Goal: Task Accomplishment & Management: Manage account settings

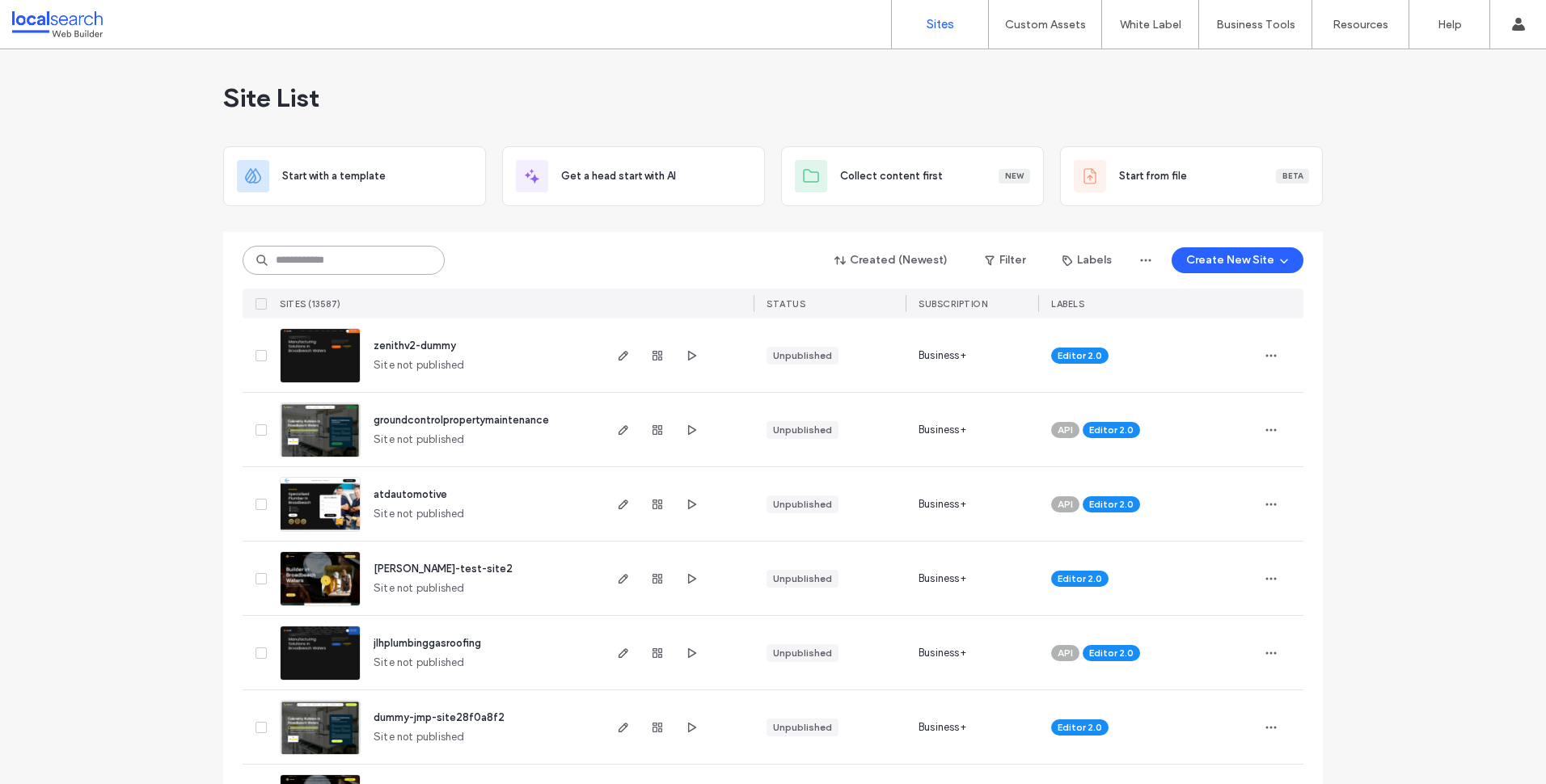
click at [393, 260] on input at bounding box center [343, 261] width 202 height 29
paste input "********"
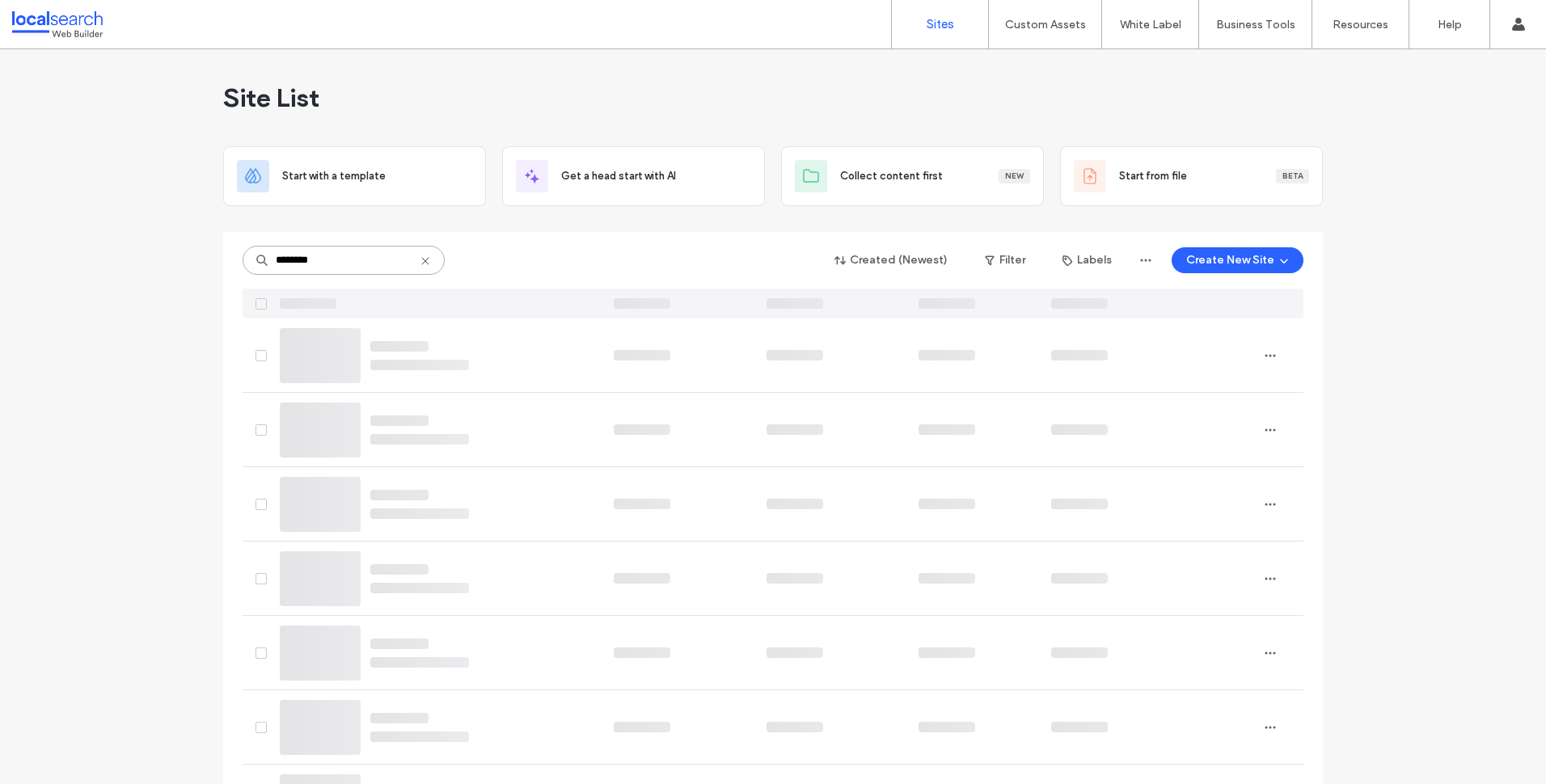
type input "********"
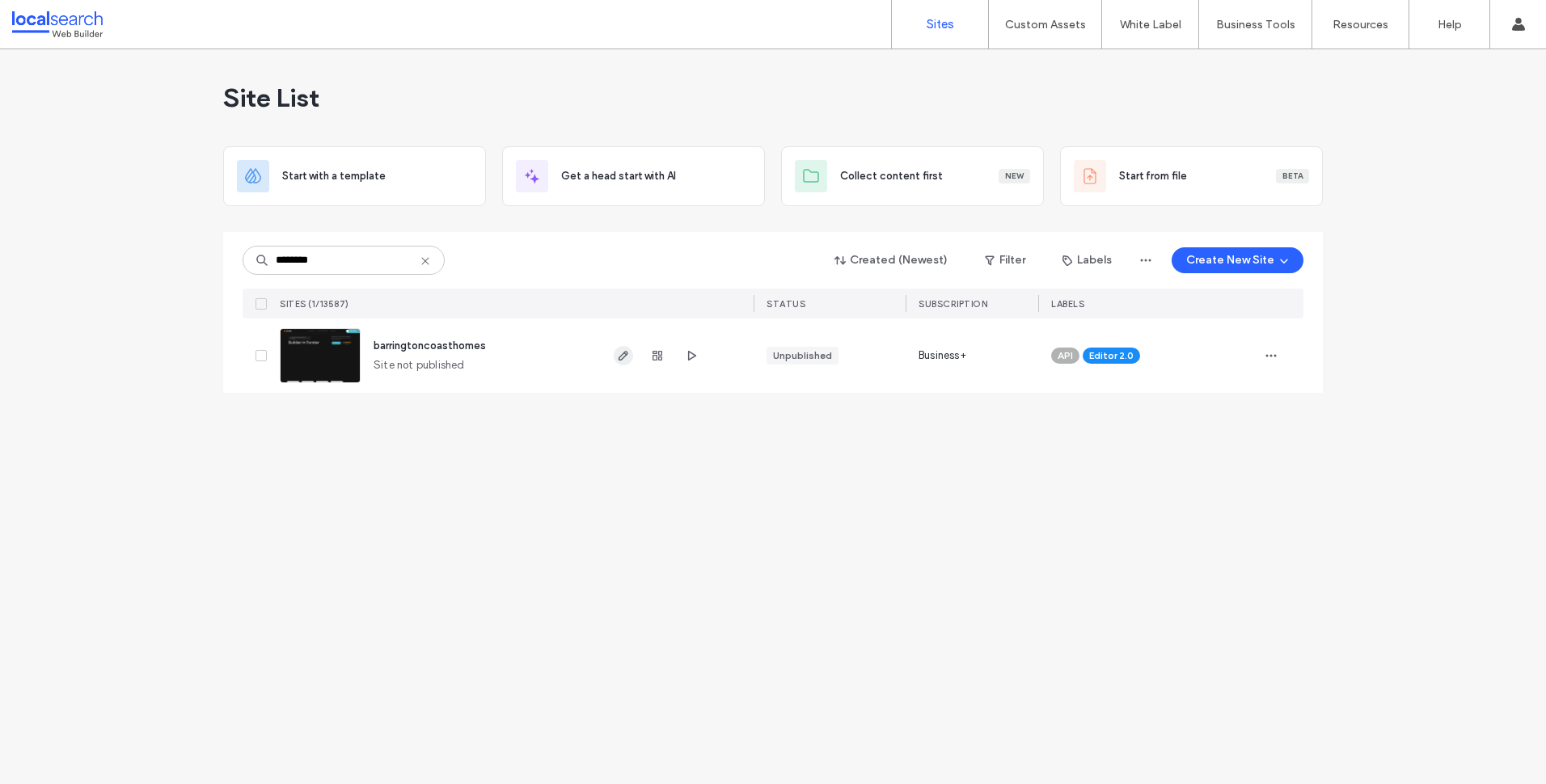
click at [621, 358] on icon "button" at bounding box center [624, 355] width 13 height 13
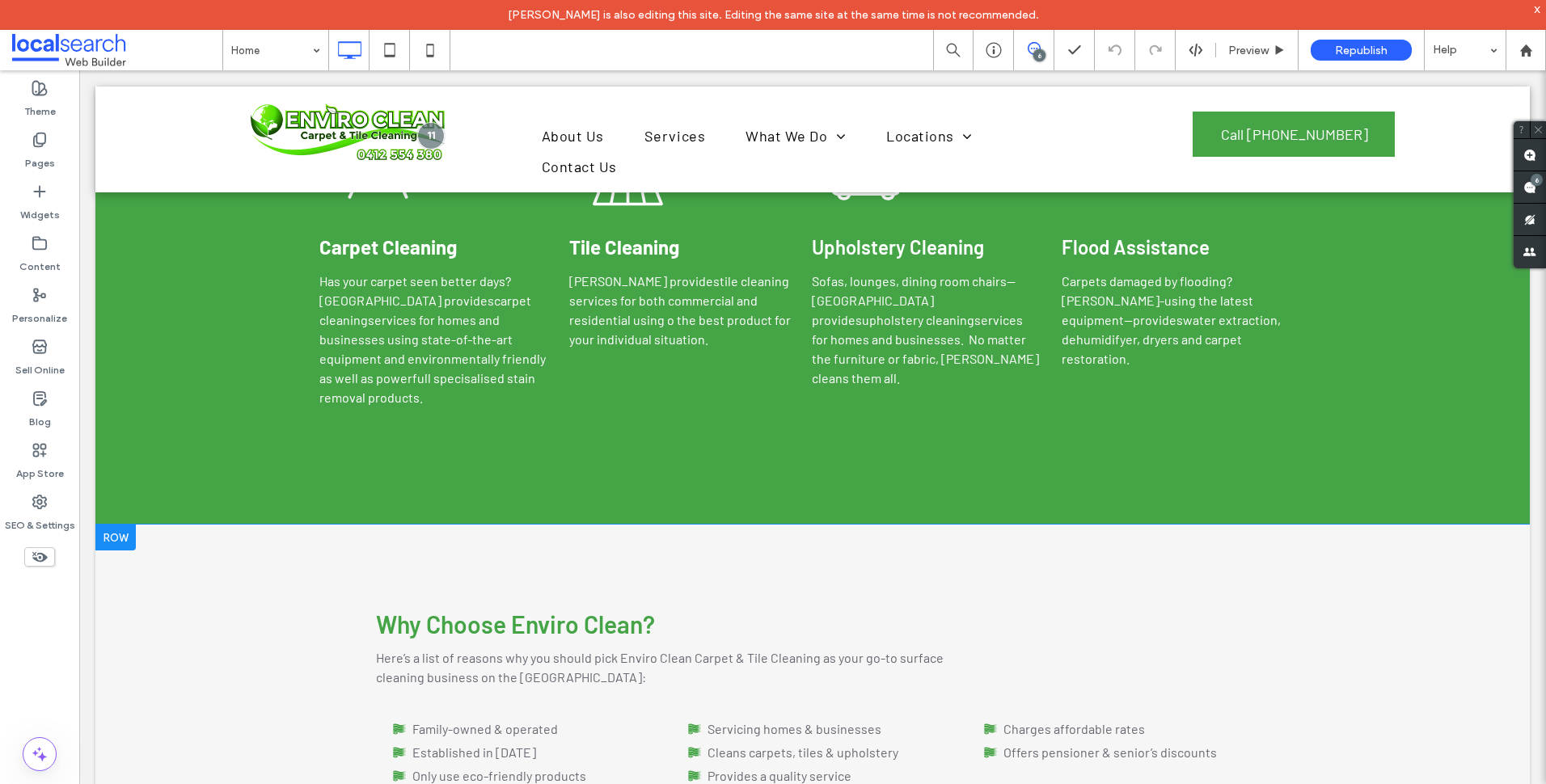
scroll to position [2828, 0]
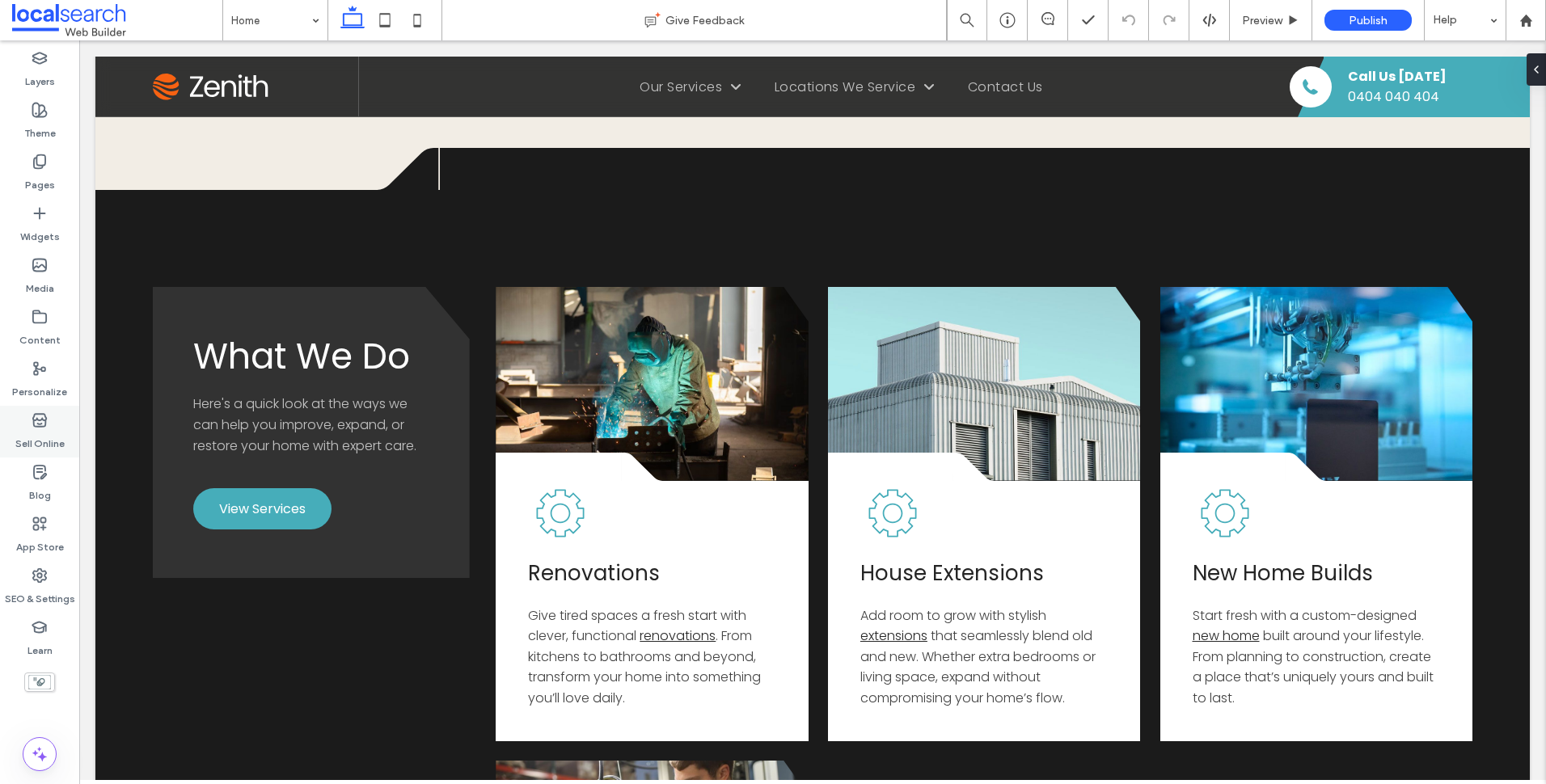
scroll to position [1454, 0]
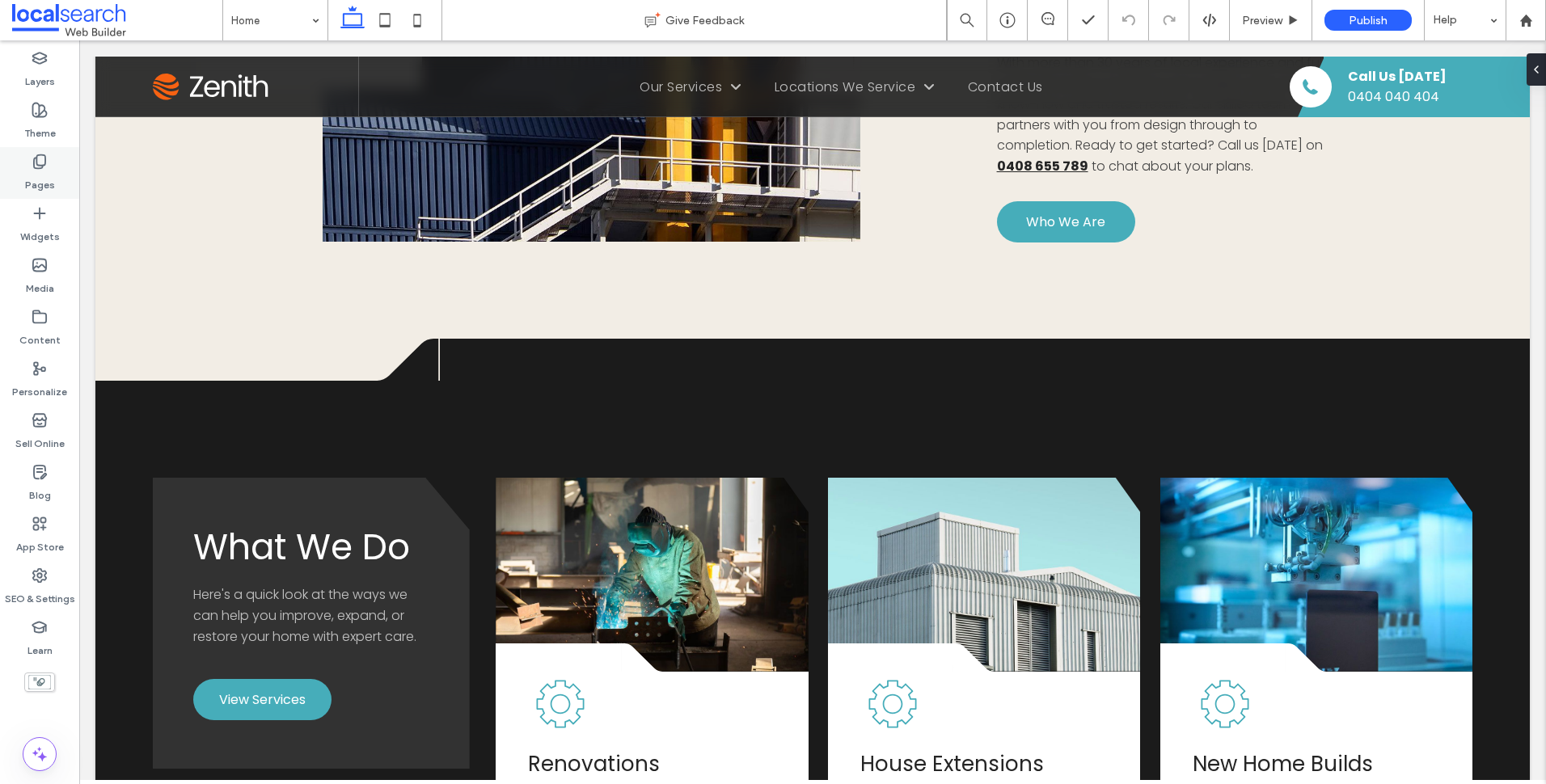
drag, startPoint x: 32, startPoint y: 174, endPoint x: 44, endPoint y: 182, distance: 14.4
click at [32, 174] on label "Pages" at bounding box center [40, 181] width 30 height 23
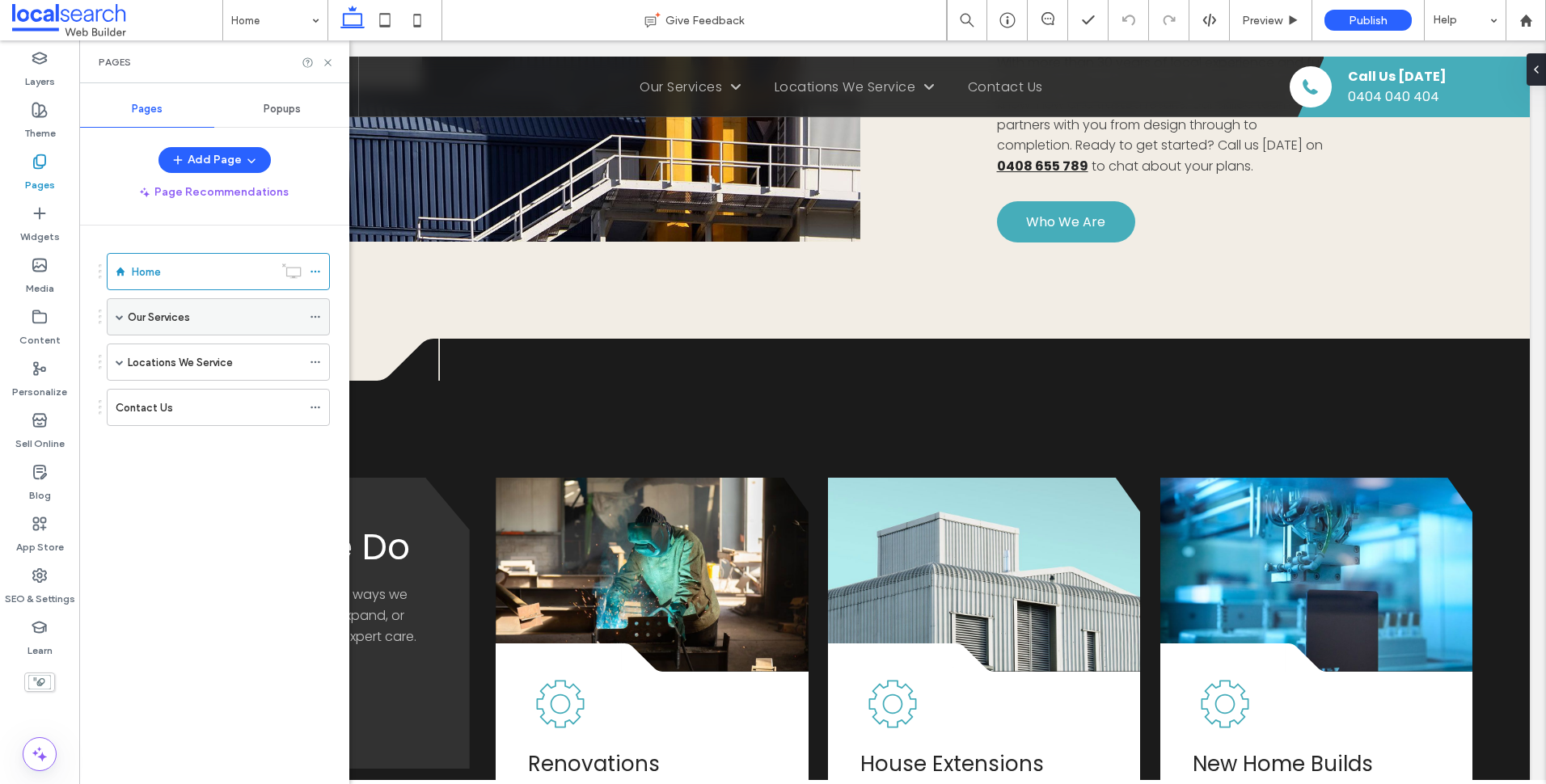
click at [118, 317] on span at bounding box center [119, 317] width 8 height 8
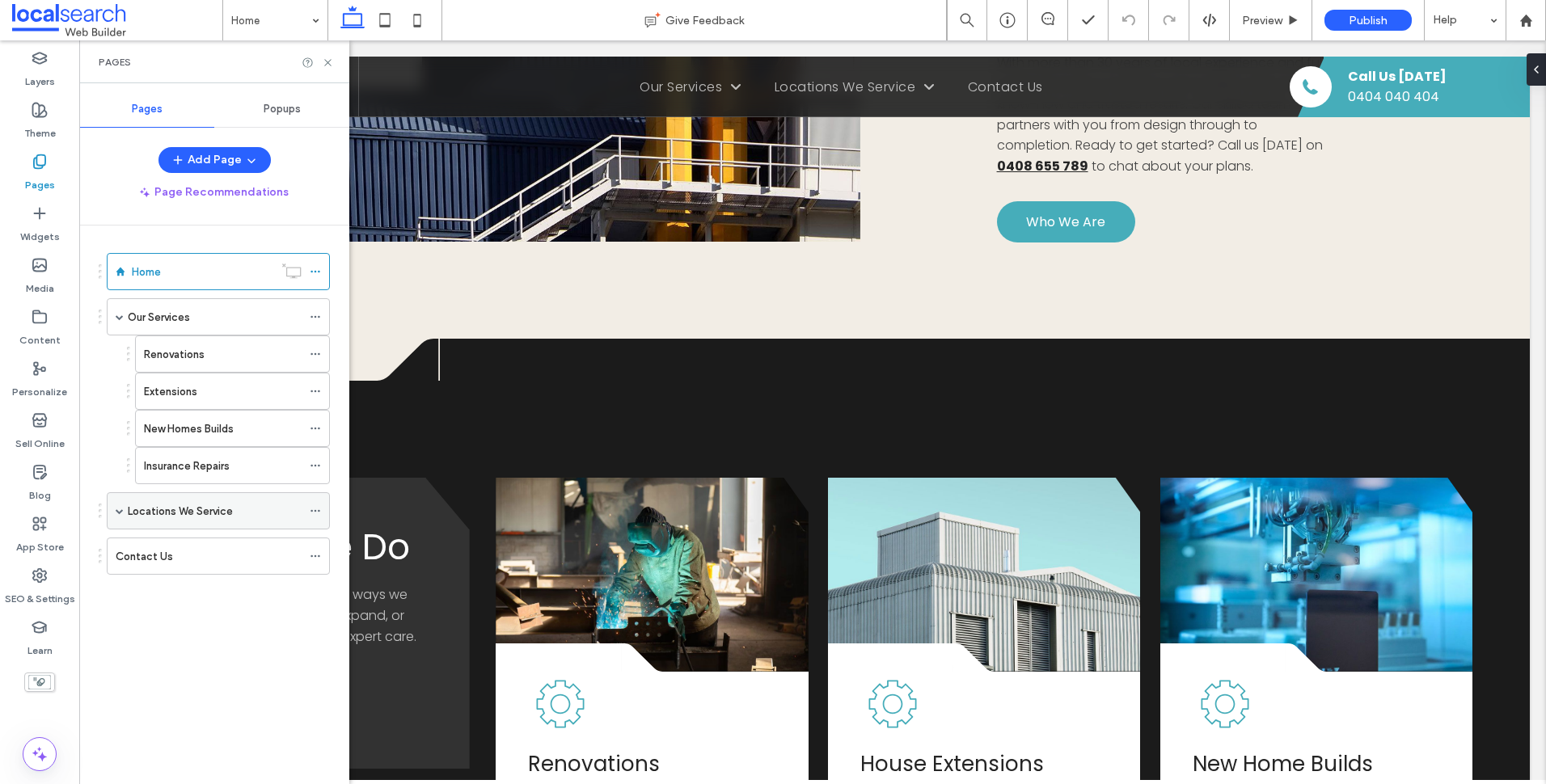
click at [116, 506] on span at bounding box center [119, 510] width 8 height 36
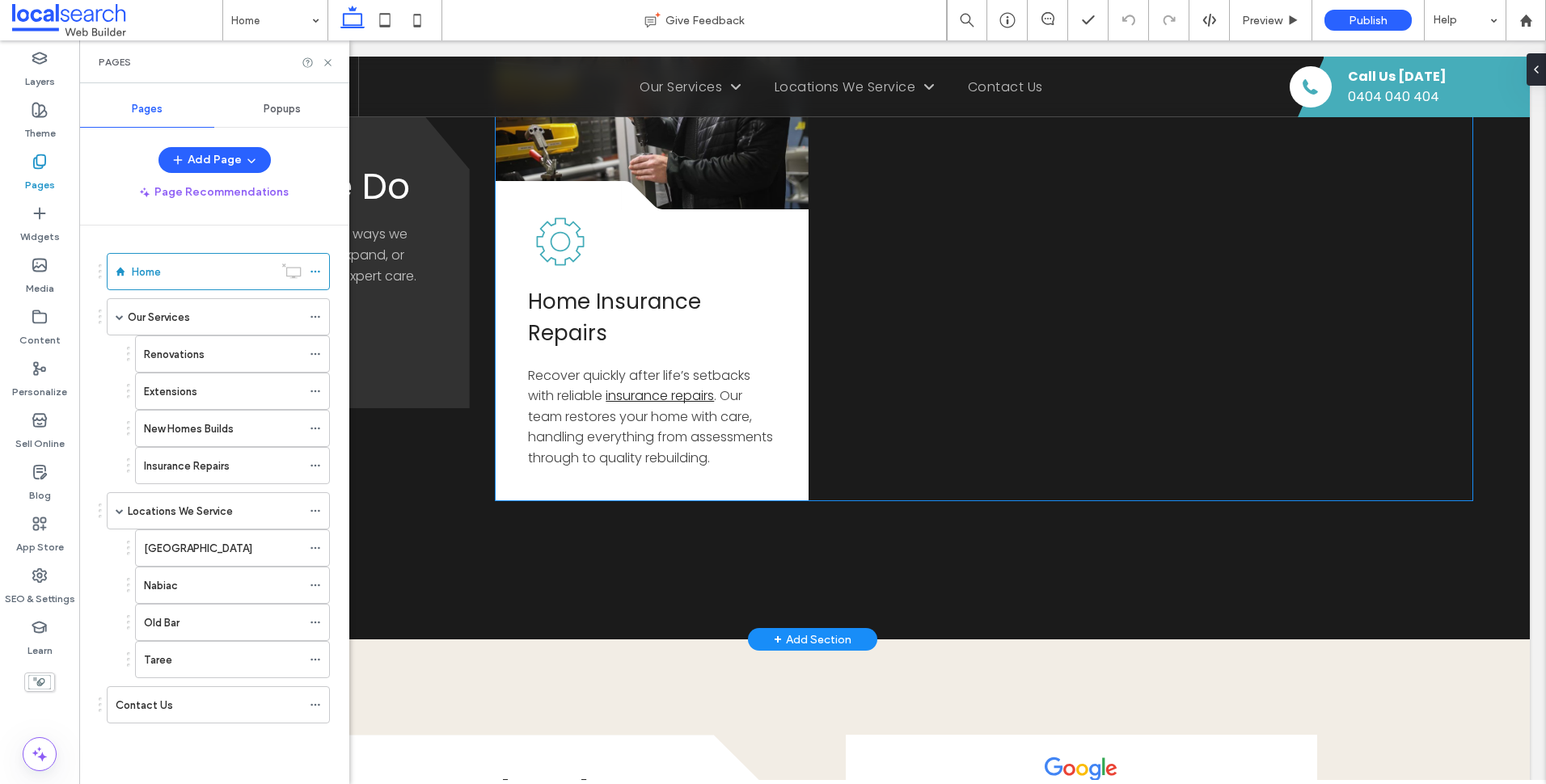
scroll to position [2748, 0]
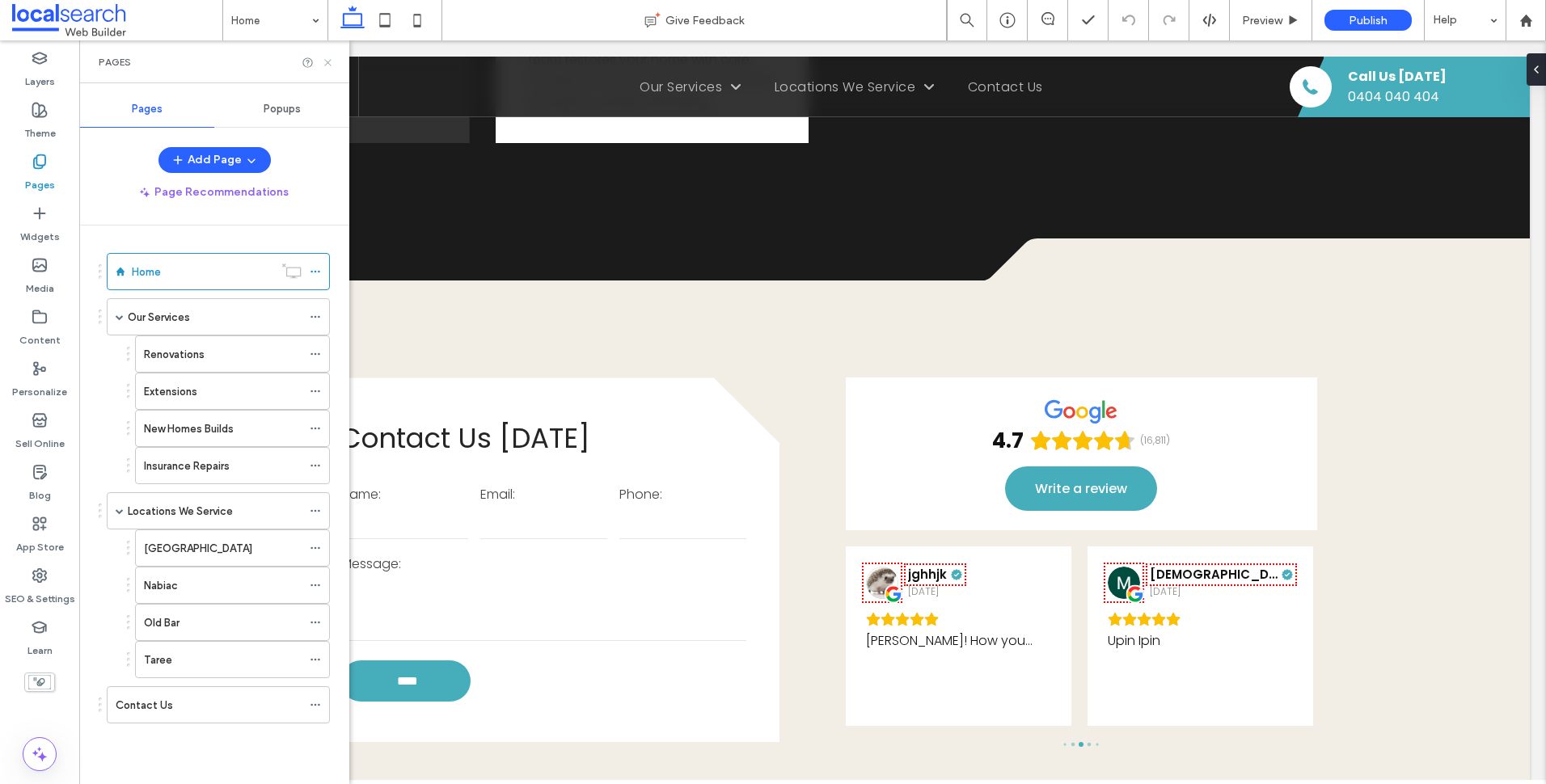
click at [331, 64] on icon at bounding box center [327, 62] width 12 height 12
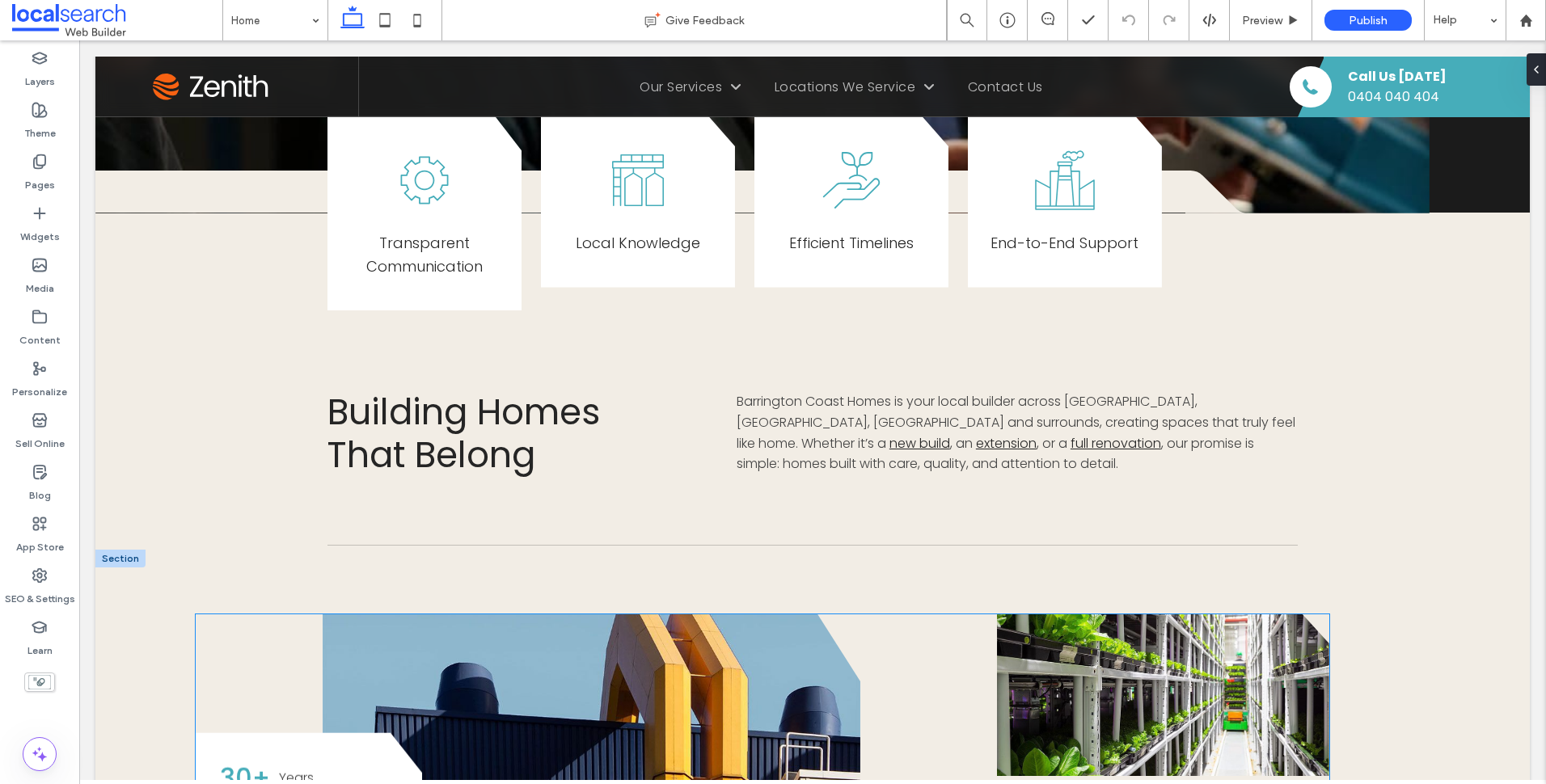
scroll to position [566, 0]
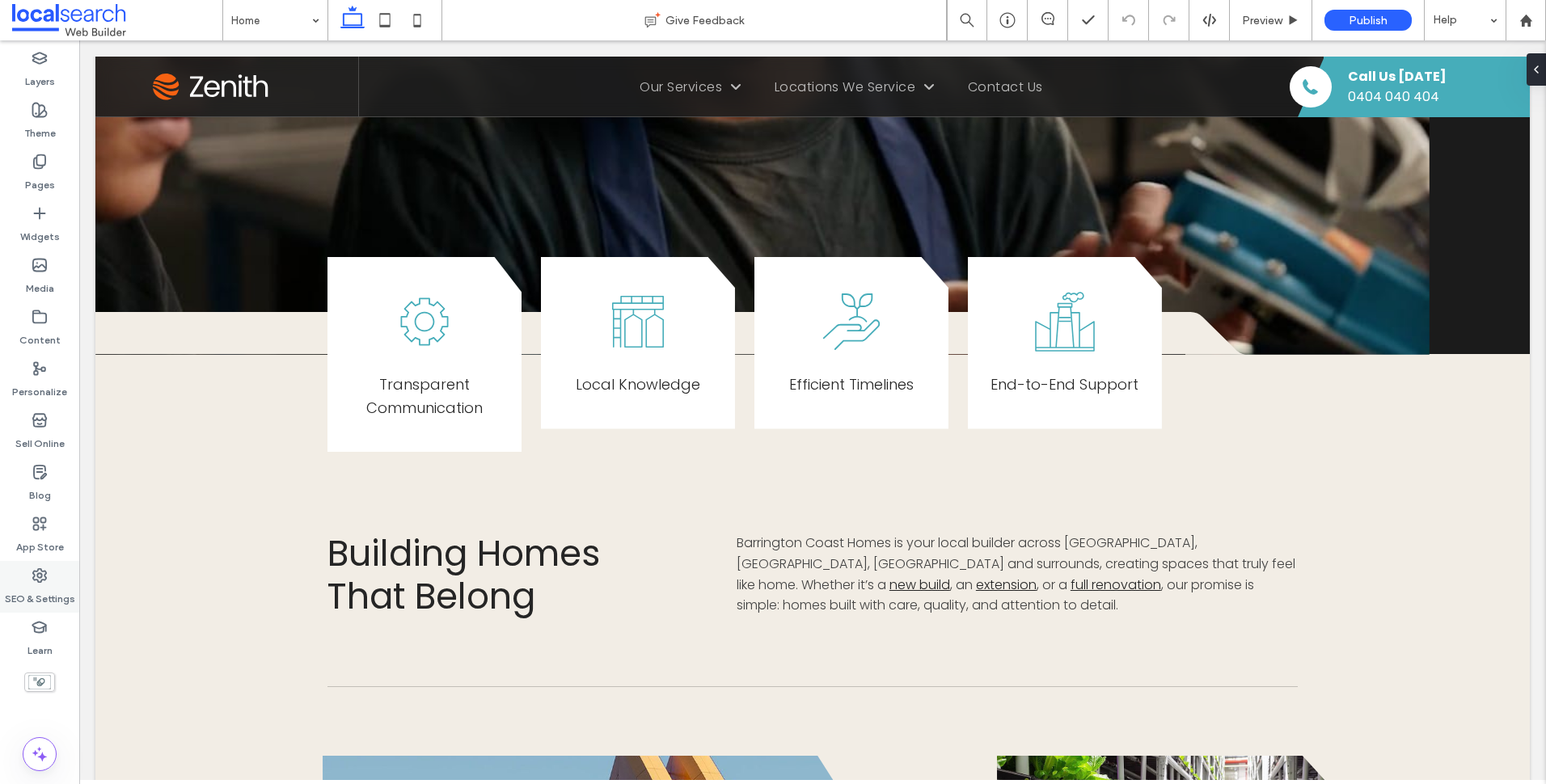
click at [51, 567] on div "SEO & Settings" at bounding box center [40, 587] width 80 height 52
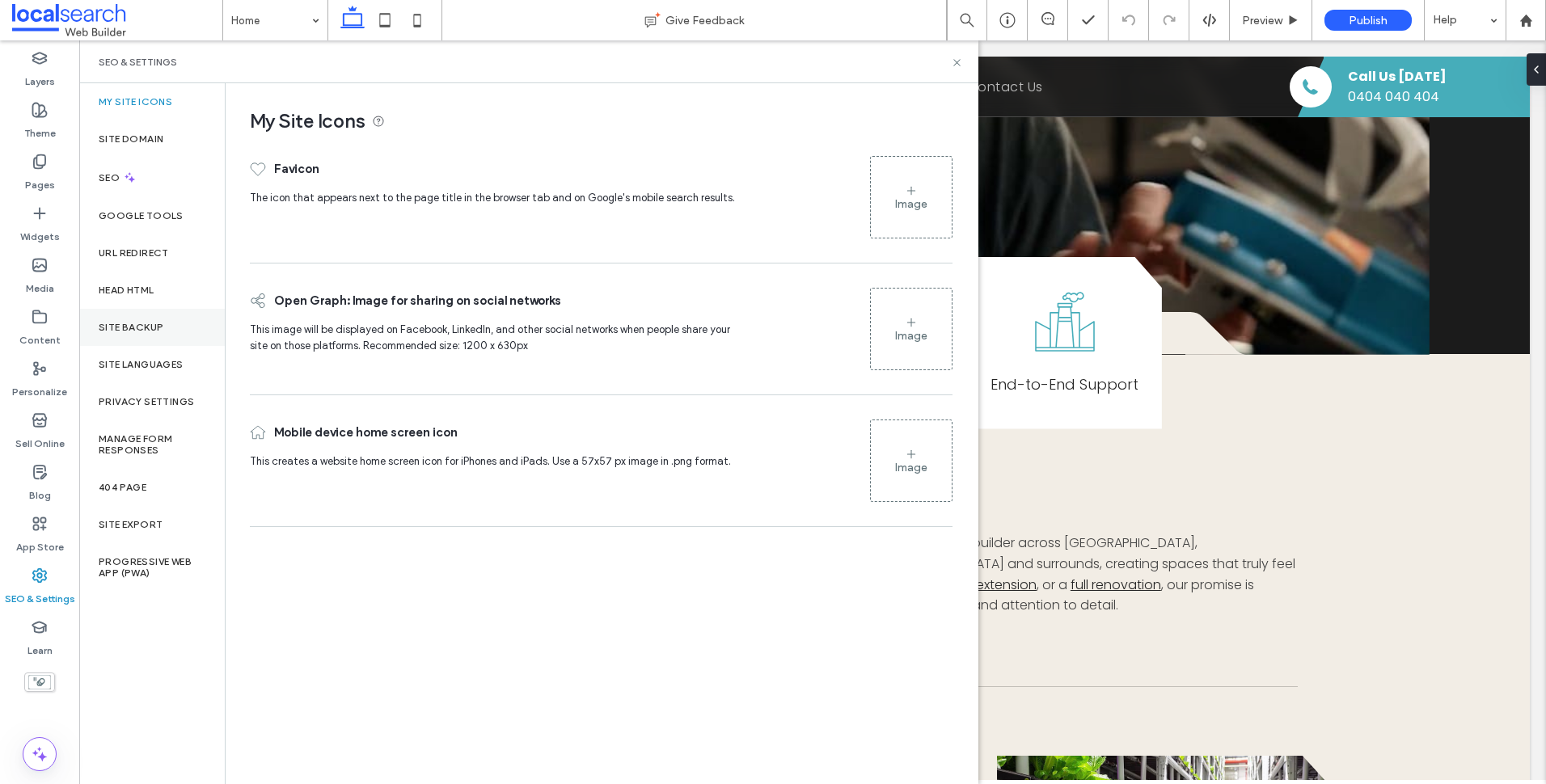
click at [178, 327] on div "Site Backup" at bounding box center [152, 327] width 145 height 37
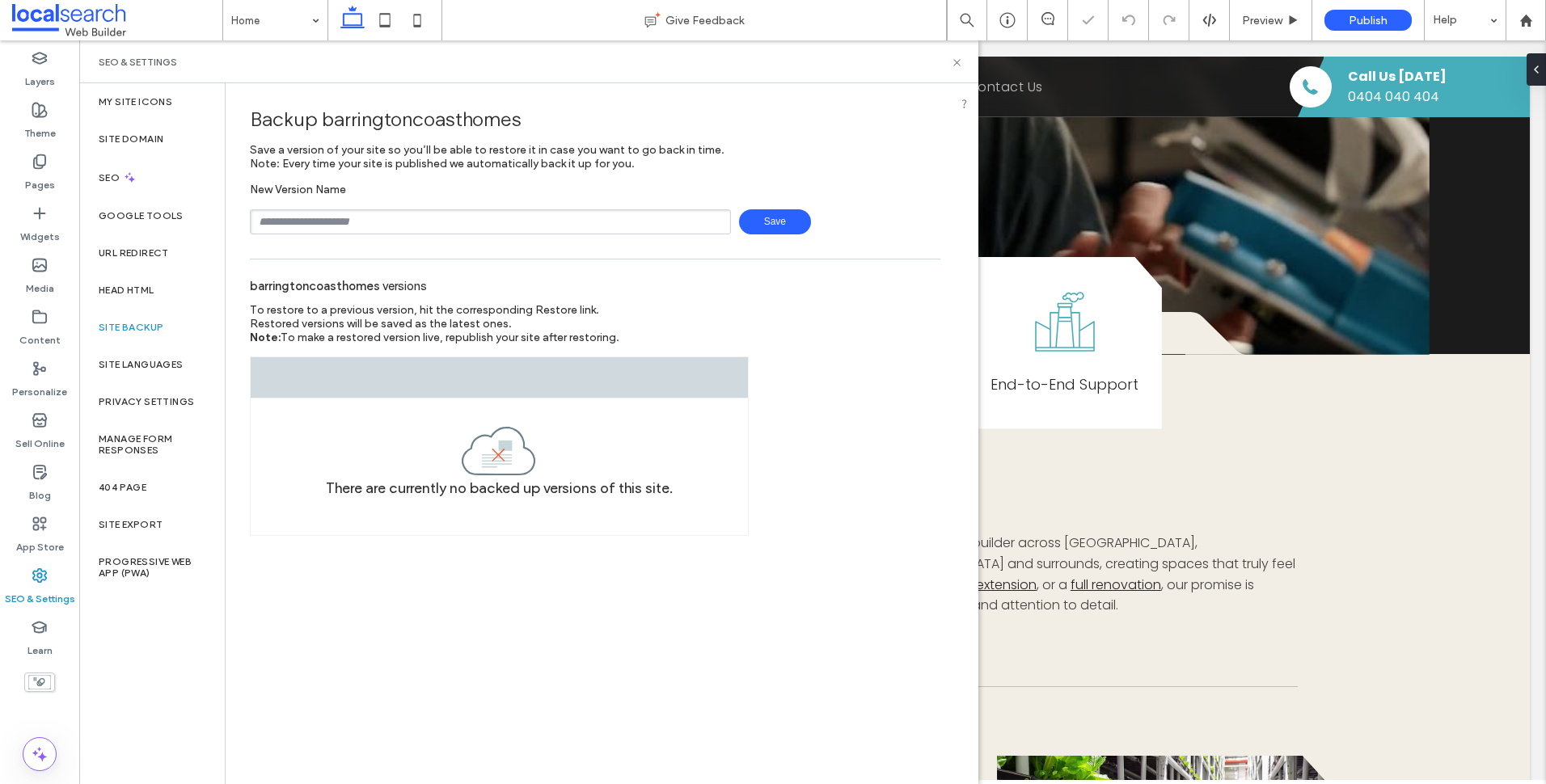
click at [395, 218] on input "text" at bounding box center [490, 222] width 481 height 25
type input "**********"
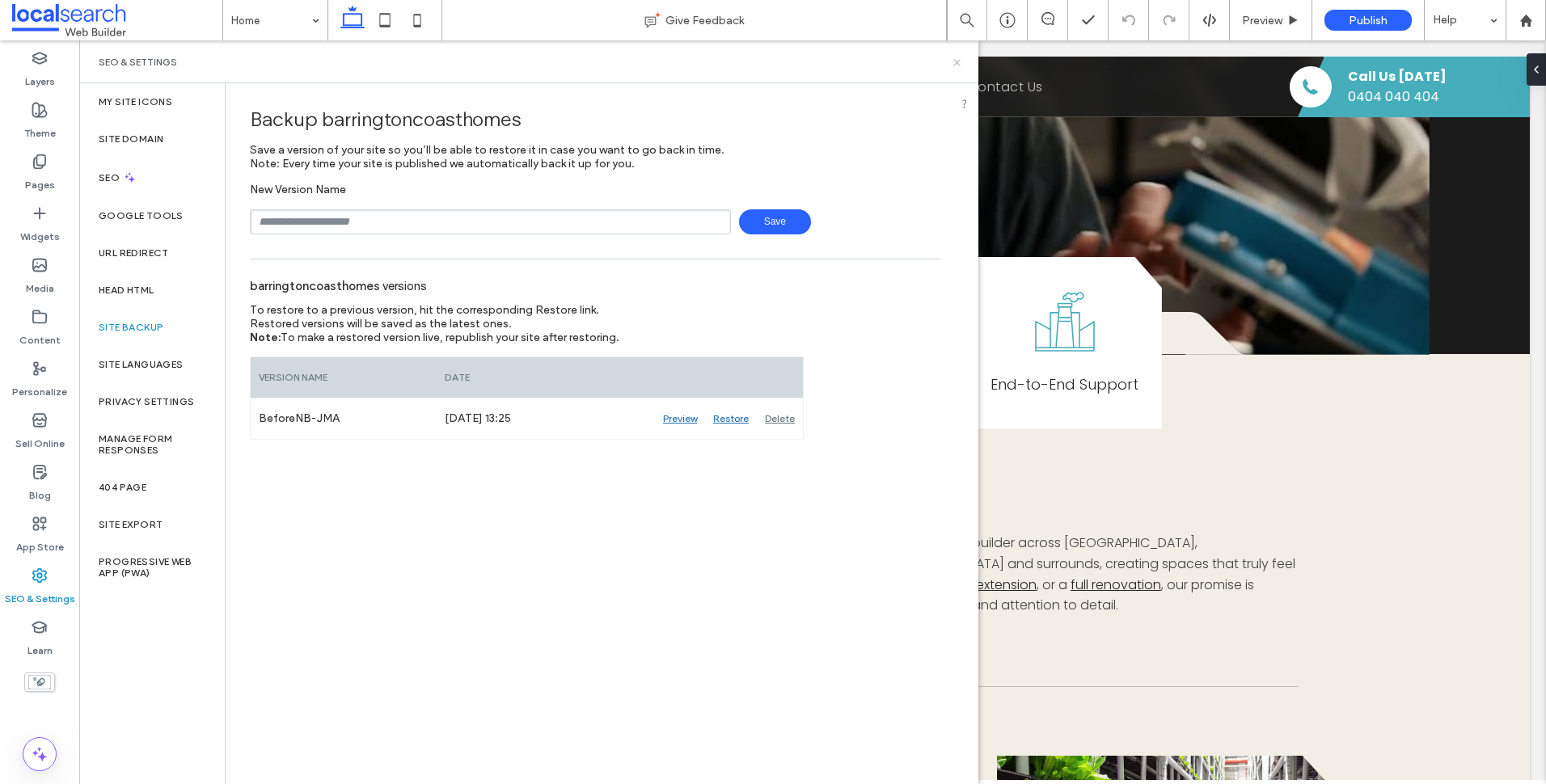
click at [961, 67] on icon at bounding box center [957, 62] width 12 height 12
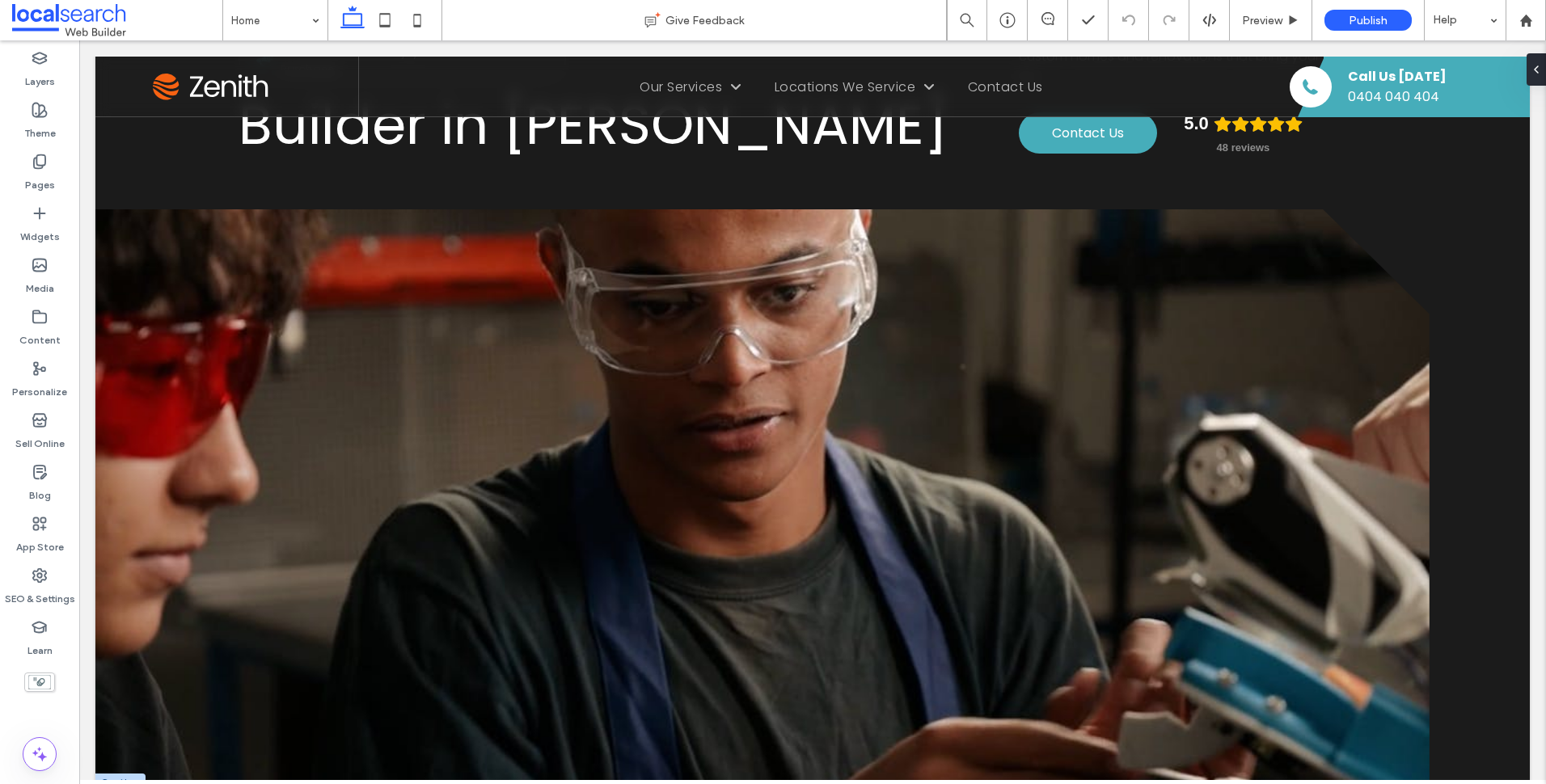
scroll to position [81, 0]
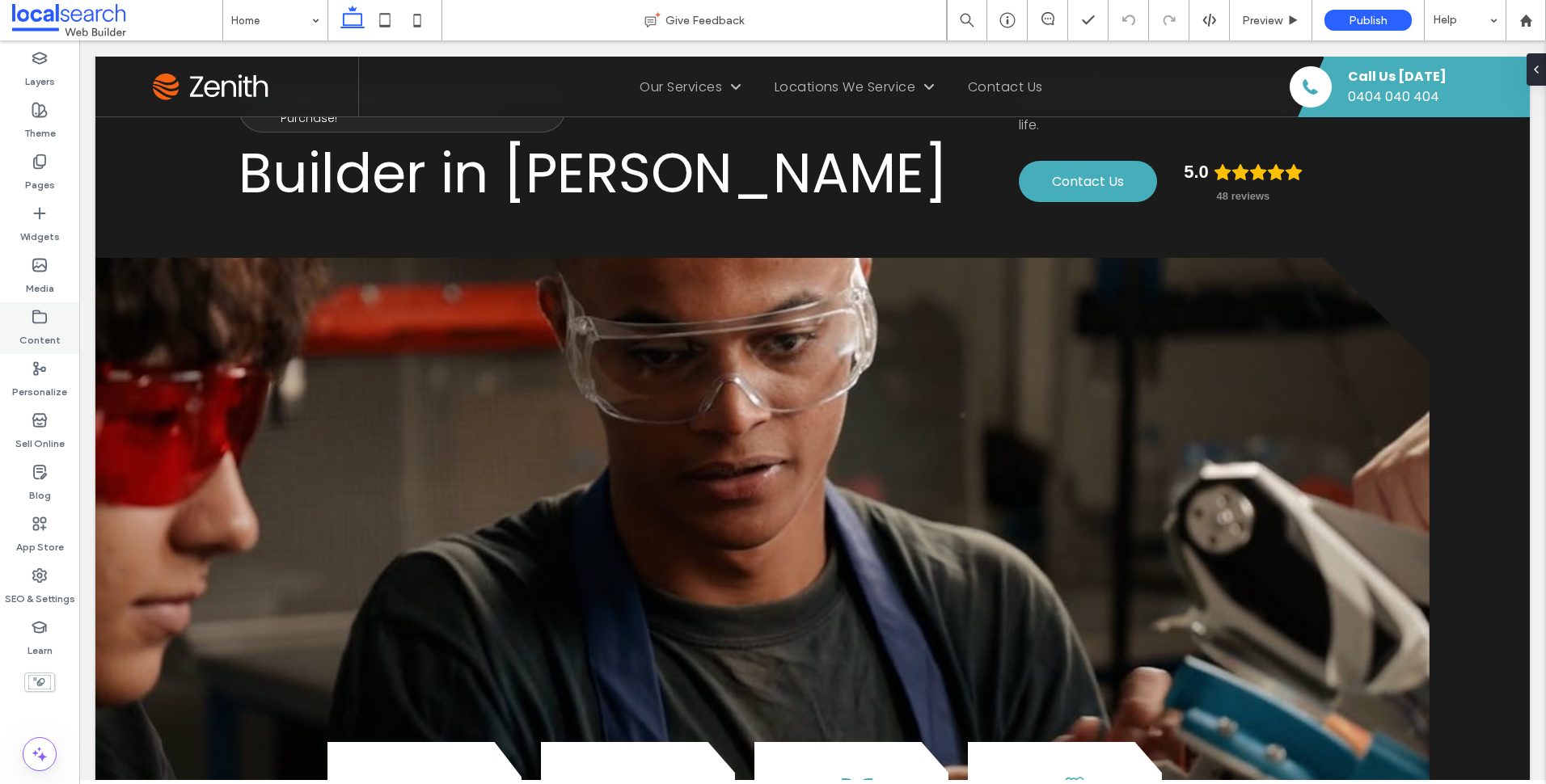
click at [64, 331] on div "Content" at bounding box center [40, 328] width 80 height 52
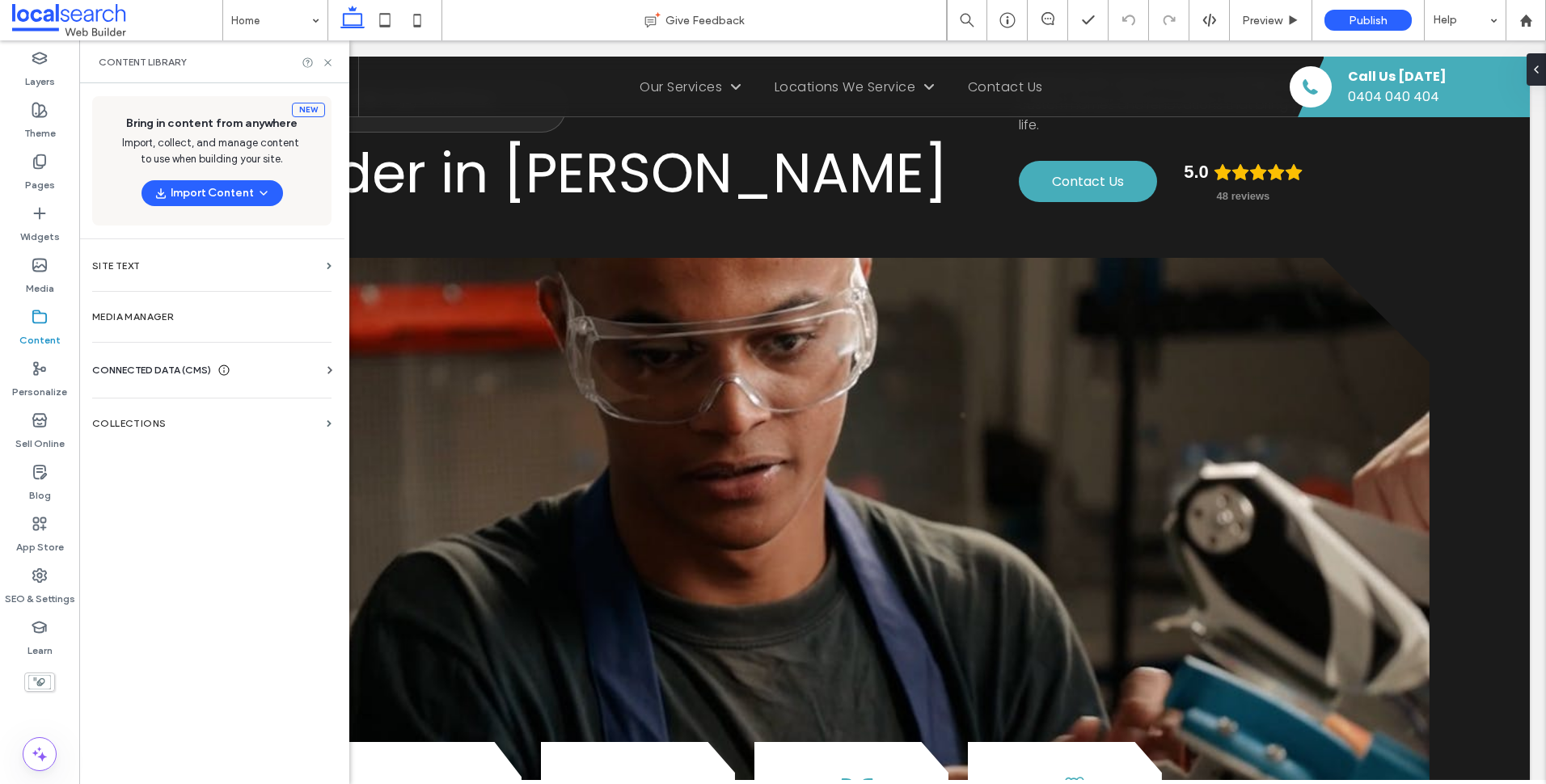
click at [201, 368] on span "CONNECTED DATA (CMS)" at bounding box center [152, 370] width 119 height 16
click at [174, 413] on label "Business Info" at bounding box center [214, 410] width 220 height 11
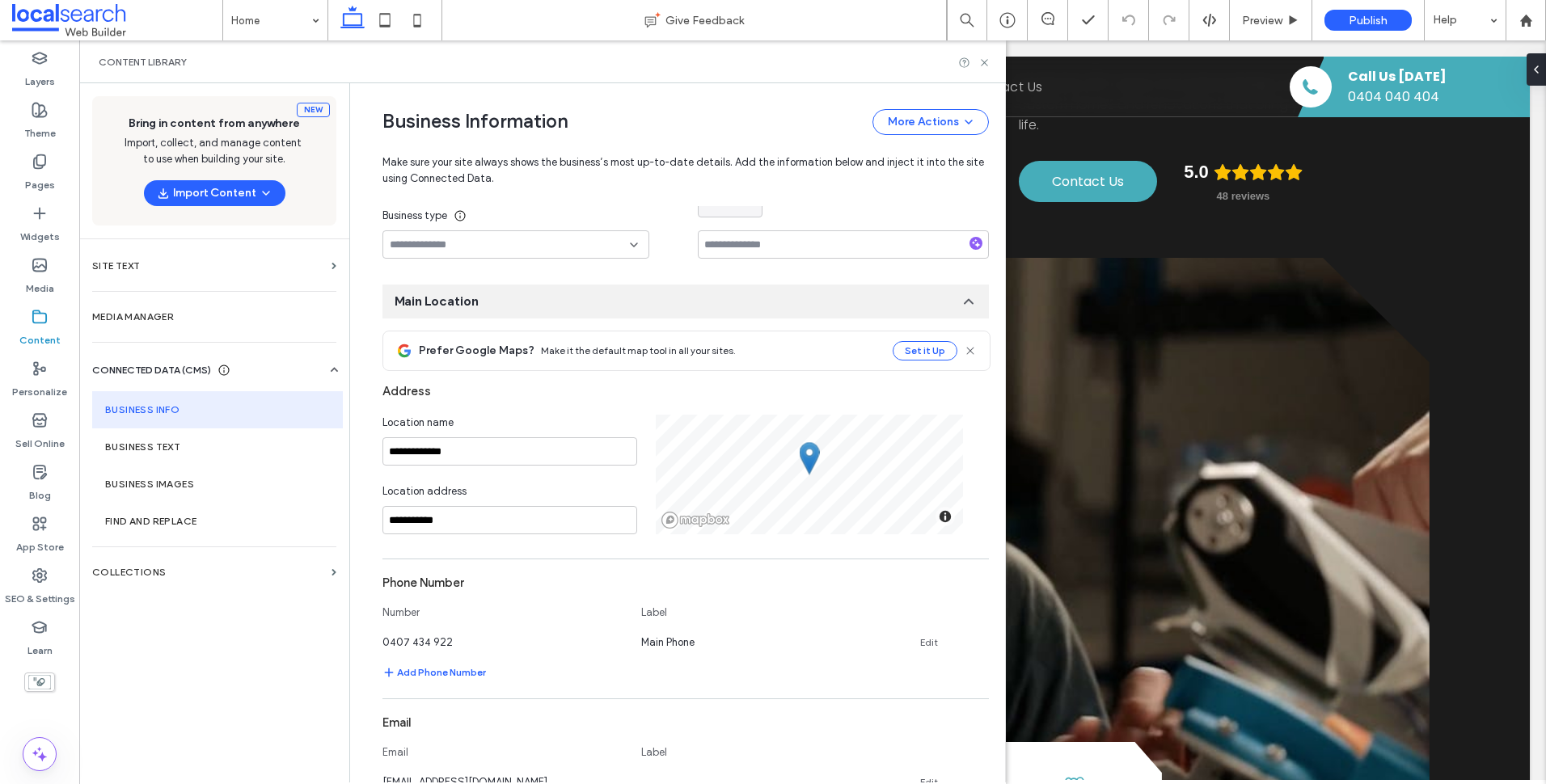
scroll to position [0, 0]
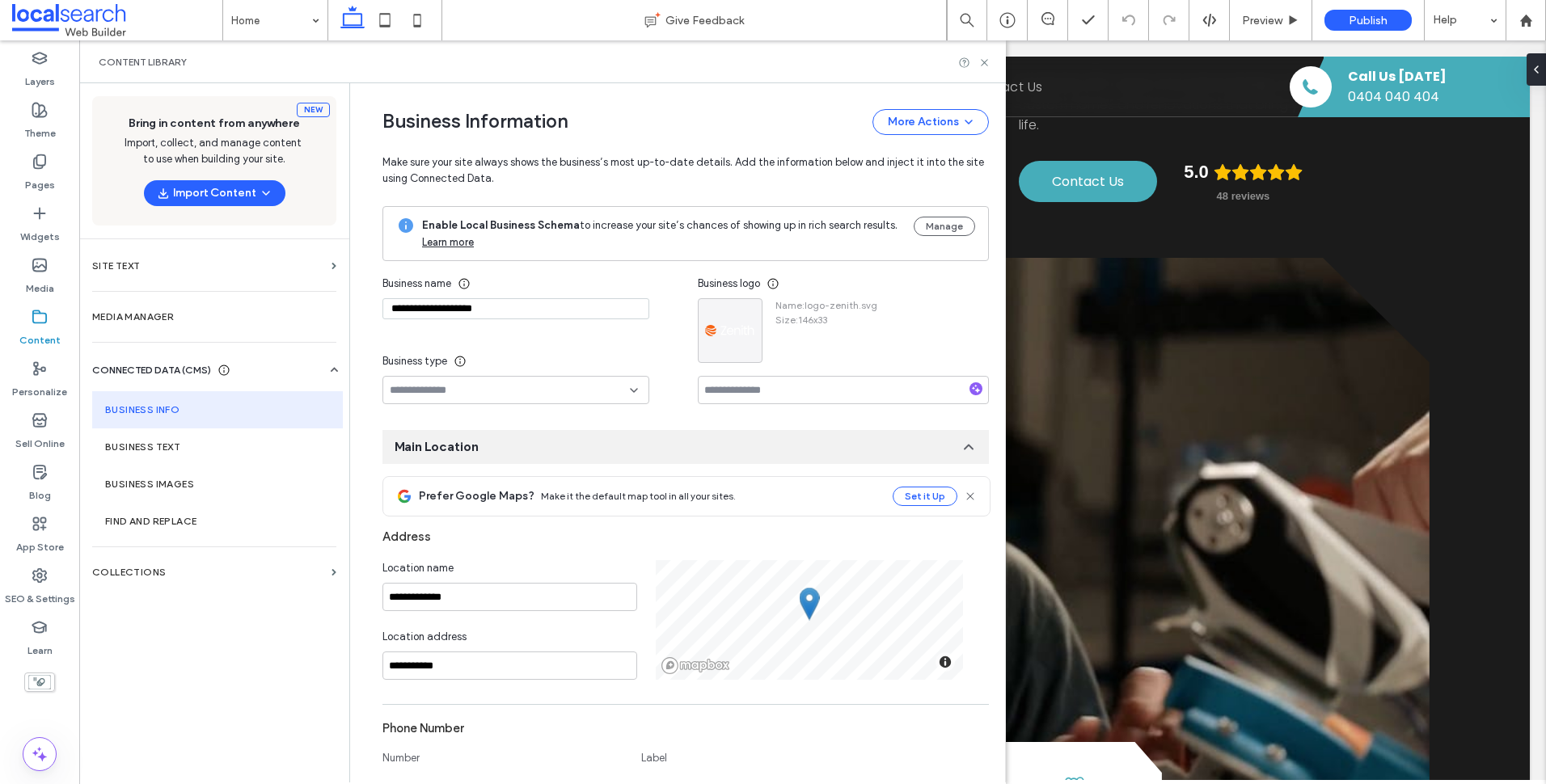
click at [594, 308] on input "**********" at bounding box center [516, 308] width 267 height 21
paste input "**"
type input "**********"
click at [539, 667] on input "**********" at bounding box center [510, 666] width 255 height 28
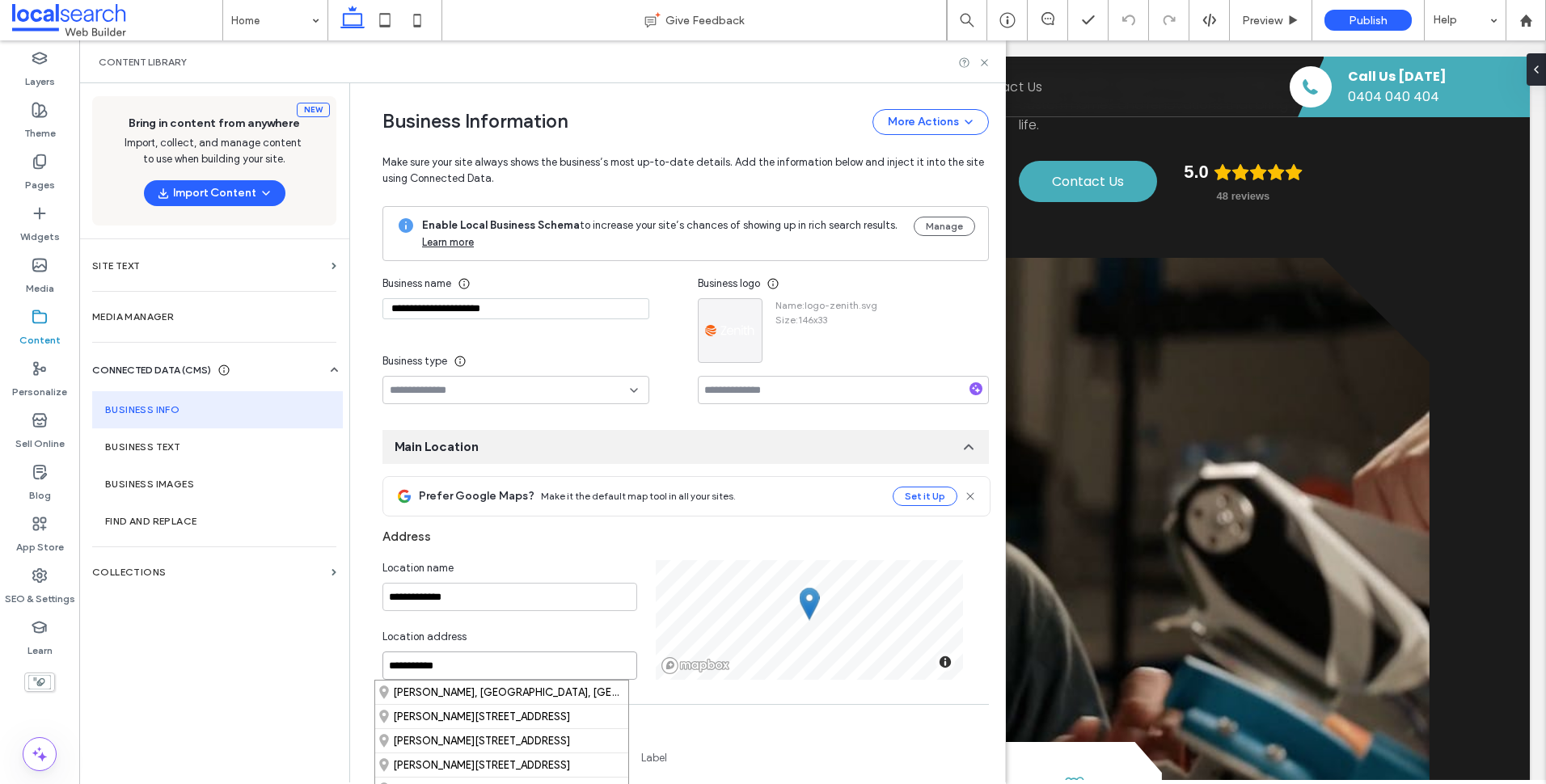
paste input "**********"
click at [547, 693] on div "[STREET_ADDRESS][PERSON_NAME]" at bounding box center [502, 691] width 253 height 24
type input "**********"
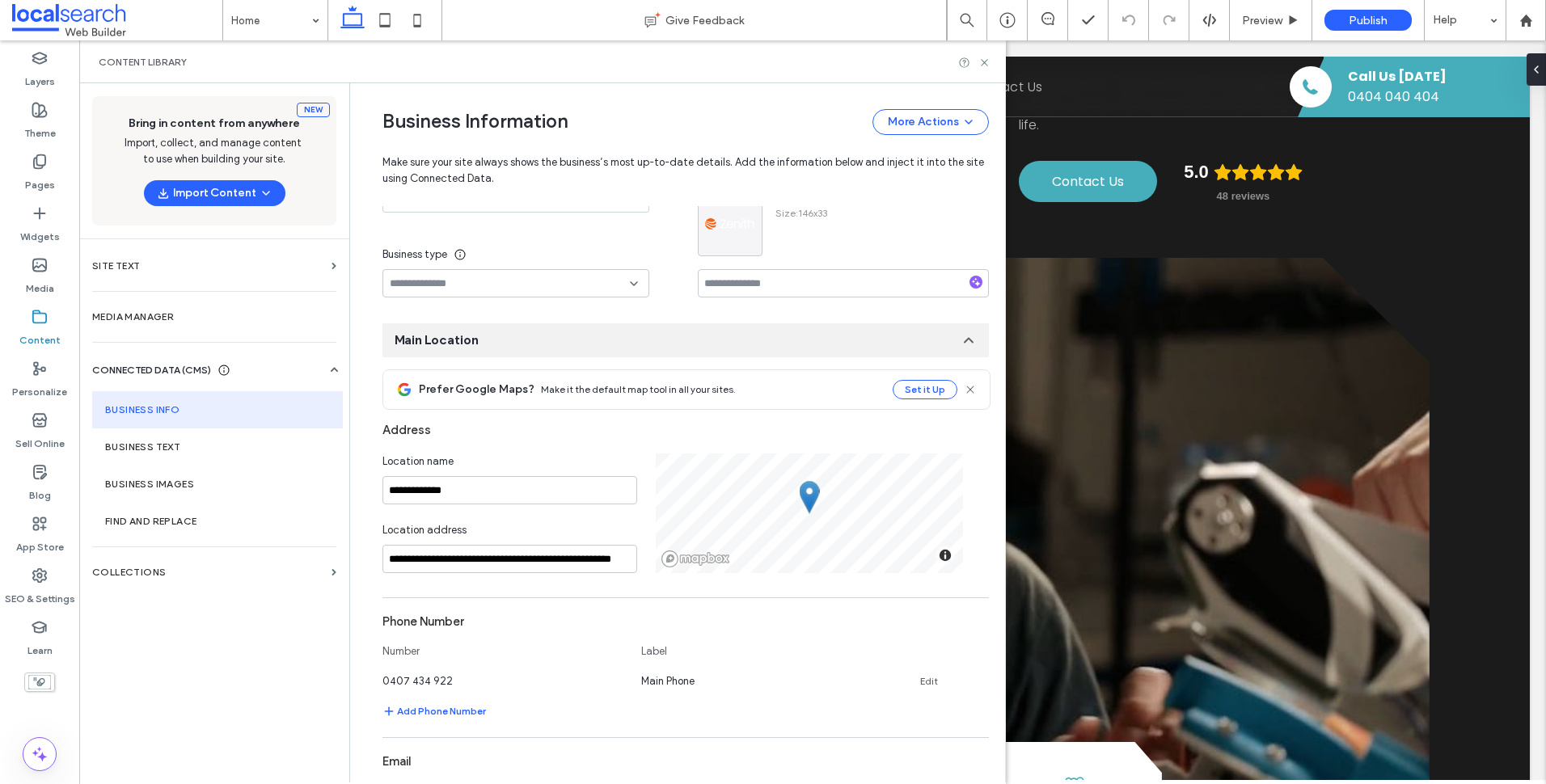
scroll to position [323, 0]
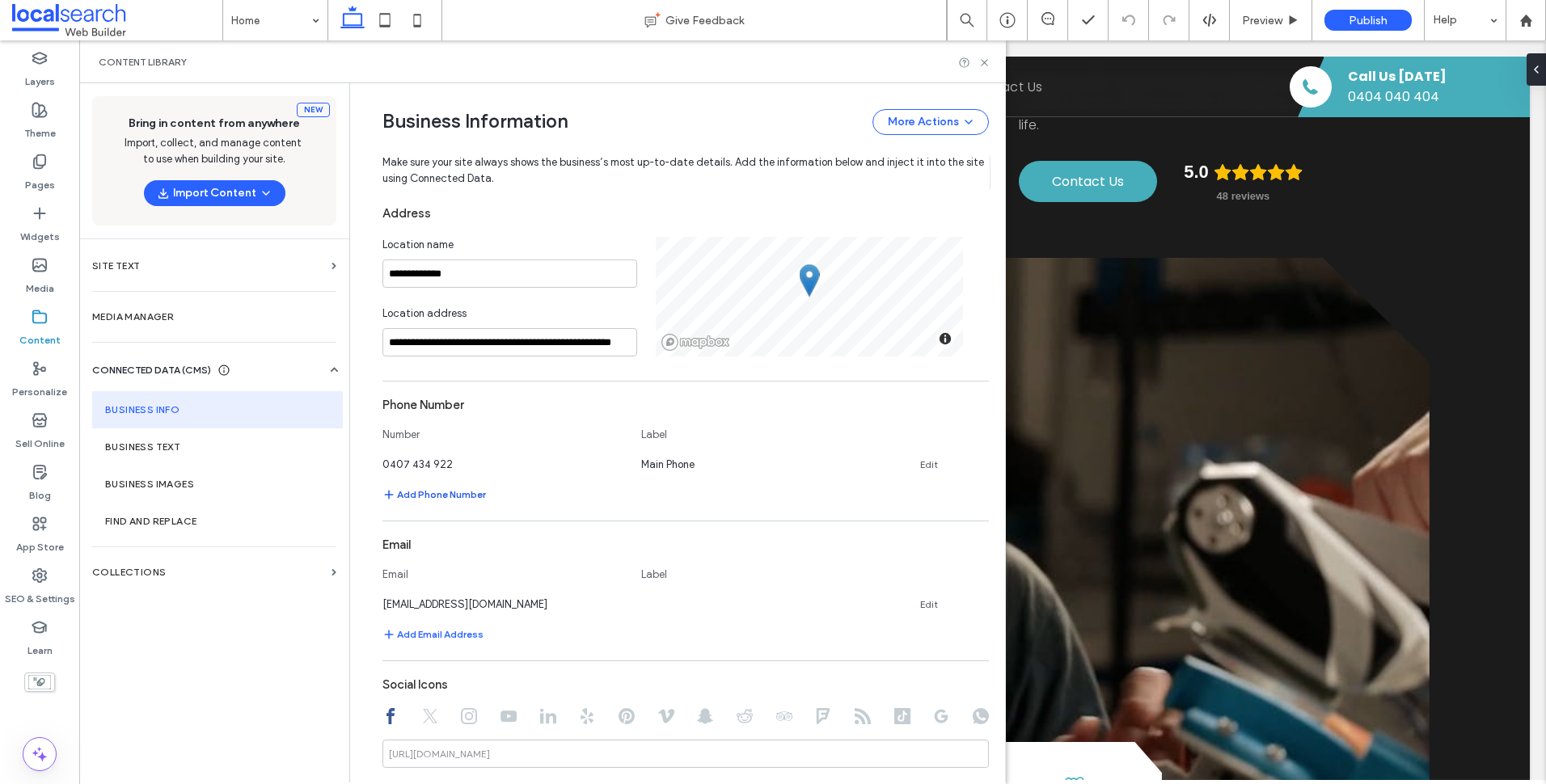
click at [404, 491] on button "Add Phone Number" at bounding box center [434, 494] width 103 height 19
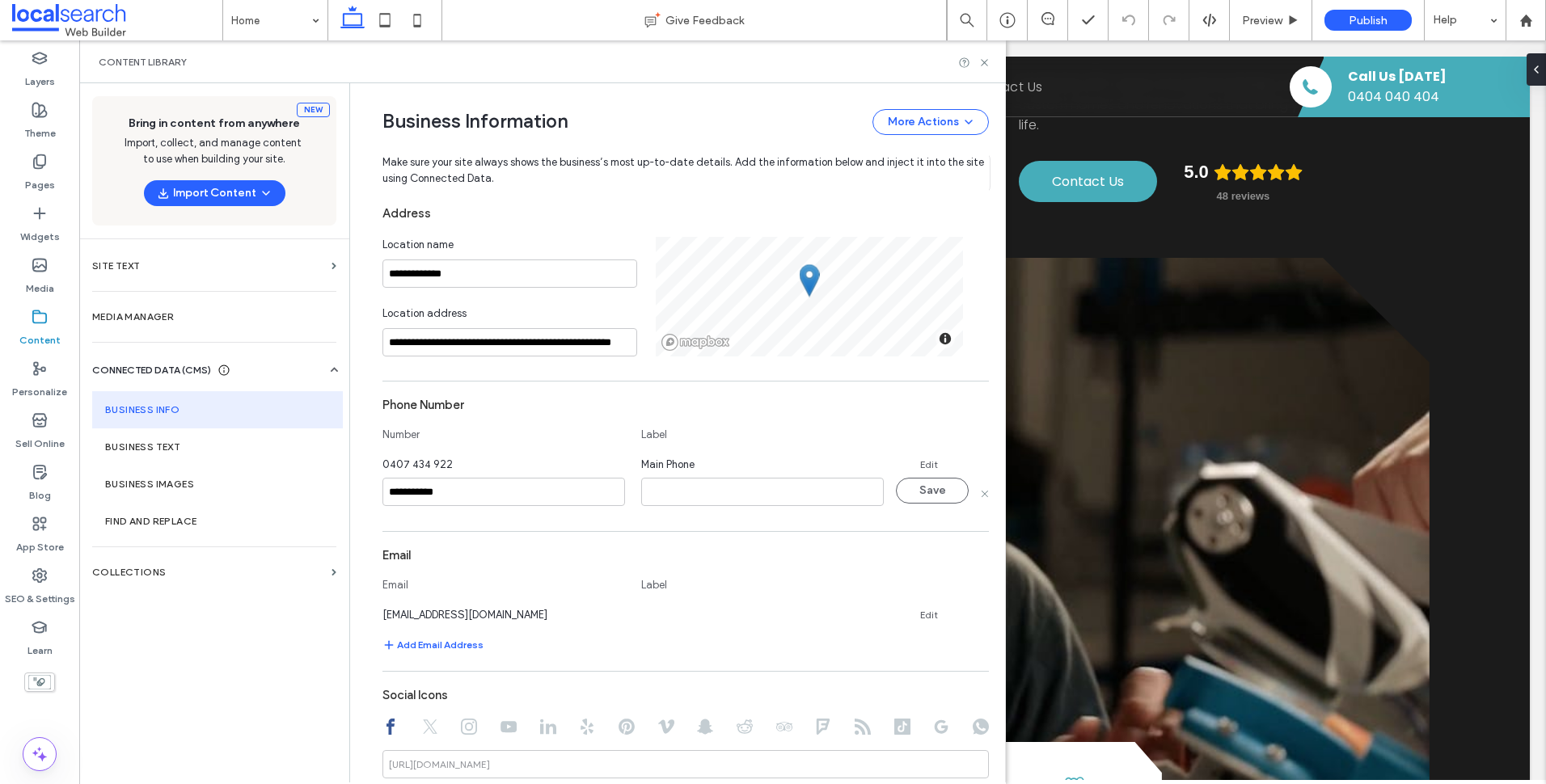
click at [399, 490] on input "**********" at bounding box center [503, 492] width 243 height 28
click at [409, 493] on input "**********" at bounding box center [503, 492] width 243 height 28
click at [427, 489] on input "**********" at bounding box center [503, 492] width 243 height 28
type input "**********"
click at [929, 490] on button "Save" at bounding box center [932, 491] width 73 height 26
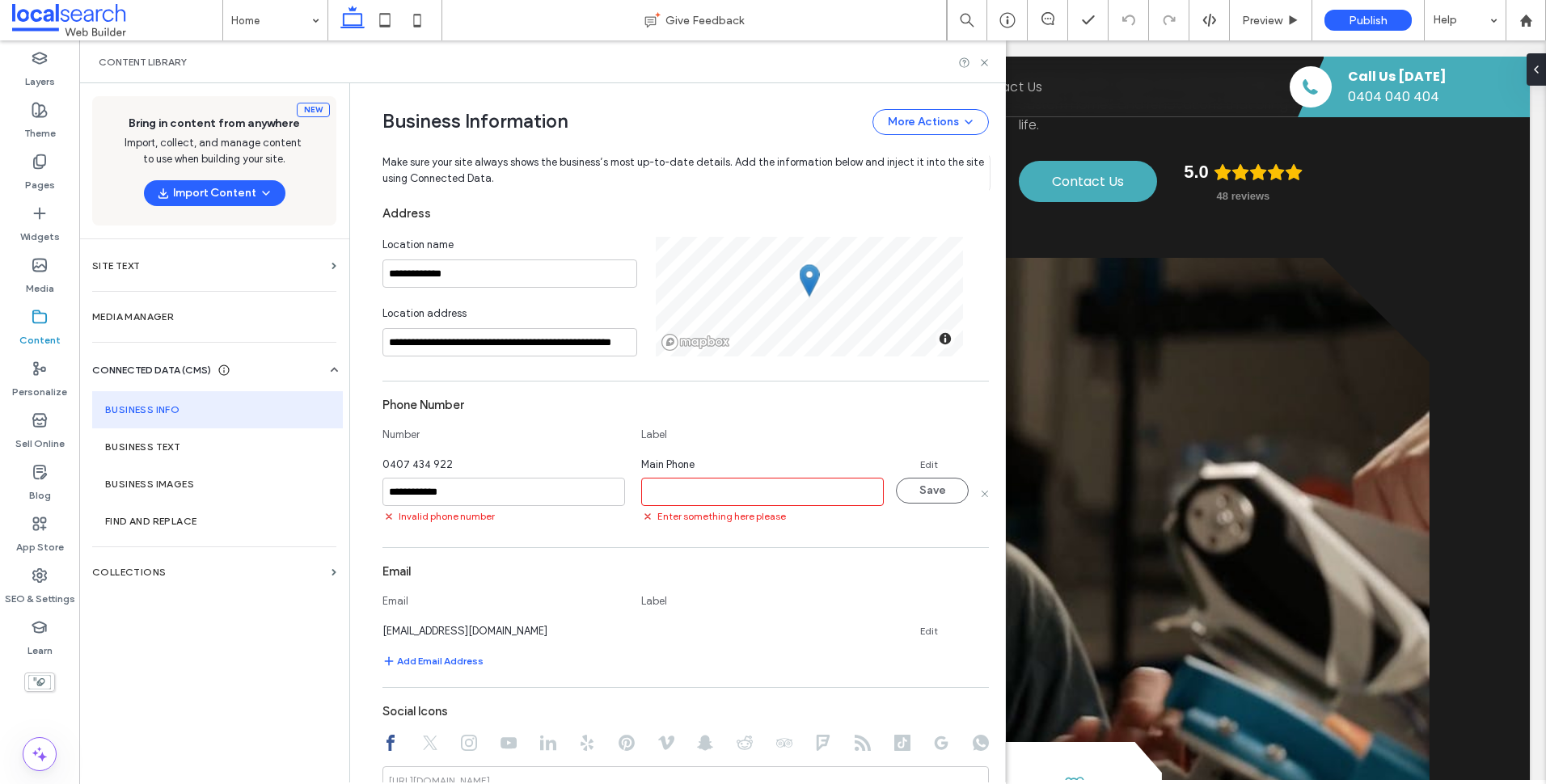
click at [793, 493] on input at bounding box center [762, 492] width 243 height 28
type input "*****"
click at [938, 489] on button "Save" at bounding box center [932, 491] width 73 height 26
click at [924, 462] on link "Edit" at bounding box center [929, 465] width 18 height 13
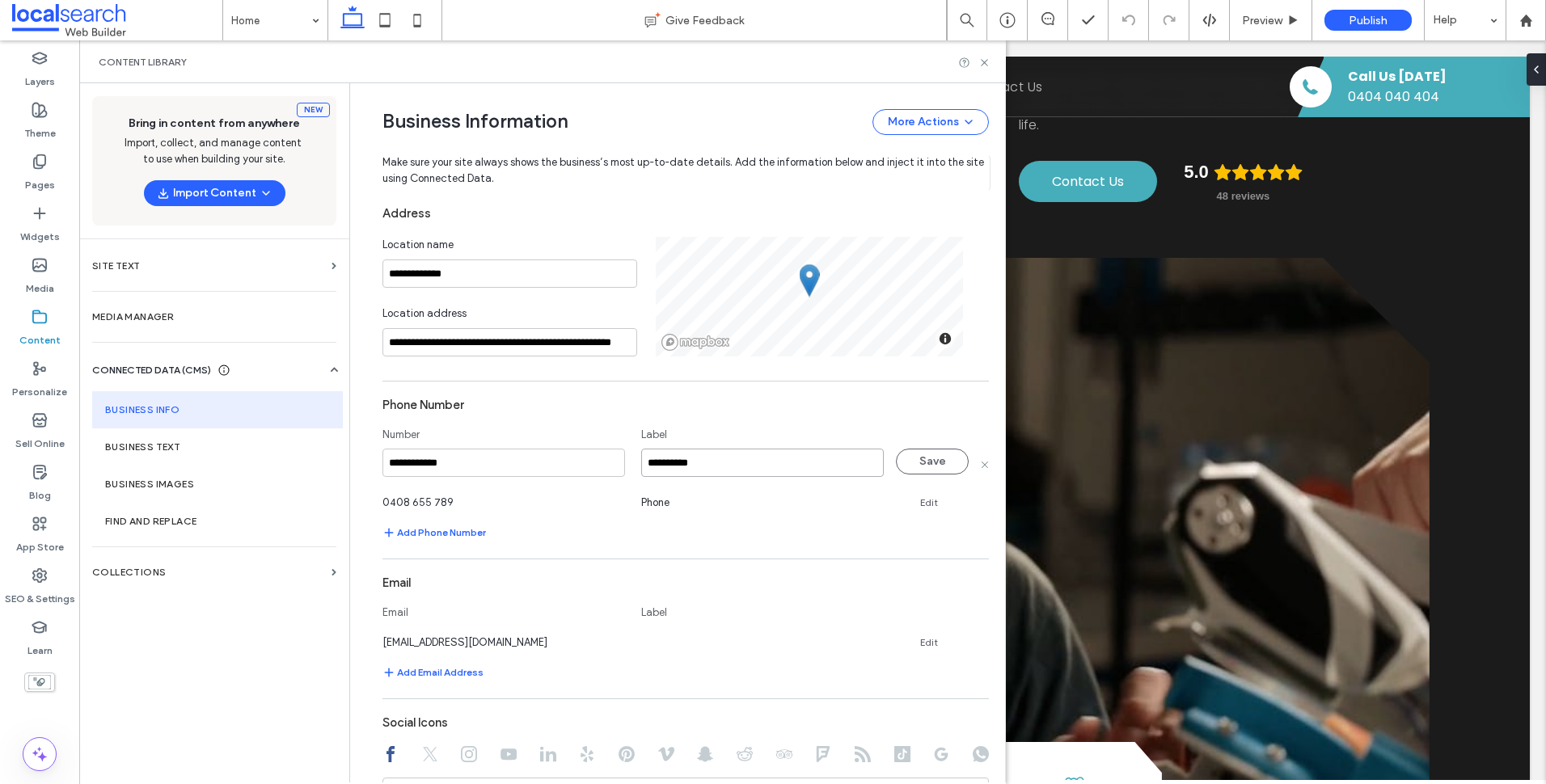
click at [658, 471] on input "**********" at bounding box center [762, 463] width 243 height 28
type input "**********"
click at [928, 463] on button "Save" at bounding box center [932, 462] width 73 height 26
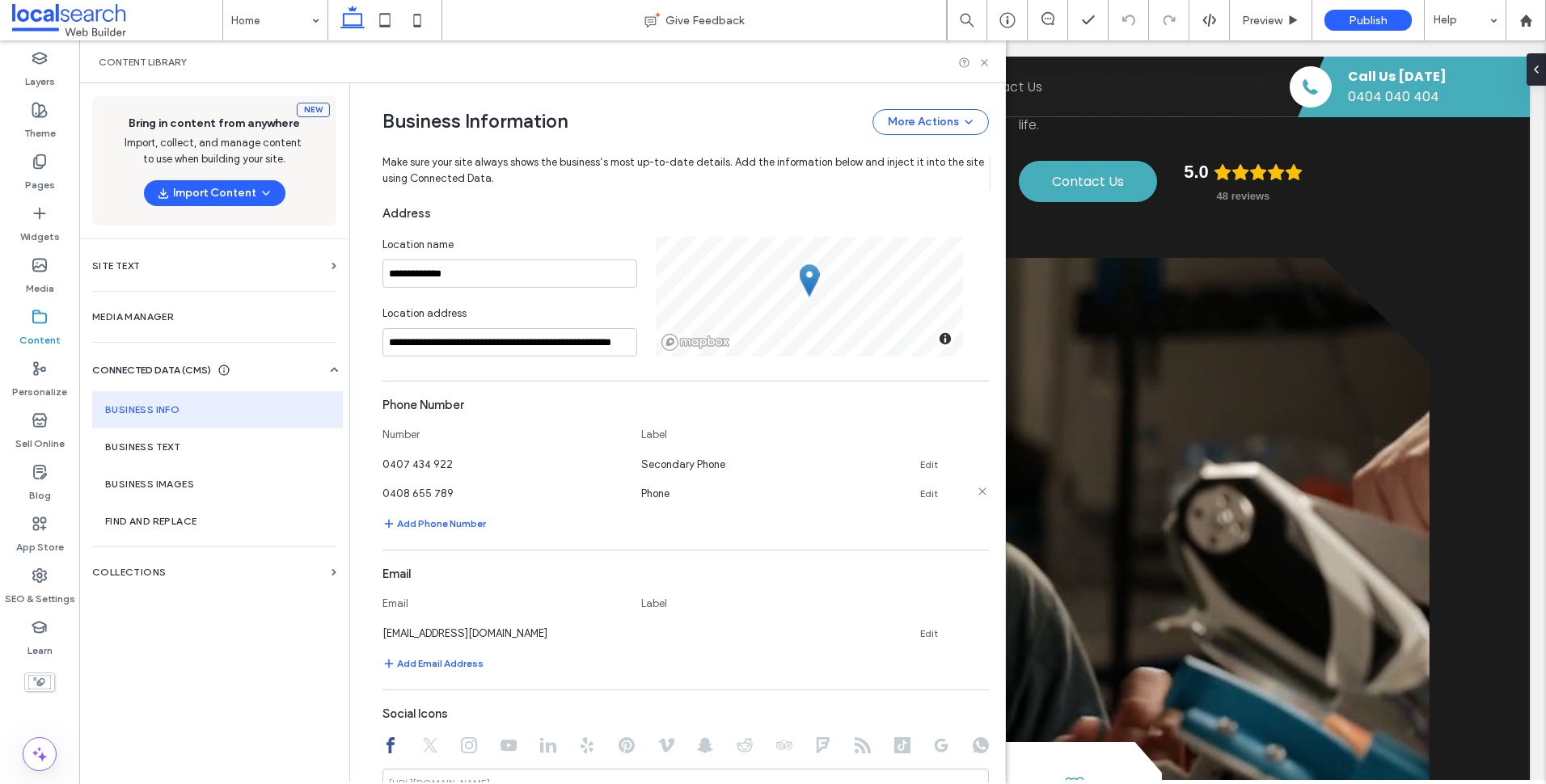
click at [920, 491] on link "Edit" at bounding box center [929, 493] width 18 height 13
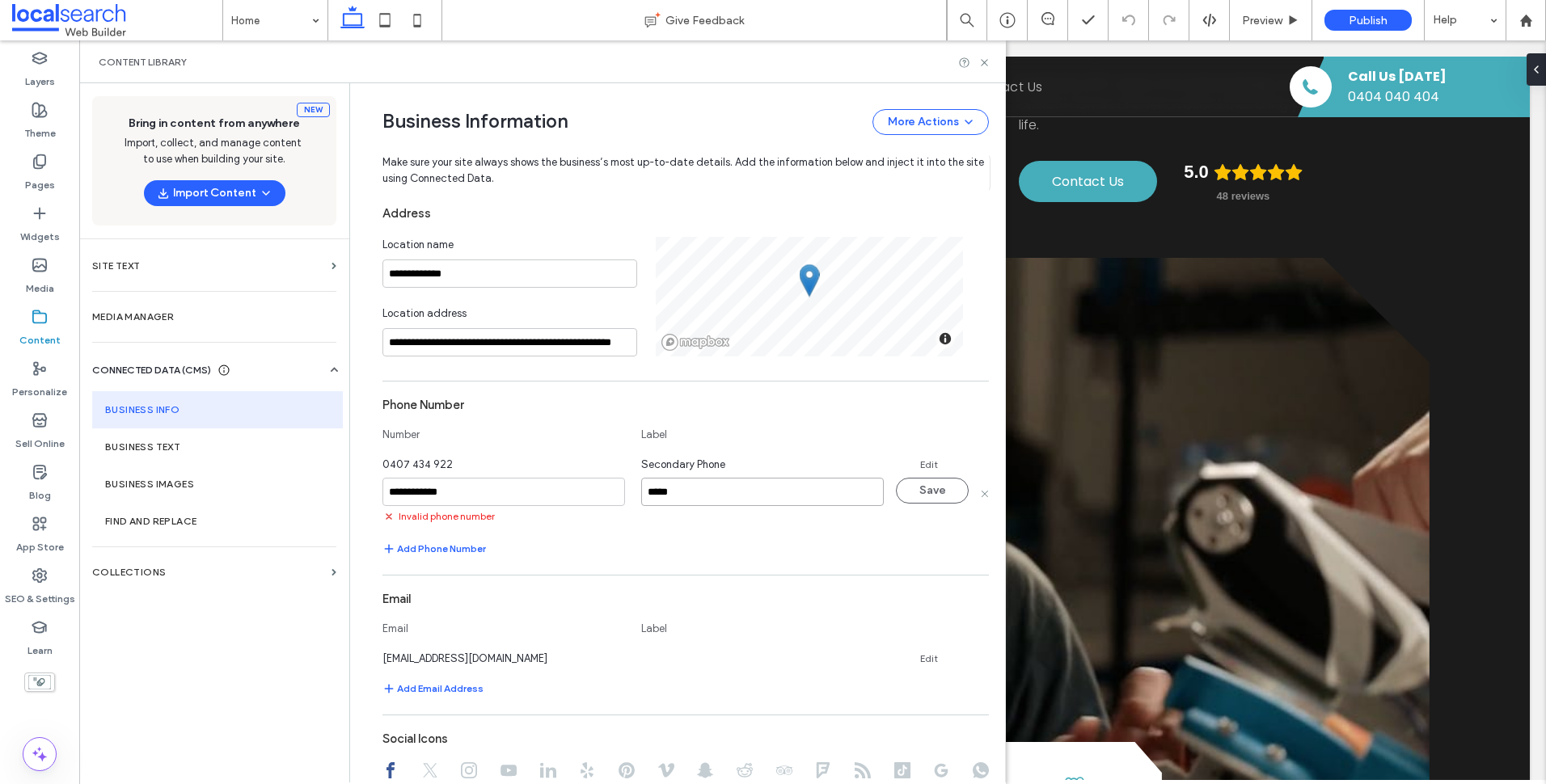
click at [641, 495] on input "*****" at bounding box center [762, 492] width 243 height 28
type input "**********"
click at [913, 489] on button "Save" at bounding box center [932, 491] width 73 height 26
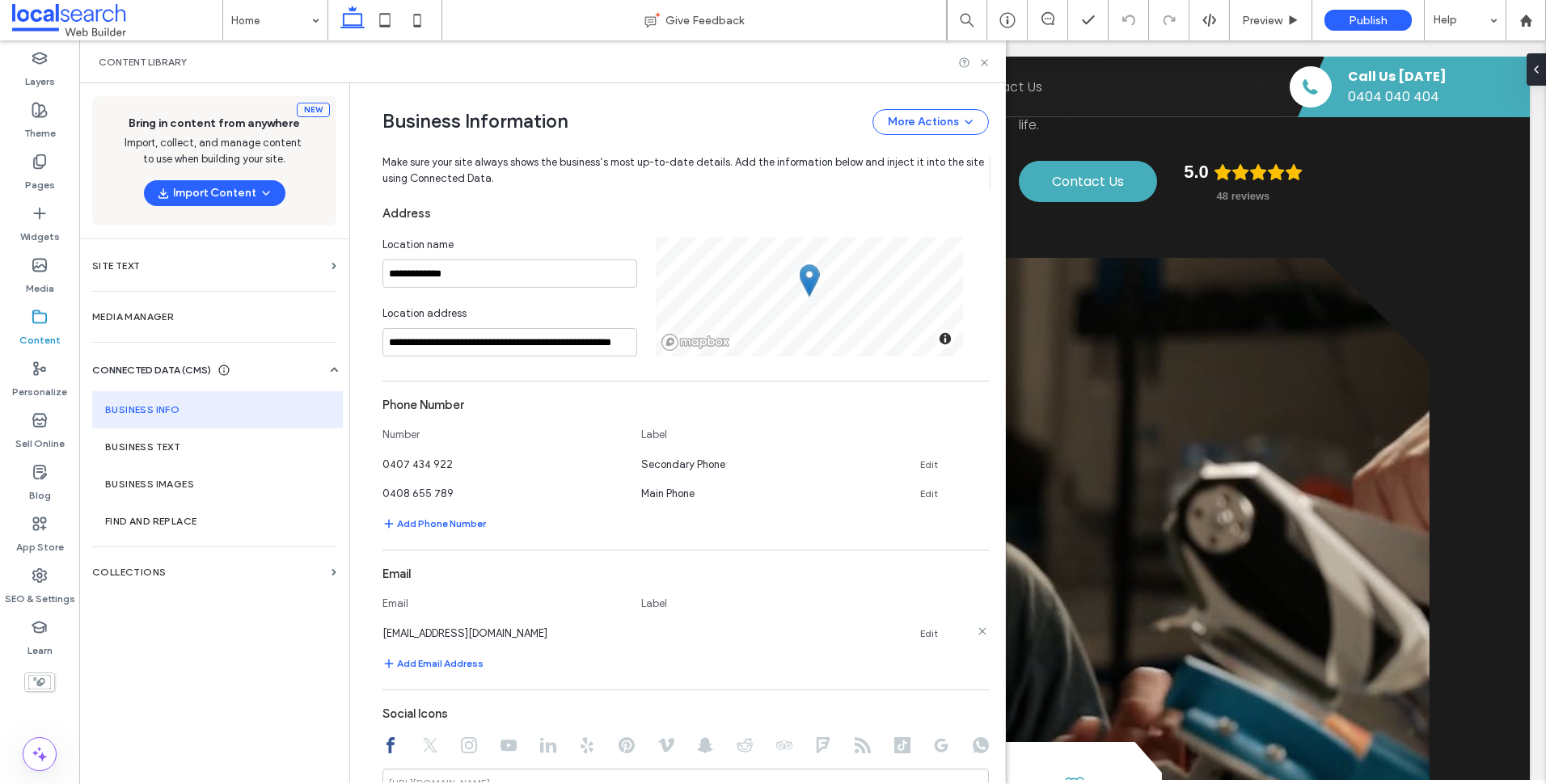
click at [927, 633] on link "Edit" at bounding box center [929, 634] width 18 height 13
click at [722, 627] on input at bounding box center [762, 631] width 243 height 28
type input "**********"
click at [905, 631] on button "Save" at bounding box center [932, 631] width 73 height 26
click at [983, 635] on div "**********" at bounding box center [681, 433] width 647 height 699
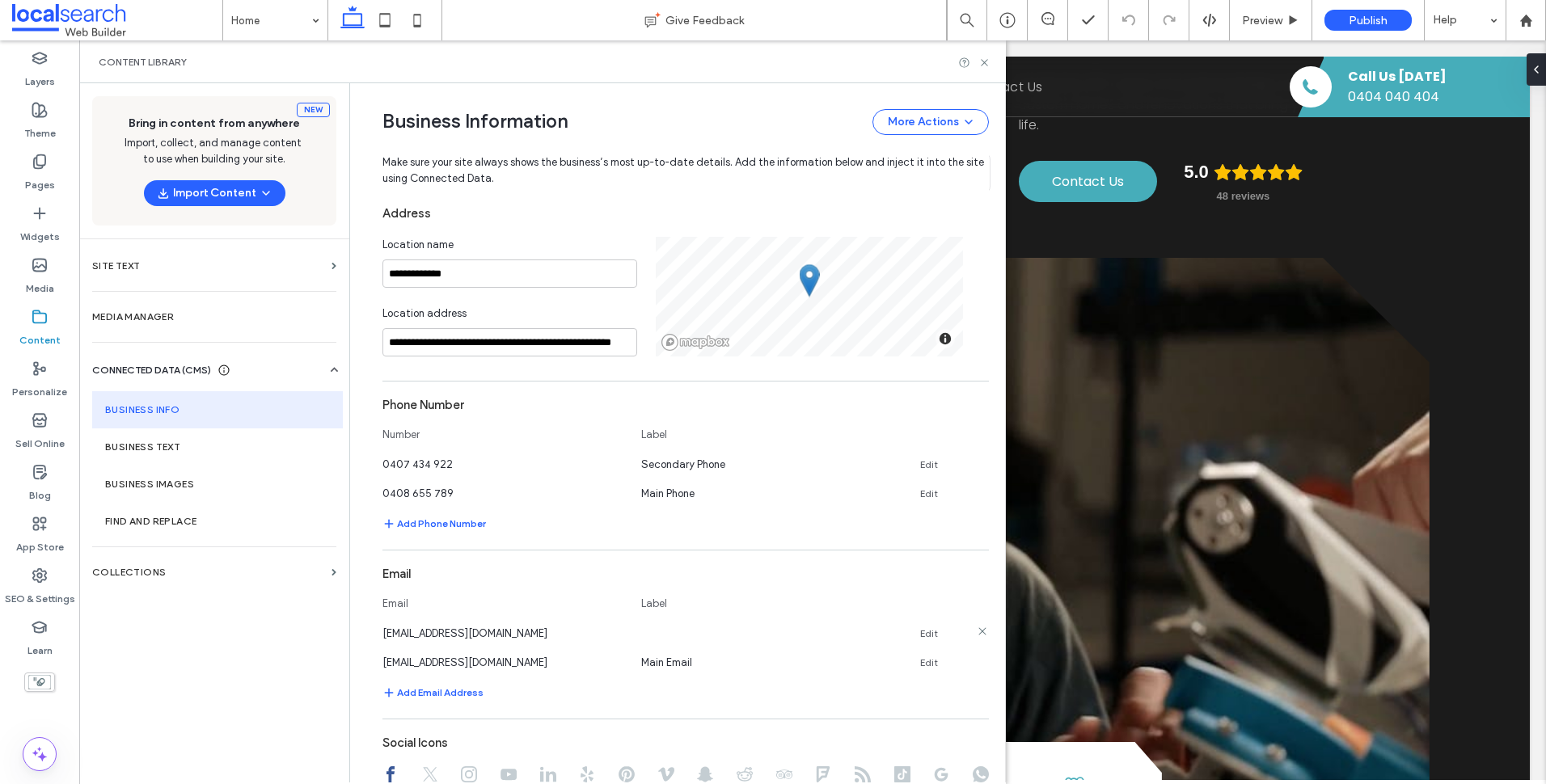
click at [976, 631] on icon at bounding box center [982, 631] width 13 height 13
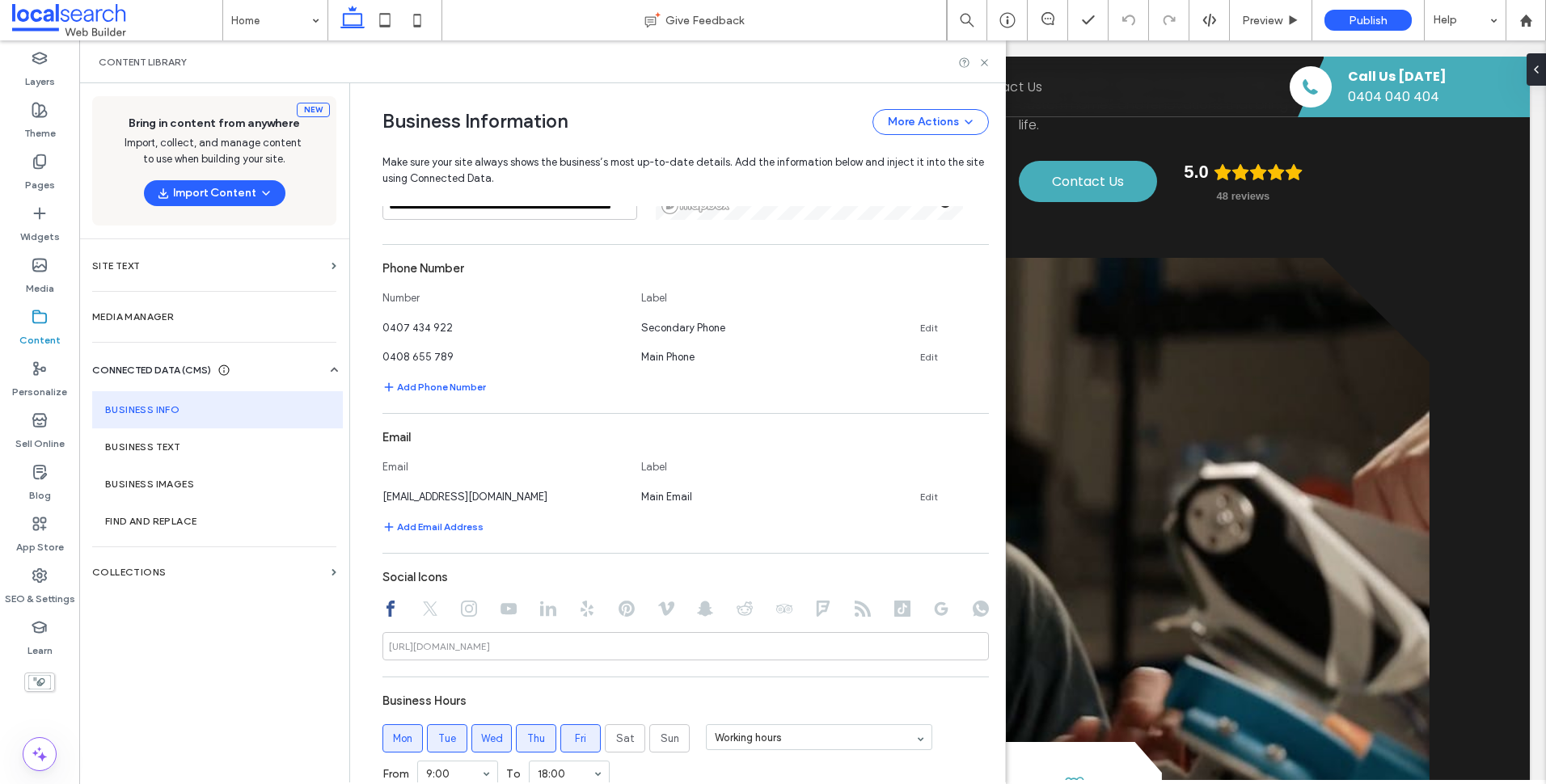
scroll to position [660, 0]
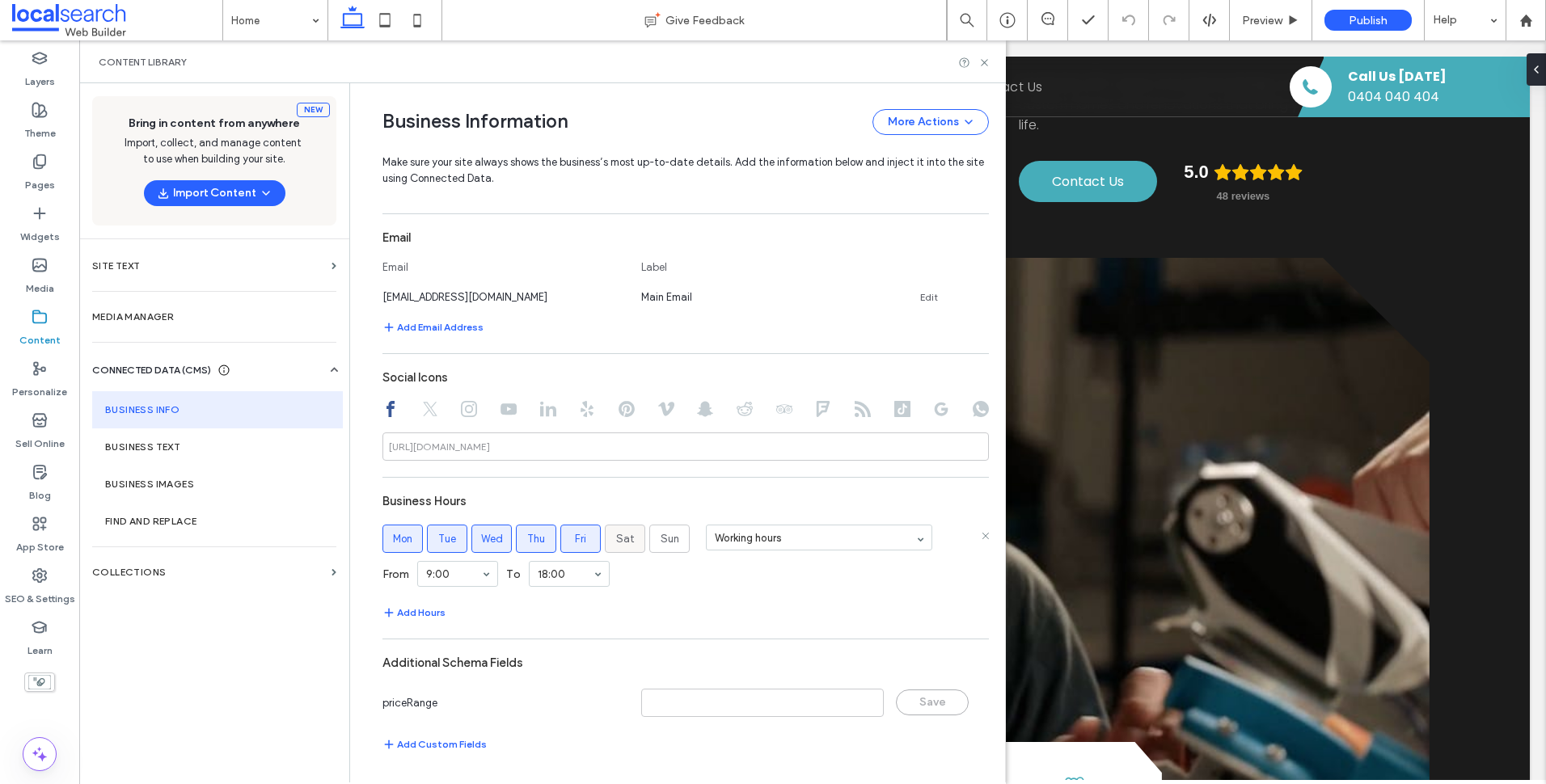
click at [621, 536] on span "Sat" at bounding box center [625, 539] width 19 height 16
click at [661, 539] on span "Sun" at bounding box center [670, 539] width 19 height 16
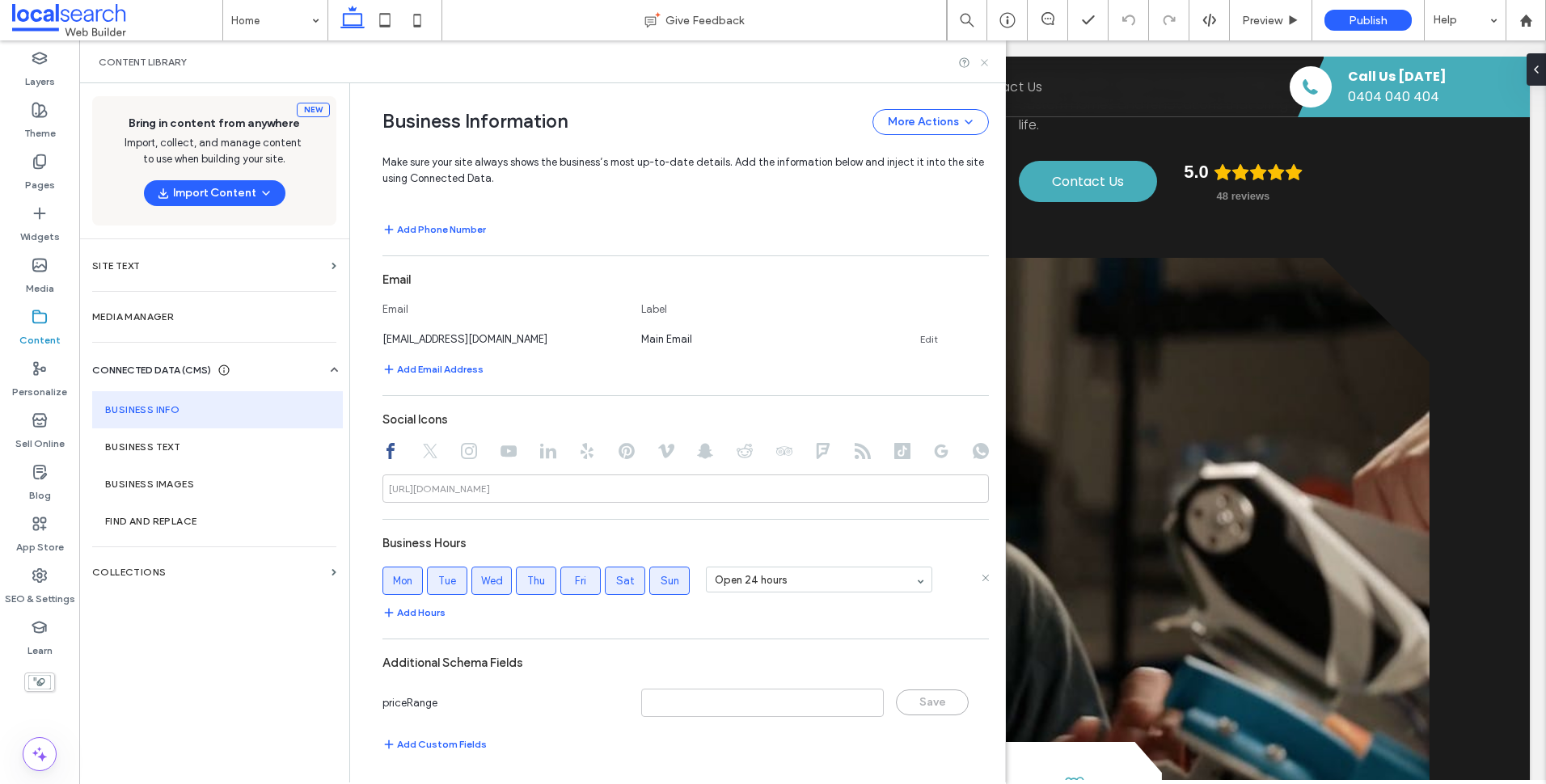
click at [988, 60] on icon at bounding box center [984, 62] width 12 height 12
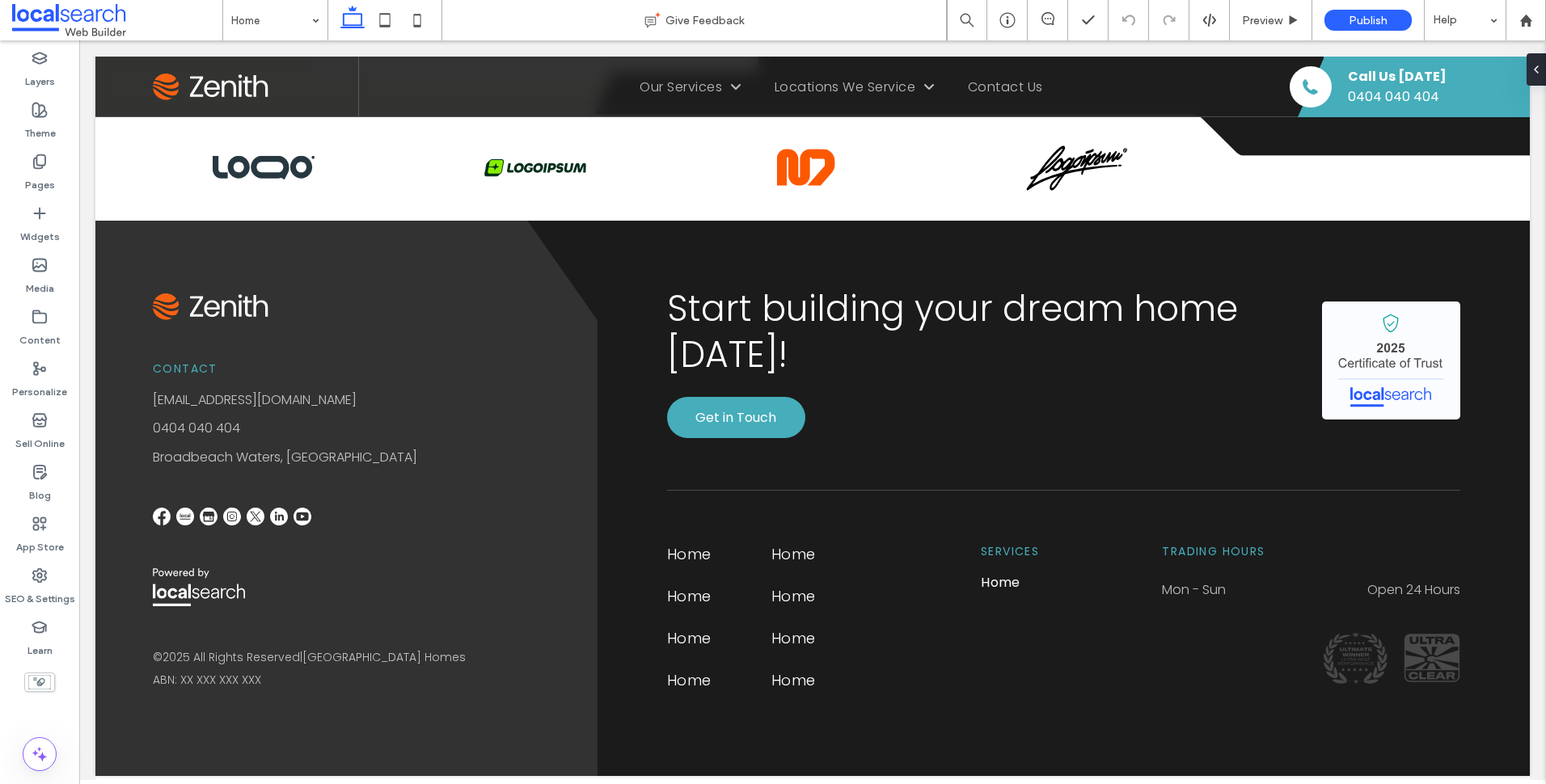
scroll to position [4155, 0]
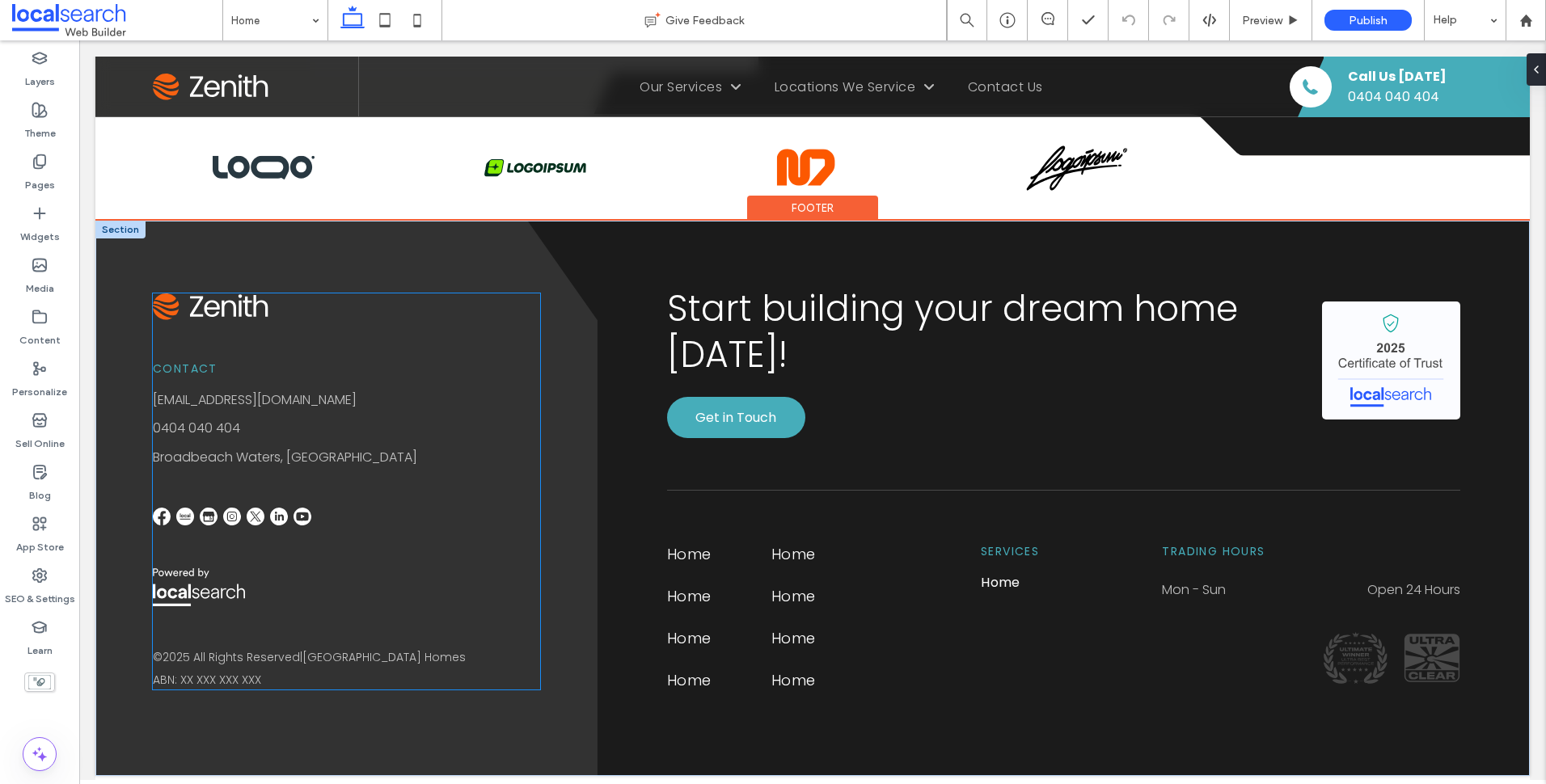
click at [231, 680] on span "ABN: XX XXX XXX XXX" at bounding box center [206, 679] width 108 height 16
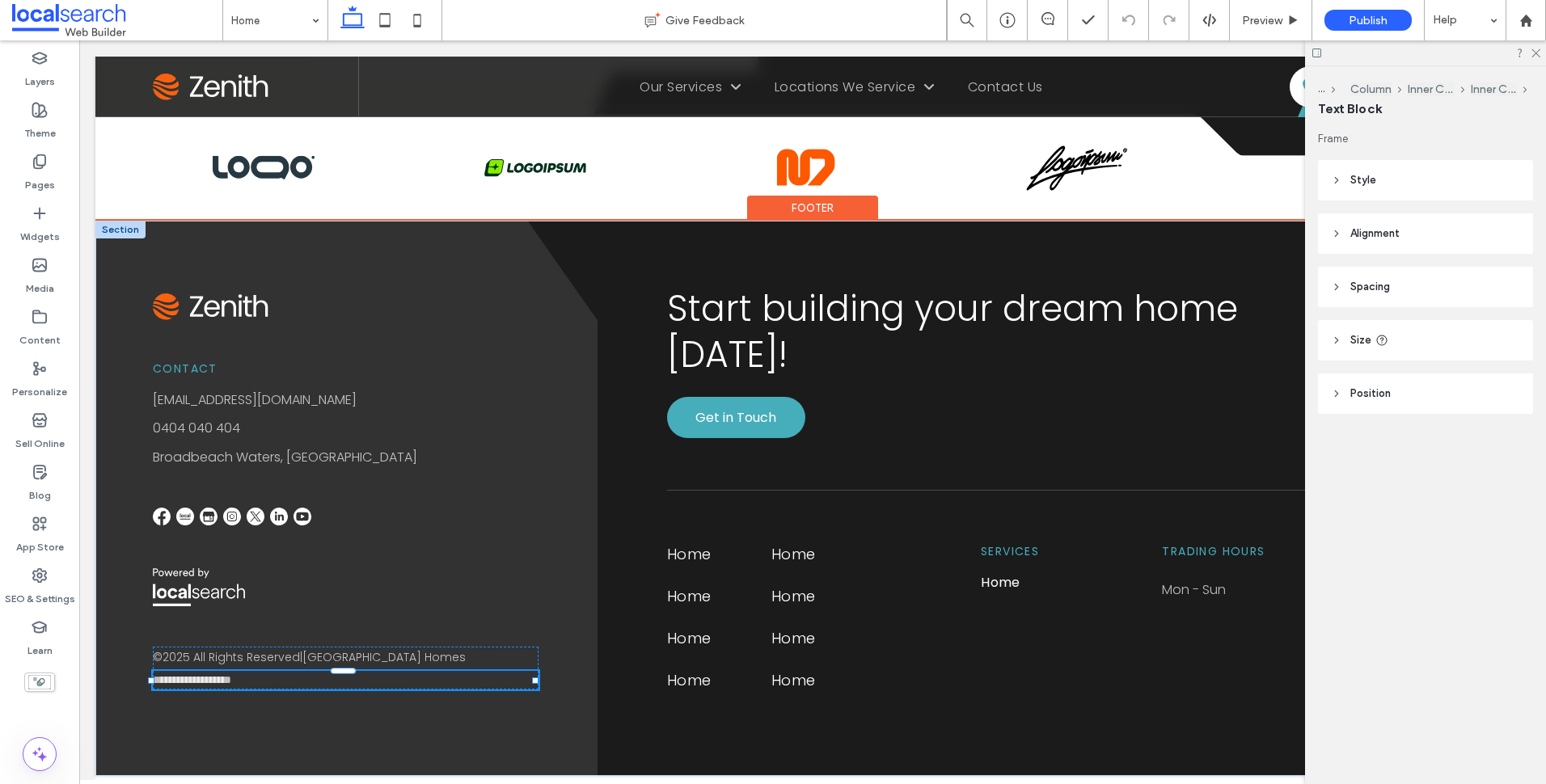
click at [231, 680] on span "**********" at bounding box center [192, 679] width 79 height 11
type input "*******"
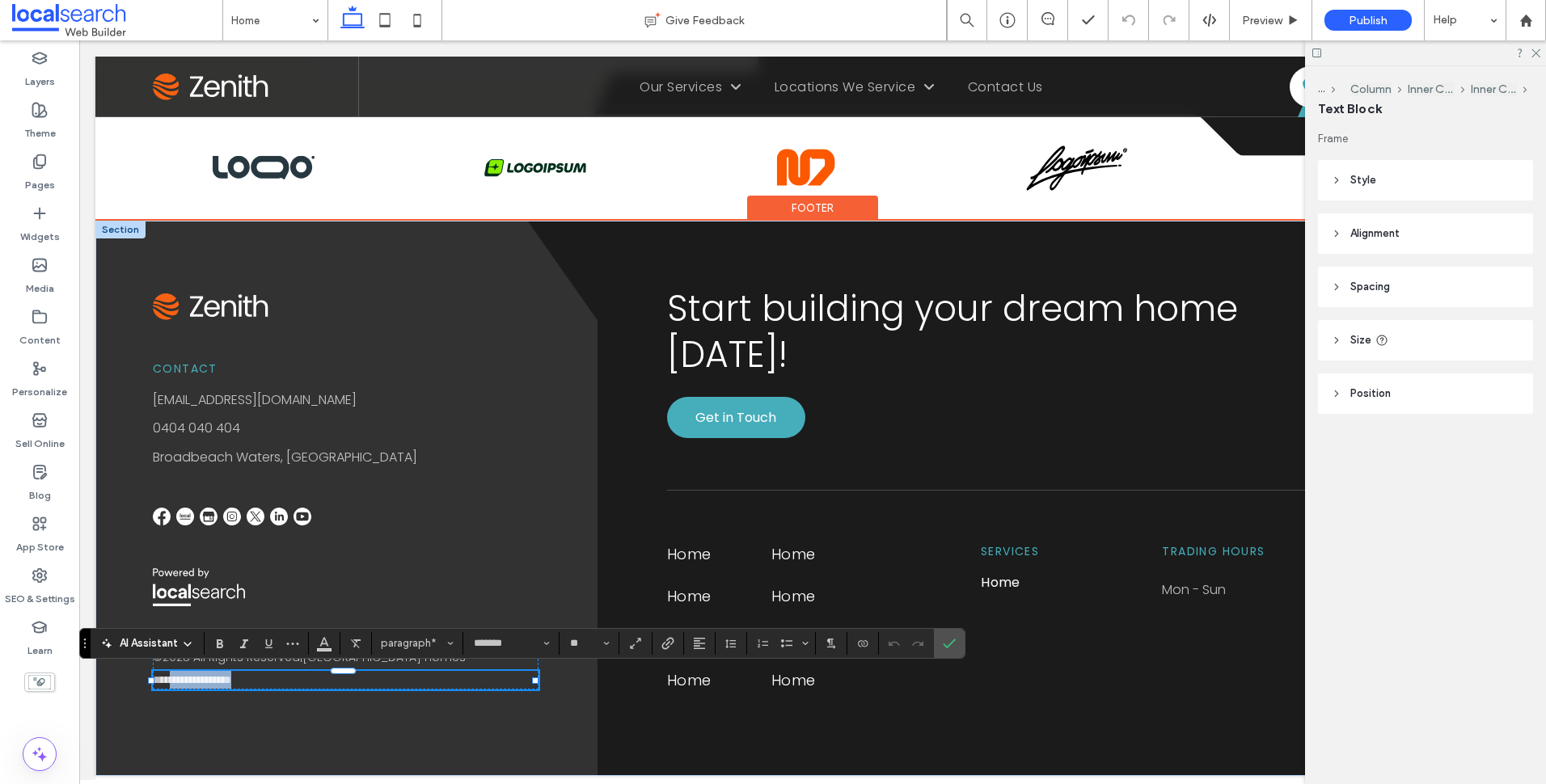
drag, startPoint x: 273, startPoint y: 681, endPoint x: 175, endPoint y: 682, distance: 98.0
click at [175, 682] on p "**********" at bounding box center [346, 680] width 386 height 18
click at [176, 683] on span "**********" at bounding box center [190, 679] width 75 height 11
type input "**"
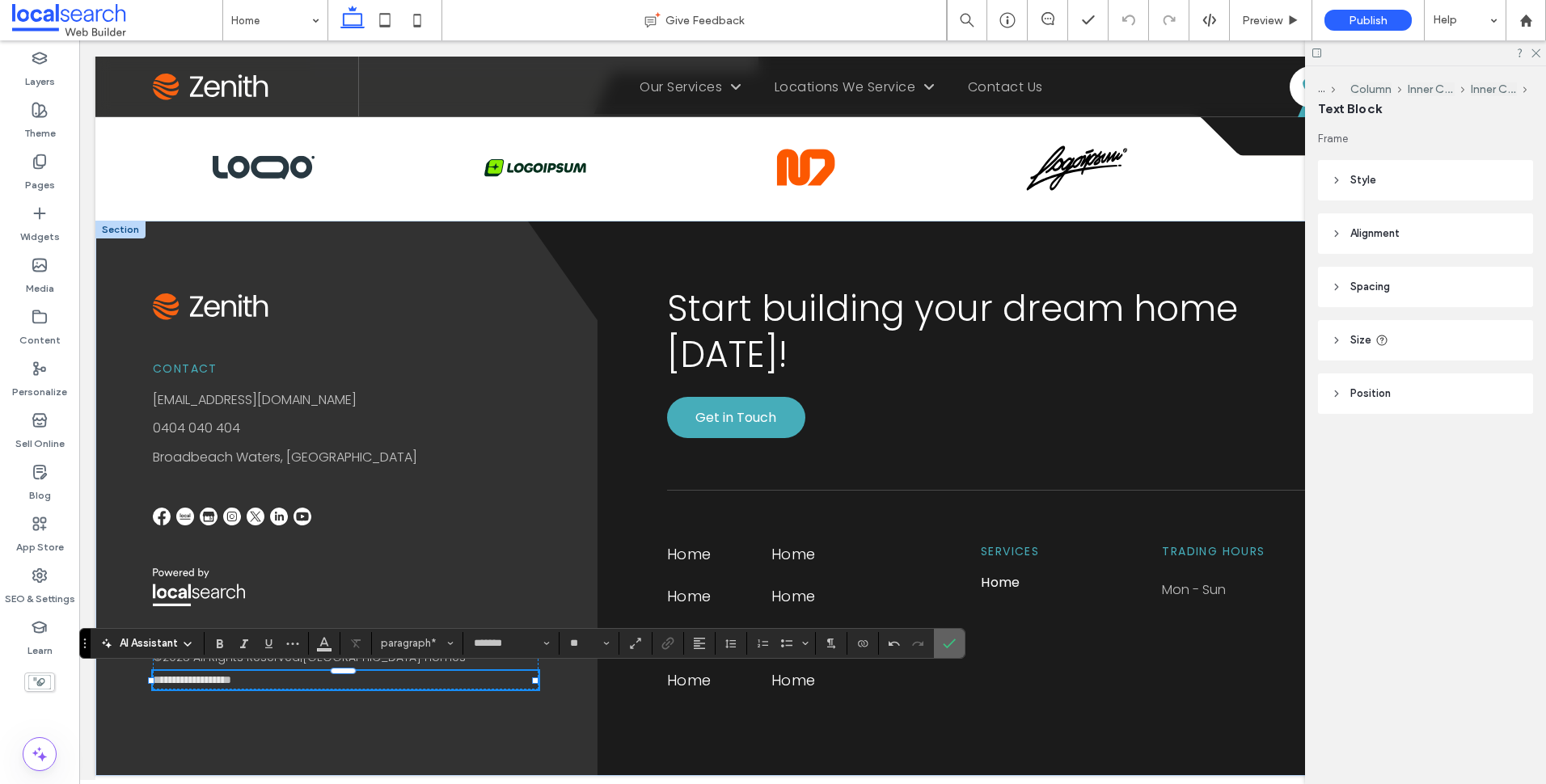
click at [950, 644] on use "Confirm" at bounding box center [950, 644] width 13 height 10
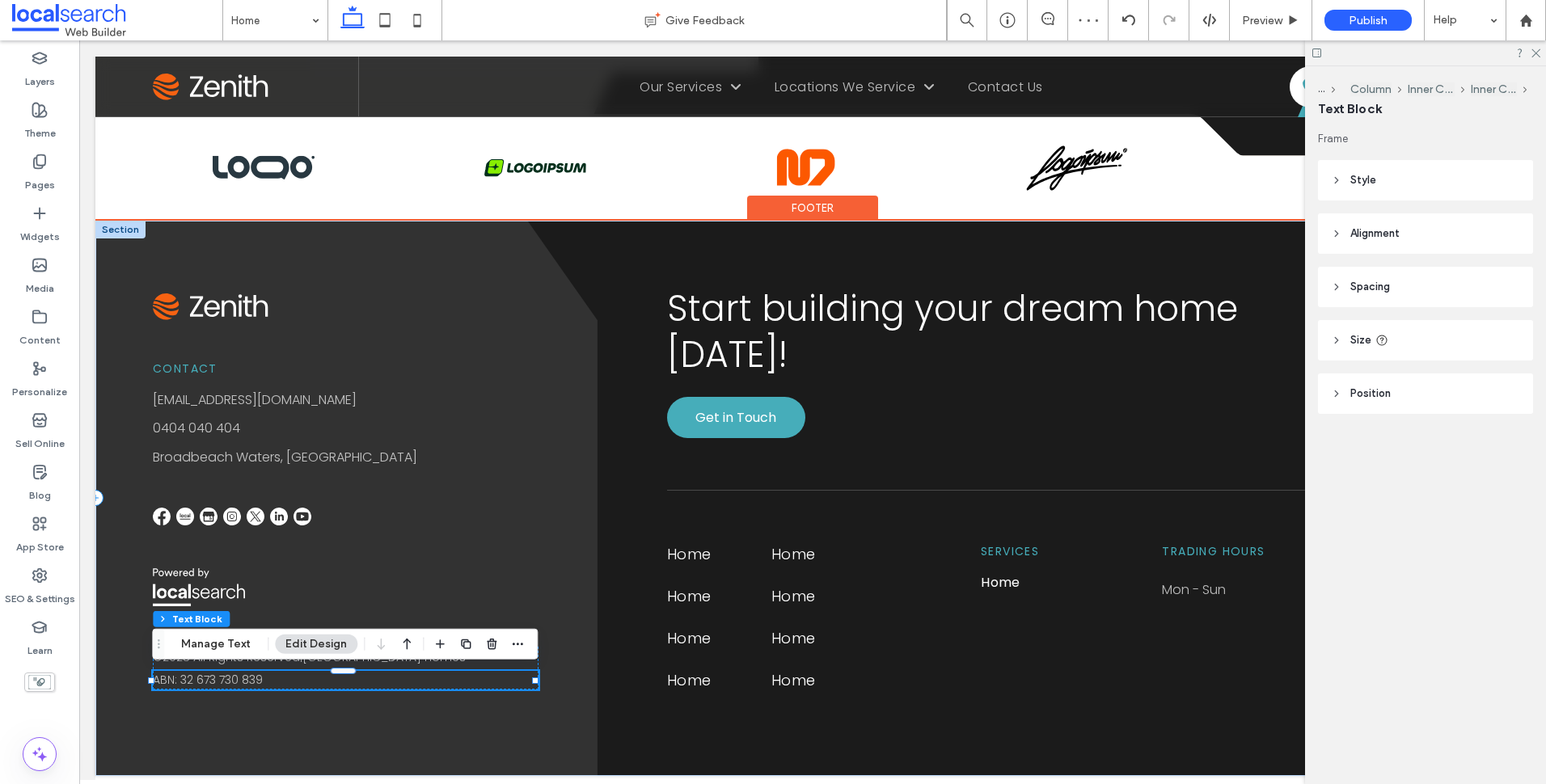
click at [564, 488] on div "Contact info@zenith.com.au 0404 040 404 Broadbeach Waters, Gold Coast © 2025 Al…" at bounding box center [347, 498] width 502 height 555
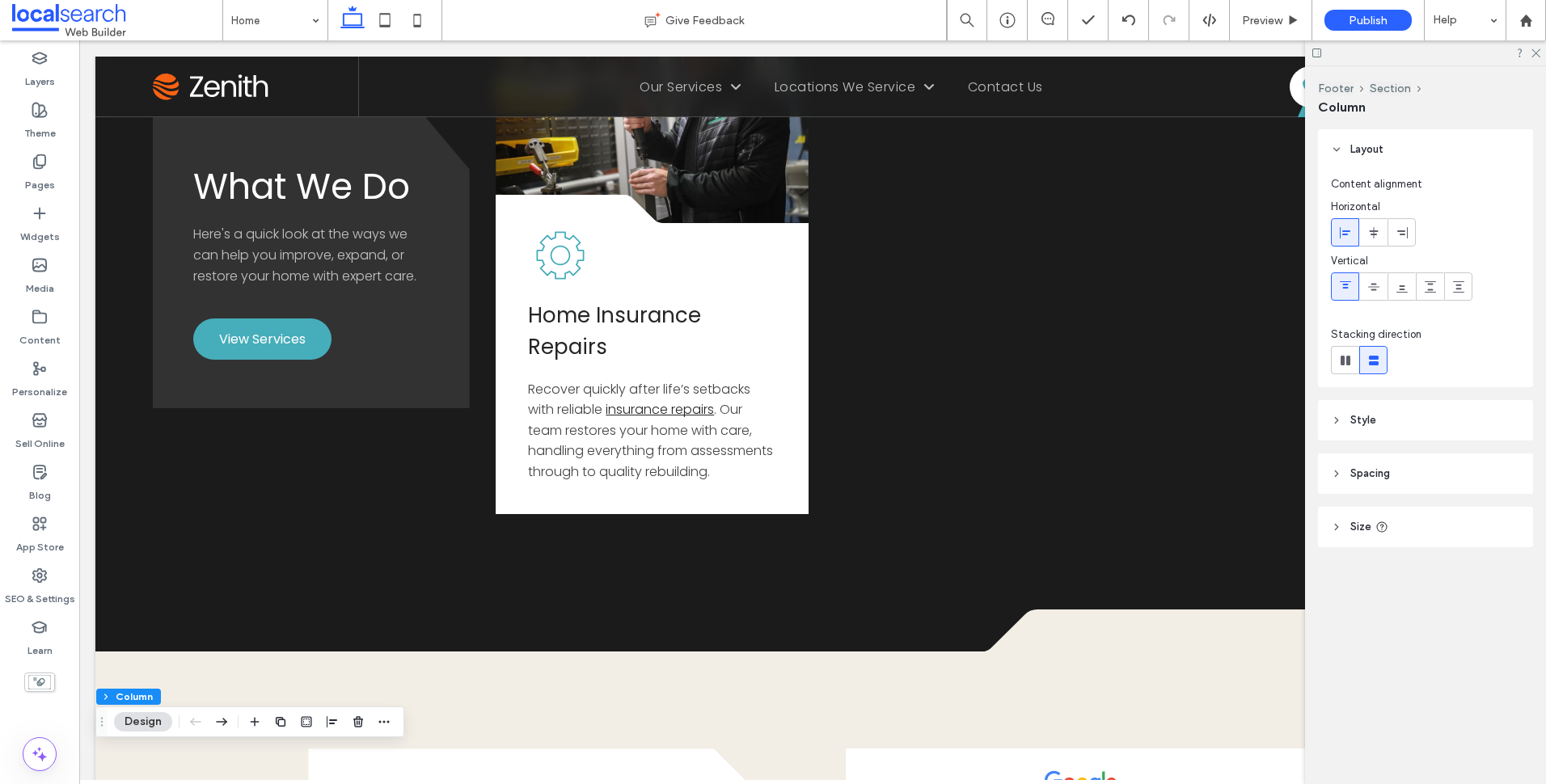
scroll to position [2781, 0]
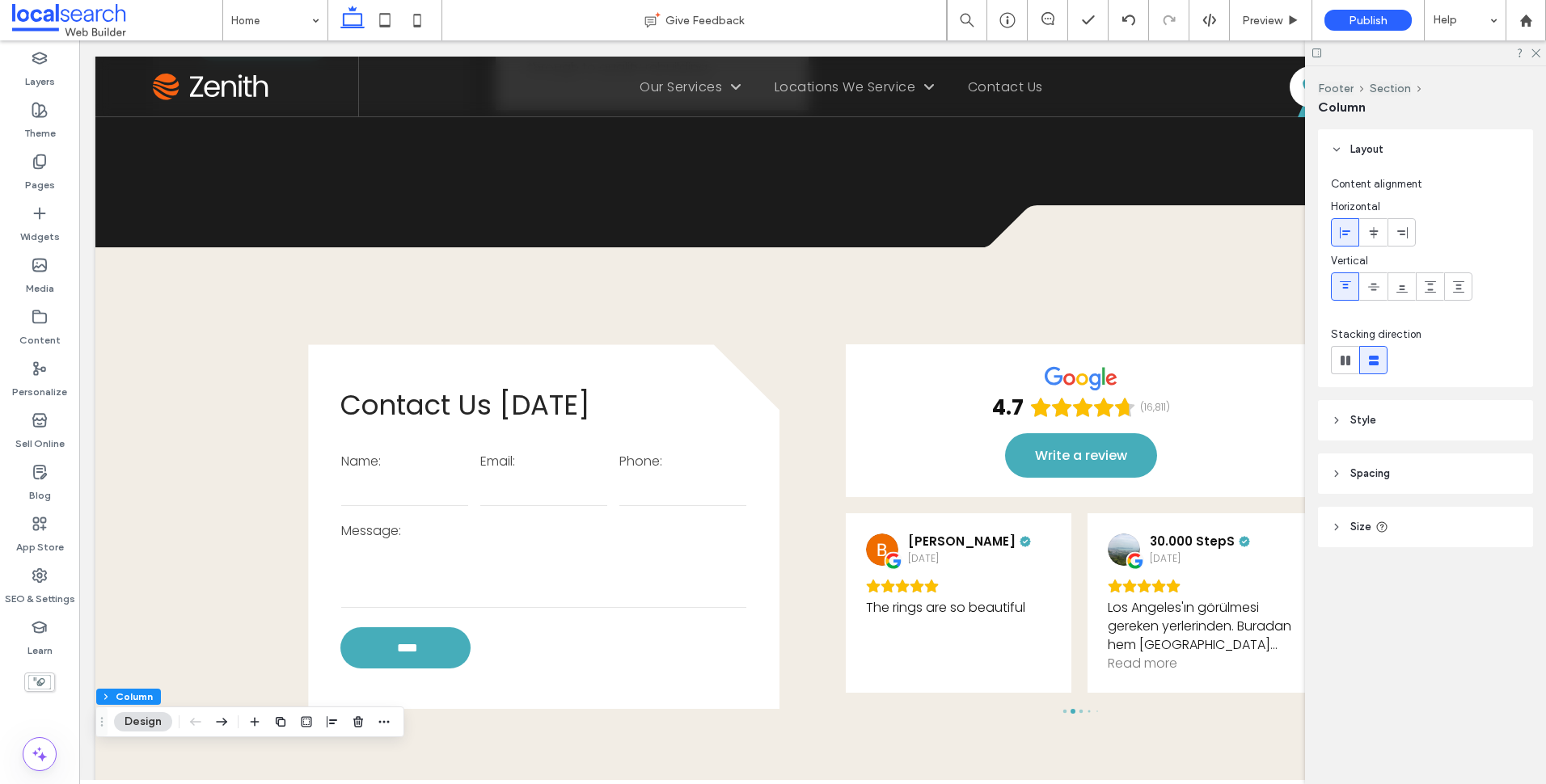
drag, startPoint x: 1540, startPoint y: 54, endPoint x: 1526, endPoint y: 57, distance: 14.3
click at [1540, 54] on div at bounding box center [1425, 53] width 241 height 25
click at [1535, 50] on icon at bounding box center [1535, 52] width 11 height 11
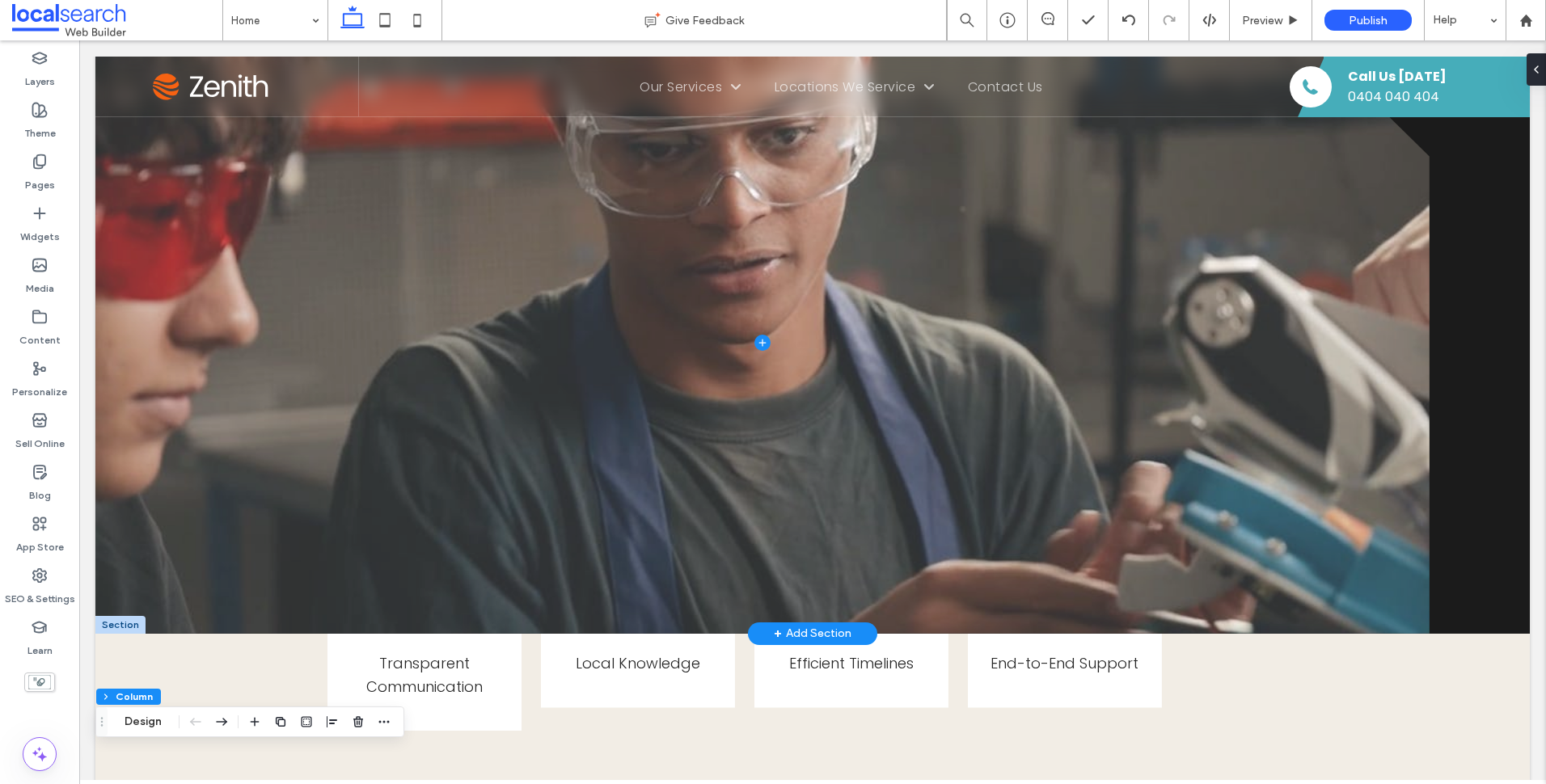
scroll to position [647, 0]
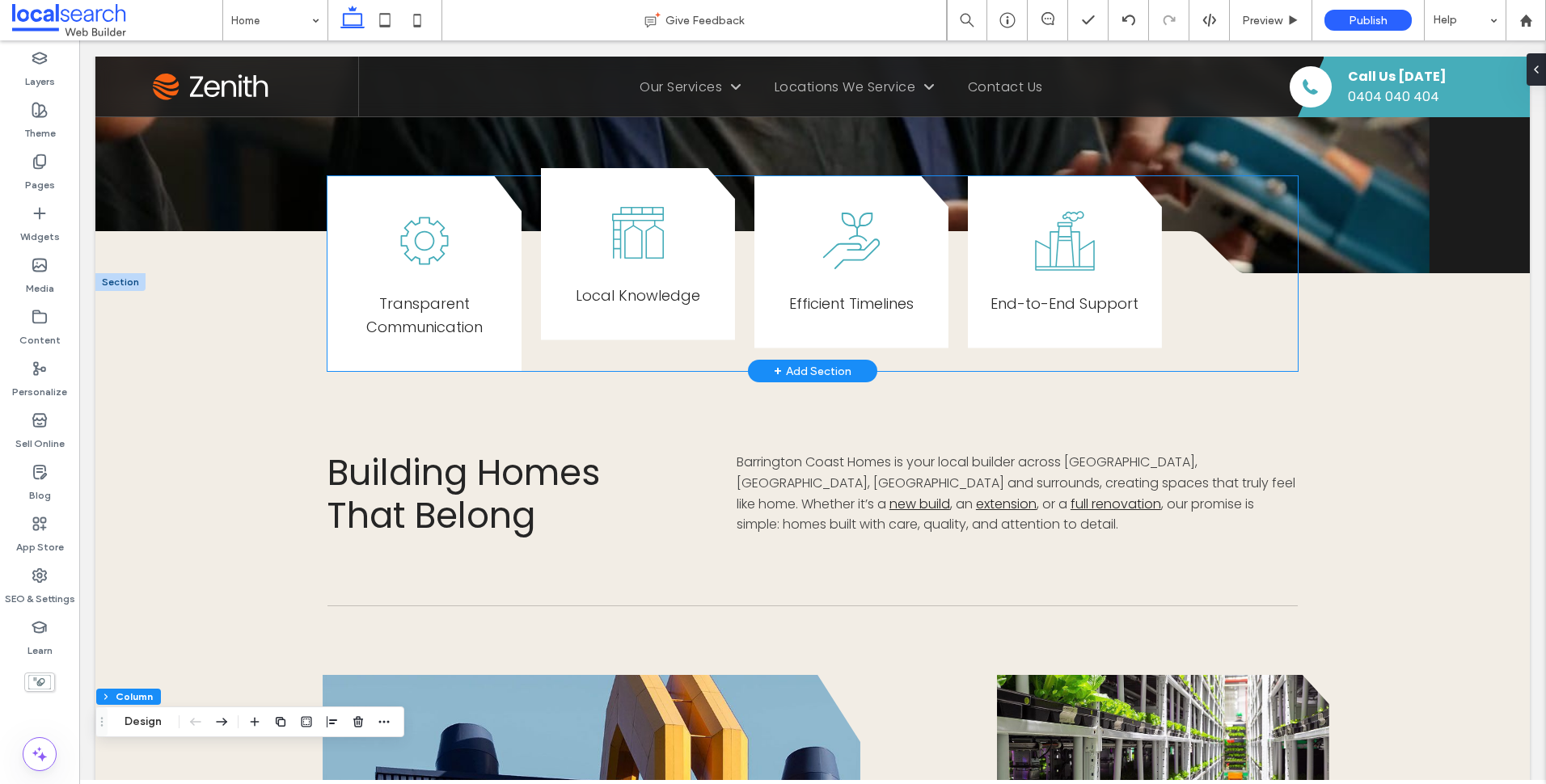
click at [712, 328] on div "Local Knowledge" at bounding box center [637, 254] width 194 height 172
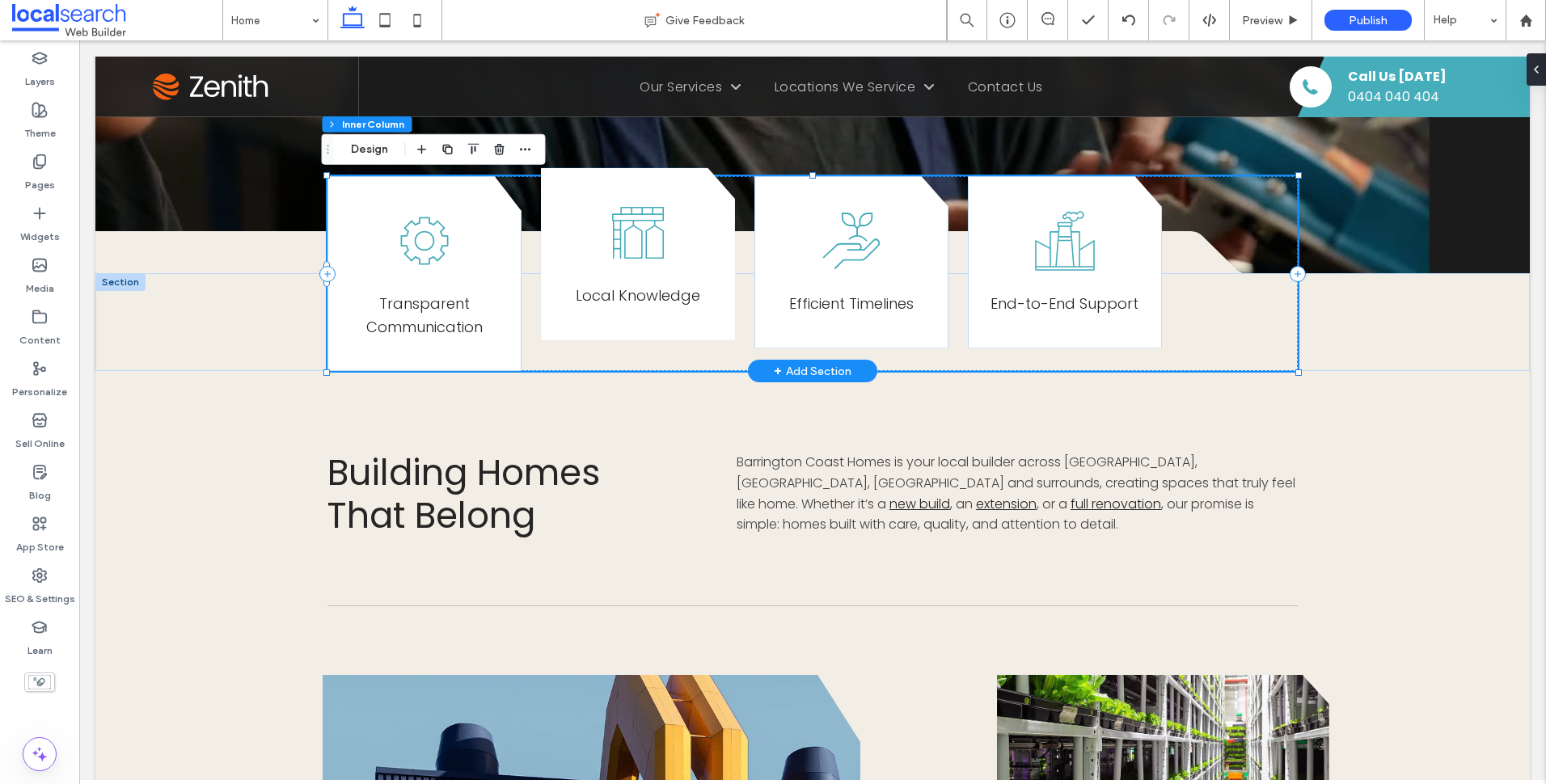
click at [715, 302] on div "Local Knowledge" at bounding box center [637, 254] width 194 height 172
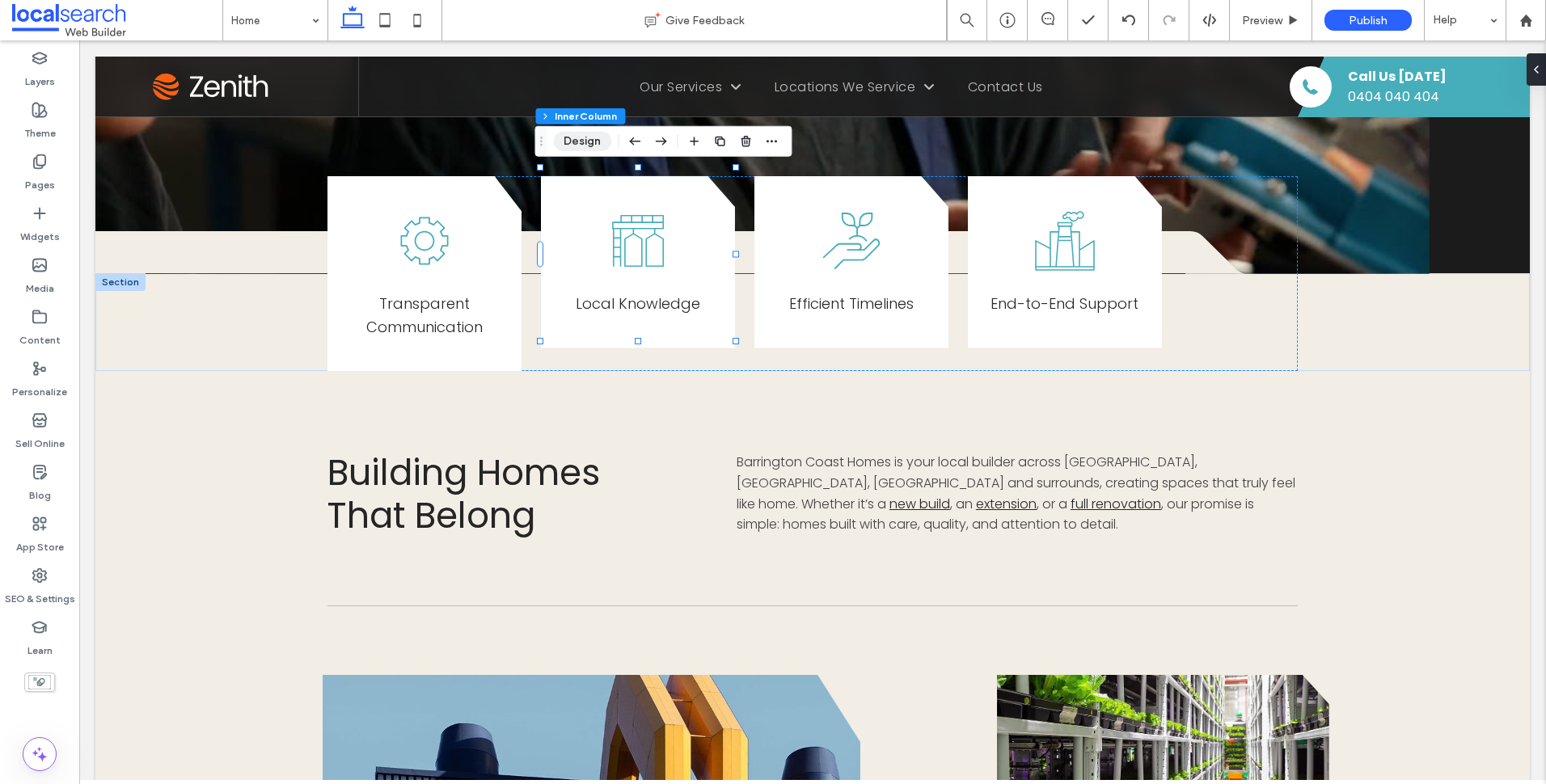
click at [574, 136] on button "Design" at bounding box center [582, 141] width 58 height 19
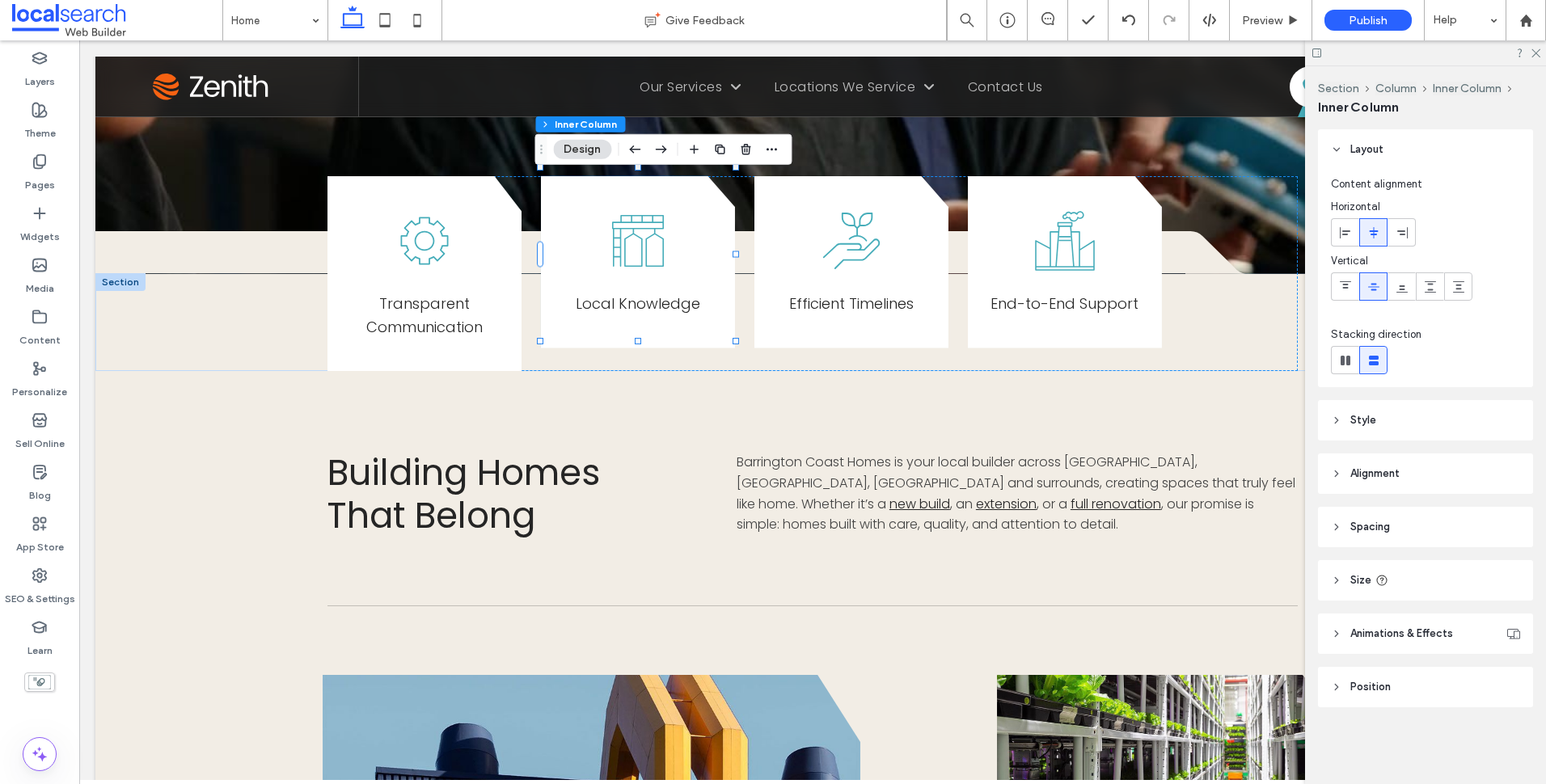
click at [1380, 169] on header "Layout" at bounding box center [1425, 149] width 215 height 41
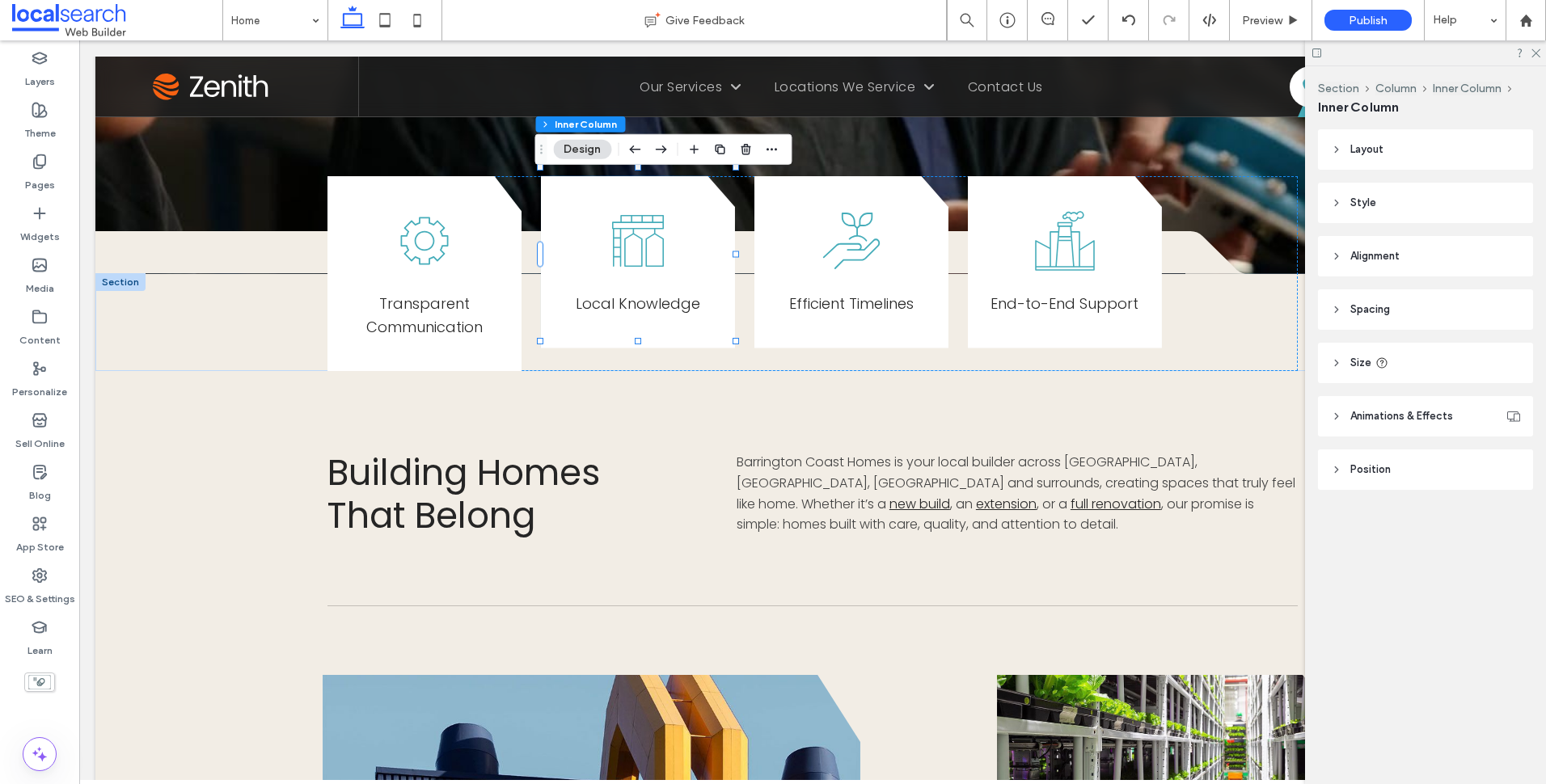
click at [1394, 271] on header "Alignment" at bounding box center [1425, 256] width 215 height 41
click at [1439, 298] on div at bounding box center [1430, 297] width 27 height 27
type input "***"
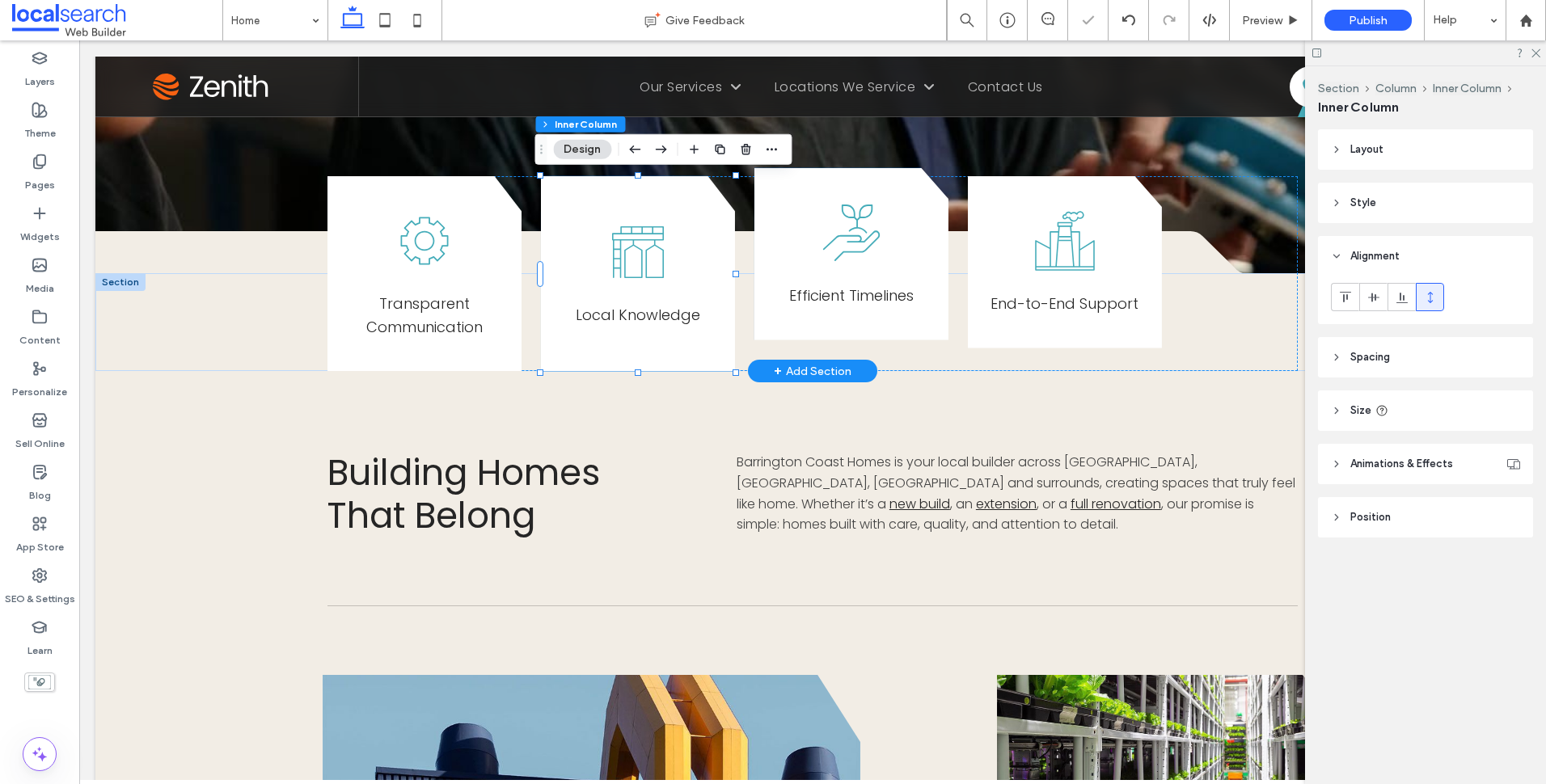
click at [930, 293] on div "Efficient Timelines" at bounding box center [851, 254] width 194 height 172
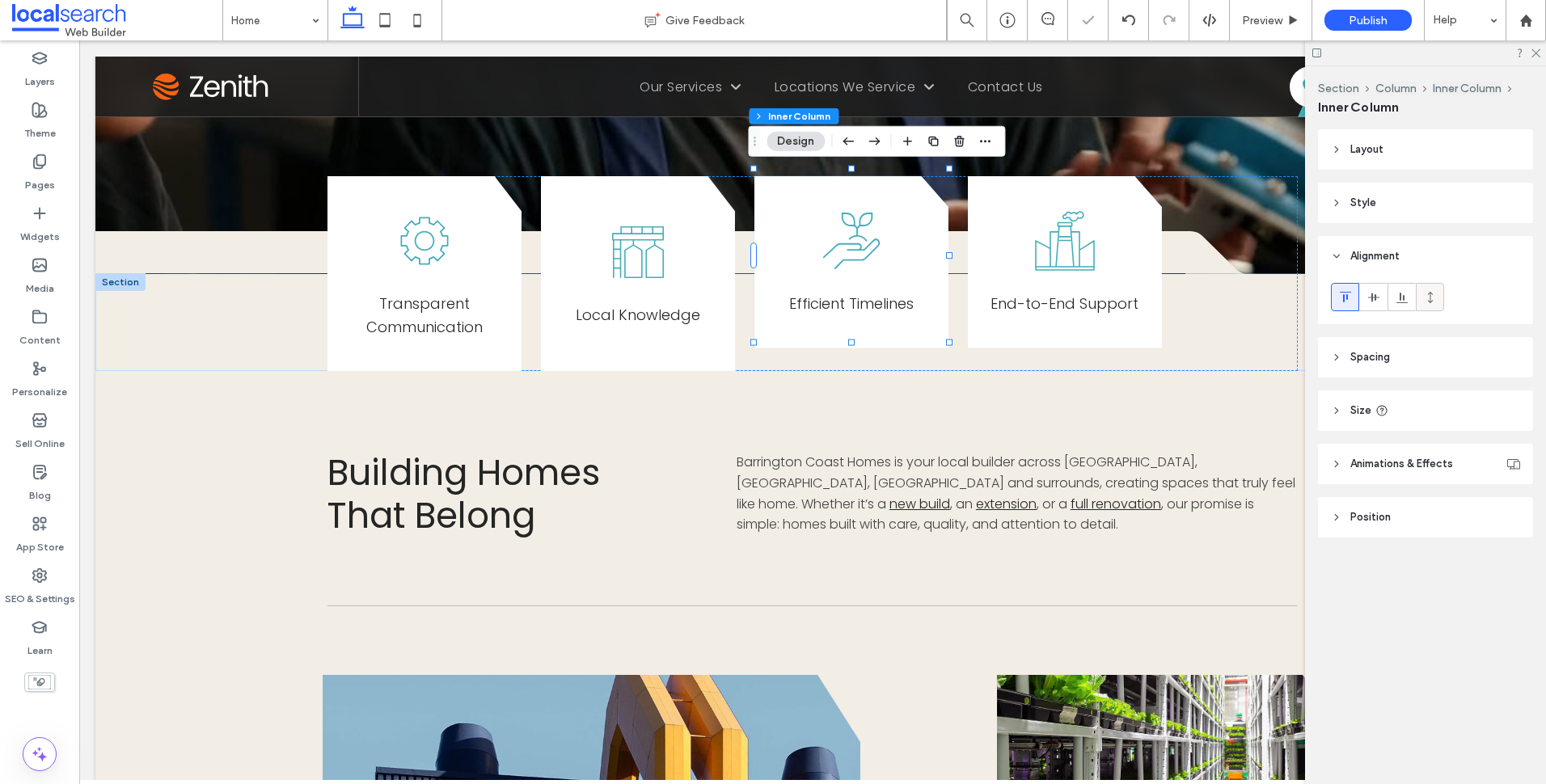
click at [1427, 291] on icon at bounding box center [1431, 297] width 13 height 13
type input "***"
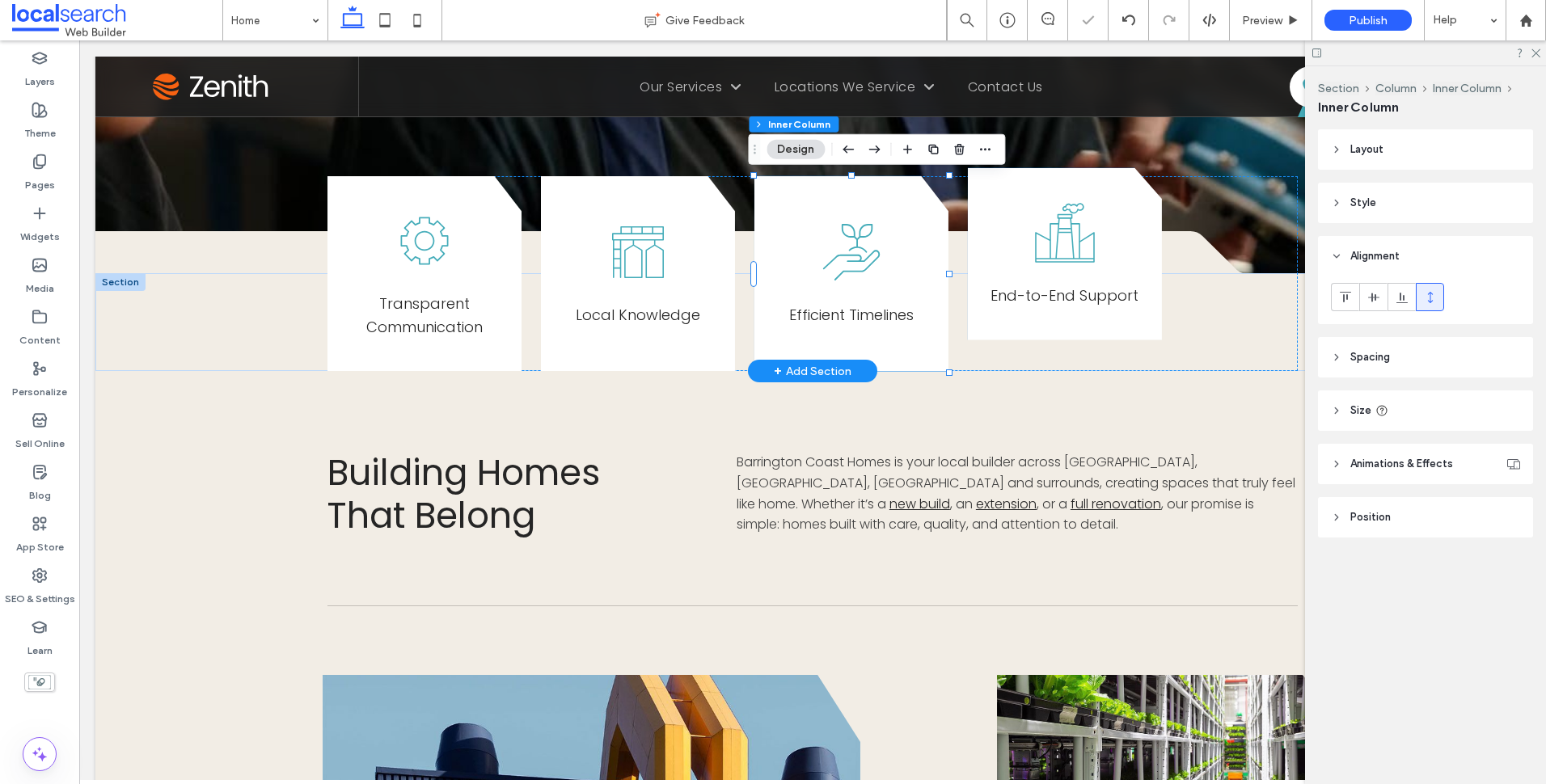
click at [1137, 295] on div "End-to-End Support" at bounding box center [1064, 254] width 194 height 172
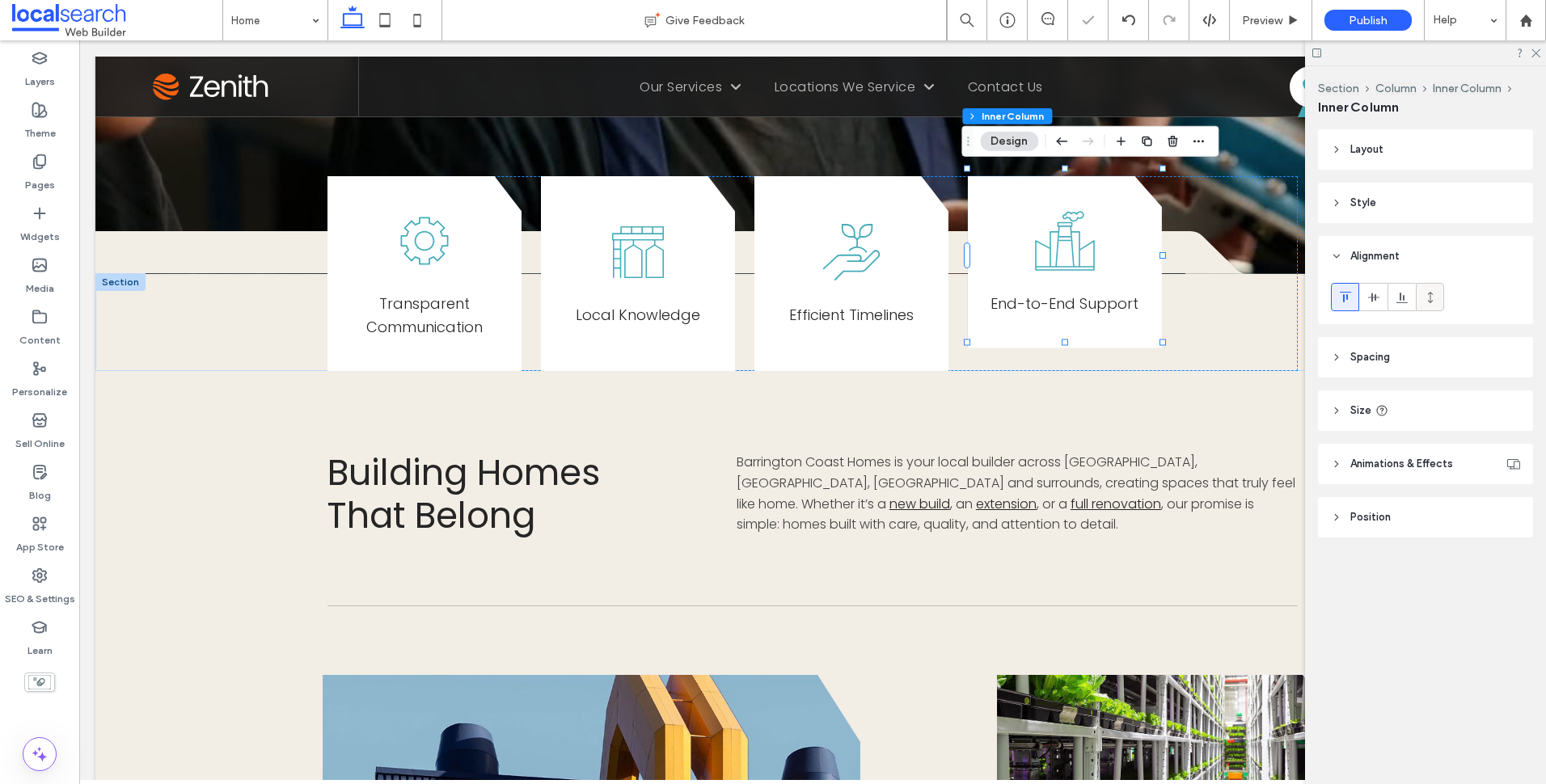
click at [1434, 295] on icon at bounding box center [1431, 297] width 13 height 13
type input "***"
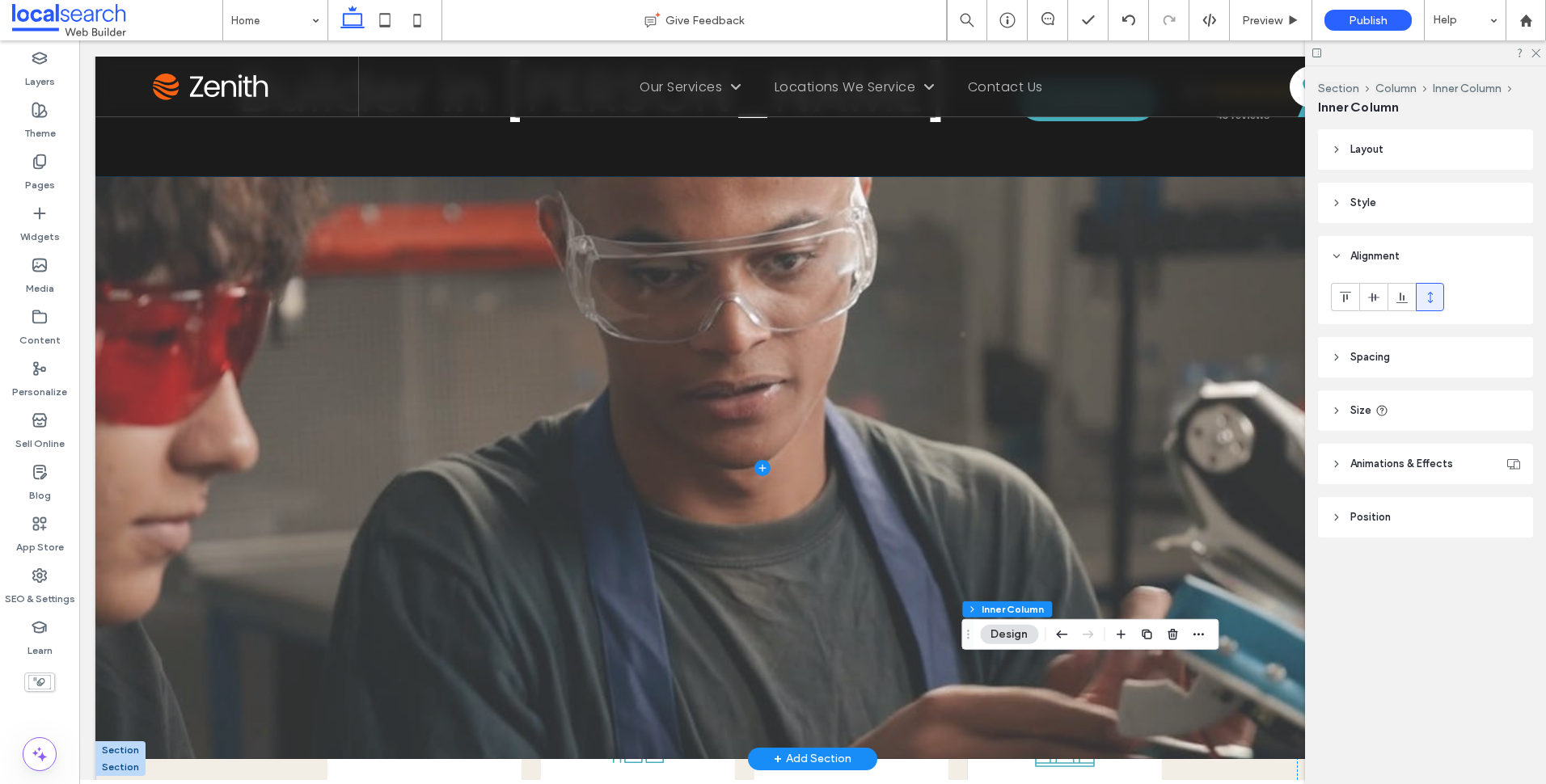
scroll to position [0, 0]
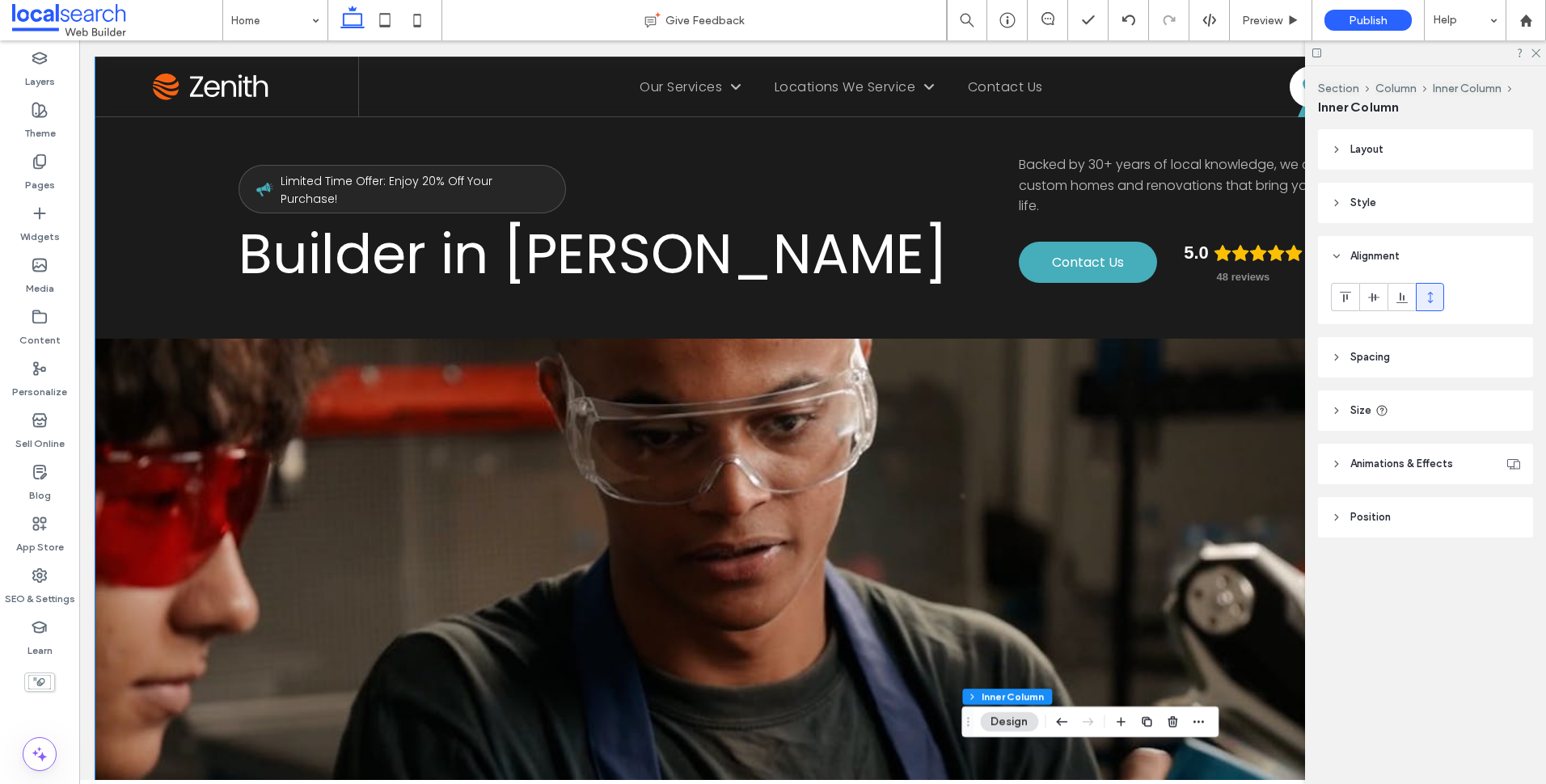
click at [135, 317] on div "Limited Time Offer: Enjoy 20% Off Your Purchase! Builder in Forster Backed by 3…" at bounding box center [813, 489] width 1435 height 863
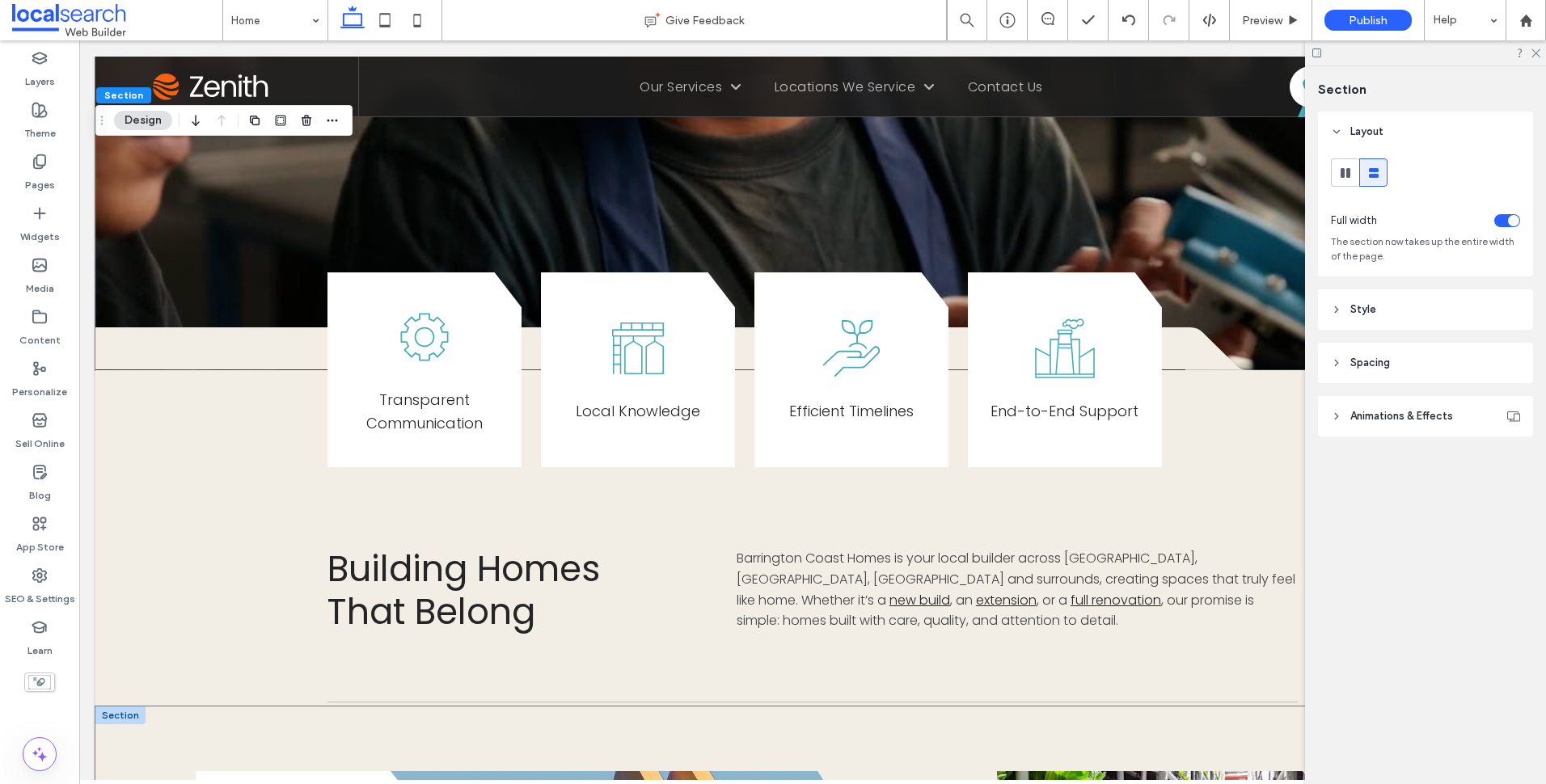
scroll to position [485, 0]
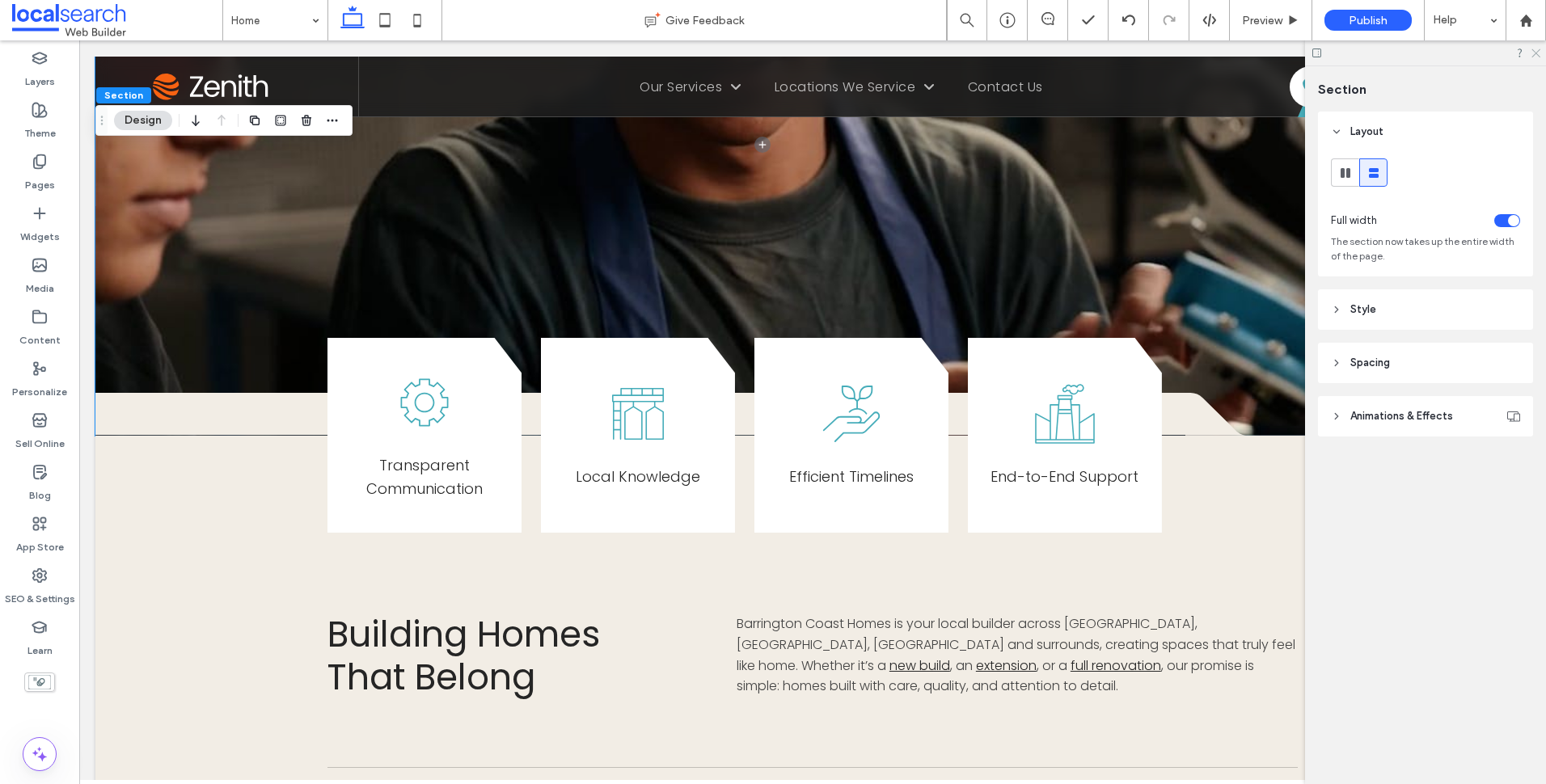
click at [1533, 50] on use at bounding box center [1535, 54] width 9 height 9
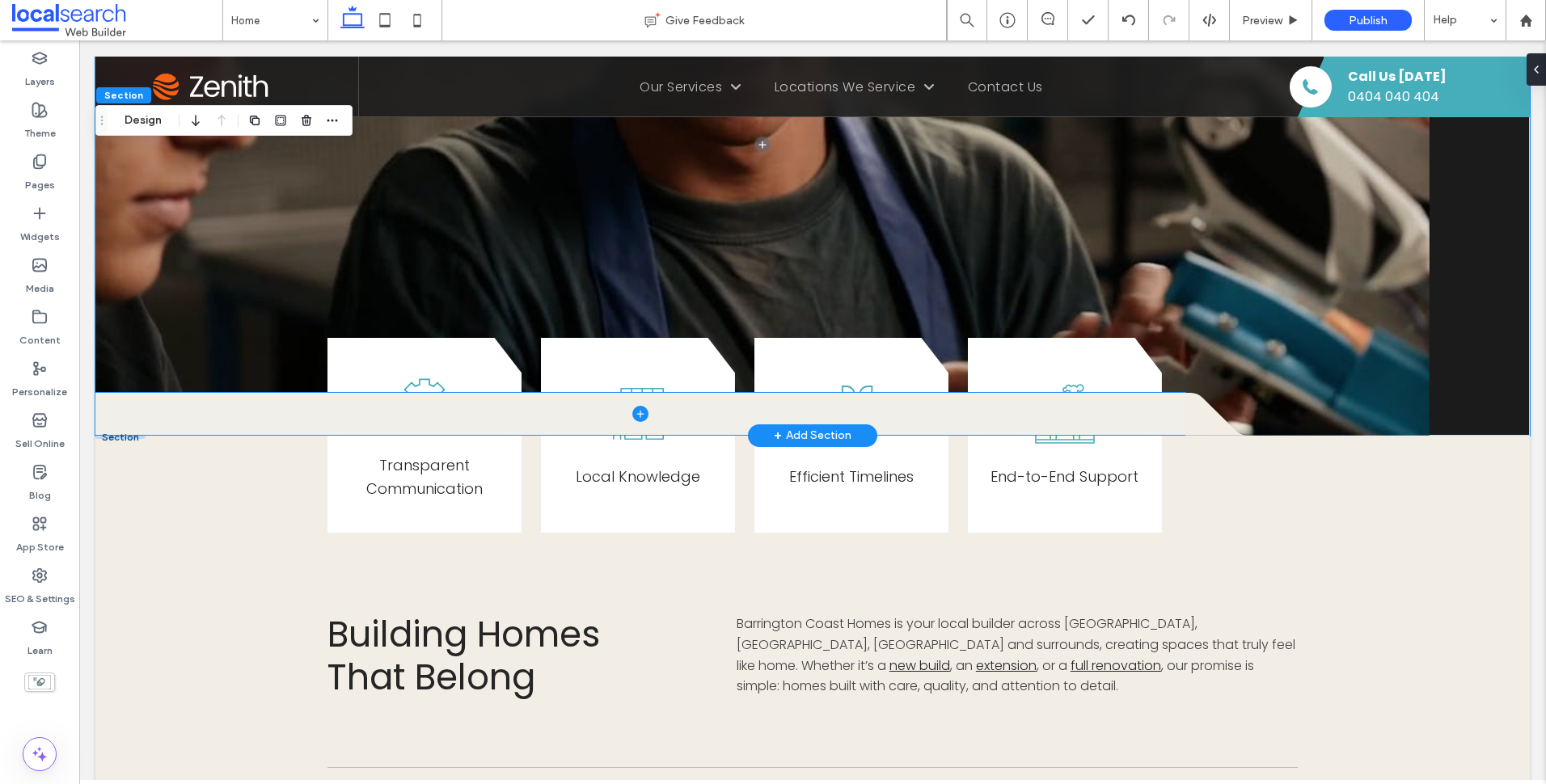
click at [209, 421] on span at bounding box center [641, 414] width 1090 height 42
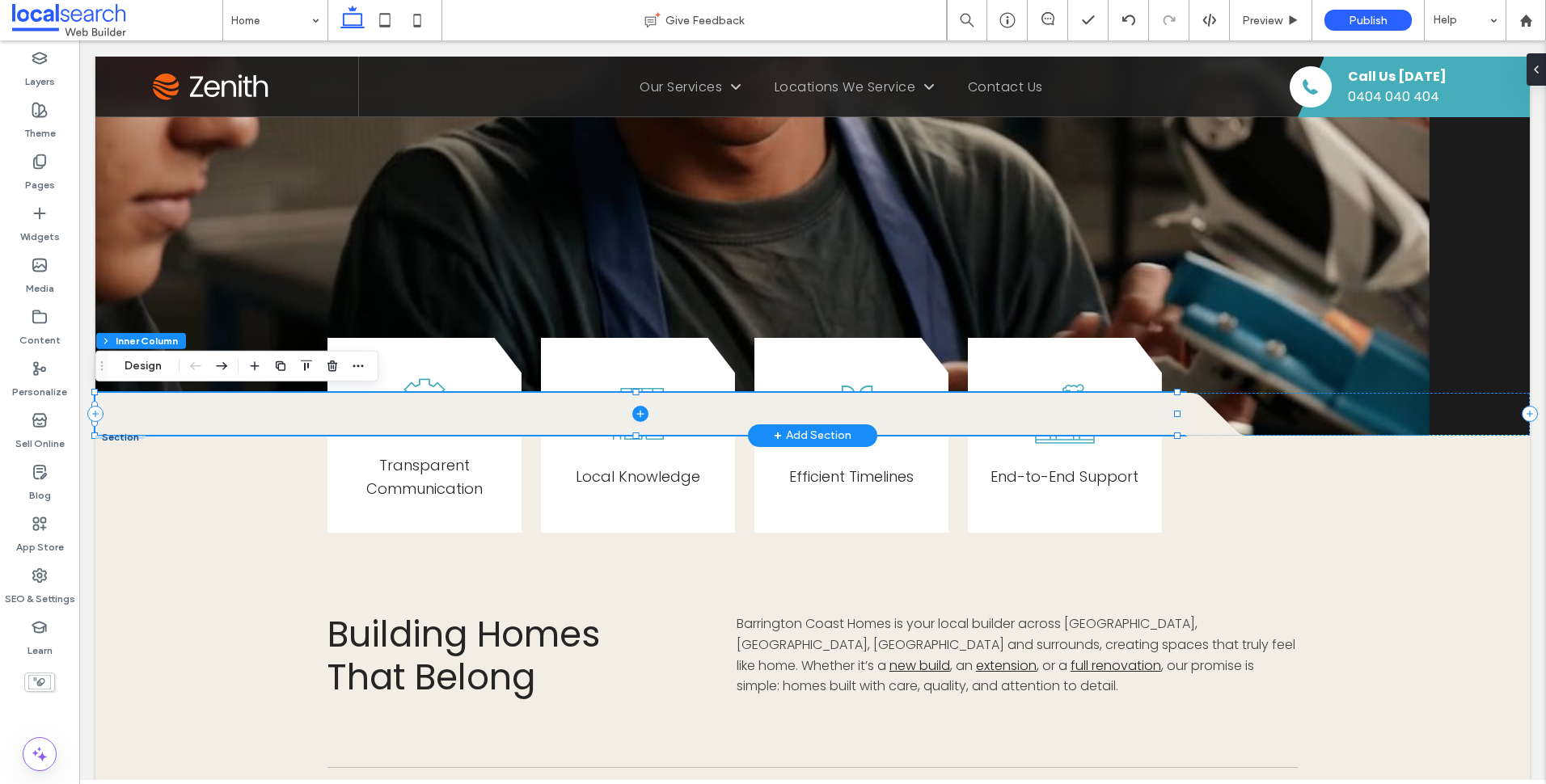
click at [277, 419] on span at bounding box center [641, 414] width 1090 height 42
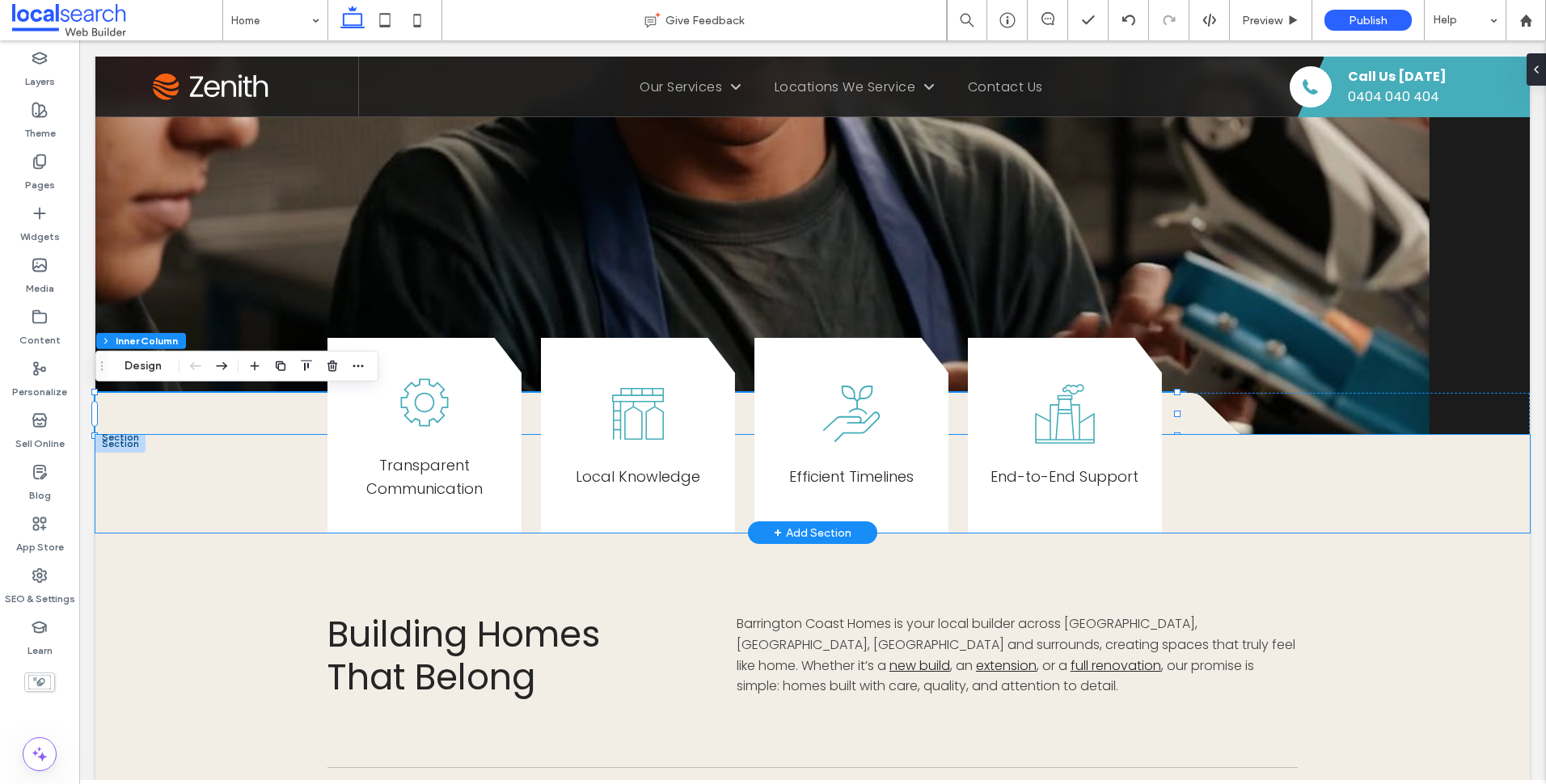
click at [230, 477] on div "Transparent Communication Local Knowledge Efficient Timelines End-to-End Support" at bounding box center [813, 484] width 1435 height 98
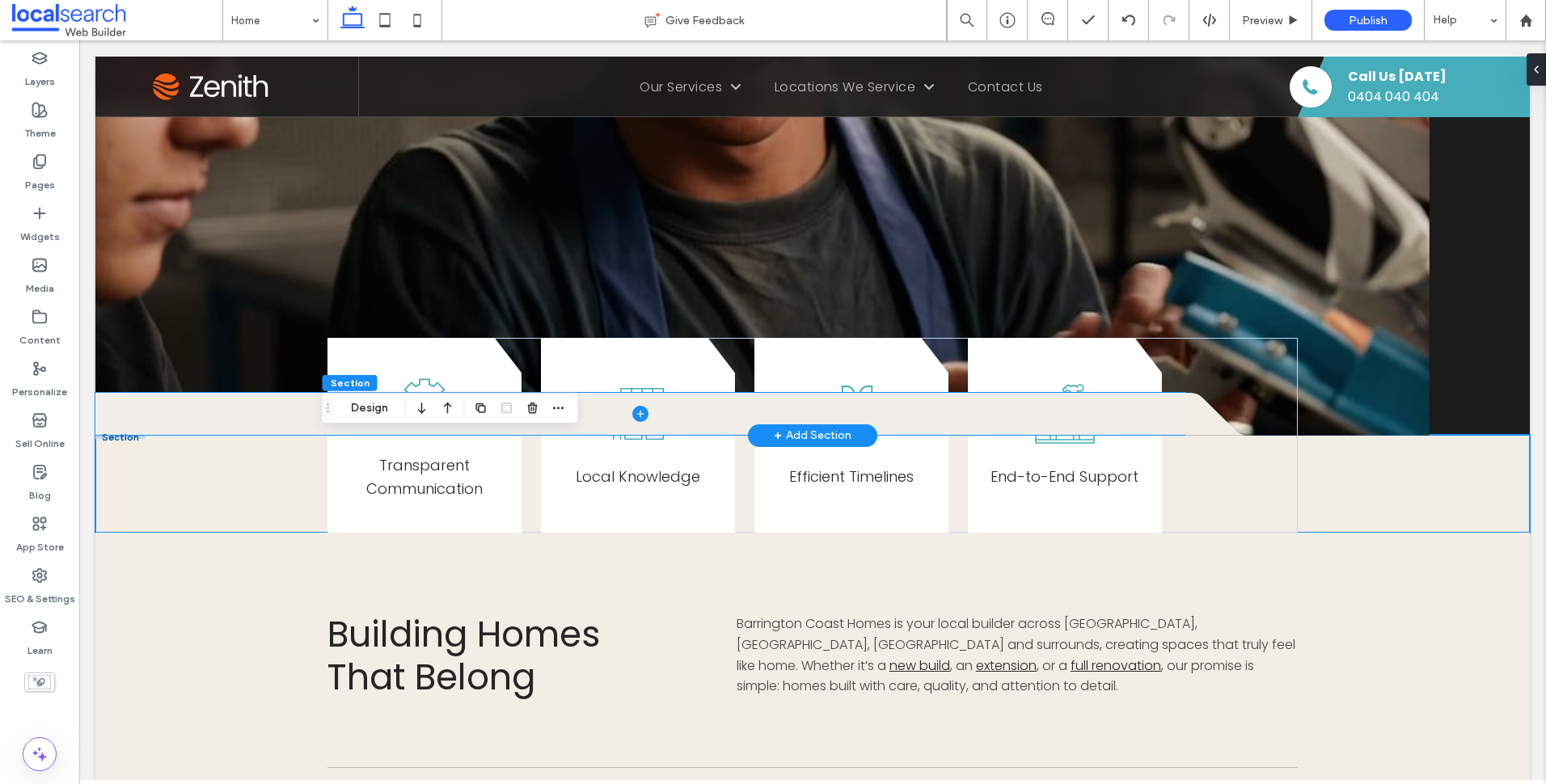
click at [201, 419] on span at bounding box center [641, 414] width 1090 height 42
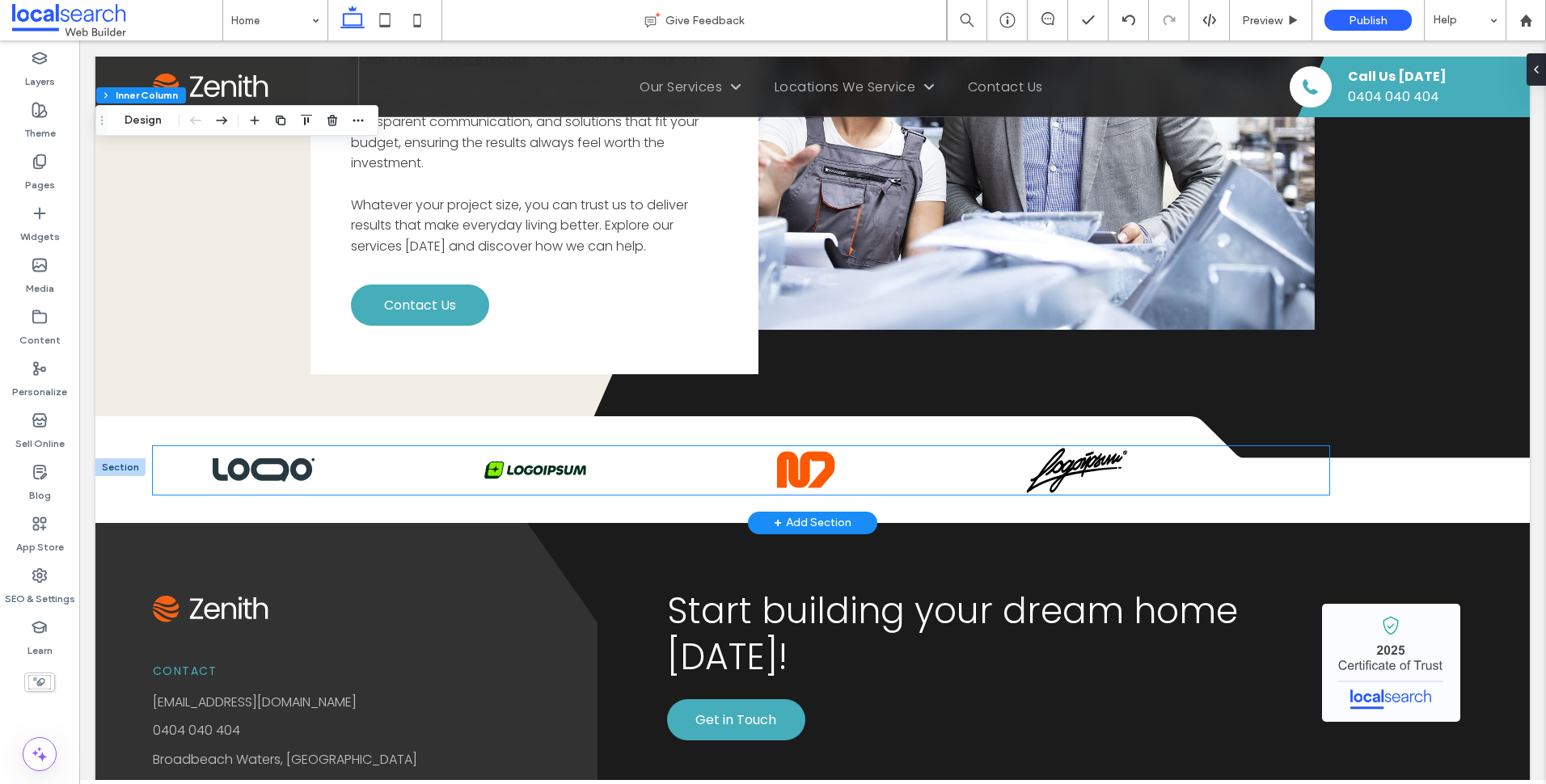
scroll to position [3509, 0]
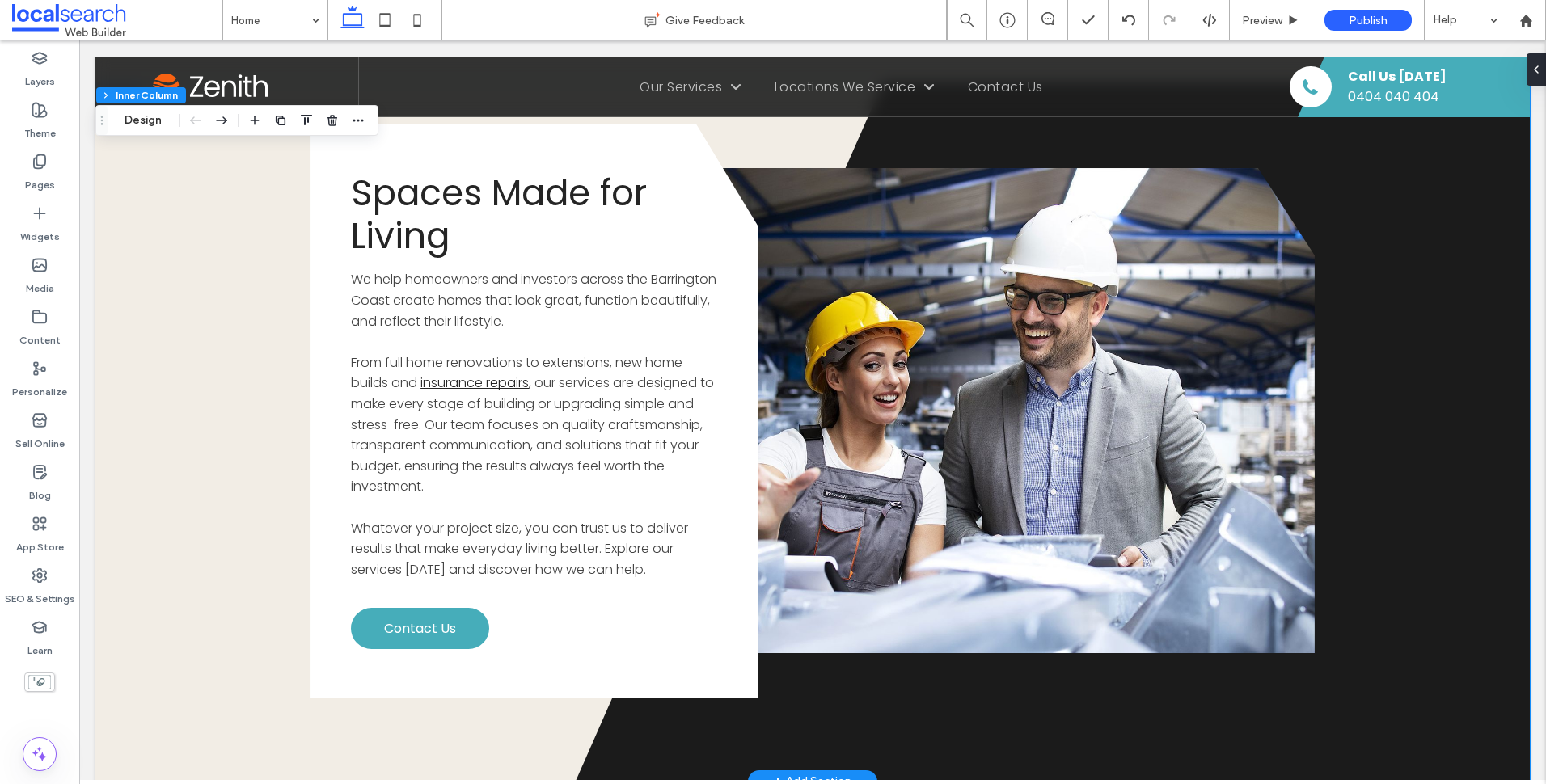
click at [163, 264] on div at bounding box center [813, 432] width 1435 height 698
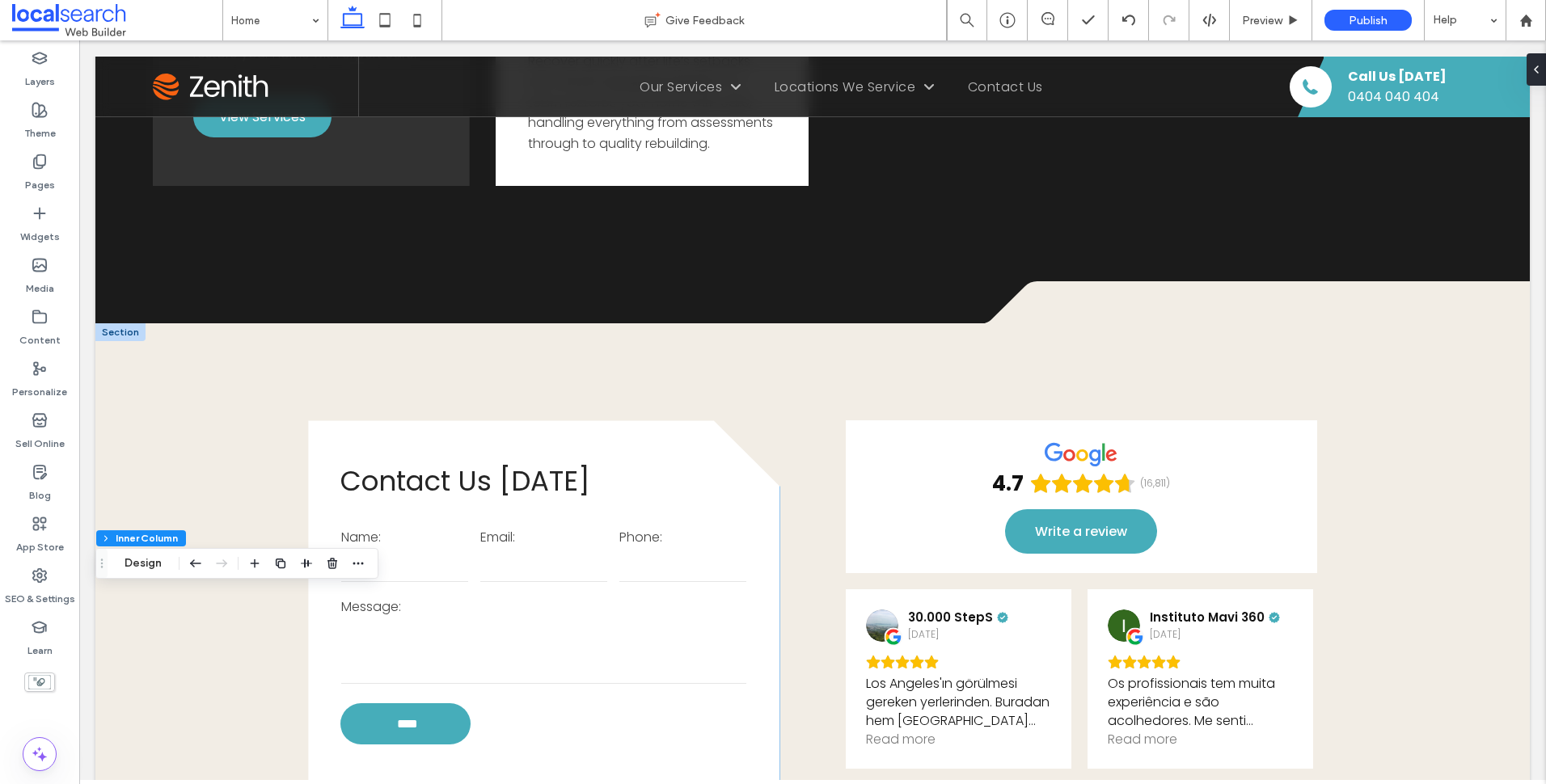
scroll to position [2700, 0]
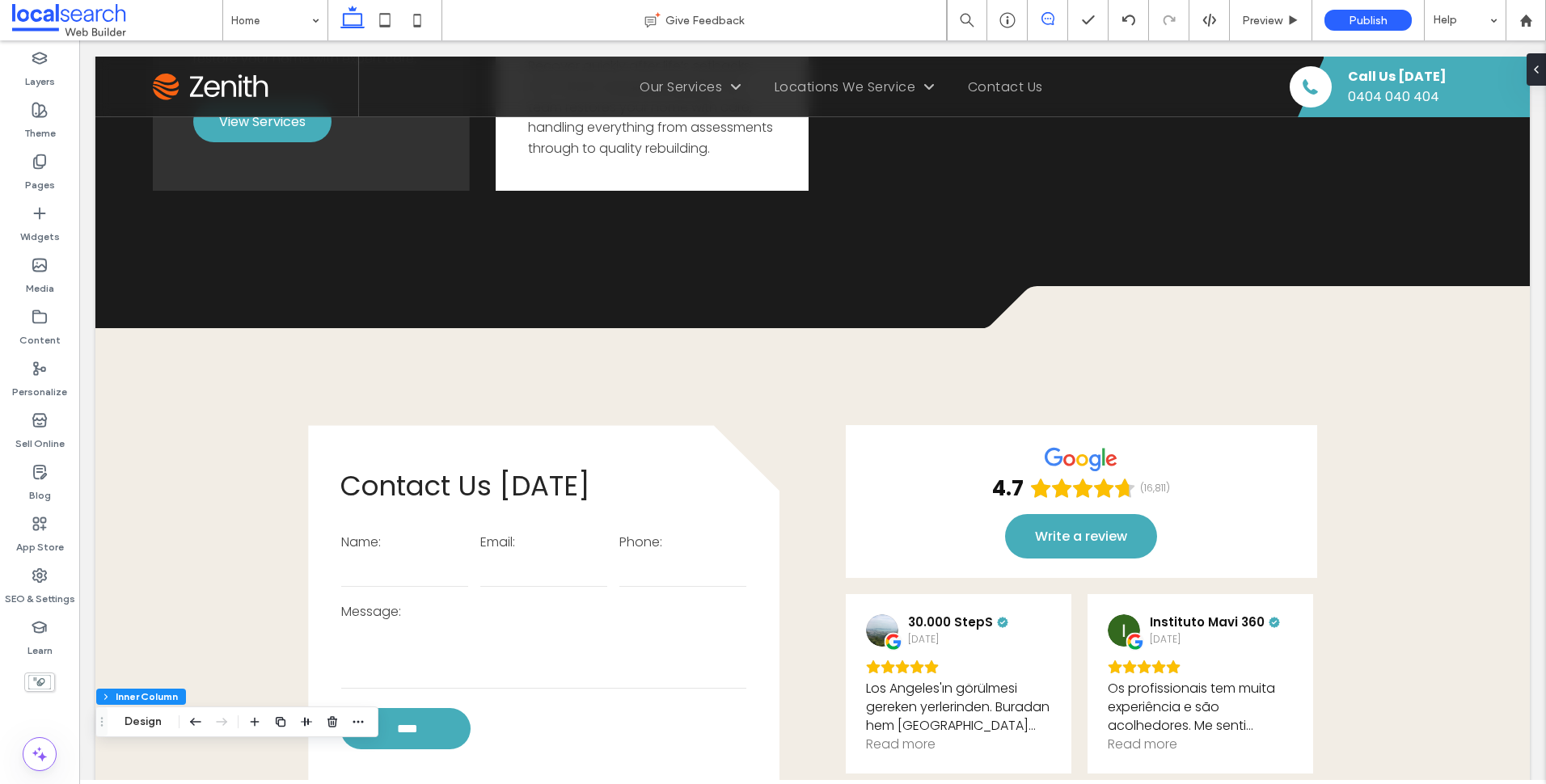
drag, startPoint x: 1051, startPoint y: 16, endPoint x: 1030, endPoint y: 211, distance: 196.1
click at [1051, 16] on icon at bounding box center [1048, 19] width 13 height 13
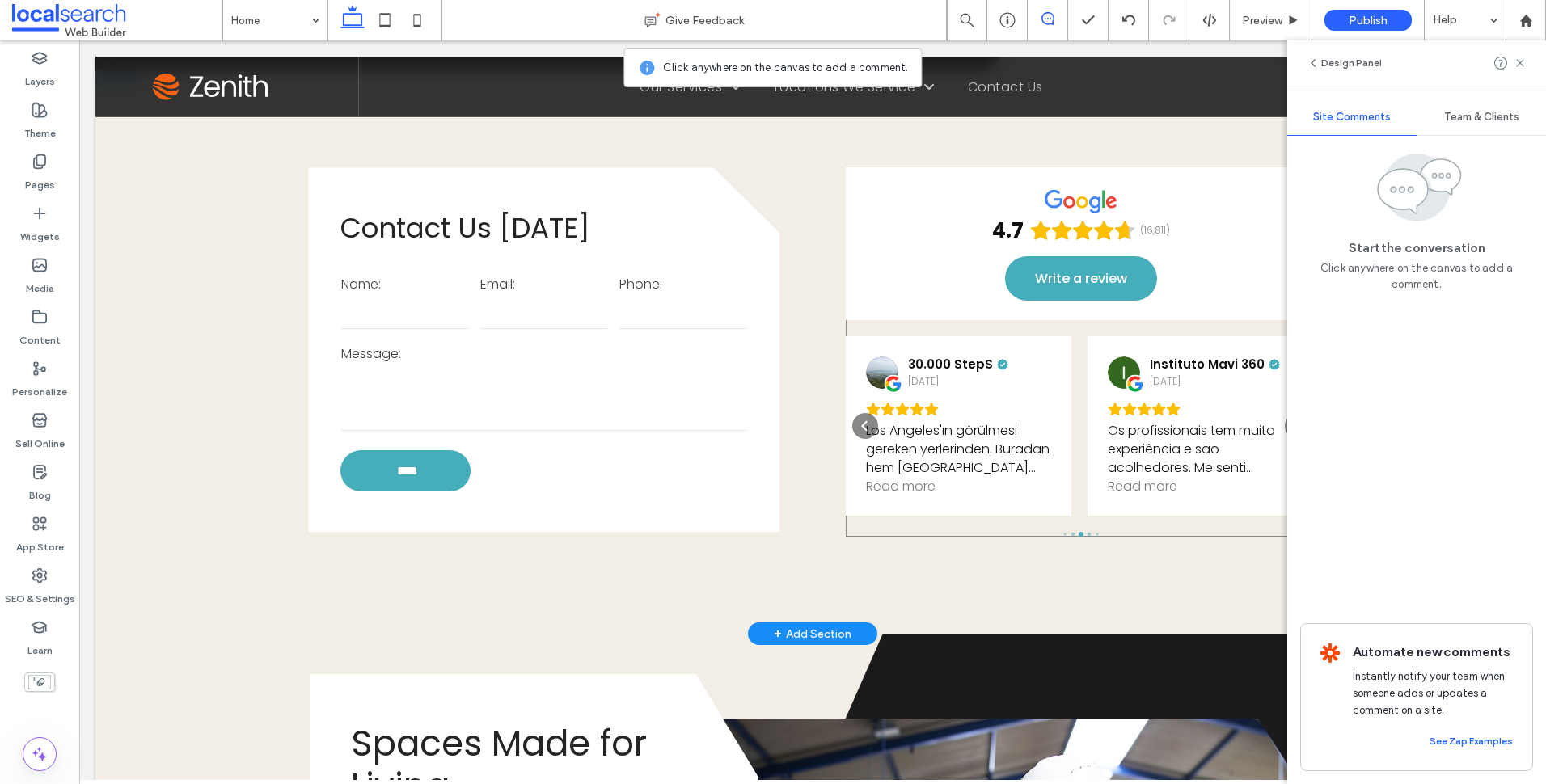
scroll to position [3023, 0]
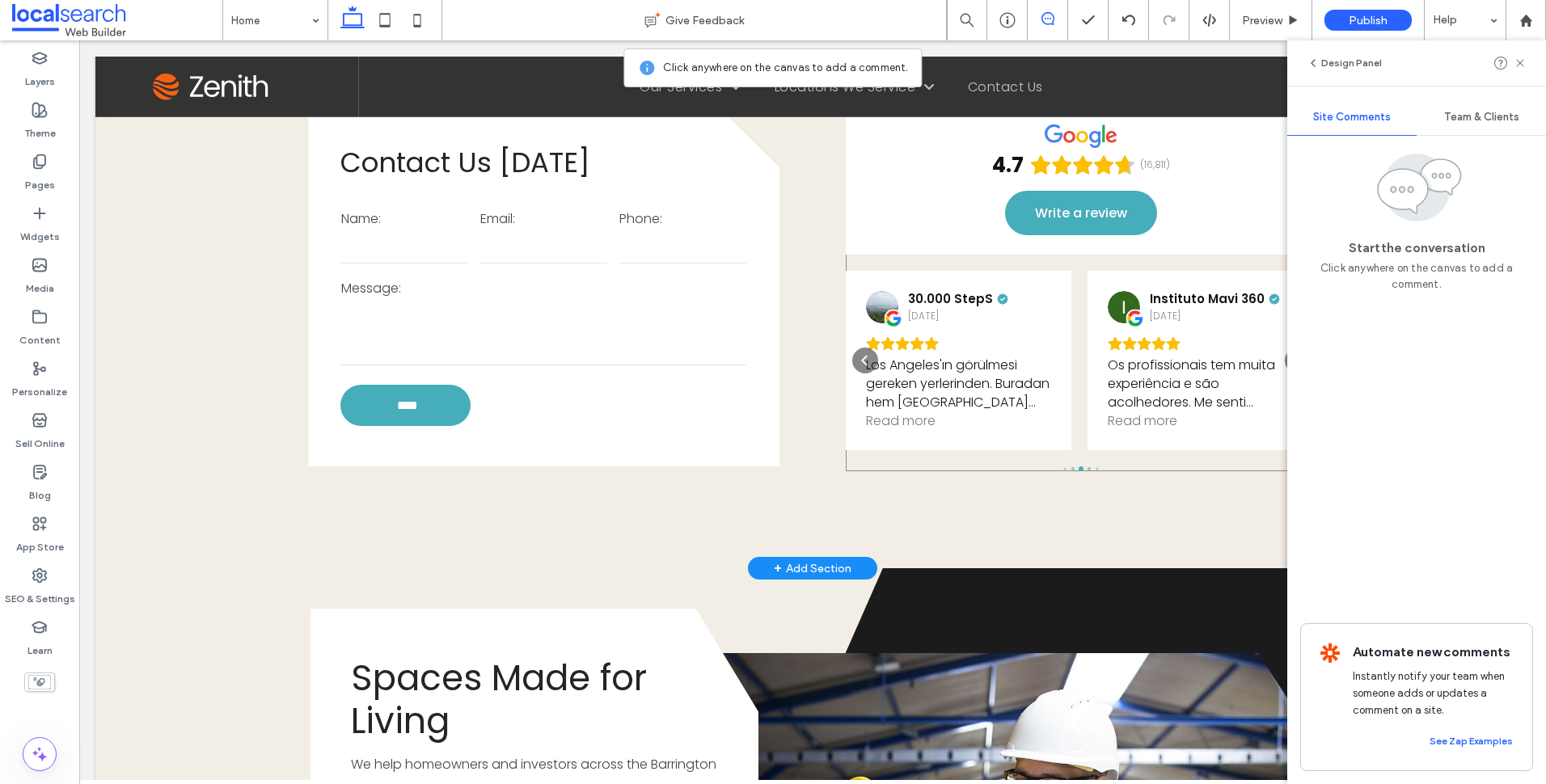
click at [1039, 323] on div "30.000 StepS 3 days ago" at bounding box center [958, 307] width 185 height 32
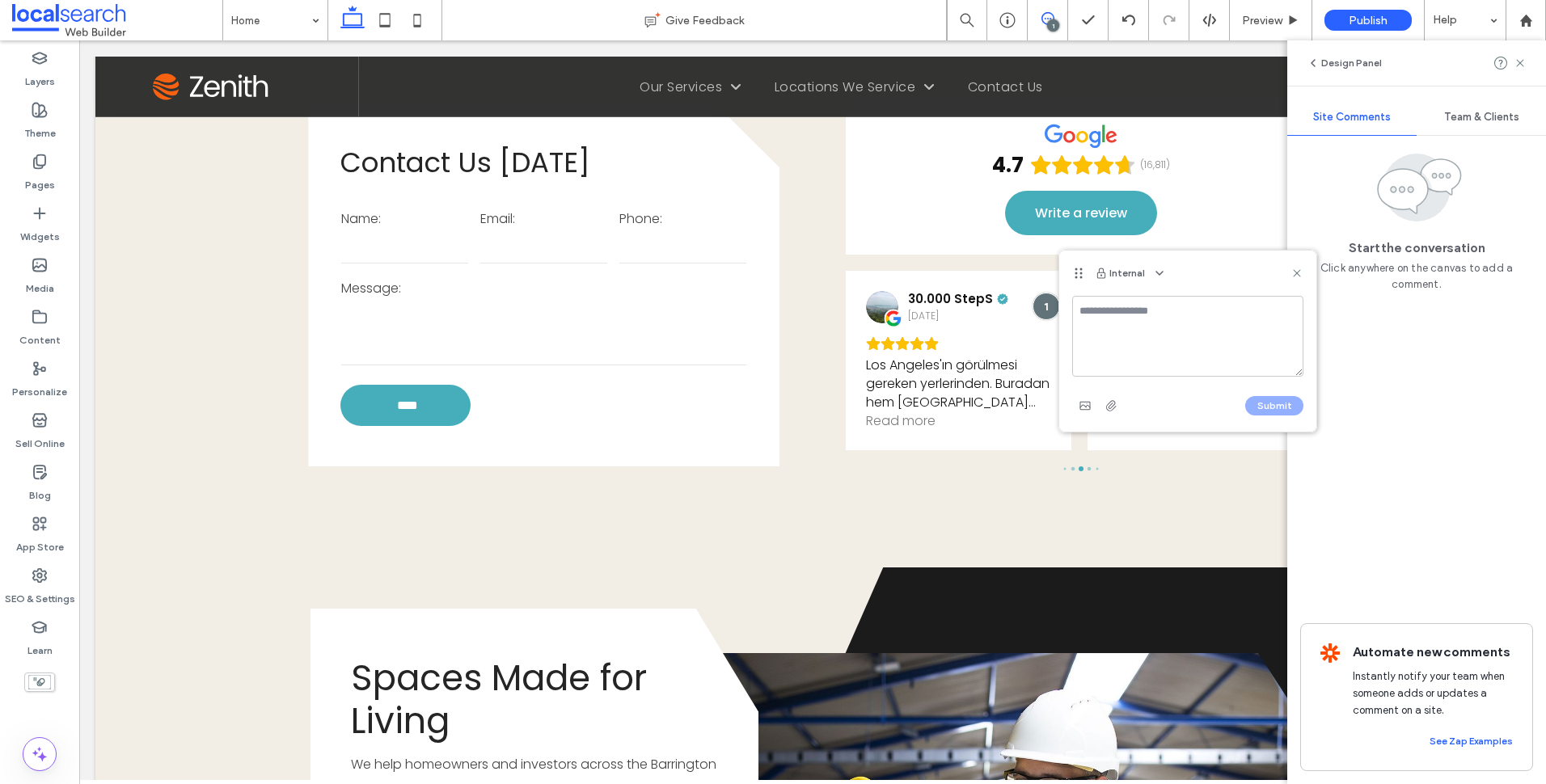
click at [1159, 330] on textarea at bounding box center [1187, 336] width 231 height 81
type textarea "**********"
click at [1299, 411] on button "Submit" at bounding box center [1275, 406] width 58 height 19
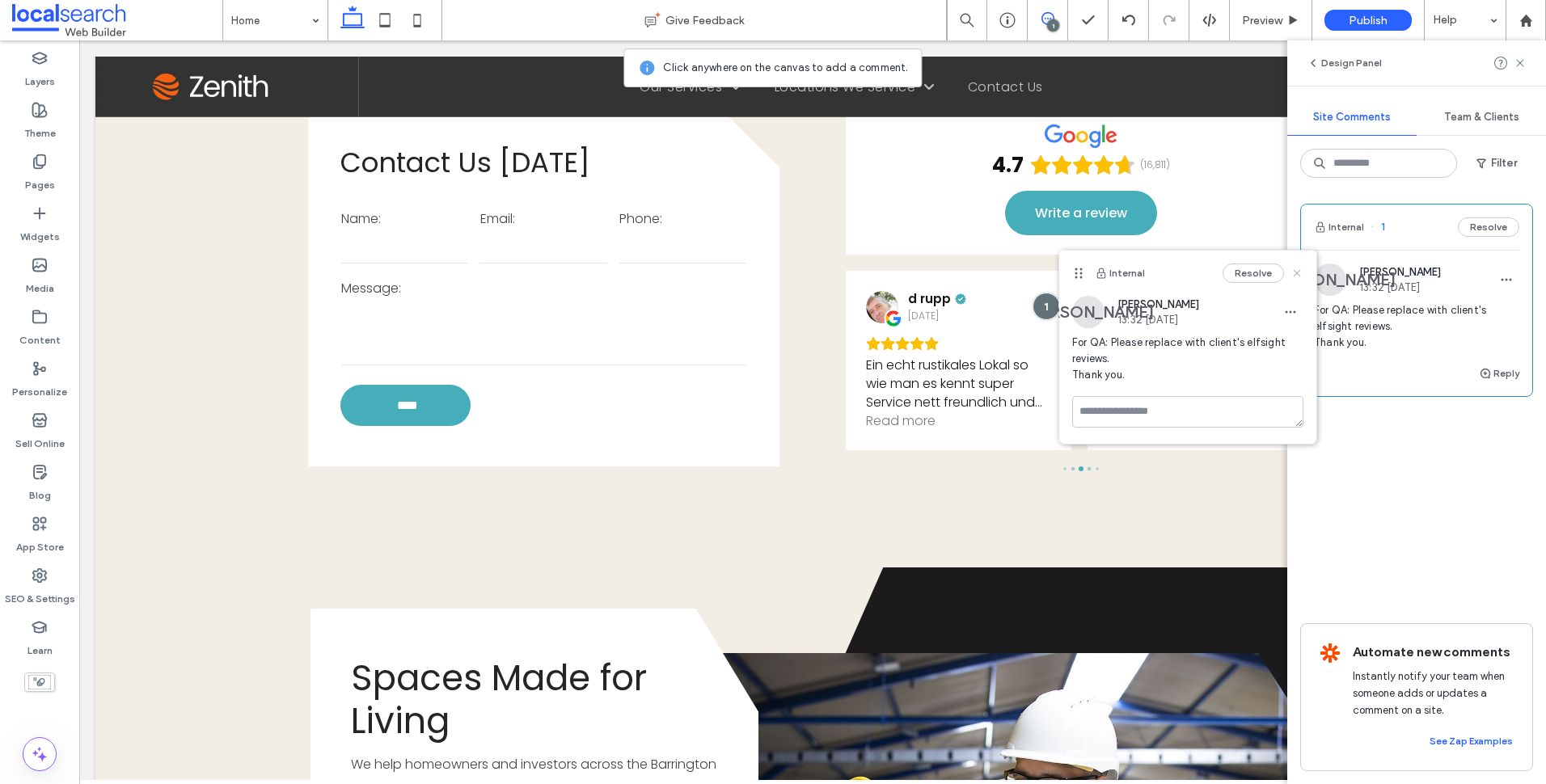
click at [1298, 275] on use at bounding box center [1296, 273] width 7 height 7
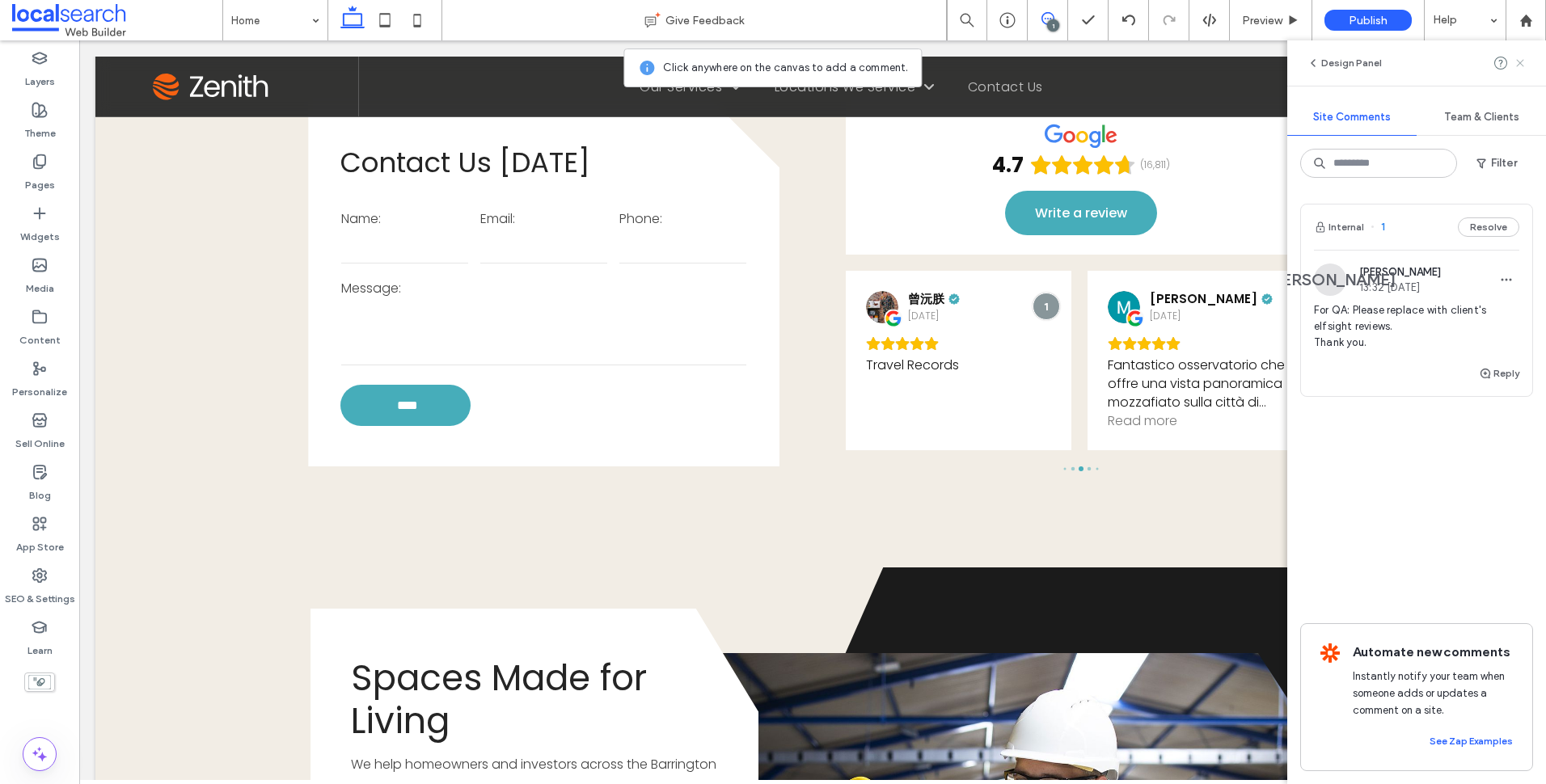
click at [1523, 65] on icon at bounding box center [1520, 63] width 13 height 13
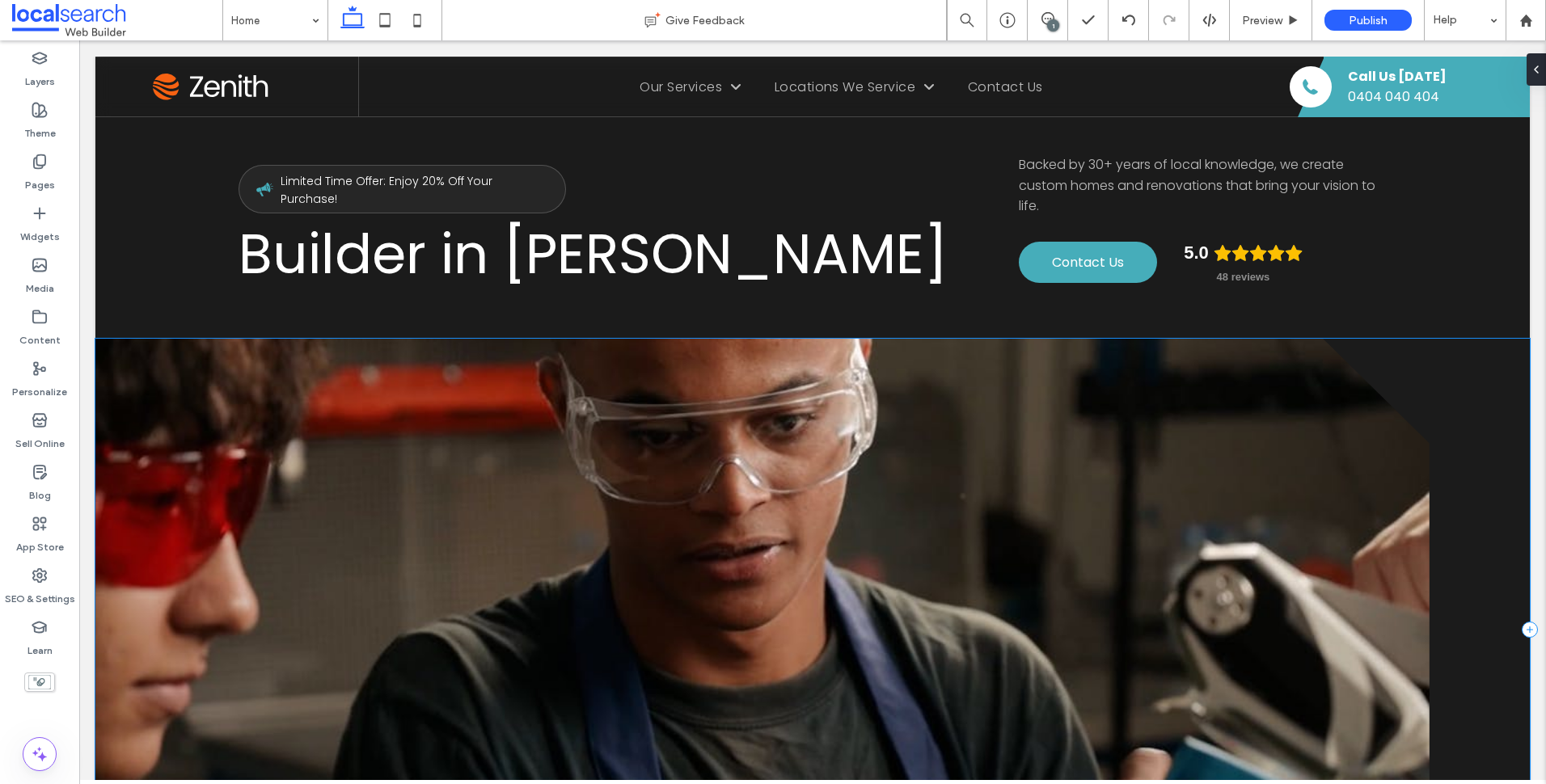
scroll to position [323, 0]
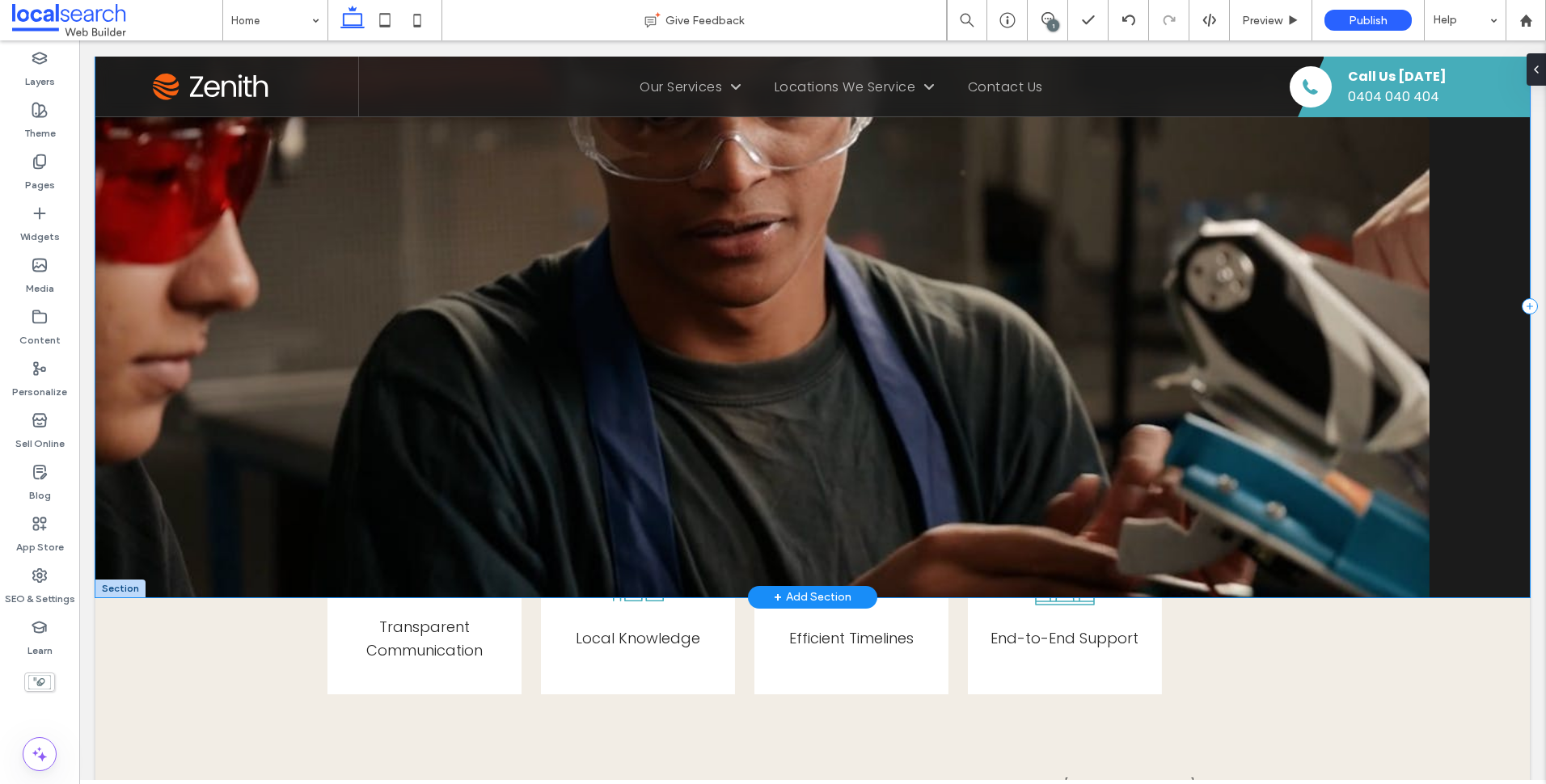
click at [1504, 439] on div "Button" at bounding box center [813, 306] width 1435 height 582
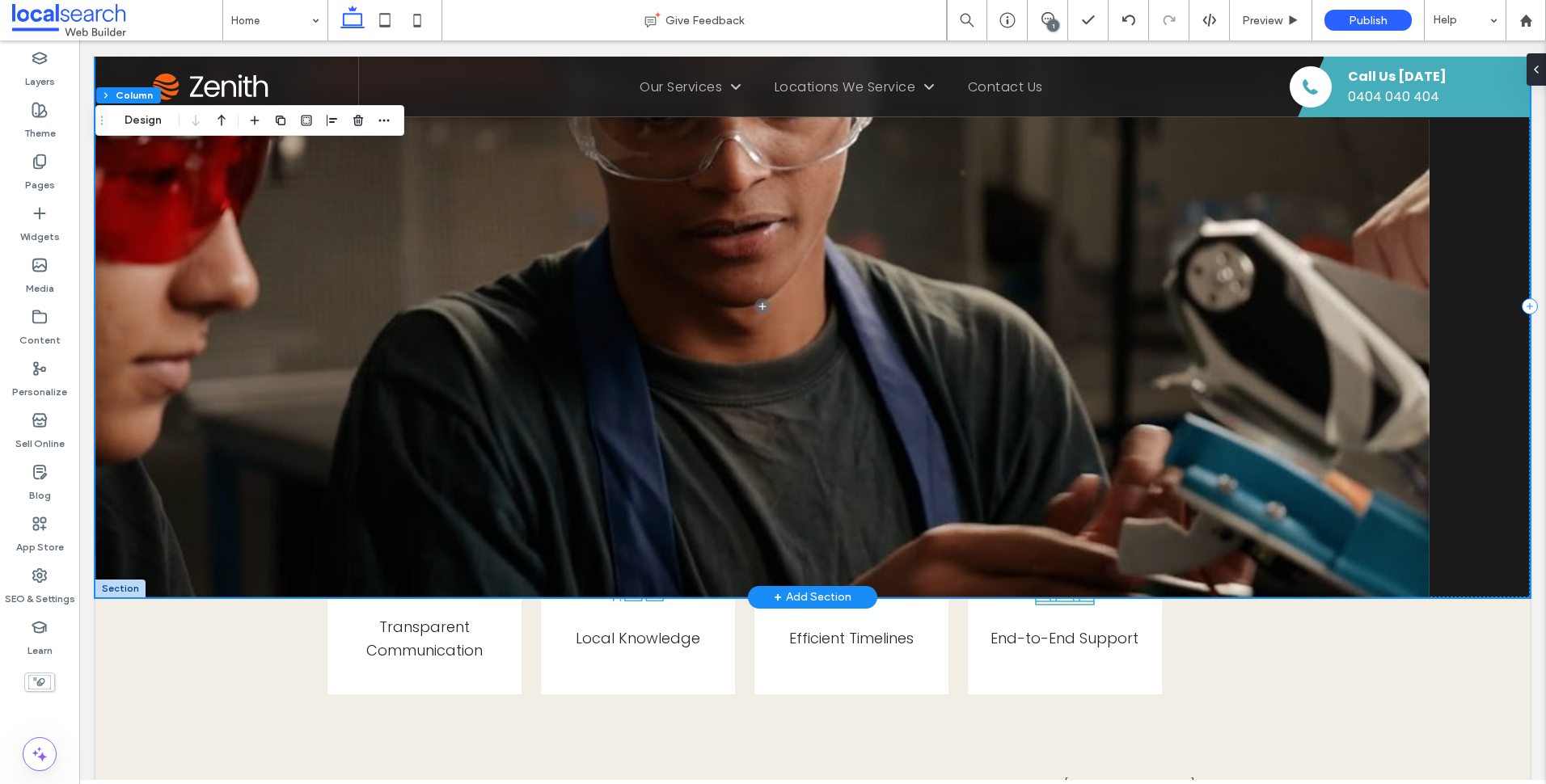
click at [1467, 426] on div "Button" at bounding box center [813, 306] width 1435 height 582
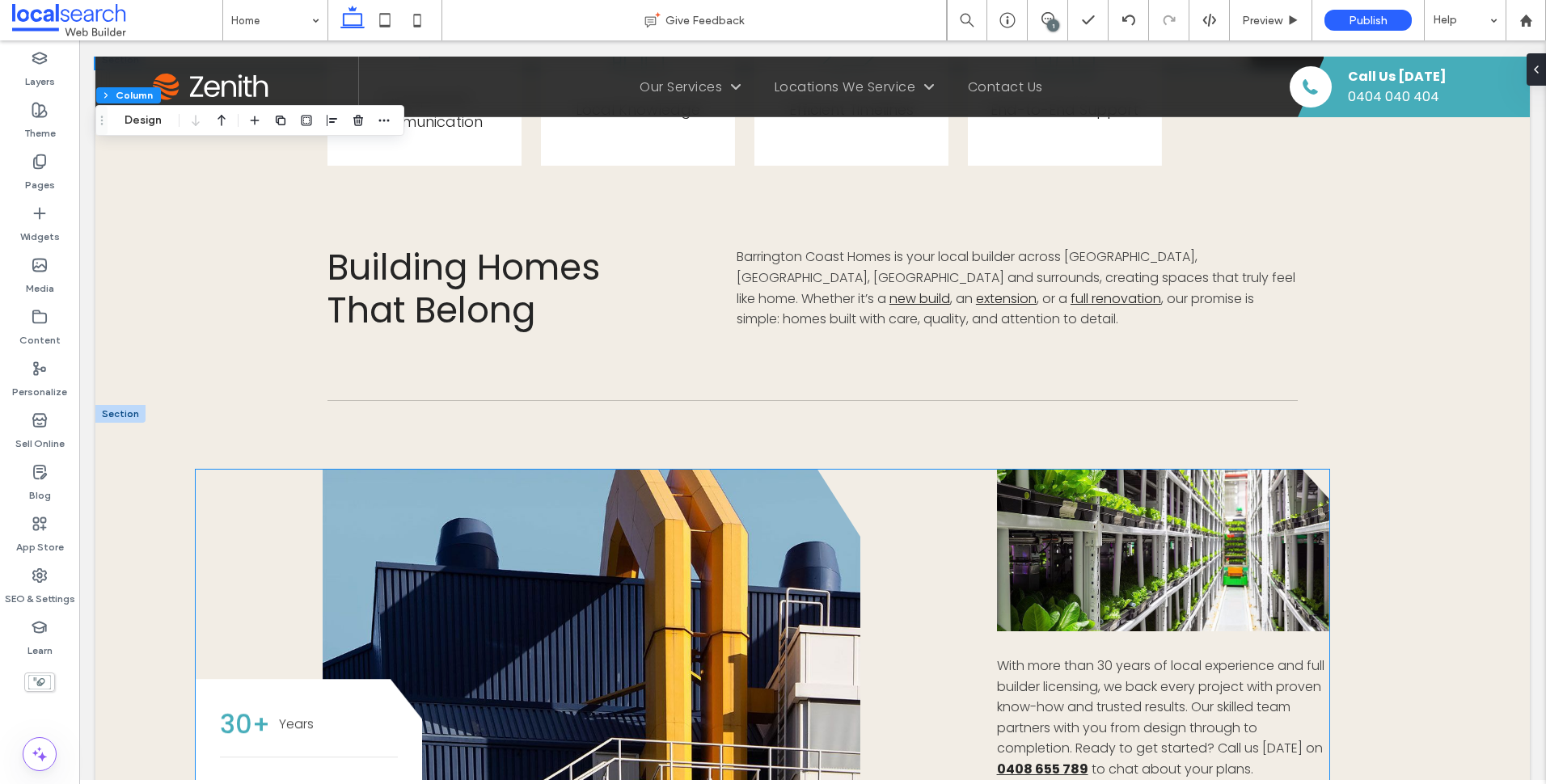
scroll to position [566, 0]
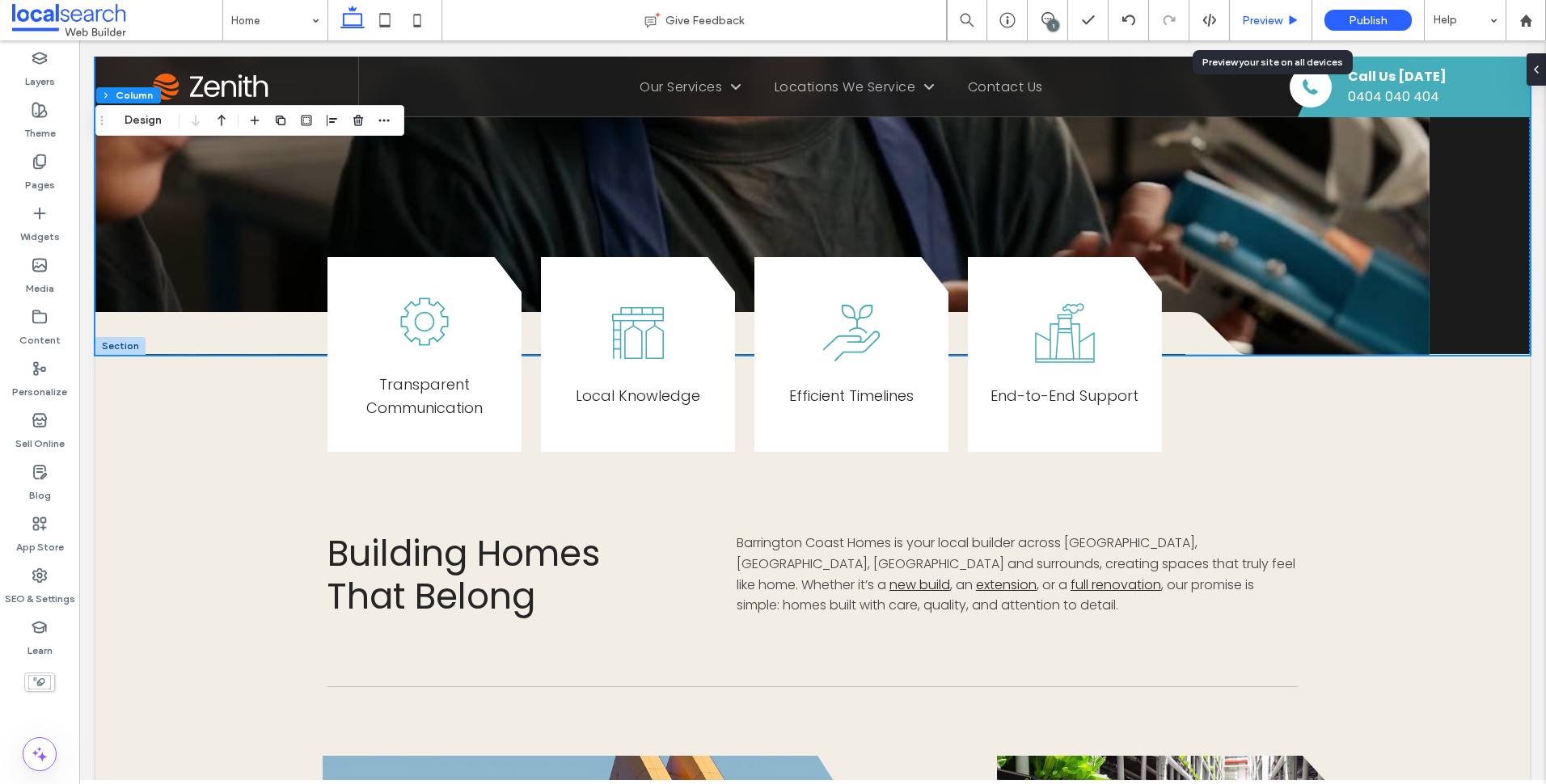
click at [1270, 23] on span "Preview" at bounding box center [1263, 20] width 41 height 14
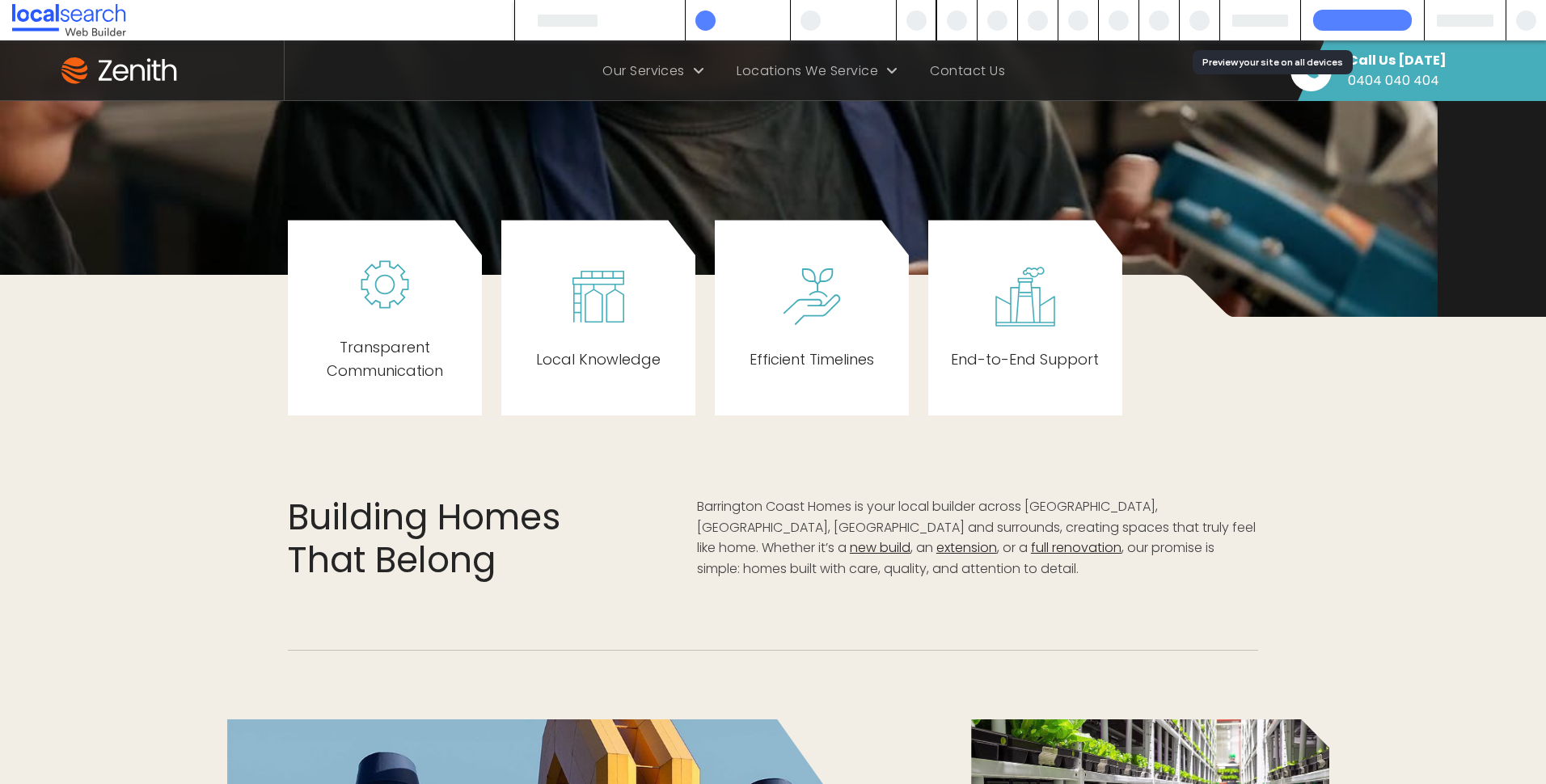
scroll to position [528, 0]
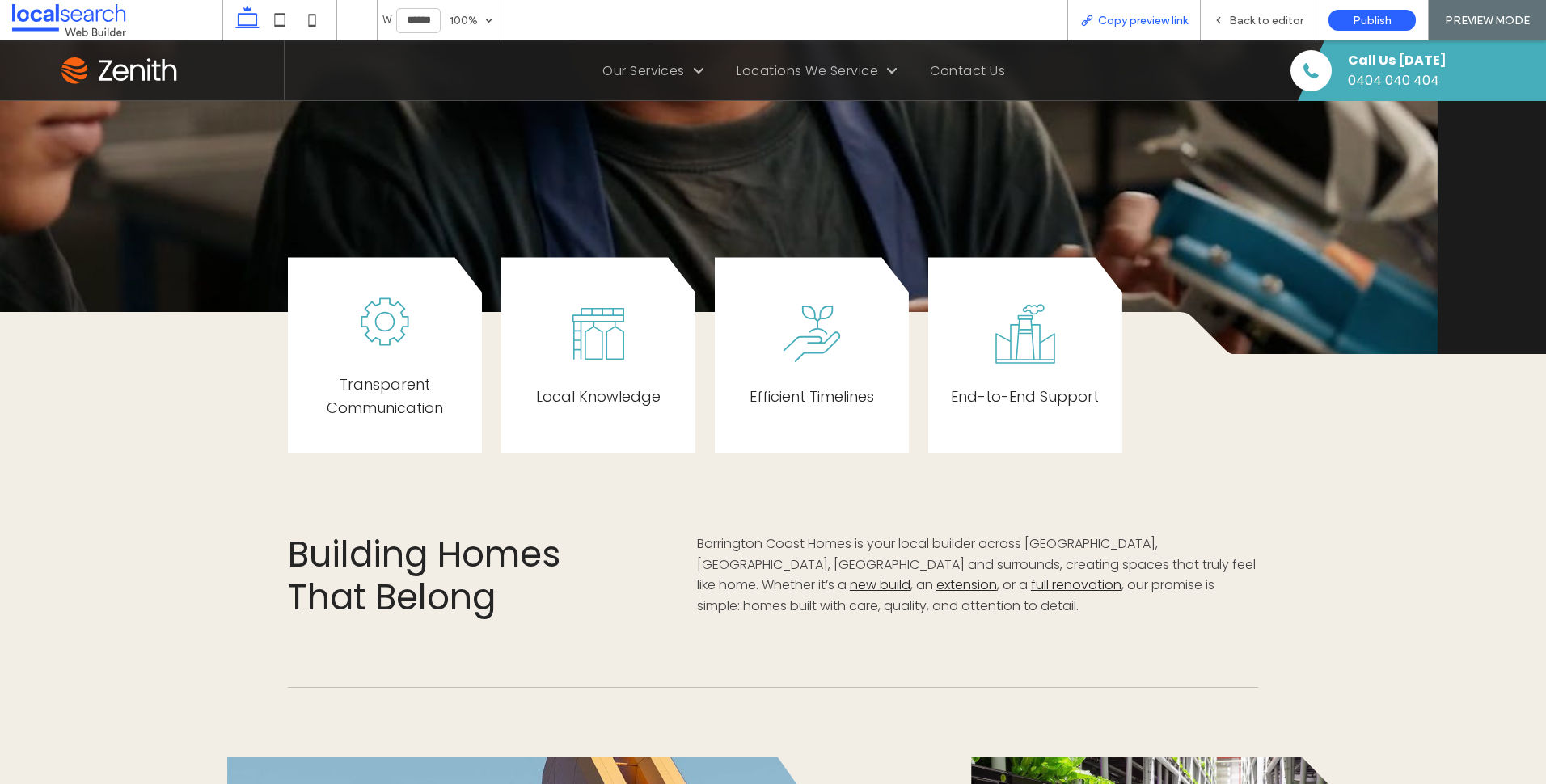
click at [1133, 10] on div "Copy preview link" at bounding box center [1134, 20] width 133 height 41
click at [1164, 24] on span "Copy preview link" at bounding box center [1142, 20] width 90 height 14
click at [1261, 15] on span "Back to editor" at bounding box center [1267, 20] width 75 height 14
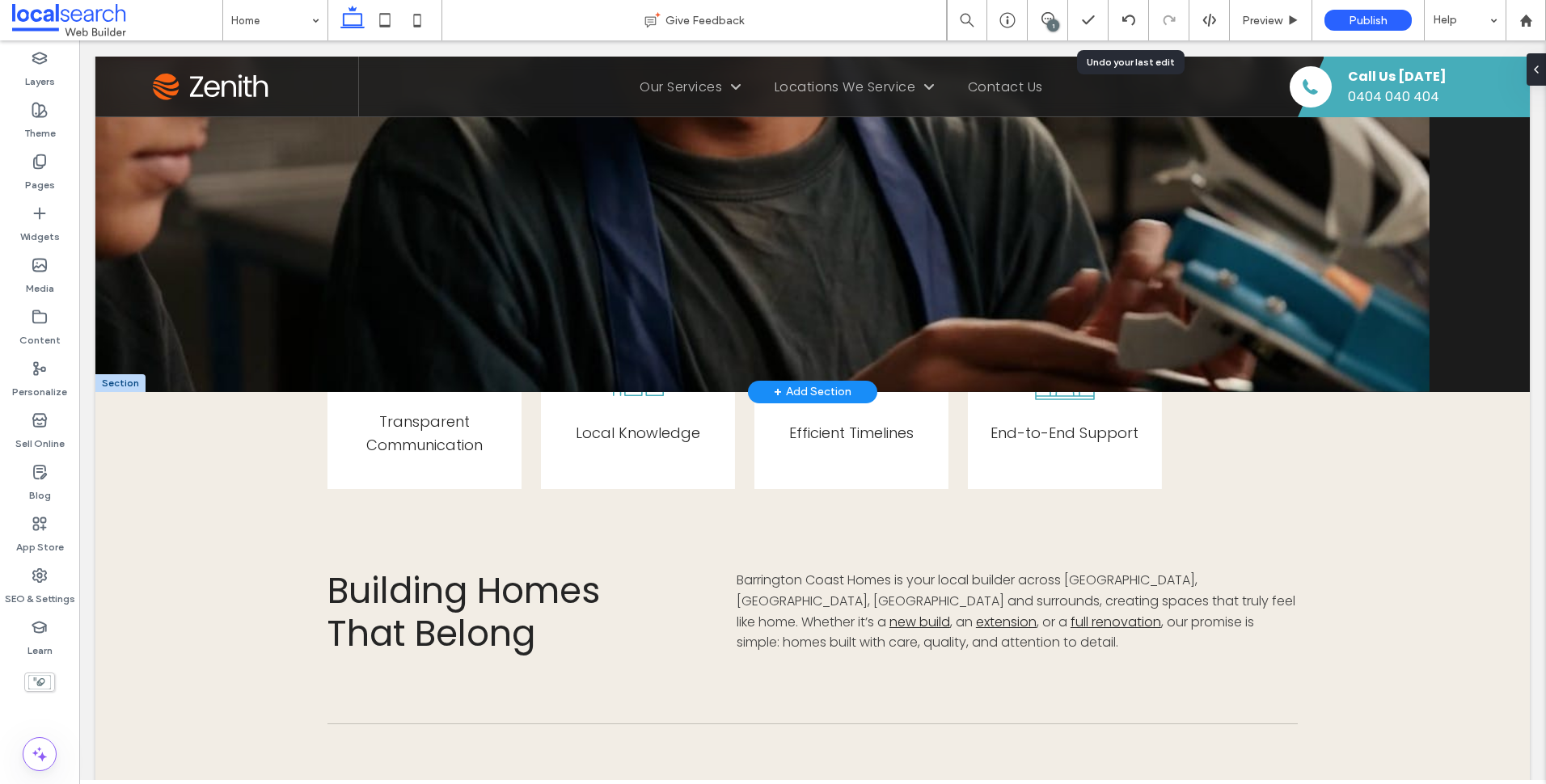
scroll to position [566, 0]
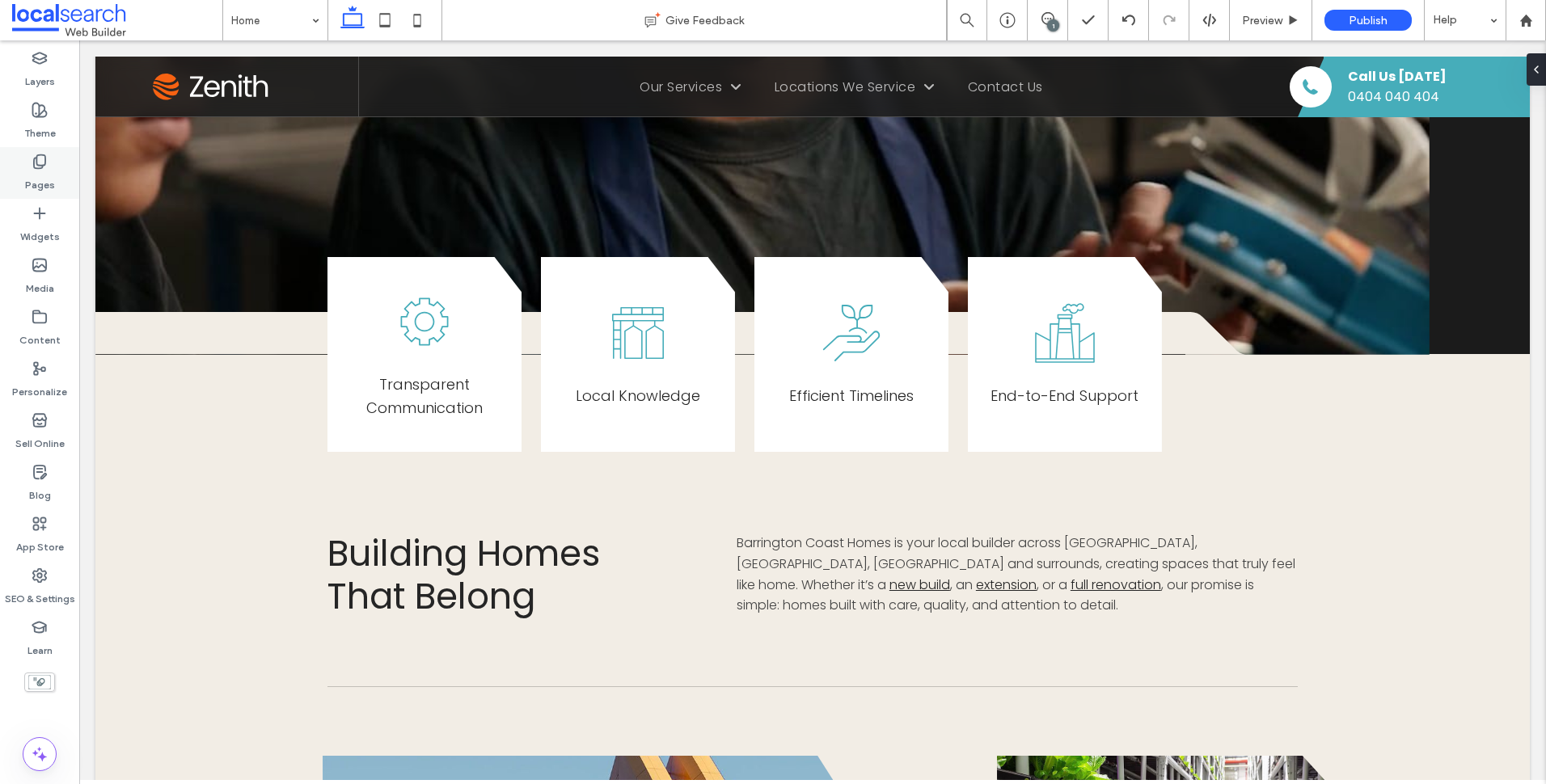
click at [47, 167] on icon at bounding box center [40, 162] width 16 height 16
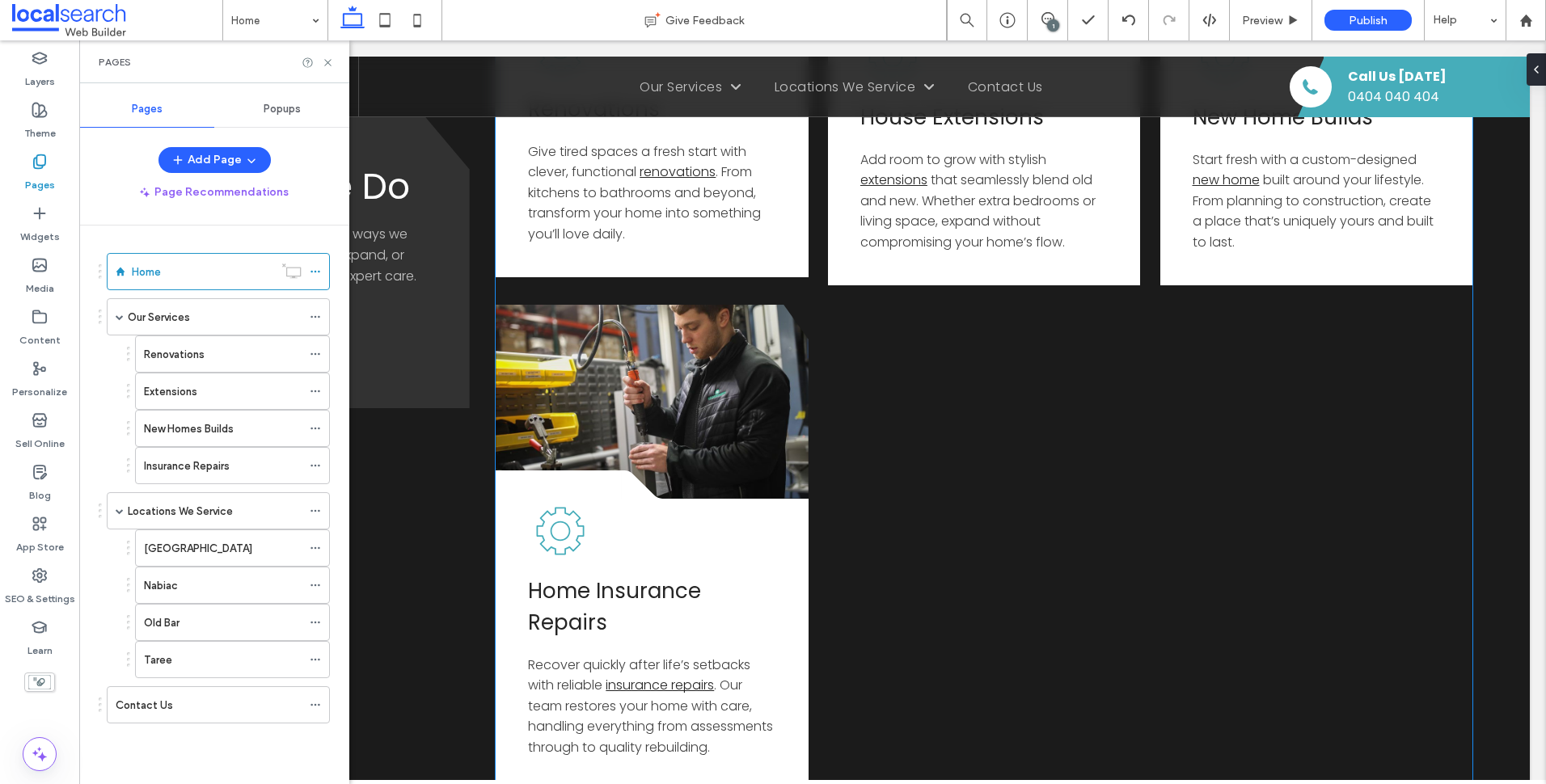
scroll to position [1859, 0]
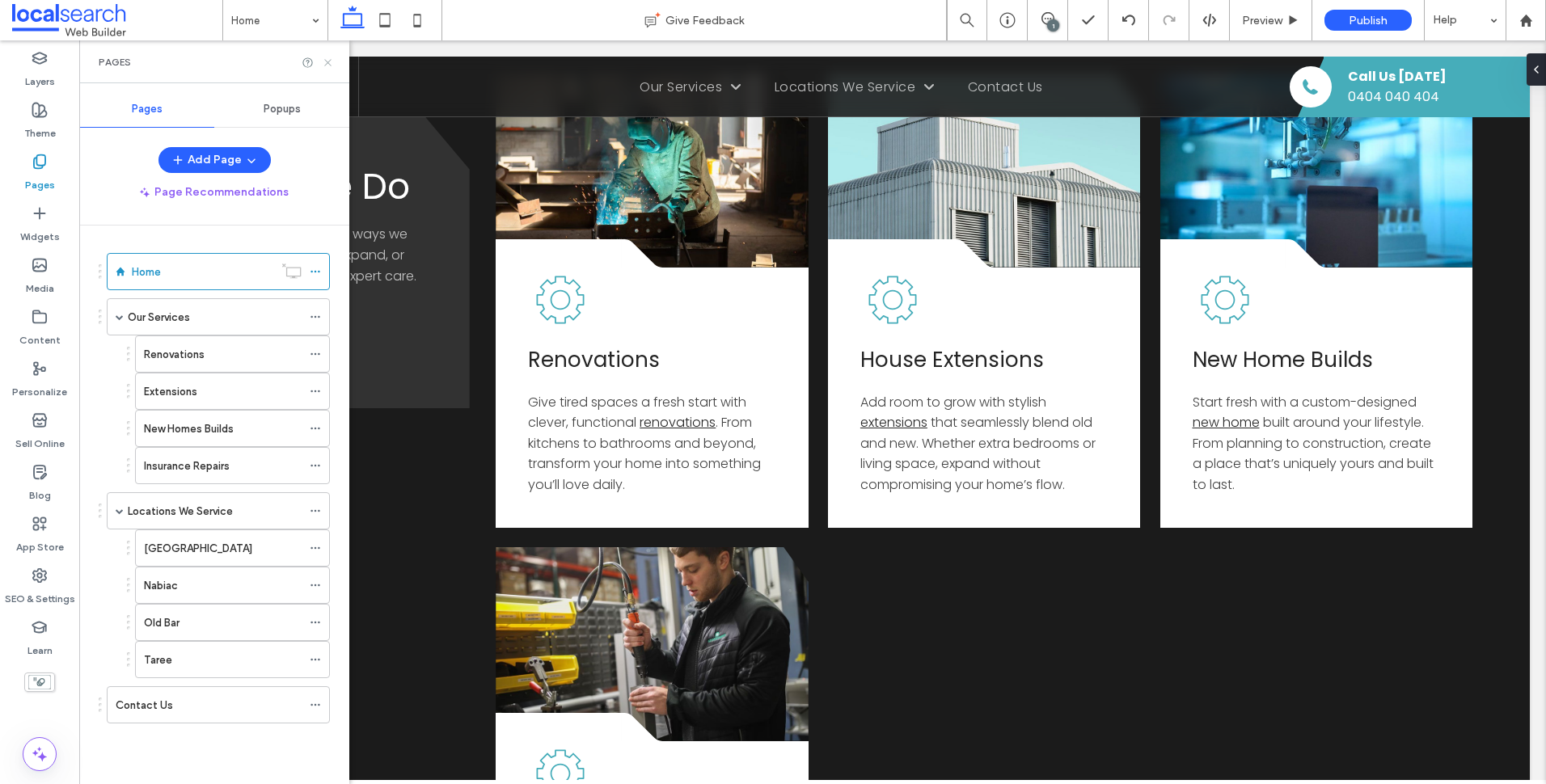
click at [330, 58] on icon at bounding box center [327, 62] width 12 height 12
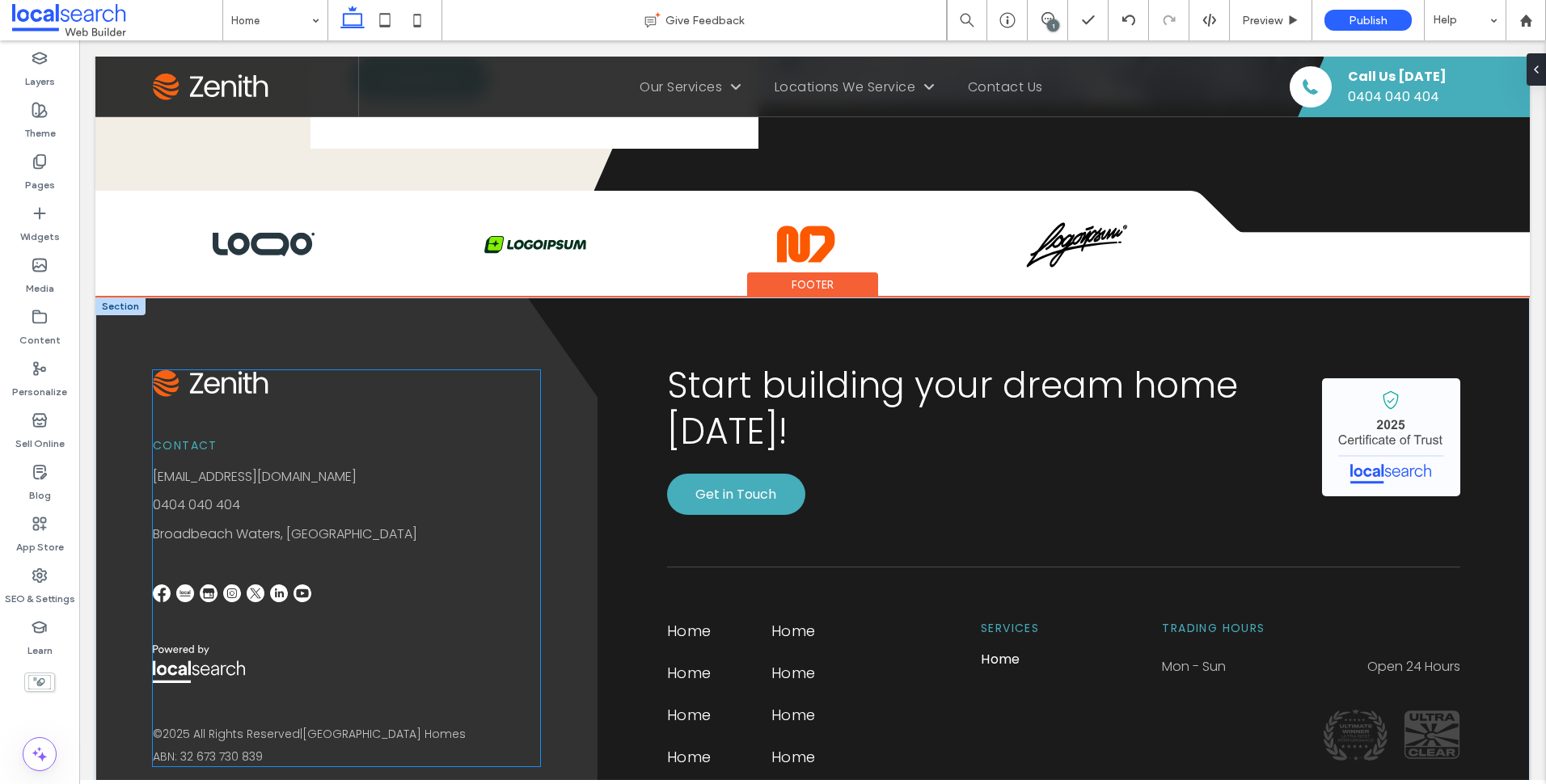
scroll to position [4155, 0]
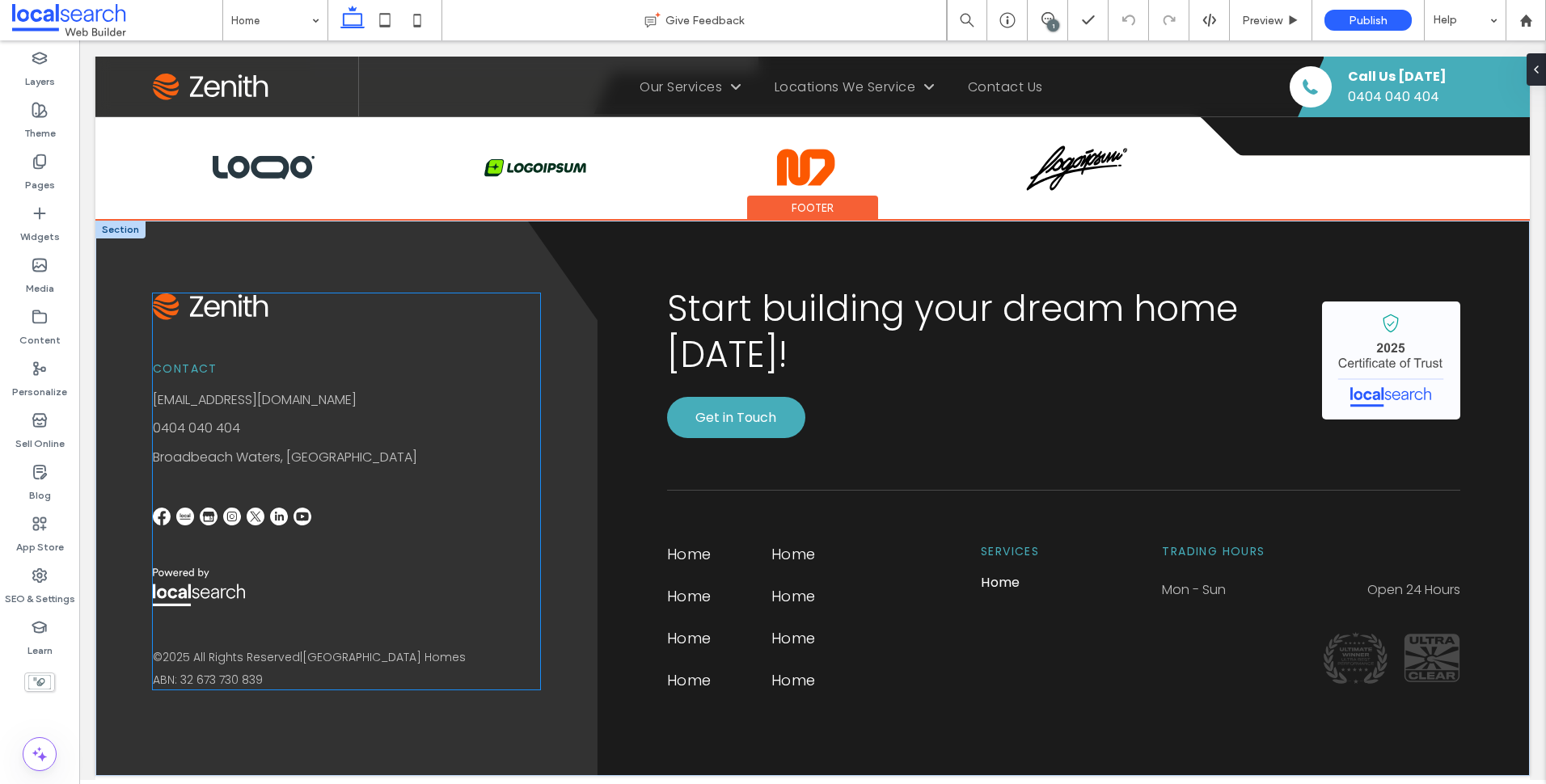
click at [238, 519] on img at bounding box center [232, 516] width 18 height 18
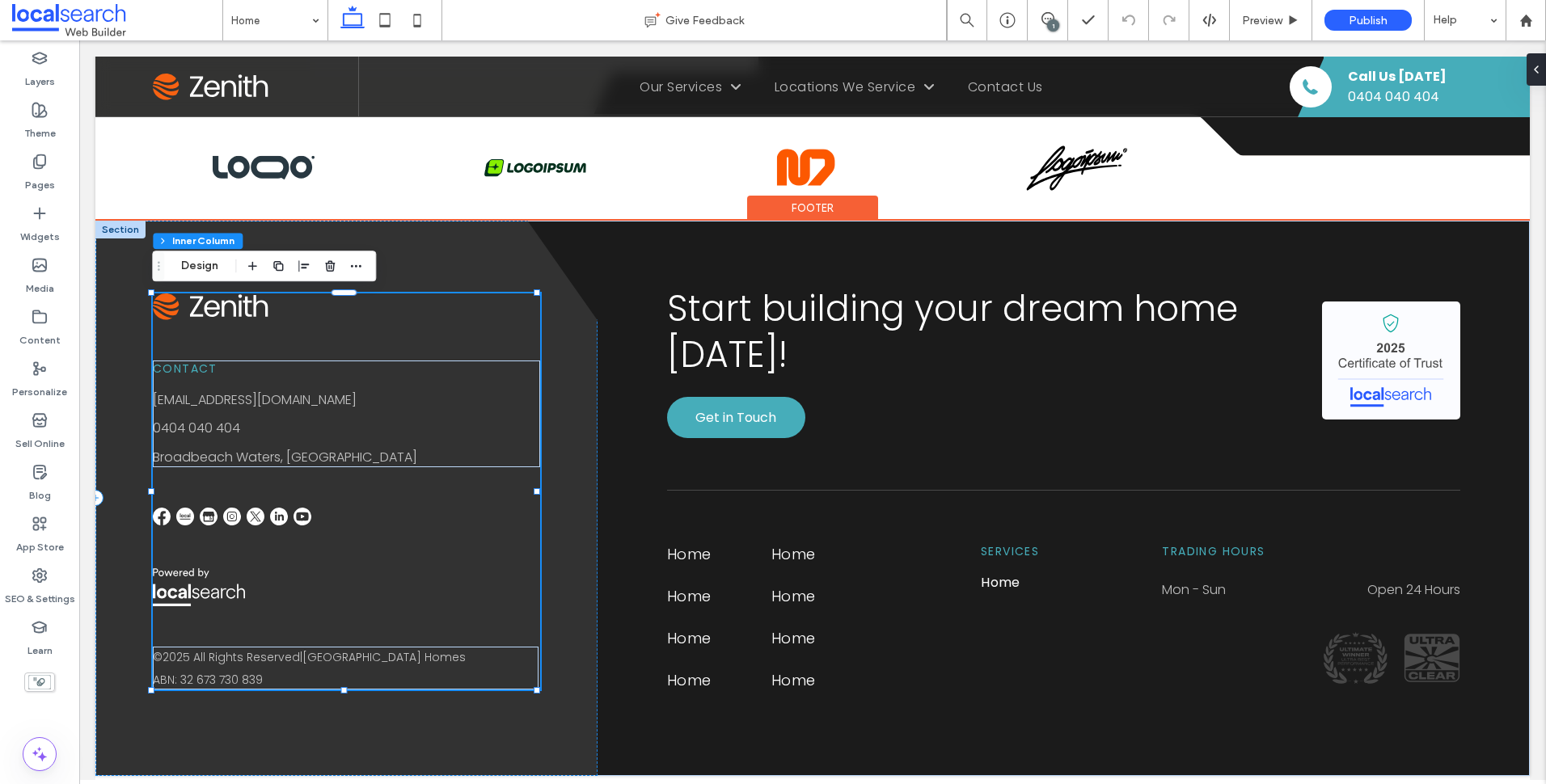
click at [238, 519] on img at bounding box center [232, 516] width 18 height 18
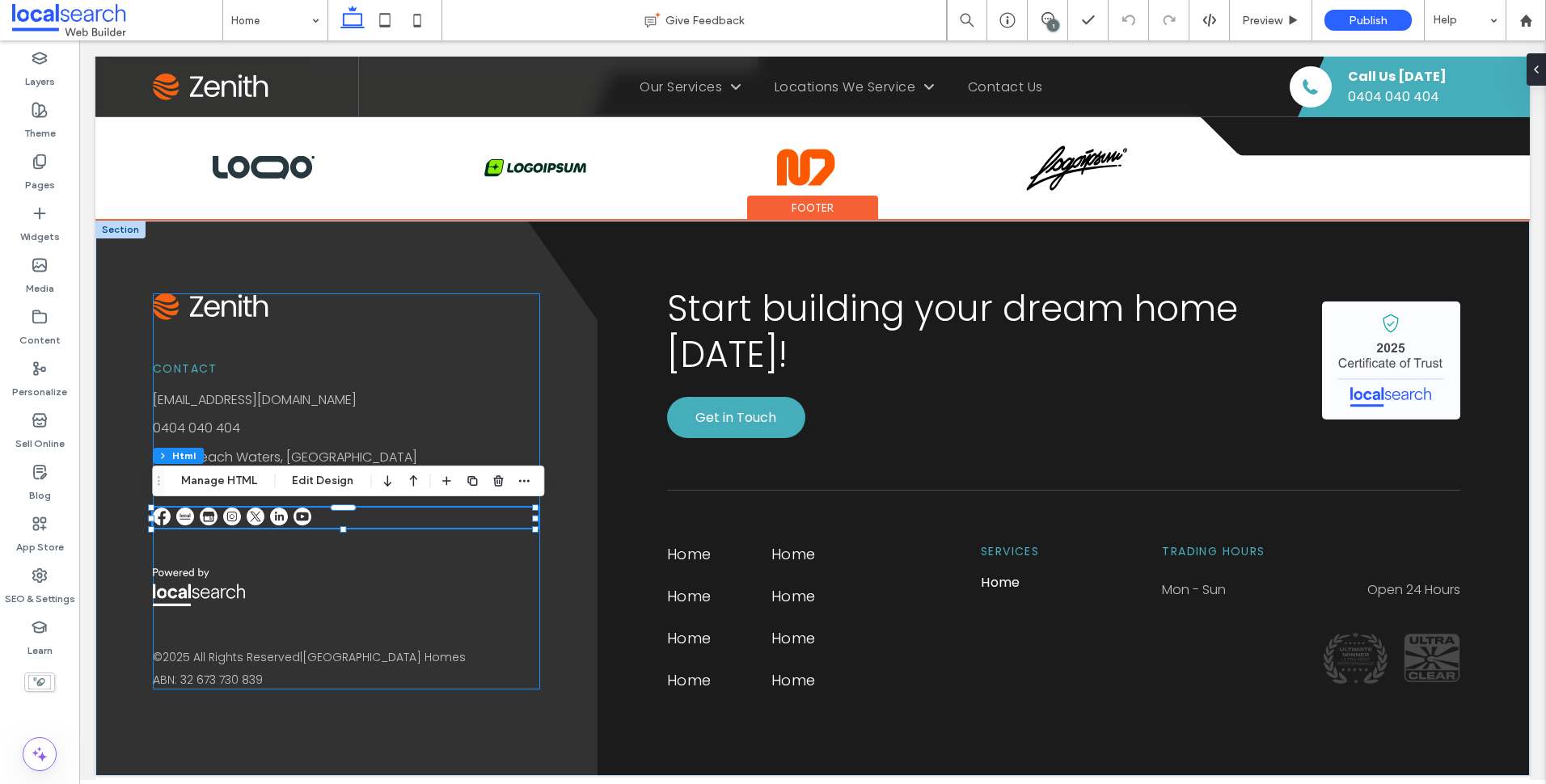
click at [238, 519] on img at bounding box center [232, 516] width 18 height 18
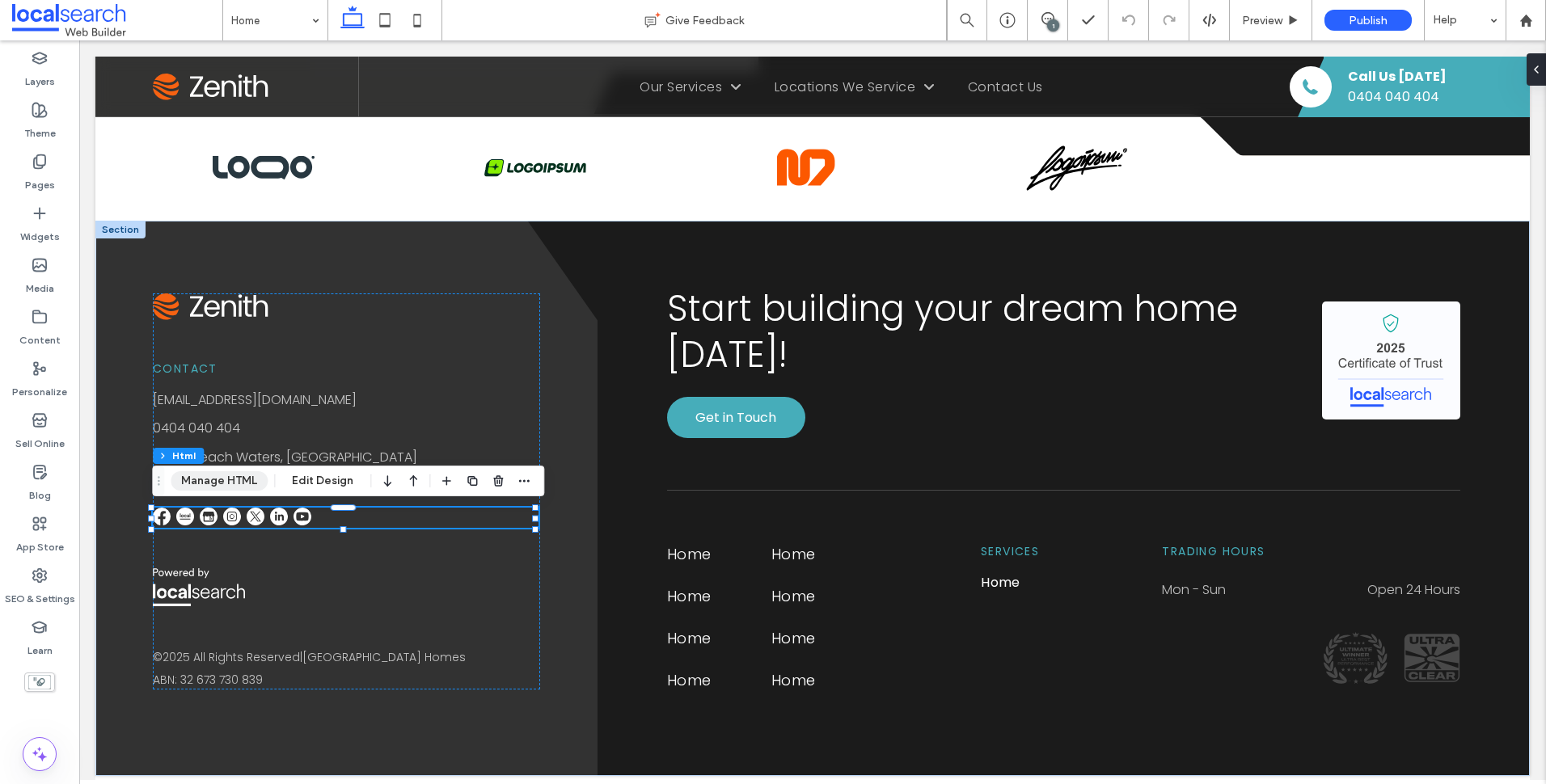
click at [239, 479] on button "Manage HTML" at bounding box center [218, 481] width 97 height 19
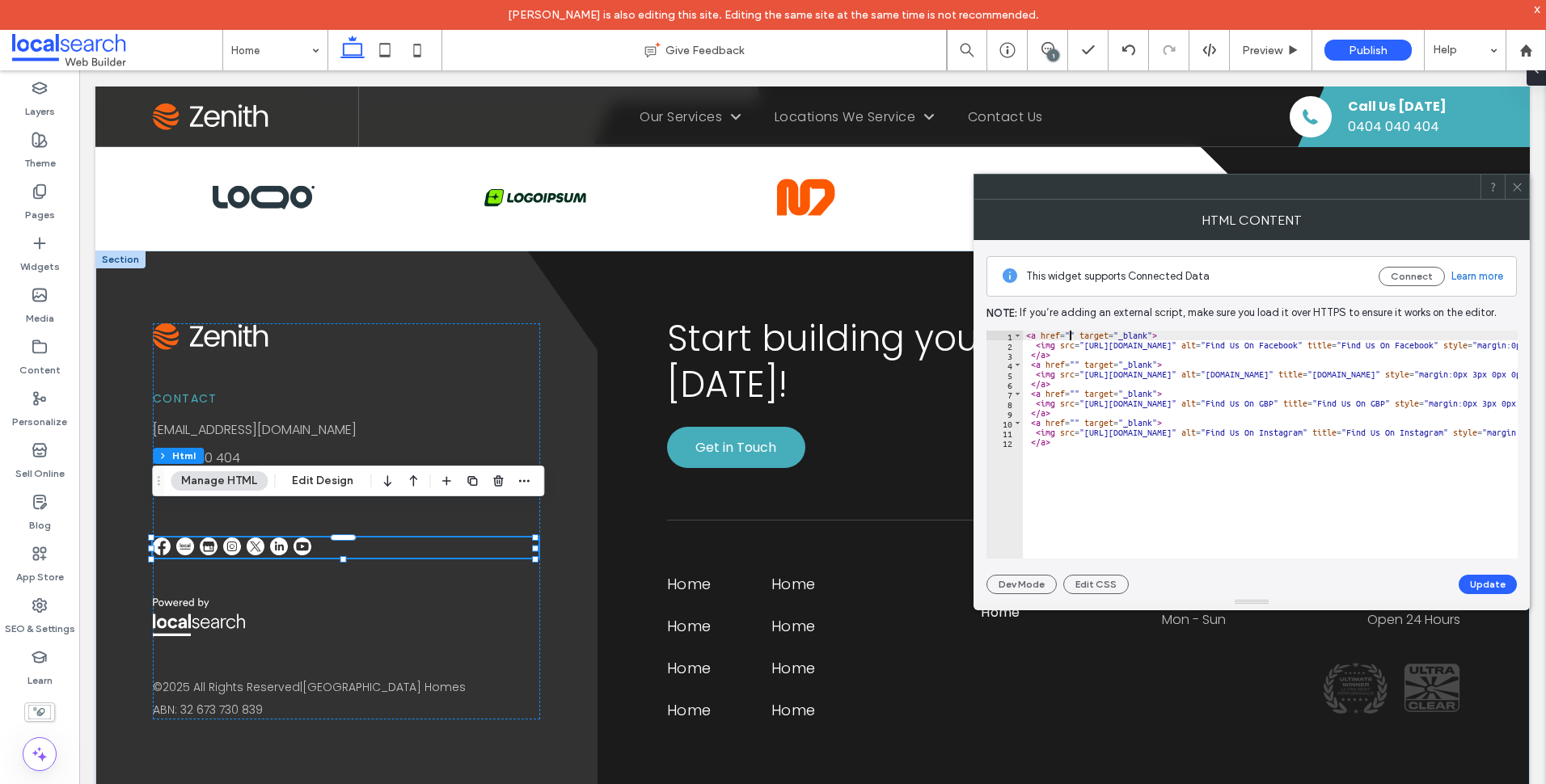
paste textarea "**********"
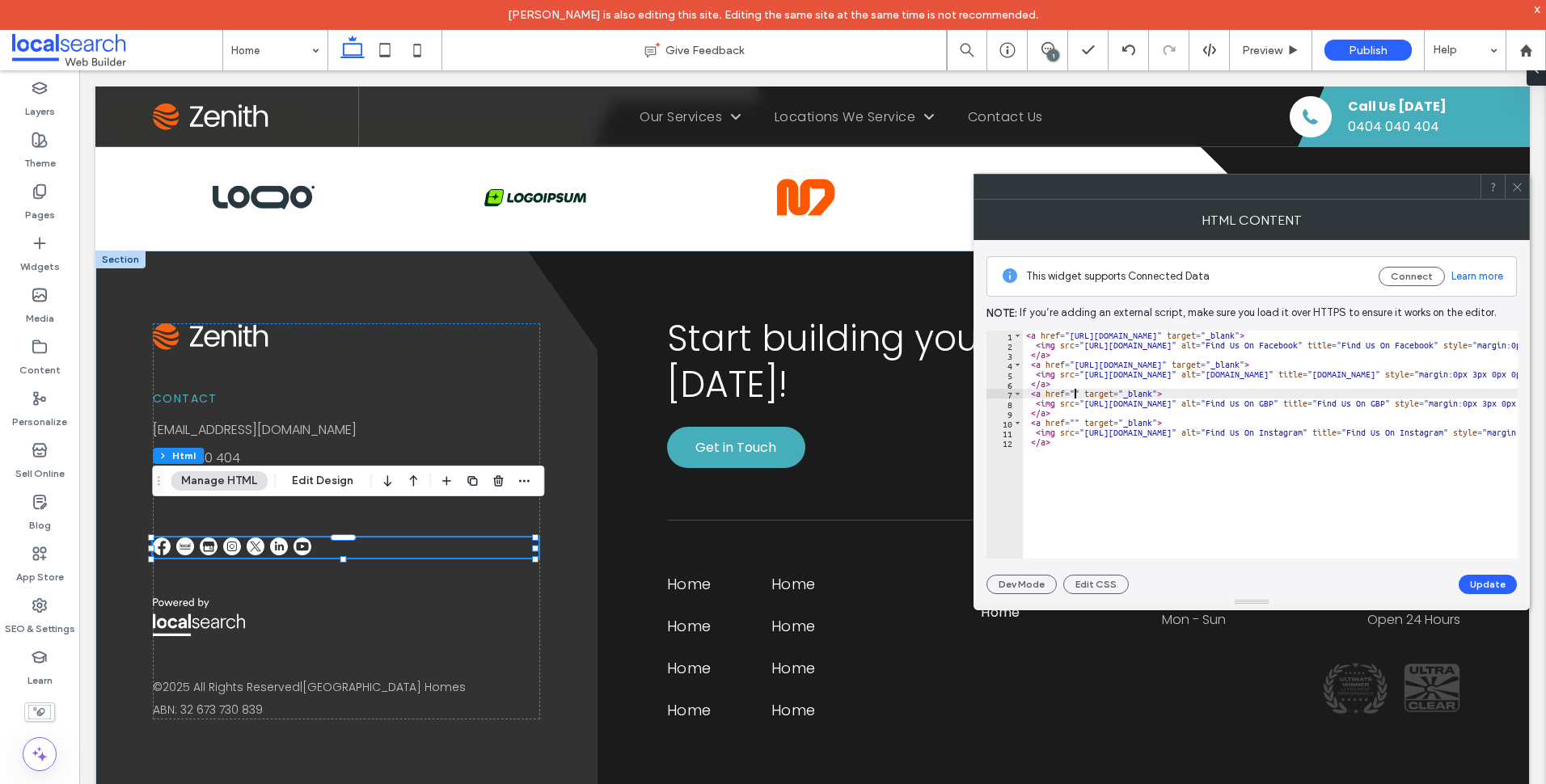
paste textarea "**********"
click at [1475, 578] on button "Update" at bounding box center [1488, 584] width 58 height 19
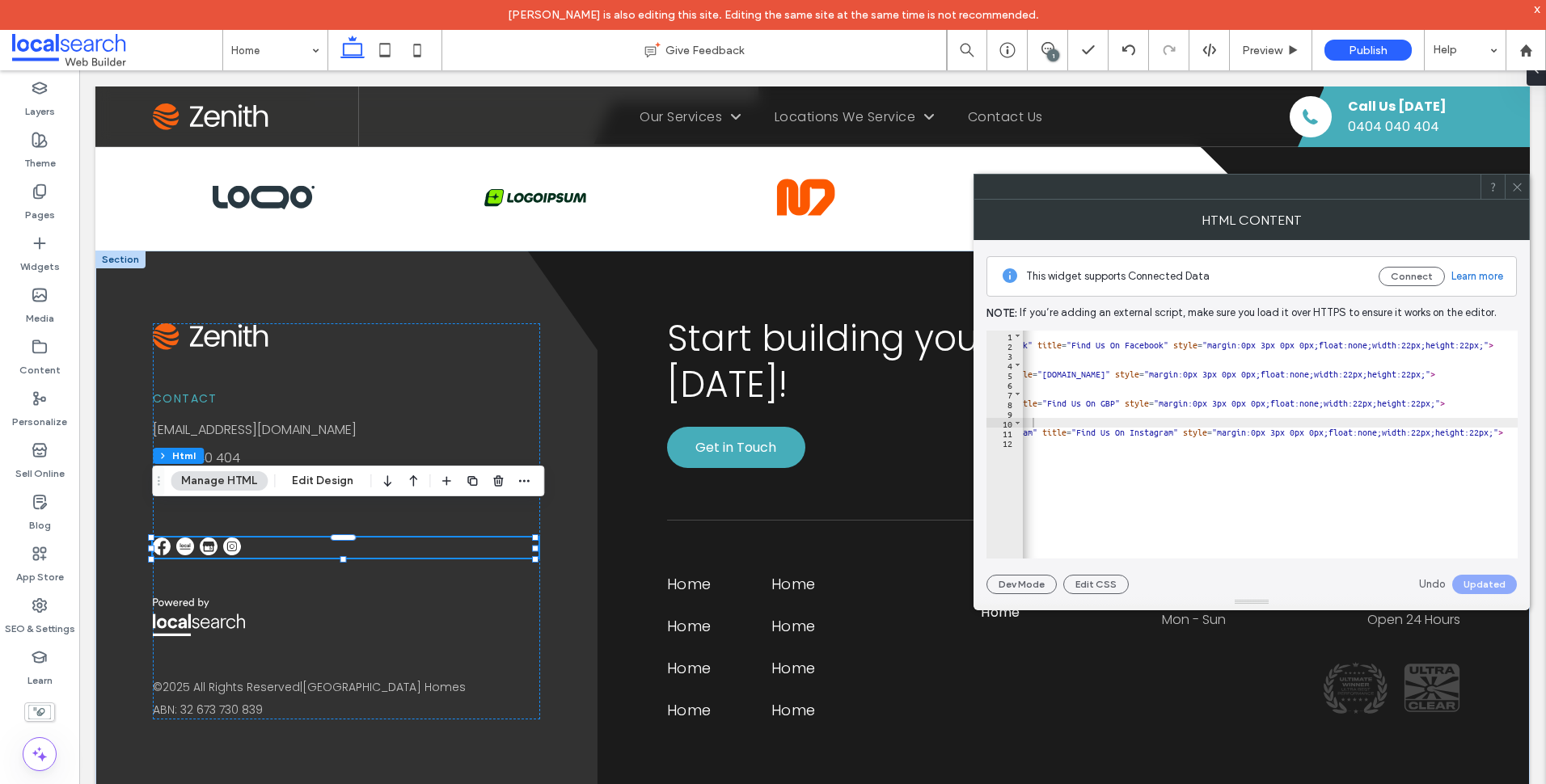
scroll to position [0, 270]
click at [1311, 435] on div "< a href = "https://www.facebook.com/people/Barrington-Coast-Homes/615578409238…" at bounding box center [1324, 448] width 1142 height 235
type textarea "**********"
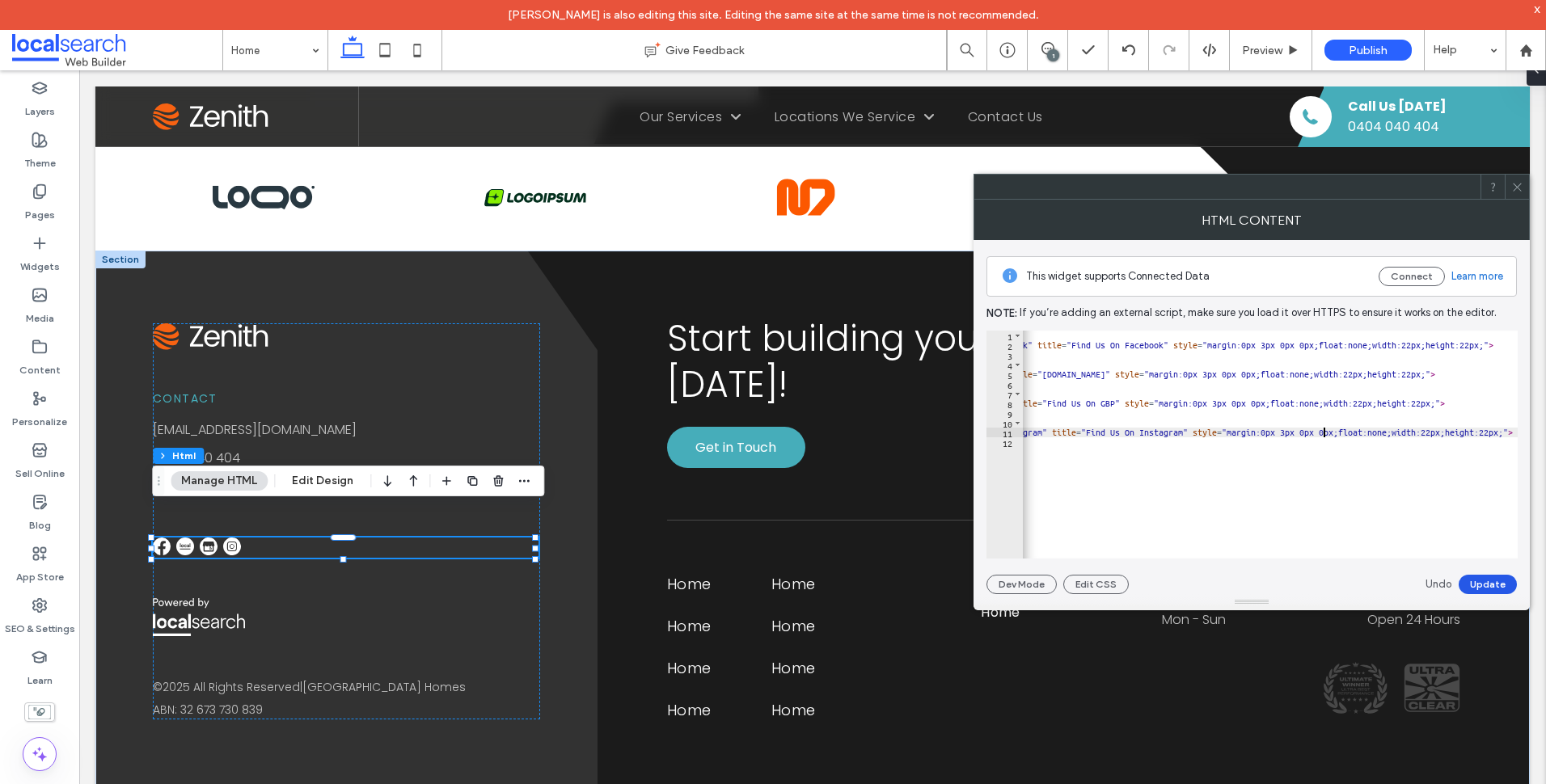
click at [1483, 582] on button "Update" at bounding box center [1488, 584] width 58 height 19
click at [1523, 182] on div at bounding box center [1517, 187] width 24 height 24
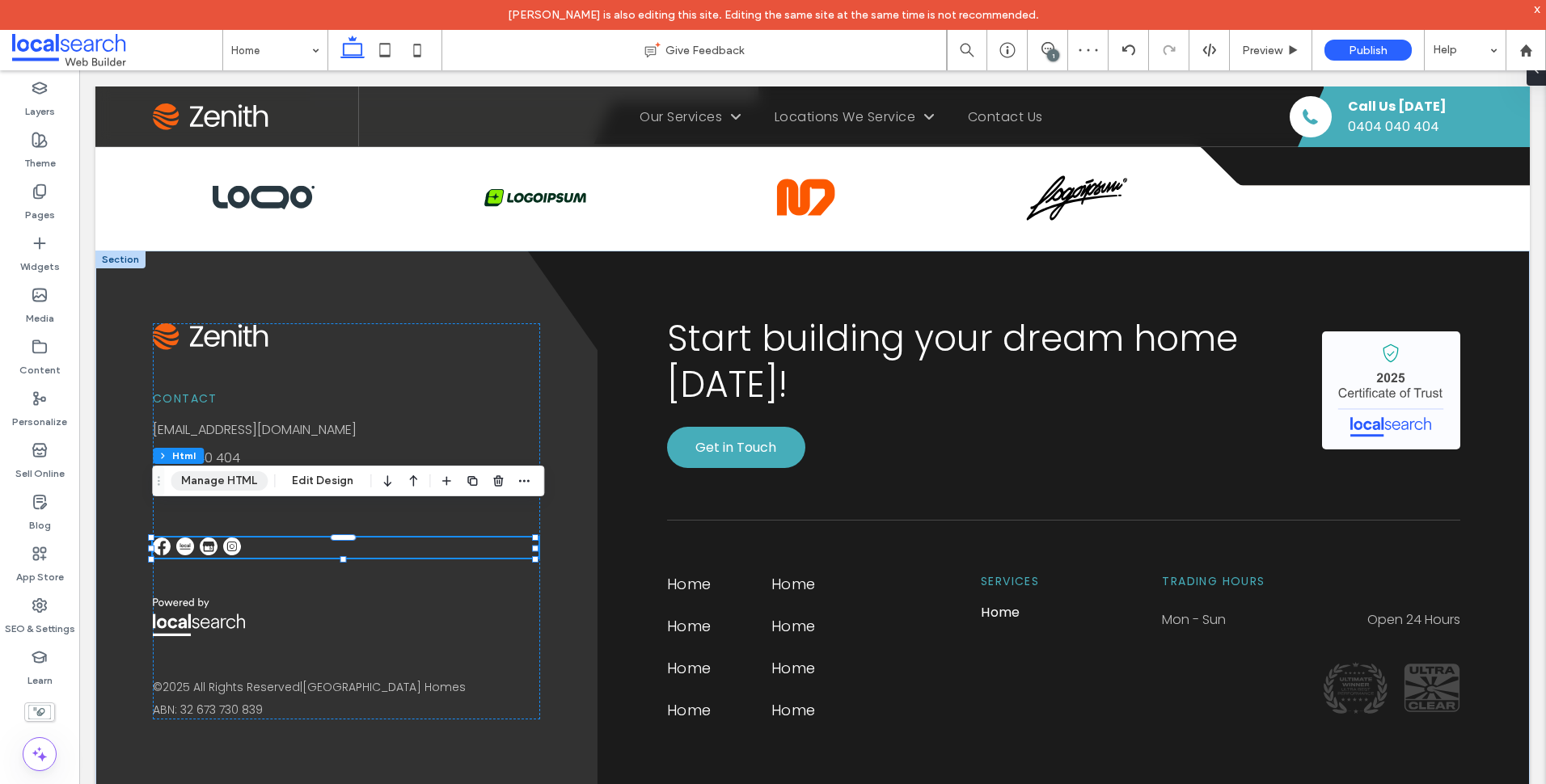
click at [234, 480] on button "Manage HTML" at bounding box center [218, 481] width 97 height 19
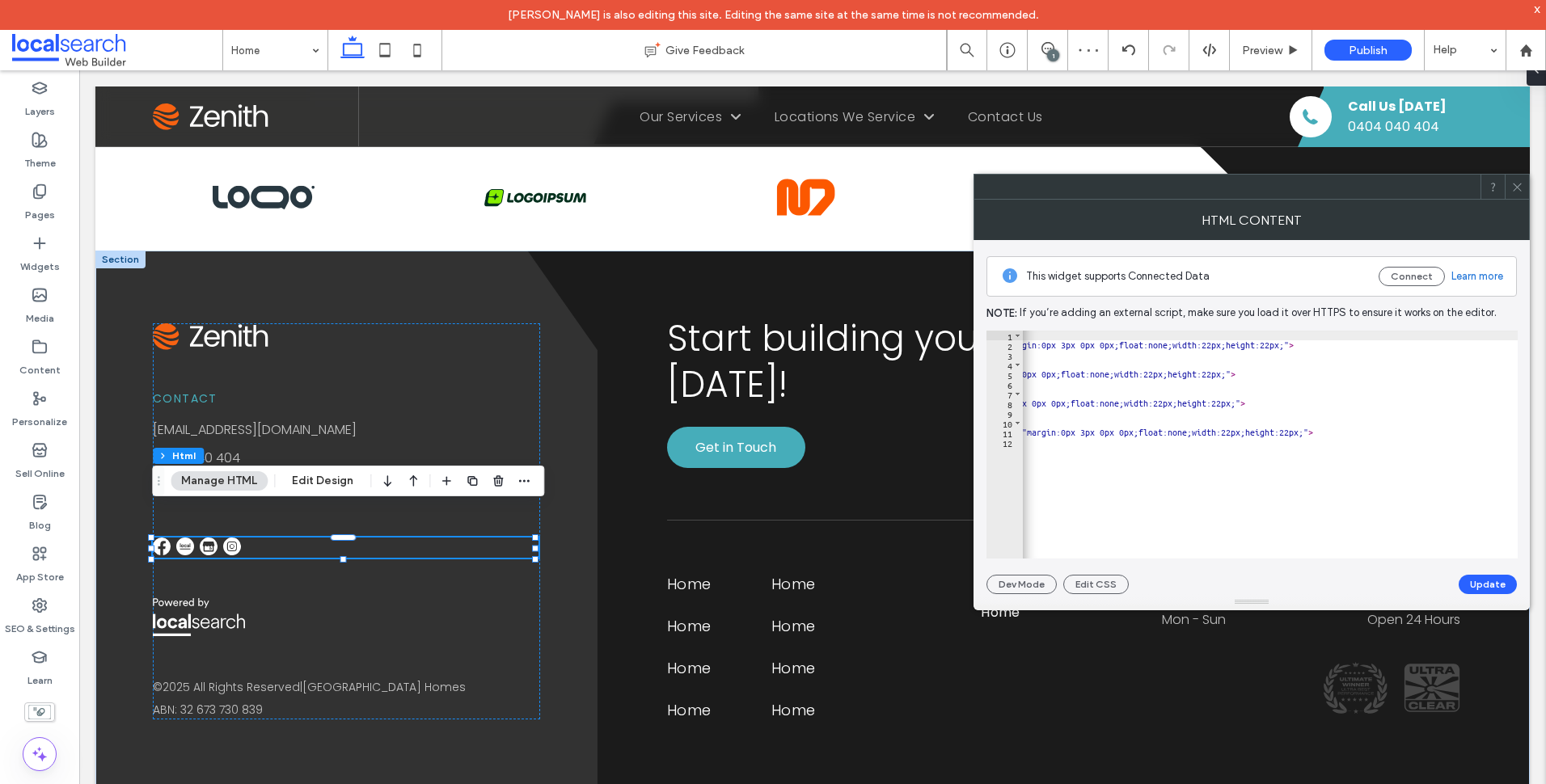
scroll to position [0, 472]
click at [1258, 429] on div "< a href = "https://www.facebook.com/people/Barrington-Coast-Homes/615578409238…" at bounding box center [1122, 448] width 1142 height 235
click at [1259, 434] on div "< a href = "https://www.facebook.com/people/Barrington-Coast-Homes/615578409238…" at bounding box center [1122, 448] width 1142 height 235
click at [1258, 434] on div "< a href = "https://www.facebook.com/people/Barrington-Coast-Homes/615578409238…" at bounding box center [1122, 448] width 1142 height 235
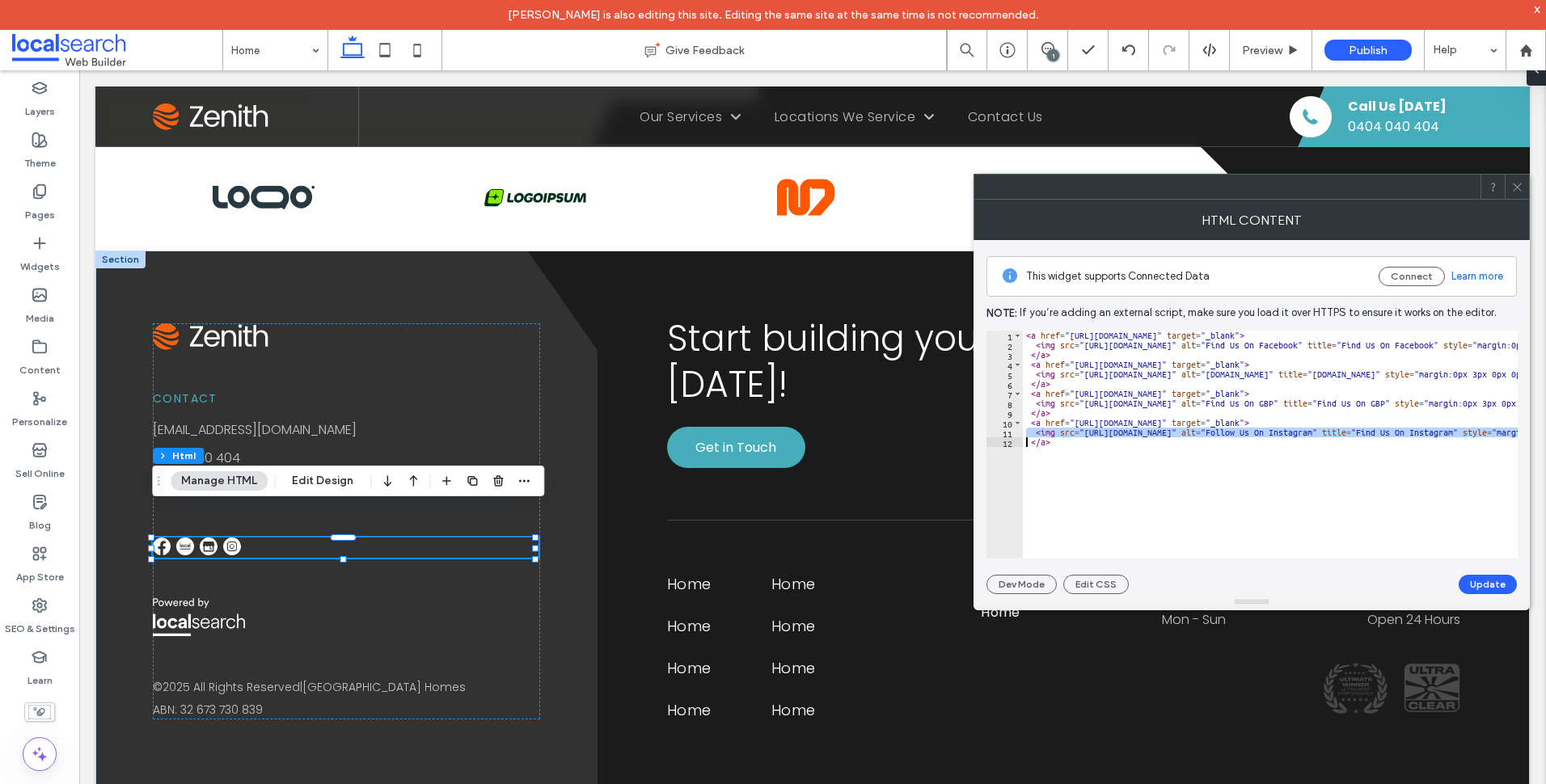
scroll to position [0, 0]
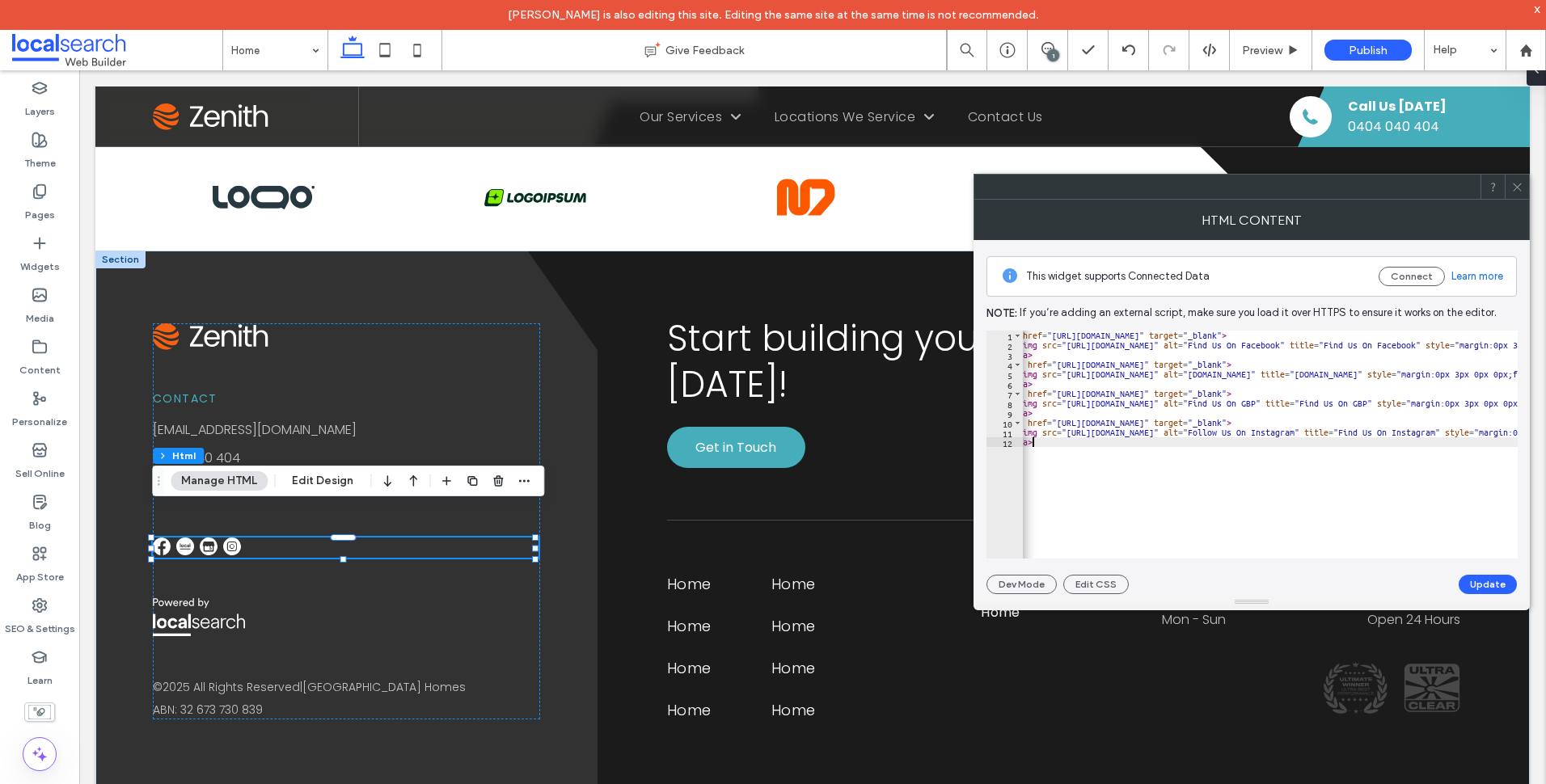
click at [1377, 463] on div "< a href = "https://www.facebook.com/people/Barrington-Coast-Homes/615578409238…" at bounding box center [1576, 448] width 1142 height 235
click at [1253, 438] on div "< a href = "https://www.facebook.com/people/Barrington-Coast-Homes/615578409238…" at bounding box center [1576, 448] width 1142 height 235
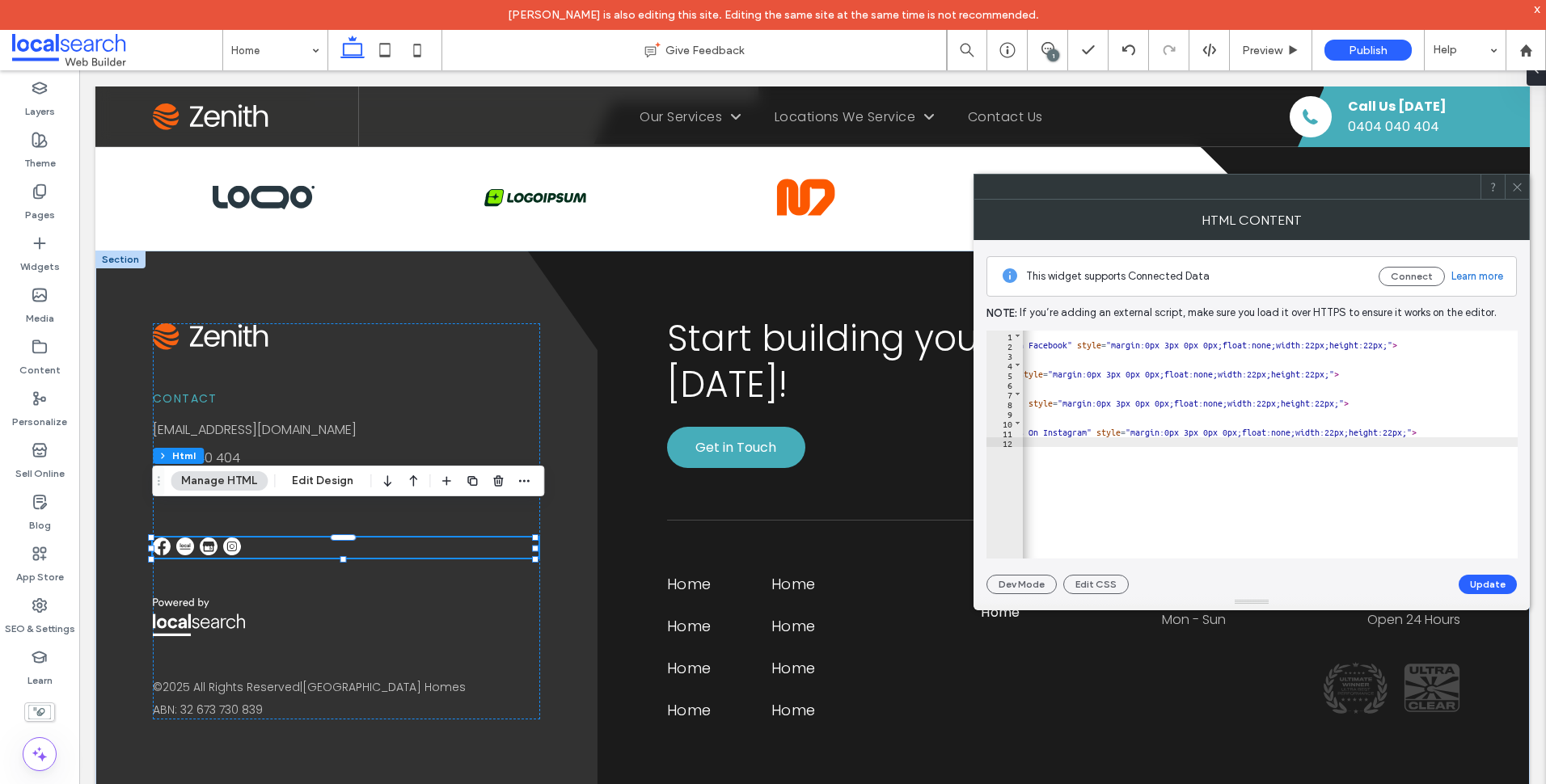
scroll to position [0, 369]
click at [1361, 433] on div "< a href = "https://www.facebook.com/people/Barrington-Coast-Homes/615578409238…" at bounding box center [1225, 448] width 1142 height 235
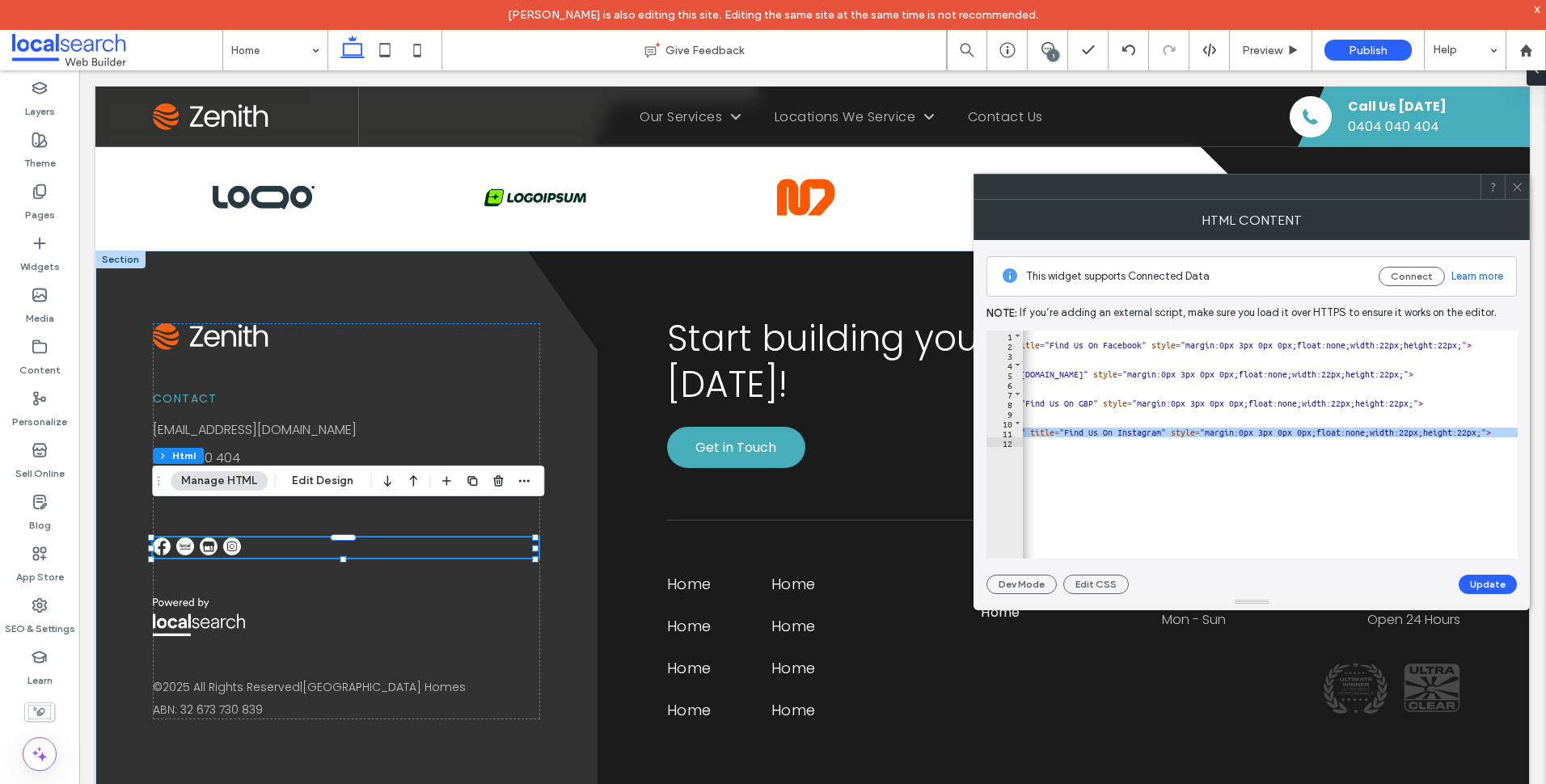
scroll to position [0, 525]
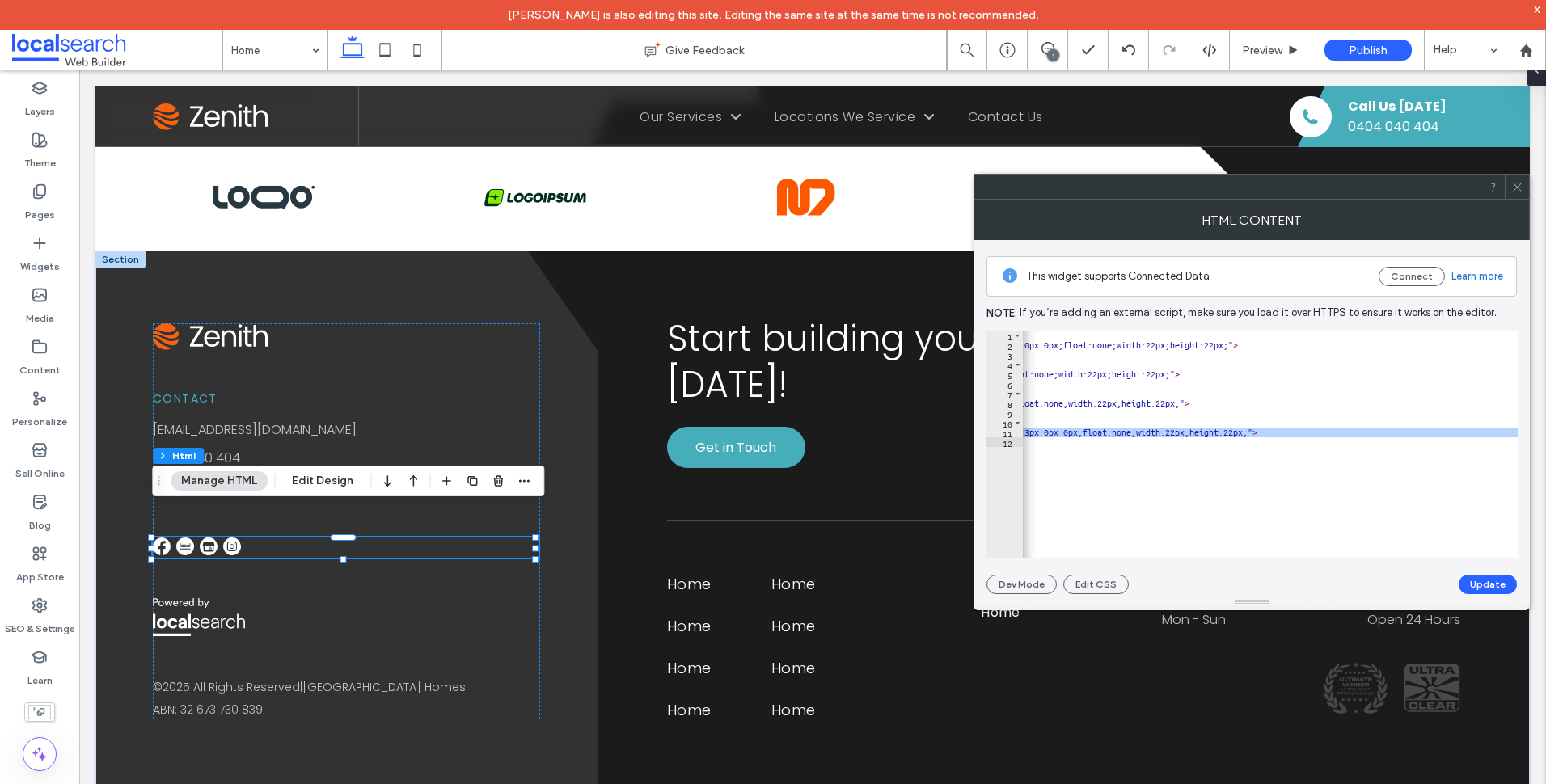
click at [1332, 429] on div "< a href = "https://www.facebook.com/people/Barrington-Coast-Homes/615578409238…" at bounding box center [1270, 444] width 494 height 228
click at [1207, 433] on div "< a href = "https://www.facebook.com/people/Barrington-Coast-Homes/615578409238…" at bounding box center [1068, 448] width 1142 height 235
type textarea "**********"
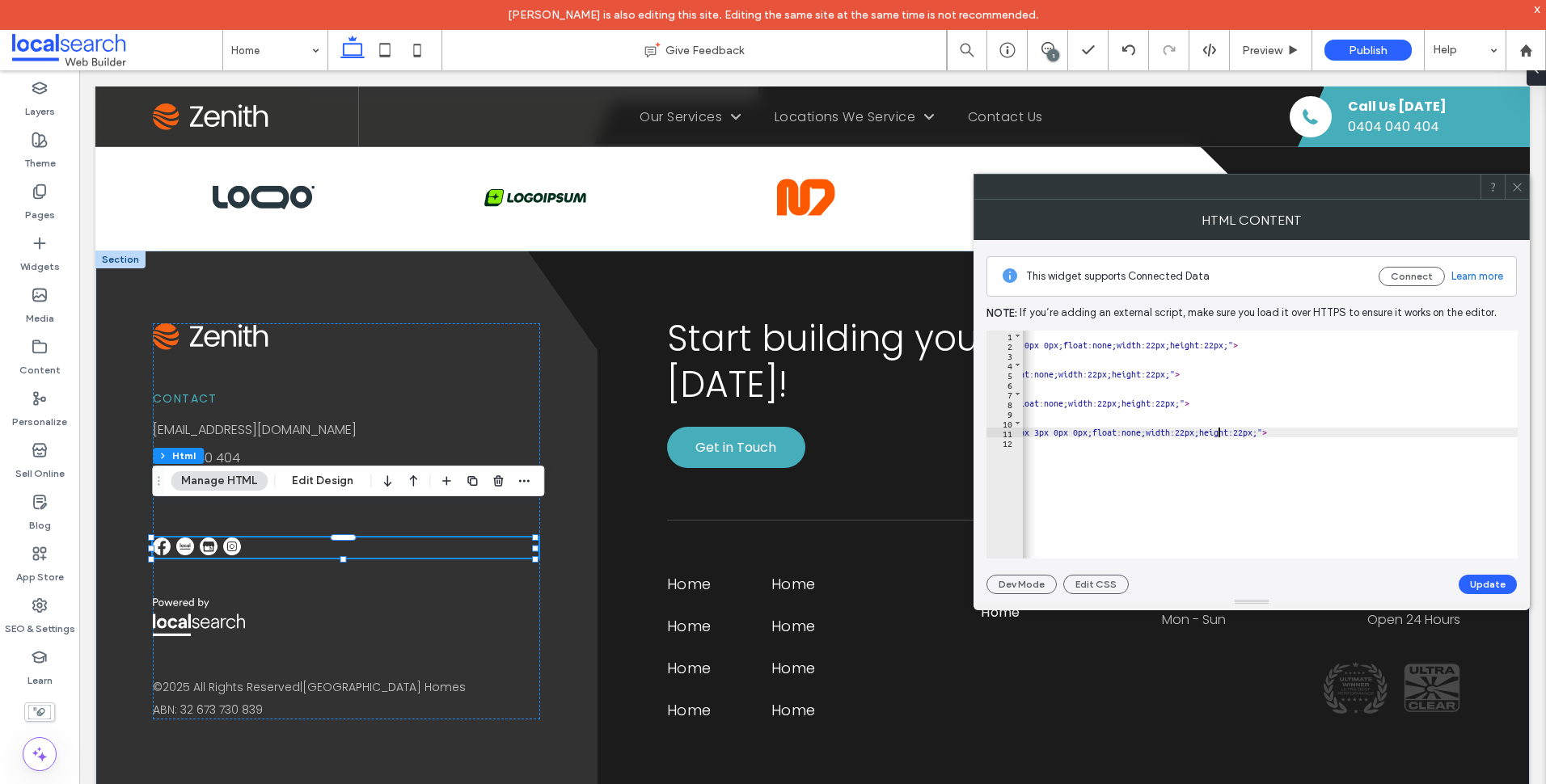
click at [1492, 571] on div "**********" at bounding box center [1251, 417] width 530 height 354
click at [1494, 584] on button "Update" at bounding box center [1488, 584] width 58 height 19
click at [1516, 190] on icon at bounding box center [1517, 187] width 12 height 12
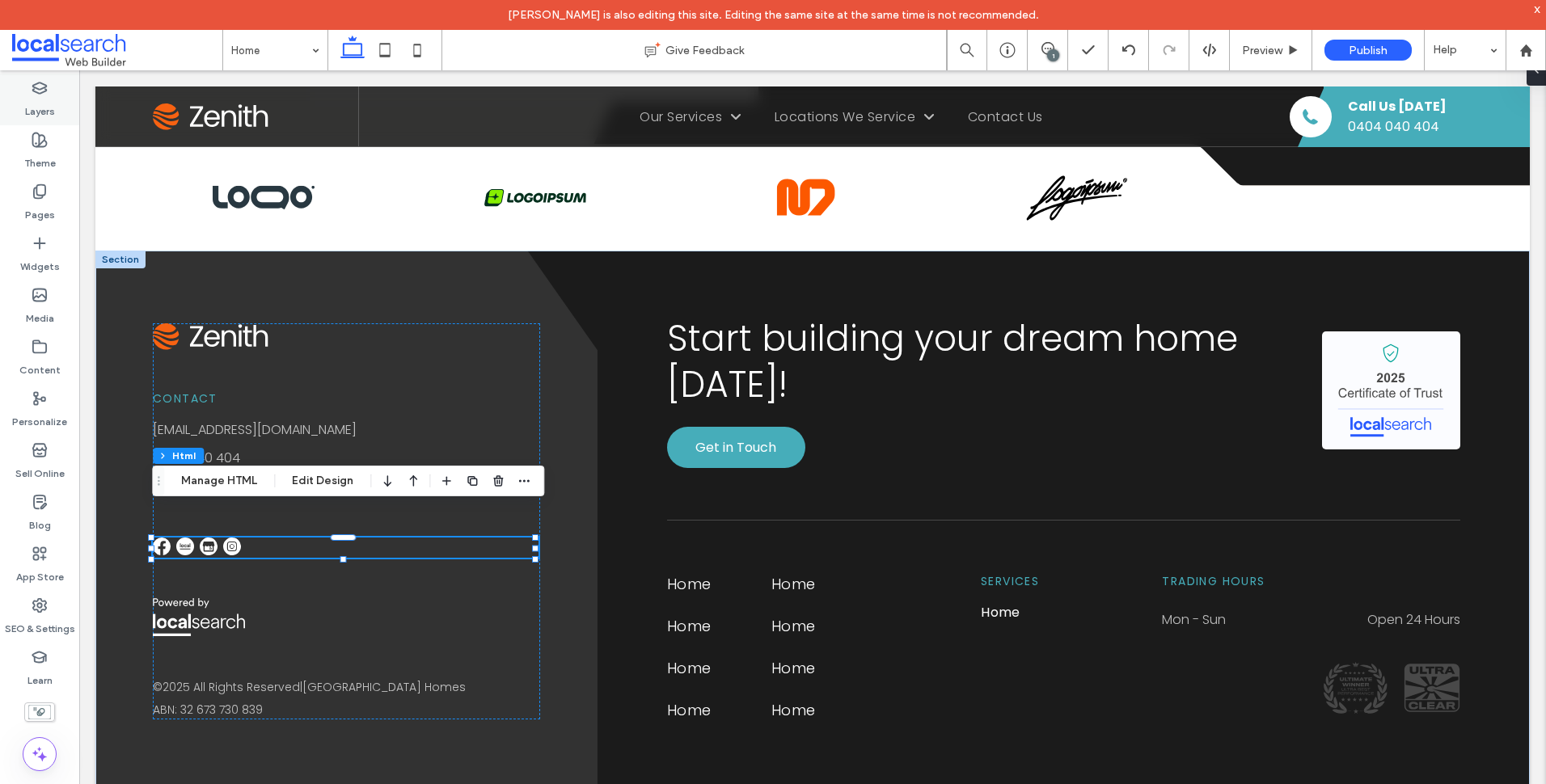
click at [39, 100] on label "Layers" at bounding box center [40, 107] width 30 height 23
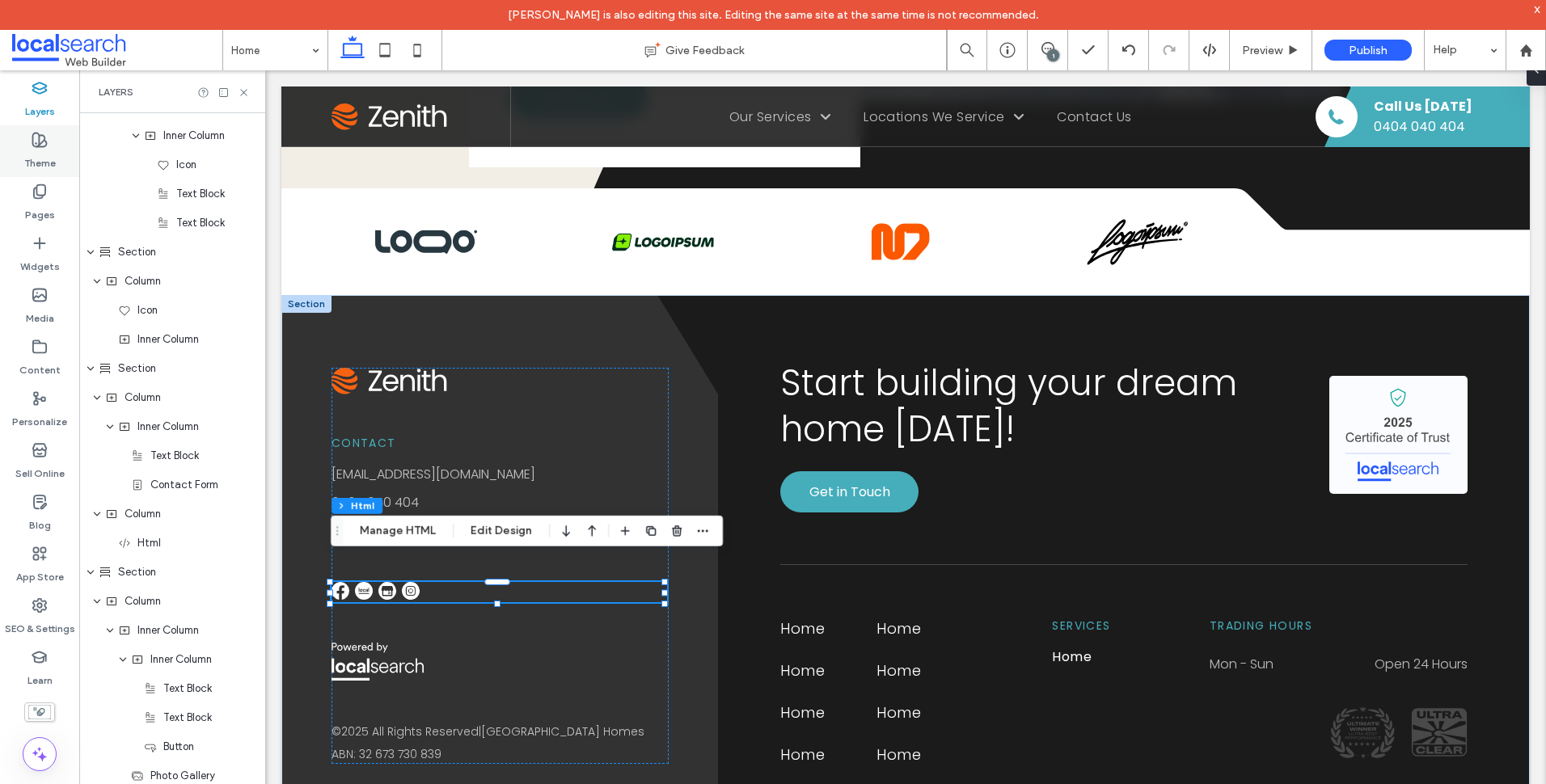
scroll to position [5105, 0]
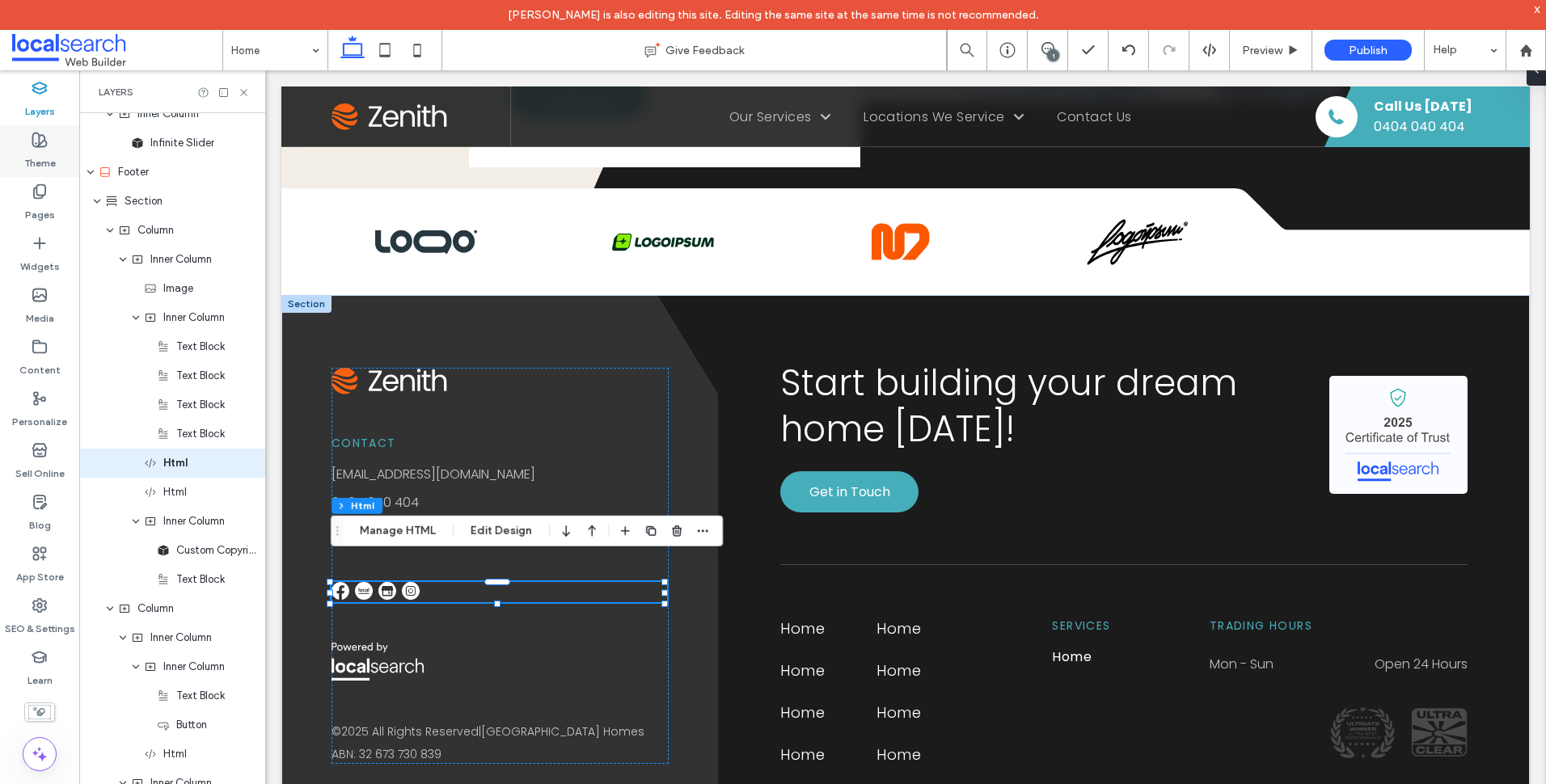
click at [34, 140] on icon at bounding box center [40, 140] width 16 height 16
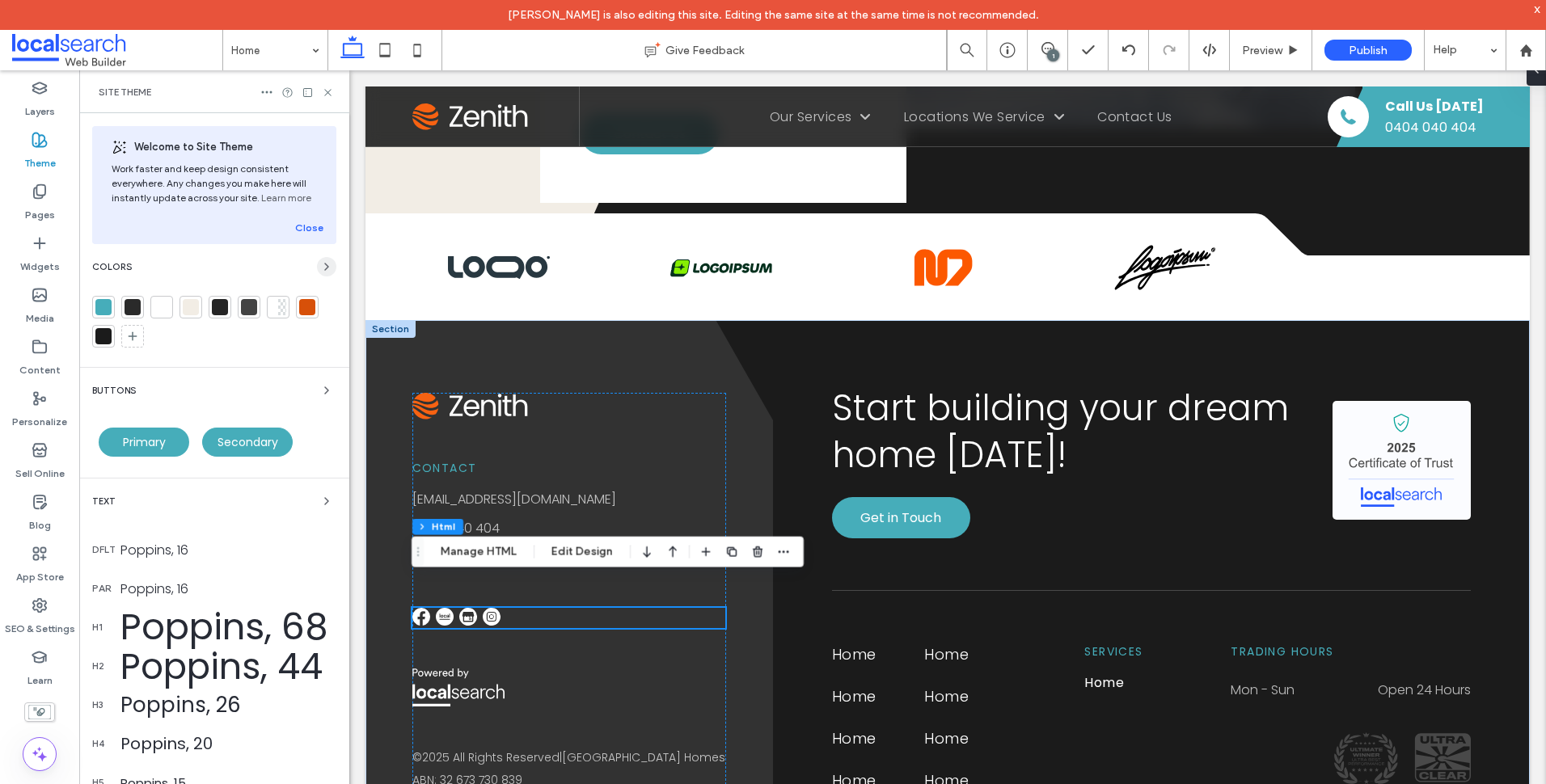
scroll to position [4238, 0]
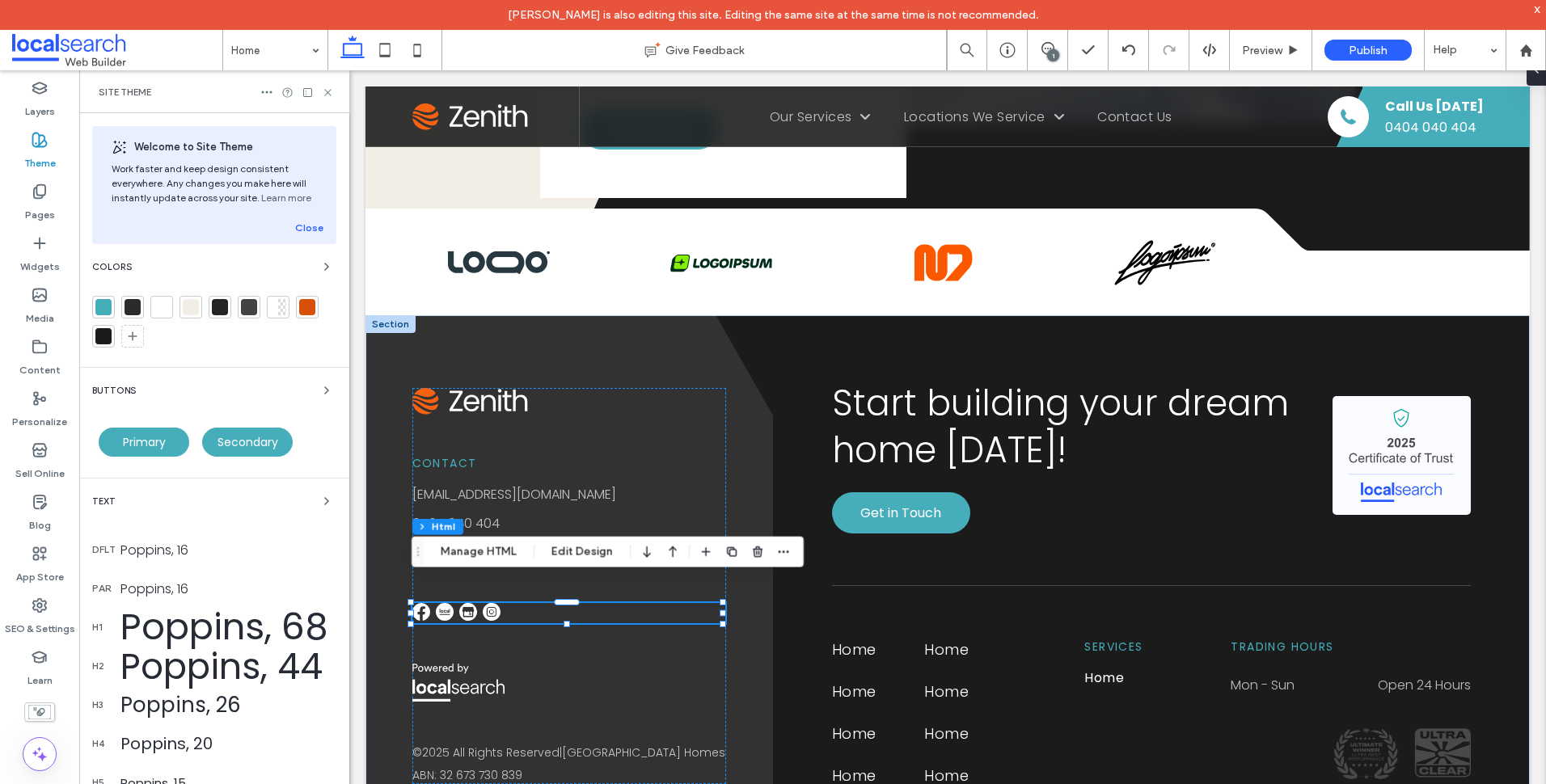
click at [394, 54] on icon at bounding box center [385, 50] width 32 height 32
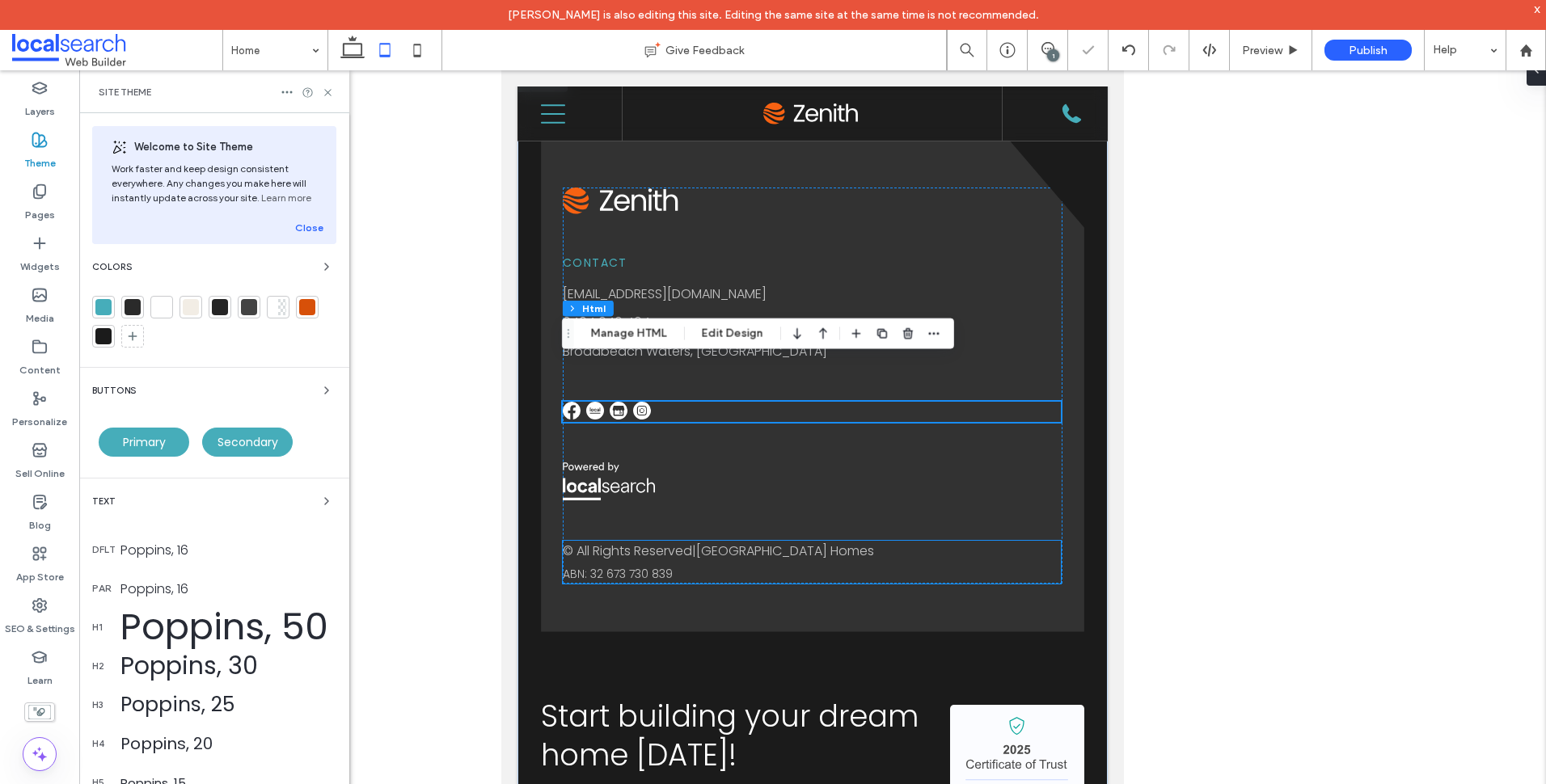
scroll to position [4986, 0]
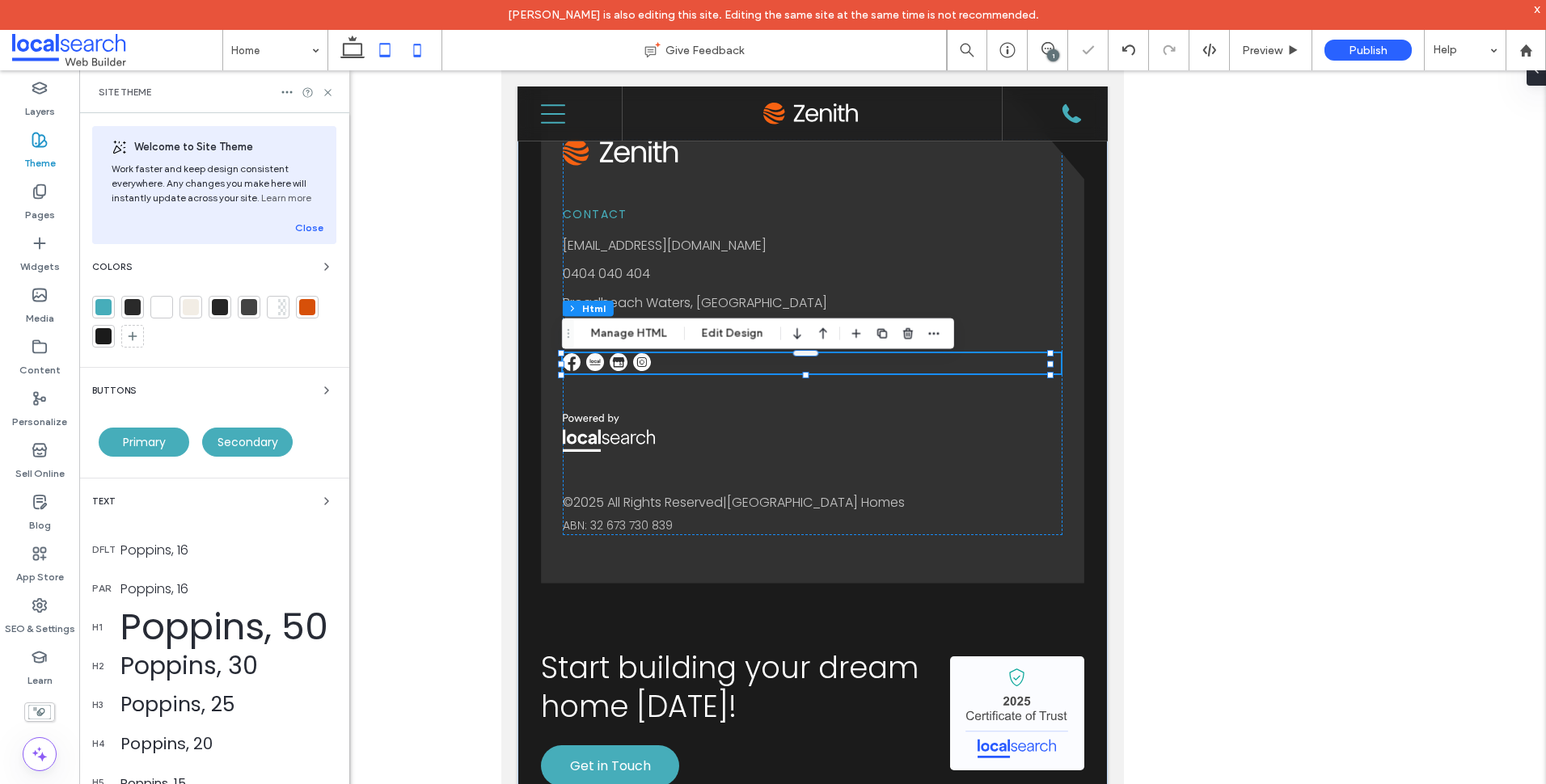
click at [415, 50] on icon at bounding box center [417, 50] width 32 height 32
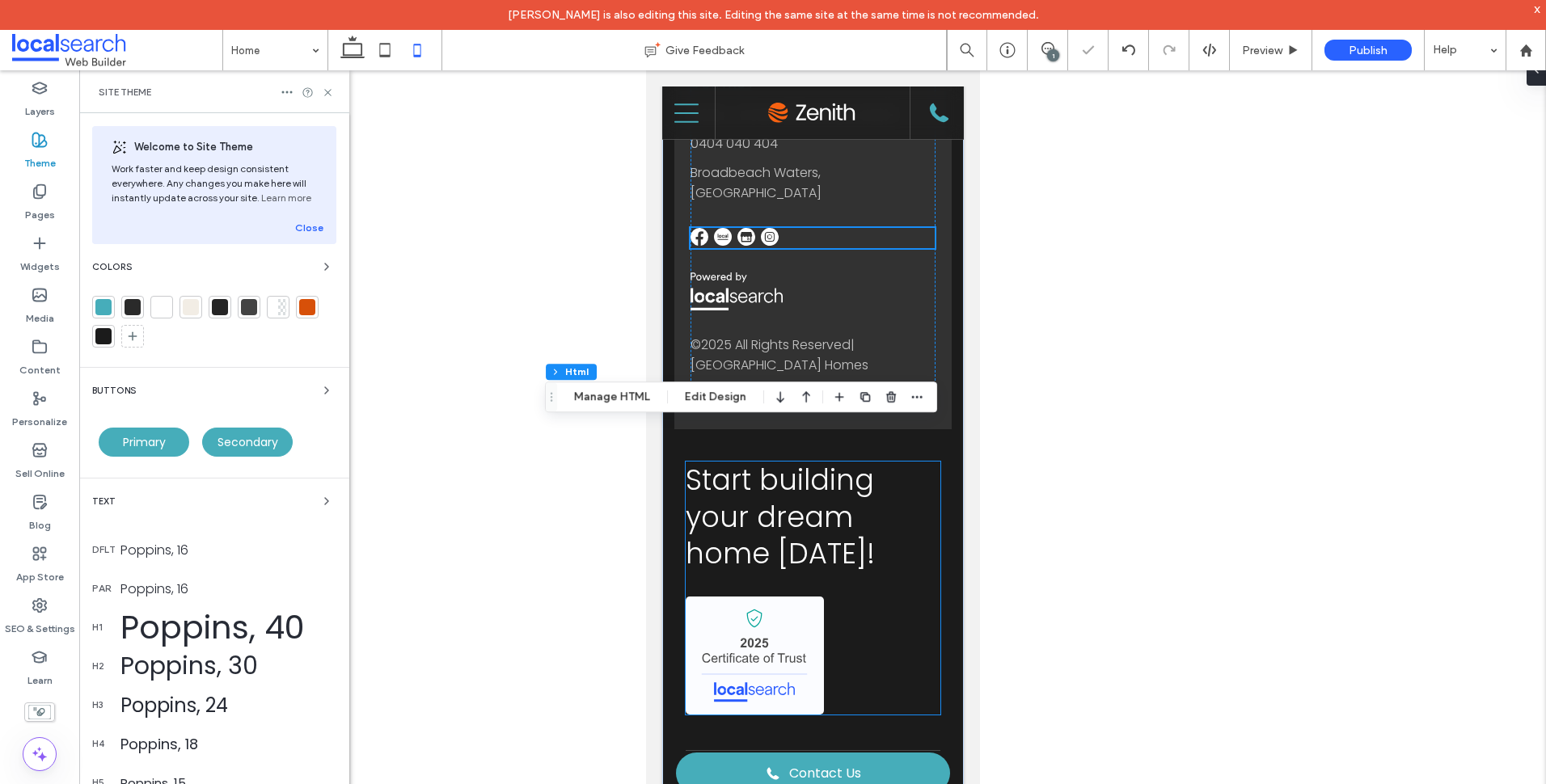
scroll to position [4900, 0]
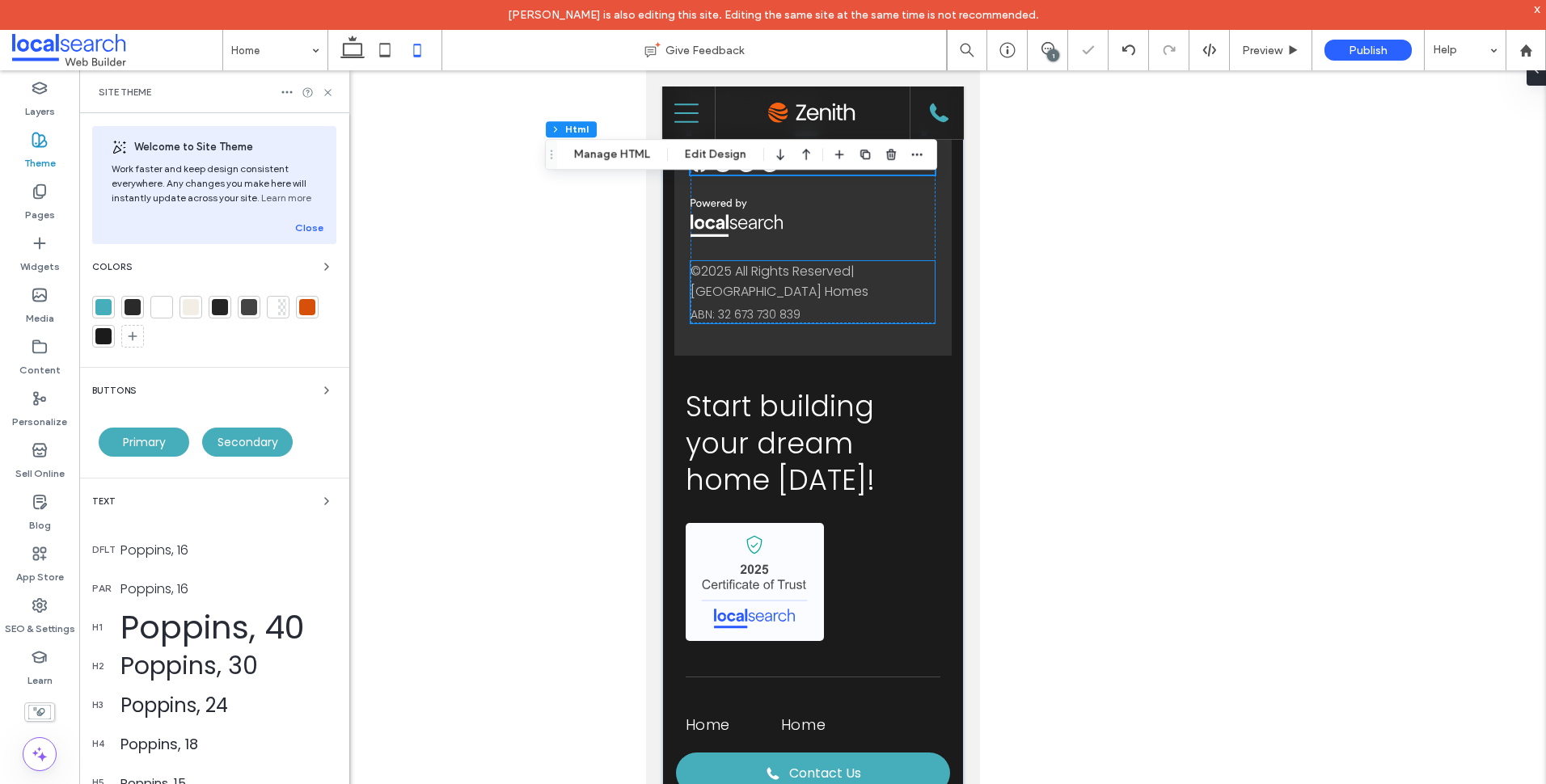
click at [807, 301] on div "© 2025 All Rights Reserved | Barrington Coast Homes" at bounding box center [811, 282] width 244 height 41
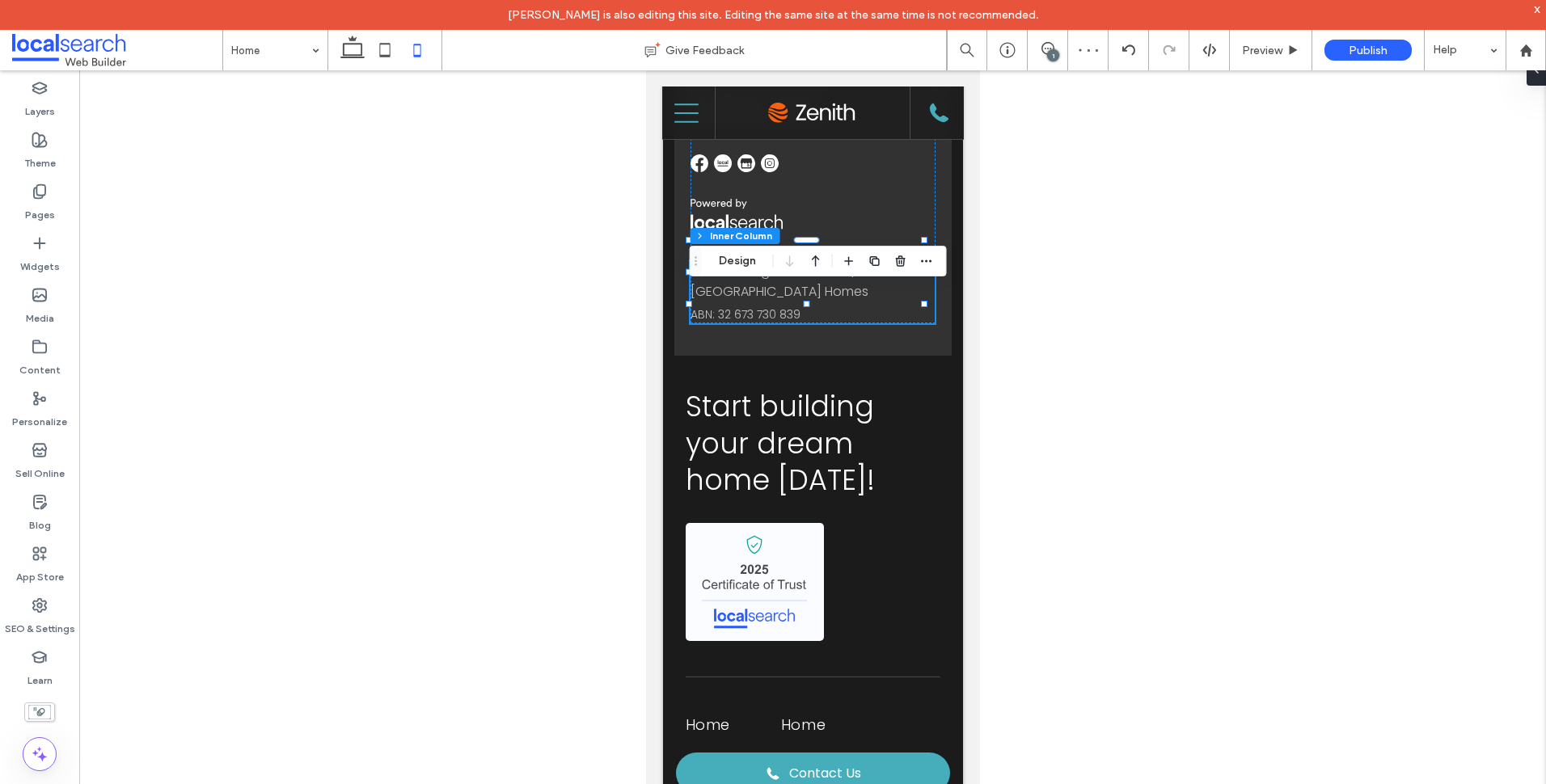
click at [807, 301] on div "© 2025 All Rights Reserved | Barrington Coast Homes" at bounding box center [811, 282] width 244 height 41
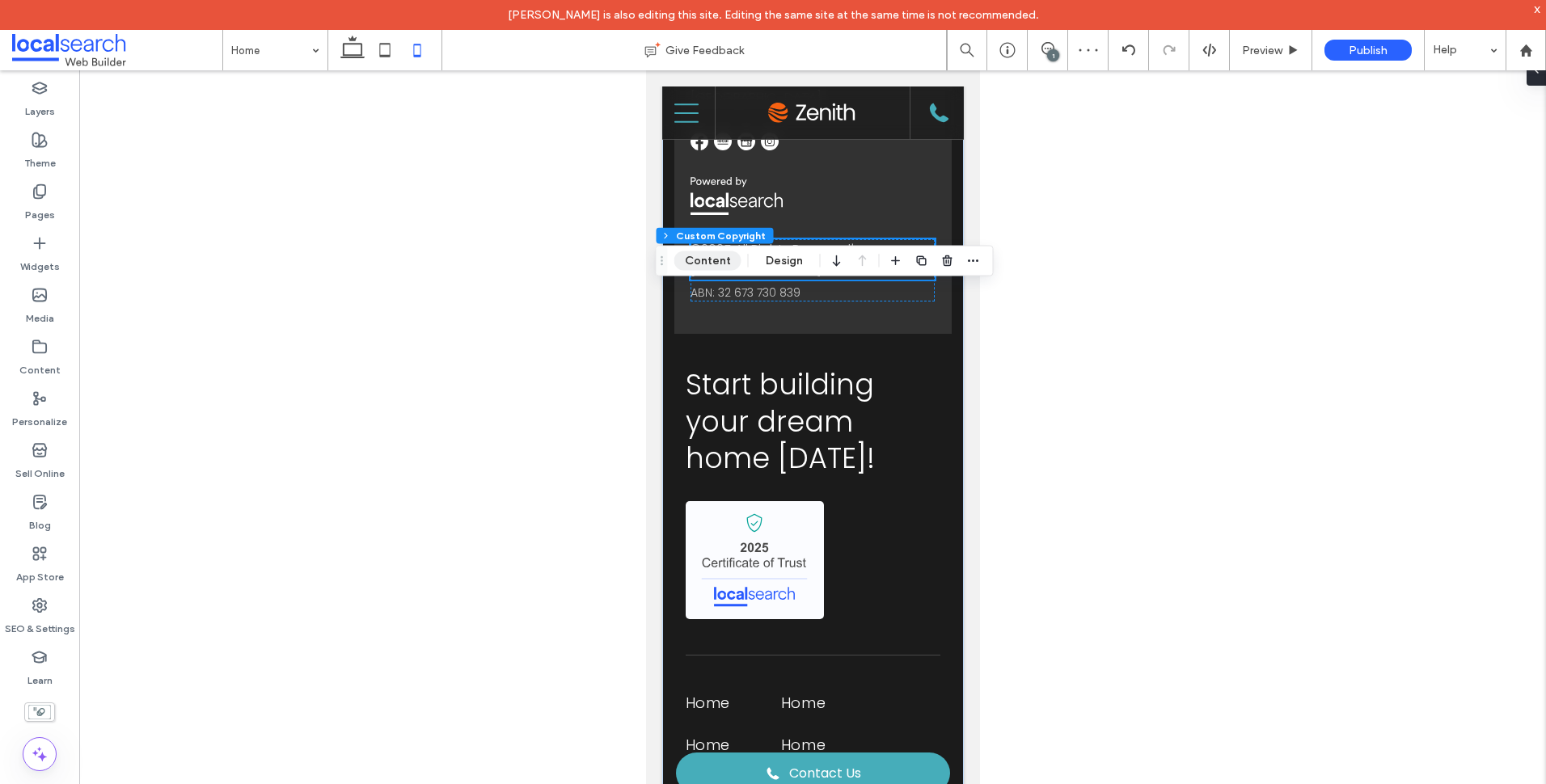
click at [725, 263] on button "Content" at bounding box center [707, 261] width 67 height 19
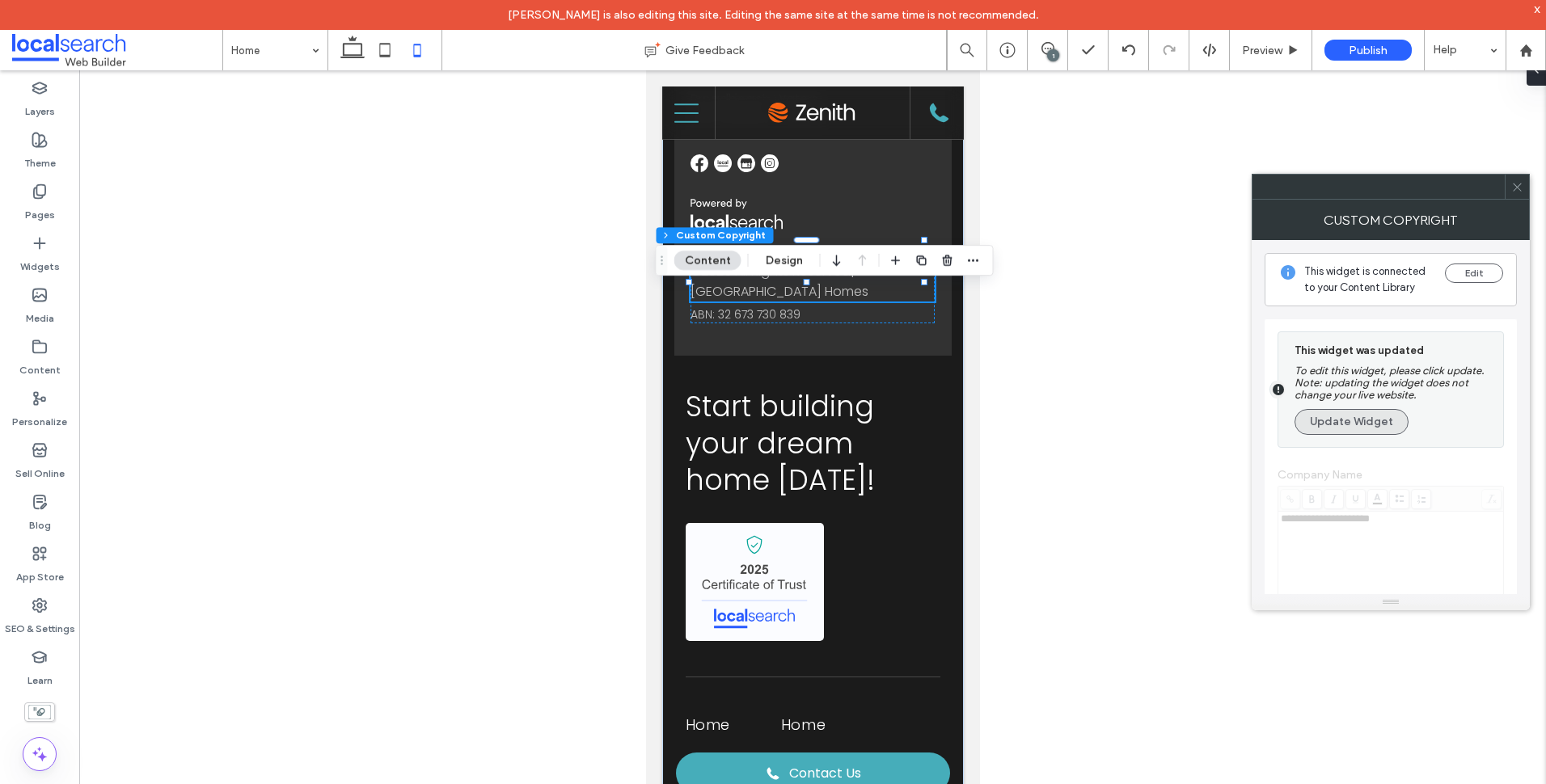
click at [1347, 419] on button "Update Widget" at bounding box center [1351, 422] width 114 height 26
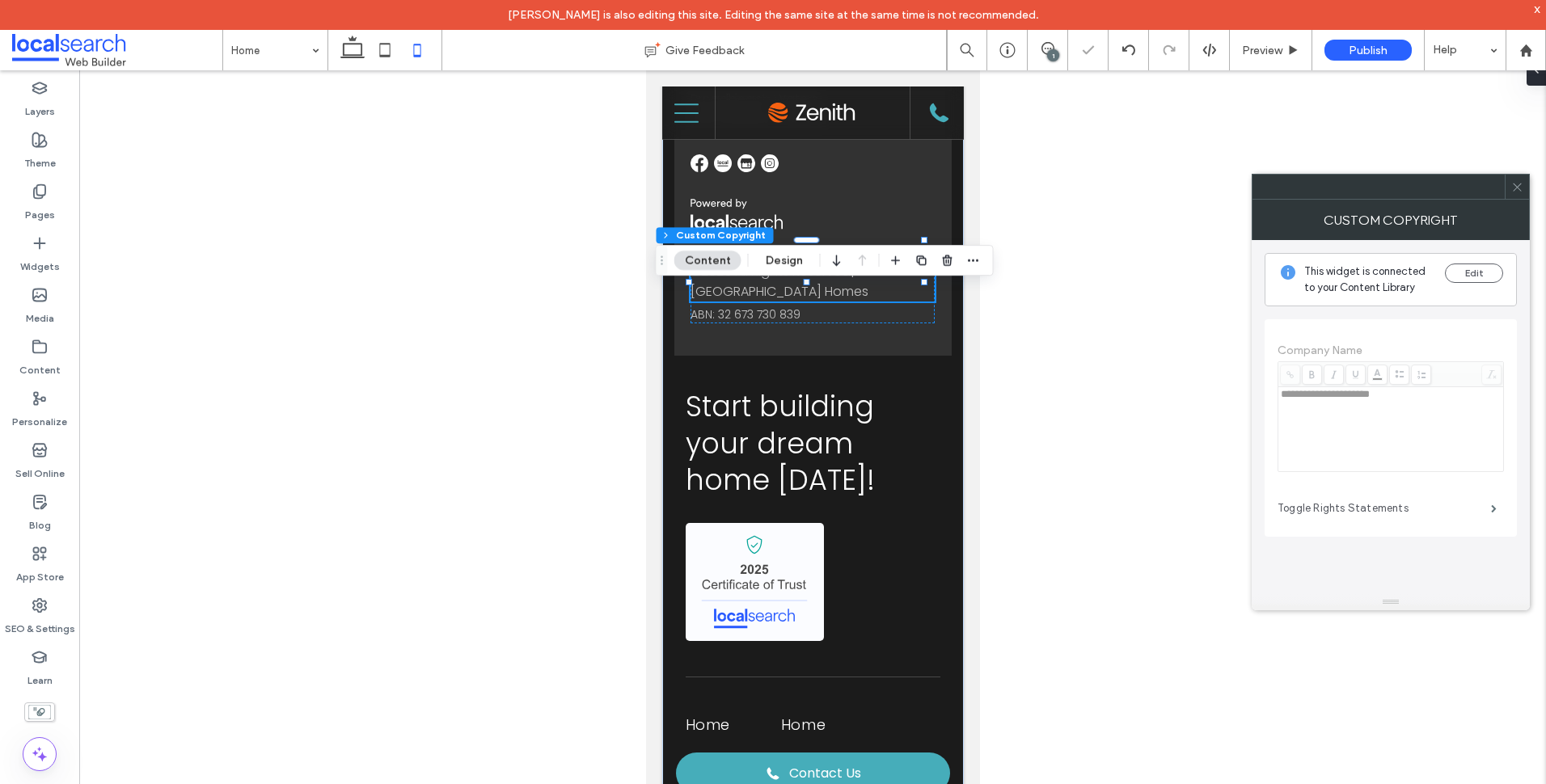
click at [1447, 506] on label "Toggle Rights Statements" at bounding box center [1384, 508] width 214 height 32
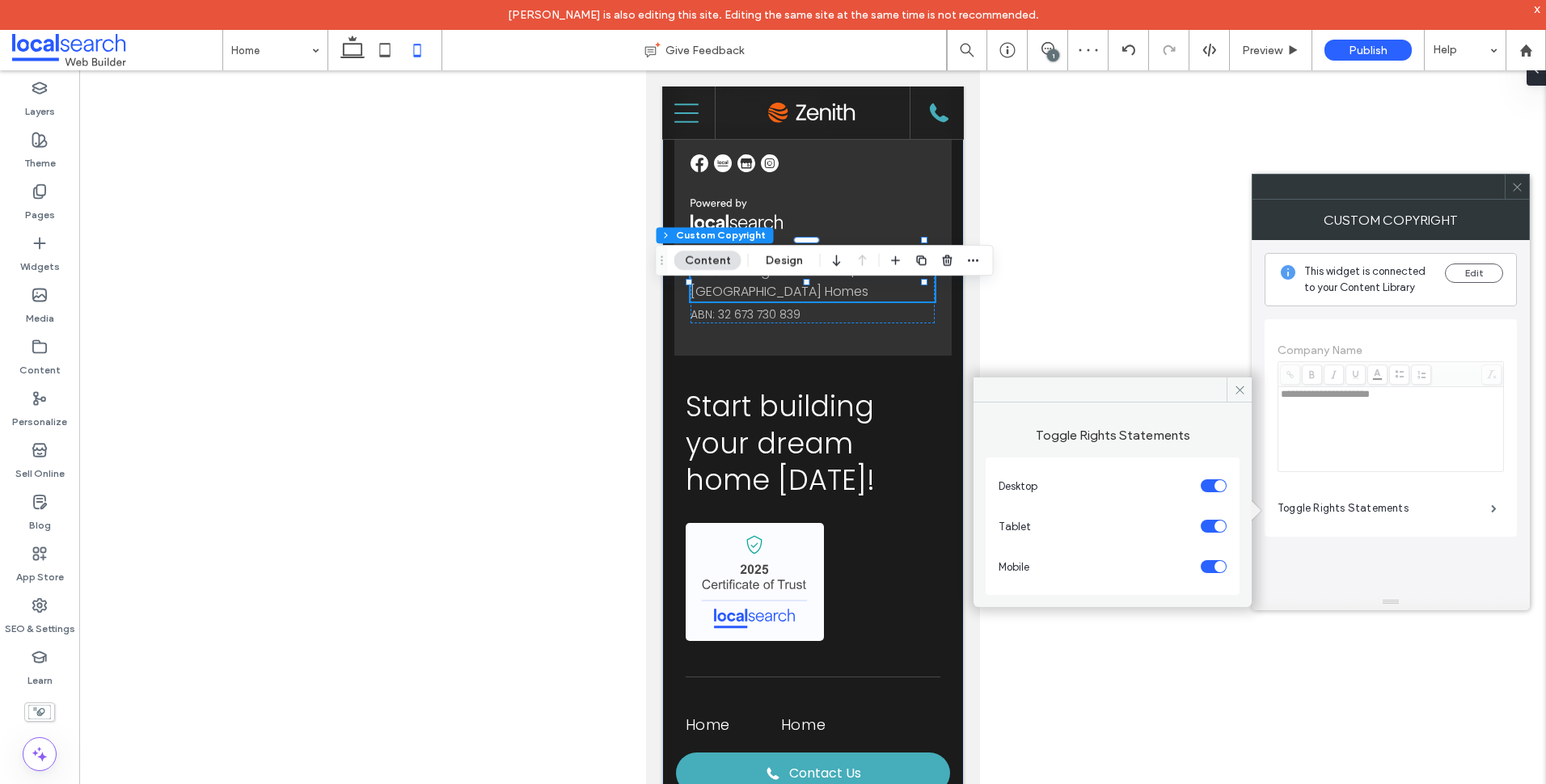
click at [1215, 564] on div "toggle" at bounding box center [1214, 566] width 26 height 13
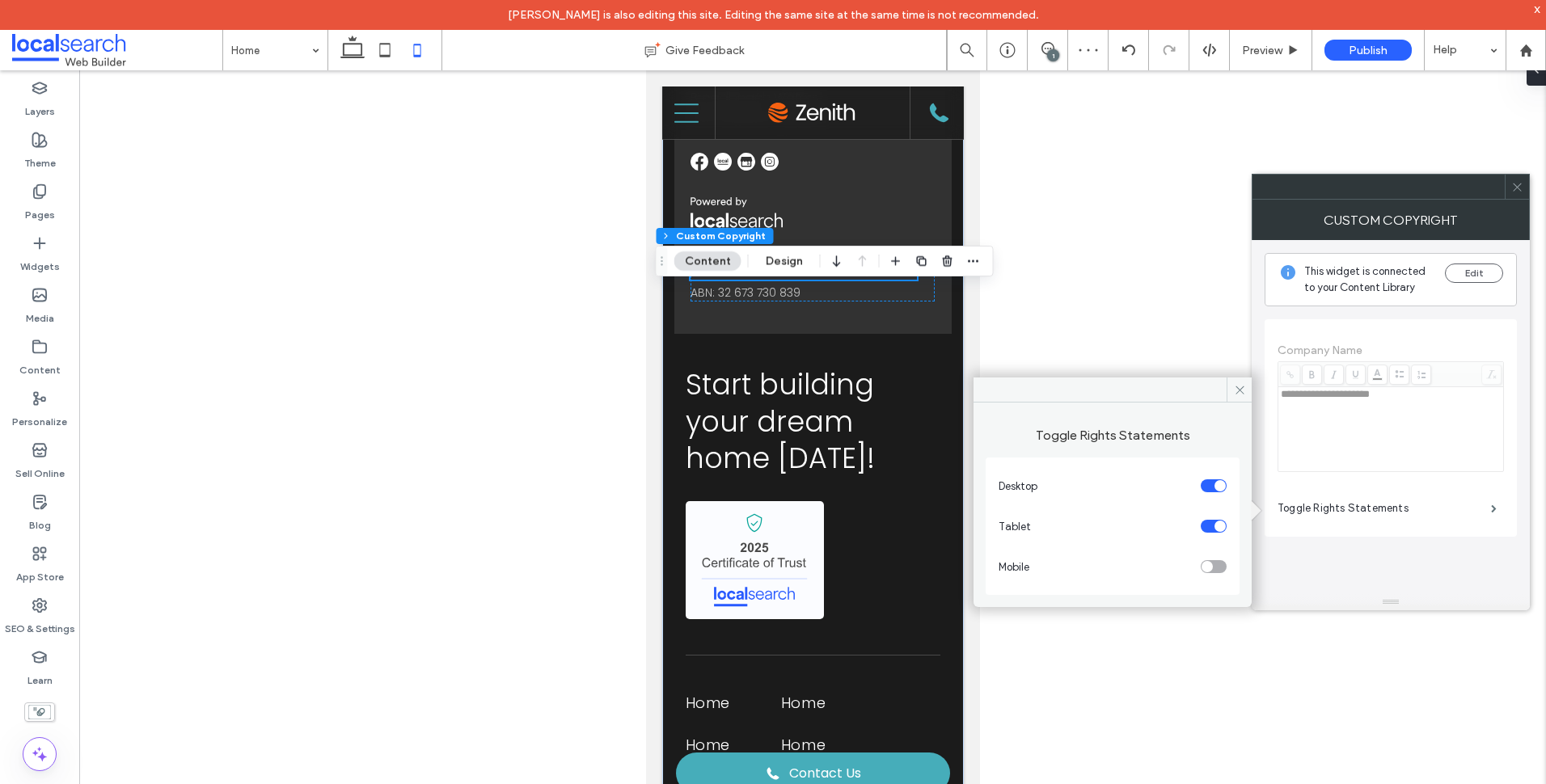
scroll to position [4844, 0]
click at [1524, 180] on div at bounding box center [1517, 187] width 24 height 24
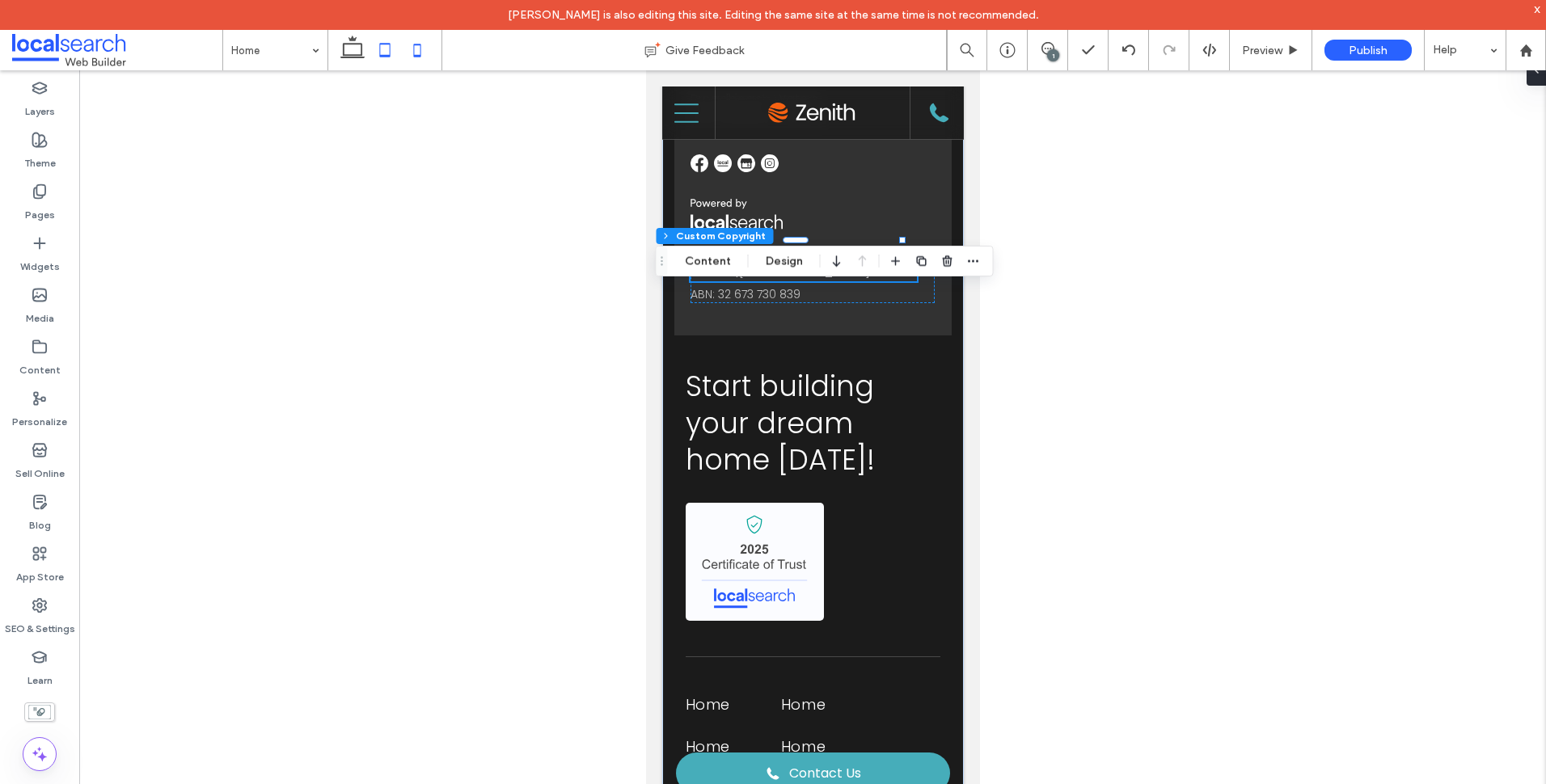
click at [382, 61] on icon at bounding box center [385, 50] width 32 height 32
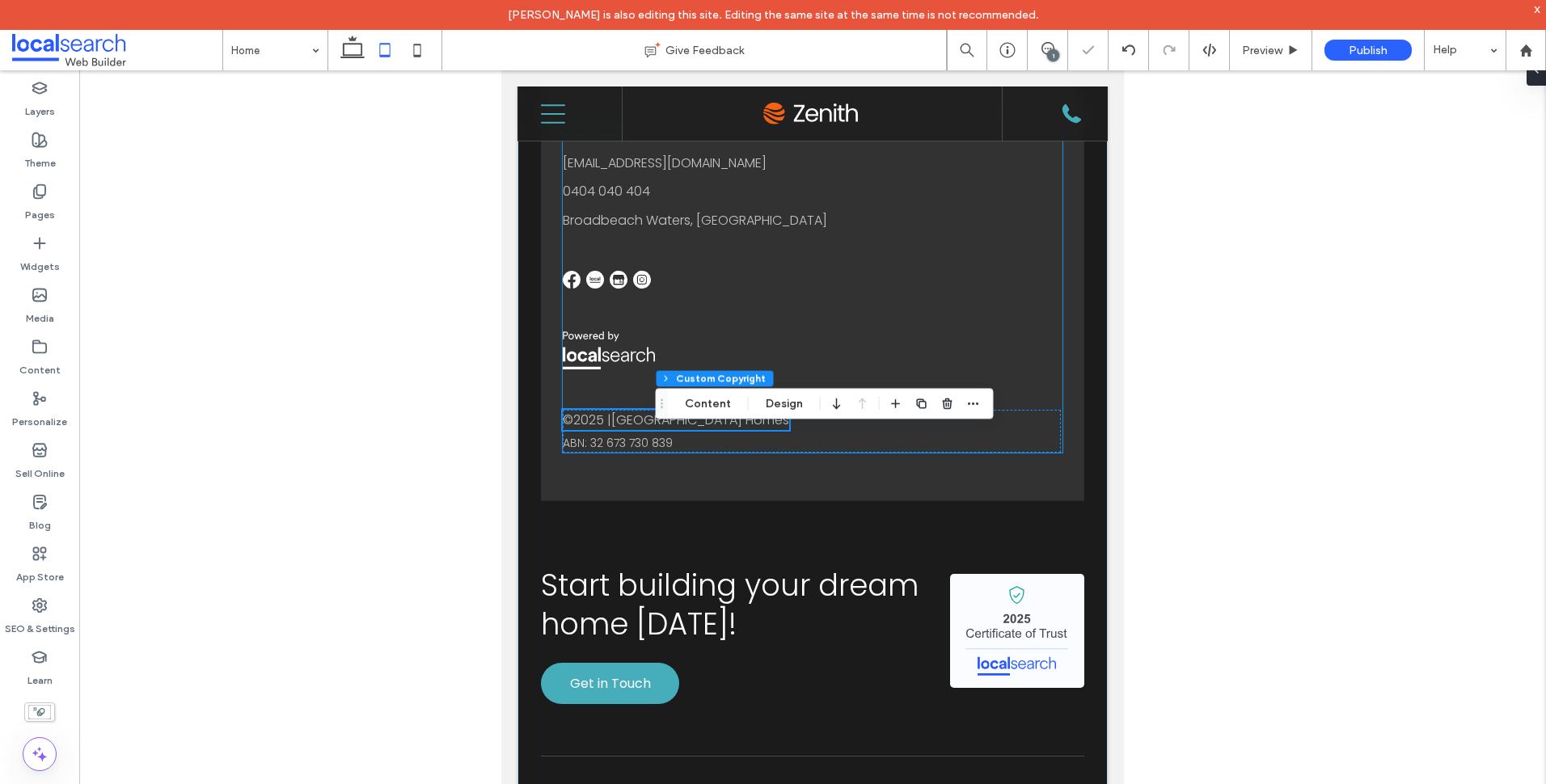
scroll to position [5055, 0]
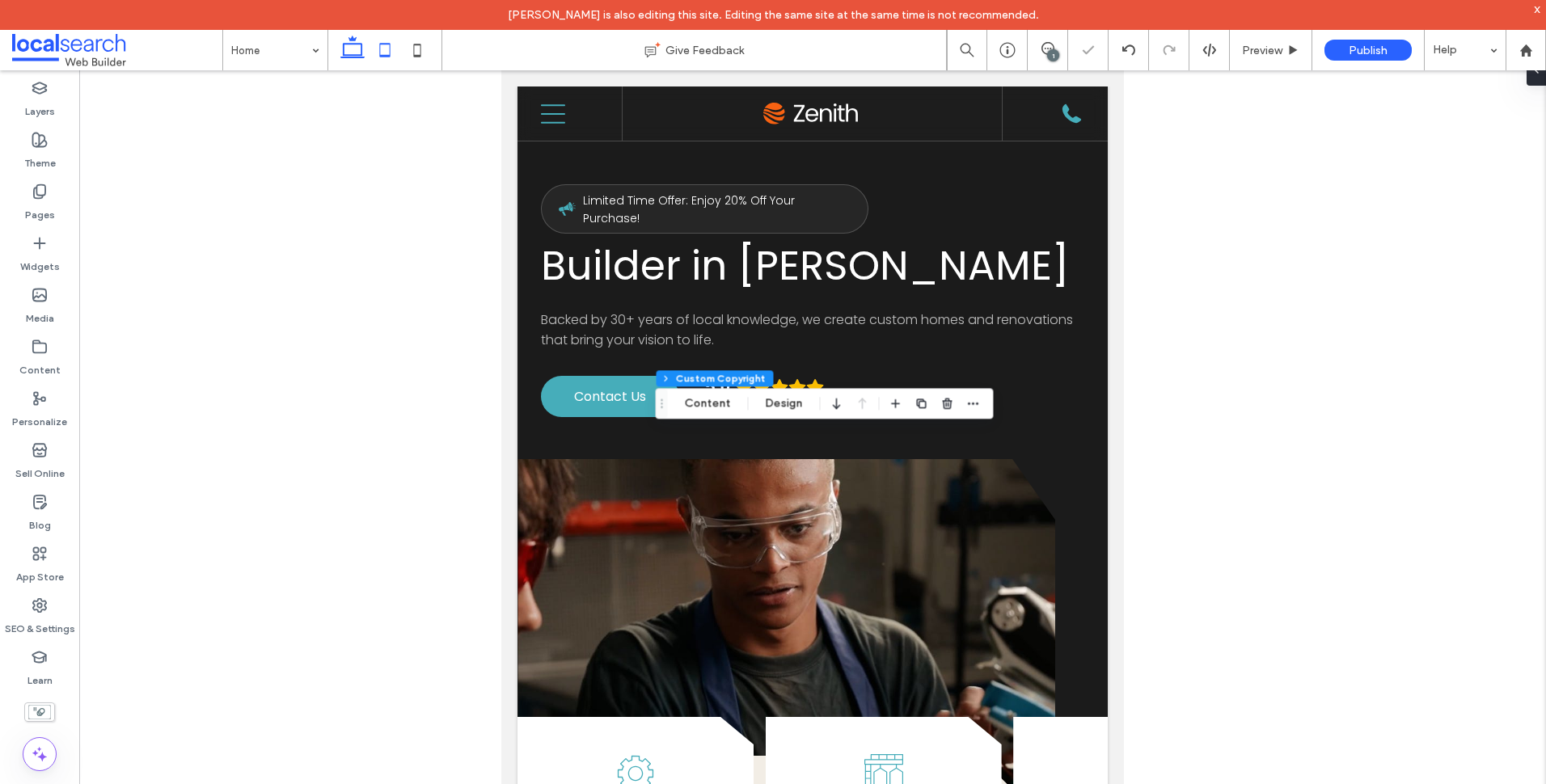
click at [353, 47] on icon at bounding box center [352, 50] width 32 height 32
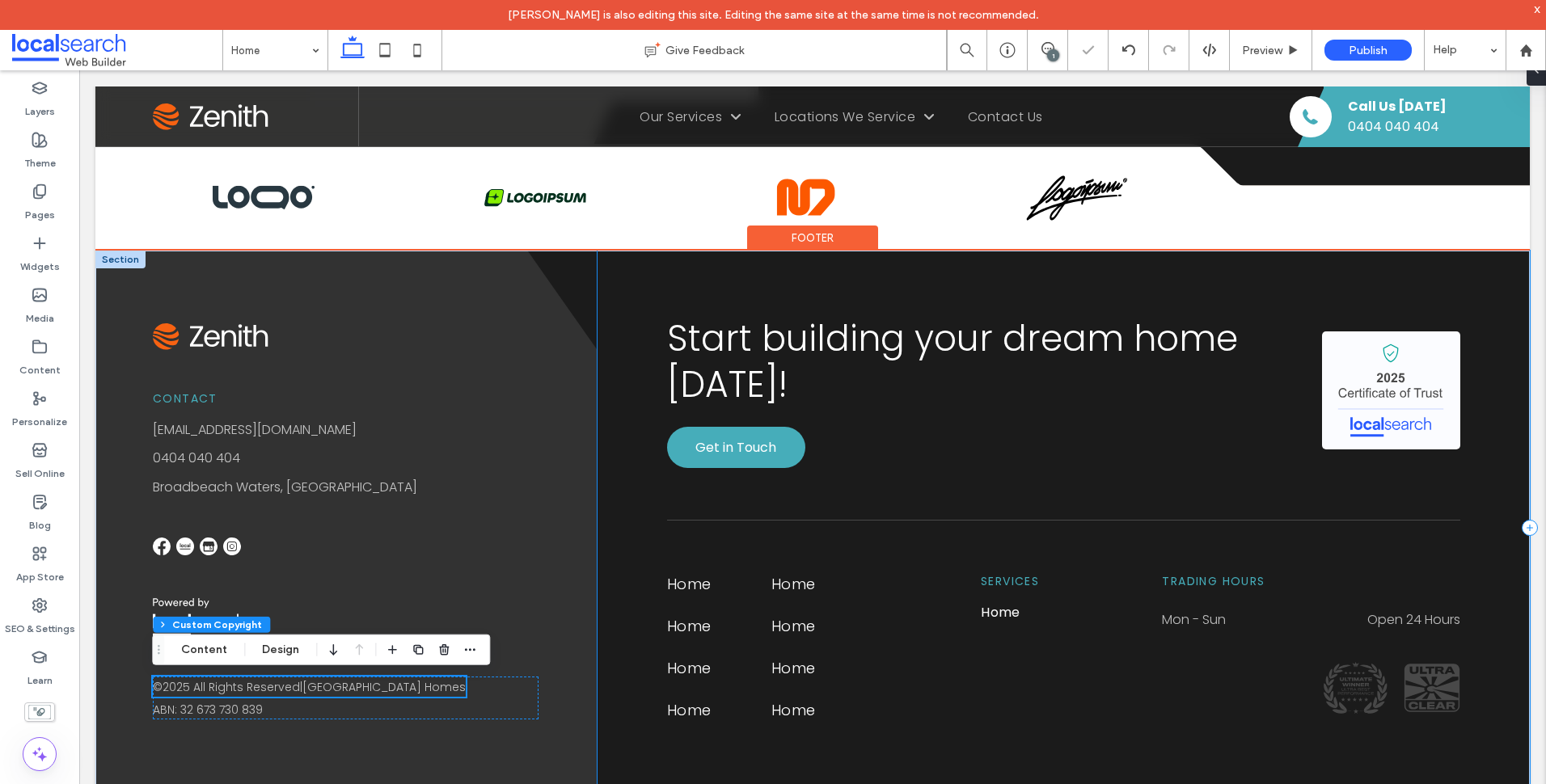
scroll to position [4155, 0]
click at [568, 510] on div "Contact info@zenith.com.au 0404 040 404 Broadbeach Waters, Gold Coast © 2025 Al…" at bounding box center [347, 528] width 502 height 555
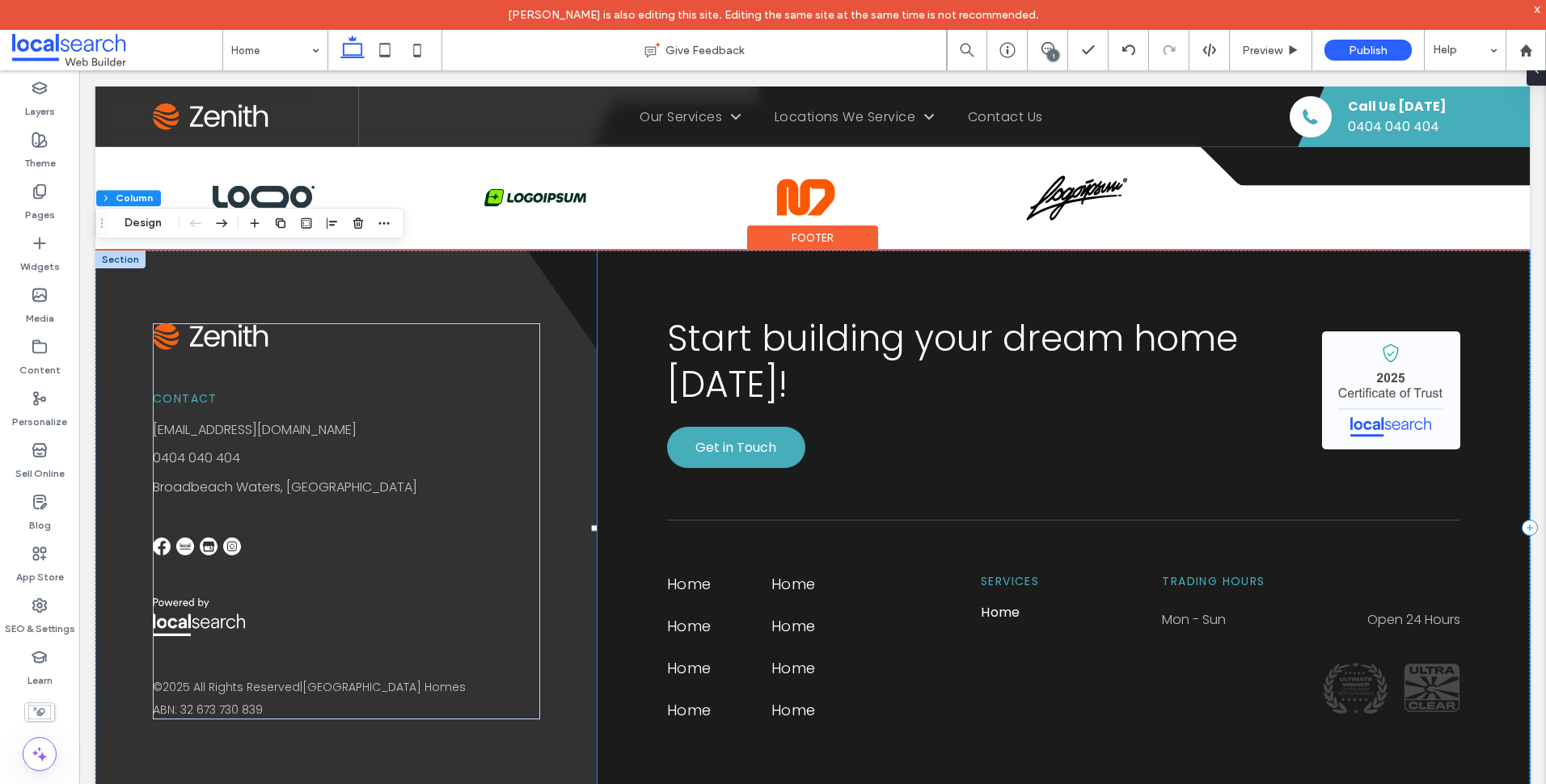
click at [1499, 301] on div "Start building your dream home today! Get in Touch Home Home Home Home Home Hom…" at bounding box center [1064, 528] width 932 height 555
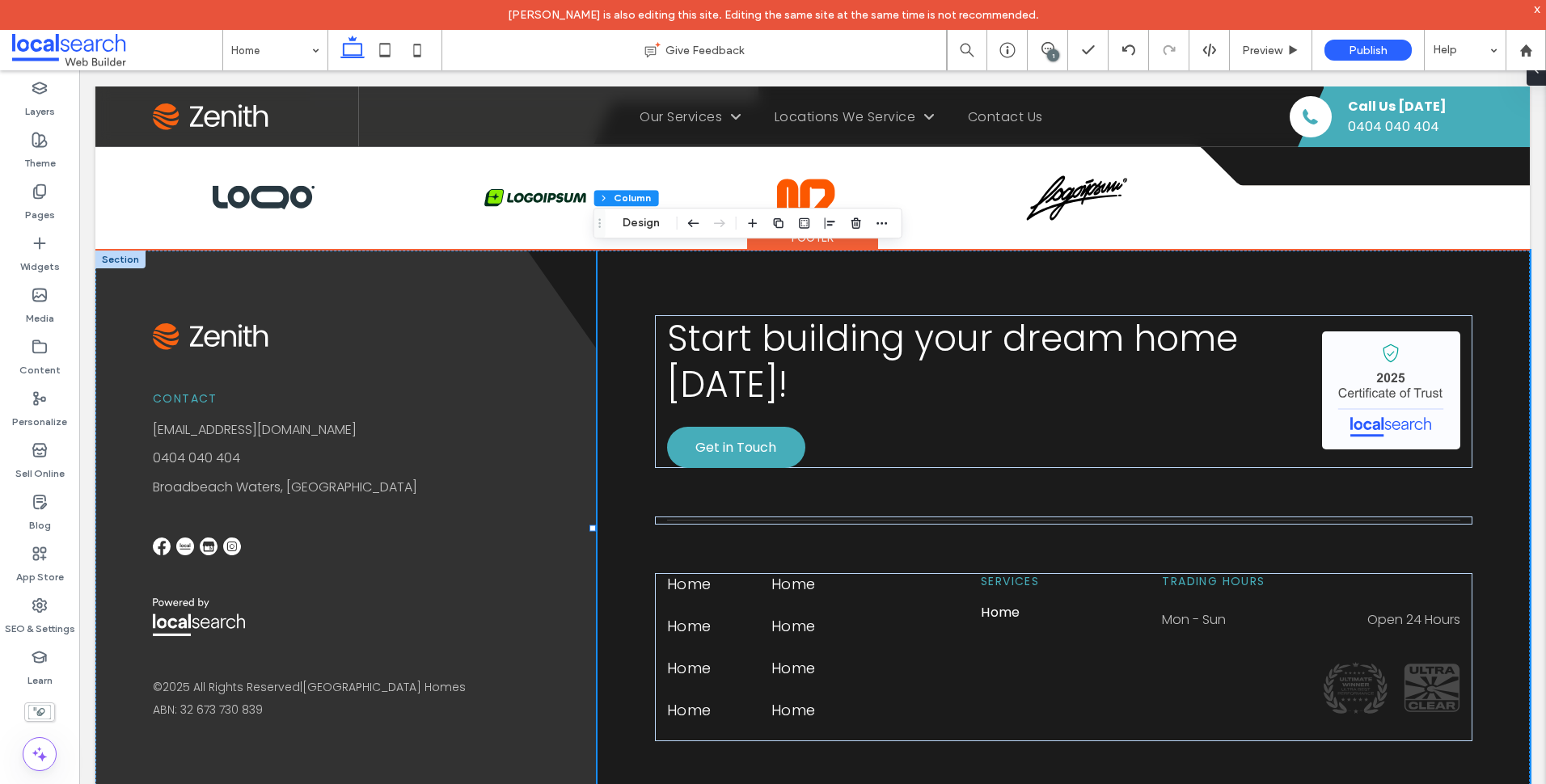
click at [112, 249] on div "Footer" at bounding box center [813, 250] width 1435 height 2
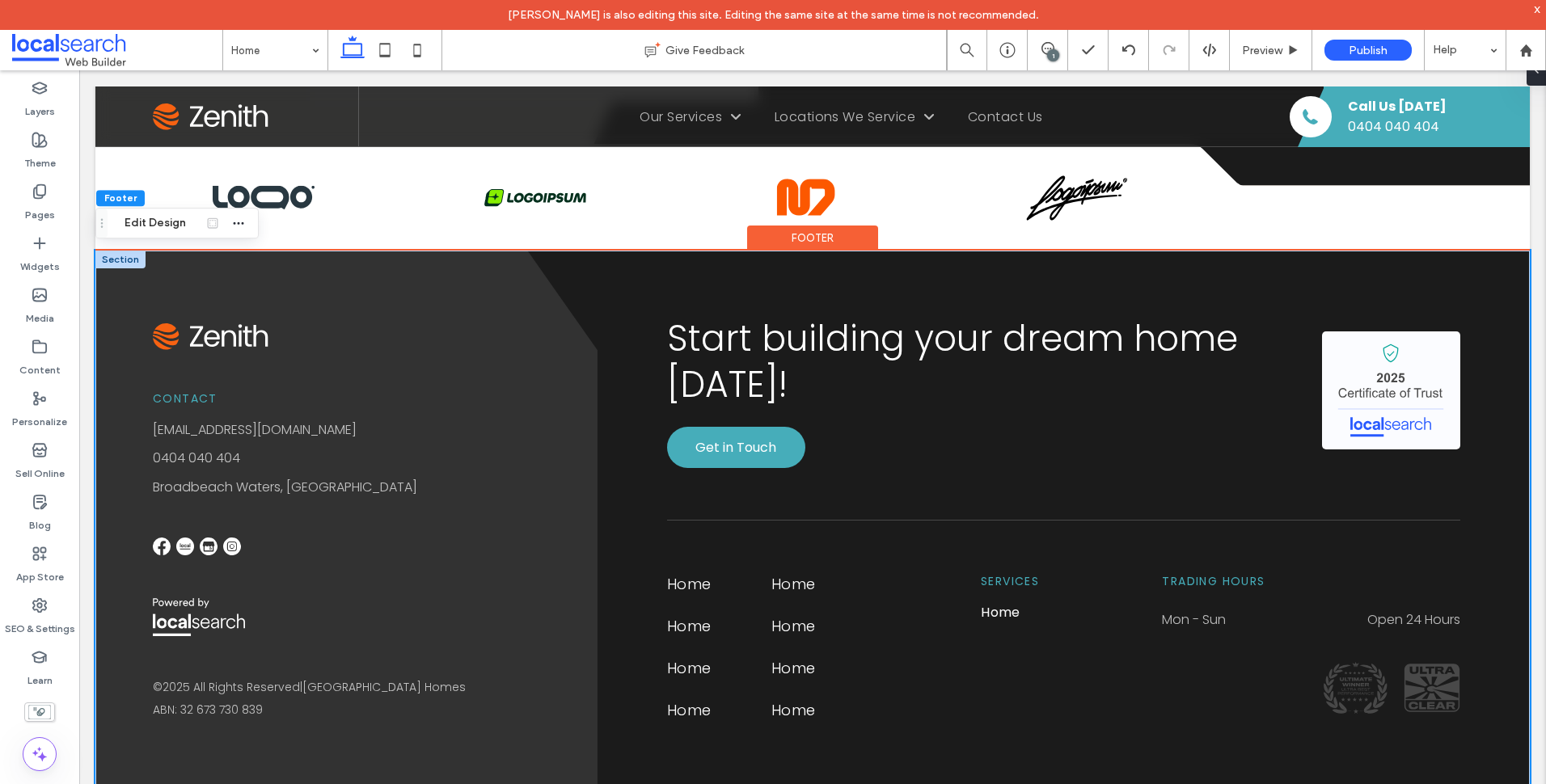
click at [112, 260] on div at bounding box center [121, 260] width 50 height 18
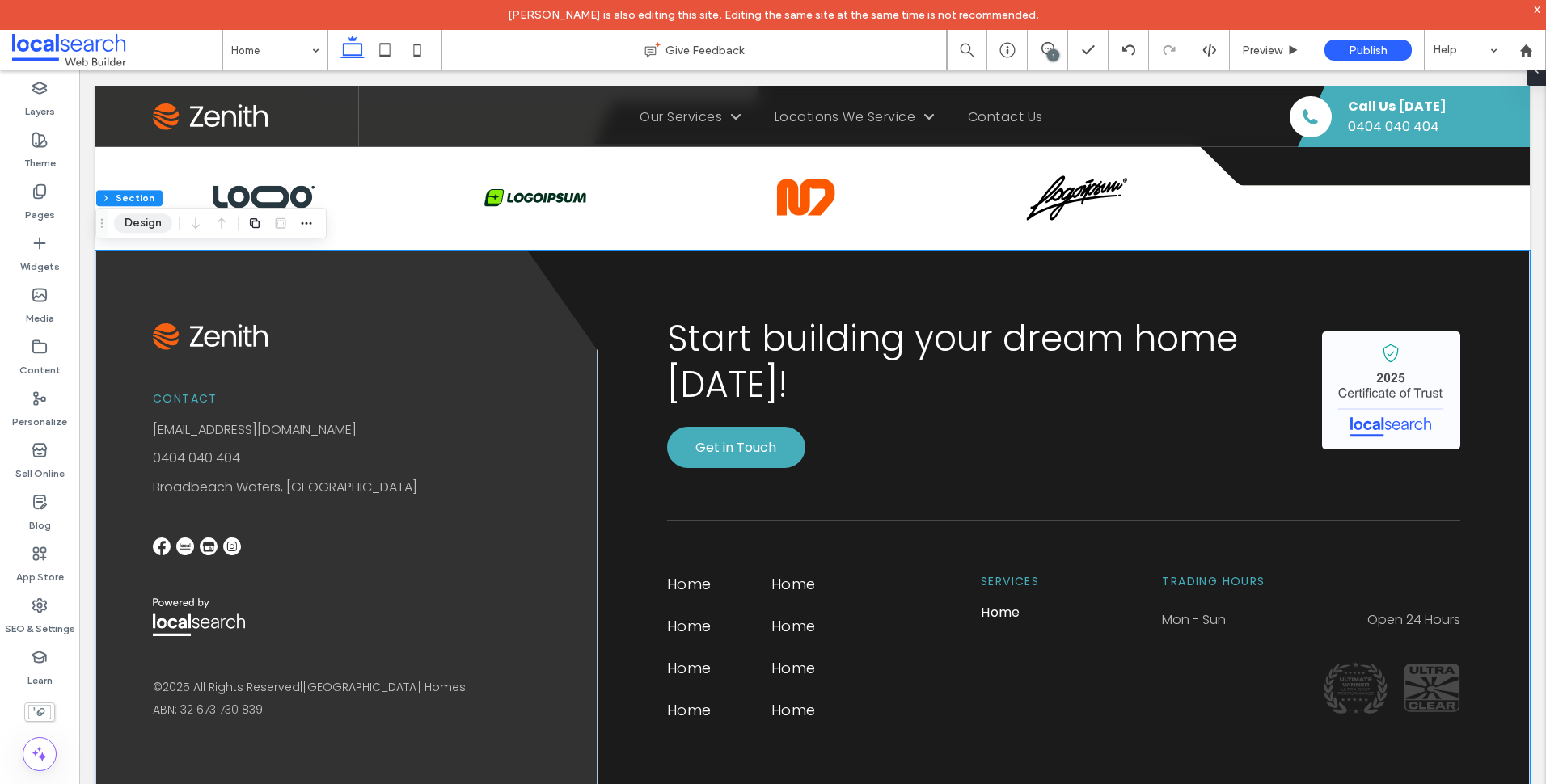
click at [145, 221] on button "Design" at bounding box center [143, 223] width 58 height 19
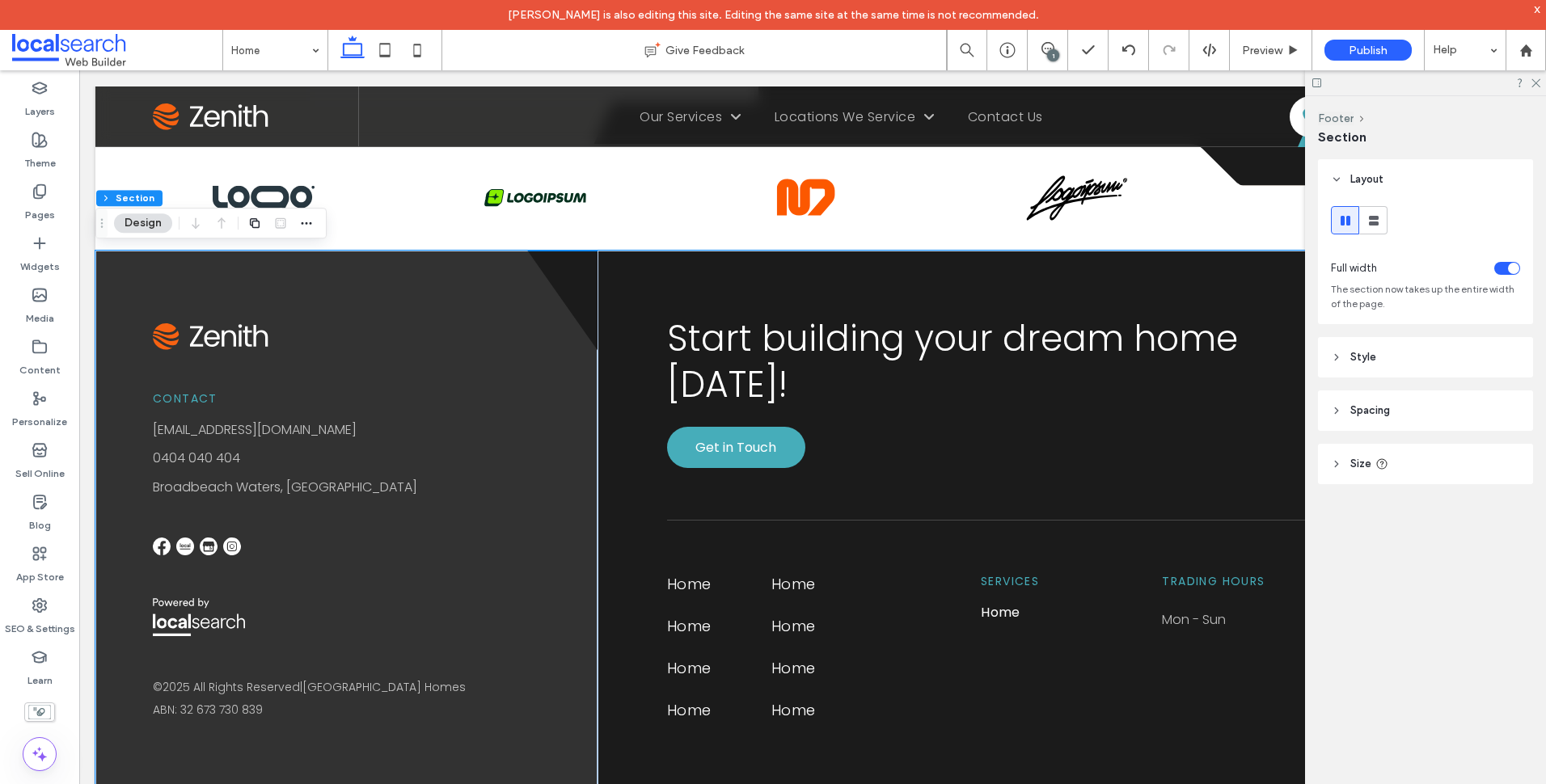
click at [1425, 357] on header "Style" at bounding box center [1425, 357] width 215 height 41
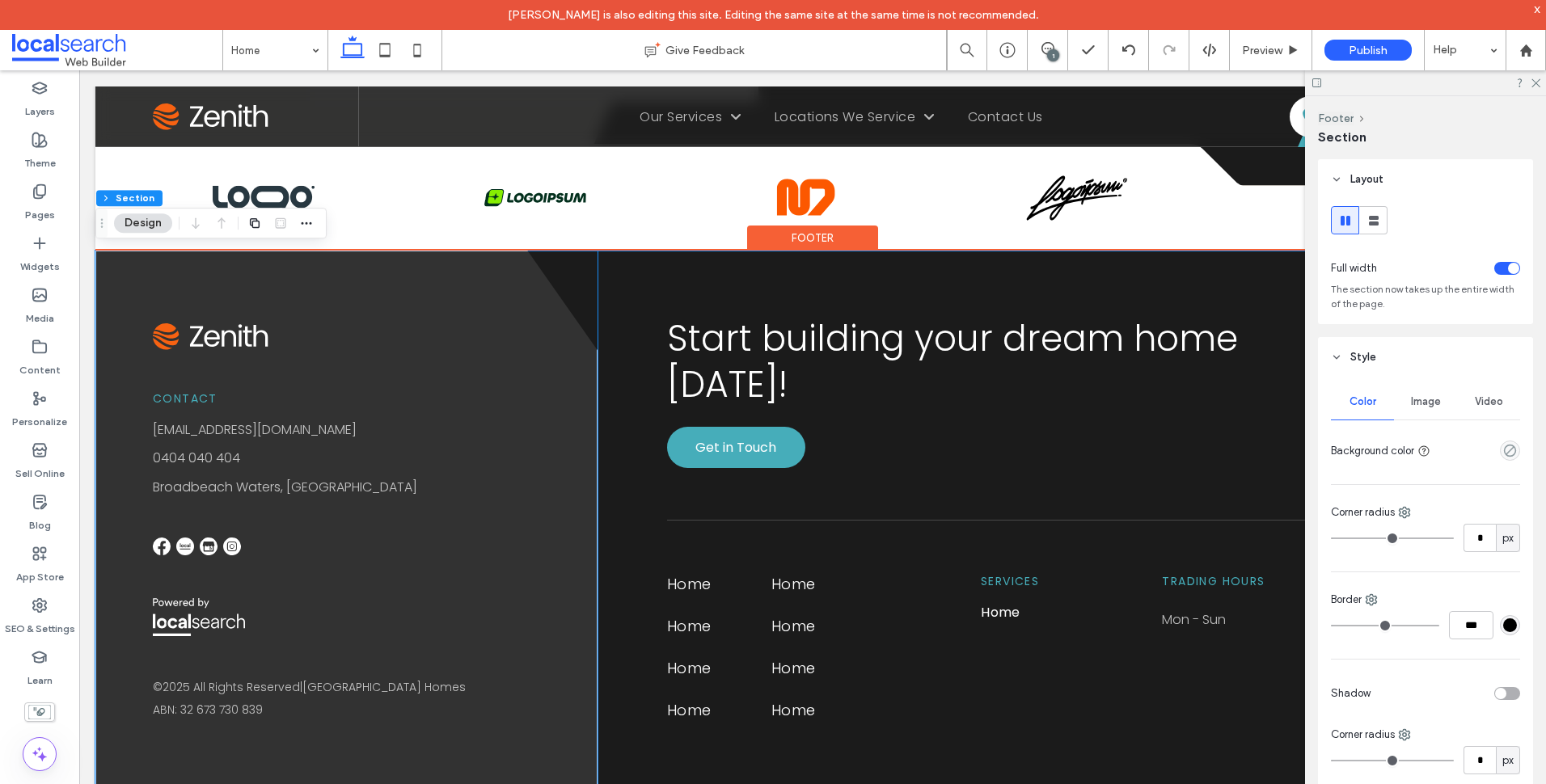
click at [809, 245] on div "Footer" at bounding box center [812, 238] width 131 height 25
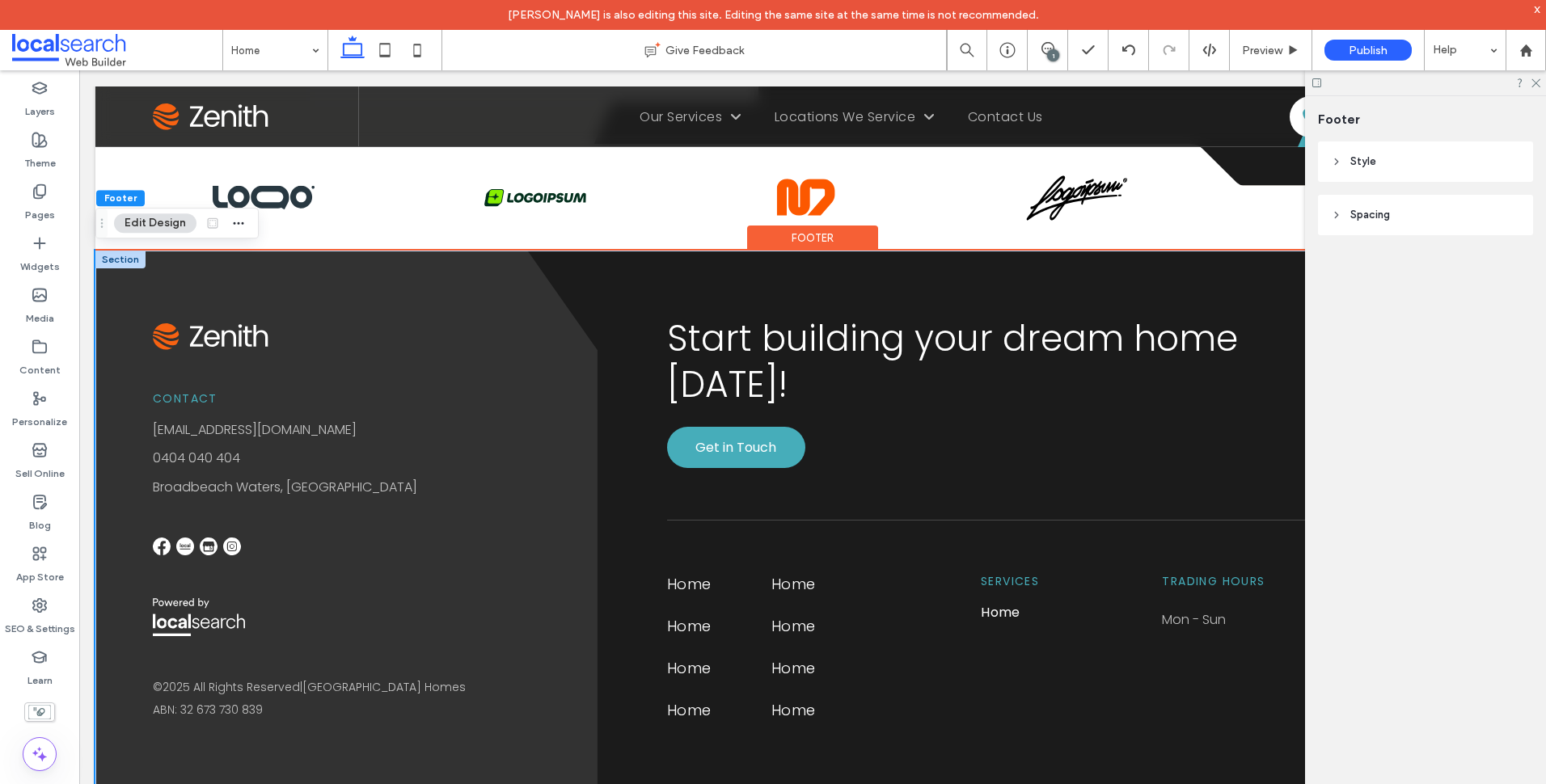
click at [691, 283] on div "Start building your dream home today! Get in Touch Home Home Home Home Home Hom…" at bounding box center [1064, 528] width 932 height 555
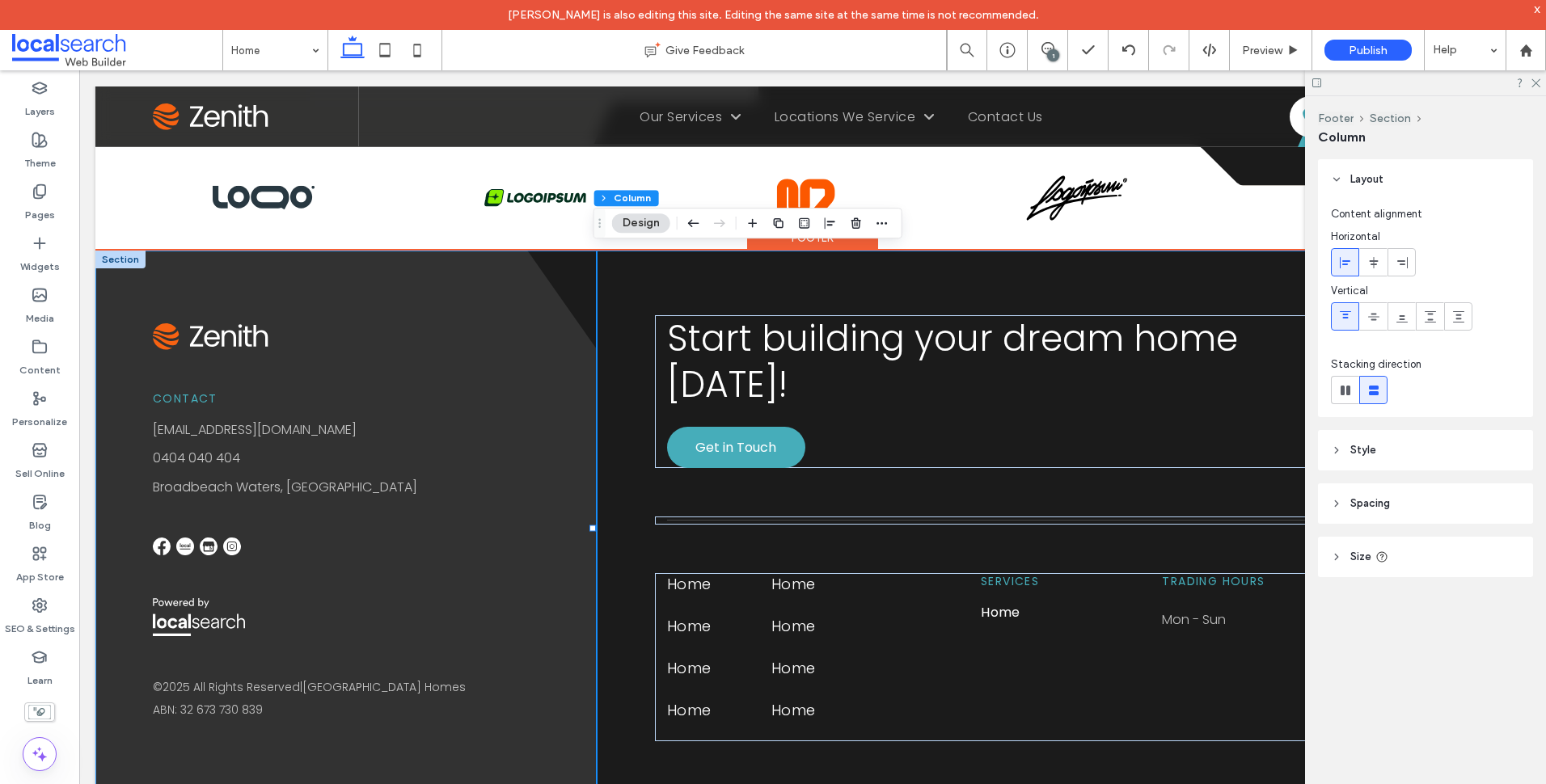
click at [571, 282] on div "Contact info@zenith.com.au 0404 040 404 Broadbeach Waters, Gold Coast © 2025 Al…" at bounding box center [813, 528] width 1435 height 555
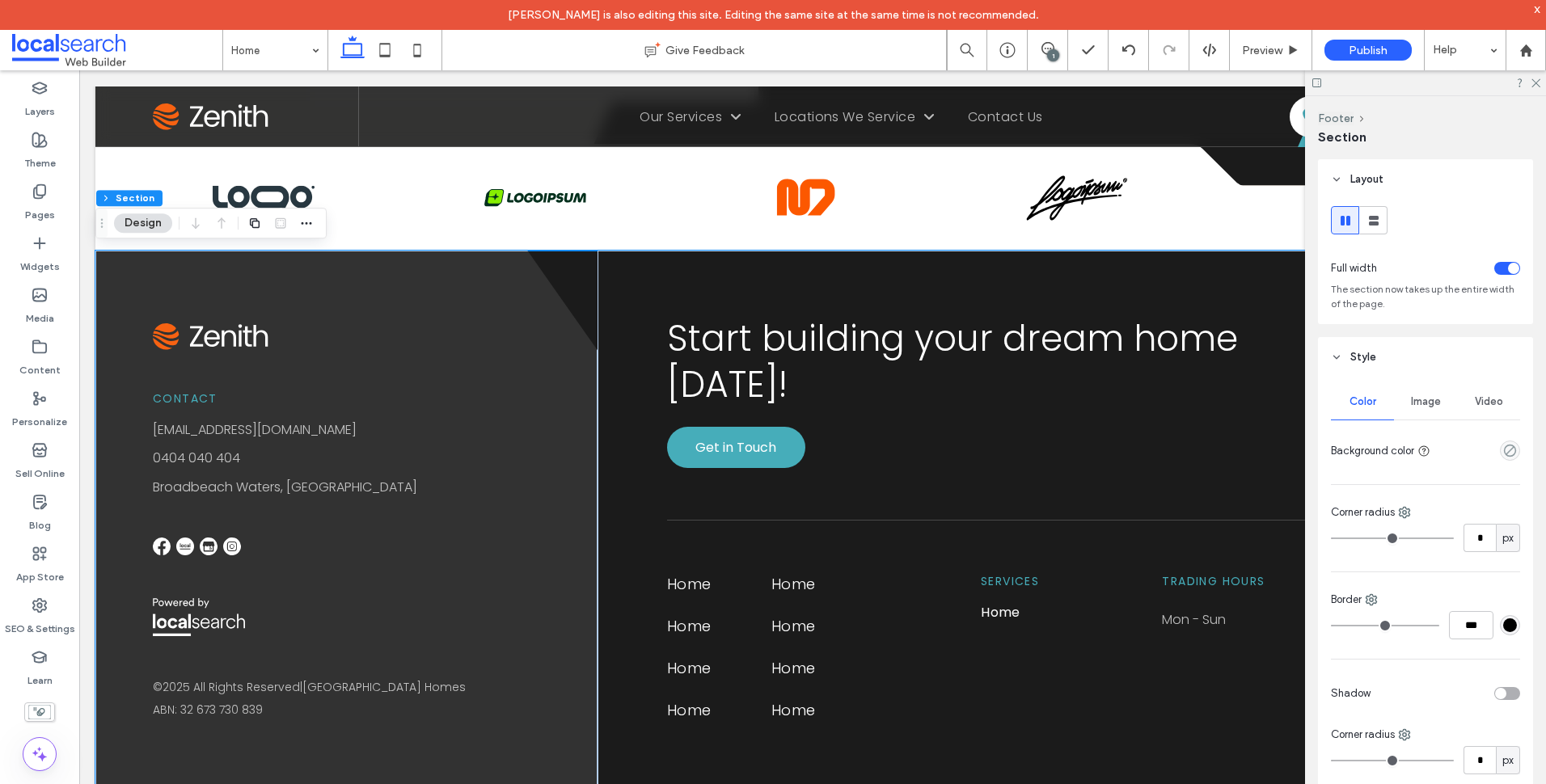
scroll to position [243, 0]
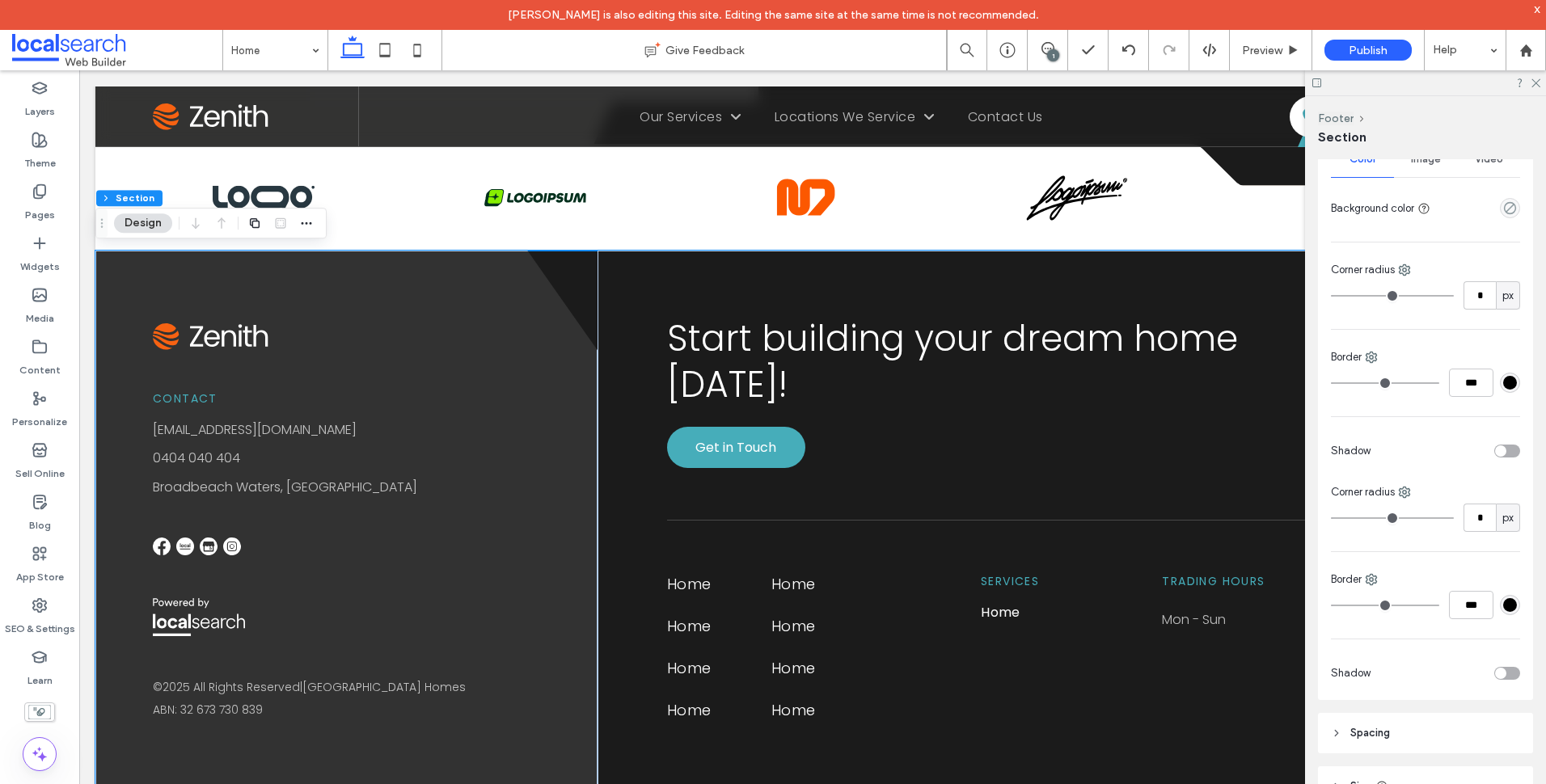
click at [1503, 379] on div "#000000" at bounding box center [1509, 382] width 14 height 14
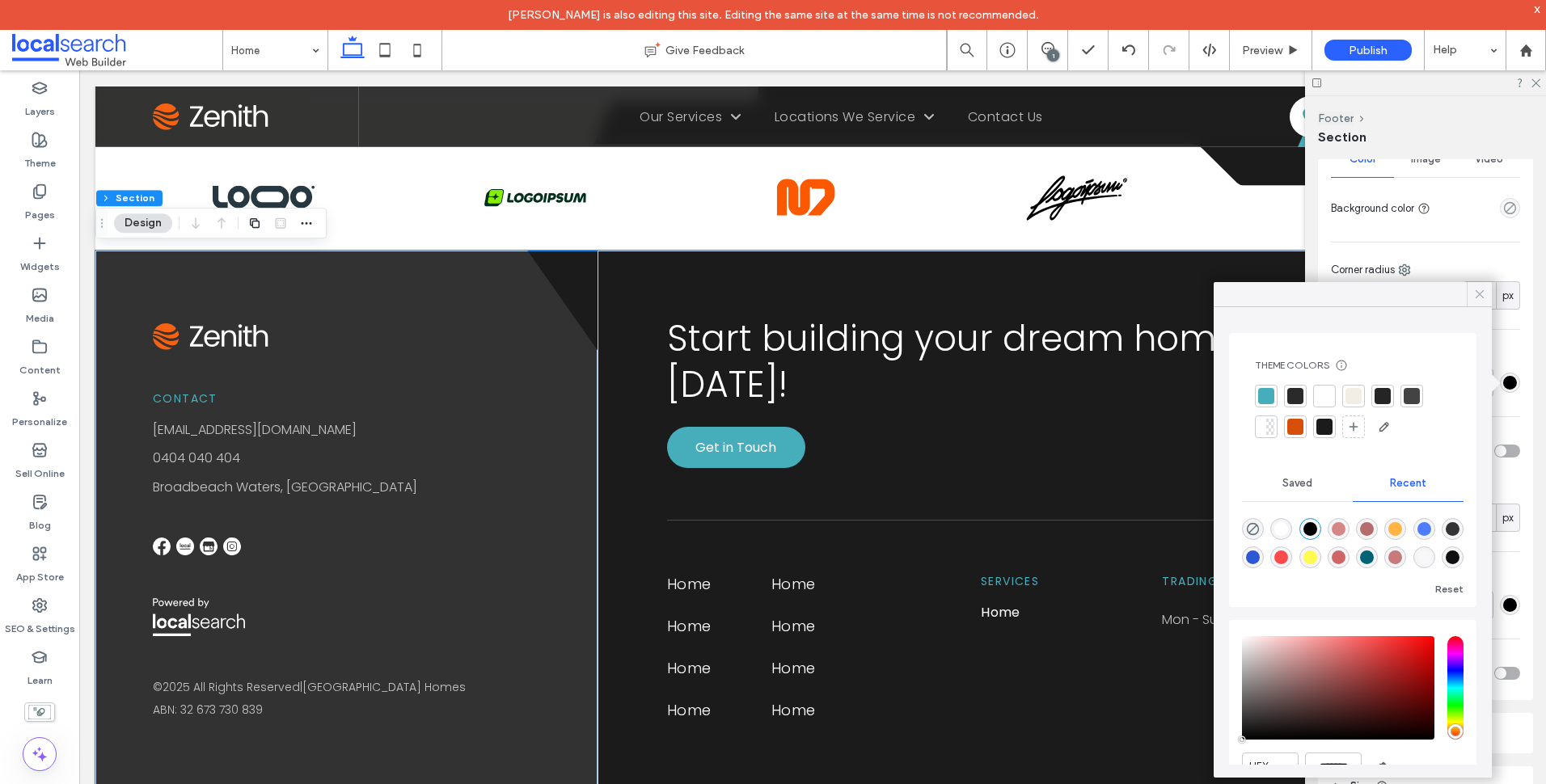
click at [1472, 304] on span at bounding box center [1479, 295] width 15 height 24
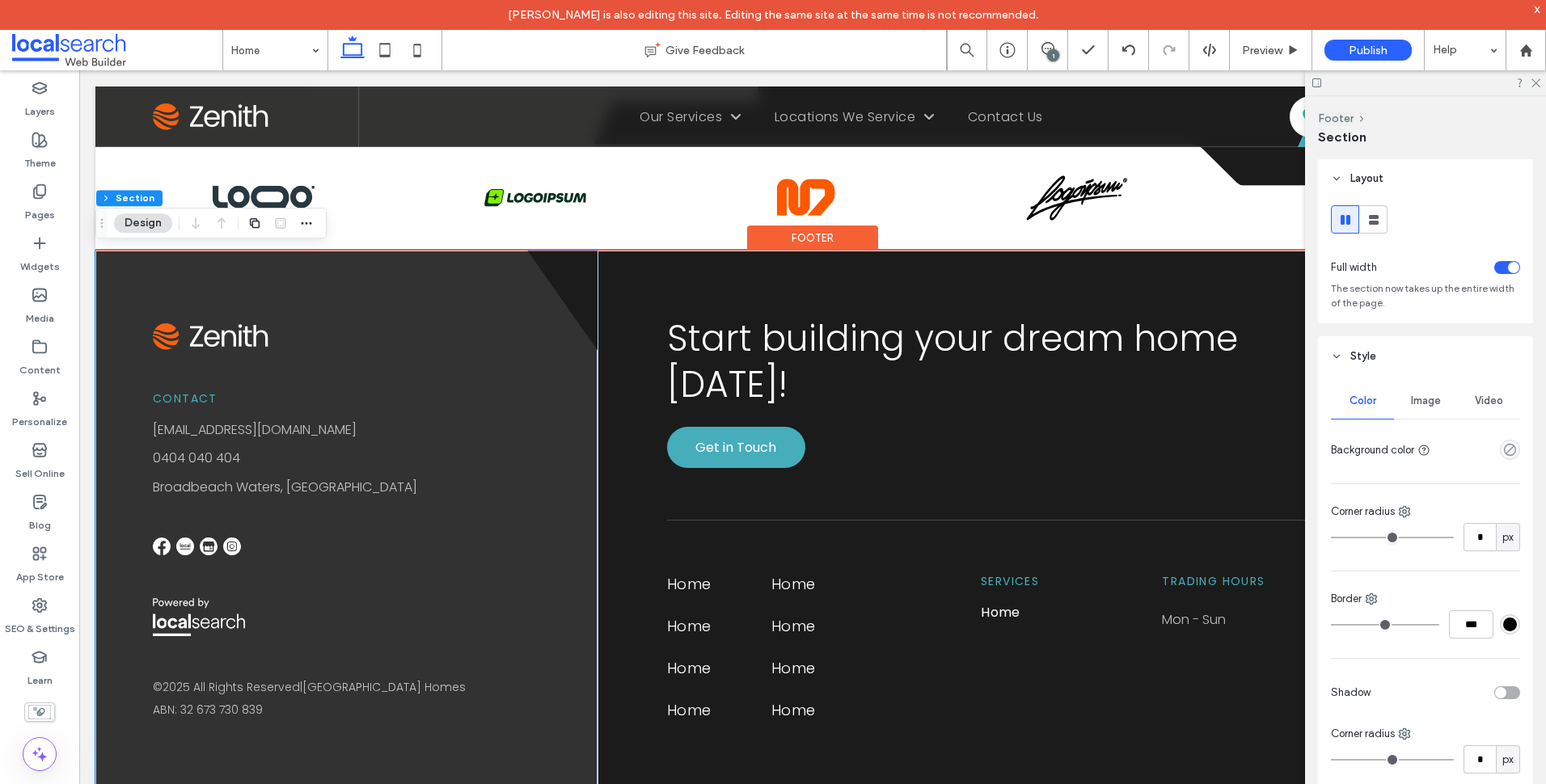
scroll to position [0, 0]
click at [652, 277] on div "Start building your dream home today! Get in Touch Home Home Home Home Home Hom…" at bounding box center [1064, 528] width 932 height 555
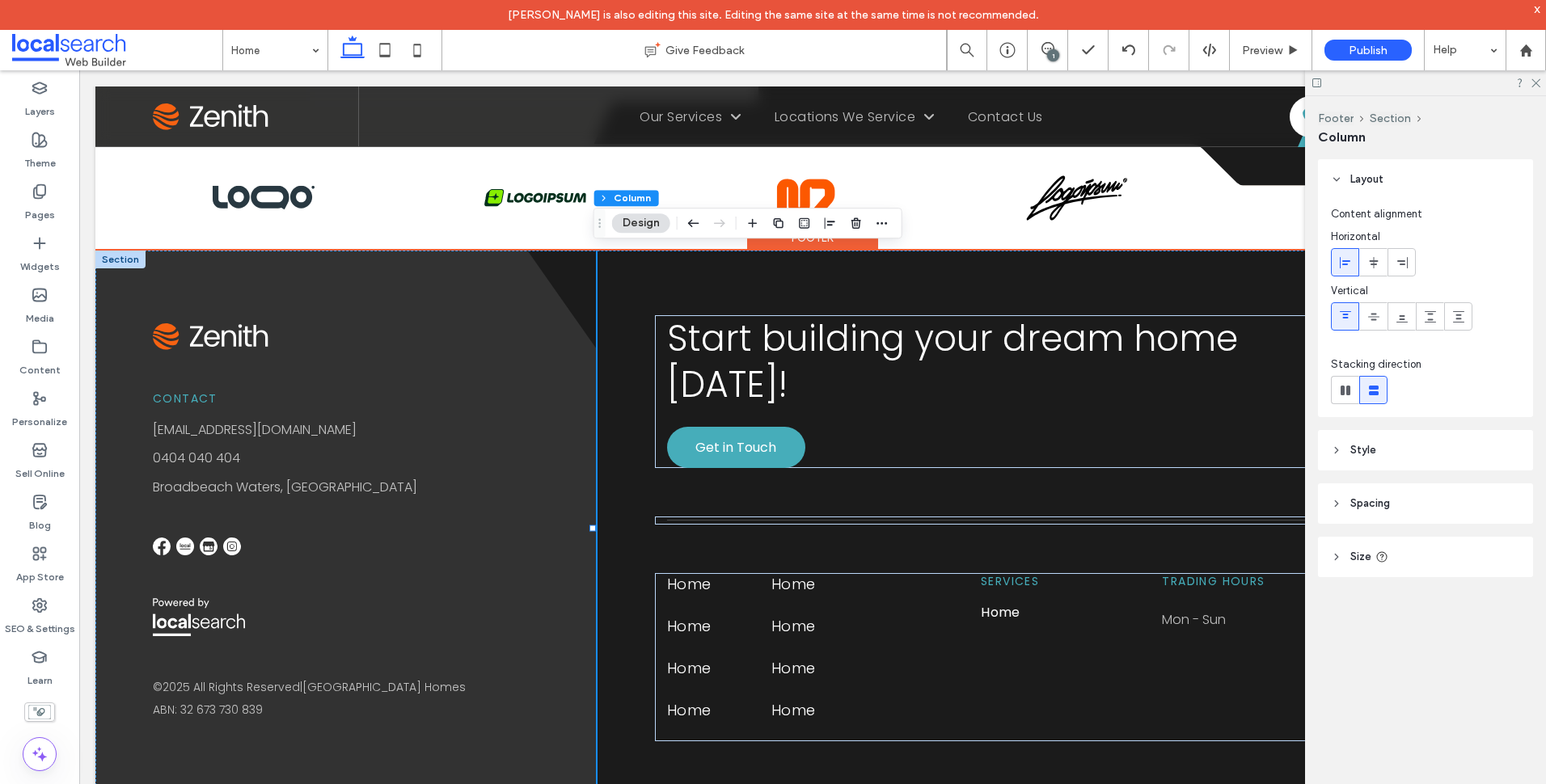
click at [127, 264] on div at bounding box center [121, 260] width 50 height 18
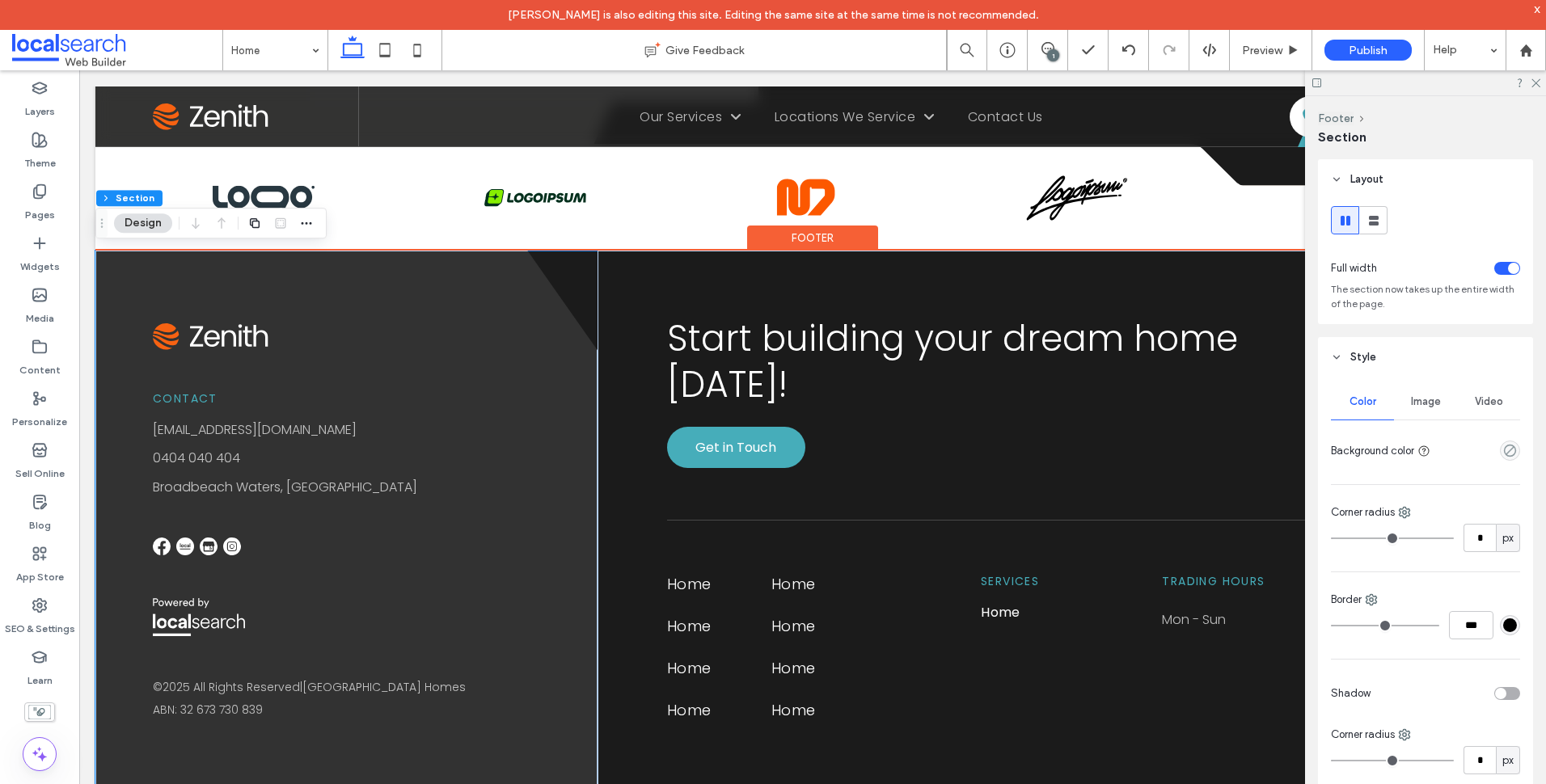
click at [818, 232] on div "Footer" at bounding box center [812, 238] width 131 height 25
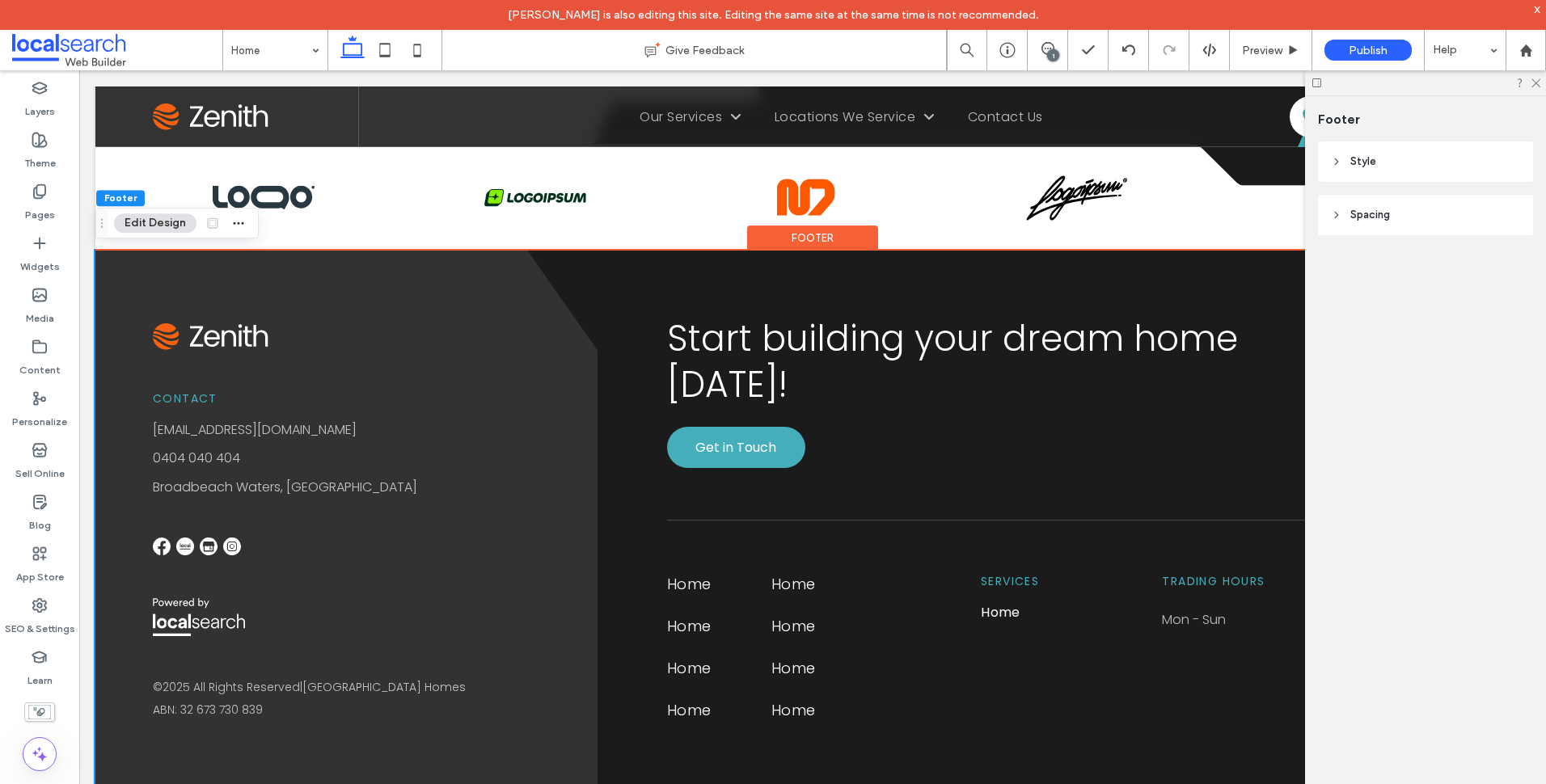
click at [1426, 174] on header "Style" at bounding box center [1425, 162] width 215 height 41
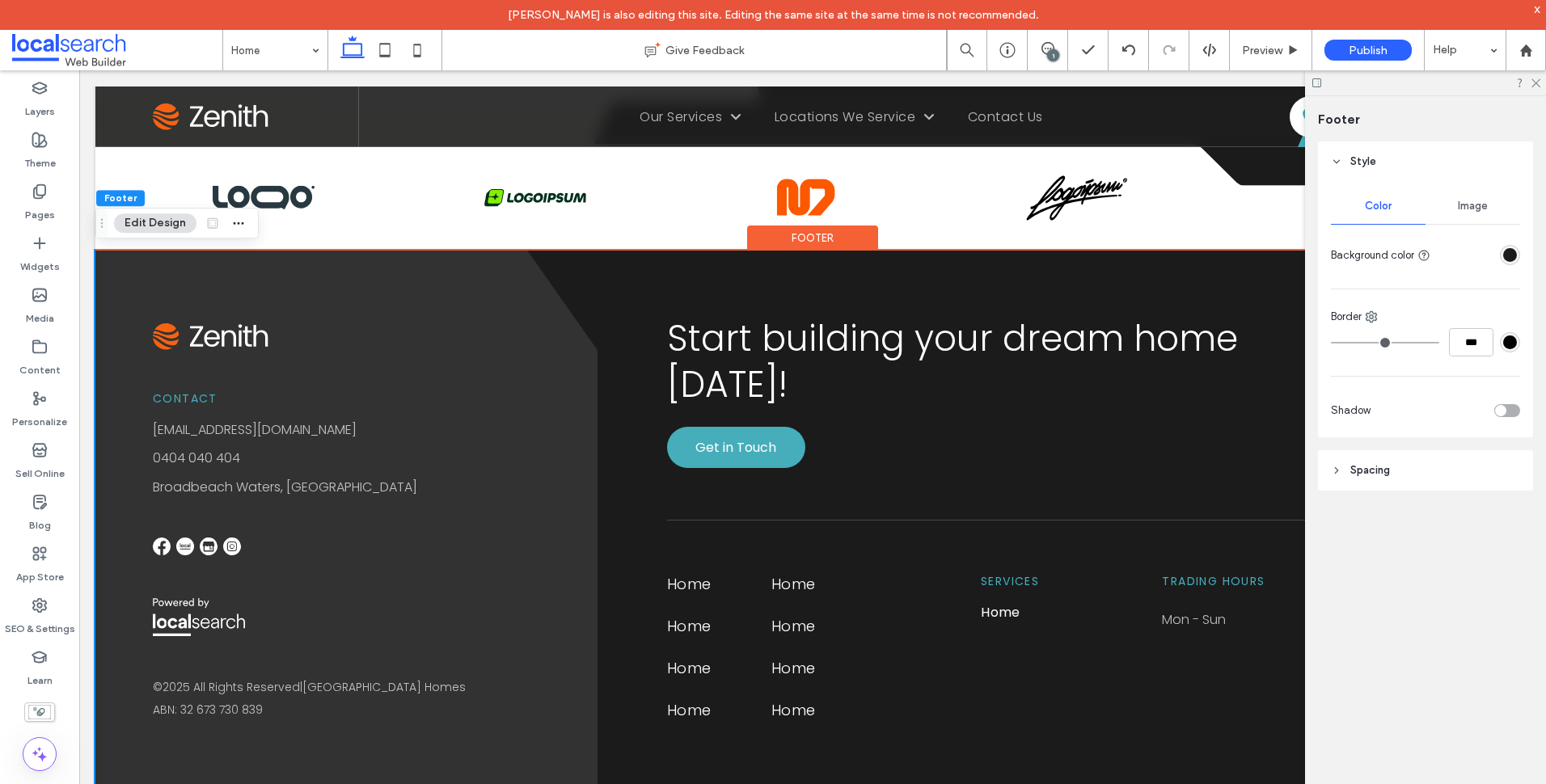
click at [1522, 254] on div "Color Image Background color Border *** Shadow" at bounding box center [1425, 309] width 215 height 256
click at [1517, 251] on div "rgba(27, 27, 27, 1)" at bounding box center [1509, 255] width 20 height 20
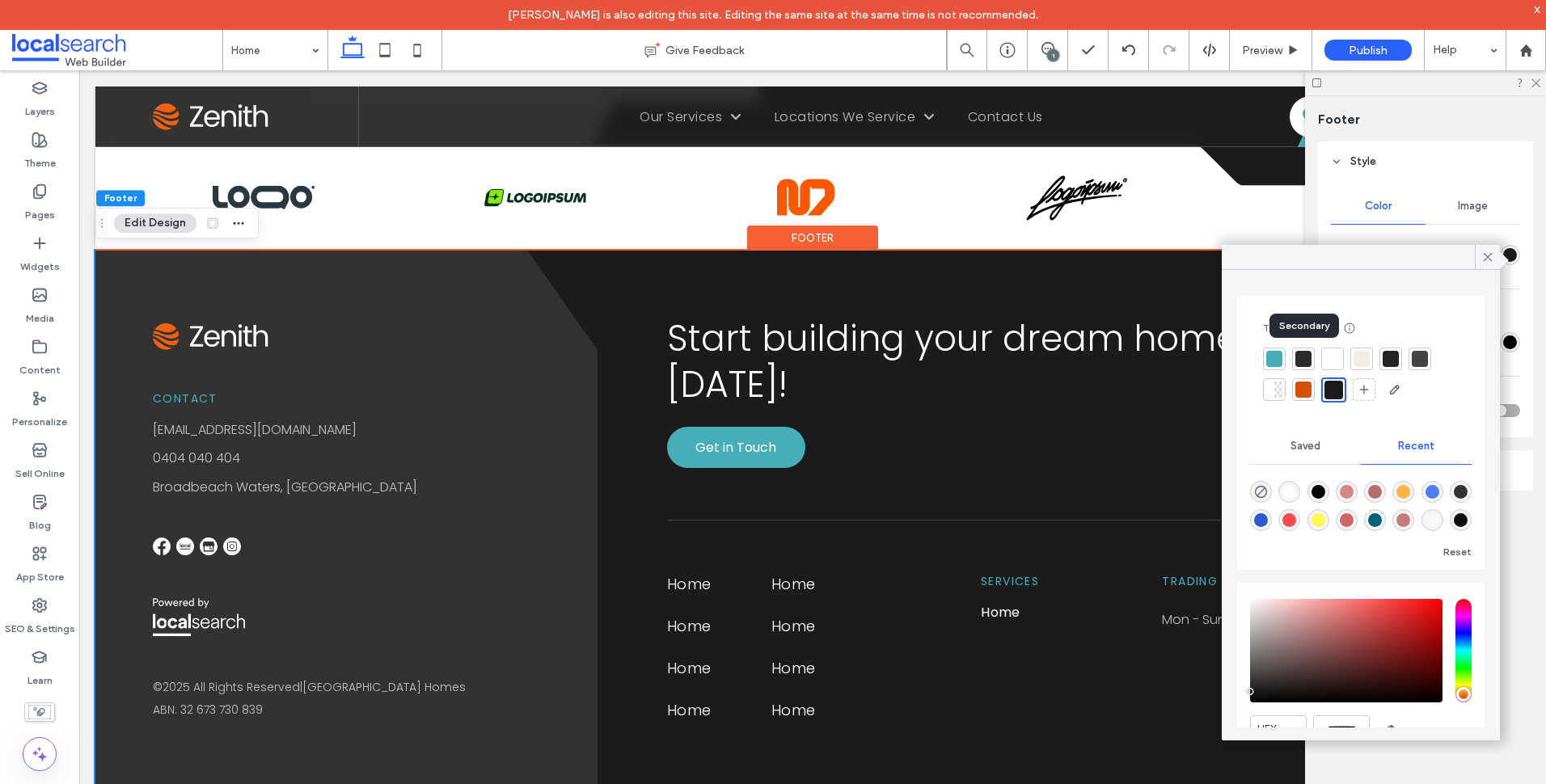
click at [1301, 355] on div at bounding box center [1303, 359] width 16 height 16
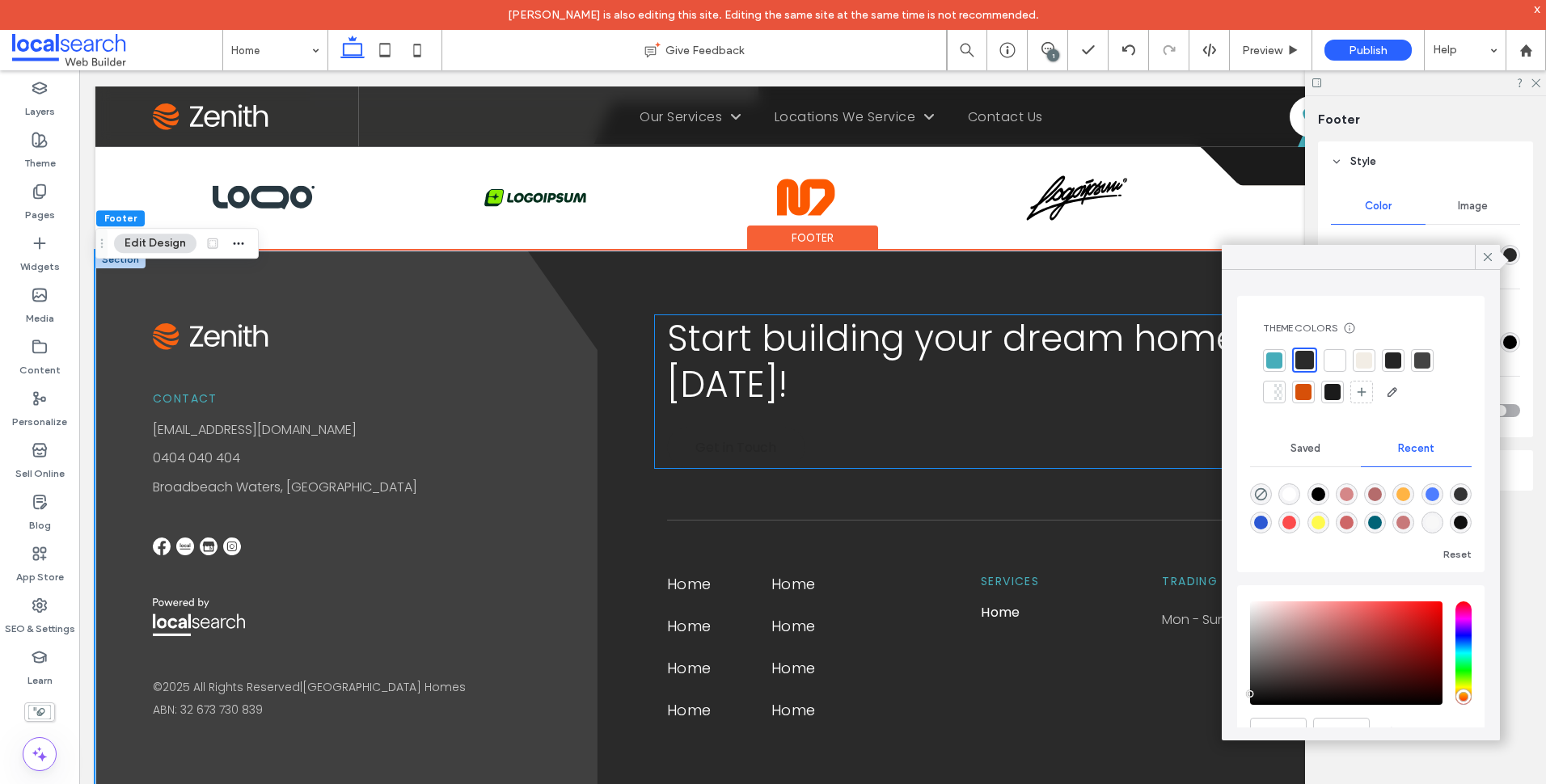
scroll to position [3750, 0]
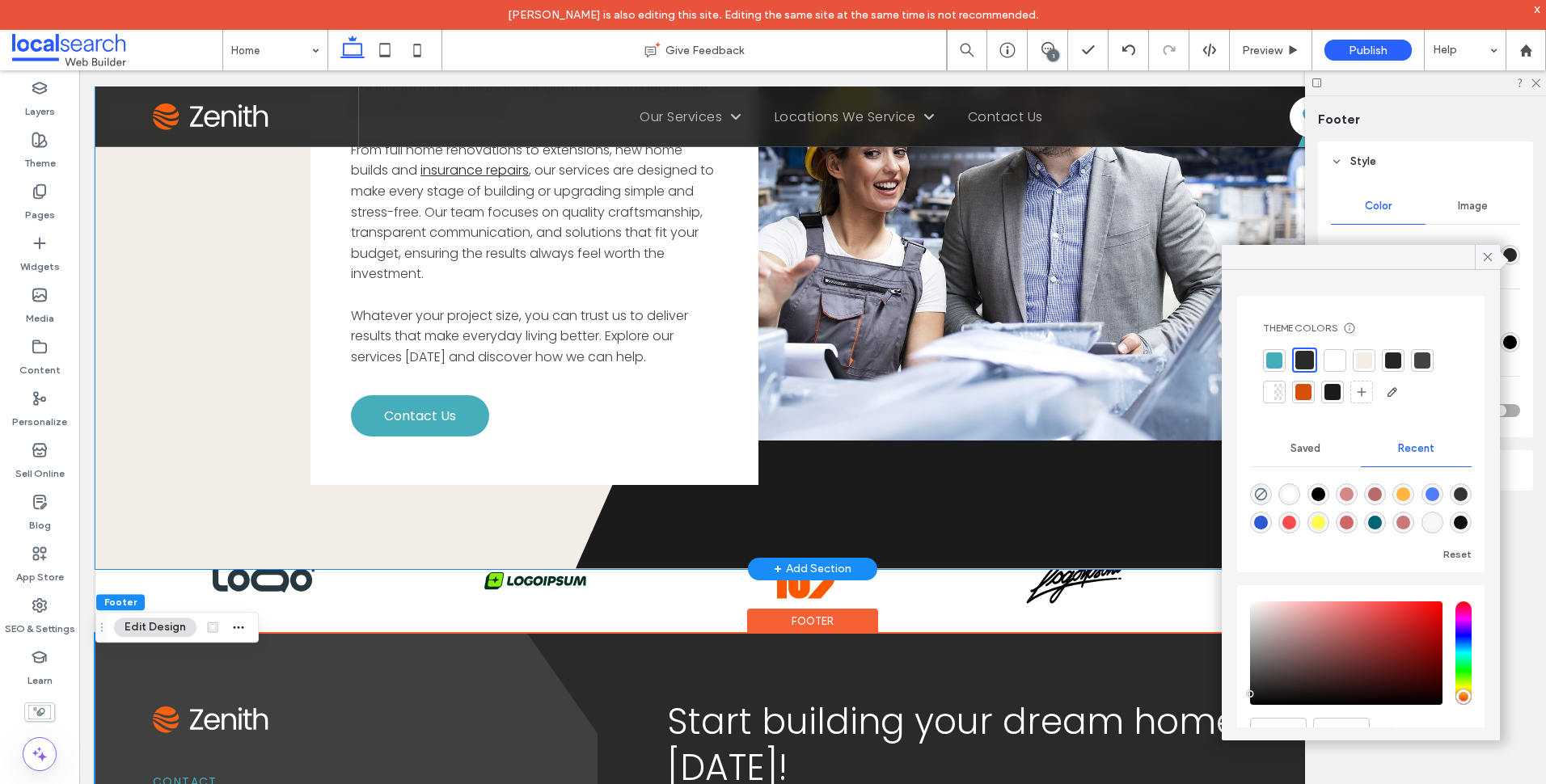
click at [628, 541] on polygon at bounding box center [1052, 219] width 954 height 698
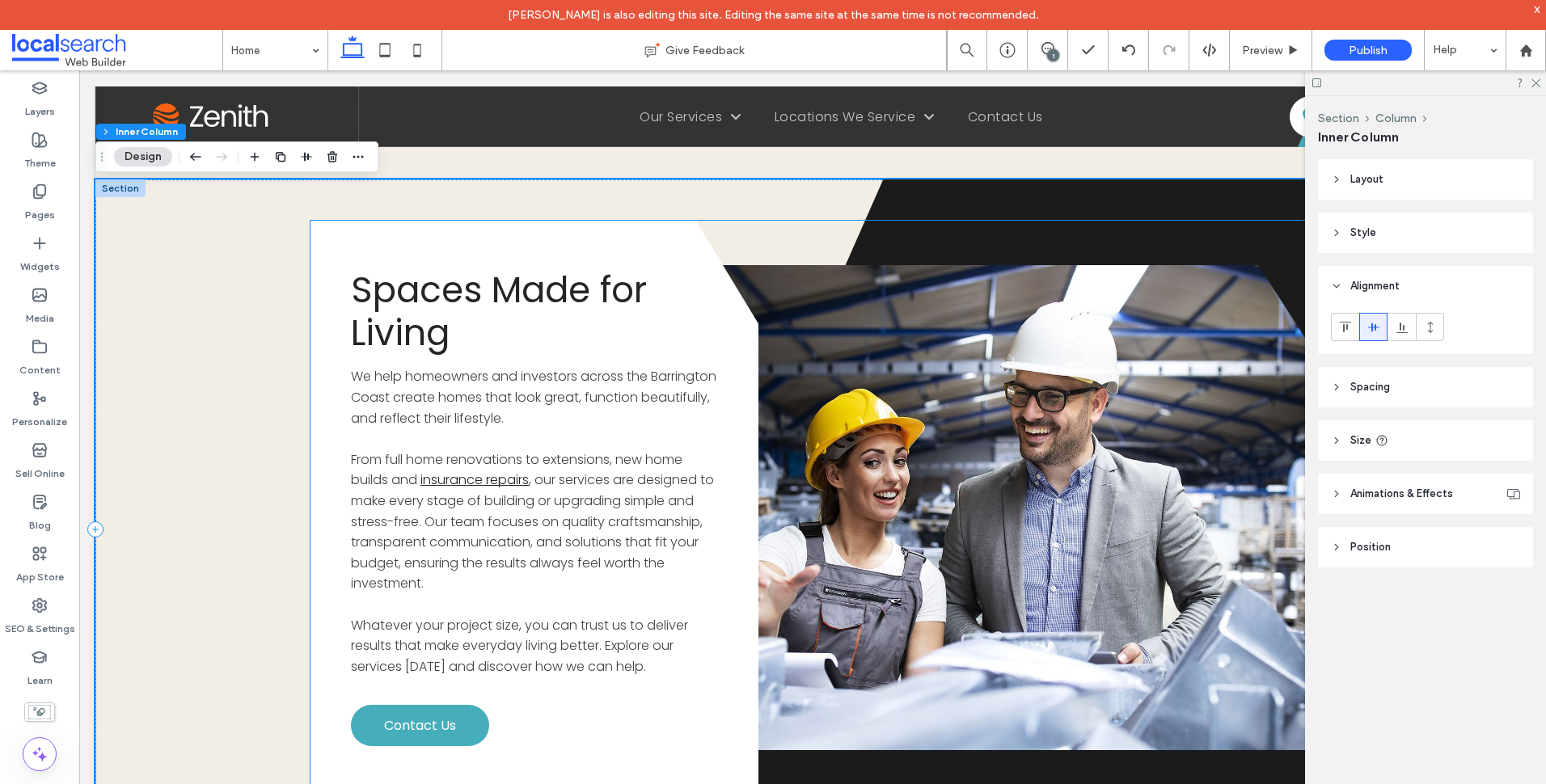
scroll to position [3266, 0]
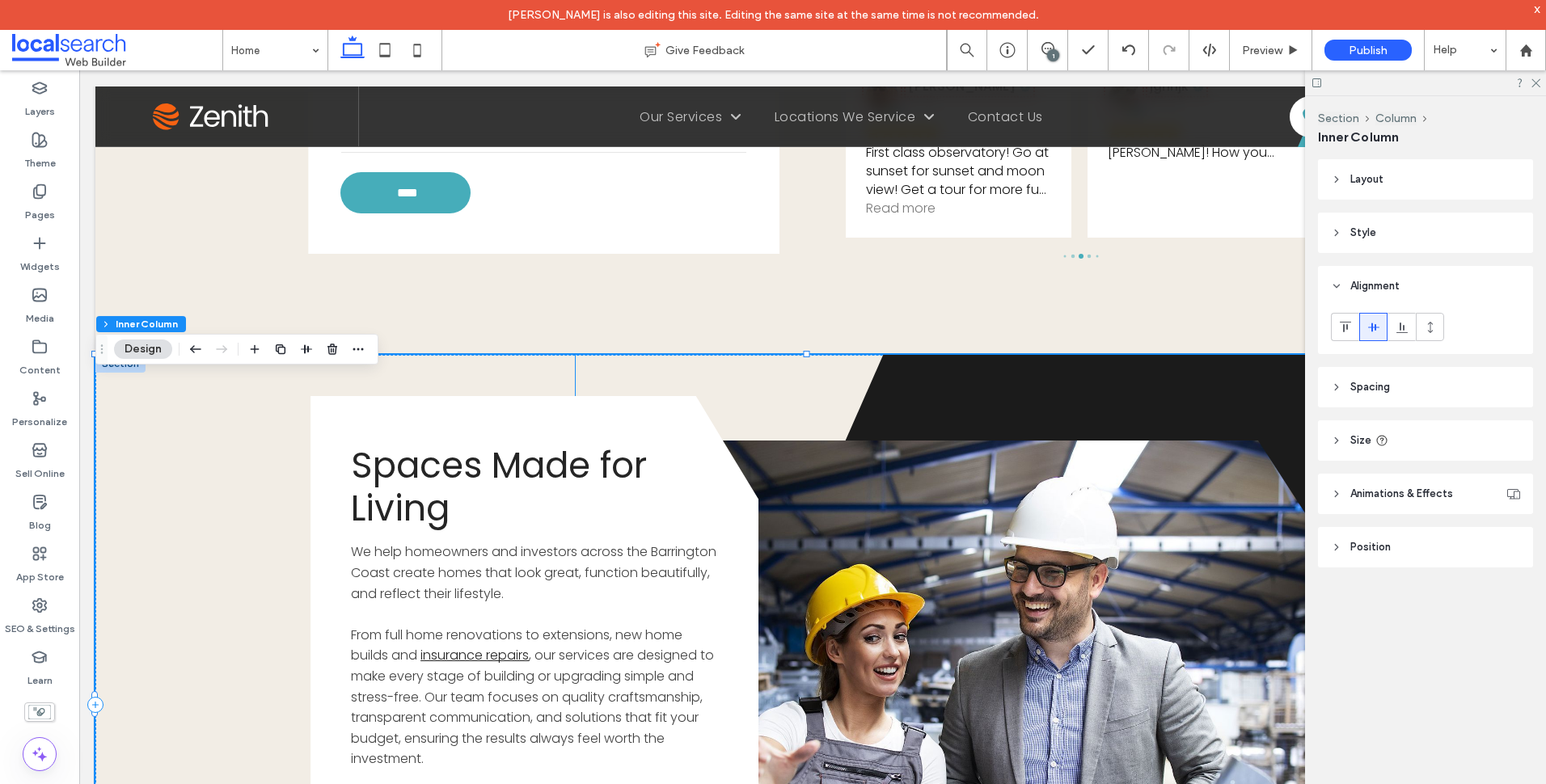
click at [1008, 406] on polygon at bounding box center [1052, 704] width 954 height 698
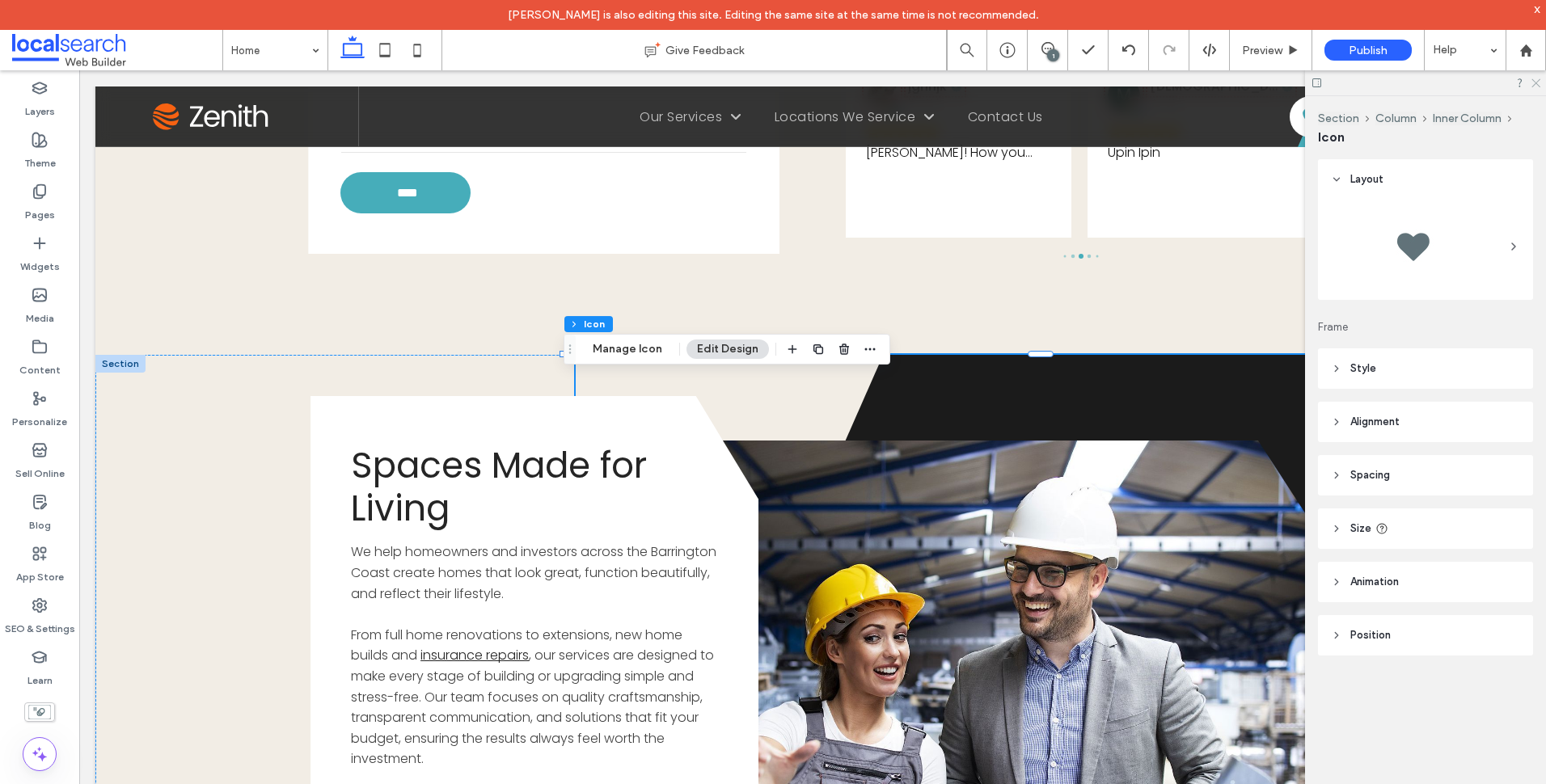
click at [1538, 78] on icon at bounding box center [1535, 82] width 11 height 11
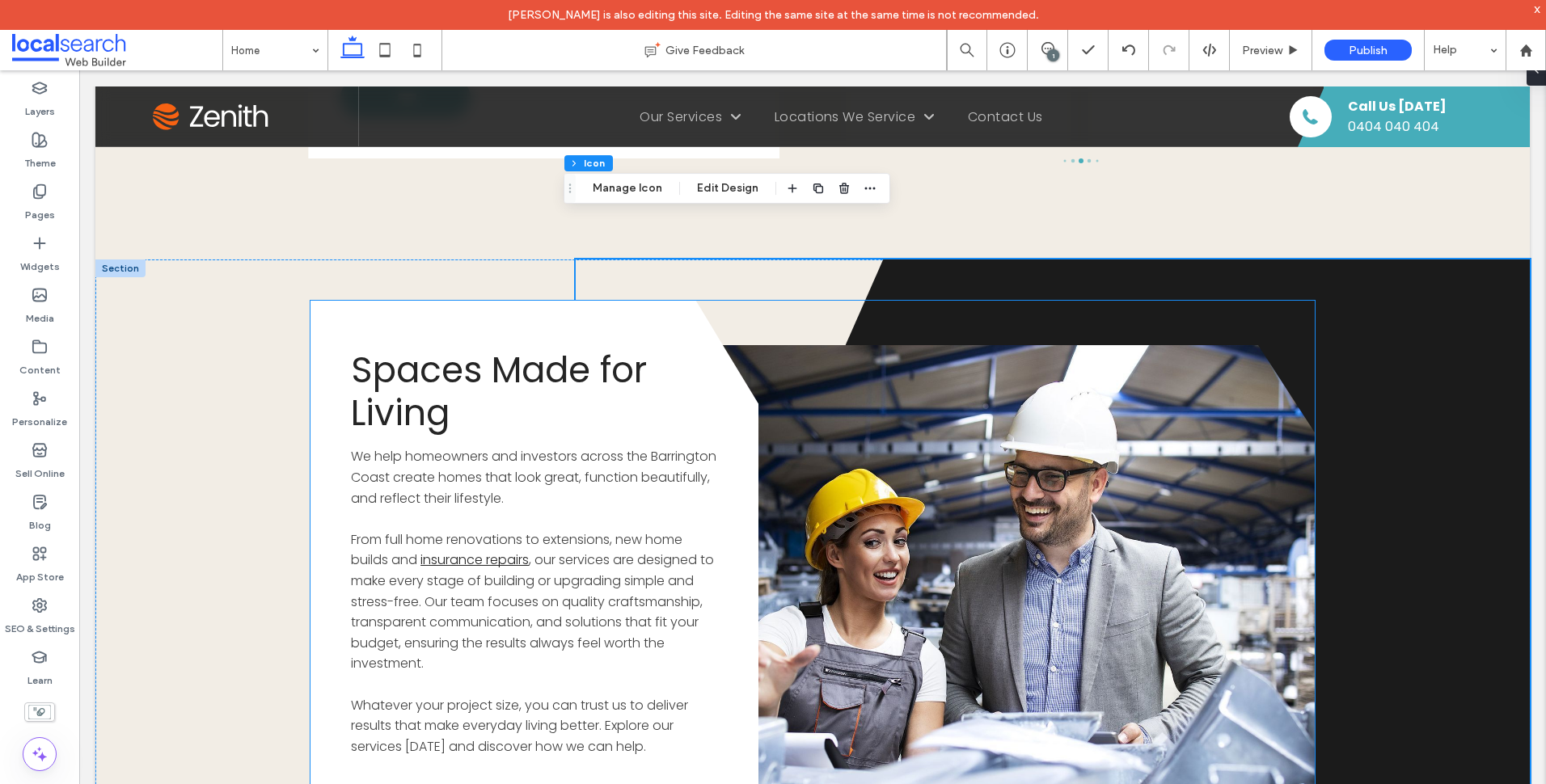
scroll to position [3509, 0]
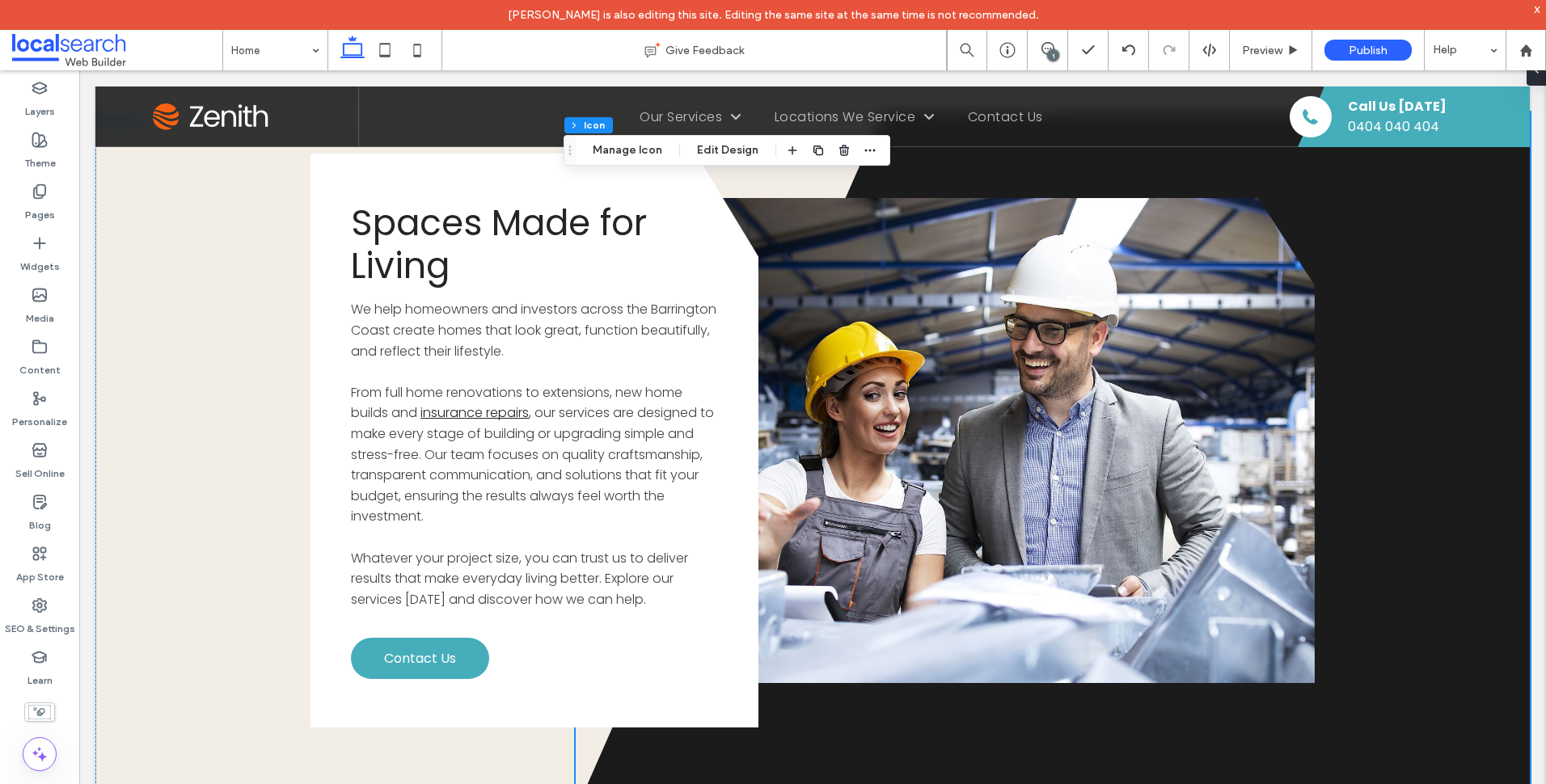
click at [1466, 434] on polygon at bounding box center [1052, 461] width 954 height 698
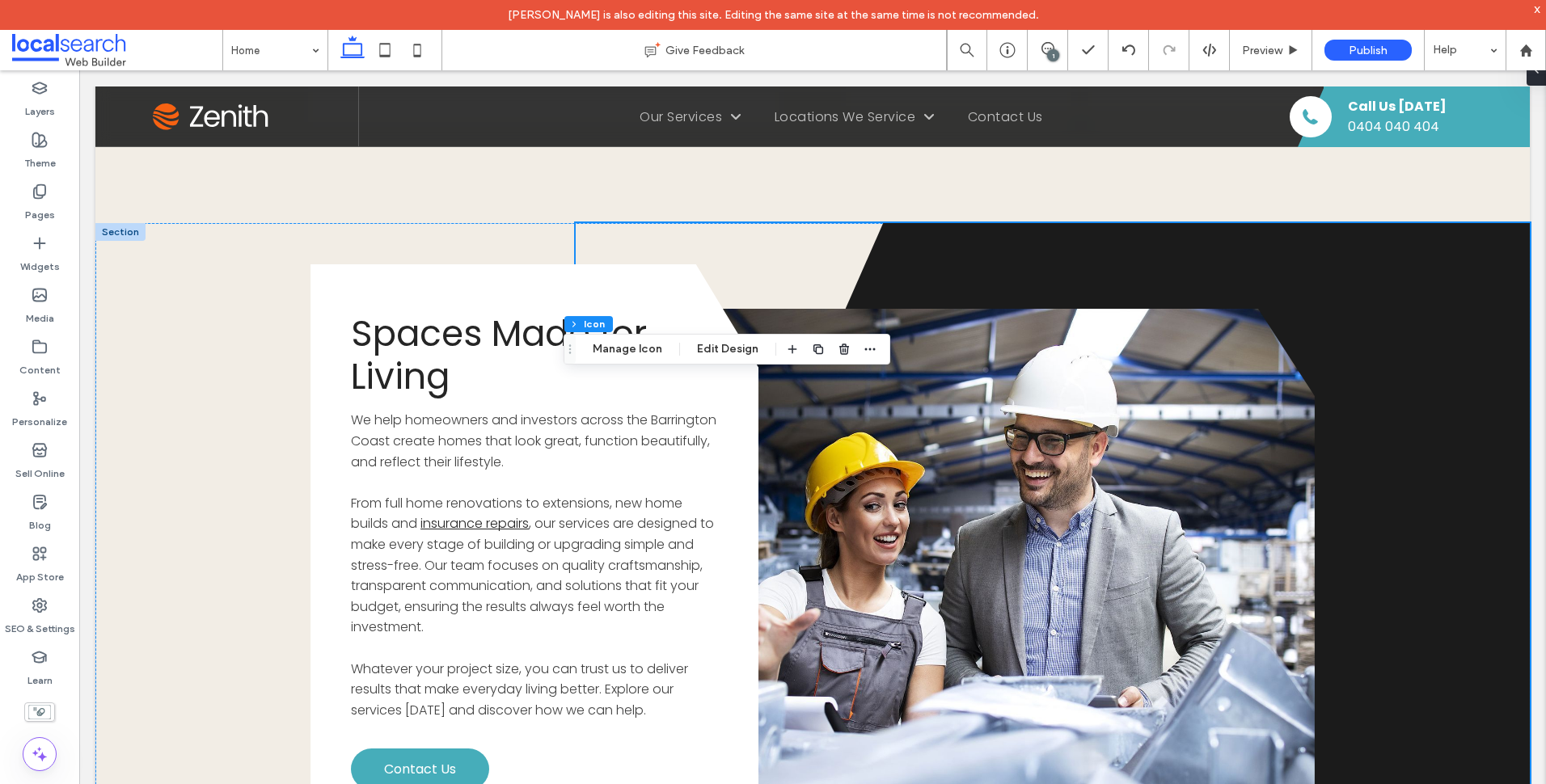
scroll to position [3266, 0]
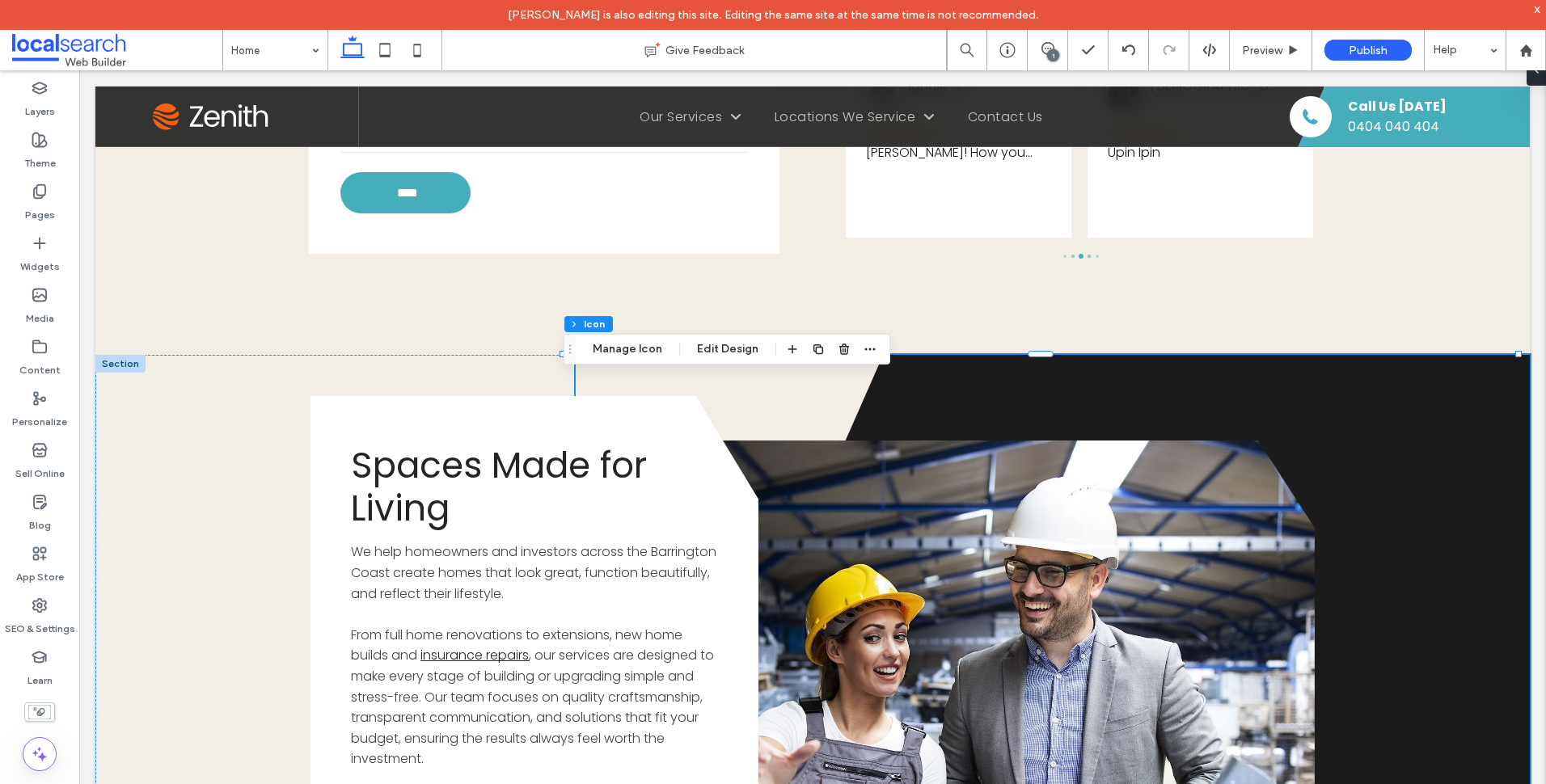
click at [1427, 451] on polygon at bounding box center [1052, 704] width 954 height 698
click at [709, 349] on button "Edit Design" at bounding box center [728, 349] width 83 height 19
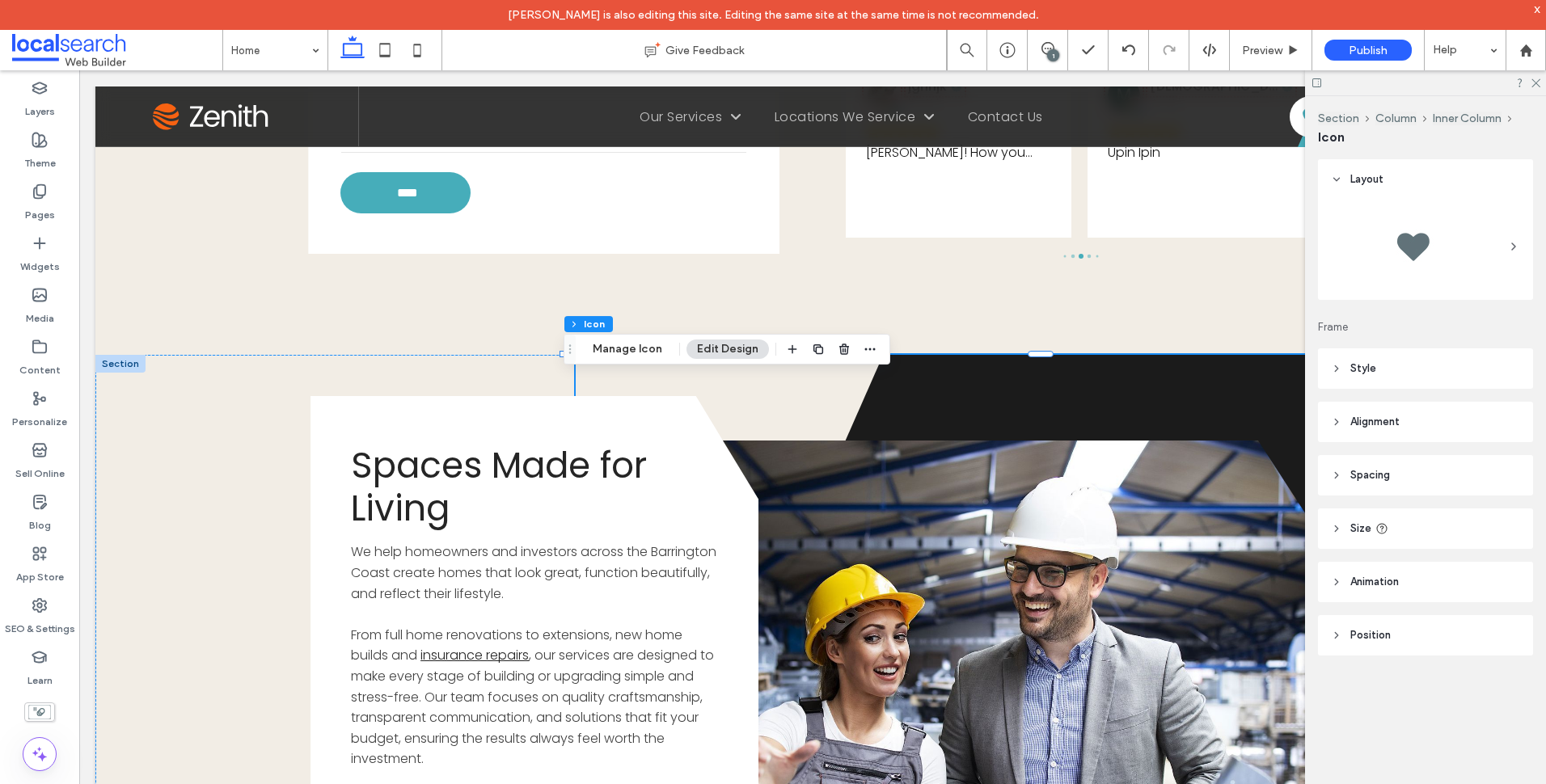
click at [1384, 376] on header "Style" at bounding box center [1425, 368] width 215 height 41
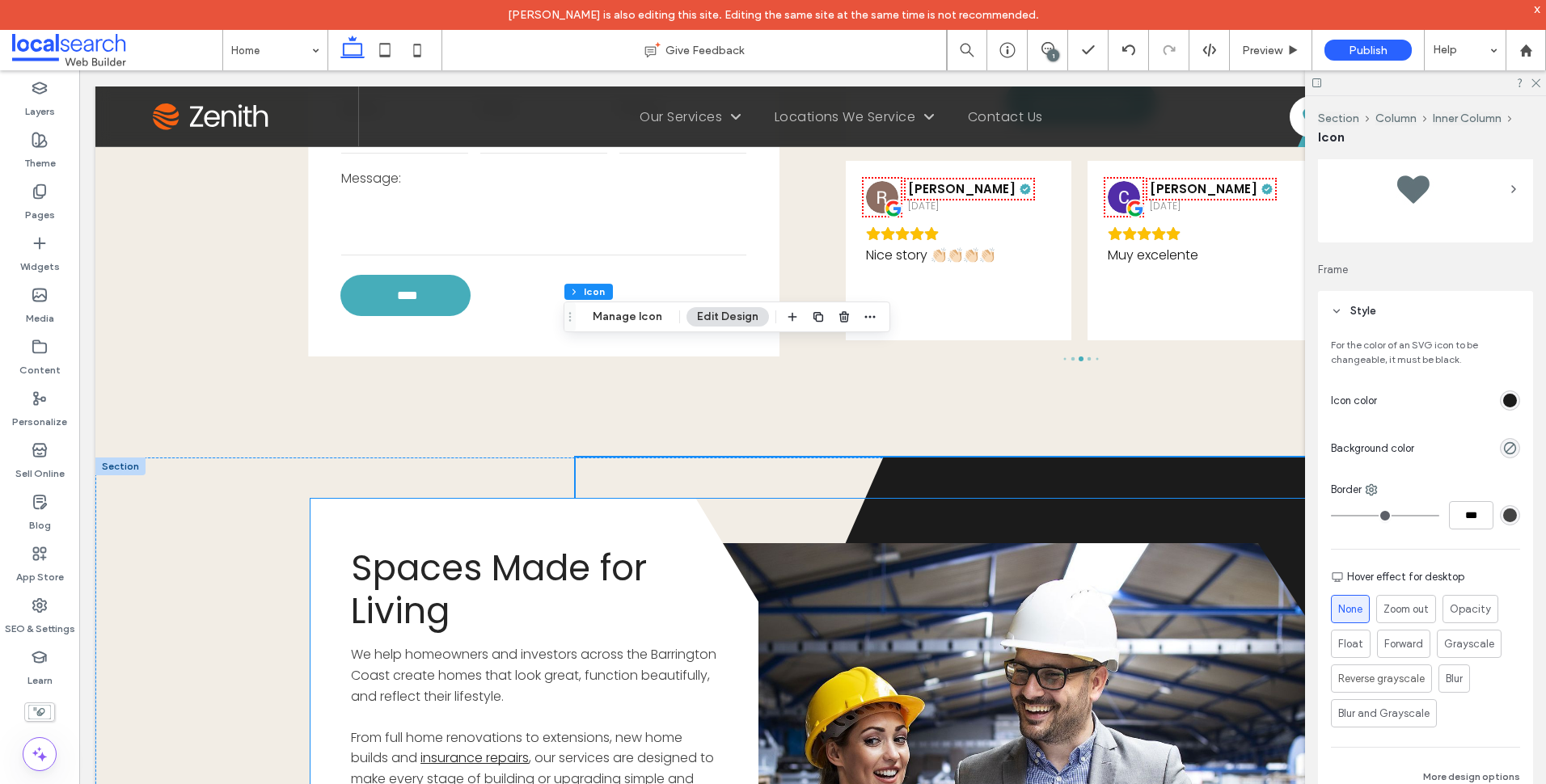
scroll to position [3347, 0]
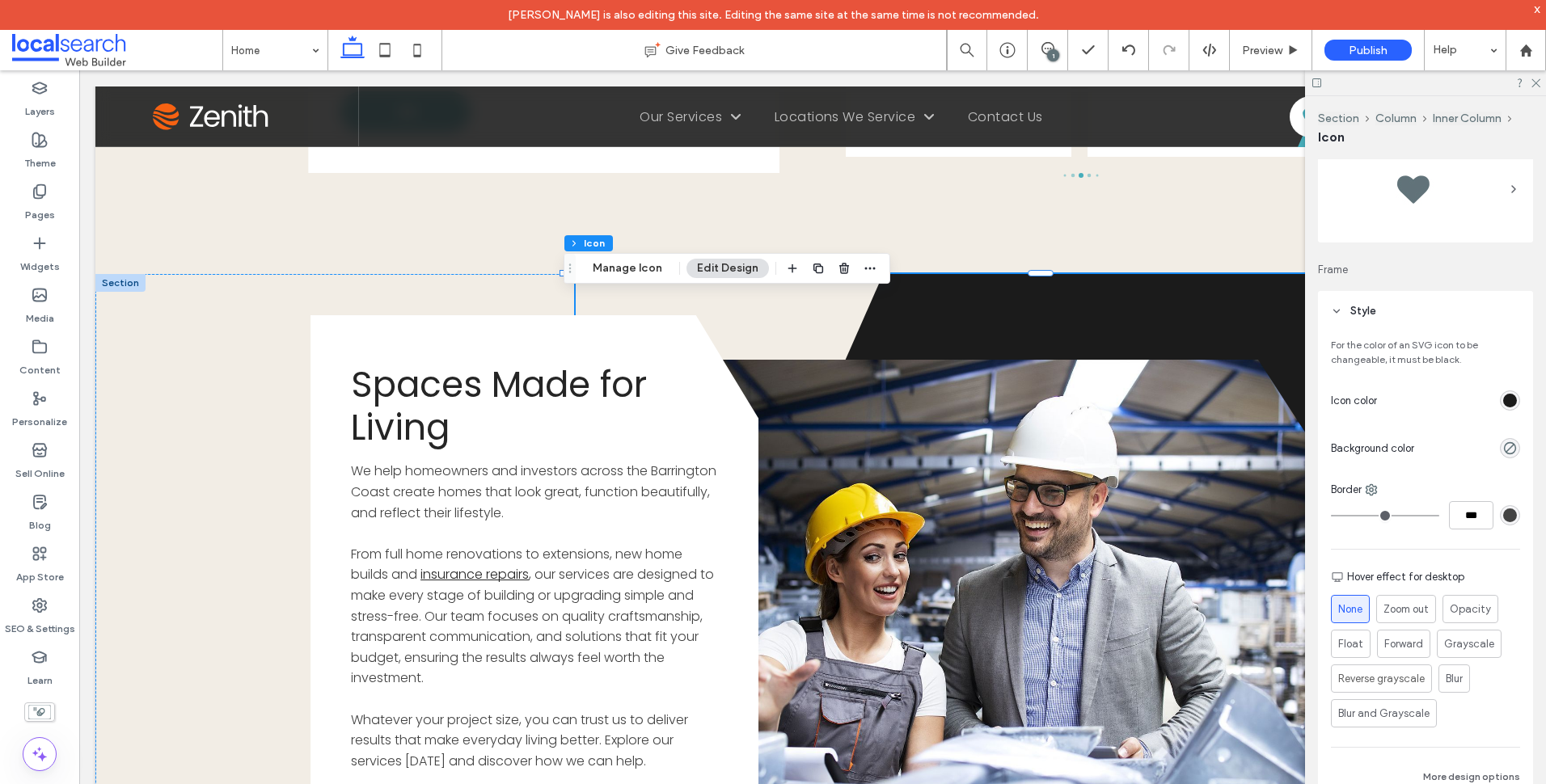
click at [1503, 398] on div "rgb(27, 27, 27)" at bounding box center [1509, 400] width 14 height 14
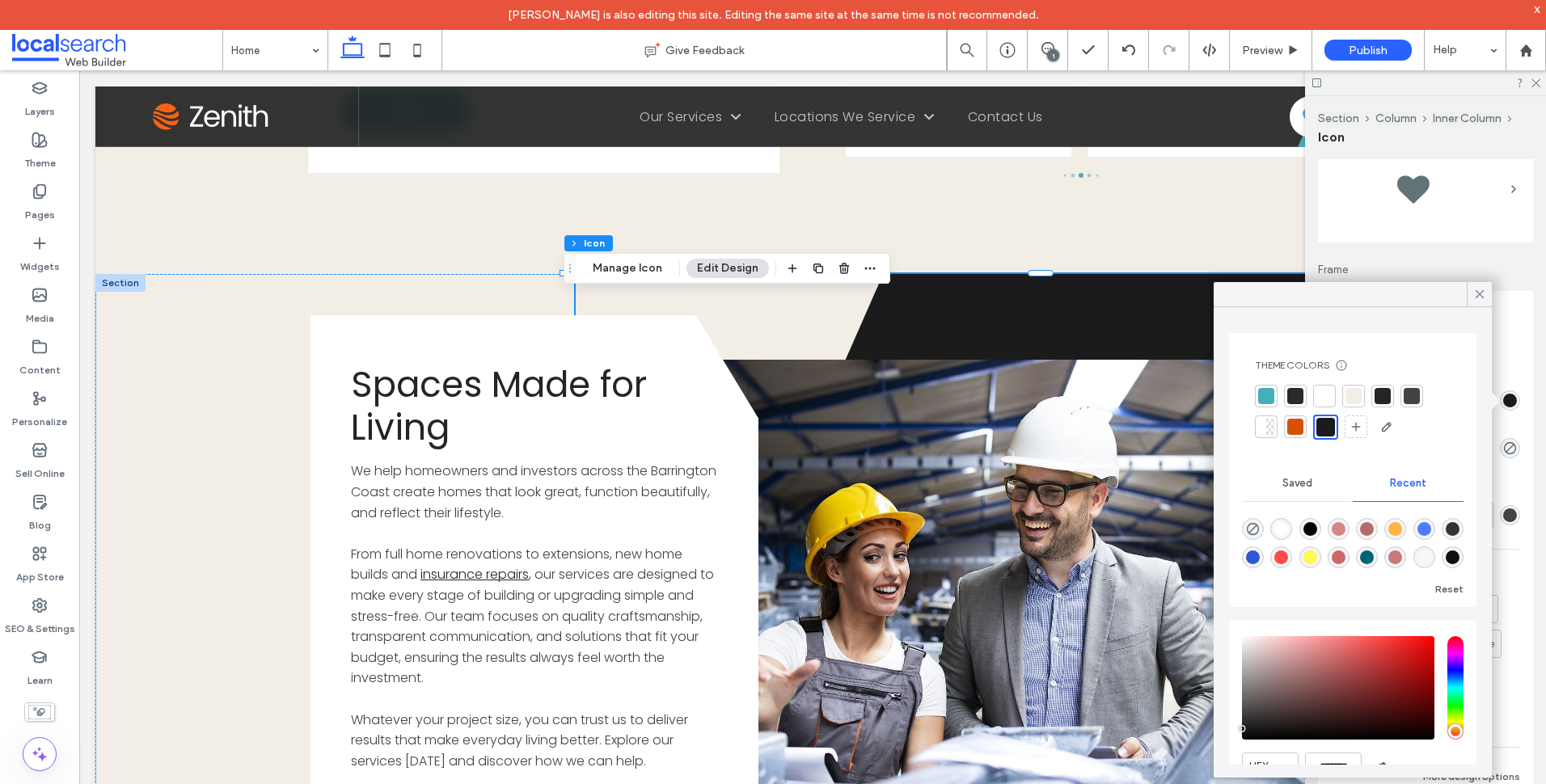
click at [1263, 394] on div at bounding box center [1266, 396] width 16 height 16
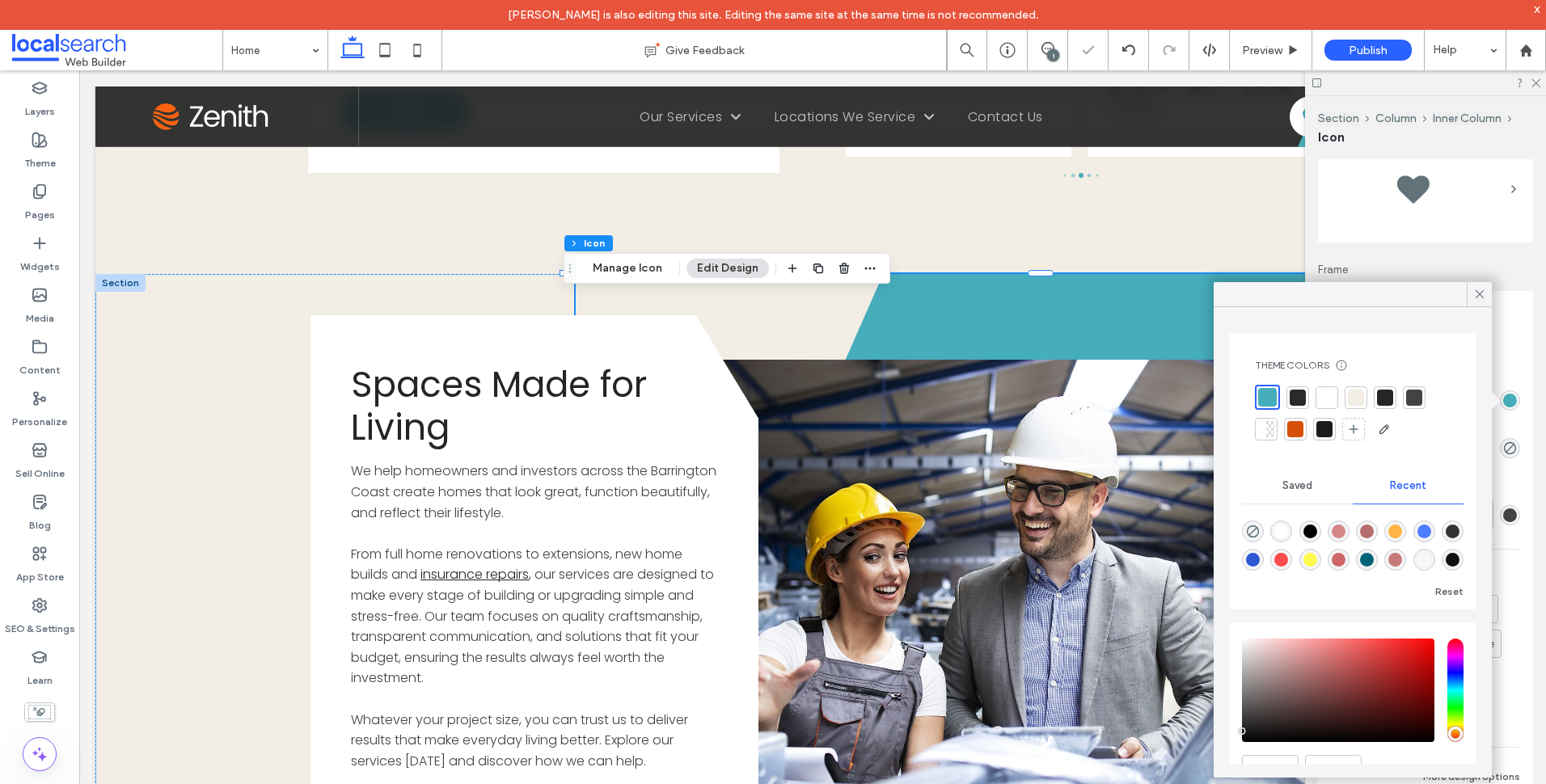
click at [1301, 395] on div at bounding box center [1298, 398] width 16 height 16
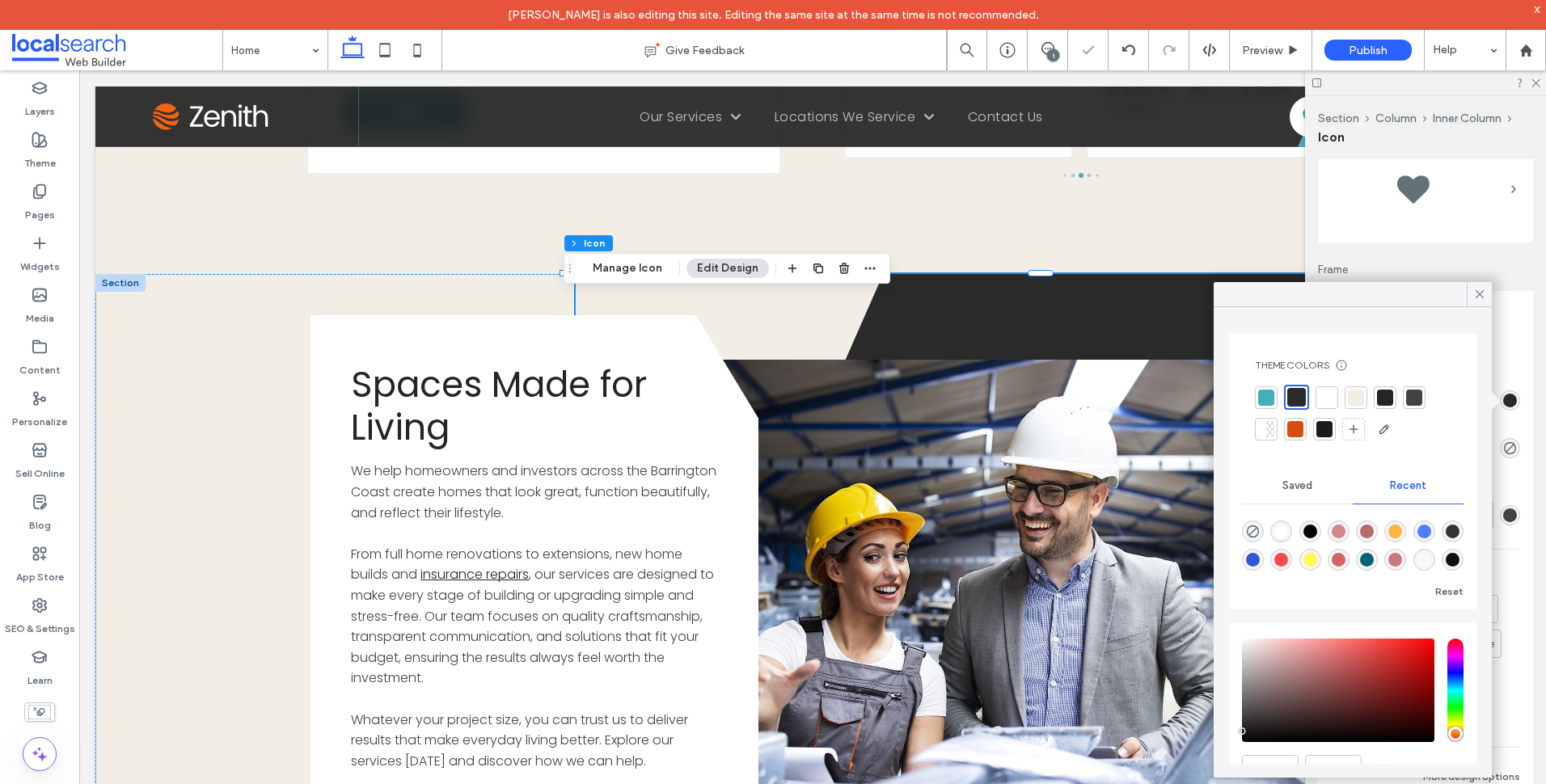
click at [1268, 395] on div at bounding box center [1266, 398] width 16 height 16
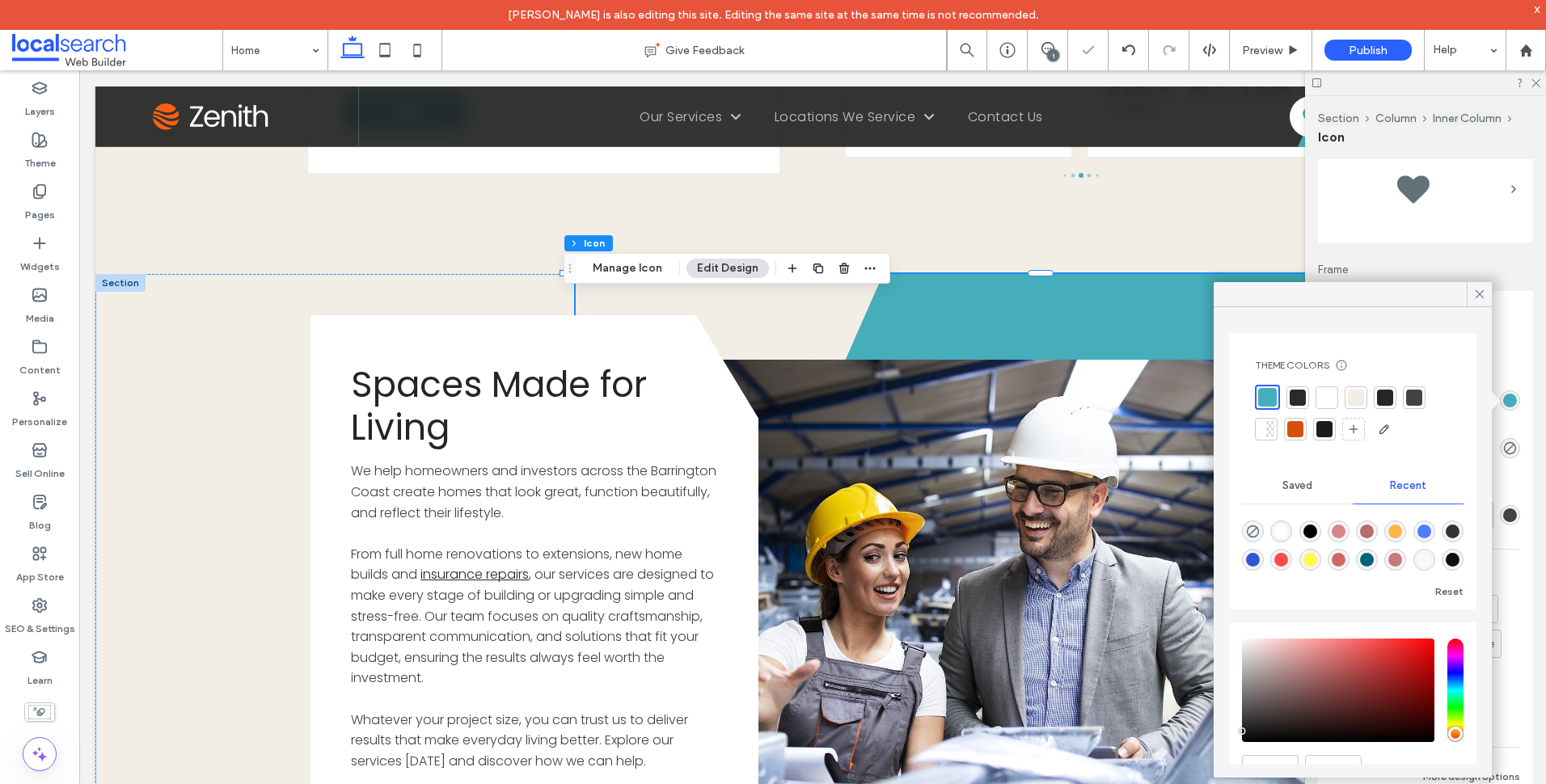
click at [1302, 403] on div at bounding box center [1298, 398] width 16 height 16
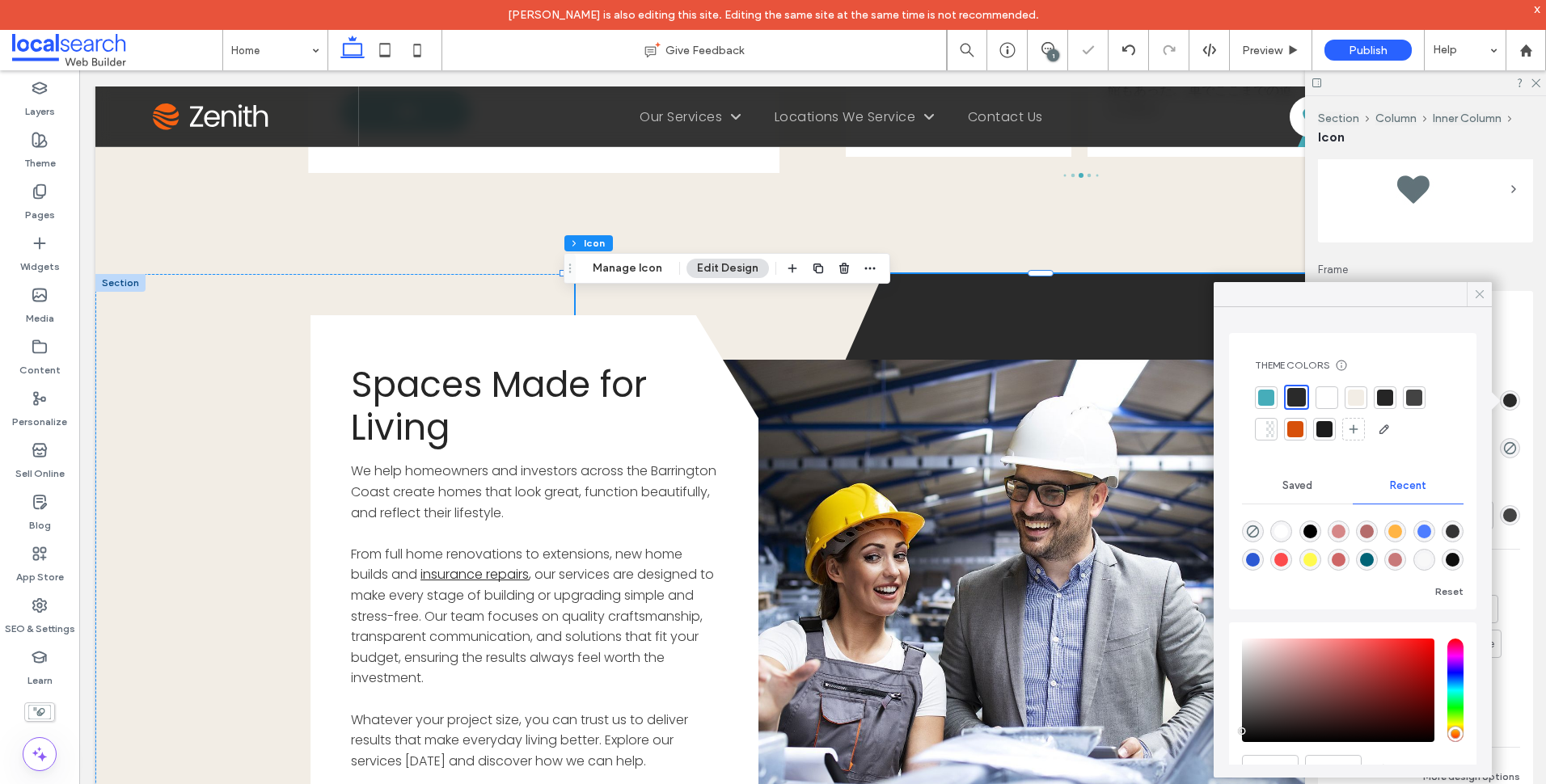
click at [1480, 298] on icon at bounding box center [1479, 295] width 15 height 15
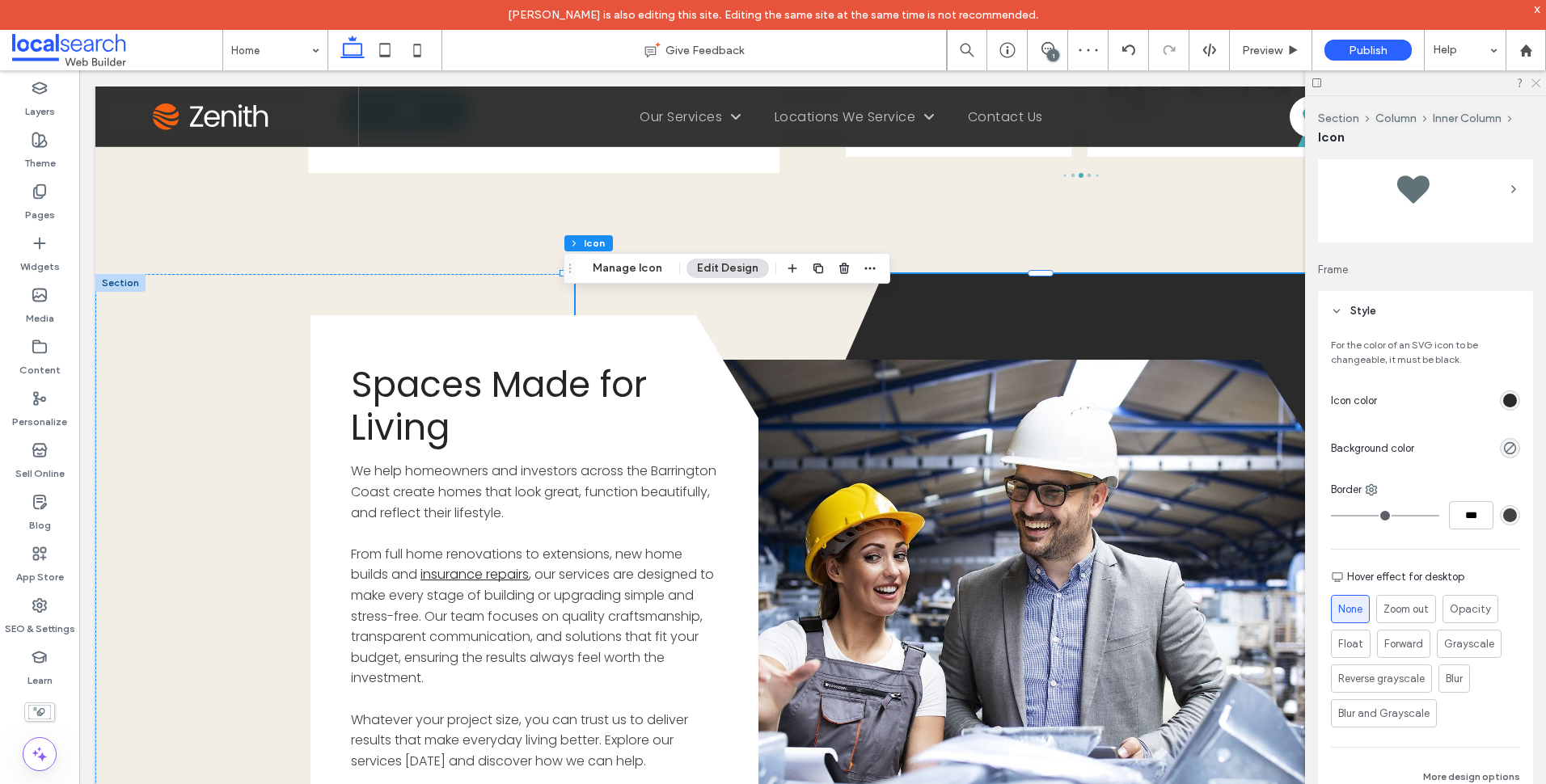
click at [1536, 81] on icon at bounding box center [1535, 82] width 11 height 11
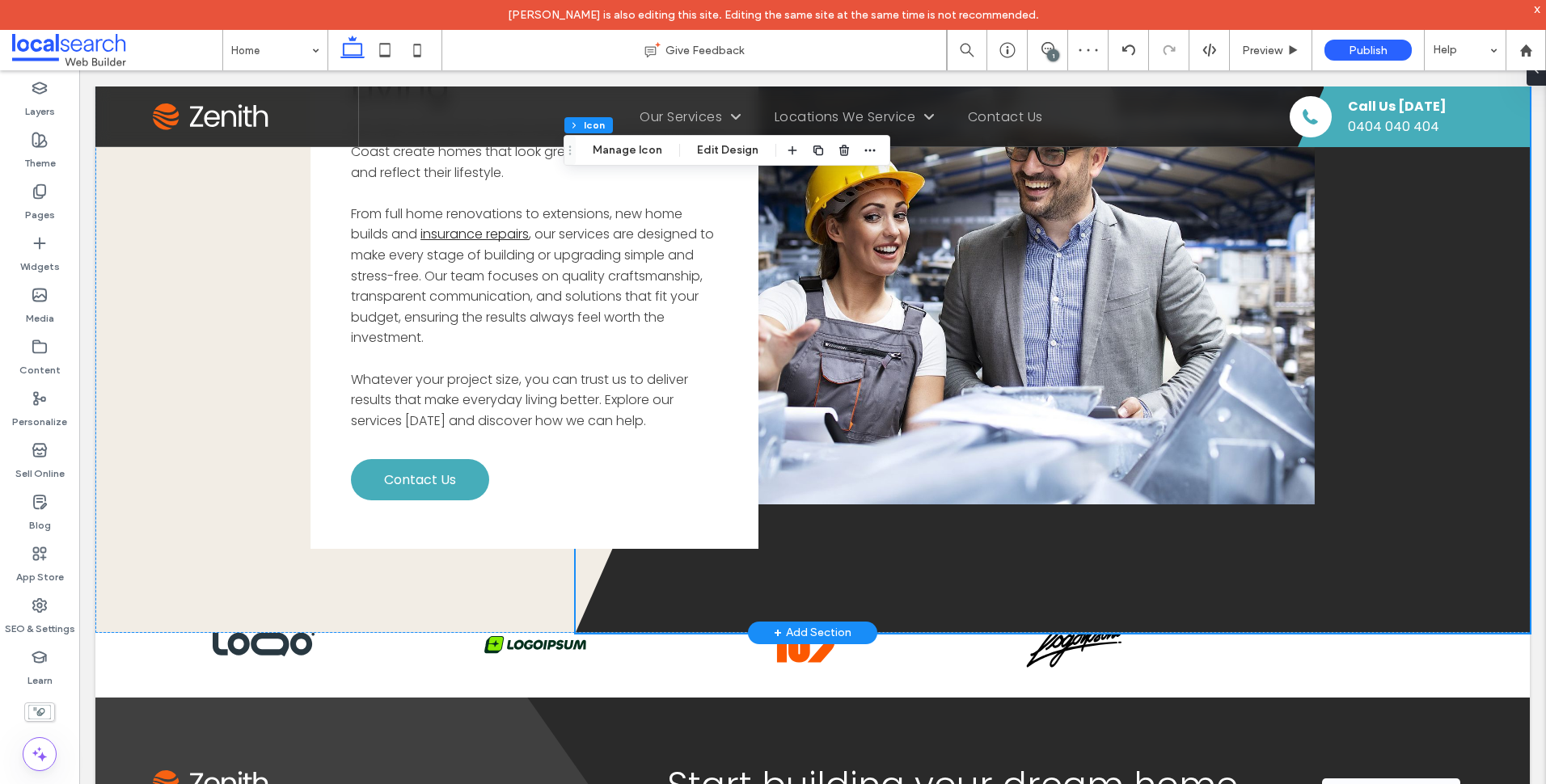
scroll to position [3913, 0]
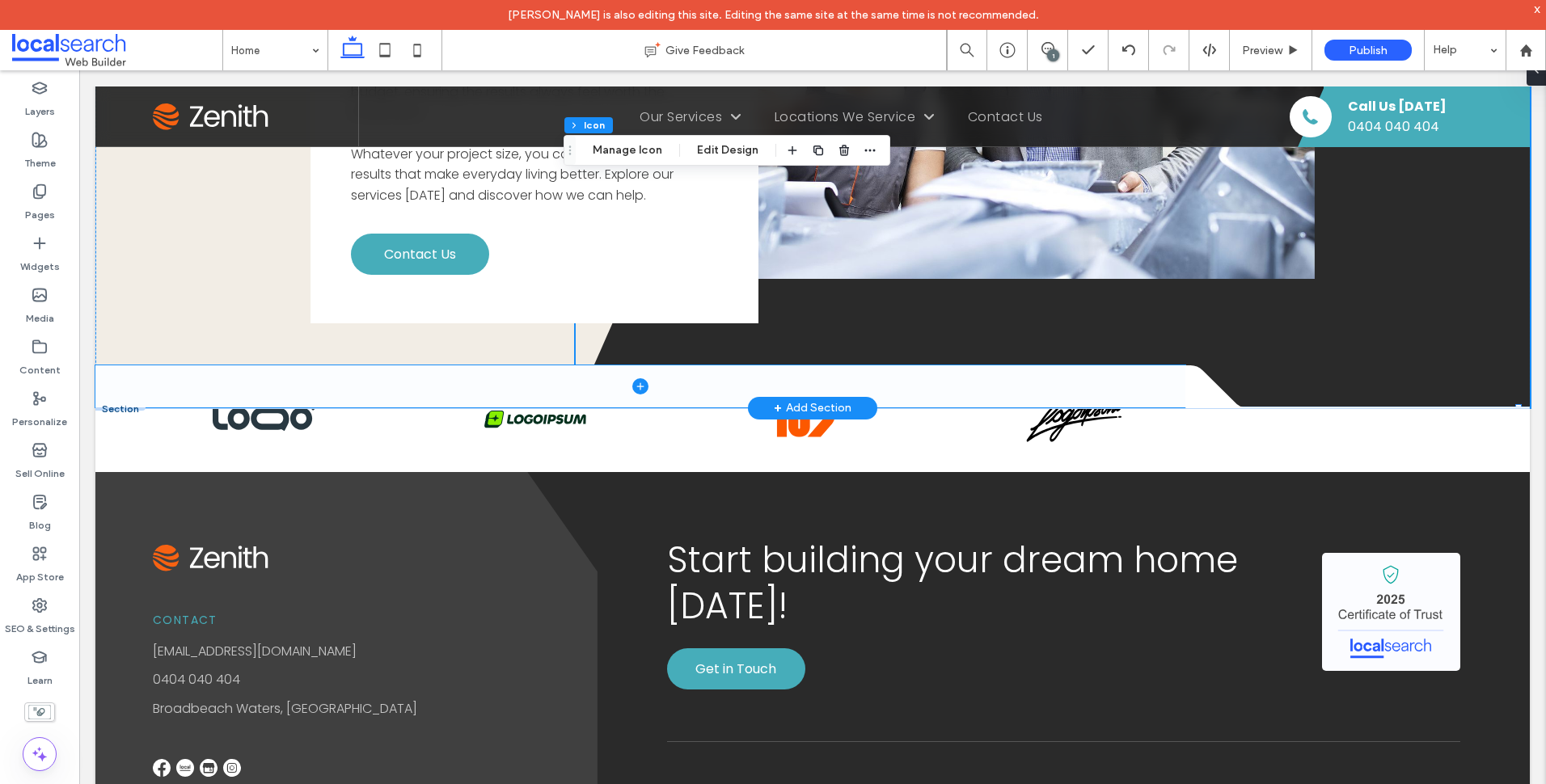
click at [116, 398] on span at bounding box center [641, 386] width 1090 height 42
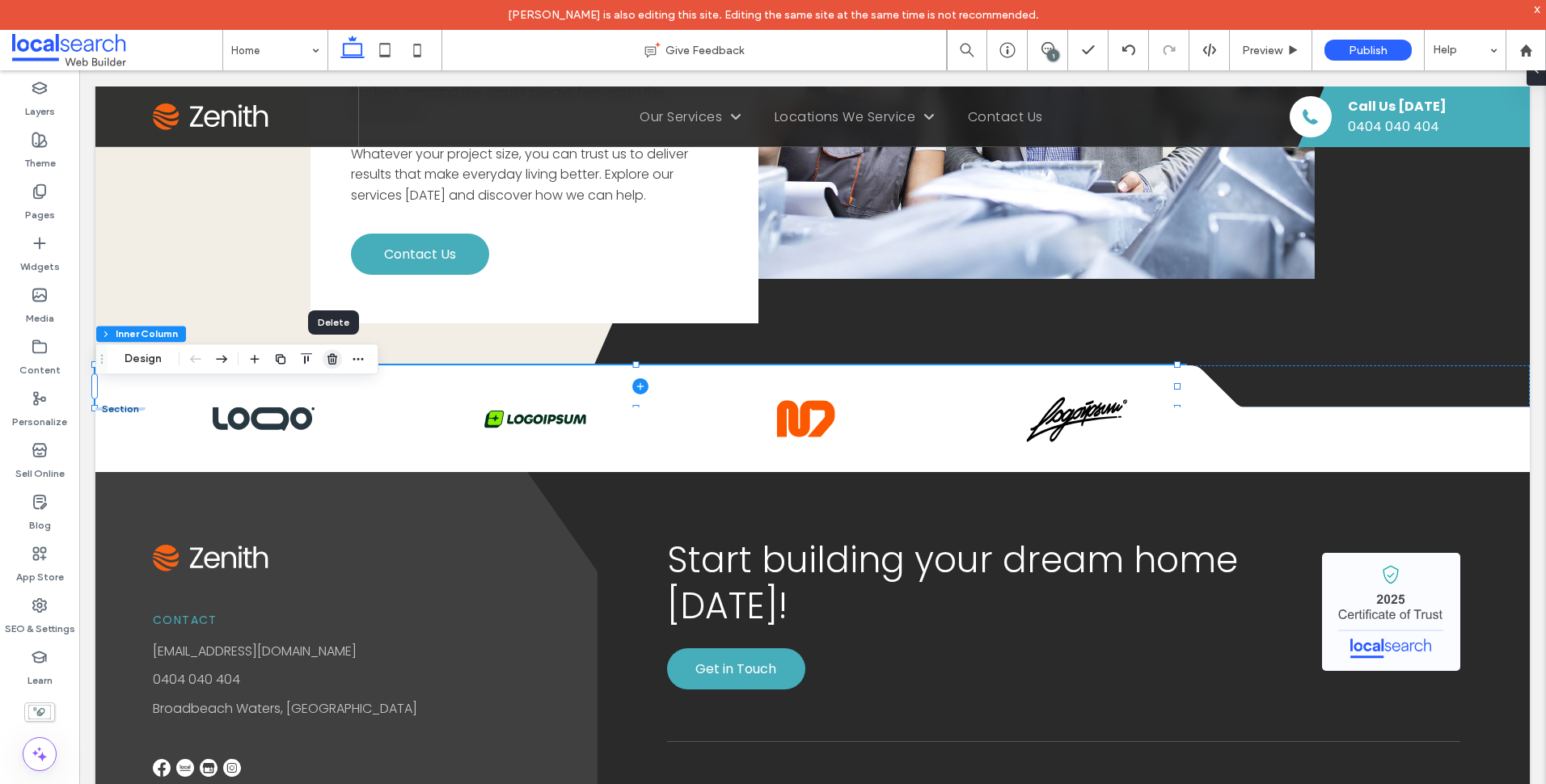
click at [332, 365] on icon "button" at bounding box center [332, 359] width 13 height 13
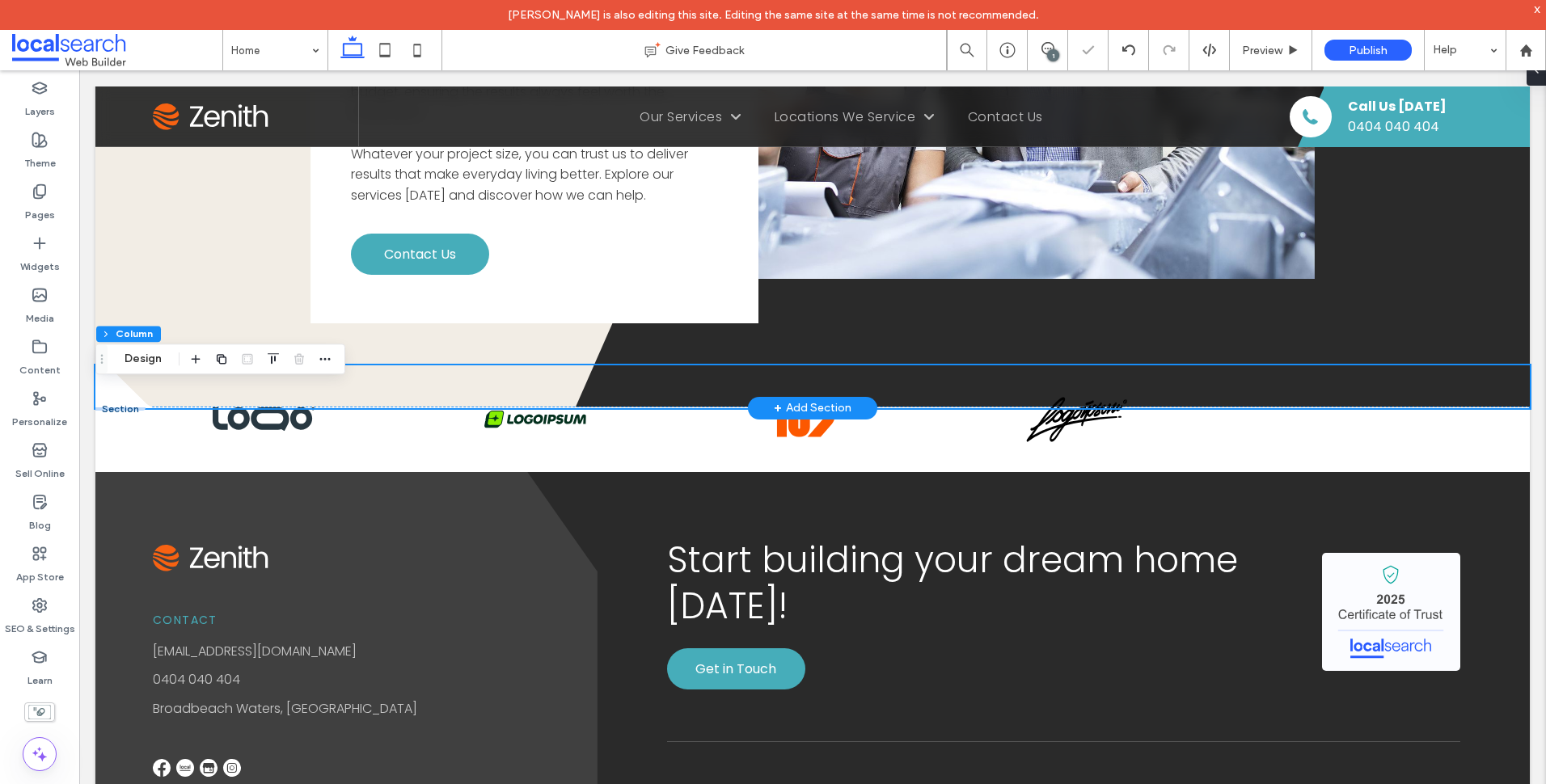
click at [107, 411] on div at bounding box center [121, 409] width 50 height 3
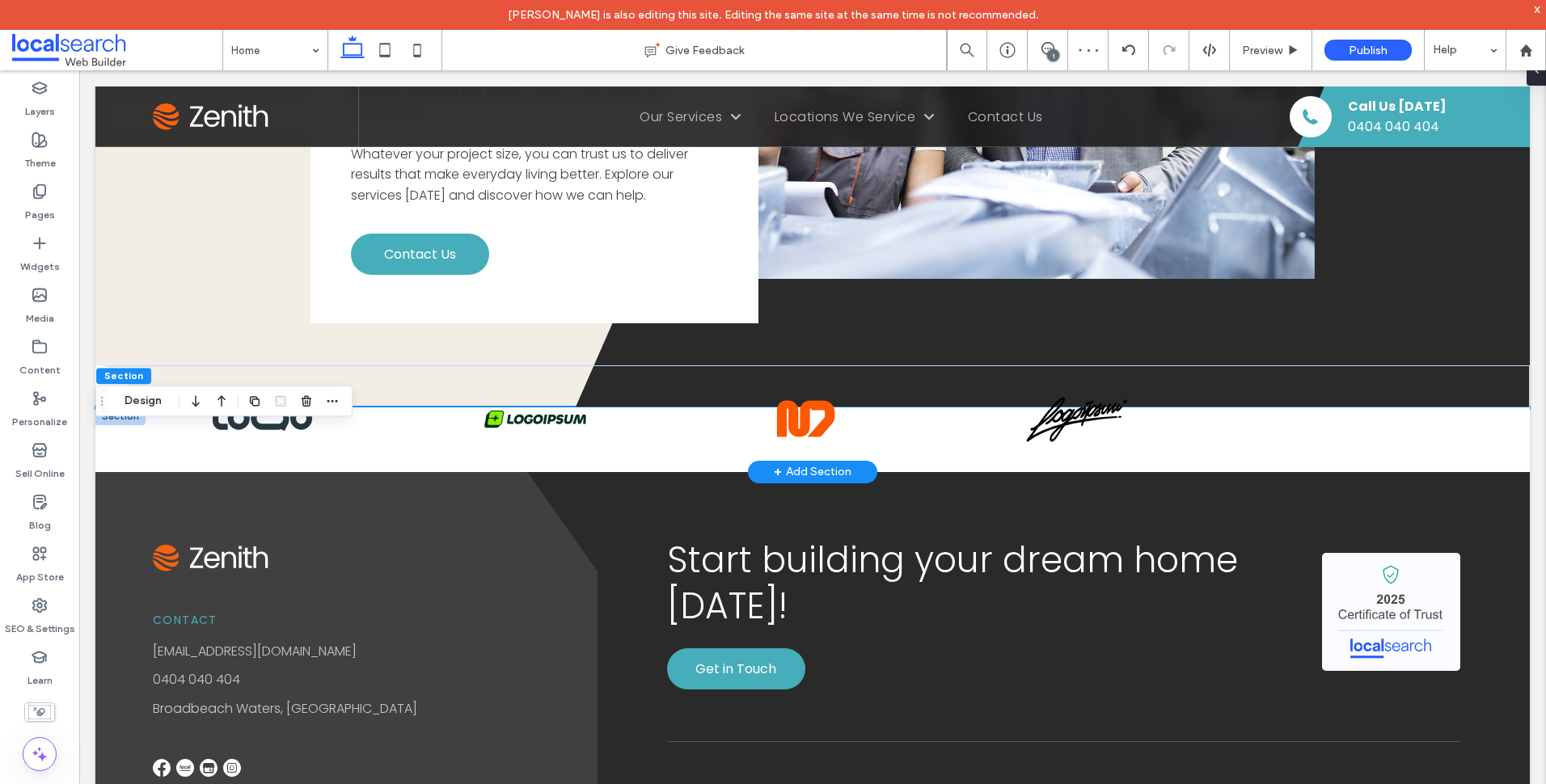
click at [117, 425] on div at bounding box center [121, 416] width 50 height 18
click at [303, 406] on use "button" at bounding box center [306, 400] width 10 height 11
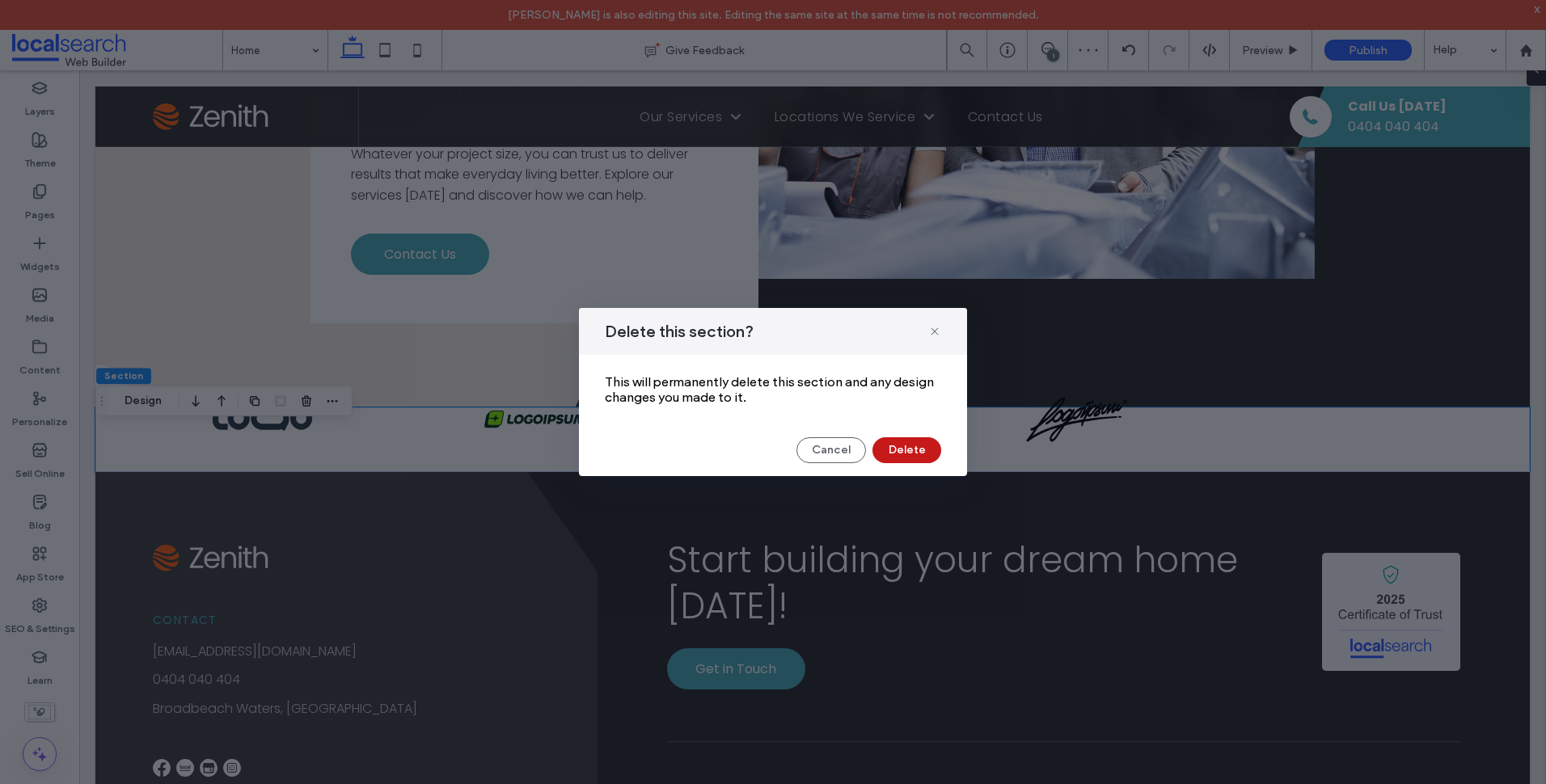
click at [913, 446] on button "Delete" at bounding box center [906, 450] width 69 height 26
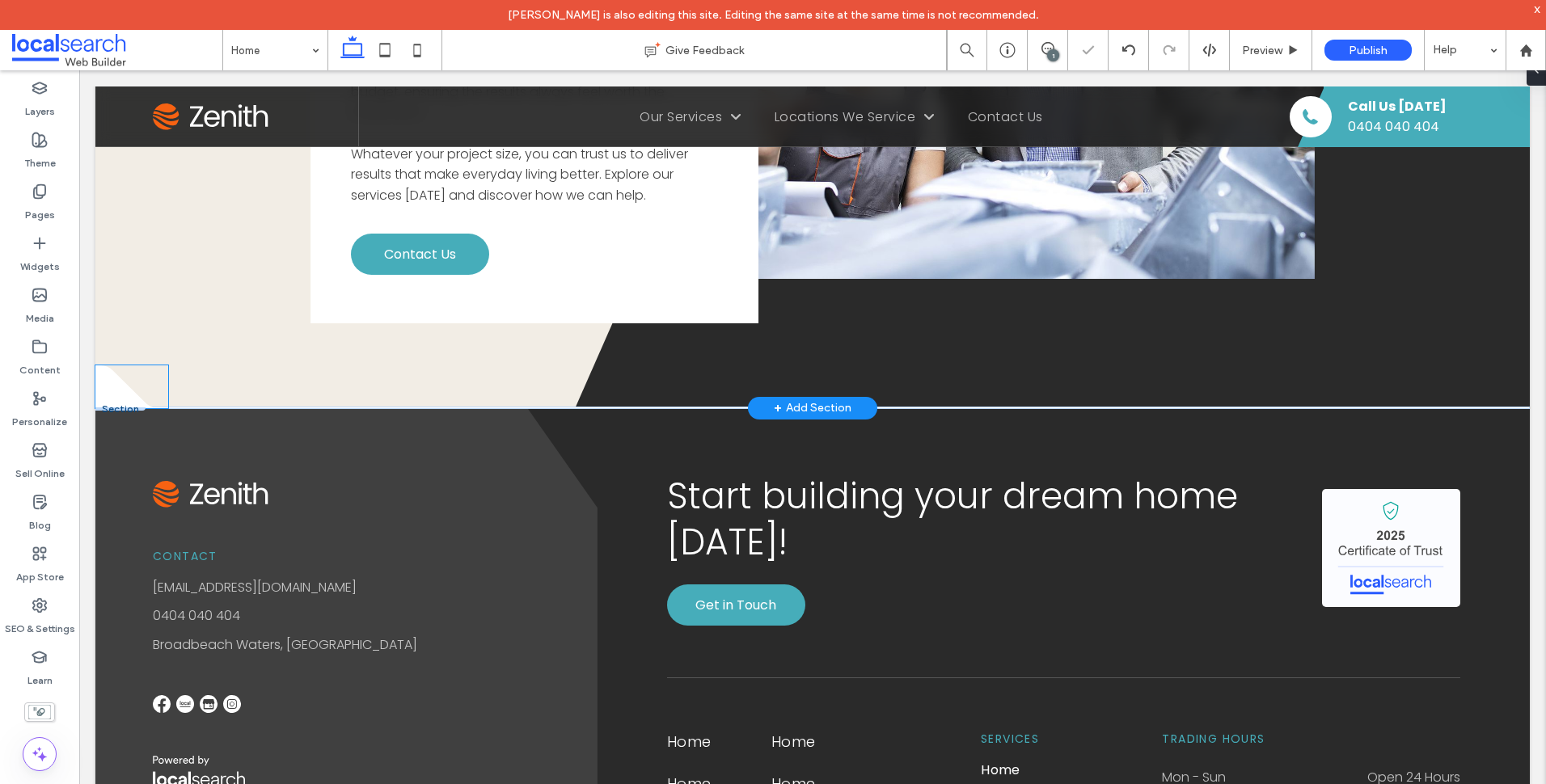
click at [120, 395] on icon ".cls-1-1657726529-1657726529 { fill: none; } .cls-2-1657726529-1657726529 { cli…" at bounding box center [132, 386] width 73 height 43
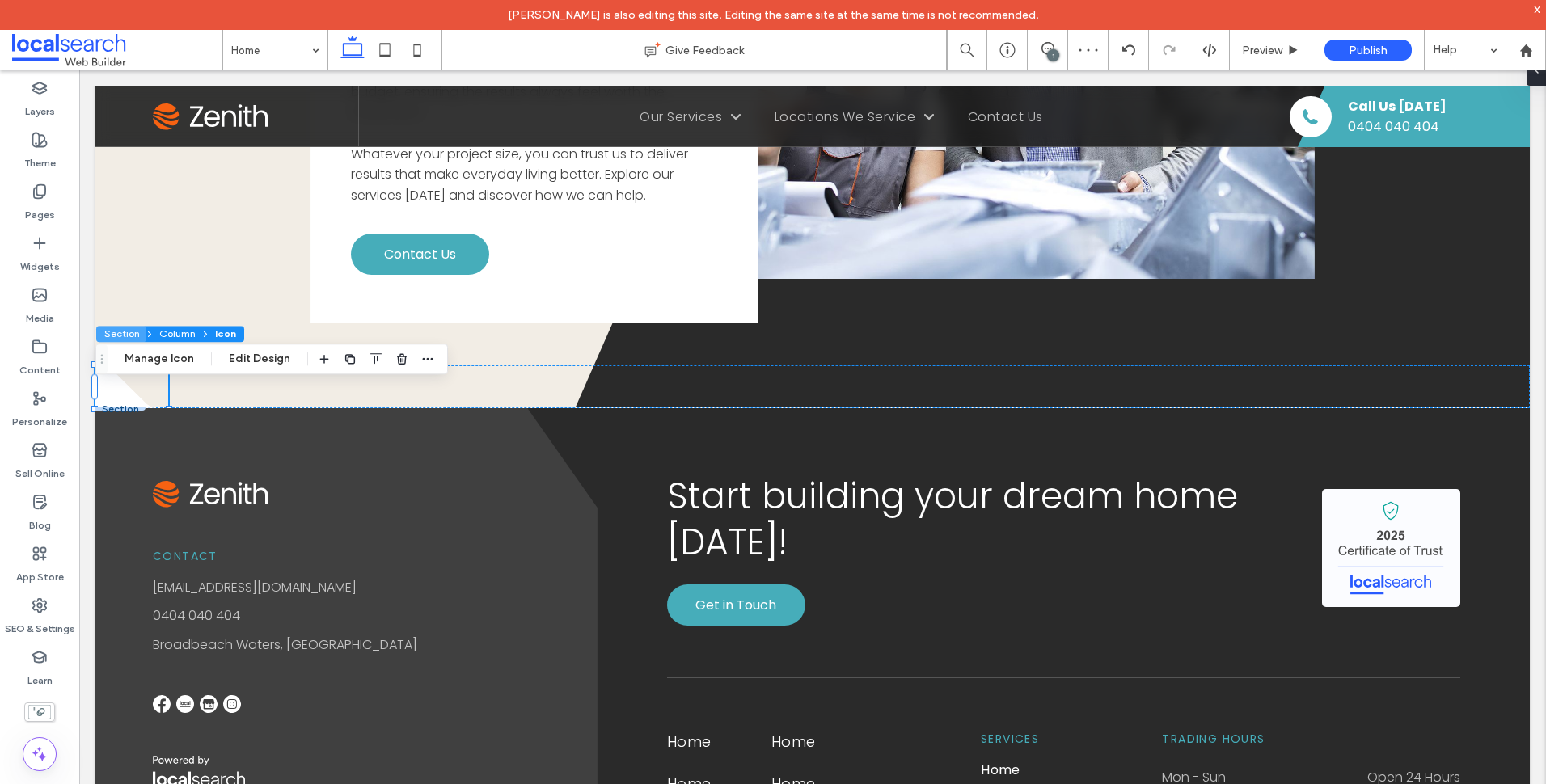
drag, startPoint x: 140, startPoint y: 332, endPoint x: 123, endPoint y: 275, distance: 59.5
click at [140, 332] on button "Section" at bounding box center [121, 334] width 50 height 16
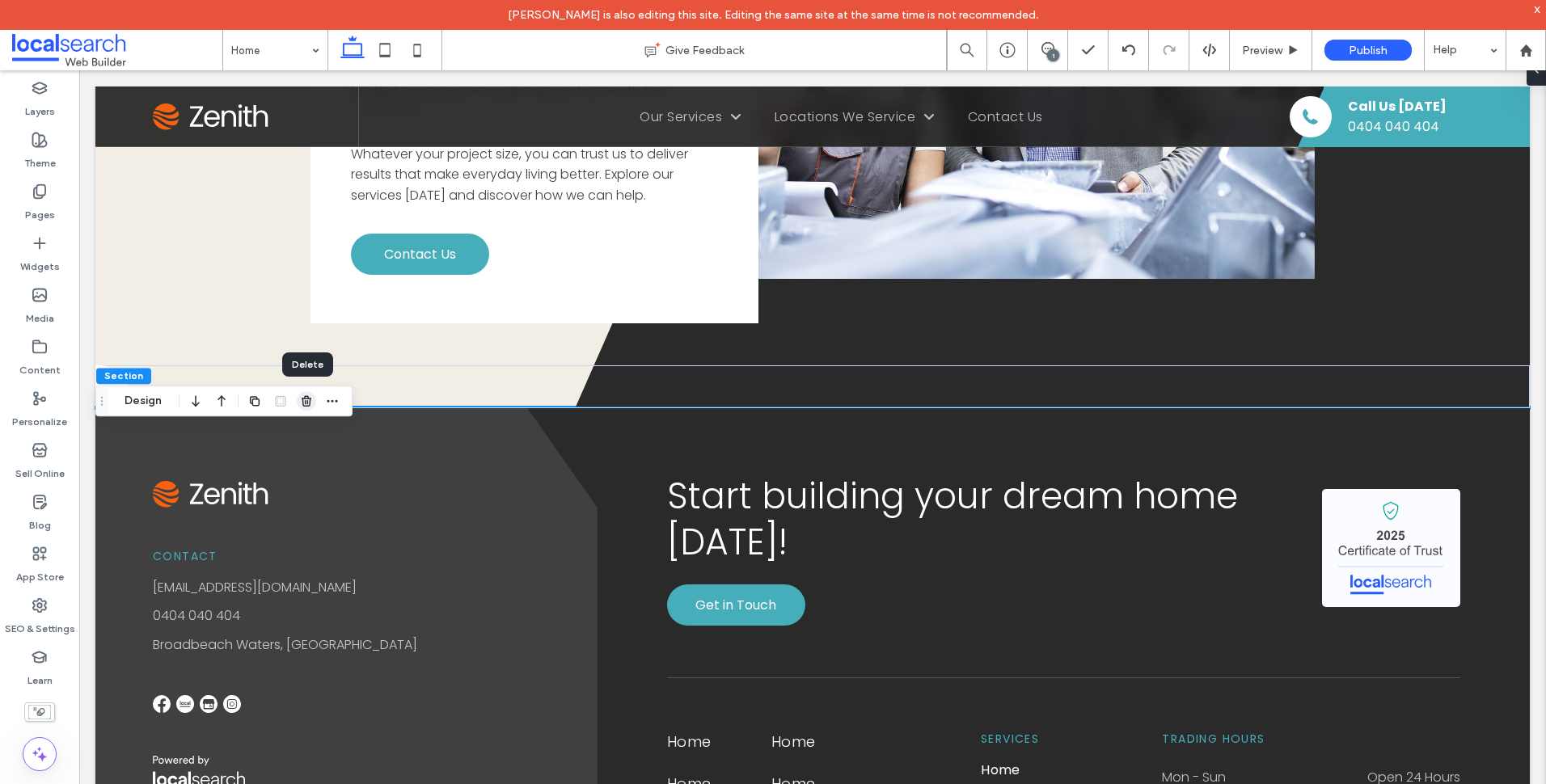
click at [304, 399] on icon "button" at bounding box center [306, 401] width 13 height 13
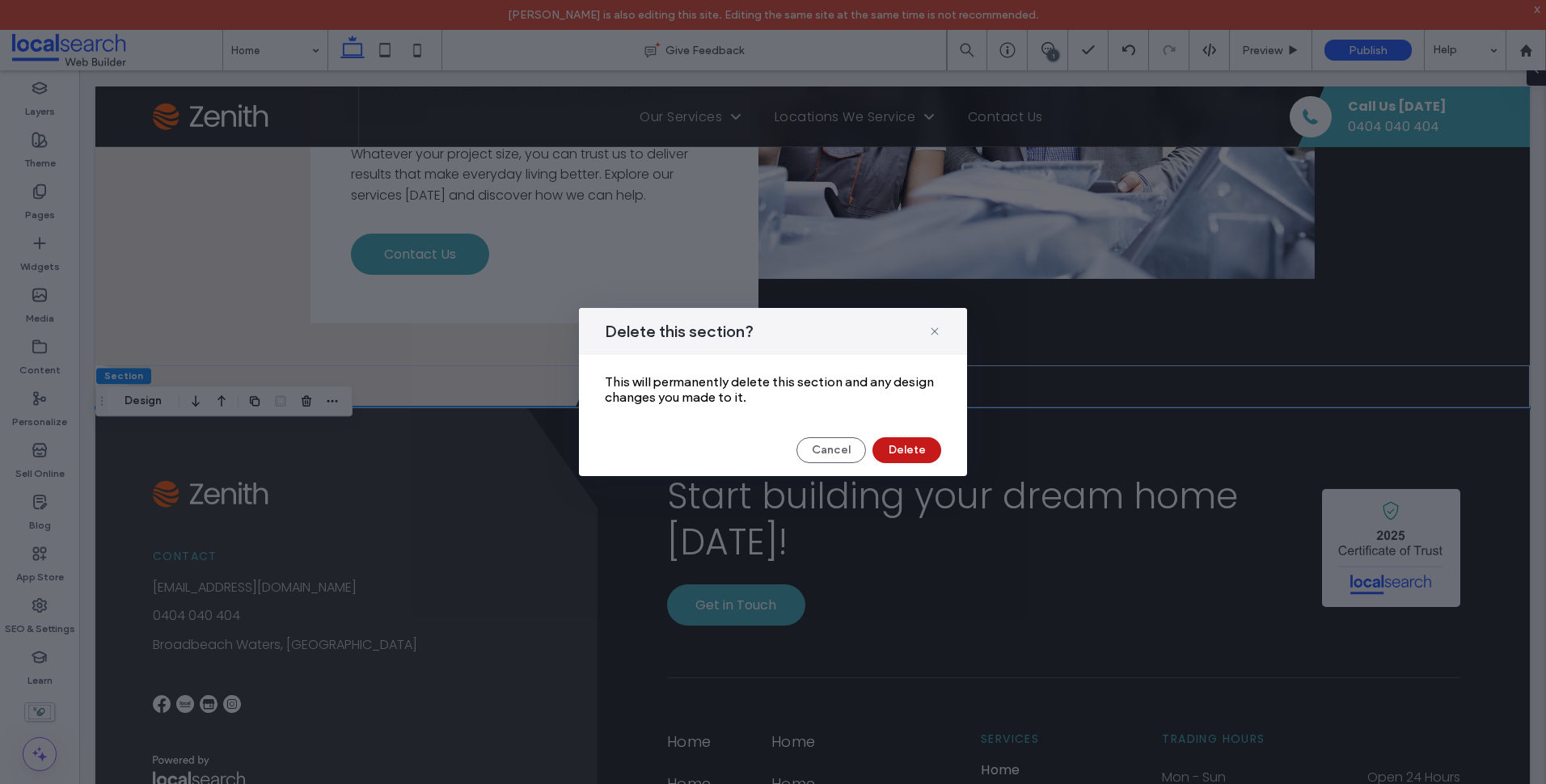
click at [889, 452] on button "Delete" at bounding box center [906, 450] width 69 height 26
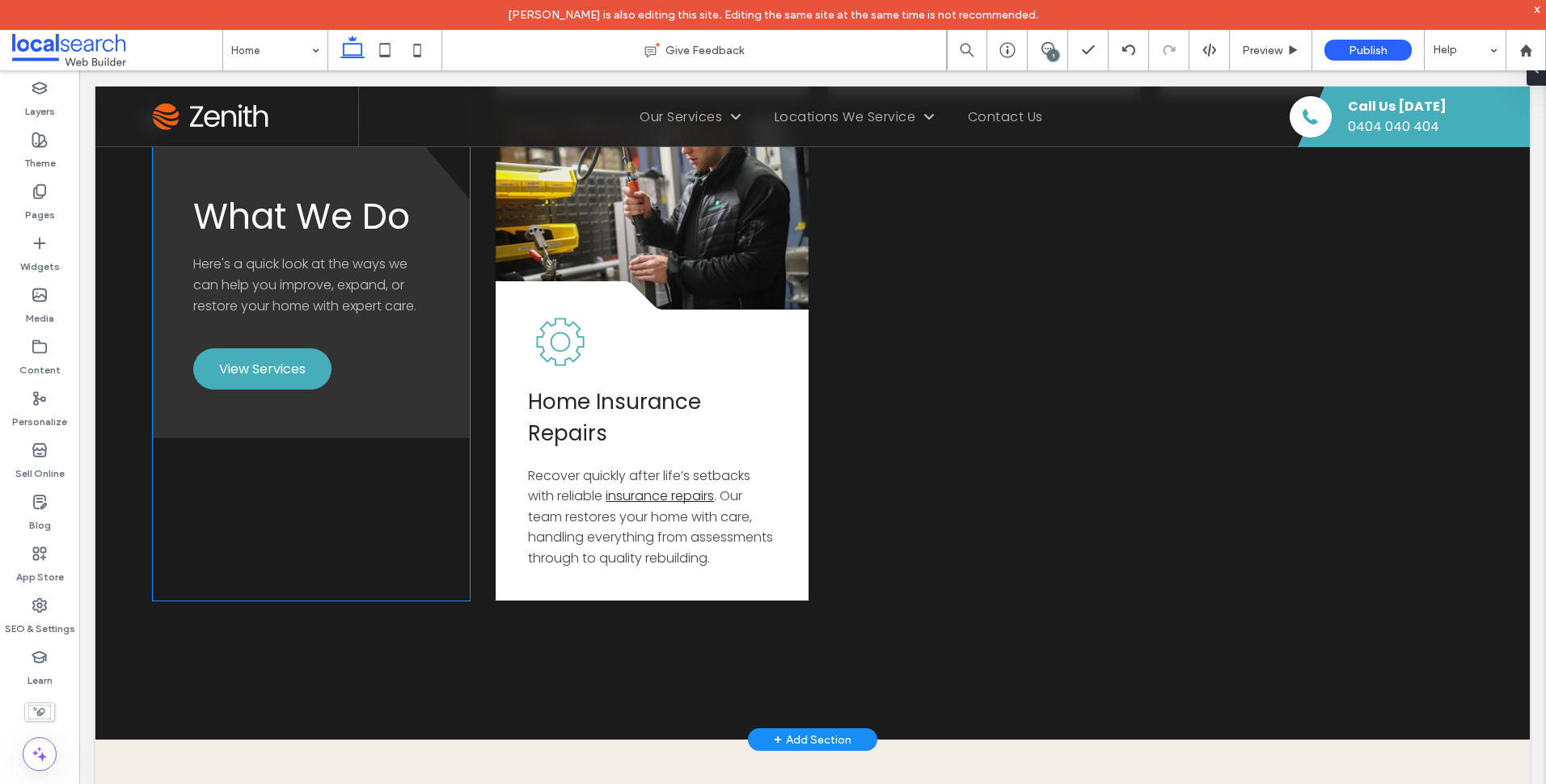
scroll to position [2539, 0]
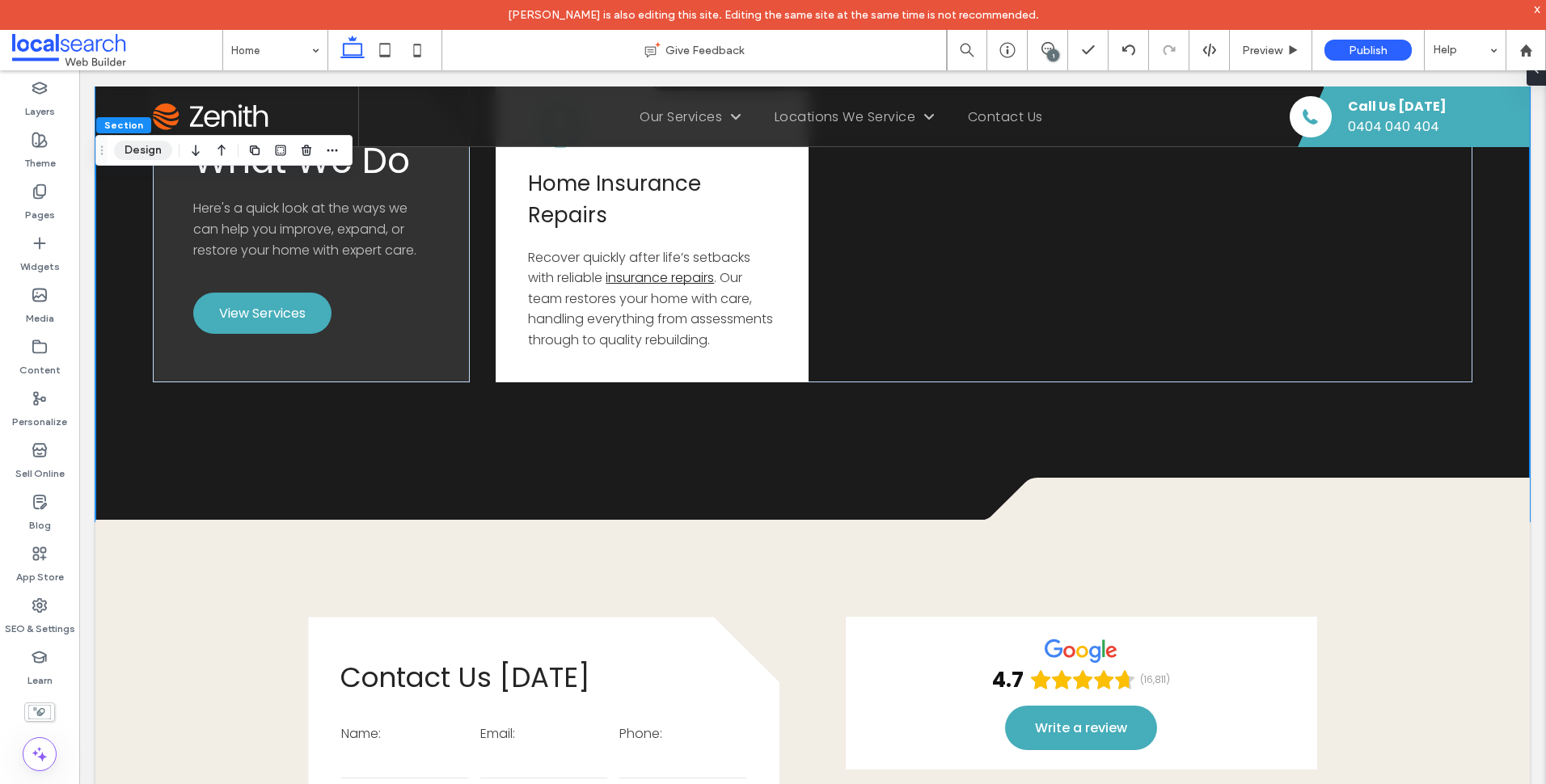
click at [155, 154] on button "Design" at bounding box center [143, 150] width 58 height 19
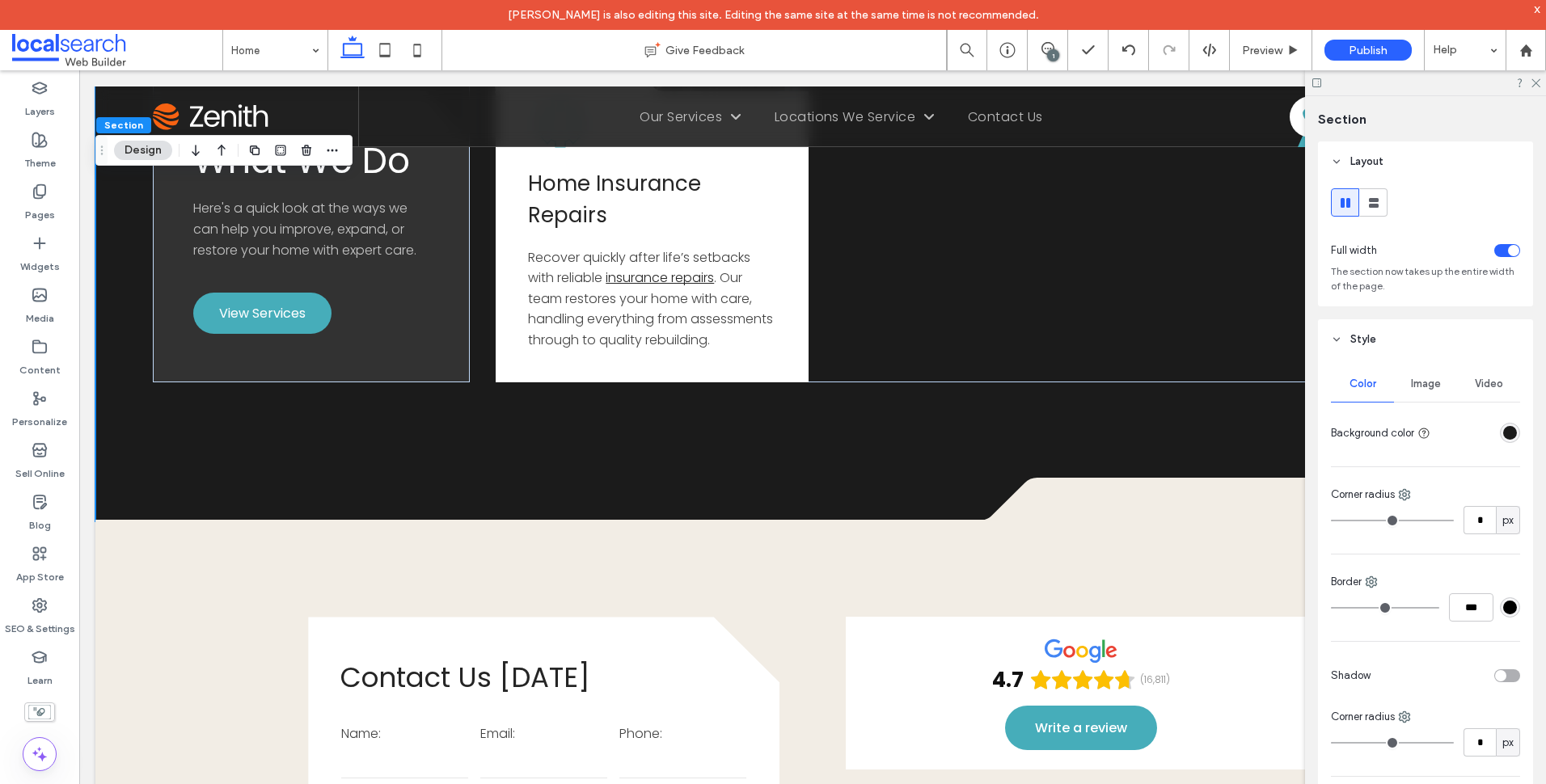
click at [1511, 437] on div "rgba(27, 27, 27, 1)" at bounding box center [1509, 433] width 20 height 20
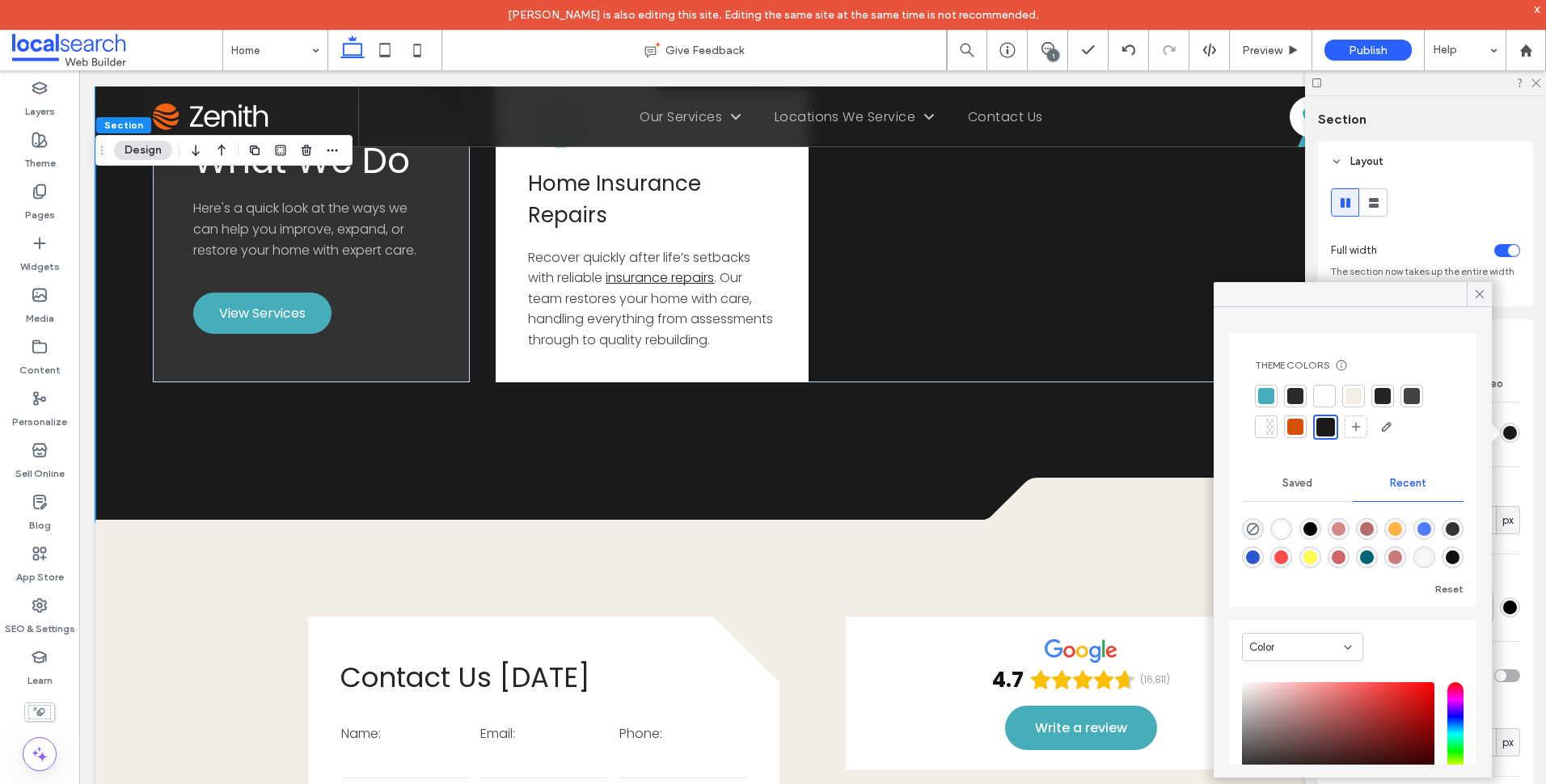
click at [1295, 390] on div at bounding box center [1295, 396] width 16 height 16
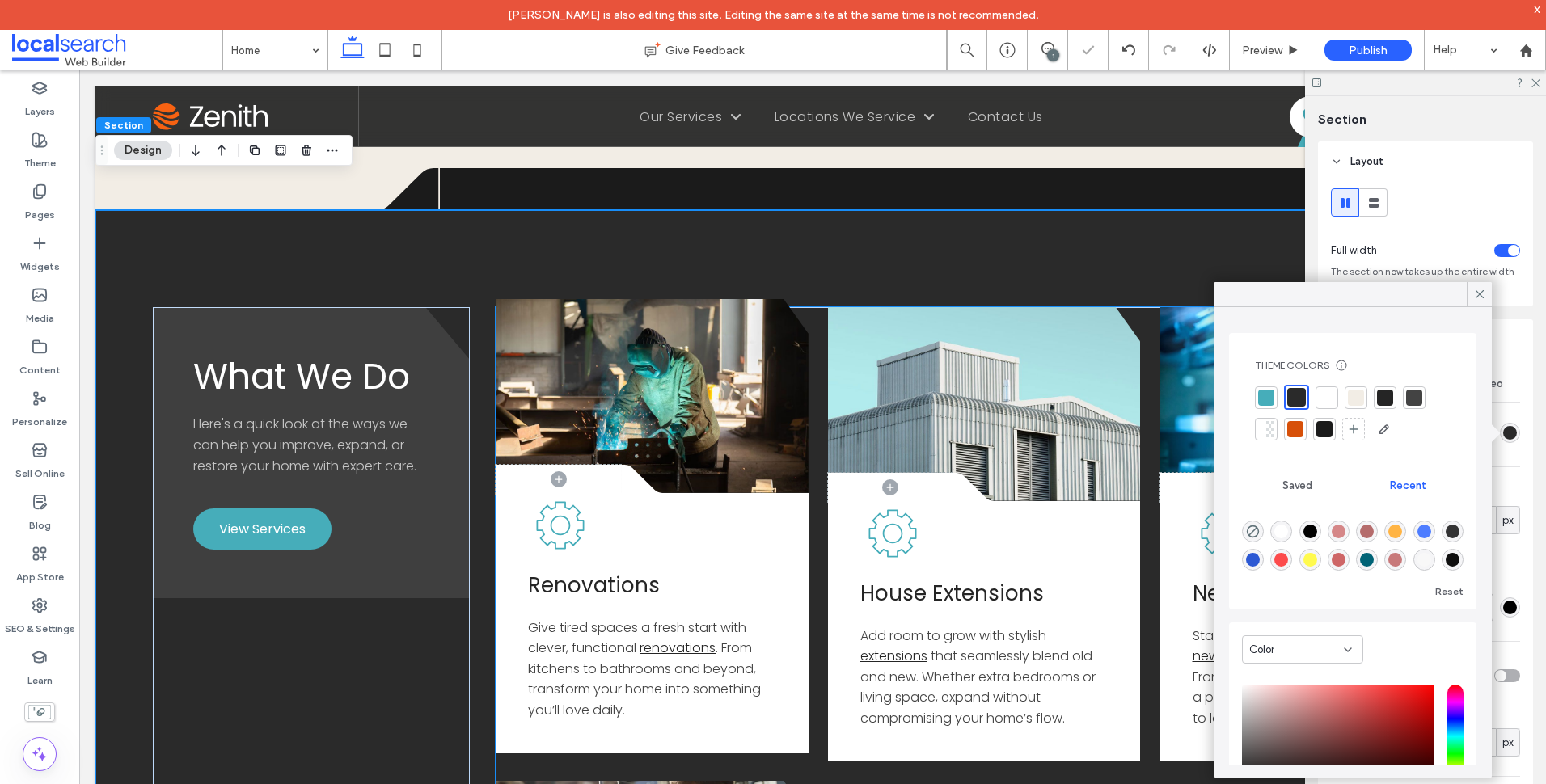
scroll to position [1649, 0]
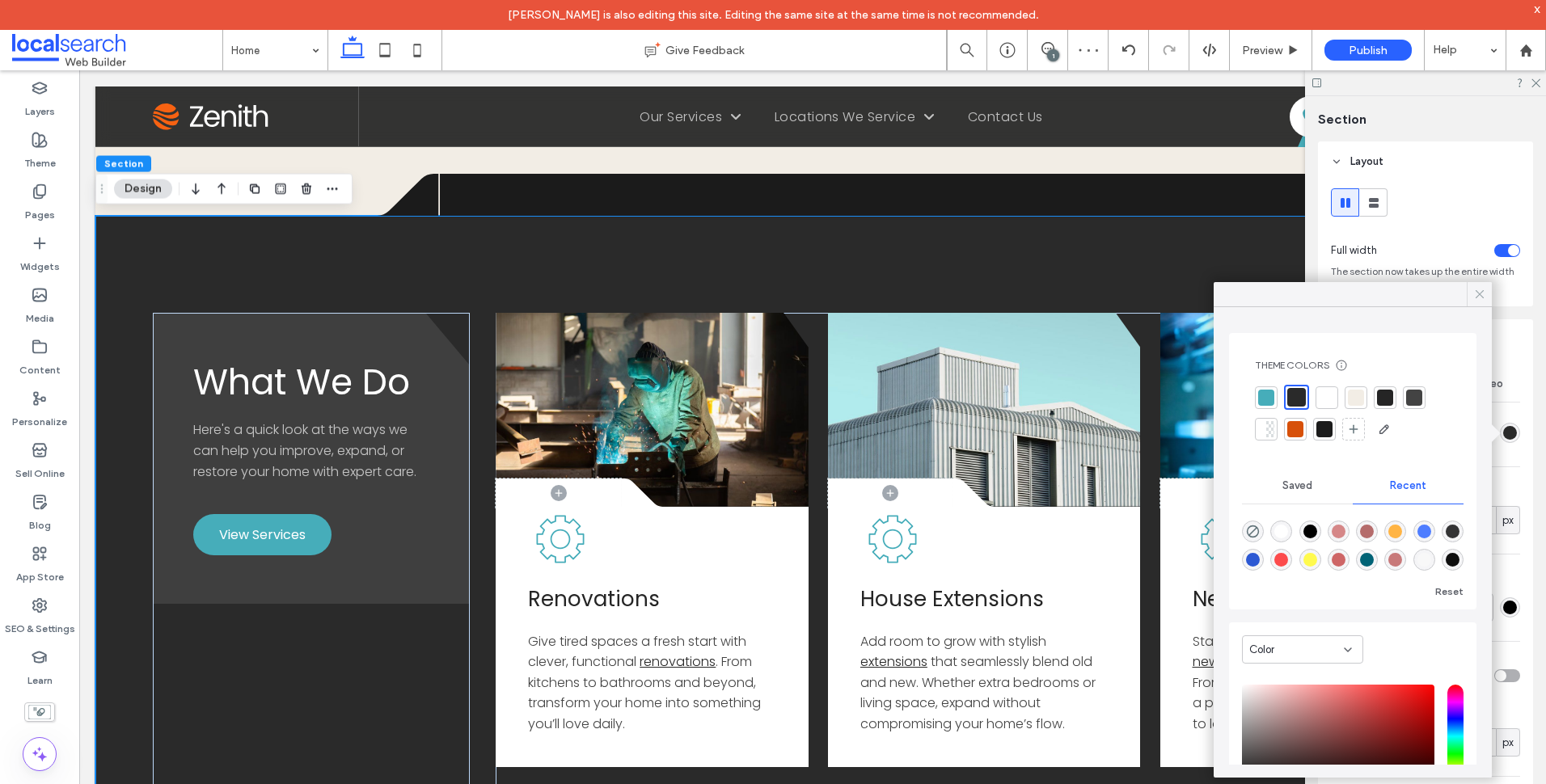
click at [1475, 287] on icon at bounding box center [1479, 295] width 15 height 15
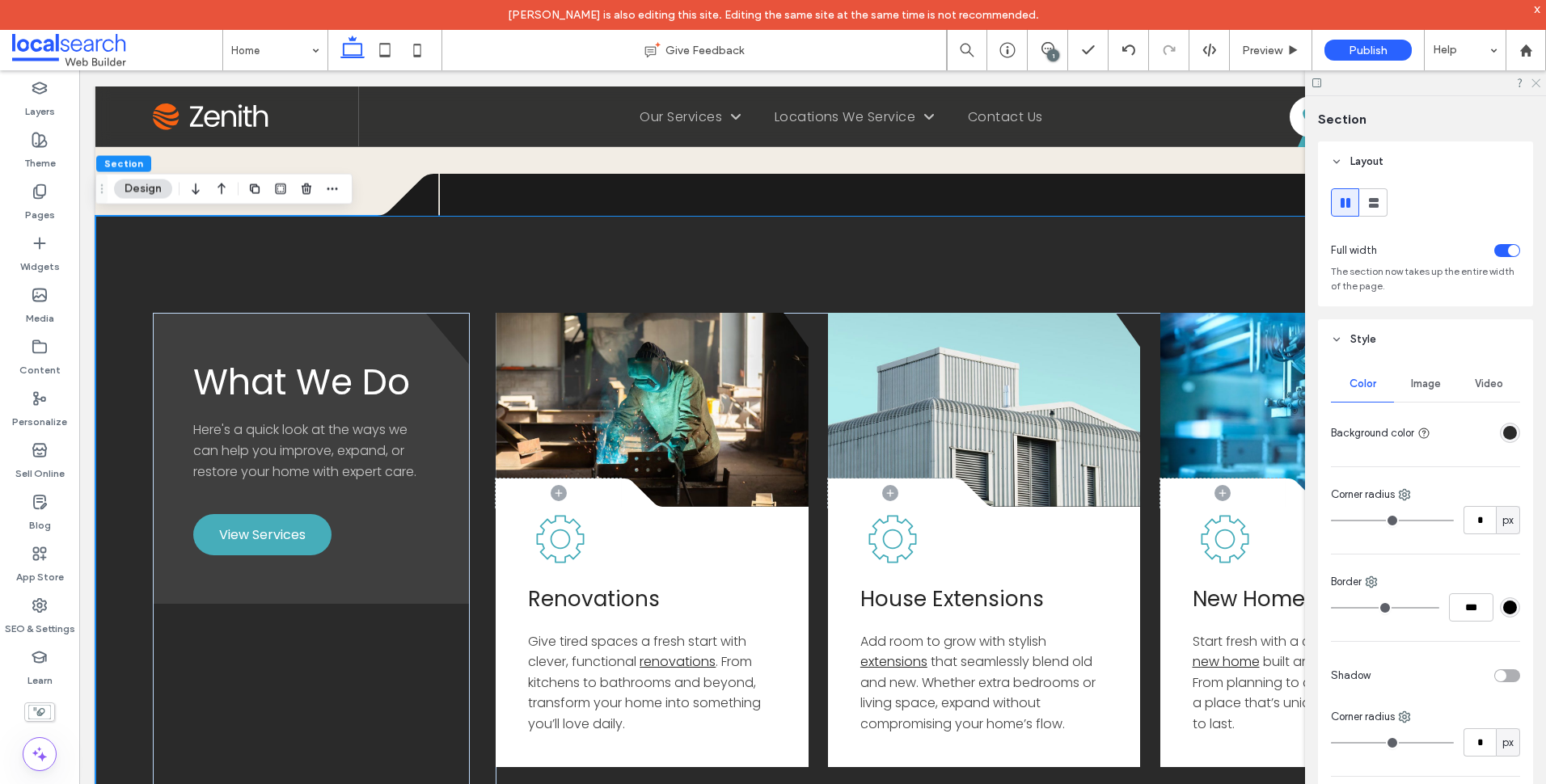
click at [1534, 86] on use at bounding box center [1535, 84] width 9 height 9
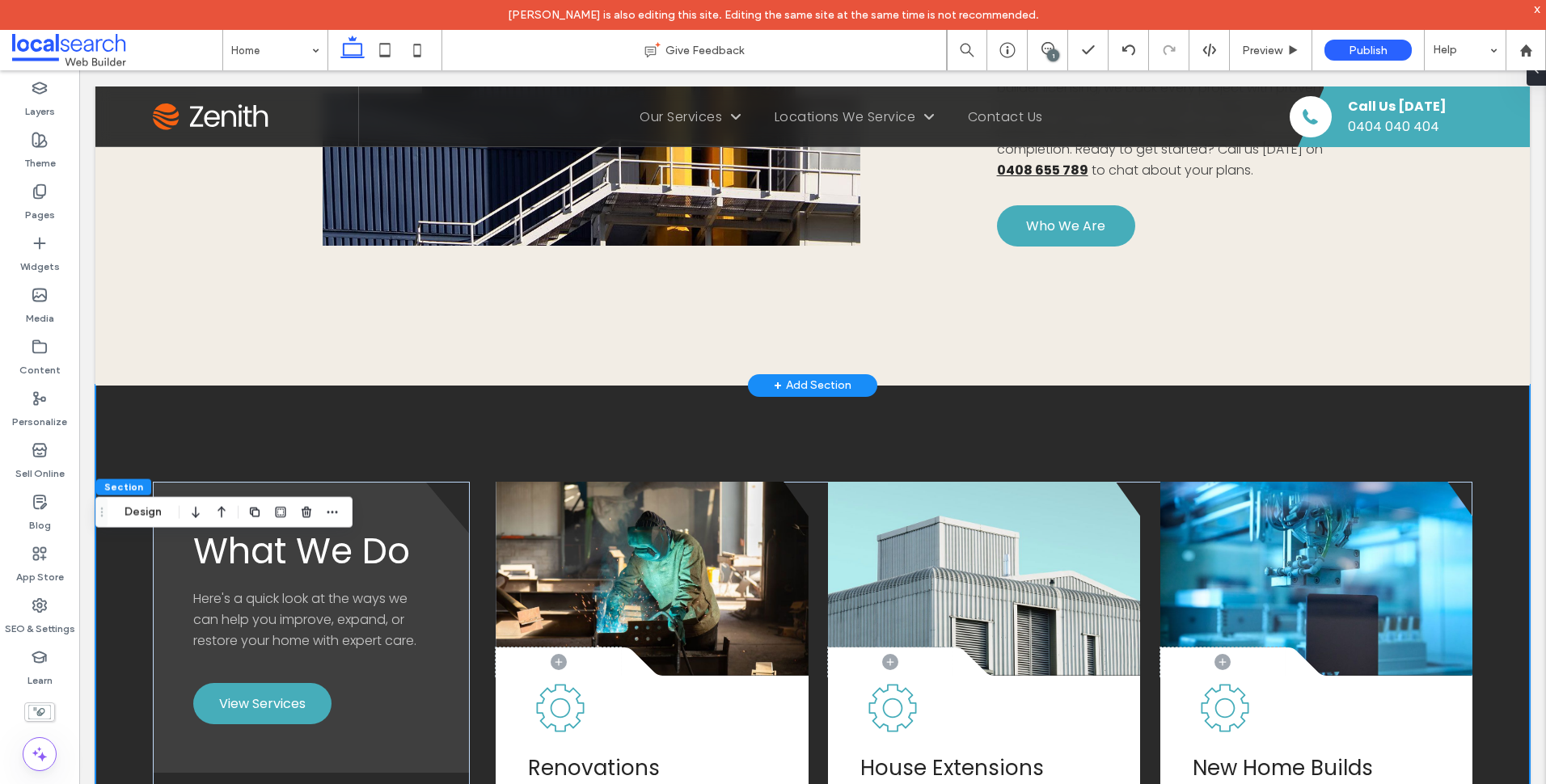
scroll to position [1326, 0]
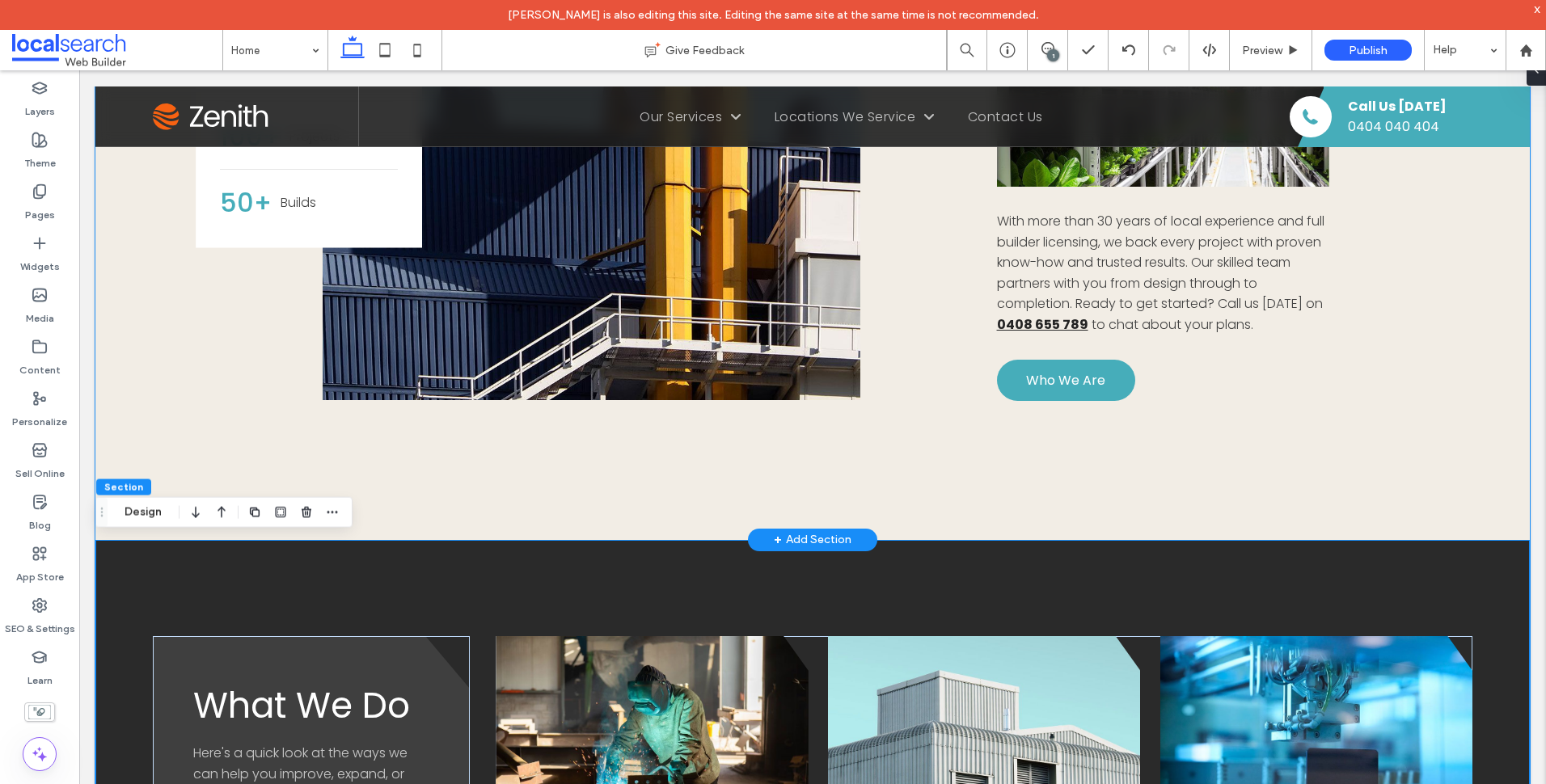
click at [430, 490] on div "30+ Years 100+ Projects 50+ Builds Button Button With more than 30 years of loc…" at bounding box center [813, 250] width 1435 height 579
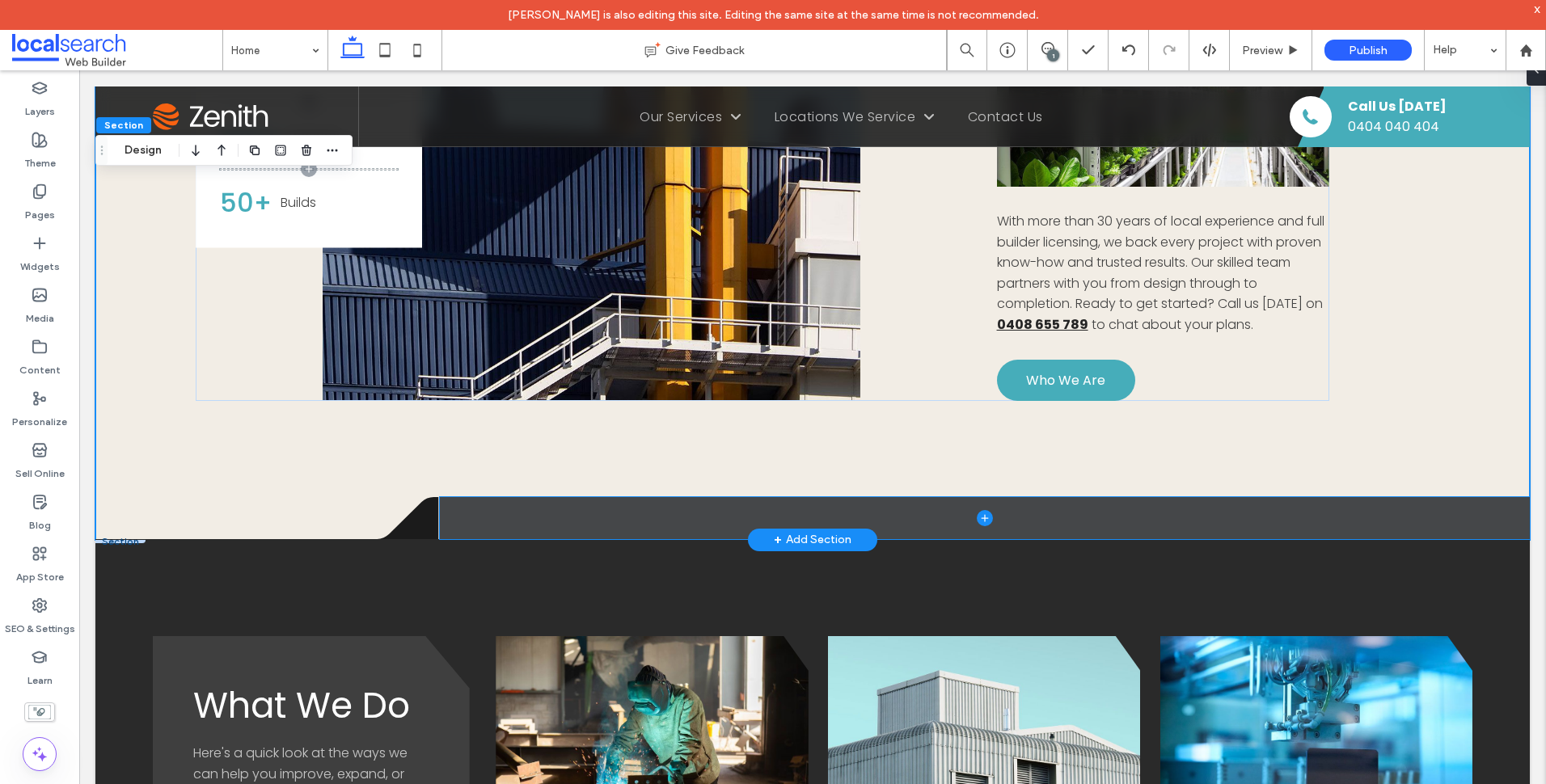
click at [939, 519] on span at bounding box center [985, 518] width 1090 height 42
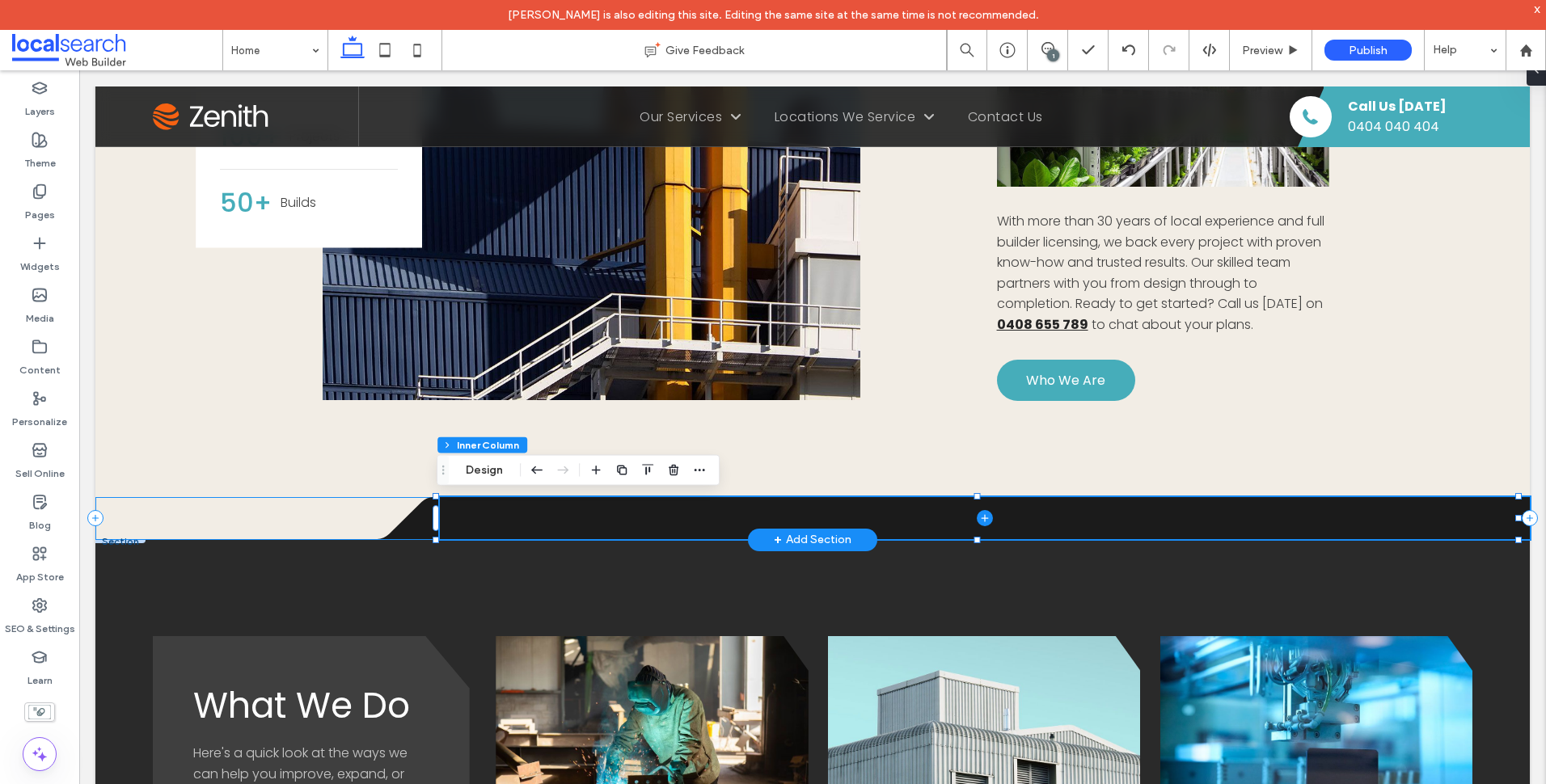
click at [148, 507] on div ".cls-1-1316329055-1316329055 { fill: none; } .cls-2-1316329055-1316329055 { cli…" at bounding box center [813, 518] width 1435 height 43
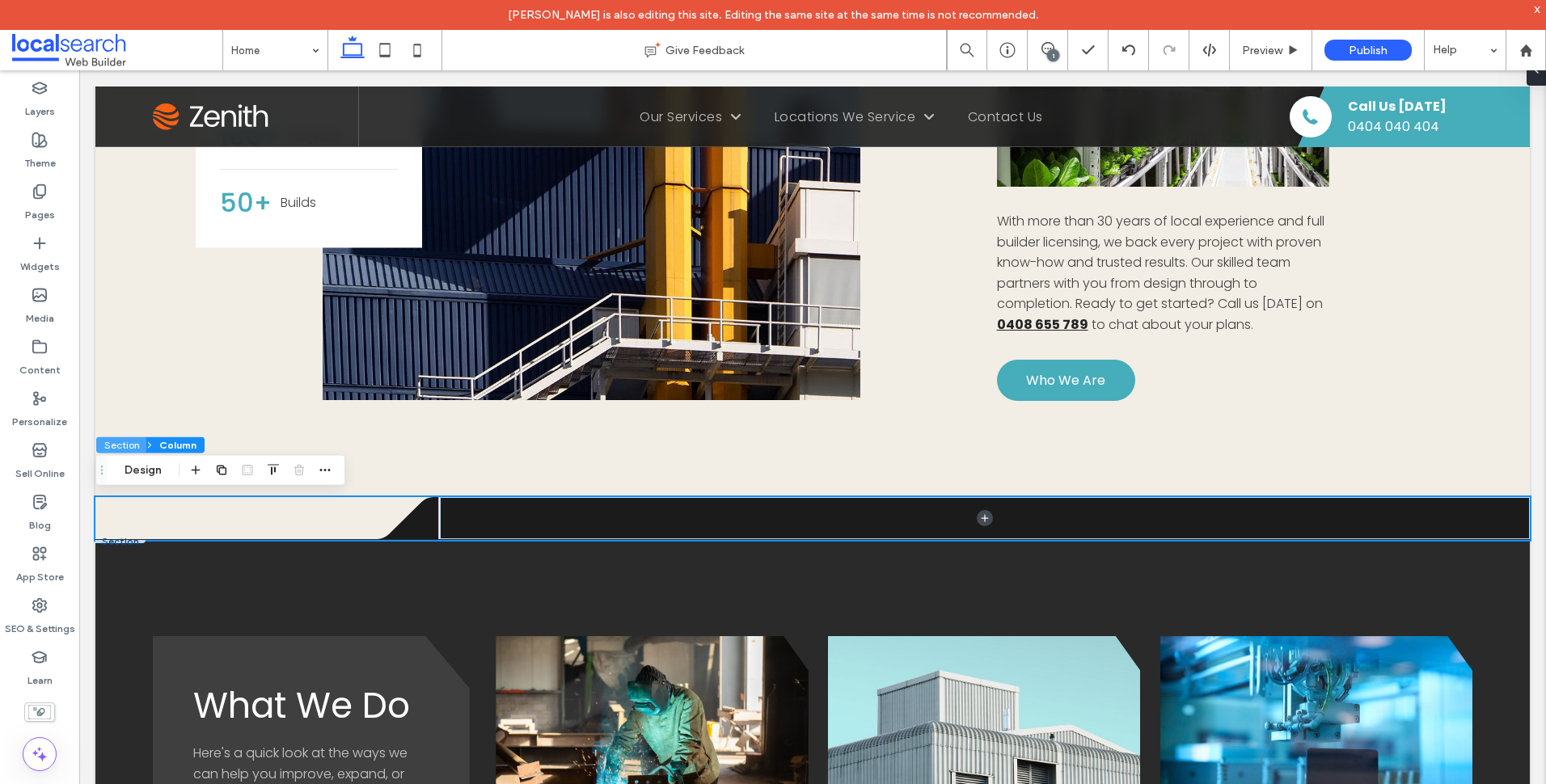
click at [136, 447] on button "Section" at bounding box center [121, 446] width 50 height 16
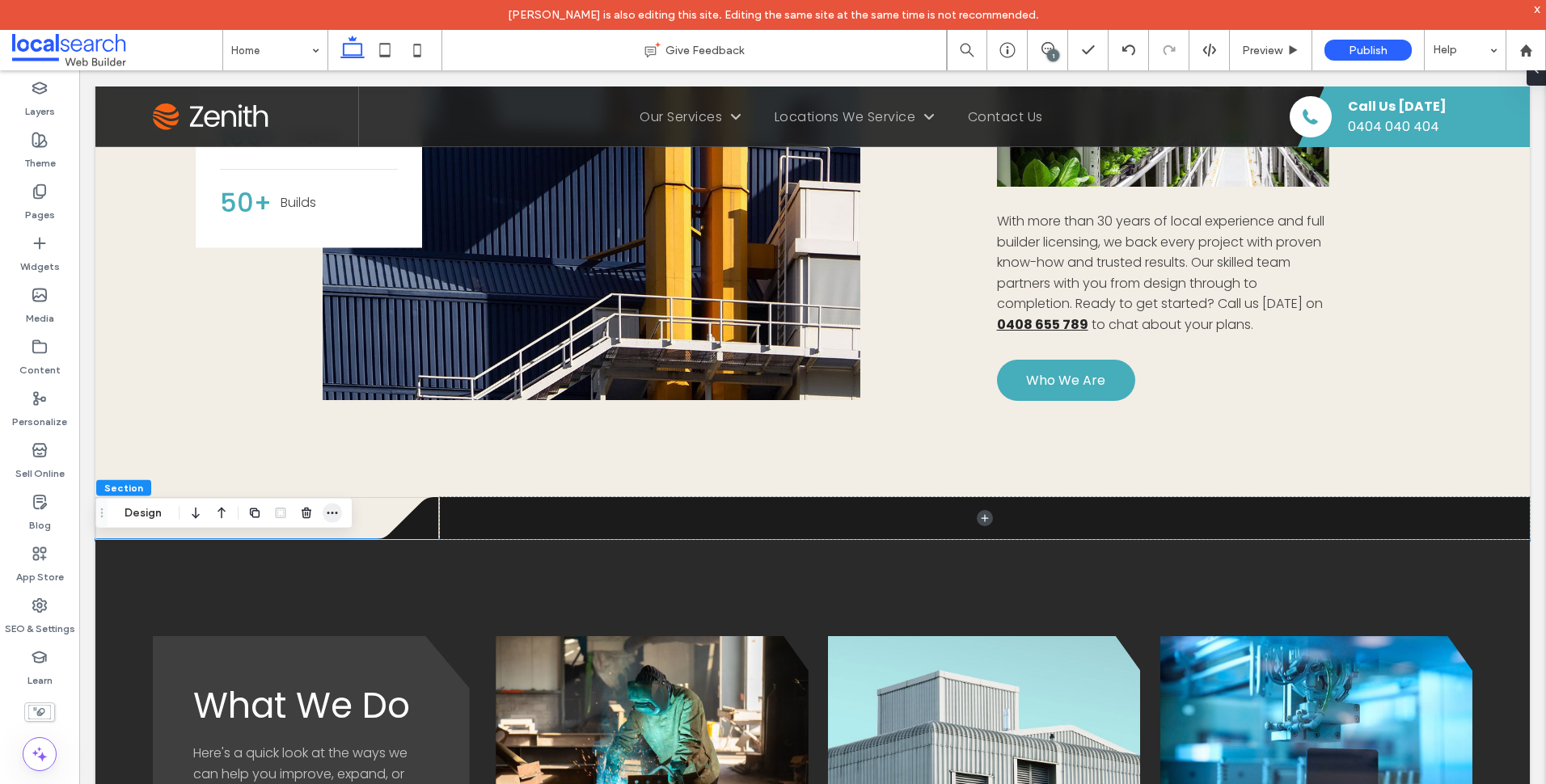
click at [331, 511] on icon "button" at bounding box center [332, 513] width 13 height 13
click at [296, 506] on div at bounding box center [293, 513] width 97 height 29
click at [300, 508] on icon "button" at bounding box center [306, 513] width 13 height 13
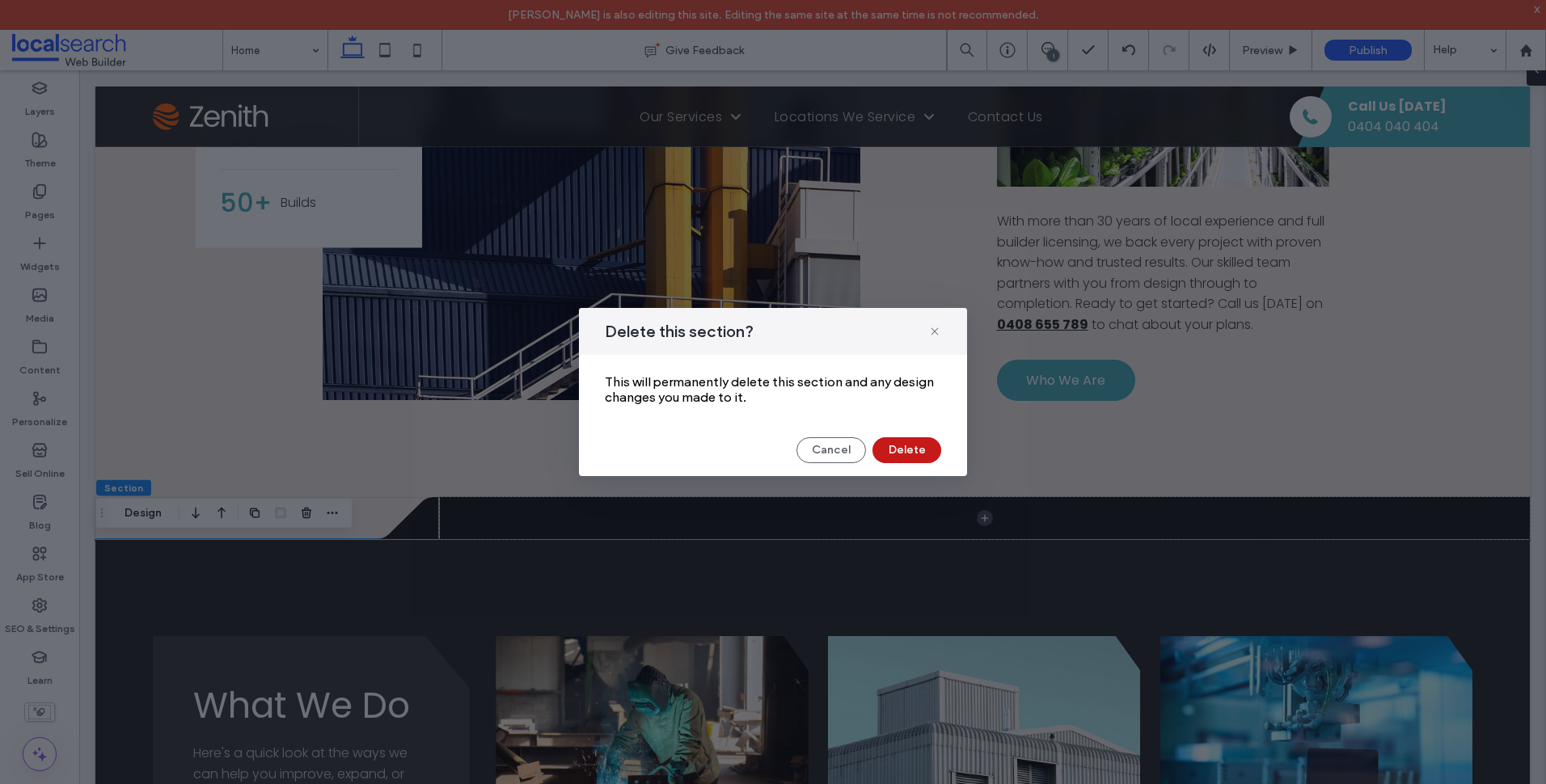
click at [894, 446] on button "Delete" at bounding box center [906, 450] width 69 height 26
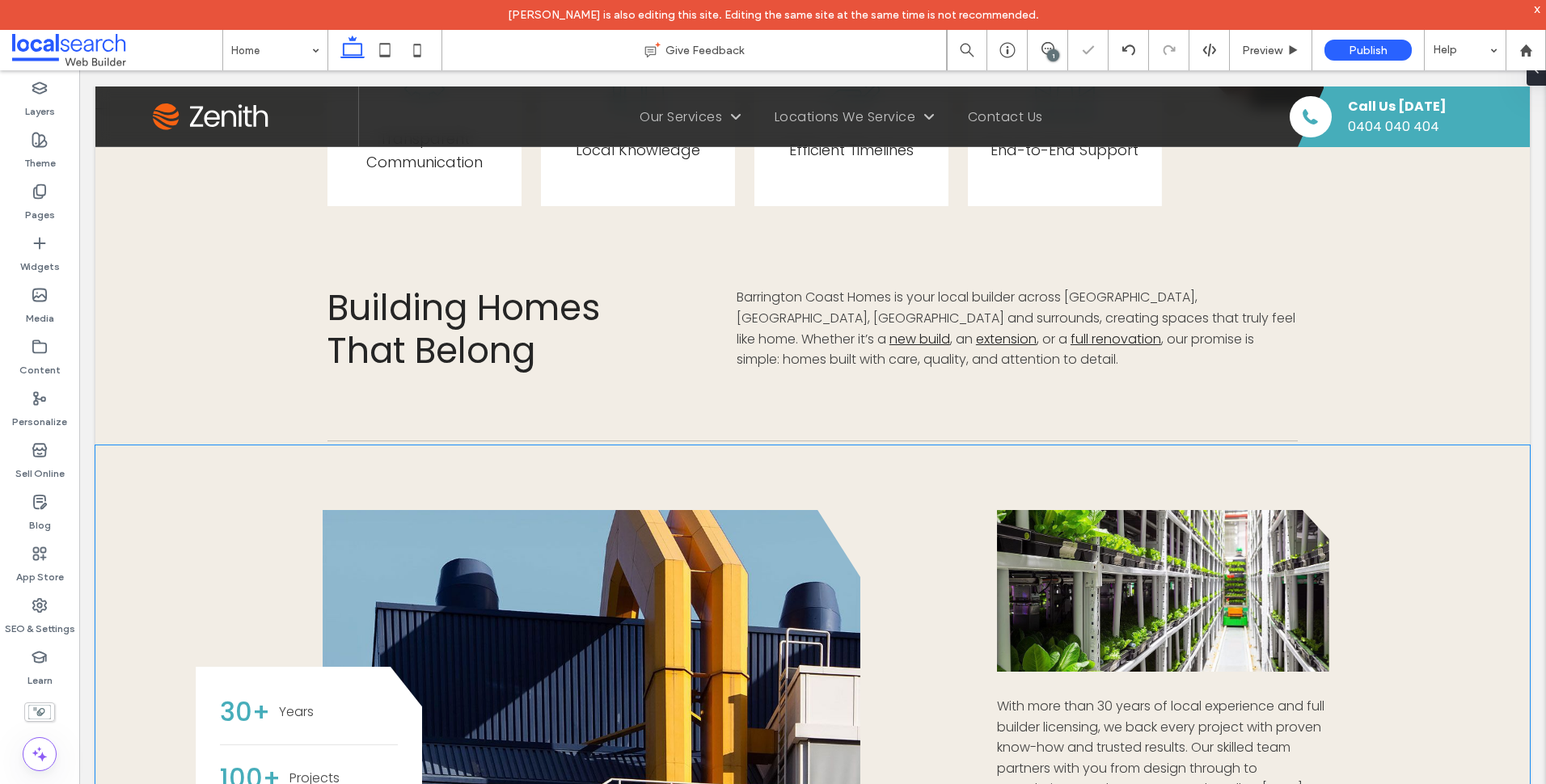
scroll to position [599, 0]
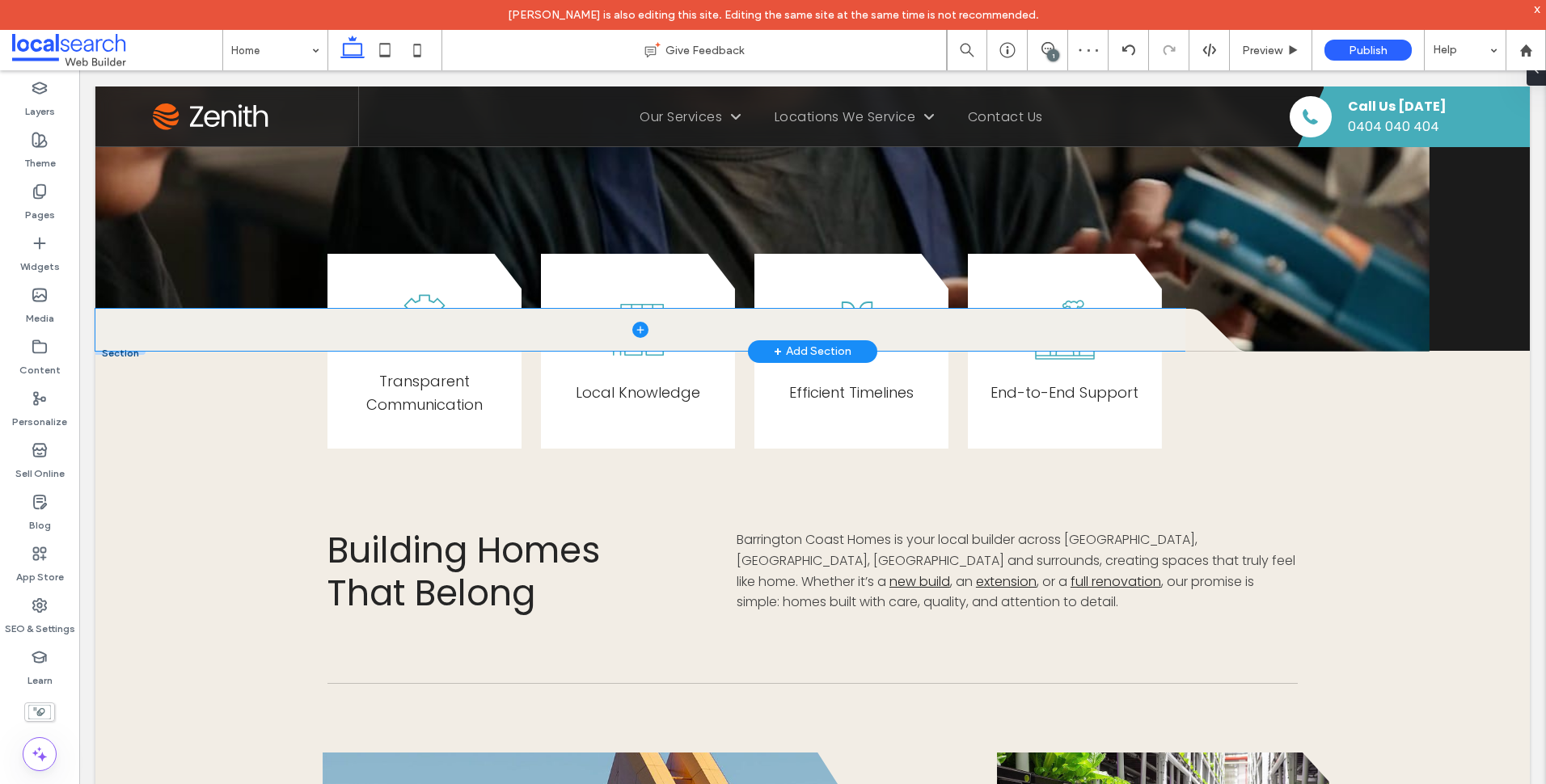
click at [110, 334] on span at bounding box center [641, 330] width 1090 height 42
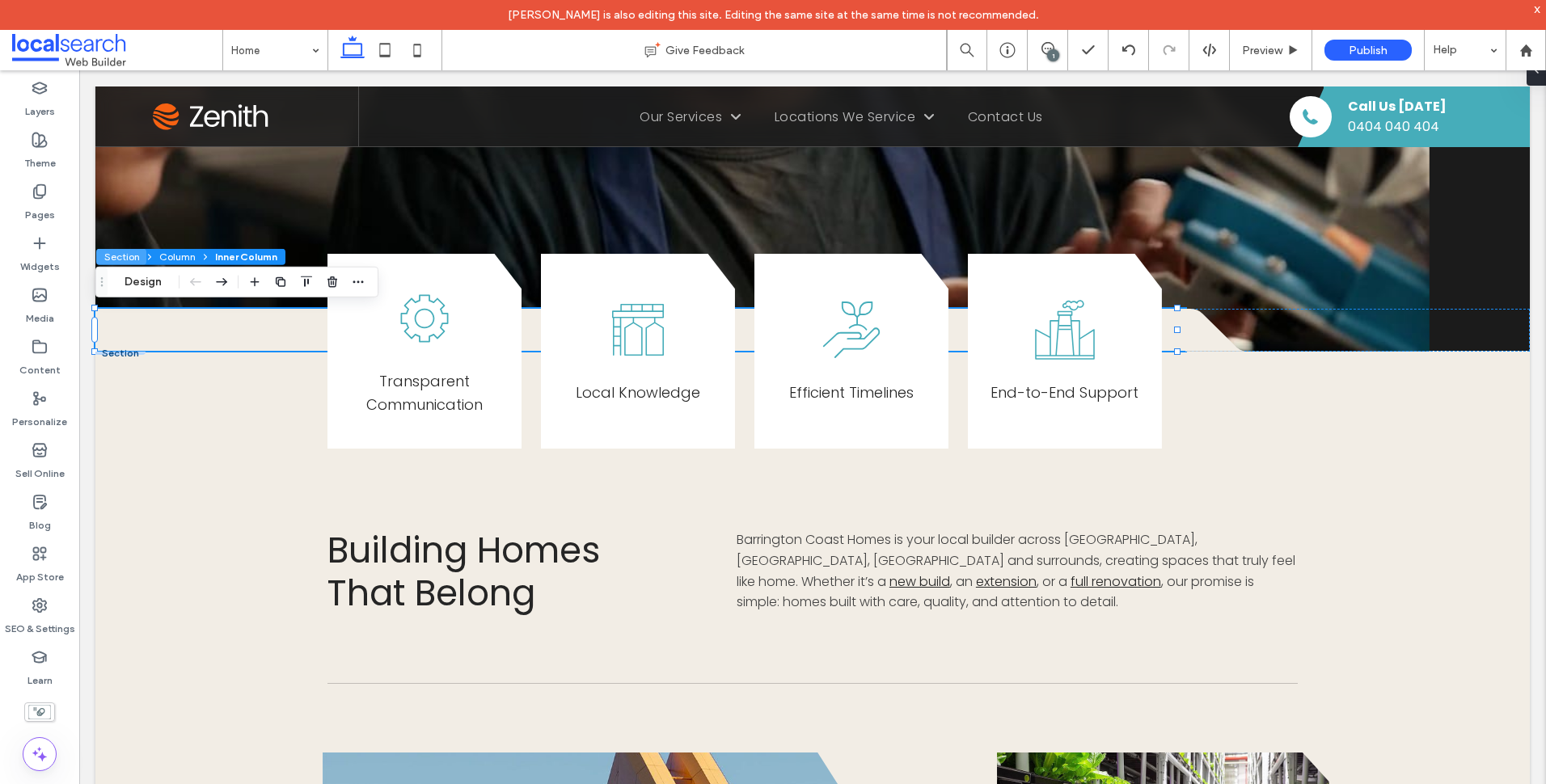
click at [137, 259] on button "Section" at bounding box center [121, 257] width 50 height 16
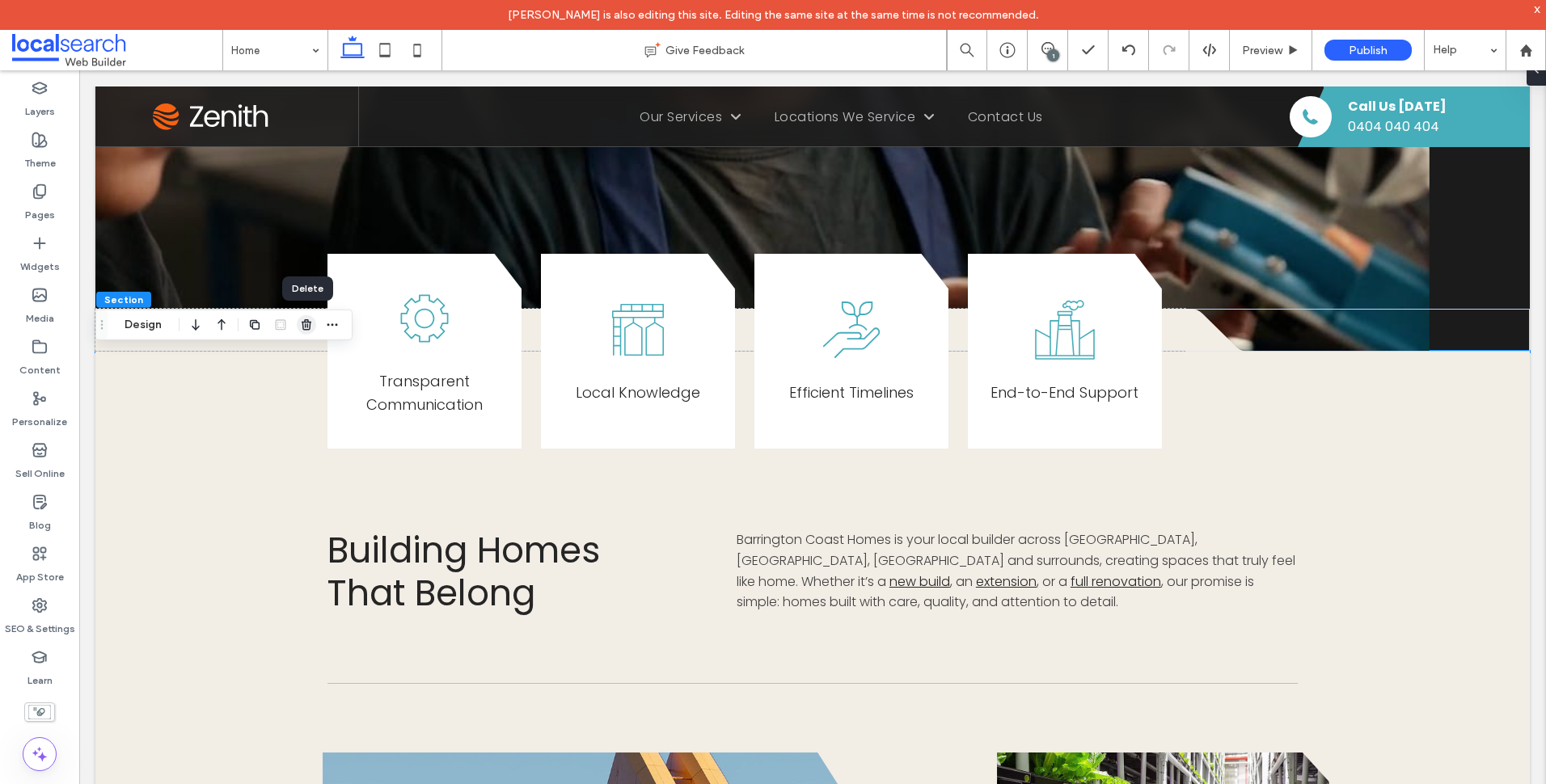
click at [304, 323] on icon "button" at bounding box center [306, 325] width 13 height 13
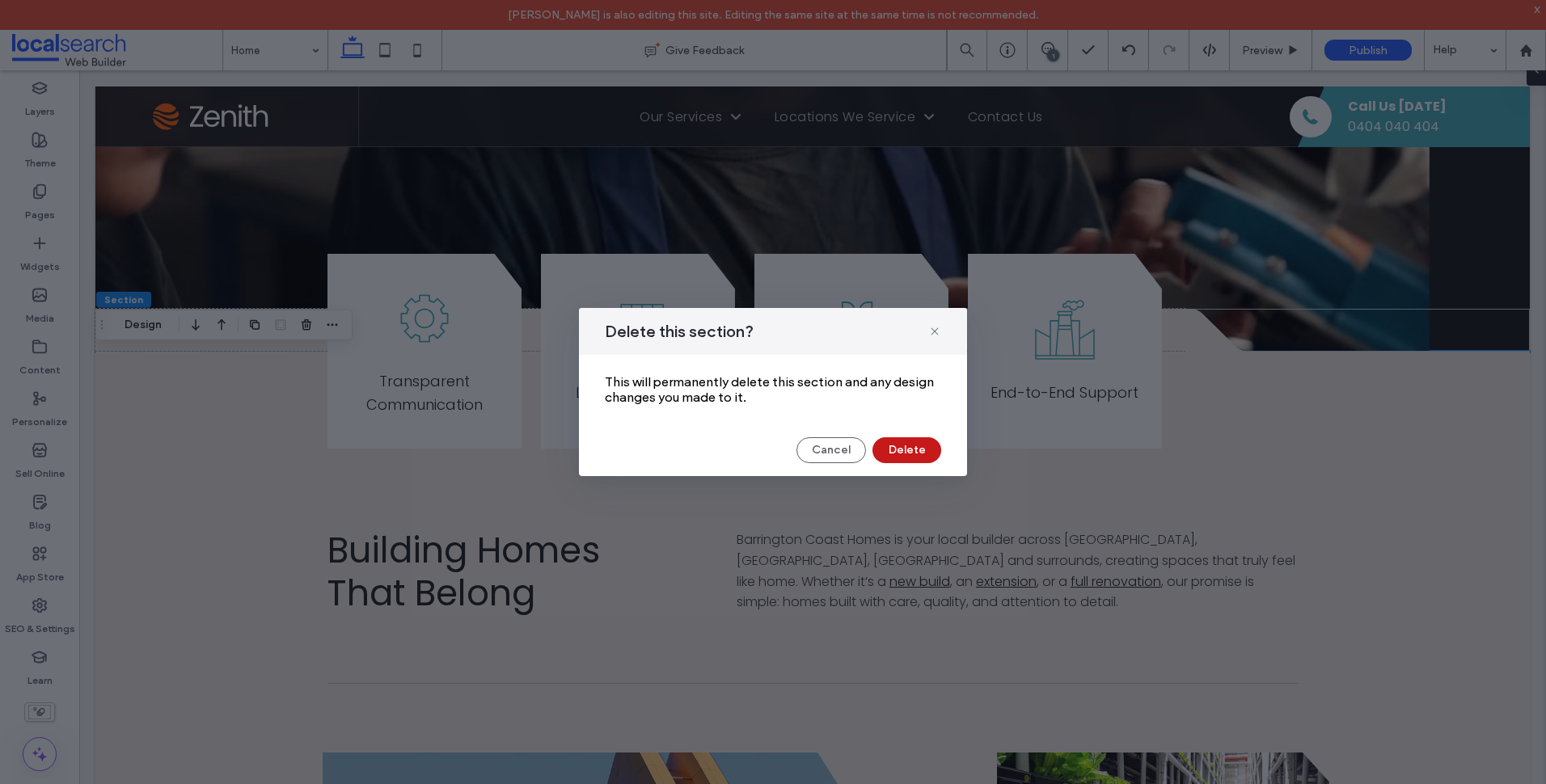
click at [903, 447] on button "Delete" at bounding box center [906, 450] width 69 height 26
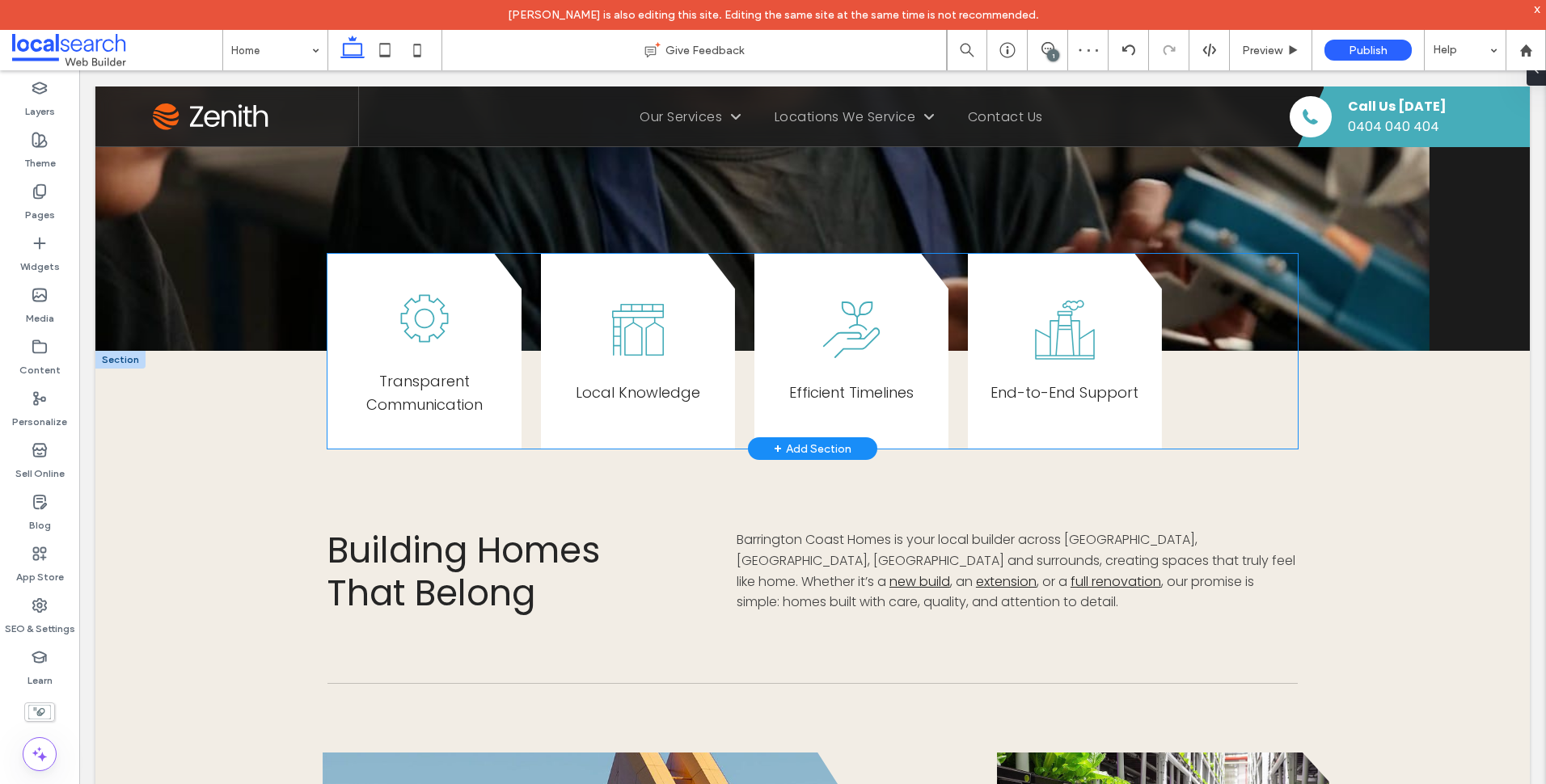
click at [528, 399] on div "Transparent Communication Local Knowledge Efficient Timelines End-to-End Support" at bounding box center [812, 351] width 970 height 196
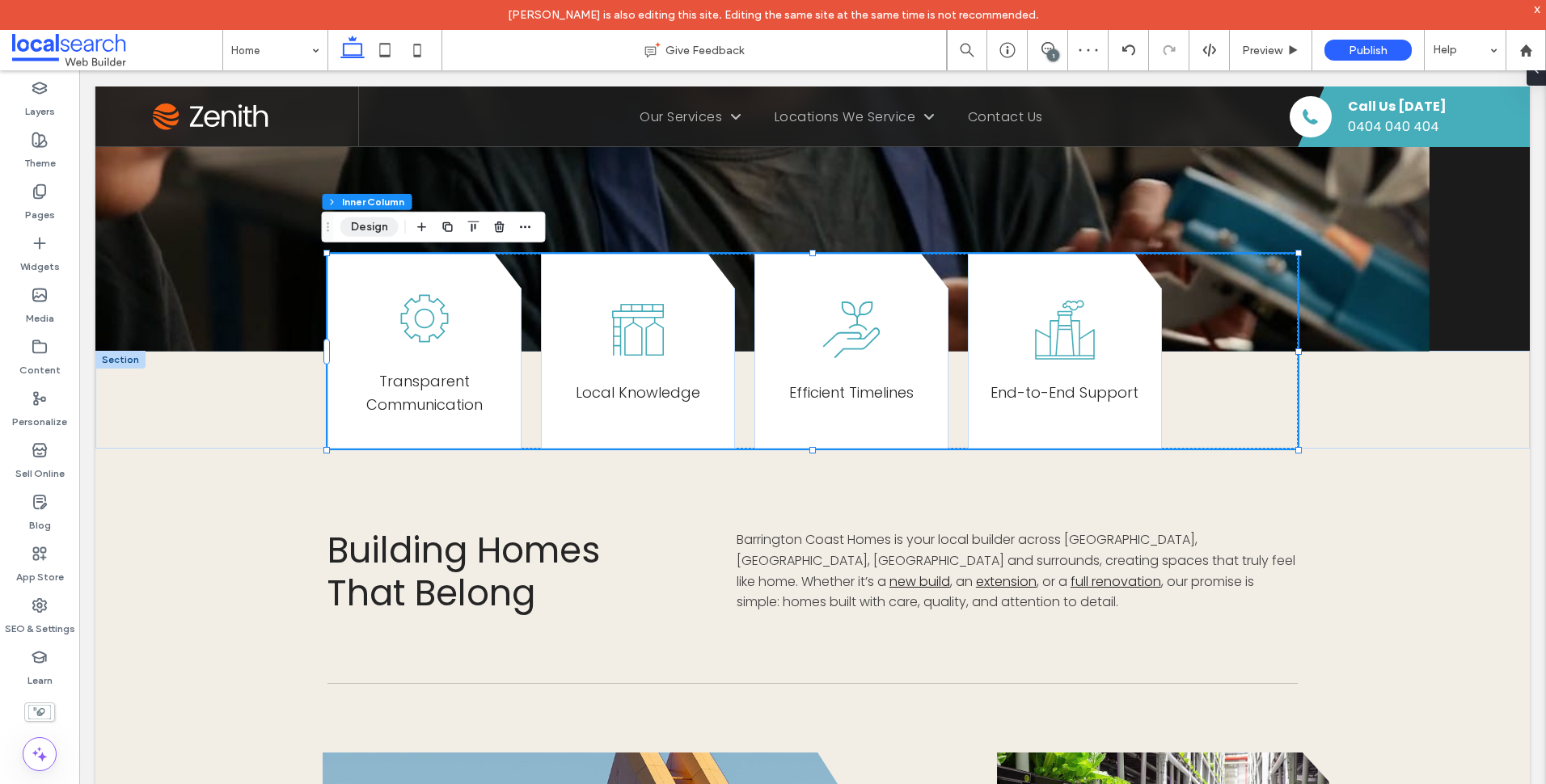
click at [386, 235] on button "Design" at bounding box center [369, 227] width 58 height 19
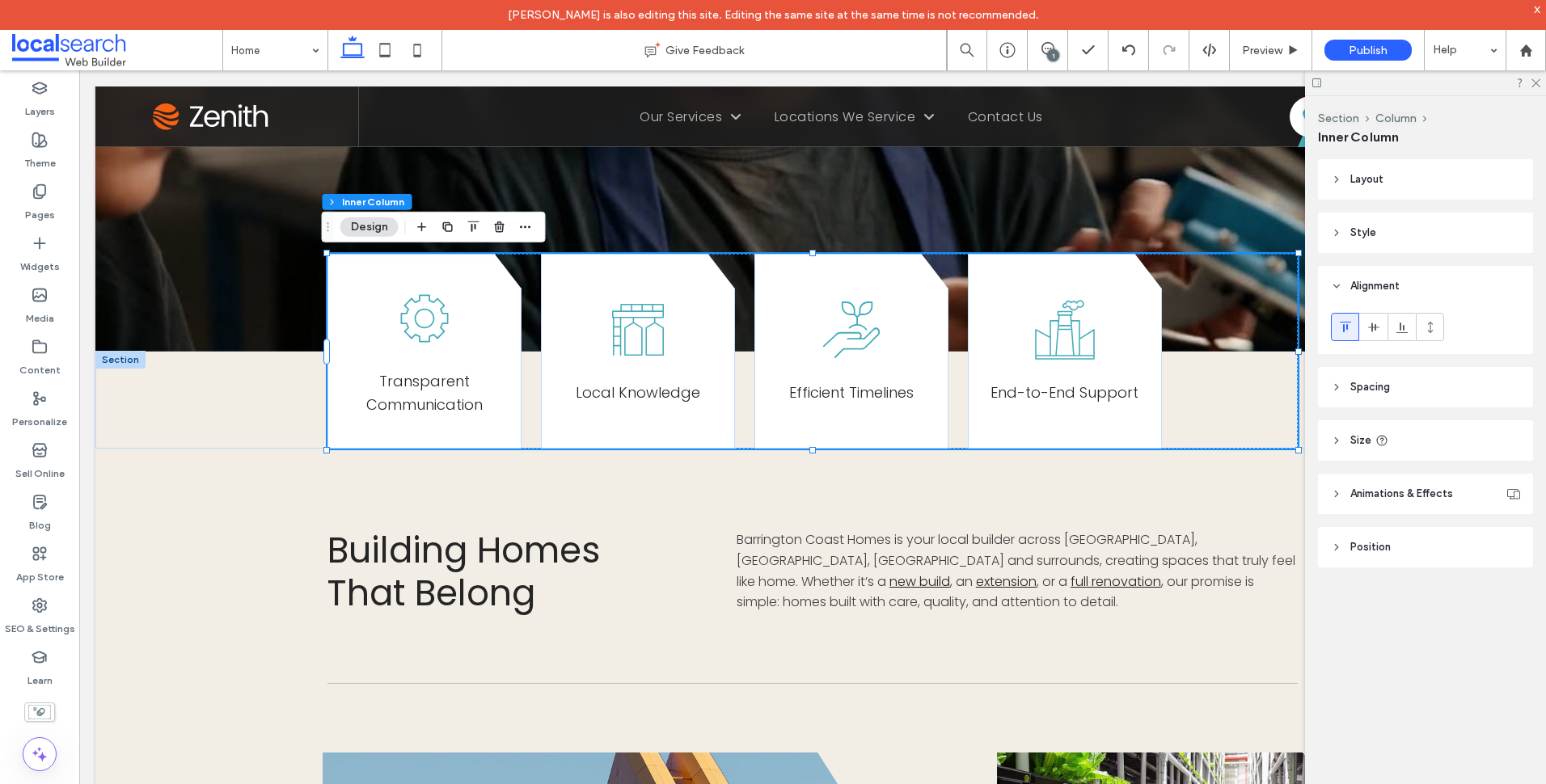
click at [1425, 442] on header "Size" at bounding box center [1425, 441] width 215 height 41
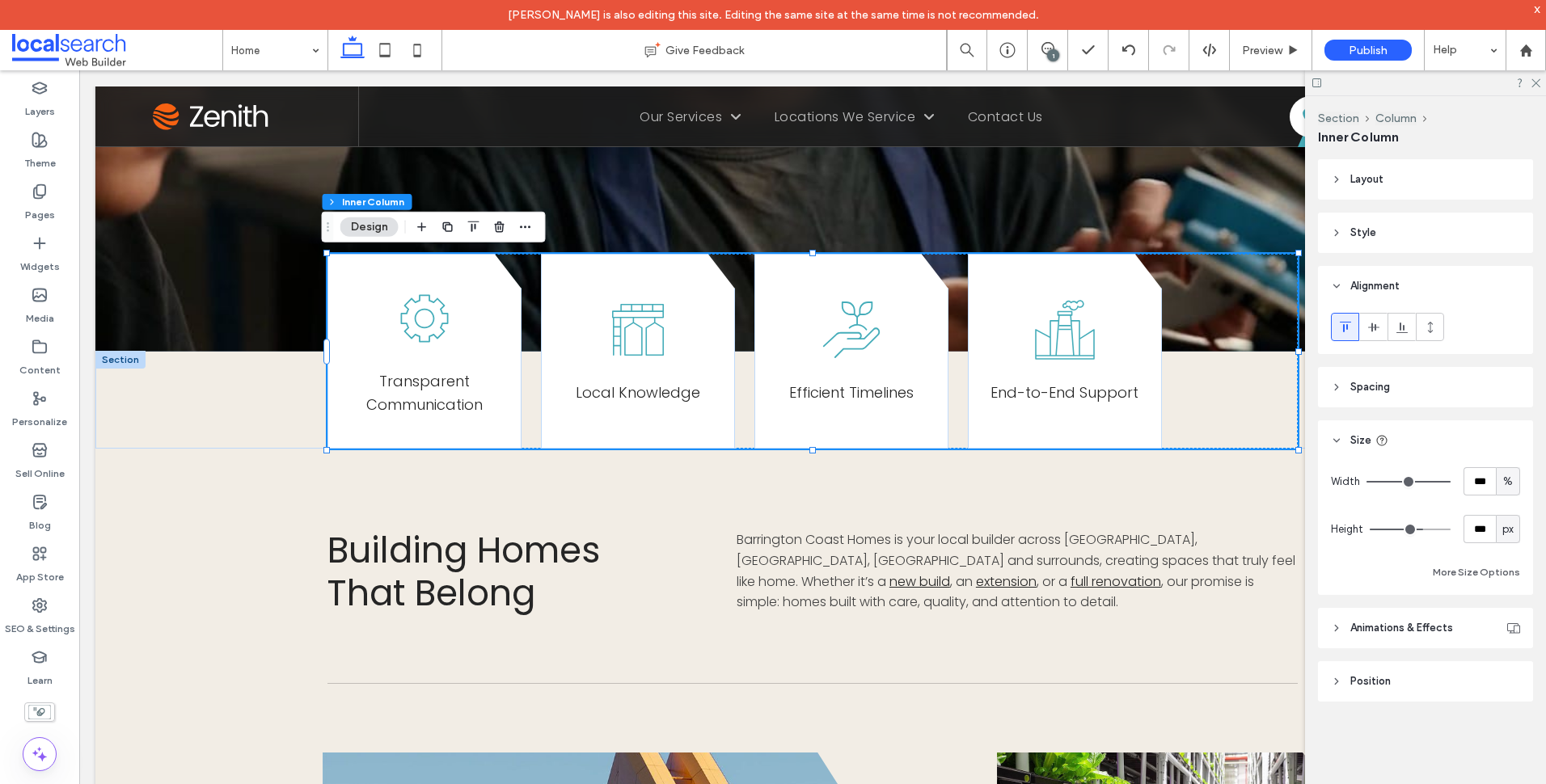
click at [1439, 381] on header "Spacing" at bounding box center [1425, 387] width 215 height 41
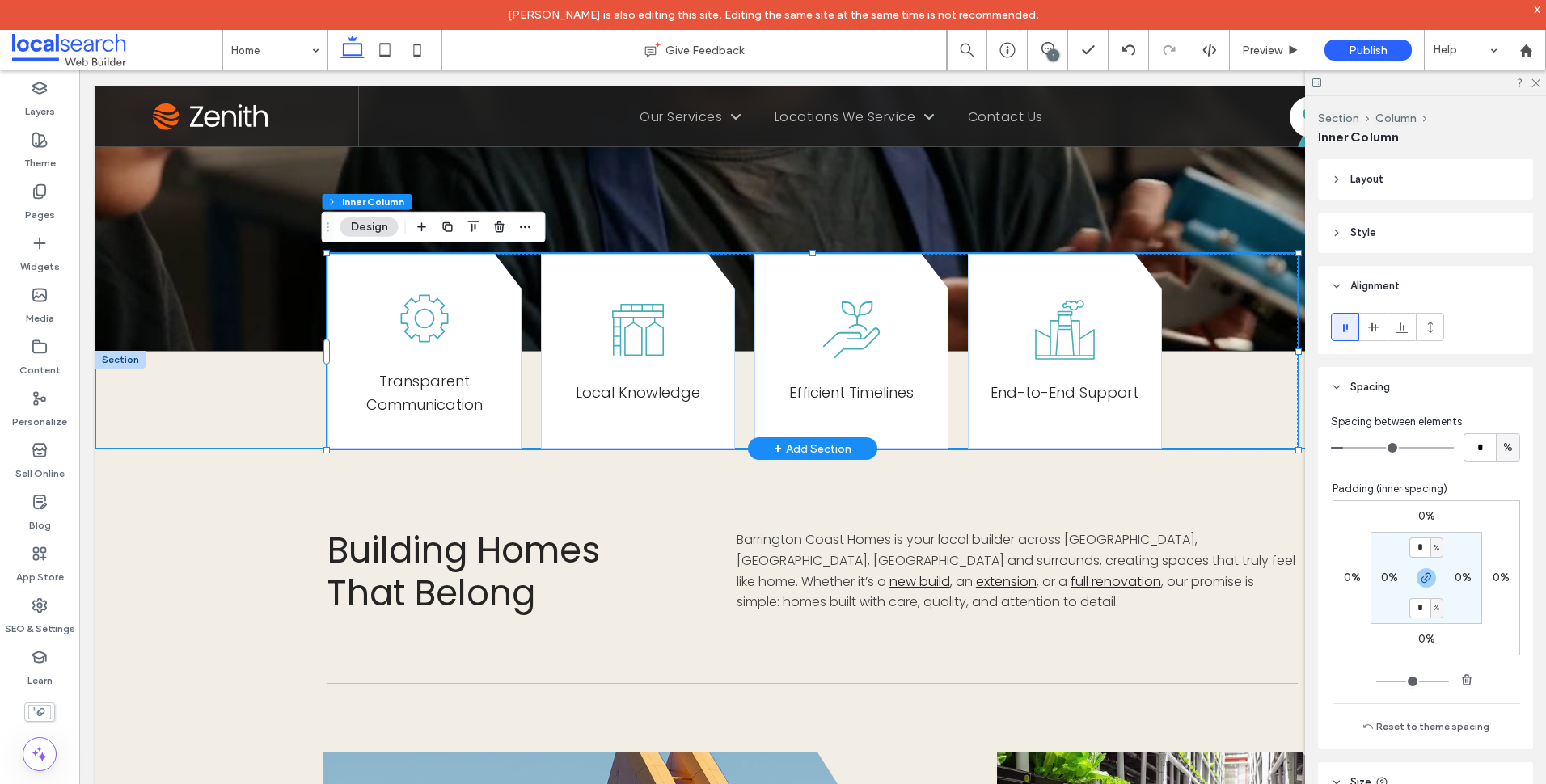
click at [247, 399] on div "Transparent Communication Local Knowledge Efficient Timelines End-to-End Support" at bounding box center [813, 399] width 1435 height 98
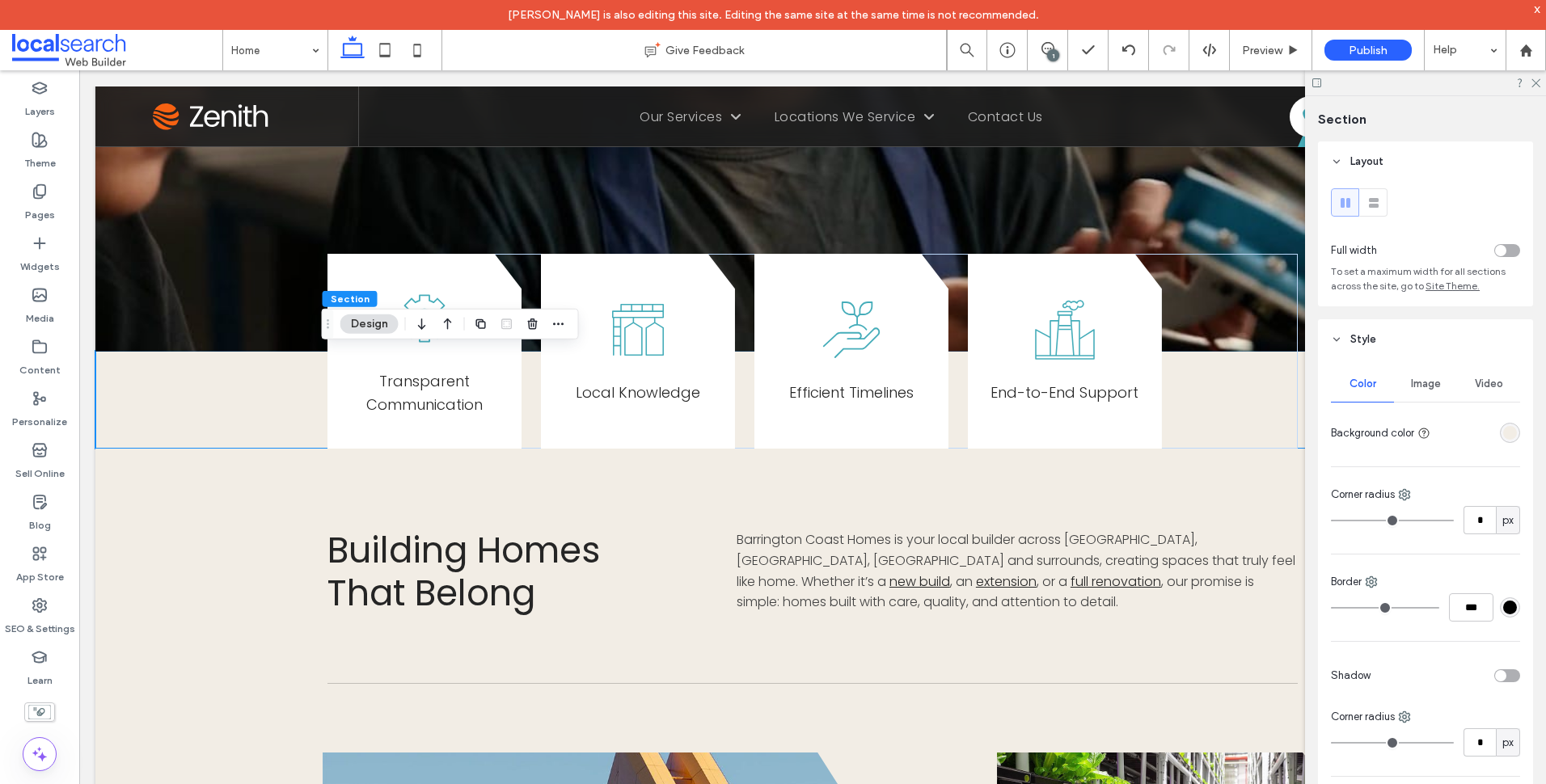
scroll to position [243, 0]
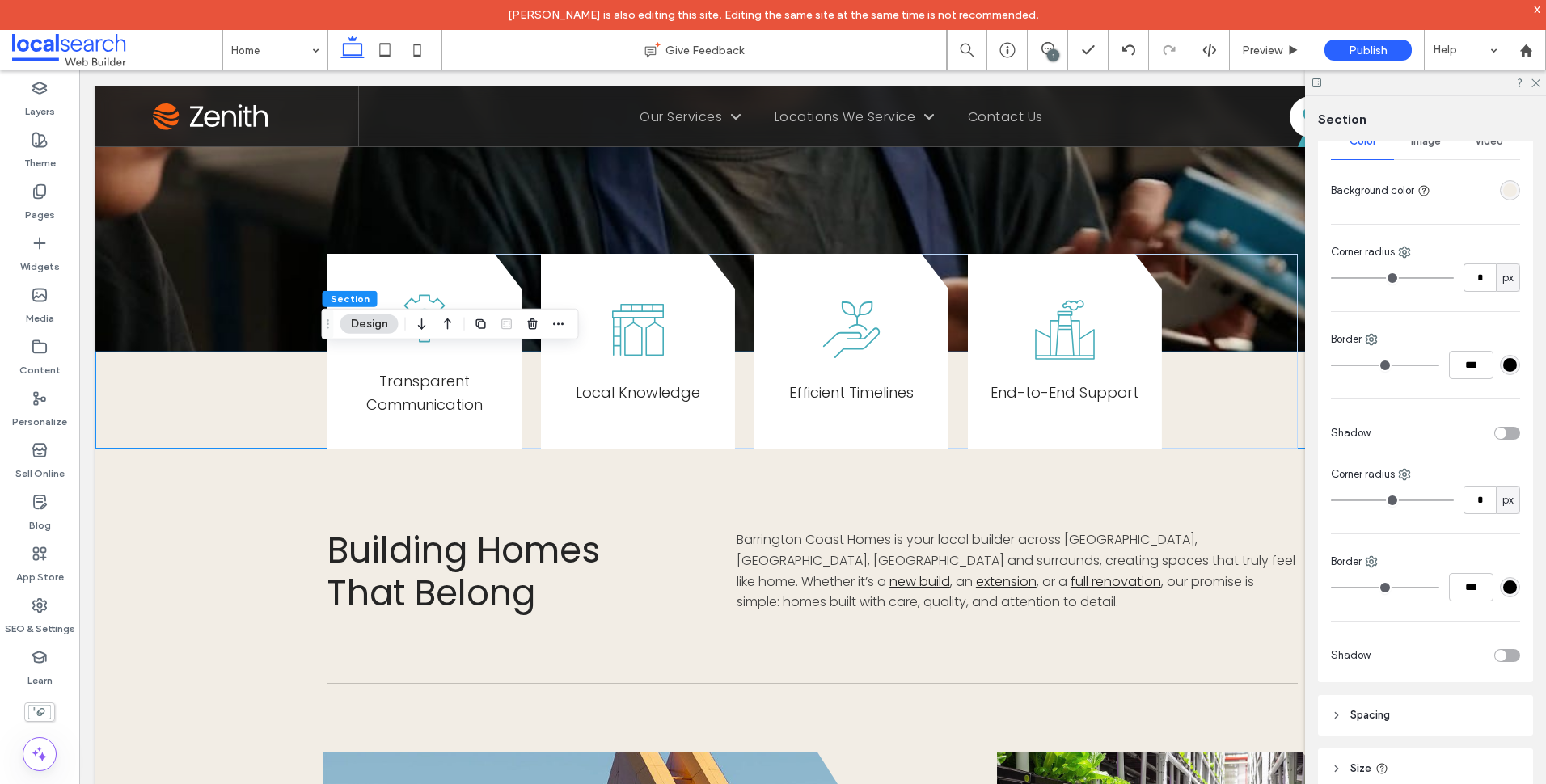
click at [1386, 711] on span "Spacing" at bounding box center [1370, 715] width 40 height 16
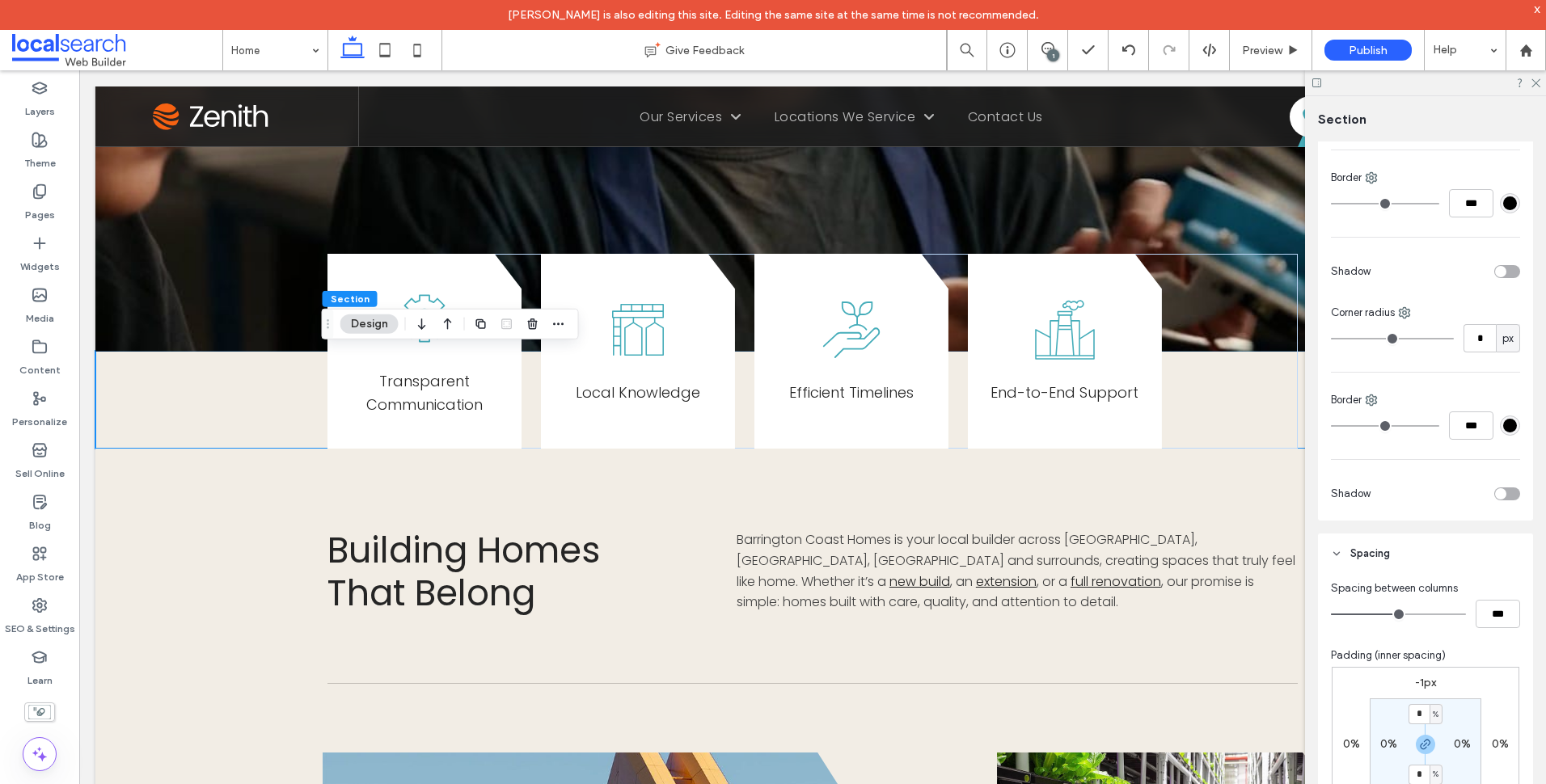
scroll to position [566, 0]
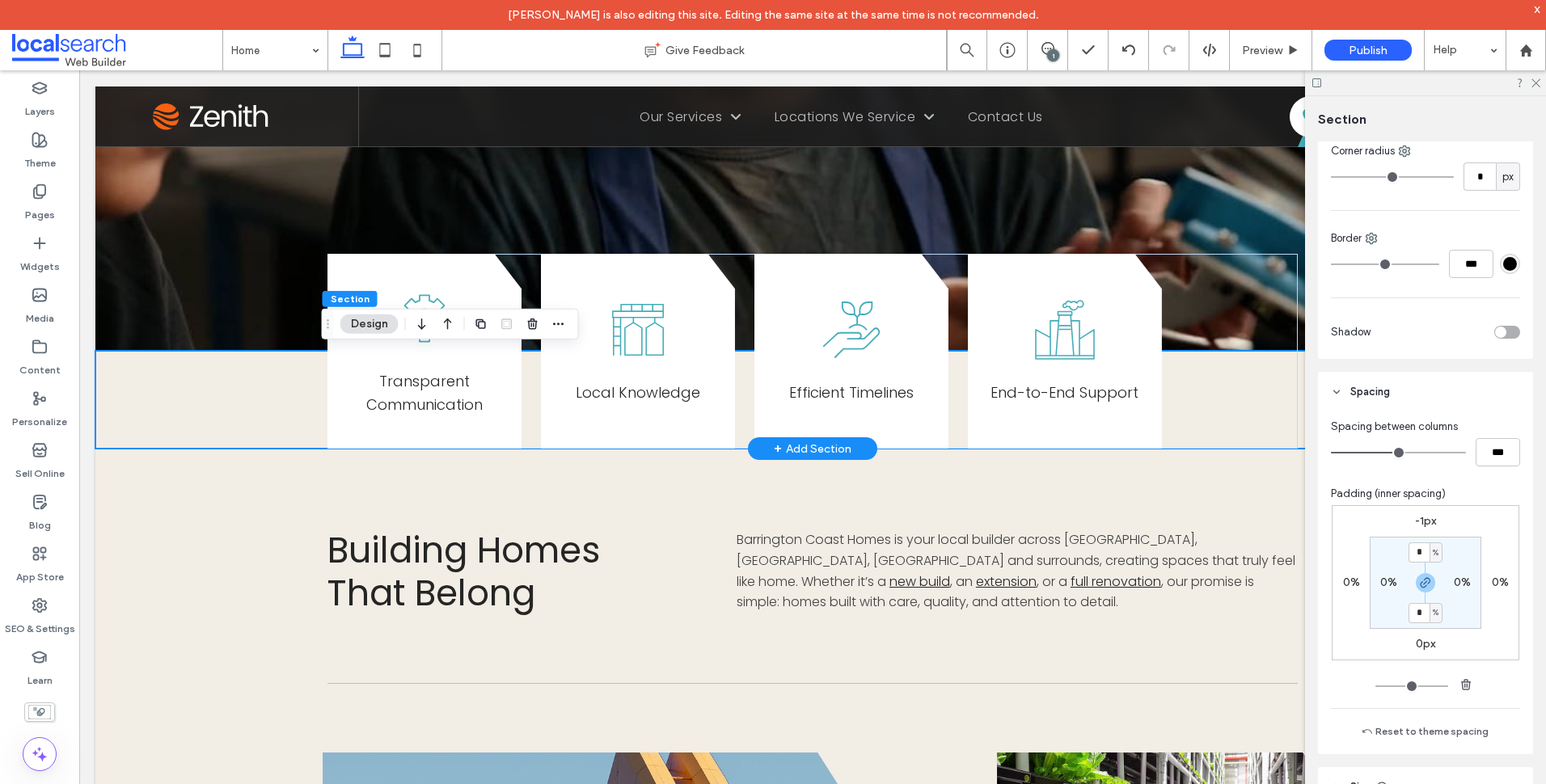
click at [233, 395] on div "Transparent Communication Local Knowledge Efficient Timelines End-to-End Support" at bounding box center [813, 399] width 1435 height 98
click at [517, 267] on div "Transparent Communication Local Knowledge Efficient Timelines End-to-End Support" at bounding box center [812, 351] width 970 height 196
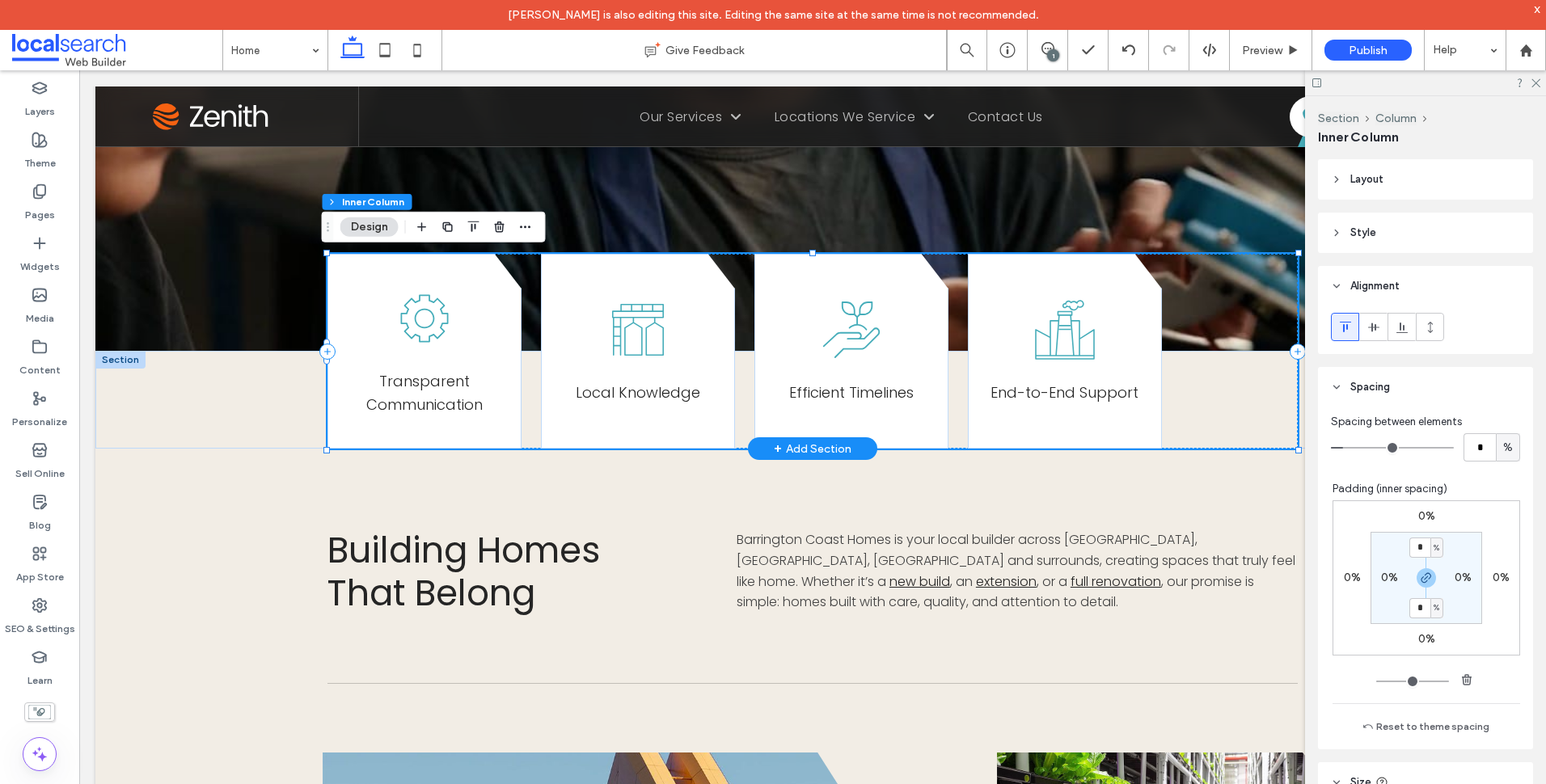
click at [1210, 308] on div "Transparent Communication Local Knowledge Efficient Timelines End-to-End Support" at bounding box center [812, 351] width 970 height 196
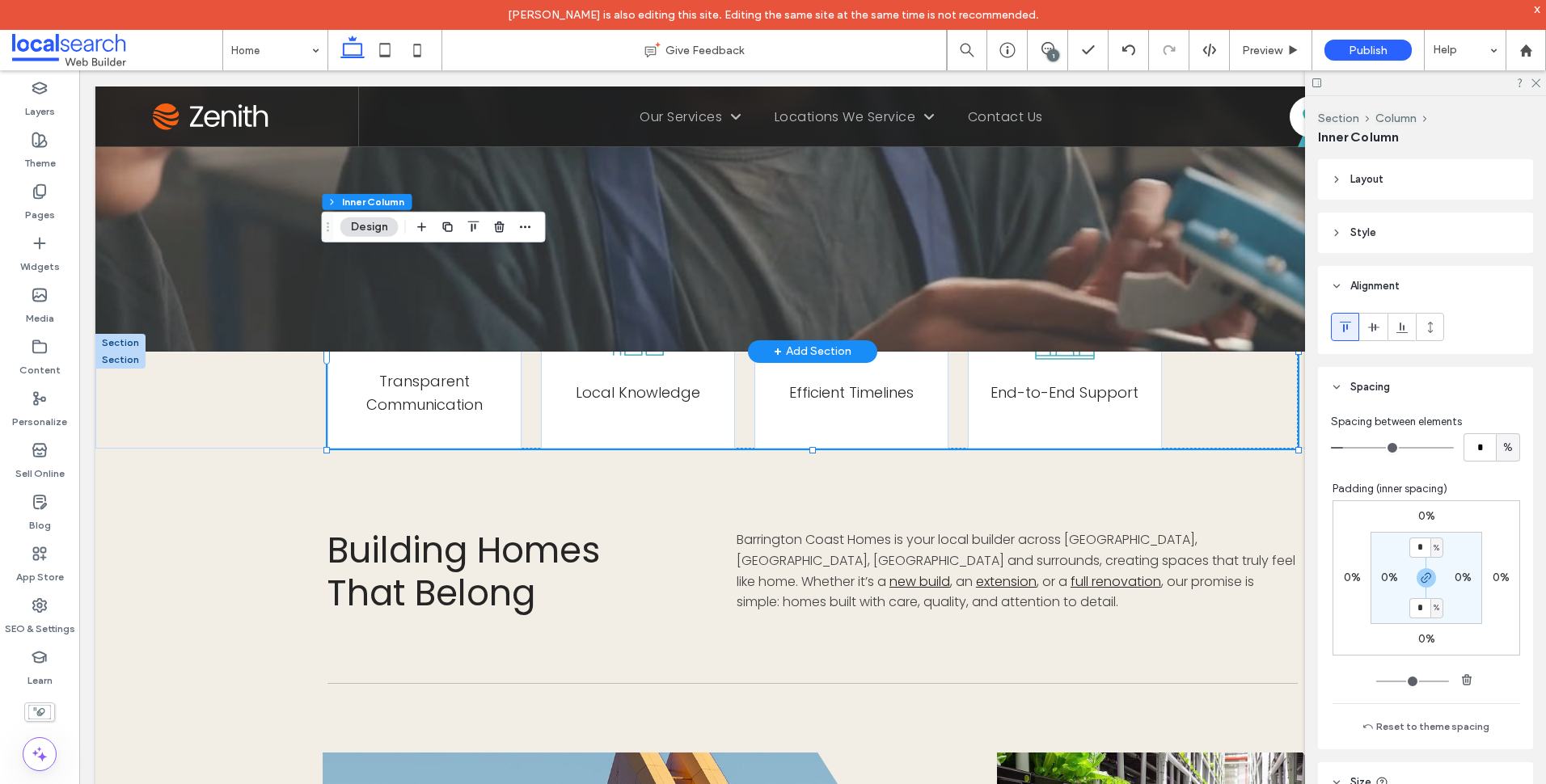
click at [277, 257] on span at bounding box center [762, 60] width 1334 height 582
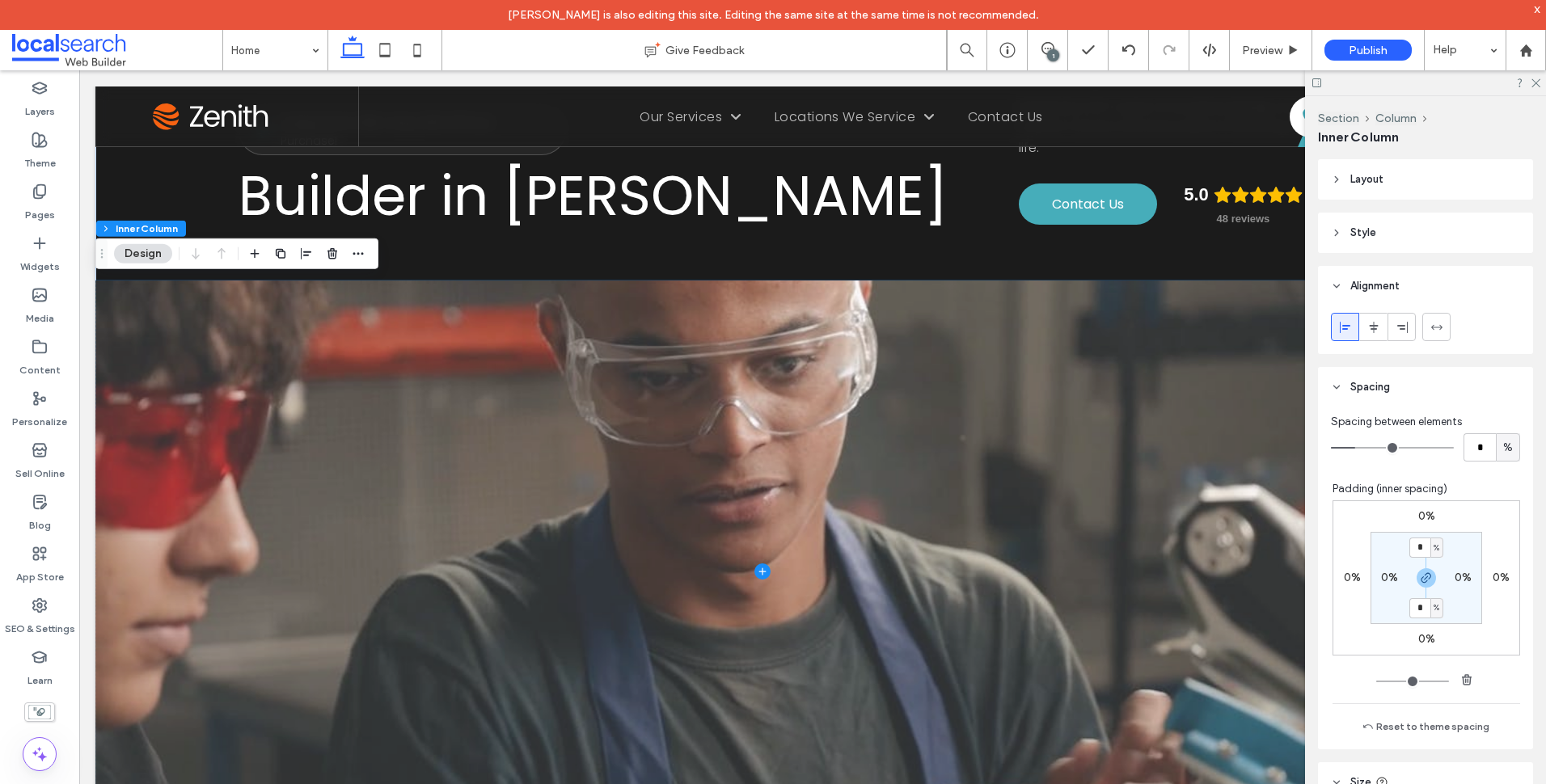
scroll to position [0, 0]
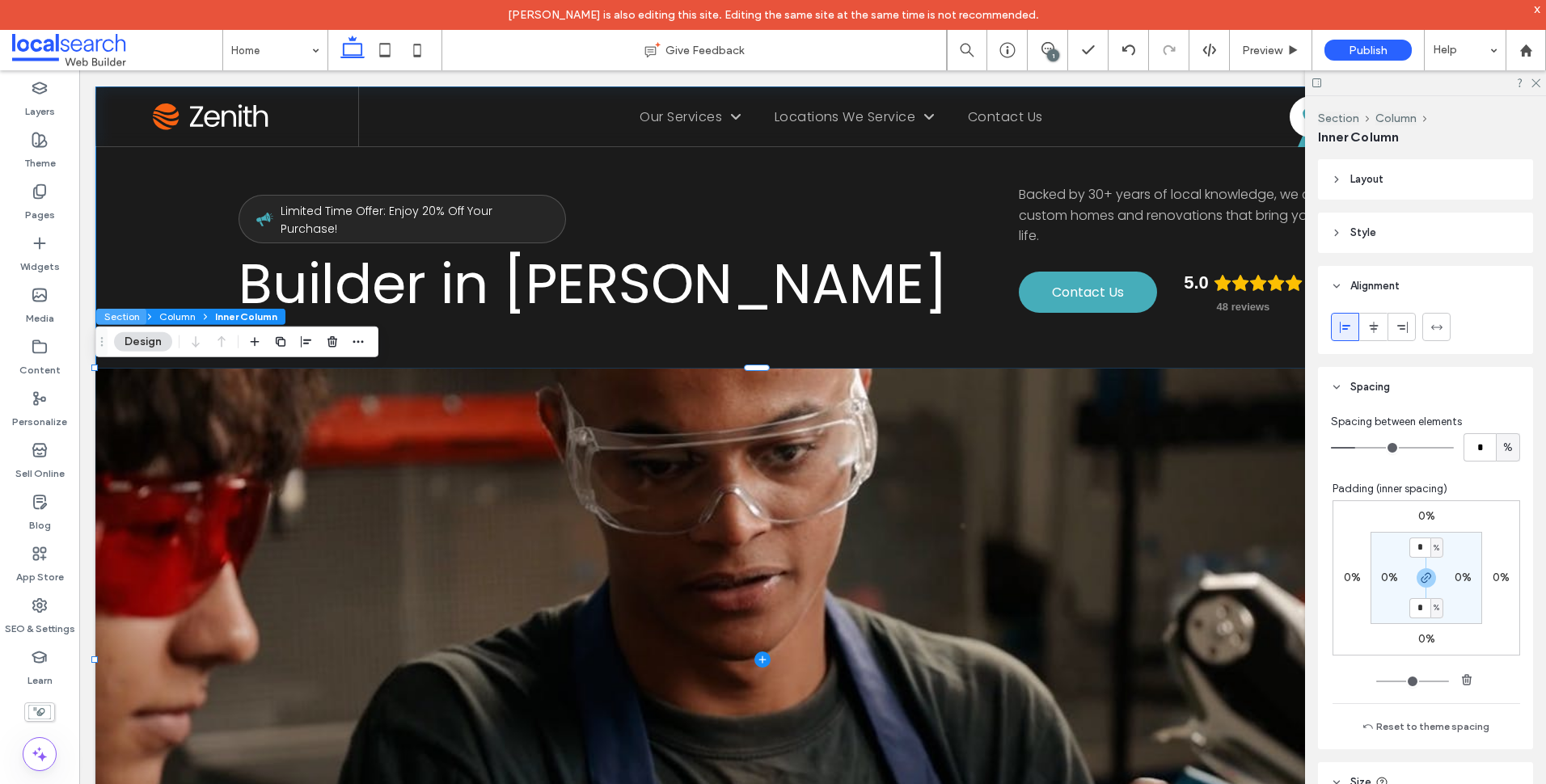
click at [130, 312] on button "Section" at bounding box center [121, 317] width 50 height 16
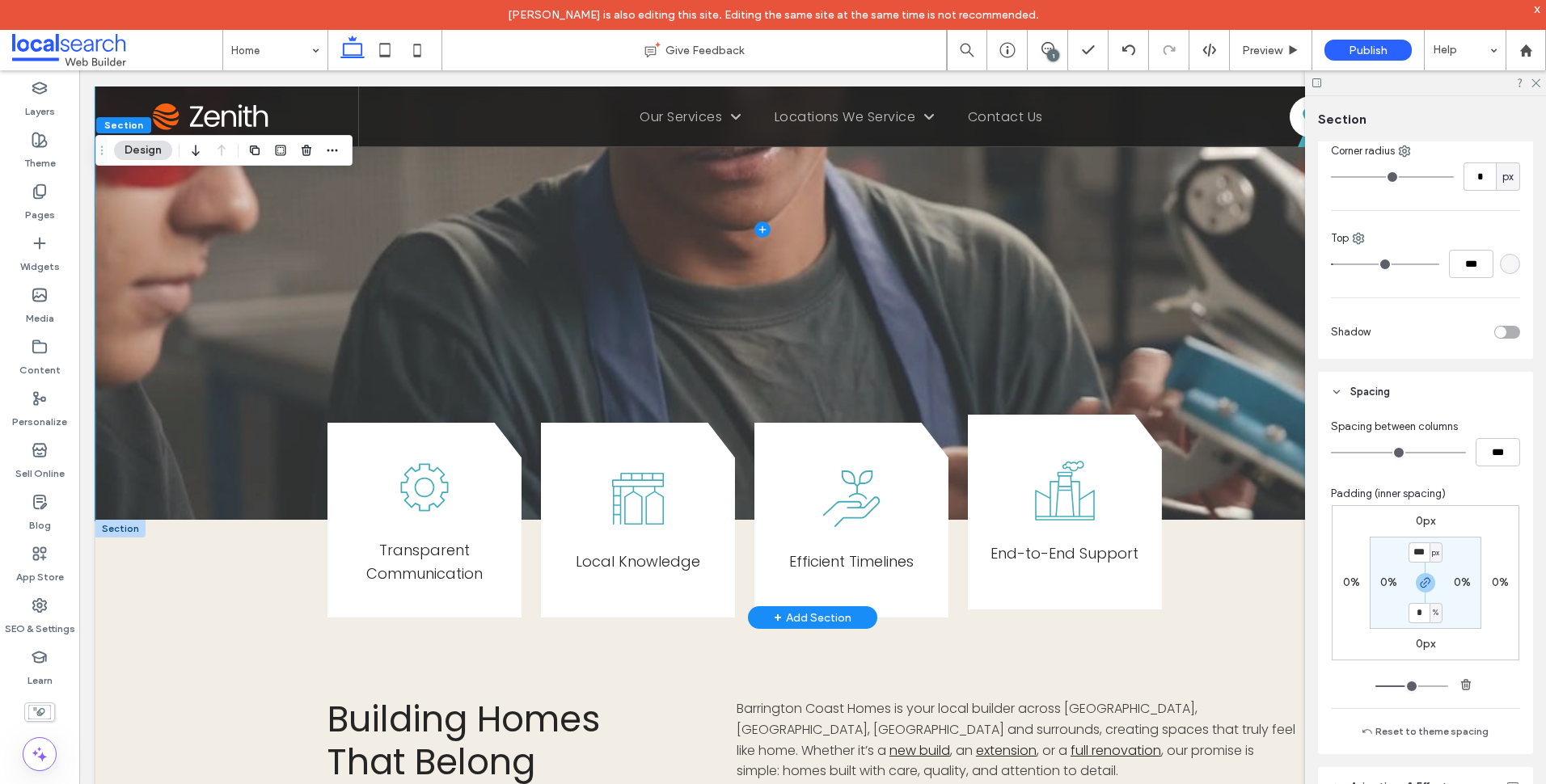
scroll to position [485, 0]
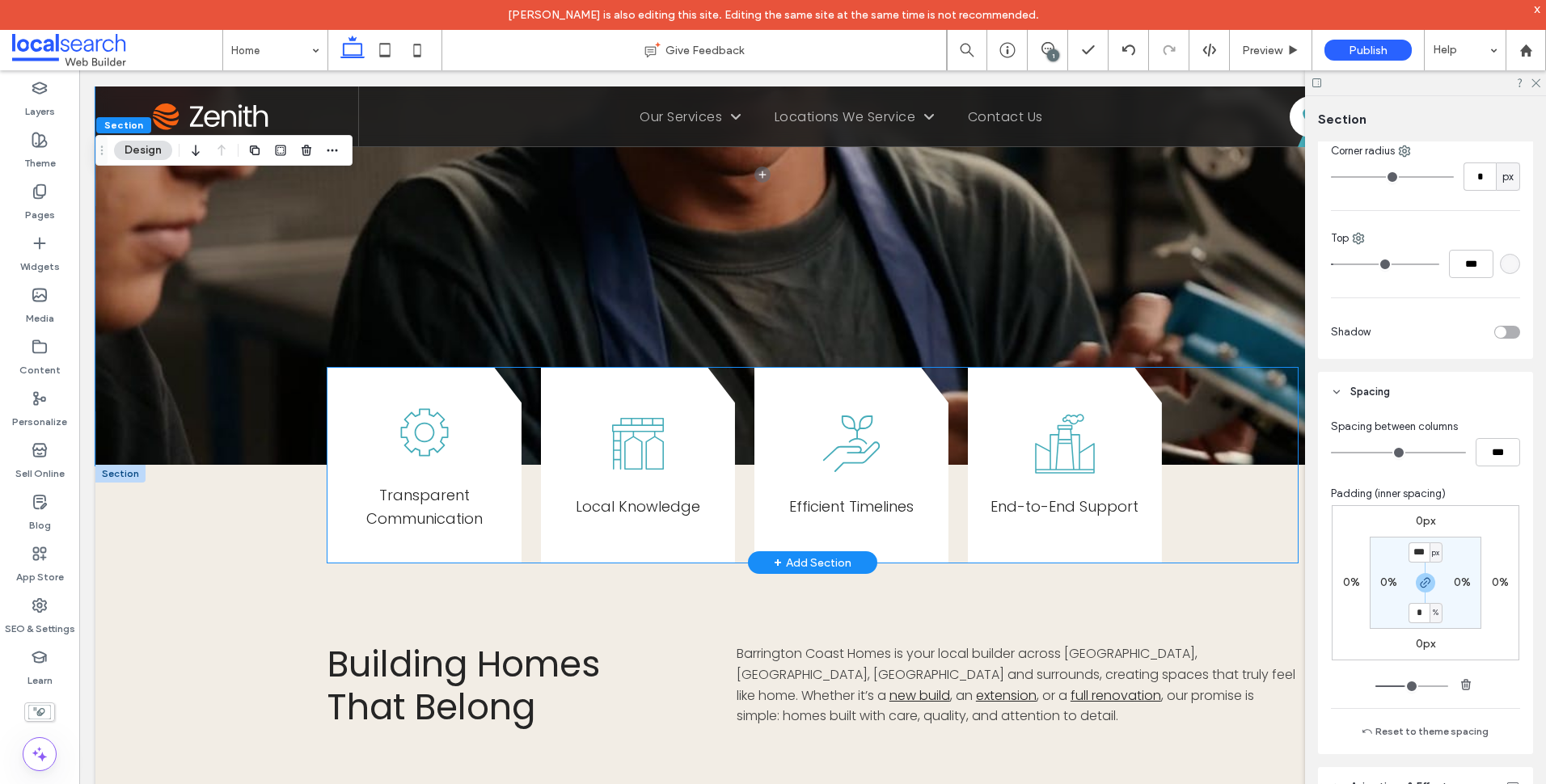
click at [1214, 394] on div "Transparent Communication Local Knowledge Efficient Timelines End-to-End Support" at bounding box center [812, 465] width 970 height 196
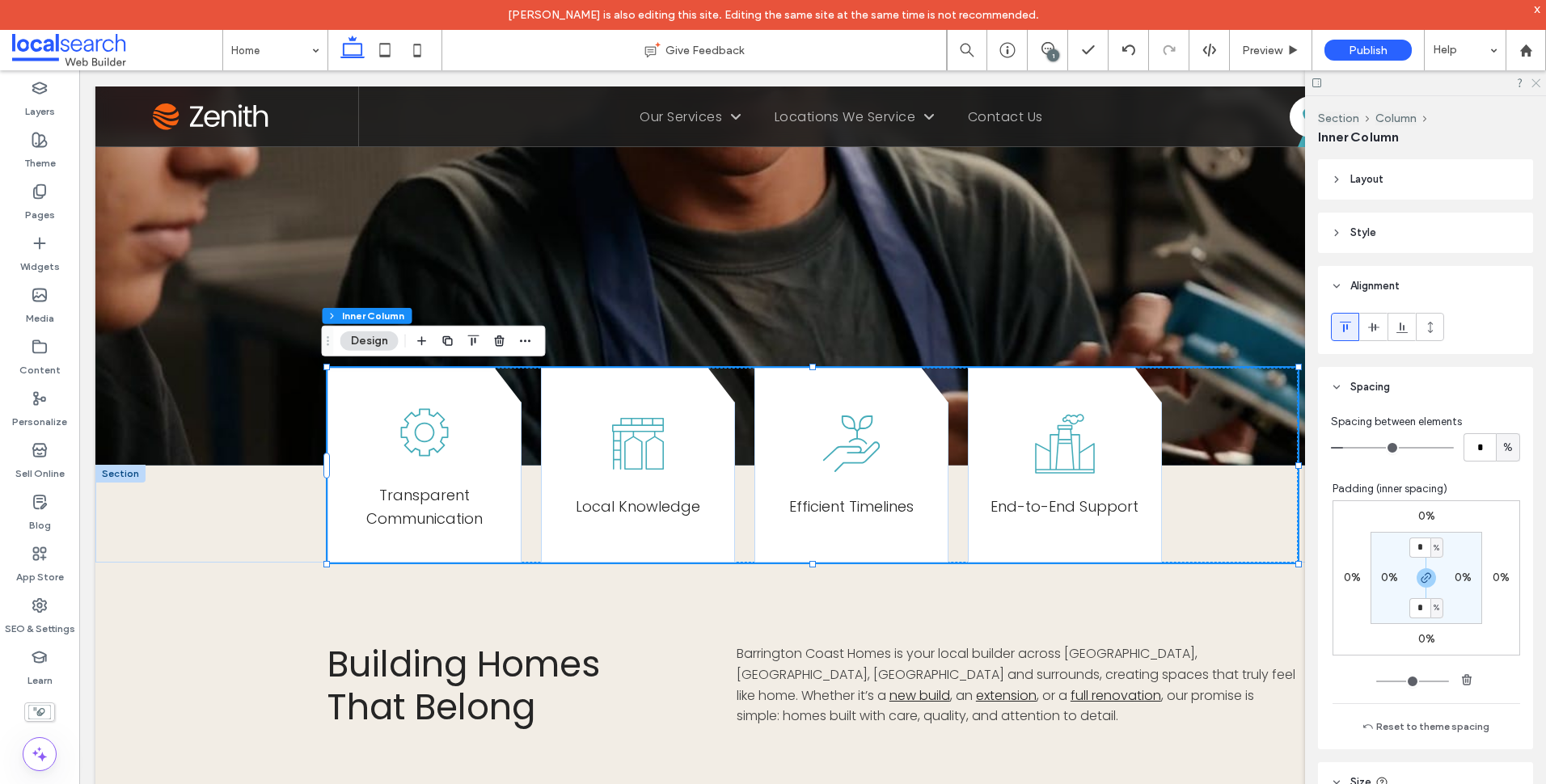
click at [1535, 82] on use at bounding box center [1535, 84] width 9 height 9
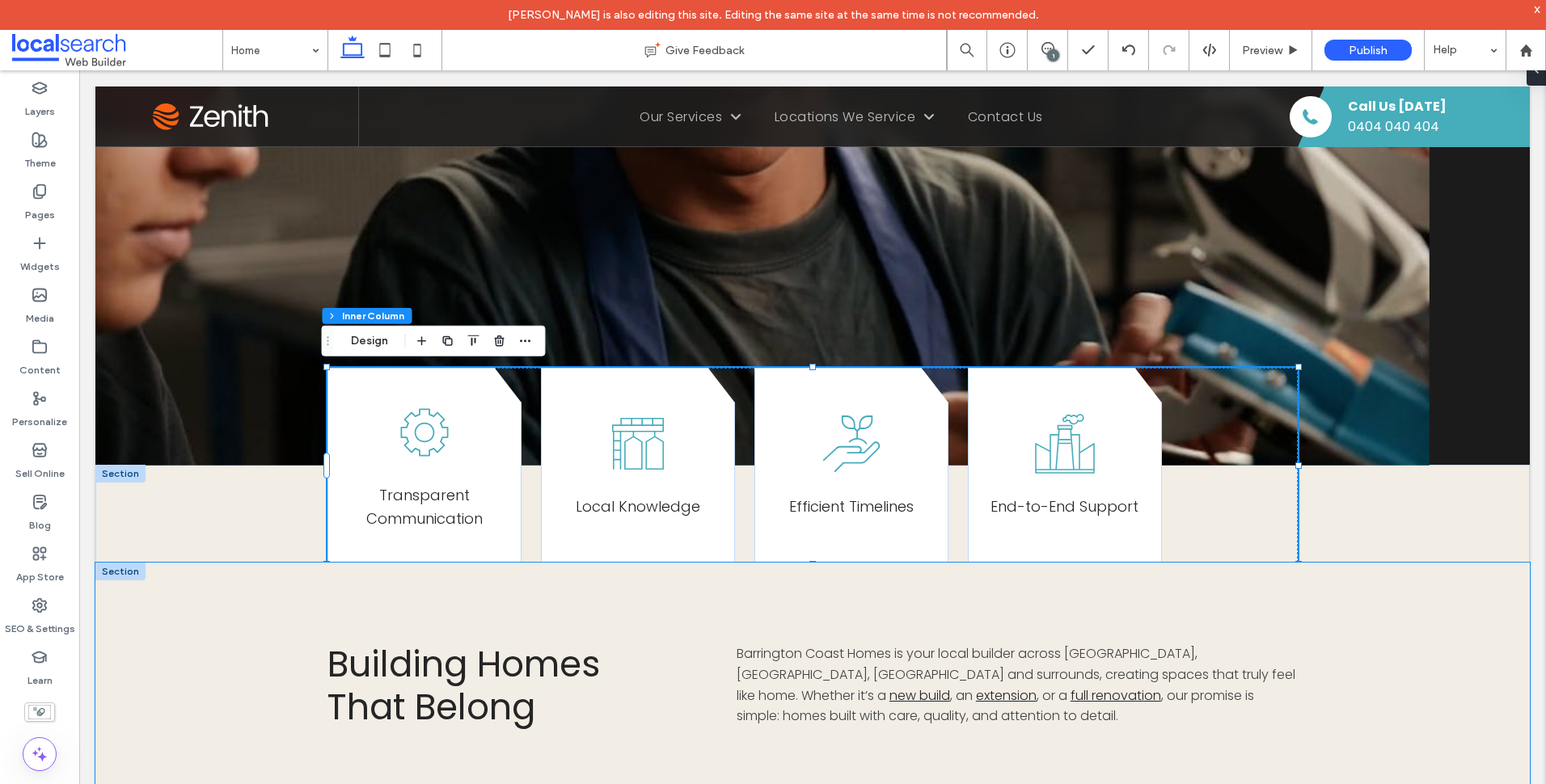
click at [659, 600] on div "Building Homes That Belong Barrington Coast Homes is your local builder across …" at bounding box center [812, 682] width 970 height 239
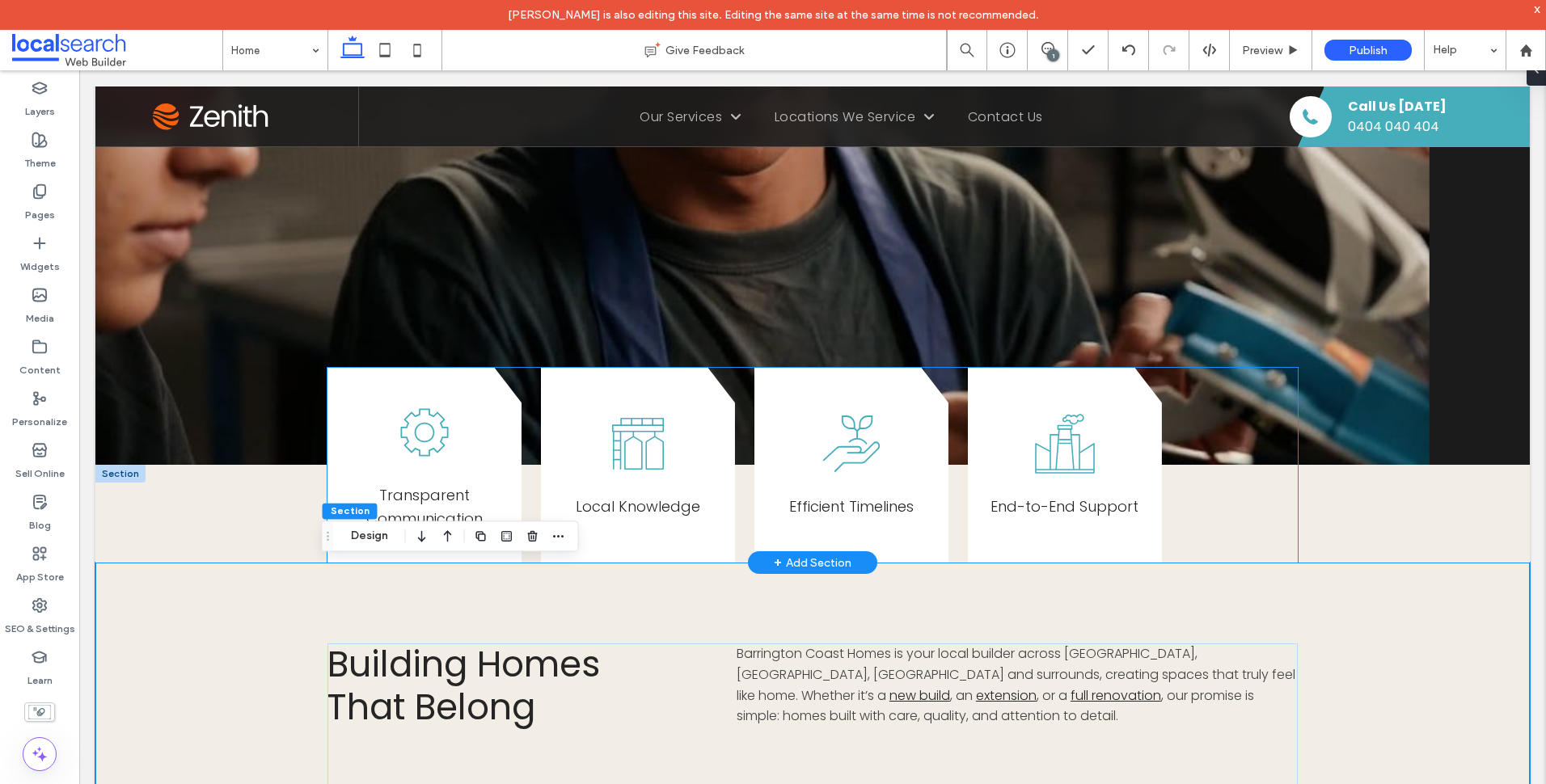
click at [741, 510] on div "Transparent Communication Local Knowledge Efficient Timelines End-to-End Support" at bounding box center [812, 465] width 970 height 196
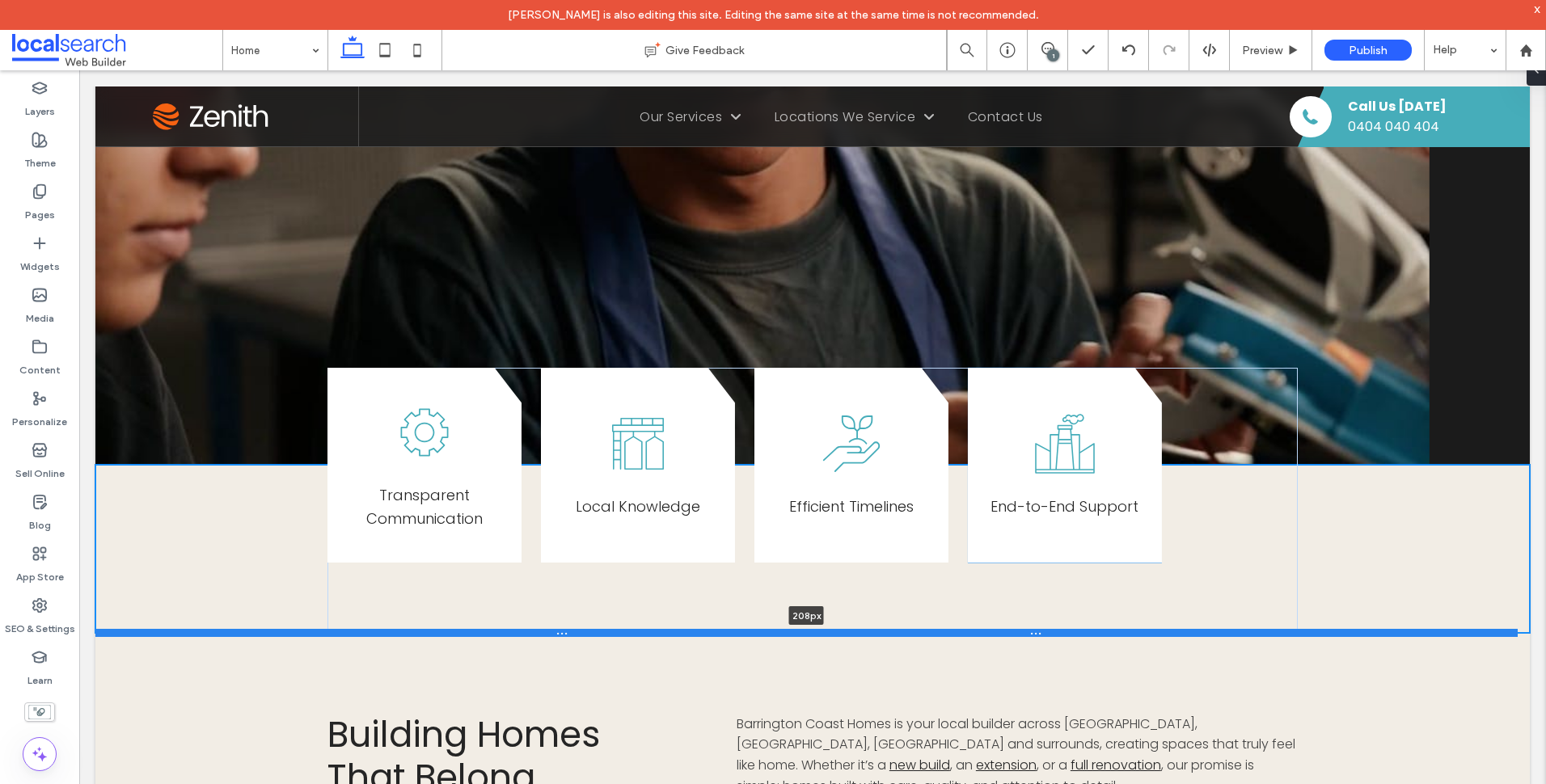
drag, startPoint x: 1138, startPoint y: 560, endPoint x: 1111, endPoint y: 631, distance: 76.0
click at [1111, 631] on div at bounding box center [807, 633] width 1423 height 8
type input "***"
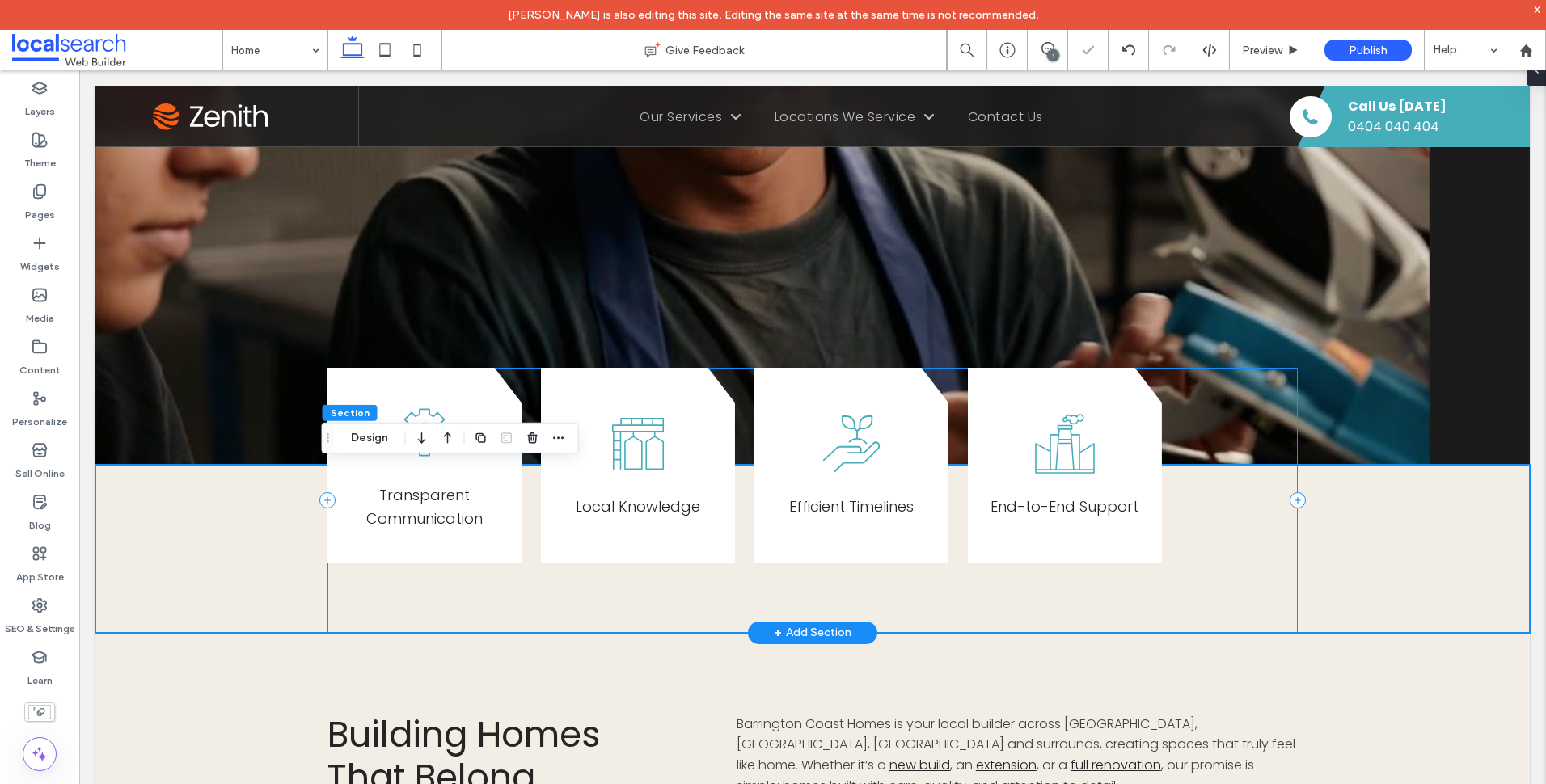
click at [578, 588] on div "Transparent Communication Local Knowledge Efficient Timelines End-to-End Support" at bounding box center [812, 500] width 970 height 265
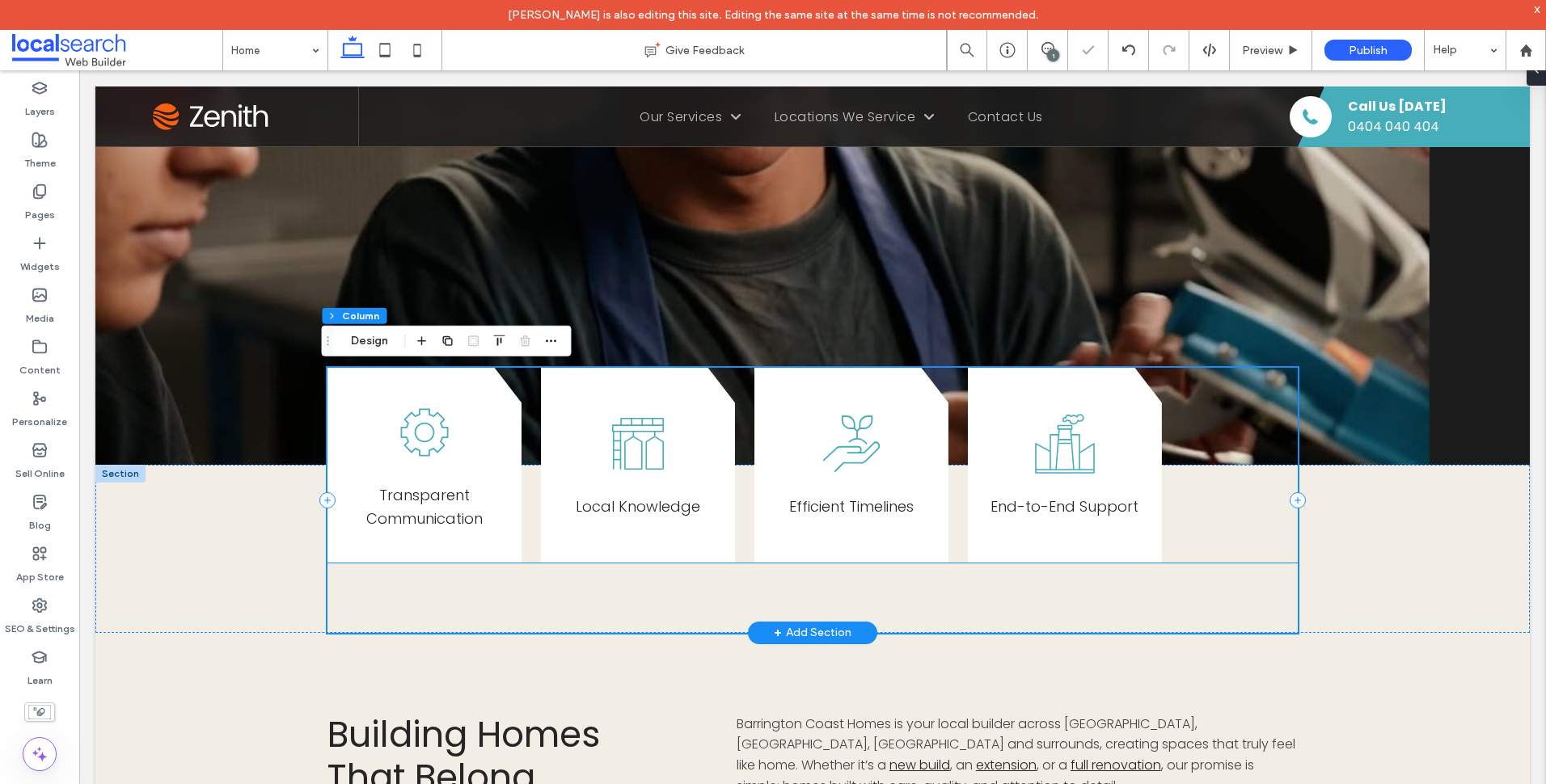
click at [526, 500] on div "Transparent Communication Local Knowledge Efficient Timelines End-to-End Support" at bounding box center [812, 465] width 970 height 196
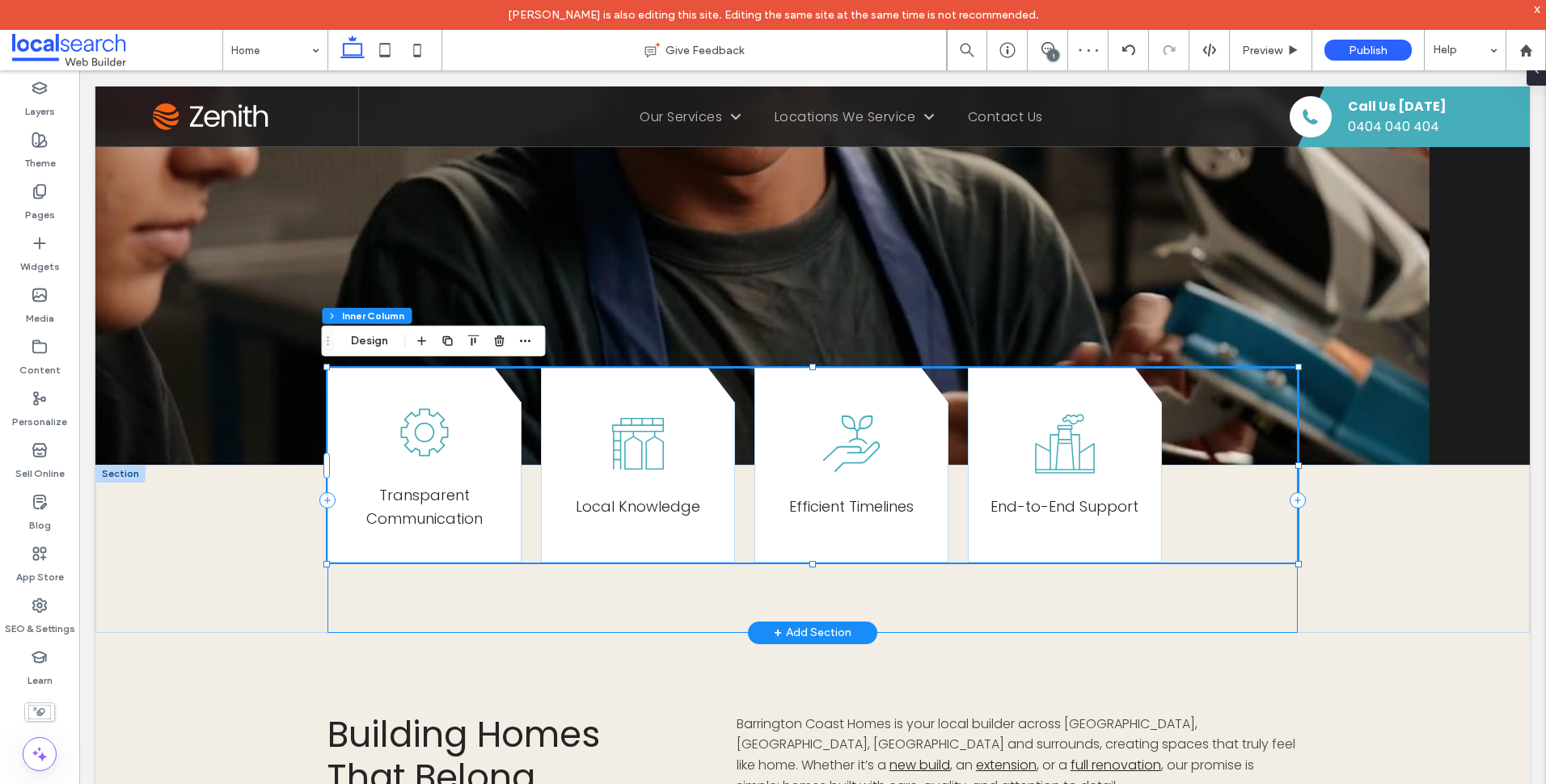
click at [414, 620] on div "Transparent Communication Local Knowledge Efficient Timelines End-to-End Support" at bounding box center [812, 500] width 970 height 265
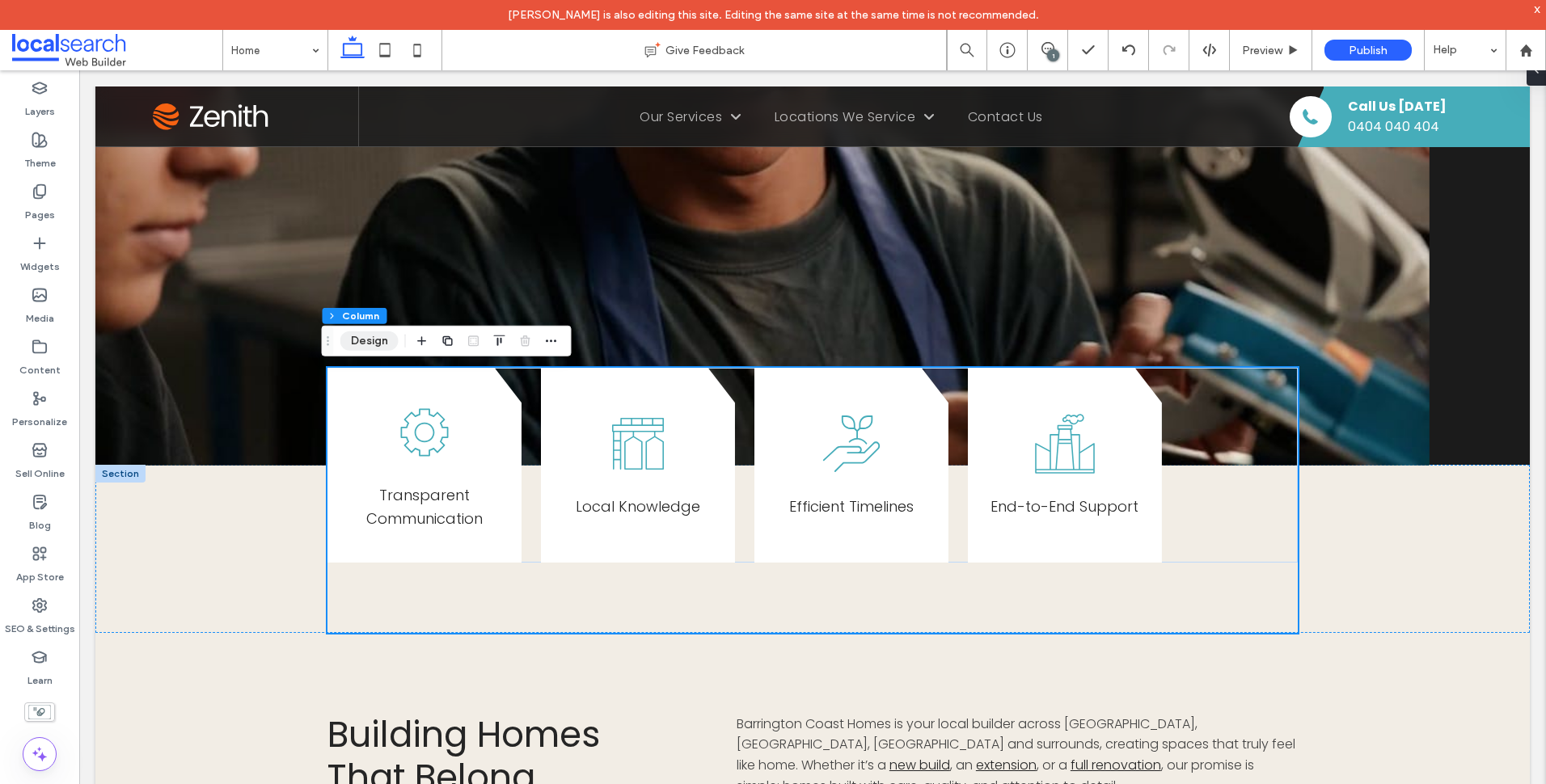
click at [369, 349] on button "Design" at bounding box center [369, 341] width 58 height 19
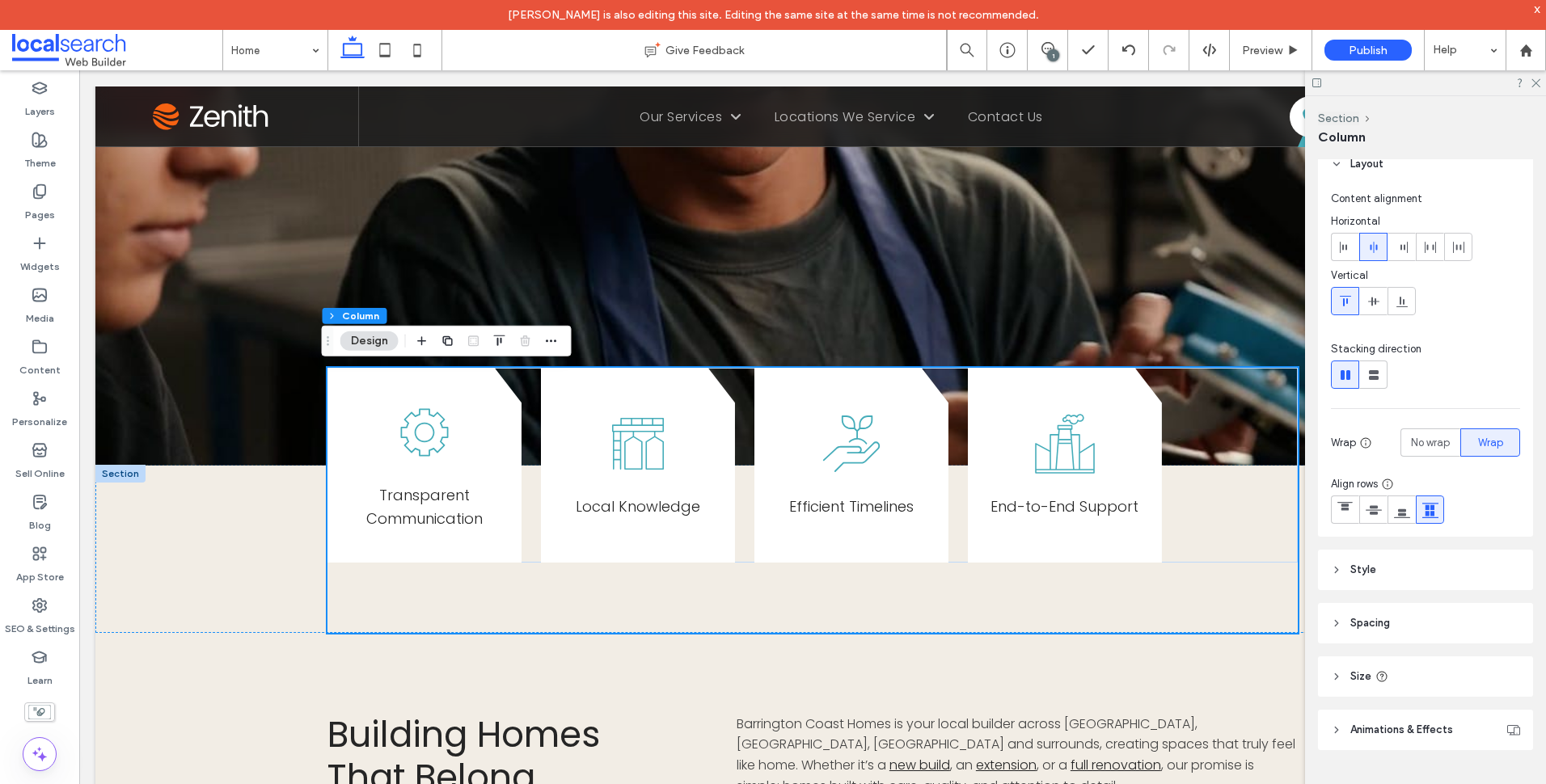
scroll to position [23, 0]
click at [1428, 705] on header "Animations & Effects" at bounding box center [1425, 722] width 215 height 41
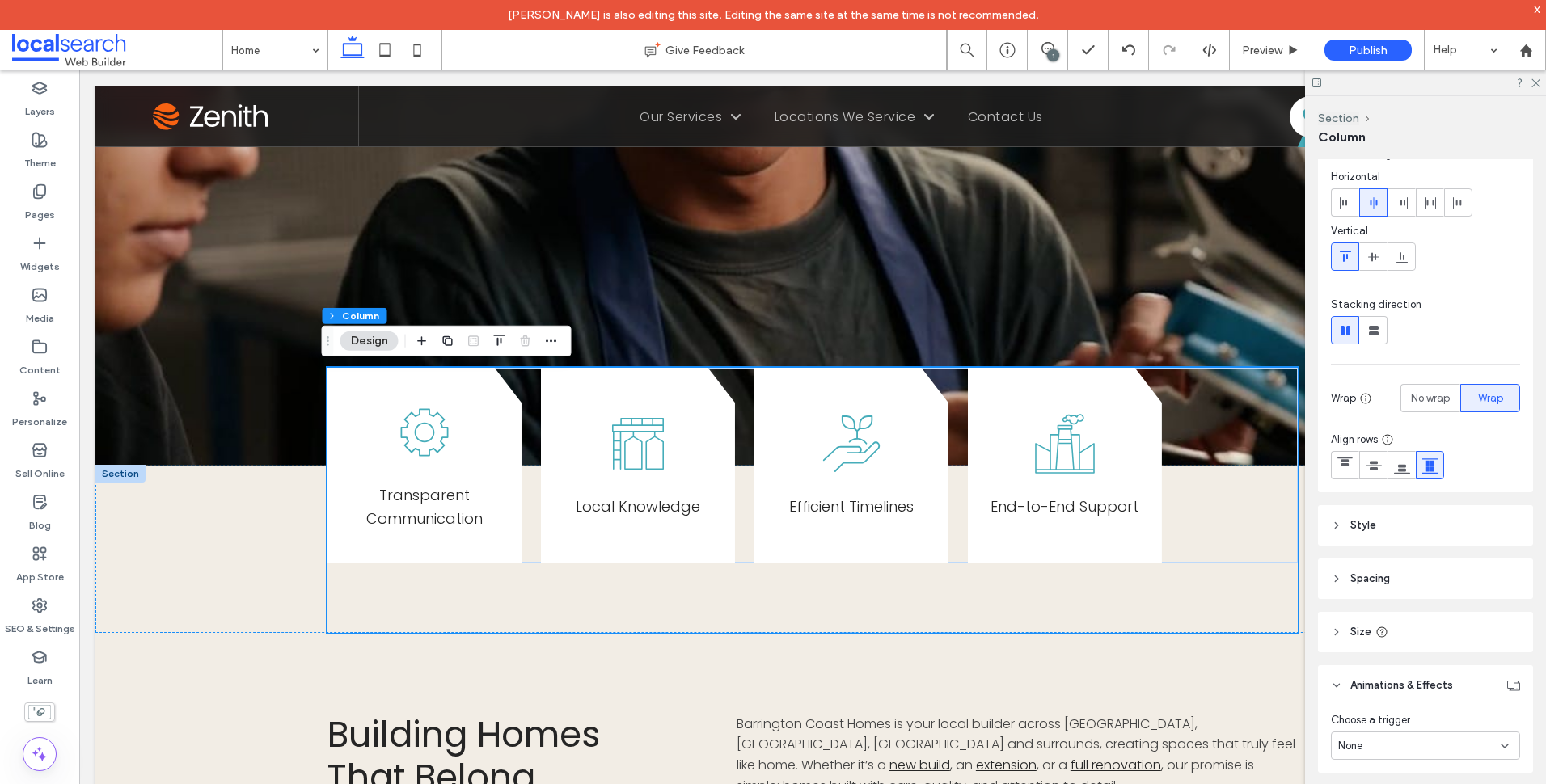
scroll to position [90, 0]
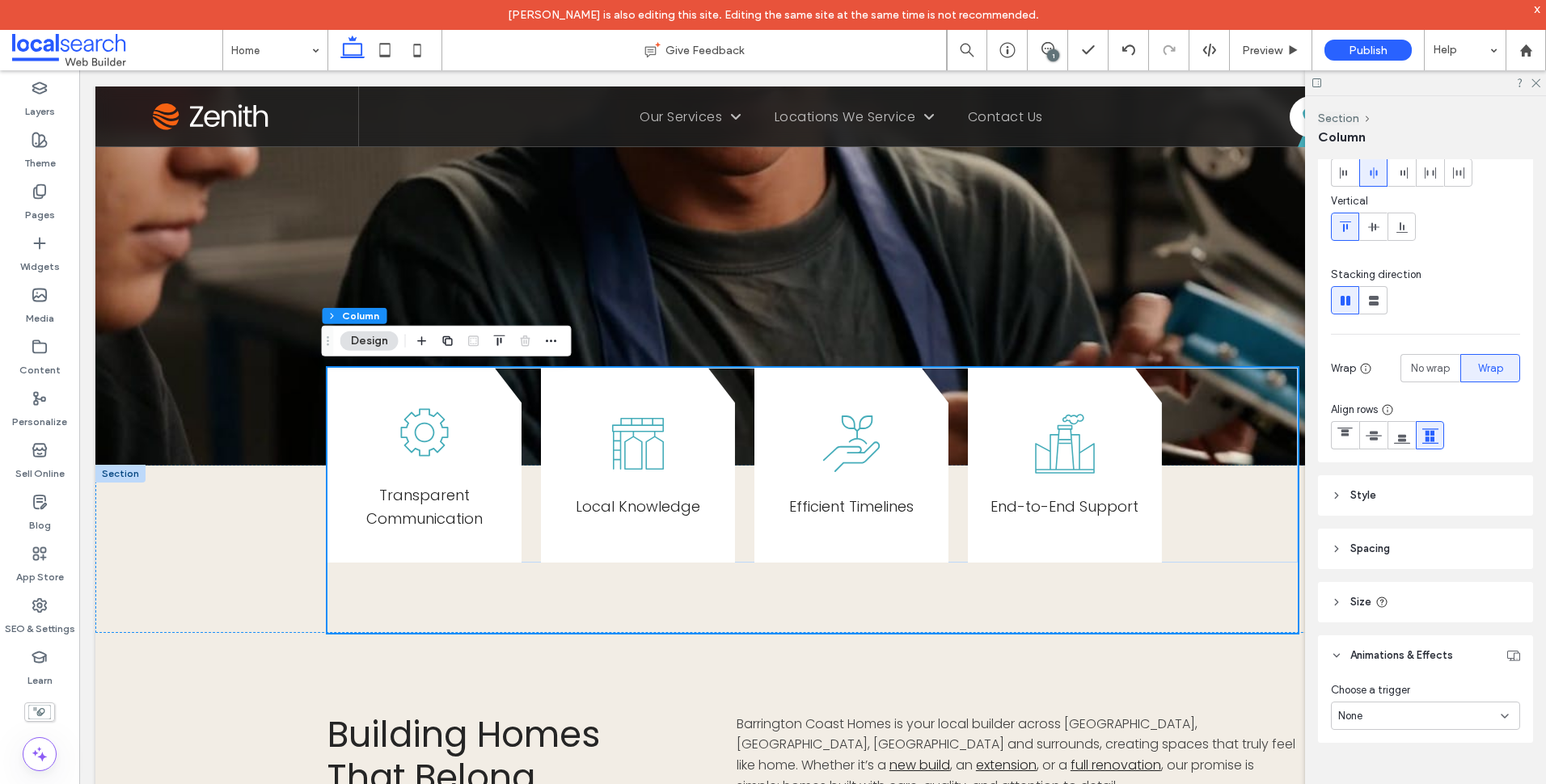
click at [1419, 570] on div "Layout Content alignment Horizontal Vertical Stacking direction Wrap No wrap Wr…" at bounding box center [1431, 483] width 226 height 648
click at [1421, 546] on header "Spacing" at bounding box center [1425, 549] width 215 height 41
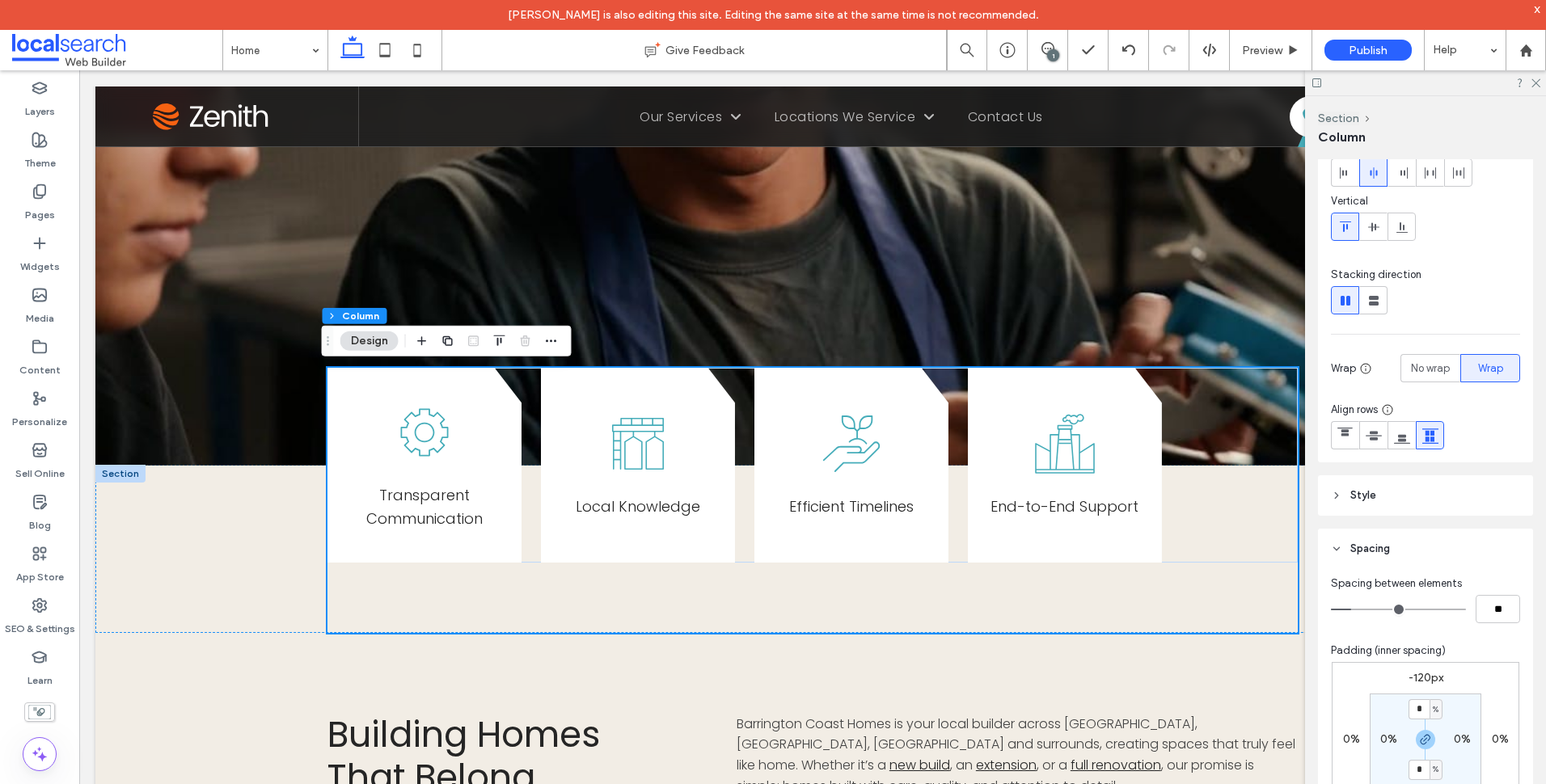
click at [1428, 672] on label "-120px" at bounding box center [1426, 678] width 35 height 14
type input "*"
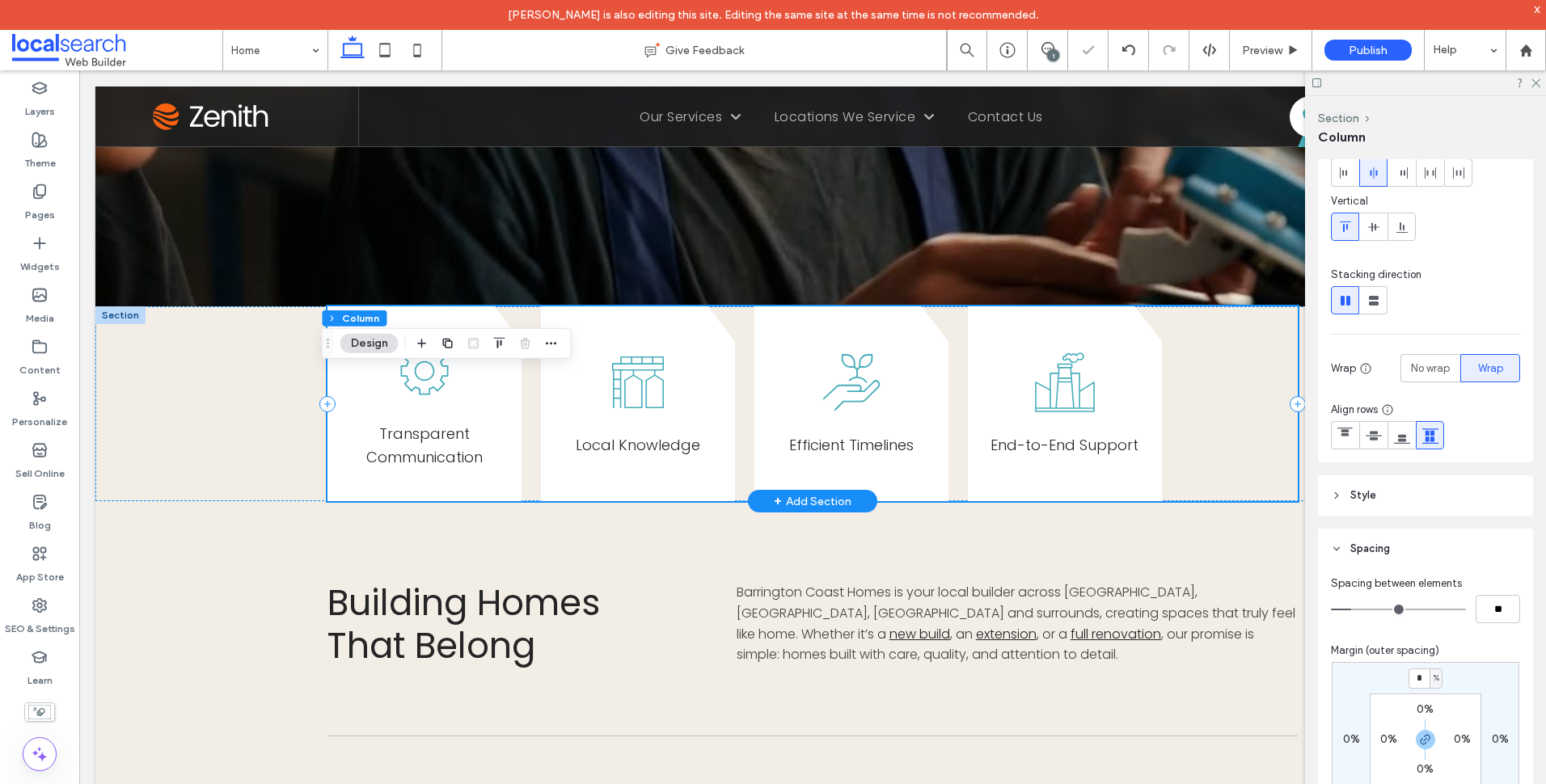
scroll to position [647, 0]
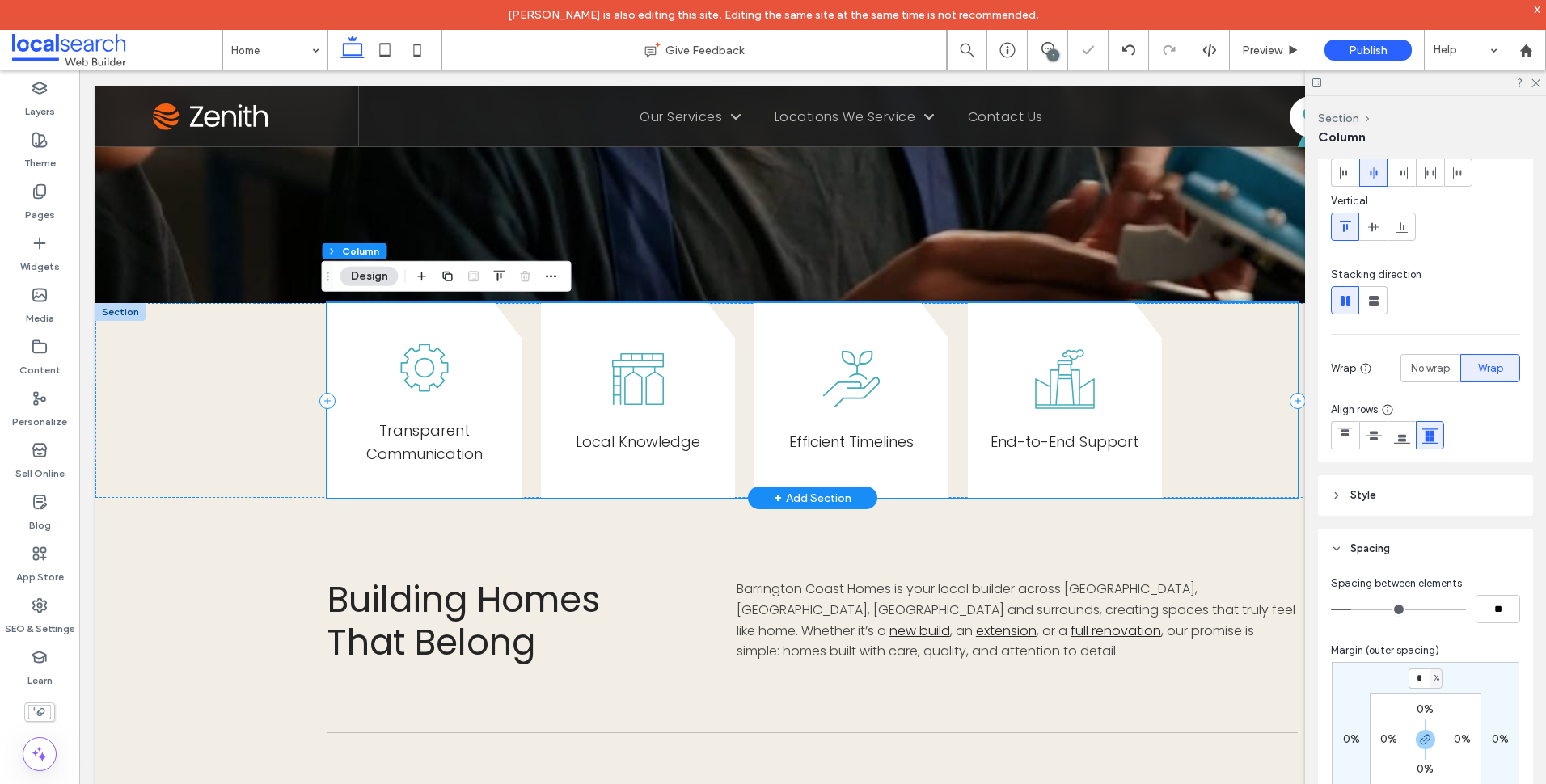
click at [1181, 394] on div "Transparent Communication Local Knowledge Efficient Timelines End-to-End Support" at bounding box center [812, 400] width 970 height 196
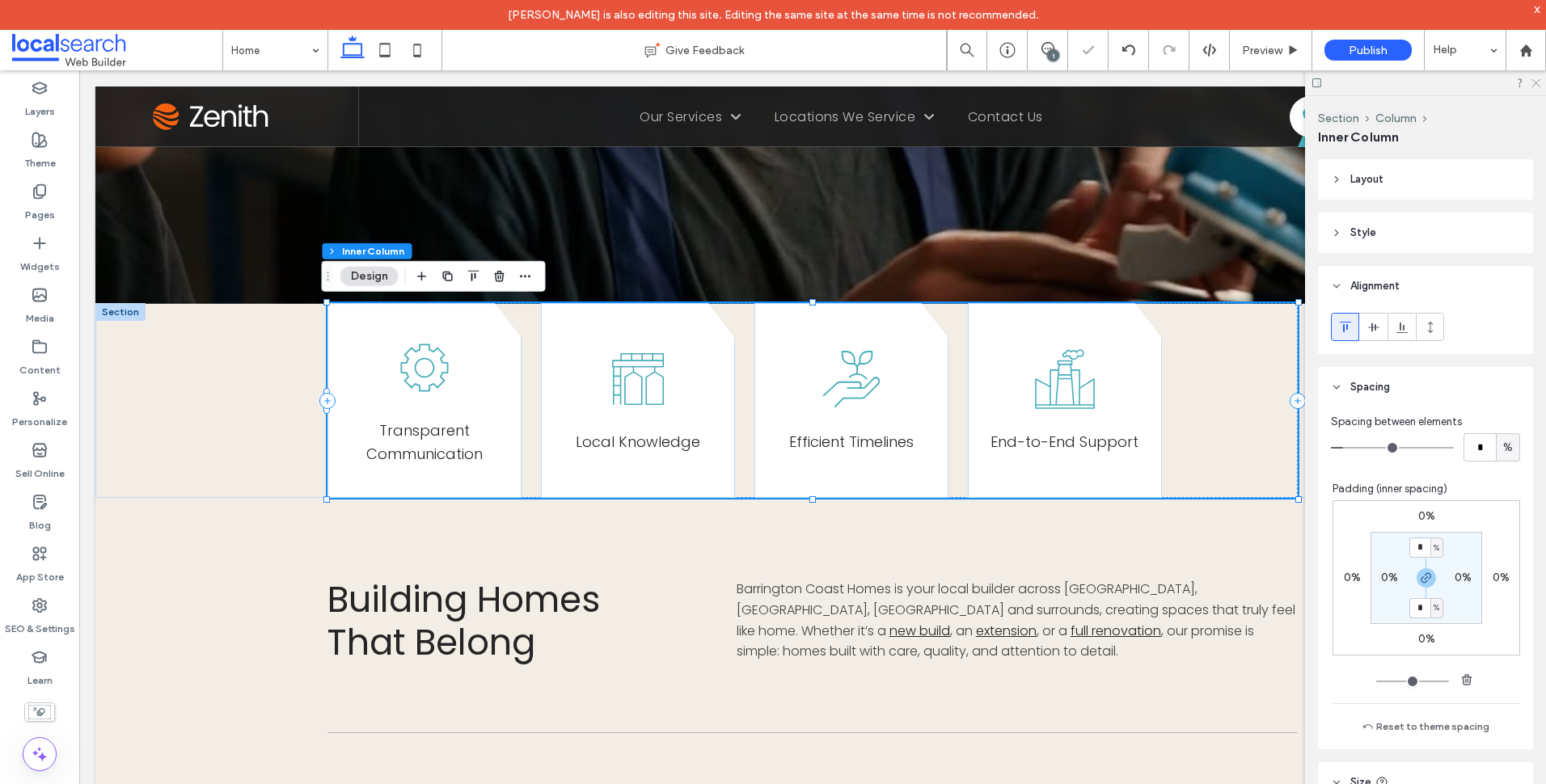
click at [1534, 82] on icon at bounding box center [1535, 82] width 11 height 11
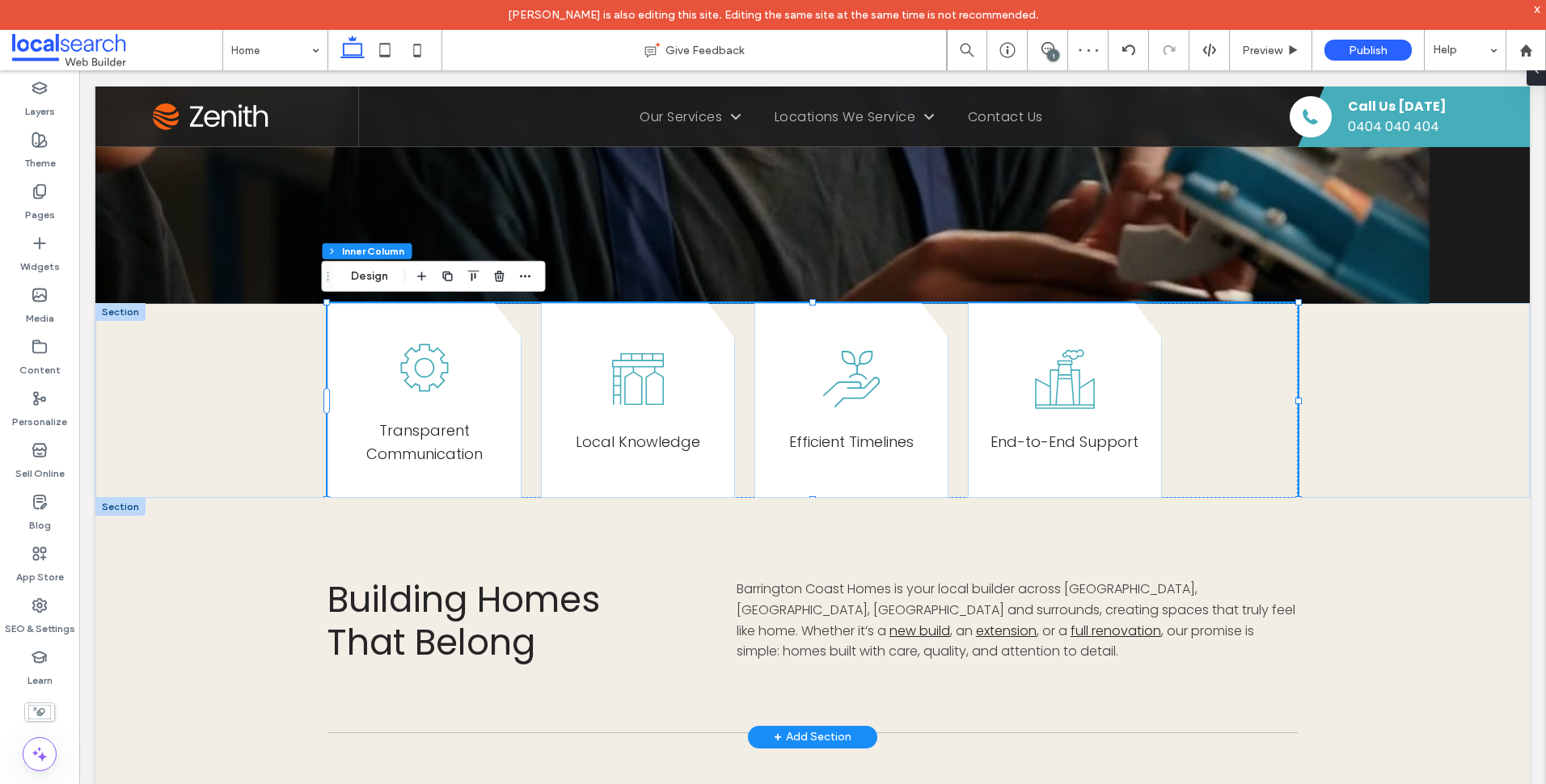
click at [1435, 525] on div "Building Homes That Belong Barrington Coast Homes is your local builder across …" at bounding box center [813, 617] width 1435 height 239
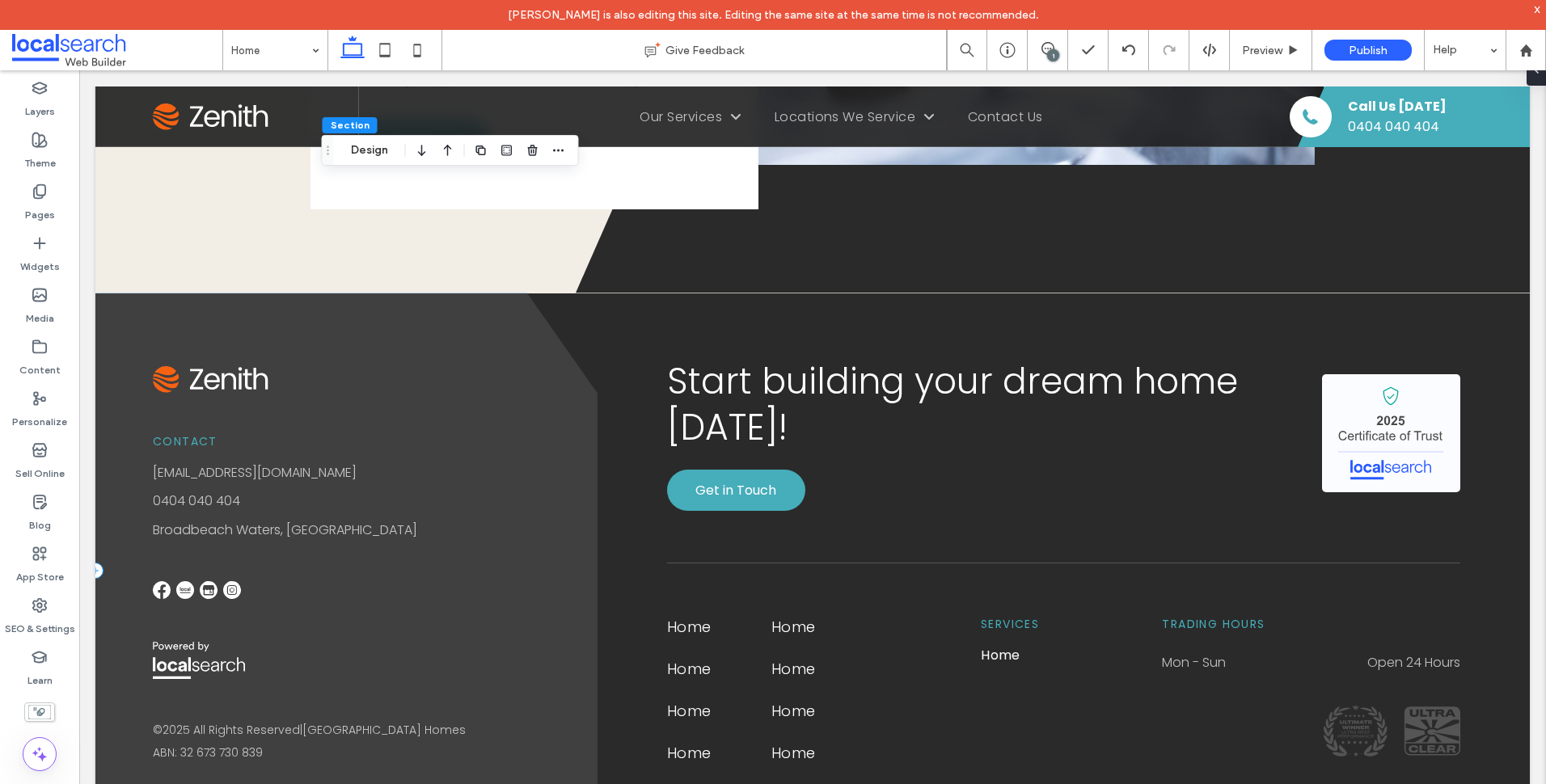
scroll to position [4187, 0]
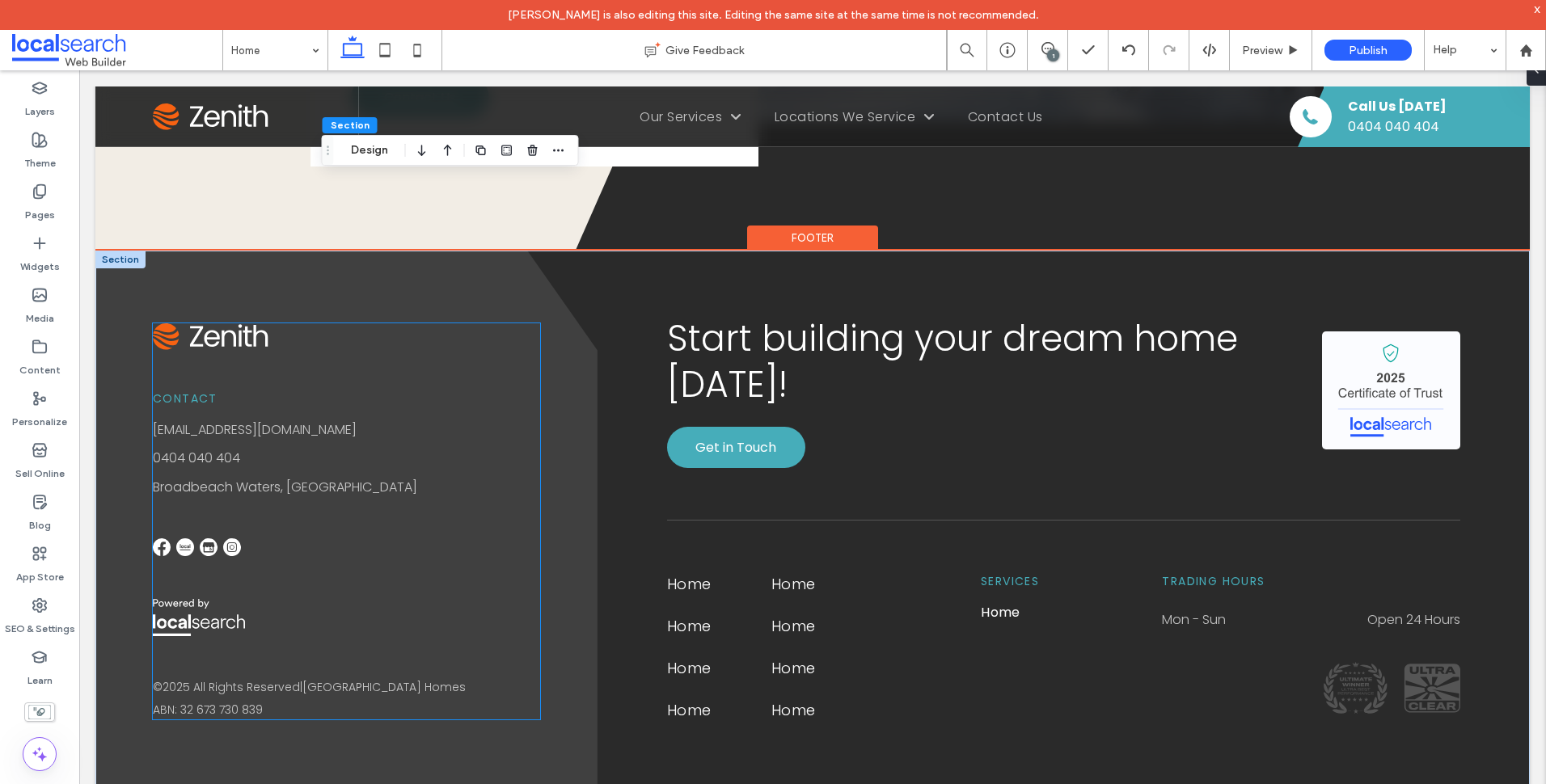
click at [248, 703] on span "ABN: 32 673 730 839" at bounding box center [207, 709] width 110 height 16
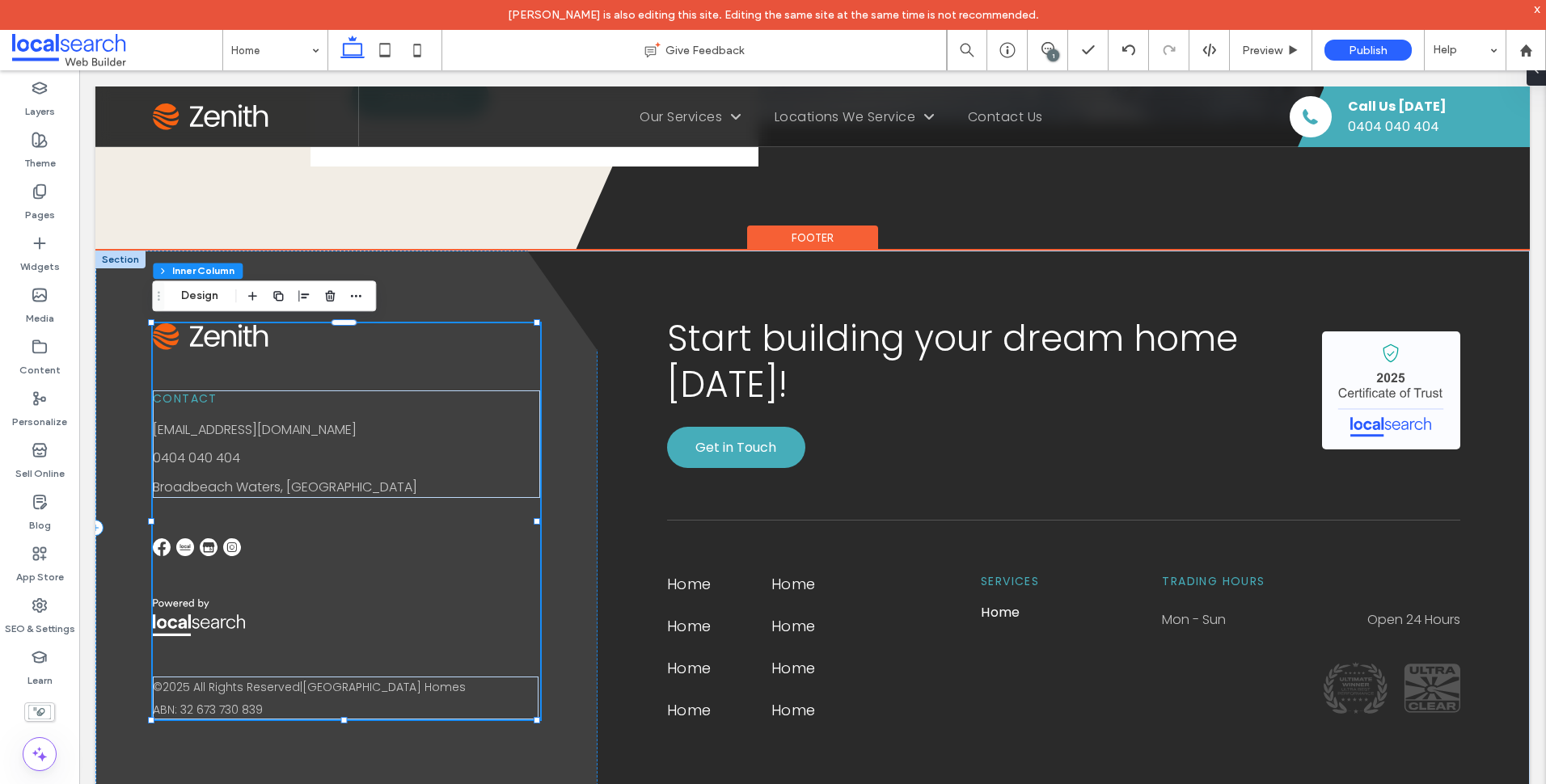
click at [248, 703] on span "ABN: 32 673 730 839" at bounding box center [207, 709] width 110 height 16
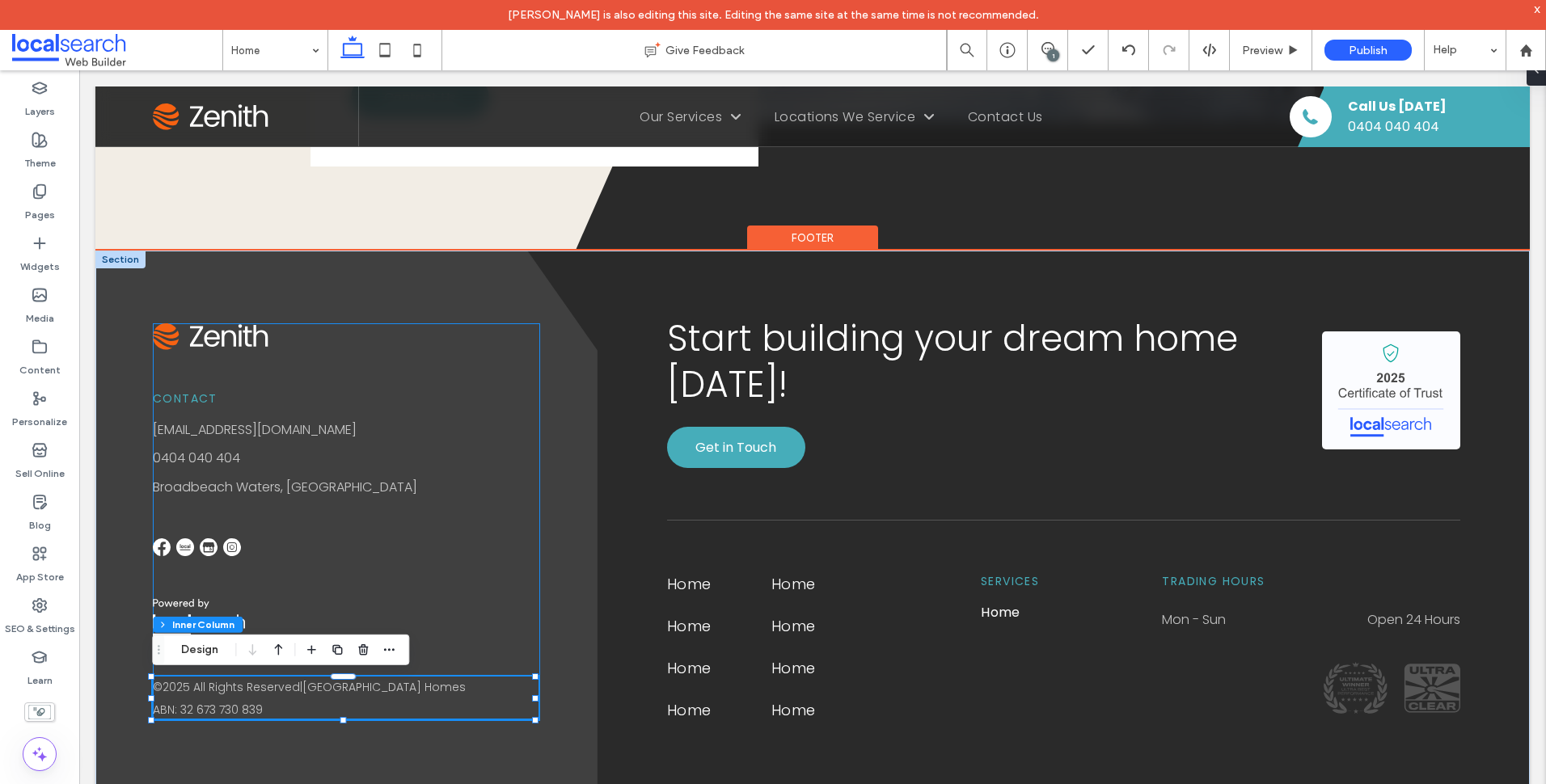
click at [248, 703] on span "ABN: 32 673 730 839" at bounding box center [207, 709] width 110 height 16
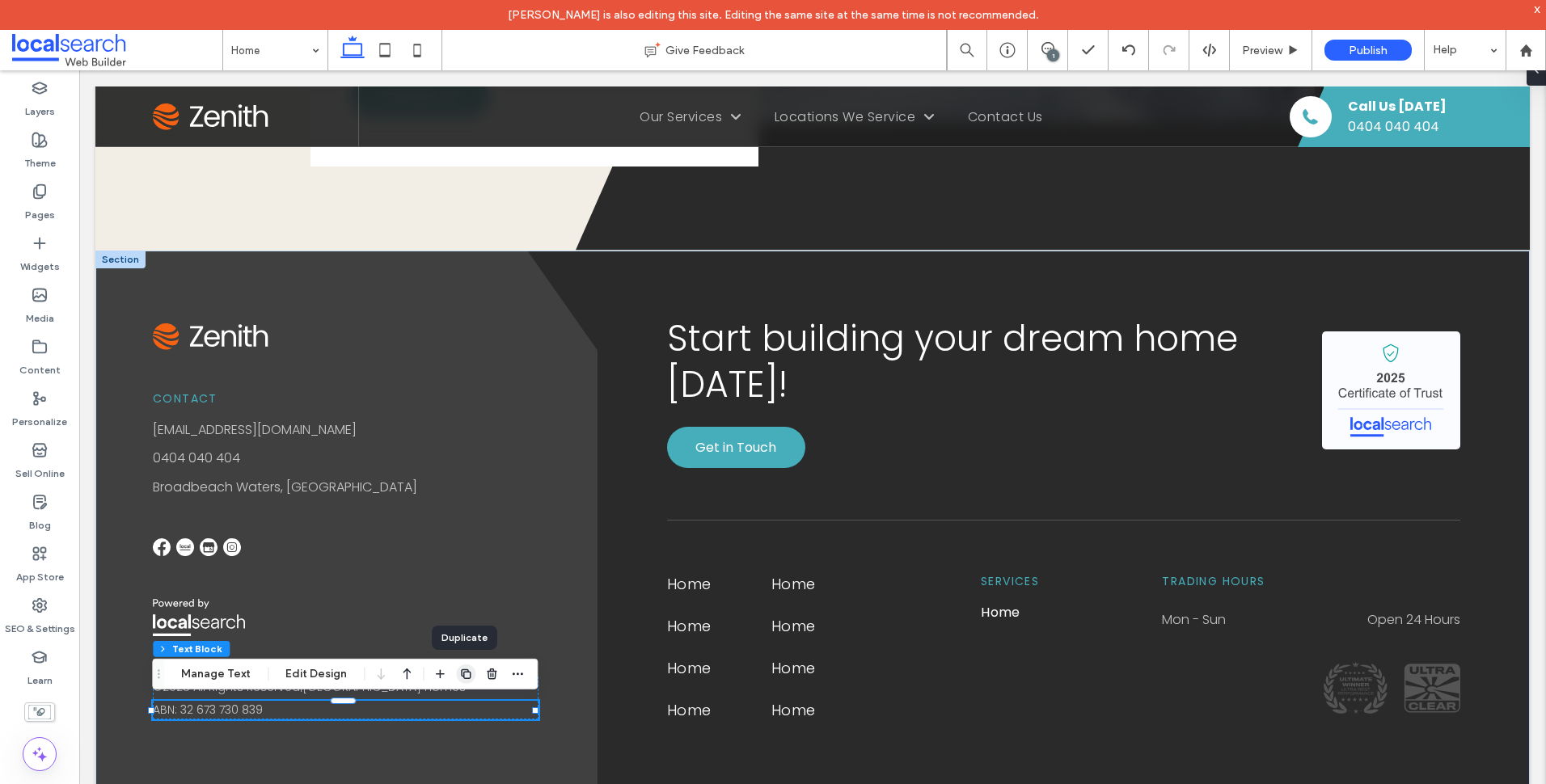
click at [461, 670] on use "button" at bounding box center [466, 674] width 10 height 10
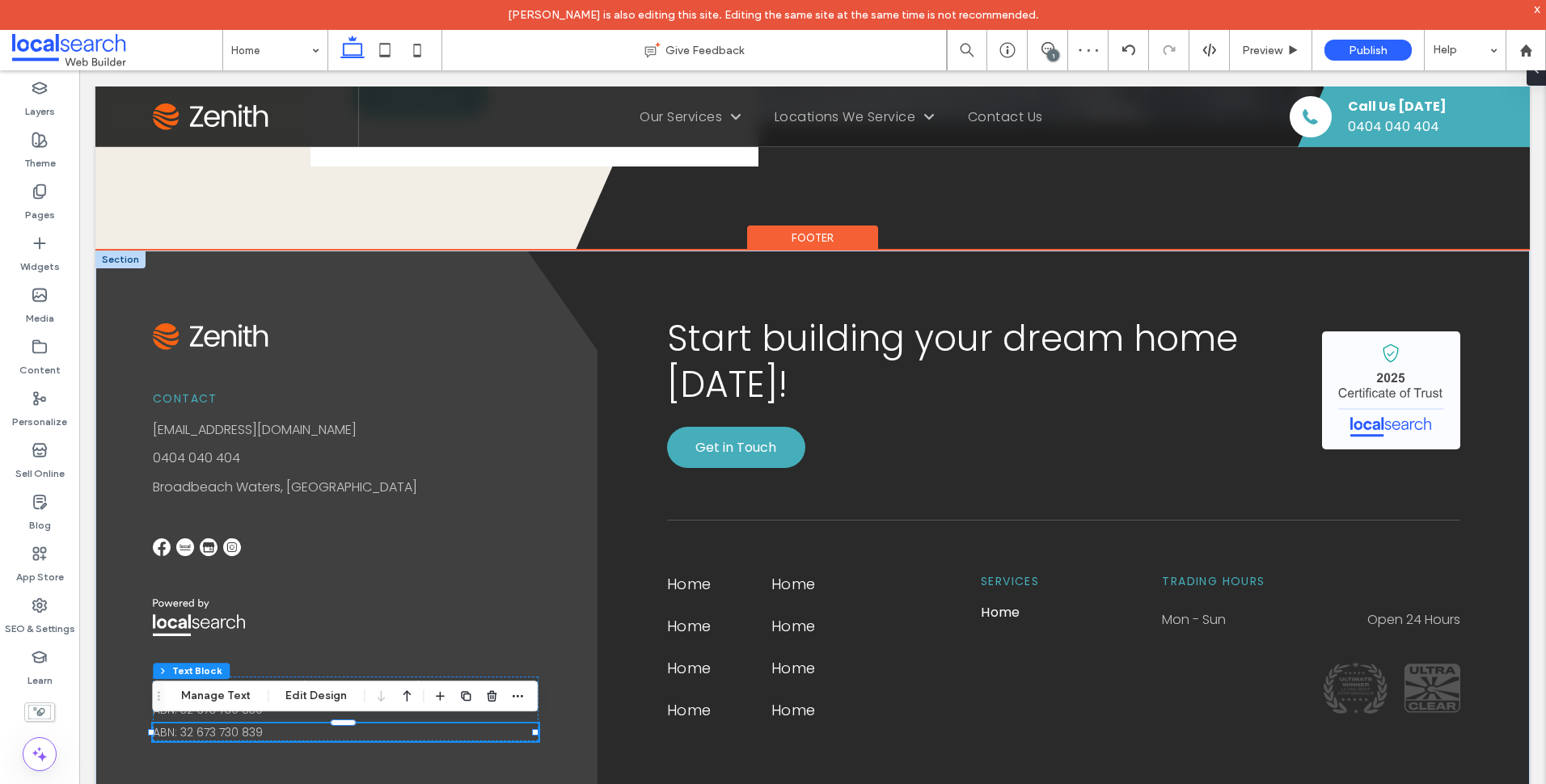
click at [189, 737] on span "ABN: 32 673 730 839" at bounding box center [207, 732] width 110 height 16
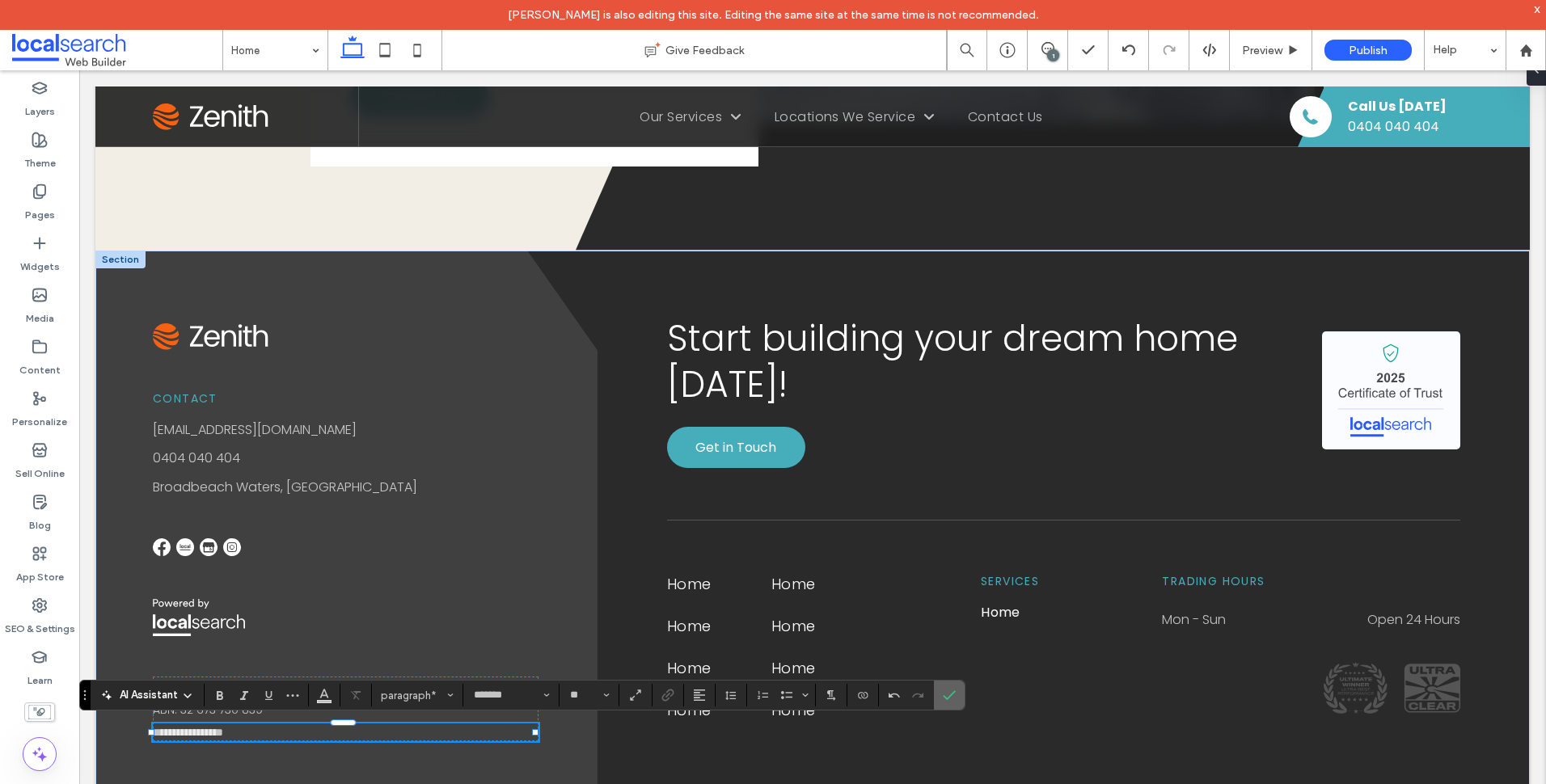
click at [950, 696] on use "Confirm" at bounding box center [950, 696] width 13 height 10
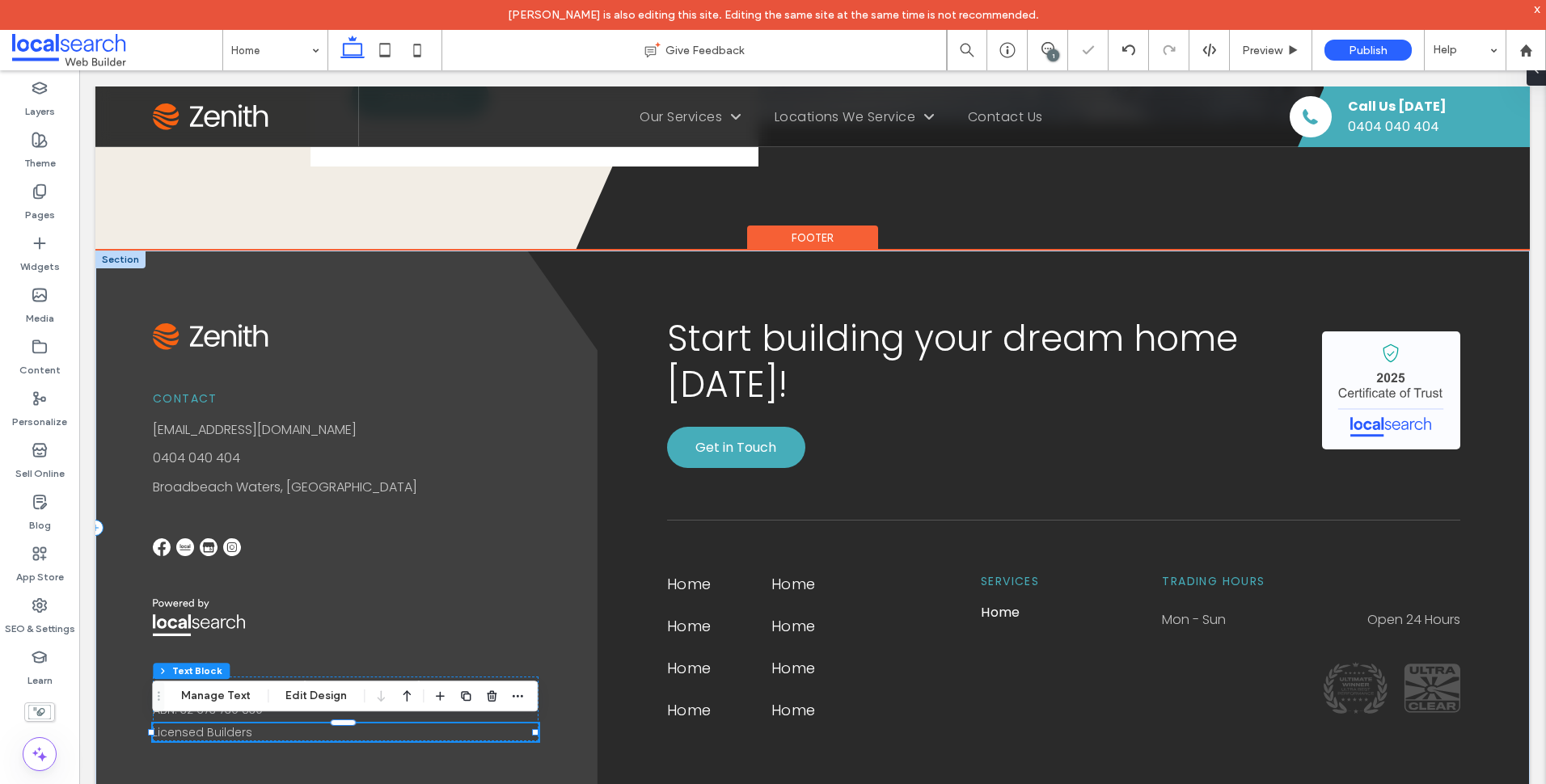
click at [582, 574] on div "Contact info@zenith.com.au 0404 040 404 Broadbeach Waters, Gold Coast © 2025 Al…" at bounding box center [347, 528] width 502 height 555
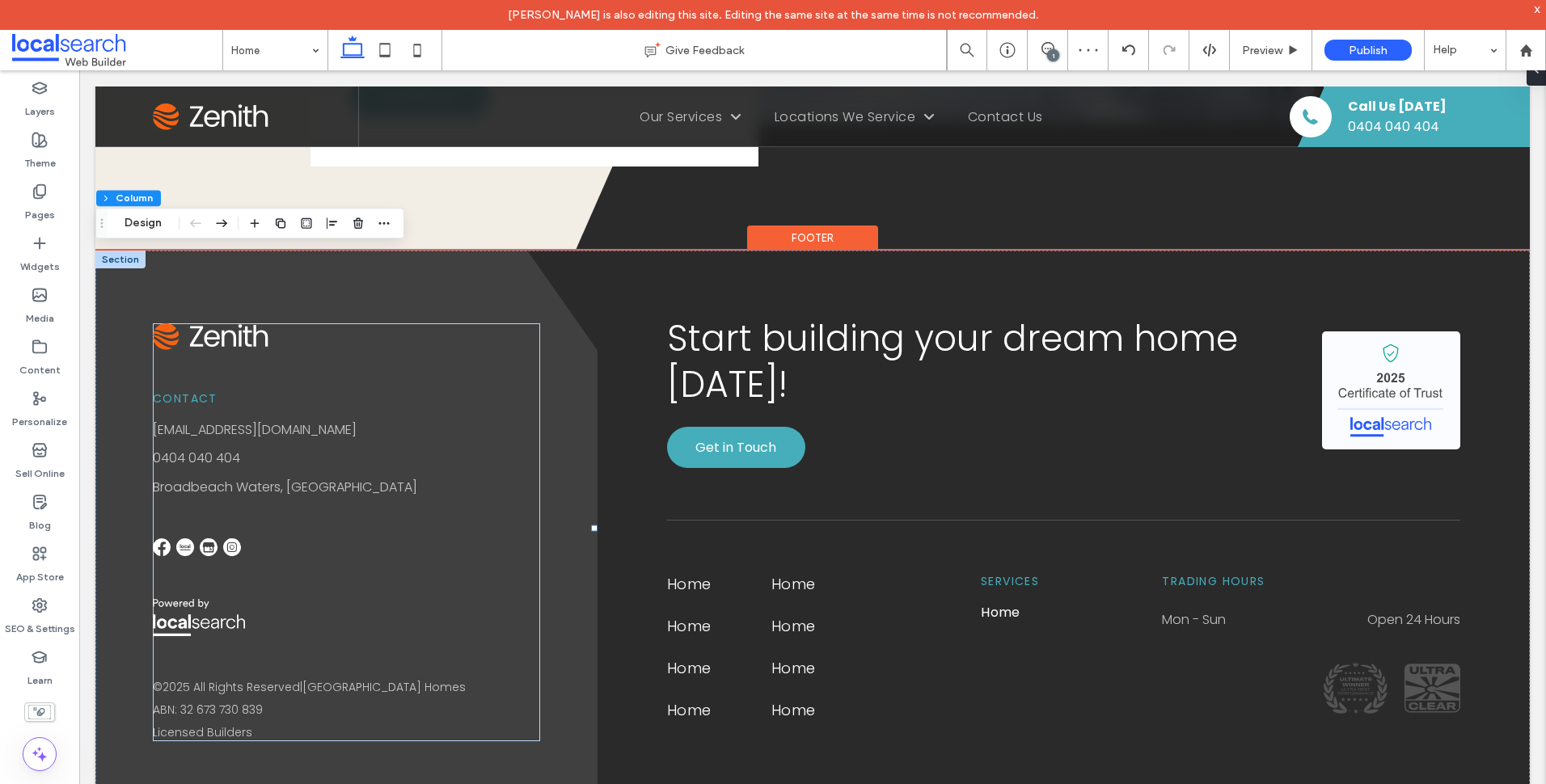
click at [132, 259] on div at bounding box center [121, 260] width 50 height 18
click at [581, 295] on div "Contact info@zenith.com.au 0404 040 404 Broadbeach Waters, Gold Coast © 2025 Al…" at bounding box center [813, 528] width 1435 height 555
click at [526, 334] on div "Contact info@zenith.com.au 0404 040 404 Broadbeach Waters, Gold Coast © 2025 Al…" at bounding box center [346, 532] width 387 height 418
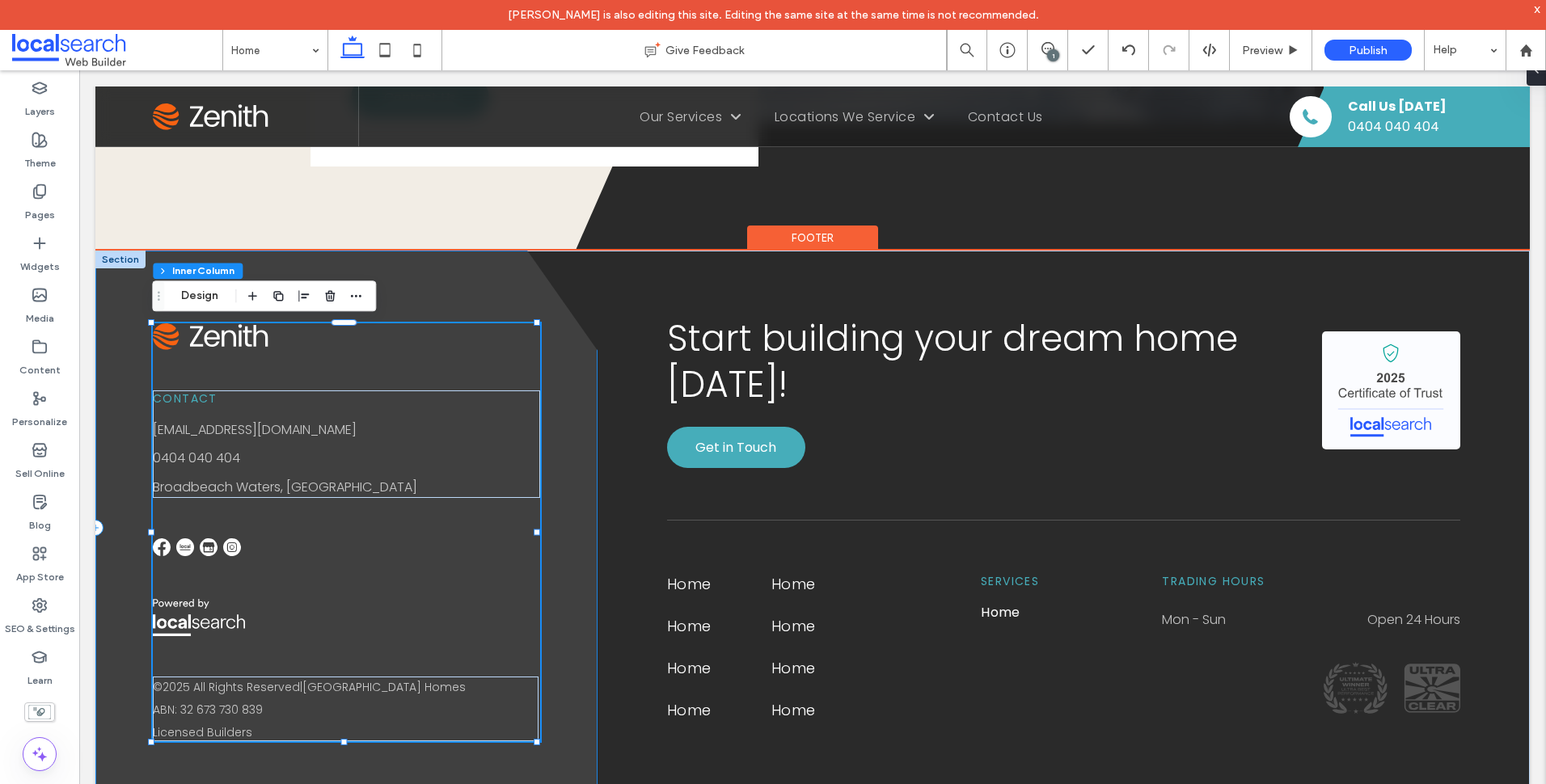
click at [565, 325] on div "Contact info@zenith.com.au 0404 040 404 Broadbeach Waters, Gold Coast © 2025 Al…" at bounding box center [347, 528] width 502 height 555
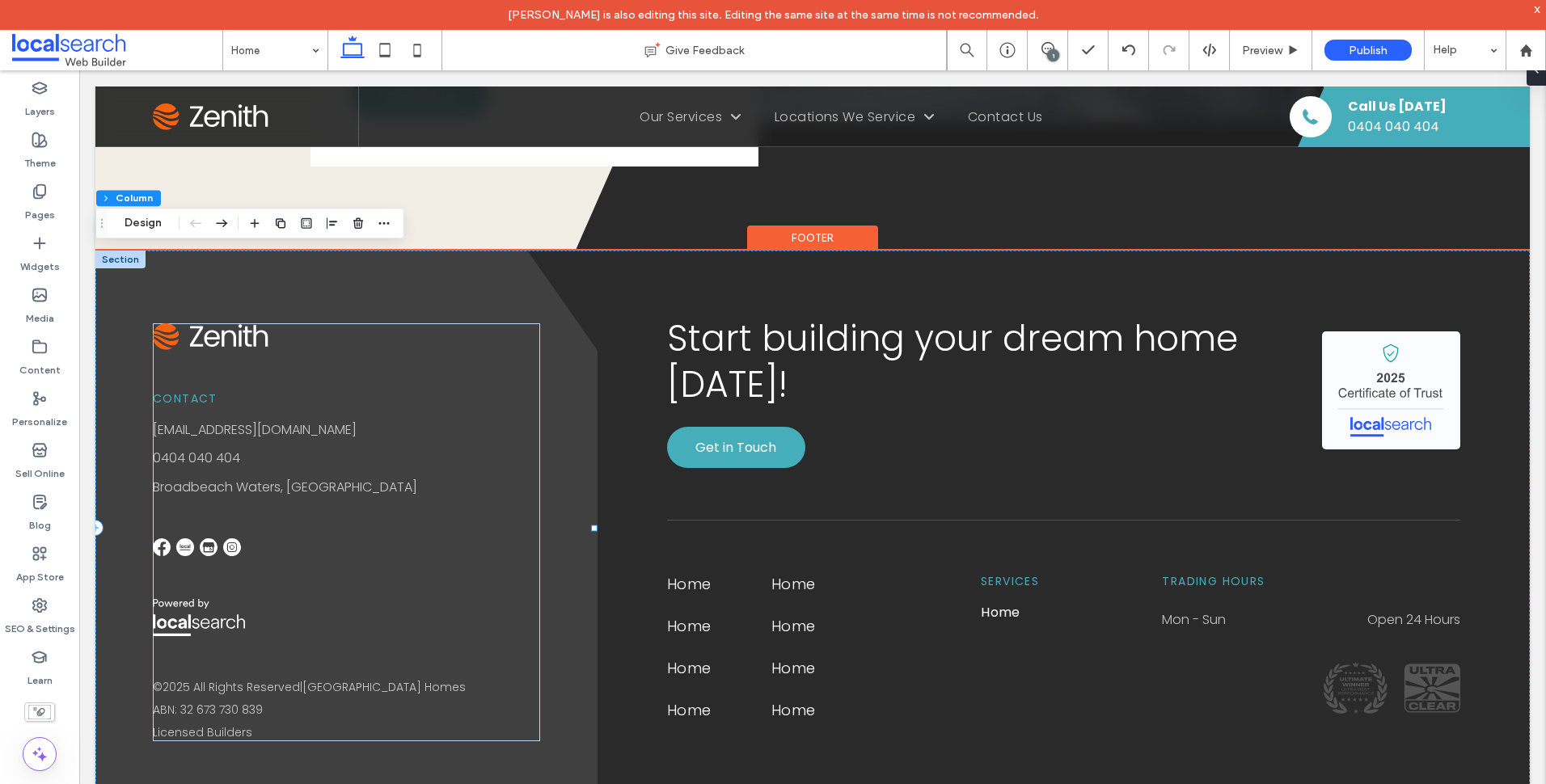
click at [577, 486] on div "Contact info@zenith.com.au 0404 040 404 Broadbeach Waters, Gold Coast © 2025 Al…" at bounding box center [347, 528] width 502 height 555
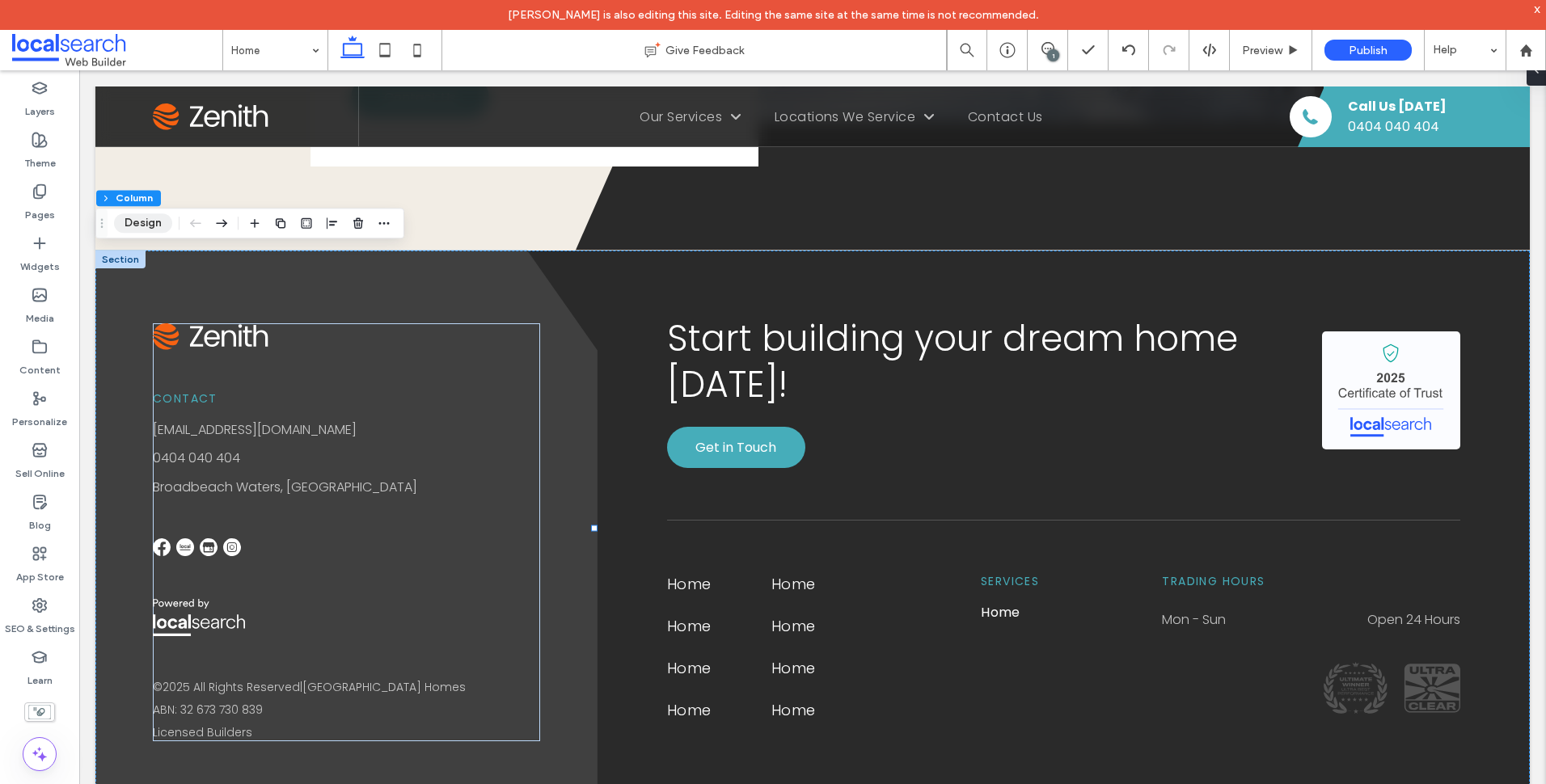
click at [151, 222] on button "Design" at bounding box center [143, 223] width 58 height 19
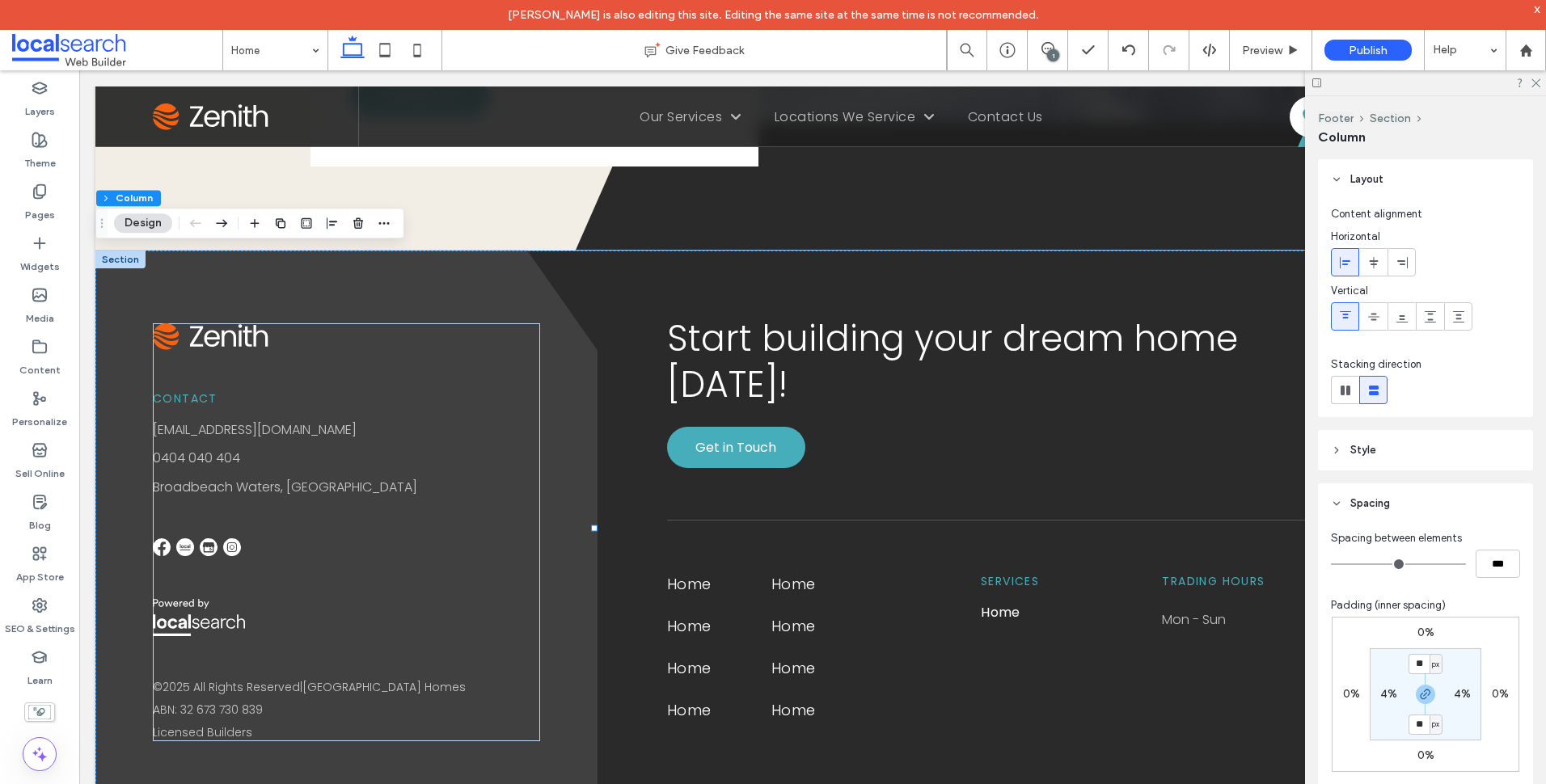
scroll to position [162, 0]
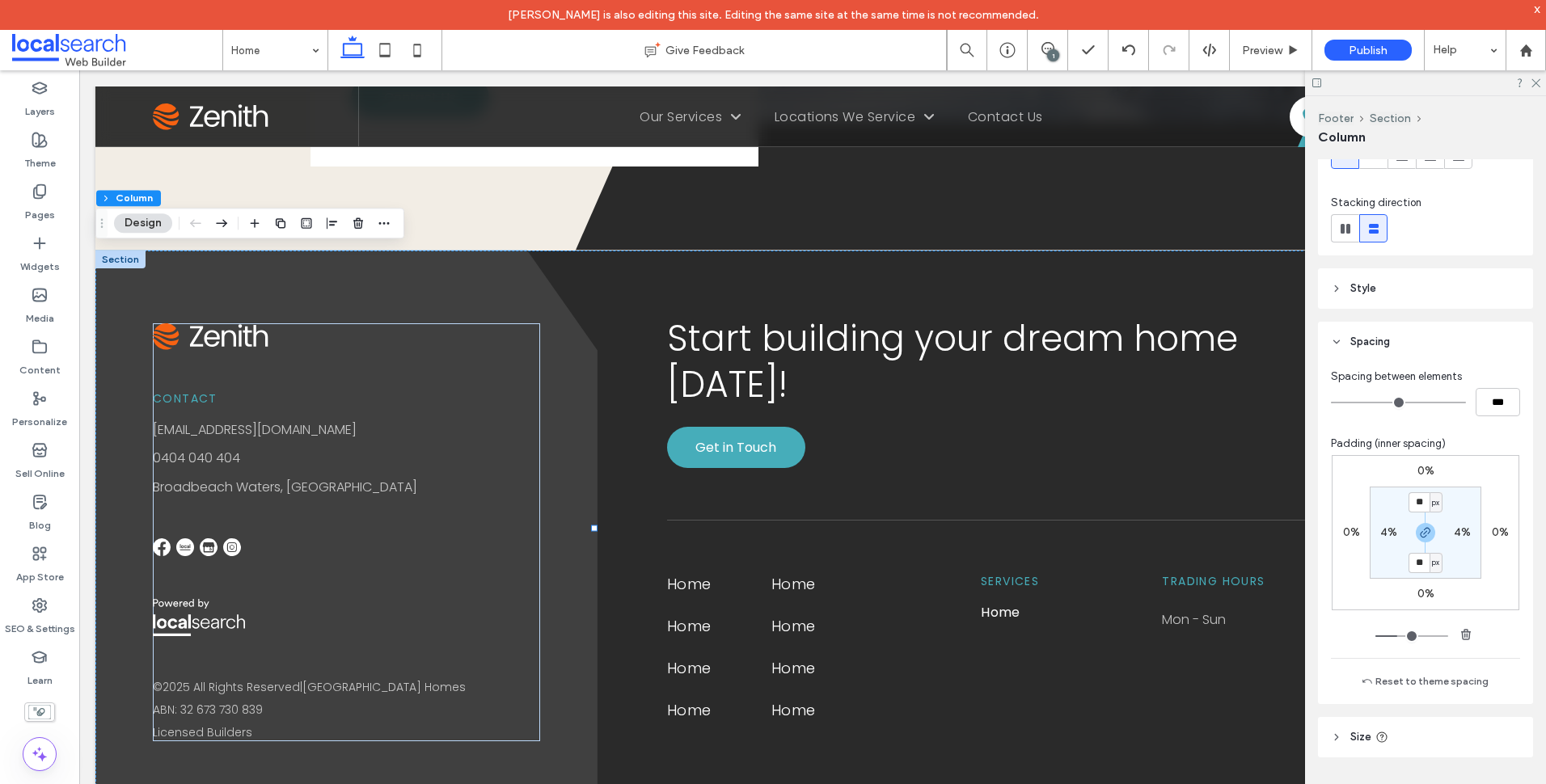
click at [1407, 299] on header "Style" at bounding box center [1425, 289] width 215 height 41
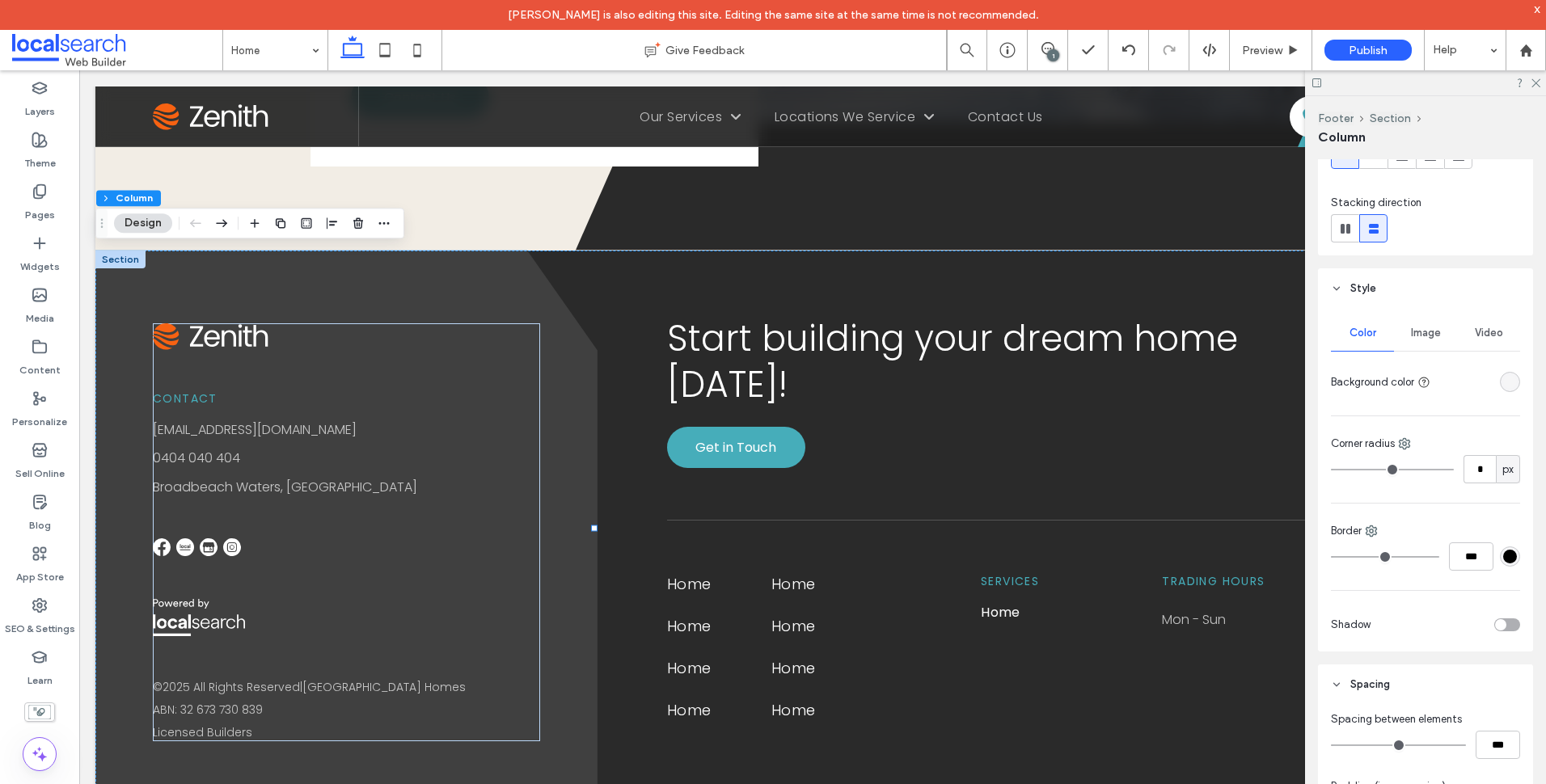
click at [1506, 383] on div "rgba(255, 255, 255, 0.1)" at bounding box center [1509, 381] width 14 height 14
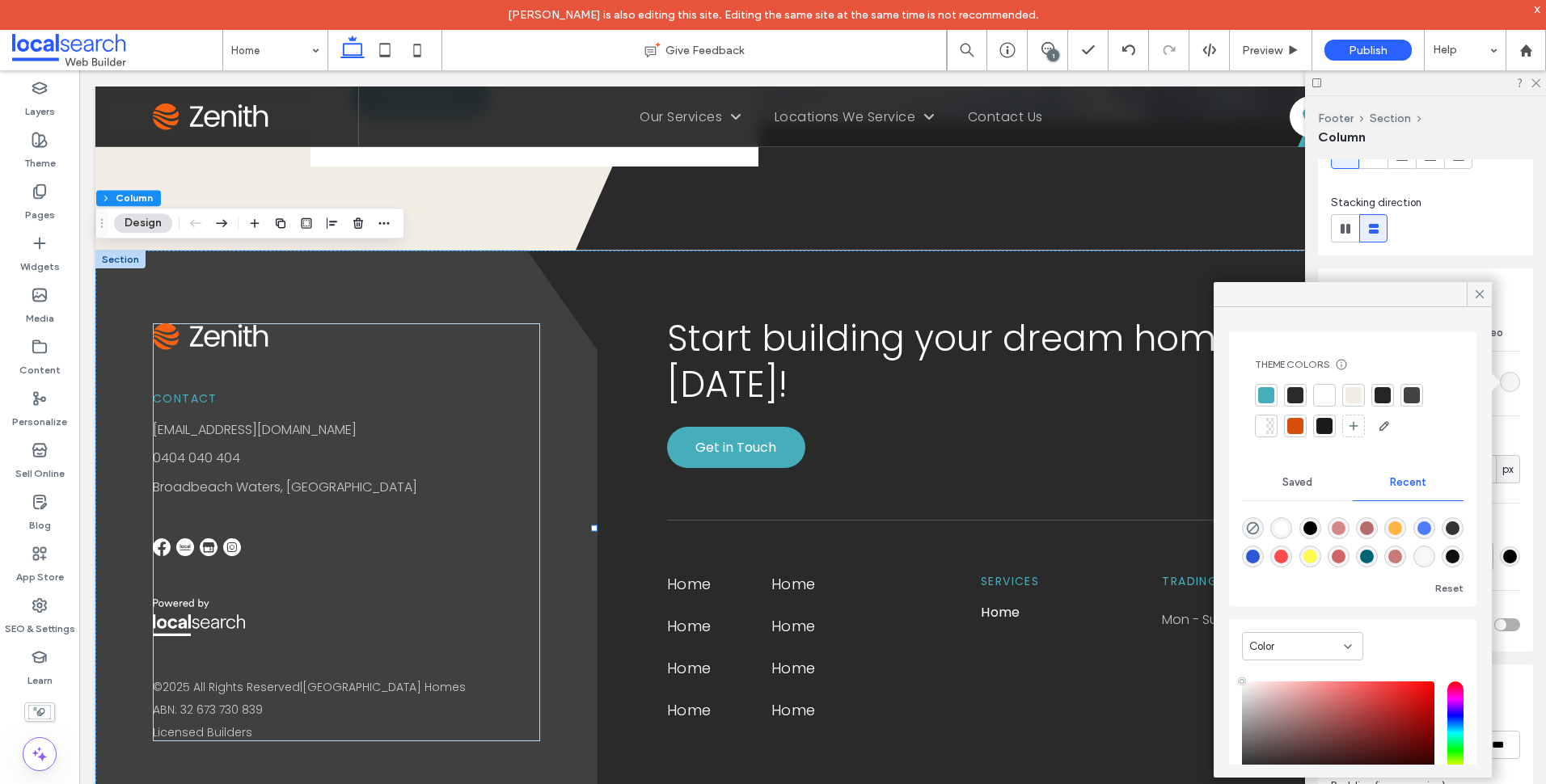
scroll to position [0, 0]
click at [1483, 287] on icon at bounding box center [1479, 295] width 15 height 15
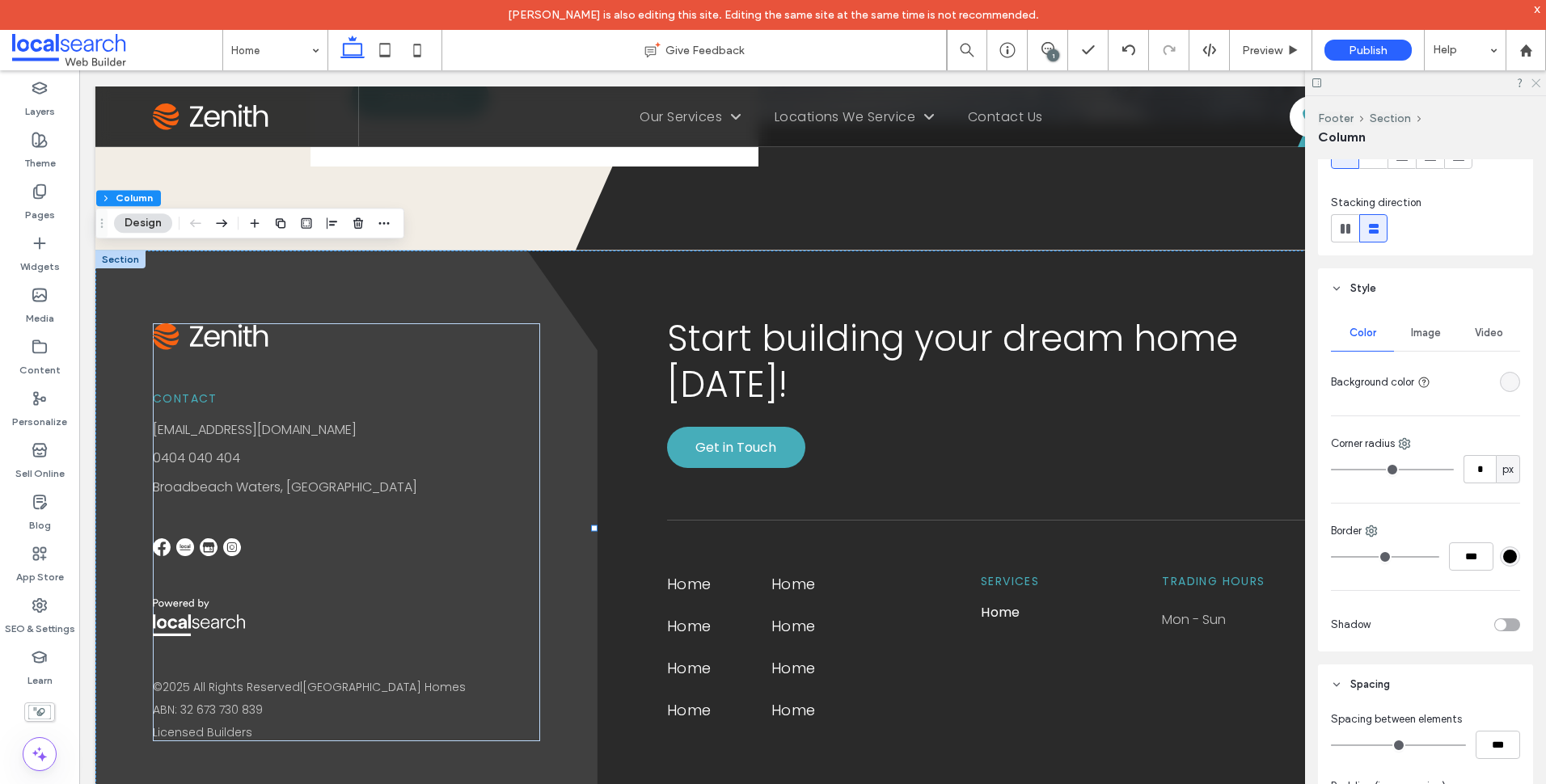
click at [1535, 80] on icon at bounding box center [1535, 82] width 11 height 11
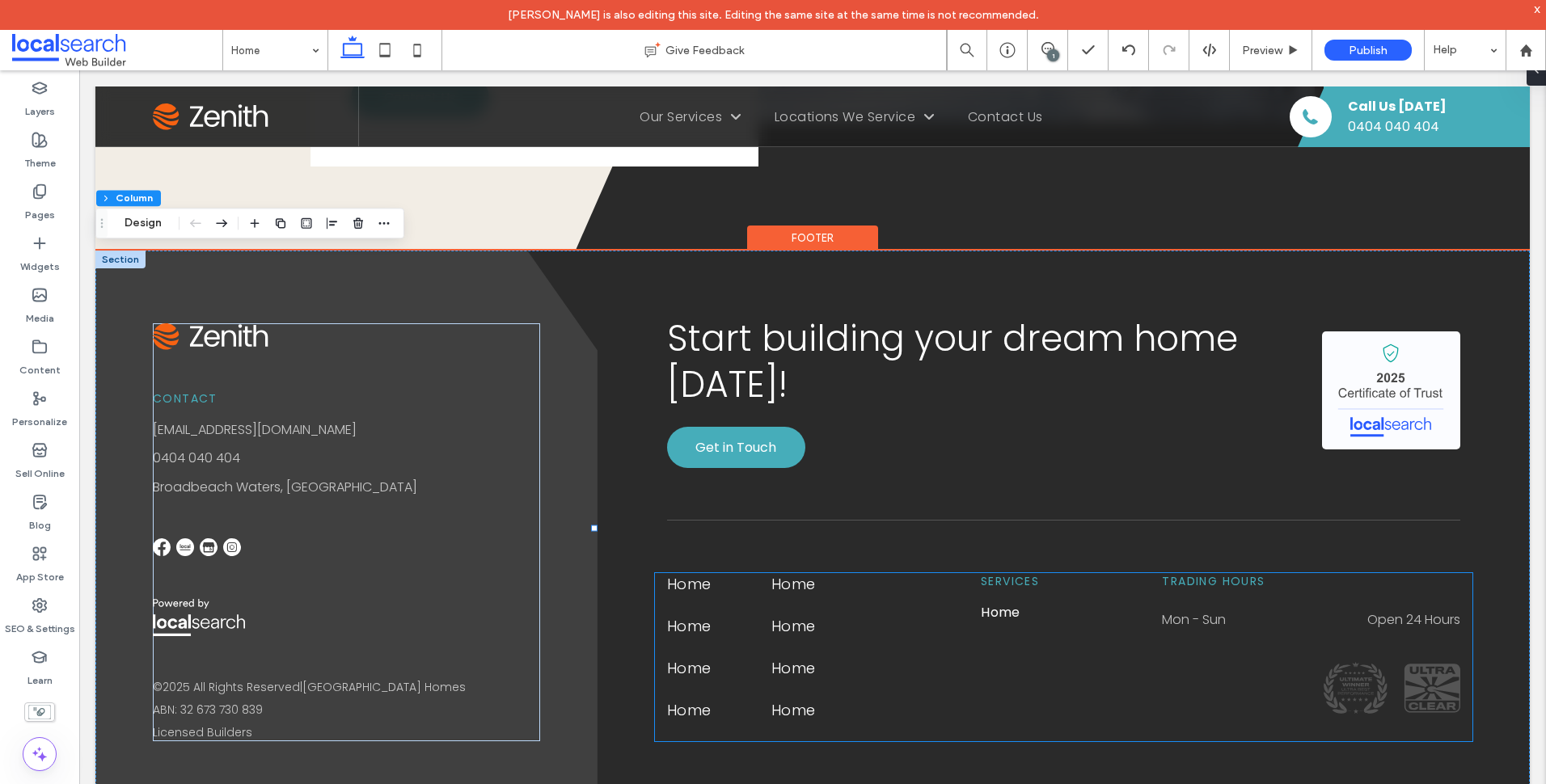
click at [1406, 683] on icon at bounding box center [1432, 688] width 56 height 49
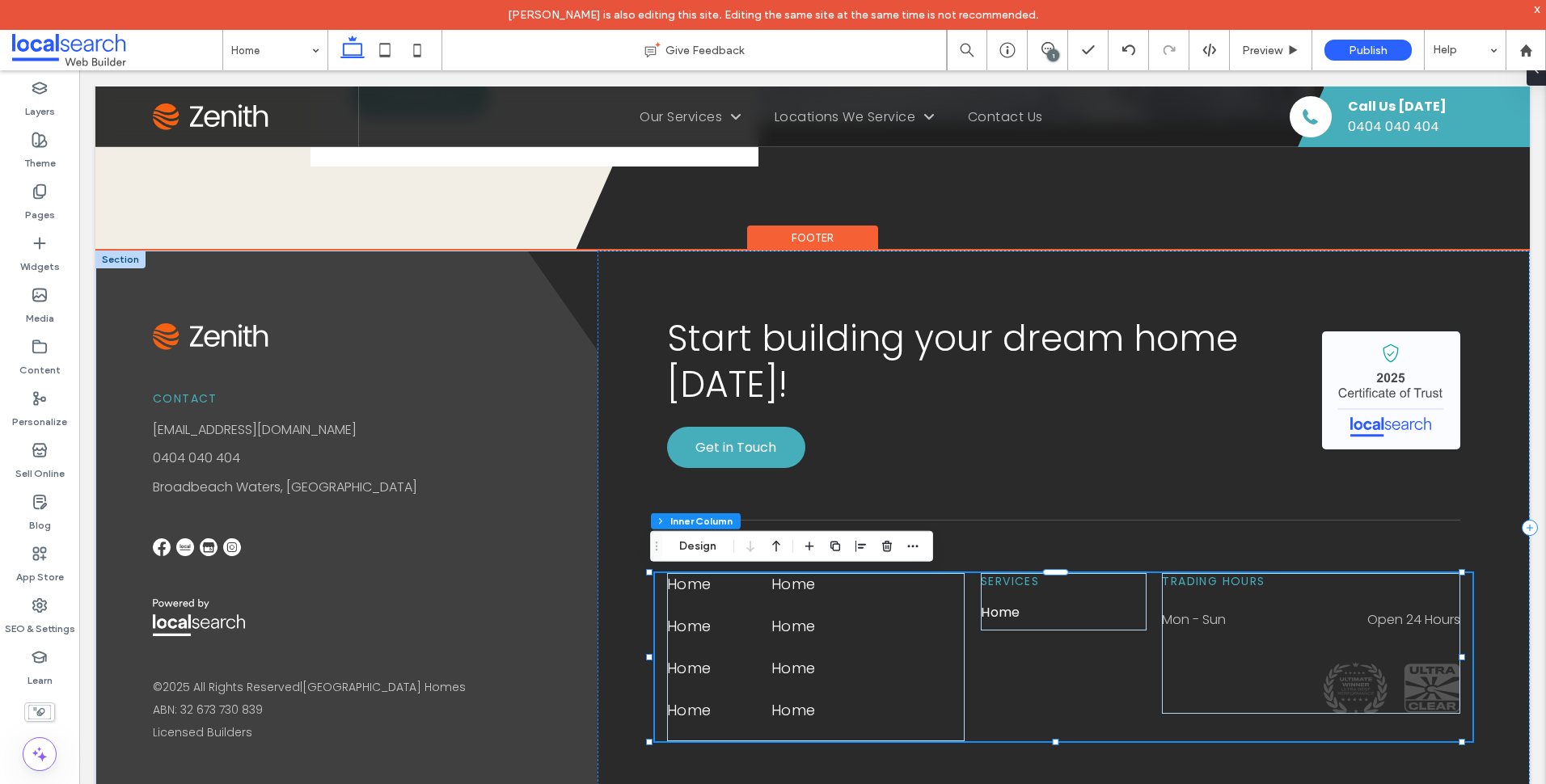
click at [1406, 683] on icon at bounding box center [1432, 688] width 56 height 49
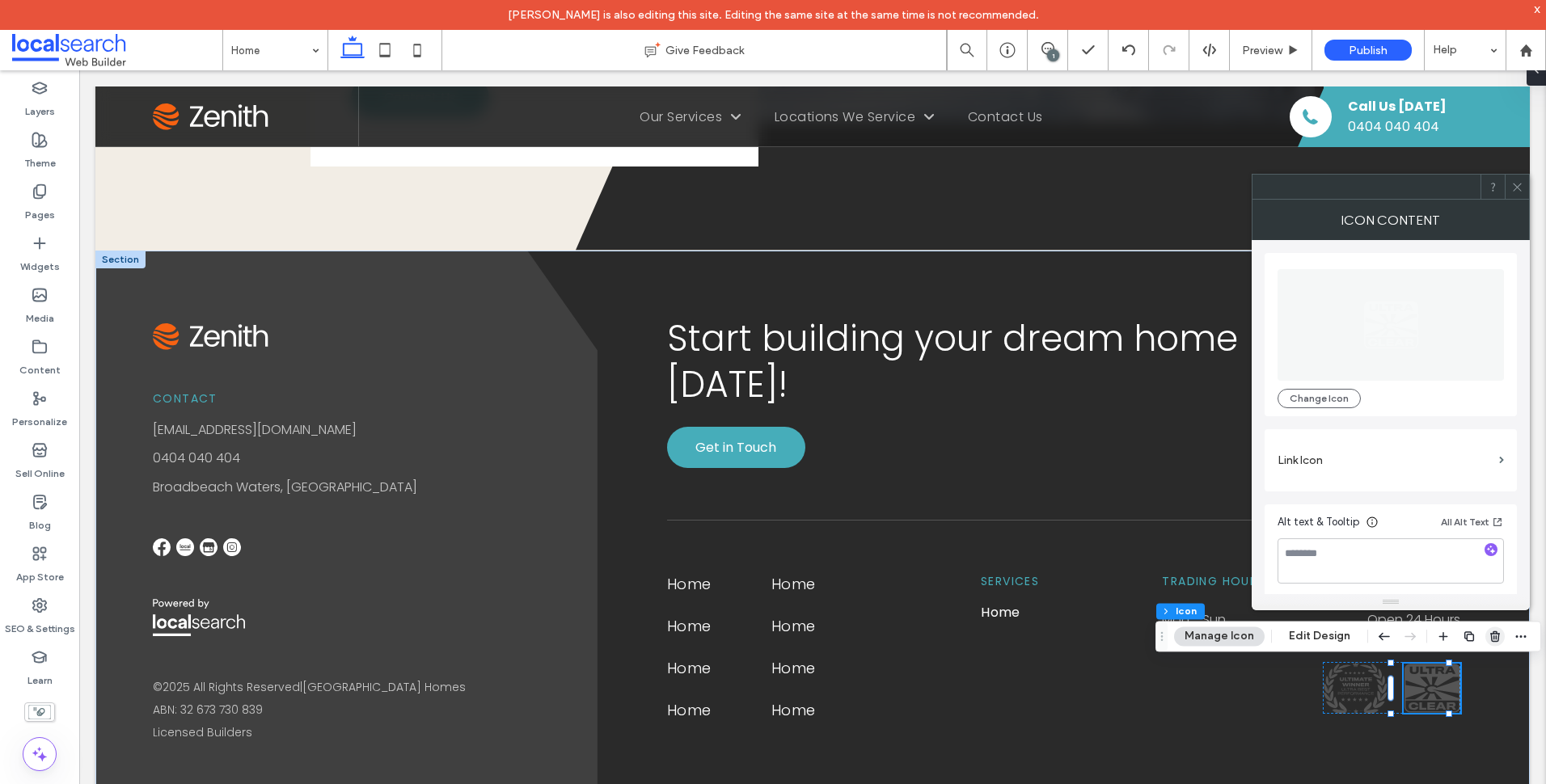
click at [1489, 631] on icon "button" at bounding box center [1495, 636] width 13 height 13
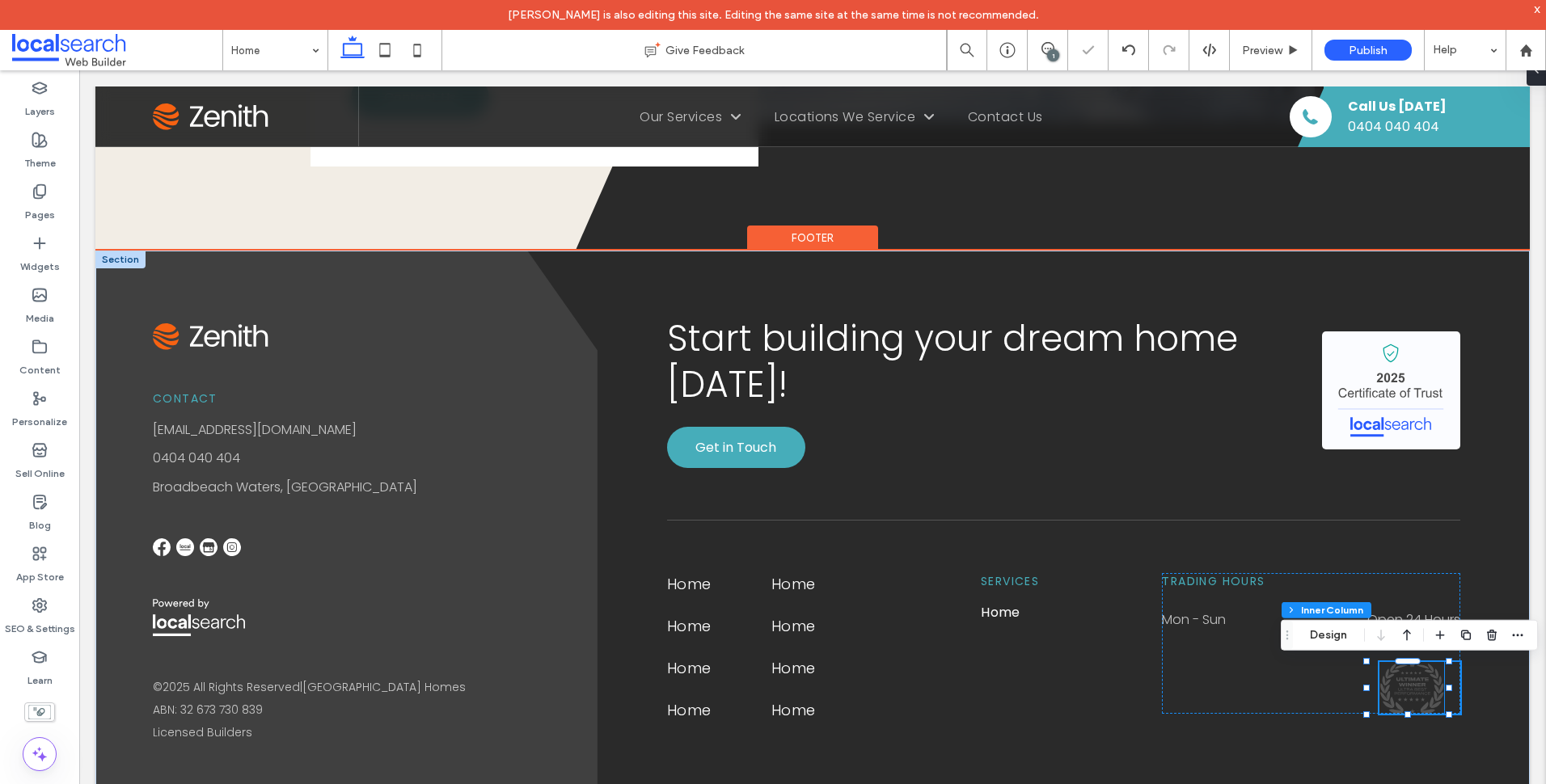
click at [1408, 683] on icon at bounding box center [1410, 684] width 4 height 3
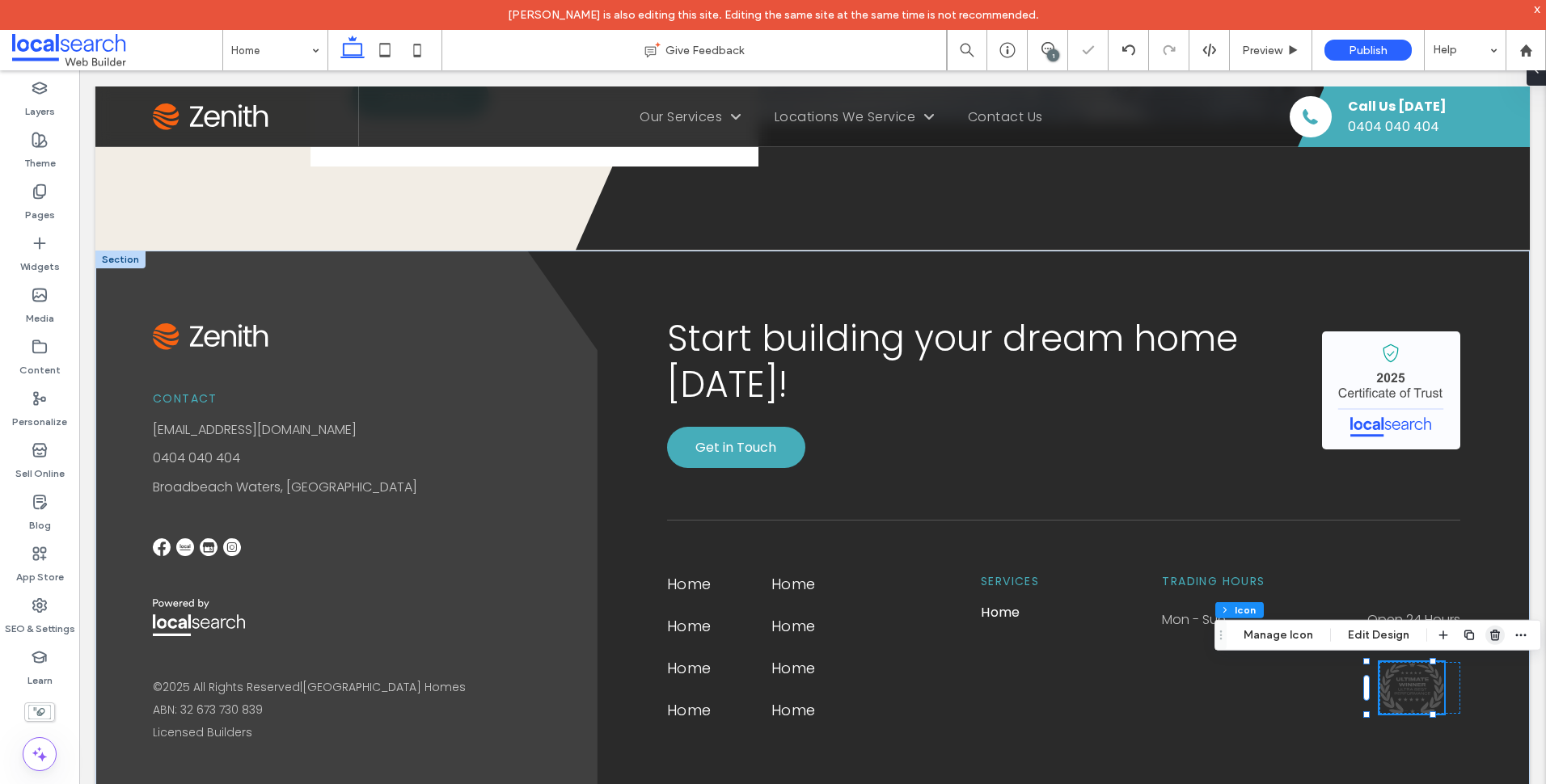
click at [1491, 633] on use "button" at bounding box center [1495, 635] width 10 height 11
click at [1493, 631] on use "button" at bounding box center [1492, 635] width 10 height 11
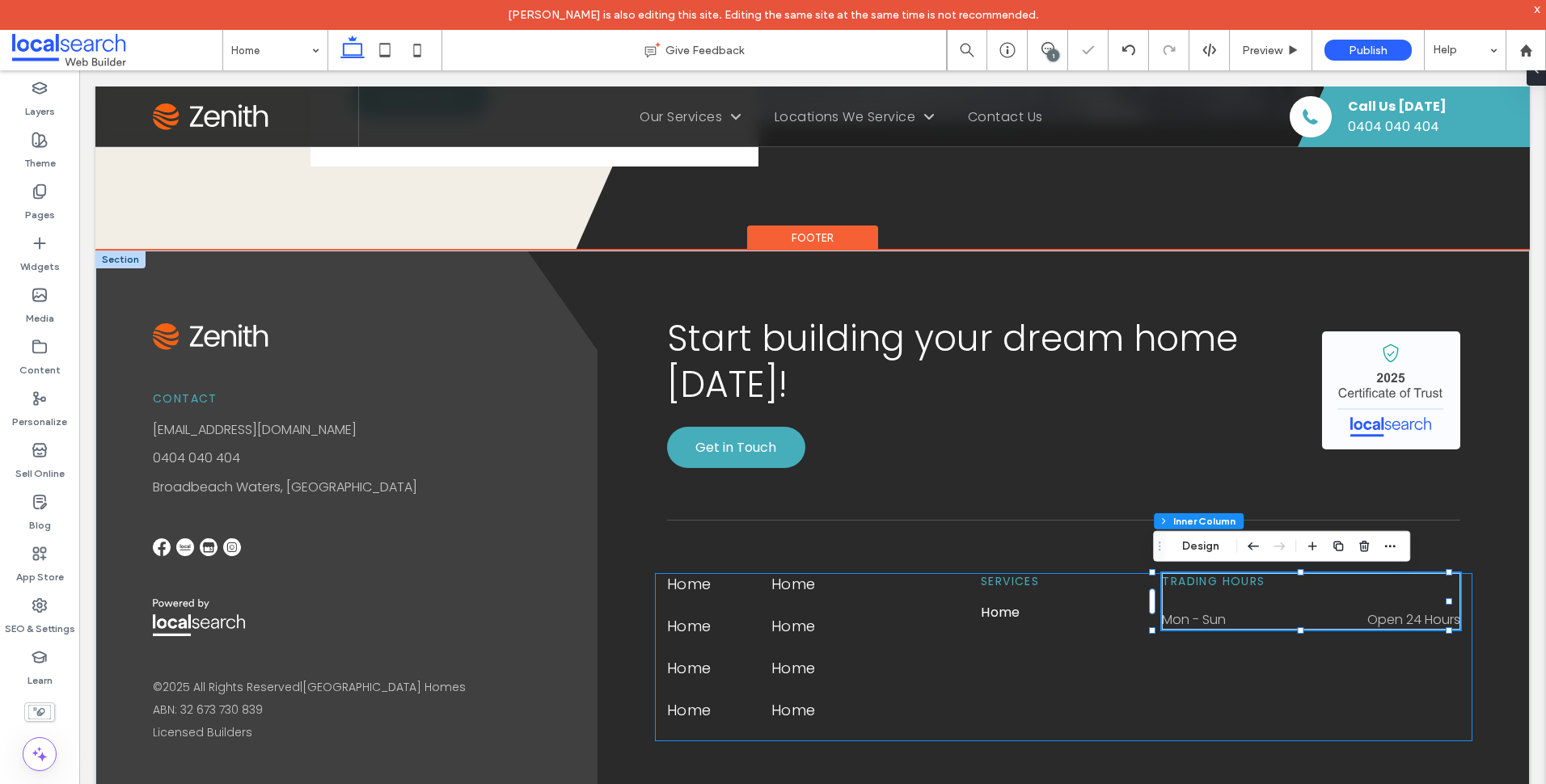
click at [1385, 711] on div "Home Home Home Home Home Home Home Home Services Home Trading Hours Mon - Sun O…" at bounding box center [1064, 657] width 818 height 168
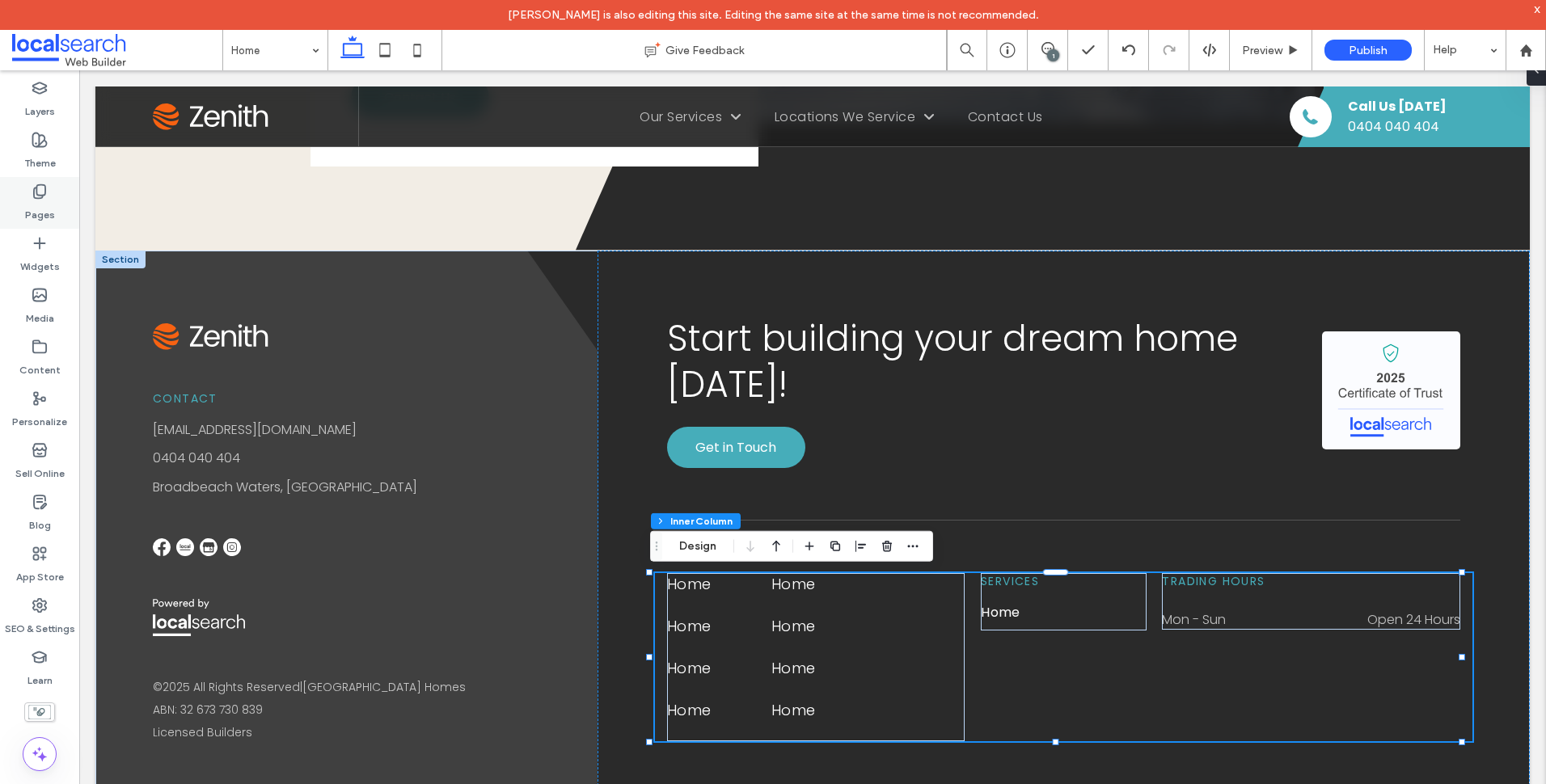
click at [56, 206] on div "Pages" at bounding box center [40, 203] width 80 height 52
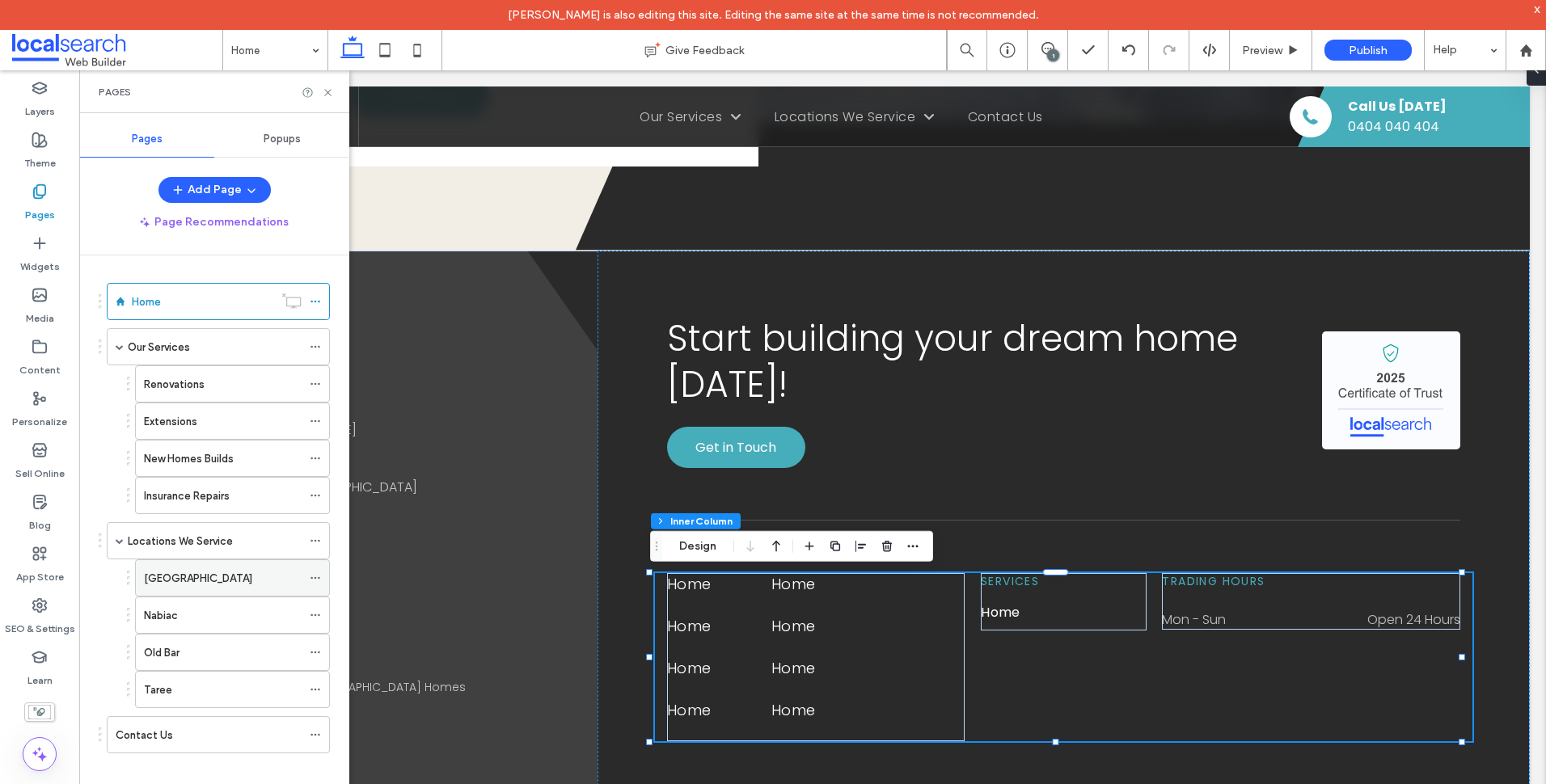
click at [313, 576] on icon at bounding box center [315, 578] width 11 height 11
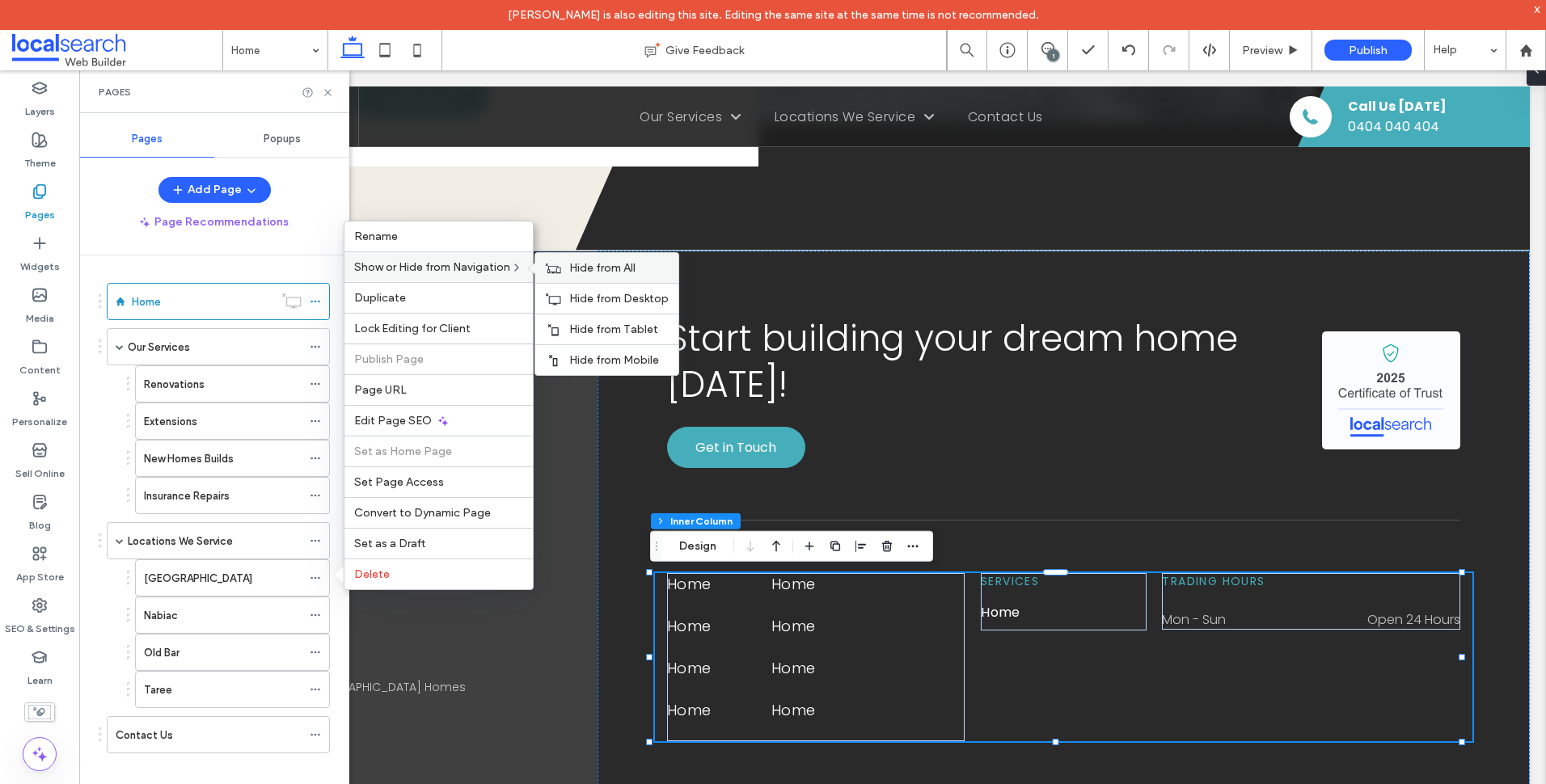
click at [618, 268] on span "Hide from All" at bounding box center [602, 268] width 67 height 14
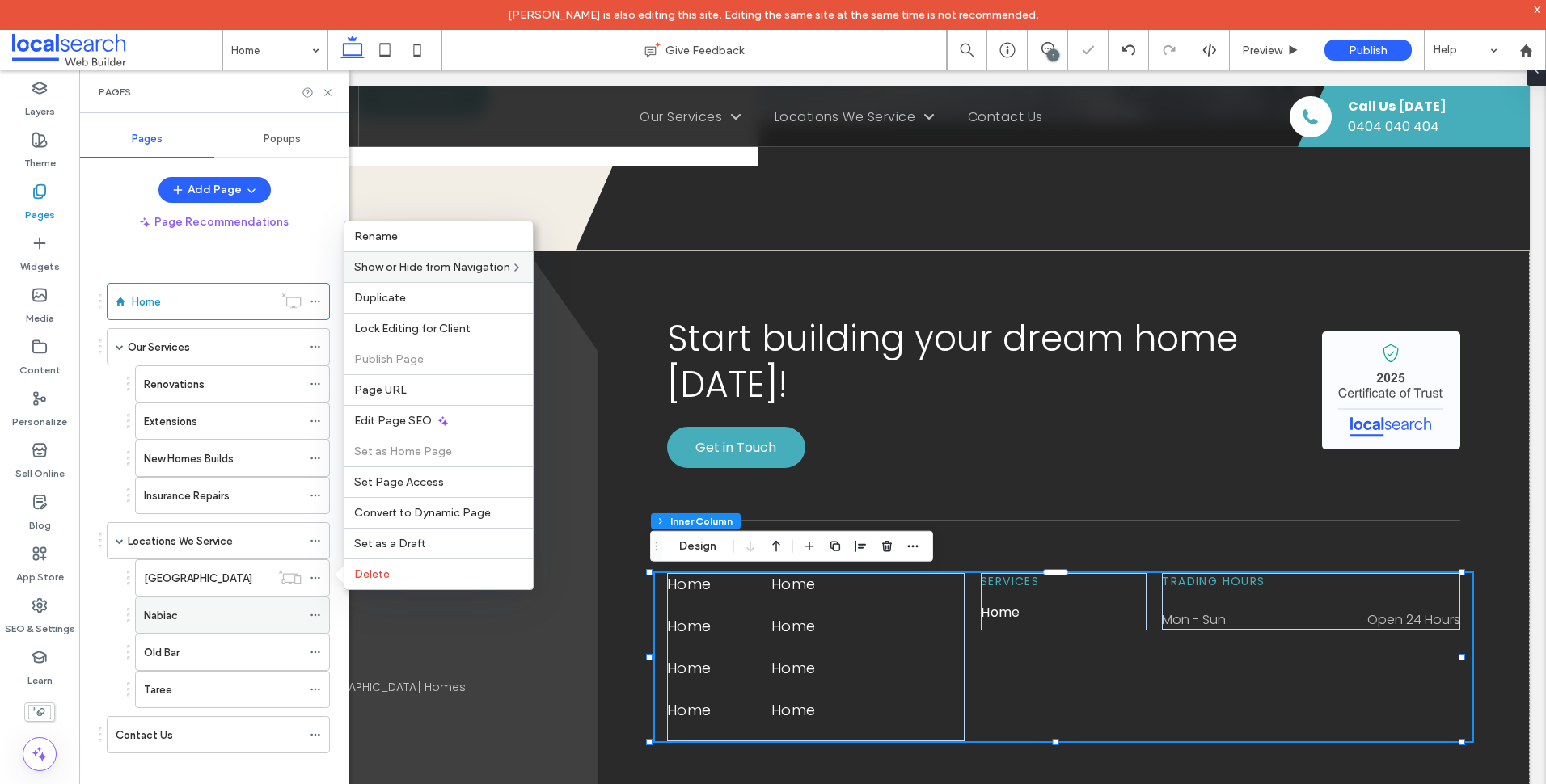
click at [317, 618] on icon at bounding box center [315, 615] width 11 height 11
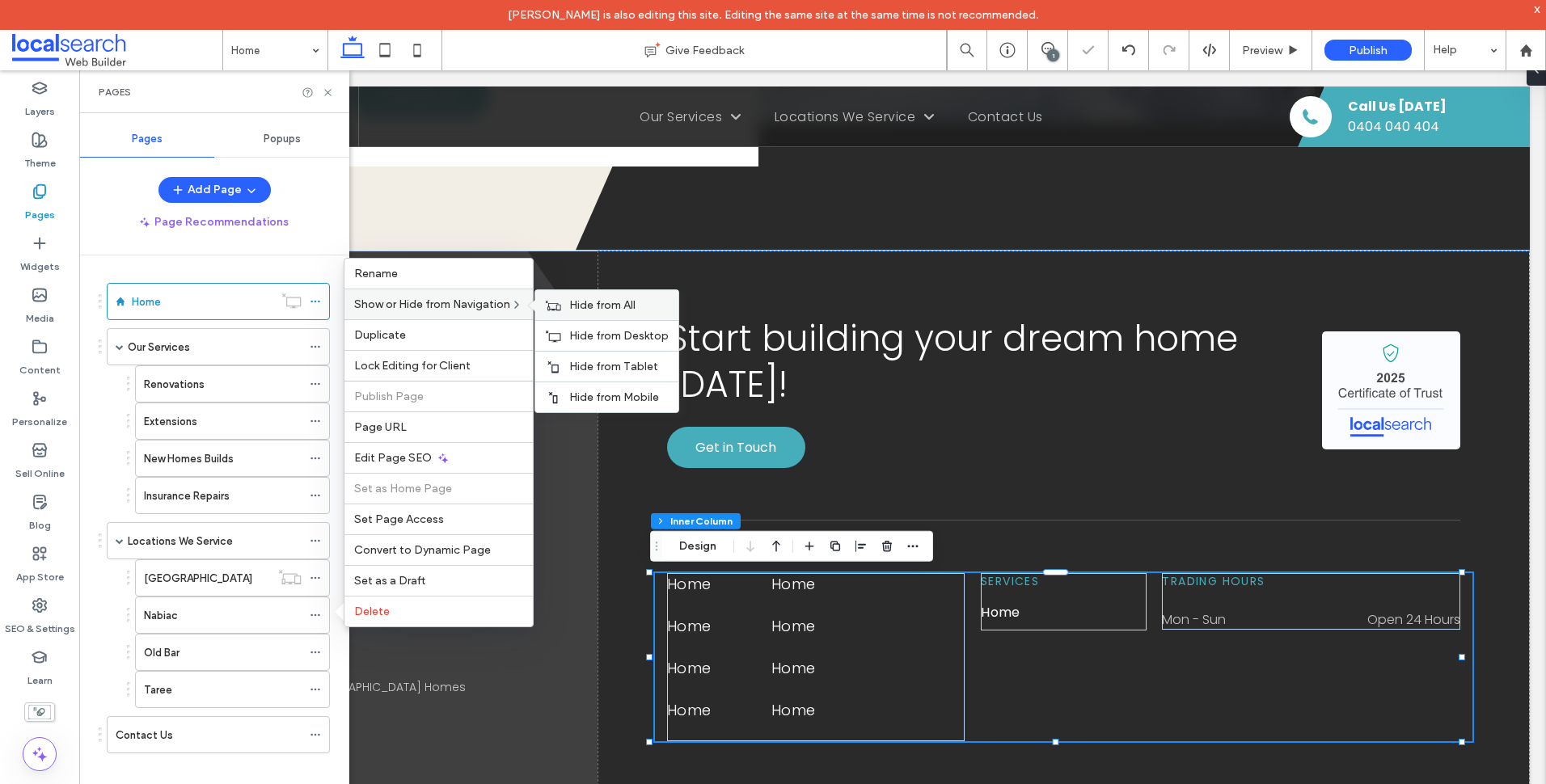
click at [589, 308] on span "Hide from All" at bounding box center [602, 304] width 67 height 14
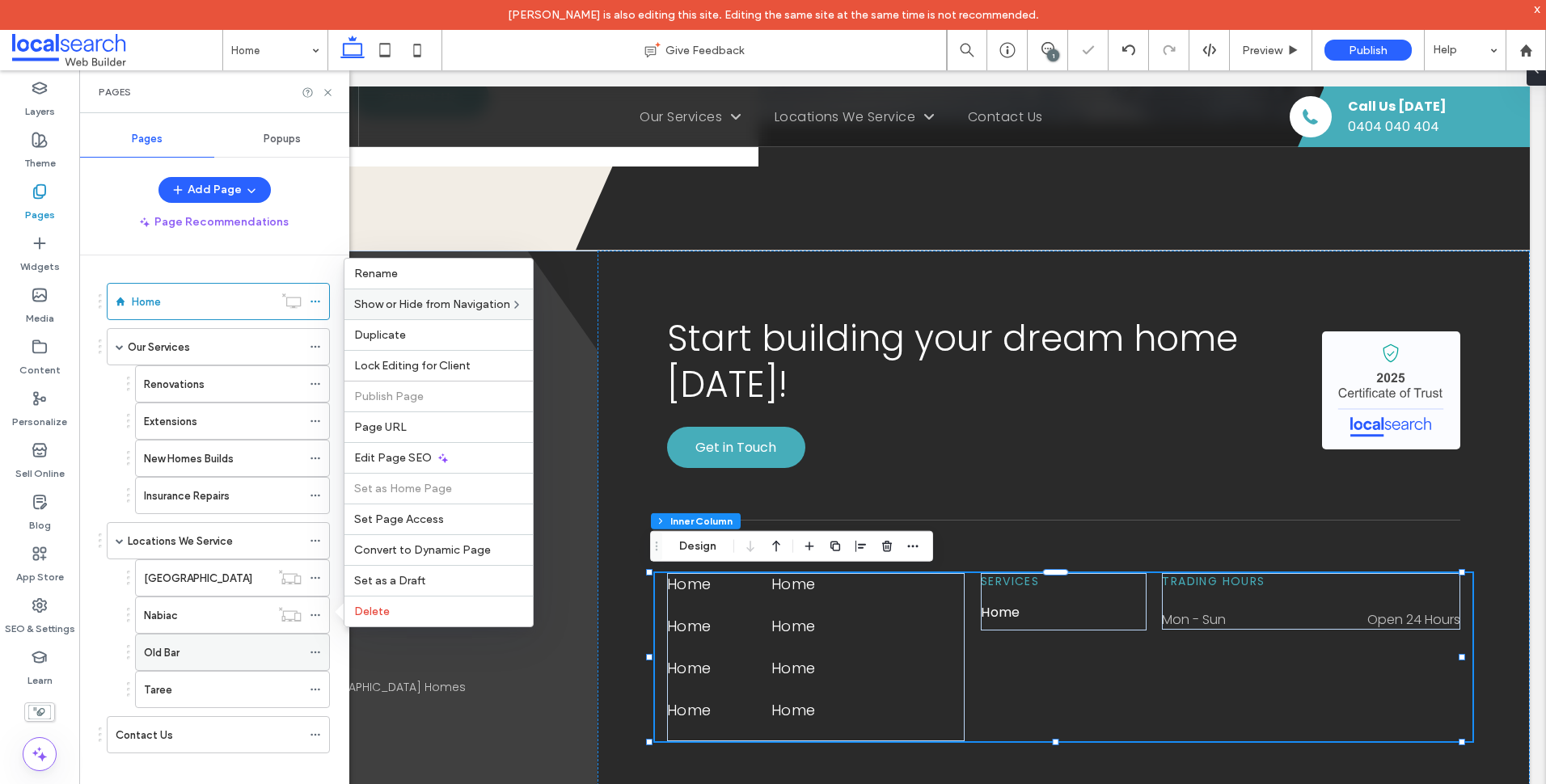
click at [316, 654] on icon at bounding box center [315, 653] width 11 height 11
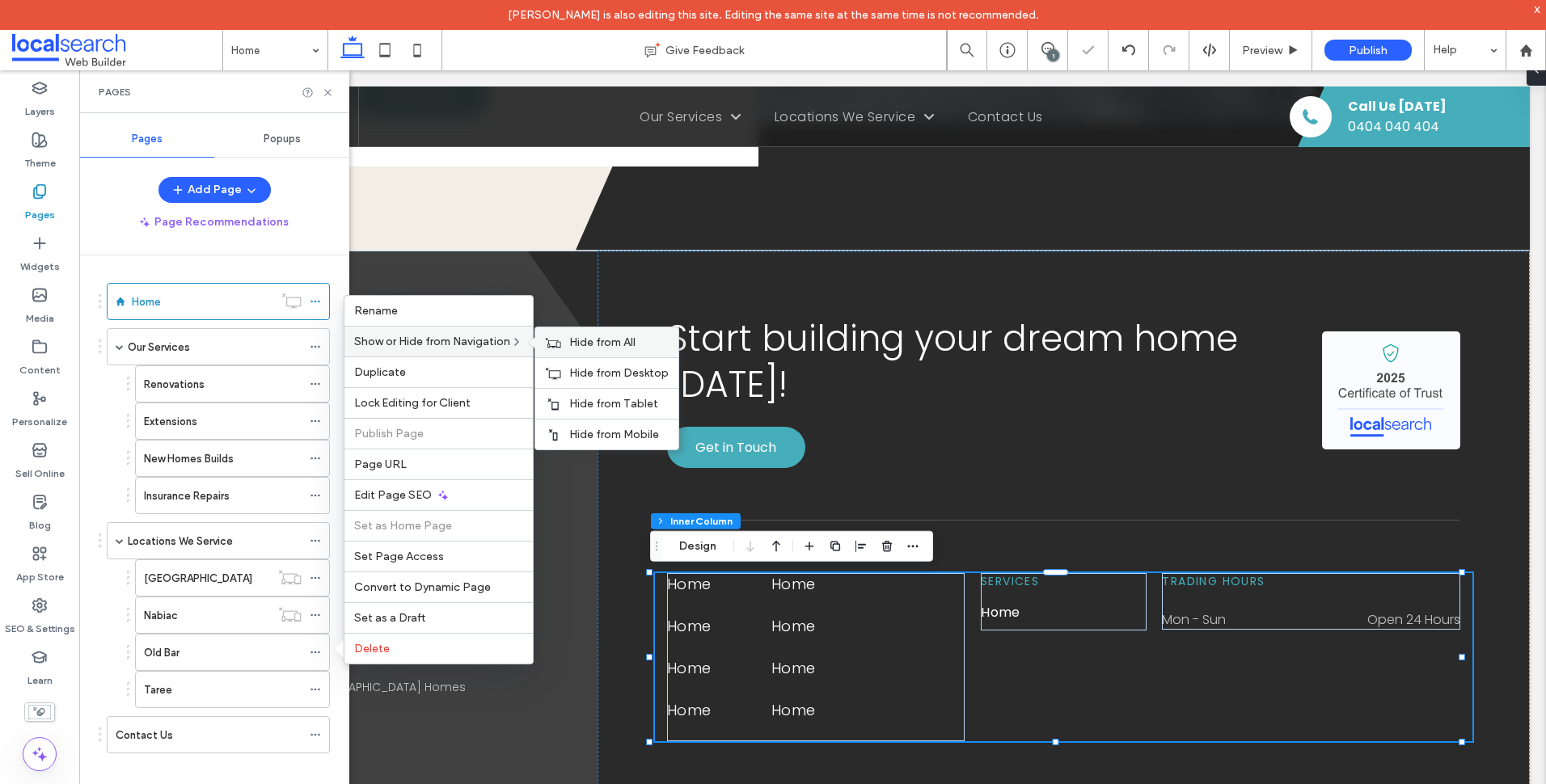
click at [583, 336] on span "Hide from All" at bounding box center [602, 342] width 67 height 14
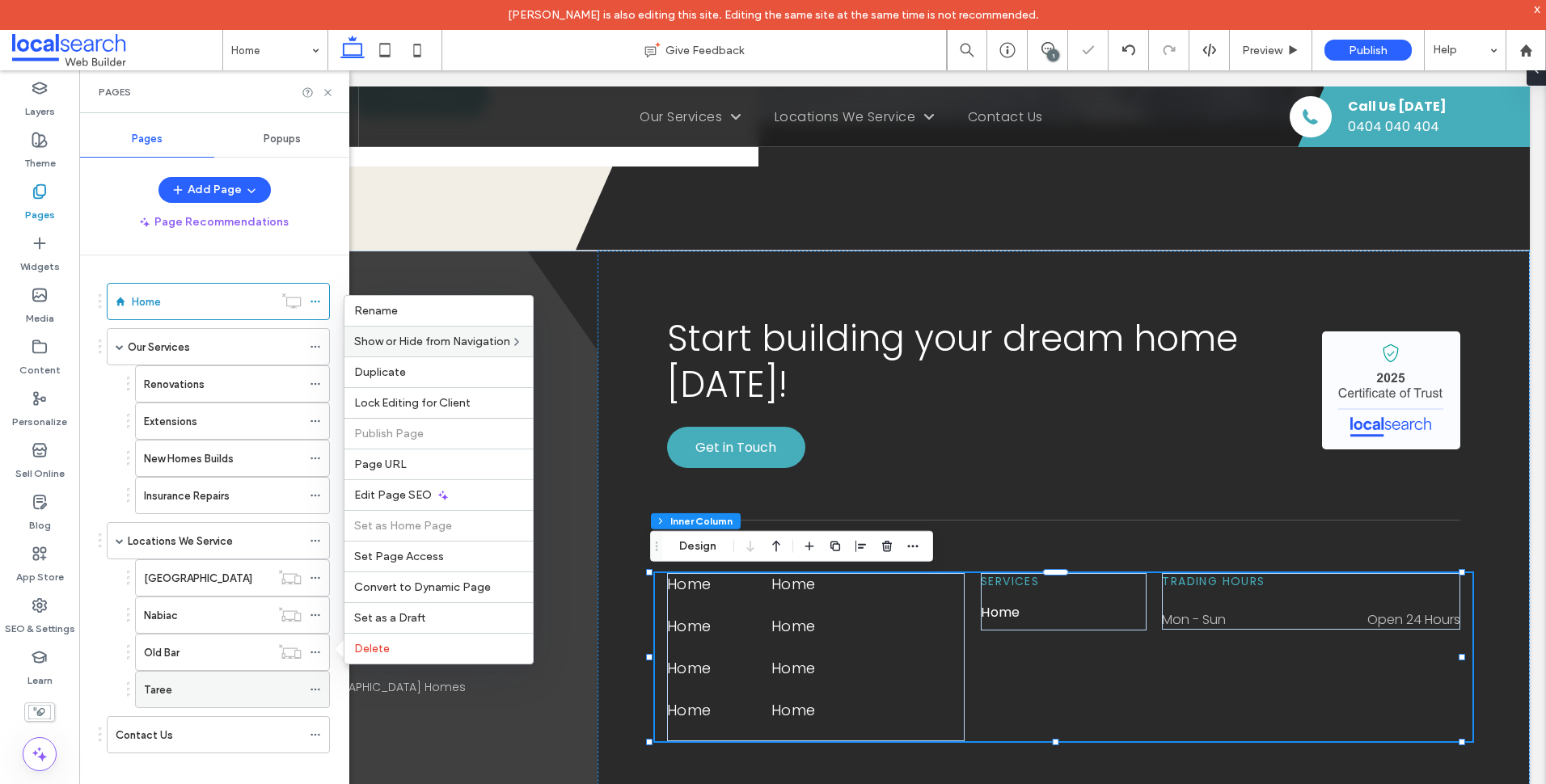
click at [310, 688] on icon at bounding box center [315, 689] width 11 height 11
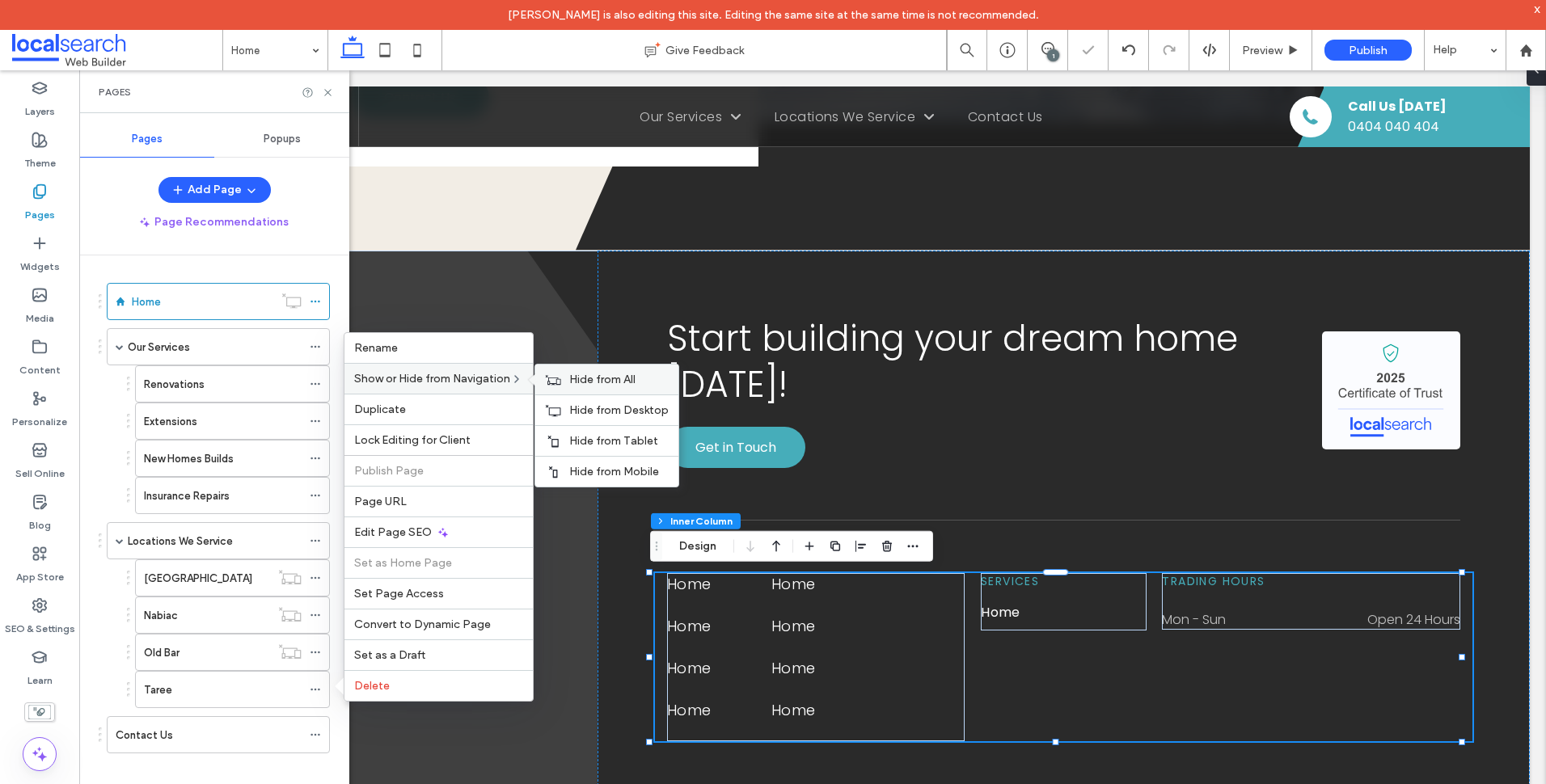
click at [594, 377] on span "Hide from All" at bounding box center [602, 379] width 67 height 14
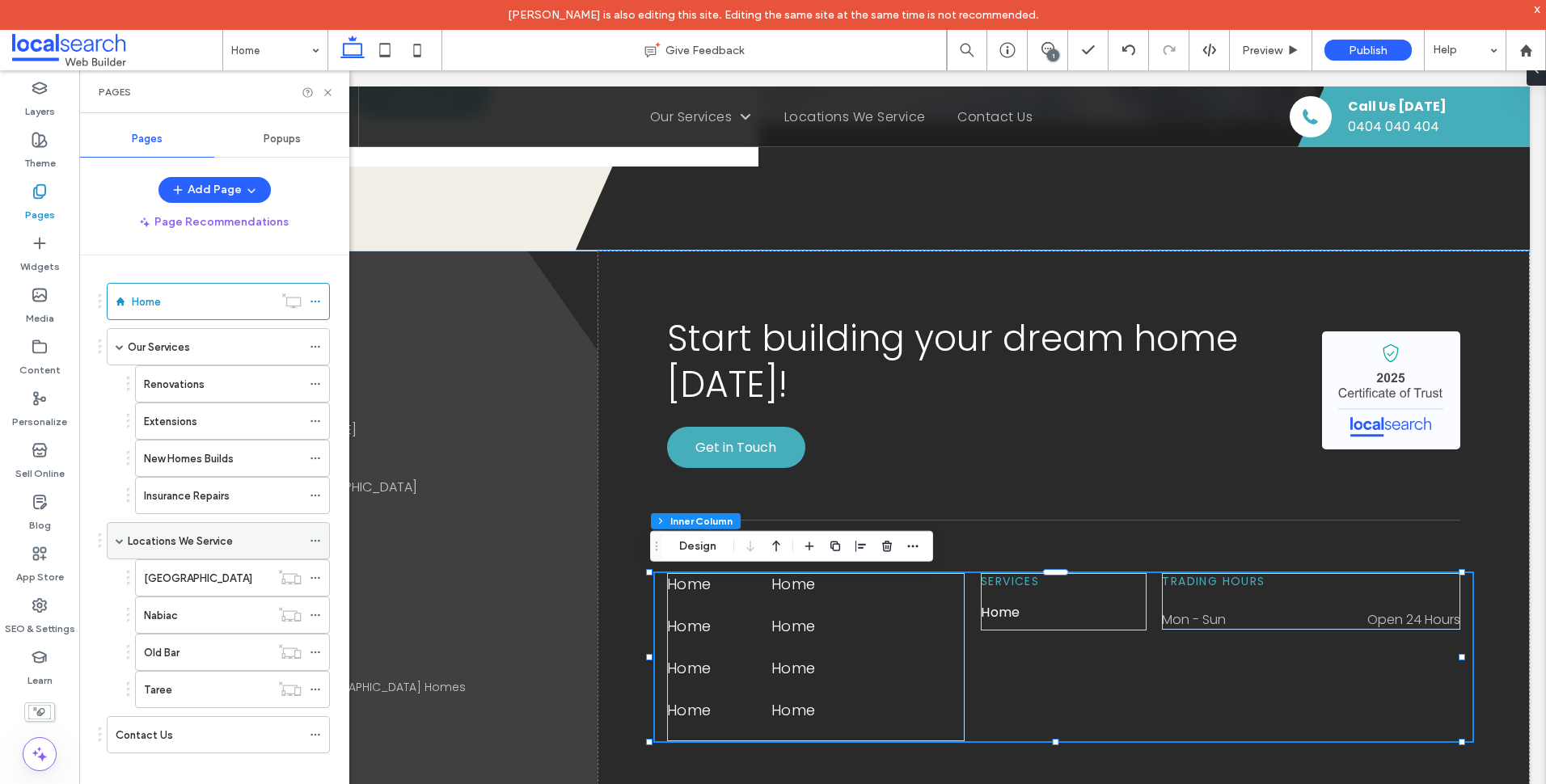
click at [203, 540] on label "Locations We Service" at bounding box center [179, 541] width 105 height 28
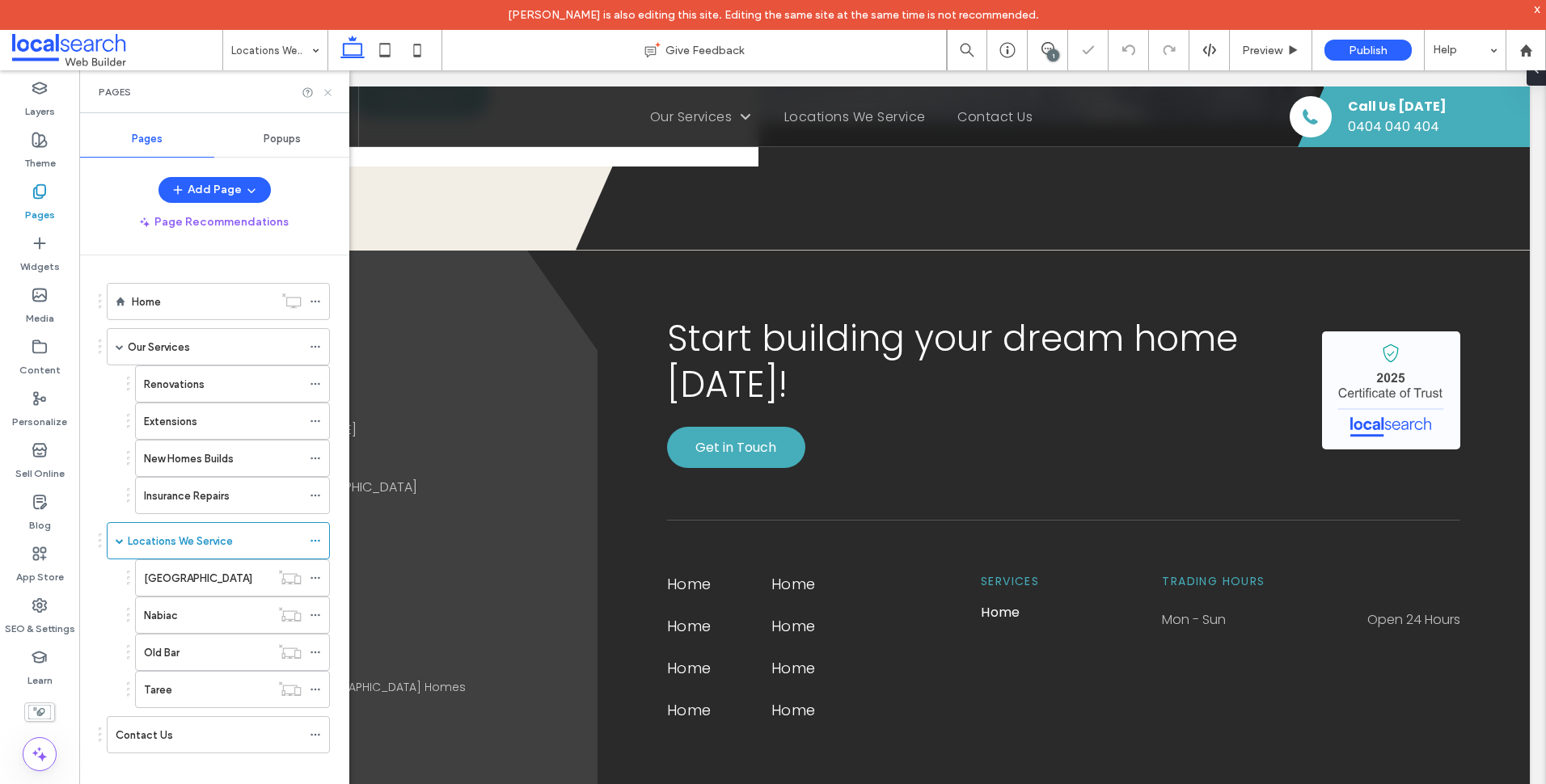
click at [325, 89] on use at bounding box center [327, 93] width 6 height 6
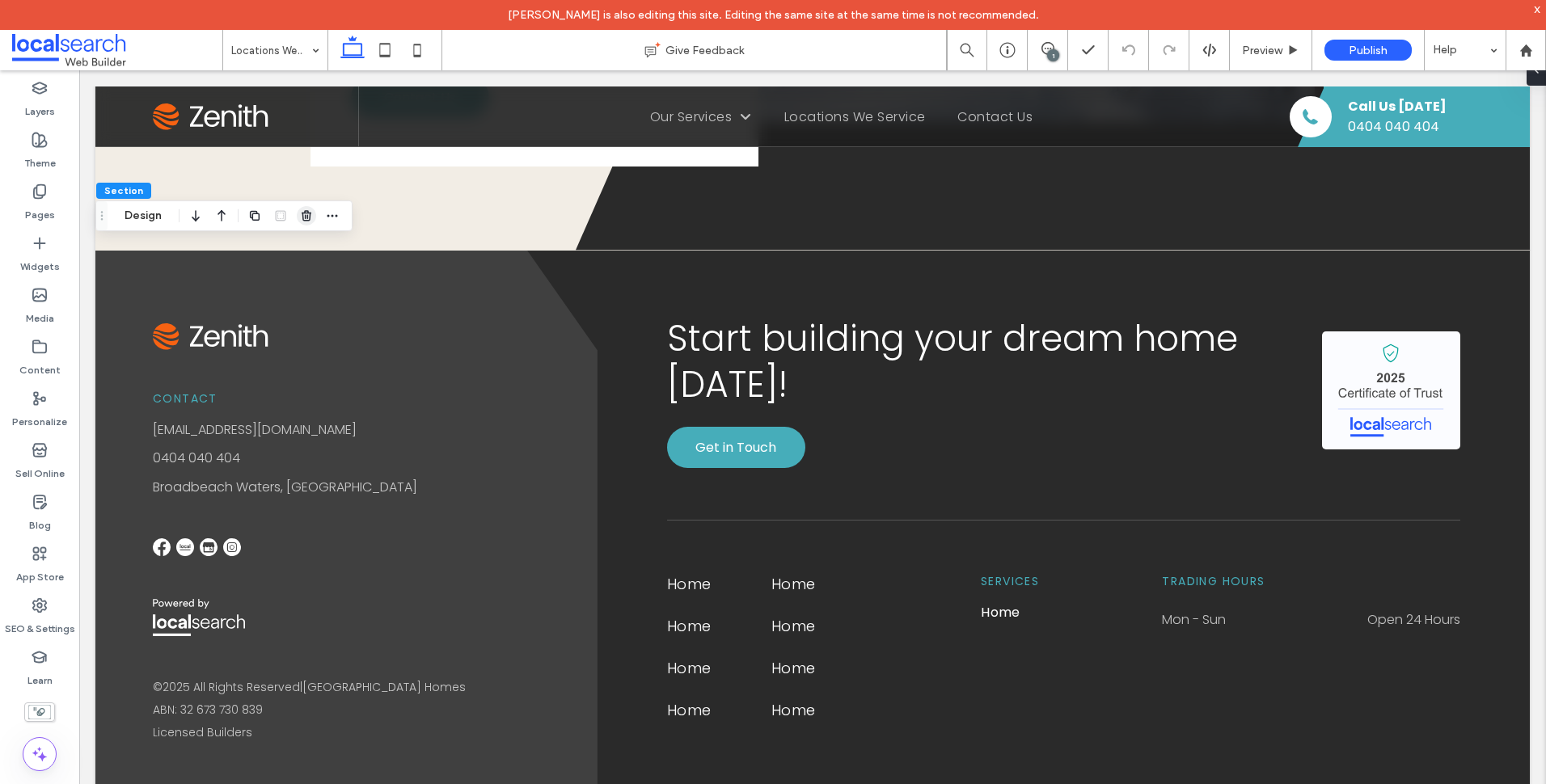
click at [308, 221] on use "button" at bounding box center [306, 215] width 10 height 11
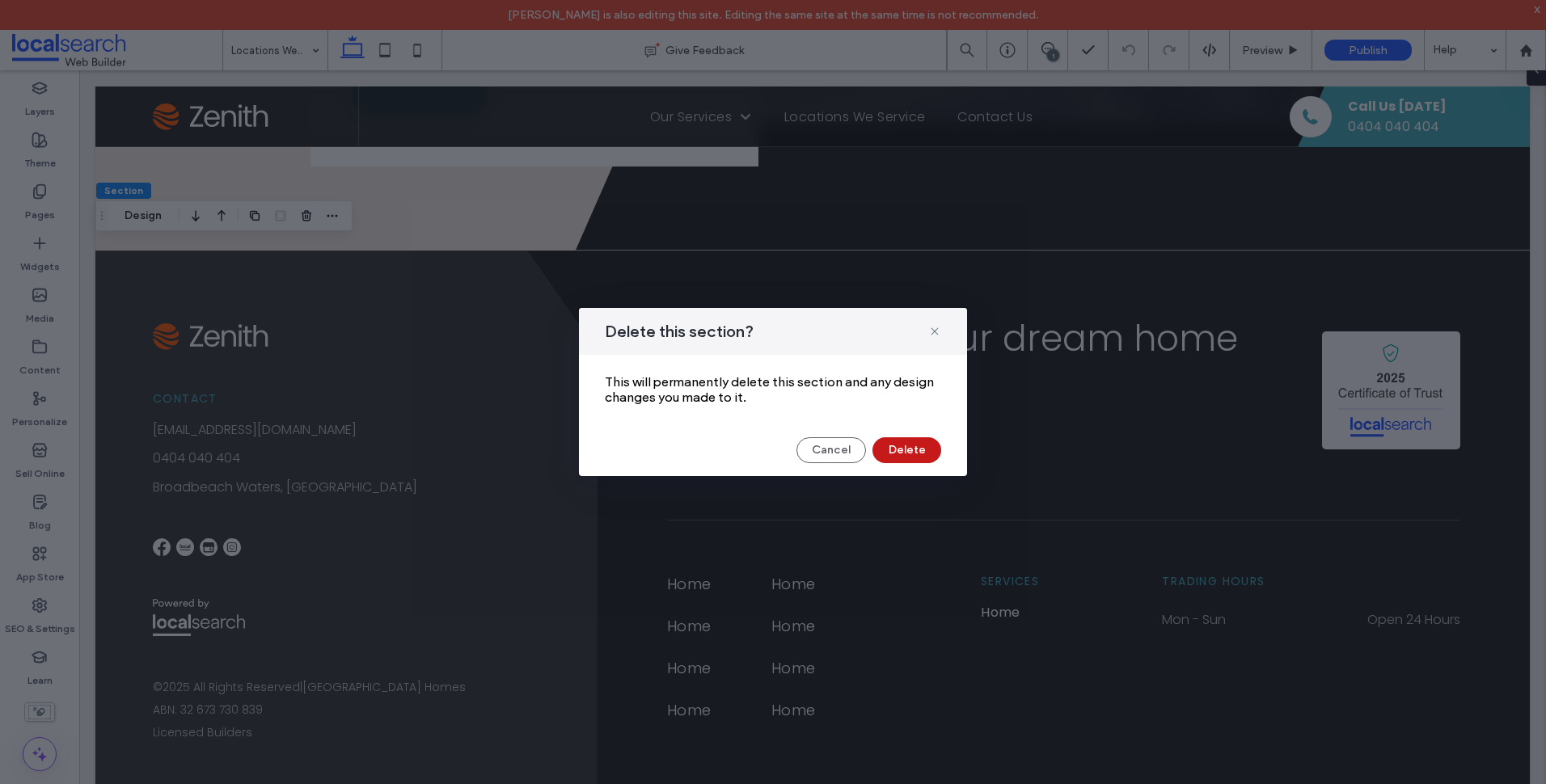
click at [902, 437] on button "Delete" at bounding box center [906, 450] width 69 height 26
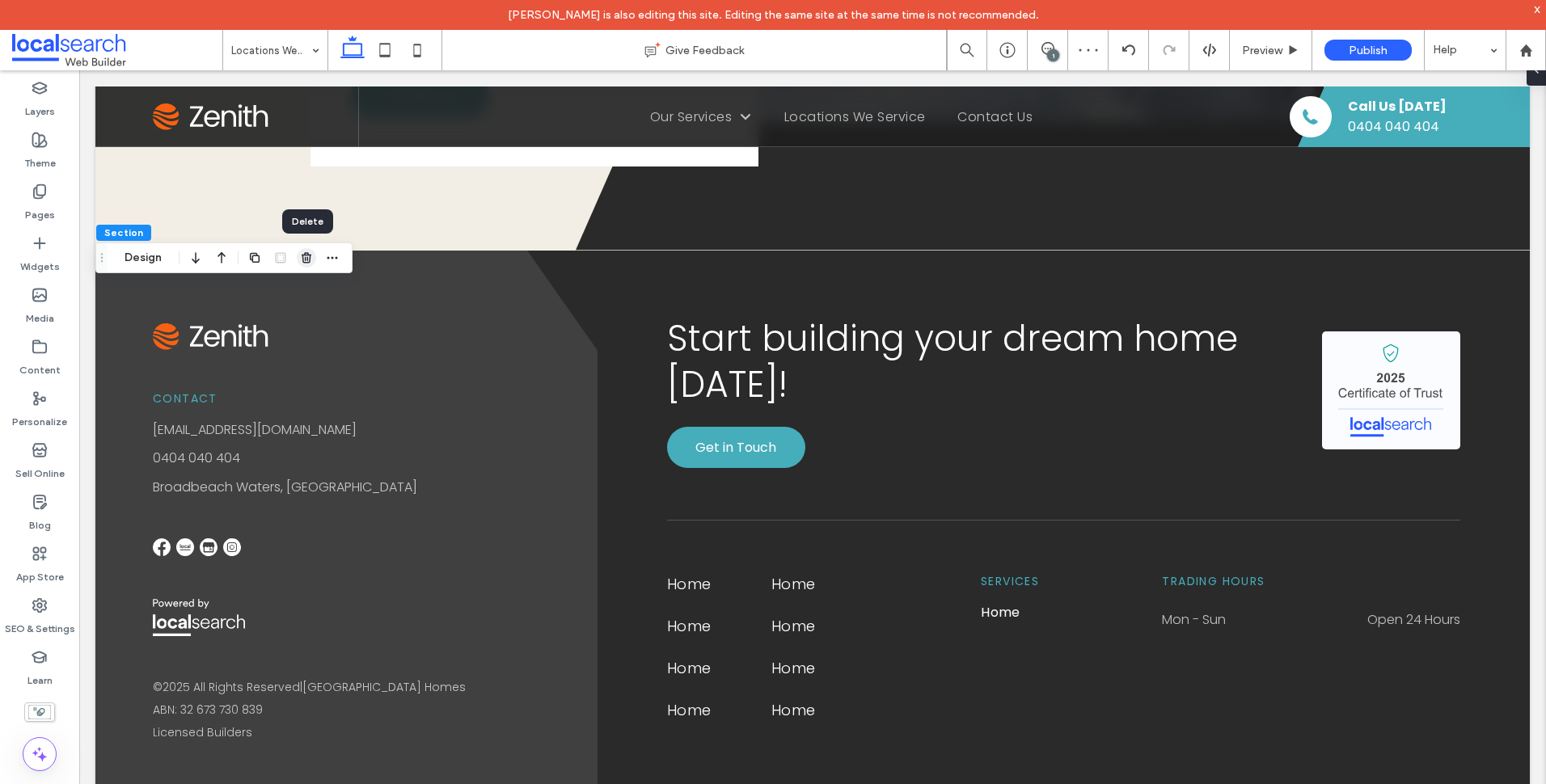
click at [309, 258] on icon "button" at bounding box center [306, 258] width 13 height 13
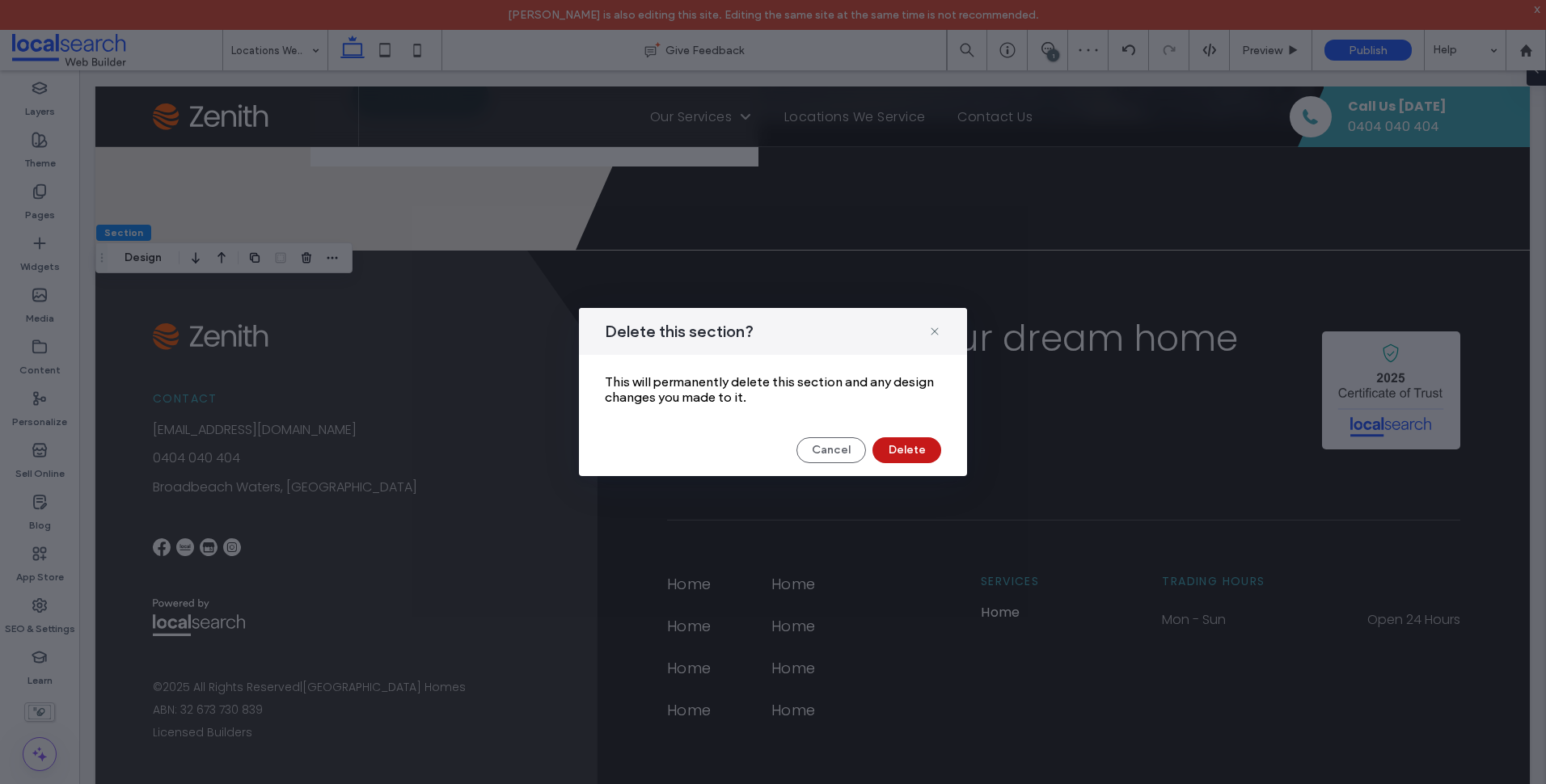
click at [909, 454] on button "Delete" at bounding box center [906, 450] width 69 height 26
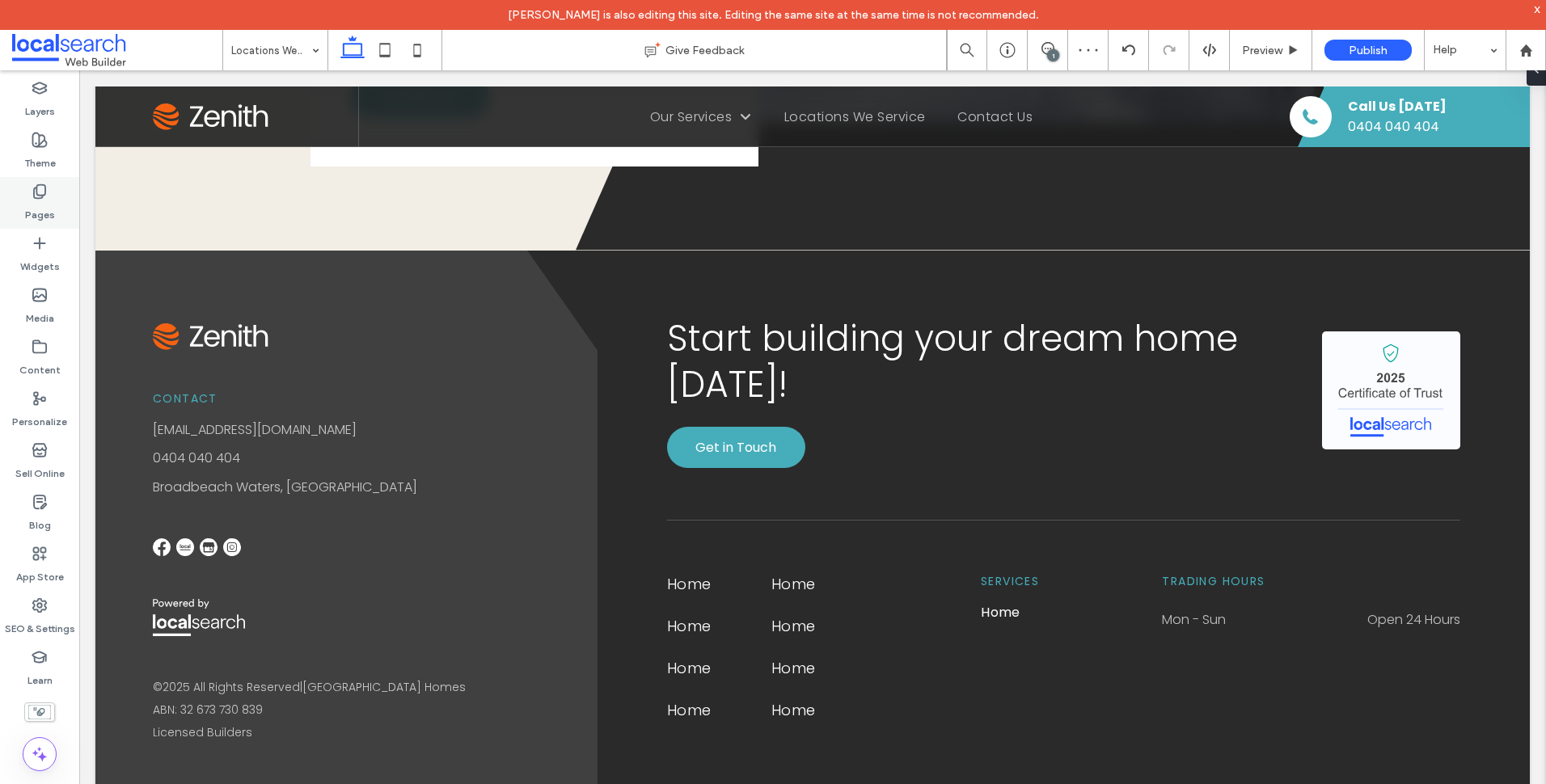
click at [53, 188] on div "Pages" at bounding box center [40, 203] width 80 height 52
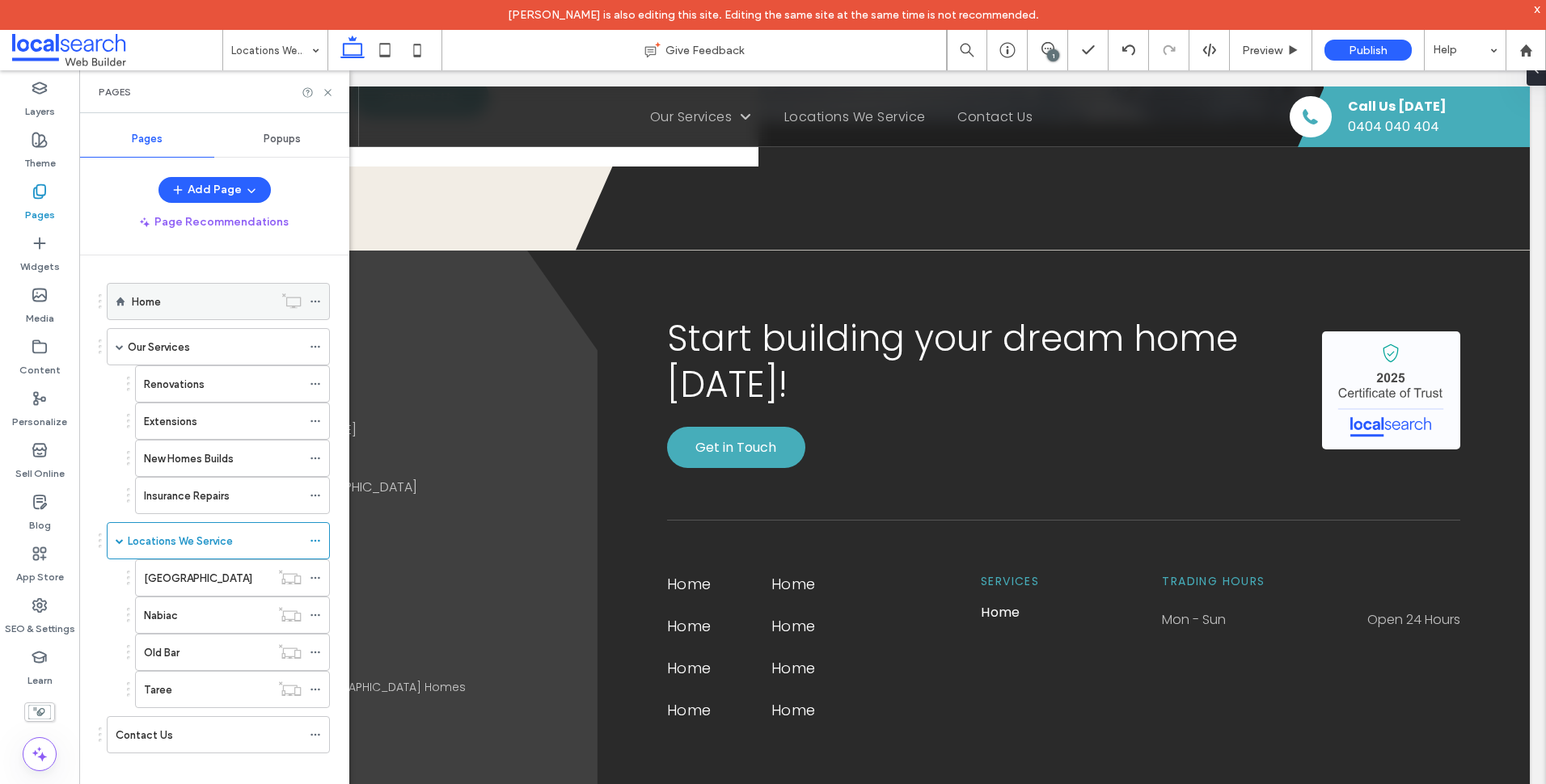
click at [192, 309] on div "Home" at bounding box center [202, 301] width 141 height 17
click at [327, 90] on icon at bounding box center [327, 93] width 12 height 12
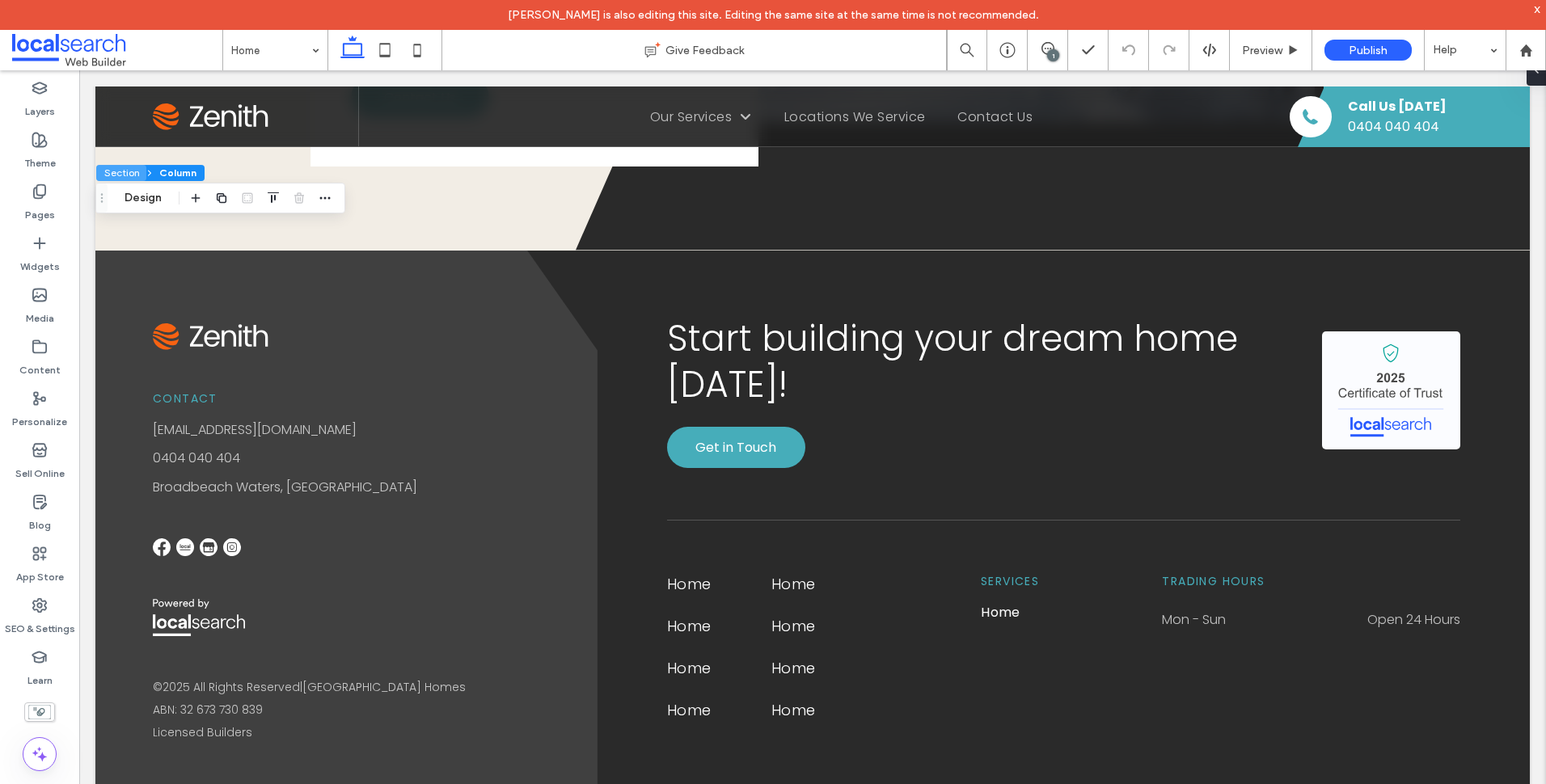
click at [127, 171] on button "Section" at bounding box center [121, 173] width 50 height 16
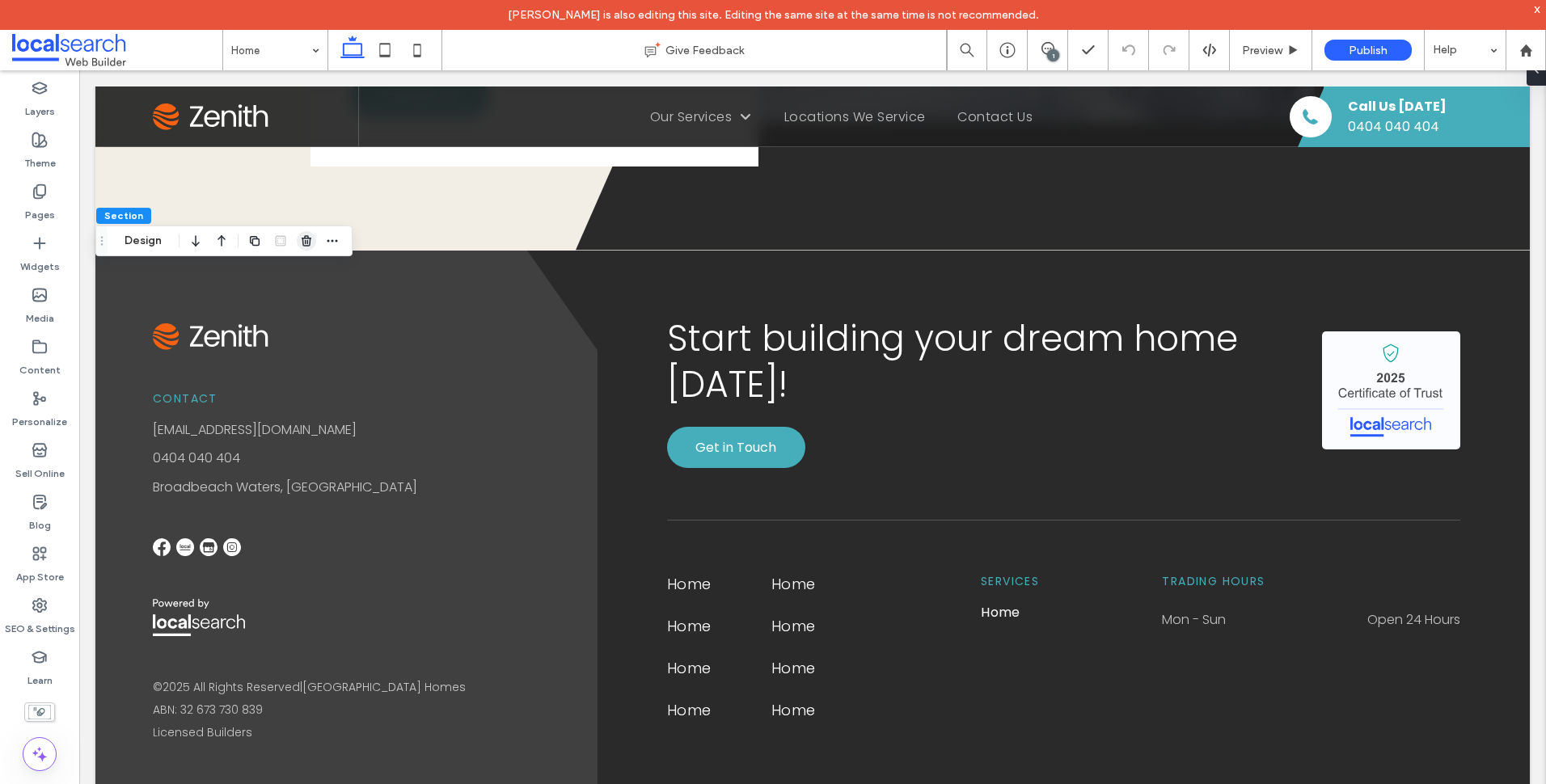
click at [305, 235] on icon "button" at bounding box center [306, 241] width 13 height 13
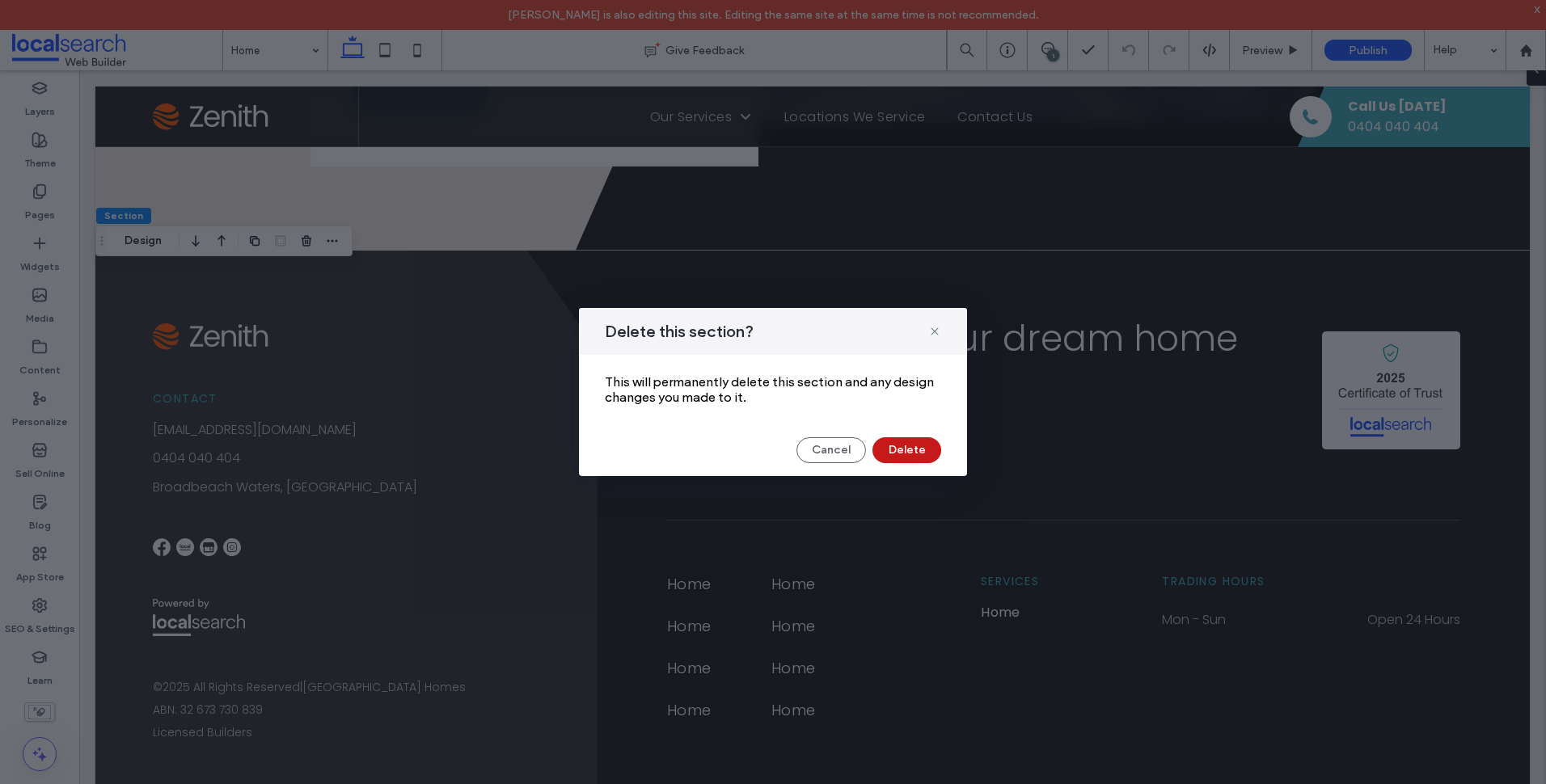
click at [922, 445] on button "Delete" at bounding box center [906, 450] width 69 height 26
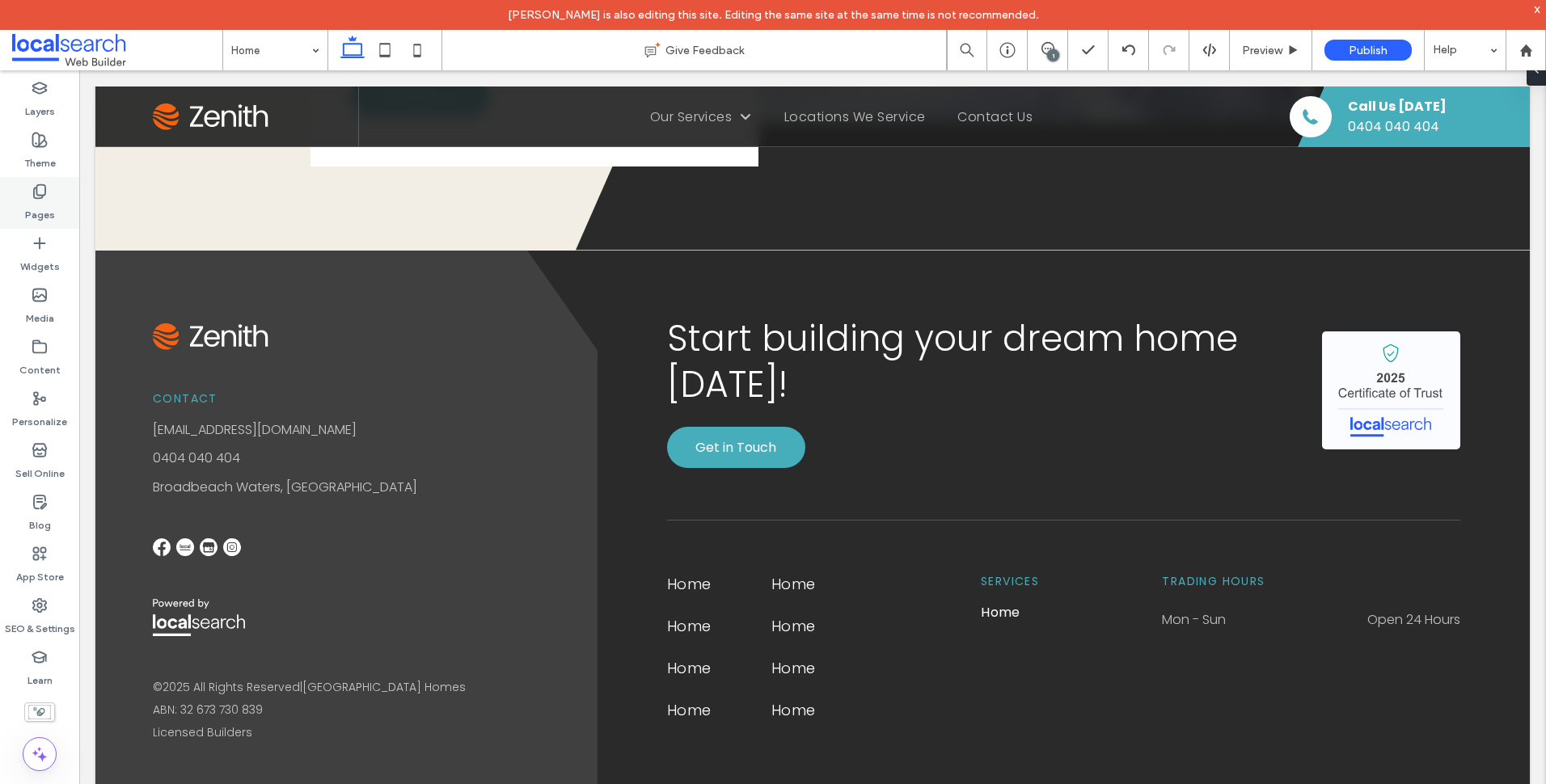
click at [47, 203] on label "Pages" at bounding box center [40, 211] width 30 height 23
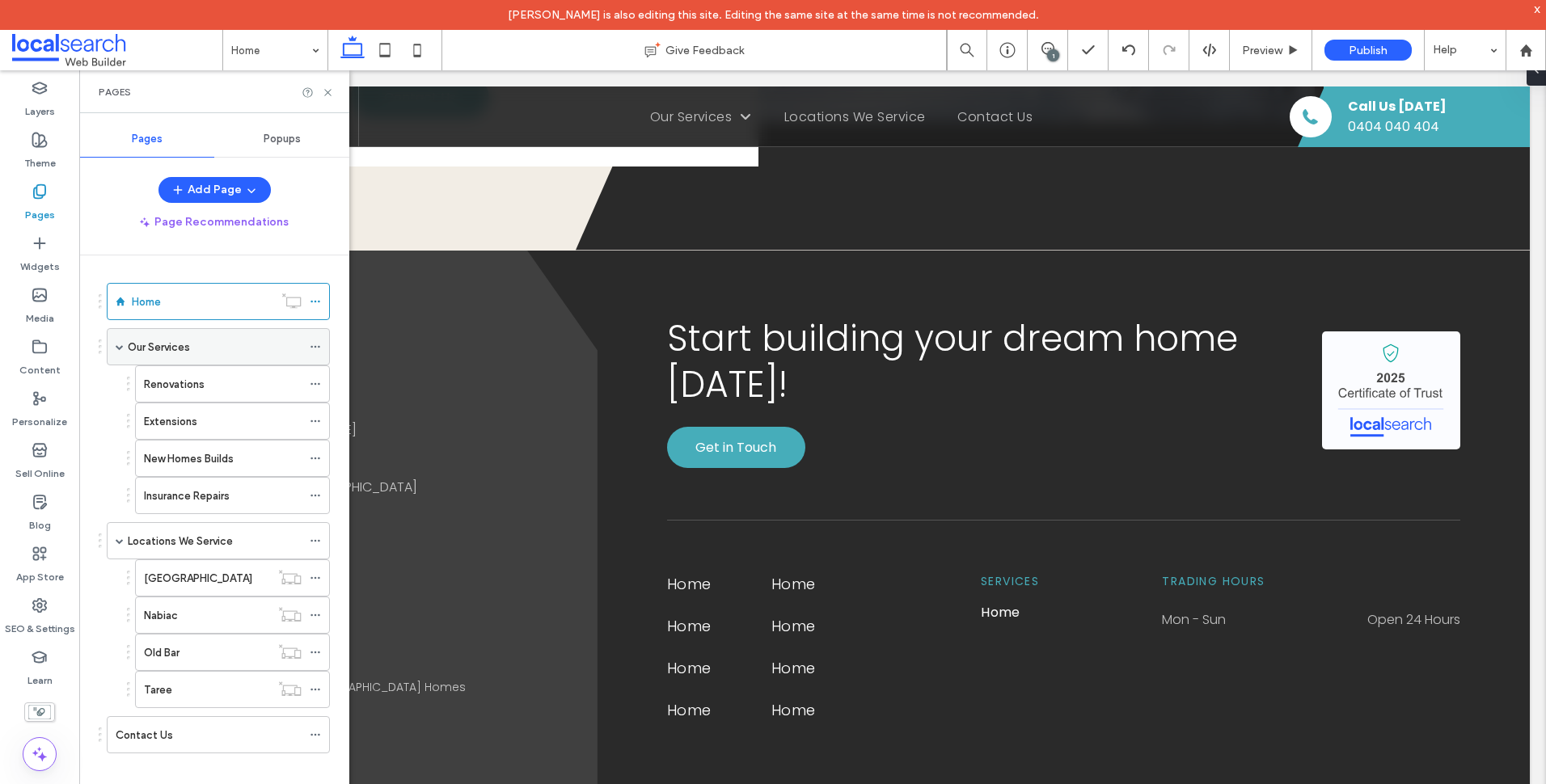
click at [185, 347] on label "Our Services" at bounding box center [158, 347] width 63 height 28
click at [330, 93] on icon at bounding box center [327, 93] width 12 height 12
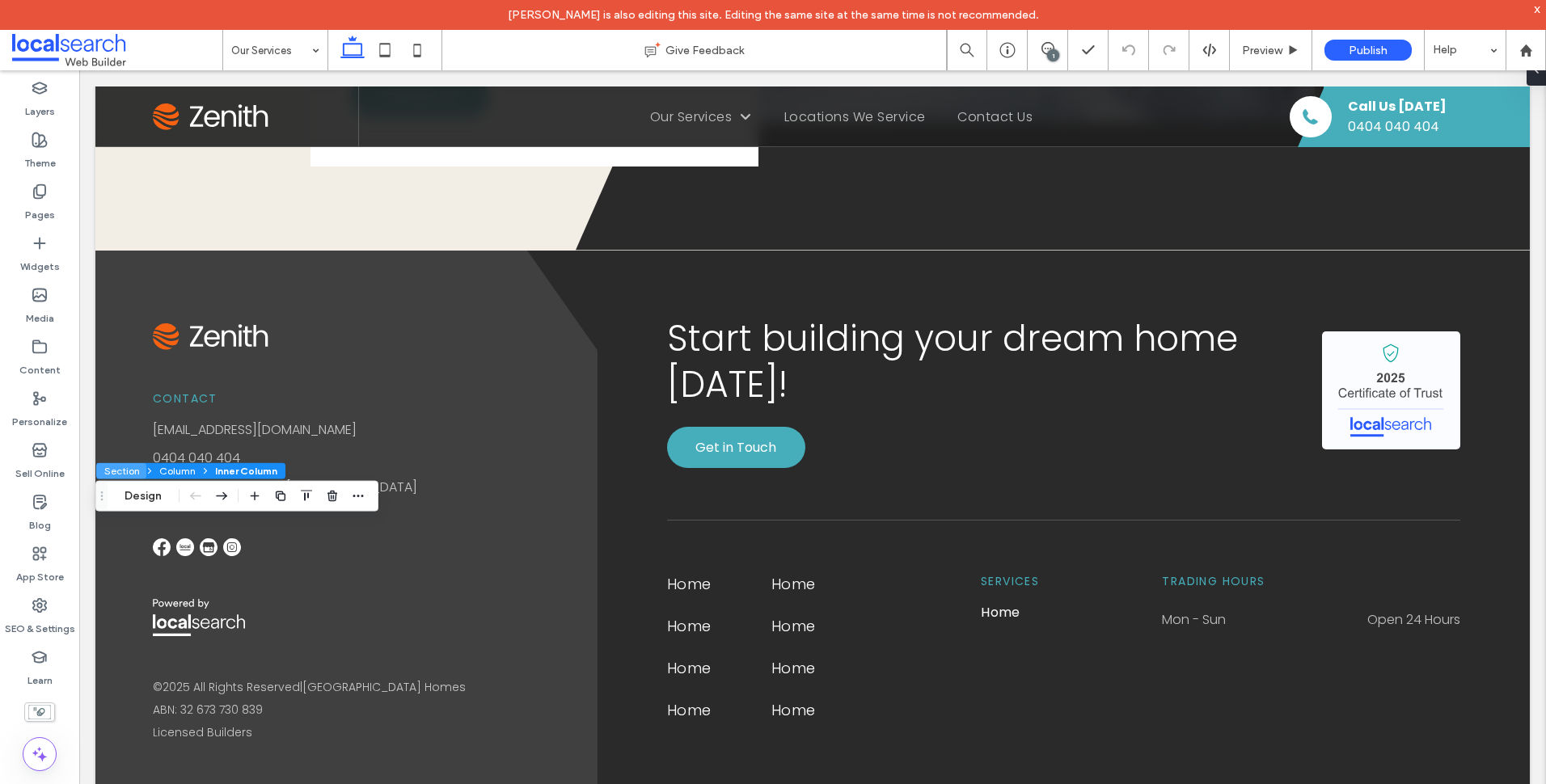
click at [127, 473] on button "Section" at bounding box center [121, 472] width 50 height 16
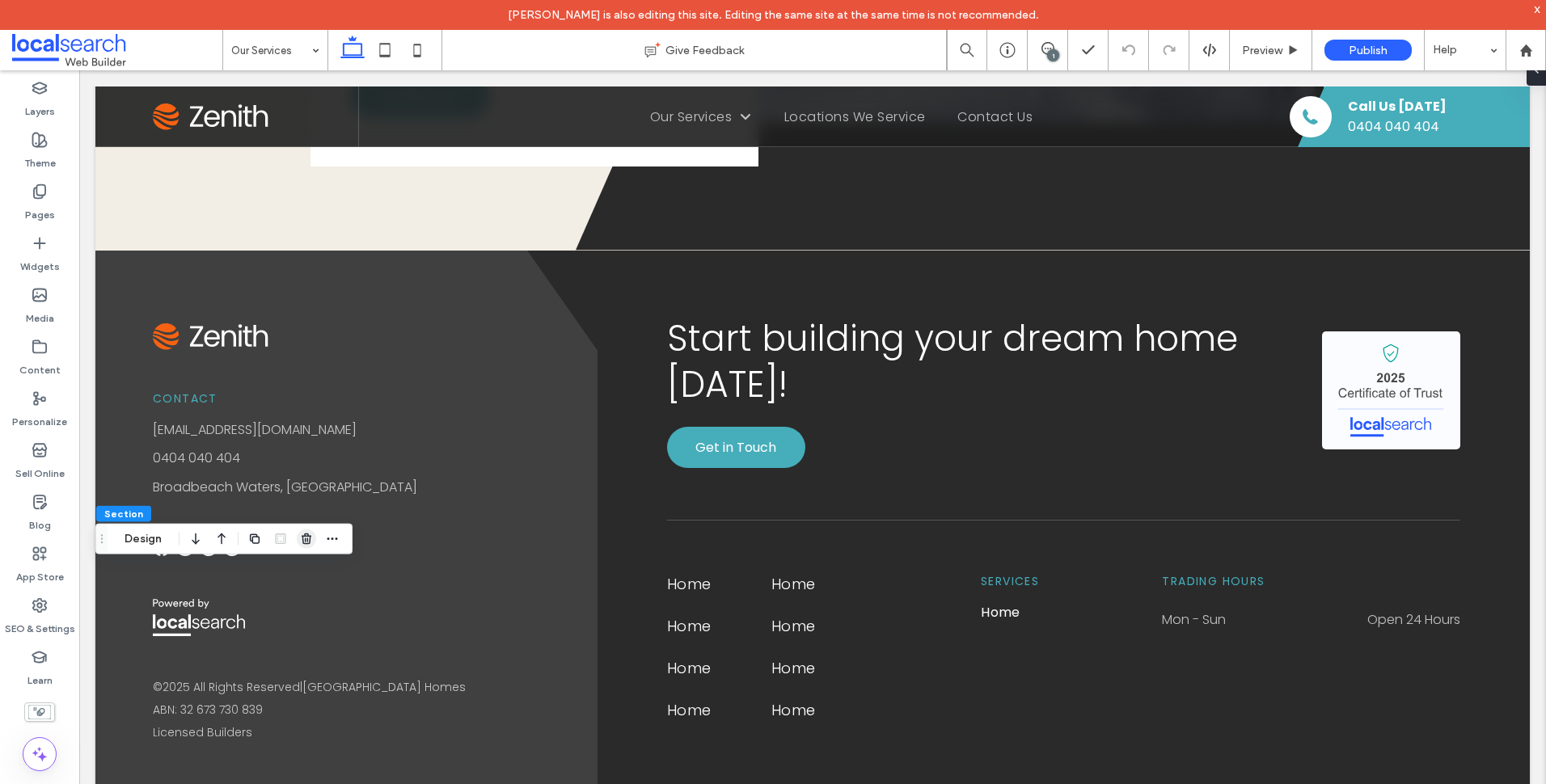
click at [311, 537] on icon "button" at bounding box center [306, 539] width 13 height 13
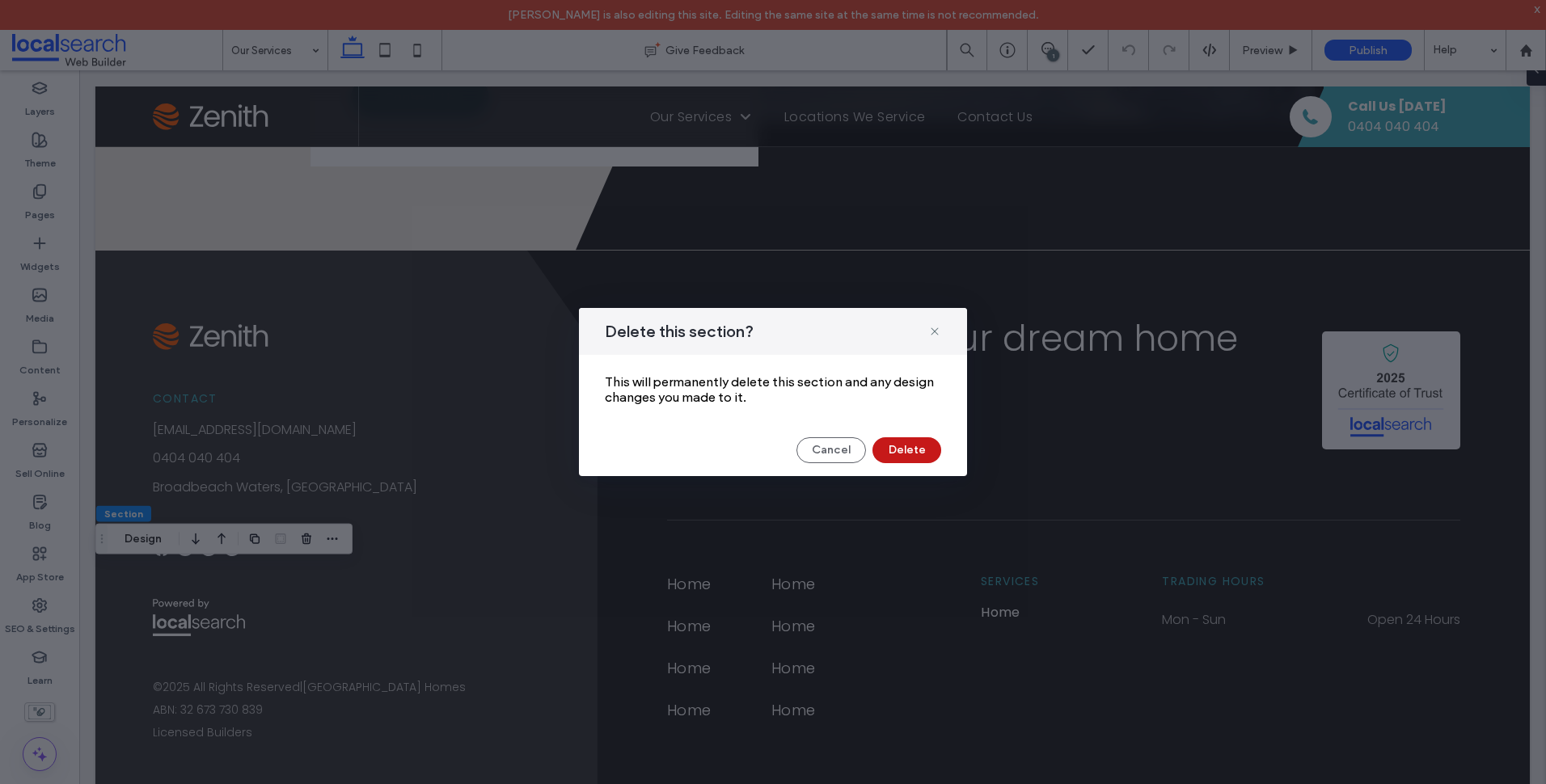
click at [926, 454] on button "Delete" at bounding box center [906, 450] width 69 height 26
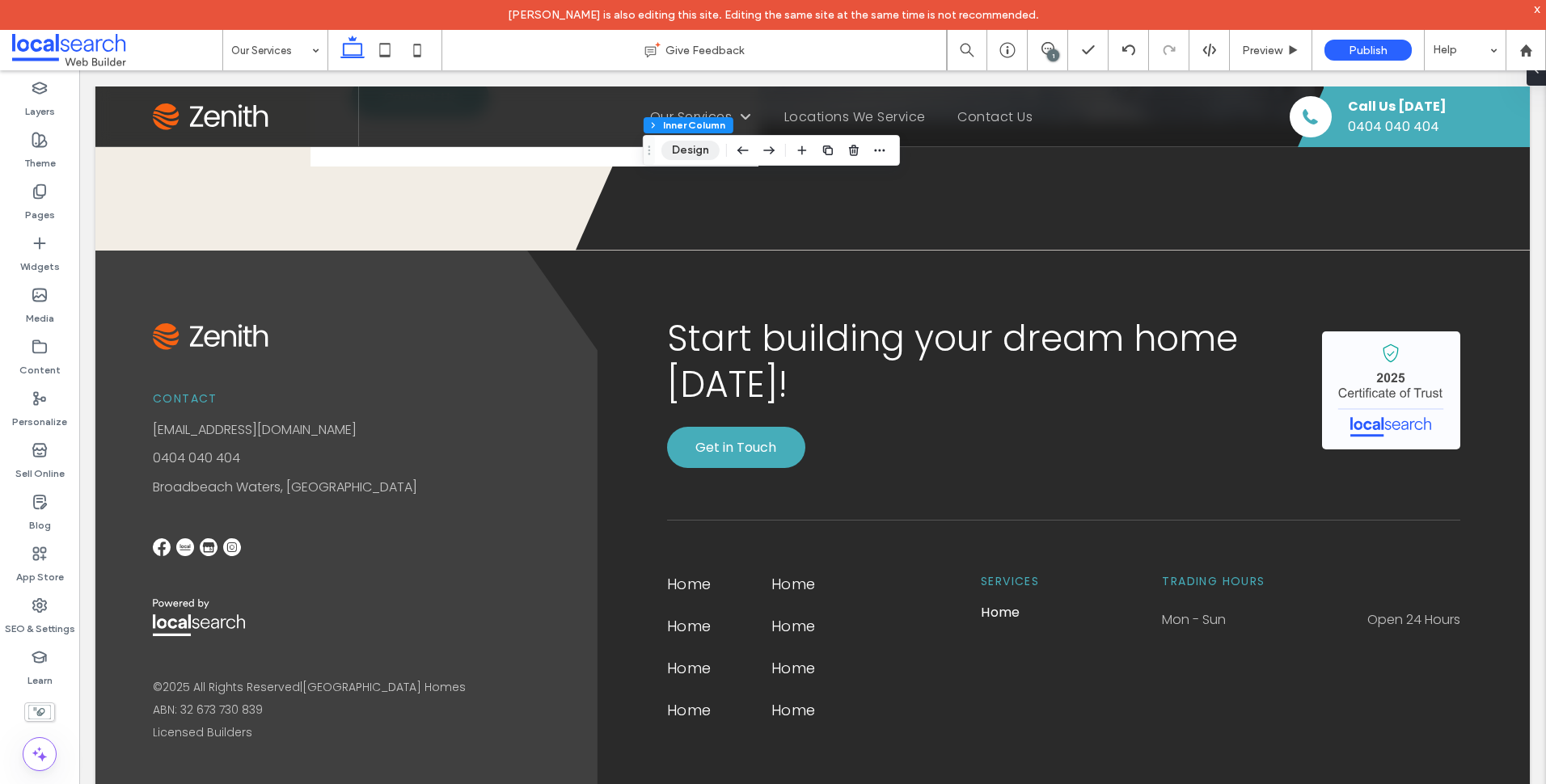
click at [695, 155] on button "Design" at bounding box center [691, 150] width 58 height 19
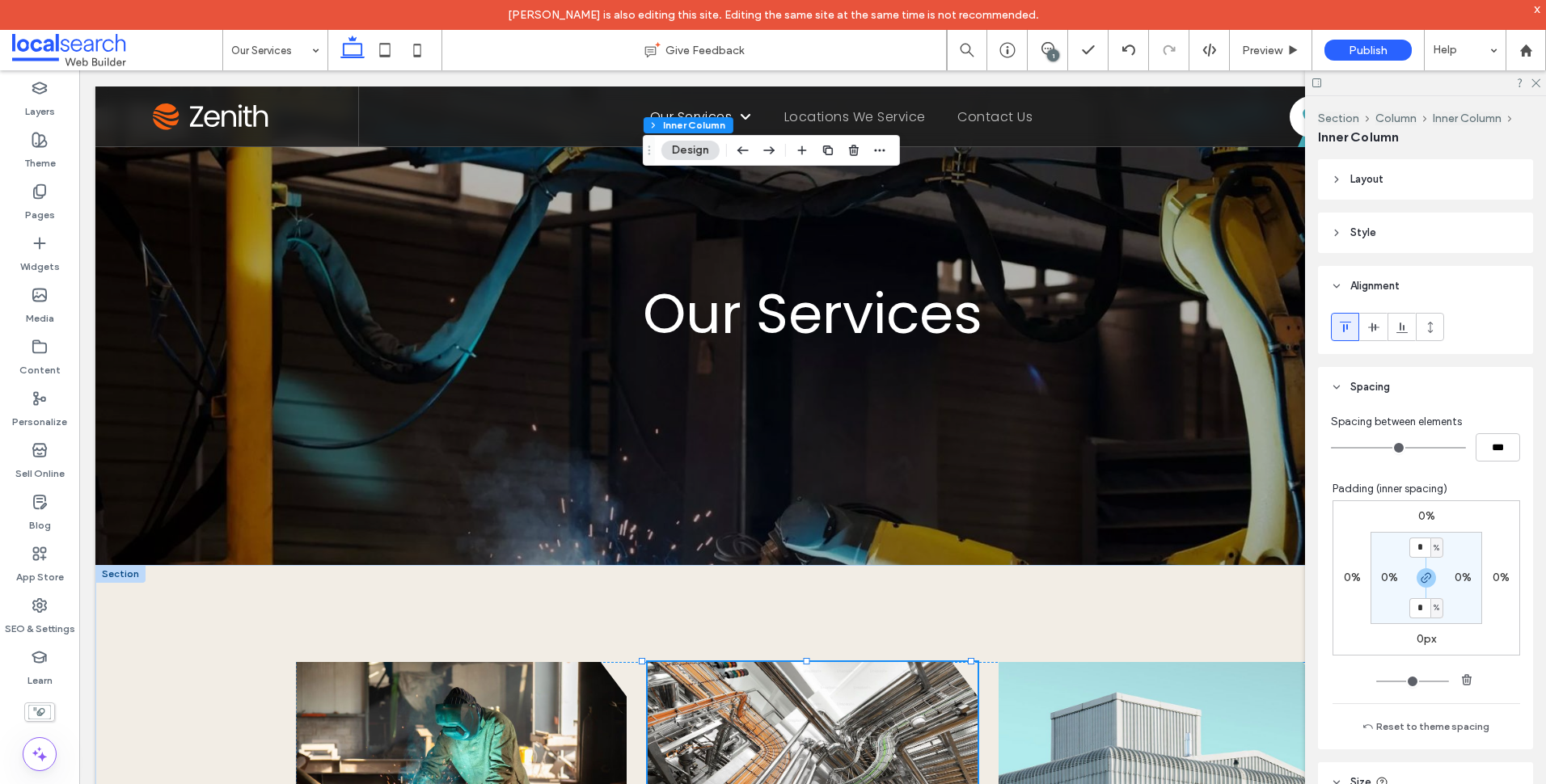
scroll to position [727, 0]
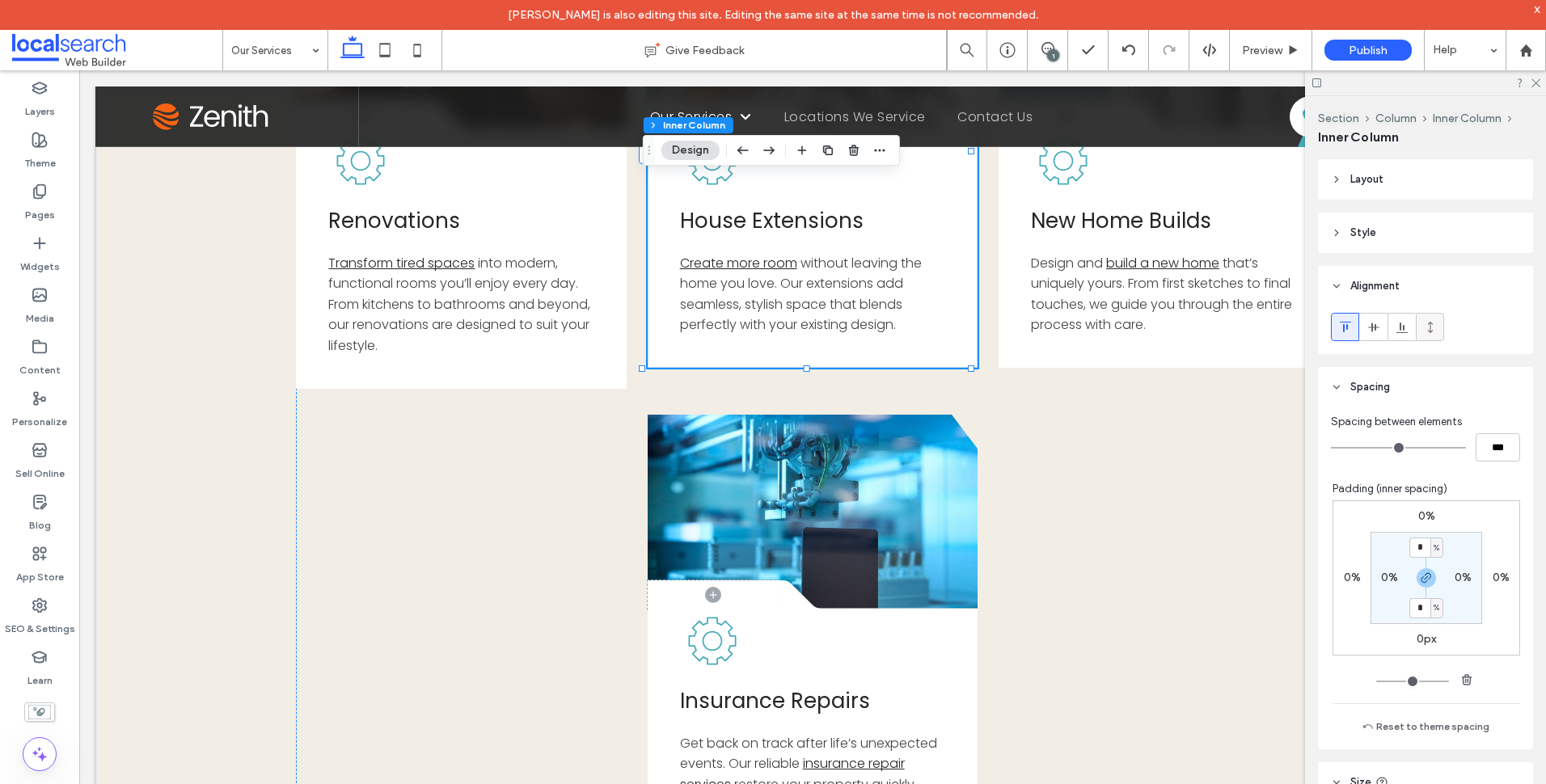
click at [1435, 325] on icon at bounding box center [1431, 327] width 13 height 13
type input "***"
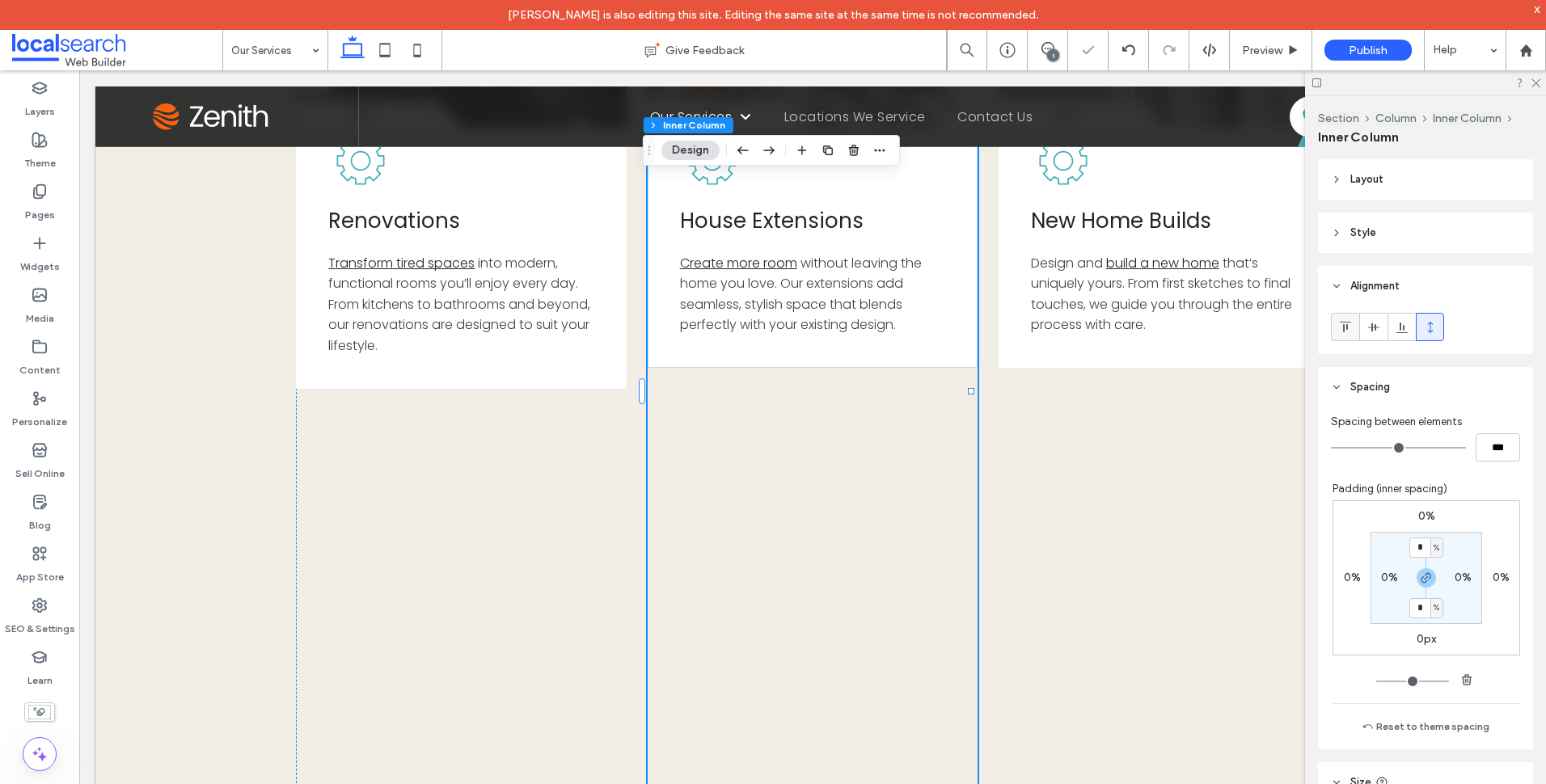
click at [1337, 325] on div at bounding box center [1345, 326] width 27 height 27
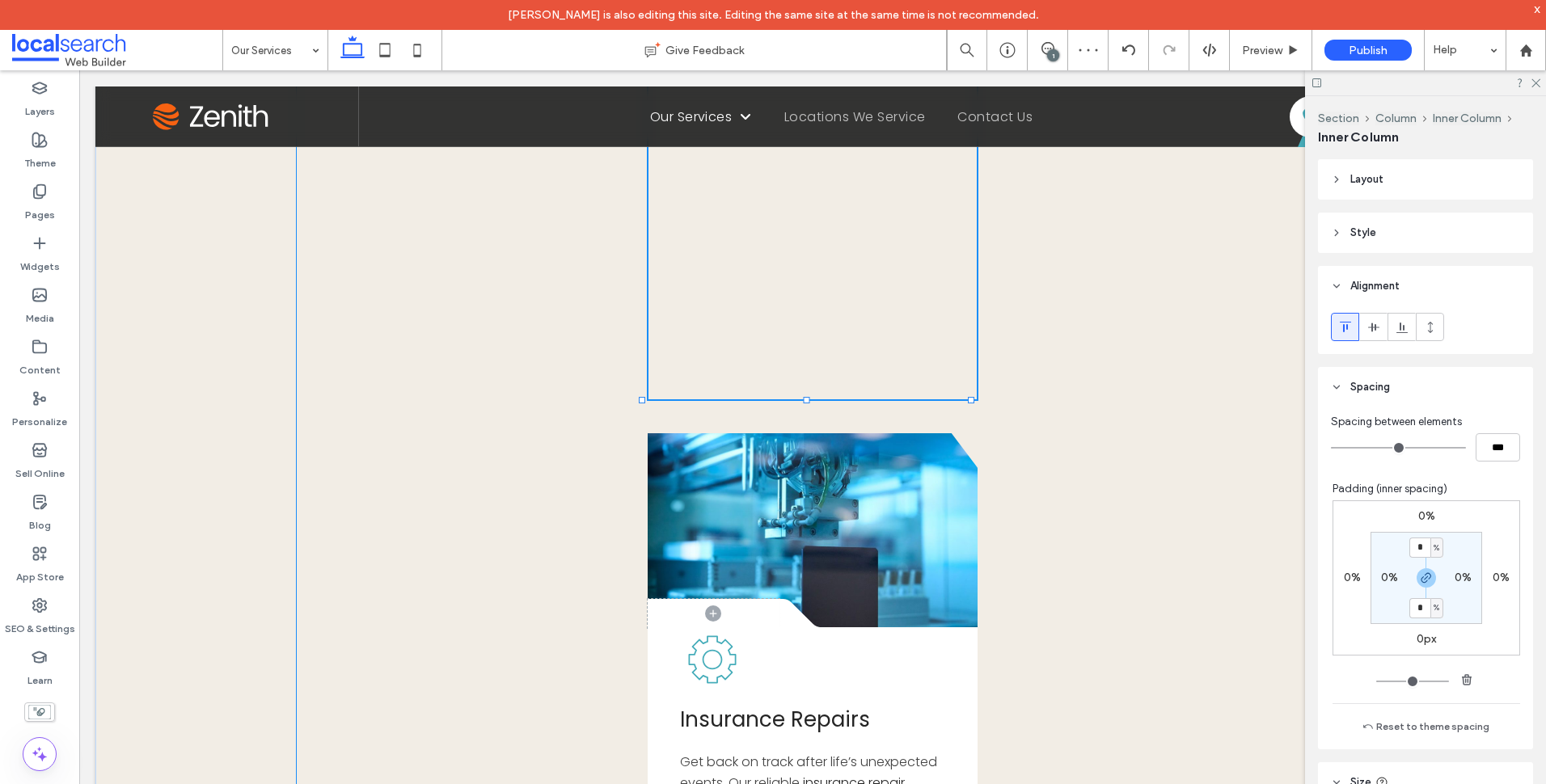
scroll to position [106, 0]
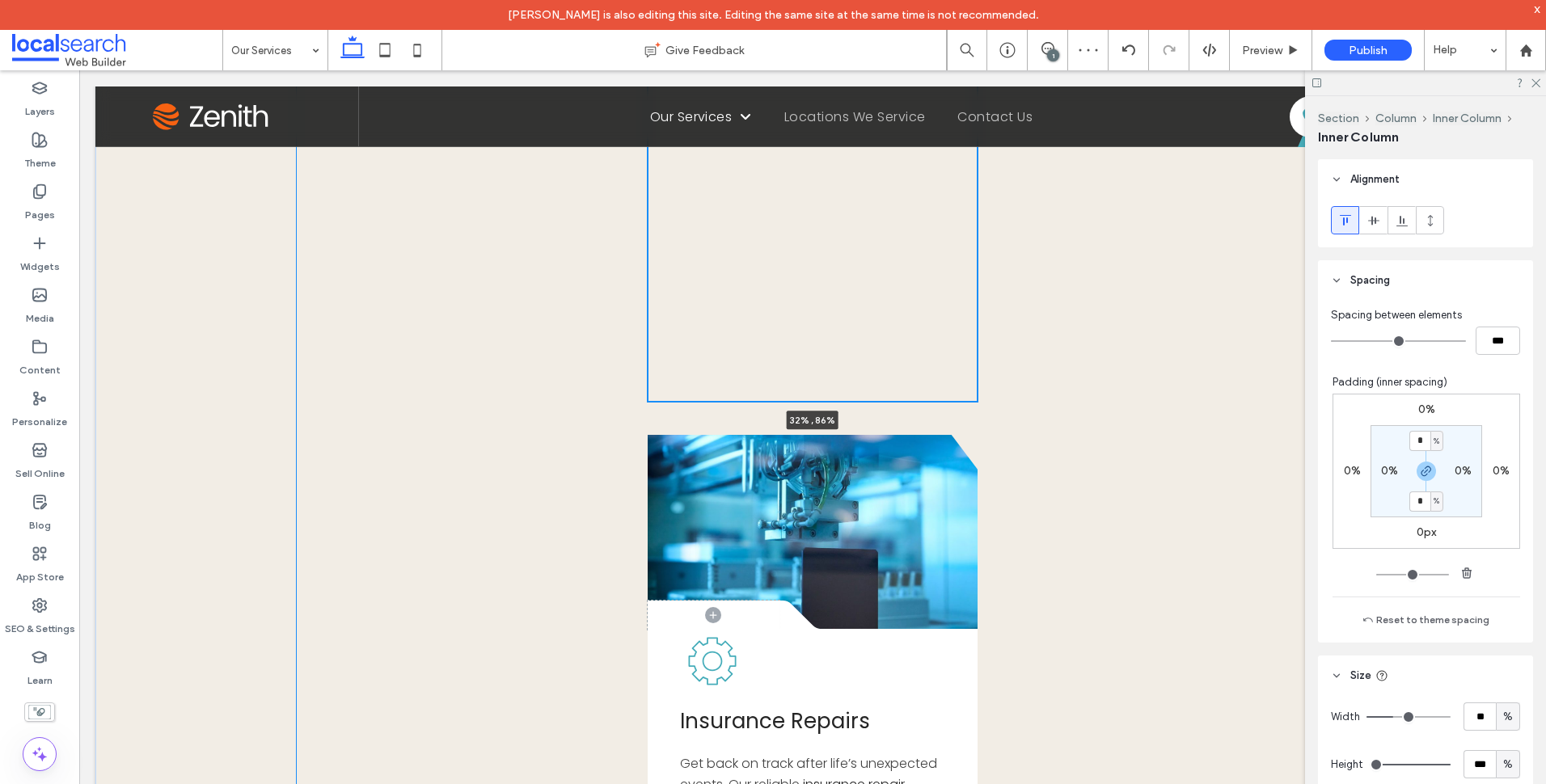
drag, startPoint x: 806, startPoint y: 355, endPoint x: 824, endPoint y: 211, distance: 145.1
click at [813, 184] on div "Button .cls-1-1856497771-1856497771 { fill: none; } .cls-2-1856497771-185649777…" at bounding box center [813, 265] width 1435 height 1484
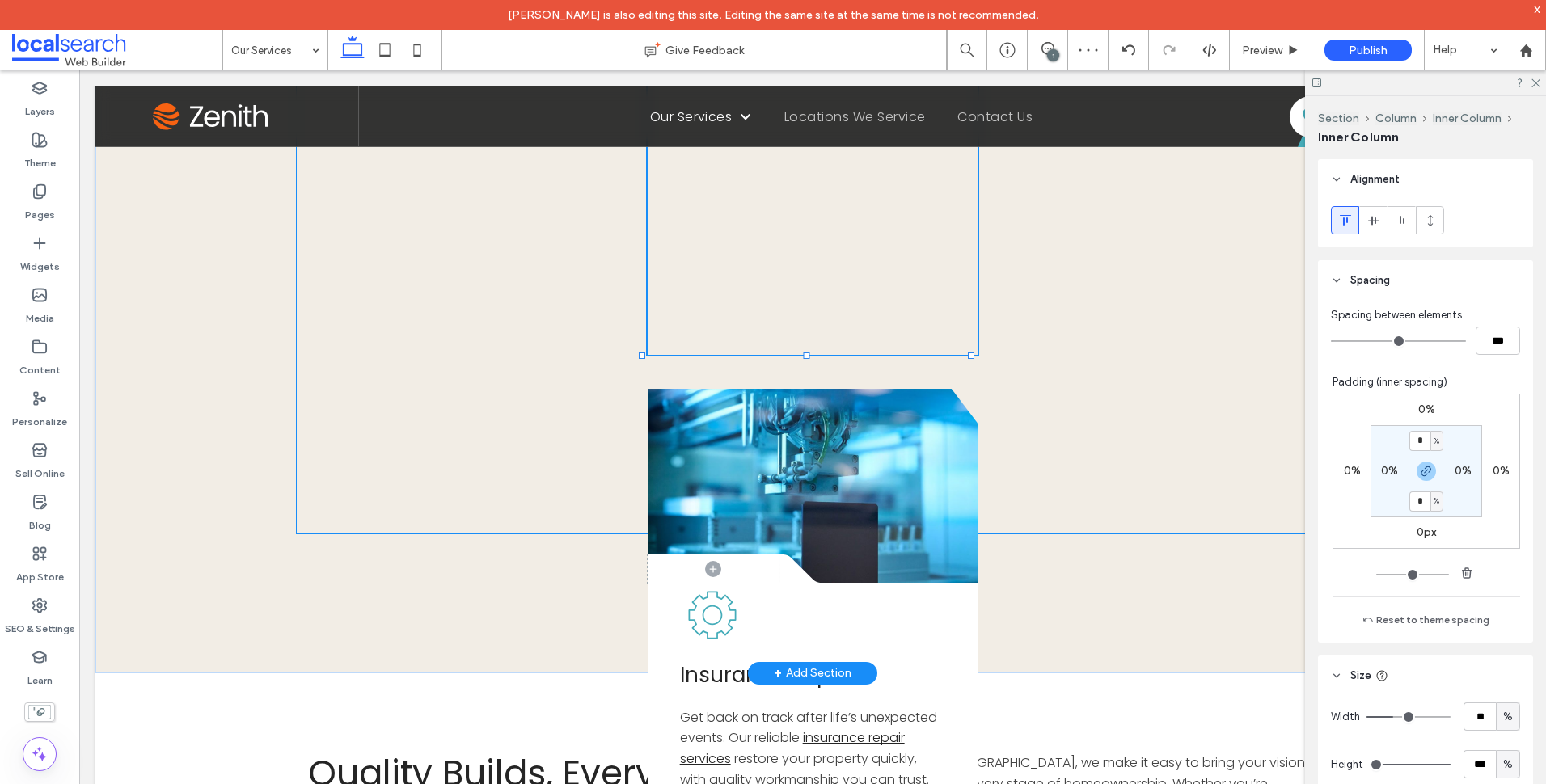
type input "**"
type input "****"
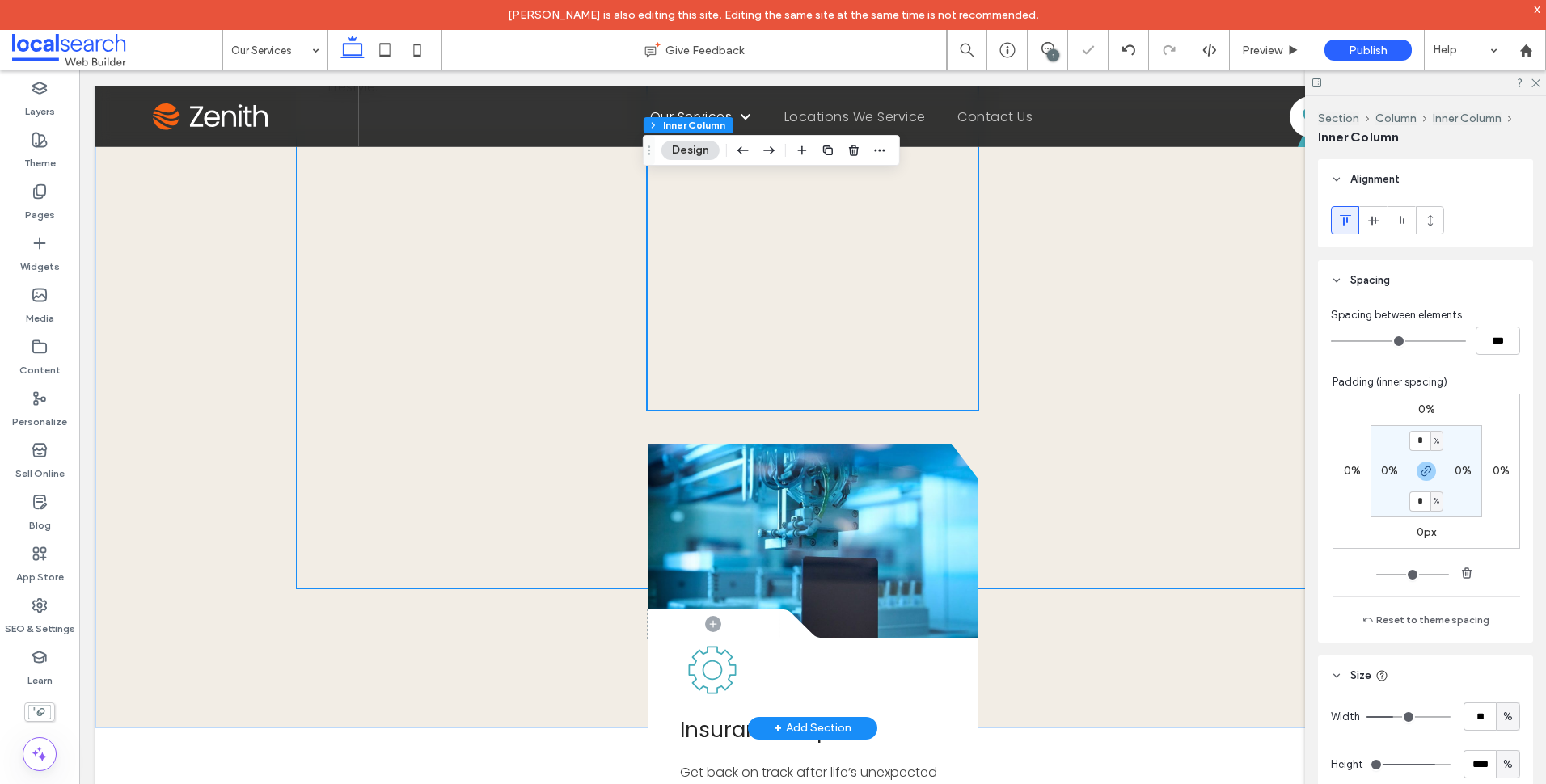
scroll to position [879, 0]
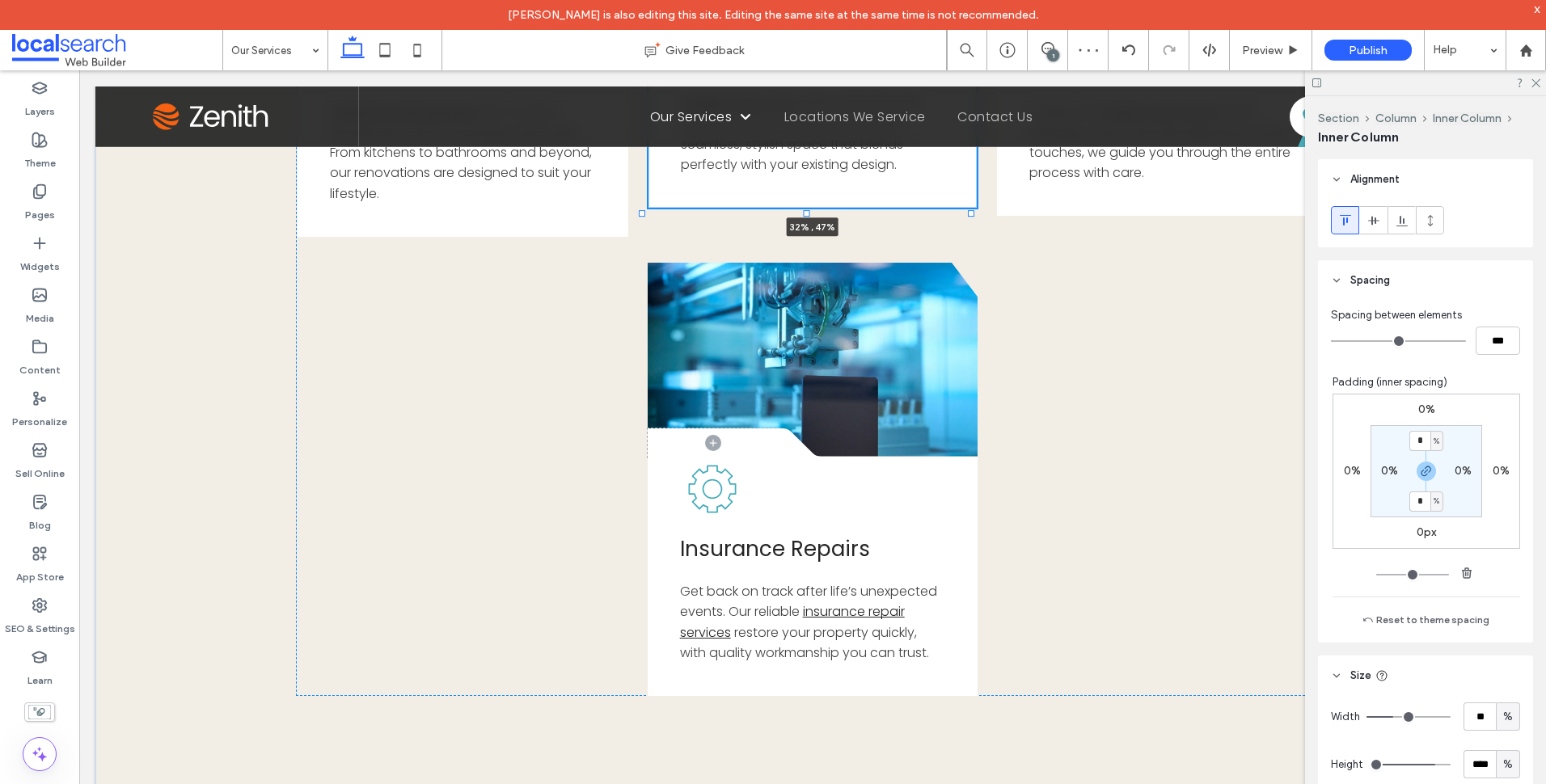
drag, startPoint x: 807, startPoint y: 522, endPoint x: 814, endPoint y: 198, distance: 324.1
click at [814, 198] on div "Button .cls-1-1856497771-1856497771 { fill: none; } .cls-2-1856497771-185649777…" at bounding box center [813, 261] width 1435 height 1149
type input "**"
type input "****"
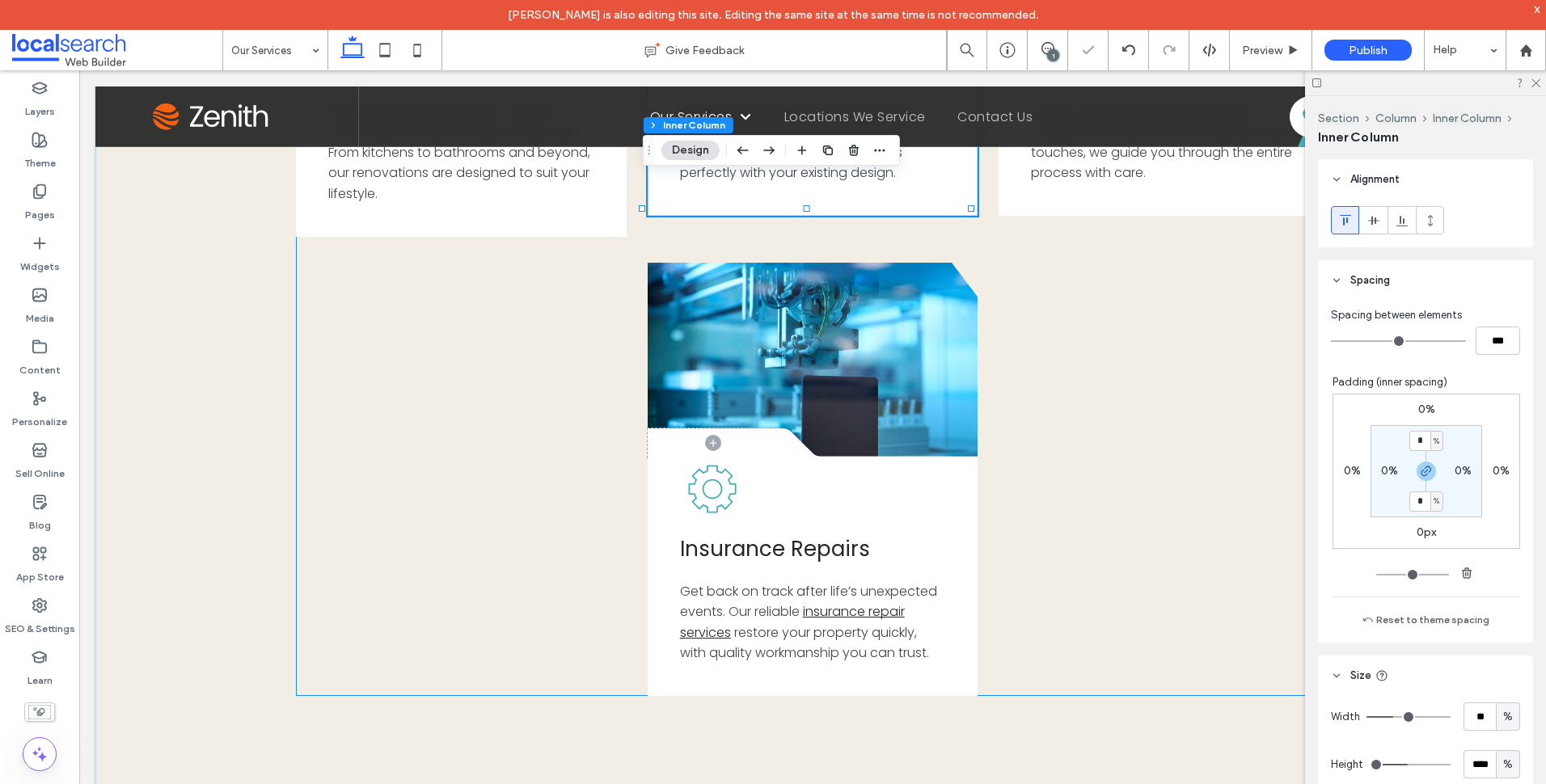
click at [1142, 395] on div "Button .cls-1-1856497771-1856497771 { fill: none; } .cls-2-1856497771-185649777…" at bounding box center [812, 239] width 1033 height 913
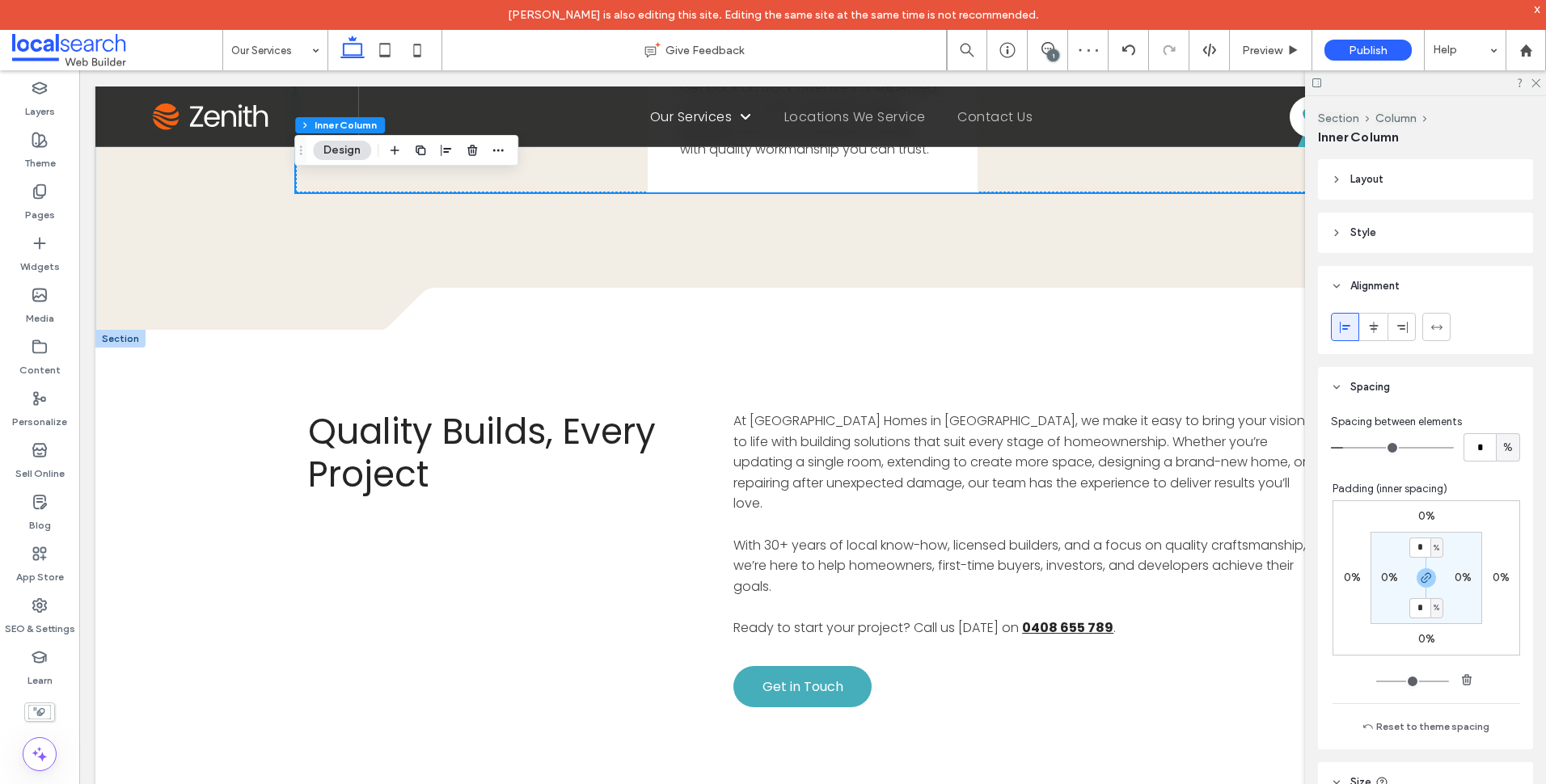
scroll to position [1203, 0]
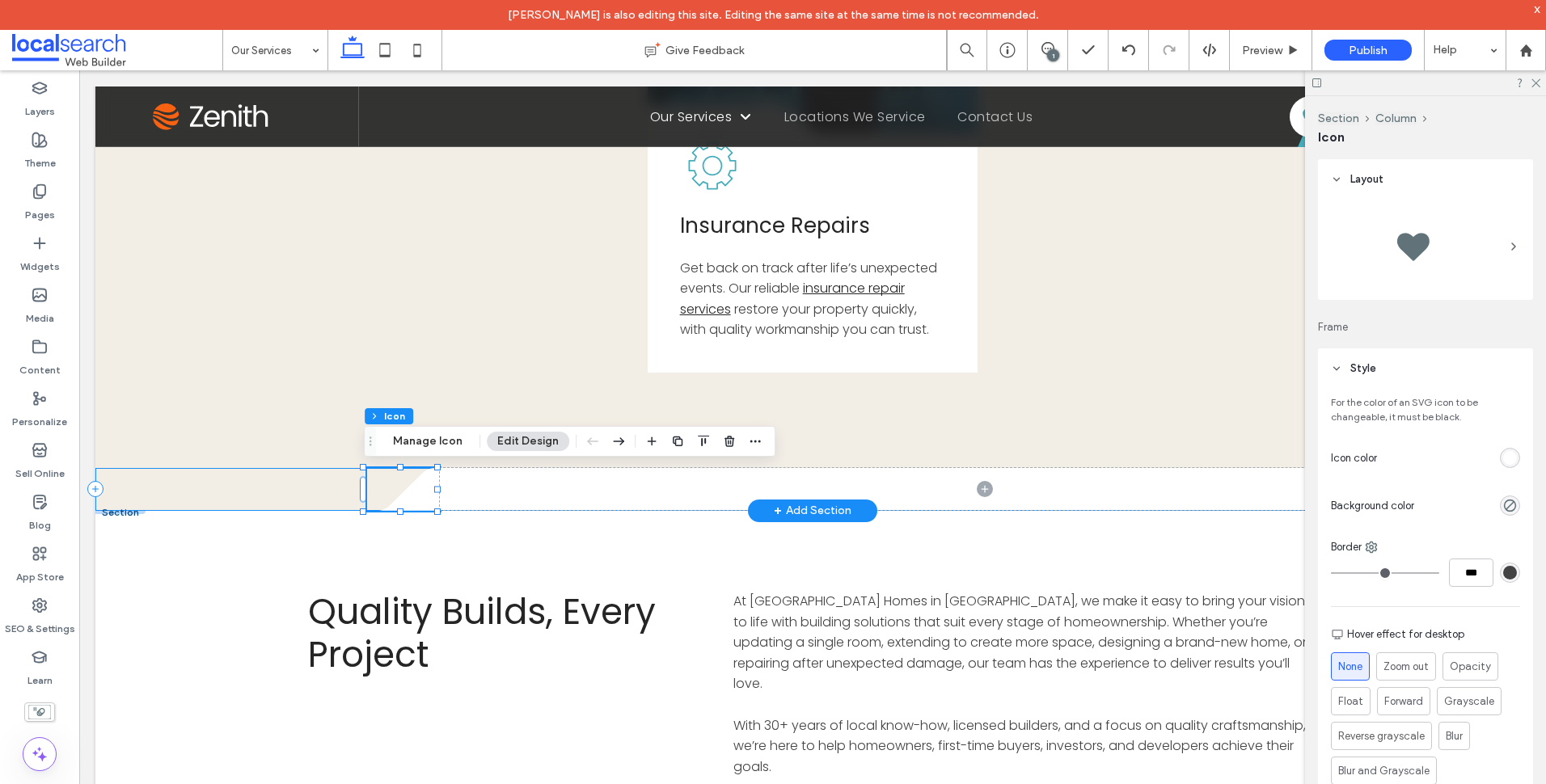
click at [140, 479] on div ".cls-1-1316329055-1316329055 { fill: none; } .cls-2-1316329055-1316329055 { cli…" at bounding box center [813, 489] width 1435 height 43
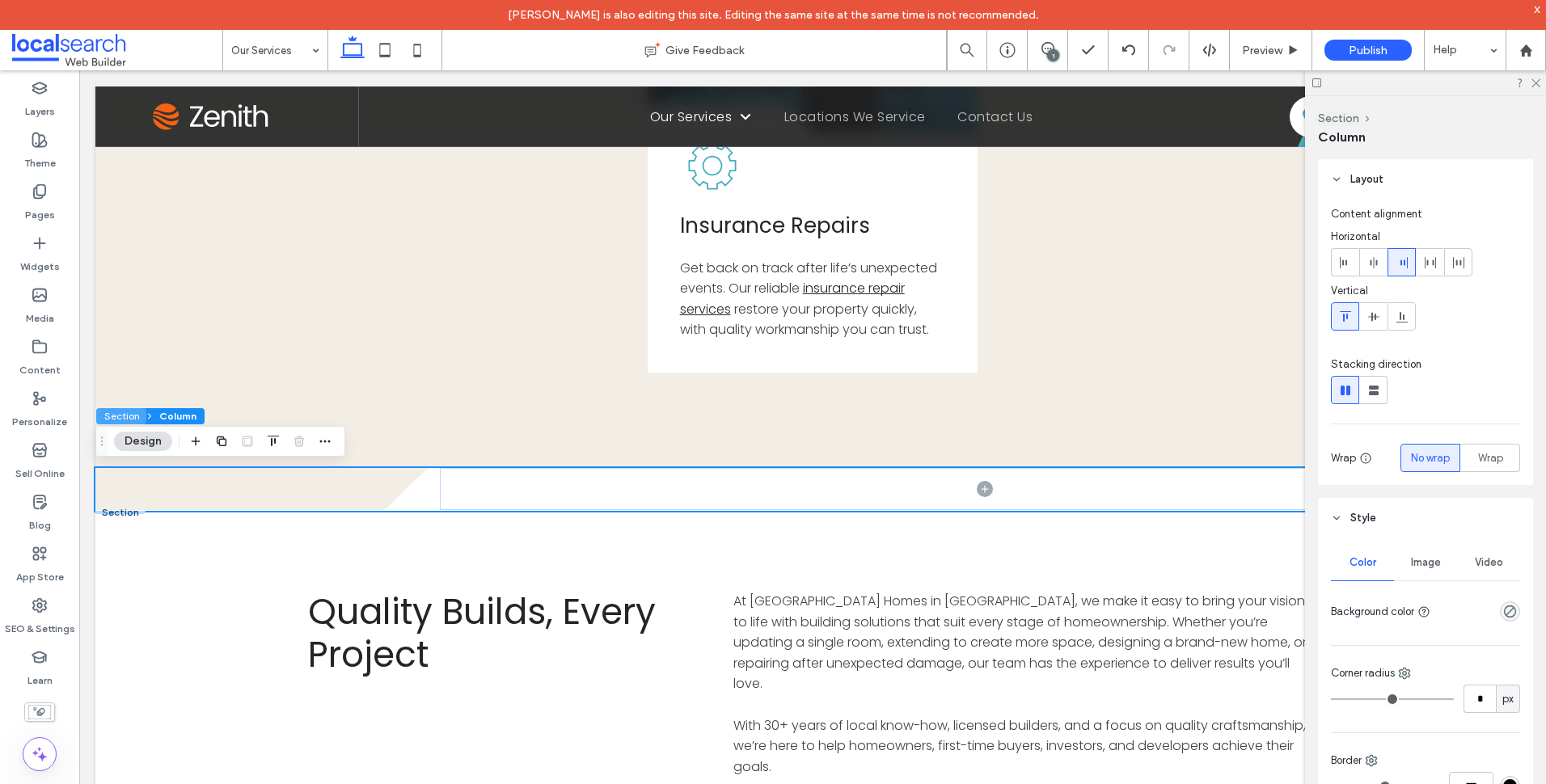
click at [127, 416] on button "Section" at bounding box center [121, 416] width 50 height 16
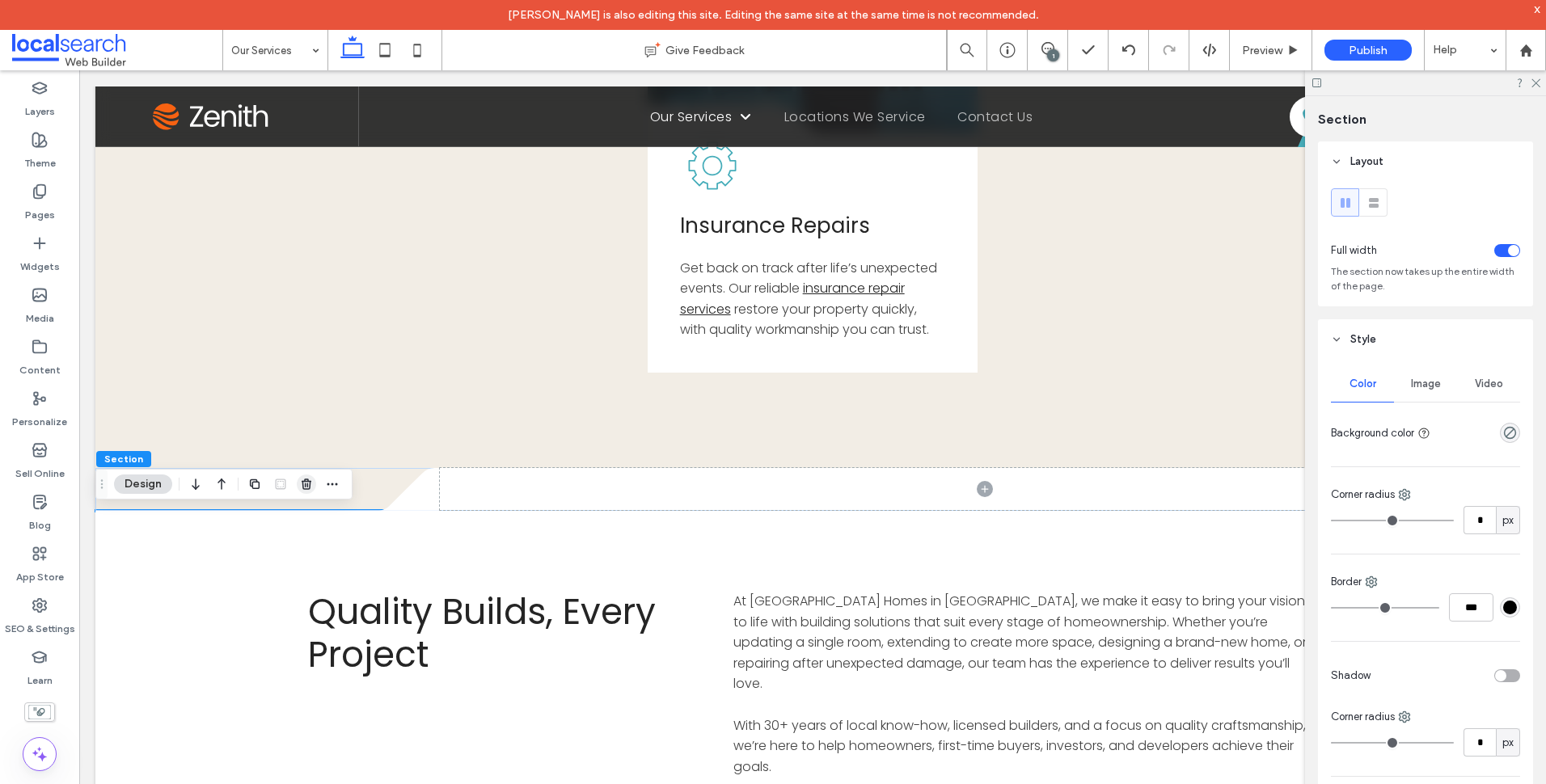
click at [315, 488] on span "button" at bounding box center [306, 485] width 19 height 19
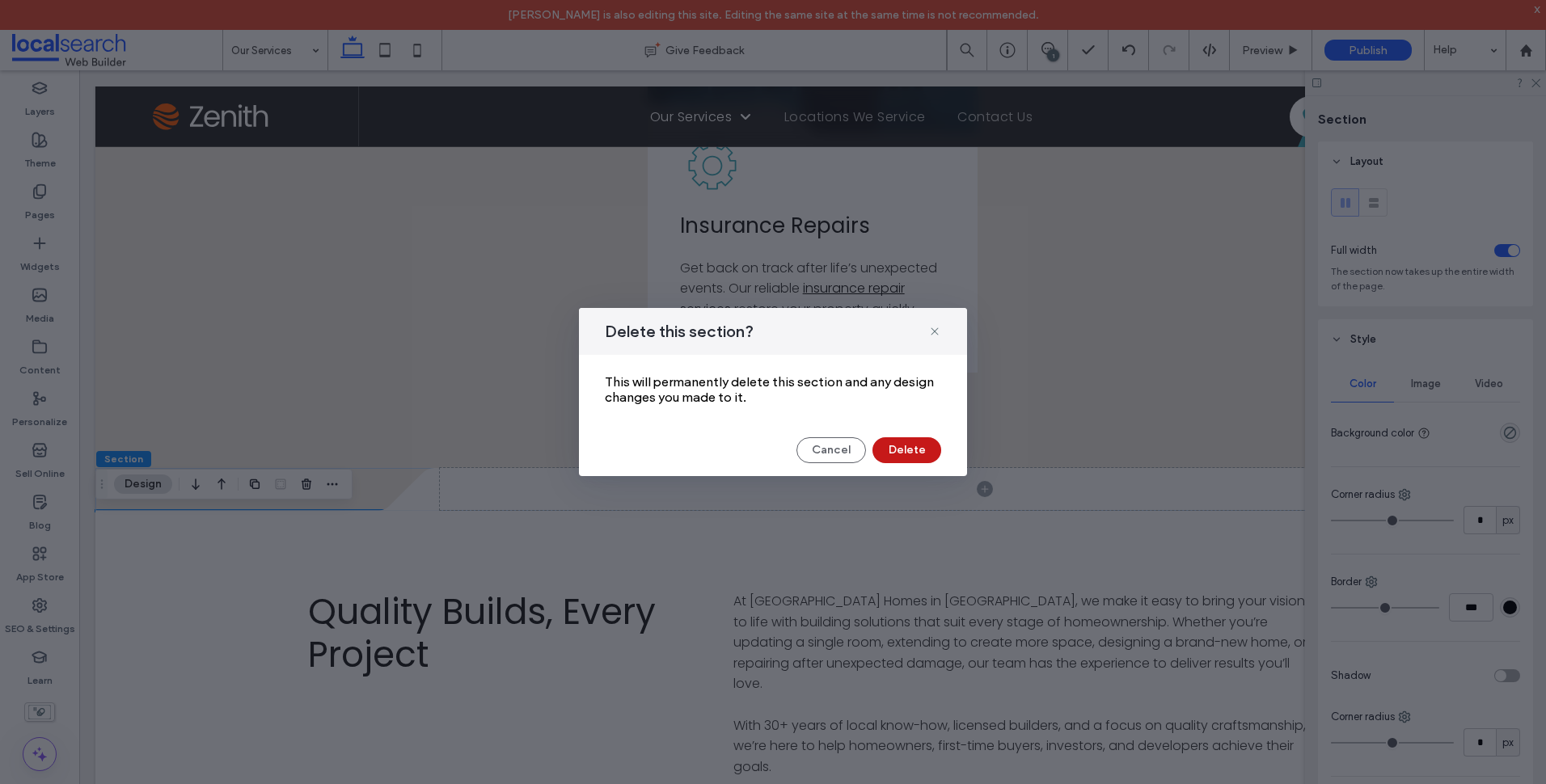
click at [893, 451] on button "Delete" at bounding box center [906, 450] width 69 height 26
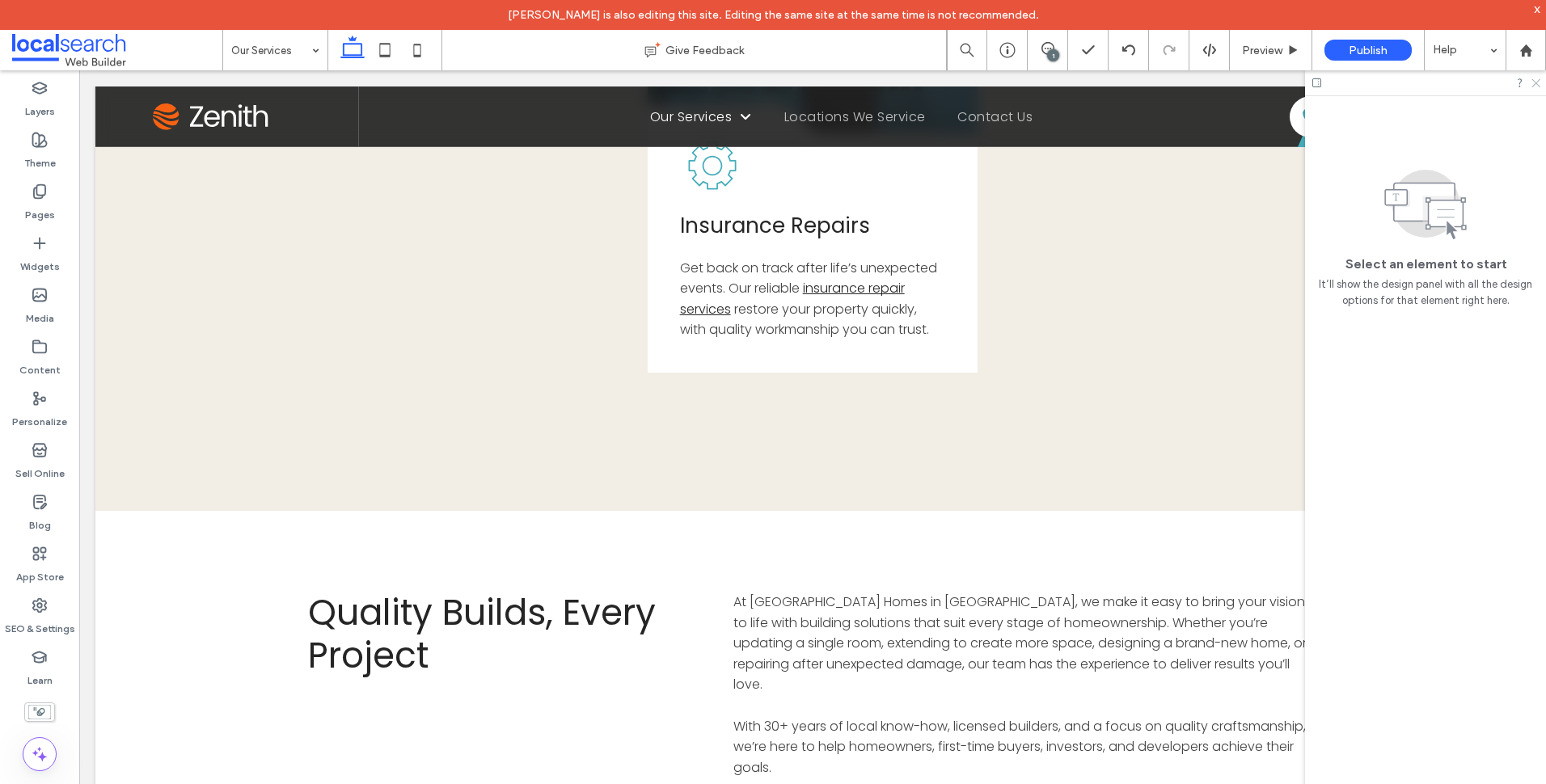
click at [1533, 81] on icon at bounding box center [1535, 82] width 11 height 11
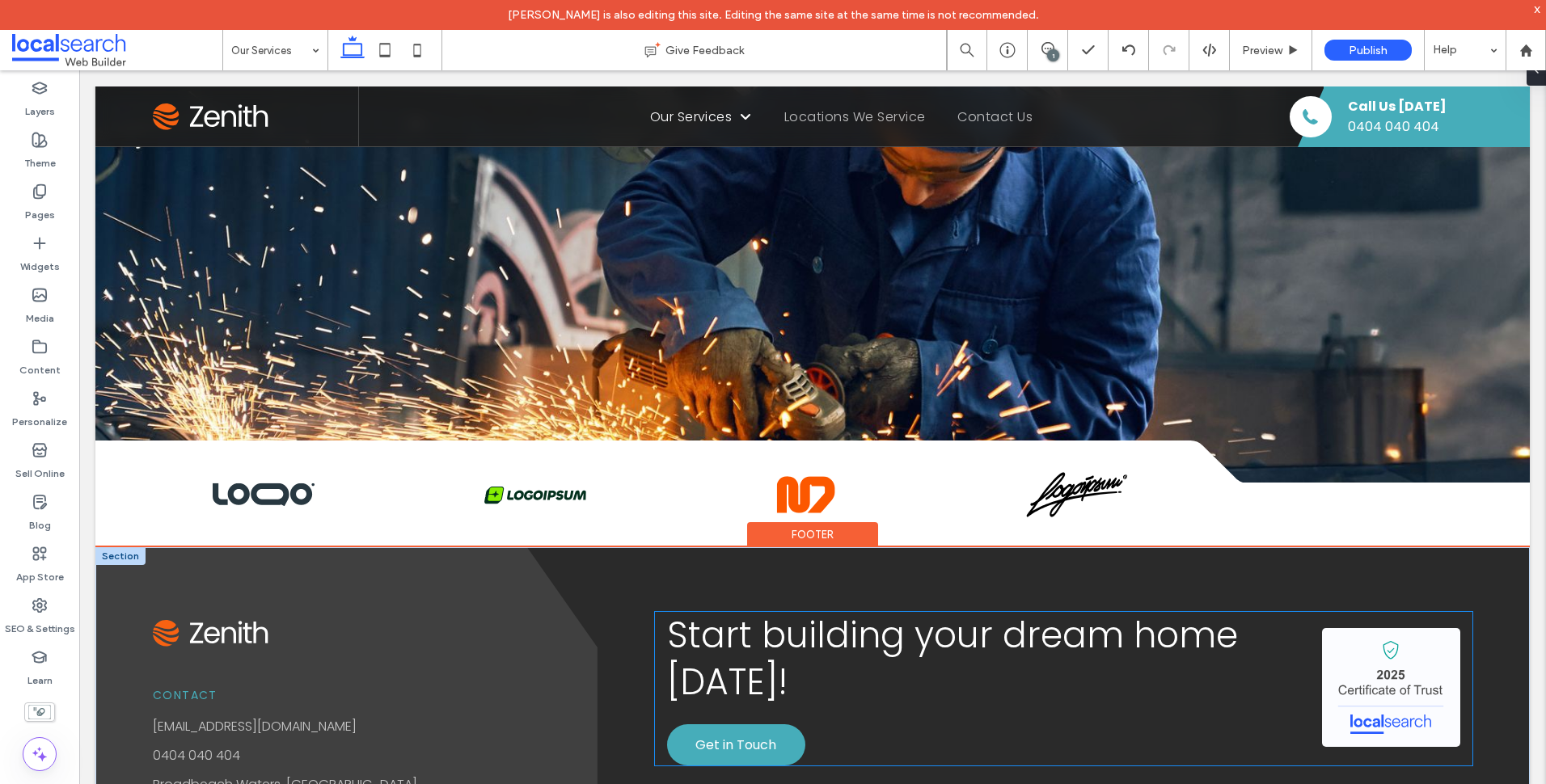
scroll to position [2173, 0]
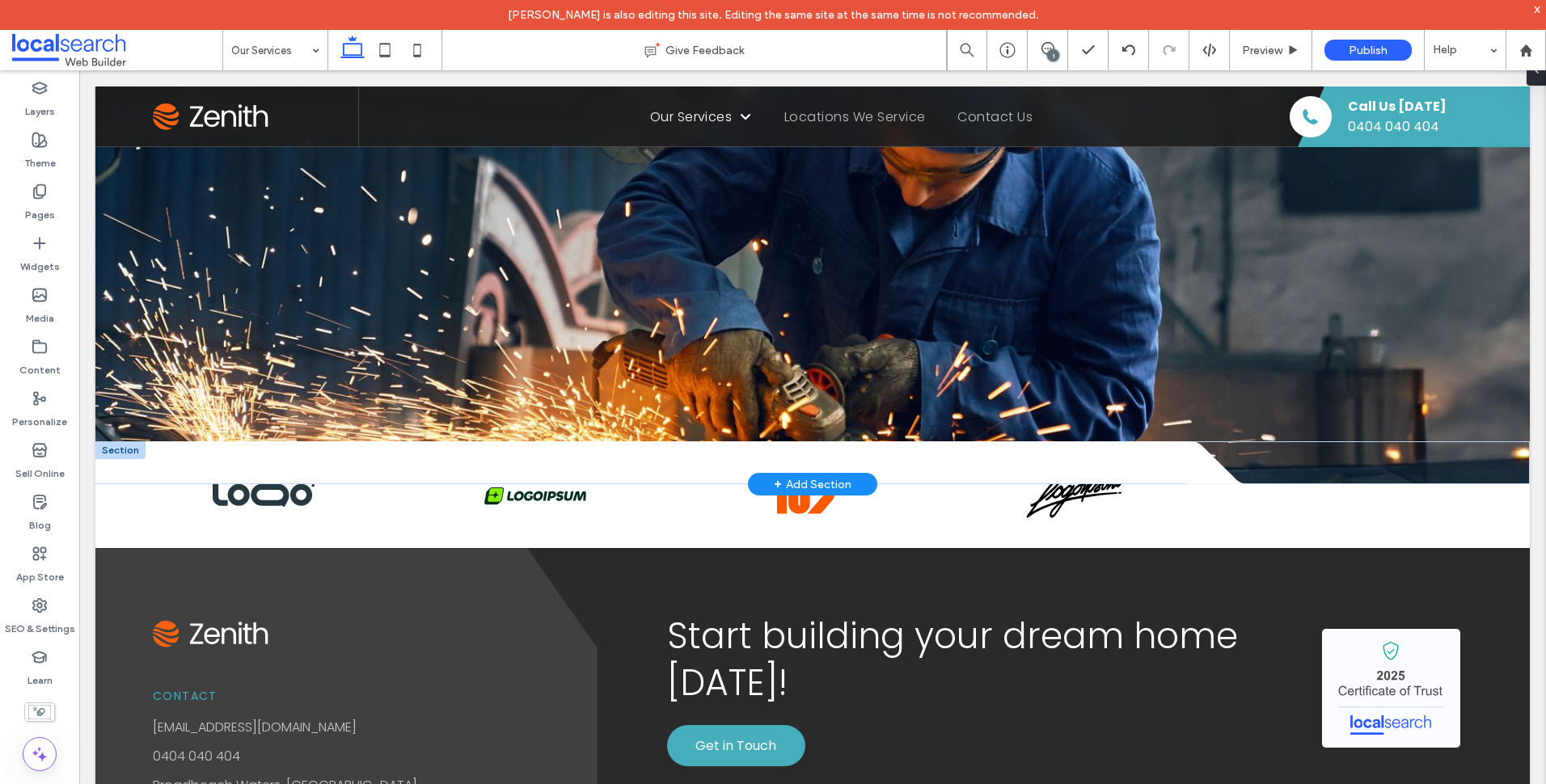
click at [116, 442] on div at bounding box center [121, 450] width 50 height 18
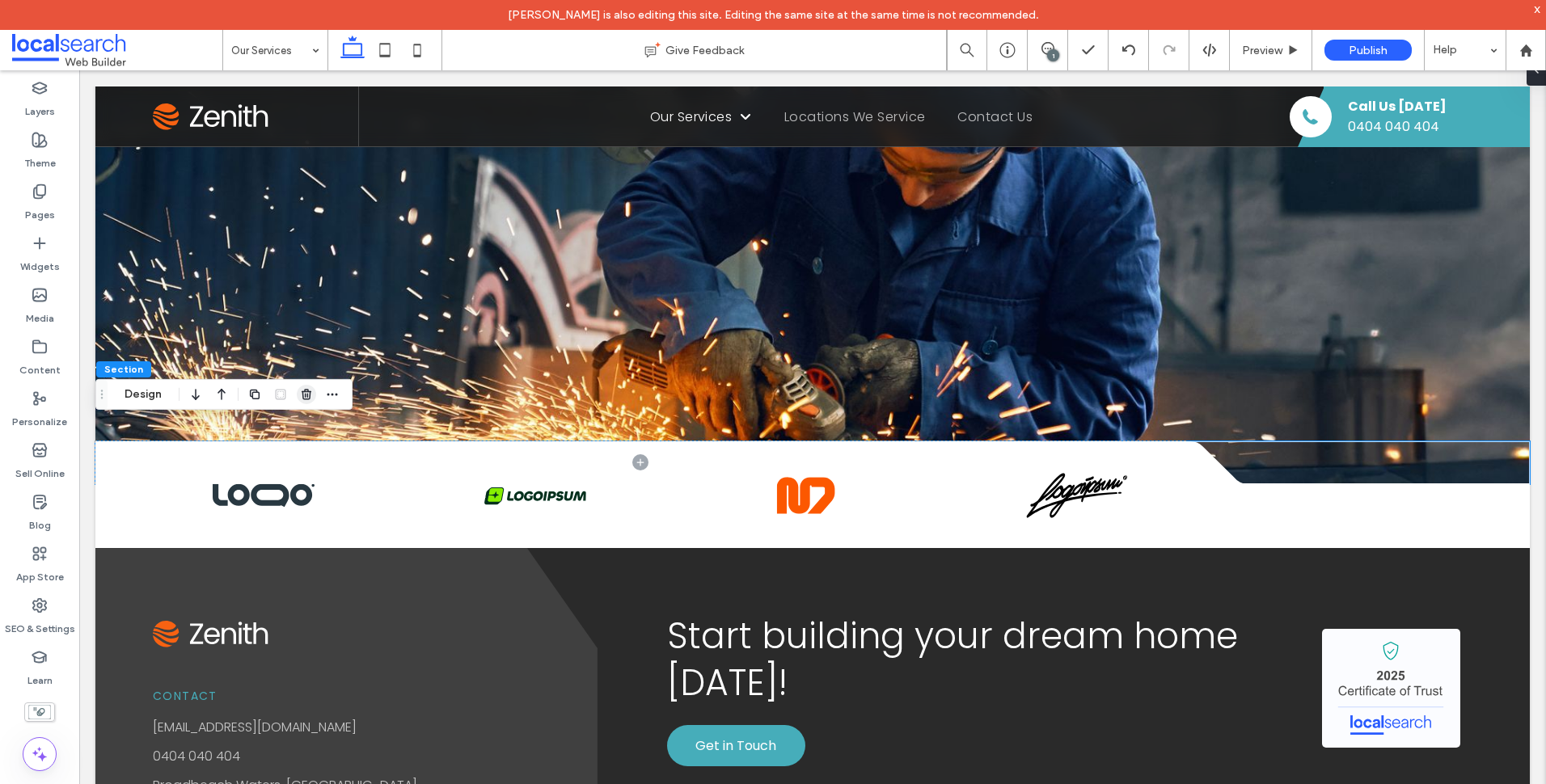
click at [304, 395] on icon "button" at bounding box center [306, 394] width 13 height 13
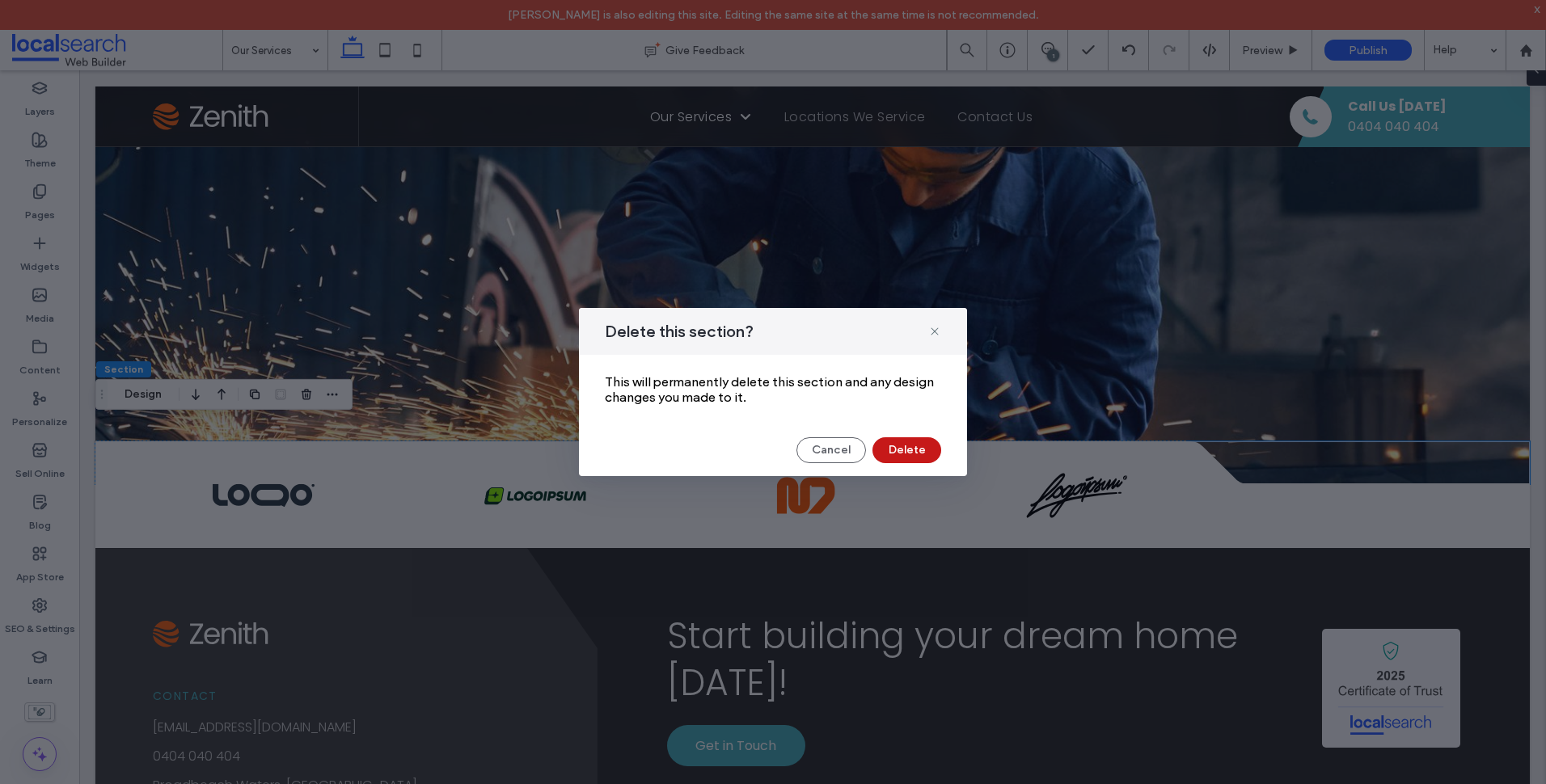
drag, startPoint x: 739, startPoint y: 382, endPoint x: 898, endPoint y: 453, distance: 174.1
click at [898, 453] on button "Delete" at bounding box center [906, 450] width 69 height 26
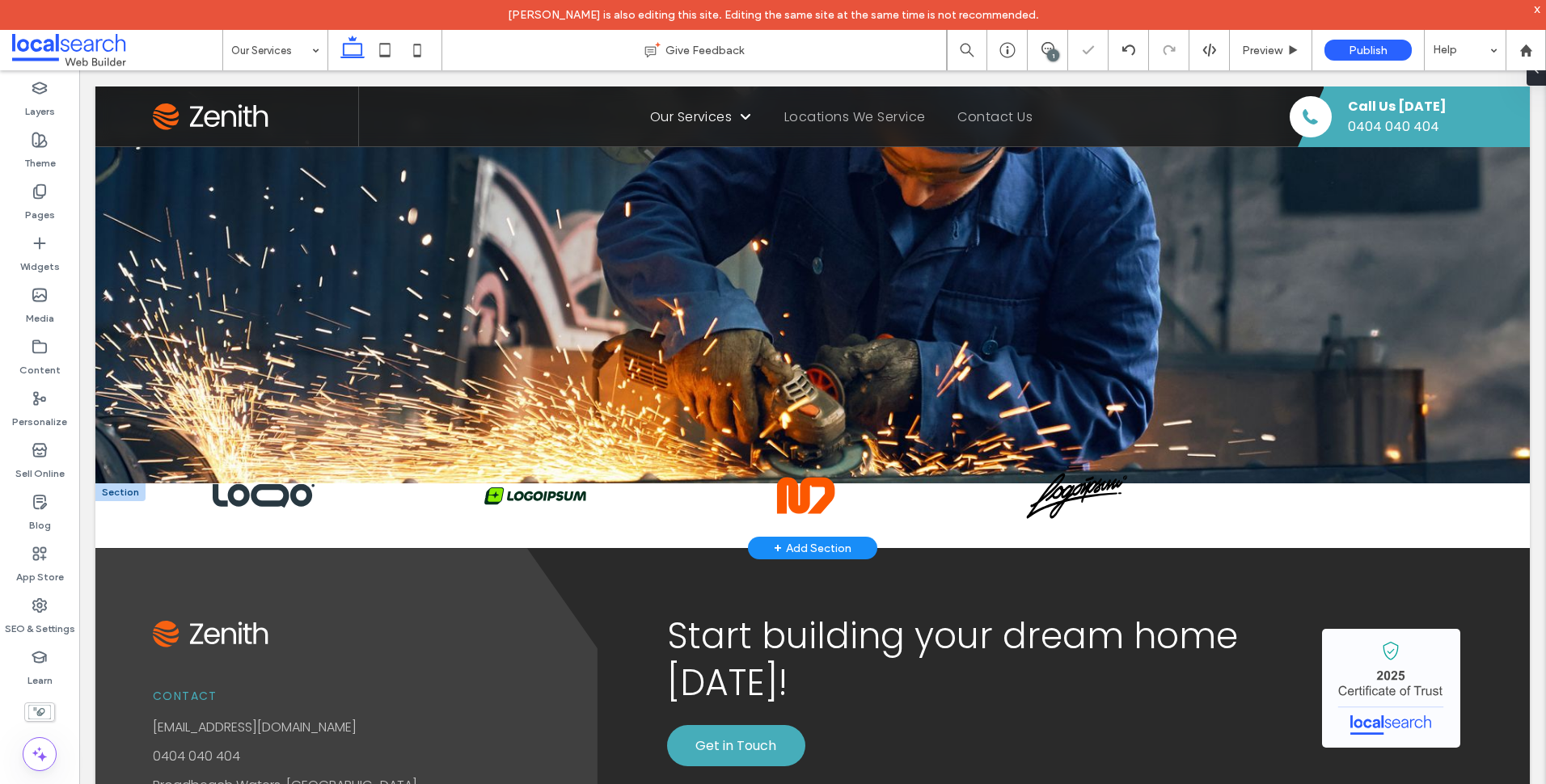
click at [111, 483] on div at bounding box center [121, 492] width 50 height 18
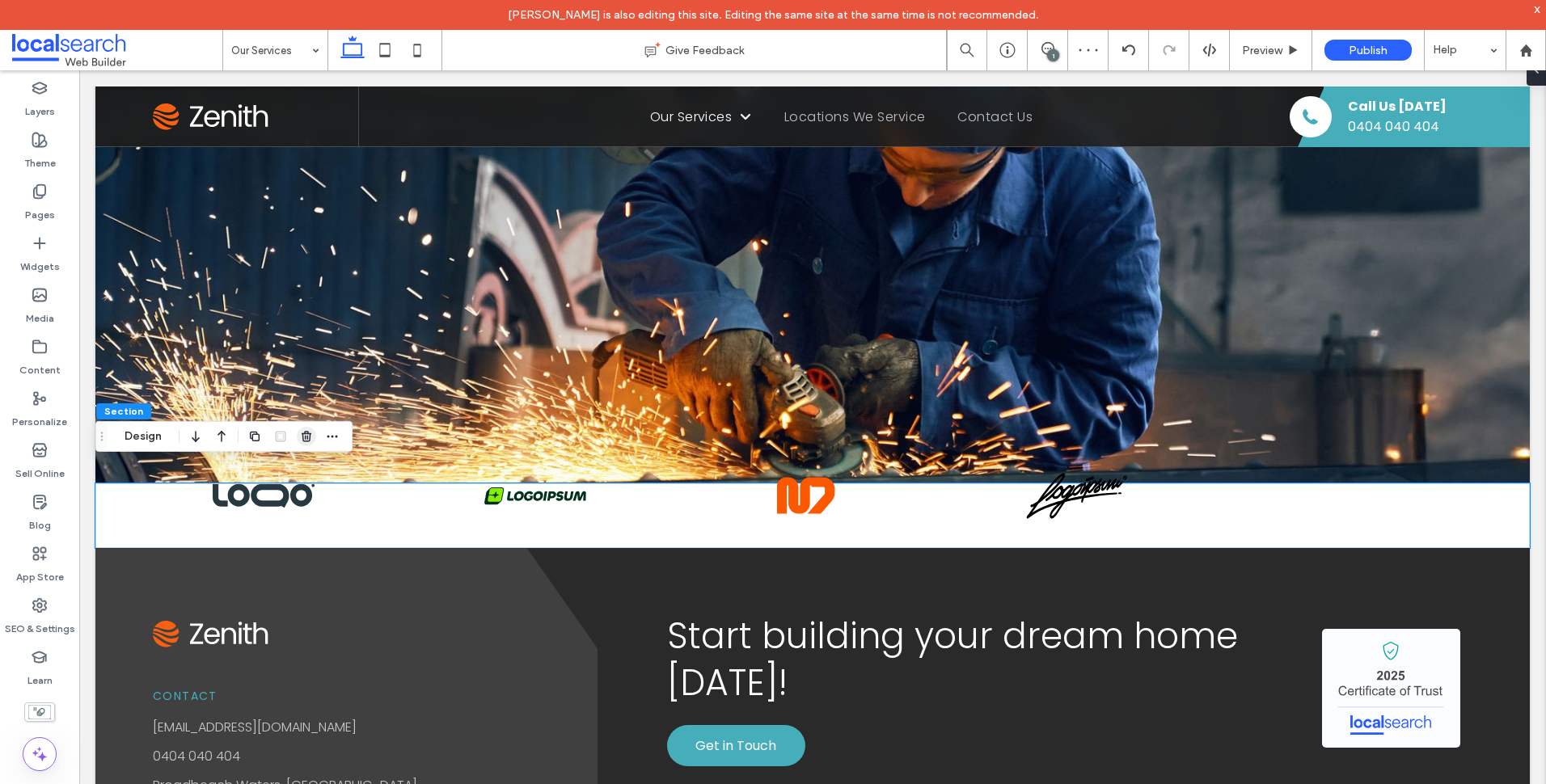
click at [306, 439] on icon "button" at bounding box center [306, 437] width 13 height 13
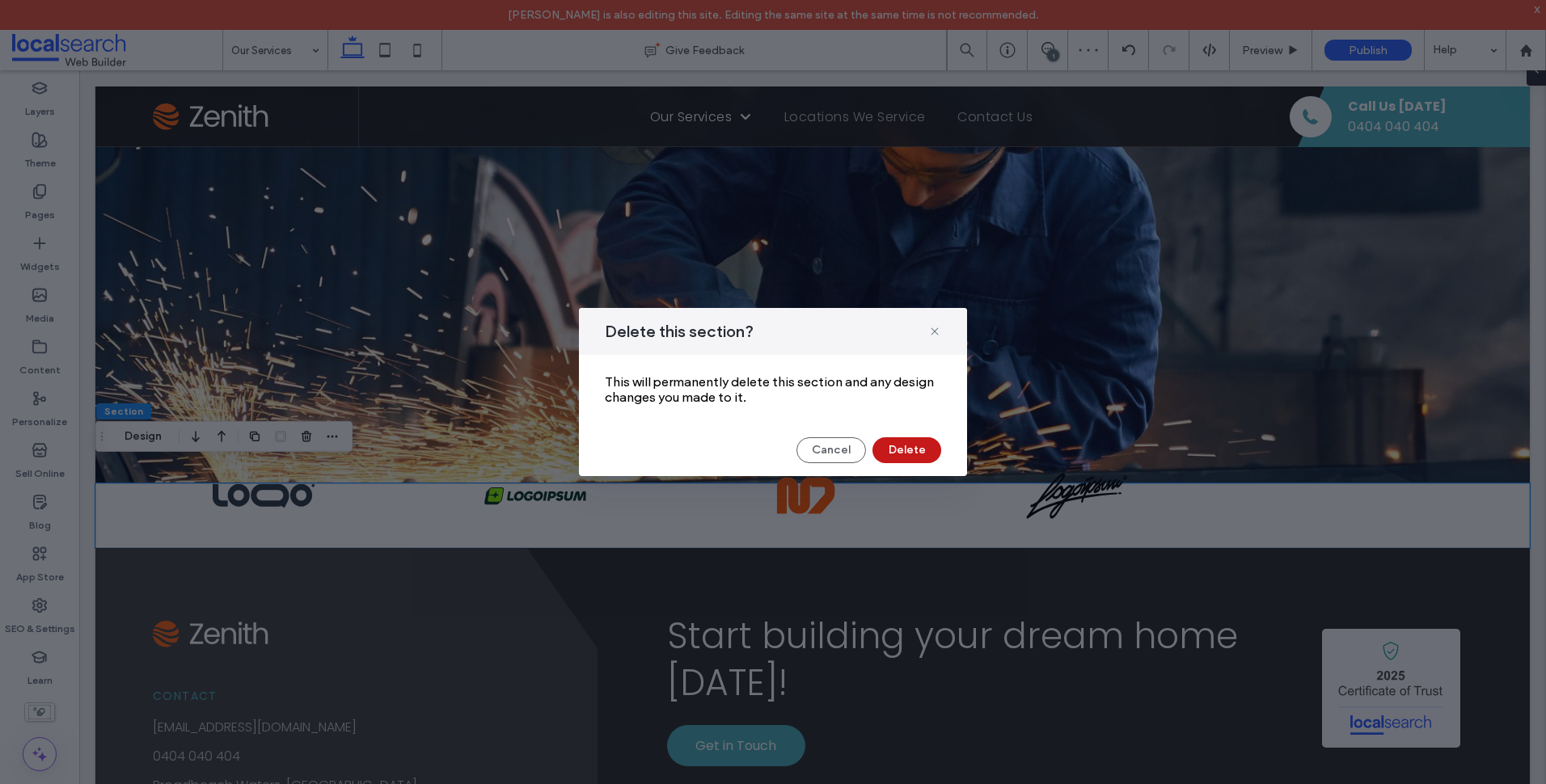
click at [913, 454] on button "Delete" at bounding box center [906, 450] width 69 height 26
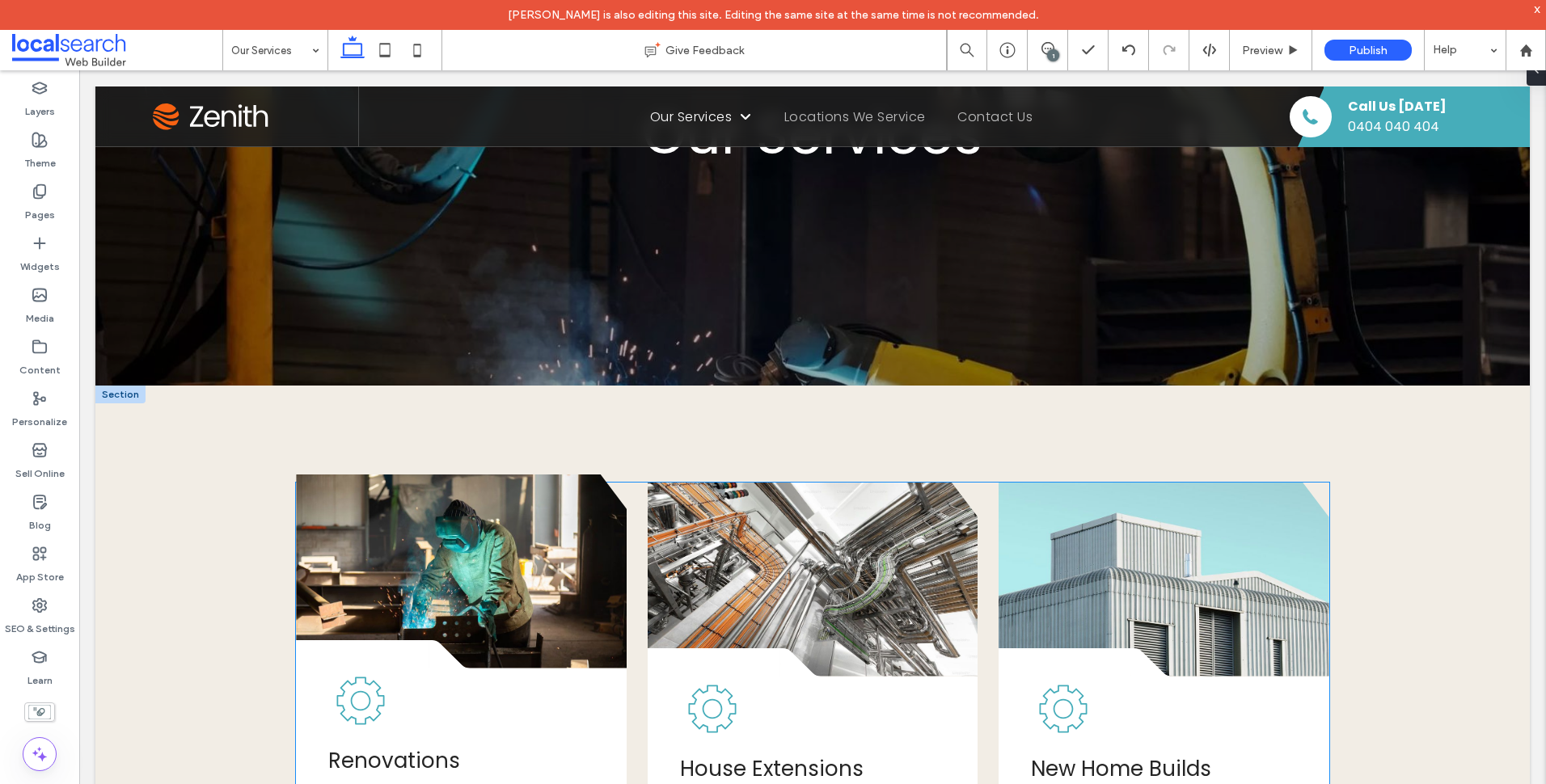
scroll to position [0, 0]
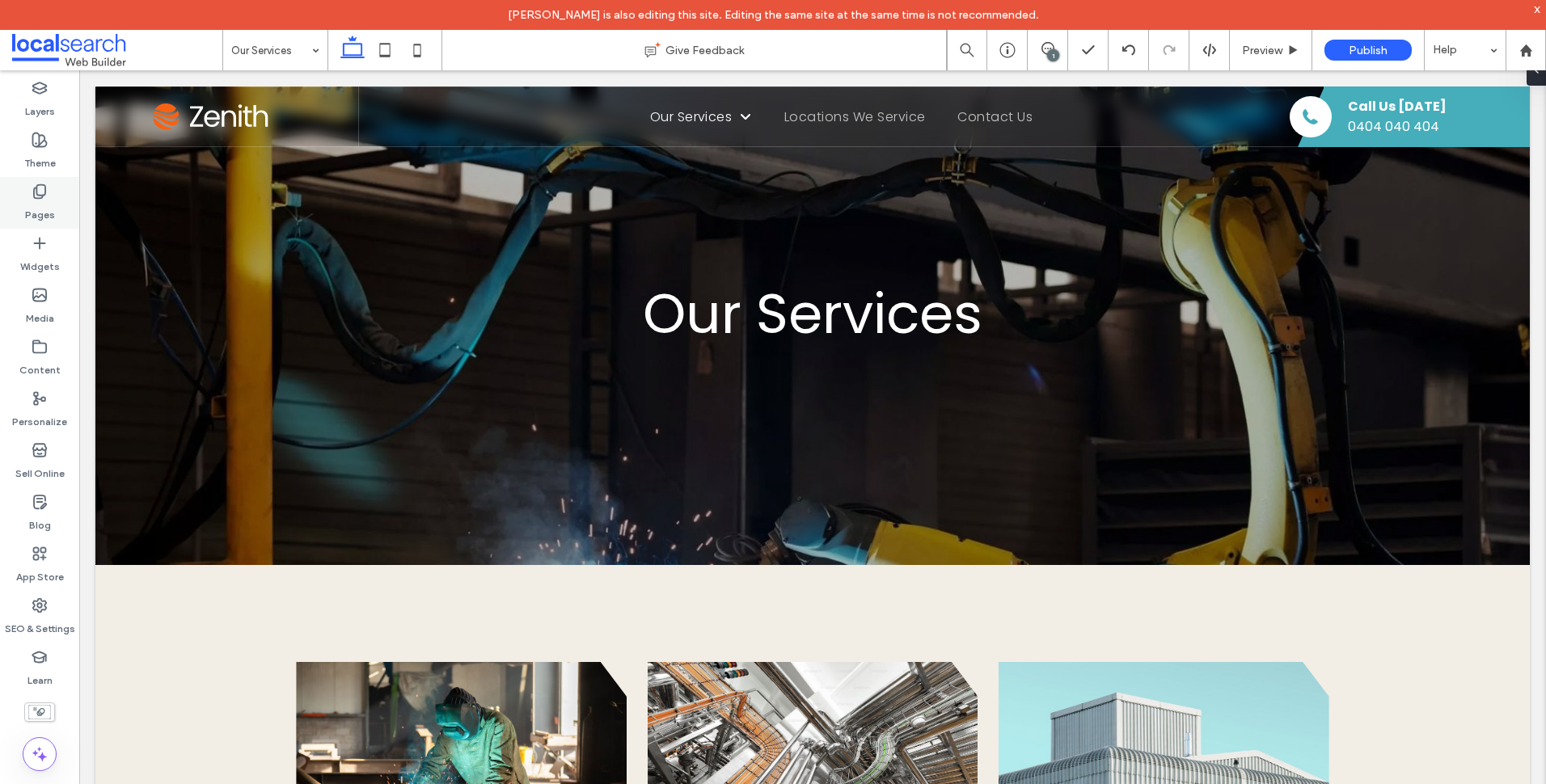
click at [39, 196] on use at bounding box center [40, 192] width 11 height 14
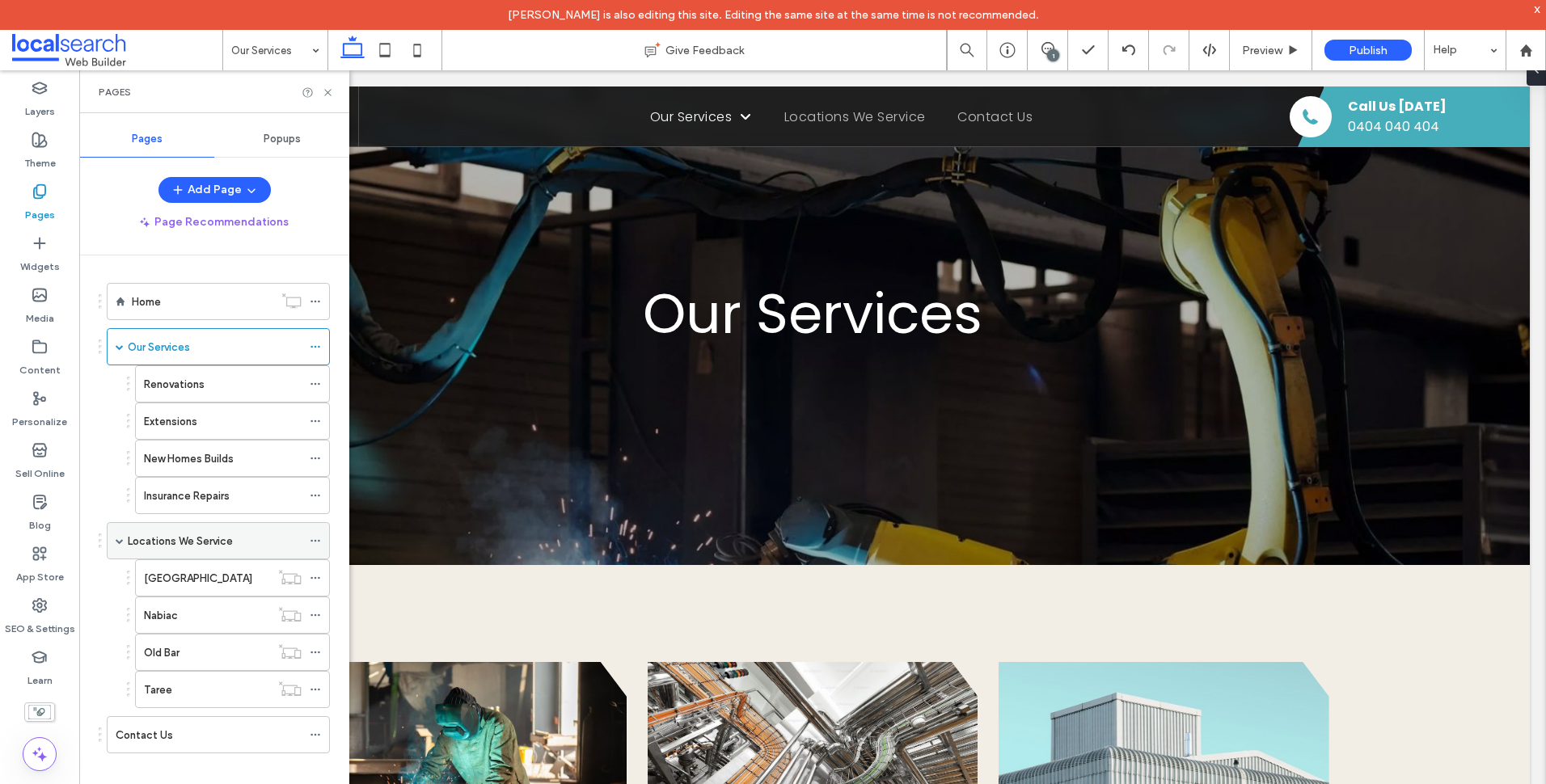
scroll to position [81, 0]
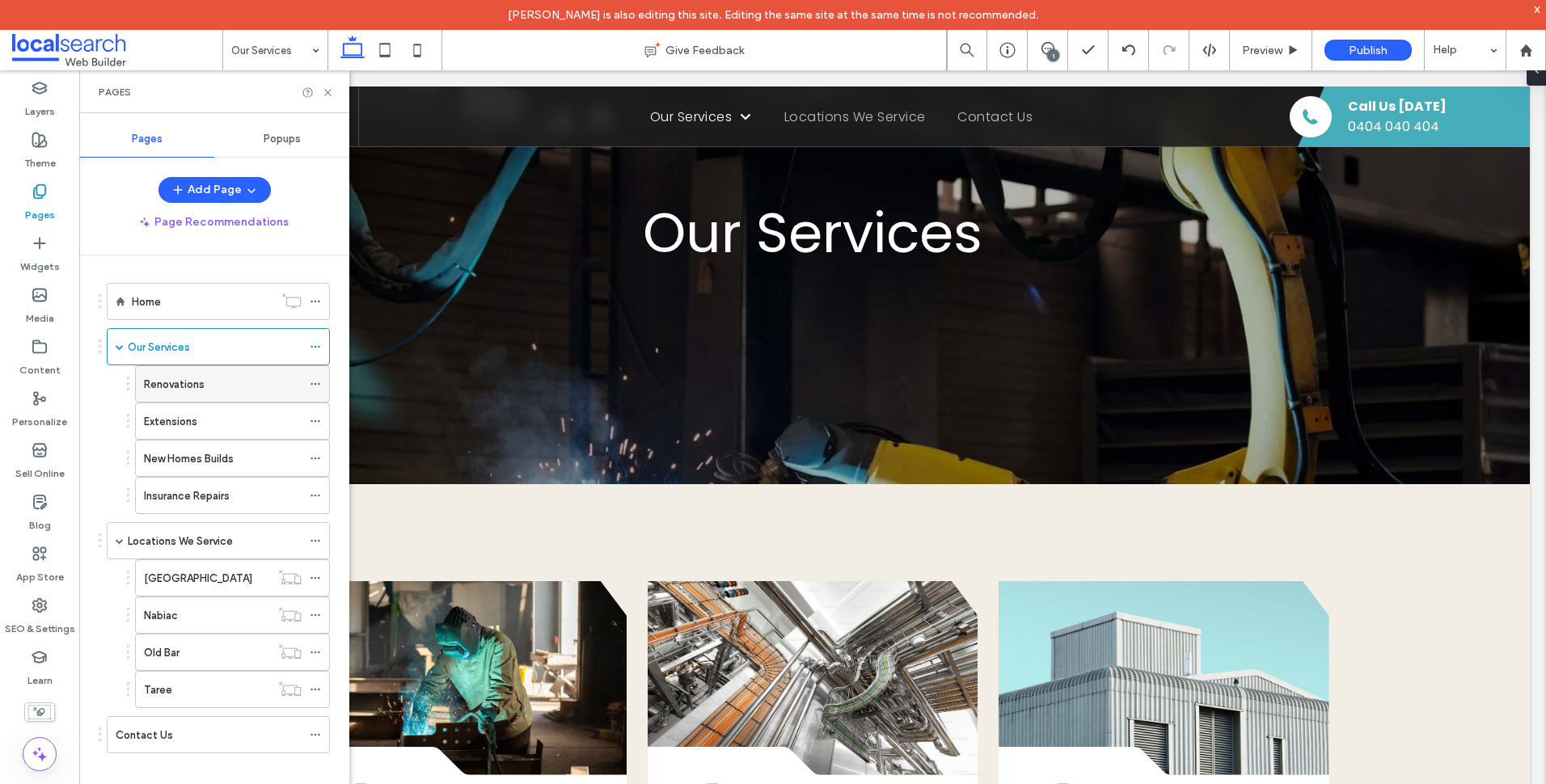
click at [222, 377] on div "Renovations" at bounding box center [222, 384] width 158 height 17
click at [332, 95] on icon at bounding box center [327, 93] width 12 height 12
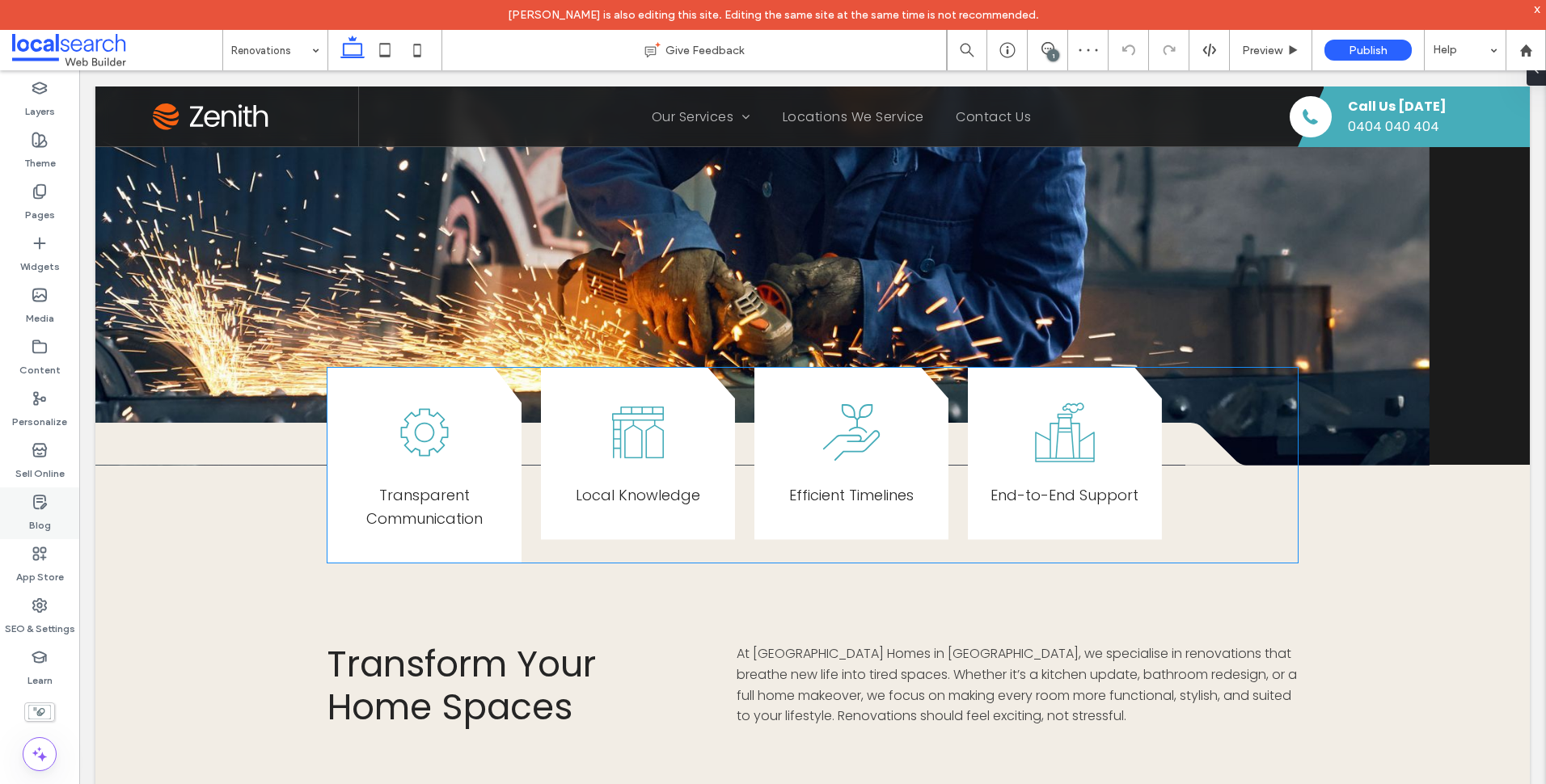
scroll to position [485, 0]
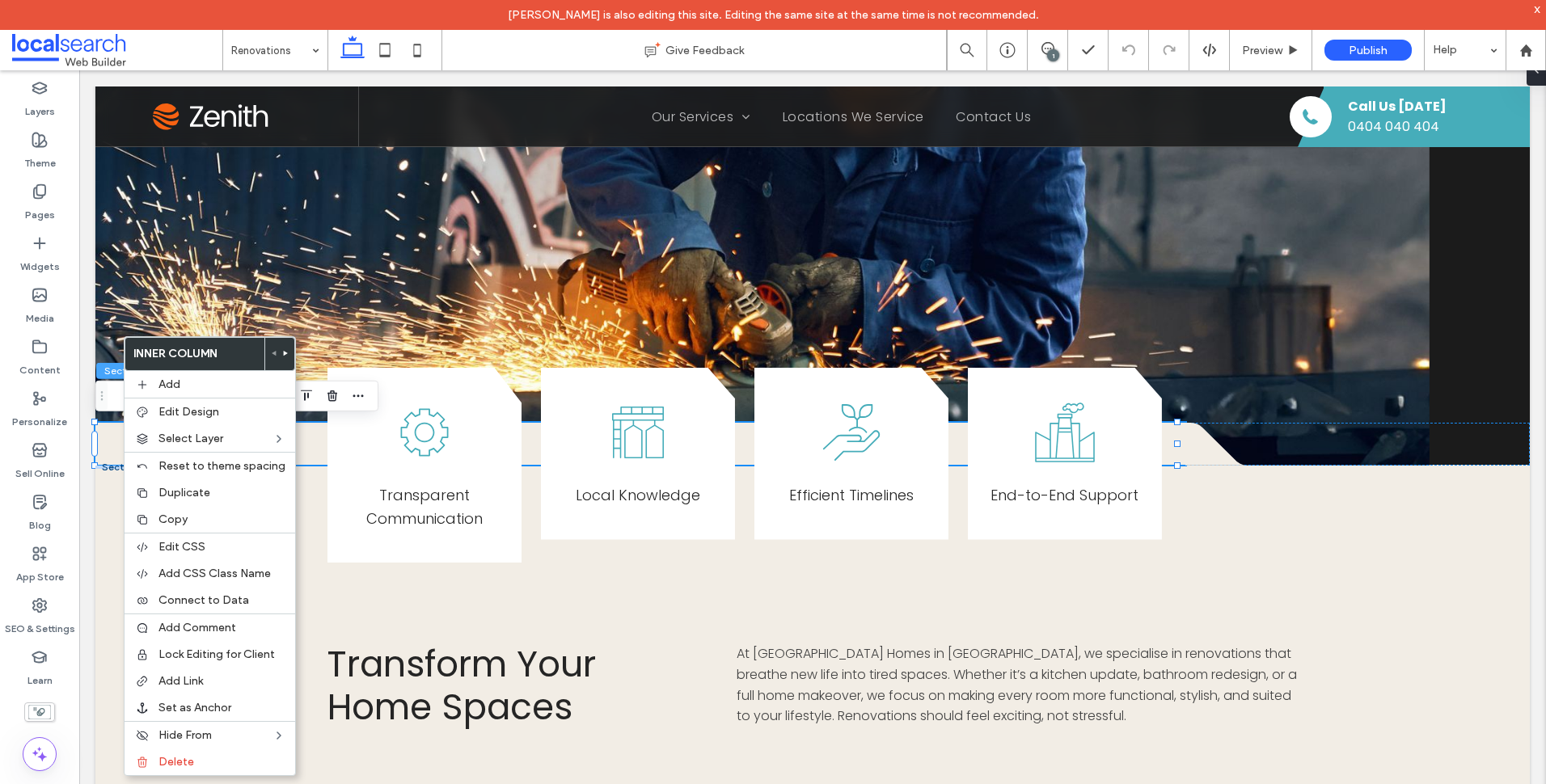
click at [114, 370] on button "Section" at bounding box center [121, 371] width 50 height 16
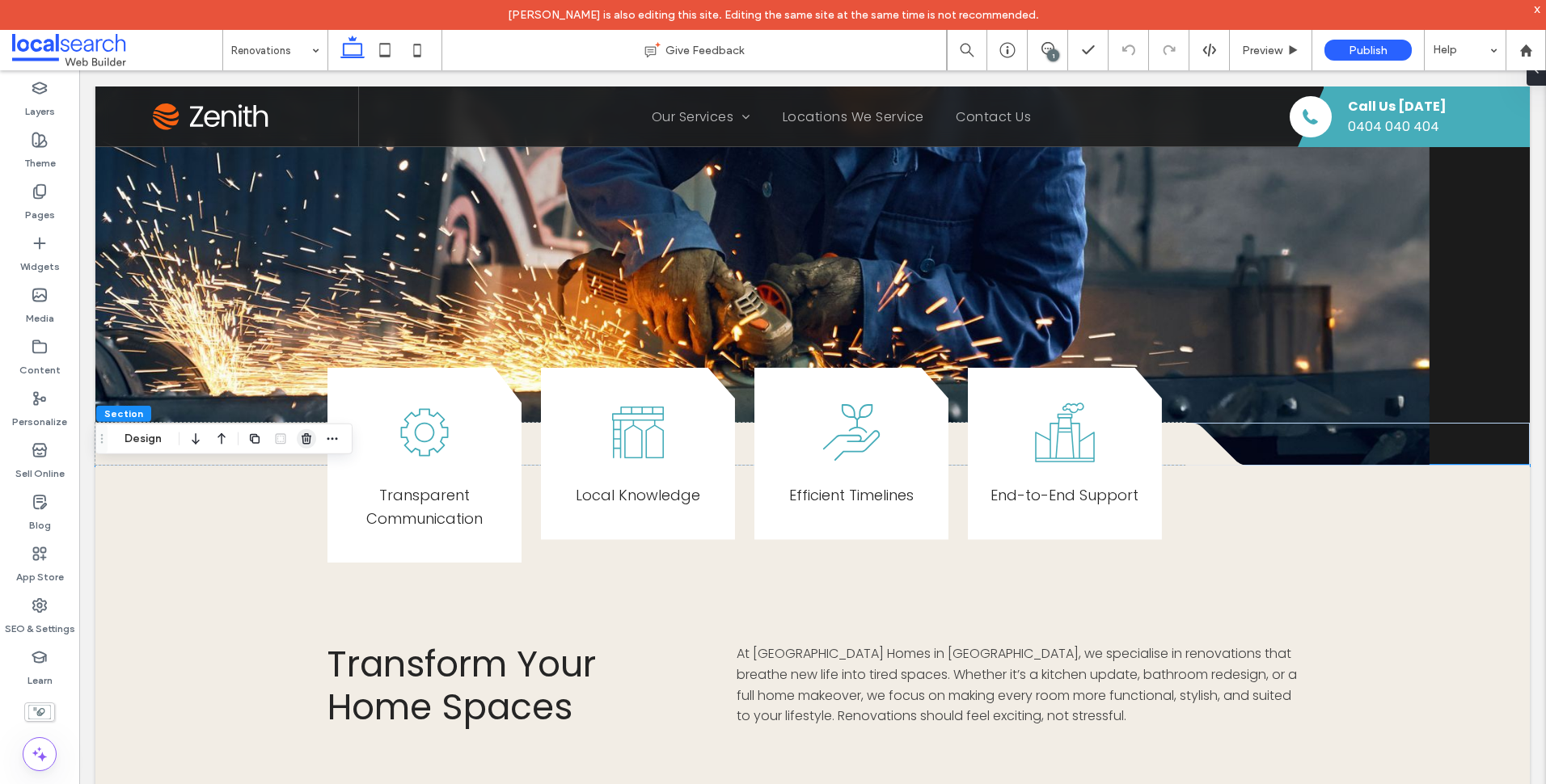
click at [309, 435] on icon "button" at bounding box center [306, 439] width 13 height 13
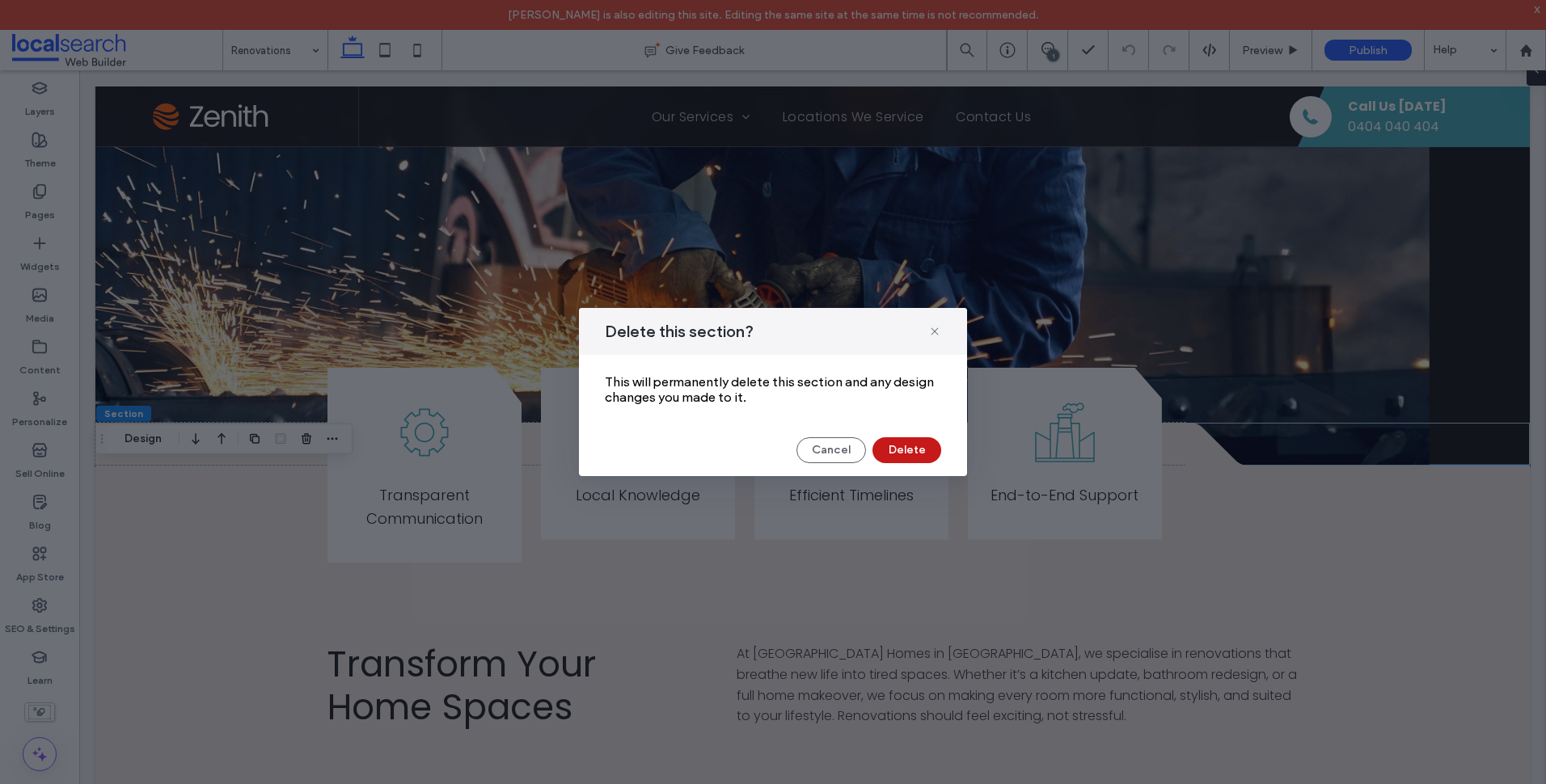
click at [931, 443] on button "Delete" at bounding box center [906, 450] width 69 height 26
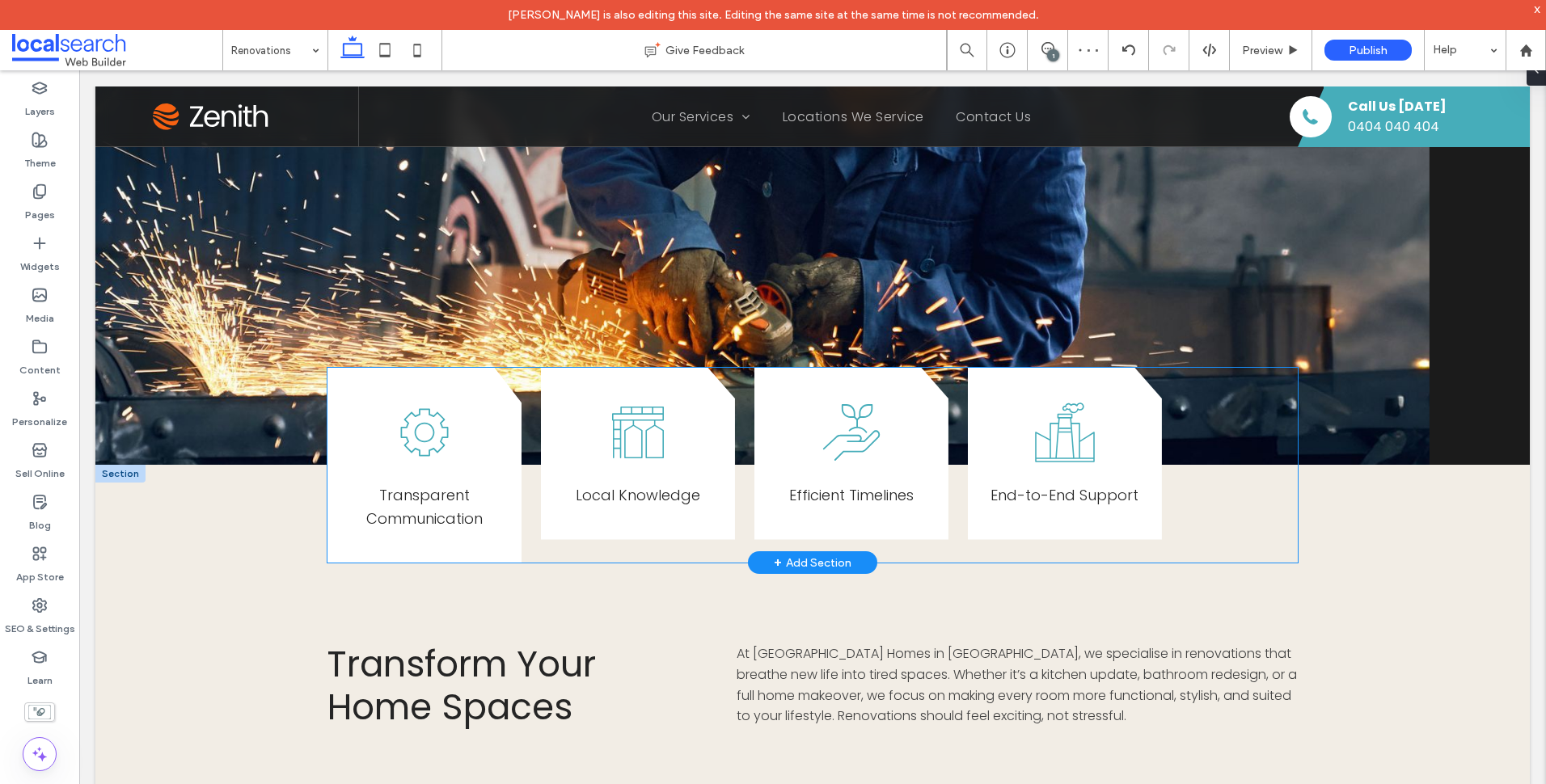
click at [535, 550] on div "Transparent Communication Local Knowledge E fficient Timelines End-to-End Suppo…" at bounding box center [812, 465] width 970 height 196
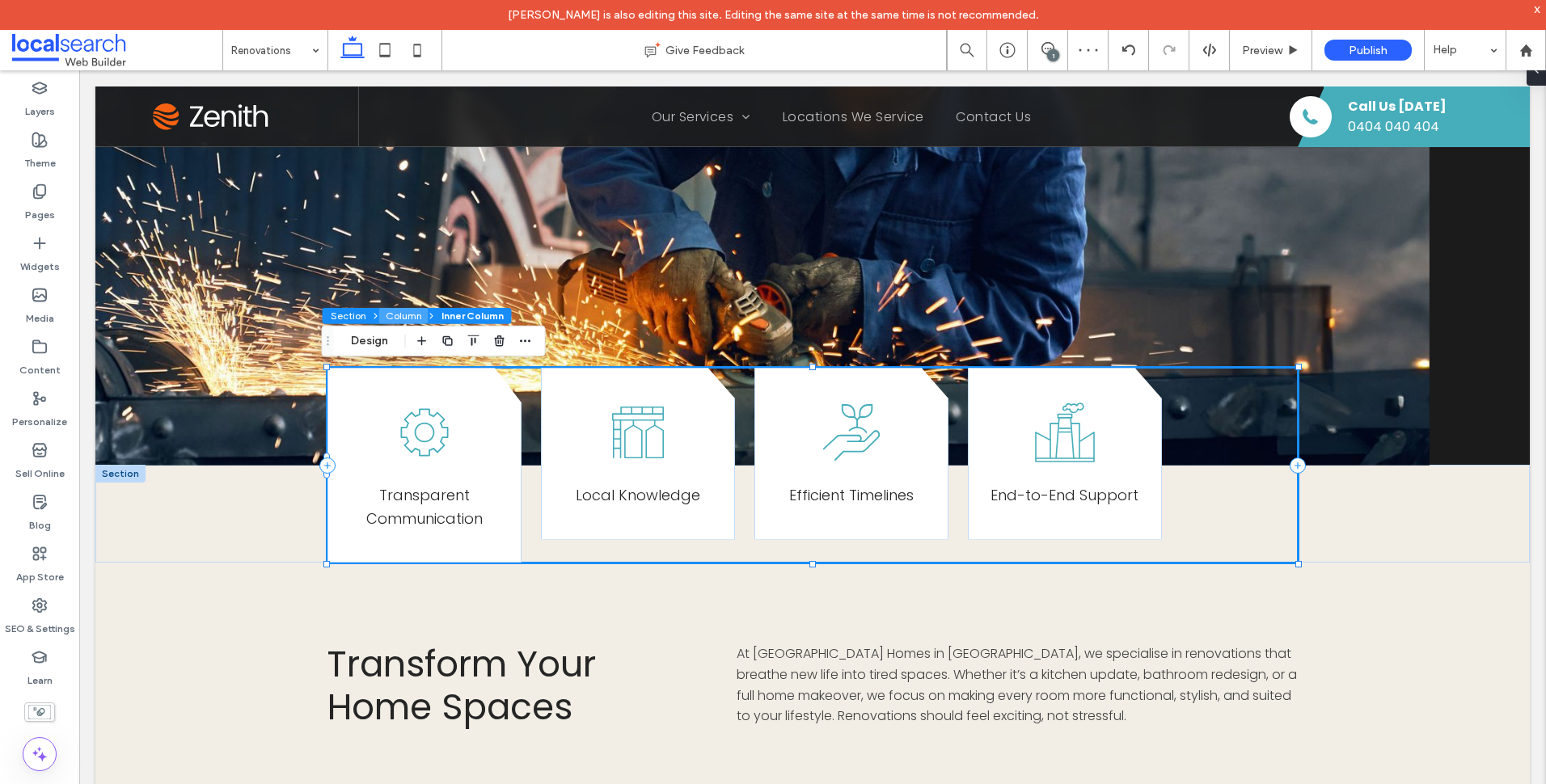
drag, startPoint x: 407, startPoint y: 317, endPoint x: 355, endPoint y: 260, distance: 77.2
click at [407, 317] on button "Column" at bounding box center [404, 316] width 50 height 16
click at [390, 339] on button "Design" at bounding box center [369, 341] width 58 height 19
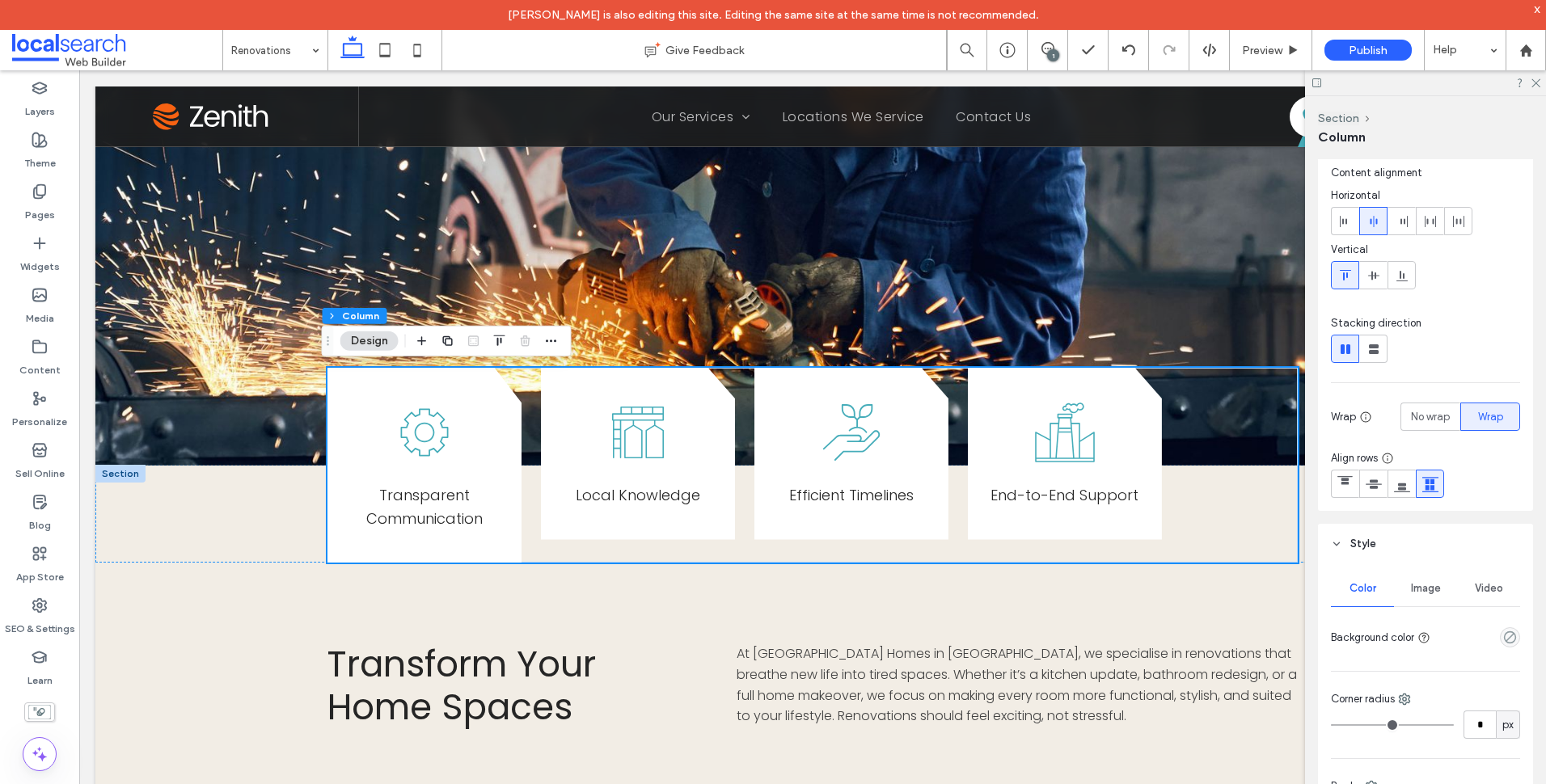
scroll to position [566, 0]
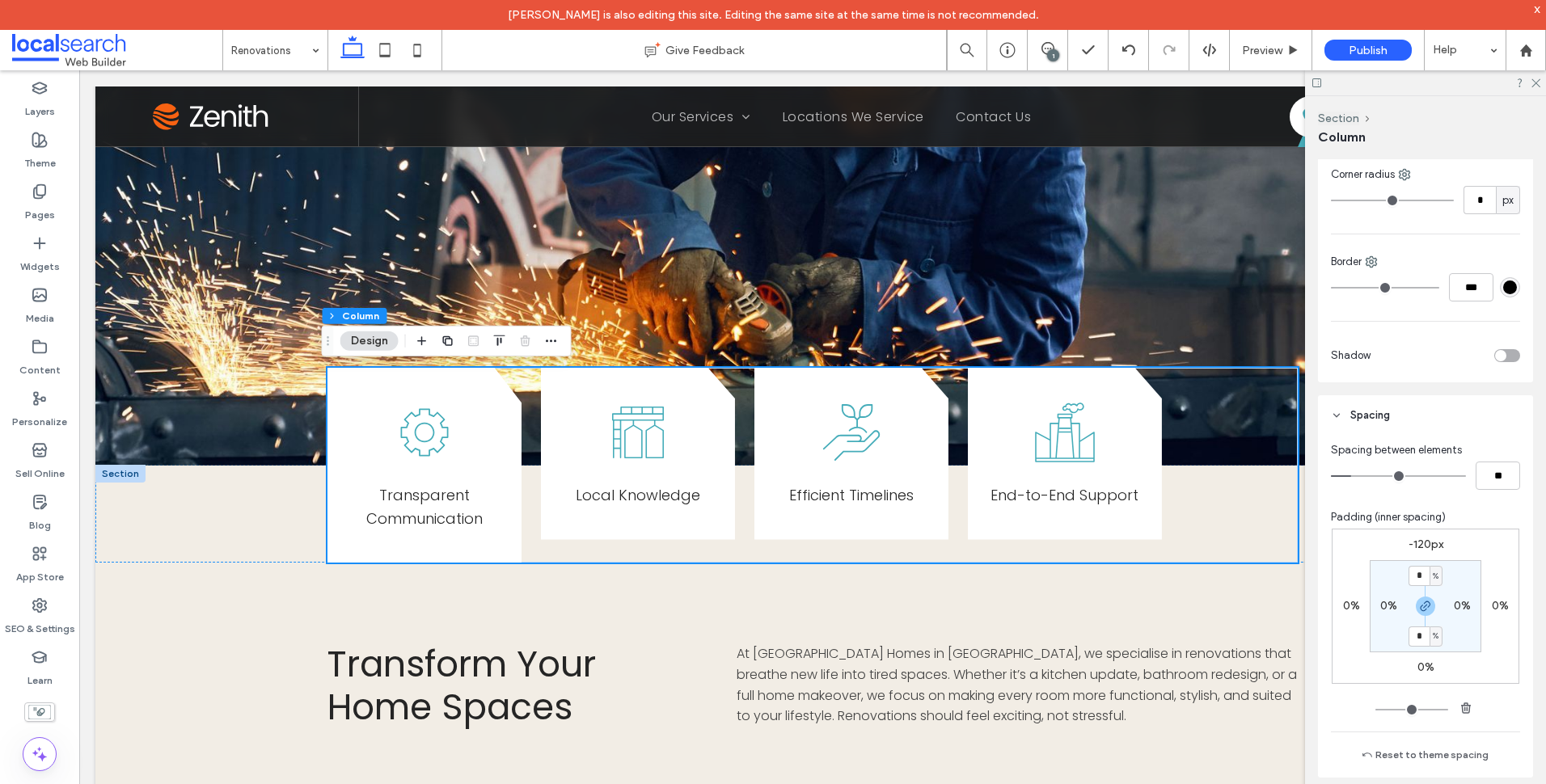
click at [1423, 551] on div "-120px 0% 0% 0% * % 0% * % 0%" at bounding box center [1425, 605] width 188 height 155
click at [1423, 545] on label "-120px" at bounding box center [1426, 544] width 35 height 14
type input "*"
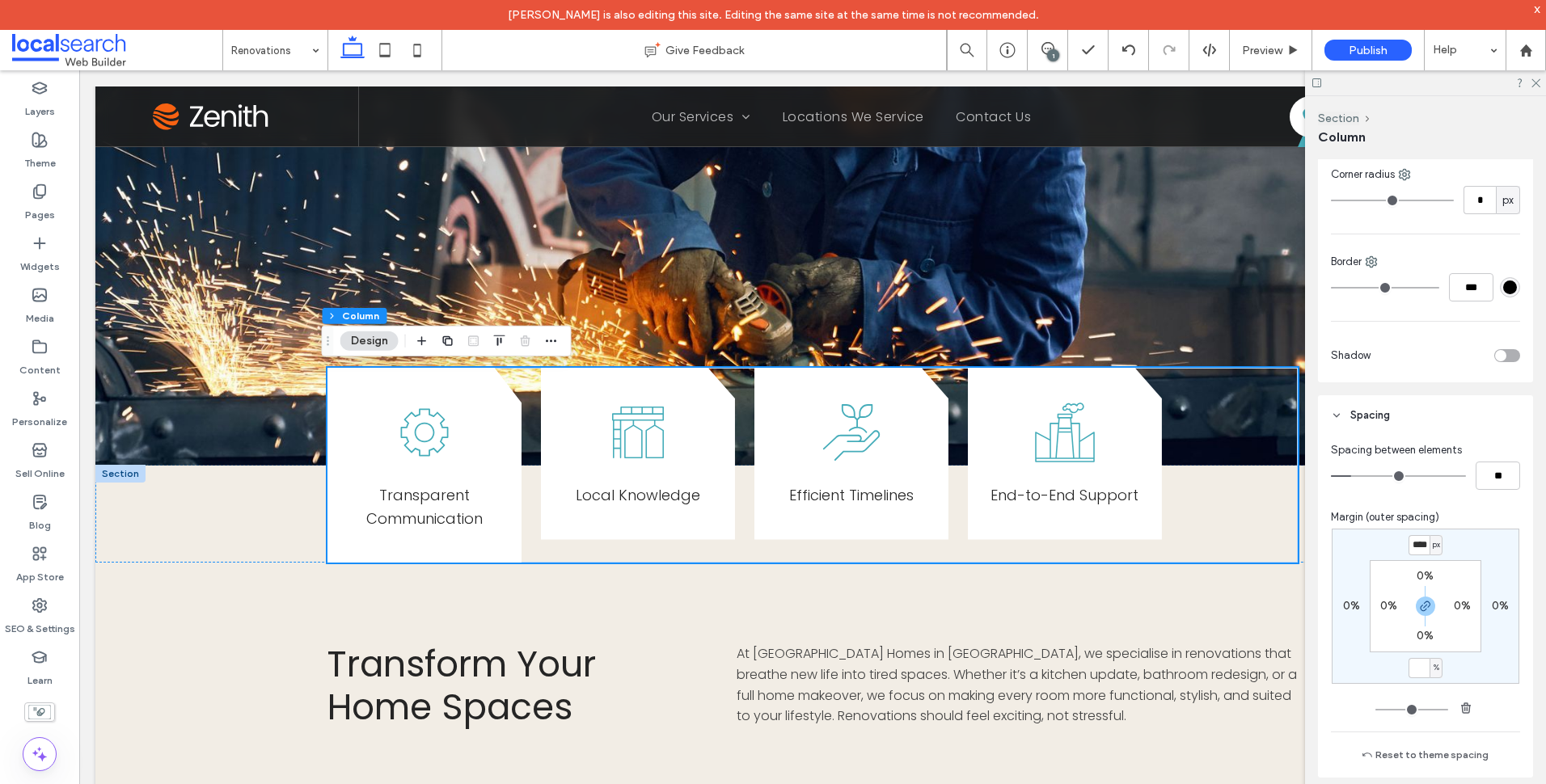
type input "*"
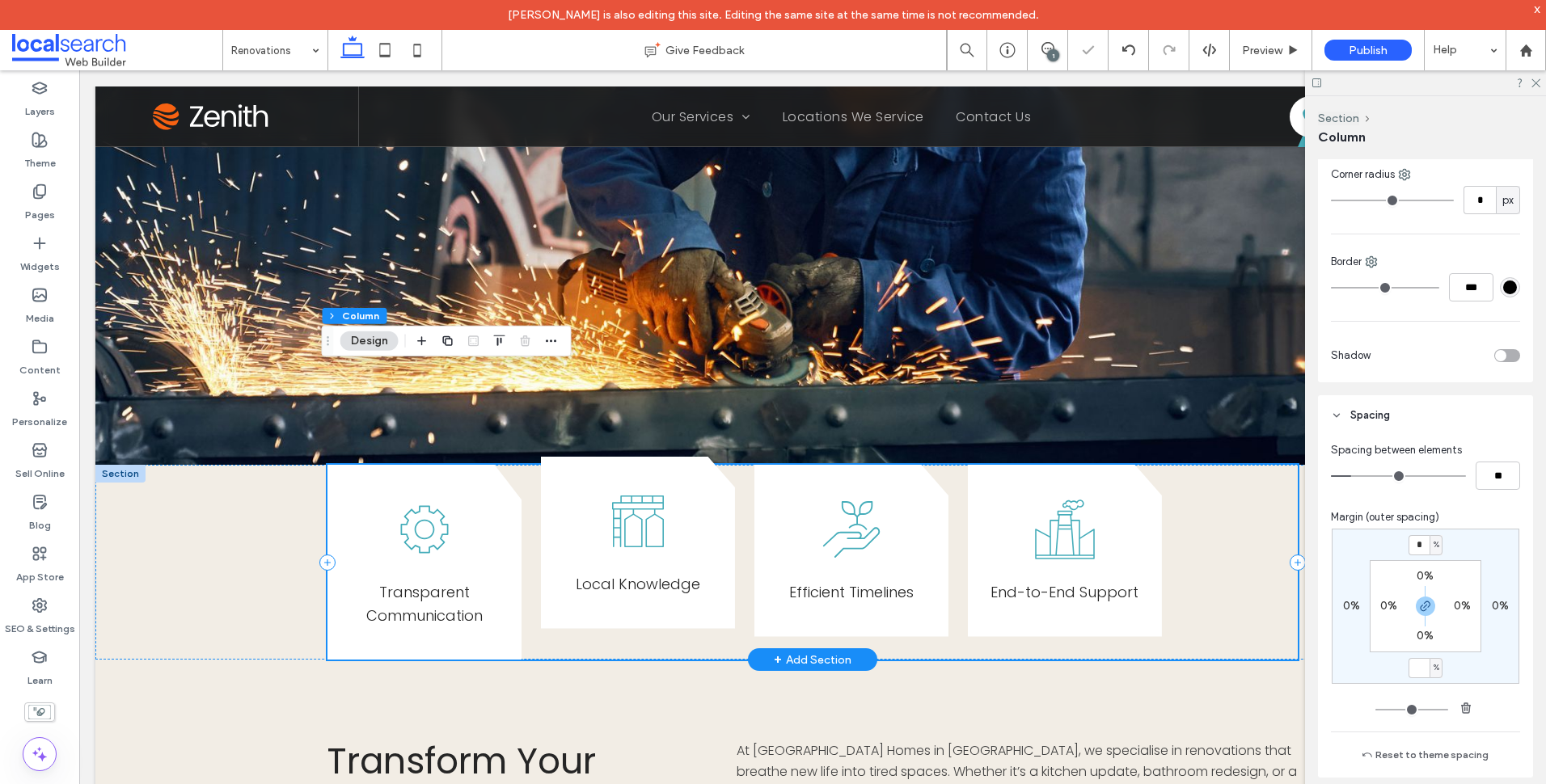
click at [706, 577] on div "Local Knowledge" at bounding box center [637, 543] width 194 height 172
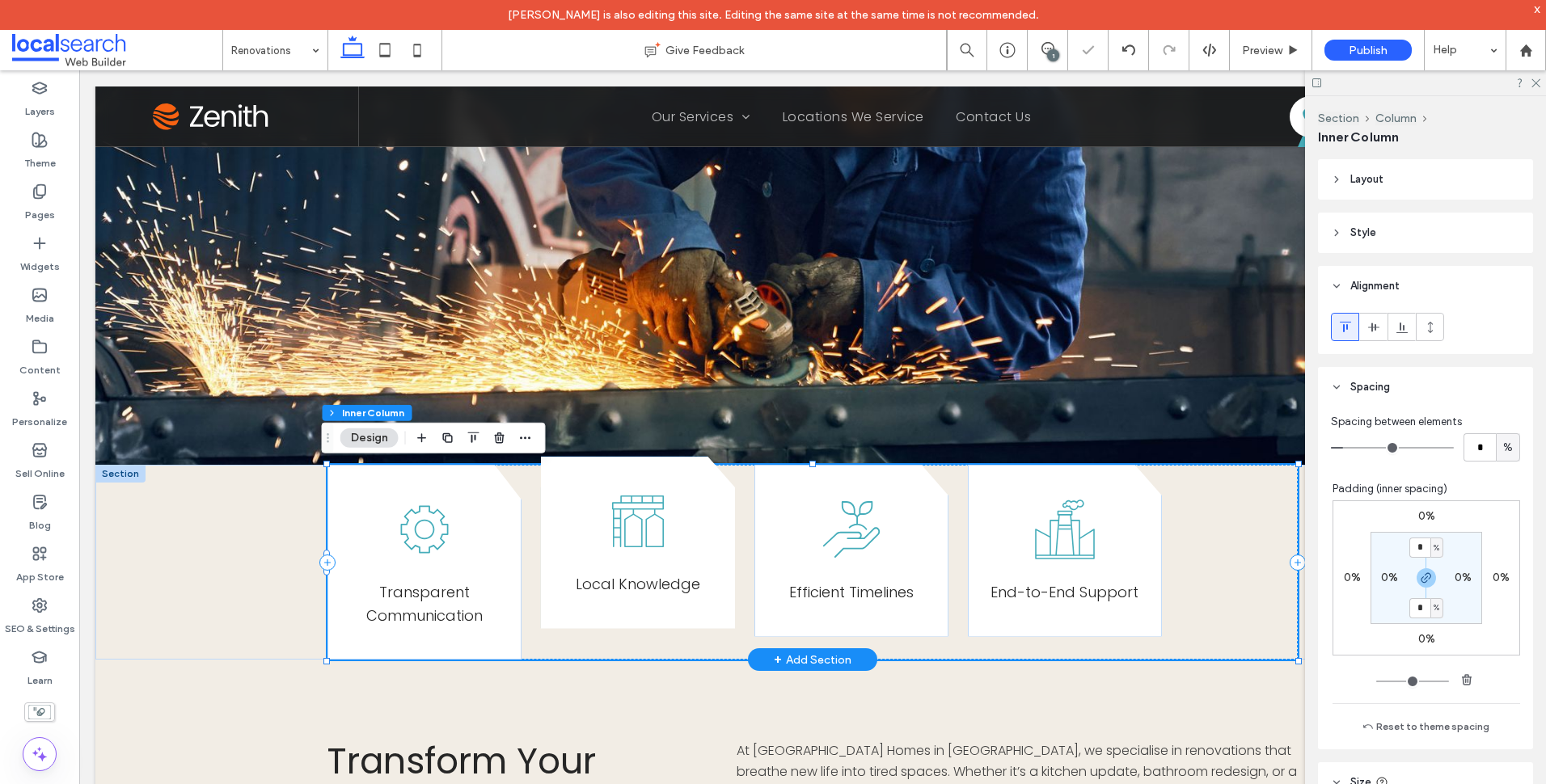
click at [671, 485] on div "Local Knowledge" at bounding box center [637, 543] width 194 height 172
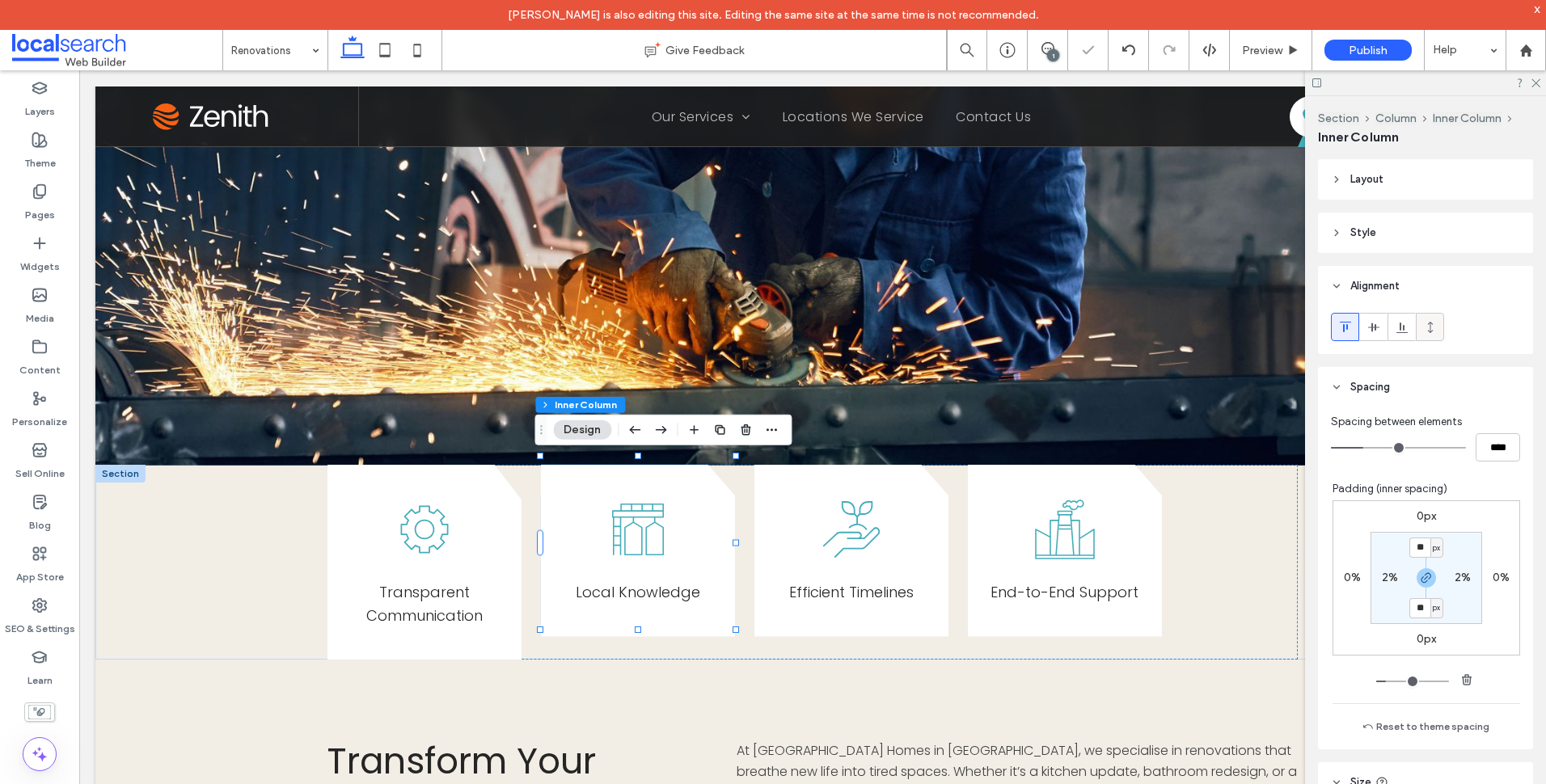
click at [1428, 325] on icon at bounding box center [1431, 327] width 13 height 13
type input "***"
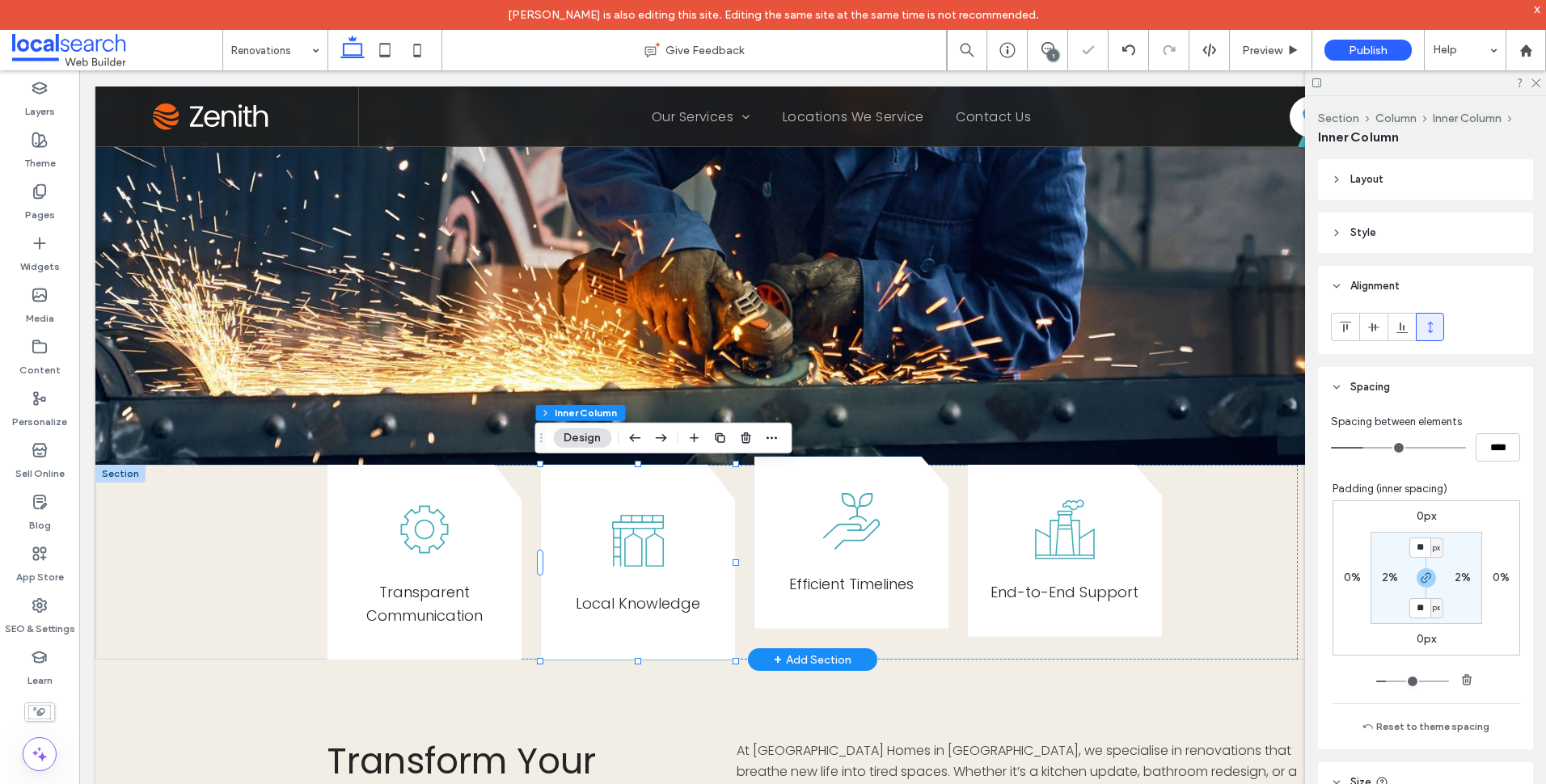
click at [938, 520] on div "E fficient Timelines" at bounding box center [851, 543] width 194 height 172
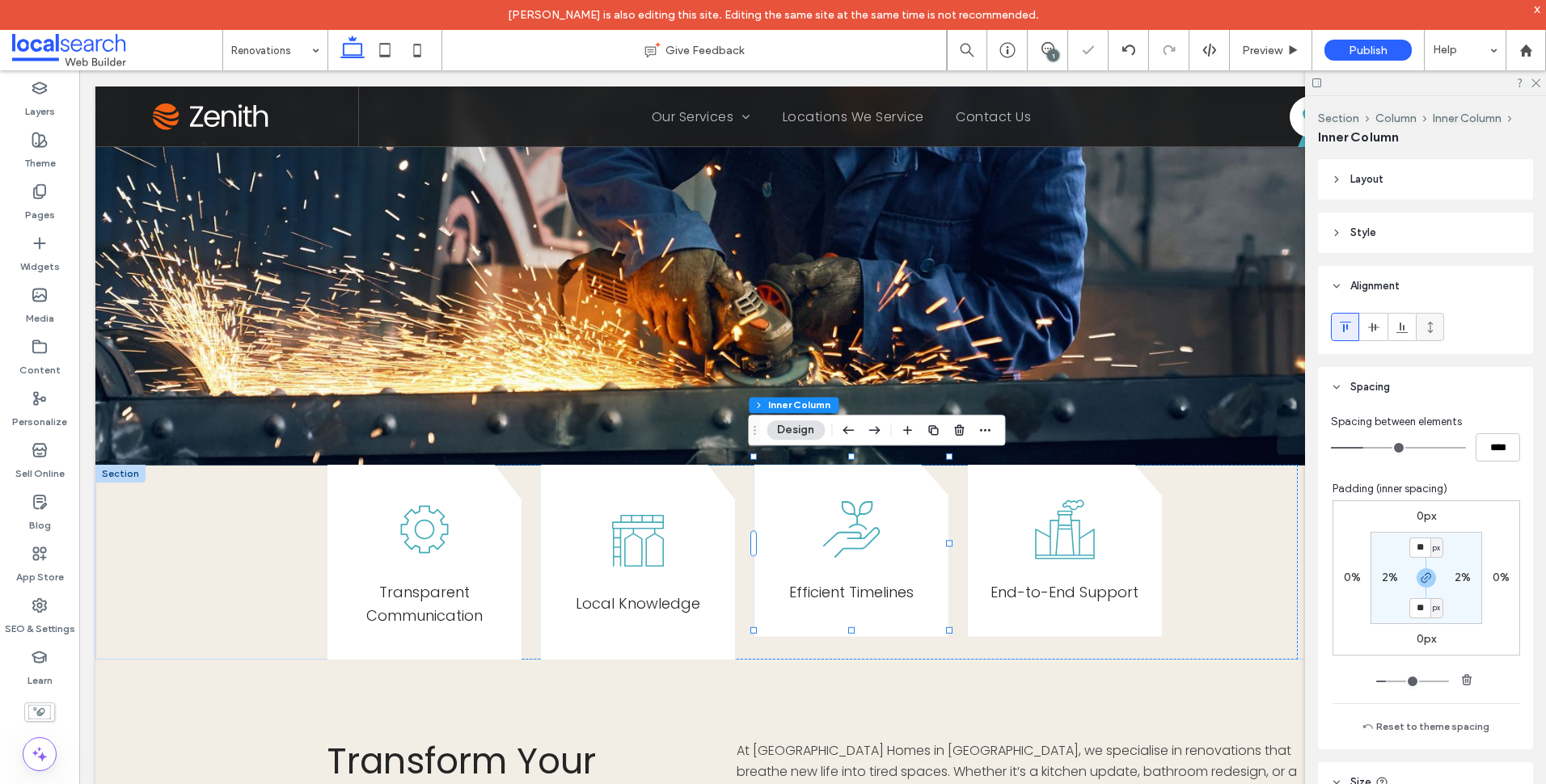
click at [1436, 324] on icon at bounding box center [1431, 327] width 13 height 13
type input "***"
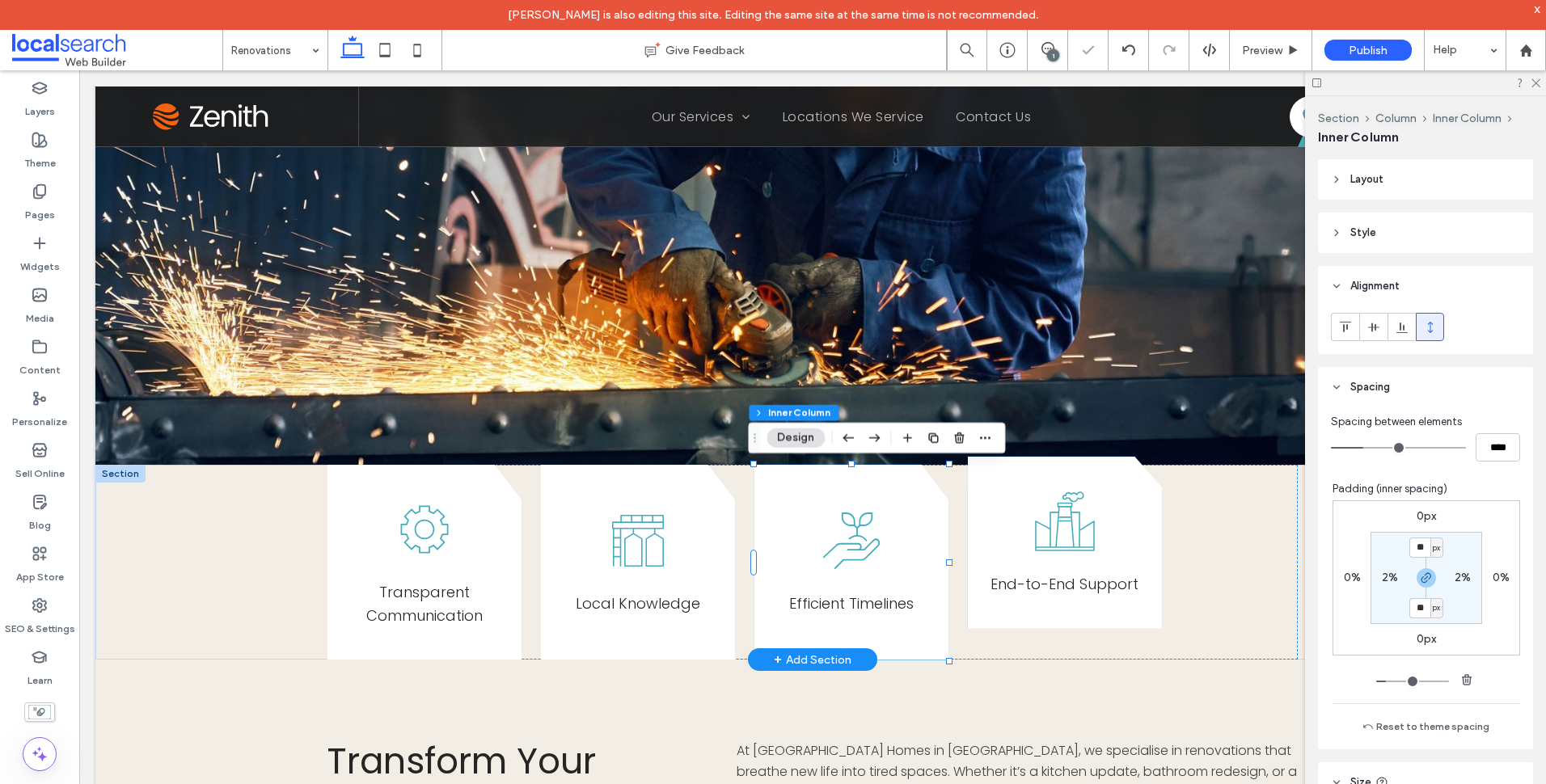
click at [1147, 512] on div "End-to-End Support" at bounding box center [1064, 543] width 194 height 172
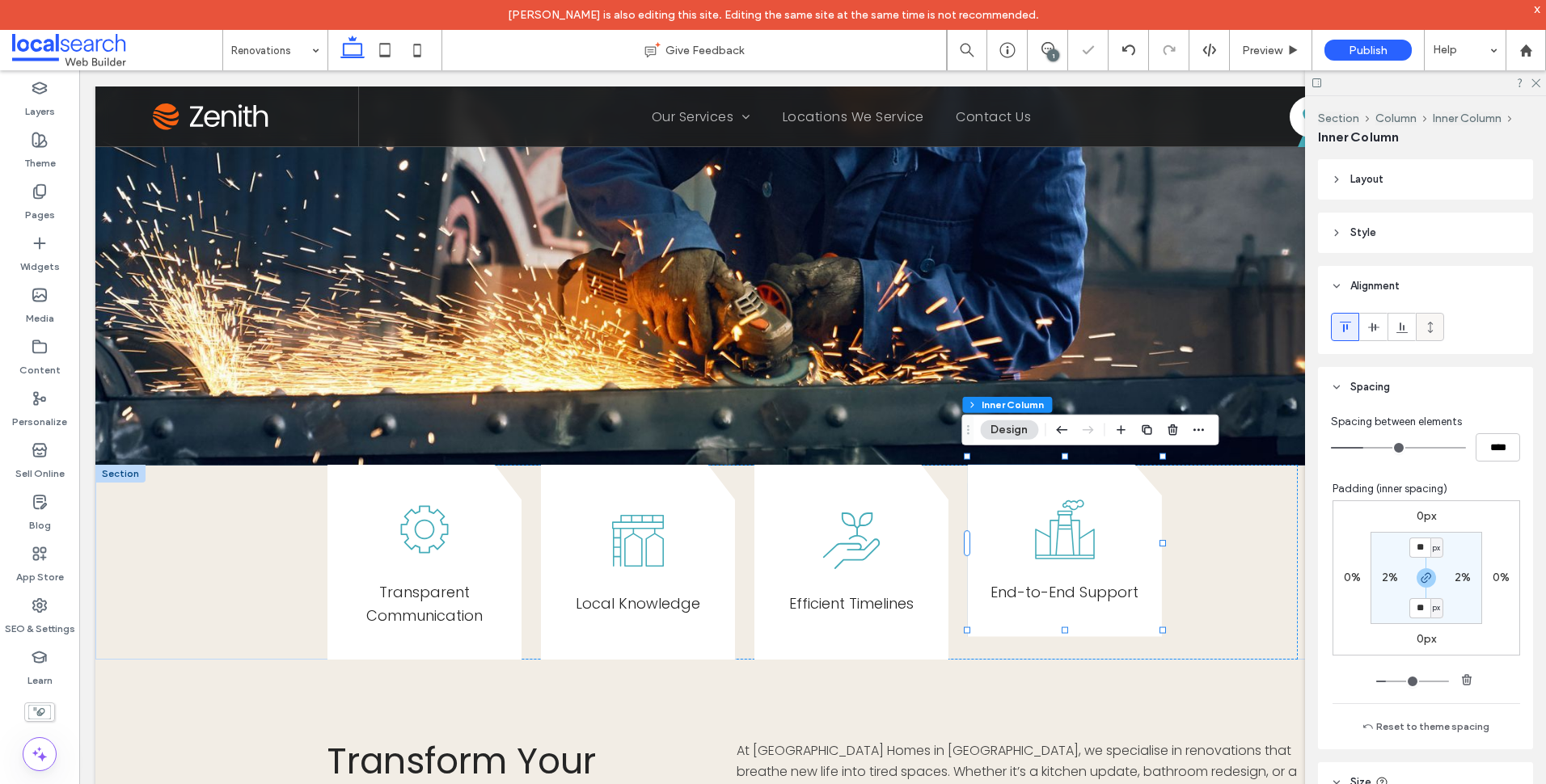
click at [1440, 324] on div at bounding box center [1430, 326] width 27 height 27
type input "***"
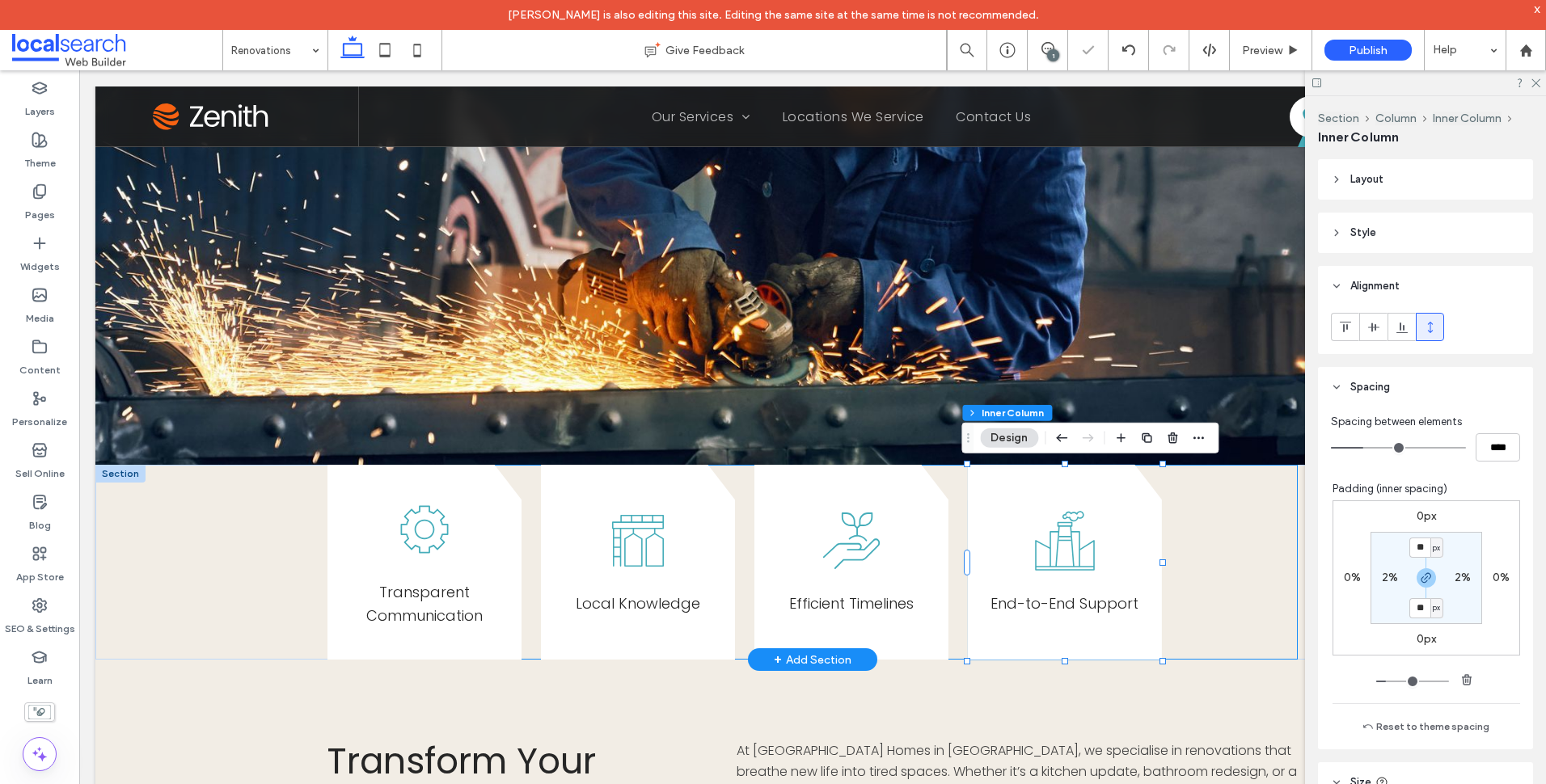
click at [1237, 598] on div "Transparent Communication Local Knowledge E fficient Timelines End-to-End Suppo…" at bounding box center [812, 562] width 970 height 196
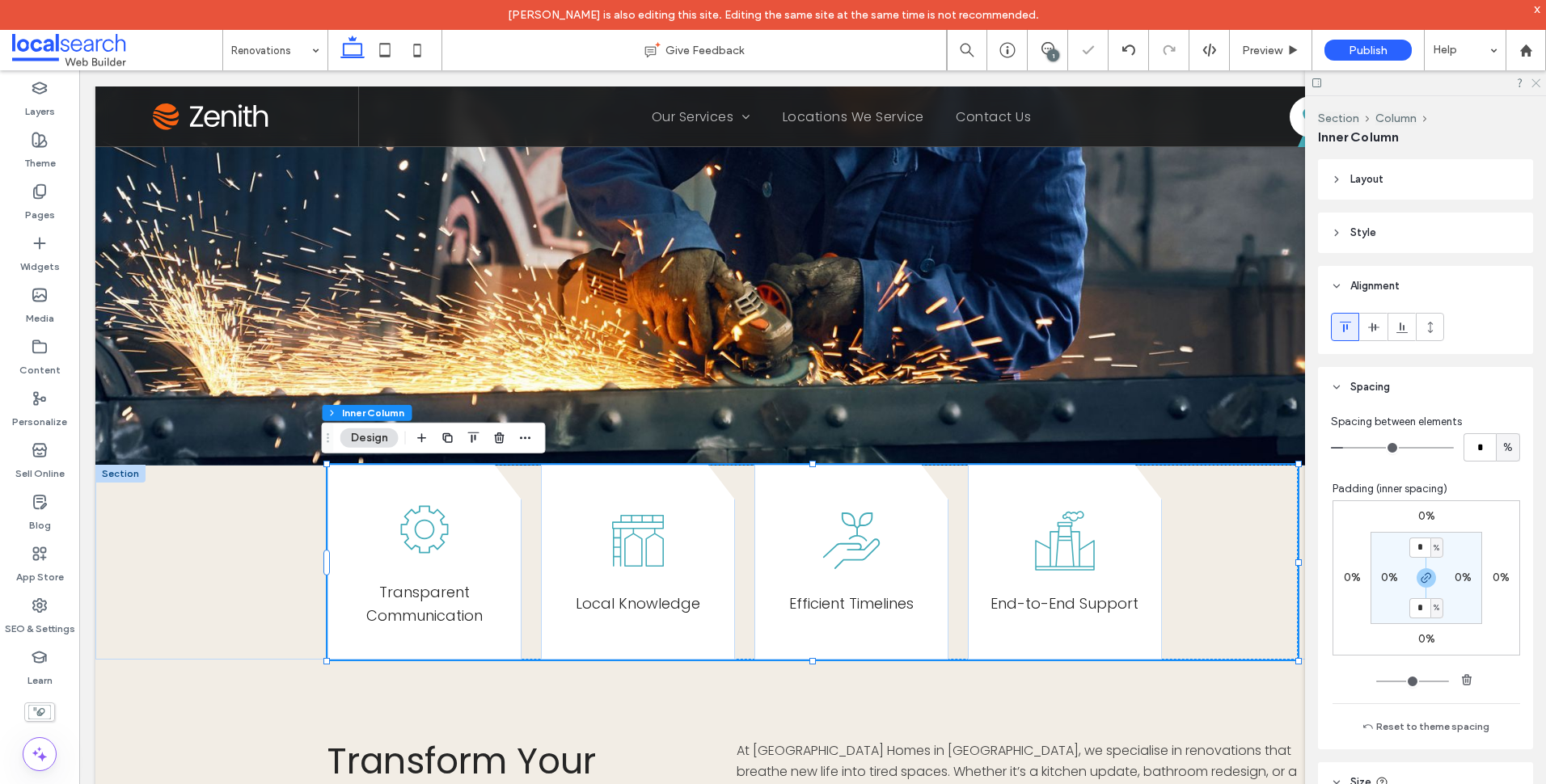
click at [1536, 83] on use at bounding box center [1535, 84] width 9 height 9
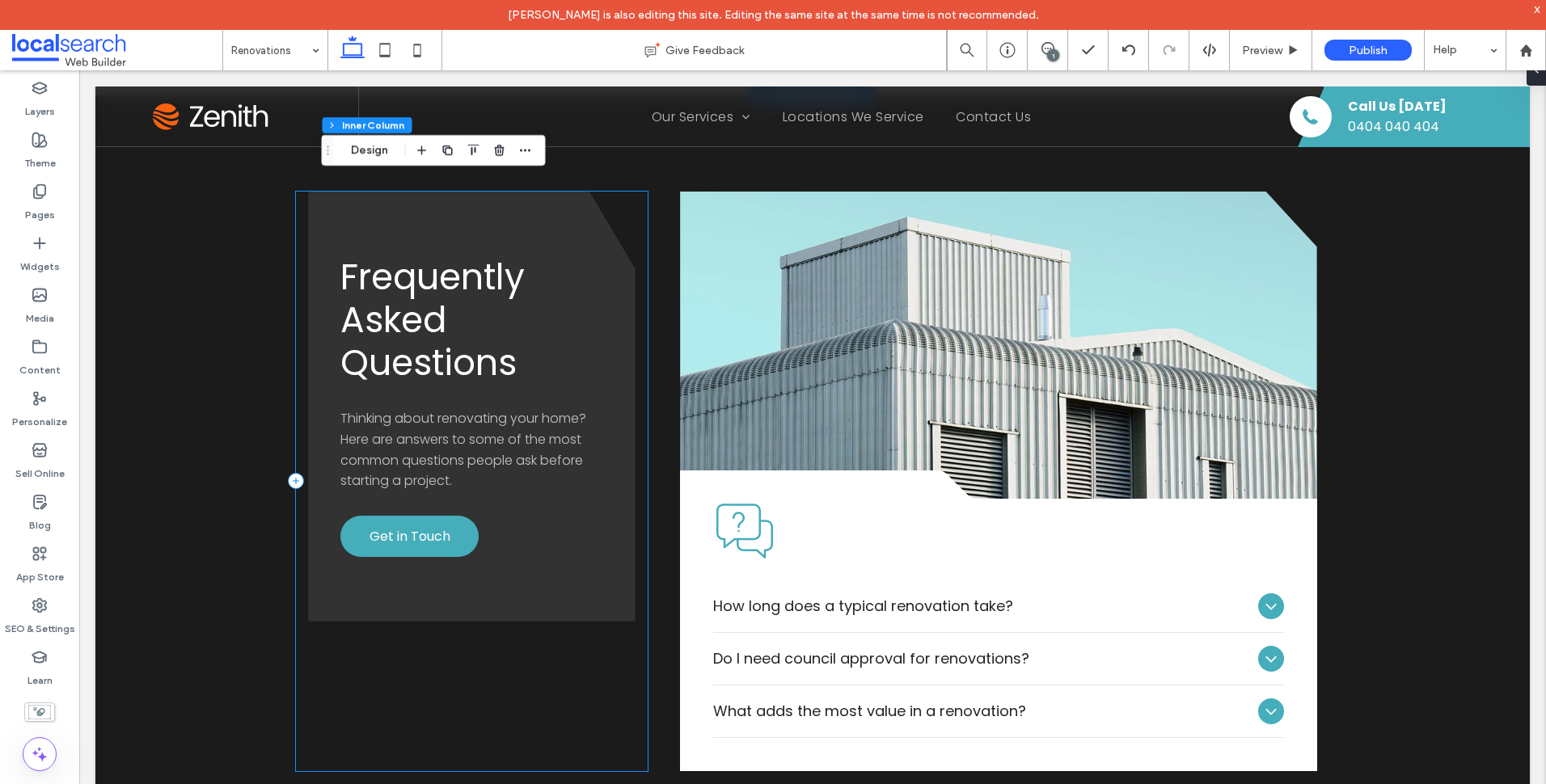
scroll to position [1617, 0]
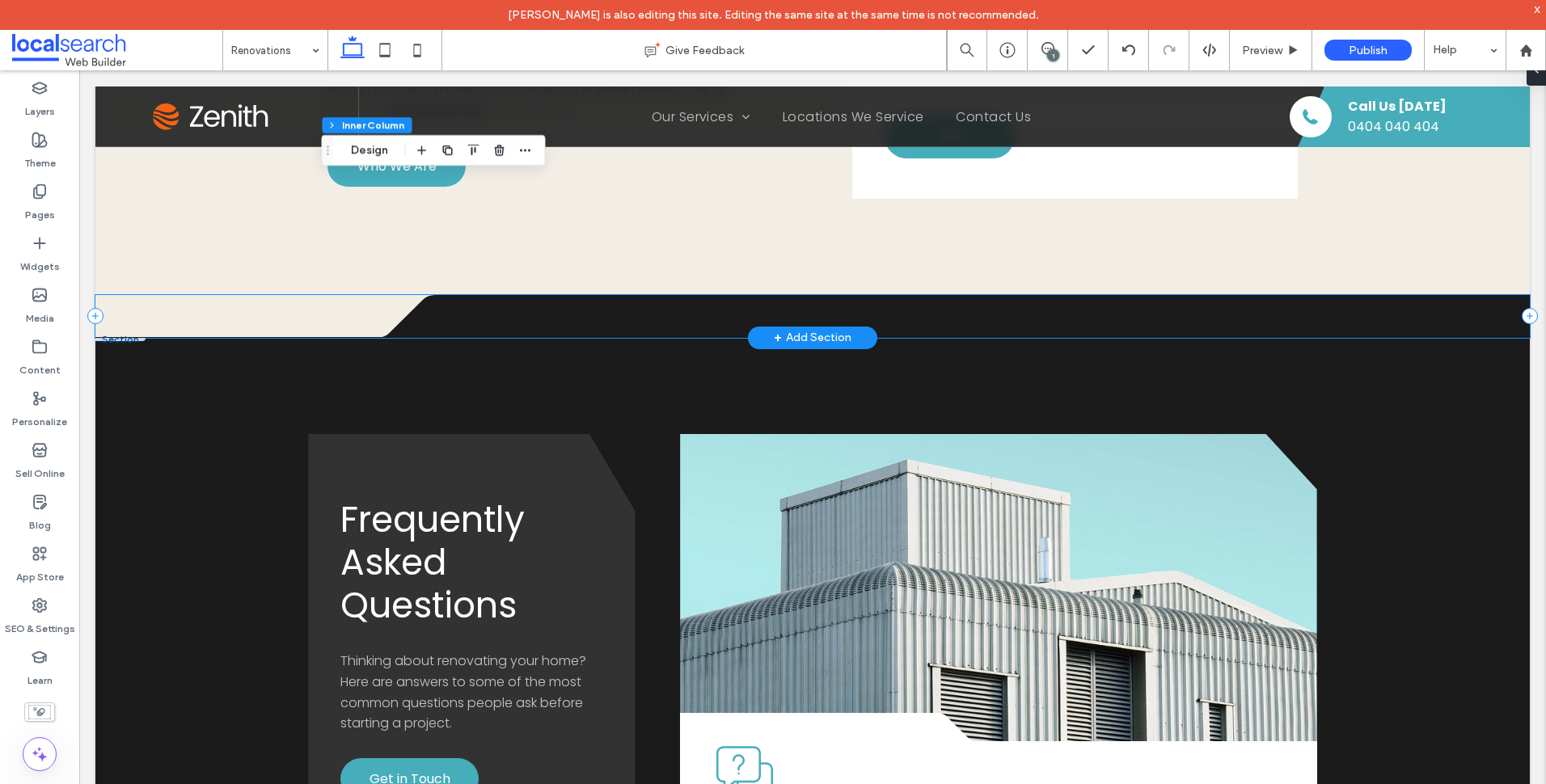
click at [145, 299] on div ".cls-1-1316329055-1316329055 { fill: none; } .cls-2-1316329055-1316329055 { cli…" at bounding box center [813, 316] width 1435 height 43
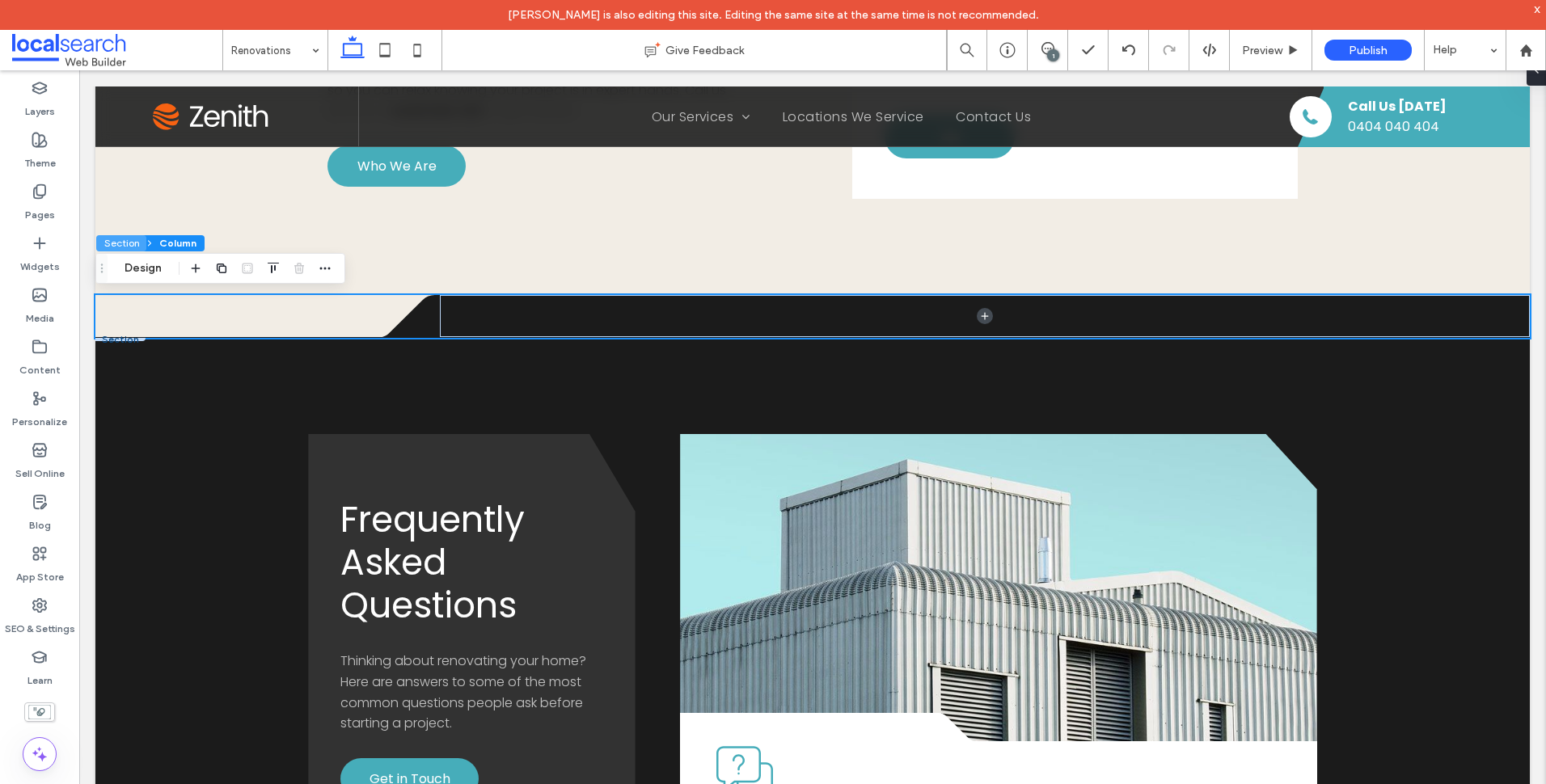
click at [123, 243] on button "Section" at bounding box center [121, 243] width 50 height 16
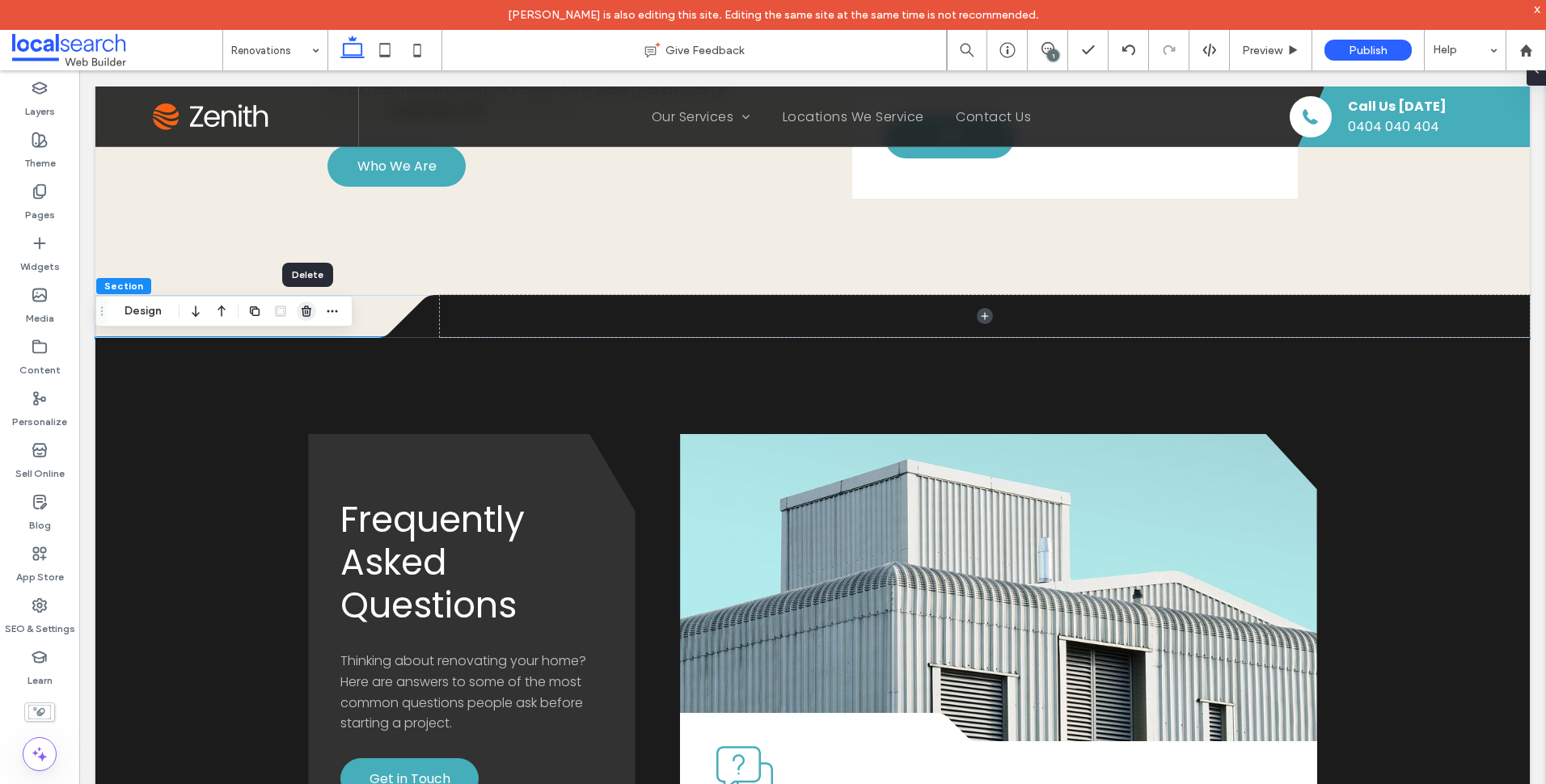
click at [304, 312] on use "button" at bounding box center [306, 310] width 10 height 11
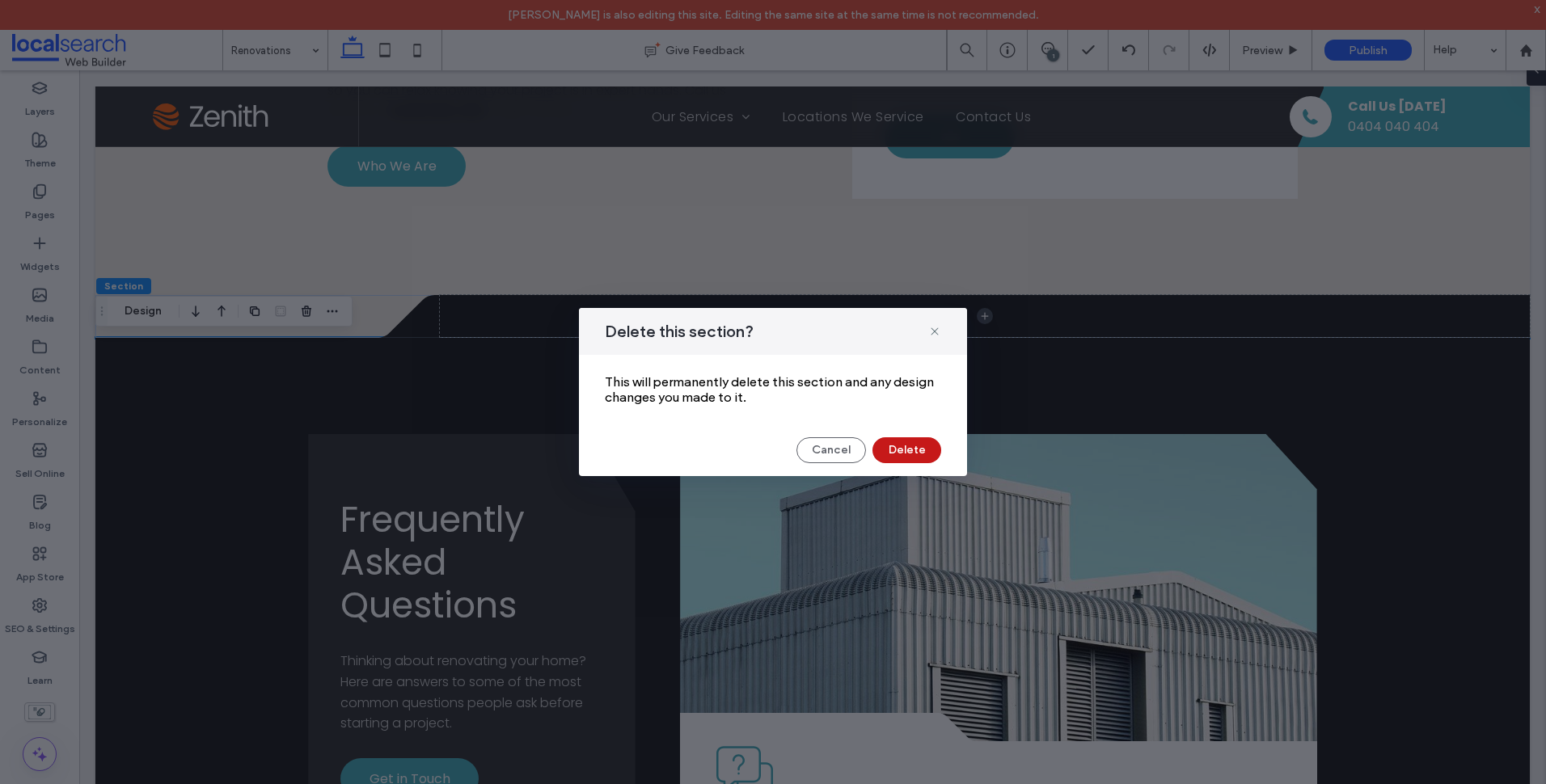
click at [921, 449] on button "Delete" at bounding box center [906, 450] width 69 height 26
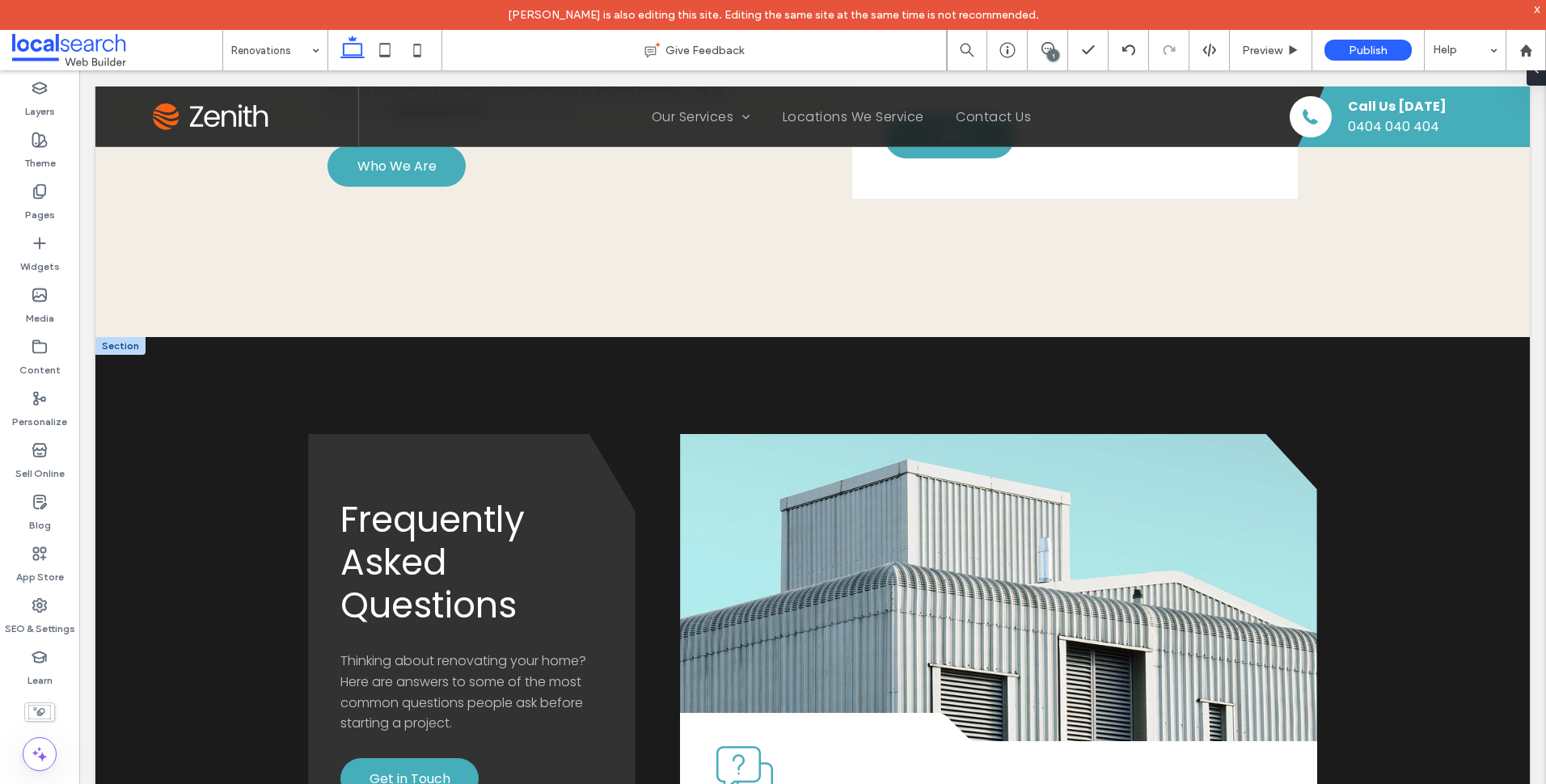
click at [117, 350] on div at bounding box center [121, 346] width 50 height 18
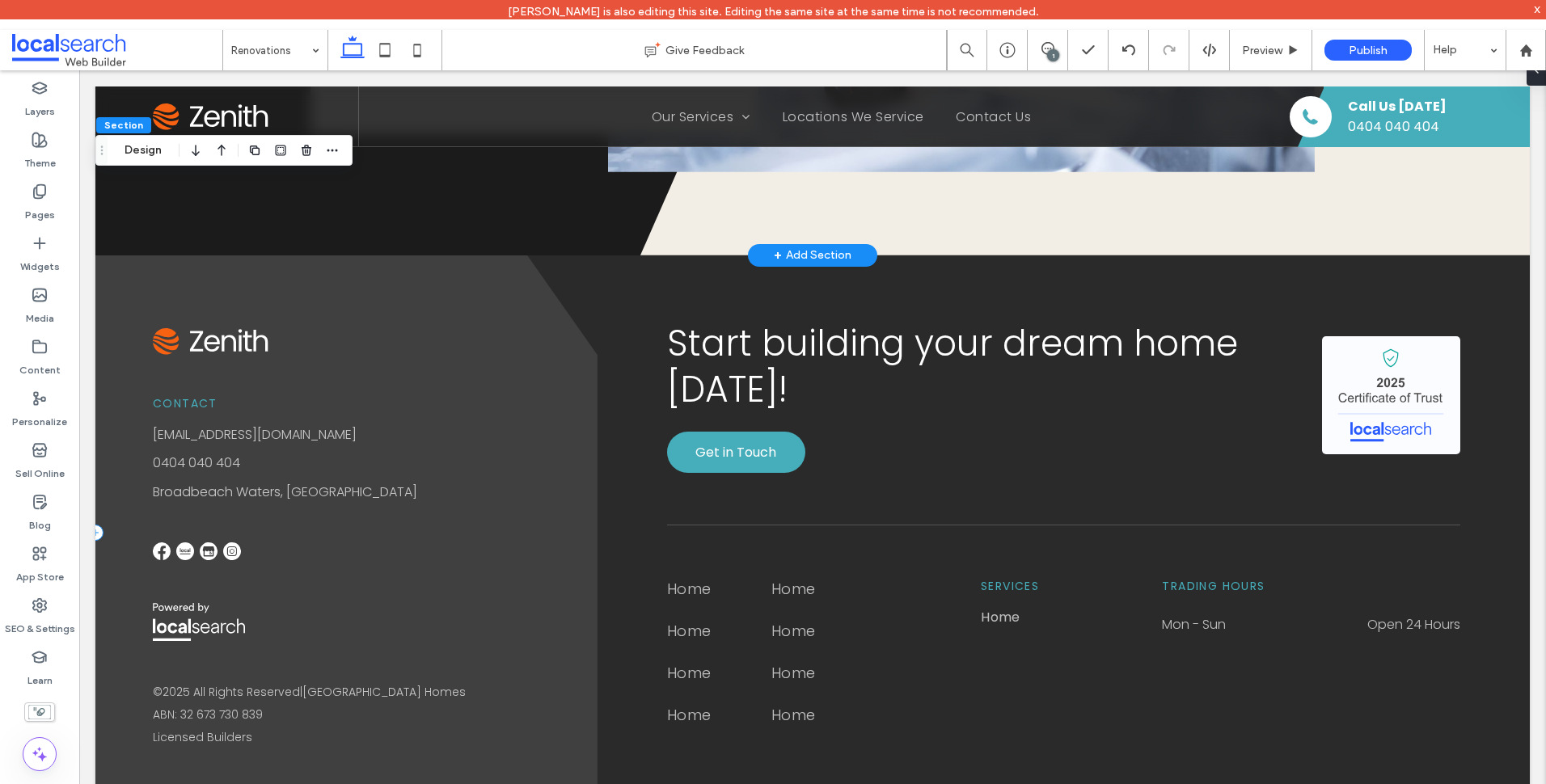
scroll to position [3127, 0]
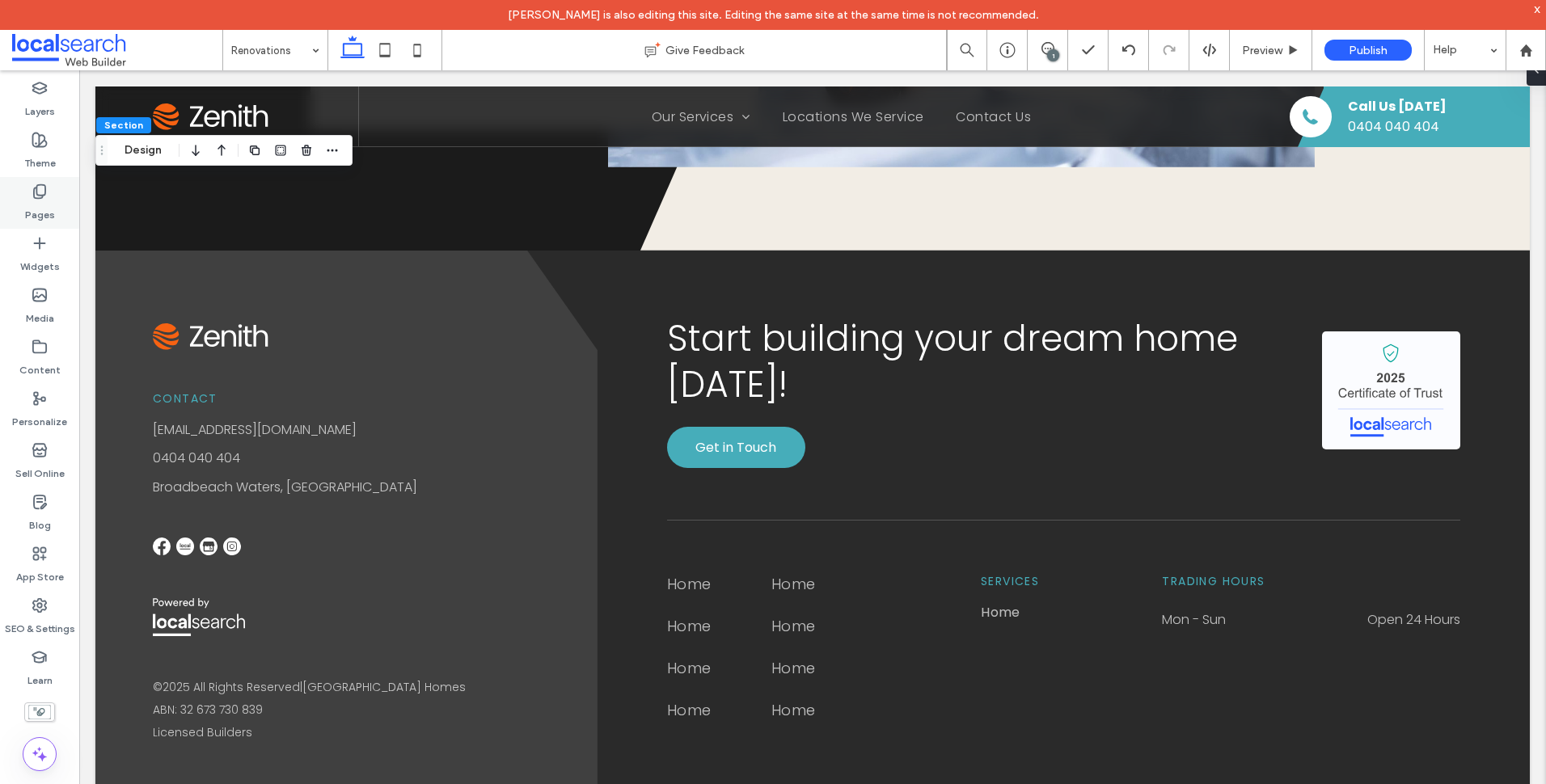
click at [24, 201] on div "Pages" at bounding box center [40, 203] width 80 height 52
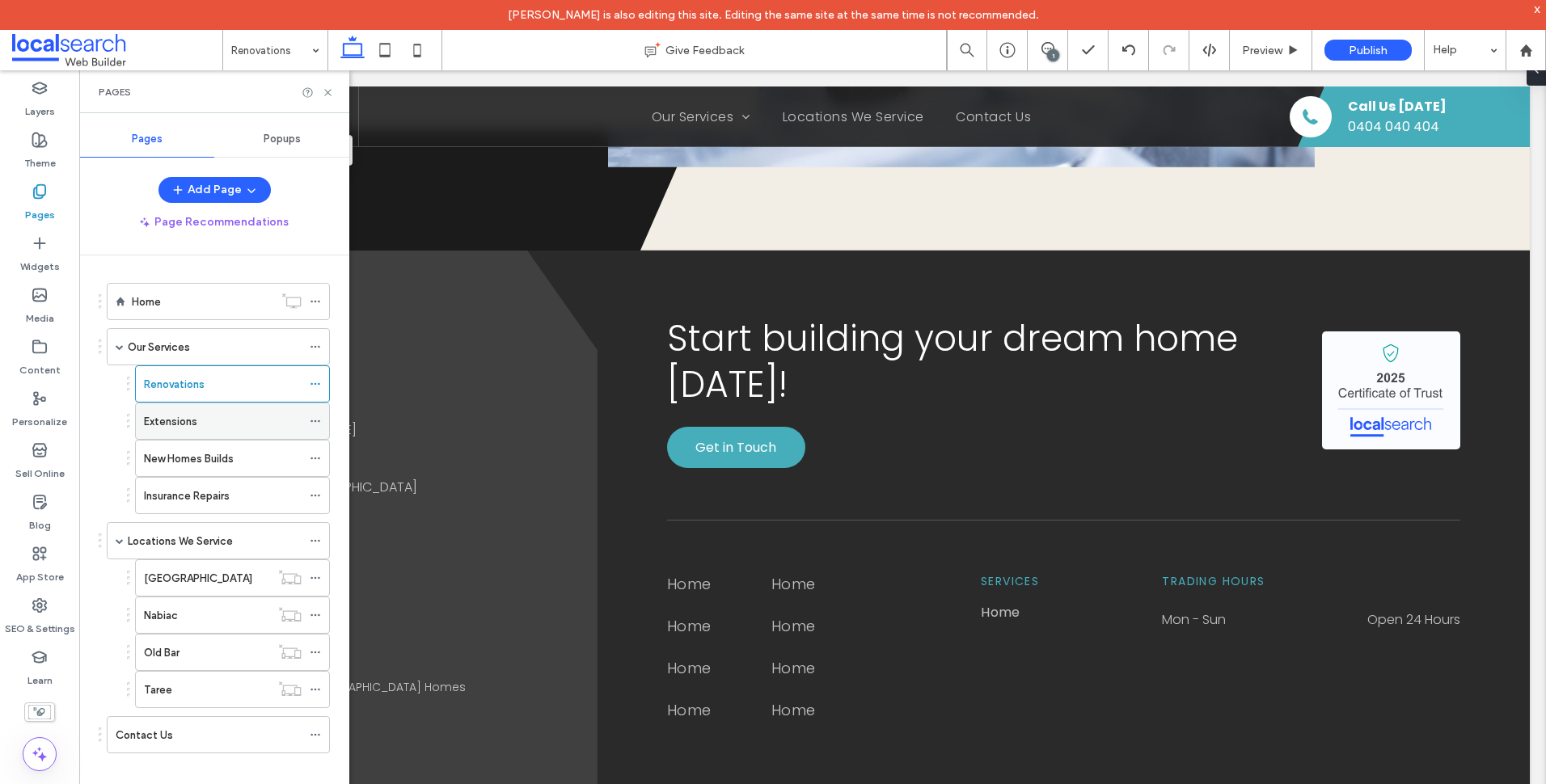
click at [255, 410] on div "Extensions" at bounding box center [222, 421] width 158 height 36
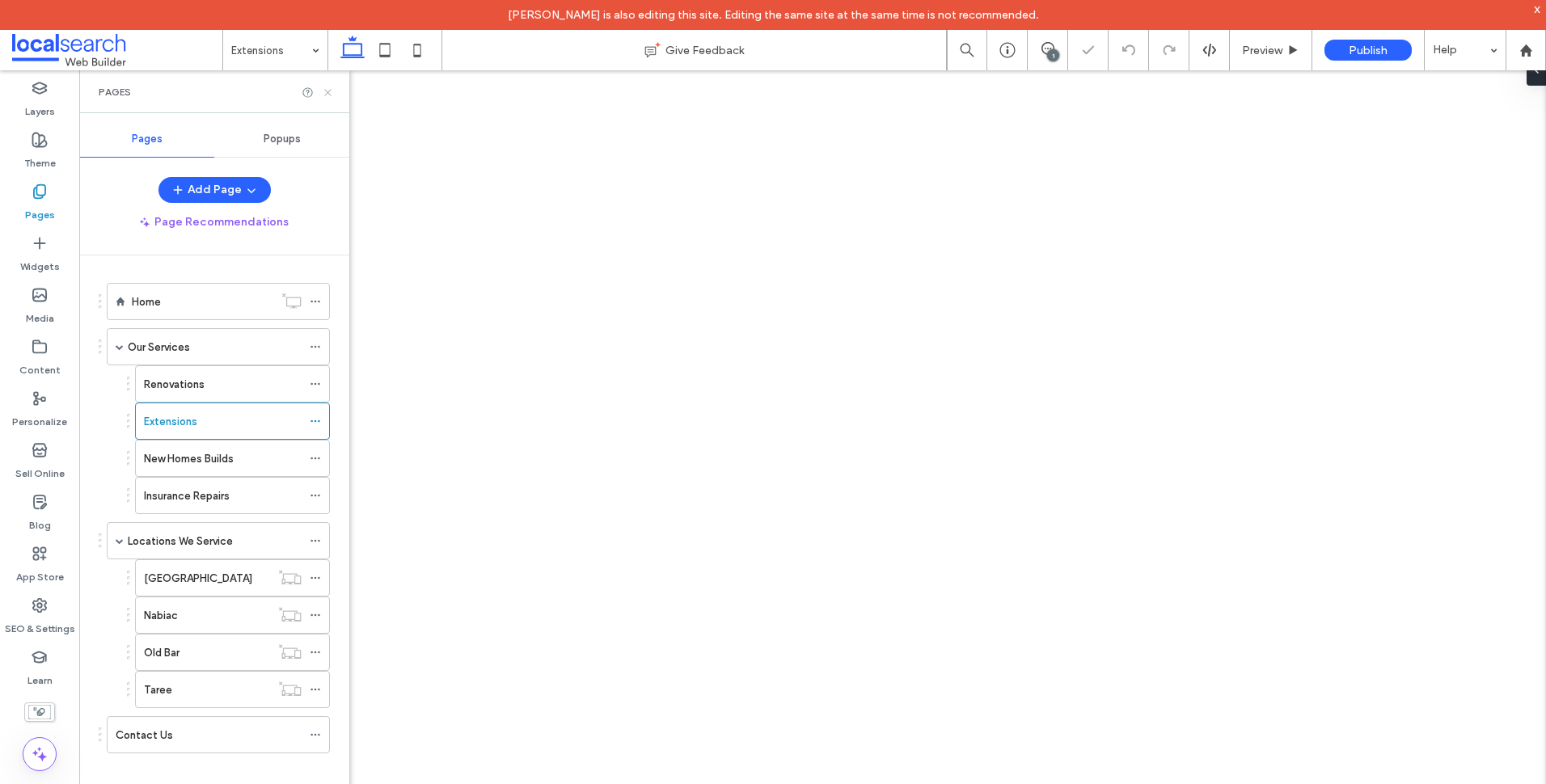
click at [330, 93] on icon at bounding box center [327, 93] width 12 height 12
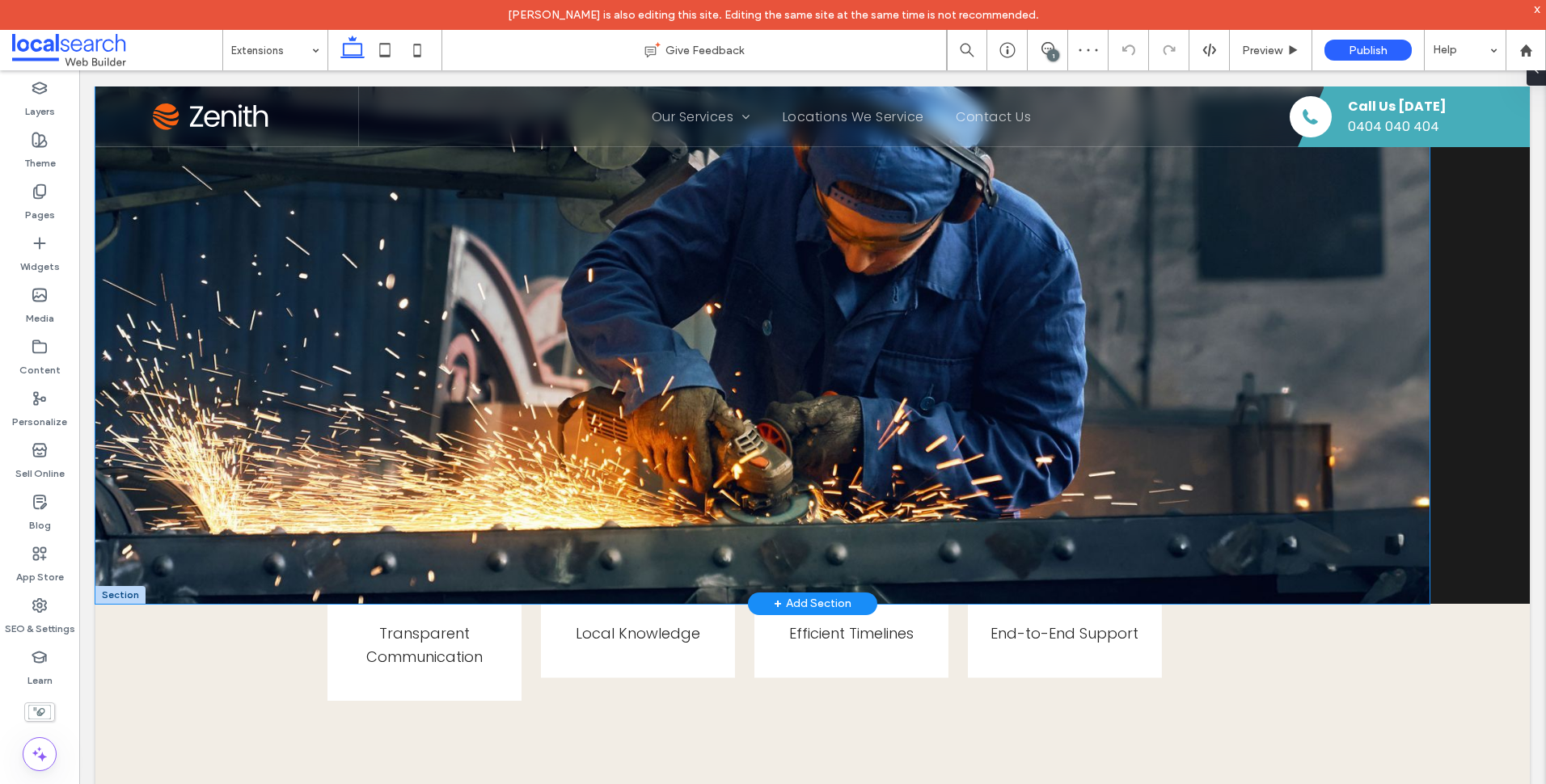
scroll to position [566, 0]
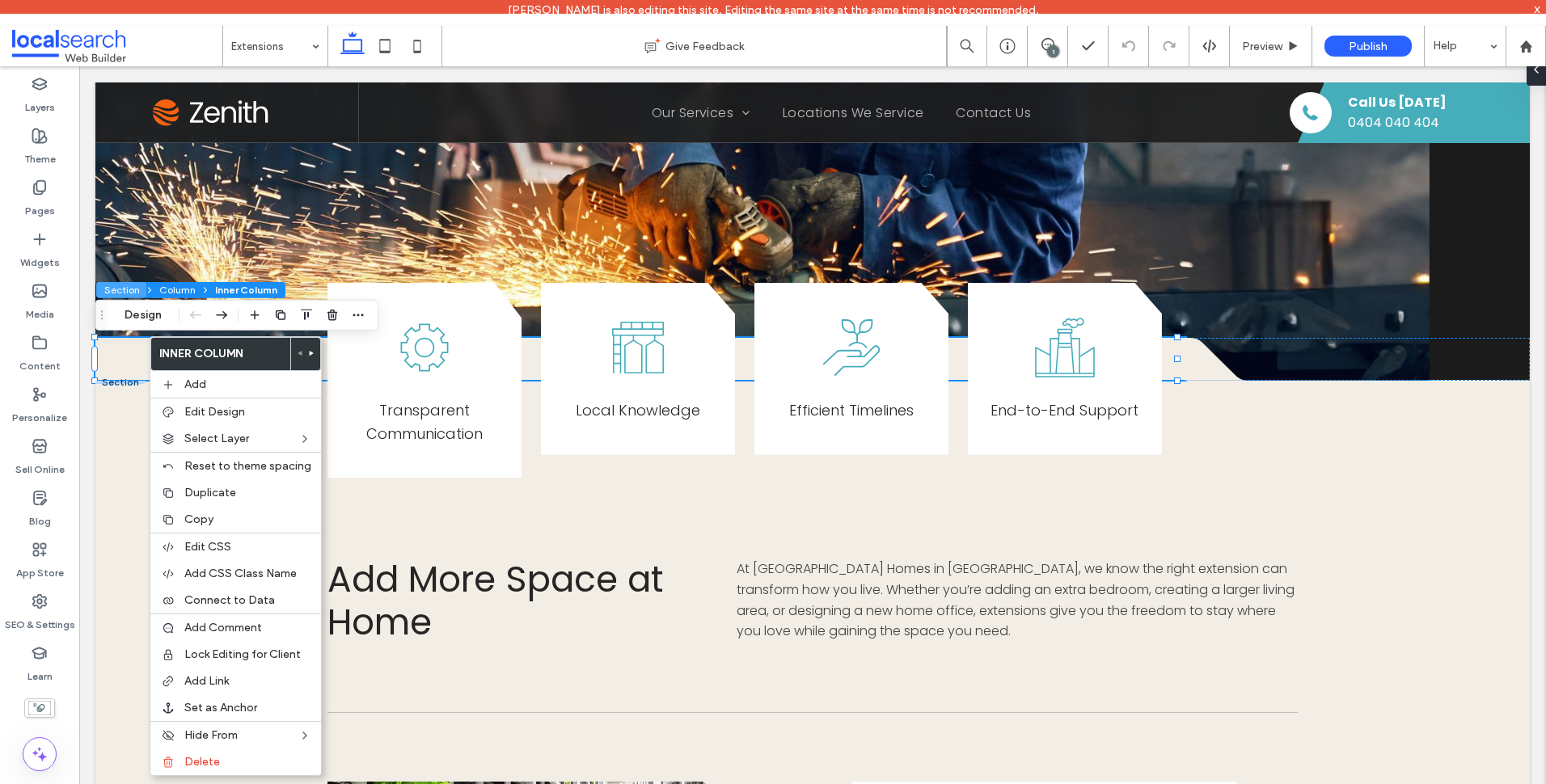
click at [127, 290] on button "Section" at bounding box center [121, 291] width 50 height 16
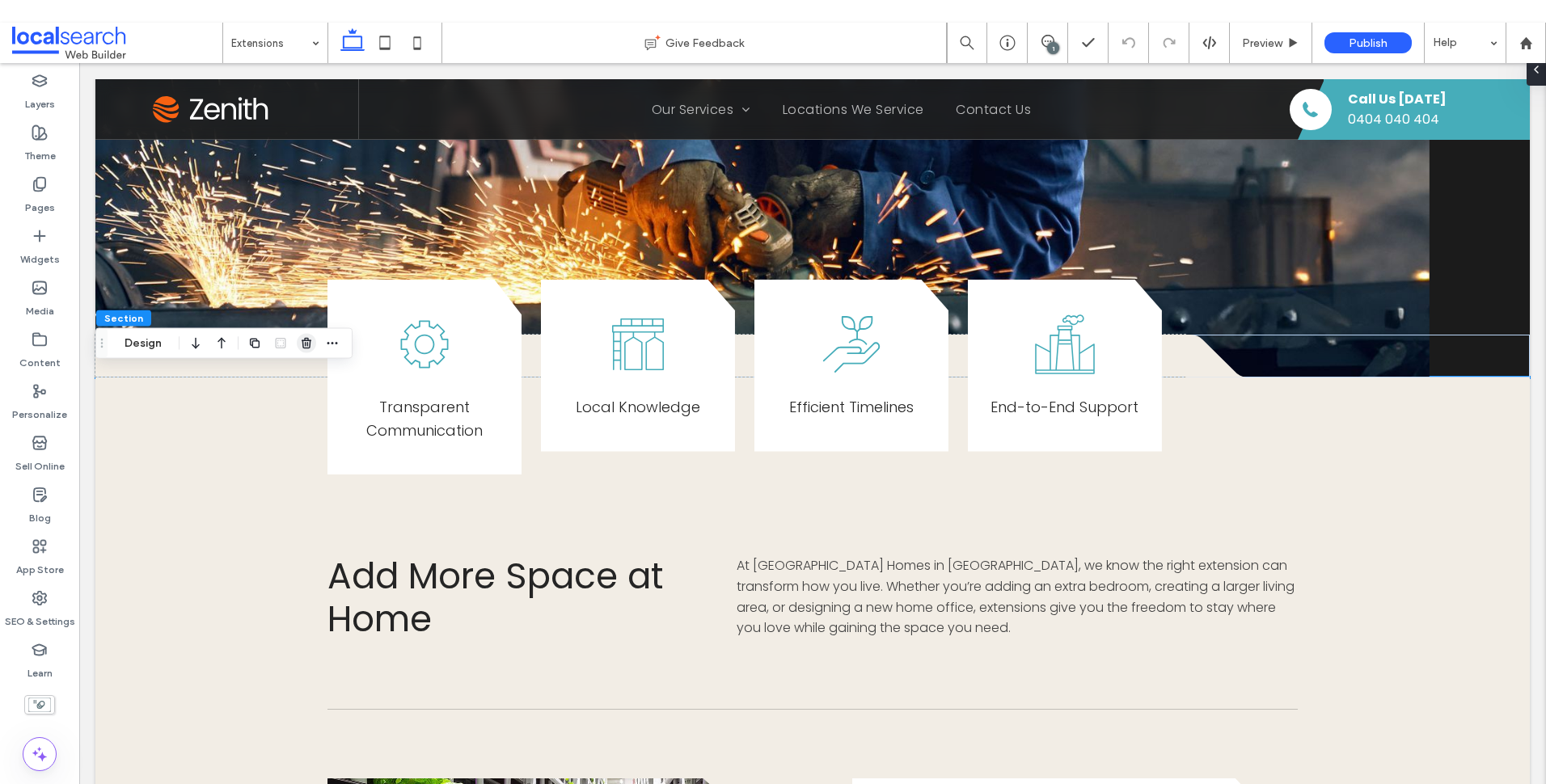
click at [308, 343] on use "button" at bounding box center [306, 342] width 10 height 11
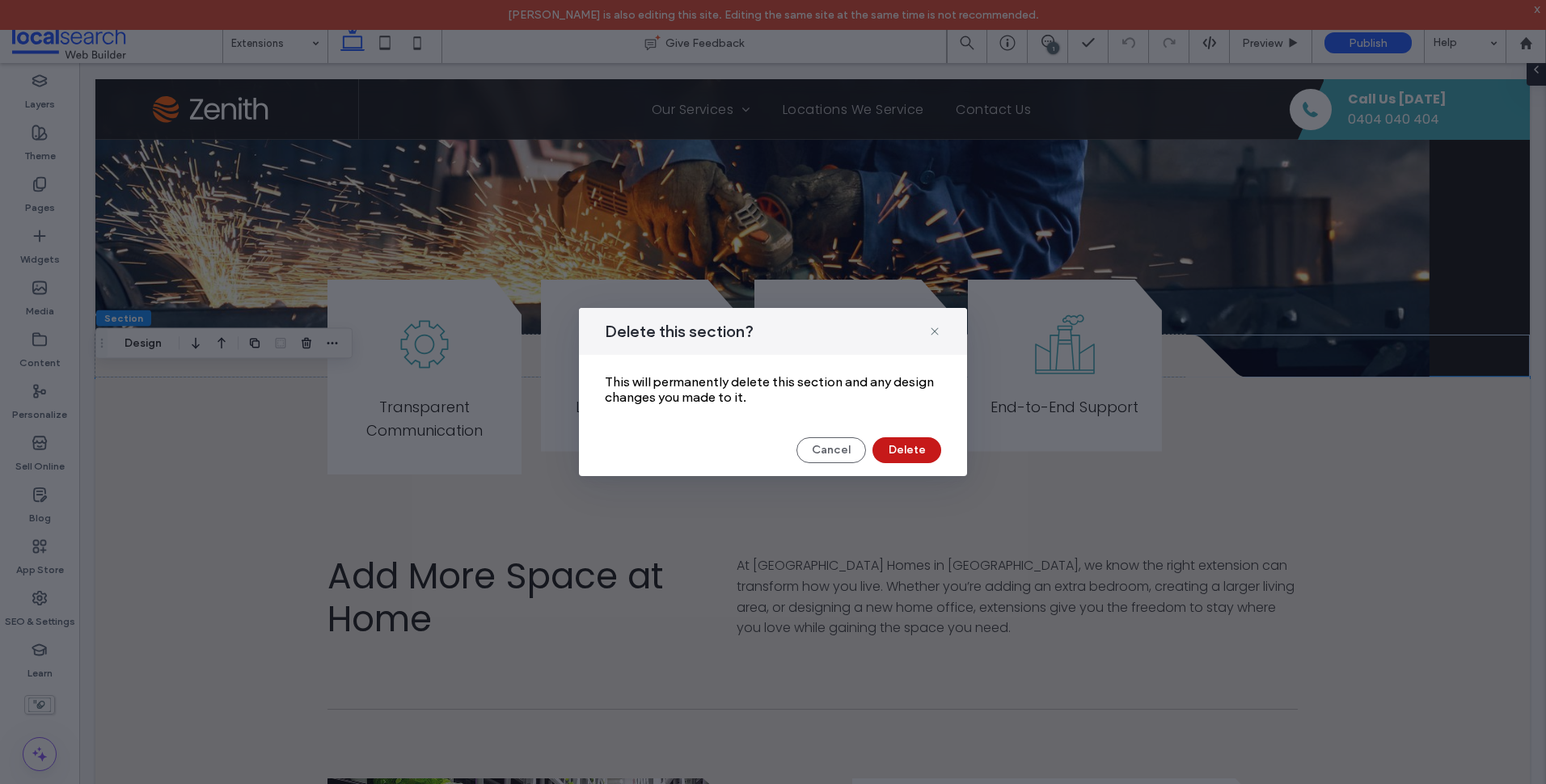
click at [913, 445] on button "Delete" at bounding box center [906, 450] width 69 height 26
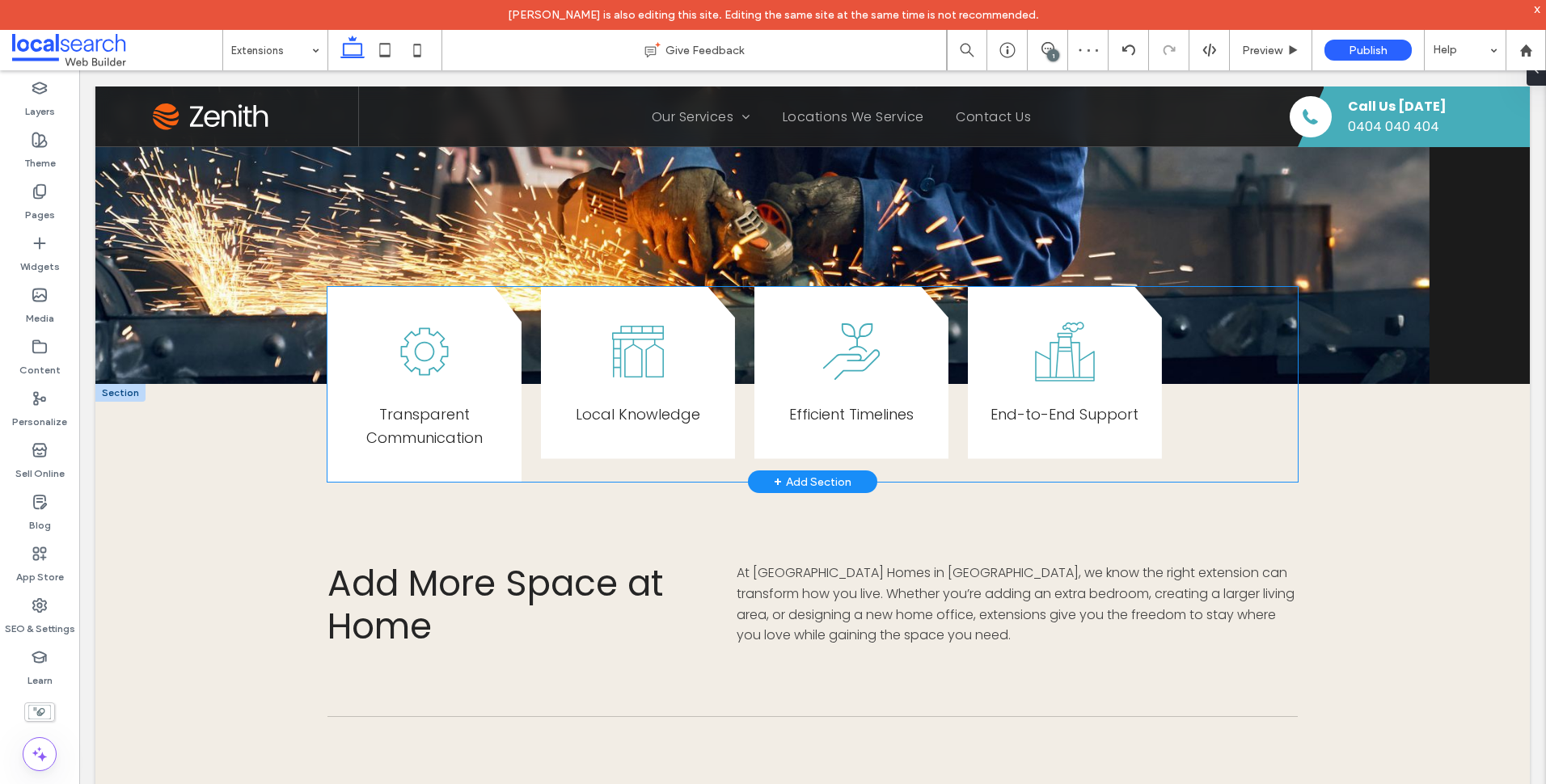
click at [521, 449] on div "Transparent Communication Local Knowledge E fficient Timelines End-to-End Suppo…" at bounding box center [812, 385] width 970 height 196
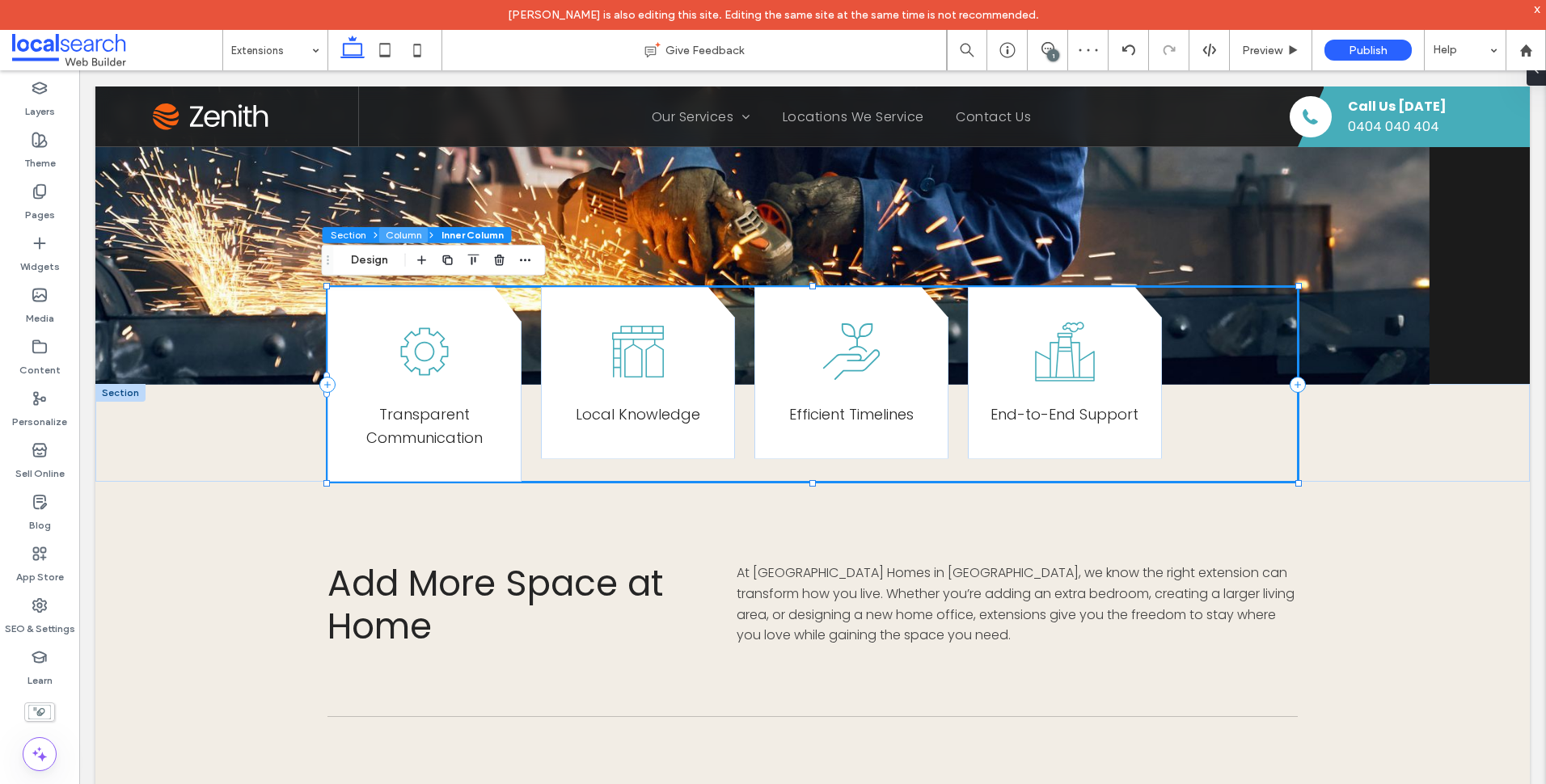
click at [386, 237] on button "Column" at bounding box center [404, 235] width 50 height 16
click at [369, 266] on button "Design" at bounding box center [369, 261] width 58 height 19
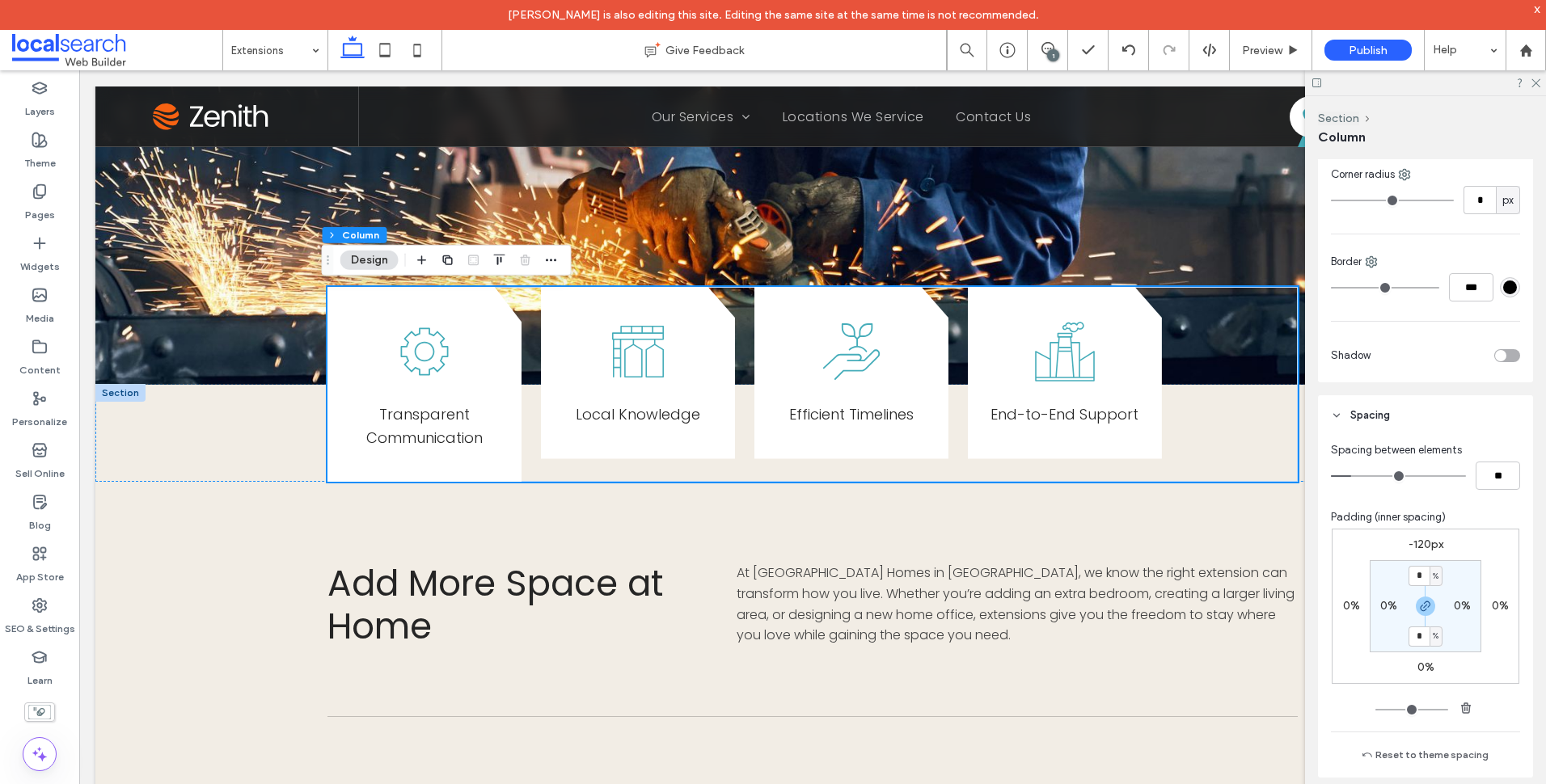
click at [1424, 538] on label "-120px" at bounding box center [1426, 544] width 35 height 14
type input "*"
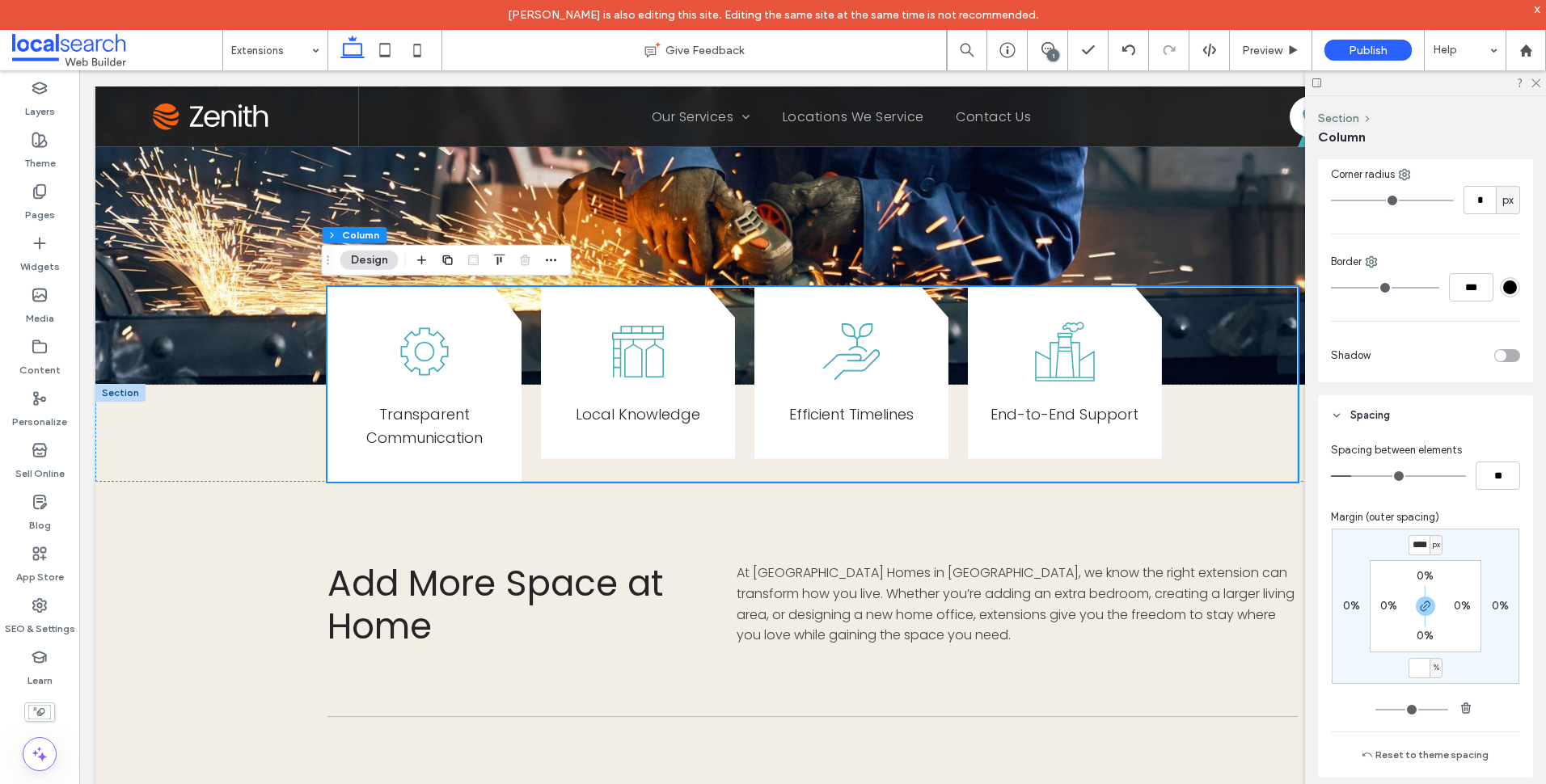
type input "*"
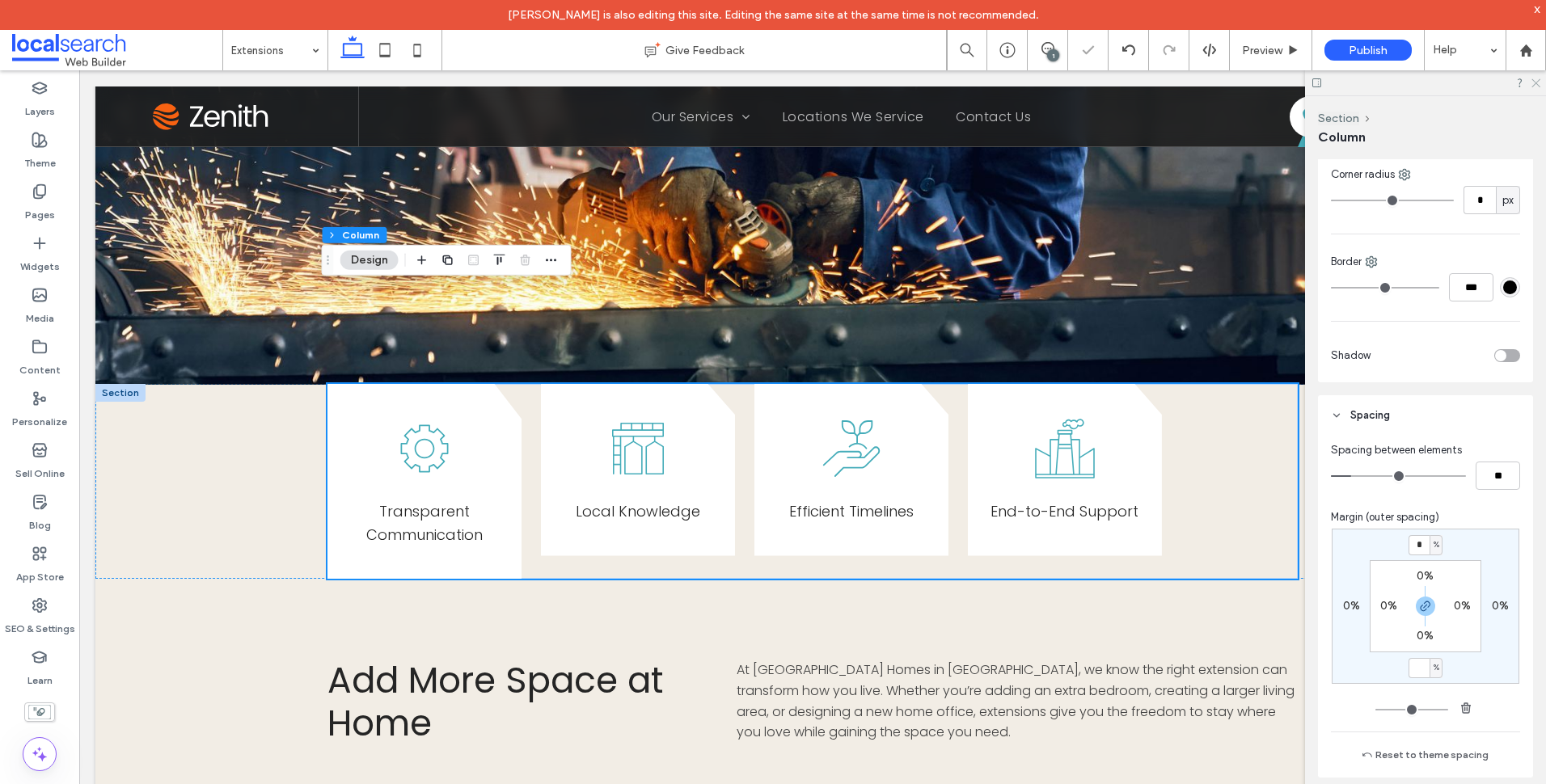
click at [1531, 84] on icon at bounding box center [1535, 82] width 11 height 11
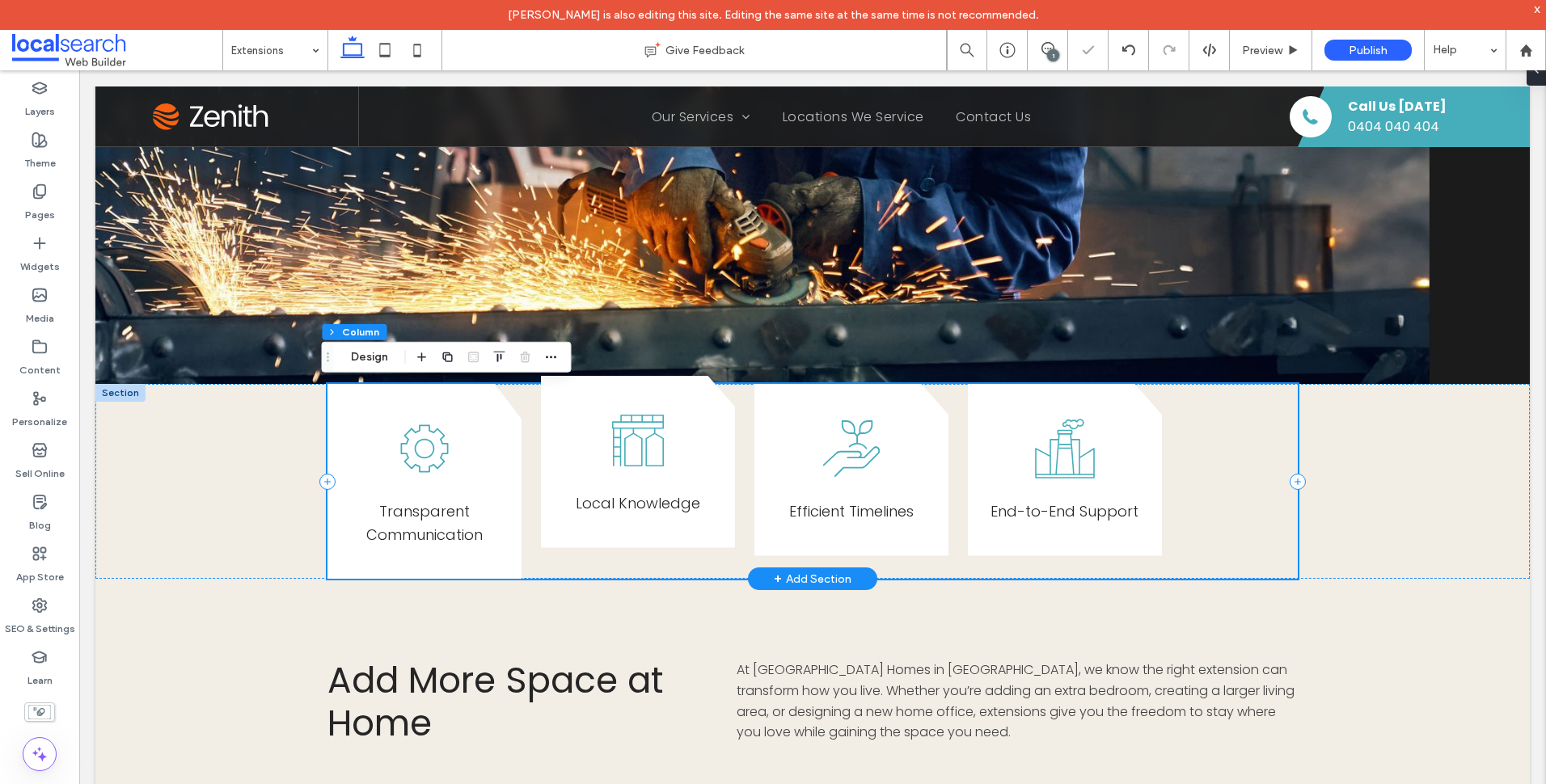
click at [715, 468] on div "Local Knowledge" at bounding box center [637, 462] width 194 height 172
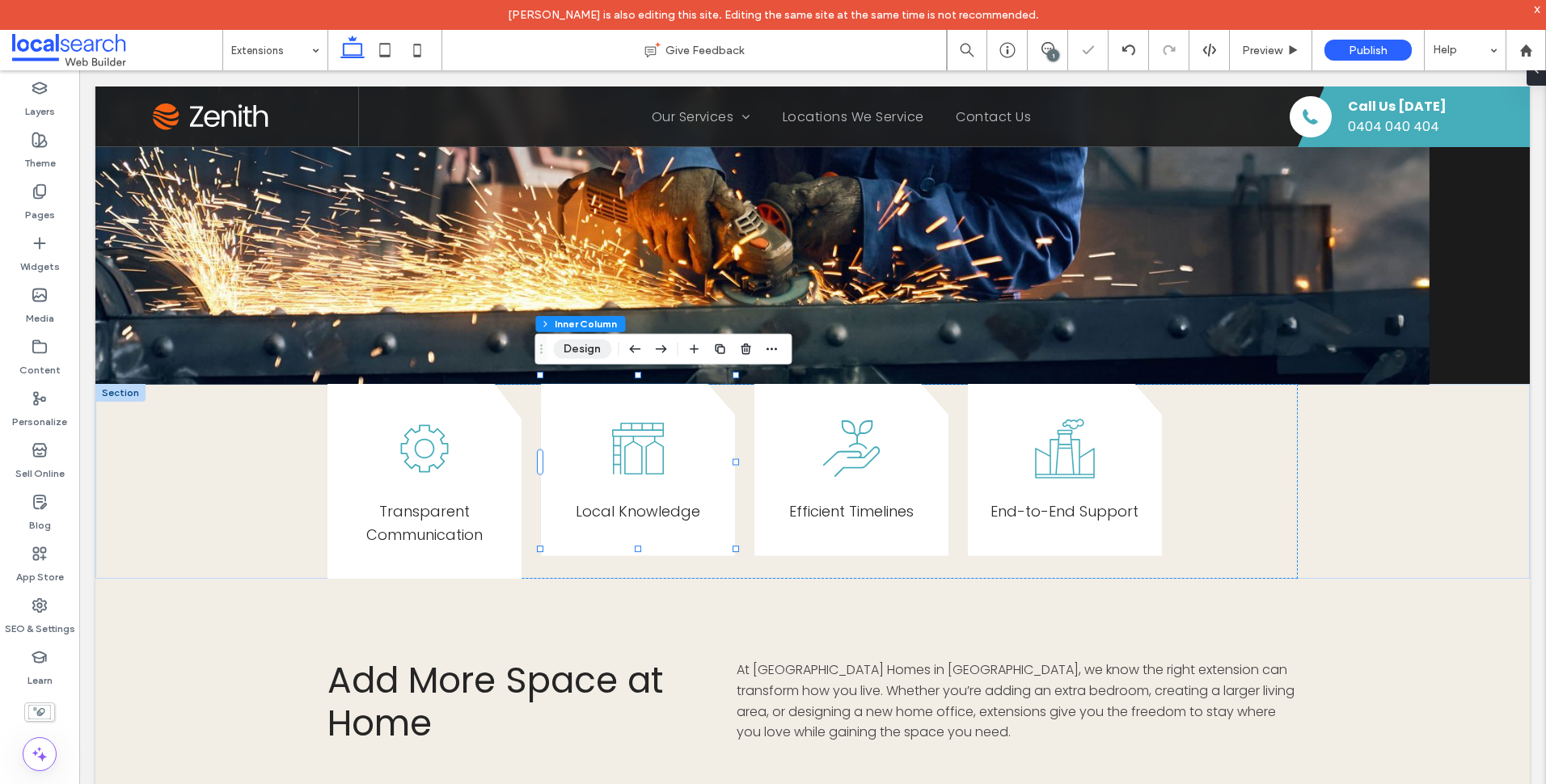
drag, startPoint x: 587, startPoint y: 354, endPoint x: 643, endPoint y: 308, distance: 72.5
click at [587, 354] on button "Design" at bounding box center [582, 349] width 58 height 19
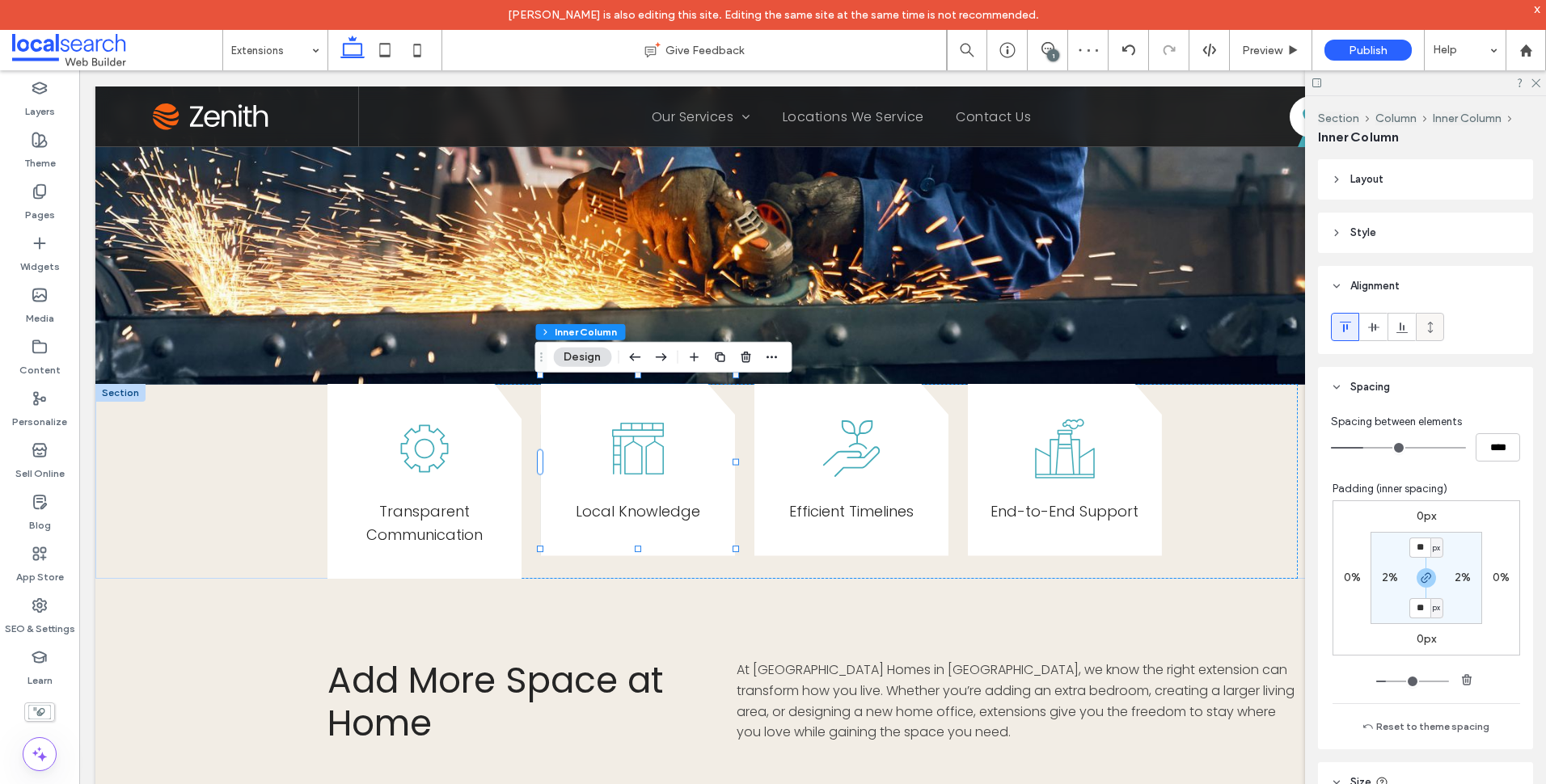
click at [1424, 325] on icon at bounding box center [1431, 327] width 13 height 13
type input "***"
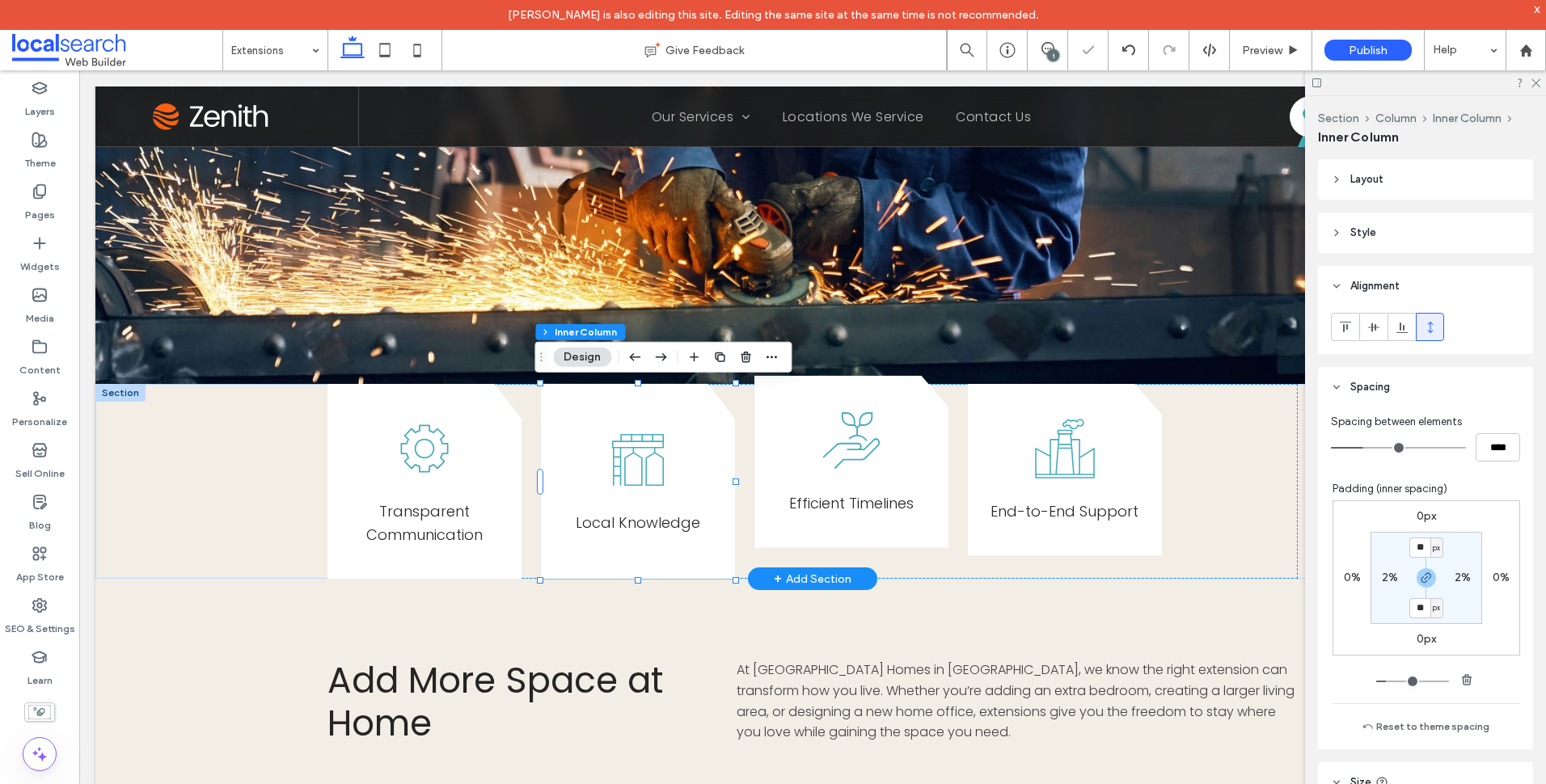
click at [939, 486] on div "E fficient Timelines" at bounding box center [851, 462] width 194 height 172
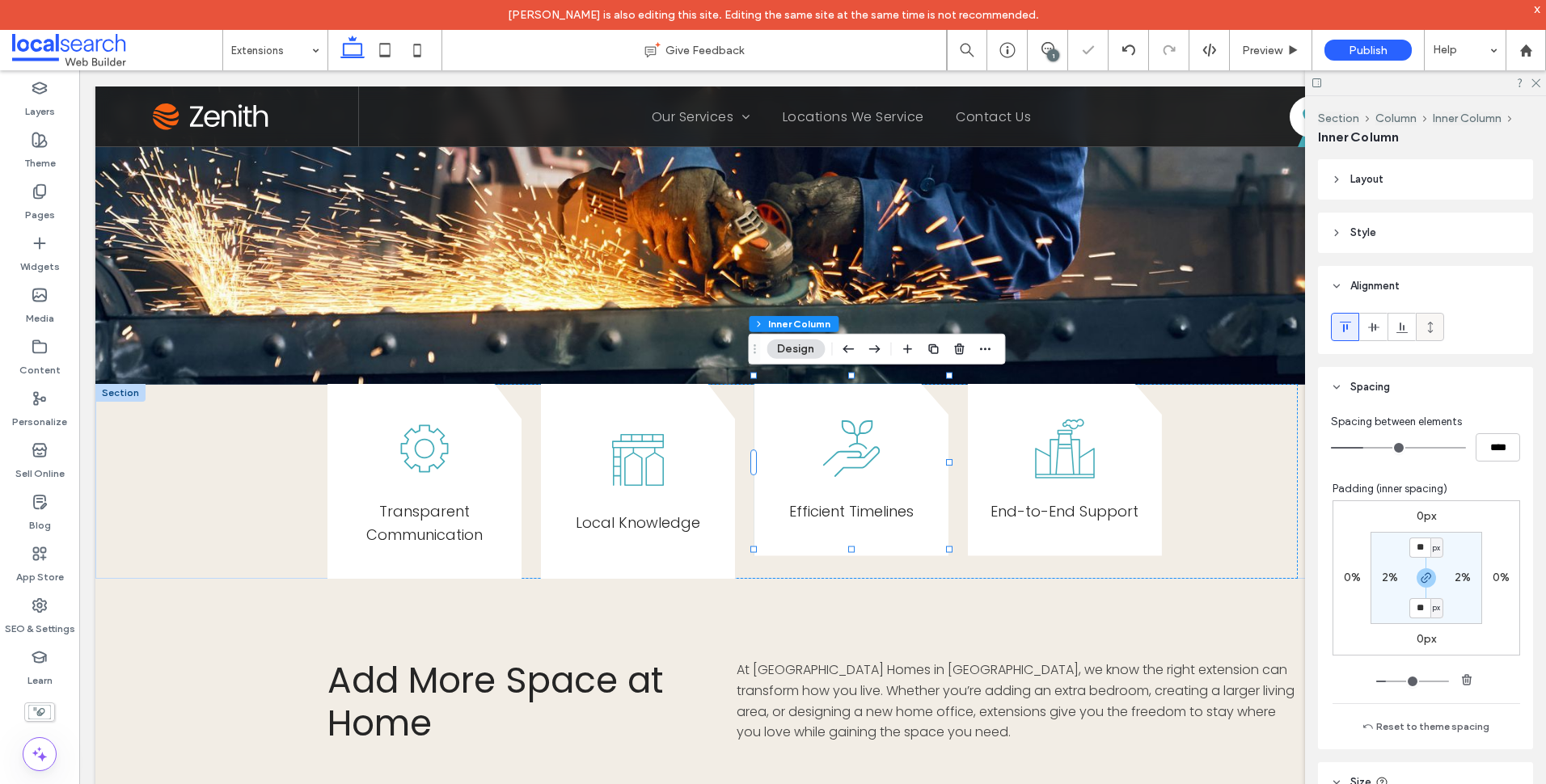
click at [1431, 330] on use at bounding box center [1430, 326] width 5 height 11
type input "***"
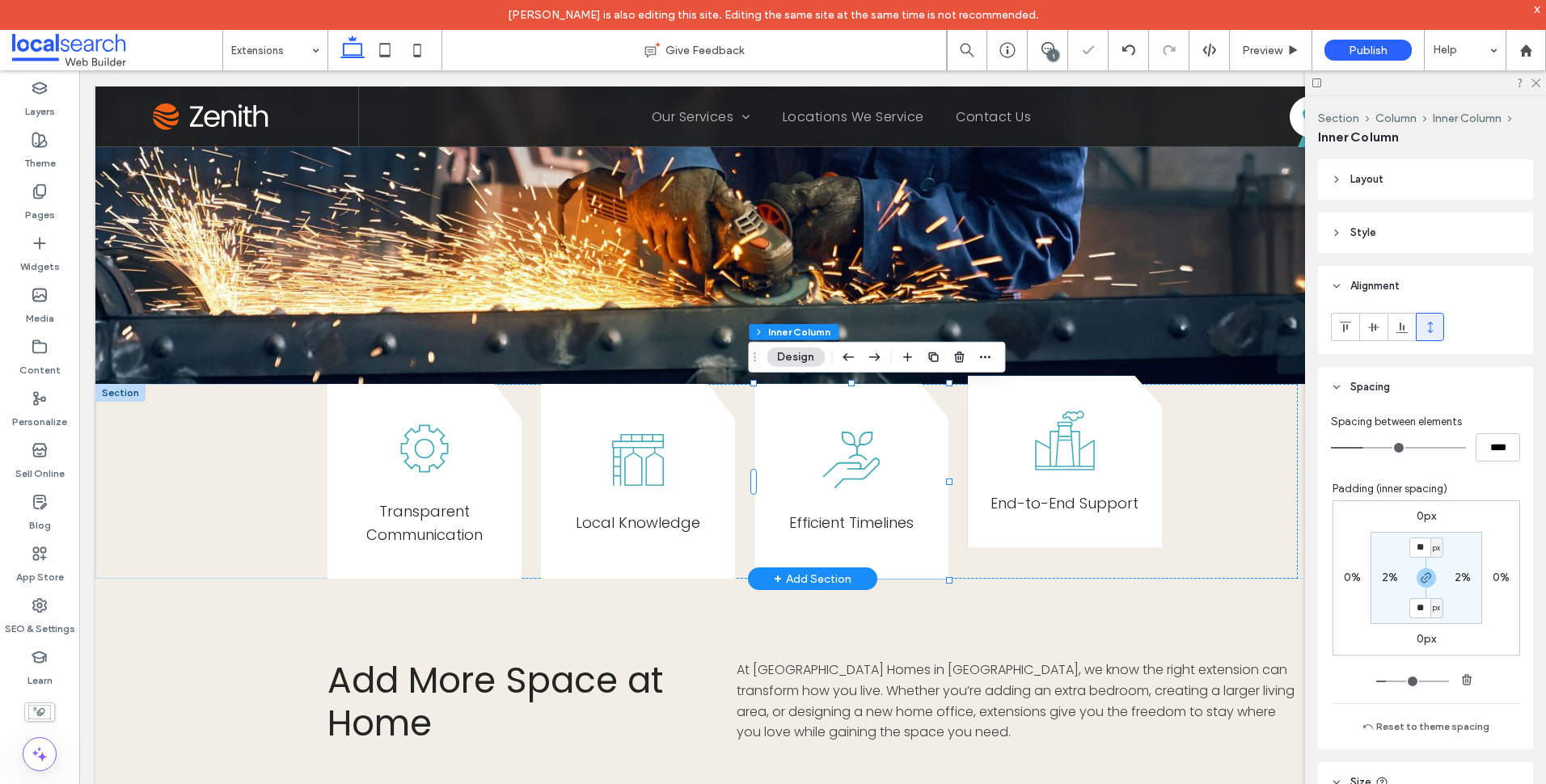
click at [1152, 444] on div "End-to-End Support" at bounding box center [1064, 462] width 194 height 172
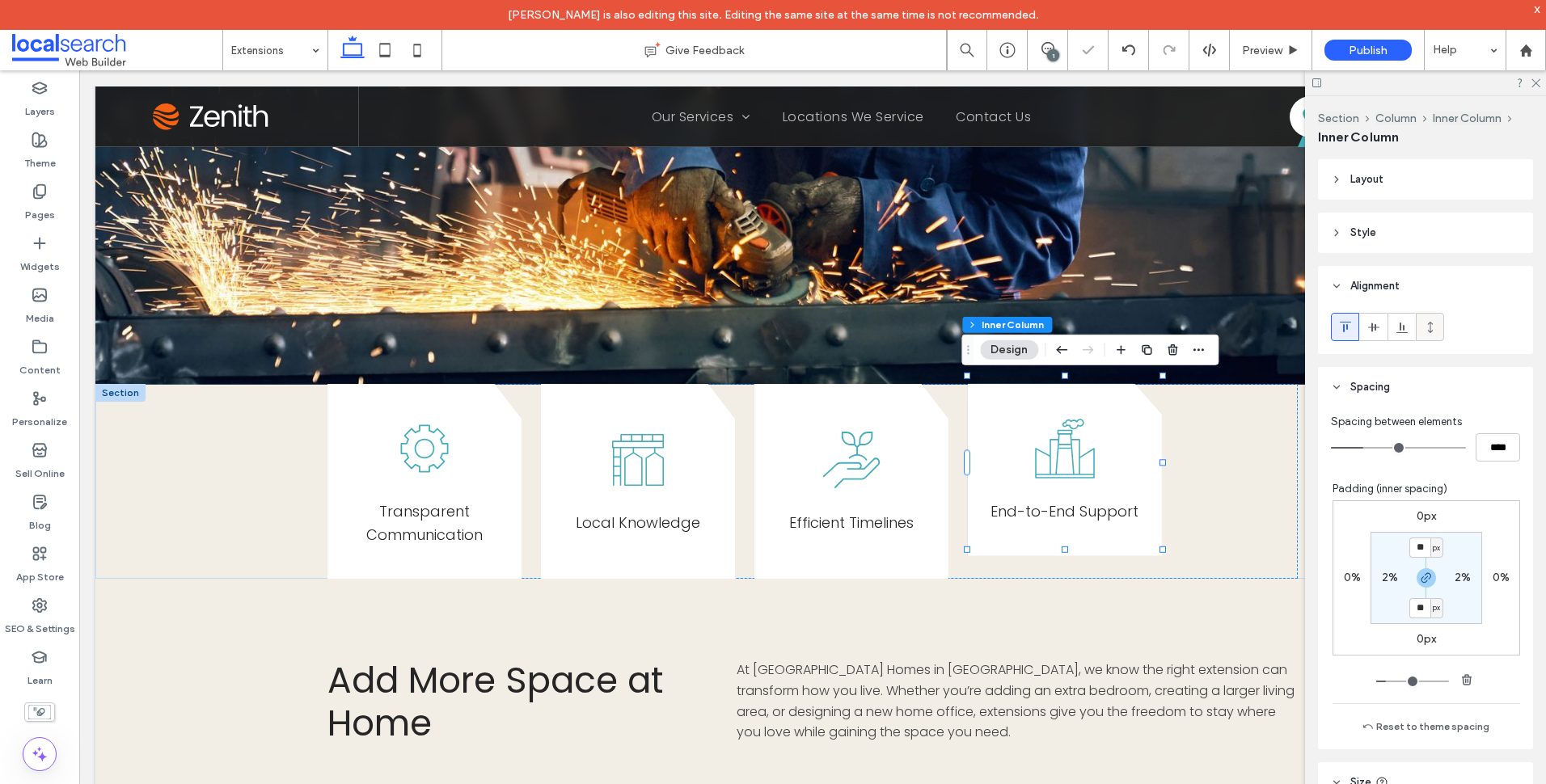
click at [1422, 319] on div at bounding box center [1430, 326] width 27 height 27
type input "***"
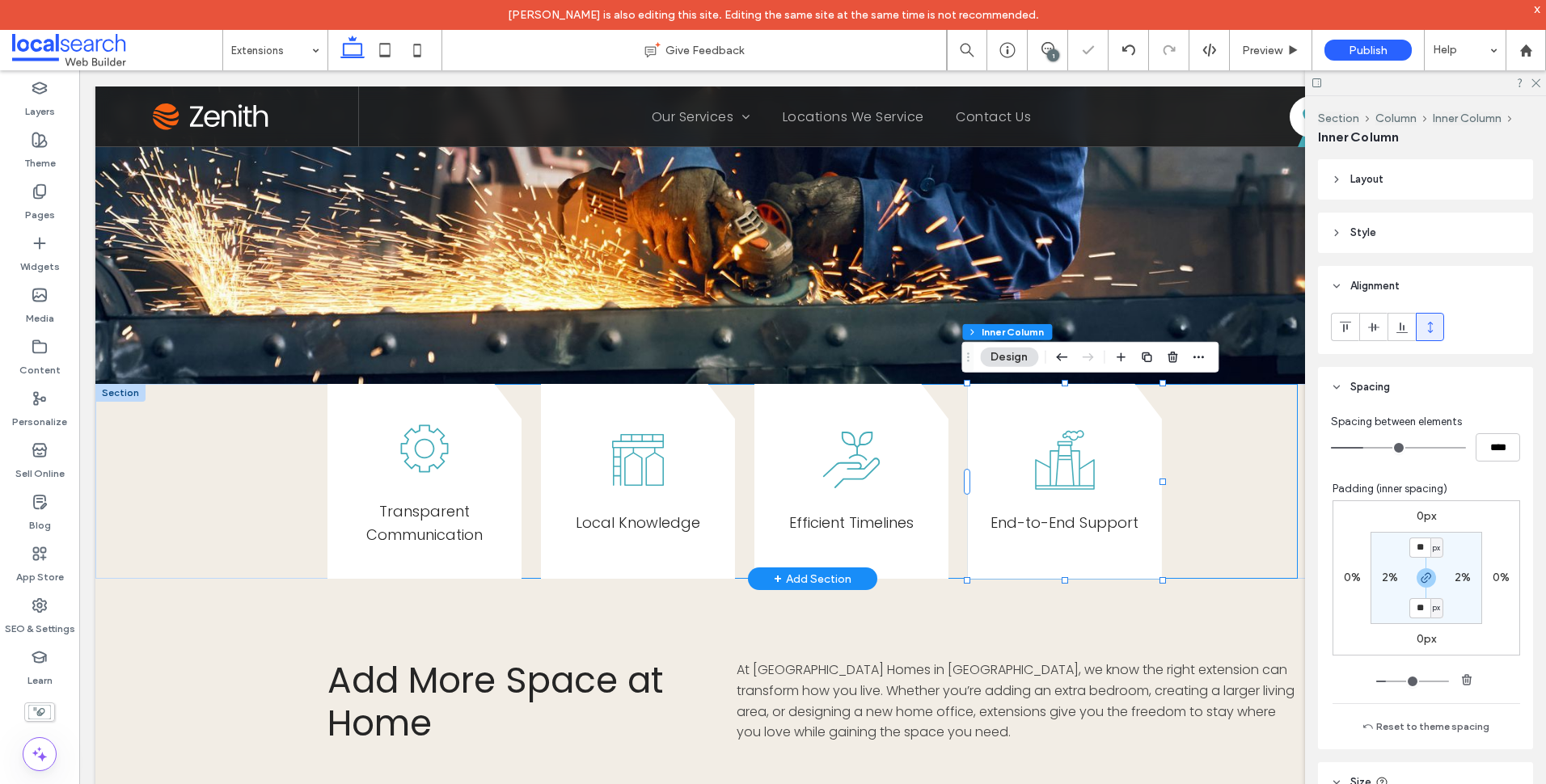
click at [1251, 476] on div "Transparent Communication Local Knowledge E fficient Timelines End-to-End Suppo…" at bounding box center [812, 481] width 970 height 196
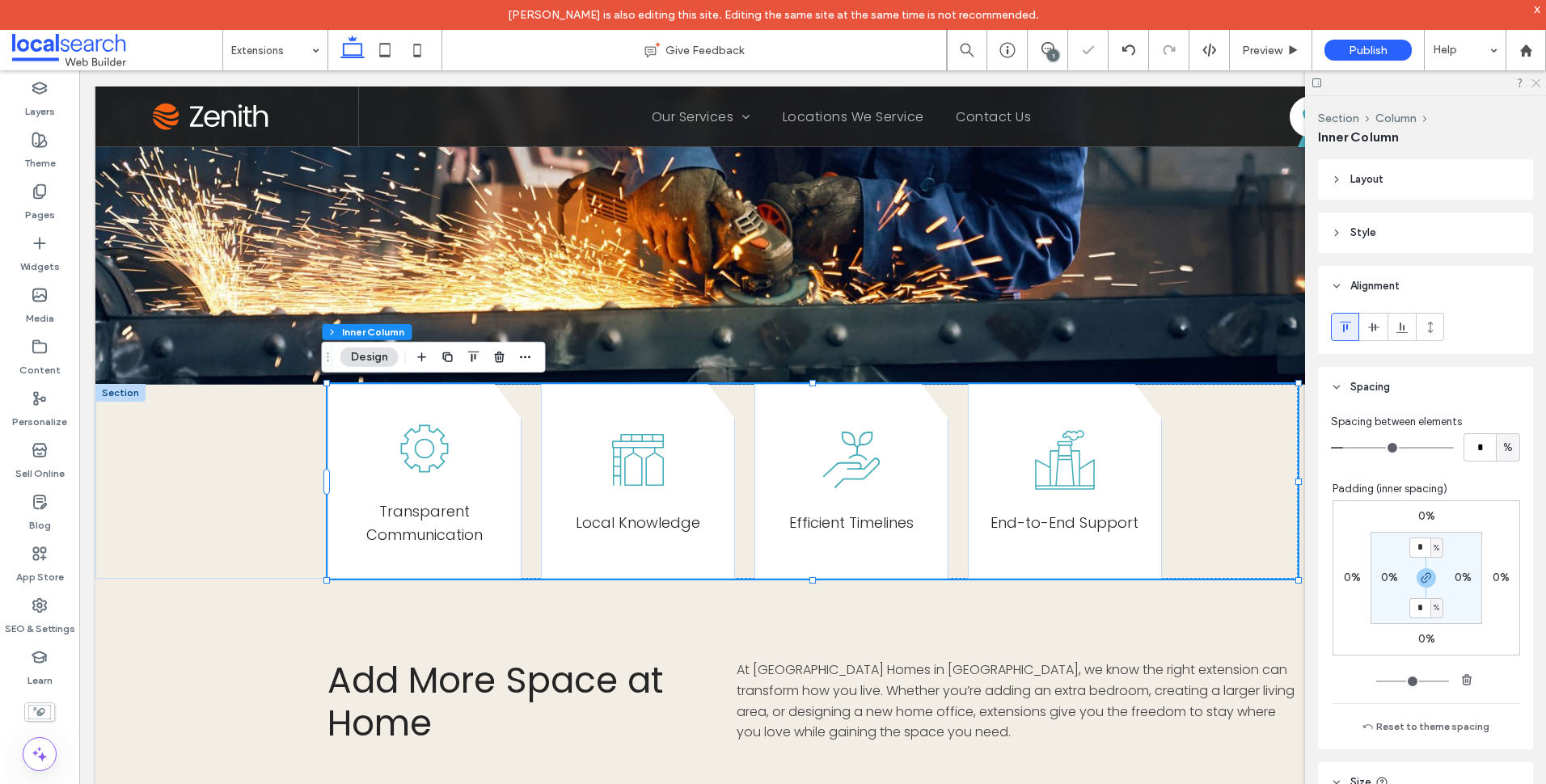
click at [1533, 81] on icon at bounding box center [1535, 82] width 11 height 11
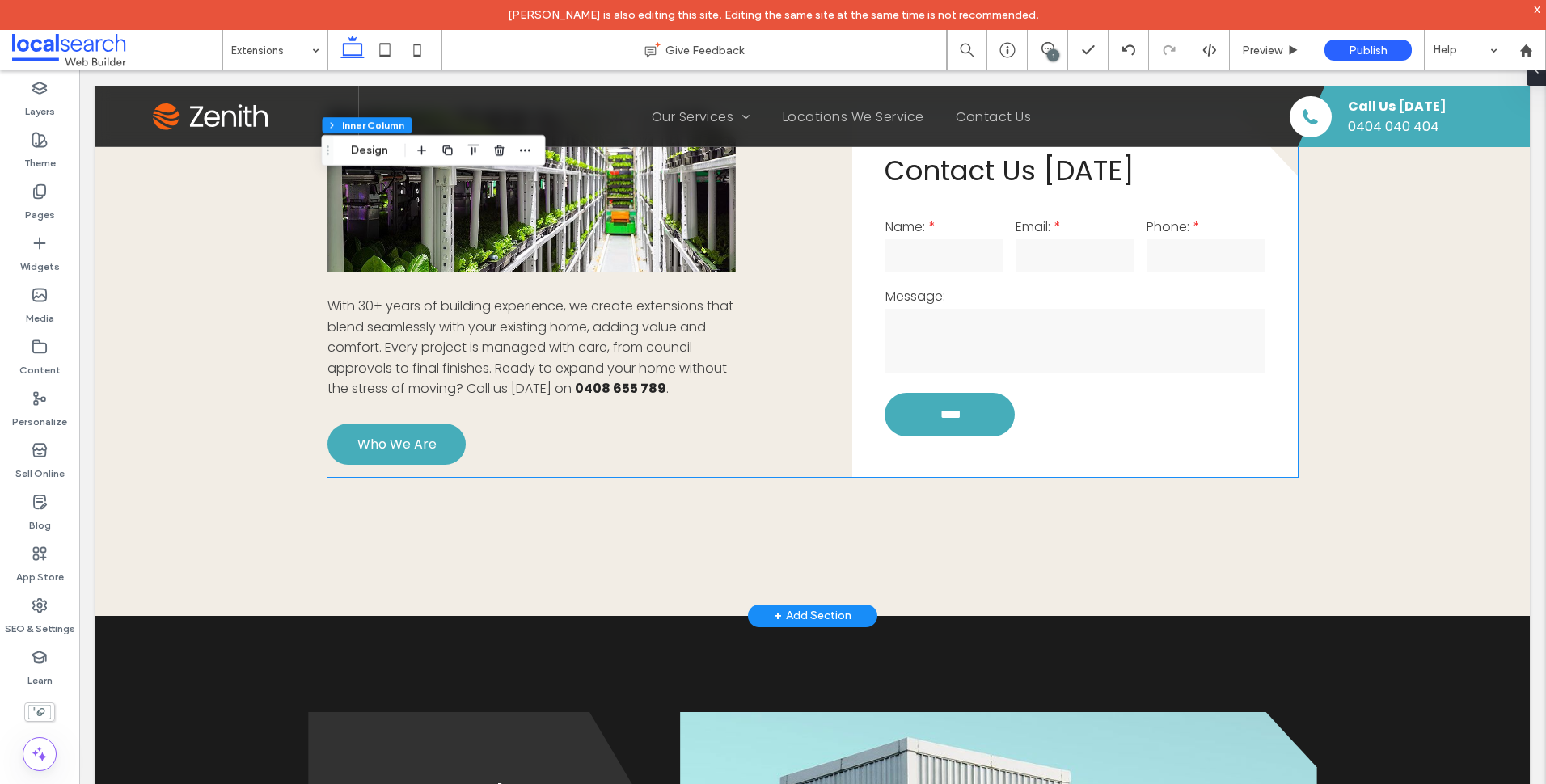
scroll to position [1617, 0]
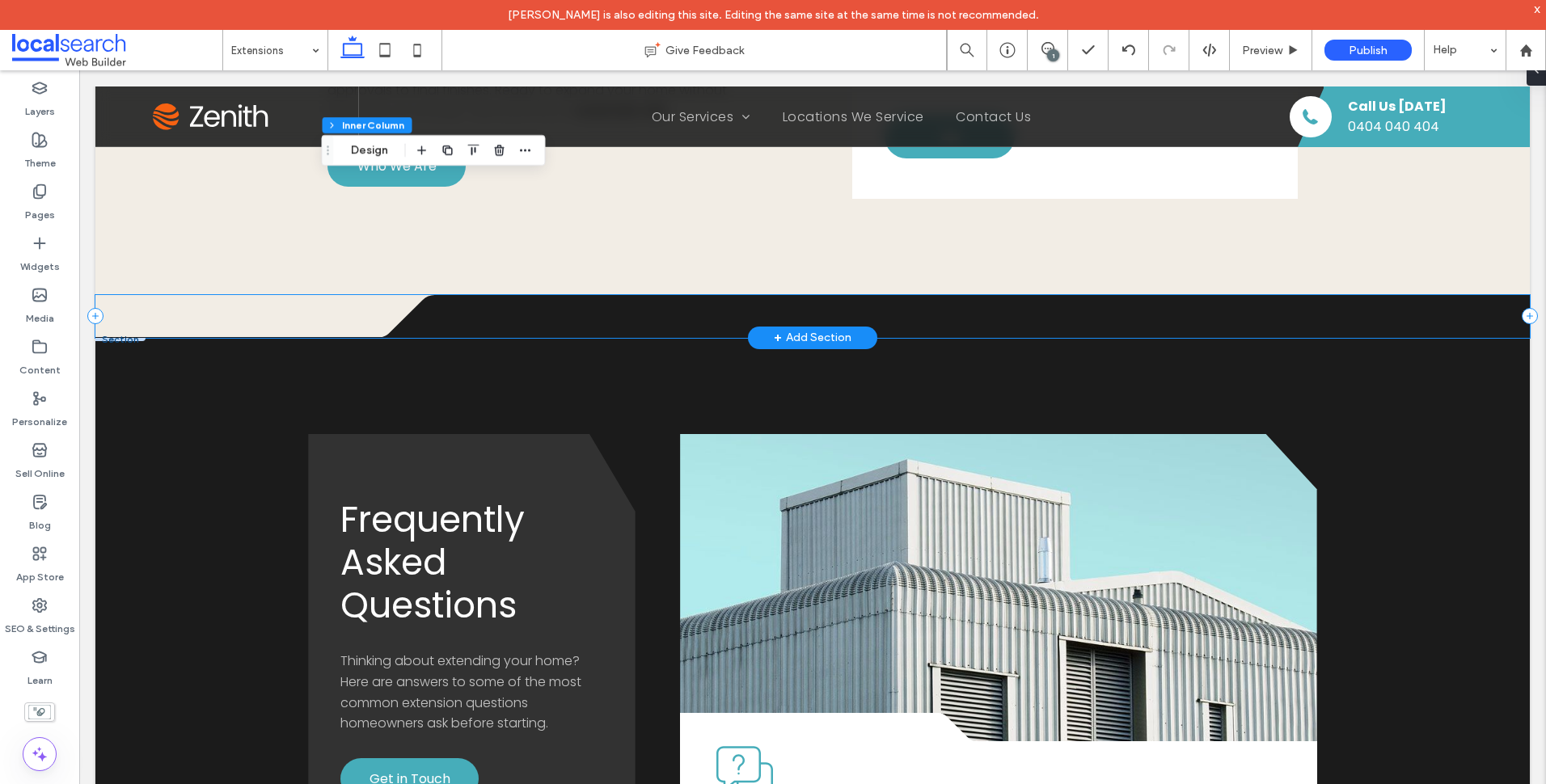
click at [300, 316] on div ".cls-1-1316329055-1316329055 { fill: none; } .cls-2-1316329055-1316329055 { cli…" at bounding box center [813, 316] width 1435 height 43
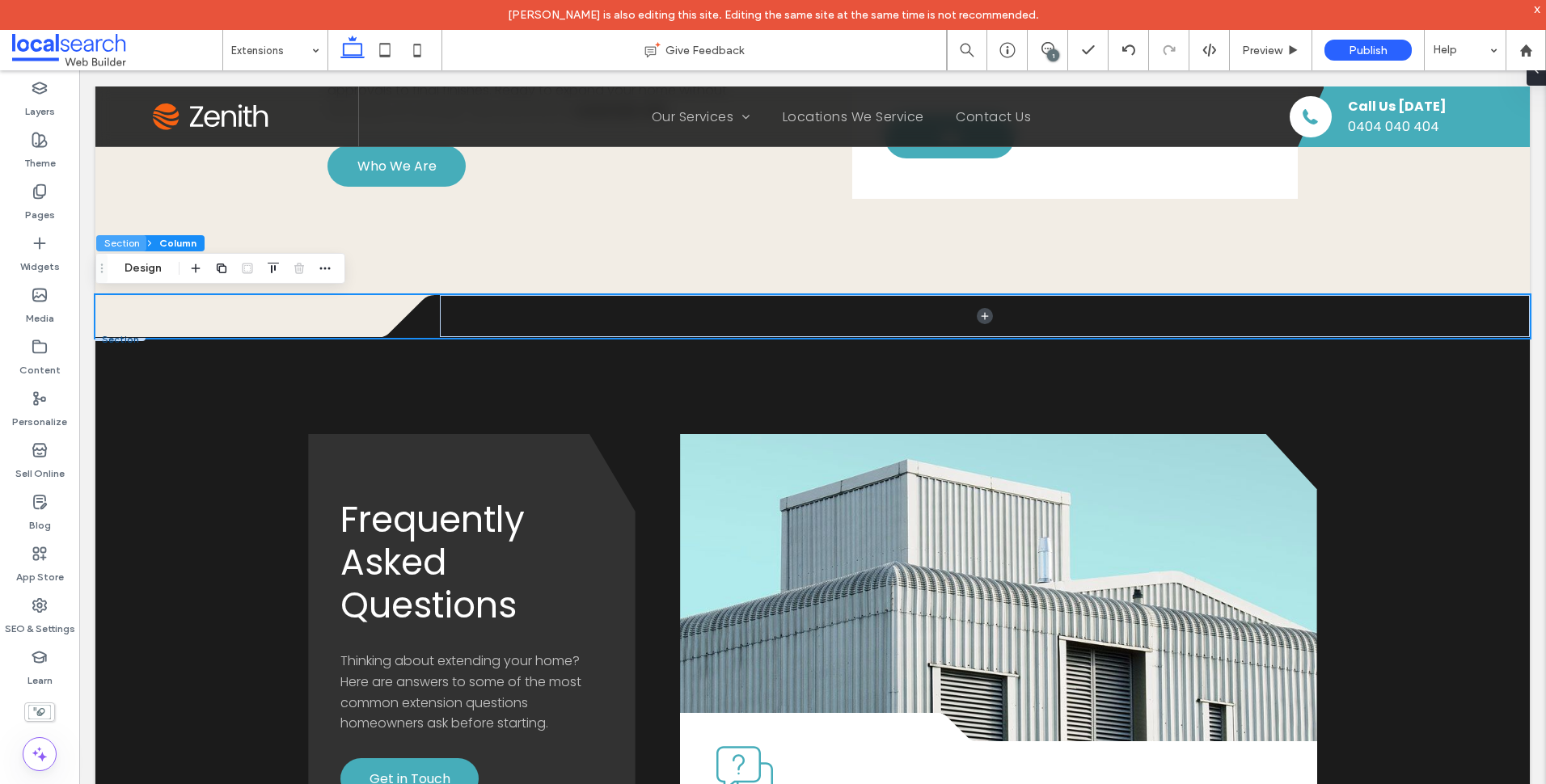
click at [135, 243] on button "Section" at bounding box center [121, 243] width 50 height 16
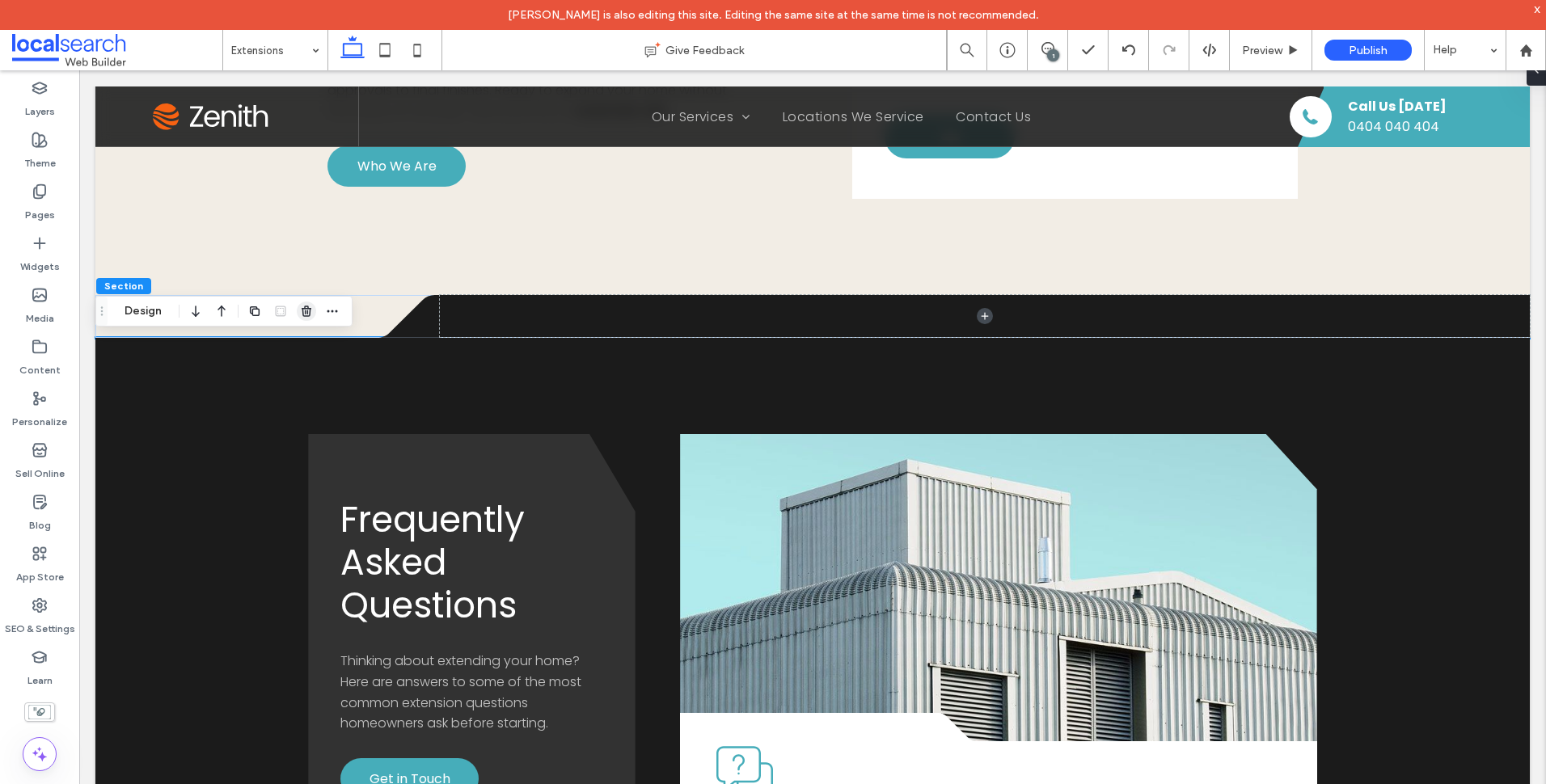
click at [312, 310] on icon "button" at bounding box center [306, 311] width 13 height 13
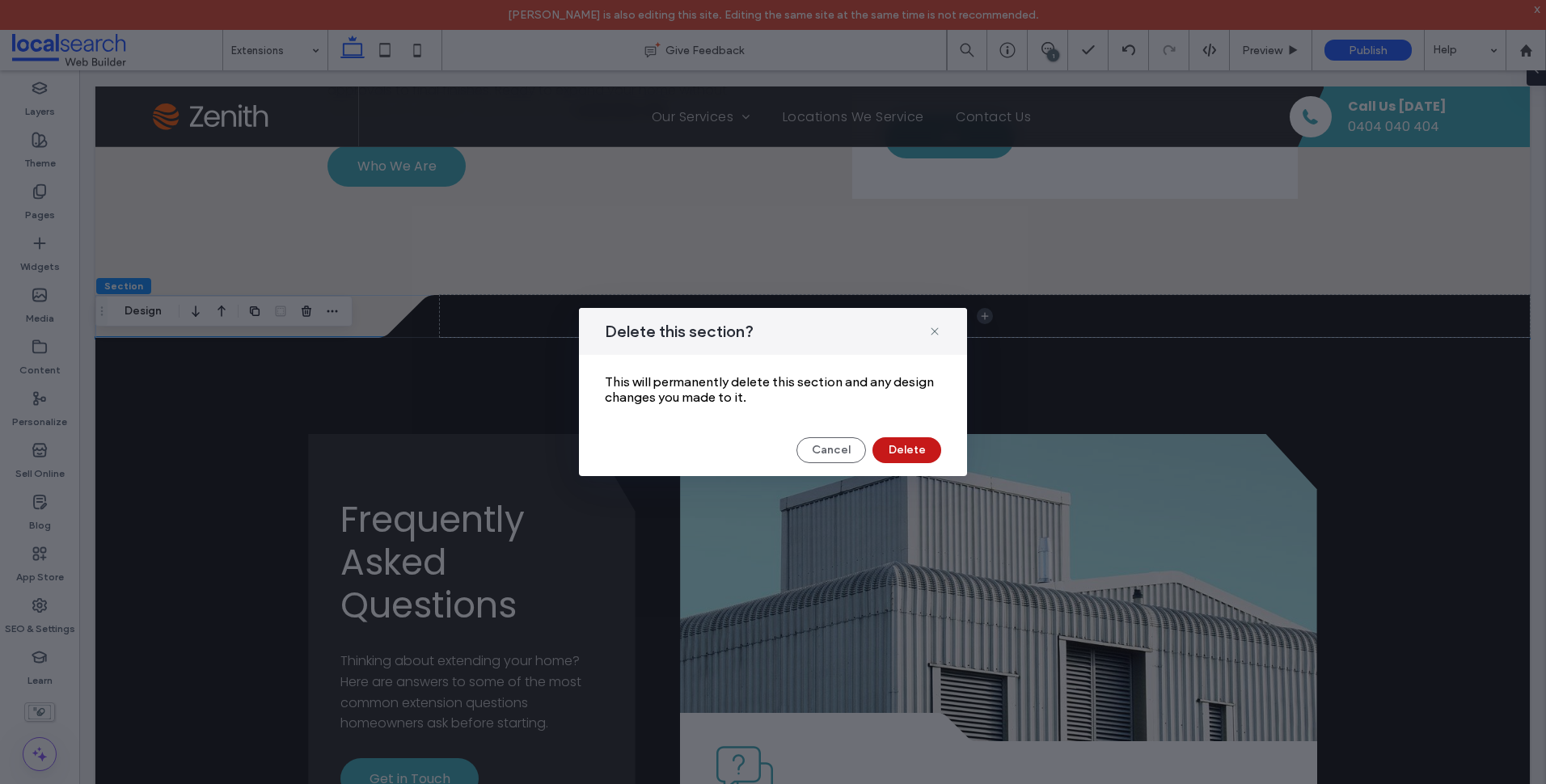
click at [928, 459] on button "Delete" at bounding box center [906, 450] width 69 height 26
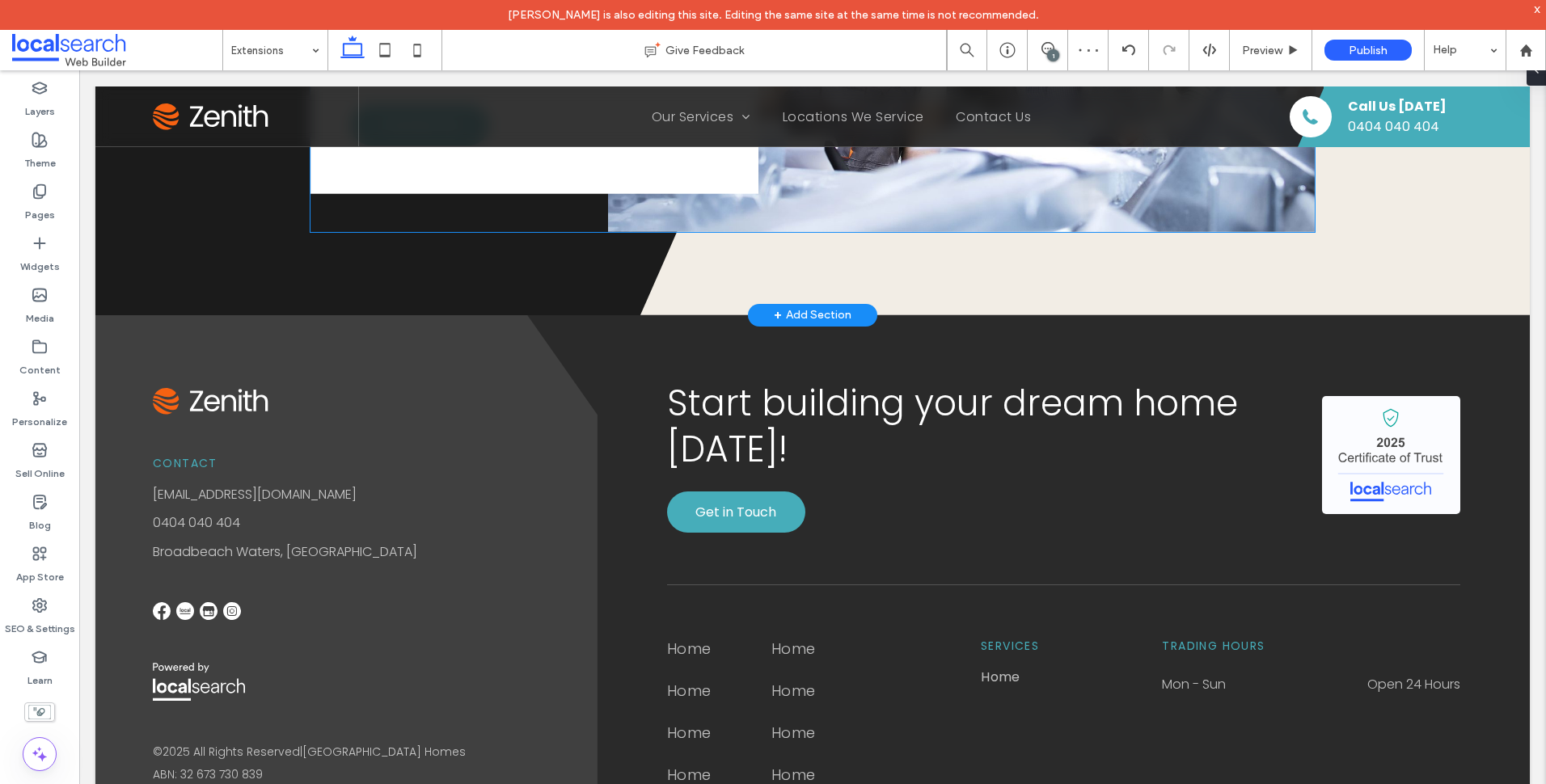
scroll to position [2966, 0]
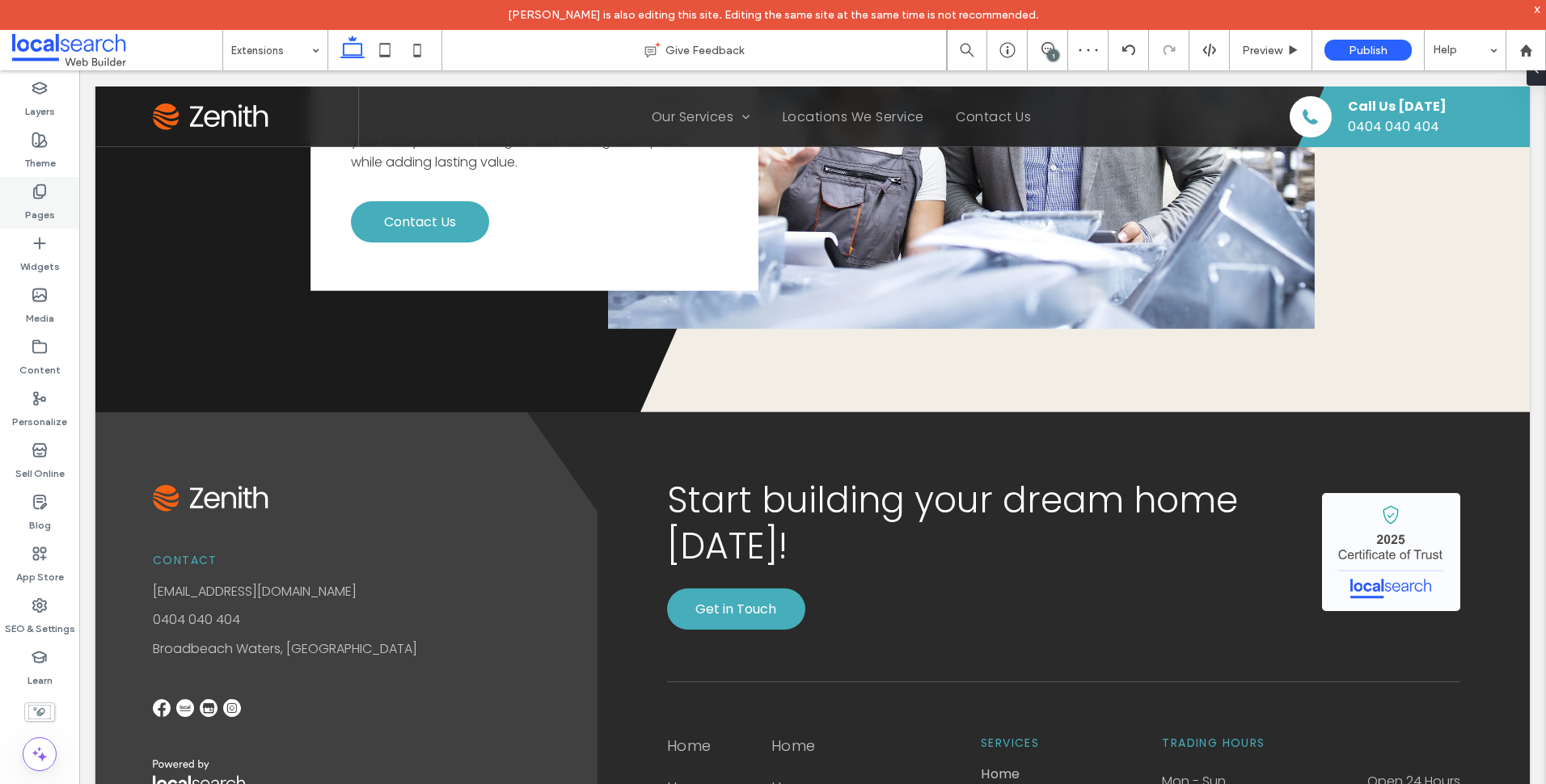
click at [63, 196] on div "Pages" at bounding box center [40, 203] width 80 height 52
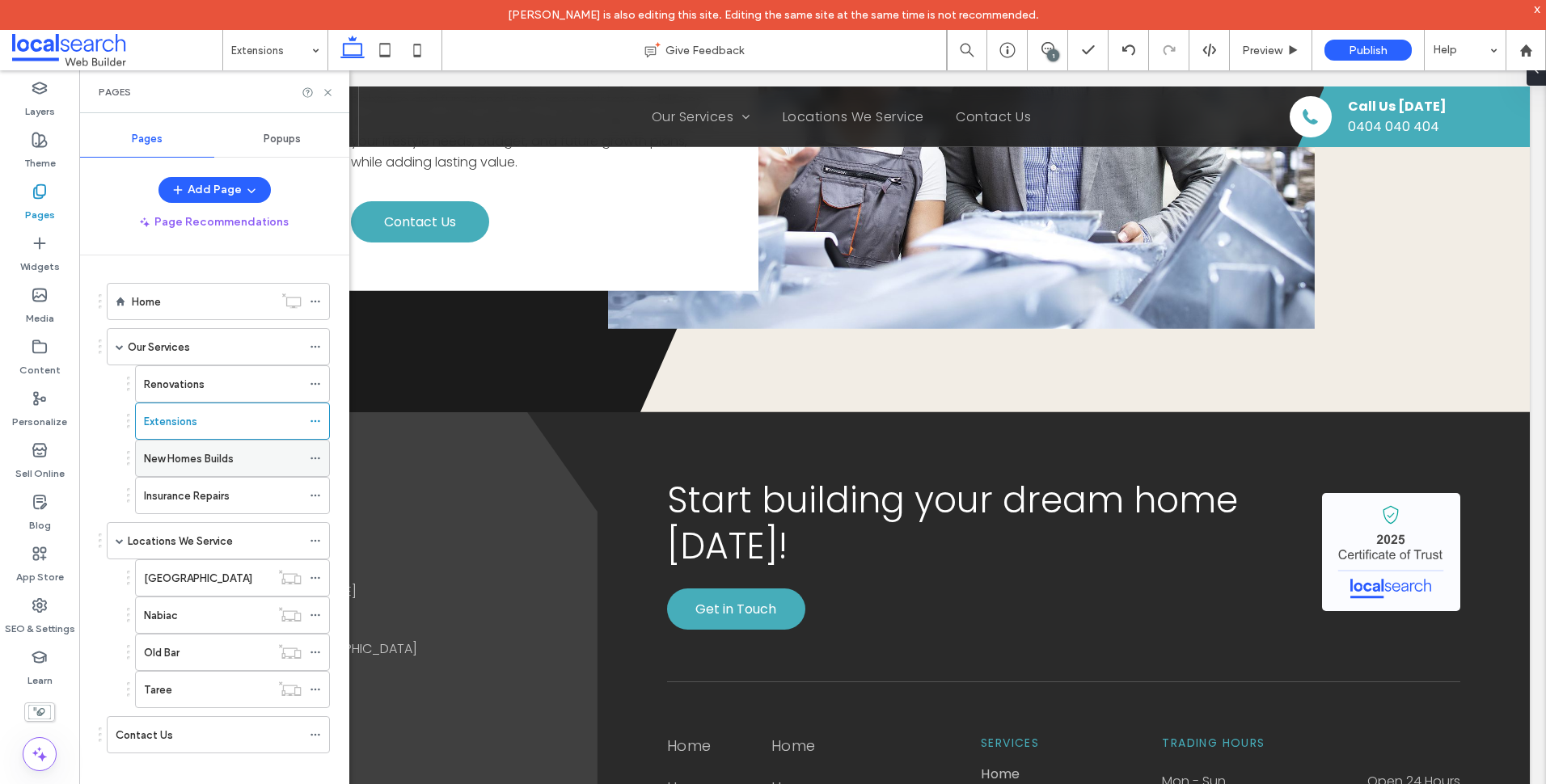
click at [198, 452] on label "New Homes Builds" at bounding box center [188, 459] width 90 height 28
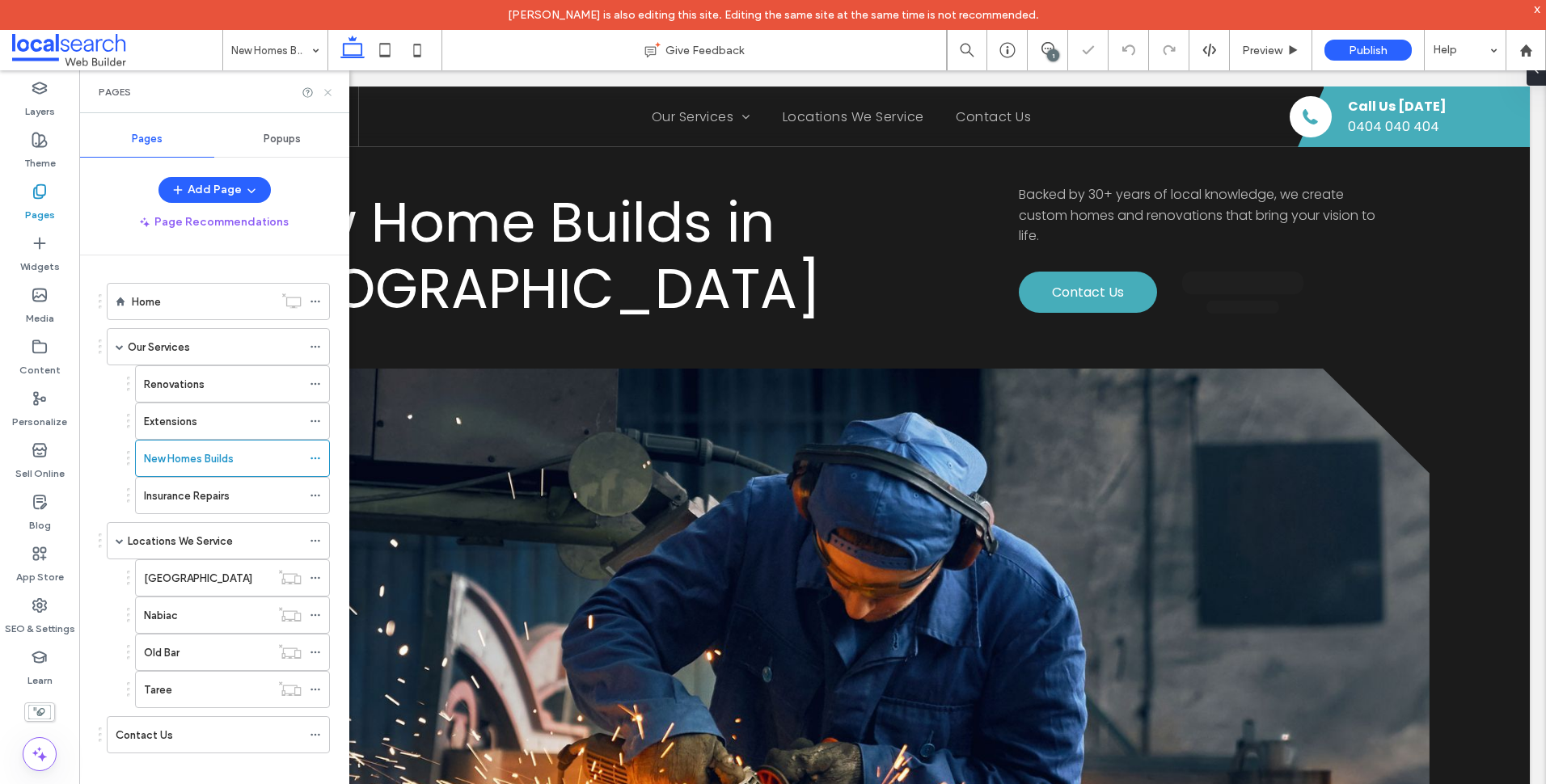
click at [326, 95] on use at bounding box center [327, 93] width 6 height 6
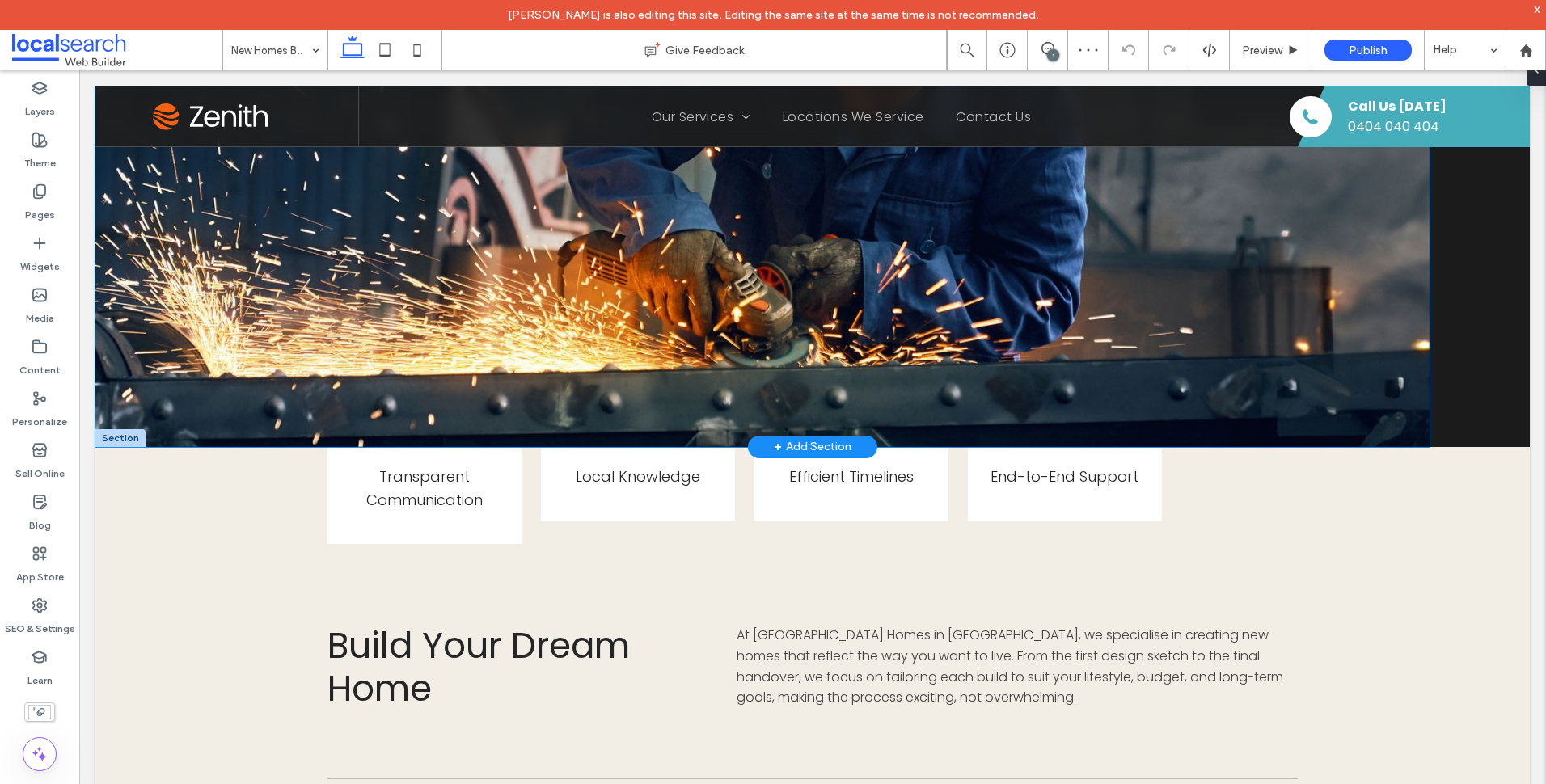
scroll to position [485, 0]
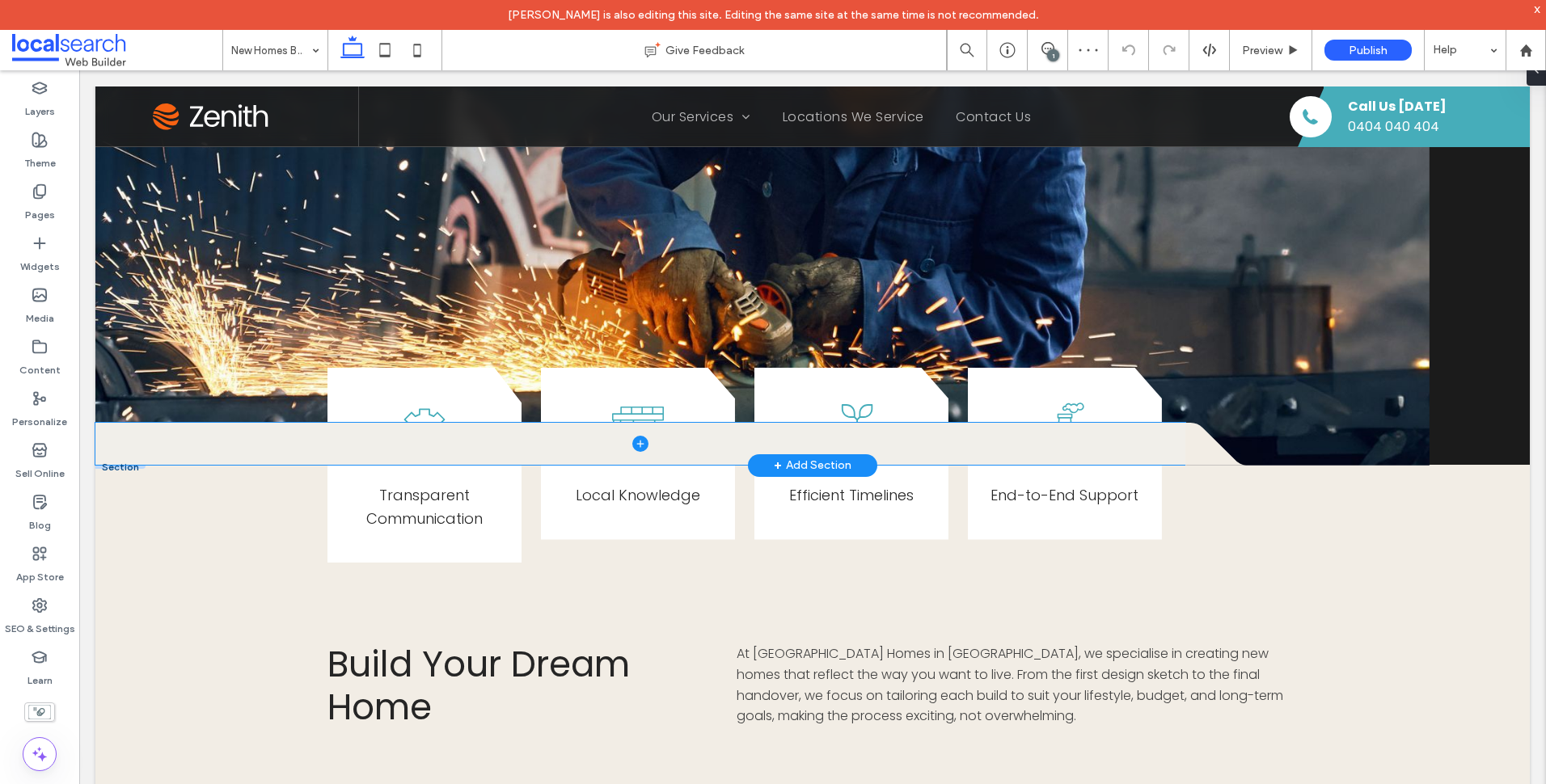
click at [110, 431] on span at bounding box center [641, 444] width 1090 height 42
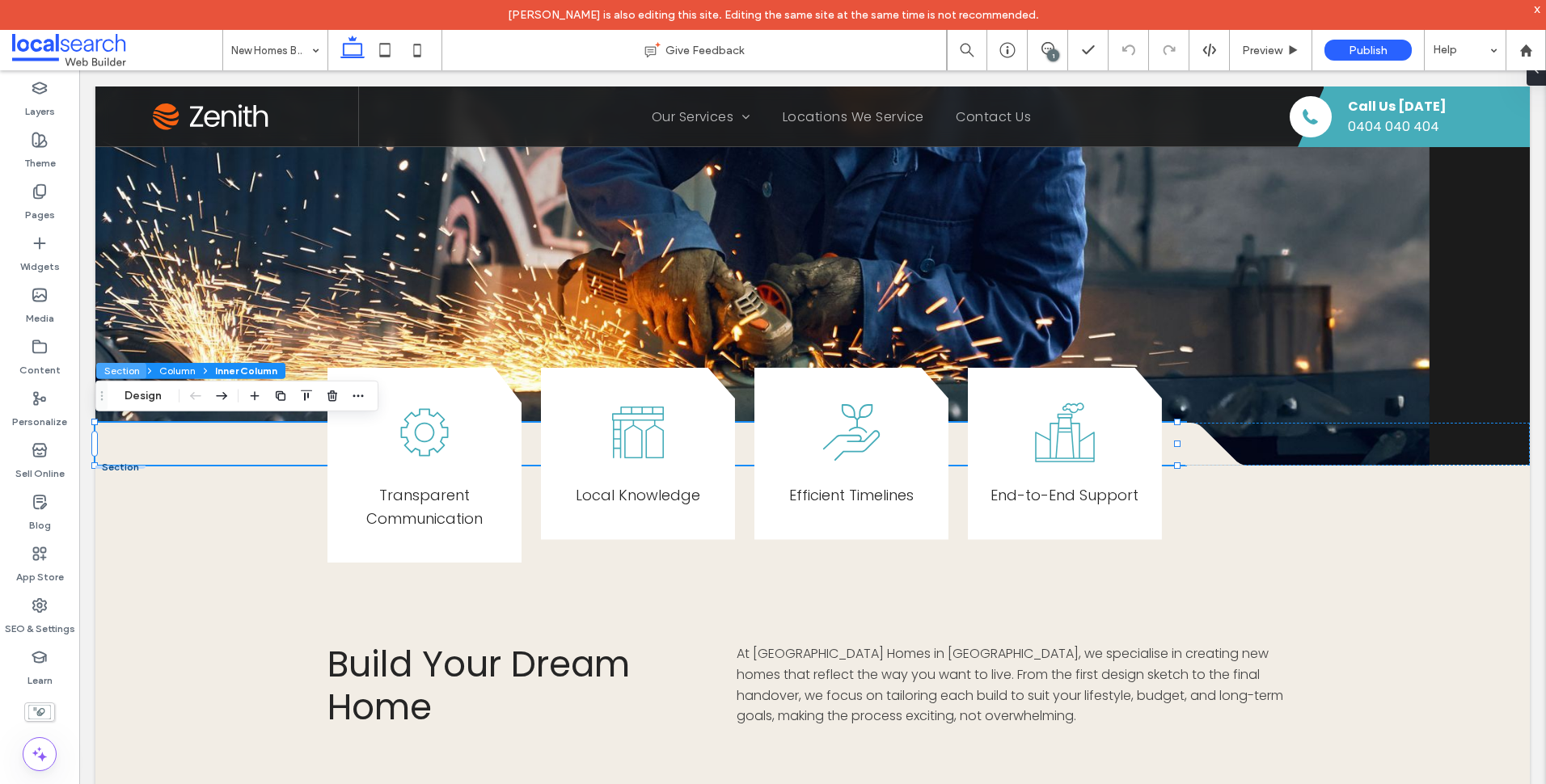
drag, startPoint x: 119, startPoint y: 365, endPoint x: 171, endPoint y: 321, distance: 68.1
click at [119, 365] on button "Section" at bounding box center [121, 371] width 50 height 16
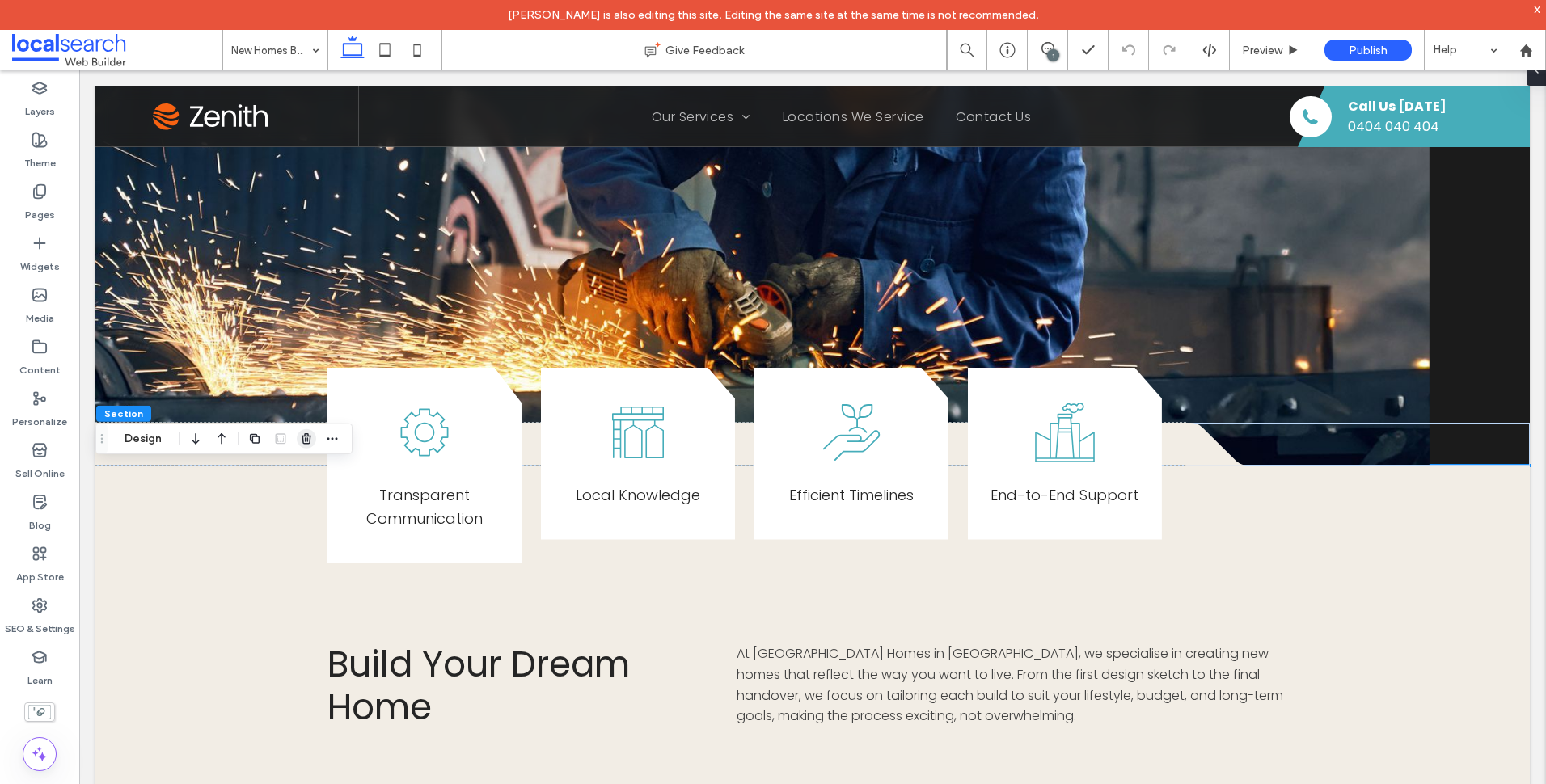
click at [306, 433] on icon "button" at bounding box center [306, 439] width 13 height 13
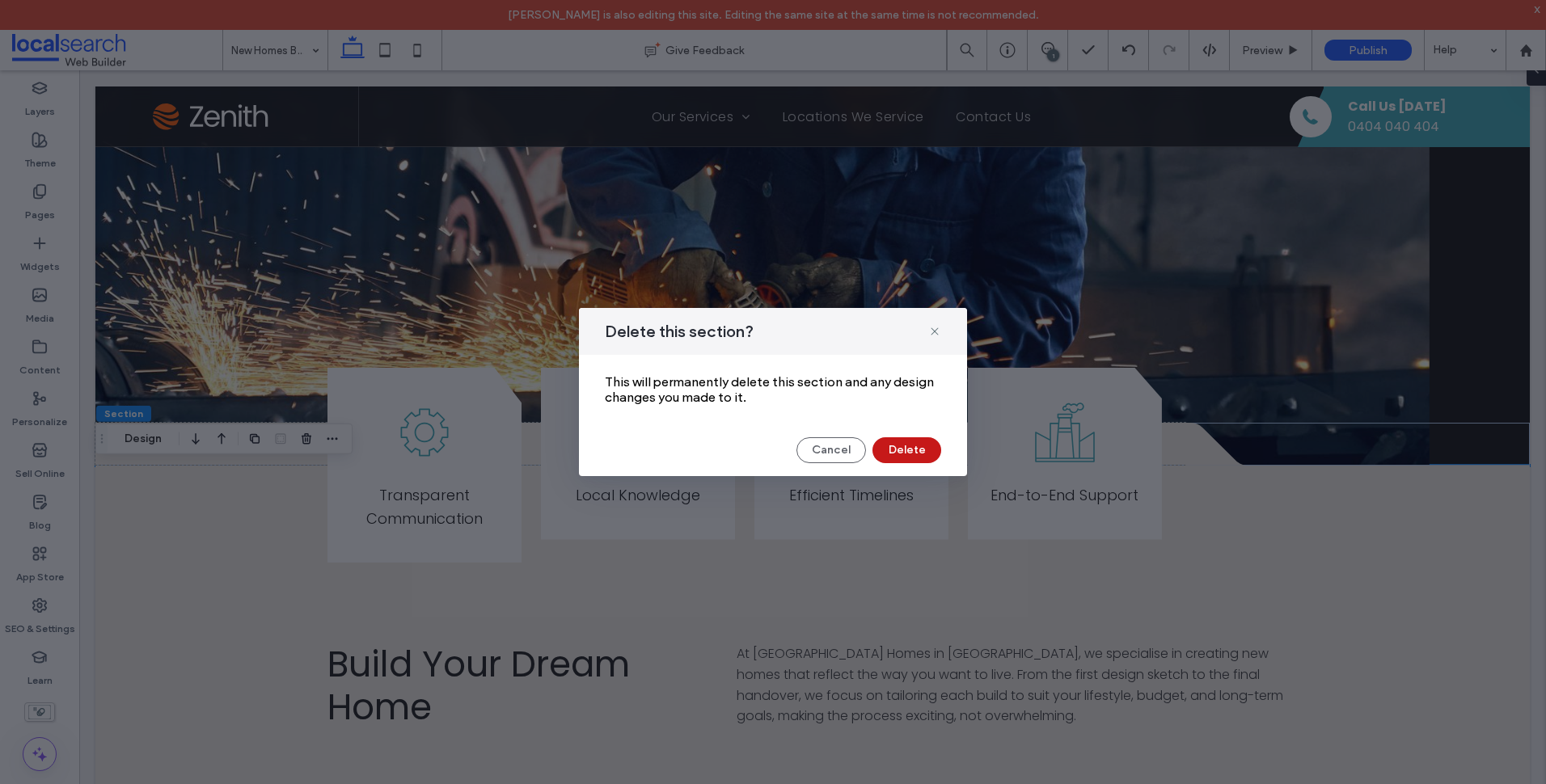
click at [900, 454] on button "Delete" at bounding box center [906, 450] width 69 height 26
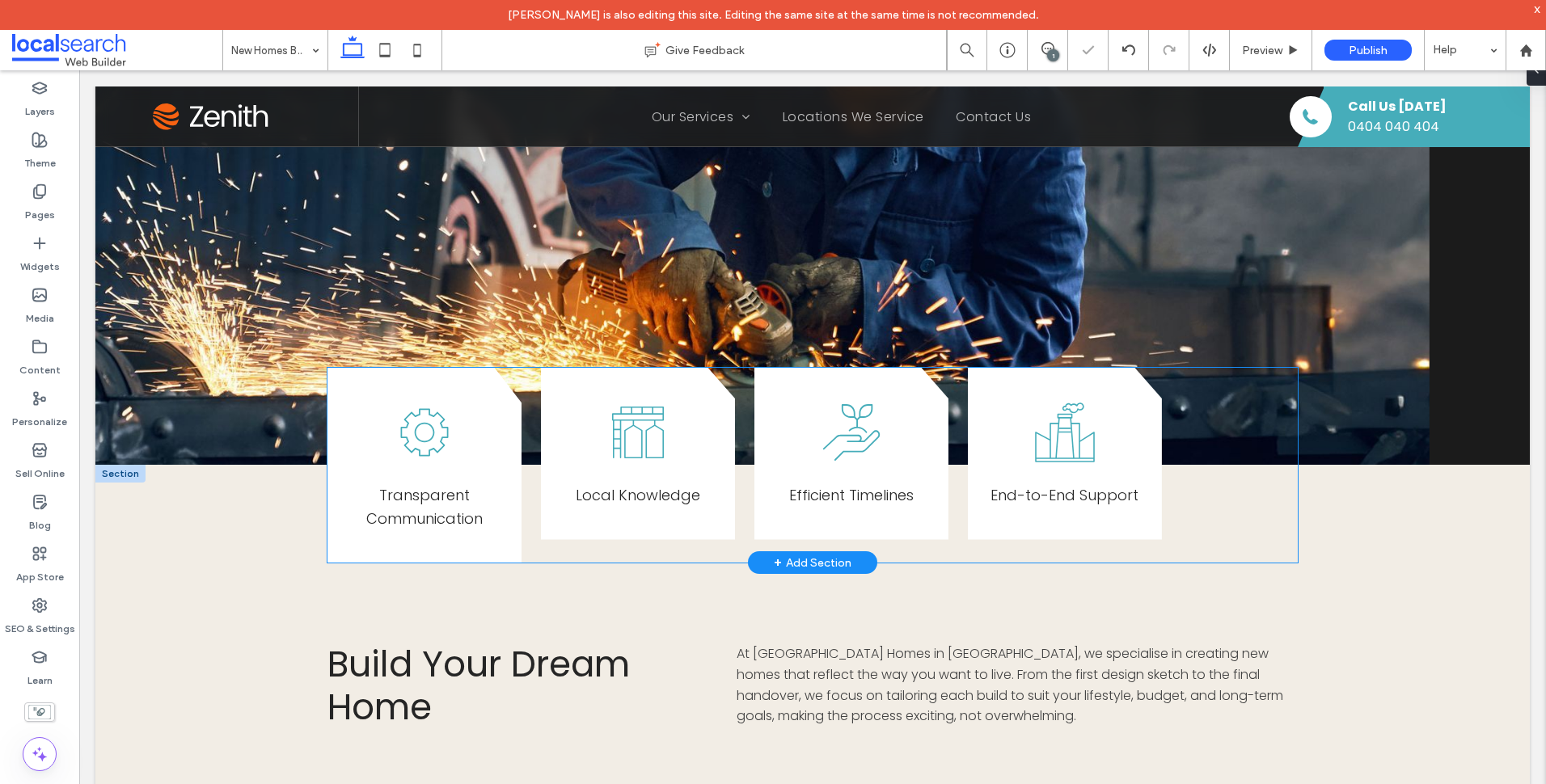
click at [531, 521] on div "Transparent Communication Local Knowledge E fficient Timelines End-to-End Suppo…" at bounding box center [812, 465] width 970 height 196
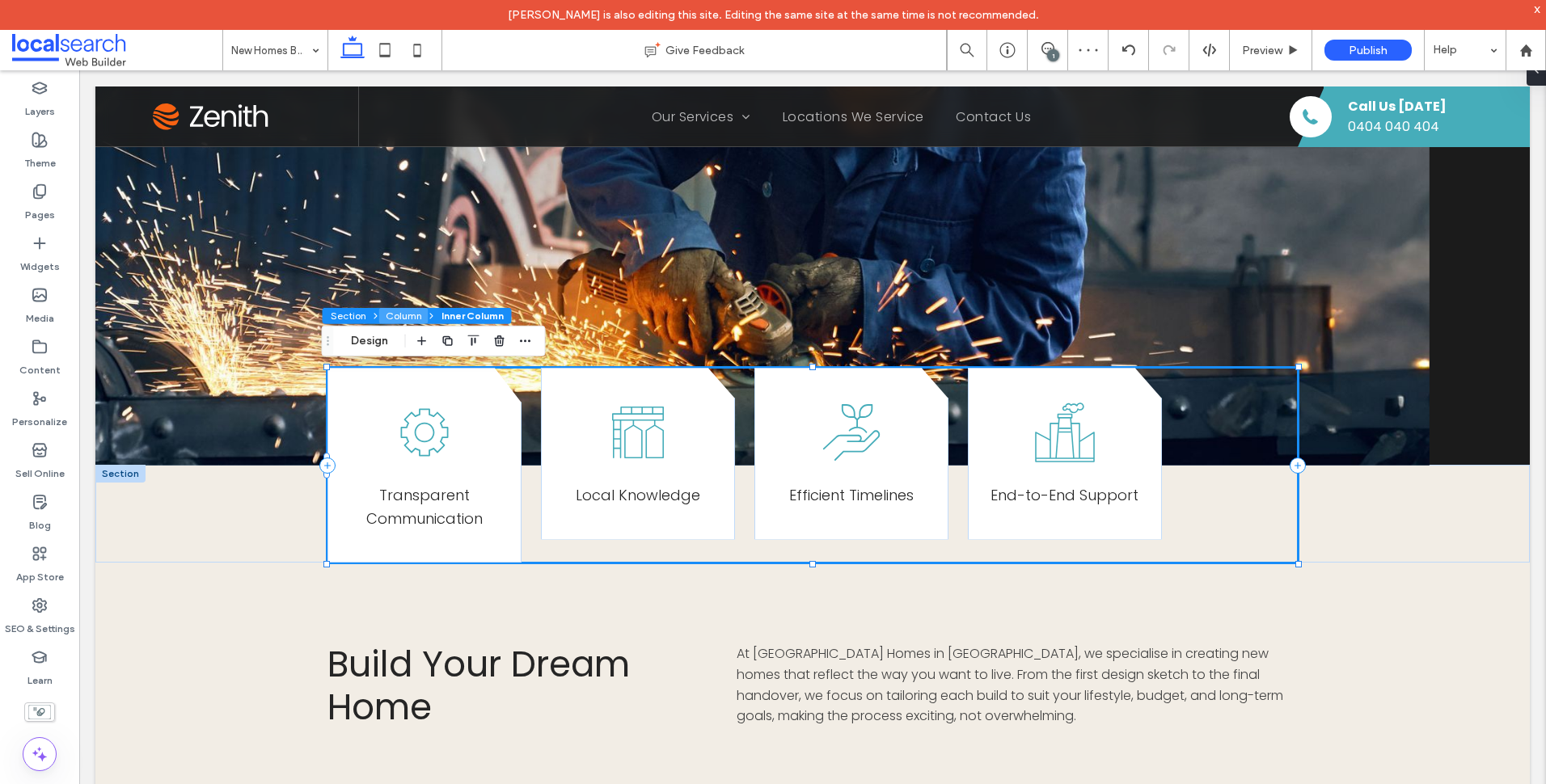
click at [398, 321] on button "Column" at bounding box center [404, 316] width 50 height 16
click at [376, 341] on button "Design" at bounding box center [369, 341] width 58 height 19
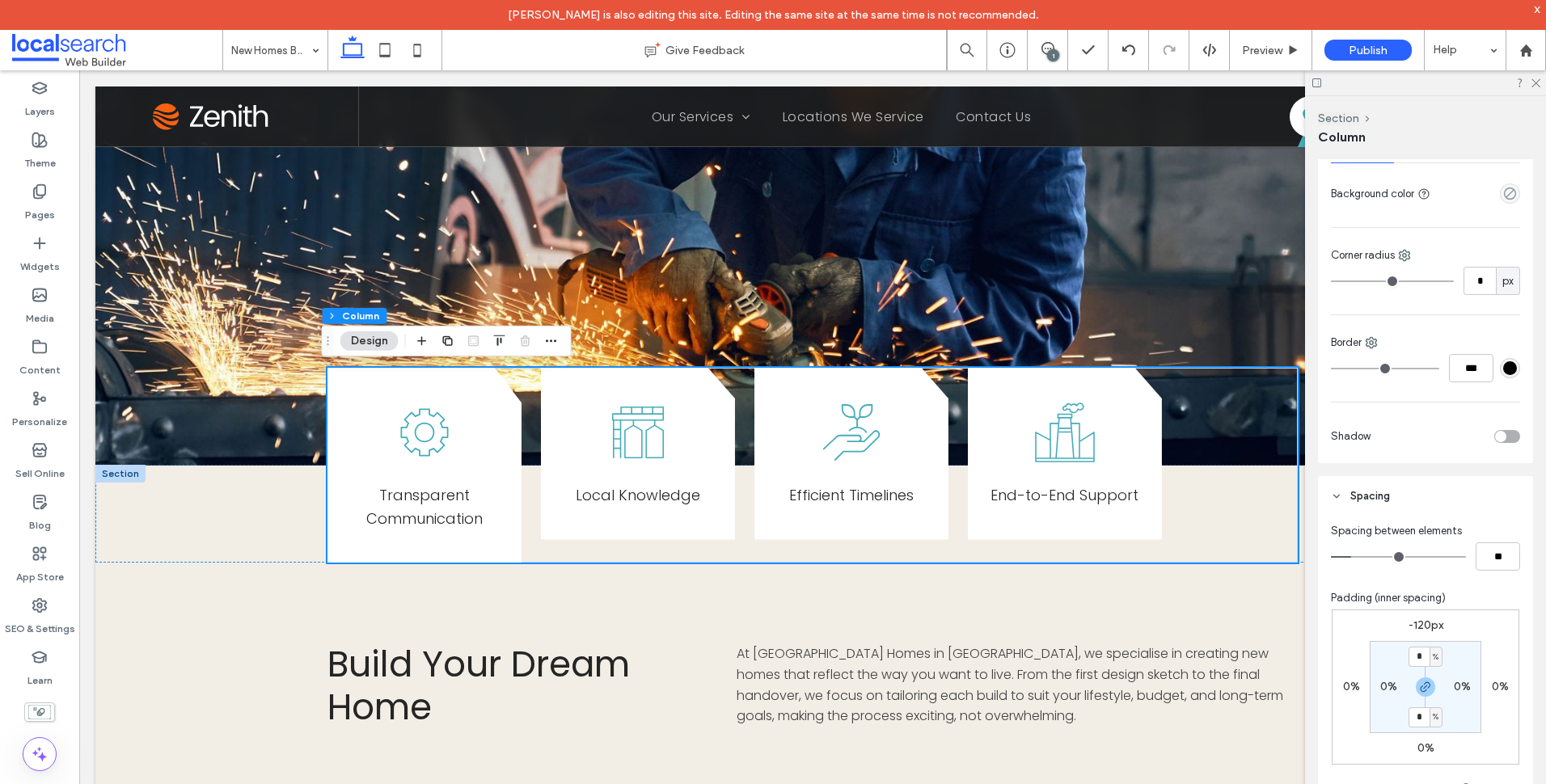
click at [1427, 615] on div "-120px 0% 0% 0% * % 0% * % 0%" at bounding box center [1425, 687] width 188 height 155
click at [1424, 627] on label "-120px" at bounding box center [1426, 625] width 35 height 14
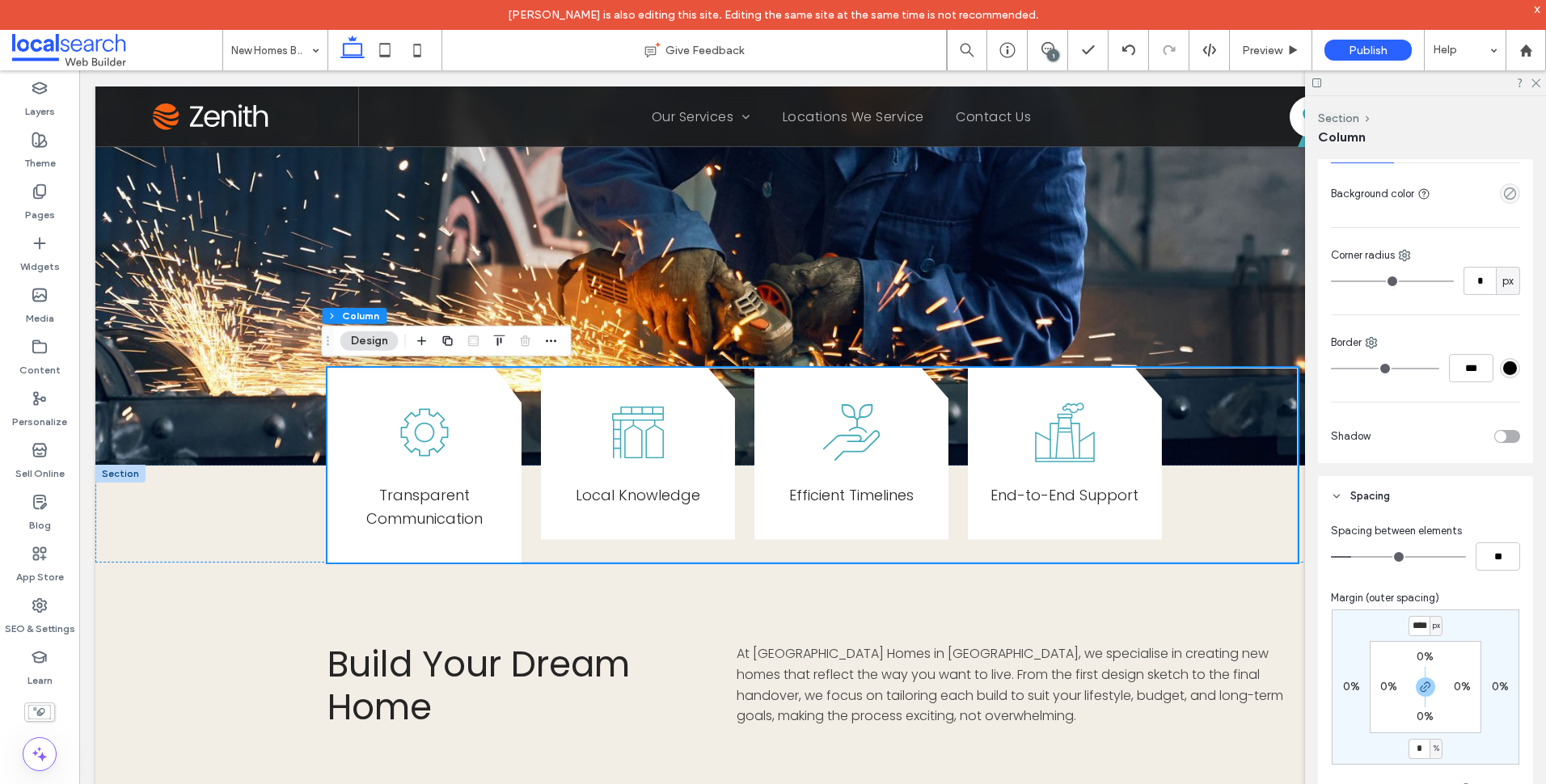
type input "*"
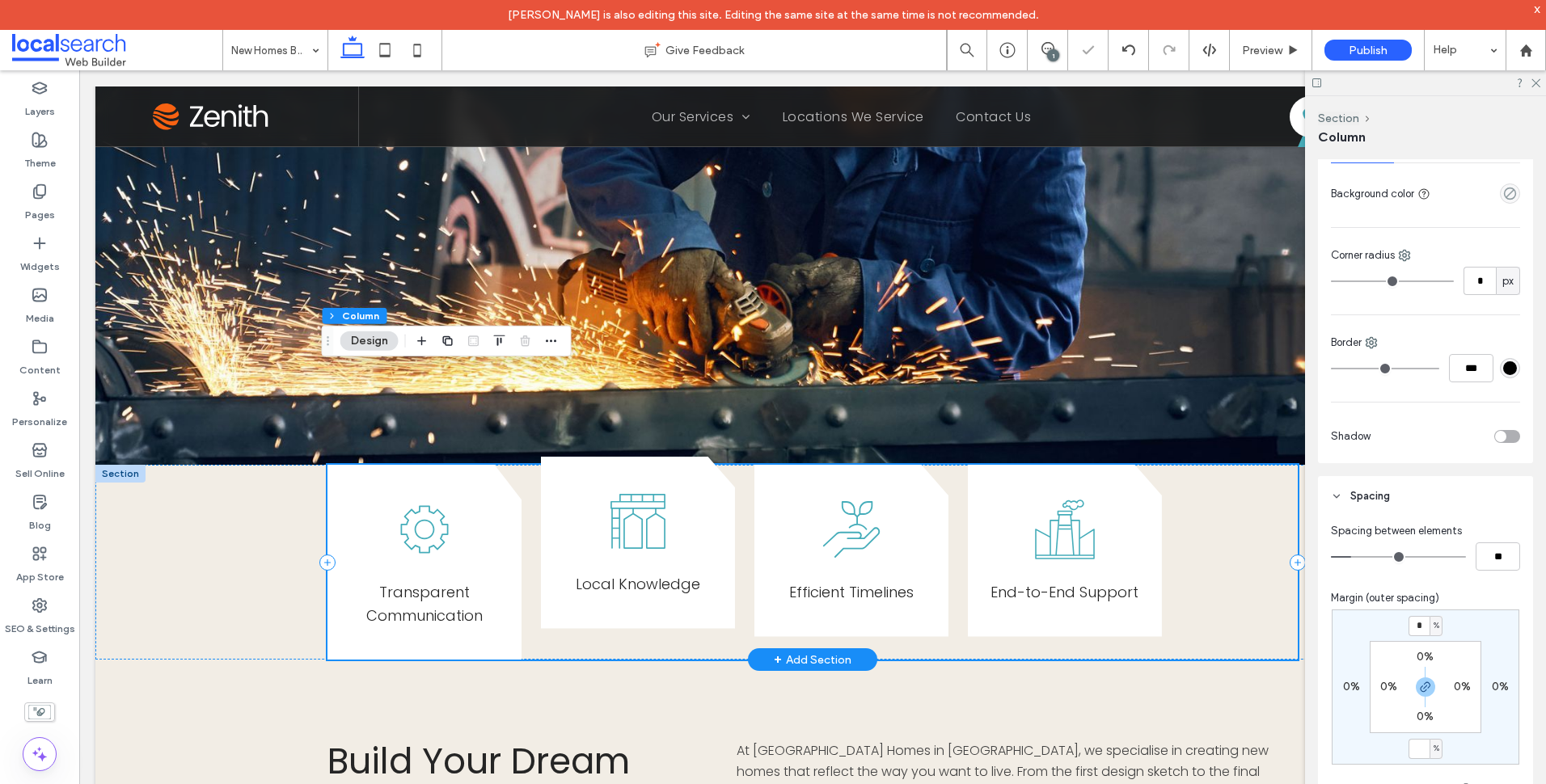
click at [605, 525] on icon at bounding box center [638, 520] width 69 height 69
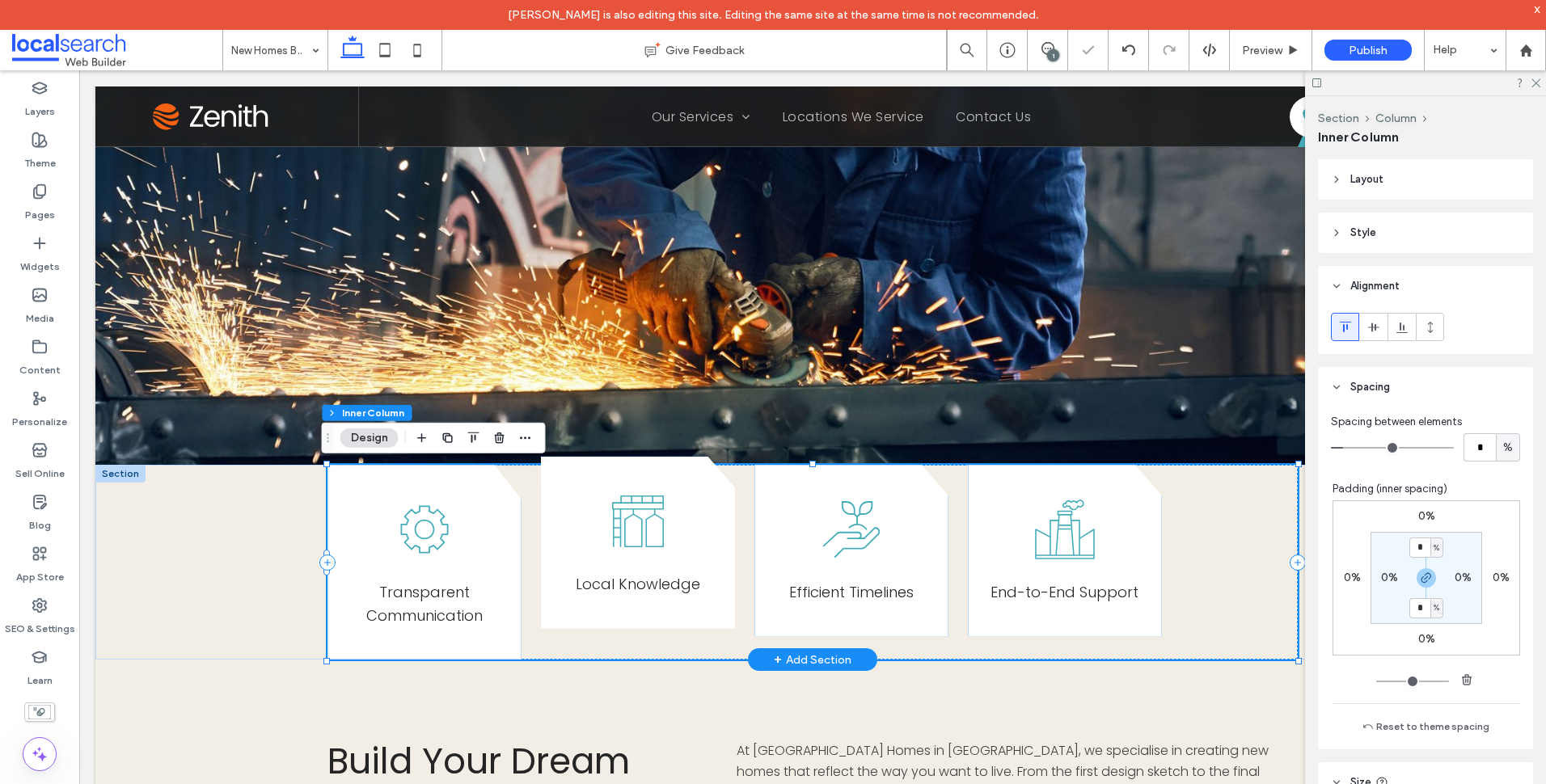
click at [724, 500] on div "Local Knowledge" at bounding box center [637, 543] width 194 height 172
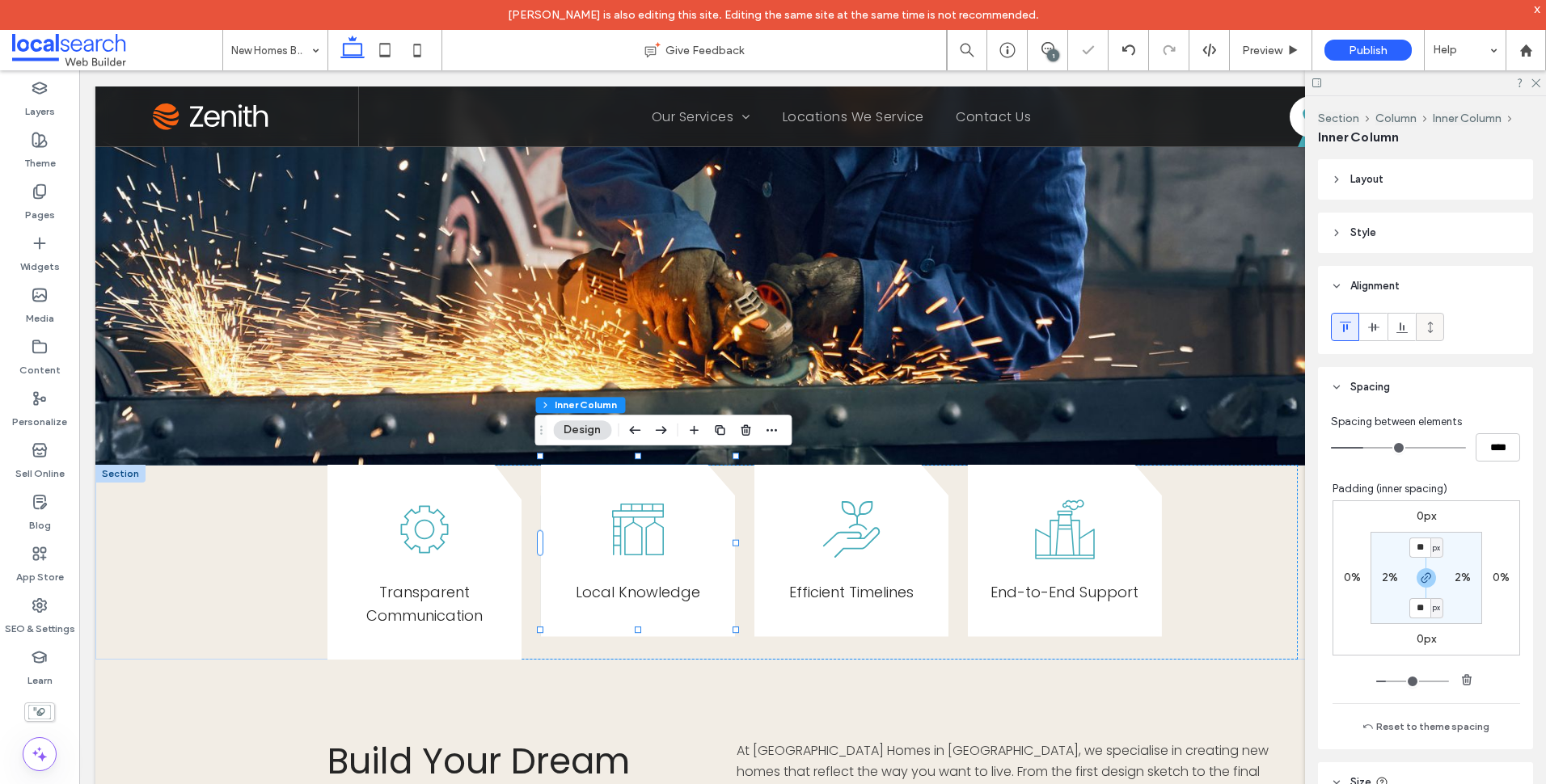
click at [1439, 329] on div at bounding box center [1430, 326] width 27 height 27
type input "***"
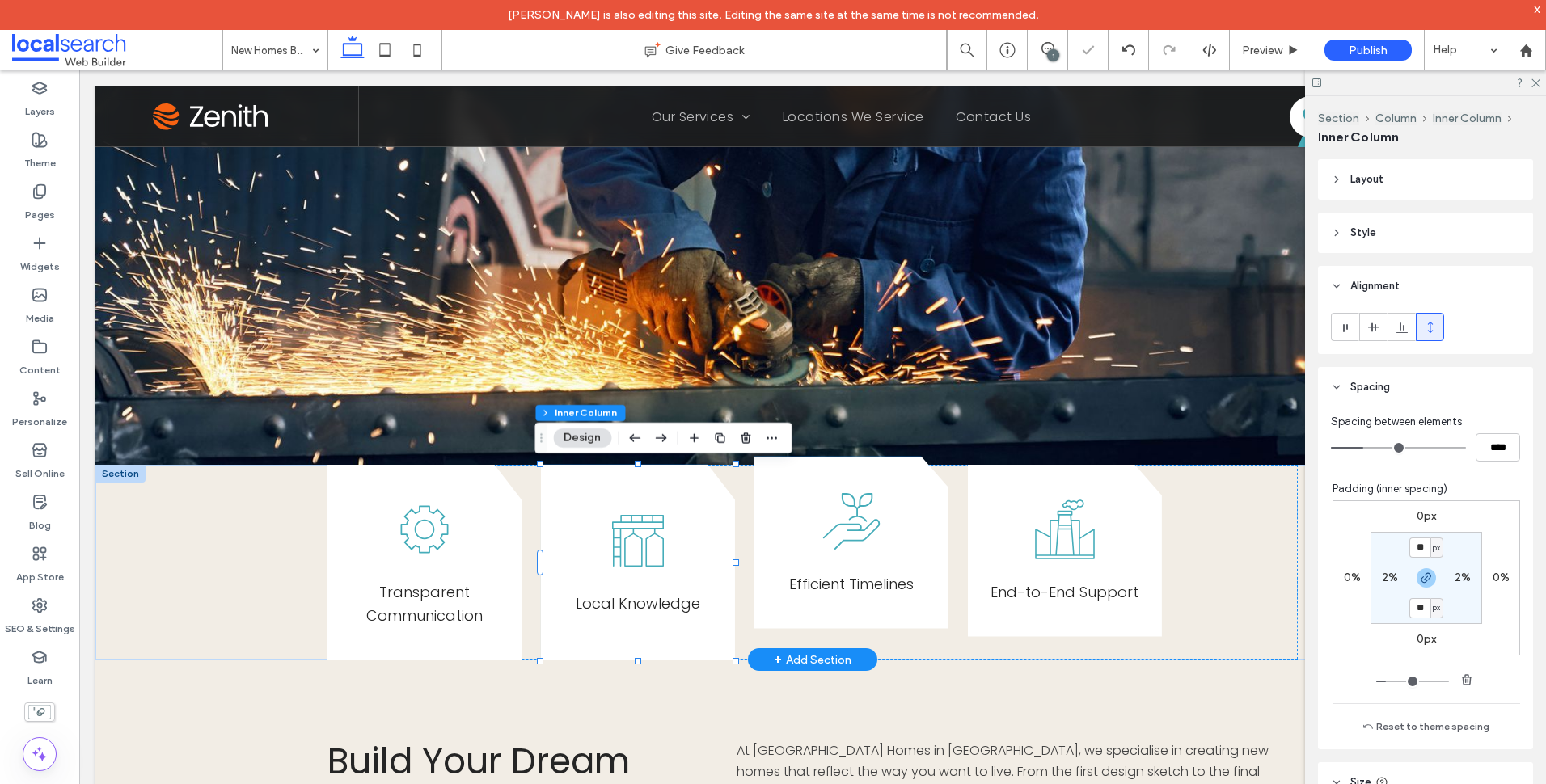
click at [920, 523] on div "E fficient Timelines" at bounding box center [851, 543] width 194 height 172
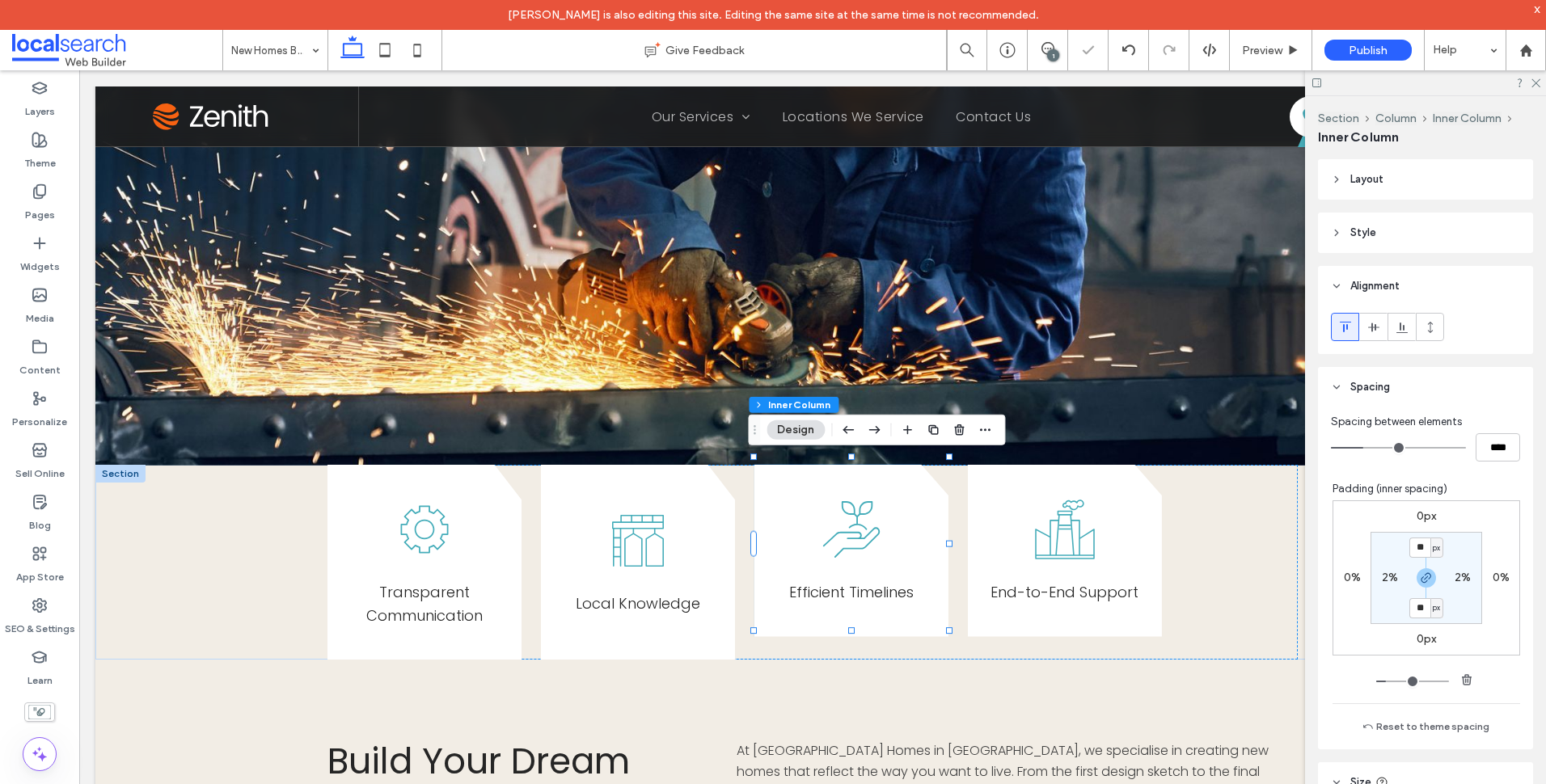
click at [1433, 324] on icon at bounding box center [1431, 327] width 13 height 13
type input "***"
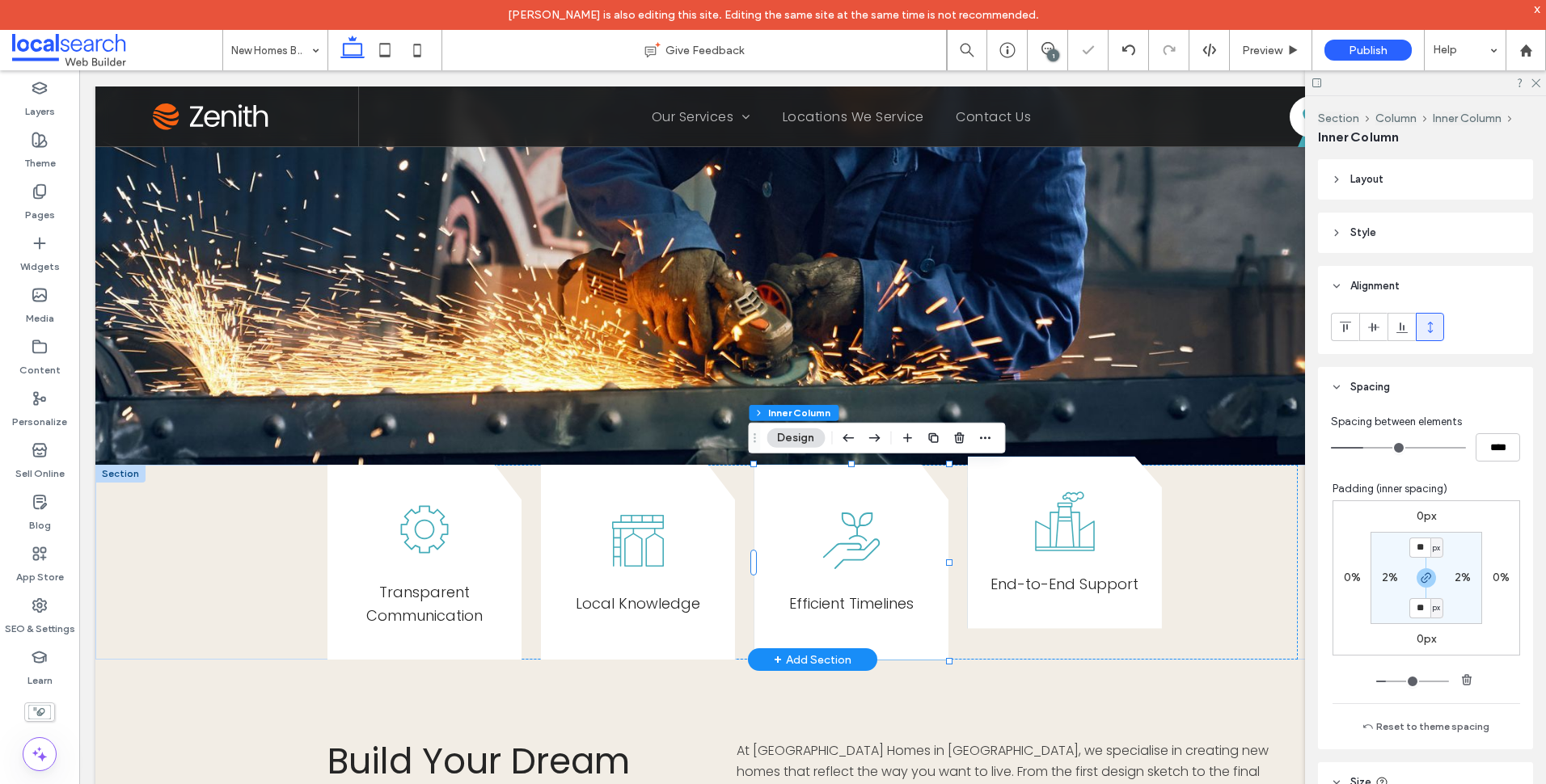
click at [1134, 506] on div "End-to-End Support" at bounding box center [1064, 543] width 194 height 172
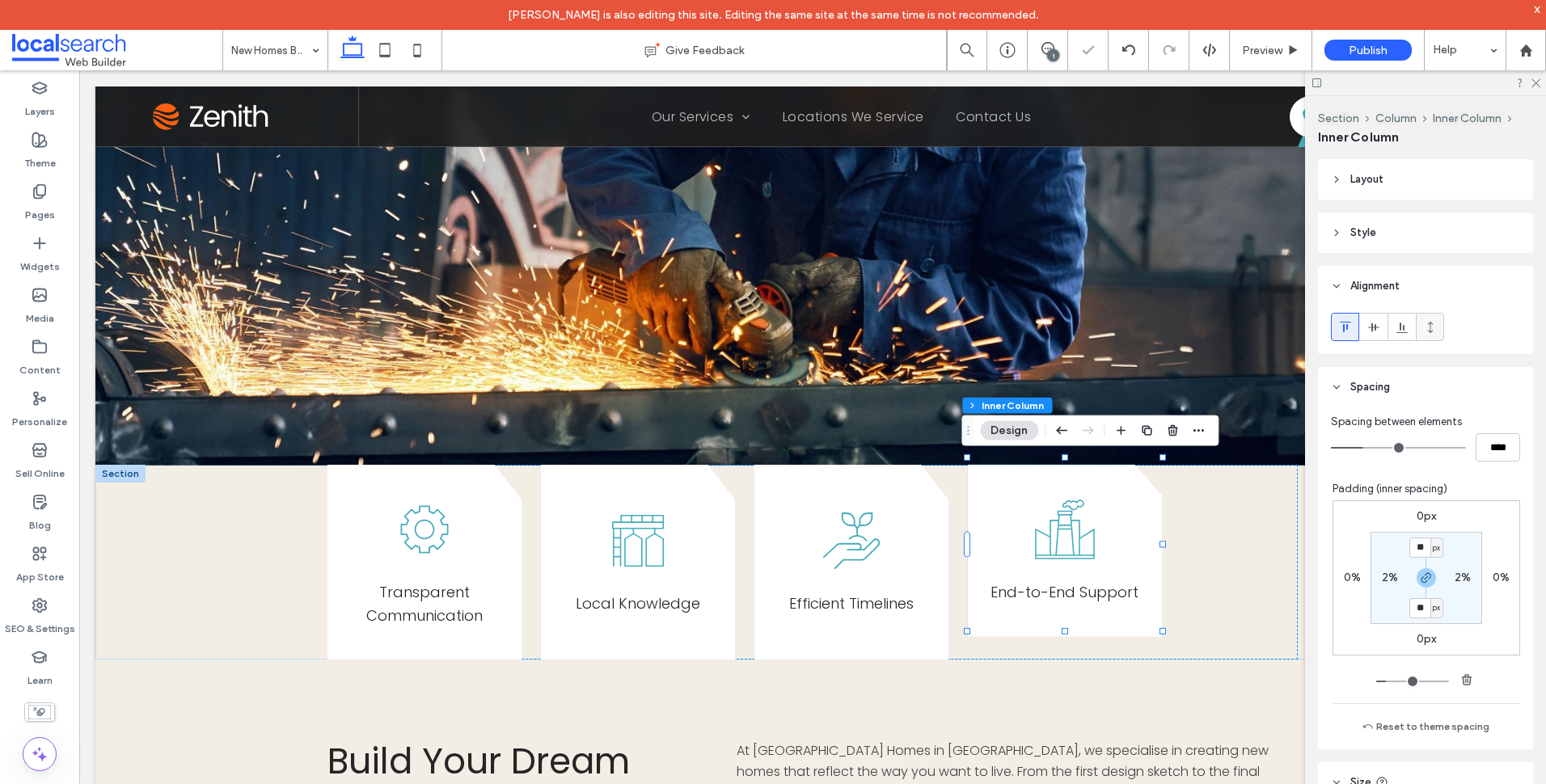
click at [1433, 321] on icon at bounding box center [1431, 327] width 13 height 13
type input "***"
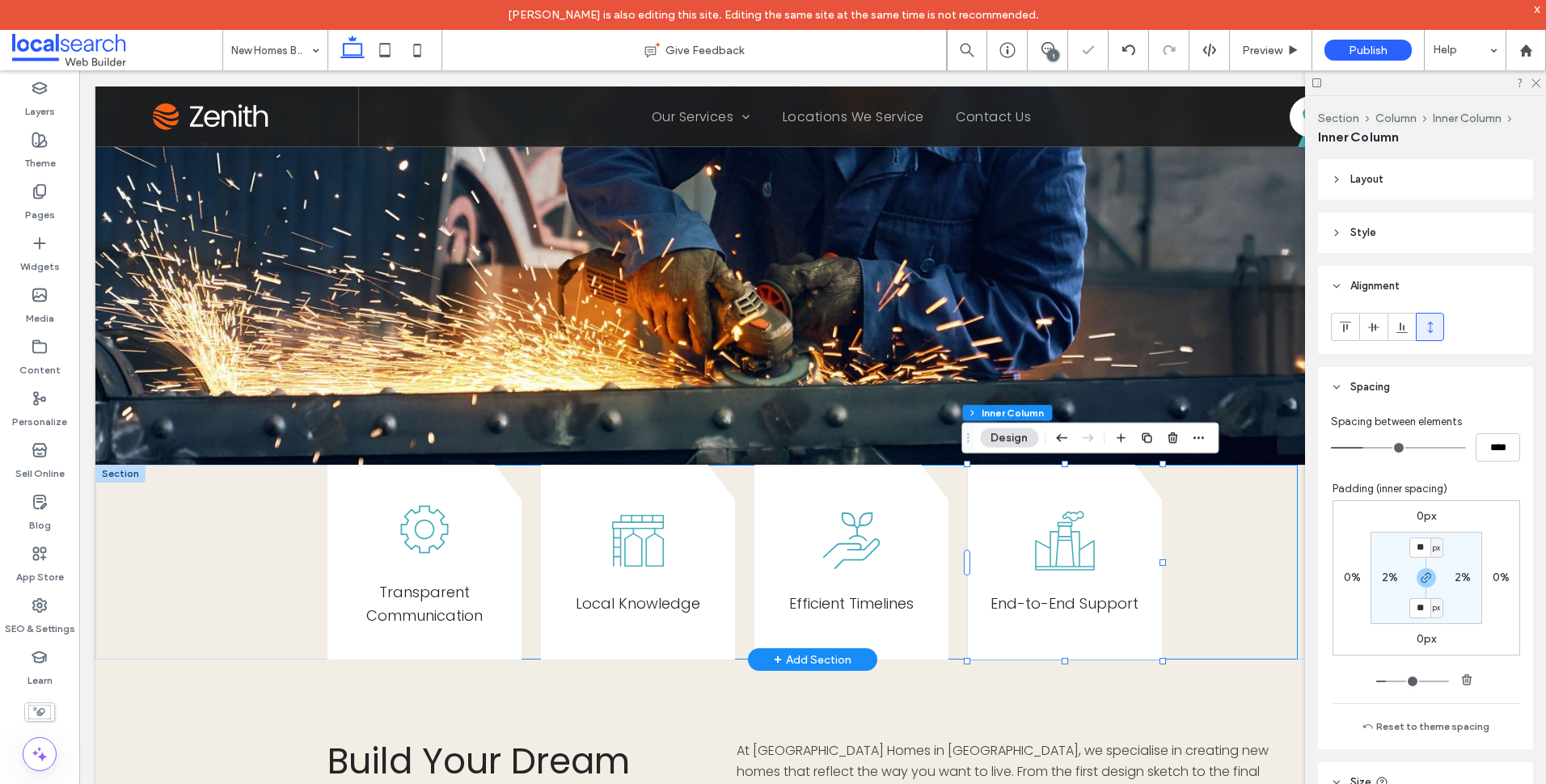
click at [1271, 523] on div "Transparent Communication Local Knowledge E fficient Timelines End-to-End Suppo…" at bounding box center [812, 562] width 970 height 196
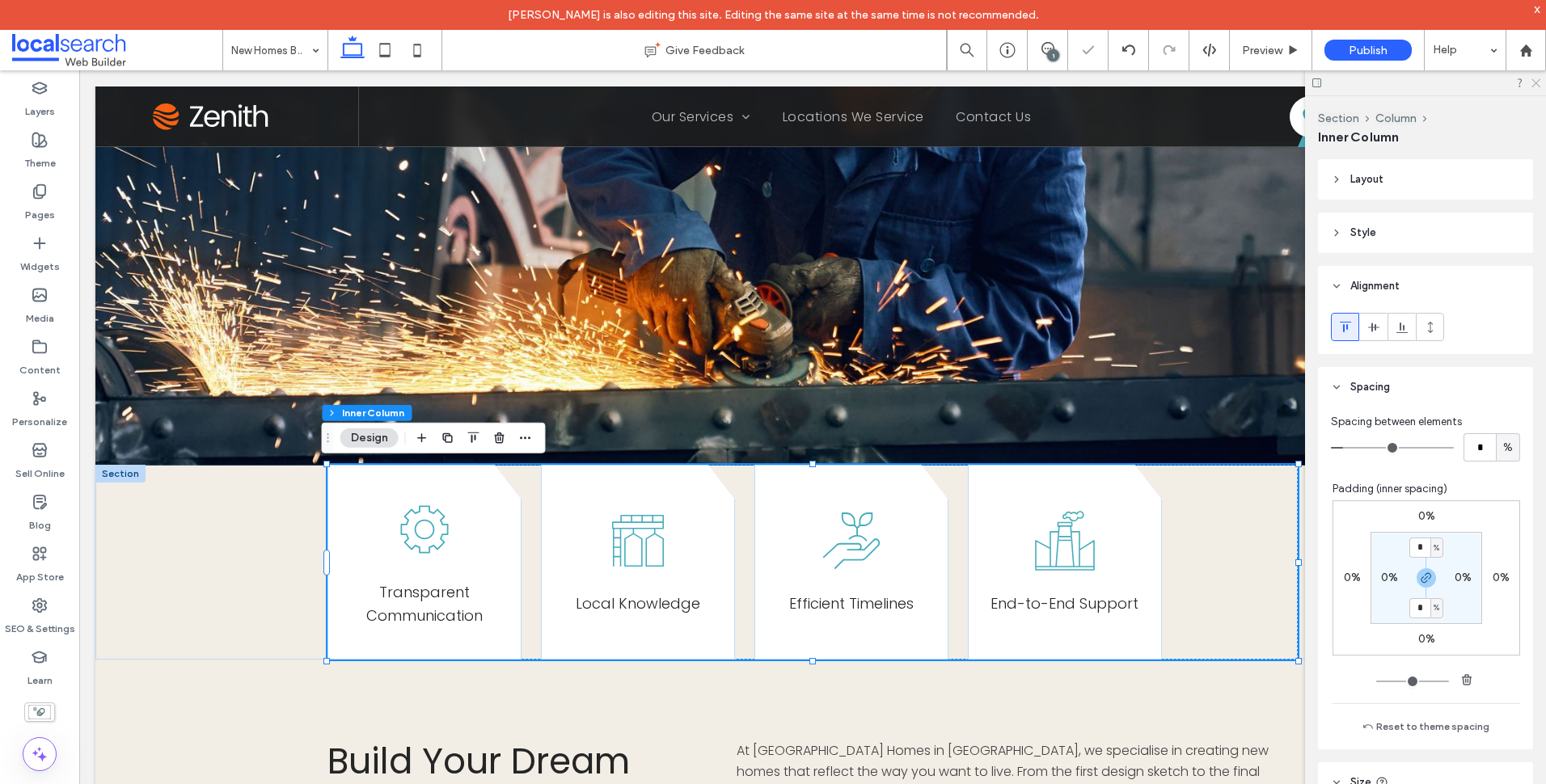
click at [1531, 84] on icon at bounding box center [1535, 82] width 11 height 11
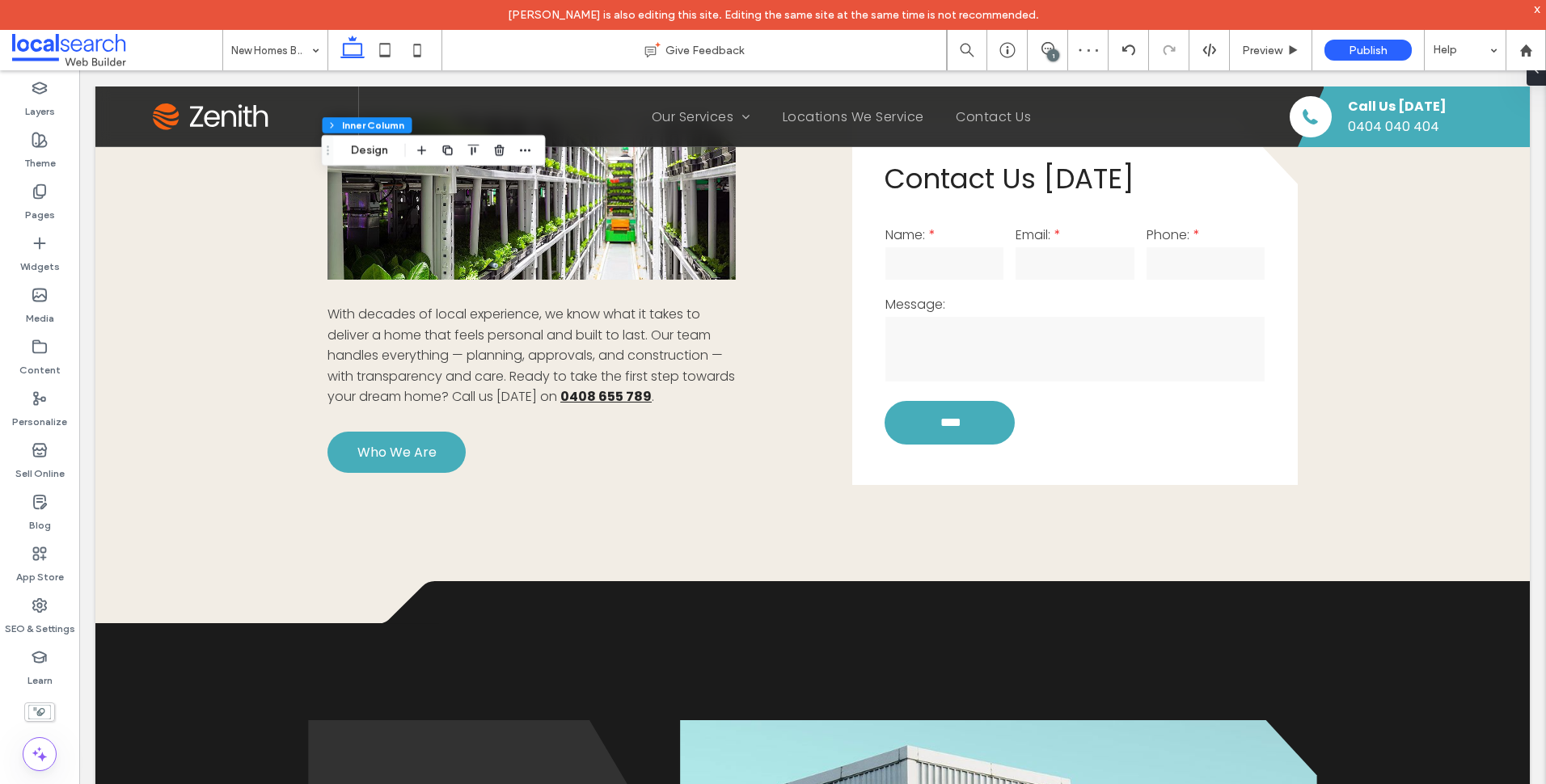
scroll to position [1374, 0]
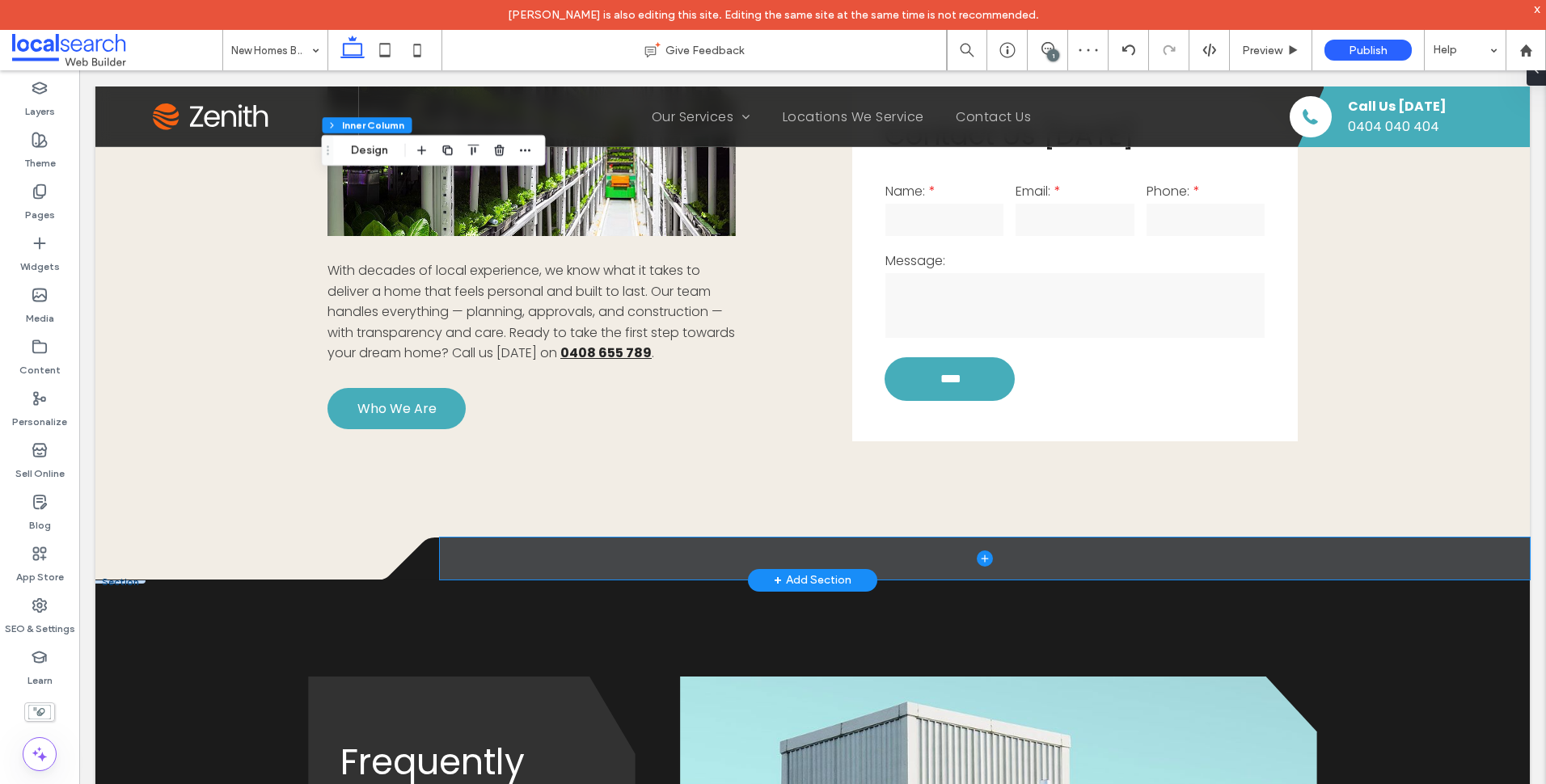
click at [699, 557] on span at bounding box center [985, 558] width 1090 height 42
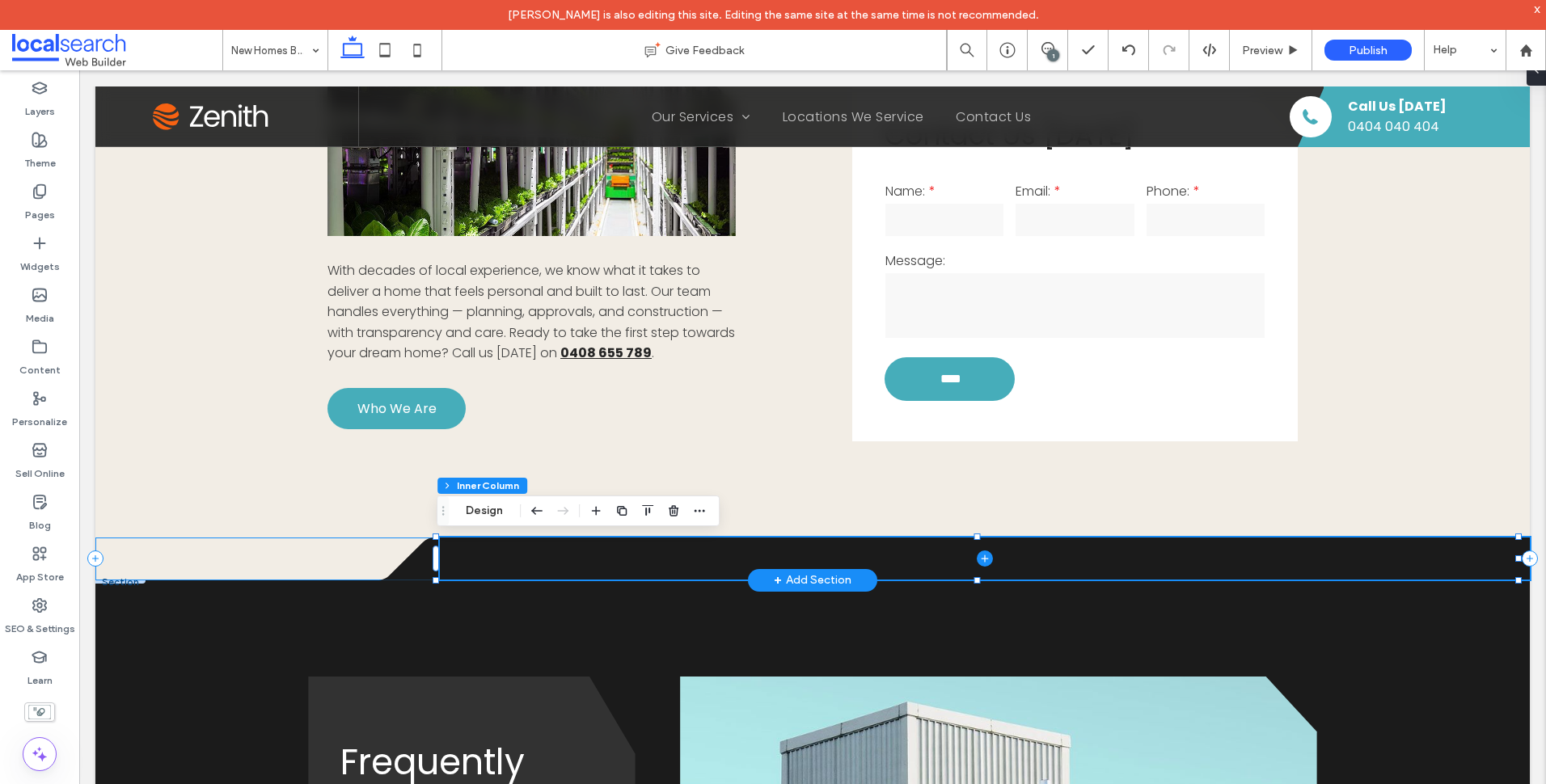
click at [127, 556] on div ".cls-1-1316329055-1316329055 { fill: none; } .cls-2-1316329055-1316329055 { cli…" at bounding box center [813, 558] width 1435 height 43
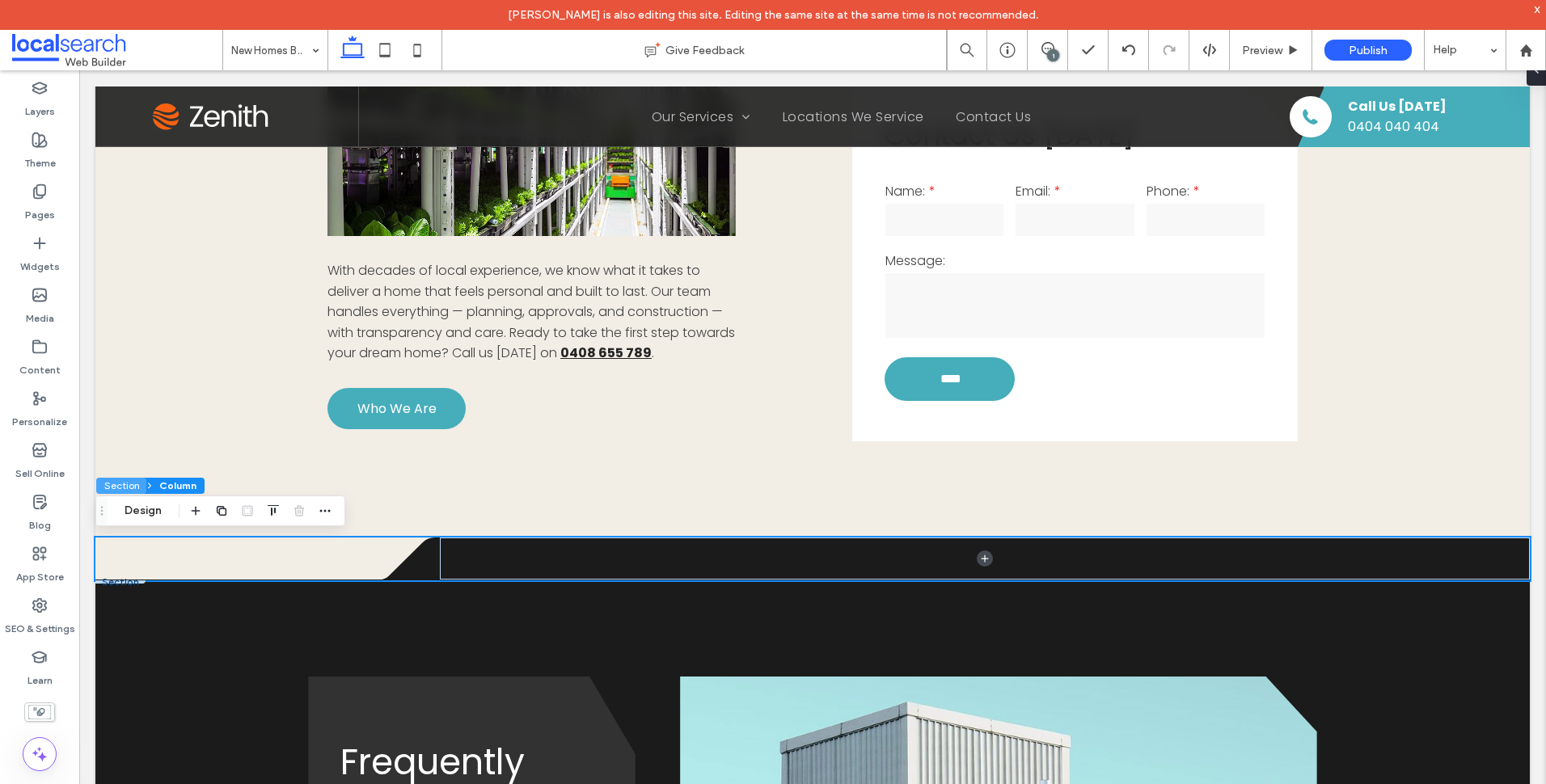
click at [136, 485] on button "Section" at bounding box center [121, 486] width 50 height 16
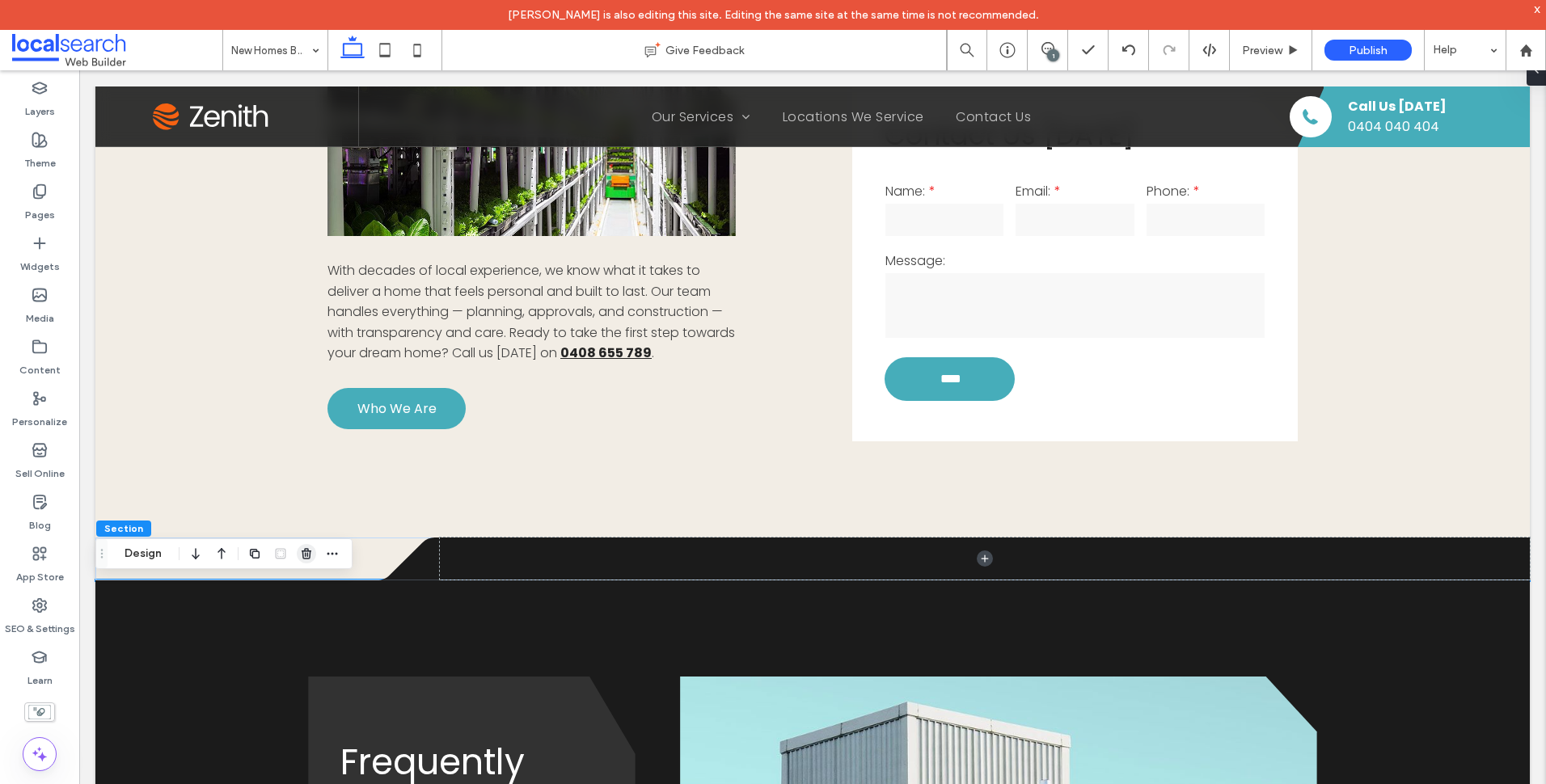
click at [305, 549] on icon "button" at bounding box center [306, 554] width 13 height 13
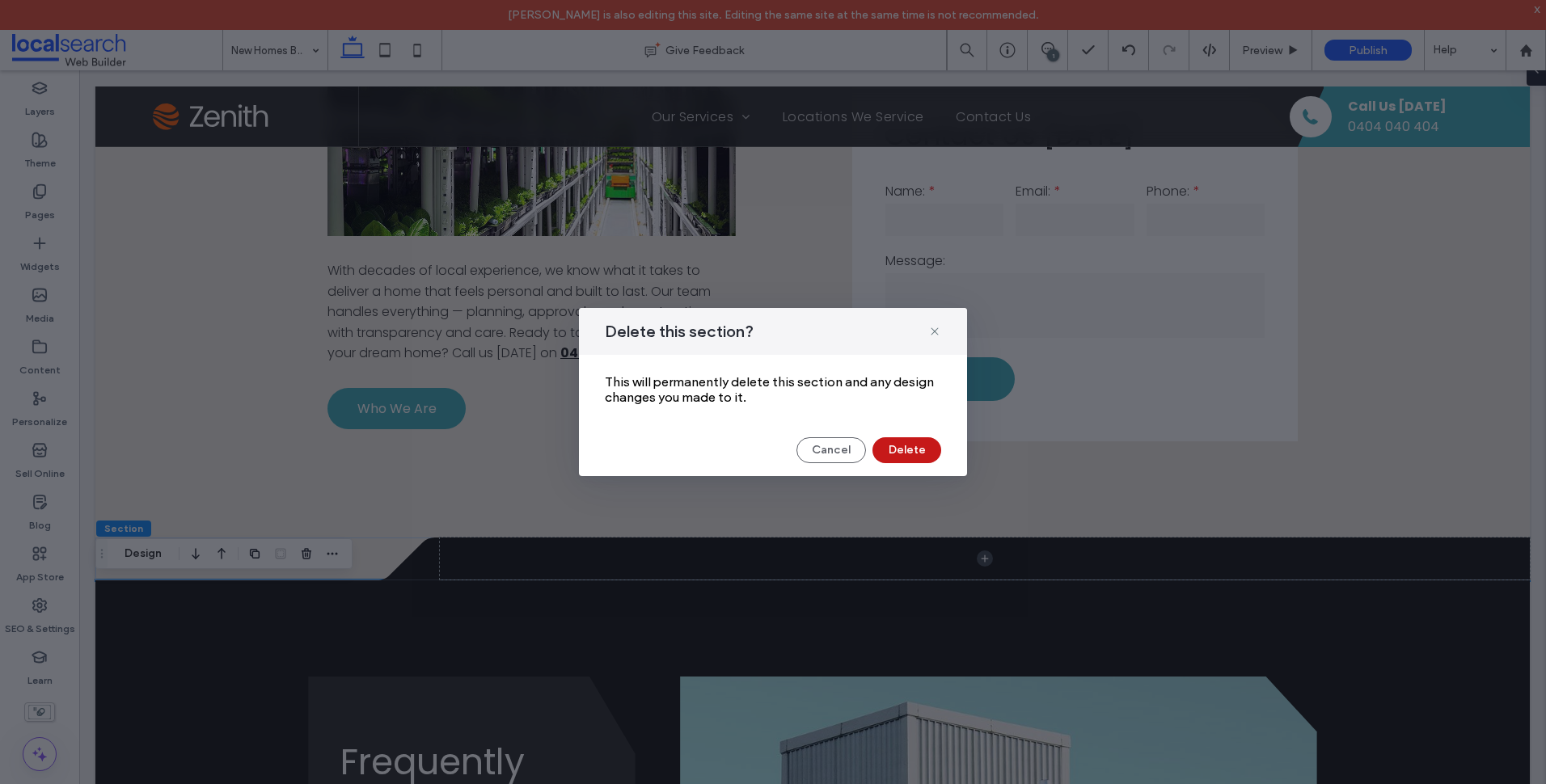
click at [905, 442] on button "Delete" at bounding box center [906, 450] width 69 height 26
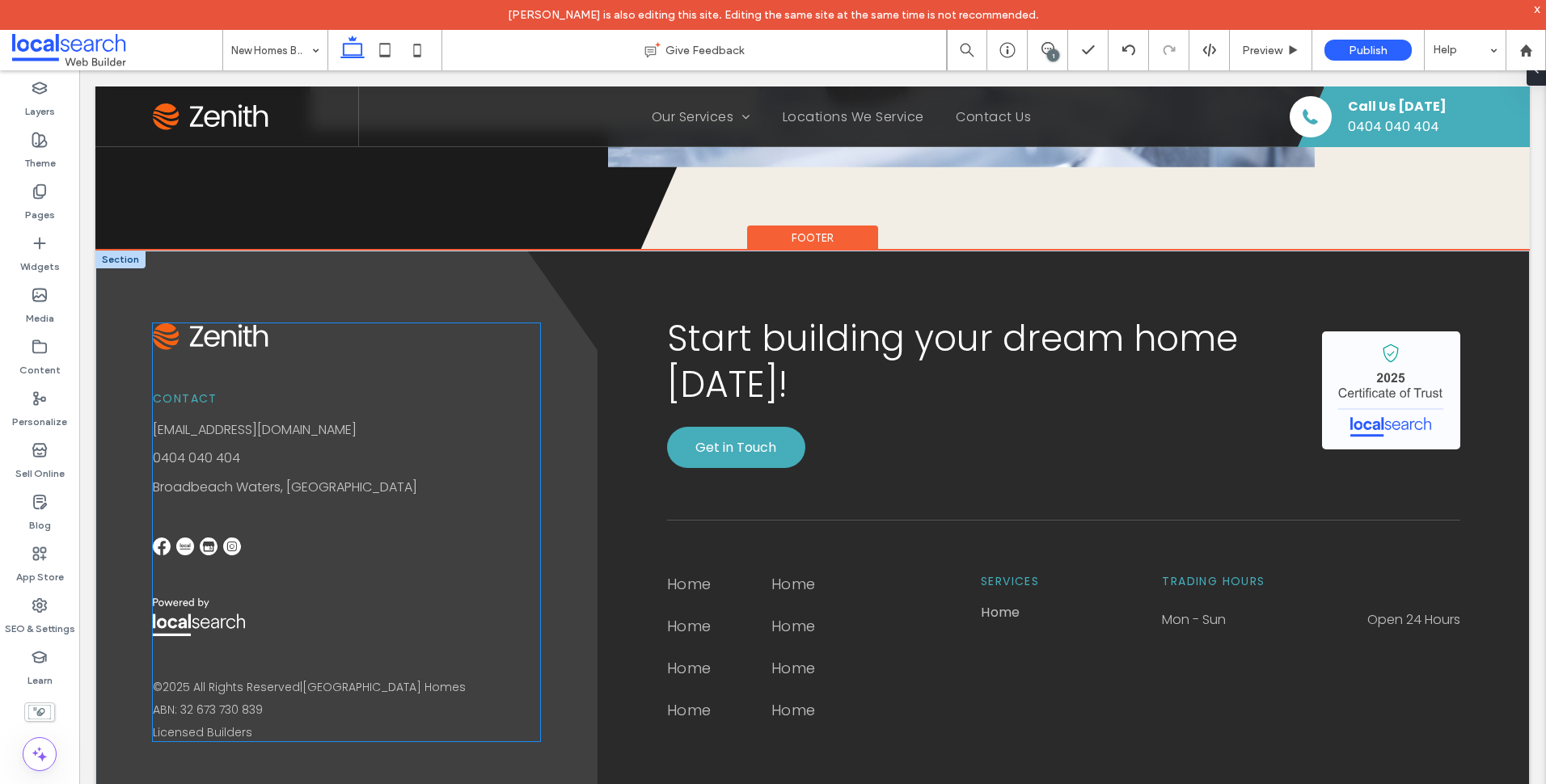
scroll to position [3145, 0]
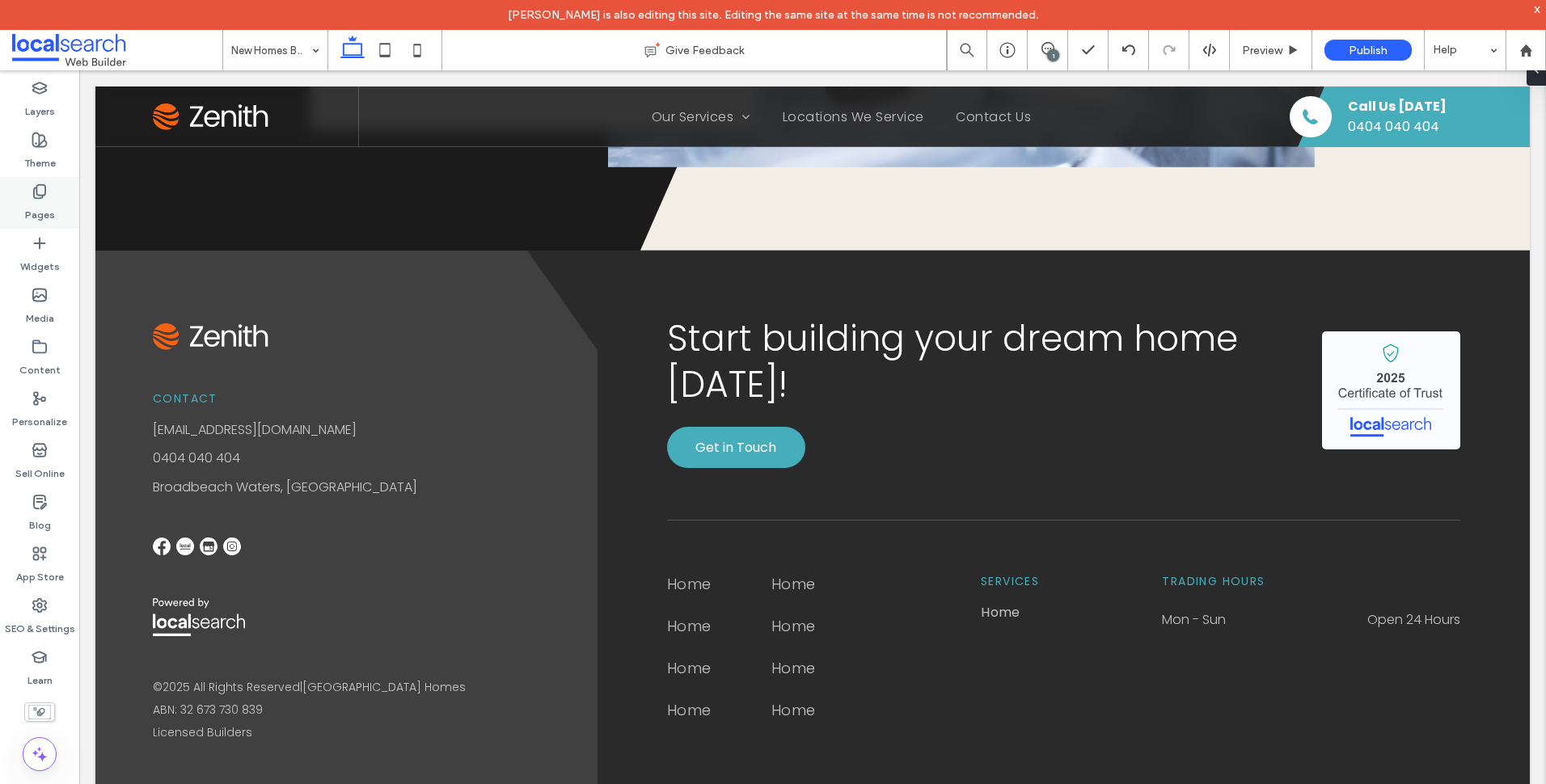
click at [64, 192] on div "Pages" at bounding box center [40, 203] width 80 height 52
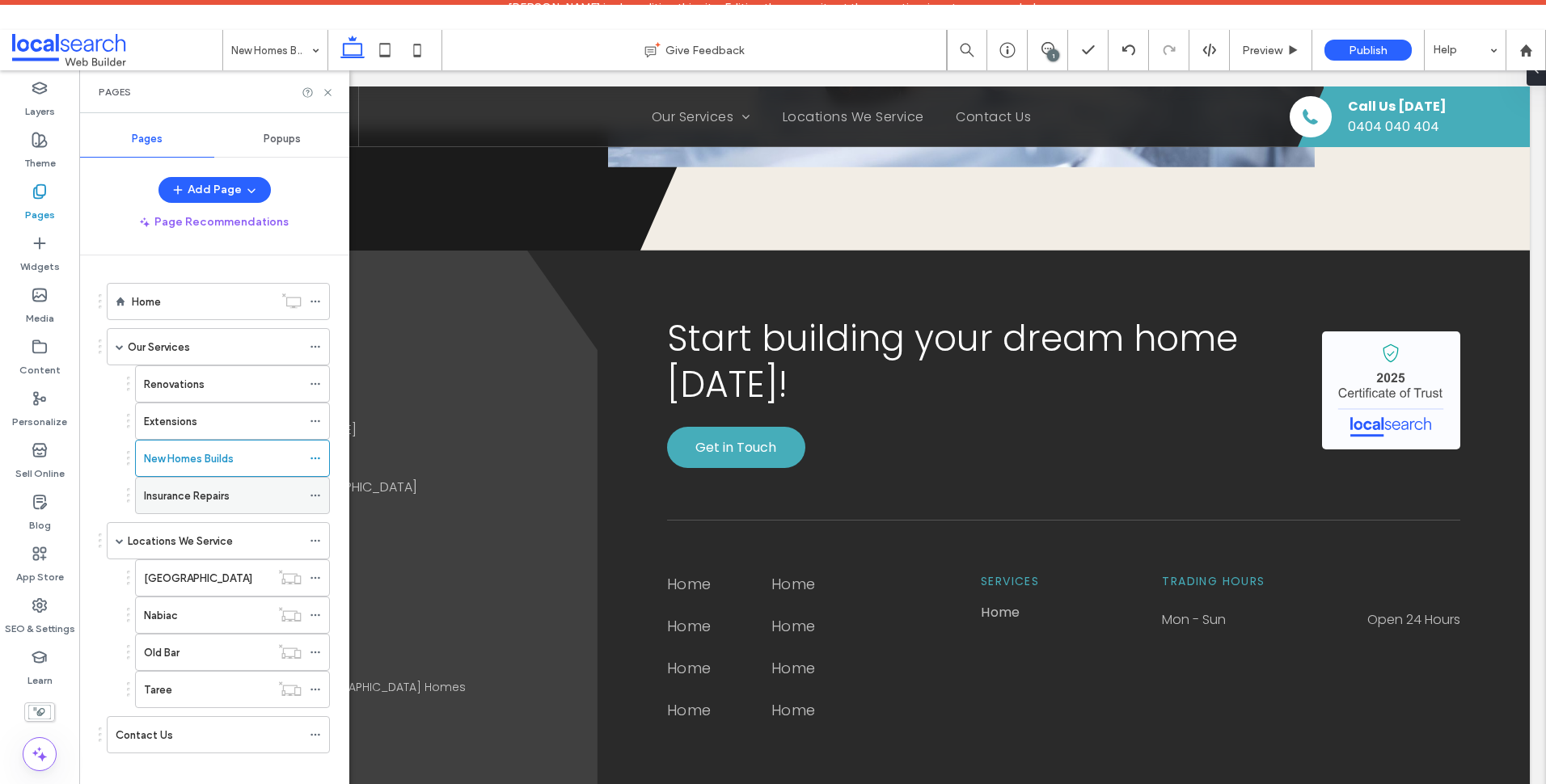
click at [214, 490] on label "Insurance Repairs" at bounding box center [187, 495] width 86 height 28
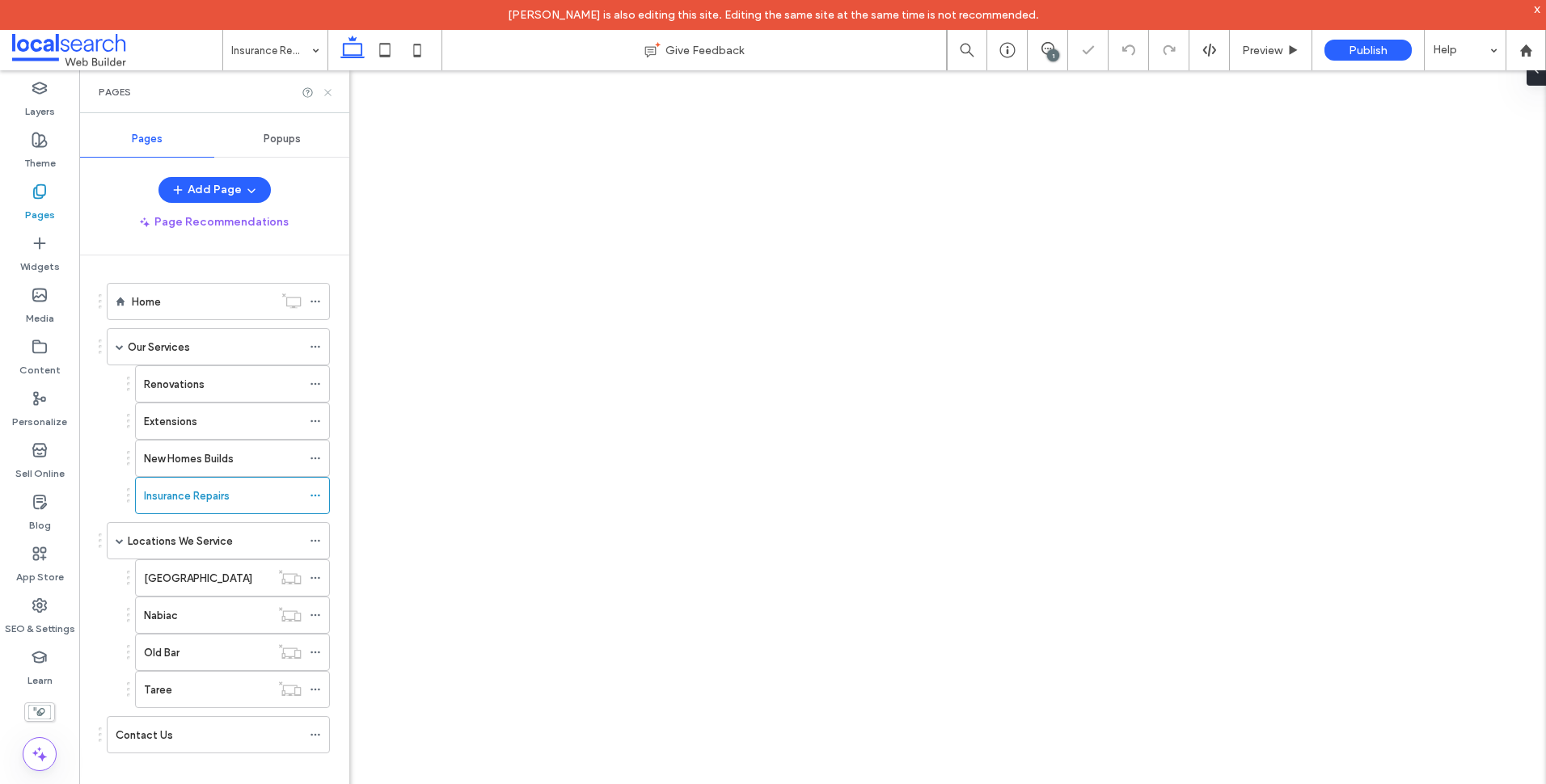
click at [333, 93] on icon at bounding box center [327, 93] width 12 height 12
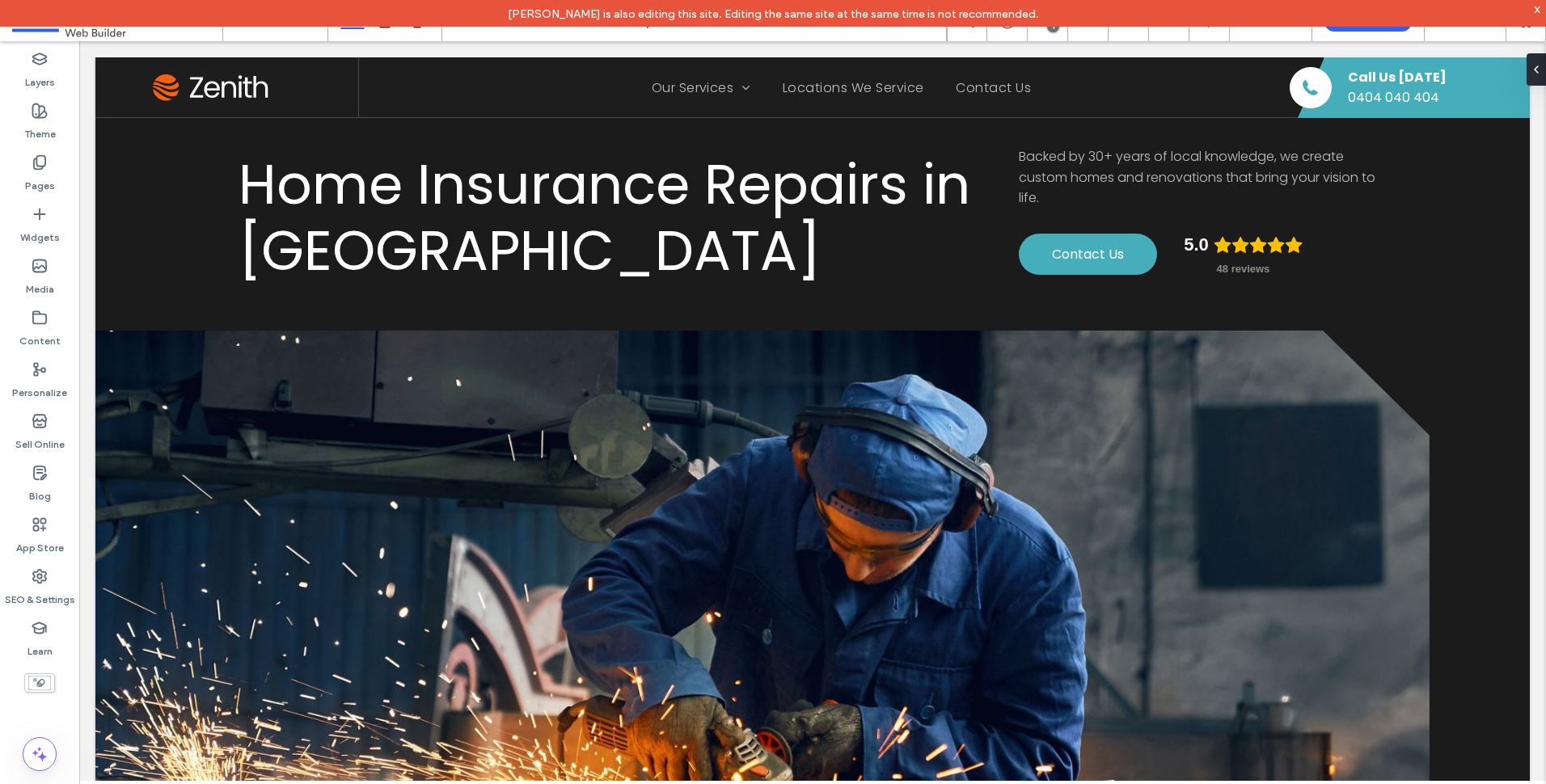
scroll to position [647, 0]
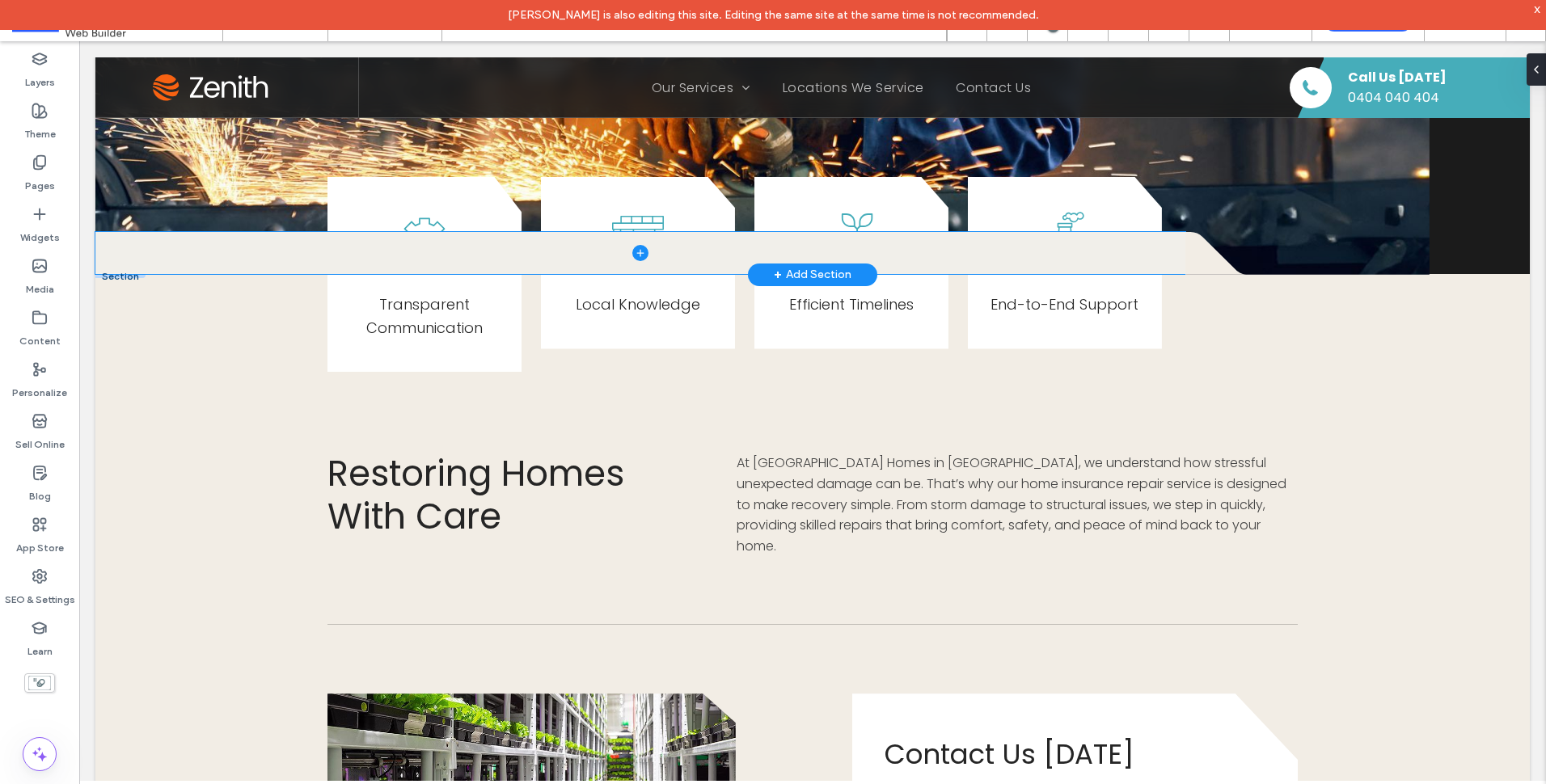
click at [152, 260] on span at bounding box center [641, 253] width 1090 height 42
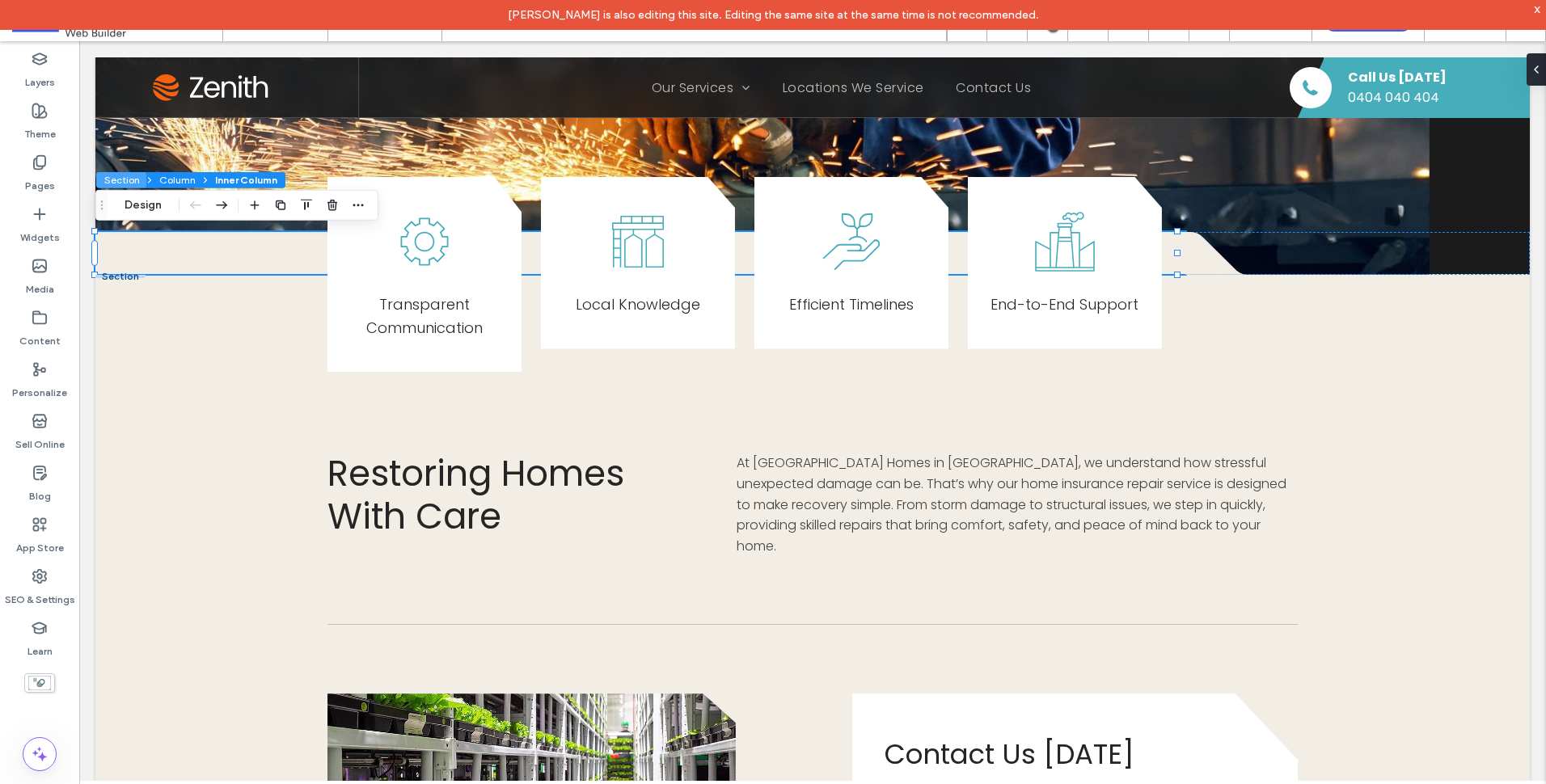
click at [125, 179] on button "Section" at bounding box center [121, 180] width 50 height 16
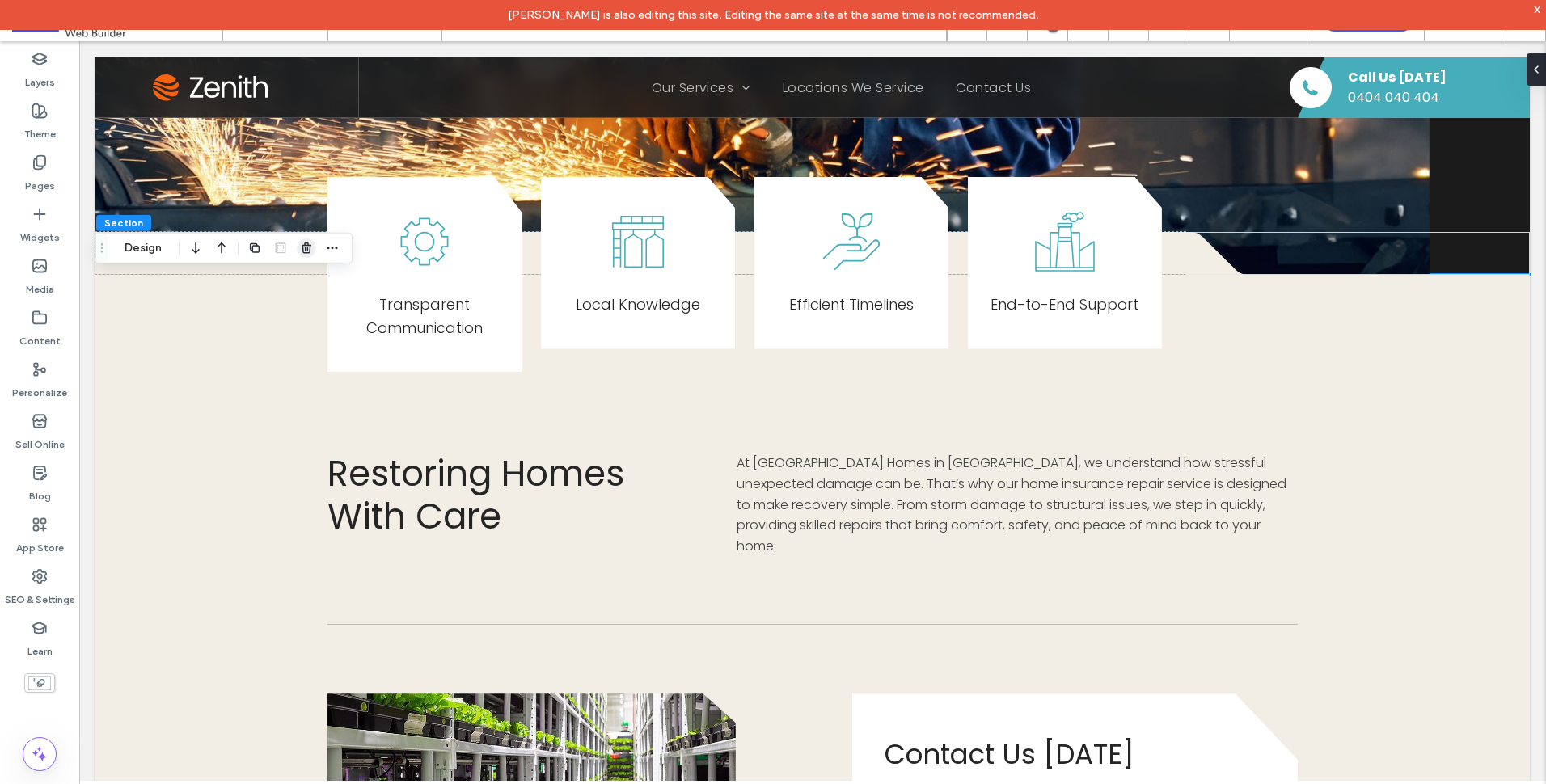
click at [309, 248] on use "button" at bounding box center [306, 248] width 10 height 11
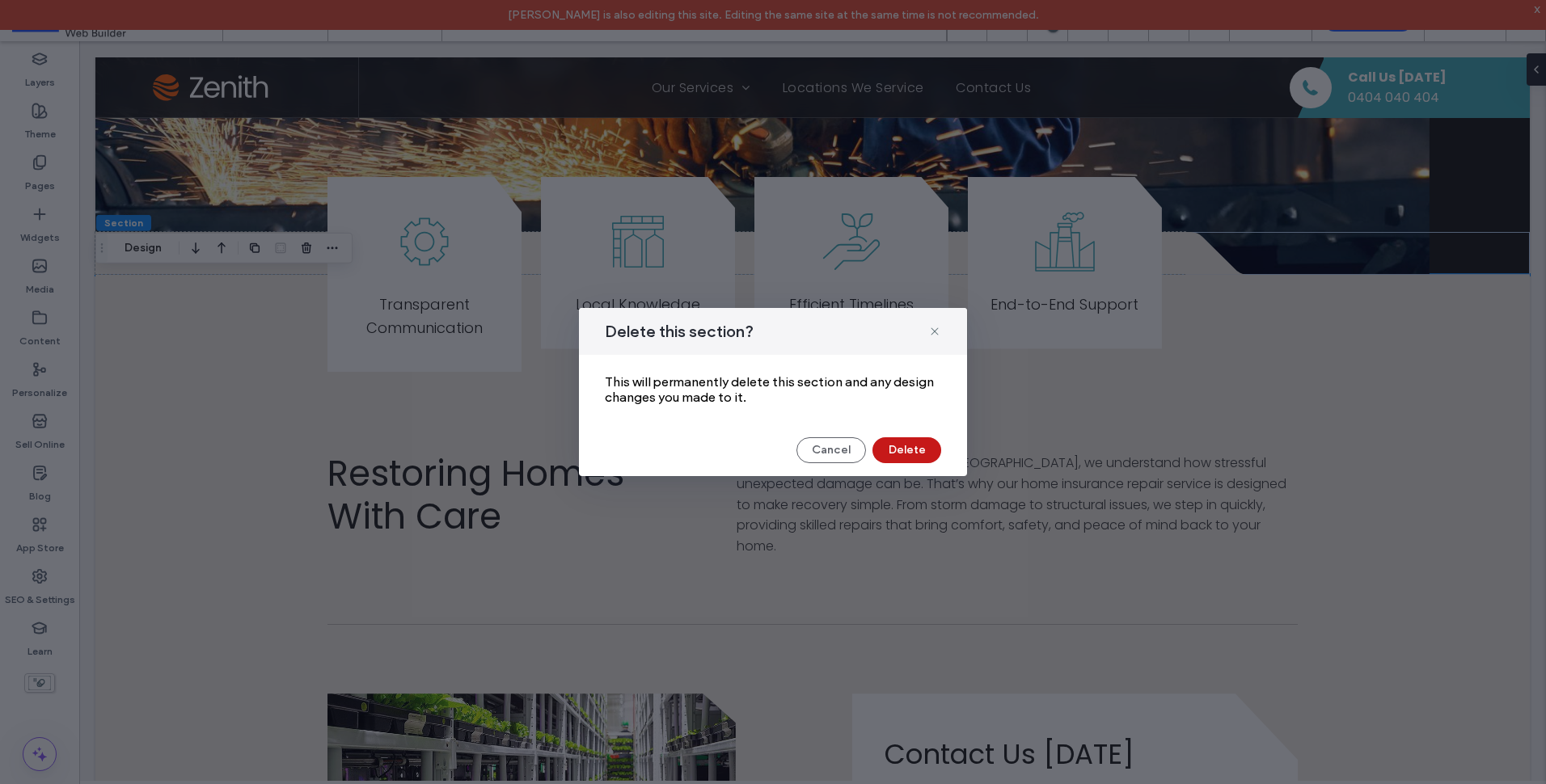
click at [936, 449] on button "Delete" at bounding box center [906, 450] width 69 height 26
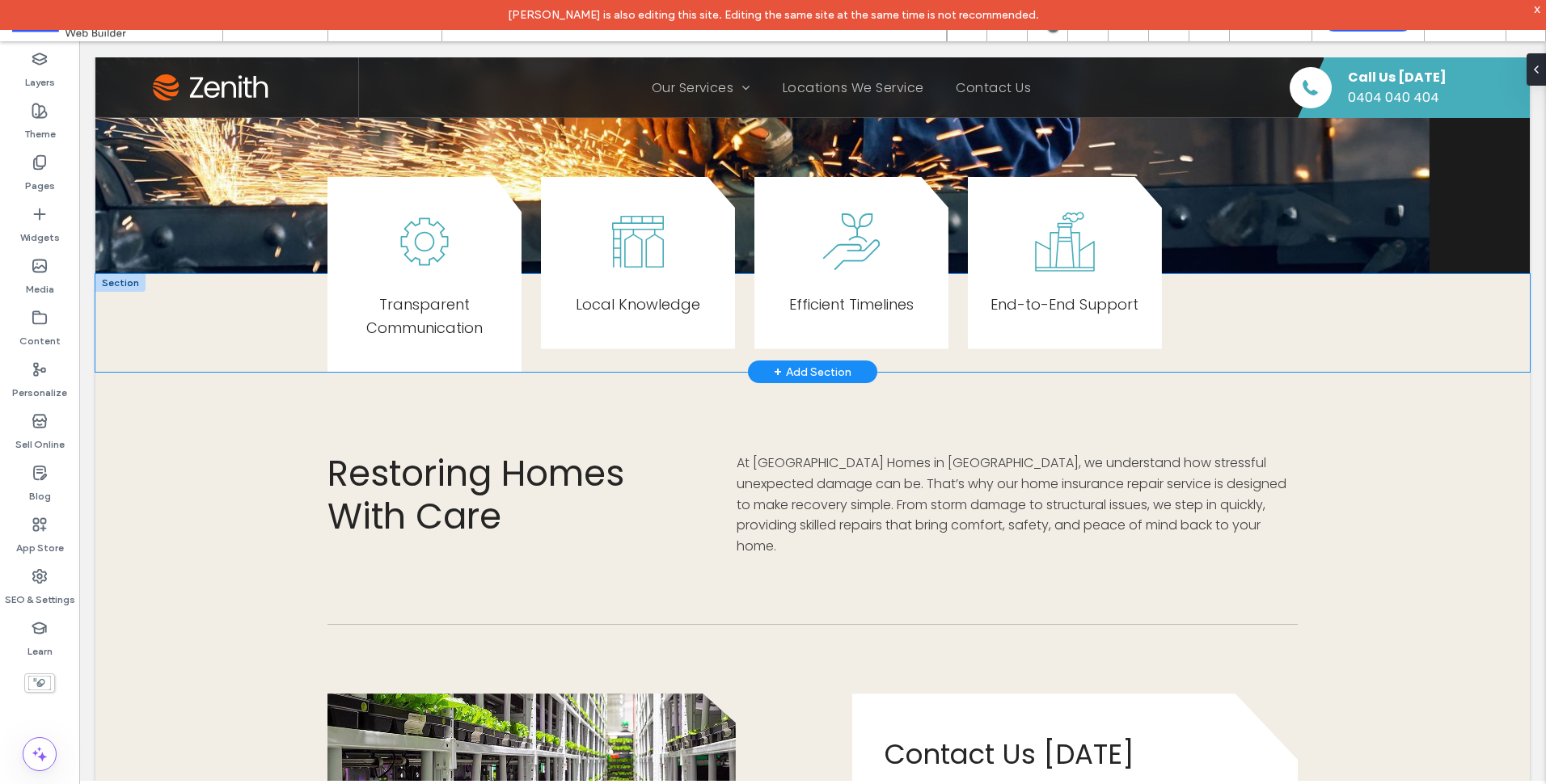
click at [155, 298] on div "Transparent Communication Local Knowledge E fficient Timelines End-to-End Suppo…" at bounding box center [813, 323] width 1435 height 98
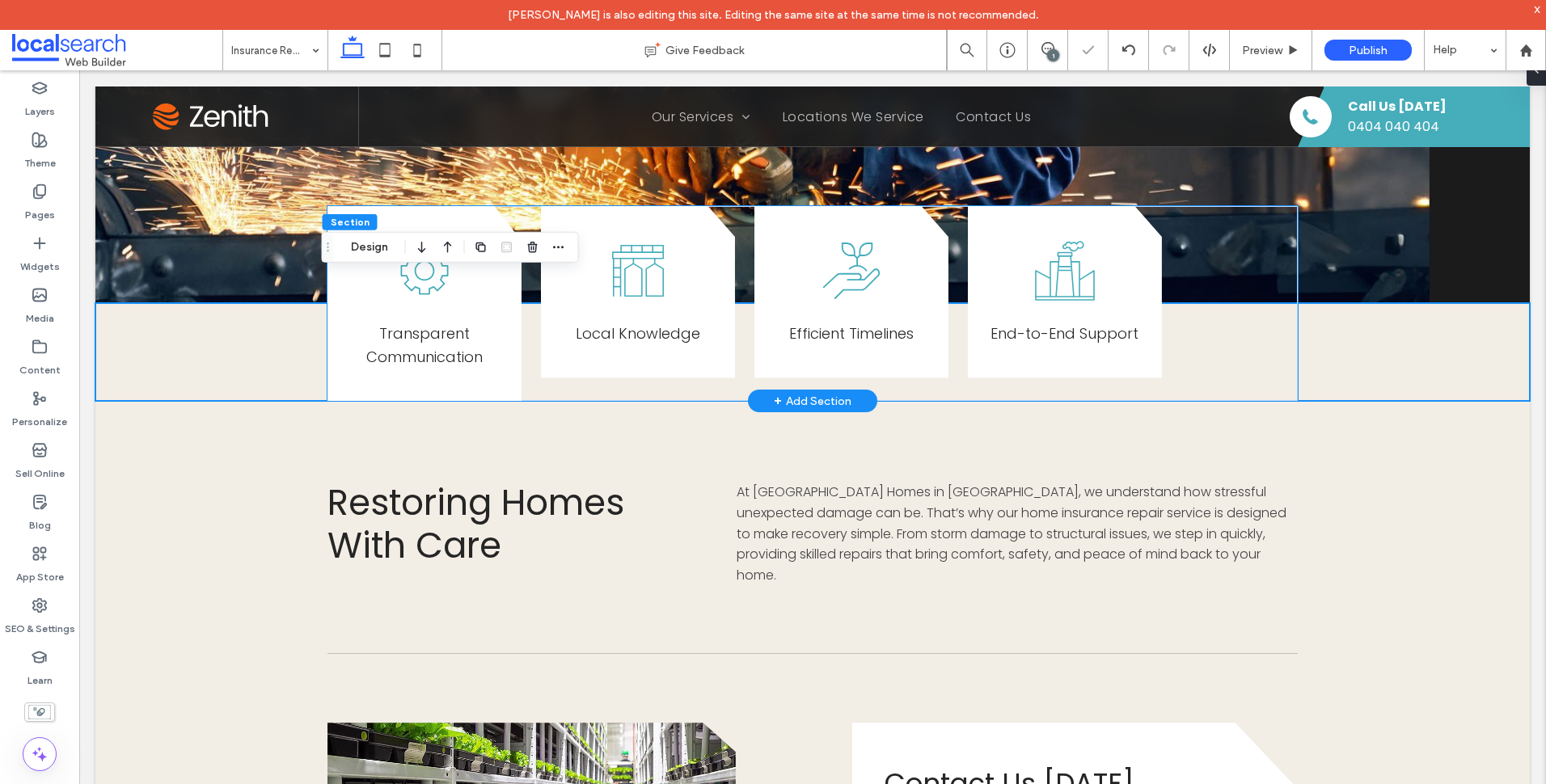
click at [529, 334] on div "Transparent Communication Local Knowledge E fficient Timelines End-to-End Suppo…" at bounding box center [812, 304] width 970 height 196
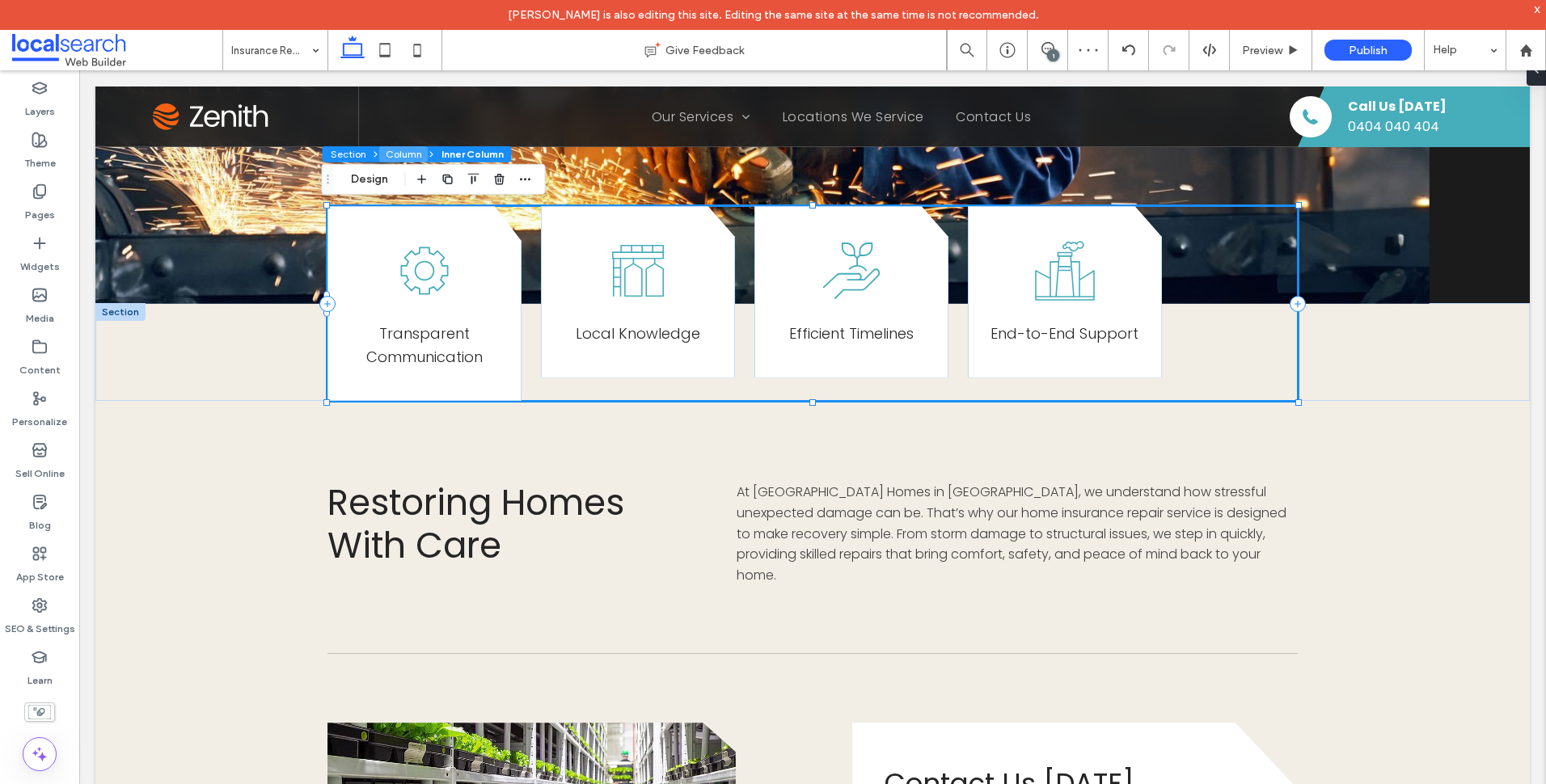
click at [384, 159] on button "Column" at bounding box center [404, 154] width 50 height 16
click at [374, 187] on button "Design" at bounding box center [369, 179] width 58 height 19
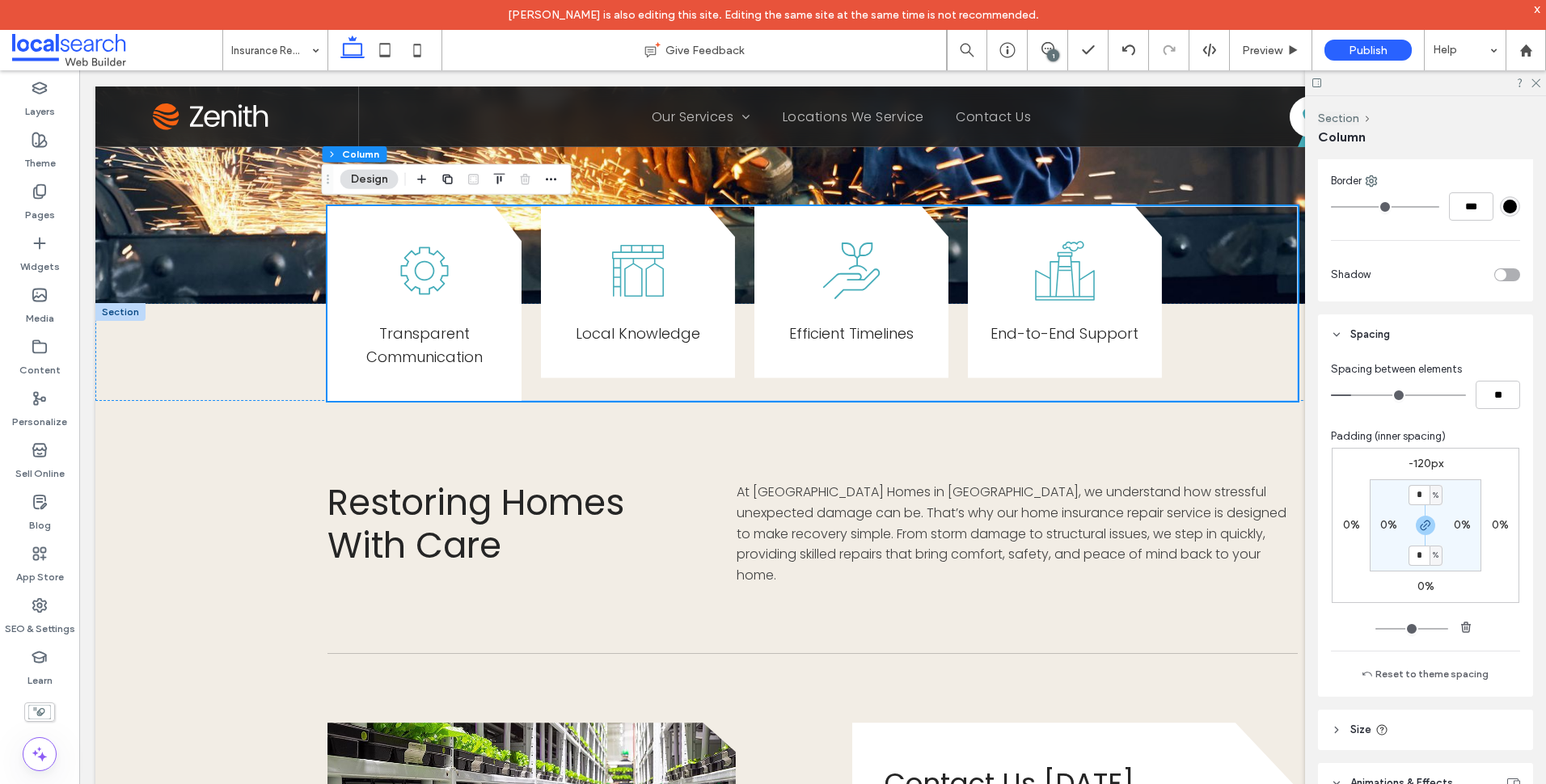
click at [1430, 467] on label "-120px" at bounding box center [1426, 463] width 35 height 14
type input "*"
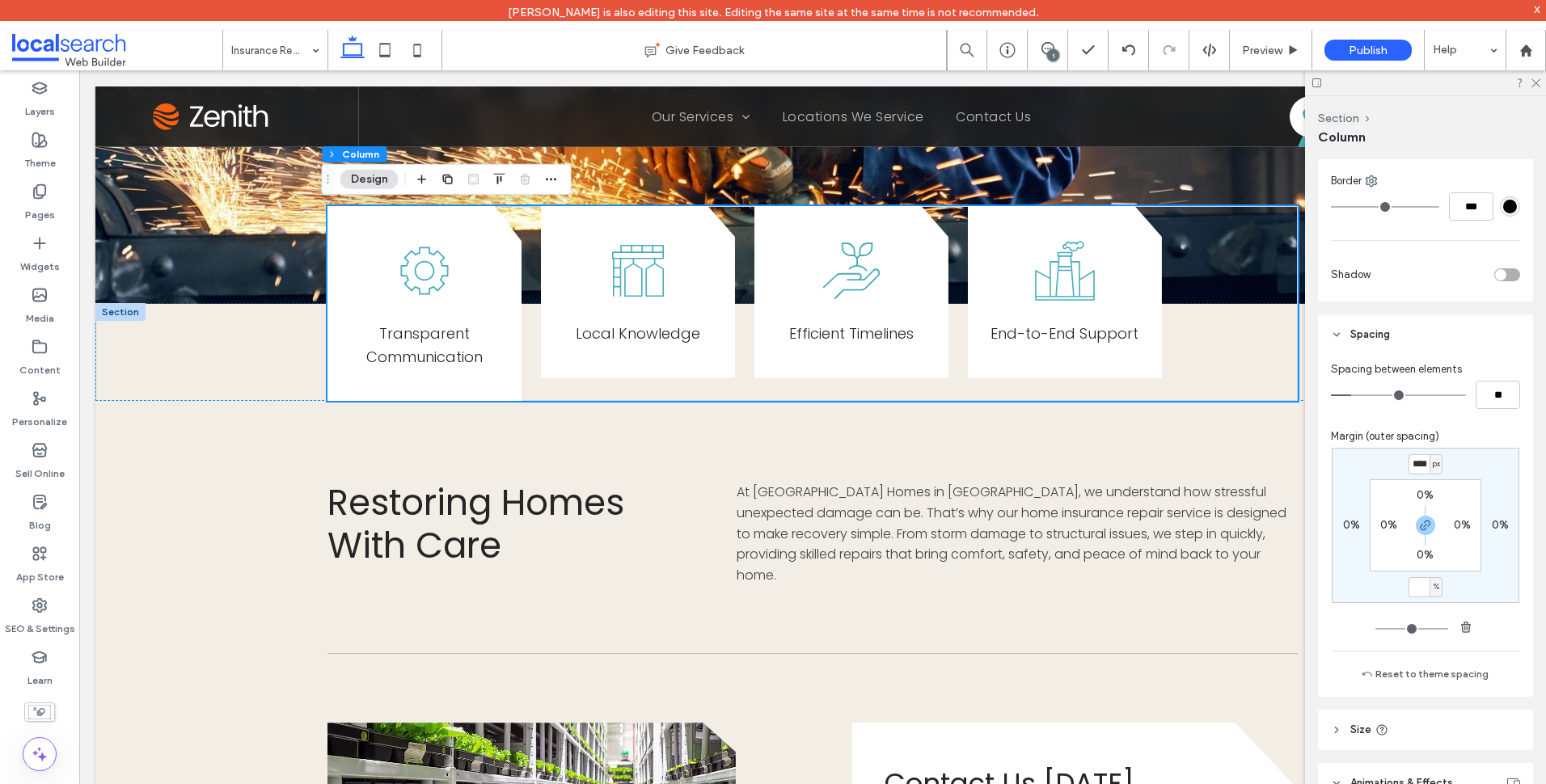
type input "*"
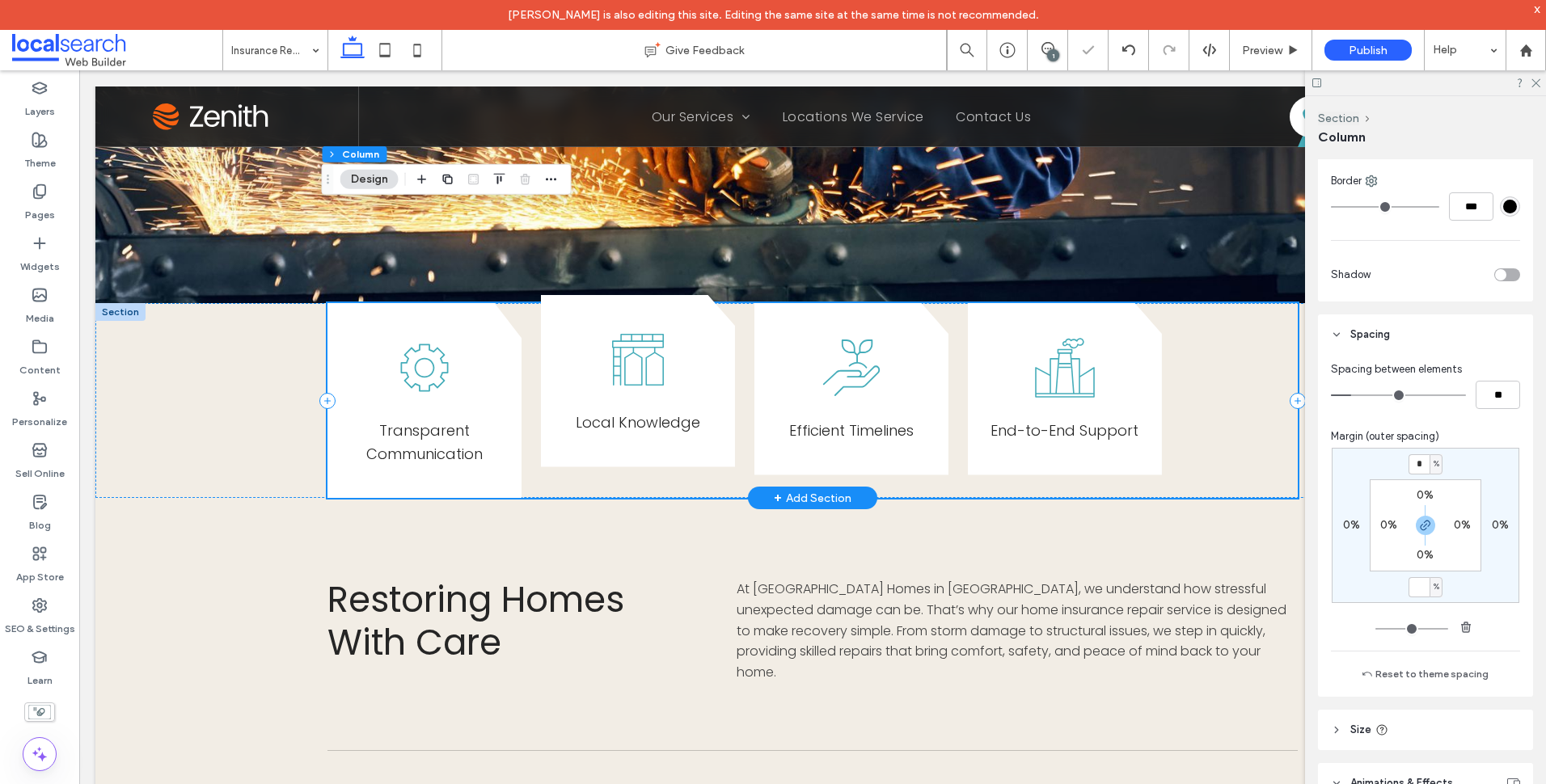
click at [641, 432] on span "Local Knowledge" at bounding box center [637, 422] width 124 height 20
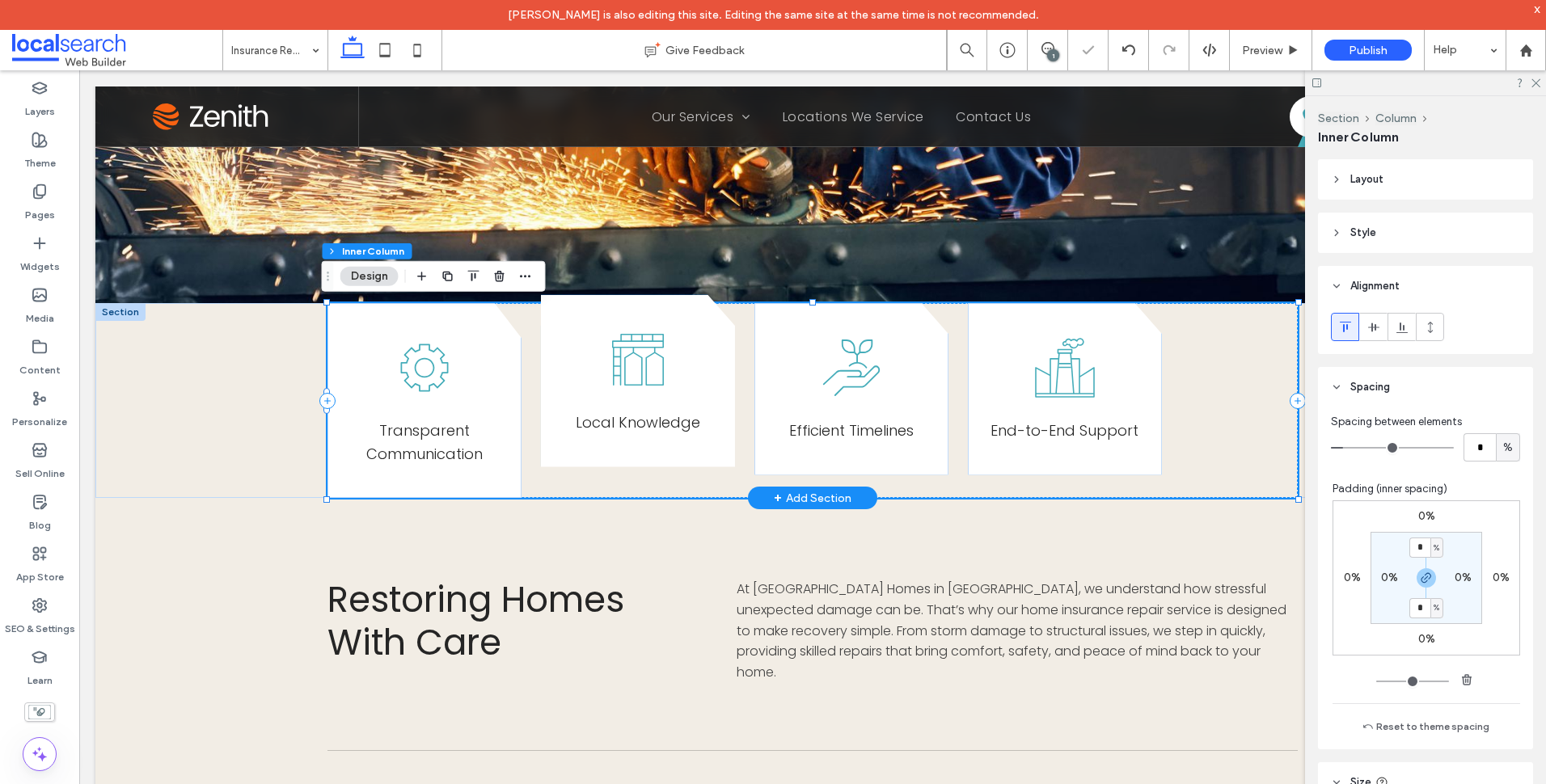
click at [719, 358] on div "Local Knowledge" at bounding box center [637, 381] width 194 height 172
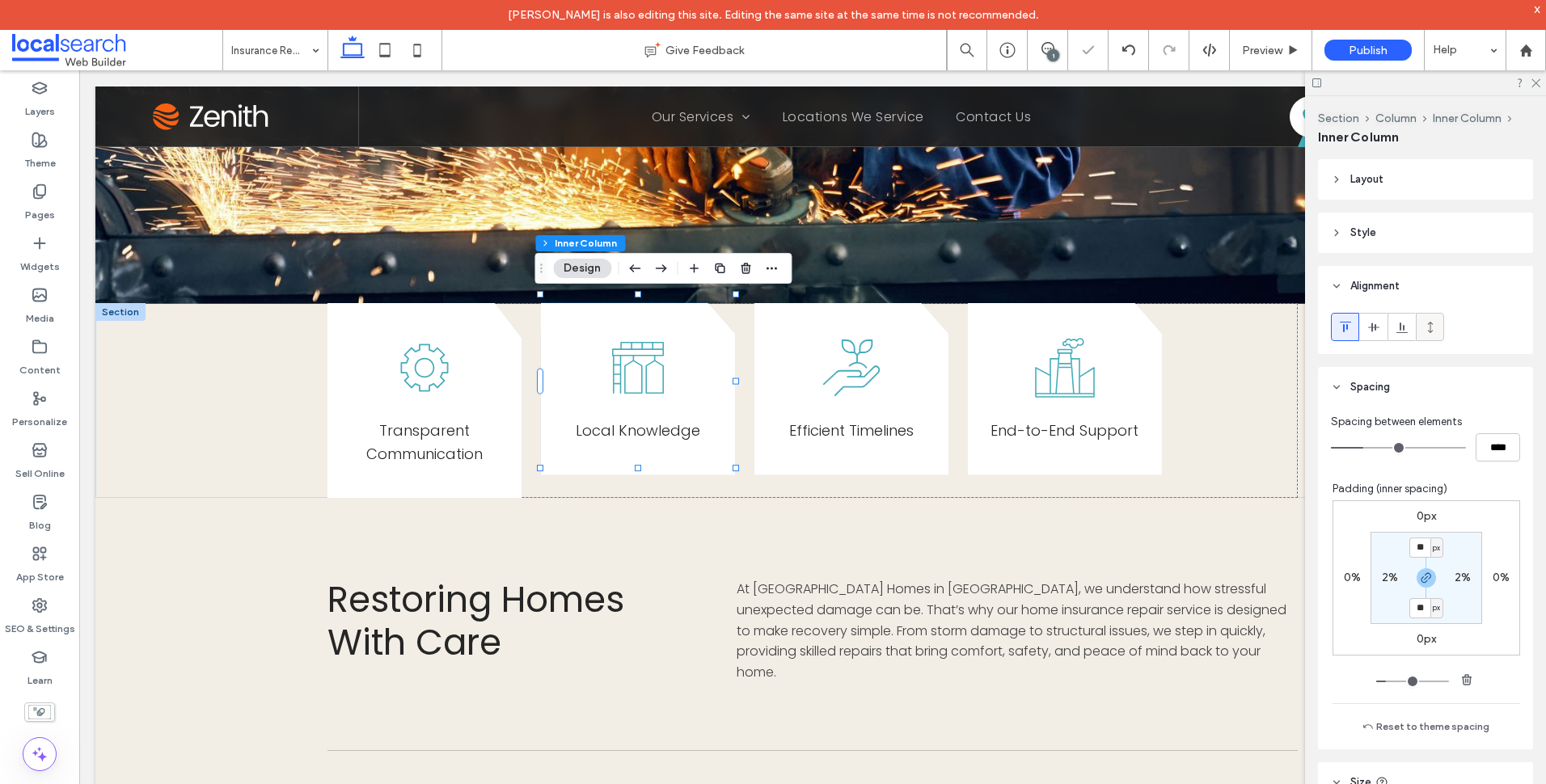
click at [1435, 327] on icon at bounding box center [1431, 327] width 13 height 13
type input "***"
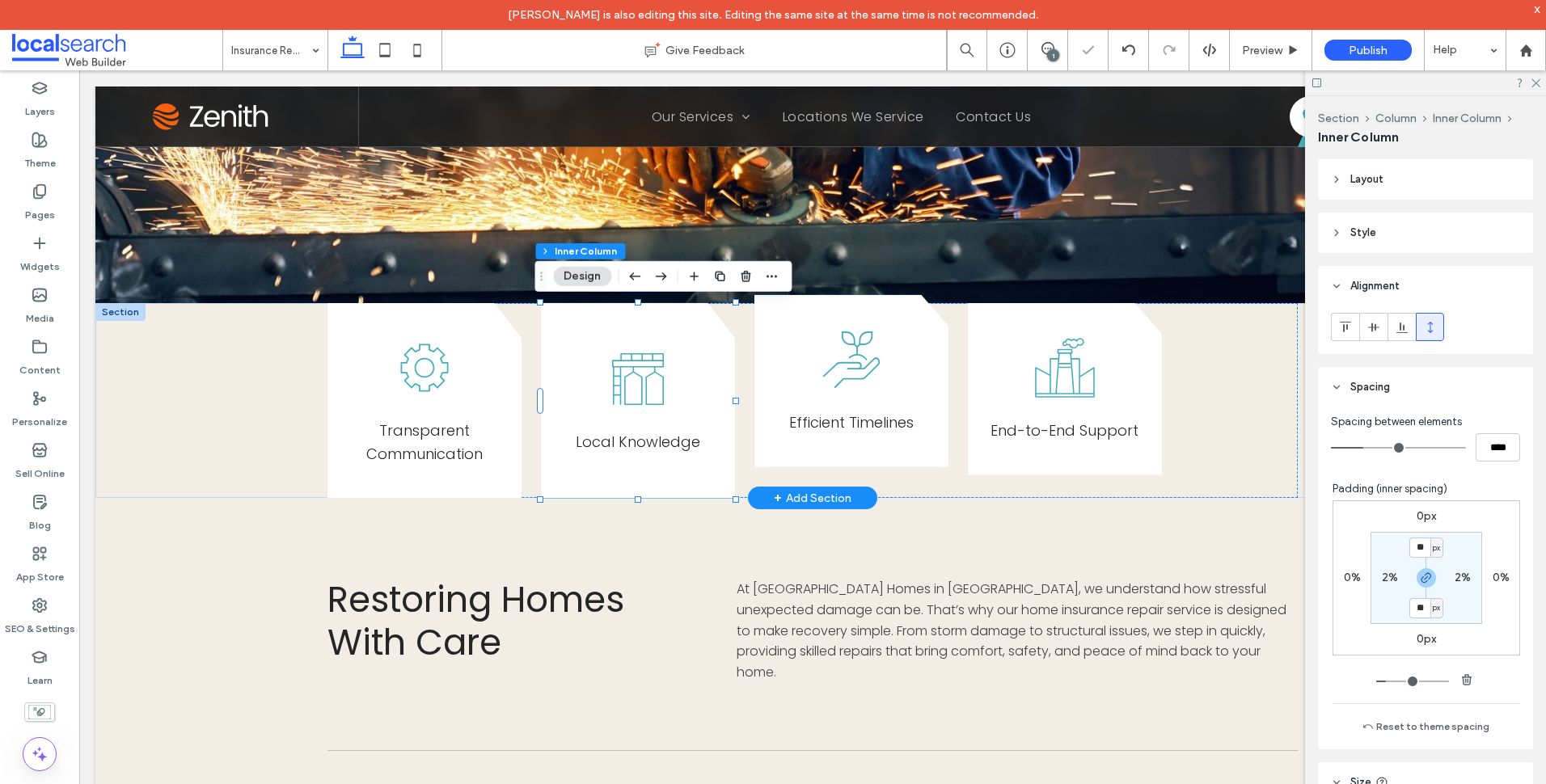
click at [922, 357] on div "E fficient Timelines" at bounding box center [851, 381] width 194 height 172
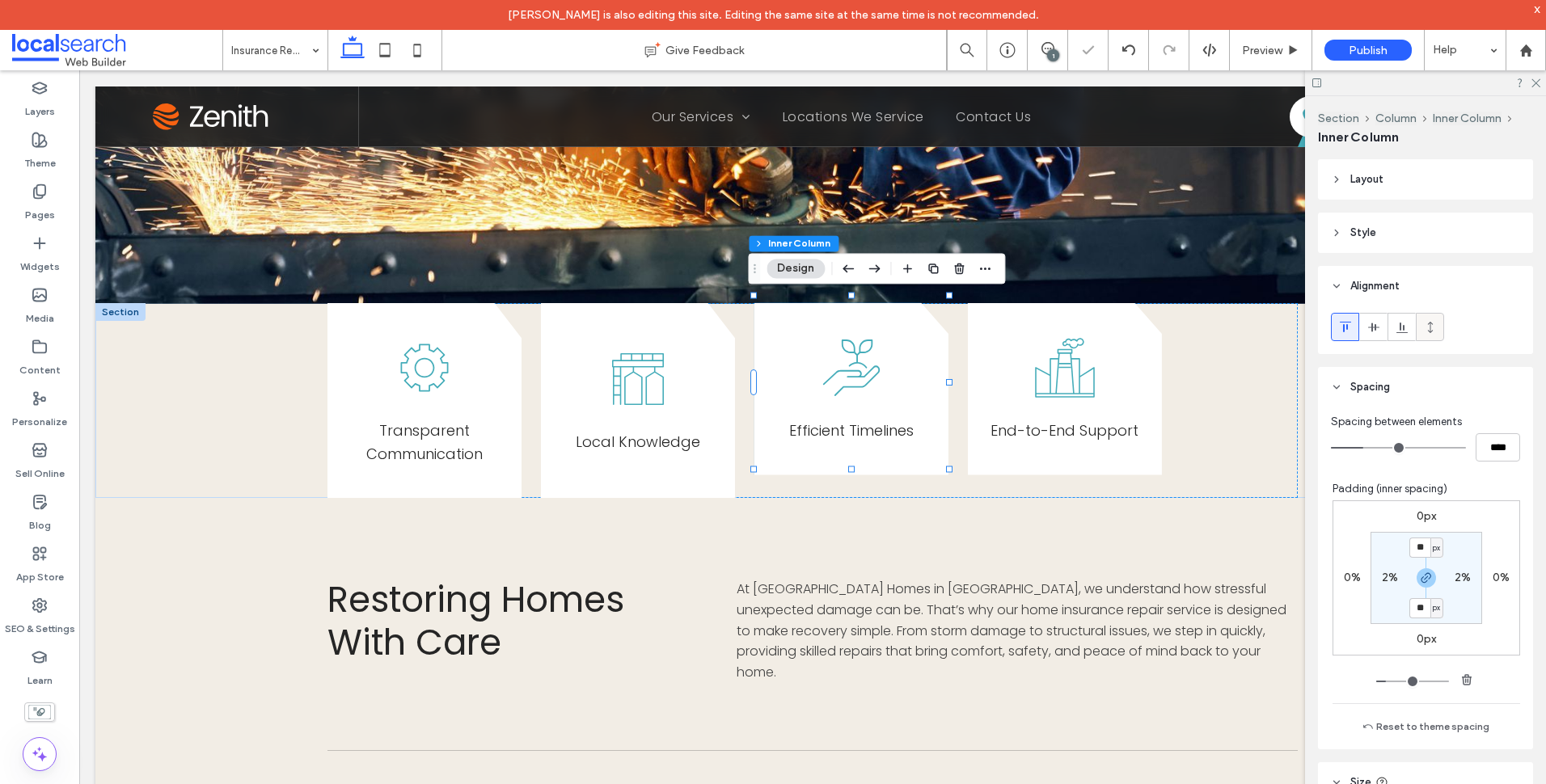
click at [1429, 325] on icon at bounding box center [1431, 327] width 13 height 13
type input "***"
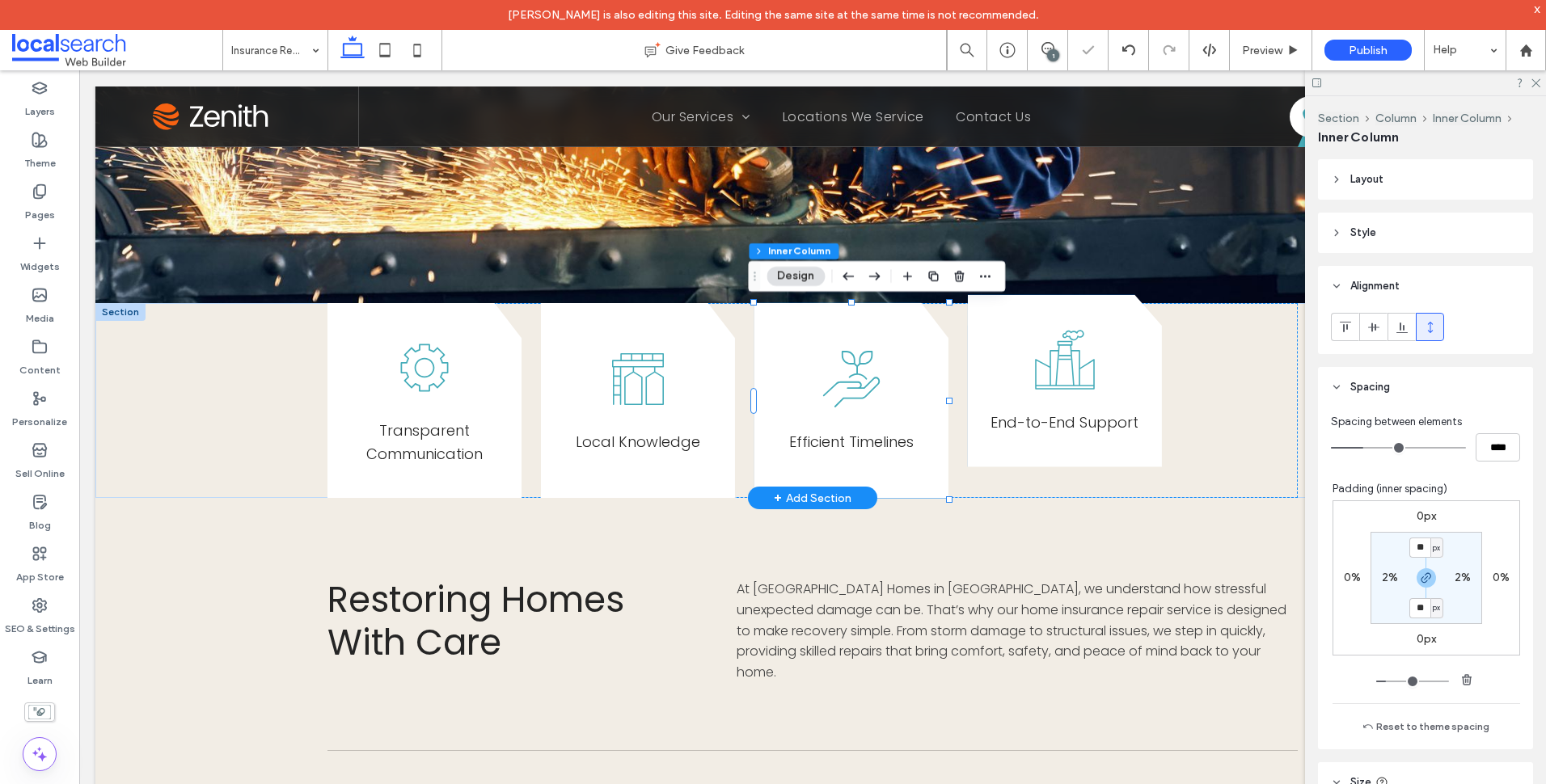
click at [1147, 357] on div "End-to-End Support" at bounding box center [1064, 381] width 194 height 172
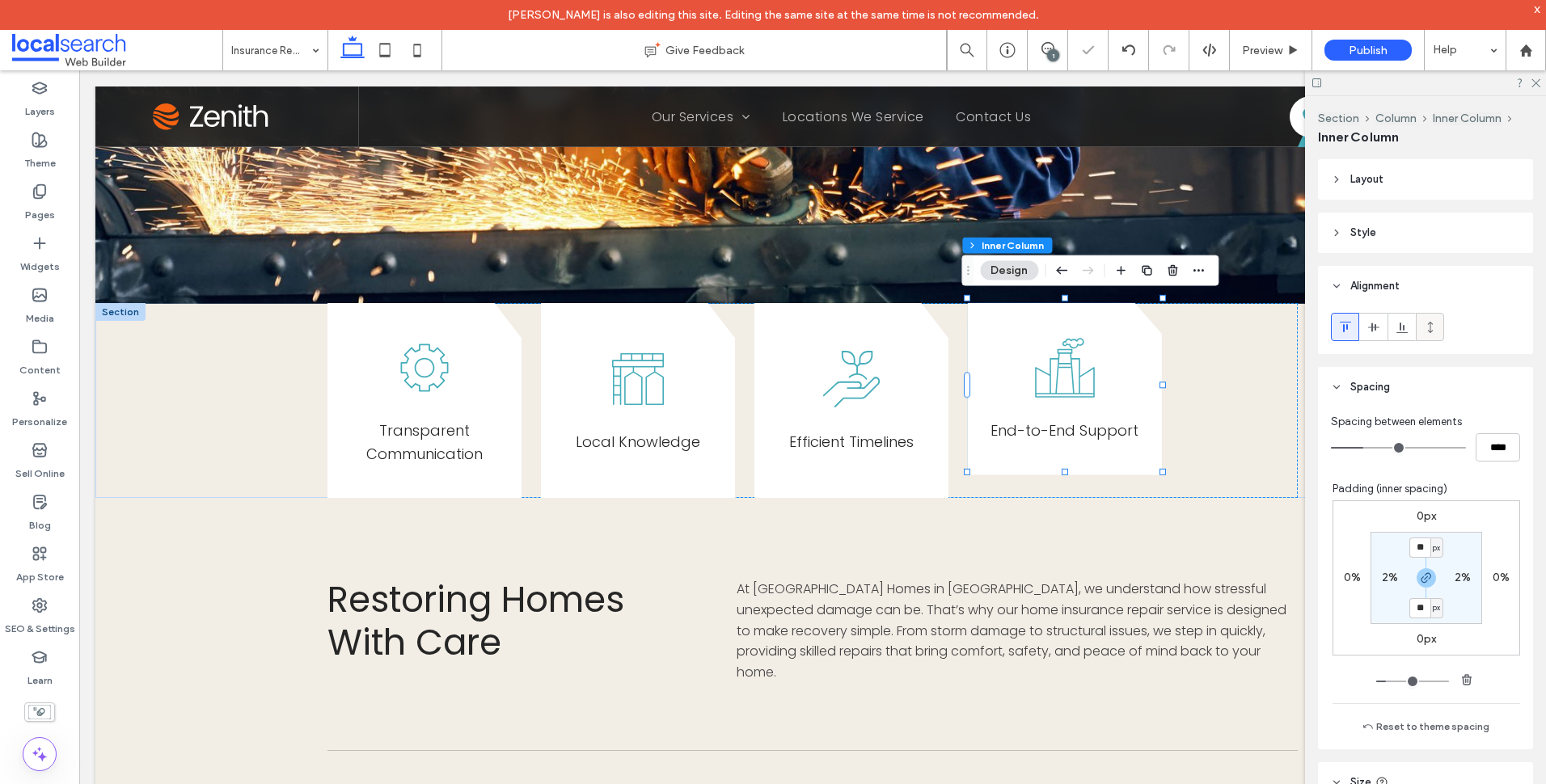
click at [1436, 324] on icon at bounding box center [1431, 327] width 13 height 13
type input "***"
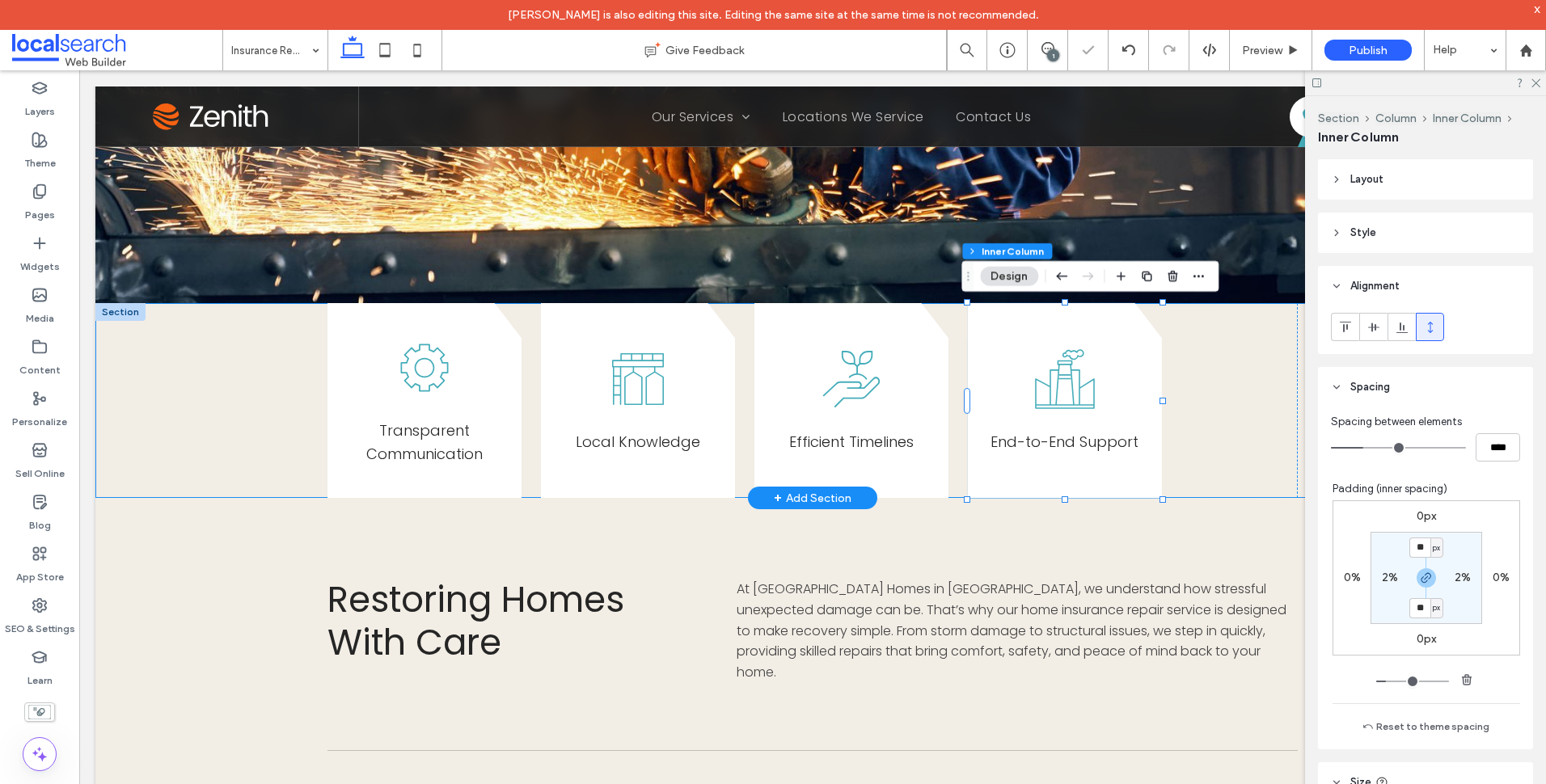
click at [230, 410] on div "Transparent Communication Local Knowledge E fficient Timelines End-to-End Suppo…" at bounding box center [813, 400] width 1435 height 196
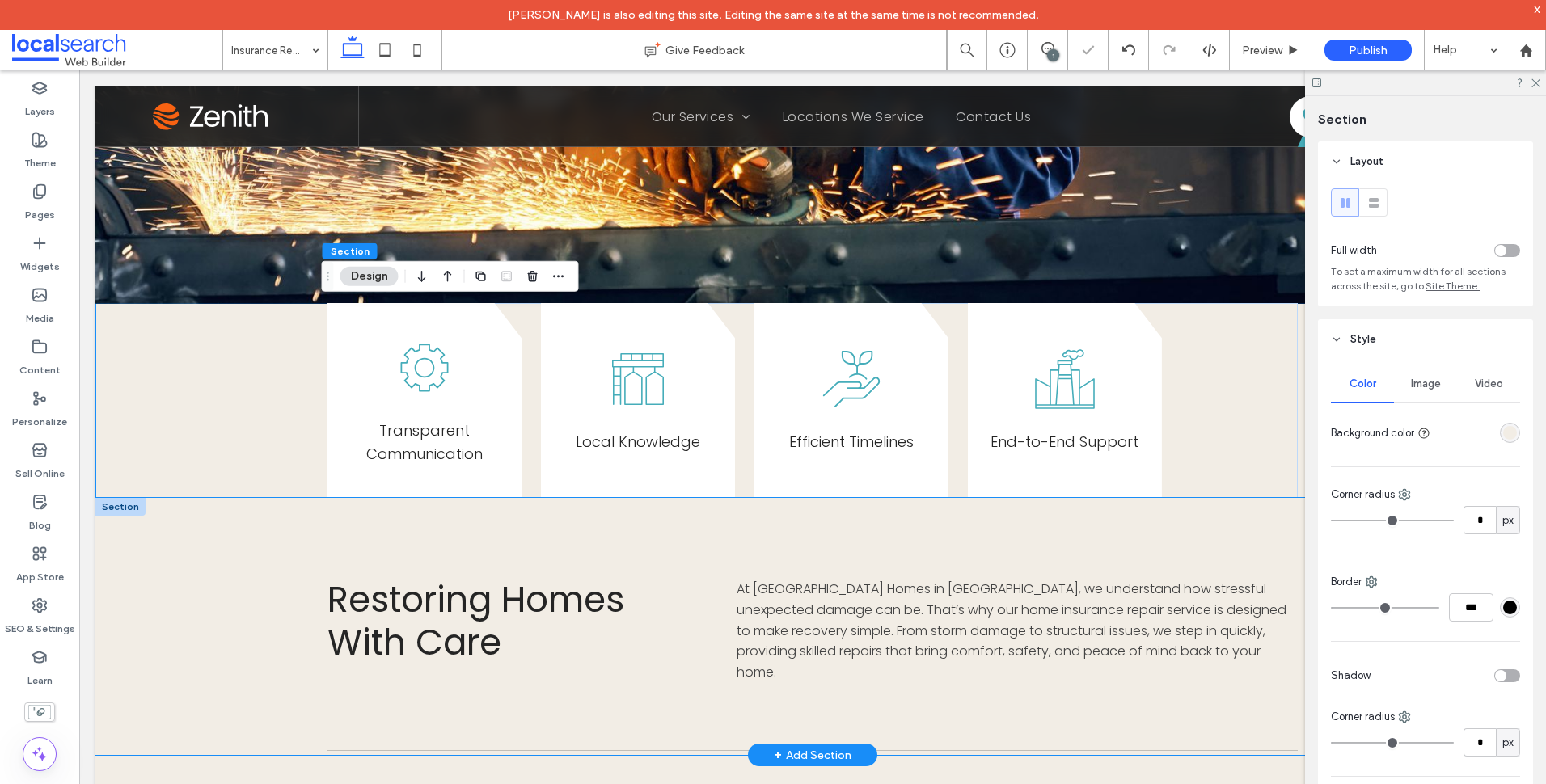
click at [245, 580] on div "Restoring Homes With Care At Barrington Coast Homes in Forster, we understand h…" at bounding box center [813, 626] width 1435 height 257
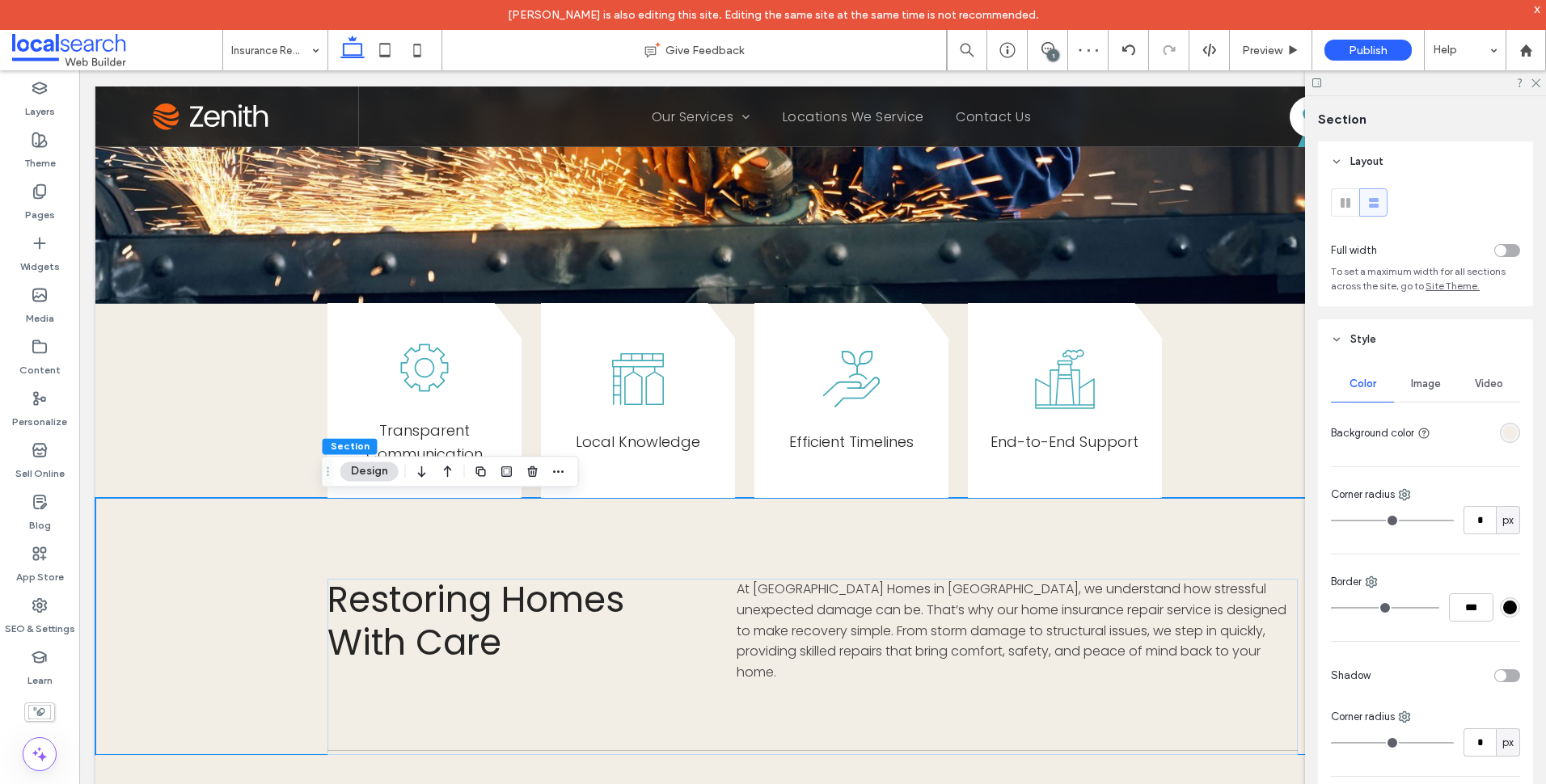
click at [1535, 88] on div at bounding box center [1425, 83] width 241 height 25
click at [1537, 87] on icon at bounding box center [1535, 82] width 11 height 11
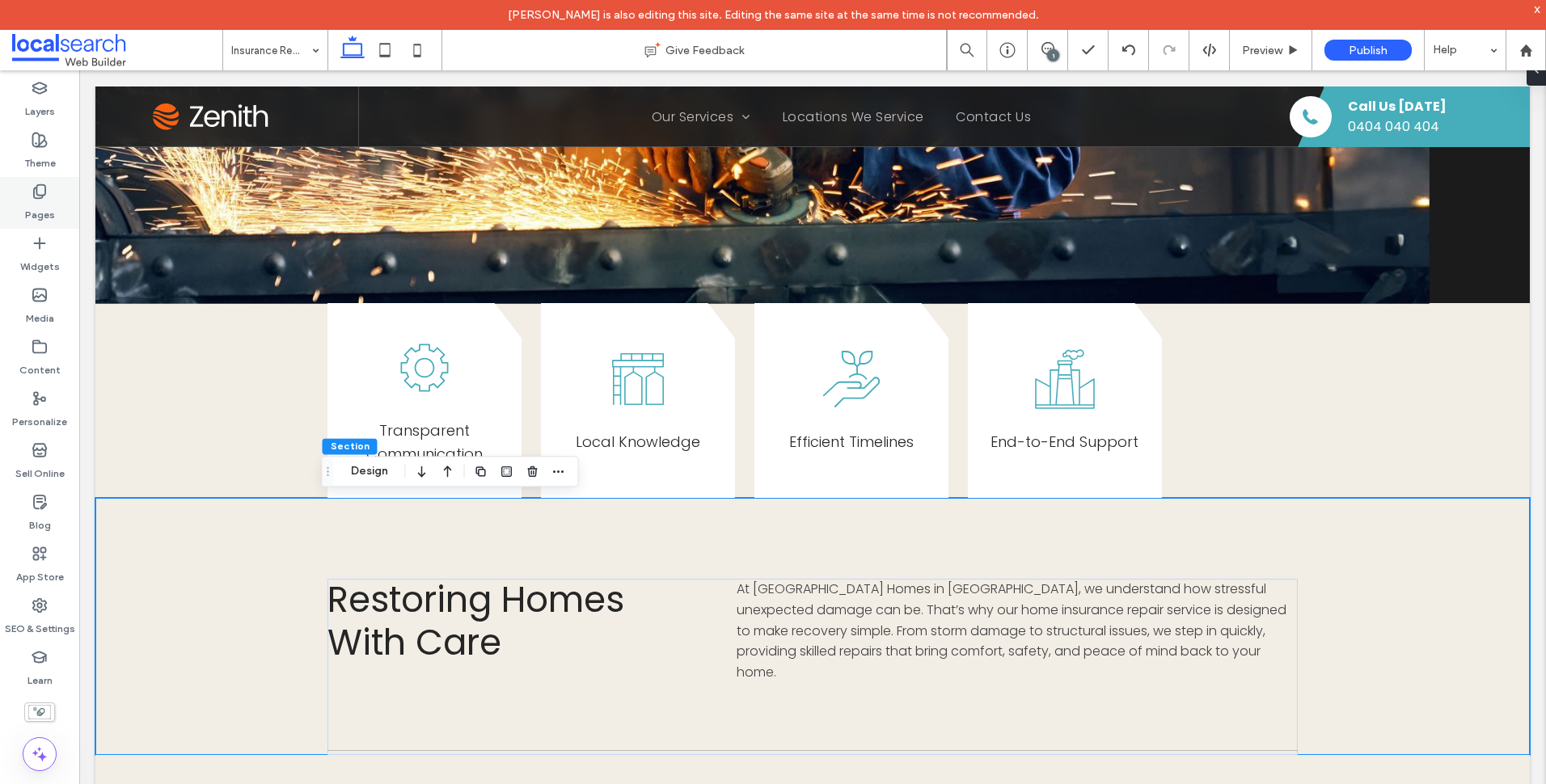
click at [56, 213] on div "Pages" at bounding box center [40, 203] width 80 height 52
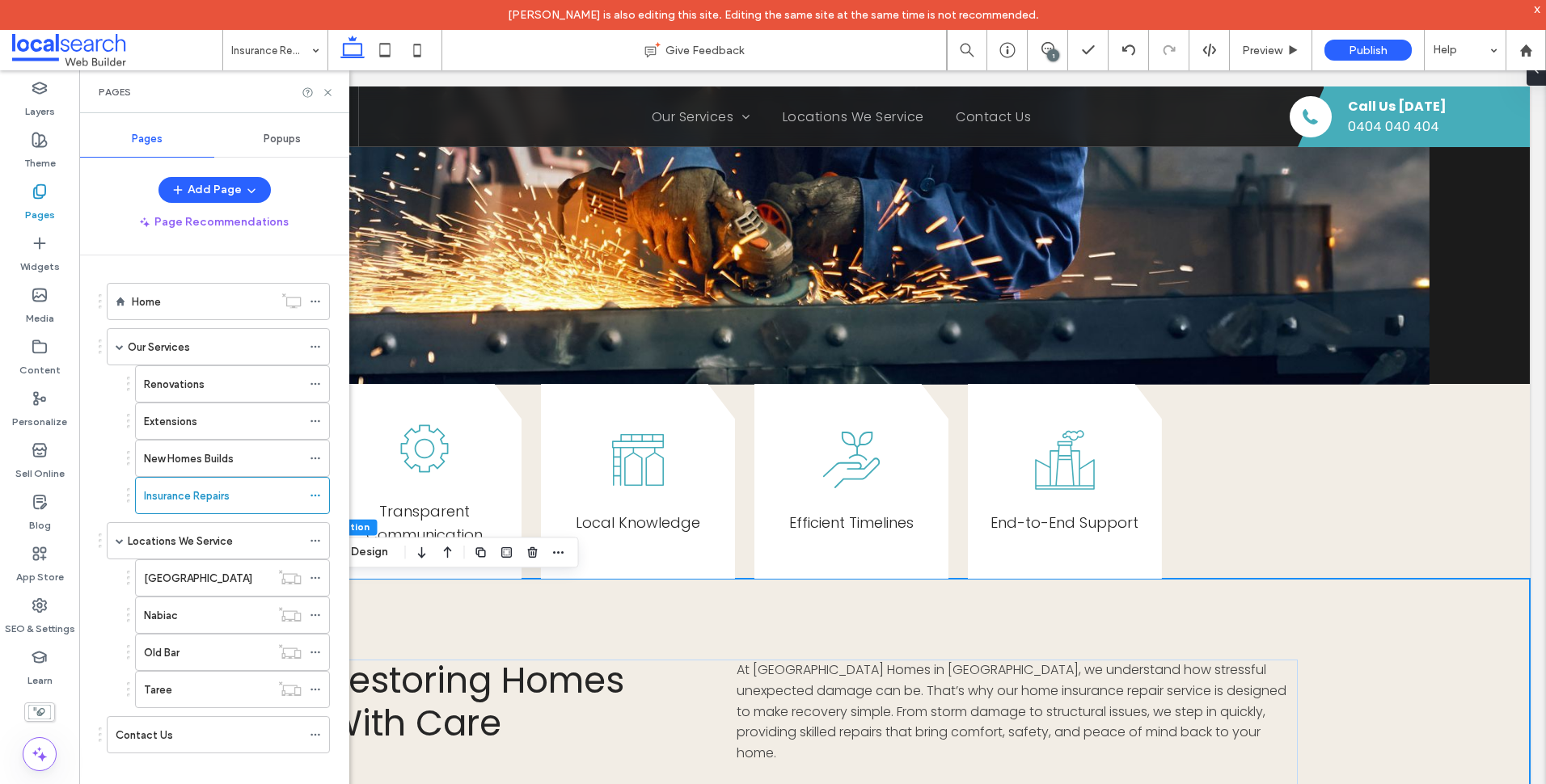
scroll to position [0, 0]
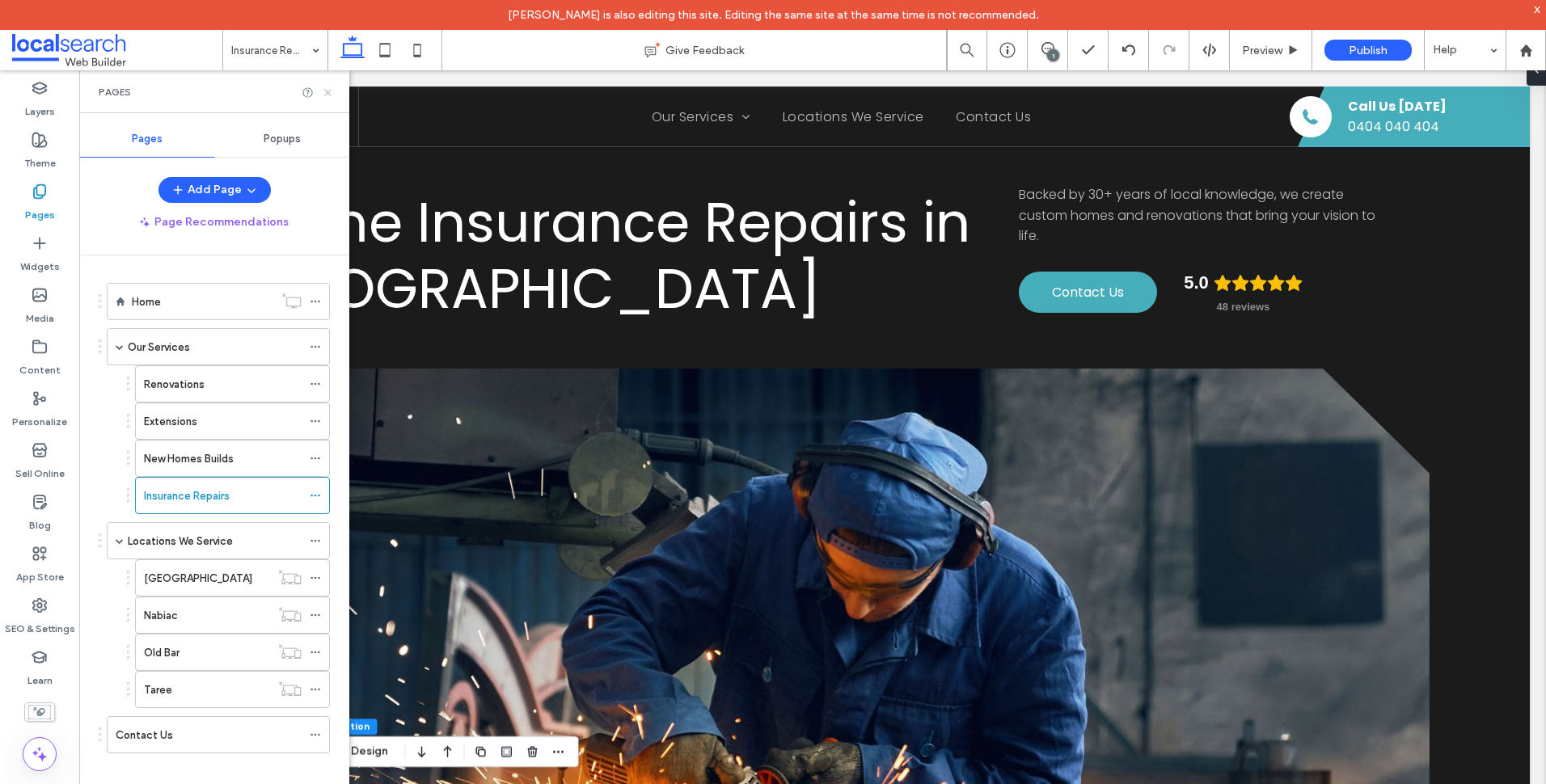
click at [322, 88] on icon at bounding box center [327, 93] width 12 height 12
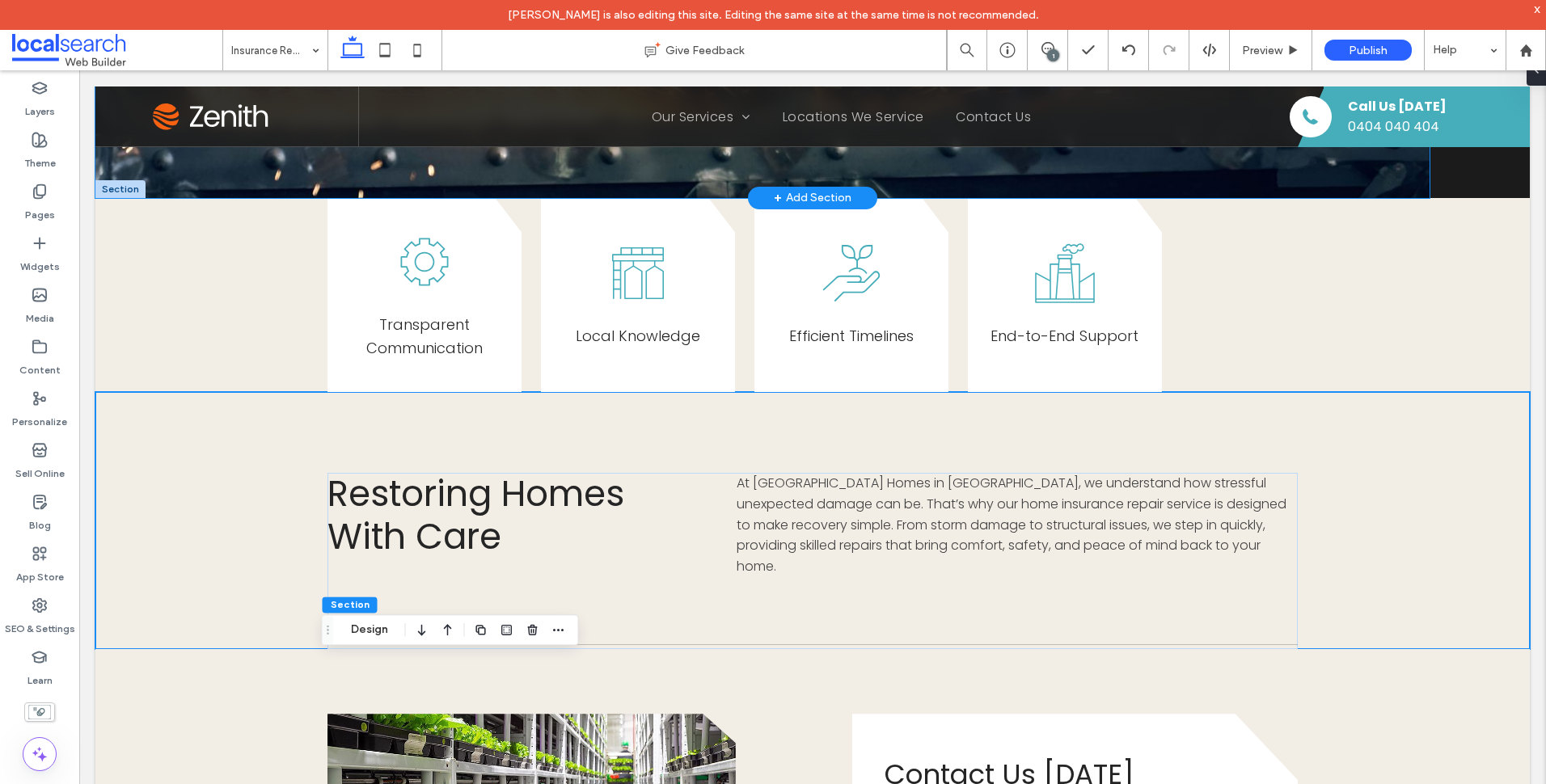
scroll to position [1131, 0]
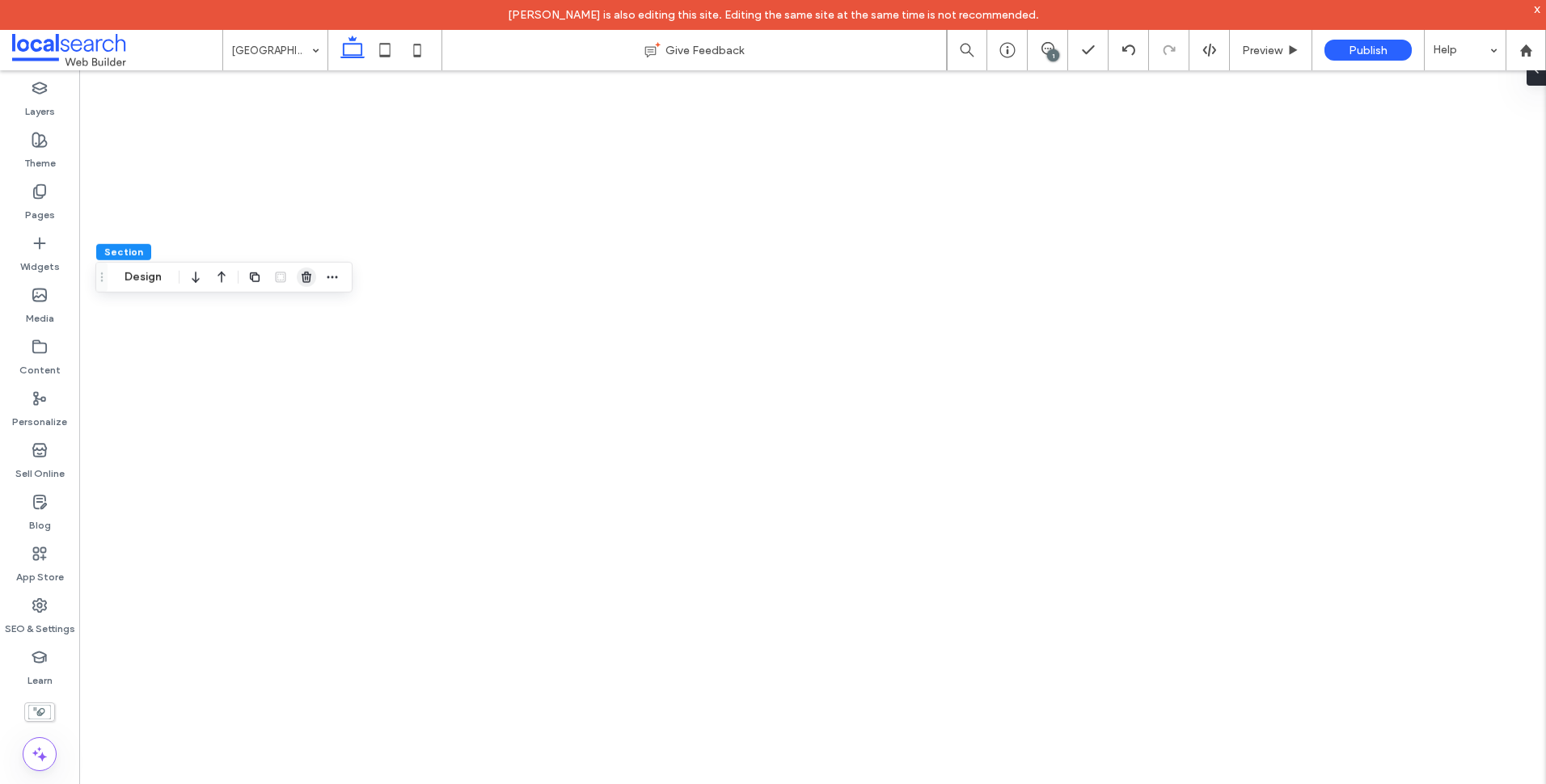
click at [304, 274] on use "button" at bounding box center [306, 277] width 10 height 11
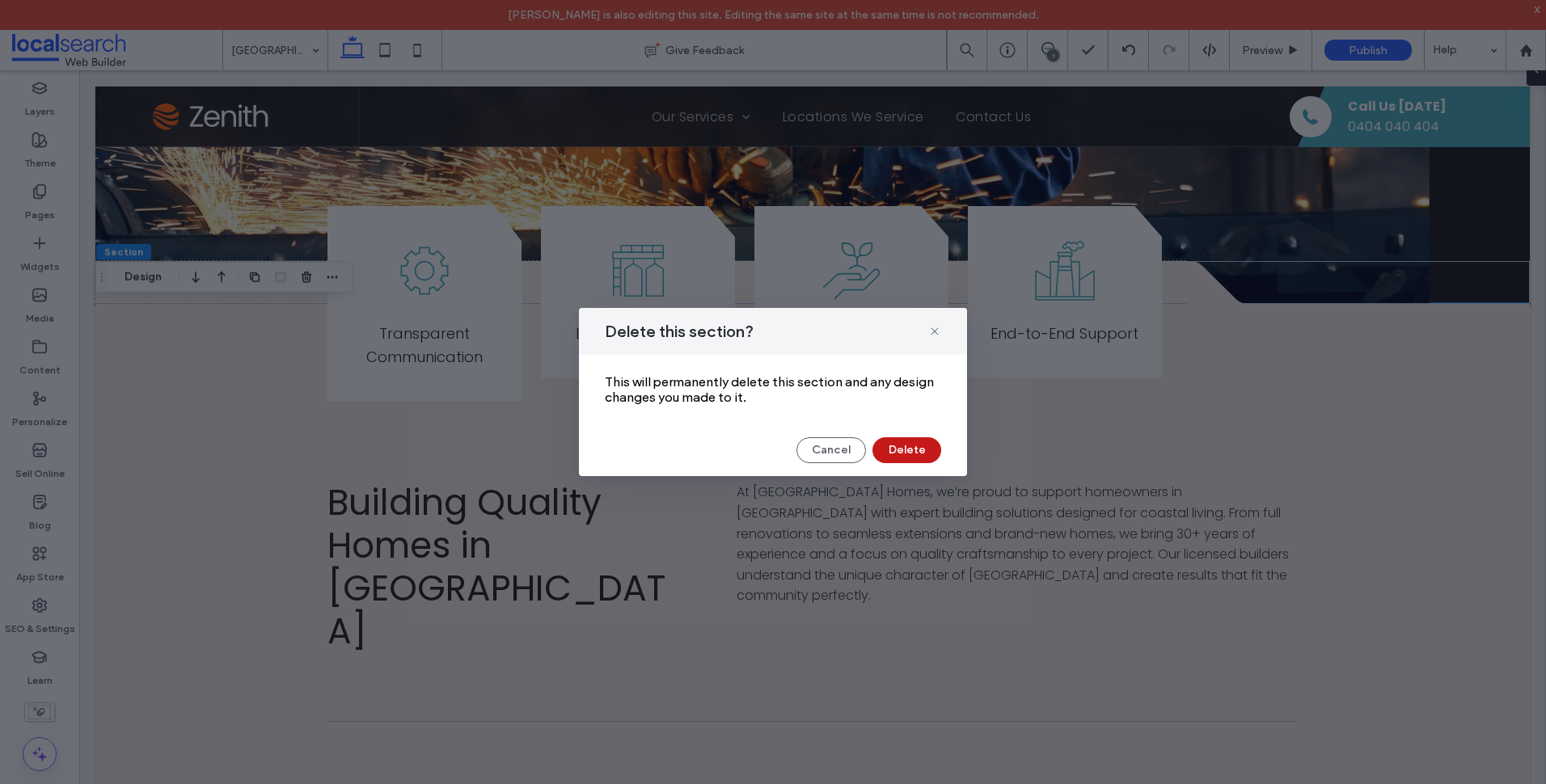
click at [912, 451] on button "Delete" at bounding box center [906, 450] width 69 height 26
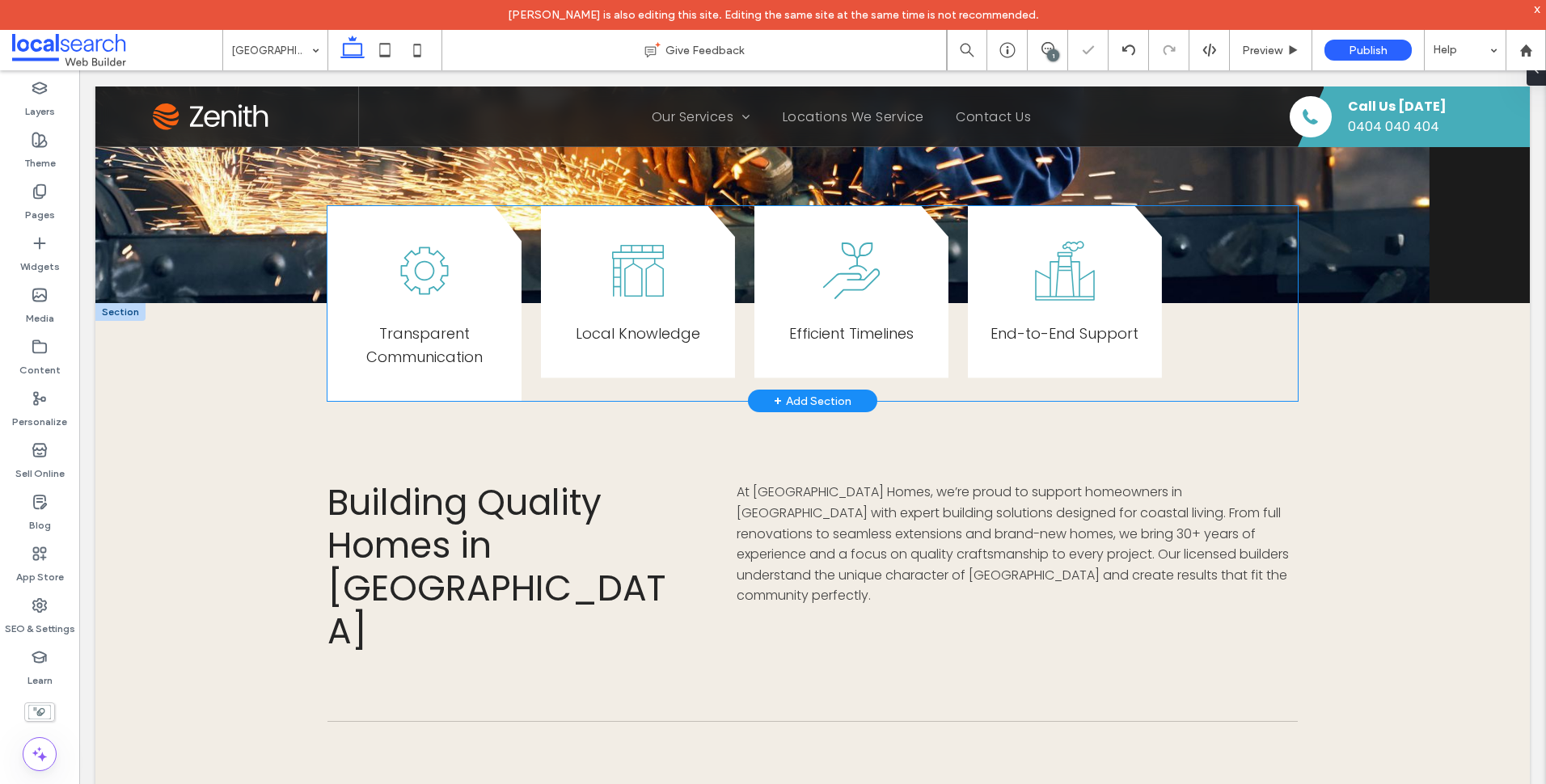
click at [539, 377] on div "Transparent Communication Local Knowledge Efficient Timelines End-to-End Support" at bounding box center [812, 304] width 970 height 196
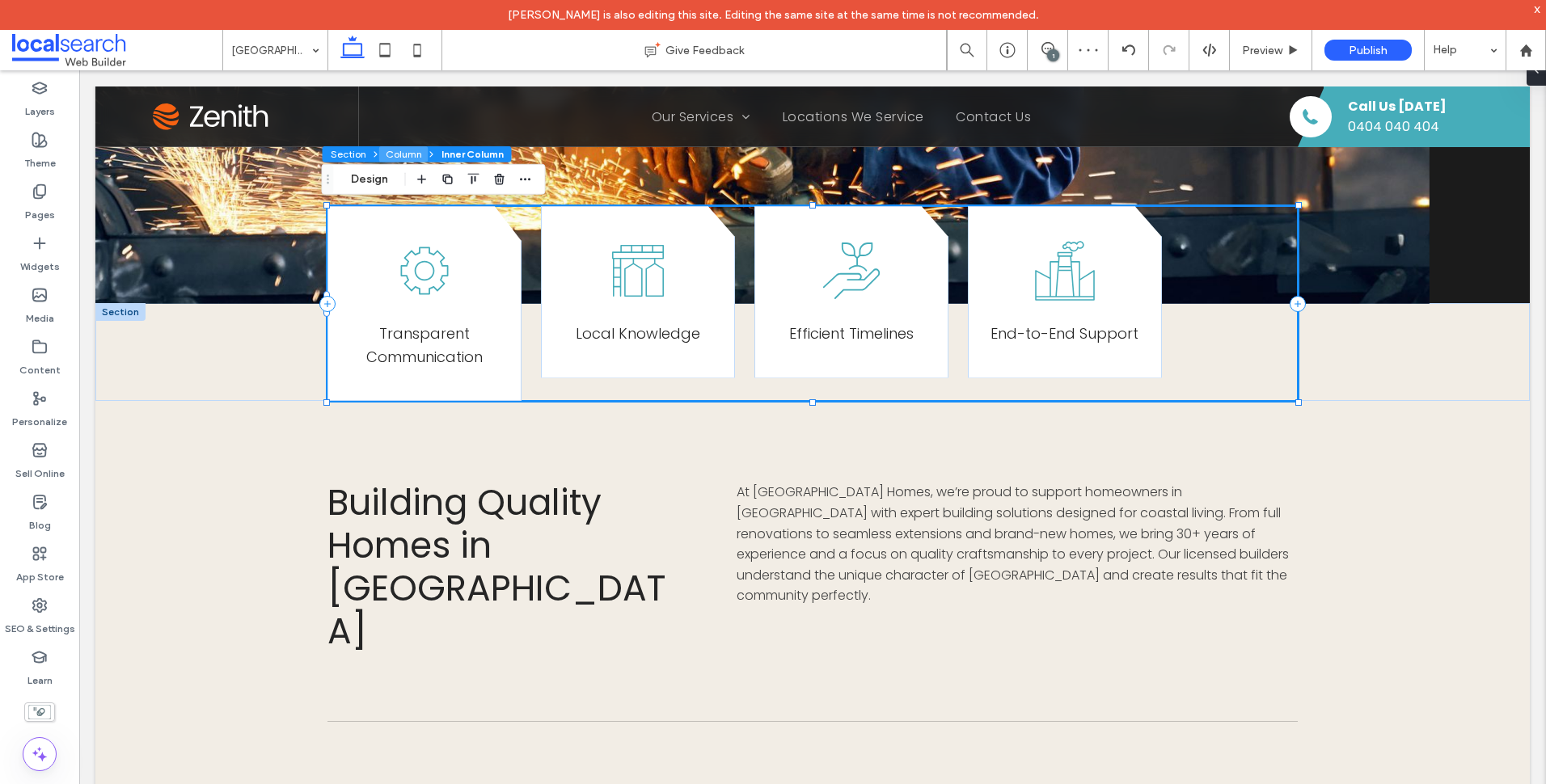
click at [415, 155] on button "Column" at bounding box center [404, 154] width 50 height 16
click at [371, 179] on button "Design" at bounding box center [369, 179] width 58 height 19
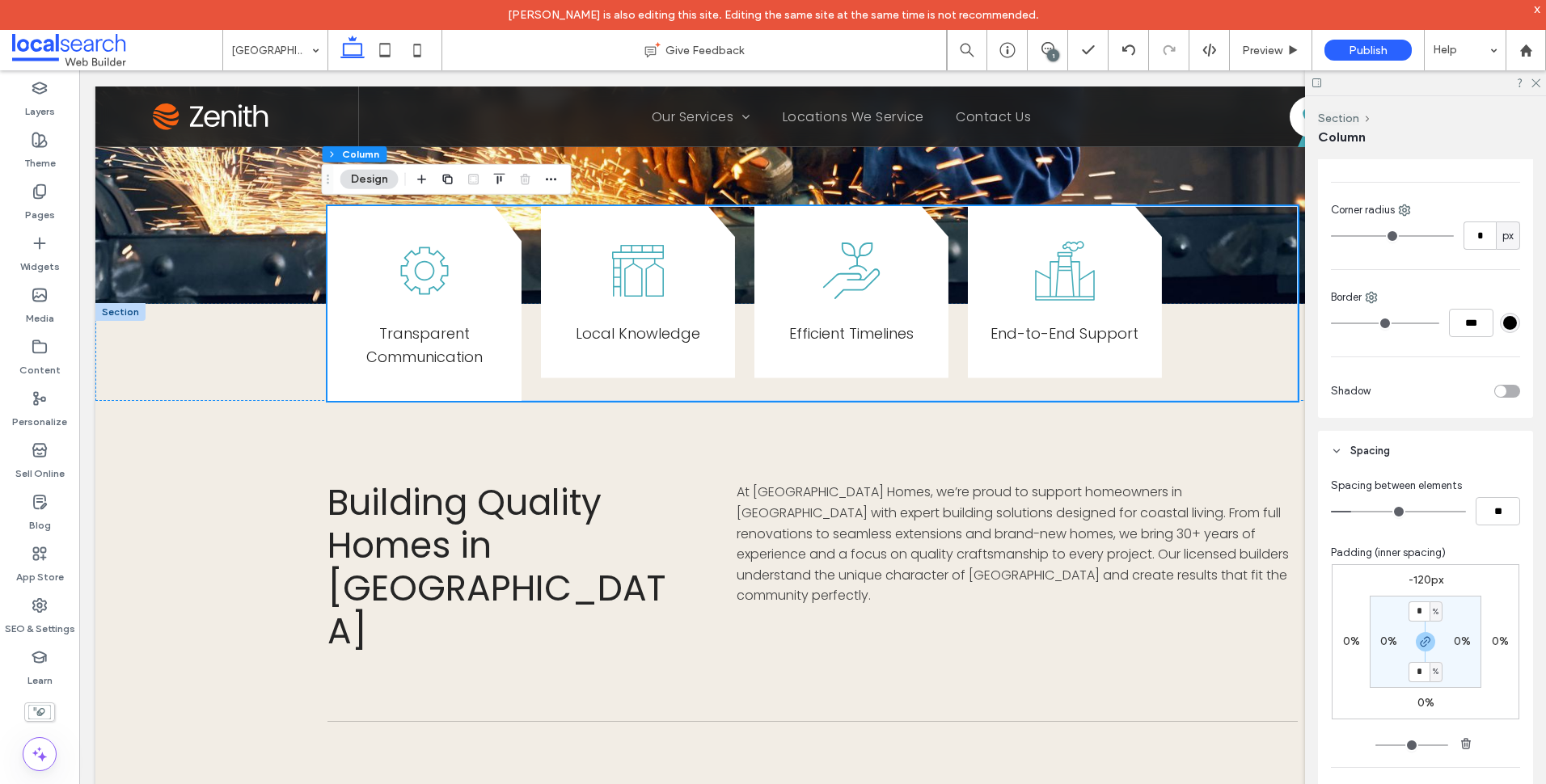
scroll to position [727, 0]
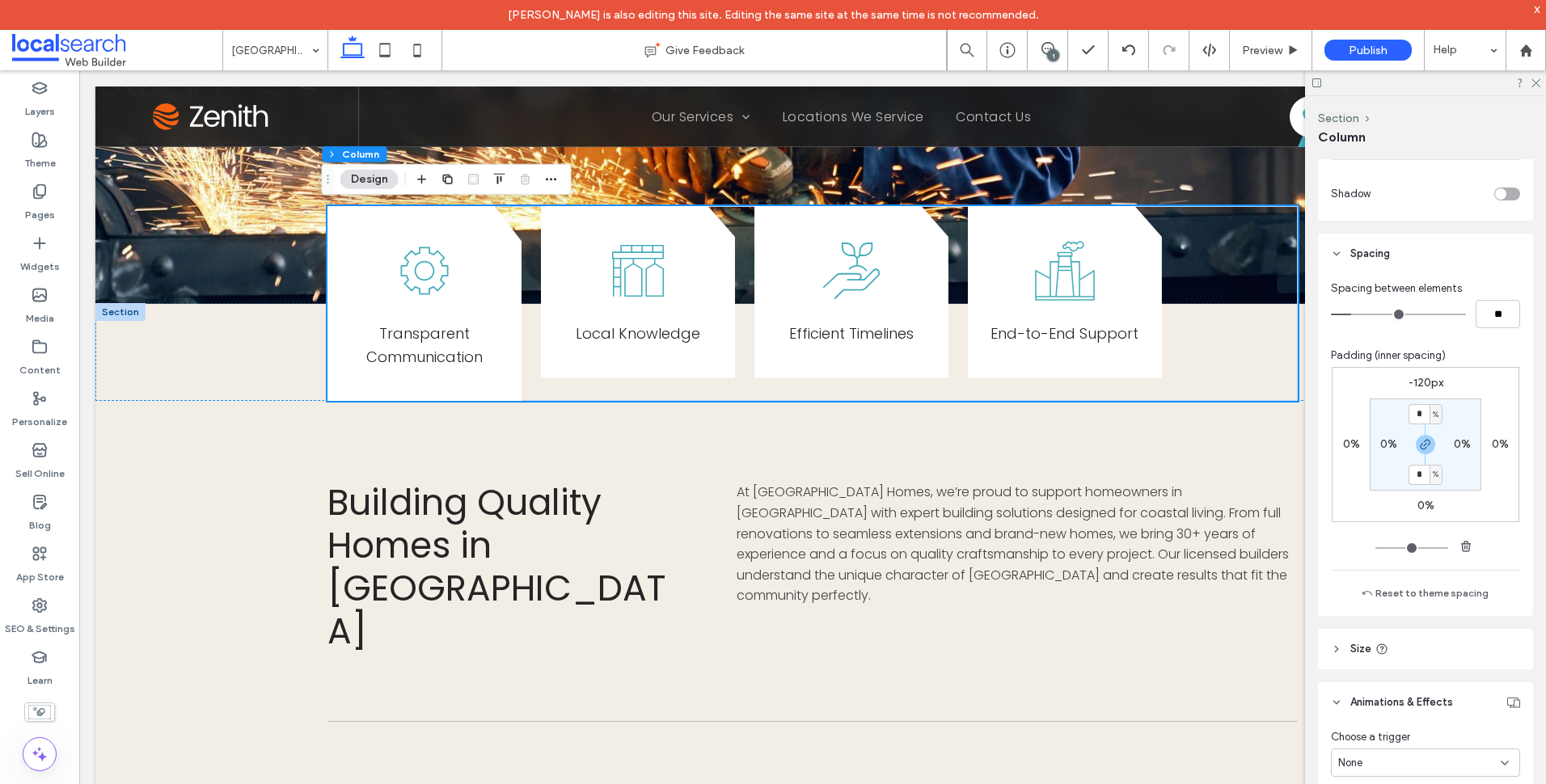
click at [1429, 383] on label "-120px" at bounding box center [1426, 382] width 35 height 14
type input "*"
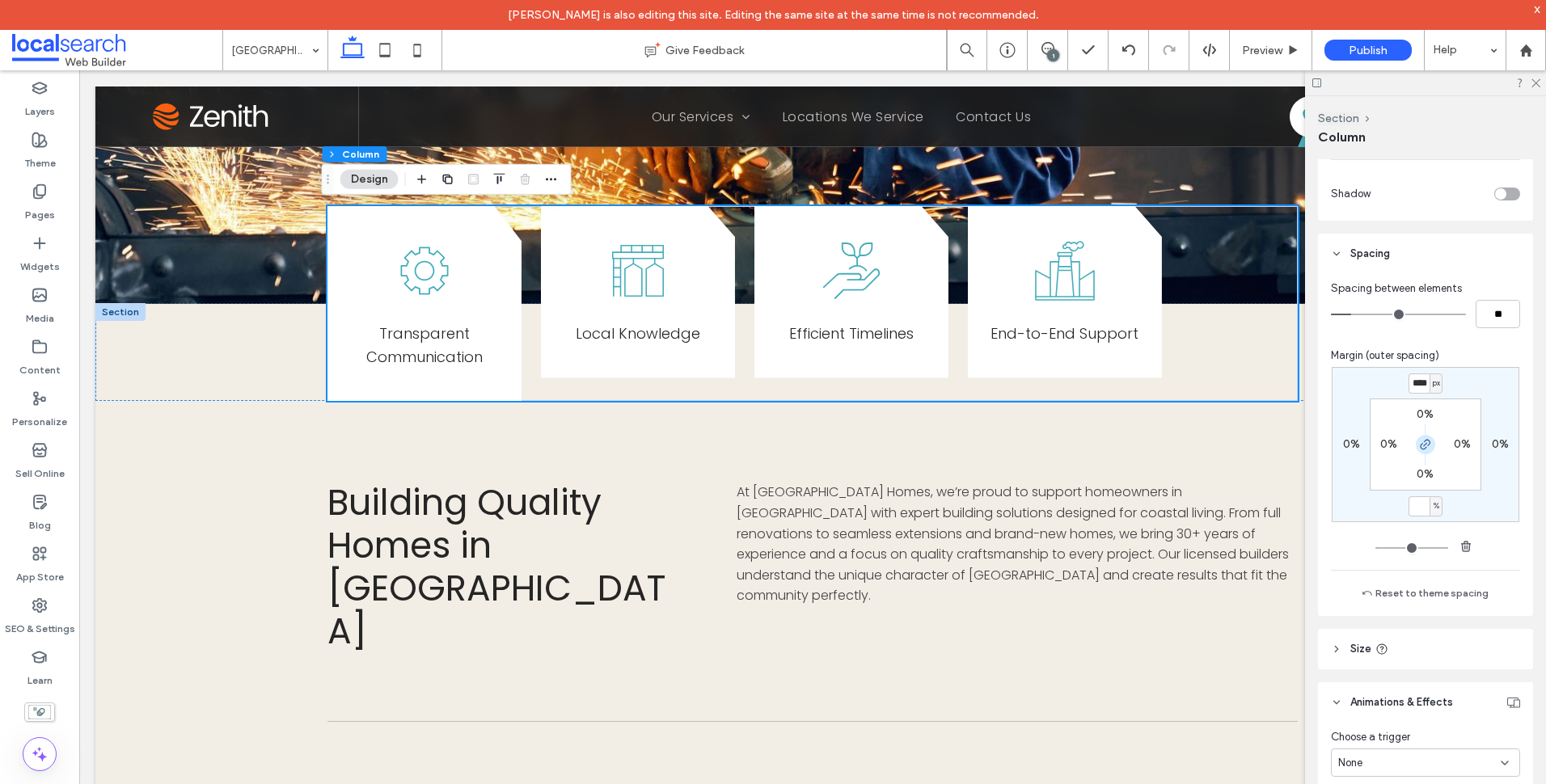
type input "*"
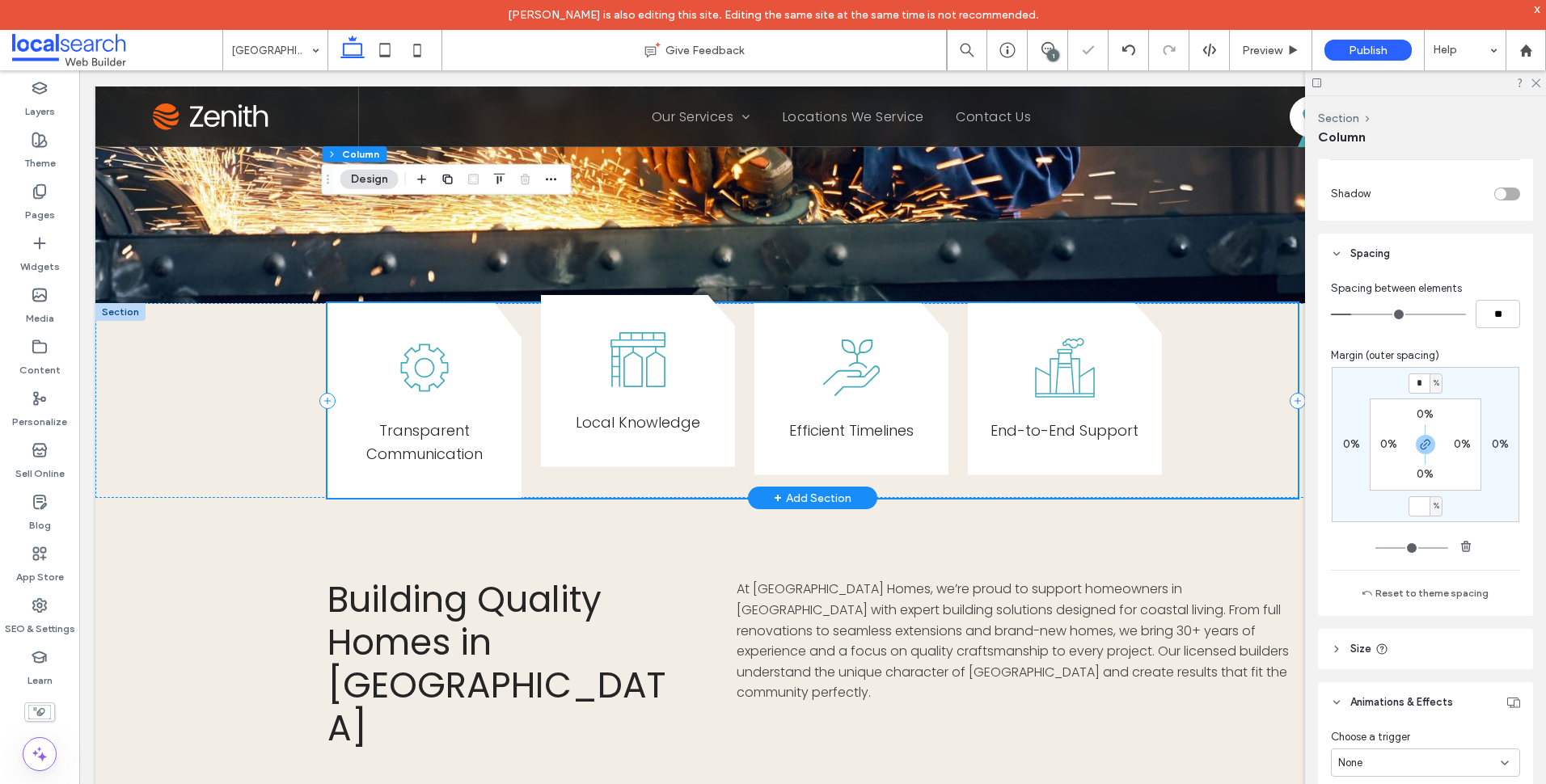
click at [646, 358] on icon at bounding box center [638, 359] width 69 height 69
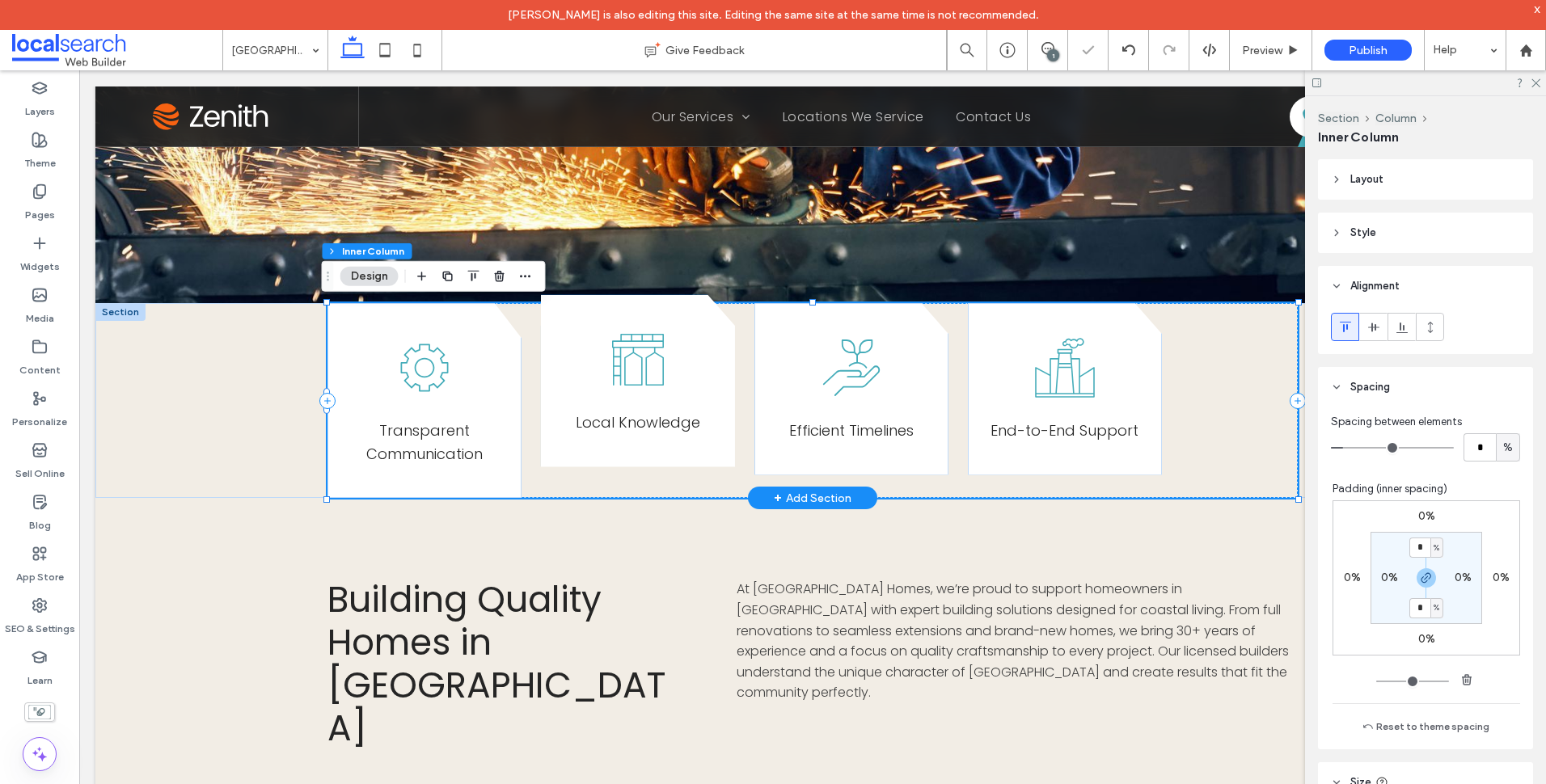
click at [693, 358] on div "Local Knowledge" at bounding box center [637, 381] width 194 height 172
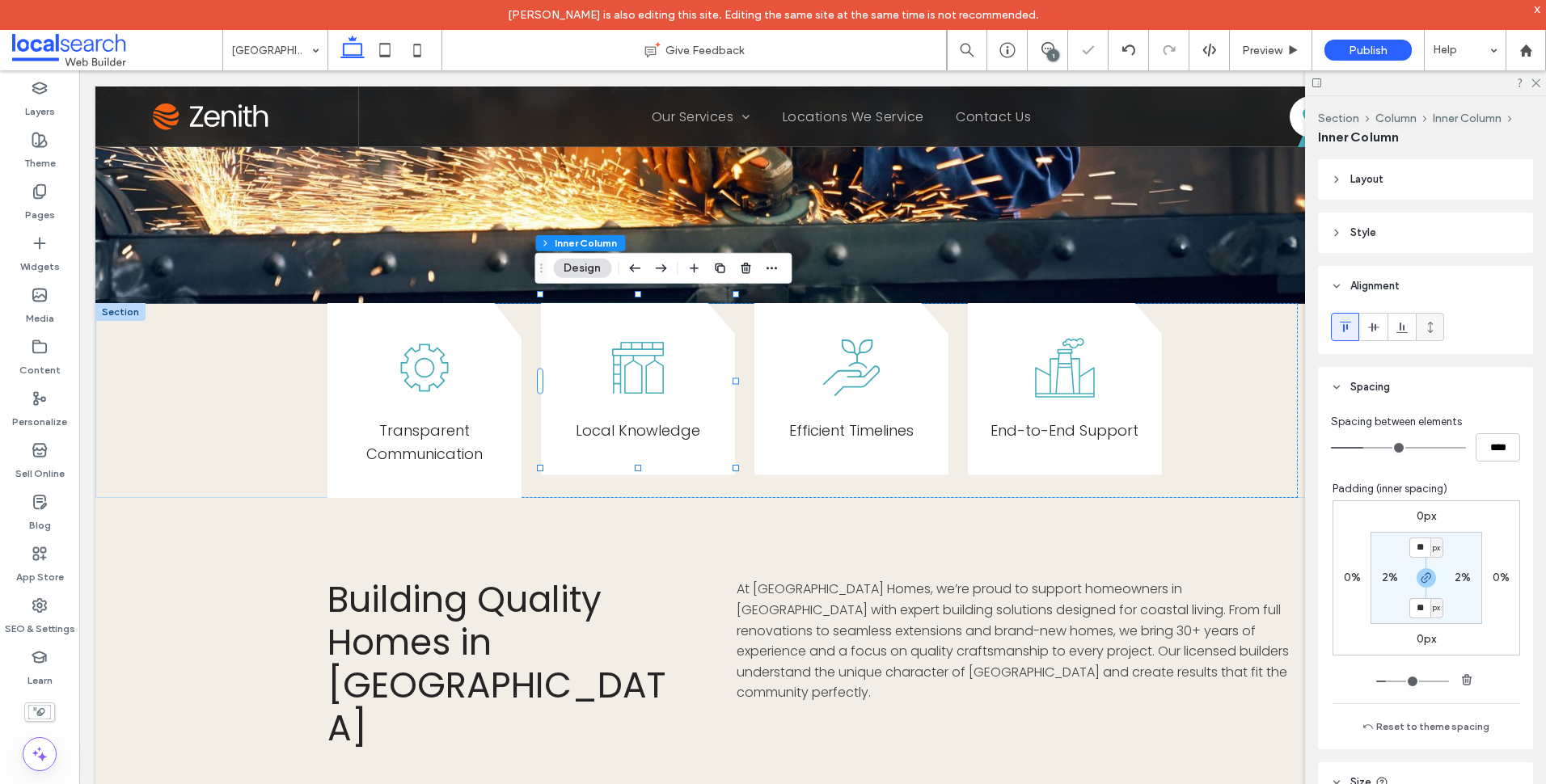
click at [1434, 325] on icon at bounding box center [1431, 327] width 13 height 13
type input "***"
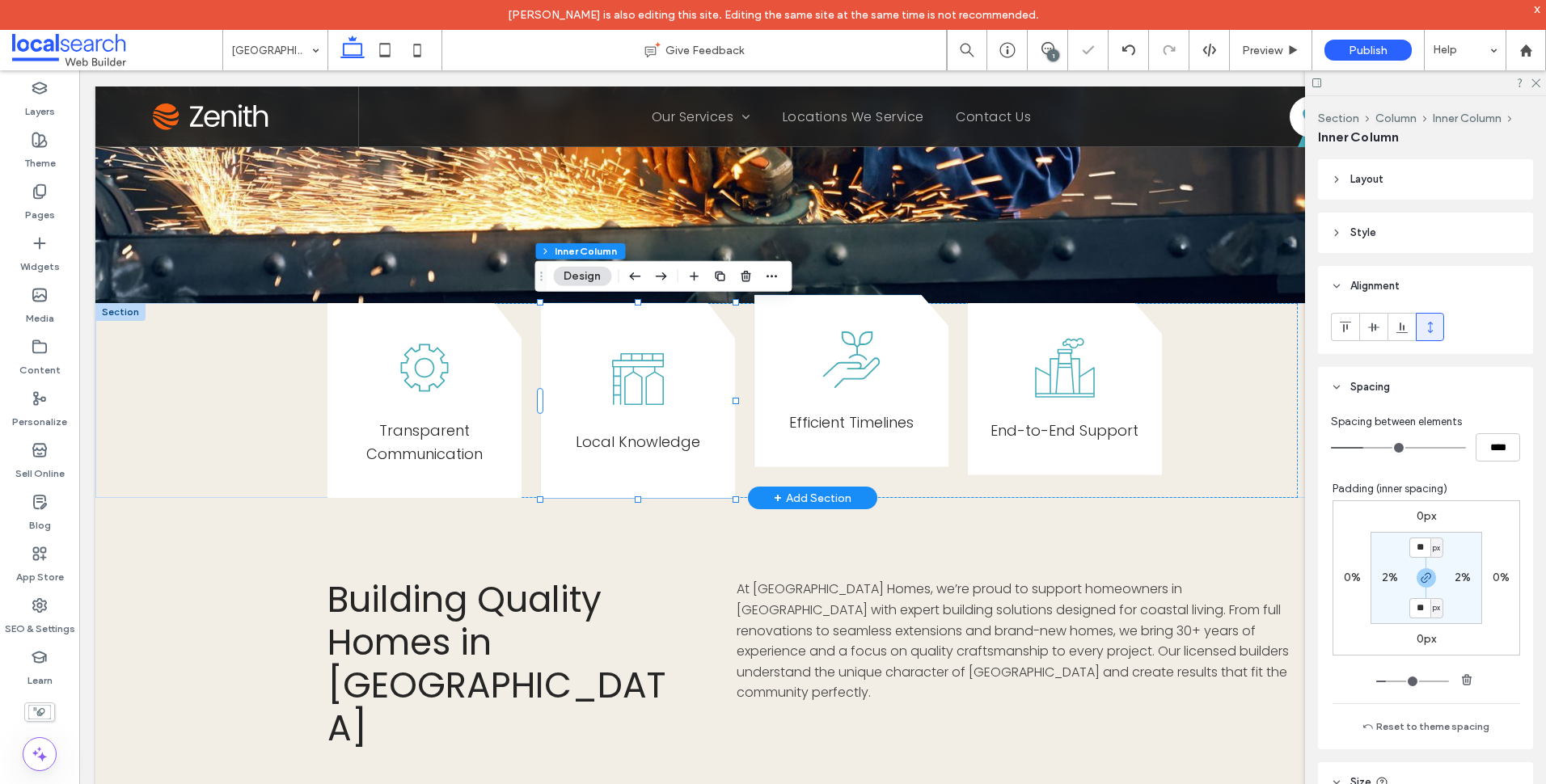
click at [898, 378] on div "Efficient Timelines" at bounding box center [851, 381] width 194 height 172
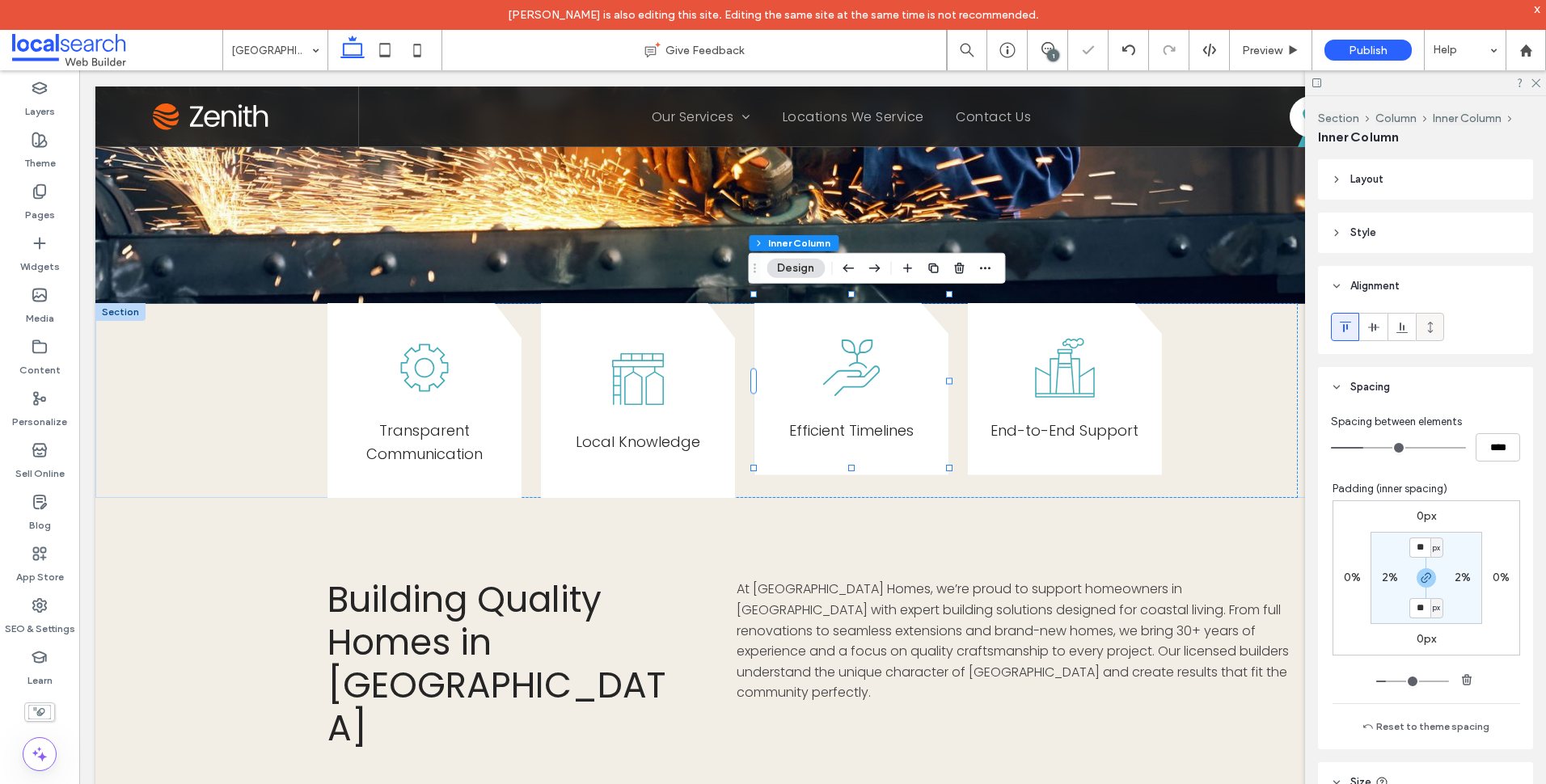
click at [1427, 327] on icon at bounding box center [1431, 327] width 13 height 13
type input "***"
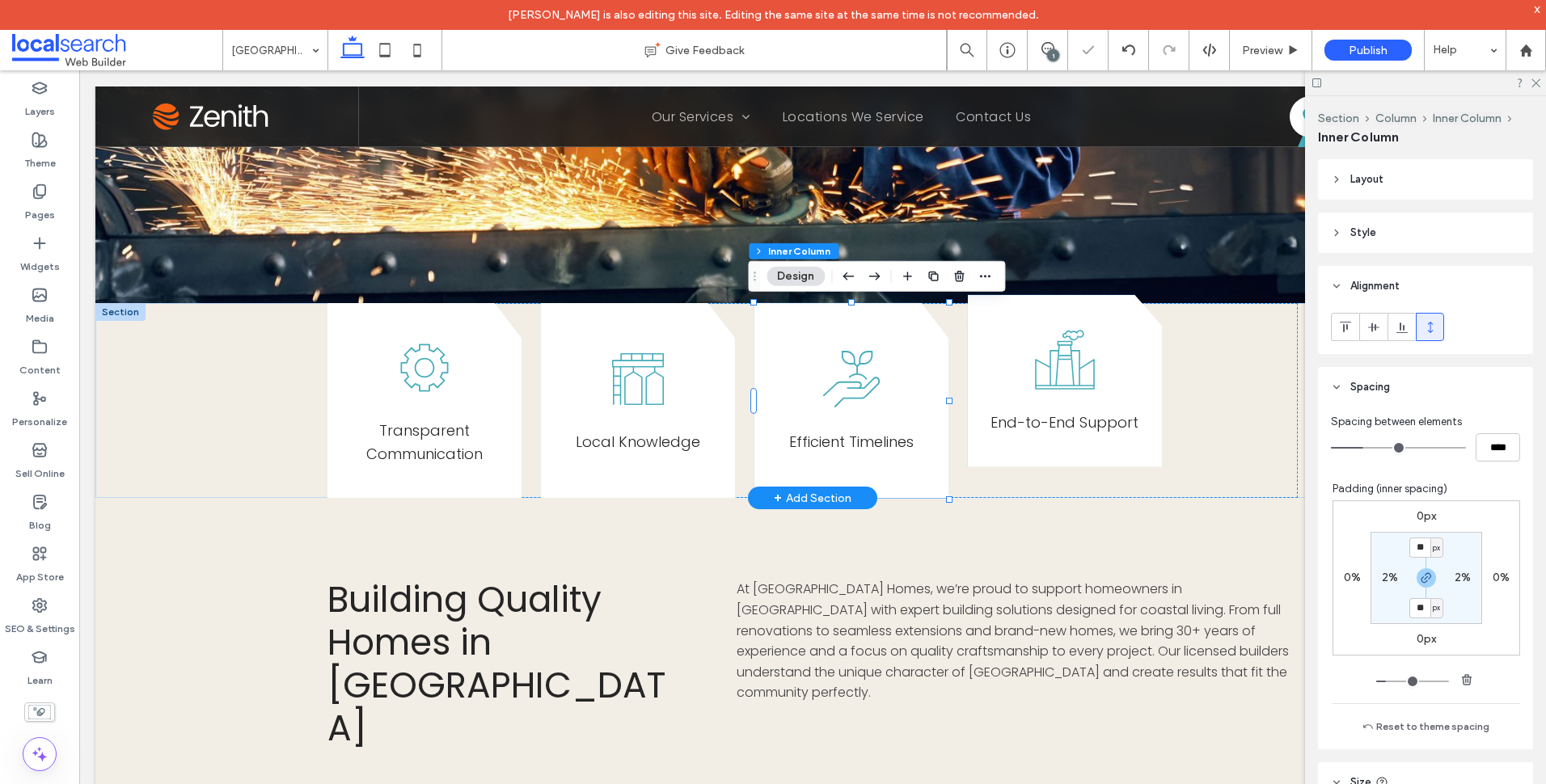
click at [1134, 388] on div "End-to-End Support" at bounding box center [1064, 381] width 194 height 172
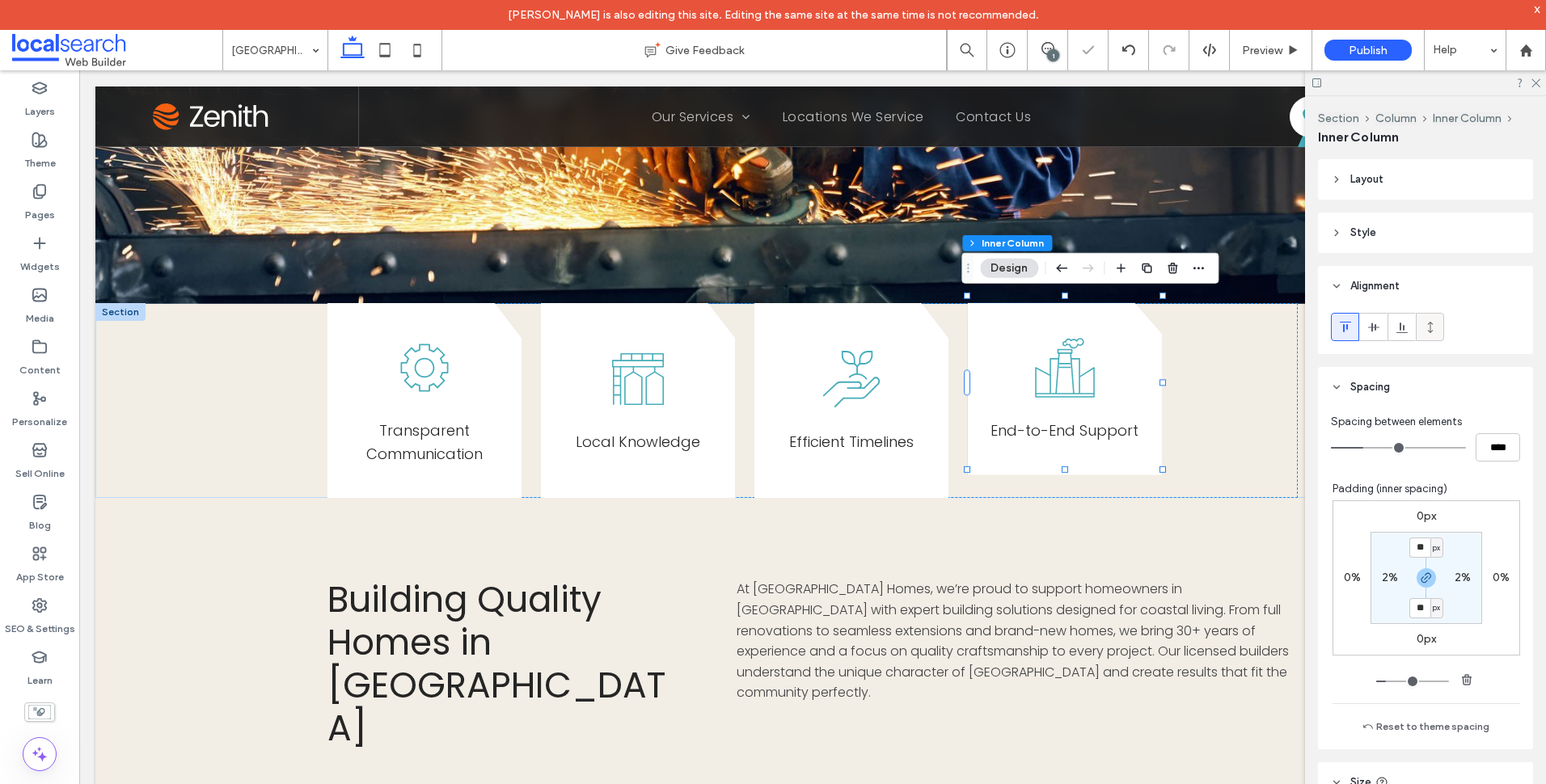
click at [1436, 330] on icon at bounding box center [1431, 327] width 13 height 13
type input "***"
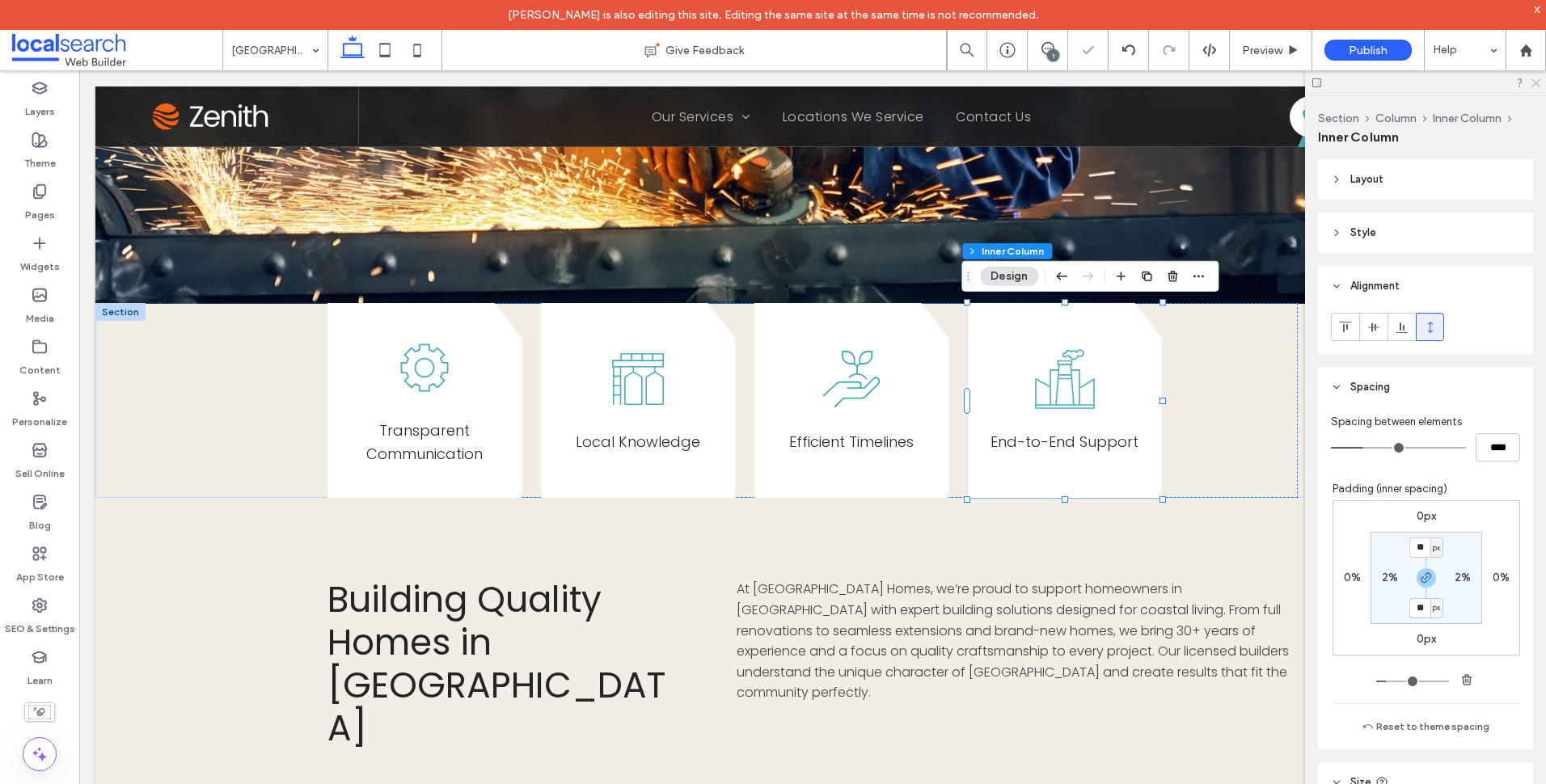
drag, startPoint x: 1535, startPoint y: 84, endPoint x: 1378, endPoint y: 69, distance: 157.7
click at [1535, 84] on icon at bounding box center [1535, 82] width 11 height 11
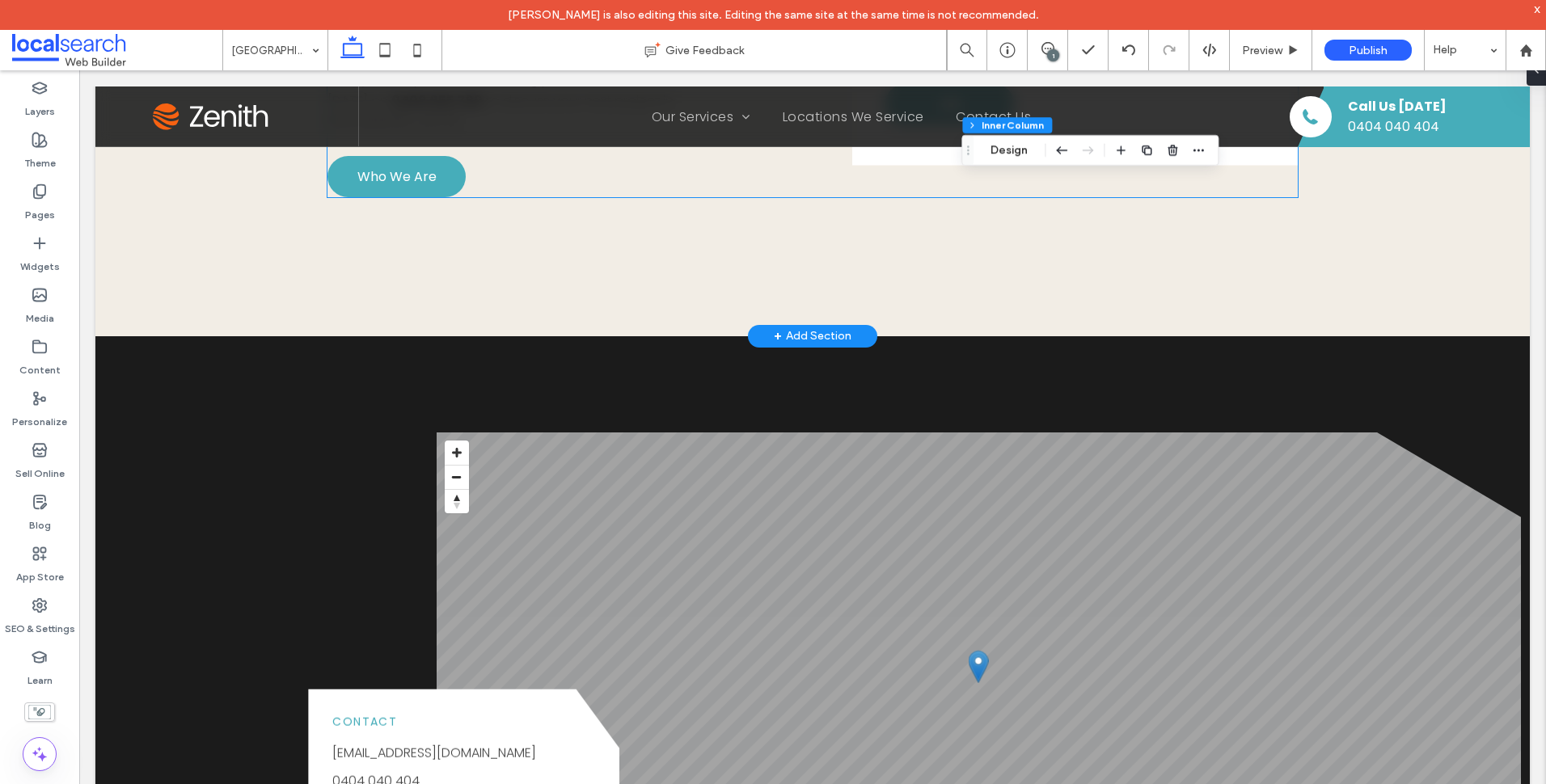
scroll to position [1454, 0]
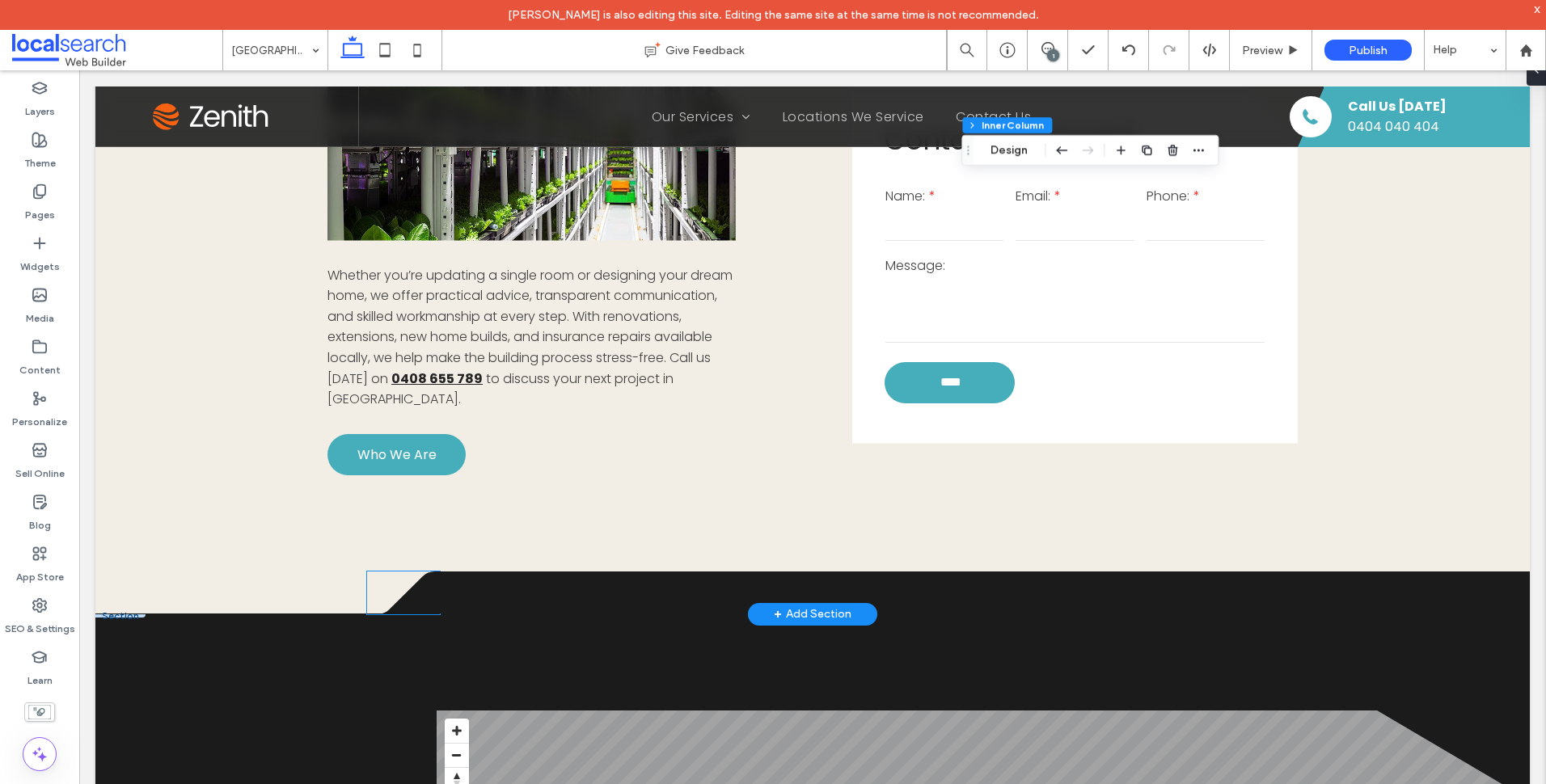
click at [421, 571] on icon at bounding box center [404, 592] width 73 height 43
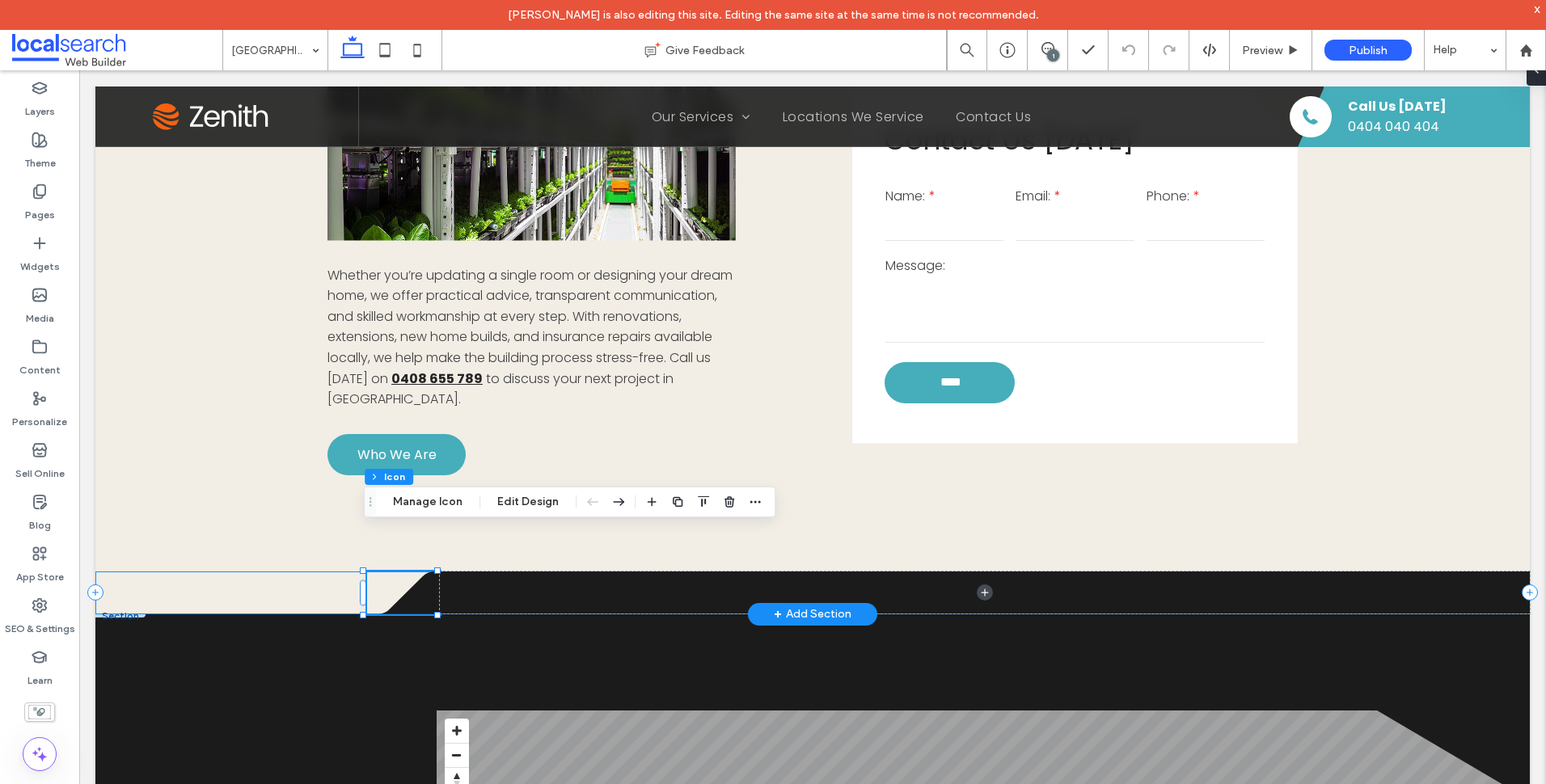
click at [174, 571] on div ".cls-1-1316329055-1316329055 { fill: none; } .cls-2-1316329055-1316329055 { cli…" at bounding box center [813, 592] width 1435 height 43
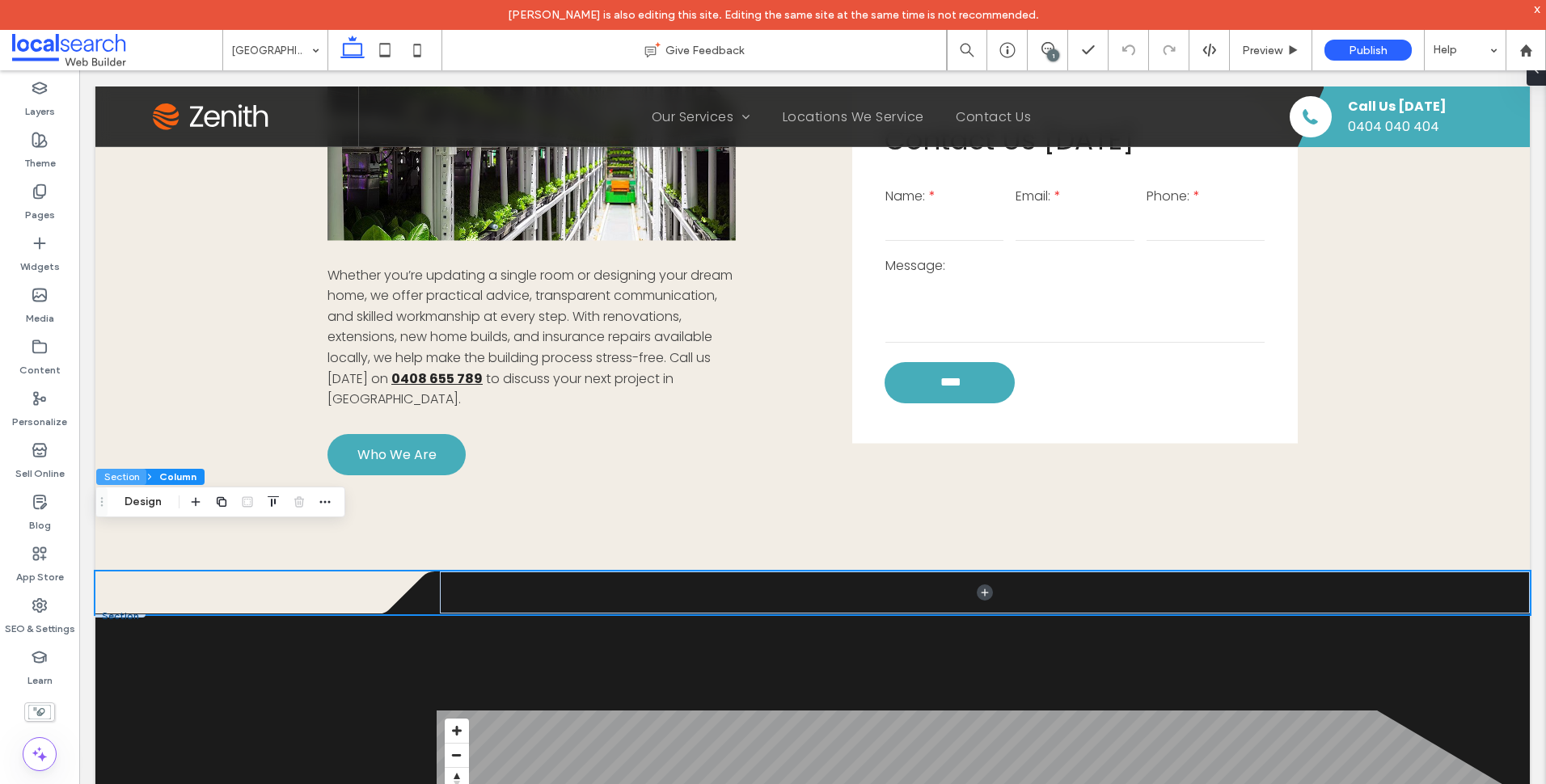
click at [130, 477] on button "Section" at bounding box center [121, 477] width 50 height 16
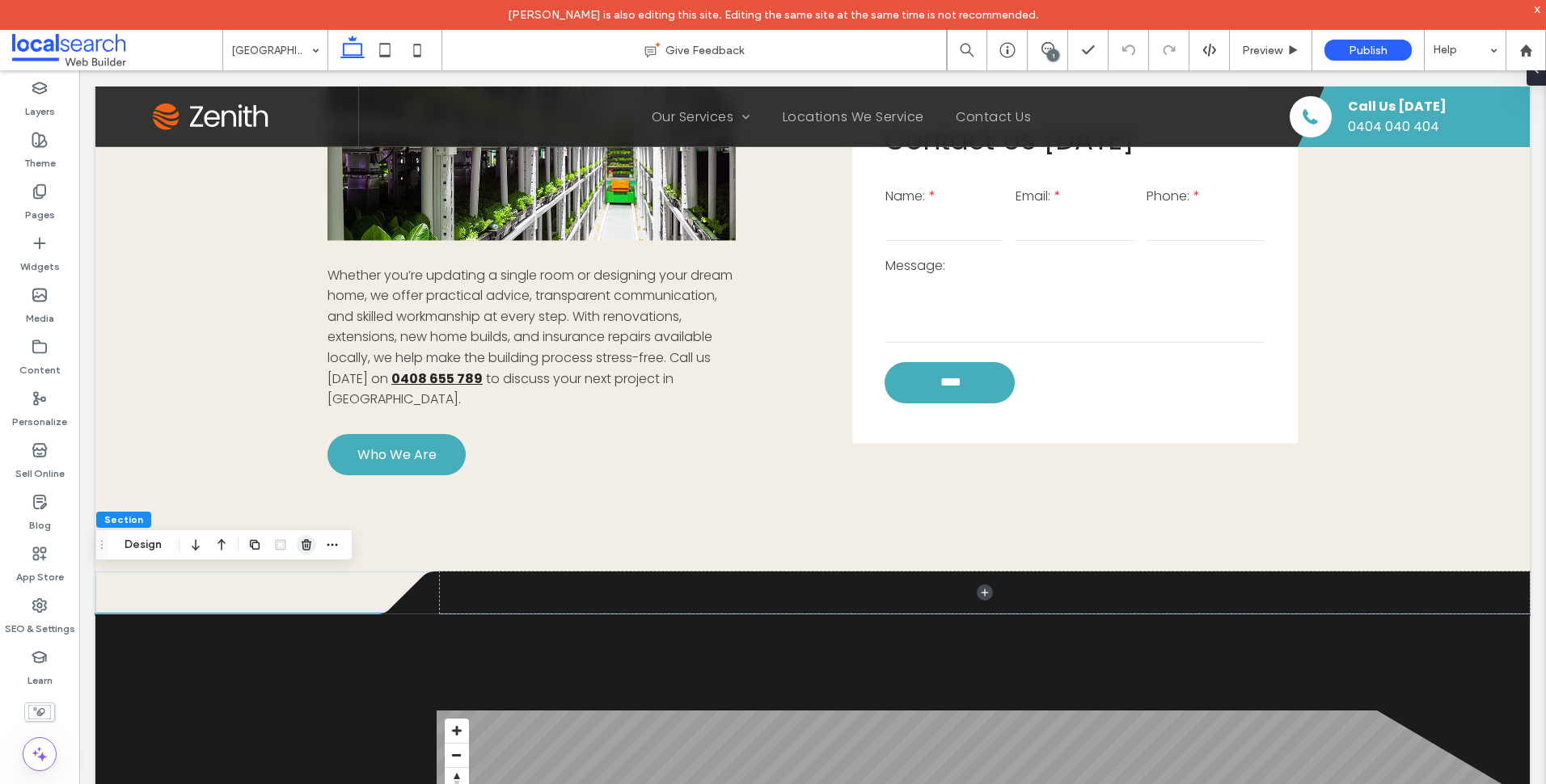
click at [309, 541] on use "button" at bounding box center [306, 544] width 10 height 11
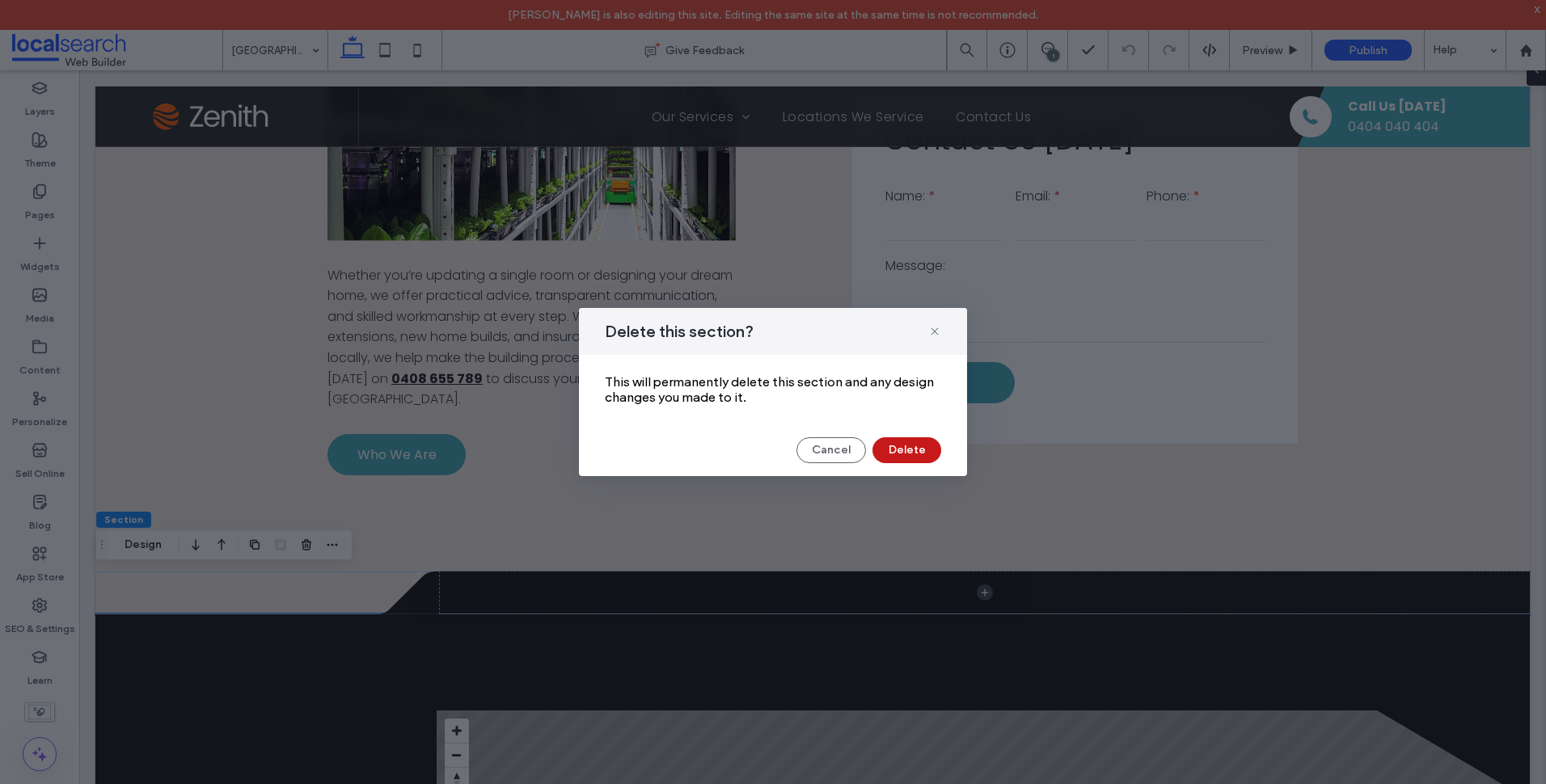
click at [899, 449] on button "Delete" at bounding box center [906, 450] width 69 height 26
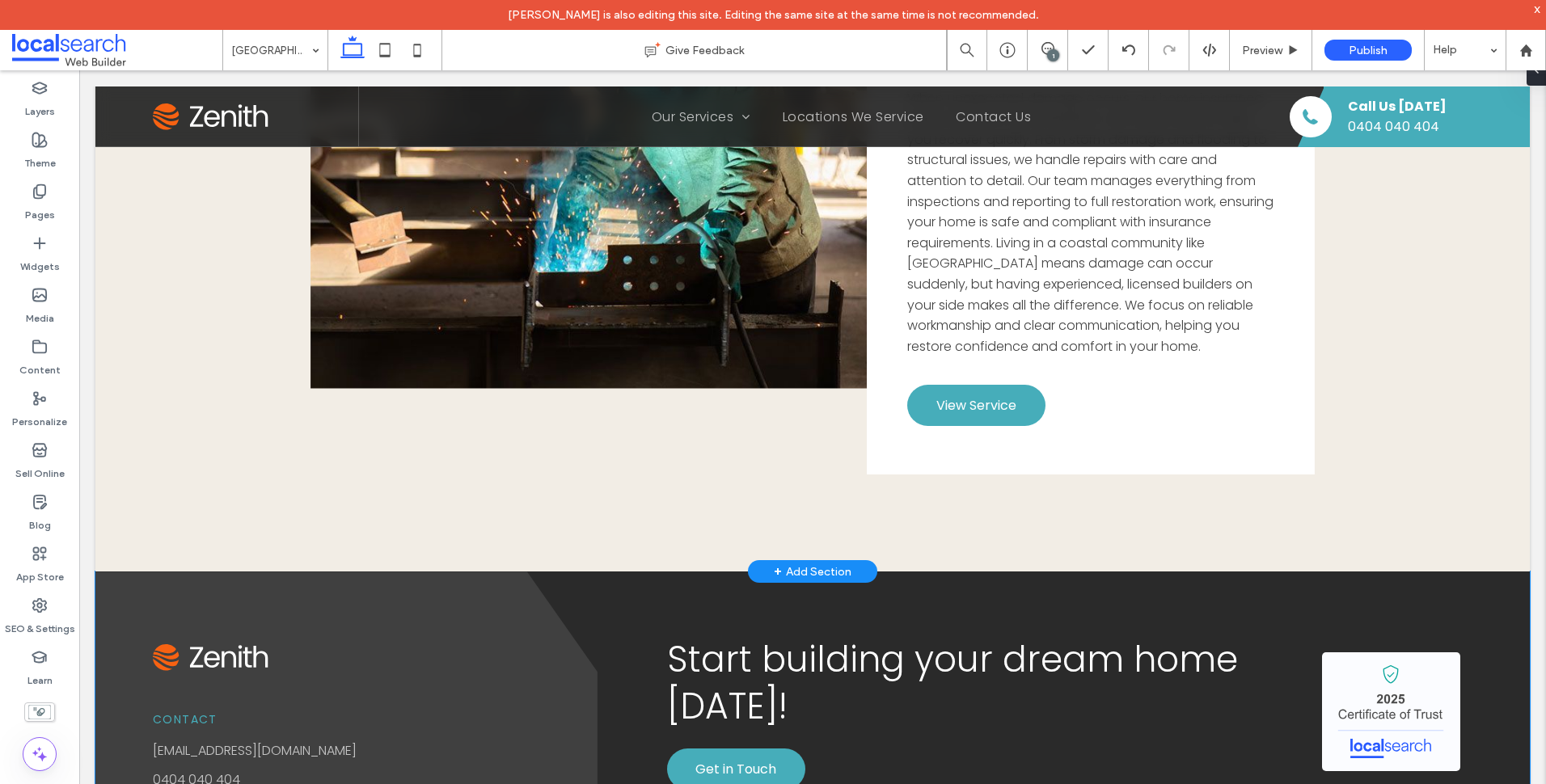
scroll to position [4445, 0]
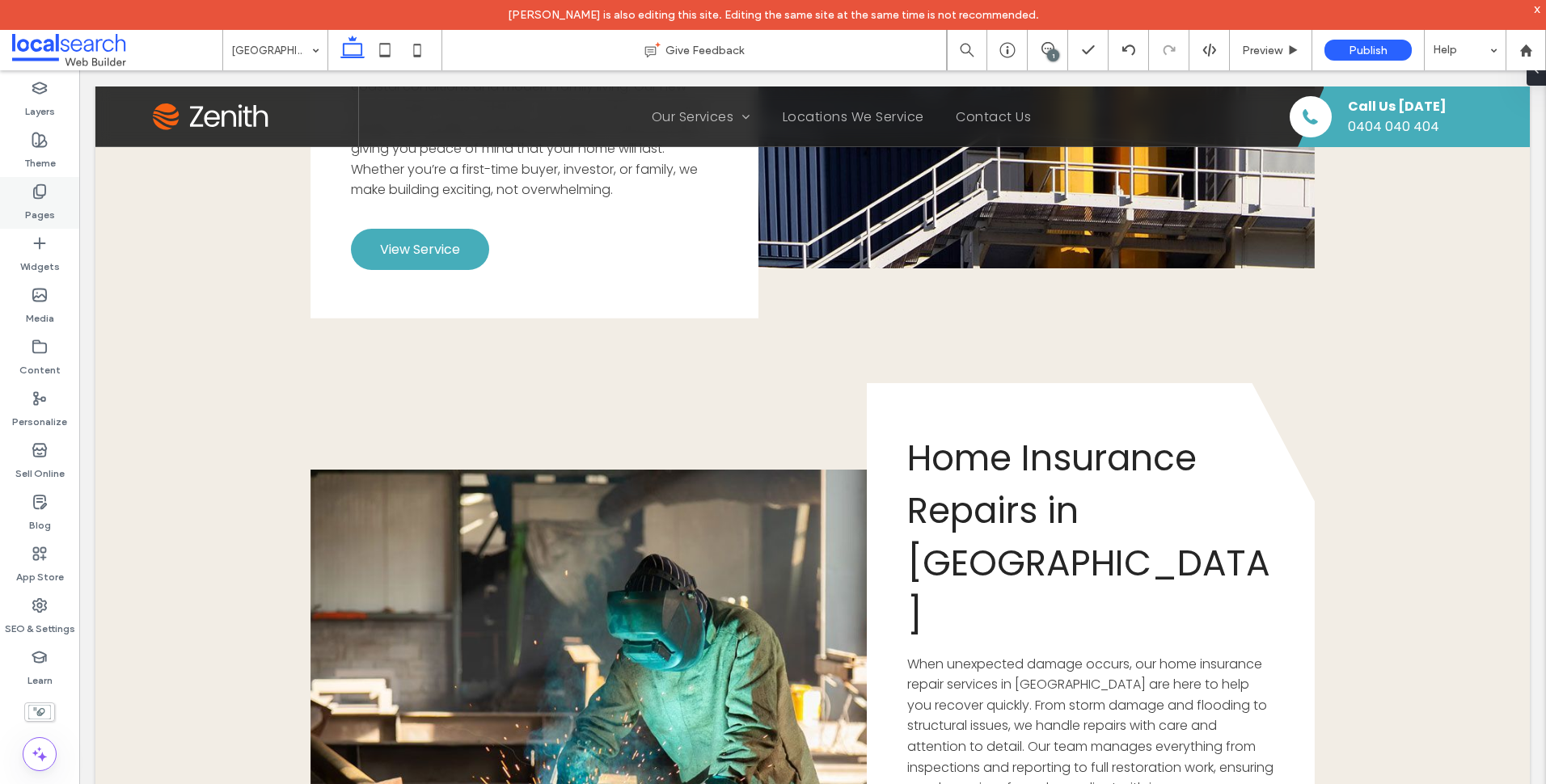
click at [58, 217] on div "Pages" at bounding box center [40, 203] width 80 height 52
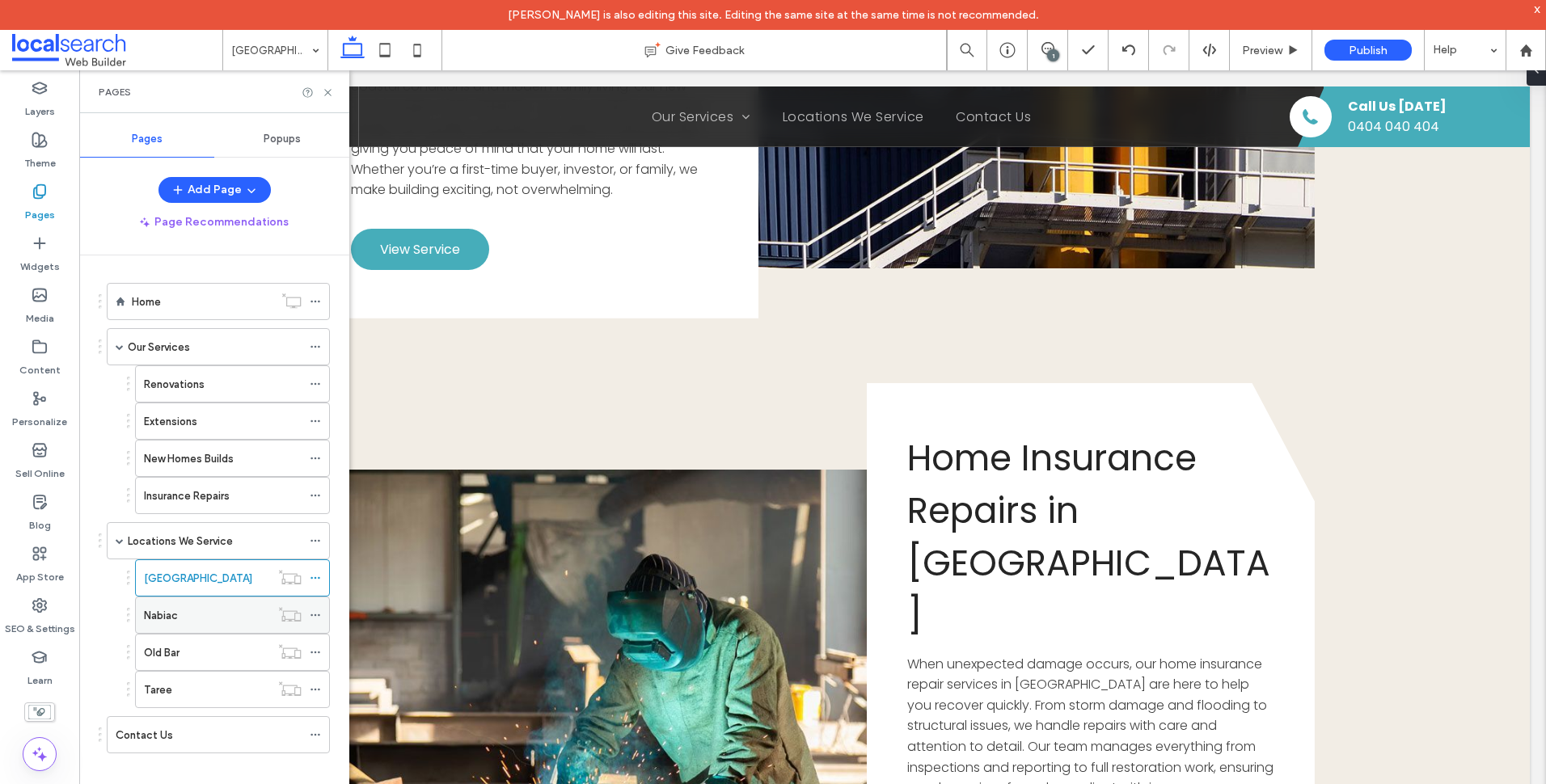
click at [212, 604] on div "Nabiac" at bounding box center [206, 615] width 126 height 36
click at [329, 91] on use at bounding box center [327, 93] width 6 height 6
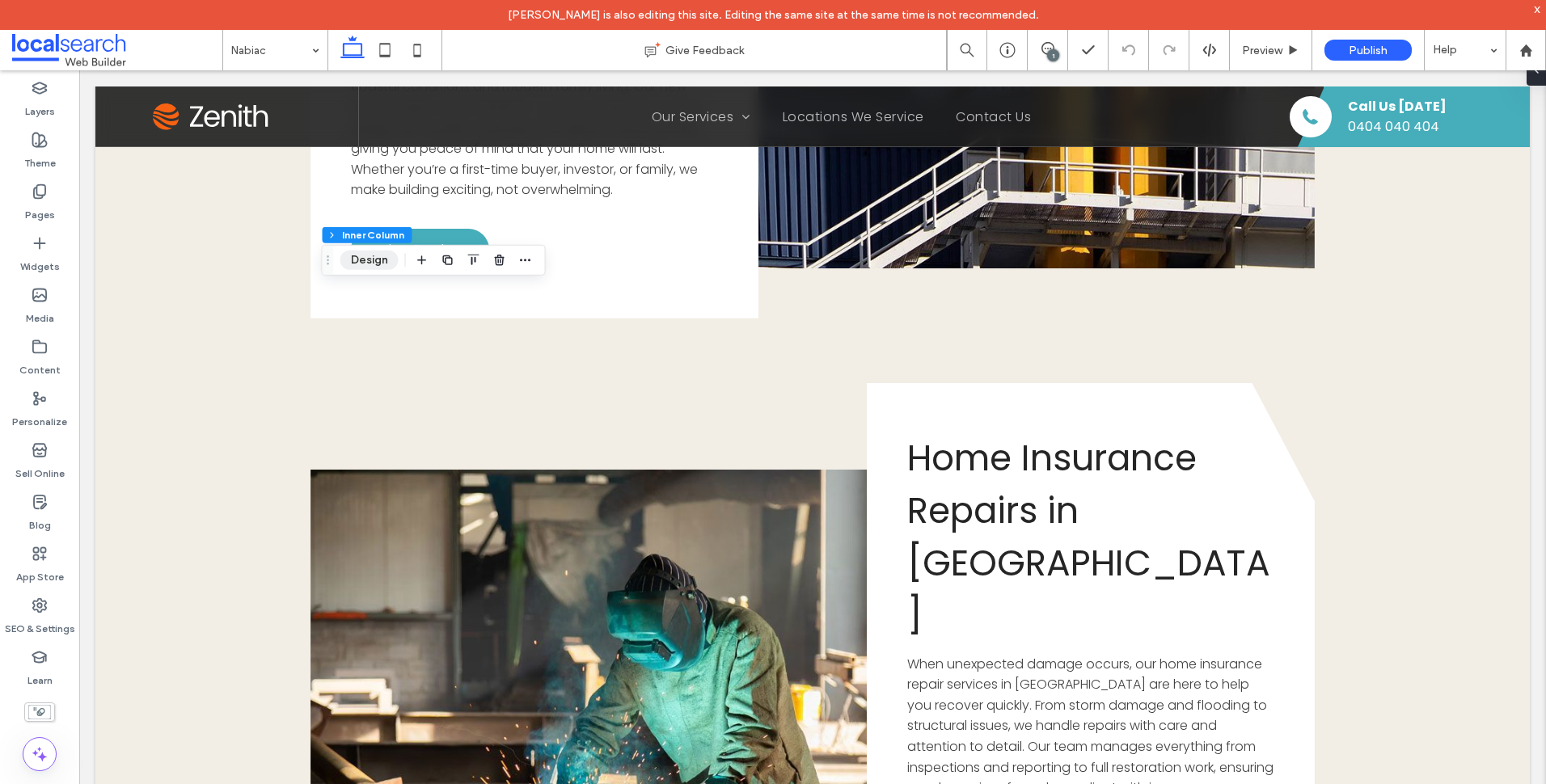
click at [380, 263] on button "Design" at bounding box center [369, 261] width 58 height 19
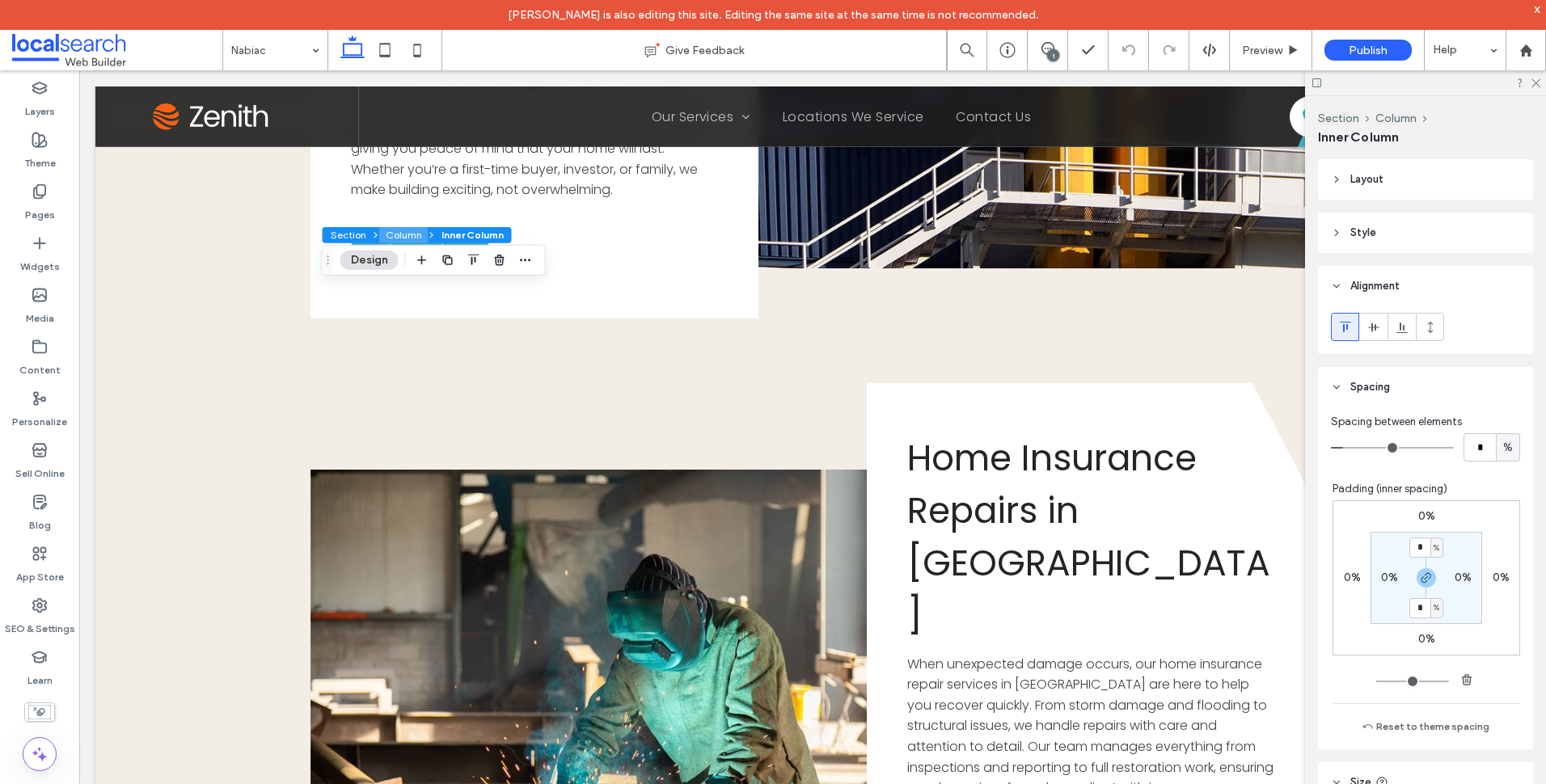
click at [385, 235] on button "Column" at bounding box center [404, 235] width 50 height 16
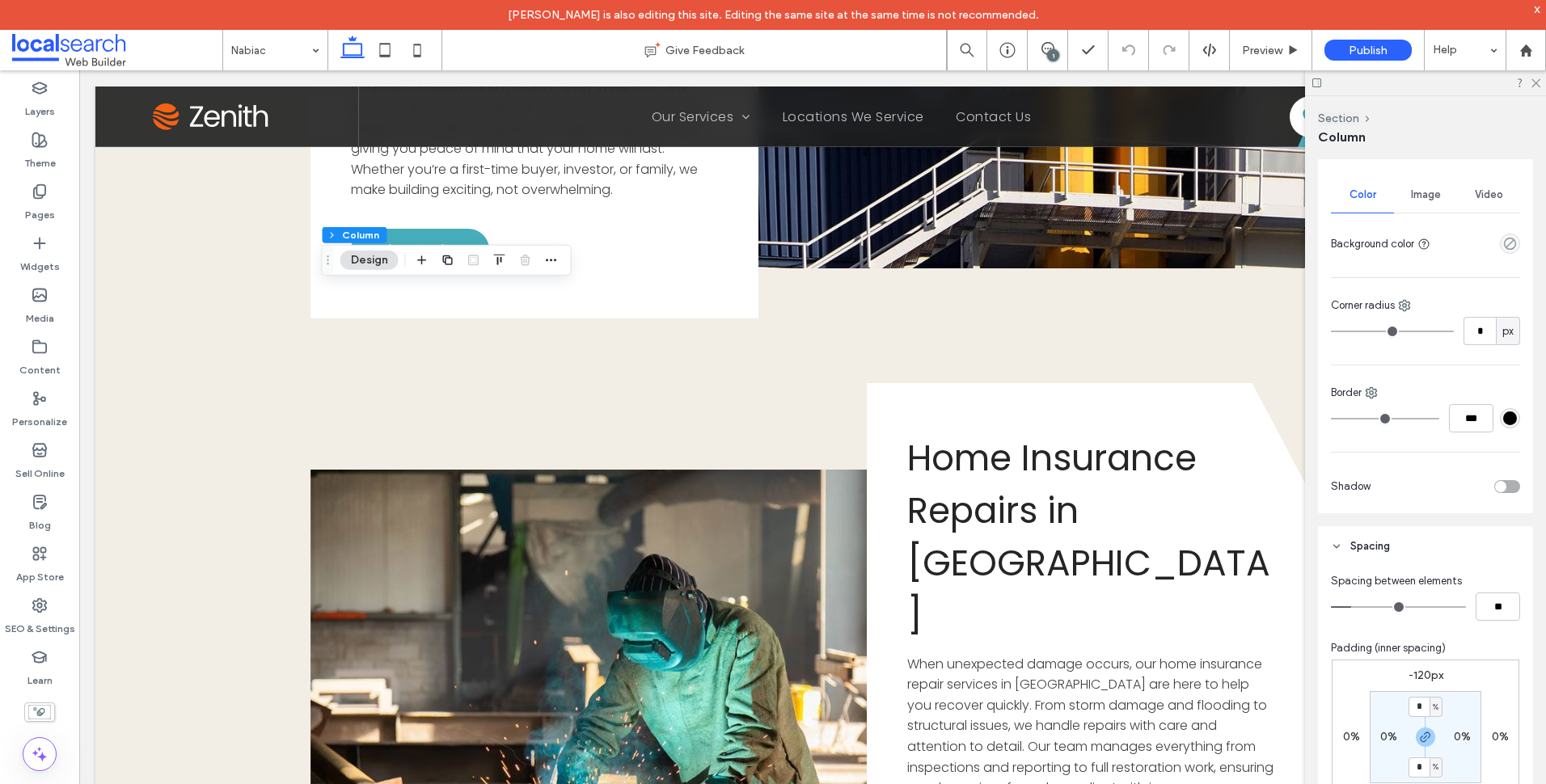
scroll to position [774, 0]
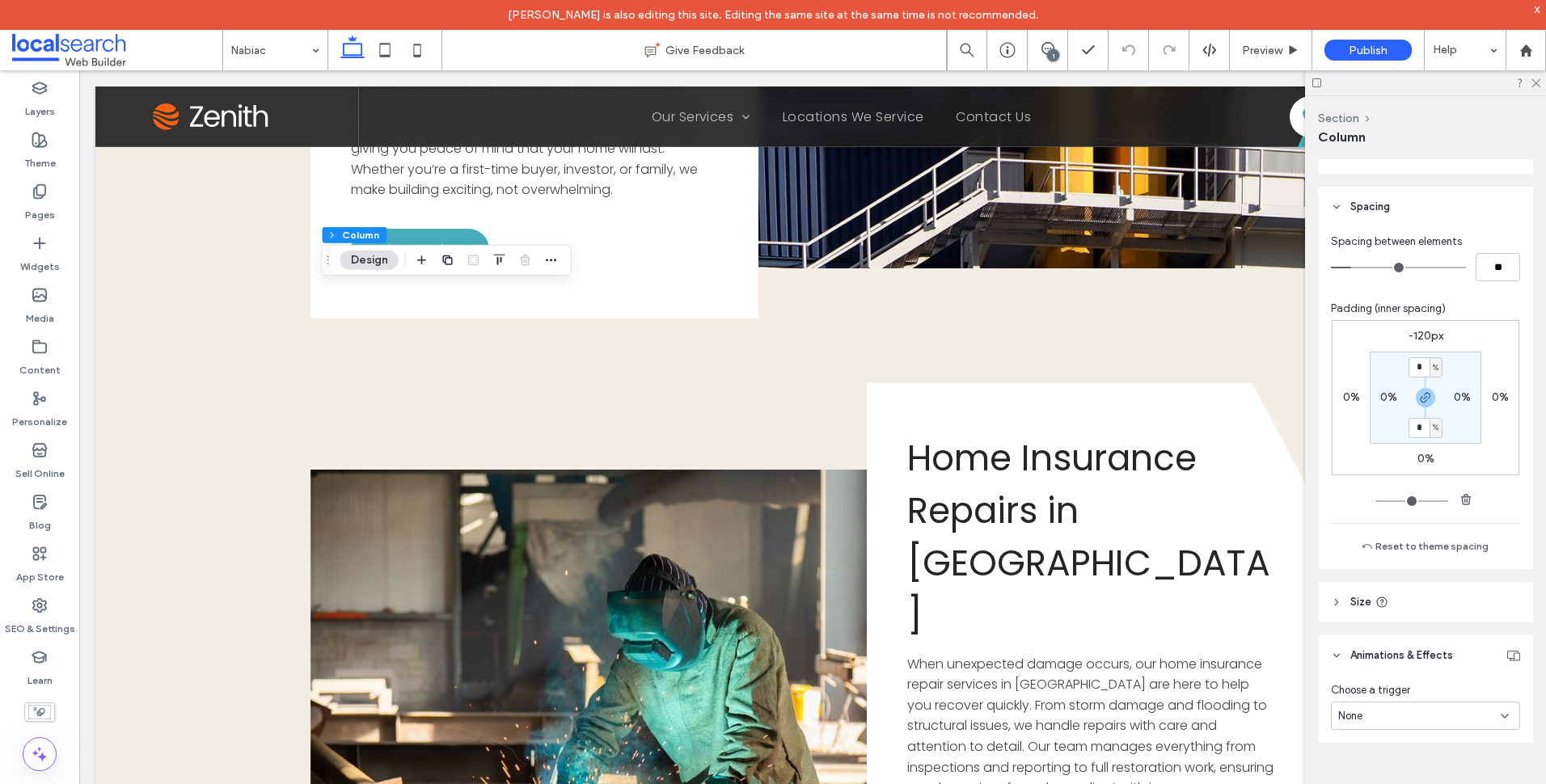
click at [1425, 337] on label "-120px" at bounding box center [1426, 335] width 35 height 14
type input "*"
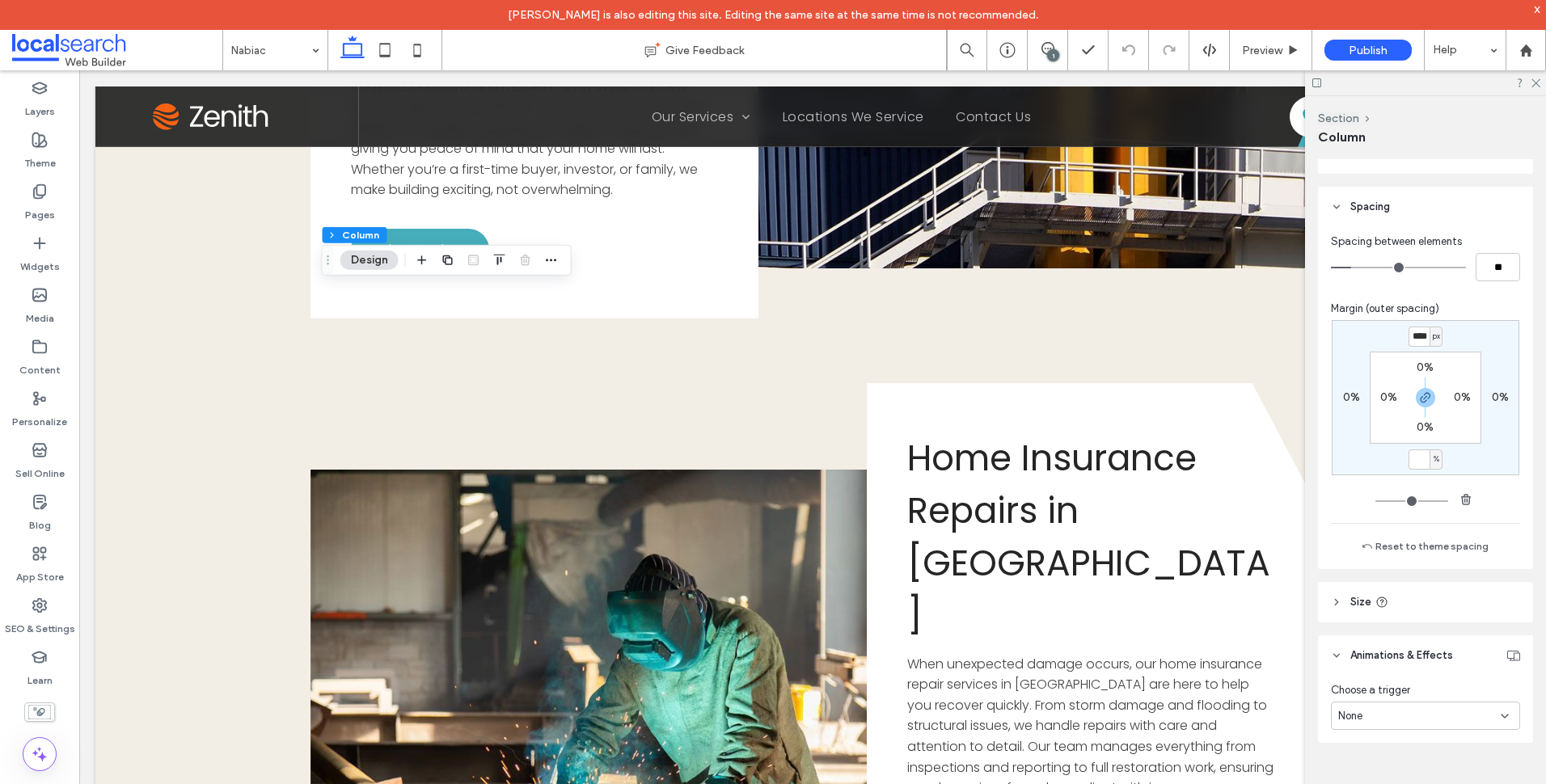
type input "*"
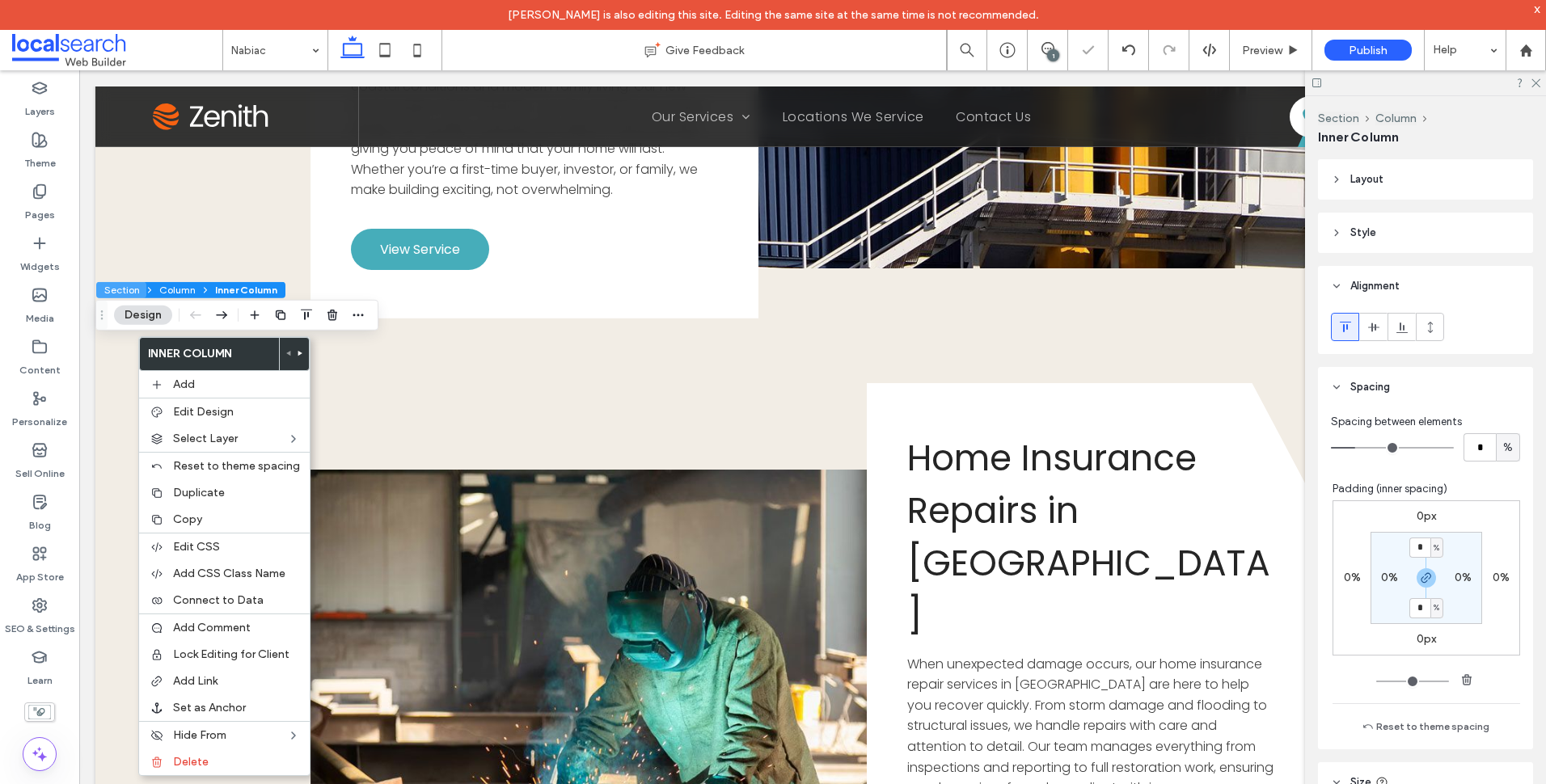
click at [118, 289] on button "Section" at bounding box center [121, 291] width 50 height 16
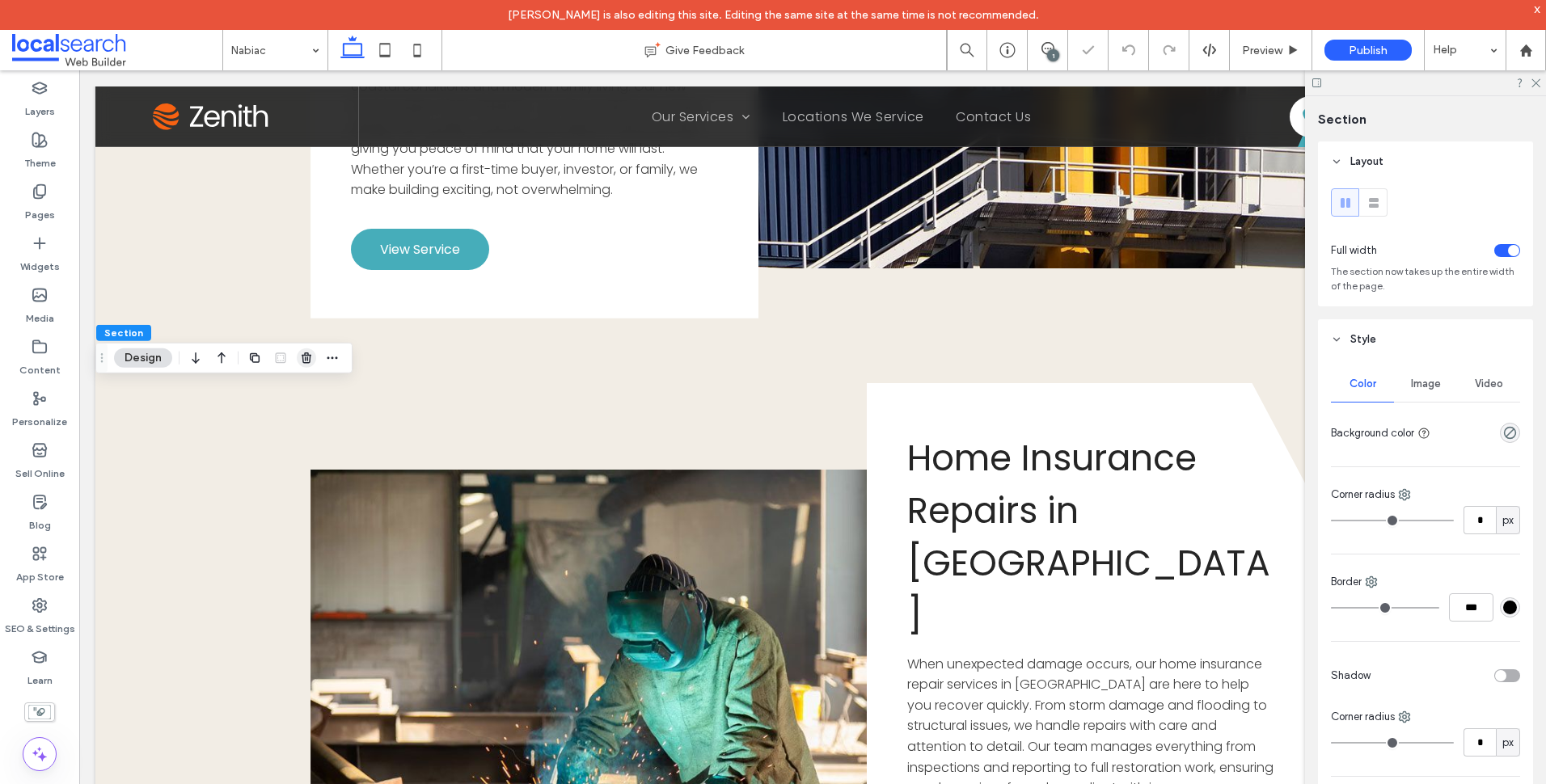
click at [305, 352] on icon "button" at bounding box center [306, 358] width 13 height 13
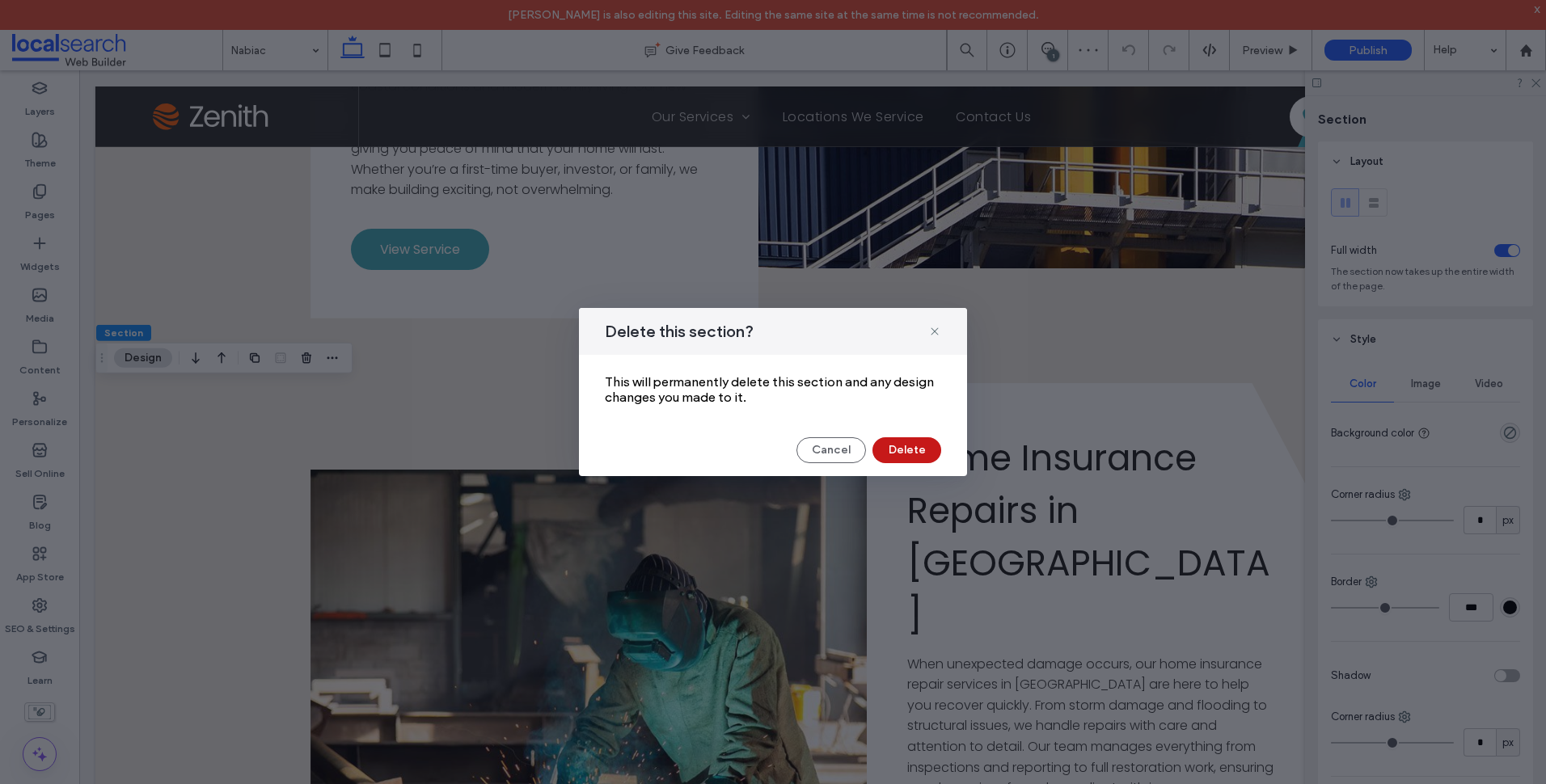
click at [922, 450] on button "Delete" at bounding box center [906, 450] width 69 height 26
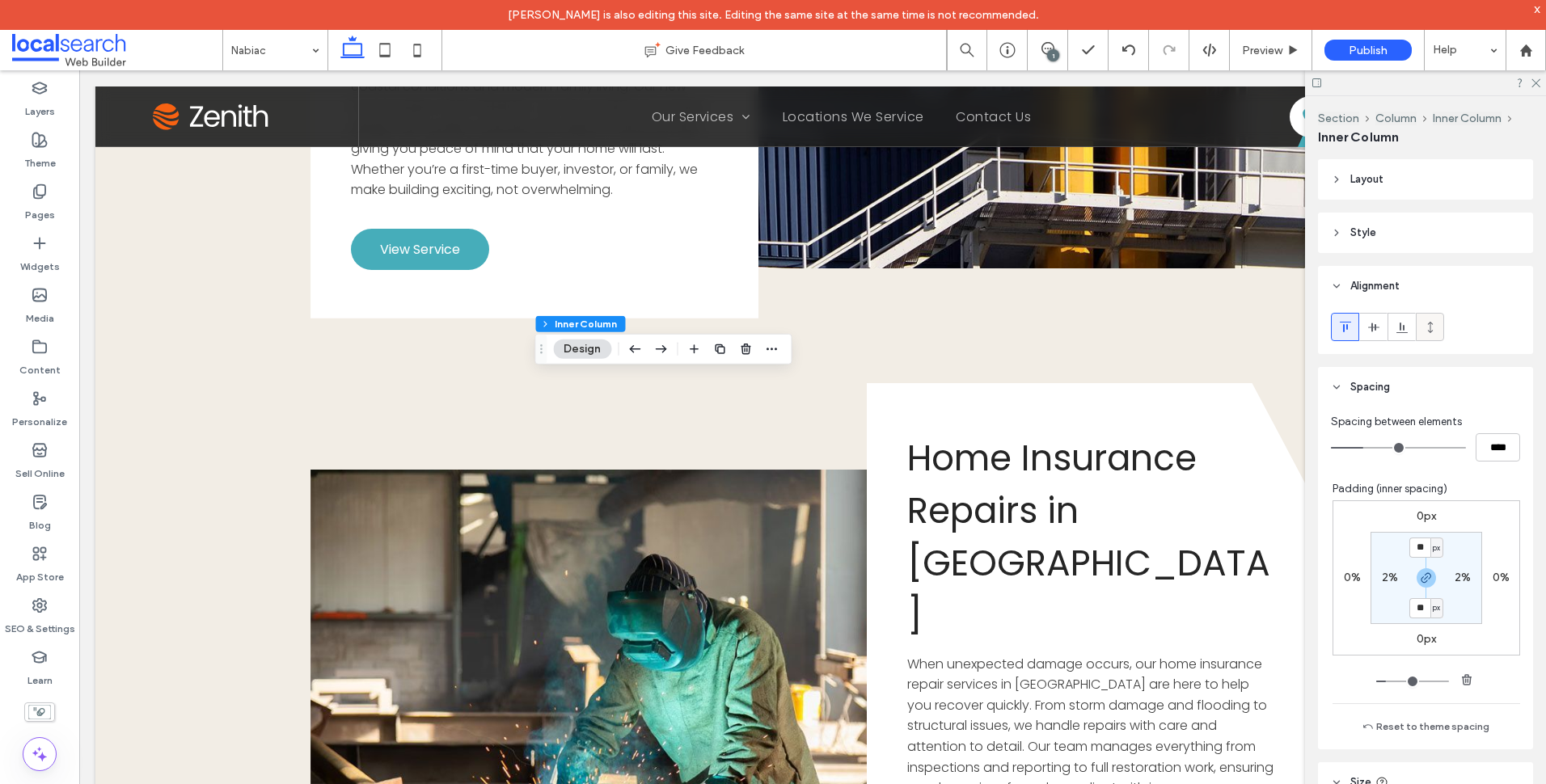
click at [1432, 322] on use at bounding box center [1430, 326] width 5 height 11
type input "***"
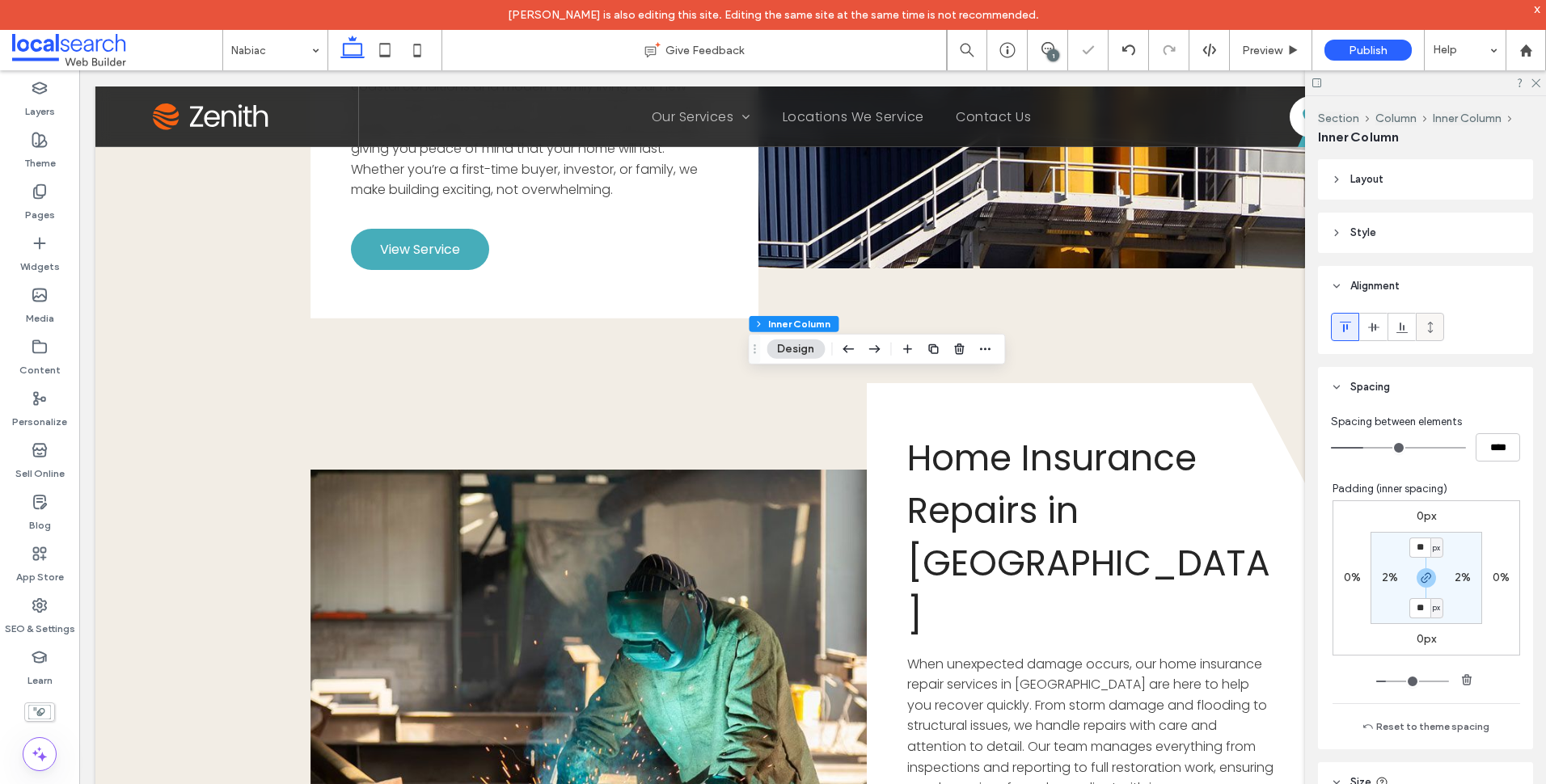
click at [1430, 333] on icon at bounding box center [1431, 327] width 13 height 13
type input "***"
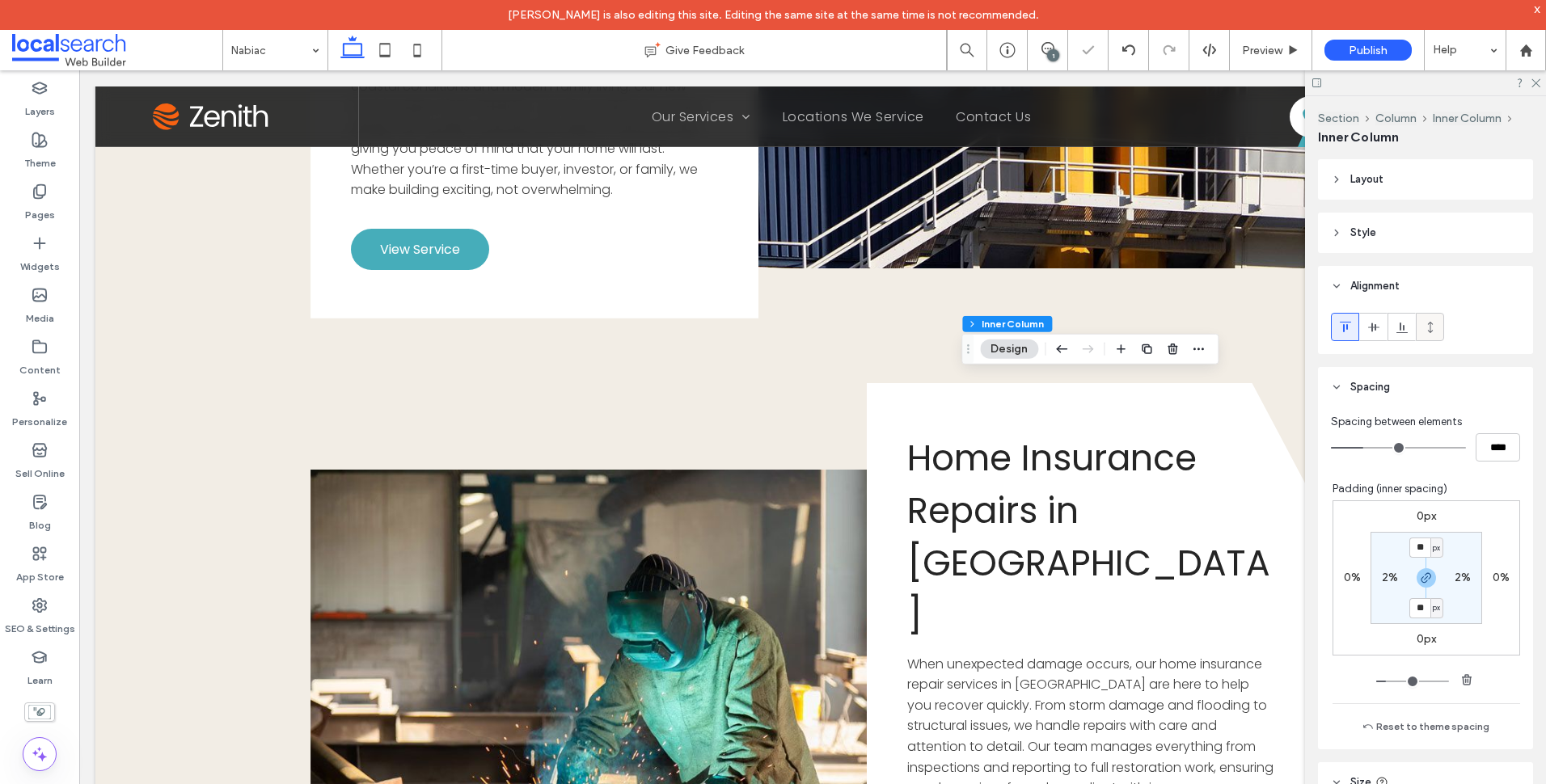
click at [1429, 332] on icon at bounding box center [1431, 327] width 13 height 13
type input "***"
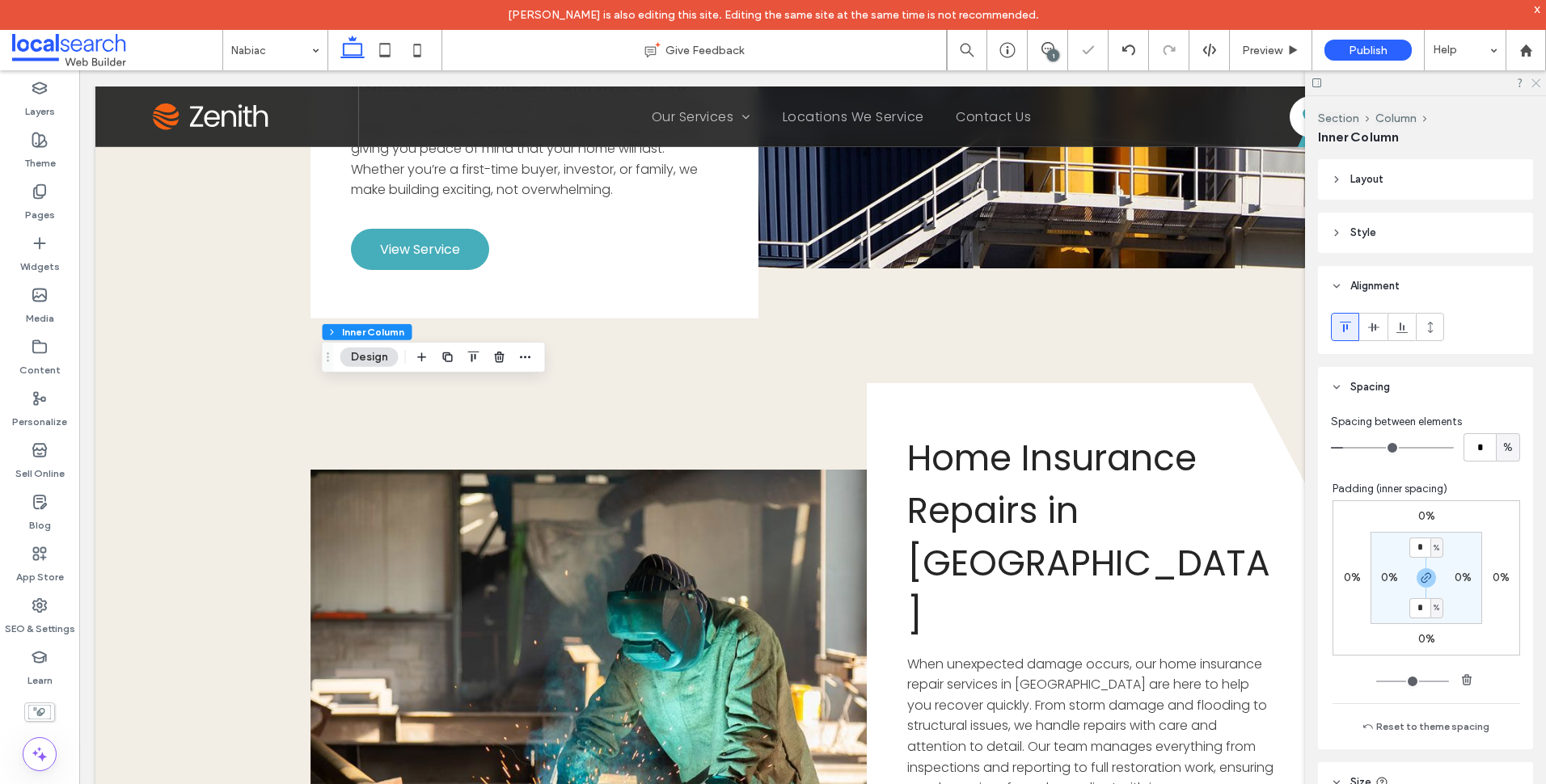
click at [1535, 80] on icon at bounding box center [1535, 82] width 11 height 11
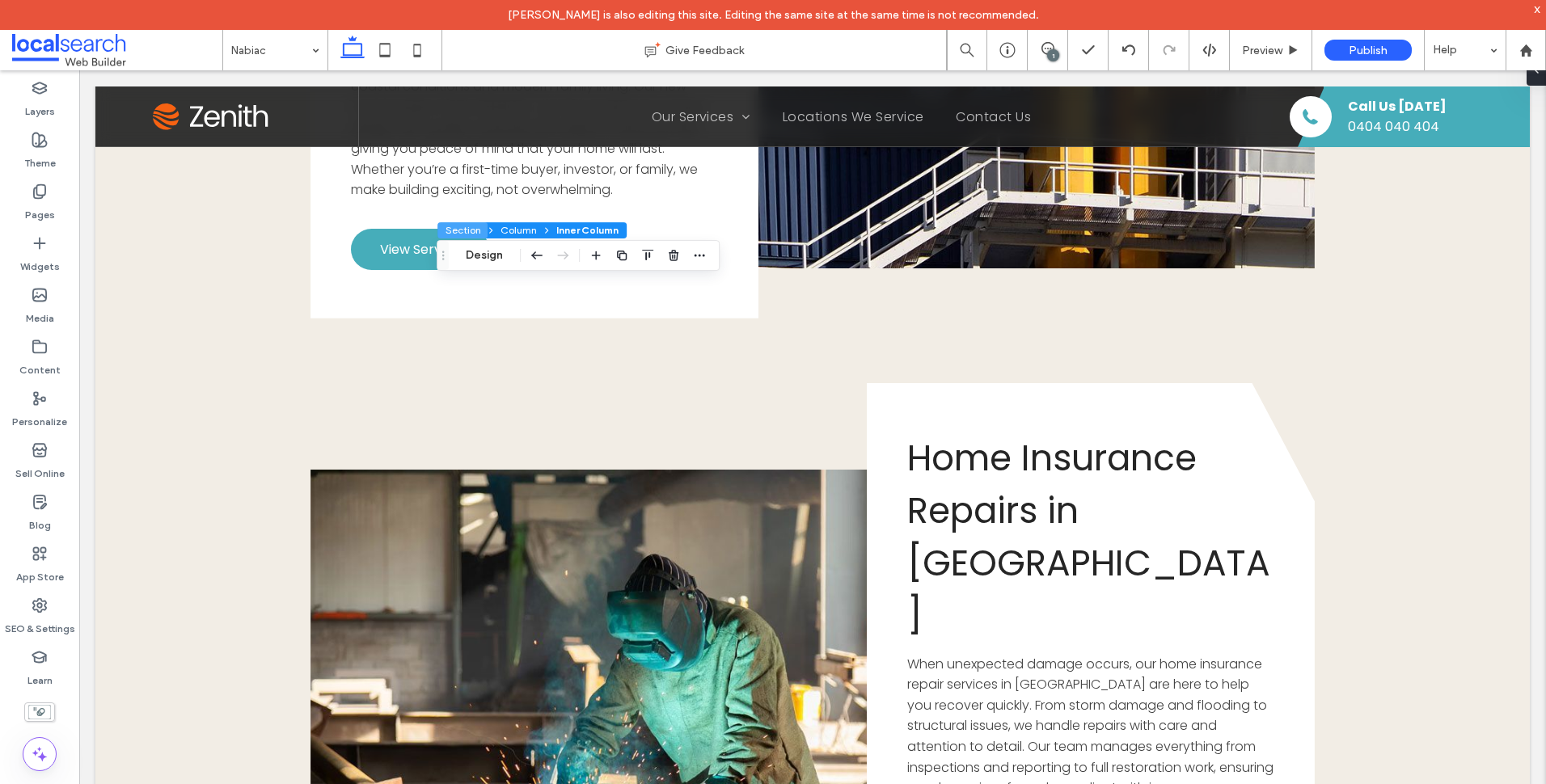
click at [476, 226] on button "Section" at bounding box center [463, 230] width 50 height 16
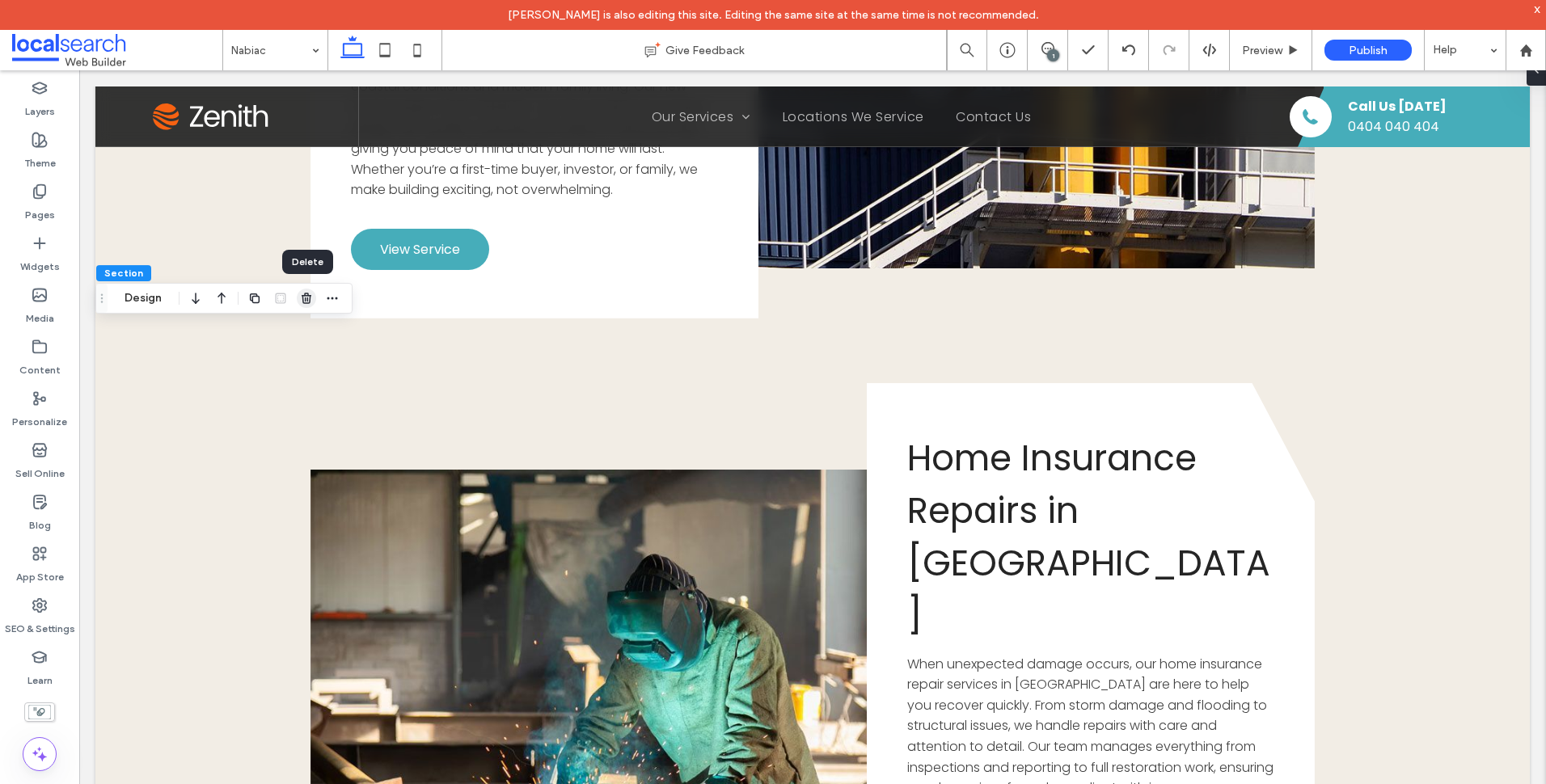
click at [308, 304] on icon "button" at bounding box center [306, 298] width 13 height 13
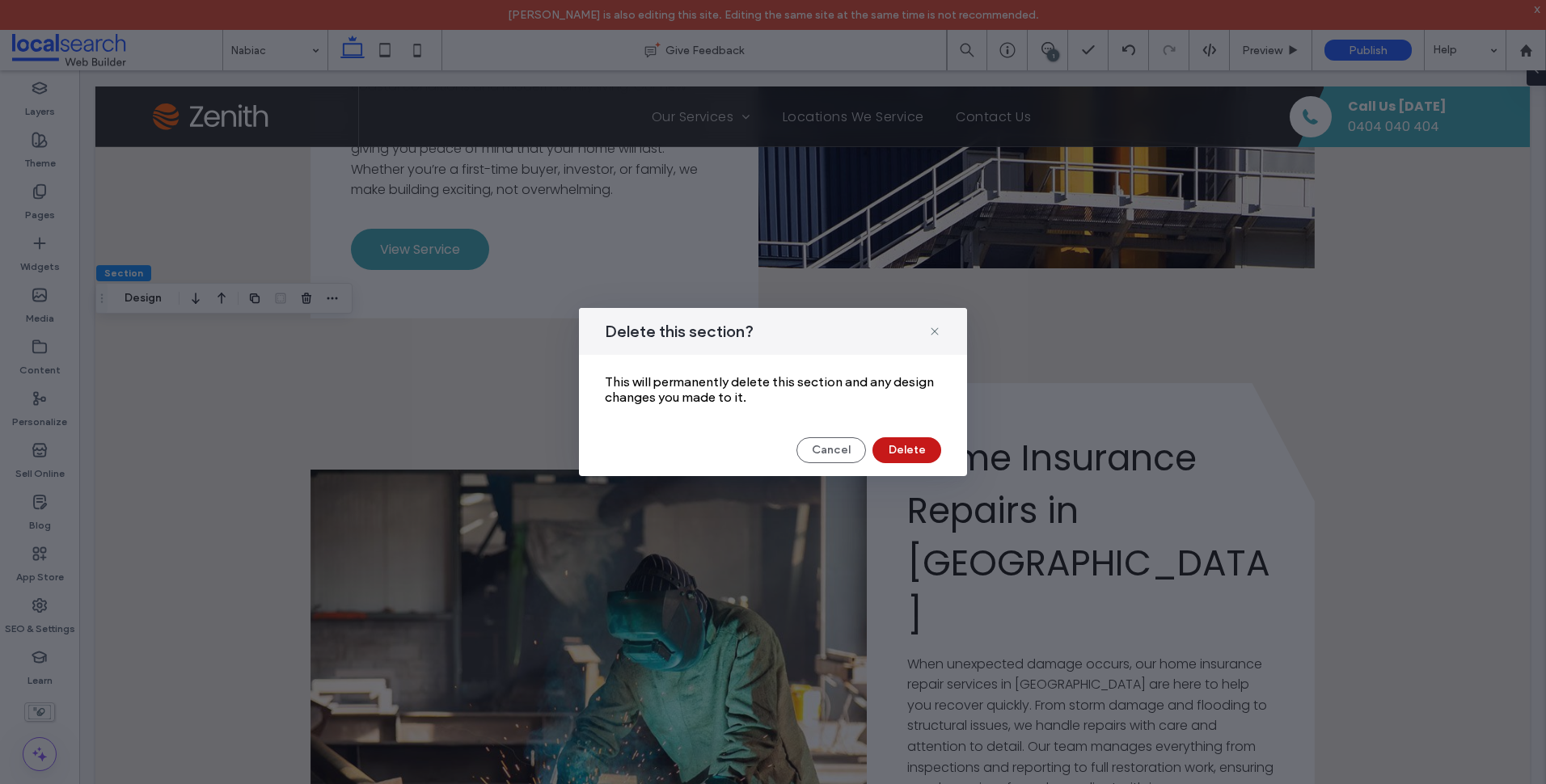
click at [906, 446] on button "Delete" at bounding box center [906, 450] width 69 height 26
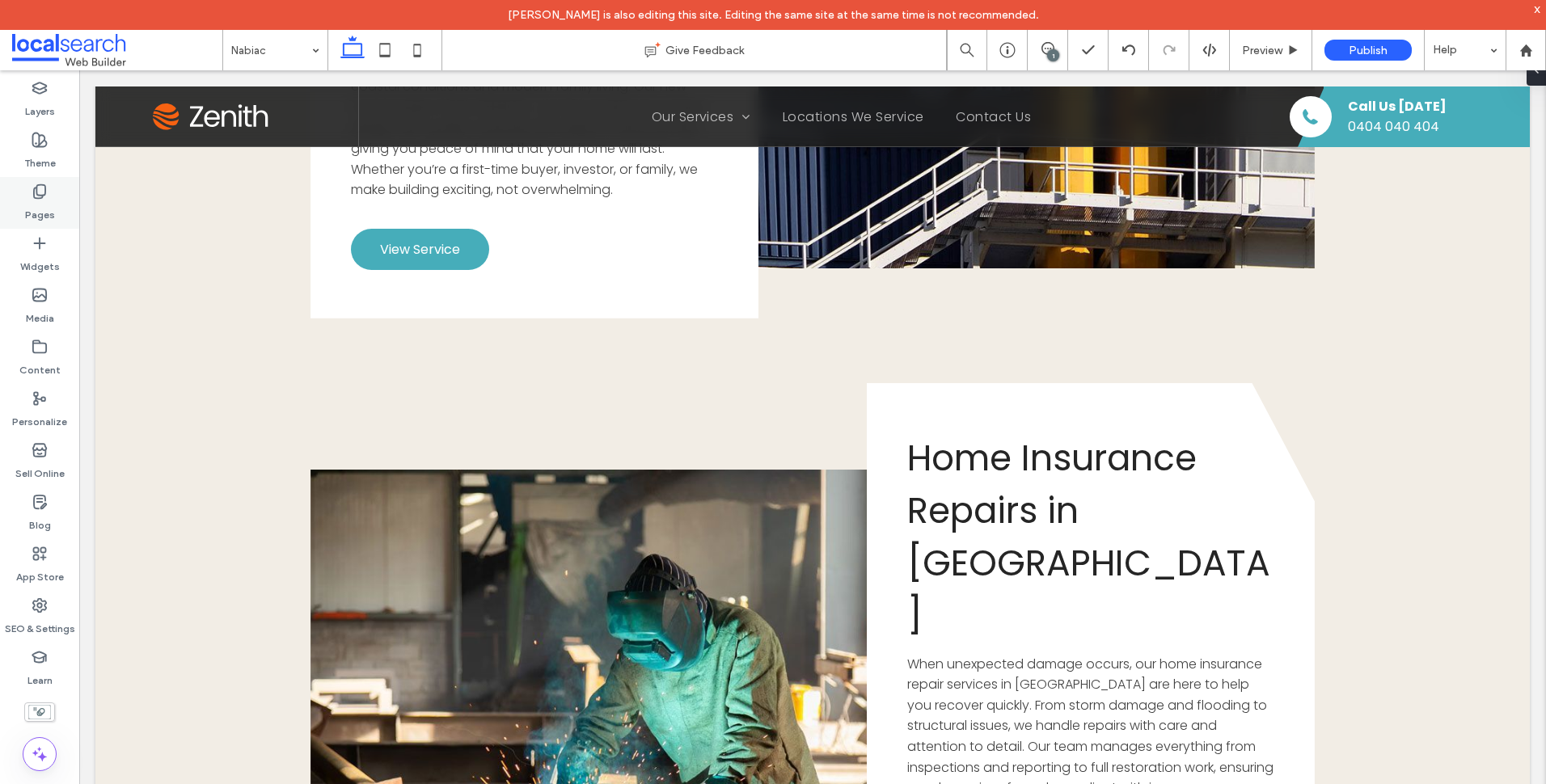
click at [59, 206] on div "Pages" at bounding box center [40, 203] width 80 height 52
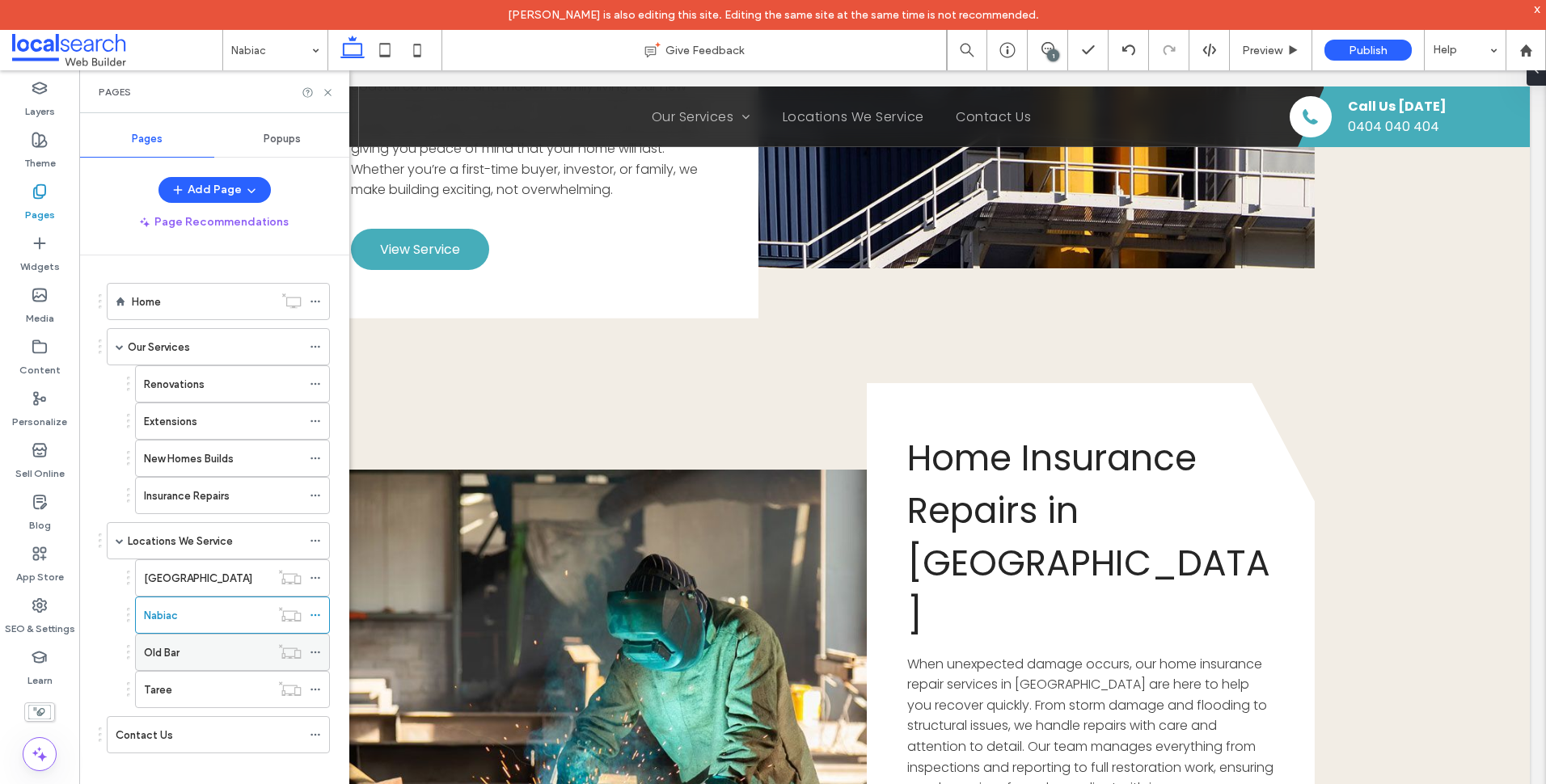
click at [177, 648] on label "Old Bar" at bounding box center [162, 653] width 36 height 28
click at [330, 93] on icon at bounding box center [327, 93] width 12 height 12
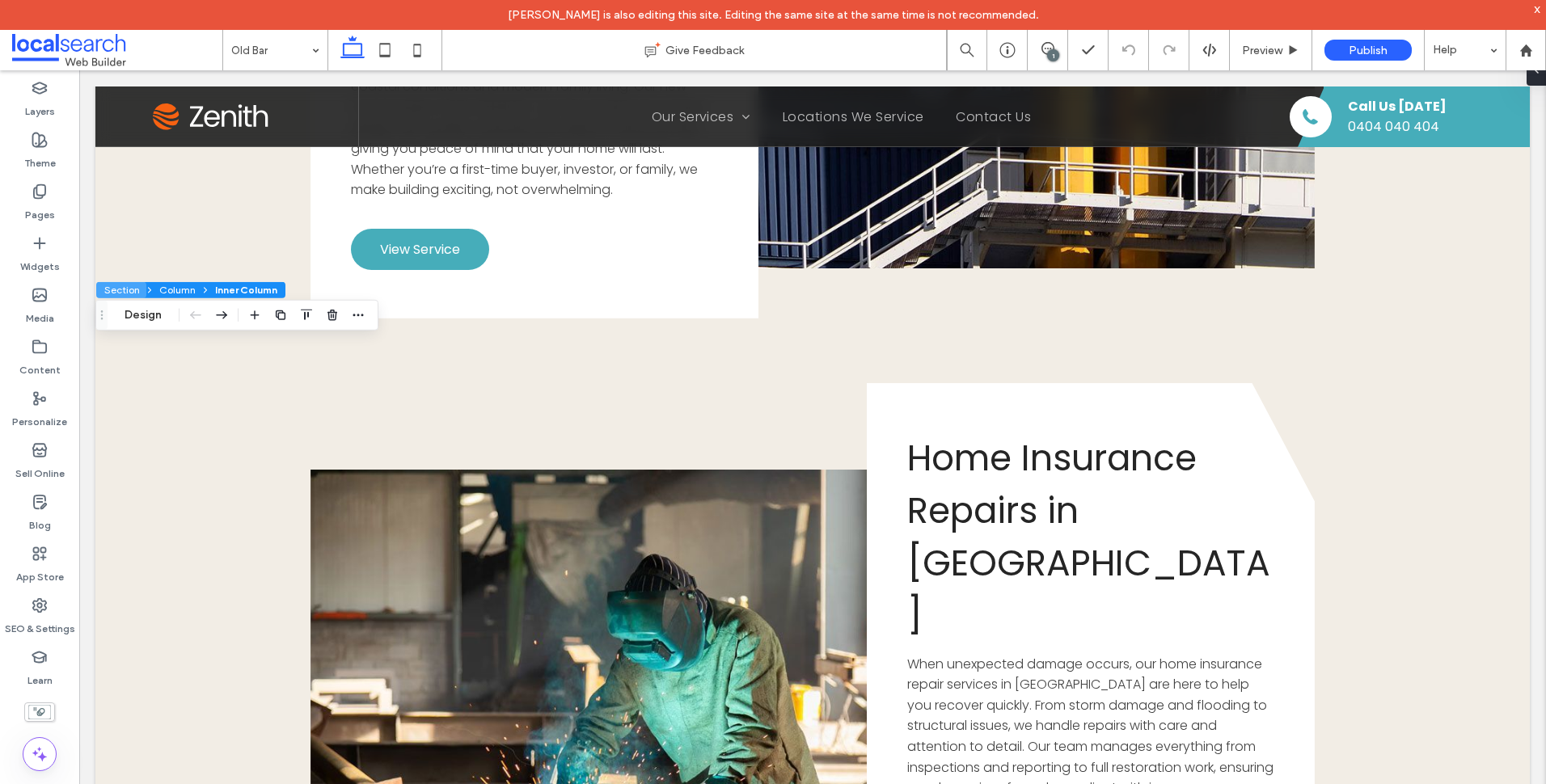
click at [123, 287] on button "Section" at bounding box center [121, 291] width 50 height 16
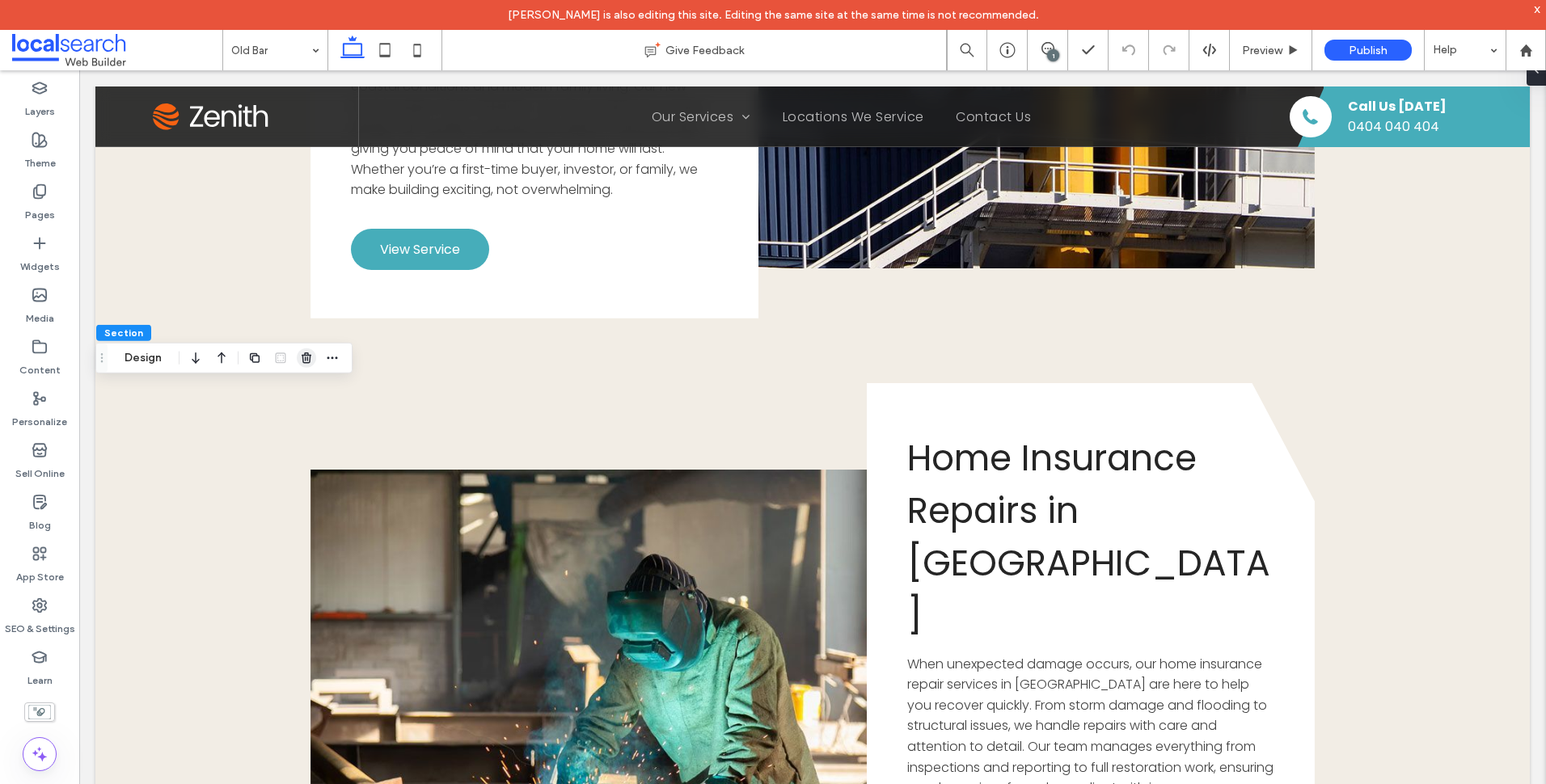
click at [305, 357] on use "button" at bounding box center [306, 357] width 10 height 11
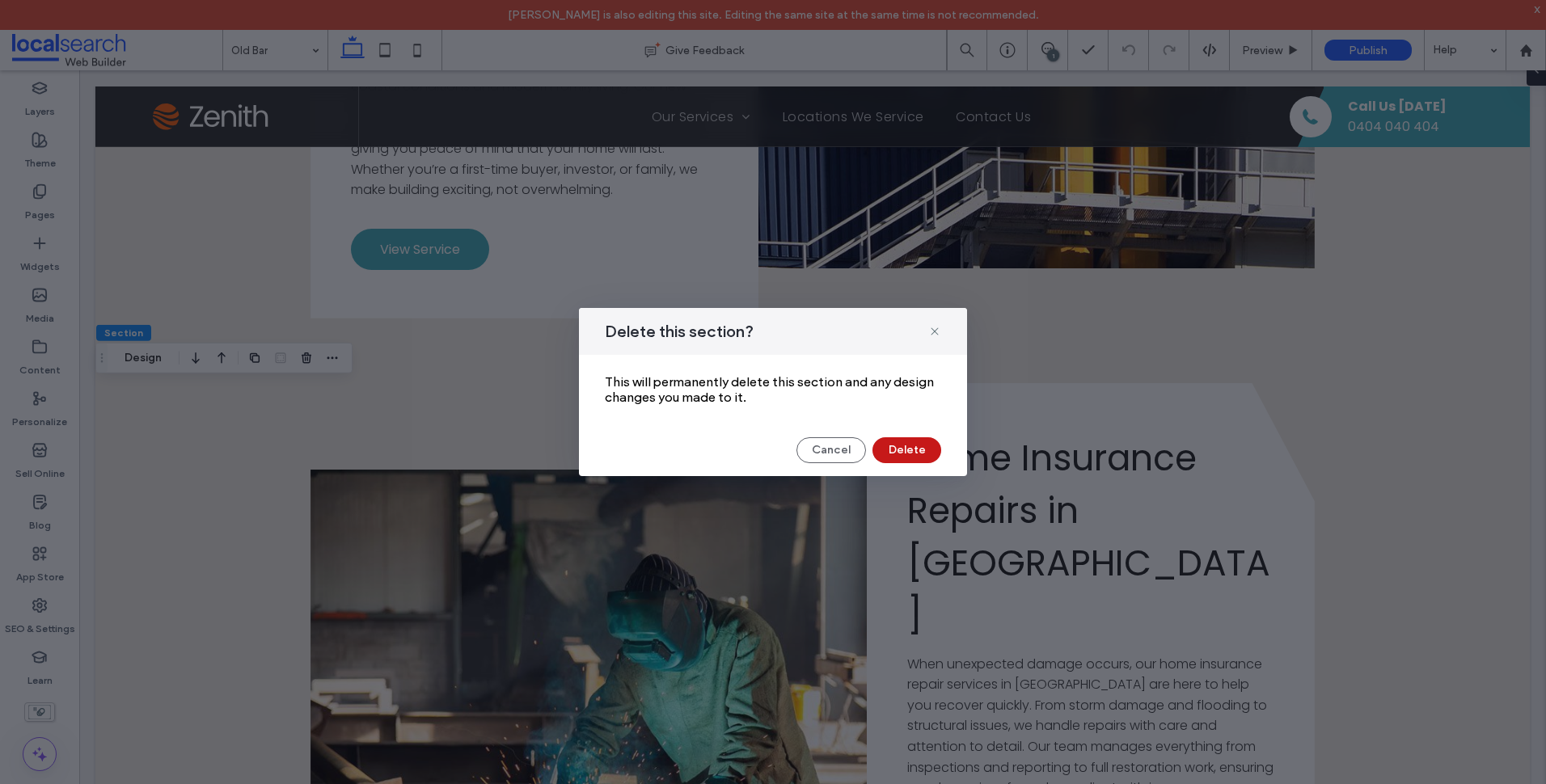
click at [910, 445] on button "Delete" at bounding box center [906, 450] width 69 height 26
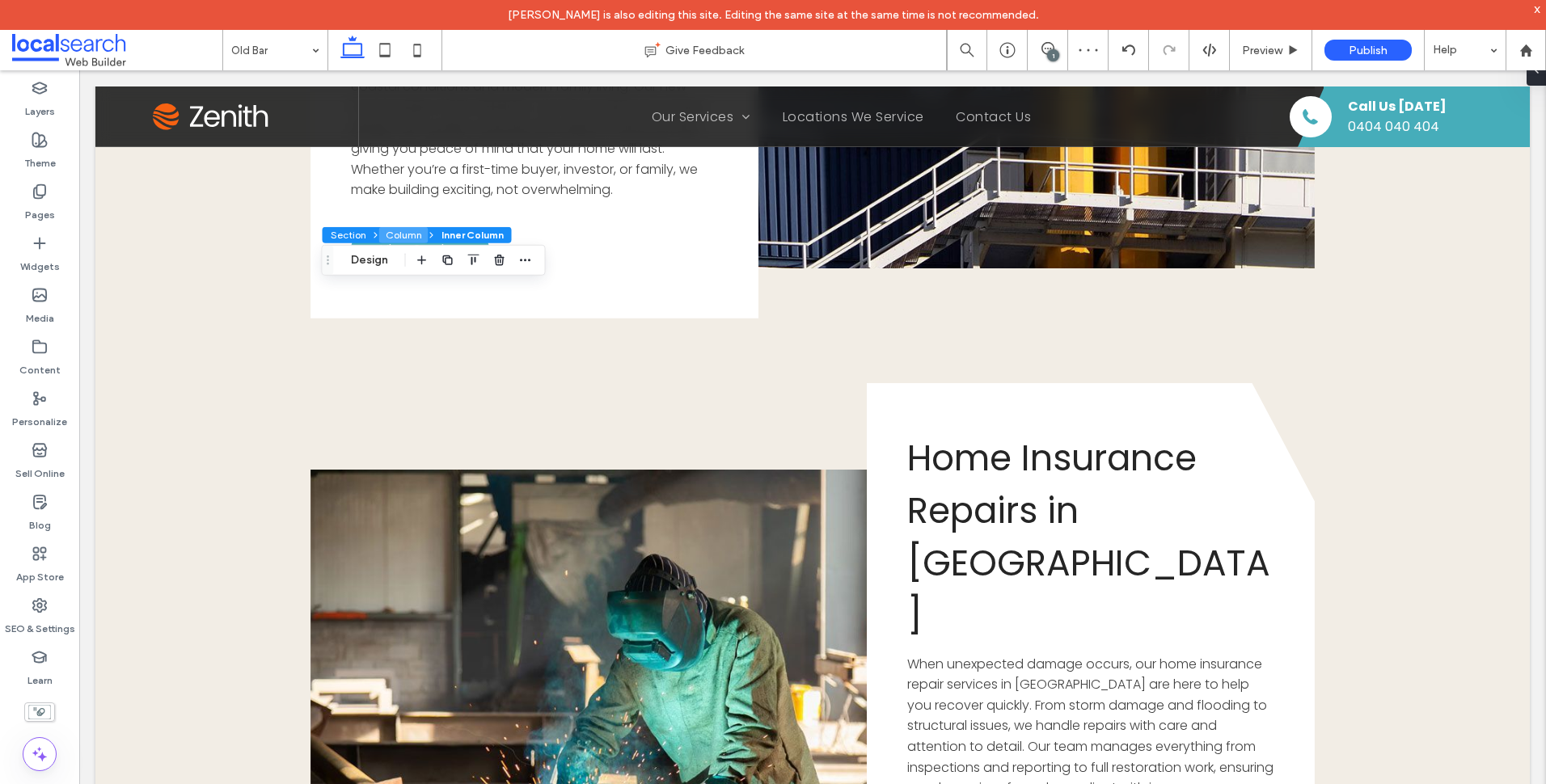
click at [411, 235] on button "Column" at bounding box center [404, 235] width 50 height 16
click at [382, 260] on button "Design" at bounding box center [369, 261] width 58 height 19
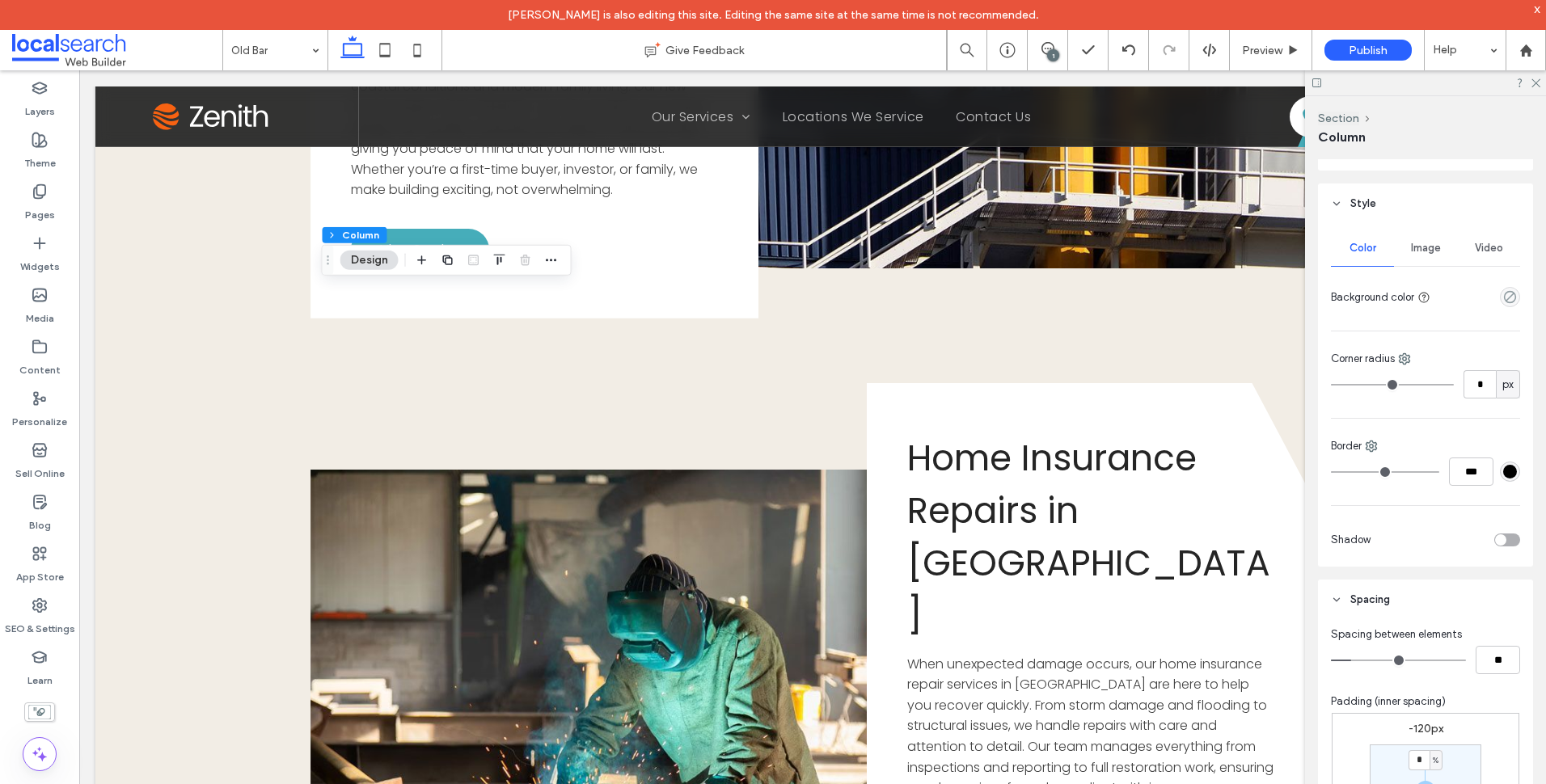
scroll to position [566, 0]
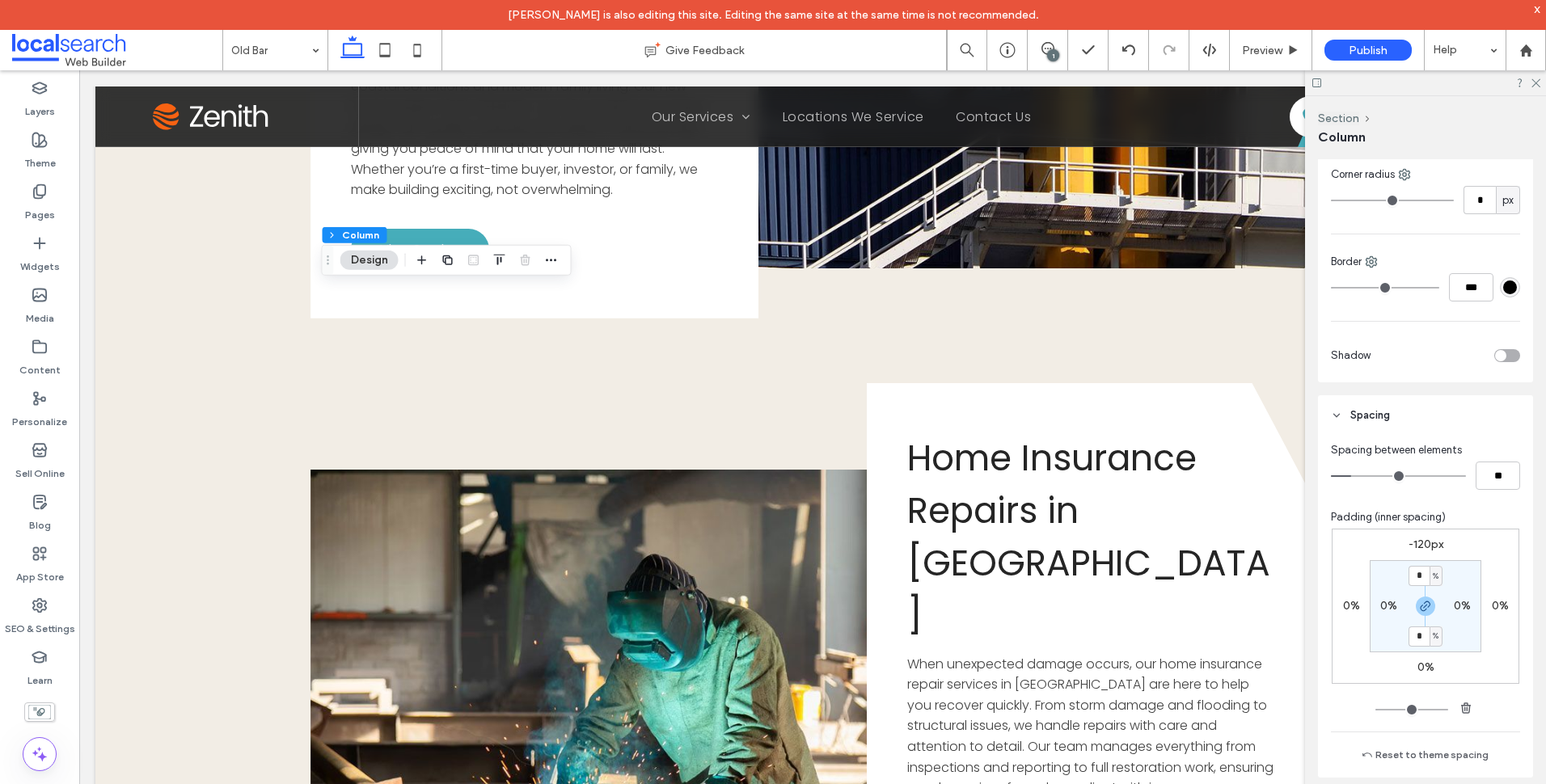
click at [1411, 535] on div "-120px 0% 0% 0% * % 0% * % 0%" at bounding box center [1425, 605] width 188 height 155
click at [1414, 536] on div "-120px 0% 0% 0% * % 0% * % 0%" at bounding box center [1425, 605] width 188 height 155
click at [1417, 543] on label "-120px" at bounding box center [1426, 544] width 35 height 14
type input "*"
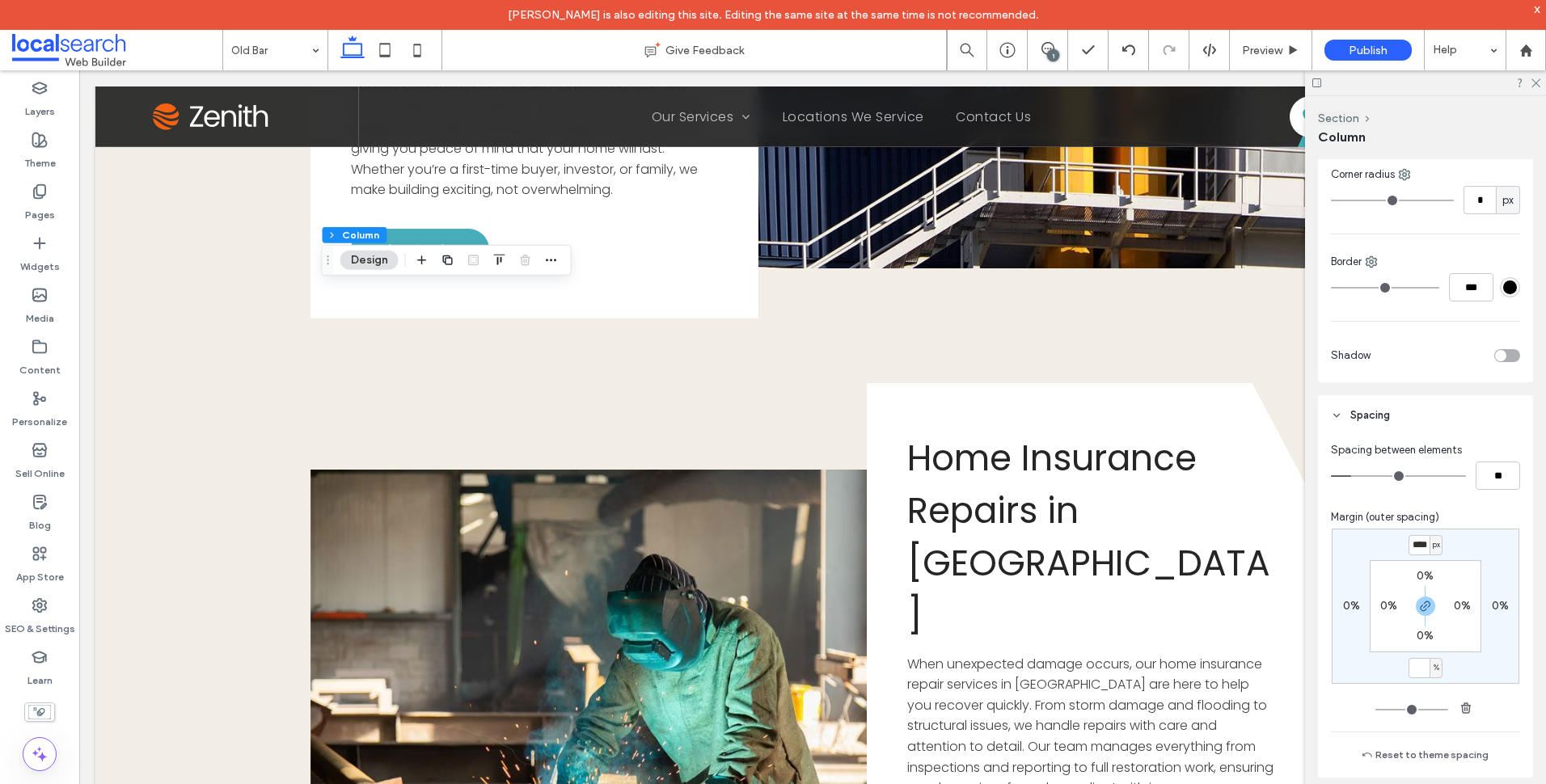
type input "*"
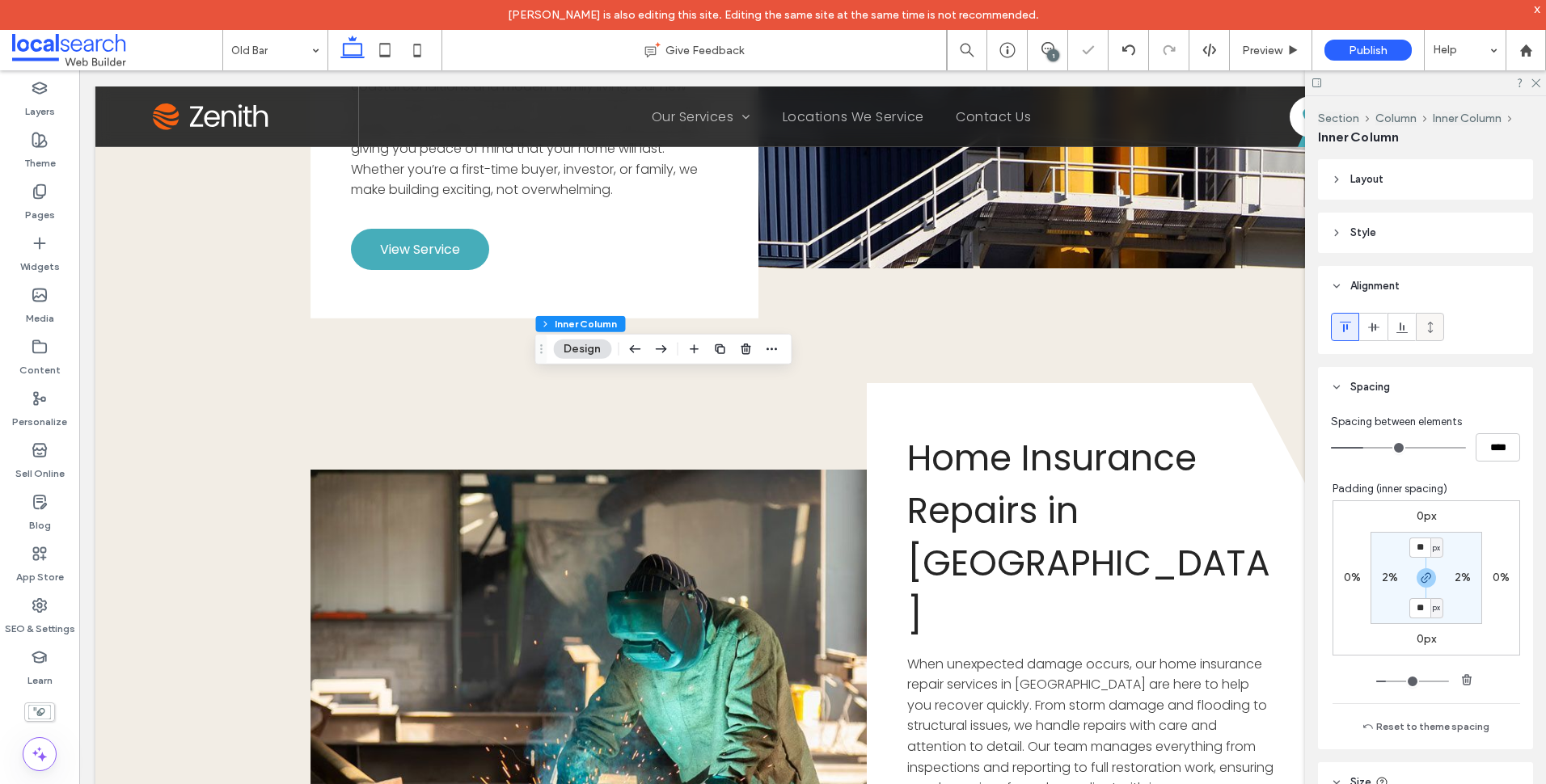
click at [1443, 328] on label at bounding box center [1430, 326] width 28 height 28
type input "***"
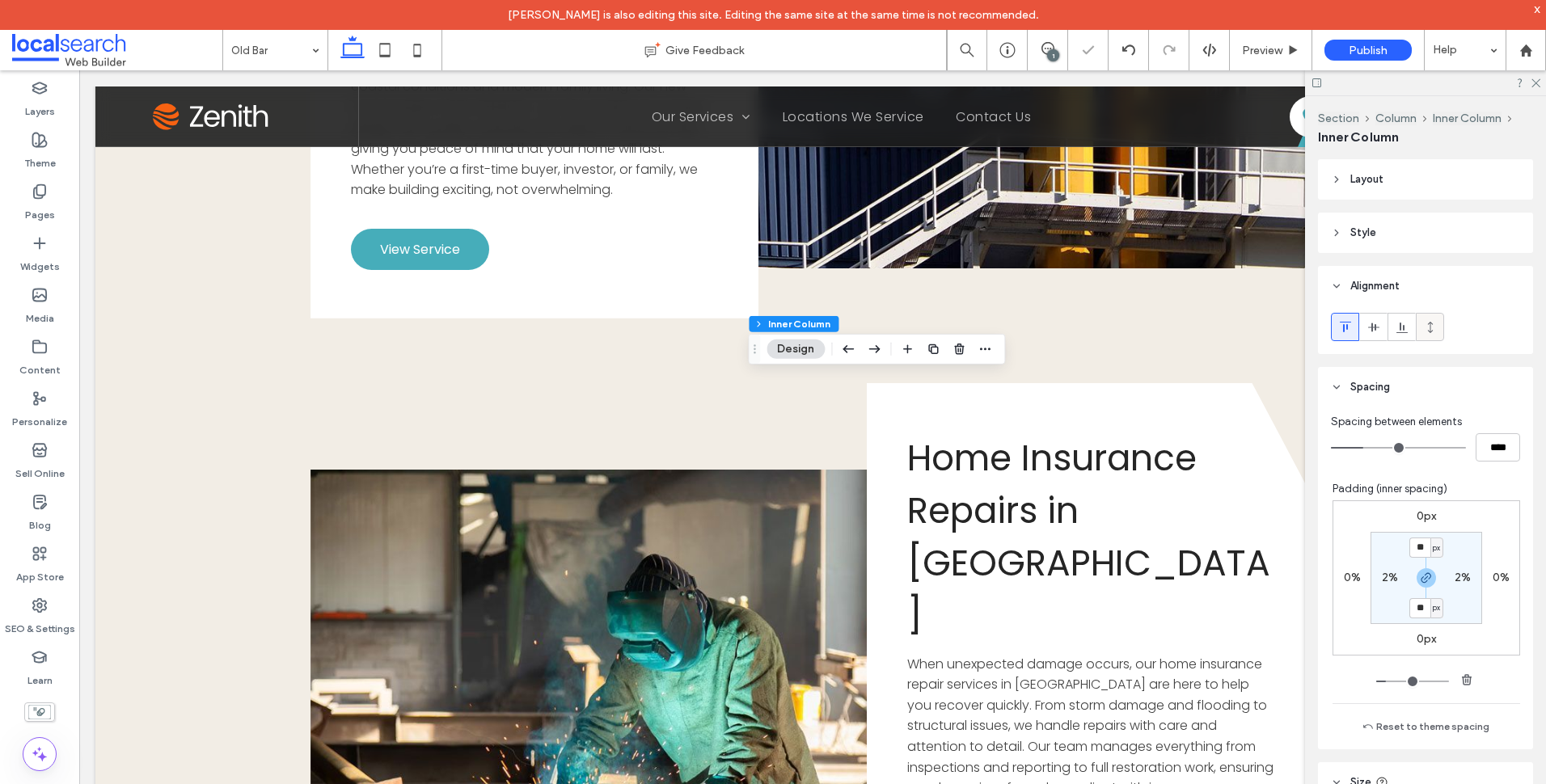
click at [1443, 323] on label at bounding box center [1430, 326] width 28 height 28
type input "***"
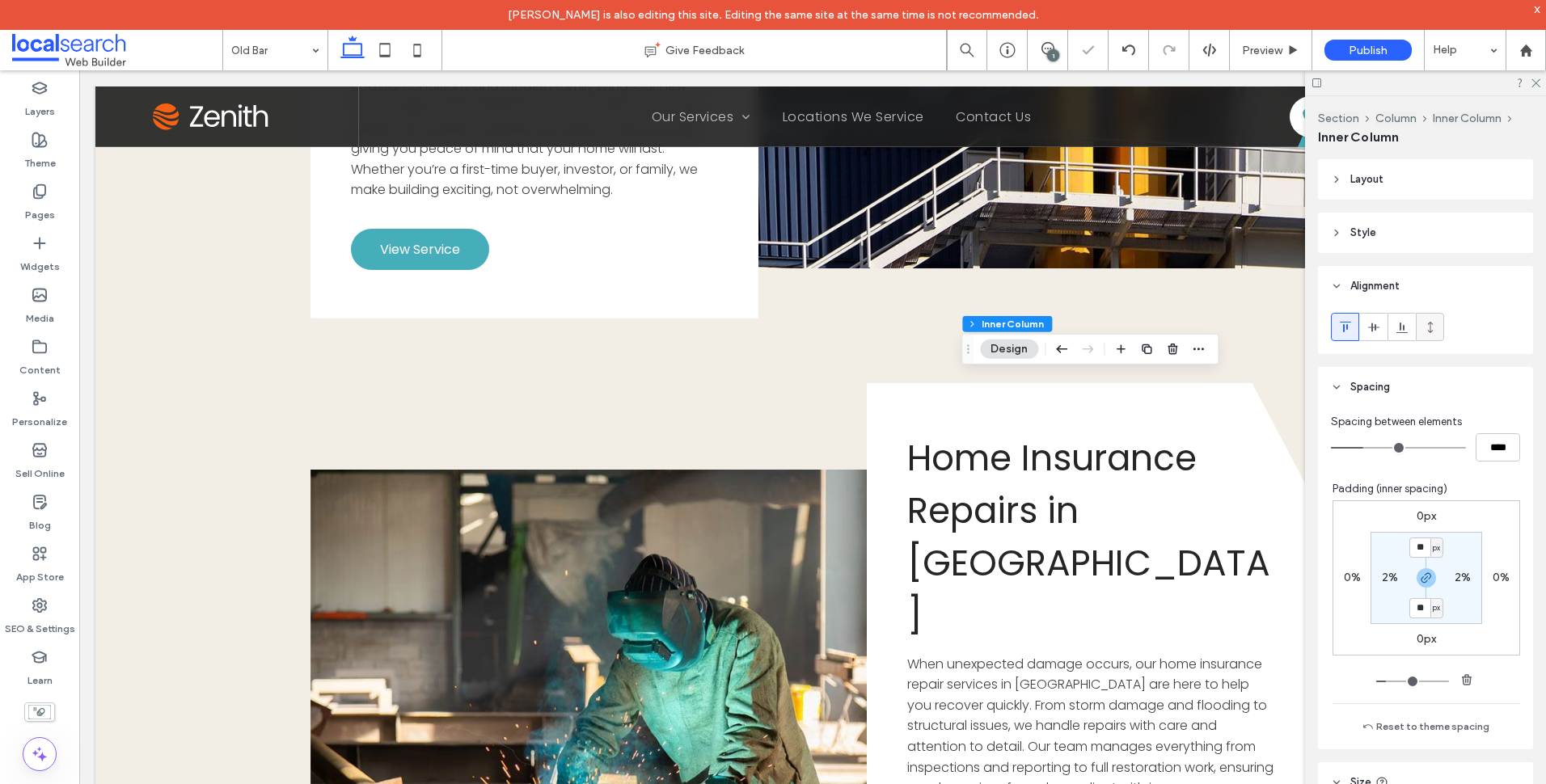
click at [1424, 331] on icon at bounding box center [1431, 327] width 13 height 13
type input "***"
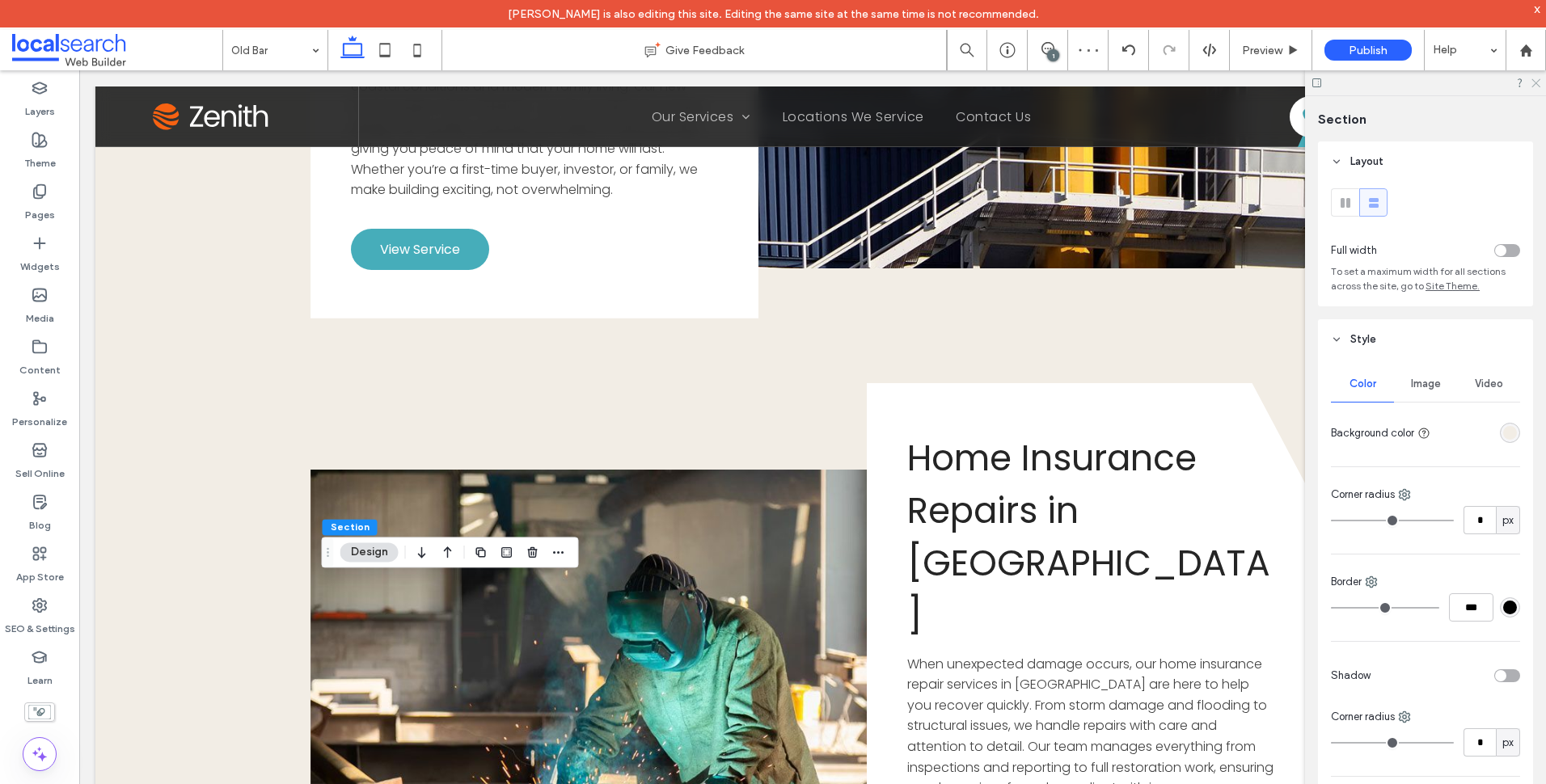
click at [1533, 82] on icon at bounding box center [1535, 82] width 11 height 11
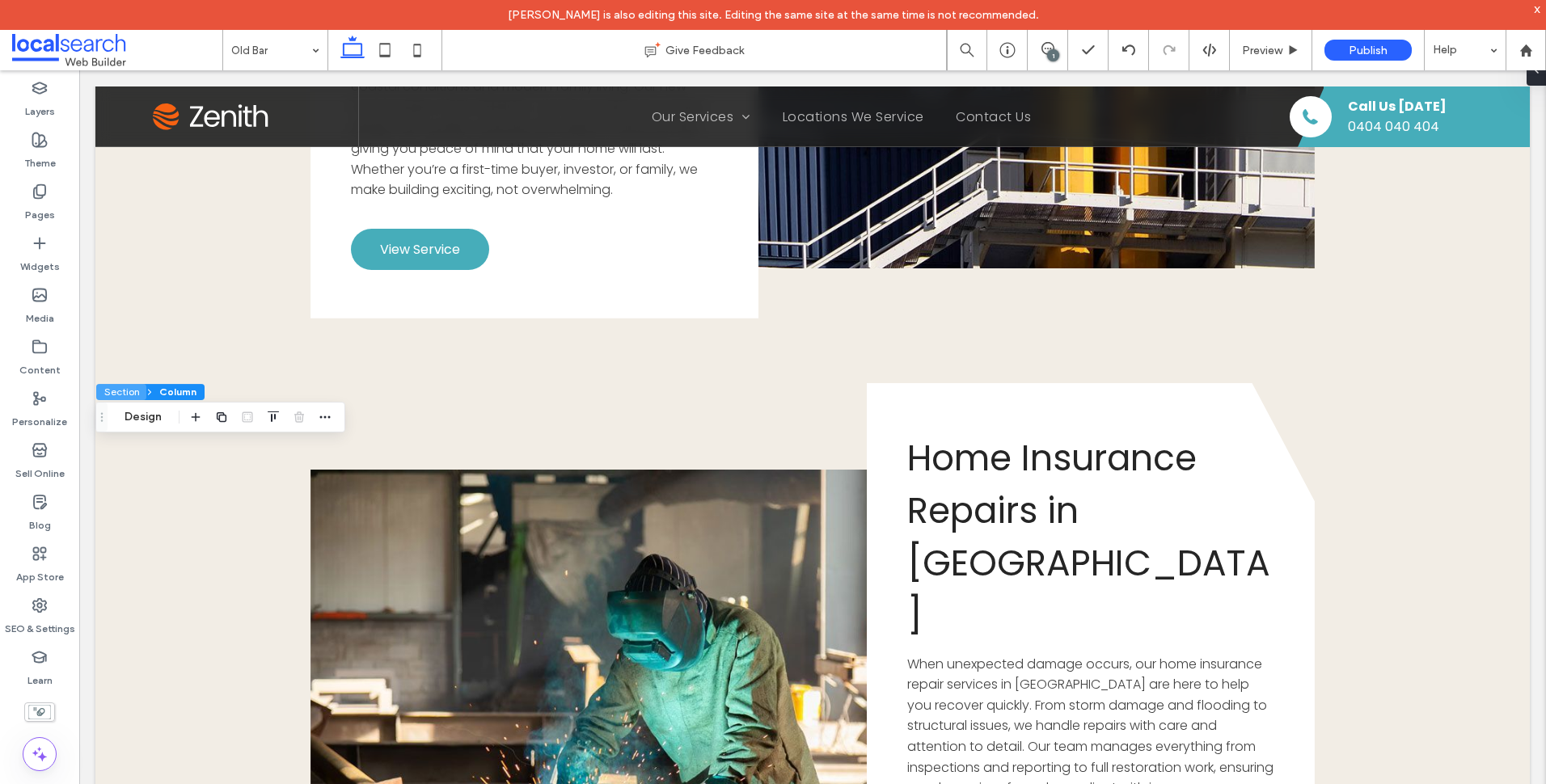
click at [131, 391] on button "Section" at bounding box center [121, 392] width 50 height 16
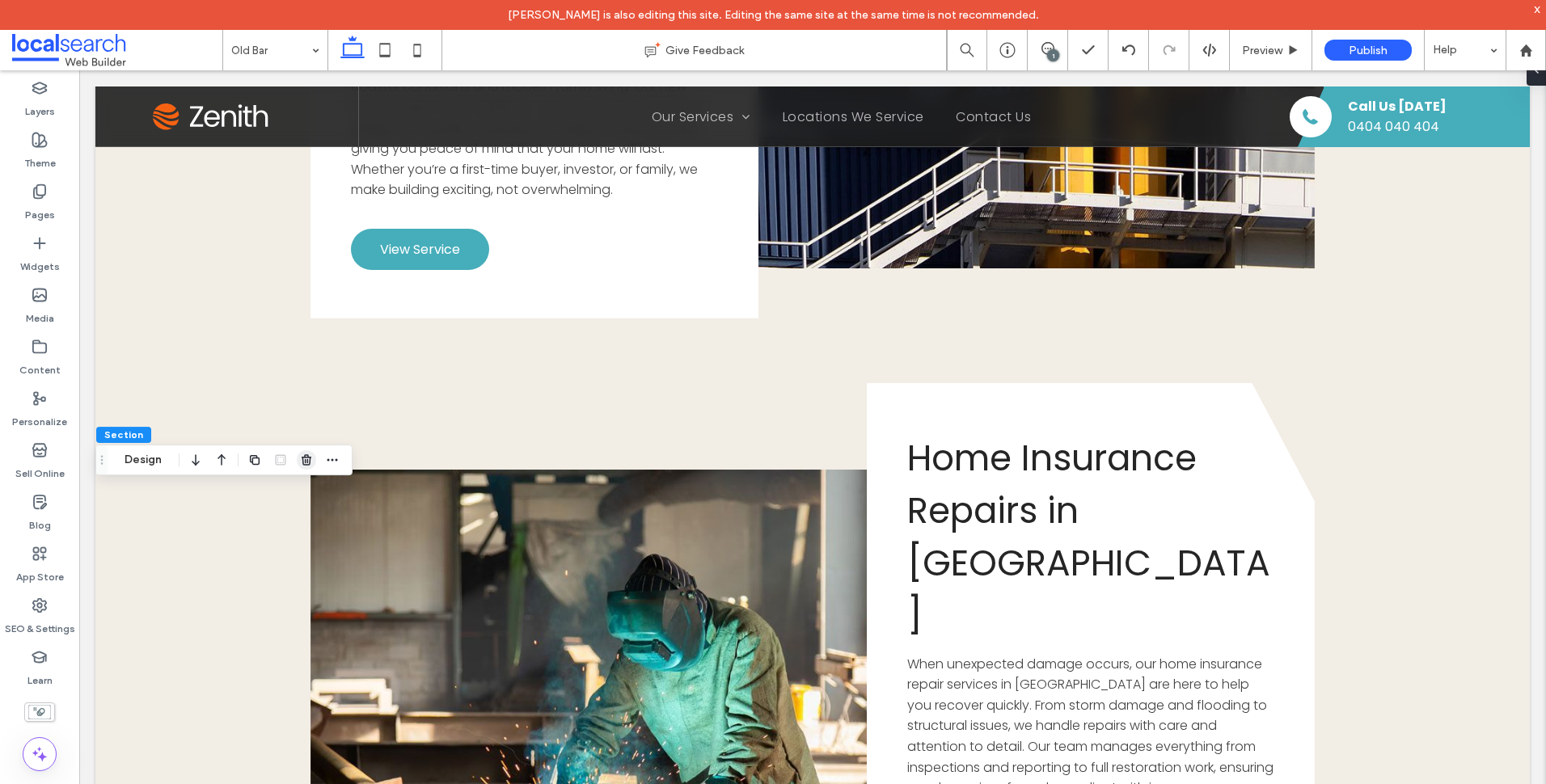
click at [305, 462] on use "button" at bounding box center [306, 459] width 10 height 11
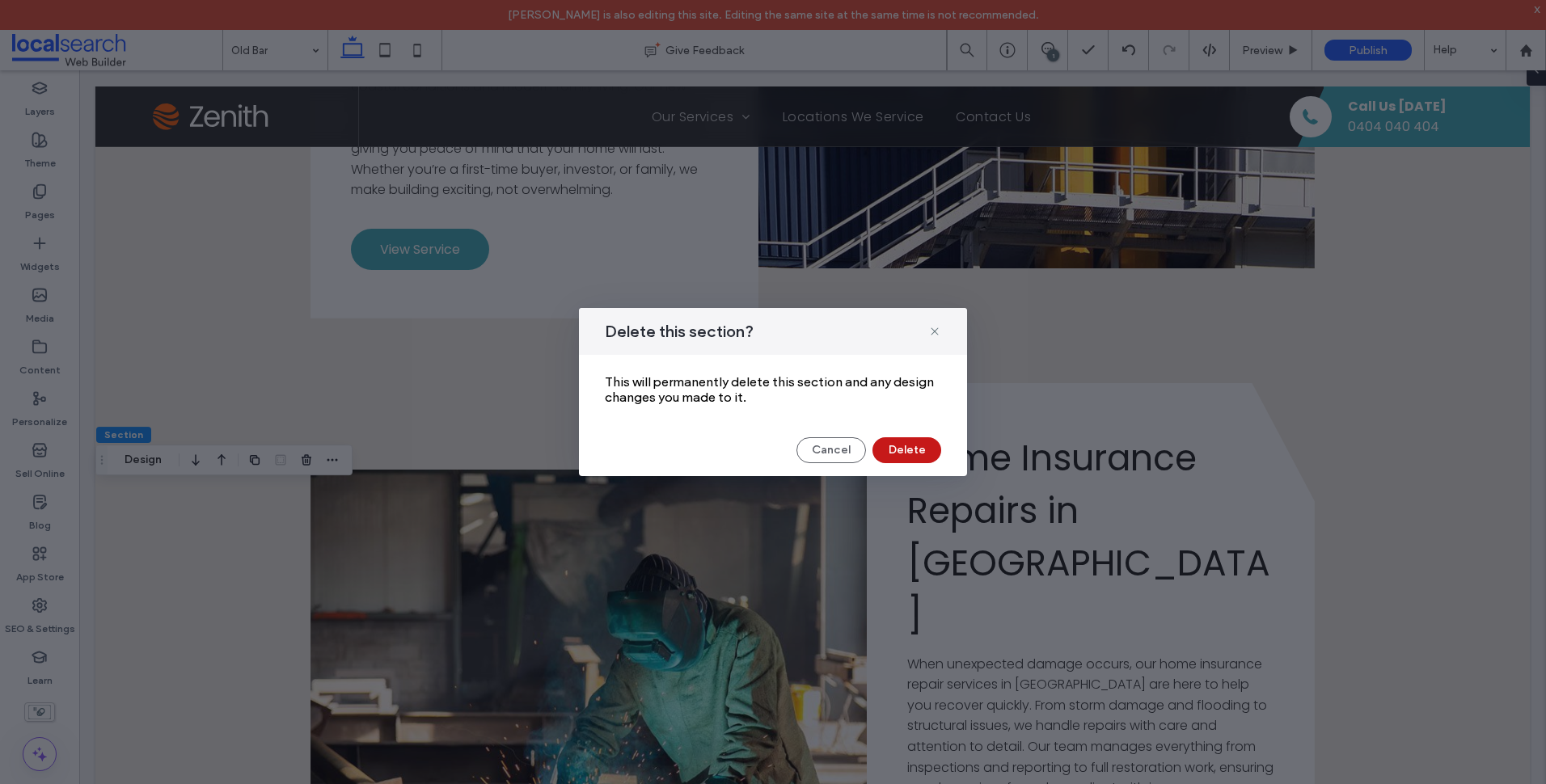
click at [889, 450] on button "Delete" at bounding box center [906, 450] width 69 height 26
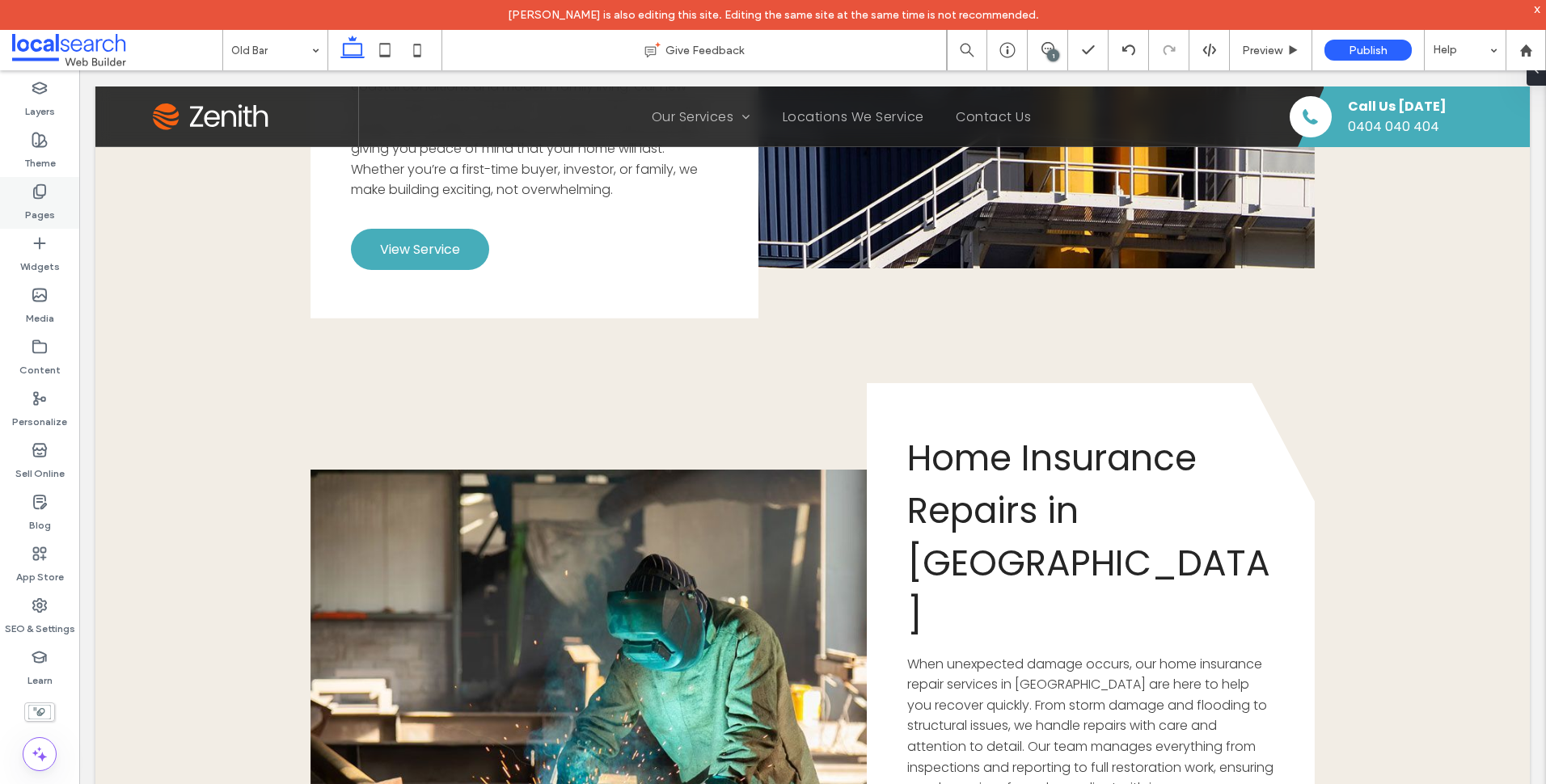
click at [40, 198] on use at bounding box center [40, 192] width 11 height 14
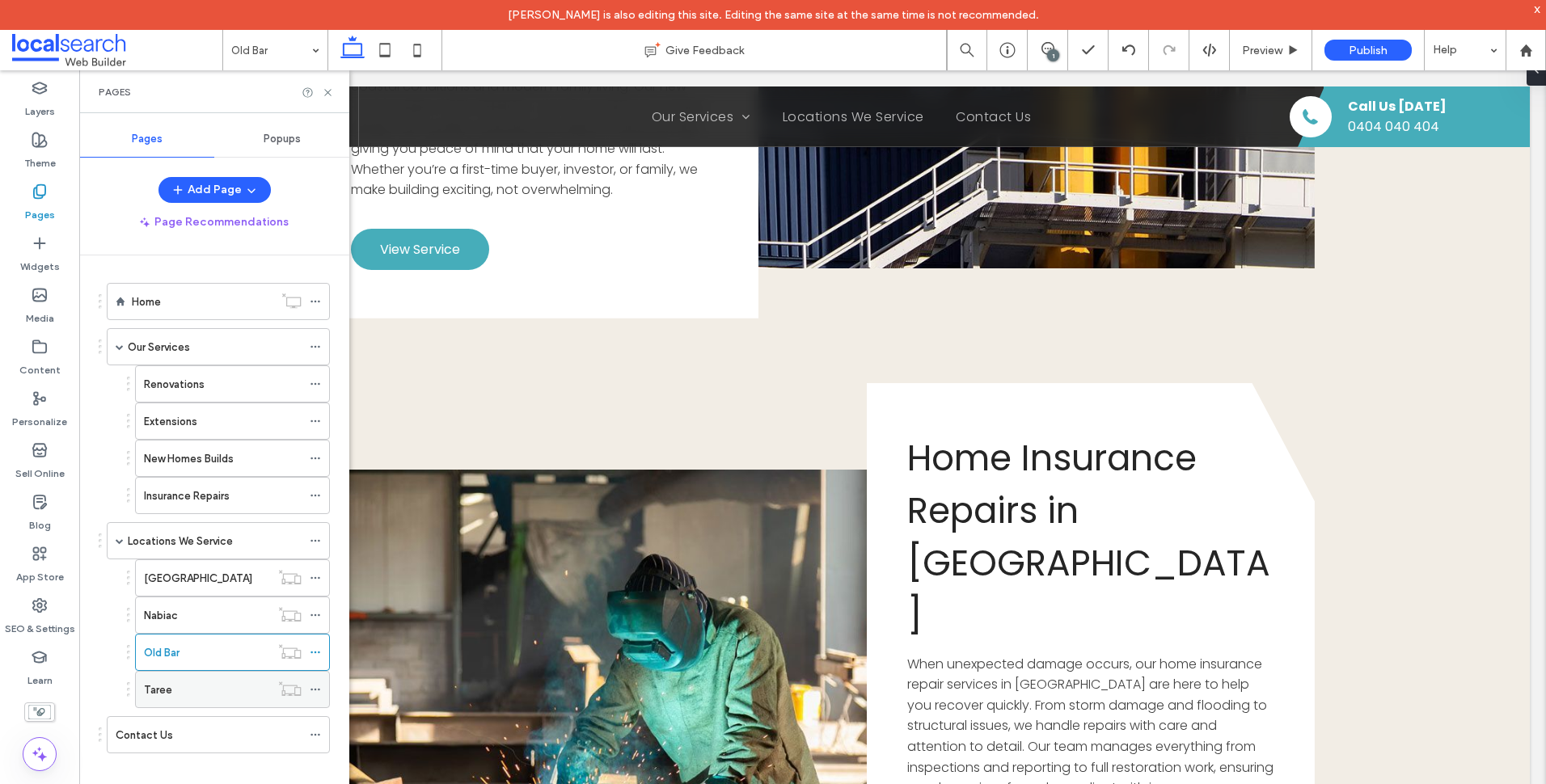
click at [234, 684] on div "Taree" at bounding box center [206, 689] width 126 height 17
click at [324, 93] on icon at bounding box center [327, 93] width 12 height 12
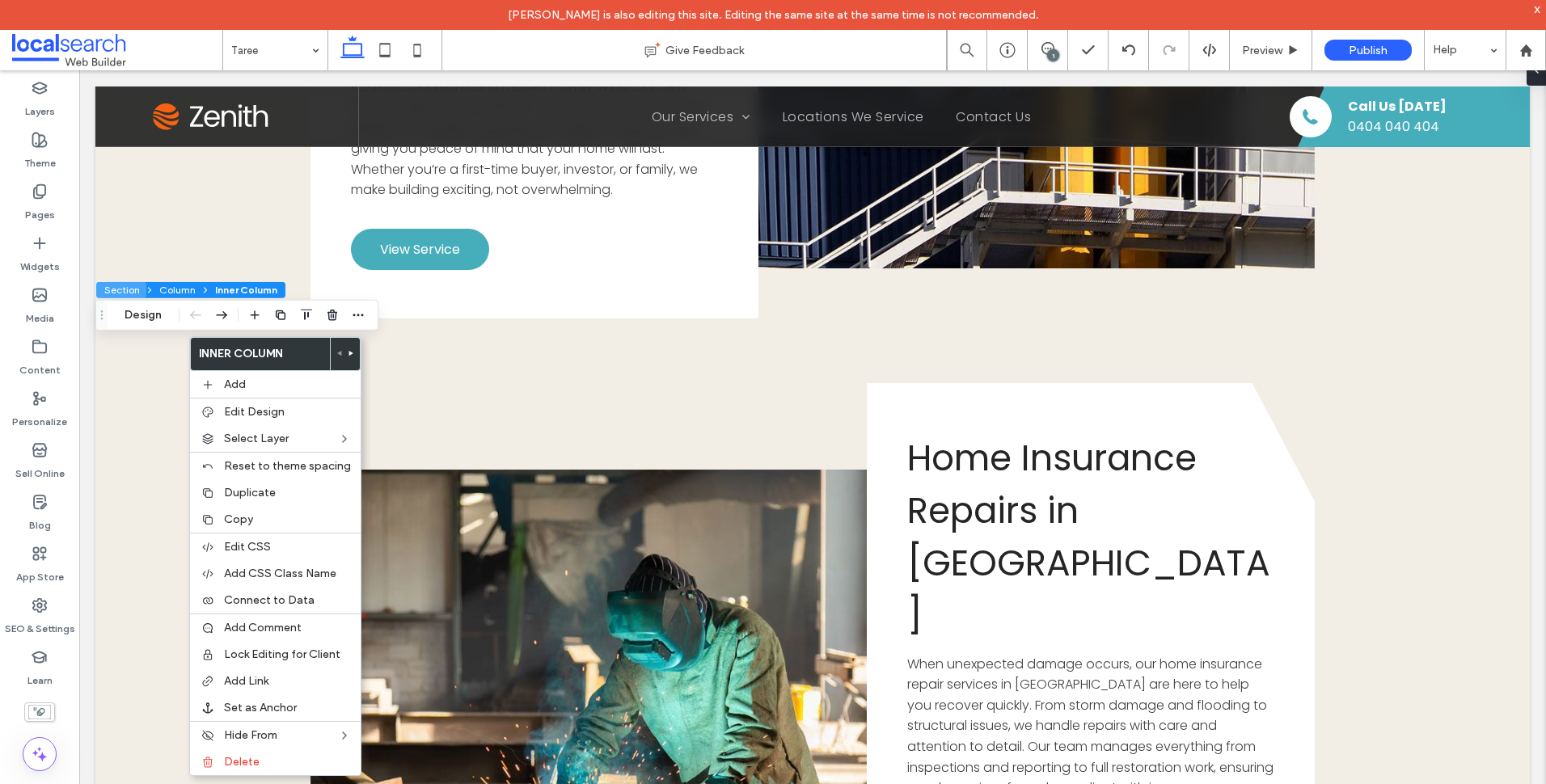
click at [122, 284] on button "Section" at bounding box center [121, 291] width 50 height 16
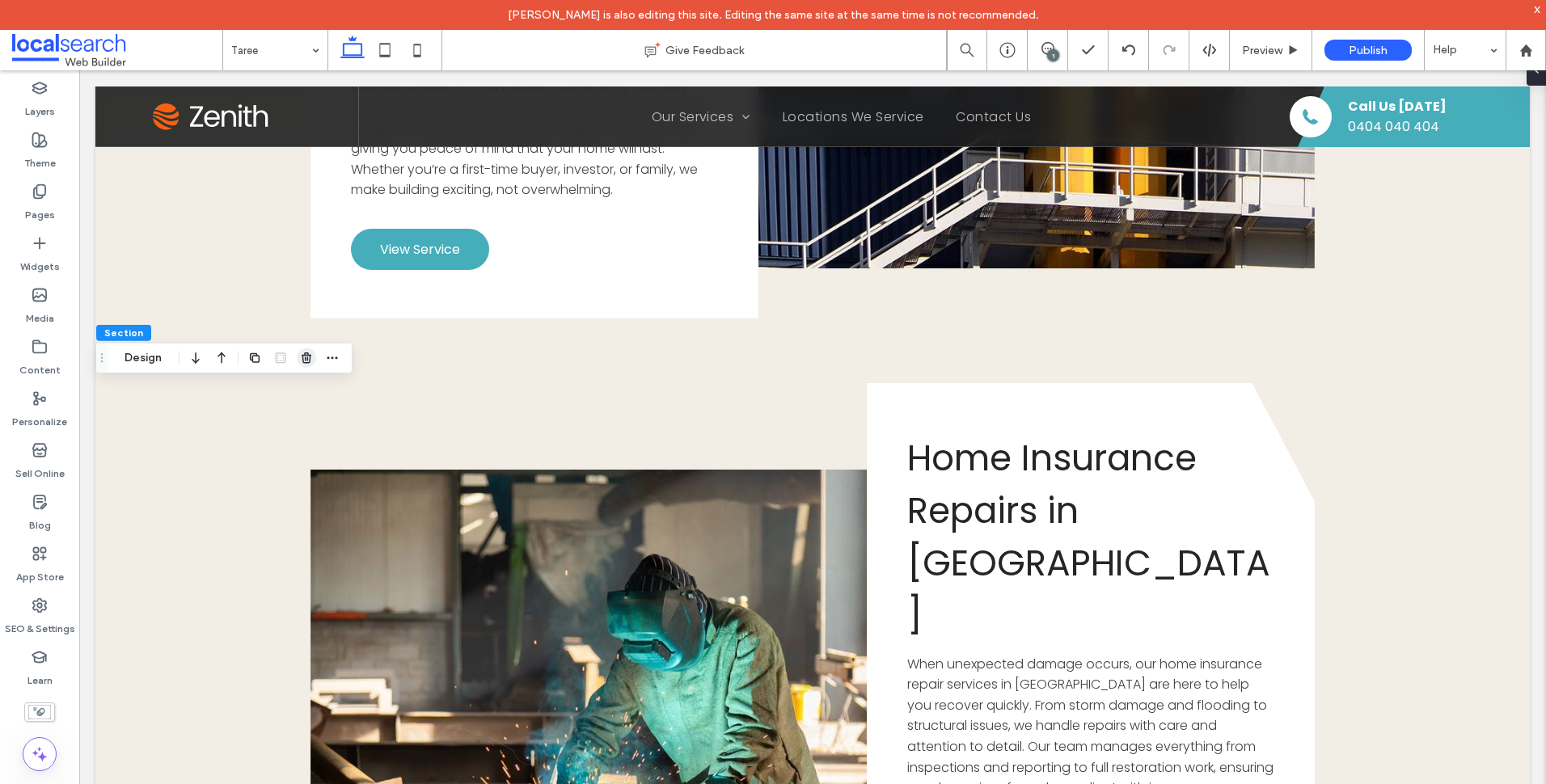
click at [313, 356] on span "button" at bounding box center [306, 358] width 19 height 19
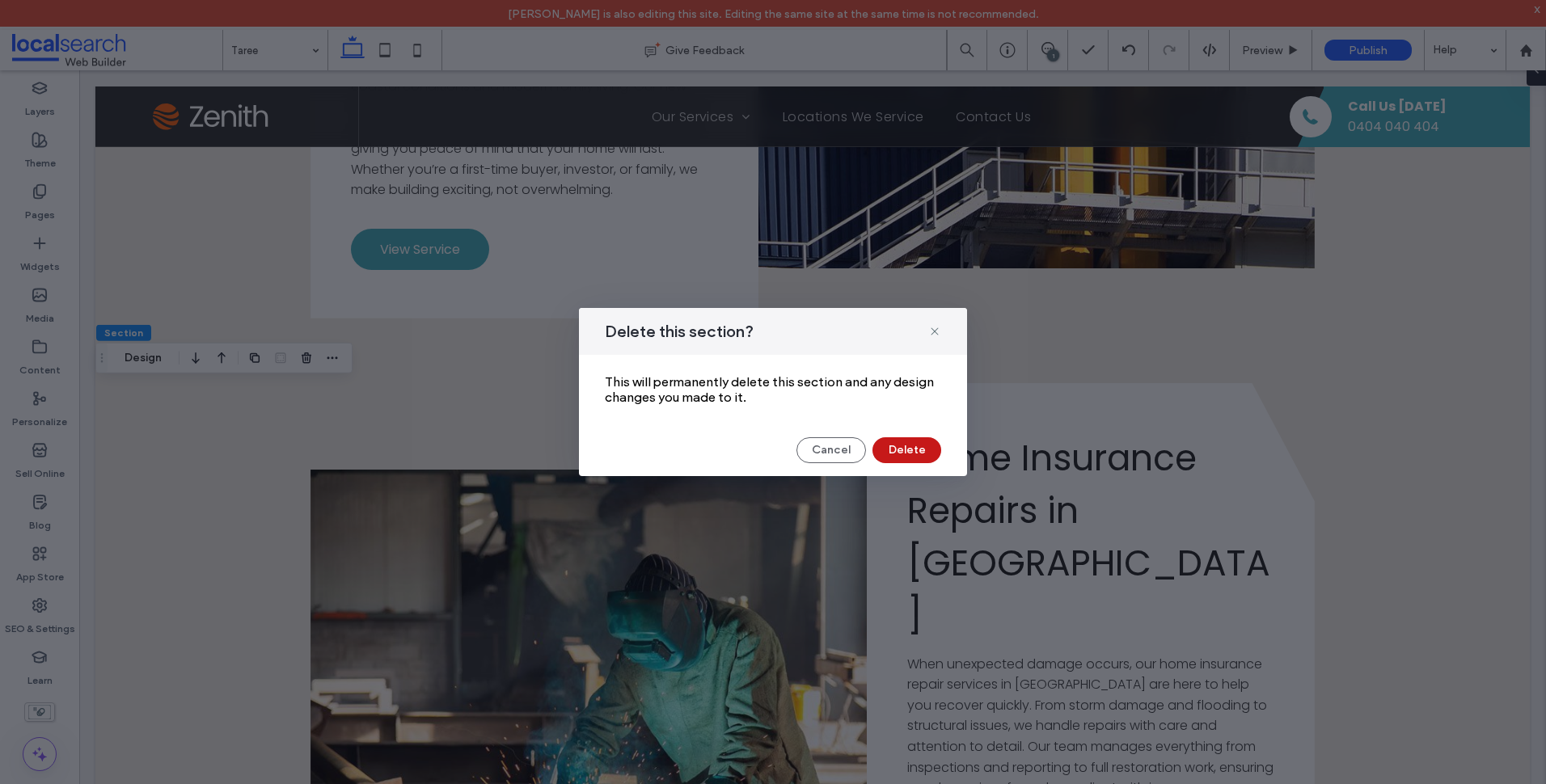
click at [919, 449] on button "Delete" at bounding box center [906, 450] width 69 height 26
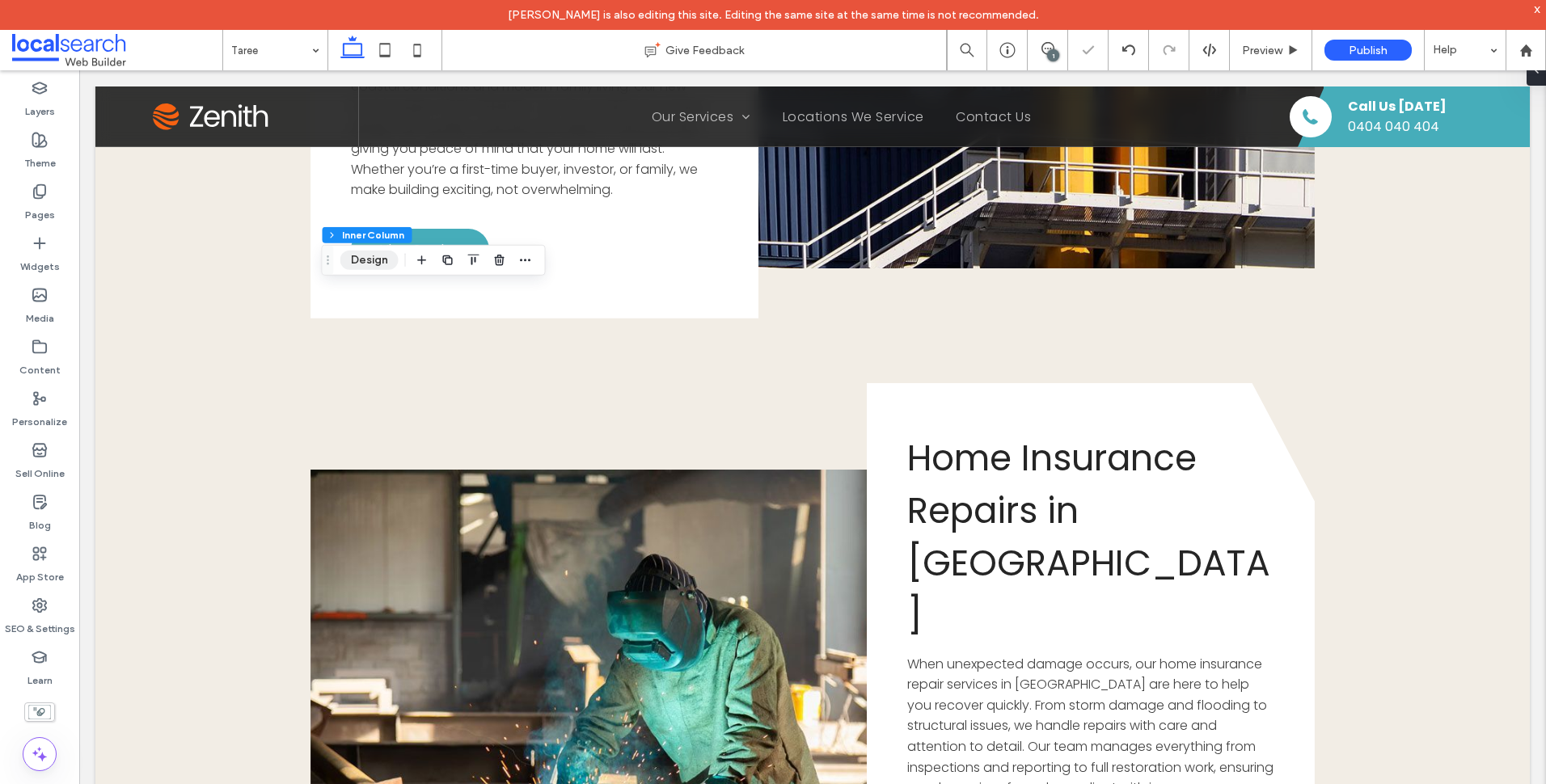
click at [379, 256] on button "Design" at bounding box center [369, 261] width 58 height 19
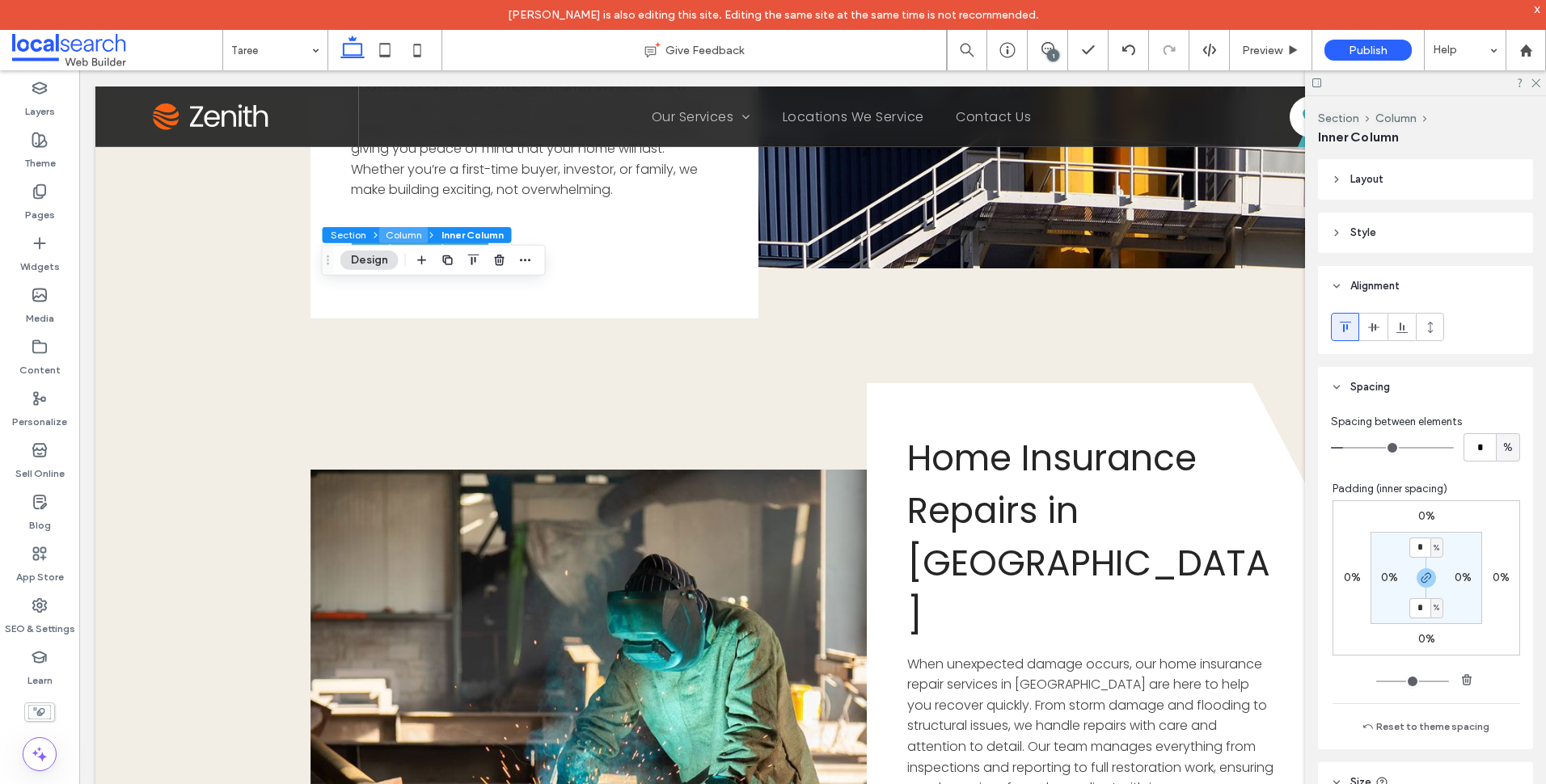
click at [390, 234] on button "Column" at bounding box center [404, 235] width 50 height 16
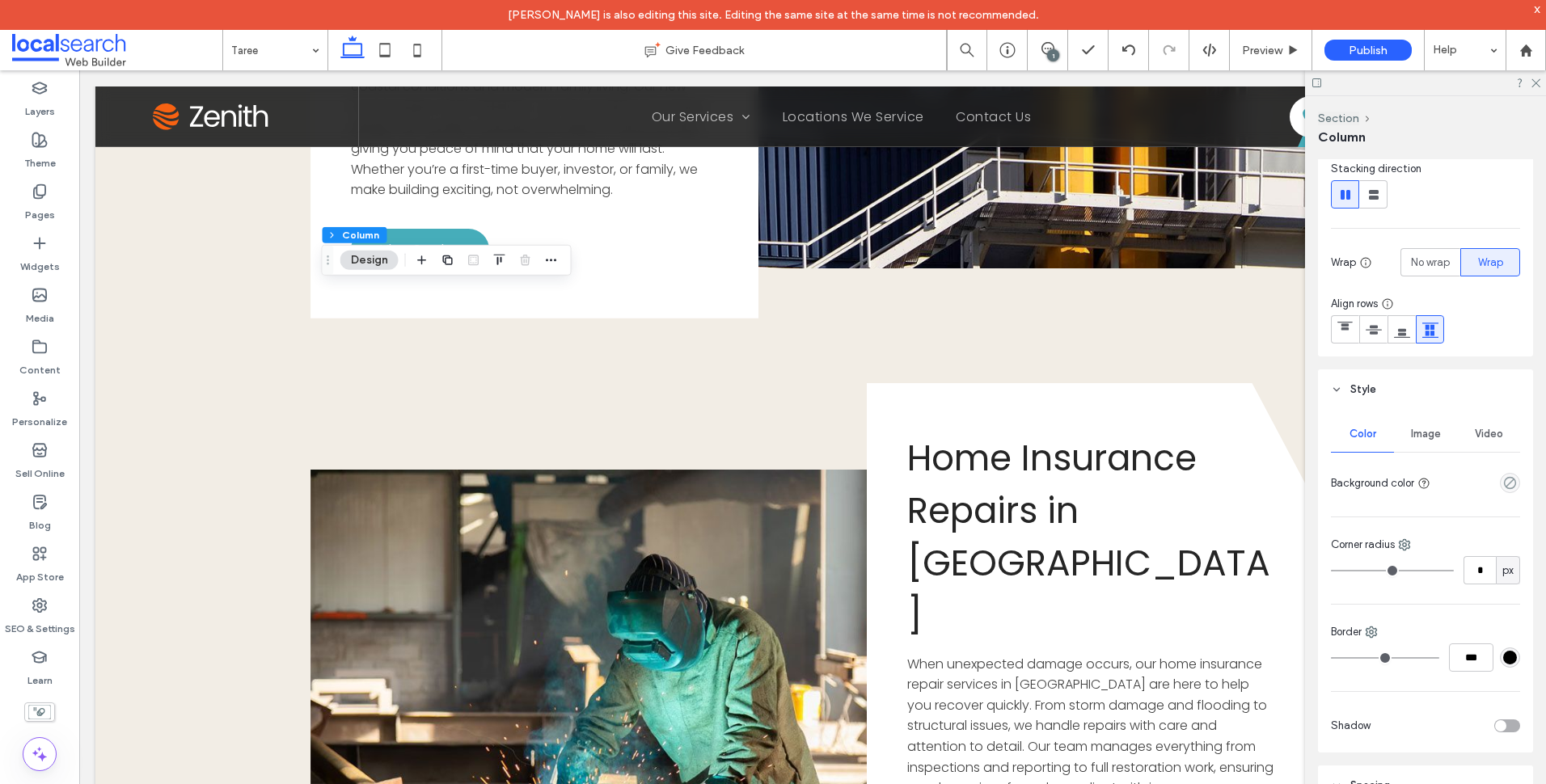
scroll to position [566, 0]
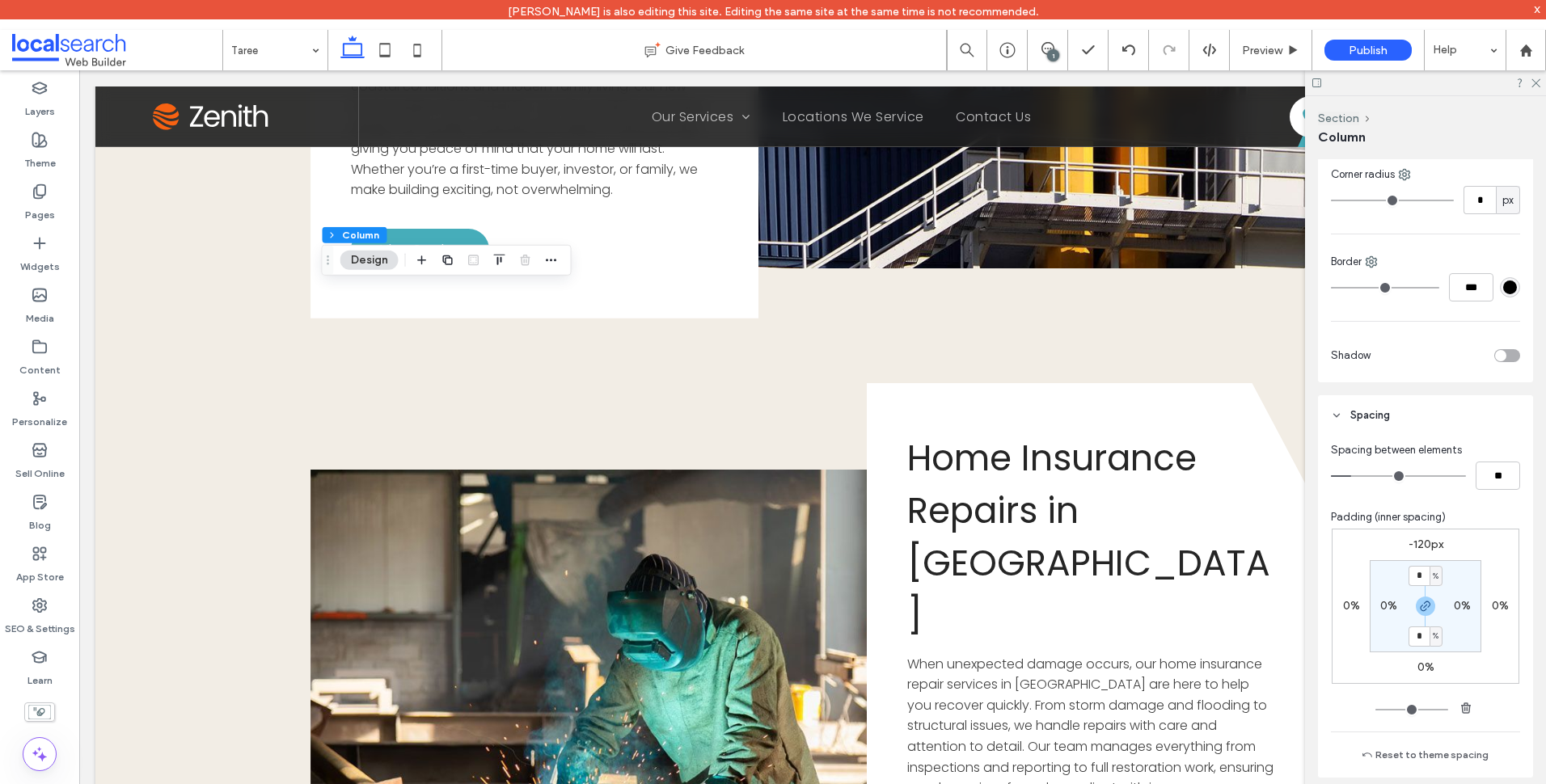
click at [1429, 539] on label "-120px" at bounding box center [1426, 544] width 35 height 14
type input "*"
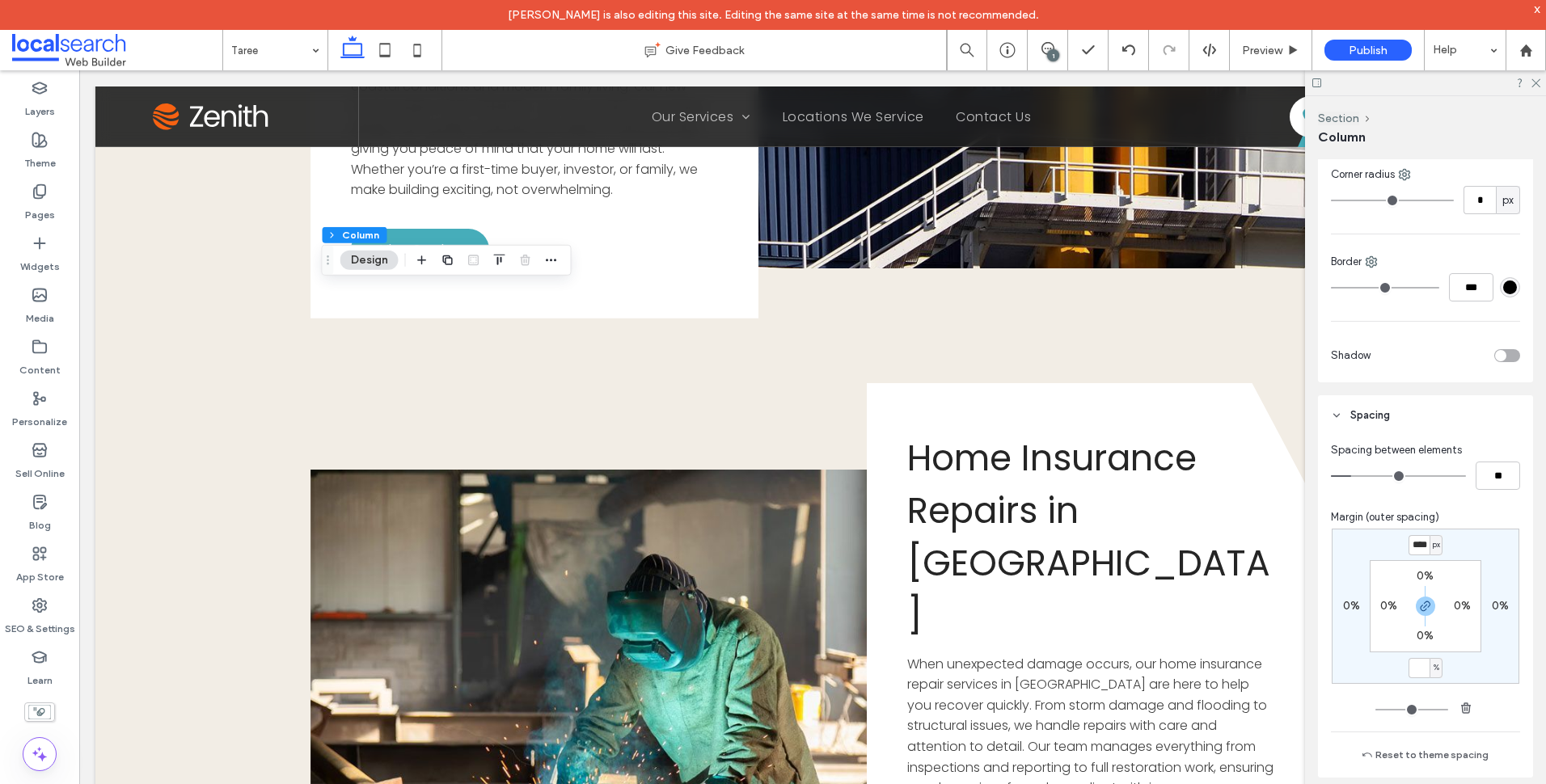
type input "*"
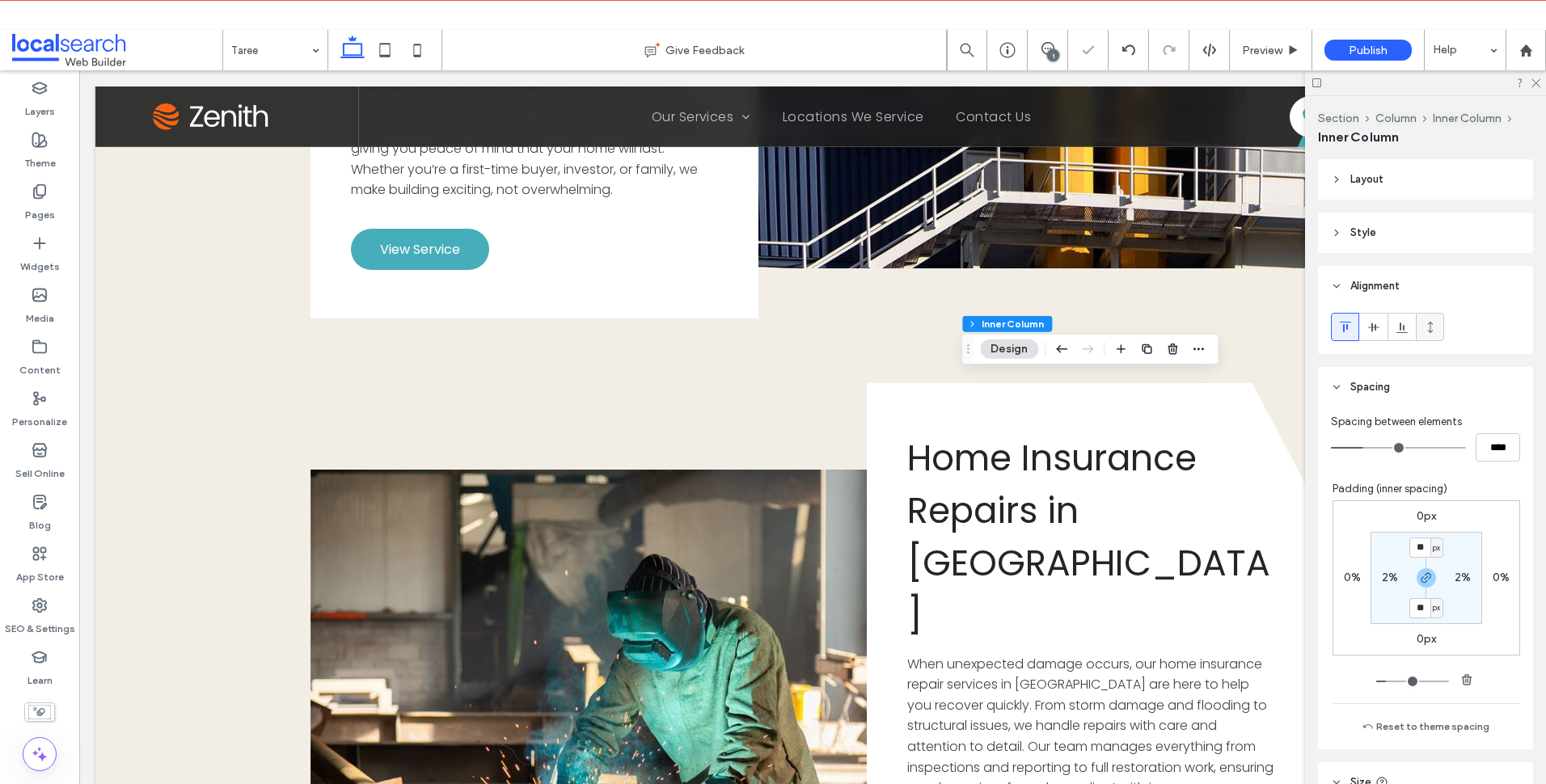
click at [1437, 321] on div at bounding box center [1430, 326] width 27 height 27
type input "***"
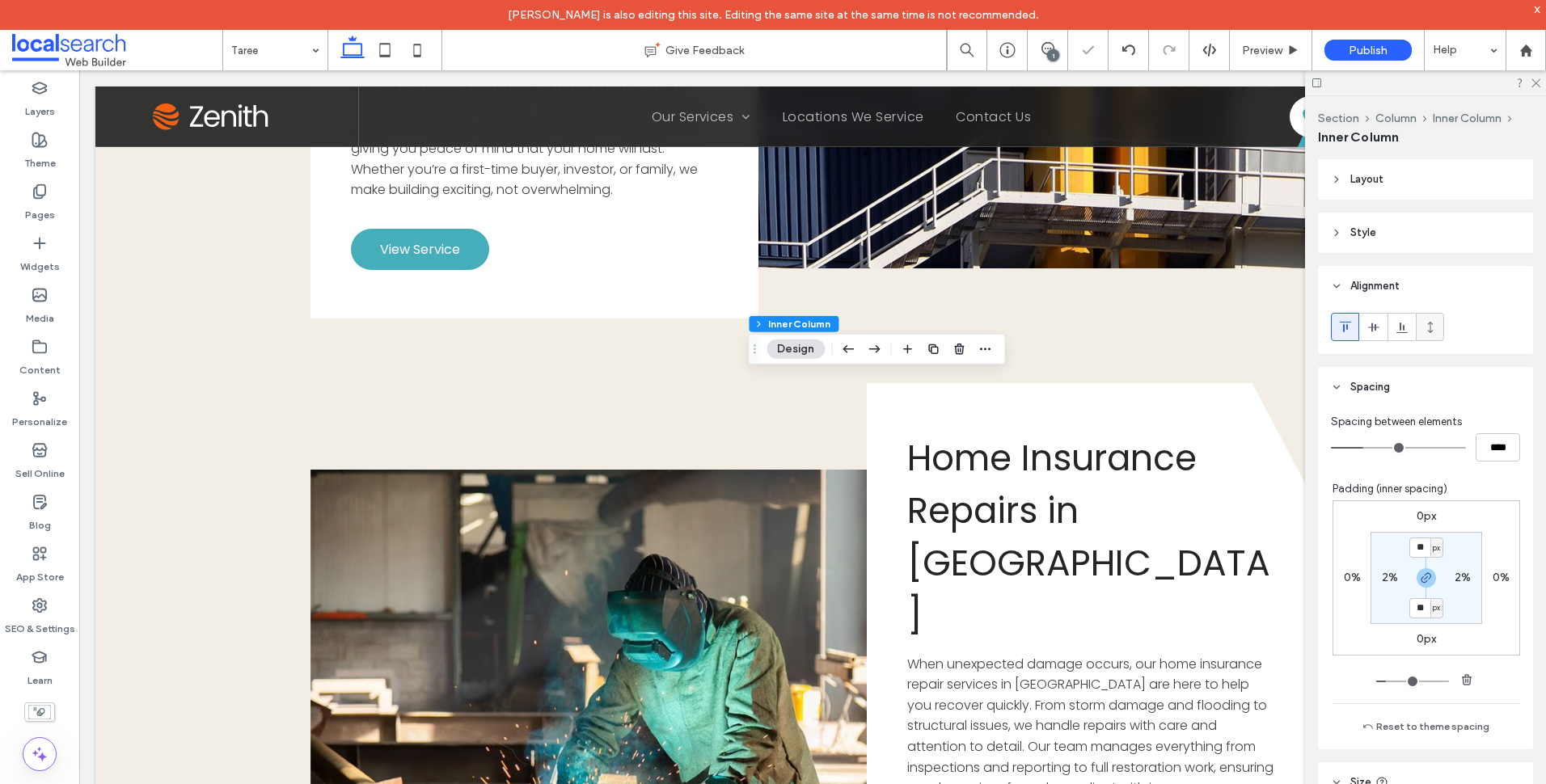
click at [1438, 330] on div at bounding box center [1430, 326] width 27 height 27
type input "***"
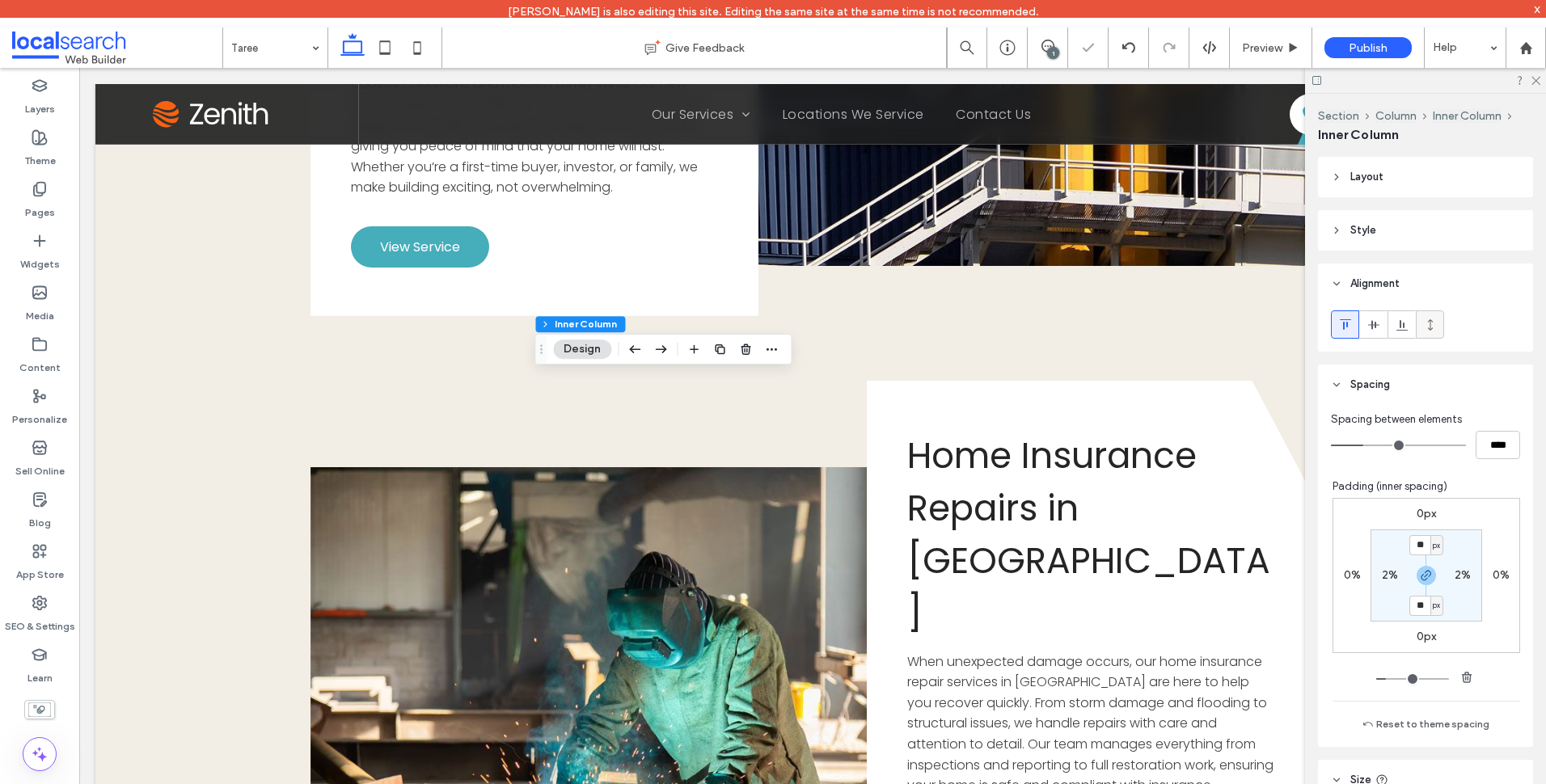
click at [1432, 328] on use at bounding box center [1430, 324] width 5 height 11
type input "***"
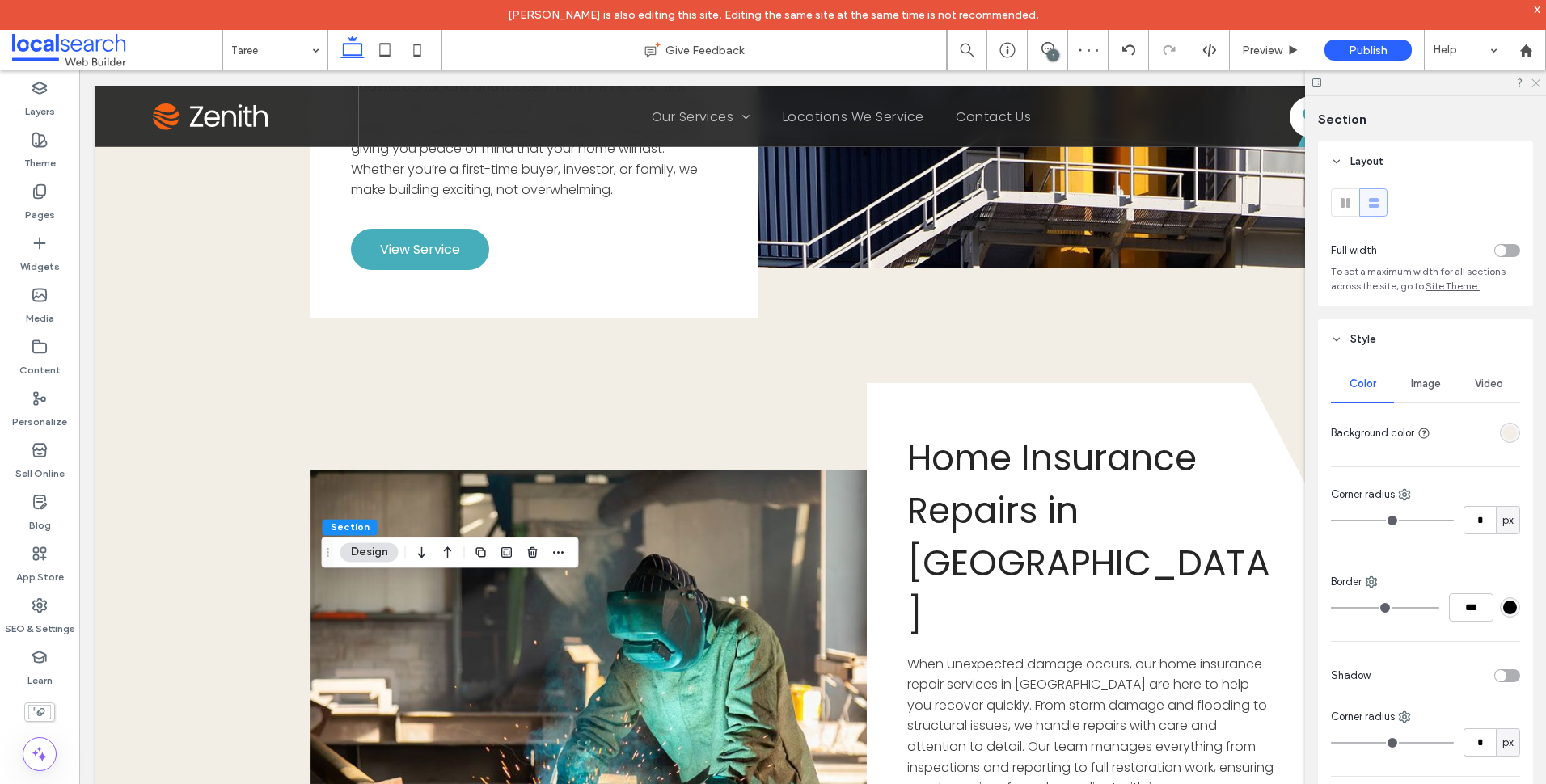
click at [1534, 80] on icon at bounding box center [1535, 82] width 11 height 11
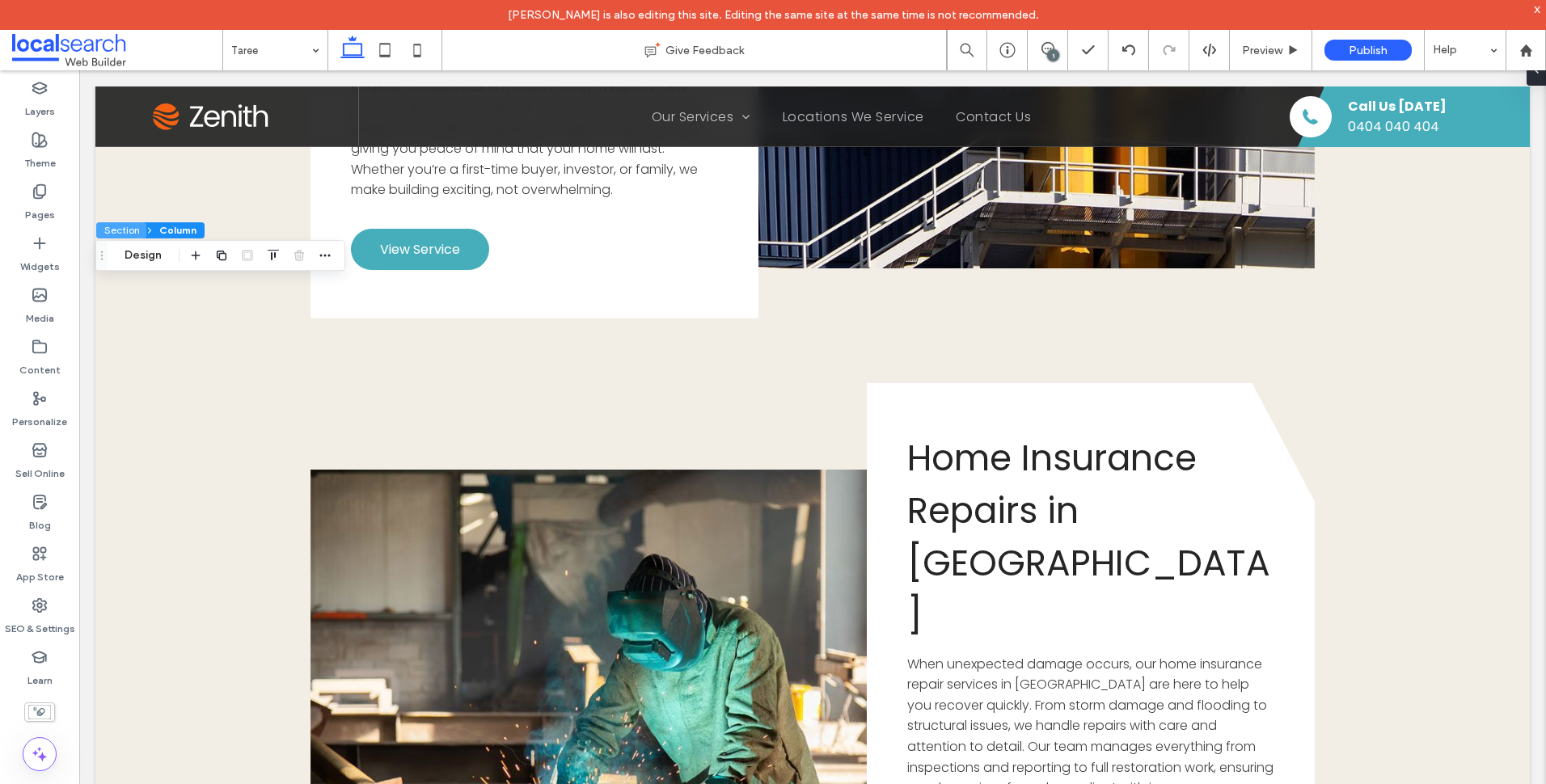
click at [136, 232] on button "Section" at bounding box center [121, 230] width 50 height 16
click at [309, 294] on icon "button" at bounding box center [306, 298] width 13 height 13
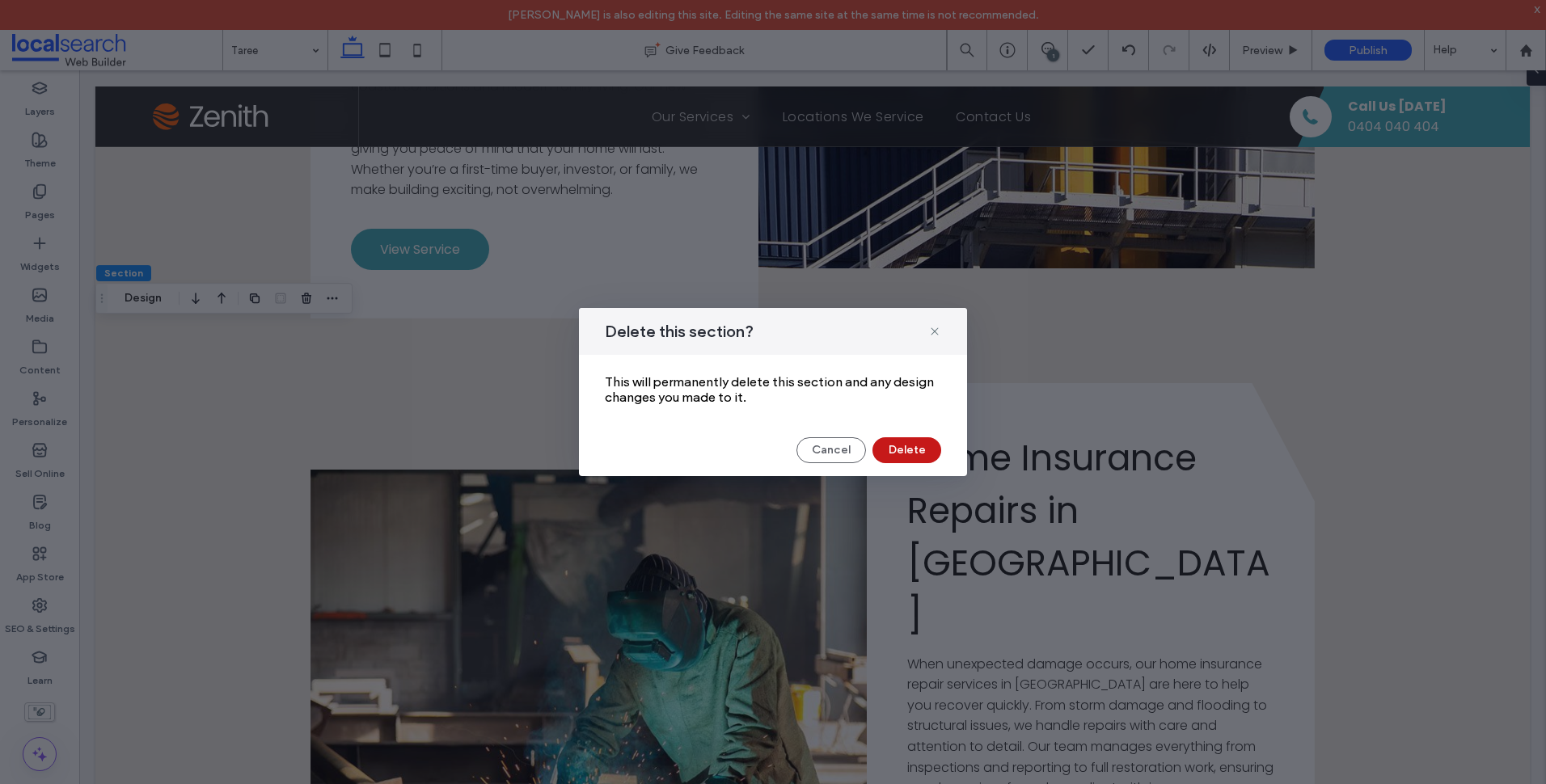
click at [937, 452] on button "Delete" at bounding box center [906, 450] width 69 height 26
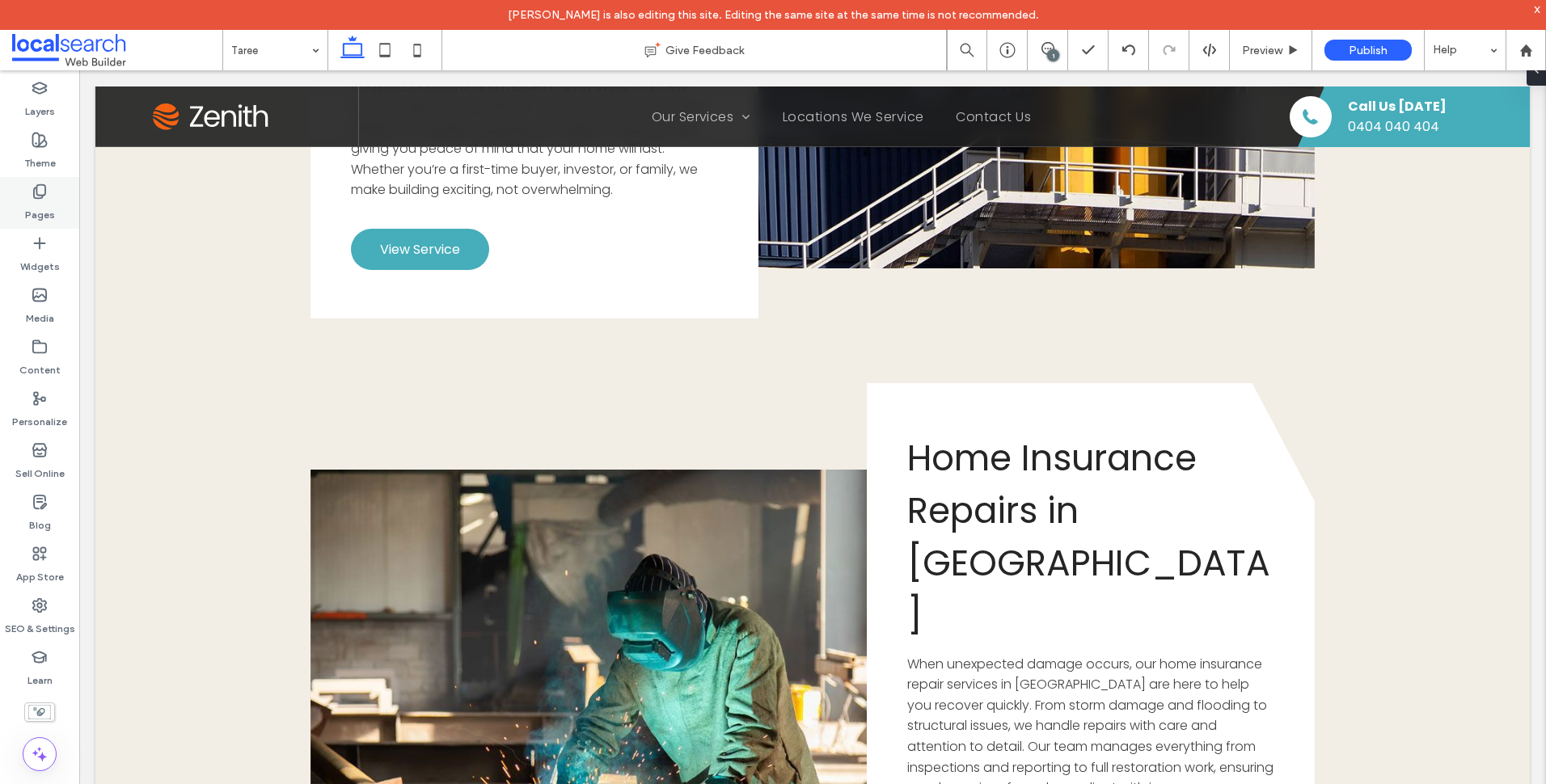
click at [38, 215] on label "Pages" at bounding box center [40, 211] width 30 height 23
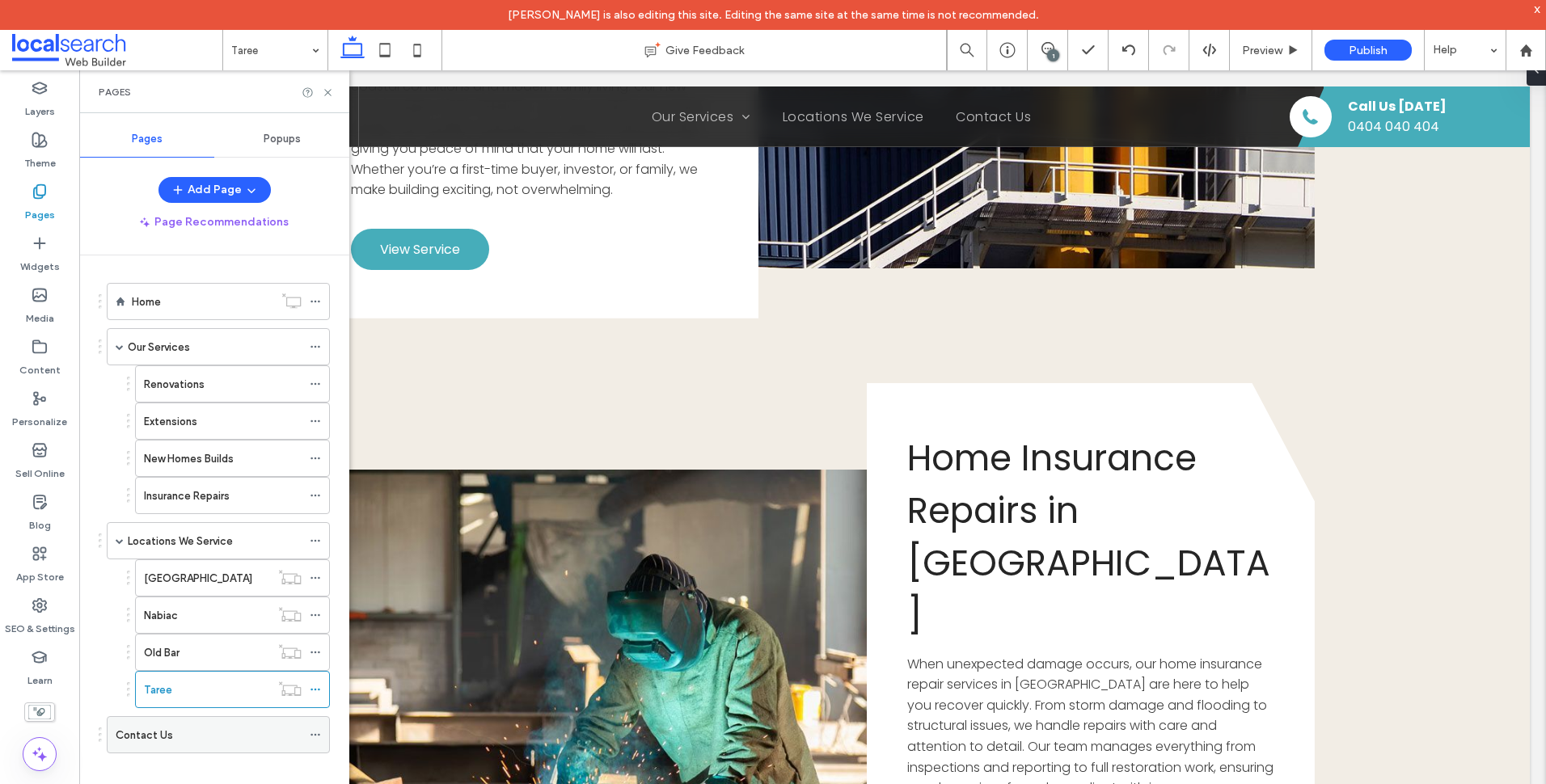
click at [162, 726] on label "Contact Us" at bounding box center [144, 734] width 58 height 28
click at [328, 91] on icon at bounding box center [327, 93] width 12 height 12
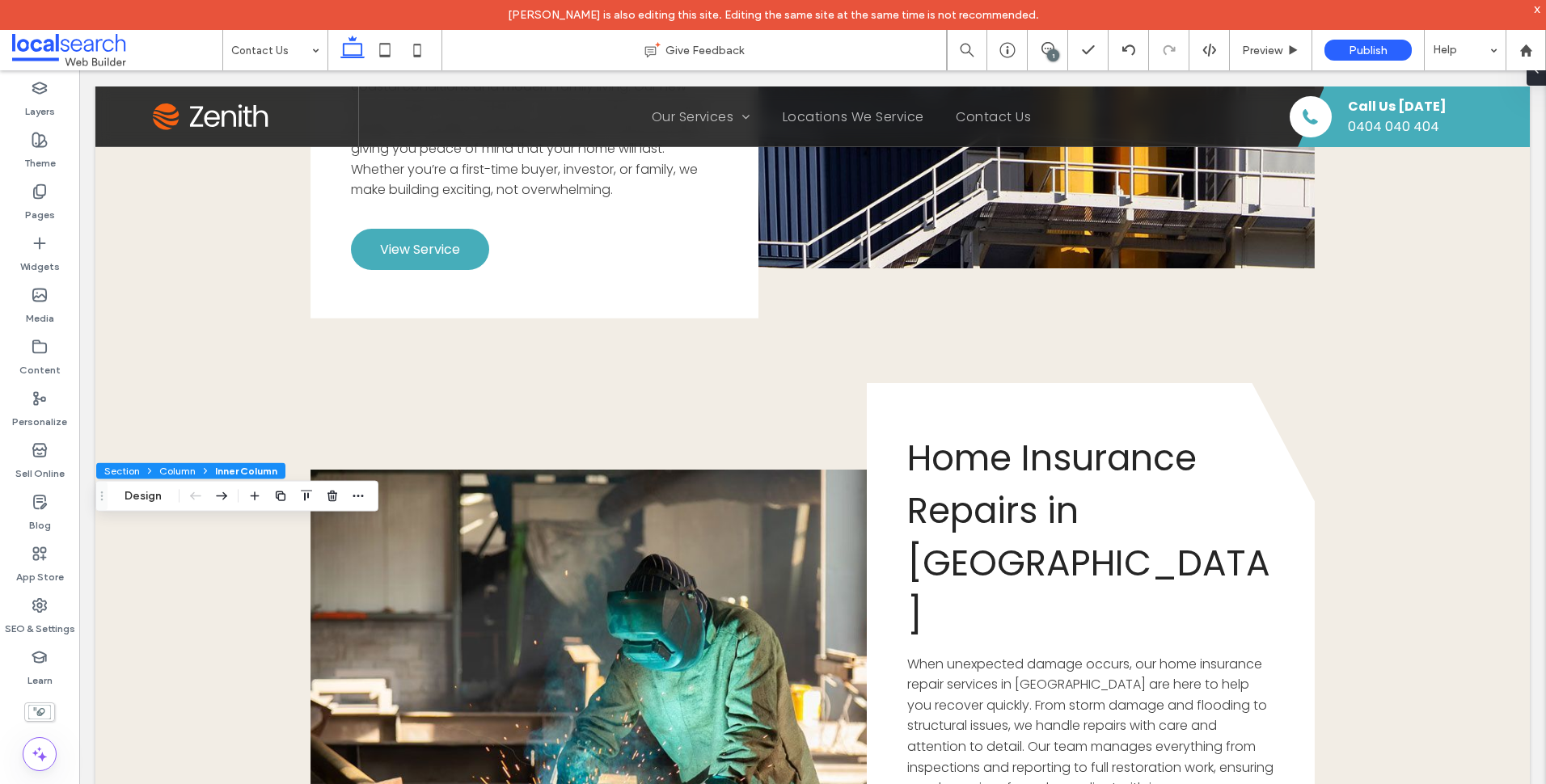
click at [145, 469] on icon at bounding box center [149, 472] width 10 height 10
click at [136, 469] on button "Section" at bounding box center [121, 472] width 50 height 16
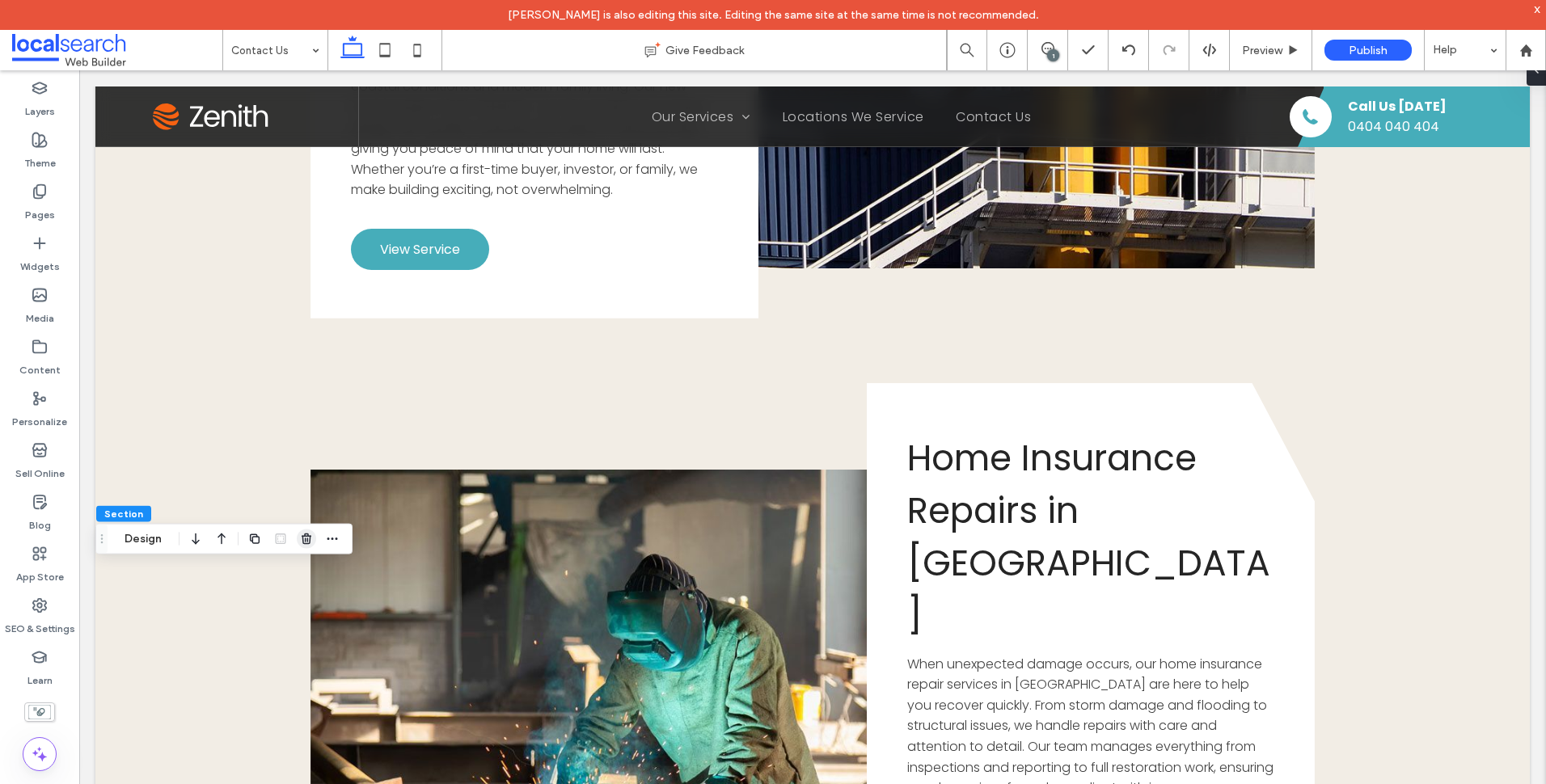
click at [308, 535] on use "button" at bounding box center [306, 538] width 10 height 11
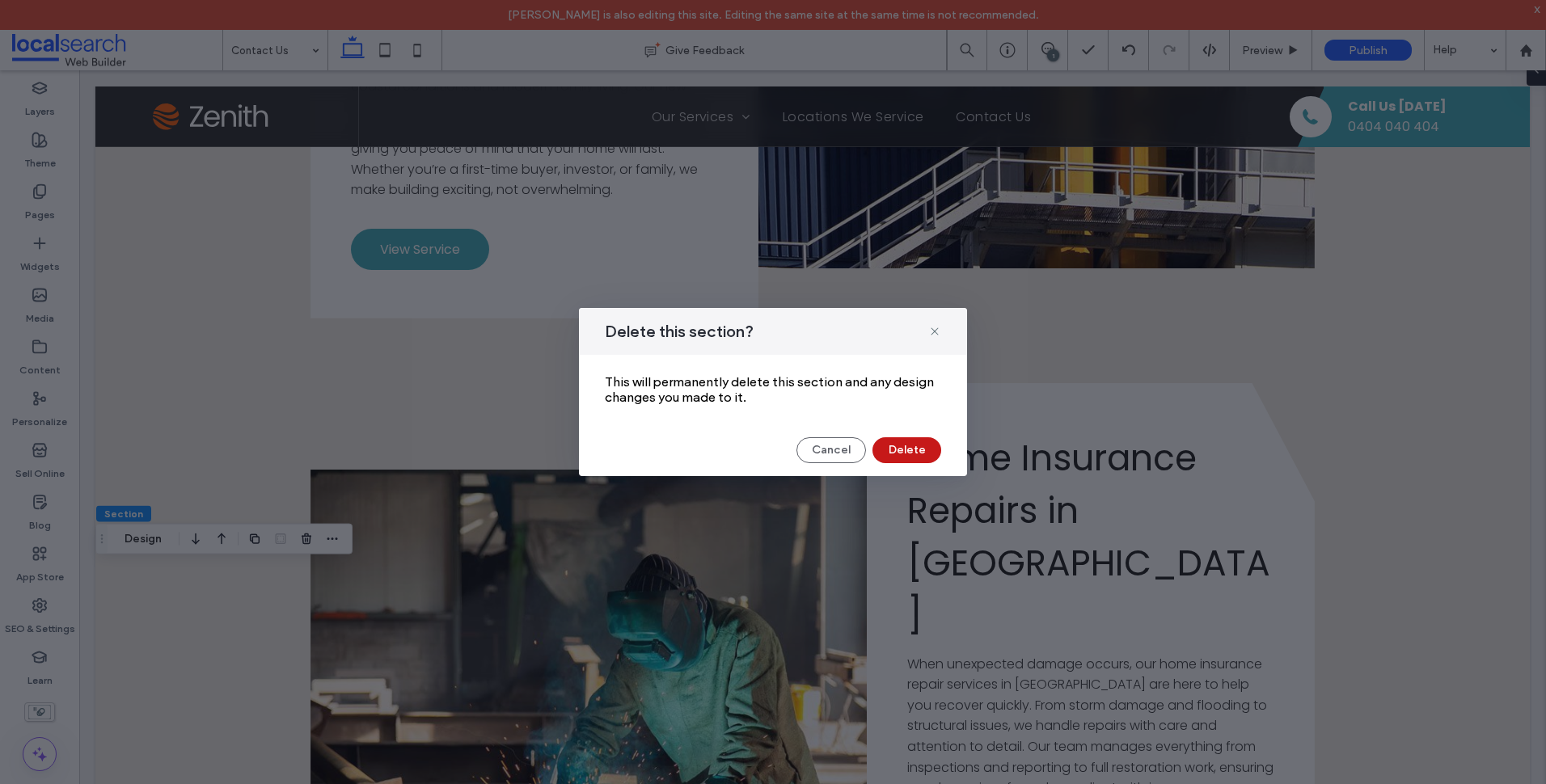
click at [894, 454] on button "Delete" at bounding box center [906, 450] width 69 height 26
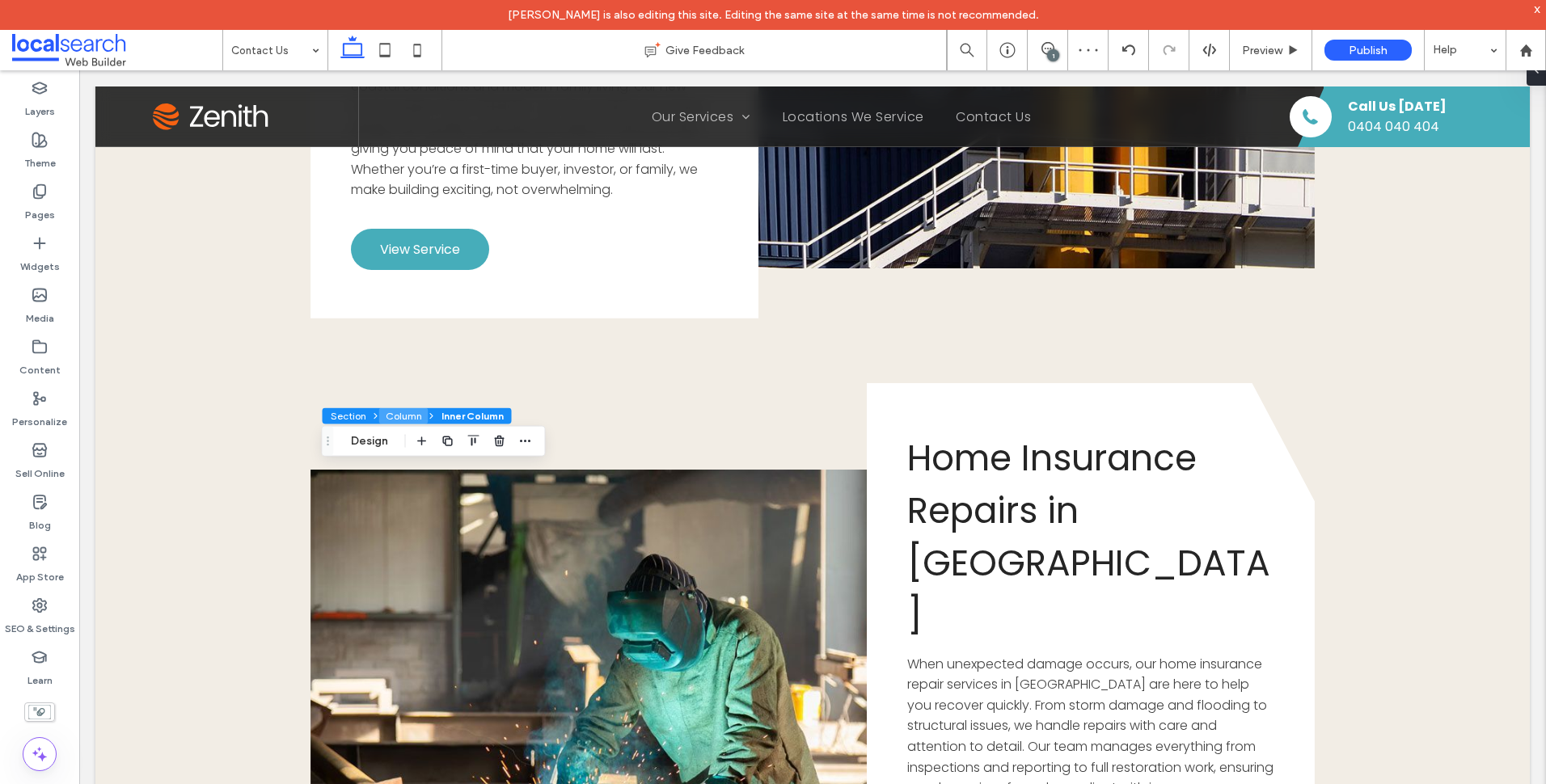
click at [391, 415] on button "Column" at bounding box center [404, 416] width 50 height 16
click at [371, 443] on button "Design" at bounding box center [369, 442] width 58 height 19
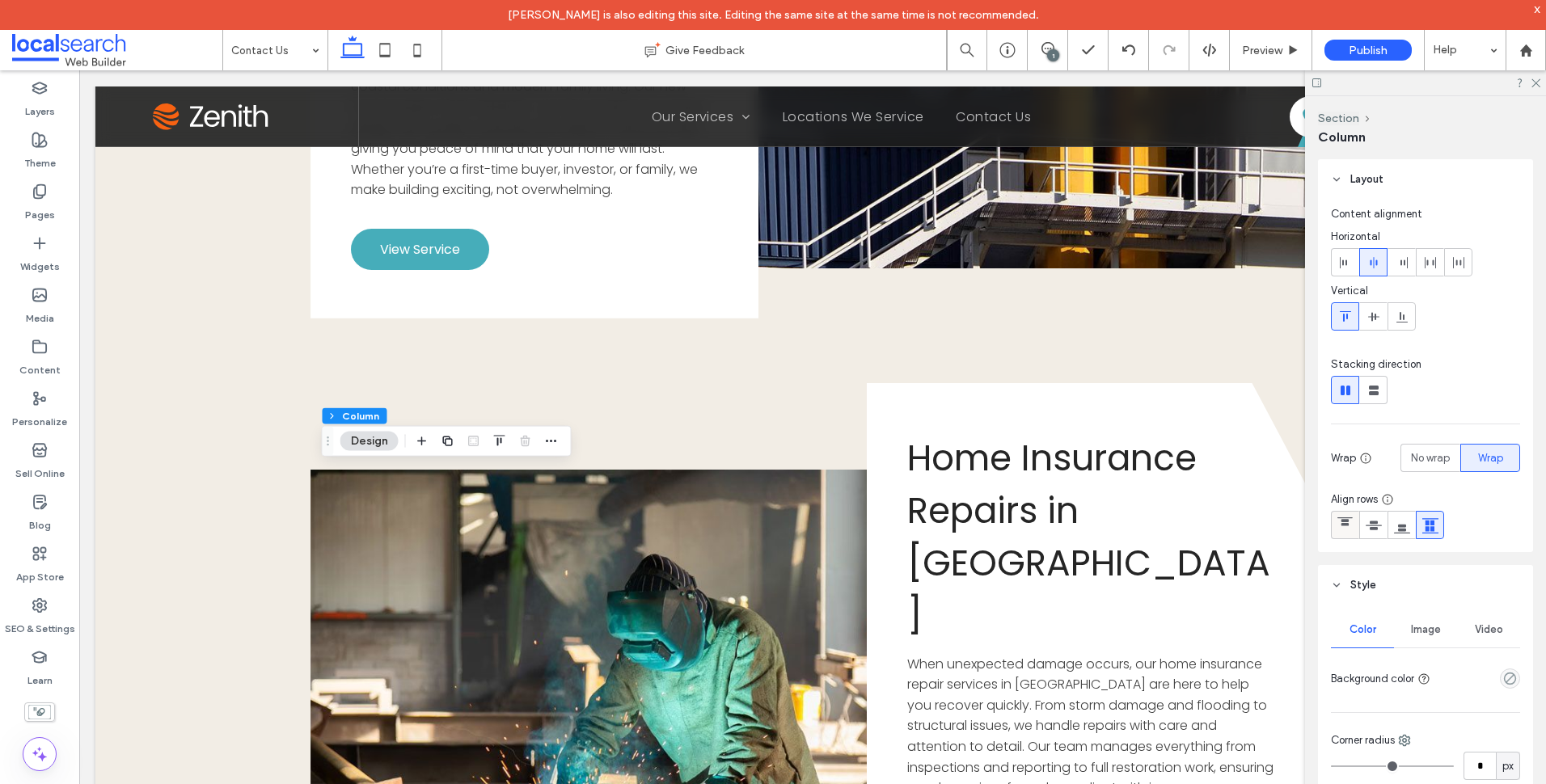
scroll to position [566, 0]
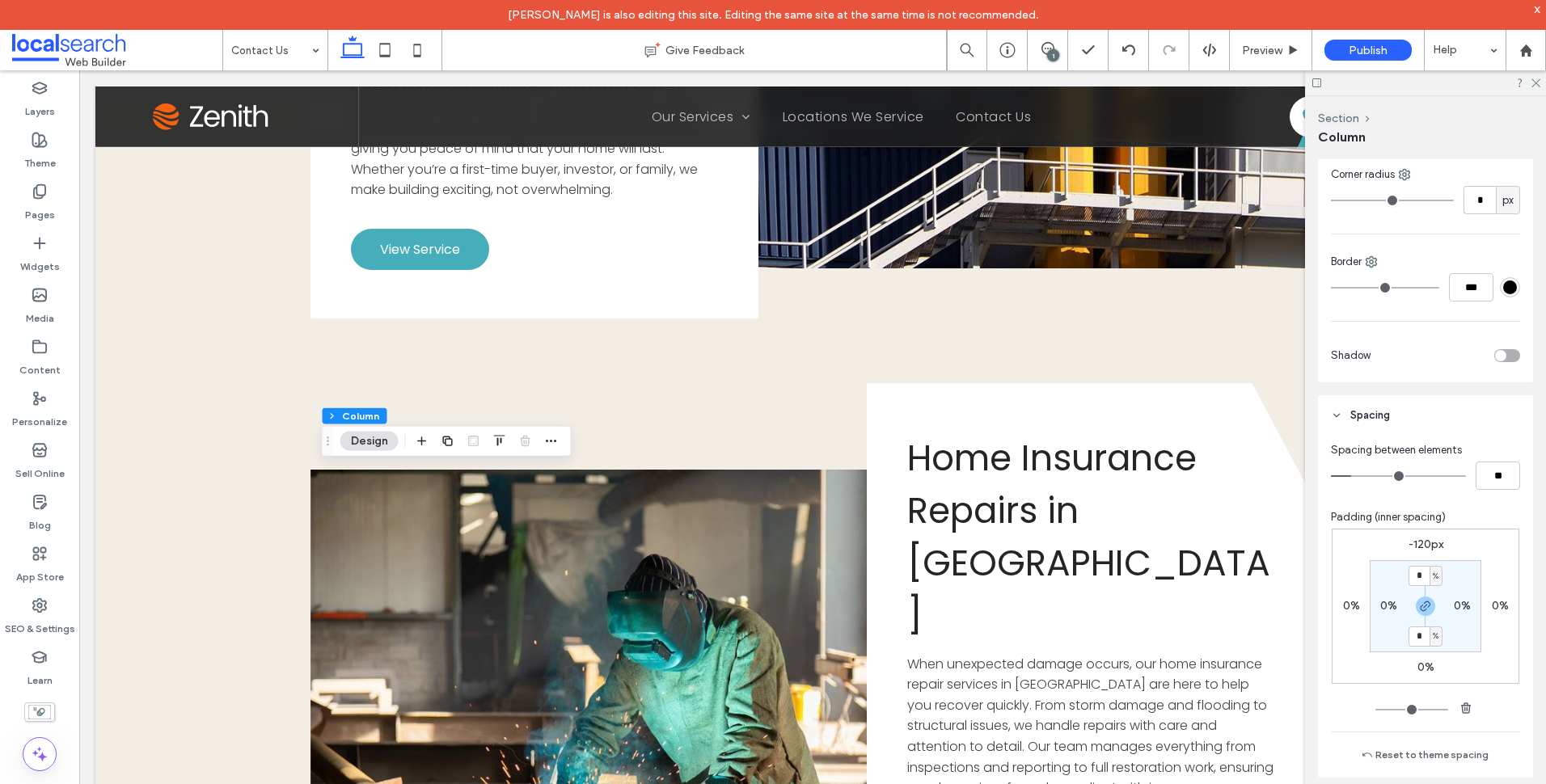
click at [1432, 541] on label "-120px" at bounding box center [1426, 544] width 35 height 14
type input "*"
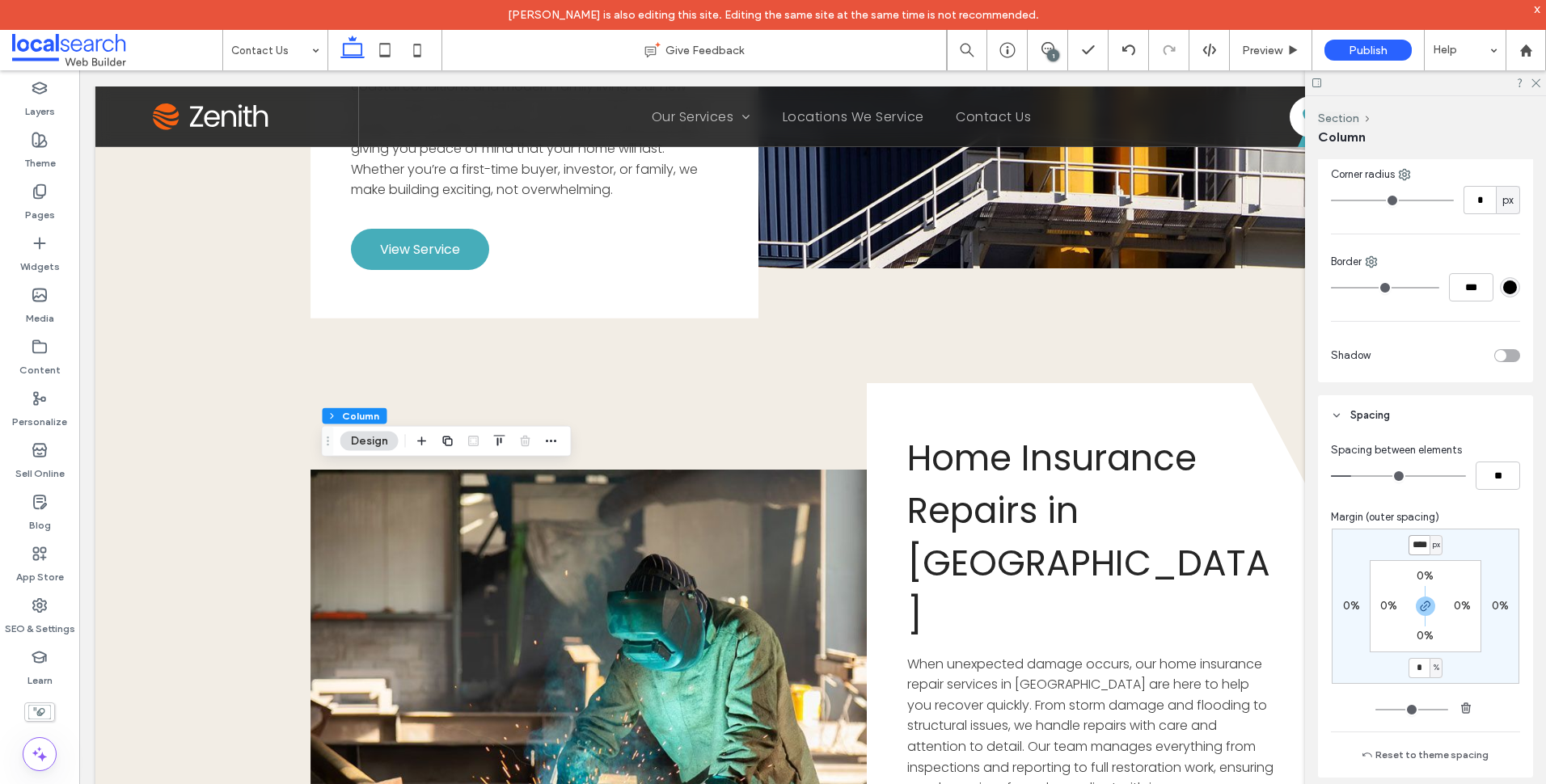
click at [1422, 541] on input "****" at bounding box center [1419, 545] width 21 height 20
type input "*"
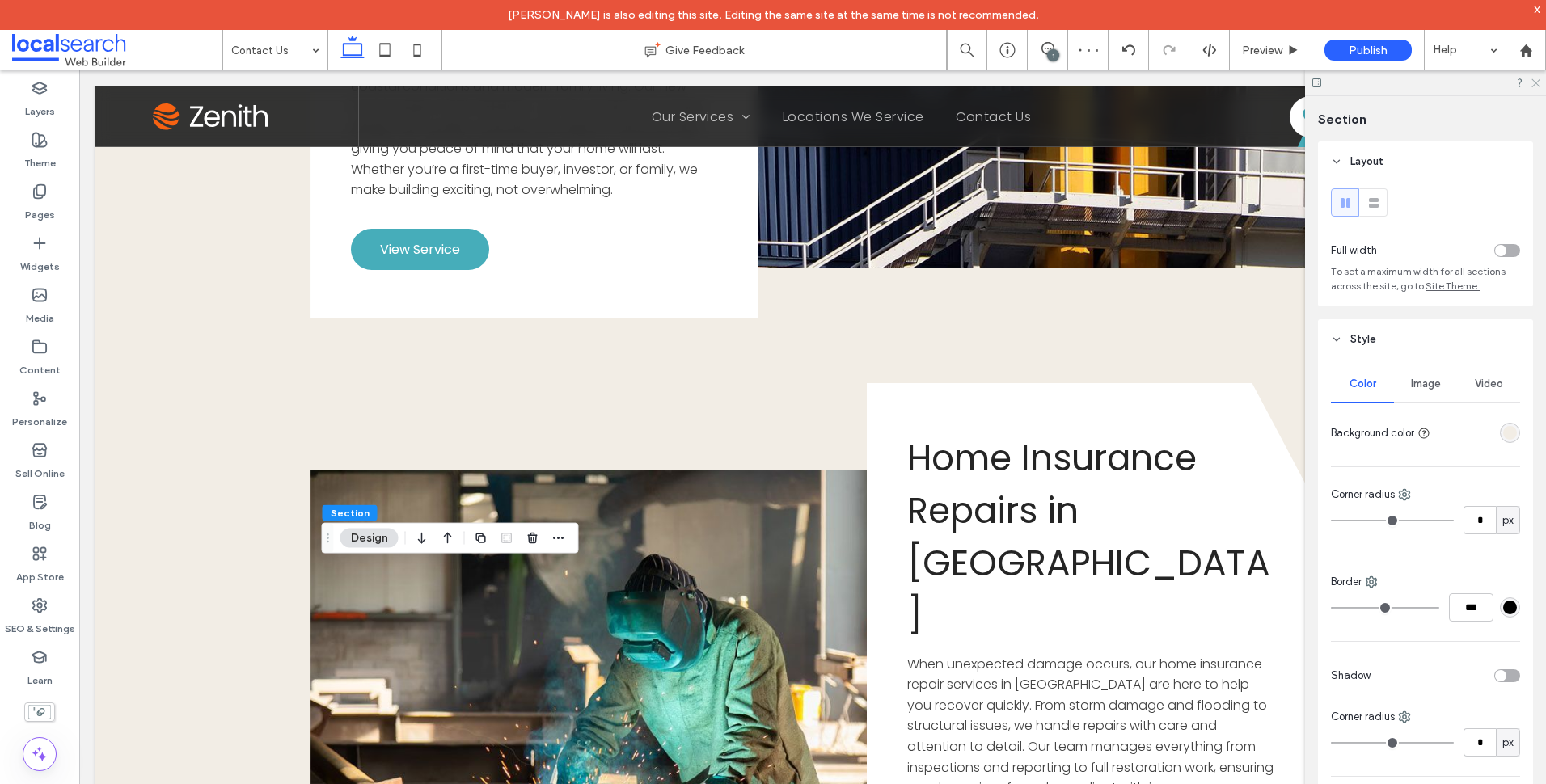
click at [1535, 84] on use at bounding box center [1535, 84] width 9 height 9
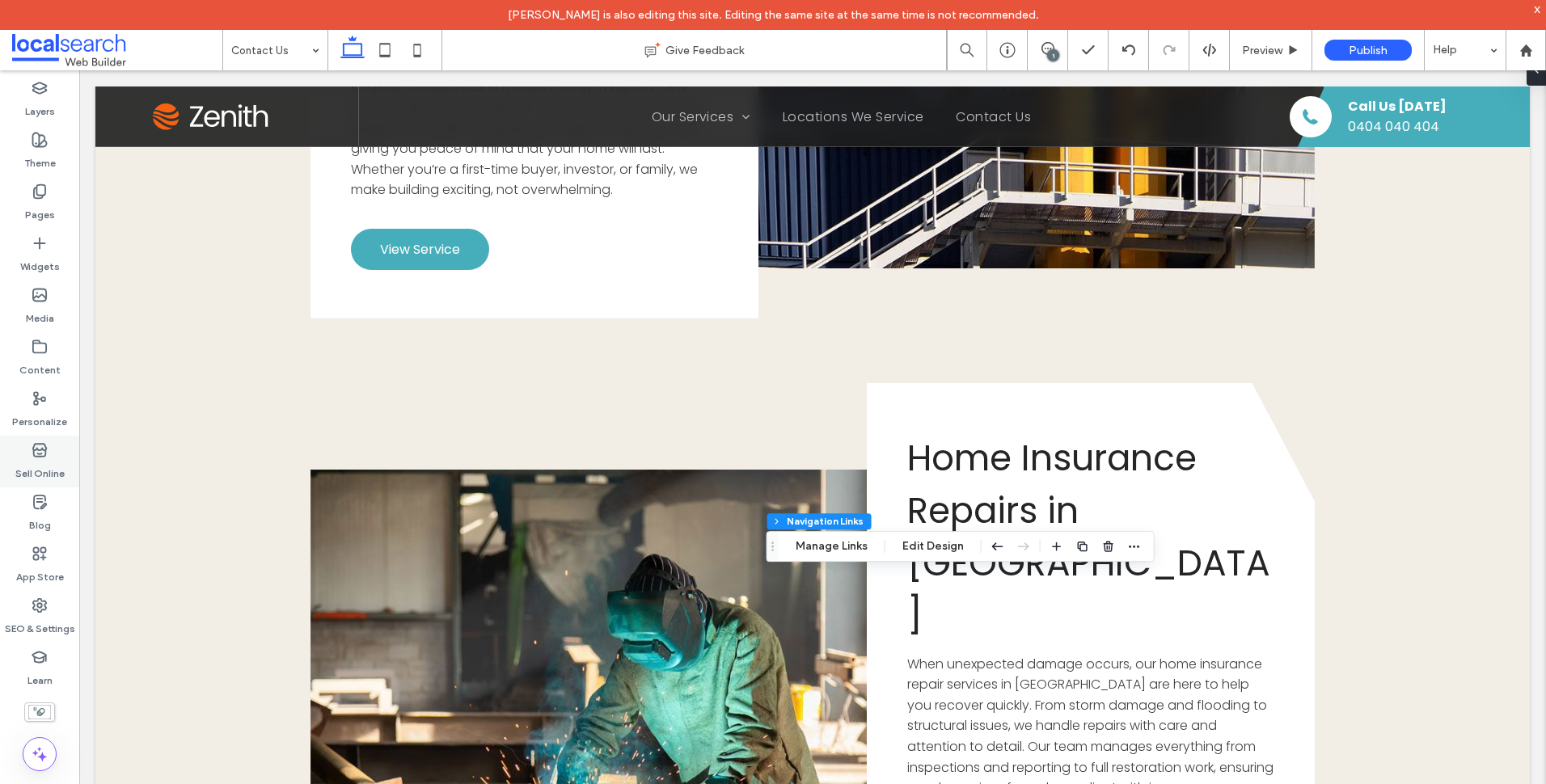
type input "***"
type input "****"
click at [1102, 545] on icon "button" at bounding box center [1108, 546] width 13 height 13
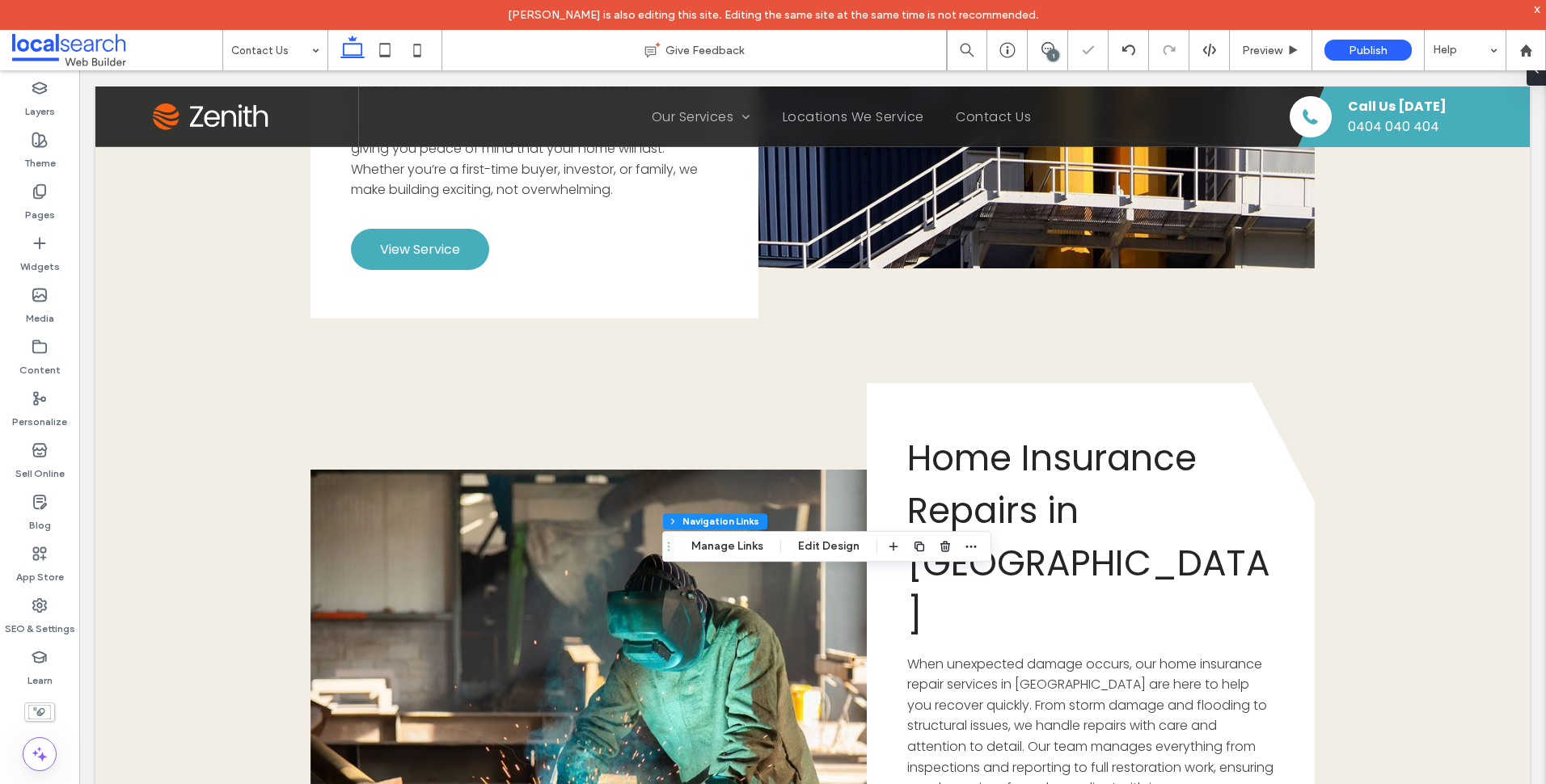
type input "***"
type input "****"
click at [742, 540] on button "Manage Links" at bounding box center [727, 546] width 93 height 19
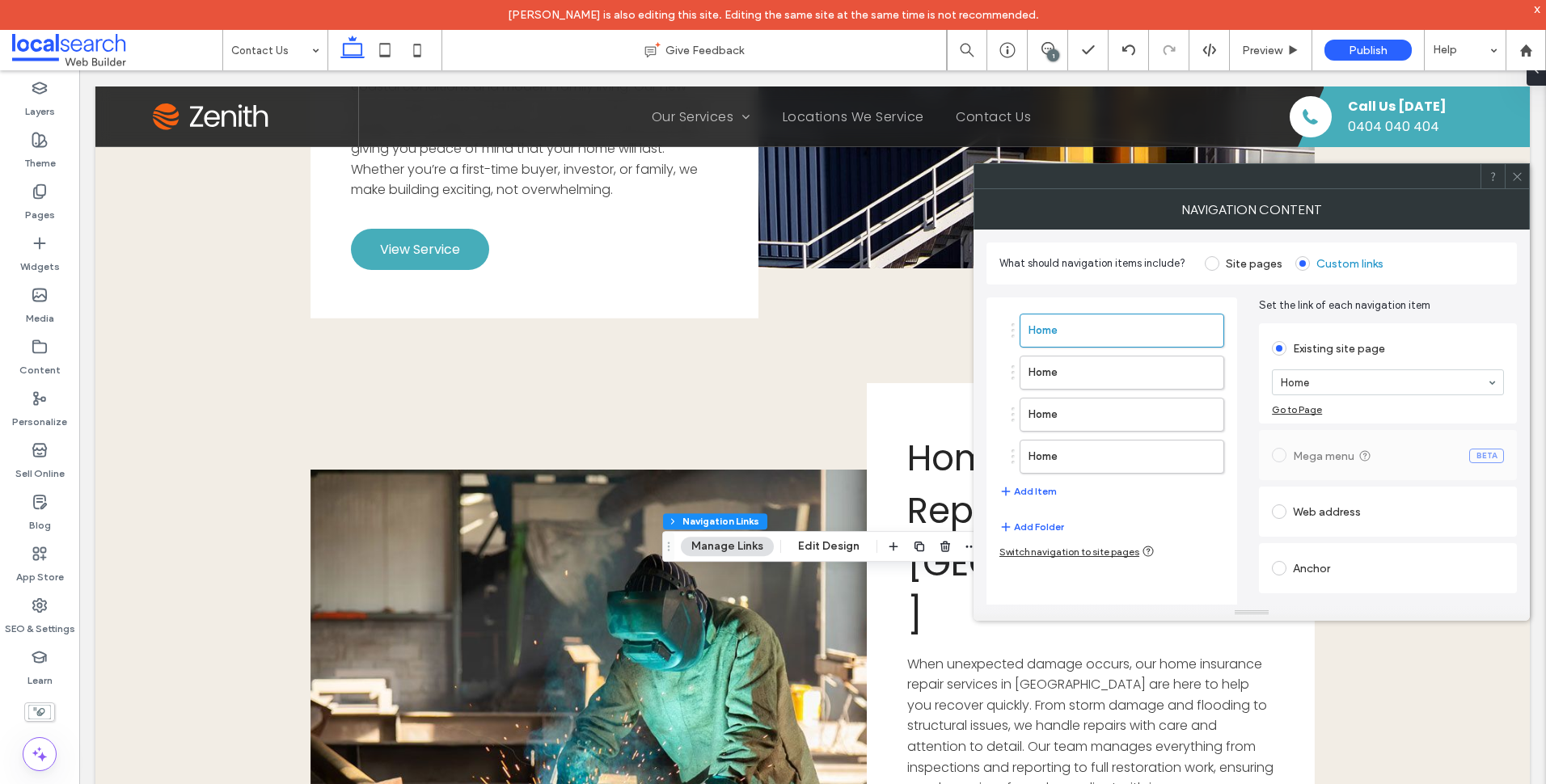
click at [1061, 549] on div "Switch navigation to site pages" at bounding box center [1077, 551] width 155 height 13
click at [1201, 413] on icon "button" at bounding box center [1203, 415] width 13 height 13
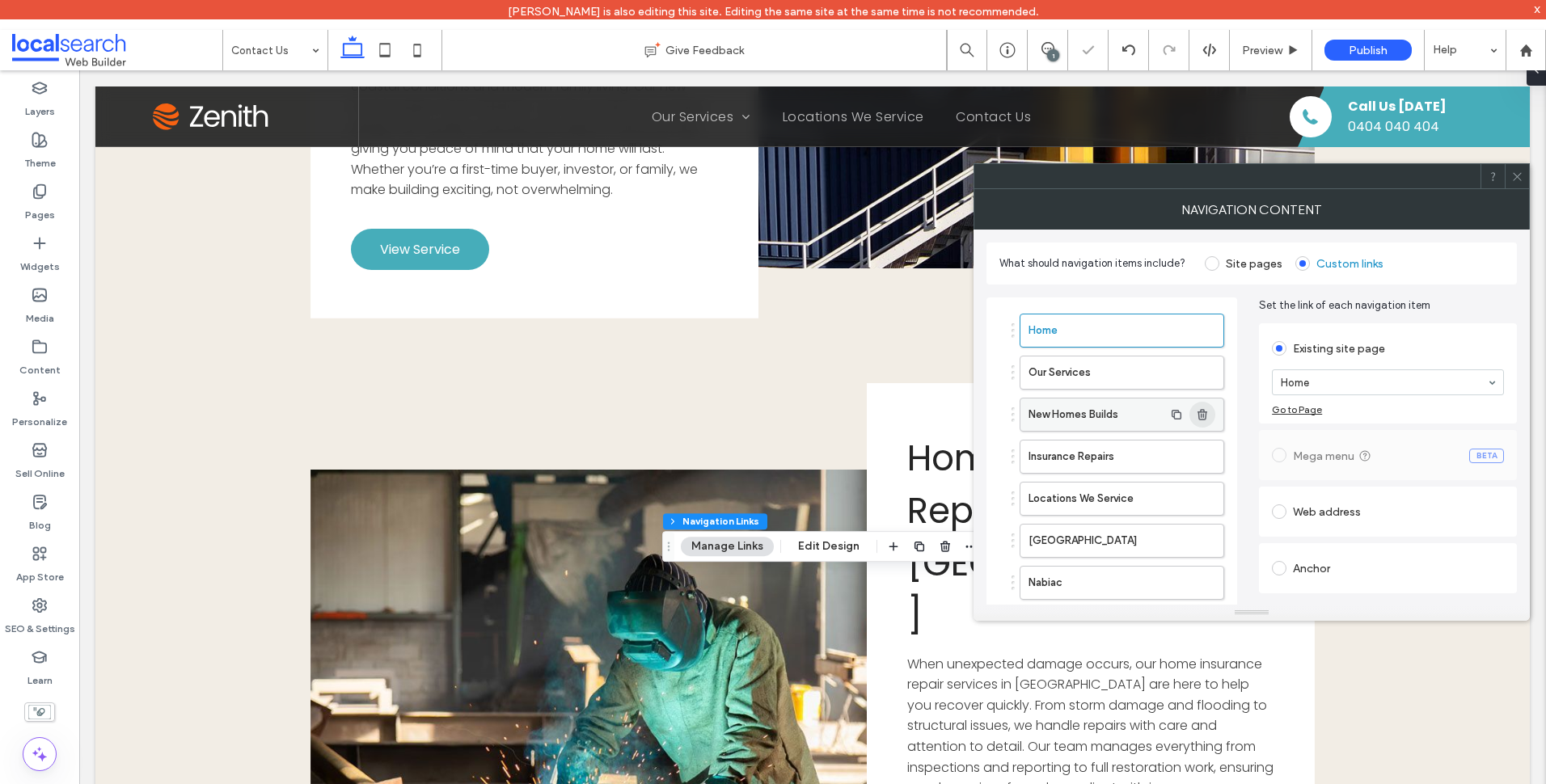
click at [1201, 413] on icon "button" at bounding box center [1203, 415] width 13 height 13
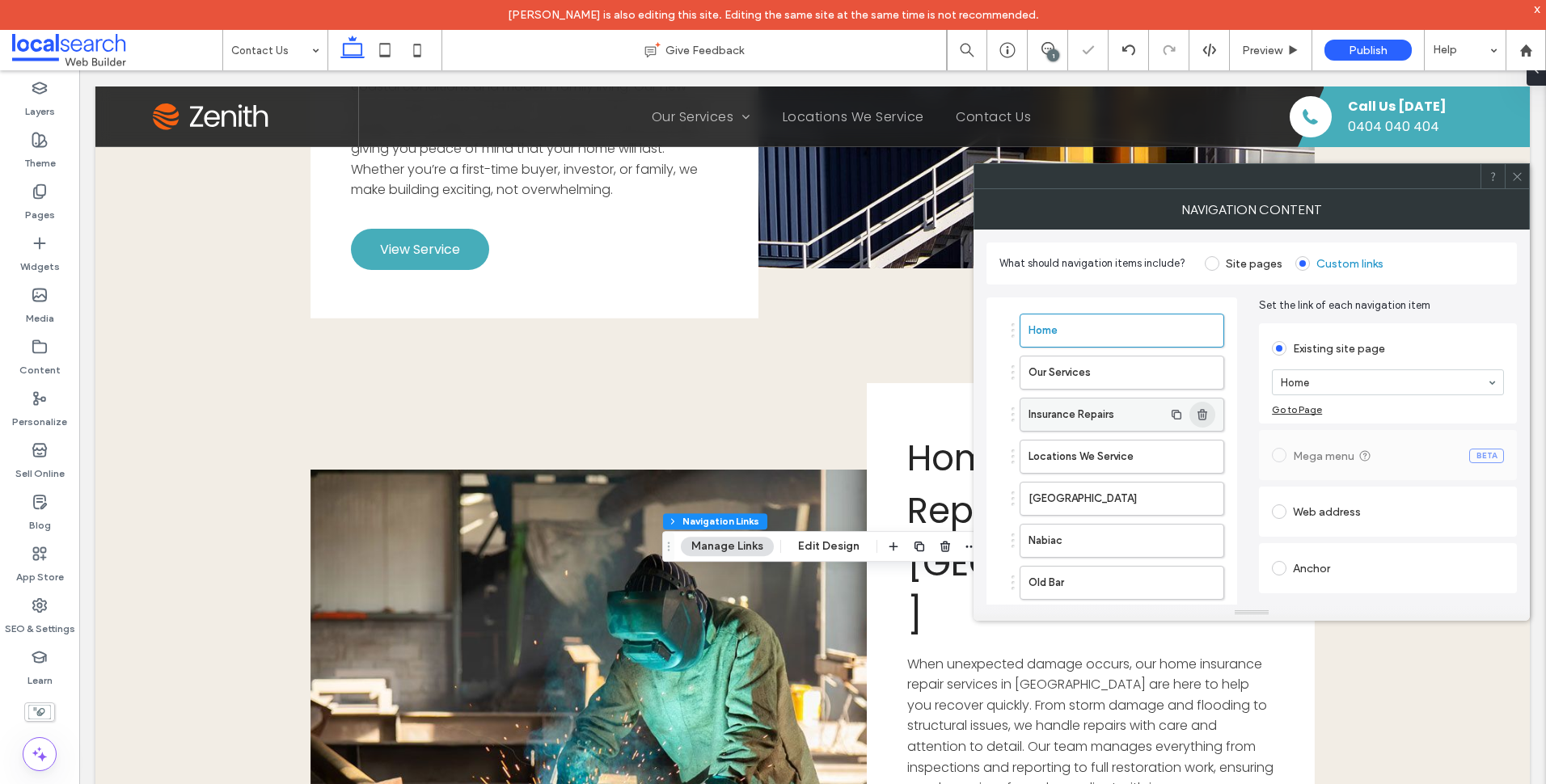
click at [1201, 413] on icon "button" at bounding box center [1203, 415] width 13 height 13
click at [1198, 463] on span "button" at bounding box center [1203, 457] width 26 height 26
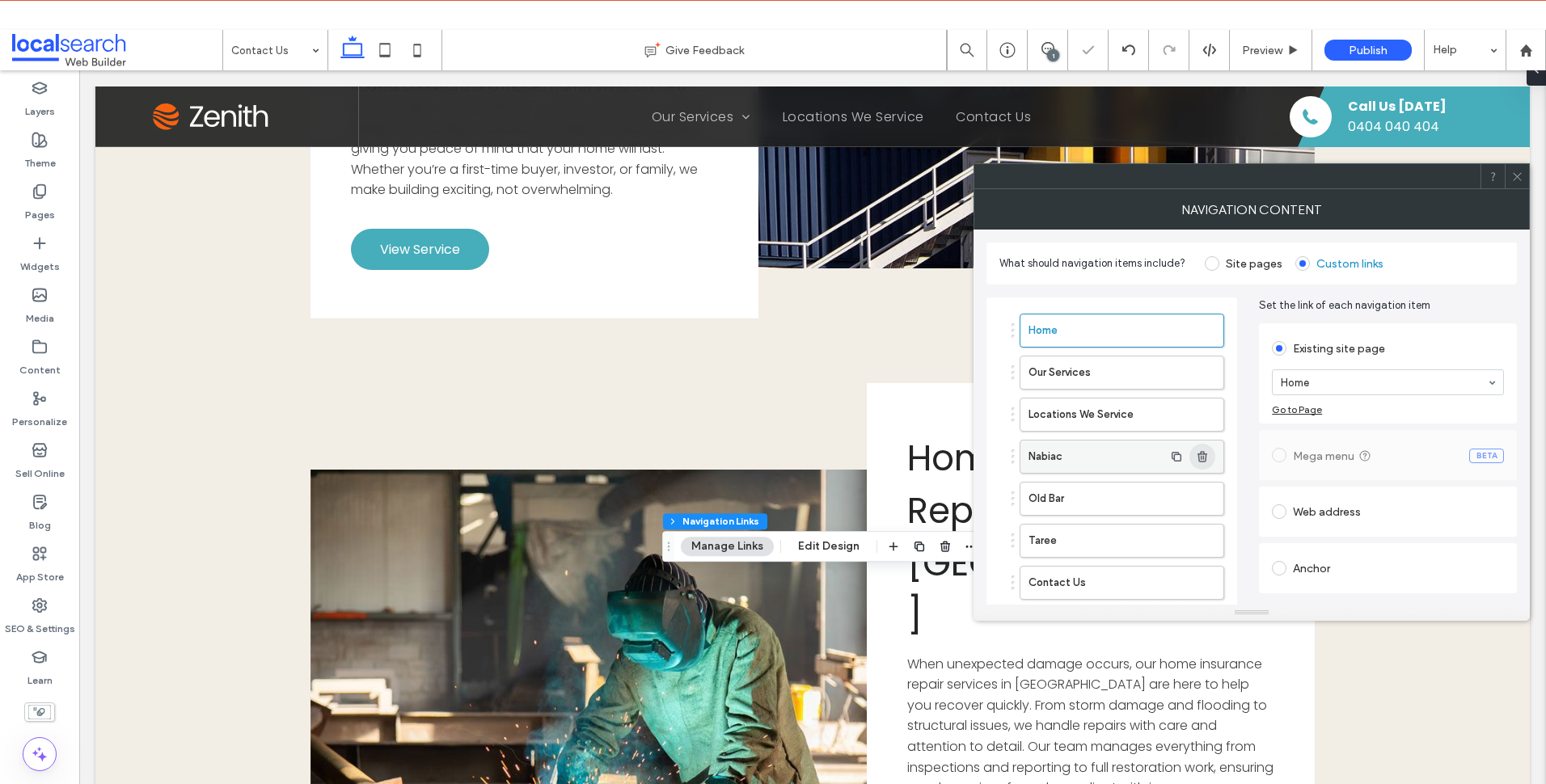
click at [1198, 463] on span "button" at bounding box center [1203, 457] width 26 height 26
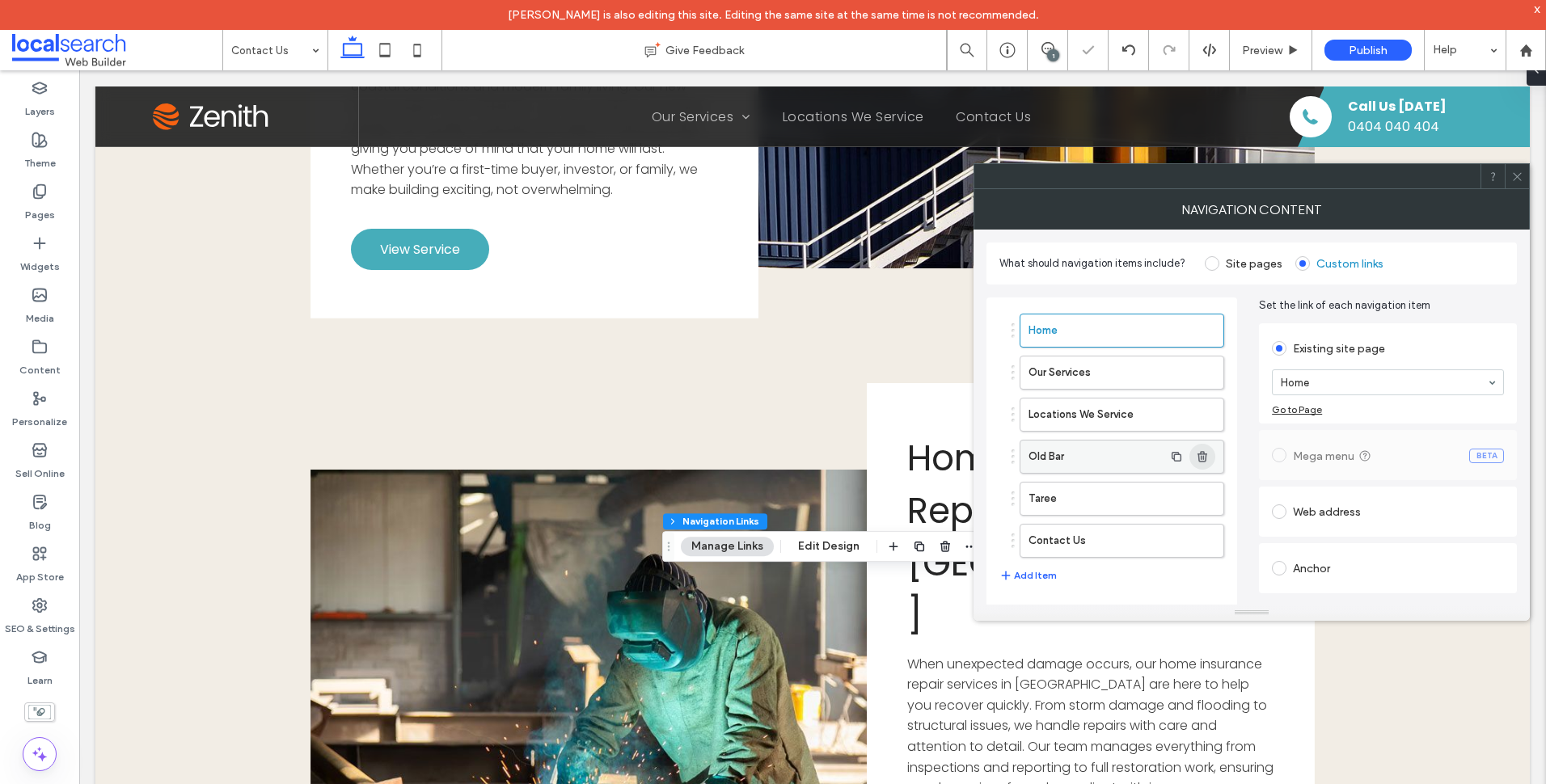
click at [1198, 463] on span "button" at bounding box center [1203, 457] width 26 height 26
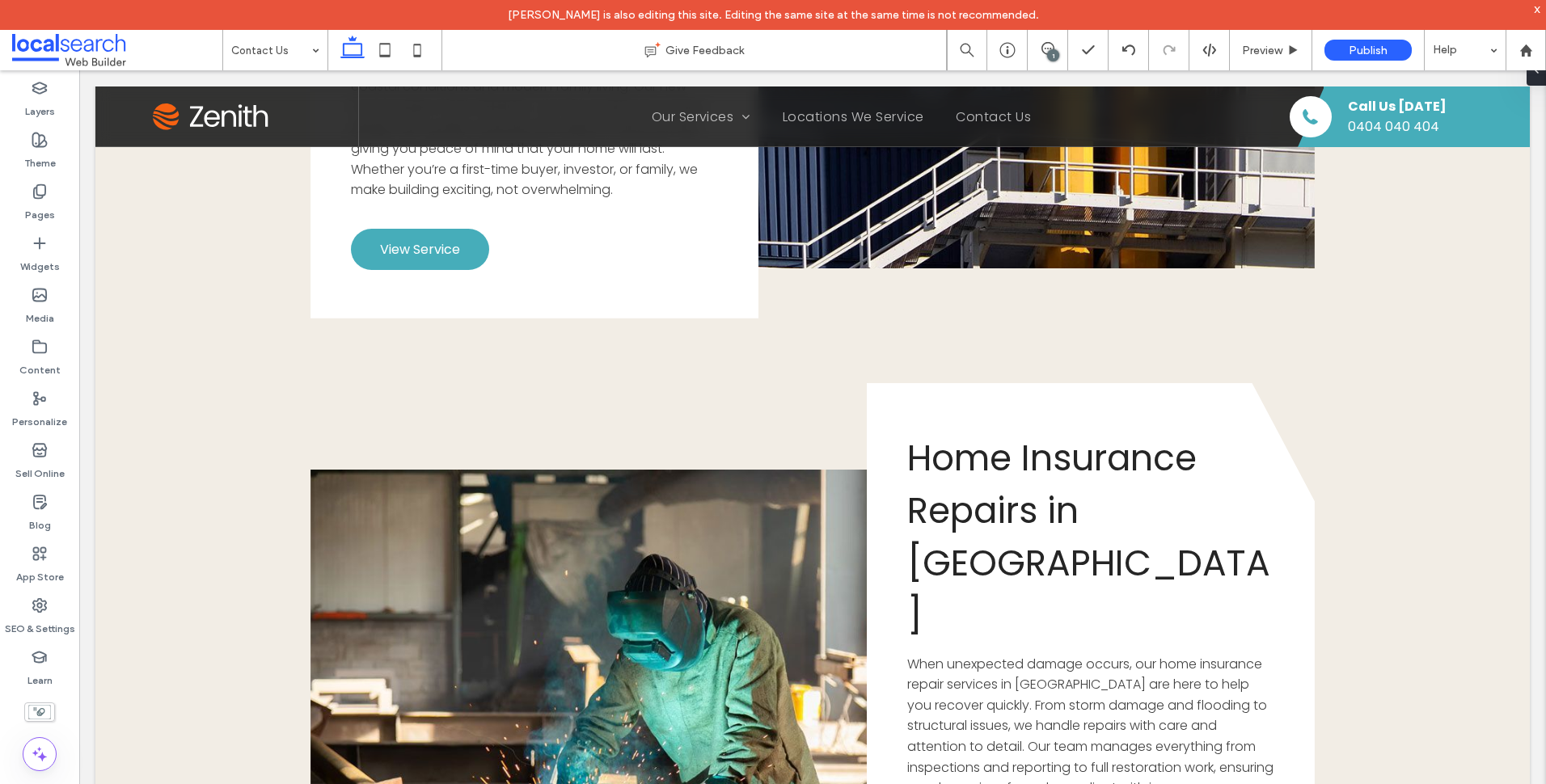
scroll to position [106, 0]
type input "**"
type input "****"
type input "***"
type input "****"
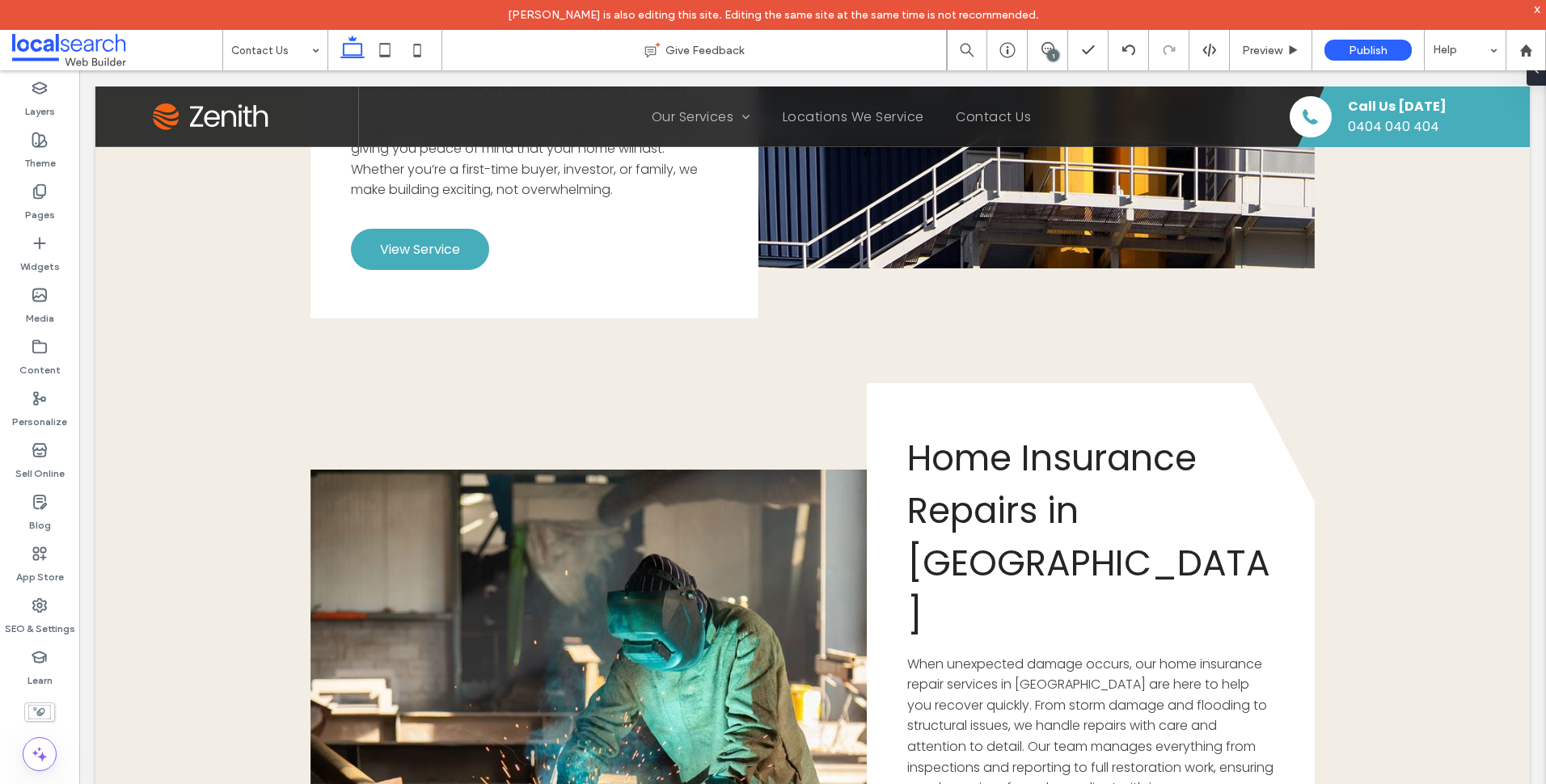
type input "***"
type input "****"
click at [931, 576] on button "Manage Links" at bounding box center [926, 575] width 93 height 19
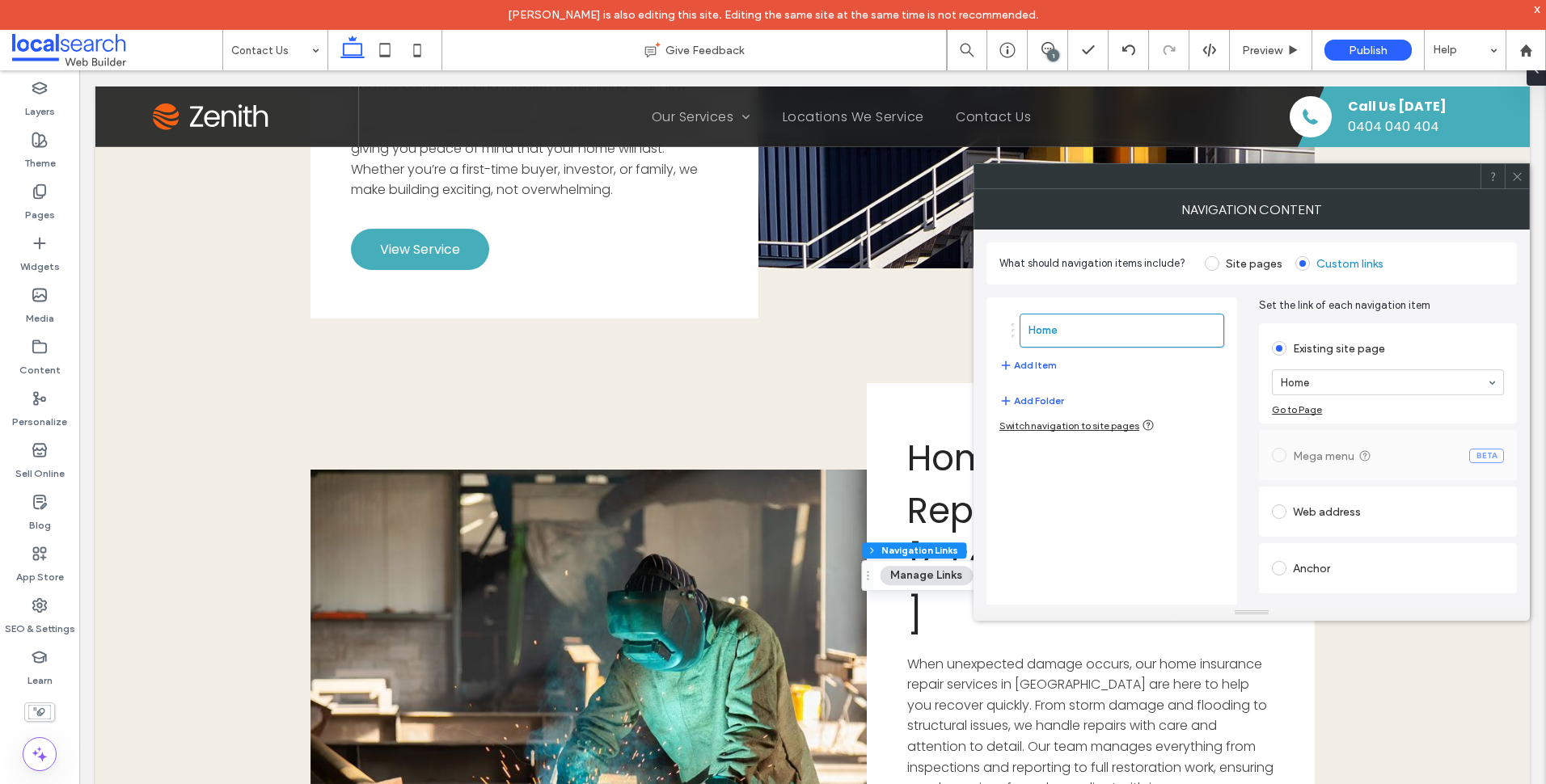
click at [1093, 420] on div "Switch navigation to site pages" at bounding box center [1077, 425] width 155 height 13
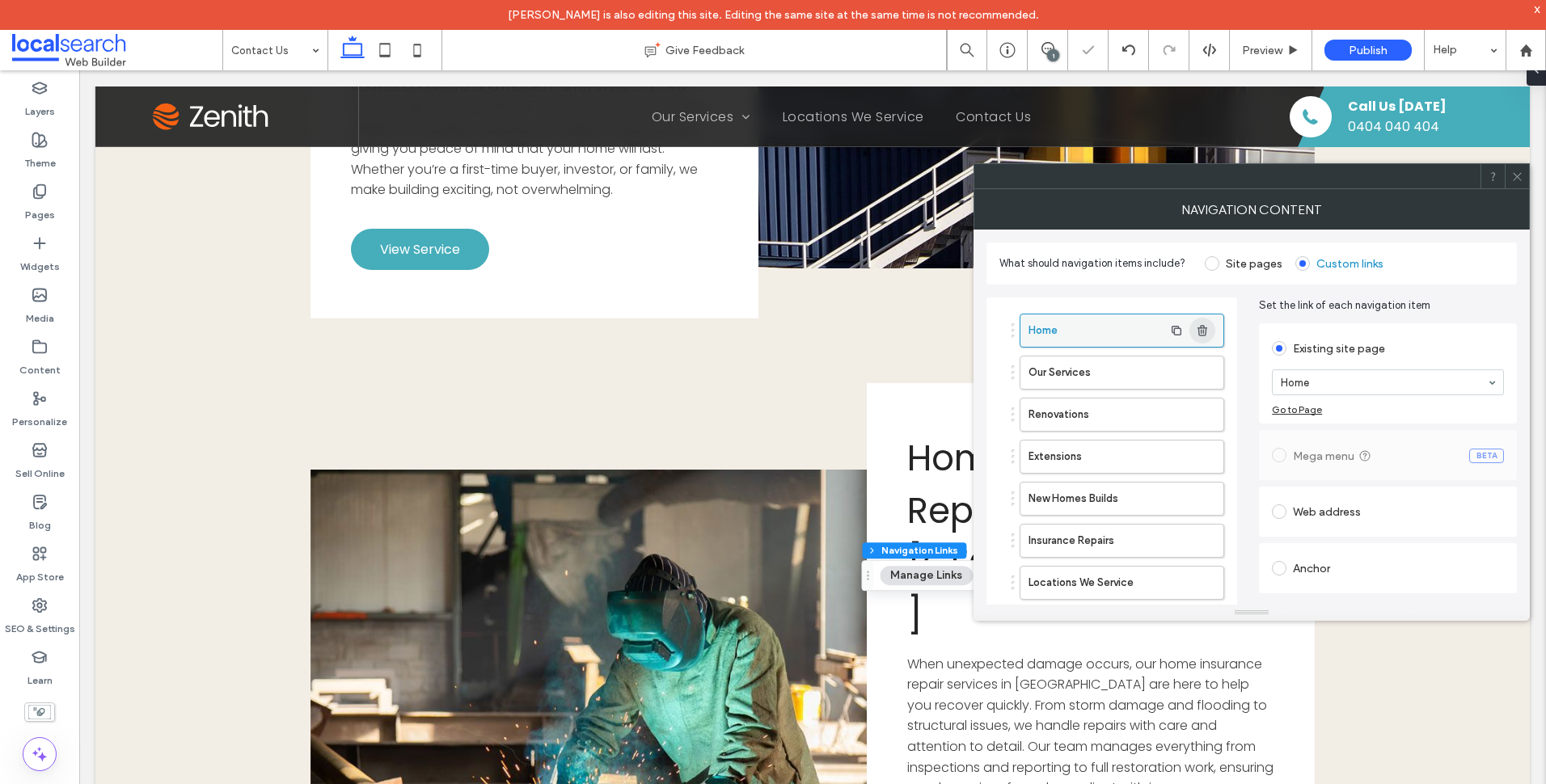
click at [1208, 336] on icon "button" at bounding box center [1203, 330] width 13 height 13
click at [1201, 493] on use "button" at bounding box center [1203, 498] width 10 height 11
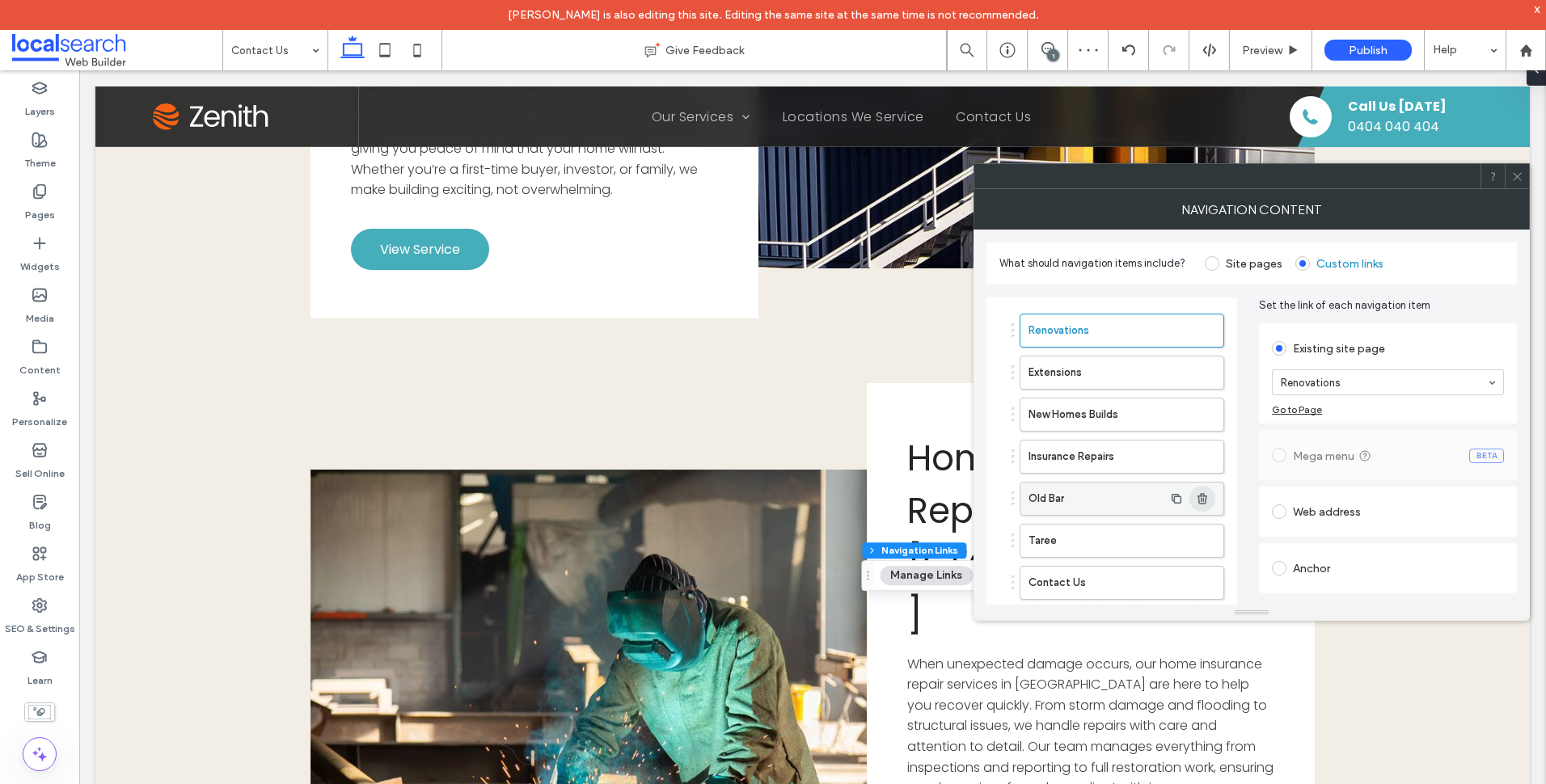
click at [1201, 493] on use "button" at bounding box center [1203, 498] width 10 height 11
click at [1519, 182] on icon at bounding box center [1517, 176] width 12 height 12
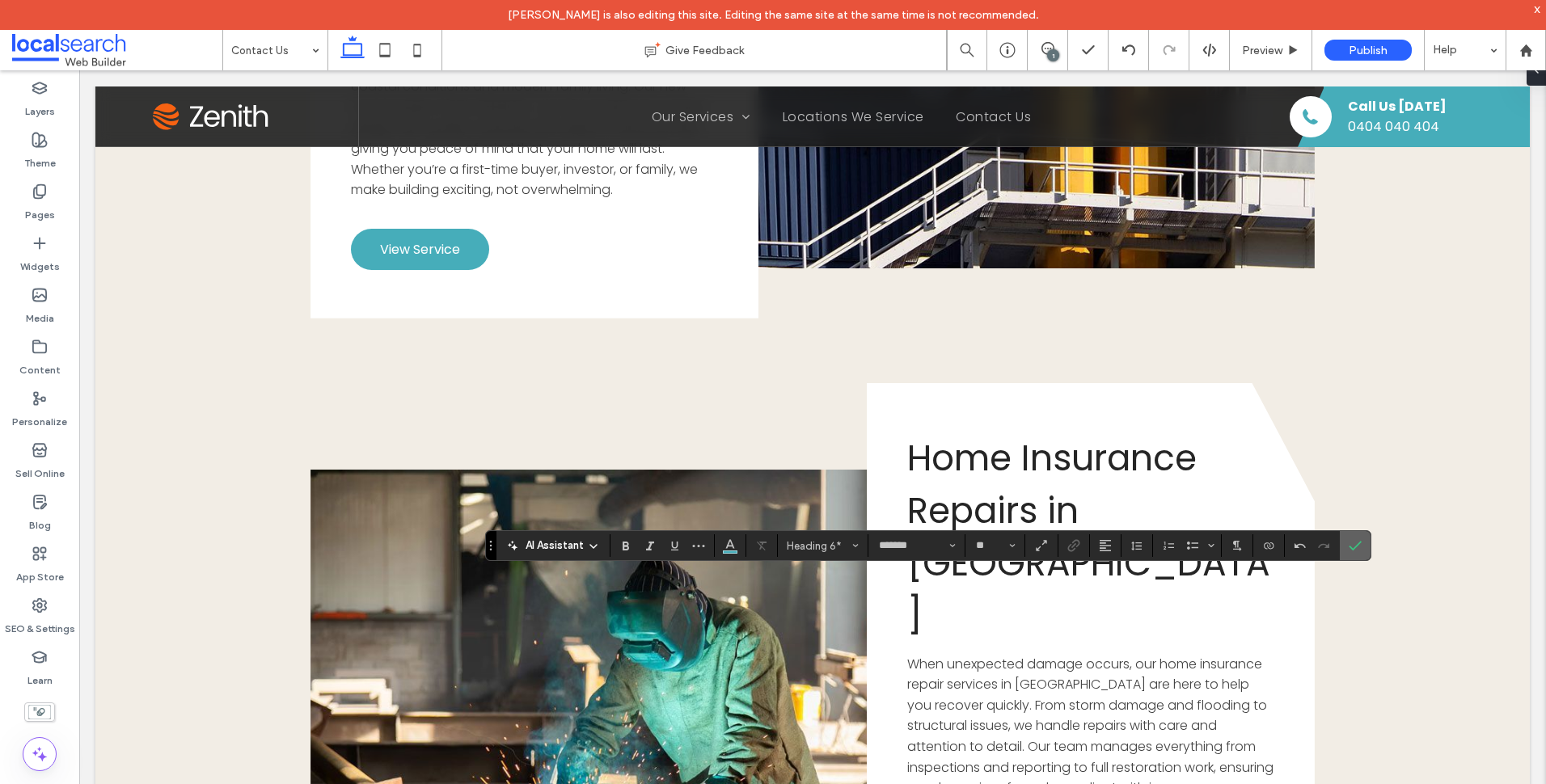
click at [1363, 545] on label "Confirm" at bounding box center [1355, 545] width 24 height 29
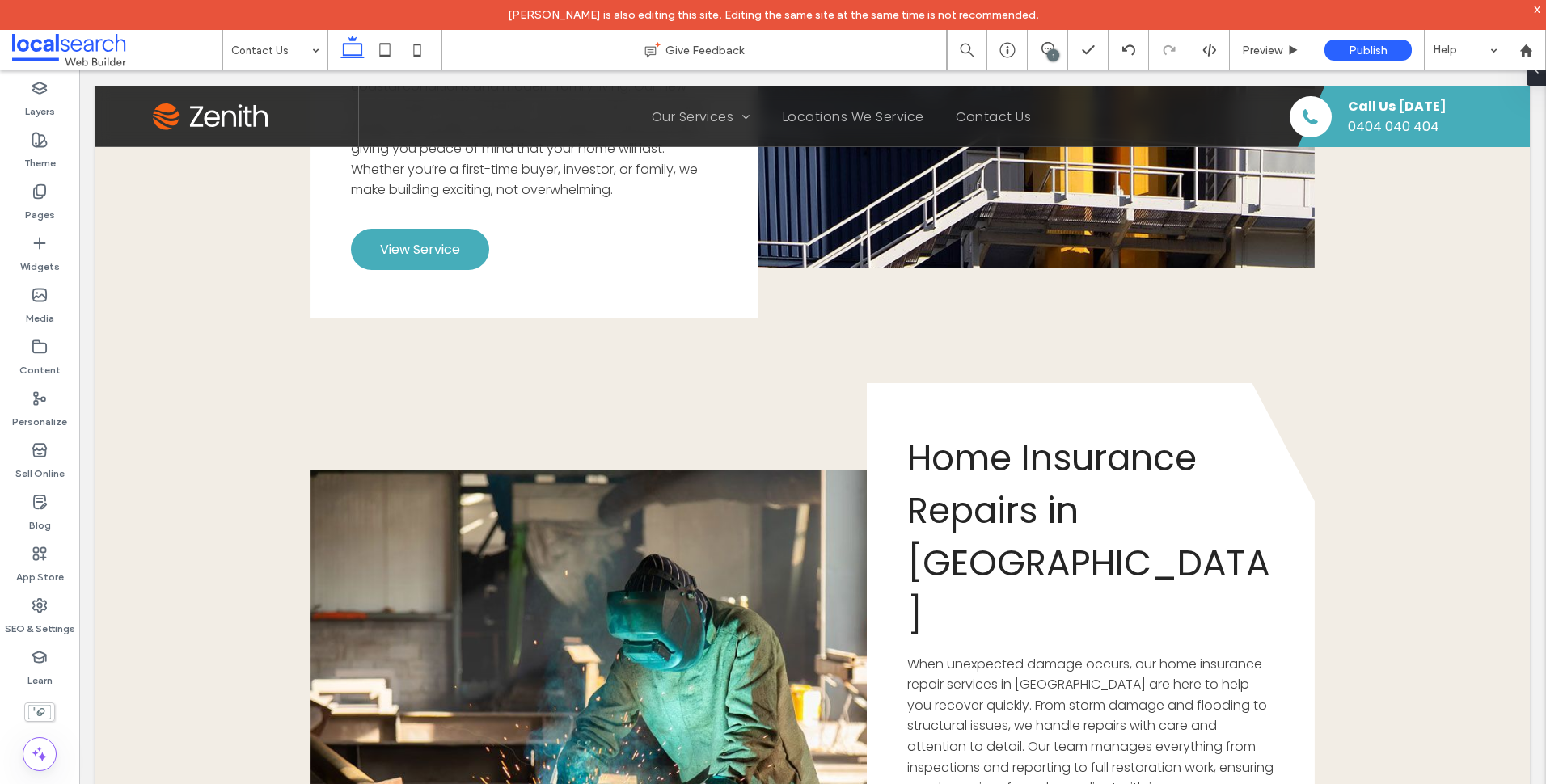
type input "**"
type input "****"
click at [41, 144] on use at bounding box center [40, 140] width 14 height 14
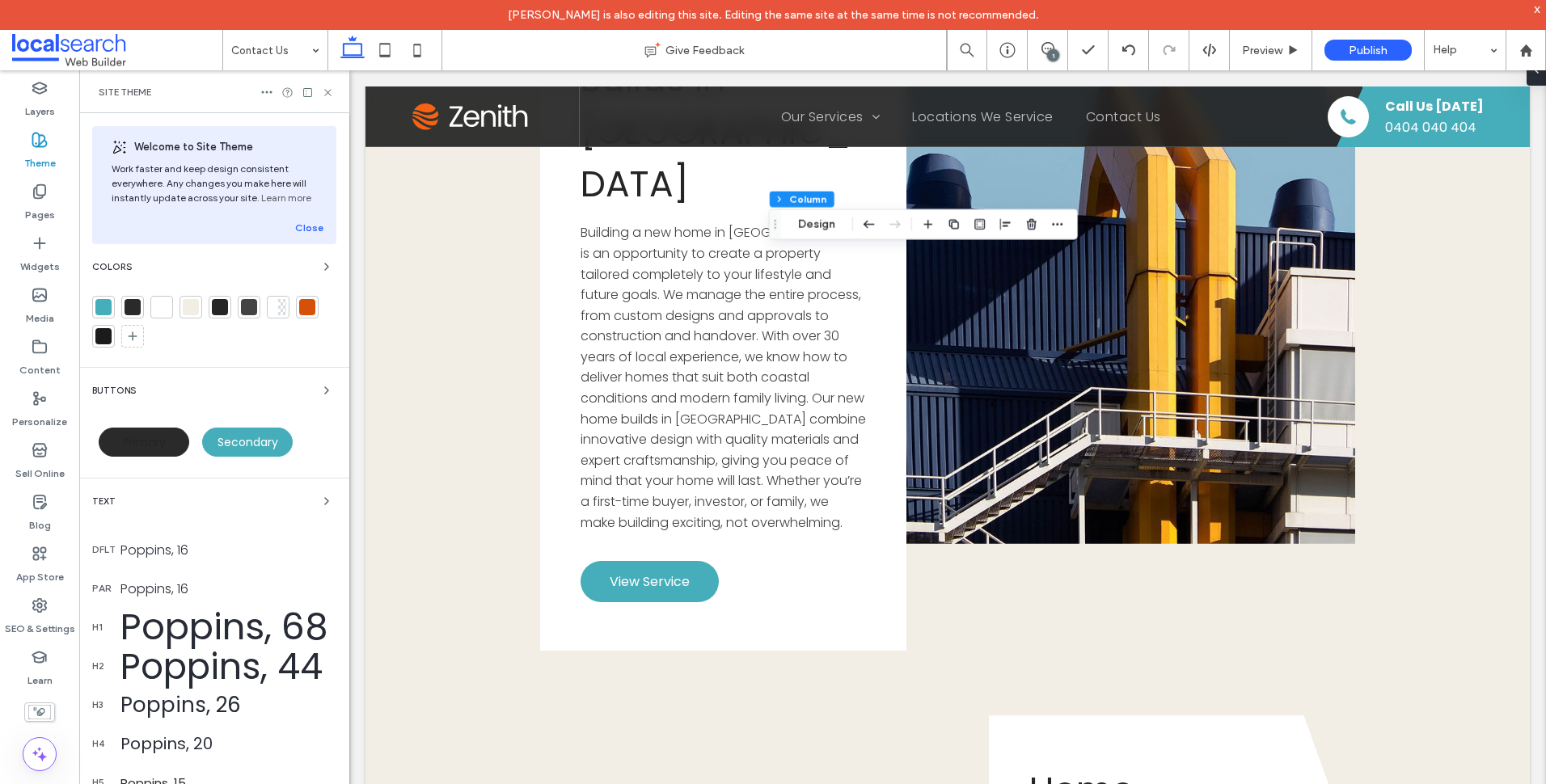
click at [157, 453] on div "Primary" at bounding box center [144, 442] width 91 height 29
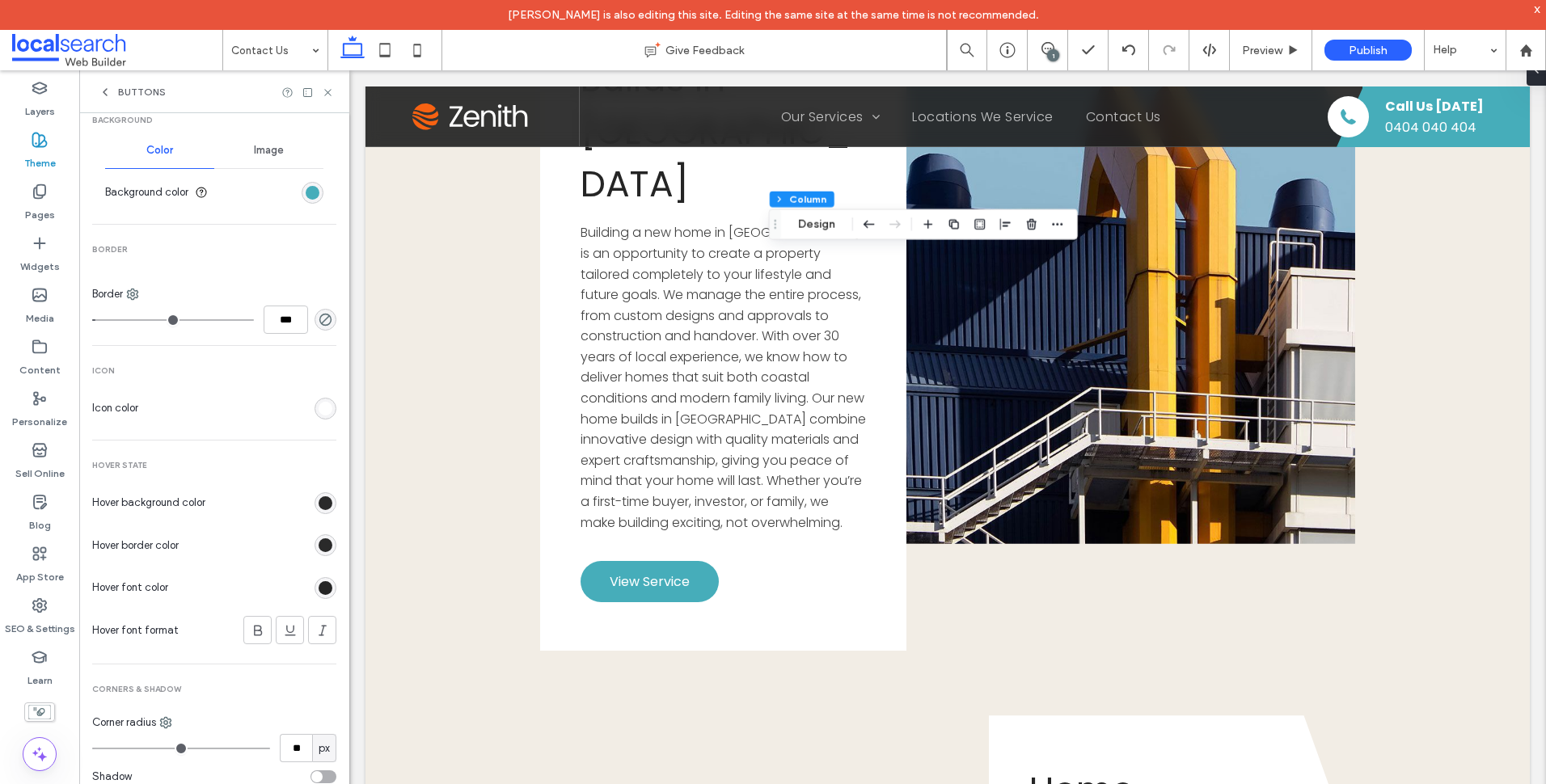
scroll to position [544, 0]
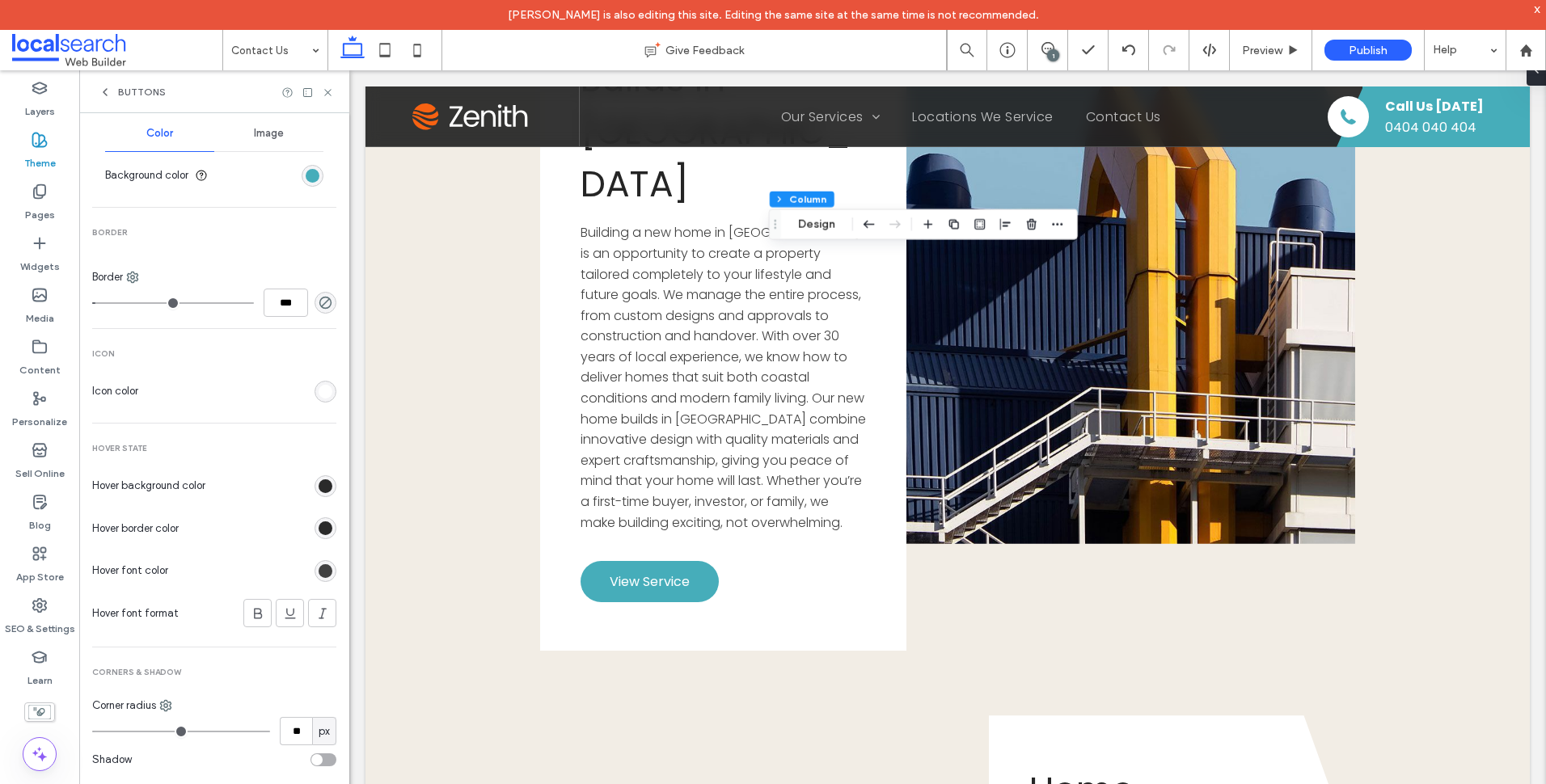
click at [318, 564] on div "rgb(37, 37, 37)" at bounding box center [325, 571] width 14 height 14
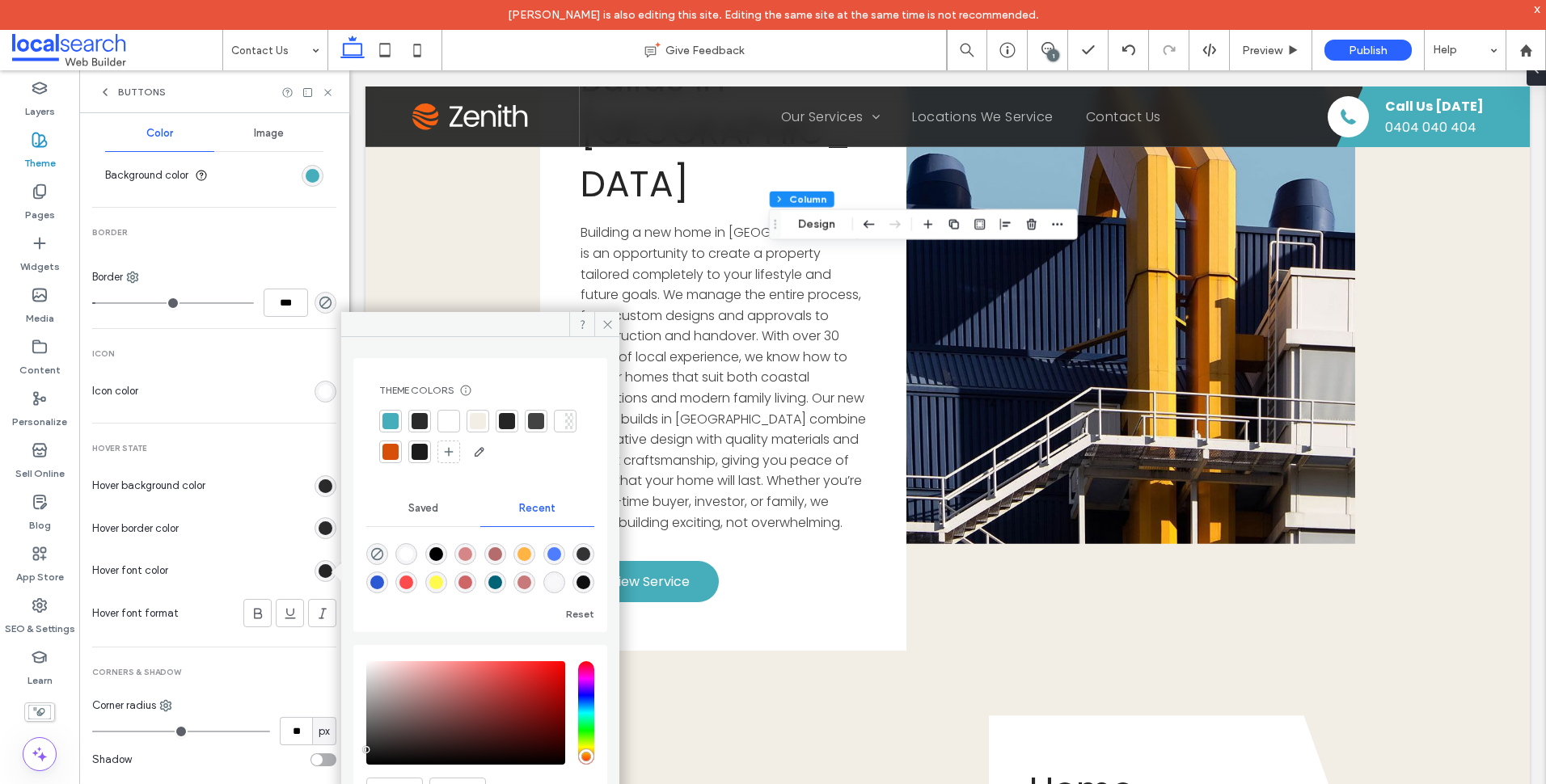
click at [391, 417] on div at bounding box center [391, 421] width 16 height 16
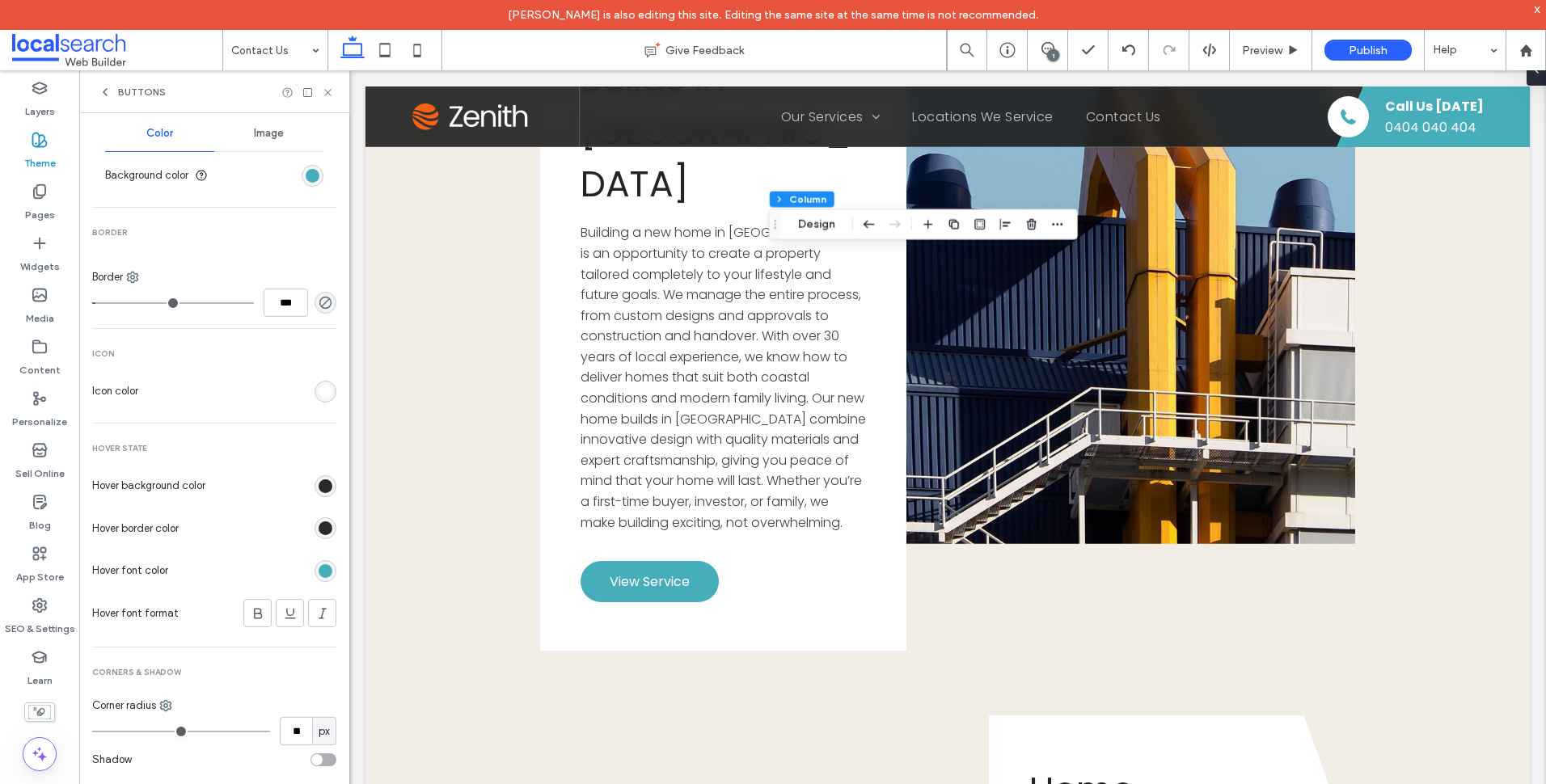
click at [320, 477] on div "rgb(42, 42, 42)" at bounding box center [325, 486] width 22 height 22
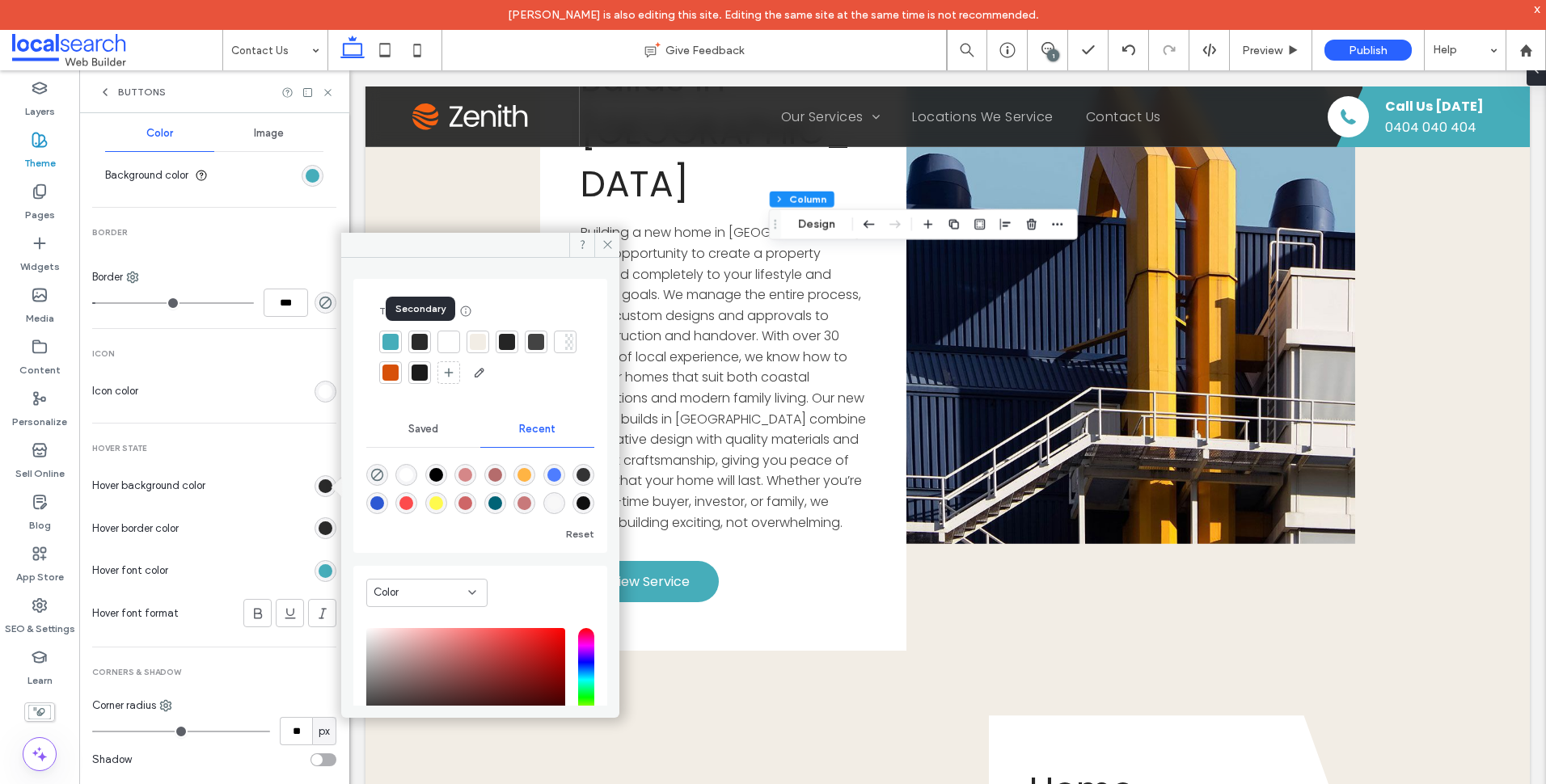
click at [423, 344] on div at bounding box center [420, 342] width 16 height 16
click at [607, 245] on icon at bounding box center [607, 244] width 12 height 12
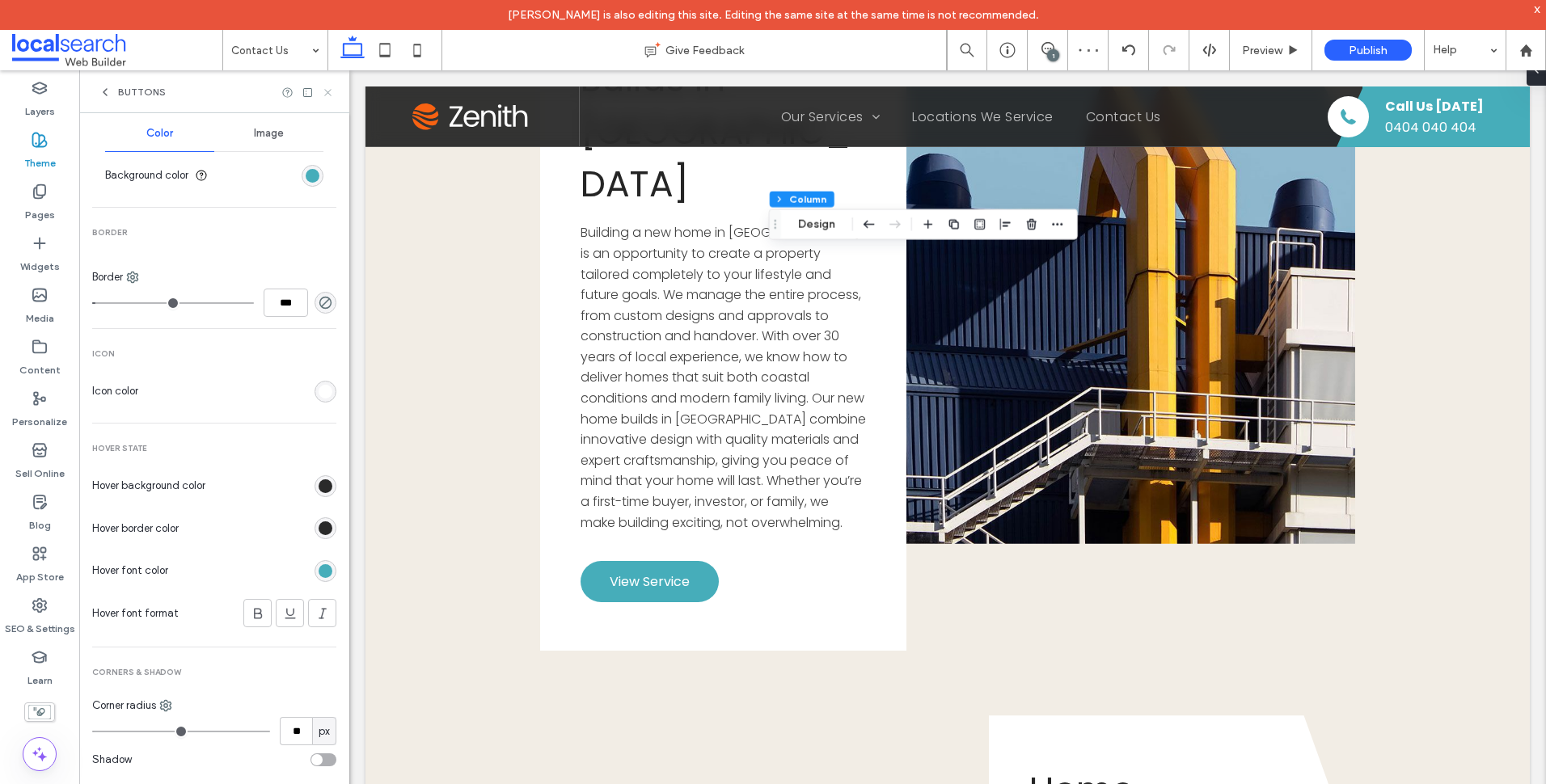
click at [325, 93] on icon at bounding box center [327, 93] width 12 height 12
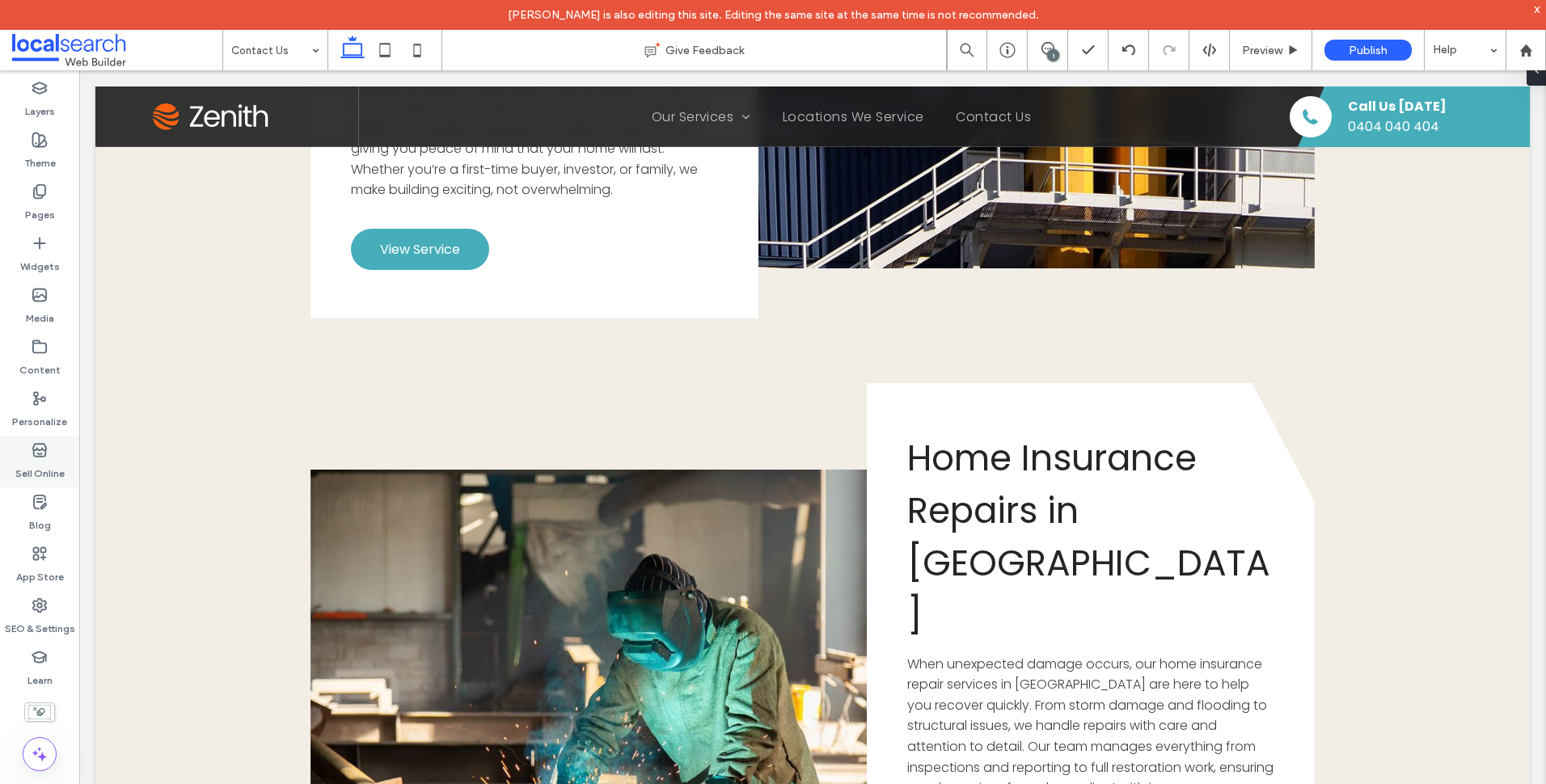
type input "*******"
type input "**"
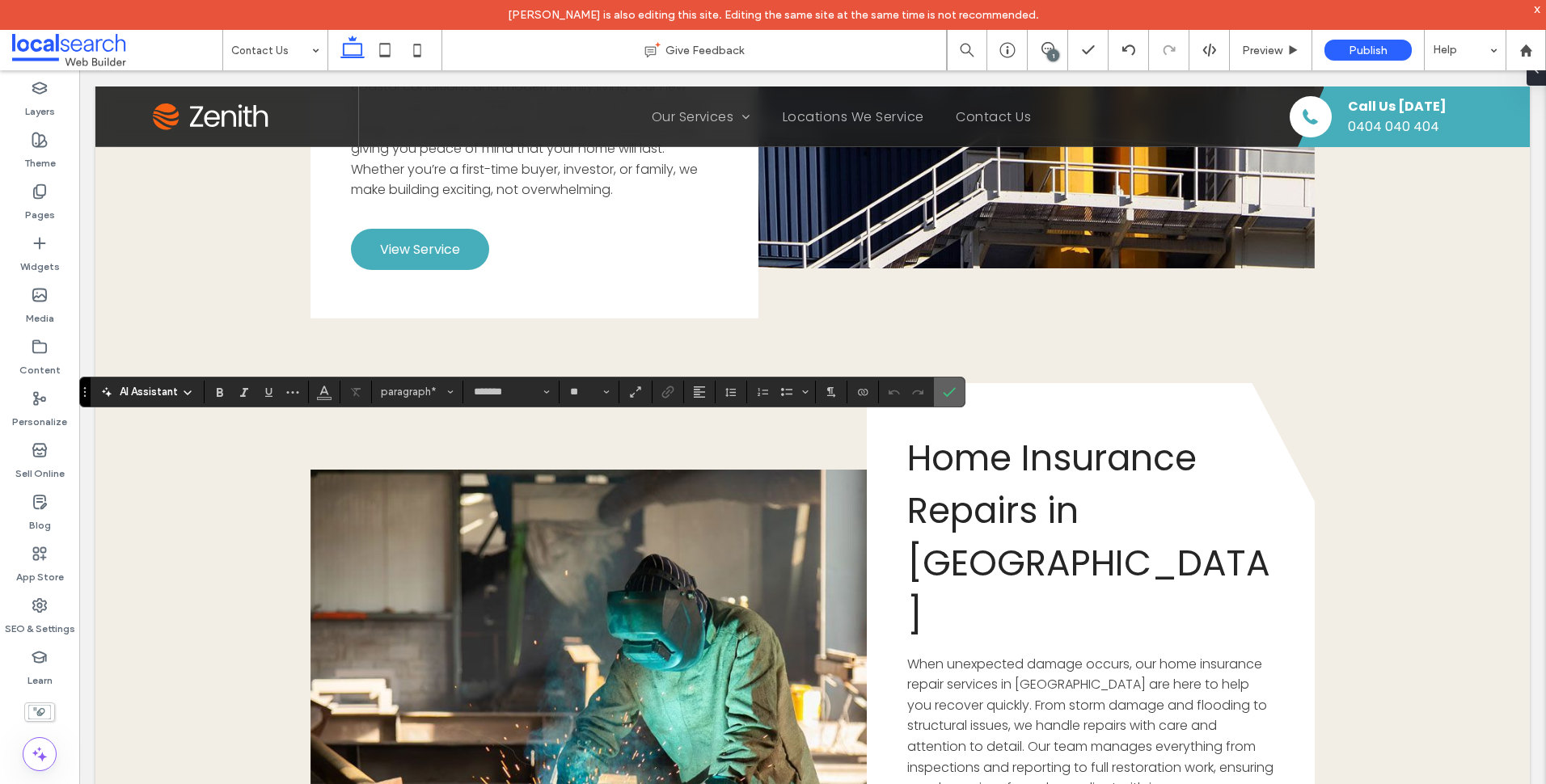
click at [947, 391] on icon "Confirm" at bounding box center [949, 392] width 13 height 13
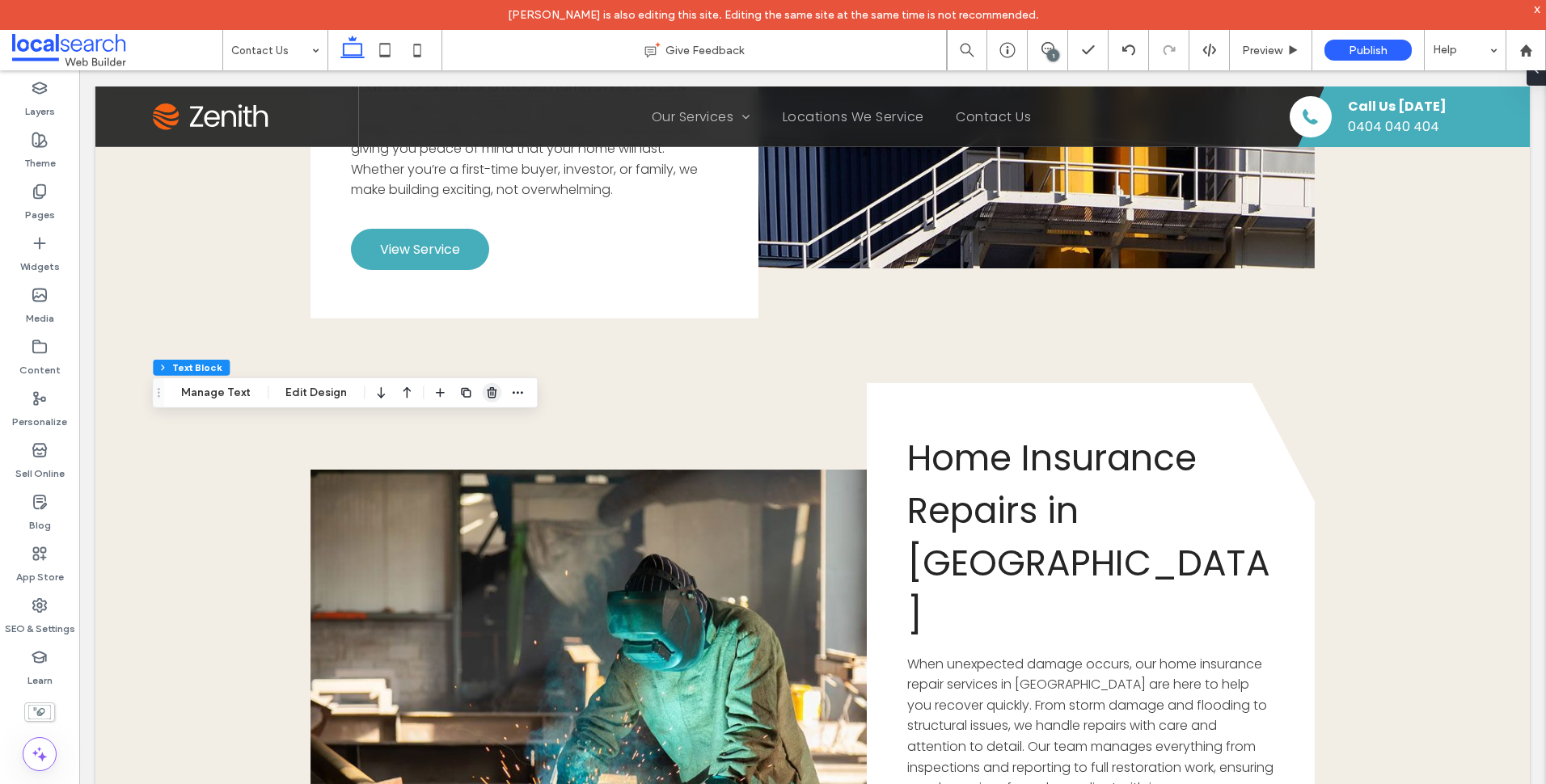
click at [490, 392] on icon "button" at bounding box center [491, 393] width 13 height 13
type input "*******"
type input "**"
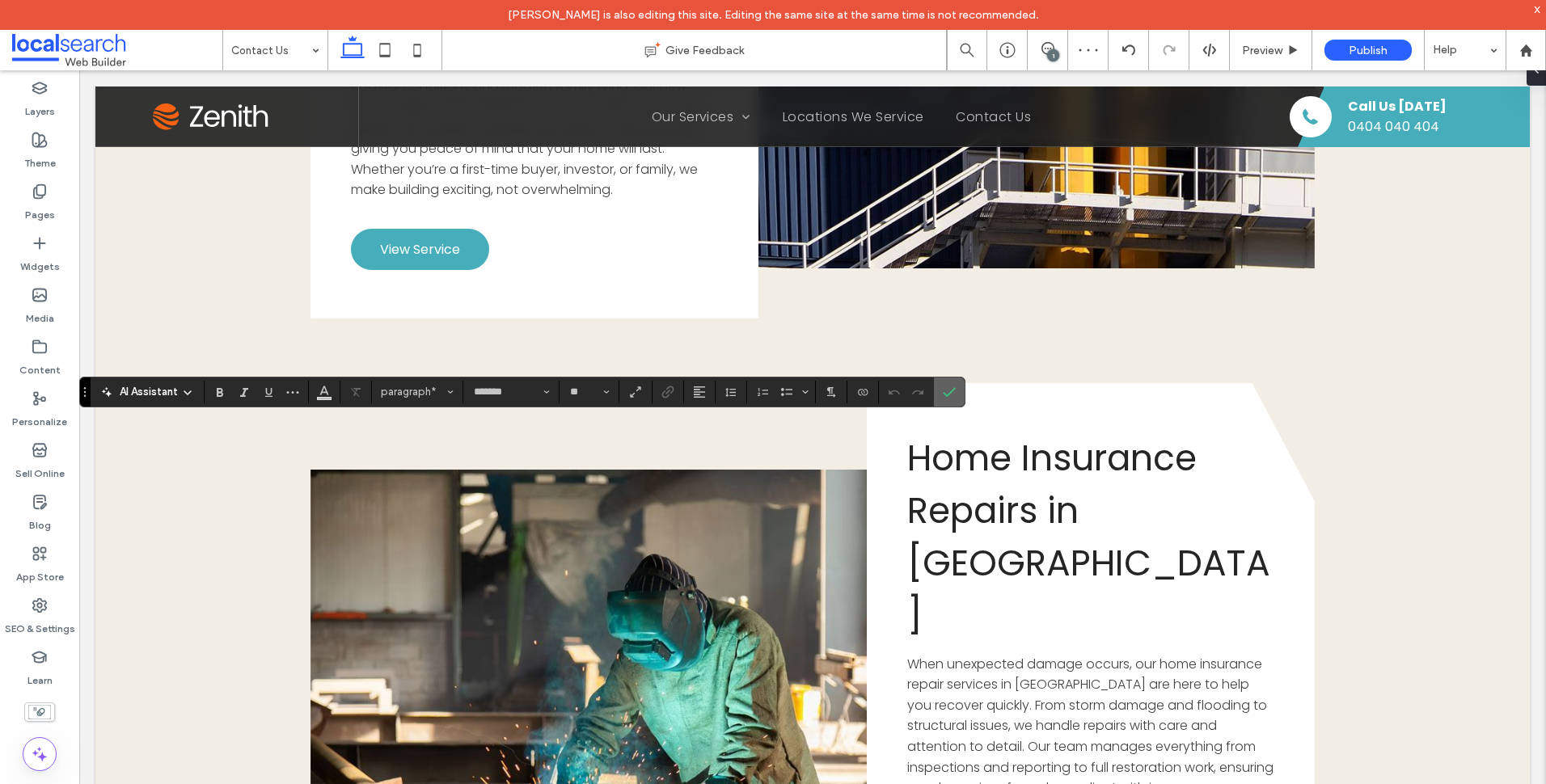
click at [948, 392] on icon "Confirm" at bounding box center [949, 392] width 13 height 13
click at [864, 386] on icon "Connect To Data" at bounding box center [863, 392] width 13 height 13
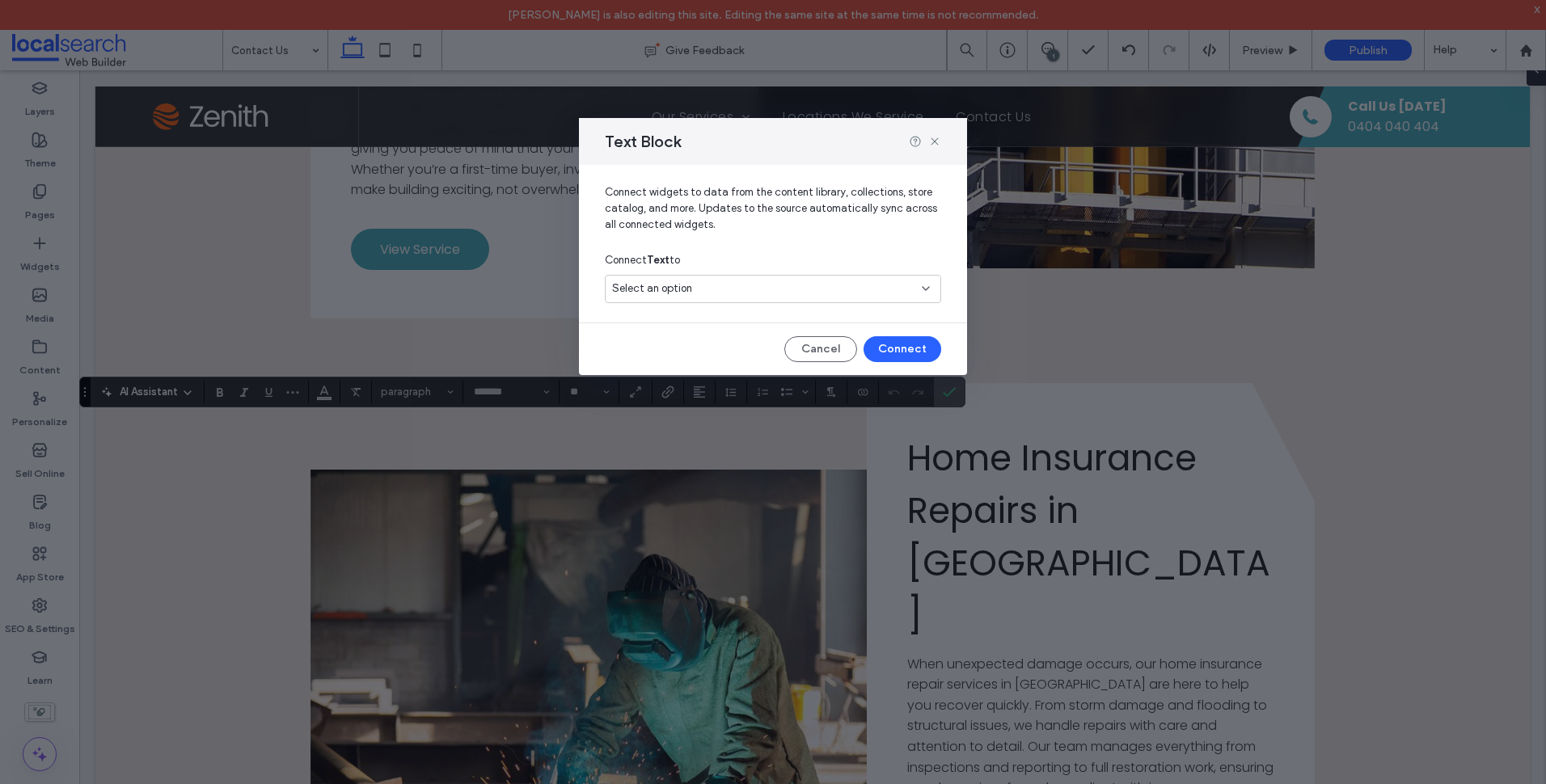
click at [775, 286] on div "Select an option" at bounding box center [763, 289] width 302 height 16
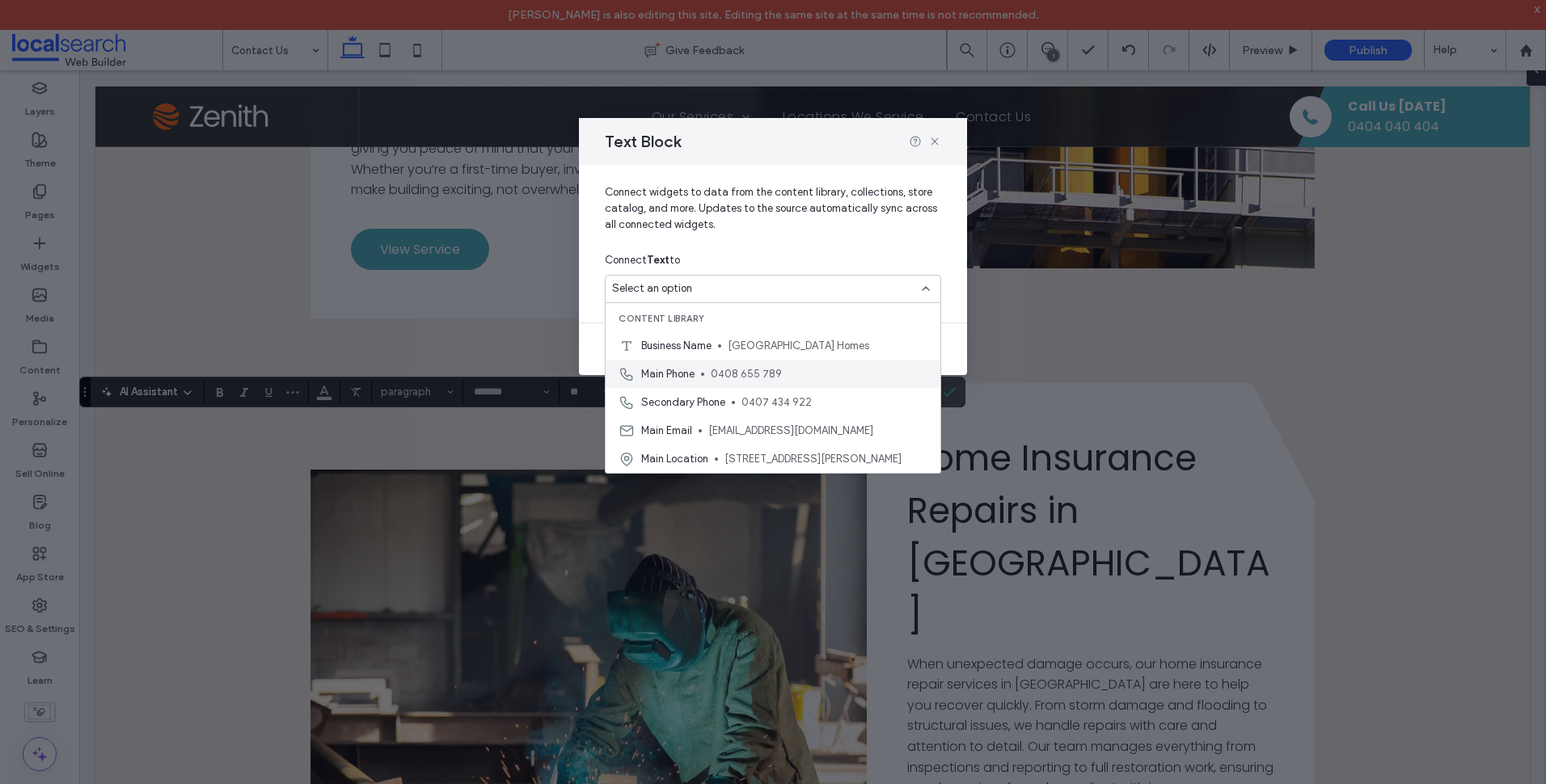
click at [693, 381] on span "Main Phone" at bounding box center [668, 374] width 54 height 16
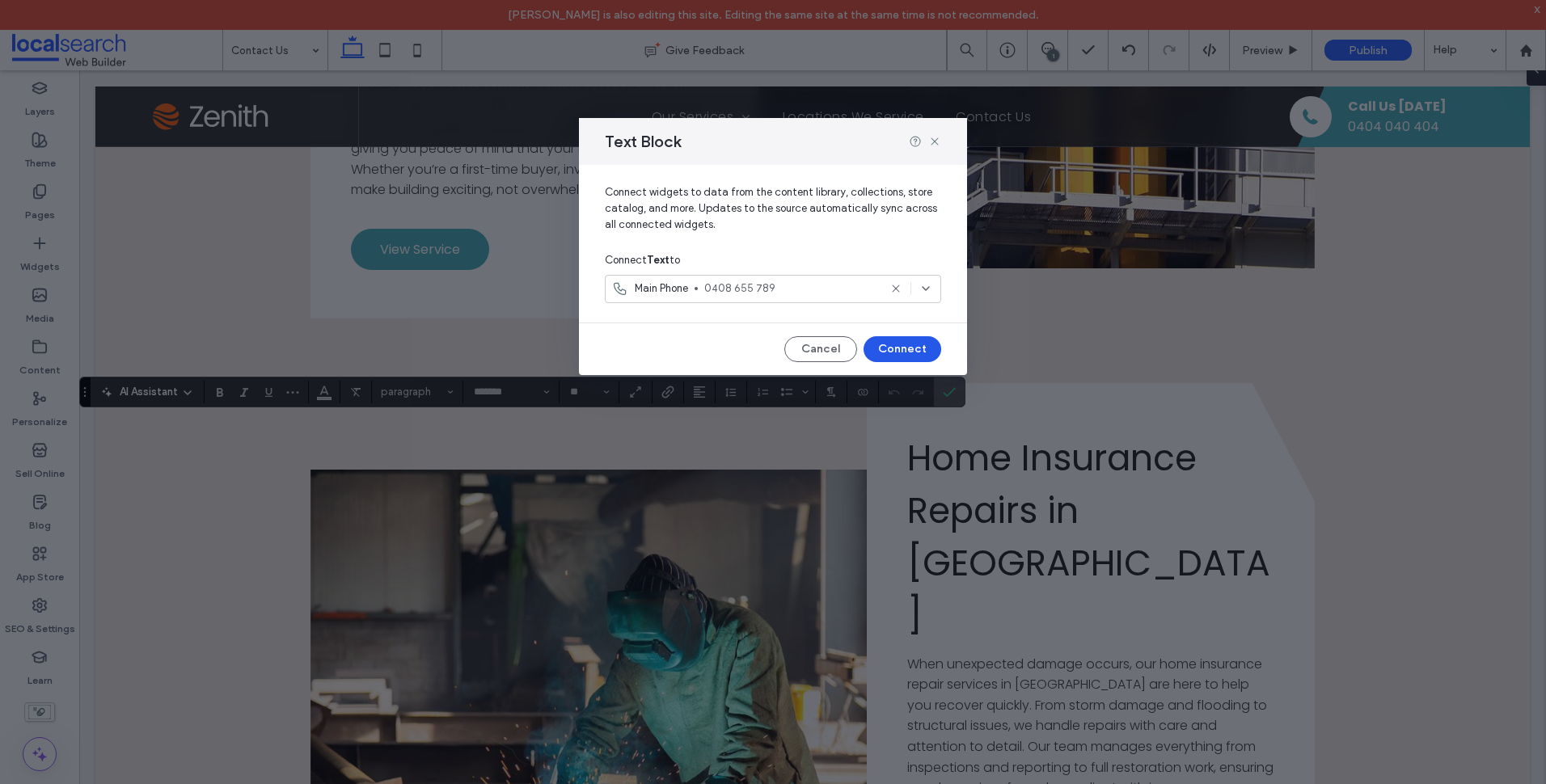
click at [914, 347] on button "Connect" at bounding box center [902, 349] width 78 height 26
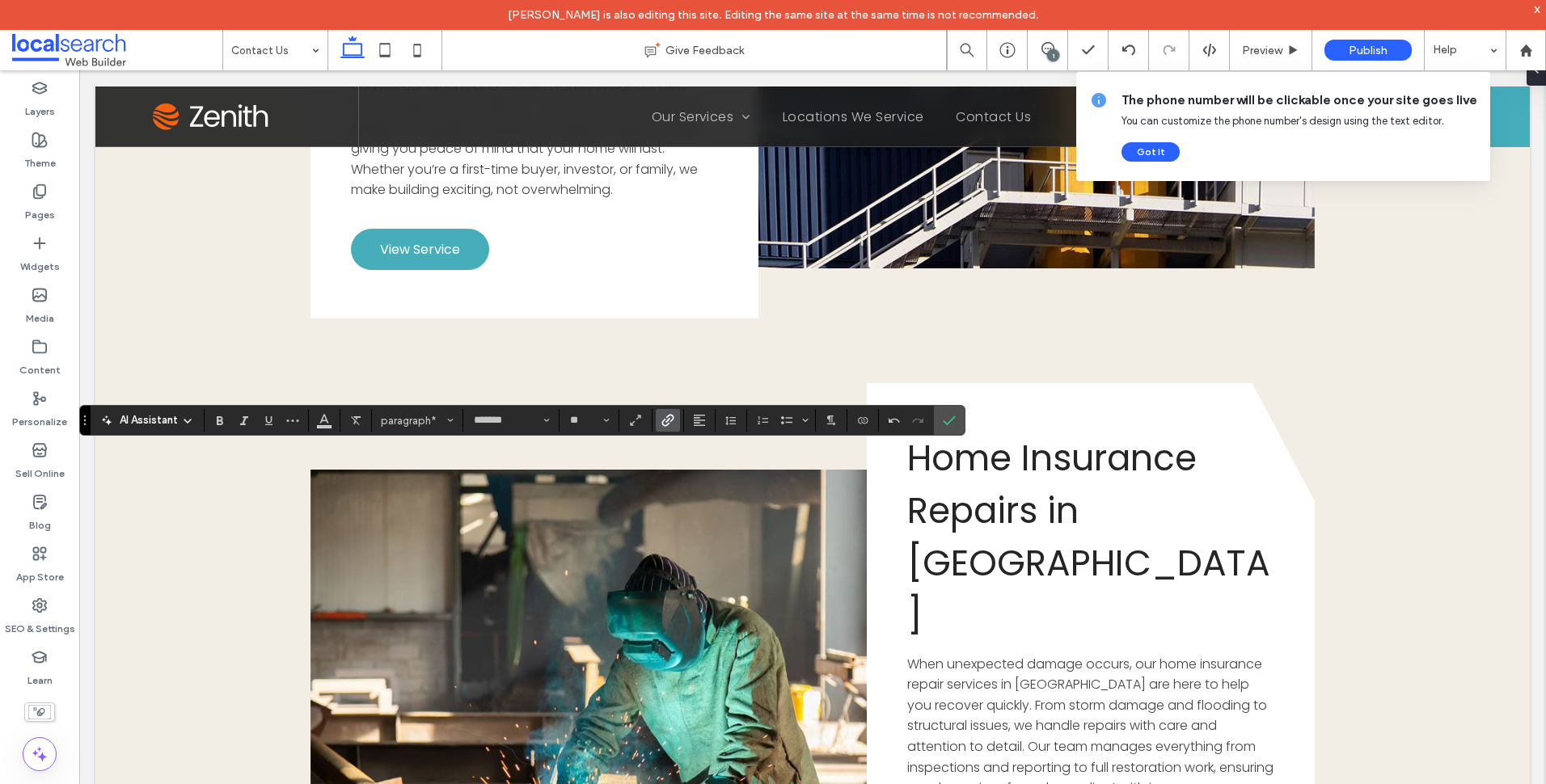
click at [667, 416] on icon "Link" at bounding box center [668, 420] width 13 height 13
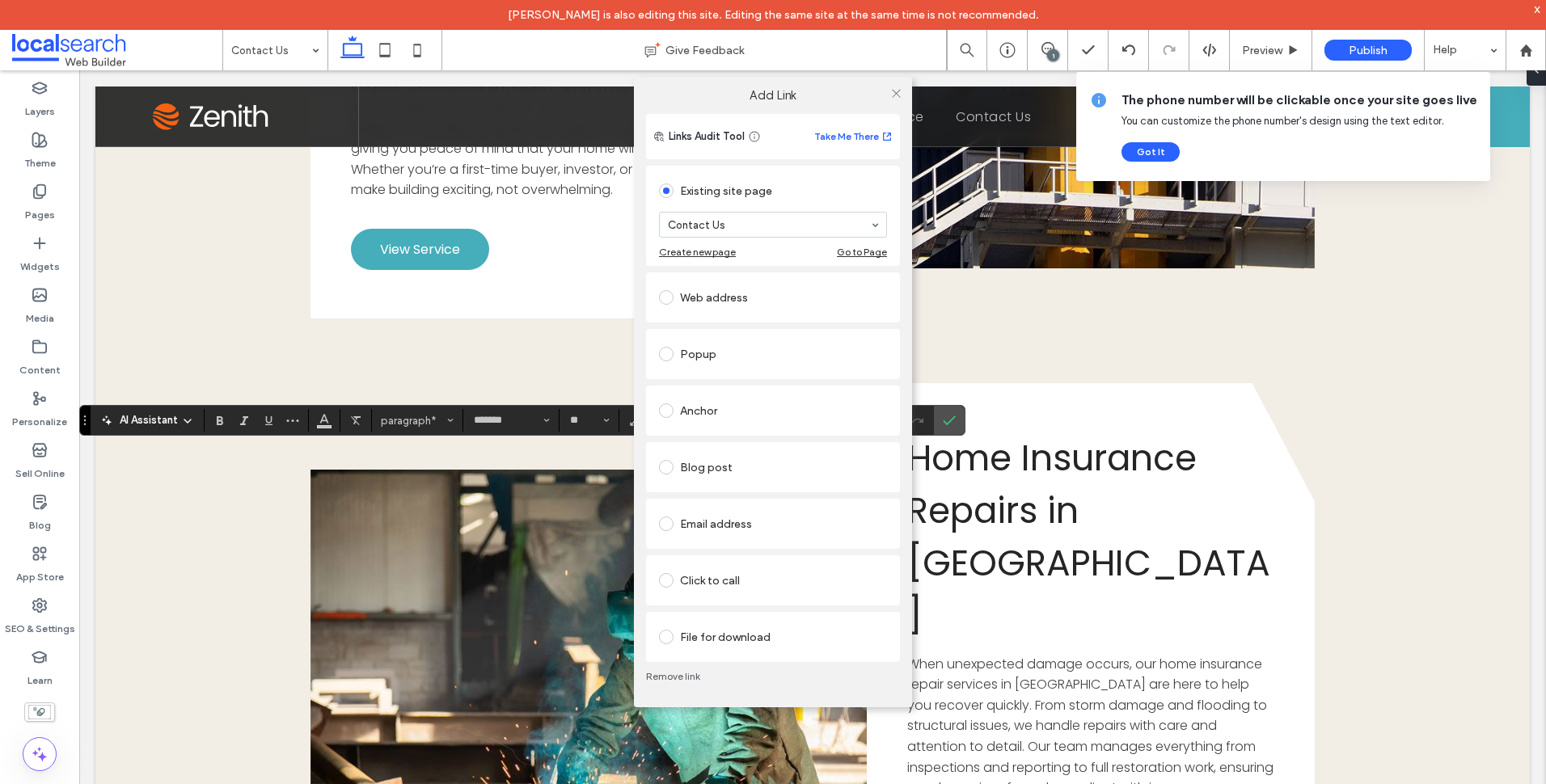
click at [767, 312] on div "Web address" at bounding box center [773, 298] width 228 height 34
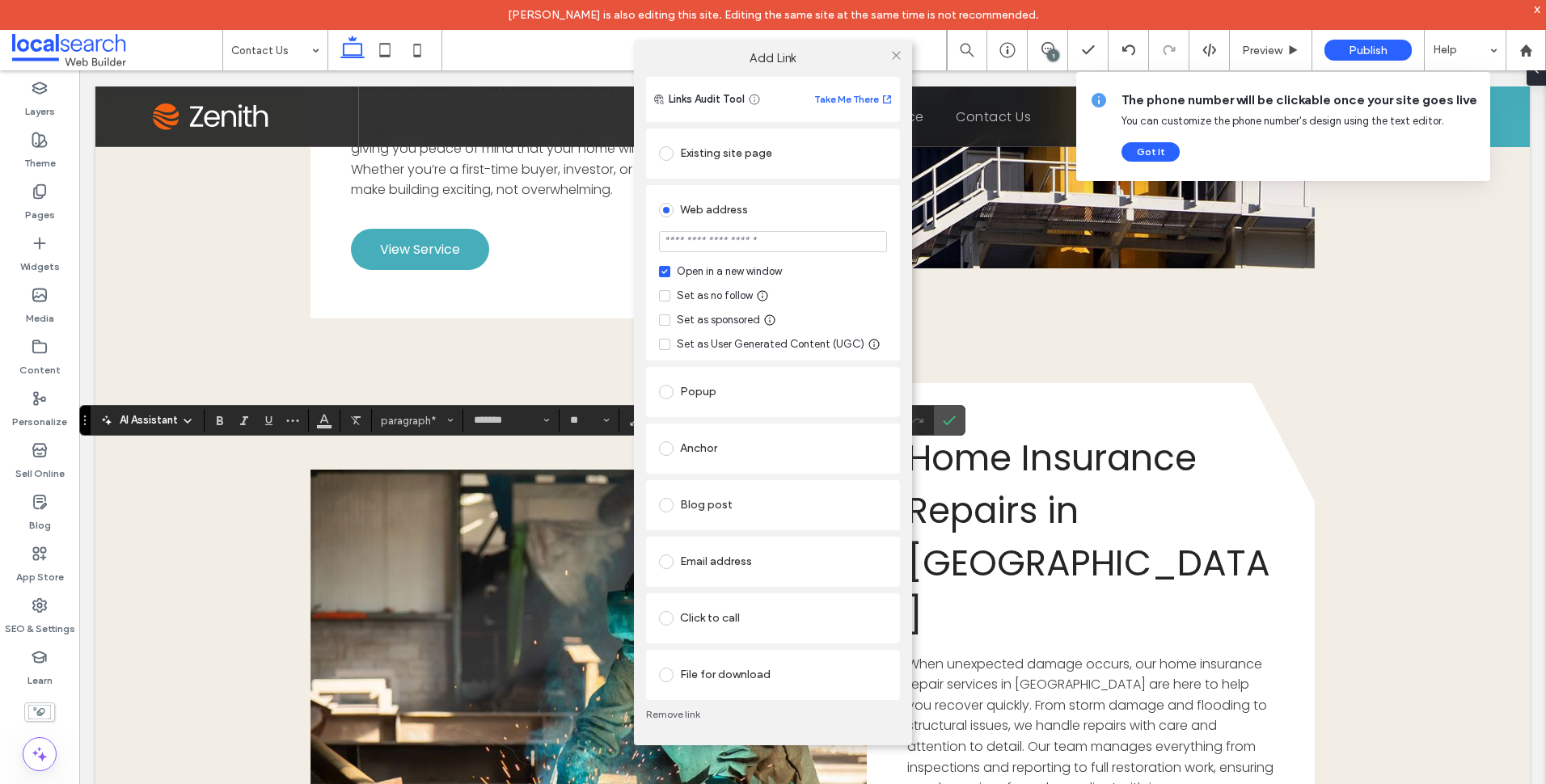
click at [730, 295] on div "Set as no follow" at bounding box center [715, 295] width 76 height 16
click at [768, 247] on input "url" at bounding box center [773, 242] width 228 height 21
paste input "**********"
type input "**********"
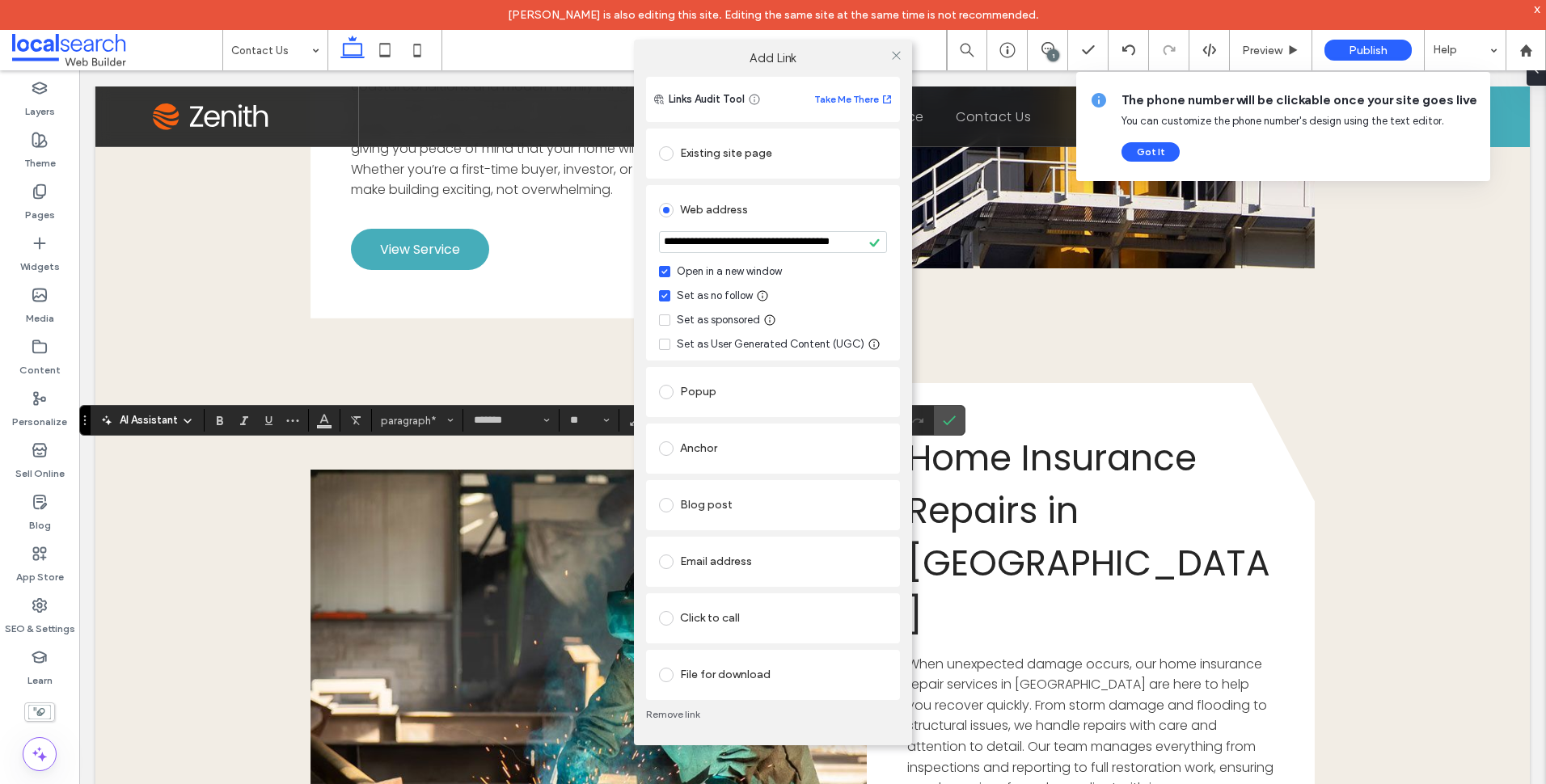
click at [898, 248] on div "**********" at bounding box center [773, 273] width 254 height 175
click at [892, 53] on icon at bounding box center [896, 55] width 12 height 12
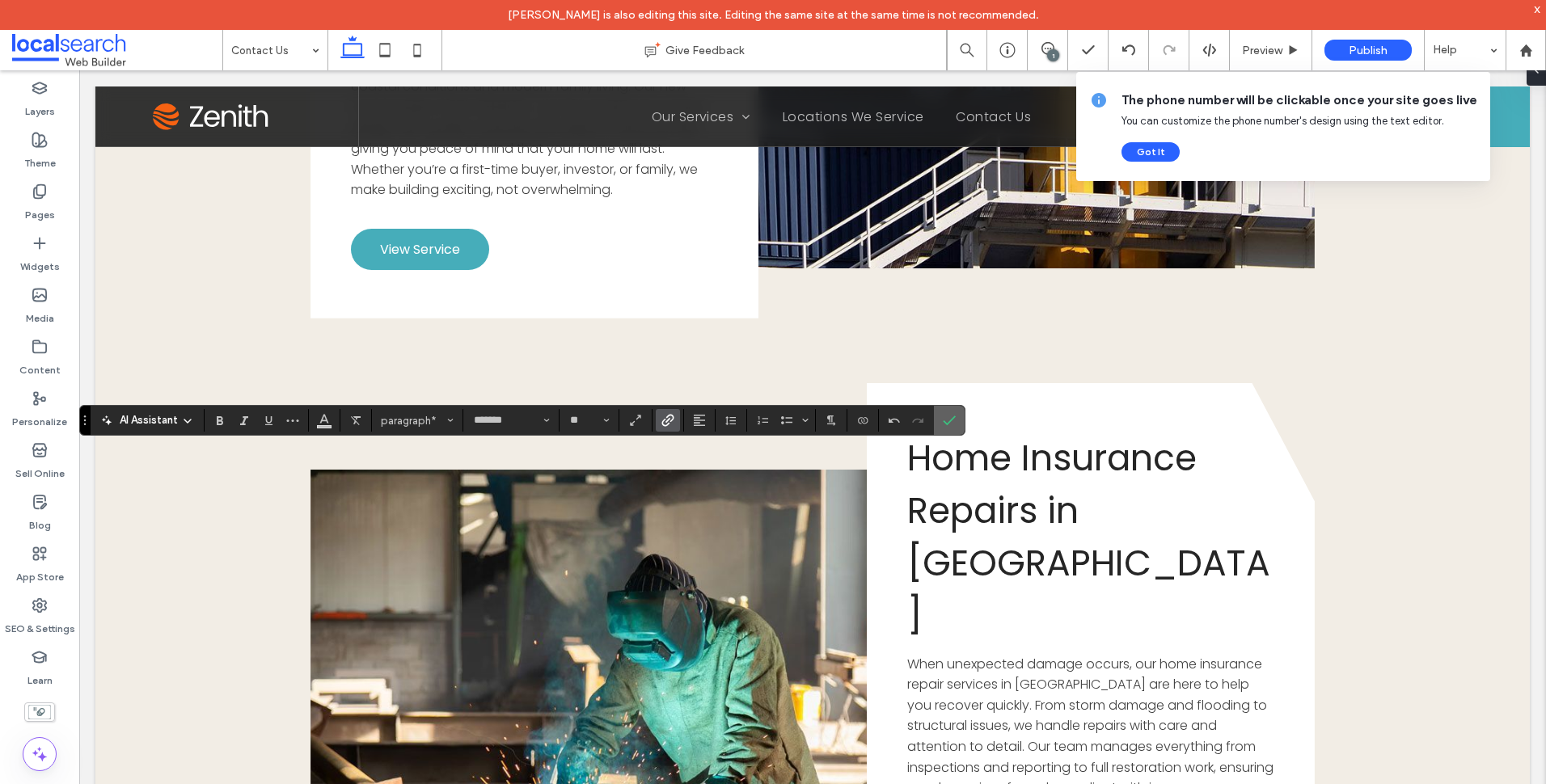
click at [943, 418] on icon "Confirm" at bounding box center [949, 420] width 13 height 13
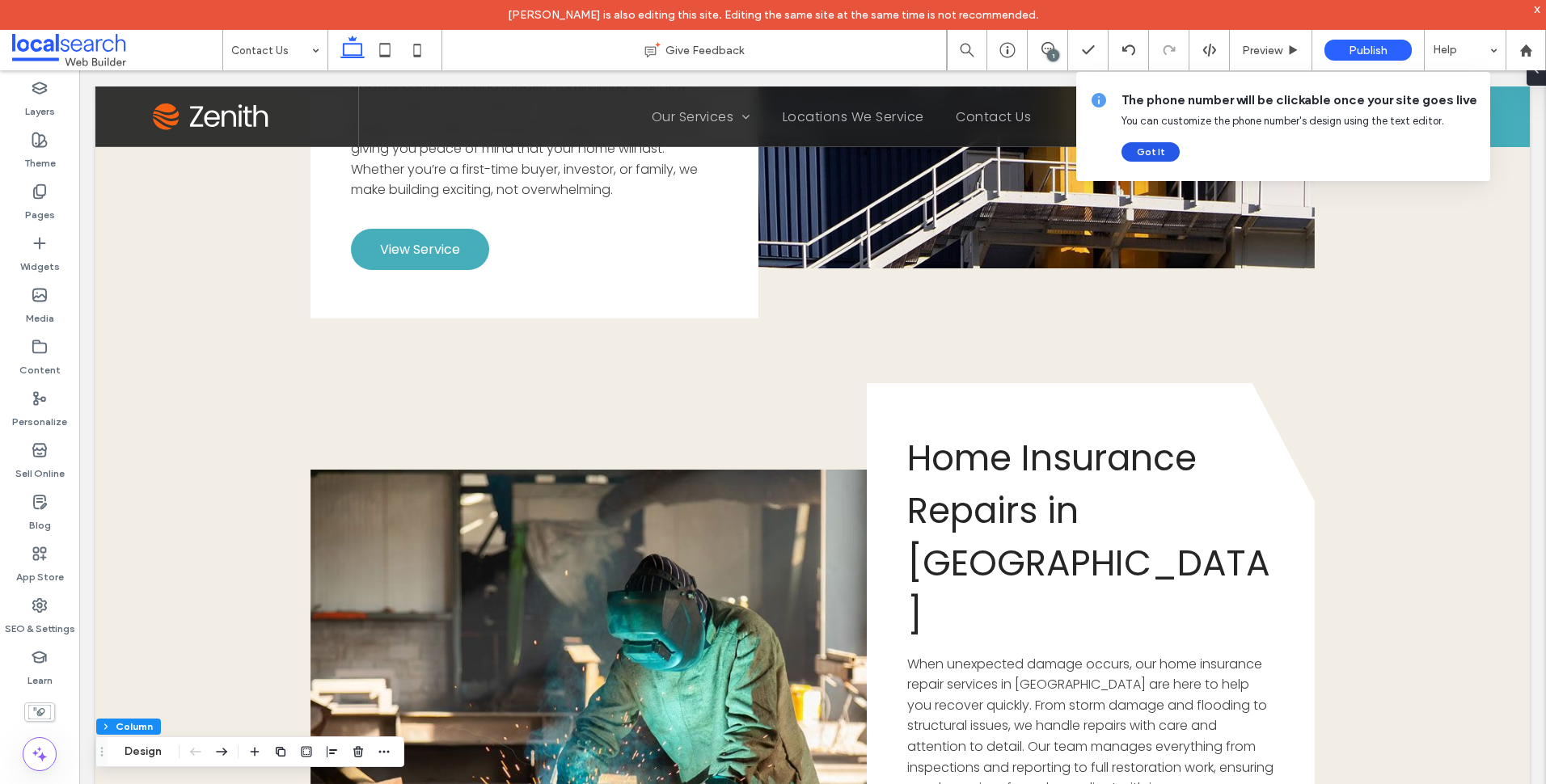
click at [1160, 149] on button "Got It" at bounding box center [1151, 152] width 58 height 19
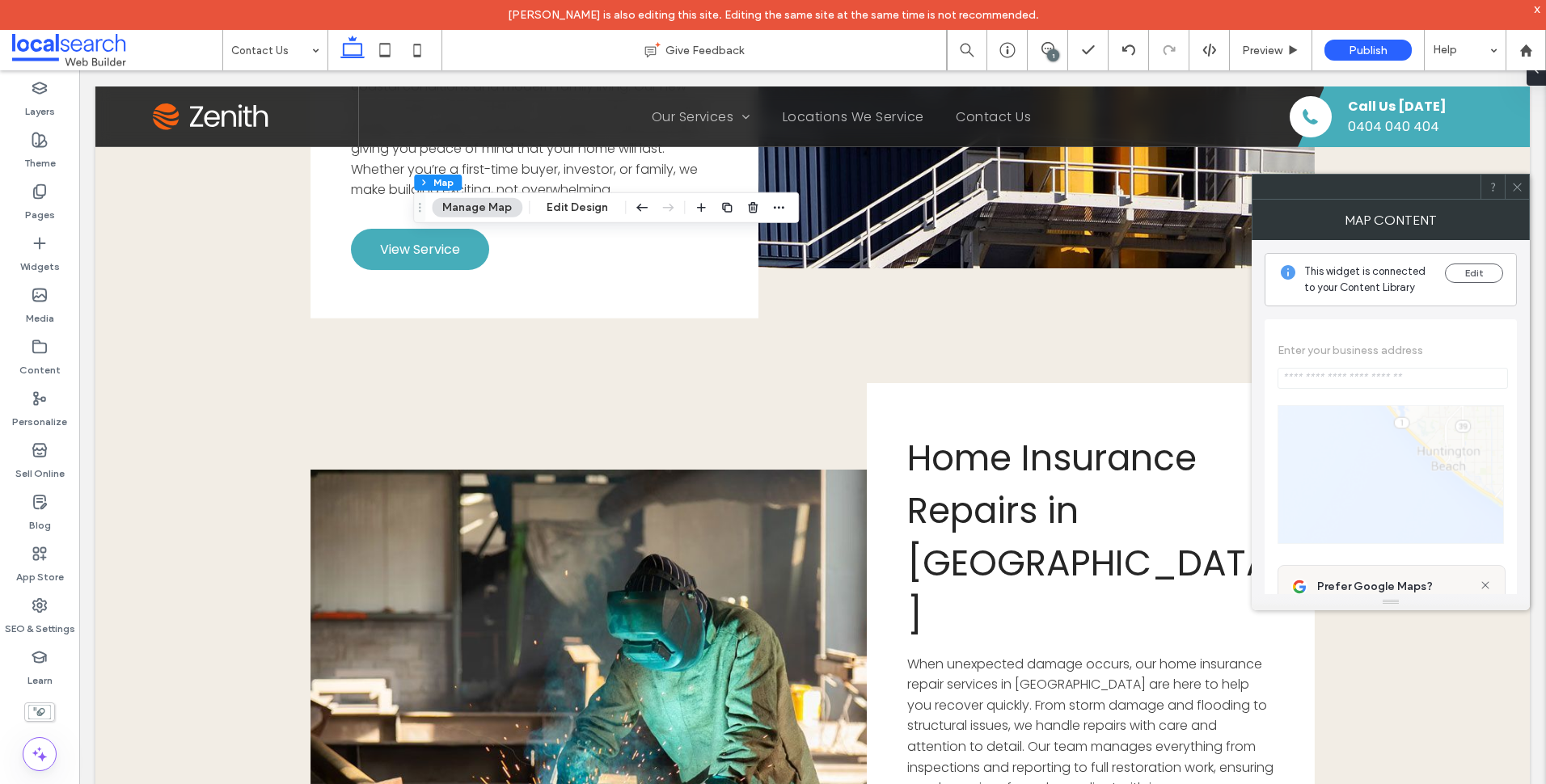
type input "**********"
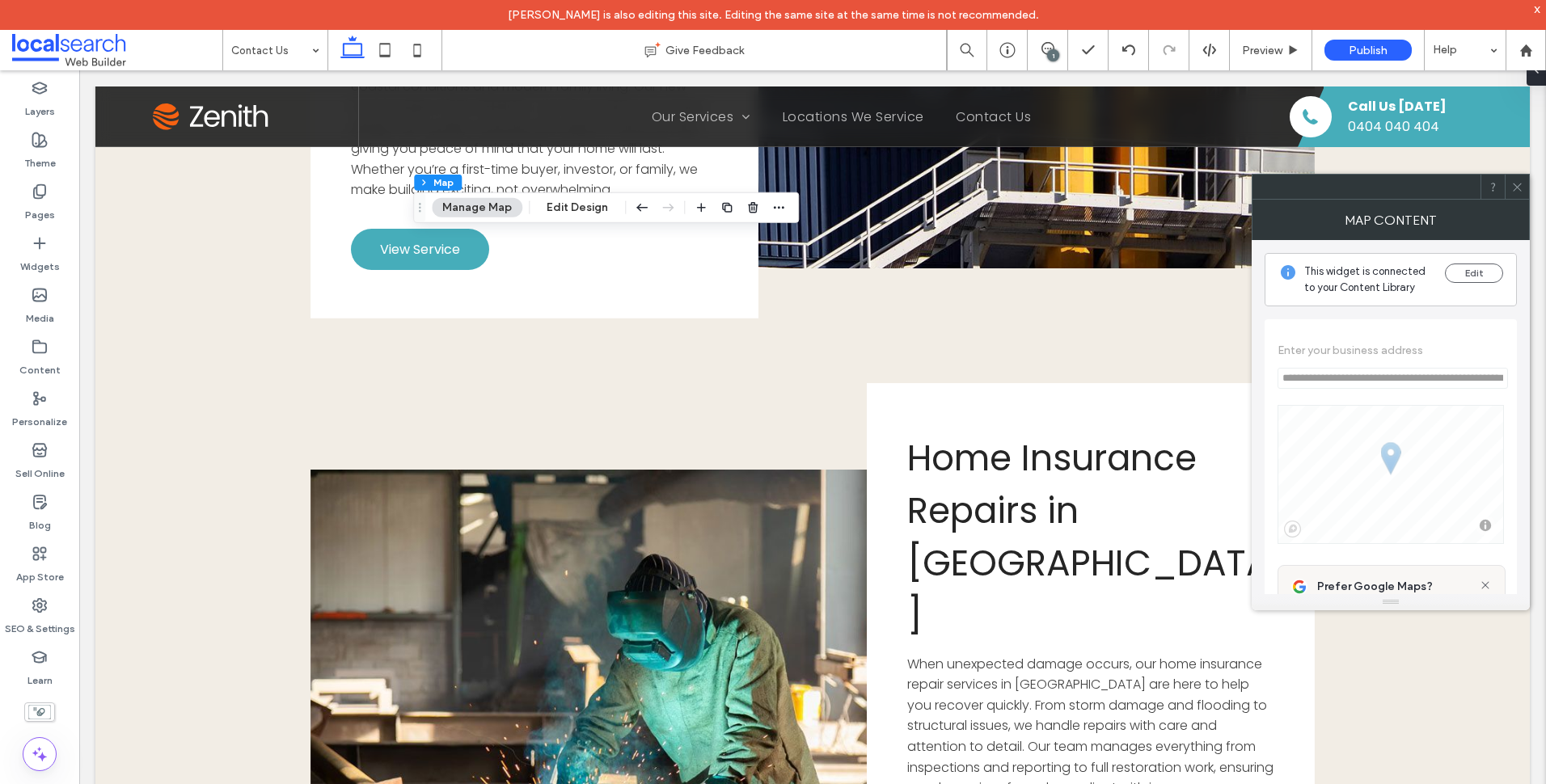
click at [1525, 188] on div at bounding box center [1517, 187] width 24 height 24
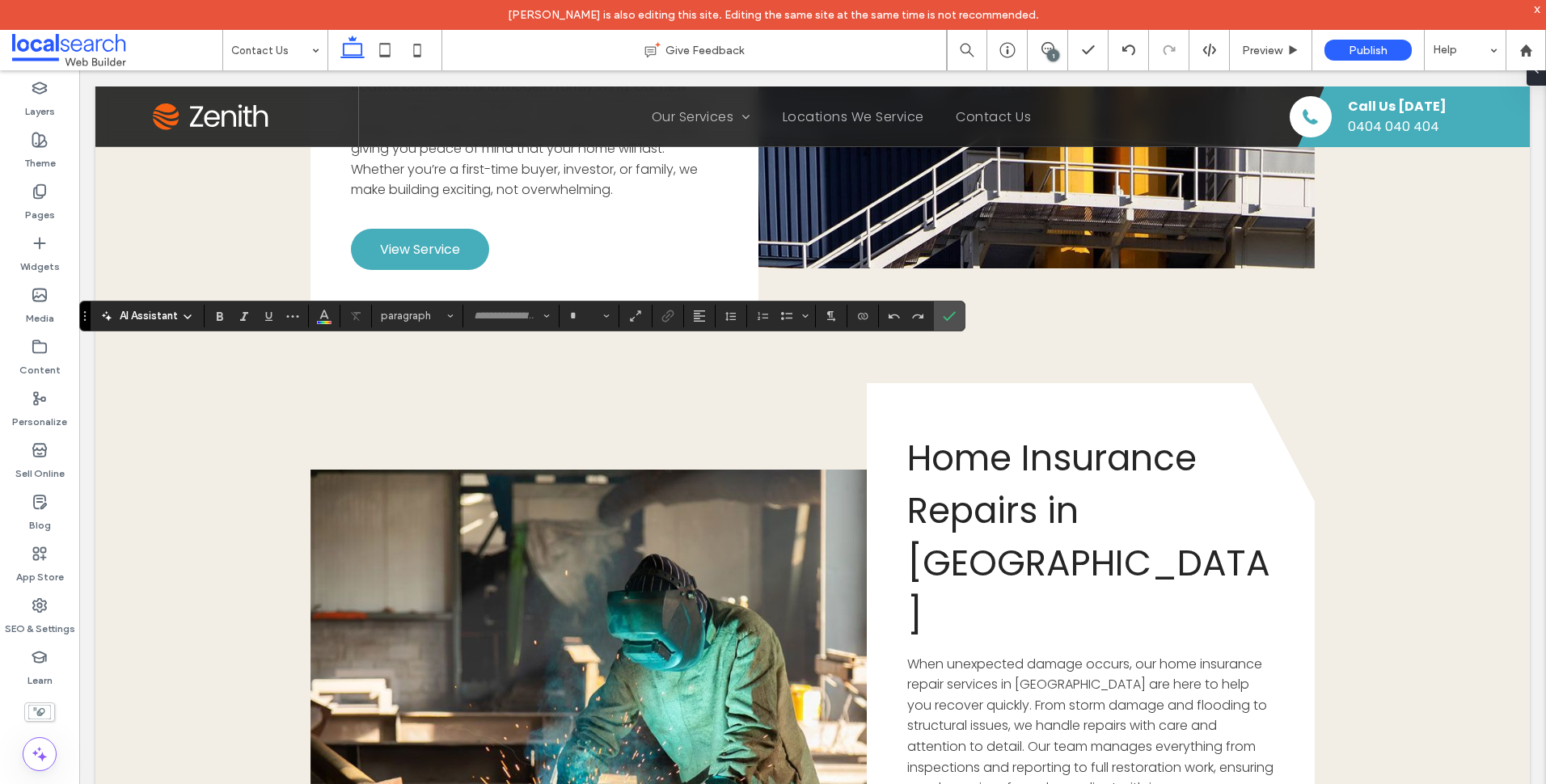
type input "*******"
type input "**"
click at [948, 323] on span "Confirm" at bounding box center [946, 316] width 7 height 29
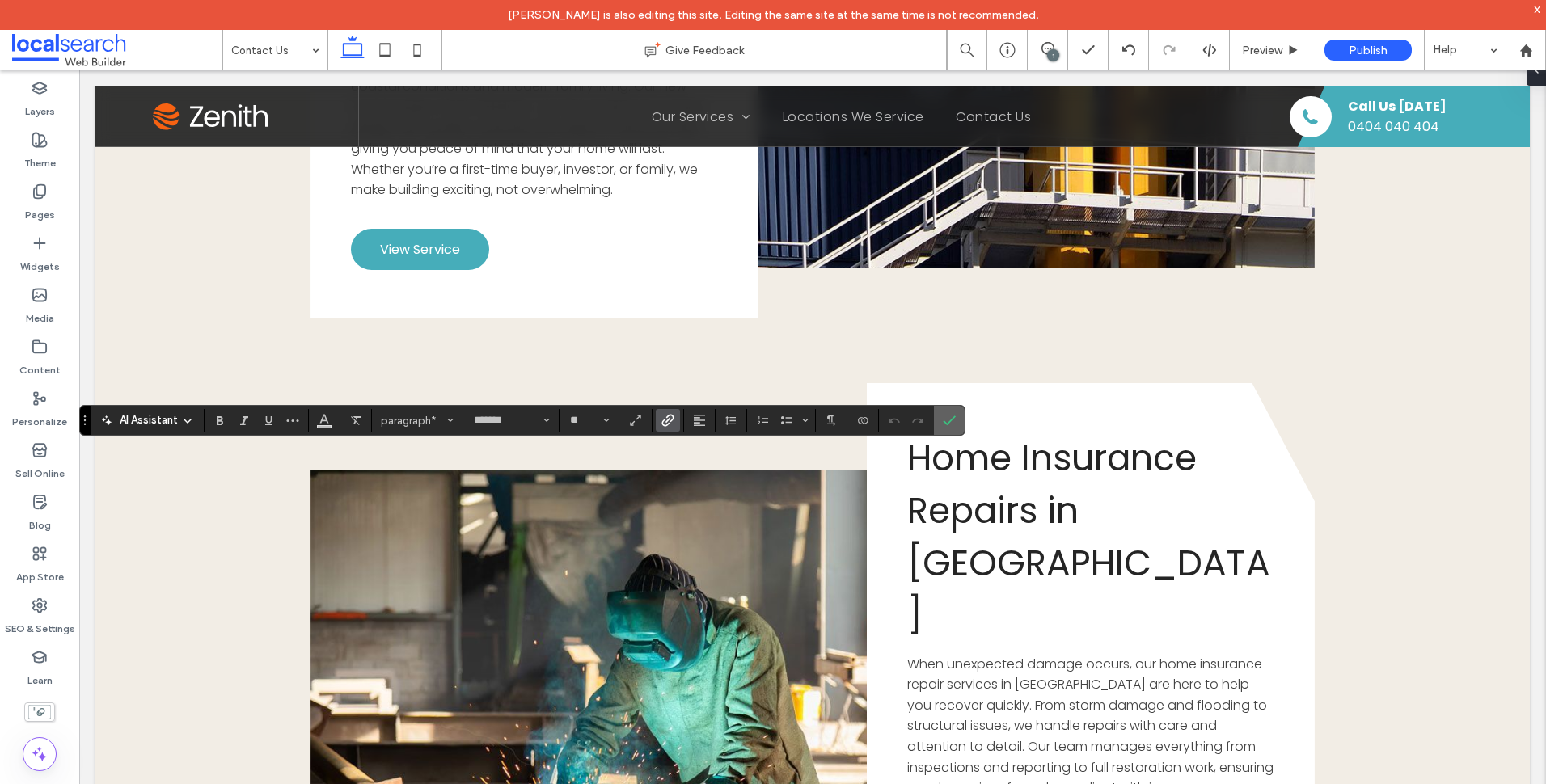
click at [949, 427] on icon "Confirm" at bounding box center [949, 420] width 13 height 13
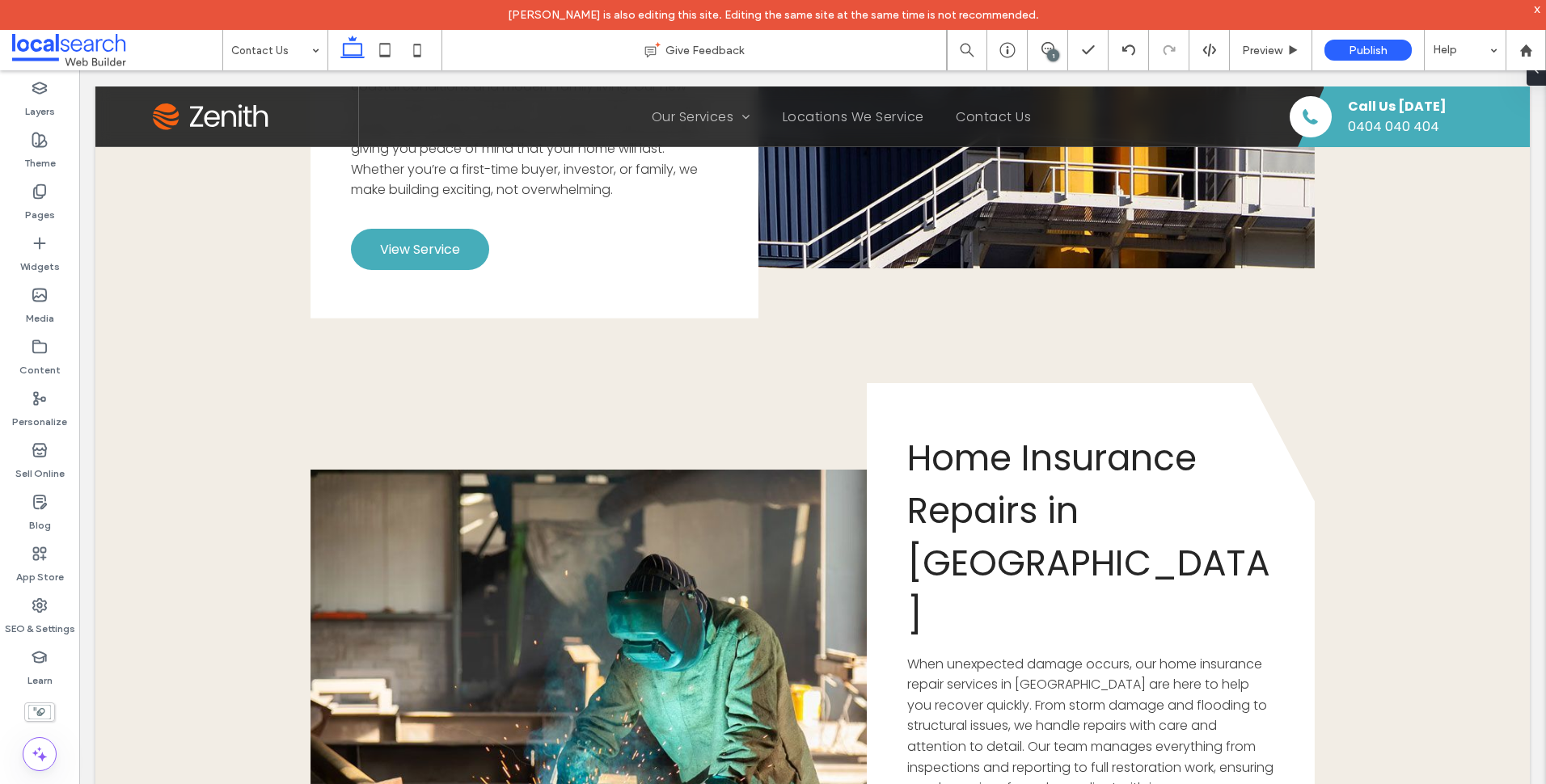
type input "*******"
type input "**"
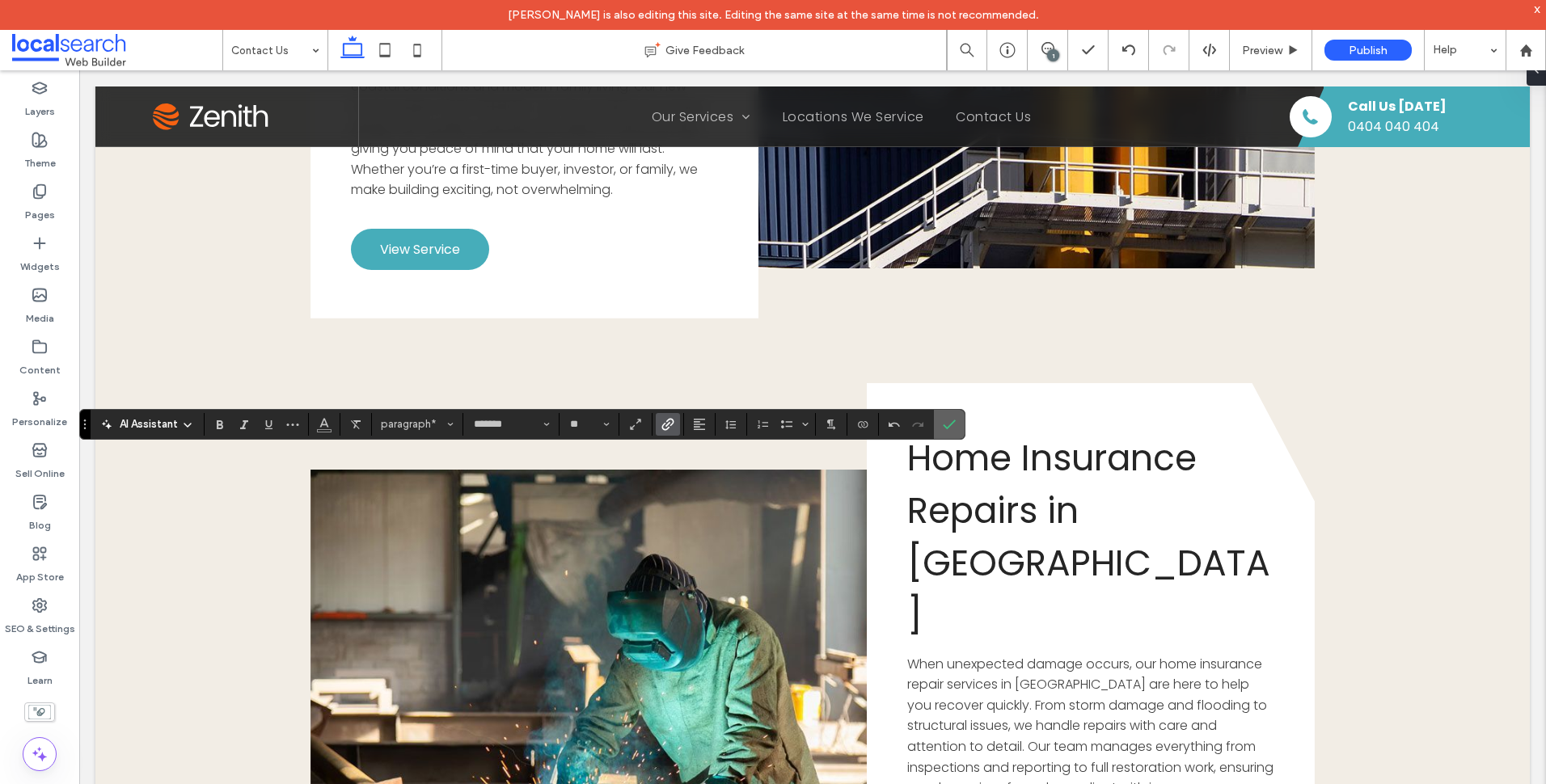
click at [956, 418] on label "Confirm" at bounding box center [949, 424] width 24 height 29
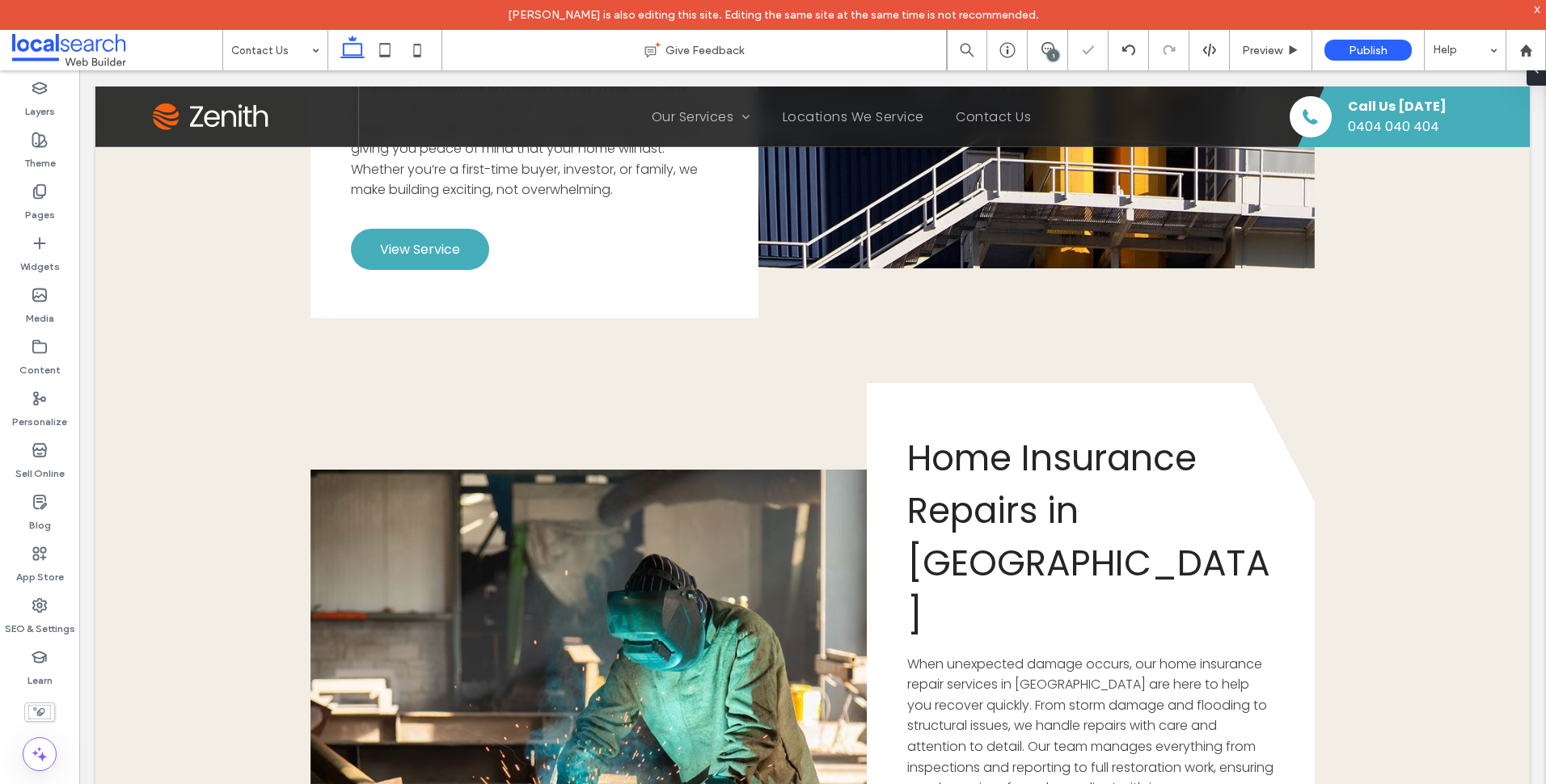
type input "*******"
type input "**"
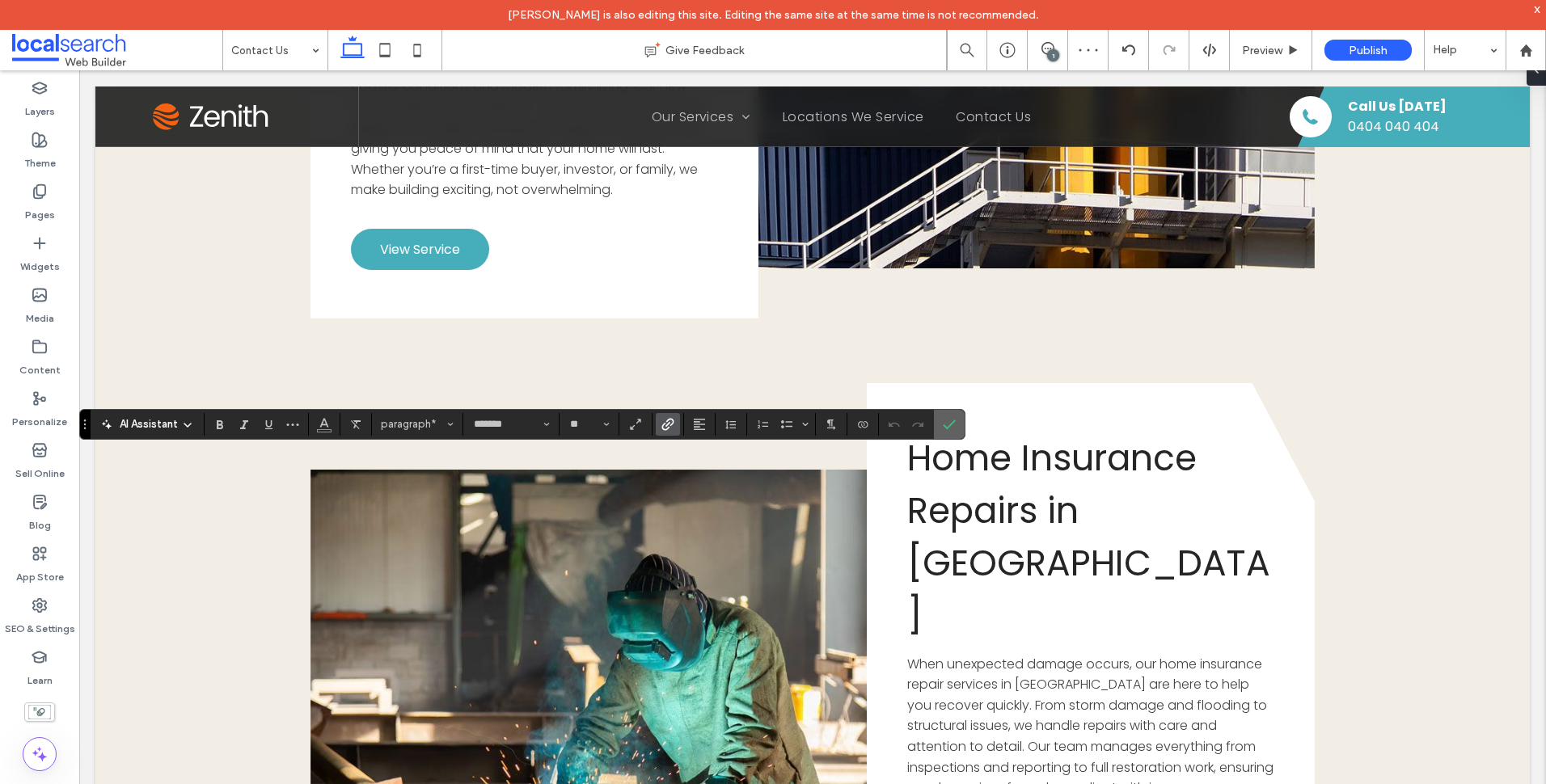
click at [950, 422] on icon "Confirm" at bounding box center [949, 424] width 13 height 13
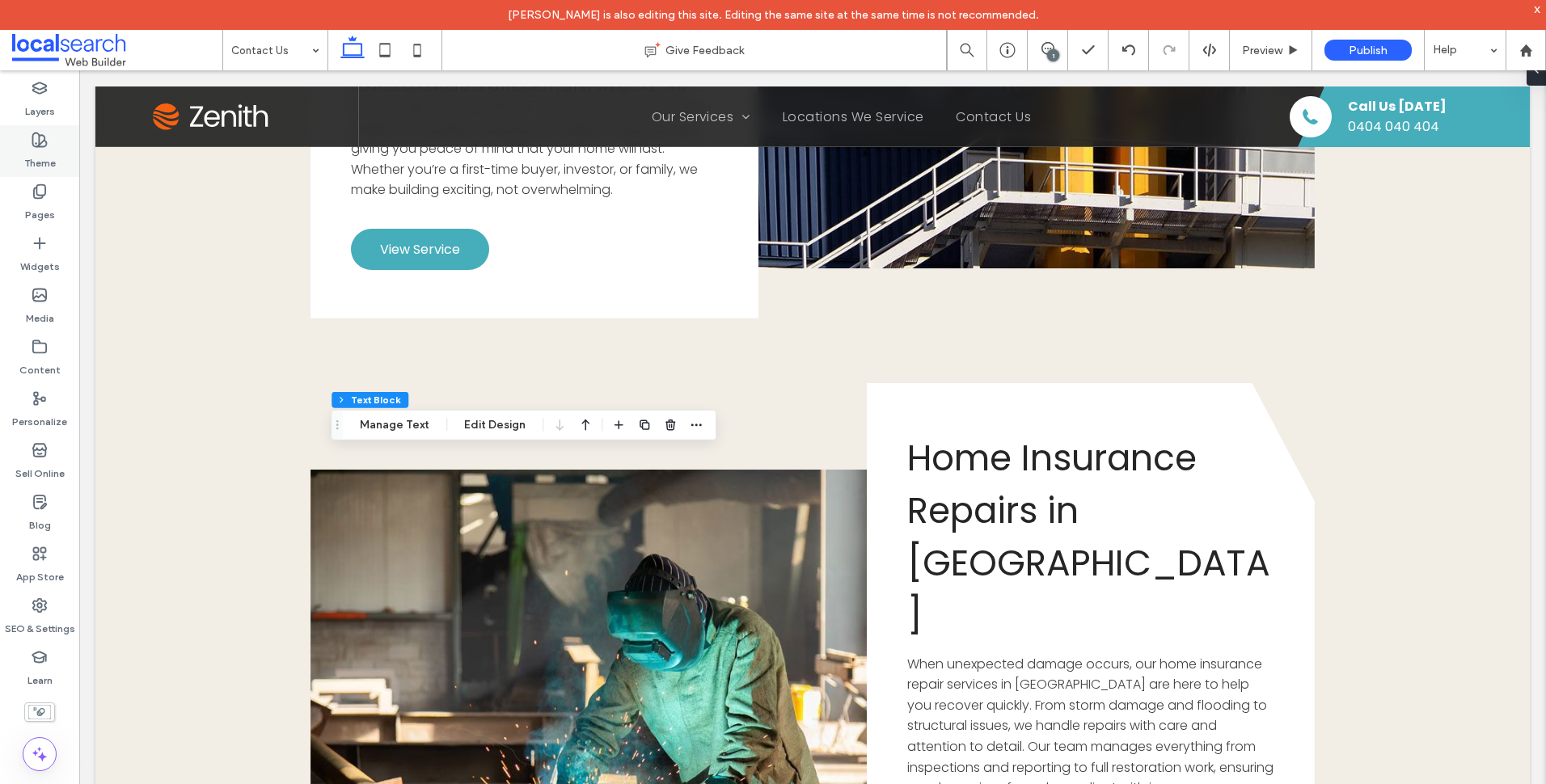
click at [63, 144] on div "Theme" at bounding box center [40, 151] width 80 height 52
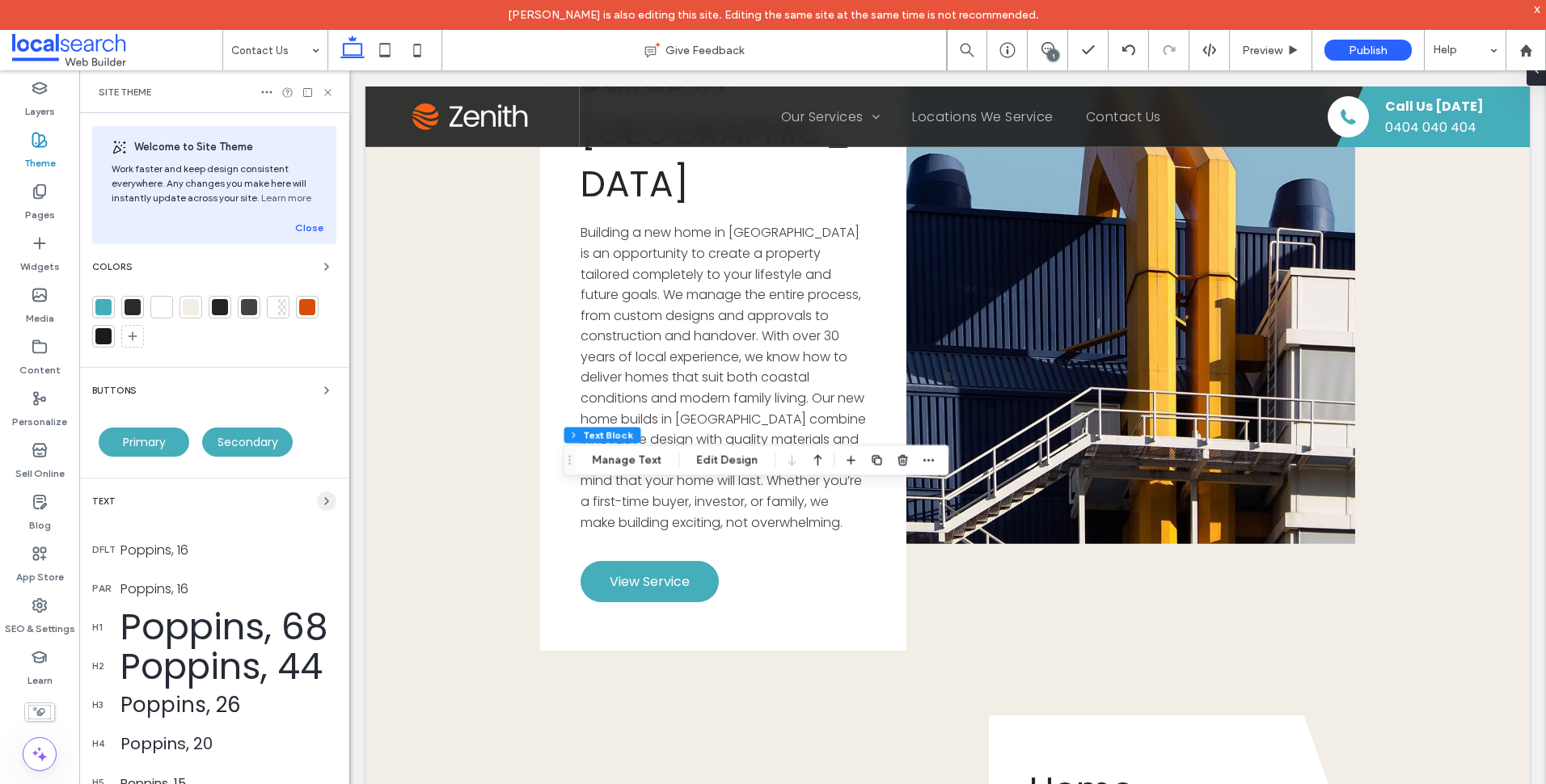
click at [320, 502] on icon "button" at bounding box center [326, 501] width 13 height 13
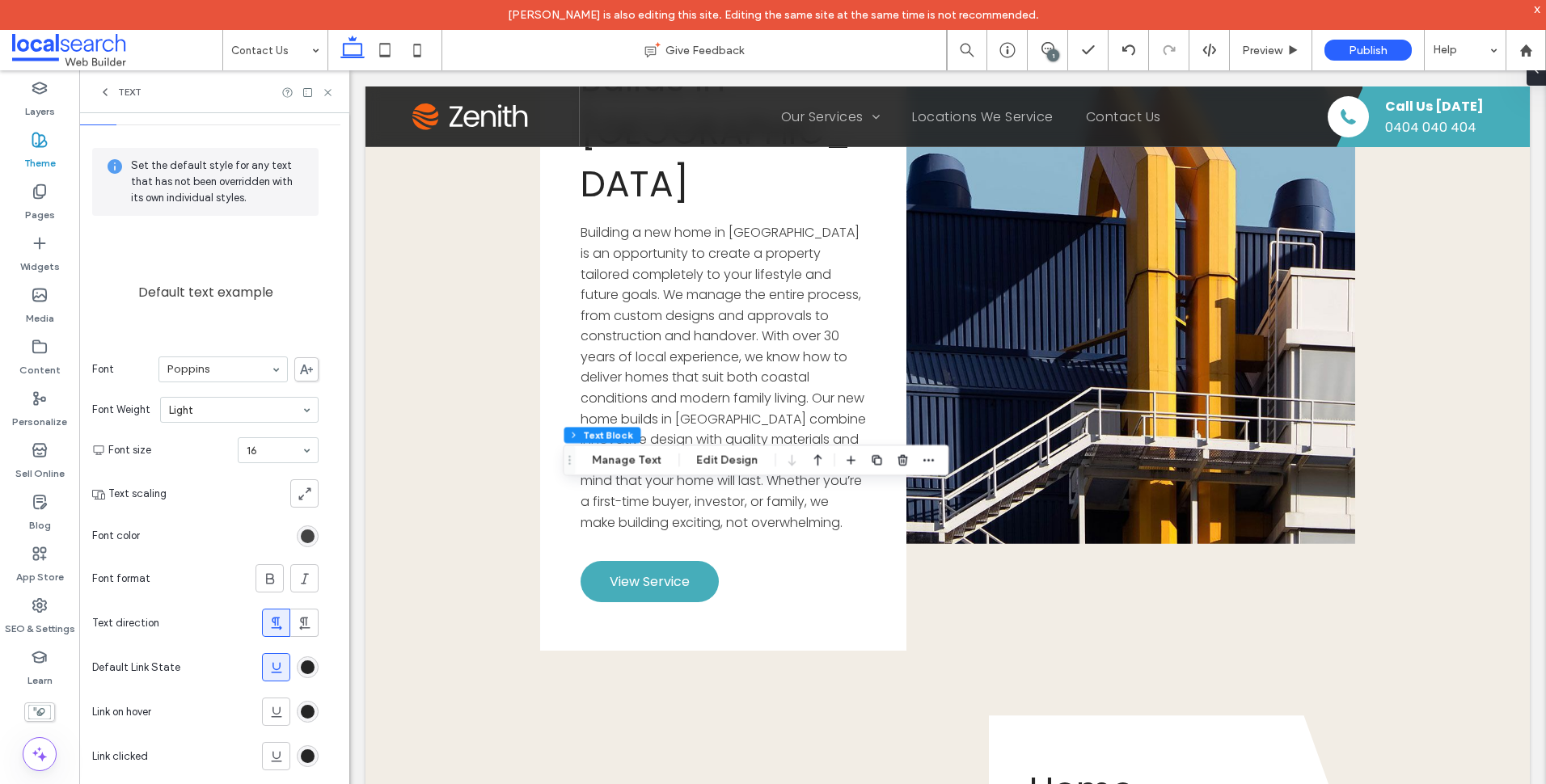
scroll to position [64, 0]
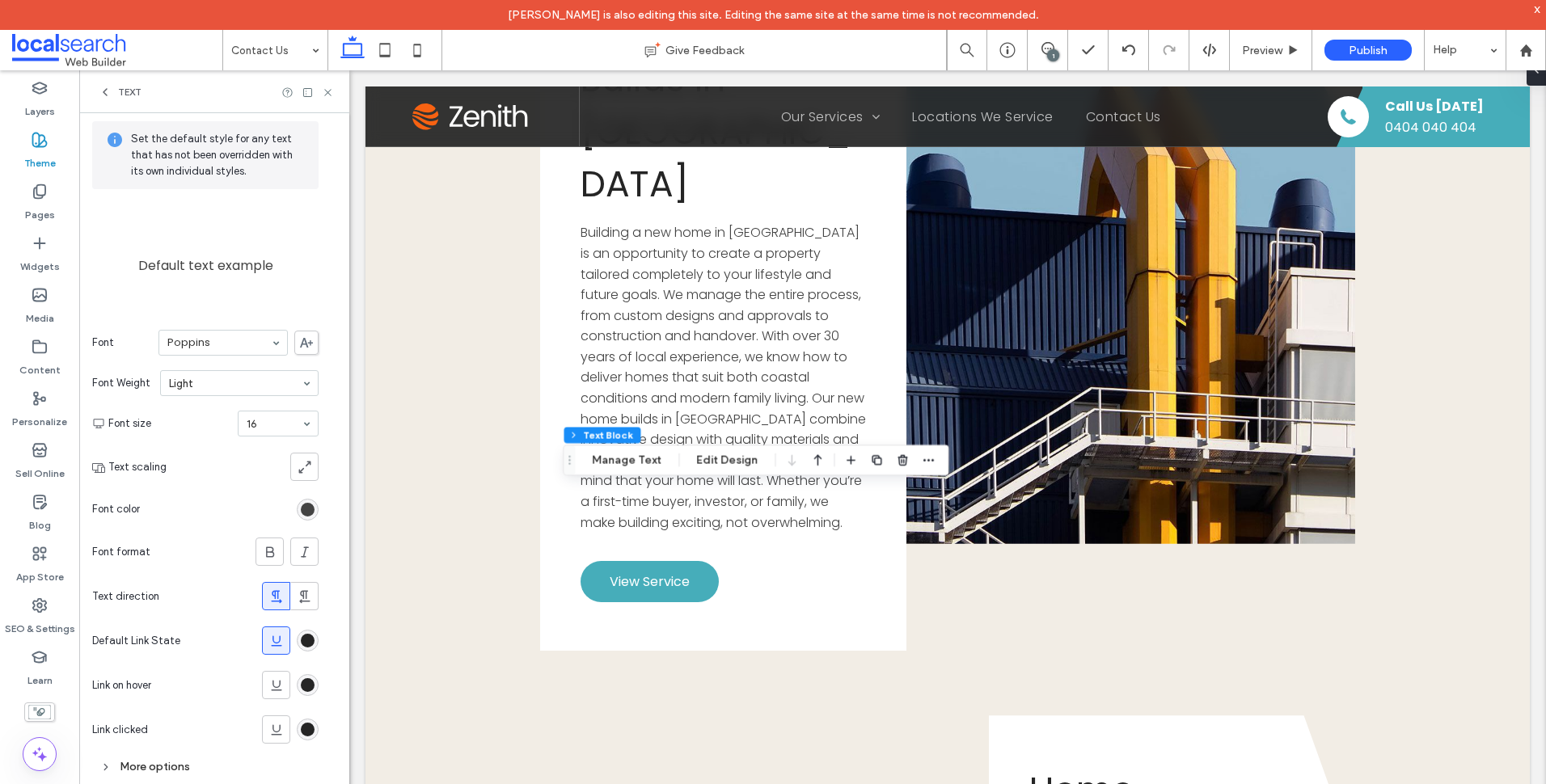
click at [331, 85] on div "Text" at bounding box center [214, 92] width 270 height 43
click at [329, 93] on icon at bounding box center [327, 93] width 12 height 12
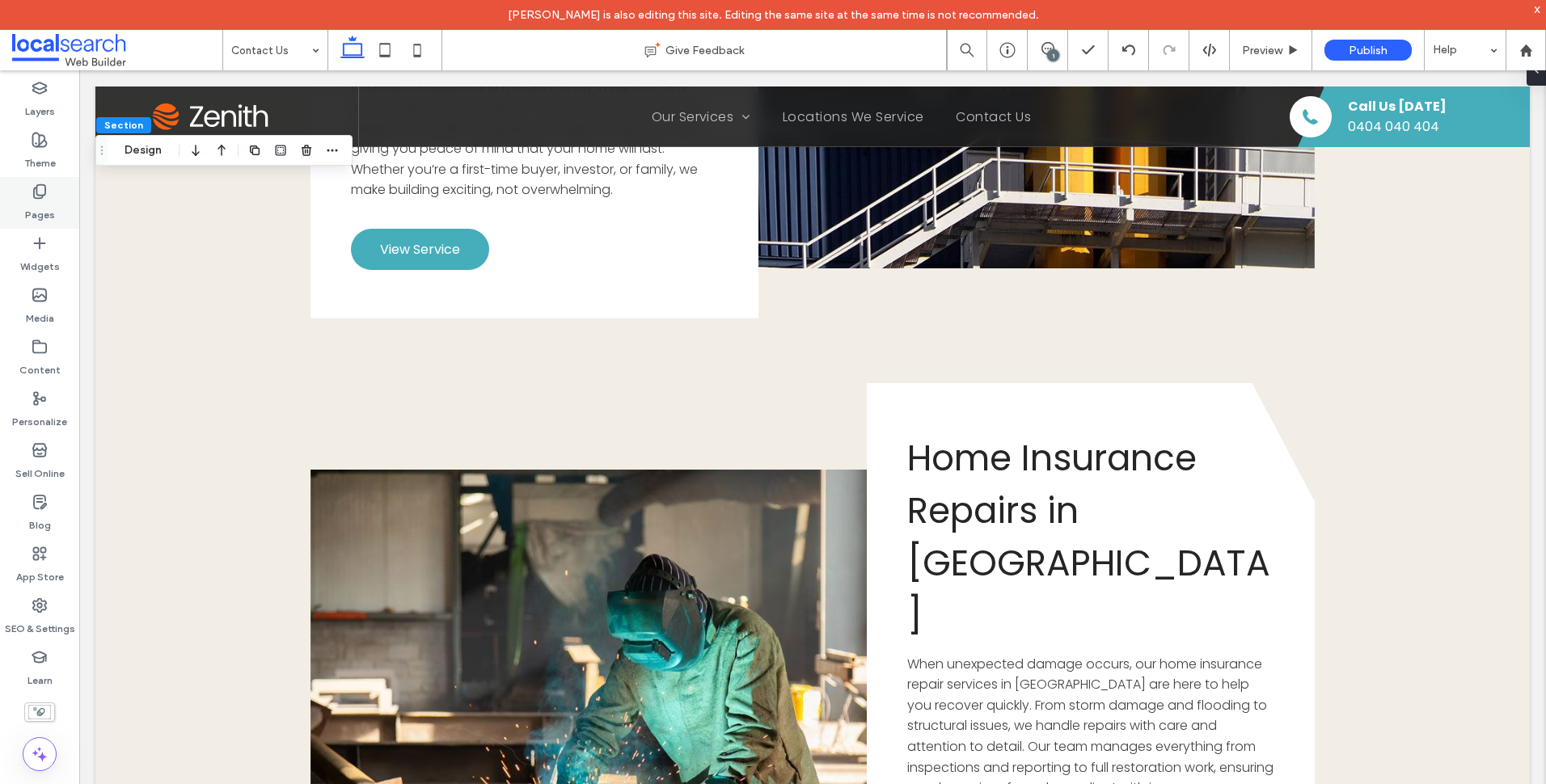
click at [42, 205] on label "Pages" at bounding box center [40, 211] width 30 height 23
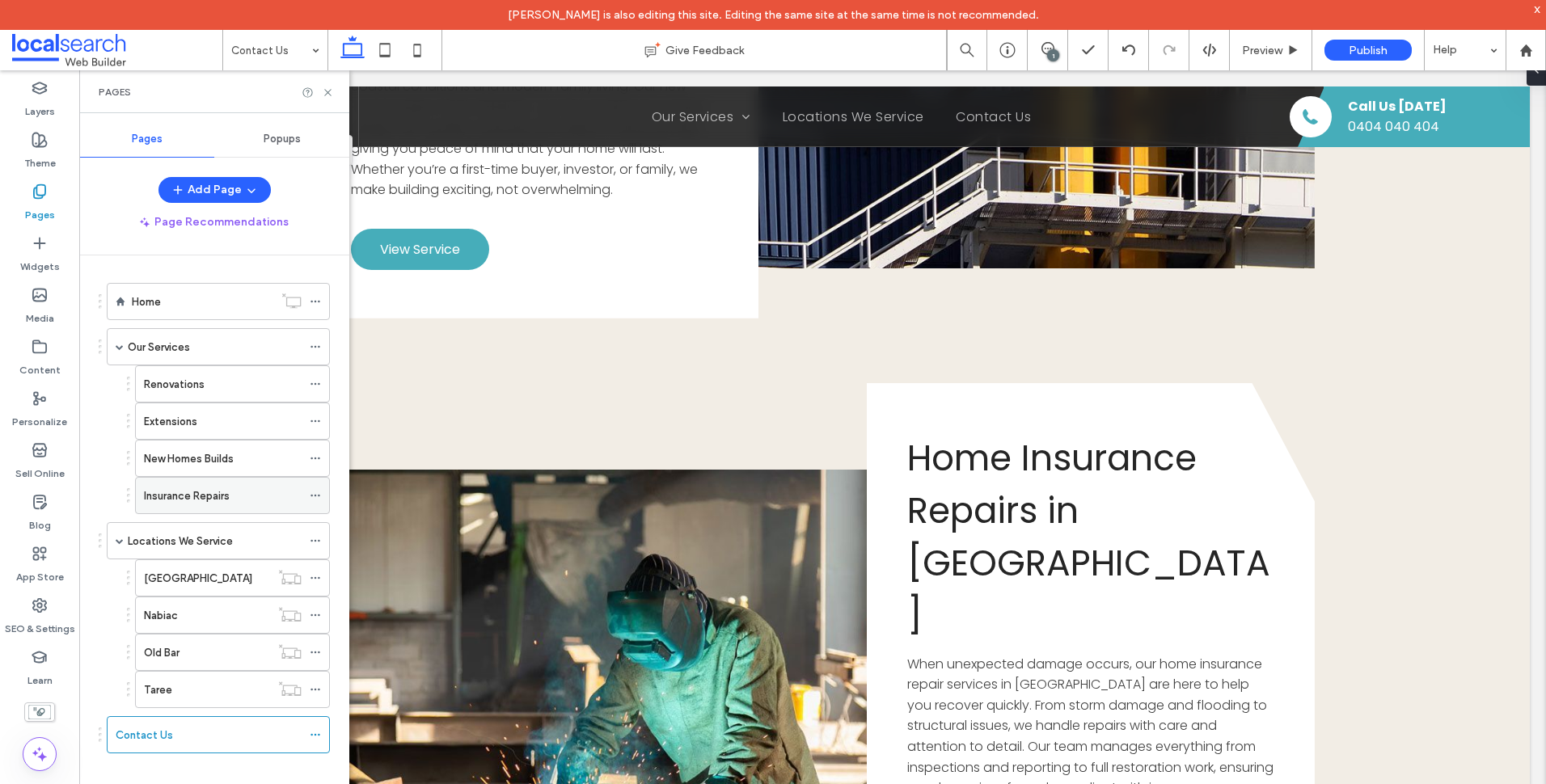
click at [248, 488] on div "Insurance Repairs" at bounding box center [222, 495] width 158 height 17
click at [330, 93] on icon at bounding box center [327, 93] width 12 height 12
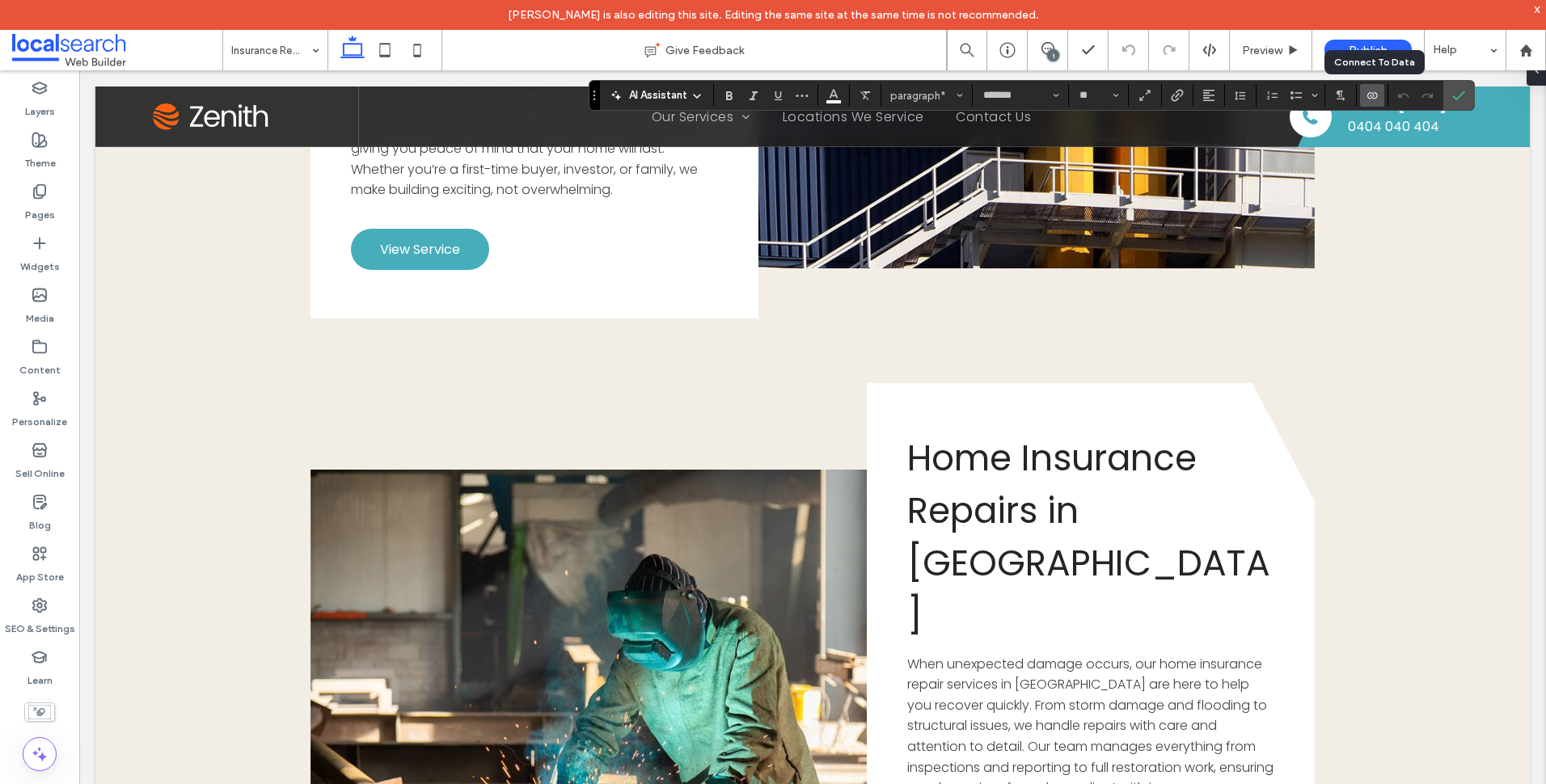
click at [1375, 100] on icon "Connect To Data" at bounding box center [1372, 96] width 13 height 13
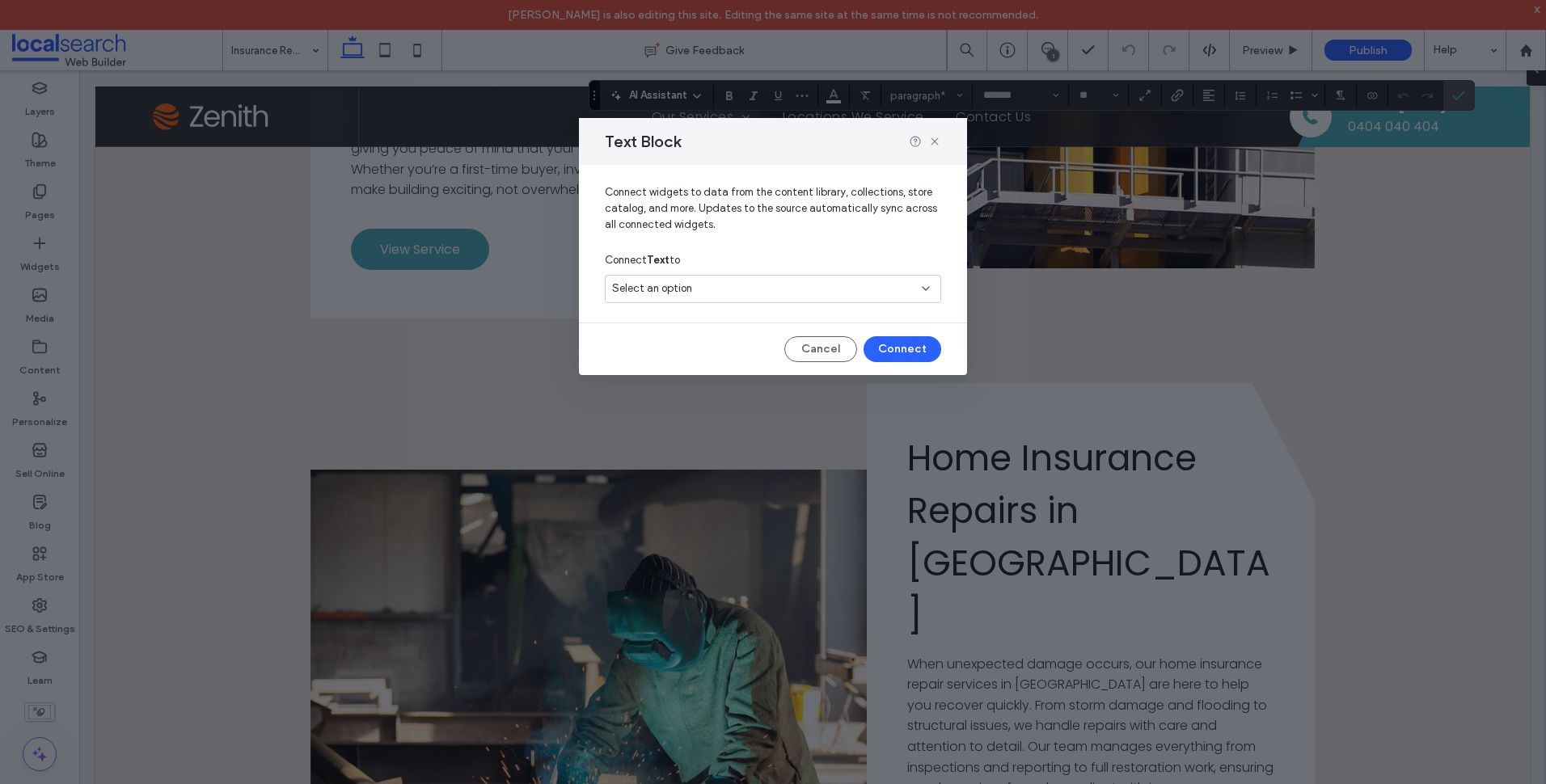
click at [778, 295] on div "Select an option" at bounding box center [763, 289] width 302 height 16
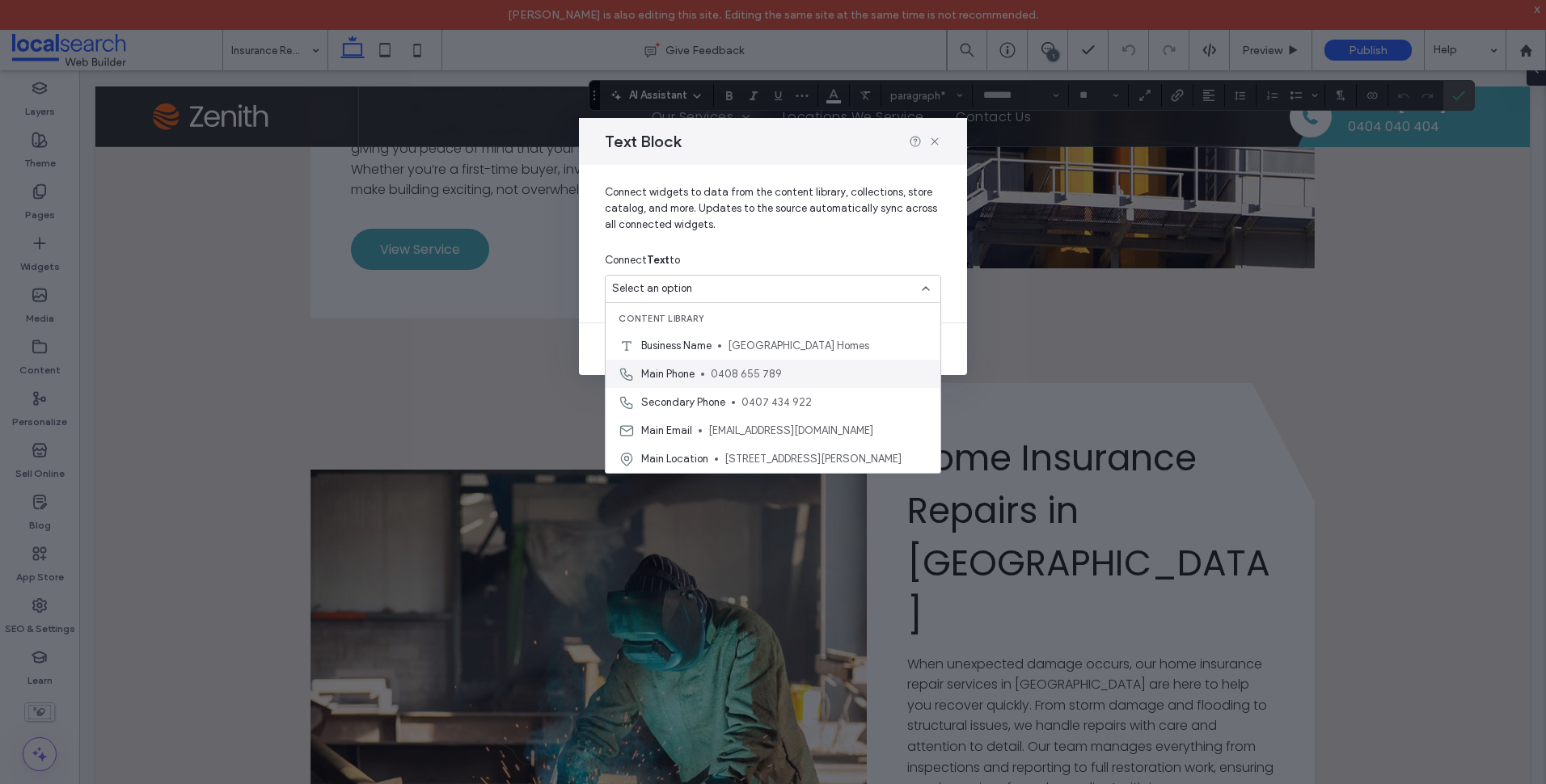
click at [735, 374] on span "0408 655 789" at bounding box center [818, 374] width 217 height 16
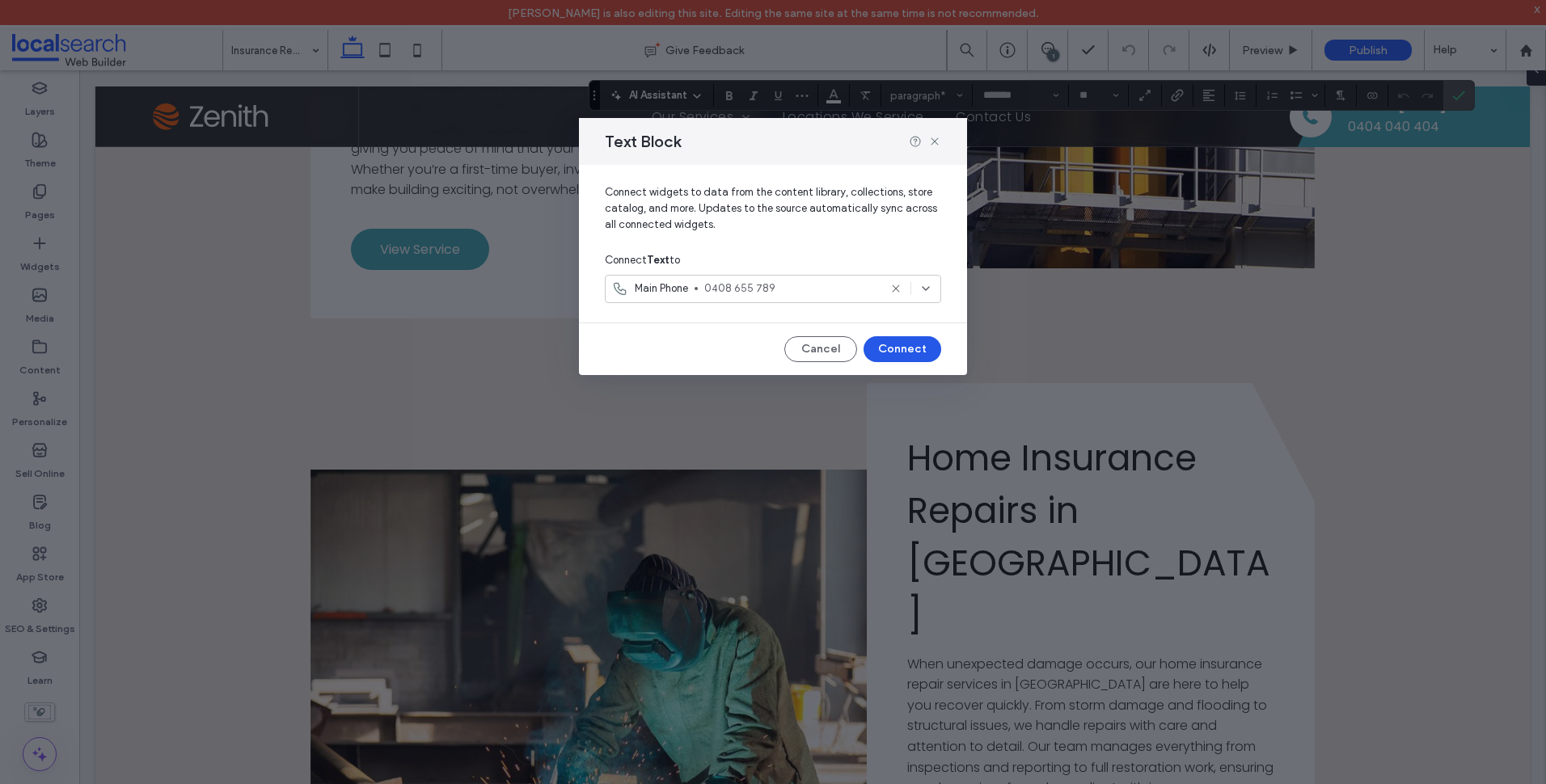
click at [914, 342] on button "Connect" at bounding box center [902, 349] width 78 height 26
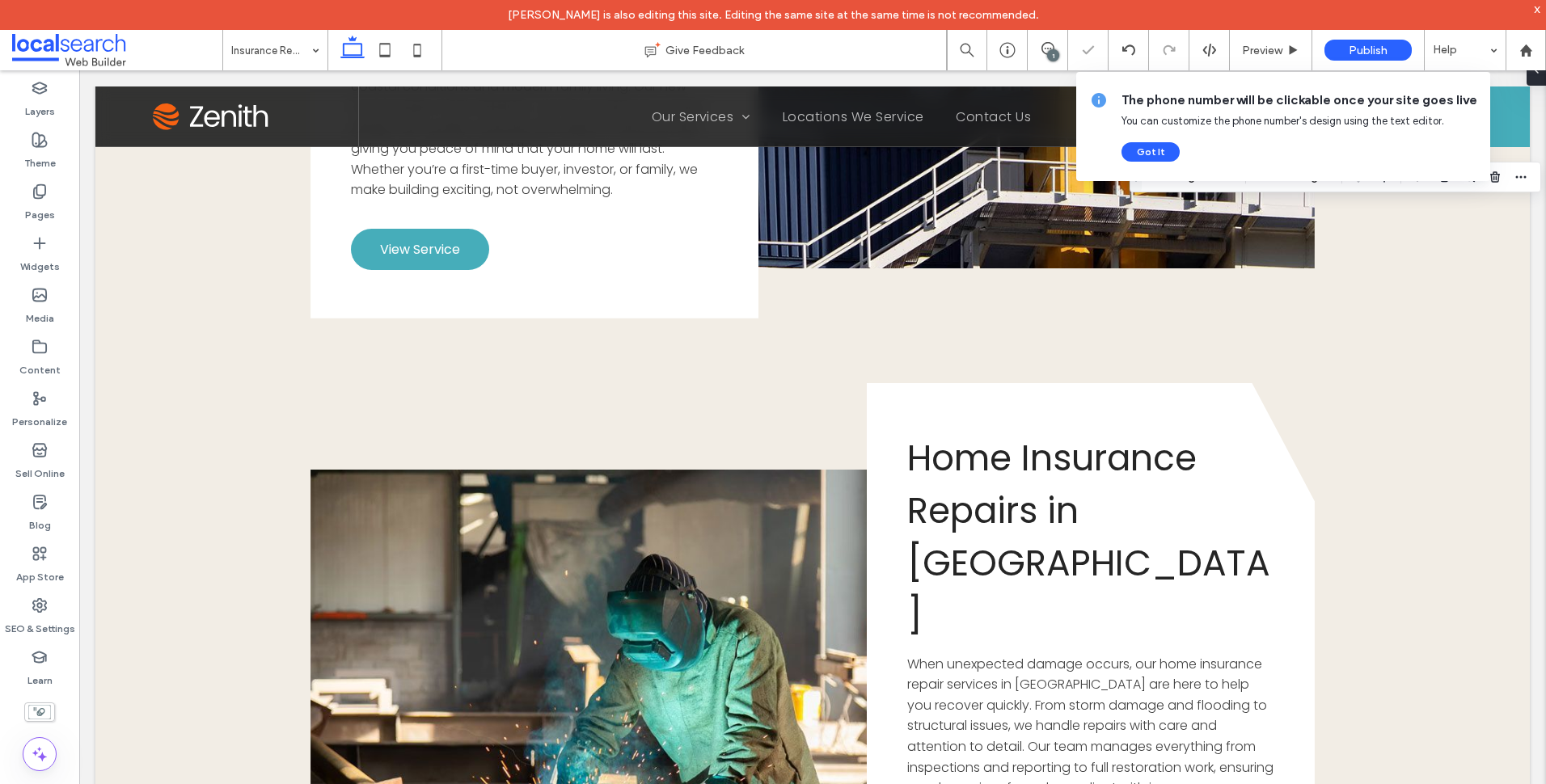
click at [1172, 139] on div "The phone number will be clickable once your site goes live You can customize t…" at bounding box center [1299, 127] width 356 height 71
click at [1157, 150] on button "Got It" at bounding box center [1151, 152] width 58 height 19
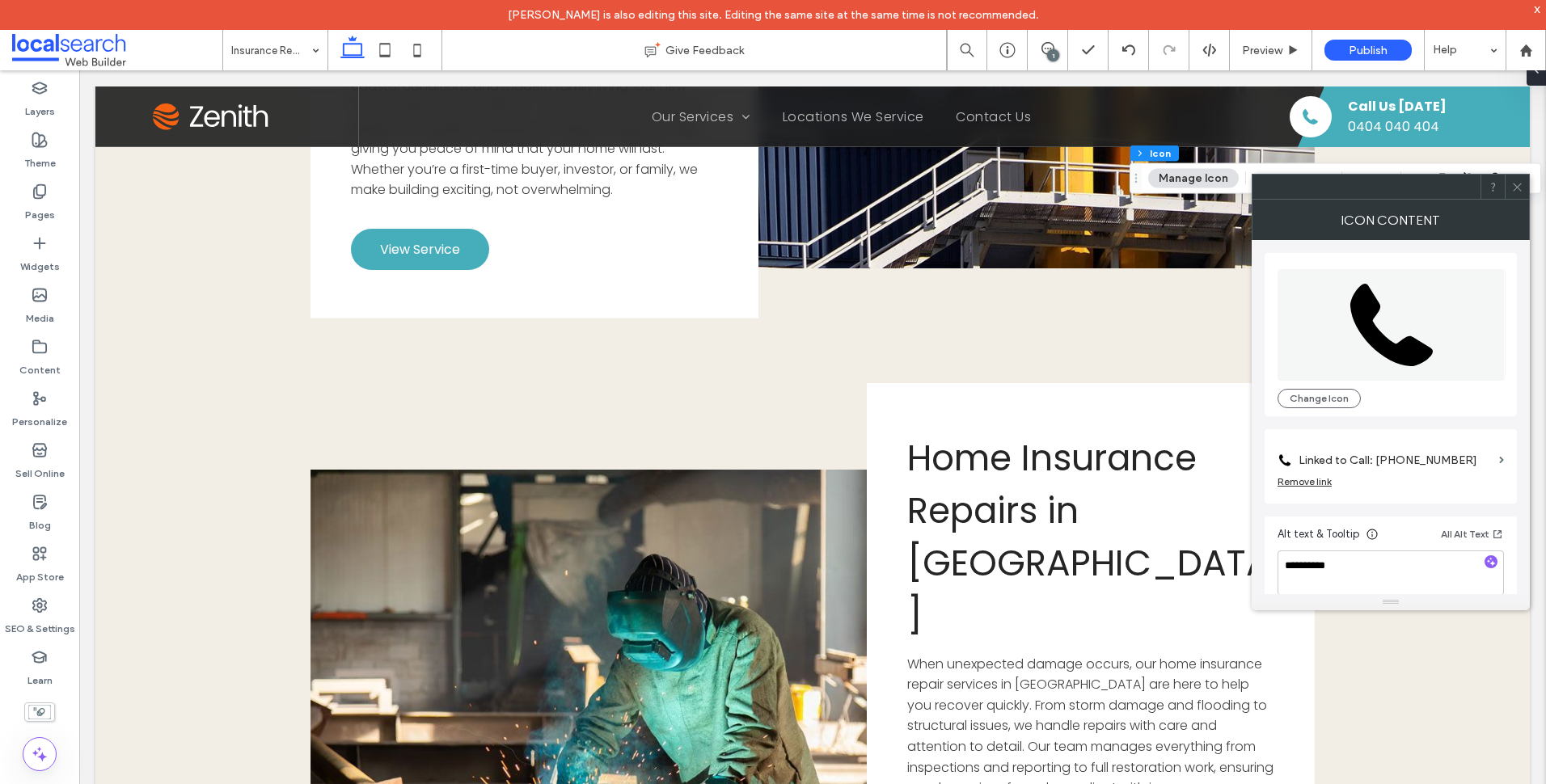
click at [1425, 461] on label "Linked to Call: 0404 040 404" at bounding box center [1395, 460] width 194 height 30
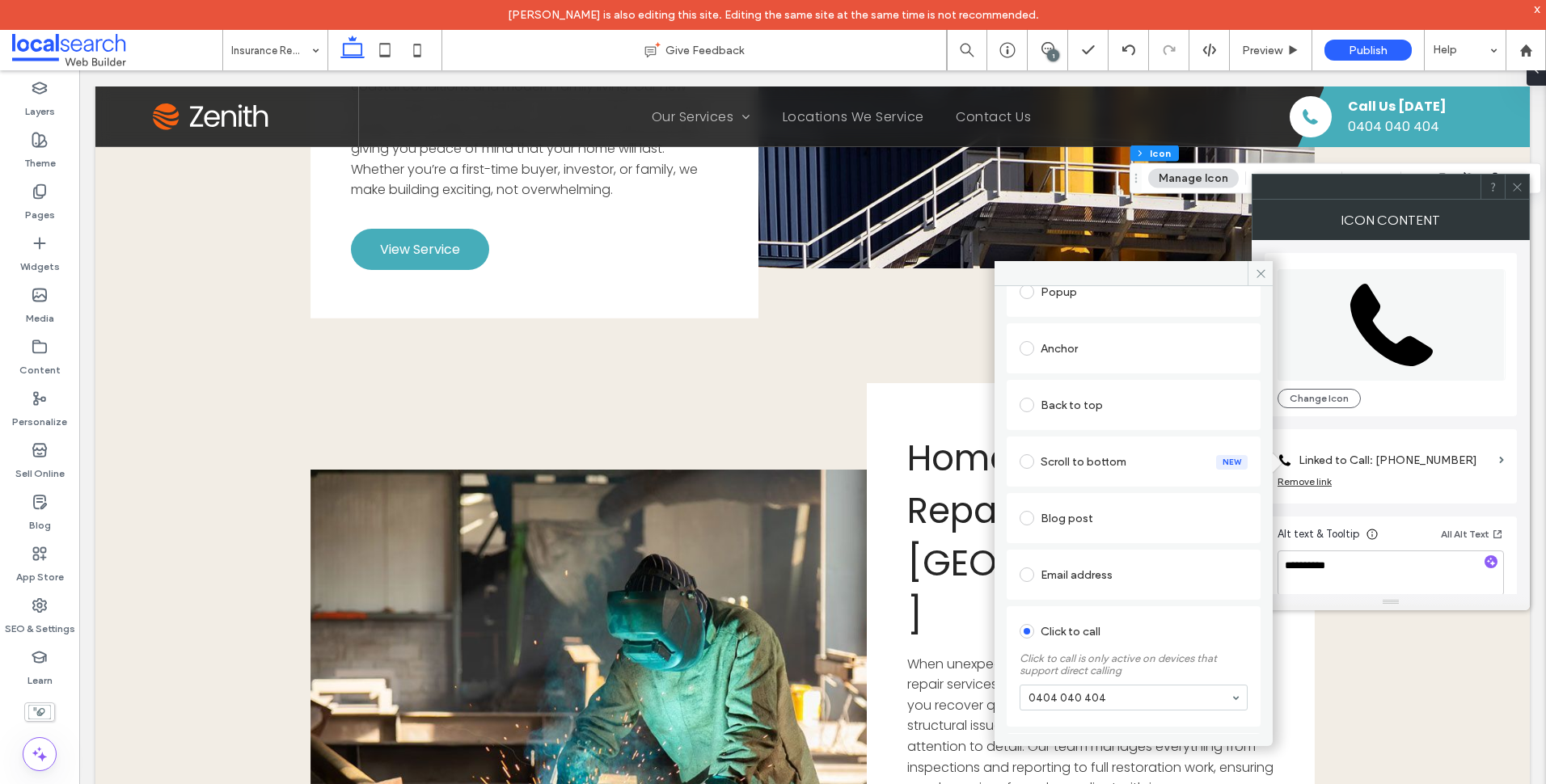
scroll to position [243, 0]
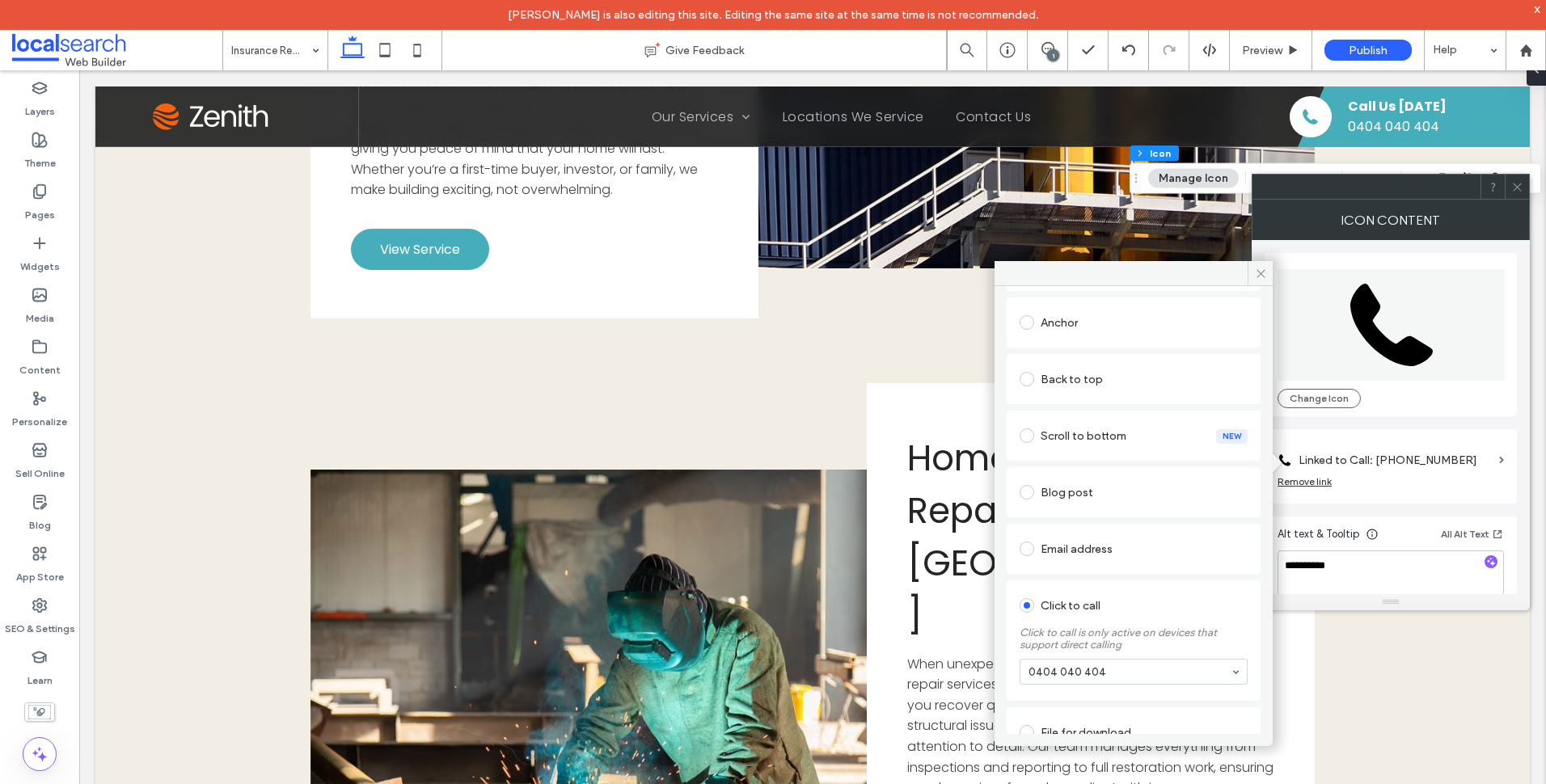
click at [1514, 186] on icon at bounding box center [1517, 187] width 12 height 12
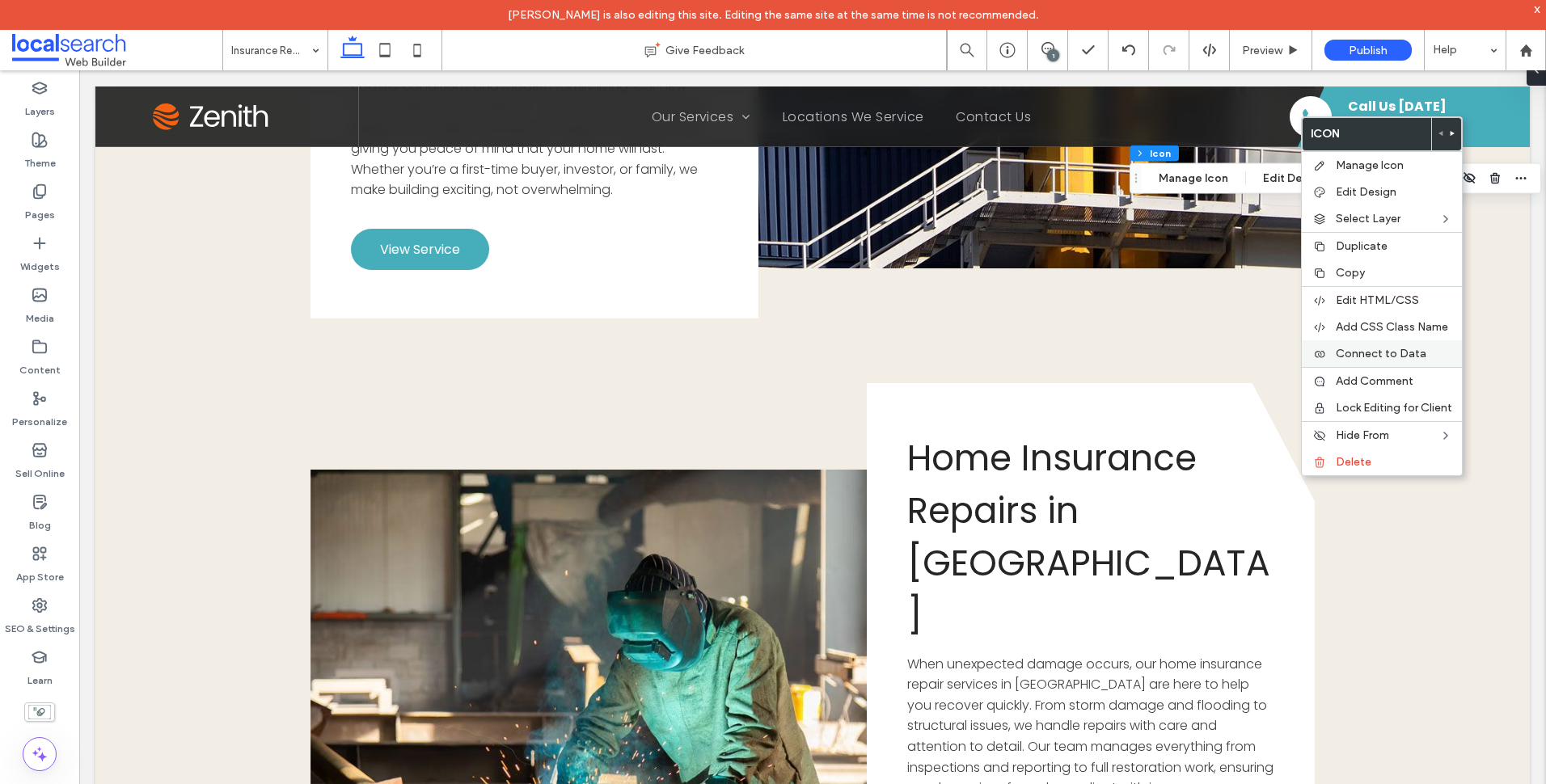
click at [1389, 345] on div "Connect to Data" at bounding box center [1381, 353] width 160 height 27
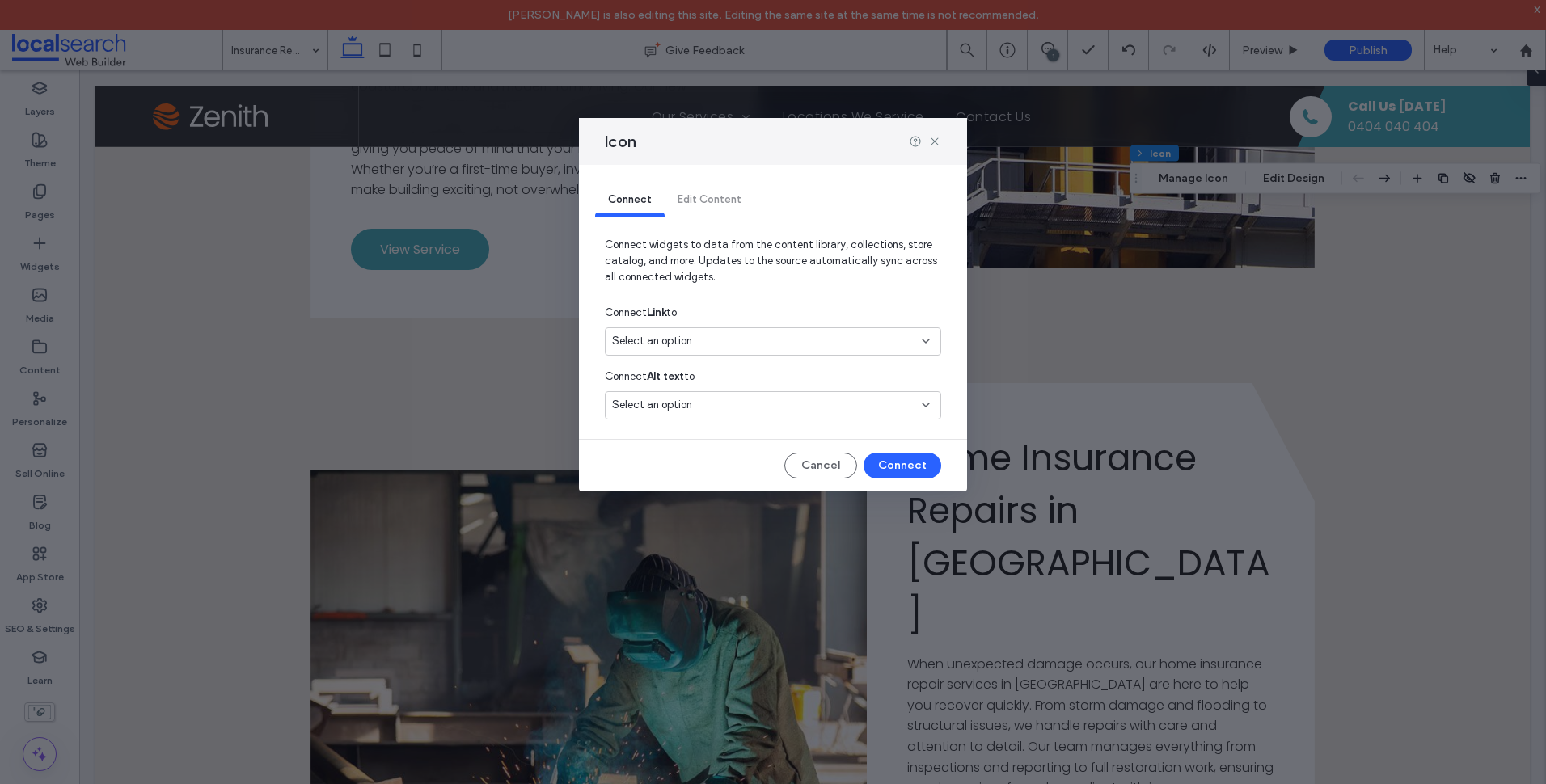
click at [830, 331] on div "Select an option" at bounding box center [773, 341] width 336 height 28
click at [730, 405] on span "0408 655 789" at bounding box center [818, 398] width 217 height 16
click at [905, 460] on button "Connect" at bounding box center [902, 466] width 78 height 26
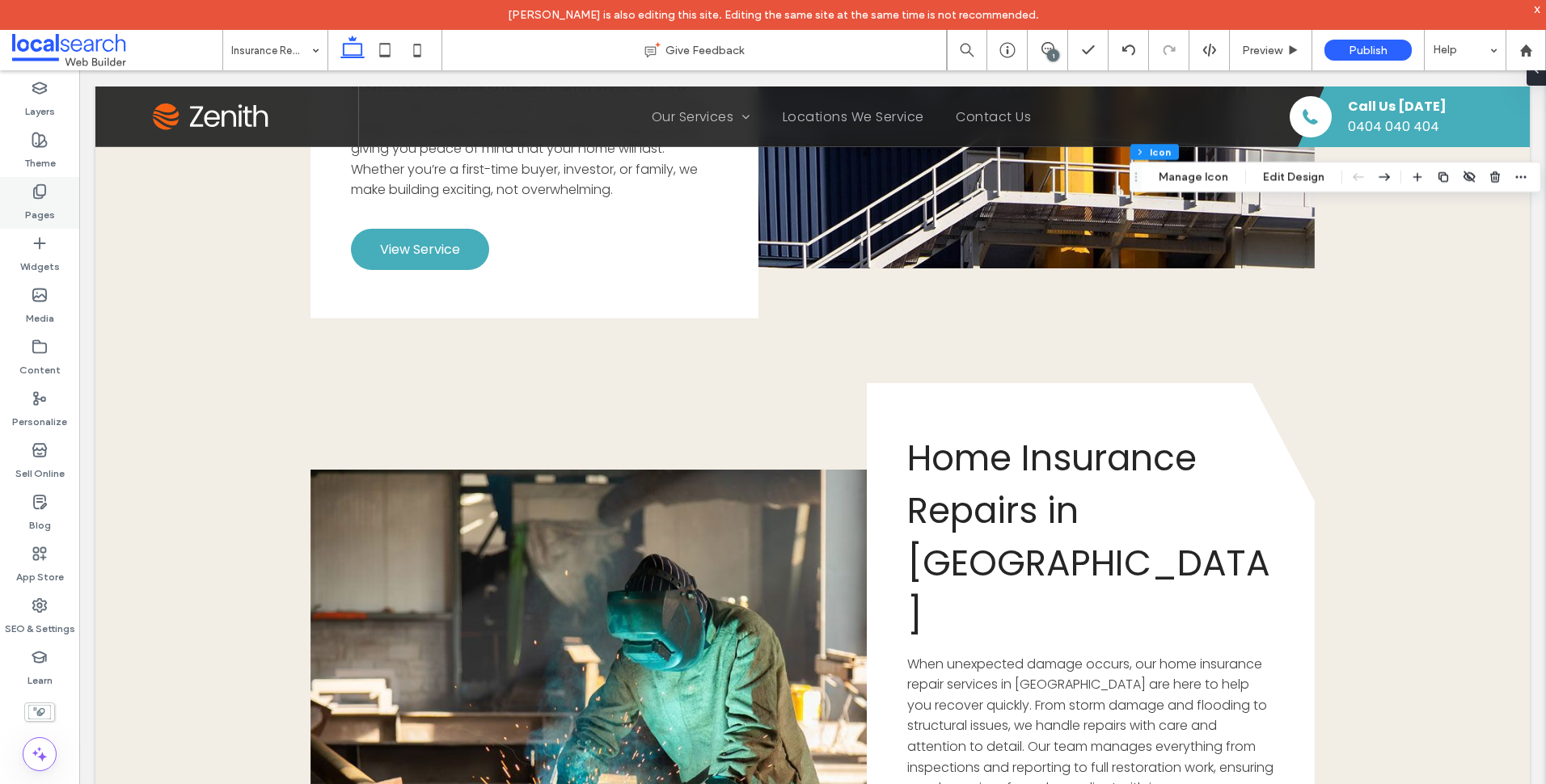
drag, startPoint x: 67, startPoint y: 213, endPoint x: 72, endPoint y: 222, distance: 10.3
click at [67, 213] on div "Pages" at bounding box center [40, 203] width 80 height 52
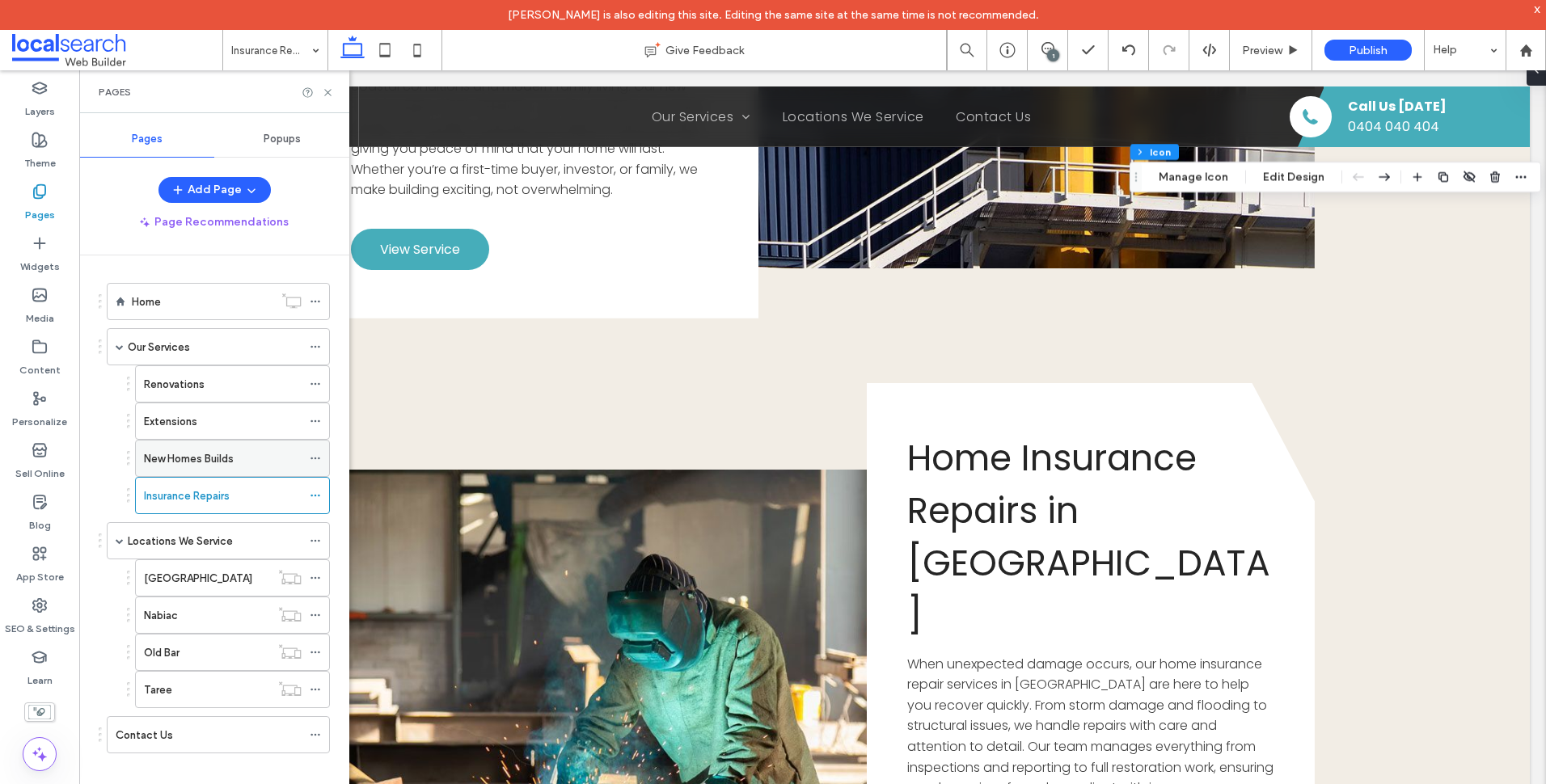
click at [234, 456] on label "New Homes Builds" at bounding box center [188, 459] width 90 height 28
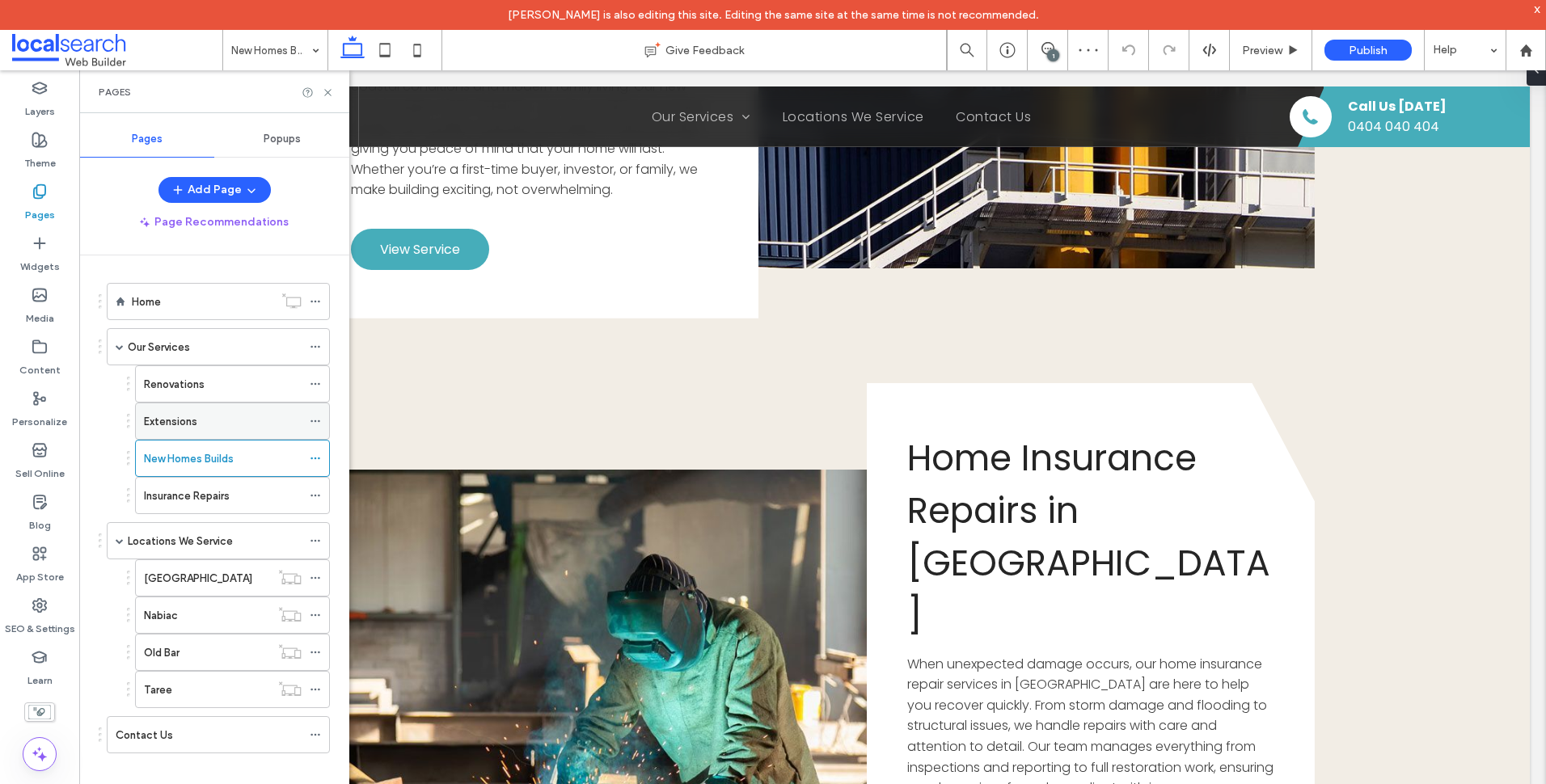
click at [237, 431] on div "Extensions" at bounding box center [222, 421] width 158 height 36
drag, startPoint x: 40, startPoint y: 620, endPoint x: 50, endPoint y: 618, distance: 10.2
click at [40, 620] on label "SEO & Settings" at bounding box center [40, 625] width 71 height 23
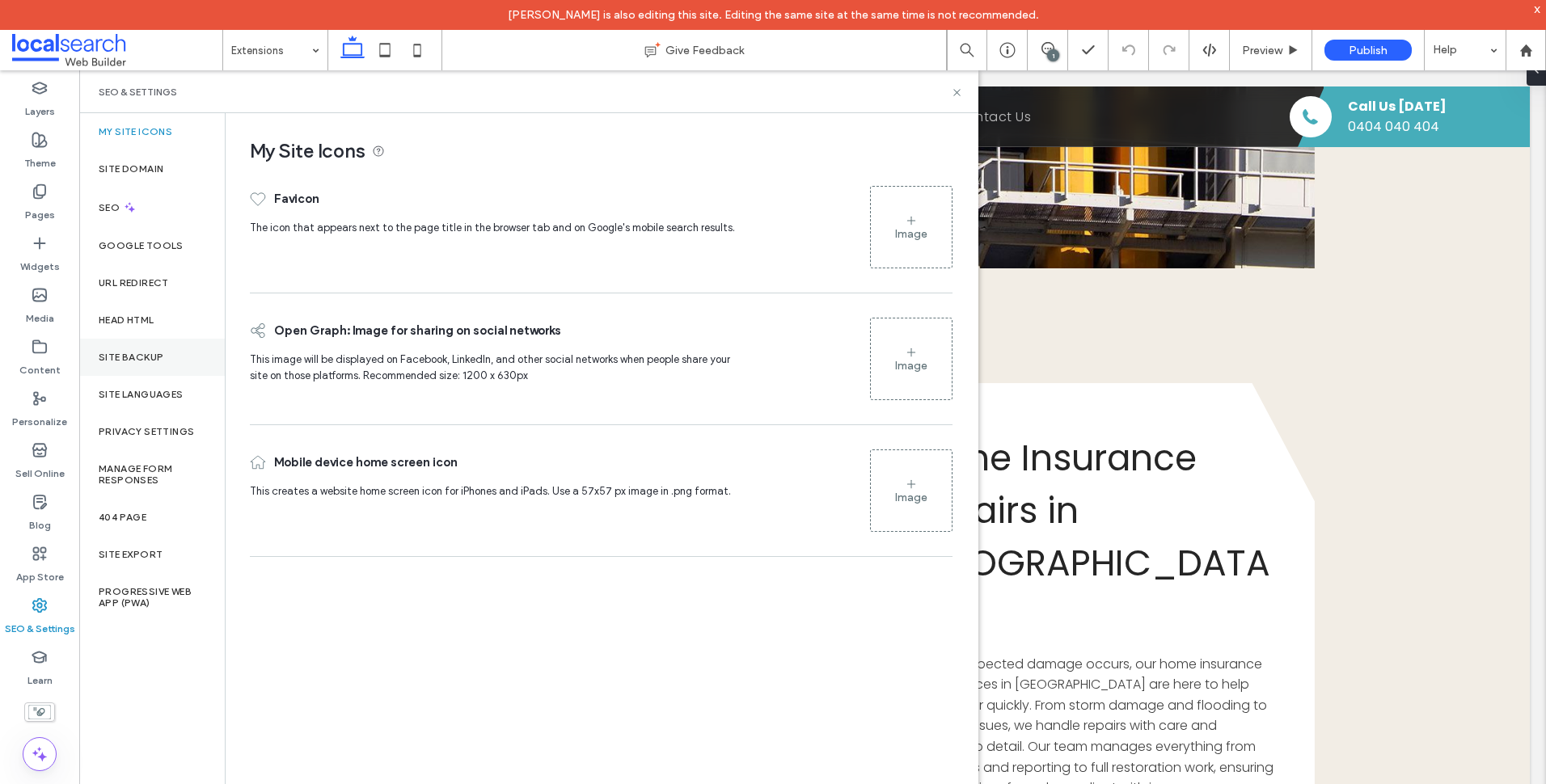
click at [173, 367] on div "Site Backup" at bounding box center [152, 357] width 145 height 37
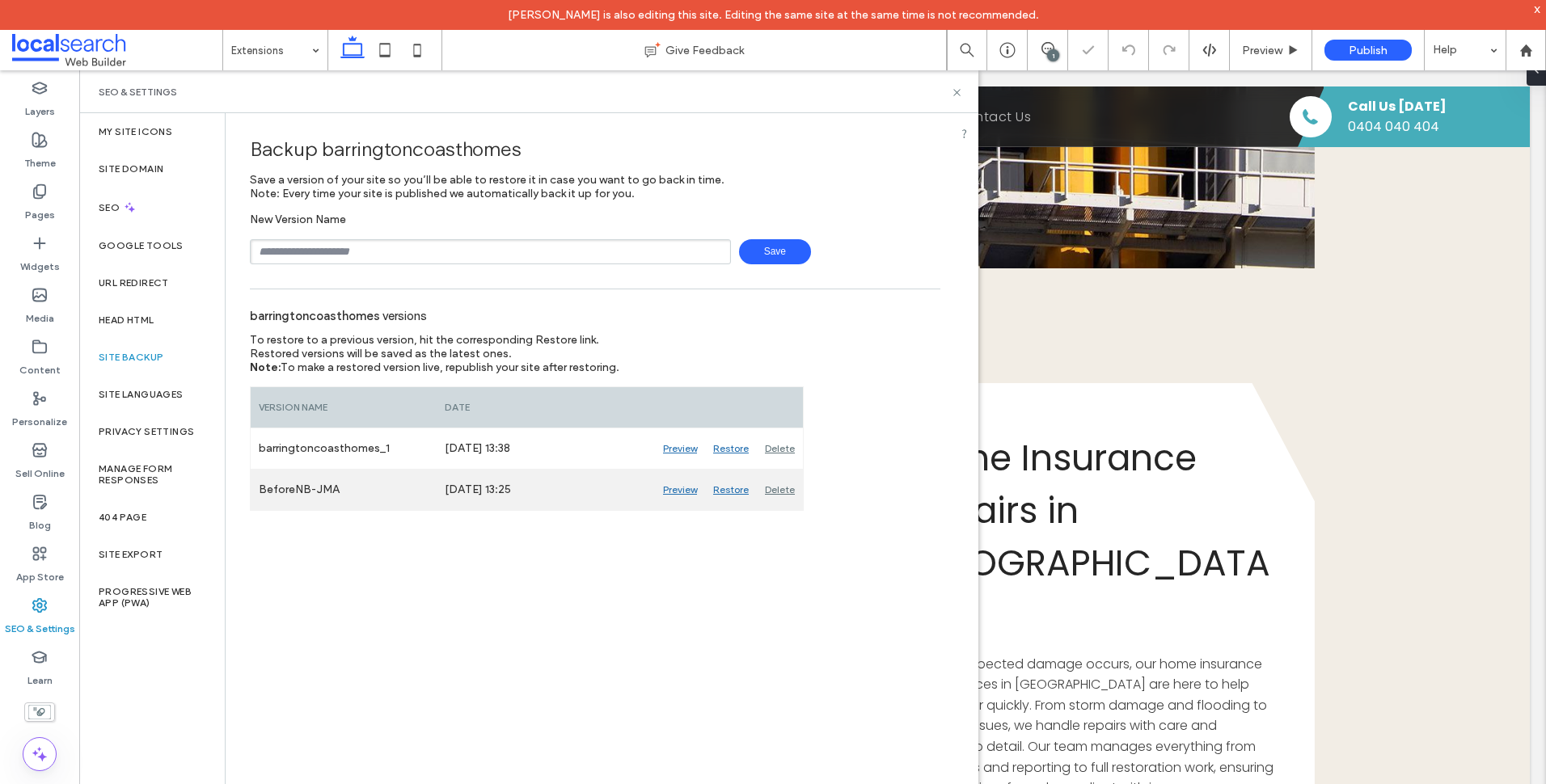
click at [676, 491] on div "Preview" at bounding box center [680, 490] width 50 height 41
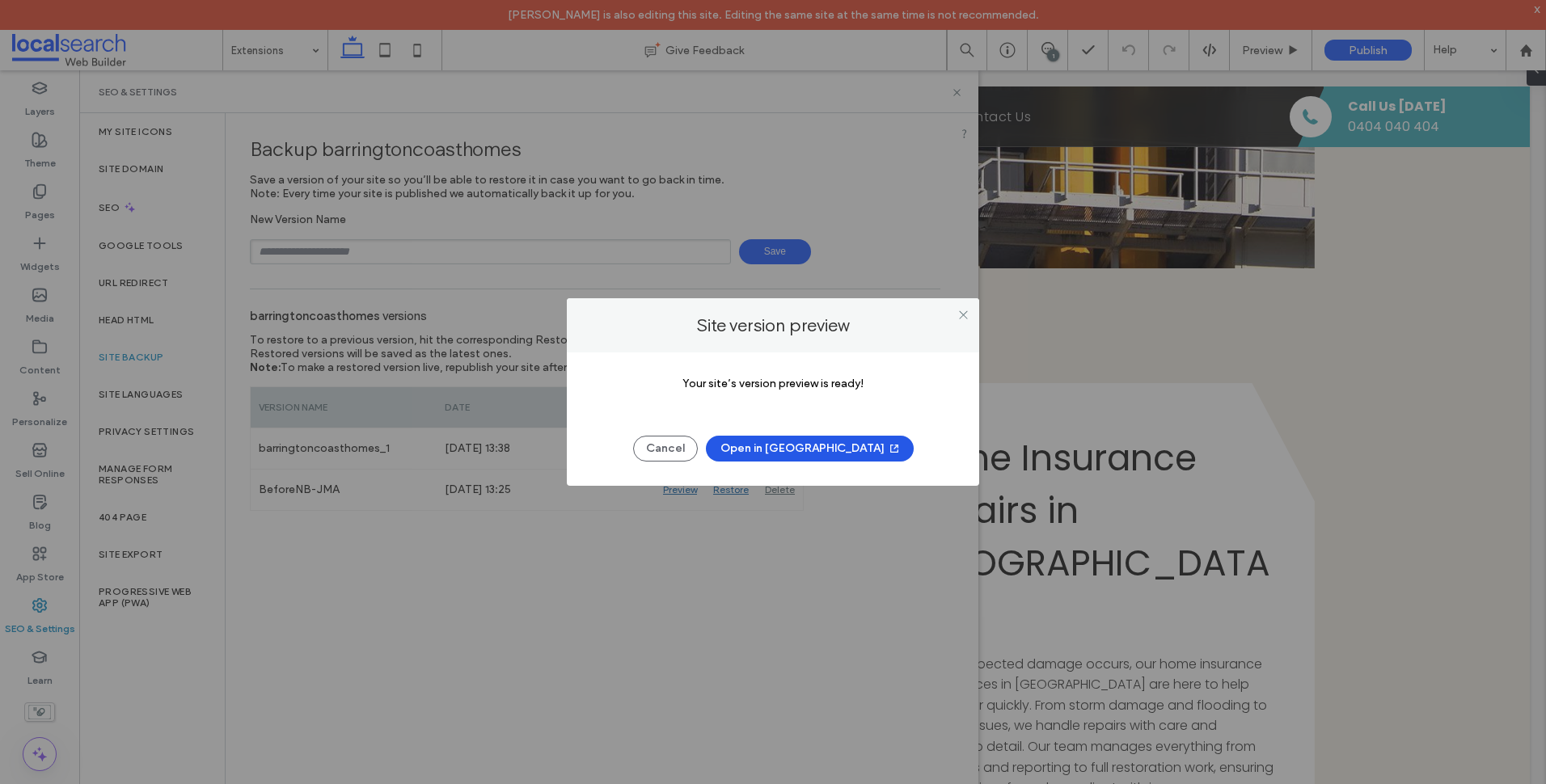
click at [884, 457] on span "button" at bounding box center [892, 449] width 16 height 24
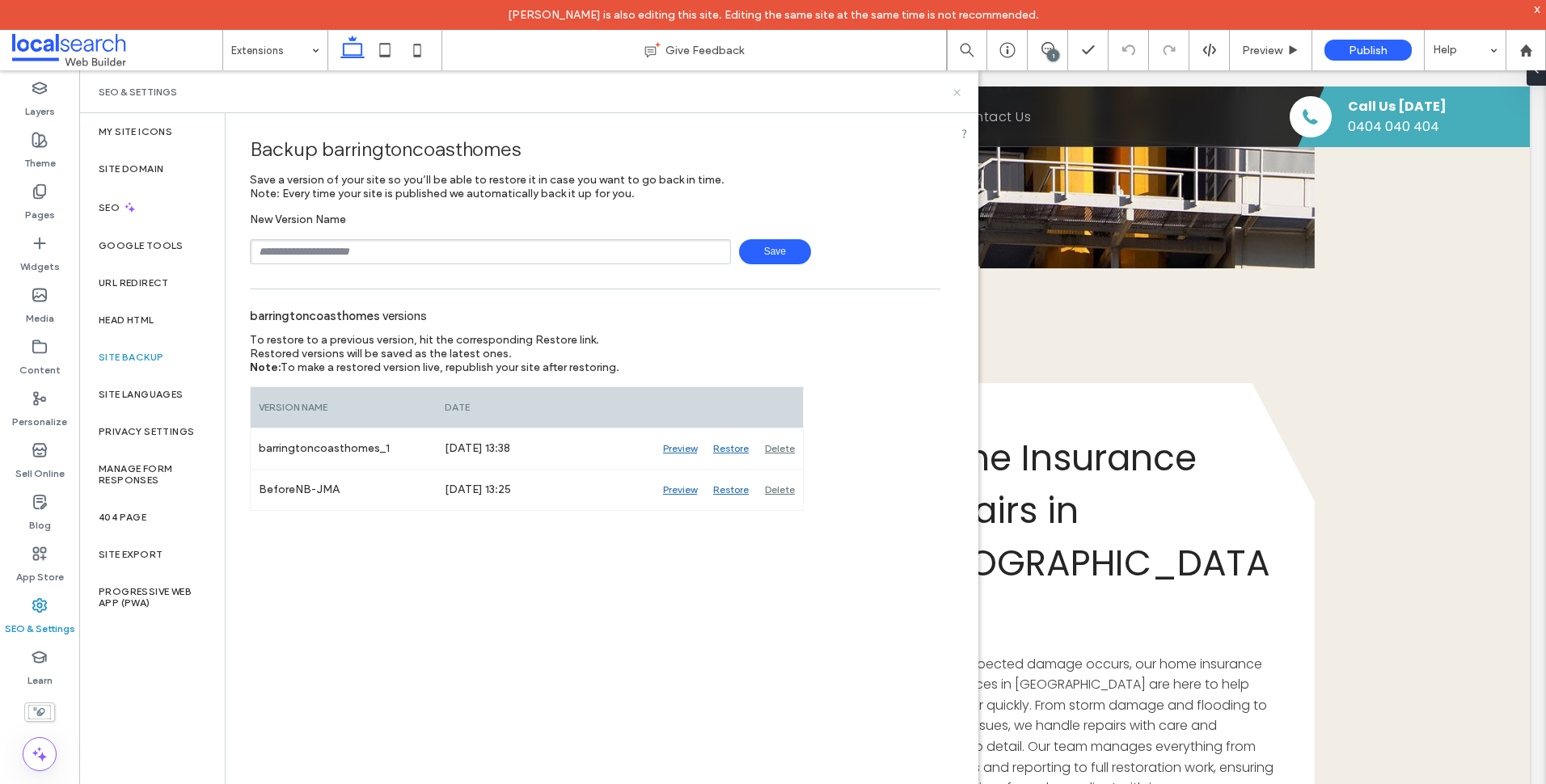
click at [962, 89] on div "SEO & Settings" at bounding box center [529, 92] width 899 height 43
click at [957, 91] on icon at bounding box center [957, 93] width 12 height 12
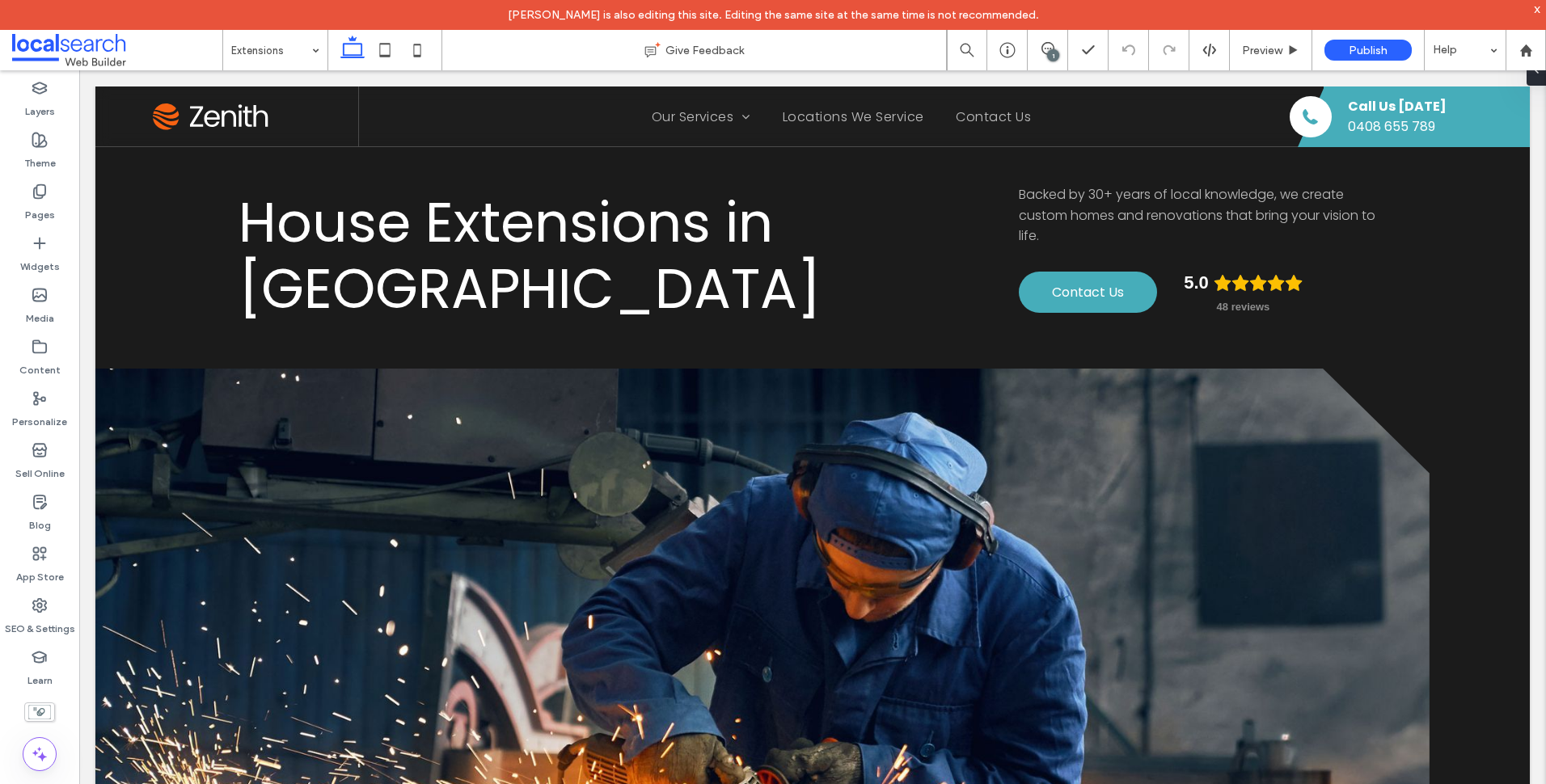
scroll to position [485, 0]
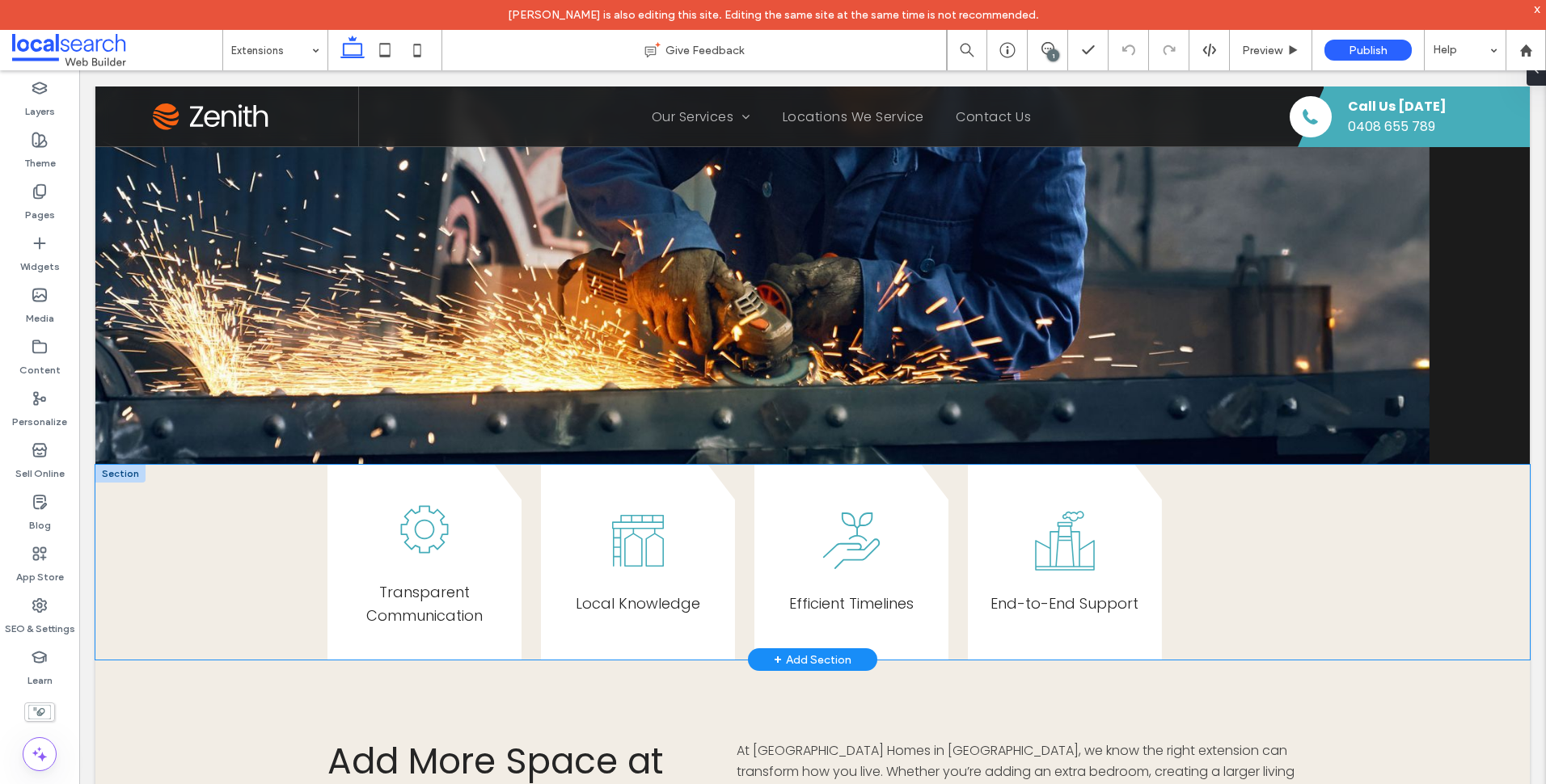
click at [194, 571] on div "Transparent Communication Local Knowledge E fficient Timelines End-to-End Suppo…" at bounding box center [813, 562] width 1435 height 196
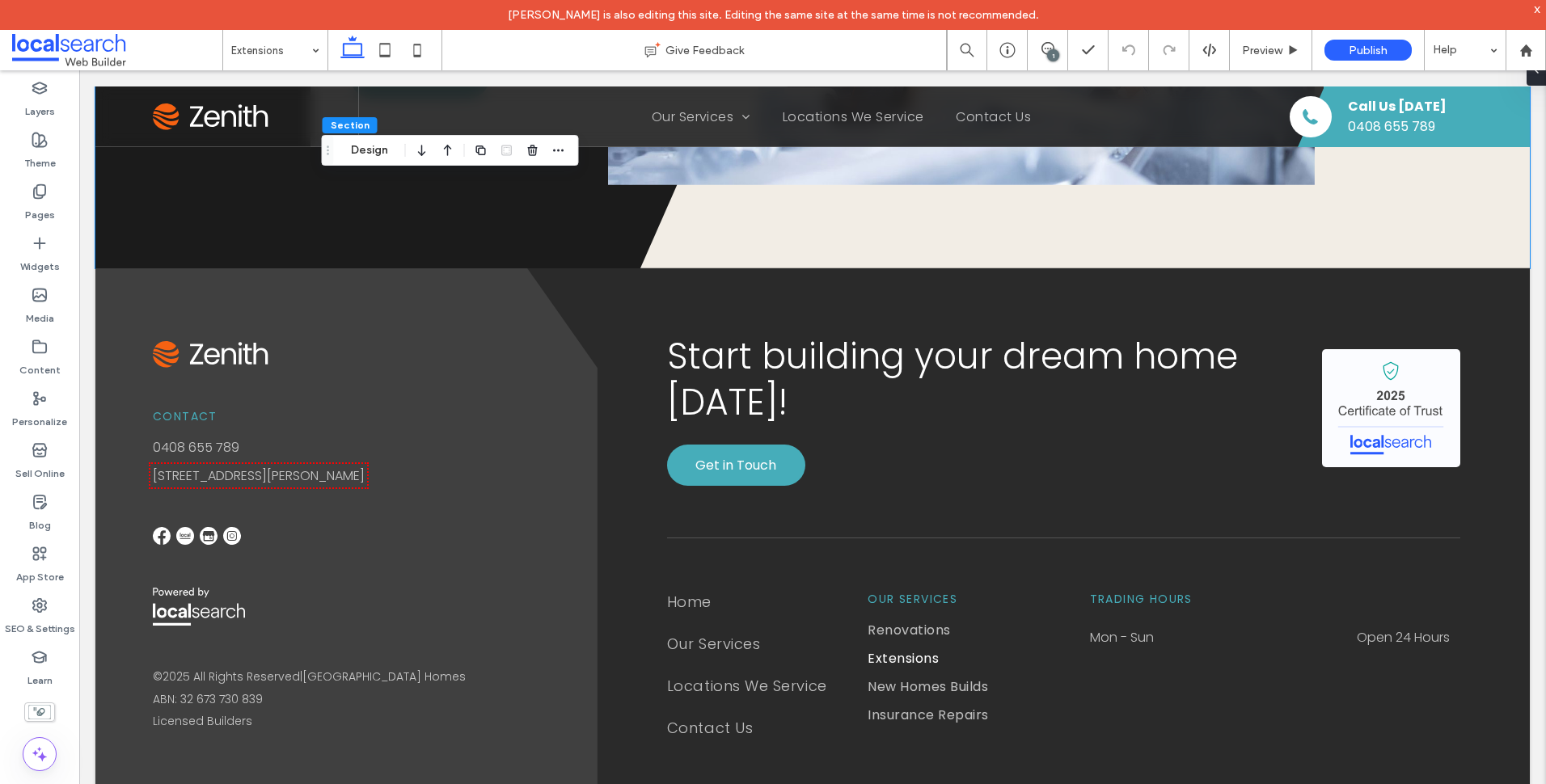
scroll to position [3127, 0]
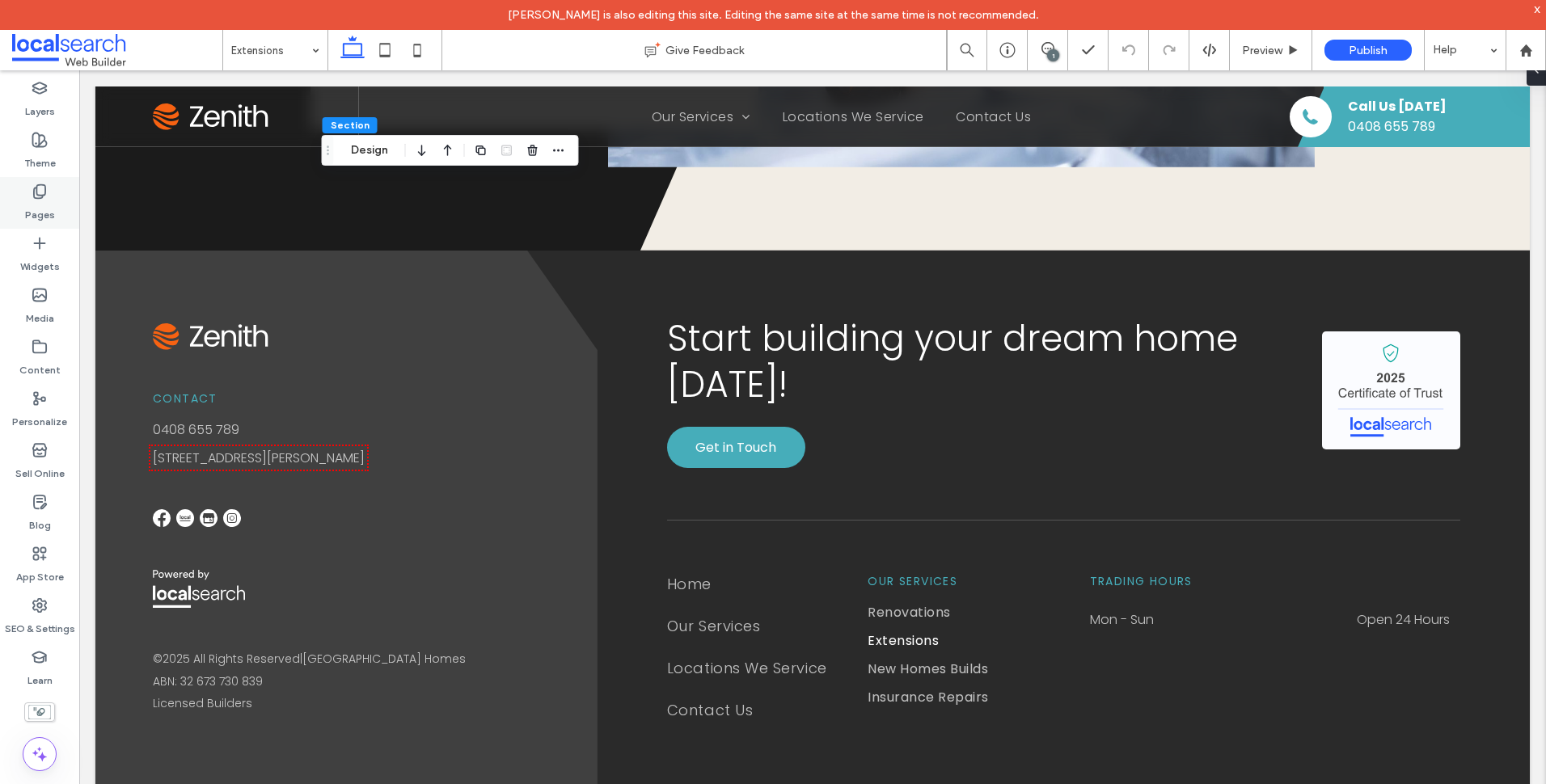
click at [60, 208] on div "Pages" at bounding box center [40, 203] width 80 height 52
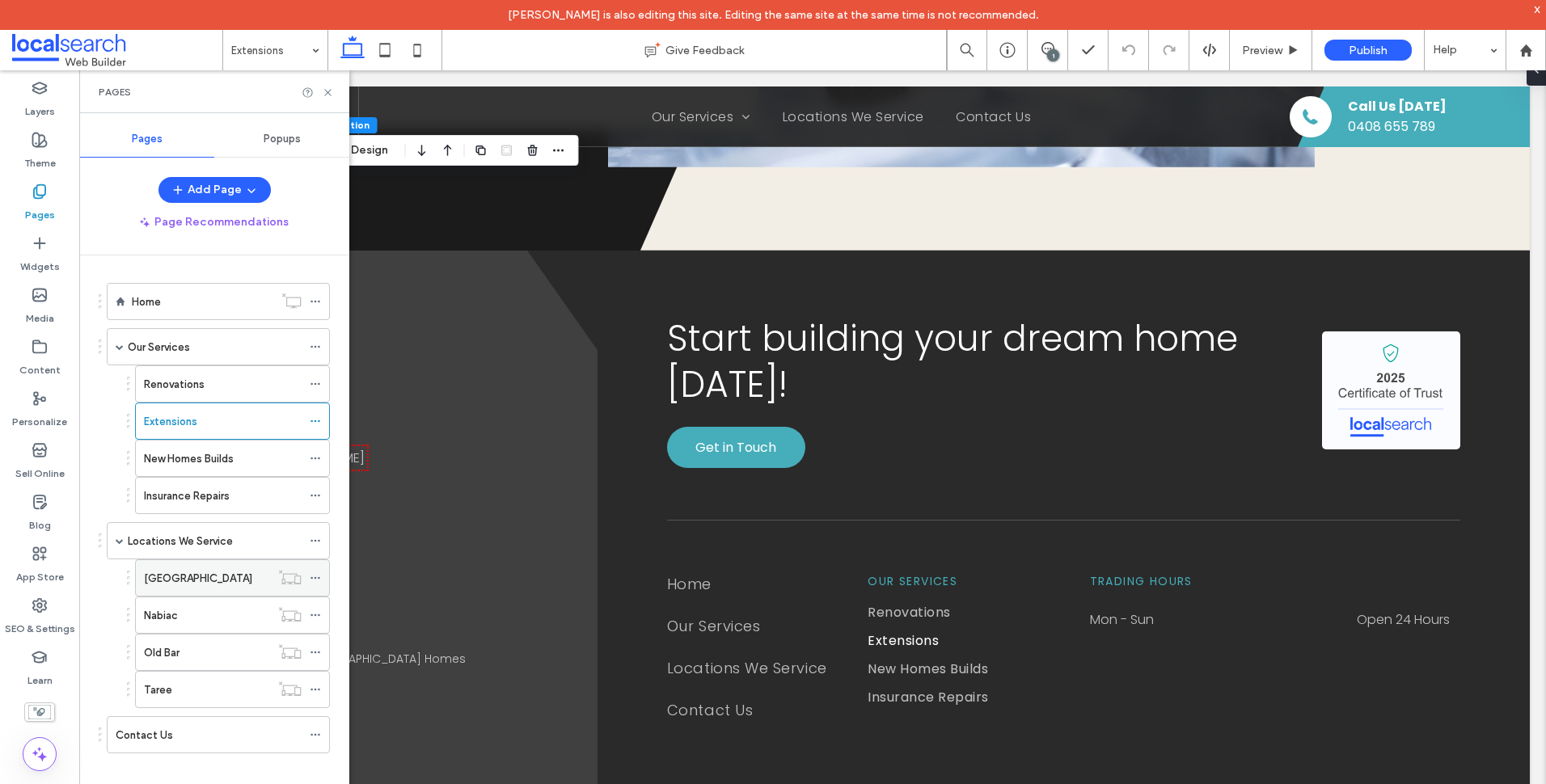
click at [213, 575] on label "[GEOGRAPHIC_DATA]" at bounding box center [197, 578] width 108 height 28
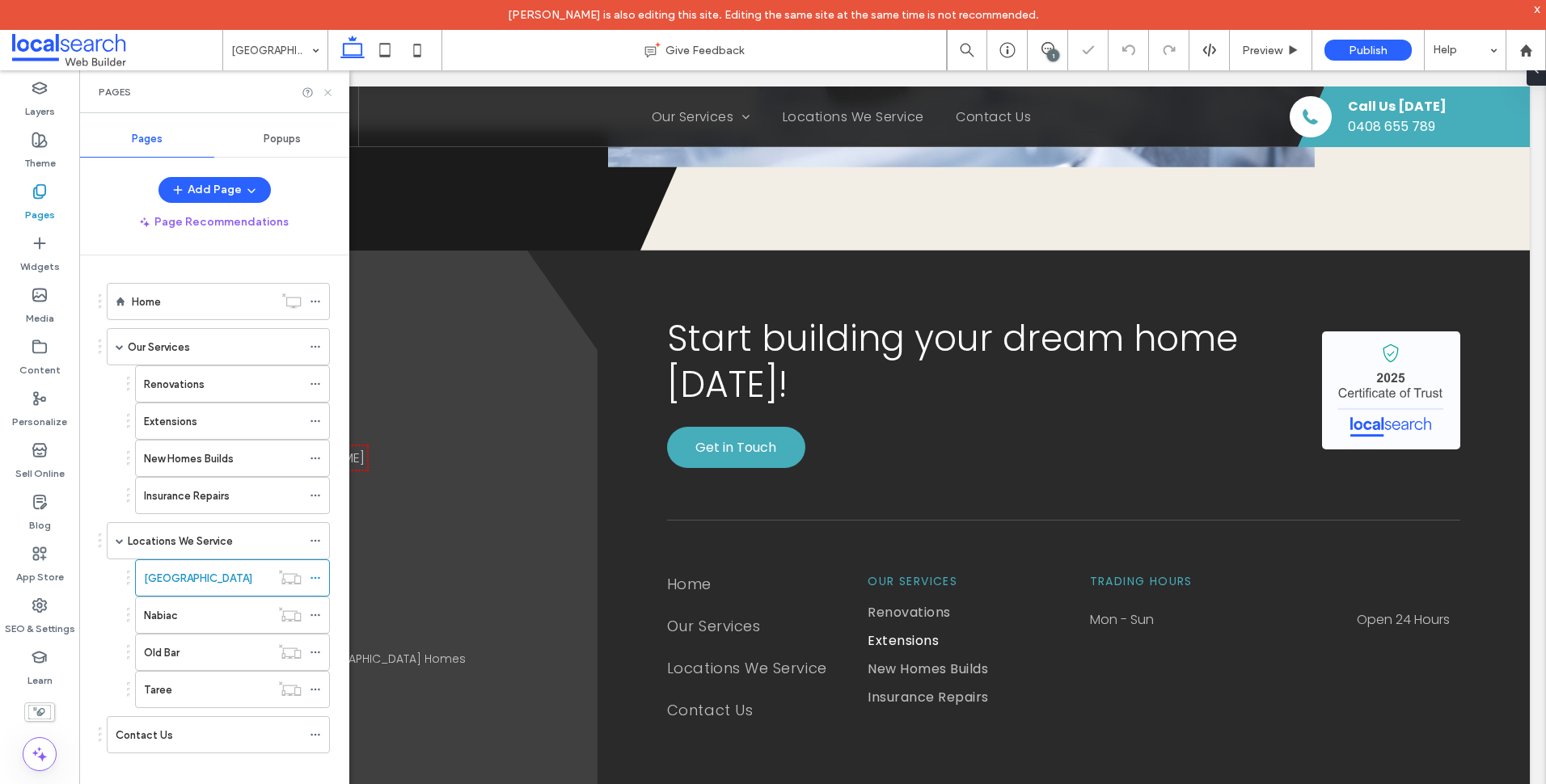
click at [326, 90] on icon at bounding box center [327, 93] width 12 height 12
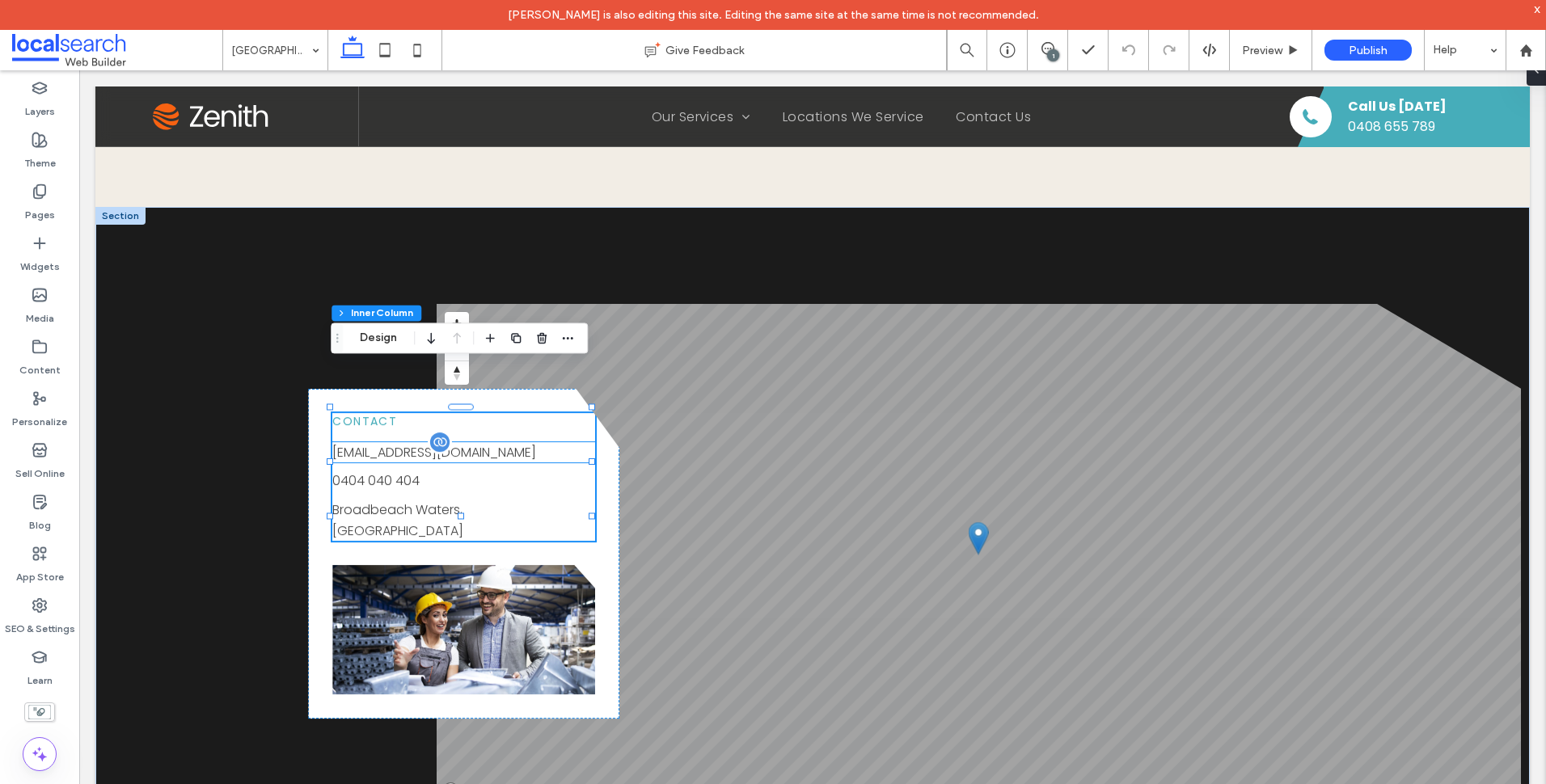
scroll to position [1861, 0]
click at [480, 442] on p "[EMAIL_ADDRESS][DOMAIN_NAME]" at bounding box center [464, 453] width 263 height 21
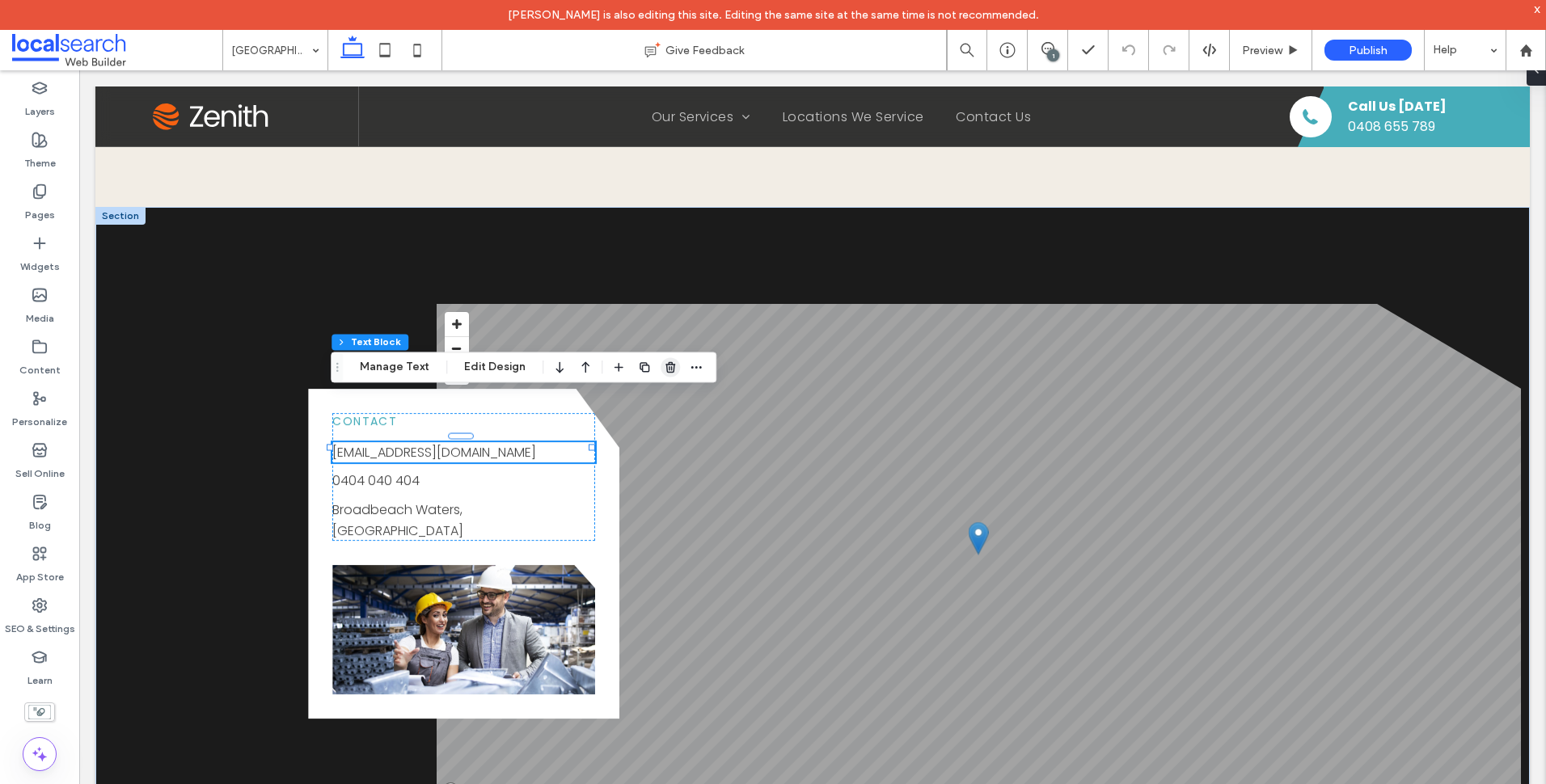
click at [673, 371] on icon "button" at bounding box center [671, 367] width 13 height 13
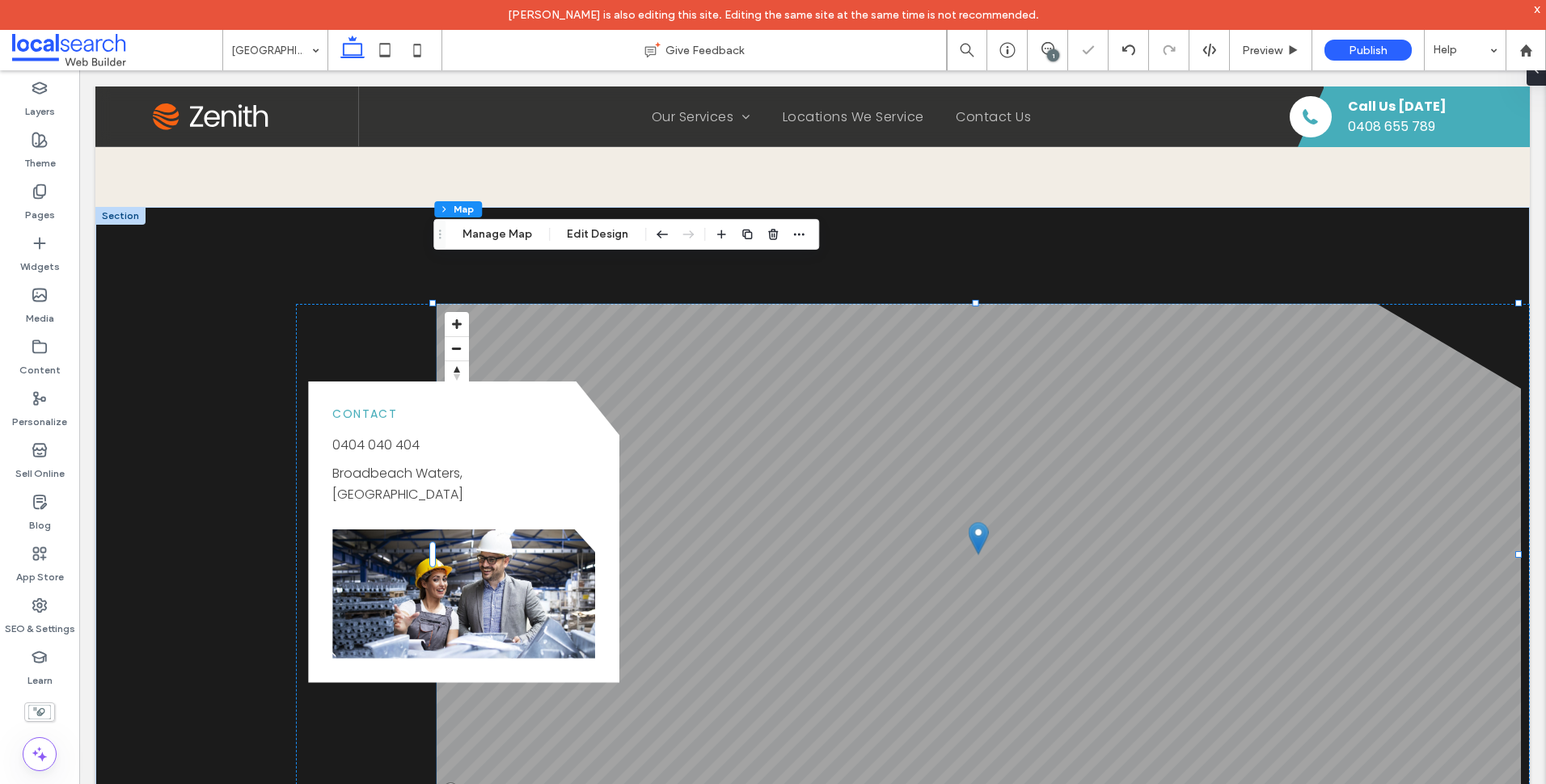
click at [498, 246] on div "Section Column Inner Column Map Manage Map Edit Design" at bounding box center [626, 235] width 386 height 31
click at [517, 232] on button "Manage Map" at bounding box center [498, 235] width 91 height 19
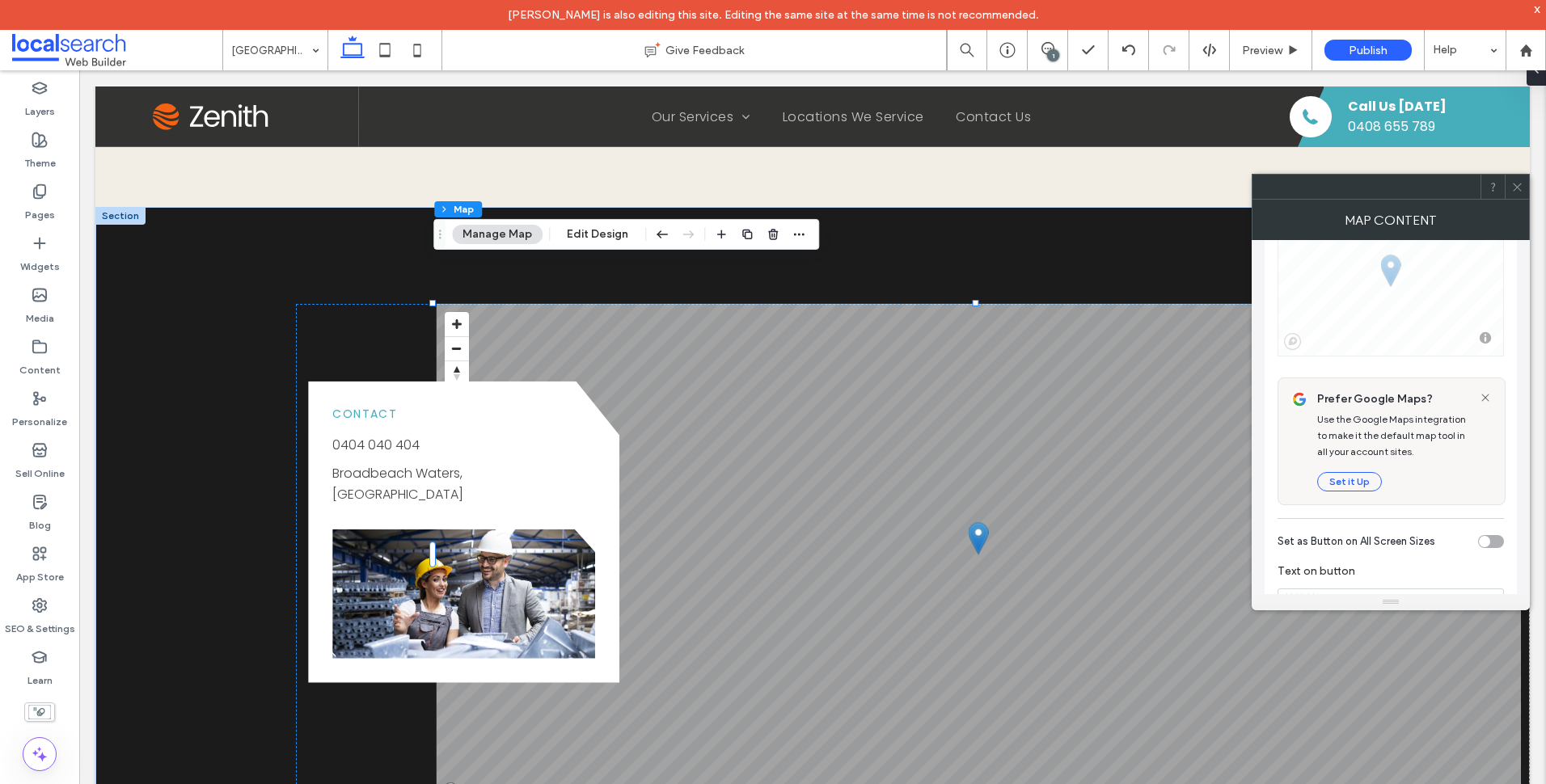
scroll to position [81, 0]
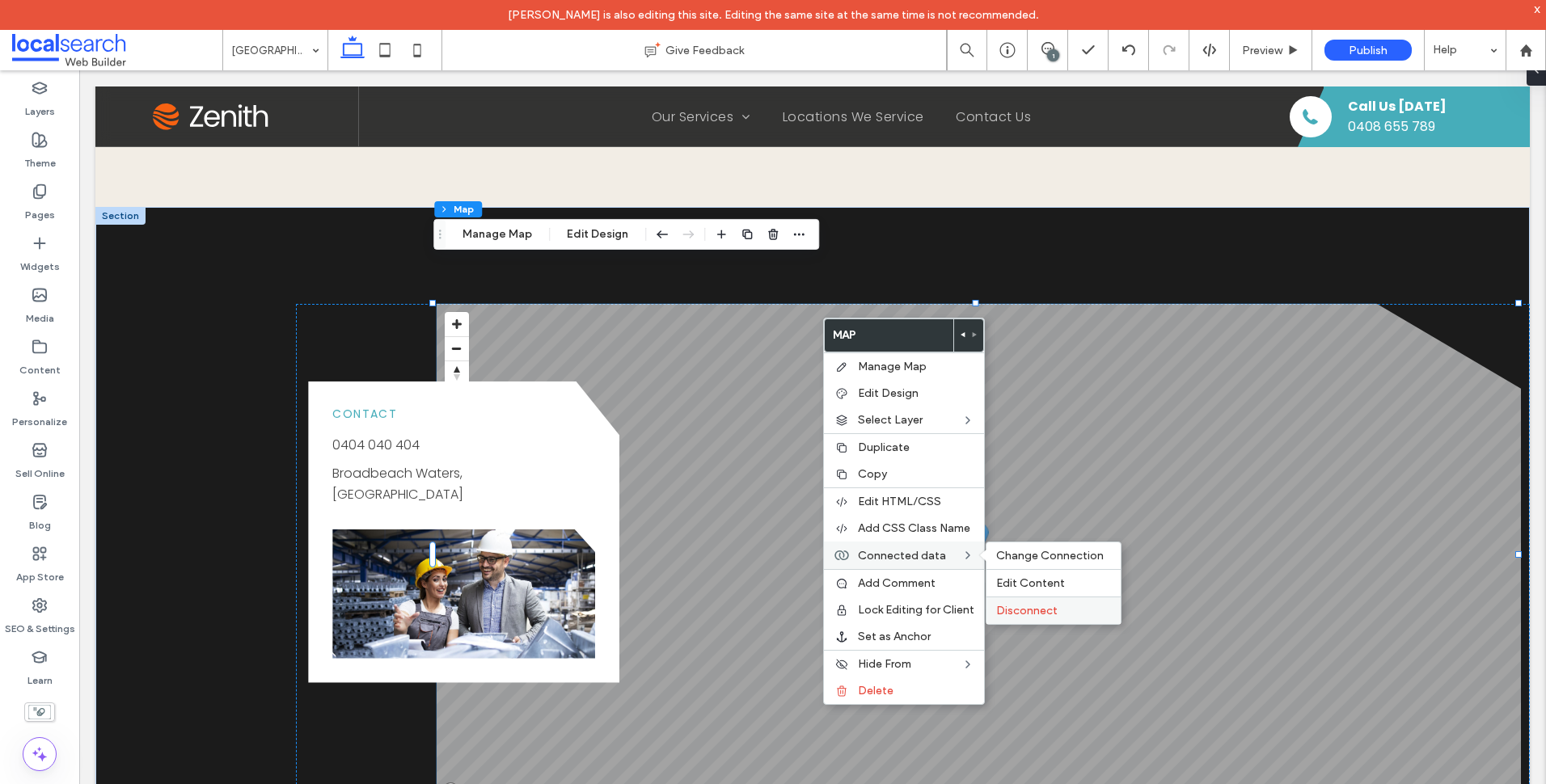
click at [1045, 610] on span "Disconnect" at bounding box center [1027, 610] width 62 height 14
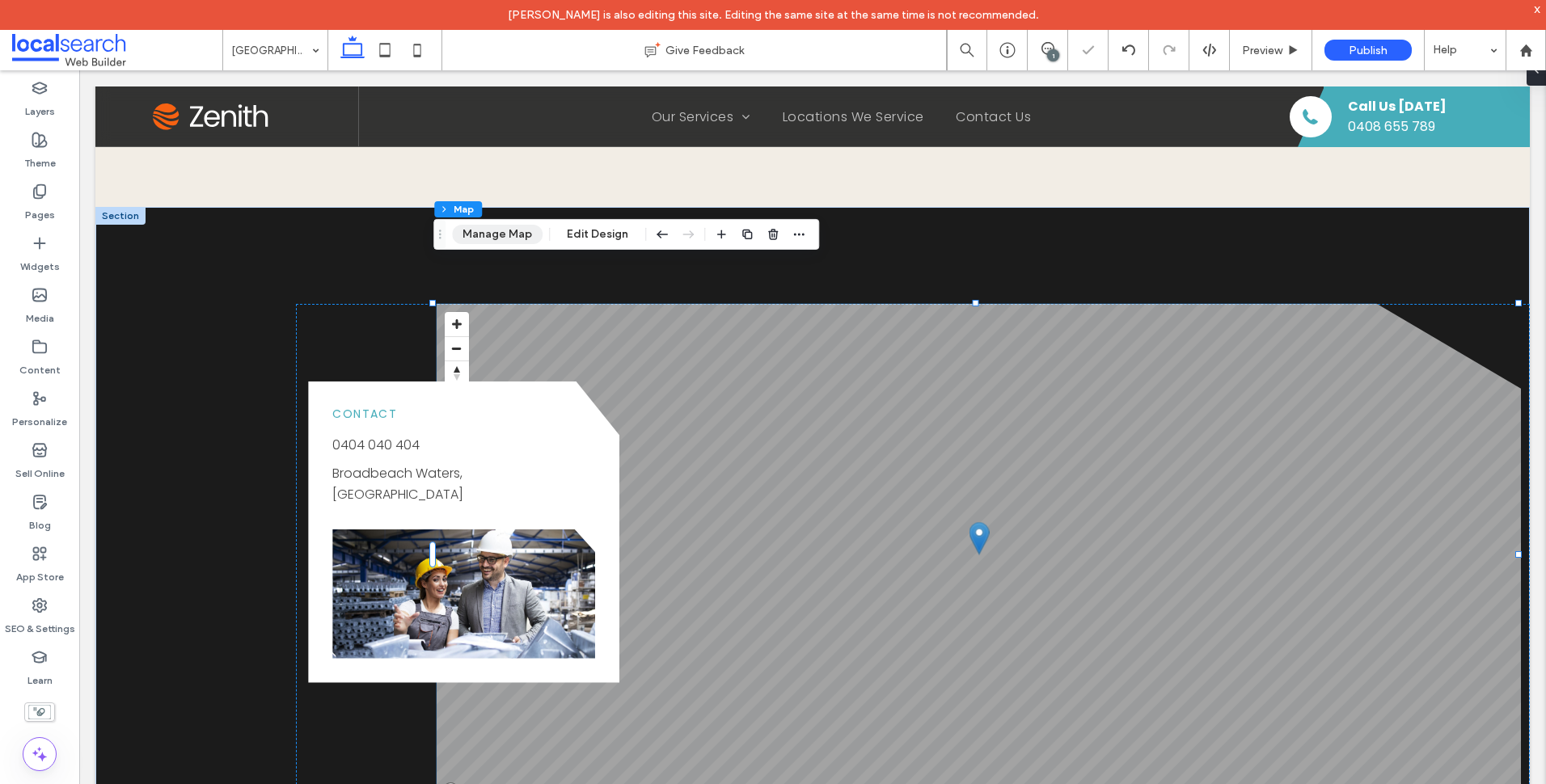
click at [529, 239] on button "Manage Map" at bounding box center [498, 235] width 91 height 19
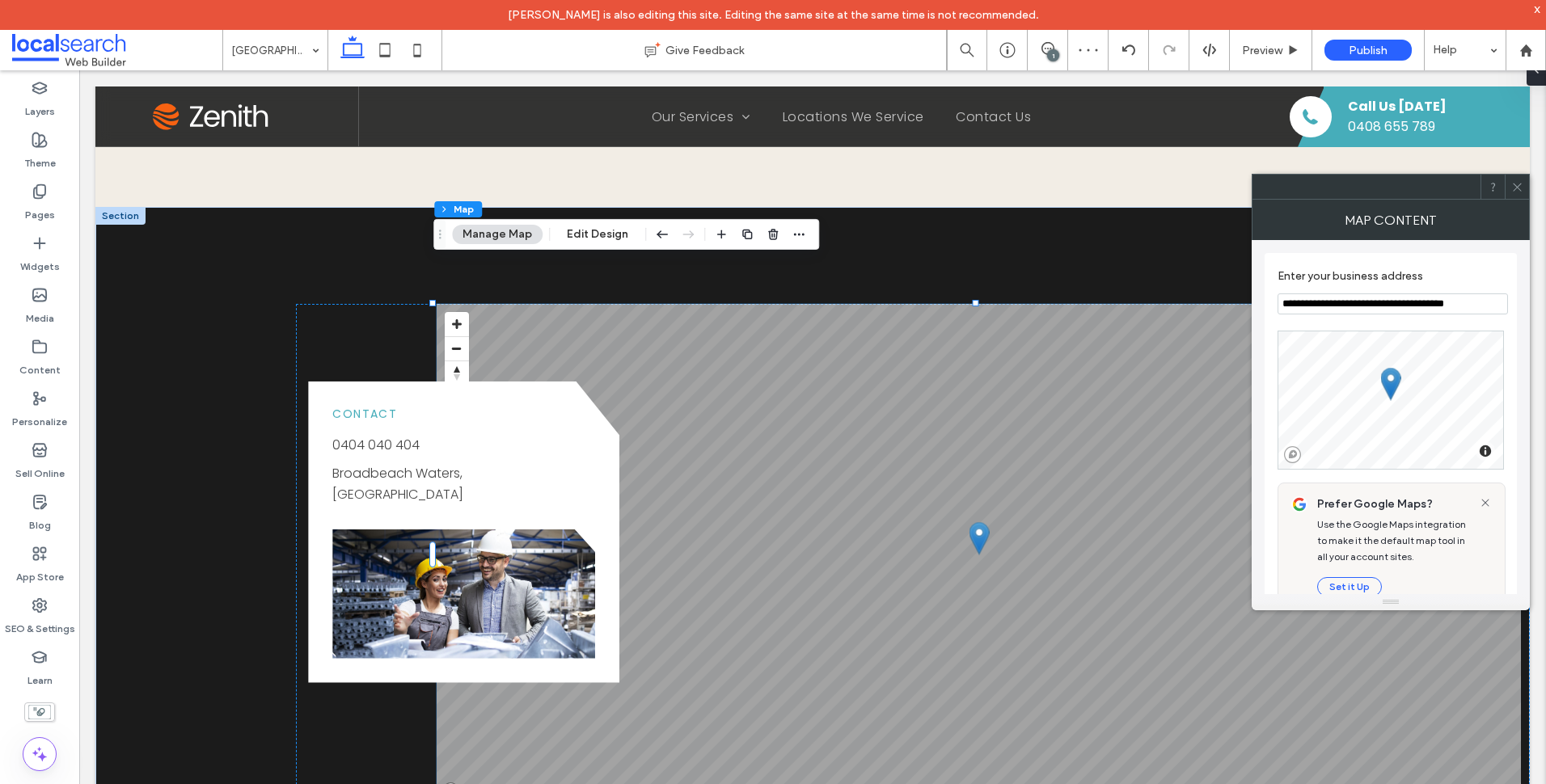
click at [1388, 318] on section "**********" at bounding box center [1390, 292] width 227 height 62
click at [1388, 307] on input "**********" at bounding box center [1393, 304] width 231 height 21
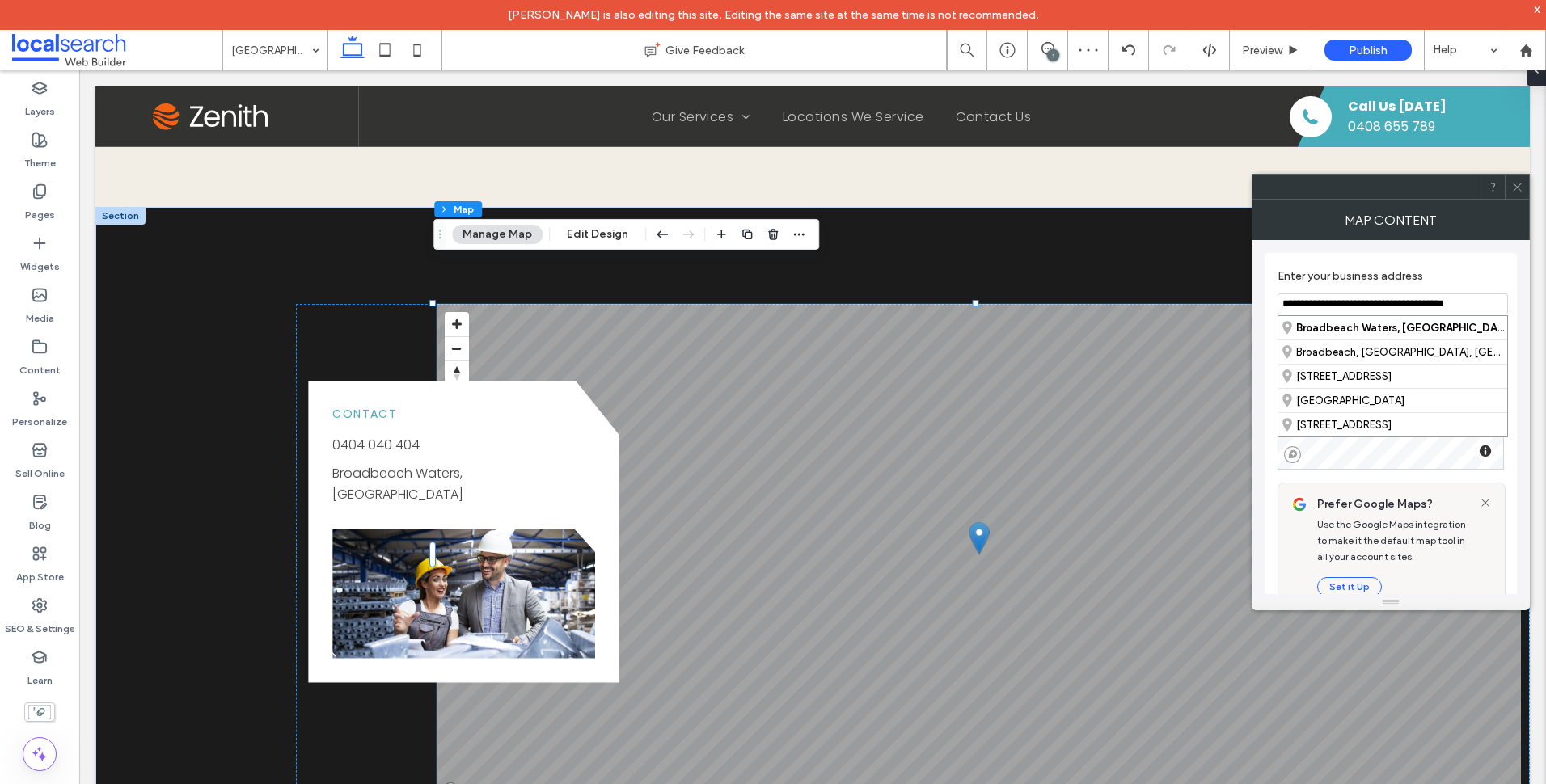
click at [1388, 307] on input "**********" at bounding box center [1393, 304] width 231 height 21
click at [1393, 330] on div "[GEOGRAPHIC_DATA], [GEOGRAPHIC_DATA], [GEOGRAPHIC_DATA]" at bounding box center [1393, 327] width 229 height 24
type input "**********"
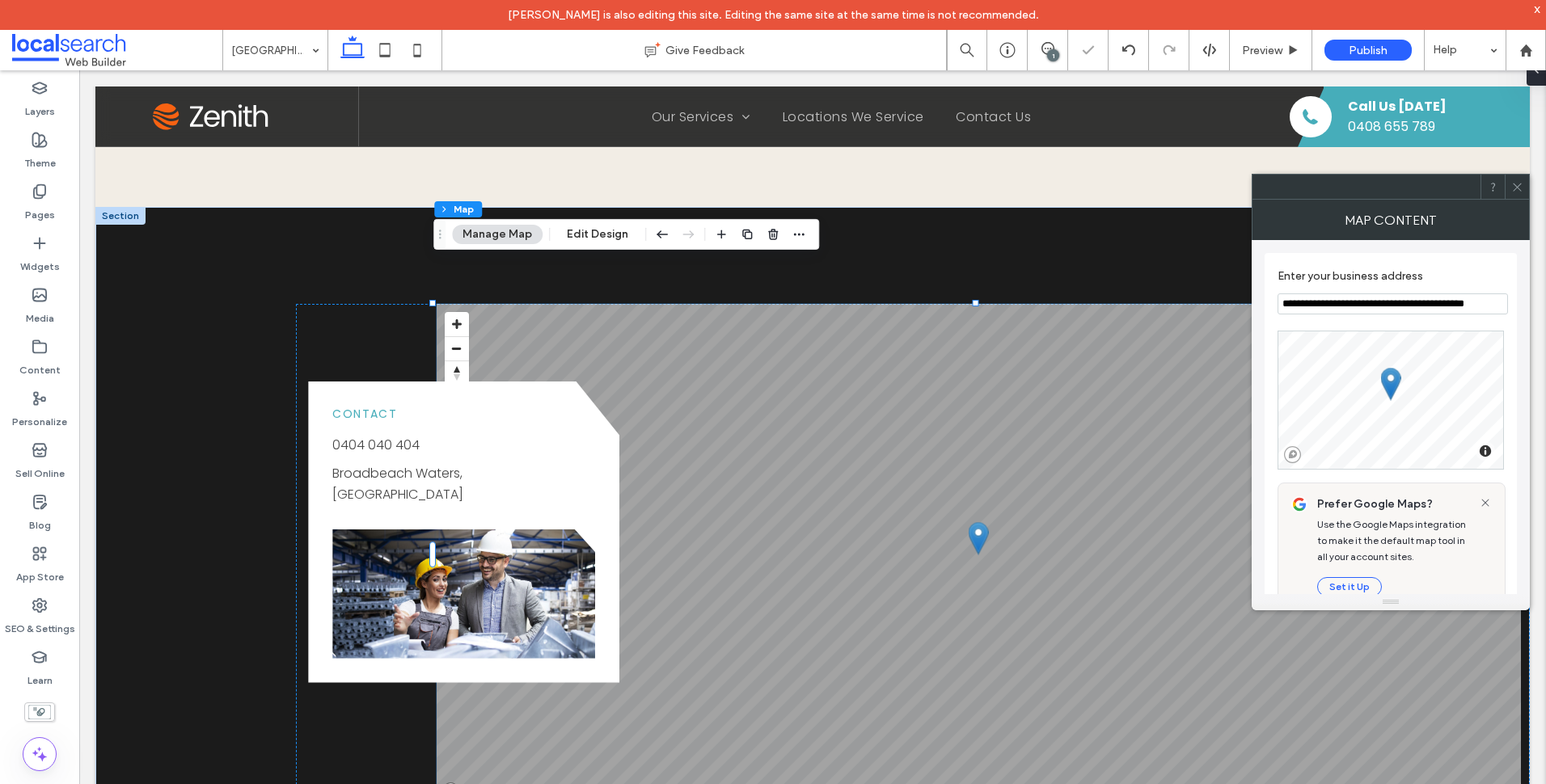
click at [1511, 187] on icon at bounding box center [1517, 187] width 12 height 12
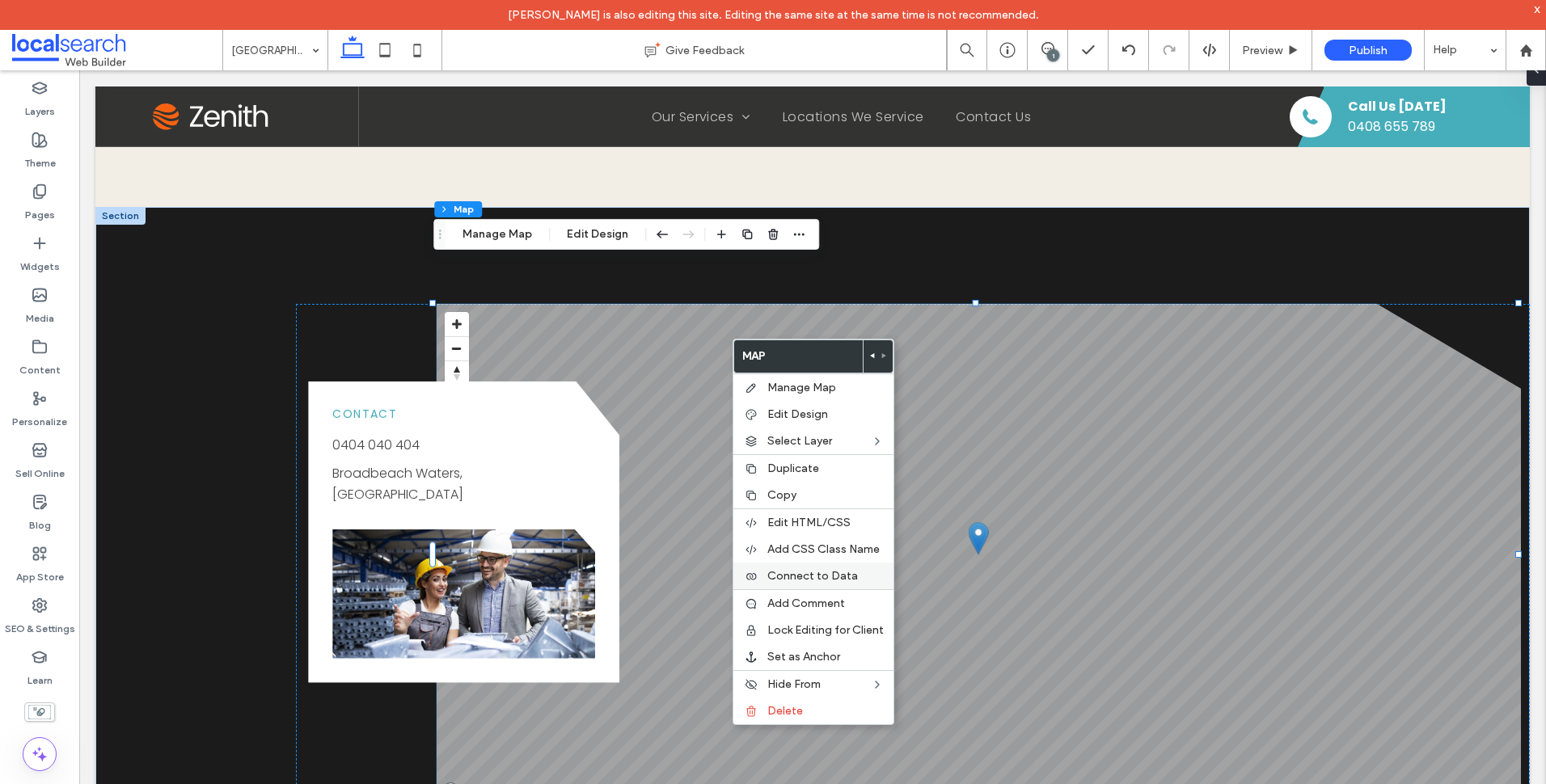
click at [830, 575] on span "Connect to Data" at bounding box center [813, 575] width 91 height 14
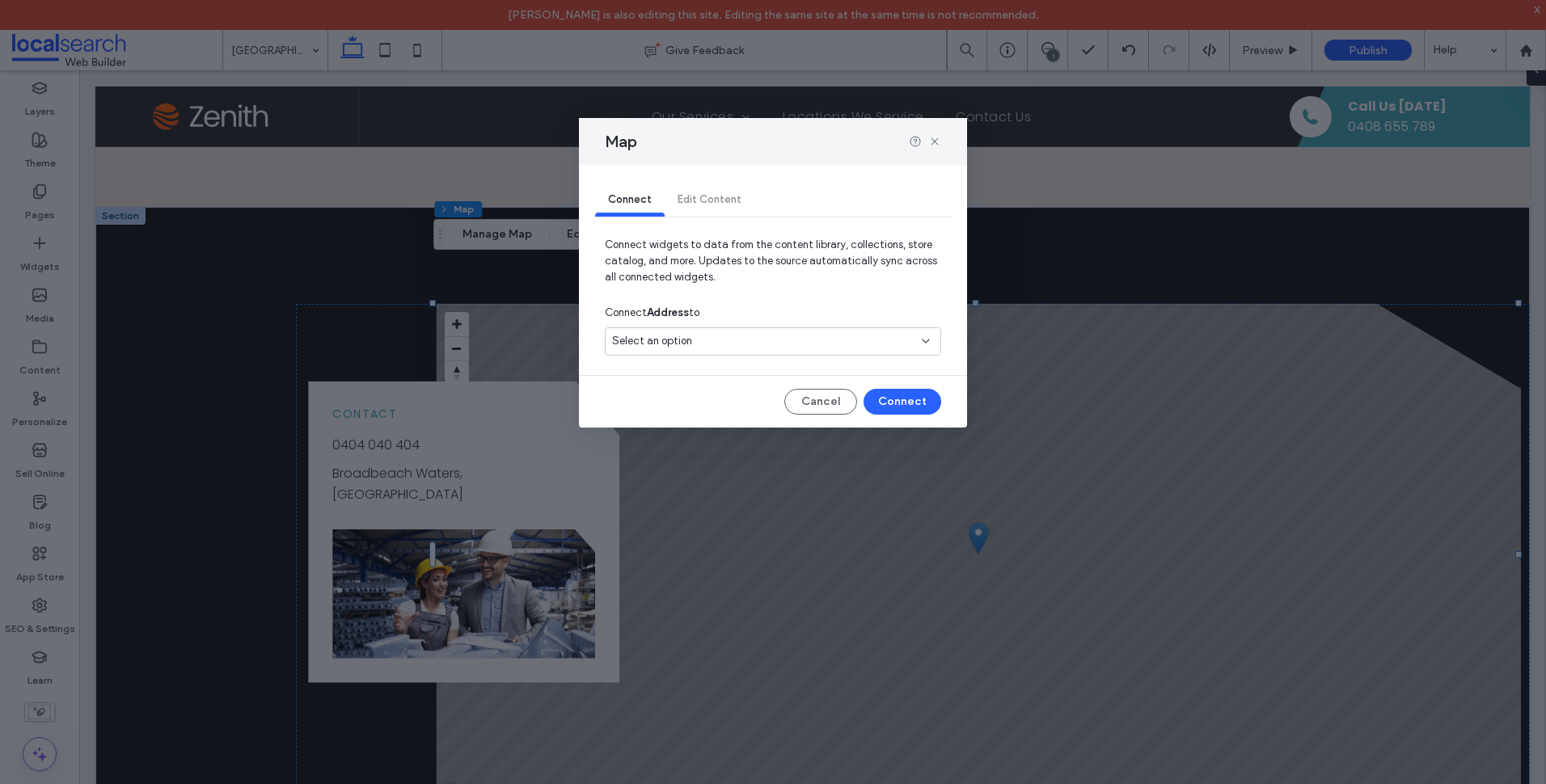
click at [737, 355] on div "Select an option" at bounding box center [773, 344] width 336 height 35
click at [745, 347] on div "Select an option" at bounding box center [763, 341] width 302 height 16
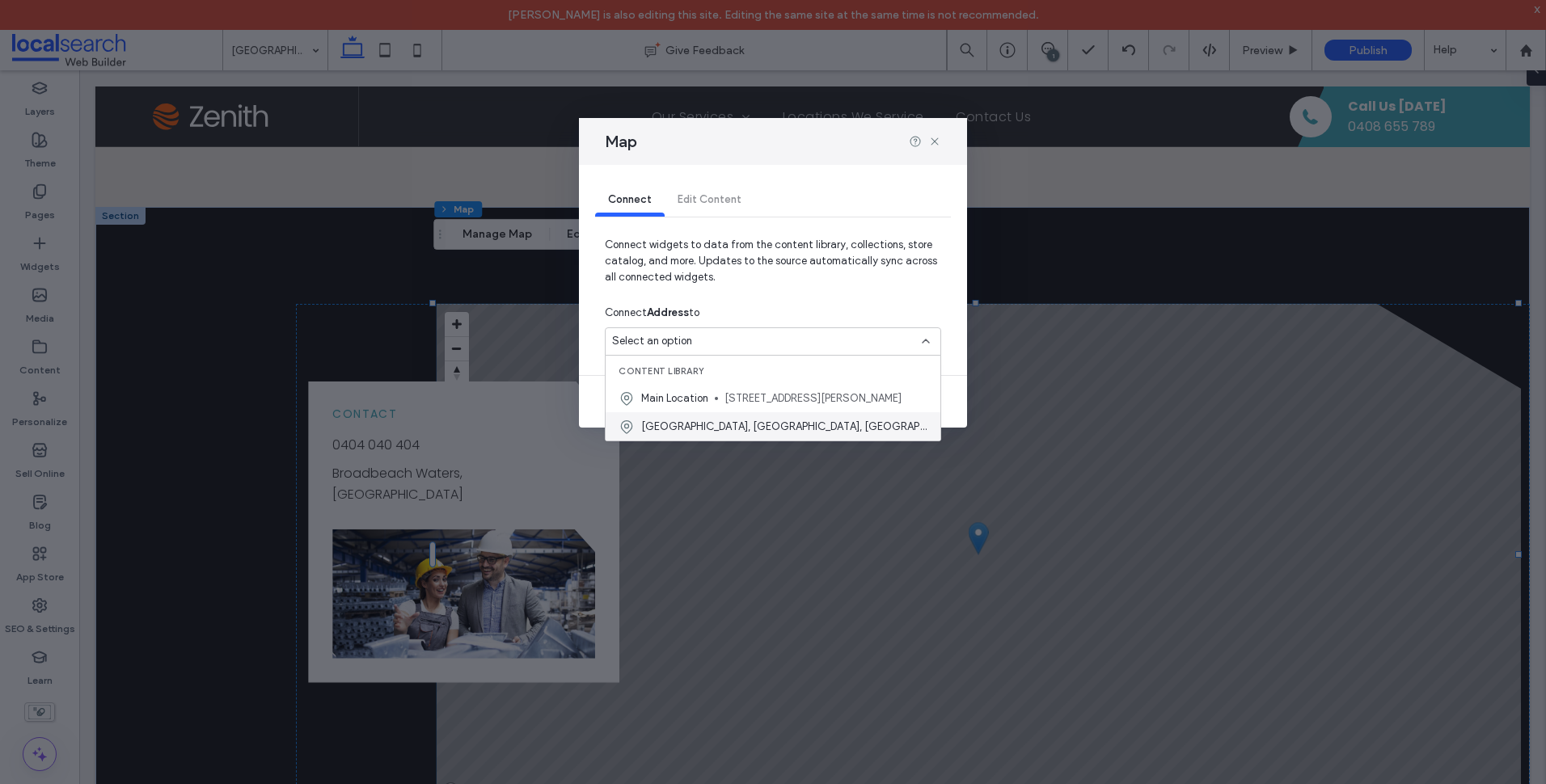
click at [755, 429] on span "[GEOGRAPHIC_DATA], [GEOGRAPHIC_DATA], [GEOGRAPHIC_DATA]" at bounding box center [784, 427] width 287 height 16
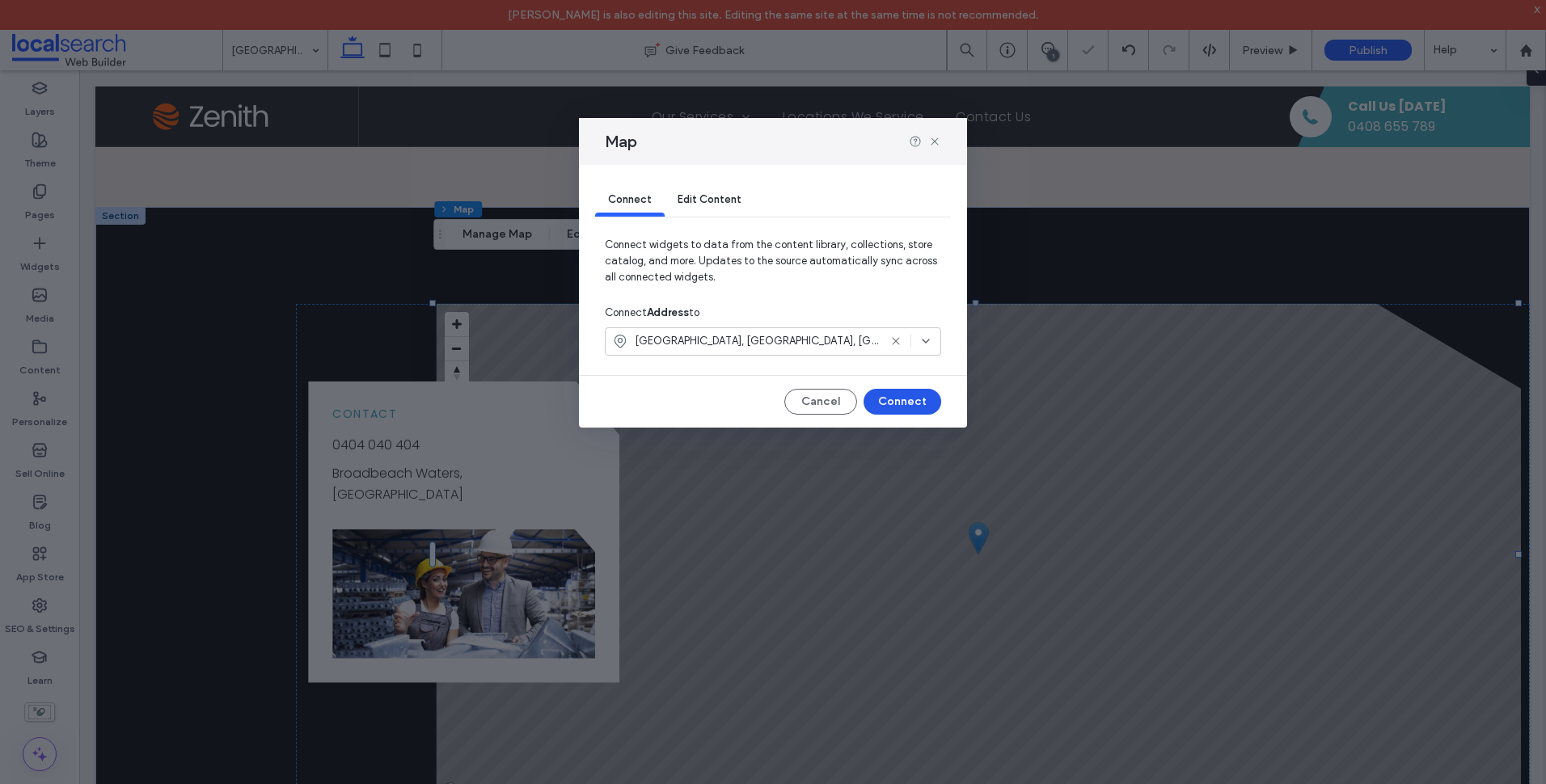
click at [893, 398] on button "Connect" at bounding box center [902, 402] width 78 height 26
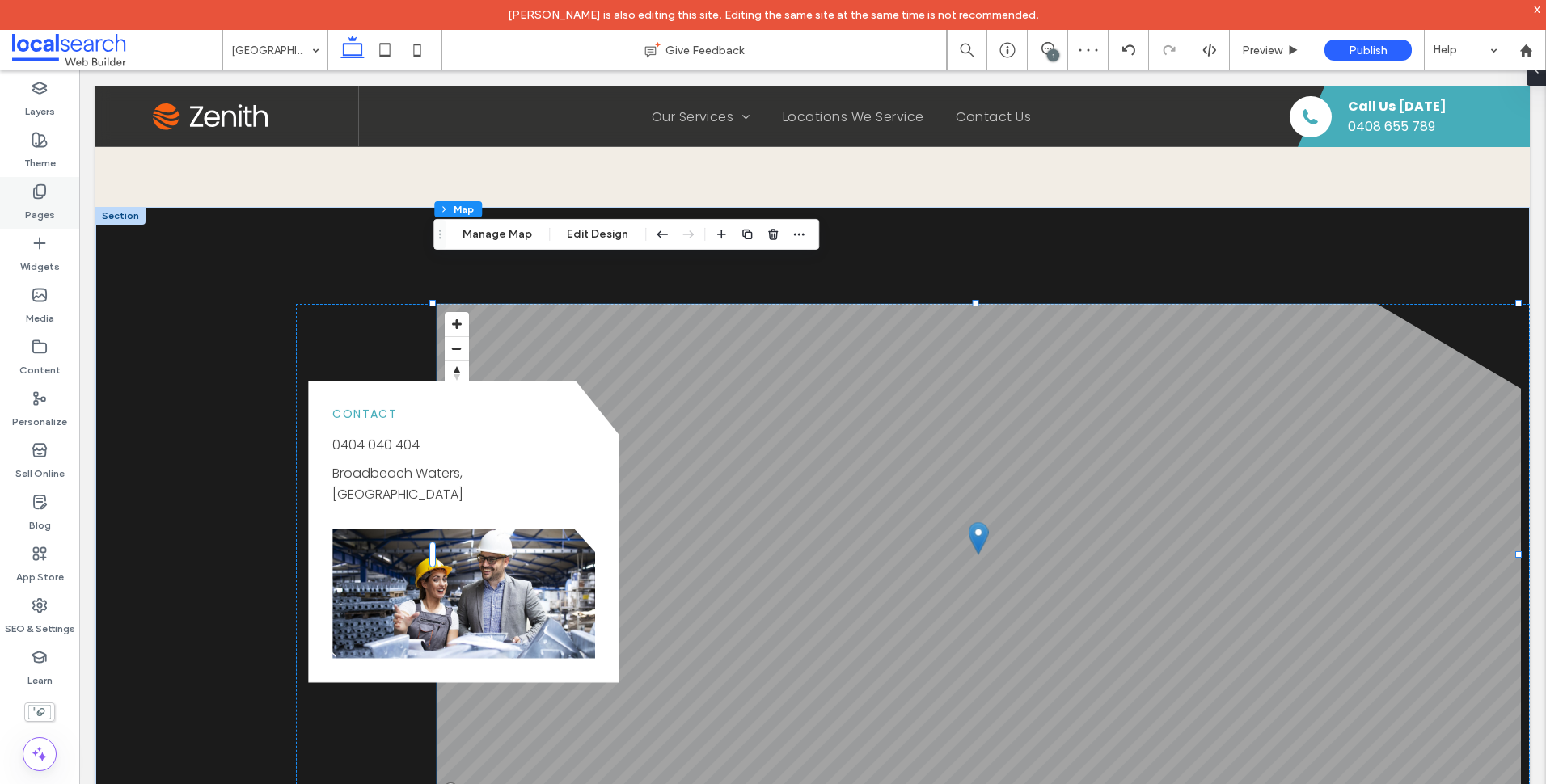
click at [58, 192] on div "Pages" at bounding box center [40, 203] width 80 height 52
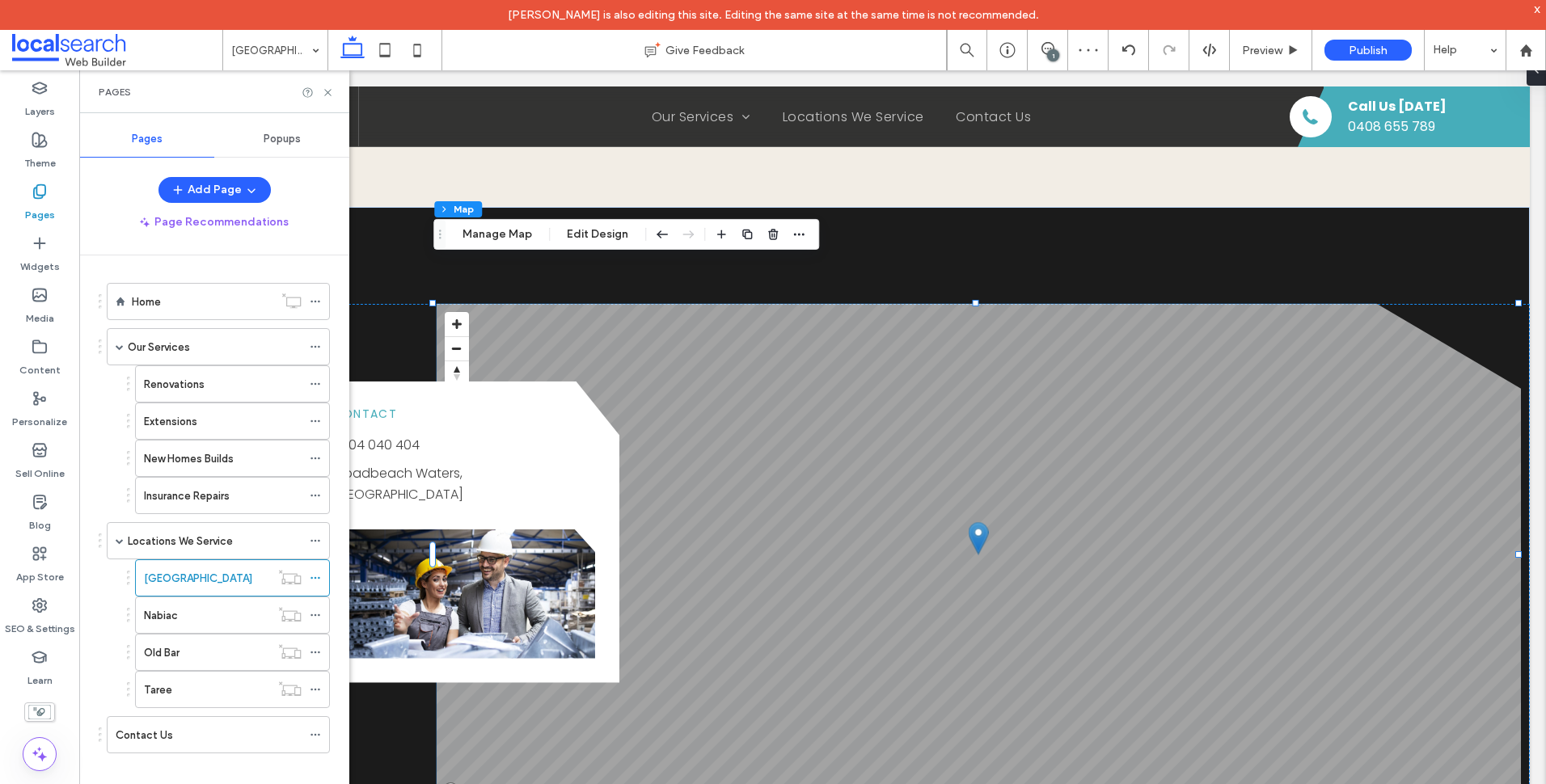
click at [203, 607] on div "Nabiac" at bounding box center [206, 615] width 126 height 17
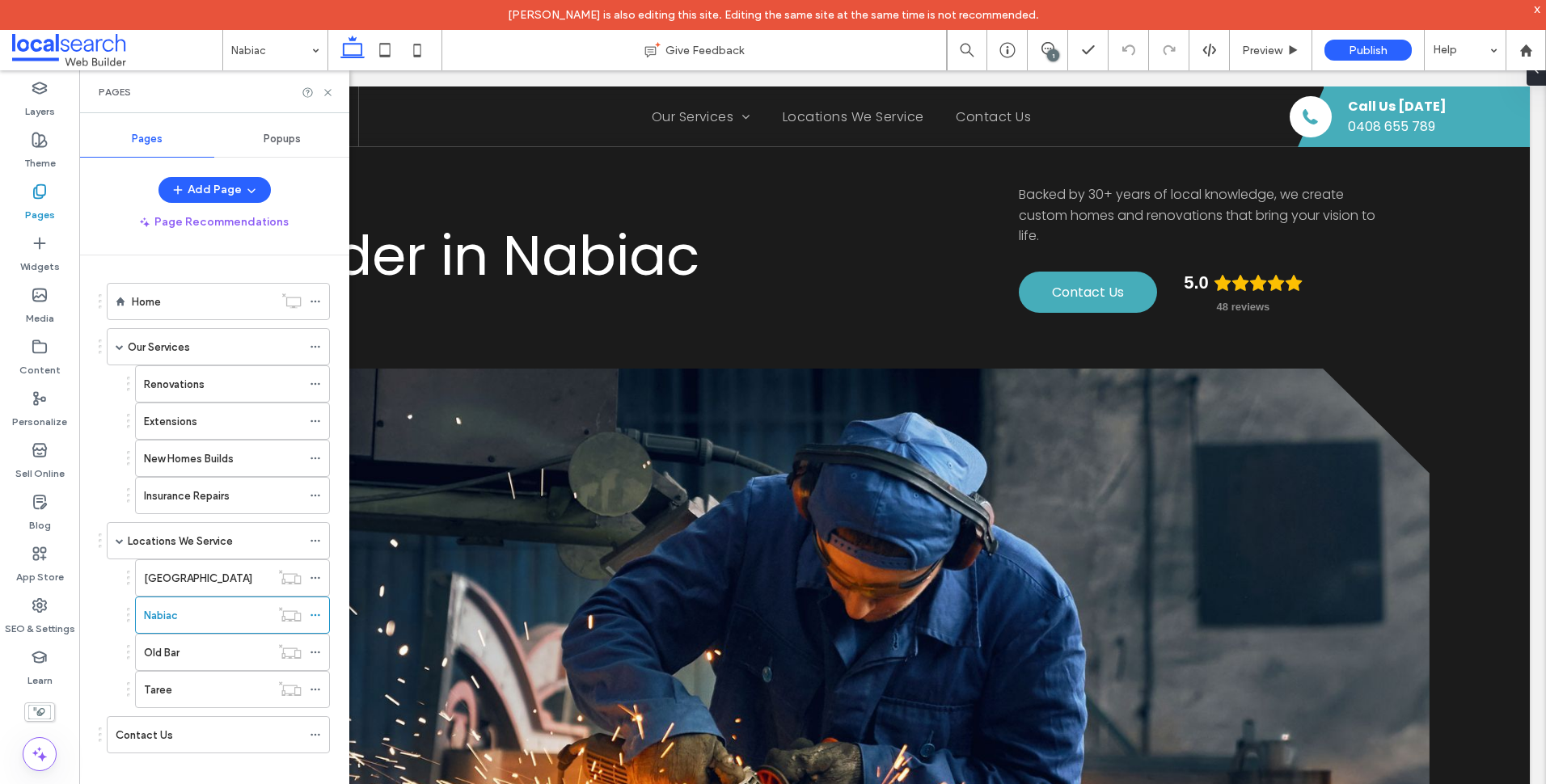
scroll to position [485, 0]
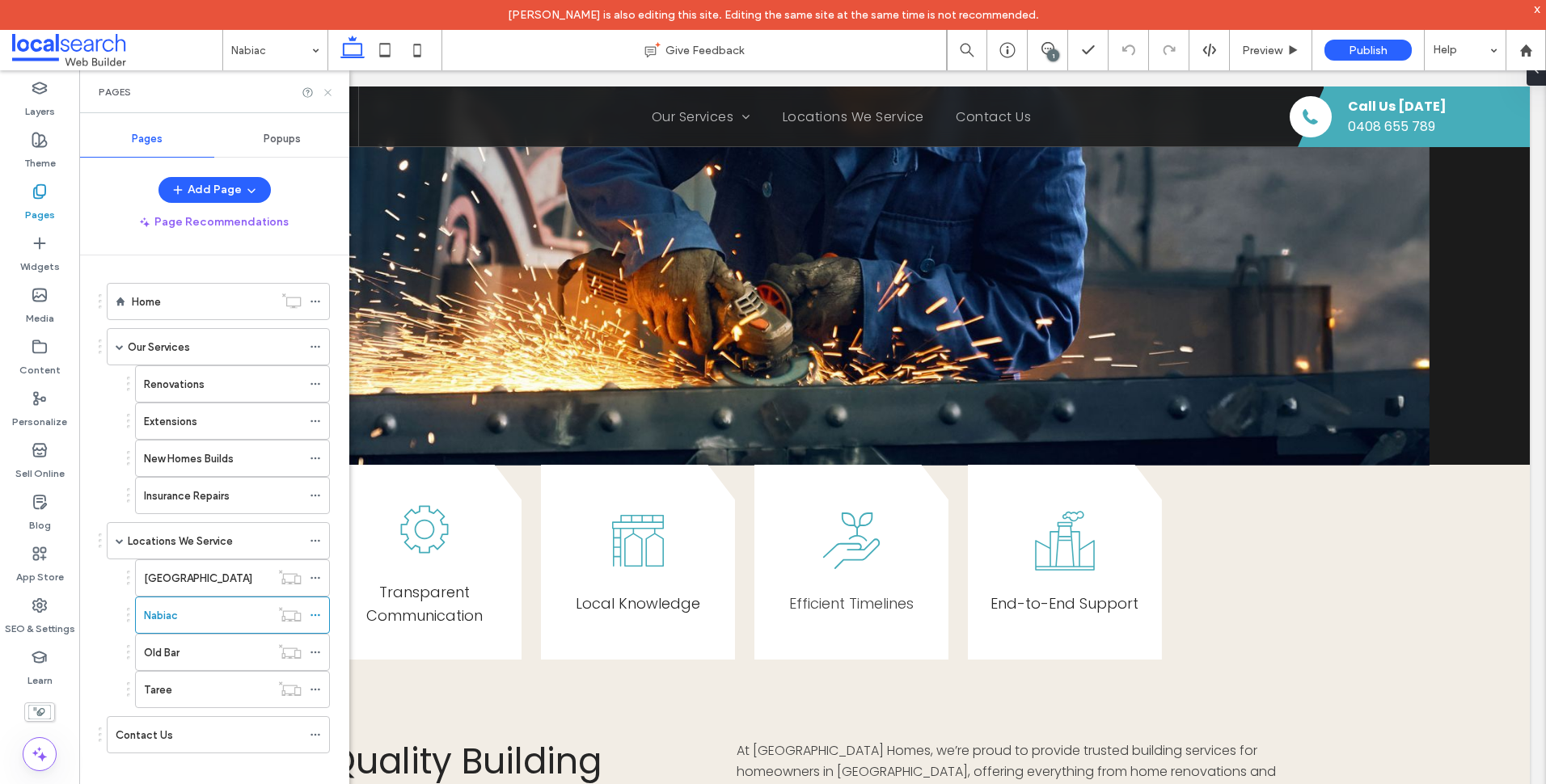
click at [330, 94] on icon at bounding box center [327, 93] width 12 height 12
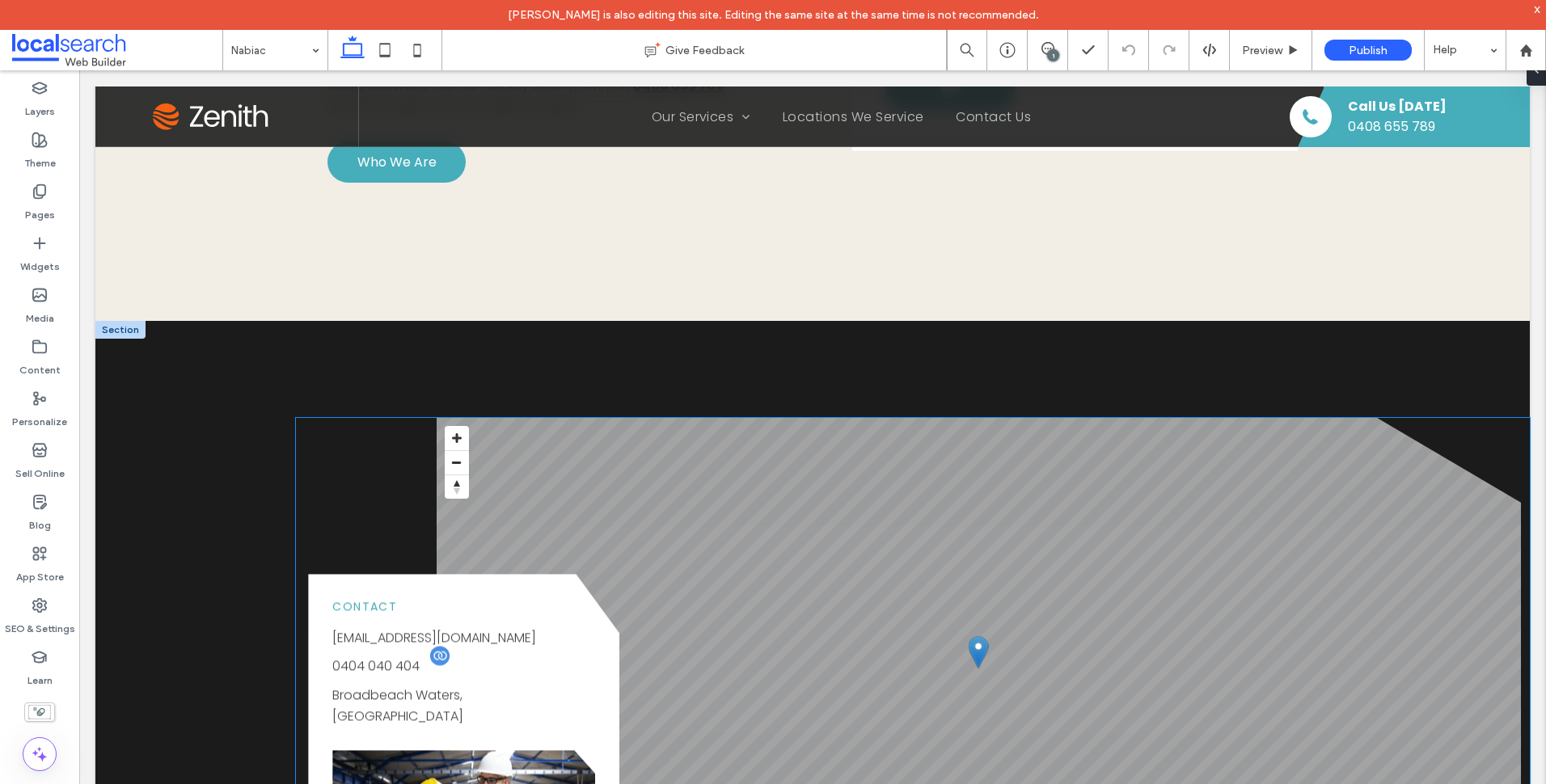
scroll to position [1778, 0]
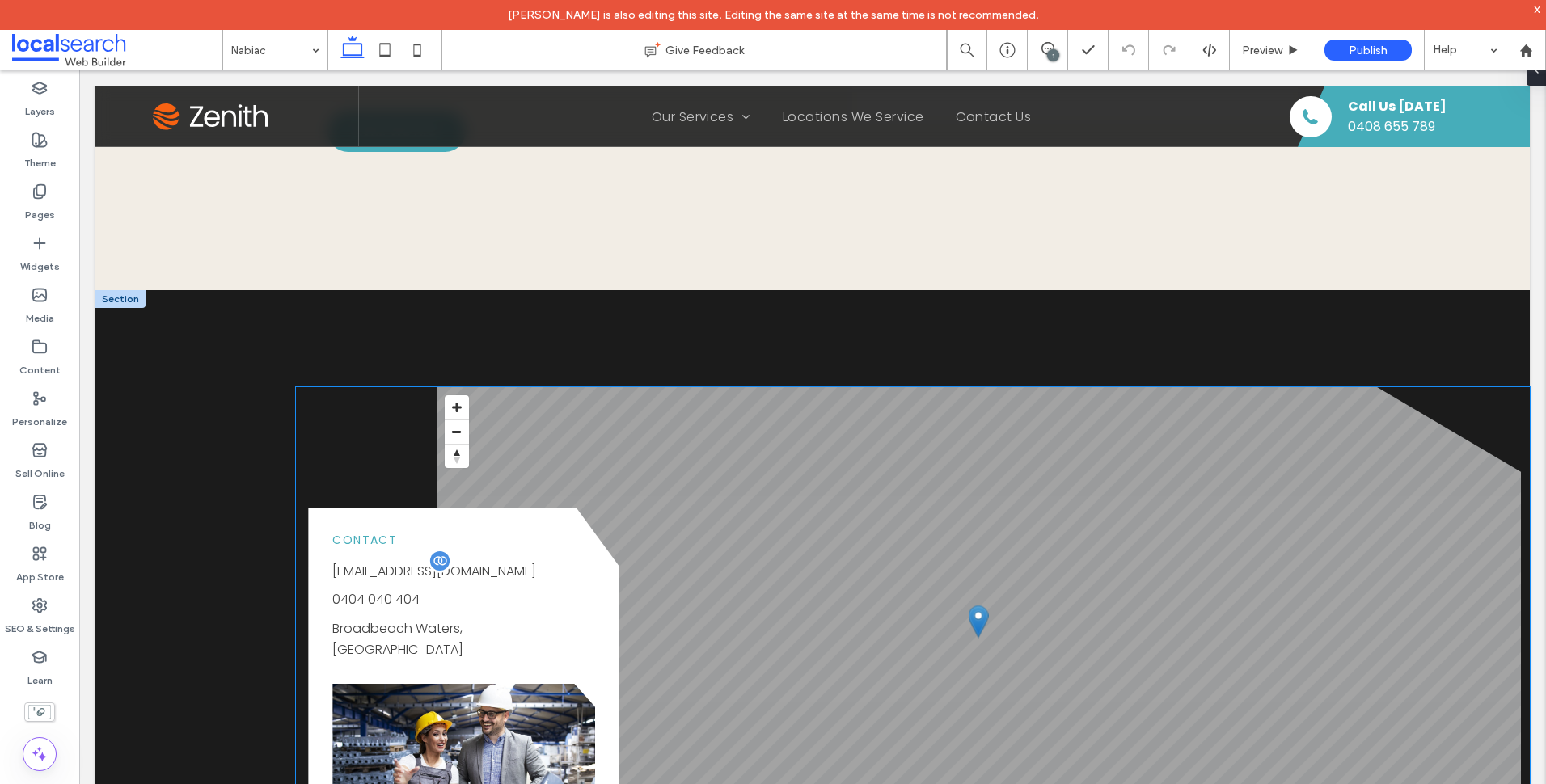
click at [503, 561] on p "[EMAIL_ADDRESS][DOMAIN_NAME]" at bounding box center [464, 571] width 263 height 21
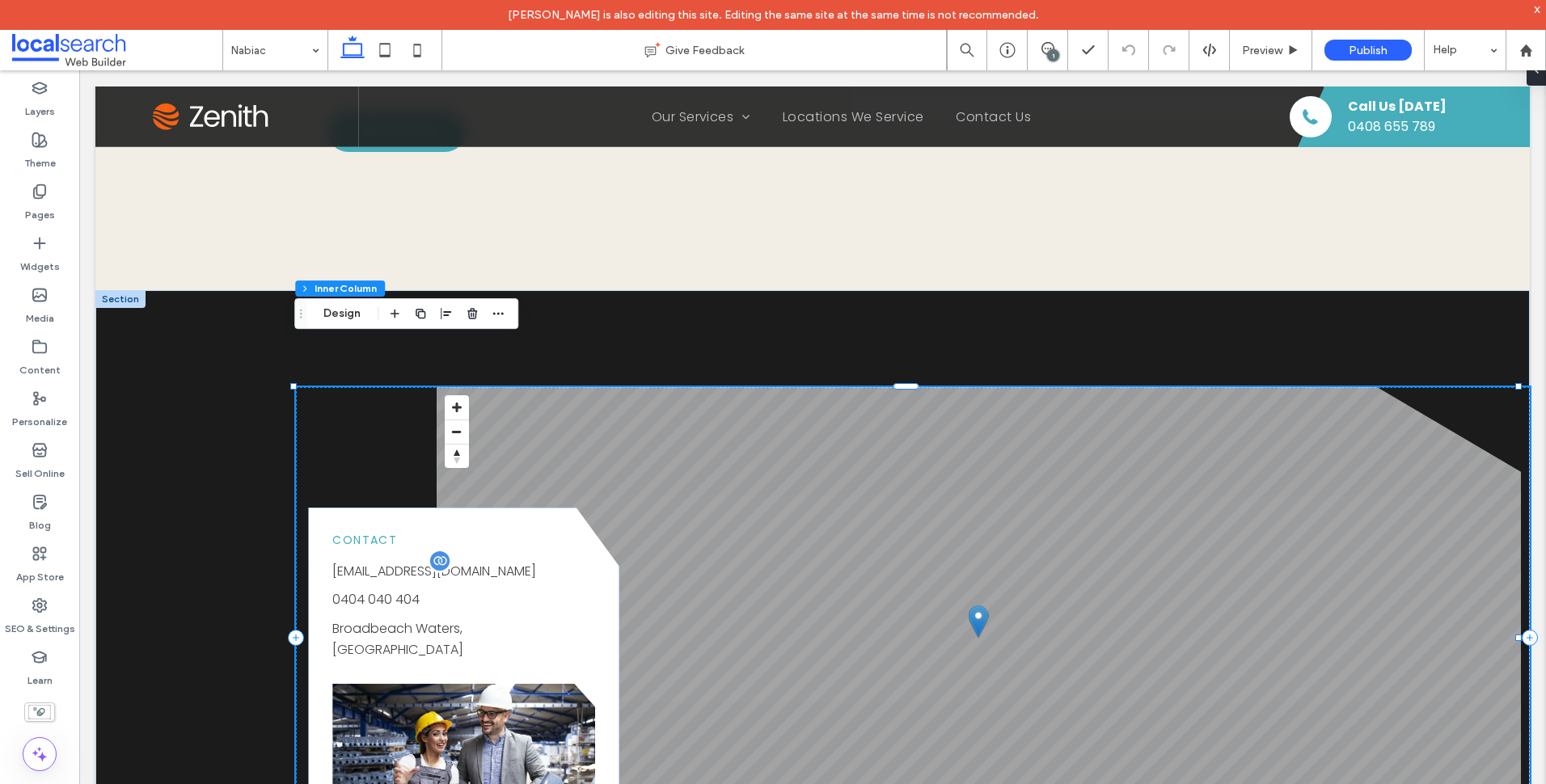
click at [497, 561] on p "[EMAIL_ADDRESS][DOMAIN_NAME]" at bounding box center [464, 571] width 263 height 21
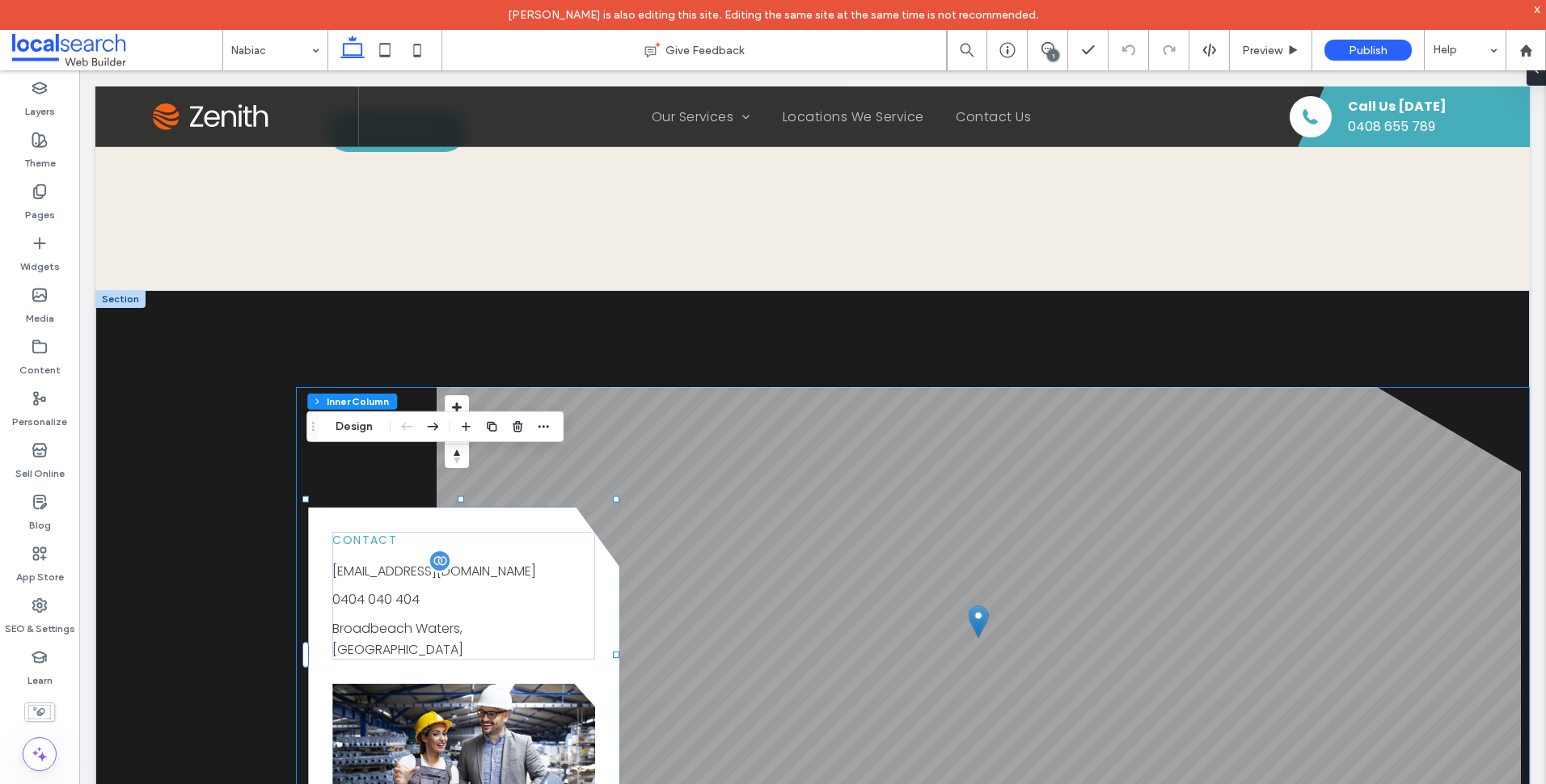
click at [494, 561] on p "[EMAIL_ADDRESS][DOMAIN_NAME]" at bounding box center [464, 571] width 263 height 21
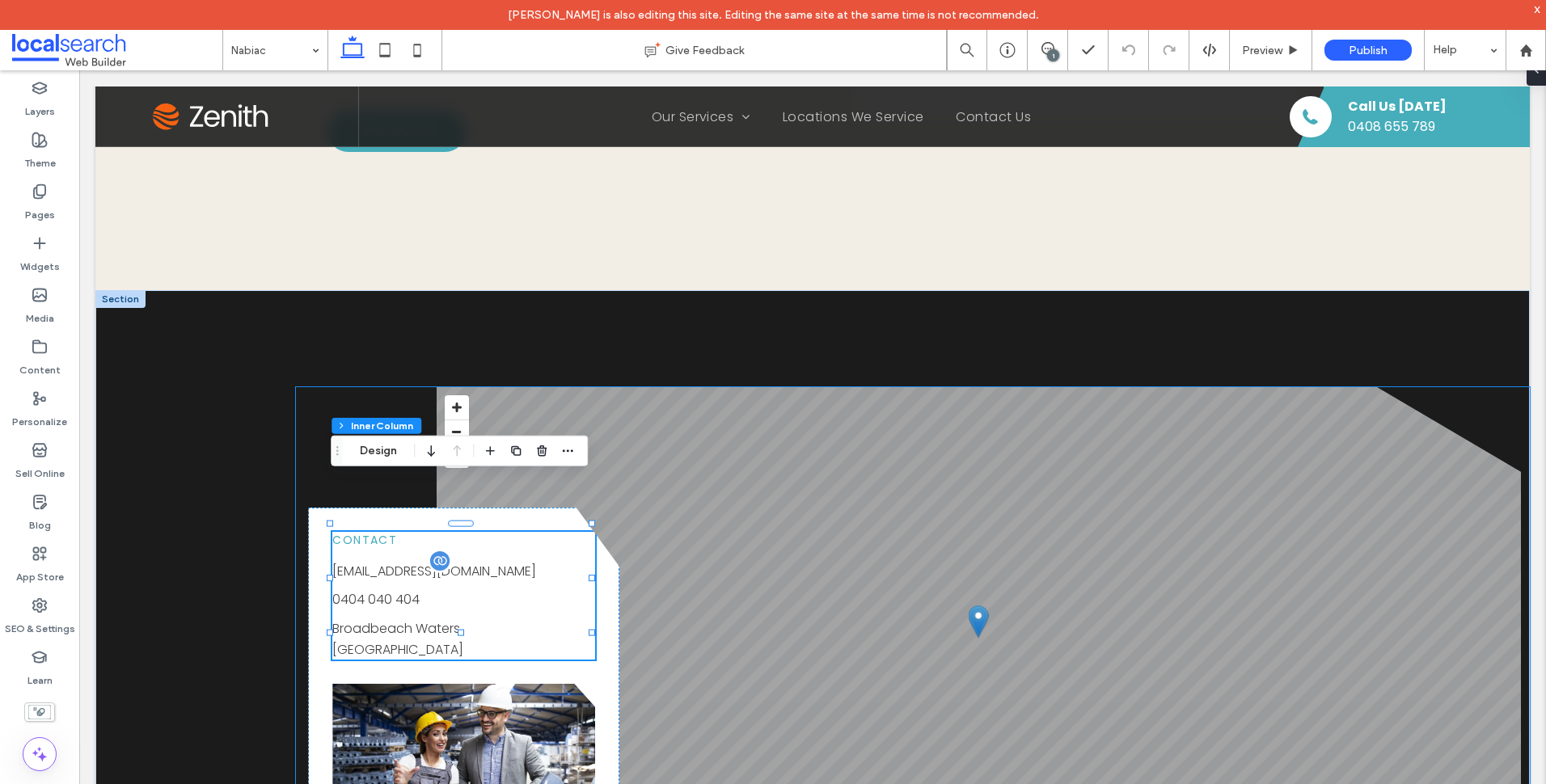
click at [494, 561] on p "[EMAIL_ADDRESS][DOMAIN_NAME]" at bounding box center [464, 571] width 263 height 21
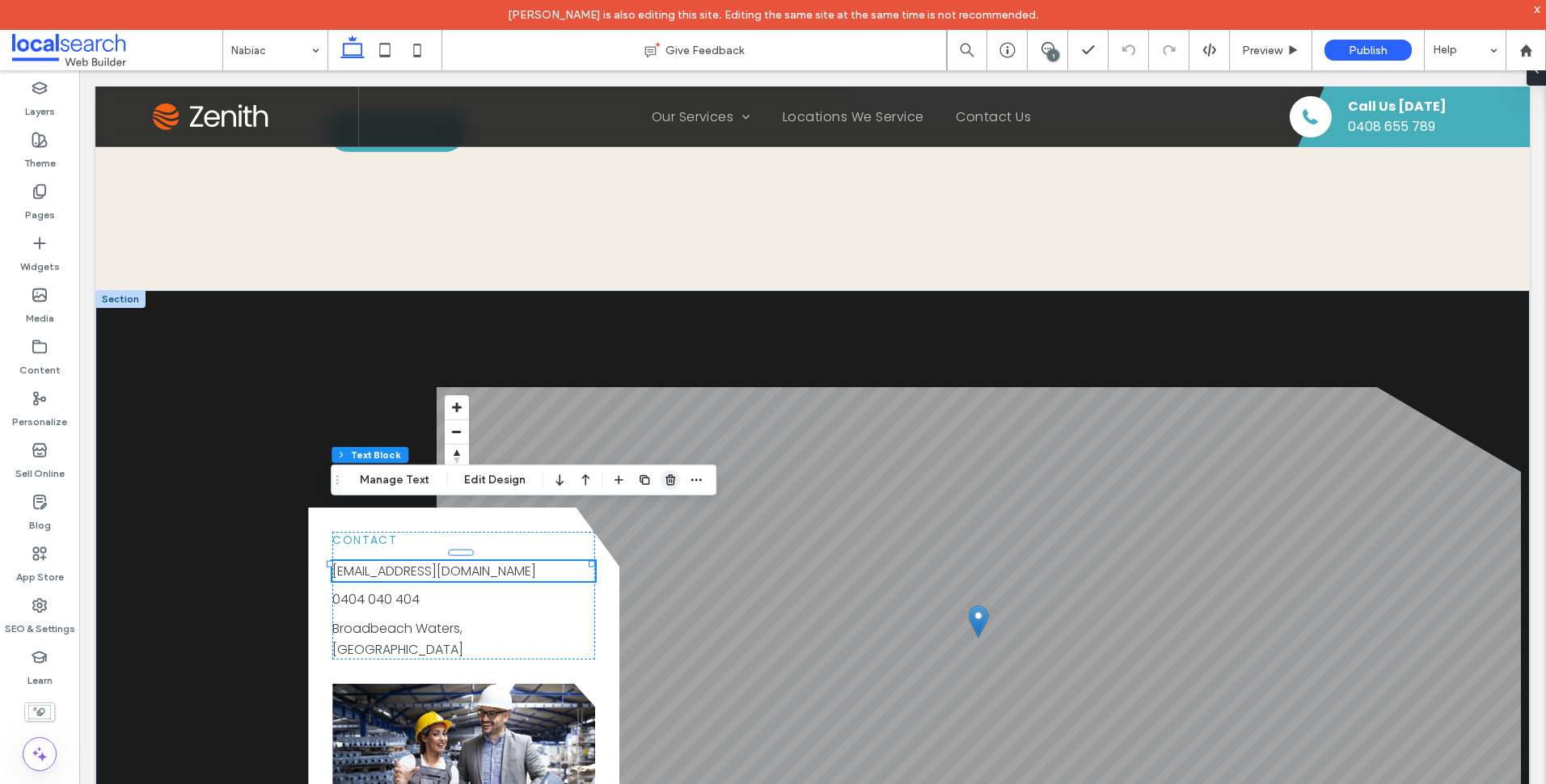
click at [664, 485] on icon "button" at bounding box center [671, 480] width 13 height 13
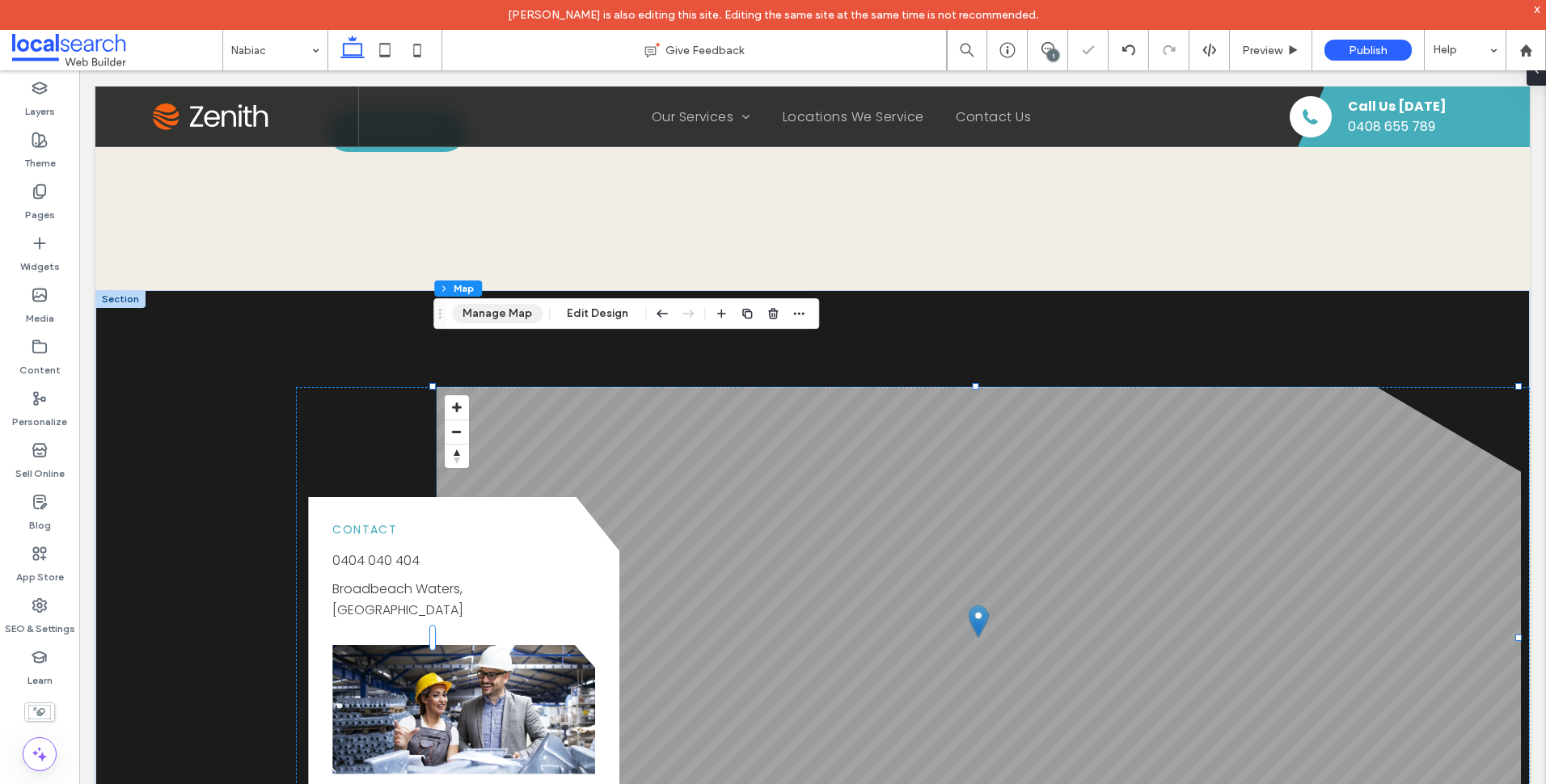
click at [520, 323] on button "Manage Map" at bounding box center [498, 313] width 91 height 19
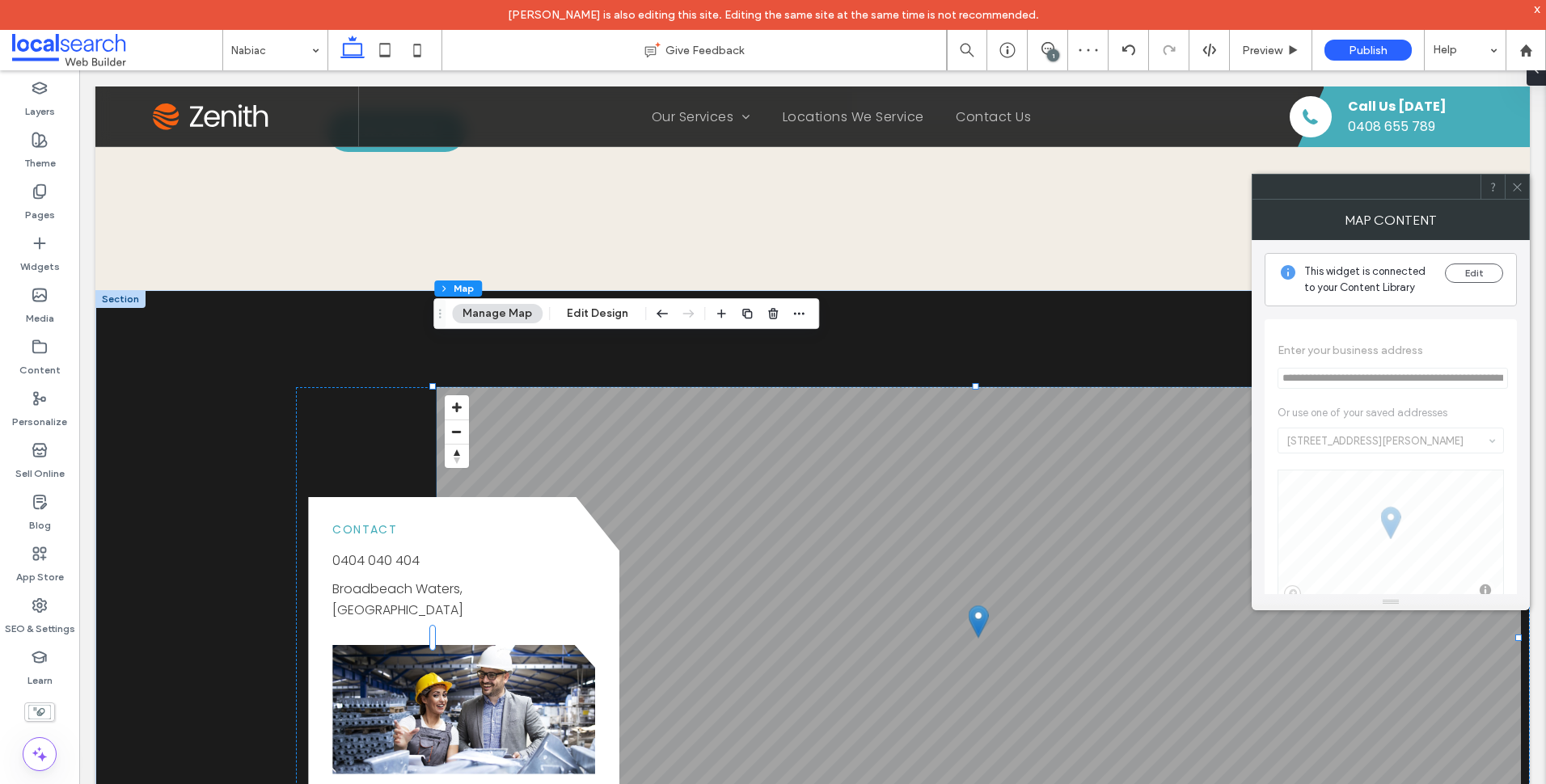
click at [1524, 192] on div at bounding box center [1517, 187] width 24 height 24
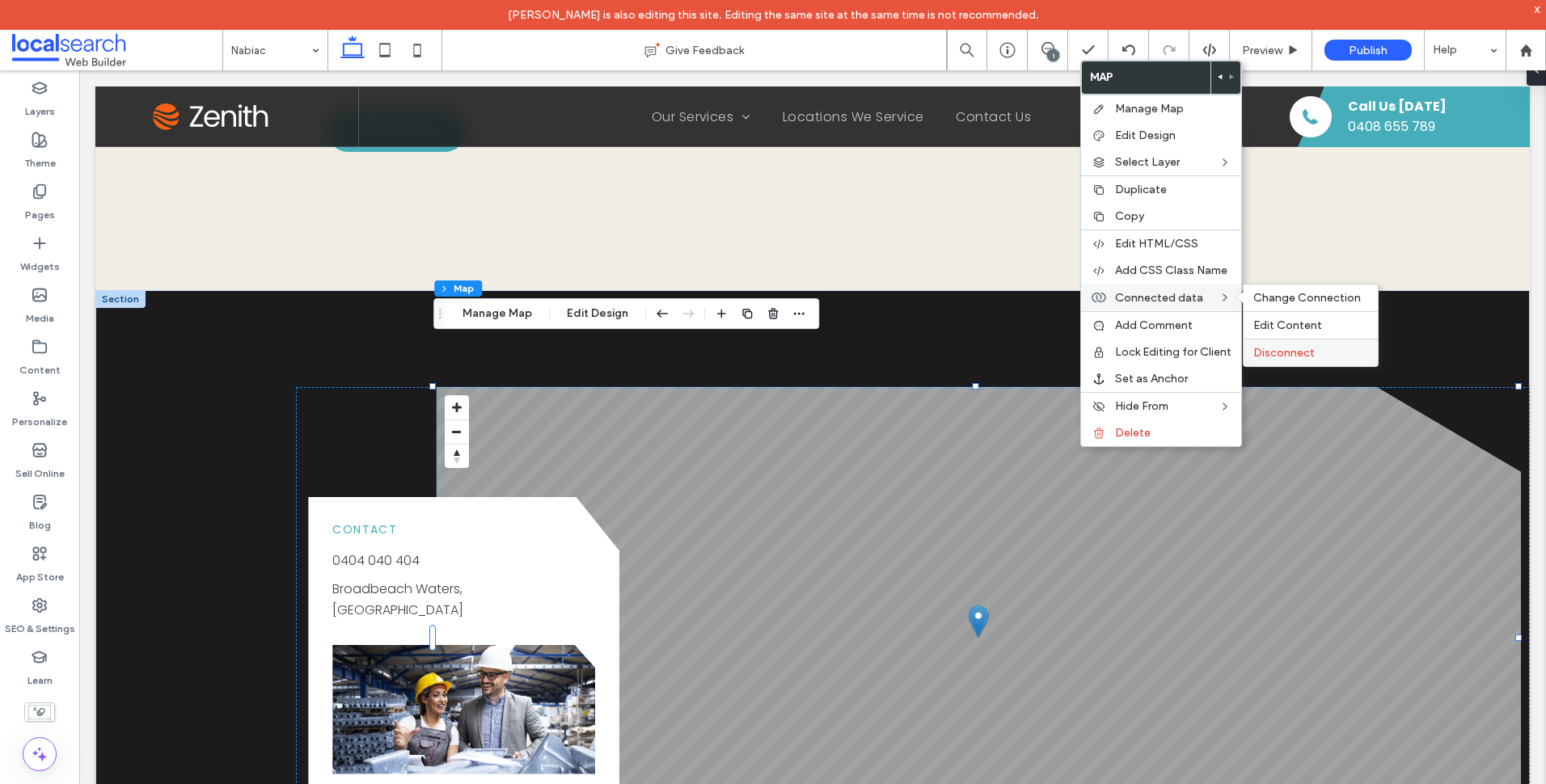
click at [1302, 351] on span "Disconnect" at bounding box center [1284, 352] width 62 height 14
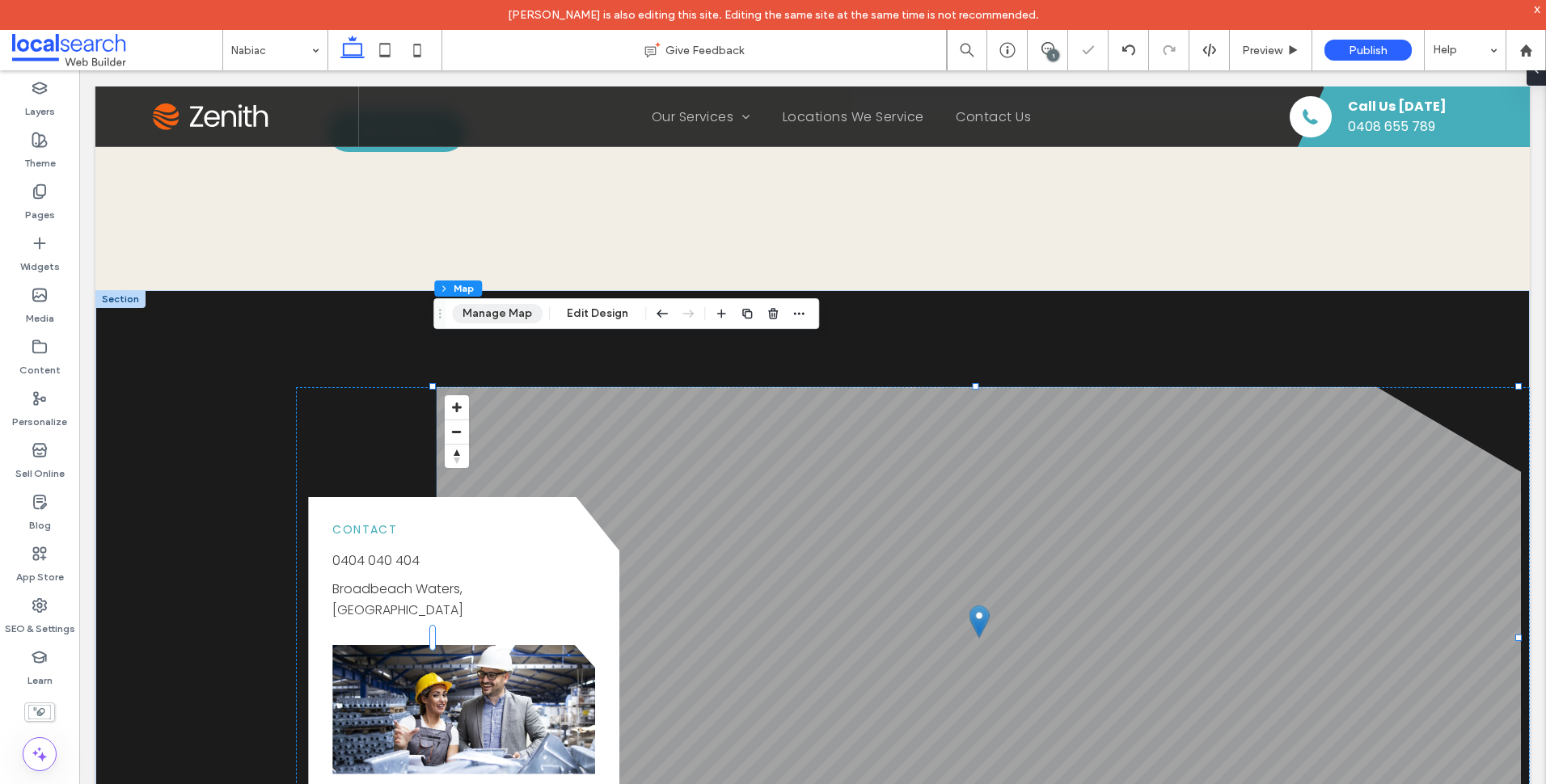
click at [520, 311] on button "Manage Map" at bounding box center [498, 313] width 91 height 19
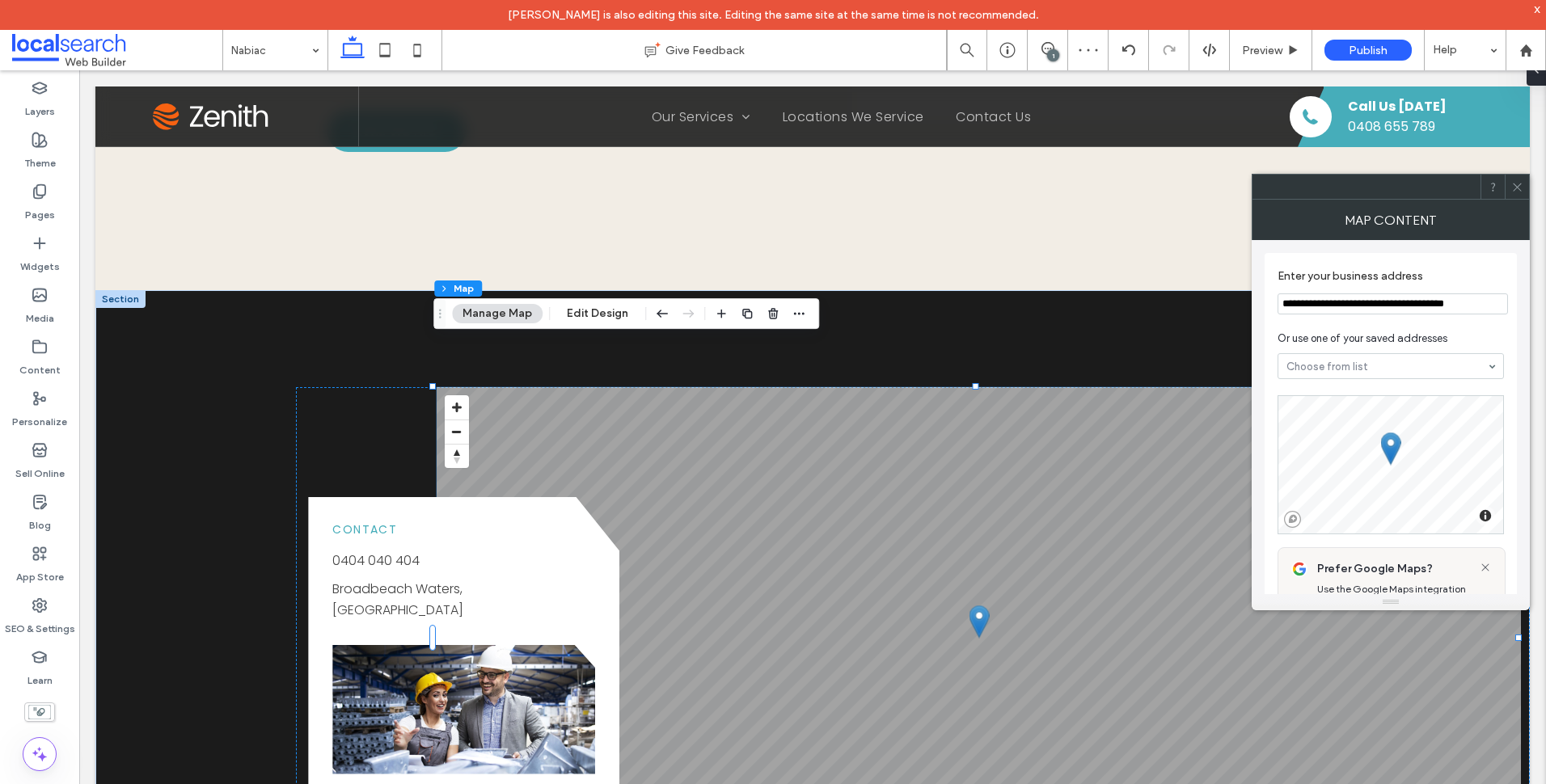
click at [1374, 310] on input "**********" at bounding box center [1393, 304] width 231 height 21
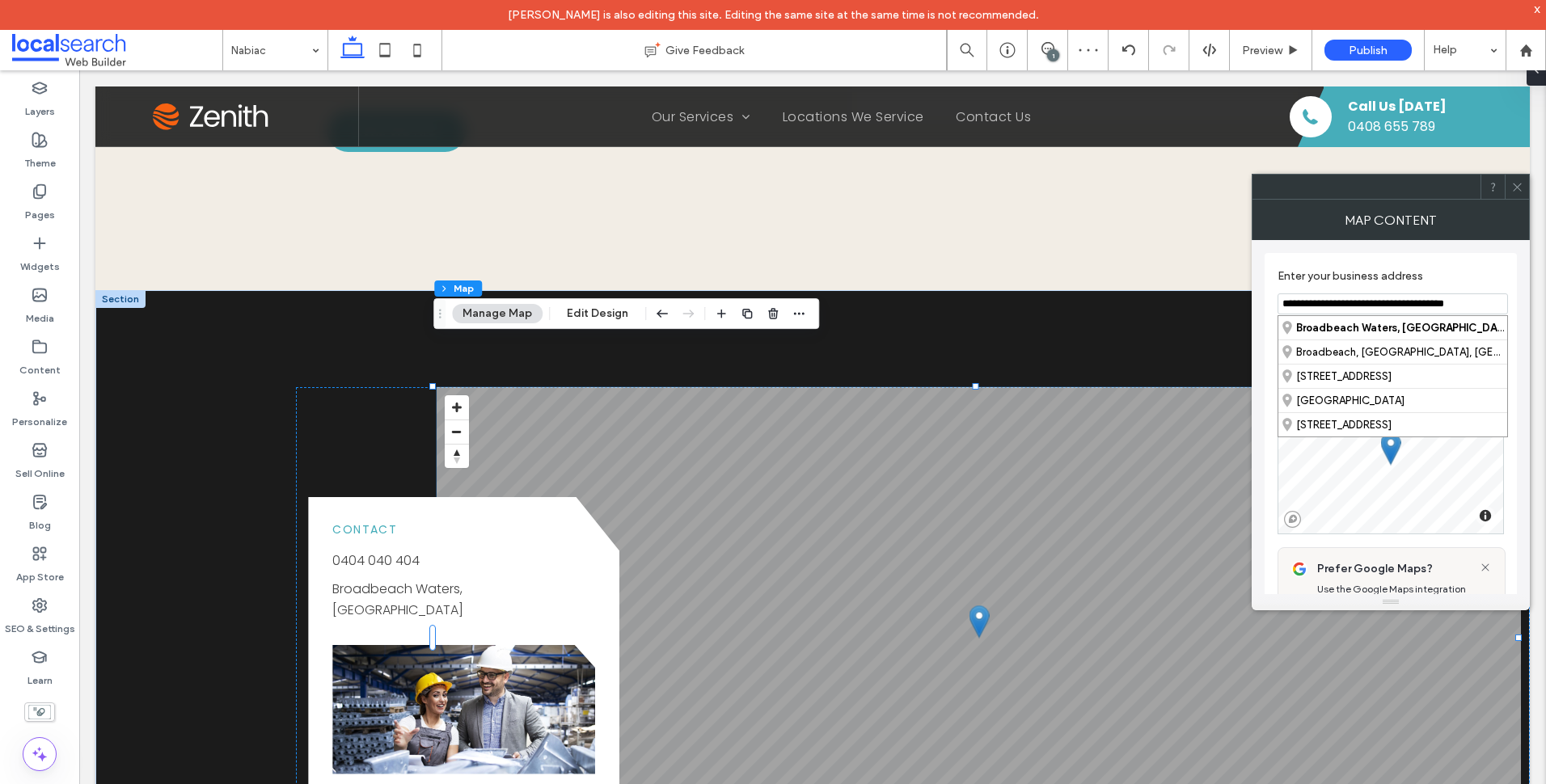
click at [1374, 310] on input "**********" at bounding box center [1393, 304] width 231 height 21
click at [1384, 317] on div "Nabiac , [GEOGRAPHIC_DATA], [GEOGRAPHIC_DATA]" at bounding box center [1393, 327] width 229 height 24
type input "**********"
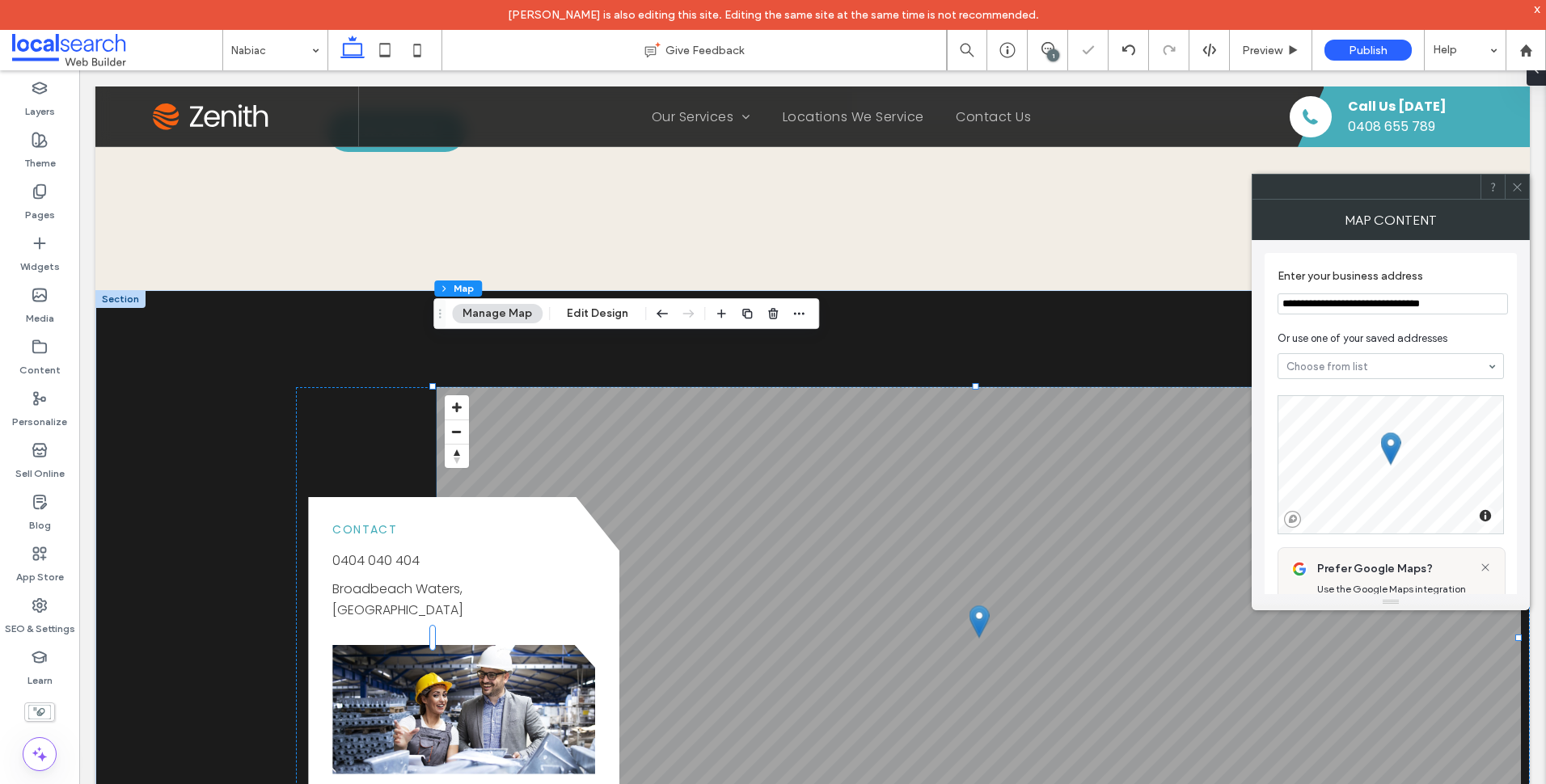
click at [1517, 183] on icon at bounding box center [1517, 187] width 12 height 12
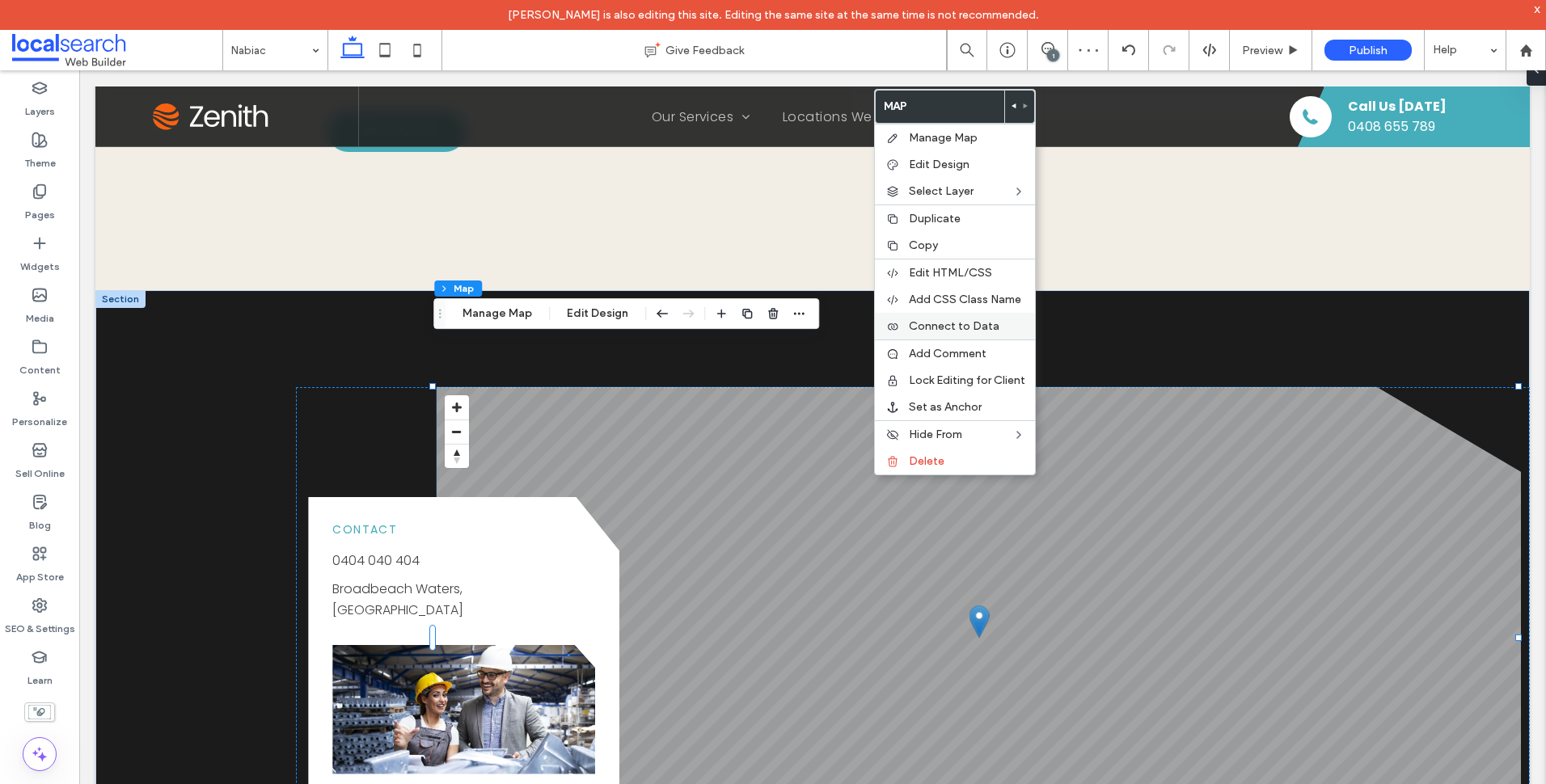
click at [980, 317] on div "Connect to Data" at bounding box center [954, 325] width 160 height 27
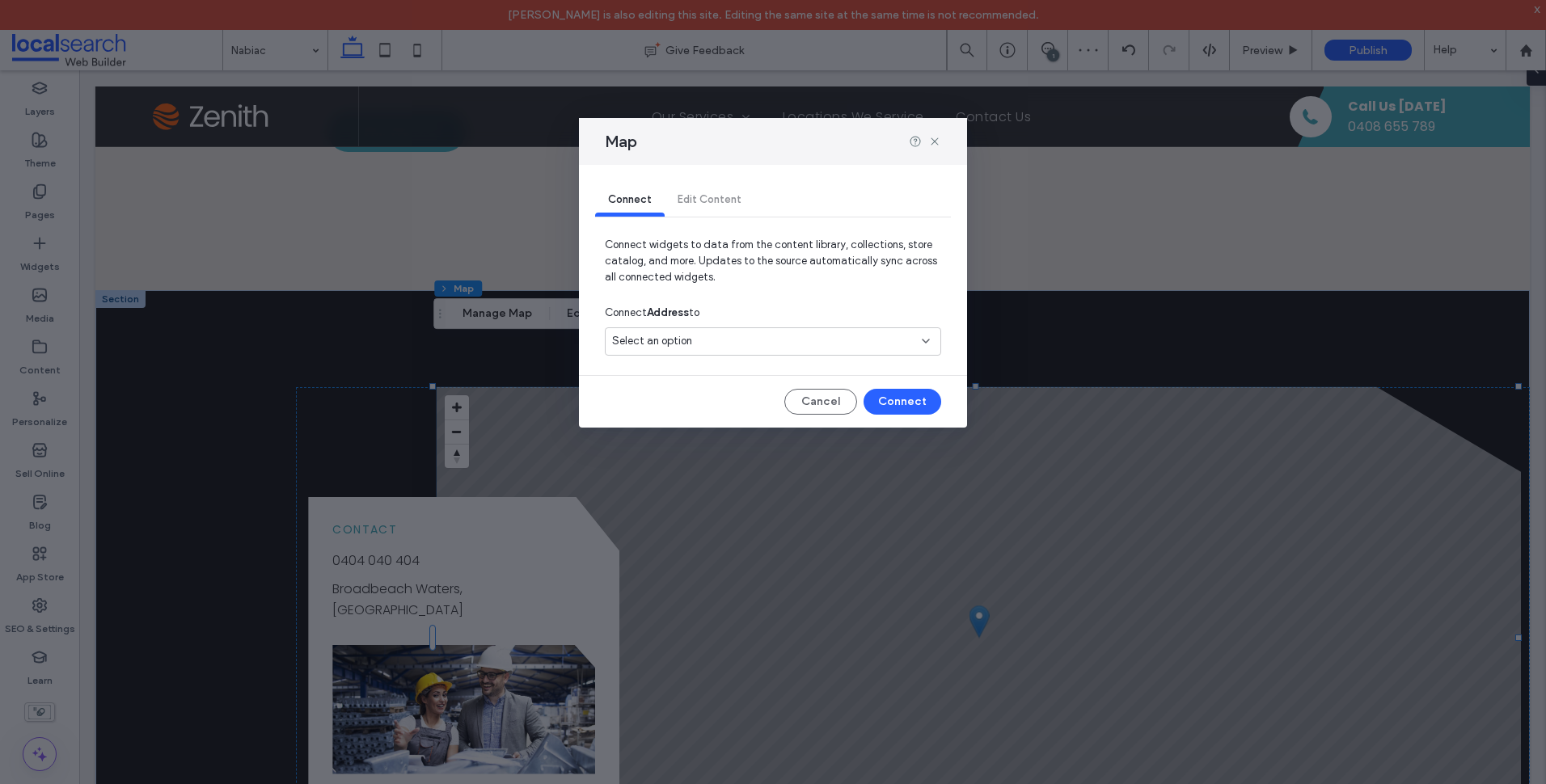
click at [838, 325] on div "Connect Address to" at bounding box center [773, 312] width 336 height 29
click at [839, 334] on div "Select an option" at bounding box center [763, 341] width 302 height 16
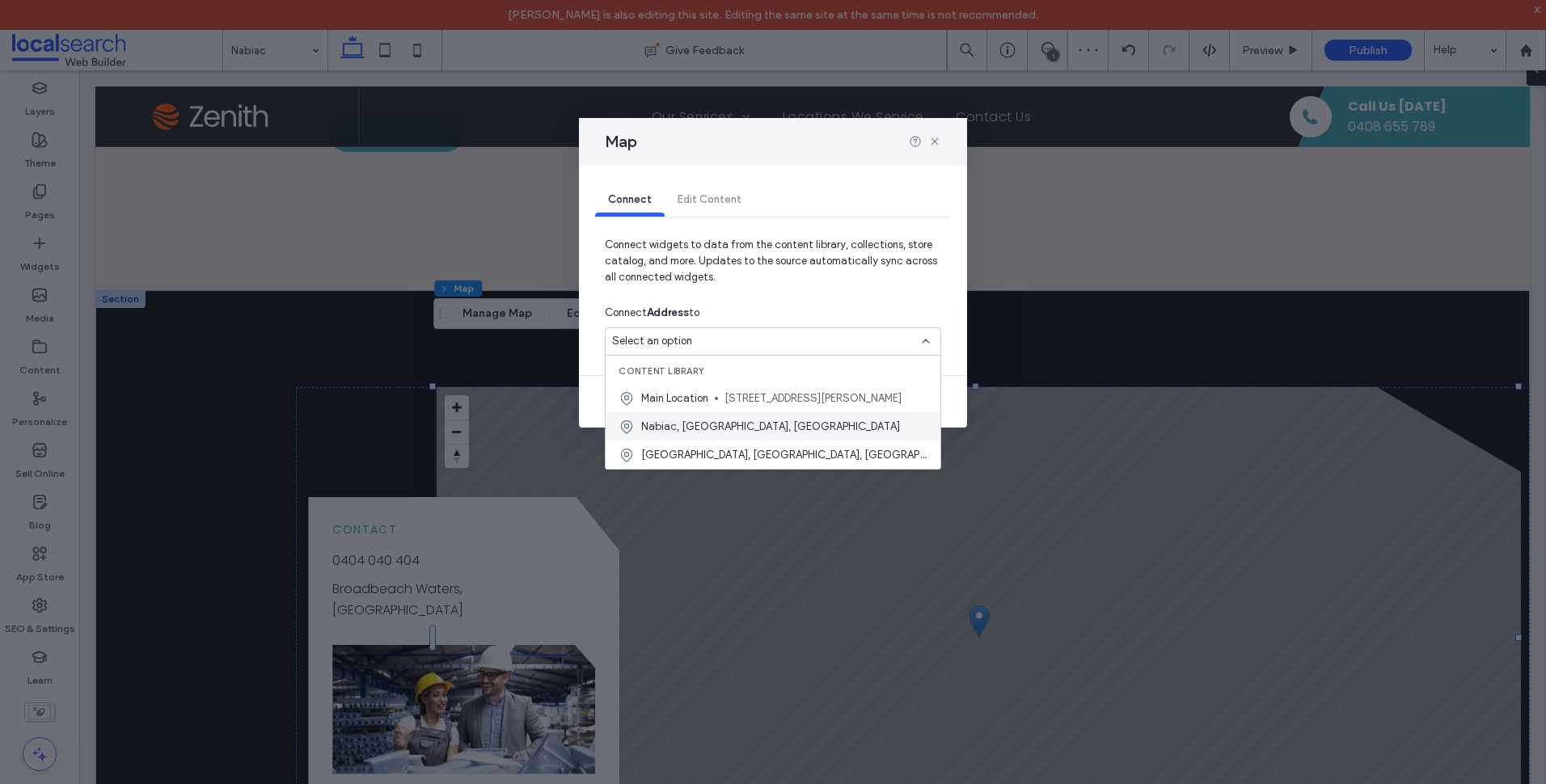
click at [741, 434] on span "Nabiac, [GEOGRAPHIC_DATA], [GEOGRAPHIC_DATA]" at bounding box center [771, 427] width 259 height 16
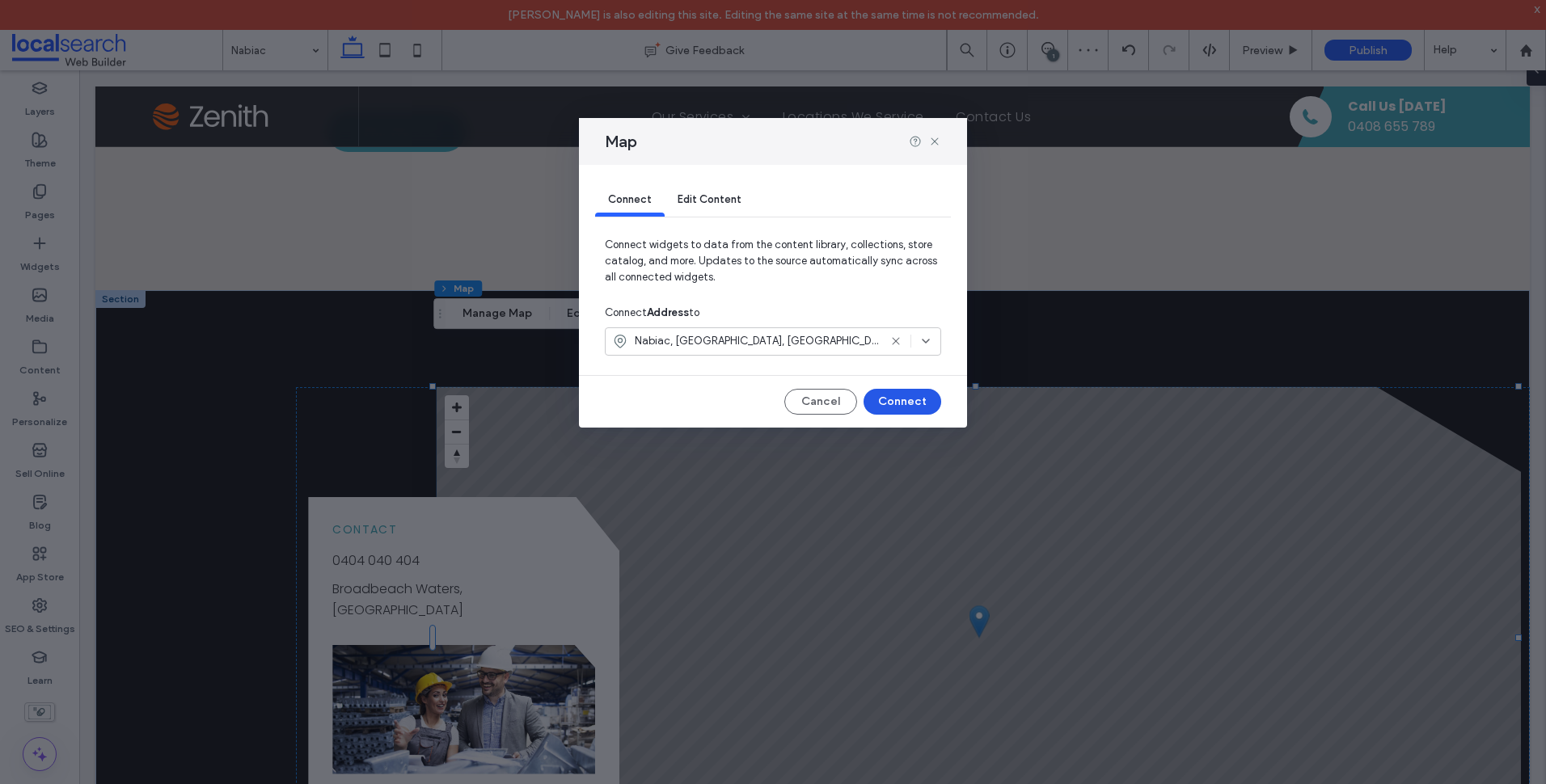
click at [916, 392] on button "Connect" at bounding box center [902, 402] width 78 height 26
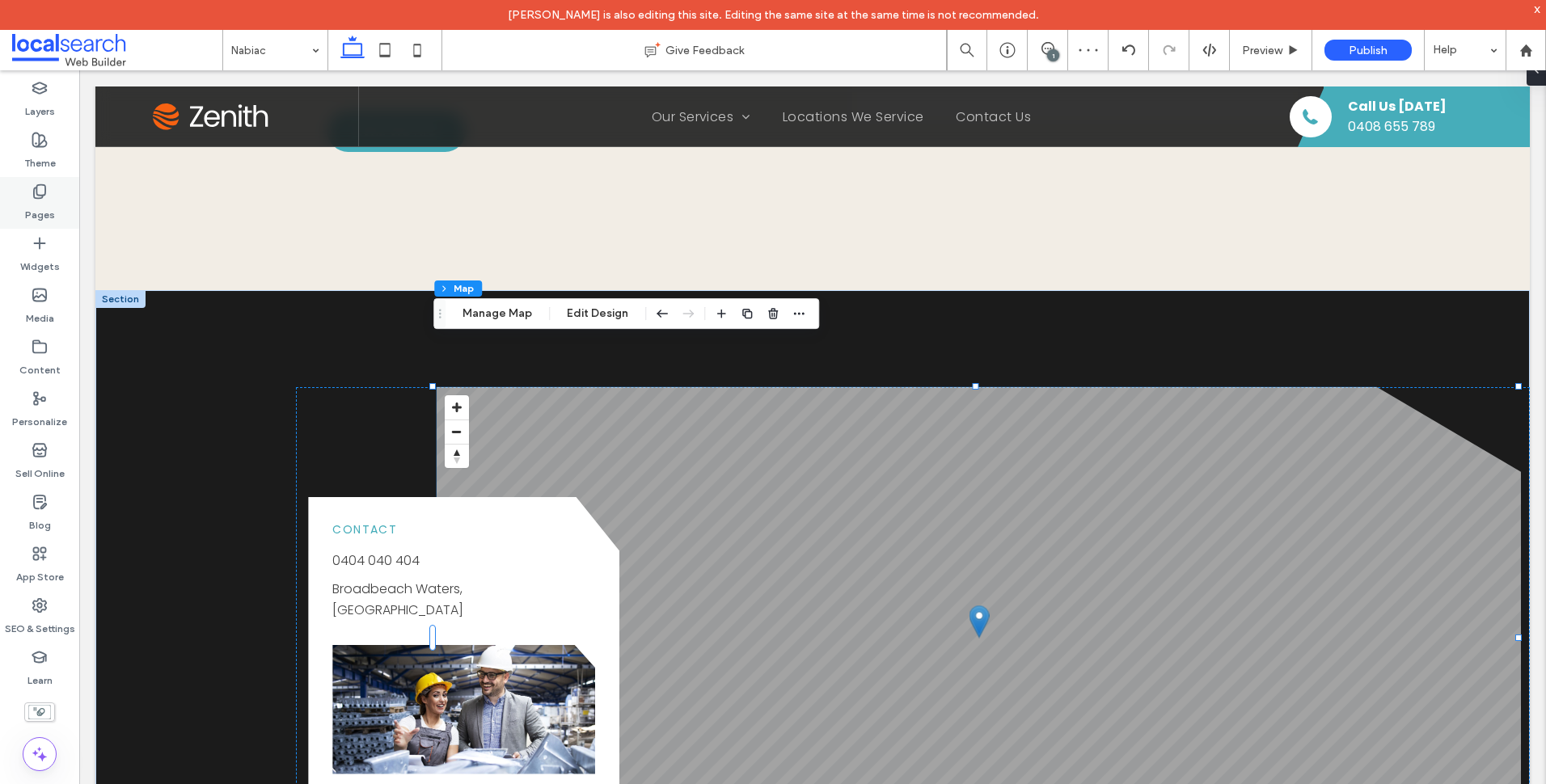
click at [57, 187] on div "Pages" at bounding box center [40, 203] width 80 height 52
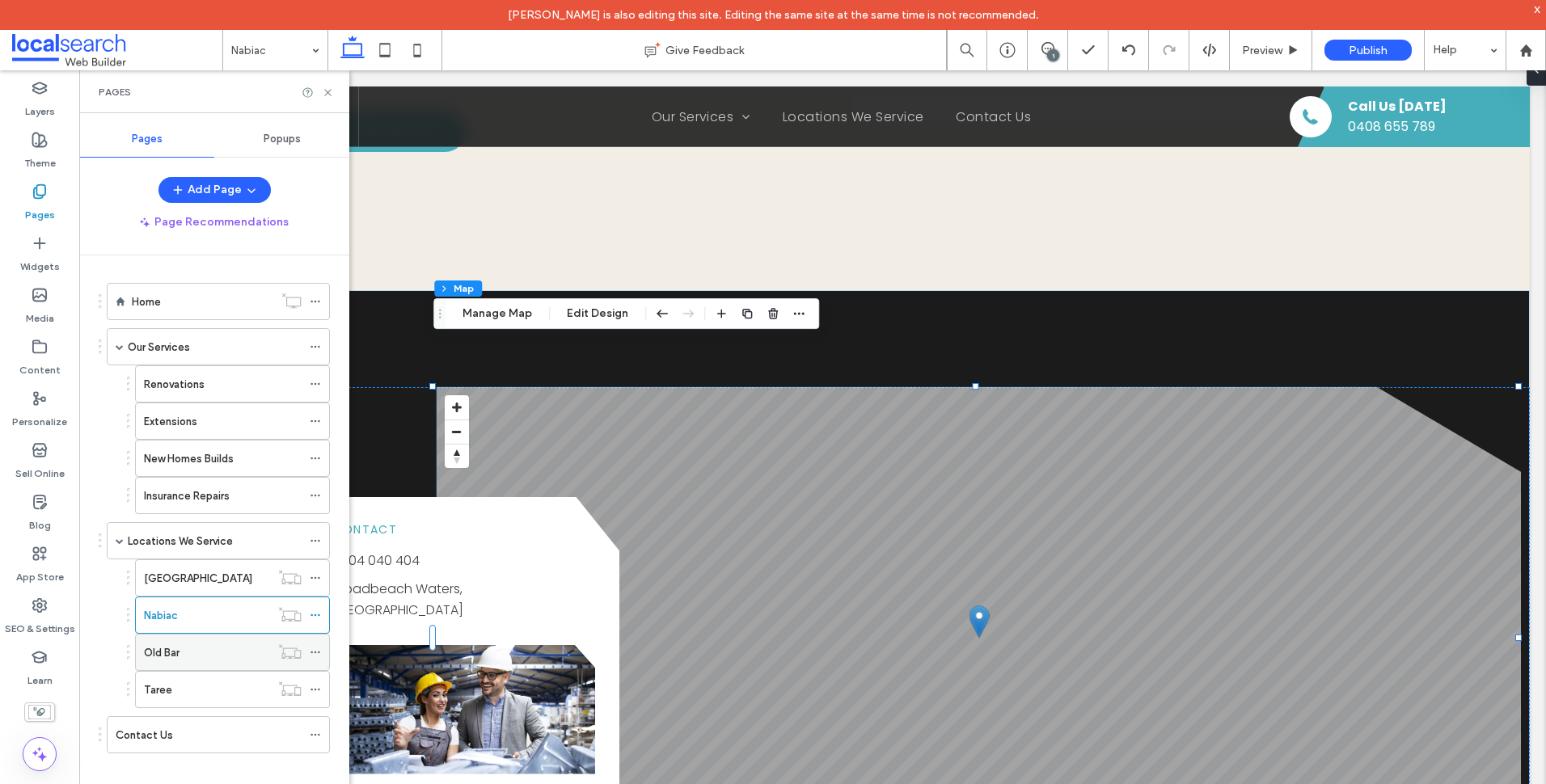
click at [227, 659] on div "Old Bar" at bounding box center [206, 653] width 126 height 17
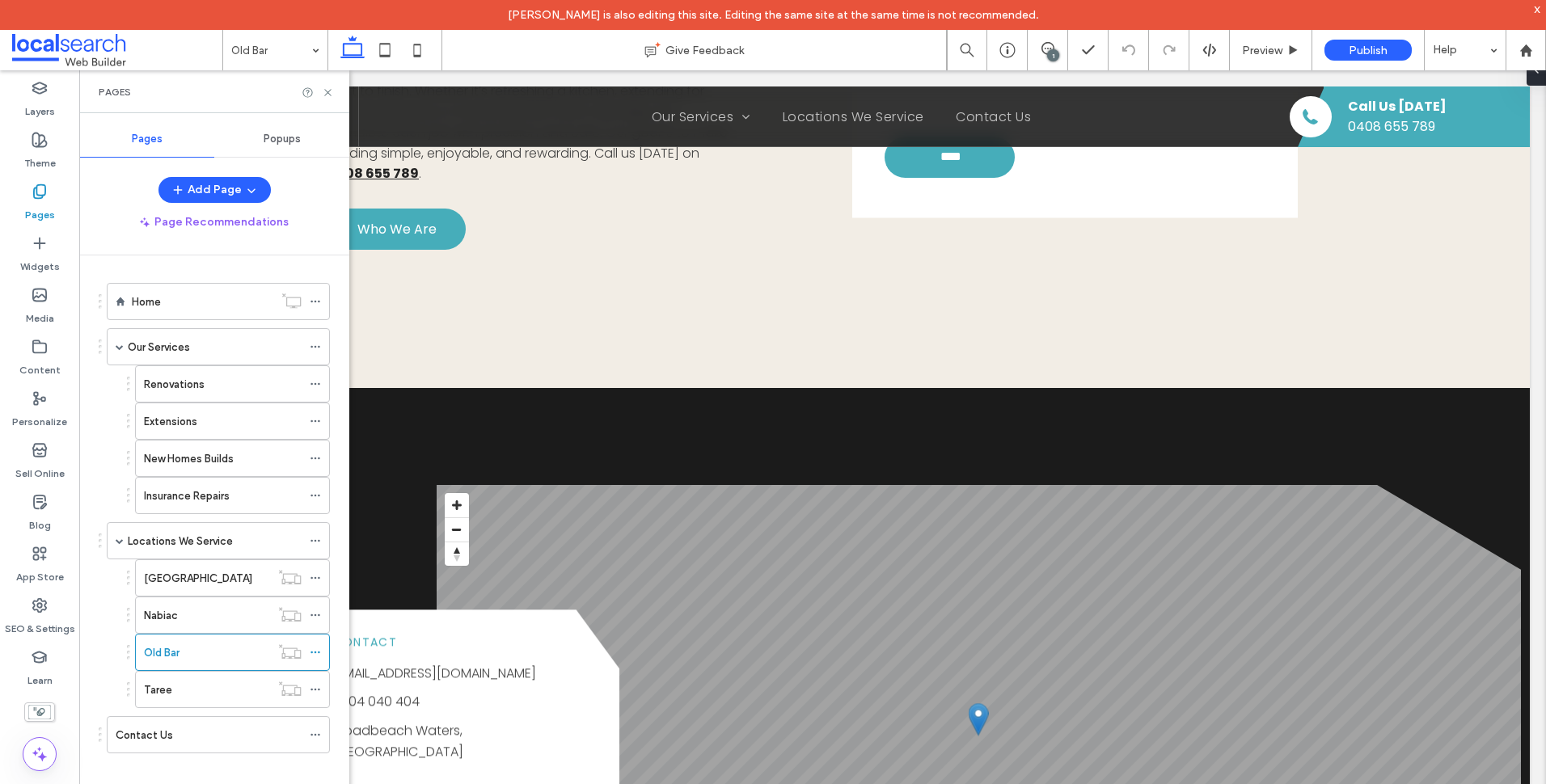
scroll to position [1778, 0]
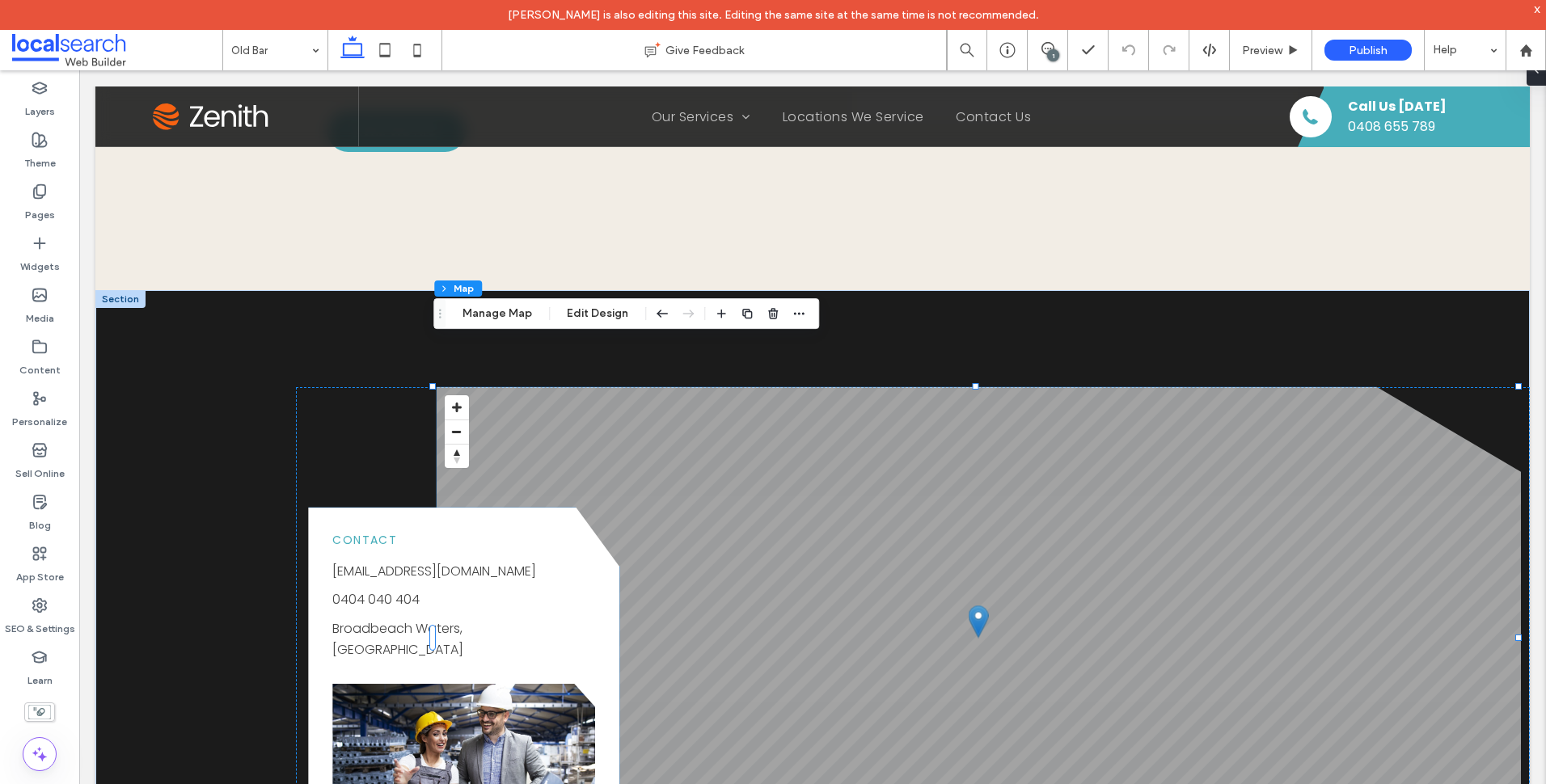
click at [446, 532] on div "Contact [EMAIL_ADDRESS][DOMAIN_NAME] 0404 040 404 [GEOGRAPHIC_DATA], [GEOGRAPHI…" at bounding box center [464, 595] width 263 height 127
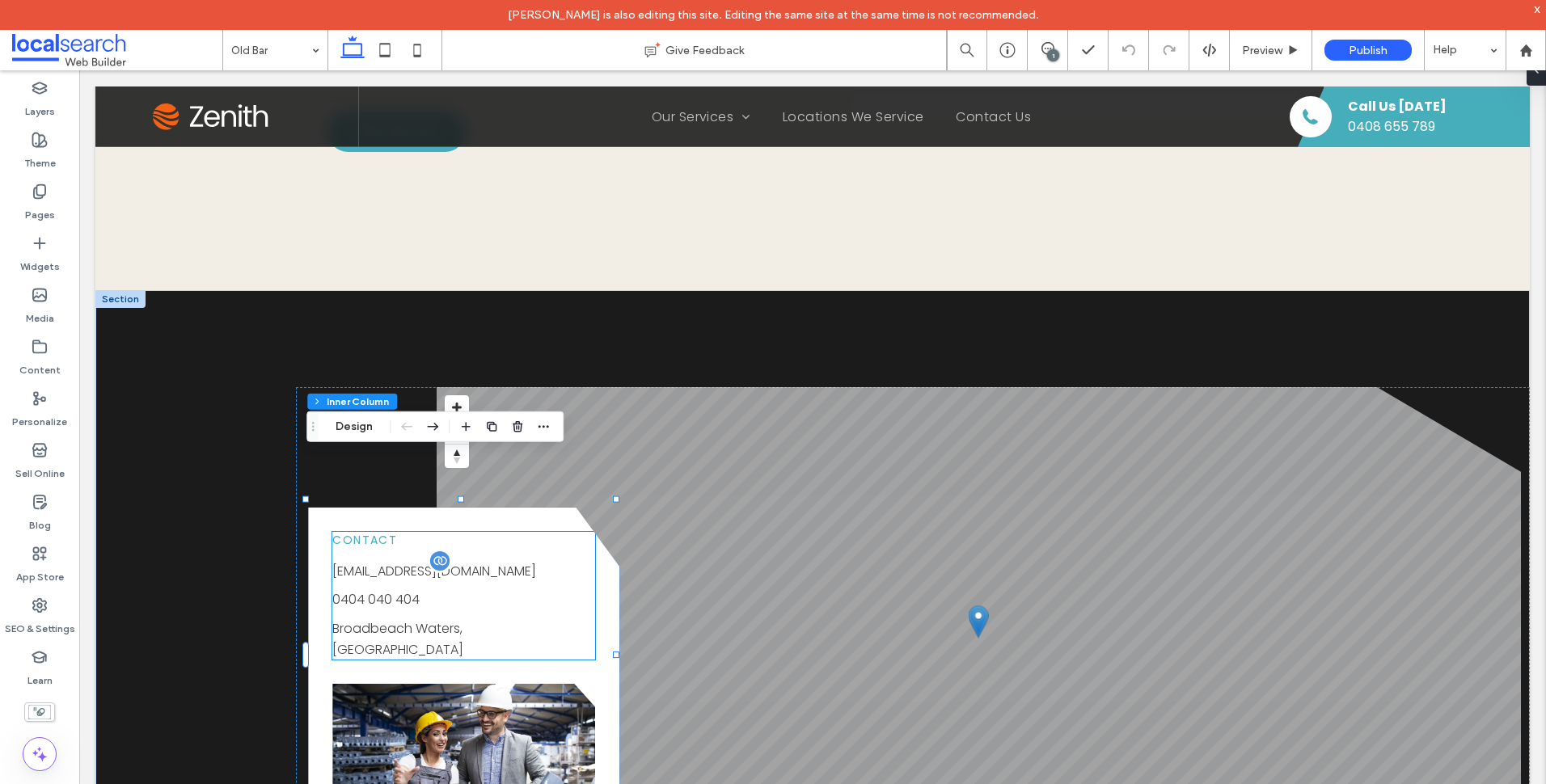
click at [451, 562] on span "[EMAIL_ADDRESS][DOMAIN_NAME]" at bounding box center [434, 571] width 204 height 19
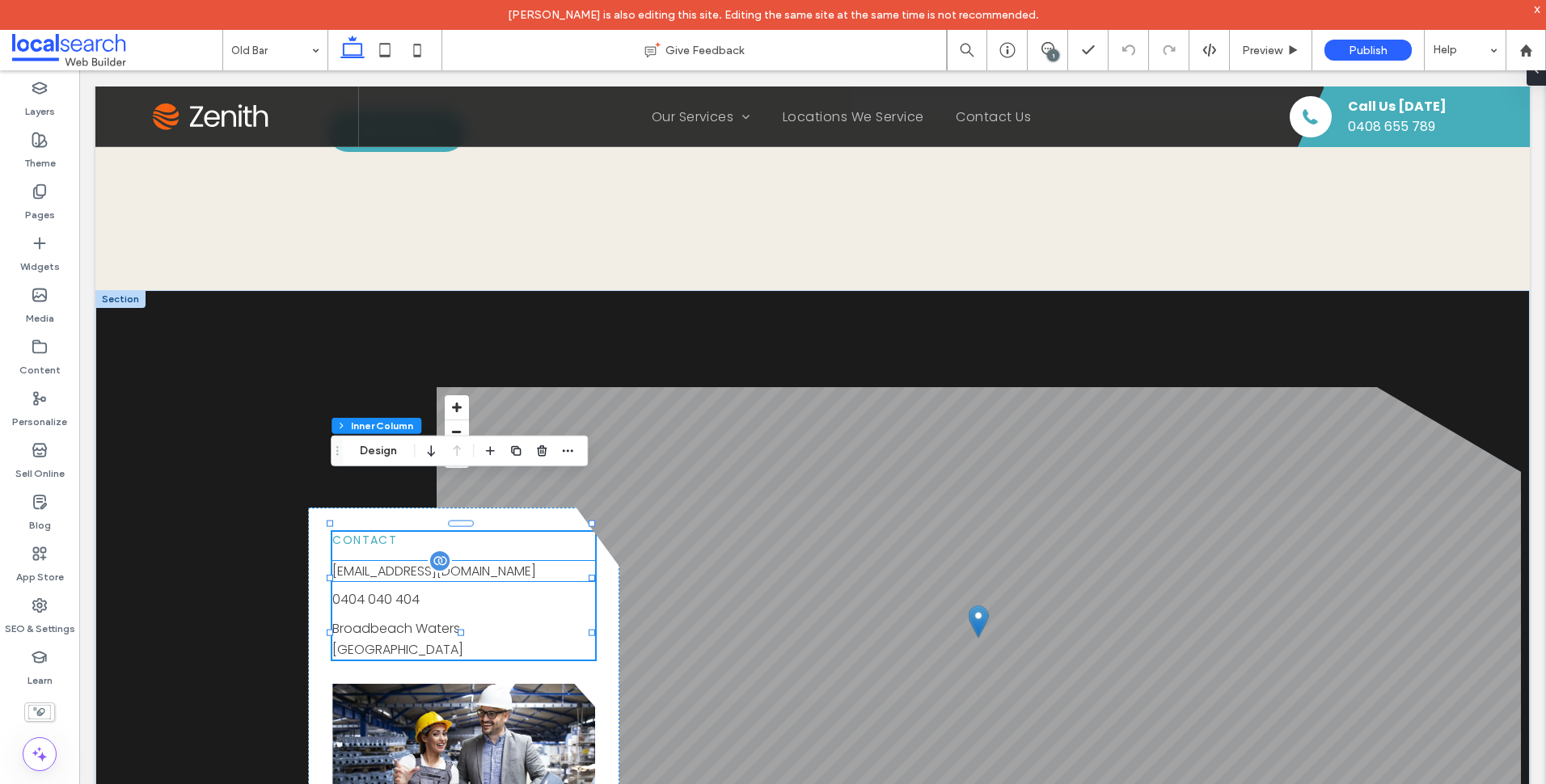
click at [539, 561] on p "[EMAIL_ADDRESS][DOMAIN_NAME]" at bounding box center [464, 571] width 263 height 21
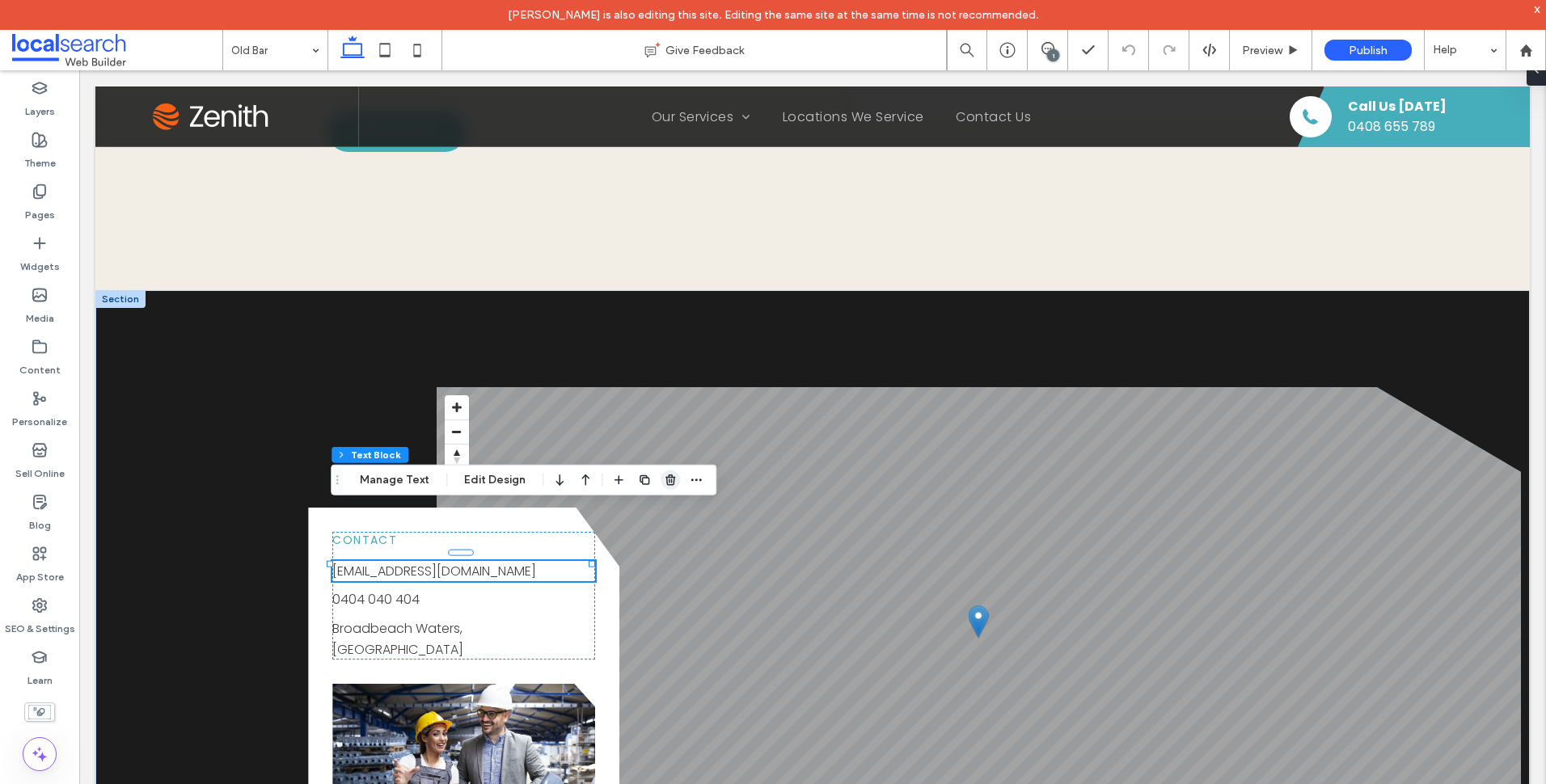
click at [661, 480] on span "button" at bounding box center [671, 480] width 19 height 19
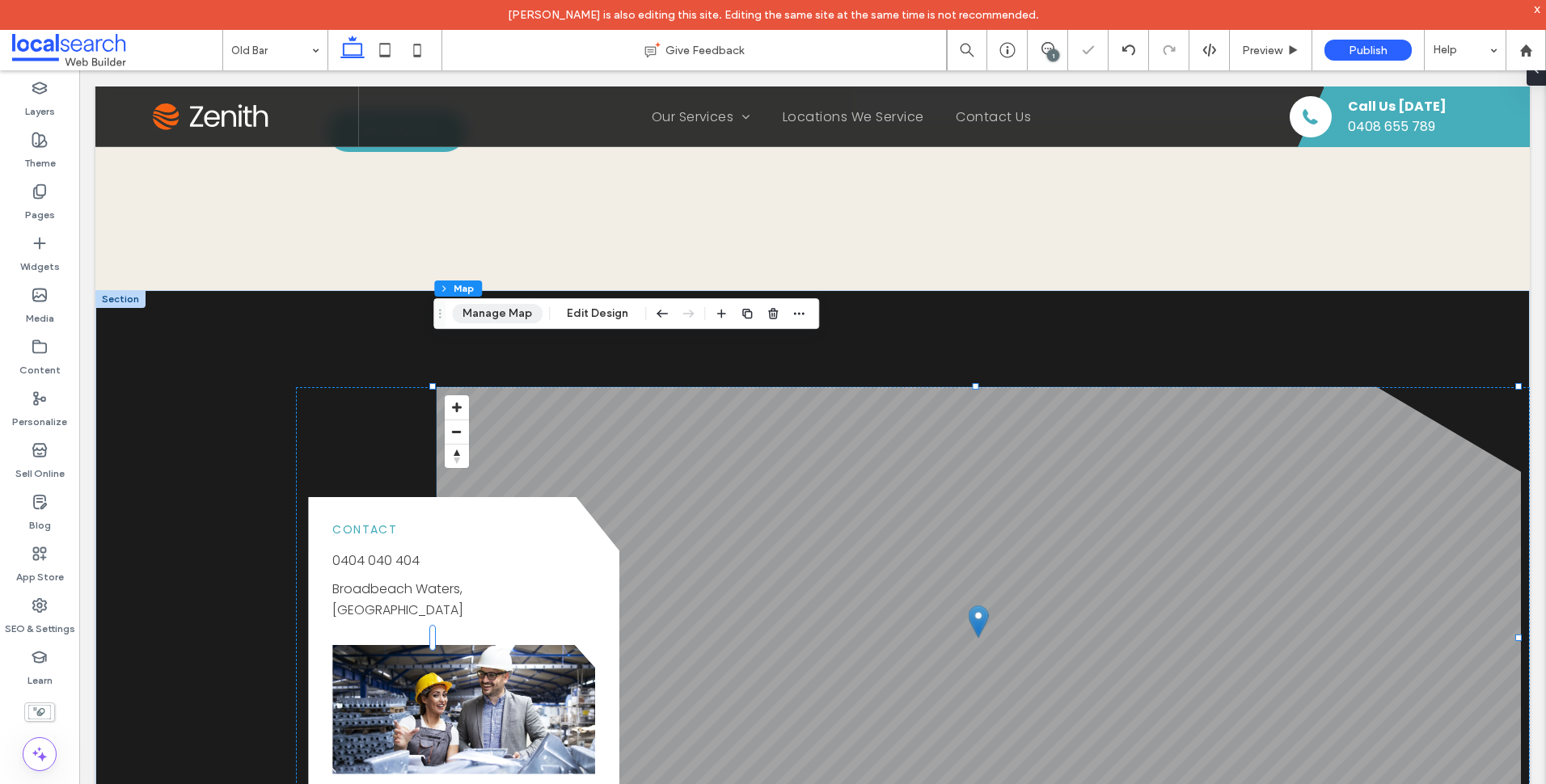
click at [508, 312] on button "Manage Map" at bounding box center [498, 313] width 91 height 19
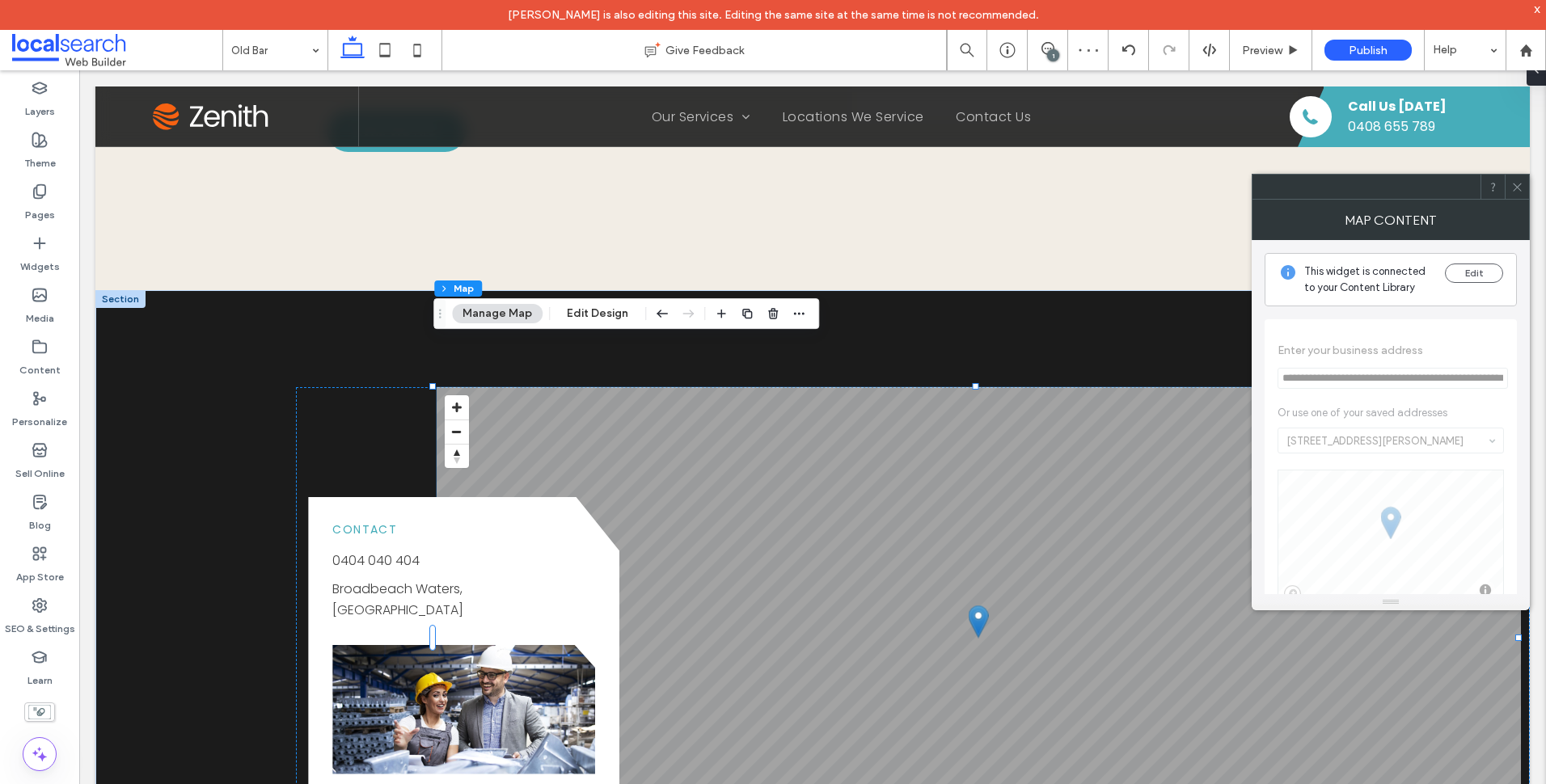
click at [1518, 184] on icon at bounding box center [1517, 187] width 12 height 12
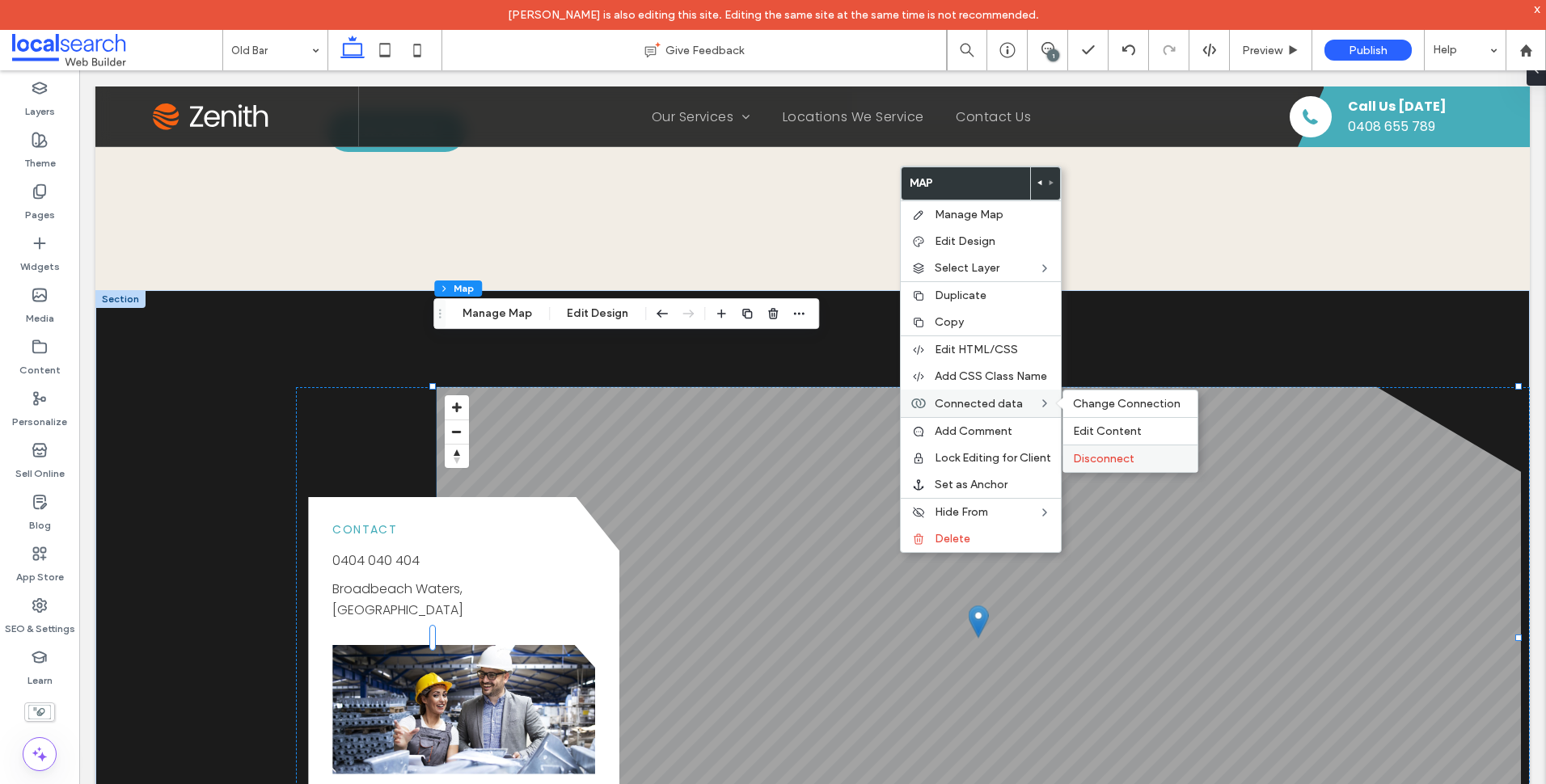
click at [1144, 451] on div "Disconnect" at bounding box center [1129, 459] width 134 height 28
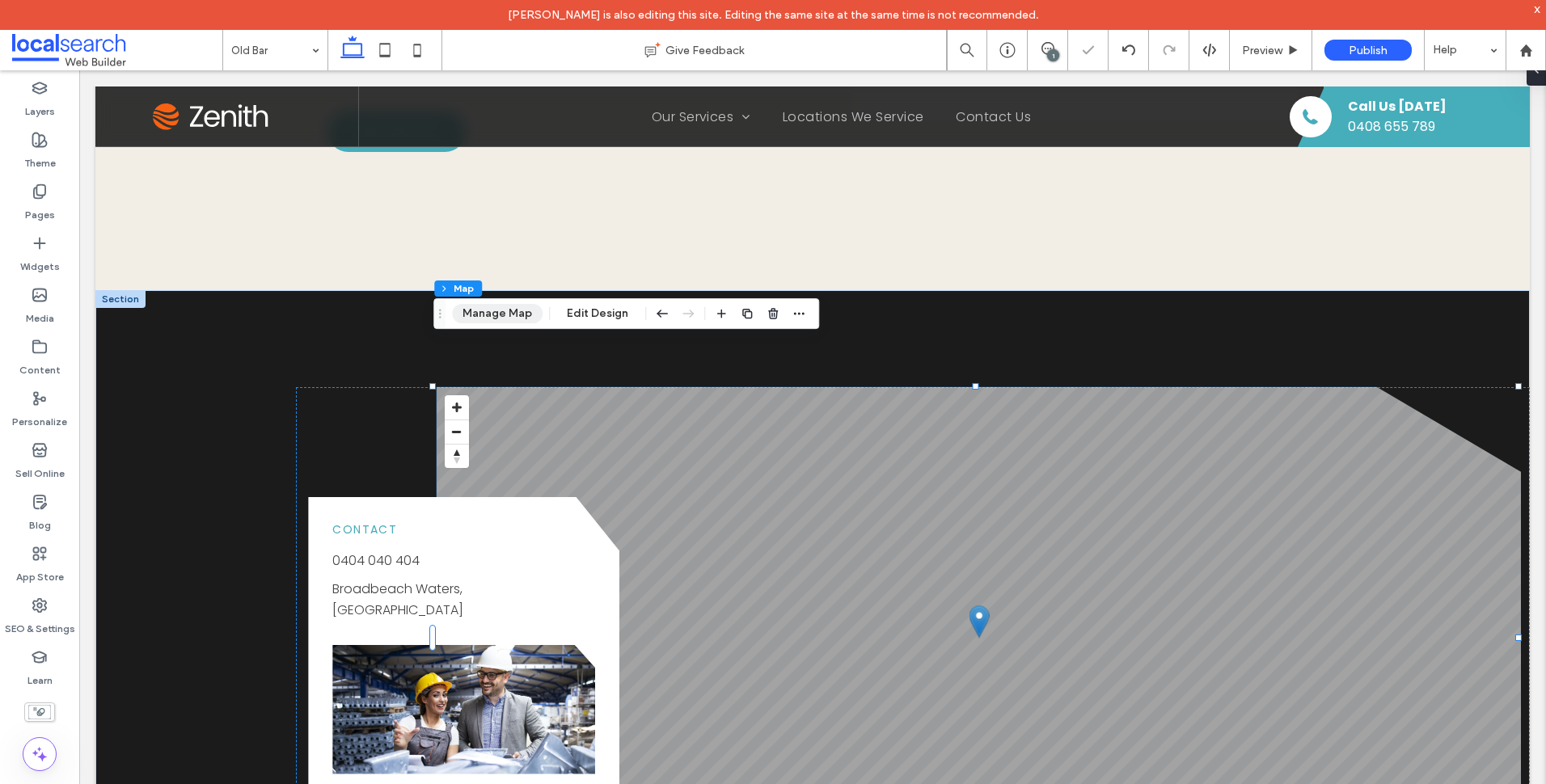
click at [505, 319] on button "Manage Map" at bounding box center [498, 313] width 91 height 19
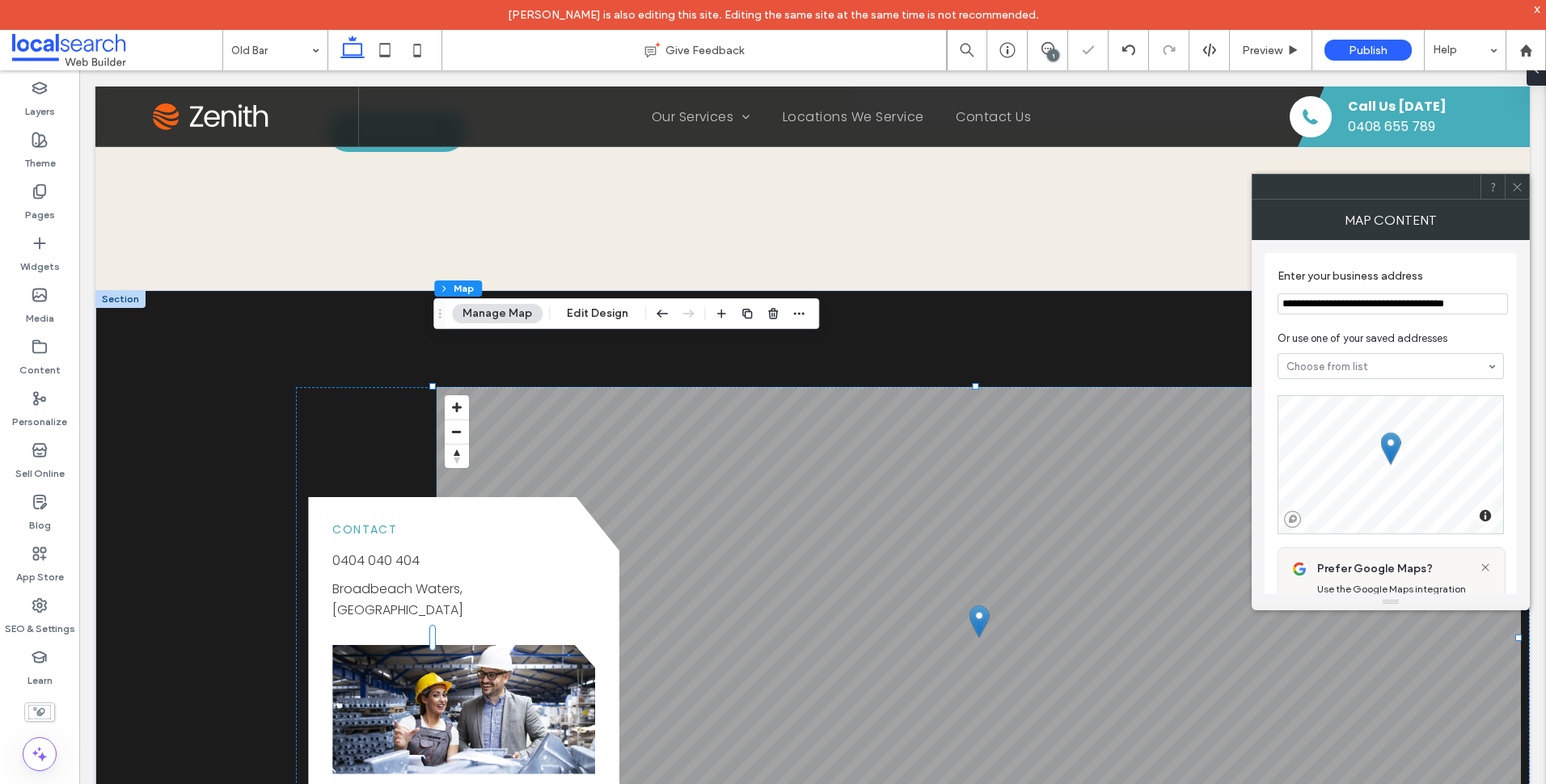
click at [1410, 307] on input "**********" at bounding box center [1393, 304] width 231 height 21
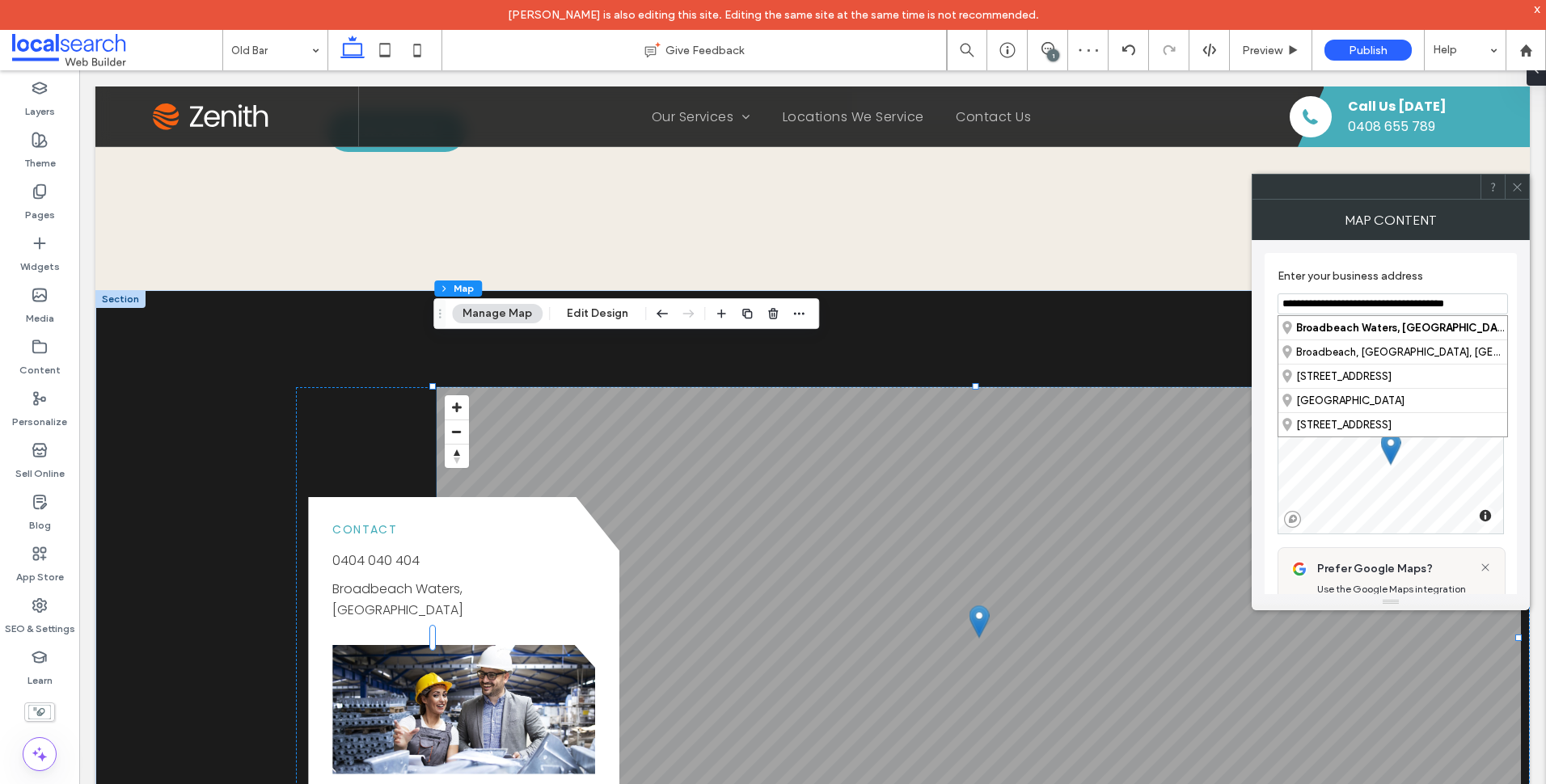
click at [1410, 307] on input "**********" at bounding box center [1393, 304] width 231 height 21
click at [1394, 350] on div "[GEOGRAPHIC_DATA] , [GEOGRAPHIC_DATA], [GEOGRAPHIC_DATA]" at bounding box center [1393, 351] width 229 height 24
type input "**********"
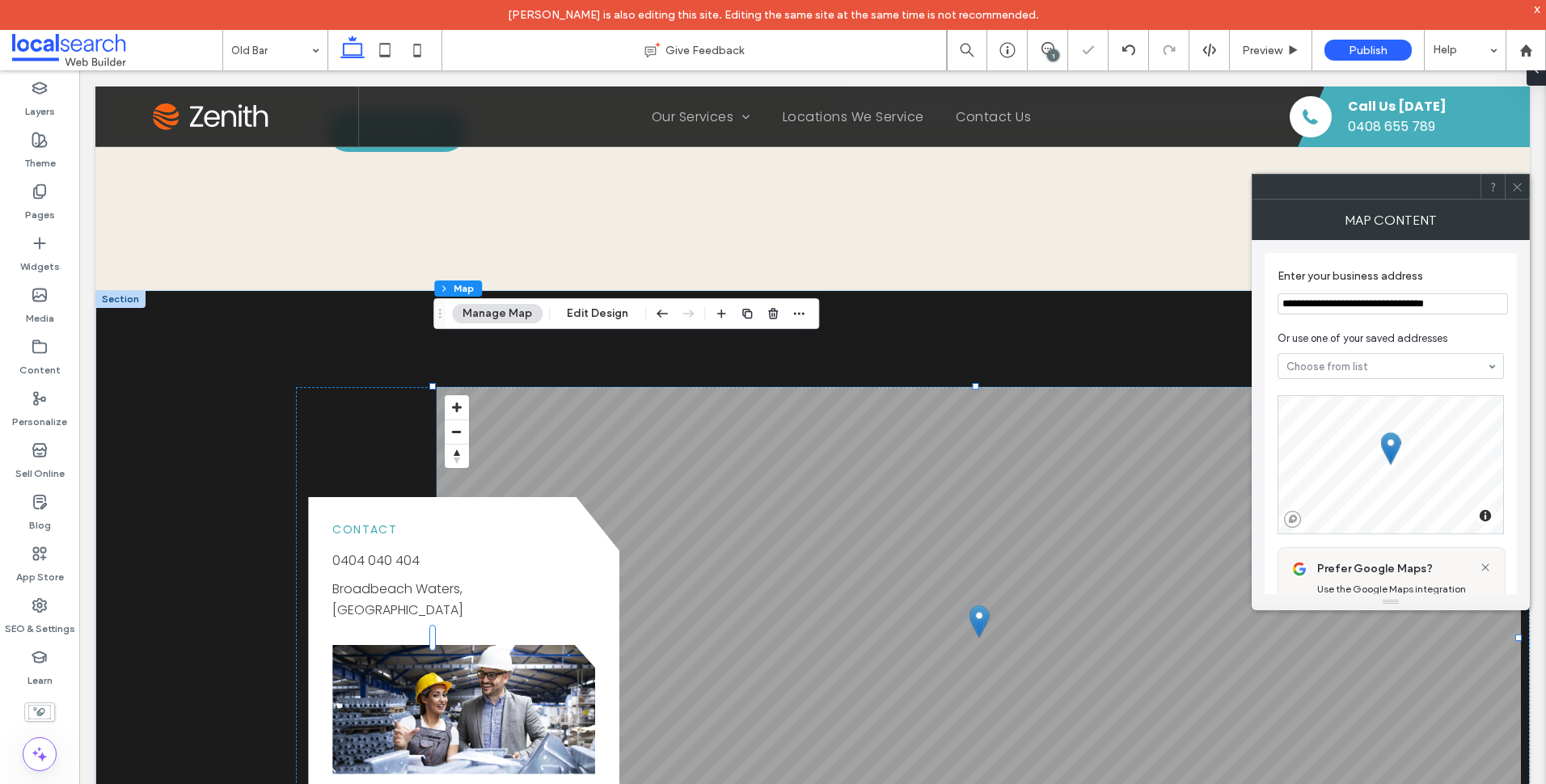
click at [1525, 183] on div at bounding box center [1517, 187] width 24 height 24
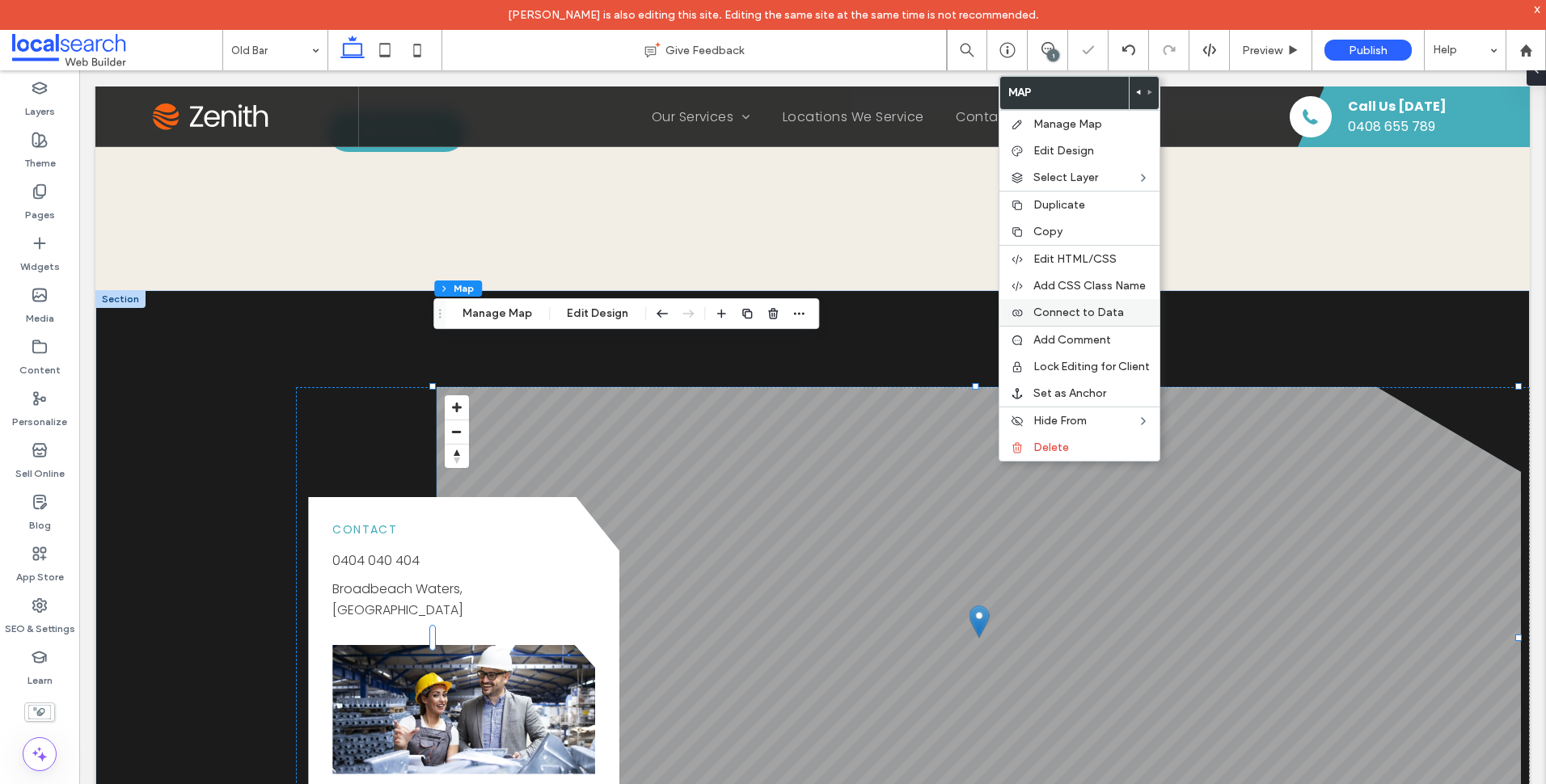
click at [1096, 321] on div "Connect to Data" at bounding box center [1079, 312] width 160 height 27
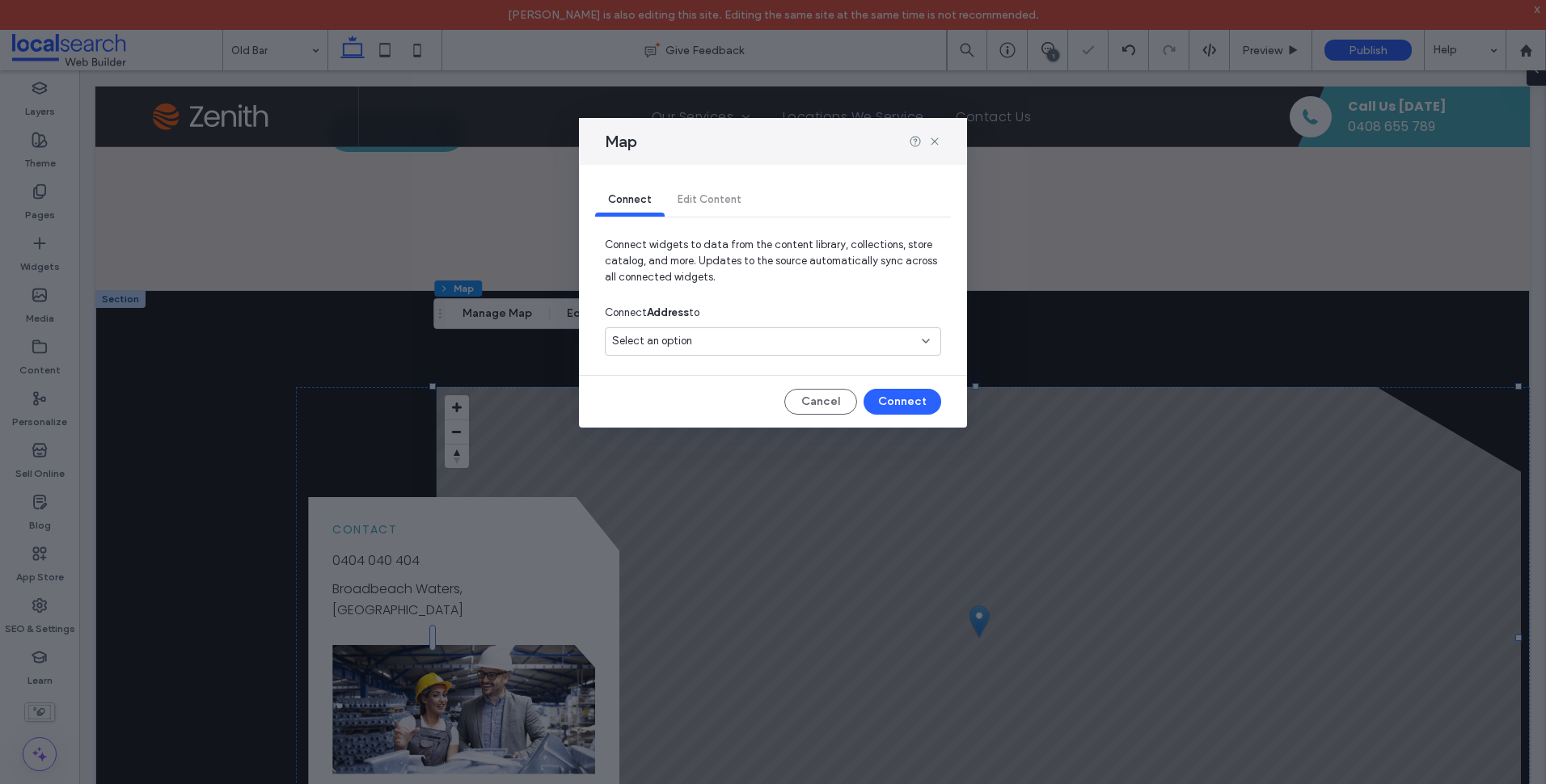
click at [842, 354] on div "Select an option" at bounding box center [773, 341] width 336 height 28
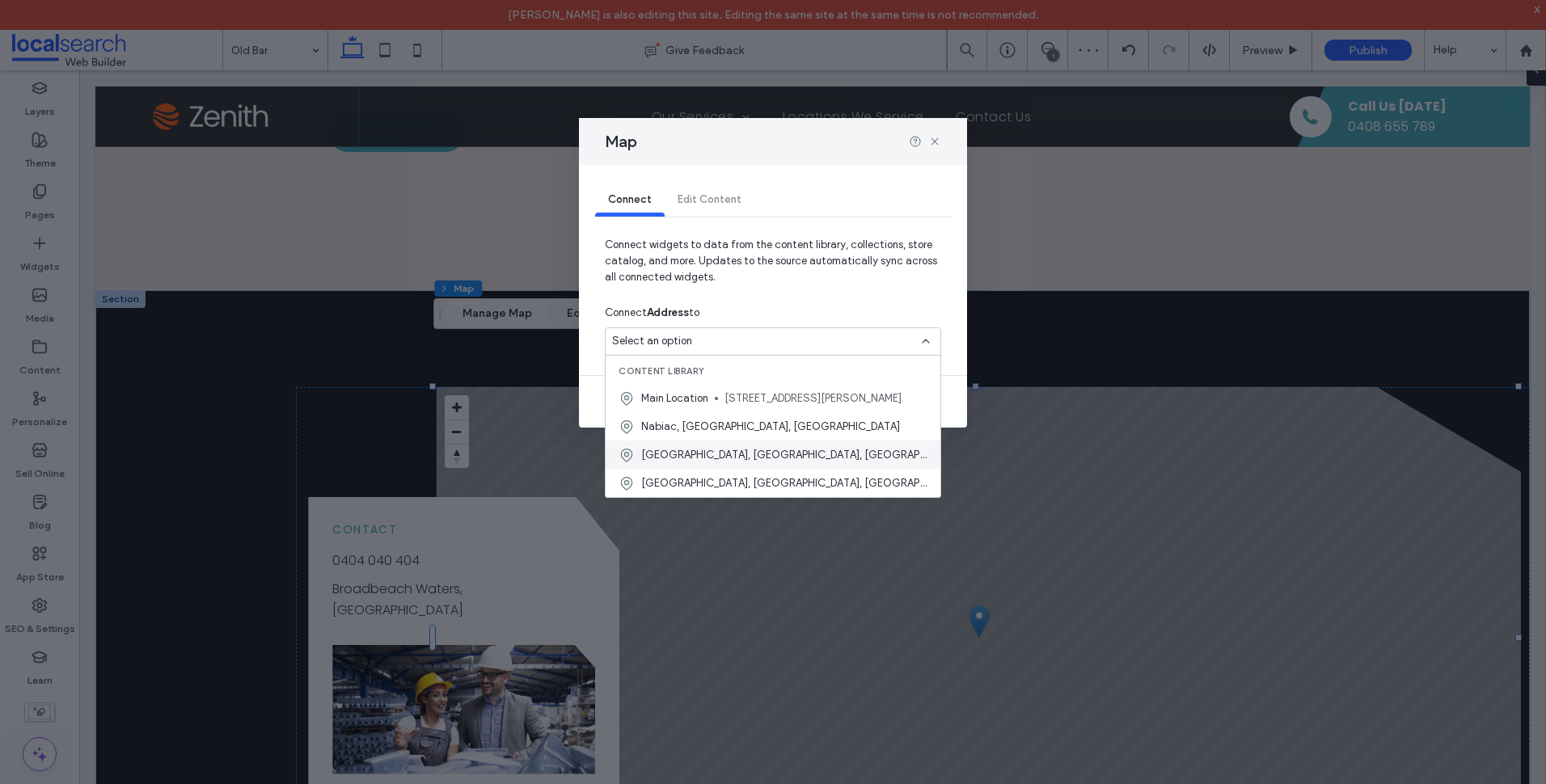
click at [724, 456] on span "[GEOGRAPHIC_DATA], [GEOGRAPHIC_DATA], [GEOGRAPHIC_DATA]" at bounding box center [784, 455] width 287 height 16
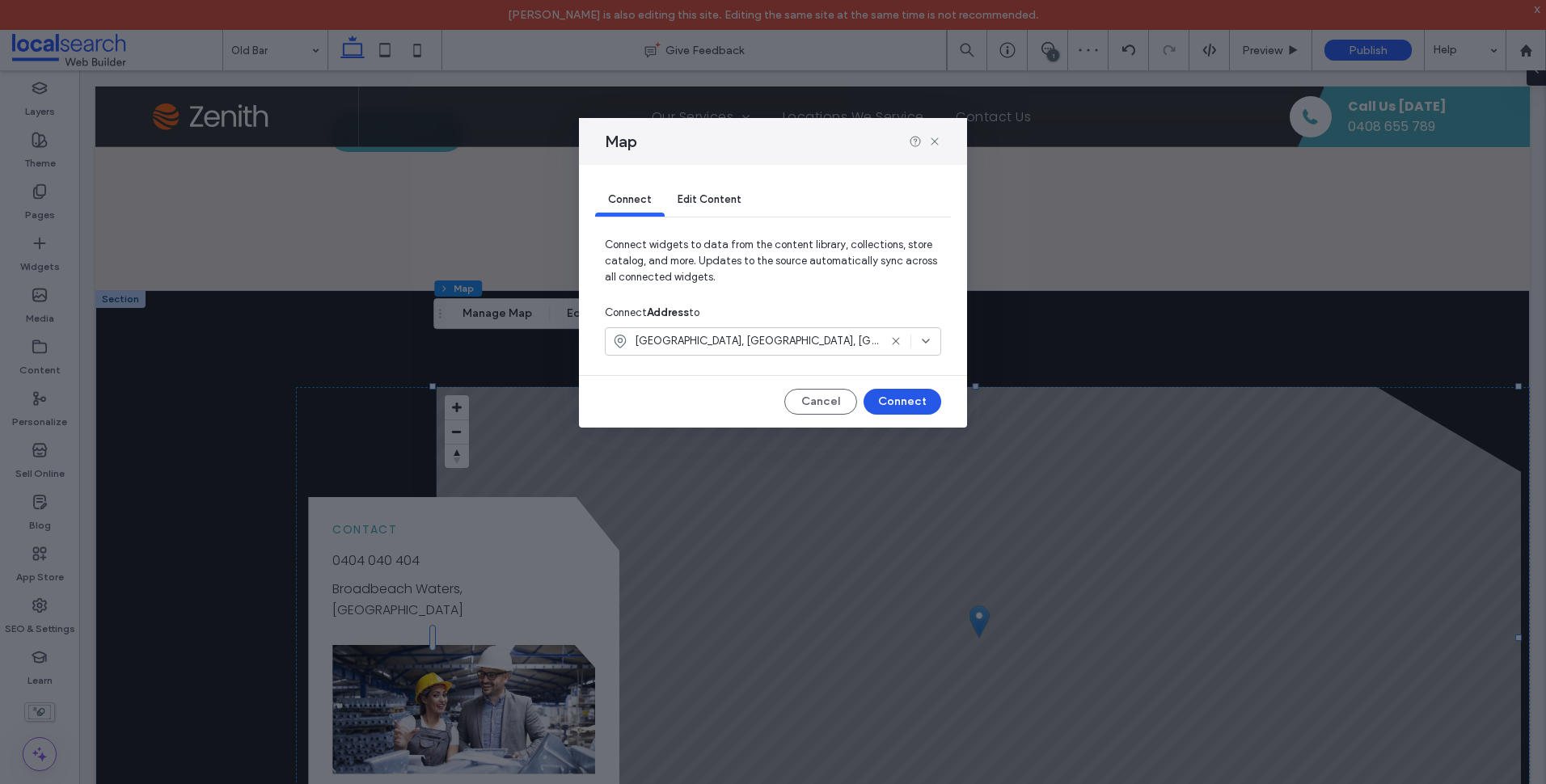
click at [923, 399] on button "Connect" at bounding box center [902, 402] width 78 height 26
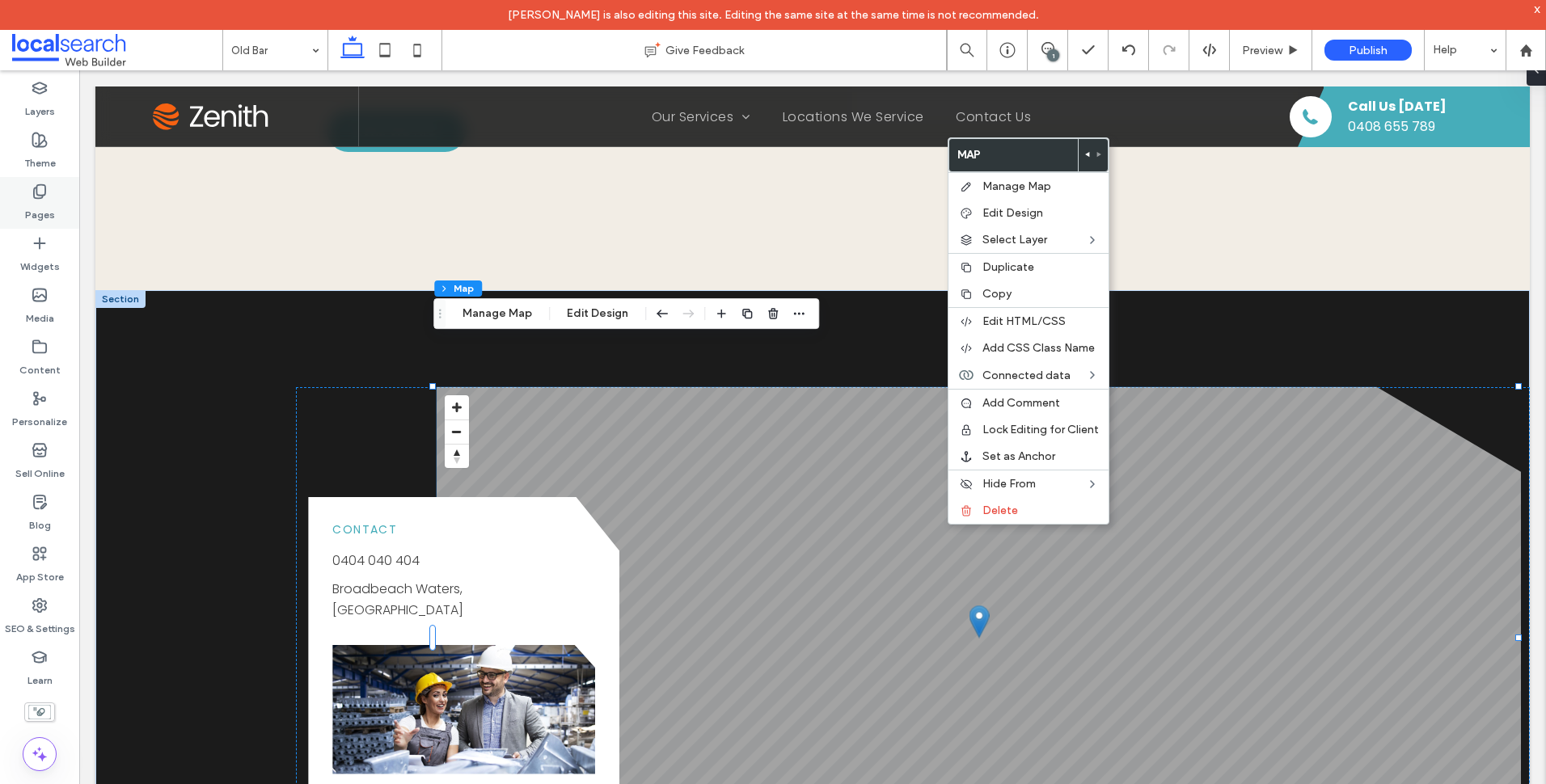
click at [42, 196] on use at bounding box center [40, 192] width 11 height 14
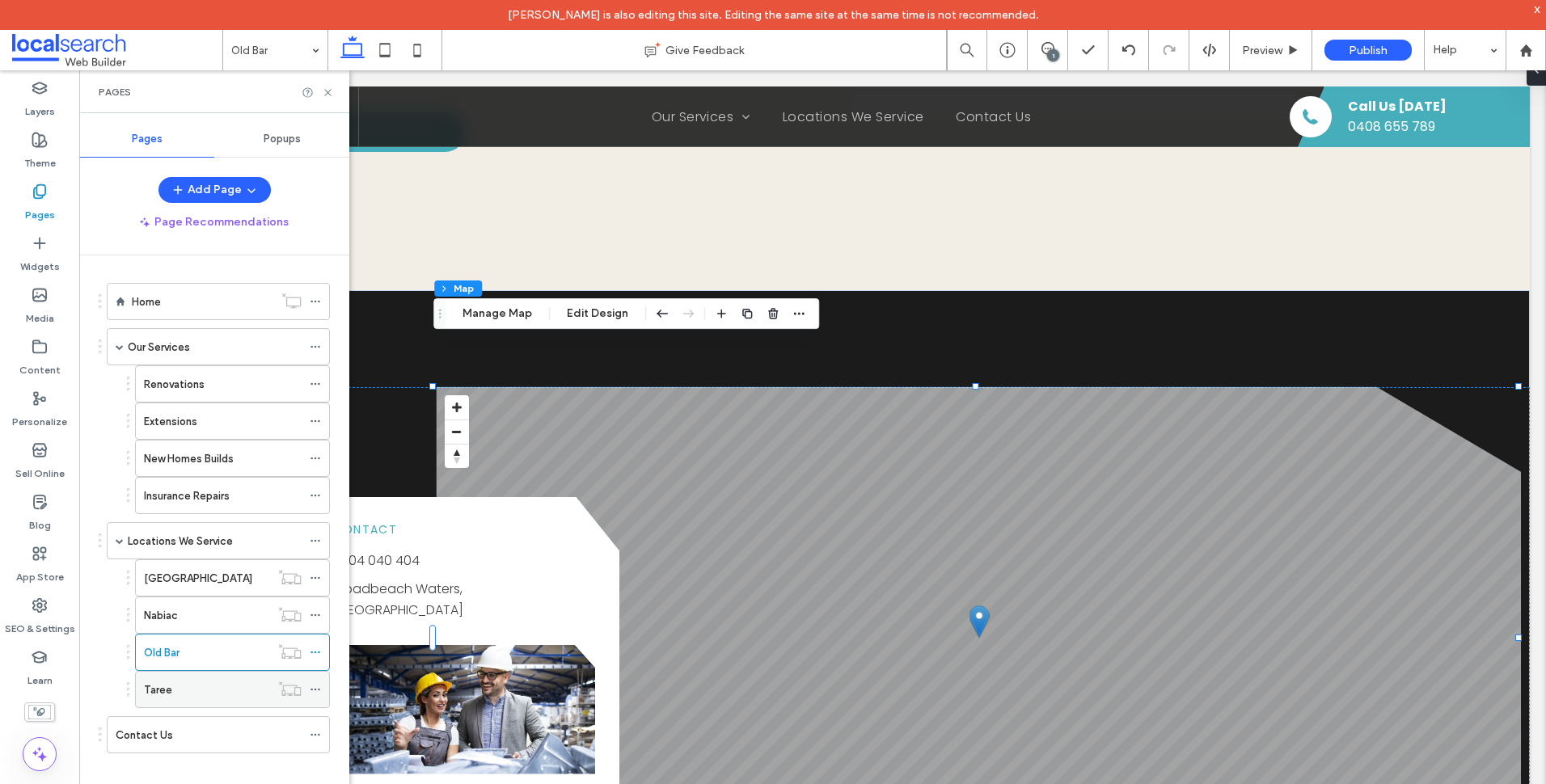
click at [196, 691] on div "Taree" at bounding box center [206, 689] width 126 height 17
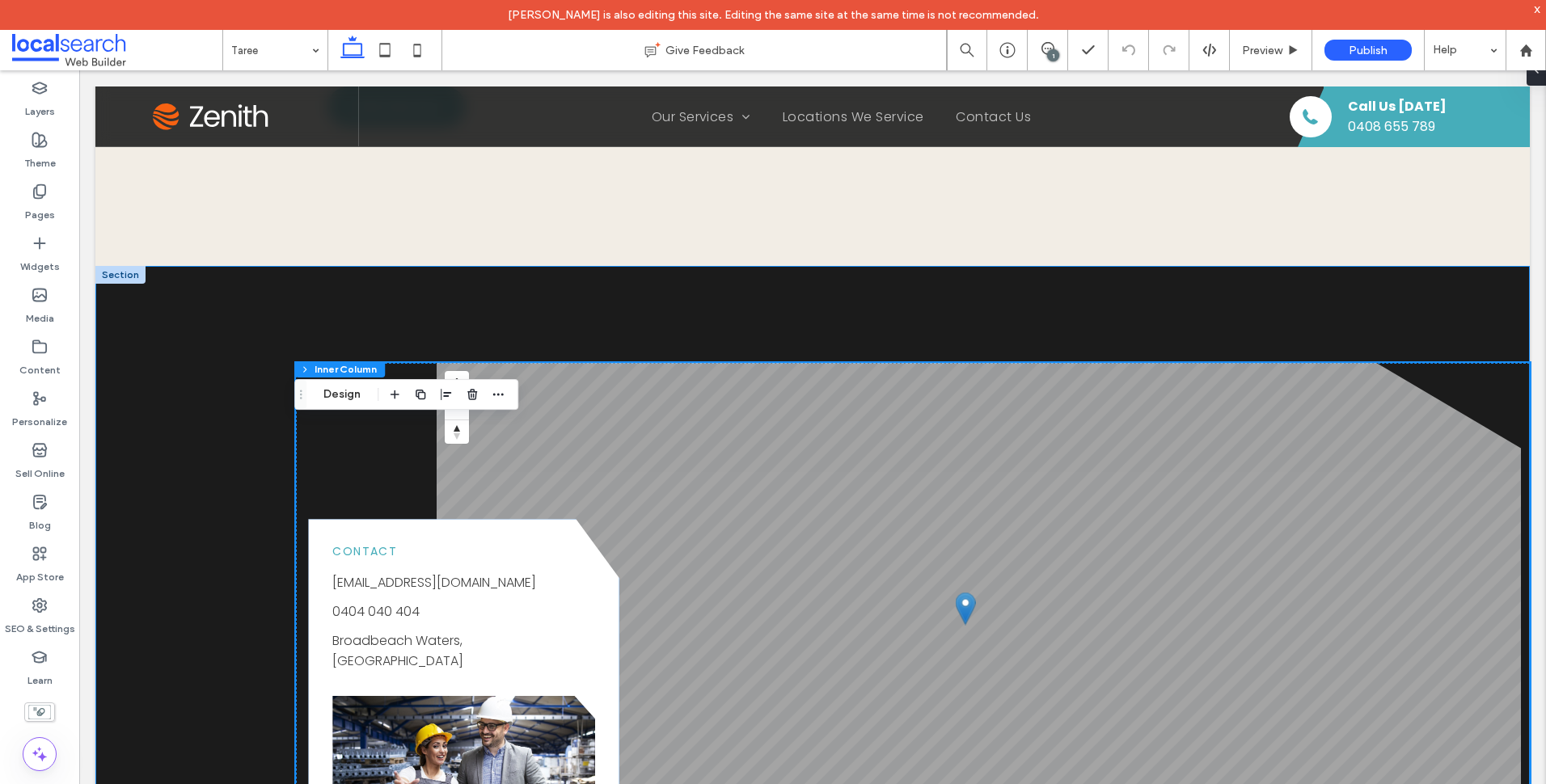
scroll to position [1697, 0]
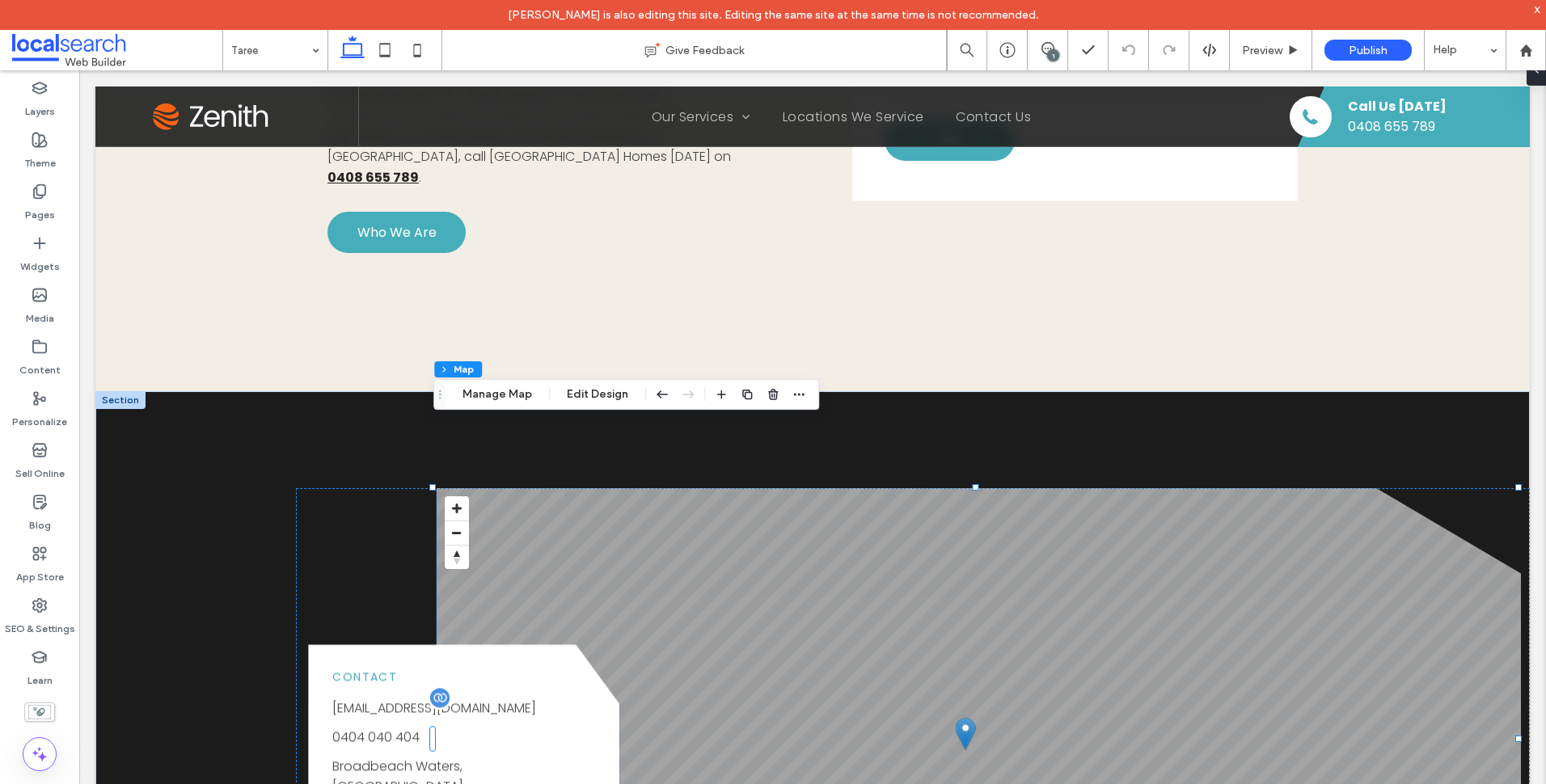
click at [445, 699] on span "[EMAIL_ADDRESS][DOMAIN_NAME]" at bounding box center [434, 708] width 204 height 19
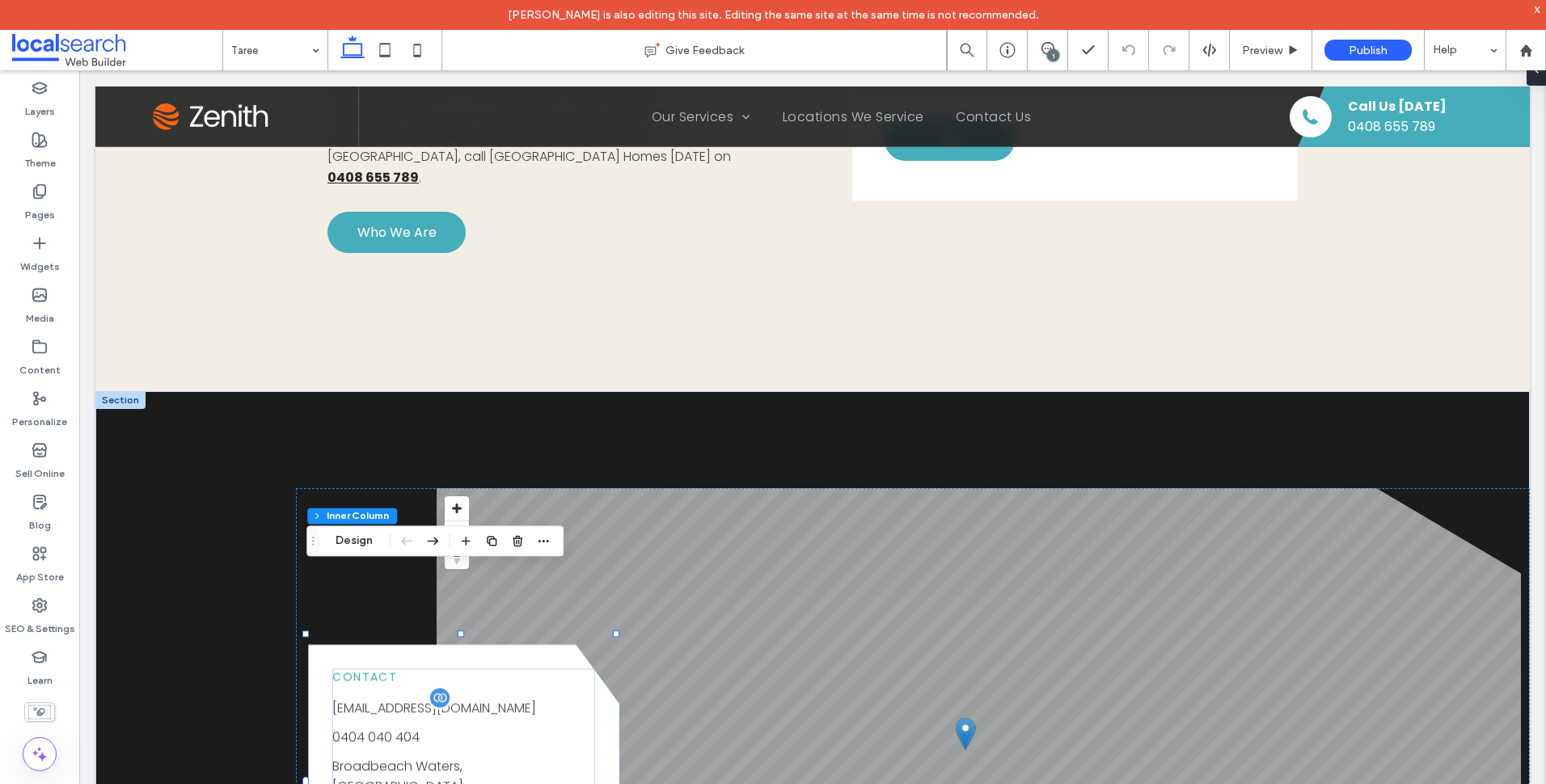
type input "**"
type input "****"
click at [500, 698] on p "[EMAIL_ADDRESS][DOMAIN_NAME]" at bounding box center [464, 709] width 263 height 21
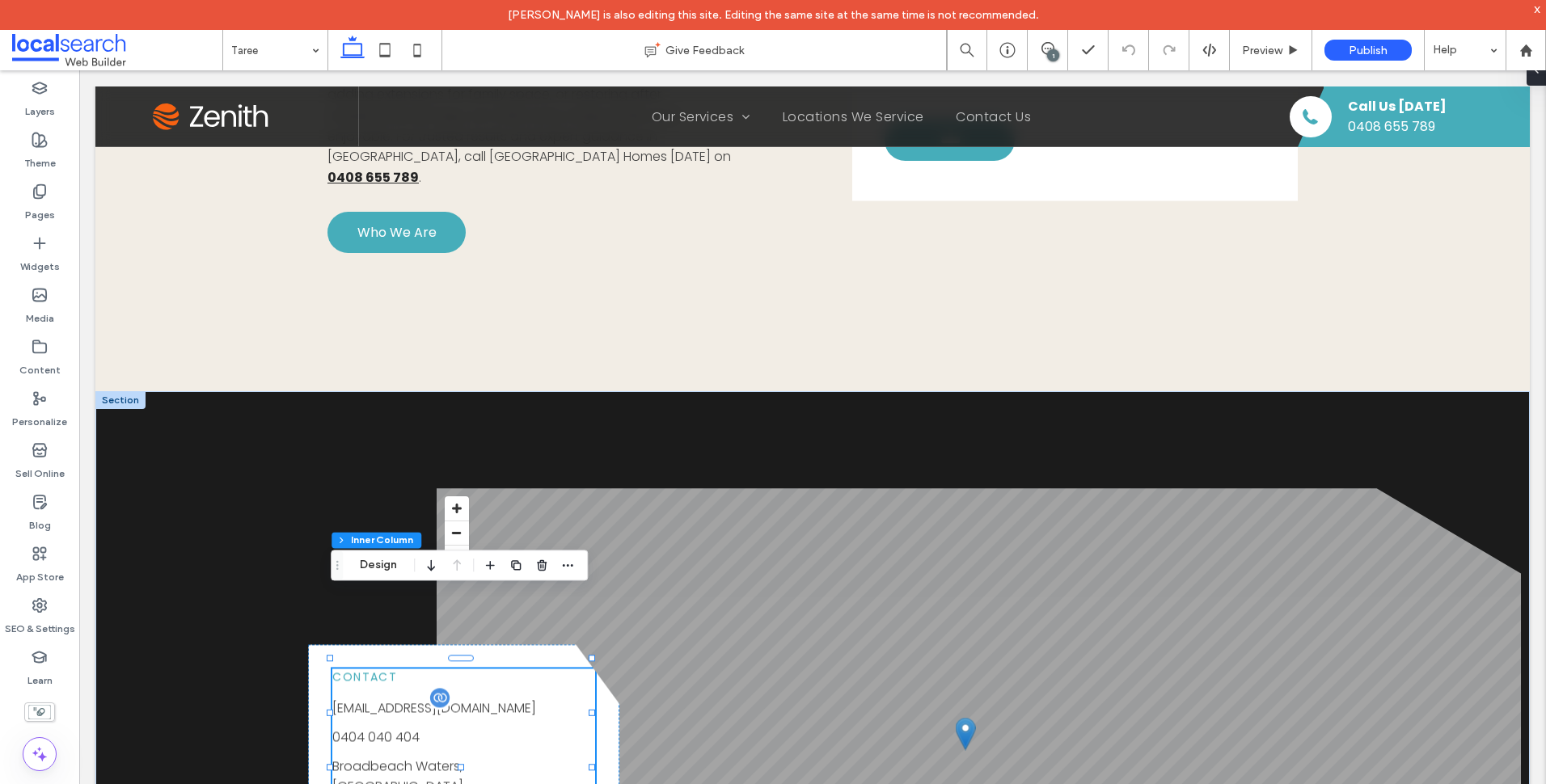
click at [500, 698] on p "[EMAIL_ADDRESS][DOMAIN_NAME]" at bounding box center [464, 709] width 263 height 21
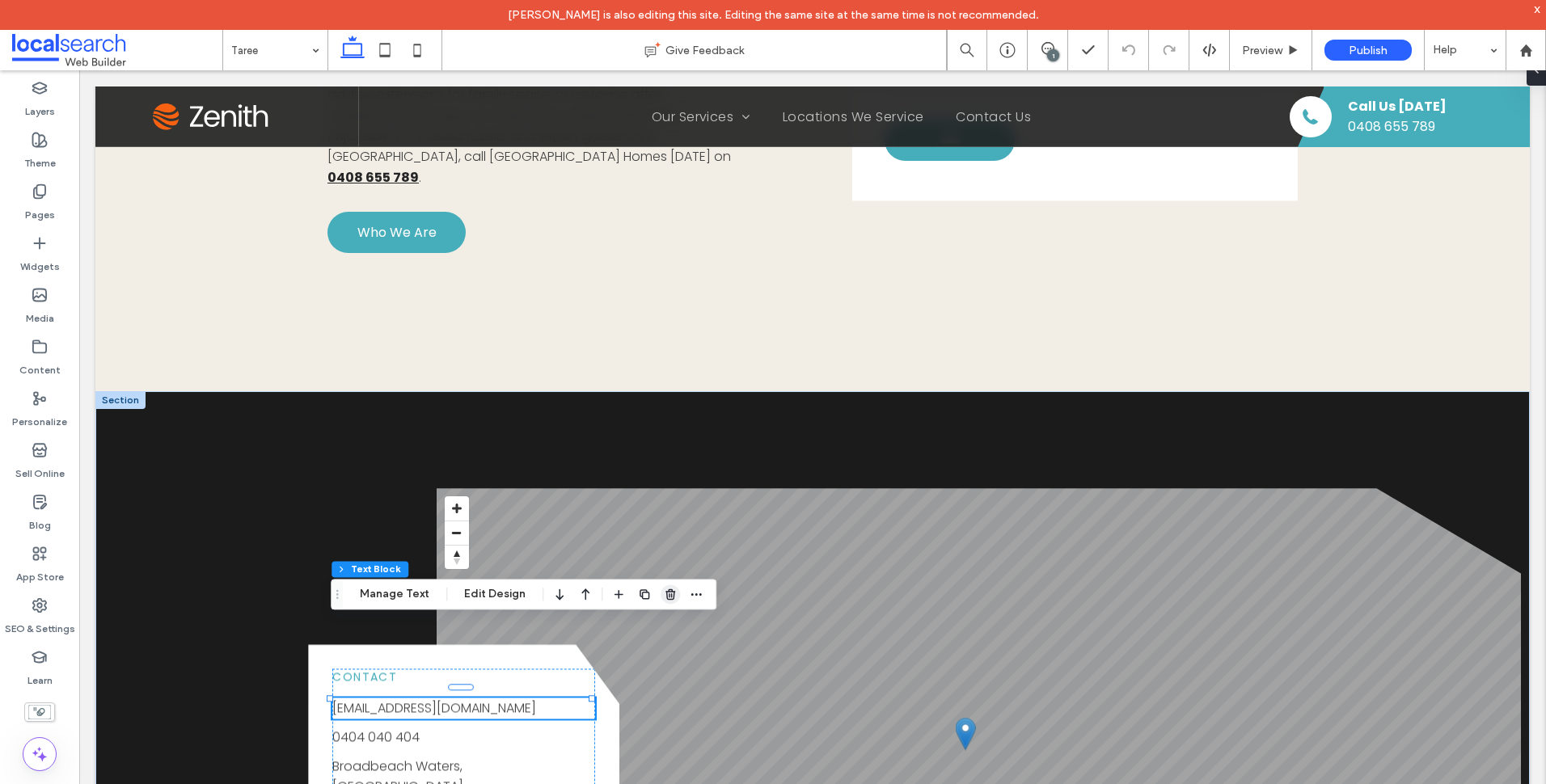
click at [667, 592] on icon "button" at bounding box center [671, 594] width 13 height 13
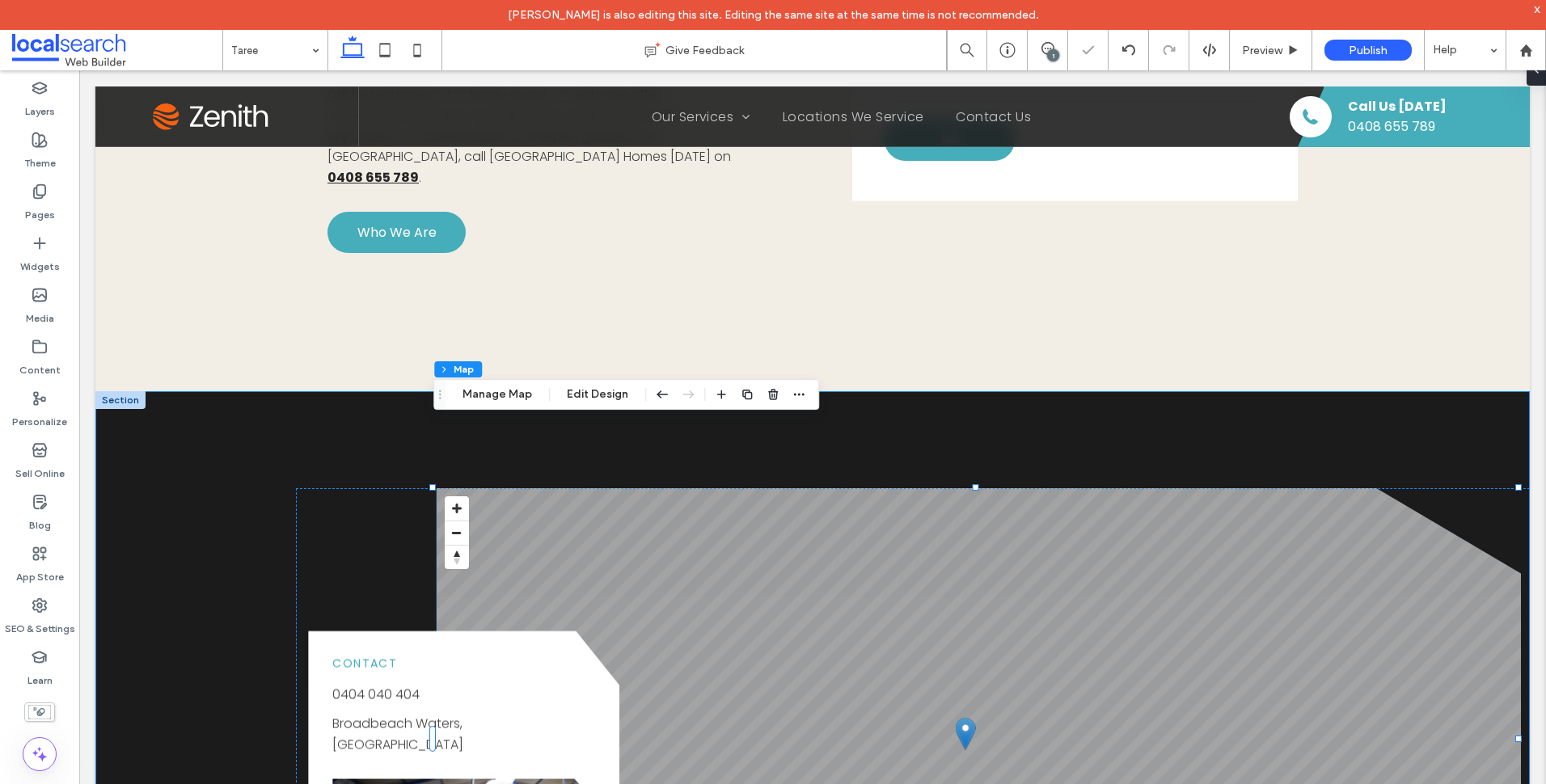
click at [523, 411] on div "Contact 0404 040 [GEOGRAPHIC_DATA], [GEOGRAPHIC_DATA] Button © Mapbox © OpenStr…" at bounding box center [813, 739] width 1435 height 695
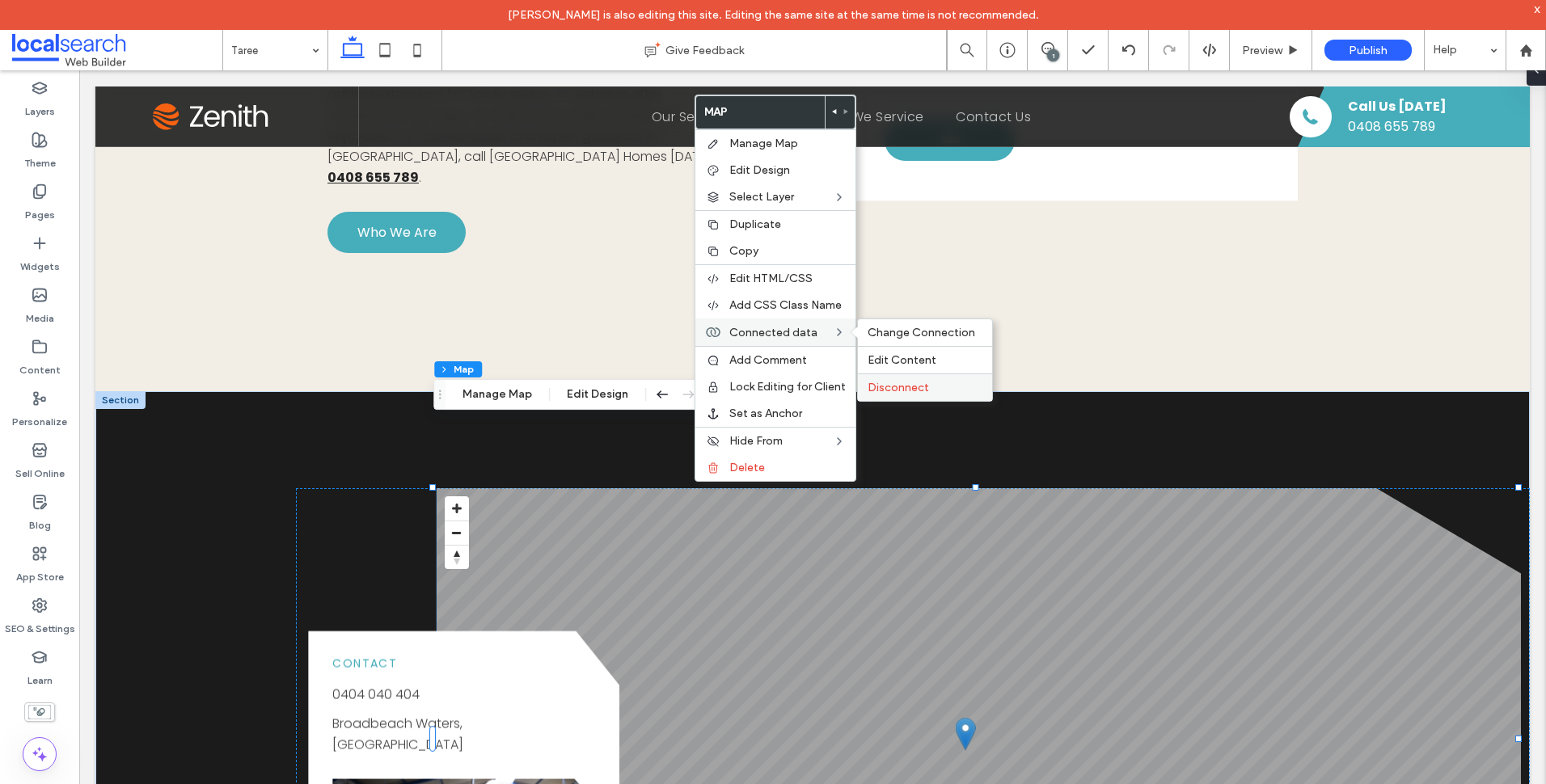
click at [974, 394] on div "Disconnect" at bounding box center [925, 387] width 134 height 28
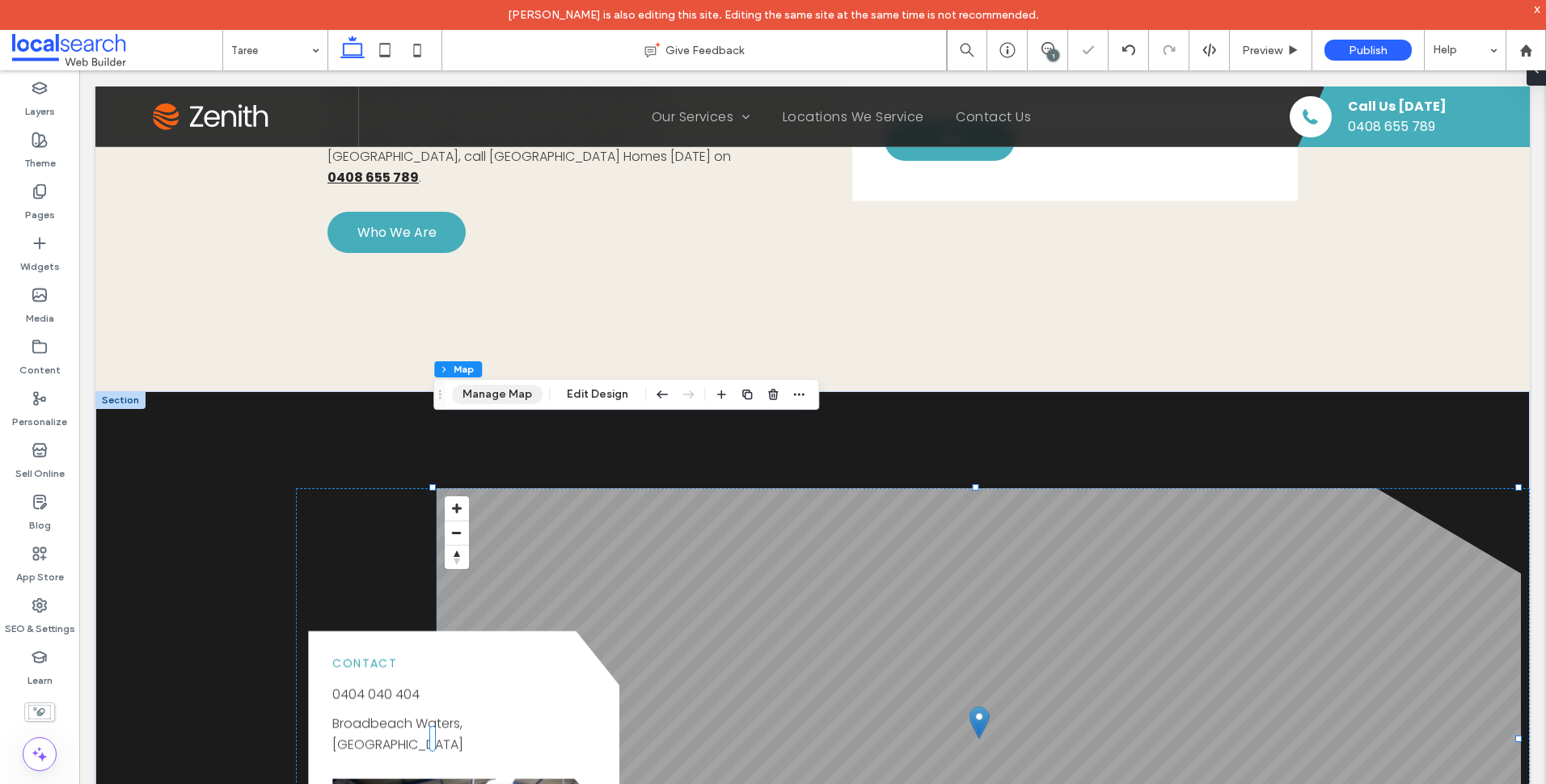
click at [513, 386] on button "Manage Map" at bounding box center [498, 394] width 91 height 19
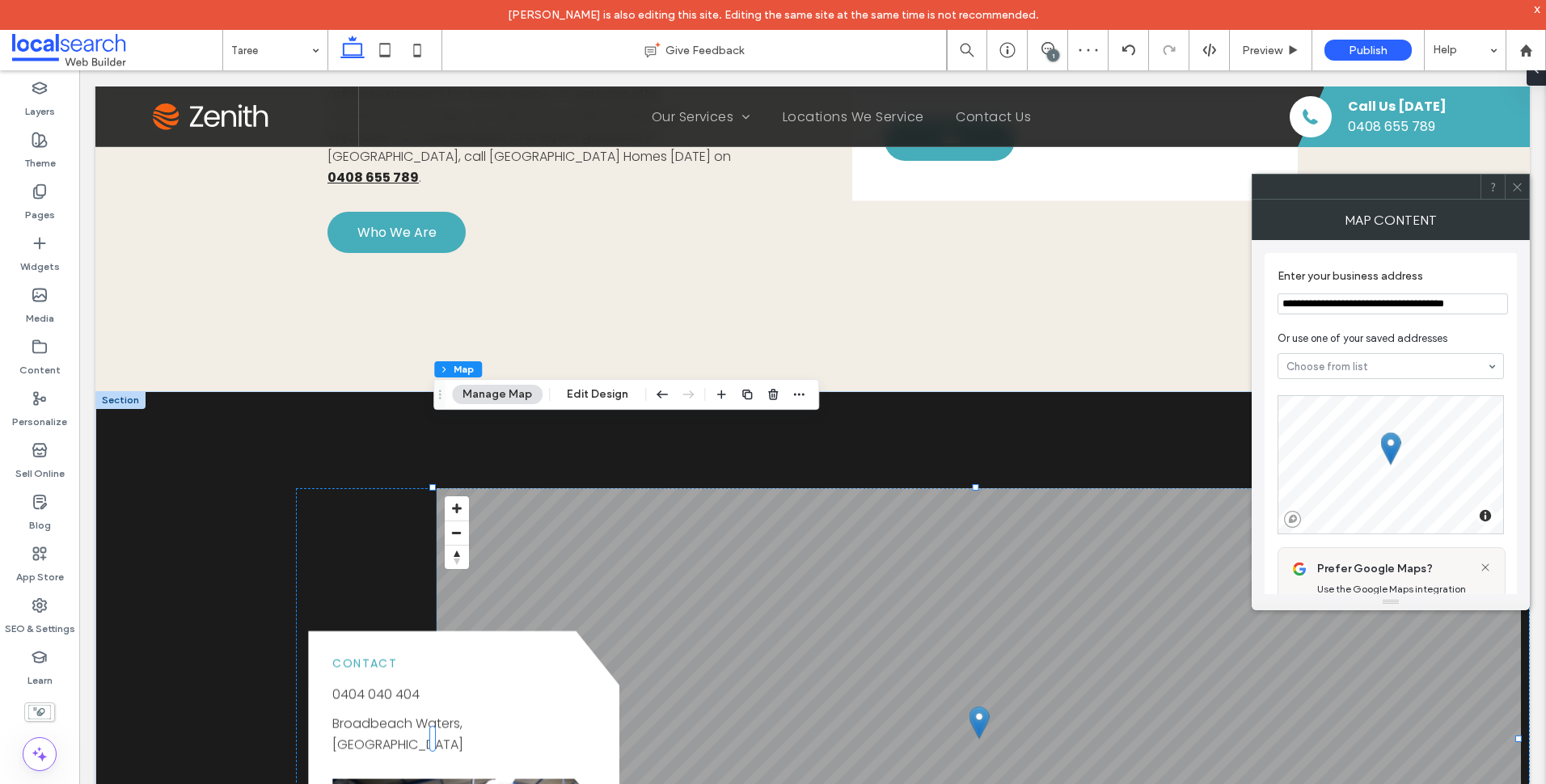
click at [1317, 301] on input "**********" at bounding box center [1393, 304] width 231 height 21
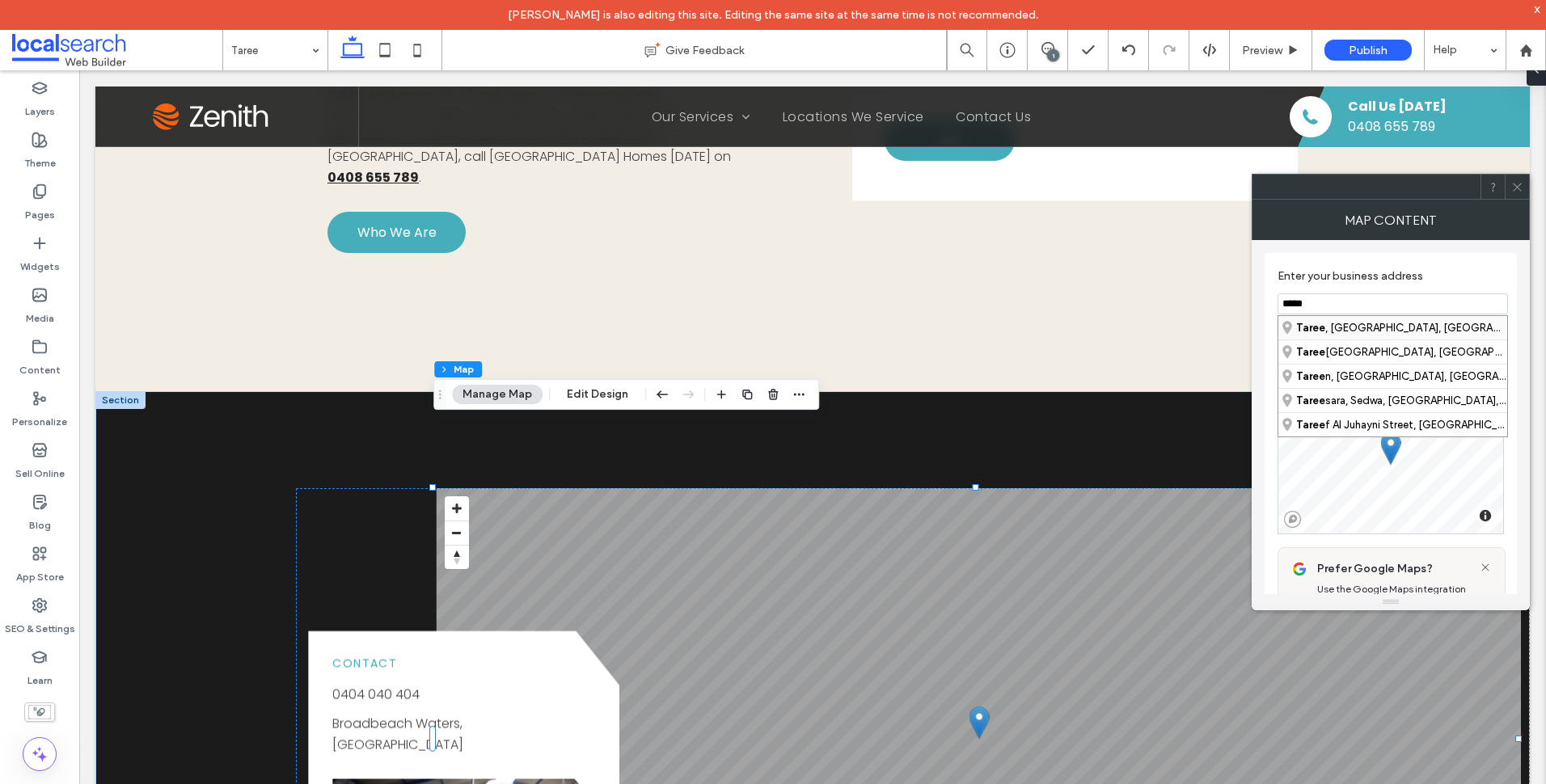
click at [1343, 332] on div "Taree , New South Wales, Australia" at bounding box center [1393, 327] width 229 height 24
type input "**********"
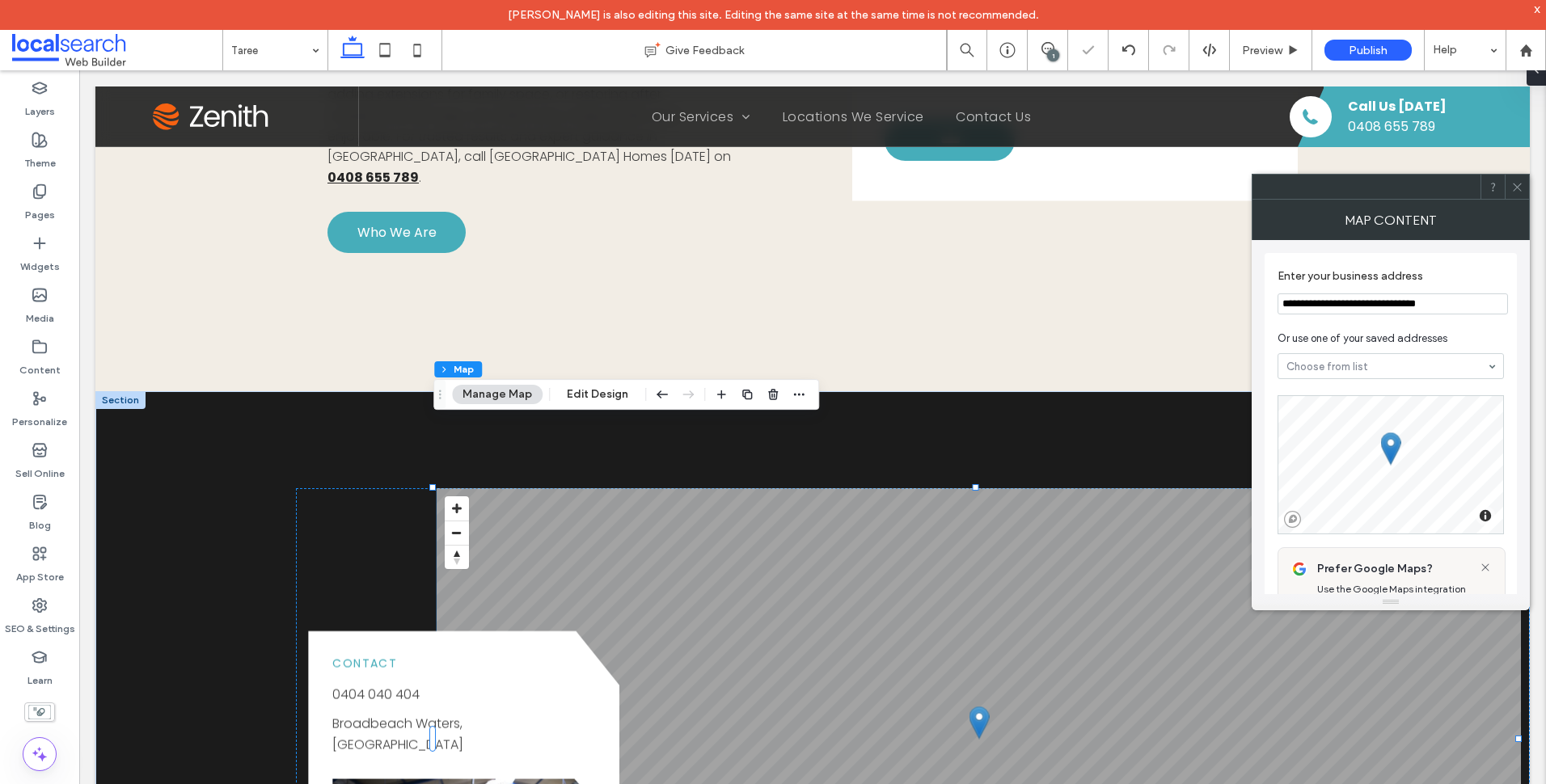
click at [1519, 185] on use at bounding box center [1517, 187] width 8 height 8
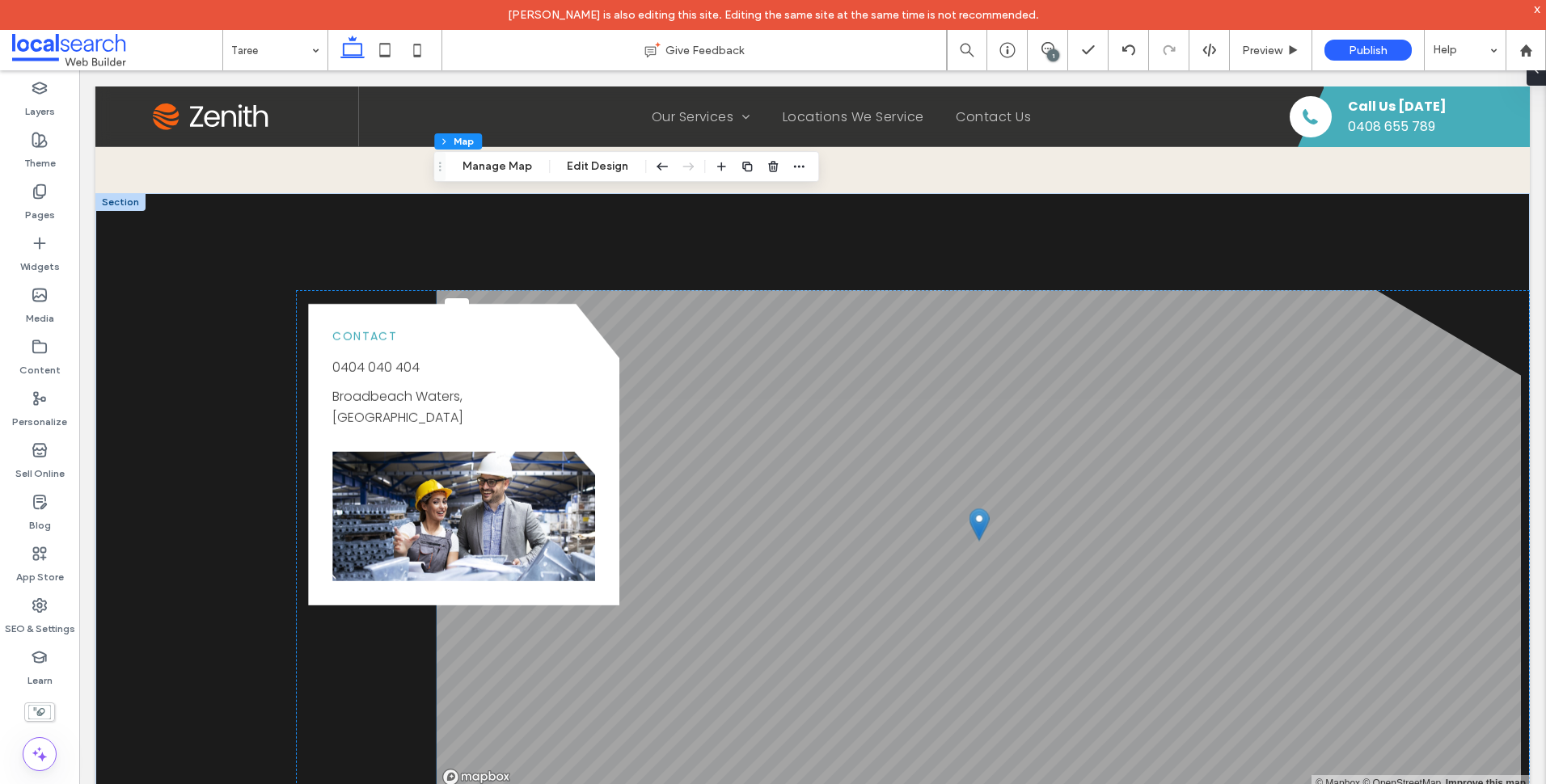
scroll to position [1859, 0]
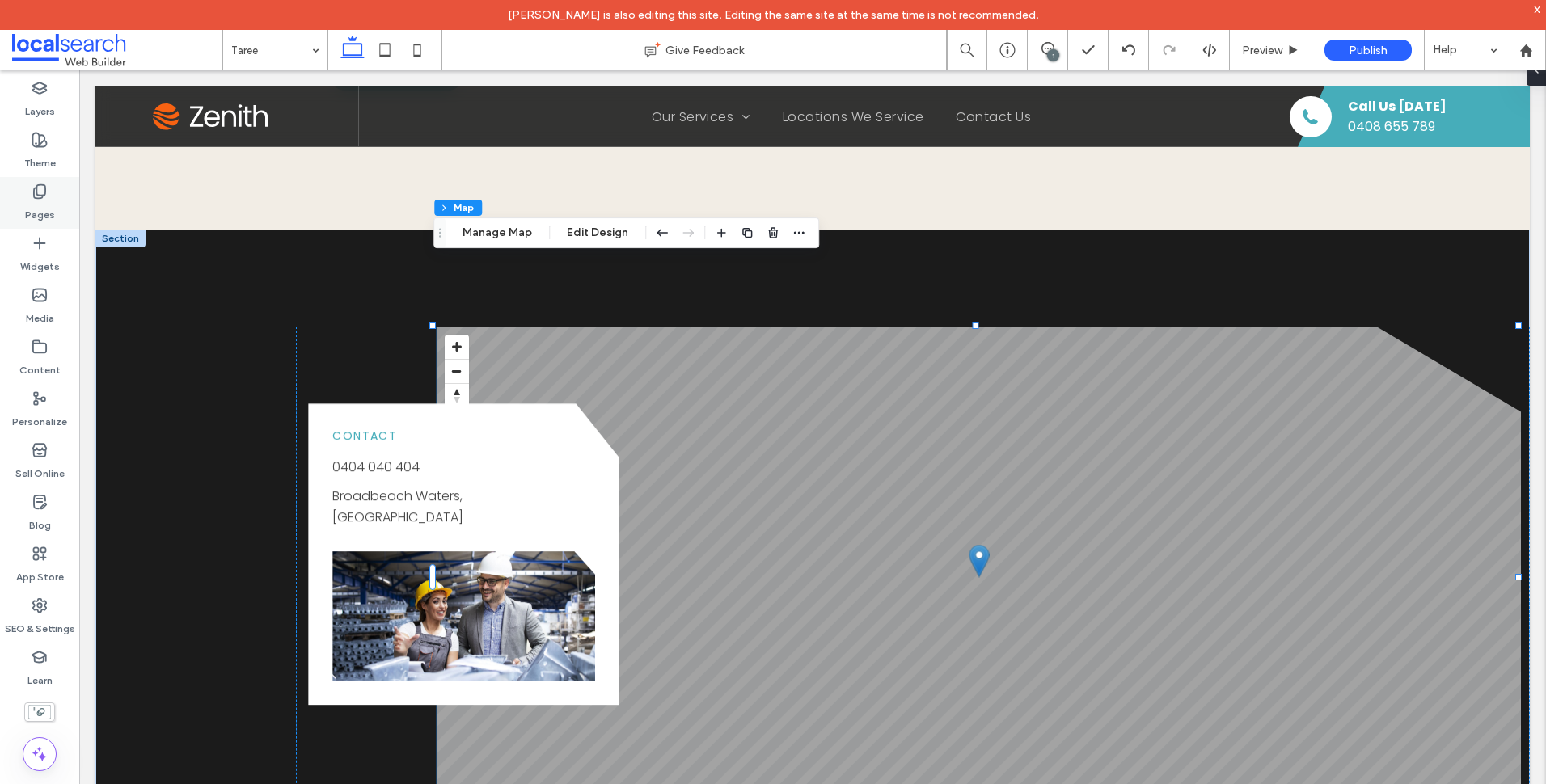
click at [52, 197] on div "Pages" at bounding box center [40, 203] width 80 height 52
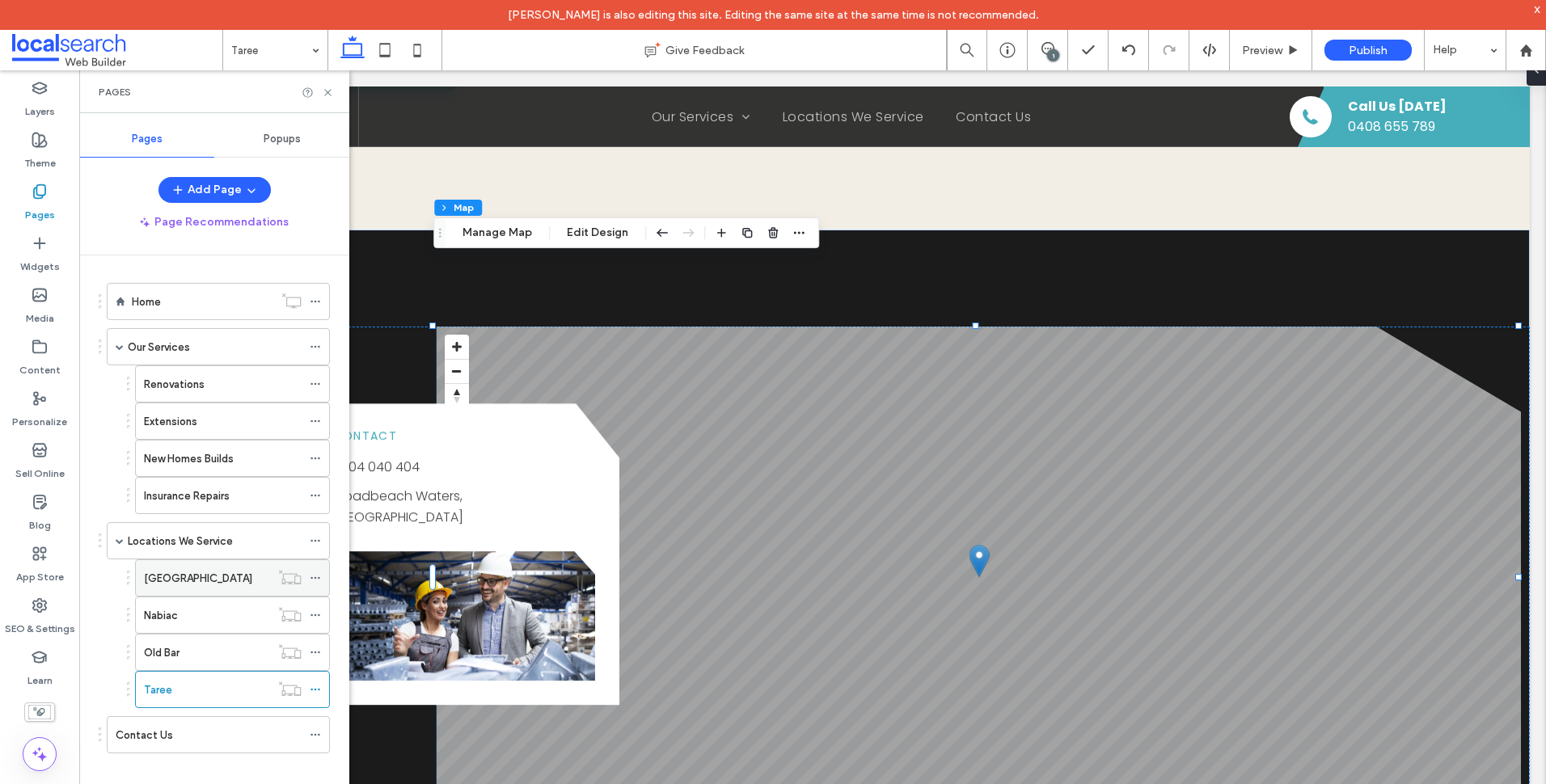
click at [199, 586] on label "[GEOGRAPHIC_DATA]" at bounding box center [197, 578] width 108 height 28
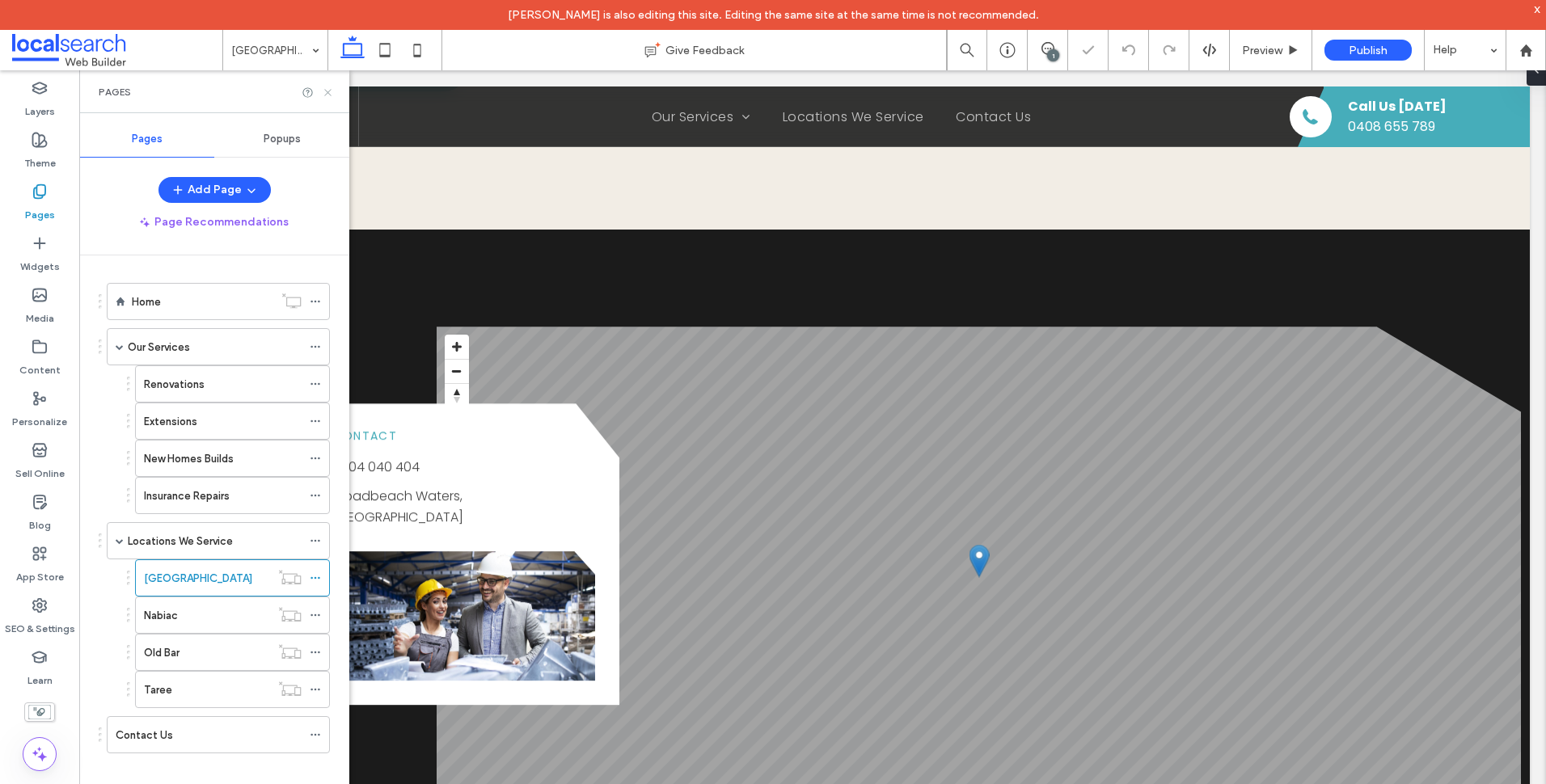
click at [328, 93] on use at bounding box center [327, 93] width 6 height 6
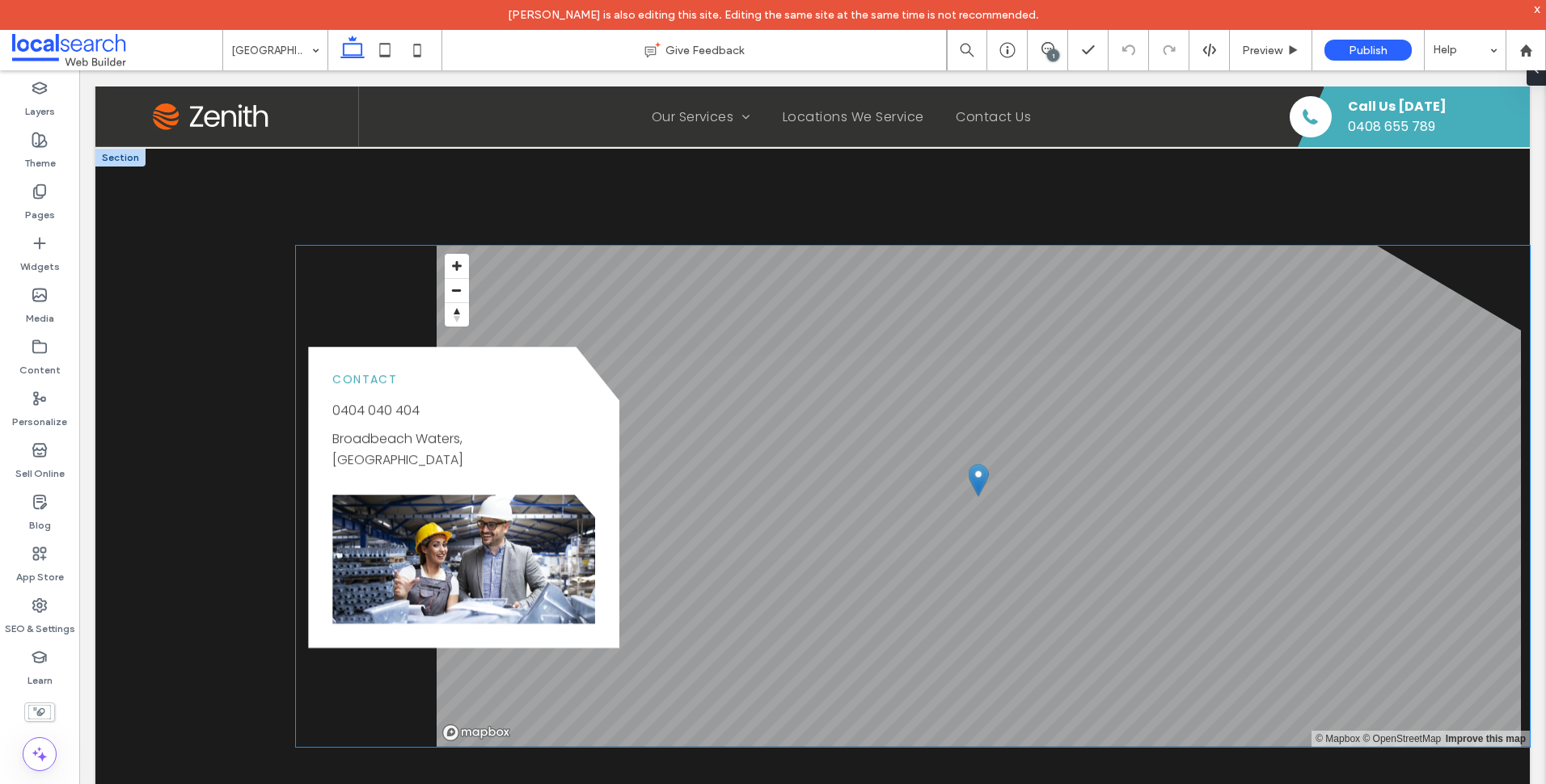
scroll to position [1940, 0]
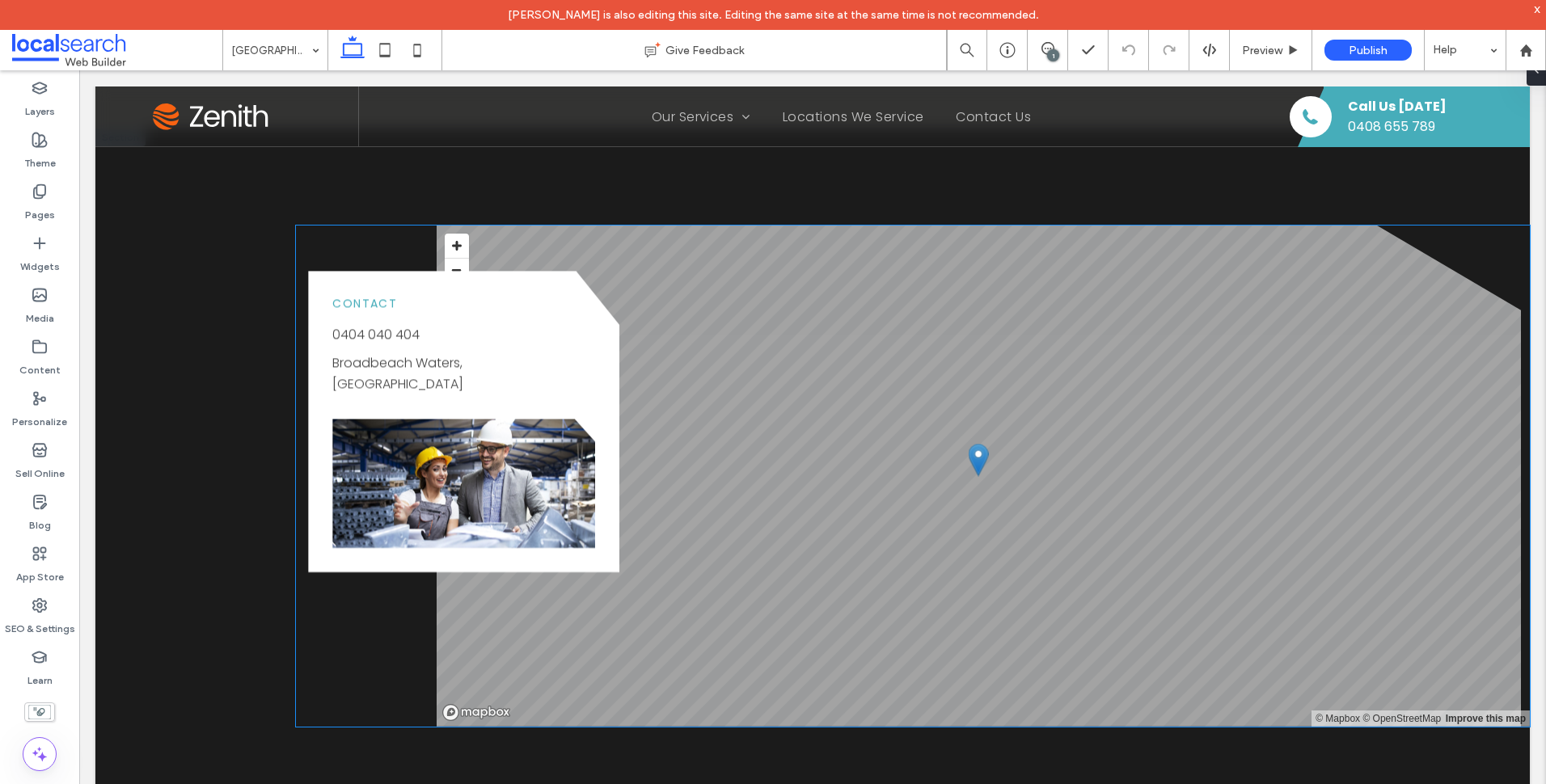
click at [447, 354] on link "Broadbeach Waters, [GEOGRAPHIC_DATA]" at bounding box center [397, 373] width 131 height 40
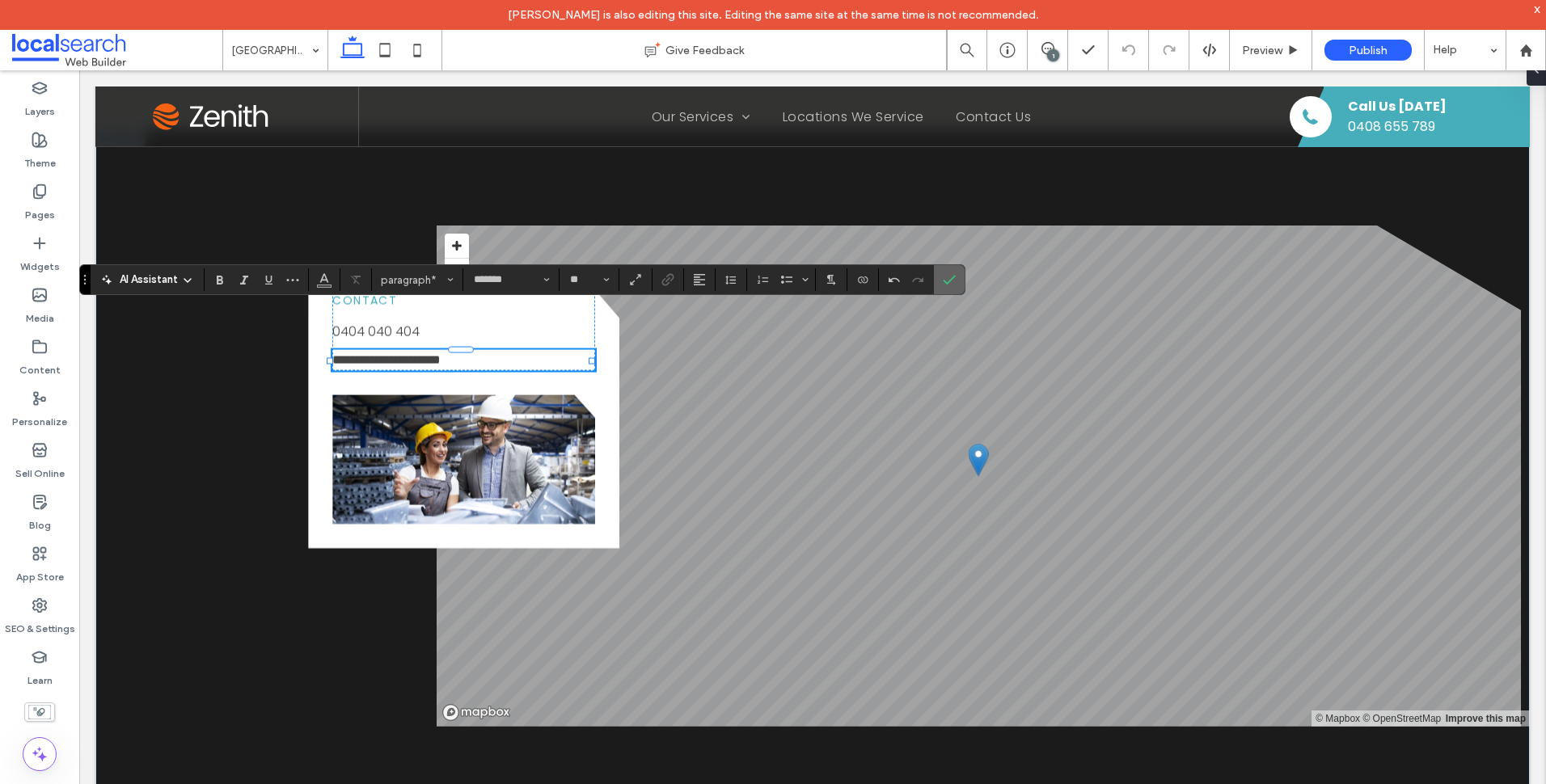
click at [961, 284] on label "Confirm" at bounding box center [949, 280] width 24 height 29
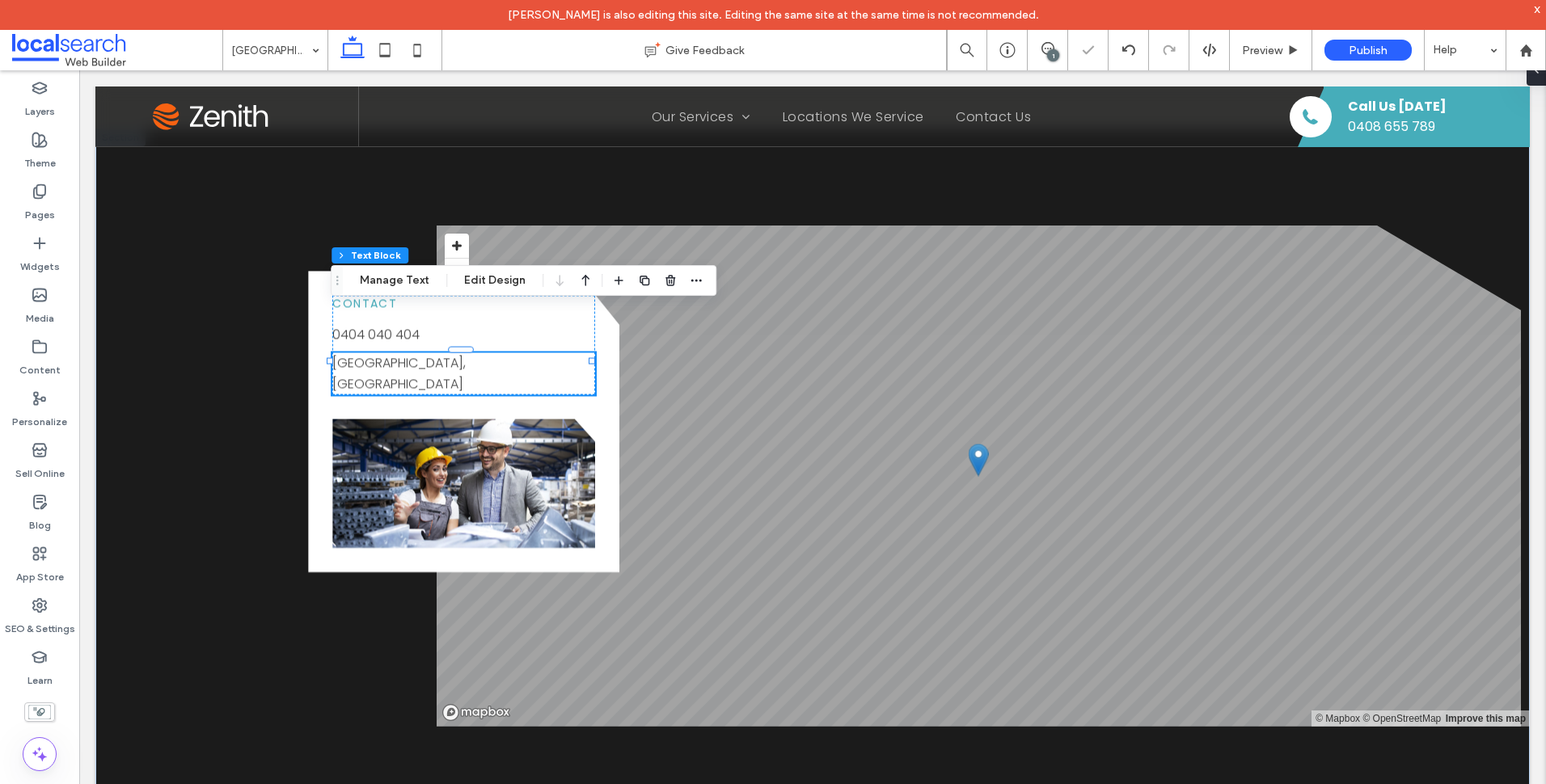
click at [474, 353] on p "Tallwoods Village, NSW ﻿" at bounding box center [464, 373] width 263 height 41
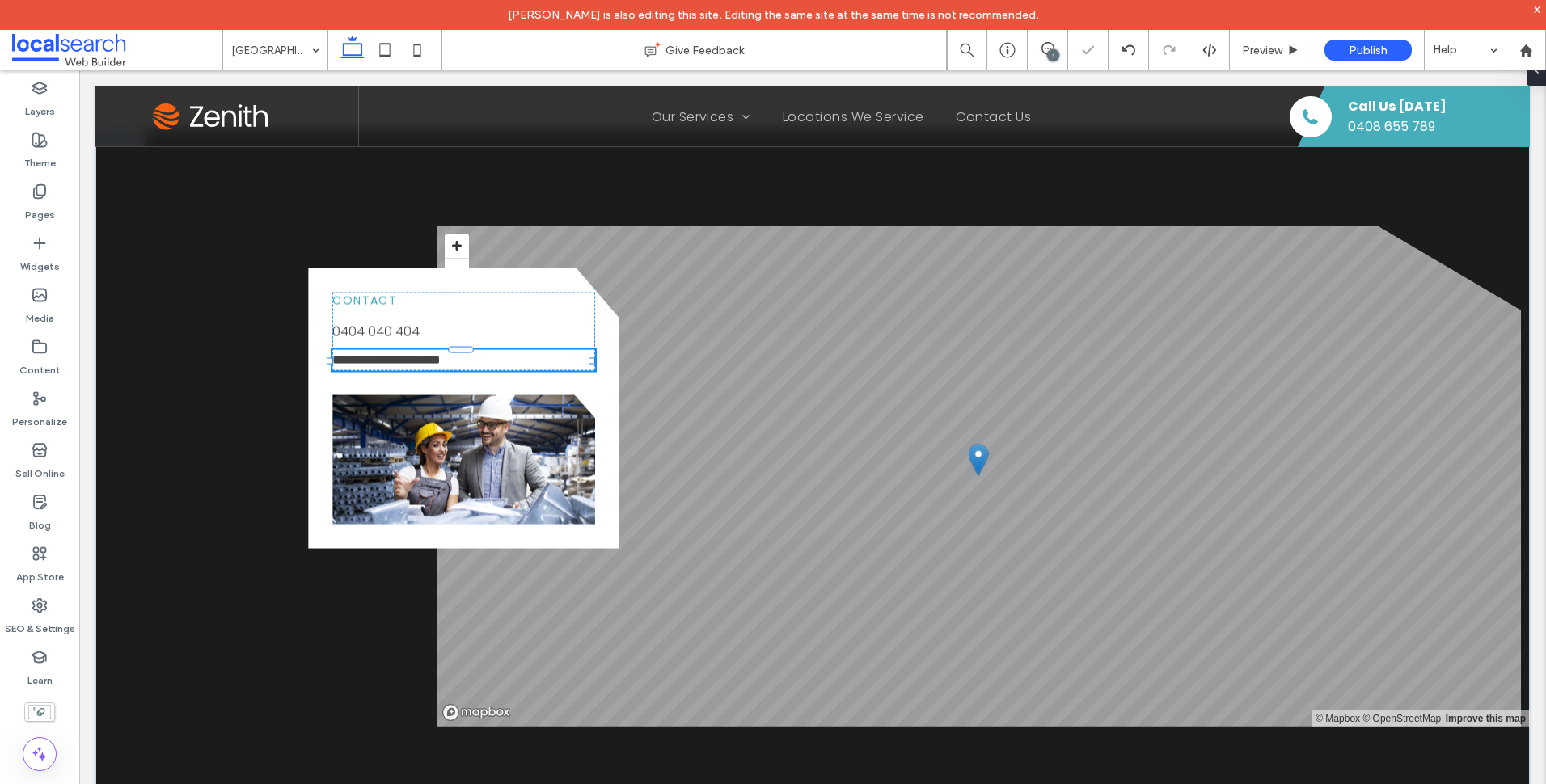
type input "*******"
type input "**"
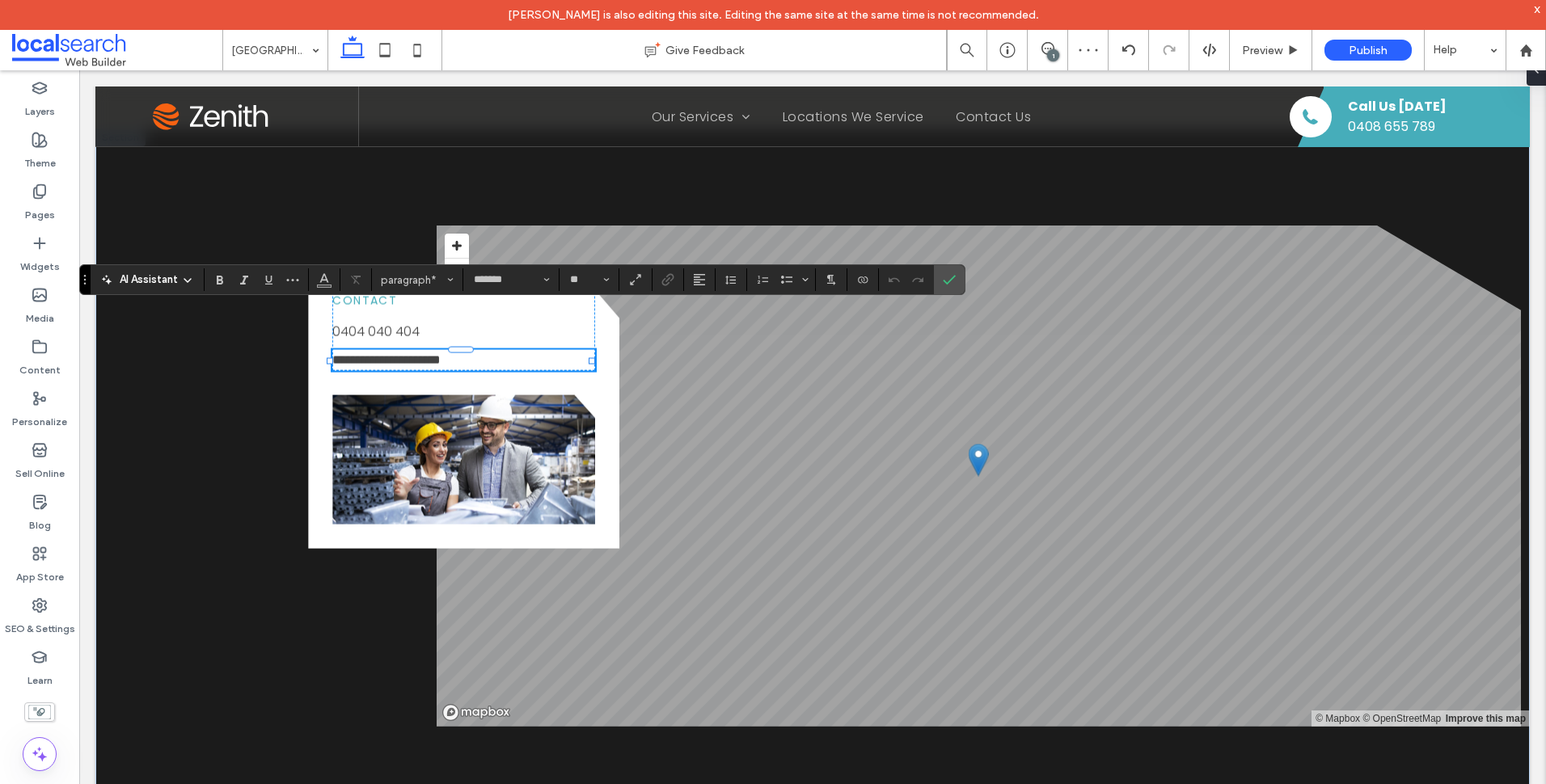
drag, startPoint x: 494, startPoint y: 315, endPoint x: 279, endPoint y: 317, distance: 215.0
click at [279, 317] on div "**********" at bounding box center [813, 476] width 1435 height 695
click at [662, 278] on icon "Link" at bounding box center [668, 280] width 13 height 13
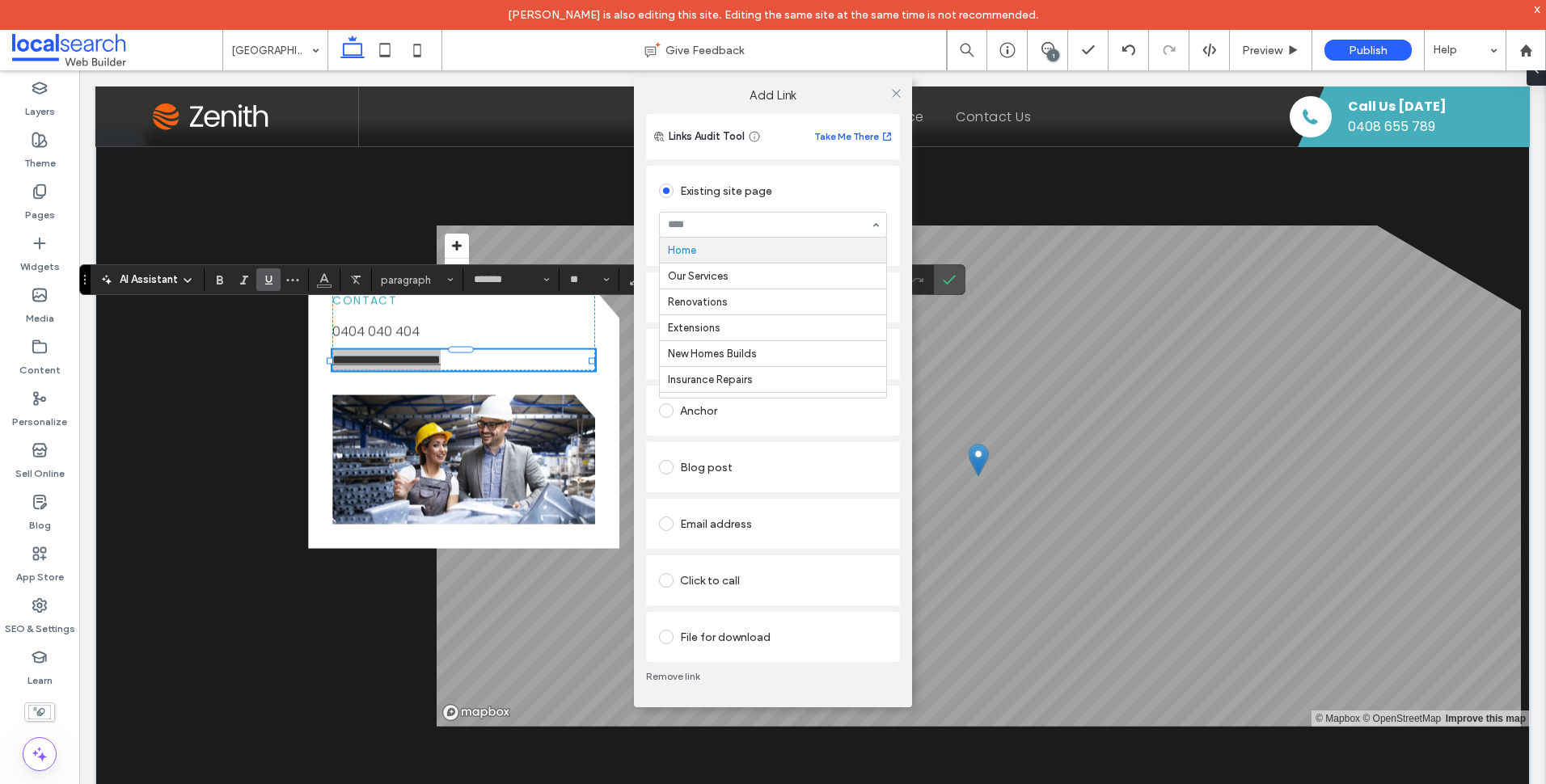
click at [882, 226] on div "Home Our Services Renovations Extensions New Homes Builds Insurance Repairs Loc…" at bounding box center [773, 225] width 228 height 26
click at [754, 405] on div "Anchor" at bounding box center [773, 411] width 228 height 26
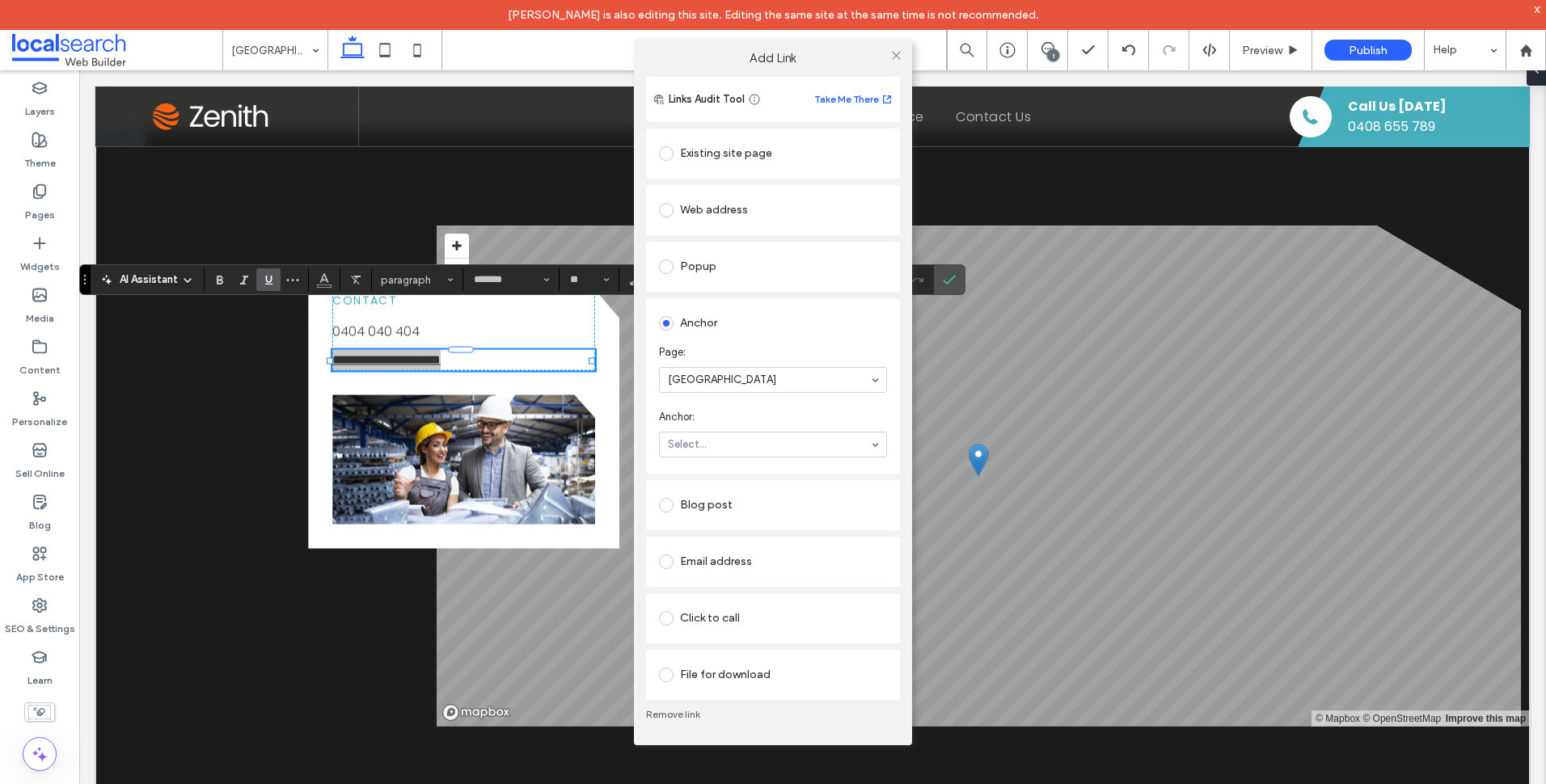
click at [767, 308] on div "Anchor" at bounding box center [773, 321] width 228 height 30
click at [725, 213] on div "Web address" at bounding box center [773, 210] width 228 height 26
click at [743, 301] on div "Set as no follow" at bounding box center [715, 295] width 76 height 16
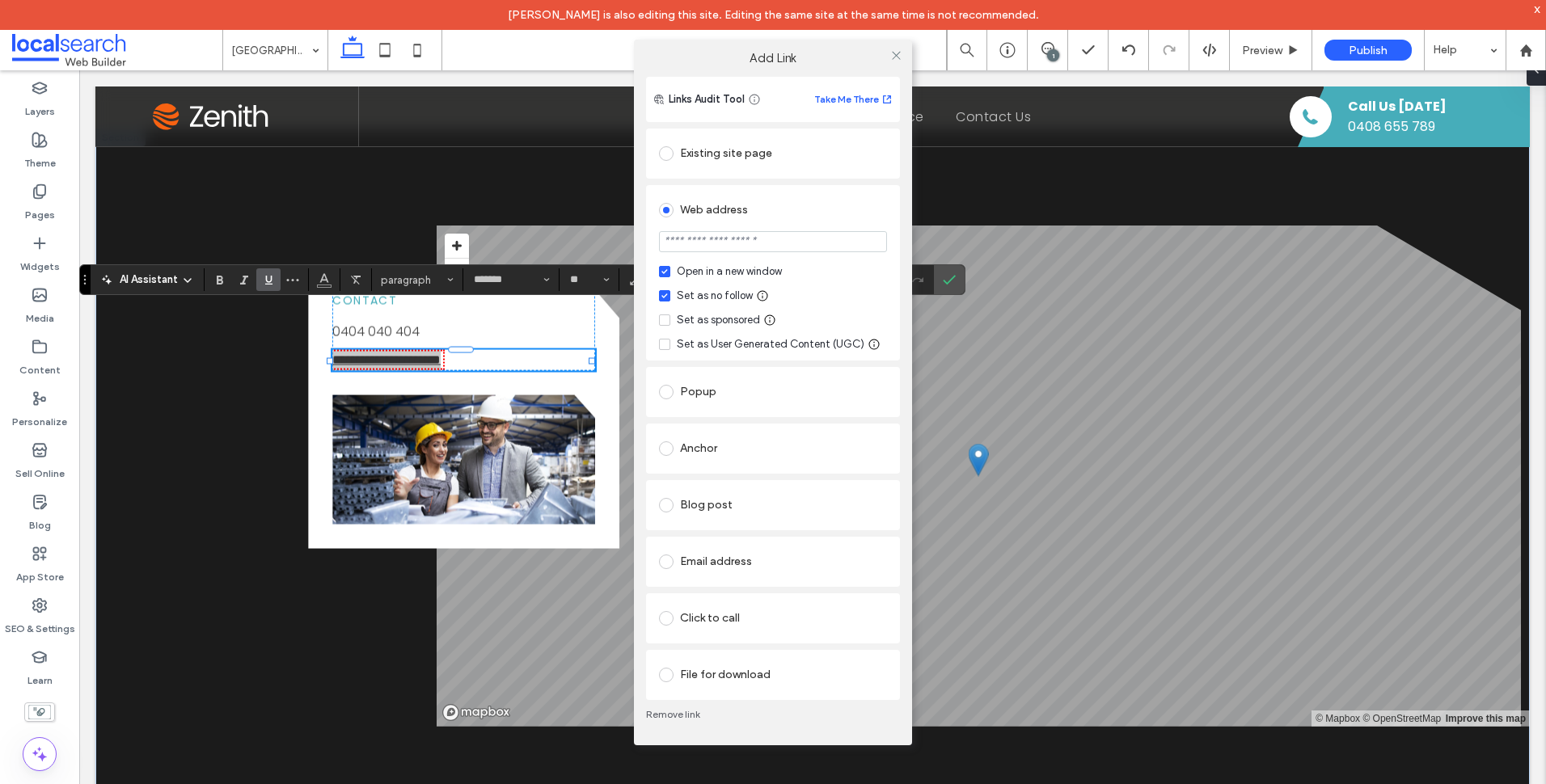
click at [770, 248] on input "url" at bounding box center [773, 242] width 228 height 21
type input "**********"
click at [905, 251] on div "**********" at bounding box center [773, 411] width 279 height 669
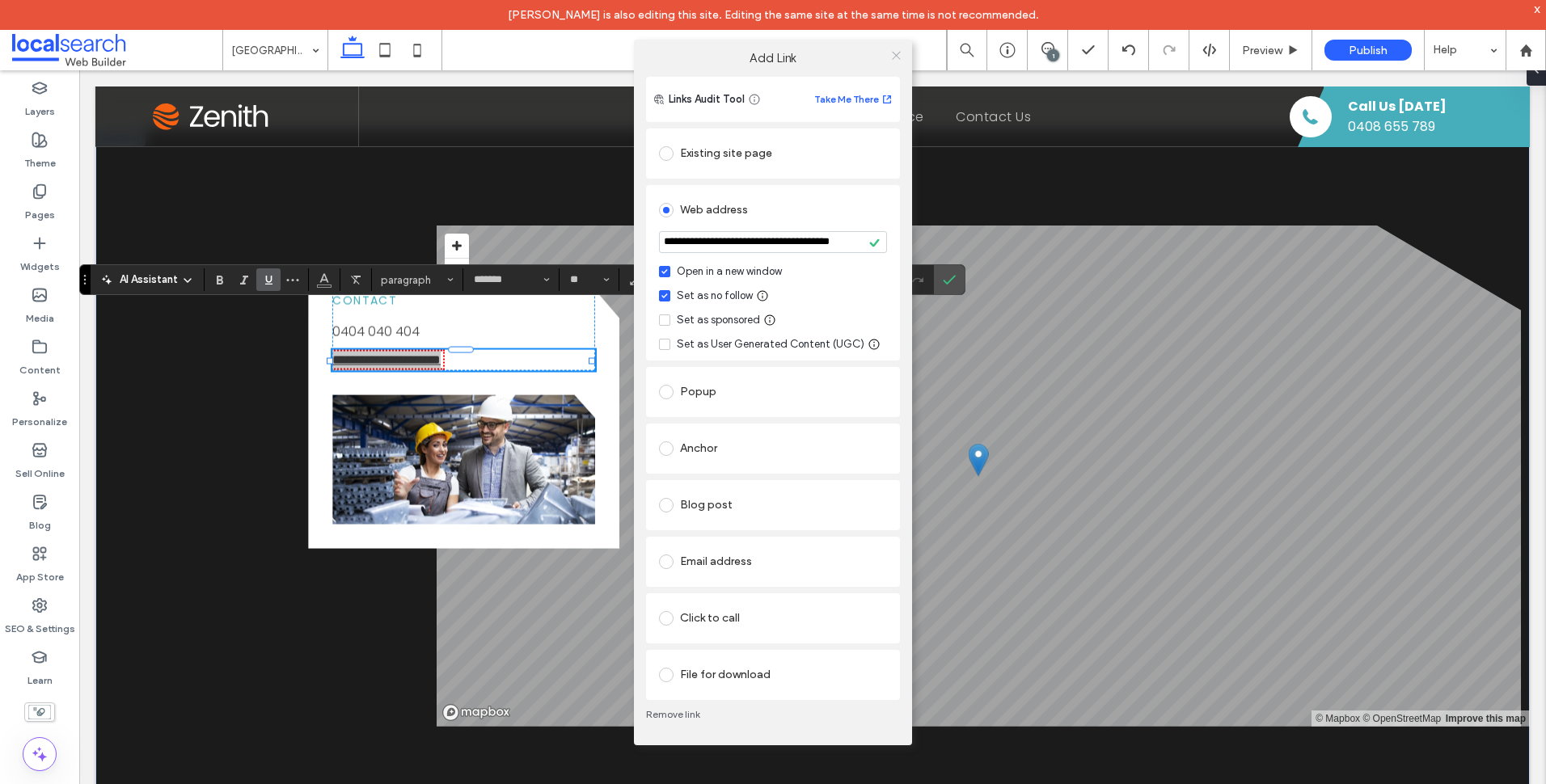
click at [895, 58] on icon at bounding box center [896, 55] width 12 height 12
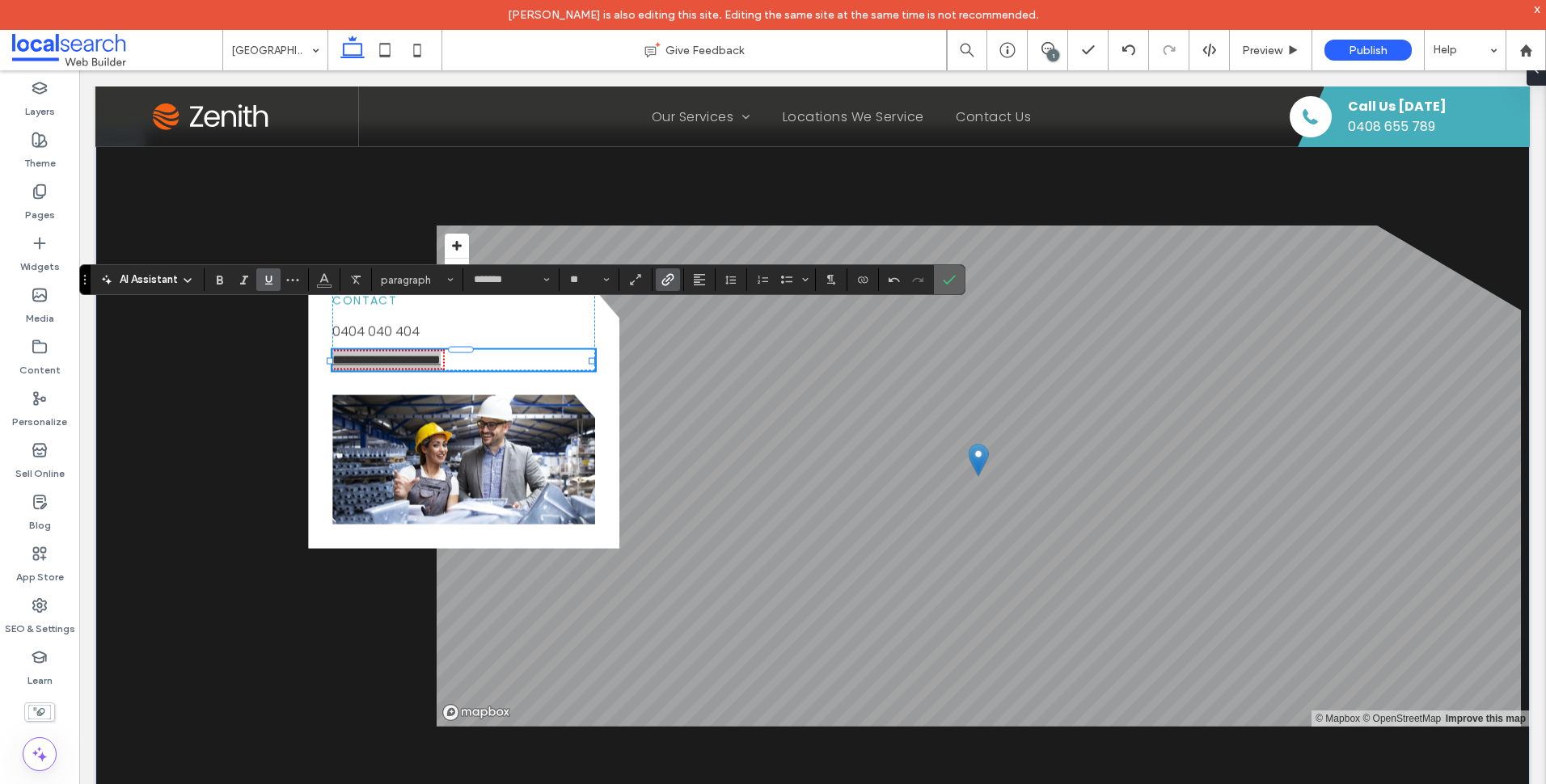
click at [951, 286] on icon "Confirm" at bounding box center [949, 280] width 13 height 13
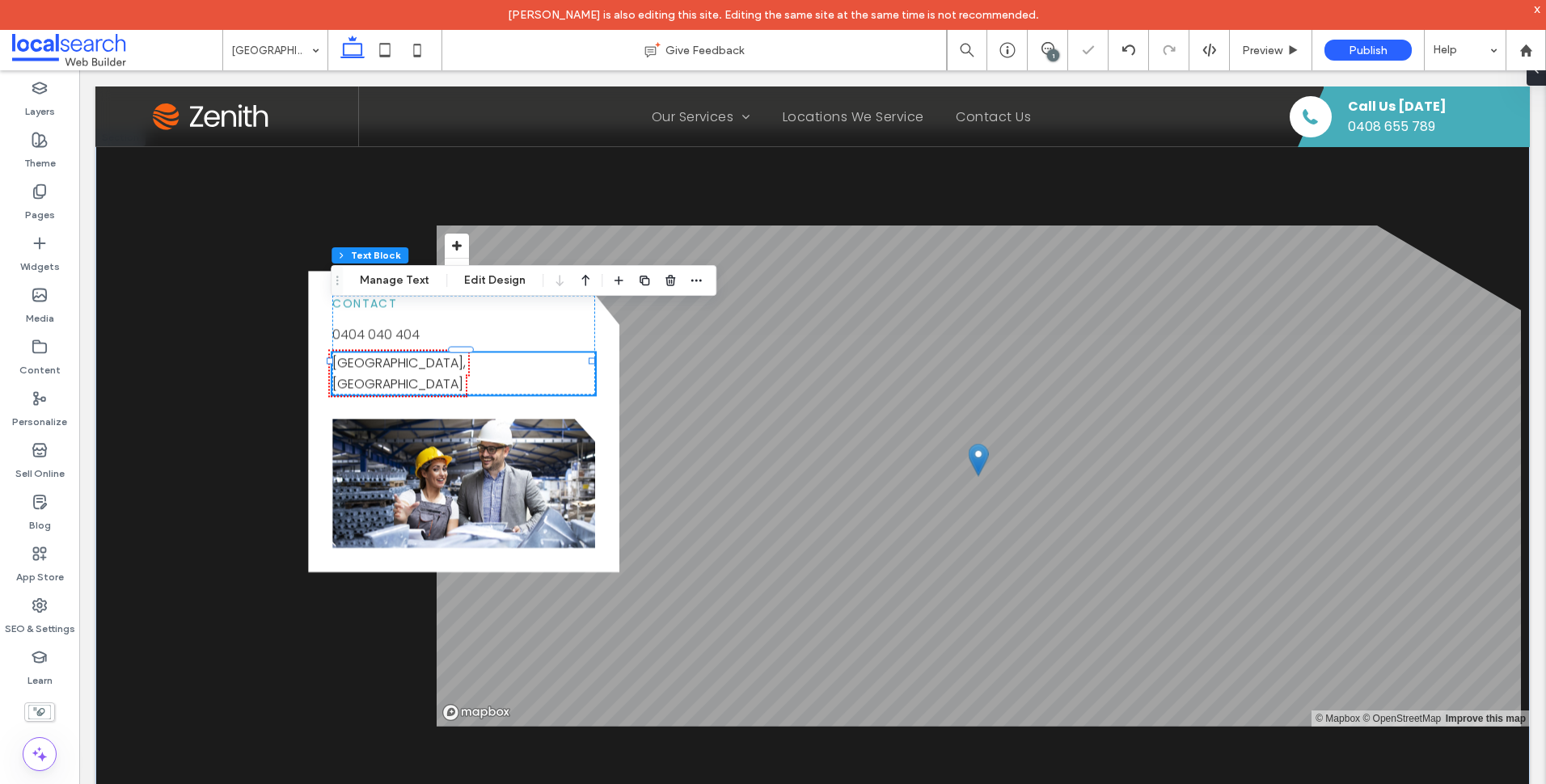
click at [441, 354] on link "Tallwoods Village, NSW" at bounding box center [399, 373] width 133 height 40
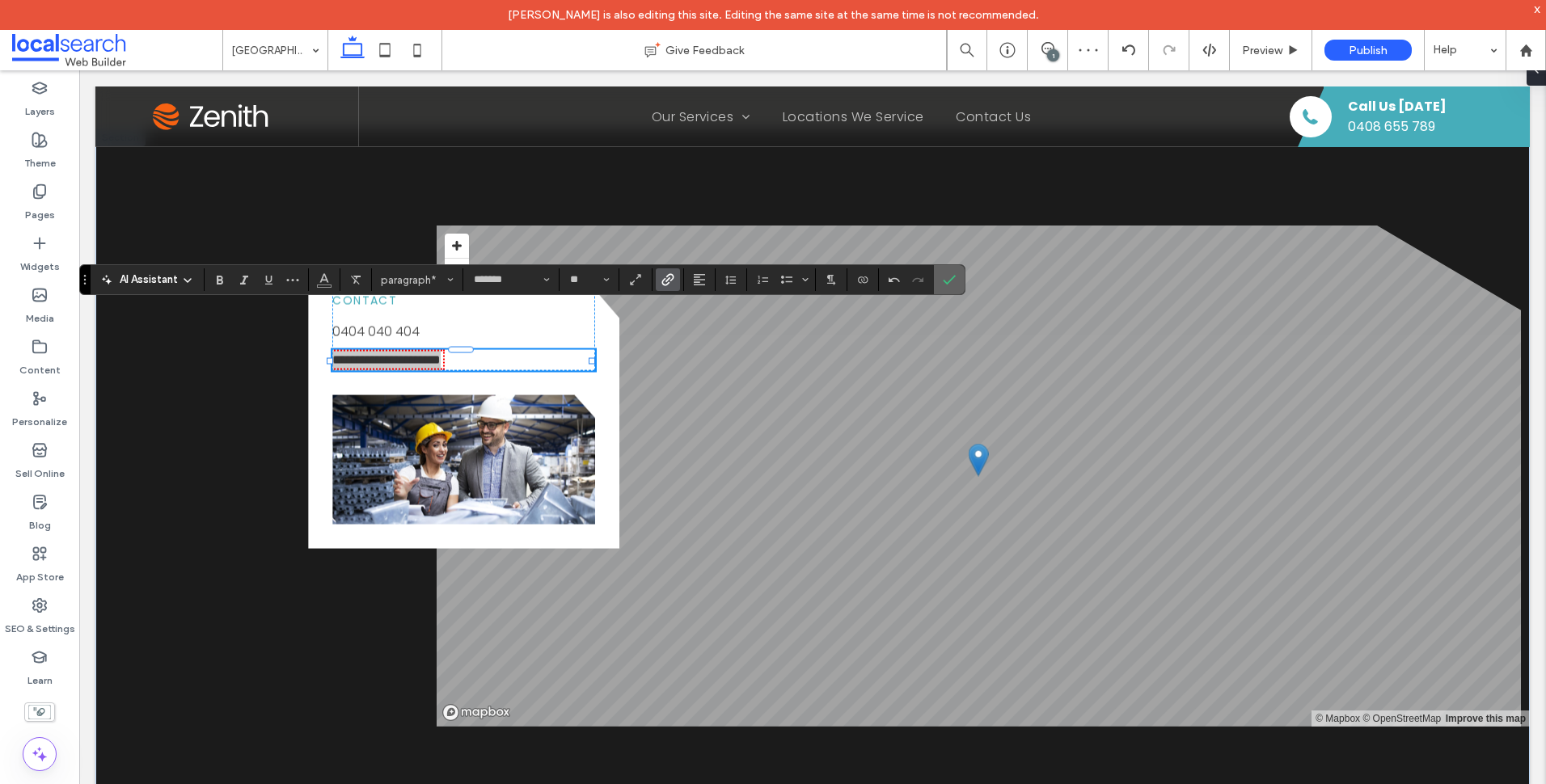
click at [954, 284] on icon "Confirm" at bounding box center [949, 280] width 13 height 13
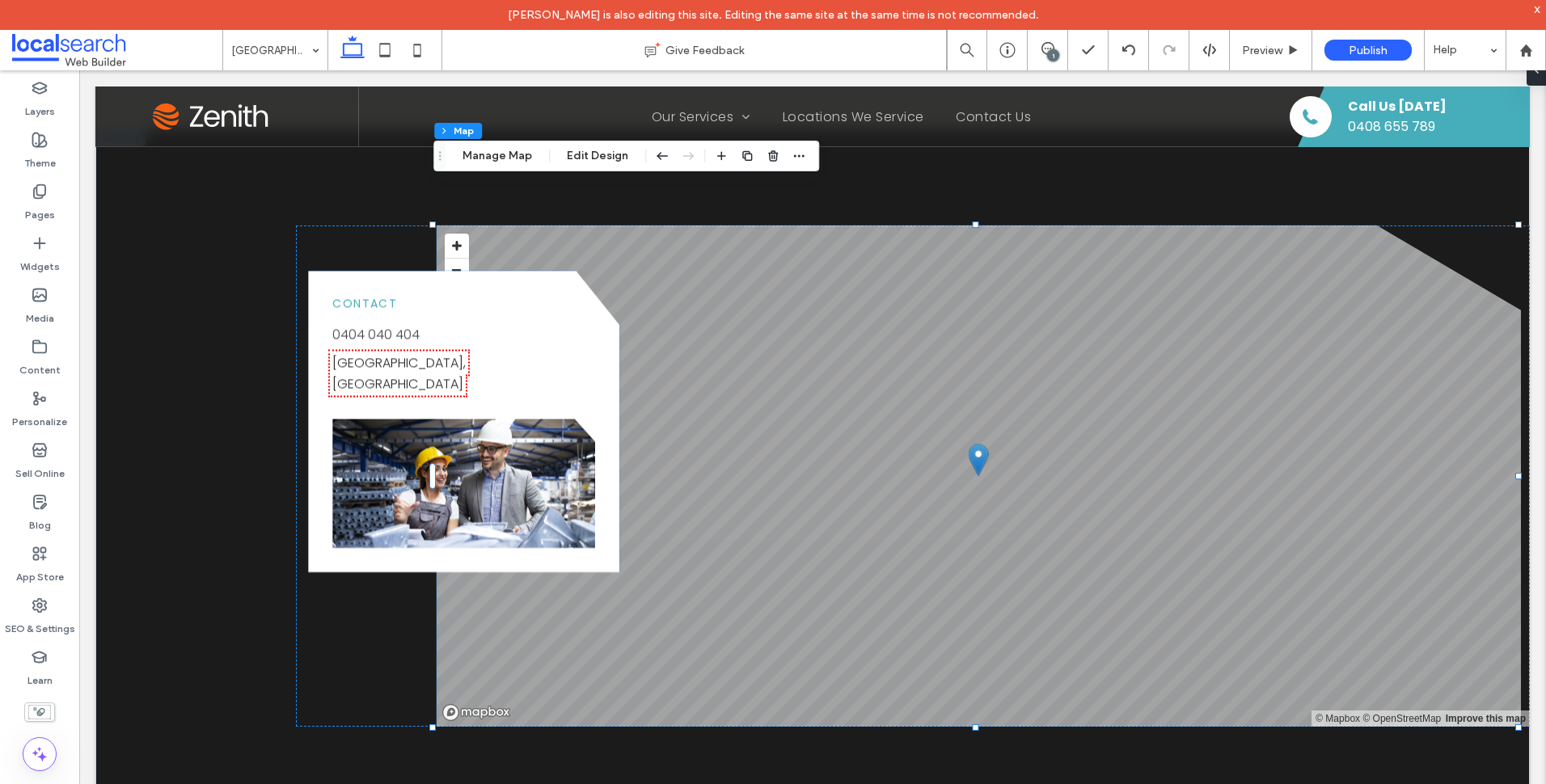
click at [466, 354] on link "Tallwoods Village, NSW" at bounding box center [399, 373] width 133 height 40
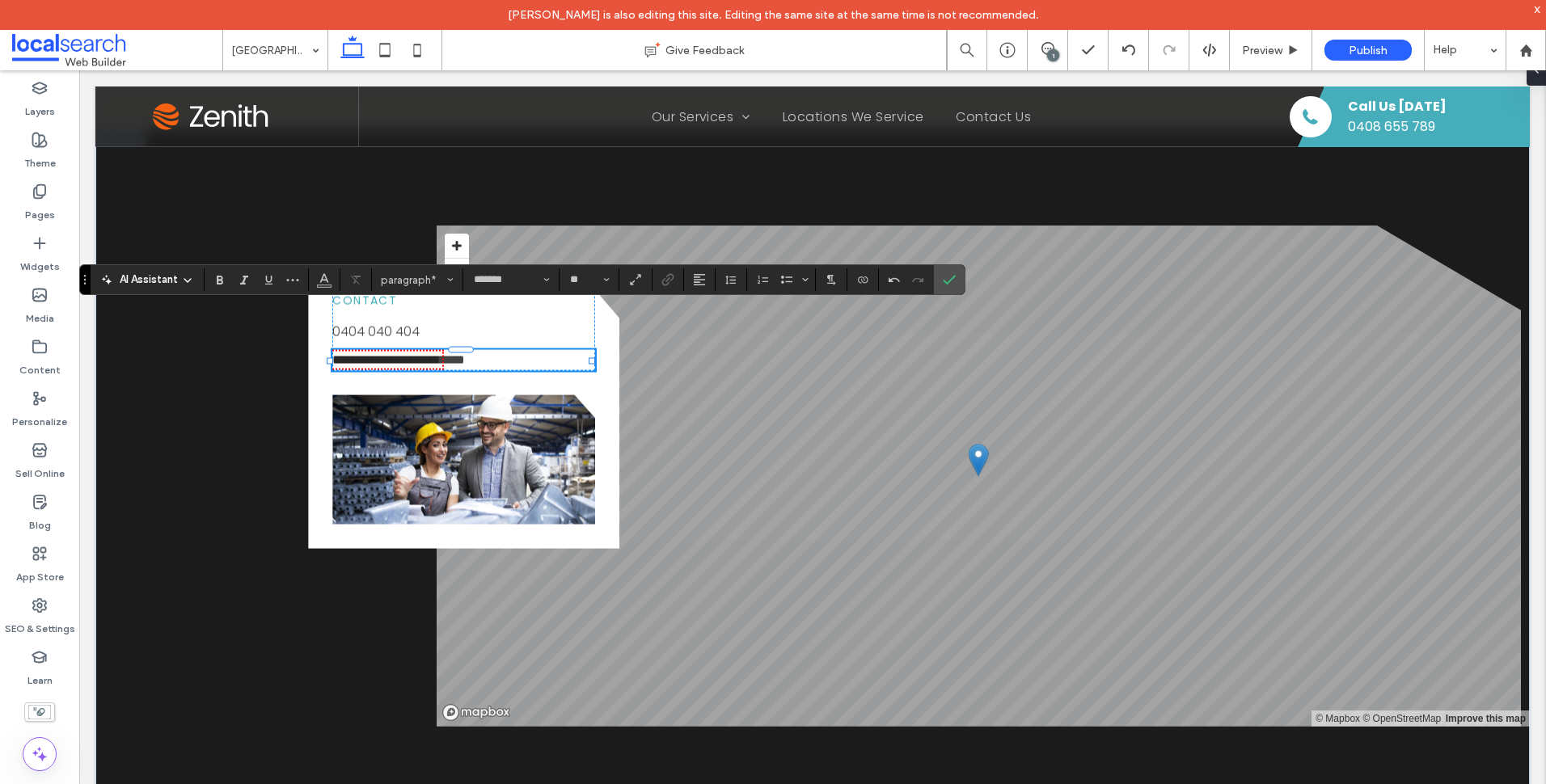
click at [545, 350] on p "**********" at bounding box center [464, 360] width 263 height 21
drag, startPoint x: 543, startPoint y: 314, endPoint x: 438, endPoint y: 318, distance: 105.1
click at [438, 350] on p "**********" at bounding box center [464, 360] width 263 height 21
click at [465, 354] on span "****" at bounding box center [452, 360] width 25 height 12
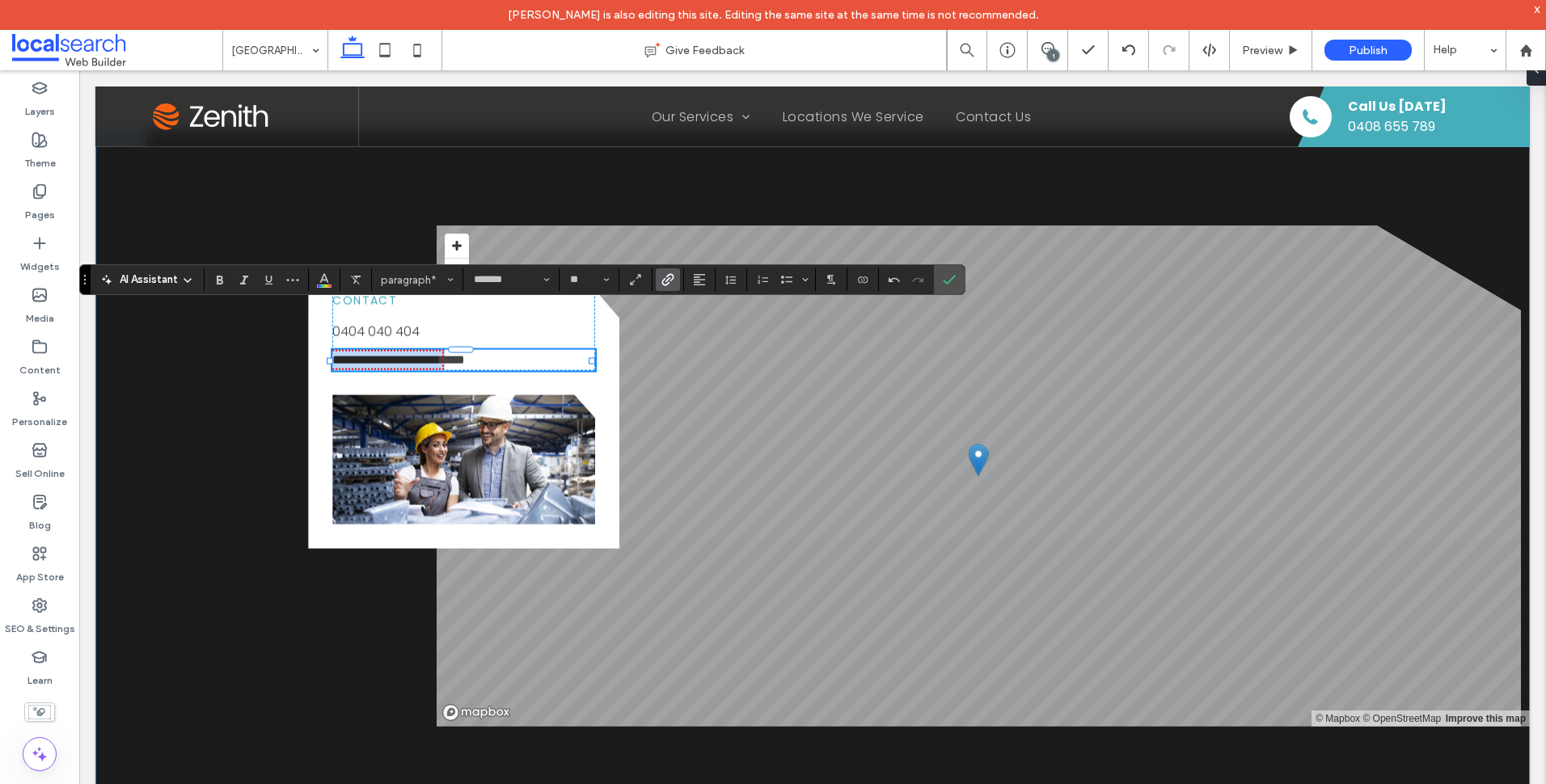
drag, startPoint x: 480, startPoint y: 317, endPoint x: 278, endPoint y: 312, distance: 202.1
click at [278, 312] on div "**********" at bounding box center [813, 476] width 1435 height 695
click at [662, 281] on icon "Link" at bounding box center [668, 280] width 13 height 13
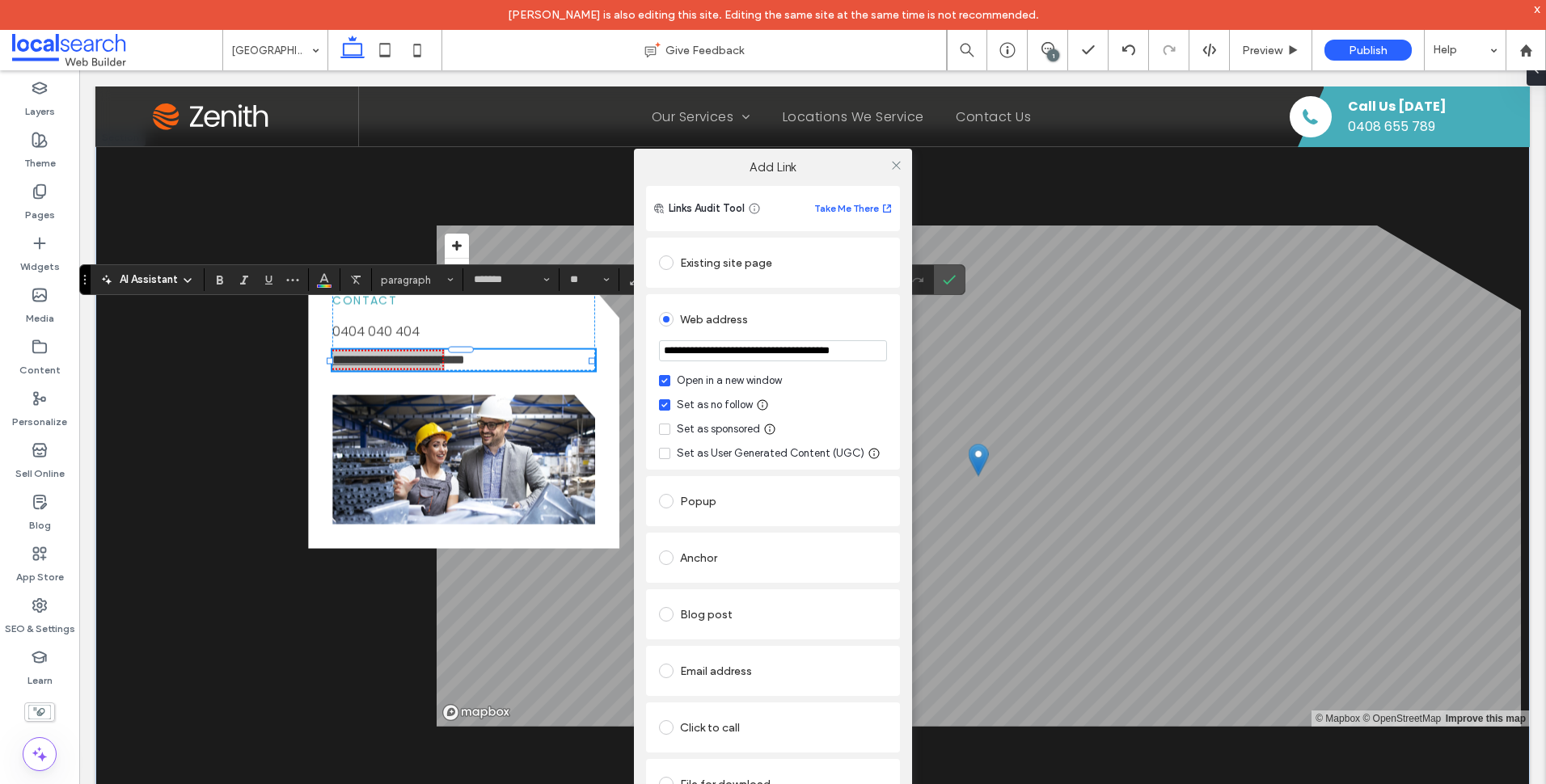
click at [804, 355] on input "**********" at bounding box center [773, 351] width 228 height 21
type input "*******"
drag, startPoint x: 85, startPoint y: 278, endPoint x: 86, endPoint y: 195, distance: 83.0
click at [86, 195] on div "Add Link Links Audit Tool Take Me There Existing site page Web address ******* …" at bounding box center [773, 502] width 1546 height 784
click at [899, 166] on icon at bounding box center [896, 165] width 12 height 12
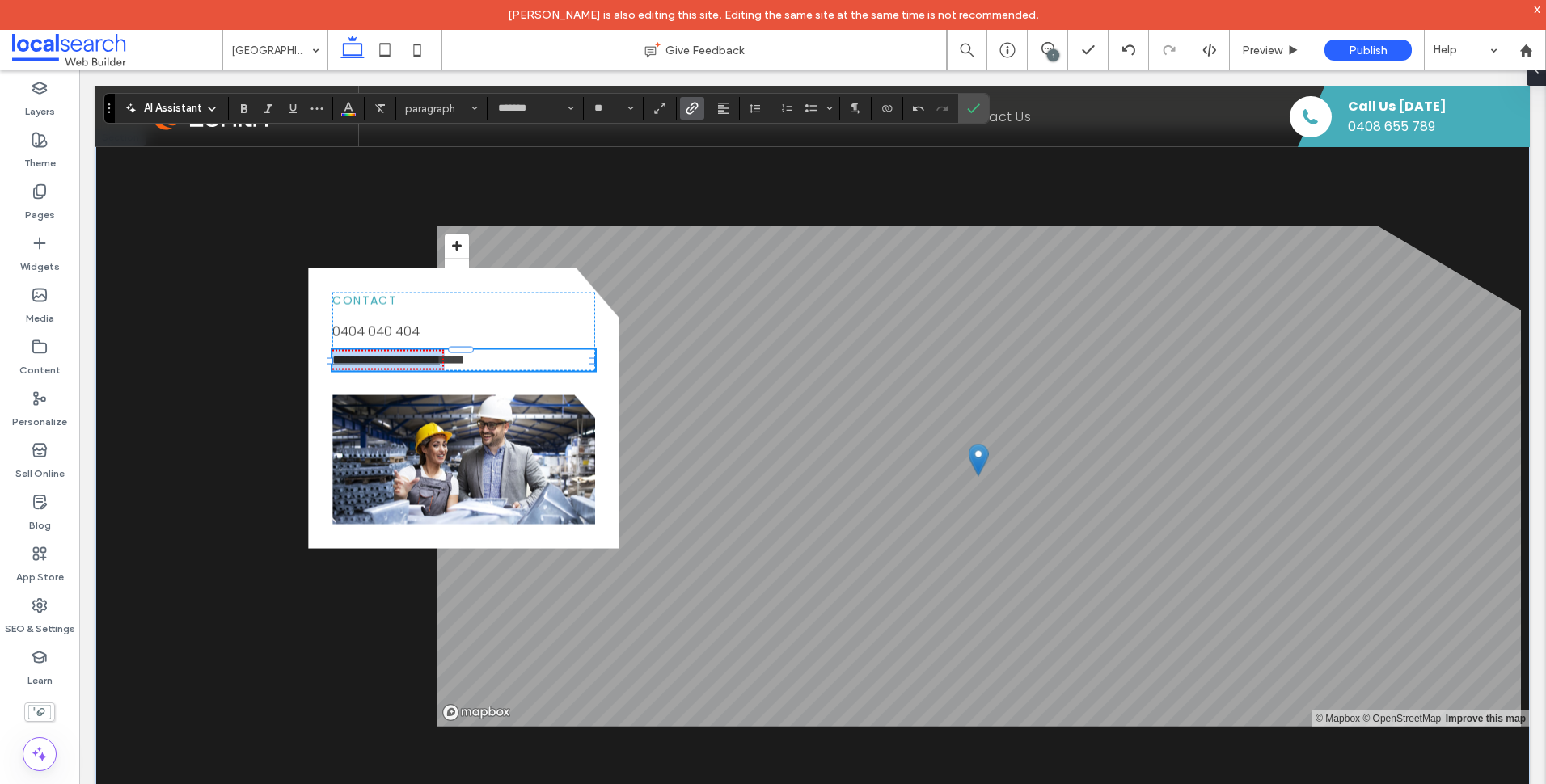
drag, startPoint x: 83, startPoint y: 277, endPoint x: 106, endPoint y: 61, distance: 217.2
click at [106, 61] on body "Lian Perez is also editing this site. Editing the same site at the same time is…" at bounding box center [773, 392] width 1546 height 784
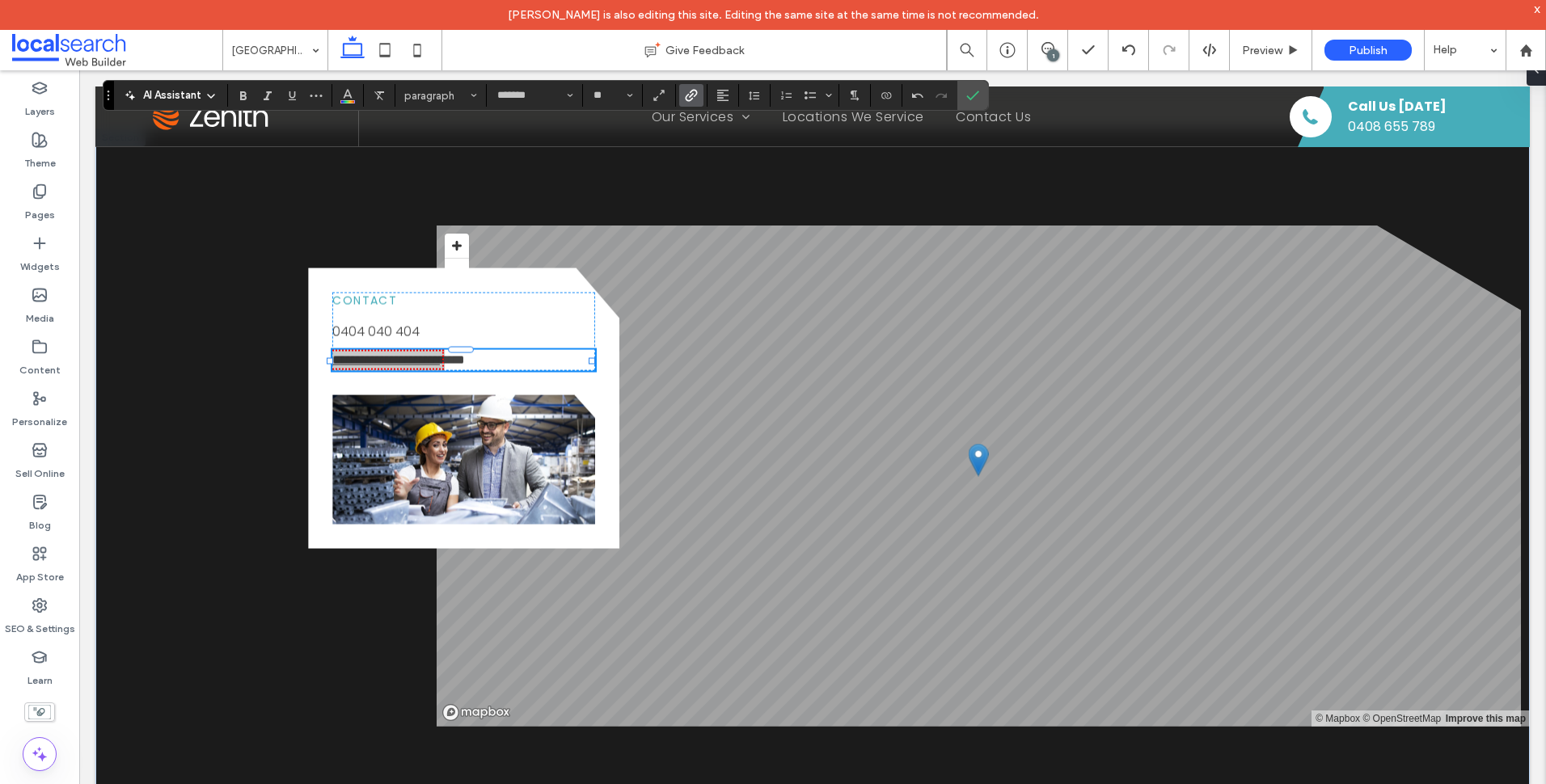
click at [689, 94] on icon "Link" at bounding box center [691, 96] width 13 height 13
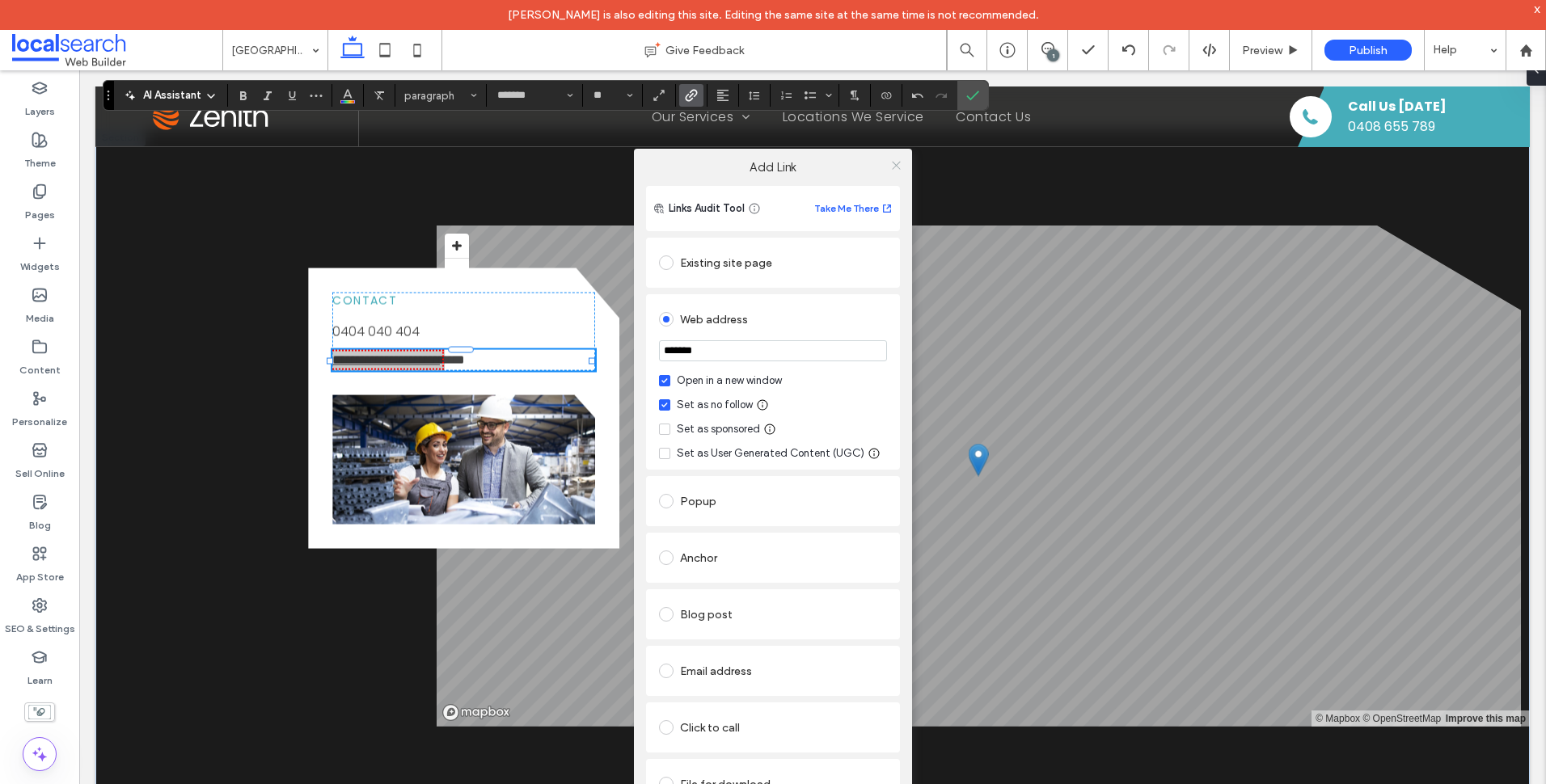
click at [898, 162] on use at bounding box center [896, 165] width 8 height 8
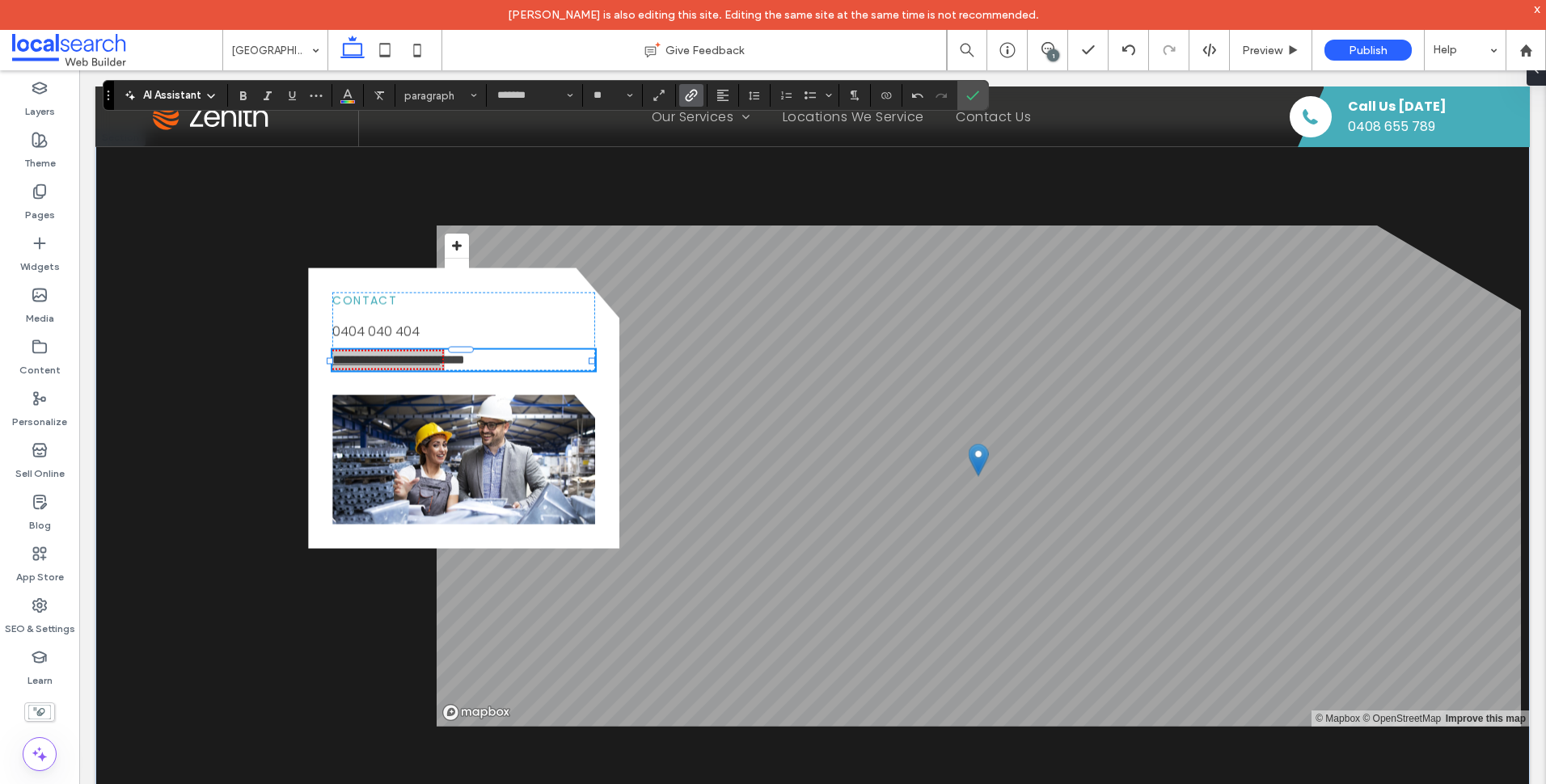
click at [693, 89] on icon "Link" at bounding box center [691, 96] width 13 height 13
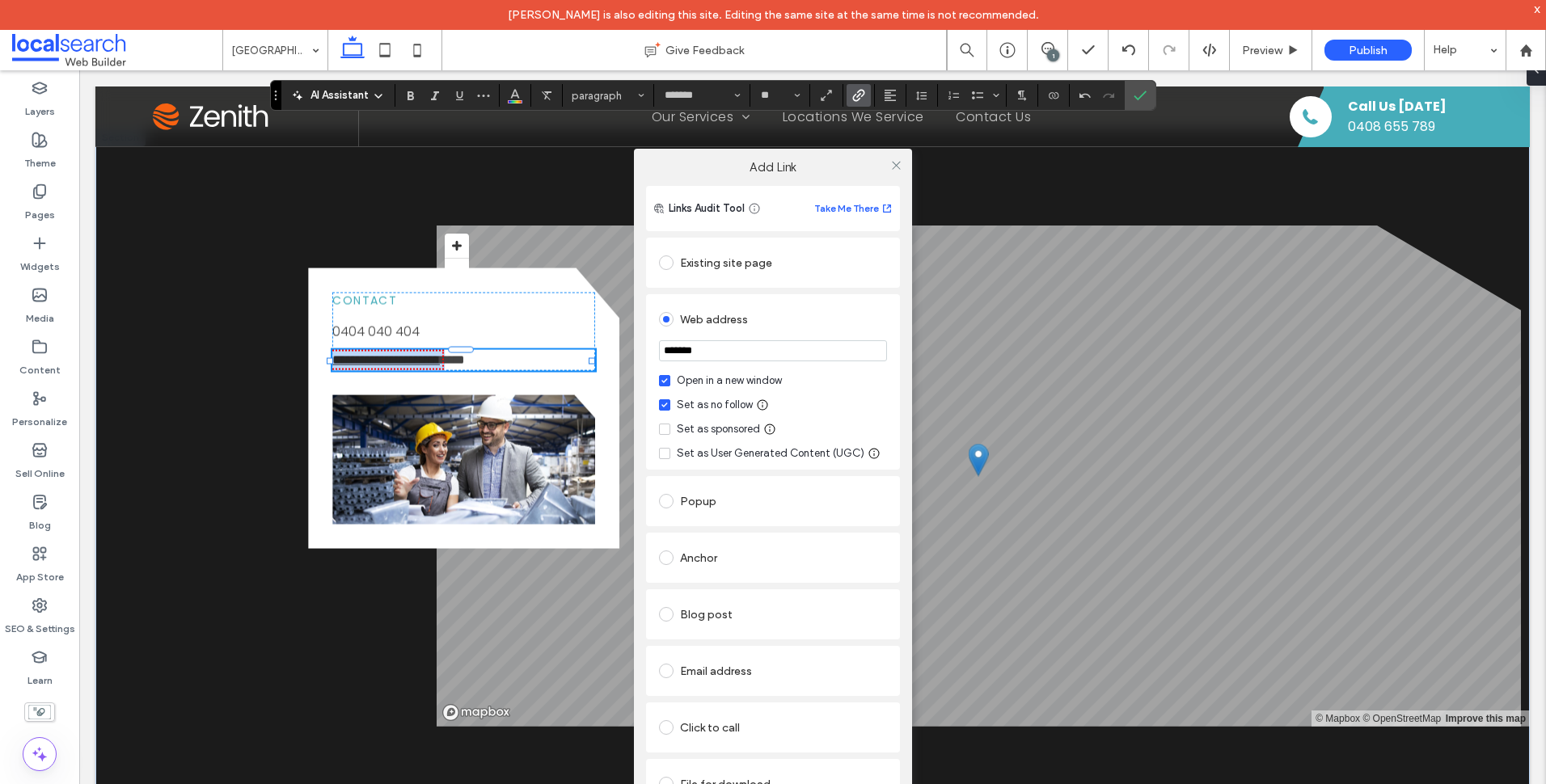
drag, startPoint x: 106, startPoint y: 91, endPoint x: 295, endPoint y: -35, distance: 227.1
click at [295, 0] on html "Lian Perez is also editing this site. Editing the same site at the same time is…" at bounding box center [773, 392] width 1546 height 784
click at [1537, 6] on div "x" at bounding box center [1537, 8] width 7 height 14
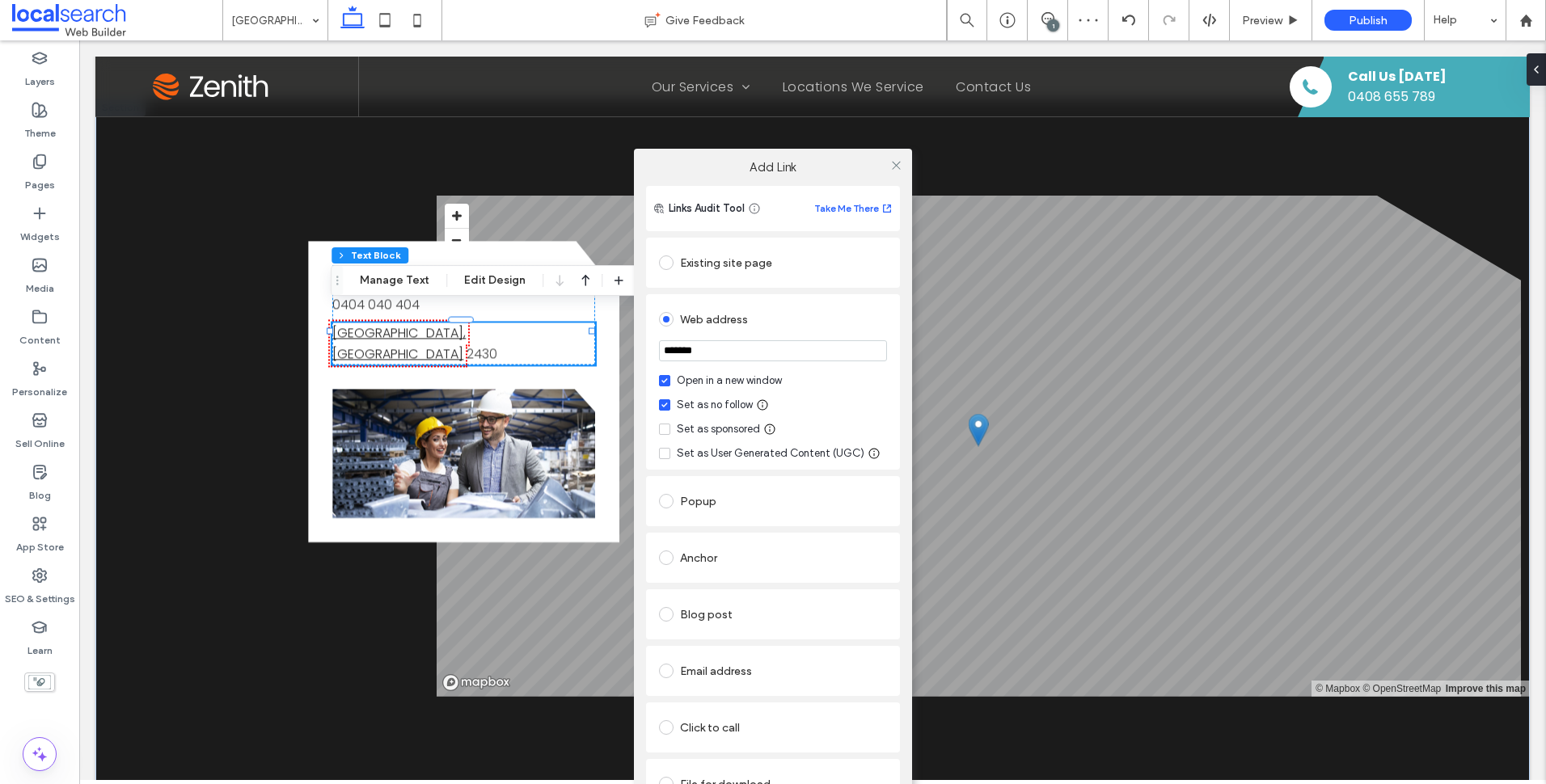
click at [903, 162] on div at bounding box center [896, 165] width 24 height 24
click at [899, 163] on icon at bounding box center [896, 165] width 12 height 12
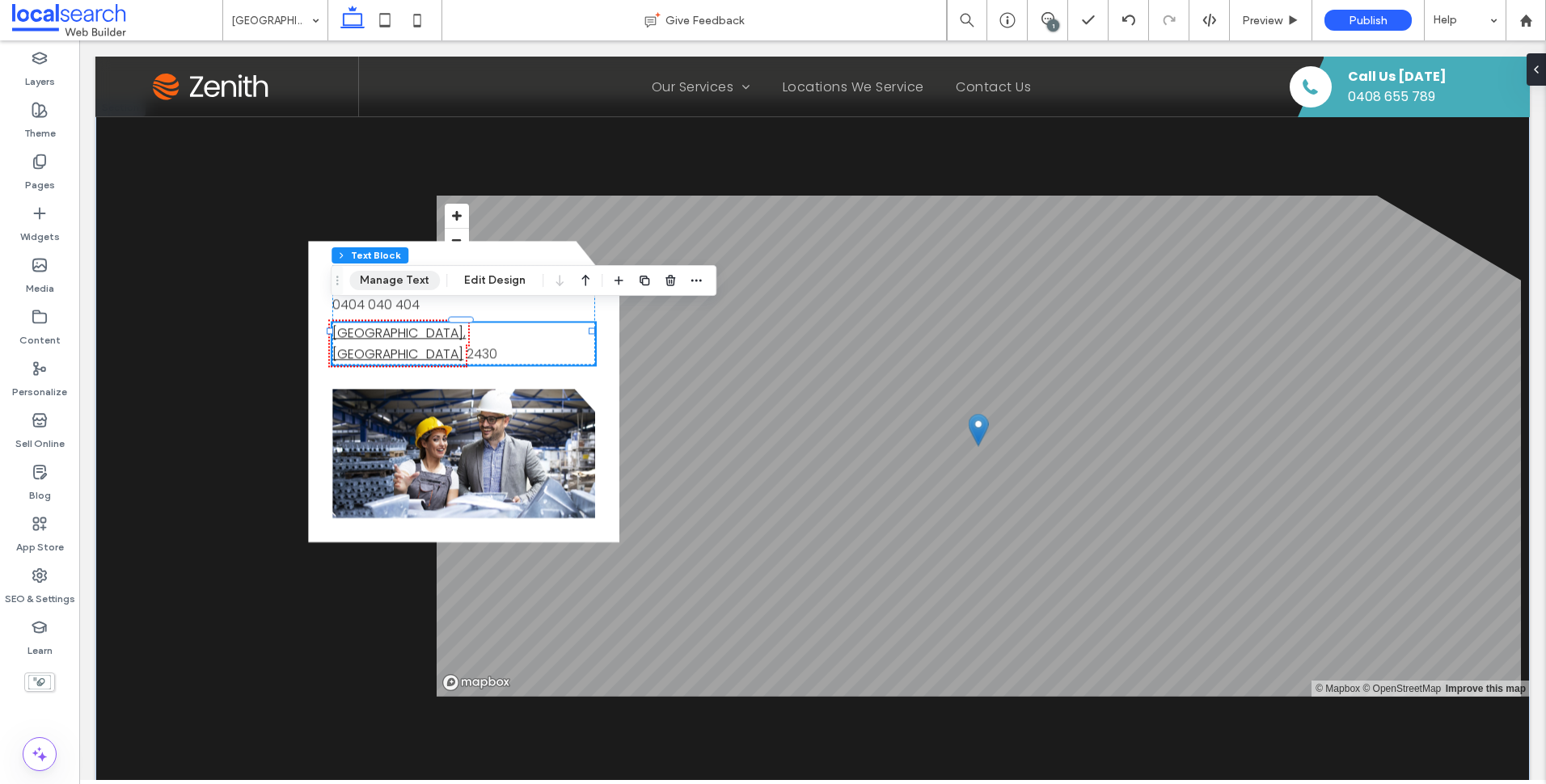
click at [380, 279] on button "Manage Text" at bounding box center [395, 281] width 91 height 19
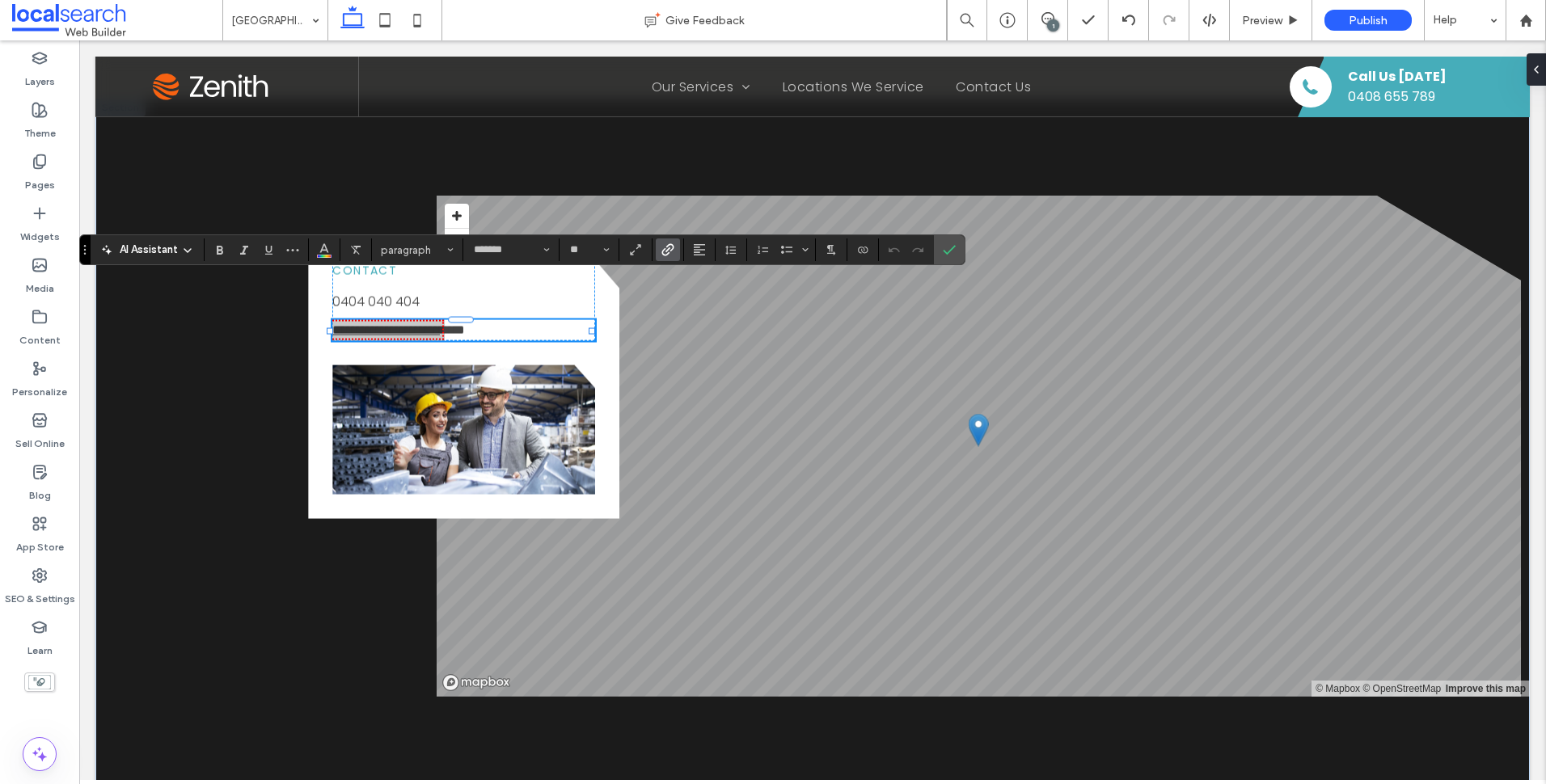
click at [658, 254] on label "Link" at bounding box center [668, 250] width 24 height 23
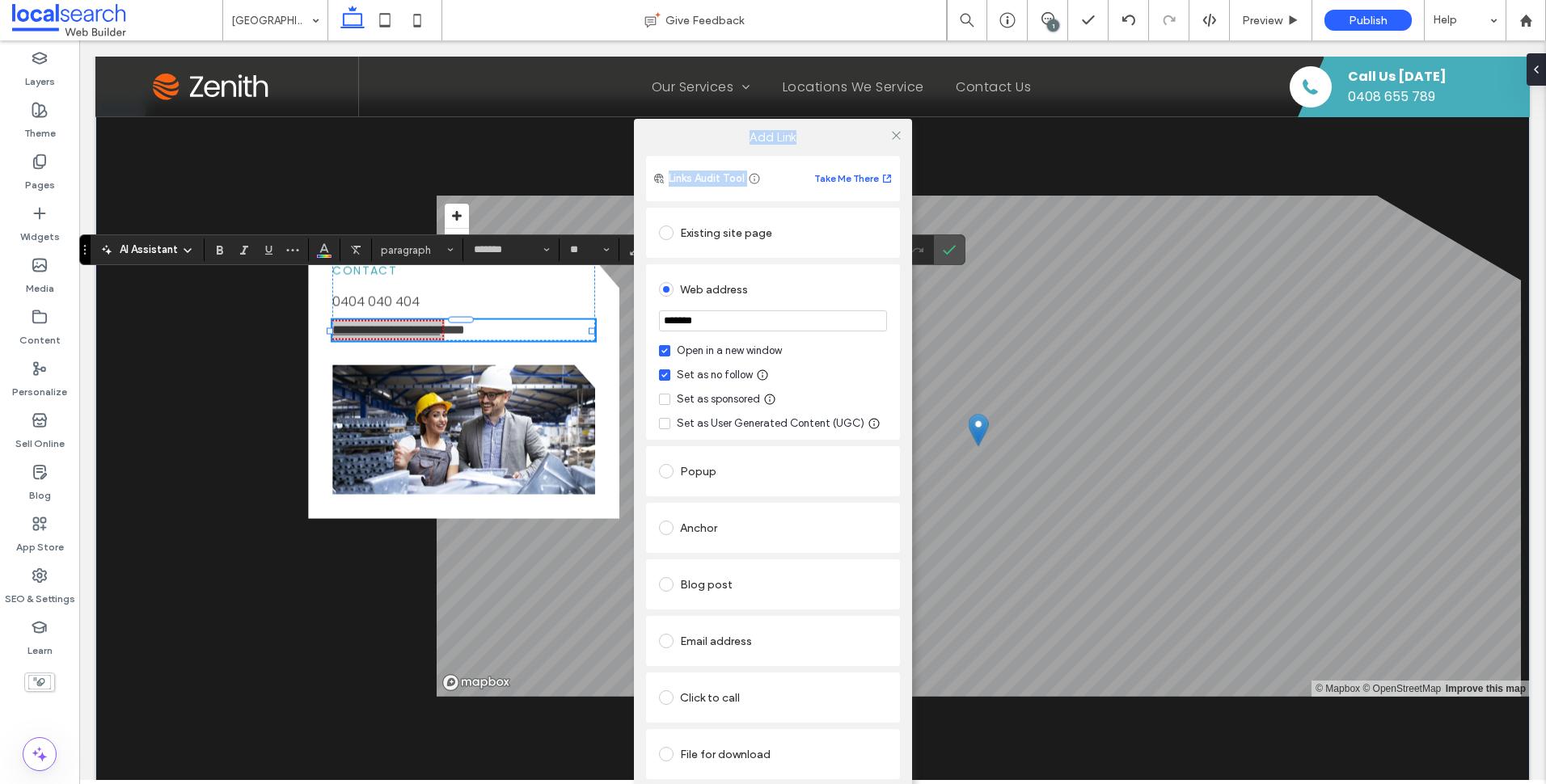
drag, startPoint x: 85, startPoint y: 246, endPoint x: 98, endPoint y: 151, distance: 95.9
click at [98, 151] on div "Add Link Links Audit Tool Take Me There Existing site page Web address ******* …" at bounding box center [773, 472] width 1546 height 784
click at [893, 132] on icon at bounding box center [896, 135] width 12 height 12
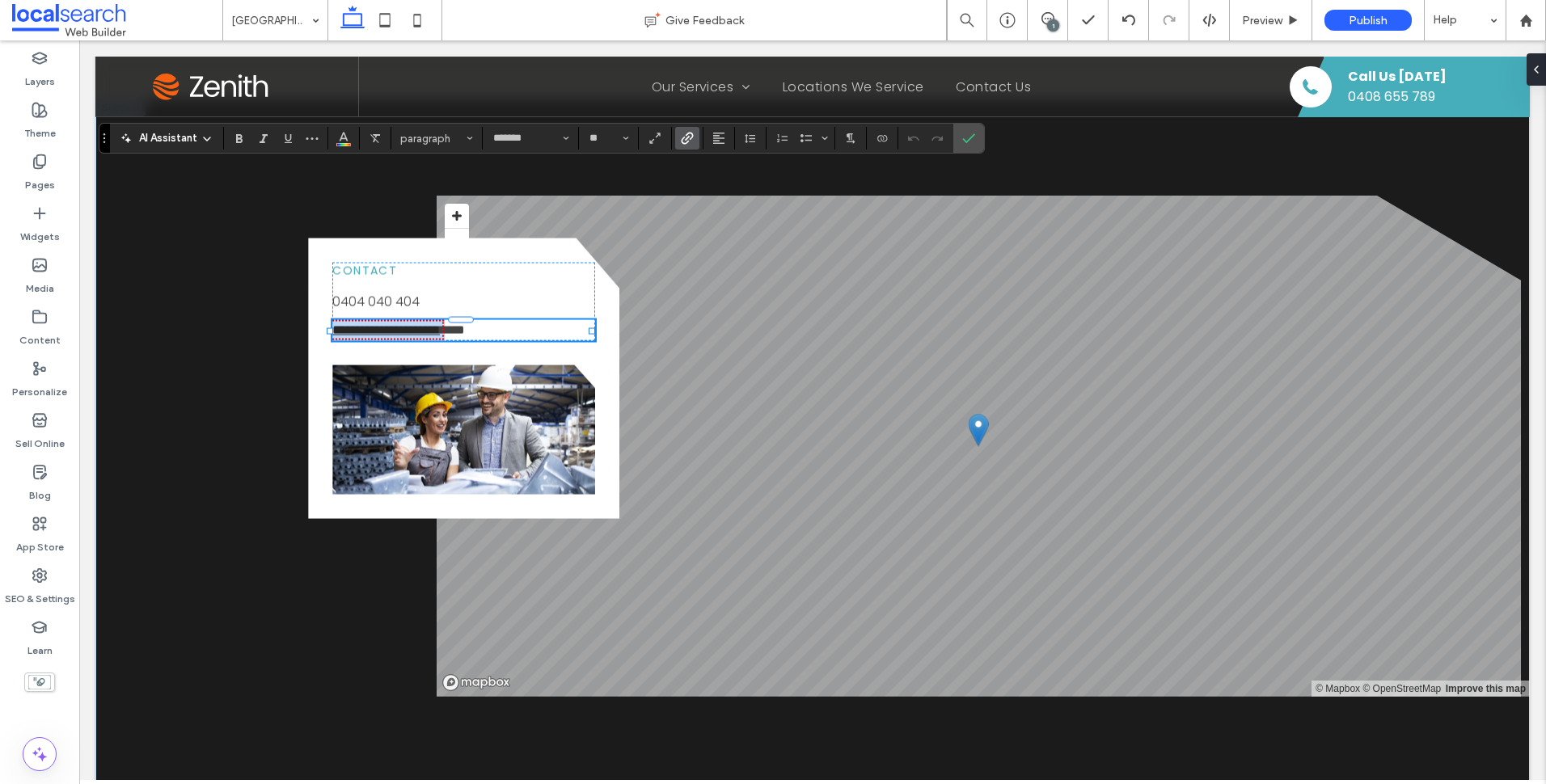
drag, startPoint x: 84, startPoint y: 252, endPoint x: 180, endPoint y: 129, distance: 156.0
click at [106, 133] on icon "Drag" at bounding box center [104, 138] width 3 height 10
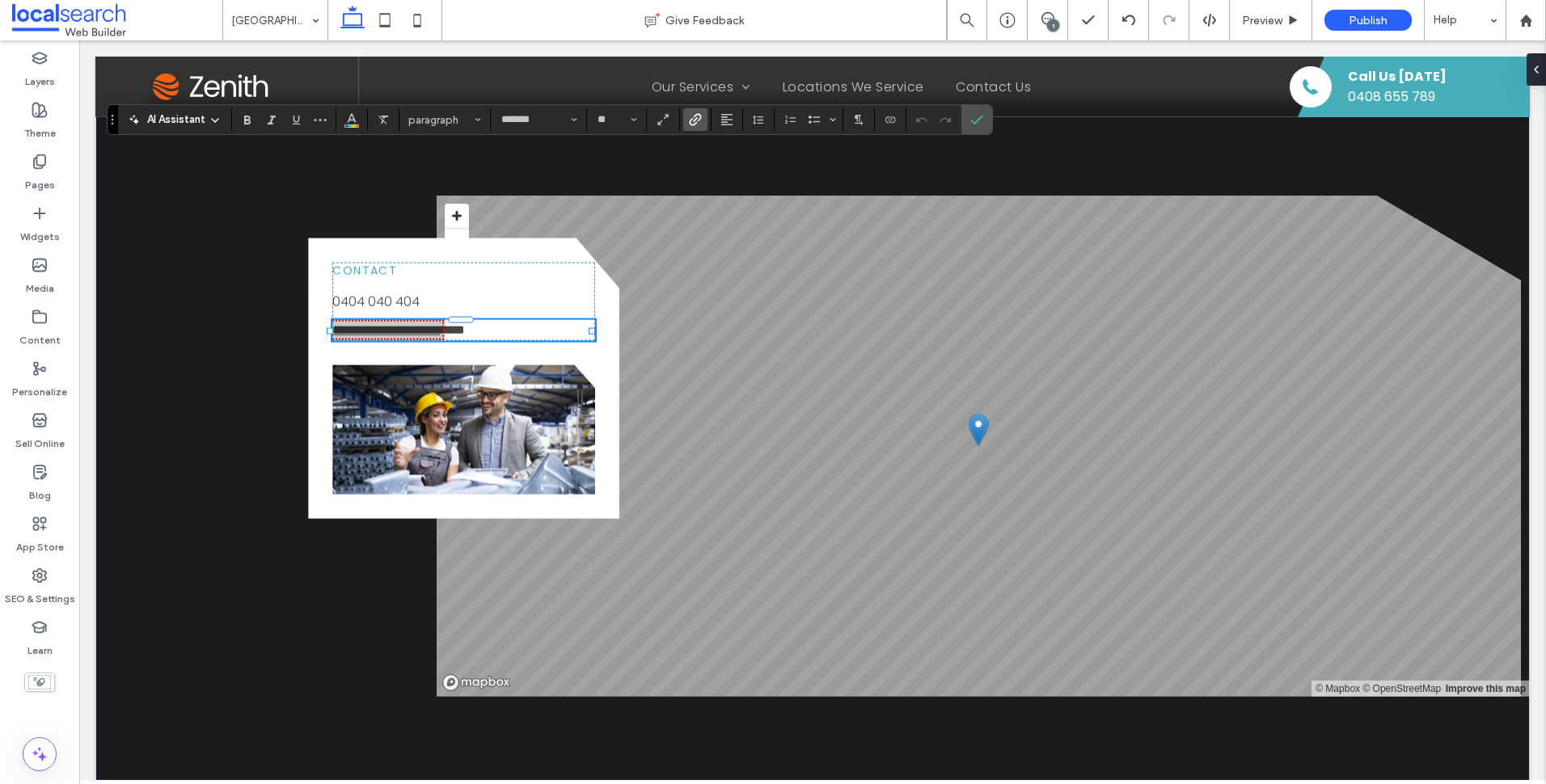
click at [711, 121] on section at bounding box center [727, 119] width 32 height 23
click at [699, 119] on use "Link" at bounding box center [695, 119] width 12 height 12
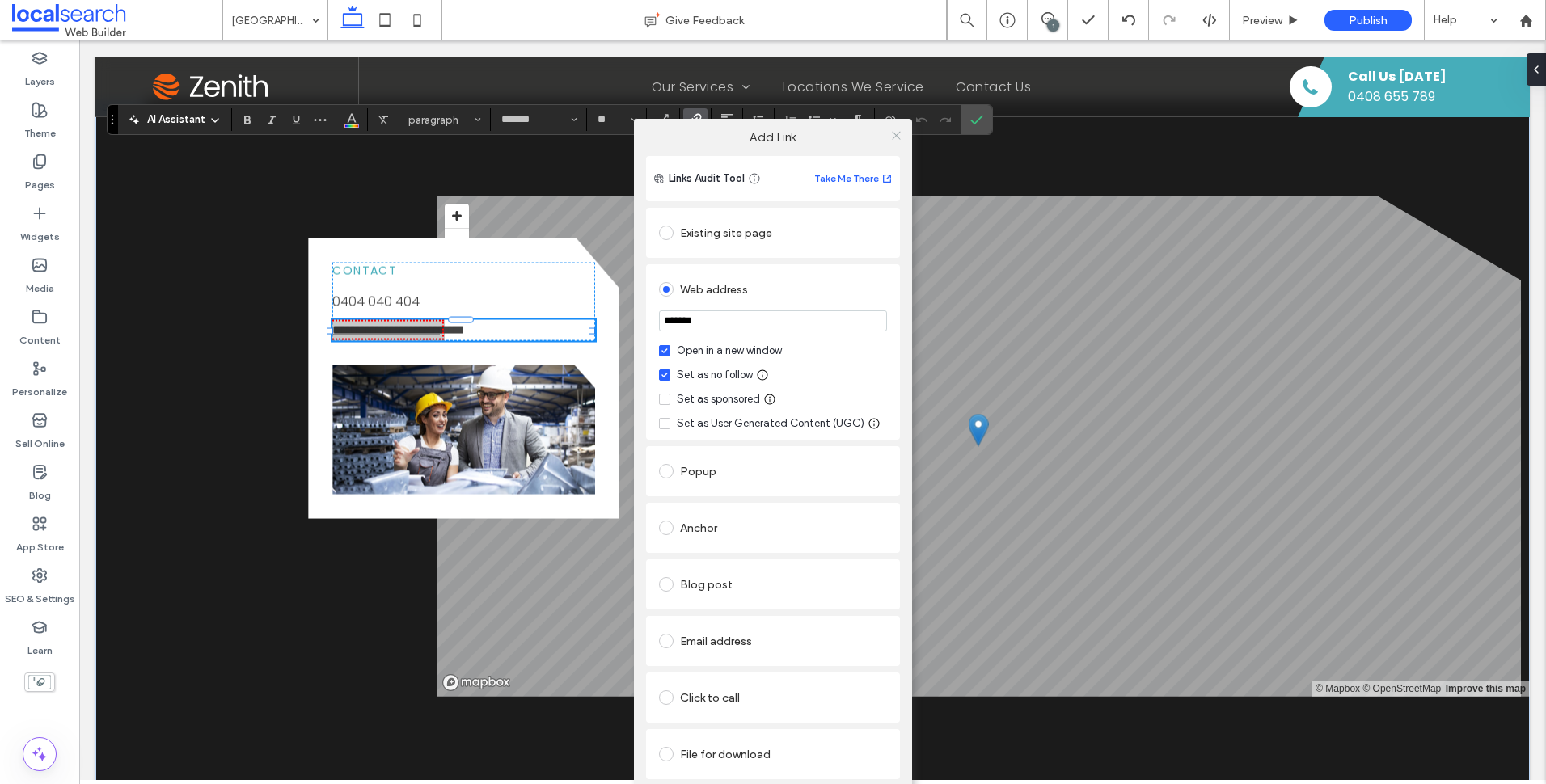
click at [899, 131] on icon at bounding box center [896, 135] width 12 height 12
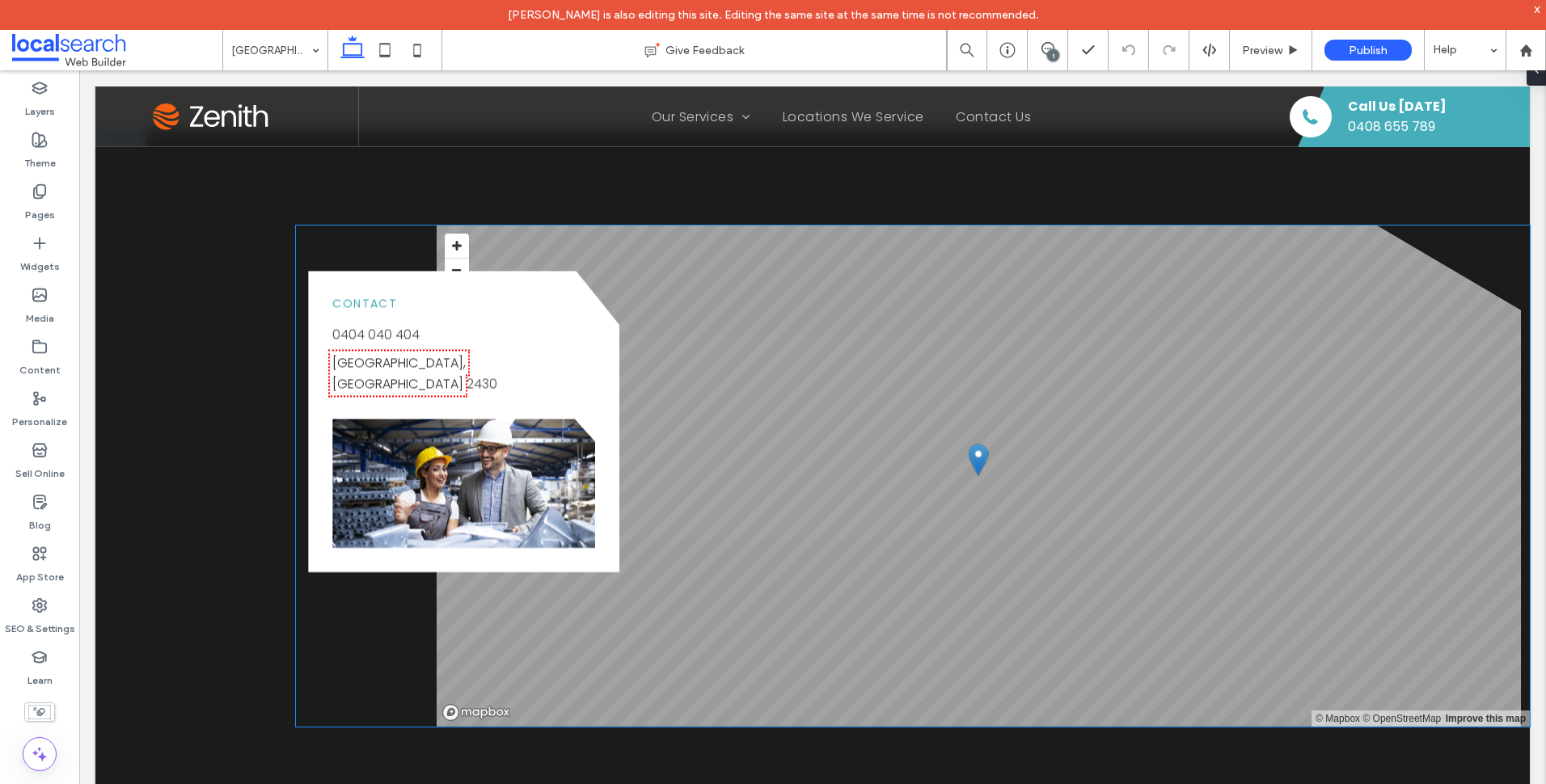
click at [425, 354] on link "[GEOGRAPHIC_DATA], [GEOGRAPHIC_DATA]" at bounding box center [399, 373] width 133 height 40
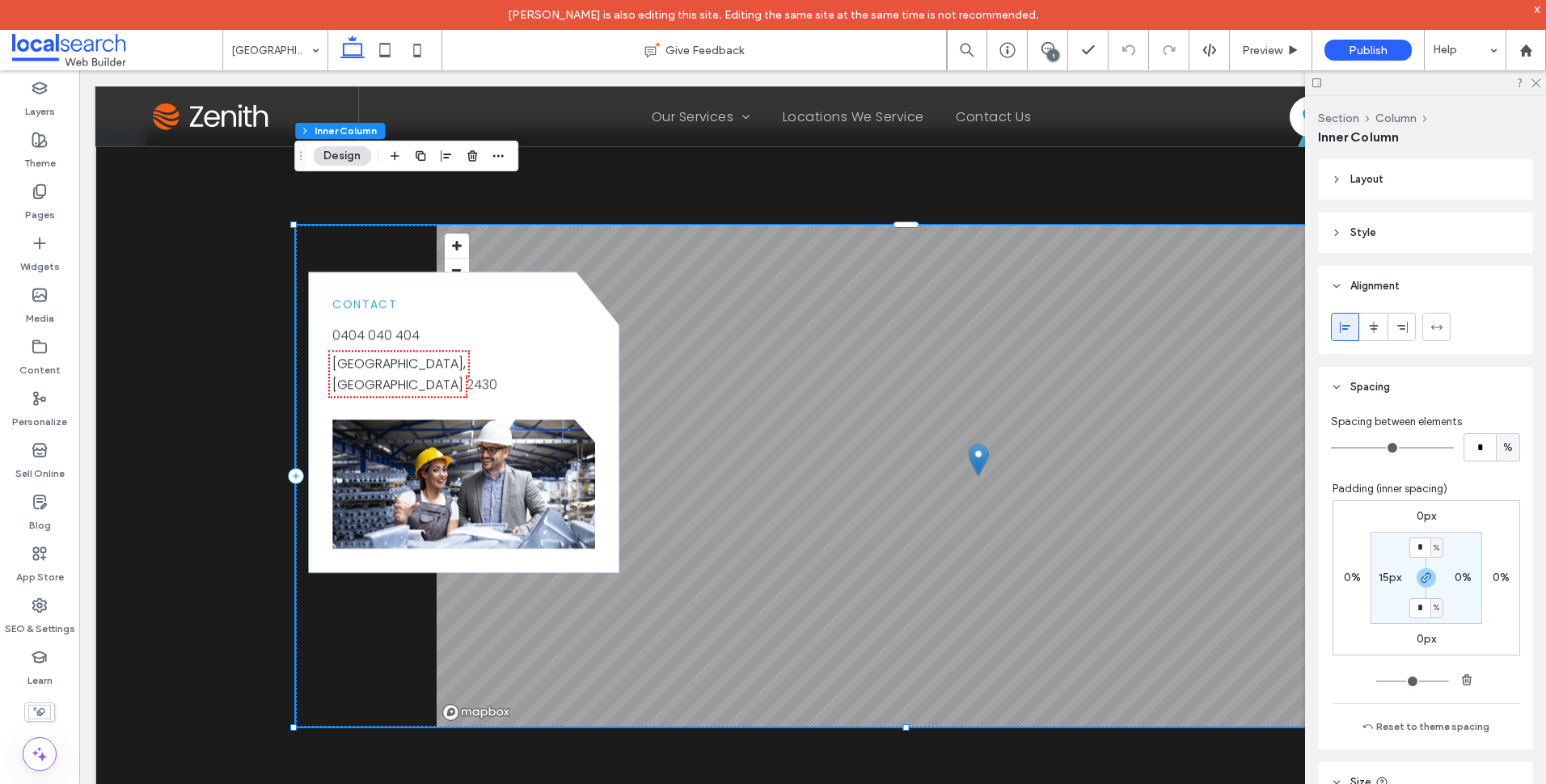
click at [437, 355] on link "[GEOGRAPHIC_DATA], [GEOGRAPHIC_DATA]" at bounding box center [399, 374] width 133 height 40
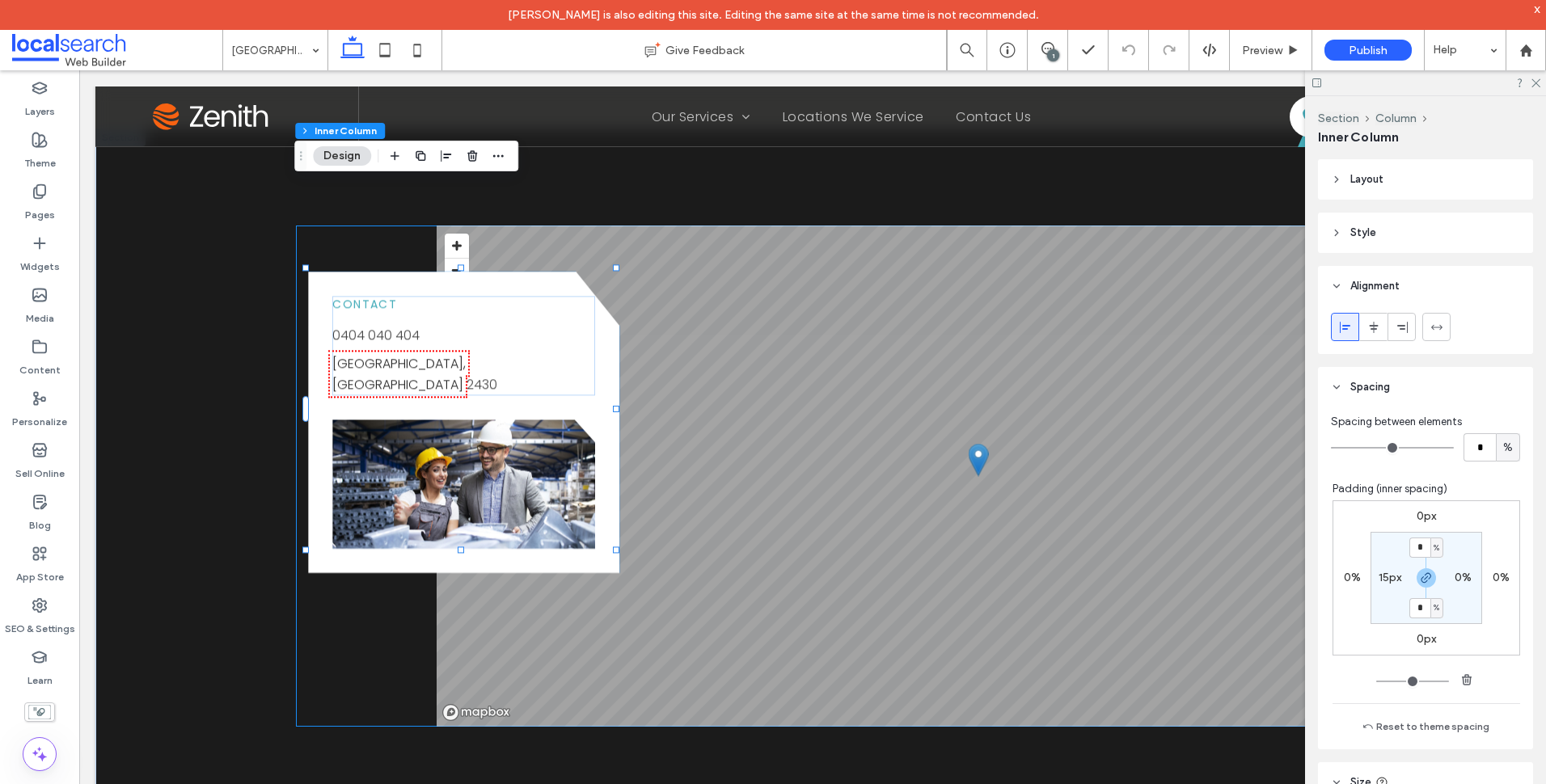
click at [437, 355] on link "[GEOGRAPHIC_DATA], [GEOGRAPHIC_DATA]" at bounding box center [399, 374] width 133 height 40
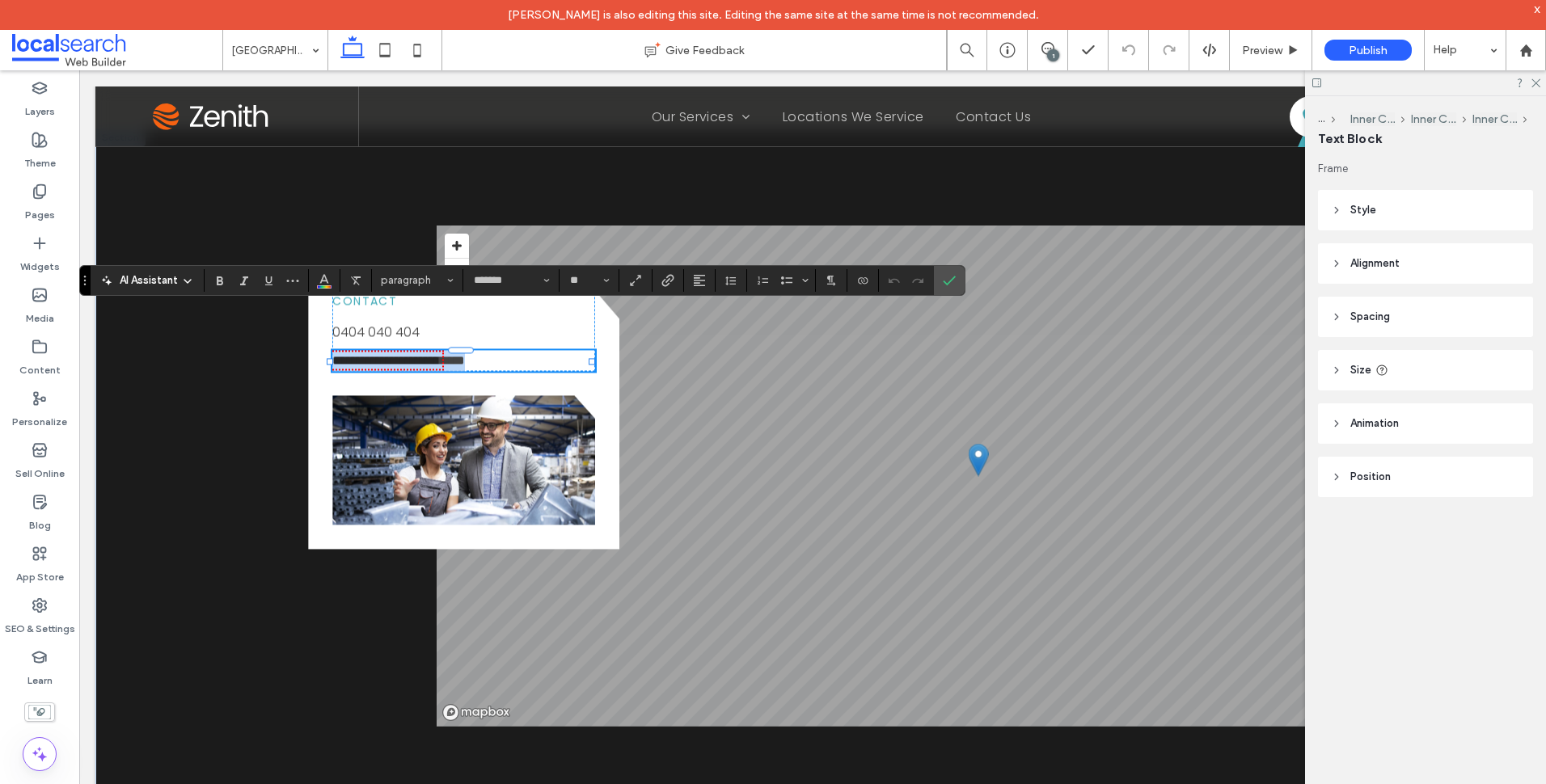
click at [434, 355] on link "**********" at bounding box center [386, 360] width 107 height 12
click at [440, 355] on link "**********" at bounding box center [386, 360] width 107 height 12
drag, startPoint x: 334, startPoint y: 319, endPoint x: 508, endPoint y: 319, distance: 174.0
click at [508, 351] on p "**********" at bounding box center [464, 361] width 263 height 21
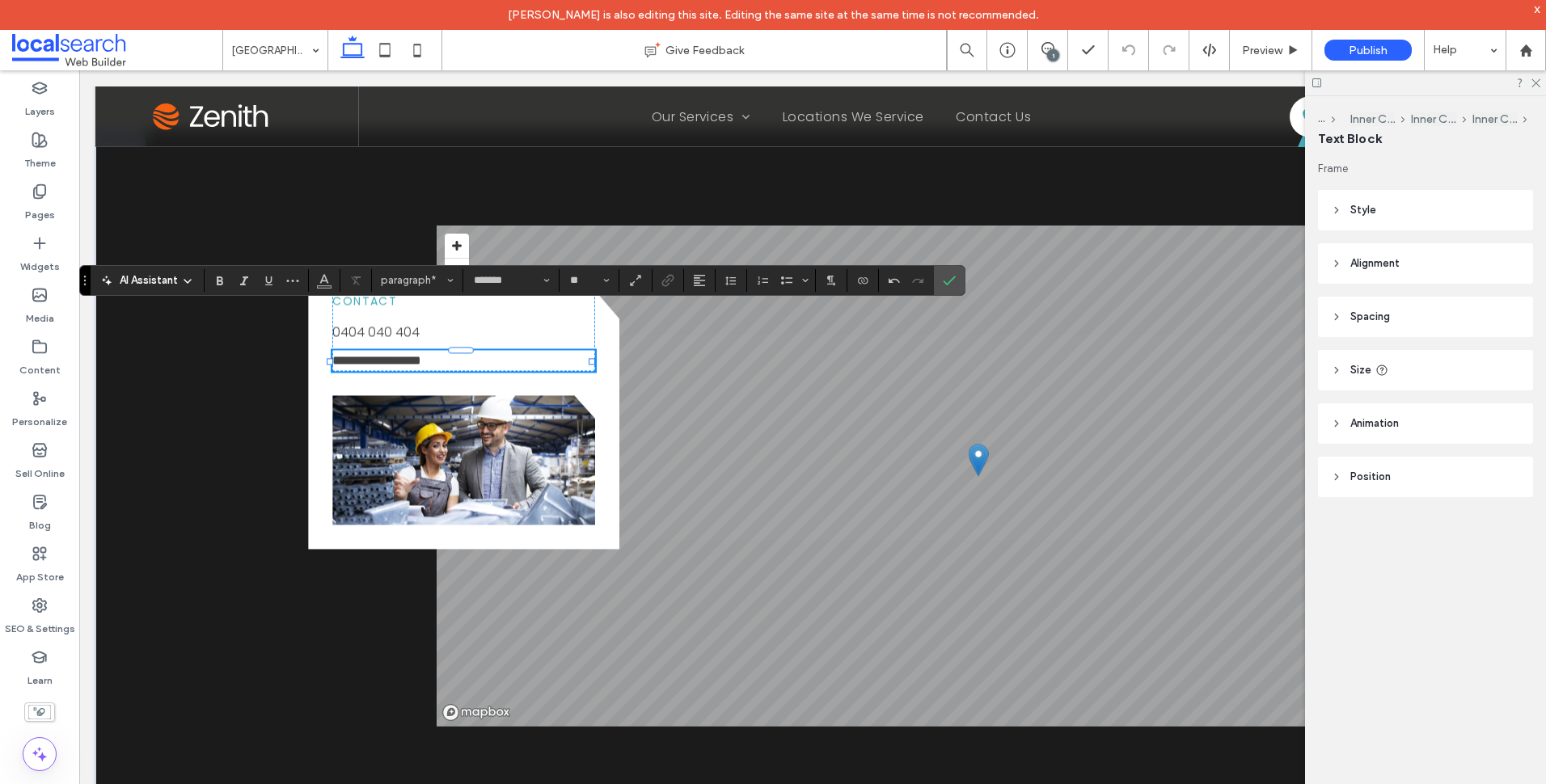
click at [506, 351] on p "**********" at bounding box center [464, 361] width 263 height 21
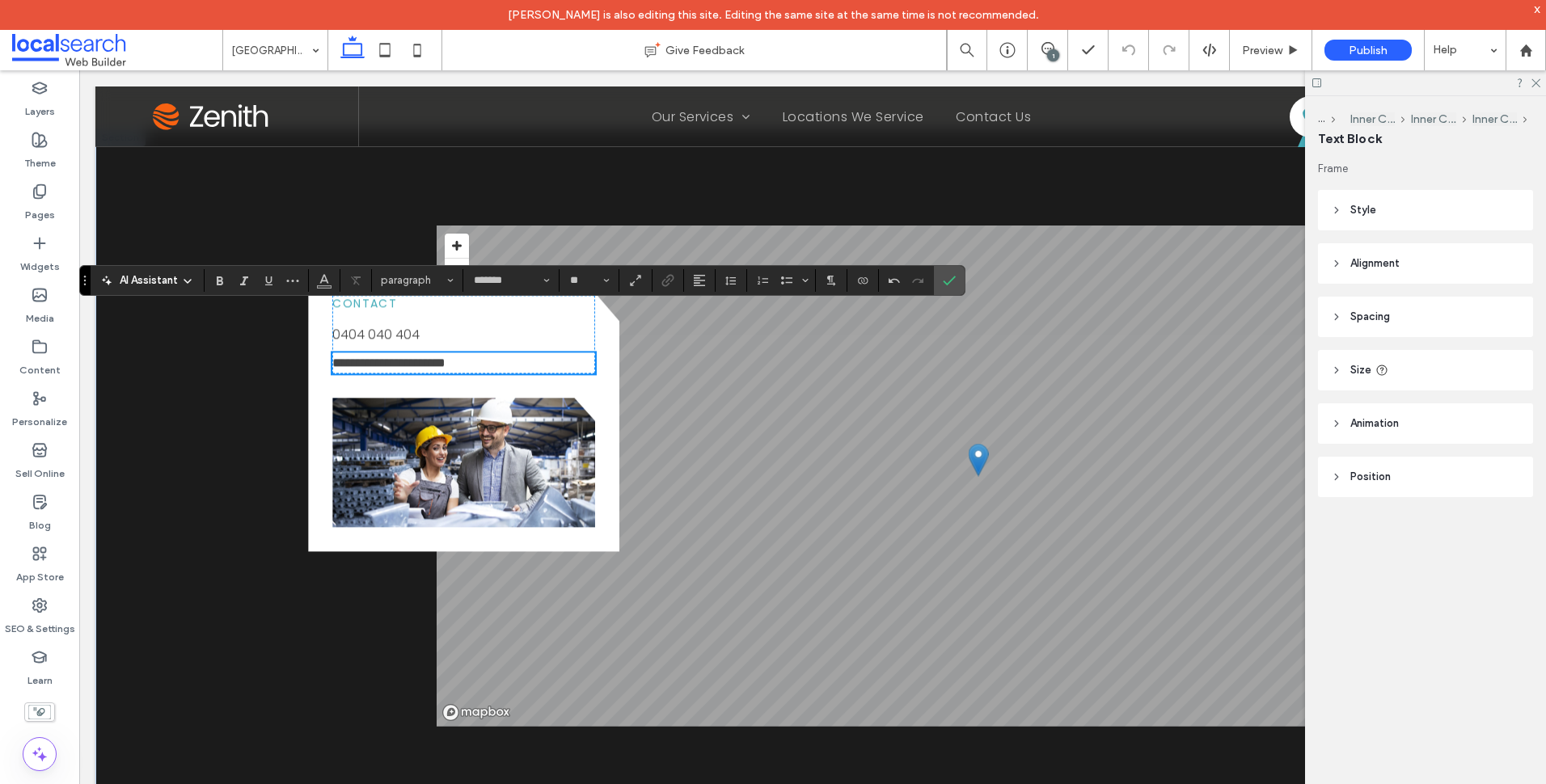
scroll to position [1933, 0]
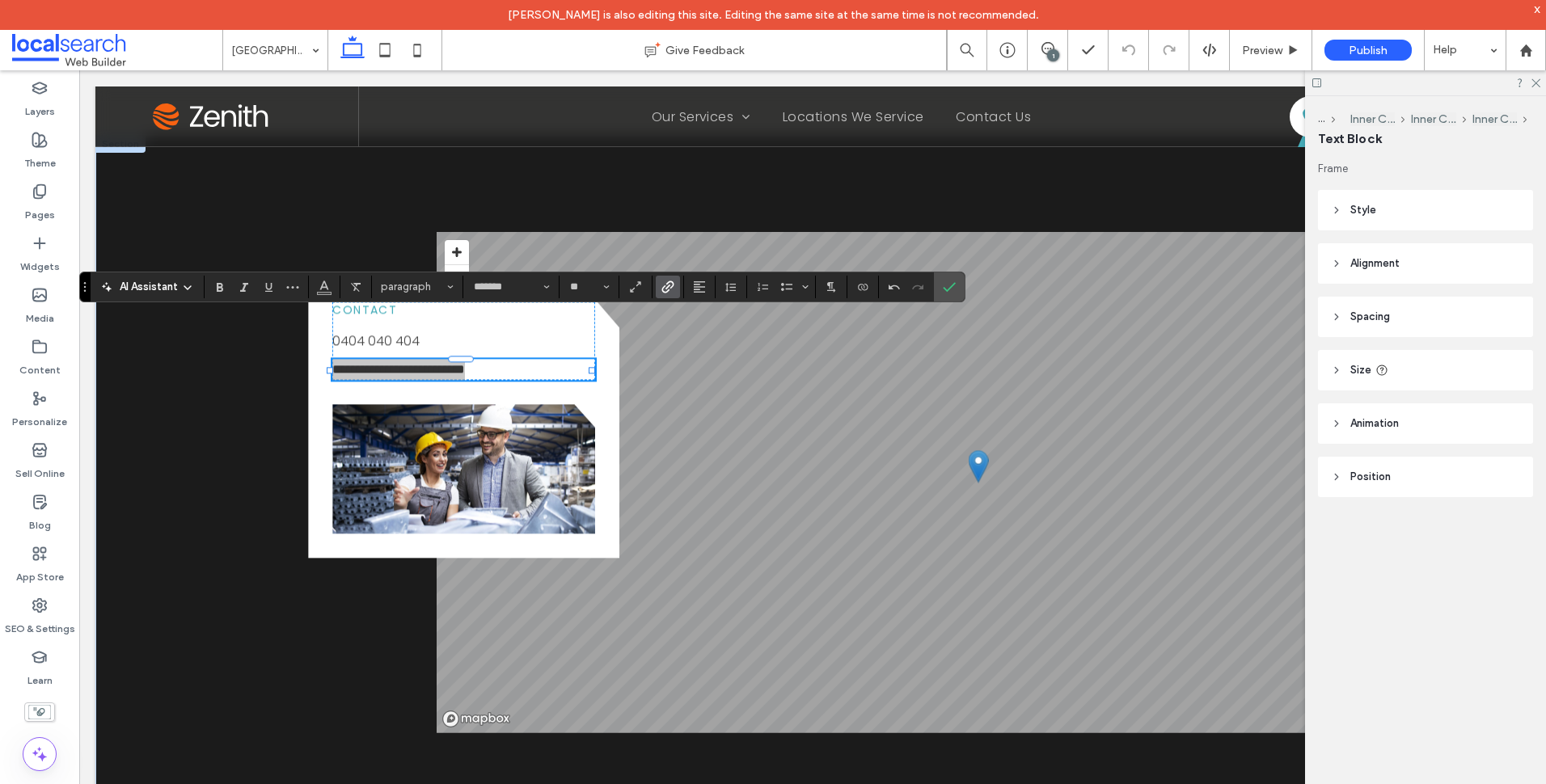
click at [672, 295] on span "Link" at bounding box center [668, 287] width 13 height 21
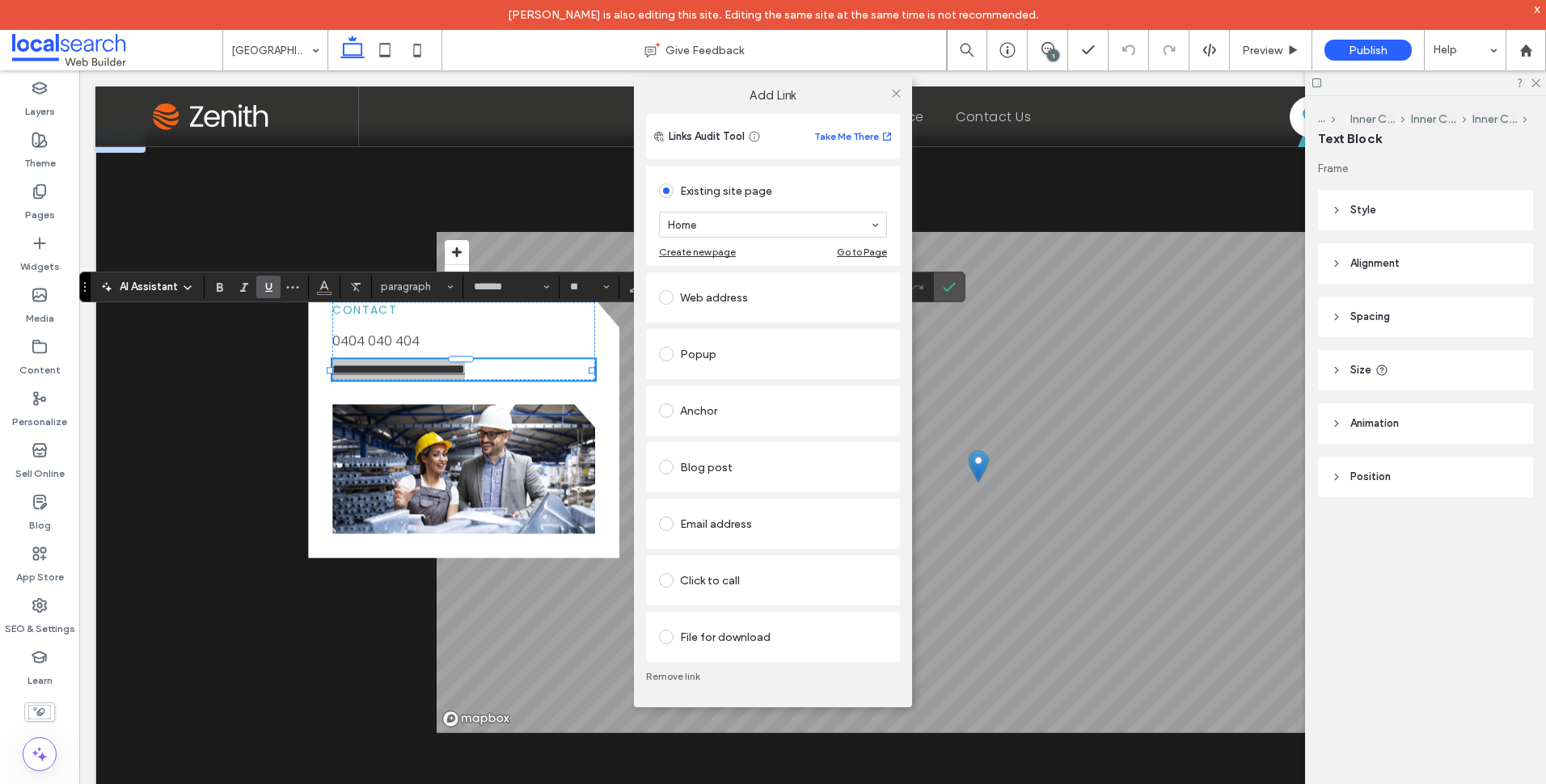
click at [738, 299] on div "Web address" at bounding box center [773, 298] width 228 height 26
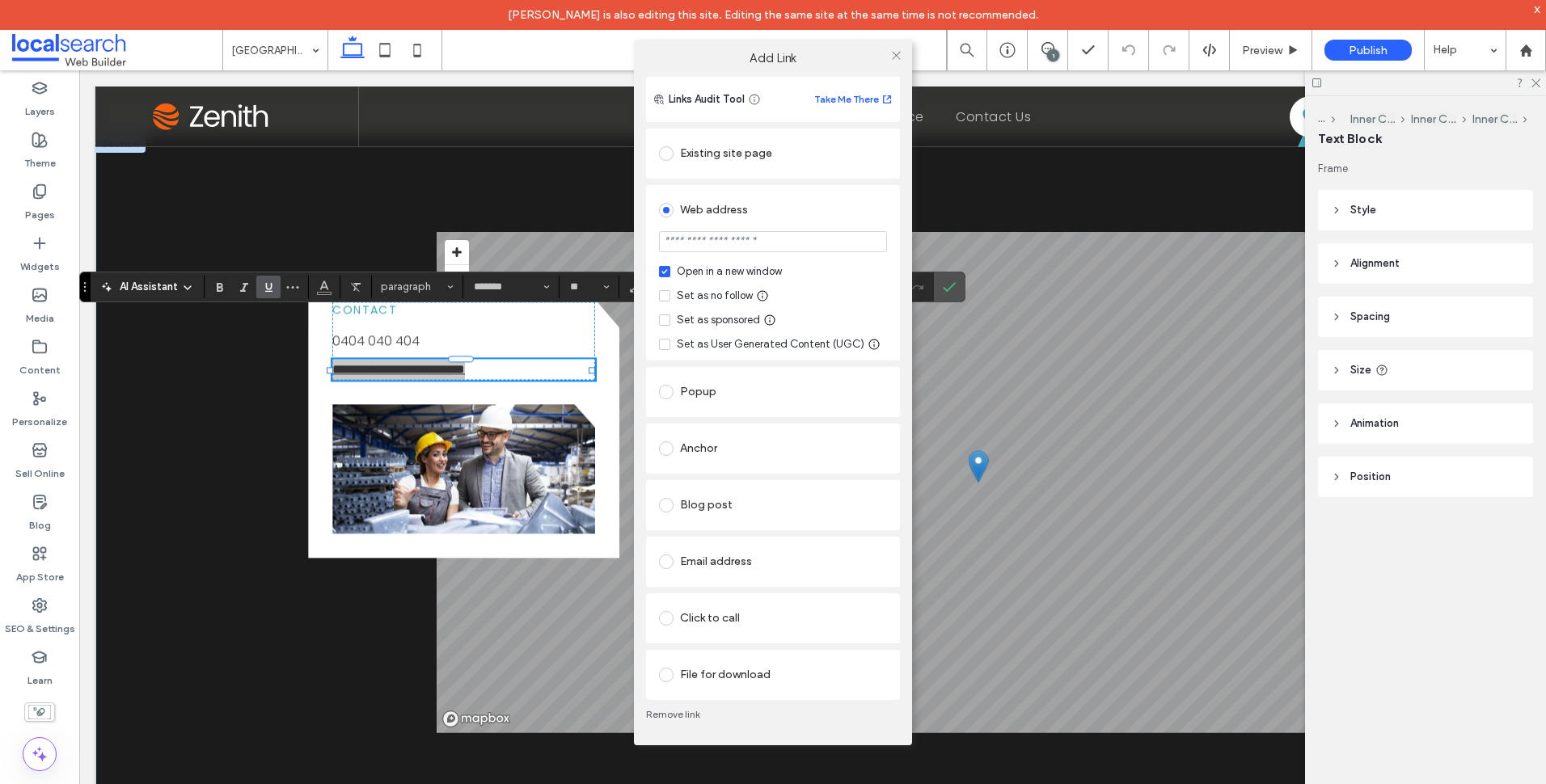
click at [720, 295] on div "Set as no follow" at bounding box center [715, 295] width 76 height 16
click at [762, 233] on input "url" at bounding box center [773, 242] width 228 height 21
type input "**********"
click at [898, 248] on div "**********" at bounding box center [773, 273] width 254 height 175
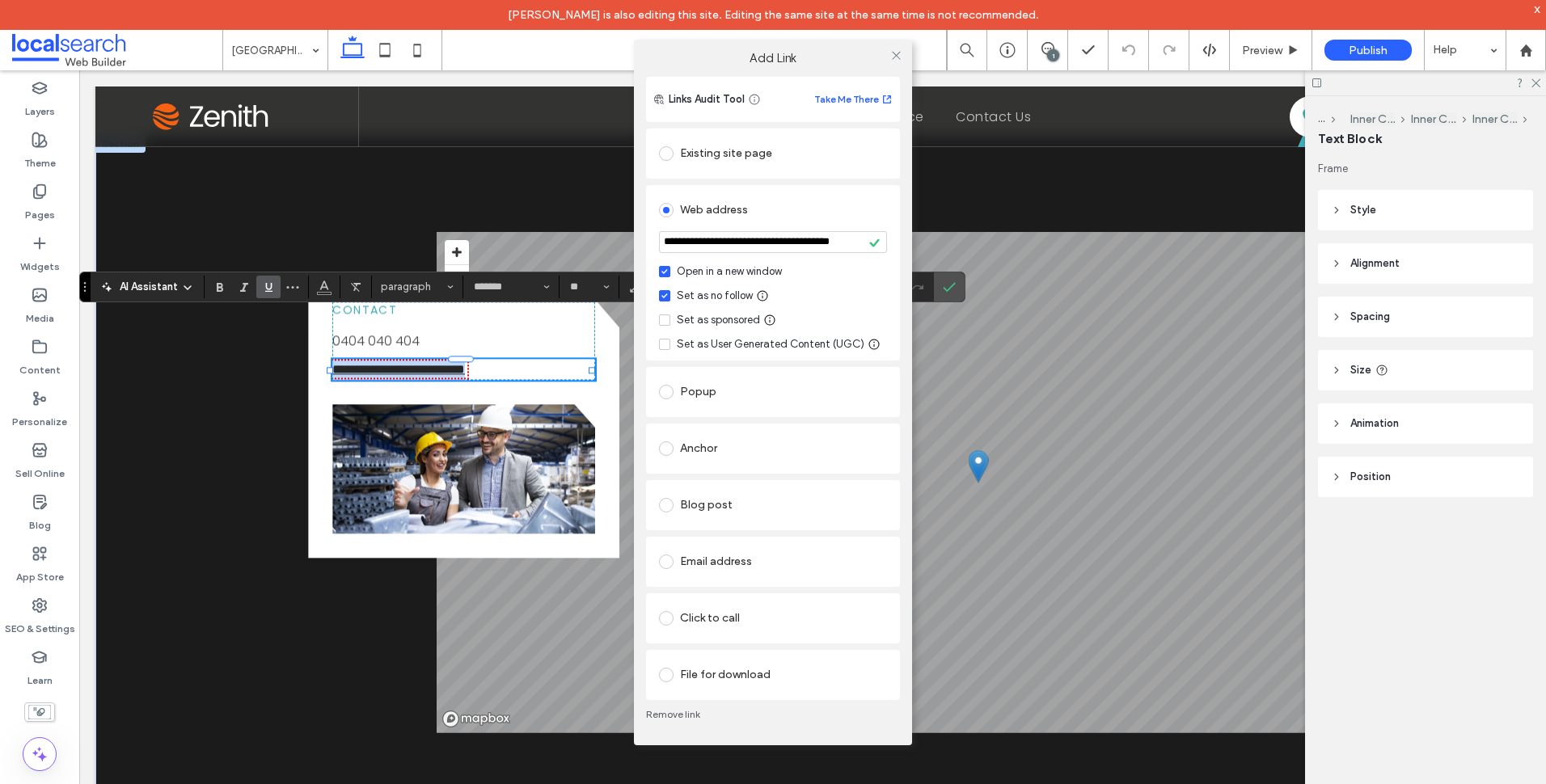
scroll to position [0, 0]
click at [899, 54] on icon at bounding box center [896, 55] width 12 height 12
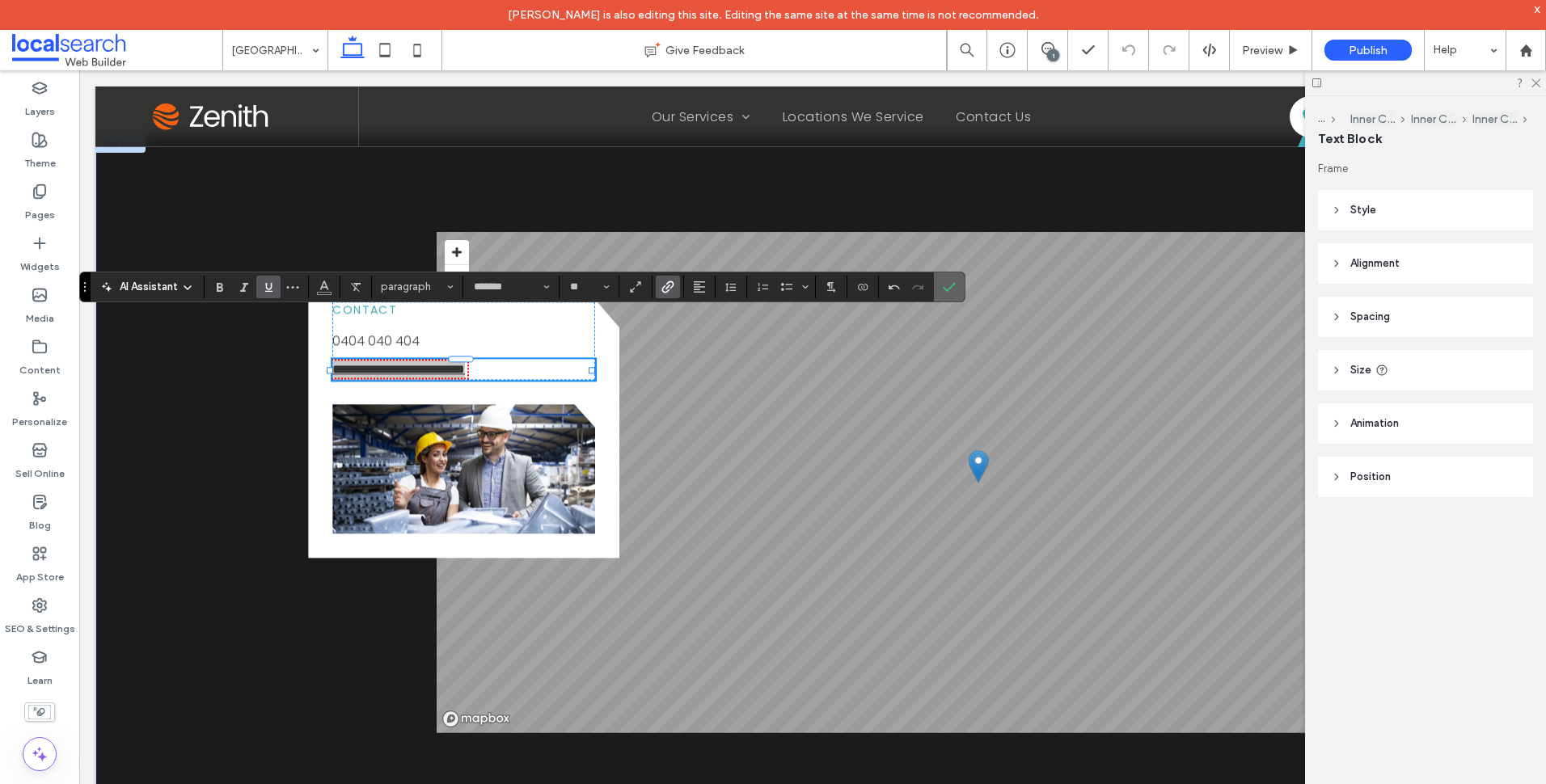
click at [938, 288] on label "Confirm" at bounding box center [949, 287] width 24 height 29
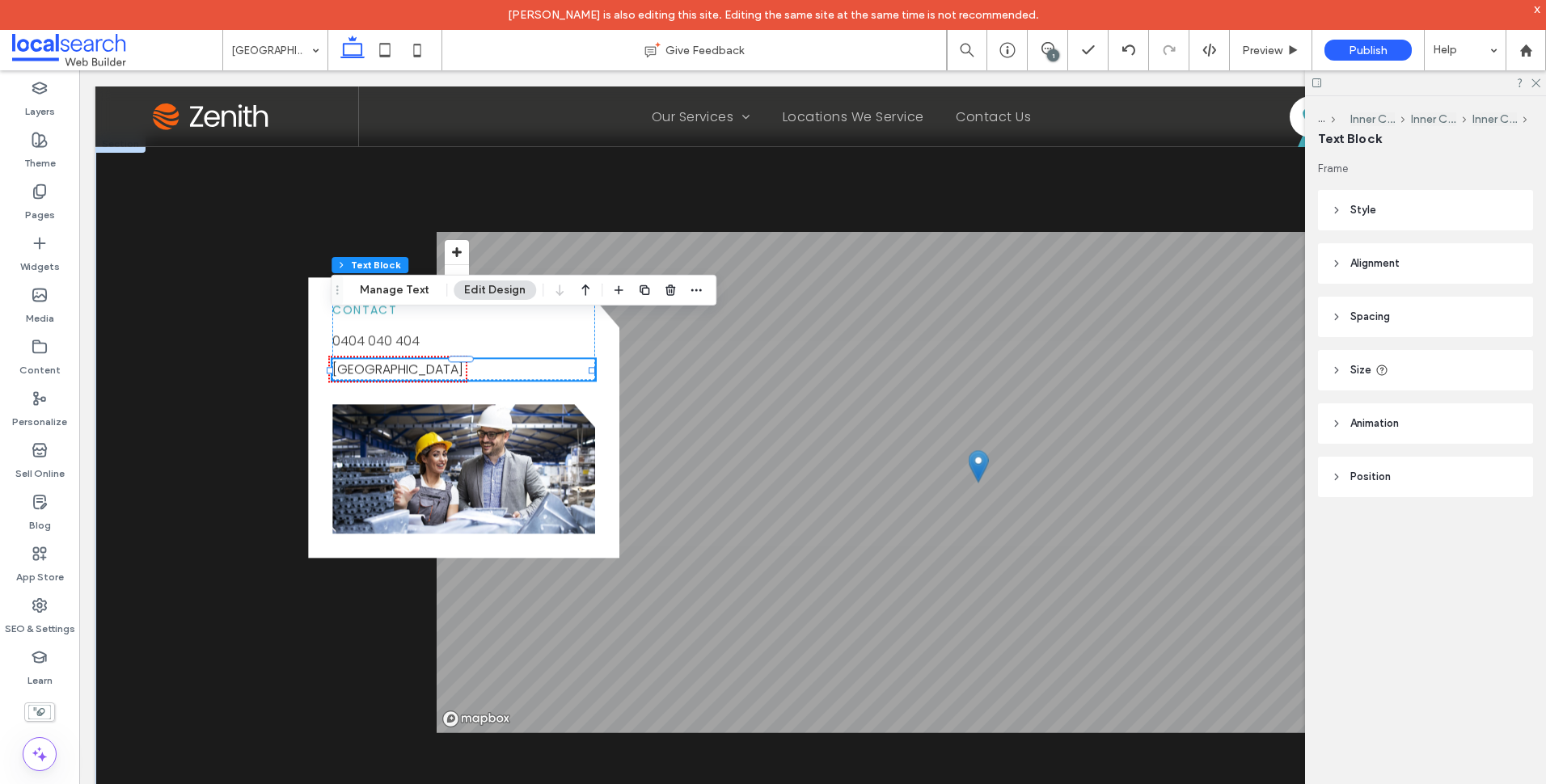
click at [464, 360] on link "Tallwoods Village, NSW 2430" at bounding box center [397, 369] width 131 height 19
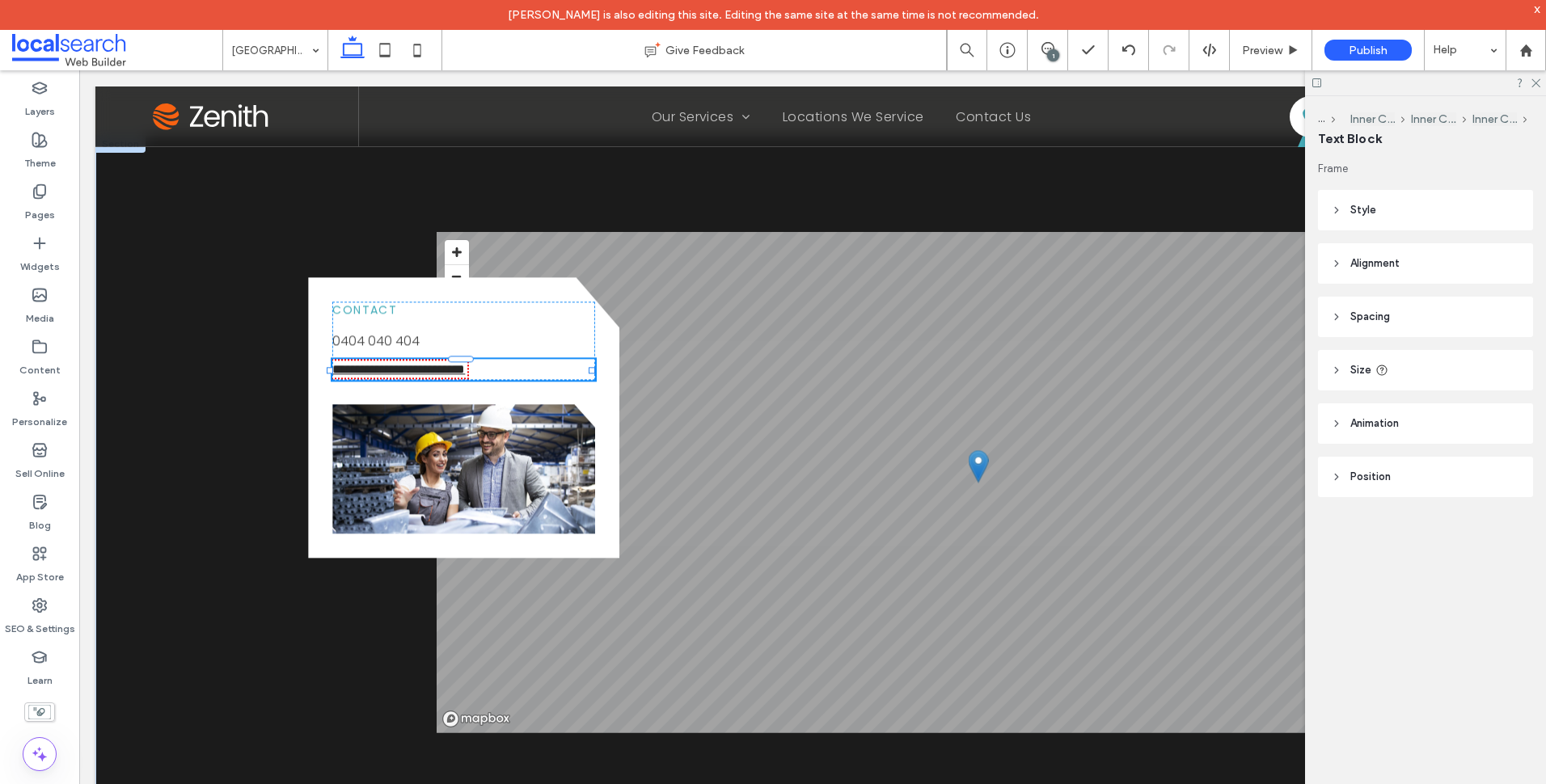
type input "*******"
type input "**"
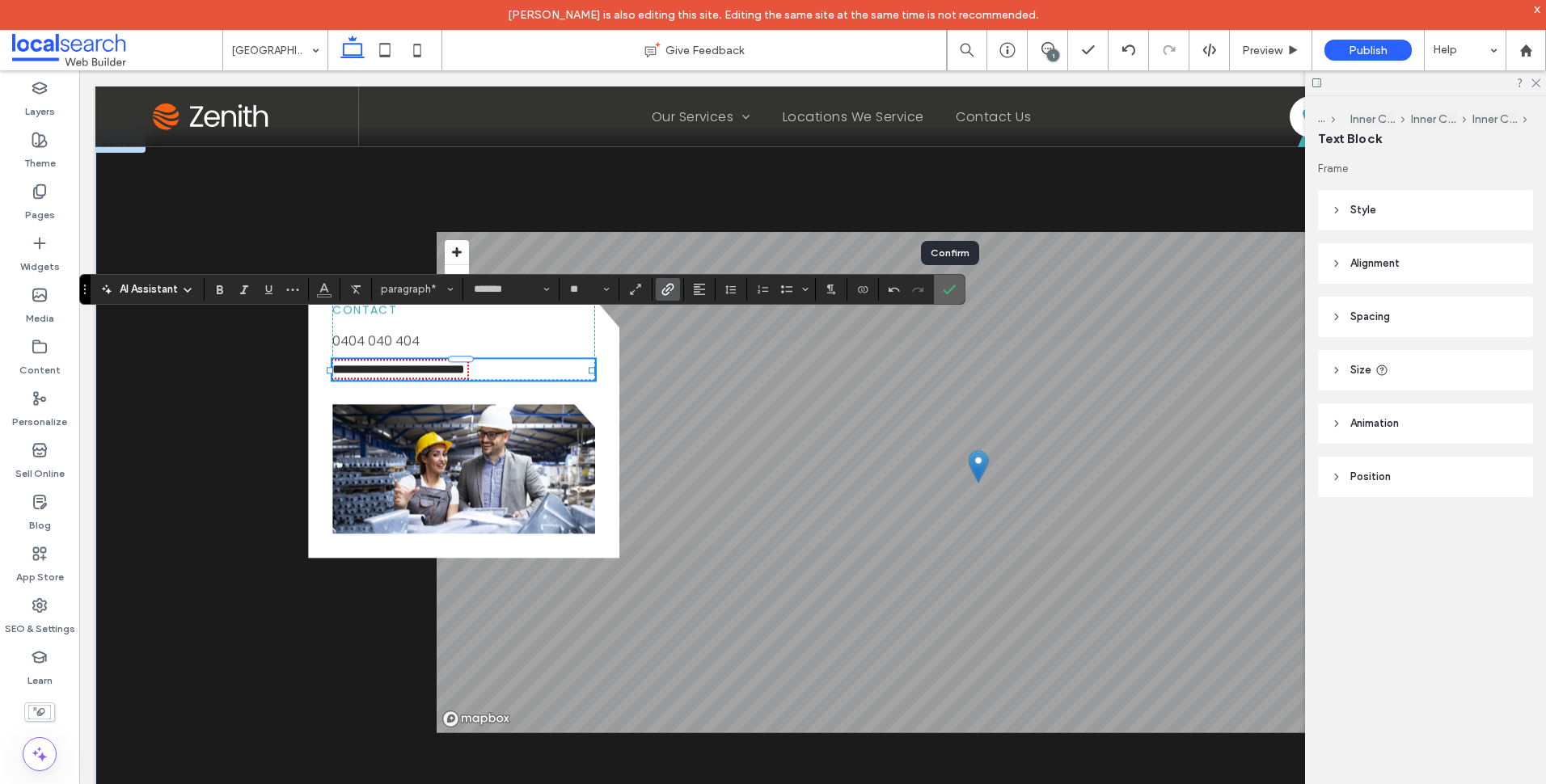
click at [948, 291] on use "Confirm" at bounding box center [950, 290] width 13 height 10
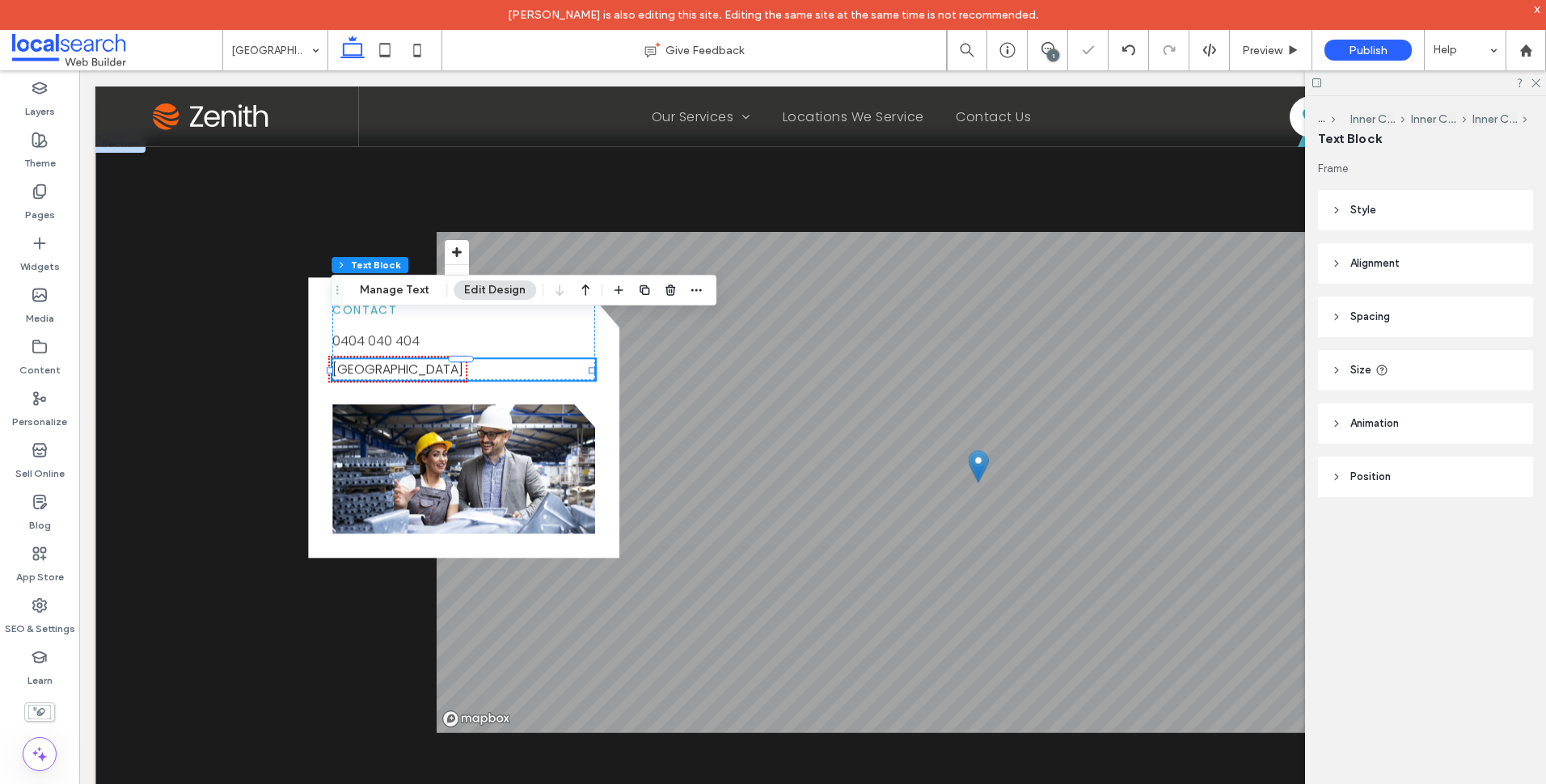
click at [199, 312] on div "Contact 0404 040 404 Tallwoods Village, NSW 2430 Button © Mapbox © OpenStreetMa…" at bounding box center [813, 482] width 1435 height 695
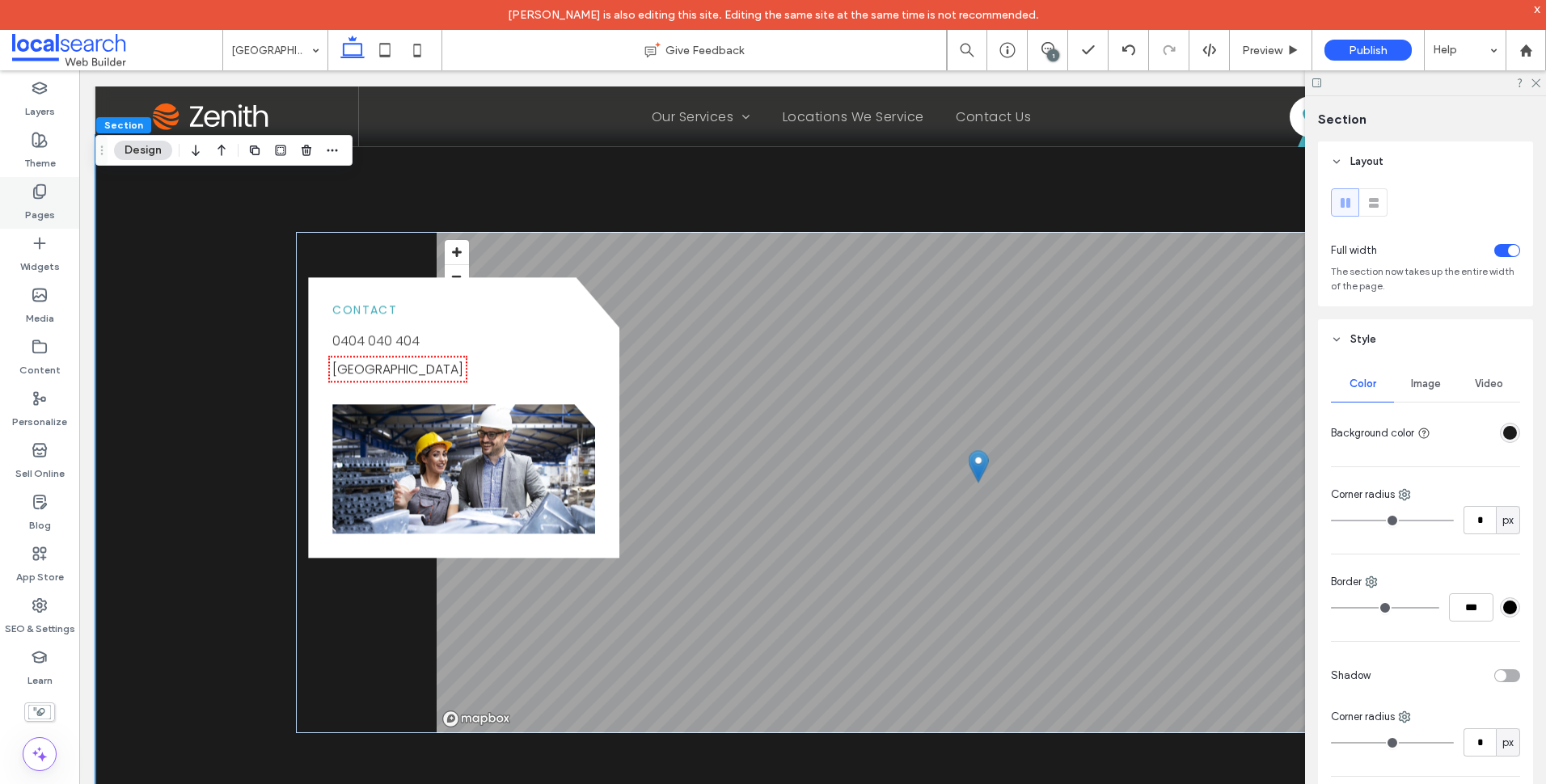
click at [30, 194] on div "Pages" at bounding box center [40, 203] width 80 height 52
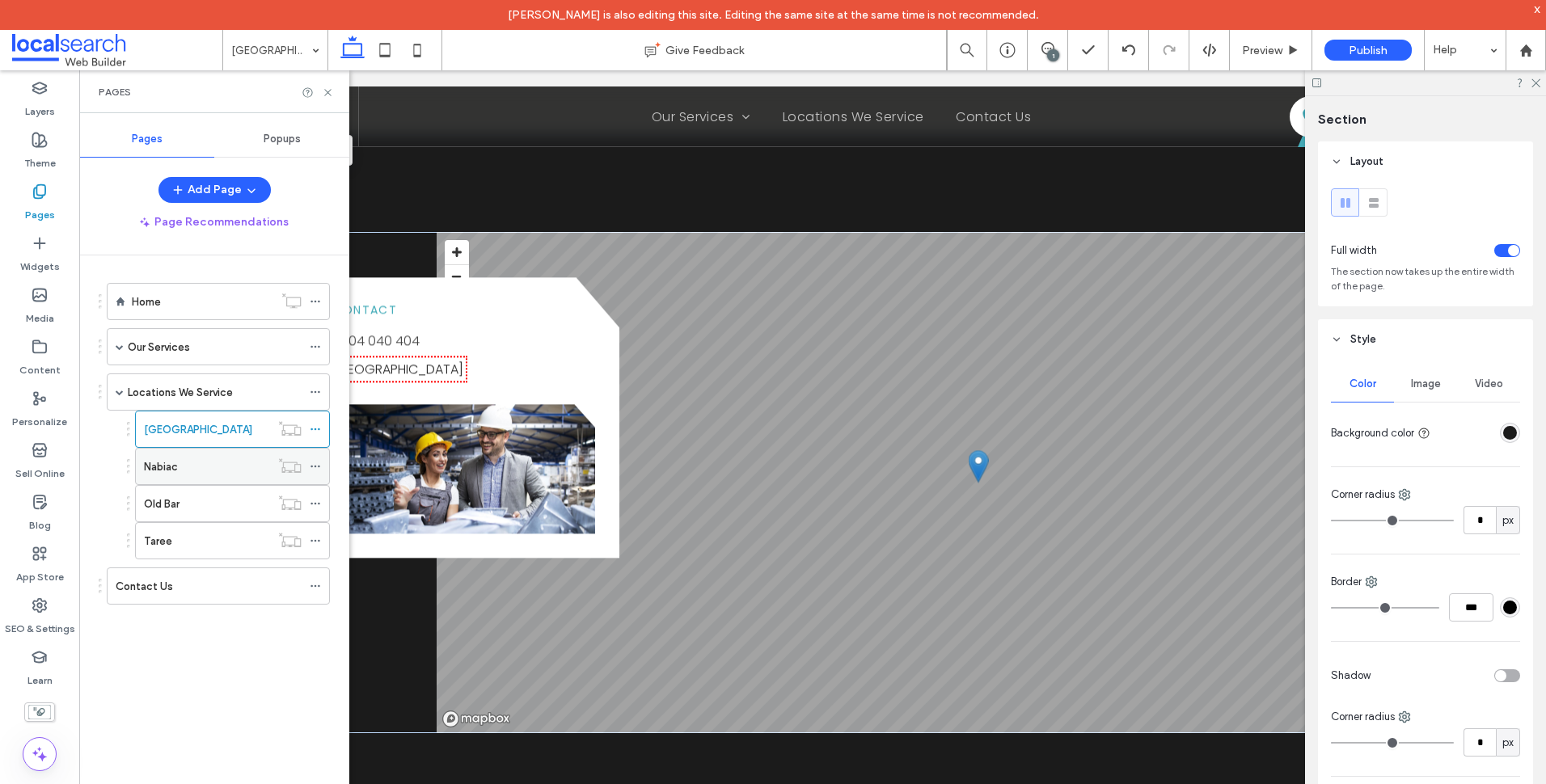
click at [196, 461] on div "Nabiac" at bounding box center [206, 467] width 126 height 17
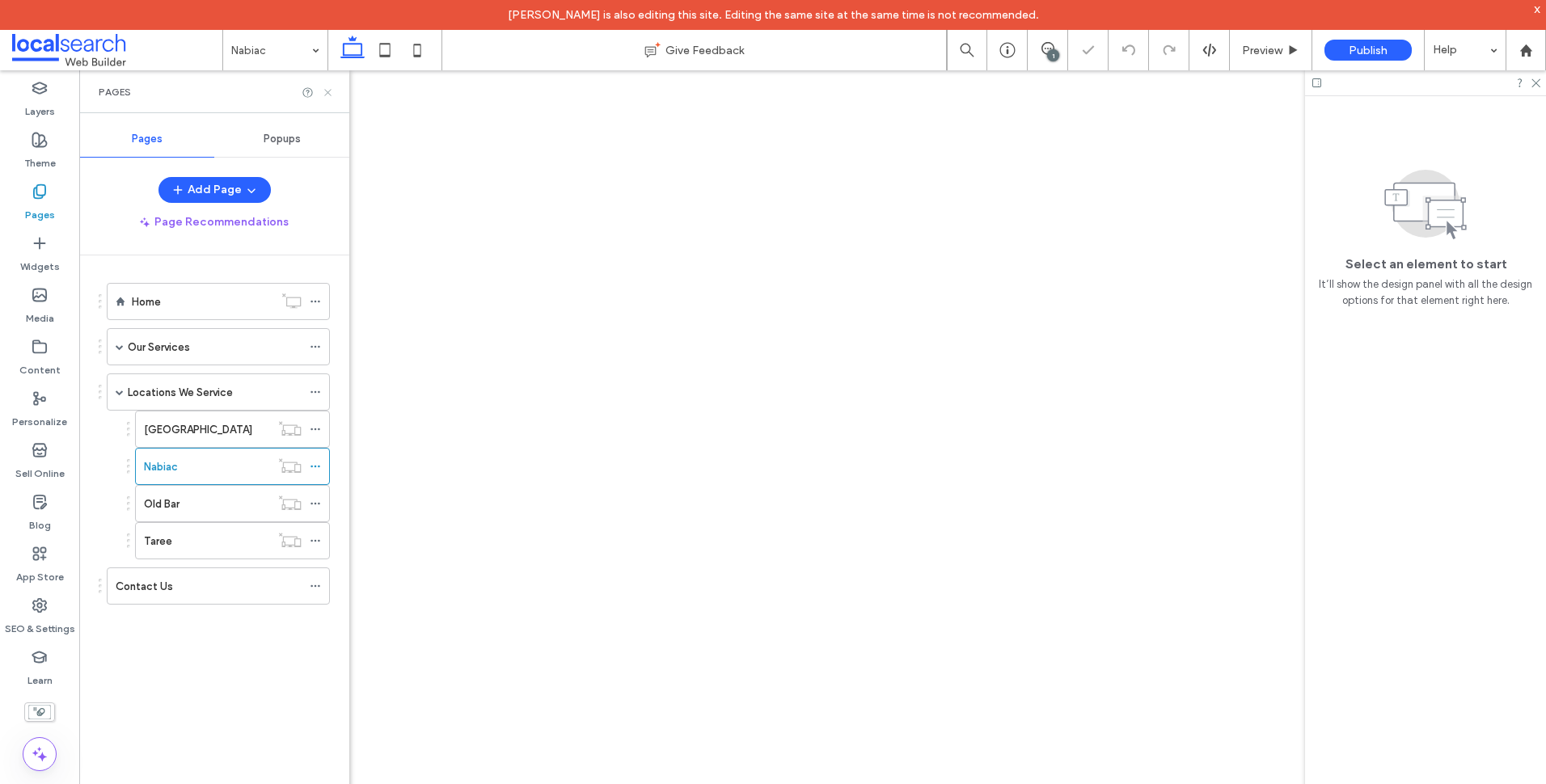
click at [330, 88] on icon at bounding box center [327, 93] width 12 height 12
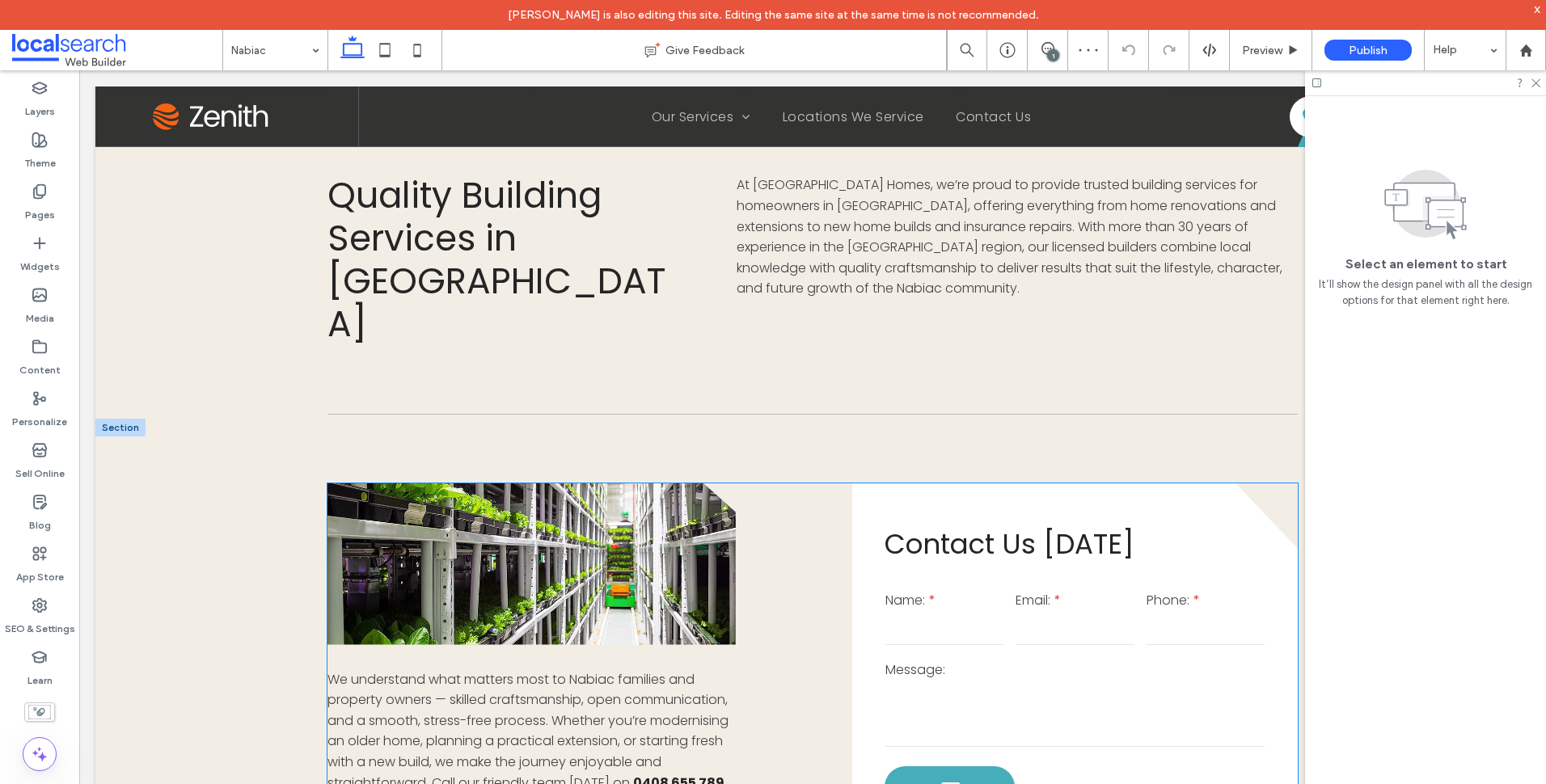
scroll to position [1697, 0]
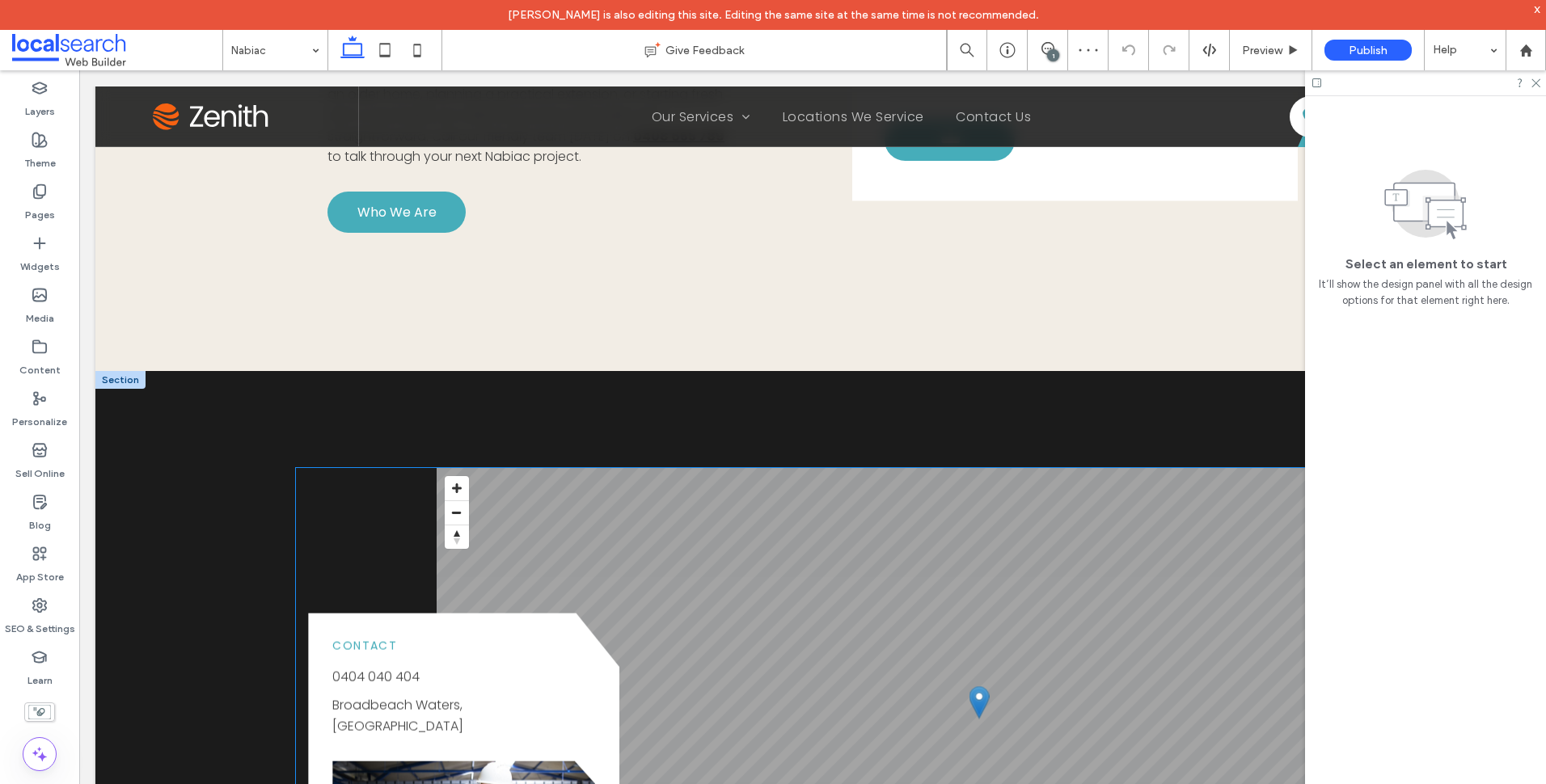
click at [461, 696] on link "Broadbeach Waters, Gold Coast" at bounding box center [397, 715] width 131 height 40
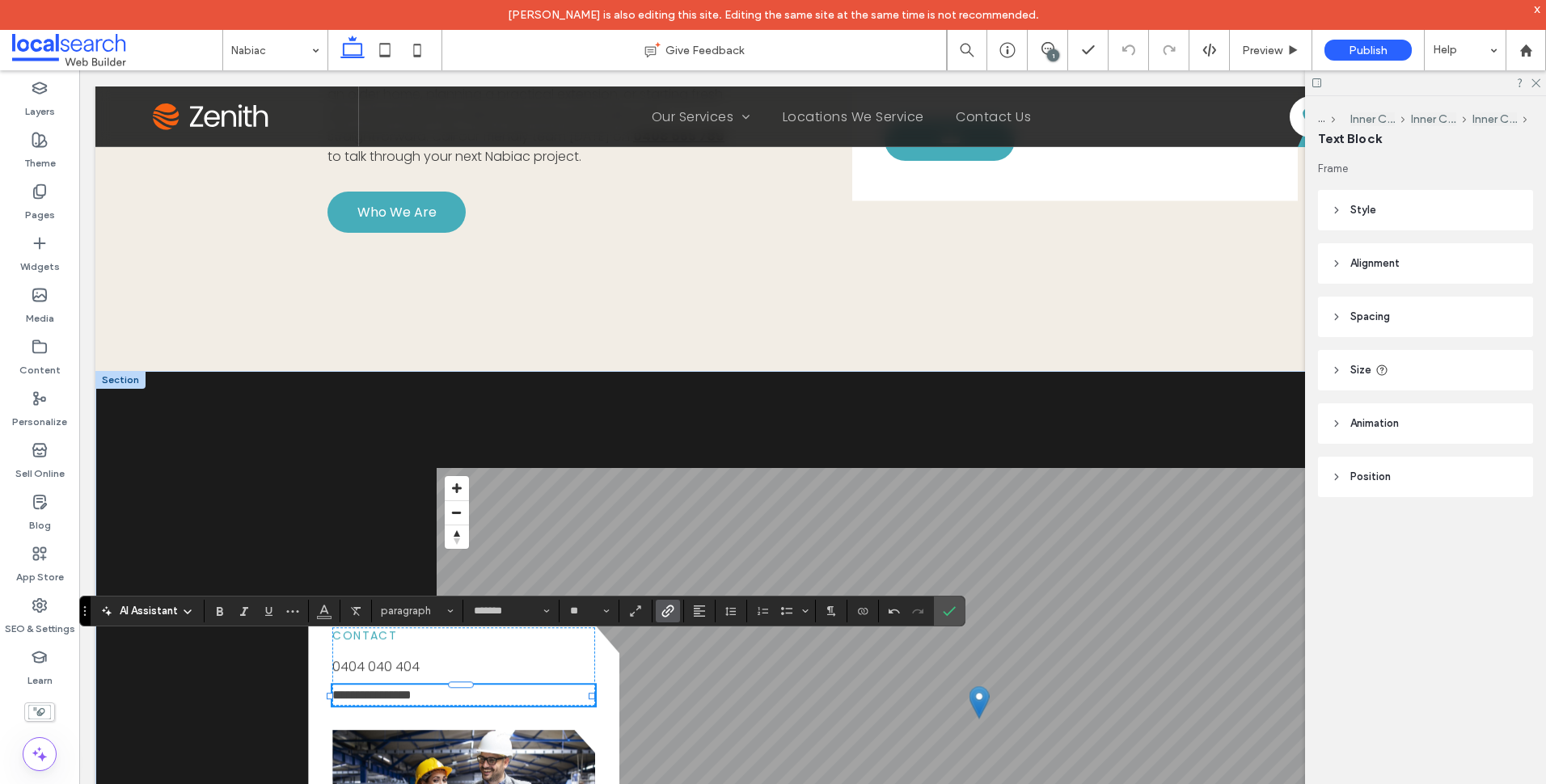
click at [674, 614] on label "Link" at bounding box center [668, 611] width 24 height 23
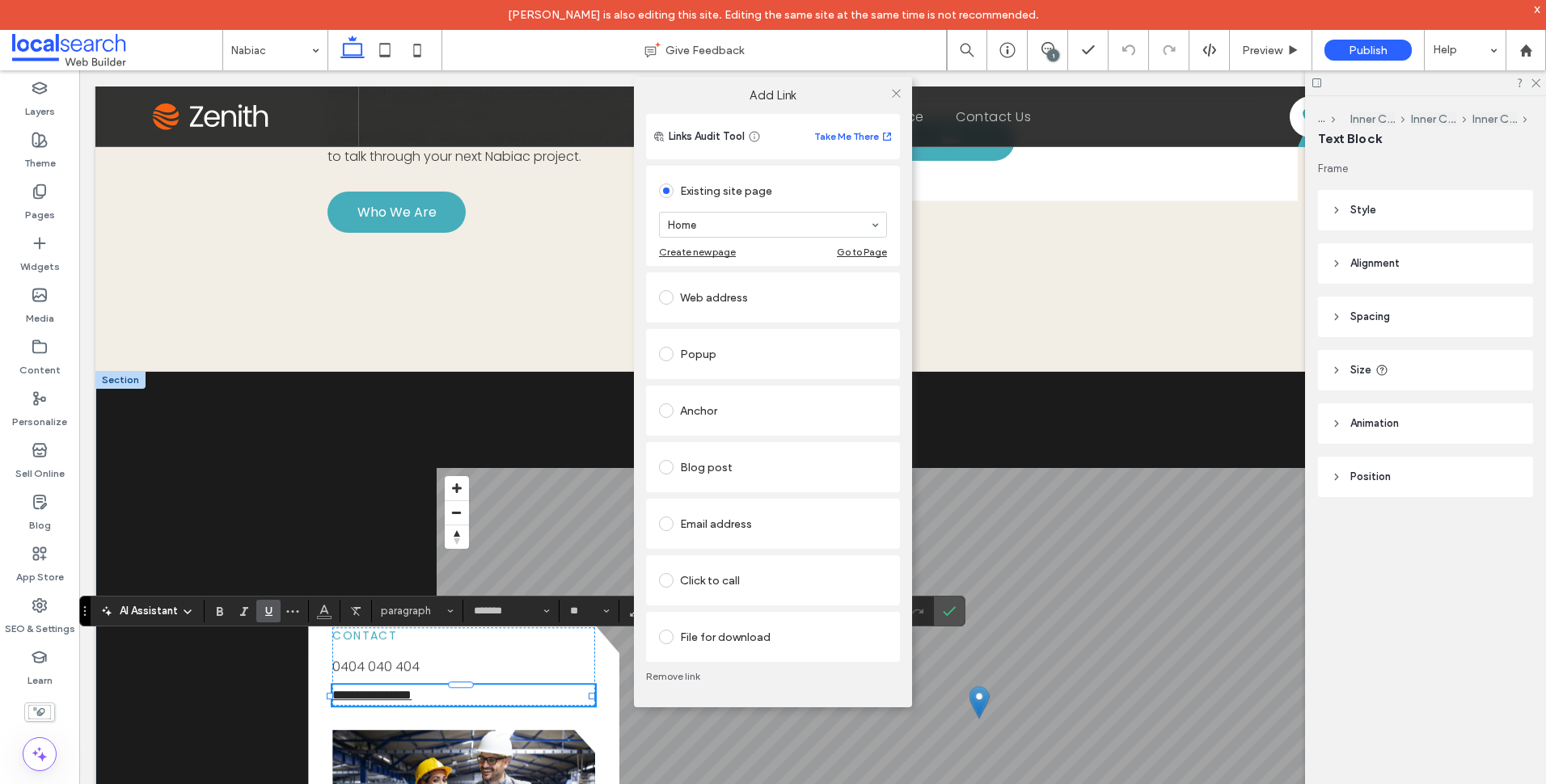
click at [723, 295] on div "Web address" at bounding box center [773, 298] width 228 height 26
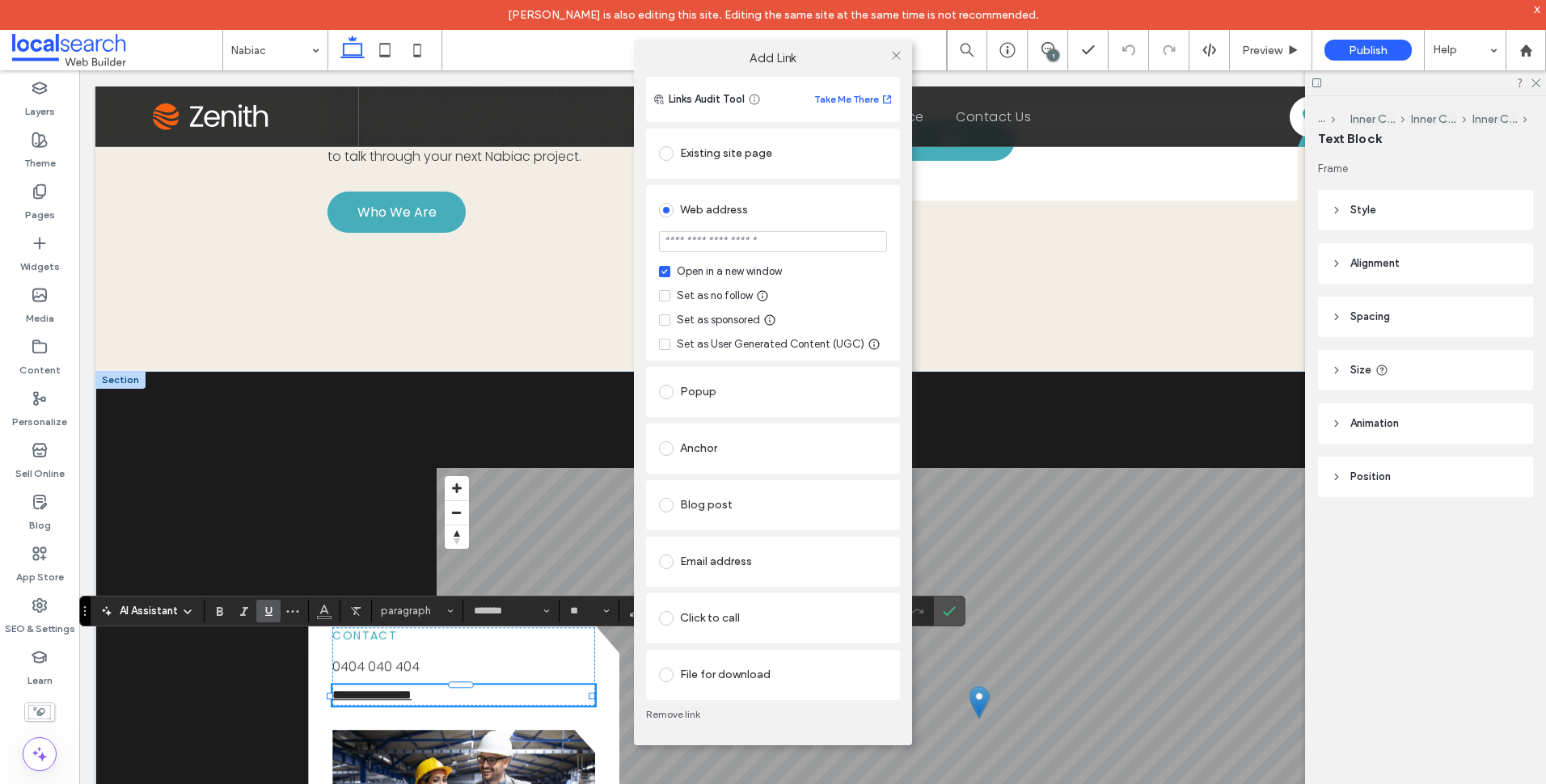
click at [737, 291] on div "Set as no follow" at bounding box center [715, 295] width 76 height 16
click at [766, 239] on input "url" at bounding box center [773, 242] width 228 height 21
paste input "**********"
type input "**********"
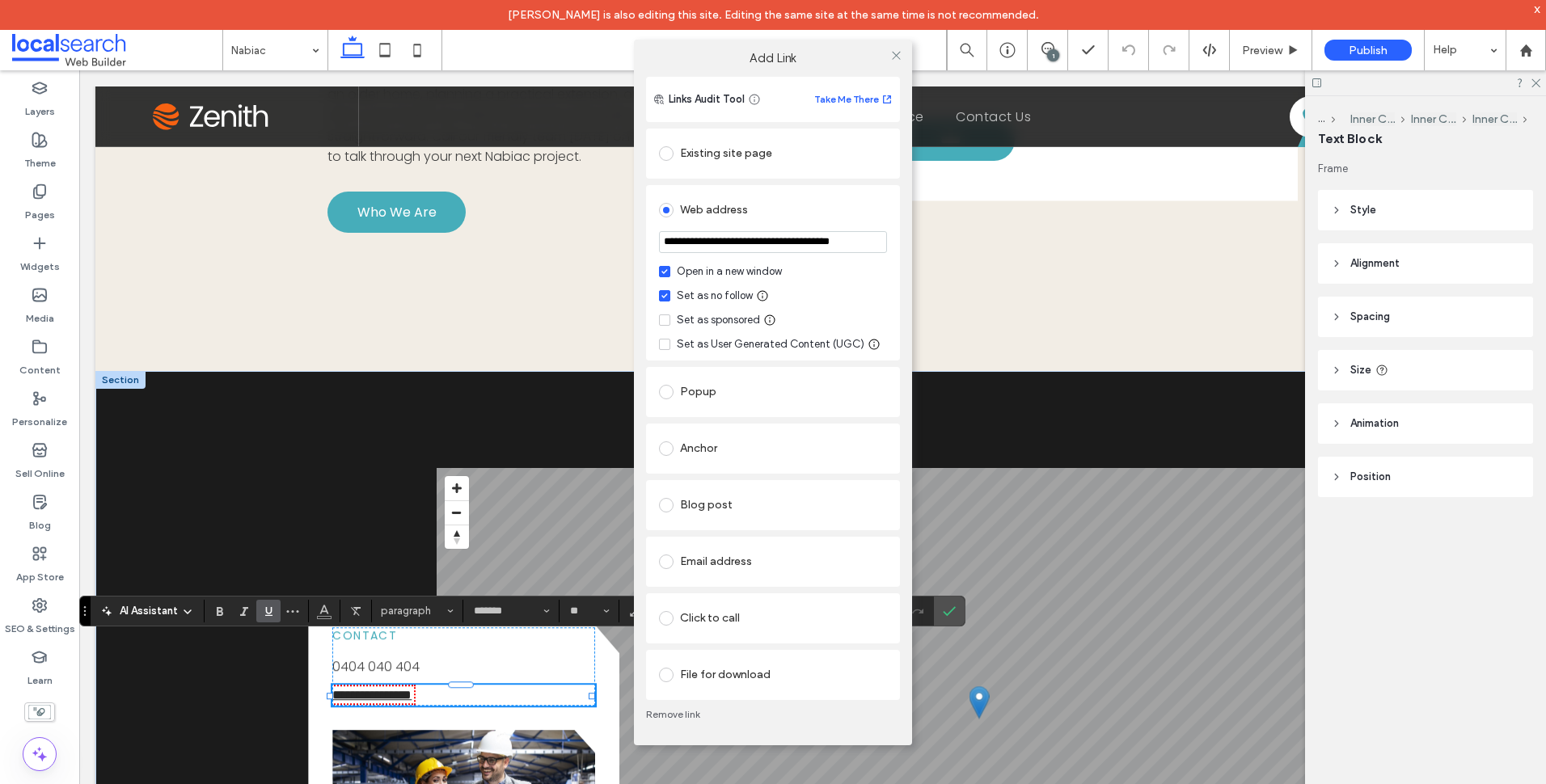
click at [892, 257] on div "**********" at bounding box center [773, 273] width 254 height 175
click at [896, 52] on icon at bounding box center [896, 55] width 12 height 12
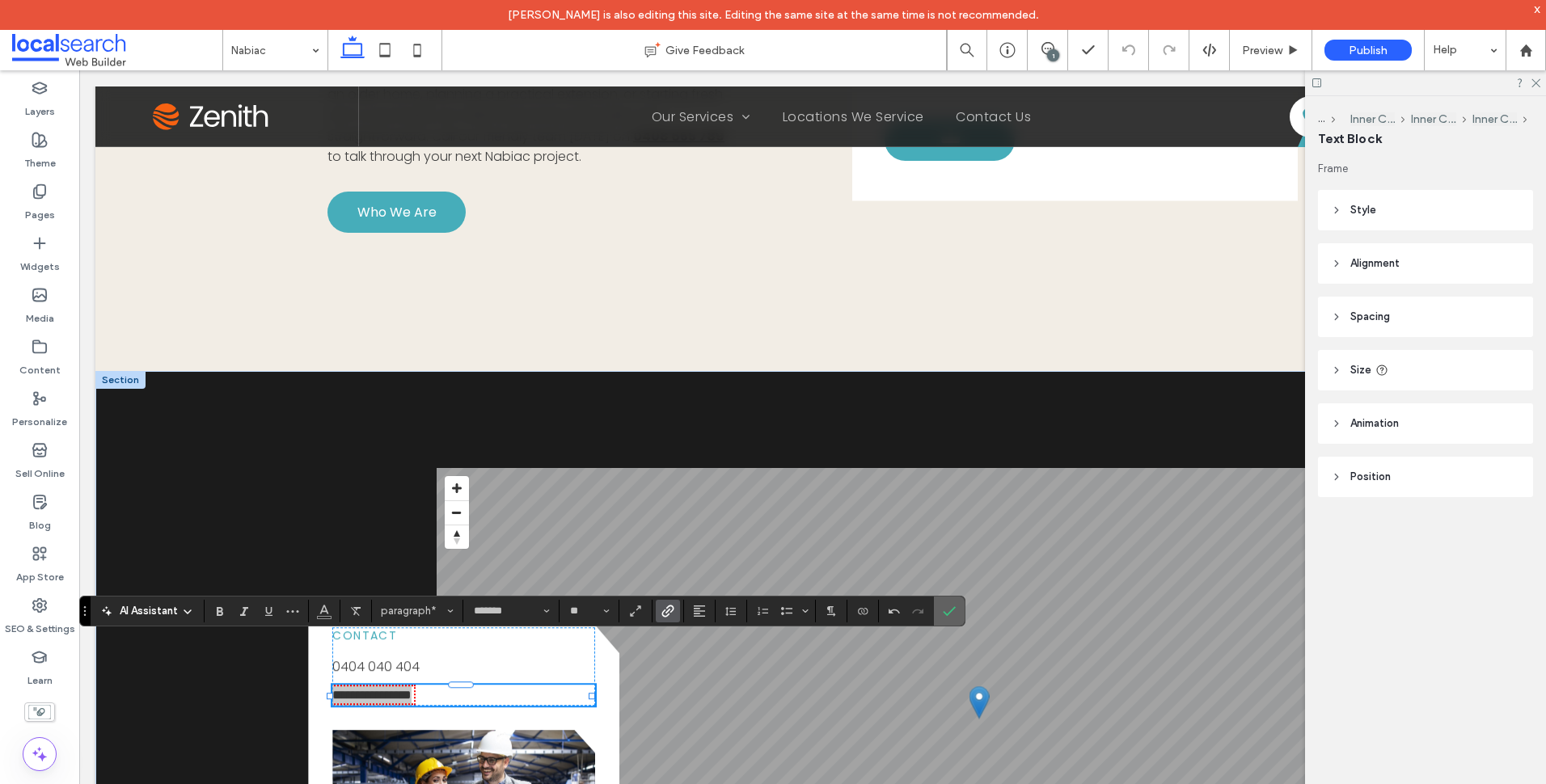
click at [944, 606] on icon "Confirm" at bounding box center [949, 611] width 13 height 13
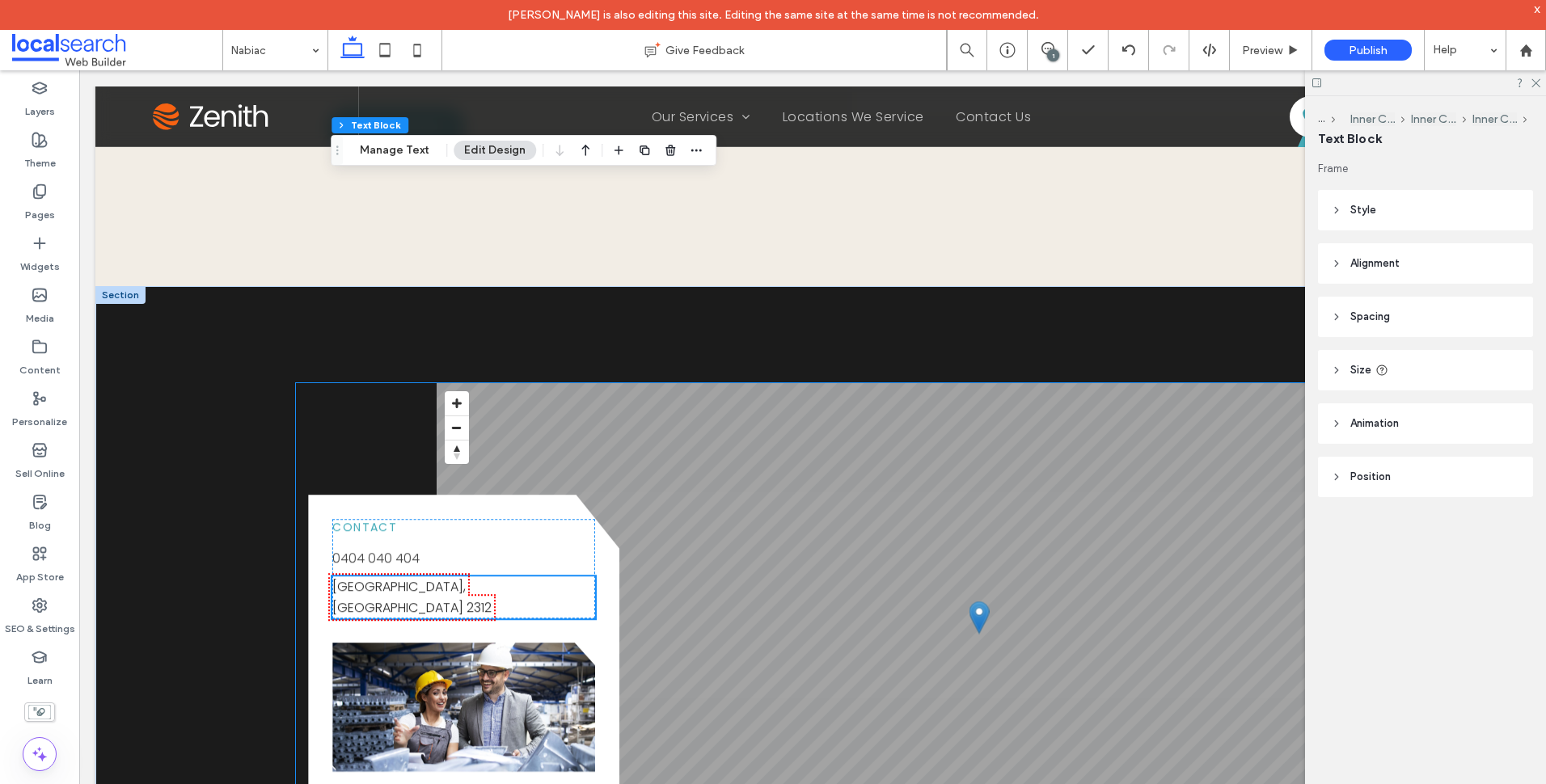
scroll to position [1778, 0]
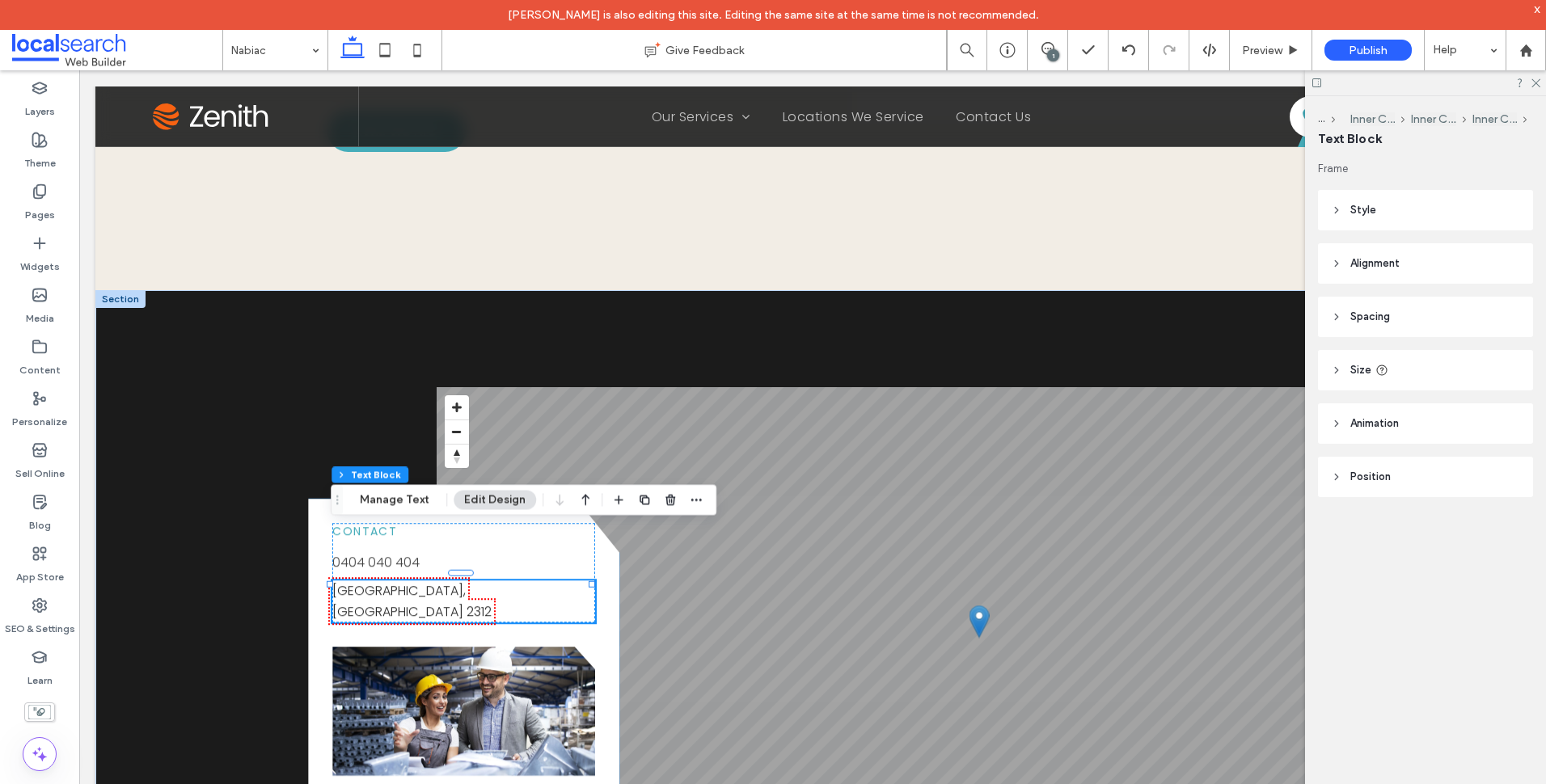
click at [266, 489] on div "Contact 0404 040 404 Nabiac, NSW 2312 Button © Mapbox © OpenStreetMap Improve t…" at bounding box center [813, 637] width 1435 height 695
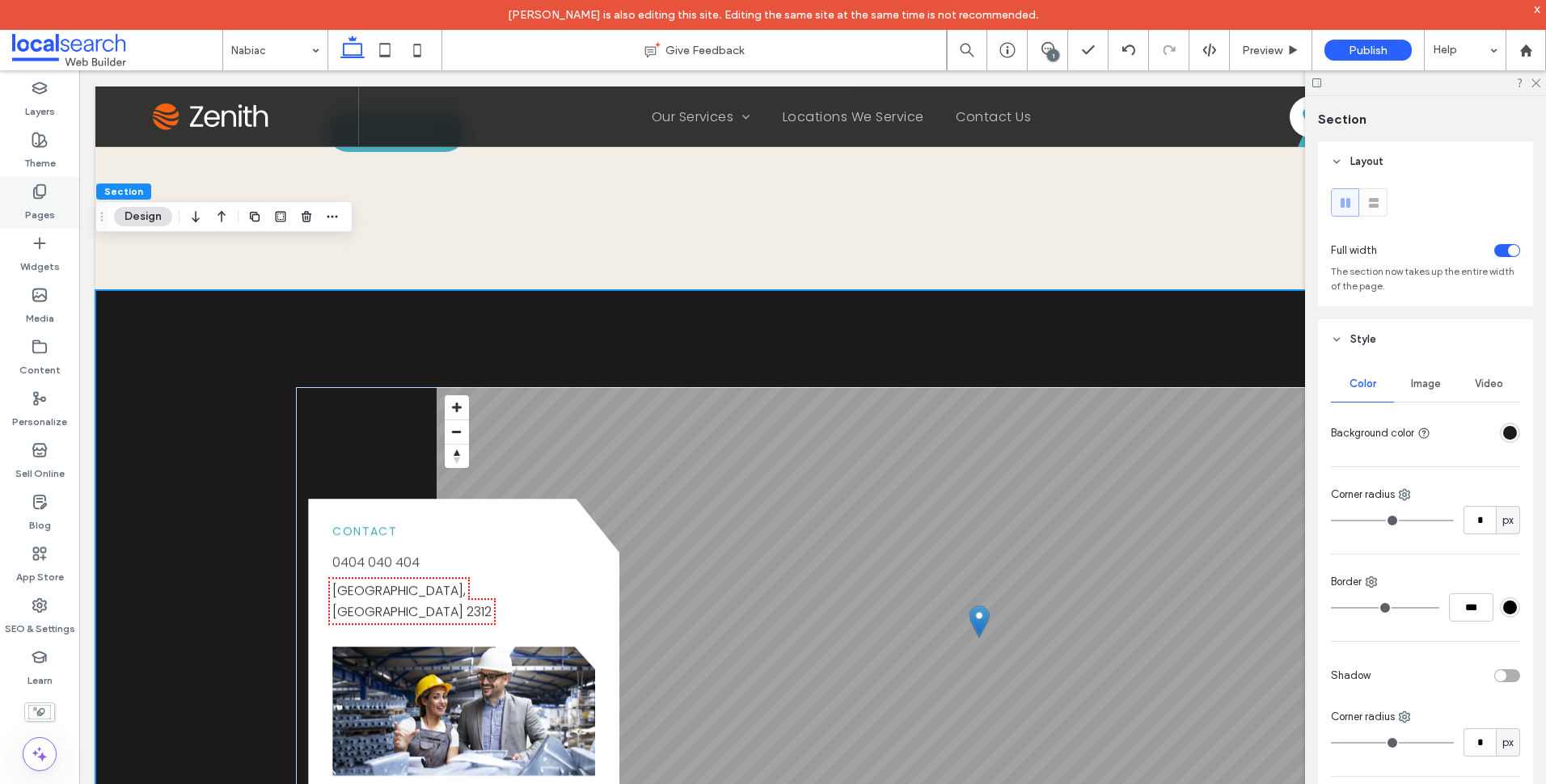
click at [61, 214] on div "Pages" at bounding box center [40, 203] width 80 height 52
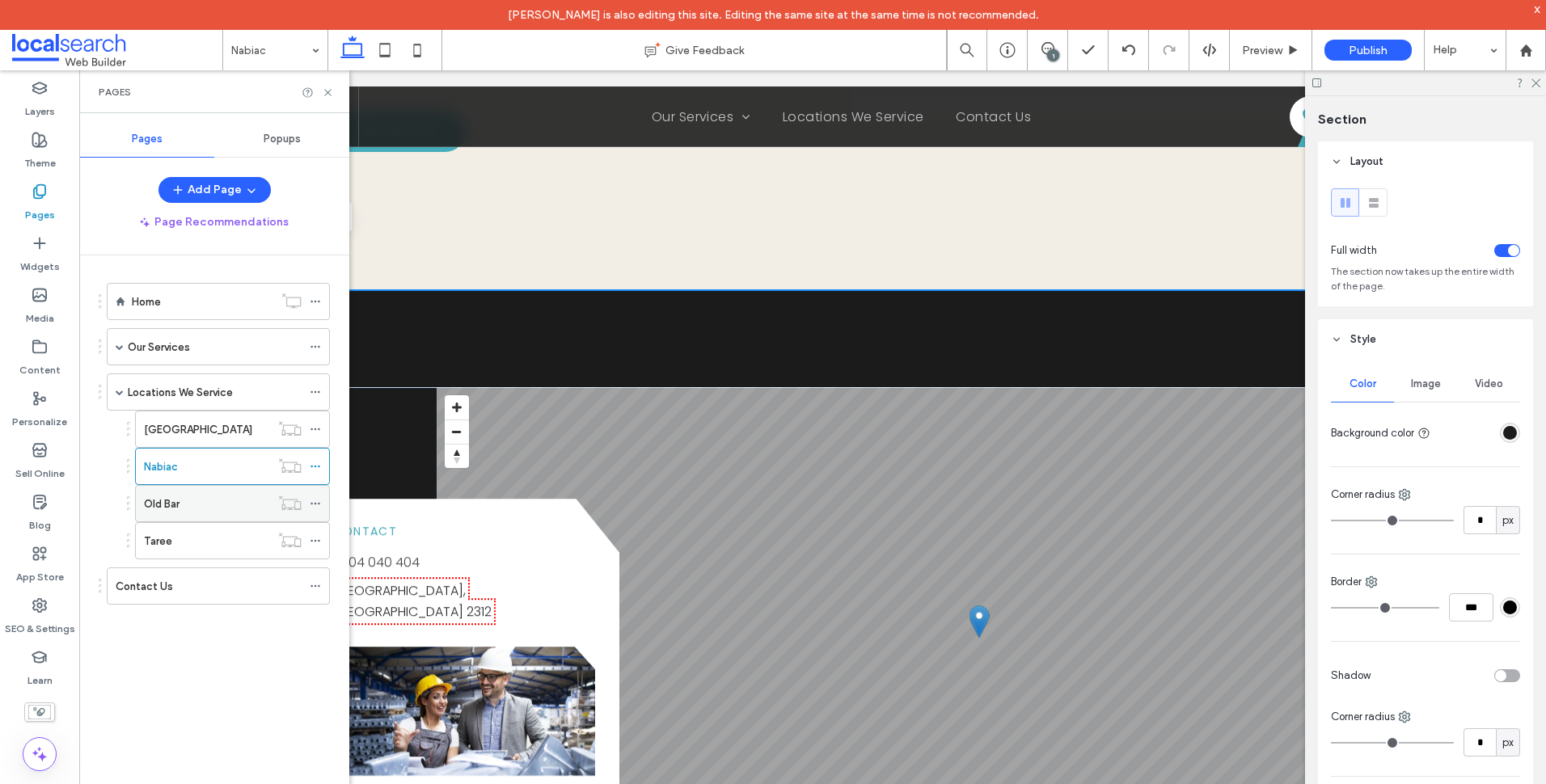
click at [246, 512] on div "Old Bar" at bounding box center [206, 503] width 126 height 36
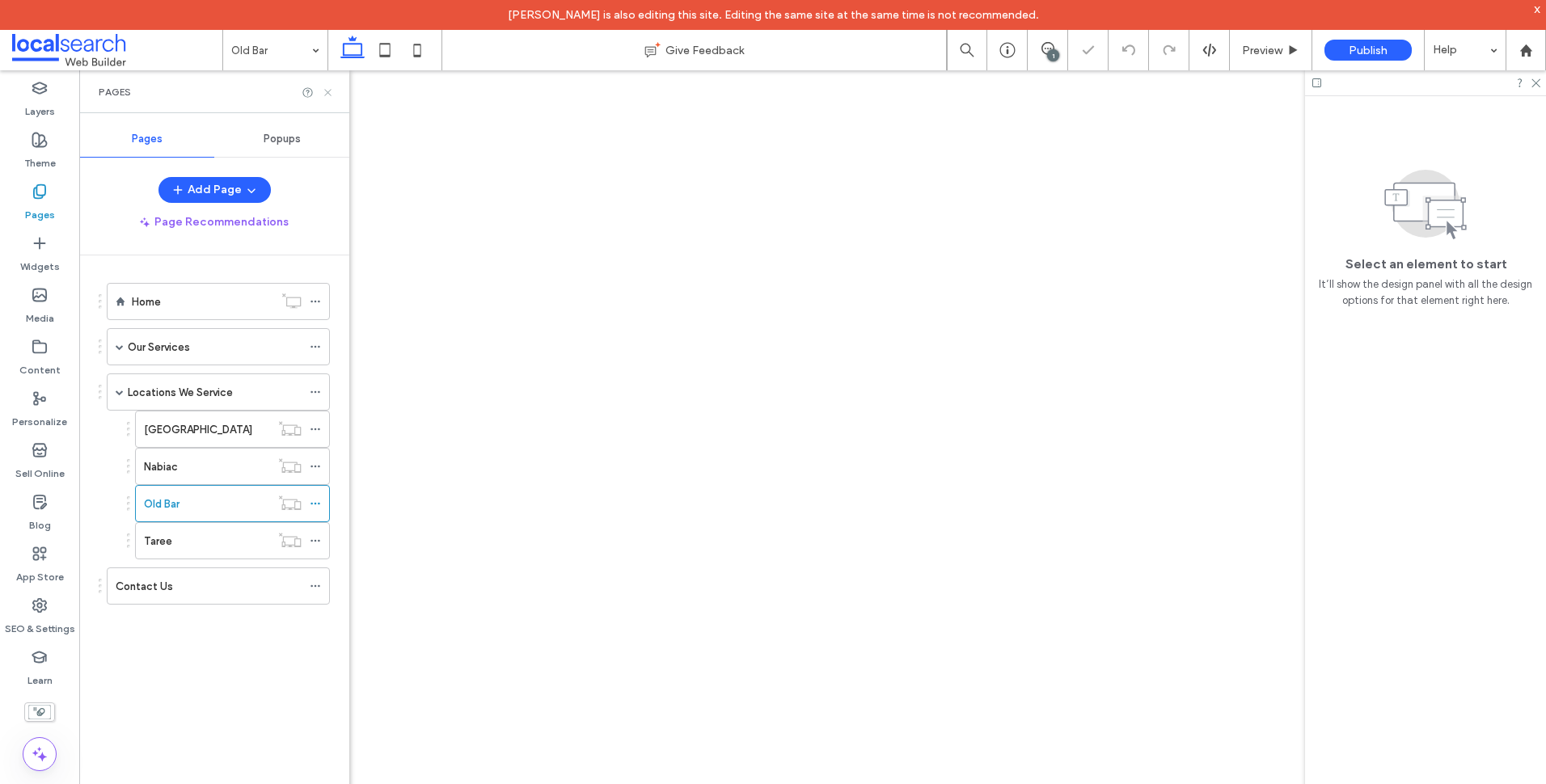
click at [327, 92] on use at bounding box center [327, 93] width 6 height 6
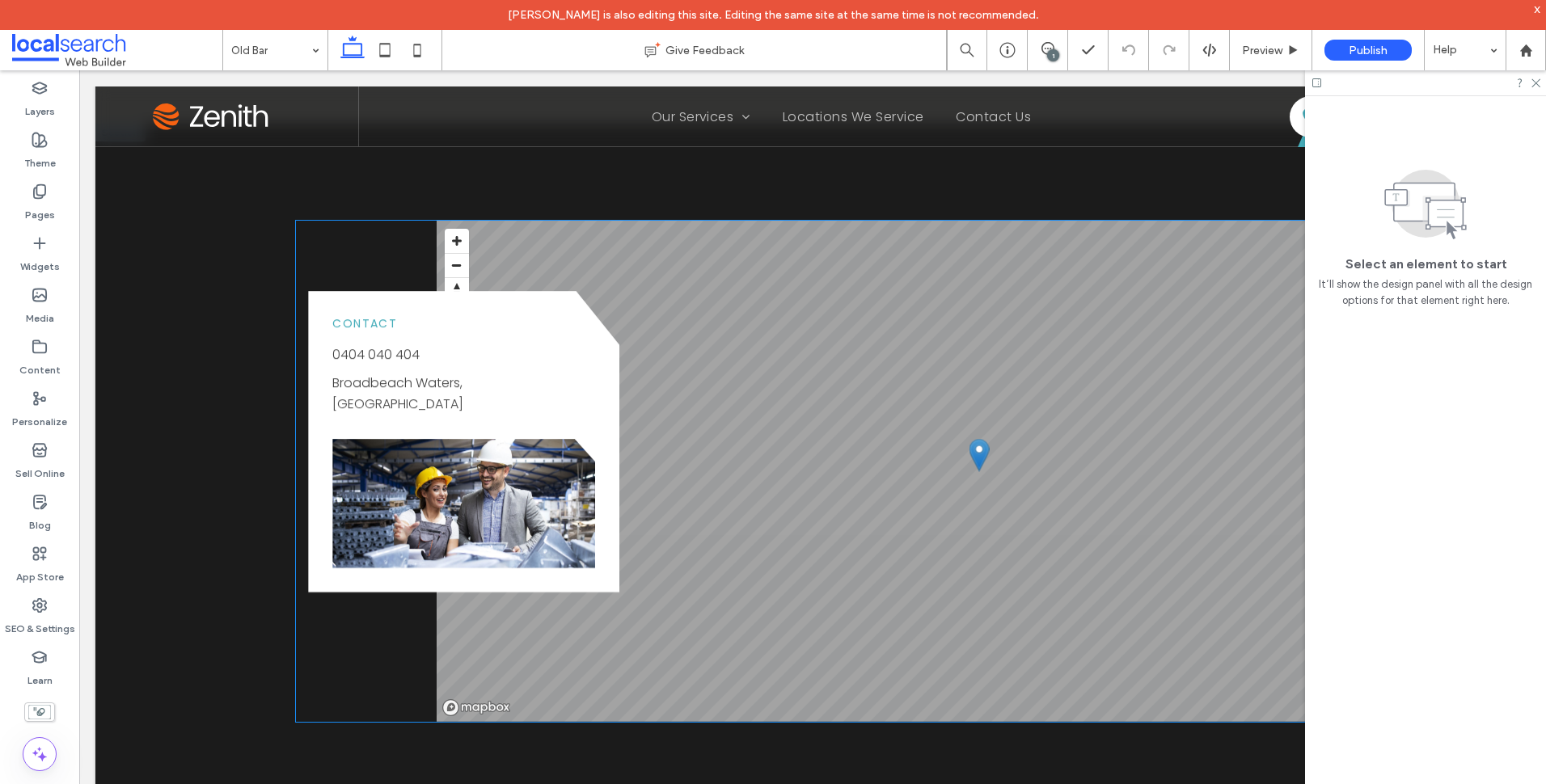
scroll to position [1859, 0]
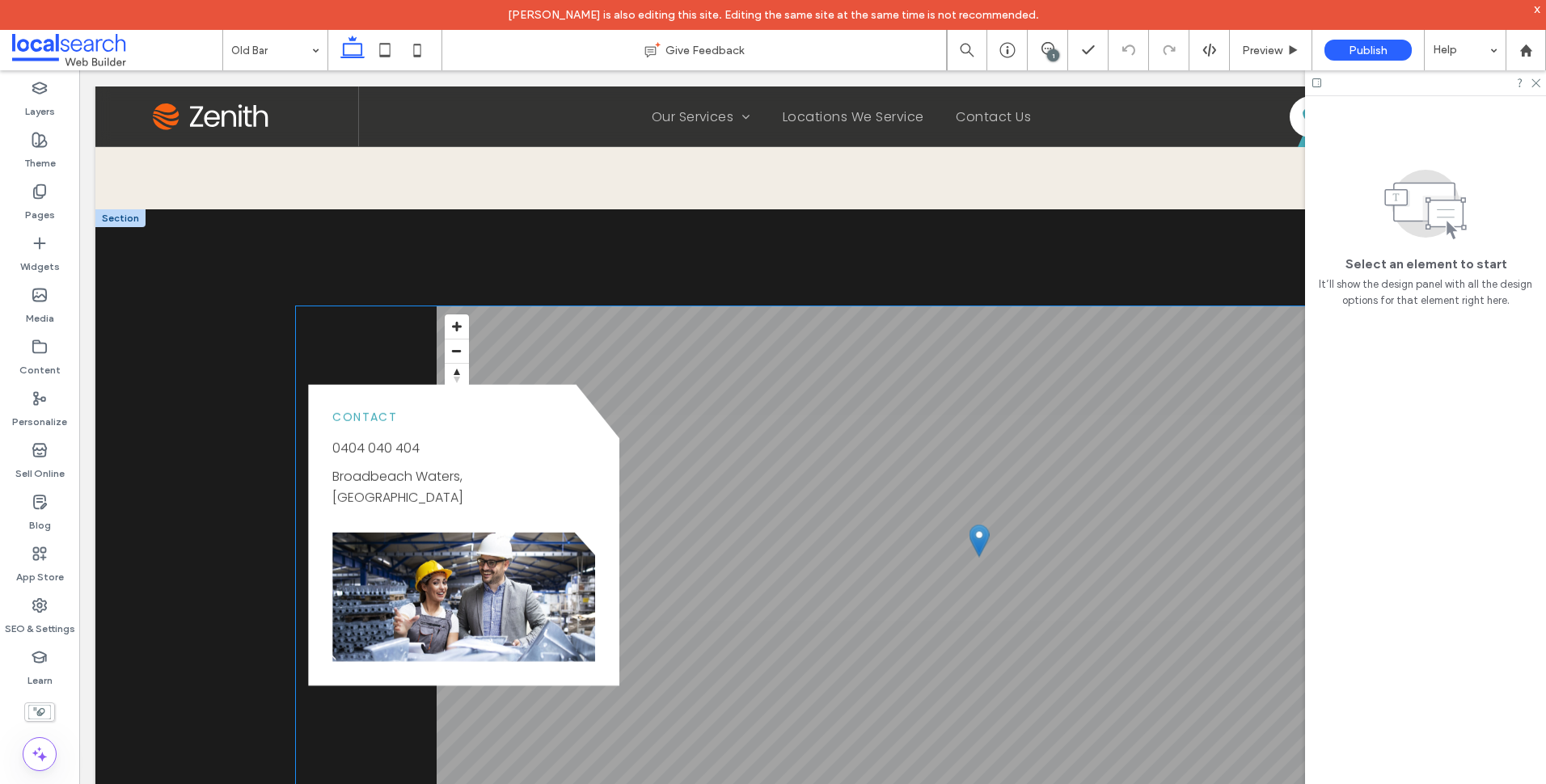
click at [447, 467] on link "Broadbeach Waters, Gold Coast" at bounding box center [397, 487] width 131 height 40
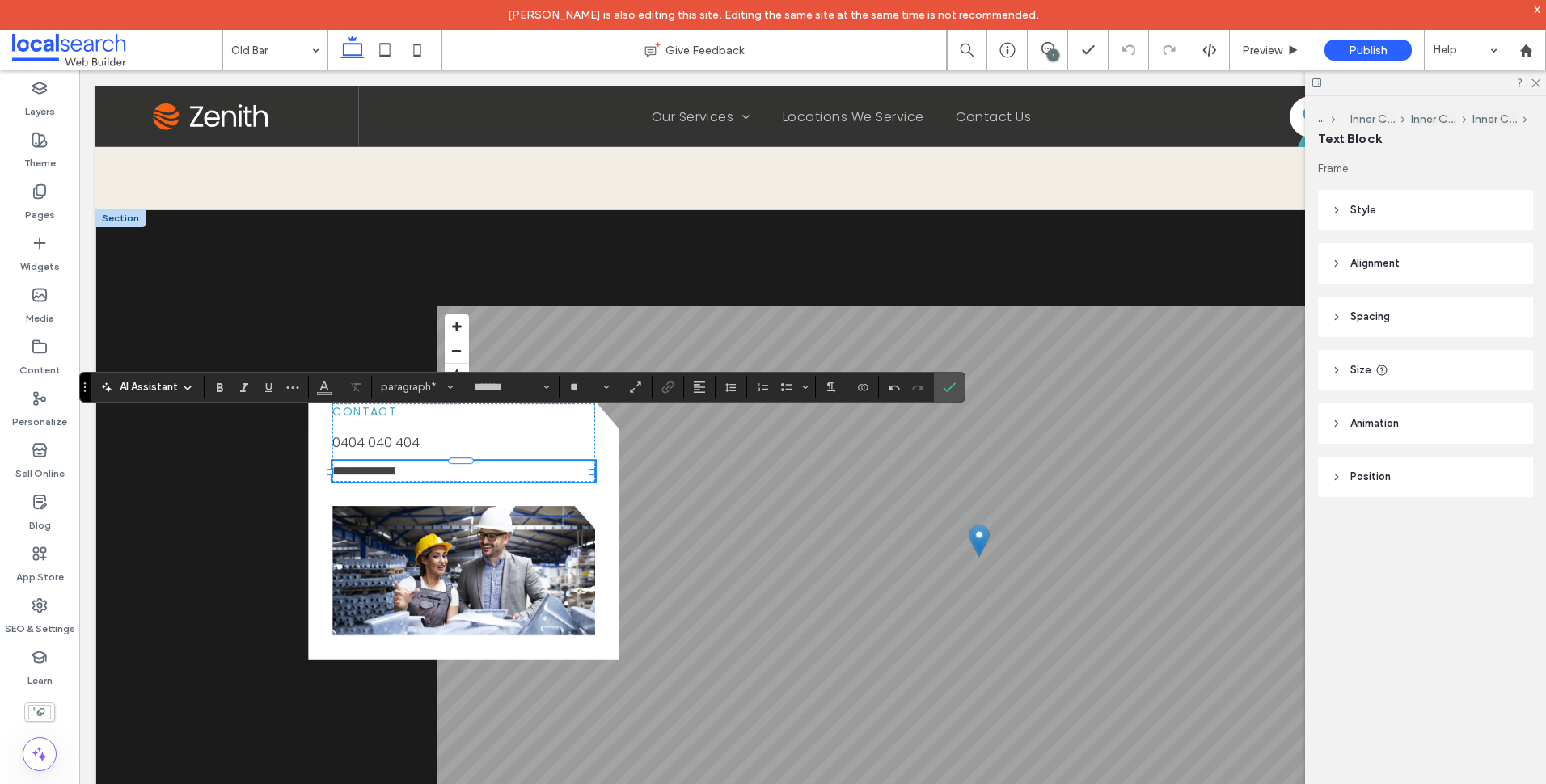
click at [495, 461] on p "******* *****" at bounding box center [462, 472] width 261 height 21
click at [670, 391] on icon "Link" at bounding box center [668, 387] width 13 height 13
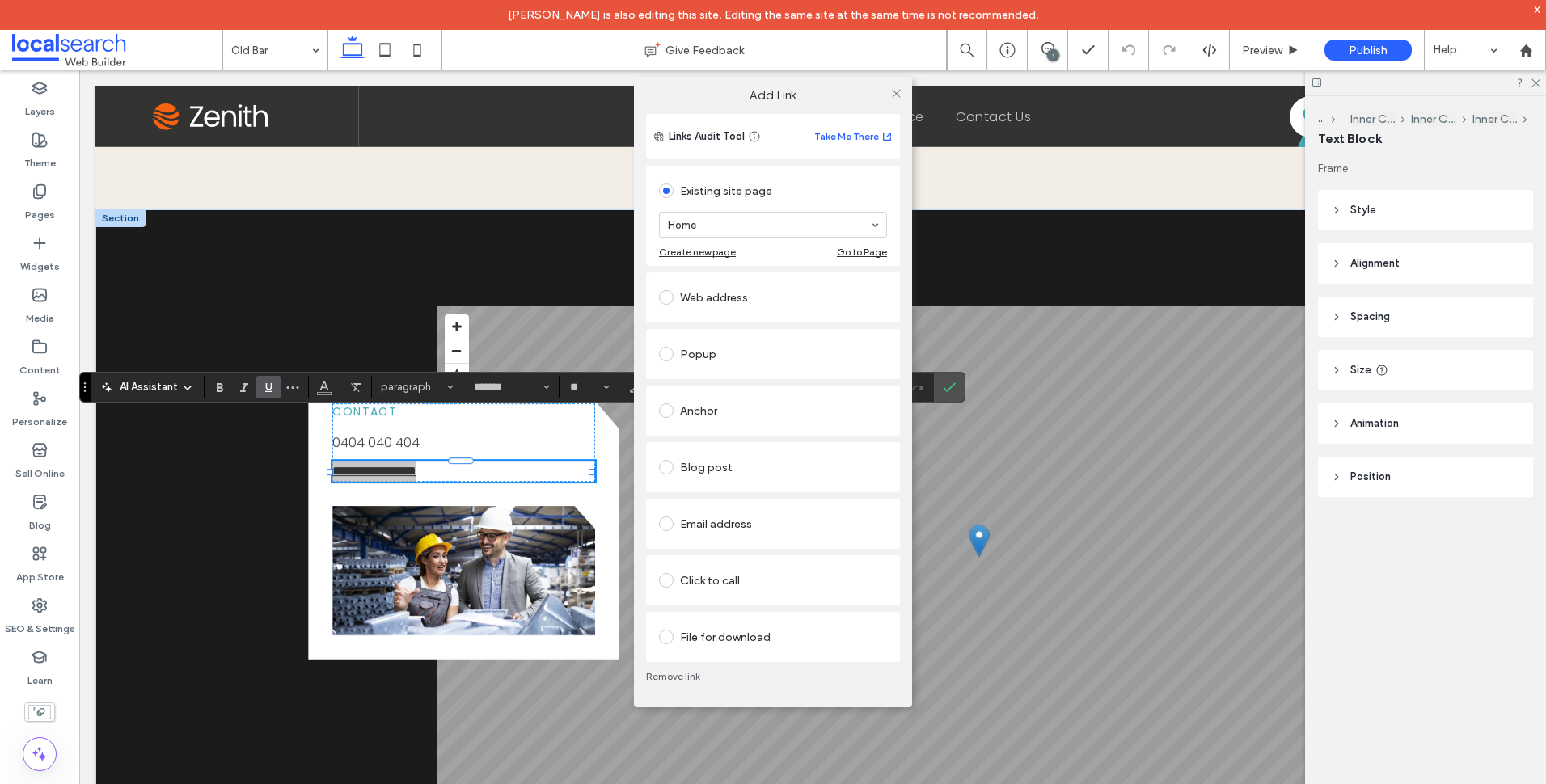
click at [735, 307] on div "Web address" at bounding box center [773, 298] width 228 height 26
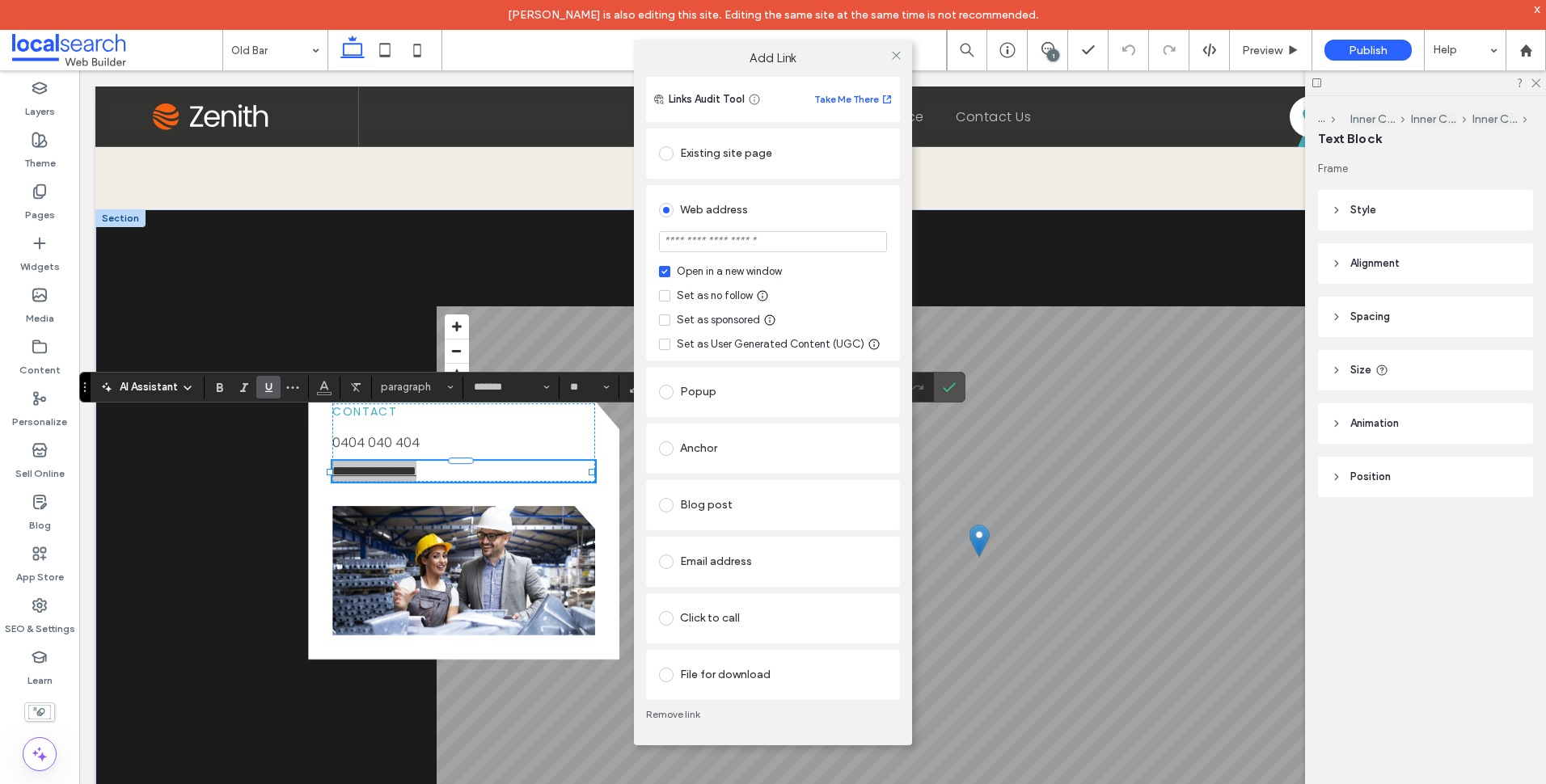
click at [736, 290] on div "Set as no follow" at bounding box center [715, 295] width 76 height 16
click at [751, 260] on section at bounding box center [773, 243] width 228 height 41
click at [759, 253] on section at bounding box center [773, 243] width 228 height 41
click at [786, 243] on input "url" at bounding box center [773, 242] width 228 height 21
paste input "**********"
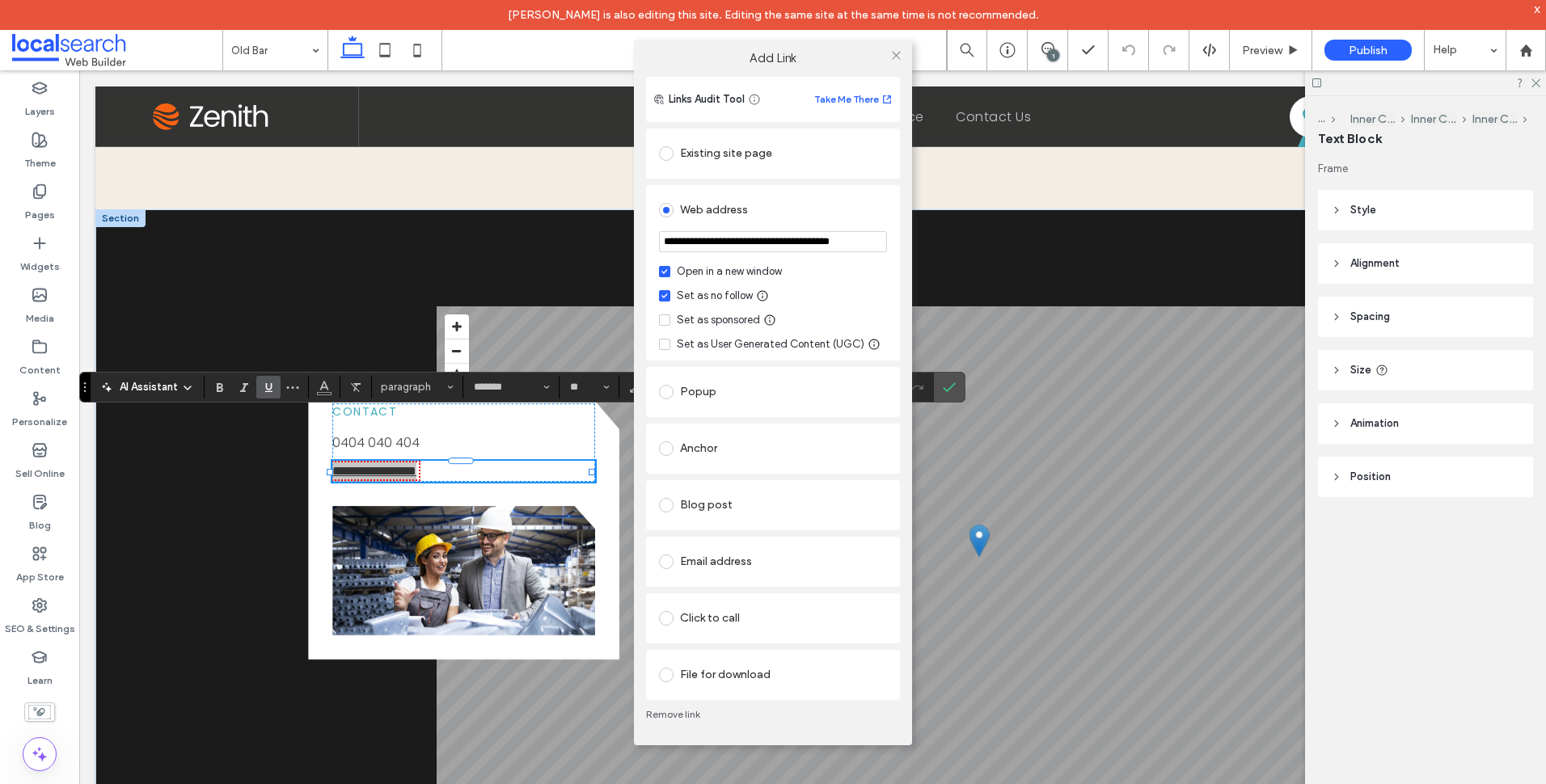
scroll to position [0, 29]
type input "**********"
click at [910, 248] on div "**********" at bounding box center [773, 411] width 279 height 669
click at [900, 59] on icon at bounding box center [896, 55] width 12 height 12
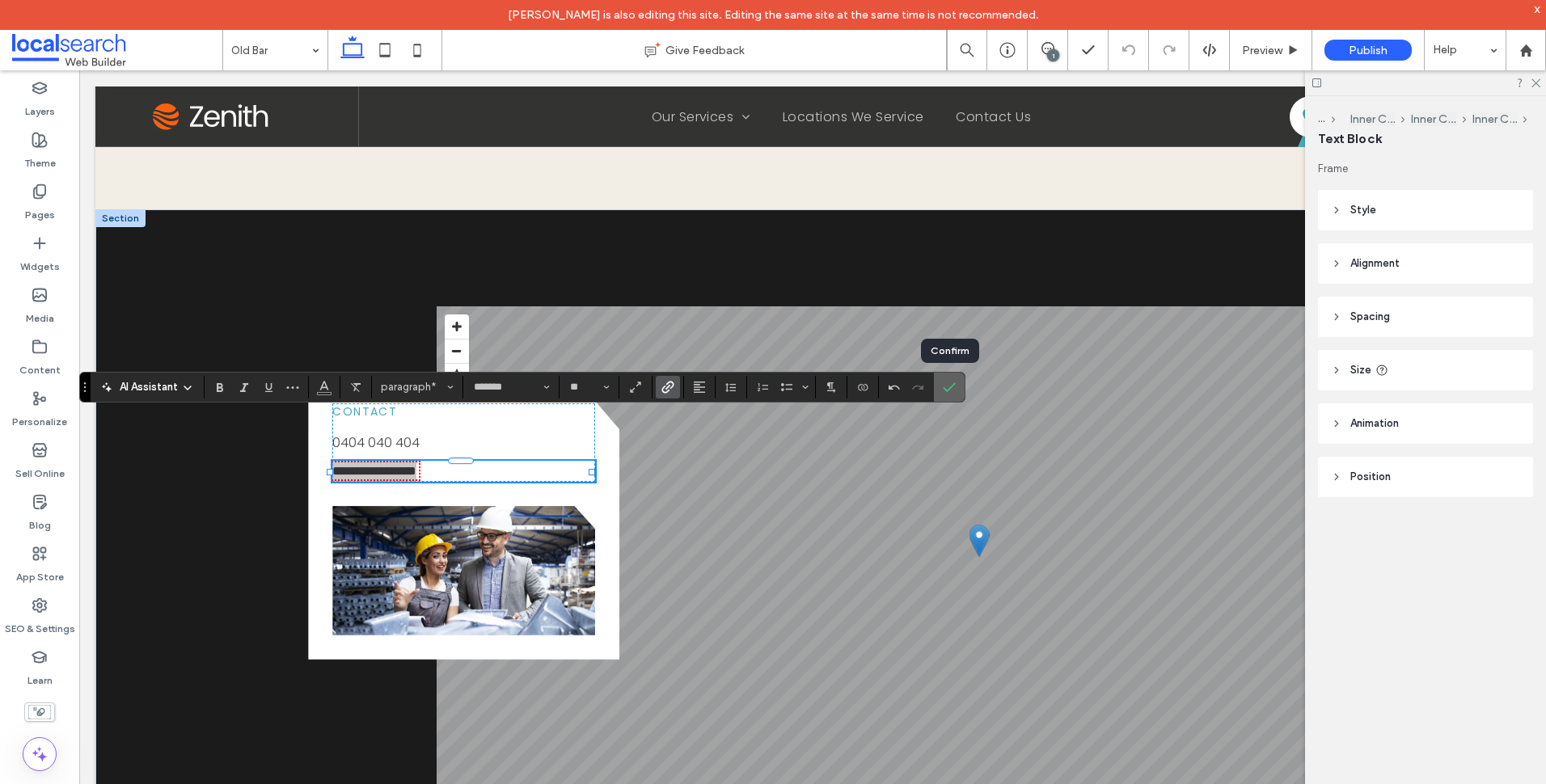
click at [948, 389] on icon "Confirm" at bounding box center [949, 387] width 13 height 13
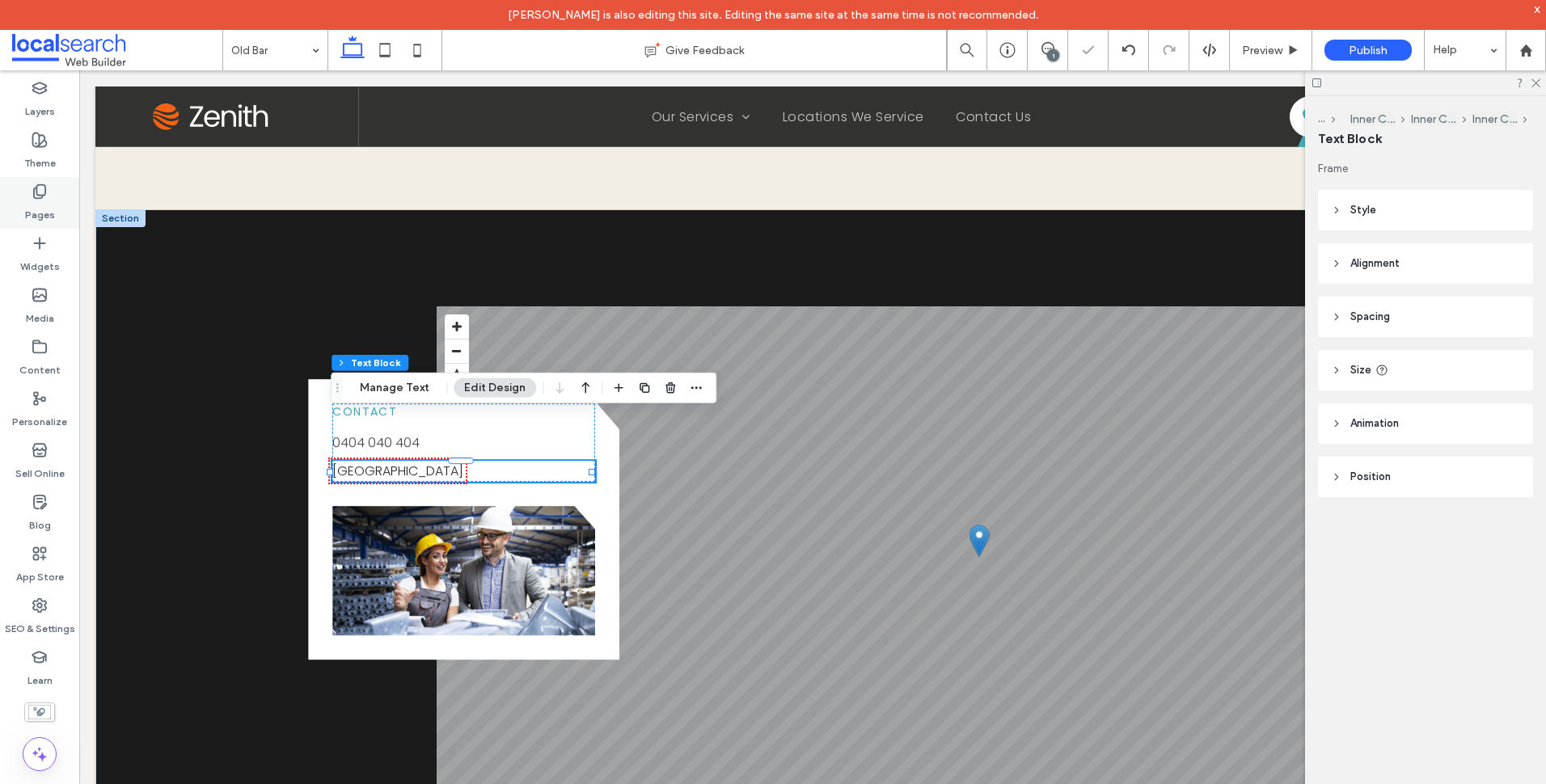
click at [59, 193] on div "Pages" at bounding box center [40, 203] width 80 height 52
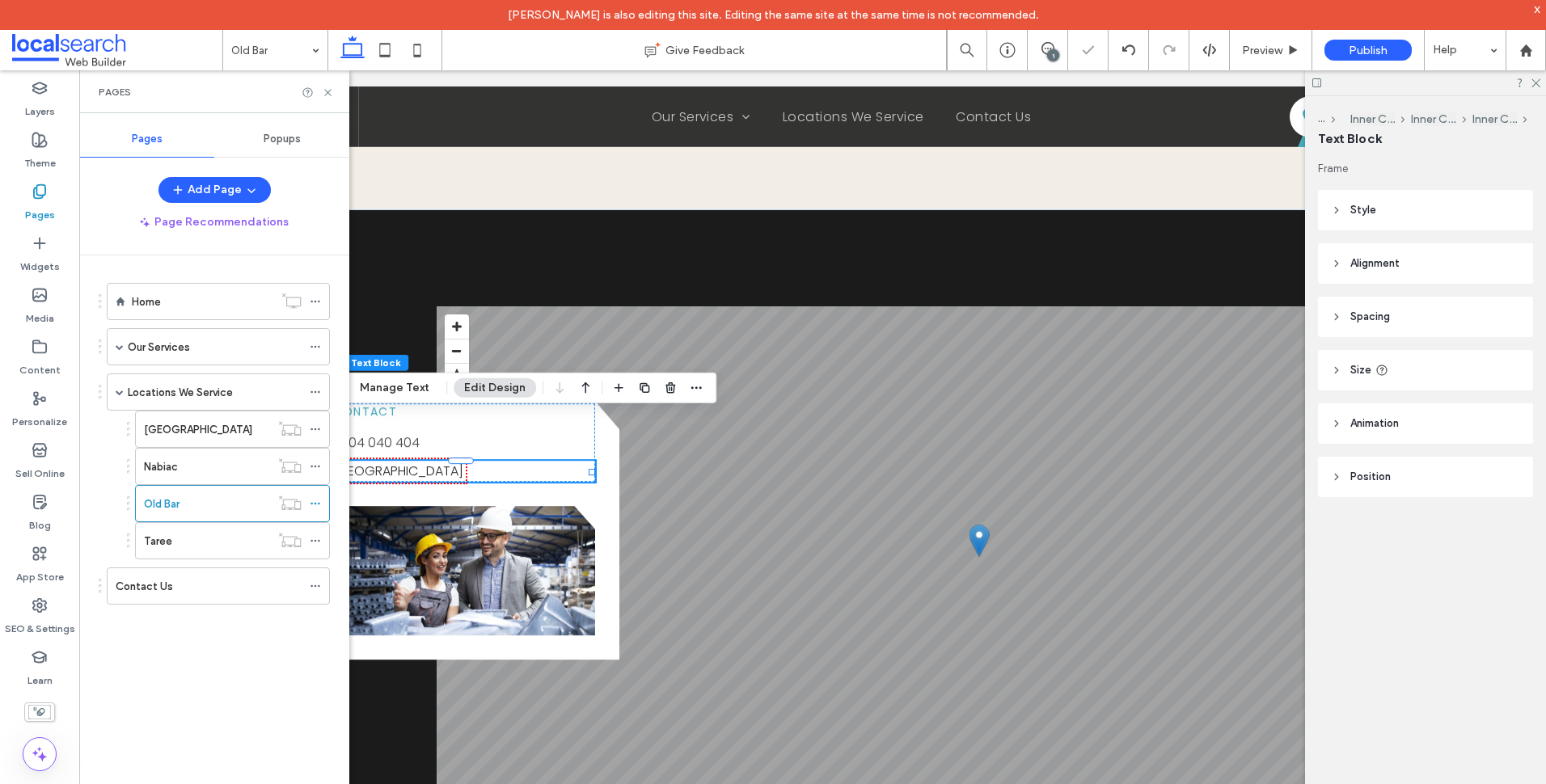
click at [220, 544] on div "Taree" at bounding box center [206, 541] width 126 height 17
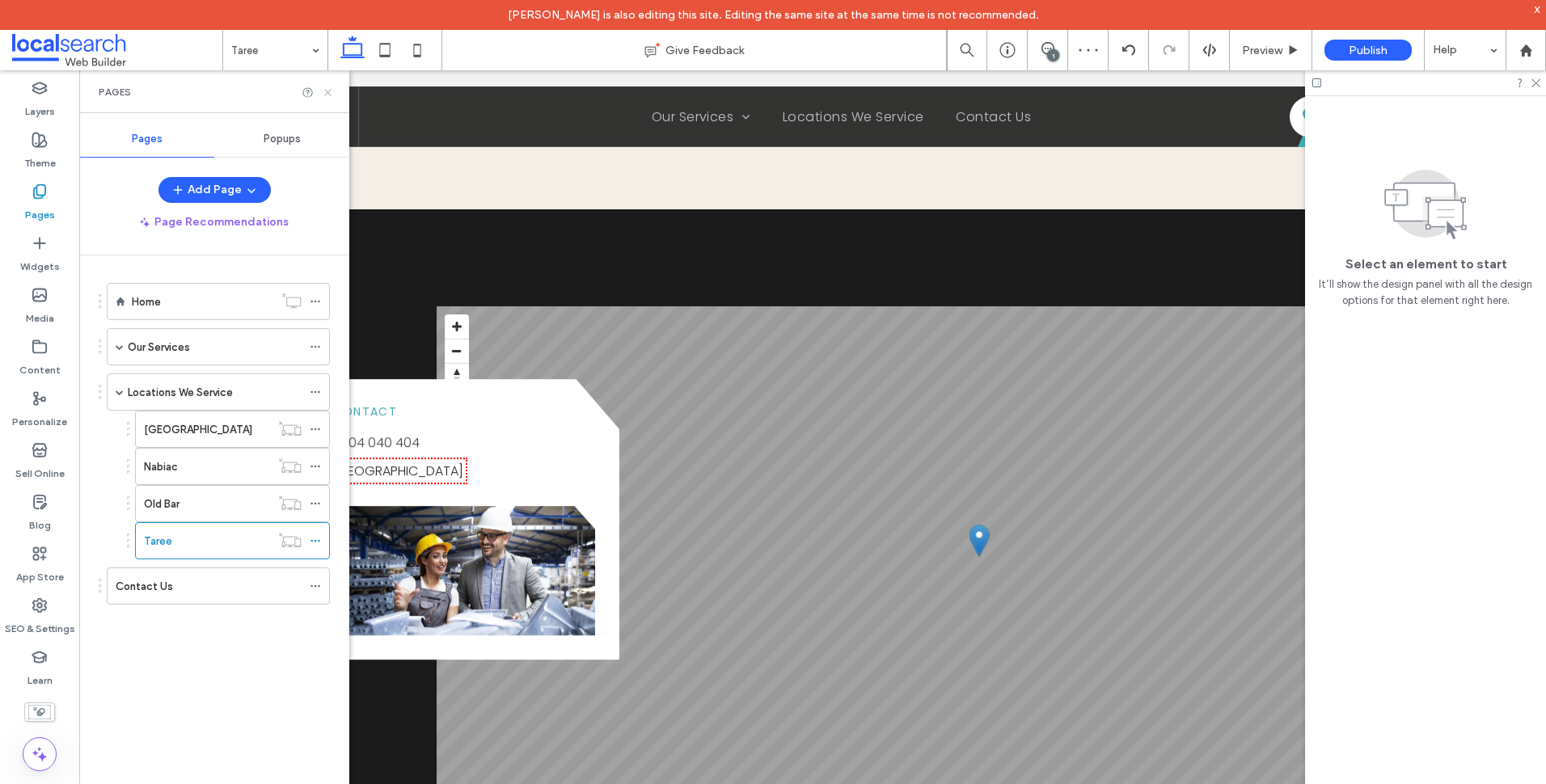
click at [327, 93] on use at bounding box center [327, 93] width 6 height 6
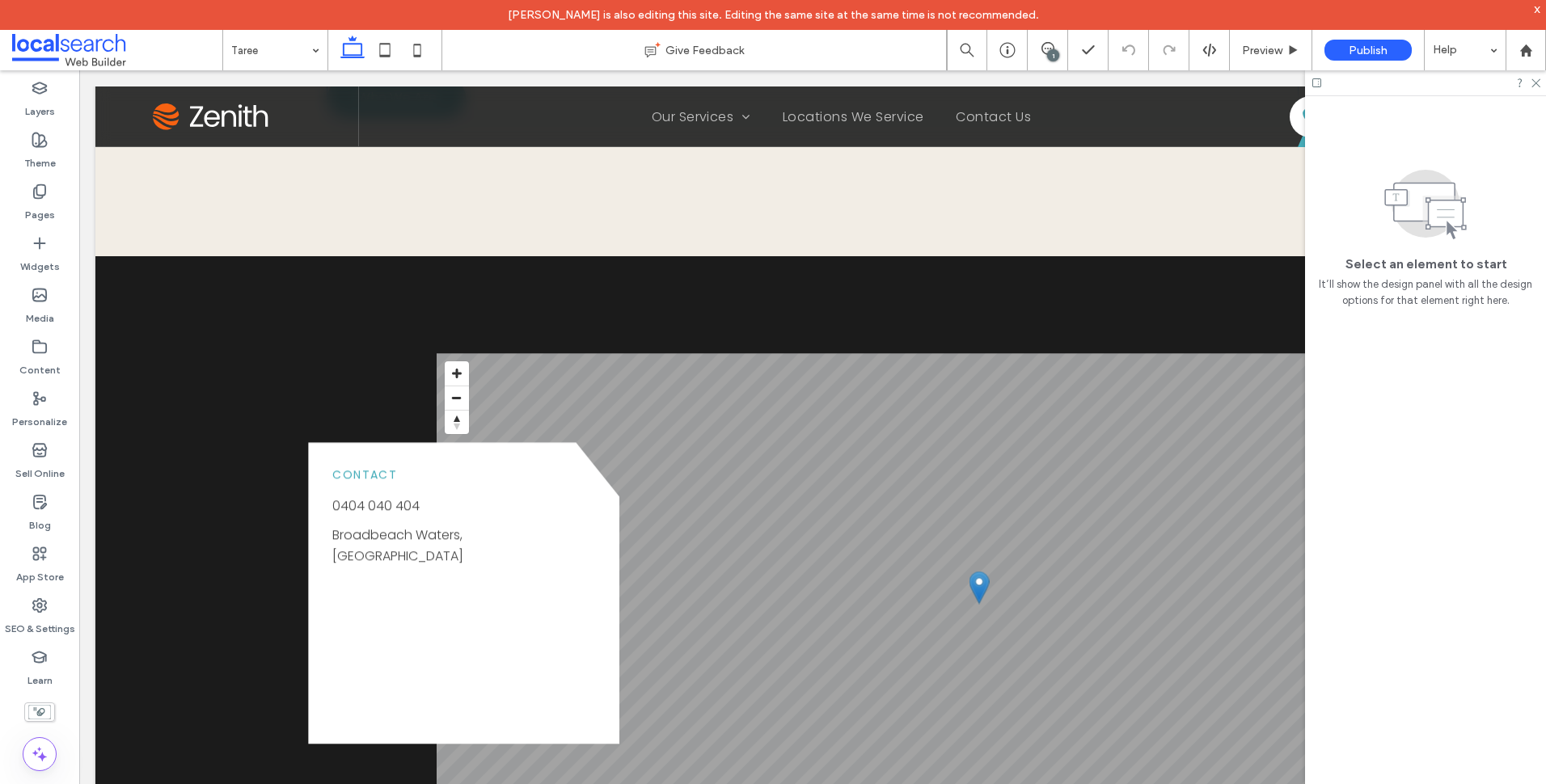
scroll to position [1859, 0]
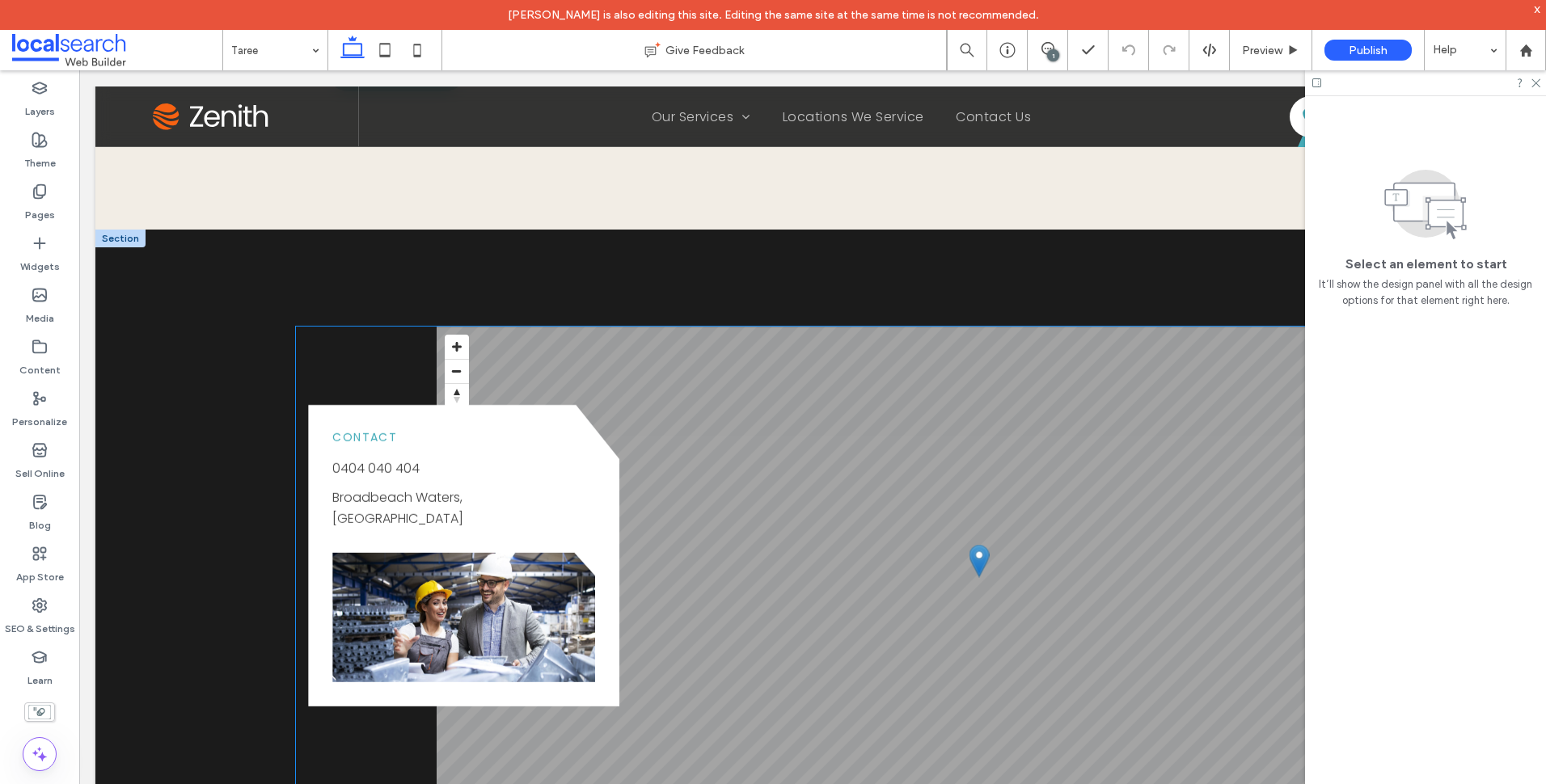
click at [456, 488] on link "Broadbeach Waters, Gold Coast" at bounding box center [397, 507] width 131 height 40
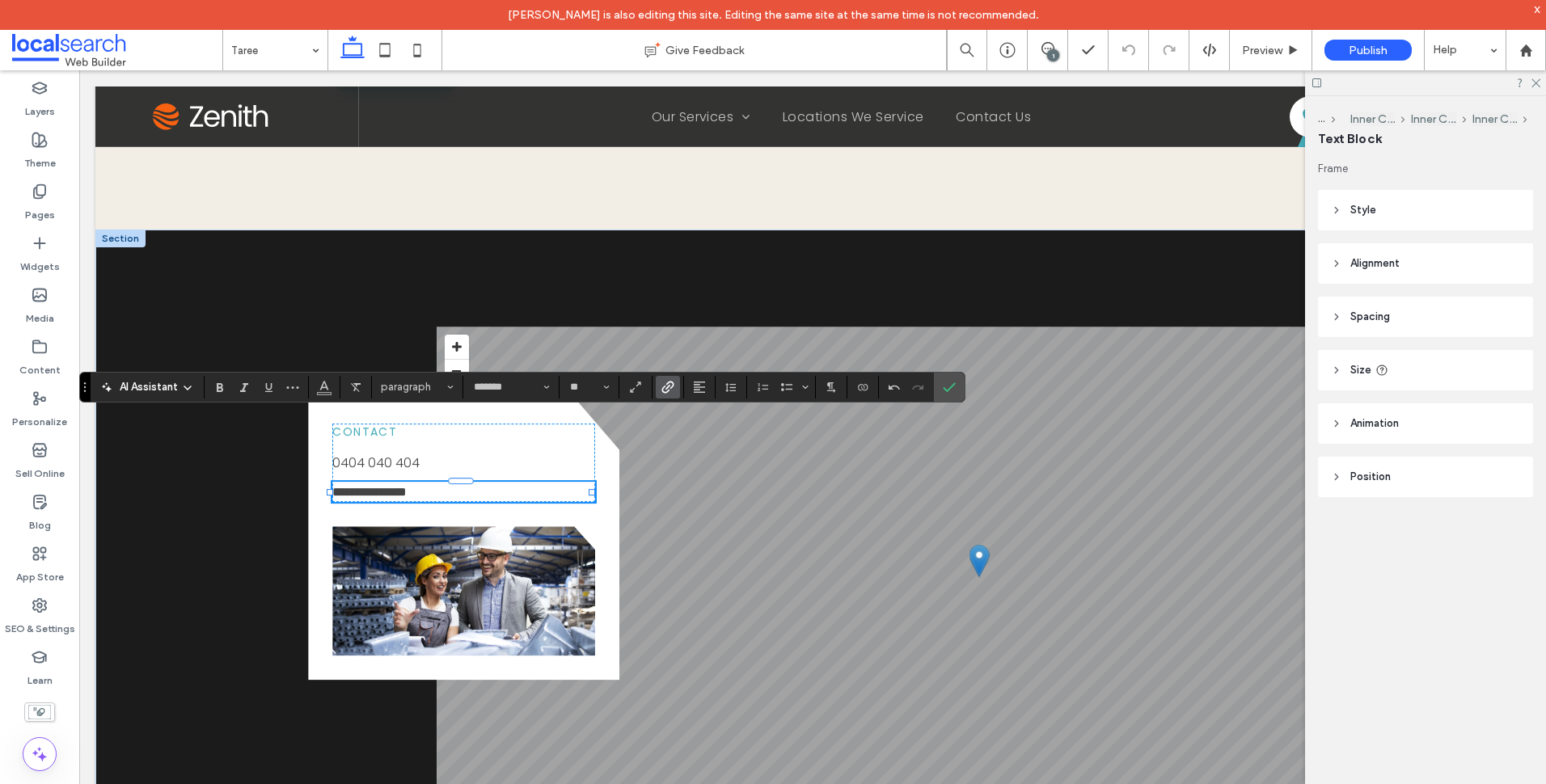
click at [662, 387] on icon "Link" at bounding box center [668, 387] width 13 height 13
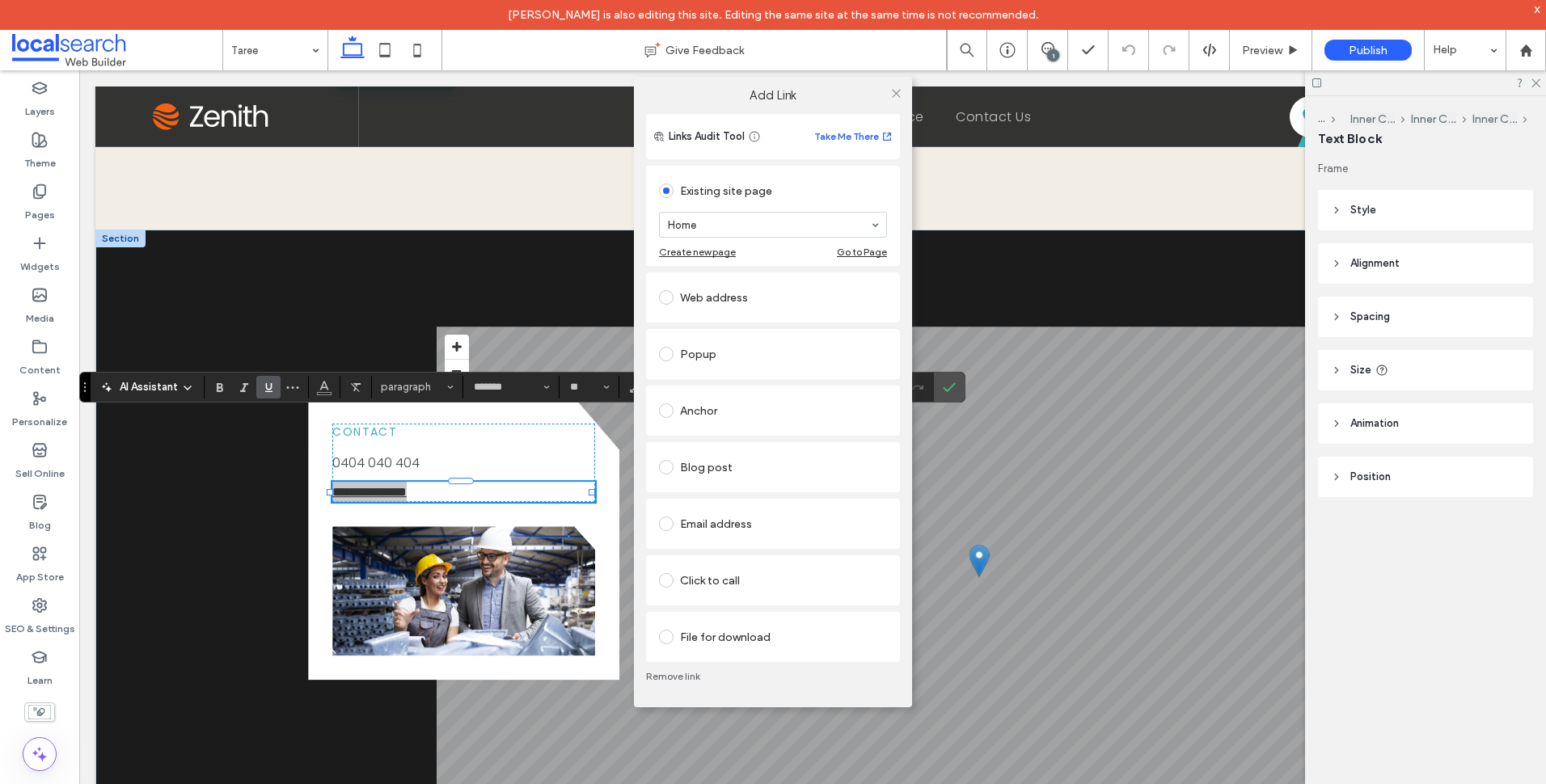
click at [789, 297] on div "Web address" at bounding box center [773, 298] width 228 height 26
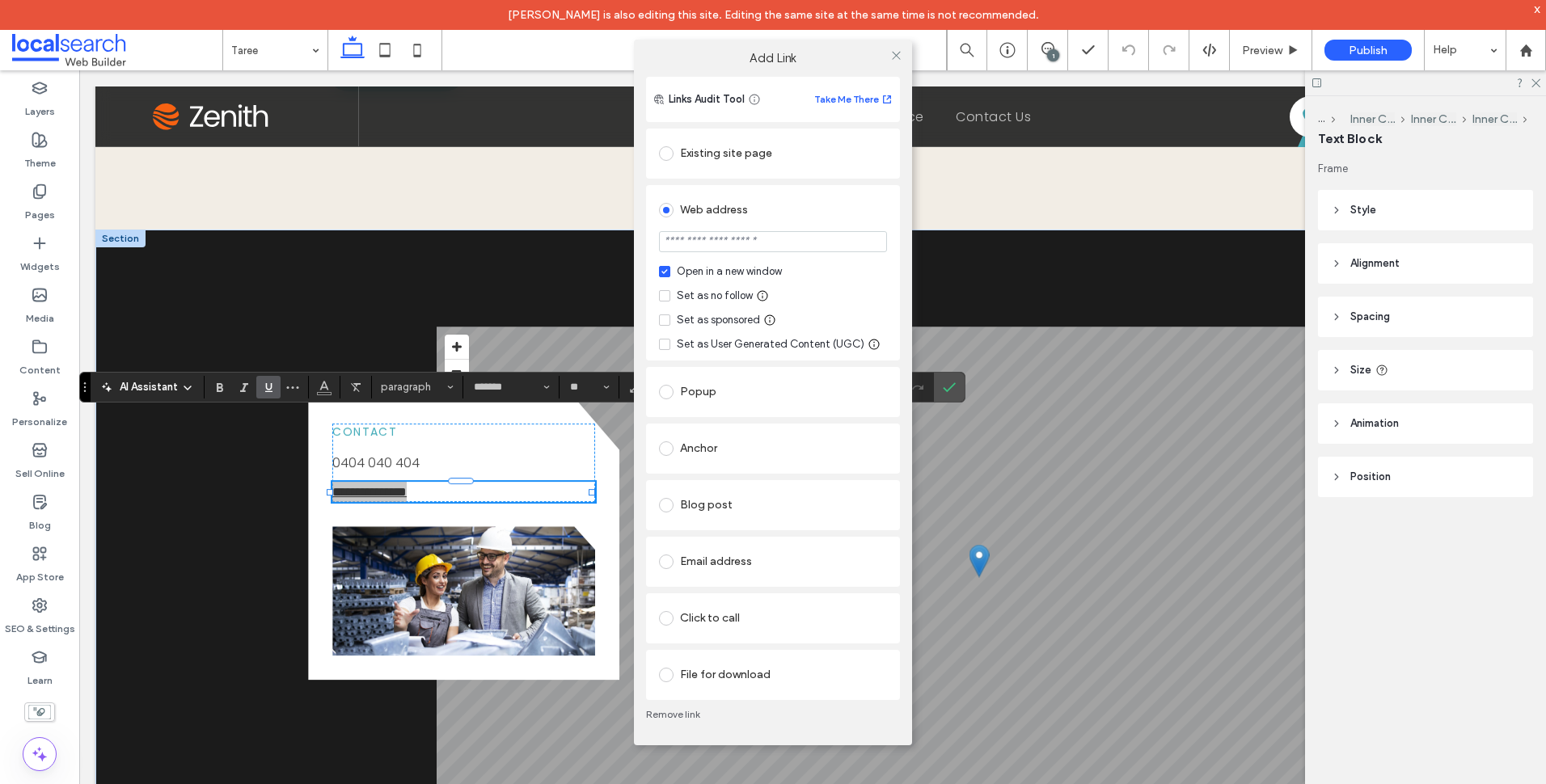
click at [728, 288] on div "Set as no follow" at bounding box center [715, 295] width 76 height 16
click at [766, 231] on input "url" at bounding box center [773, 242] width 228 height 21
paste input "**********"
type input "**********"
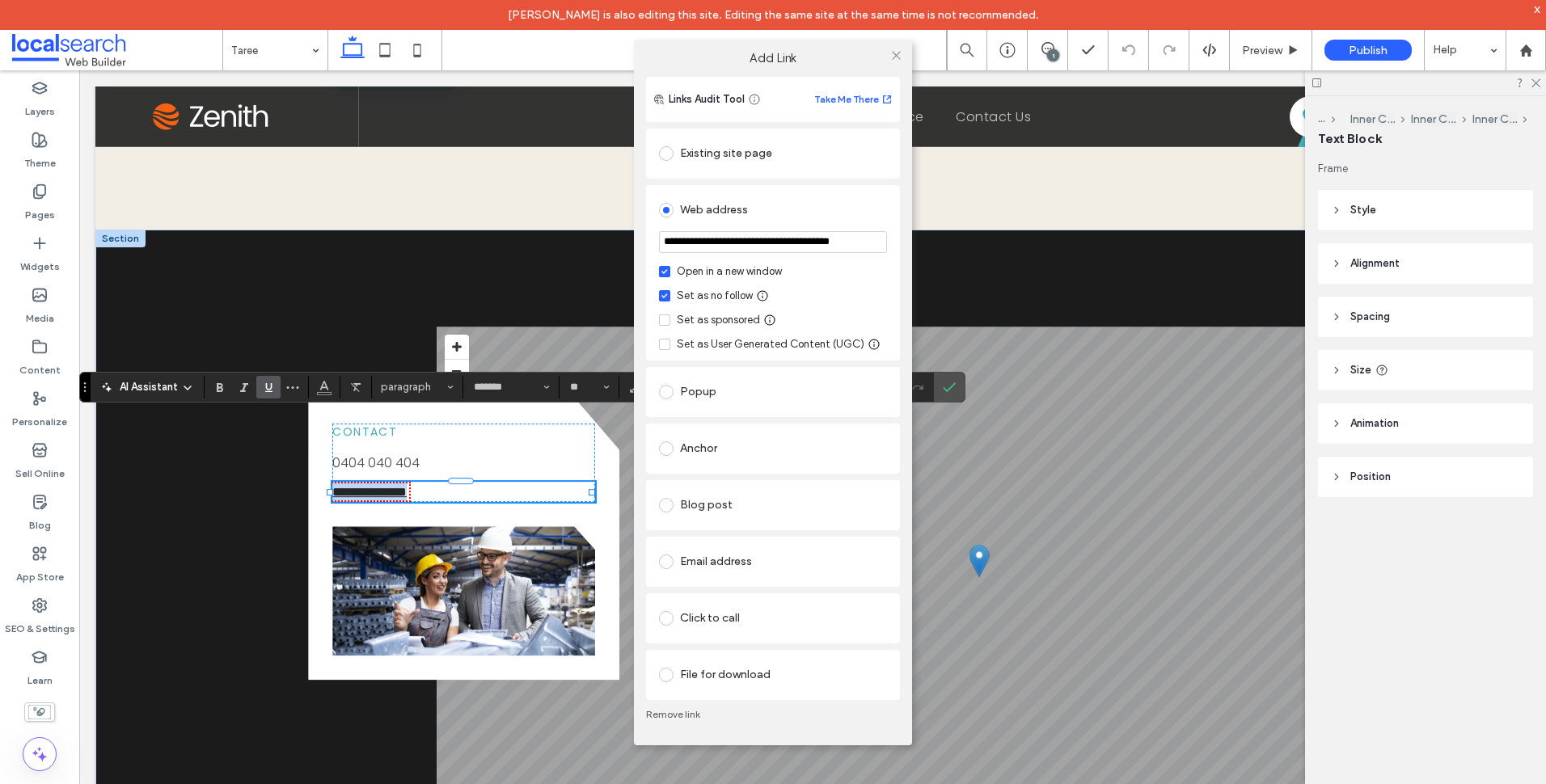
click at [893, 242] on div "**********" at bounding box center [773, 273] width 254 height 175
click at [896, 58] on icon at bounding box center [896, 55] width 12 height 12
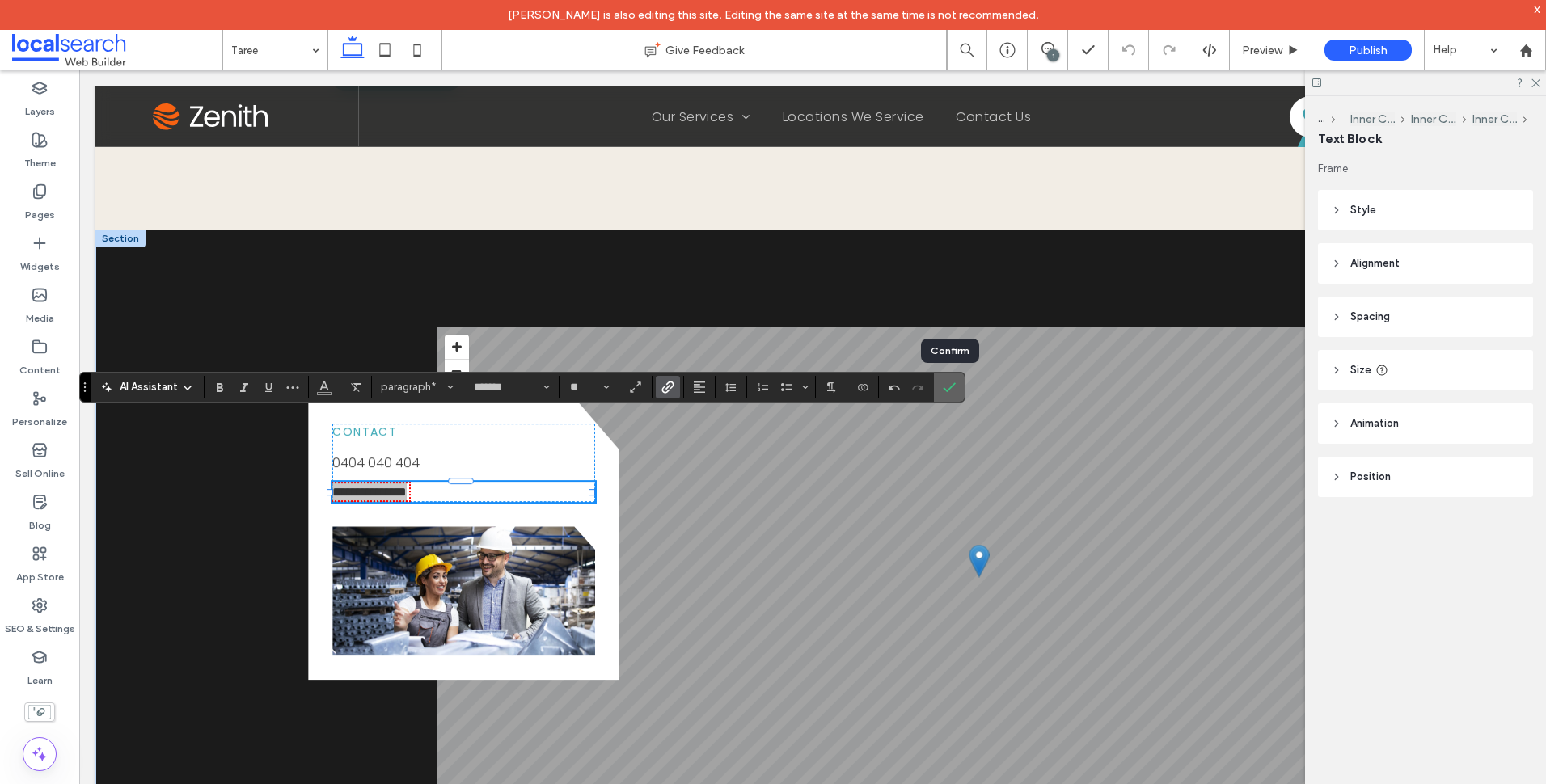
click at [952, 394] on span "Confirm" at bounding box center [949, 387] width 13 height 28
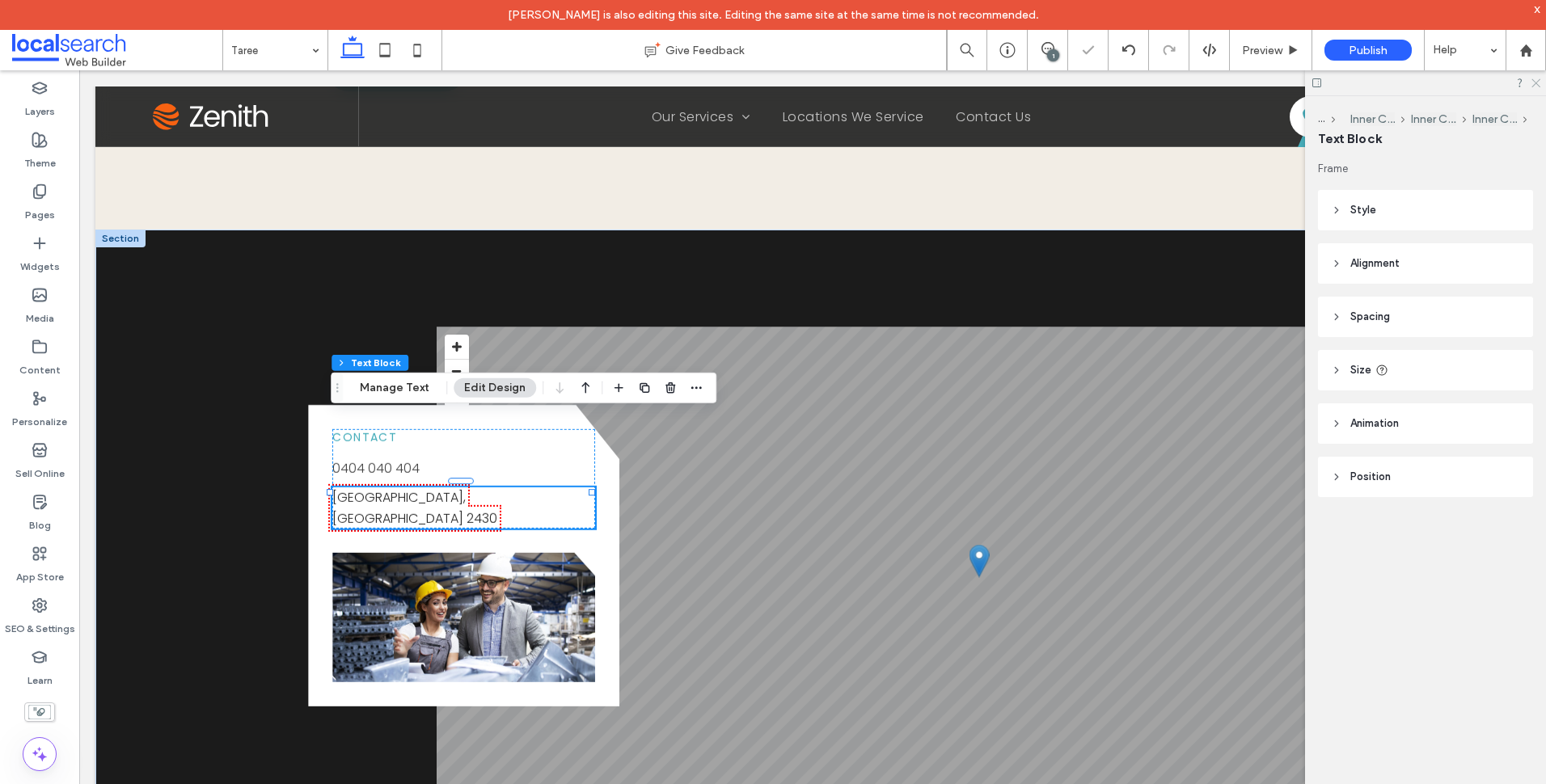
click at [1538, 83] on icon at bounding box center [1535, 82] width 11 height 11
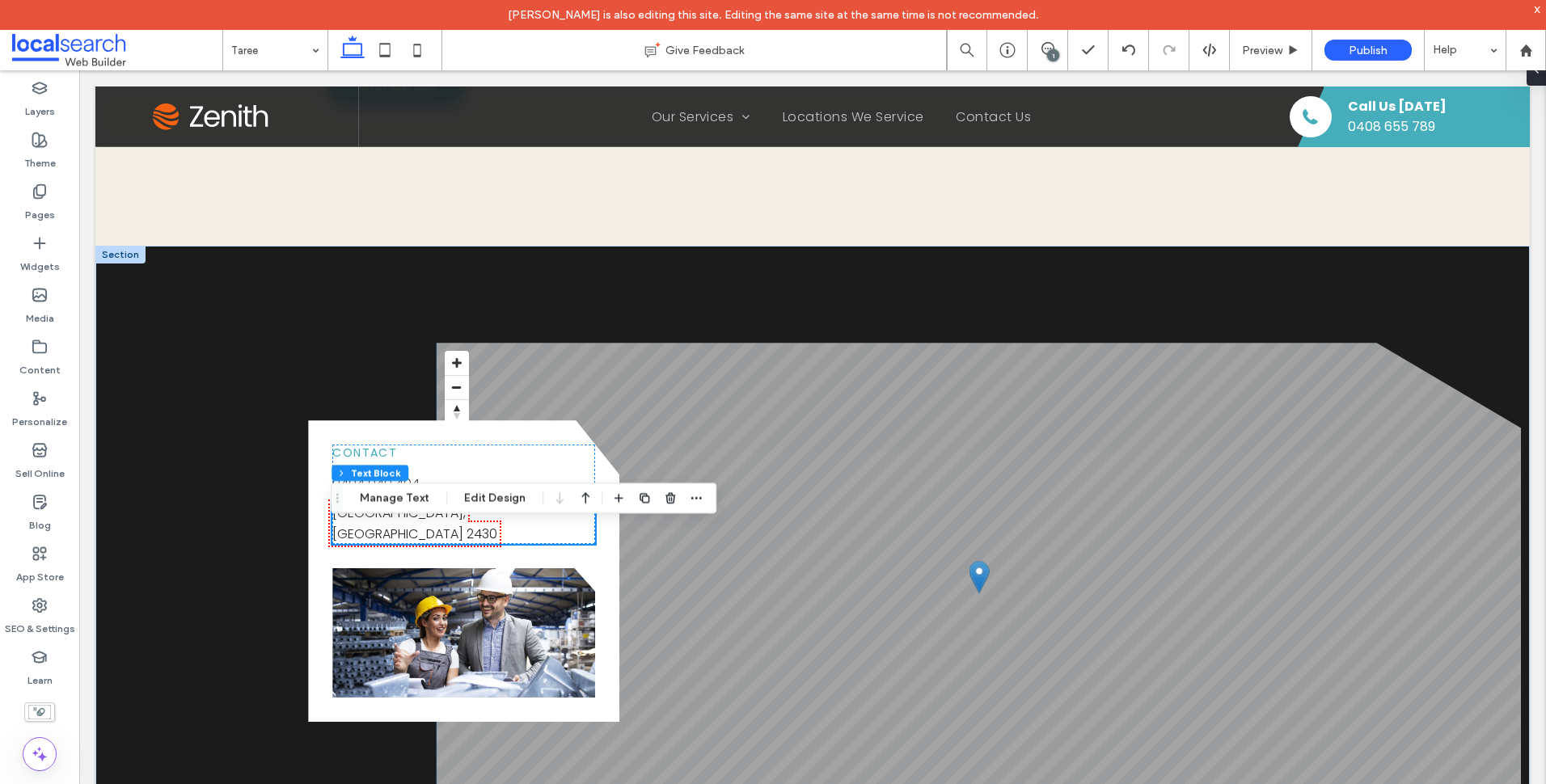
scroll to position [1859, 0]
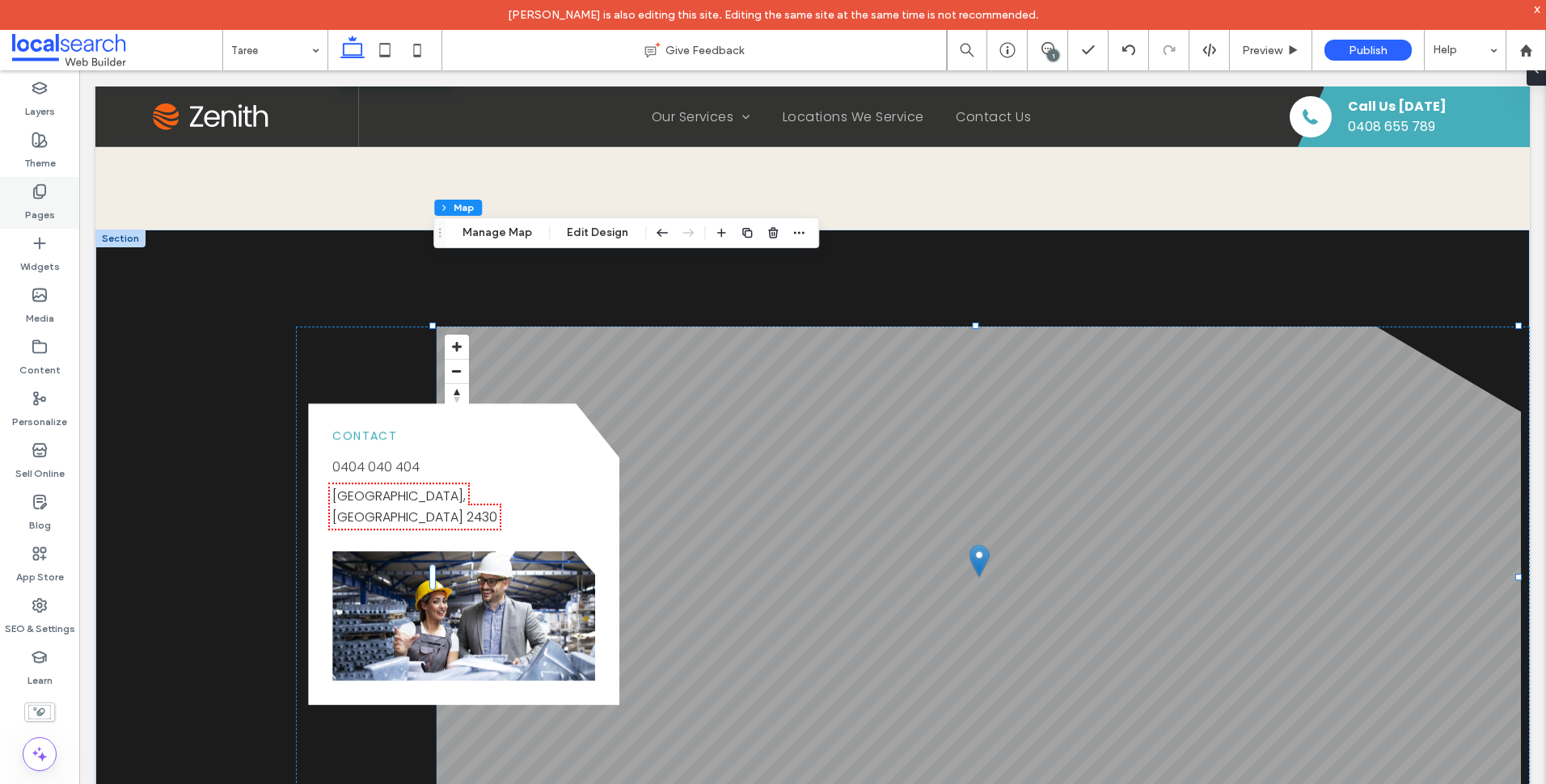
click at [55, 205] on div "Pages" at bounding box center [40, 203] width 80 height 52
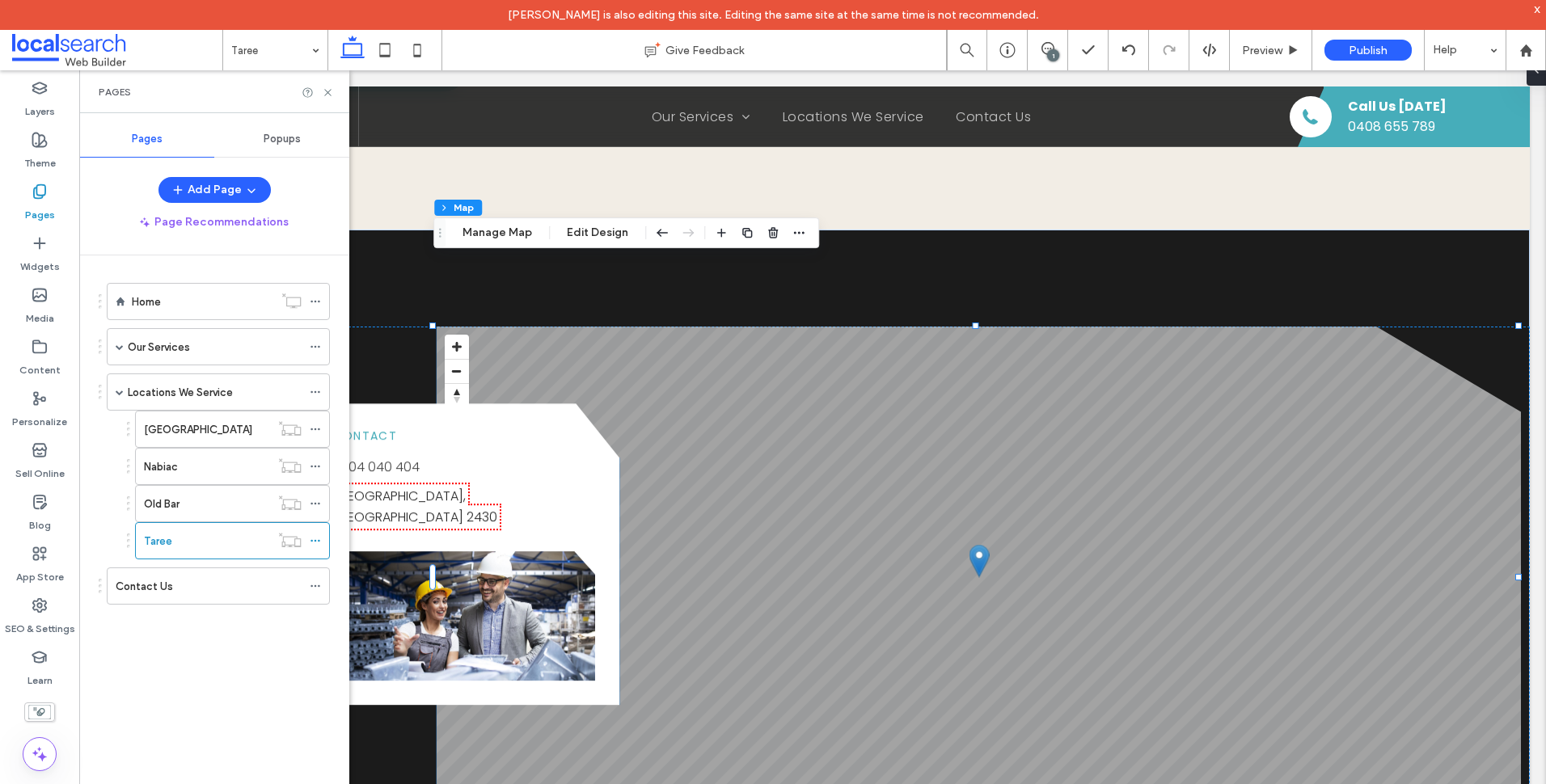
click at [420, 486] on link "Taree, NSW 2430" at bounding box center [414, 506] width 165 height 40
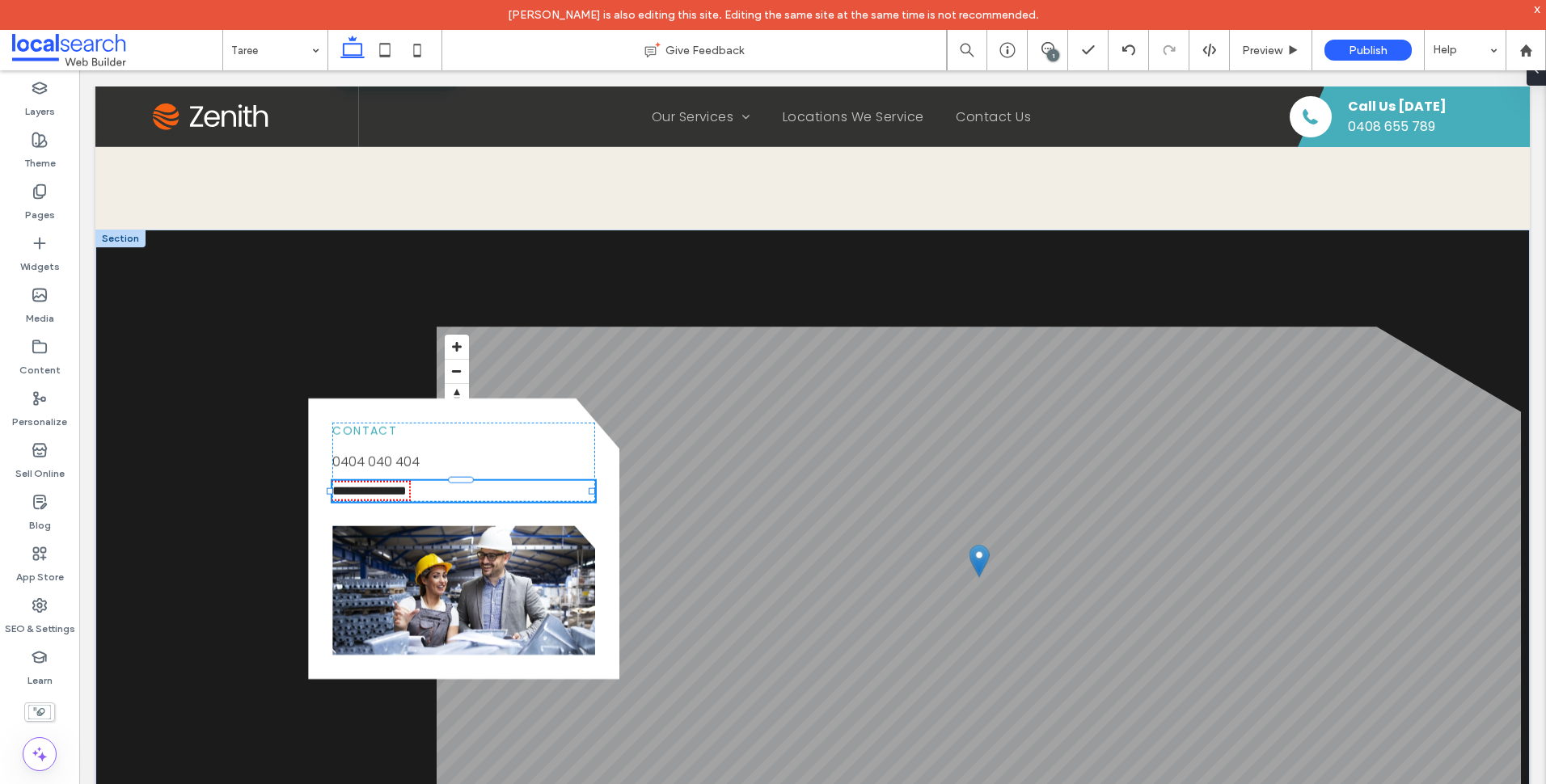
type input "*******"
type input "**"
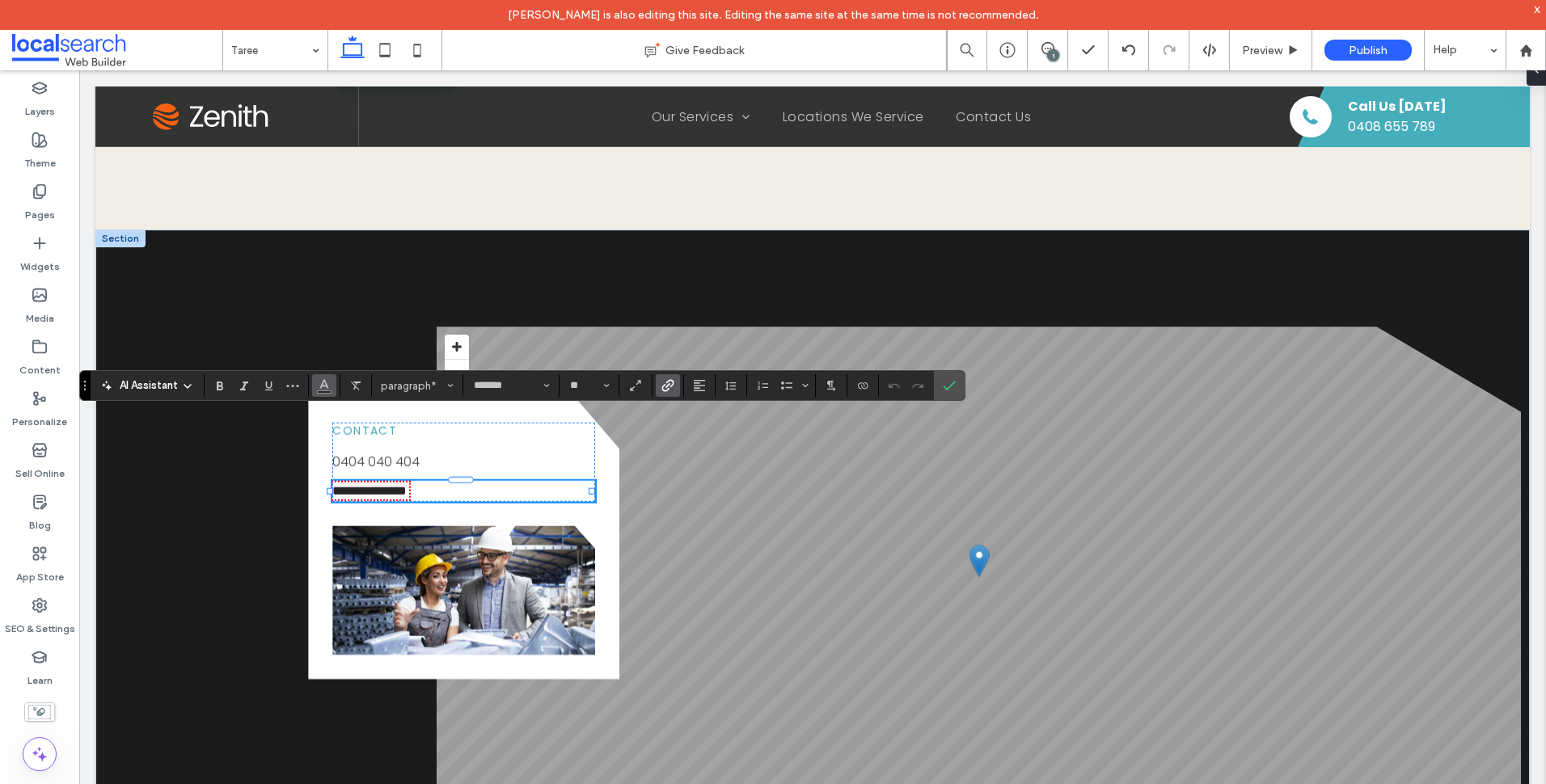
click at [315, 383] on button "Color" at bounding box center [324, 386] width 24 height 23
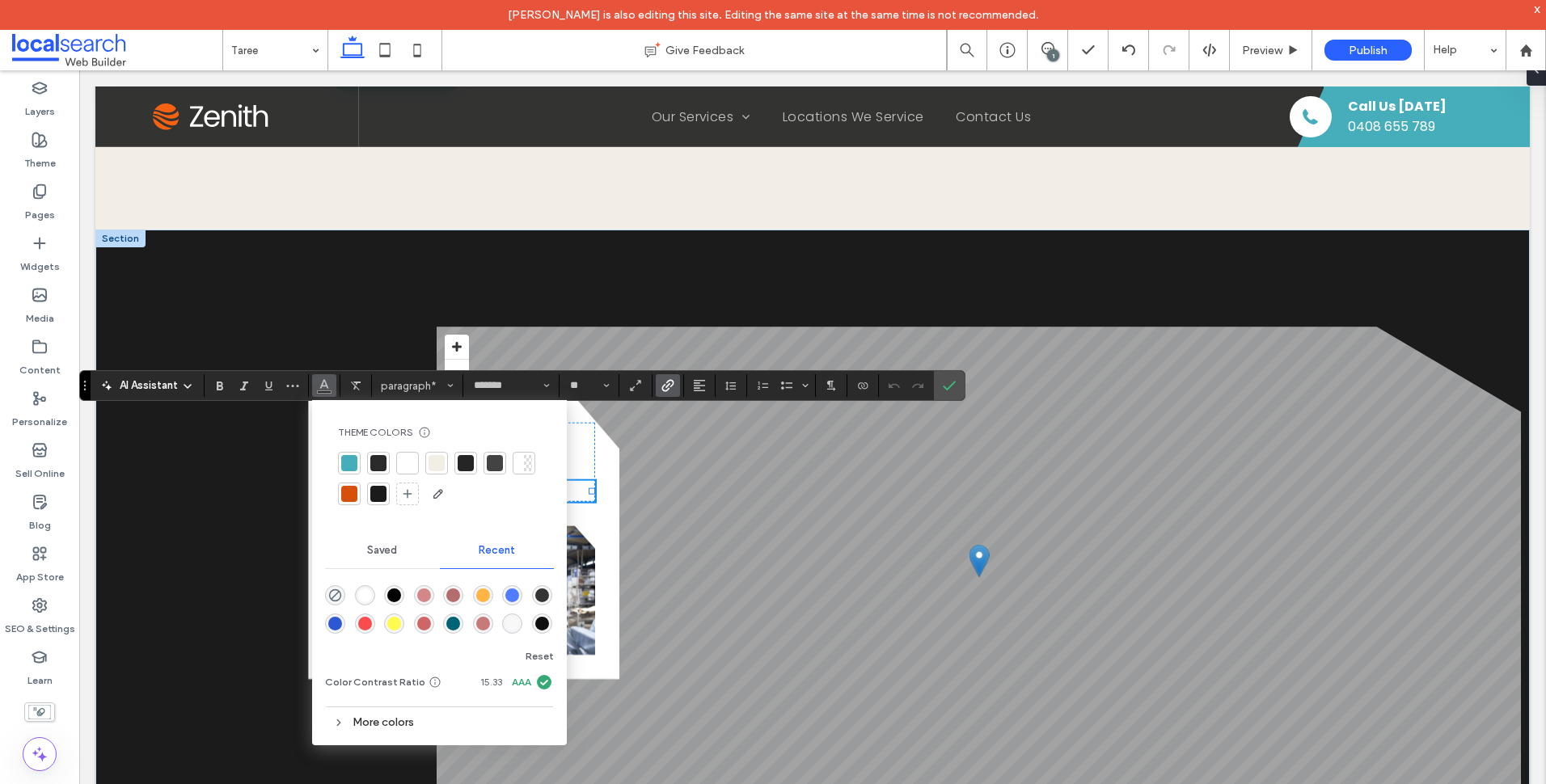
click at [498, 462] on div at bounding box center [494, 463] width 16 height 16
click at [945, 397] on span "Confirm" at bounding box center [946, 386] width 7 height 29
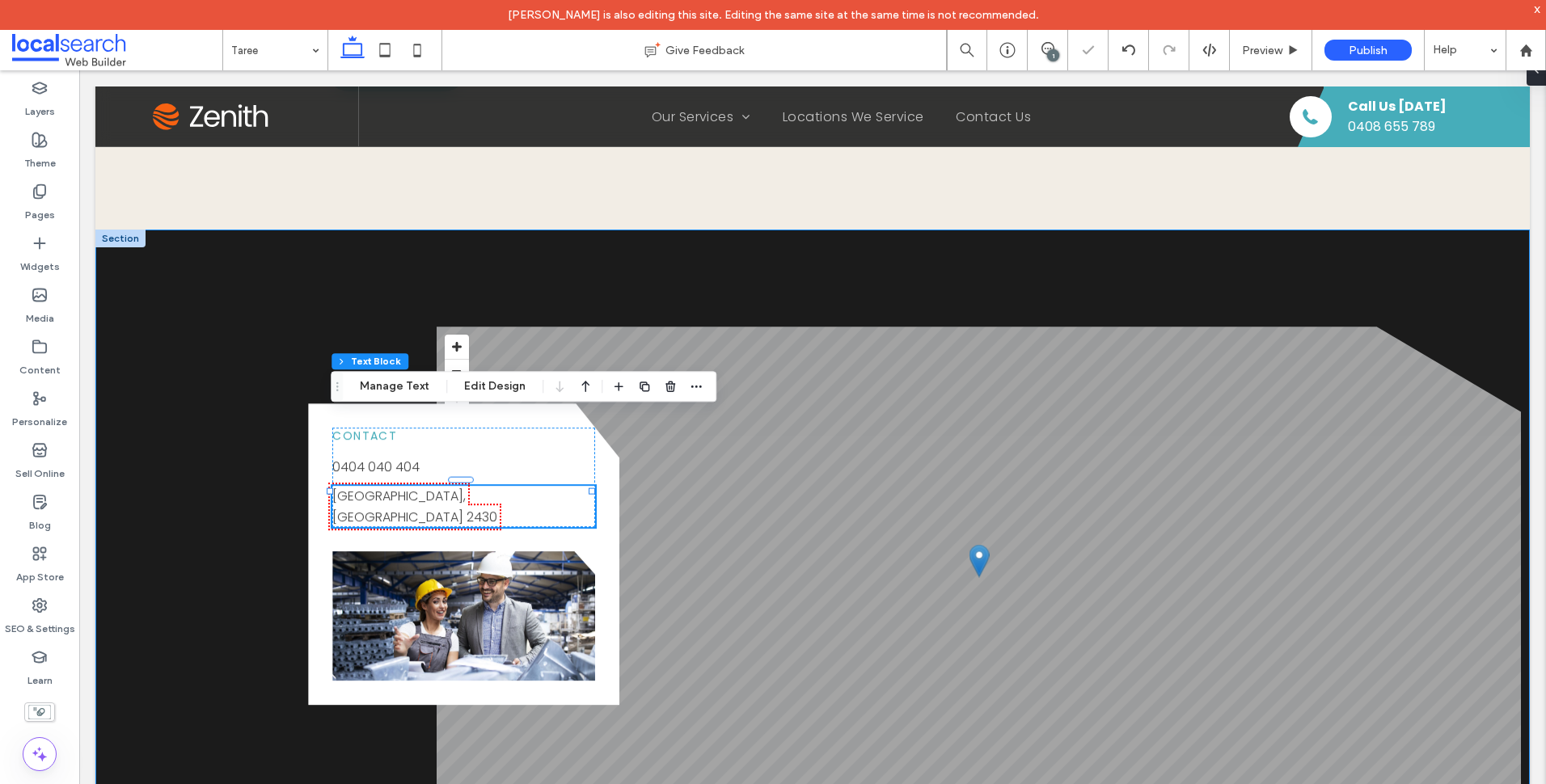
click at [110, 484] on div "Contact 0404 040 404 Taree, NSW 2430 Button © Mapbox © OpenStreetMap Improve th…" at bounding box center [813, 577] width 1435 height 695
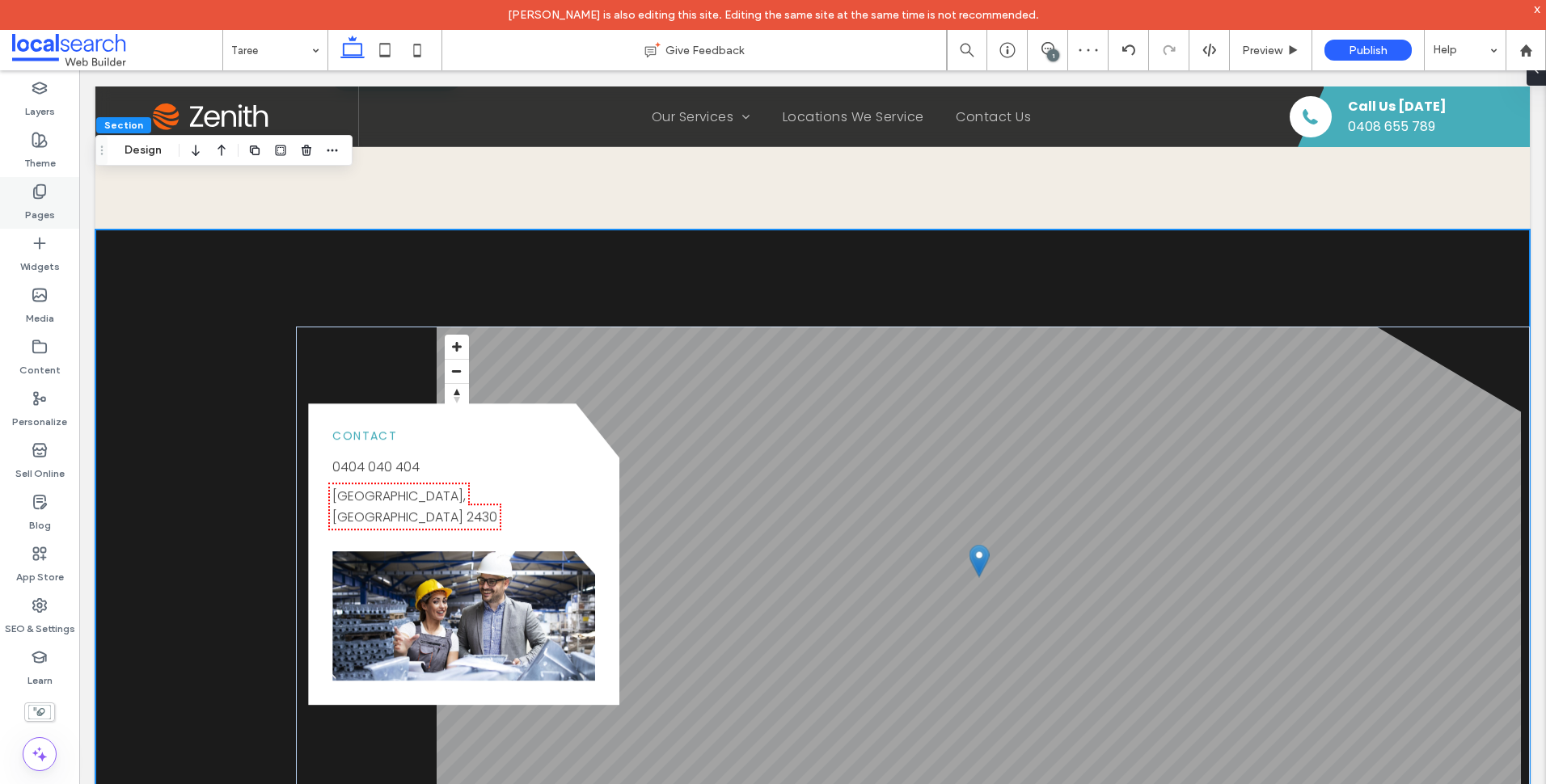
click at [50, 216] on label "Pages" at bounding box center [40, 211] width 30 height 23
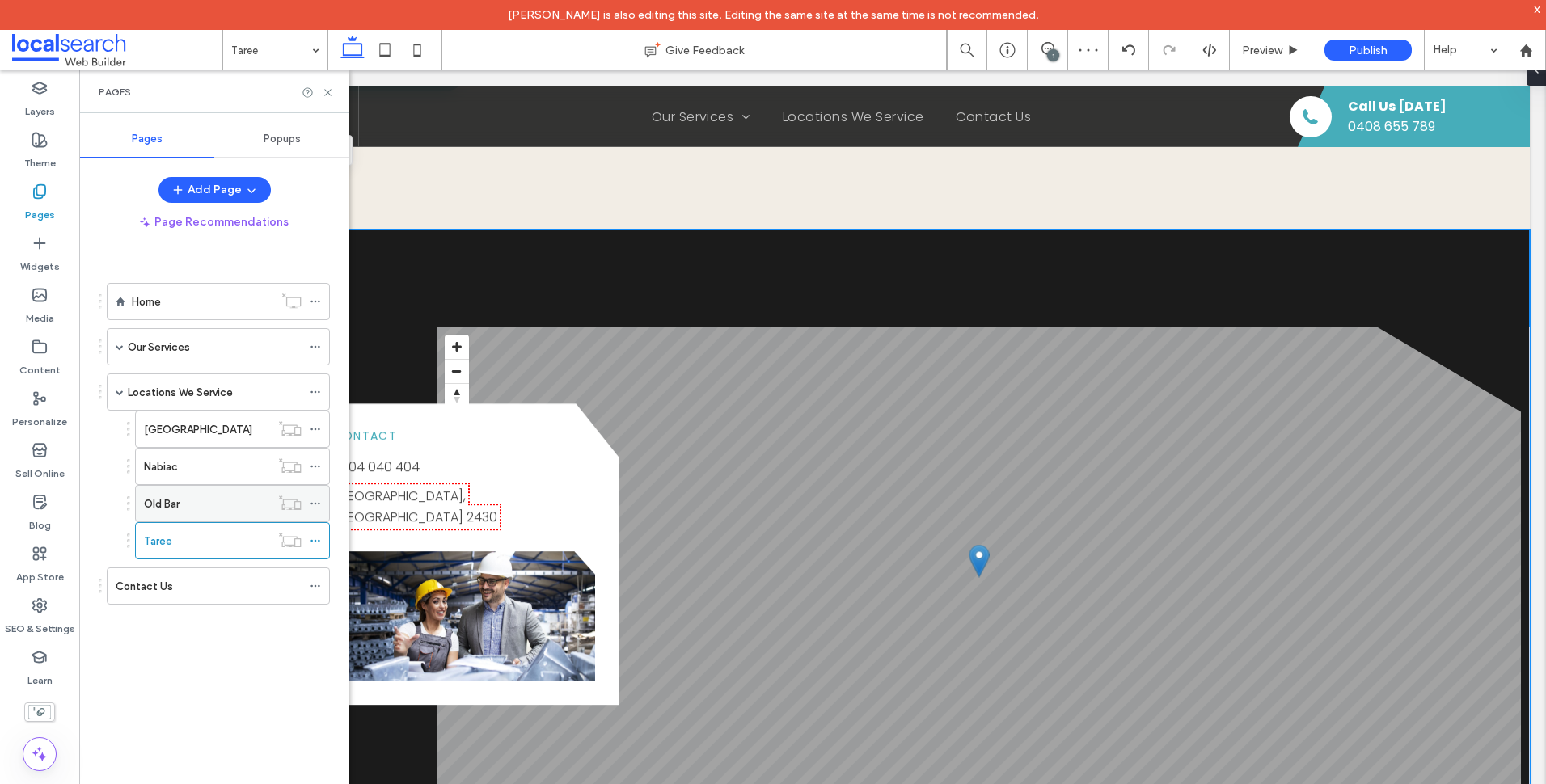
click at [197, 501] on div "Old Bar" at bounding box center [206, 503] width 126 height 17
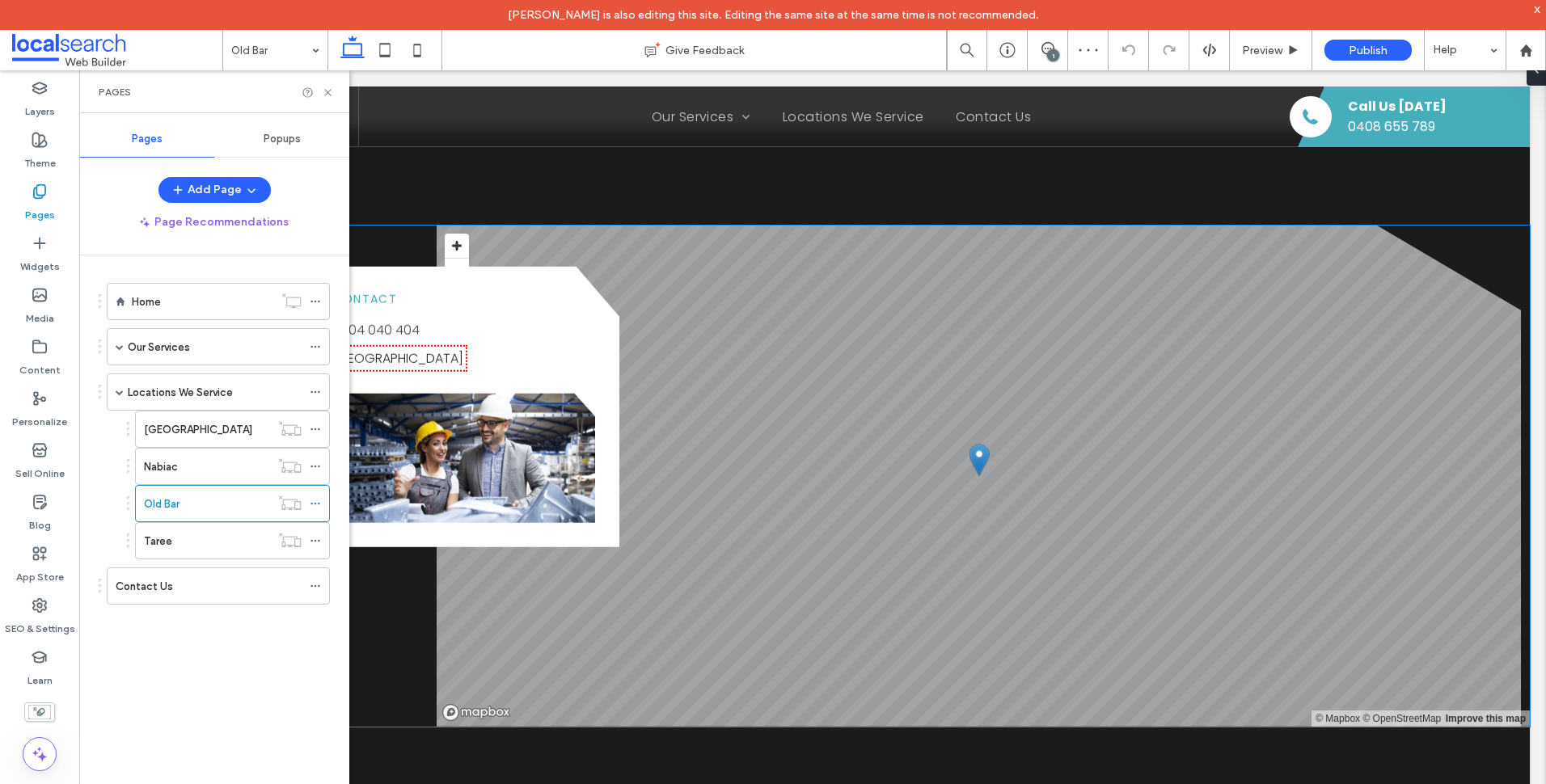
scroll to position [1940, 0]
click at [438, 349] on link "Old Bar, NSW 2430" at bounding box center [397, 358] width 131 height 19
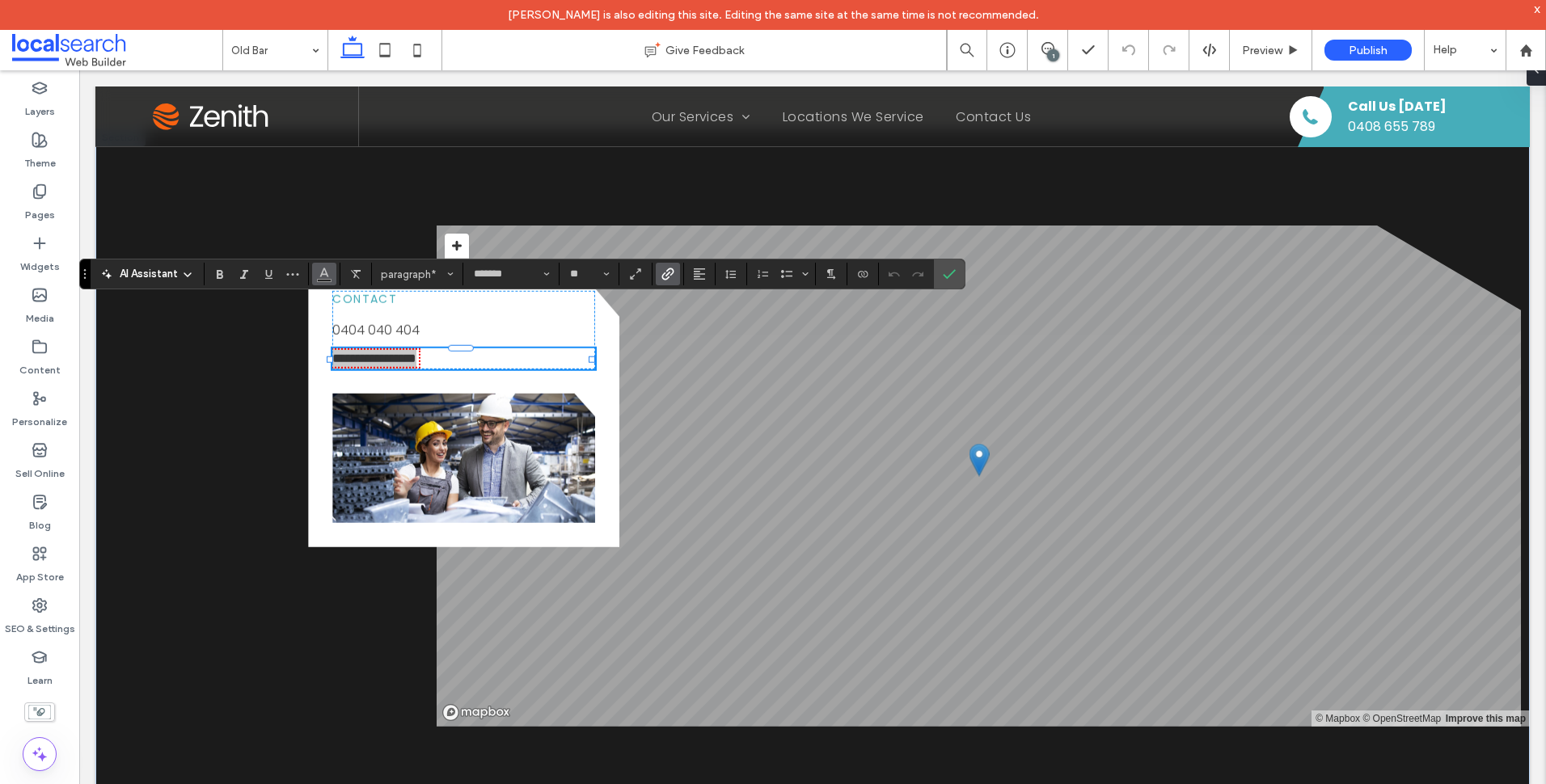
click at [330, 268] on icon "Color" at bounding box center [324, 273] width 13 height 13
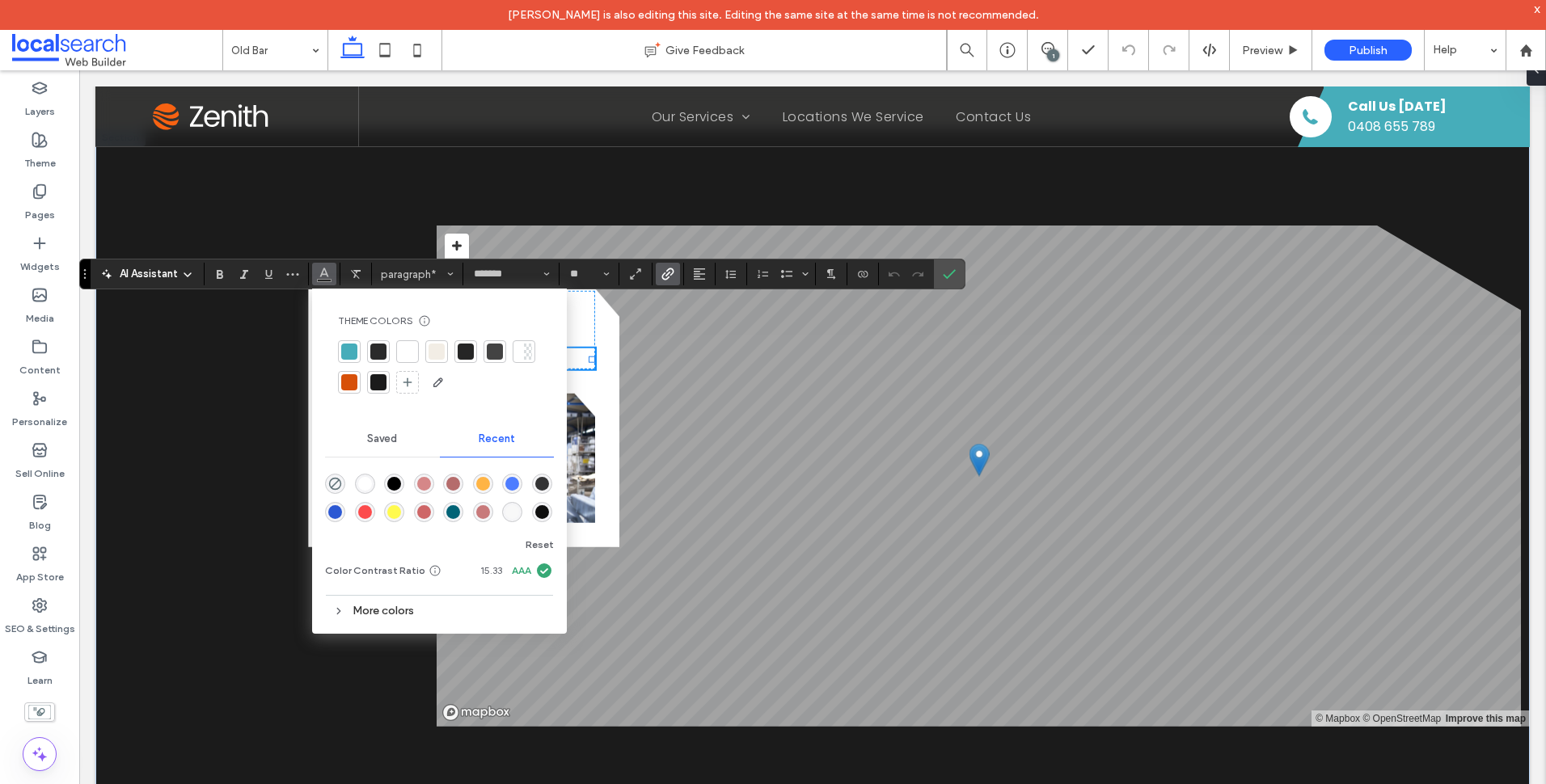
click at [490, 355] on div at bounding box center [494, 351] width 16 height 16
click at [951, 280] on icon "Confirm" at bounding box center [949, 274] width 13 height 13
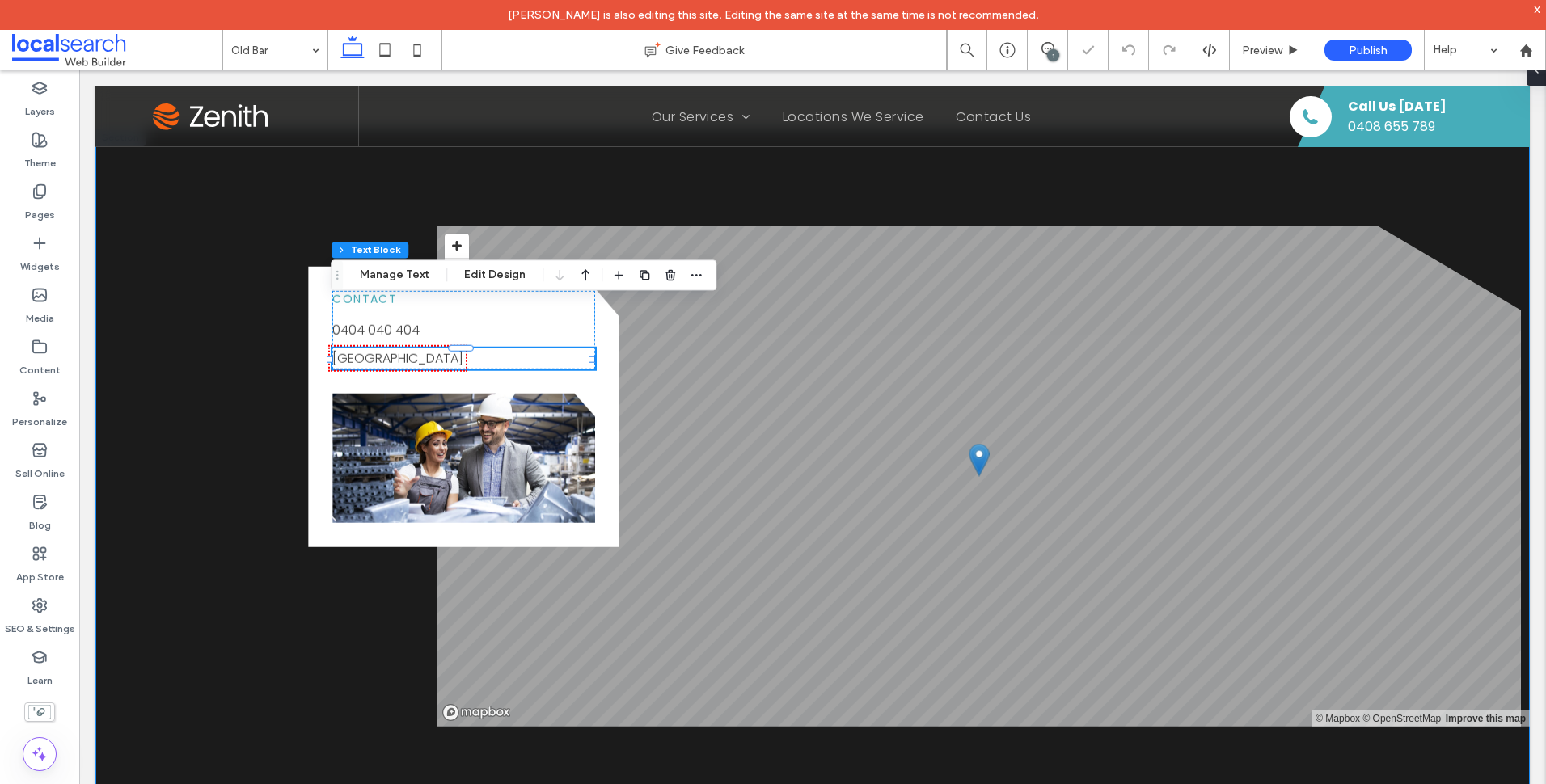
click at [181, 355] on div "Contact 0404 040 404 Old Bar, NSW 2430 Button © Mapbox © OpenStreetMap Improve …" at bounding box center [813, 476] width 1435 height 695
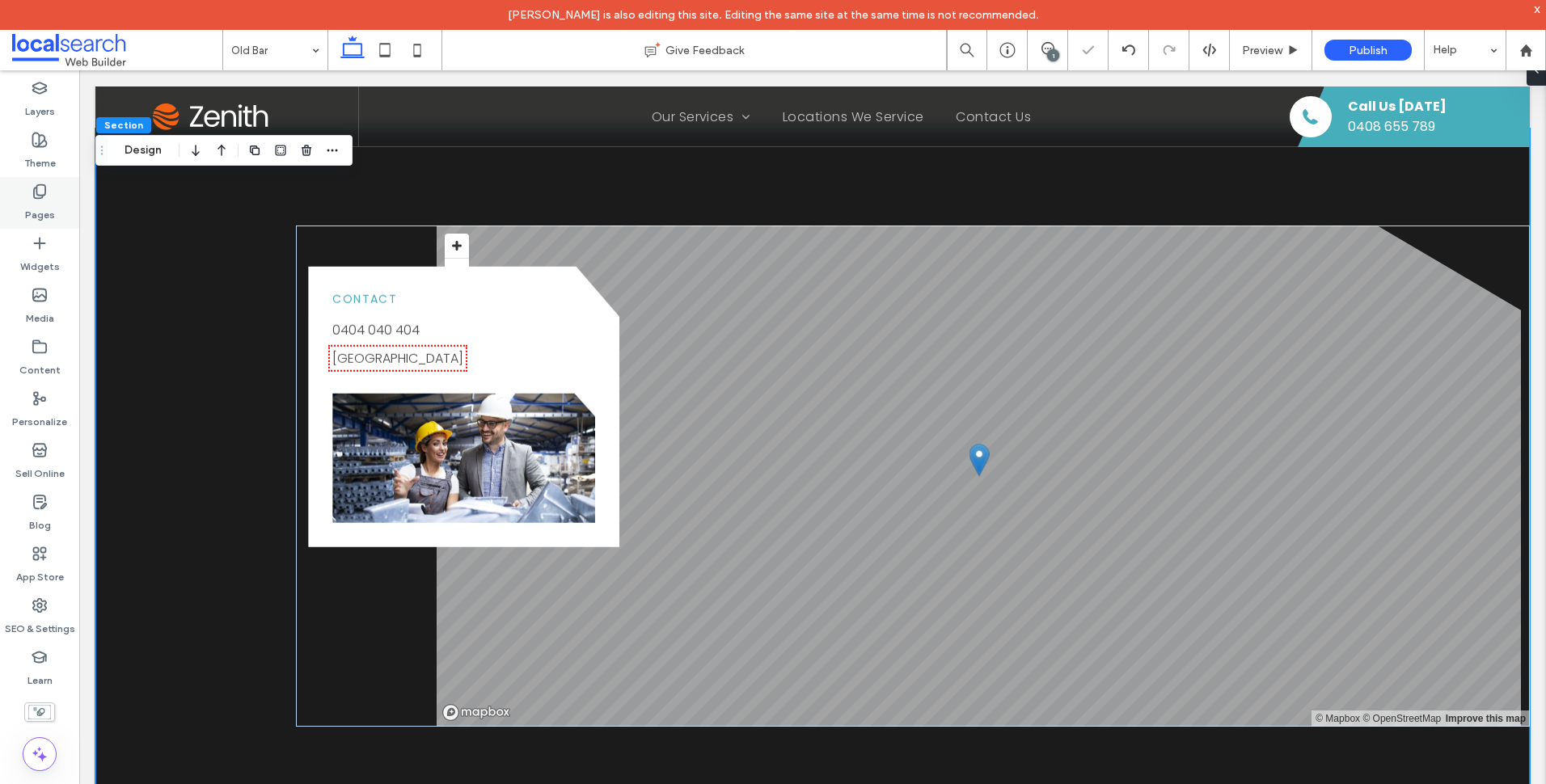
click at [59, 187] on div "Pages" at bounding box center [40, 203] width 80 height 52
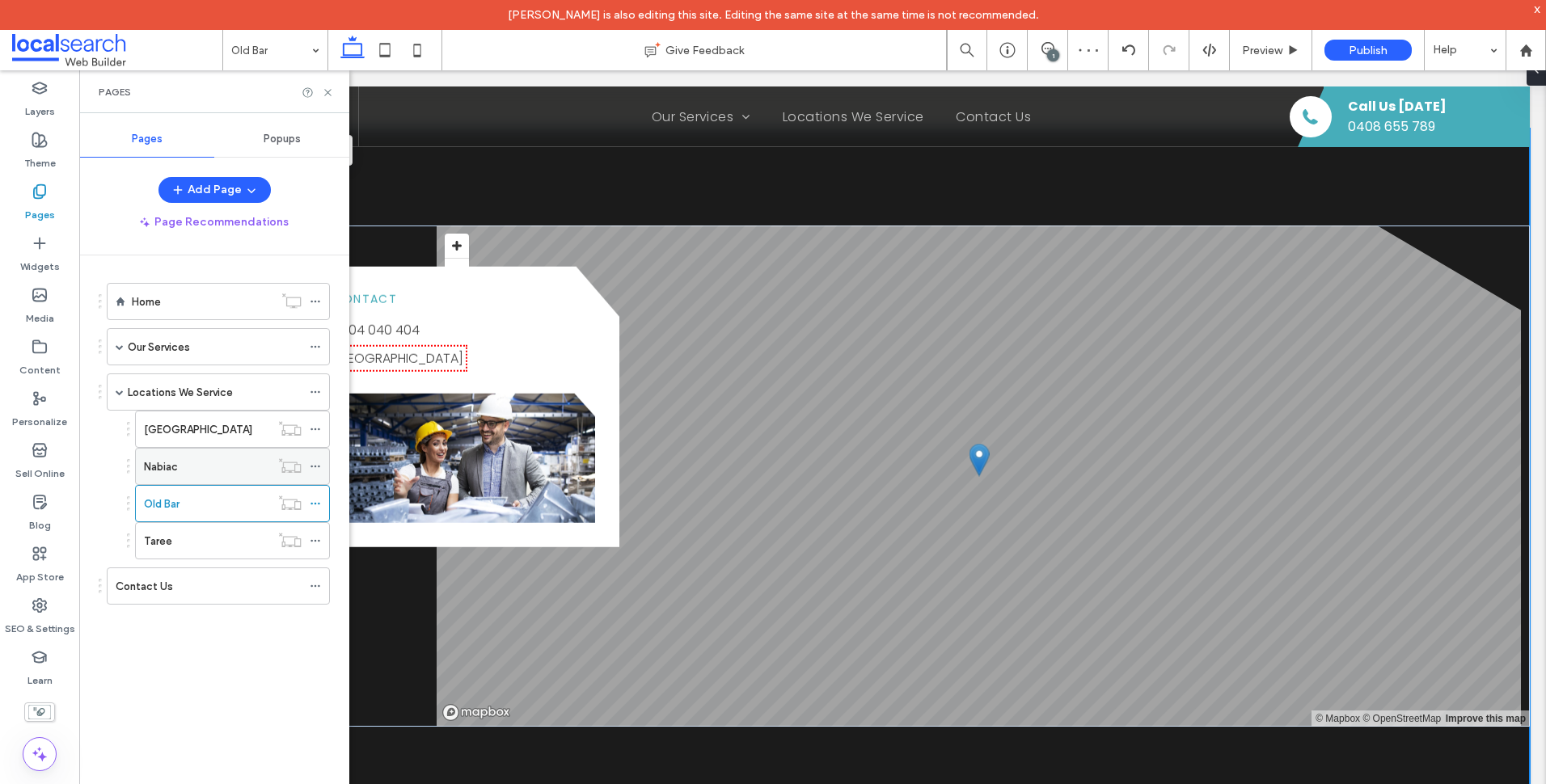
click at [204, 459] on div "Nabiac" at bounding box center [206, 467] width 126 height 17
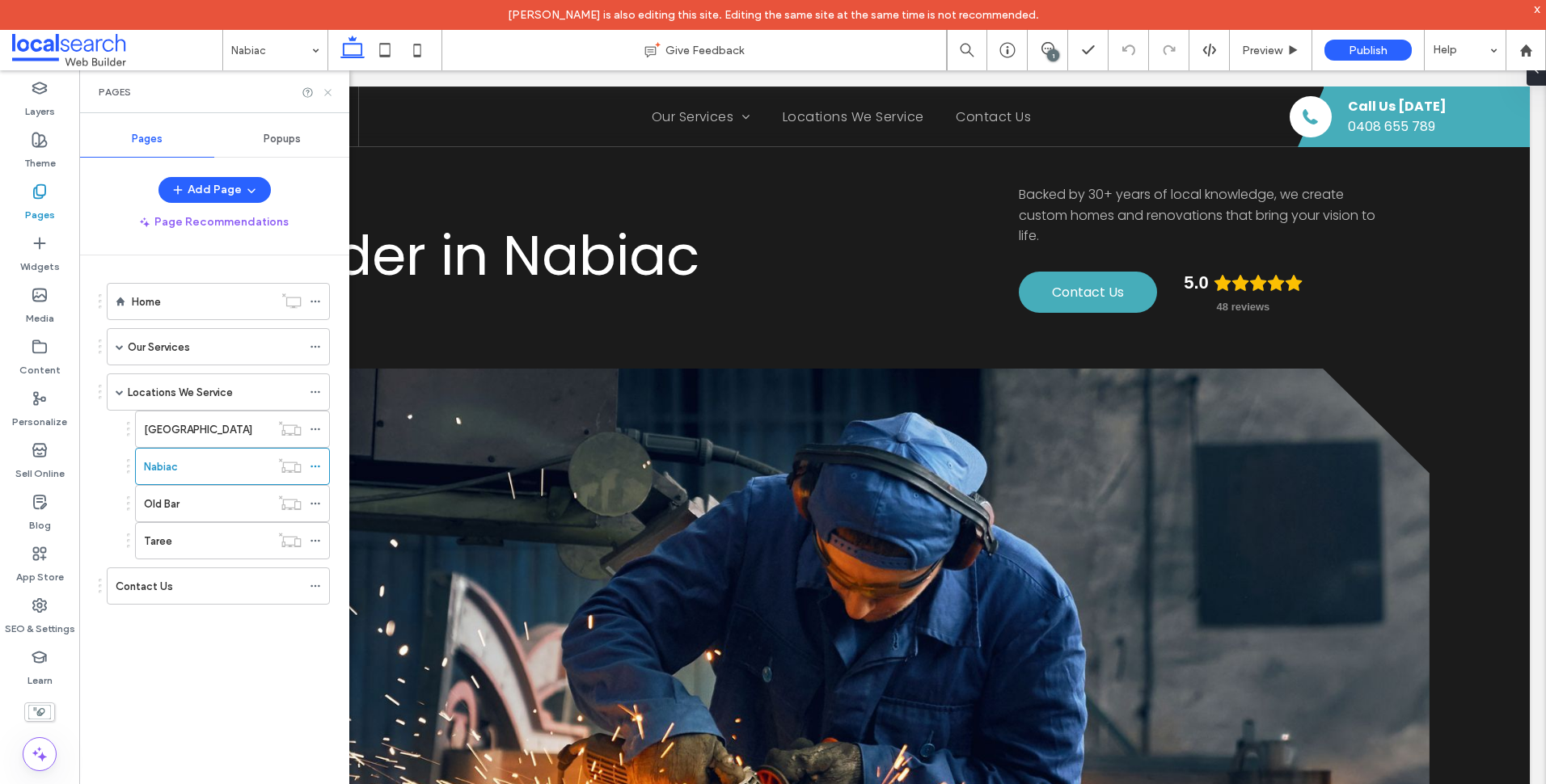
click at [330, 91] on use at bounding box center [327, 93] width 6 height 6
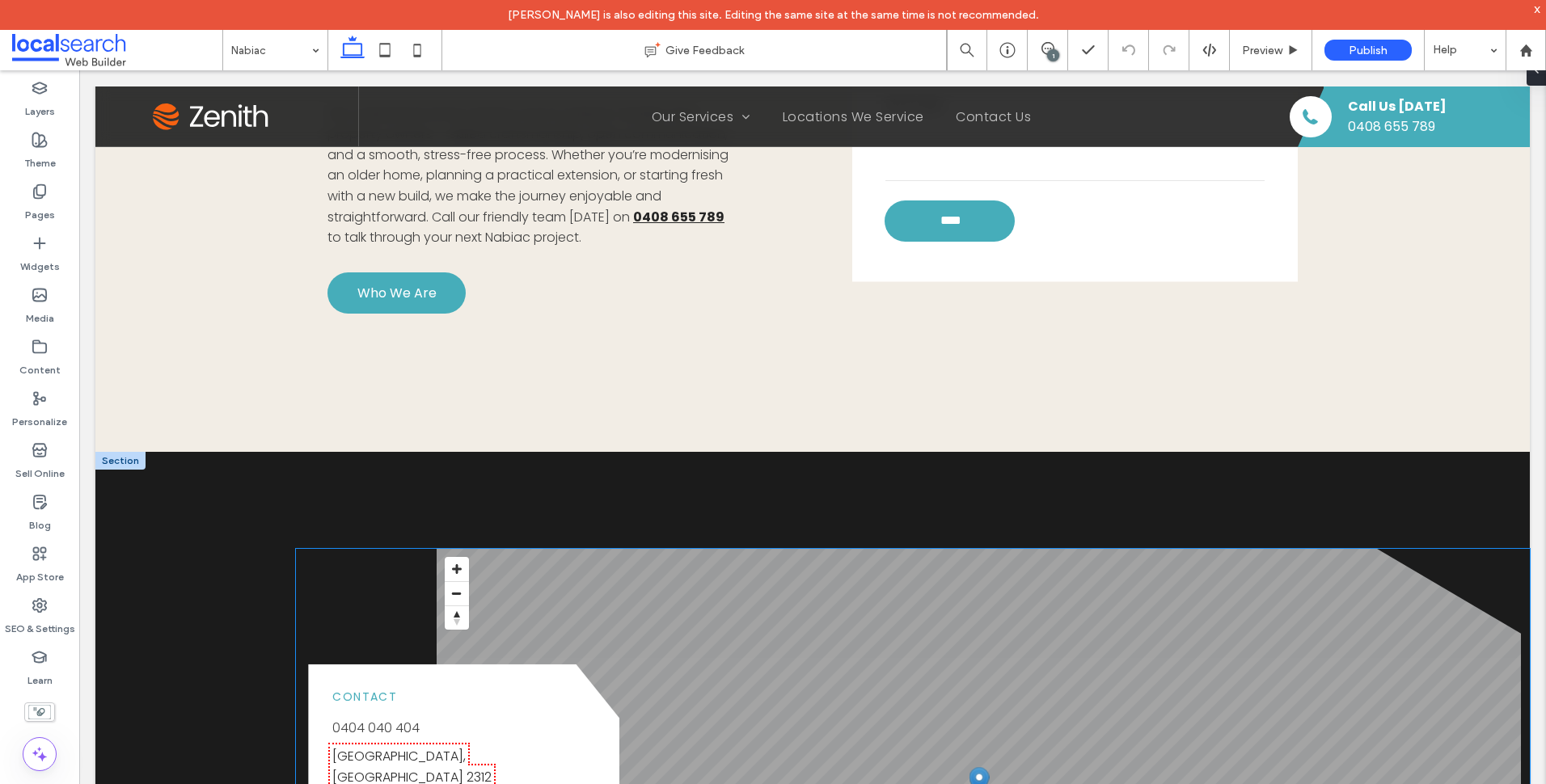
scroll to position [1859, 0]
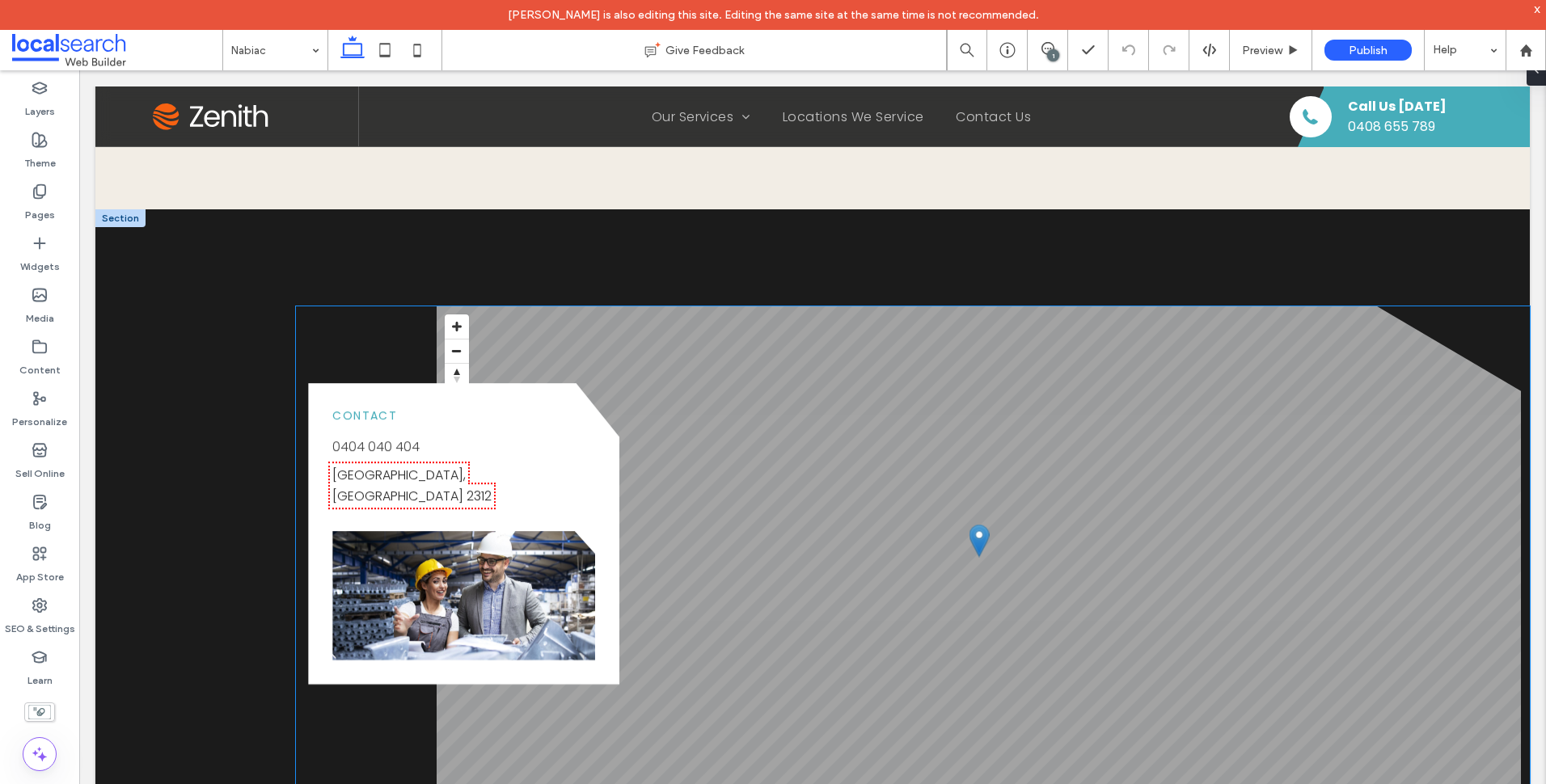
click at [430, 466] on link "Nabiac, NSW 2312" at bounding box center [412, 485] width 159 height 40
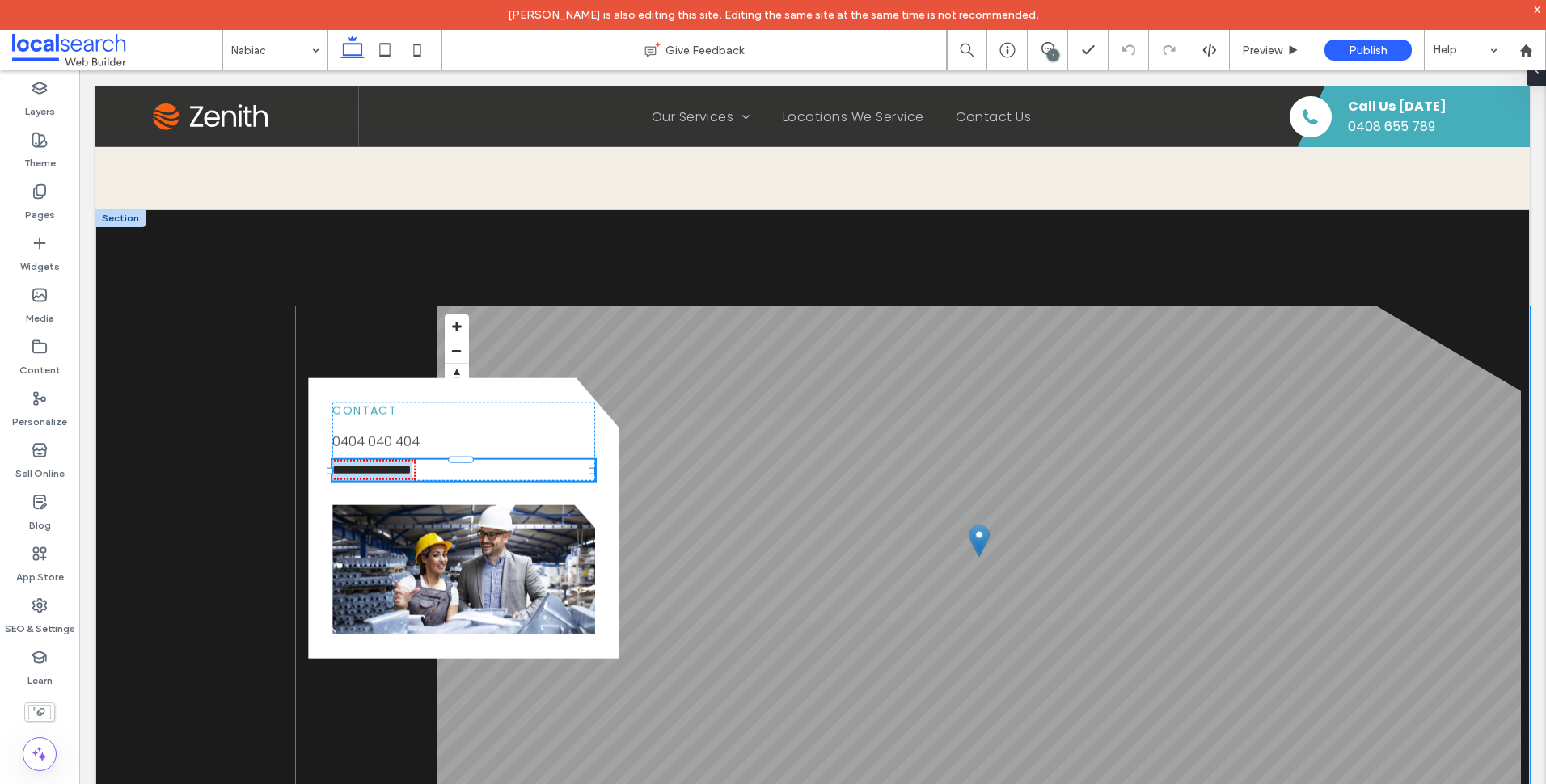
type input "*******"
type input "**"
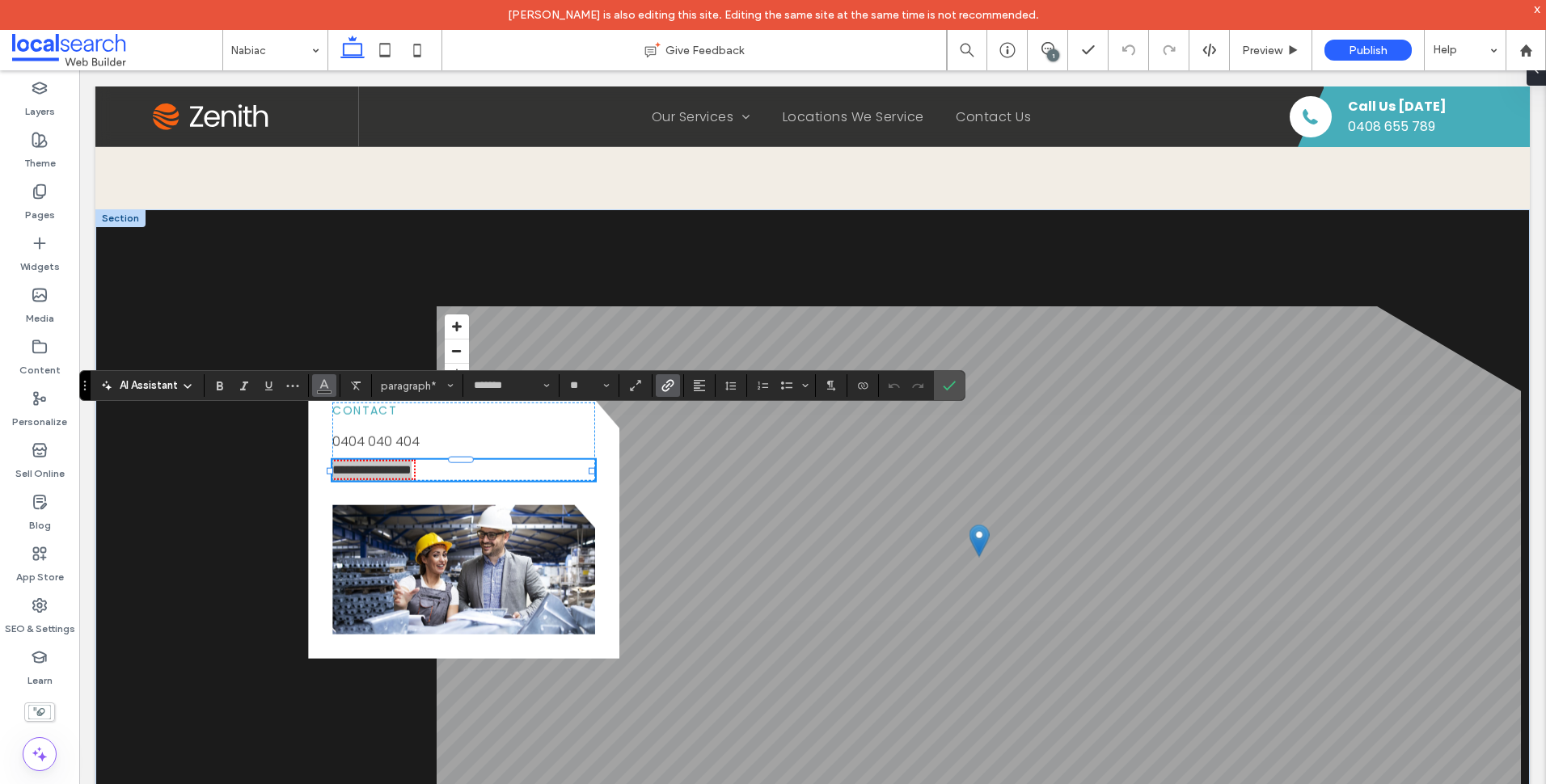
click at [322, 383] on icon "Color" at bounding box center [324, 384] width 13 height 13
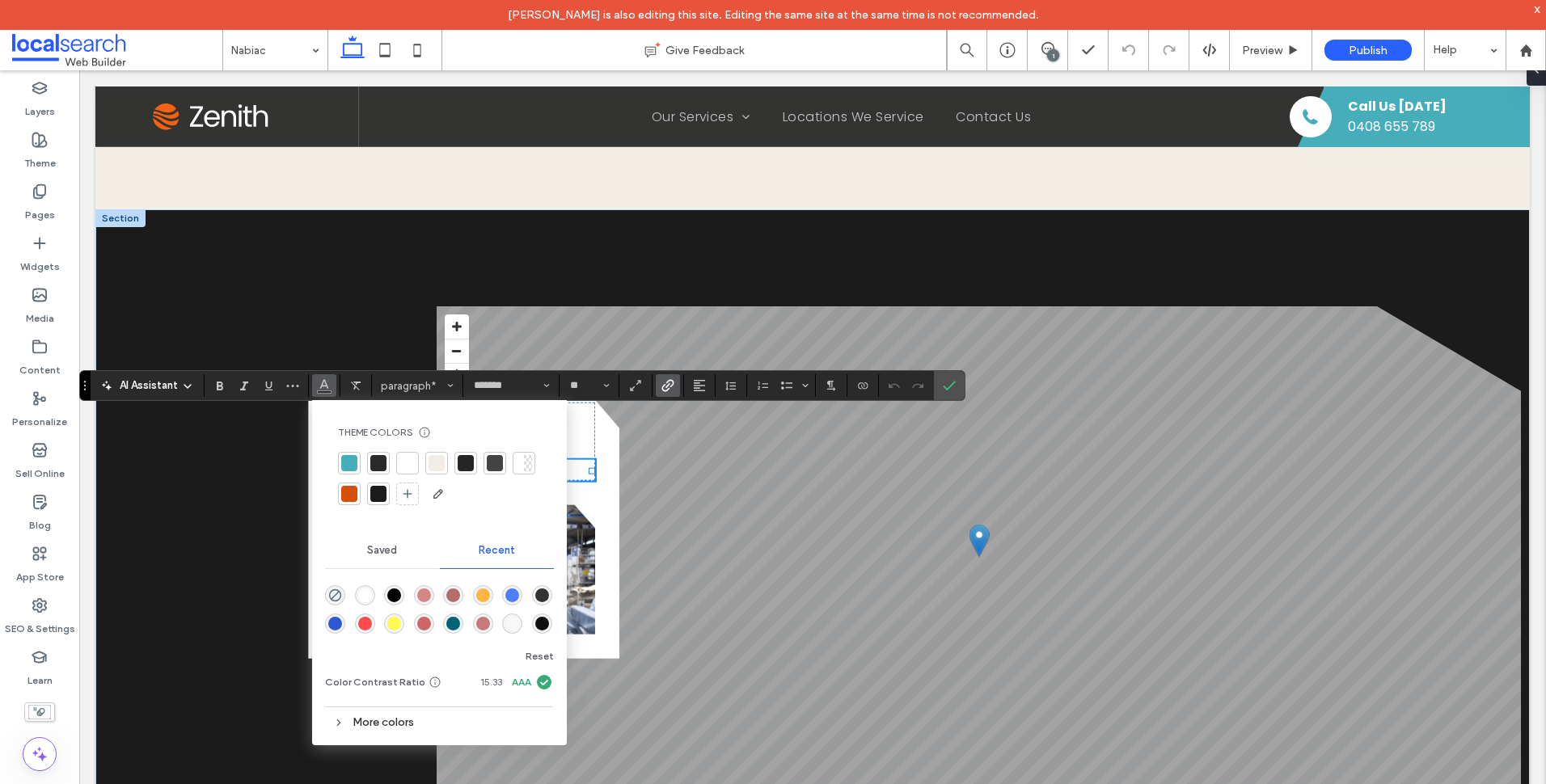
click at [493, 463] on div at bounding box center [494, 463] width 16 height 16
click at [959, 383] on label "Confirm" at bounding box center [949, 386] width 24 height 29
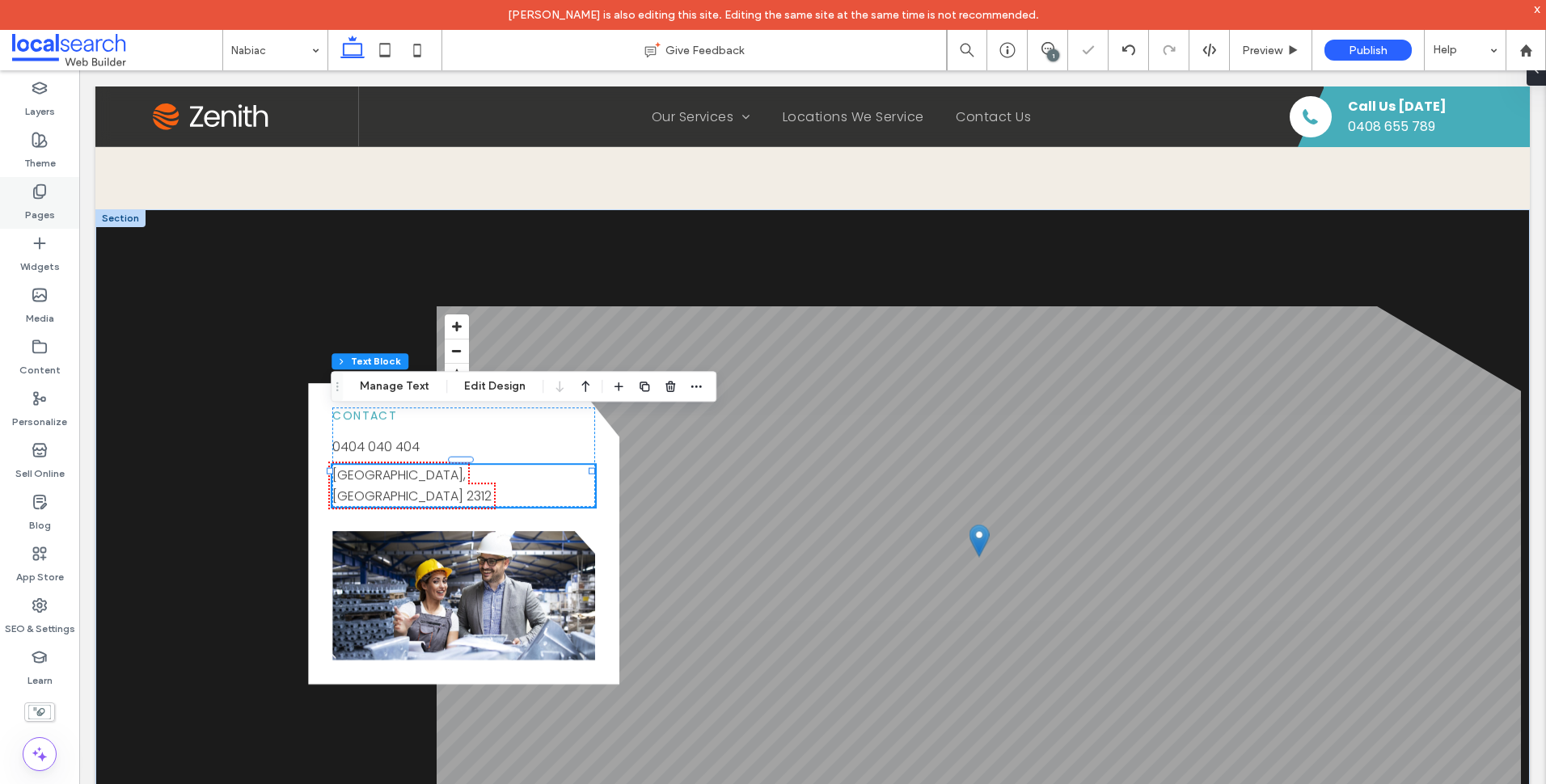
click at [45, 185] on use at bounding box center [40, 192] width 11 height 14
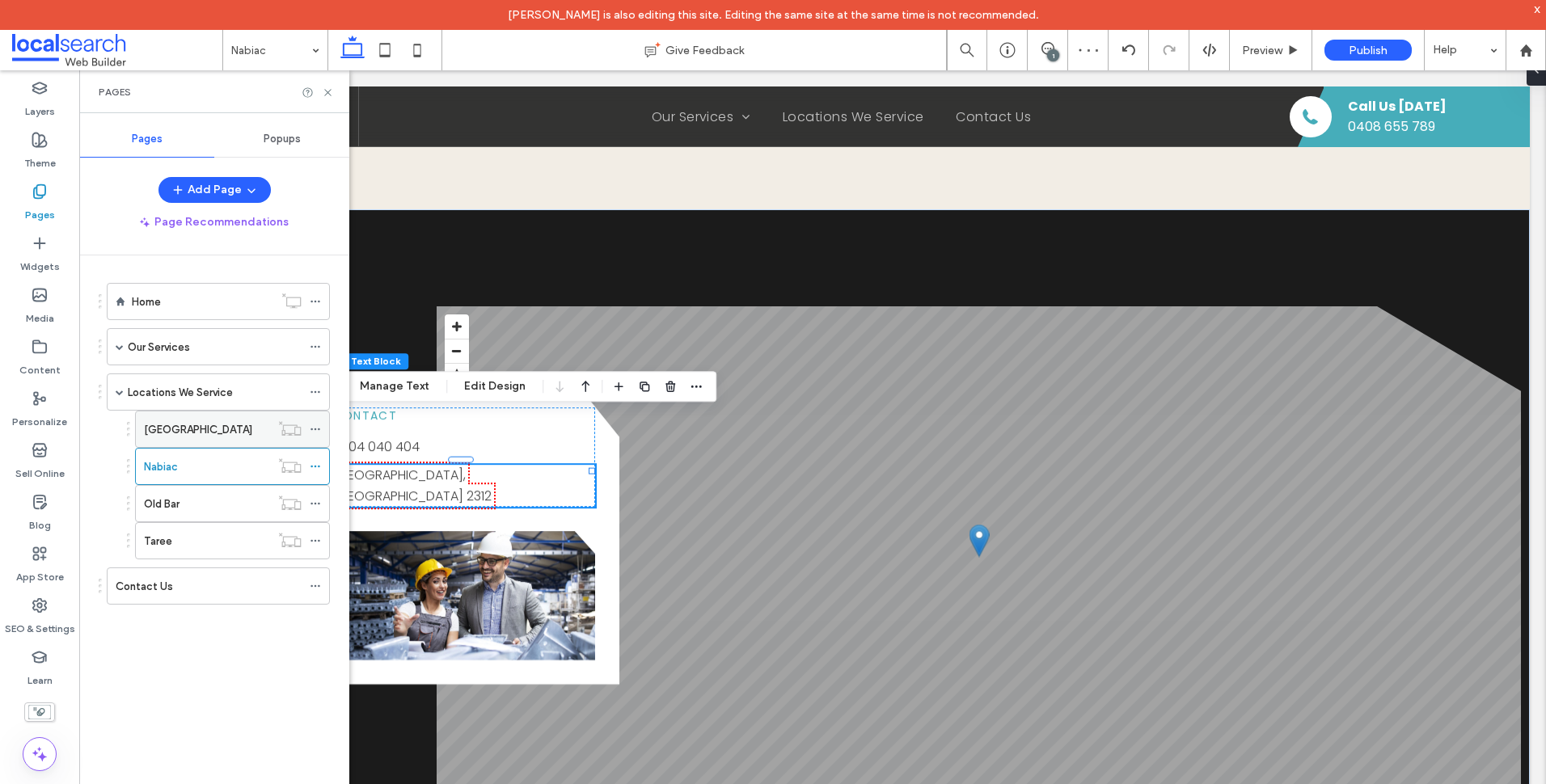
click at [172, 432] on label "[GEOGRAPHIC_DATA]" at bounding box center [197, 429] width 108 height 28
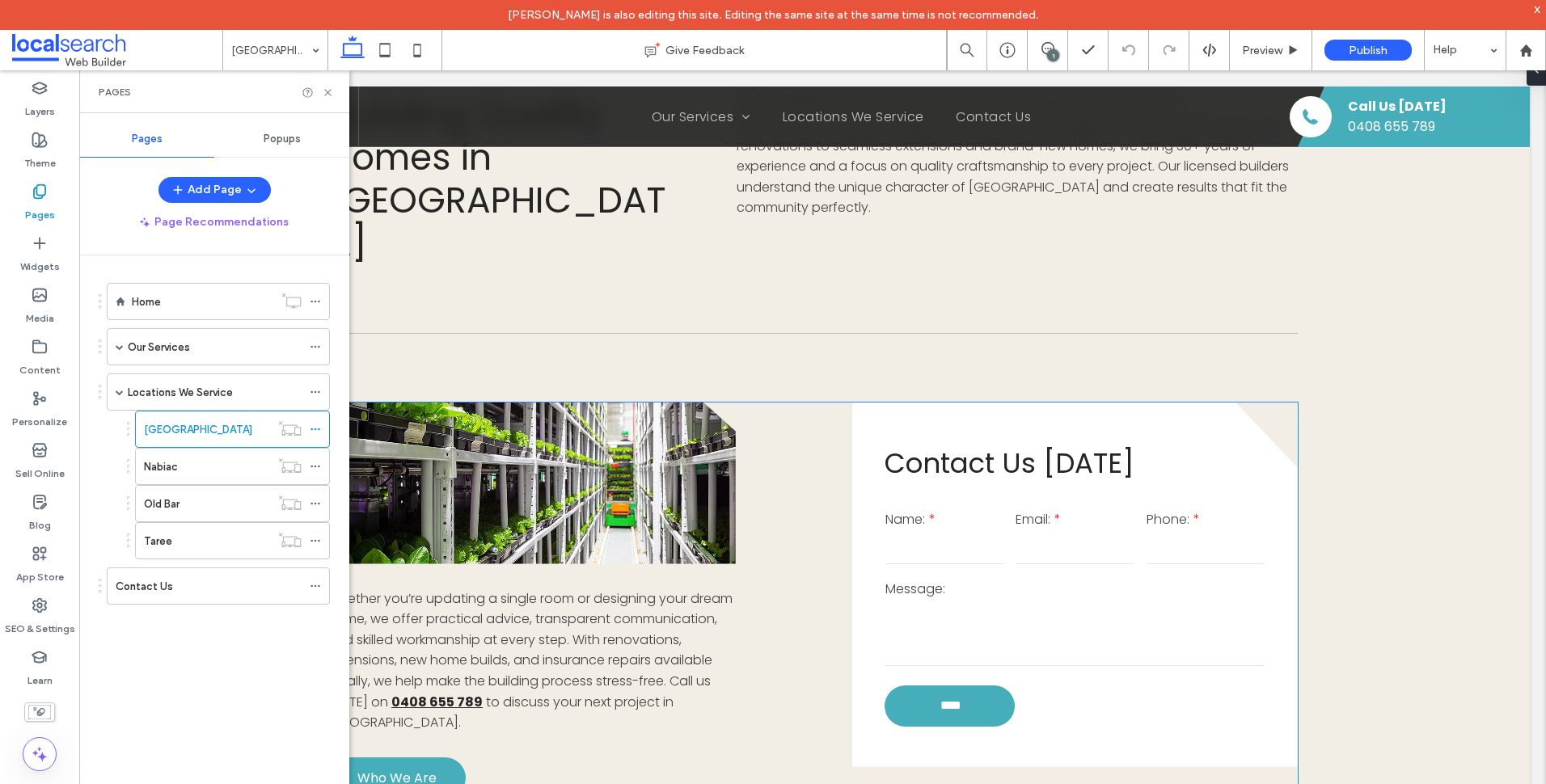
scroll to position [1697, 0]
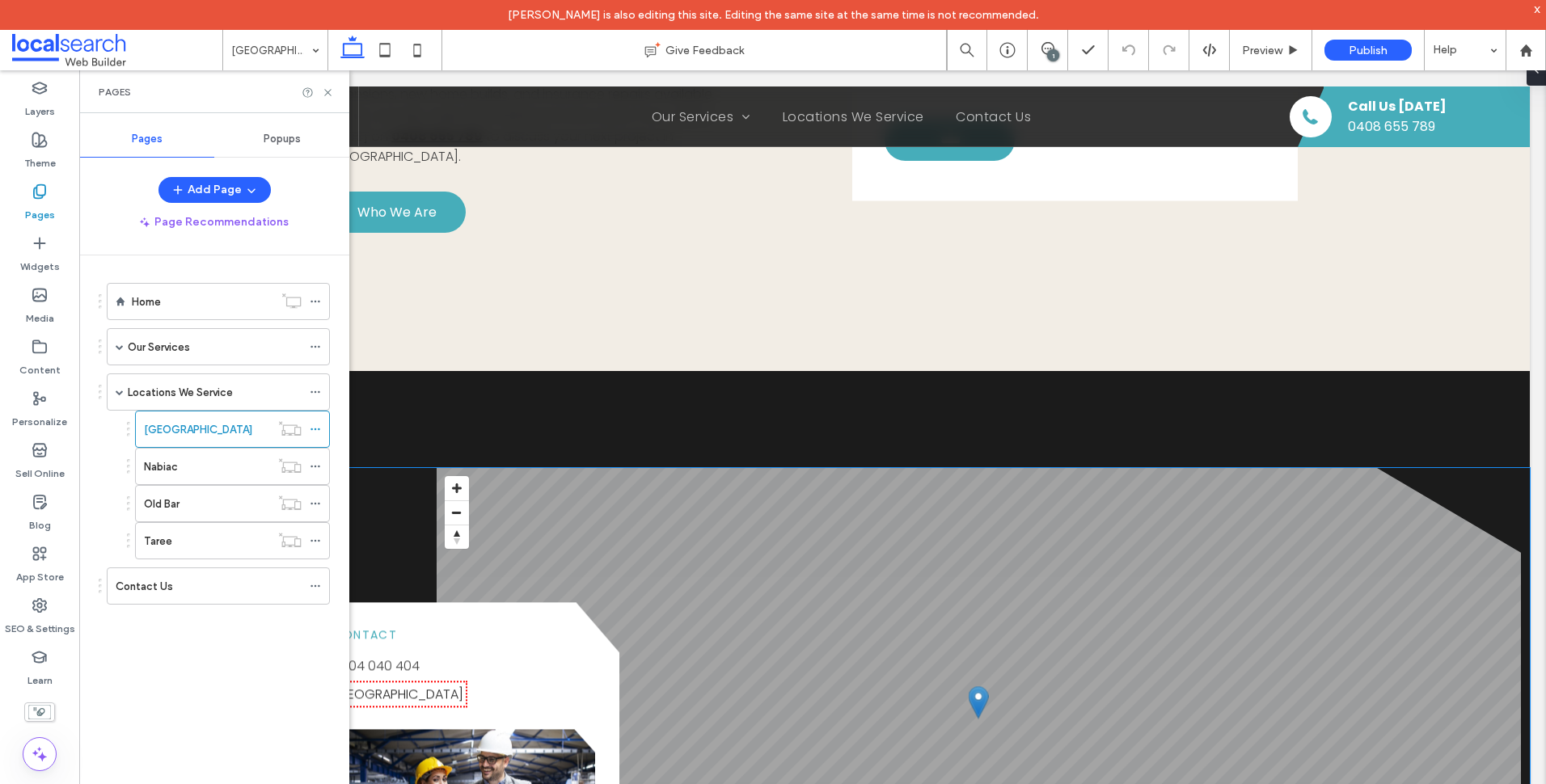
click at [436, 685] on link "Tallwoods Village, NSW 2430" at bounding box center [397, 694] width 131 height 19
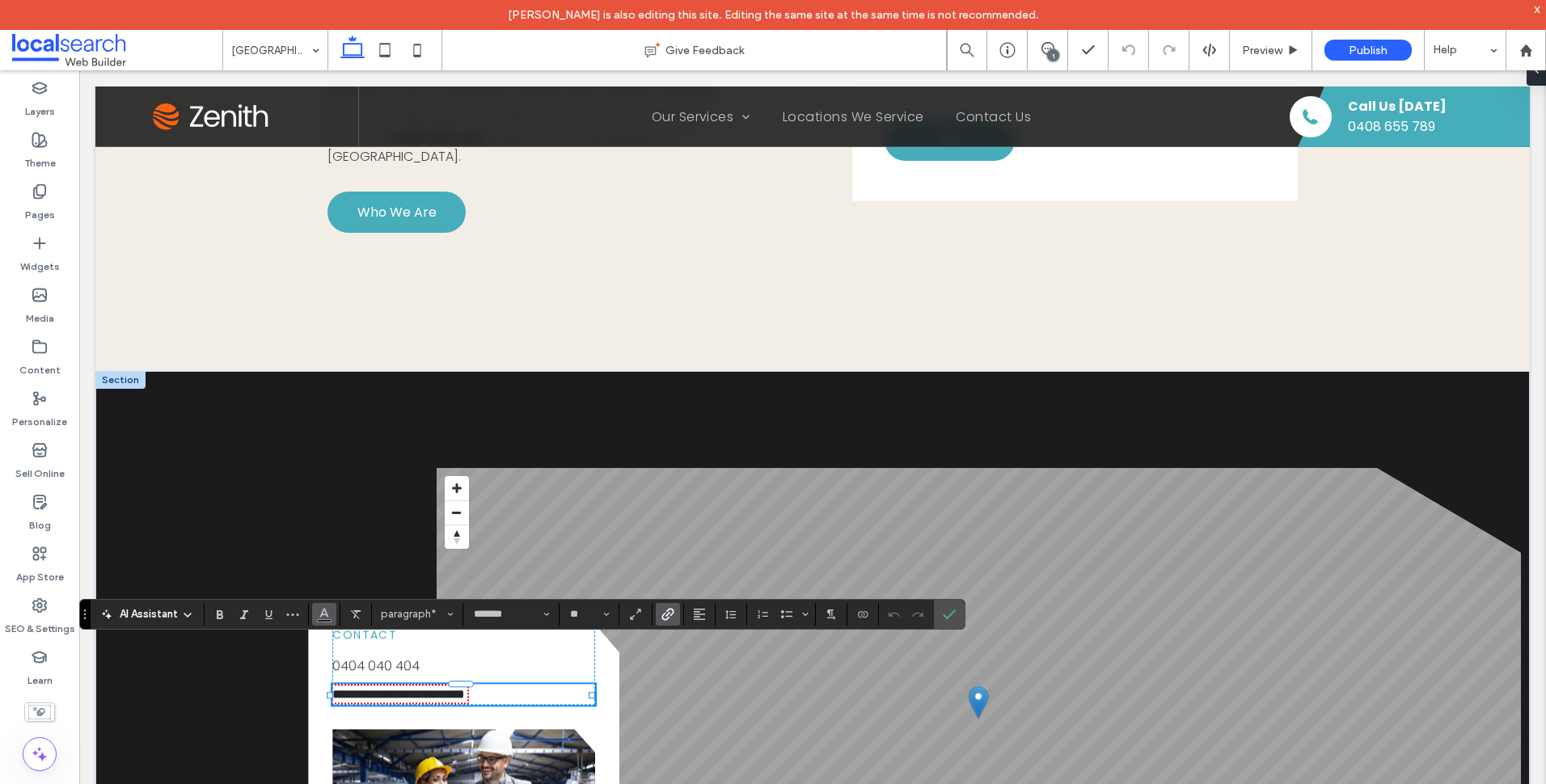
click at [322, 620] on span "Color" at bounding box center [324, 613] width 13 height 21
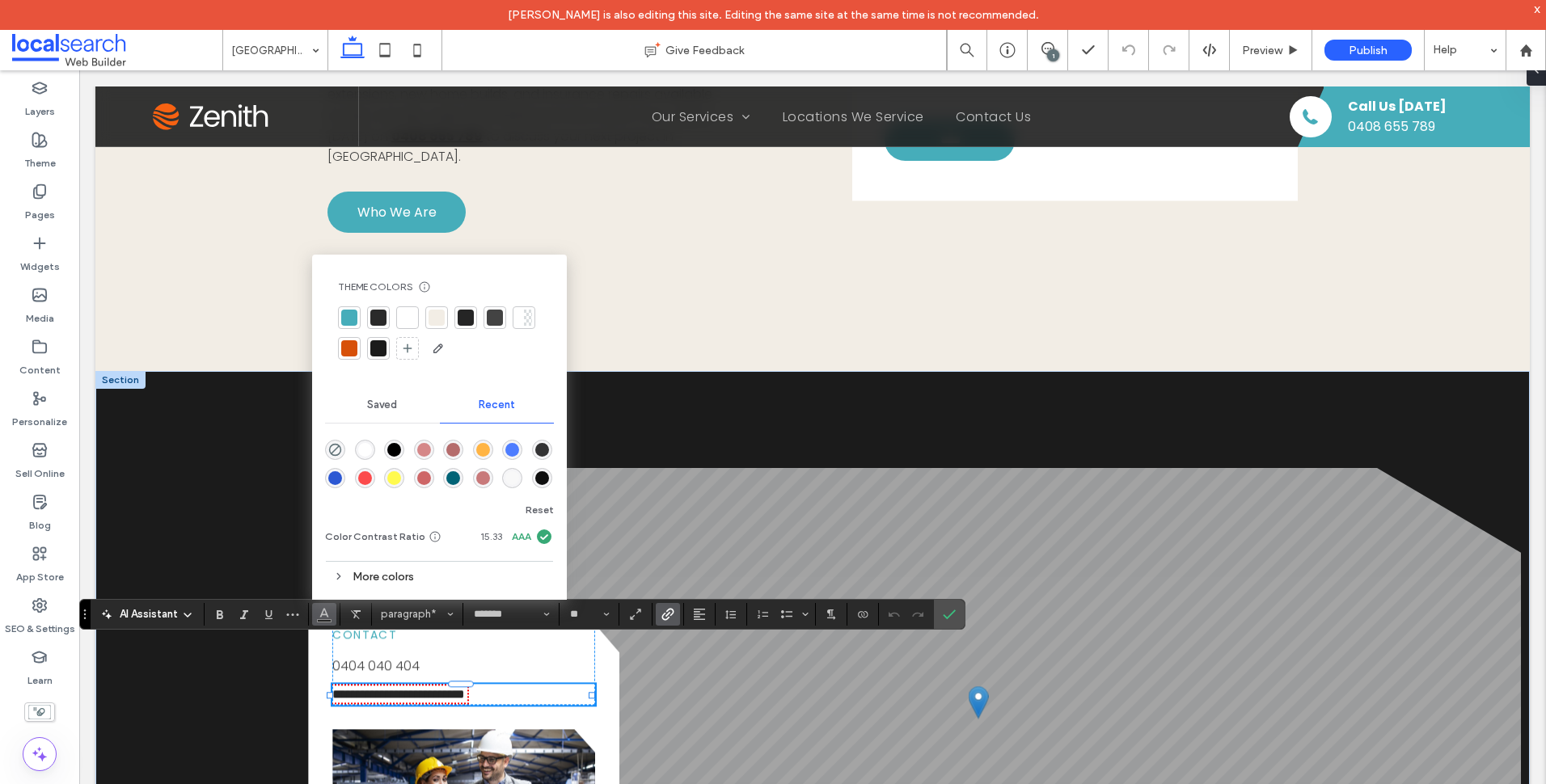
click at [504, 321] on div at bounding box center [494, 317] width 23 height 23
click at [957, 616] on label "Confirm" at bounding box center [949, 614] width 24 height 29
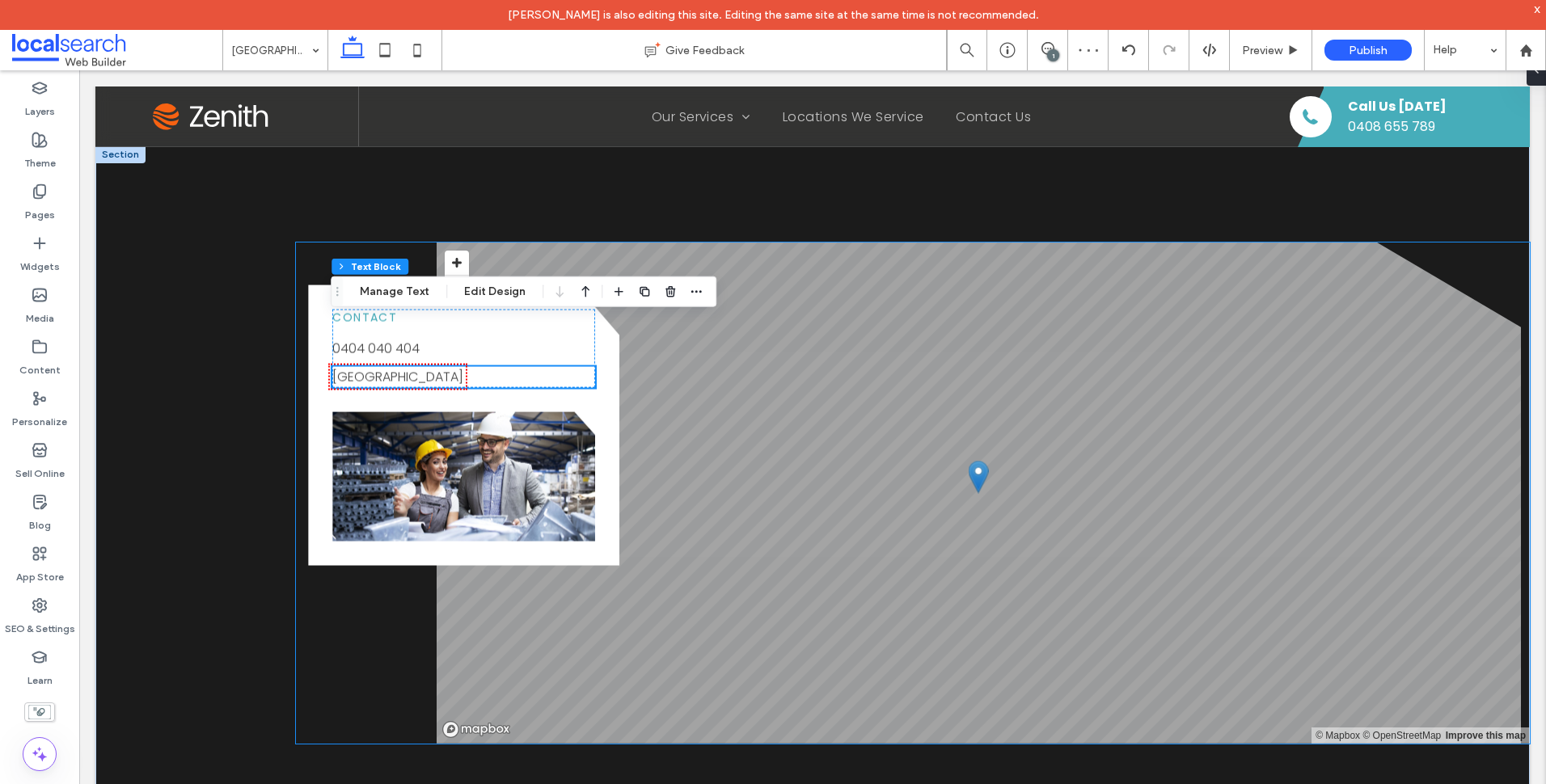
scroll to position [1940, 0]
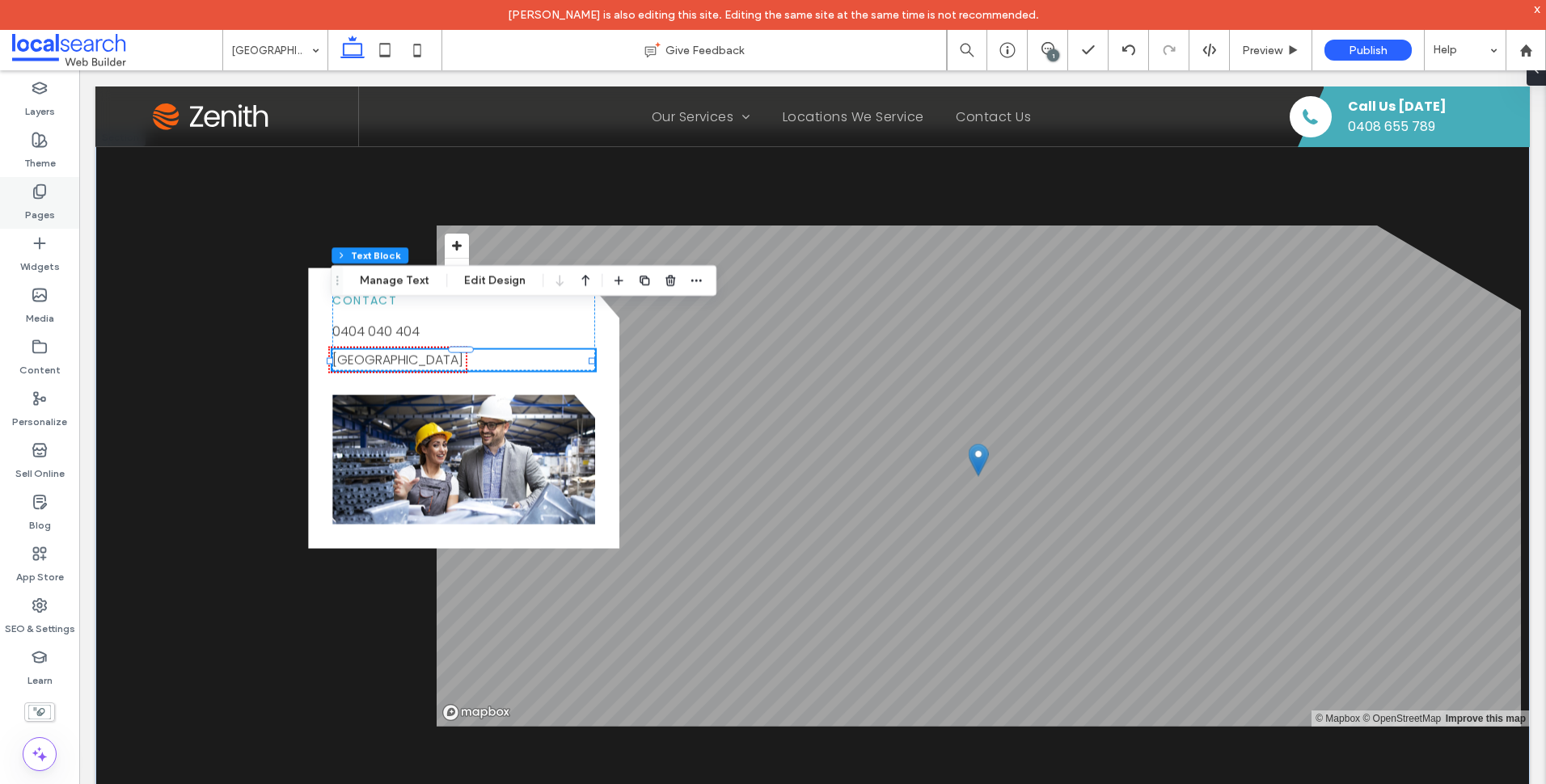
click at [71, 192] on div "Pages" at bounding box center [40, 203] width 80 height 52
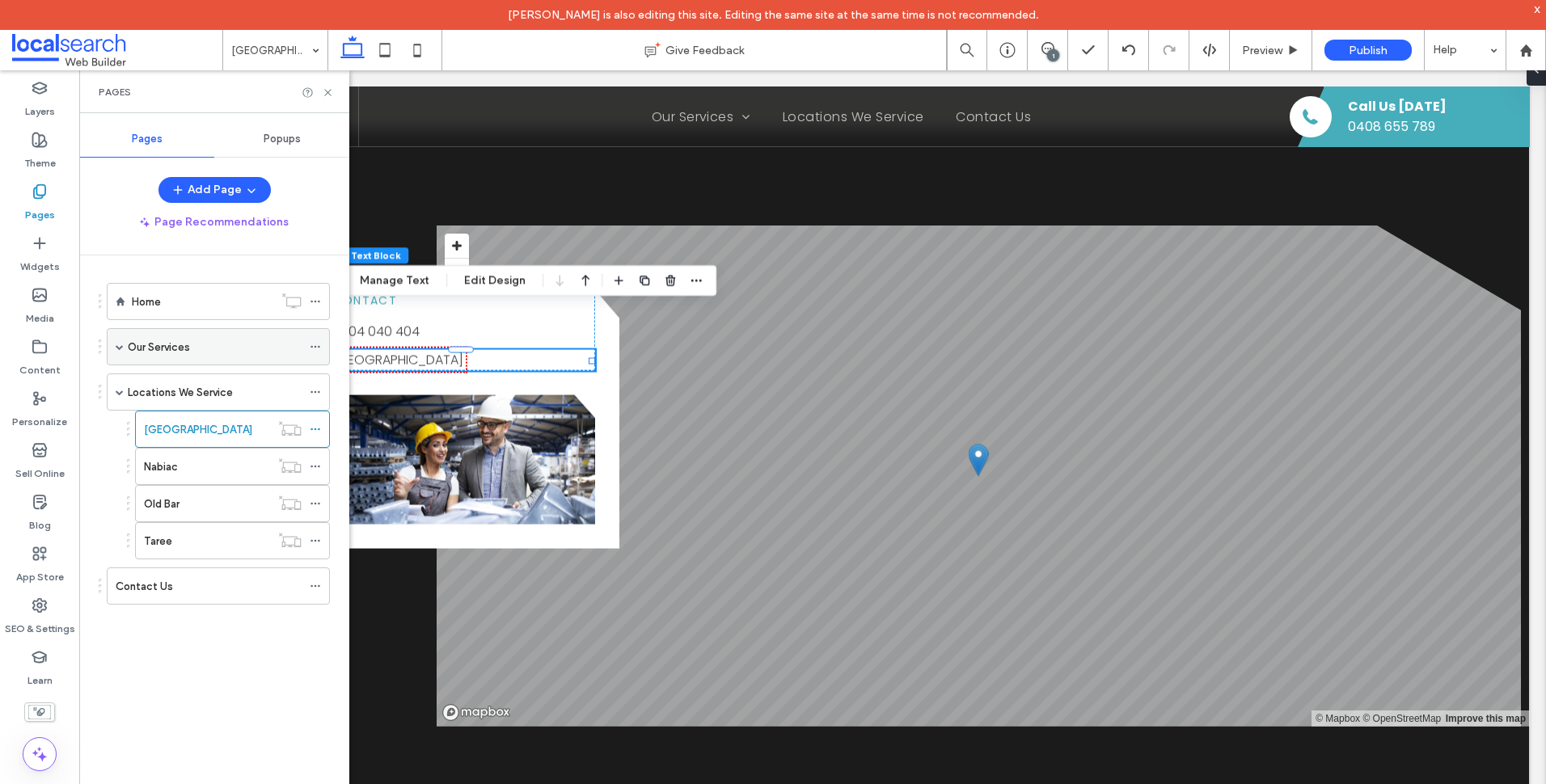
click at [119, 347] on span at bounding box center [119, 347] width 8 height 8
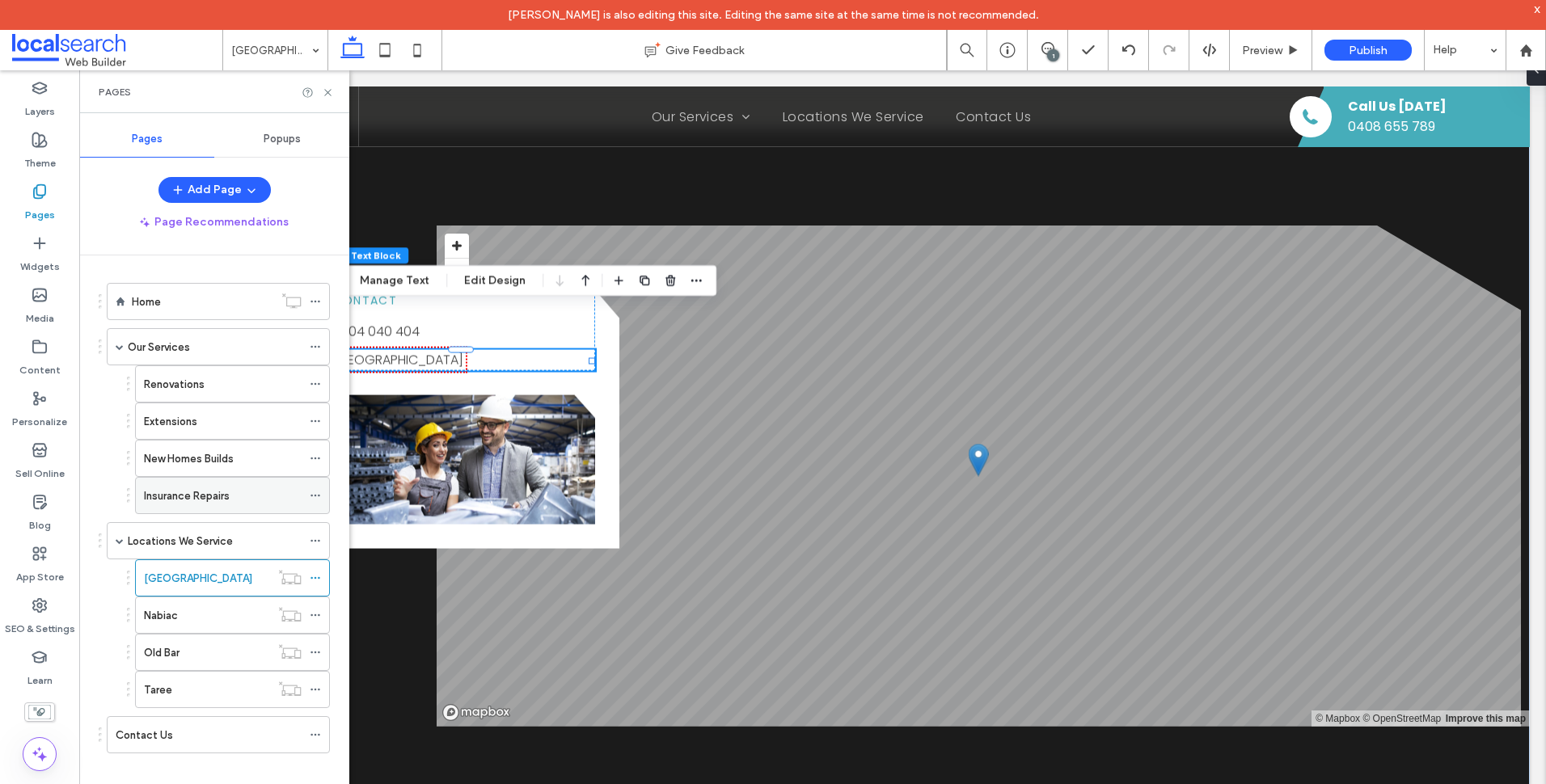
click at [221, 499] on label "Insurance Repairs" at bounding box center [187, 495] width 86 height 28
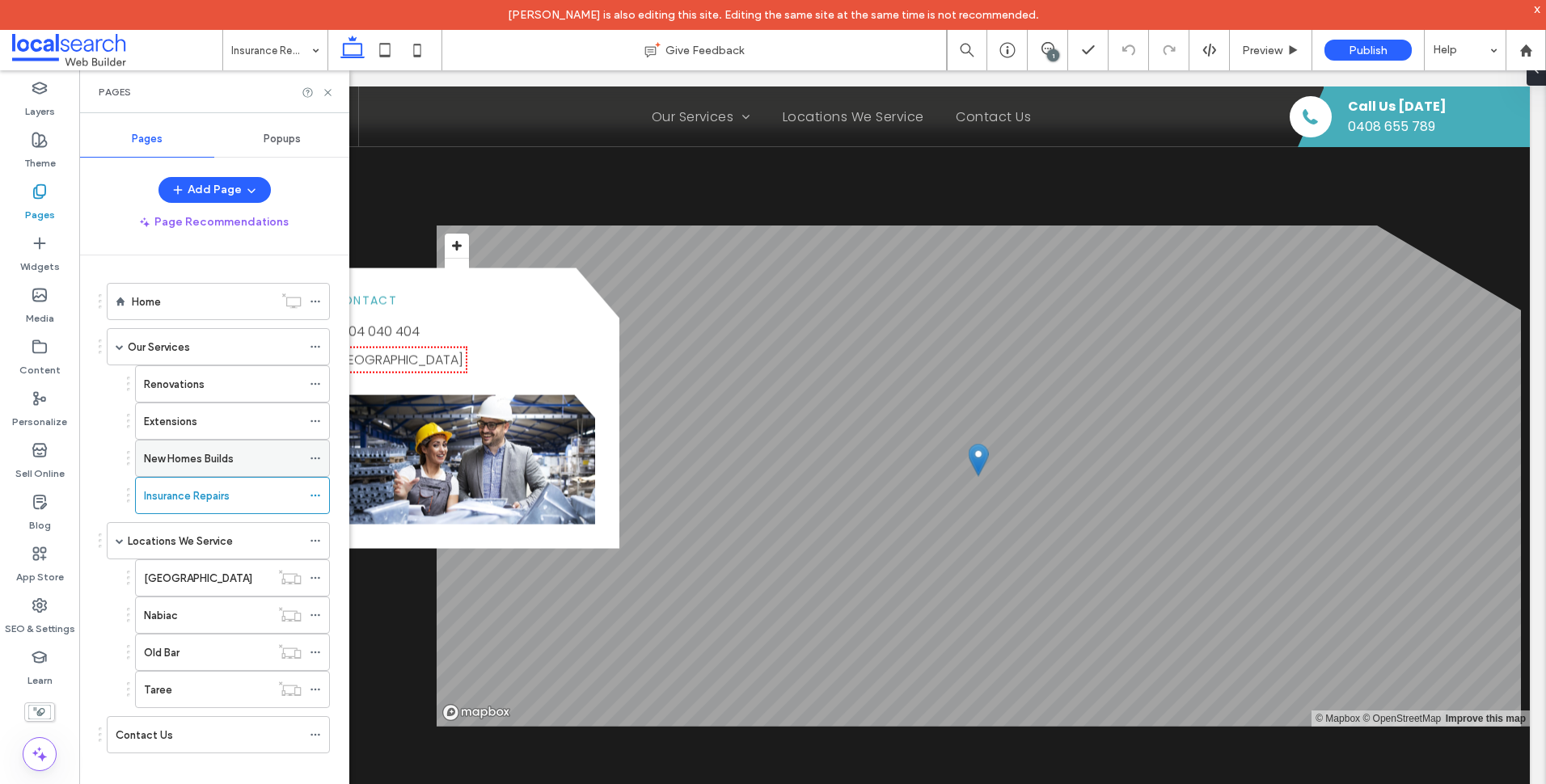
click at [199, 447] on div "New Homes Builds" at bounding box center [222, 459] width 158 height 36
click at [330, 92] on icon at bounding box center [327, 93] width 12 height 12
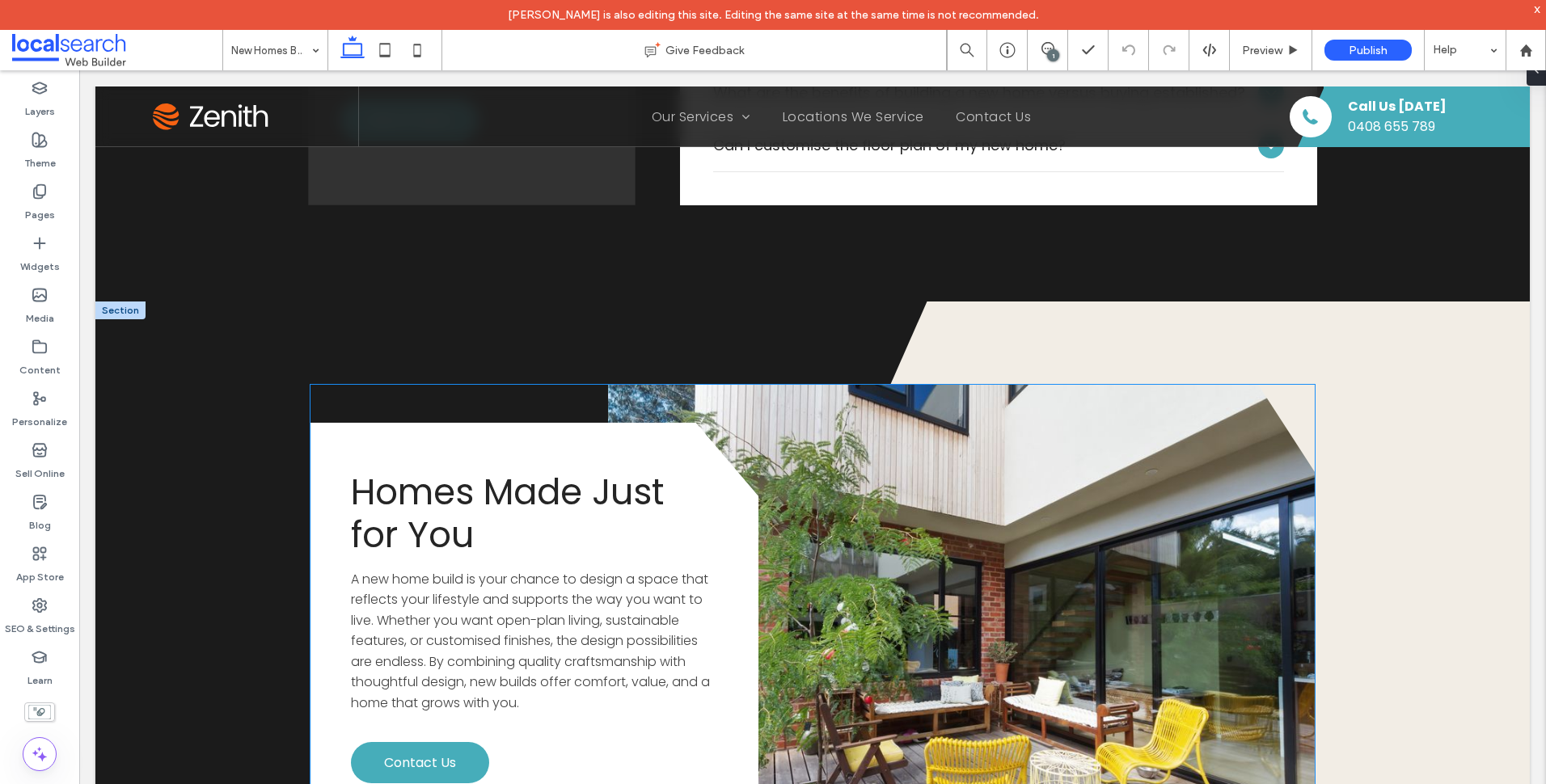
scroll to position [2828, 0]
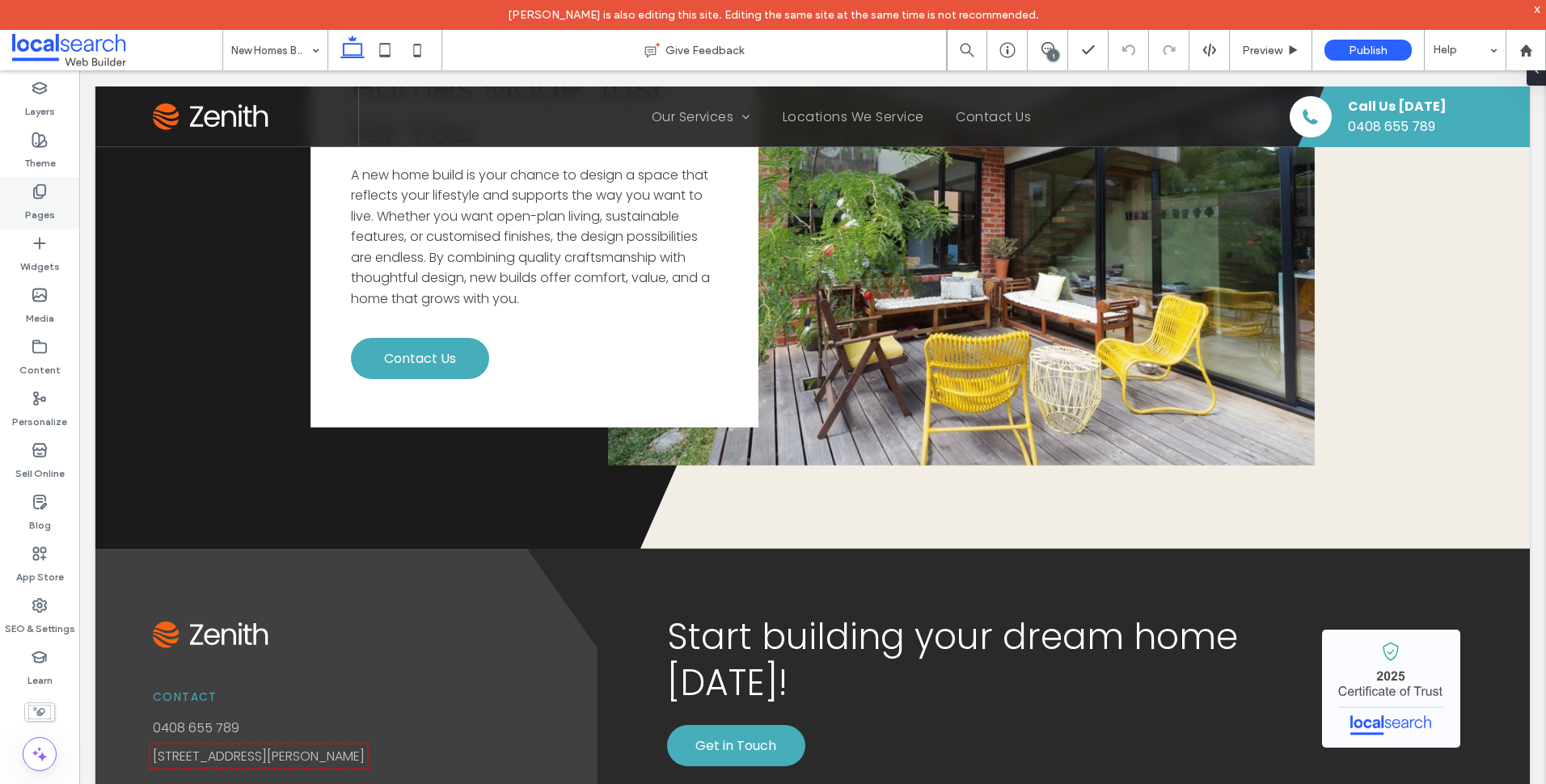
click at [64, 215] on div "Pages" at bounding box center [40, 203] width 80 height 52
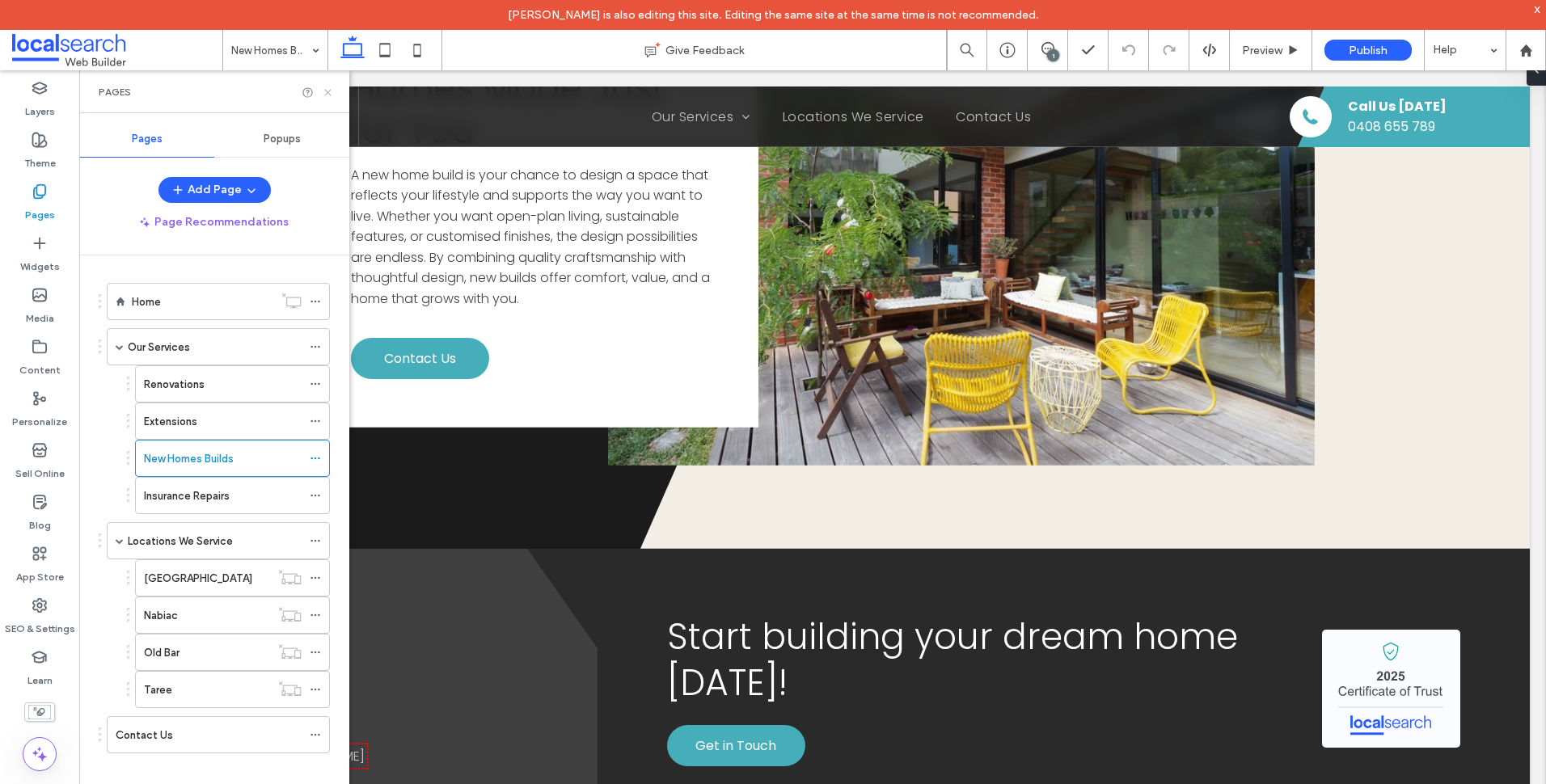
drag, startPoint x: 330, startPoint y: 88, endPoint x: 714, endPoint y: 351, distance: 465.4
click at [330, 88] on icon at bounding box center [327, 93] width 12 height 12
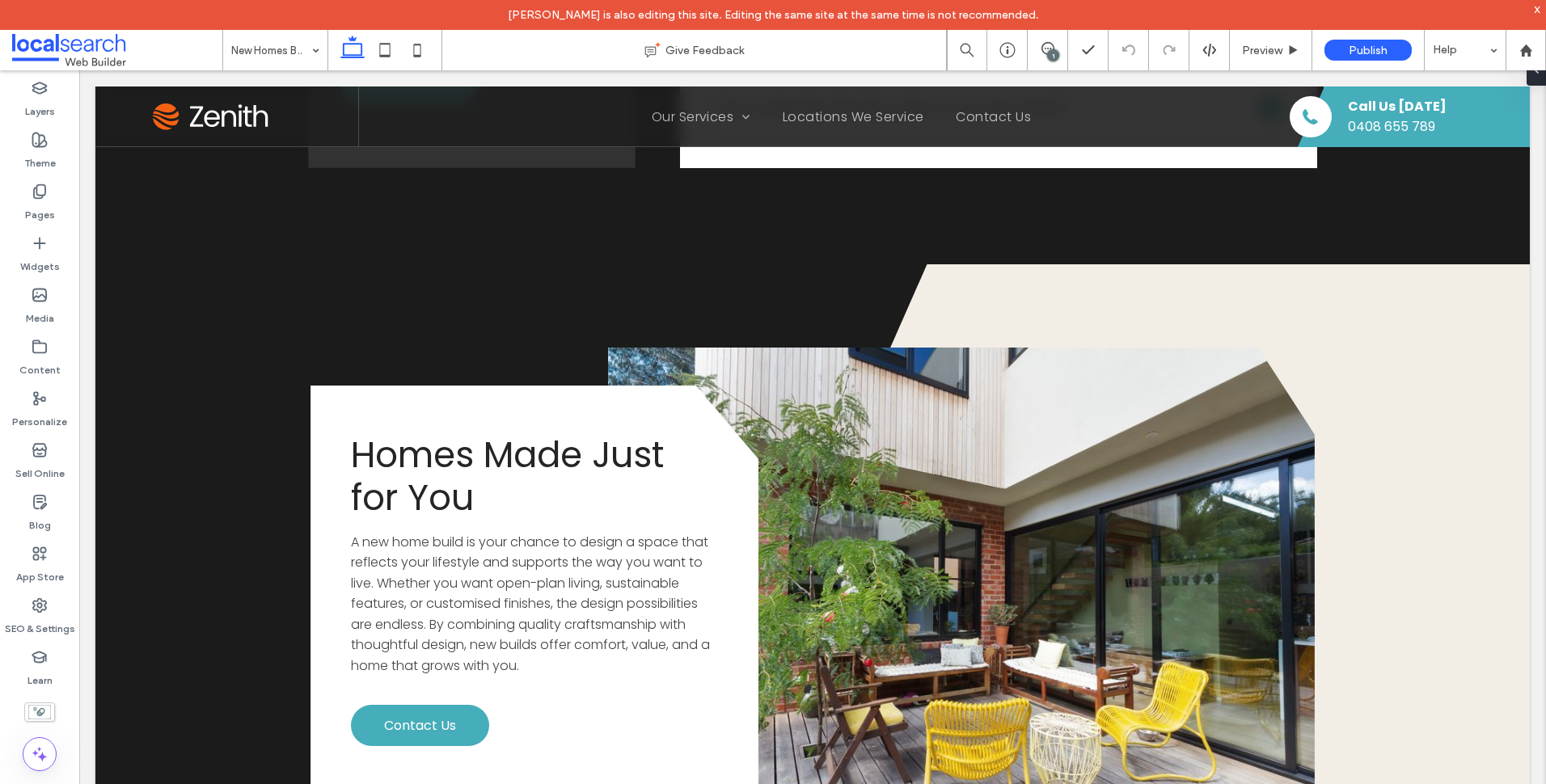
scroll to position [2417, 0]
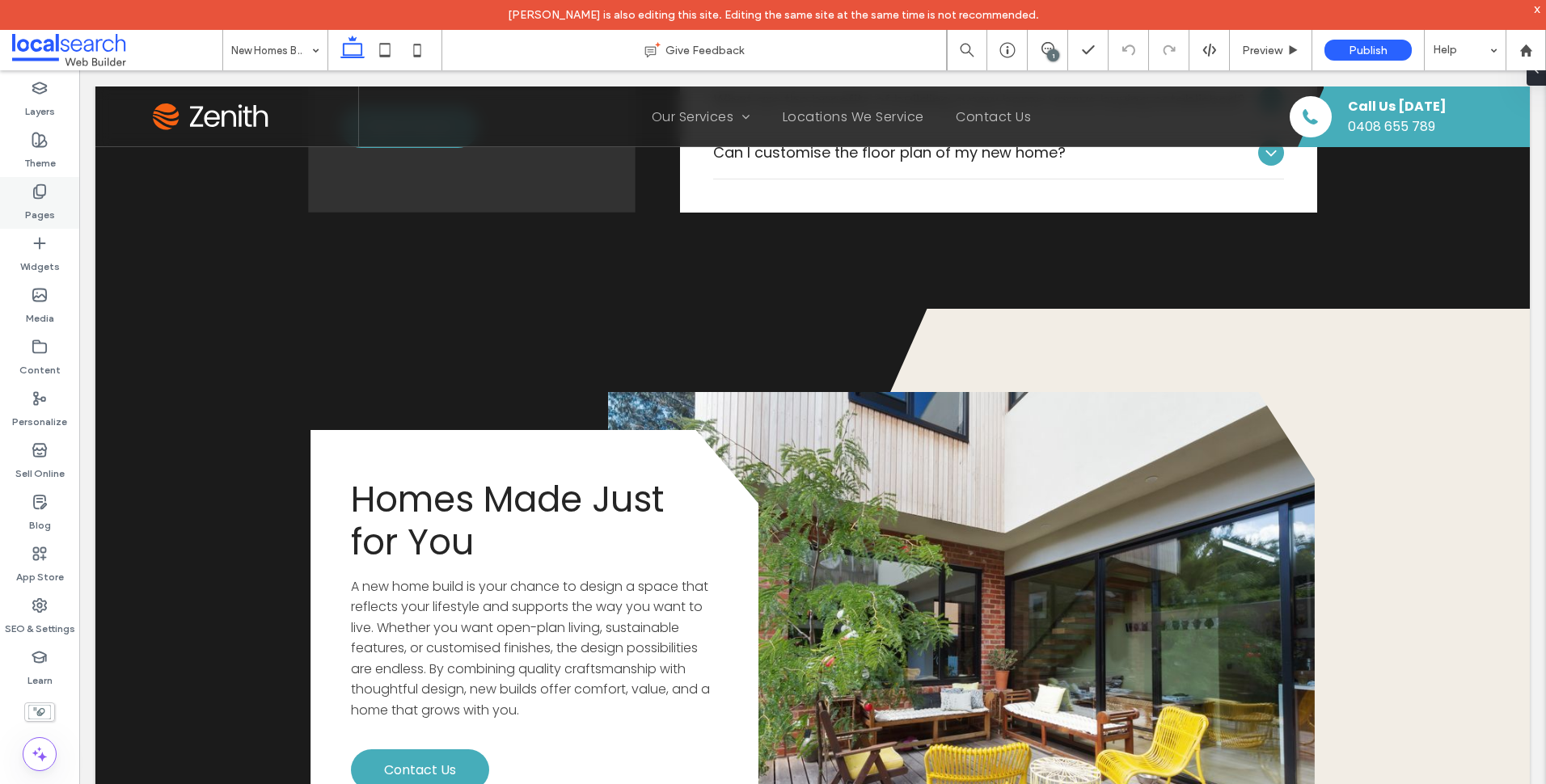
click at [36, 198] on use at bounding box center [40, 192] width 11 height 14
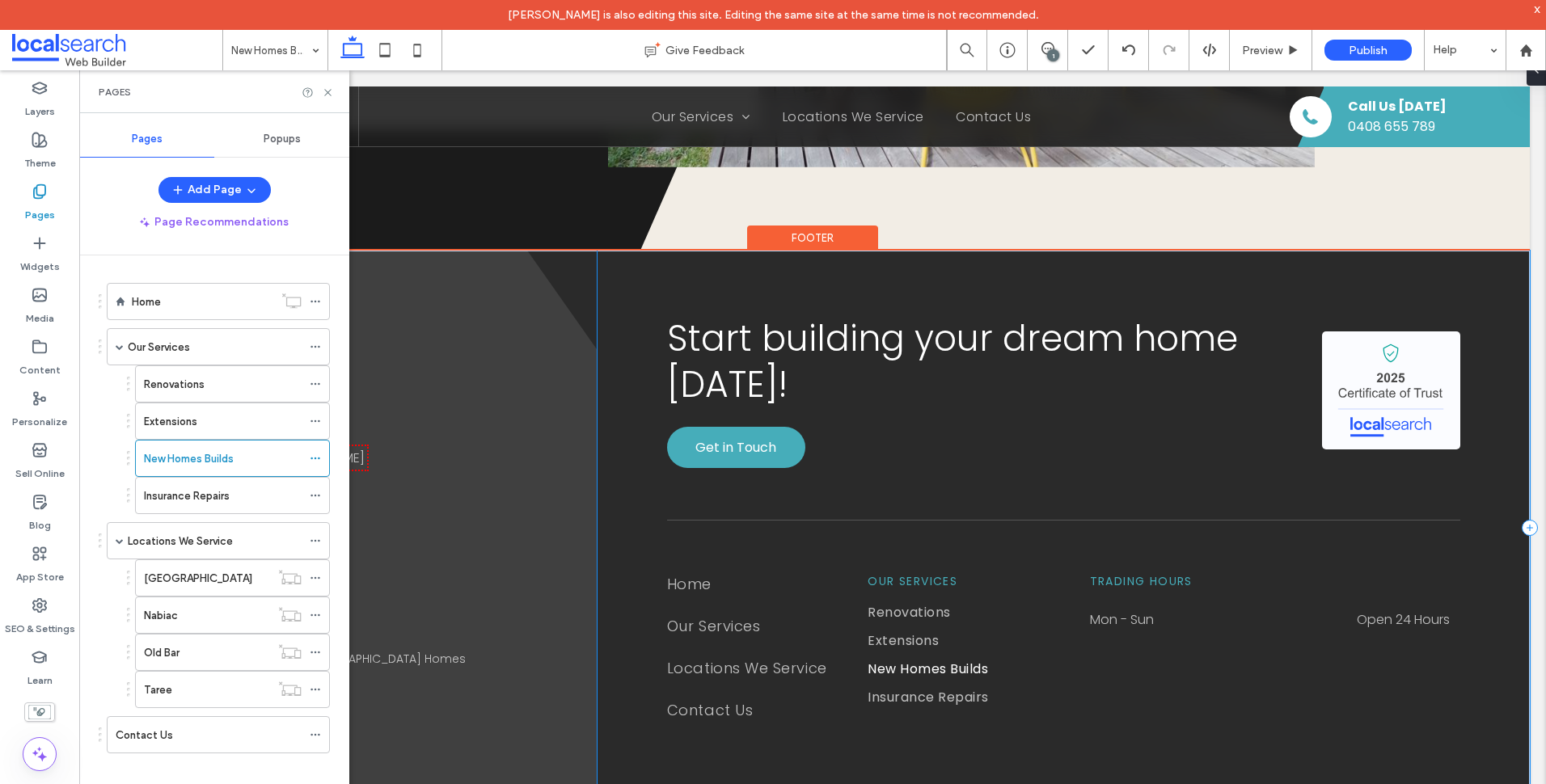
scroll to position [2821, 0]
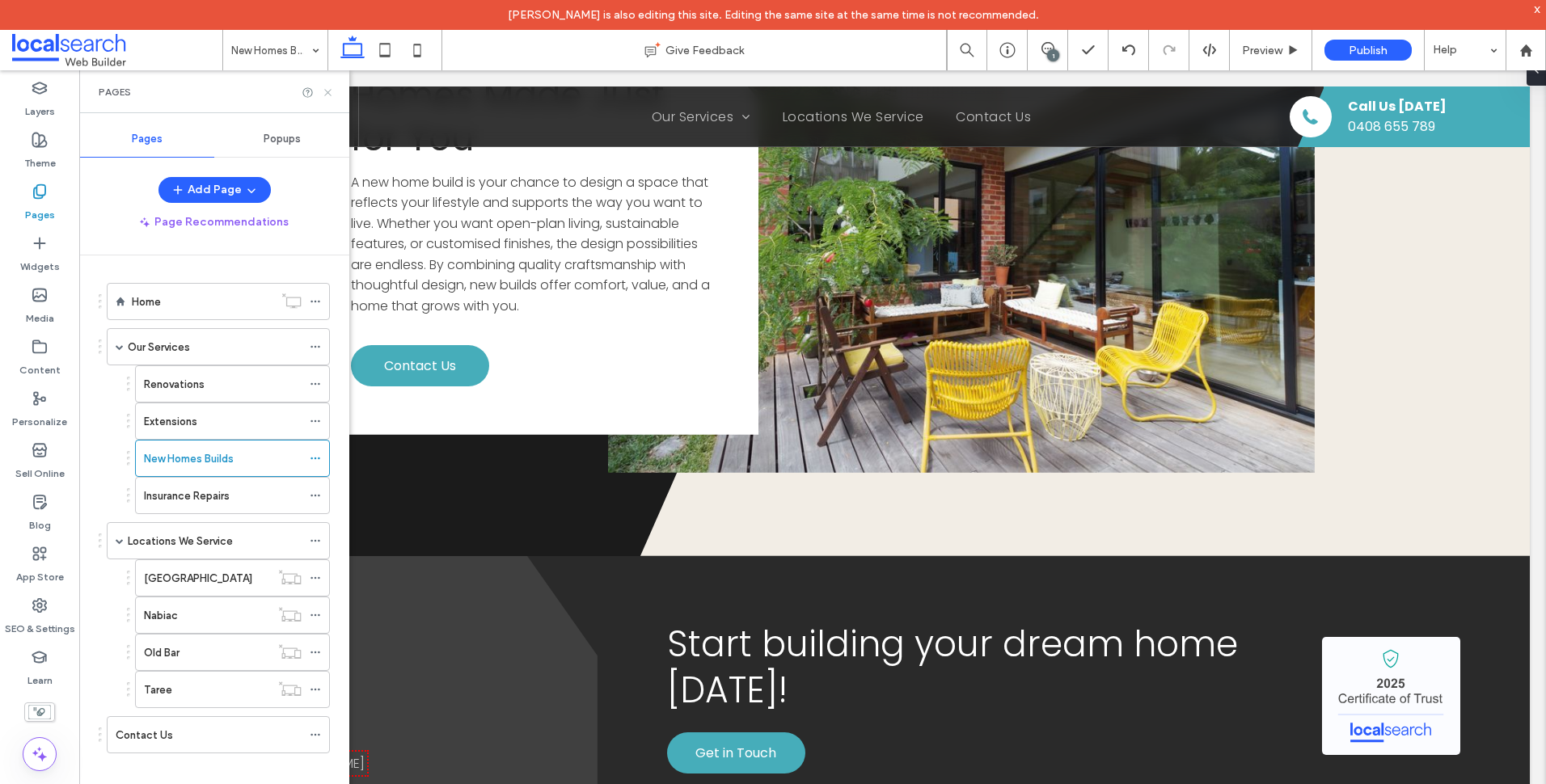
click at [331, 88] on icon at bounding box center [327, 93] width 12 height 12
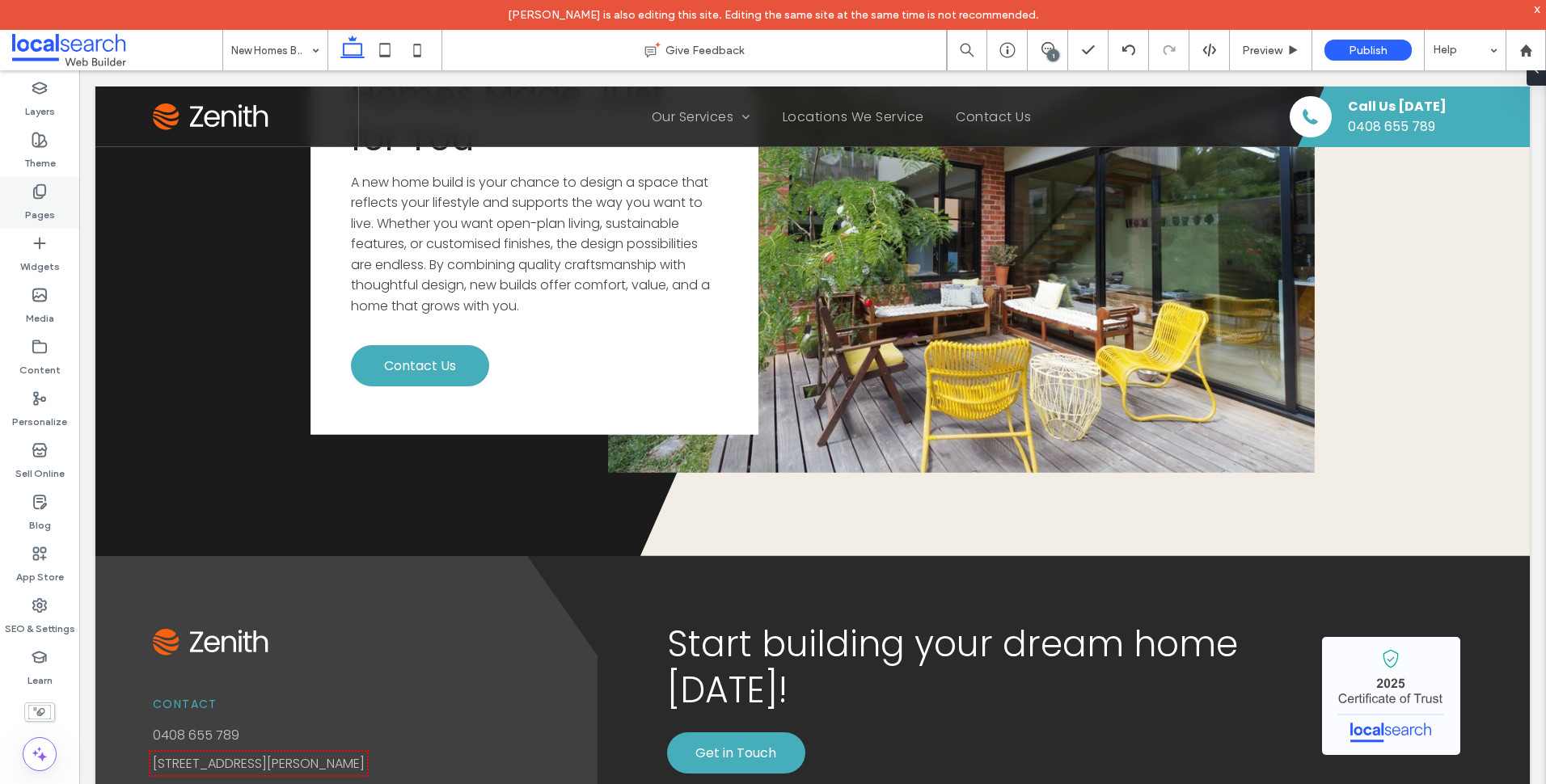
click at [43, 205] on label "Pages" at bounding box center [40, 211] width 30 height 23
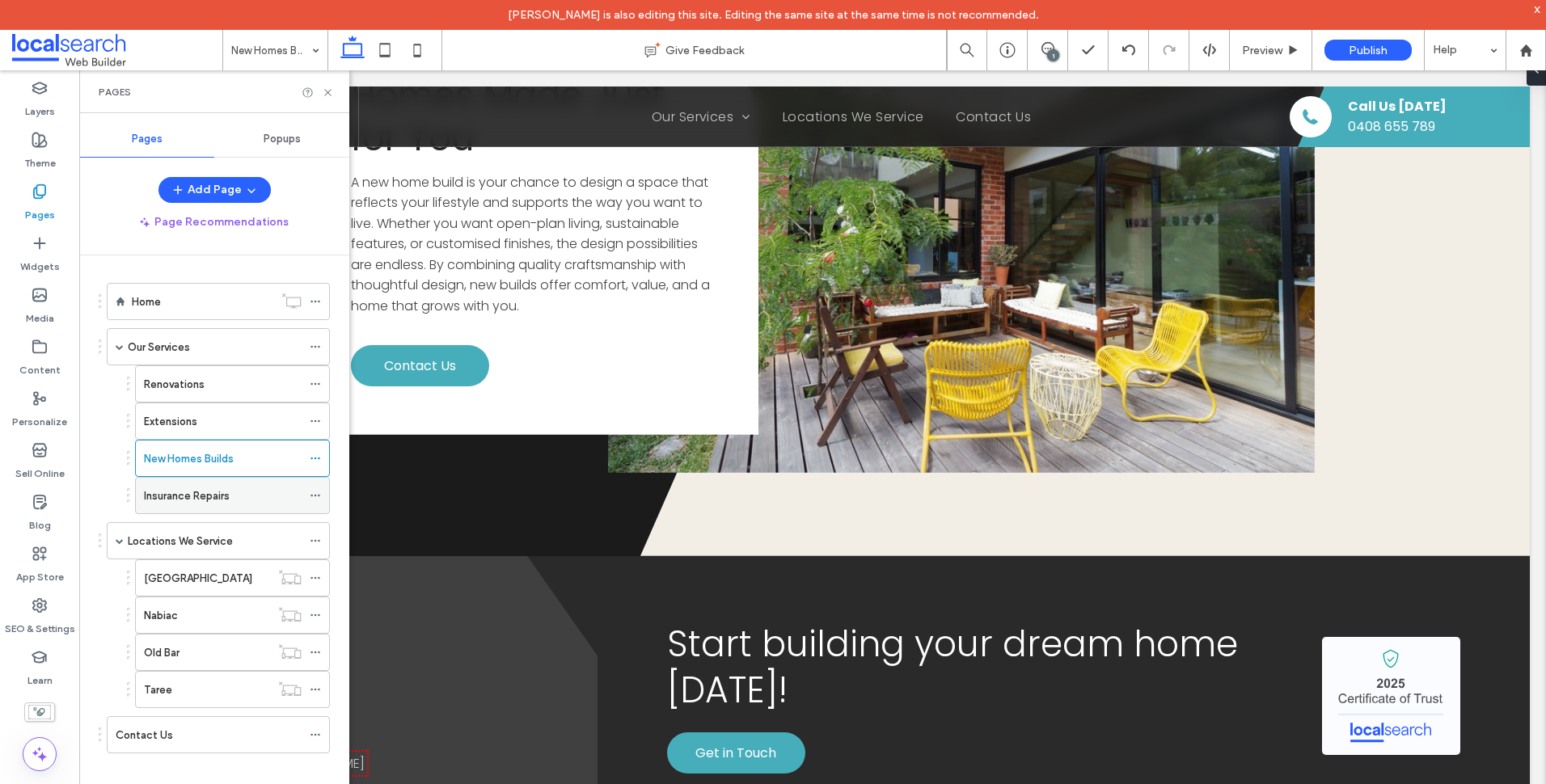
click at [237, 498] on div "Insurance Repairs" at bounding box center [222, 495] width 158 height 17
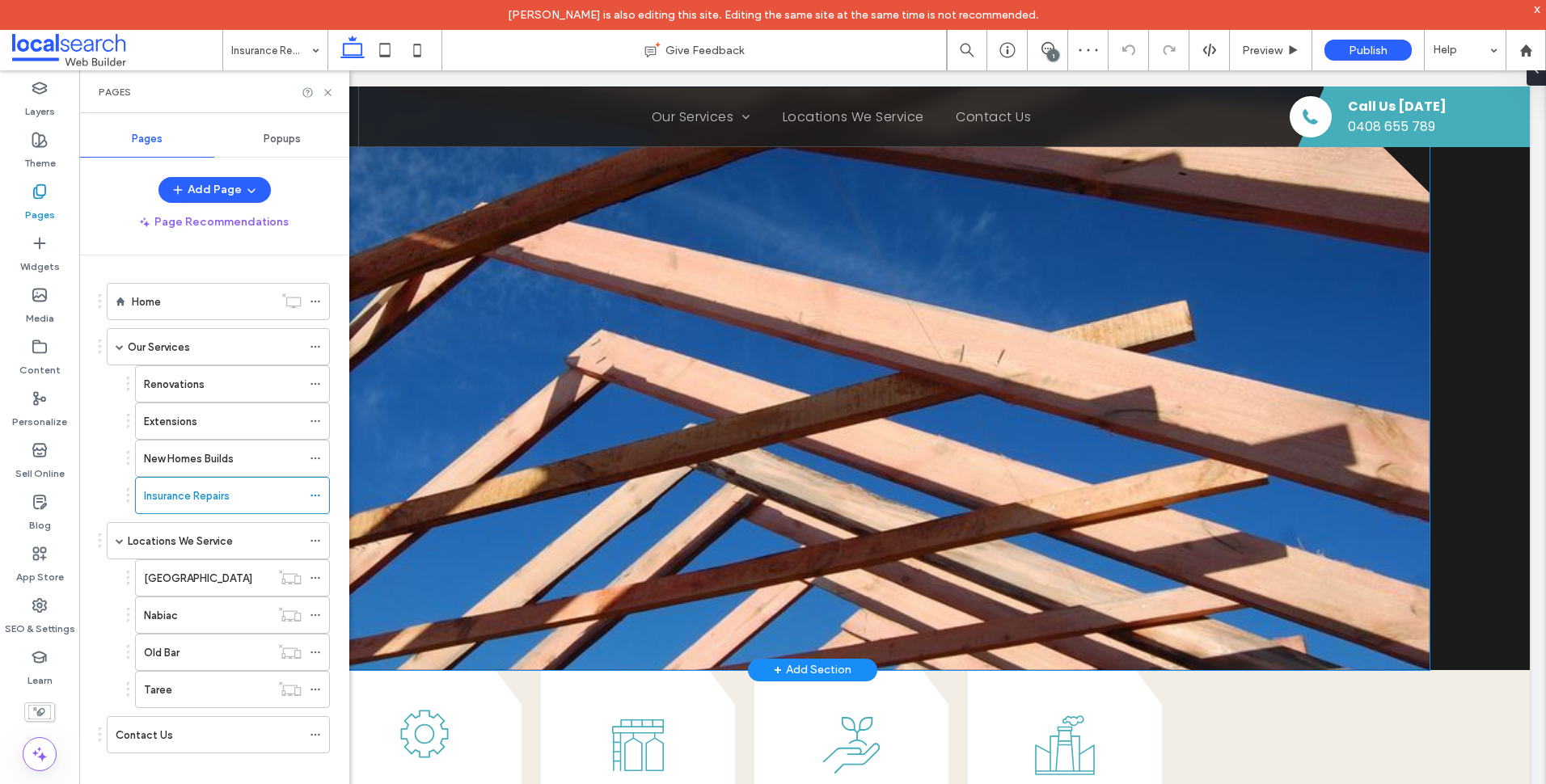
scroll to position [647, 0]
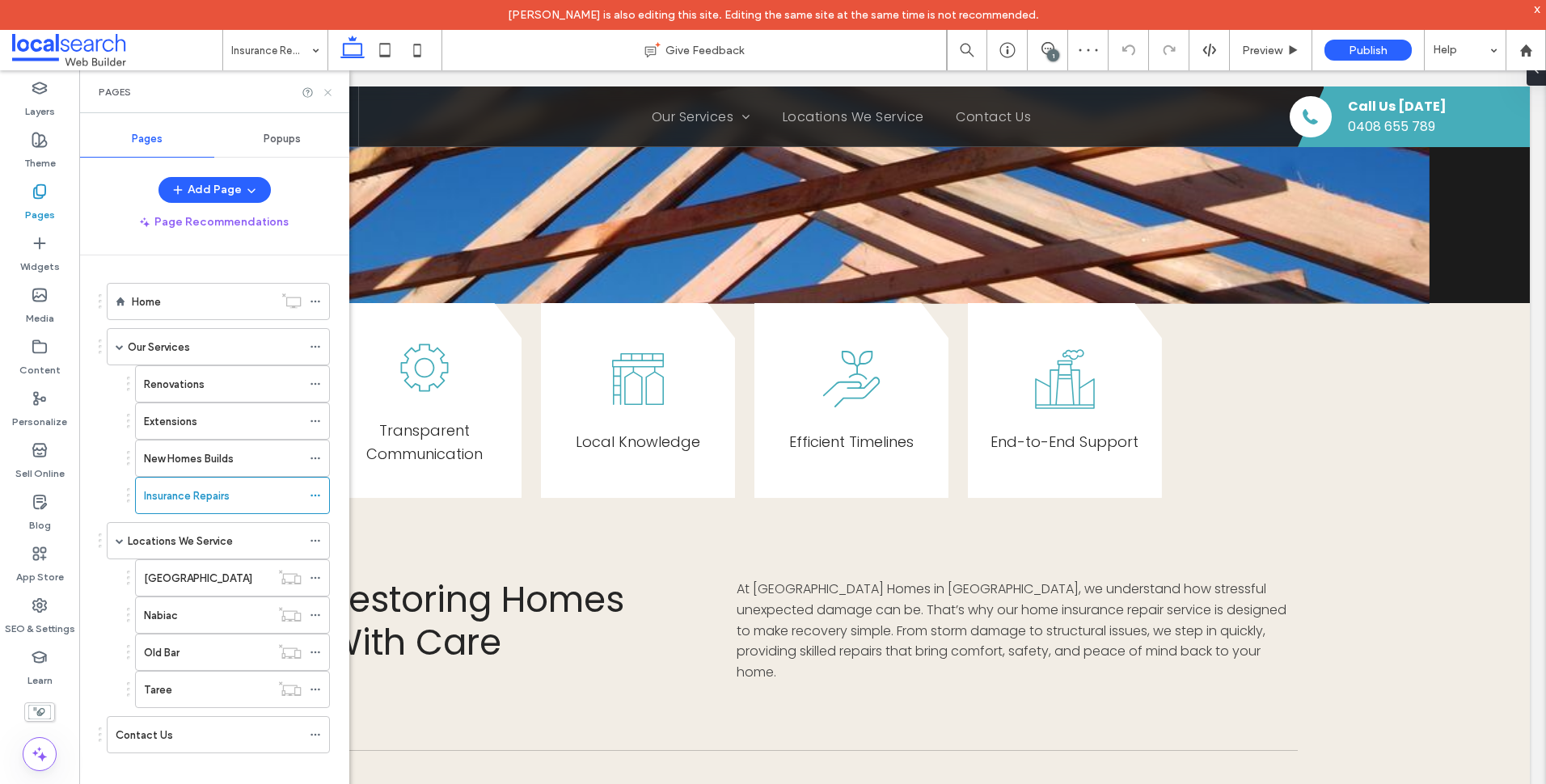
click at [324, 89] on icon at bounding box center [327, 93] width 12 height 12
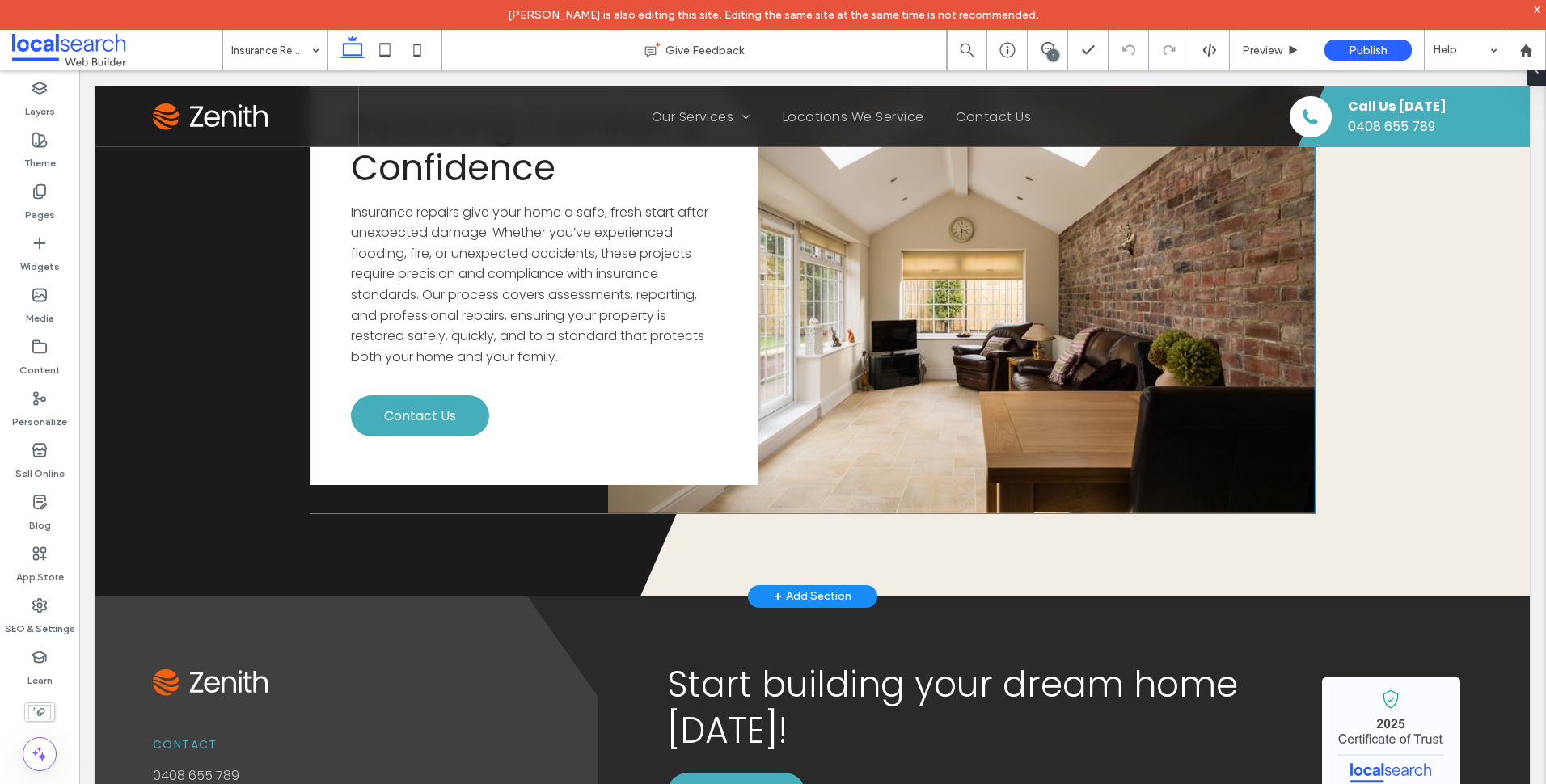
scroll to position [3071, 0]
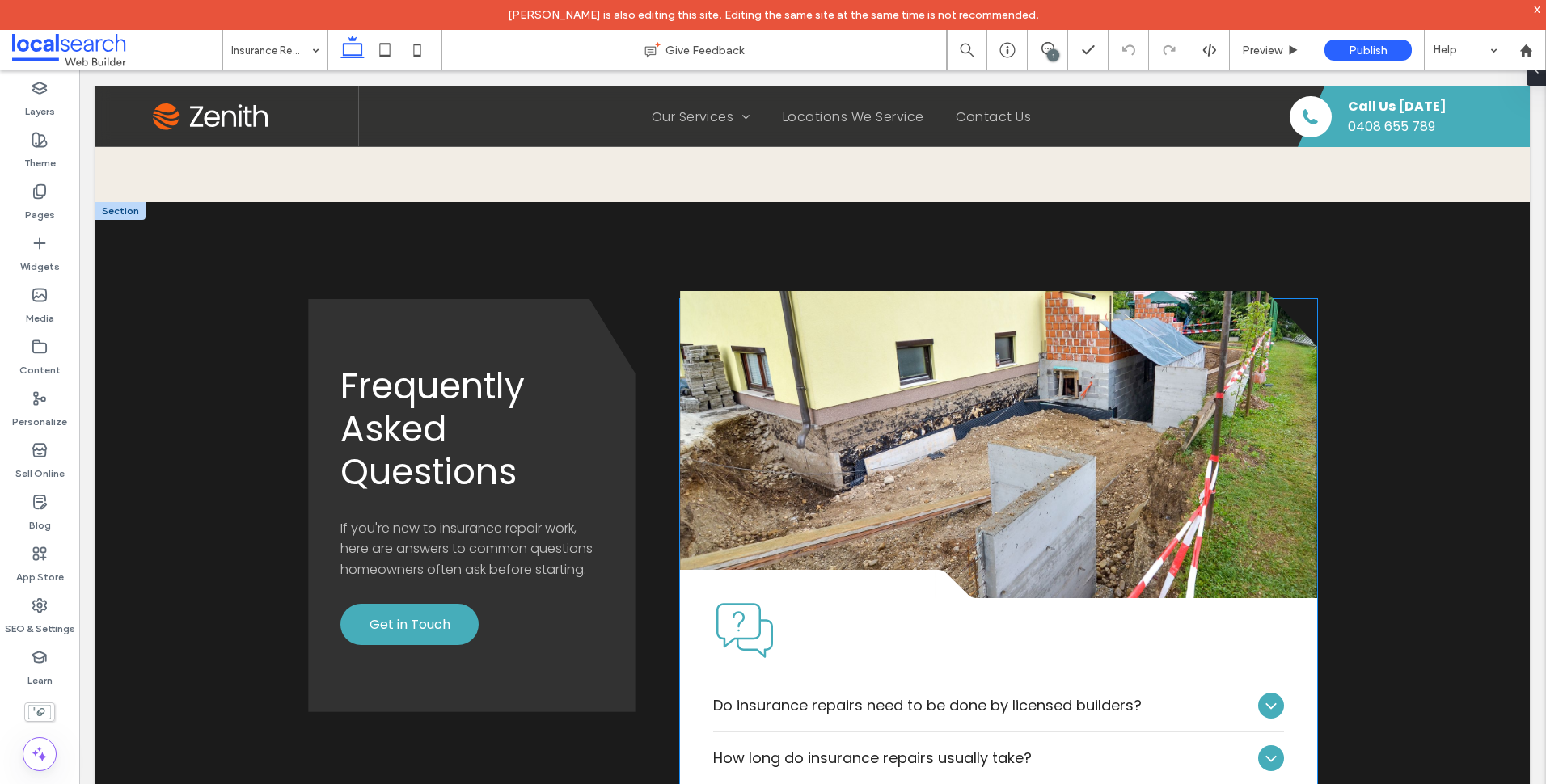
scroll to position [2424, 0]
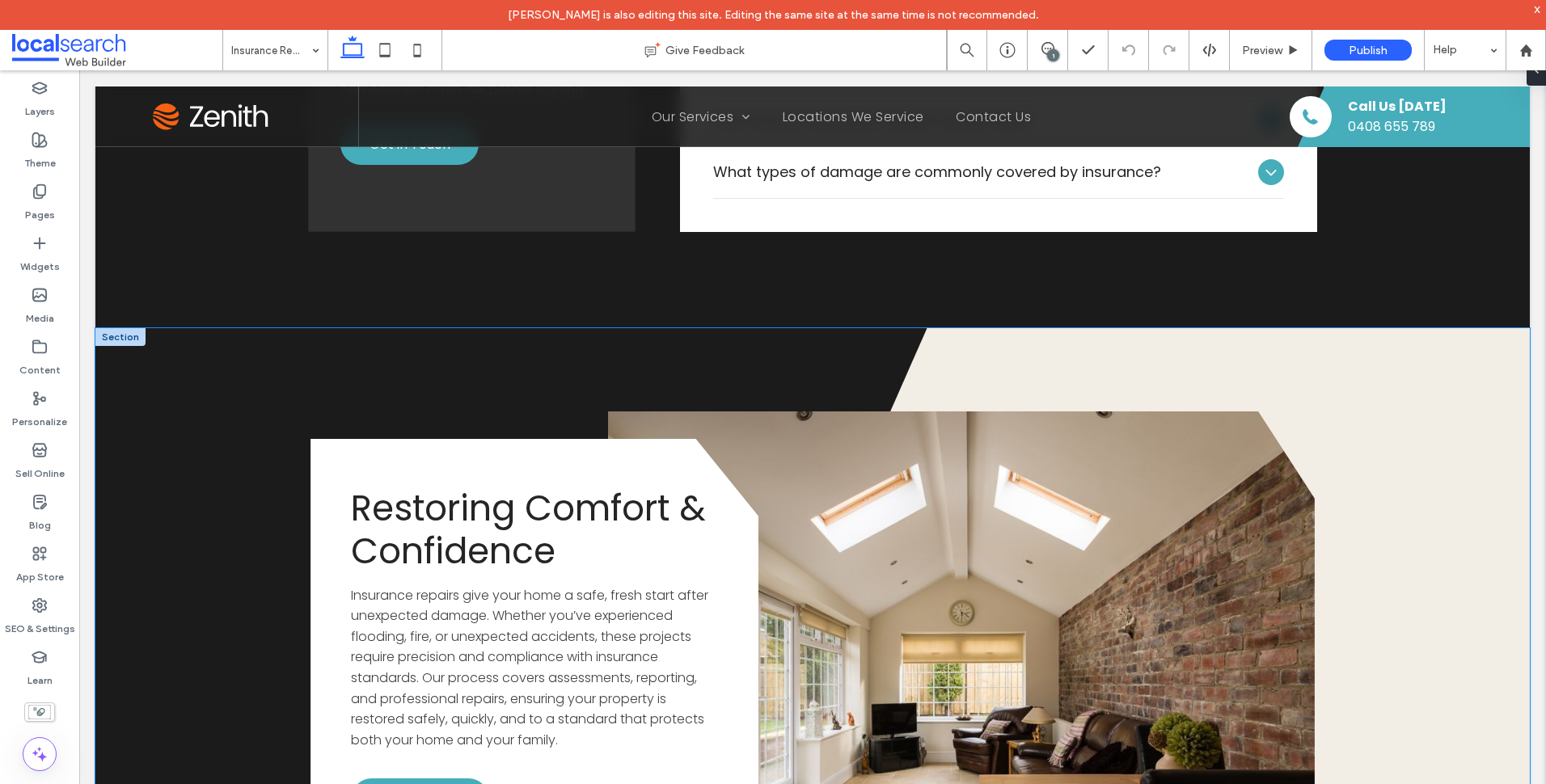
click at [1462, 424] on polygon at bounding box center [1085, 653] width 889 height 652
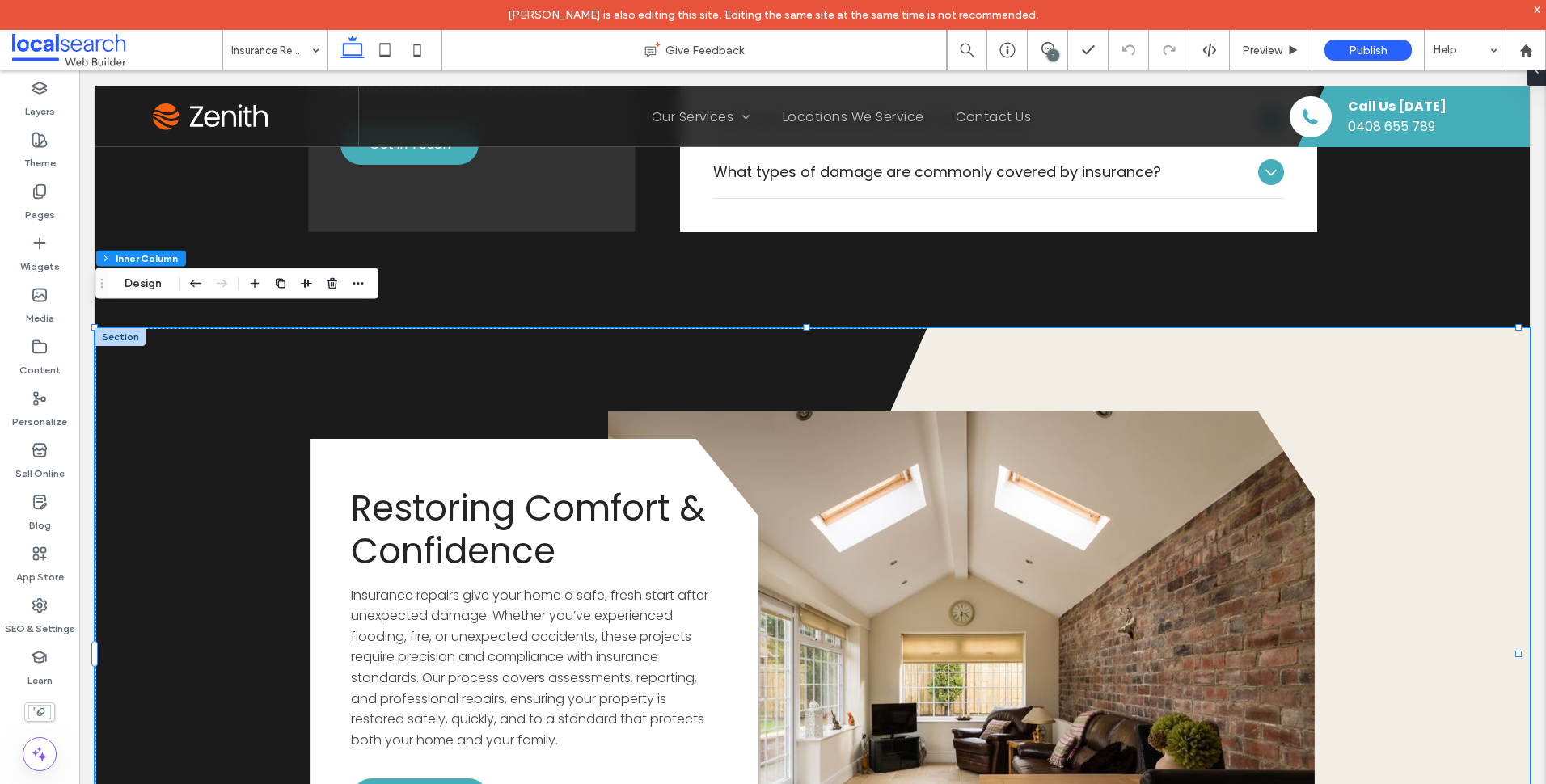
click at [123, 328] on div at bounding box center [121, 337] width 50 height 18
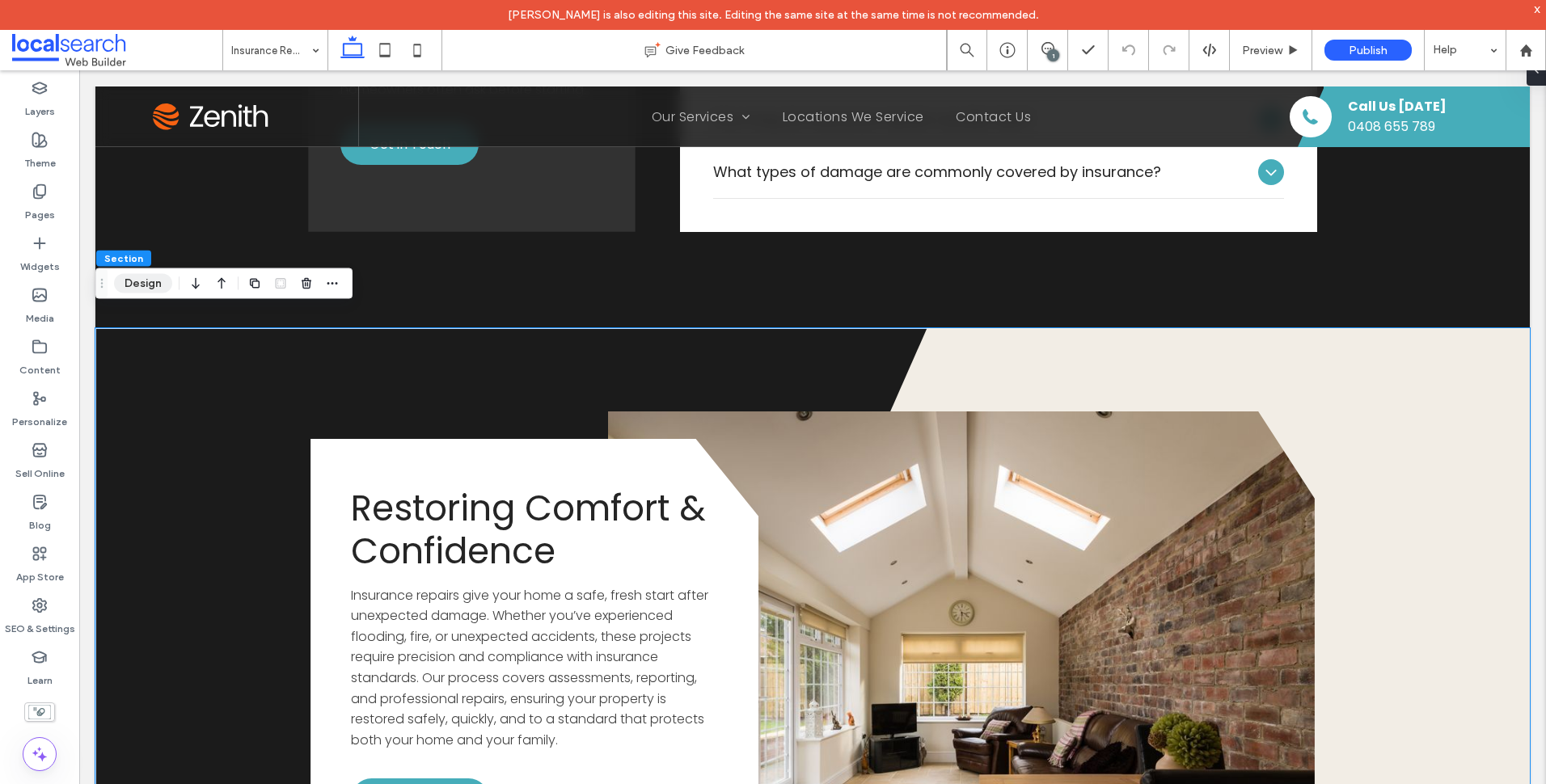
click at [158, 289] on button "Design" at bounding box center [143, 284] width 58 height 19
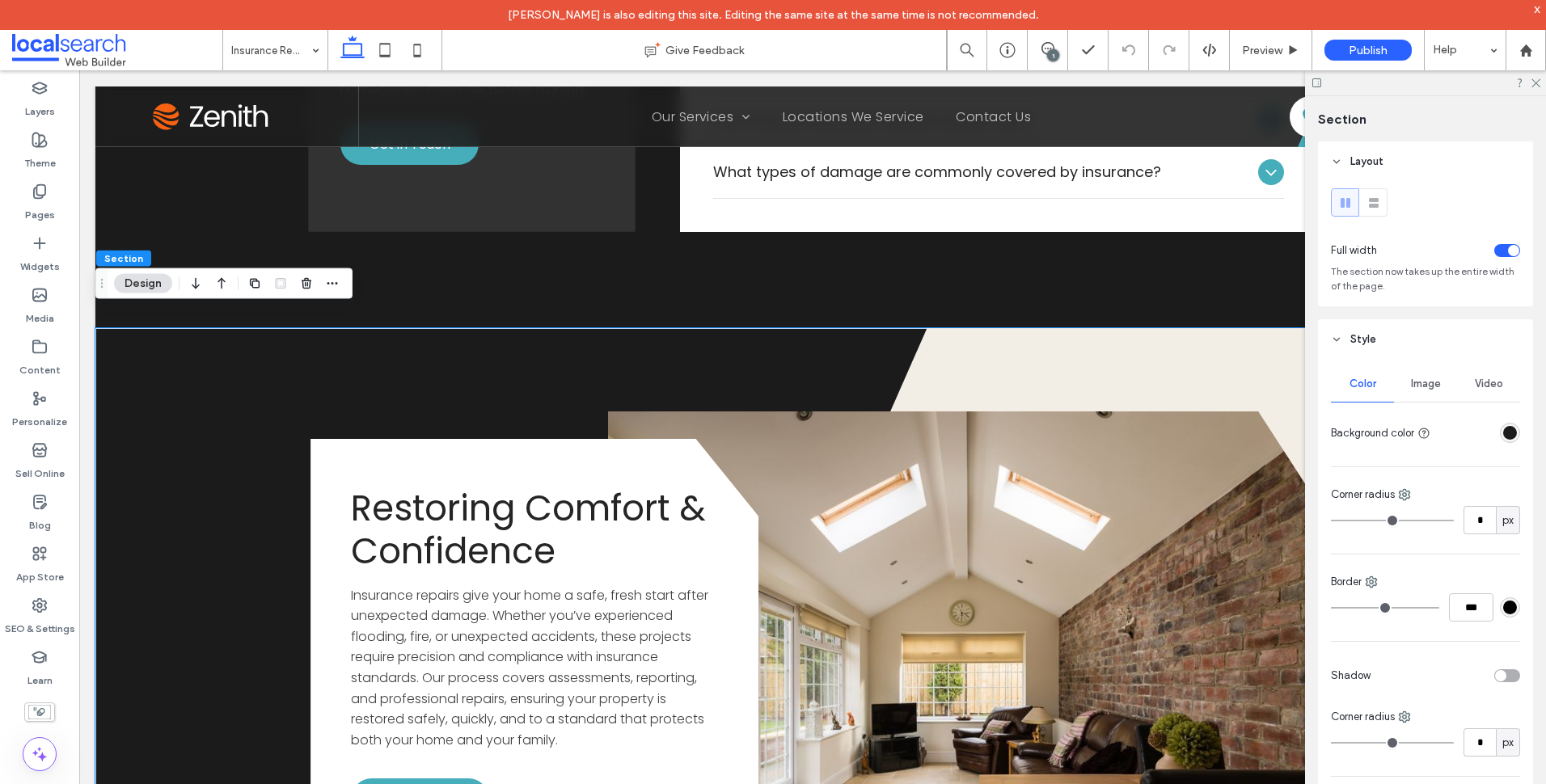
click at [1161, 341] on polygon at bounding box center [1085, 653] width 889 height 652
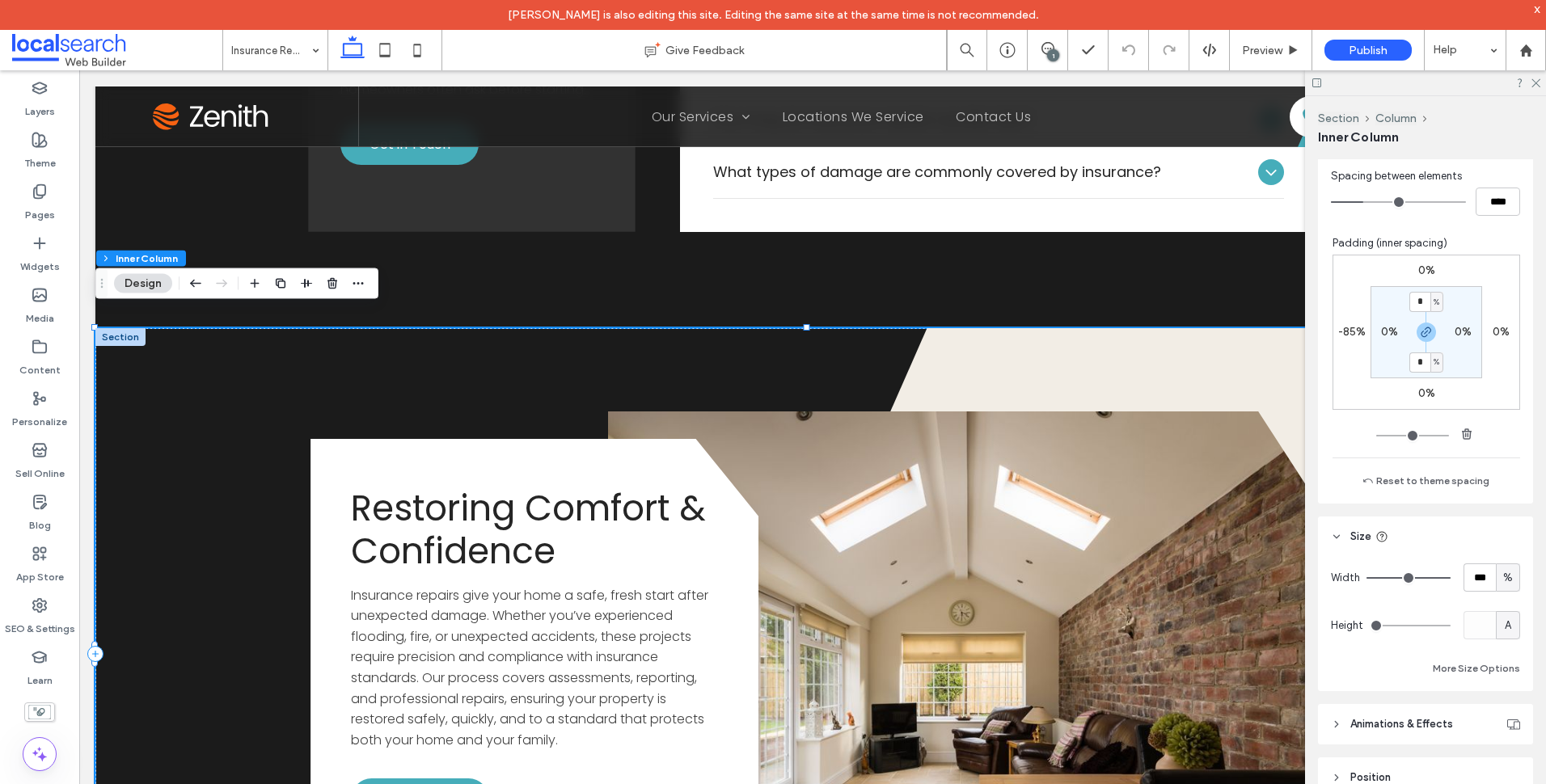
scroll to position [300, 0]
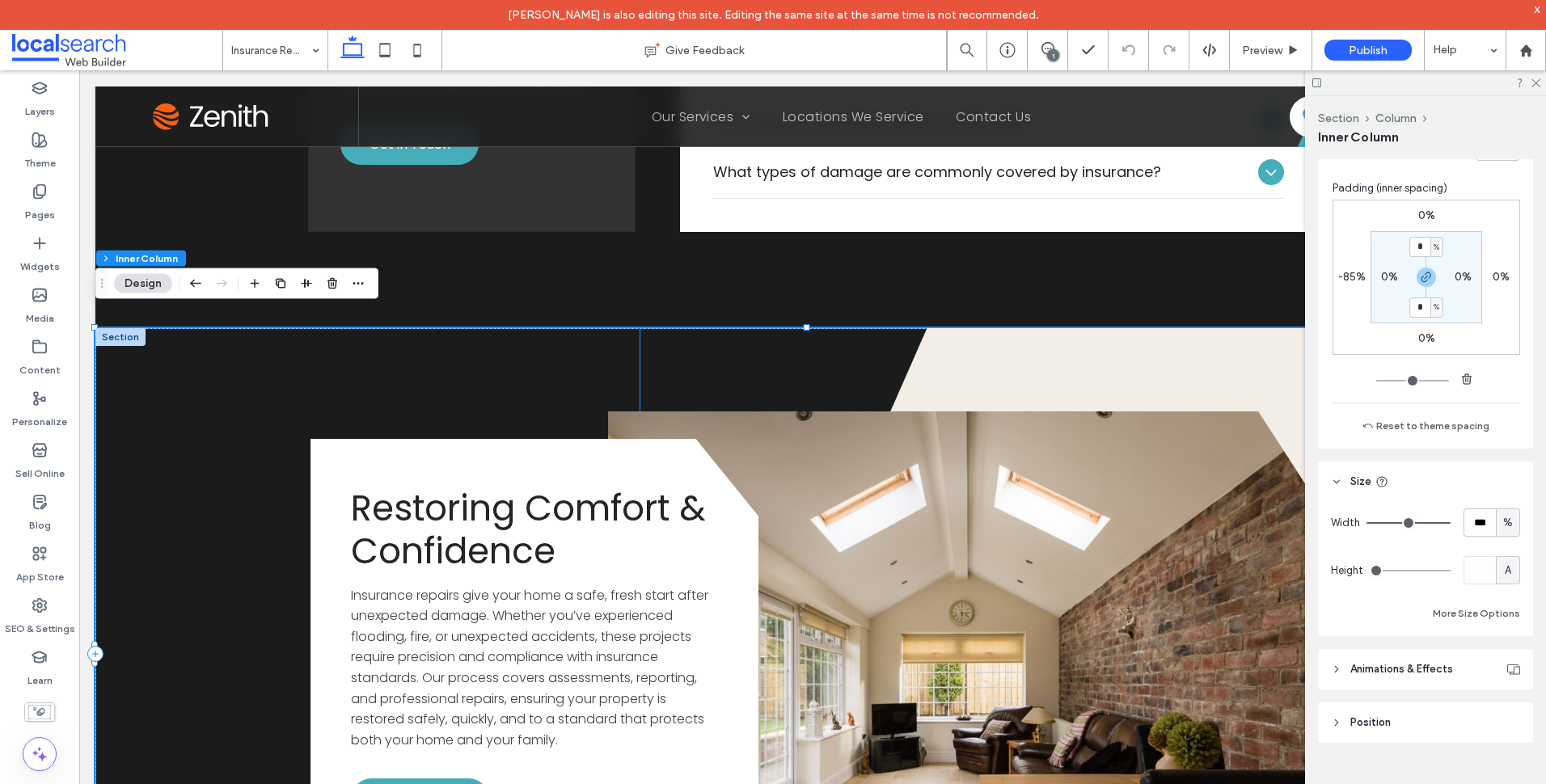
click at [1211, 337] on polygon at bounding box center [1085, 653] width 889 height 652
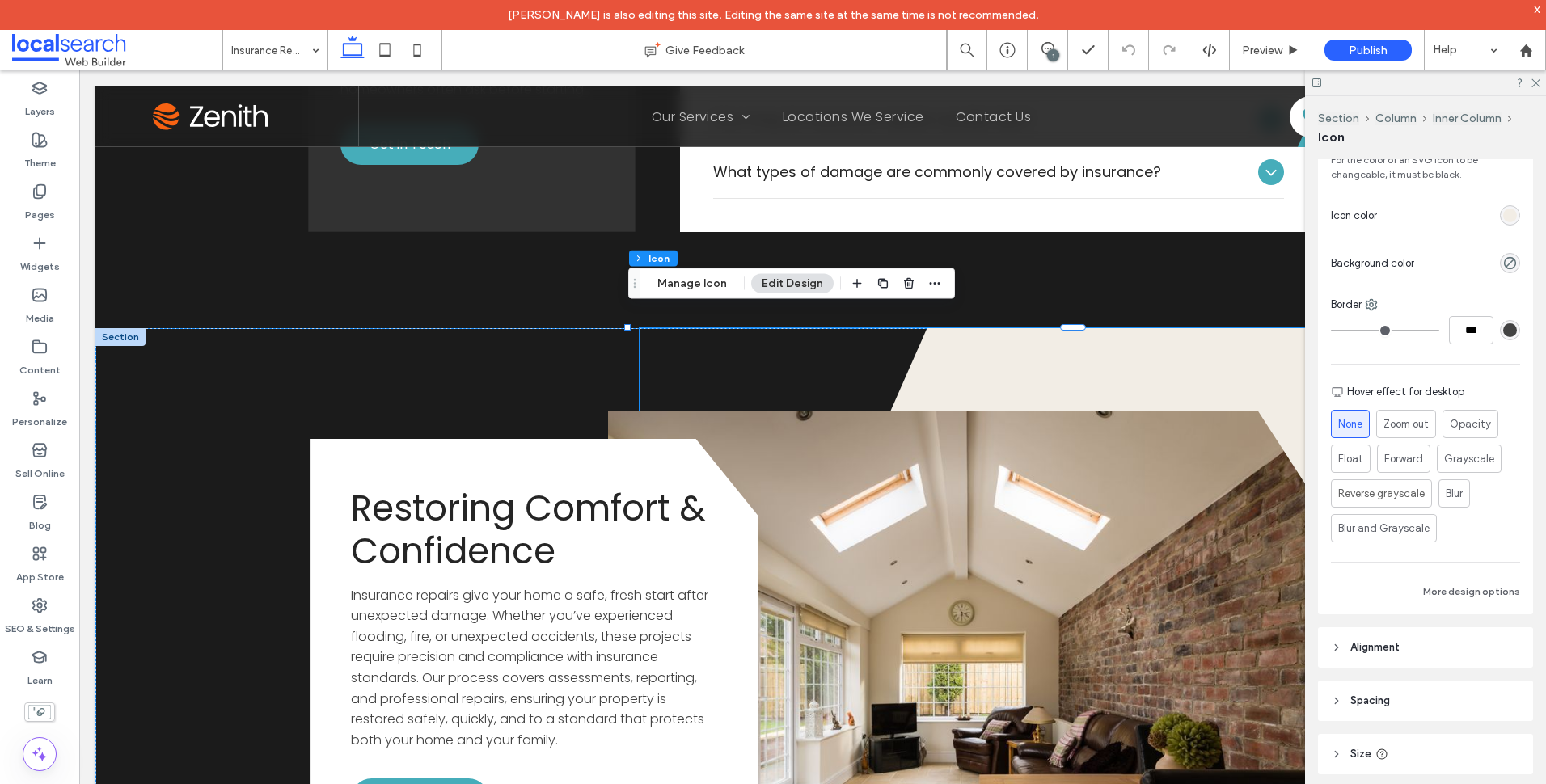
scroll to position [0, 0]
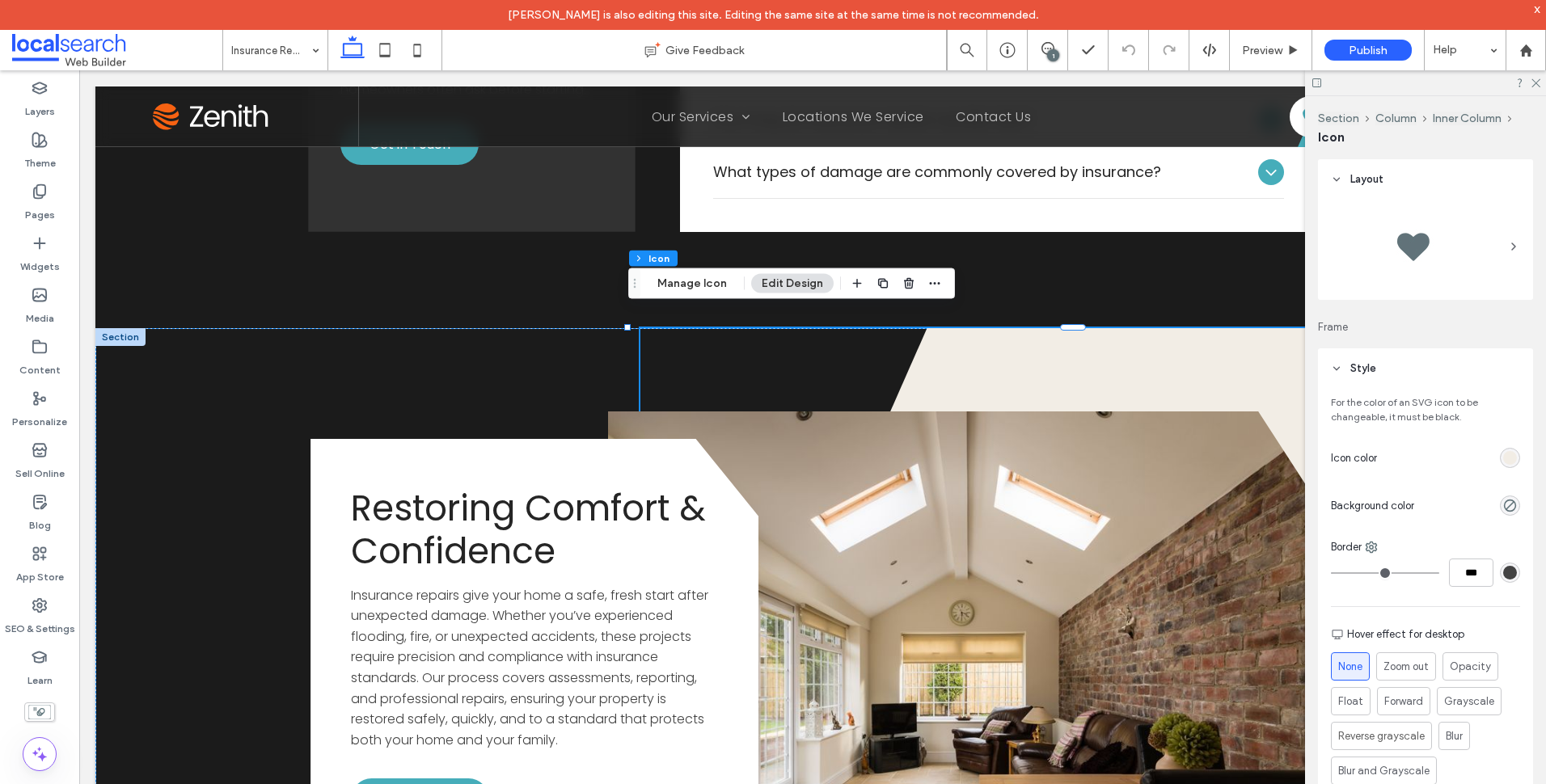
click at [1500, 450] on div "rgb(242, 237, 229)" at bounding box center [1509, 458] width 20 height 20
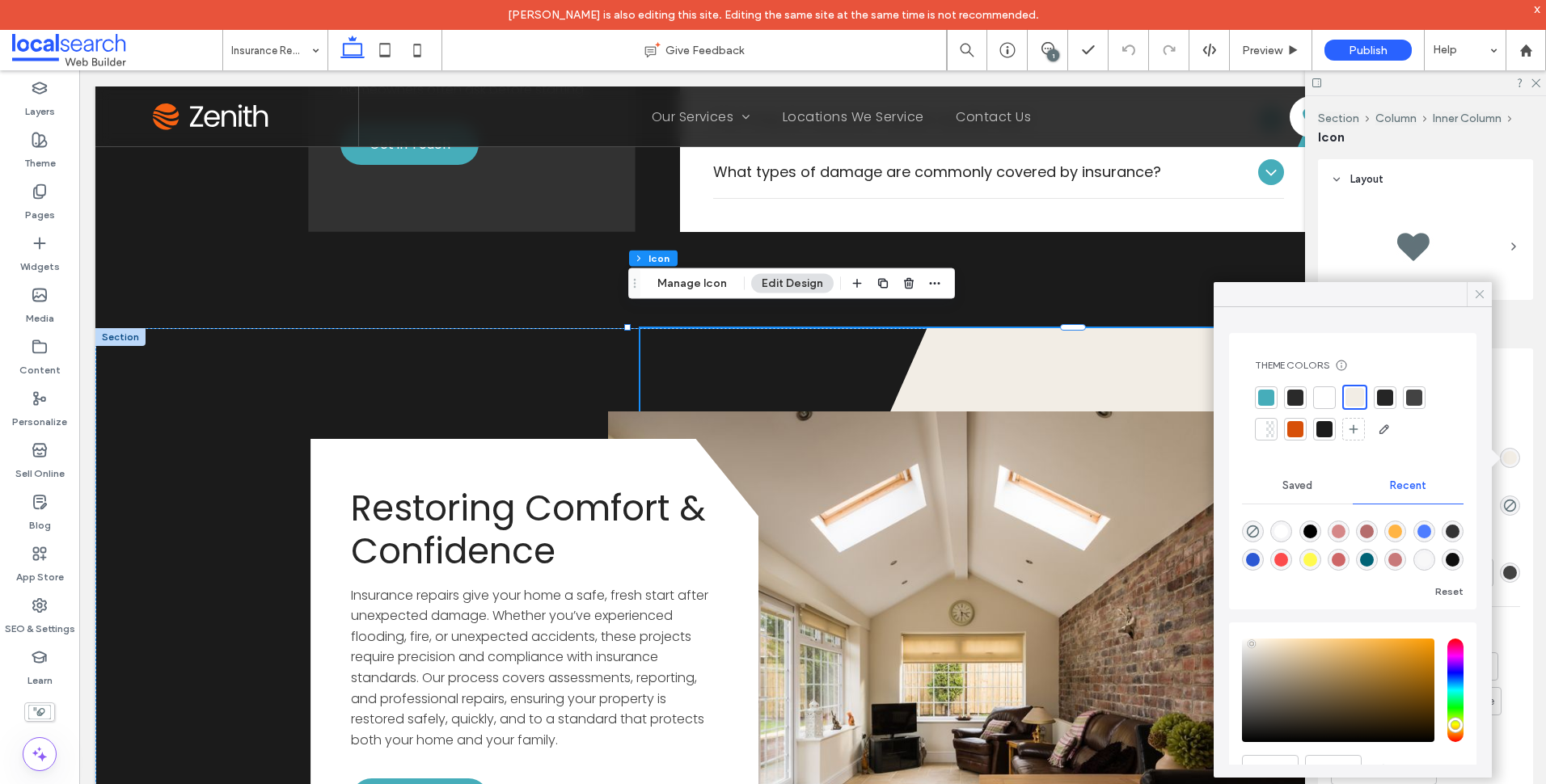
click at [1476, 292] on icon at bounding box center [1479, 295] width 15 height 15
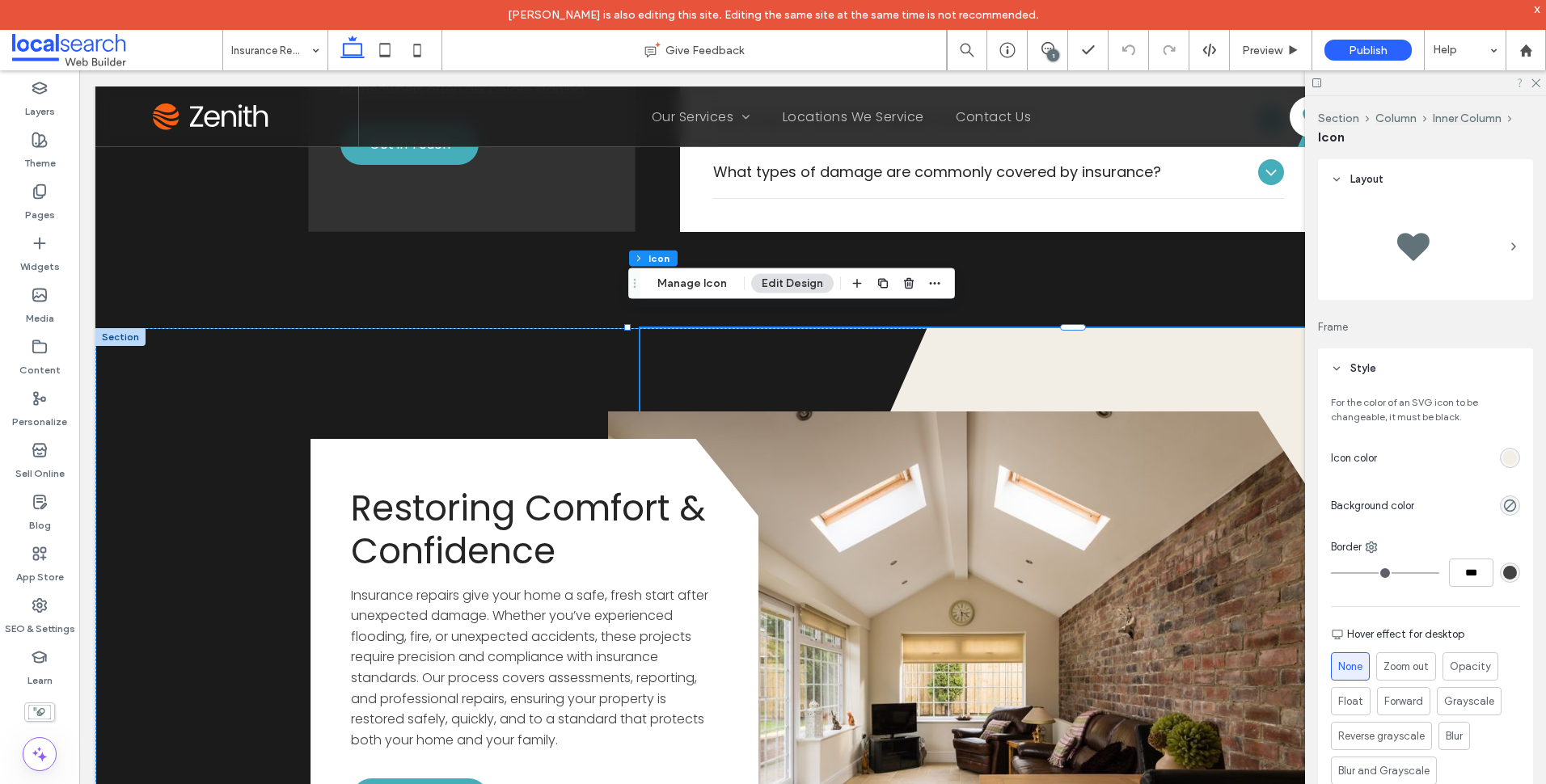
drag, startPoint x: 1535, startPoint y: 83, endPoint x: 1523, endPoint y: 88, distance: 13.0
click at [1535, 84] on icon at bounding box center [1535, 82] width 11 height 11
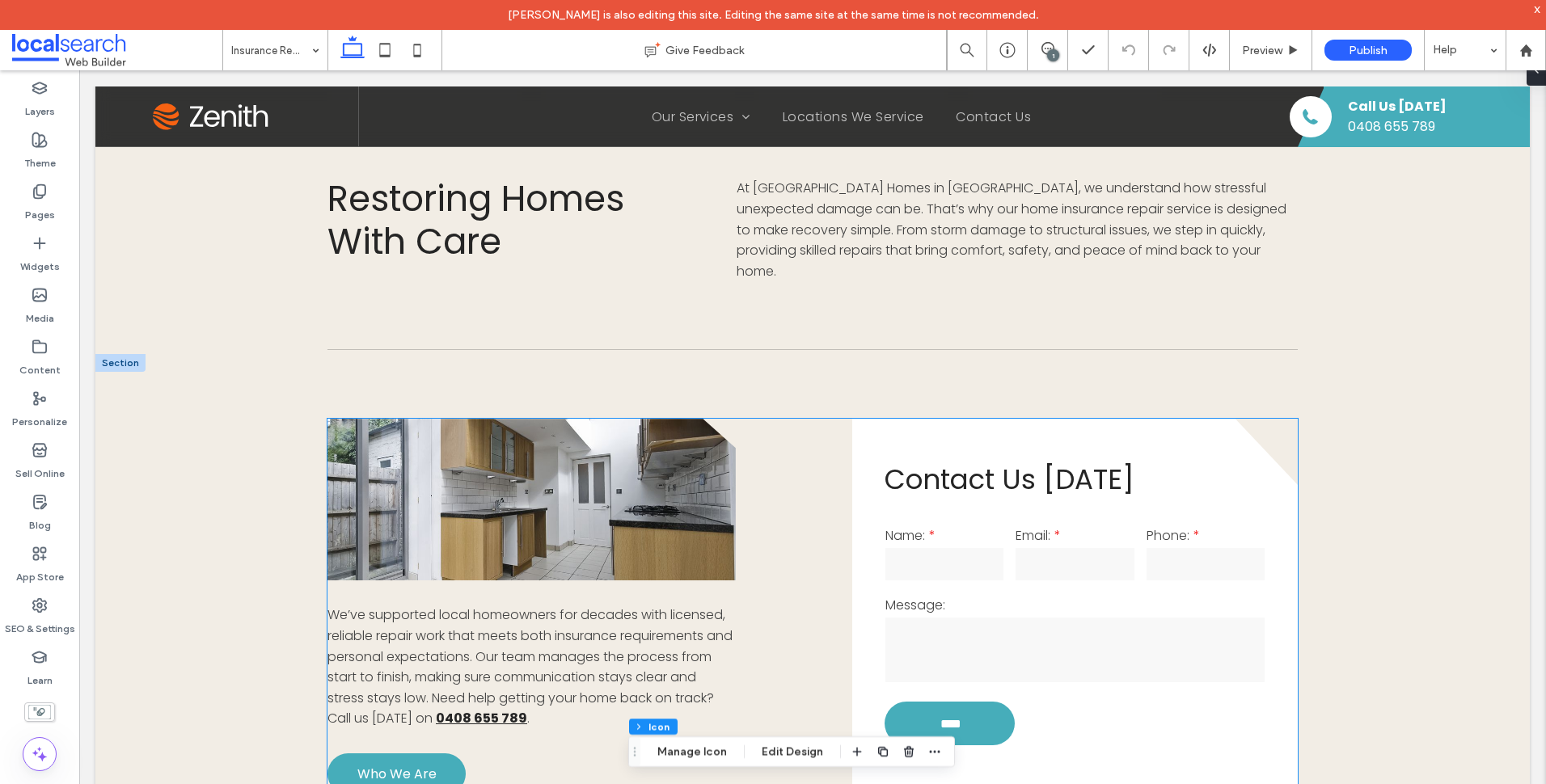
scroll to position [727, 0]
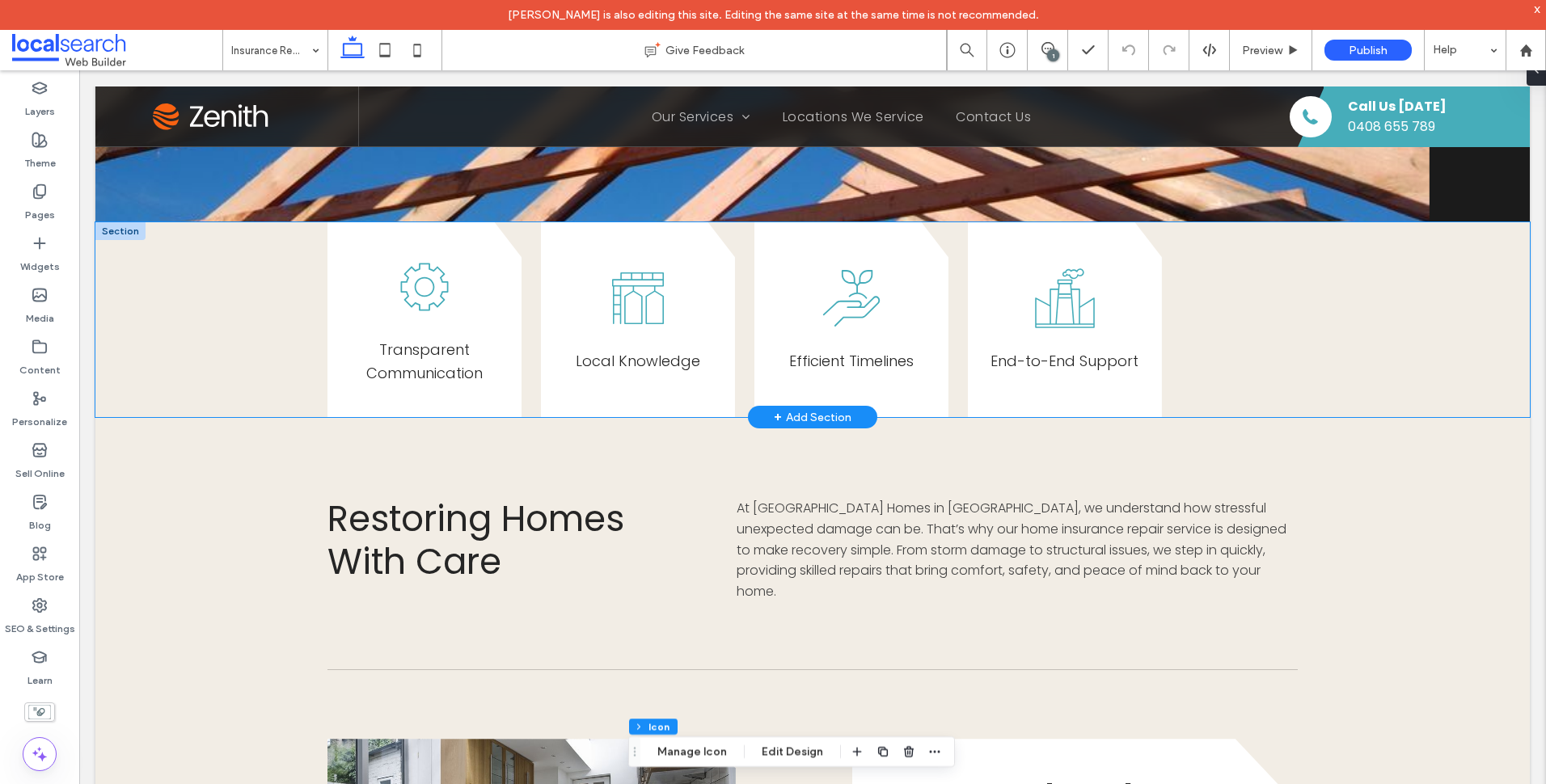
click at [171, 304] on div "Transparent Communication Local Knowledge E fficient Timelines End-to-End Suppo…" at bounding box center [813, 320] width 1435 height 196
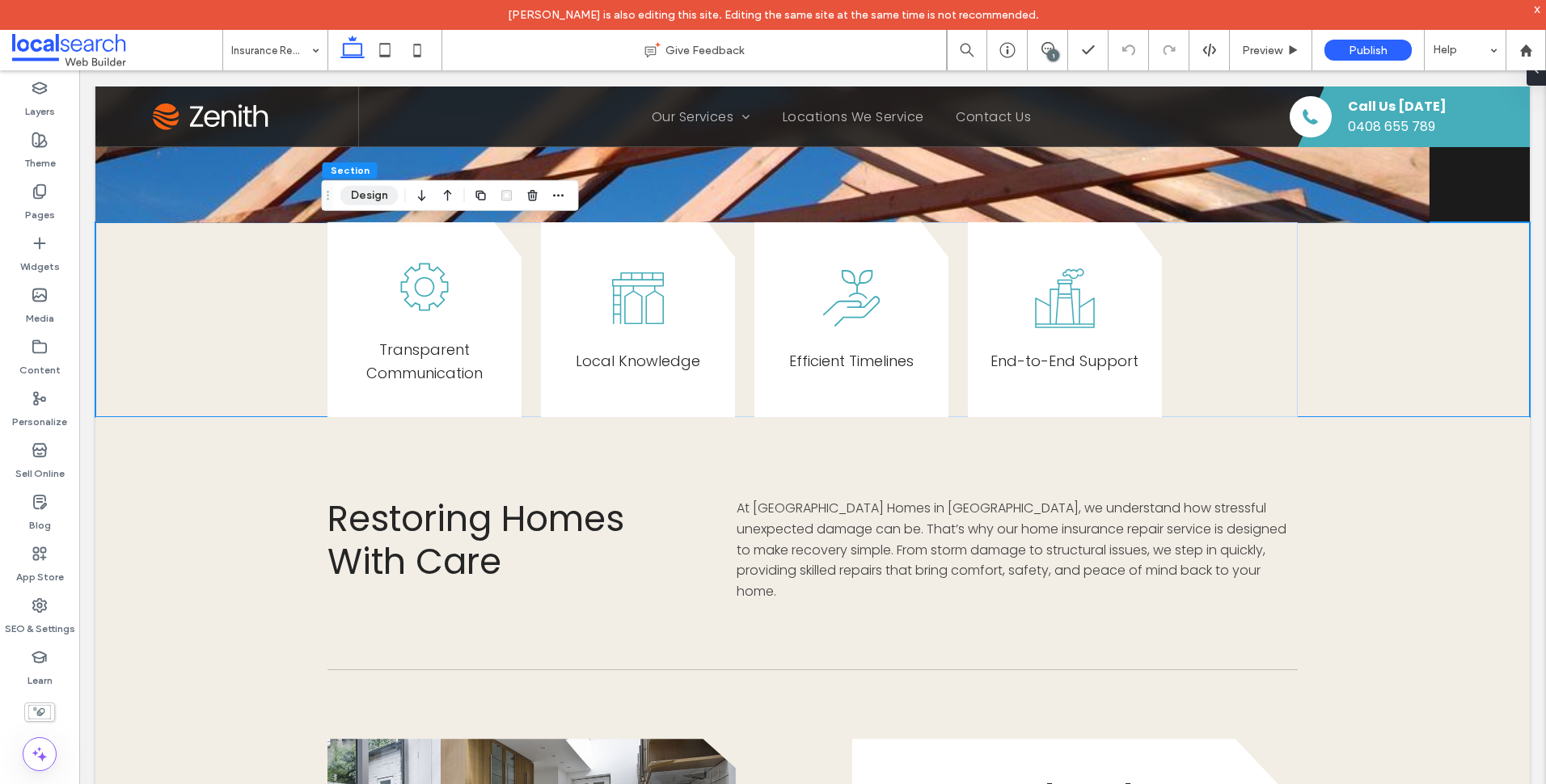
click at [378, 187] on button "Design" at bounding box center [369, 196] width 58 height 19
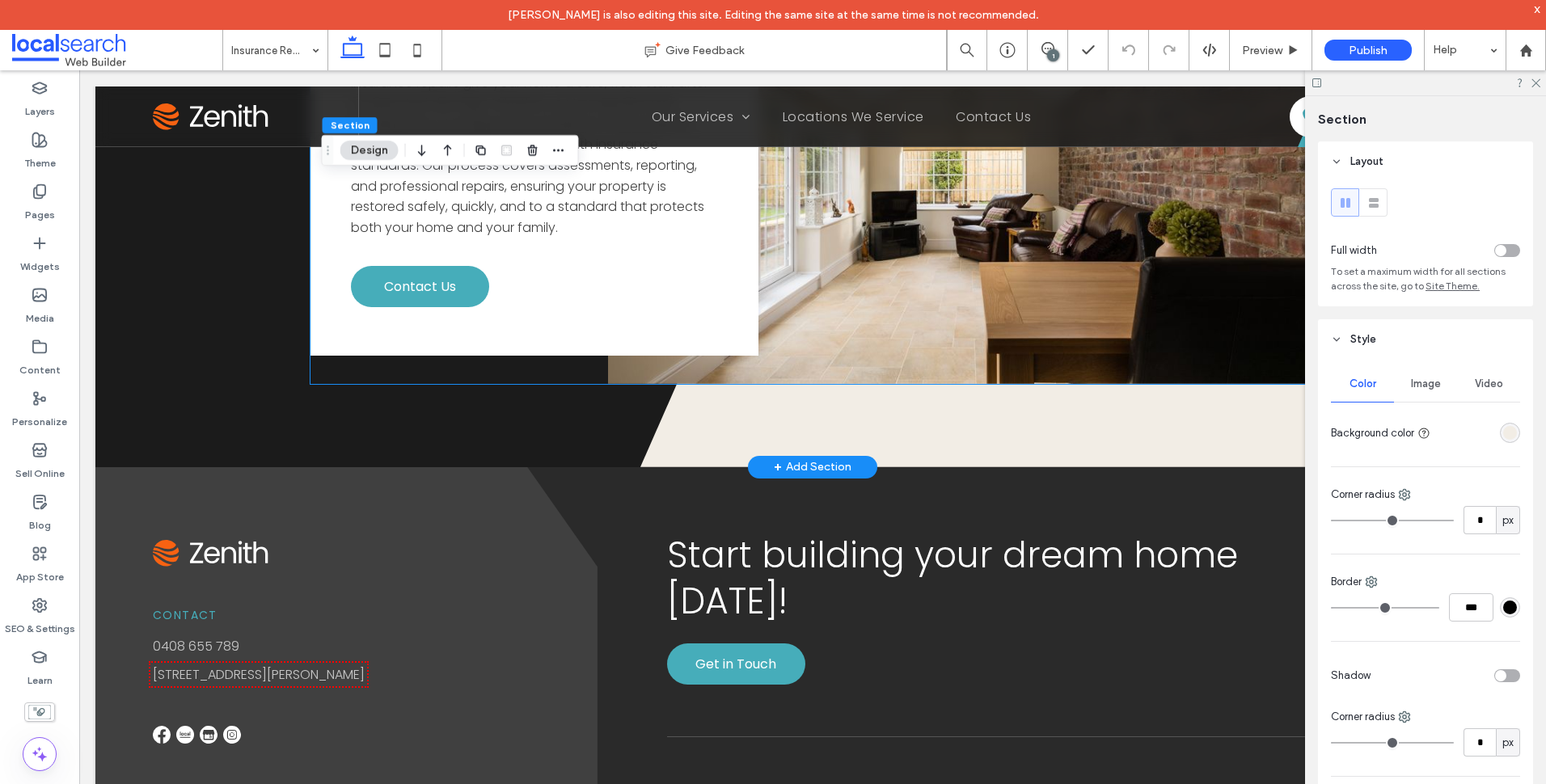
scroll to position [3148, 0]
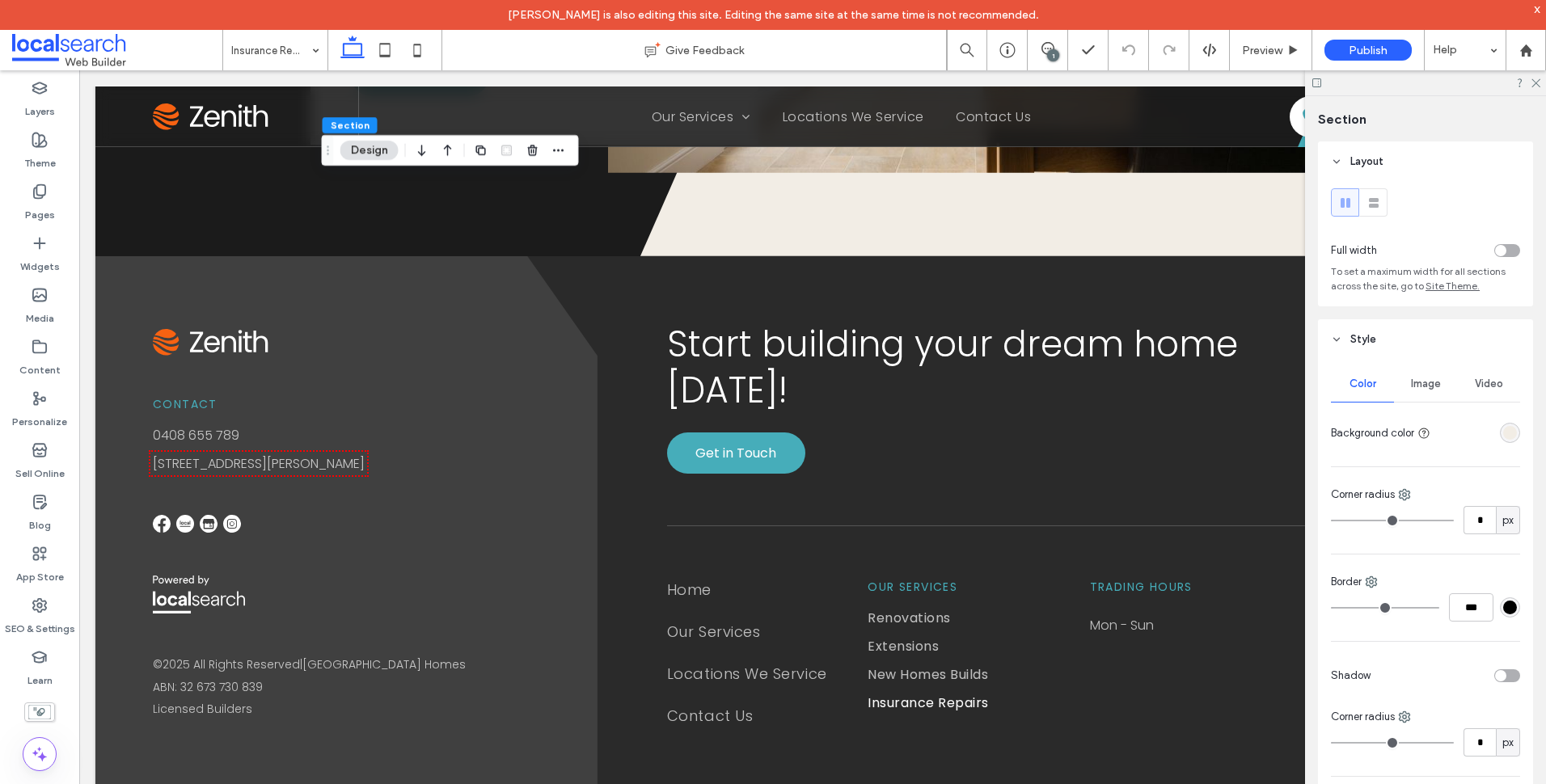
click at [1532, 88] on div at bounding box center [1425, 83] width 241 height 25
click at [51, 143] on div "Theme" at bounding box center [40, 151] width 80 height 52
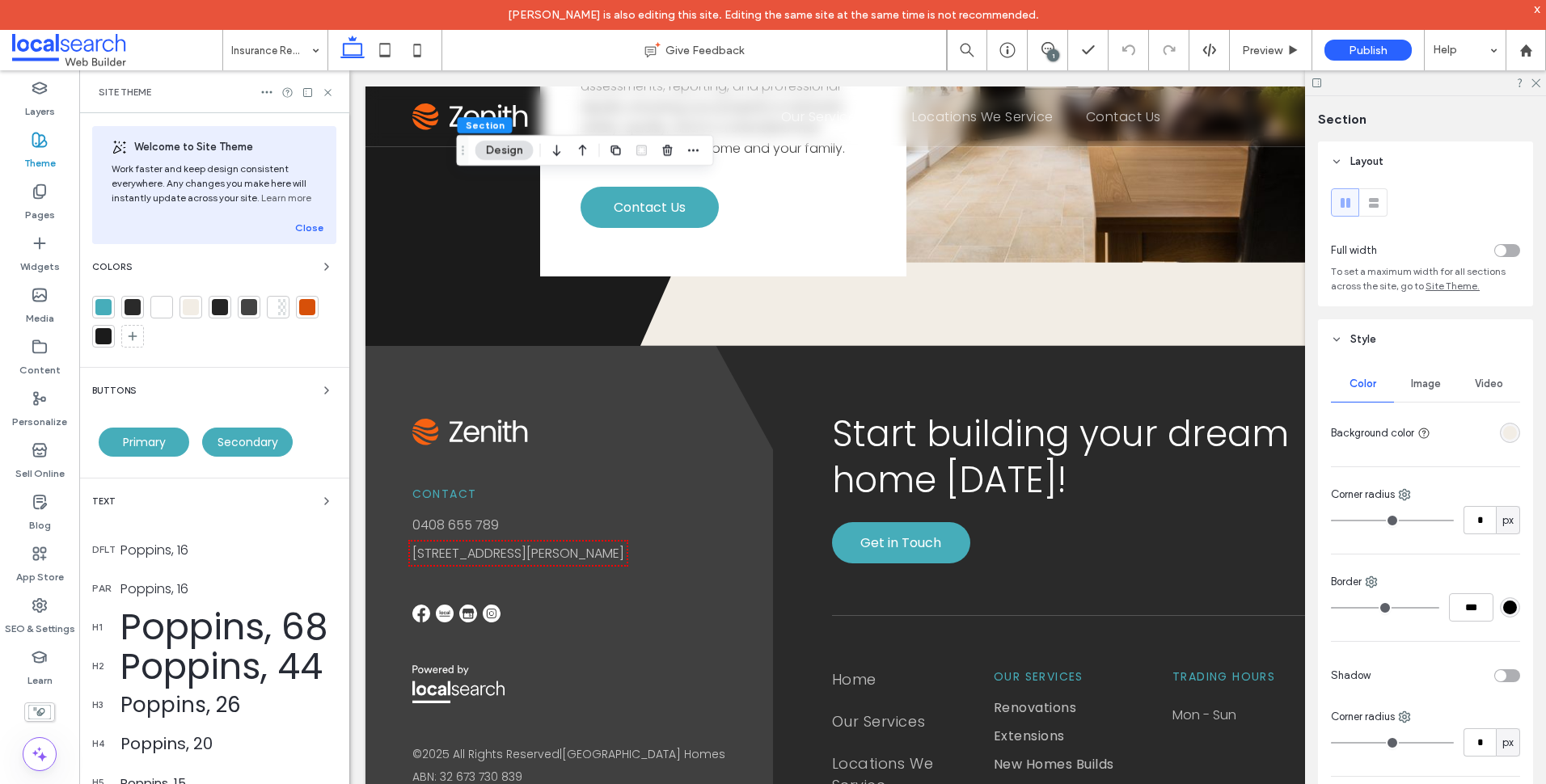
scroll to position [3205, 0]
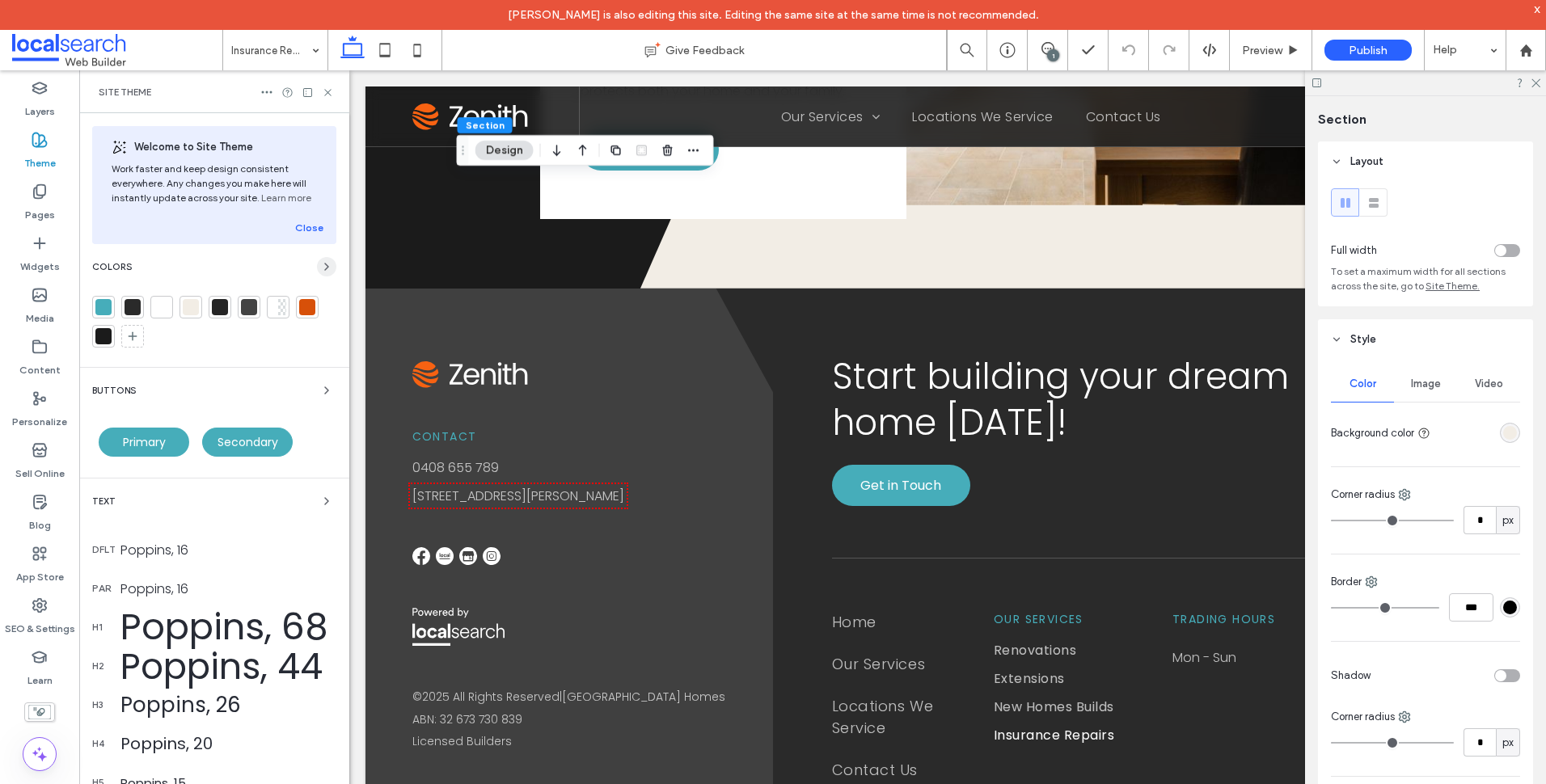
click at [320, 262] on icon "button" at bounding box center [326, 267] width 13 height 13
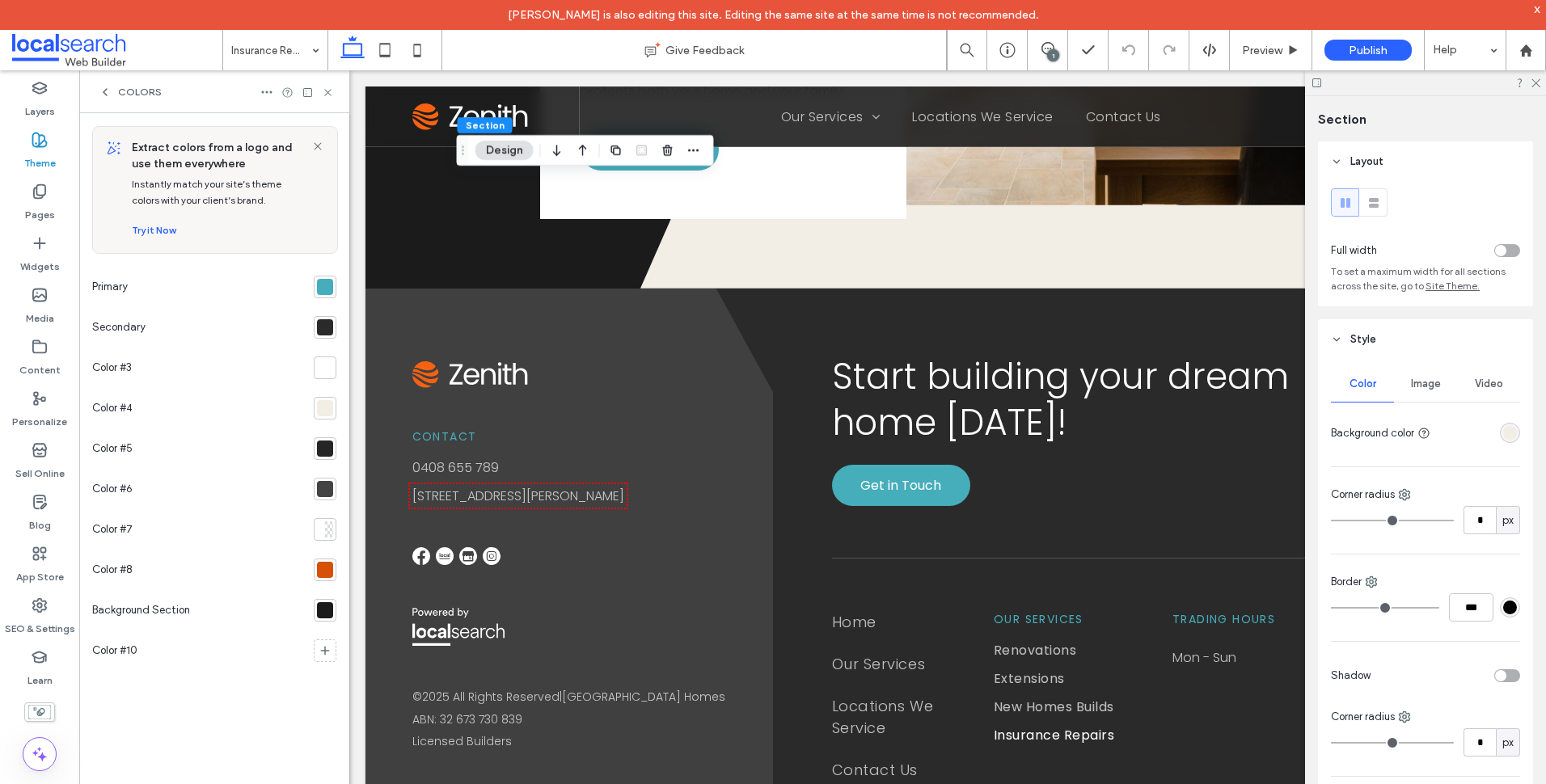
click at [326, 93] on icon at bounding box center [327, 93] width 12 height 12
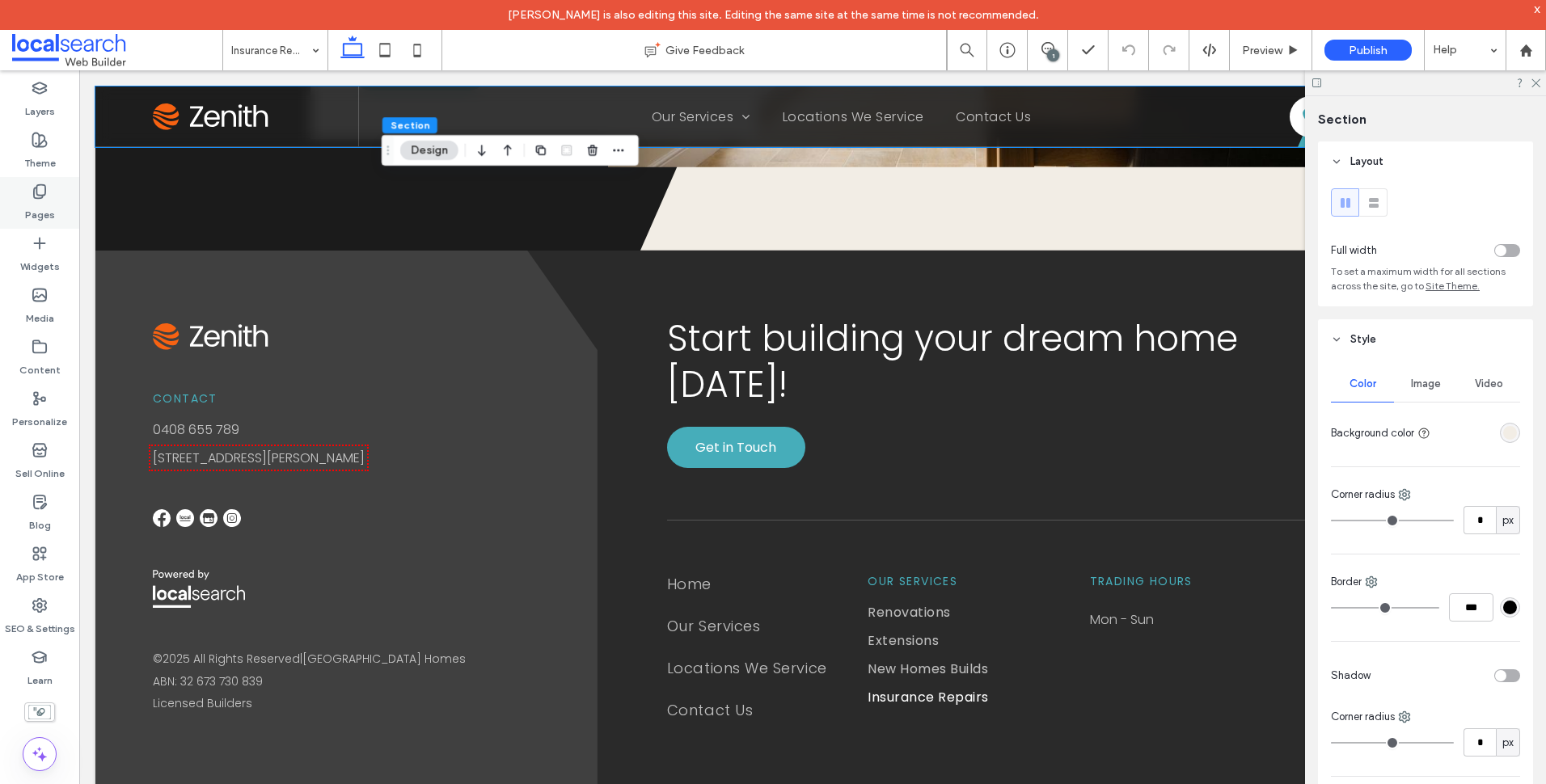
scroll to position [3148, 0]
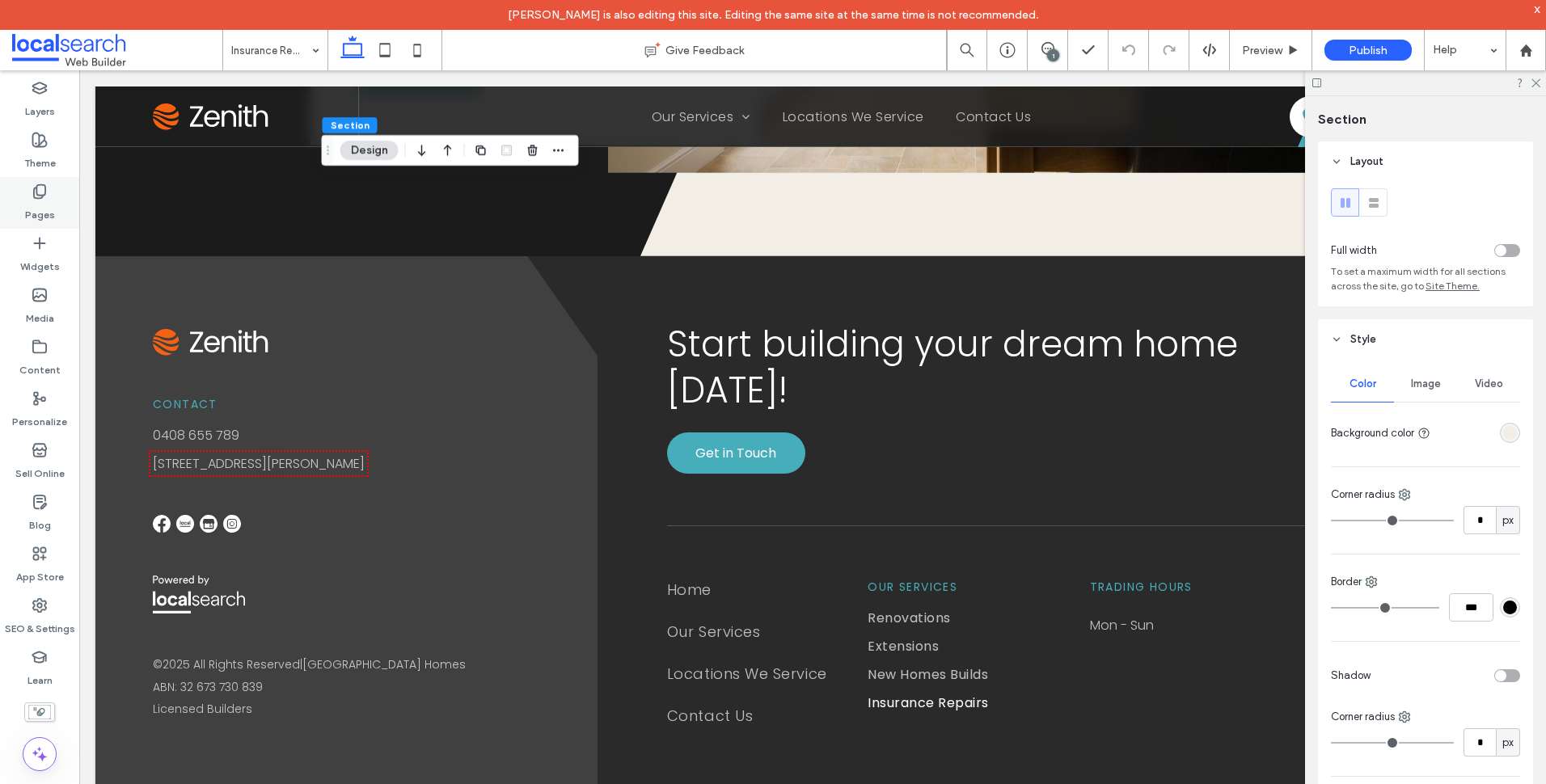
click at [64, 187] on div "Pages" at bounding box center [40, 203] width 80 height 52
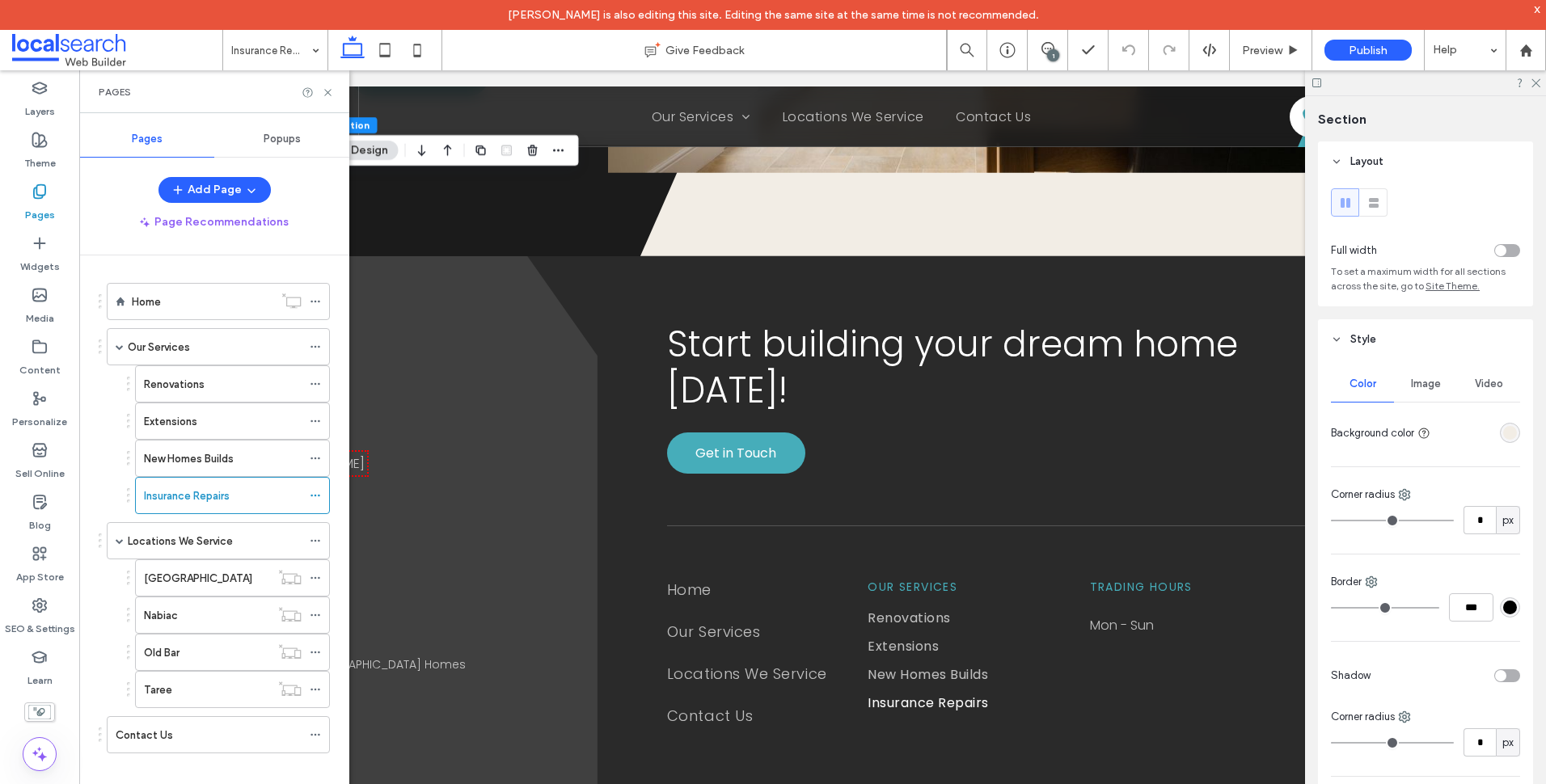
click at [187, 656] on div "Old Bar" at bounding box center [206, 653] width 126 height 17
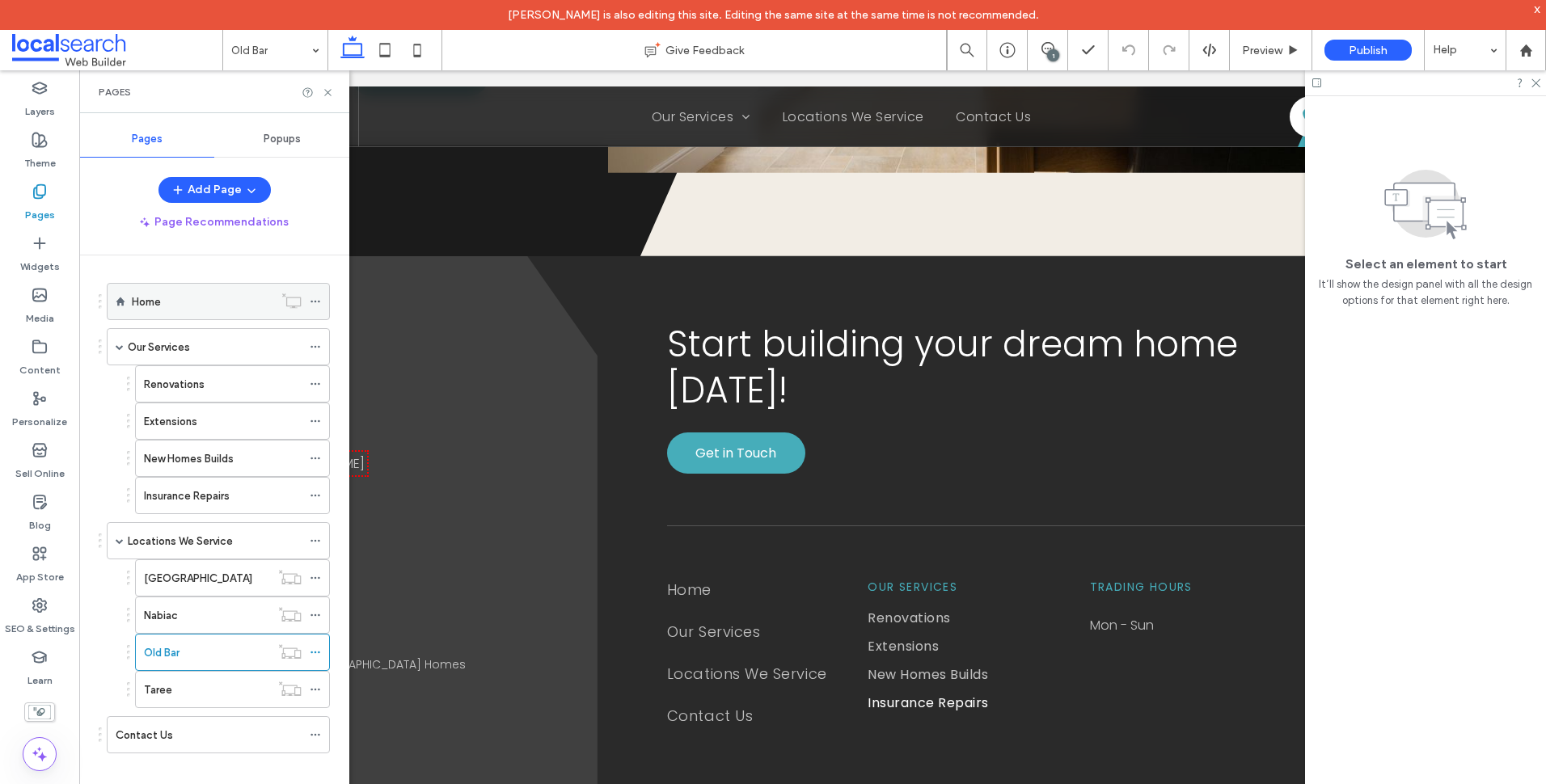
click at [216, 304] on div "Home" at bounding box center [202, 301] width 141 height 17
click at [200, 355] on div "Our Services" at bounding box center [214, 347] width 174 height 17
click at [333, 90] on icon at bounding box center [327, 93] width 12 height 12
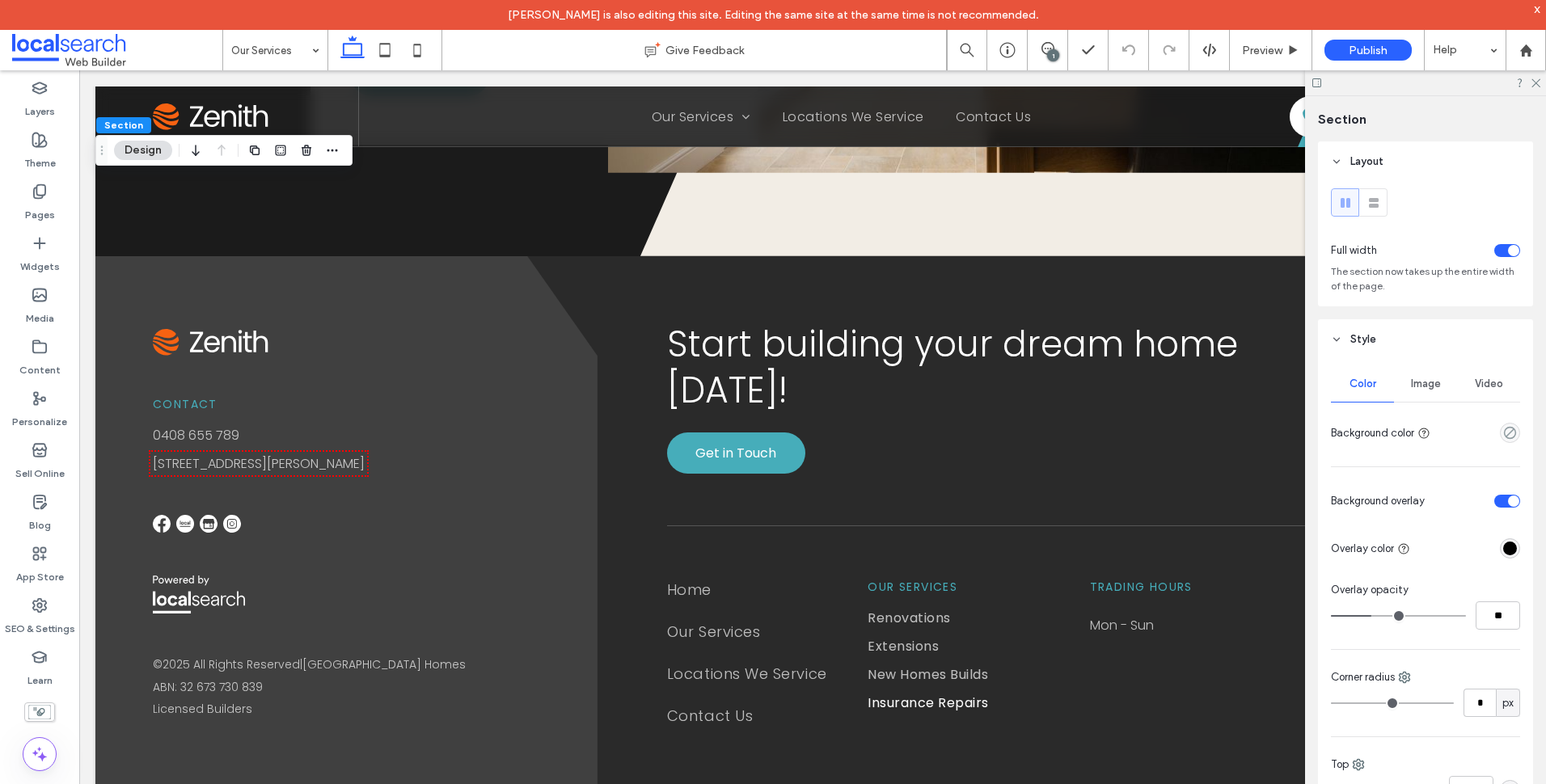
click at [1431, 394] on div "Image" at bounding box center [1426, 384] width 63 height 36
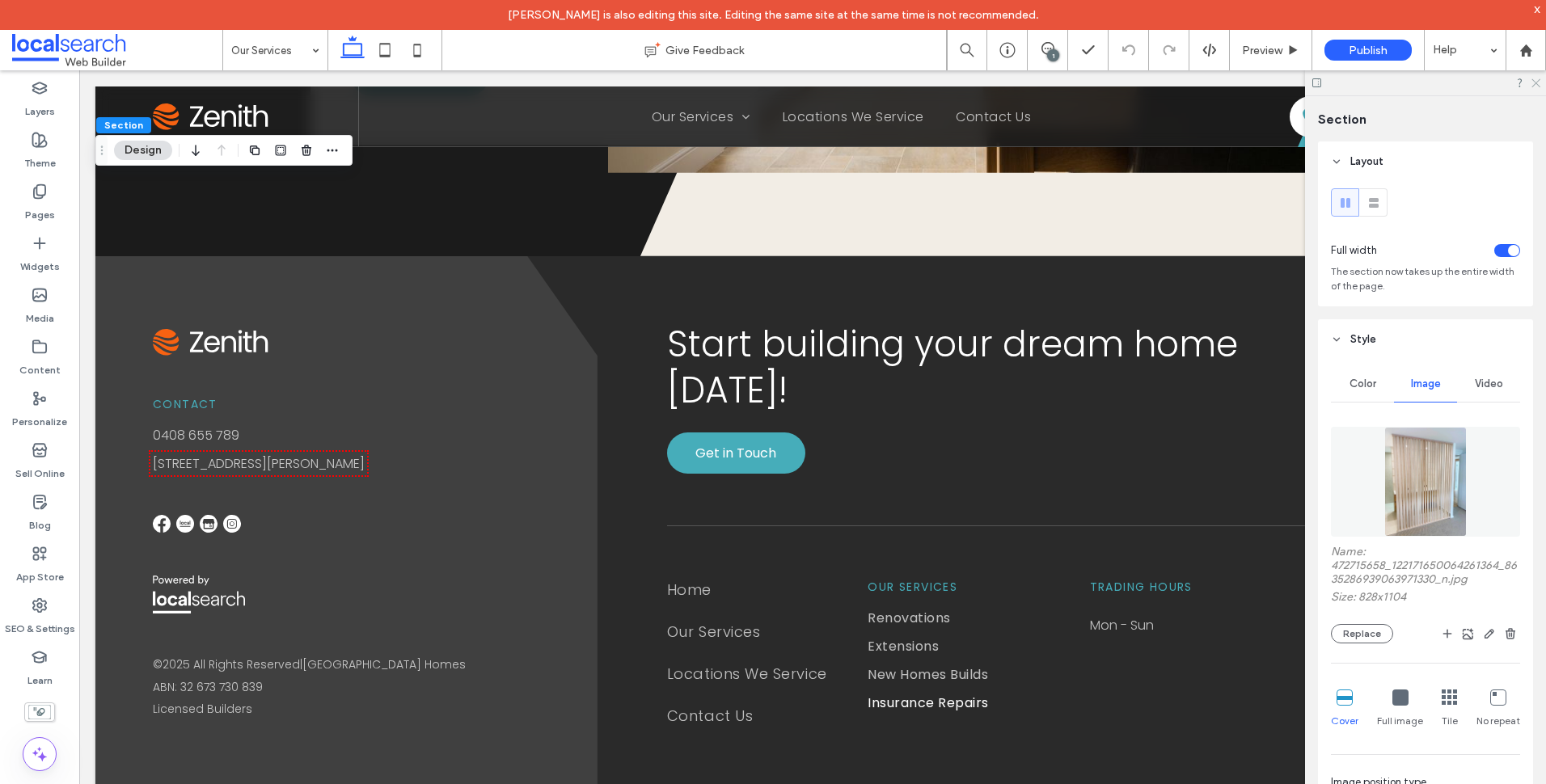
click at [1534, 78] on icon at bounding box center [1535, 82] width 11 height 11
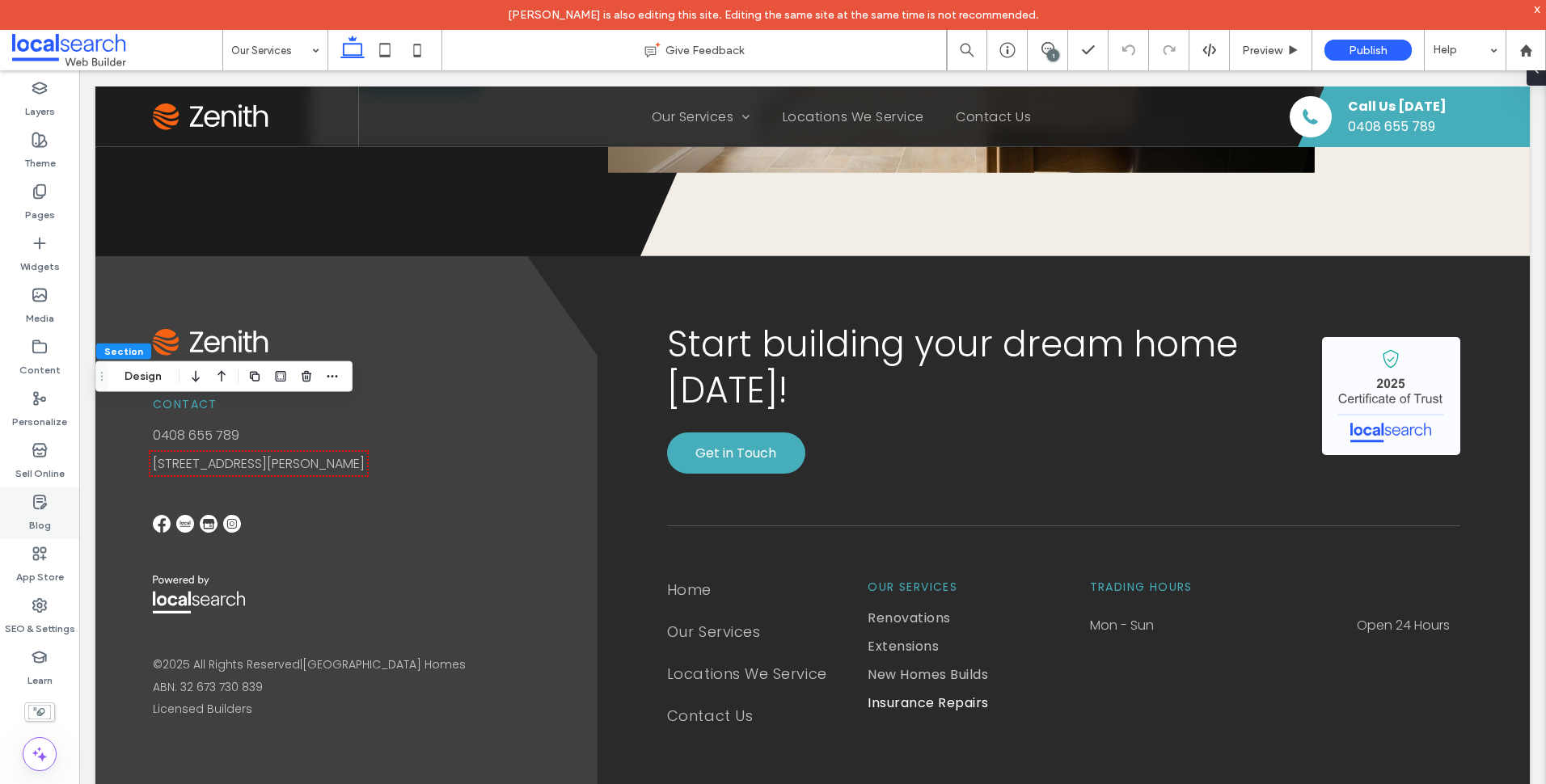
click at [54, 496] on div "Blog" at bounding box center [40, 513] width 80 height 52
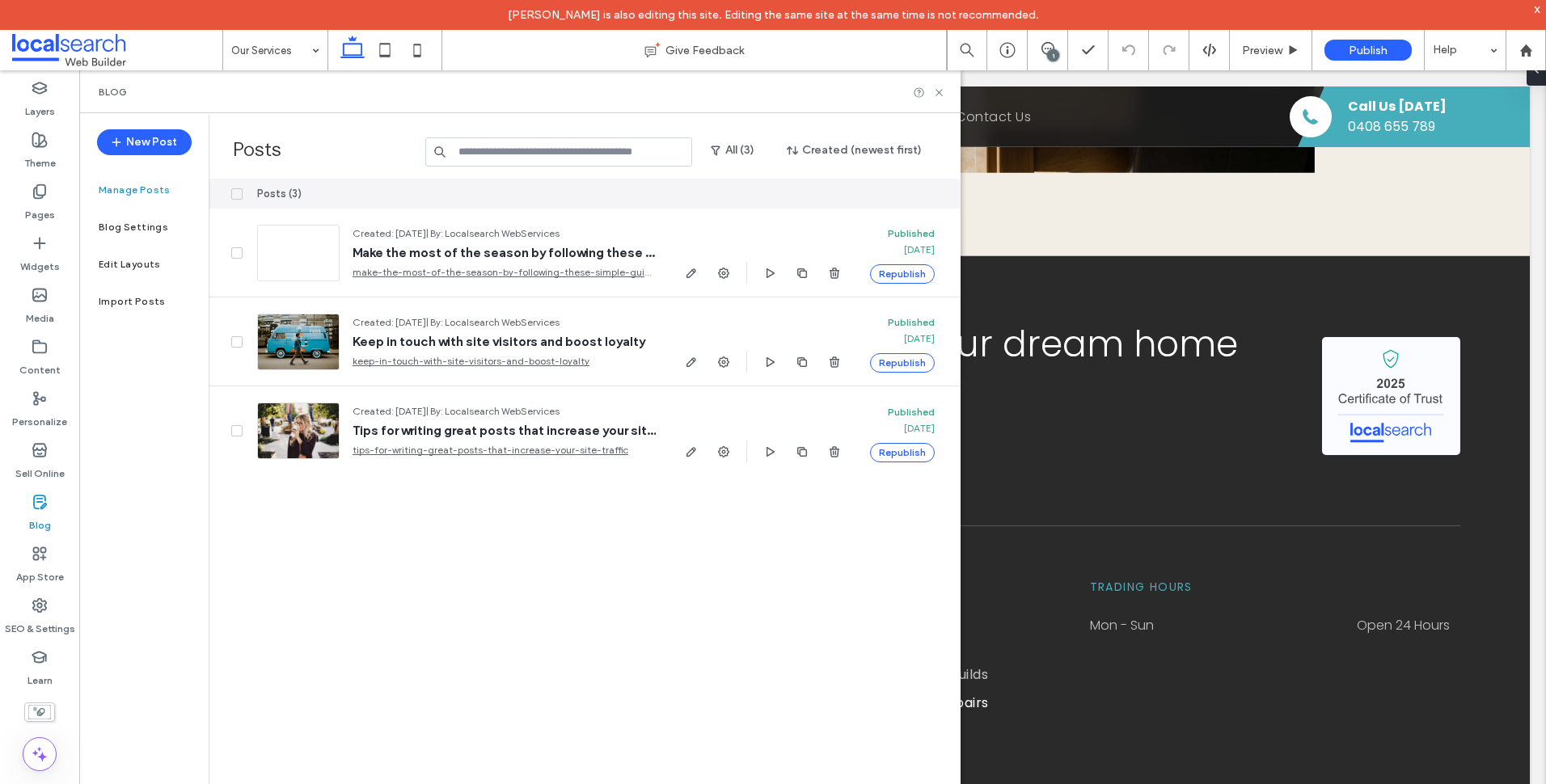
click at [235, 194] on icon at bounding box center [236, 194] width 6 height 5
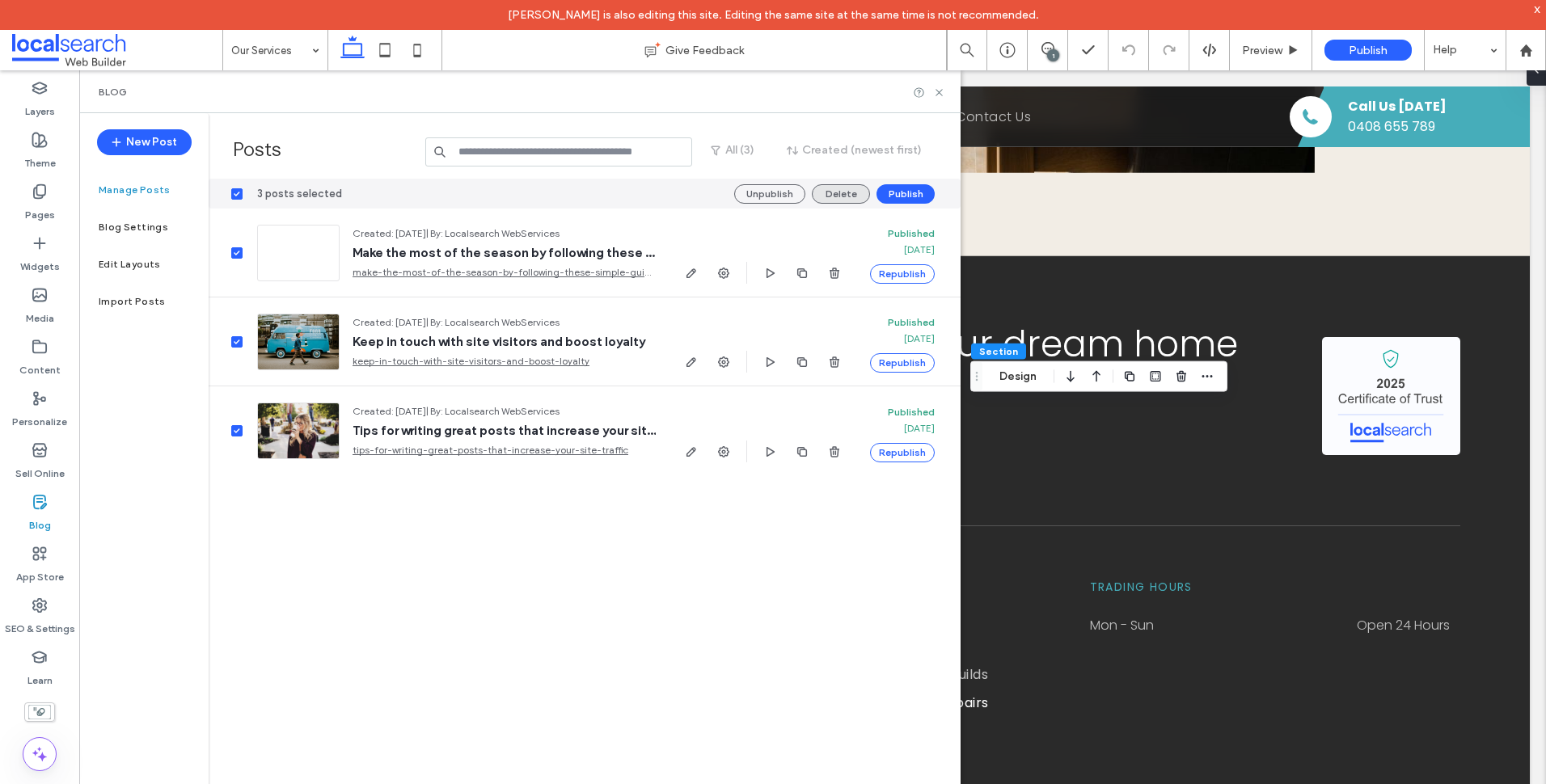
click at [831, 196] on button "Delete" at bounding box center [841, 194] width 58 height 19
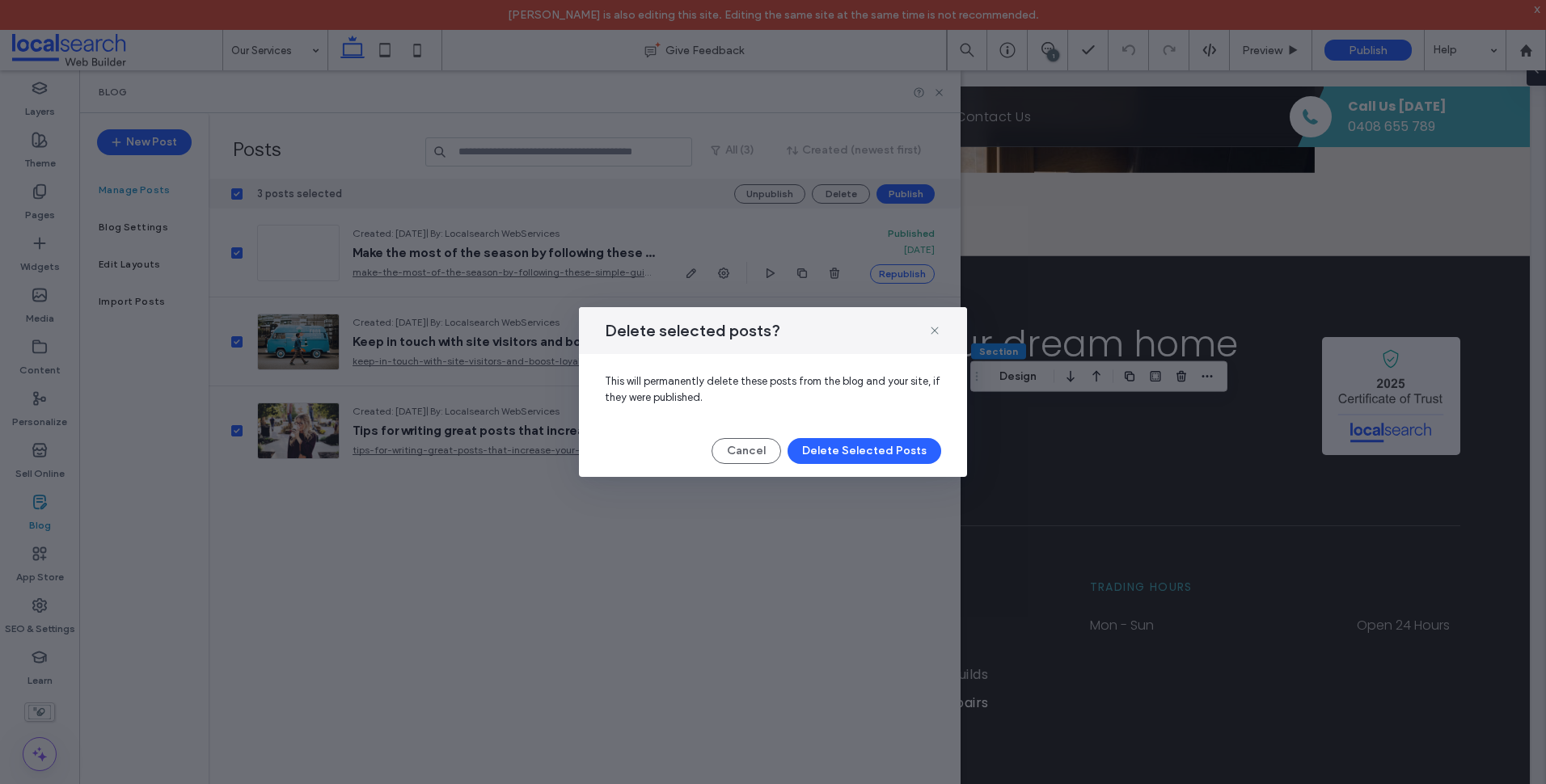
click at [872, 436] on div "Delete selected posts? This will permanently delete these posts from the blog a…" at bounding box center [773, 391] width 388 height 170
click at [874, 445] on button "Delete Selected Posts" at bounding box center [864, 451] width 153 height 26
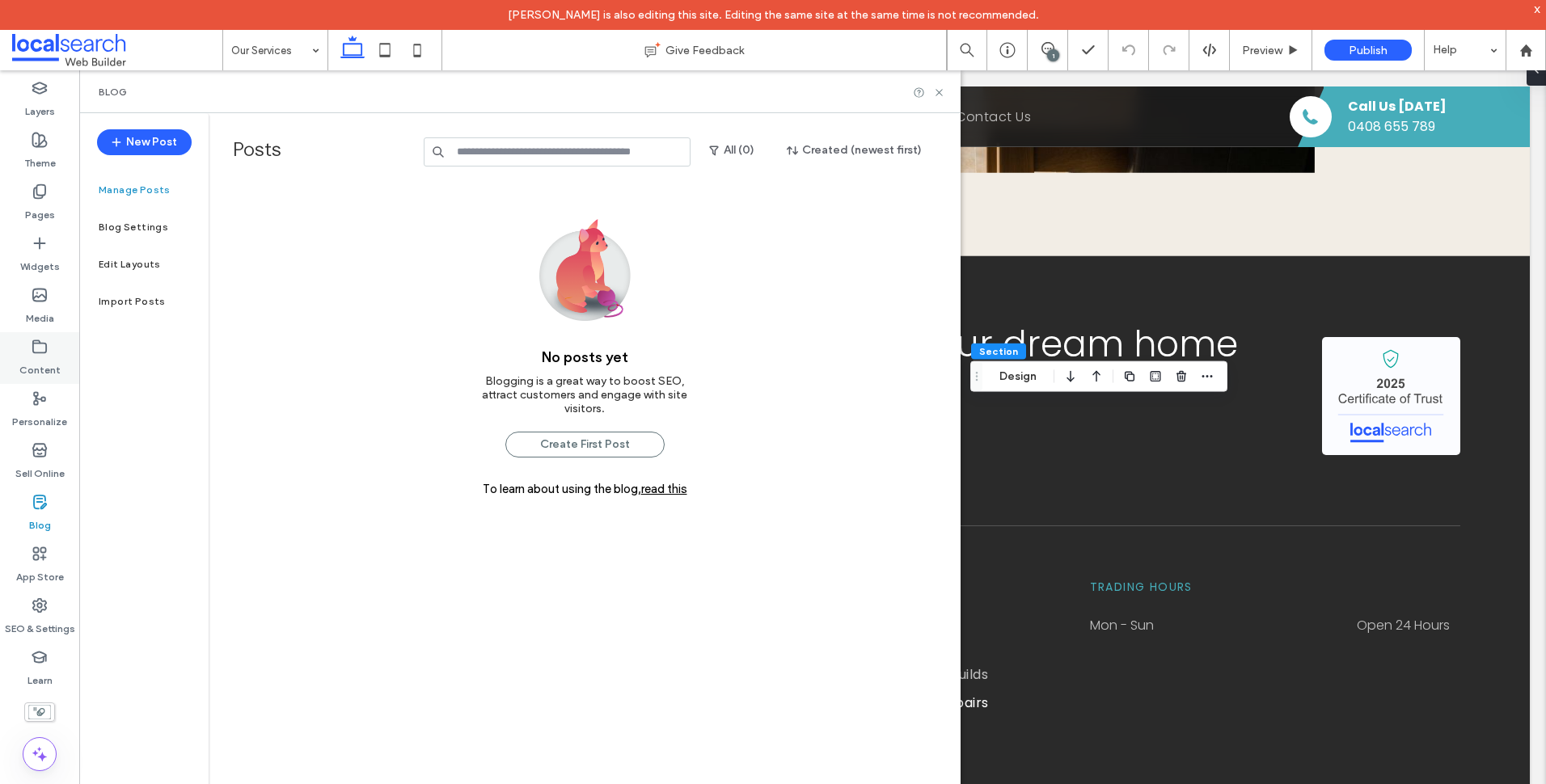
click at [49, 366] on label "Content" at bounding box center [40, 366] width 41 height 23
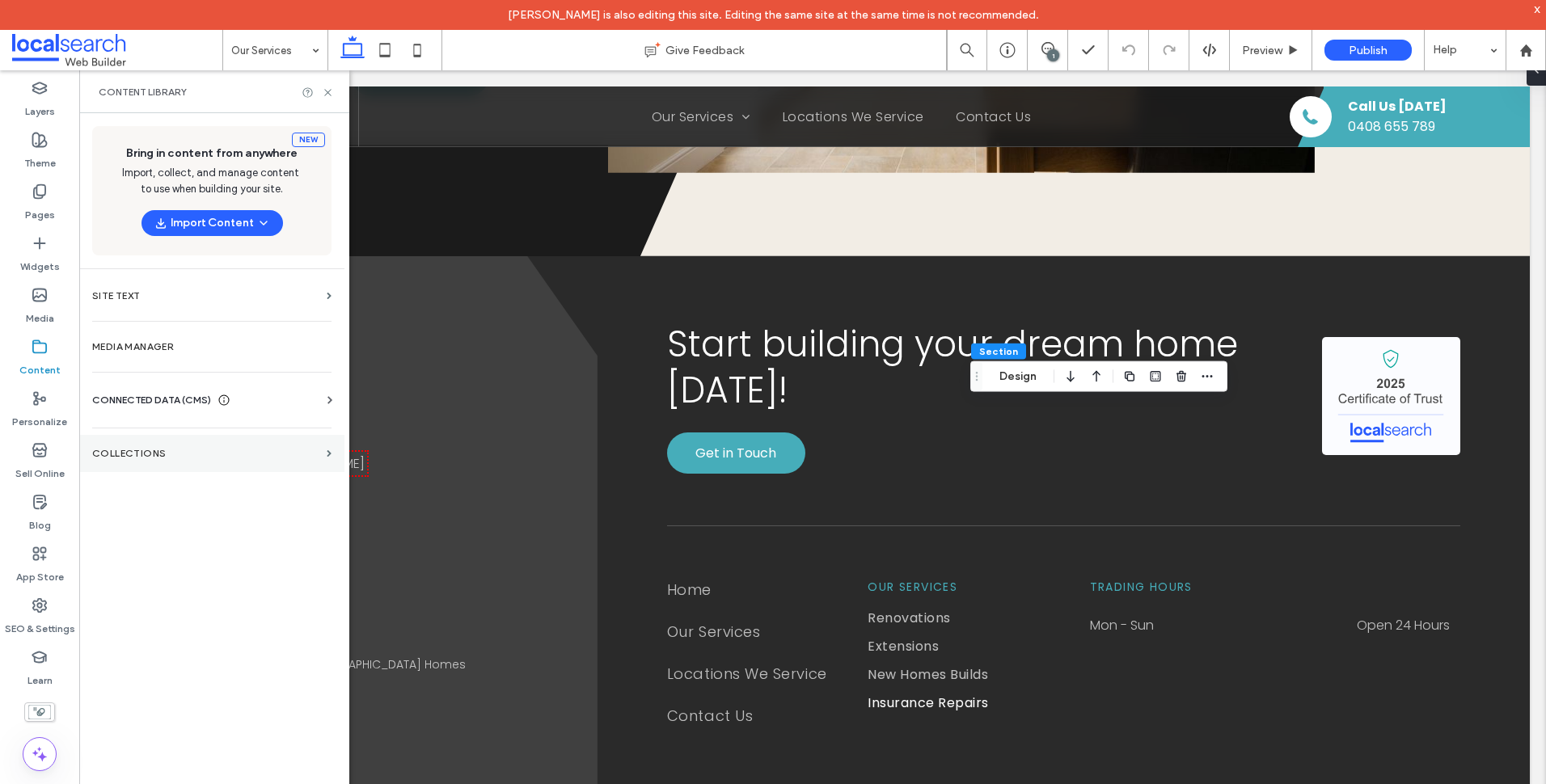
click at [205, 451] on label "Collections" at bounding box center [206, 454] width 228 height 11
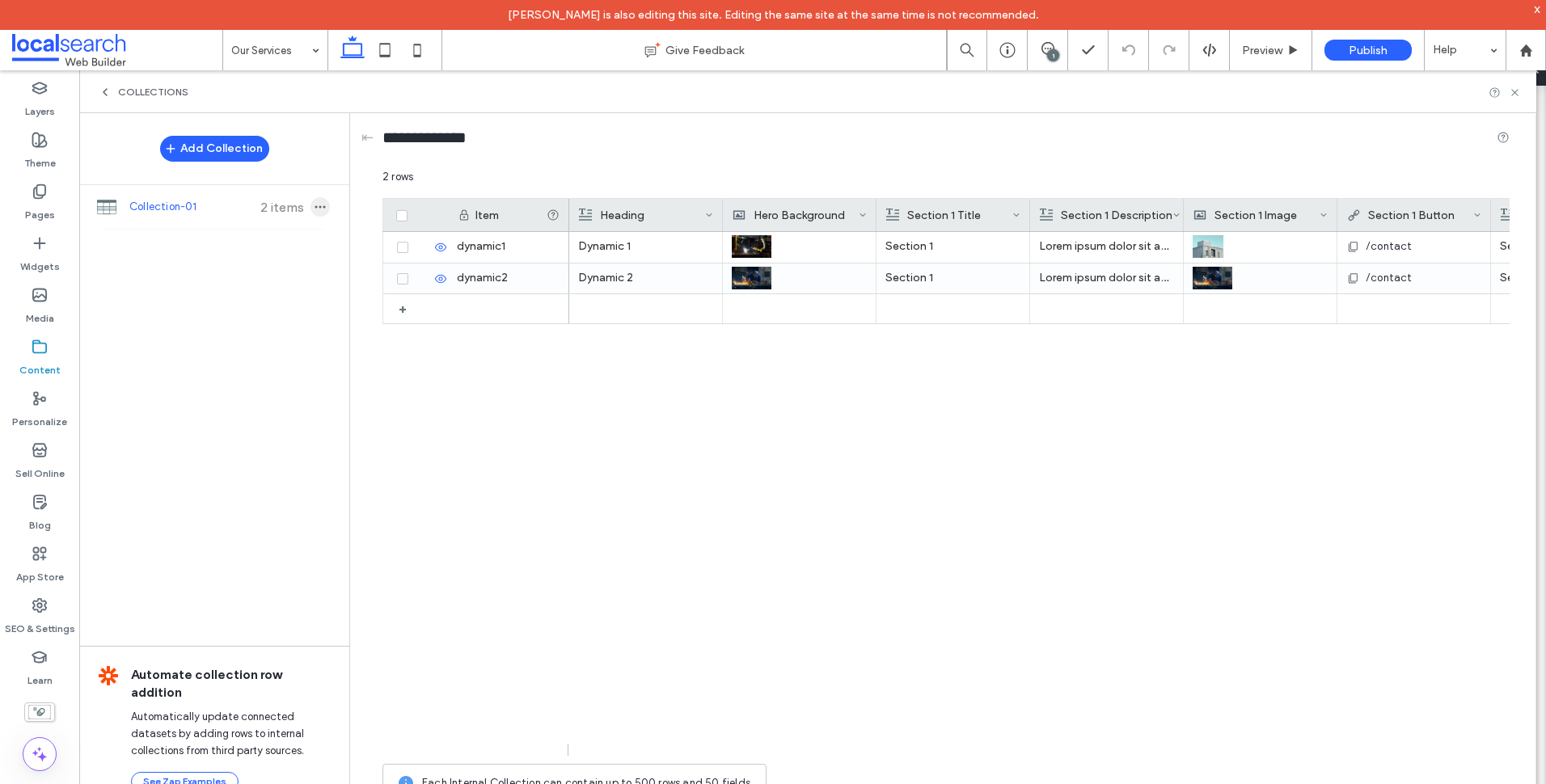
click at [327, 215] on span "button" at bounding box center [320, 207] width 19 height 19
click at [389, 305] on div "Duplicate Collection Export to CSV Enable on Regular Pages Import from CSV Lock…" at bounding box center [420, 206] width 167 height 209
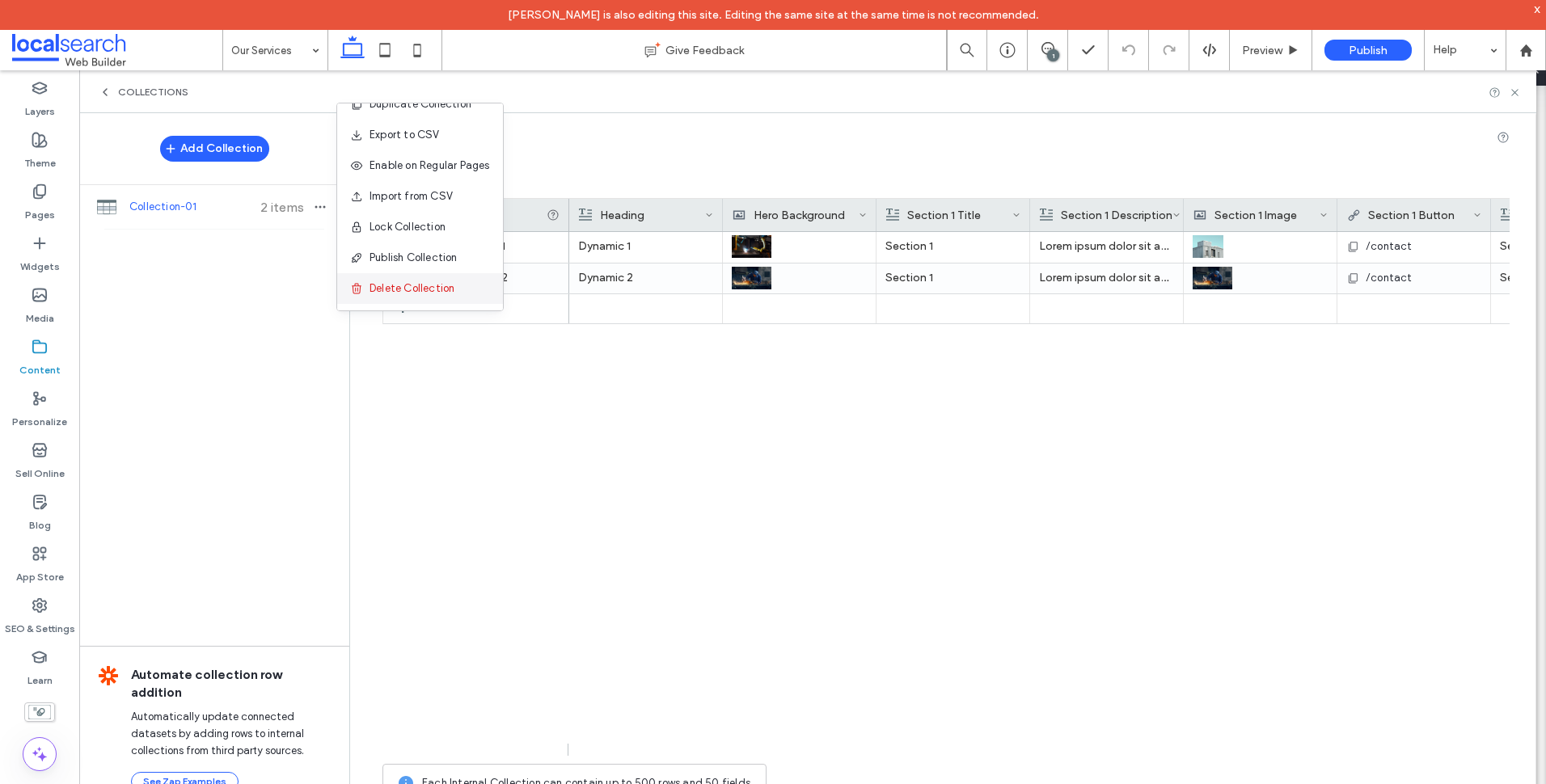
drag, startPoint x: 389, startPoint y: 305, endPoint x: 378, endPoint y: 289, distance: 19.4
click at [378, 289] on span "Delete Collection" at bounding box center [412, 289] width 85 height 16
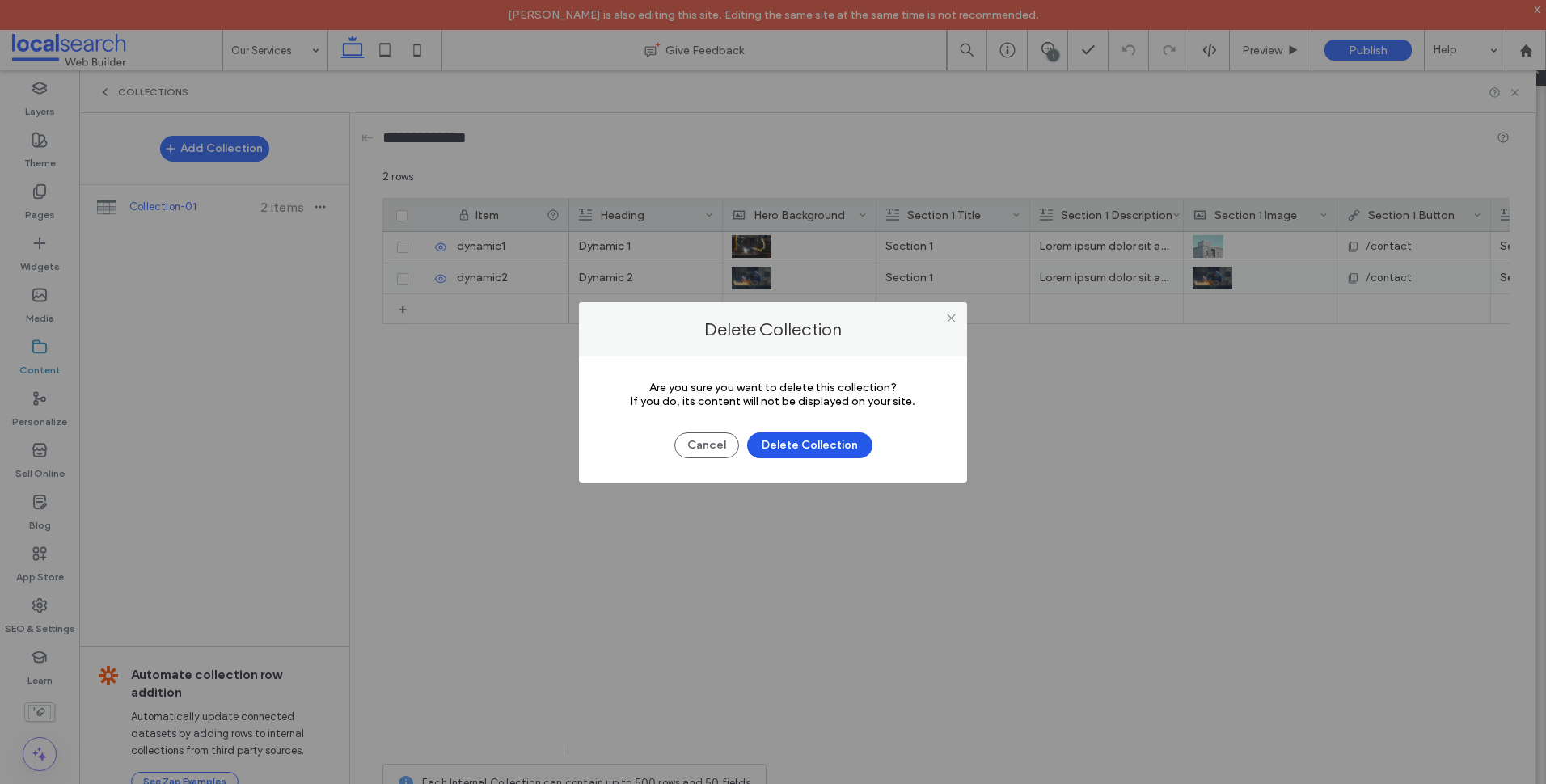
click at [853, 450] on button "Delete Collection" at bounding box center [810, 446] width 125 height 26
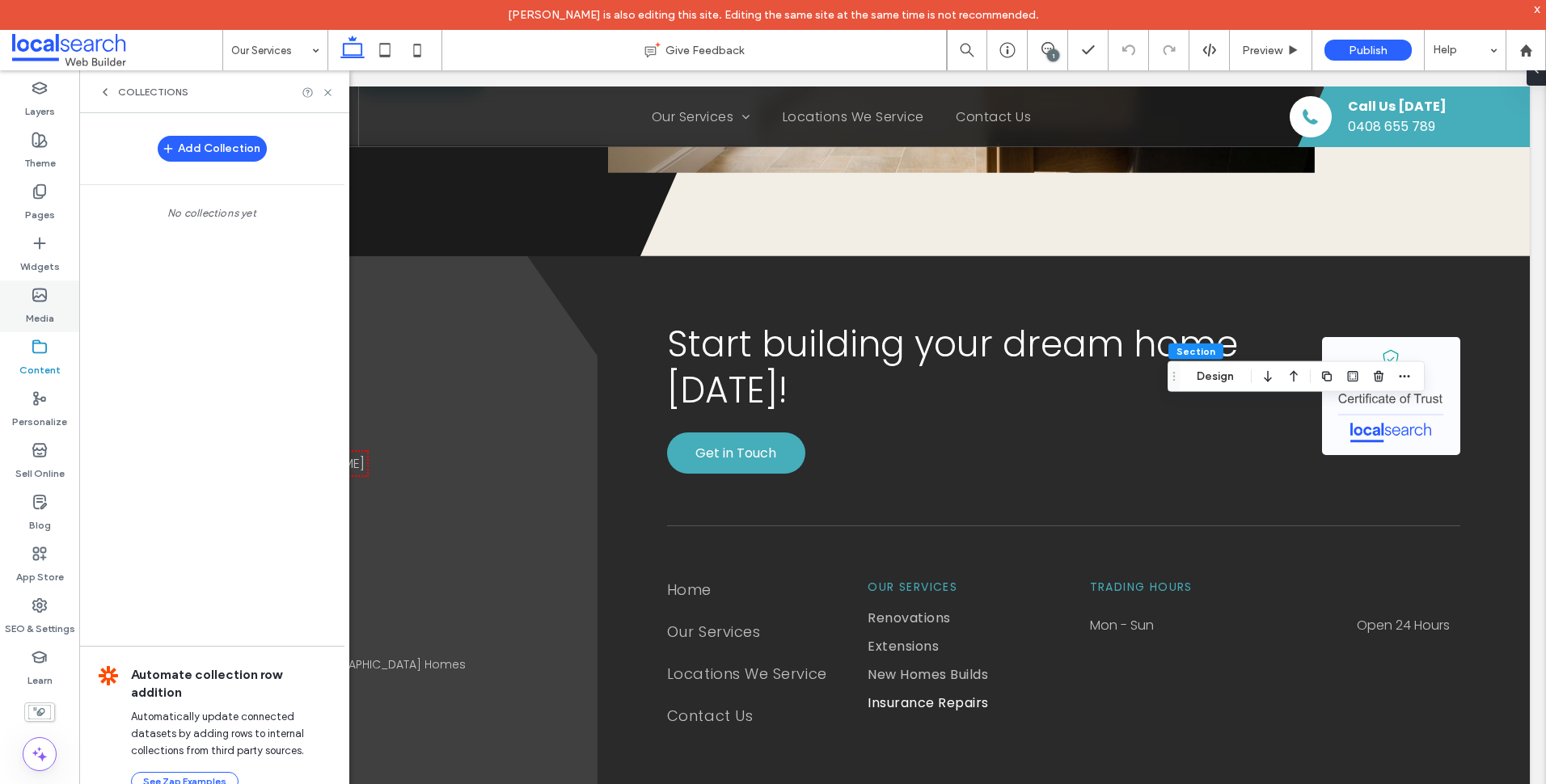
click at [48, 321] on label "Media" at bounding box center [40, 314] width 28 height 23
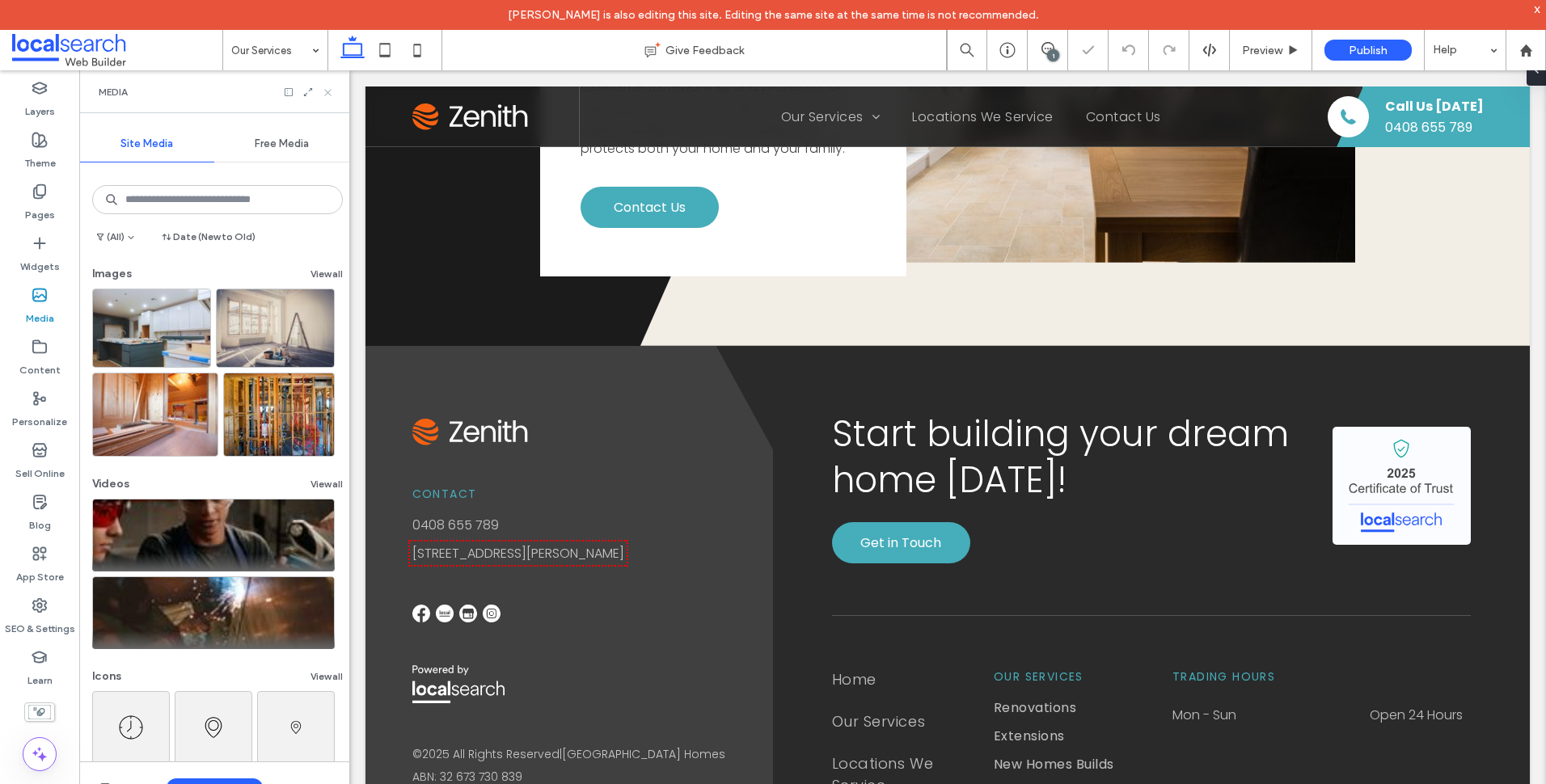
click at [326, 92] on icon at bounding box center [327, 93] width 12 height 12
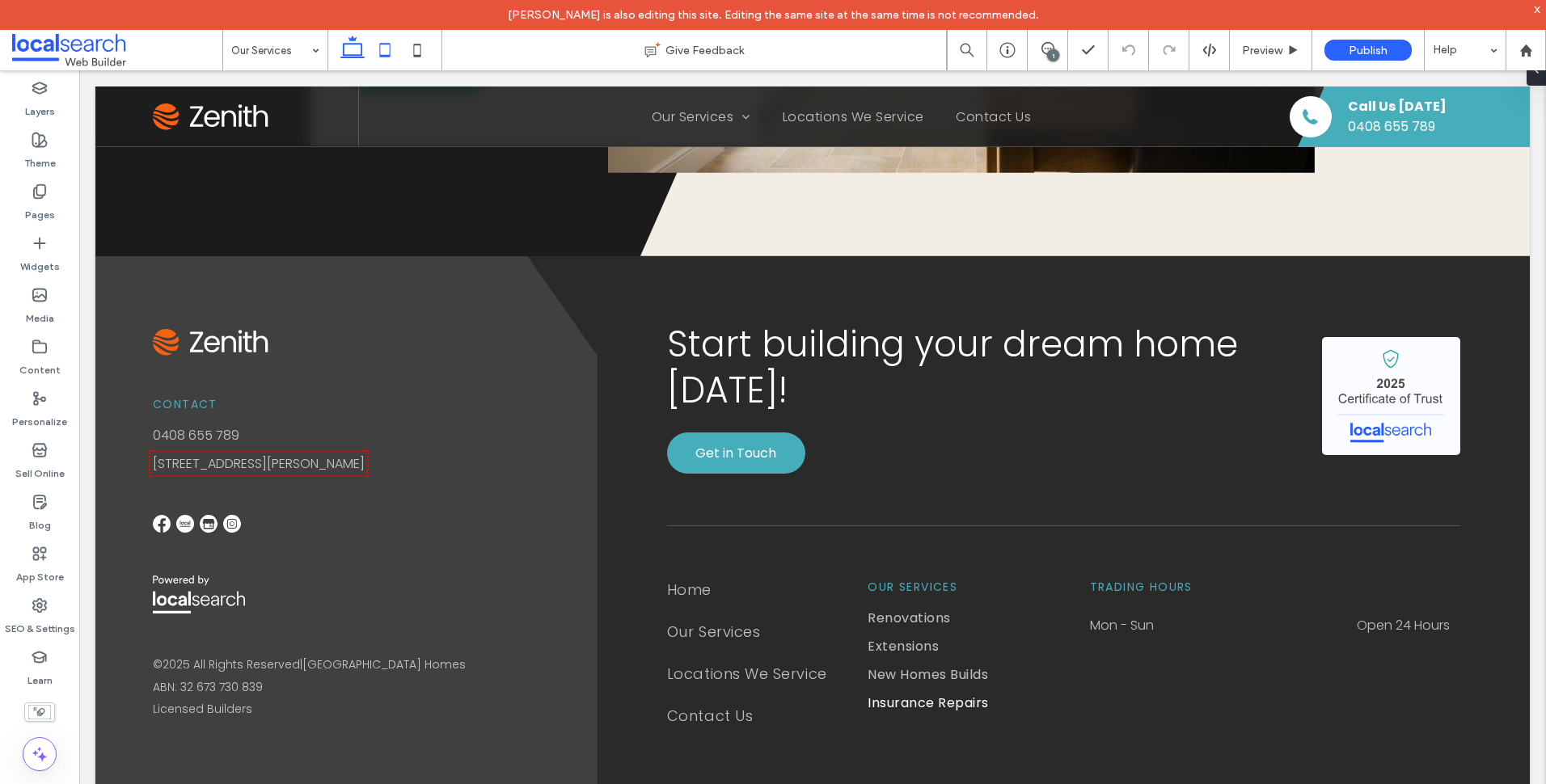
click at [391, 41] on icon at bounding box center [385, 50] width 32 height 32
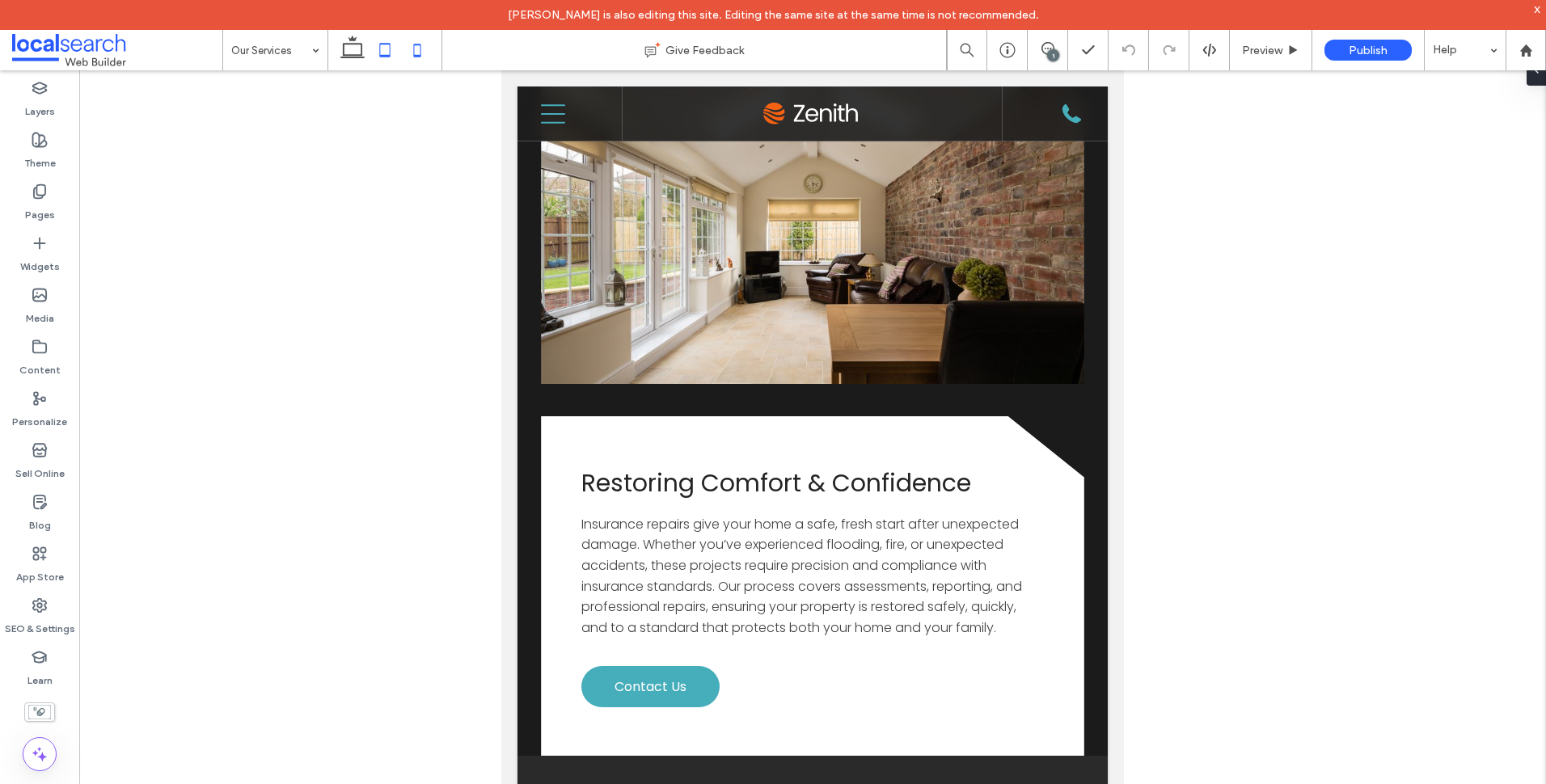
click at [420, 48] on icon at bounding box center [417, 50] width 32 height 32
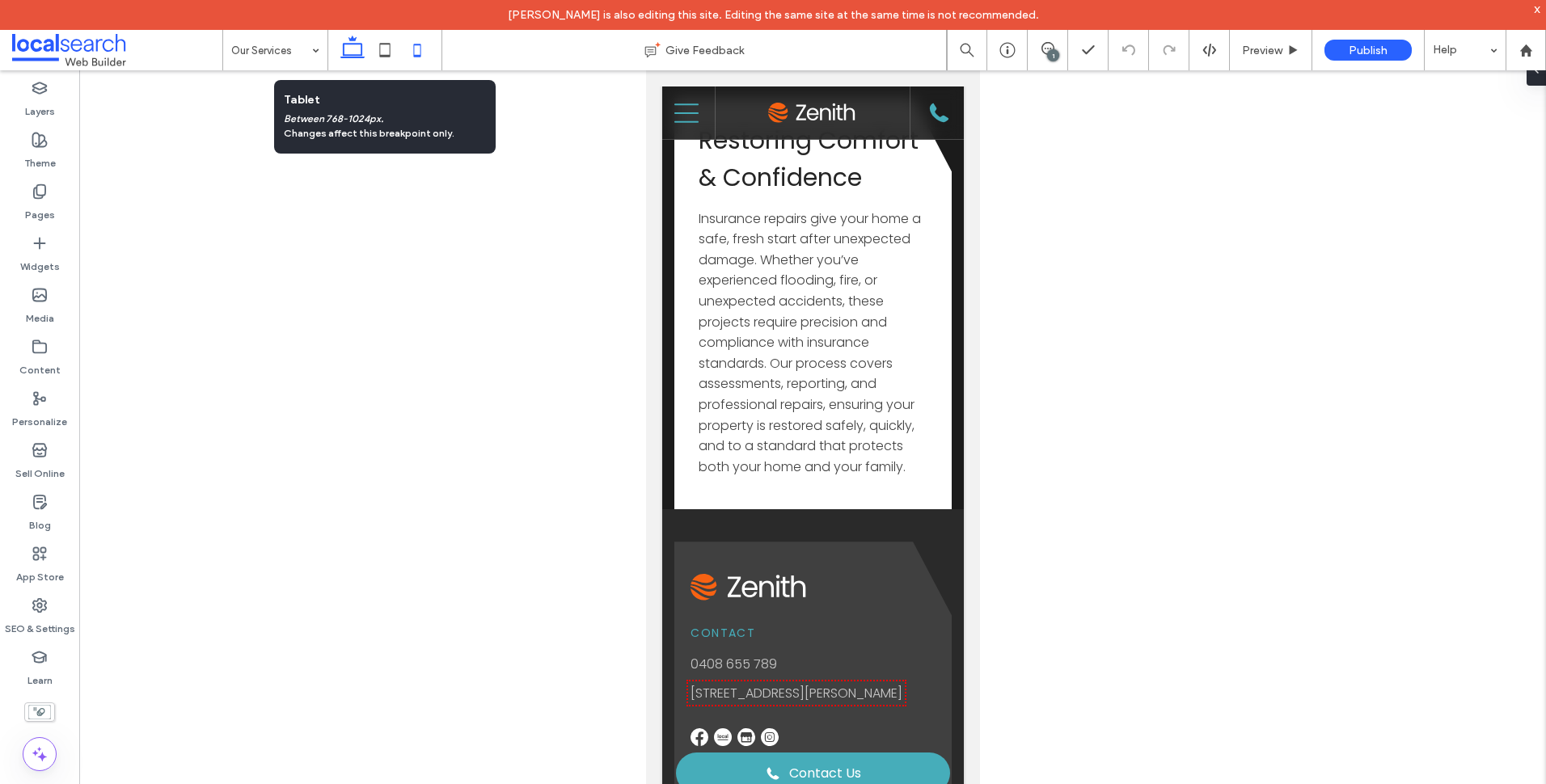
click at [343, 53] on icon at bounding box center [352, 50] width 32 height 32
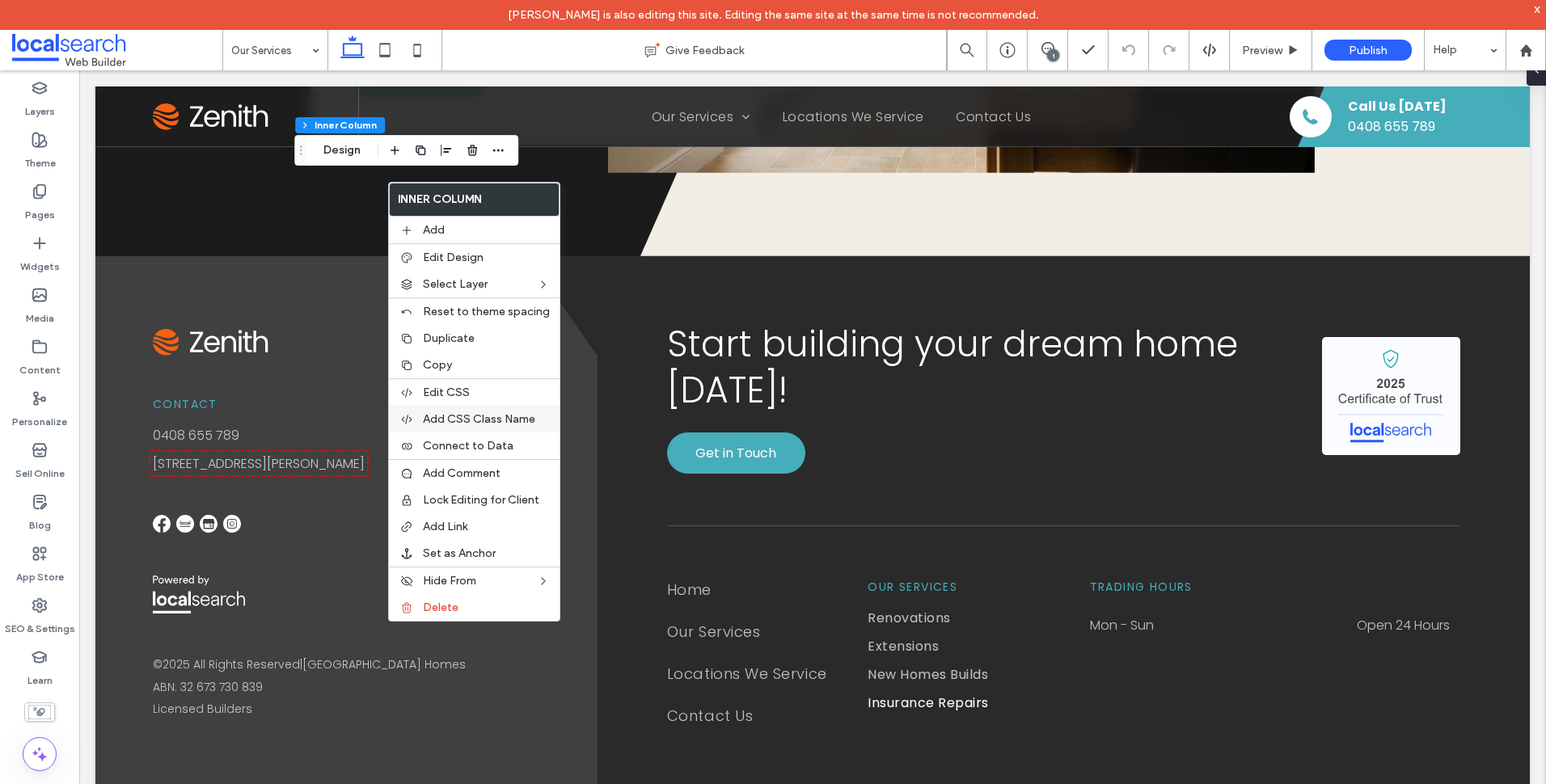
click at [497, 413] on span "Add CSS Class Name" at bounding box center [479, 419] width 112 height 14
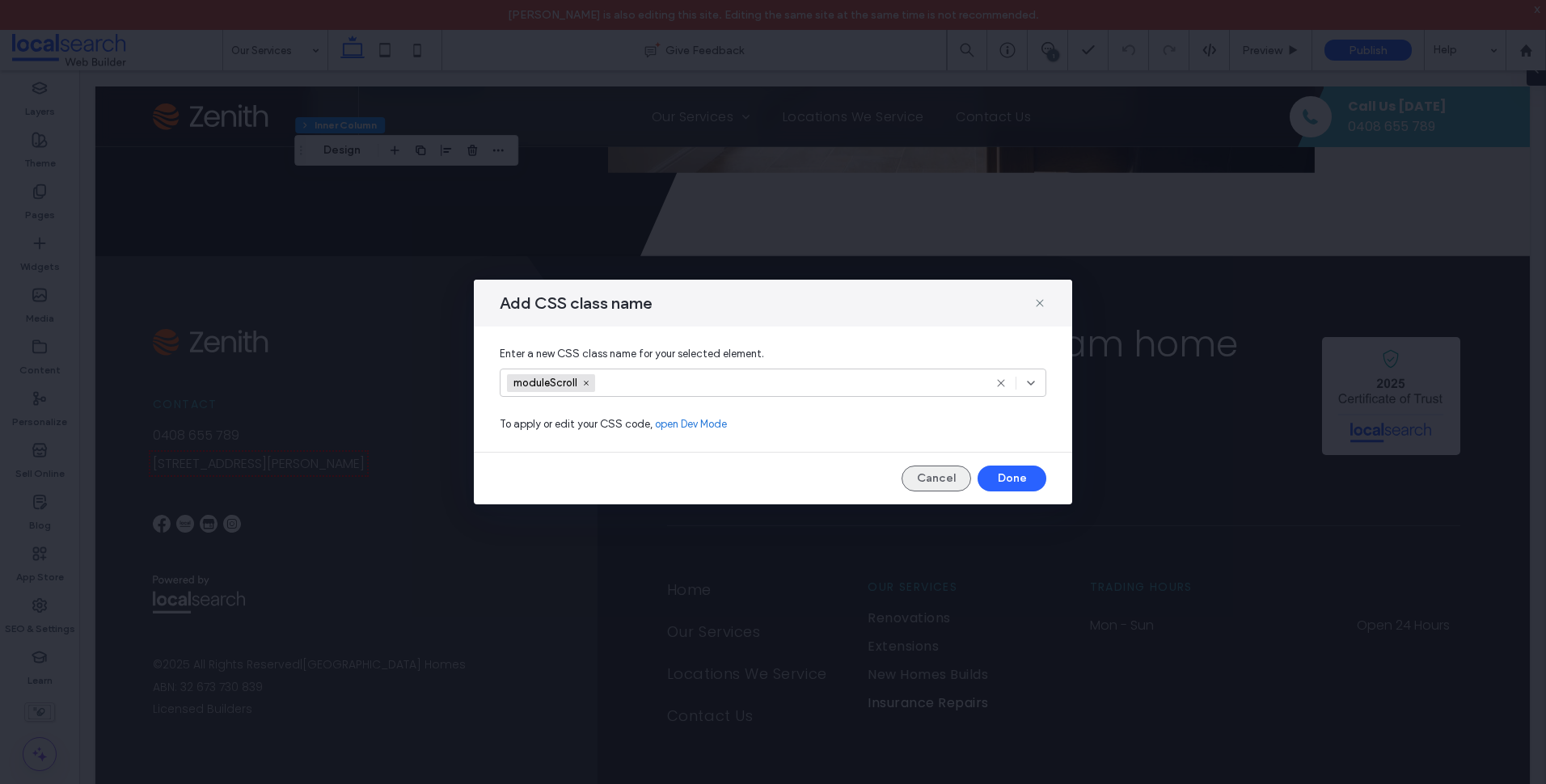
click at [956, 477] on button "Cancel" at bounding box center [936, 479] width 70 height 26
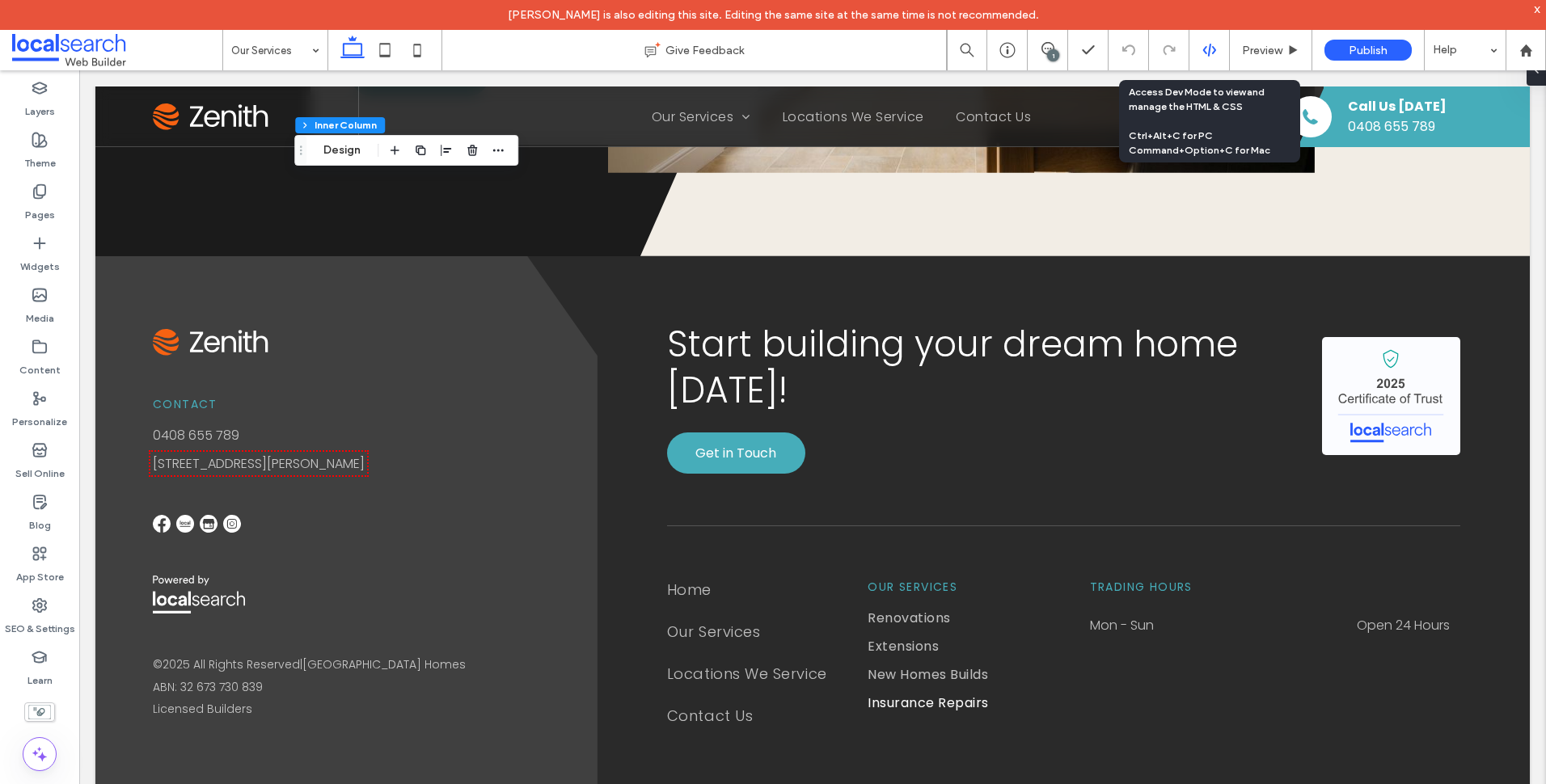
click at [1203, 50] on icon at bounding box center [1210, 50] width 15 height 15
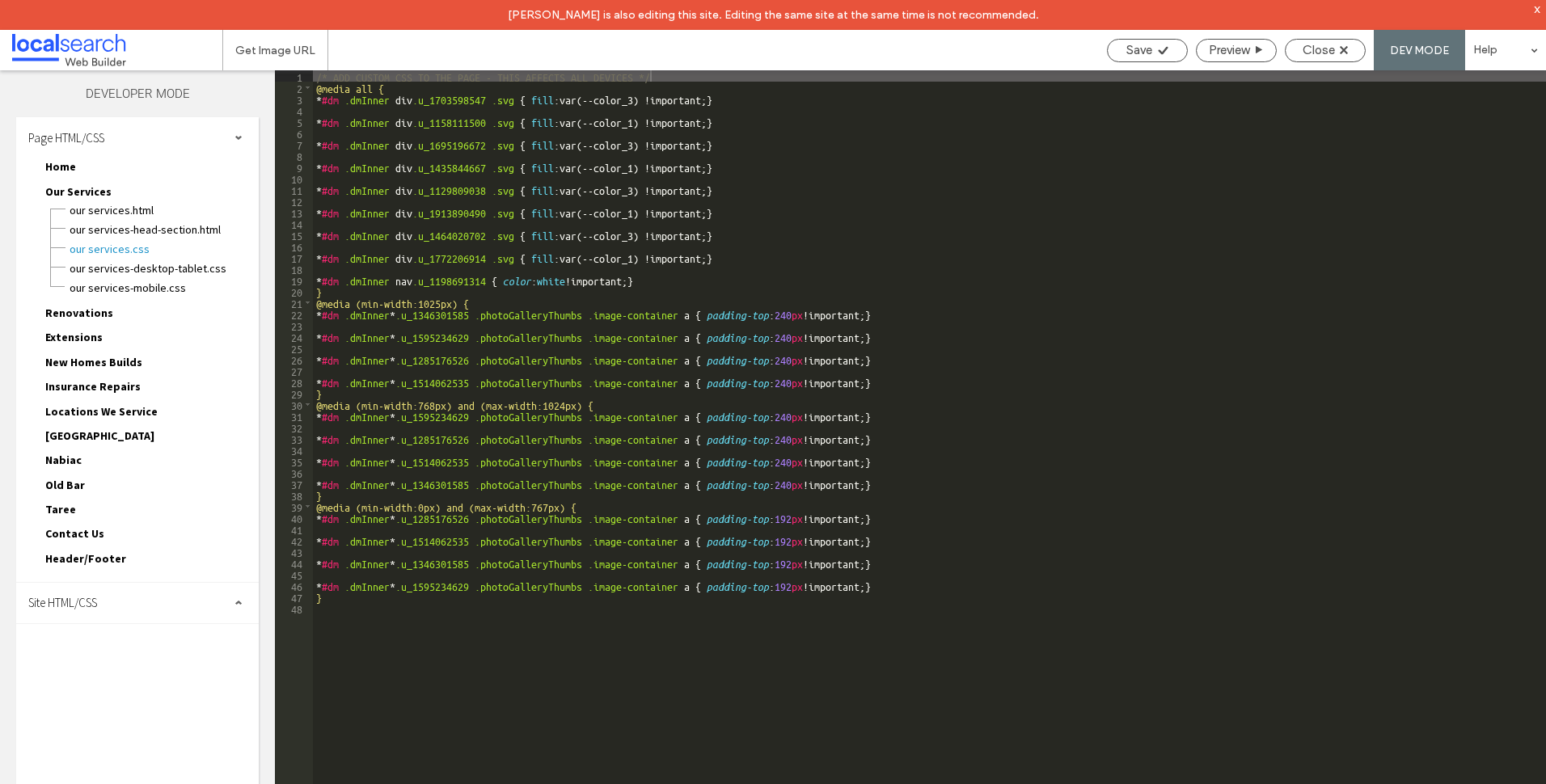
click at [96, 617] on div "Site HTML/CSS" at bounding box center [137, 603] width 243 height 41
click at [106, 678] on span "site.css" at bounding box center [167, 674] width 184 height 16
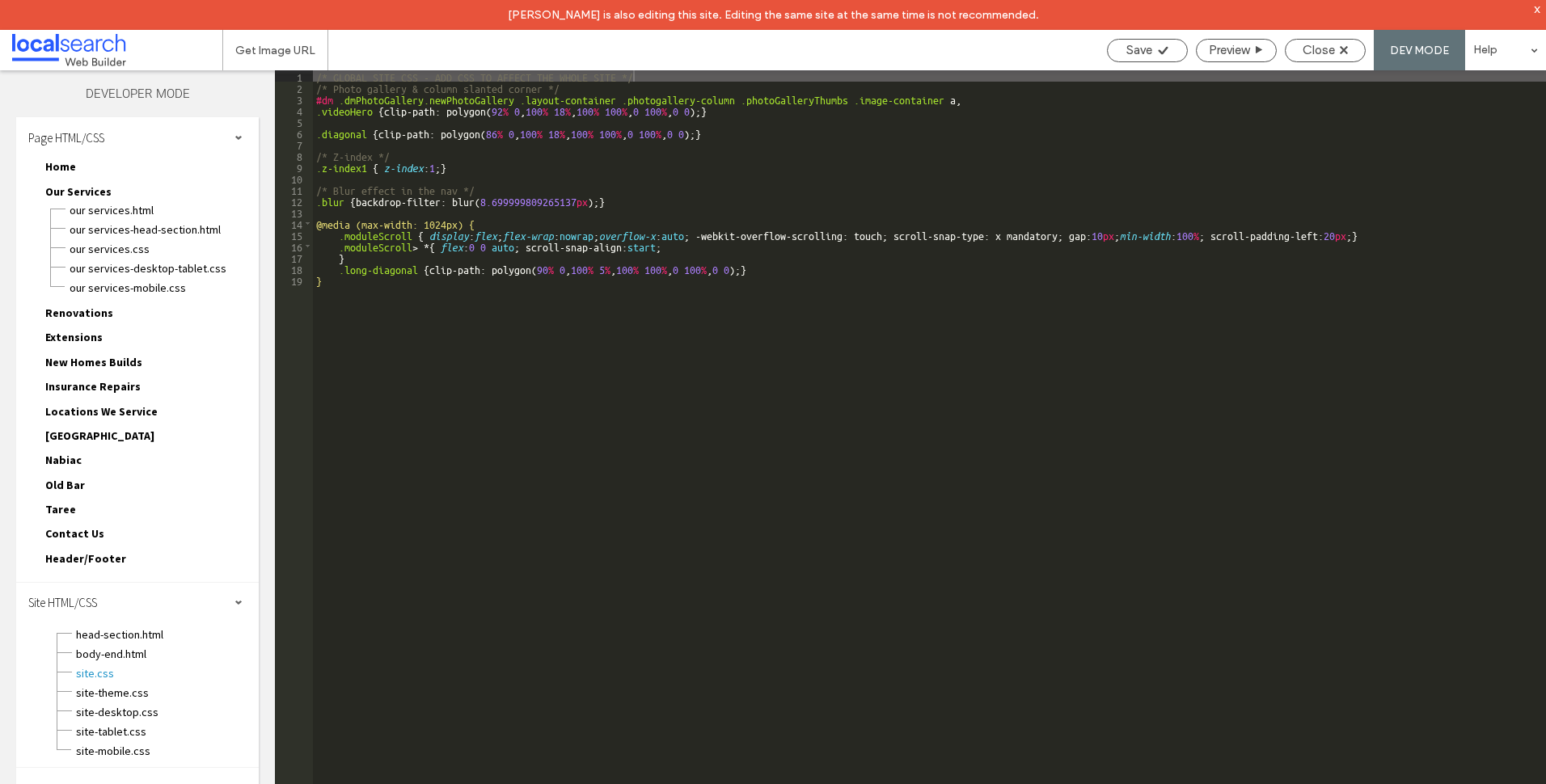
click at [202, 133] on div "Page HTML/CSS" at bounding box center [137, 137] width 243 height 41
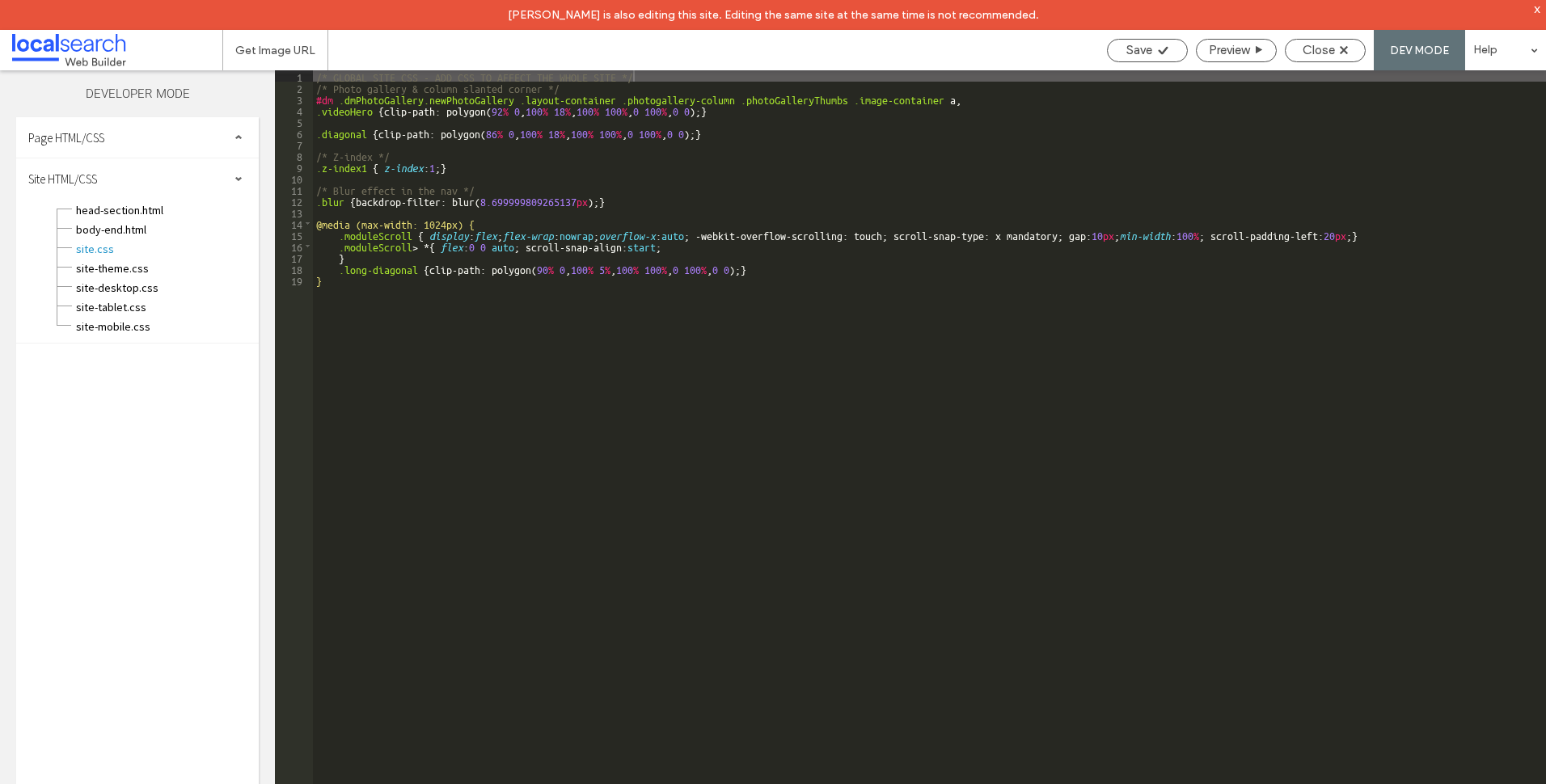
click at [689, 196] on div "/* GLOBAL SITE CSS - ADD CSS TO AFFECT THE WHOLE SITE */ /* Photo gallery & col…" at bounding box center [929, 454] width 1233 height 766
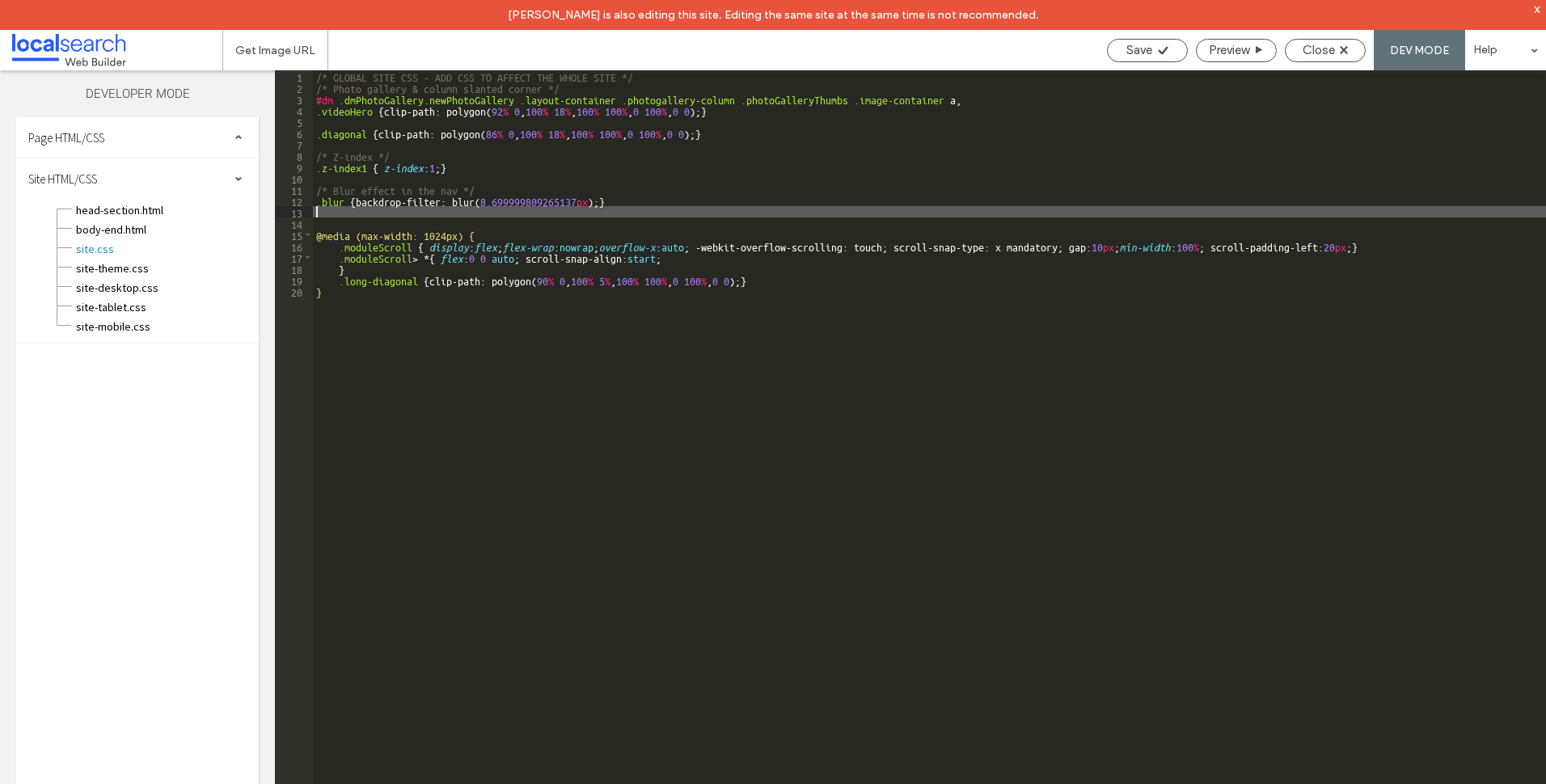
type textarea "**"
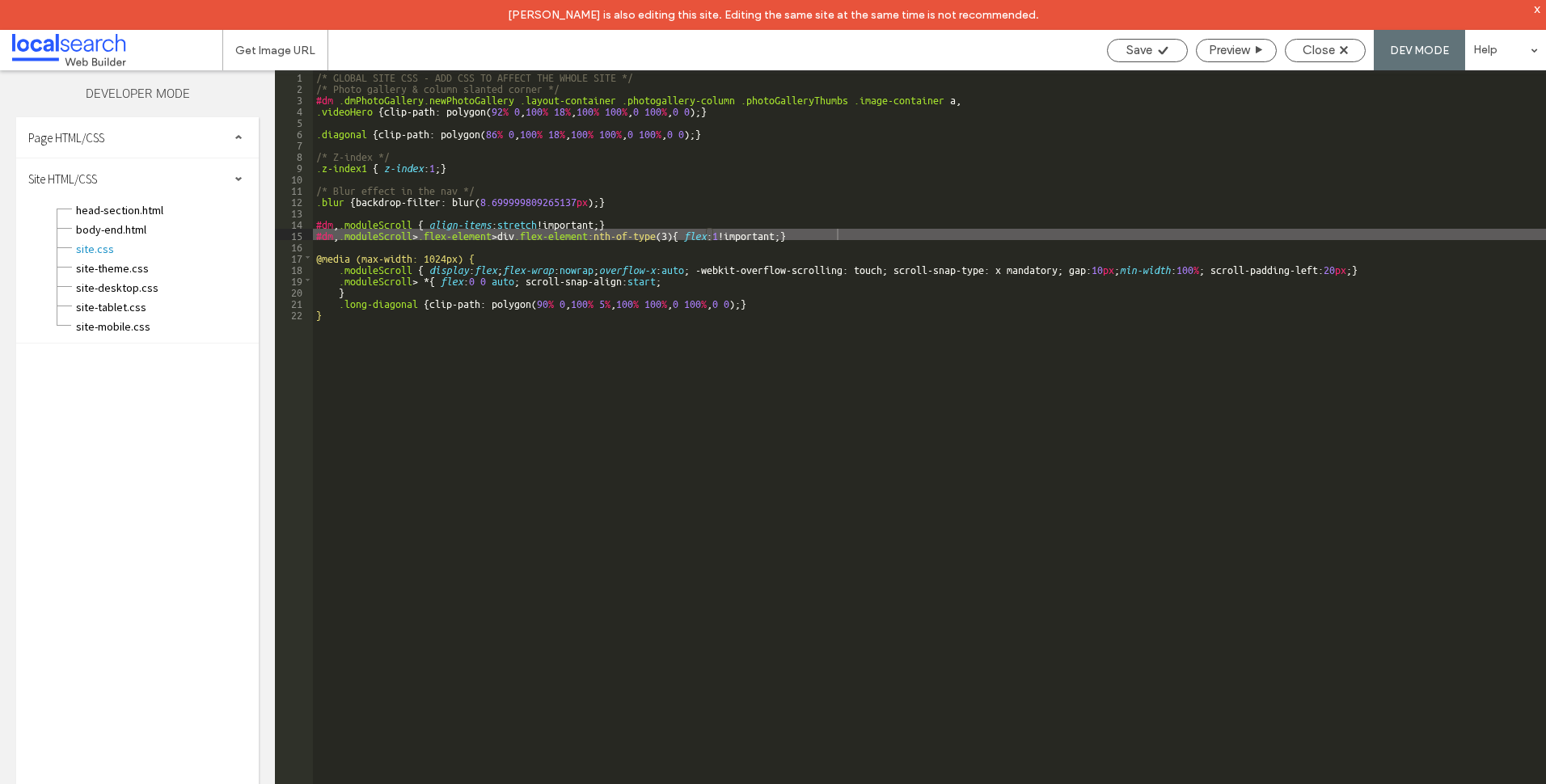
click at [1337, 36] on div "Save Preview Close DEV MODE Help" at bounding box center [1322, 50] width 447 height 41
click at [1329, 50] on span "Close" at bounding box center [1319, 50] width 32 height 15
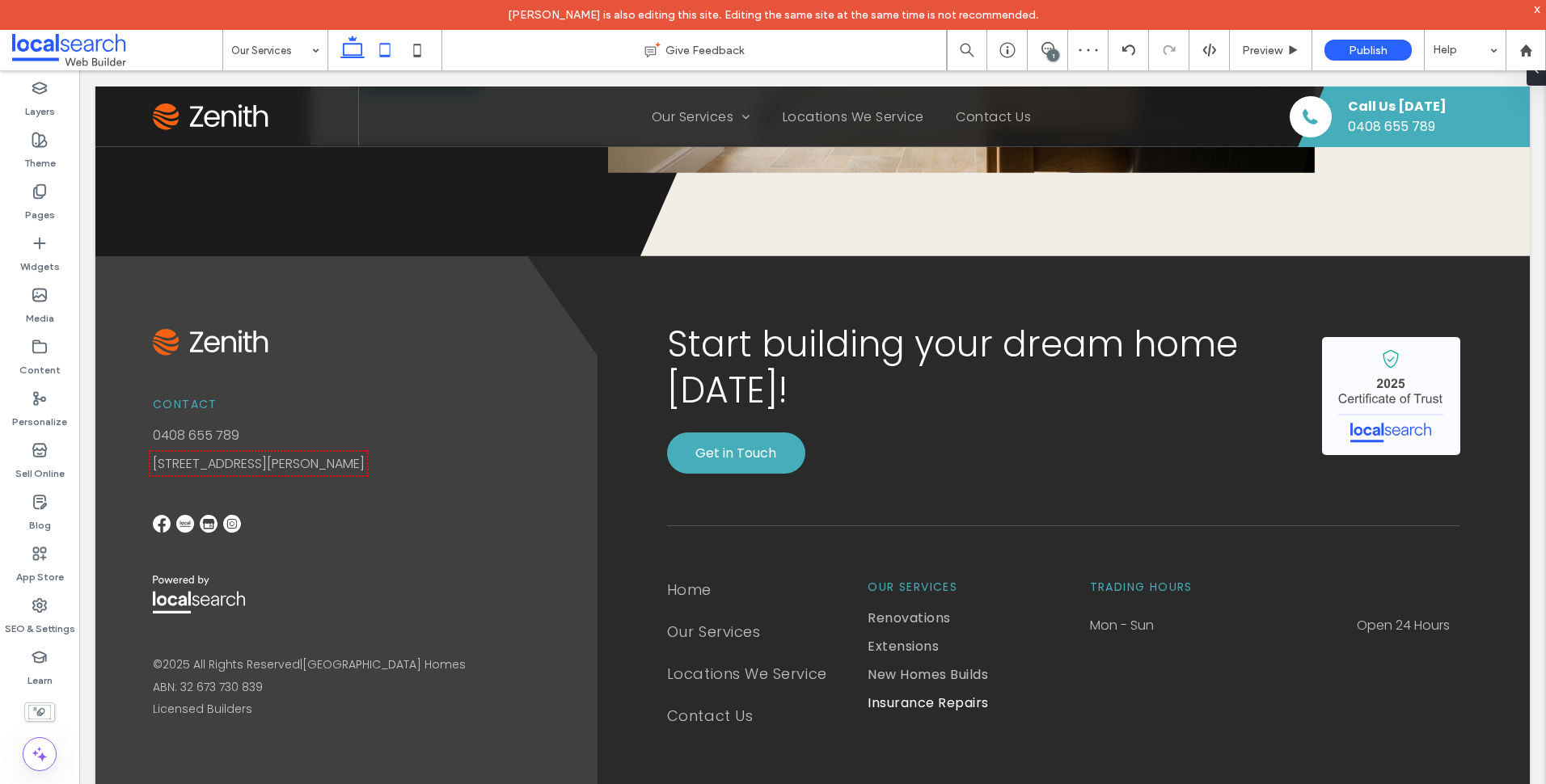
click at [383, 54] on icon at bounding box center [385, 50] width 32 height 32
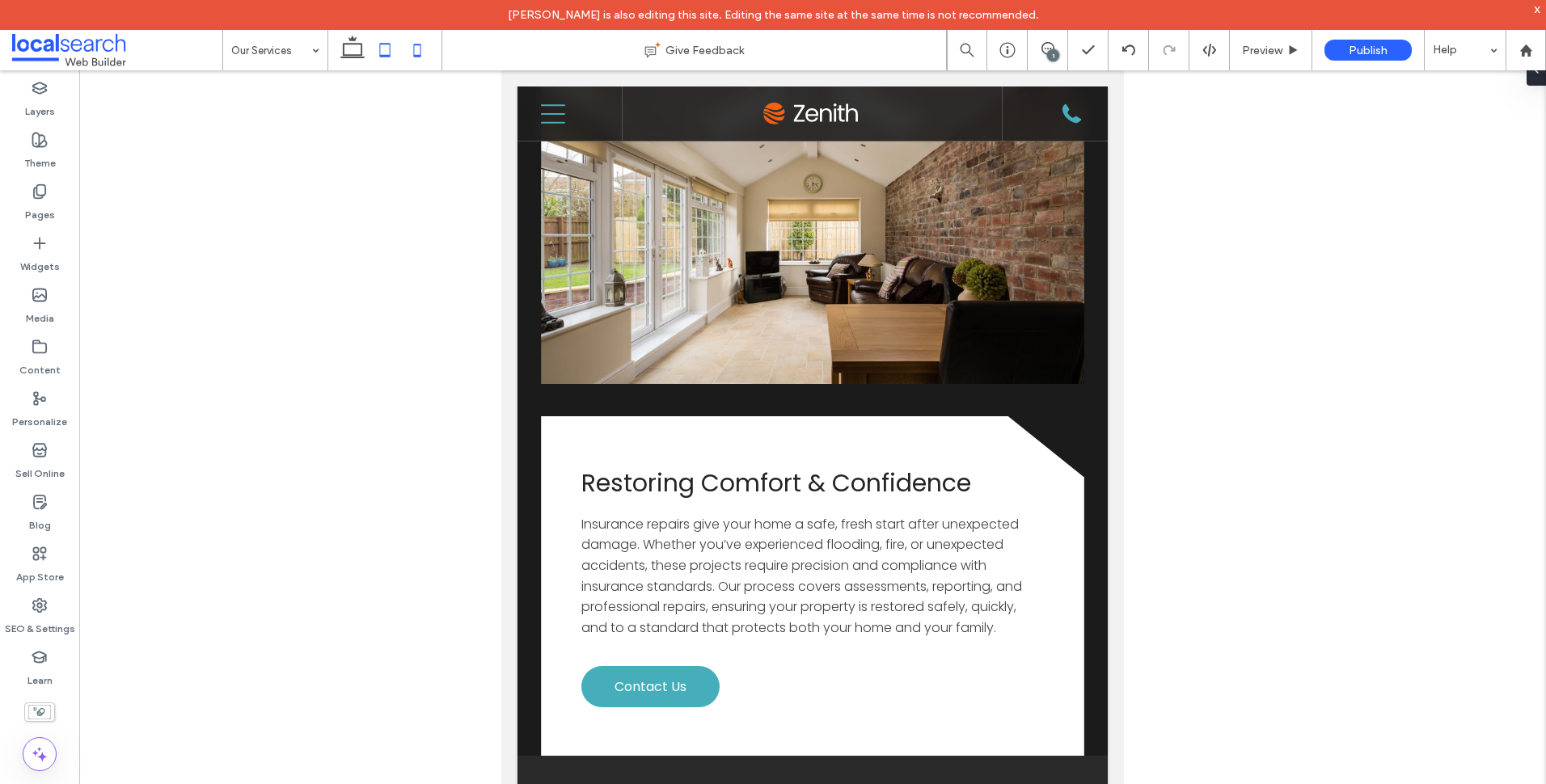
click at [427, 51] on icon at bounding box center [417, 50] width 32 height 32
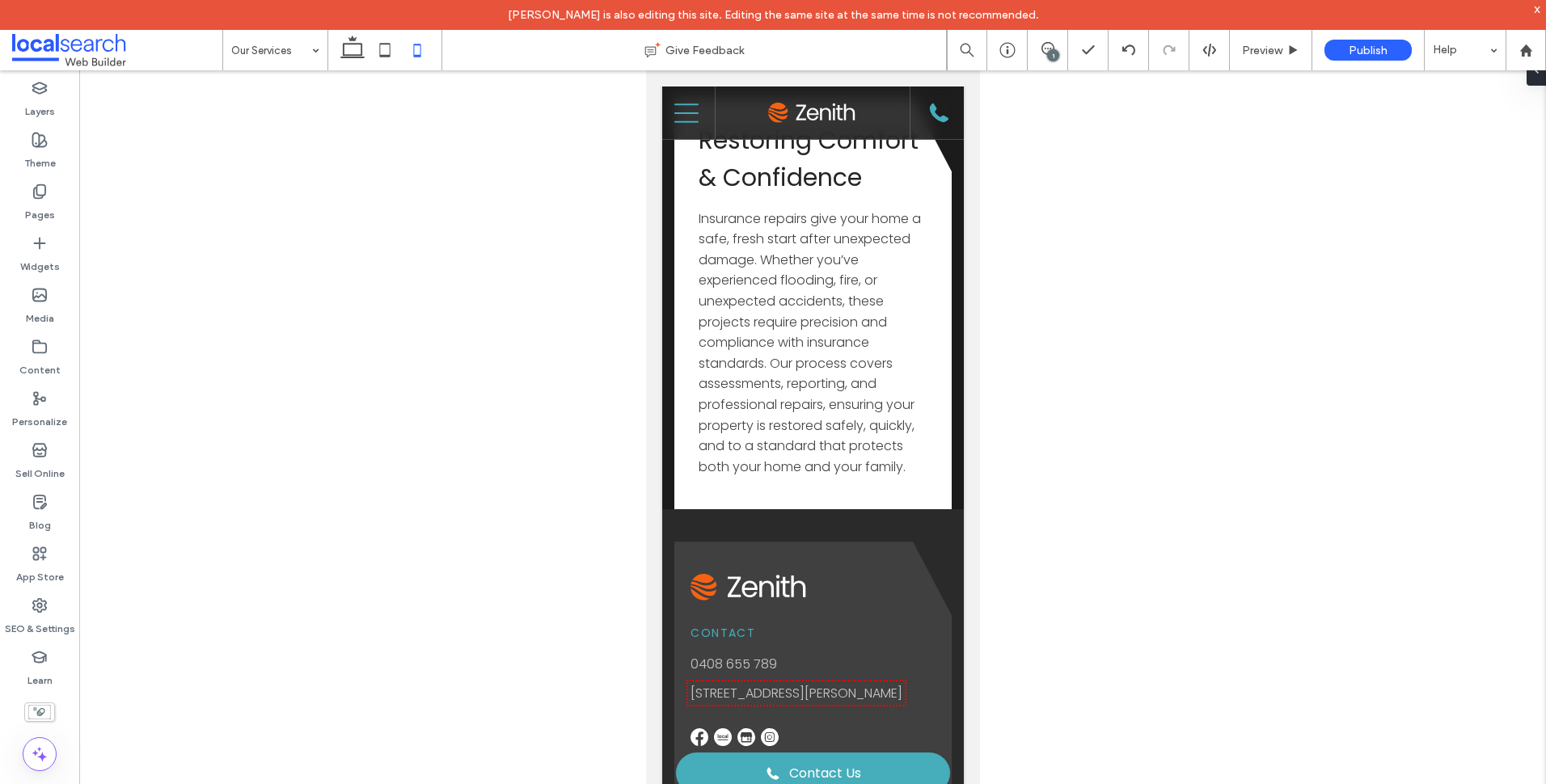
type input "***"
type input "**"
type input "****"
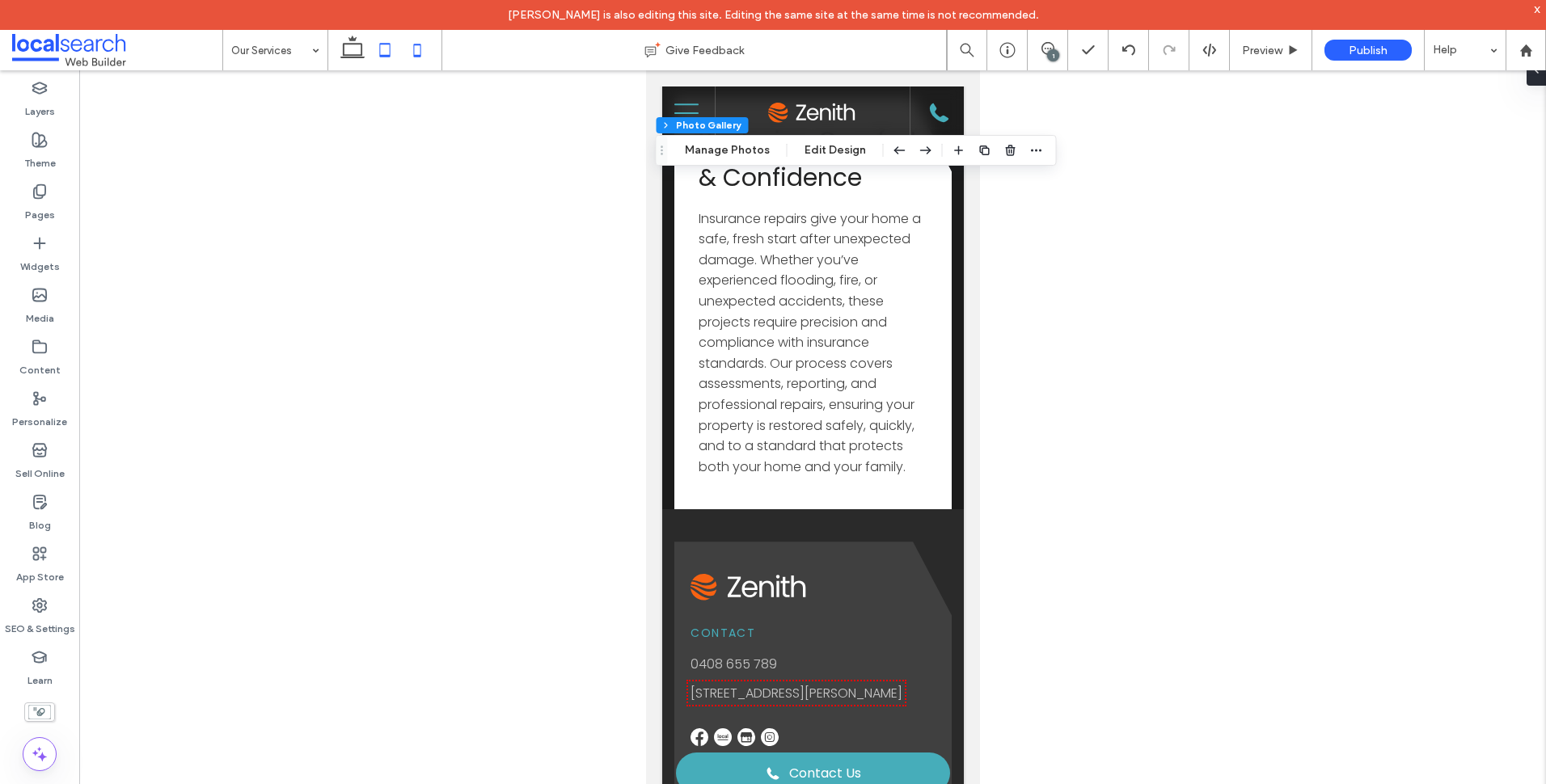
click at [375, 61] on icon at bounding box center [385, 50] width 32 height 32
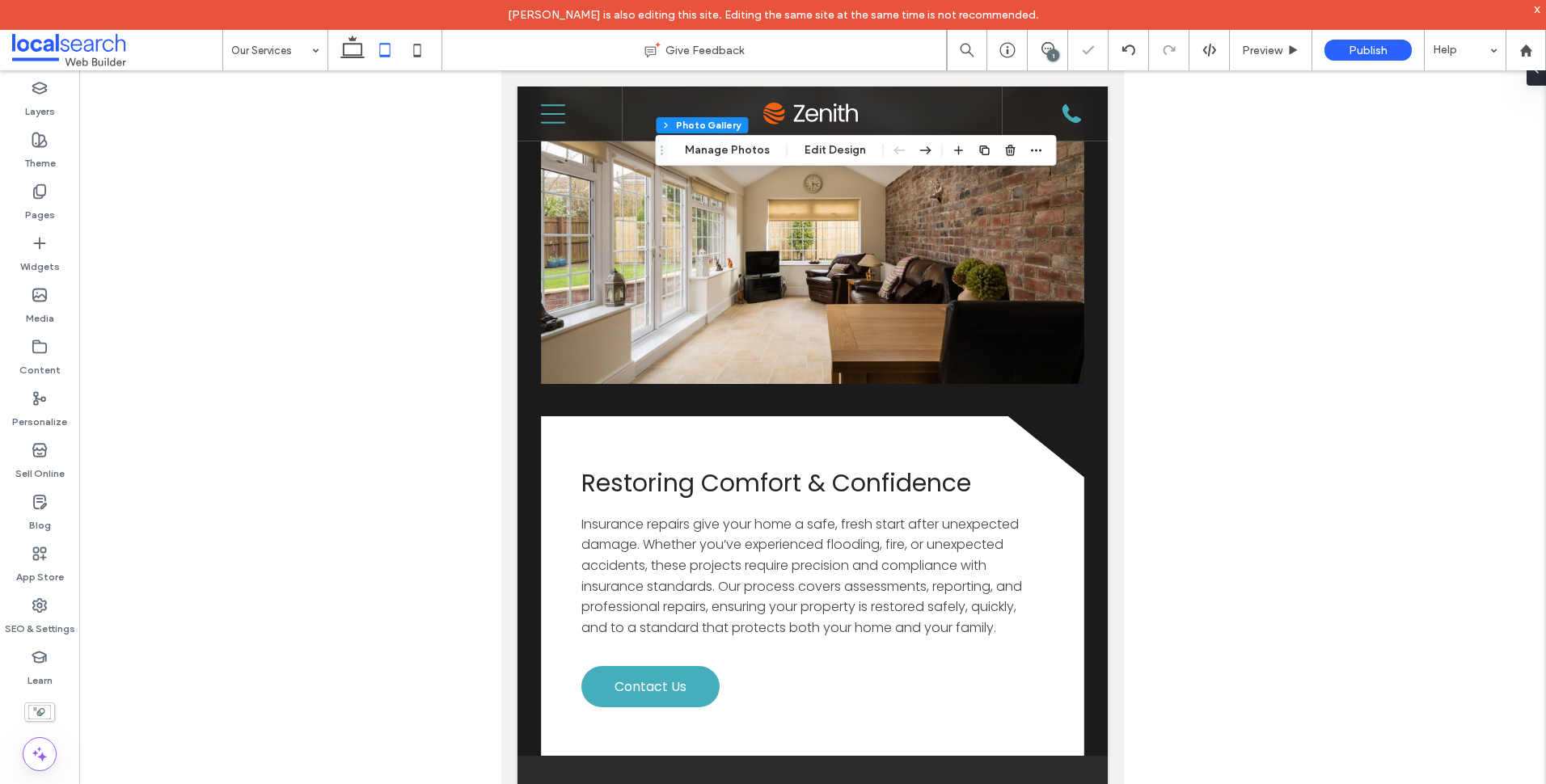
type input "***"
click at [346, 48] on icon at bounding box center [352, 50] width 32 height 32
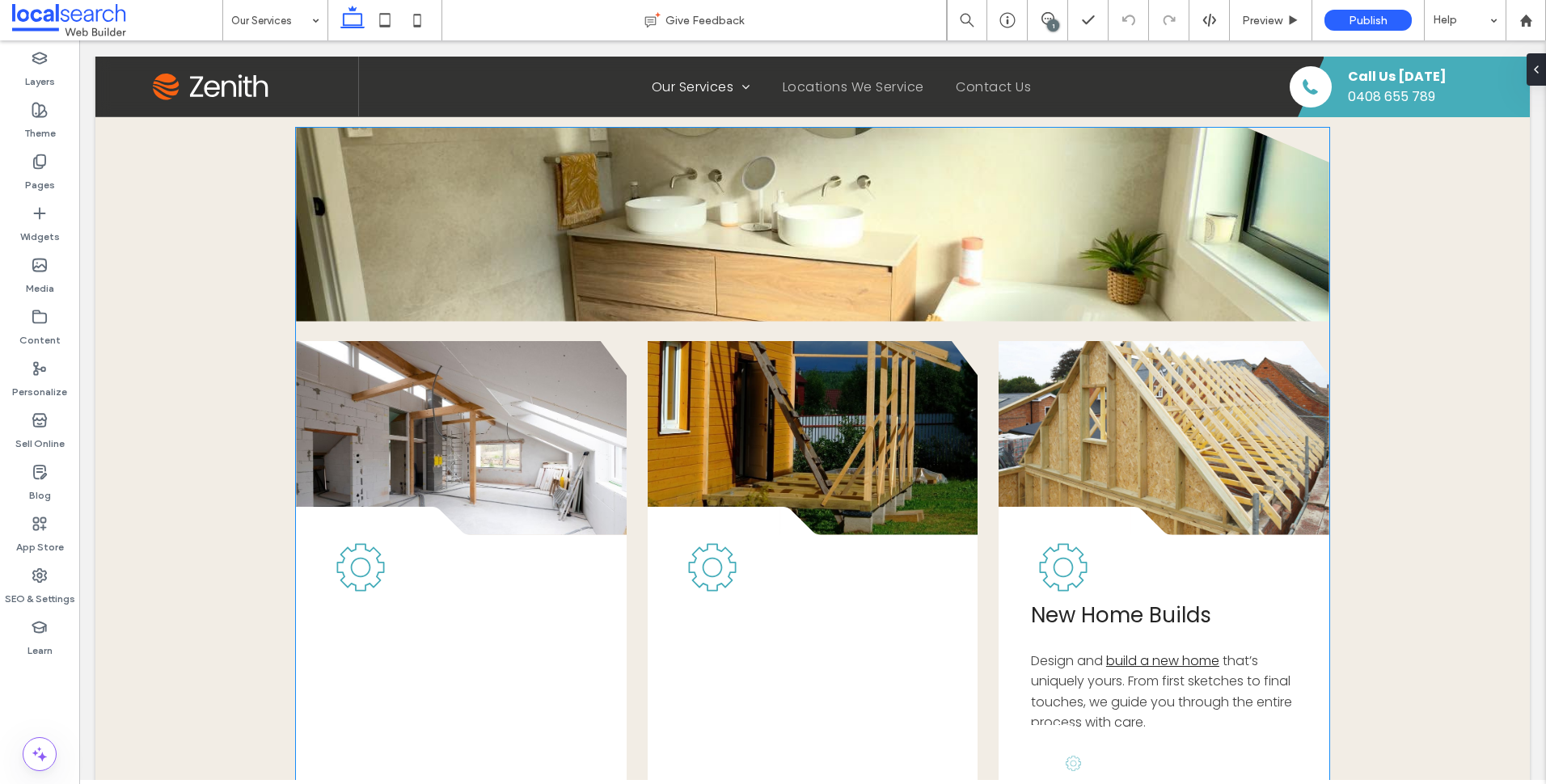
scroll to position [506, 0]
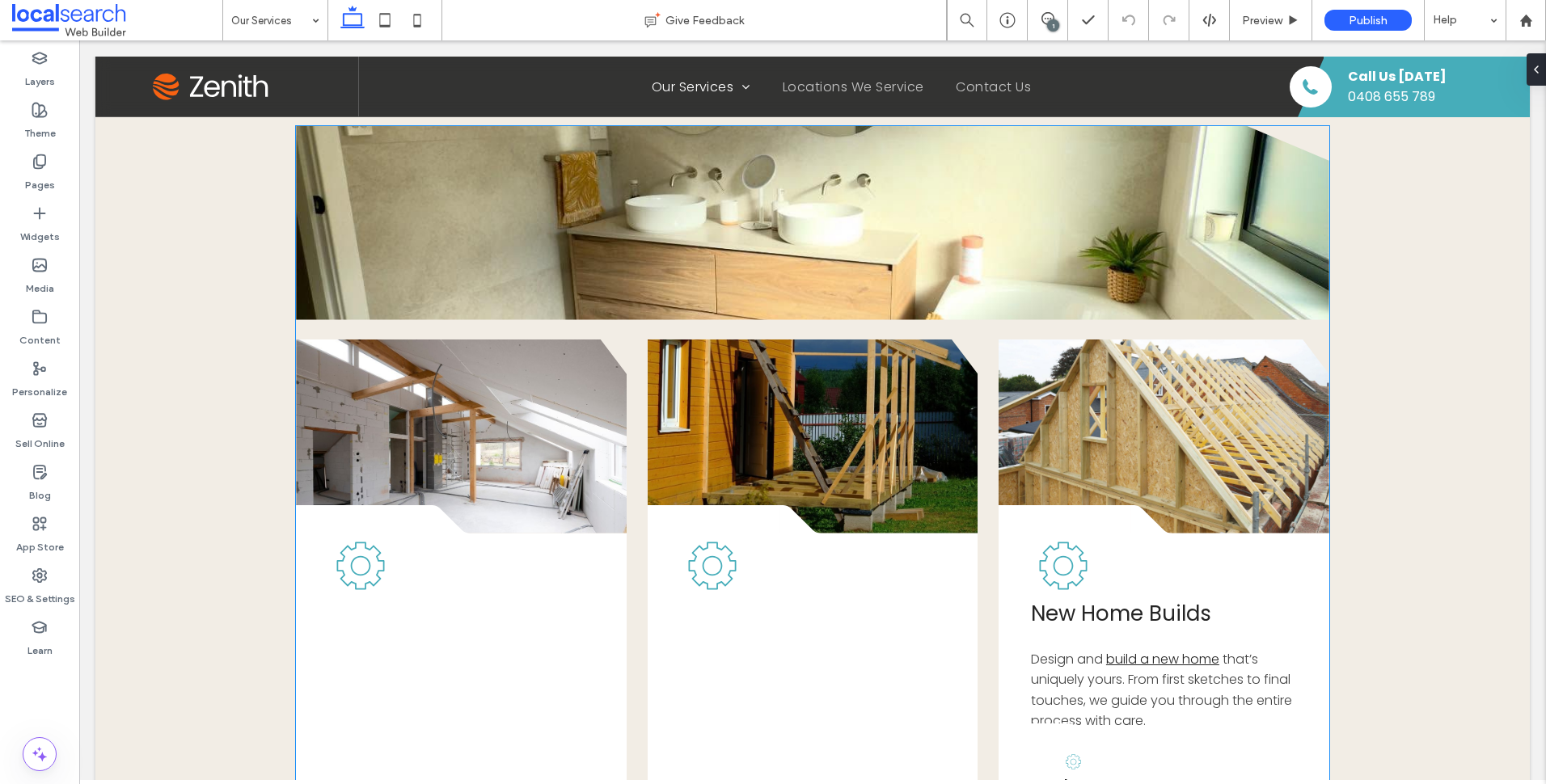
click at [883, 272] on link at bounding box center [812, 222] width 1033 height 194
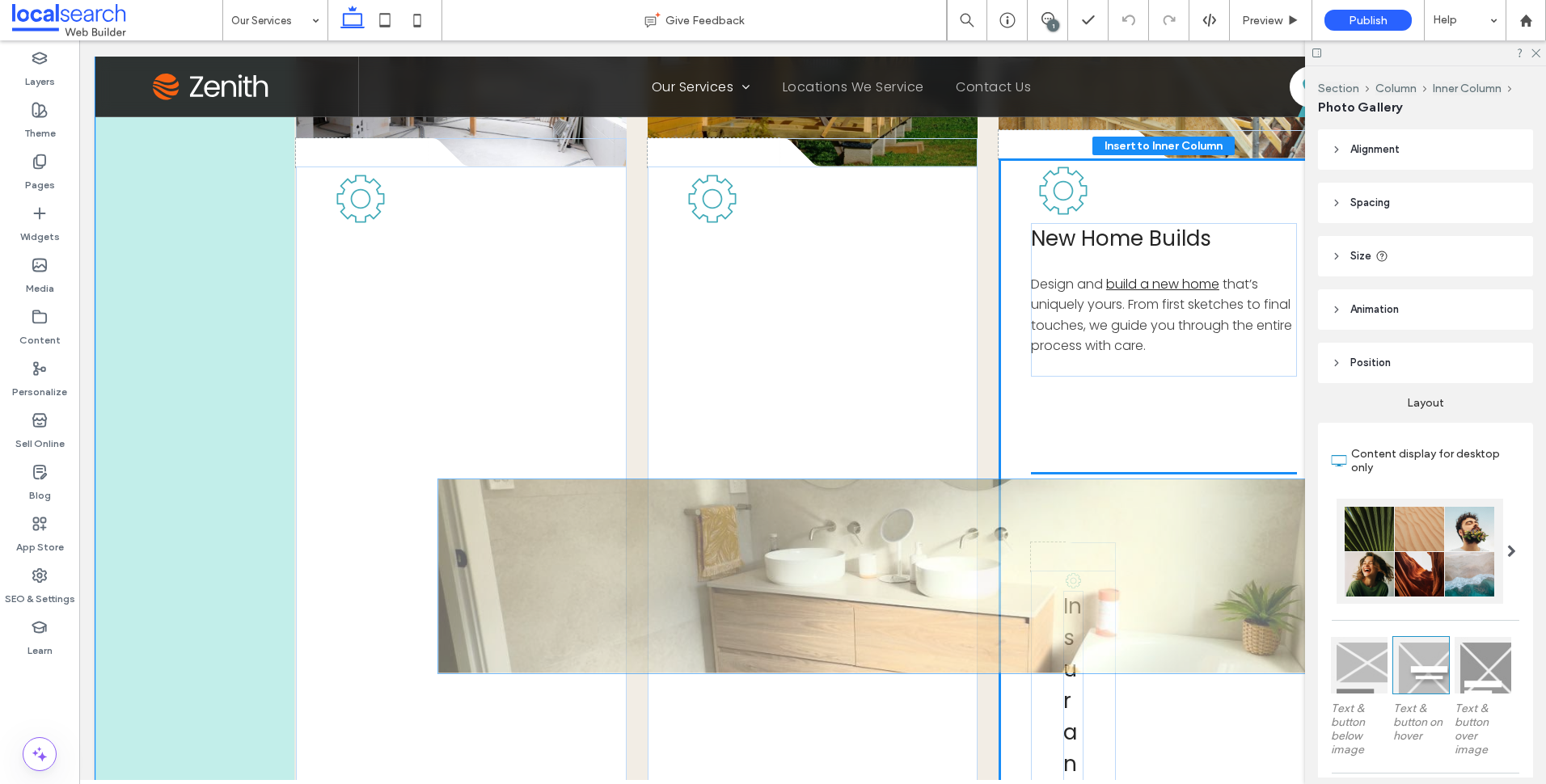
scroll to position [696, 0]
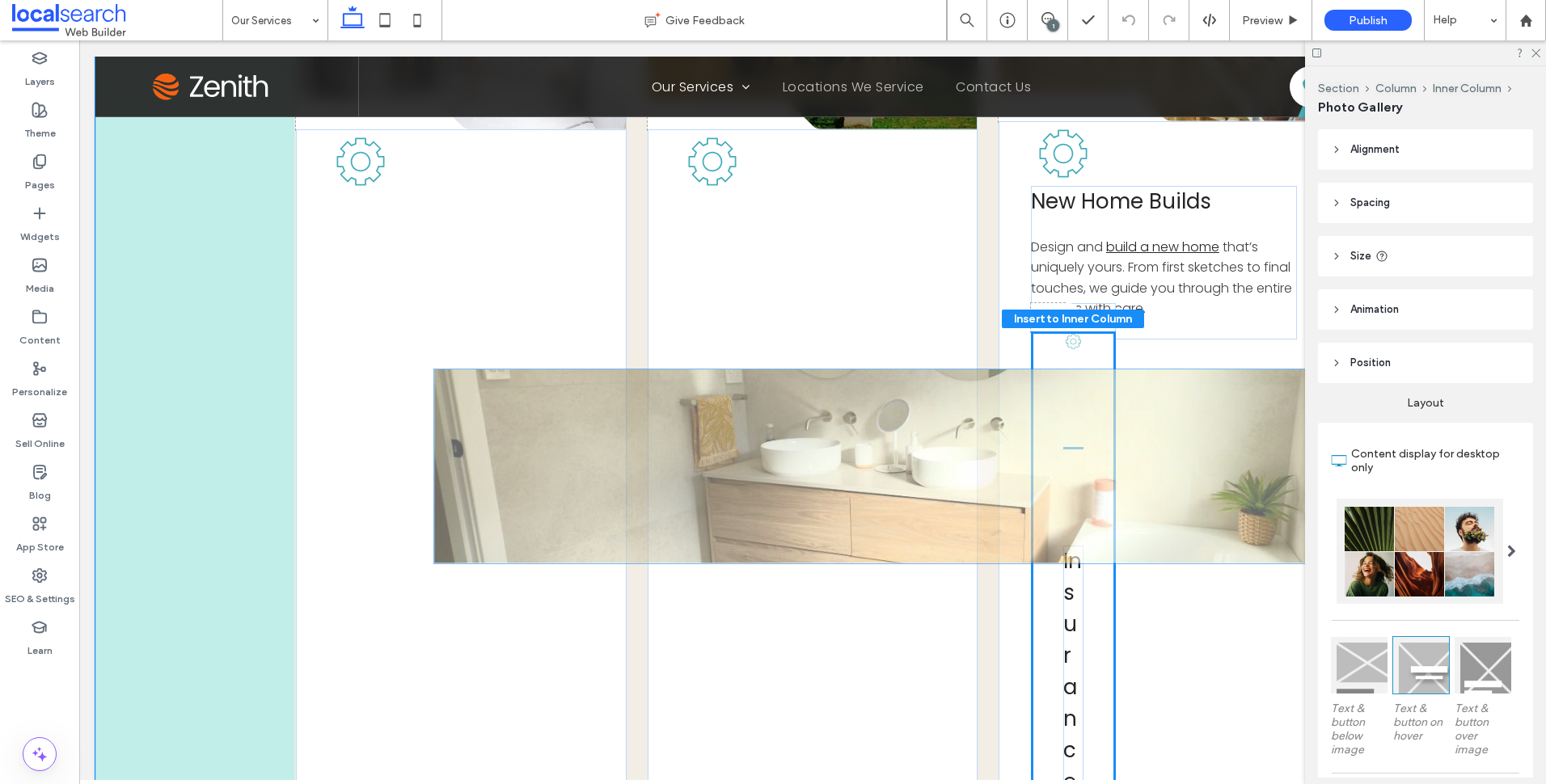
drag, startPoint x: 942, startPoint y: 239, endPoint x: 1082, endPoint y: 482, distance: 280.4
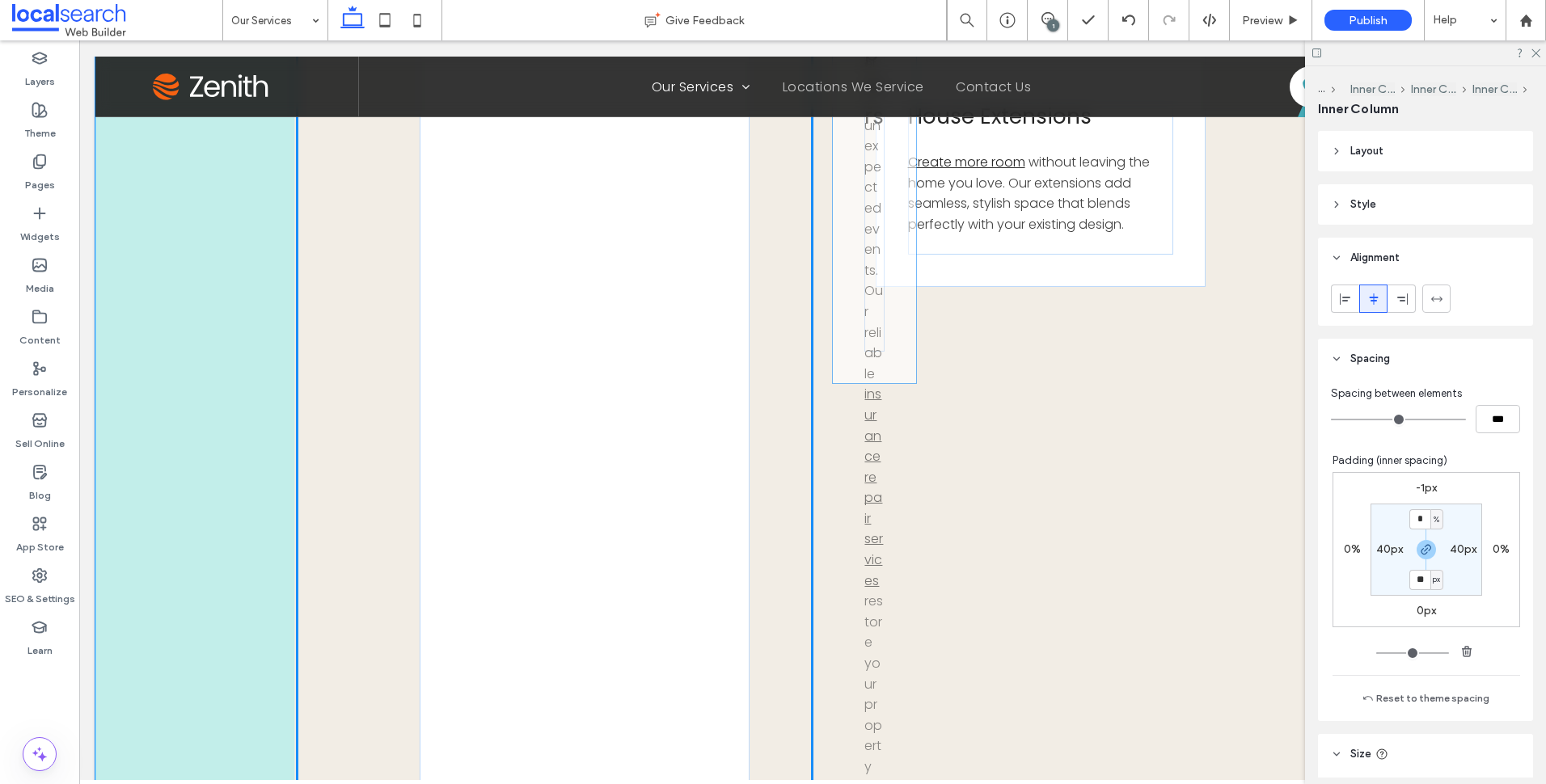
scroll to position [106, 0]
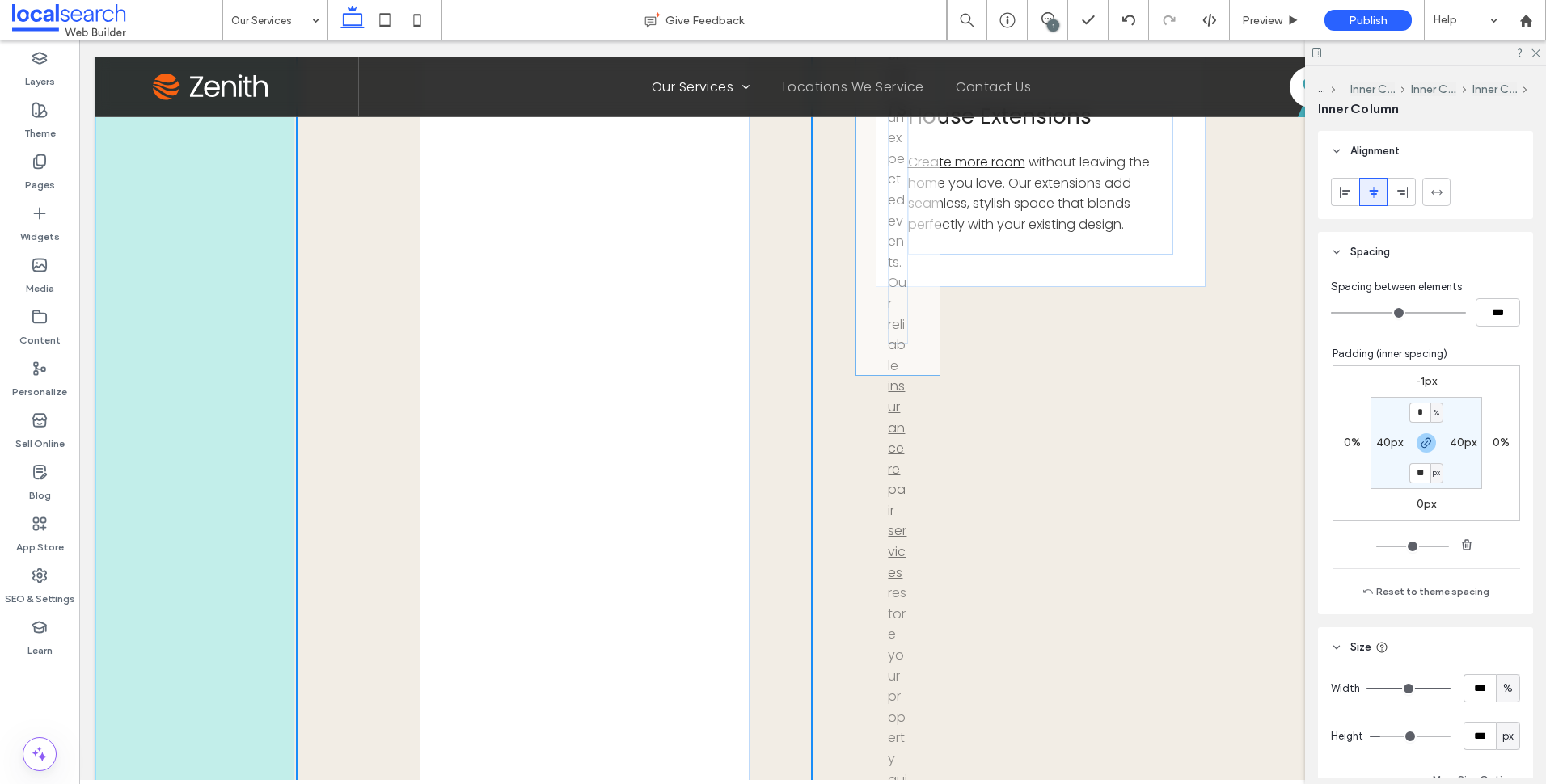
drag, startPoint x: 1099, startPoint y: 362, endPoint x: 932, endPoint y: 476, distance: 202.2
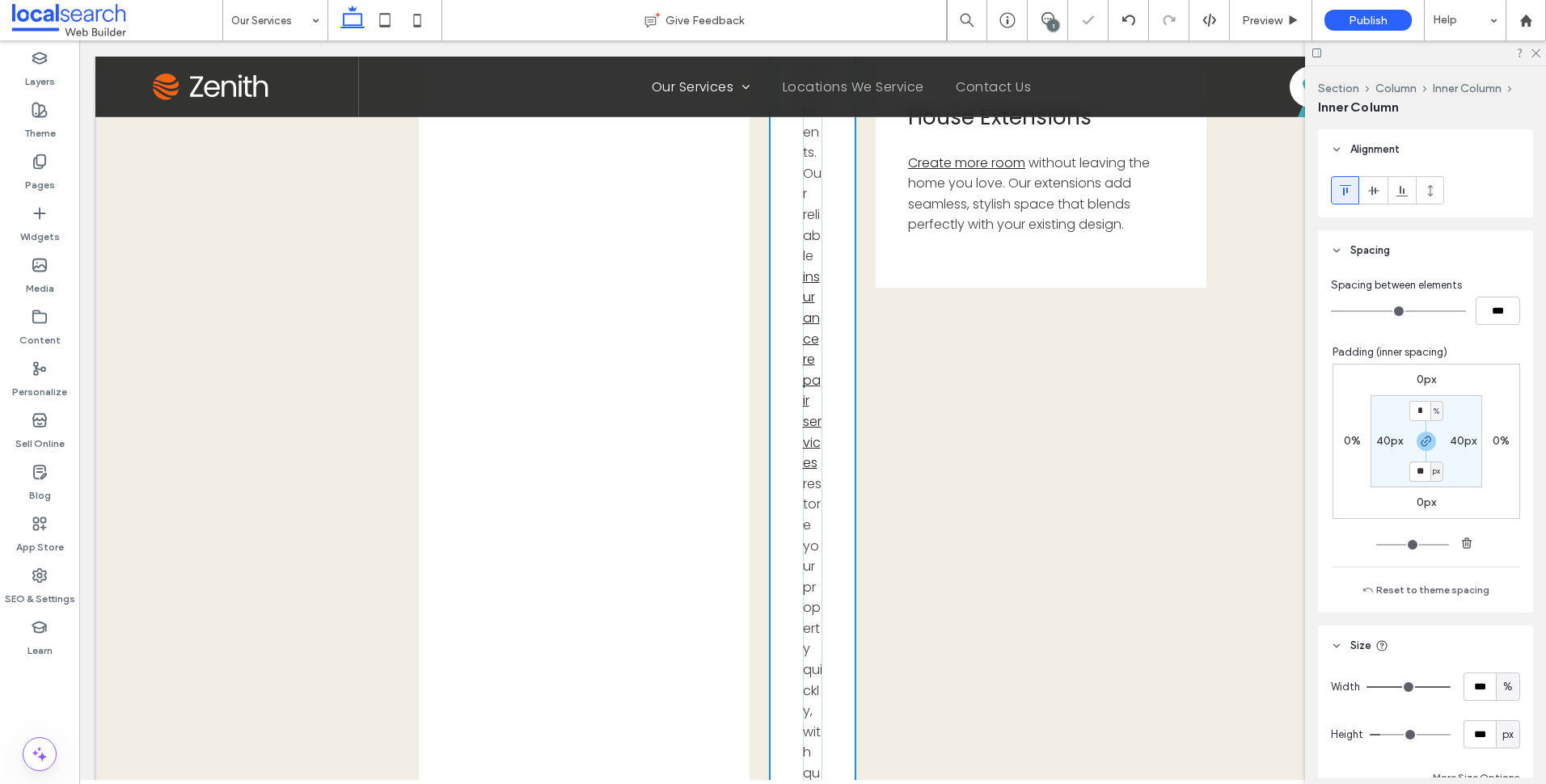
type input "*"
type input "***"
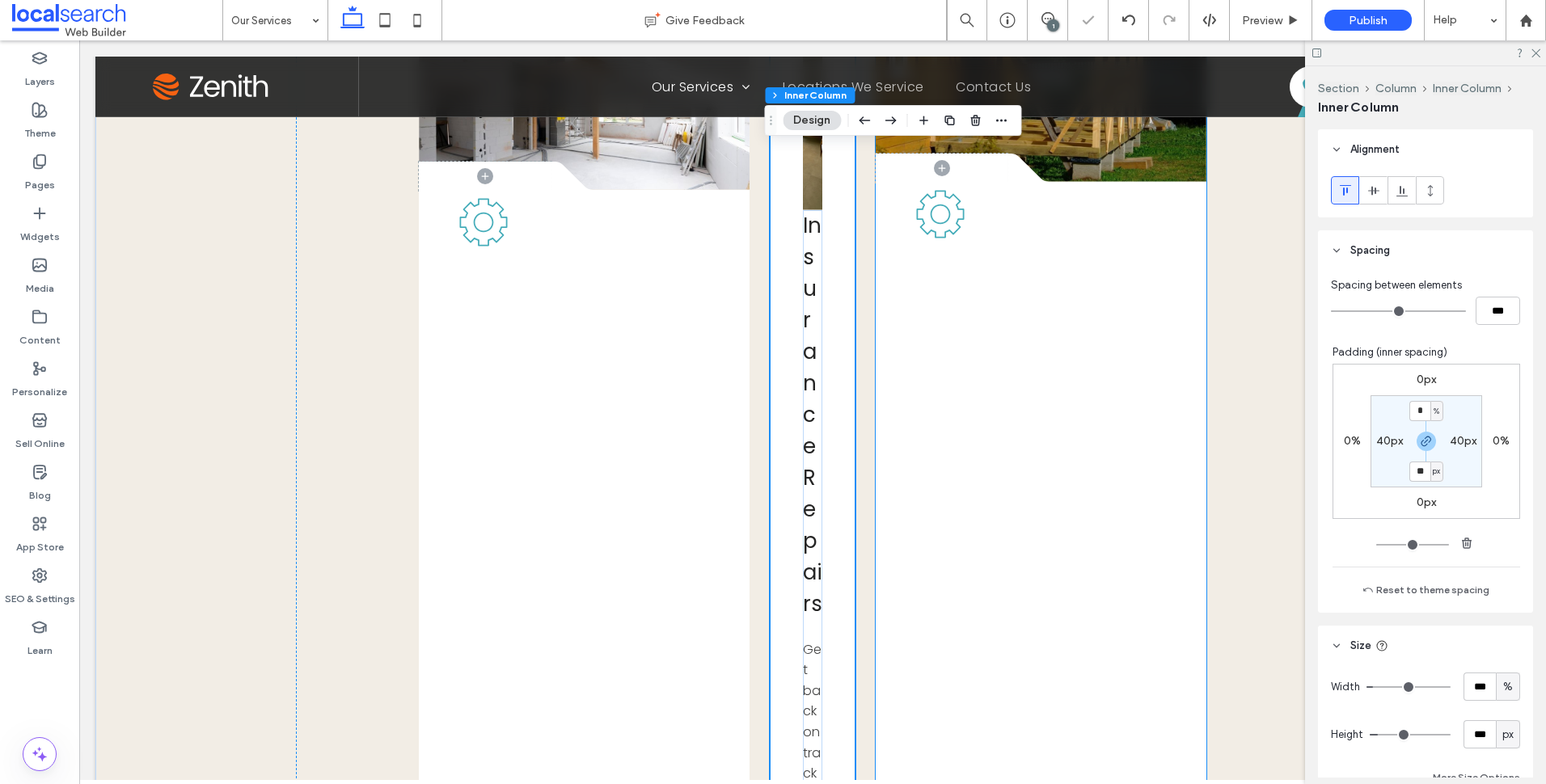
scroll to position [535, 0]
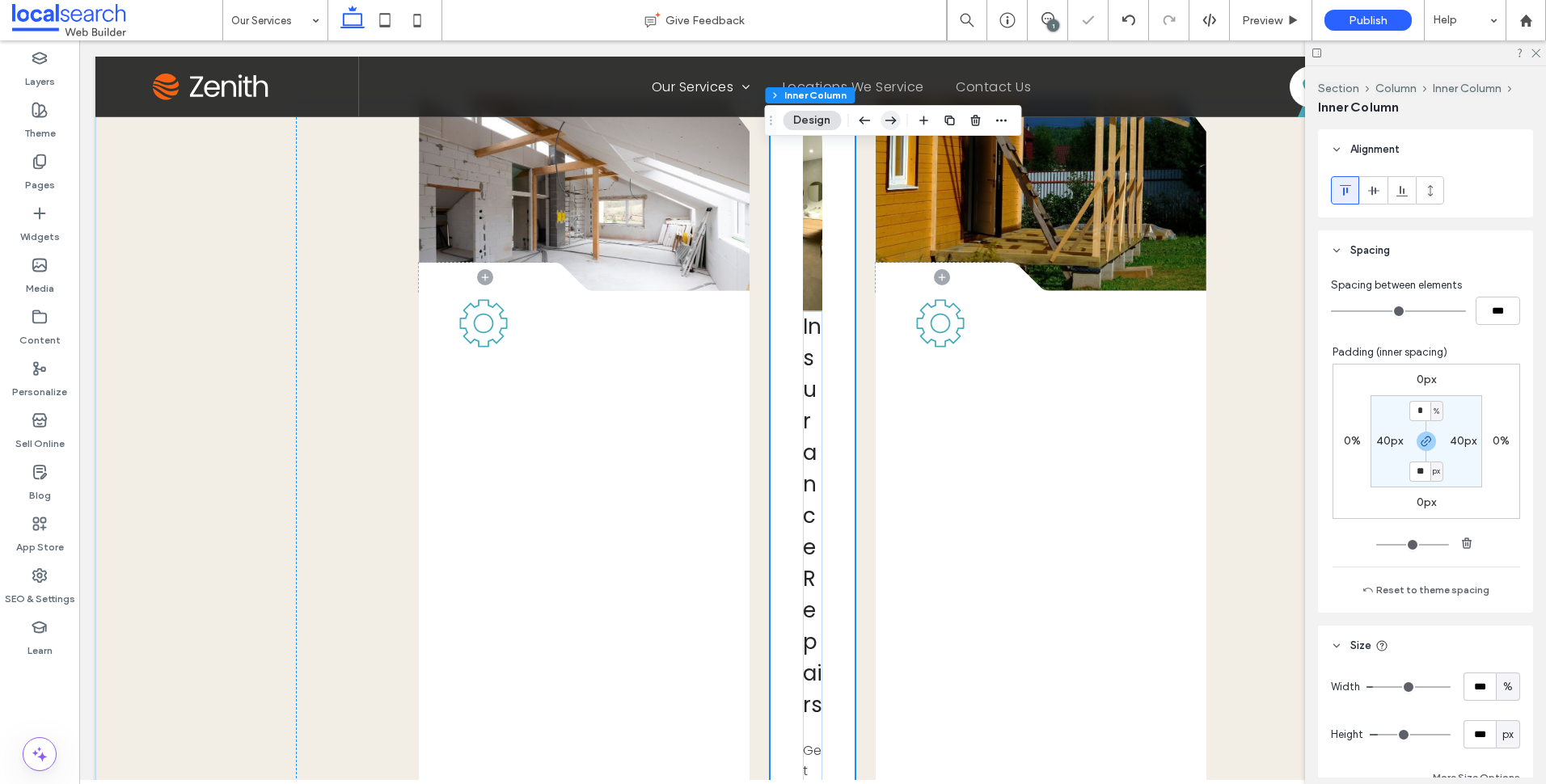
click at [891, 121] on icon "button" at bounding box center [890, 120] width 19 height 29
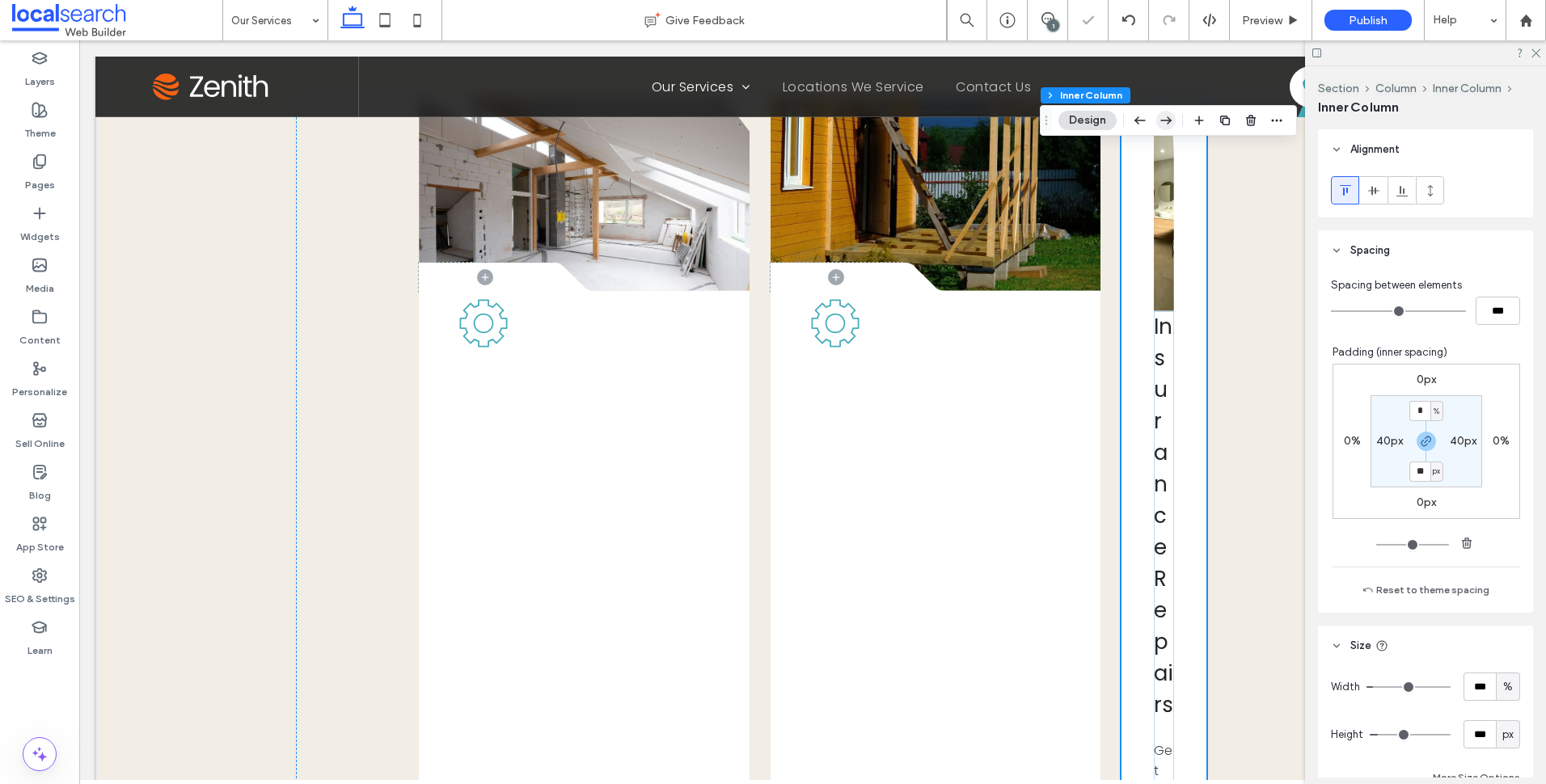
click at [1160, 125] on icon "button" at bounding box center [1166, 120] width 19 height 29
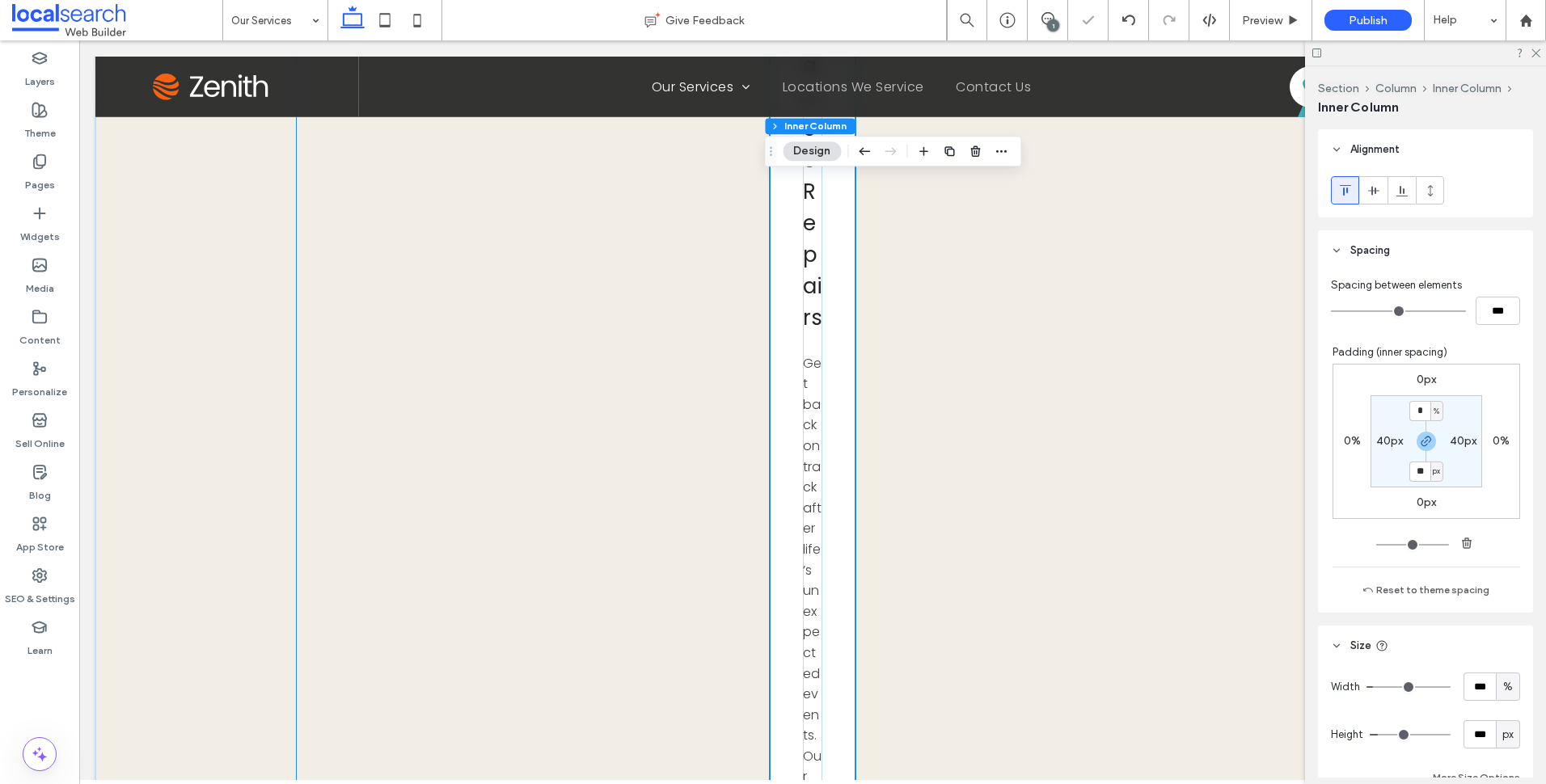
scroll to position [2397, 0]
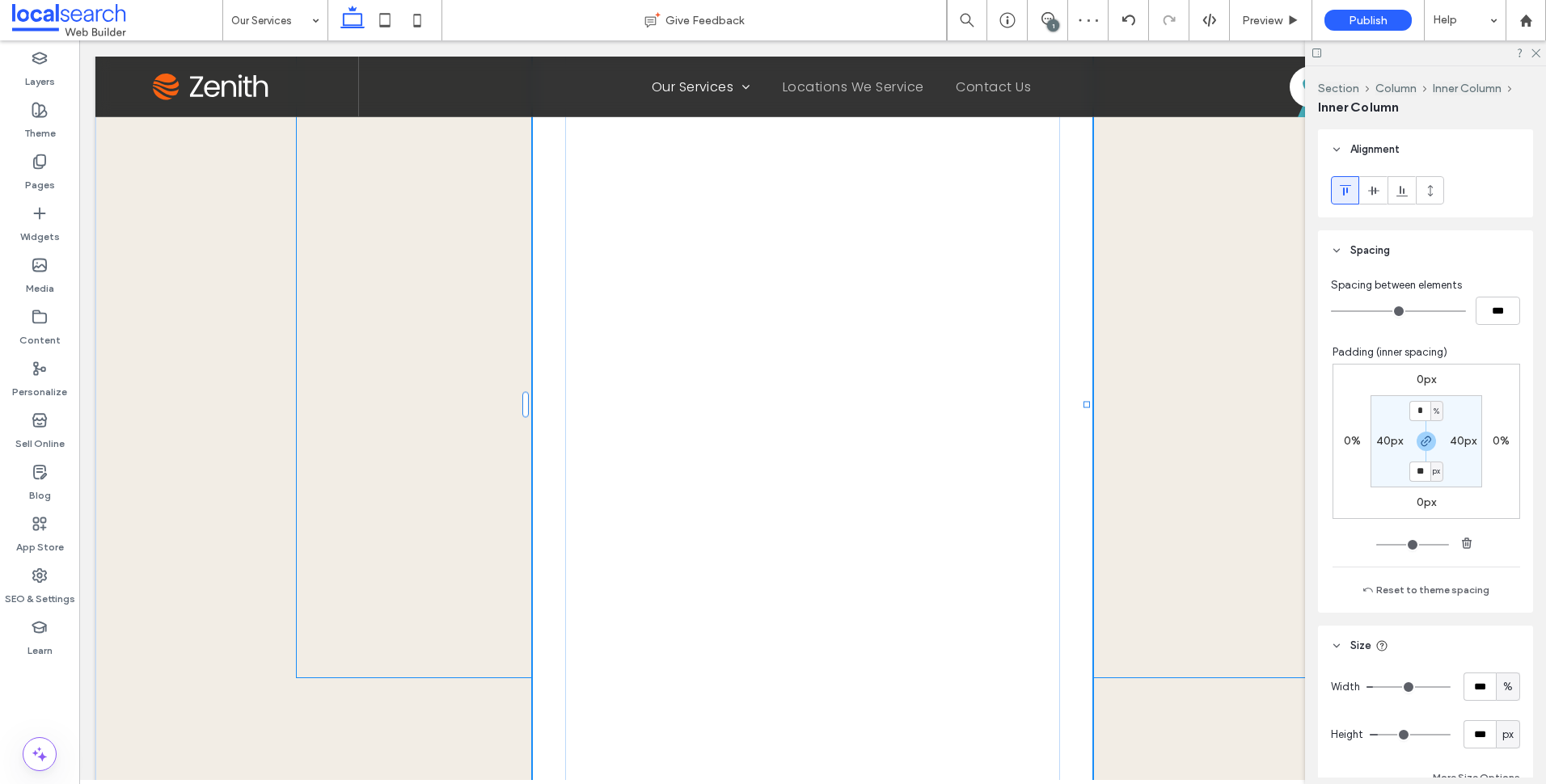
drag, startPoint x: 850, startPoint y: 402, endPoint x: 1109, endPoint y: 402, distance: 259.0
click at [1090, 402] on div at bounding box center [1086, 404] width 6 height 6
type input "**"
type input "****"
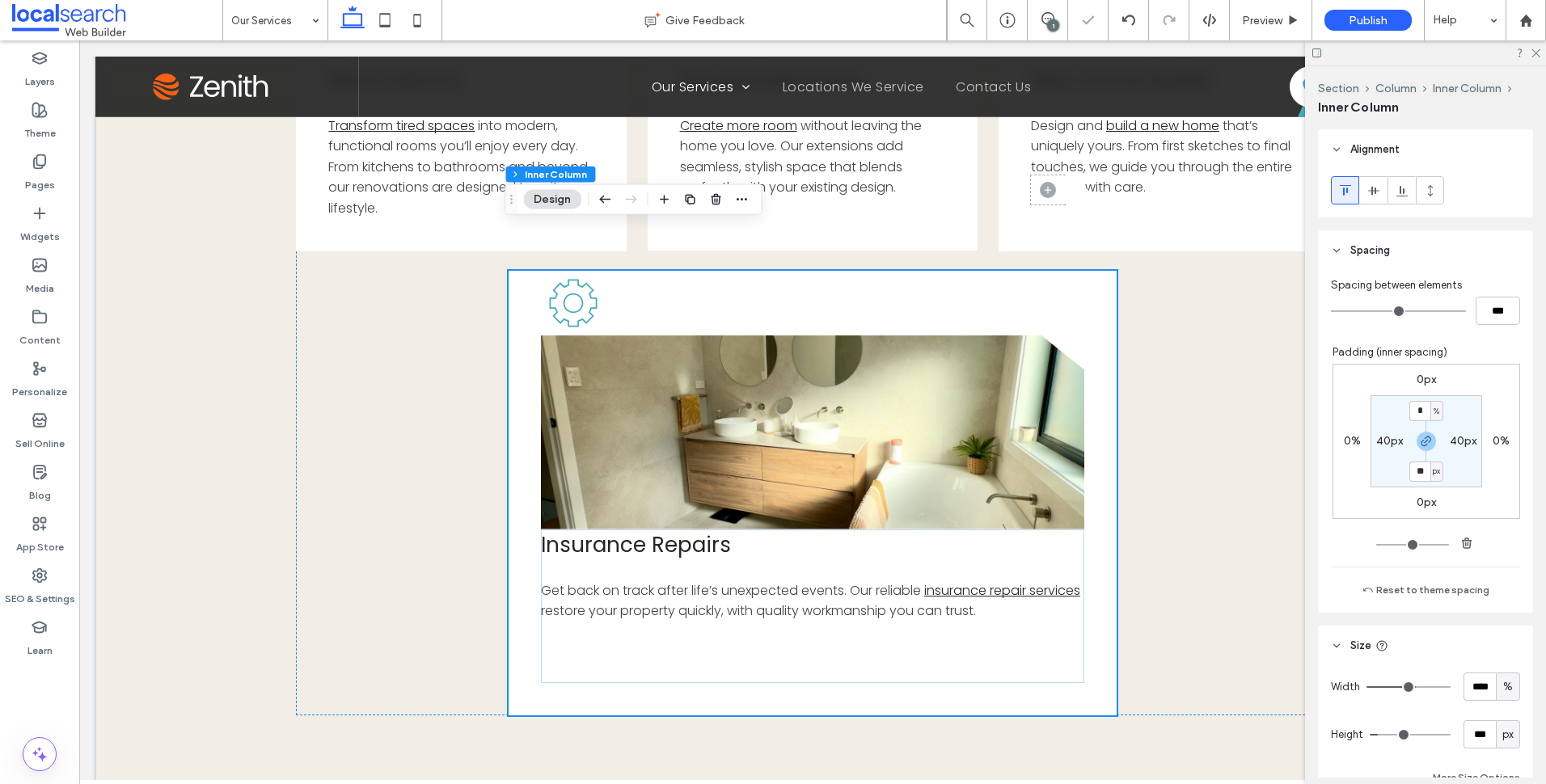
scroll to position [778, 0]
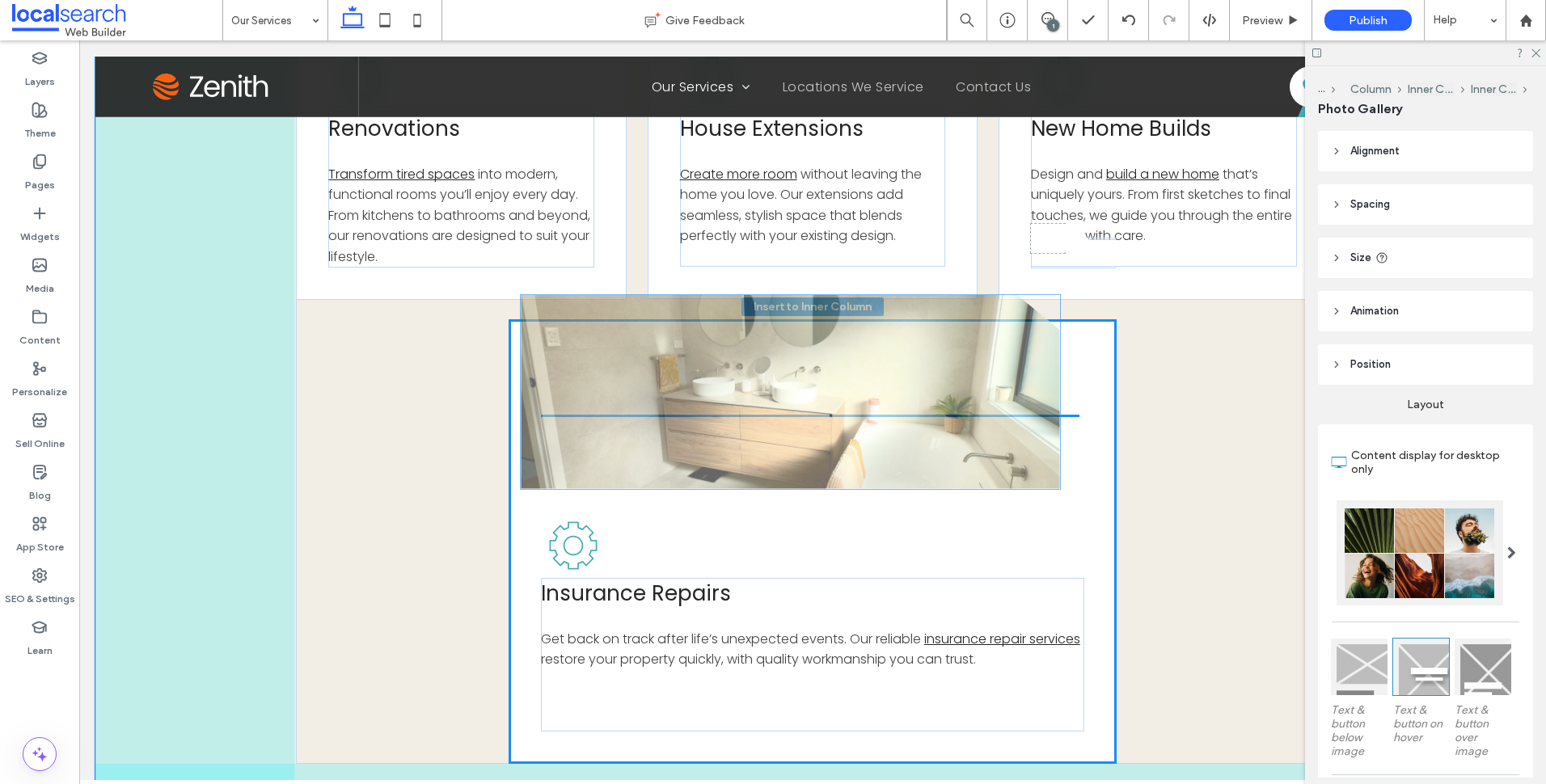
drag, startPoint x: 710, startPoint y: 456, endPoint x: 693, endPoint y: 368, distance: 89.6
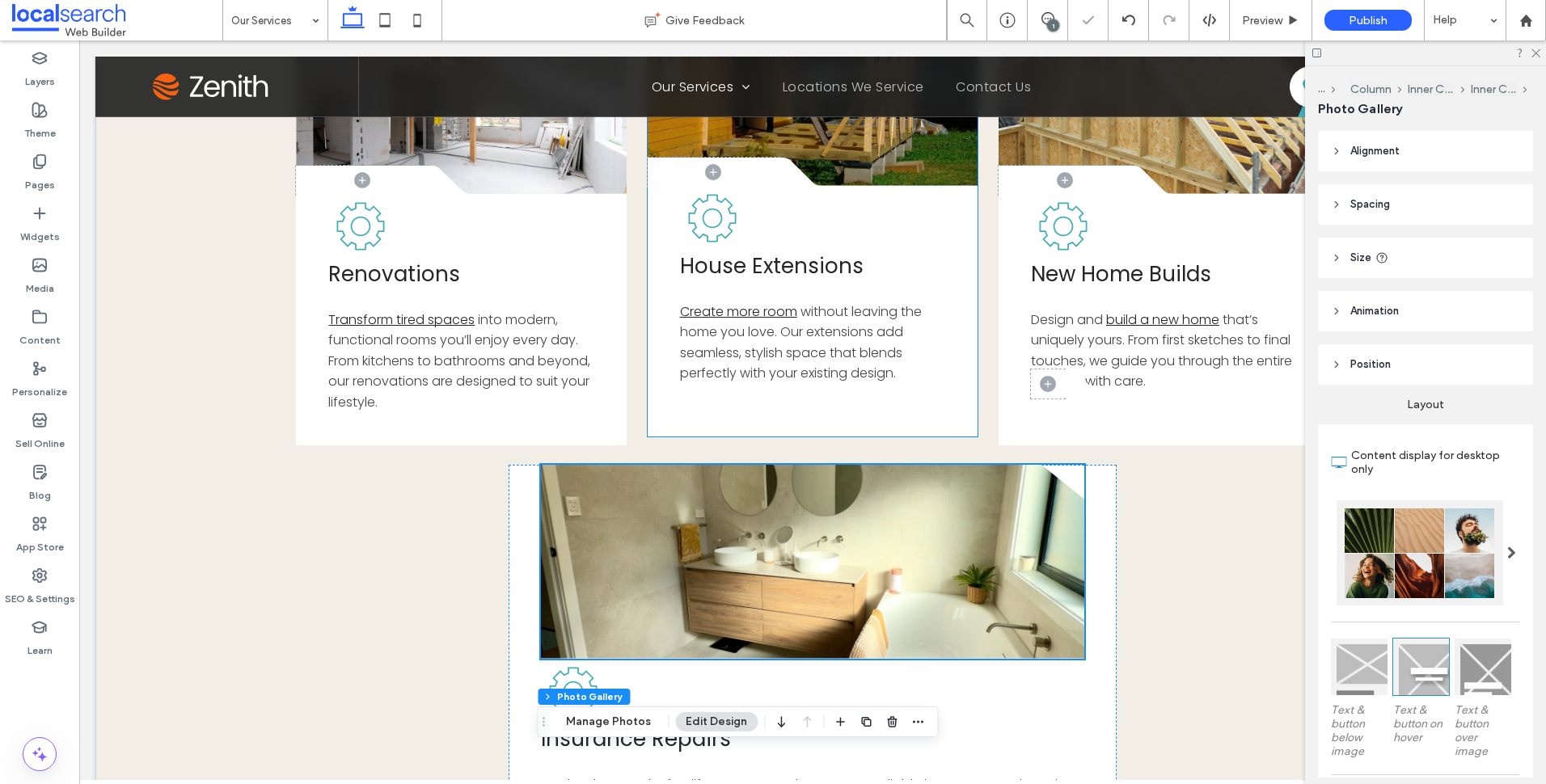
scroll to position [696, 0]
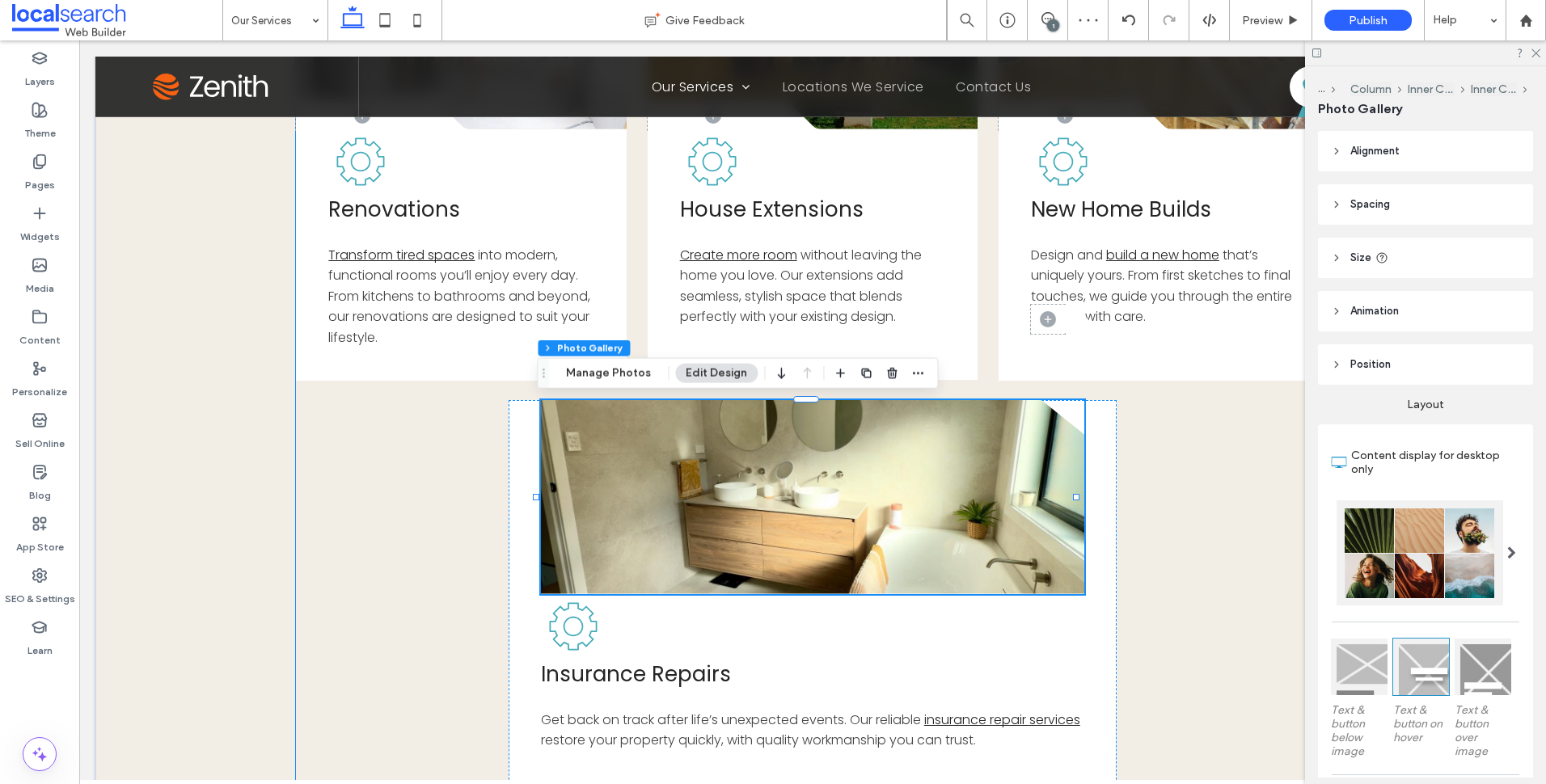
click at [1146, 532] on div "Button .cls-1-1856497771-1856497771 { fill: none; } .cls-2-1856497771-185649777…" at bounding box center [812, 390] width 1033 height 909
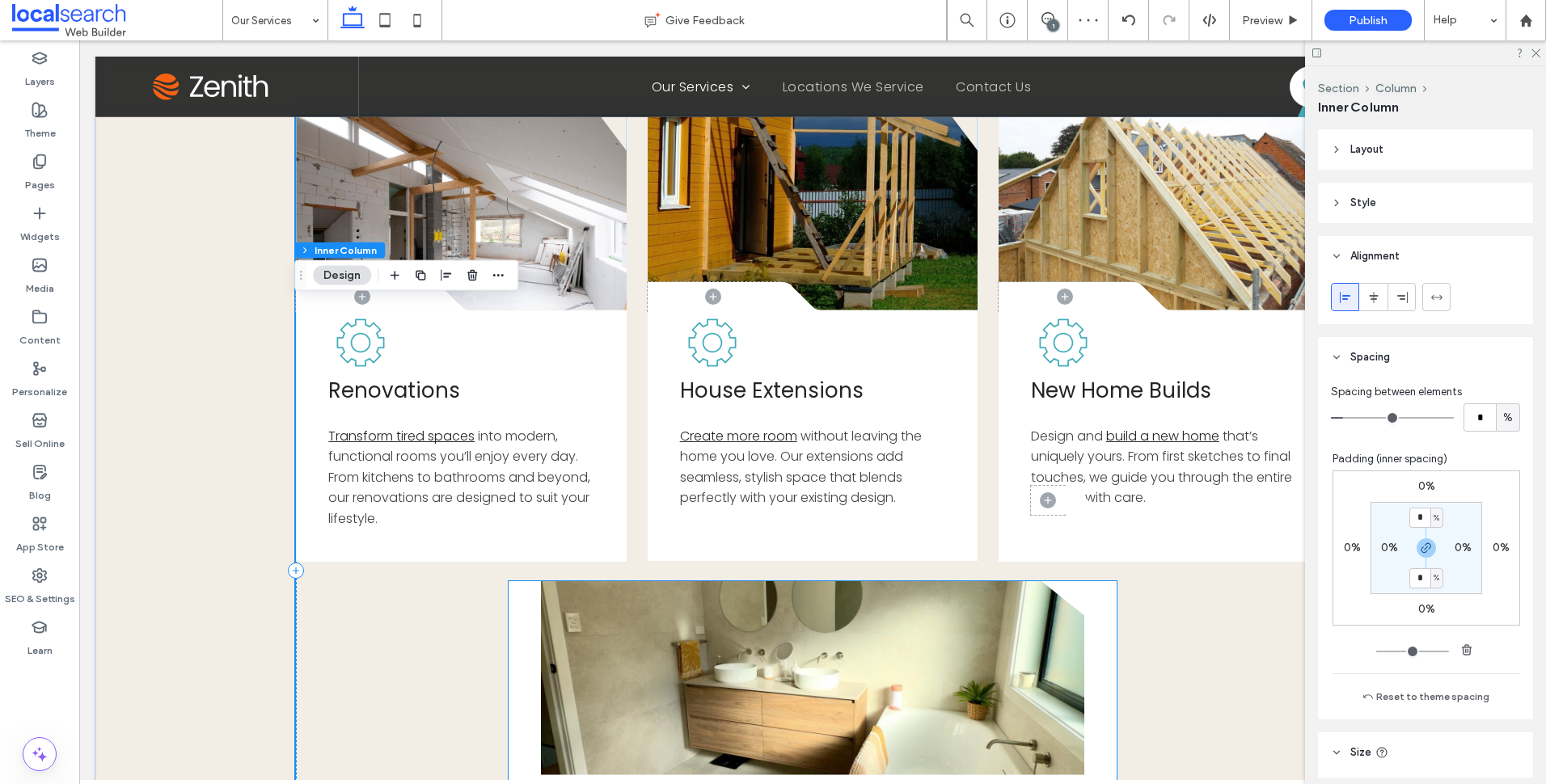
scroll to position [292, 0]
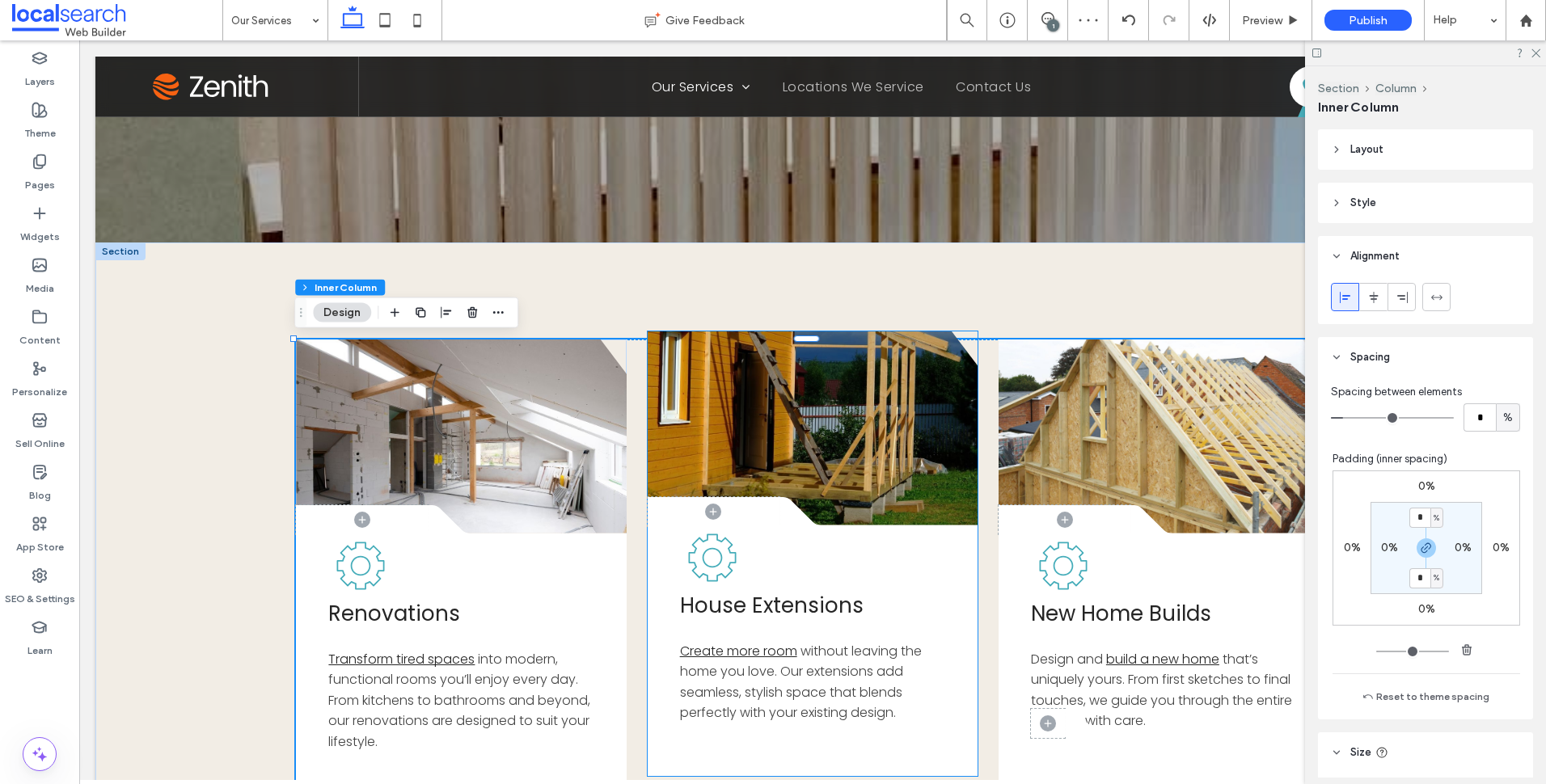
click at [965, 614] on div "House Extensions Create more room without leaving the home you love. Our extens…" at bounding box center [813, 650] width 330 height 251
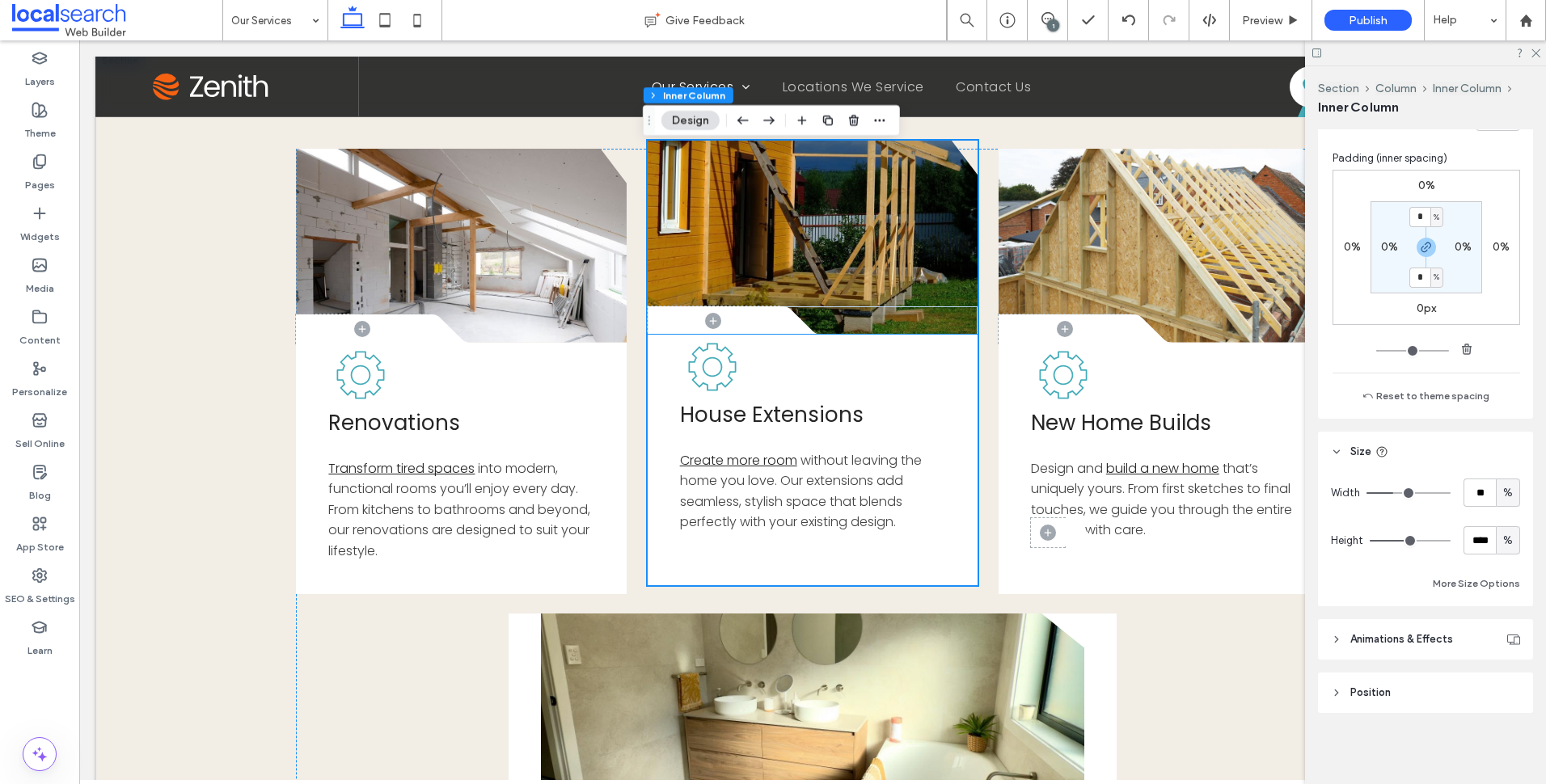
scroll to position [859, 0]
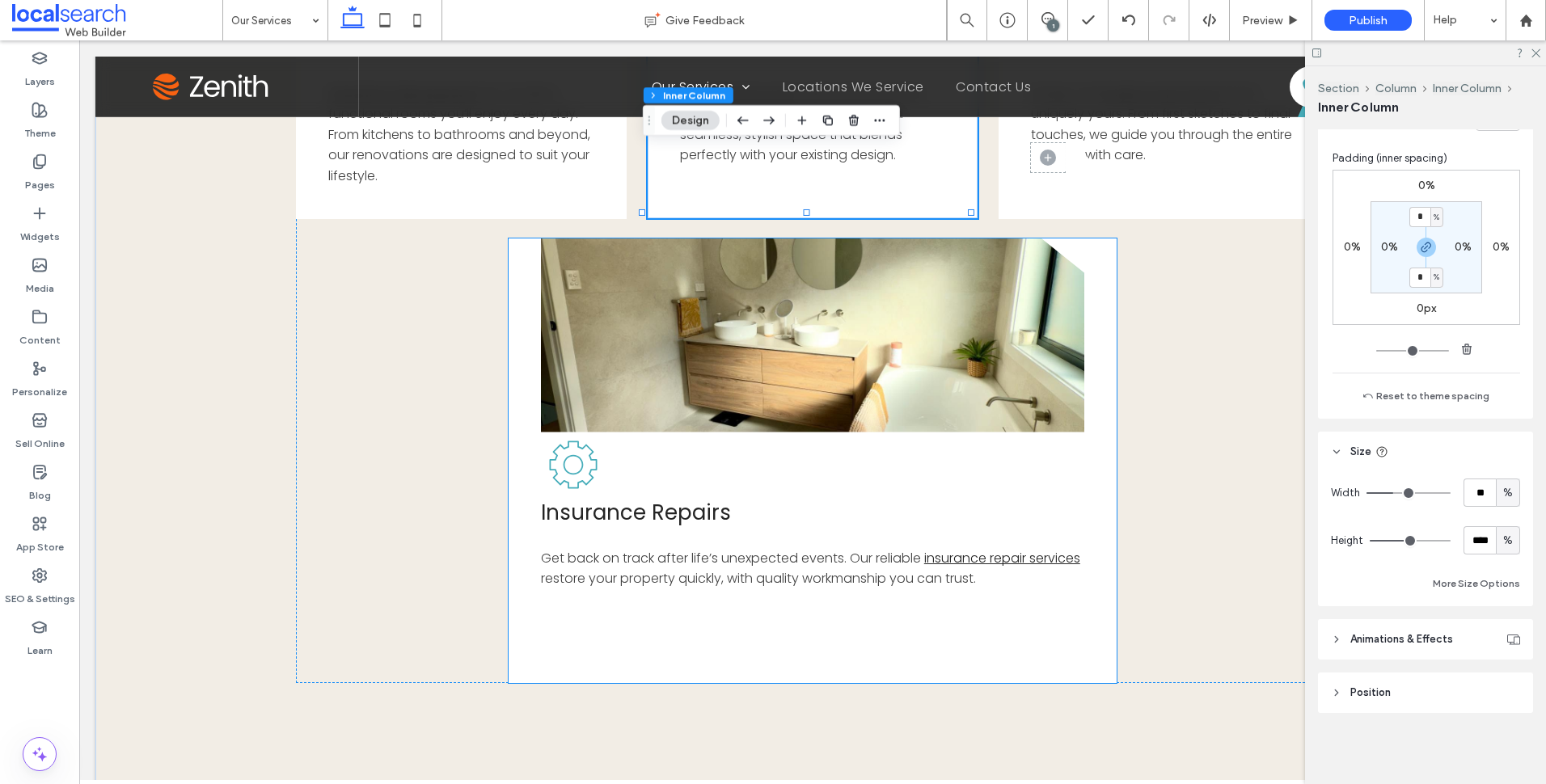
click at [1056, 479] on div "Button Insurance Repairs Get back on track after life’s unexpected events. Our …" at bounding box center [812, 461] width 608 height 445
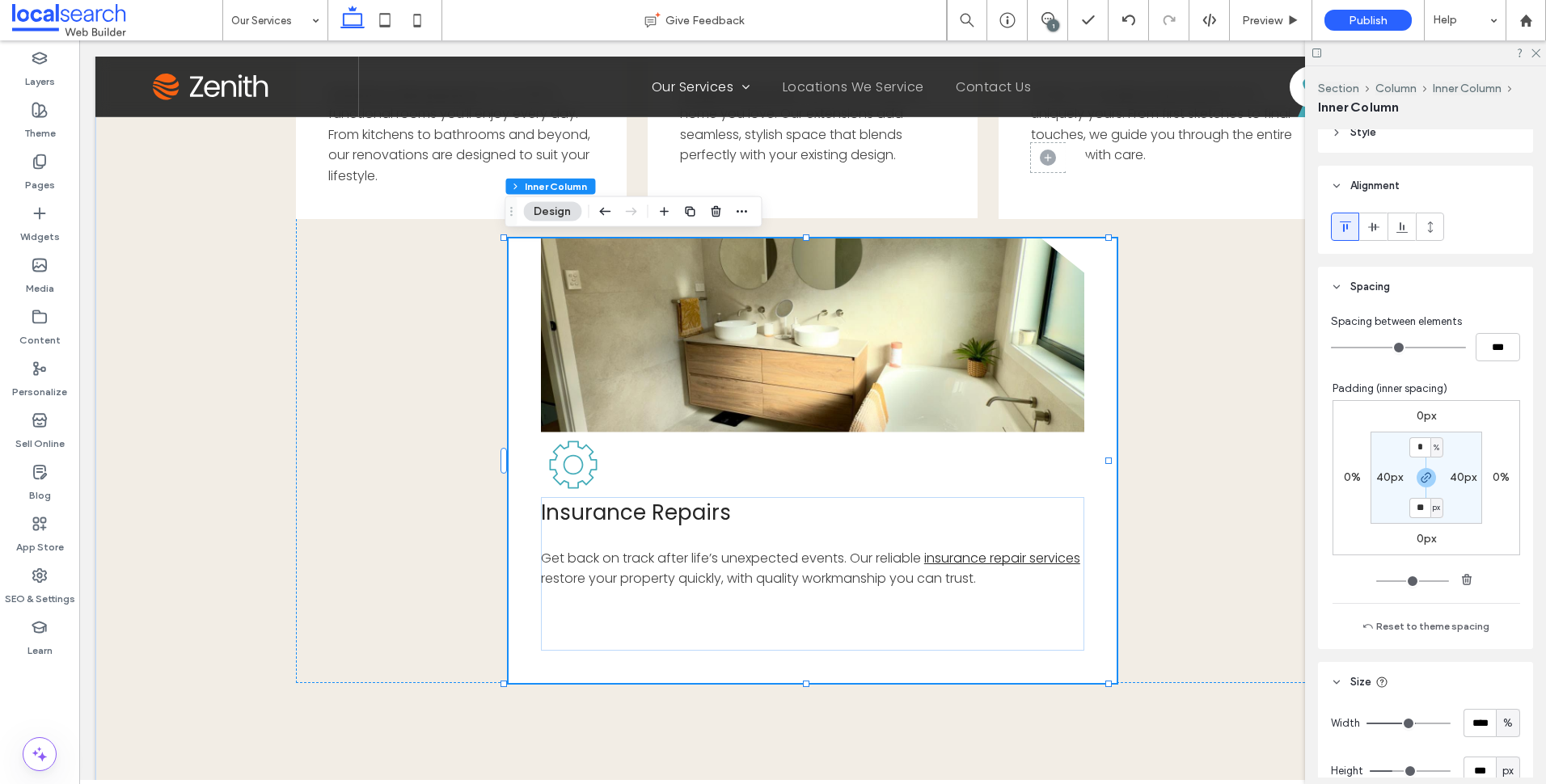
scroll to position [300, 0]
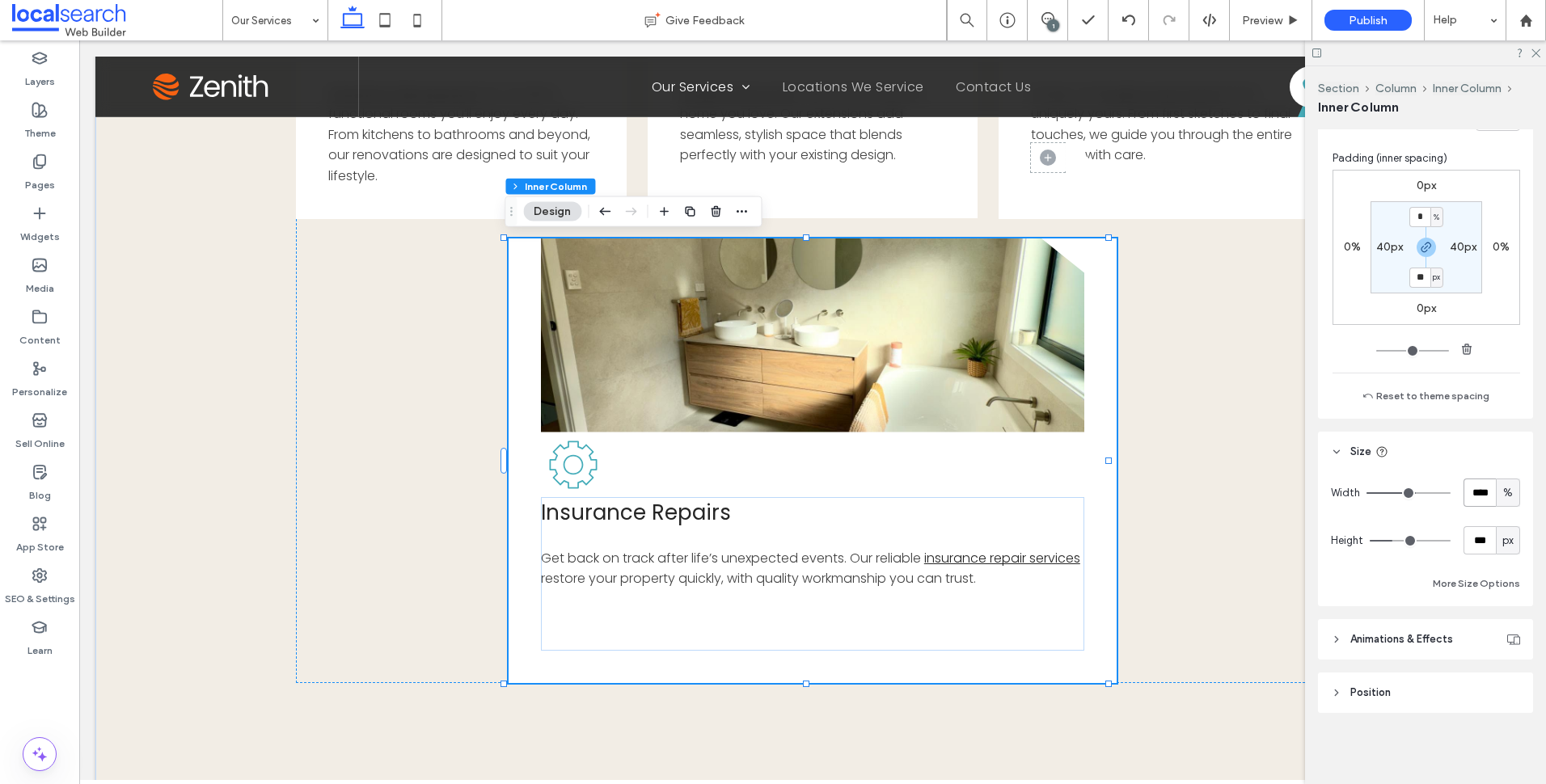
click at [1475, 493] on input "****" at bounding box center [1479, 493] width 32 height 28
type input "**"
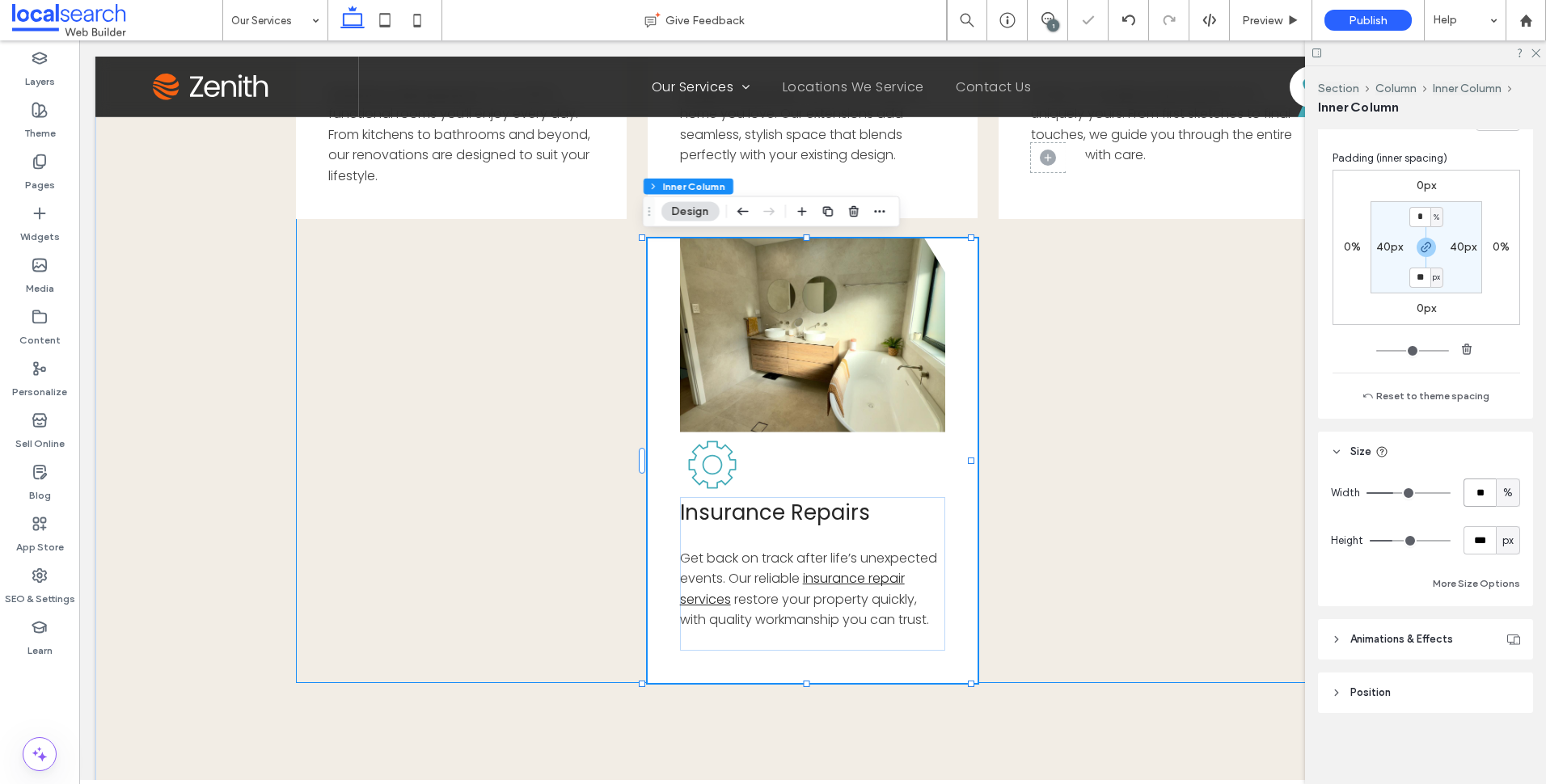
click at [1072, 501] on div "Button .cls-1-1856497771-1856497771 { fill: none; } .cls-2-1856497771-185649777…" at bounding box center [812, 228] width 1033 height 909
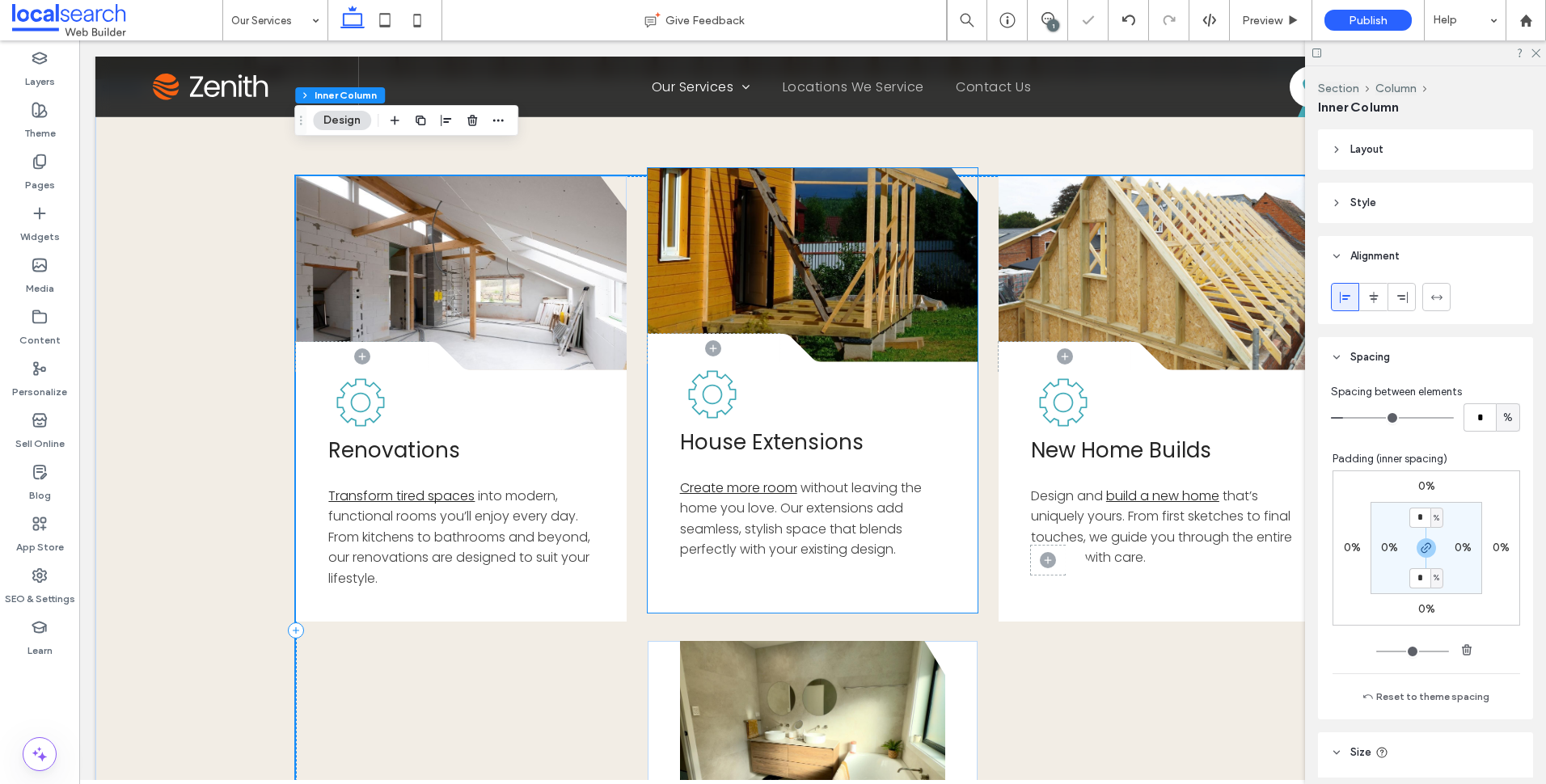
scroll to position [616, 0]
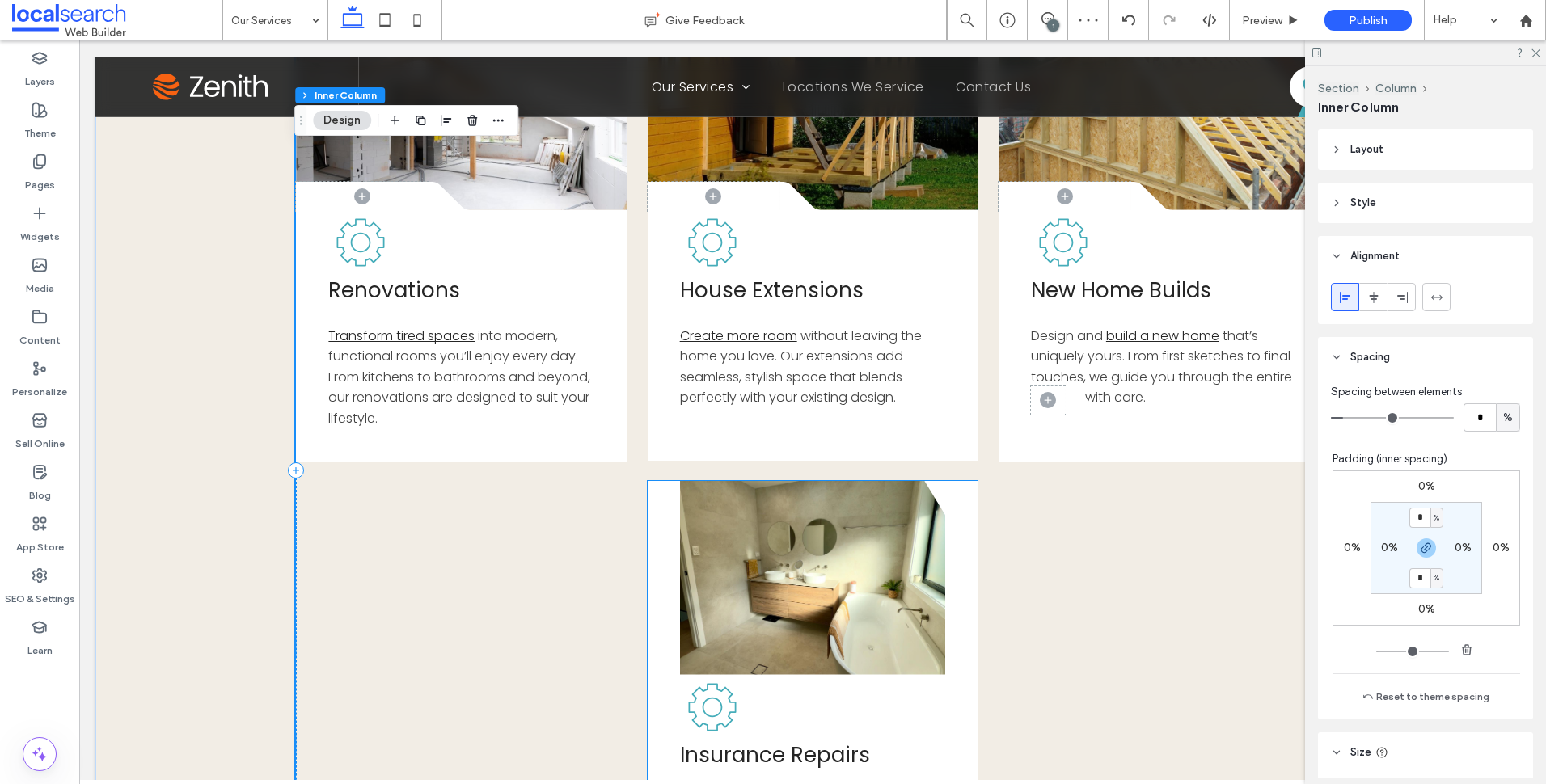
click at [944, 591] on div "Button Insurance Repairs Get back on track after life’s unexpected events. Our …" at bounding box center [813, 703] width 330 height 445
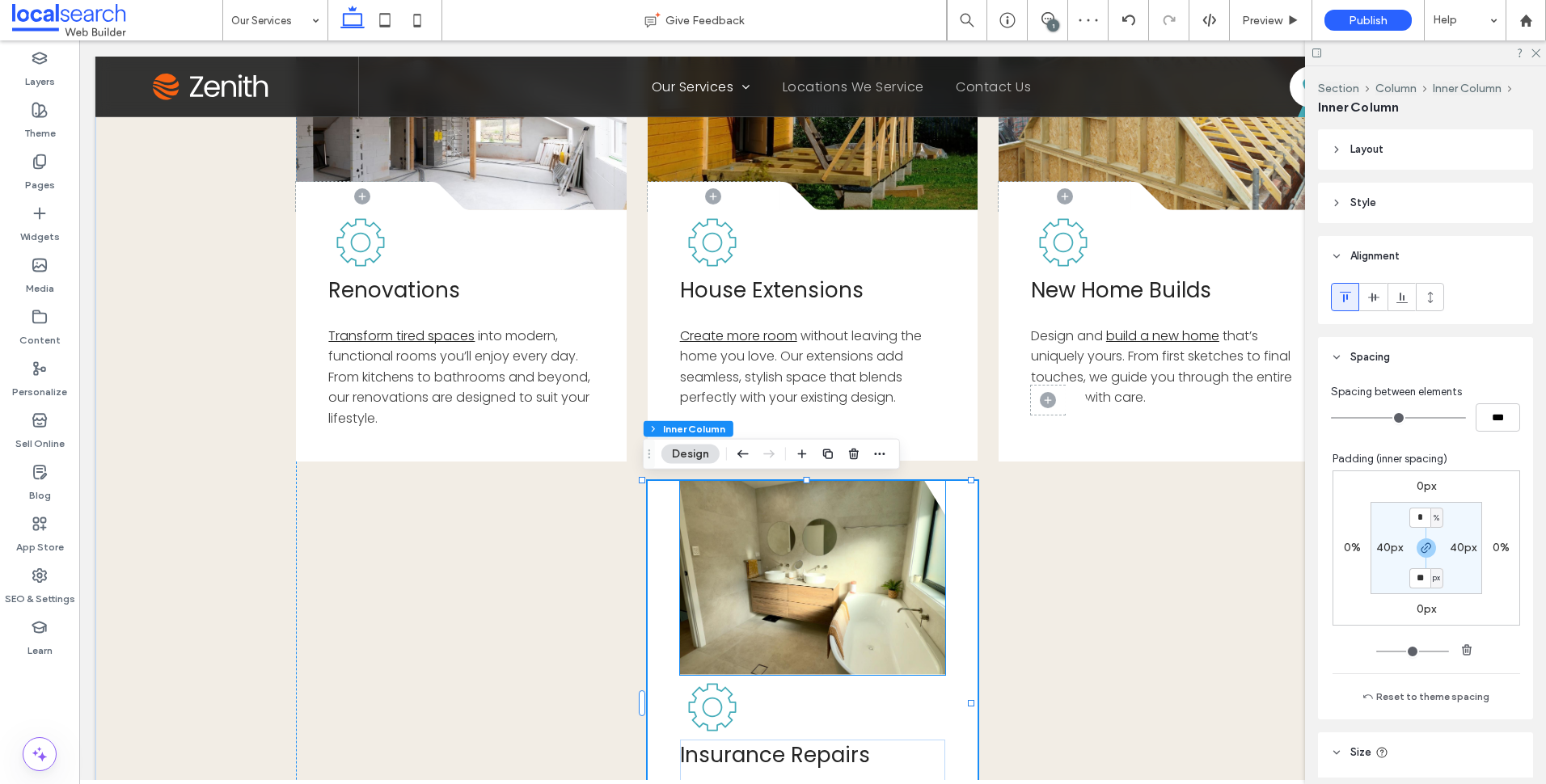
click at [846, 591] on link at bounding box center [813, 577] width 266 height 194
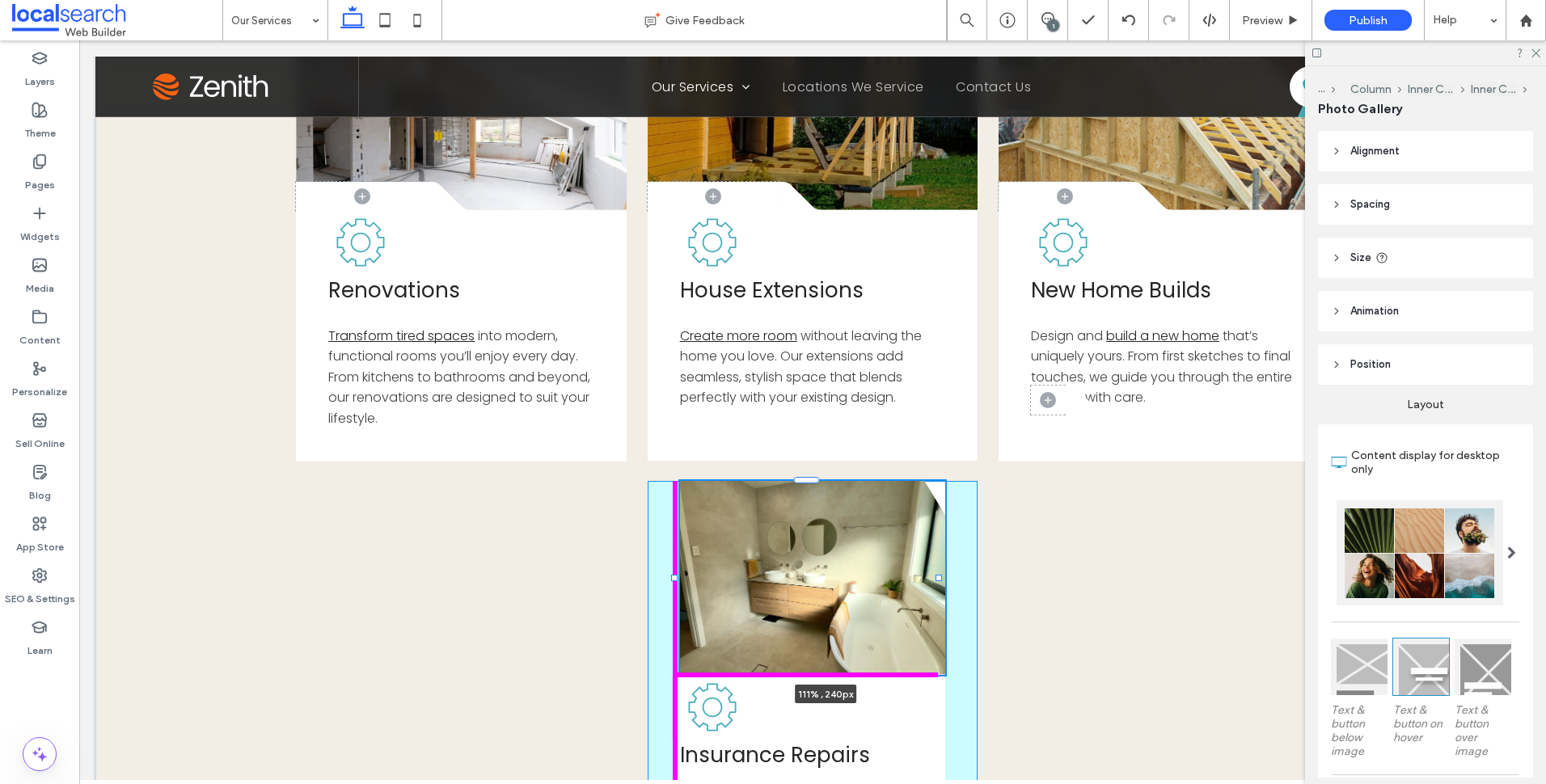
drag, startPoint x: 675, startPoint y: 576, endPoint x: 645, endPoint y: 576, distance: 30.0
click at [645, 576] on div "Button .cls-1-1856497771-1856497771 { fill: none; } .cls-2-1856497771-185649777…" at bounding box center [813, 491] width 1435 height 1145
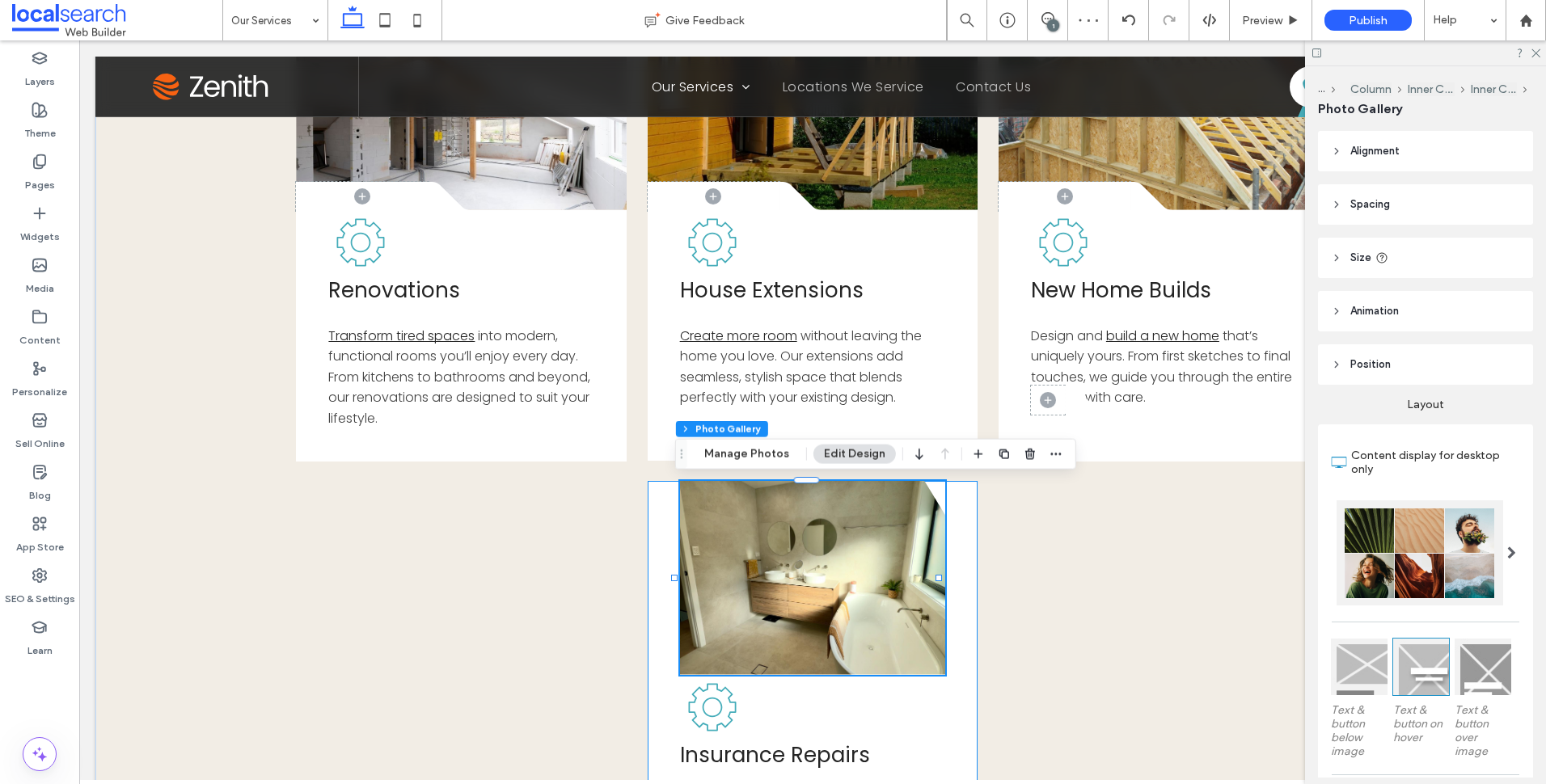
click at [921, 696] on div "Button 111% , 240px Insurance Repairs Get back on track after life’s unexpected…" at bounding box center [813, 703] width 330 height 445
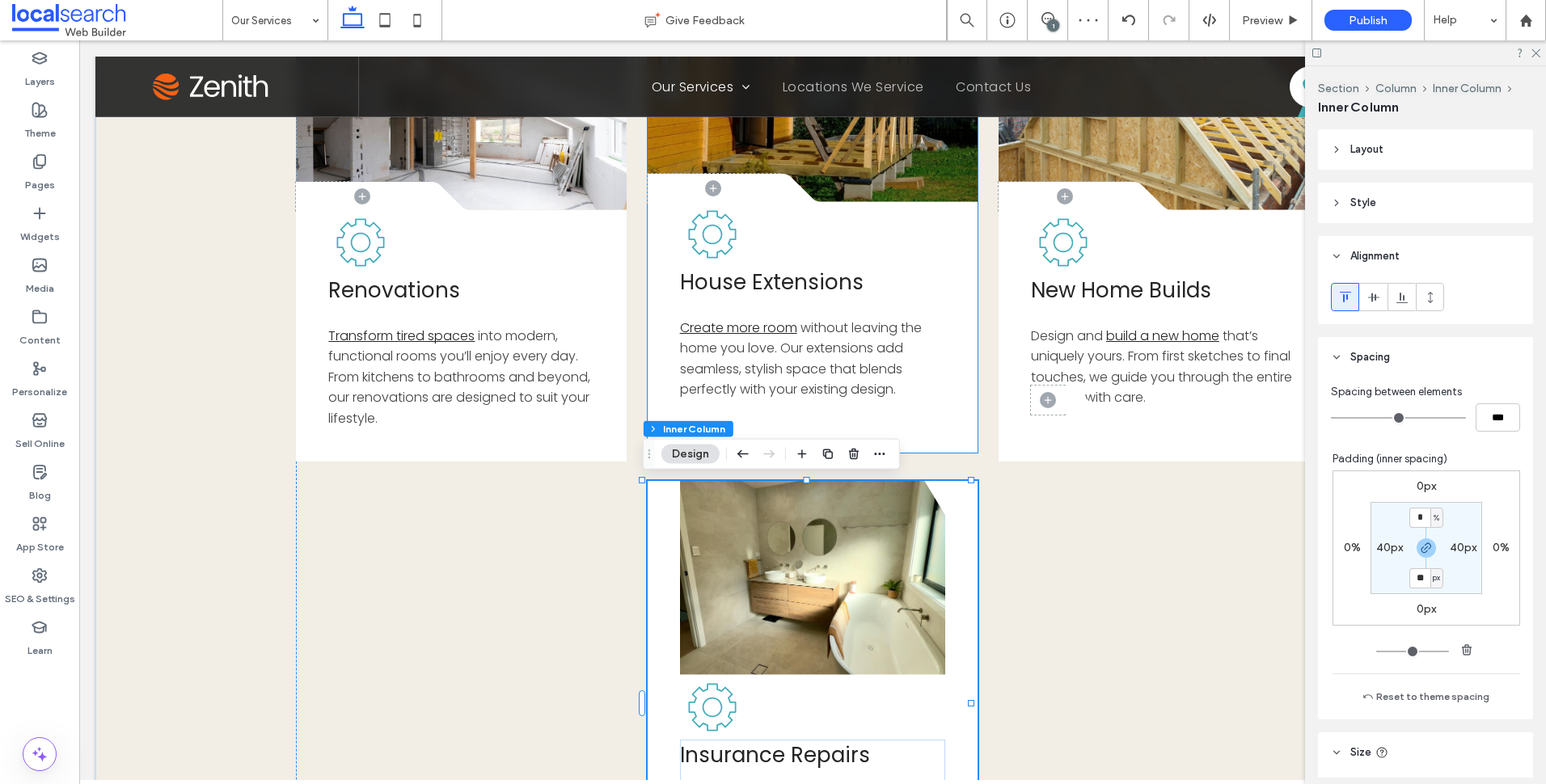
click at [939, 192] on div ".cls-1-1856497771-1856497771 { fill: none; } .cls-2-1856497771-1856497771 { cli…" at bounding box center [813, 188] width 330 height 29
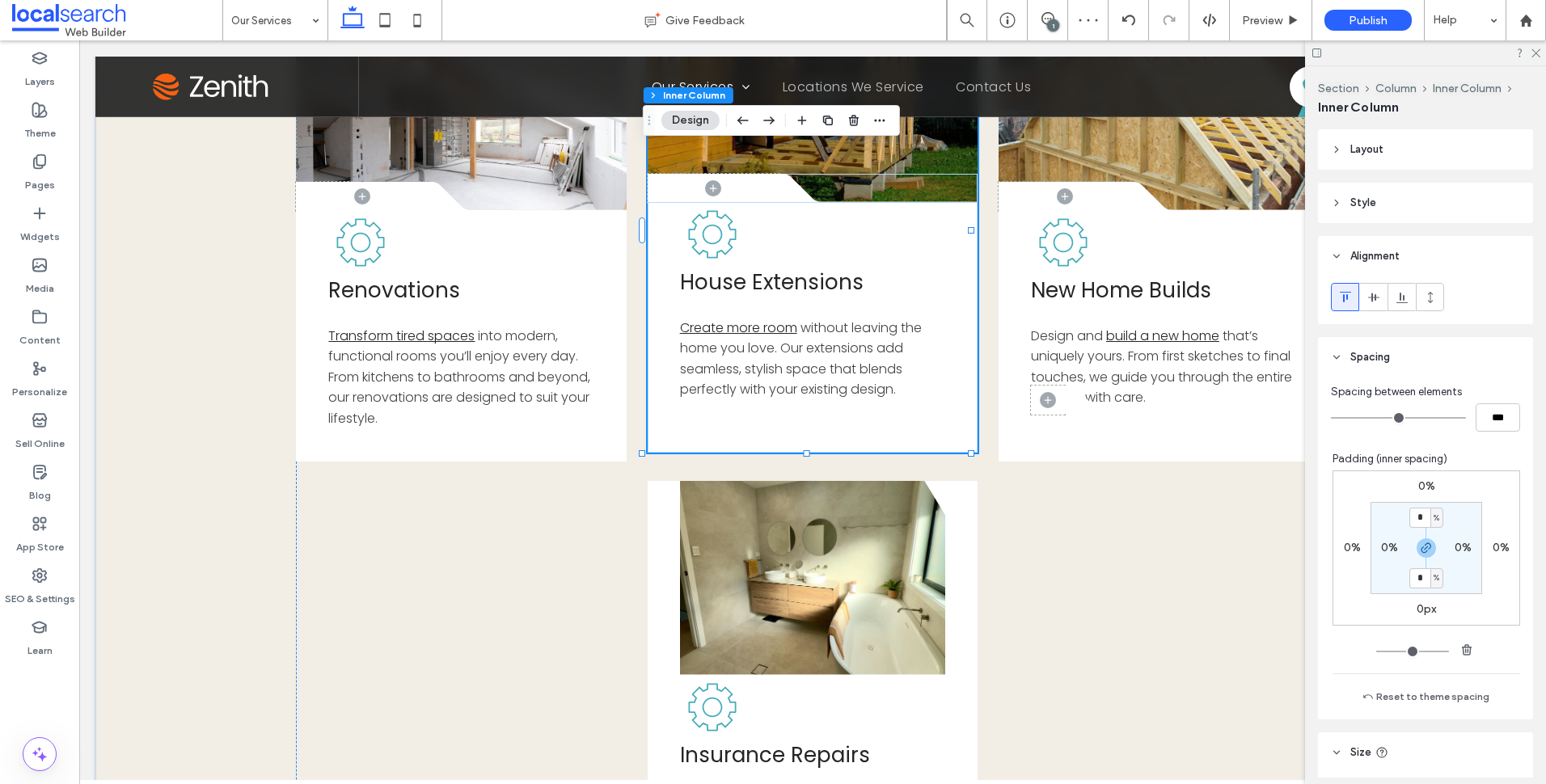
click at [939, 192] on div ".cls-1-1856497771-1856497771 { fill: none; } .cls-2-1856497771-1856497771 { cli…" at bounding box center [813, 188] width 330 height 29
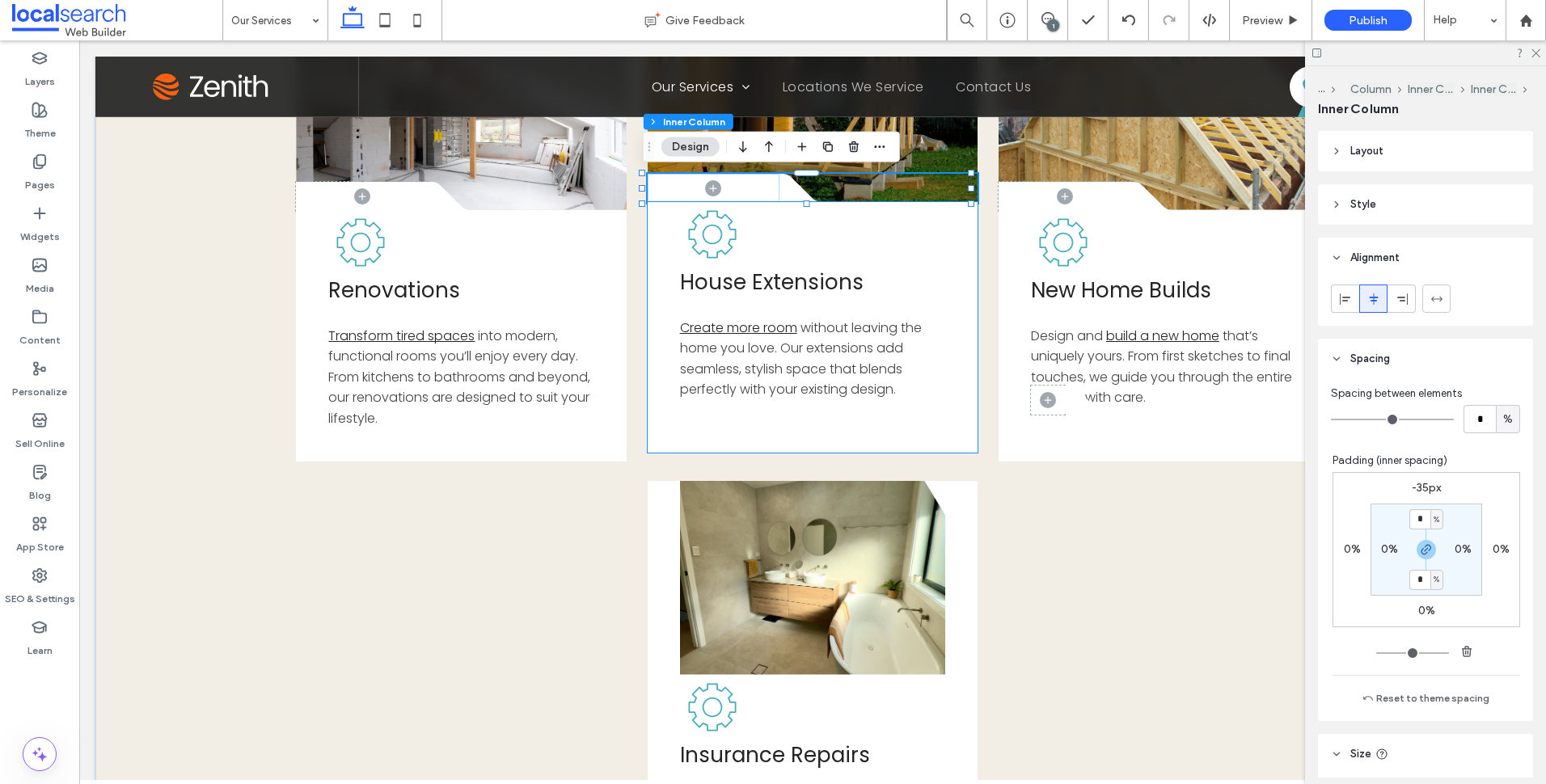
click at [870, 241] on div "House Extensions Create more room without leaving the home you love. Our extens…" at bounding box center [813, 327] width 330 height 251
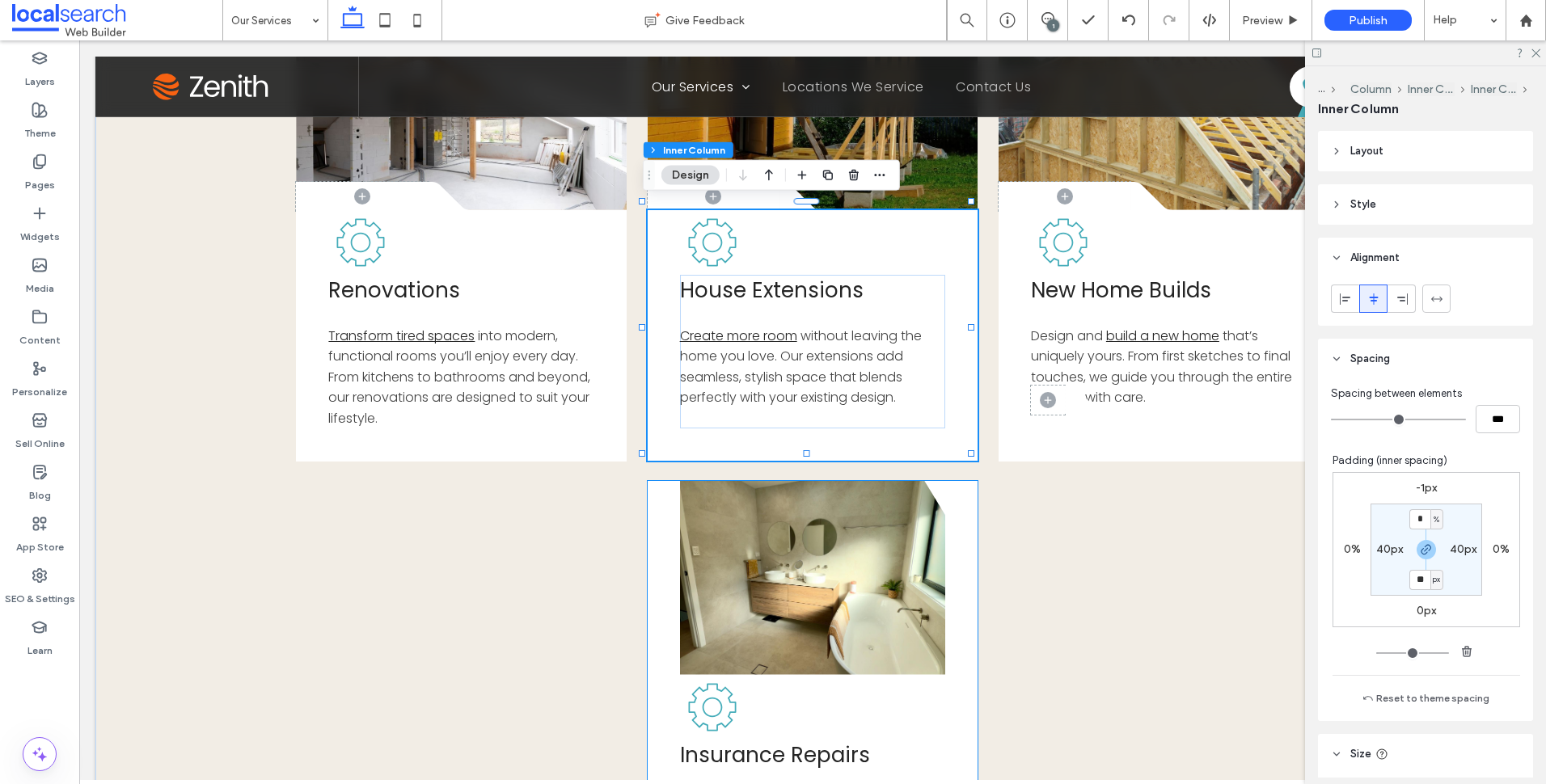
click at [898, 671] on link at bounding box center [813, 577] width 266 height 194
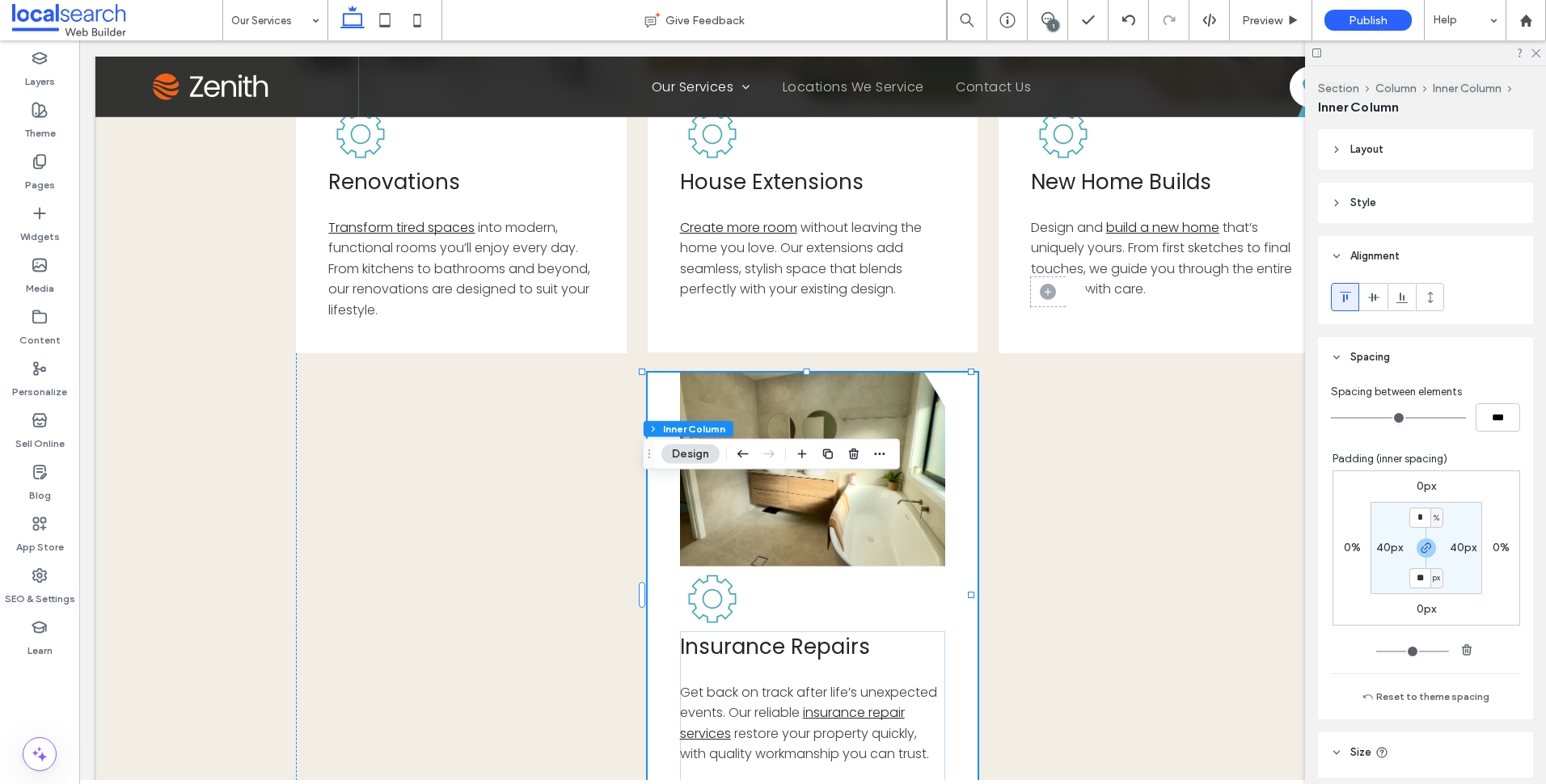
scroll to position [939, 0]
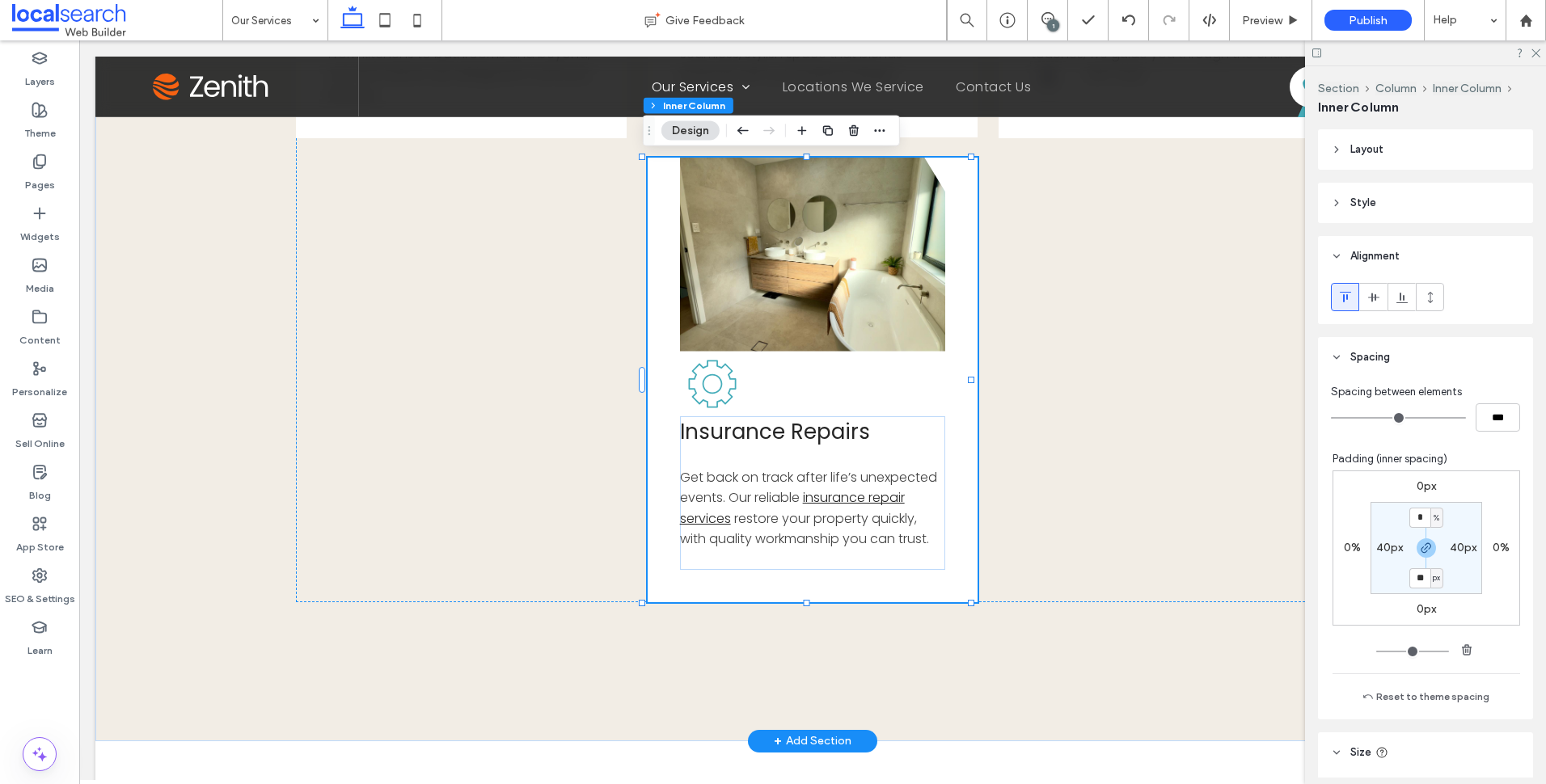
click at [922, 593] on div "Button Insurance Repairs Get back on track after life’s unexpected events. Our …" at bounding box center [813, 380] width 330 height 445
click at [939, 216] on div "Button Insurance Repairs Get back on track after life’s unexpected events. Our …" at bounding box center [813, 380] width 330 height 445
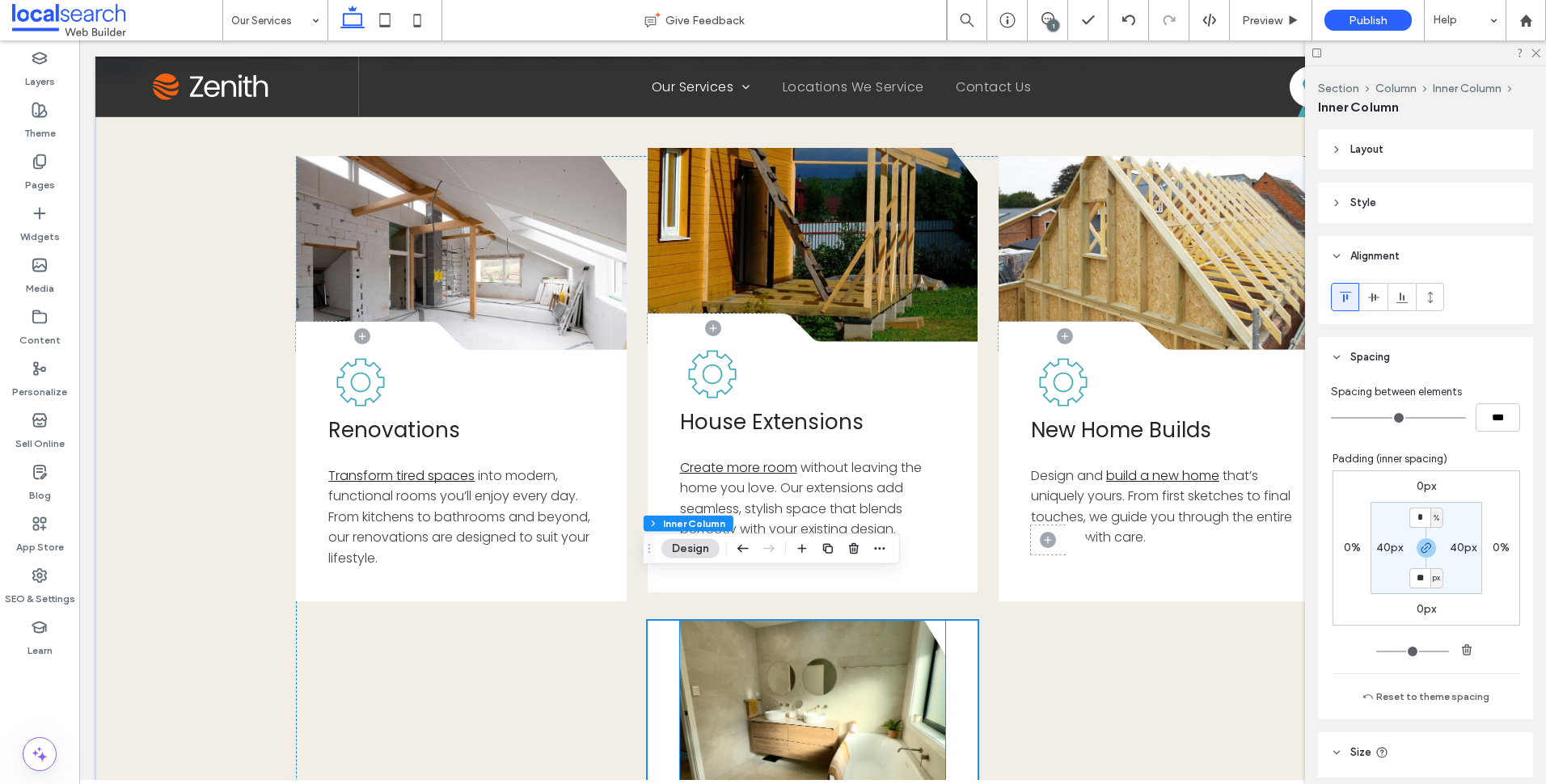
scroll to position [454, 0]
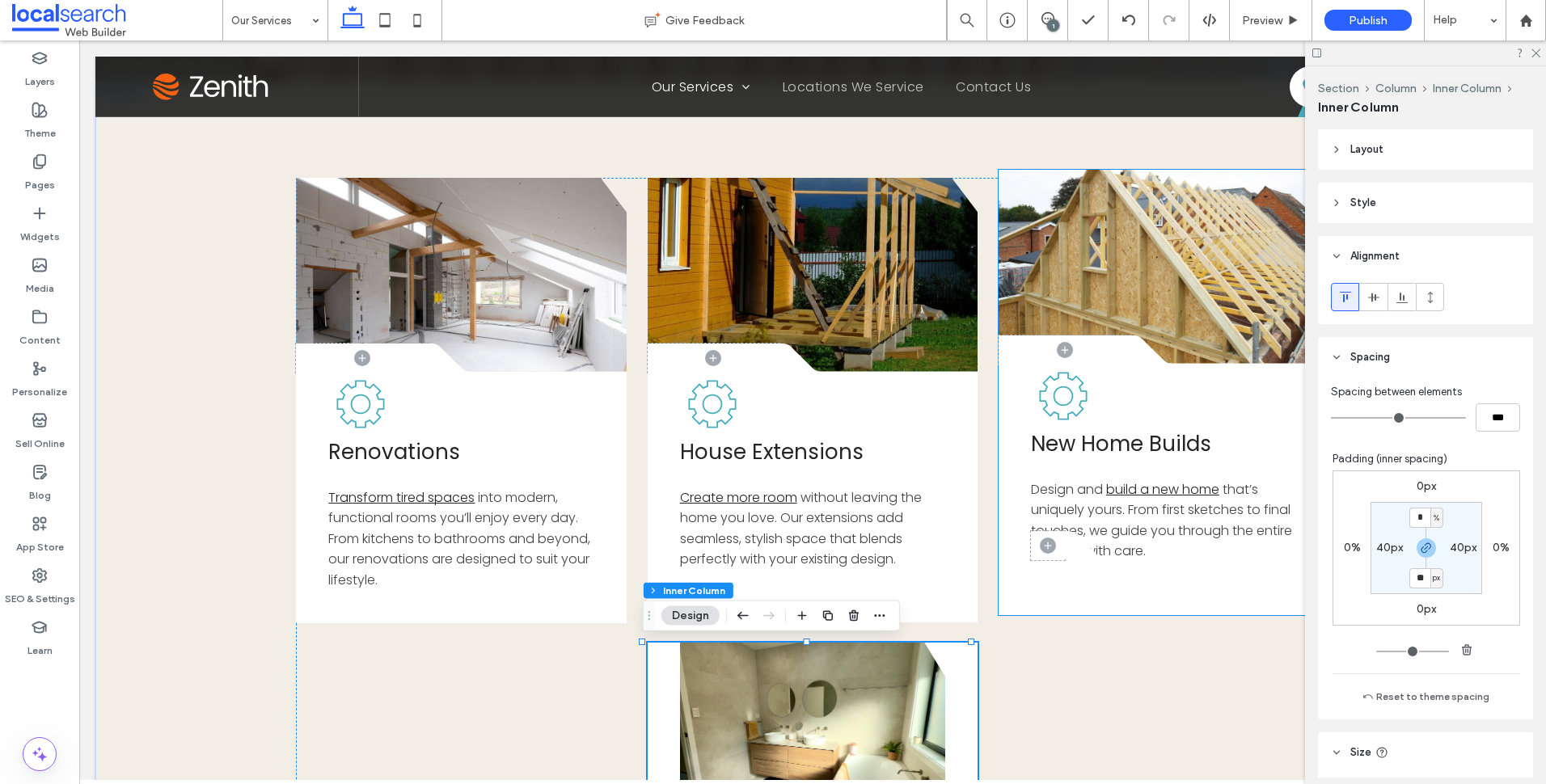
click at [1064, 559] on icon at bounding box center [1089, 545] width 49 height 28
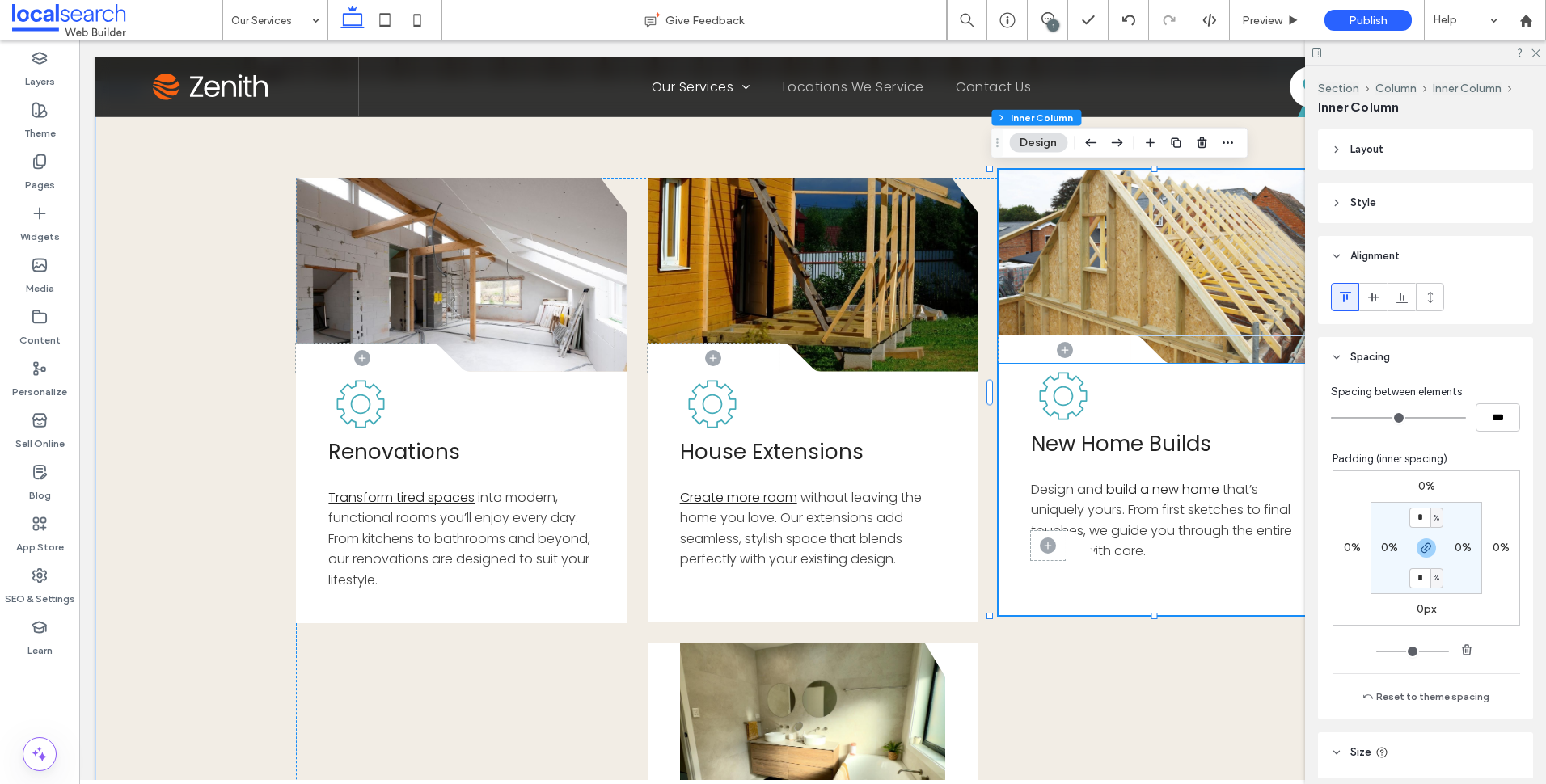
click at [1034, 553] on span at bounding box center [1048, 545] width 34 height 29
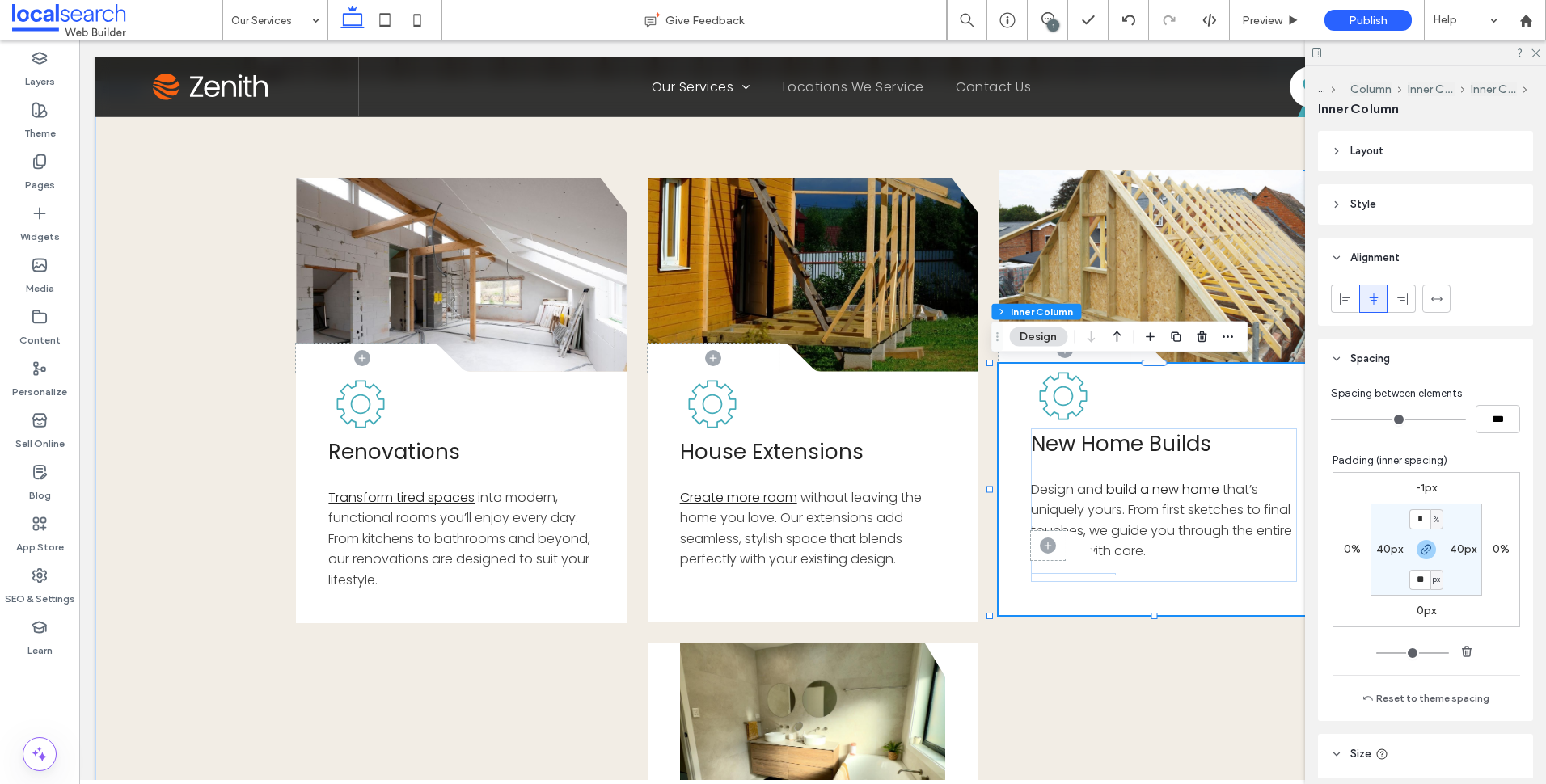
click at [1031, 540] on span at bounding box center [1048, 545] width 34 height 29
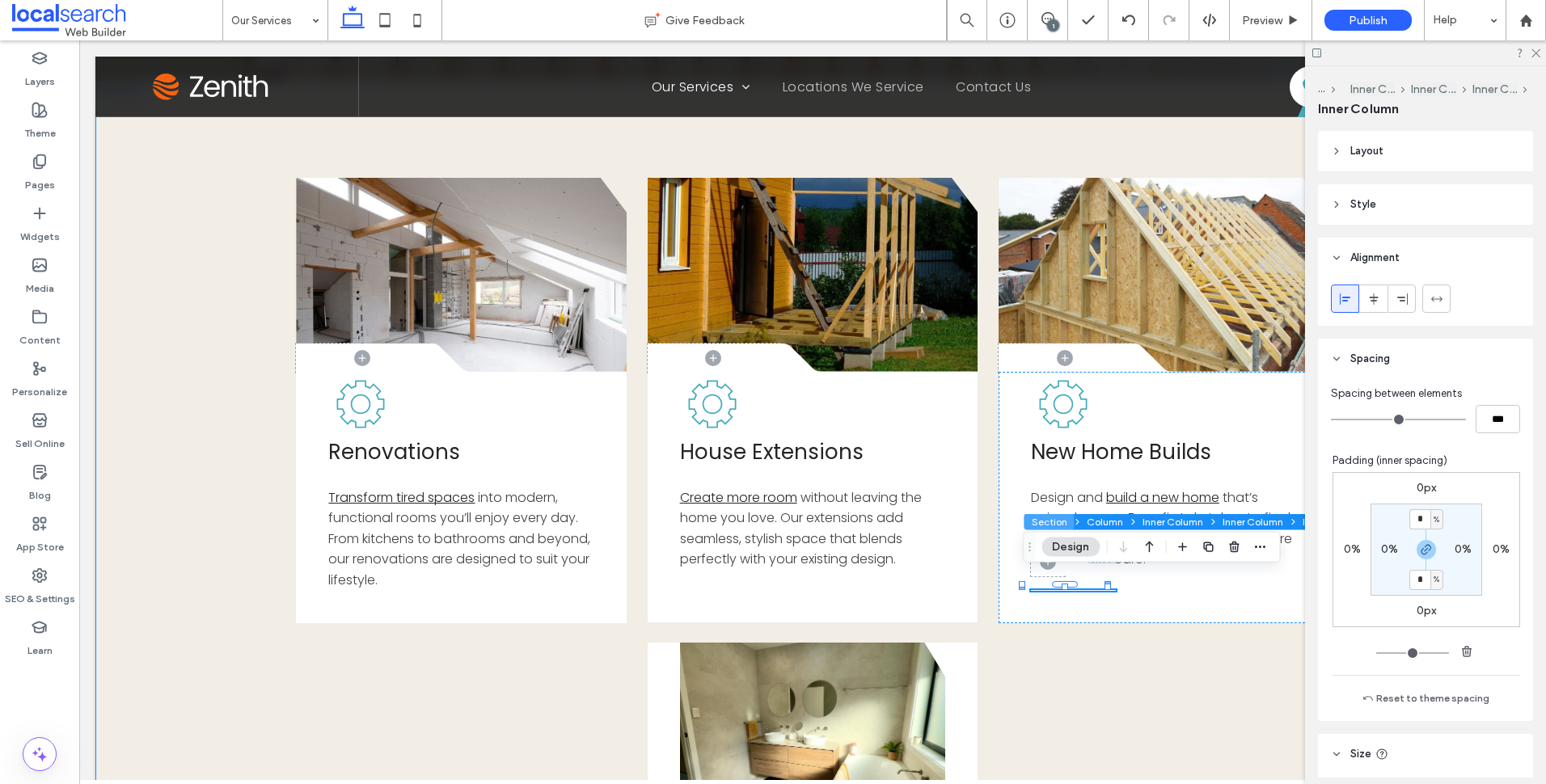
drag, startPoint x: 1060, startPoint y: 519, endPoint x: 1045, endPoint y: 522, distance: 15.3
click at [1060, 519] on button "Section" at bounding box center [1049, 522] width 50 height 16
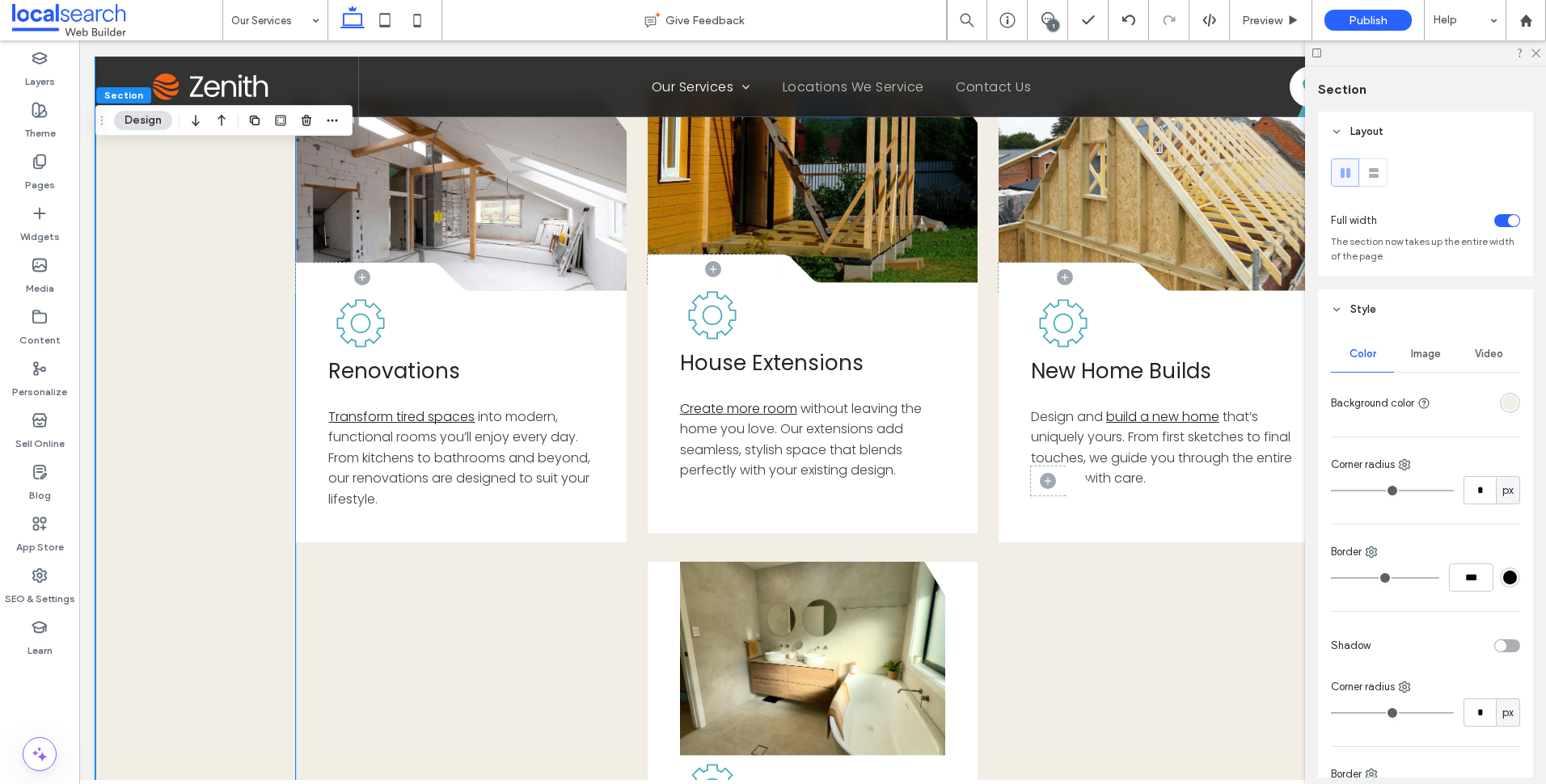
scroll to position [696, 0]
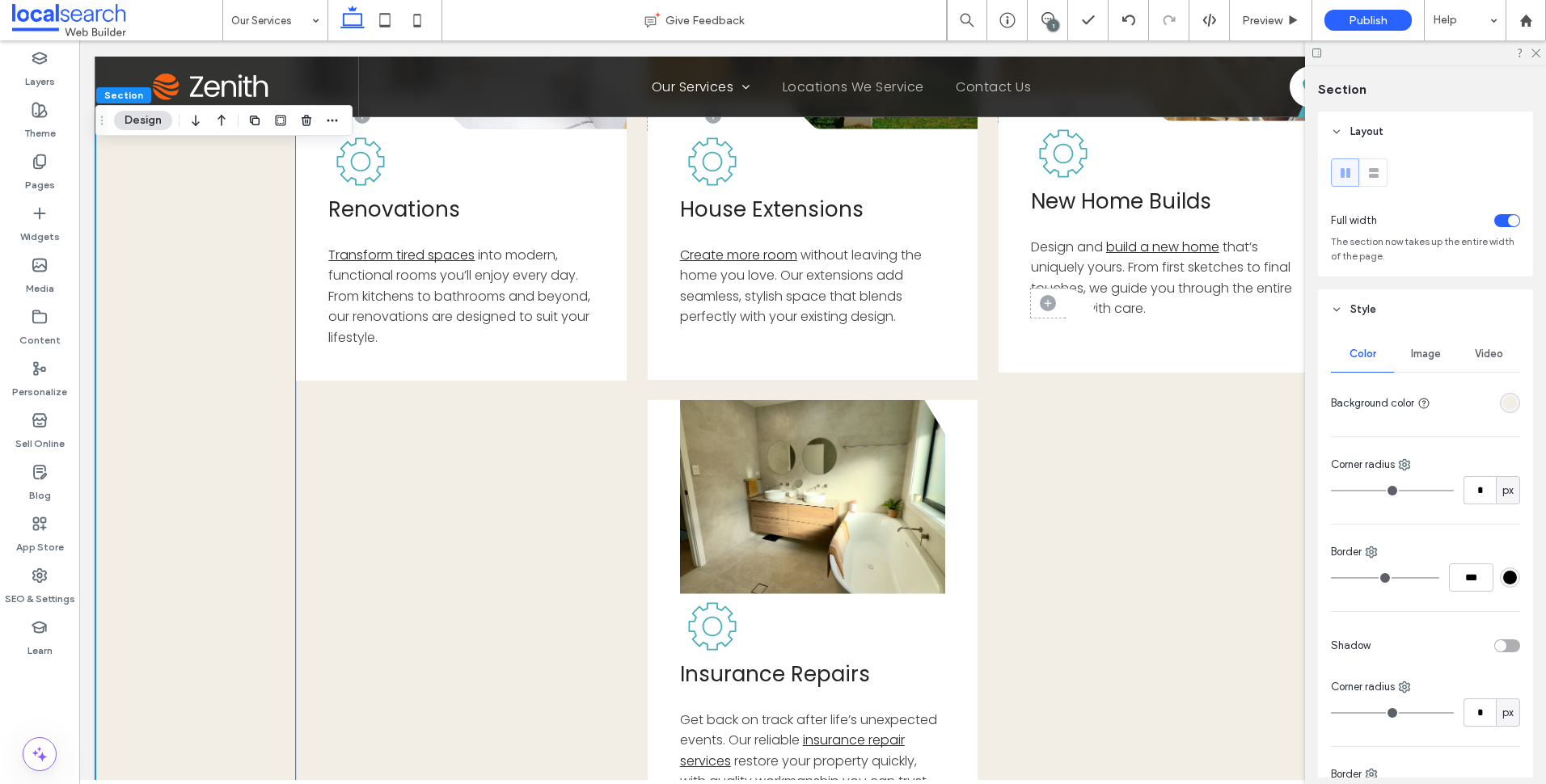
click at [1031, 311] on span at bounding box center [1048, 303] width 34 height 29
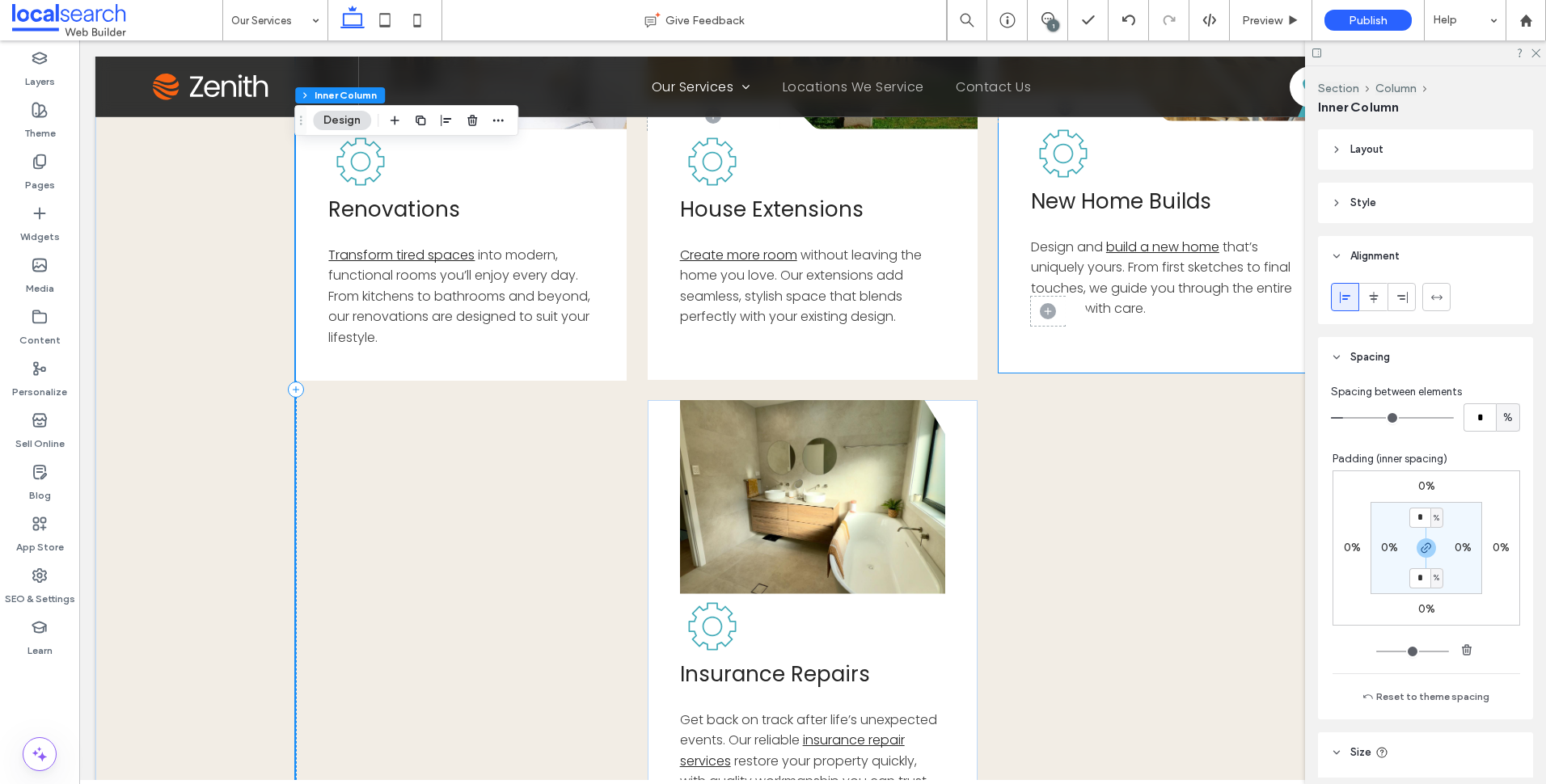
click at [1086, 325] on div "New Home Builds Design and build a new home that’s uniquely yours. From first s…" at bounding box center [1164, 262] width 266 height 153
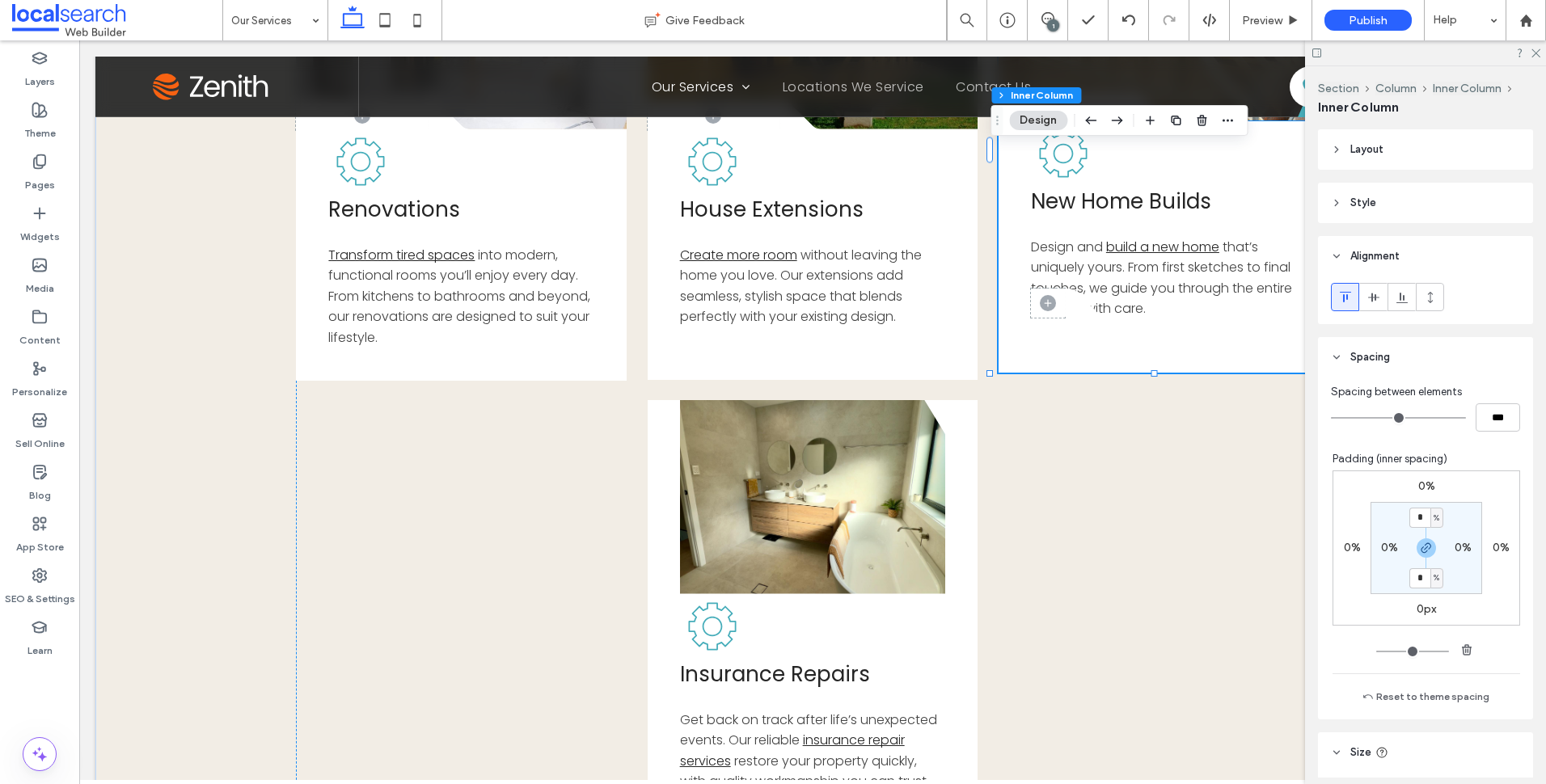
click at [1073, 317] on icon at bounding box center [1089, 302] width 49 height 28
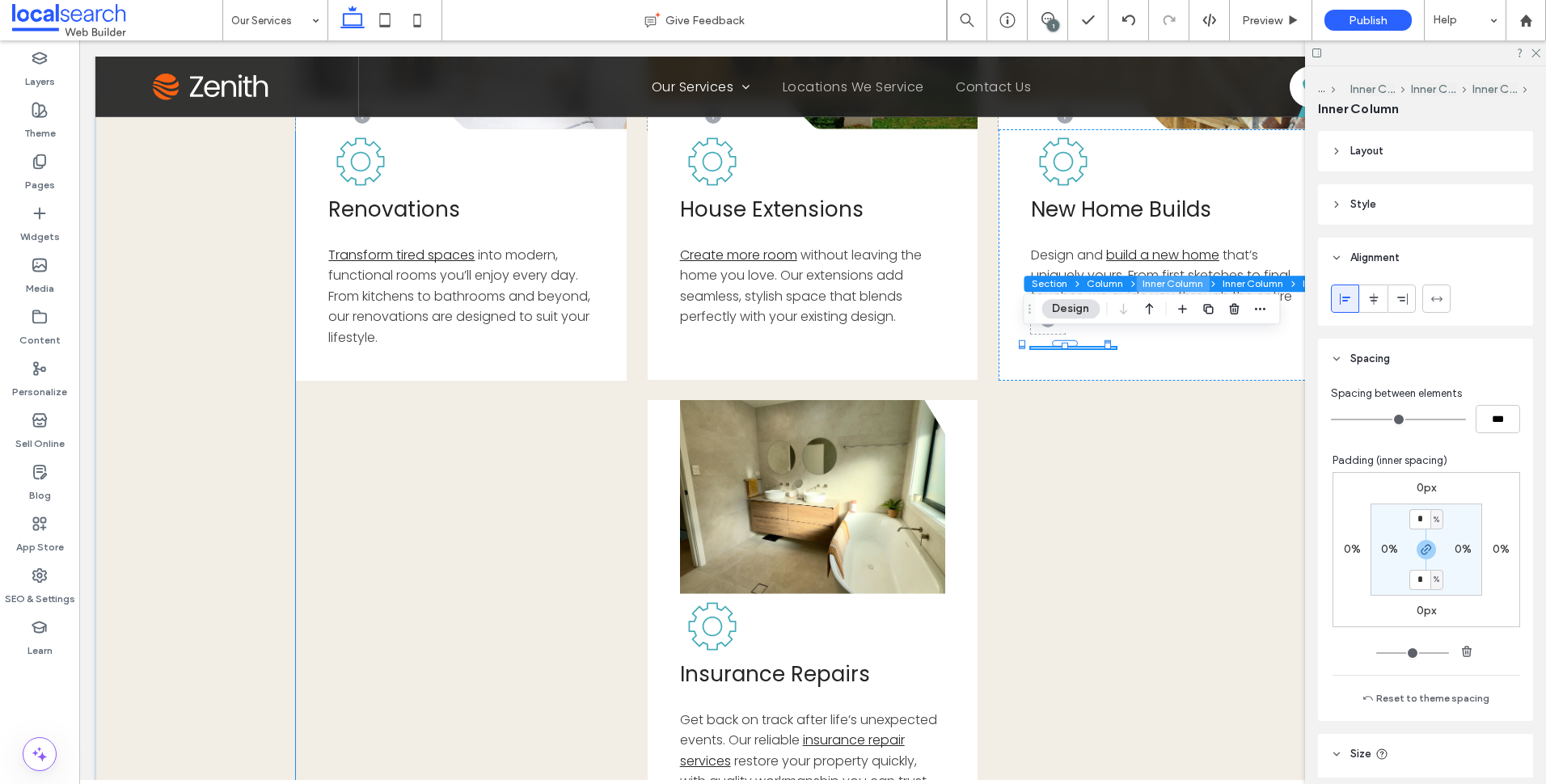
click at [1172, 282] on button "Inner Column" at bounding box center [1172, 284] width 74 height 16
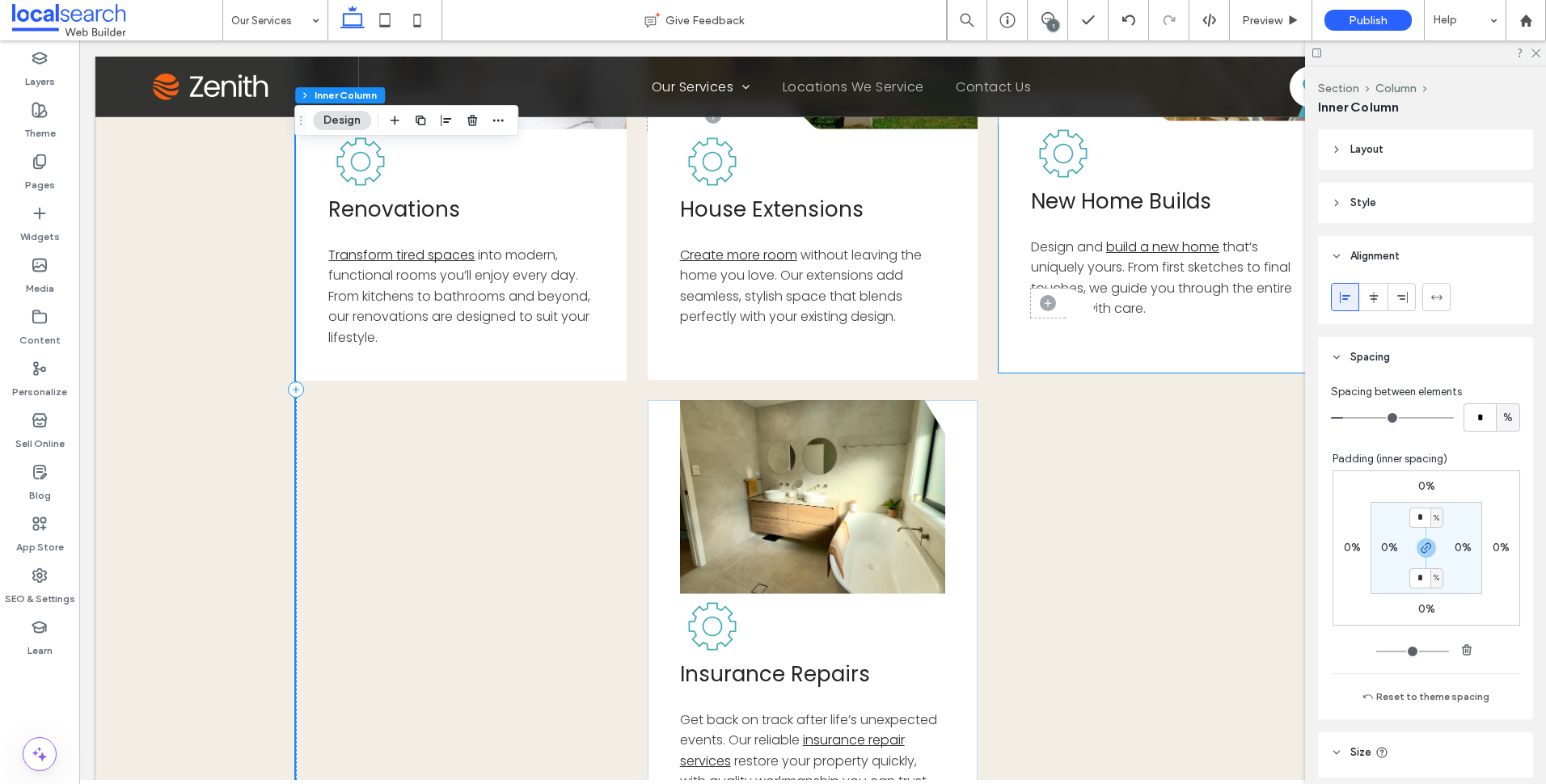
click at [1069, 317] on icon at bounding box center [1089, 302] width 49 height 28
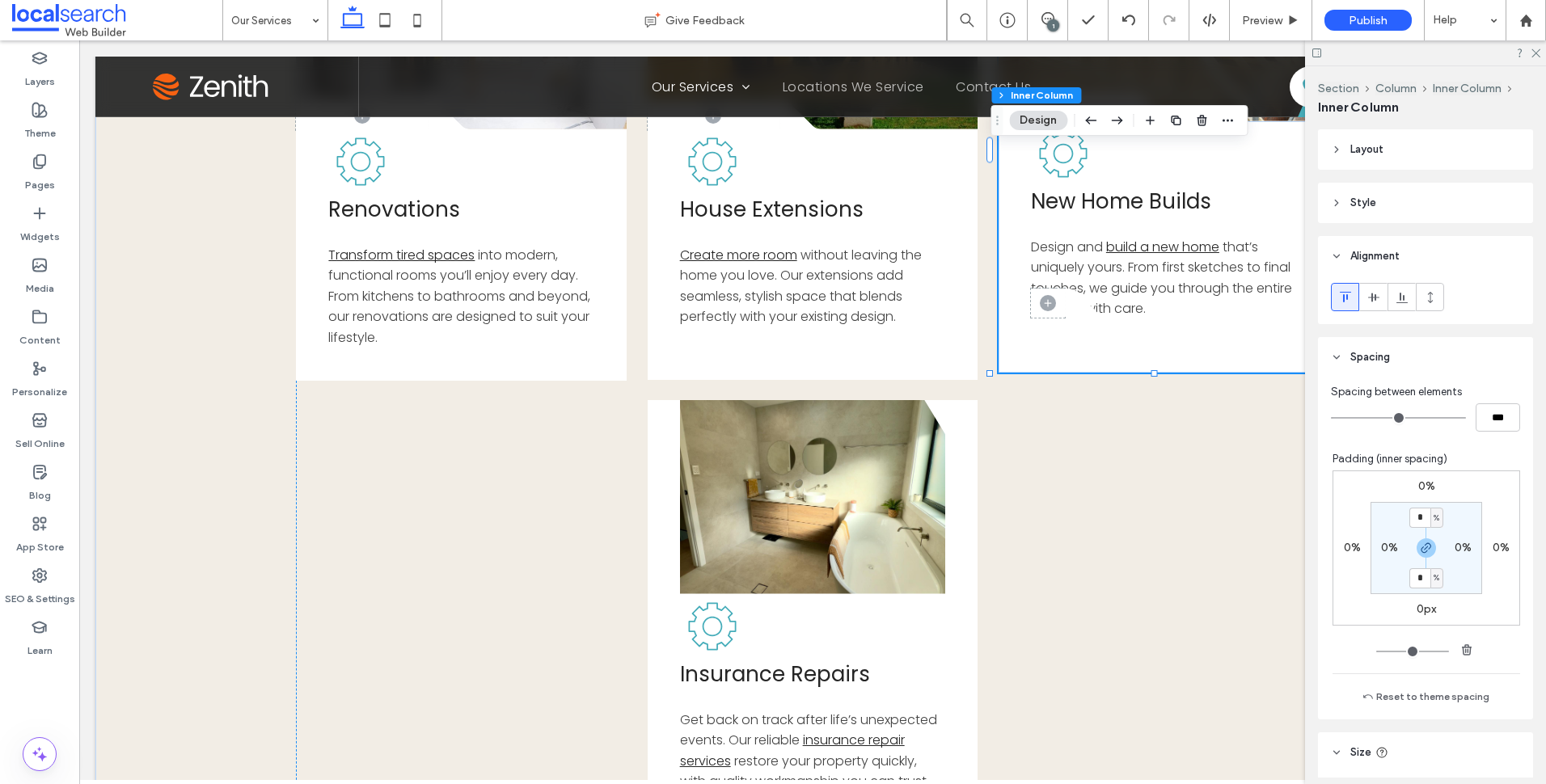
click at [1069, 317] on icon at bounding box center [1089, 302] width 49 height 28
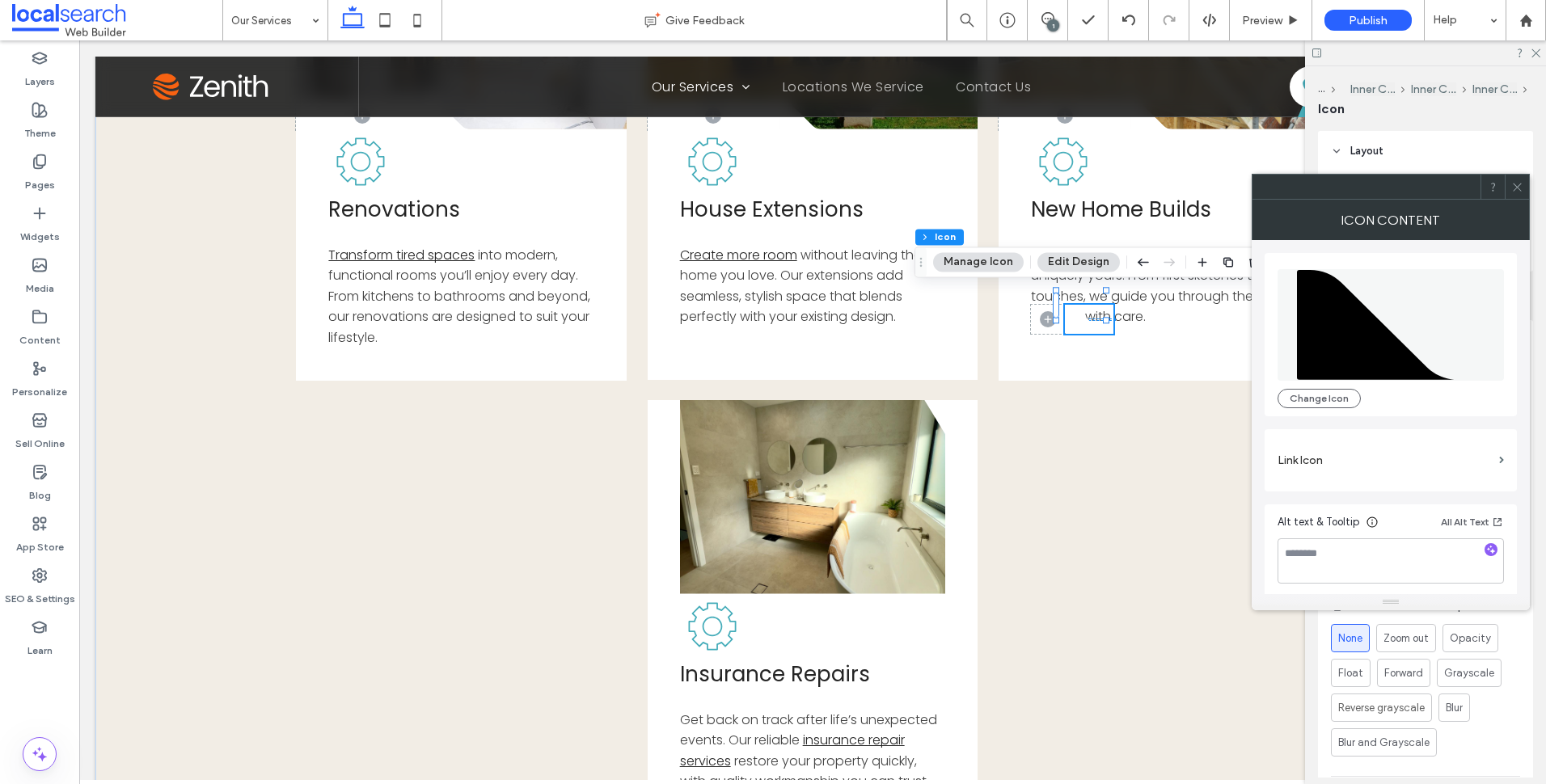
click at [1523, 189] on div at bounding box center [1517, 187] width 24 height 24
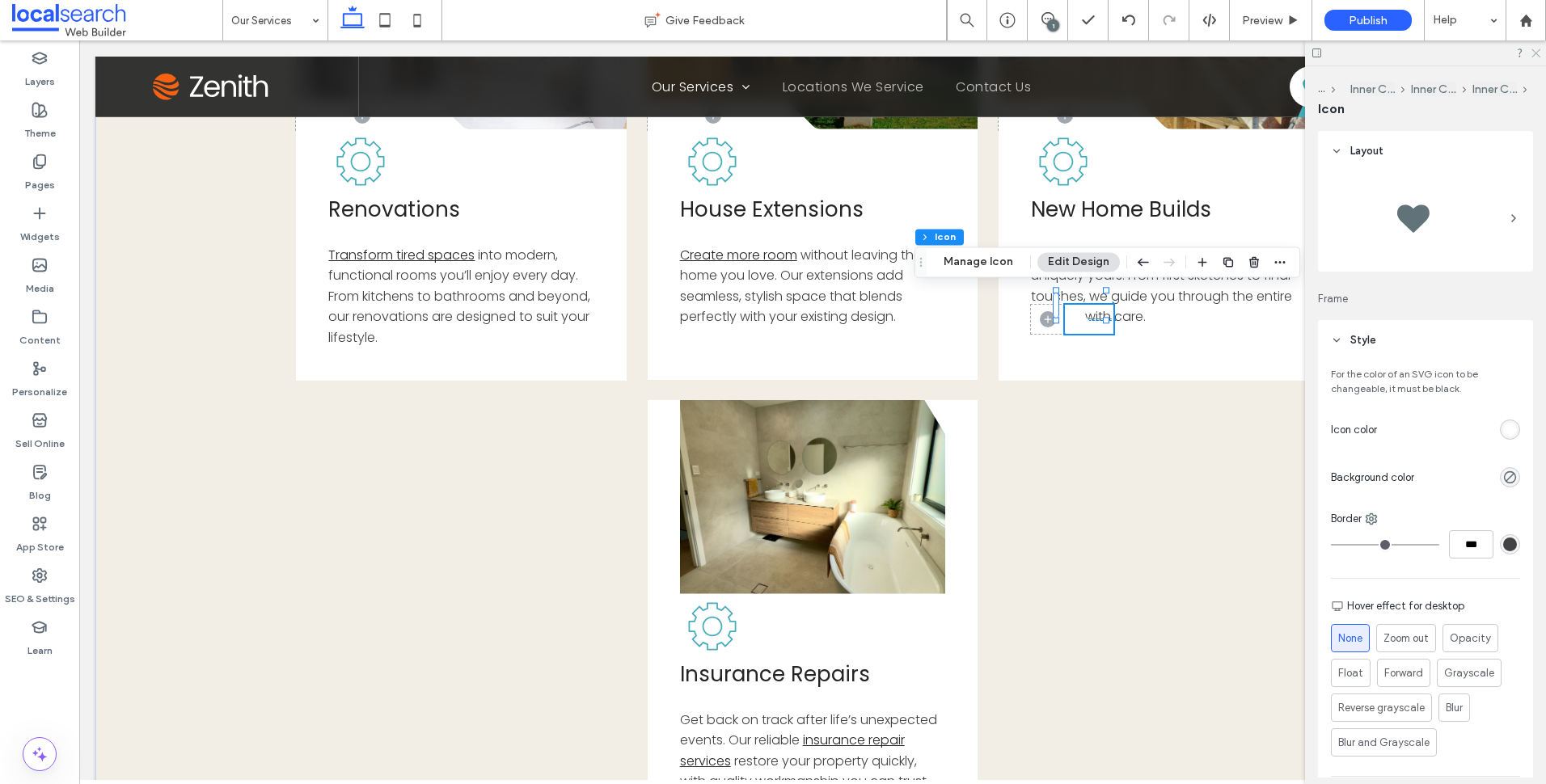
click at [1534, 54] on icon at bounding box center [1535, 52] width 11 height 11
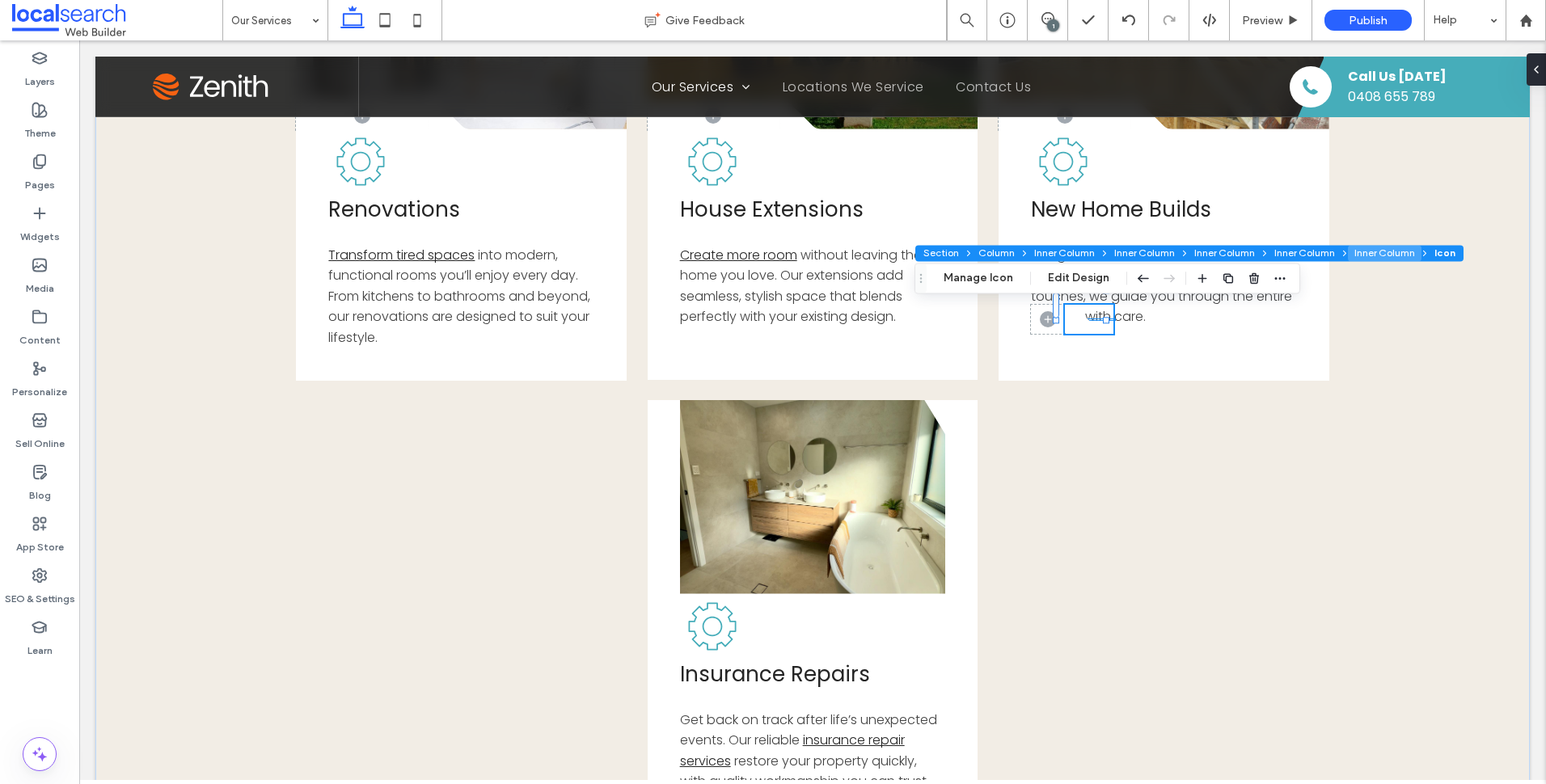
click at [1363, 247] on button "Inner Column" at bounding box center [1384, 253] width 74 height 16
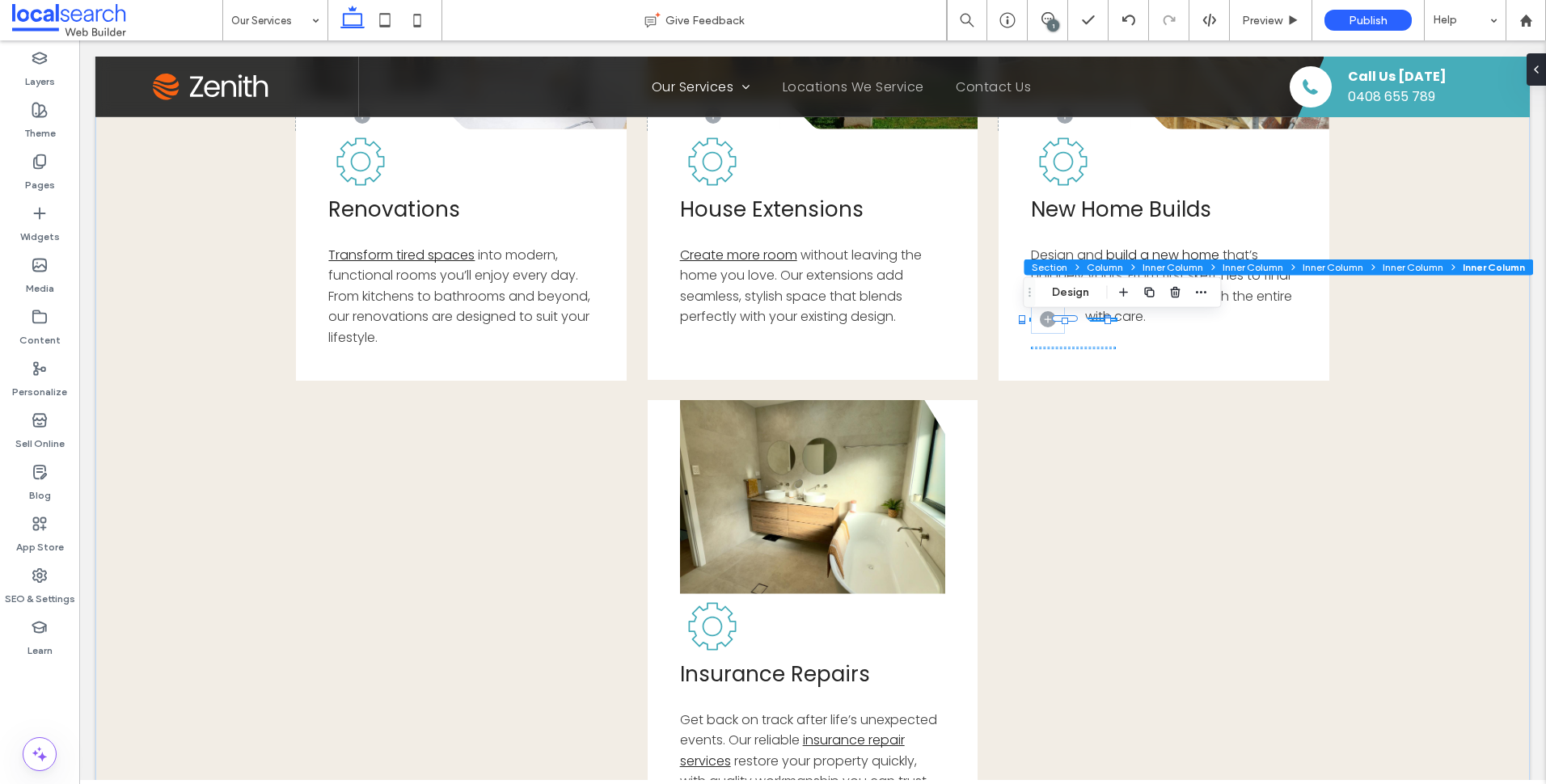
click at [1470, 264] on span "Inner Column" at bounding box center [1493, 267] width 63 height 12
click at [1423, 269] on button "Inner Column" at bounding box center [1413, 268] width 74 height 16
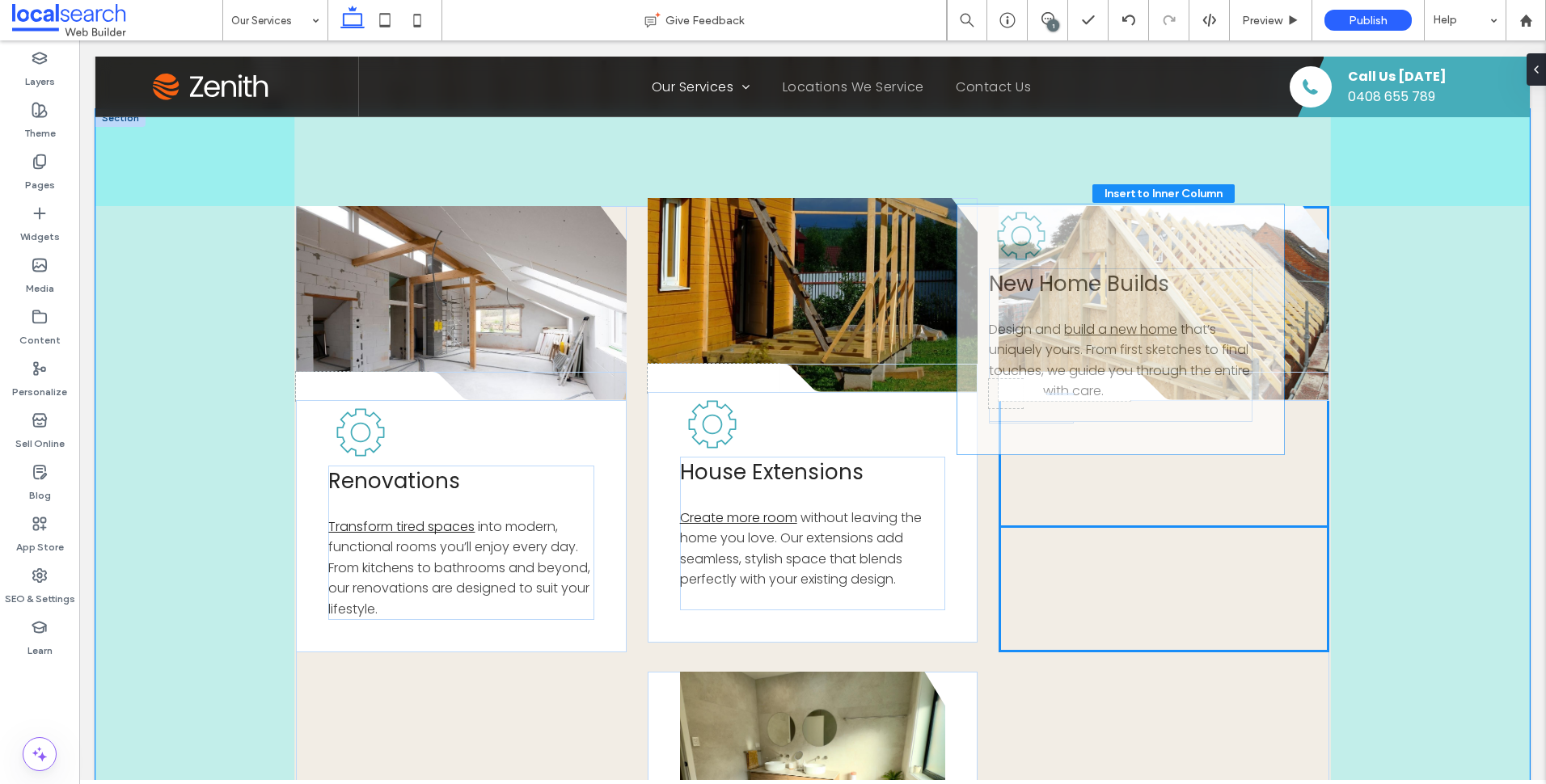
scroll to position [426, 0]
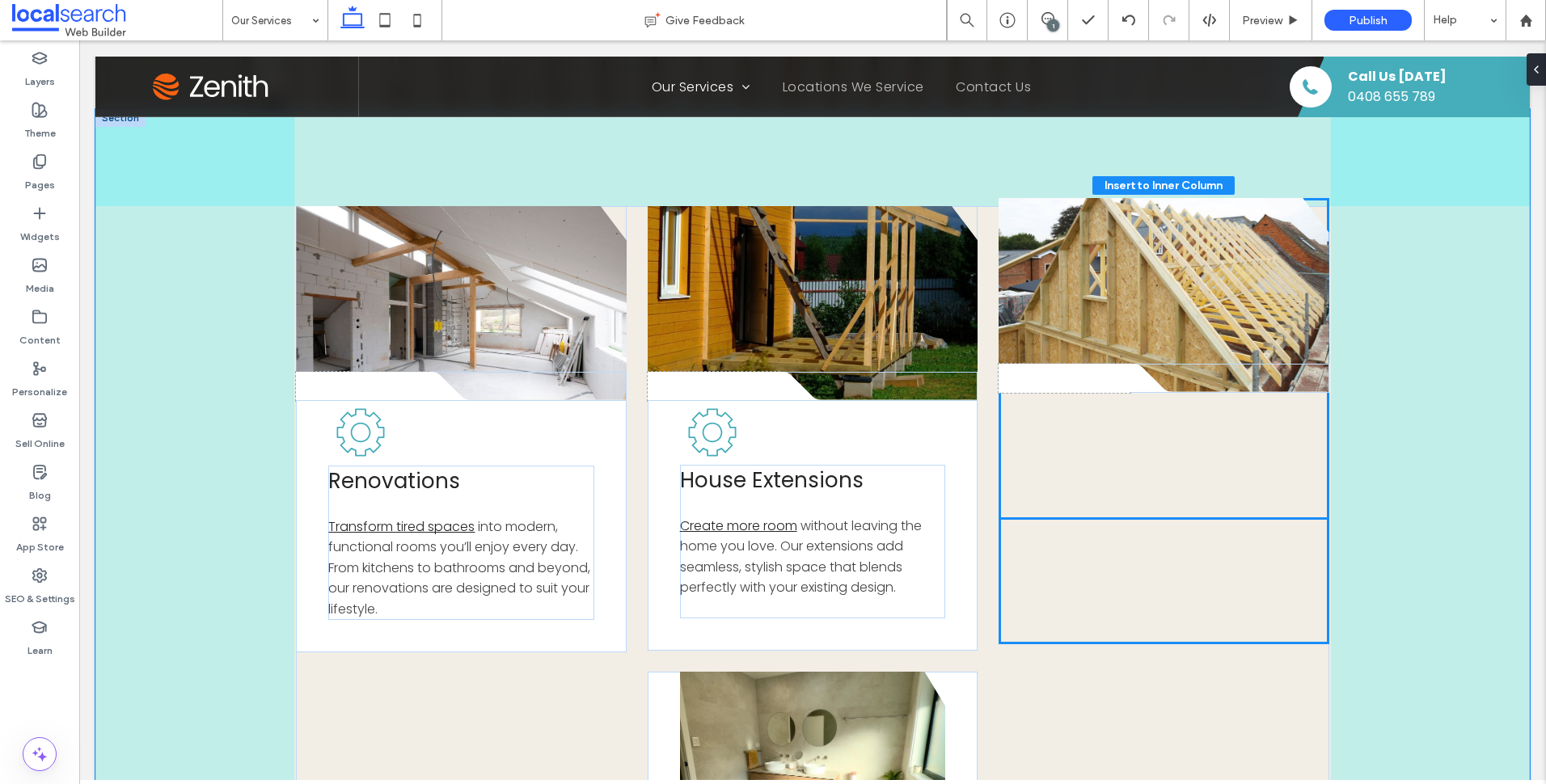
drag, startPoint x: 1091, startPoint y: 345, endPoint x: 1113, endPoint y: 531, distance: 187.3
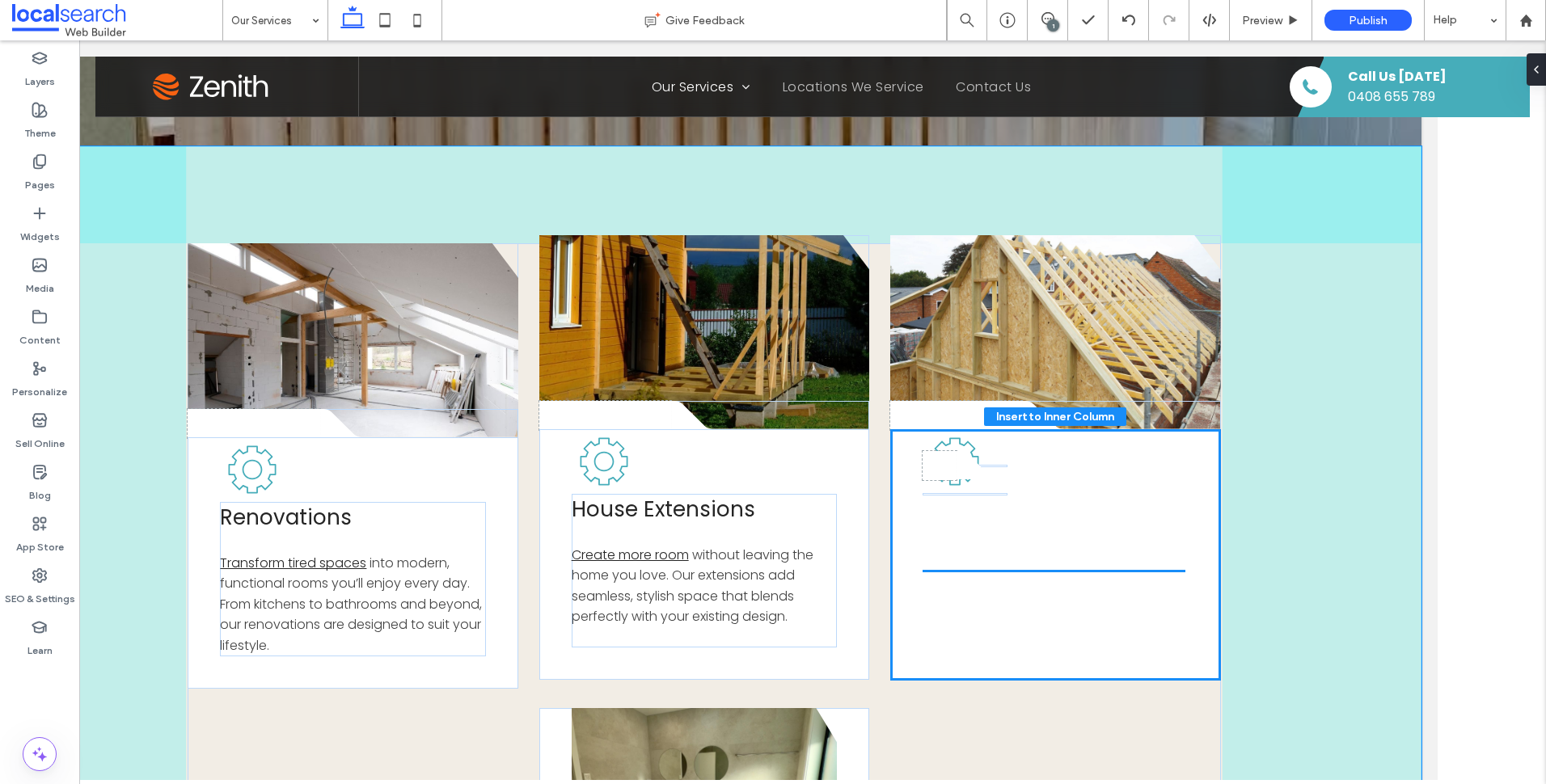
scroll to position [389, 0]
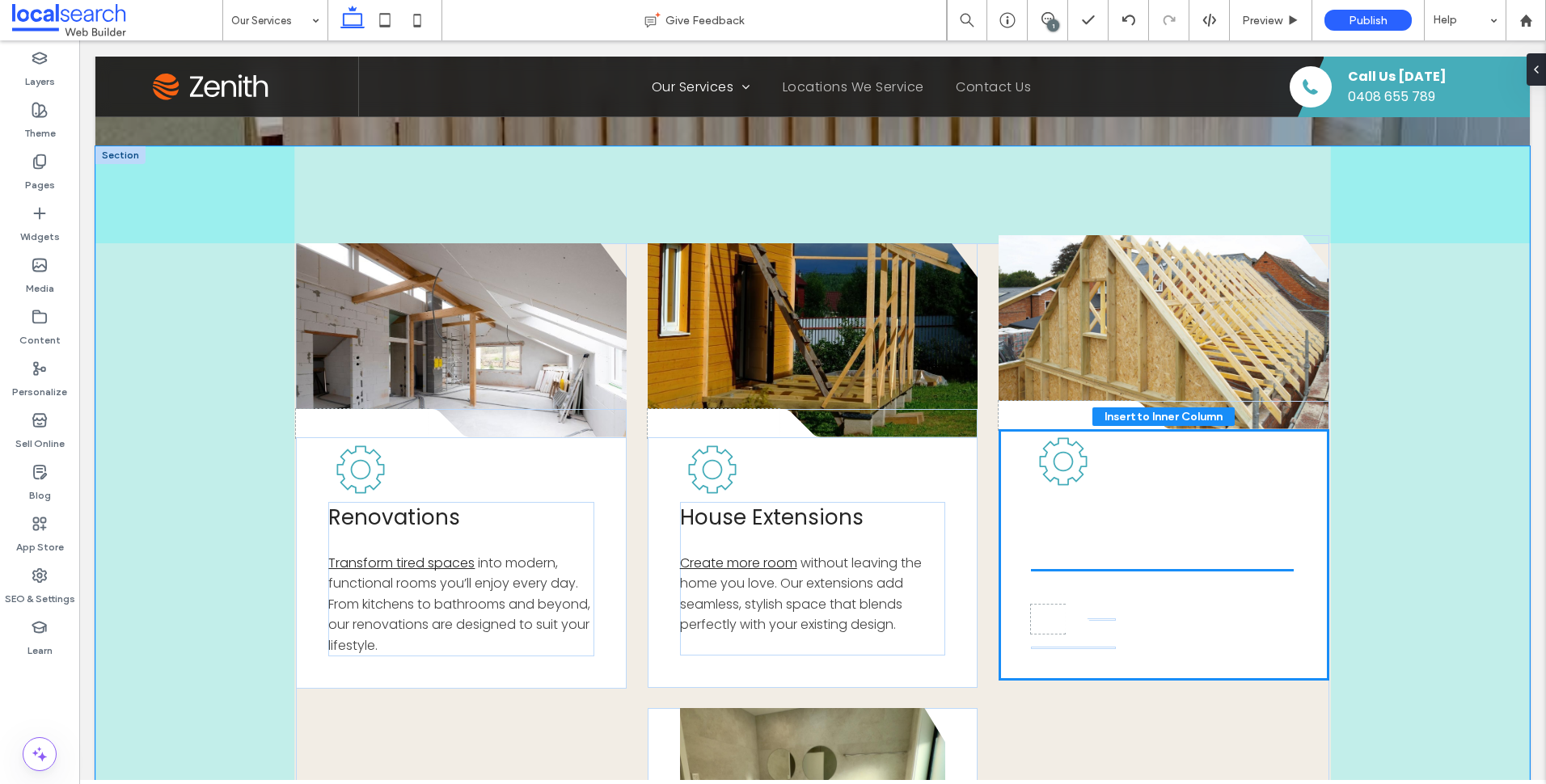
drag, startPoint x: 1073, startPoint y: 269, endPoint x: 1067, endPoint y: 587, distance: 318.1
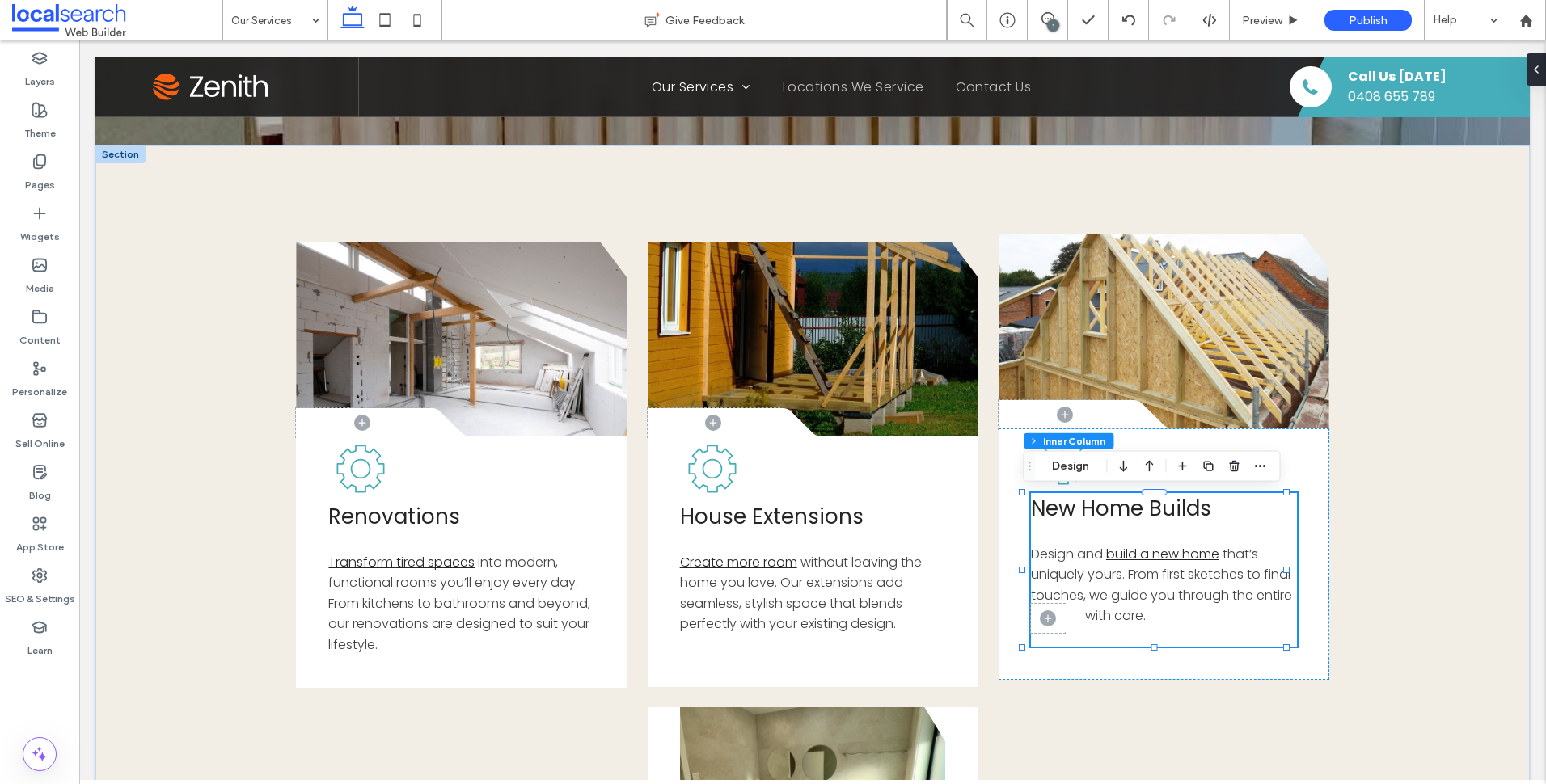
scroll to position [631, 0]
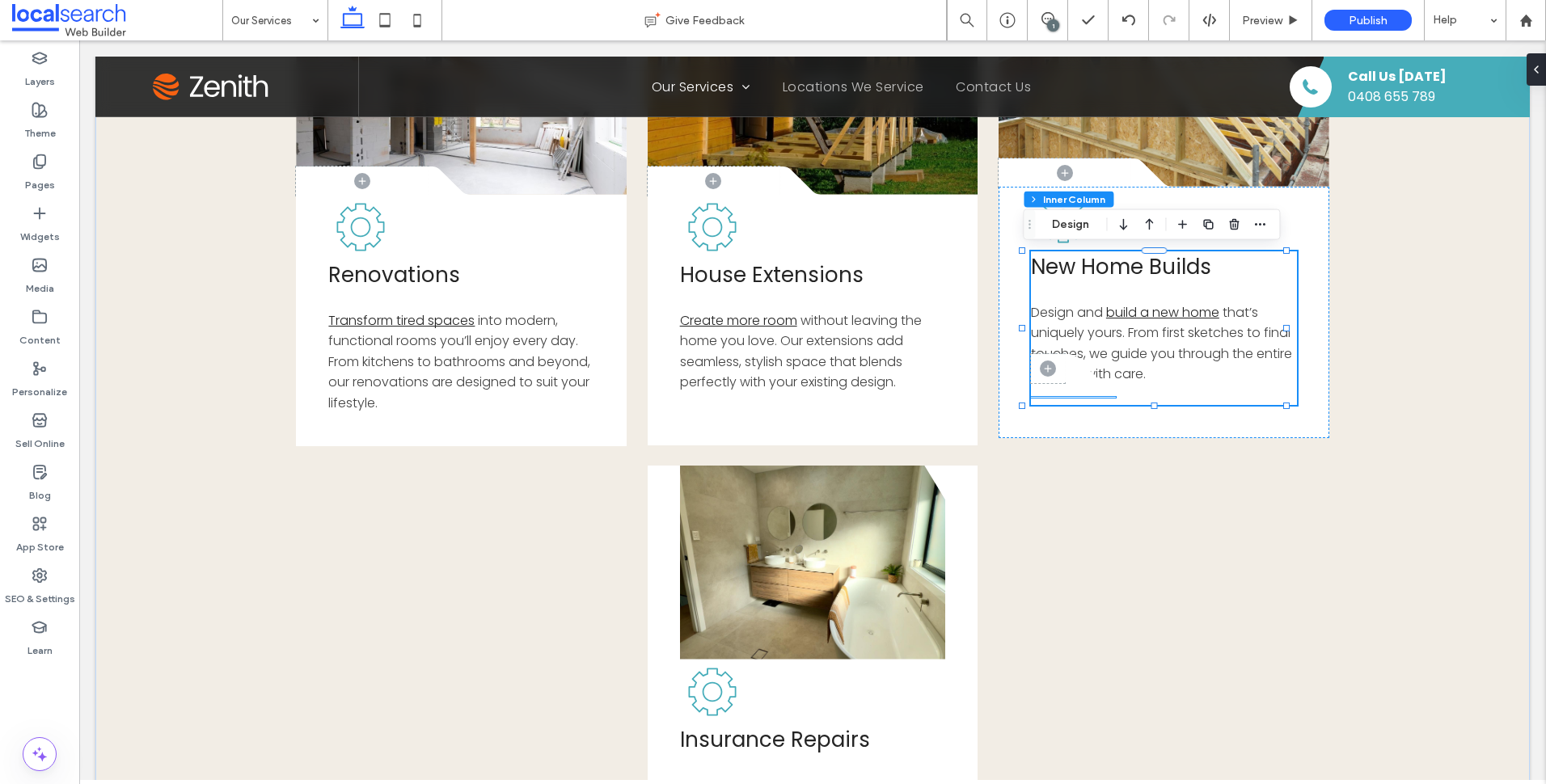
click at [1065, 386] on div "New Home Builds Design and build a new home that’s uniquely yours. From first s…" at bounding box center [1164, 328] width 266 height 153
click at [1068, 382] on icon at bounding box center [1089, 368] width 49 height 28
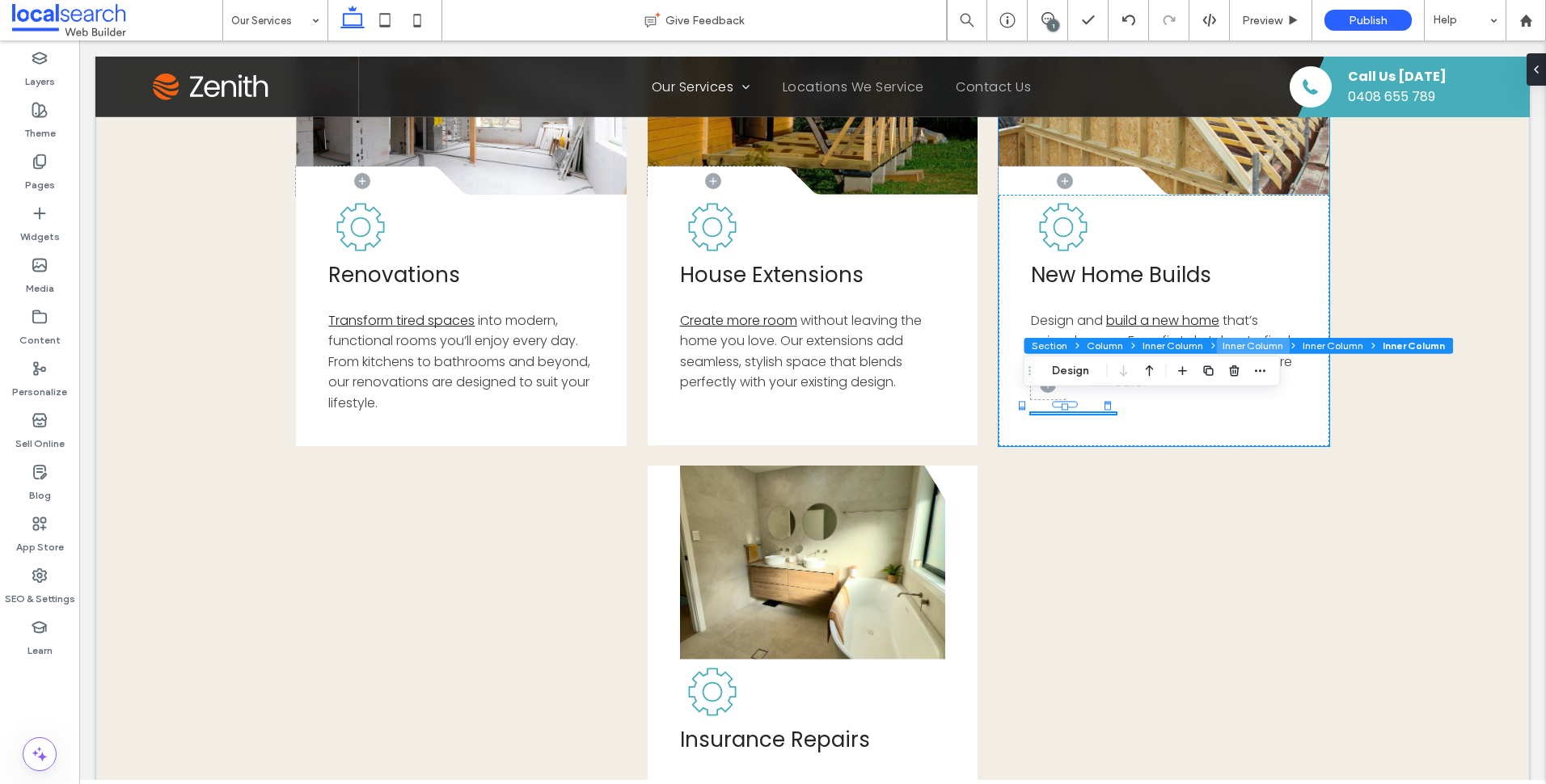
click at [1272, 344] on button "Inner Column" at bounding box center [1253, 346] width 74 height 16
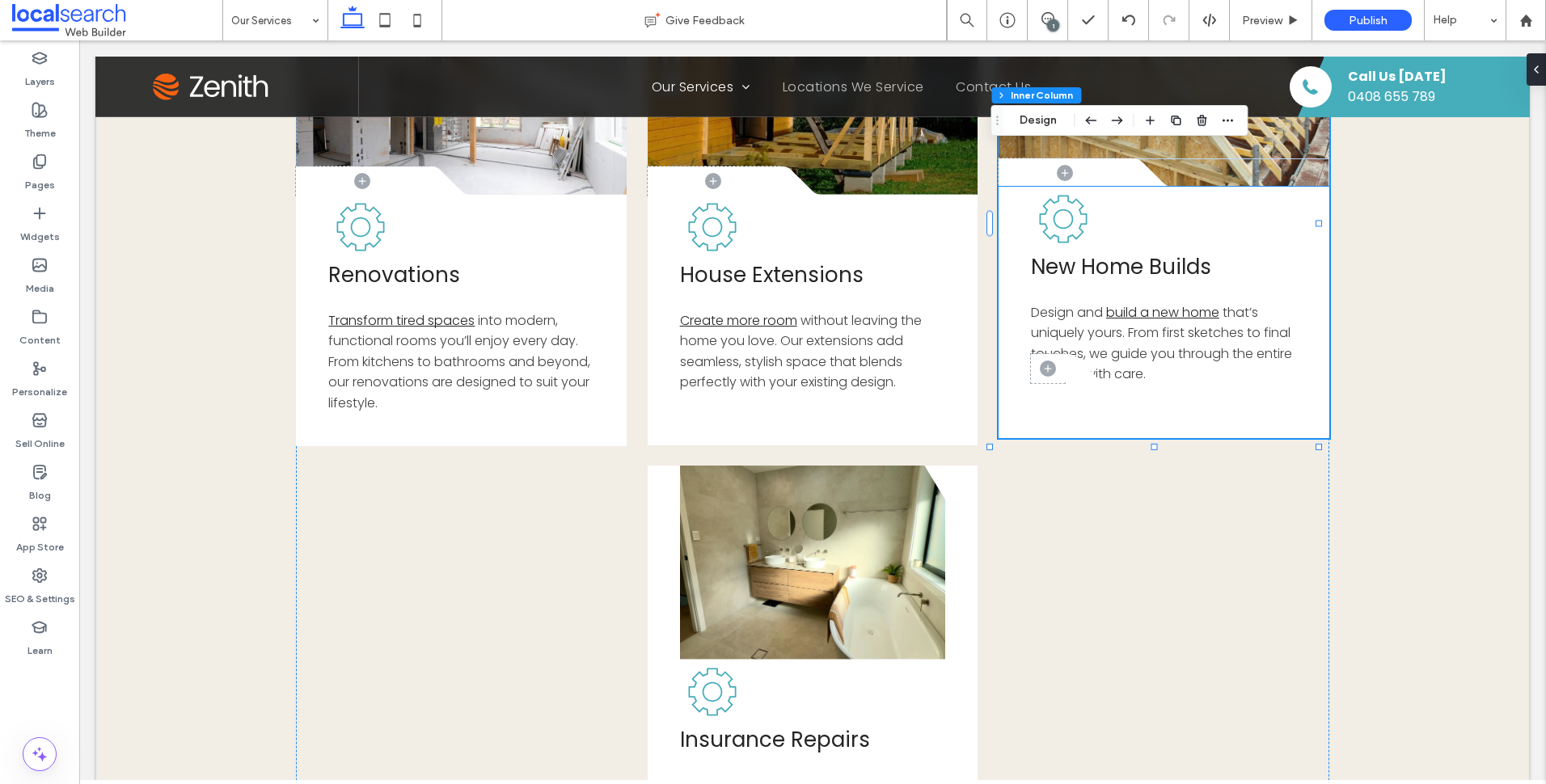
click at [1073, 388] on div "New Home Builds Design and build a new home that’s uniquely yours. From first s…" at bounding box center [1164, 328] width 266 height 153
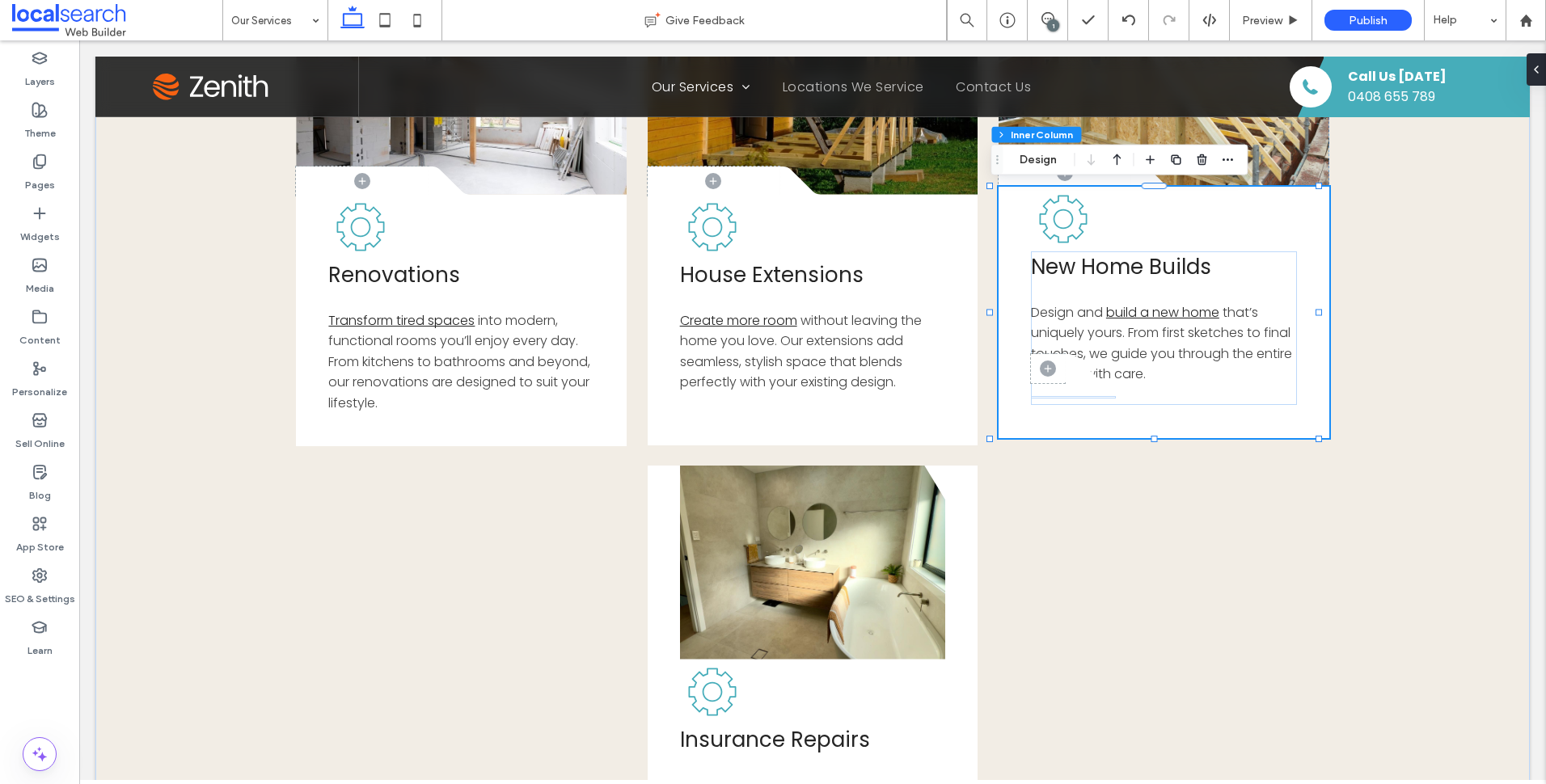
click at [1073, 382] on icon at bounding box center [1089, 368] width 49 height 28
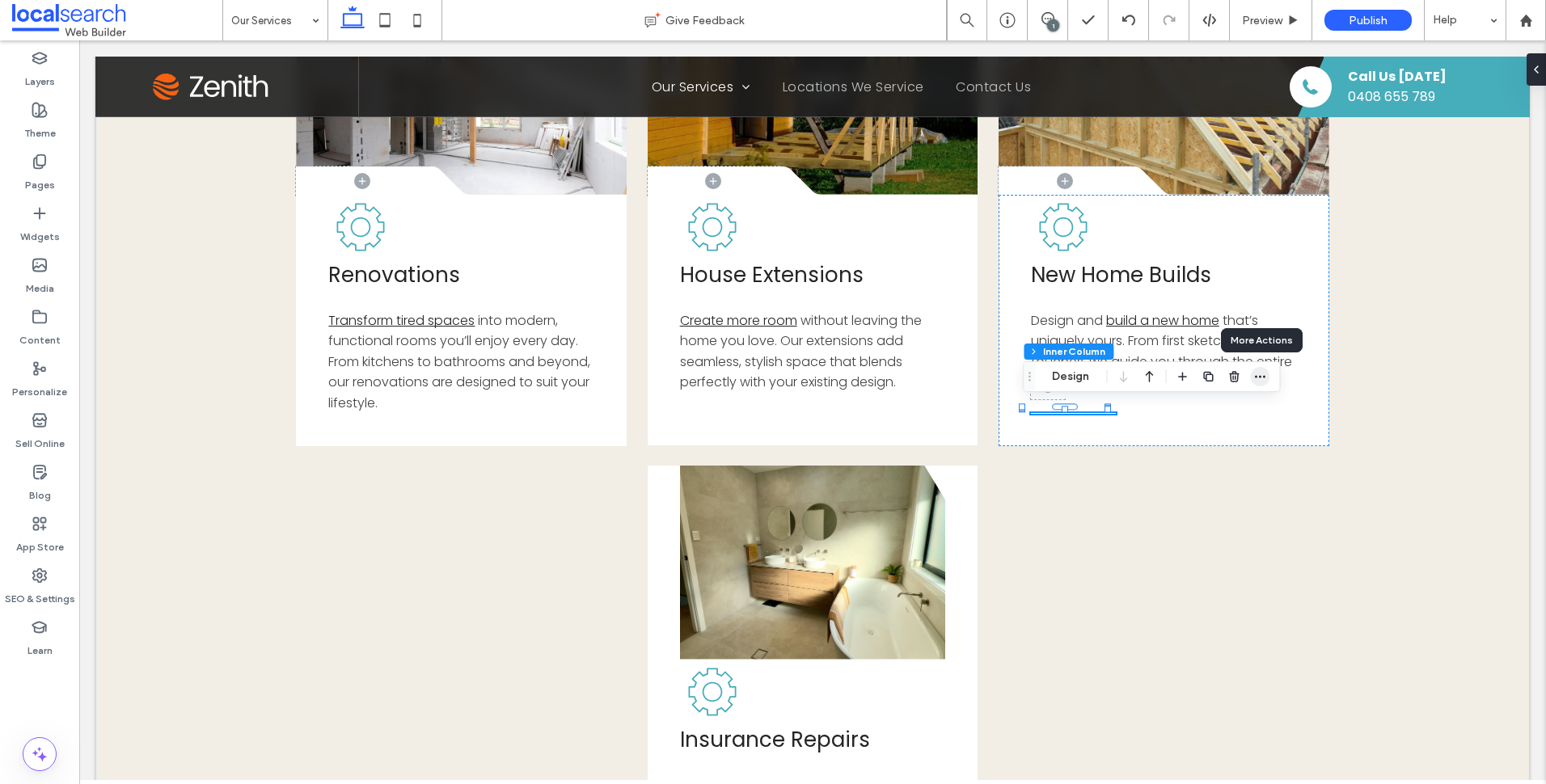
click at [1259, 374] on icon "button" at bounding box center [1259, 377] width 13 height 13
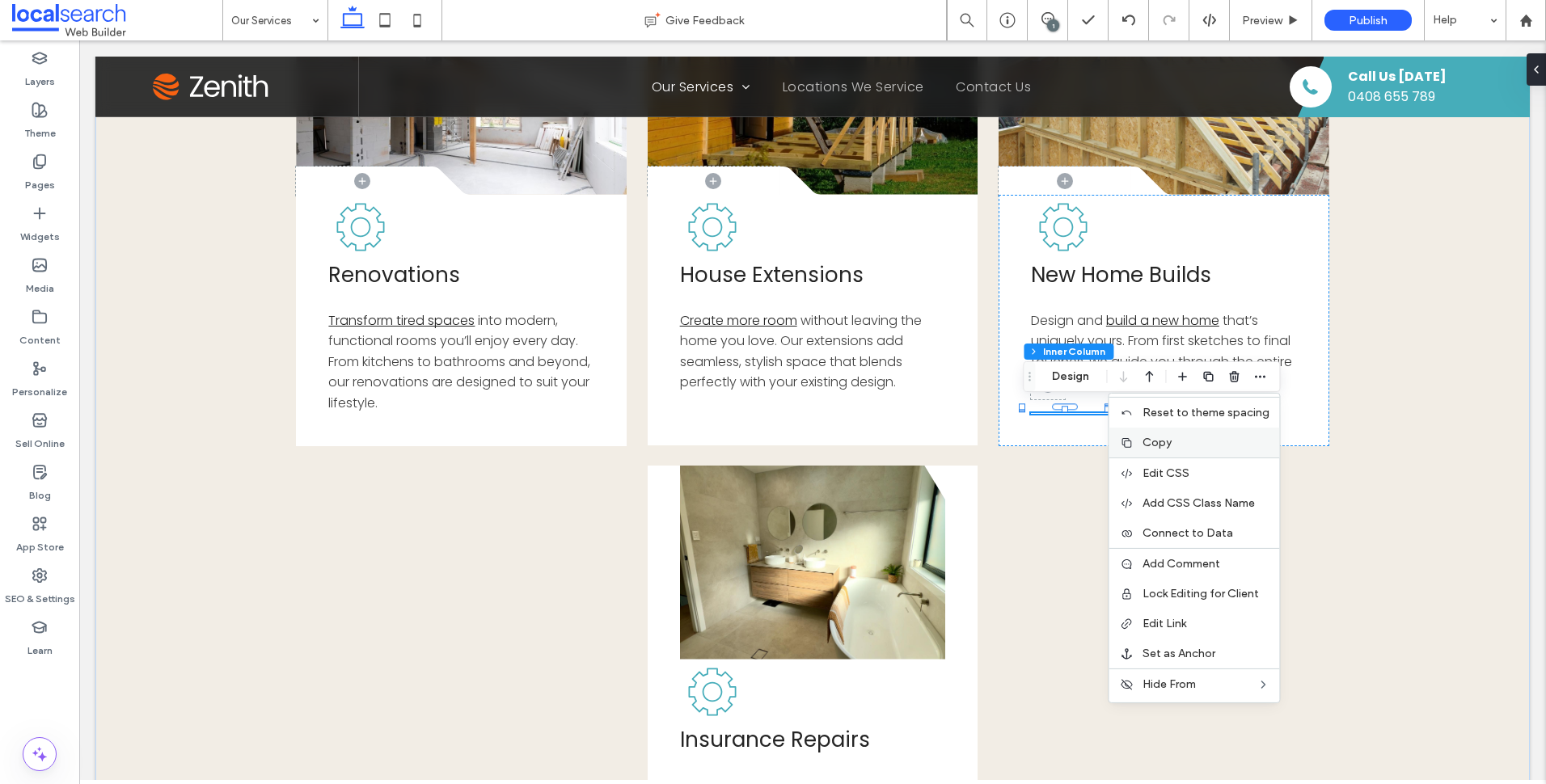
click at [1168, 445] on span "Copy" at bounding box center [1157, 442] width 29 height 14
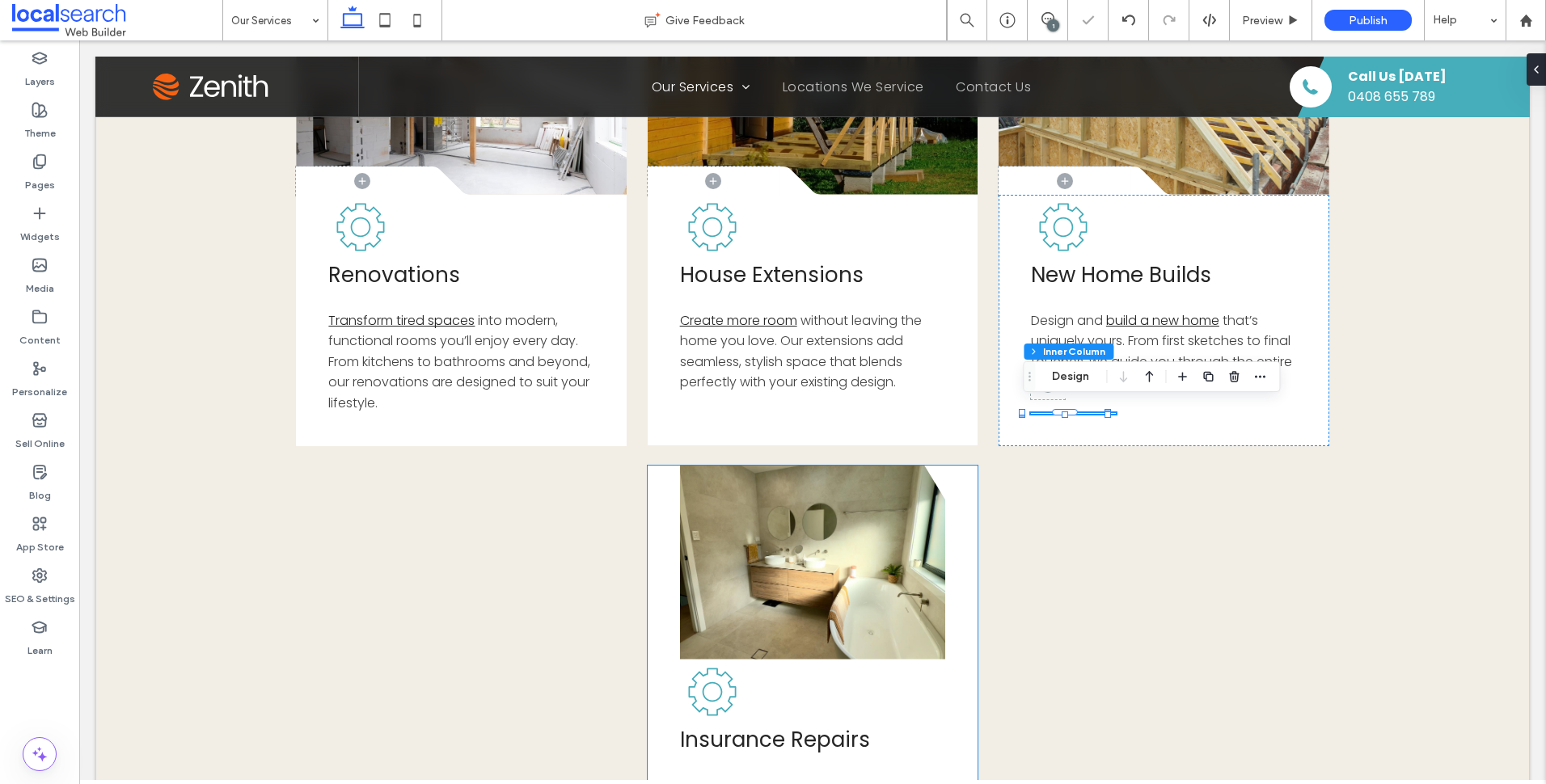
click at [680, 671] on icon at bounding box center [712, 692] width 65 height 65
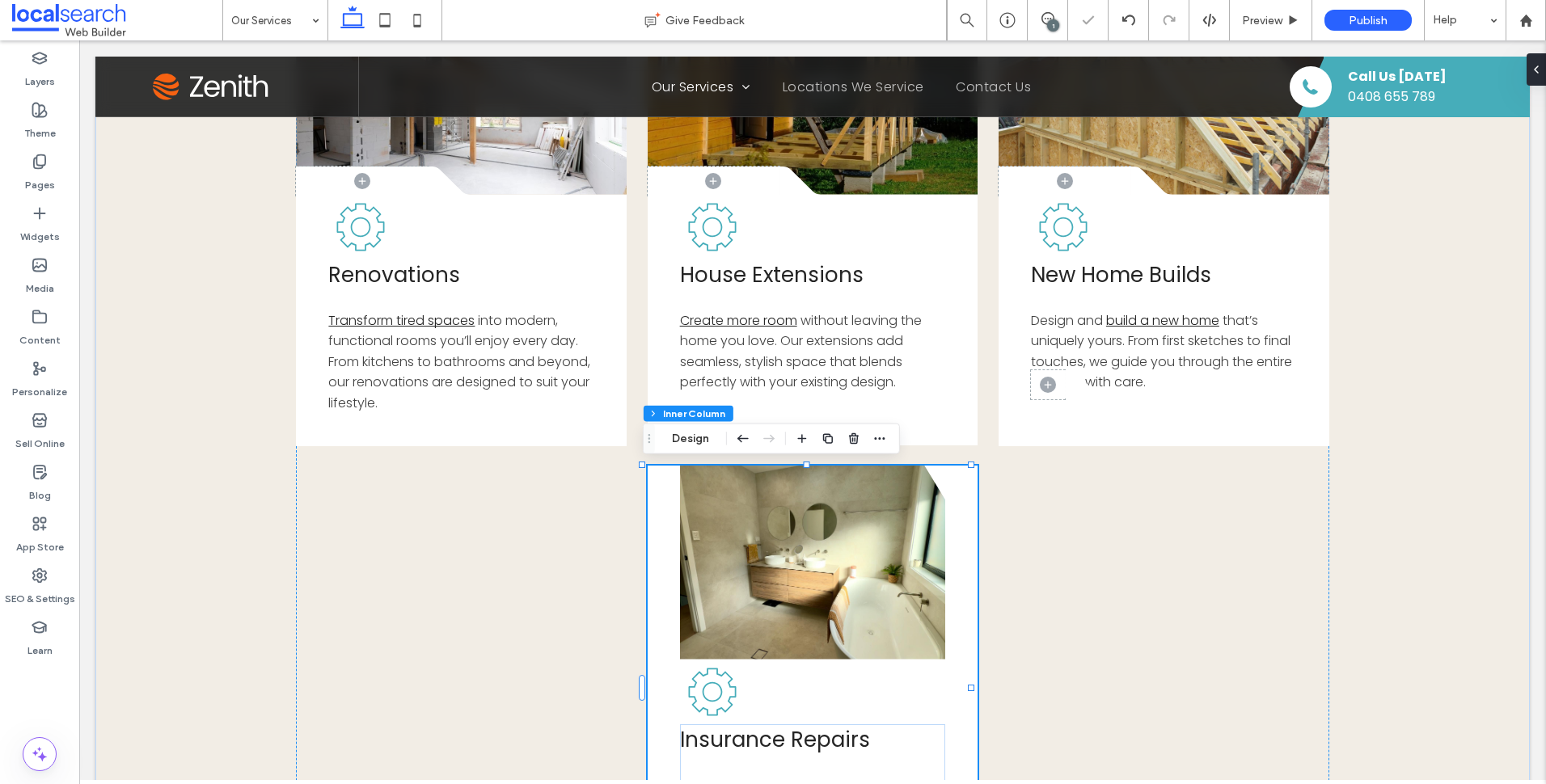
click at [663, 670] on div "Button Insurance Repairs Get back on track after life’s unexpected events. Our …" at bounding box center [813, 688] width 330 height 445
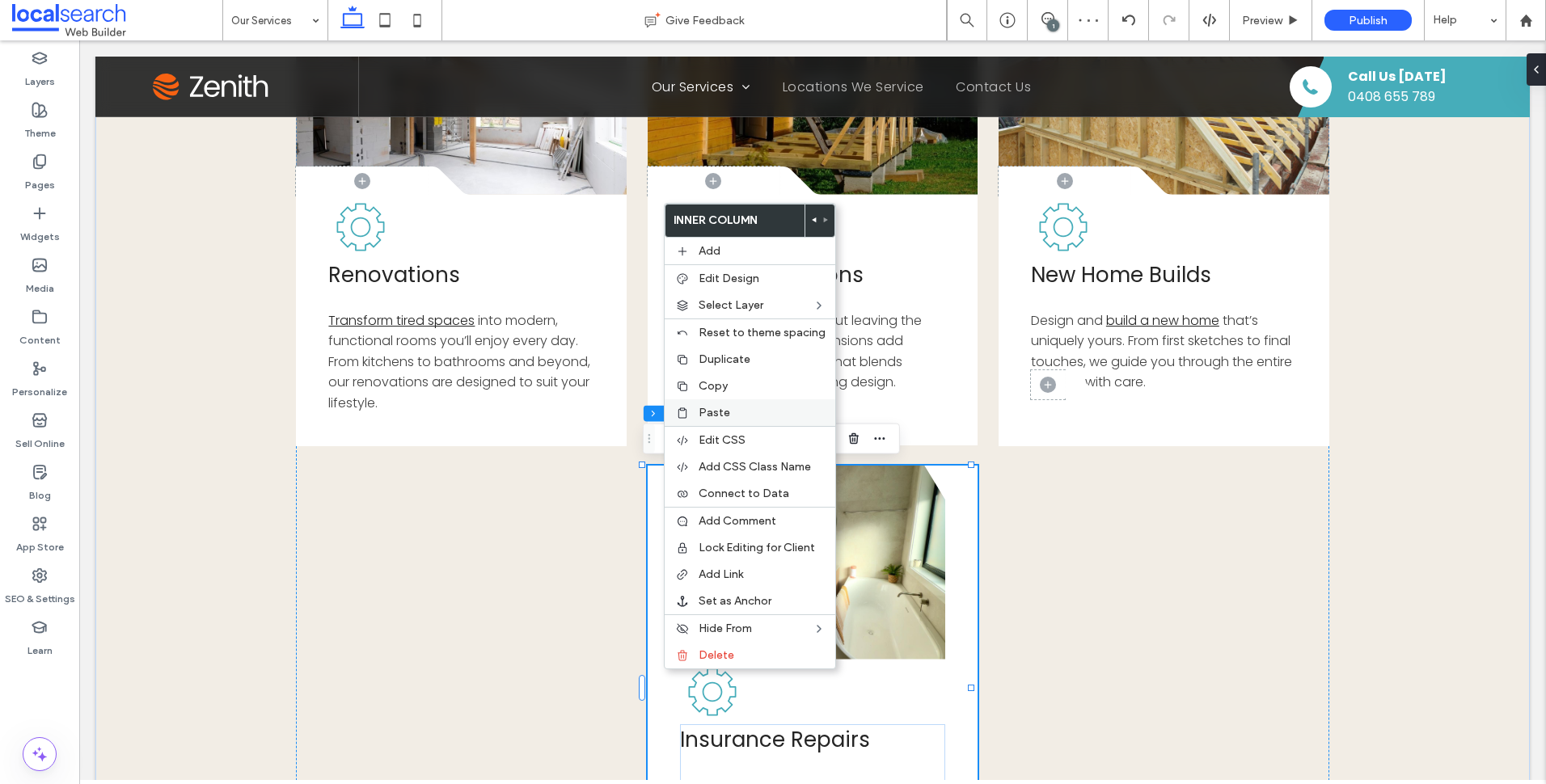
click at [719, 411] on span "Paste" at bounding box center [714, 412] width 32 height 14
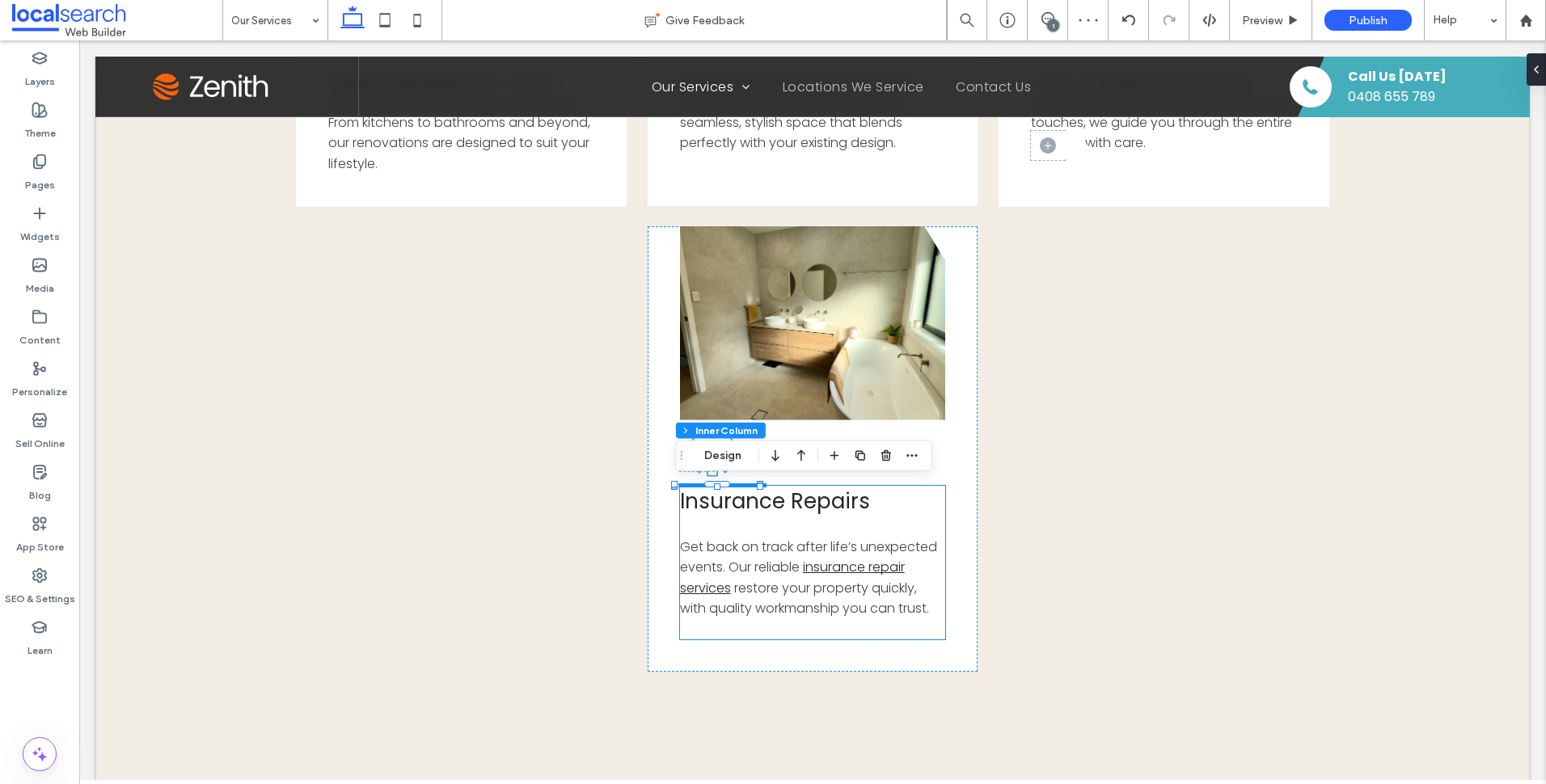
scroll to position [793, 0]
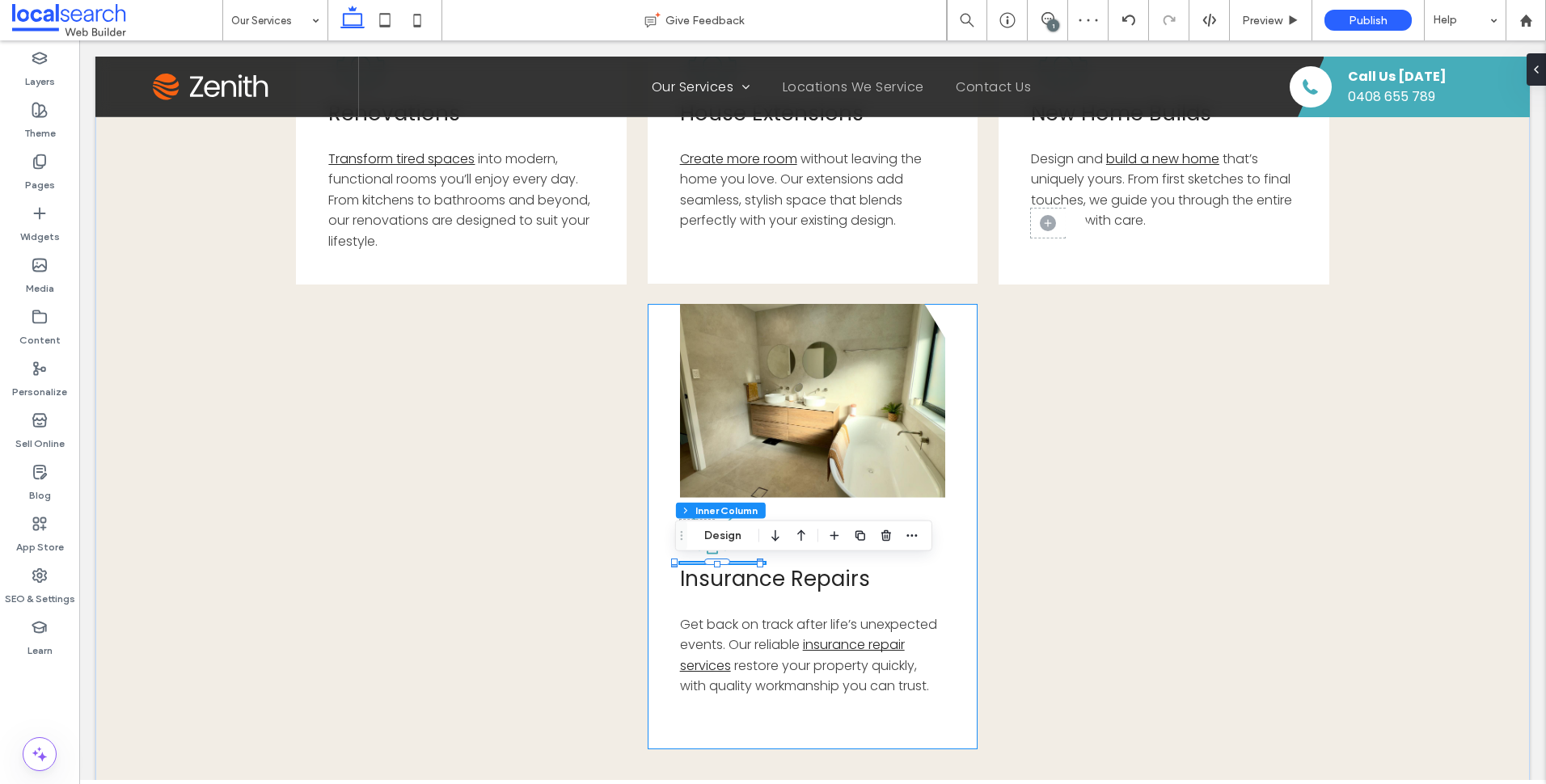
click at [957, 549] on div "Button .cls-1-1856497771-1856497771 { fill: none; } .cls-2-1856497771-185649777…" at bounding box center [813, 526] width 330 height 446
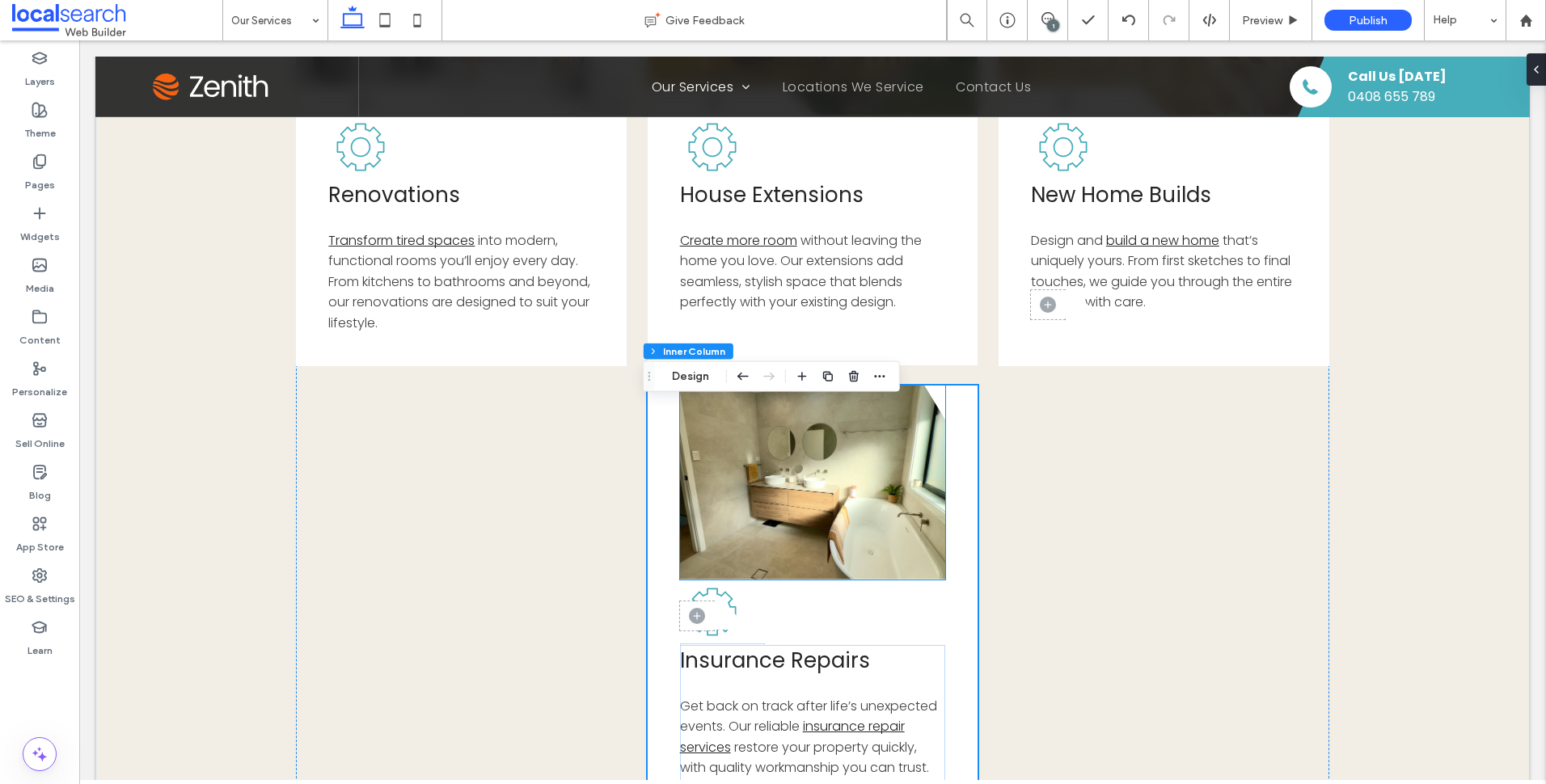
scroll to position [712, 0]
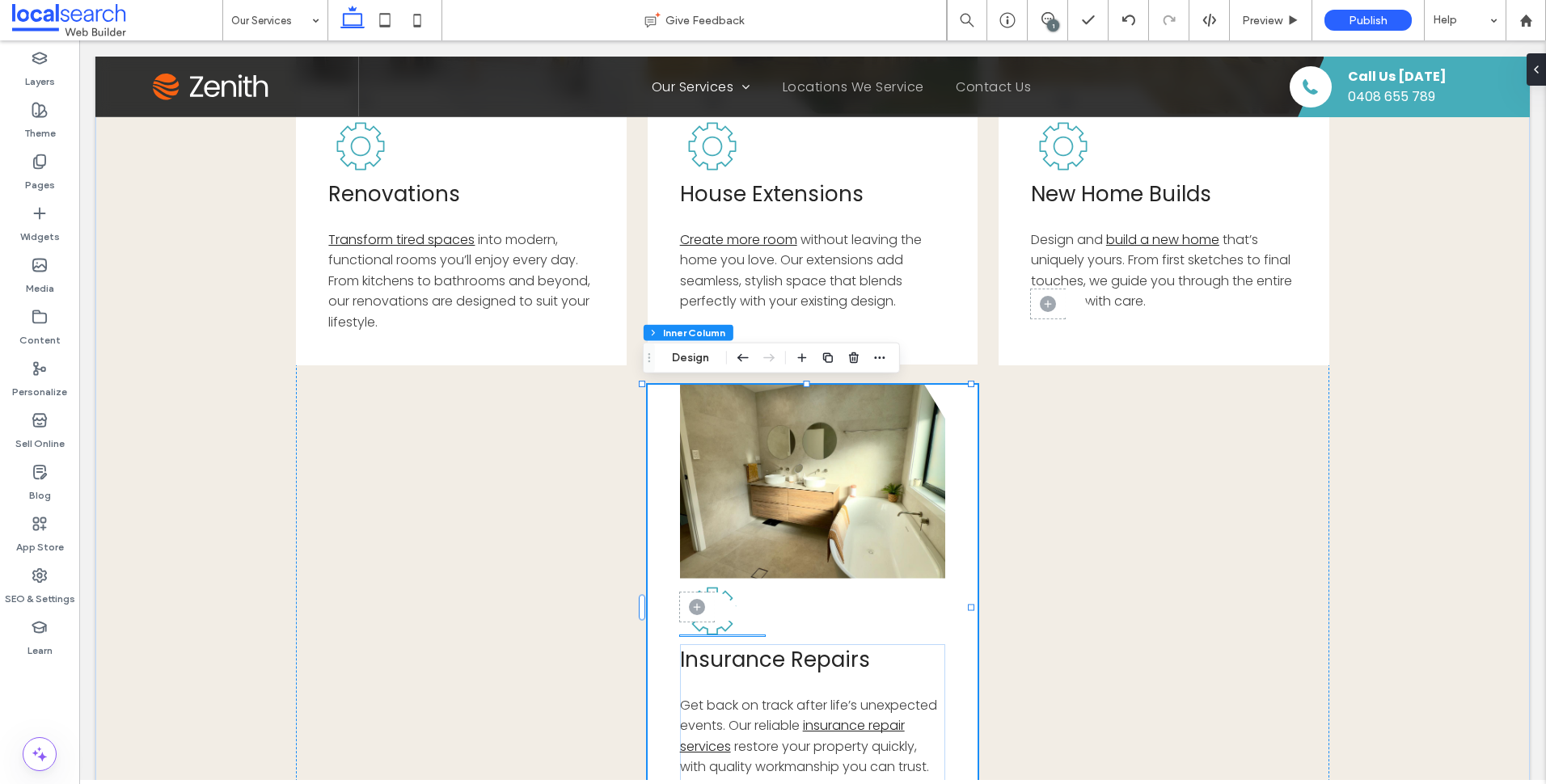
click at [726, 619] on icon at bounding box center [738, 606] width 49 height 28
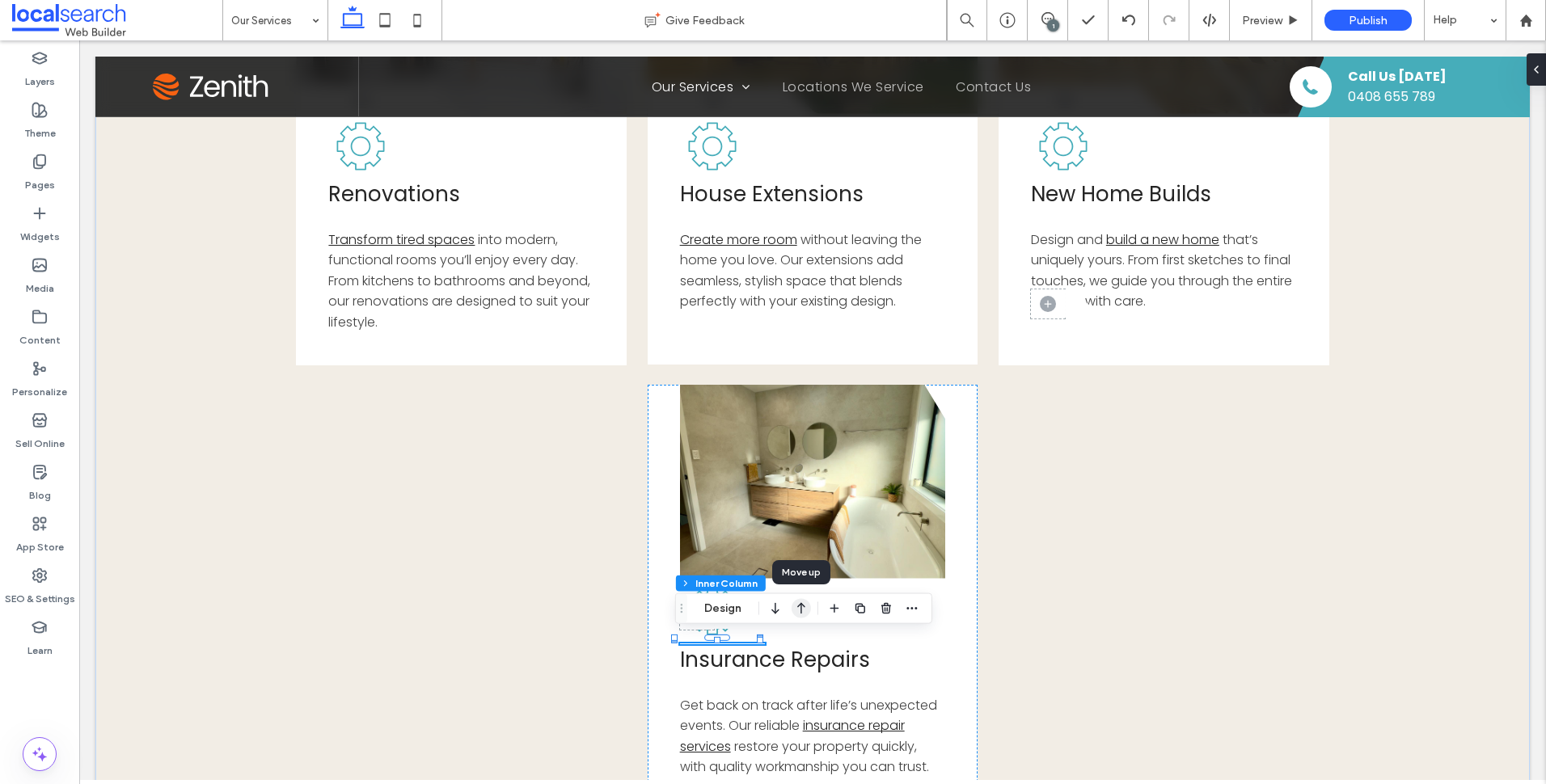
drag, startPoint x: 799, startPoint y: 610, endPoint x: 732, endPoint y: 575, distance: 75.6
click at [799, 610] on icon "button" at bounding box center [801, 609] width 19 height 29
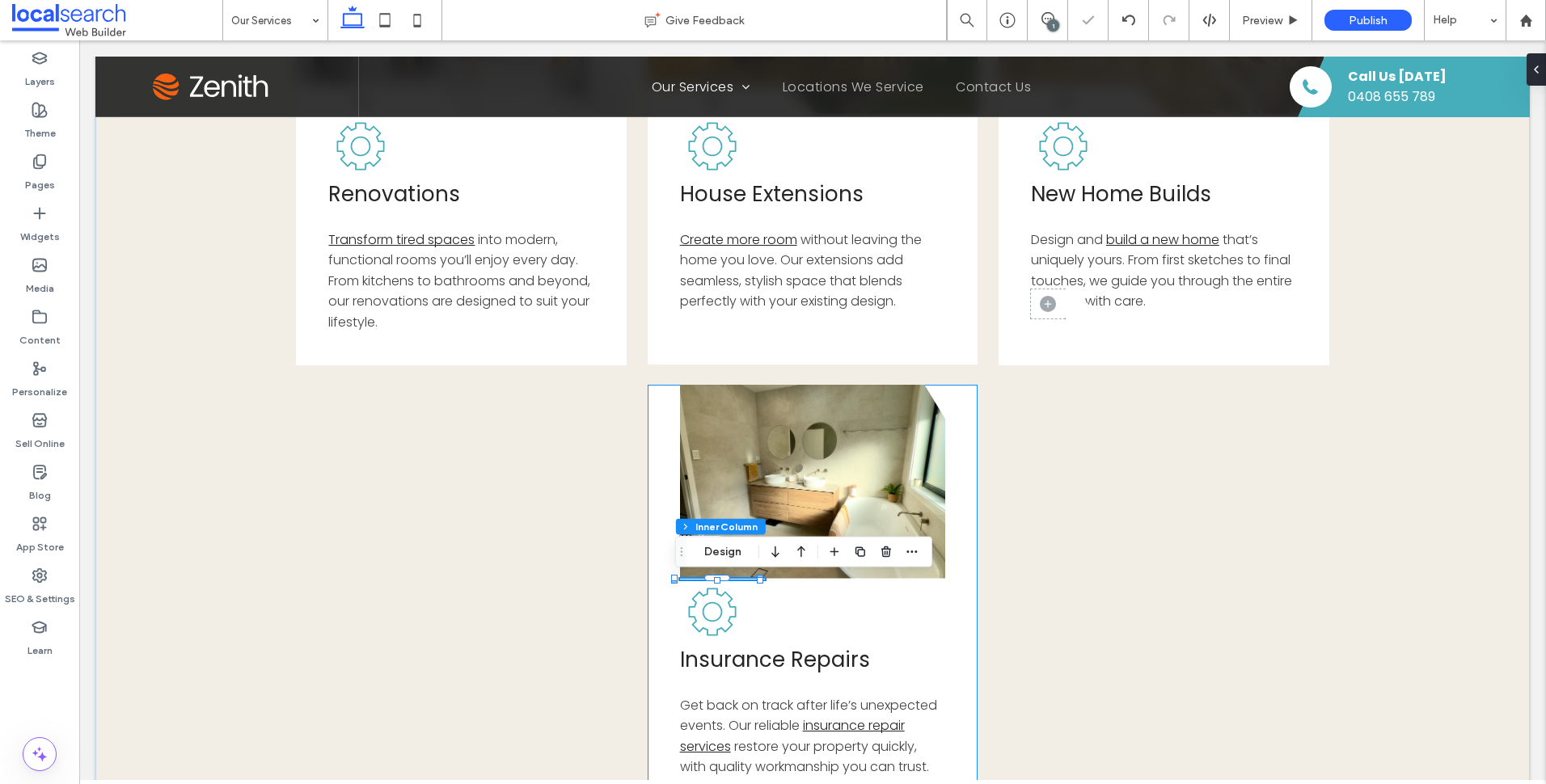
click at [875, 599] on div "Button .cls-1-1856497771-1856497771 { fill: none; } .cls-2-1856497771-185649777…" at bounding box center [813, 607] width 330 height 446
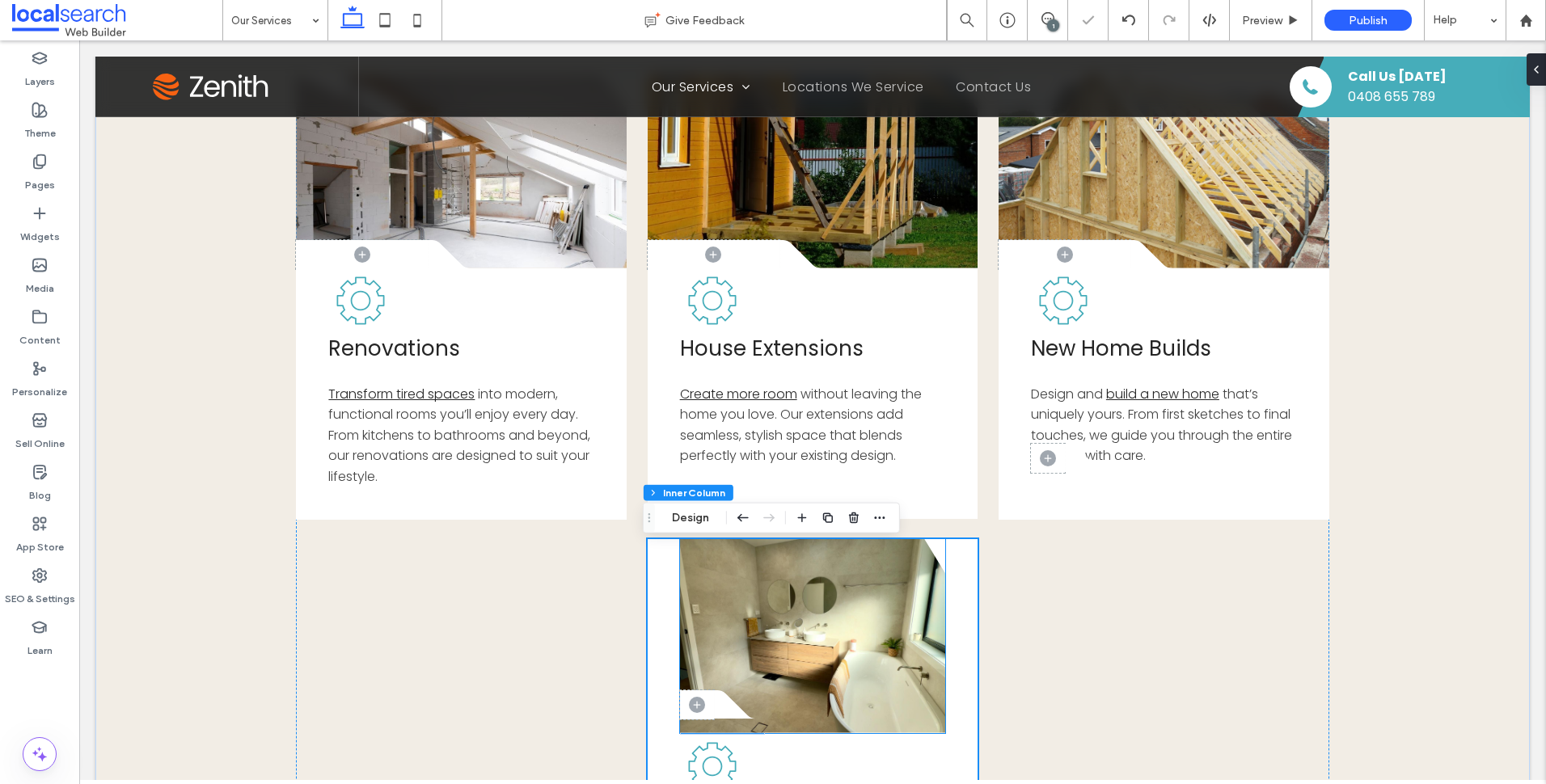
scroll to position [550, 0]
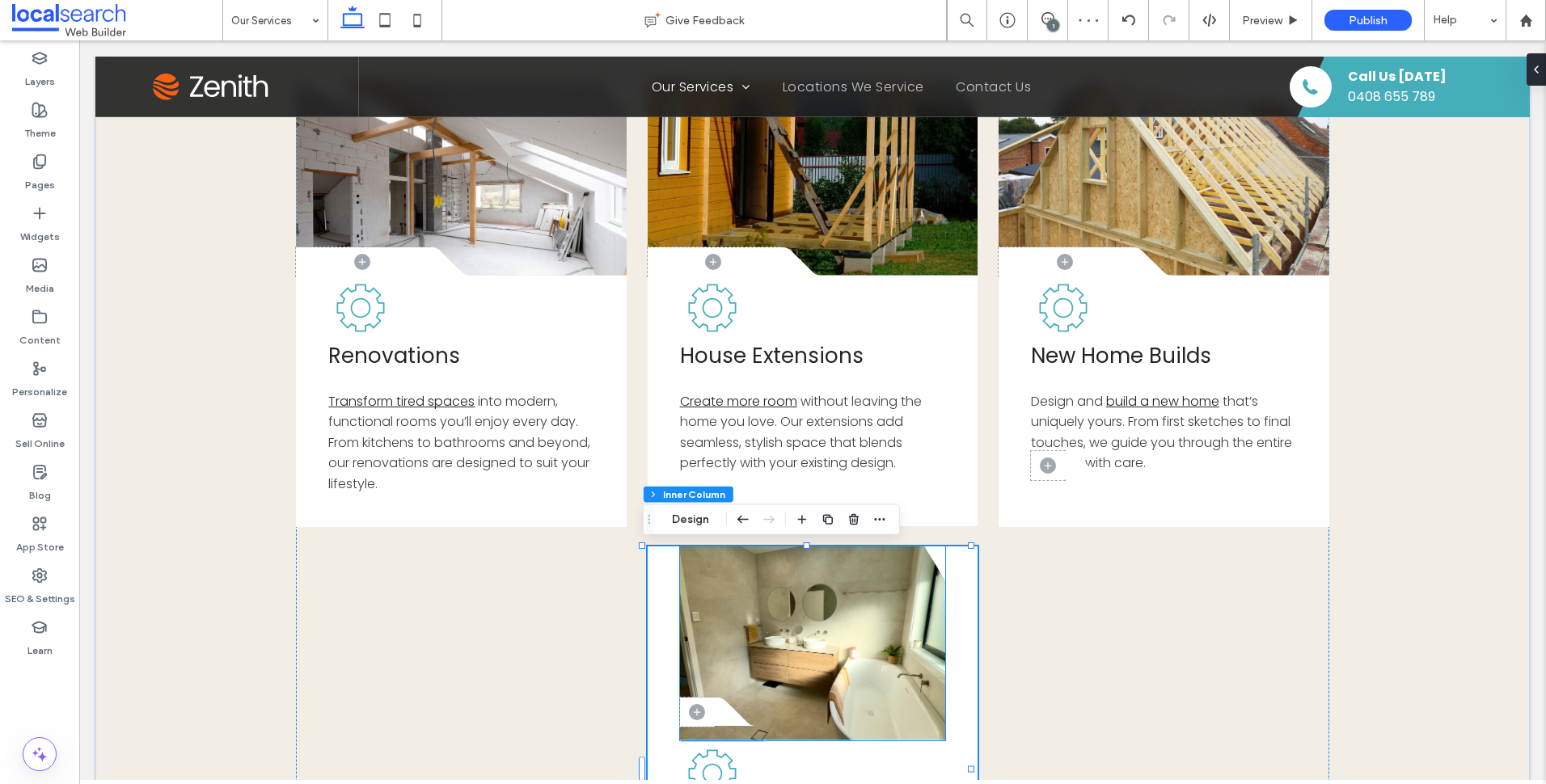
click at [738, 719] on icon at bounding box center [738, 711] width 49 height 28
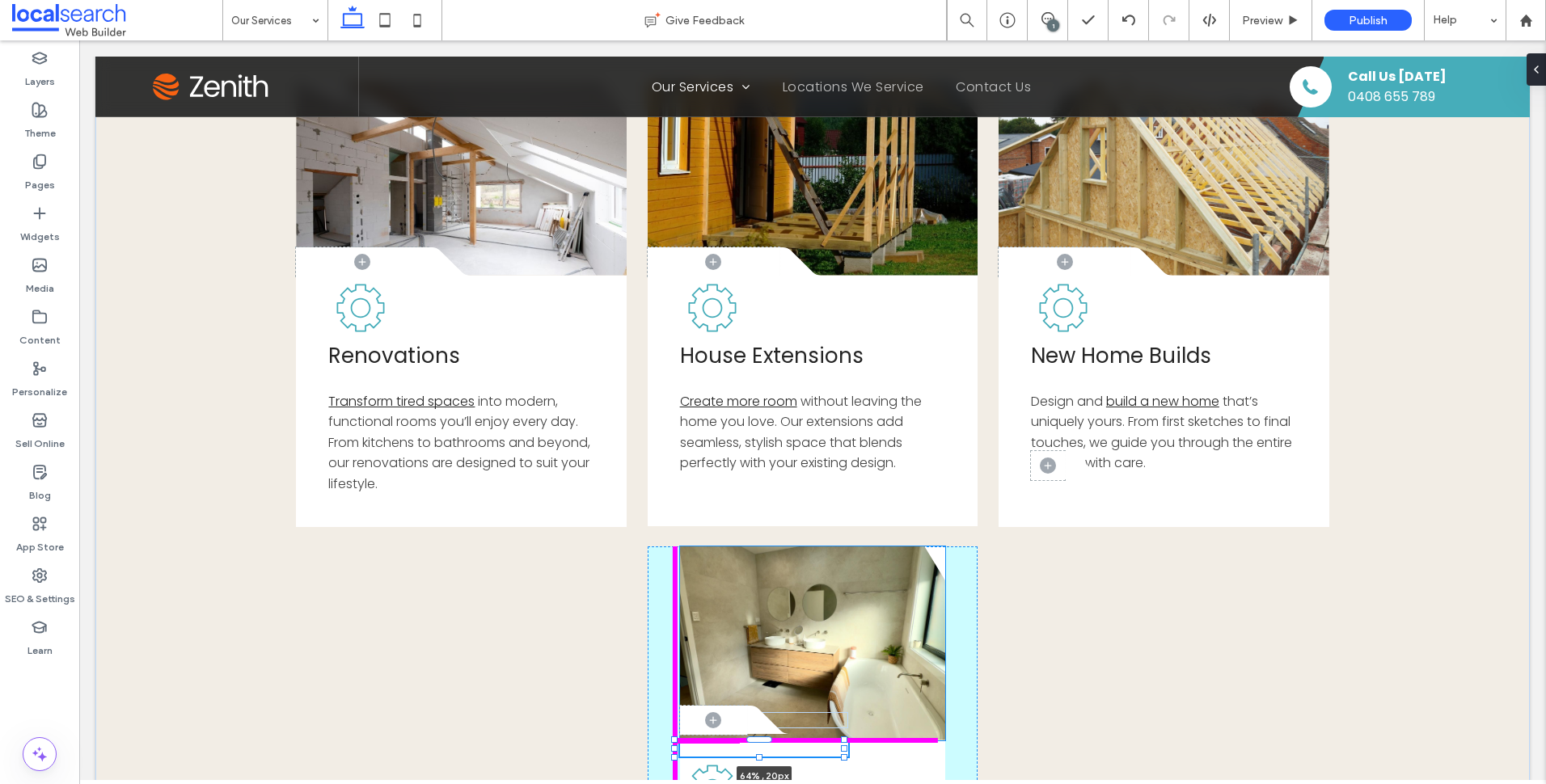
scroll to position [106, 0]
drag, startPoint x: 758, startPoint y: 742, endPoint x: 988, endPoint y: 738, distance: 230.0
click at [988, 738] on div "Button .cls-1-1856497771-1856497771 { fill: none; } .cls-2-1856497771-185649777…" at bounding box center [813, 565] width 1435 height 1161
type input "***"
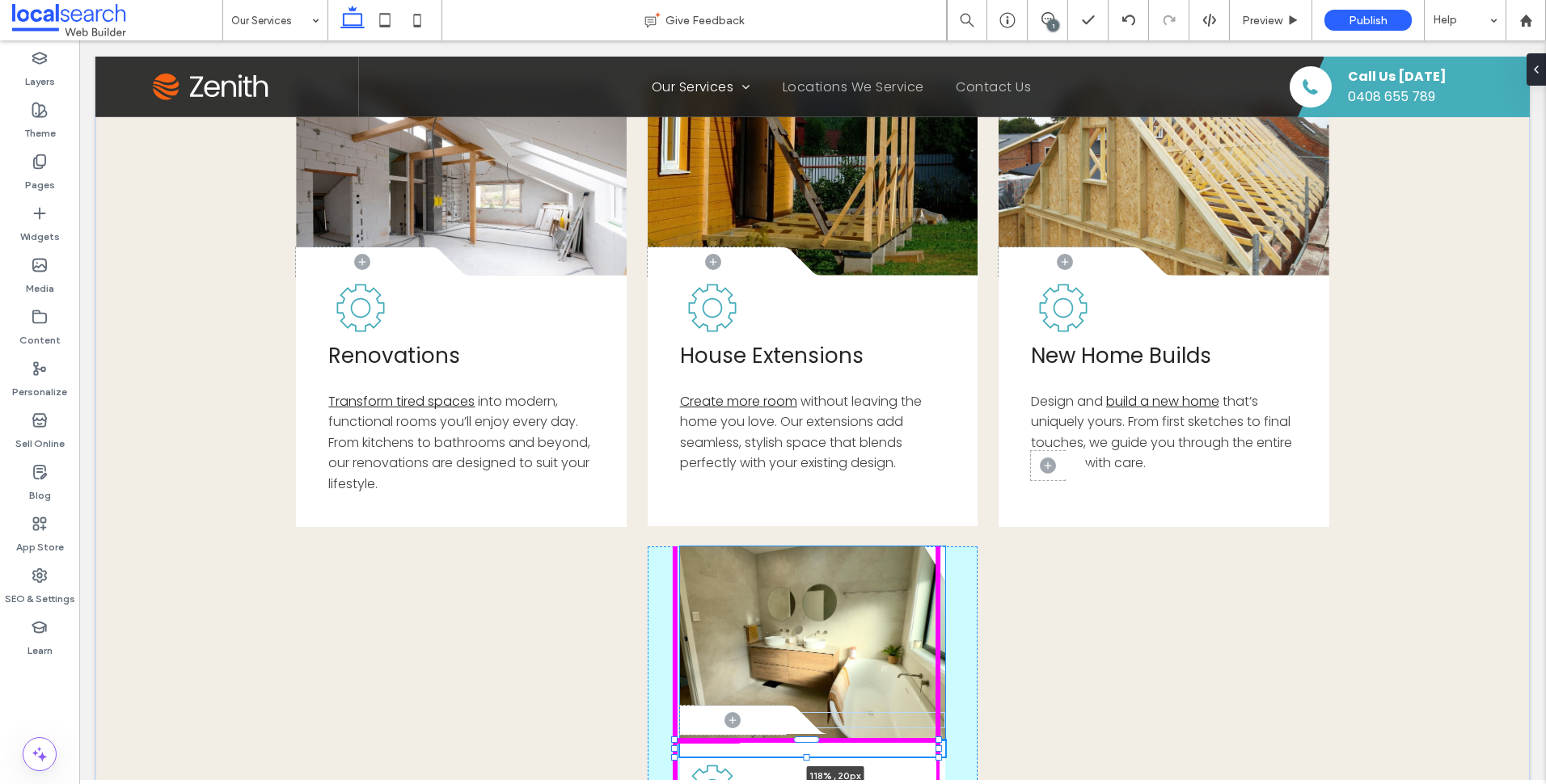
type input "**"
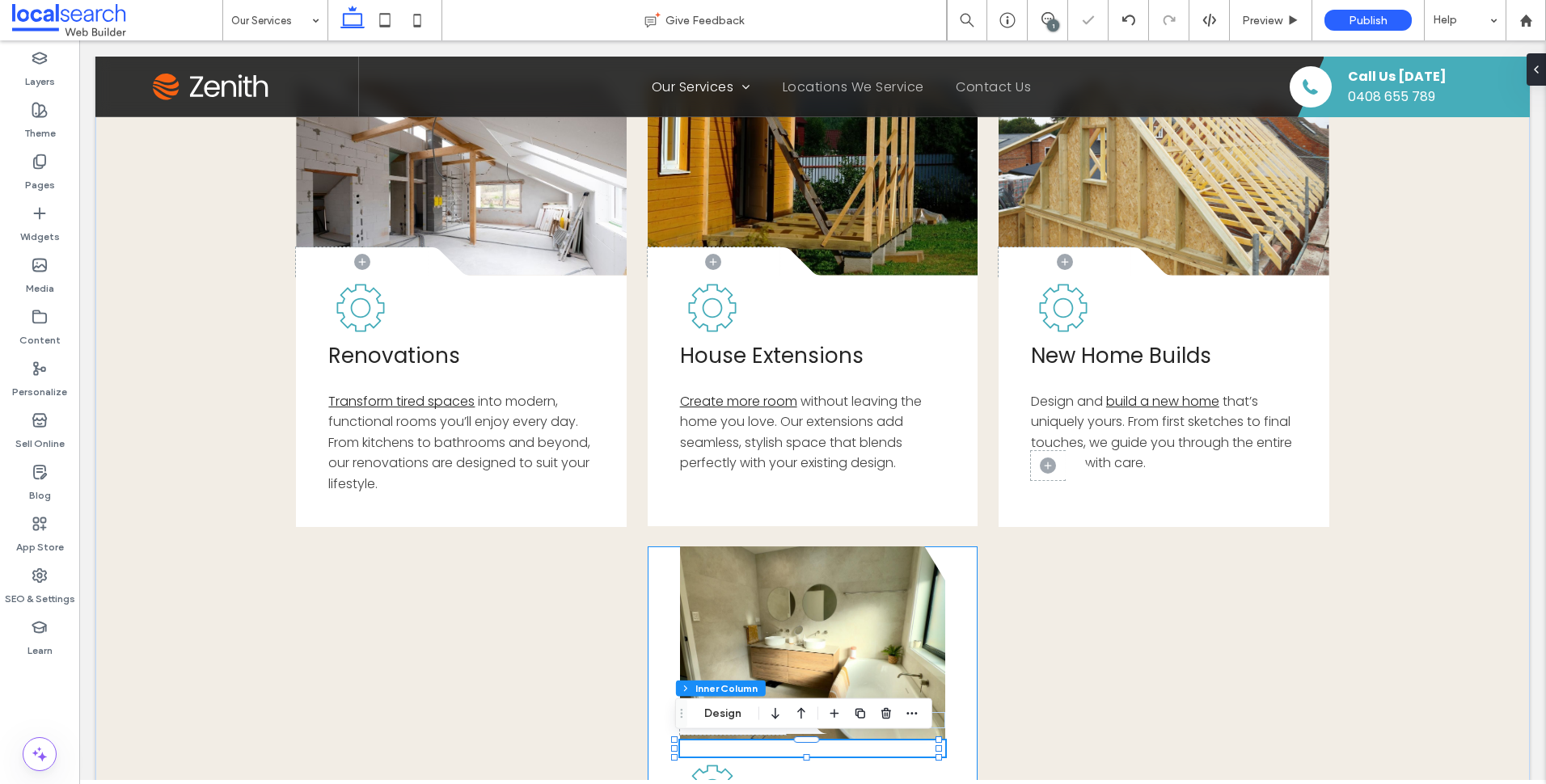
click at [661, 678] on div "Button .cls-1-1856497771-1856497771 { fill: none; } .cls-2-1856497771-185649777…" at bounding box center [813, 777] width 330 height 461
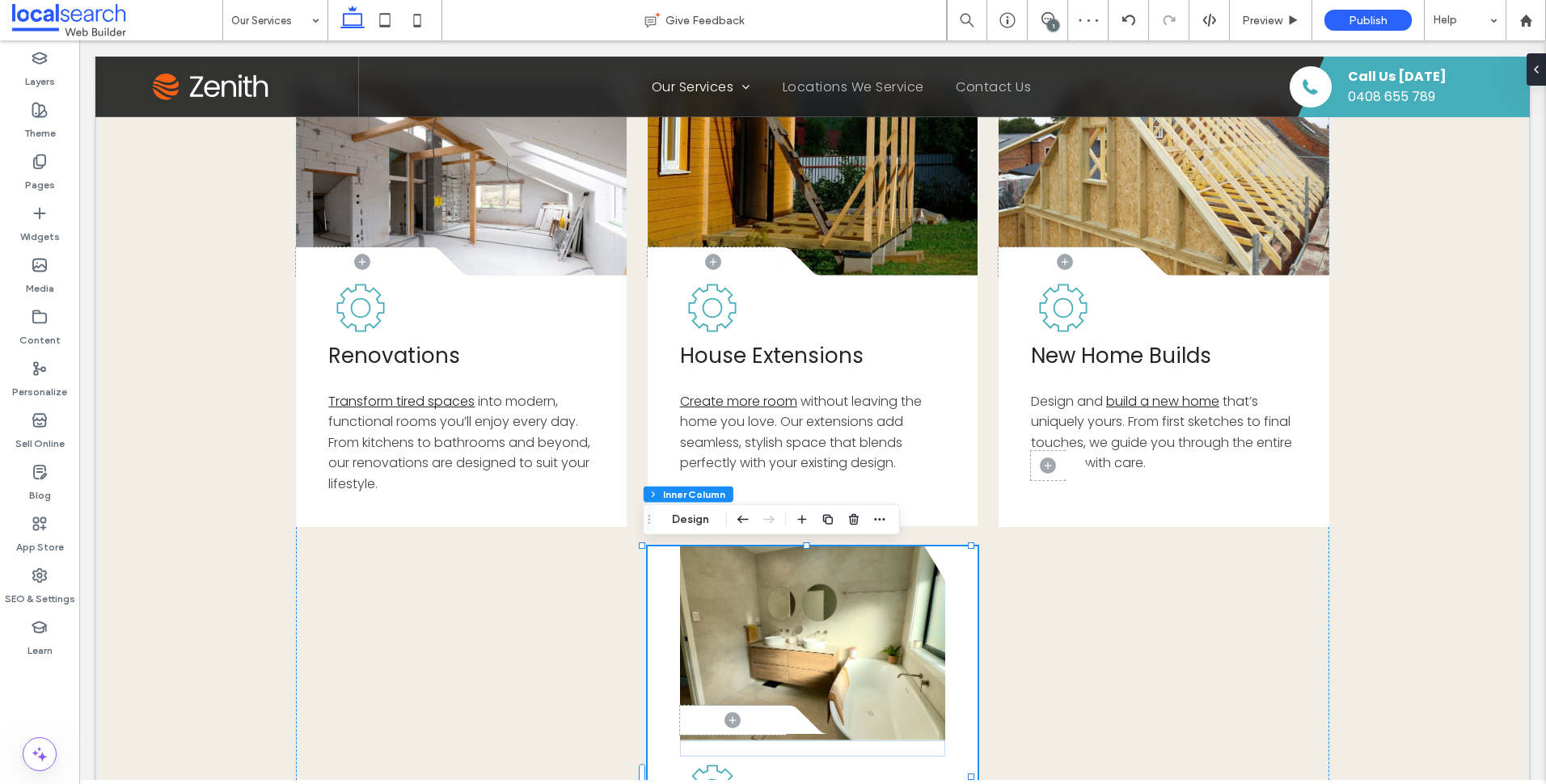
click at [695, 506] on div "Section Column Inner Column Inner Column Design" at bounding box center [771, 519] width 257 height 31
click at [684, 526] on button "Design" at bounding box center [691, 519] width 58 height 19
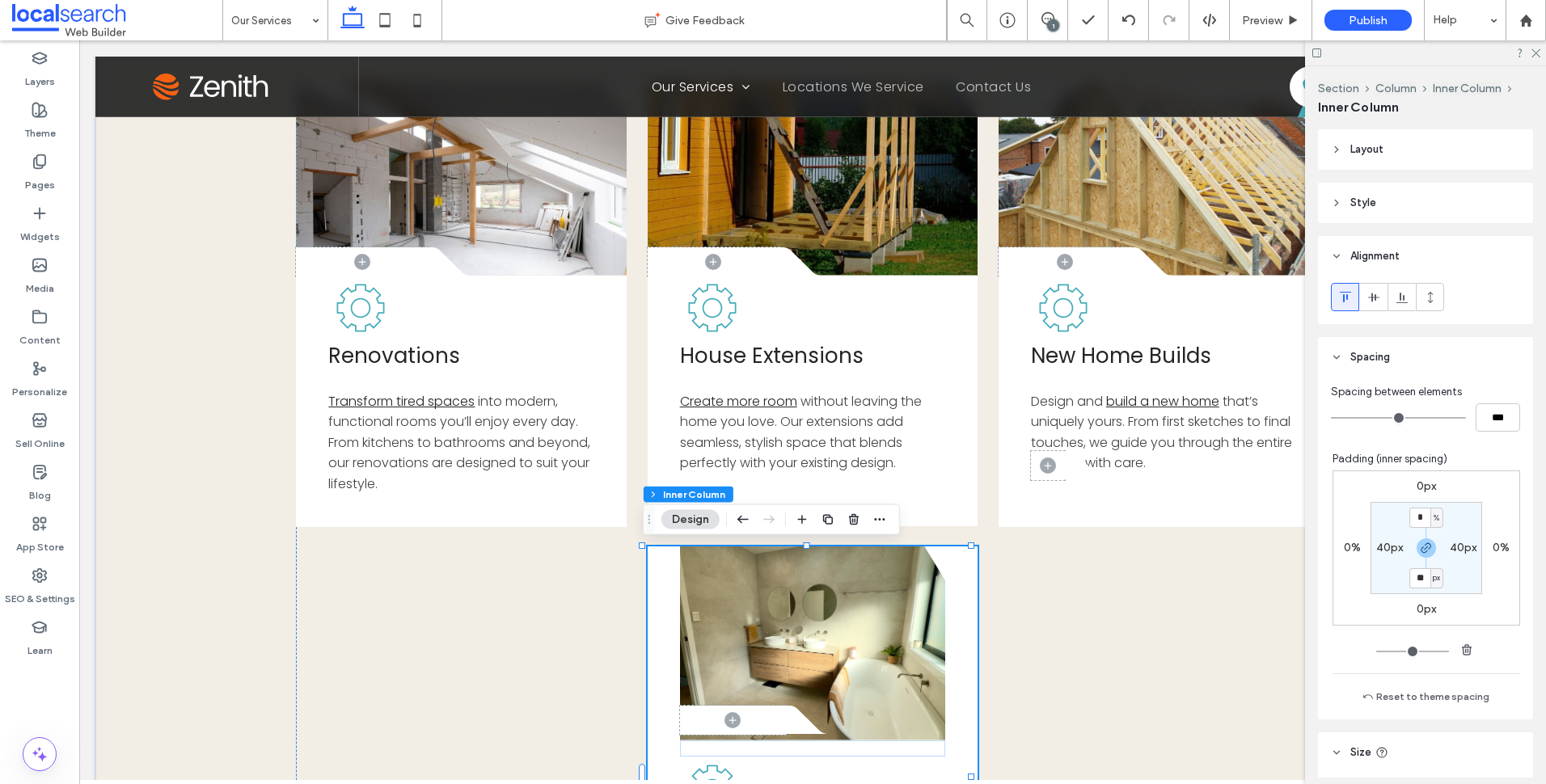
click at [1386, 554] on div "40px" at bounding box center [1389, 548] width 27 height 15
click at [1386, 546] on label "40px" at bounding box center [1389, 547] width 27 height 14
type input "**"
type input "*"
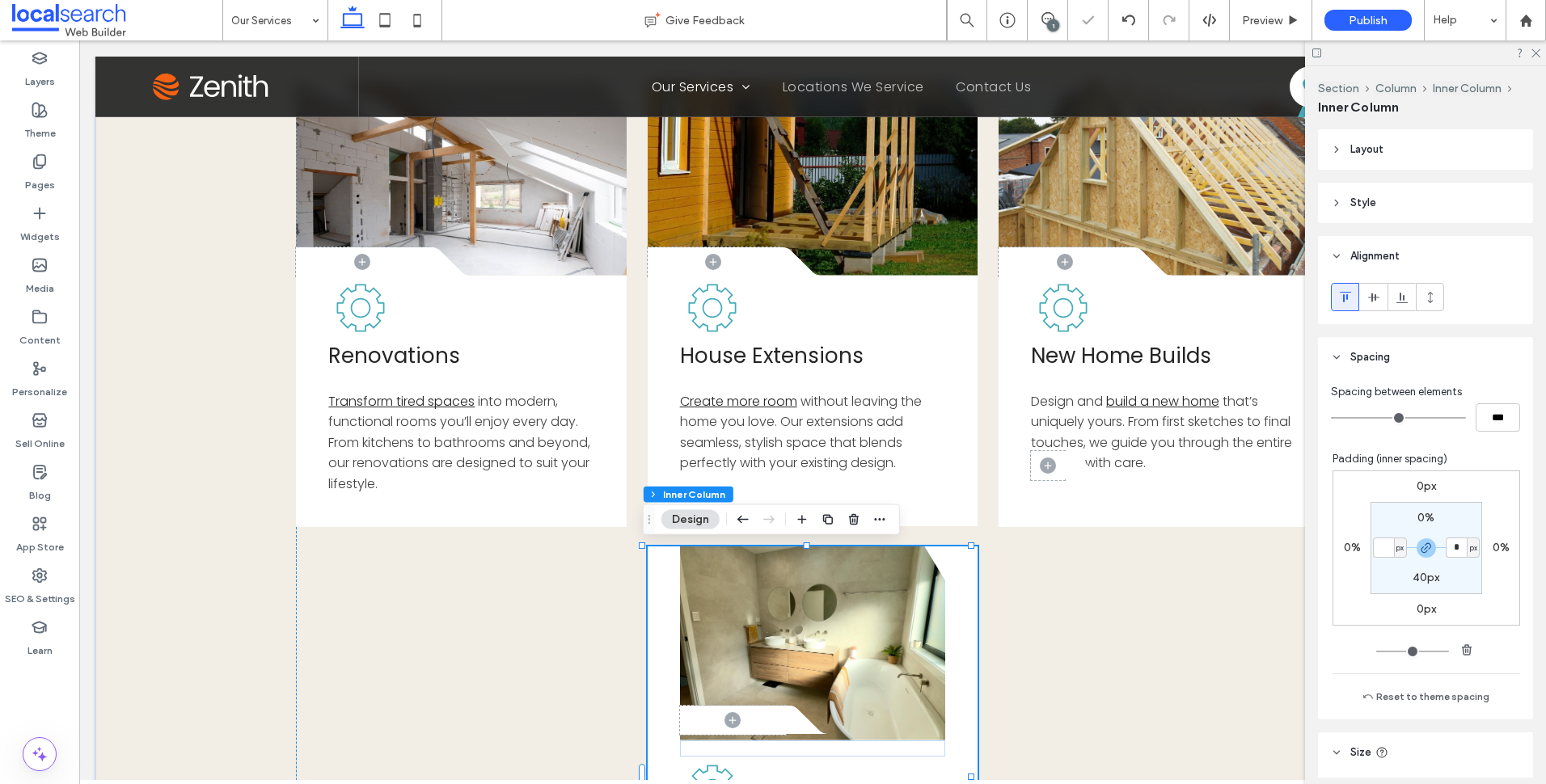
type input "*"
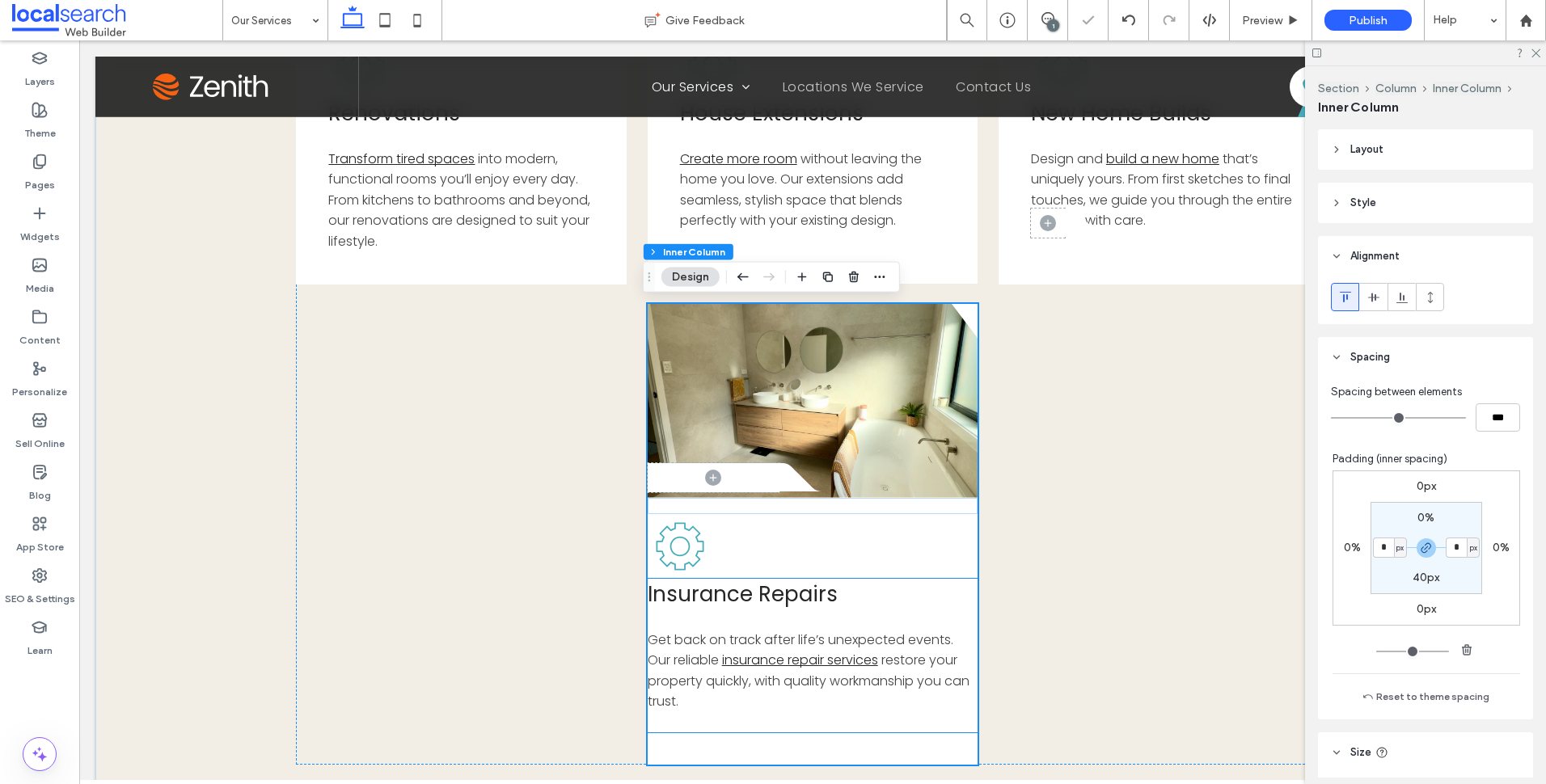
scroll to position [389, 0]
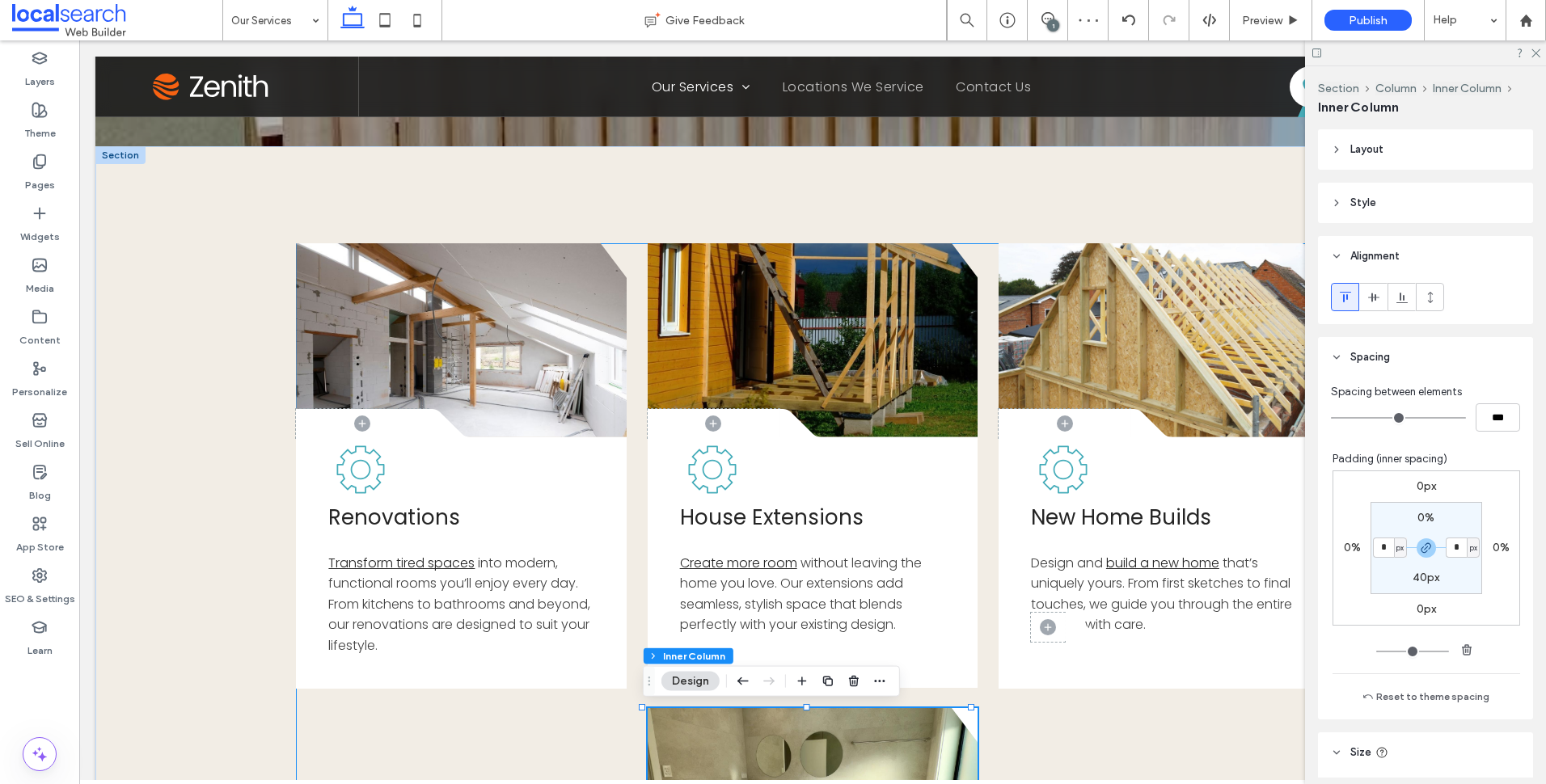
click at [1125, 742] on div "Button .cls-1-1856497771-1856497771 { fill: none; } .cls-2-1856497771-185649777…" at bounding box center [812, 706] width 1033 height 925
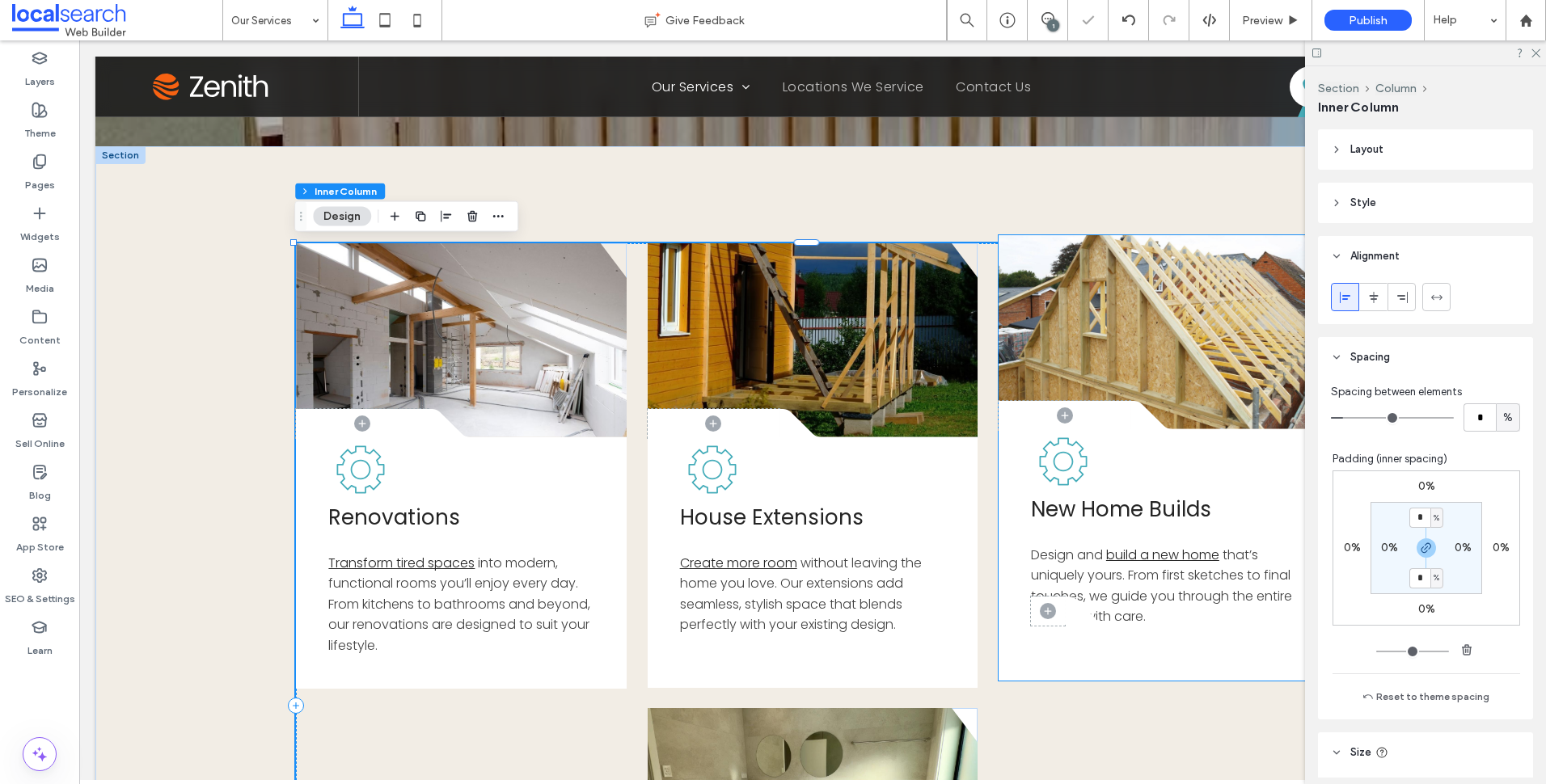
click at [1075, 625] on icon at bounding box center [1089, 610] width 49 height 28
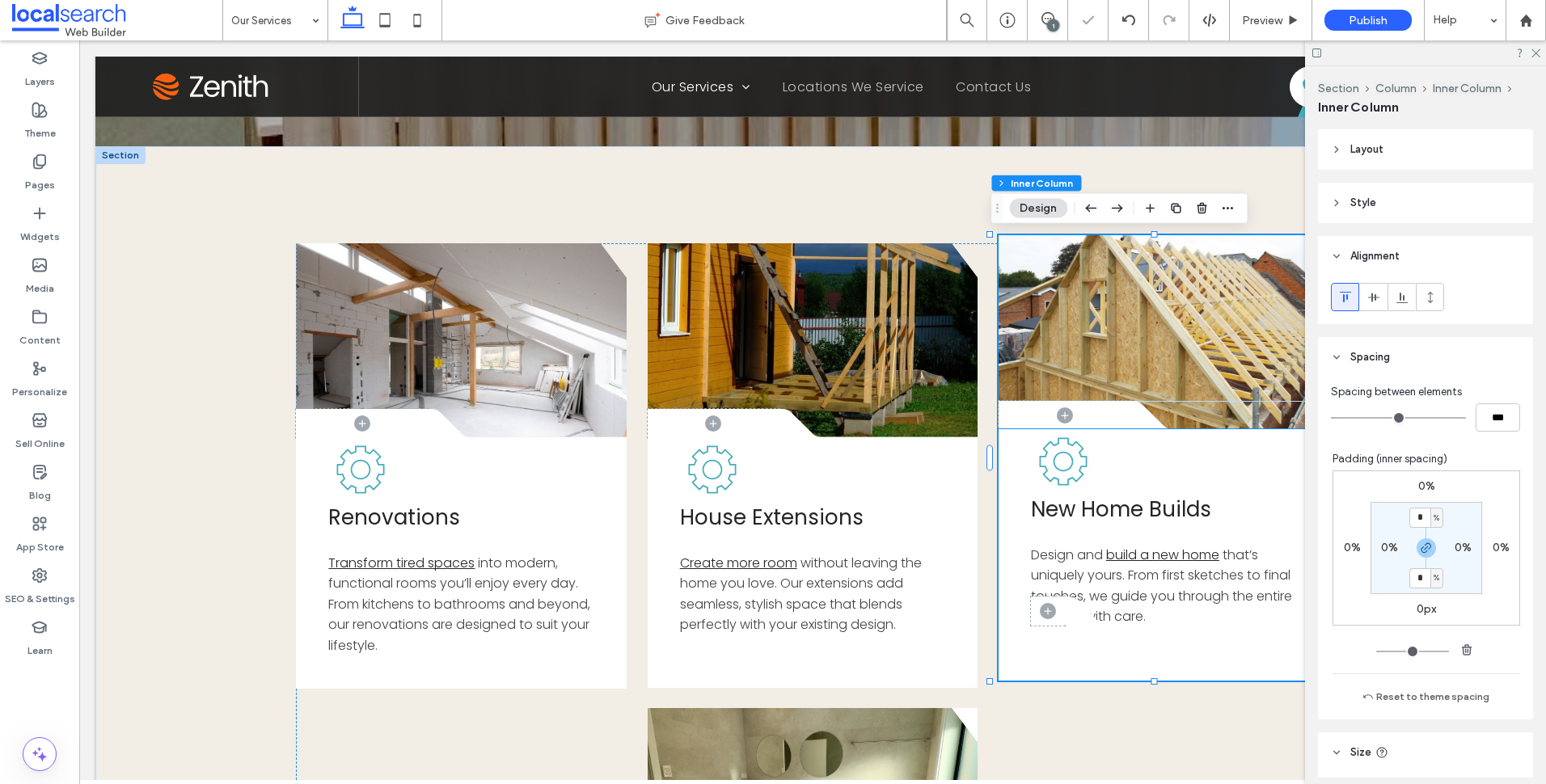
click at [1075, 626] on span "that’s uniquely yours. From first sketches to final touches, we guide you throu…" at bounding box center [1162, 586] width 261 height 81
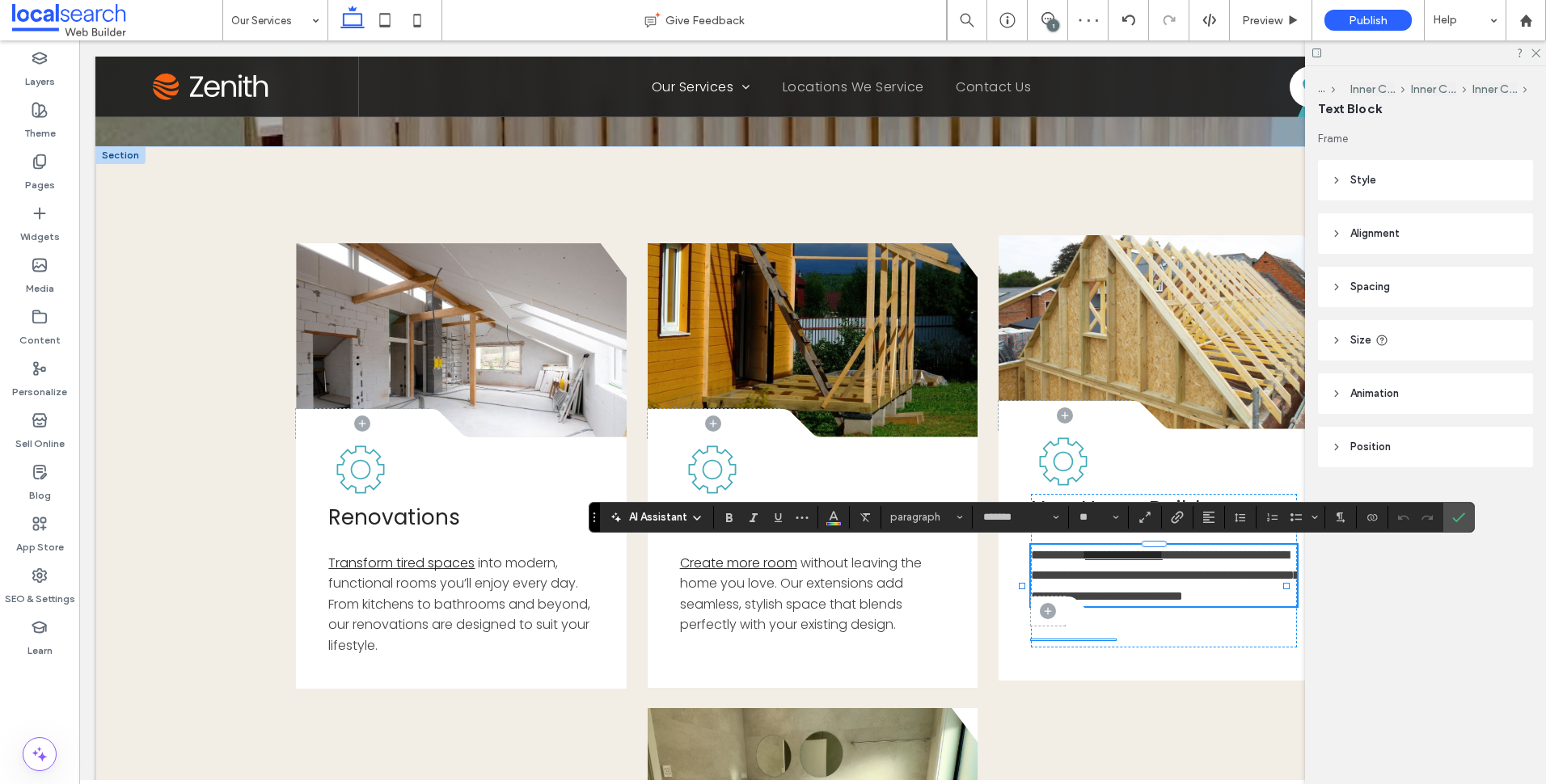
click at [1064, 619] on icon at bounding box center [1089, 610] width 49 height 28
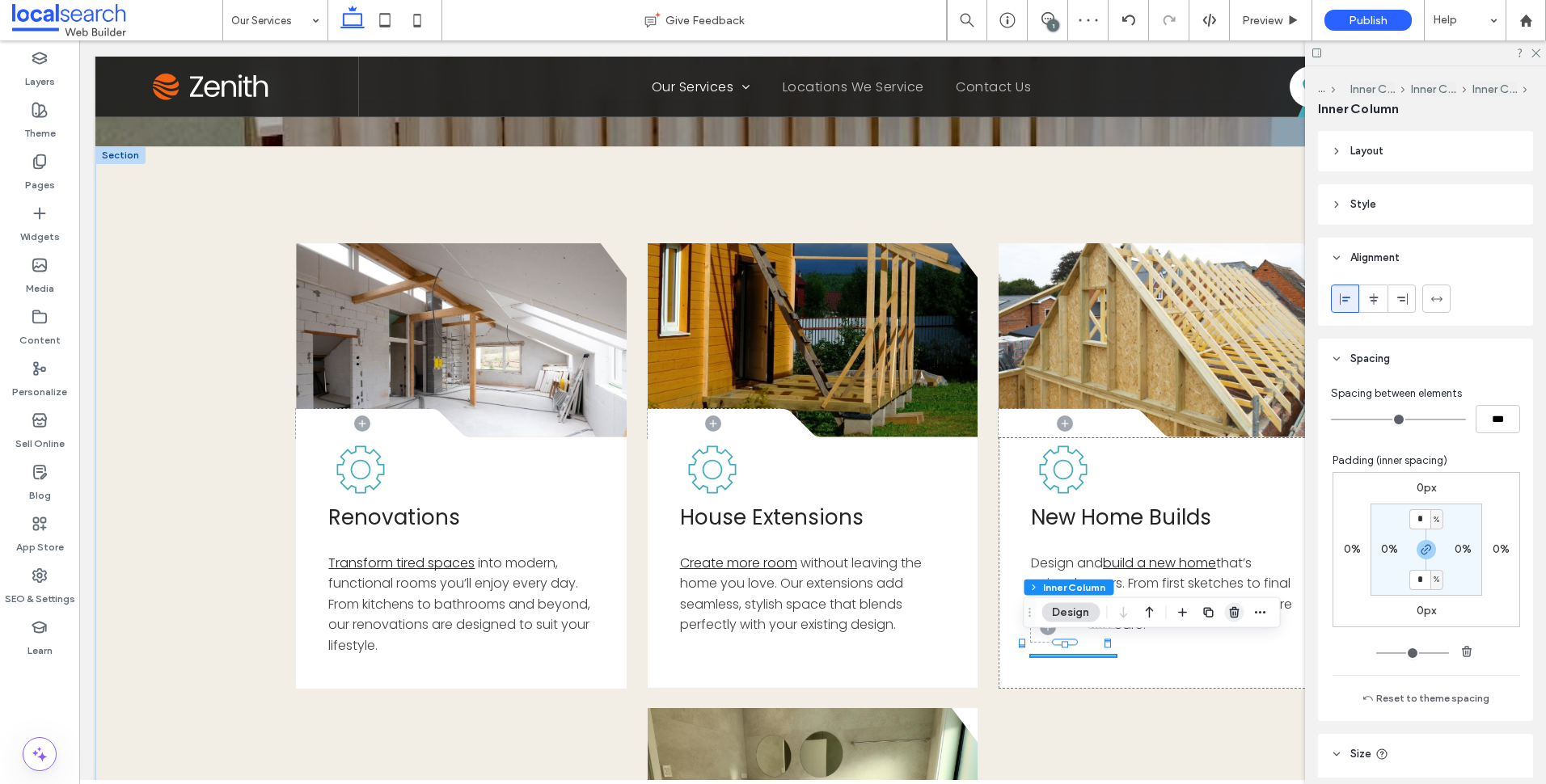
click at [1237, 614] on use "button" at bounding box center [1234, 612] width 10 height 11
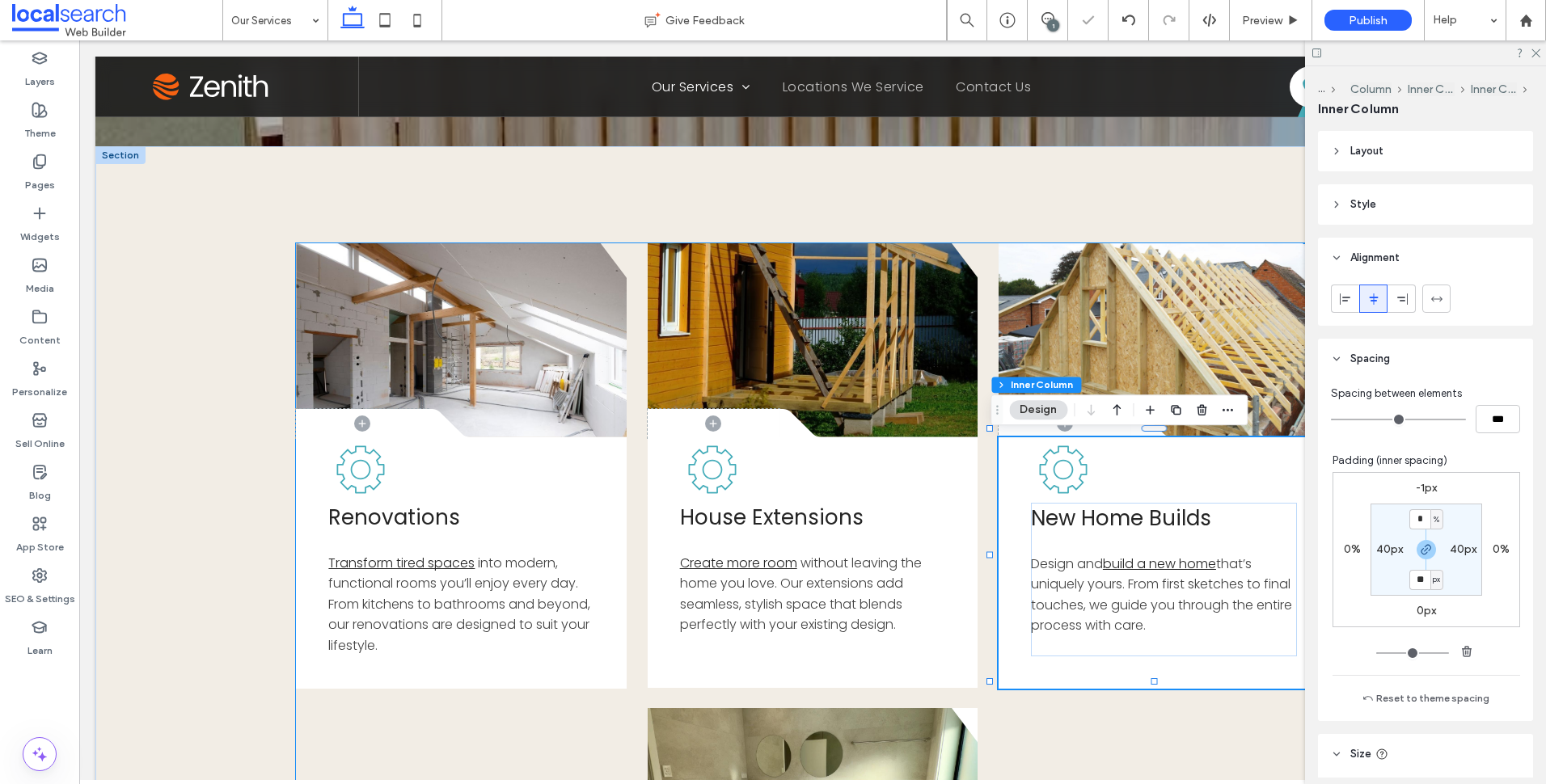
click at [1164, 737] on div "Button .cls-1-1856497771-1856497771 { fill: none; } .cls-2-1856497771-185649777…" at bounding box center [812, 706] width 1033 height 925
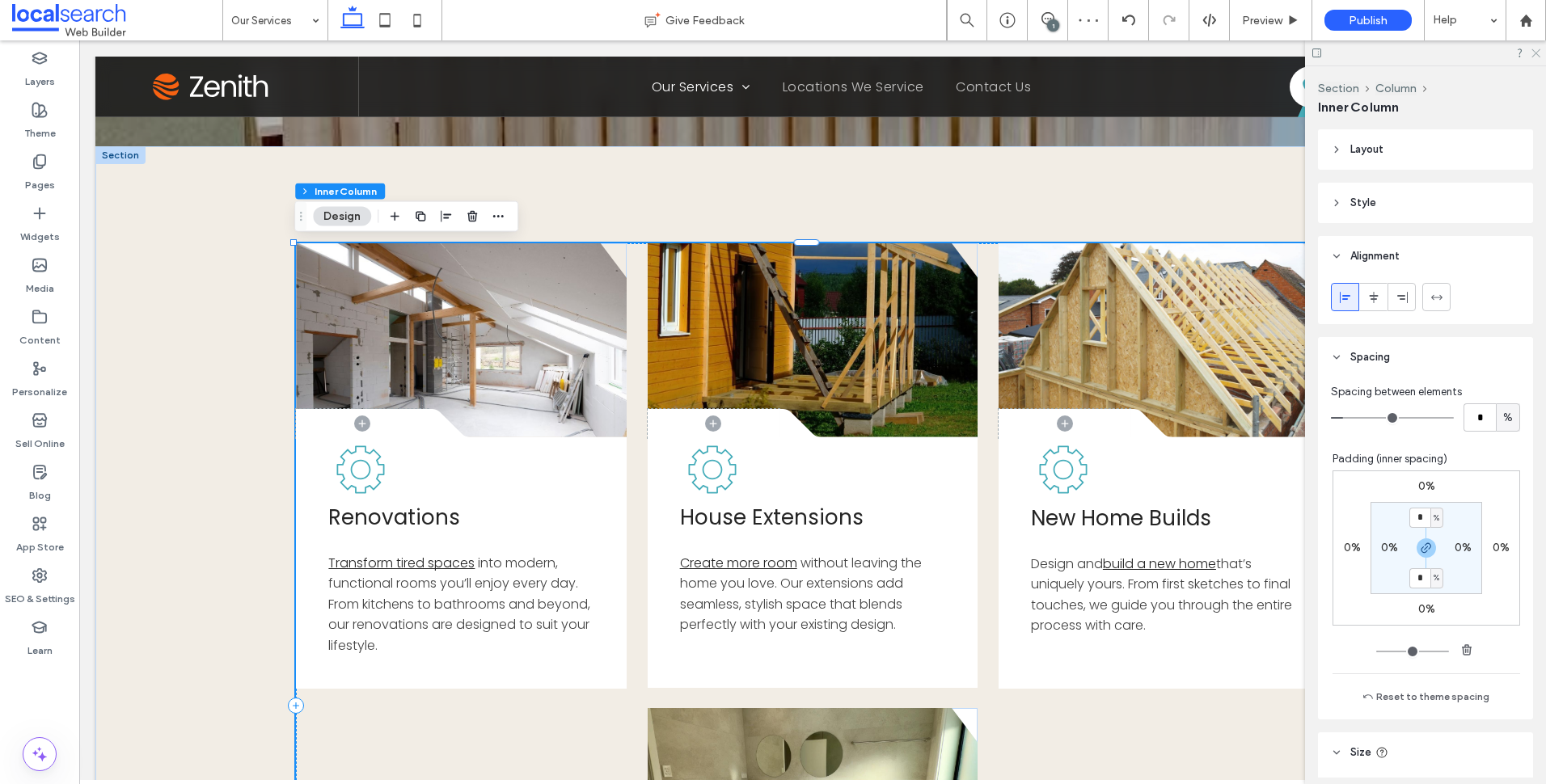
click at [1535, 50] on icon at bounding box center [1535, 52] width 11 height 11
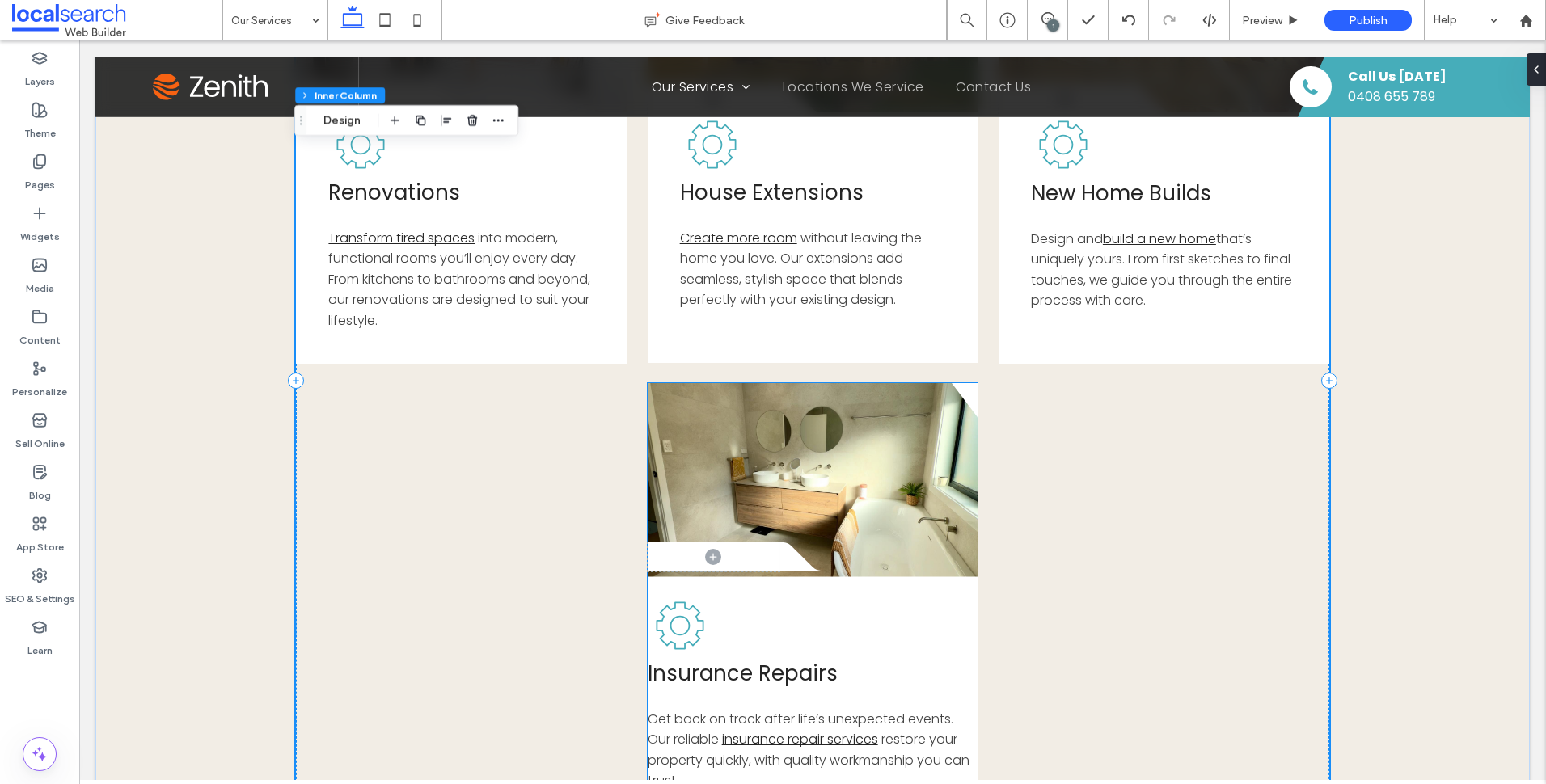
scroll to position [712, 0]
click at [928, 517] on link at bounding box center [813, 481] width 330 height 194
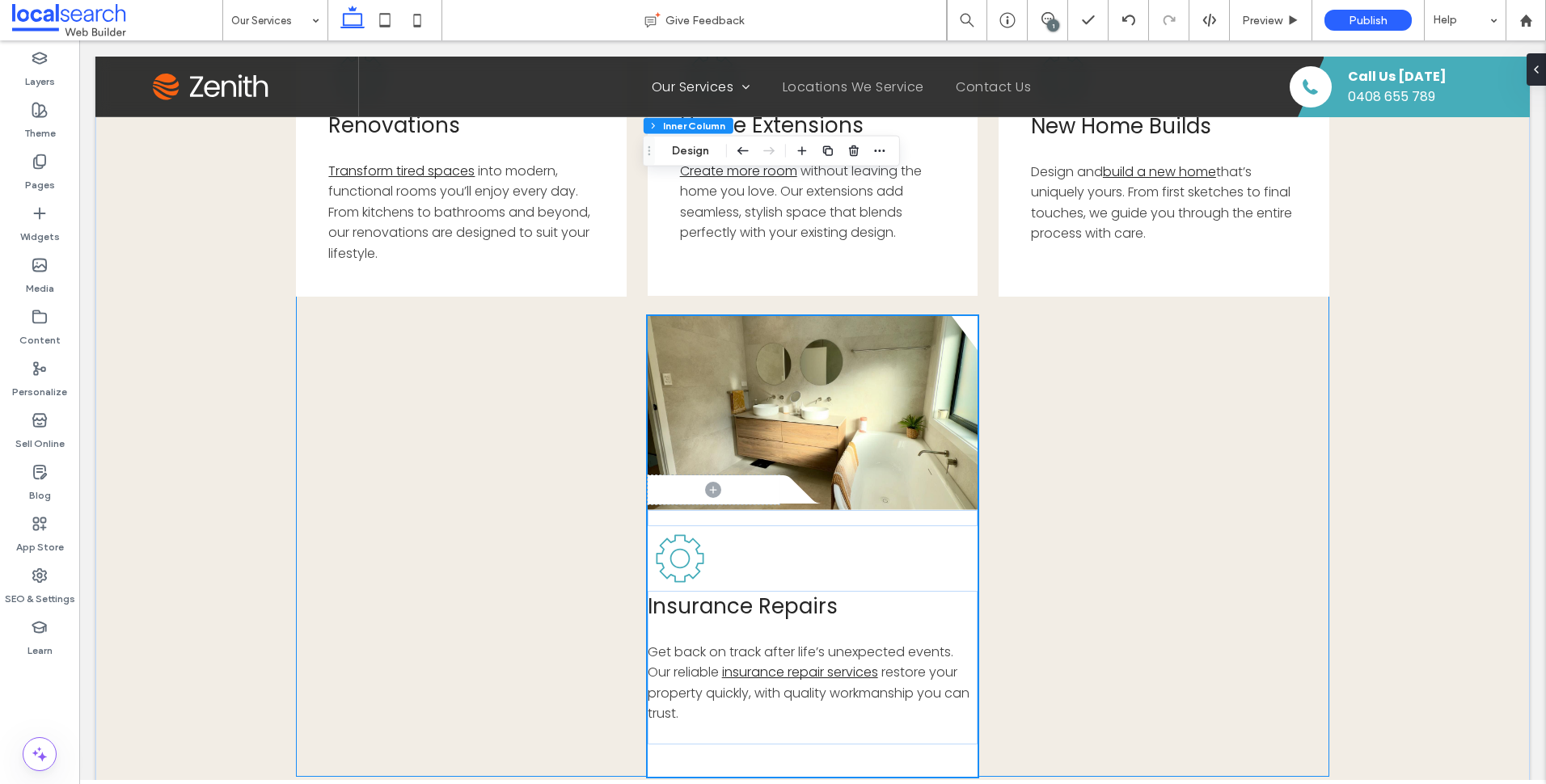
scroll to position [954, 0]
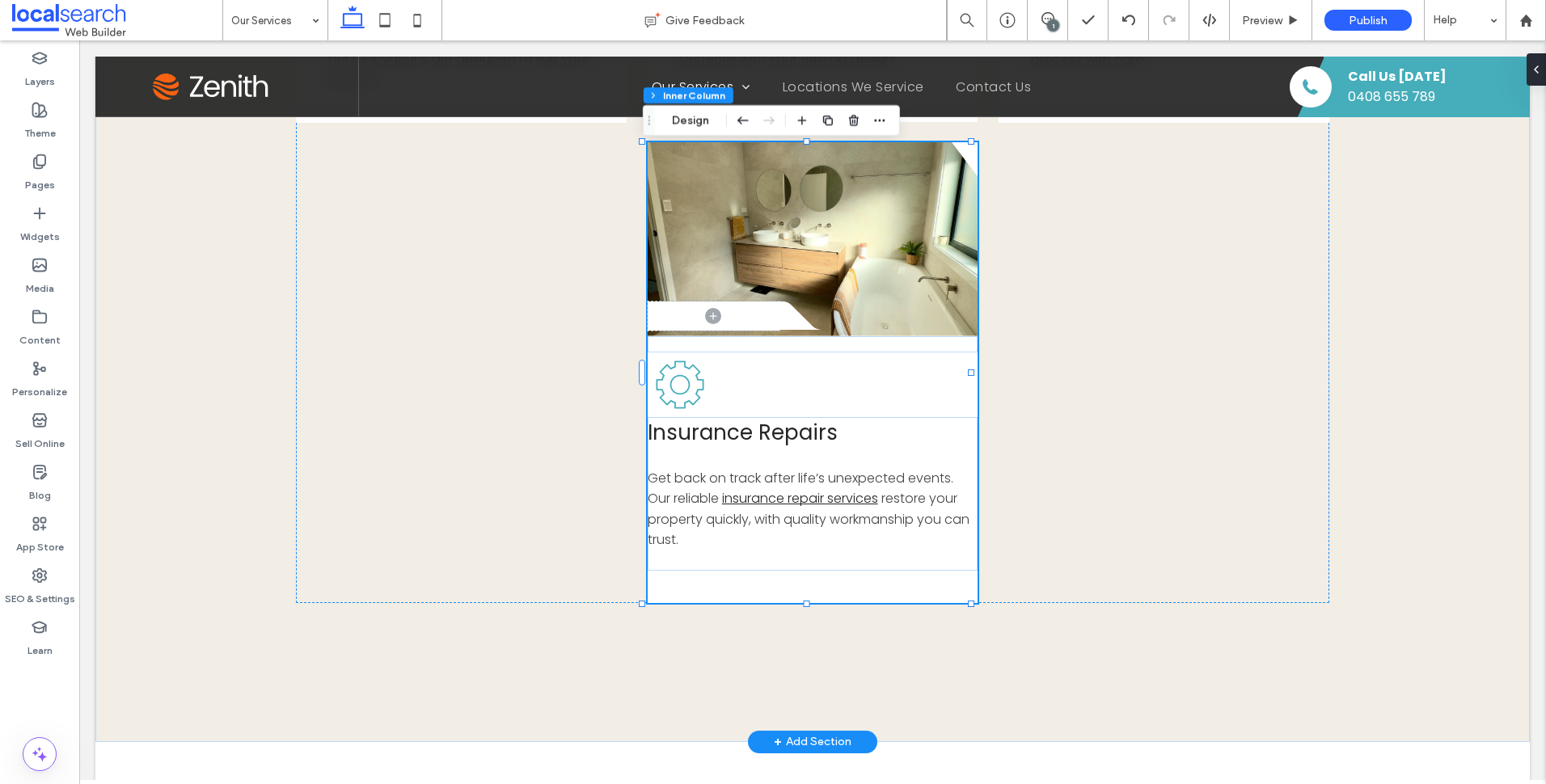
click at [889, 266] on link at bounding box center [813, 239] width 330 height 194
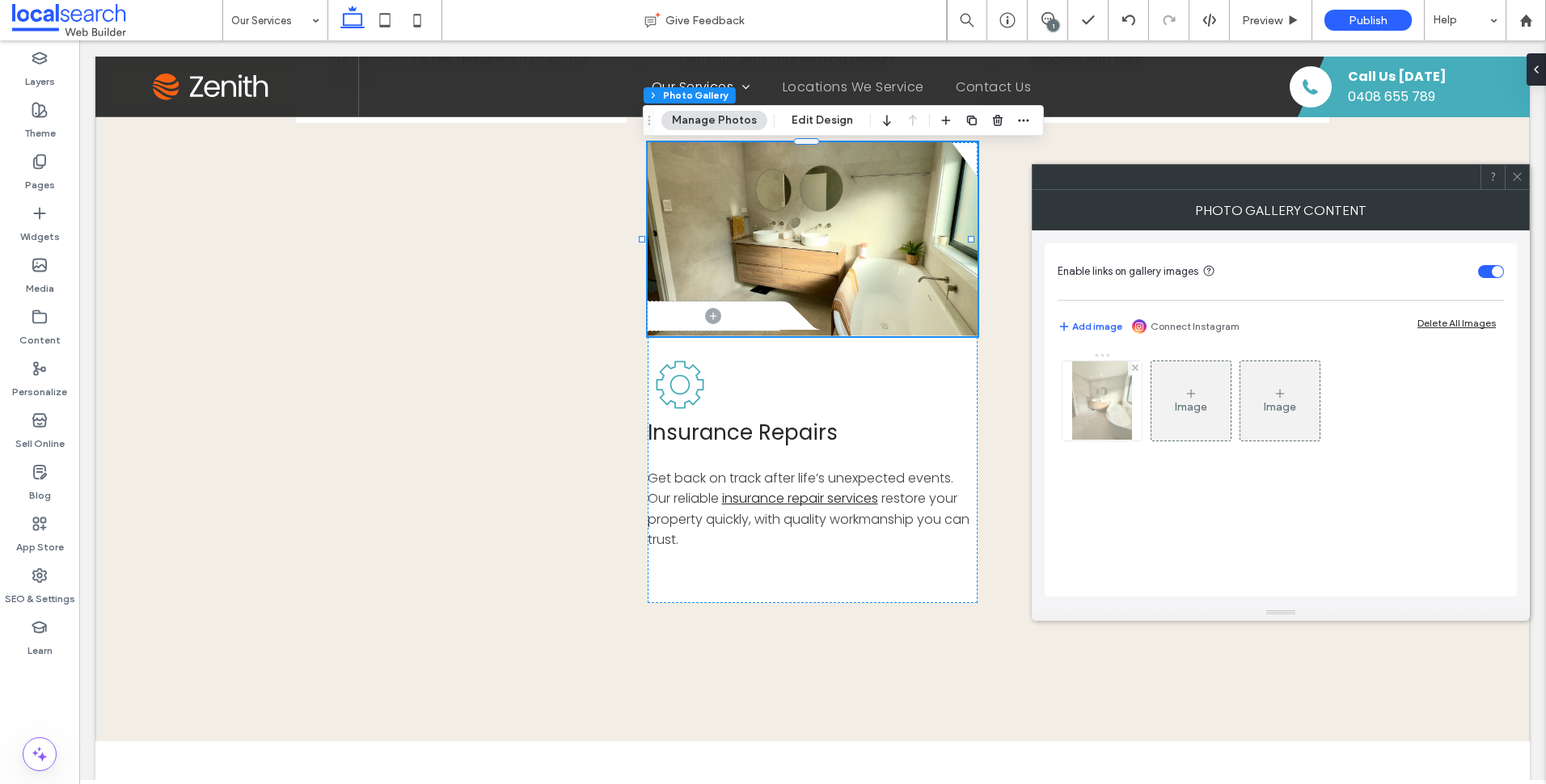
click at [1092, 384] on img at bounding box center [1102, 401] width 60 height 80
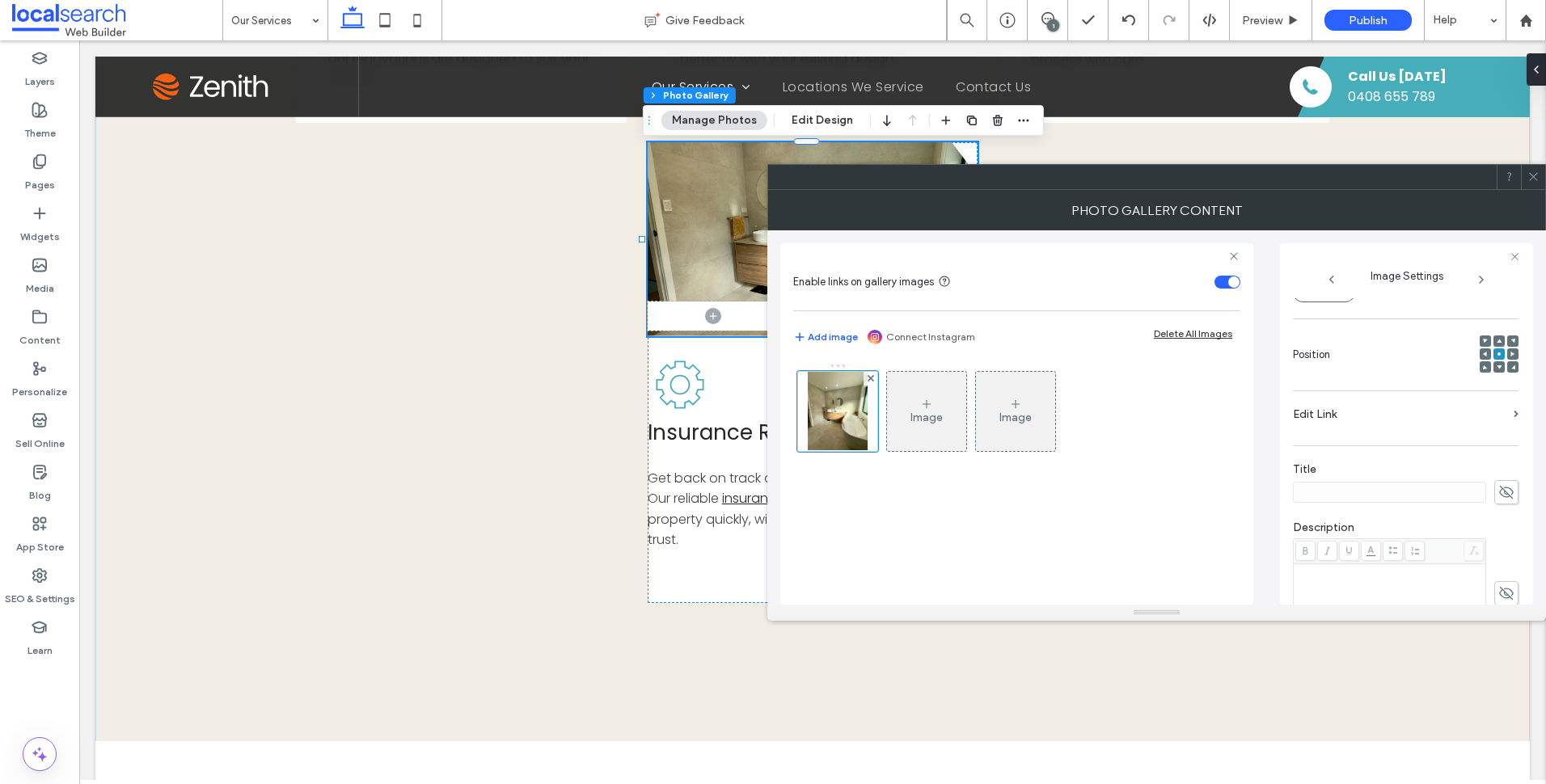
scroll to position [0, 0]
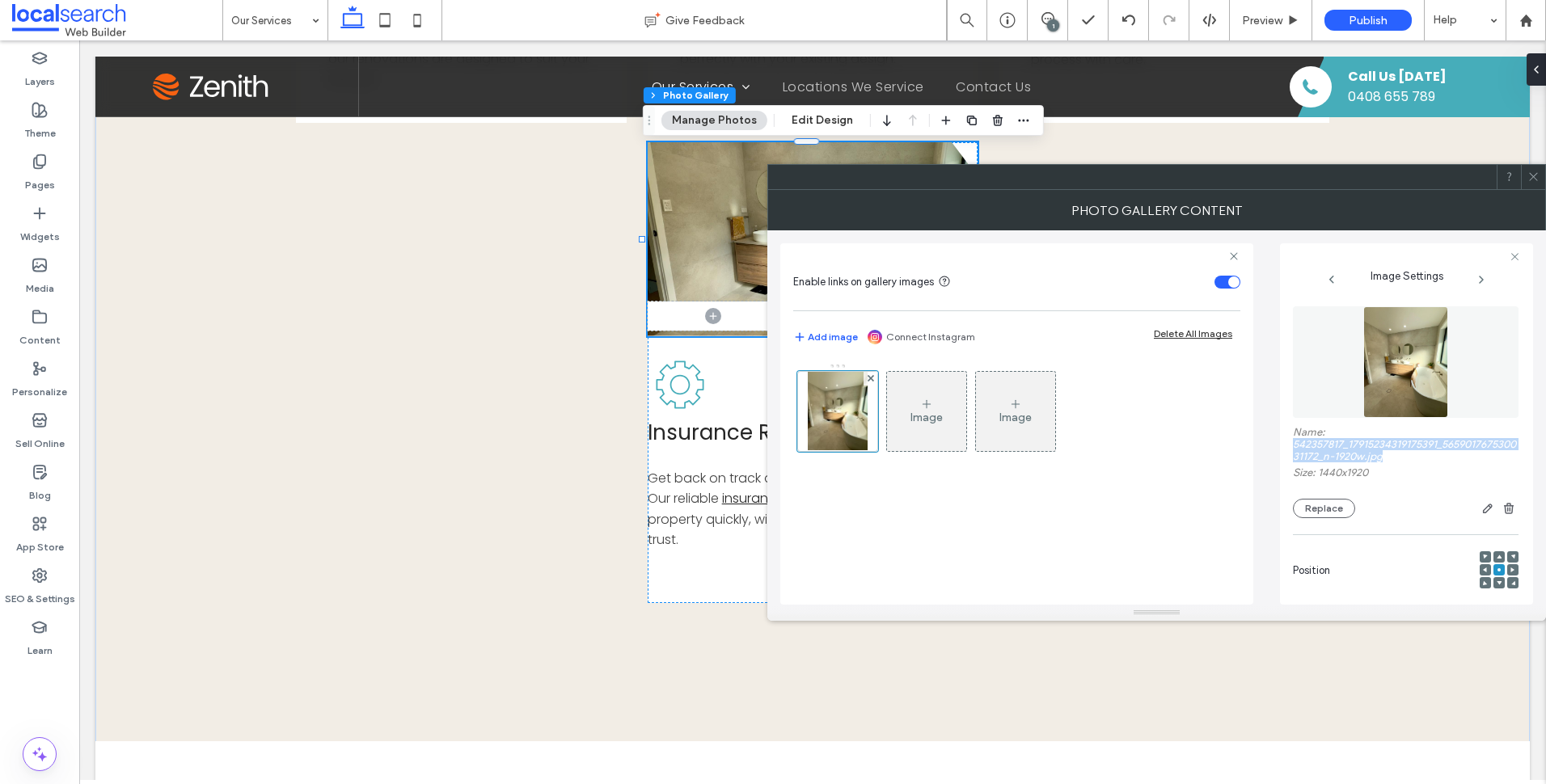
drag, startPoint x: 1402, startPoint y: 457, endPoint x: 1293, endPoint y: 447, distance: 109.5
click at [1293, 447] on label "Name: 542357817_17915234319175391_565901767530031172_n-1920w.jpg" at bounding box center [1406, 446] width 226 height 41
click at [1533, 169] on span at bounding box center [1533, 177] width 12 height 24
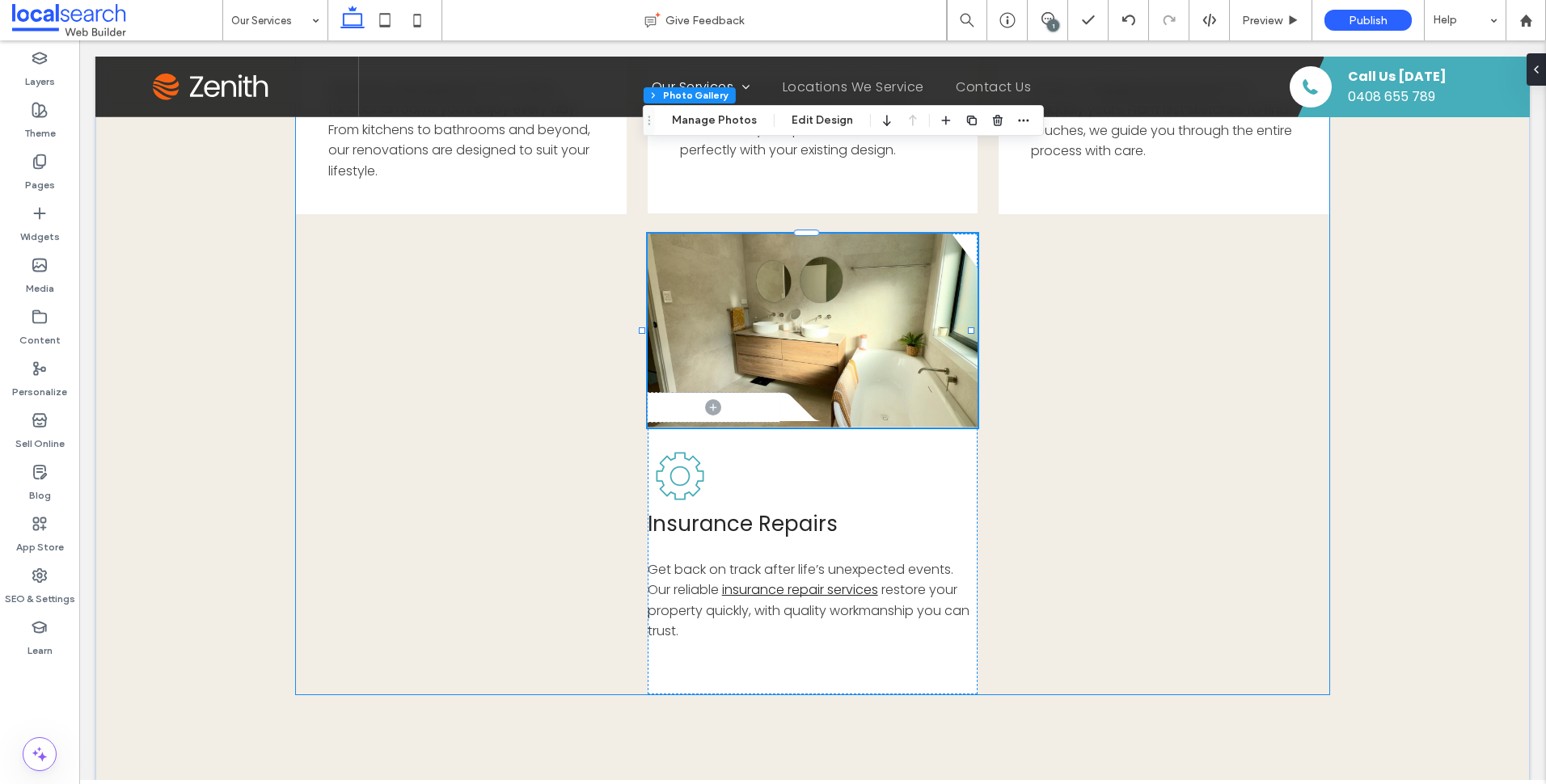
scroll to position [793, 0]
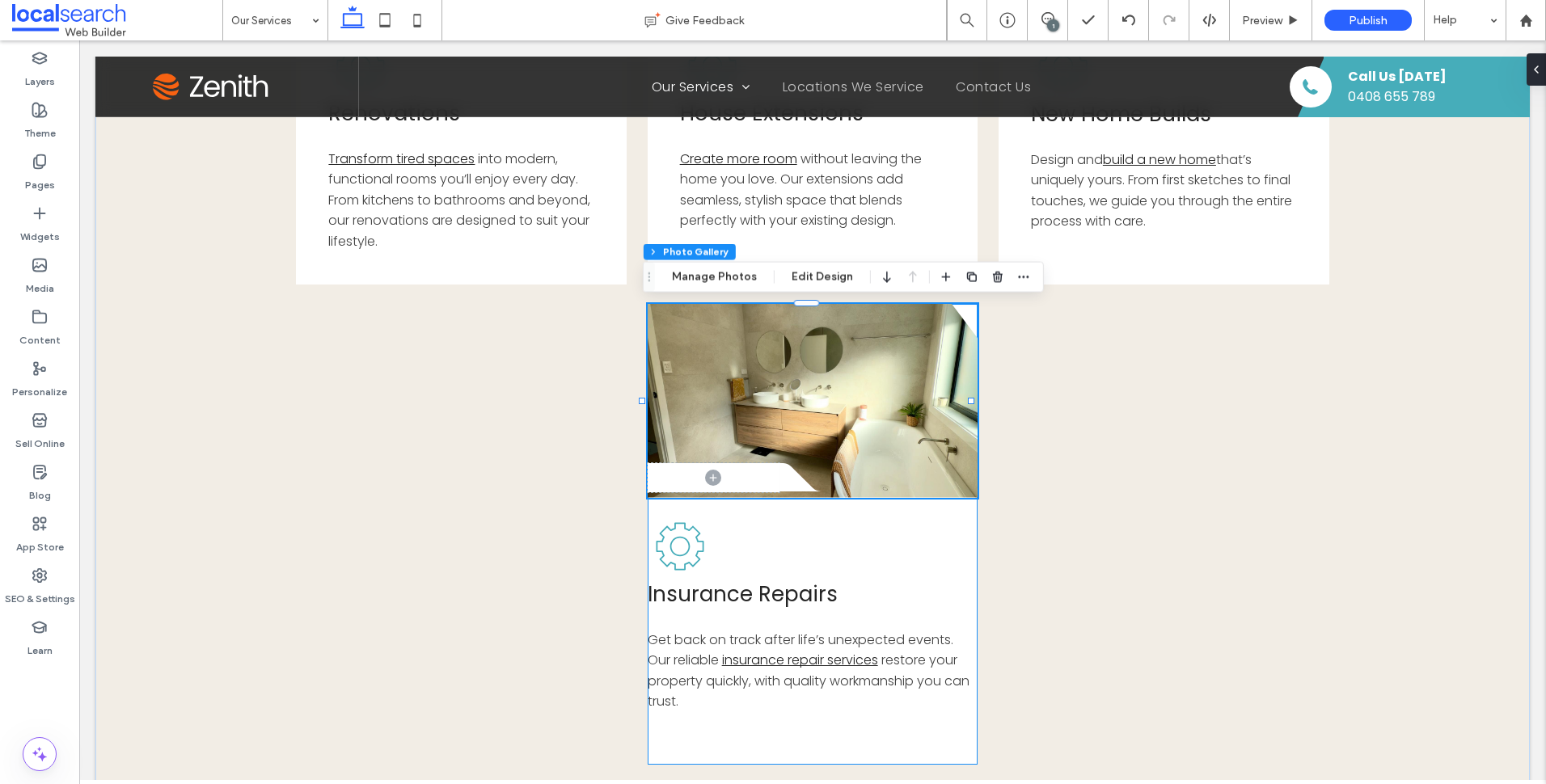
click at [954, 512] on div "Button .cls-1-1856497771-1856497771 { fill: none; } .cls-2-1856497771-185649777…" at bounding box center [813, 534] width 330 height 461
click at [958, 543] on div "Button .cls-1-1856497771-1856497771 { fill: none; } .cls-2-1856497771-185649777…" at bounding box center [813, 534] width 330 height 461
click at [849, 271] on icon "button" at bounding box center [854, 278] width 13 height 13
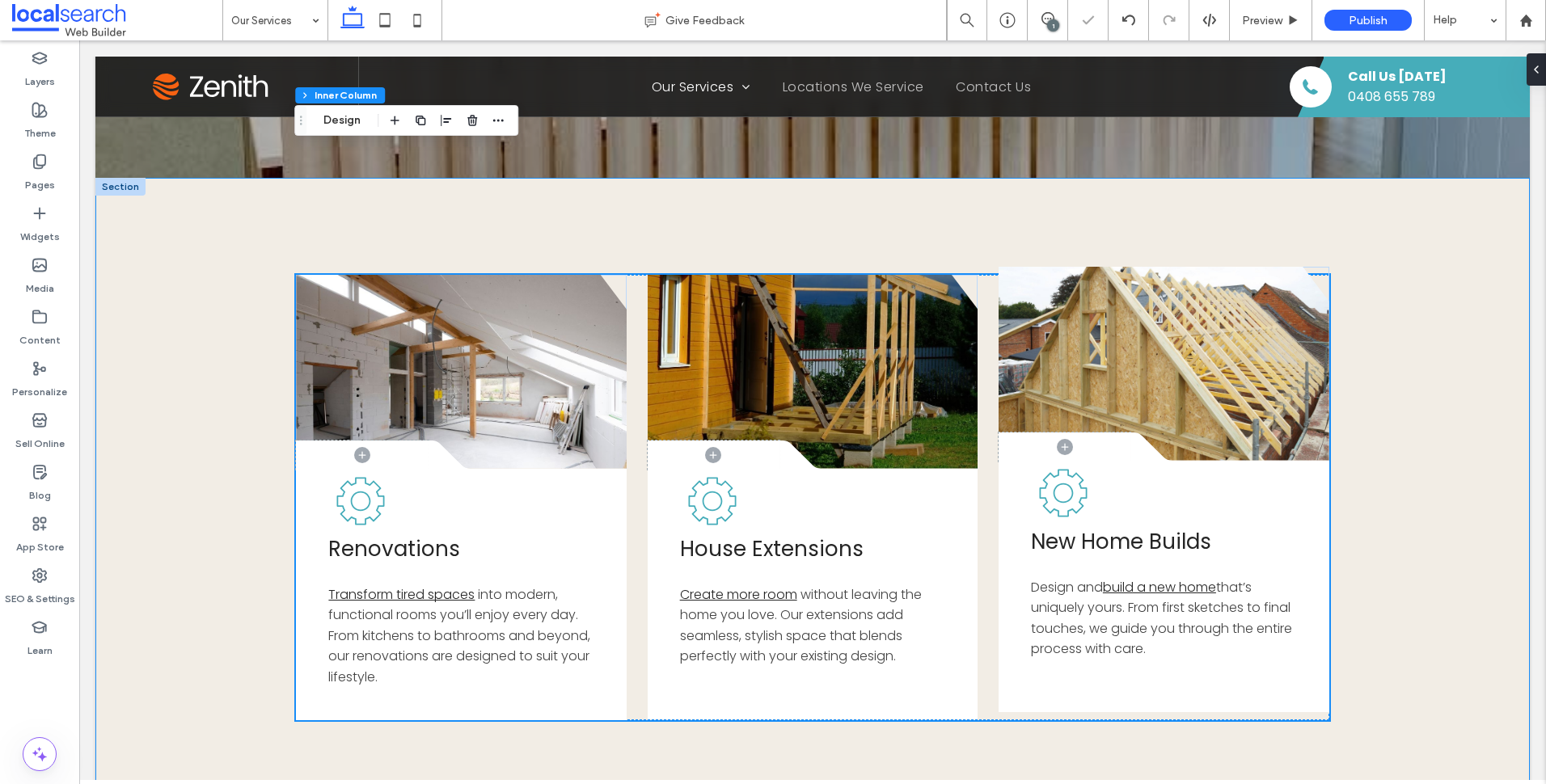
scroll to position [308, 0]
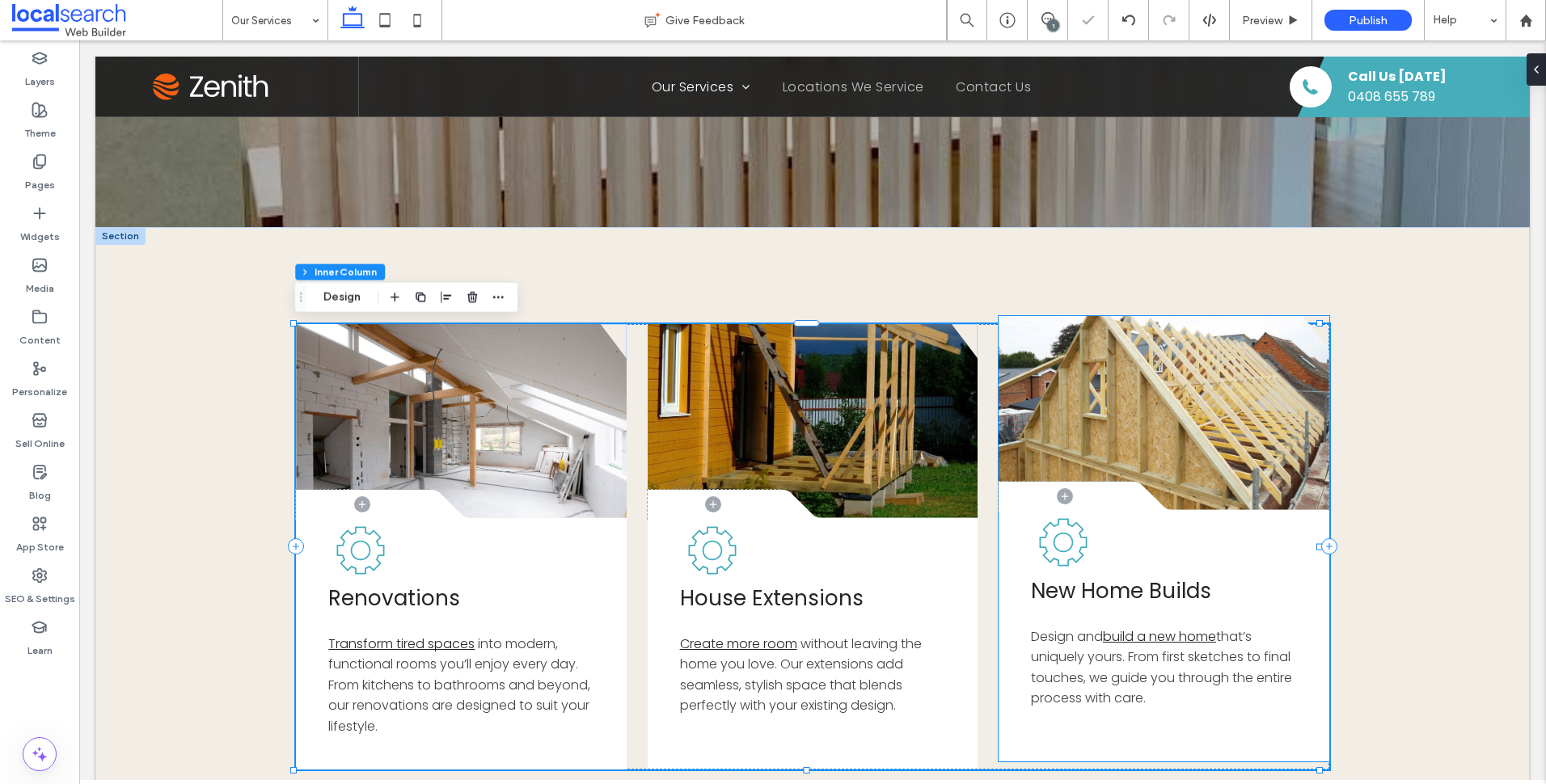
click at [999, 532] on div "New Home Builds Design and build a new home that’s uniquely yours. From first s…" at bounding box center [1164, 635] width 330 height 252
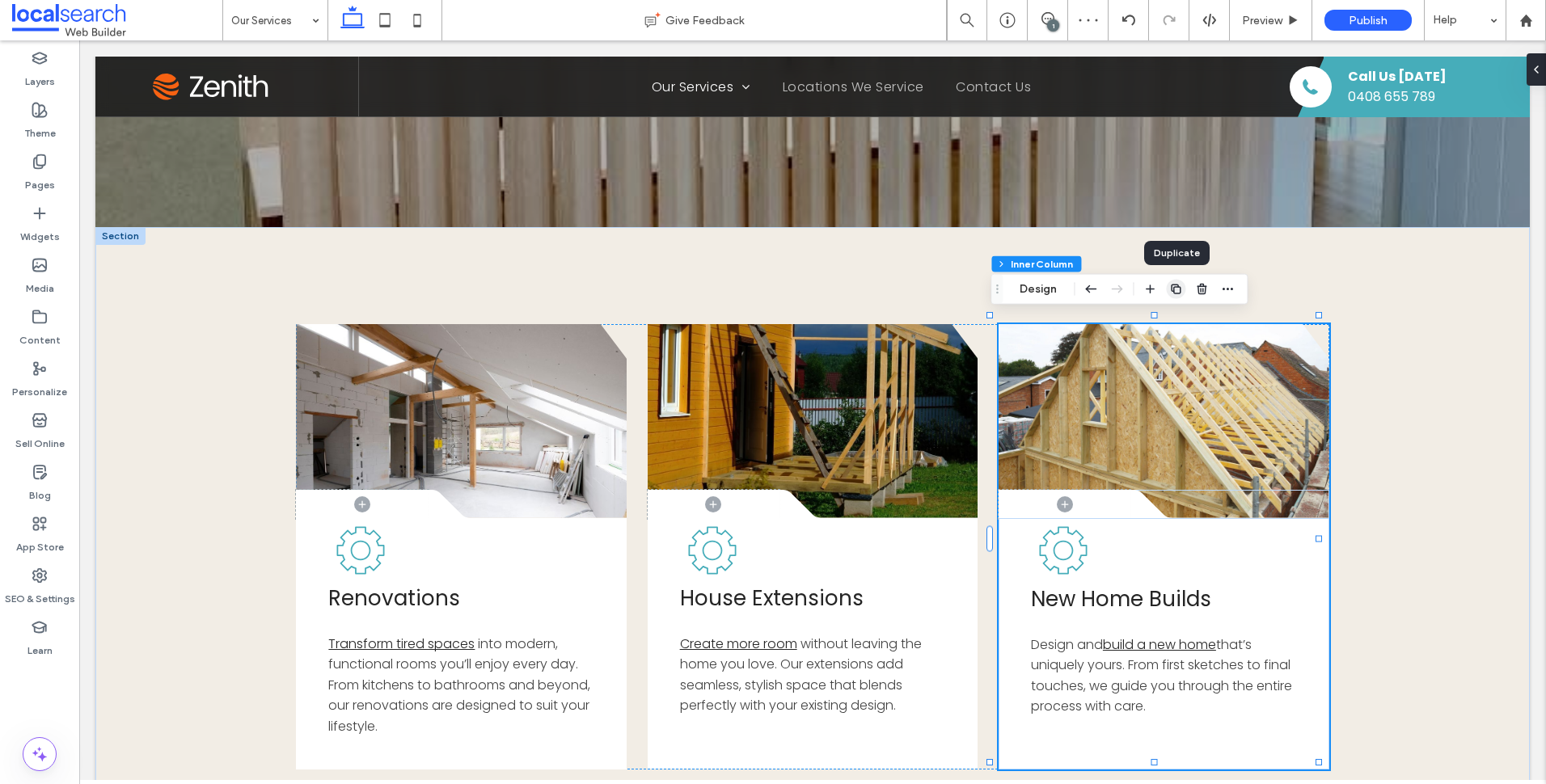
click at [1172, 282] on span "button" at bounding box center [1176, 290] width 19 height 19
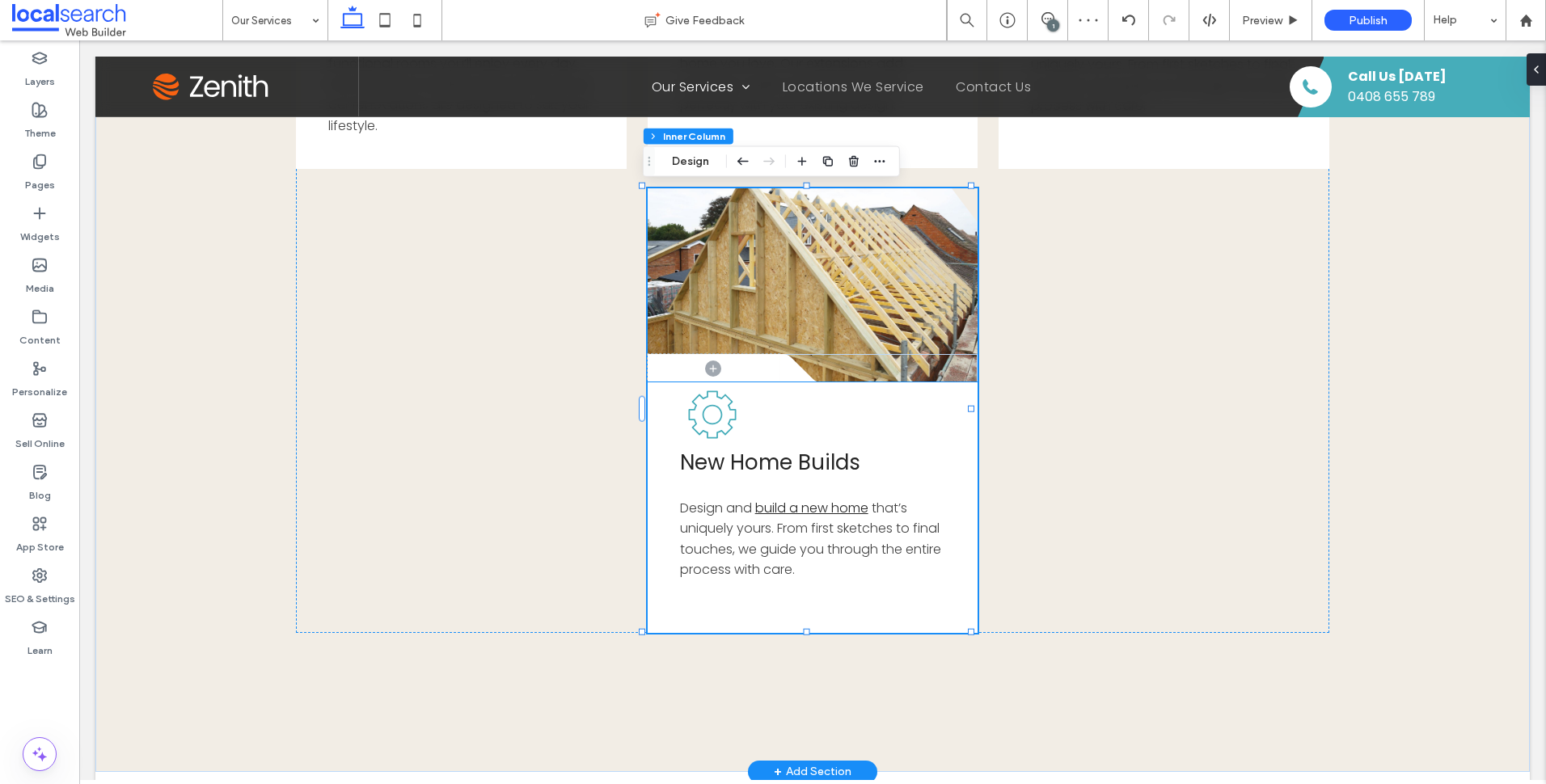
click at [1095, 416] on div "Button .cls-1-1856497771-1856497771 { fill: none; } .cls-2-1856497771-185649777…" at bounding box center [812, 178] width 1033 height 909
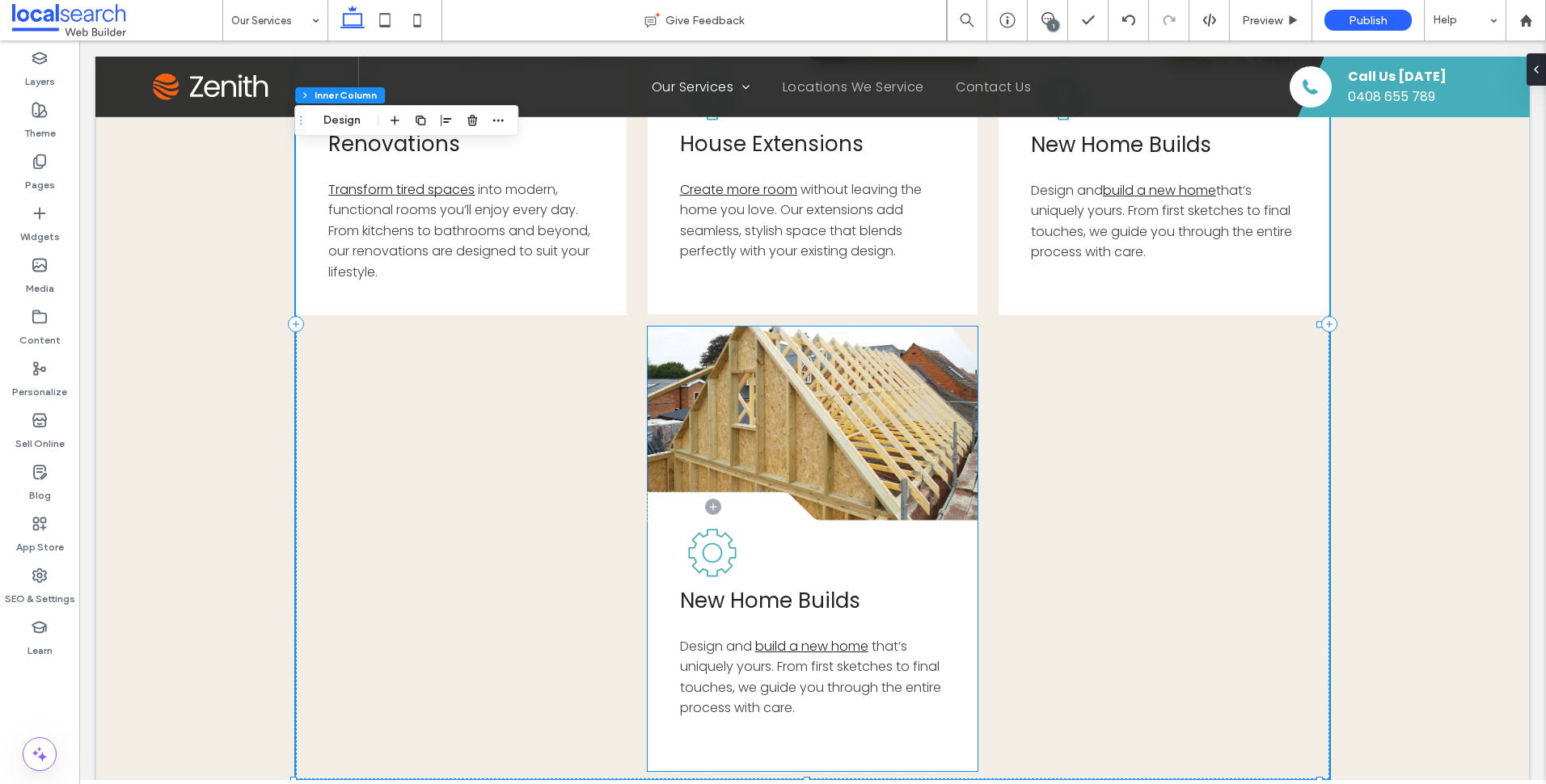
scroll to position [908, 0]
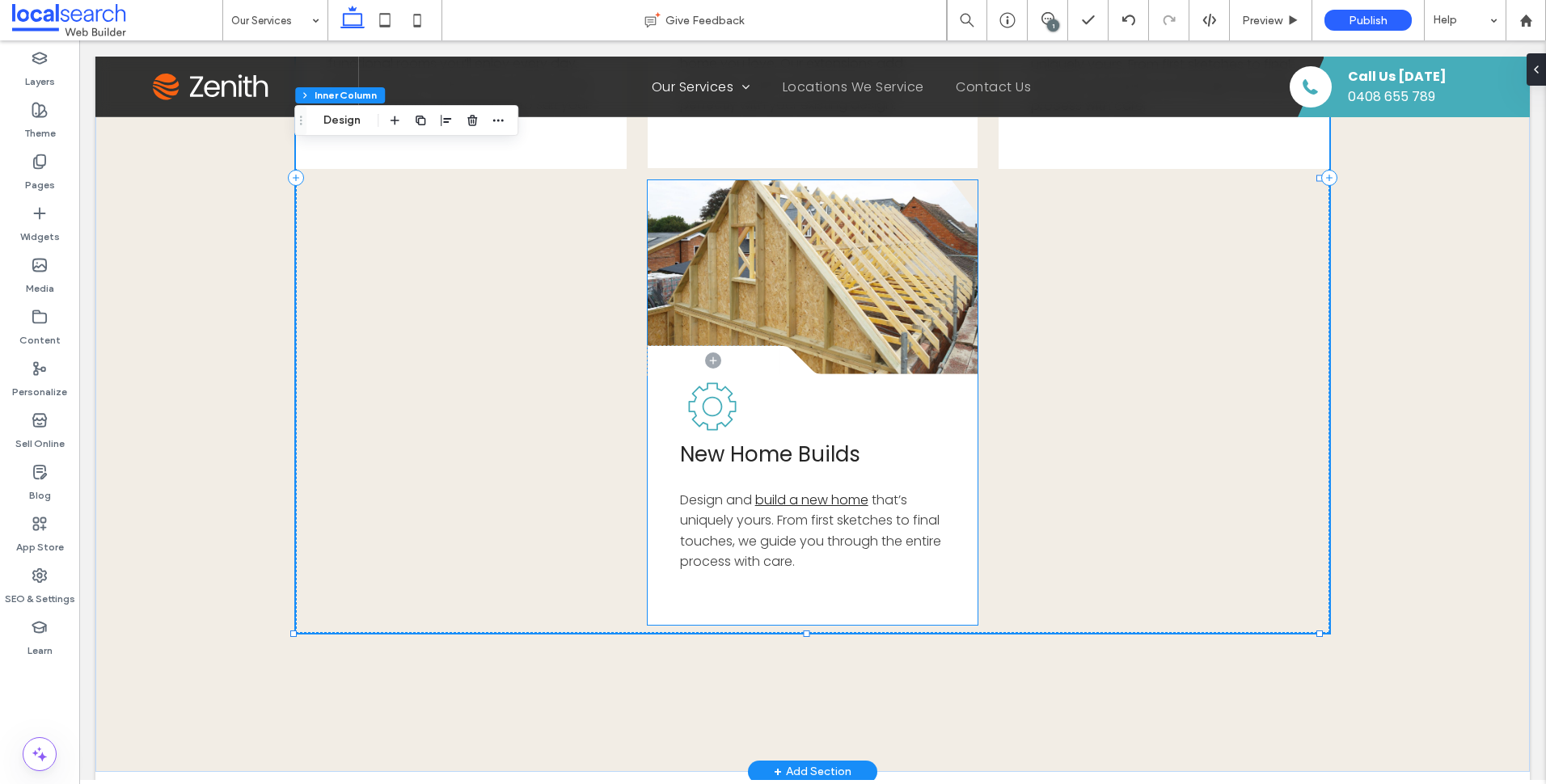
click at [795, 544] on span "that’s uniquely yours. From first sketches to final touches, we guide you throu…" at bounding box center [810, 531] width 261 height 81
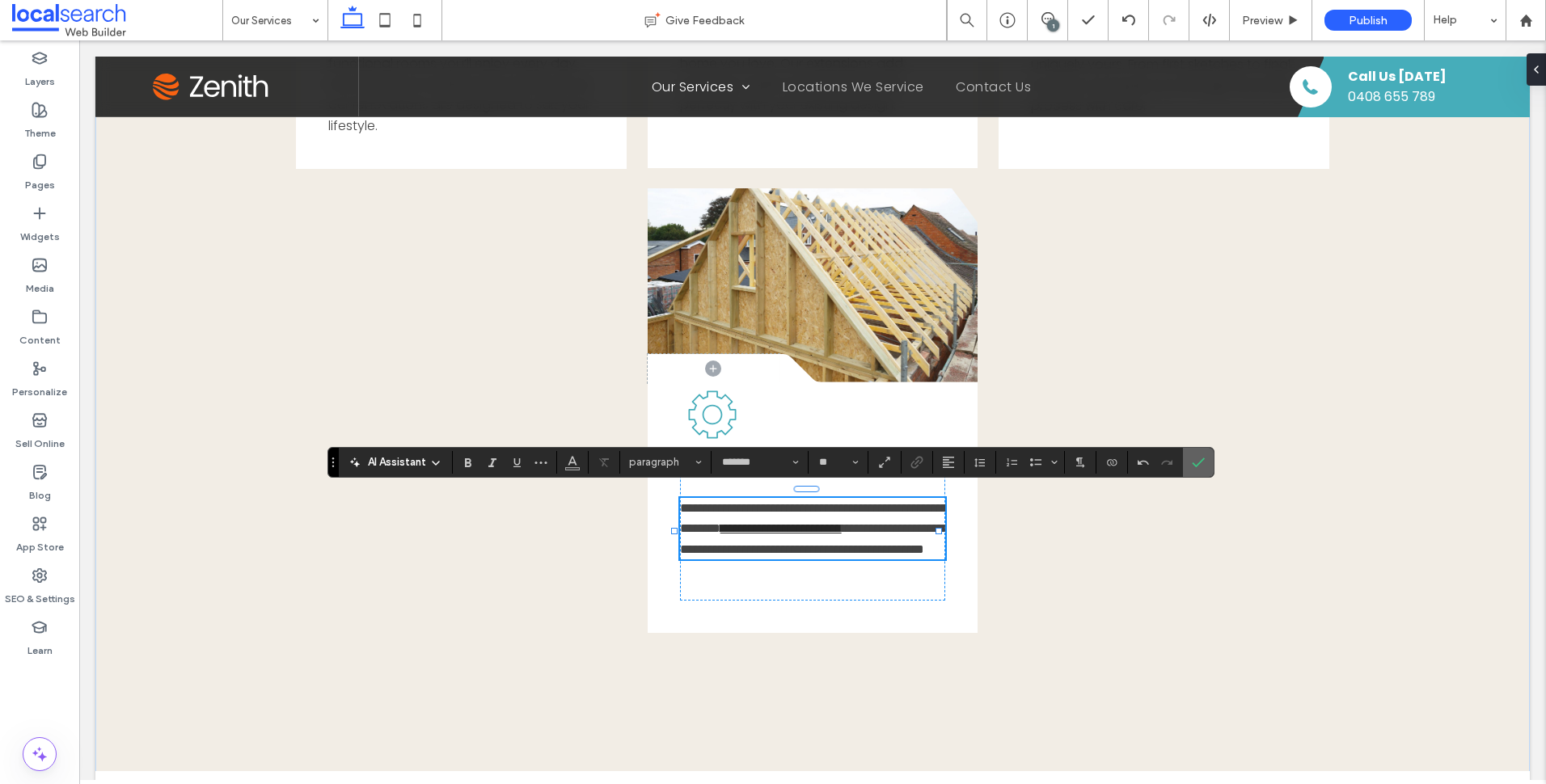
click at [1200, 458] on icon "Confirm" at bounding box center [1198, 463] width 13 height 13
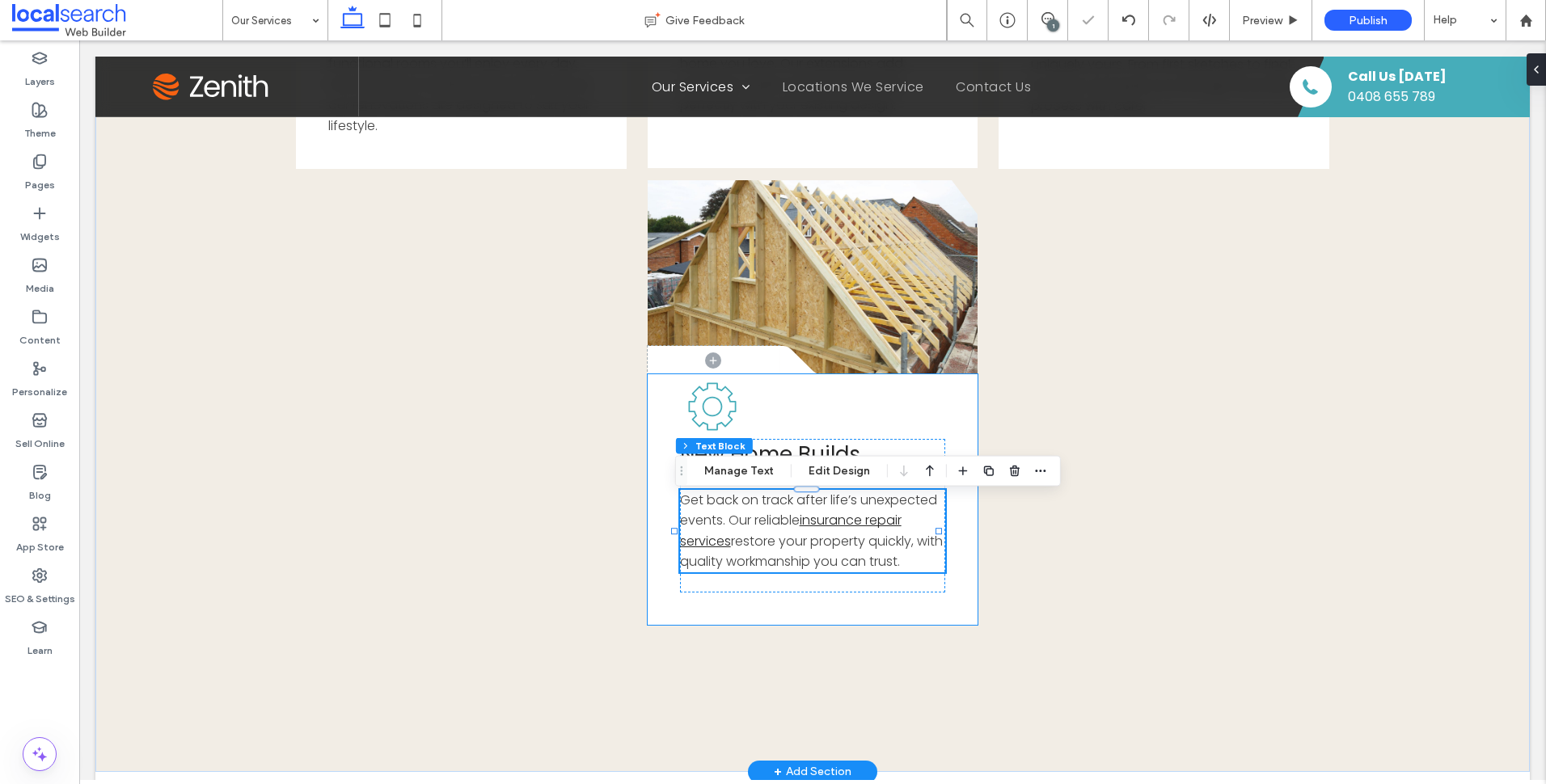
click at [961, 546] on div "New Home Builds Get back on track after life’s unexpected events. Our reliable …" at bounding box center [813, 499] width 330 height 251
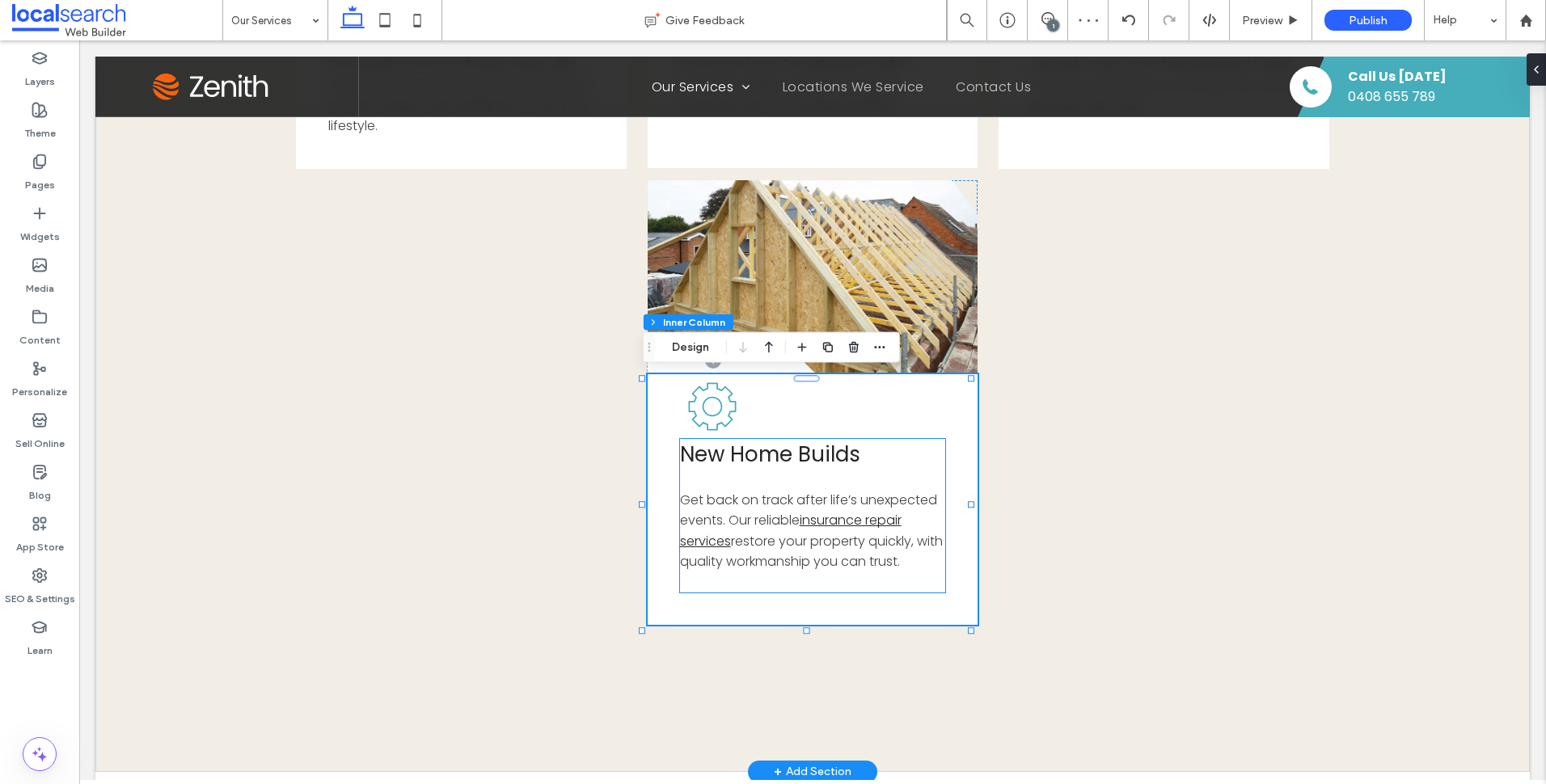
click at [753, 450] on span "New Home Builds" at bounding box center [770, 454] width 180 height 29
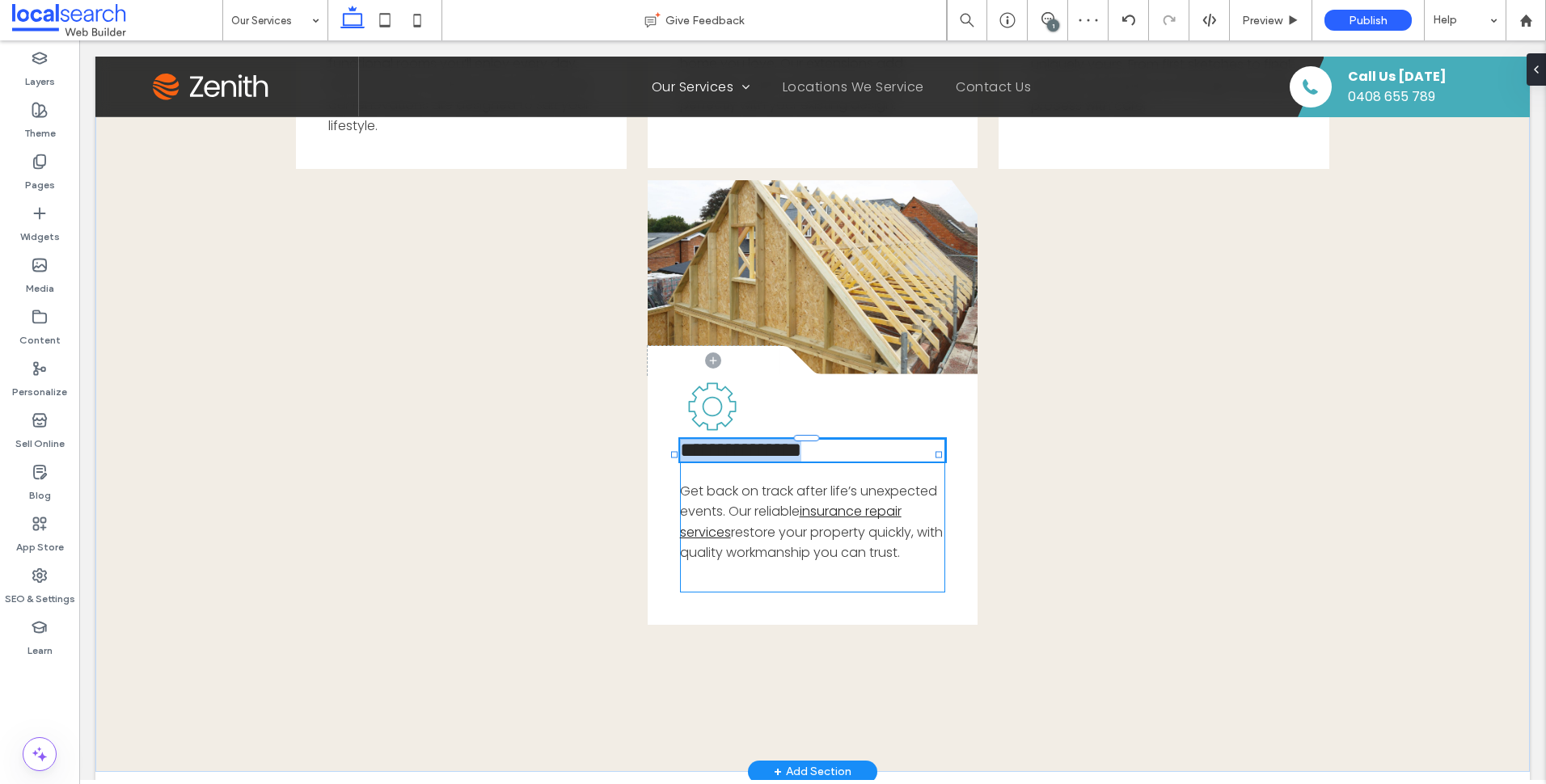
type input "*******"
type input "**"
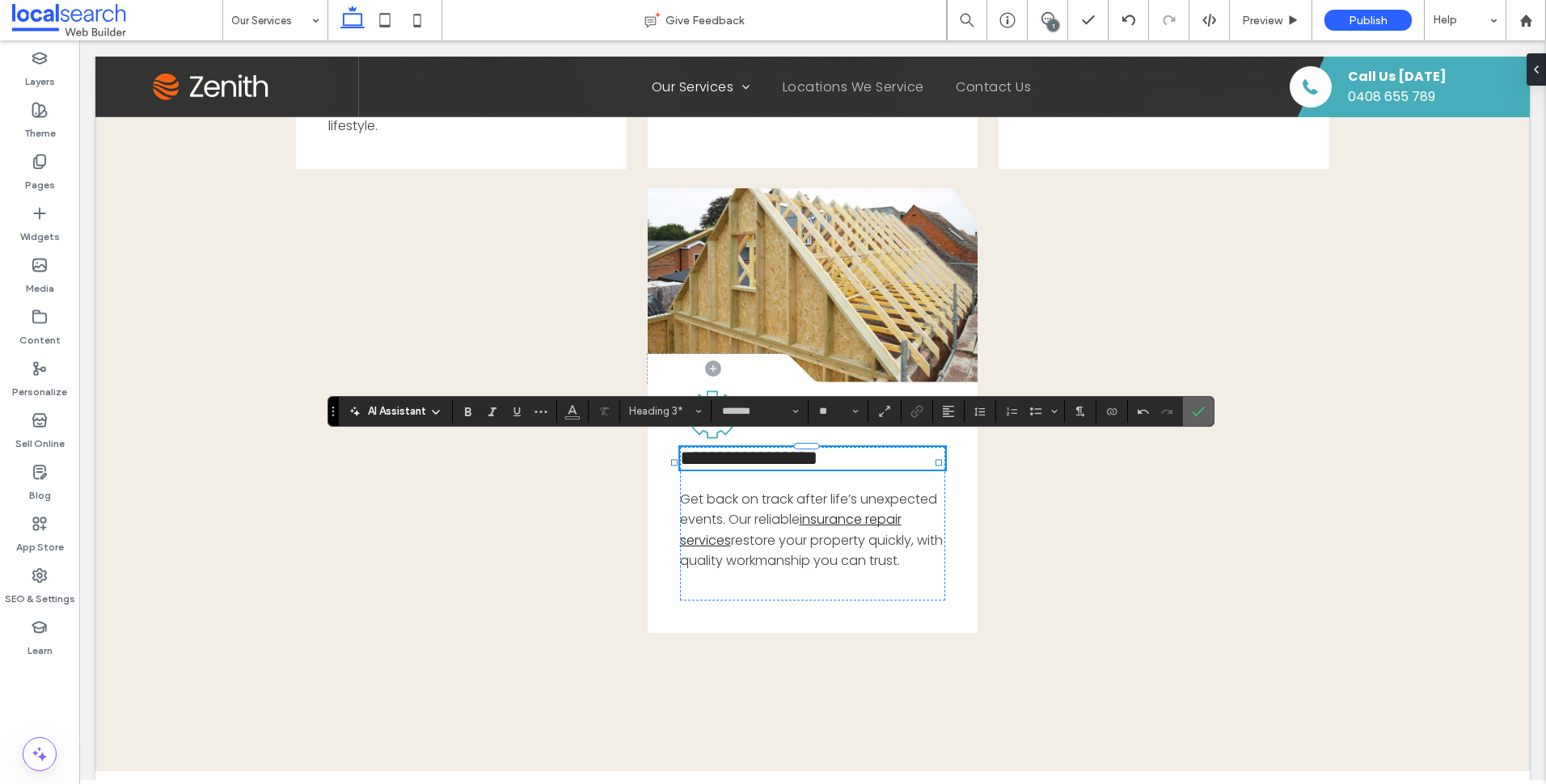
click at [1206, 410] on label "Confirm" at bounding box center [1198, 411] width 24 height 29
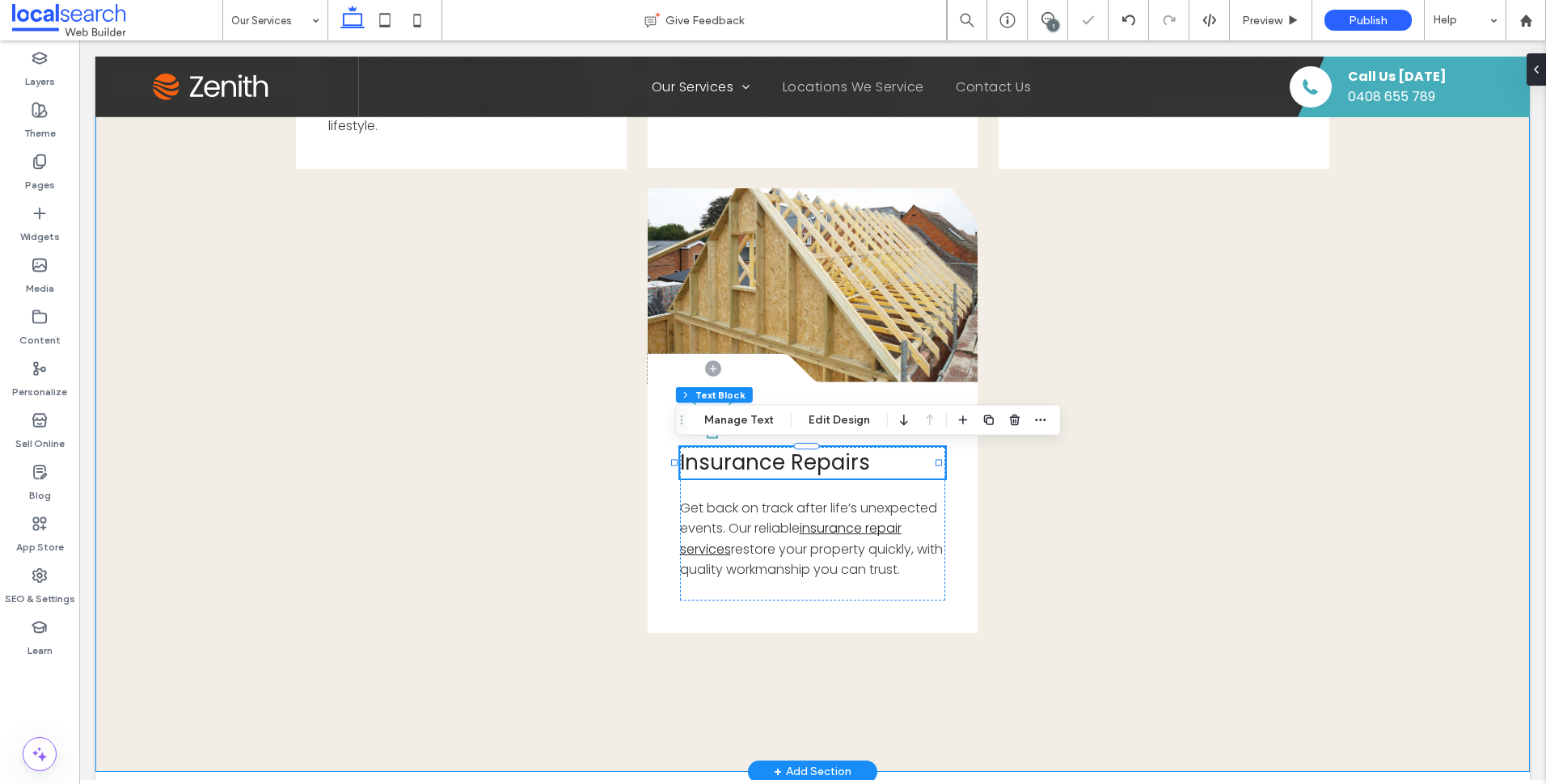
click at [1401, 439] on div "Button .cls-1-1856497771-1856497771 { fill: none; } .cls-2-1856497771-185649777…" at bounding box center [813, 199] width 1435 height 1145
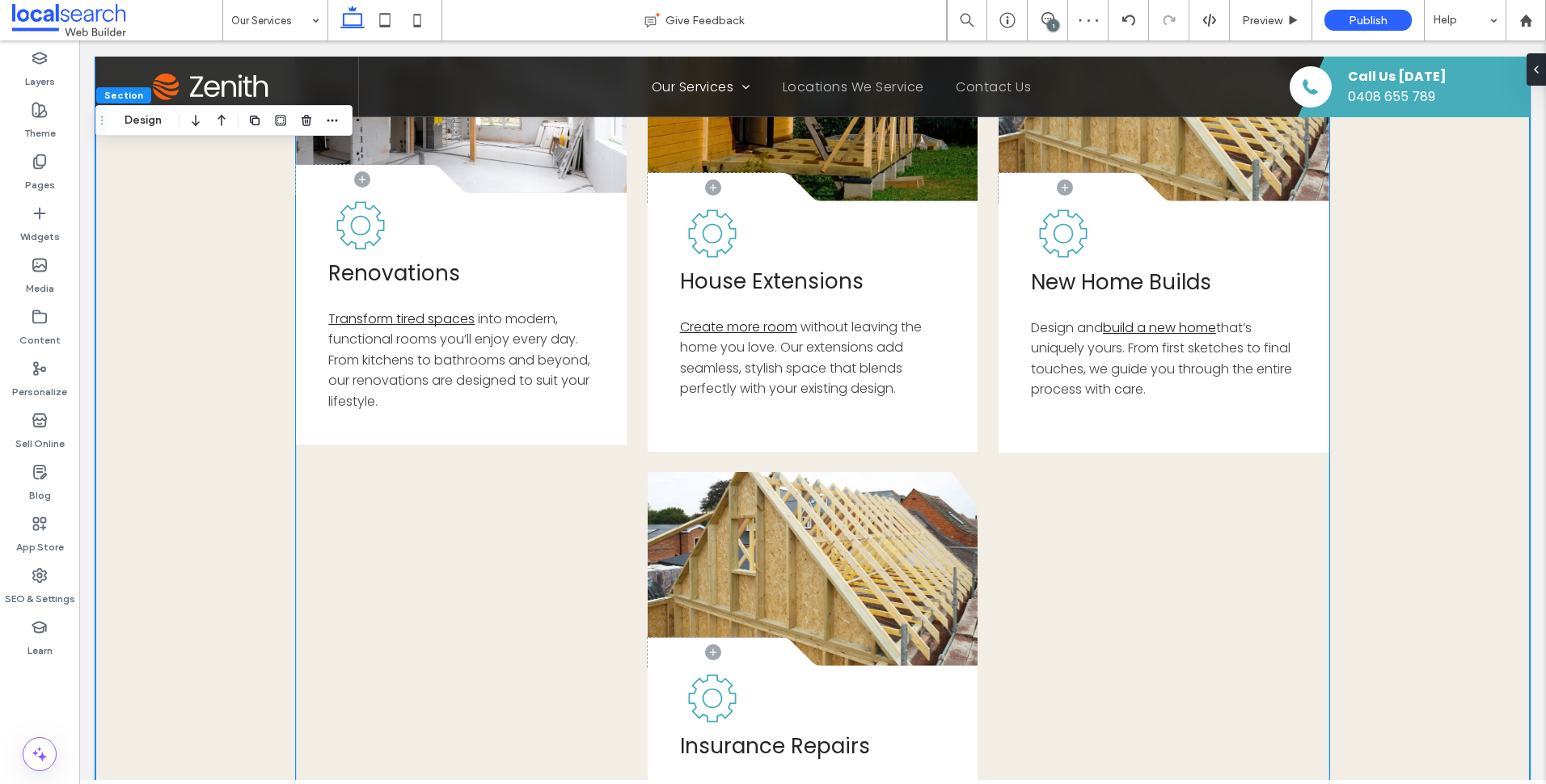
scroll to position [747, 0]
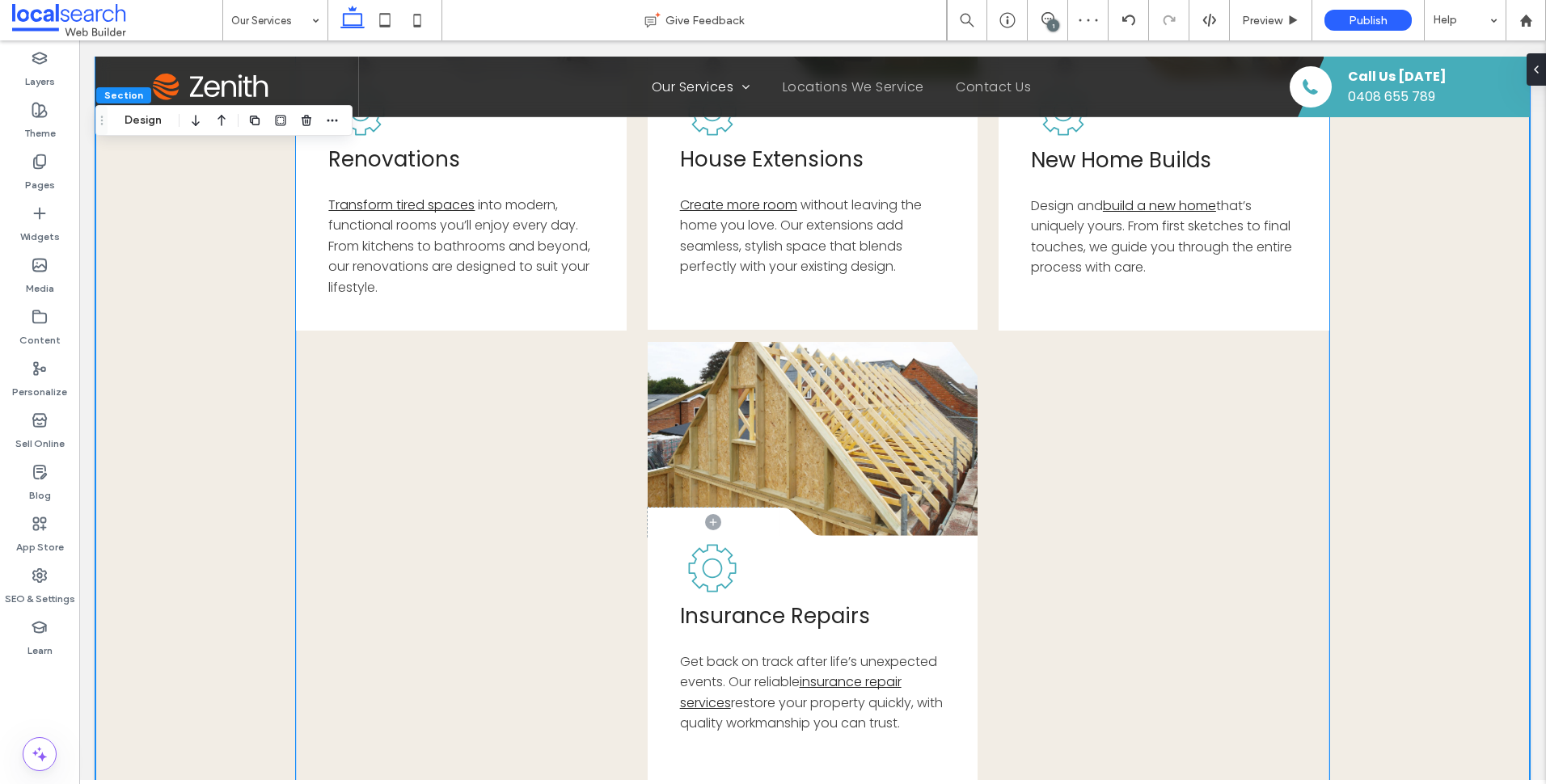
click at [663, 389] on link at bounding box center [813, 438] width 330 height 194
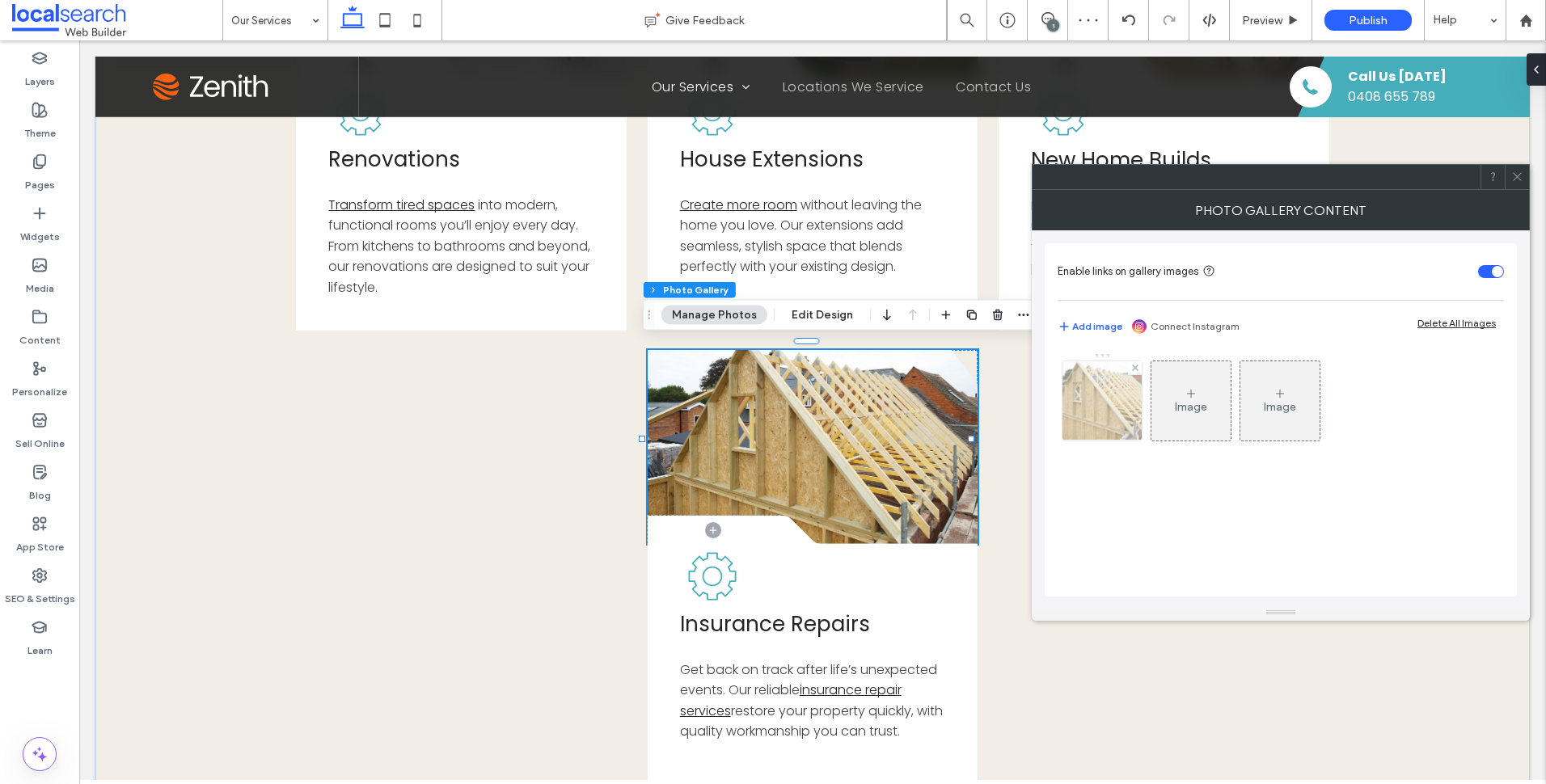
click at [1108, 389] on img at bounding box center [1103, 401] width 119 height 80
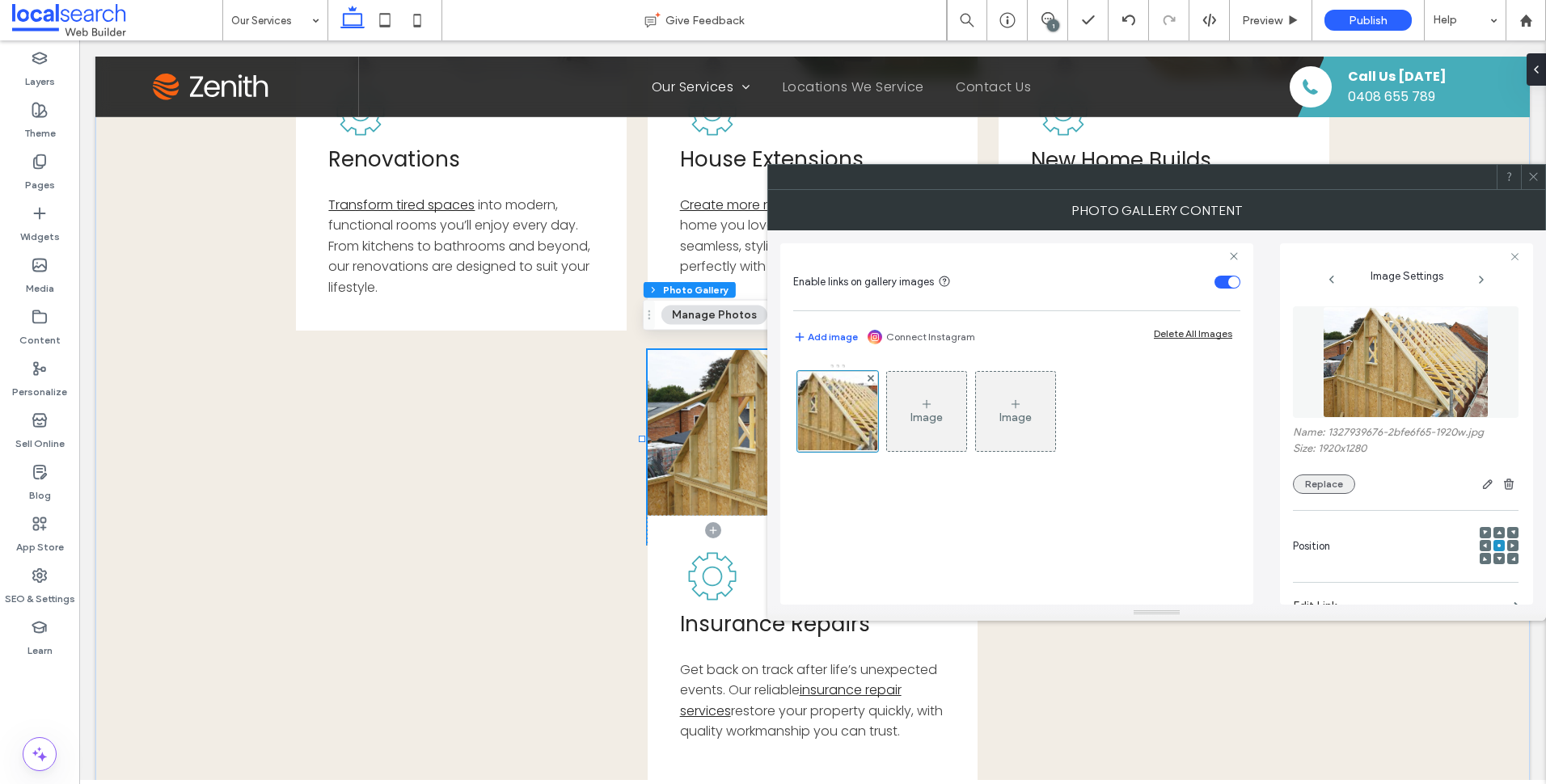
click at [1324, 487] on button "Replace" at bounding box center [1324, 485] width 63 height 19
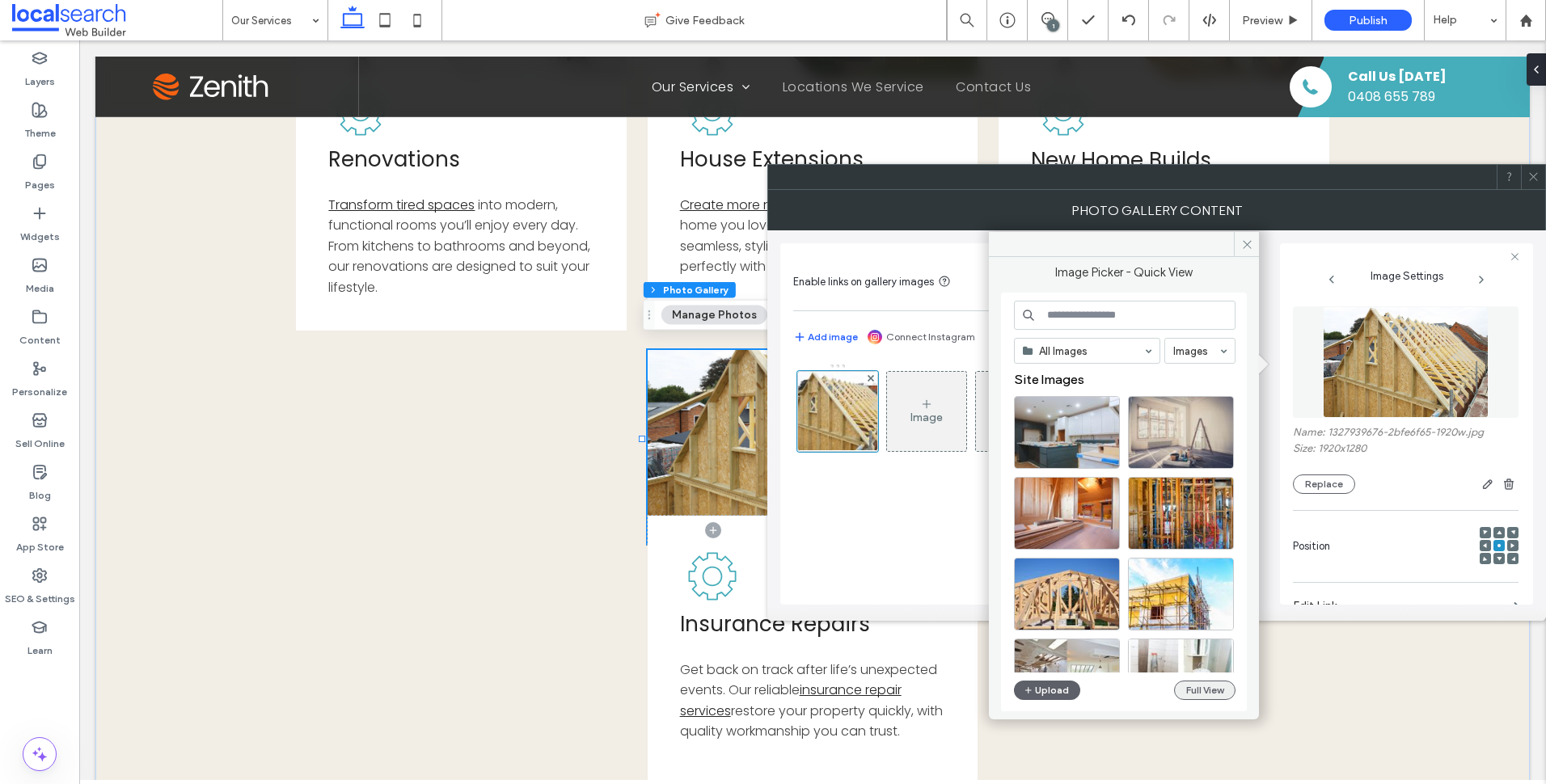
click at [1219, 690] on button "Full View" at bounding box center [1205, 690] width 62 height 19
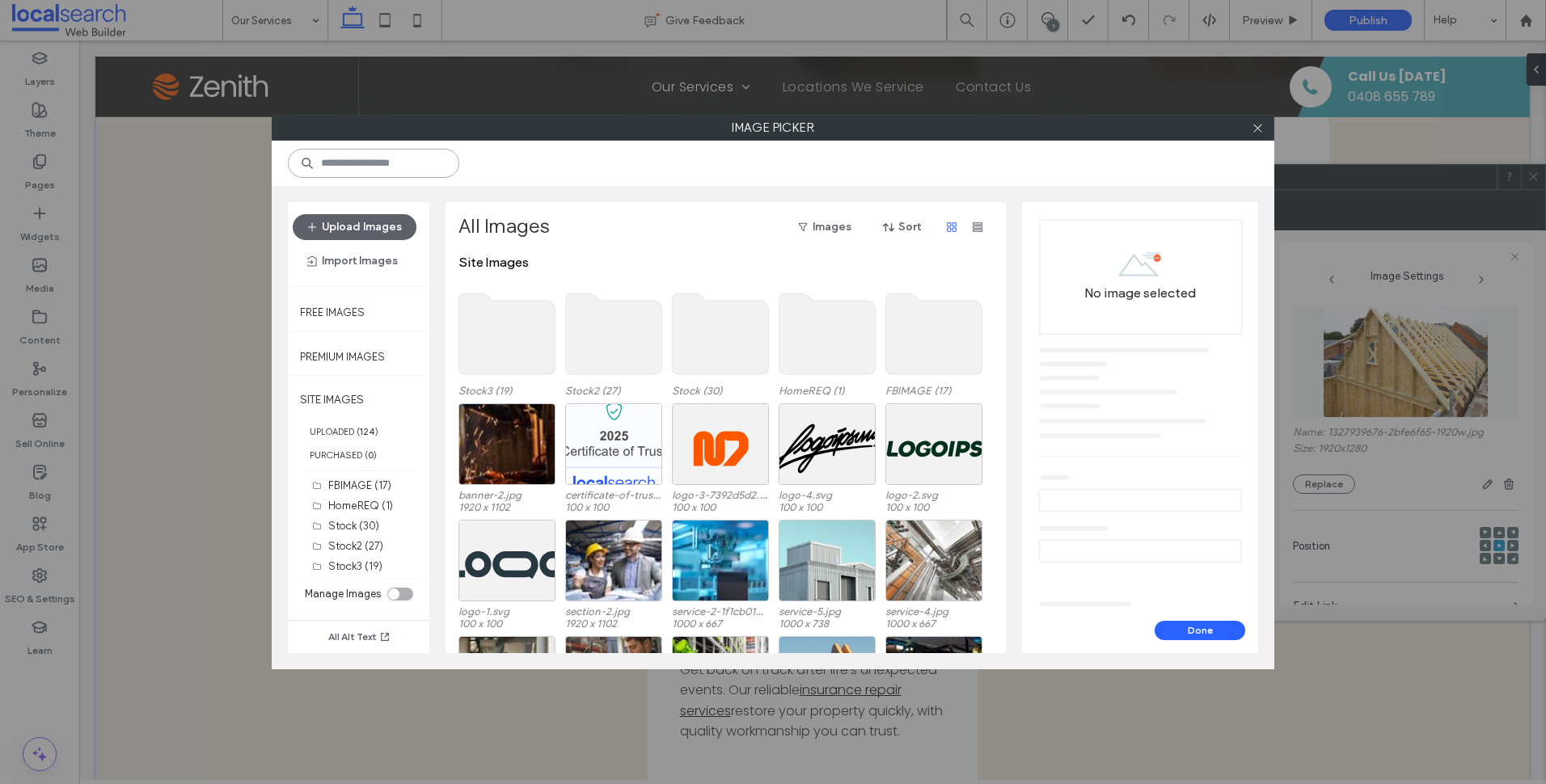
click at [426, 154] on input at bounding box center [373, 163] width 171 height 29
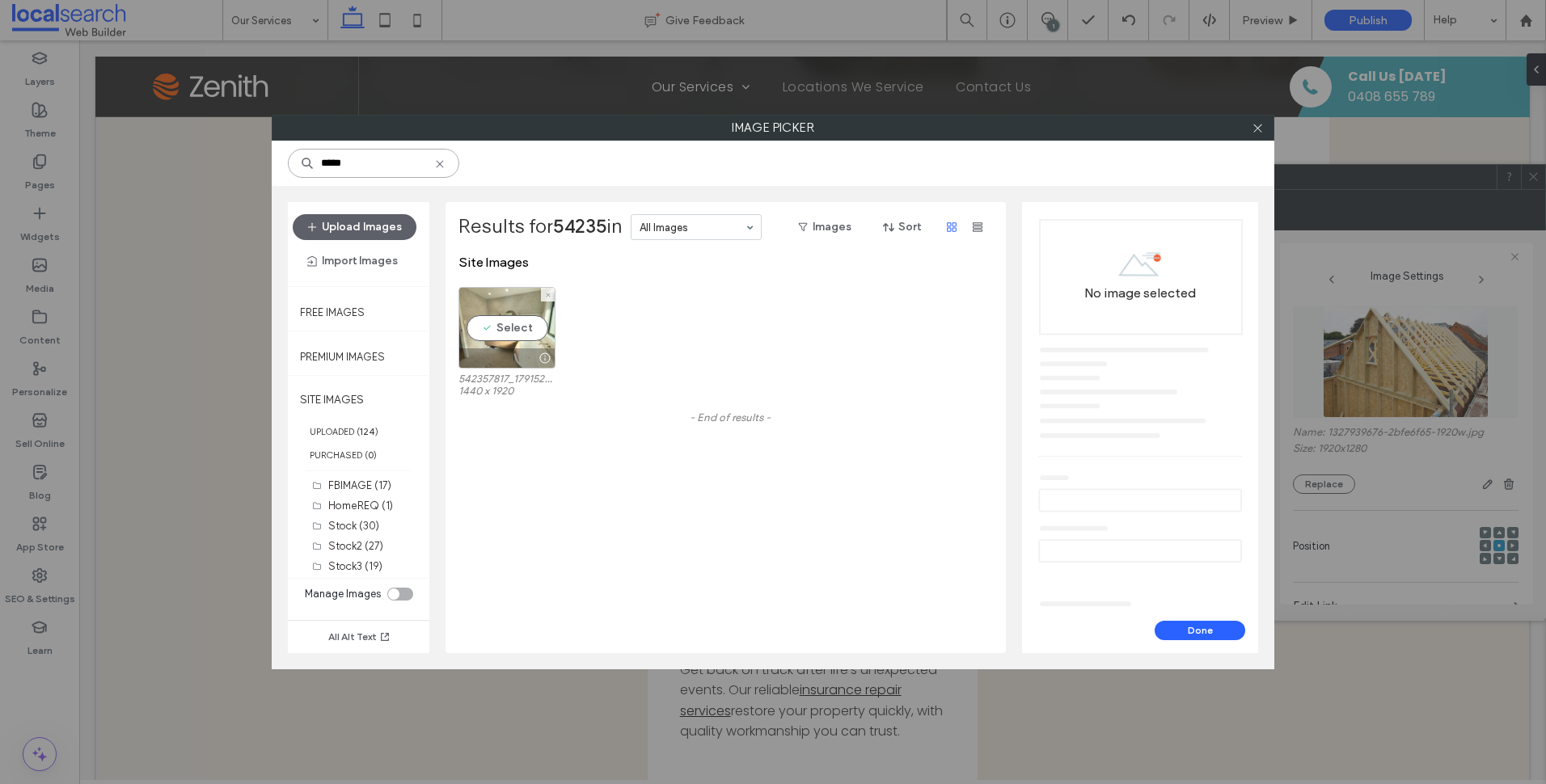
type input "*****"
click at [494, 328] on div "Select" at bounding box center [507, 328] width 97 height 82
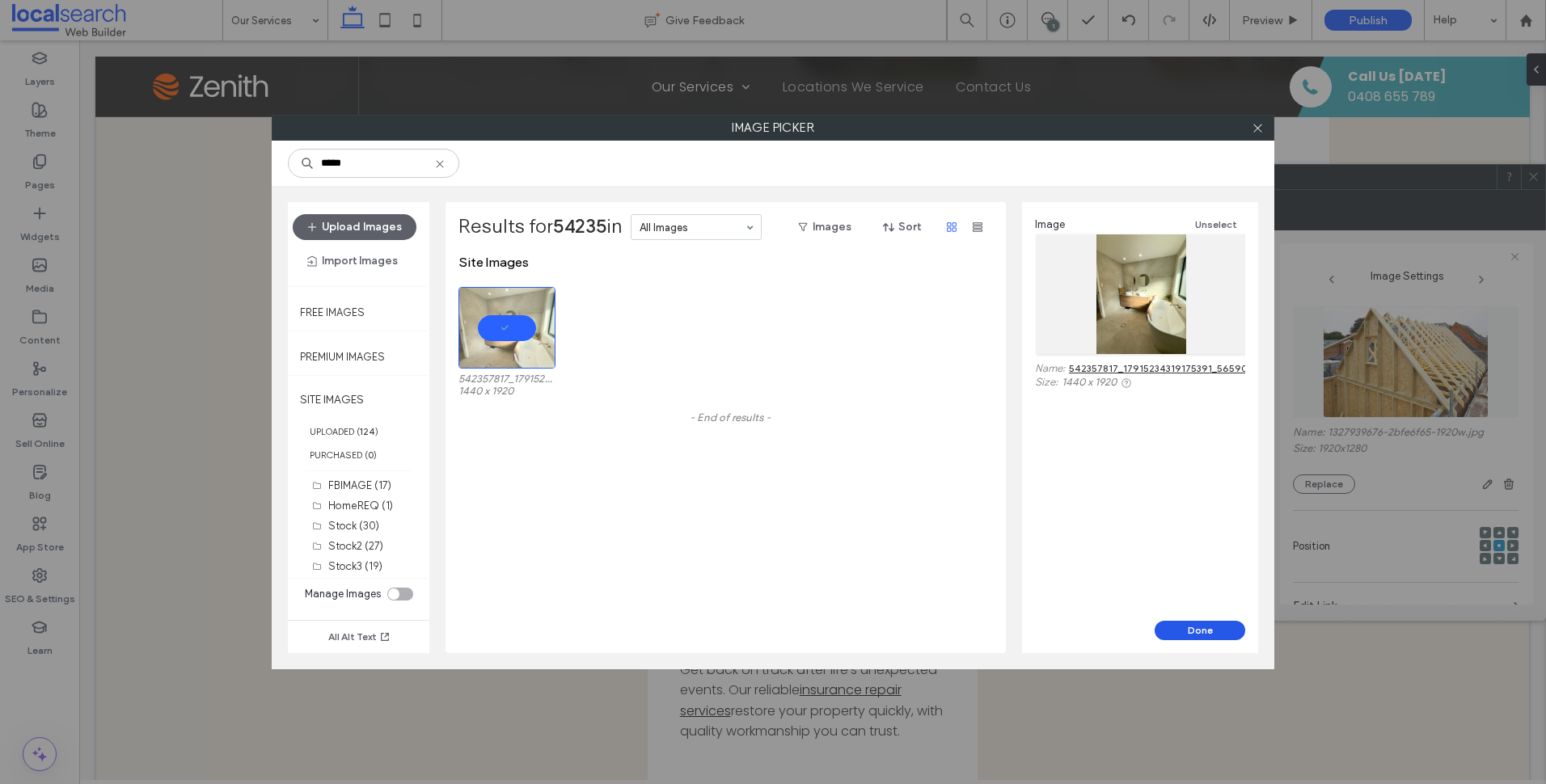
click at [1186, 630] on button "Done" at bounding box center [1200, 631] width 91 height 19
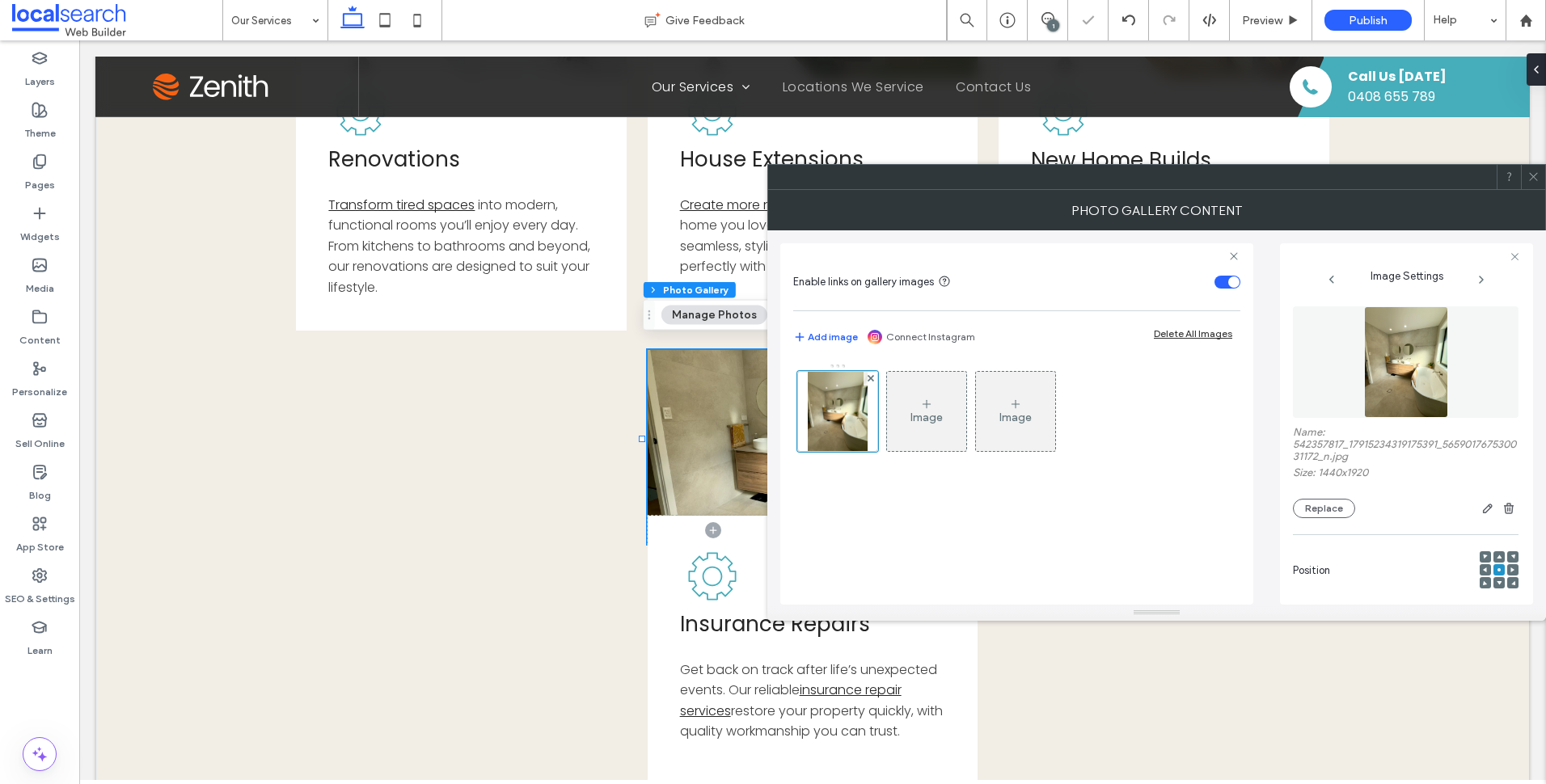
click at [1531, 170] on span at bounding box center [1533, 177] width 12 height 24
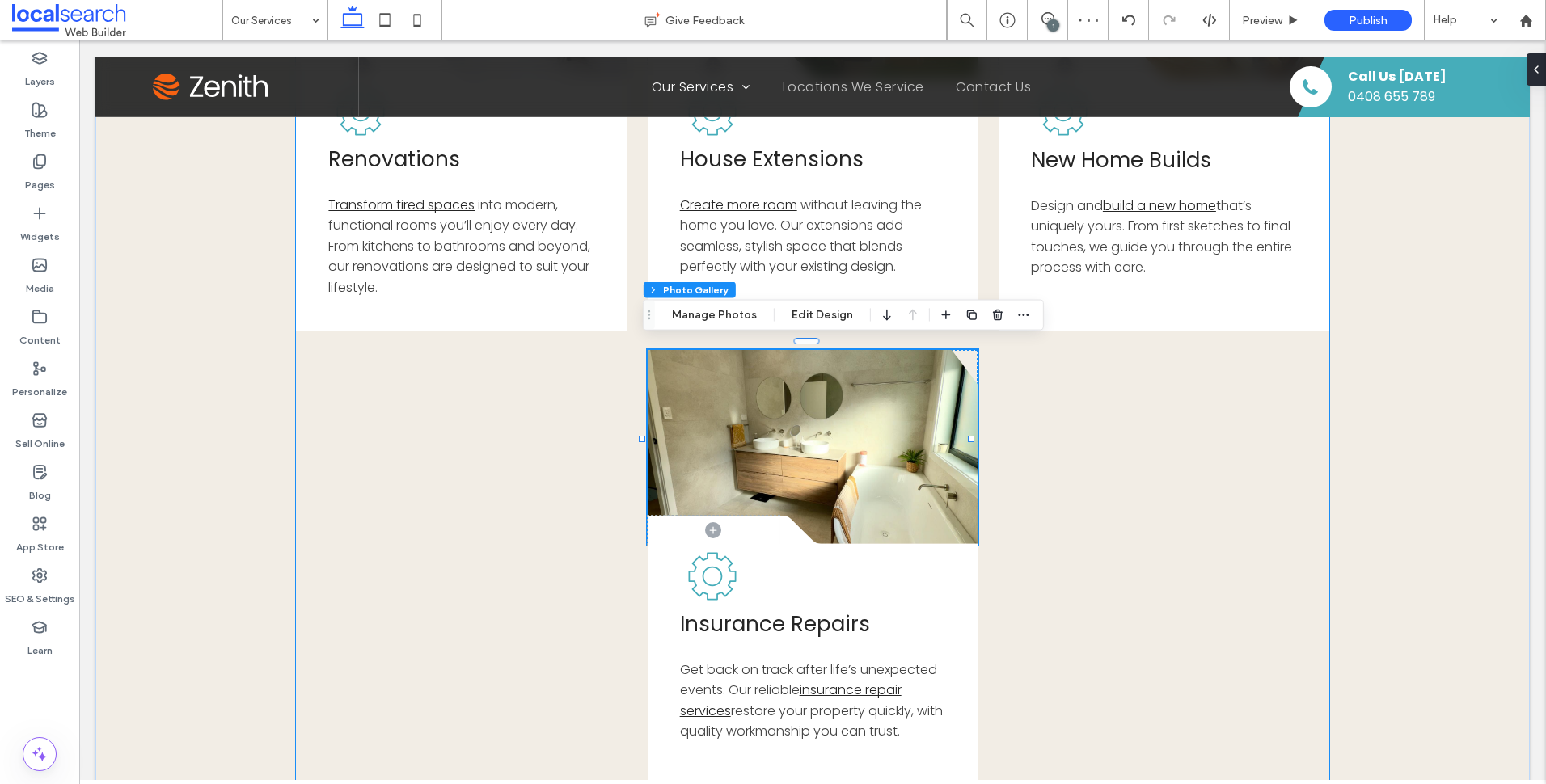
click at [1242, 585] on div "Button .cls-1-1856497771-1856497771 { fill: none; } .cls-2-1856497771-185649777…" at bounding box center [812, 340] width 1033 height 909
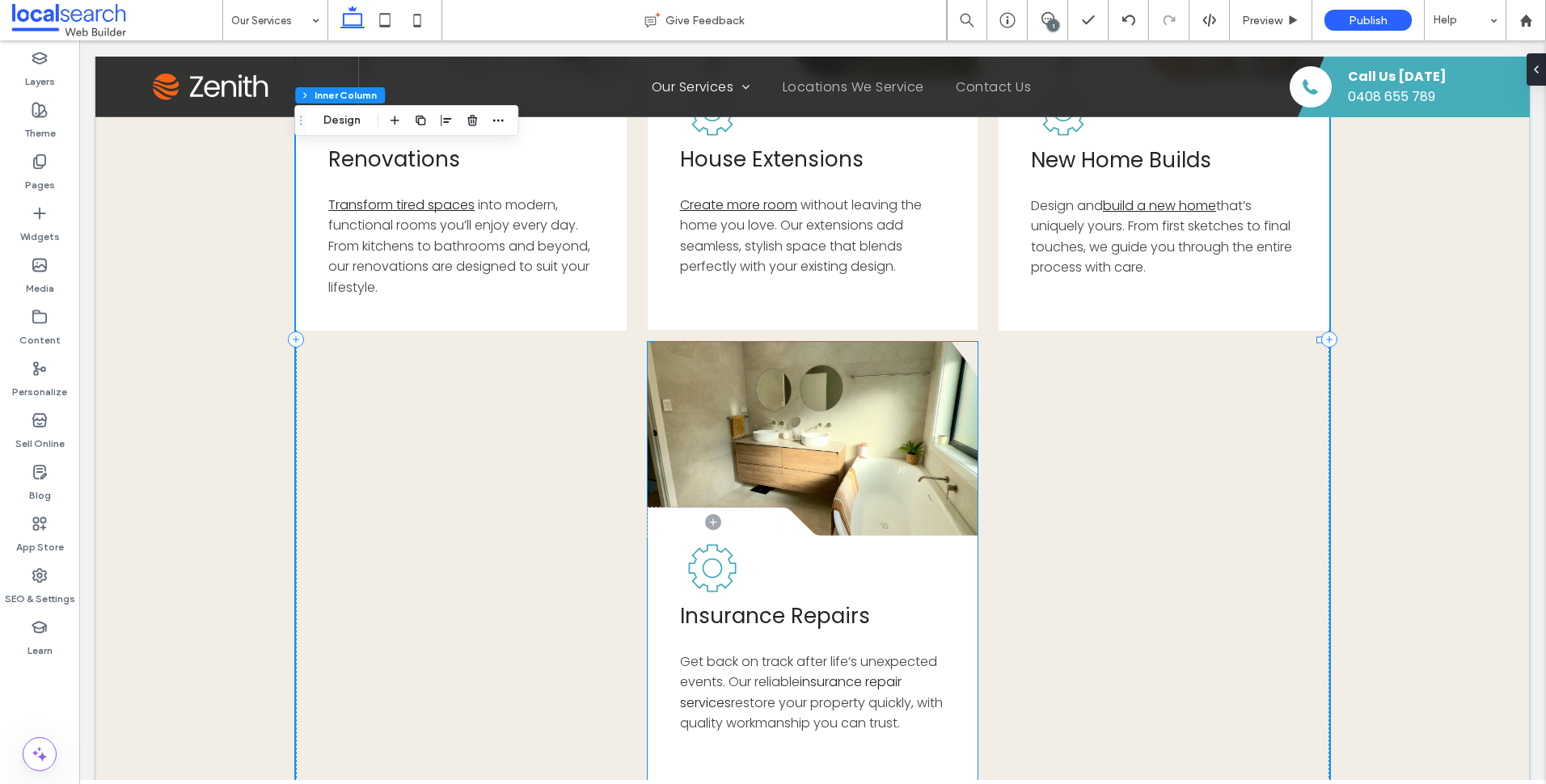
click at [857, 684] on link "insurance repair services" at bounding box center [790, 691] width 222 height 40
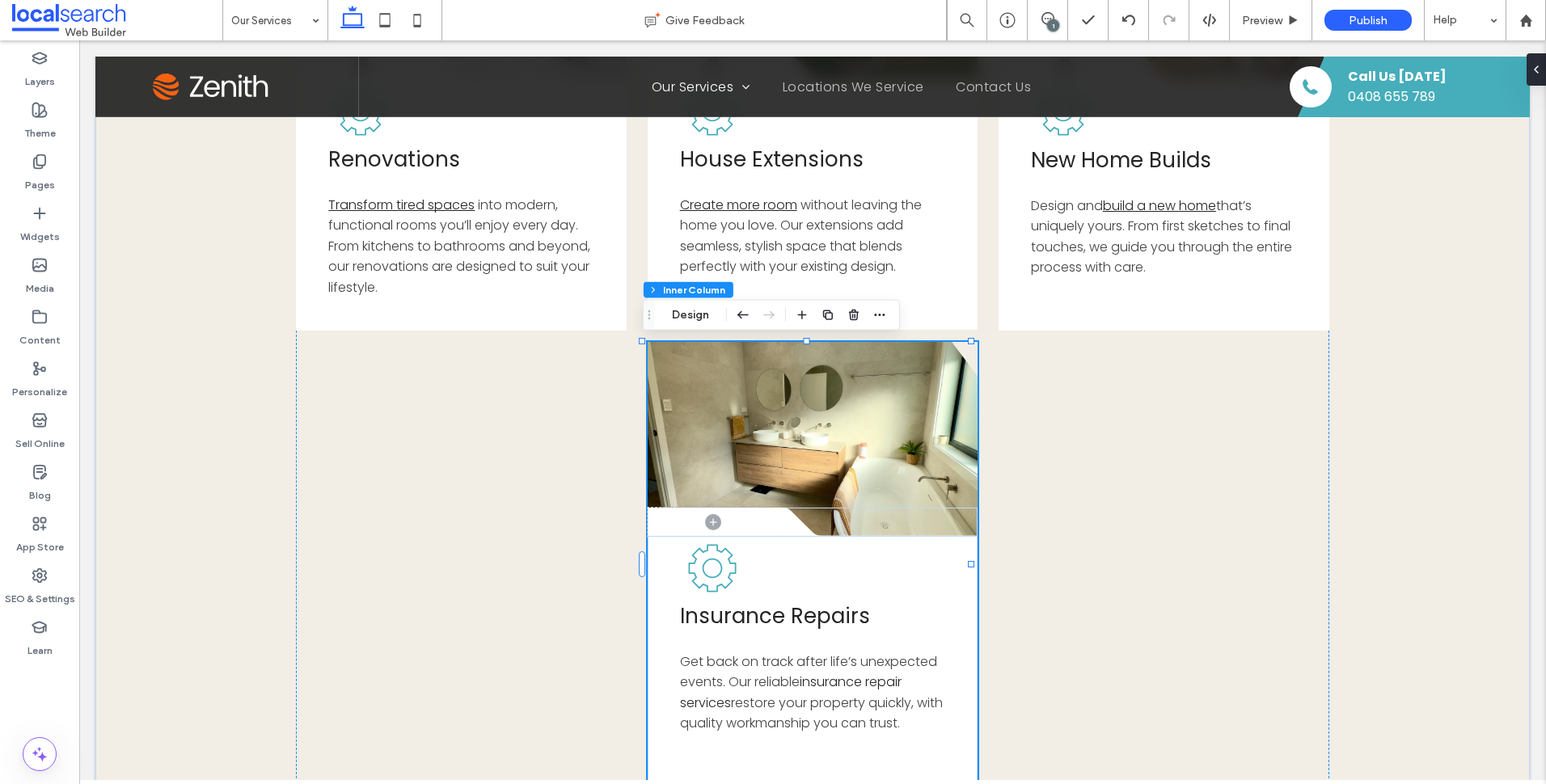
click at [857, 684] on link "insurance repair services" at bounding box center [790, 691] width 222 height 40
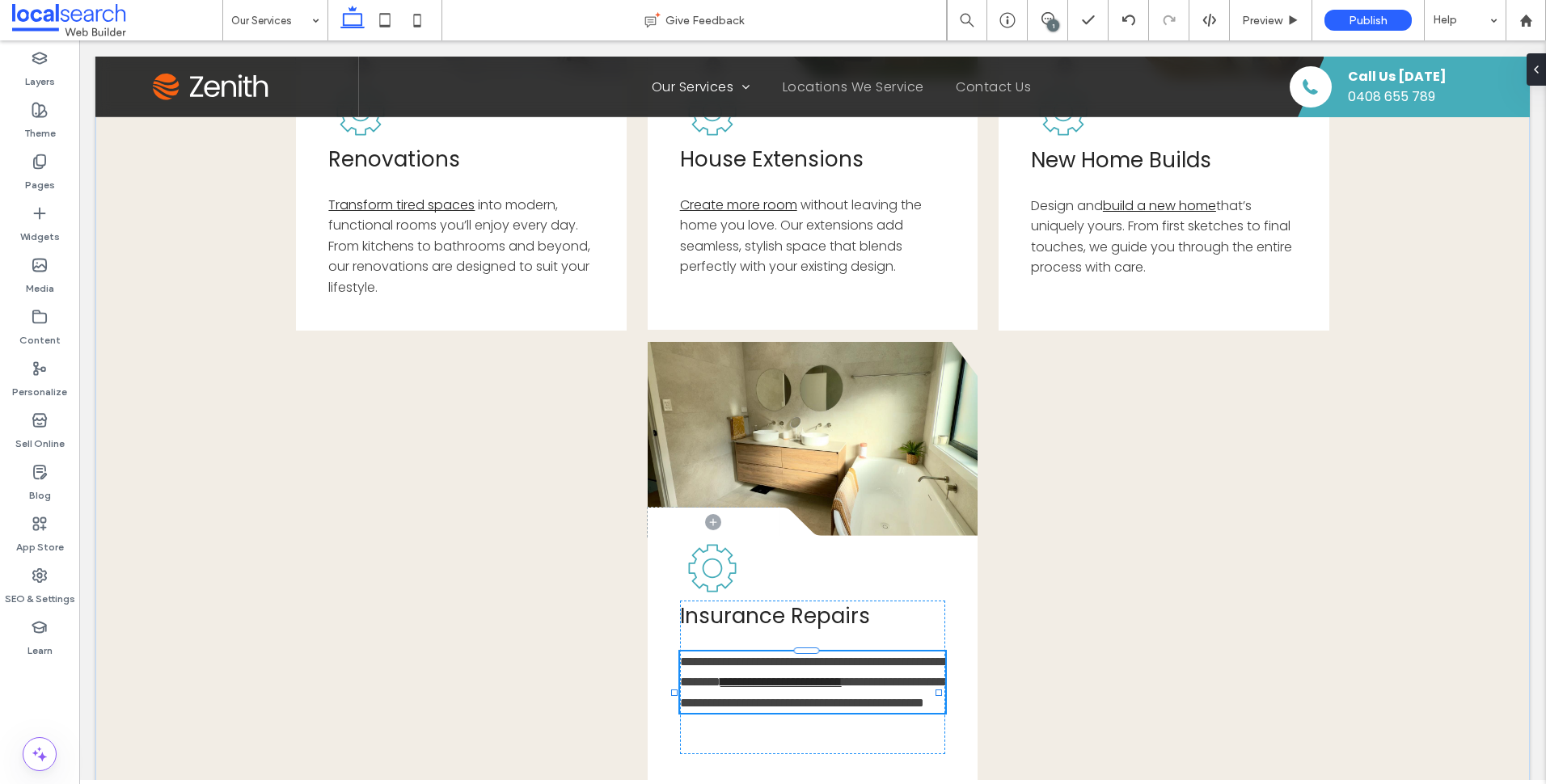
type input "*******"
type input "**"
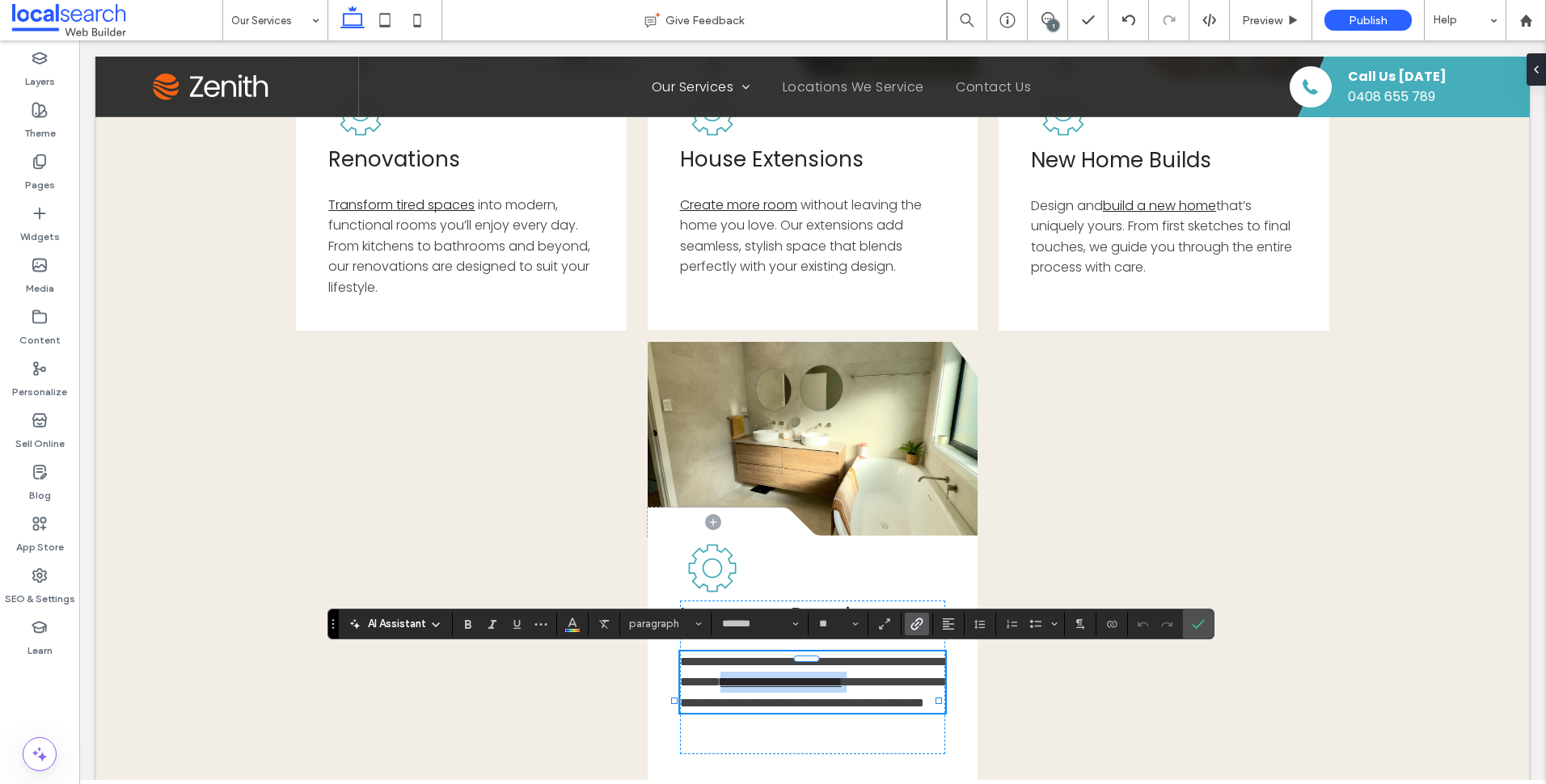
drag, startPoint x: 801, startPoint y: 682, endPoint x: 729, endPoint y: 700, distance: 74.2
click at [729, 700] on p "**********" at bounding box center [813, 683] width 266 height 62
click at [787, 709] on span "**********" at bounding box center [811, 691] width 264 height 33
drag, startPoint x: 800, startPoint y: 681, endPoint x: 727, endPoint y: 700, distance: 75.4
click at [727, 700] on p "**********" at bounding box center [813, 683] width 266 height 62
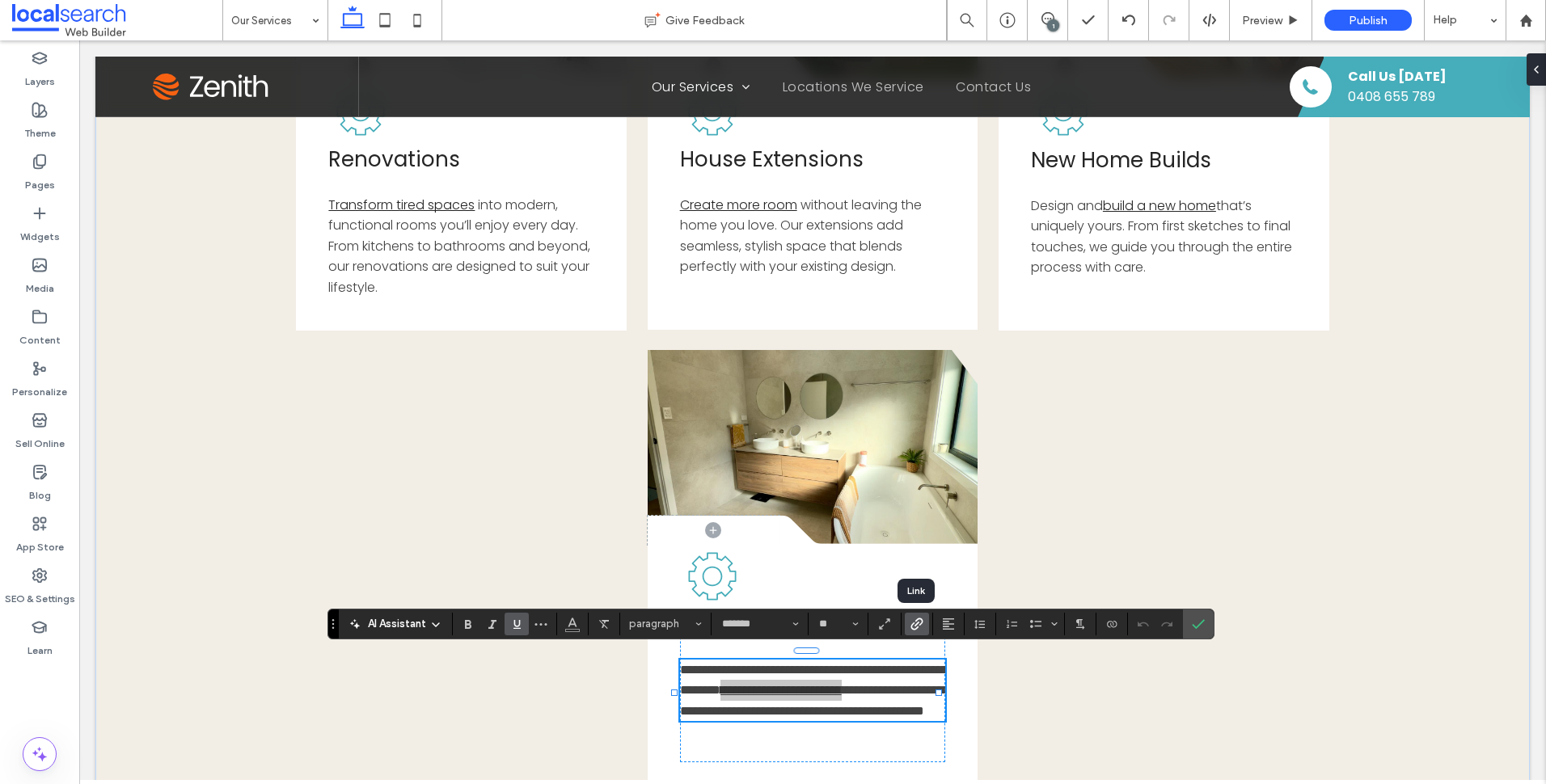
click at [917, 625] on icon "Link" at bounding box center [917, 624] width 13 height 13
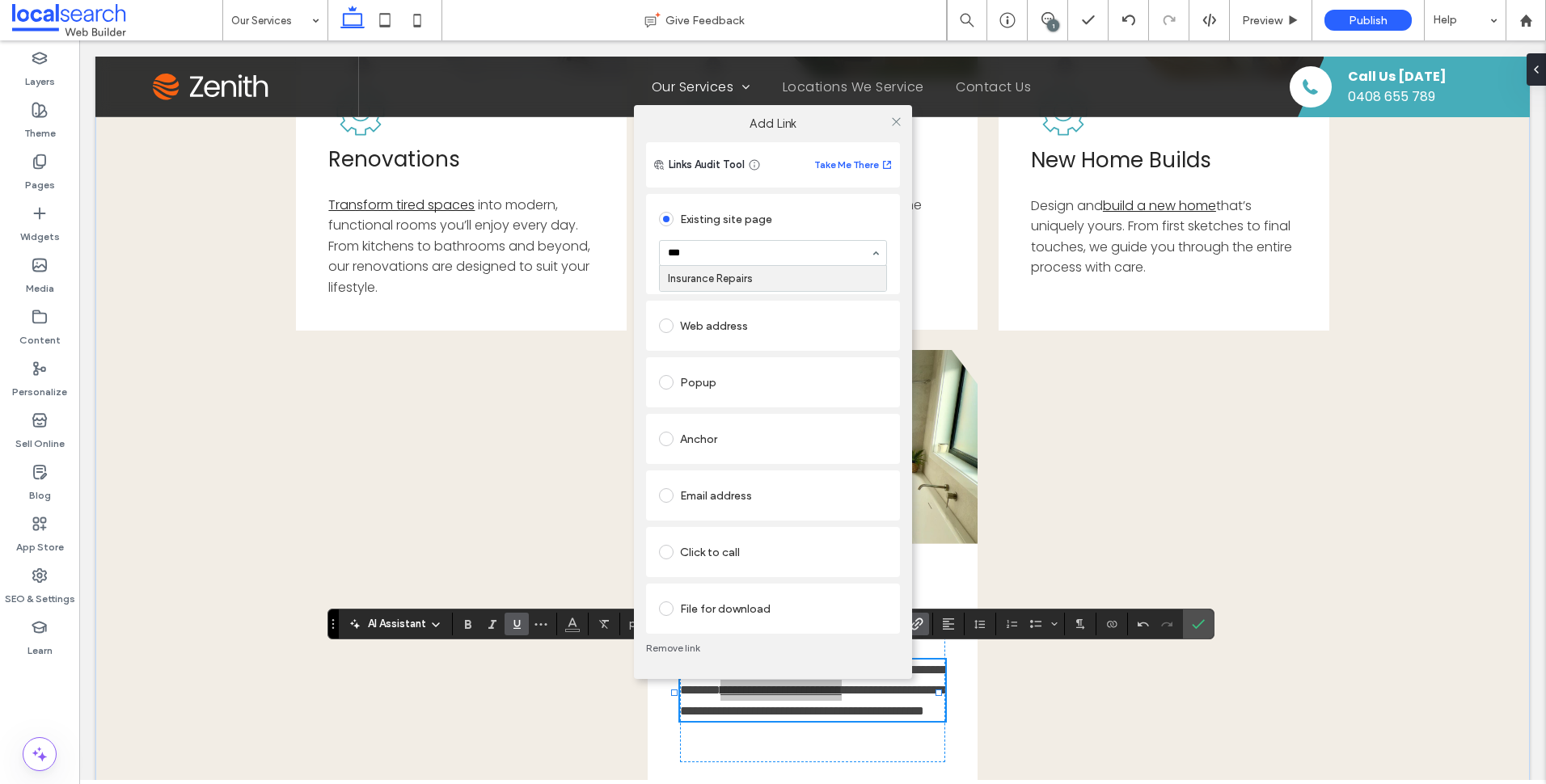
type input "****"
click at [896, 125] on icon at bounding box center [896, 121] width 12 height 12
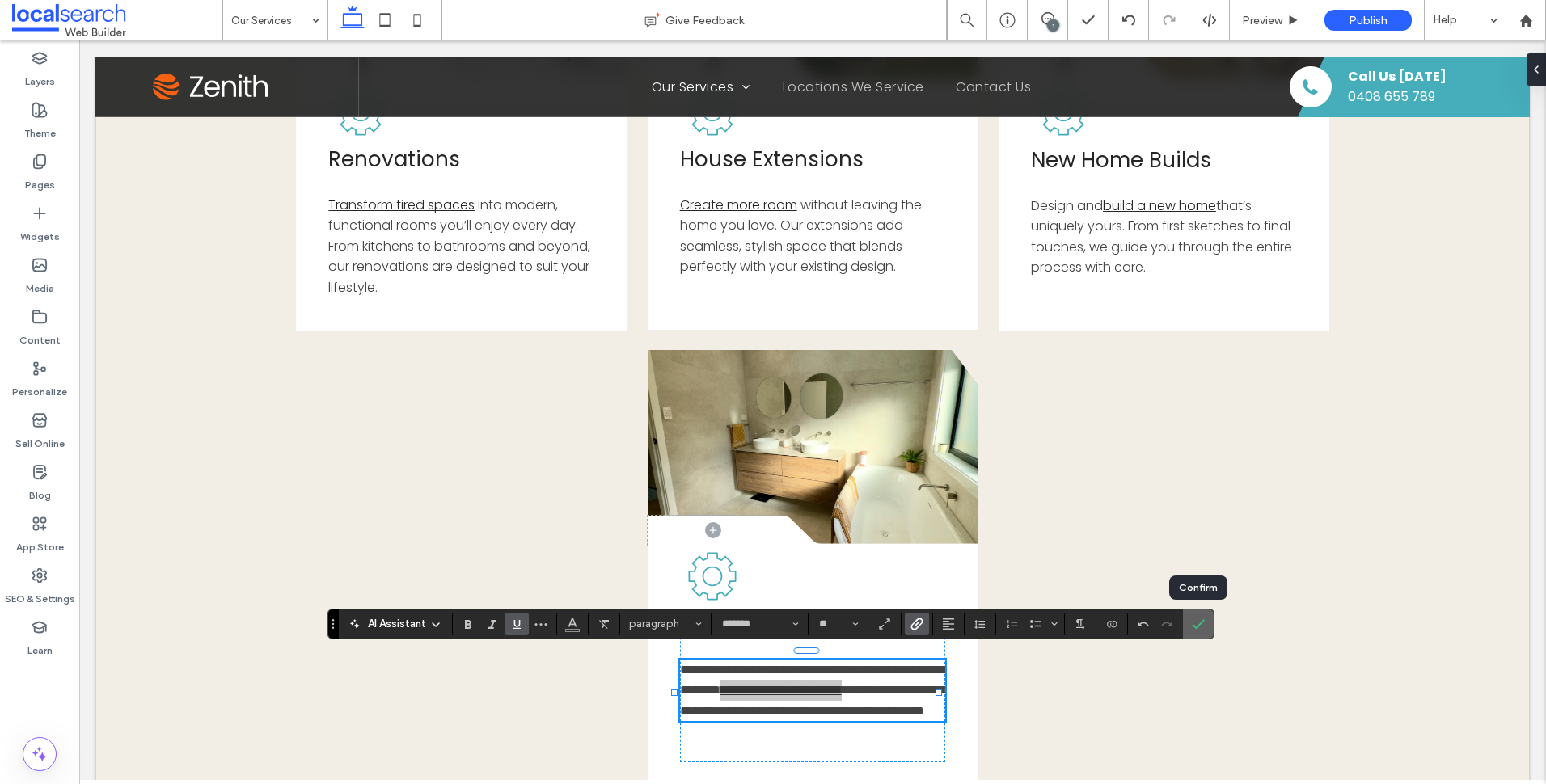
click at [1198, 619] on icon "Confirm" at bounding box center [1198, 624] width 13 height 13
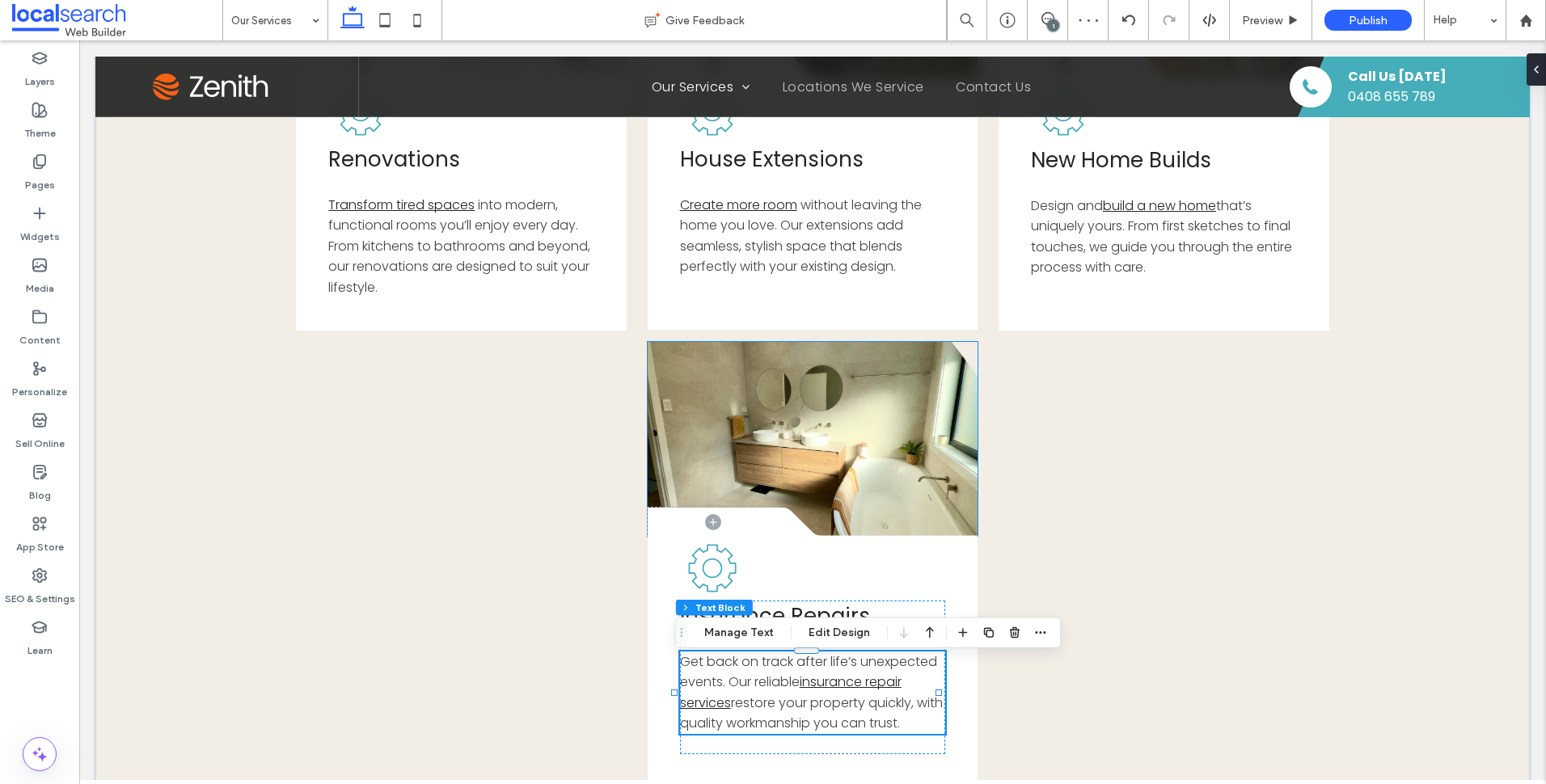
click at [964, 359] on div at bounding box center [813, 438] width 330 height 194
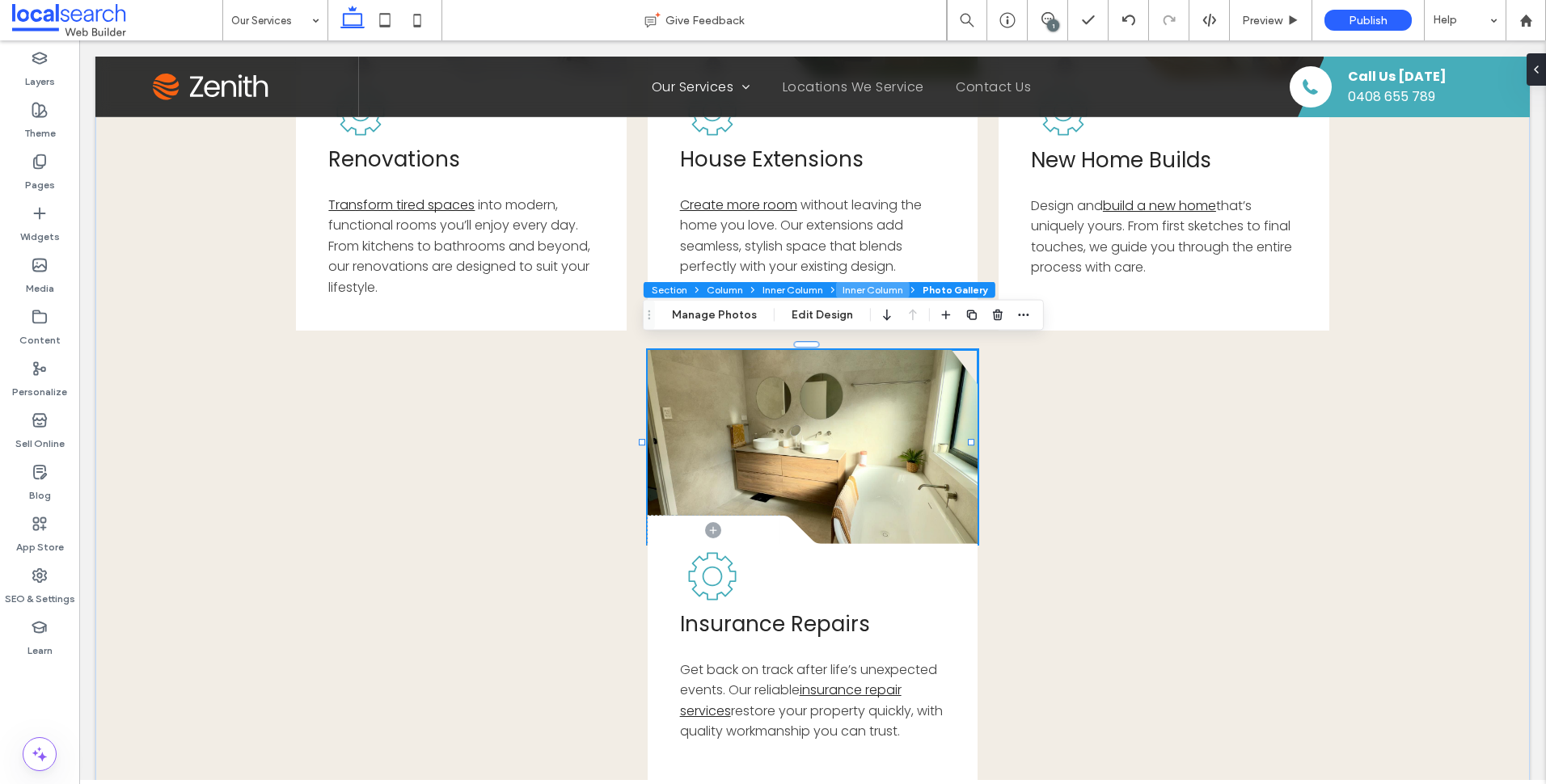
drag, startPoint x: 866, startPoint y: 285, endPoint x: 810, endPoint y: 495, distance: 217.3
click at [866, 285] on button "Inner Column" at bounding box center [873, 291] width 74 height 16
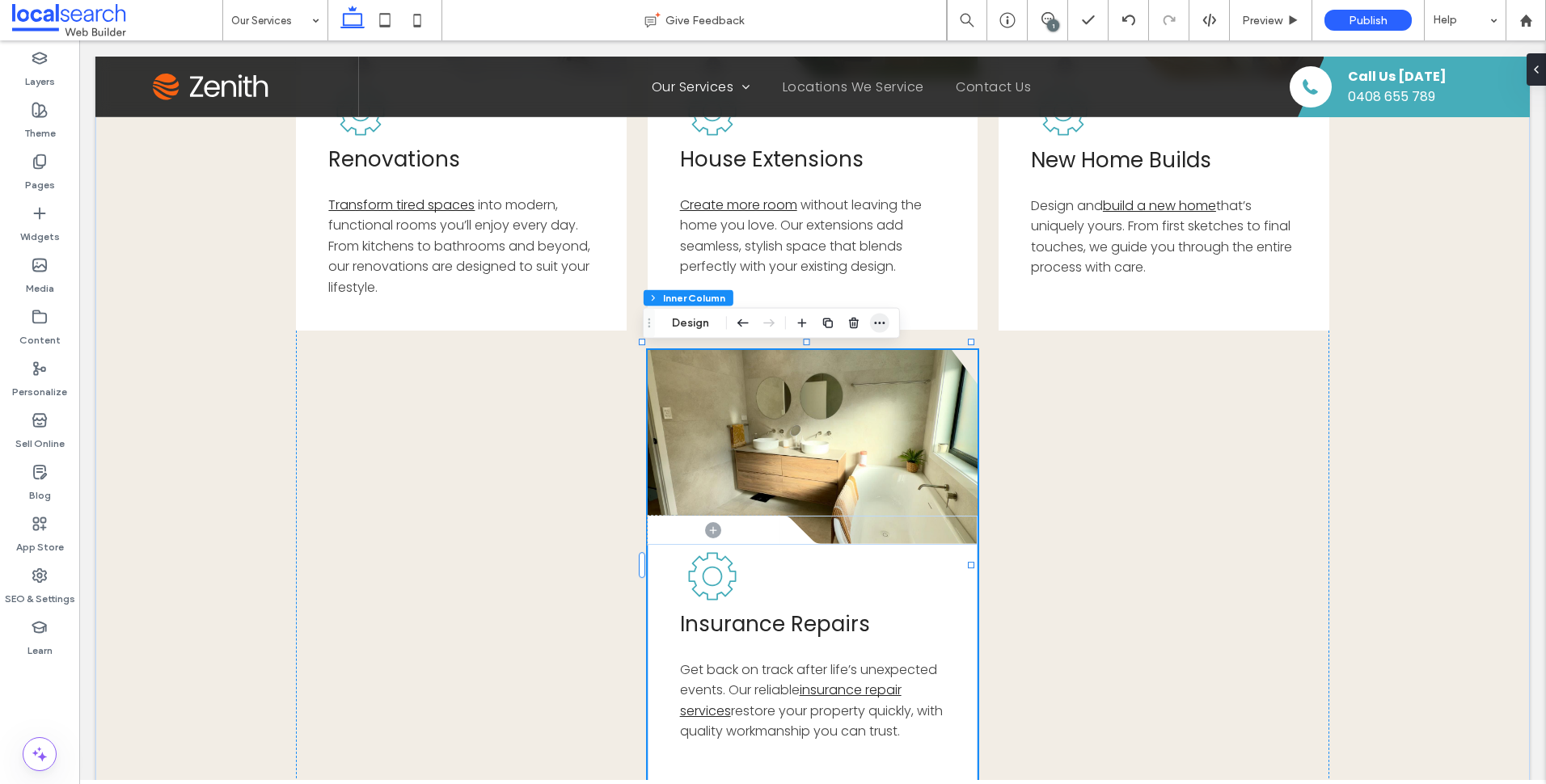
click at [881, 324] on icon "button" at bounding box center [879, 323] width 13 height 13
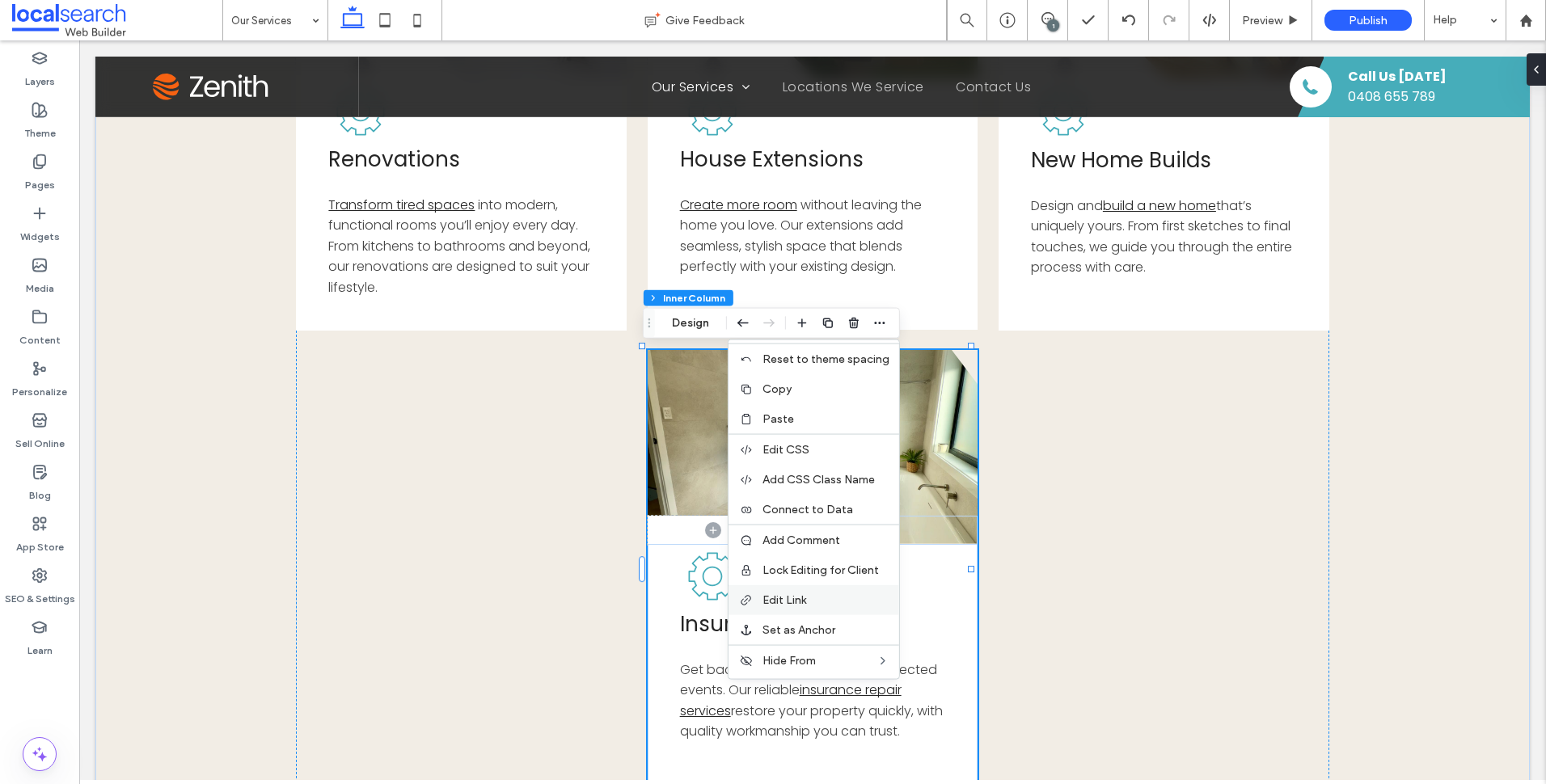
click at [827, 597] on label "Edit Link" at bounding box center [826, 600] width 127 height 14
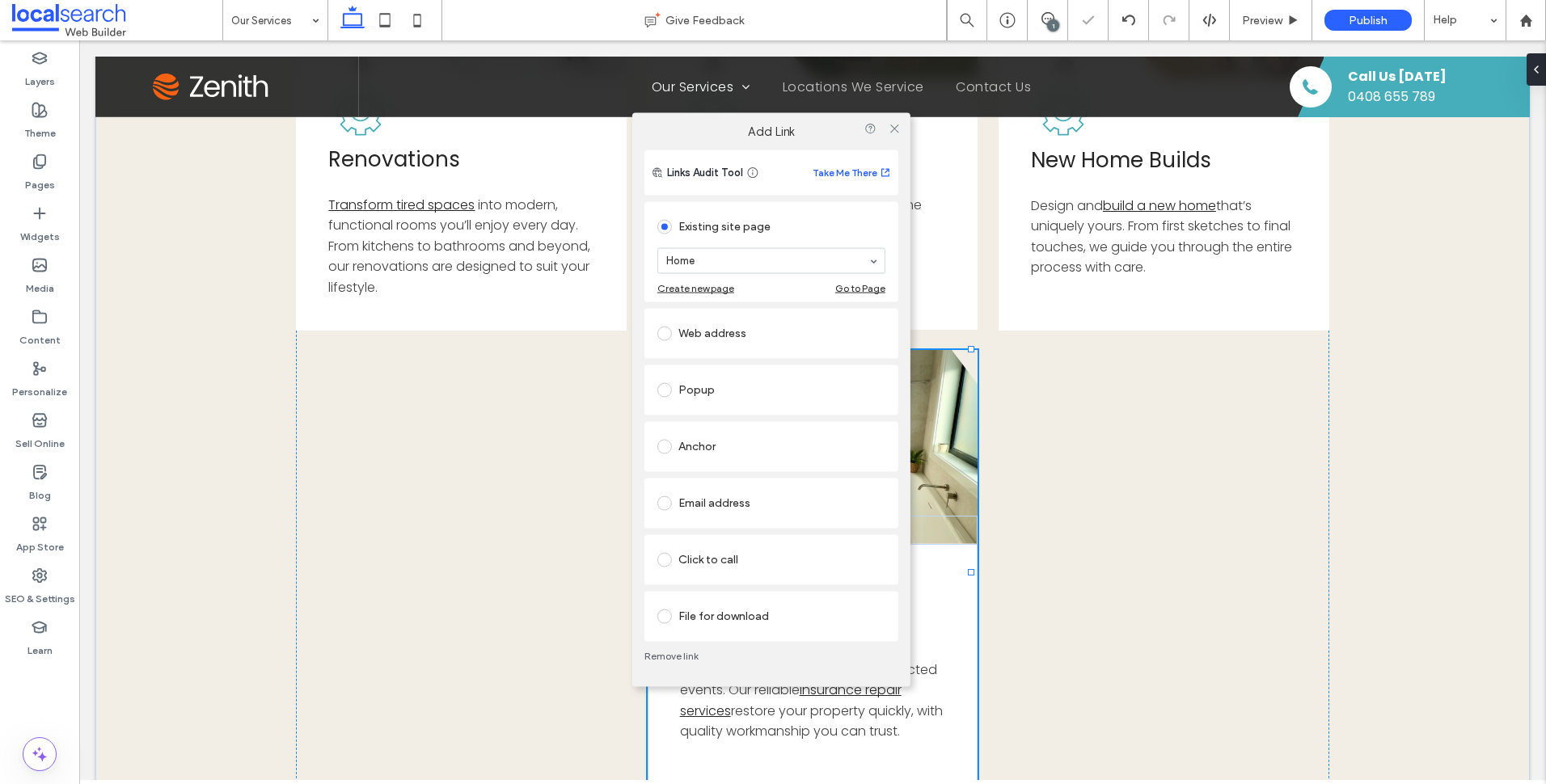
click at [746, 246] on section "Home" at bounding box center [771, 261] width 228 height 42
type input "****"
click at [894, 121] on span at bounding box center [893, 128] width 12 height 24
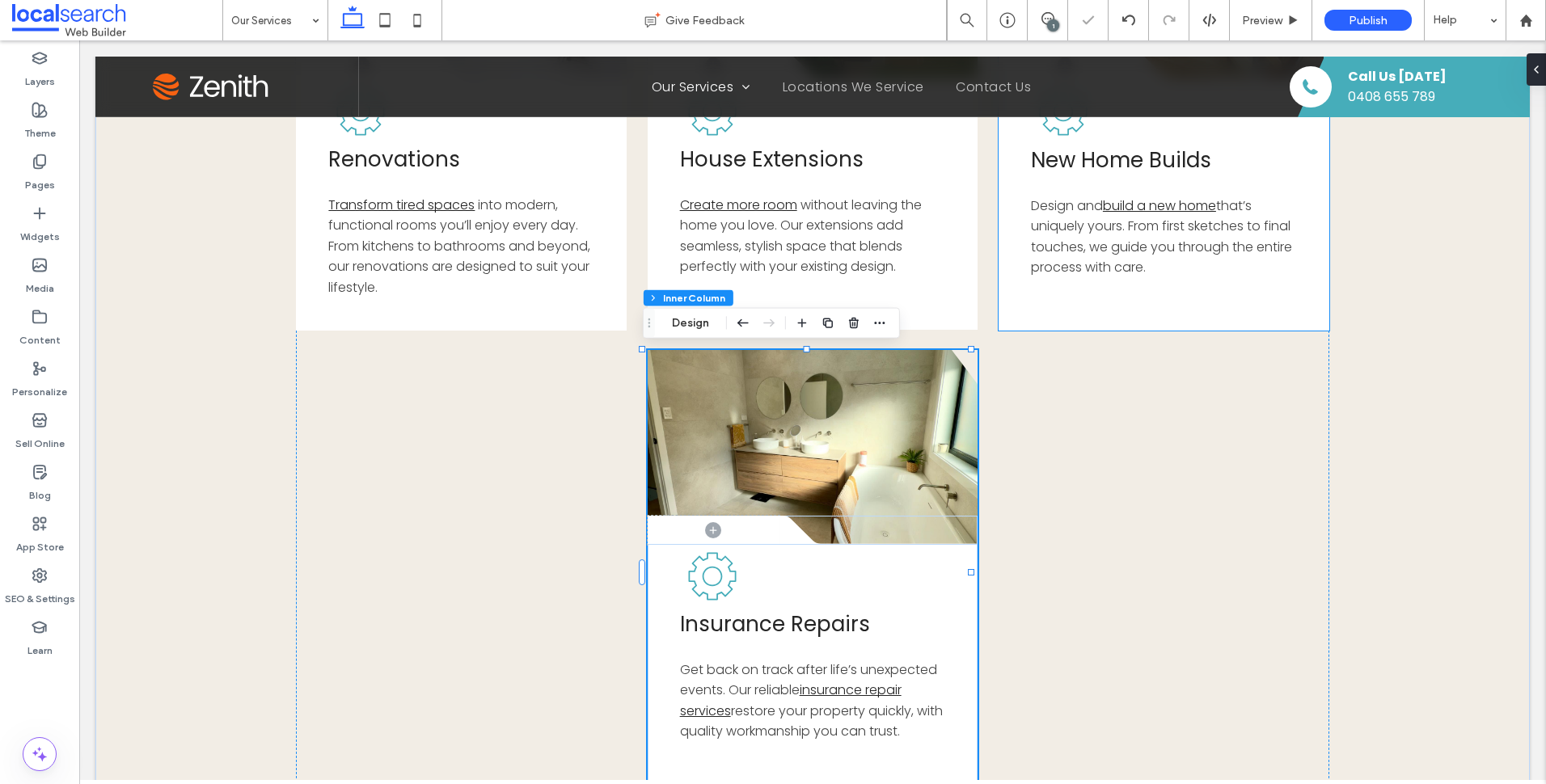
click at [1146, 494] on div "Button .cls-1-1856497771-1856497771 { fill: none; } .cls-2-1856497771-185649777…" at bounding box center [812, 340] width 1033 height 909
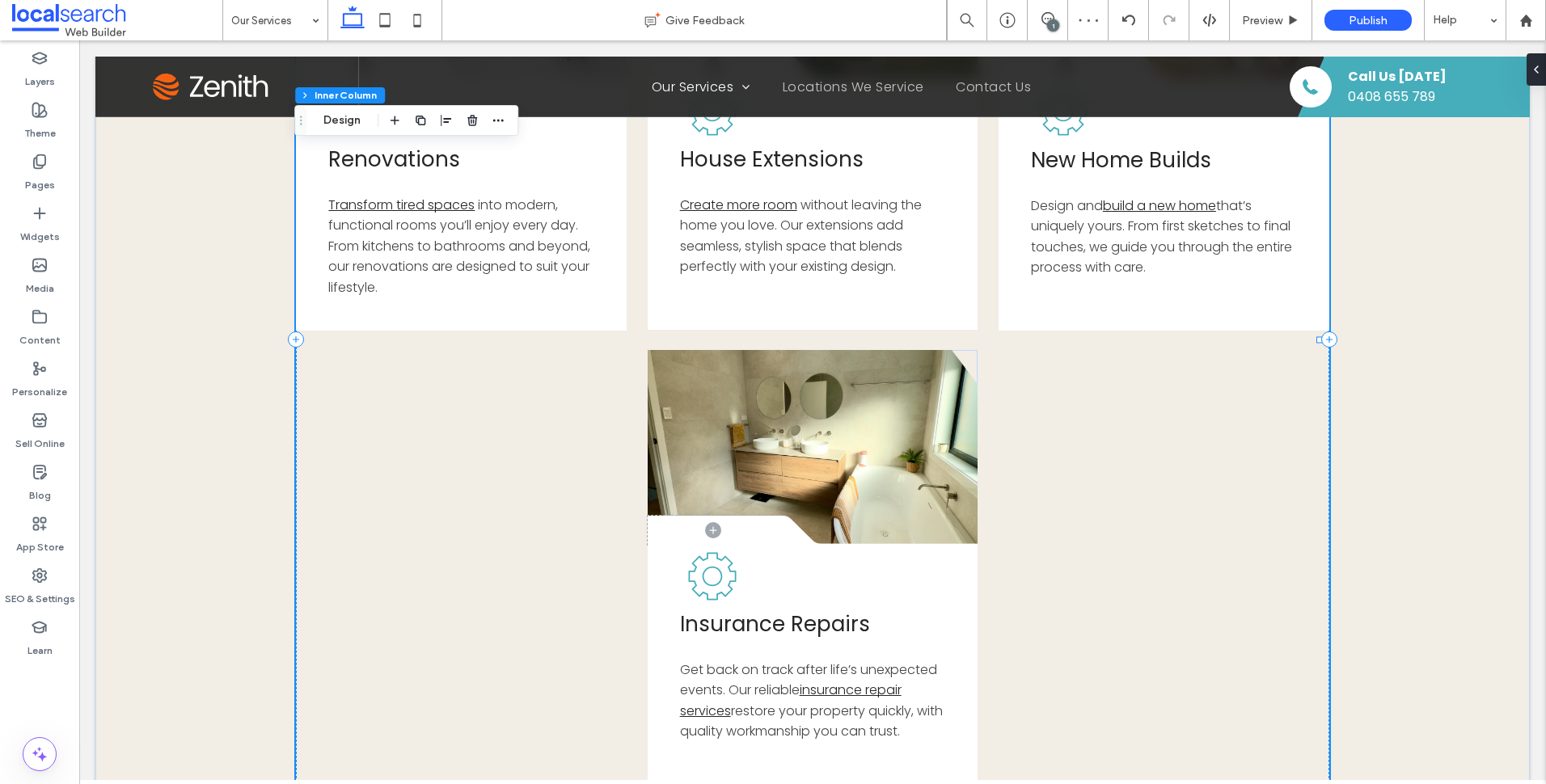
click at [386, 16] on icon at bounding box center [385, 20] width 32 height 32
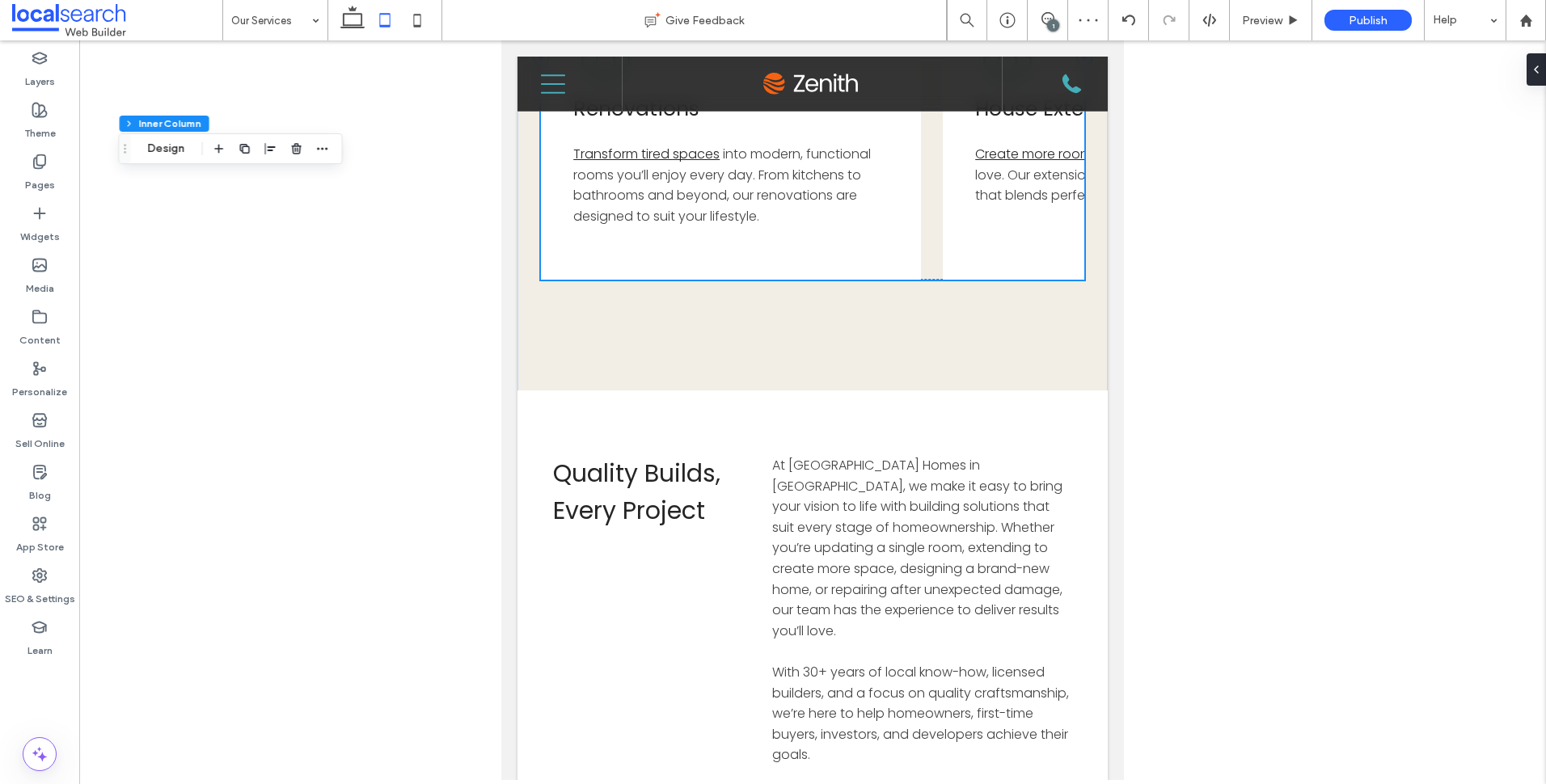
type input "*"
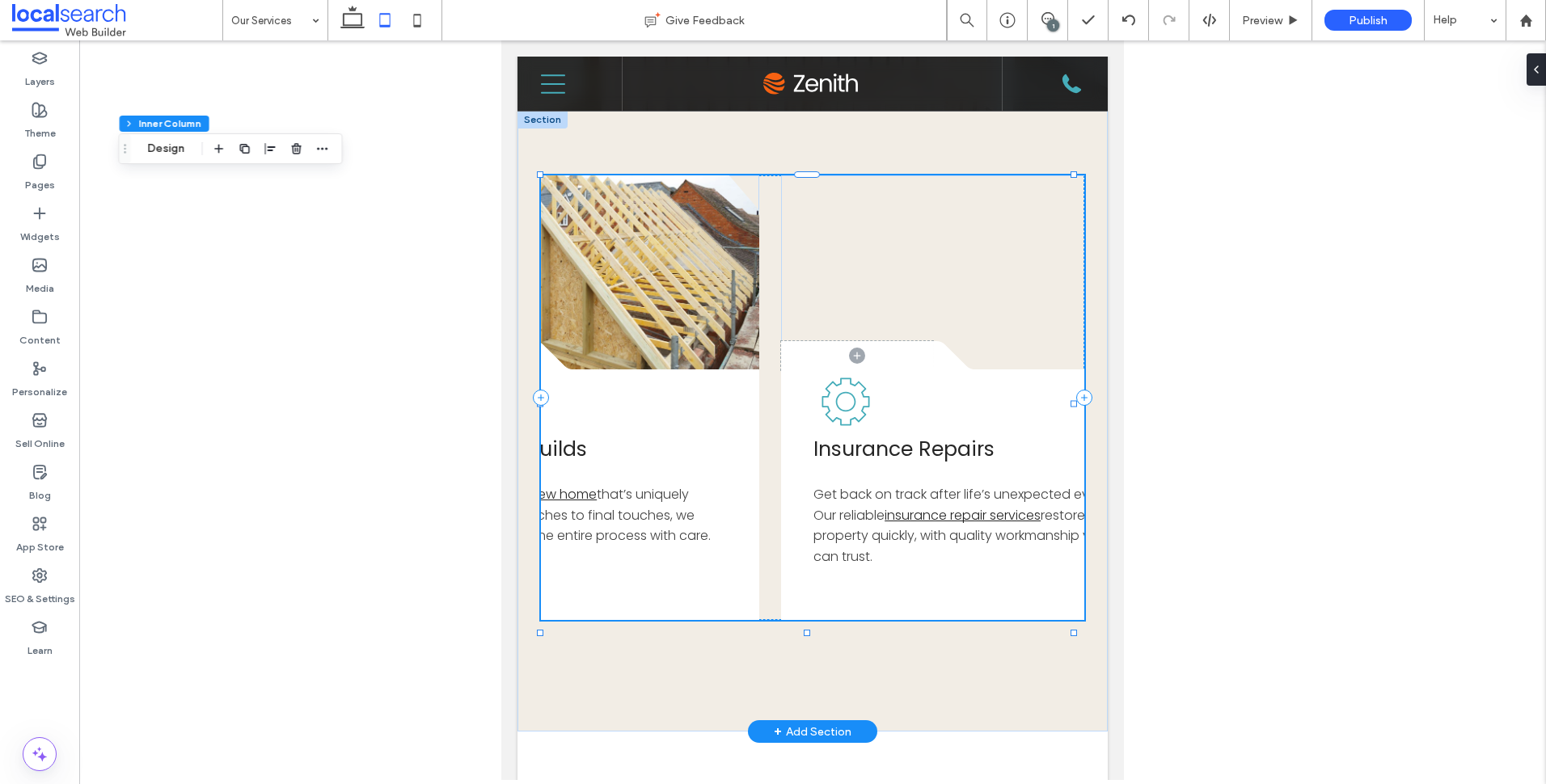
scroll to position [0, 981]
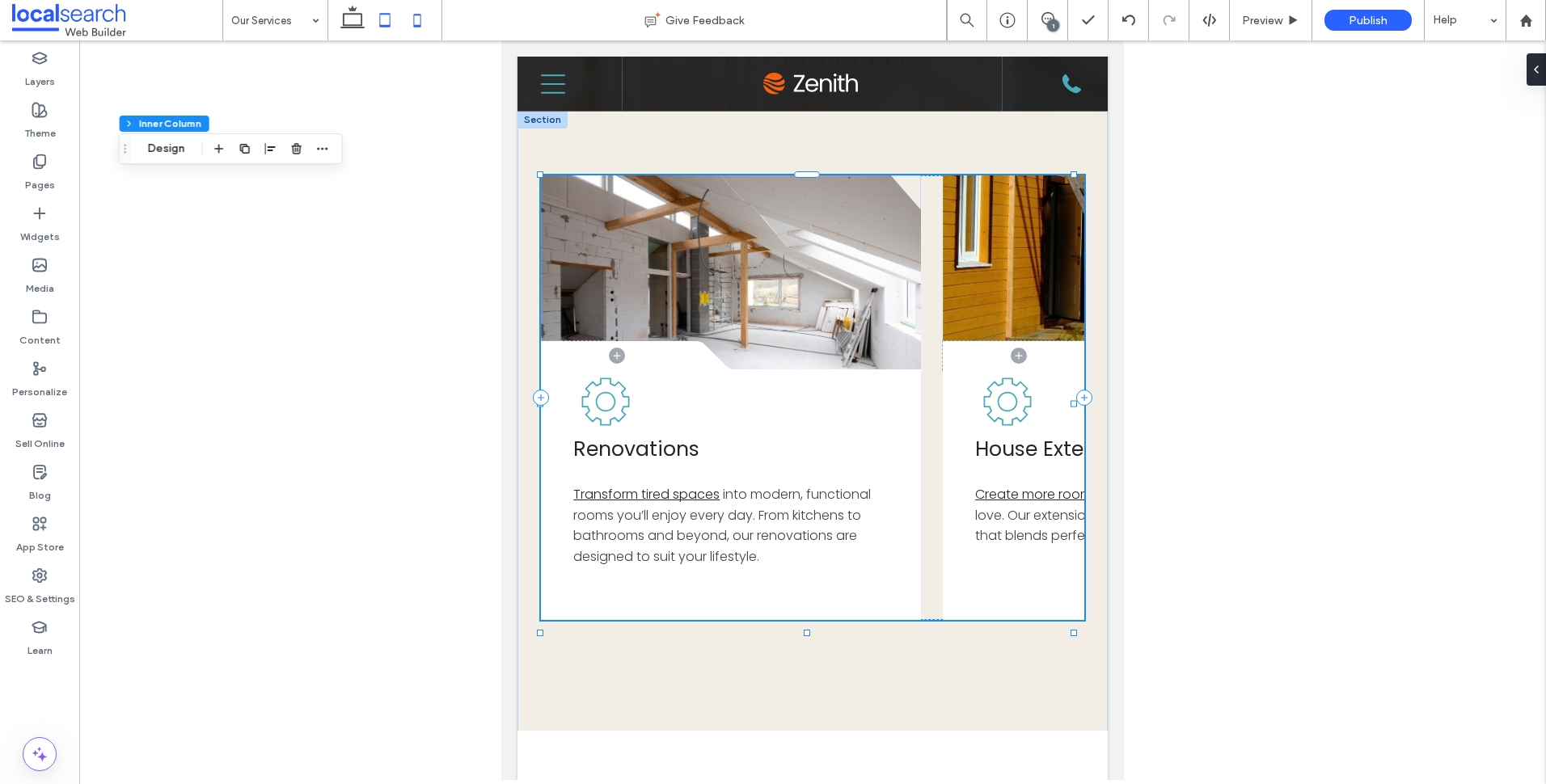
click at [412, 28] on icon at bounding box center [417, 20] width 32 height 32
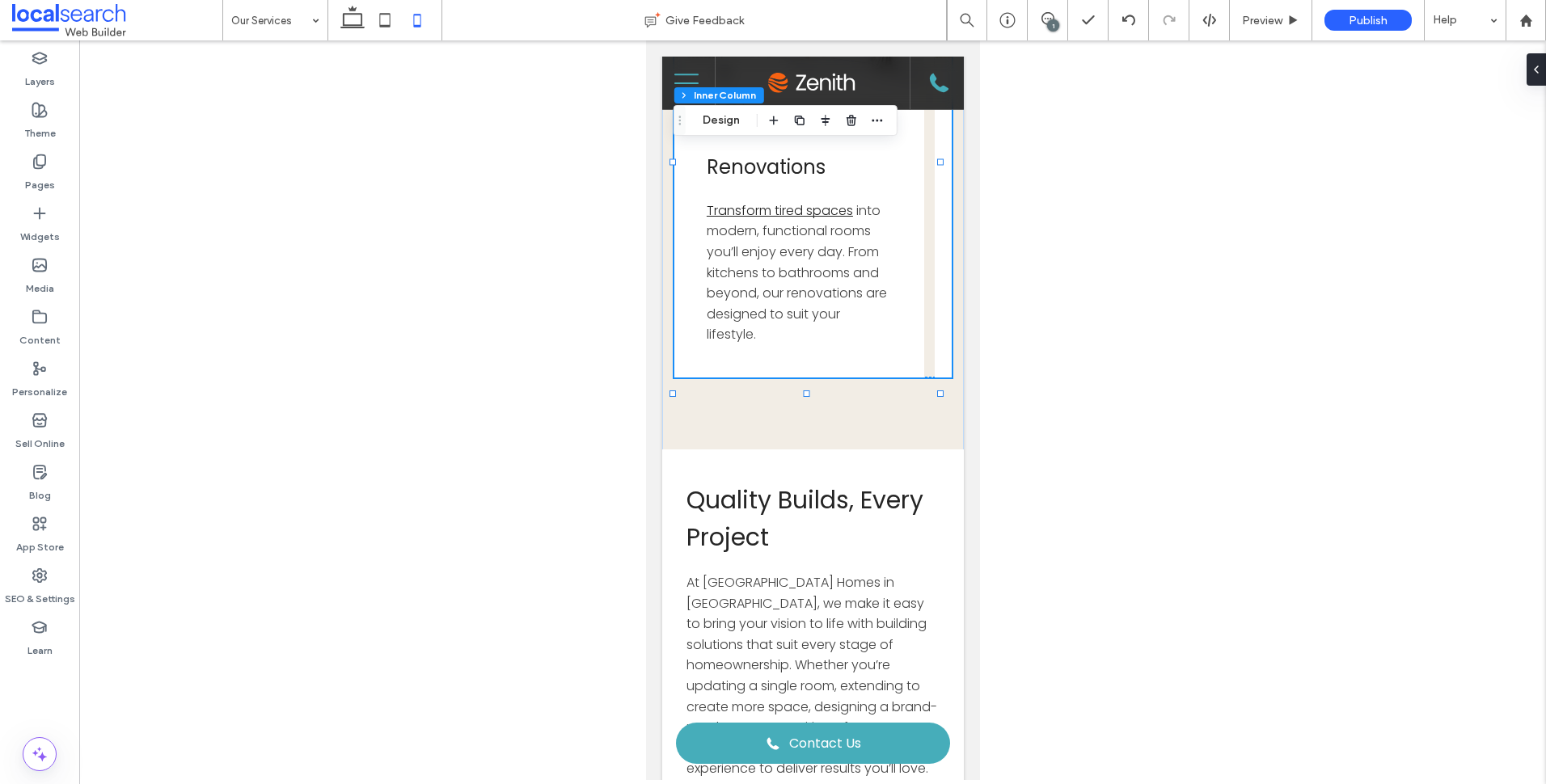
click at [581, 764] on div at bounding box center [813, 410] width 1466 height 739
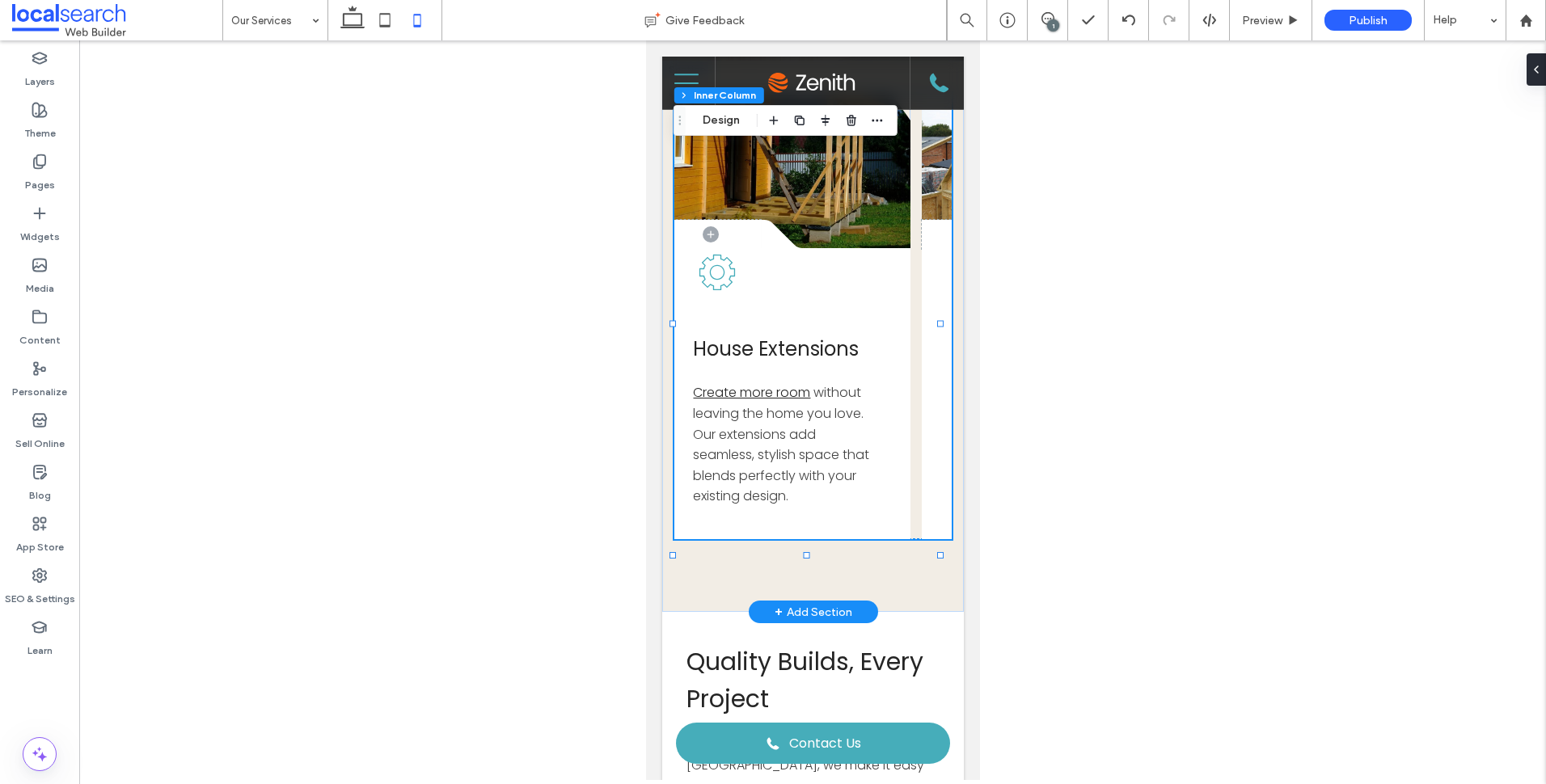
scroll to position [0, 235]
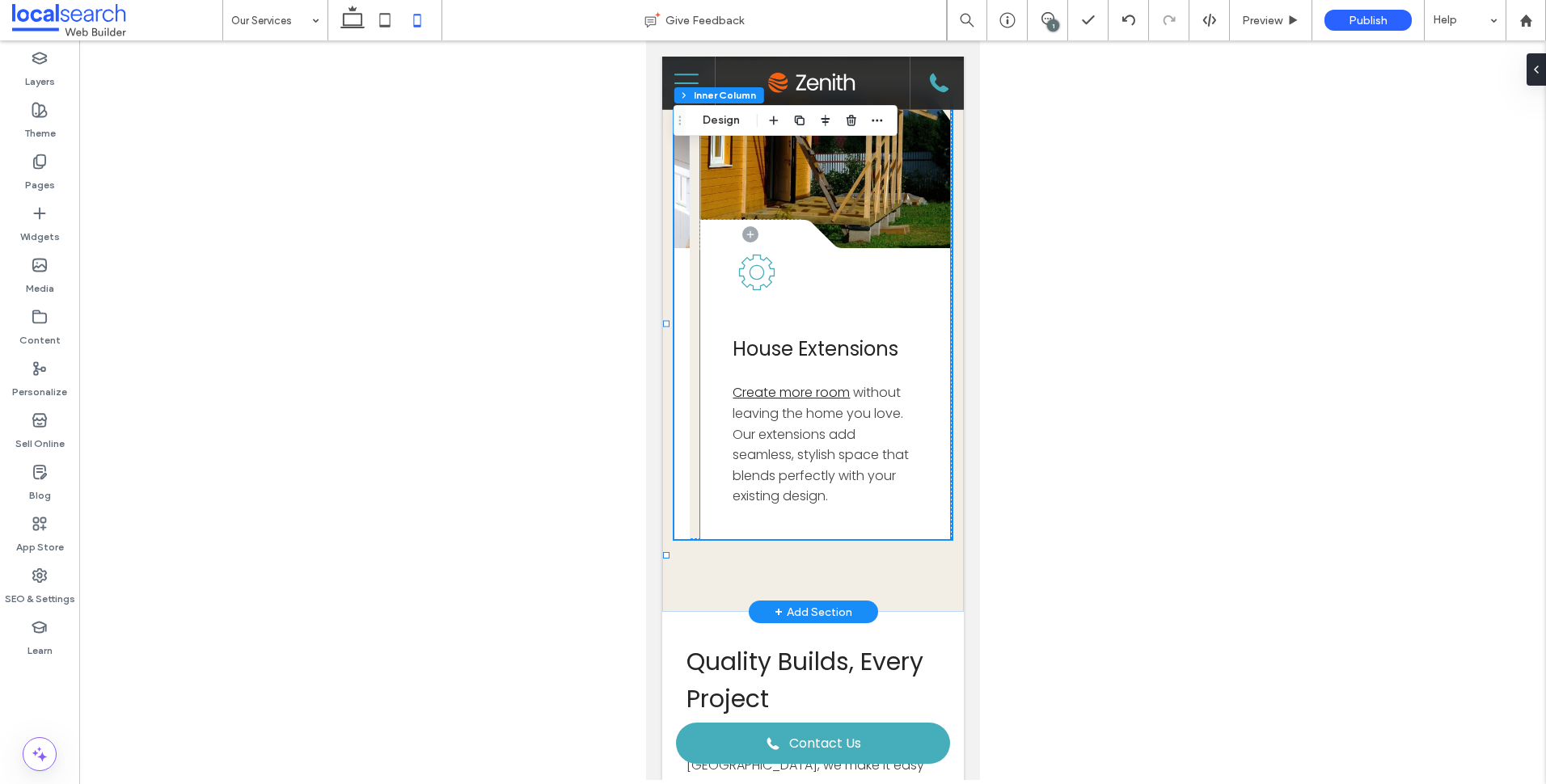
click at [802, 338] on span "House Extensions" at bounding box center [814, 348] width 166 height 27
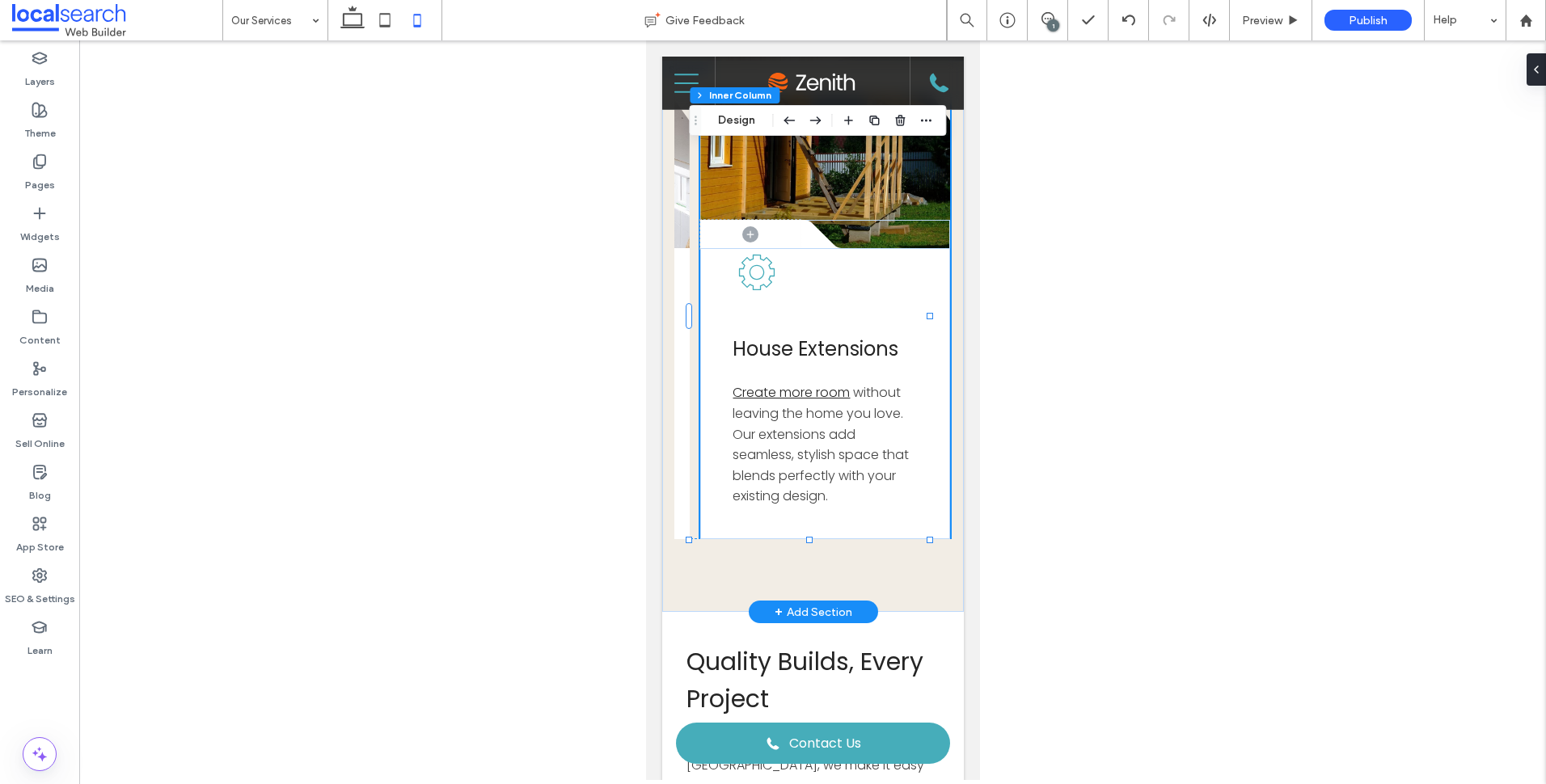
click at [805, 328] on div "House Extensions Create more room without leaving the home you love. Our extens…" at bounding box center [824, 394] width 250 height 291
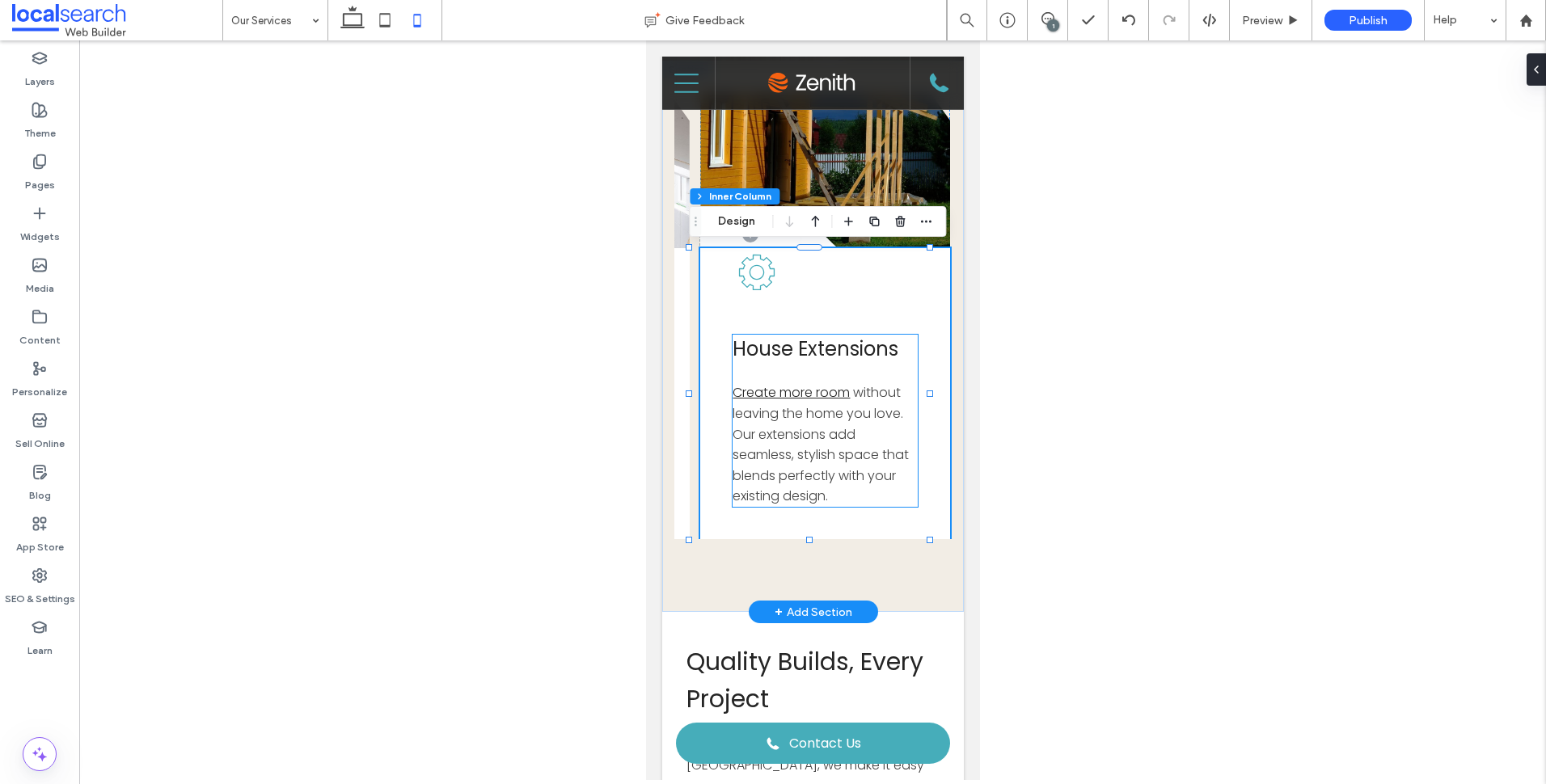
click at [816, 348] on span "House Extensions" at bounding box center [814, 348] width 166 height 27
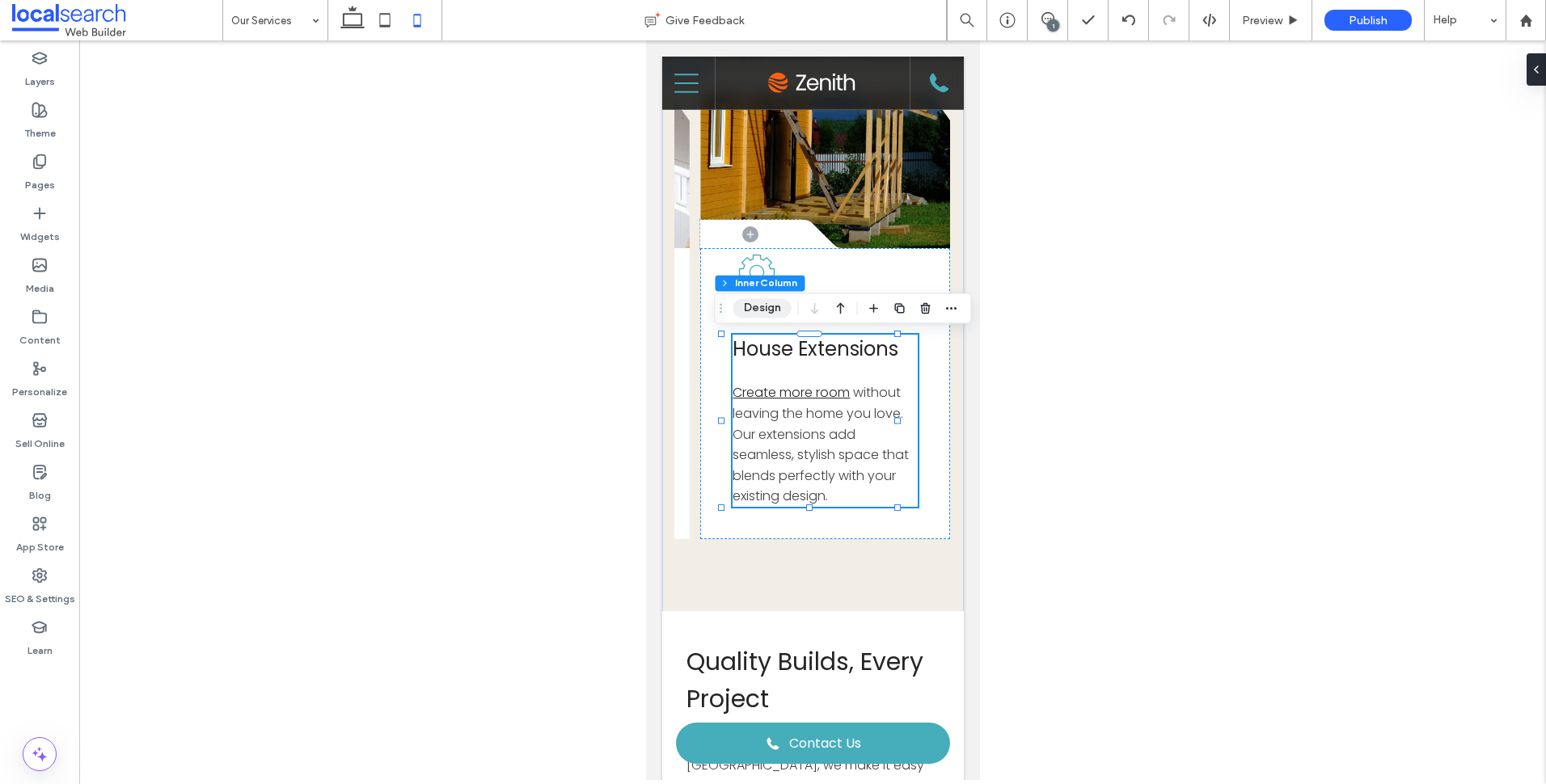
click at [757, 303] on button "Design" at bounding box center [762, 308] width 58 height 19
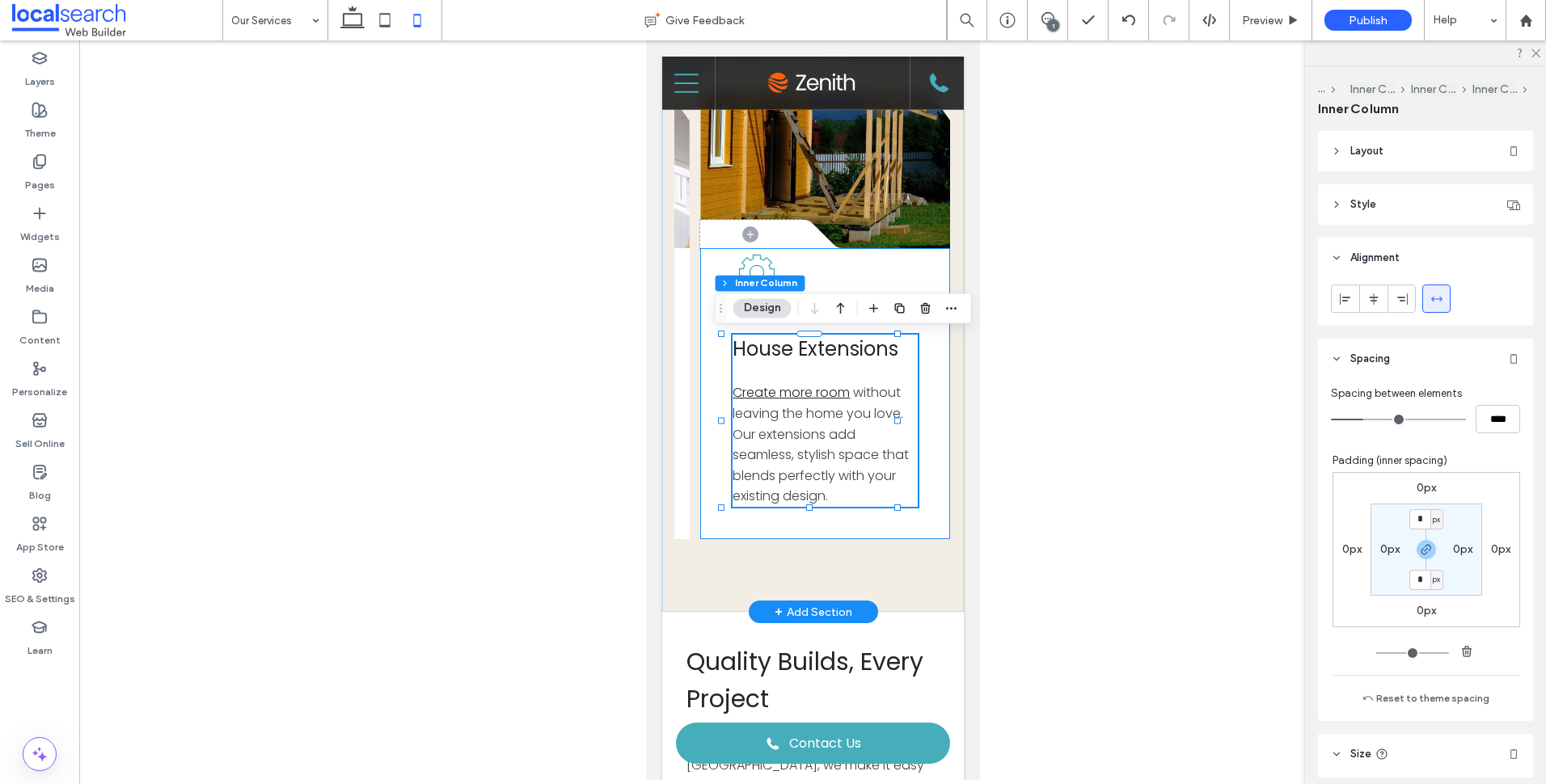
click at [860, 275] on div "House Extensions Create more room without leaving the home you love. Our extens…" at bounding box center [824, 394] width 250 height 291
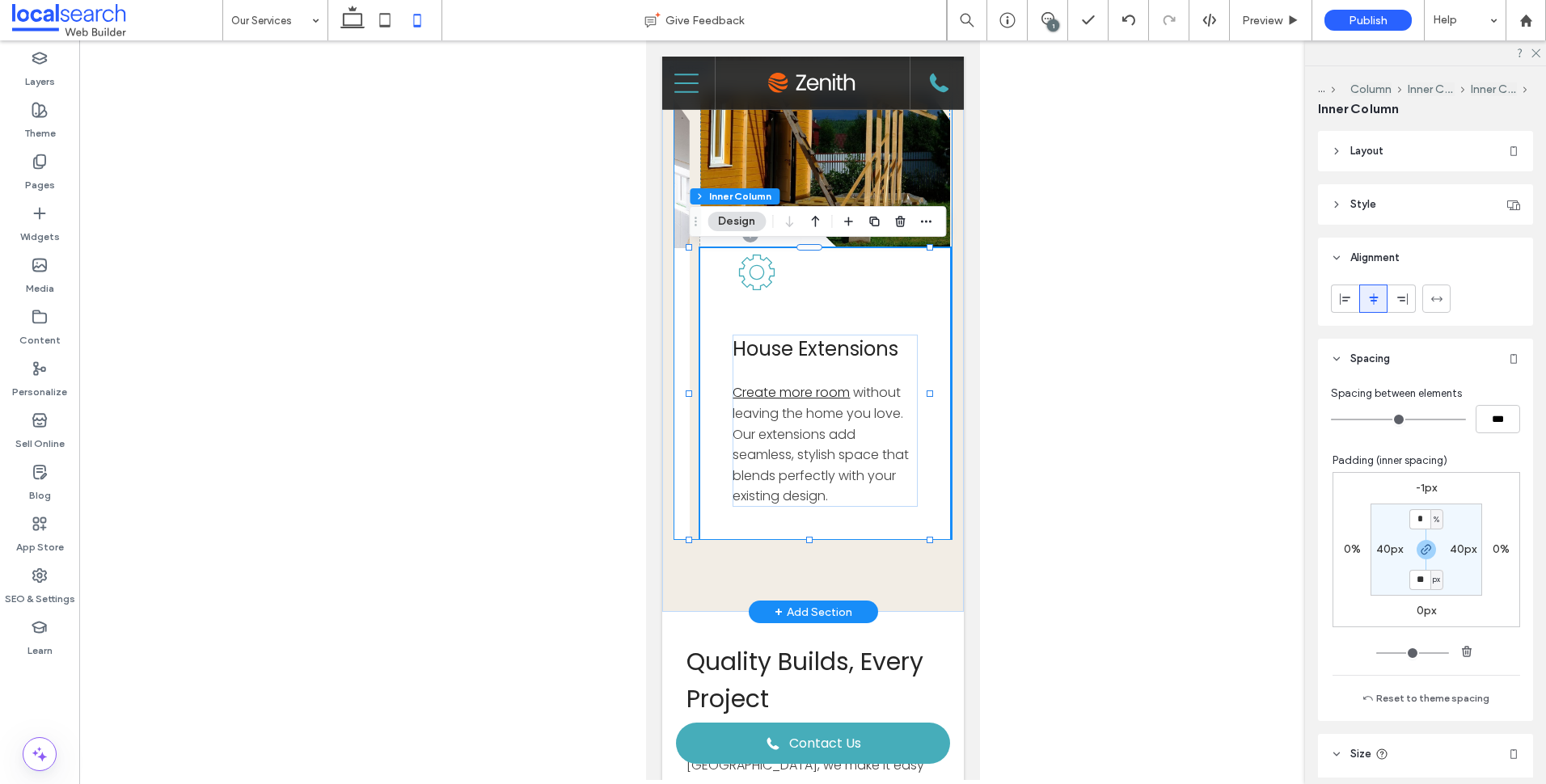
scroll to position [0, 0]
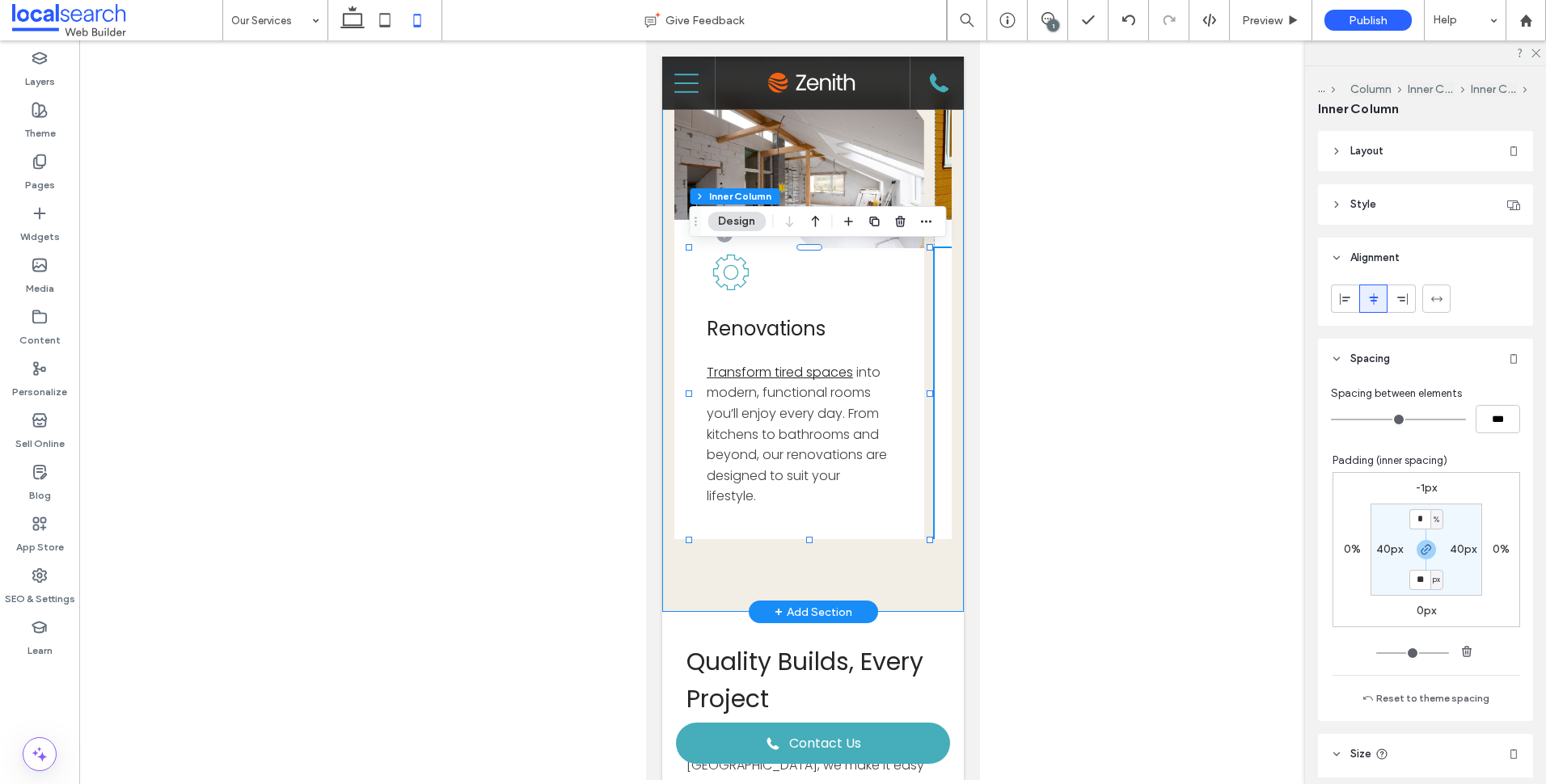
click at [849, 578] on div "Button .cls-1-1856497771-1856497771 { fill: none; } .cls-2-1856497771-185649777…" at bounding box center [812, 336] width 301 height 551
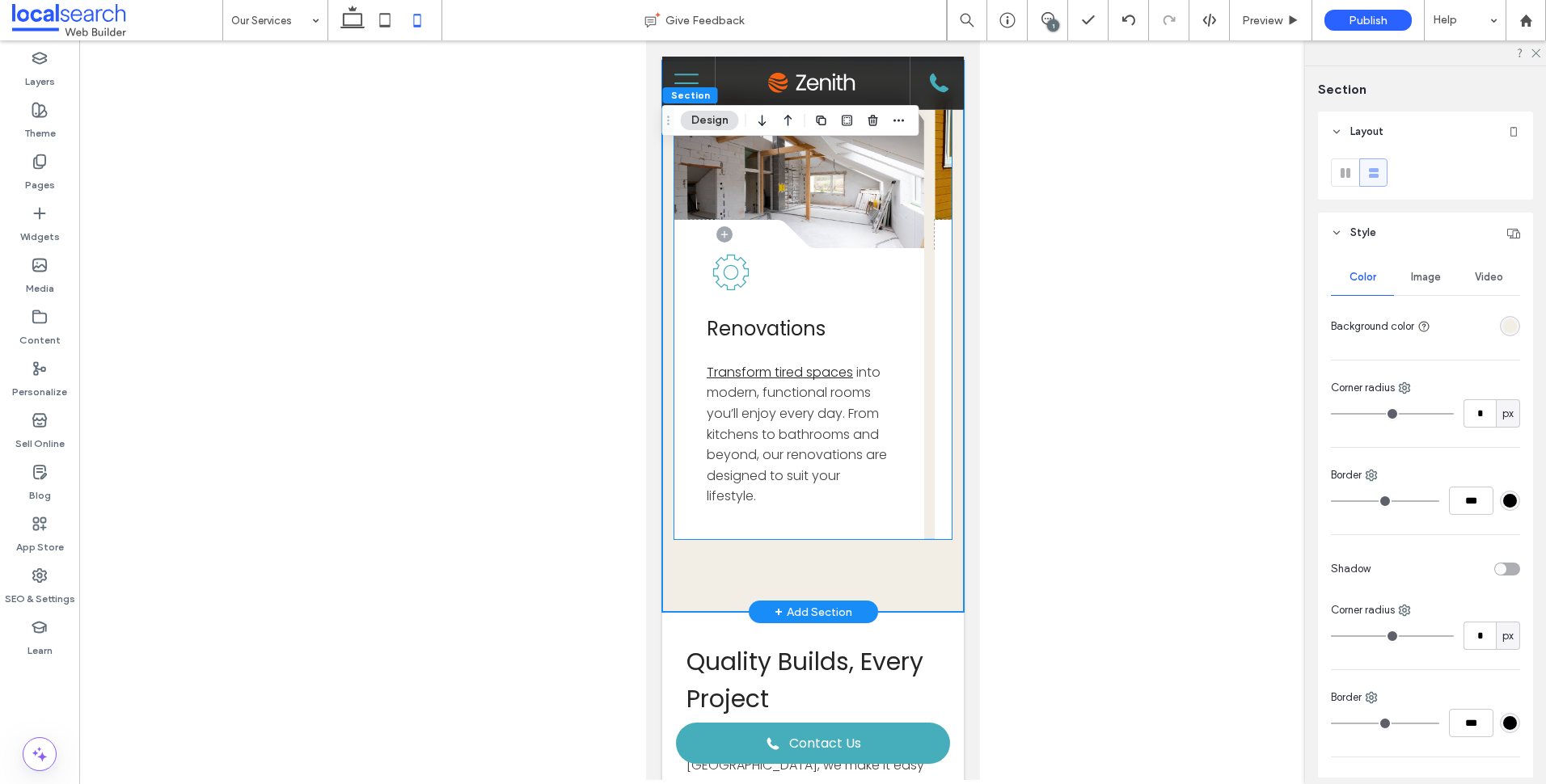
click at [934, 474] on div "House Extensions Create more room without leaving the home you love. Our extens…" at bounding box center [1059, 394] width 250 height 291
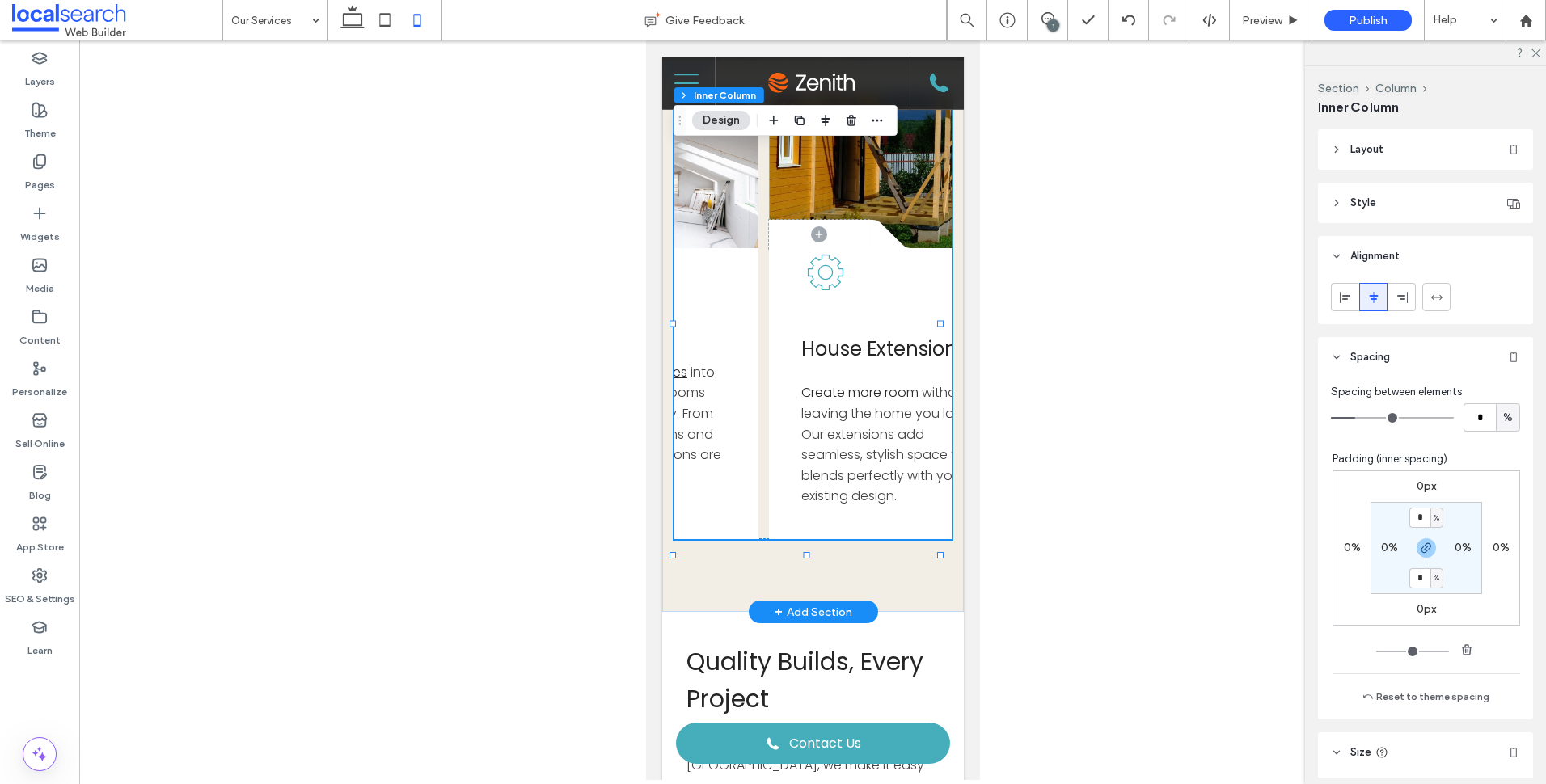
scroll to position [0, 235]
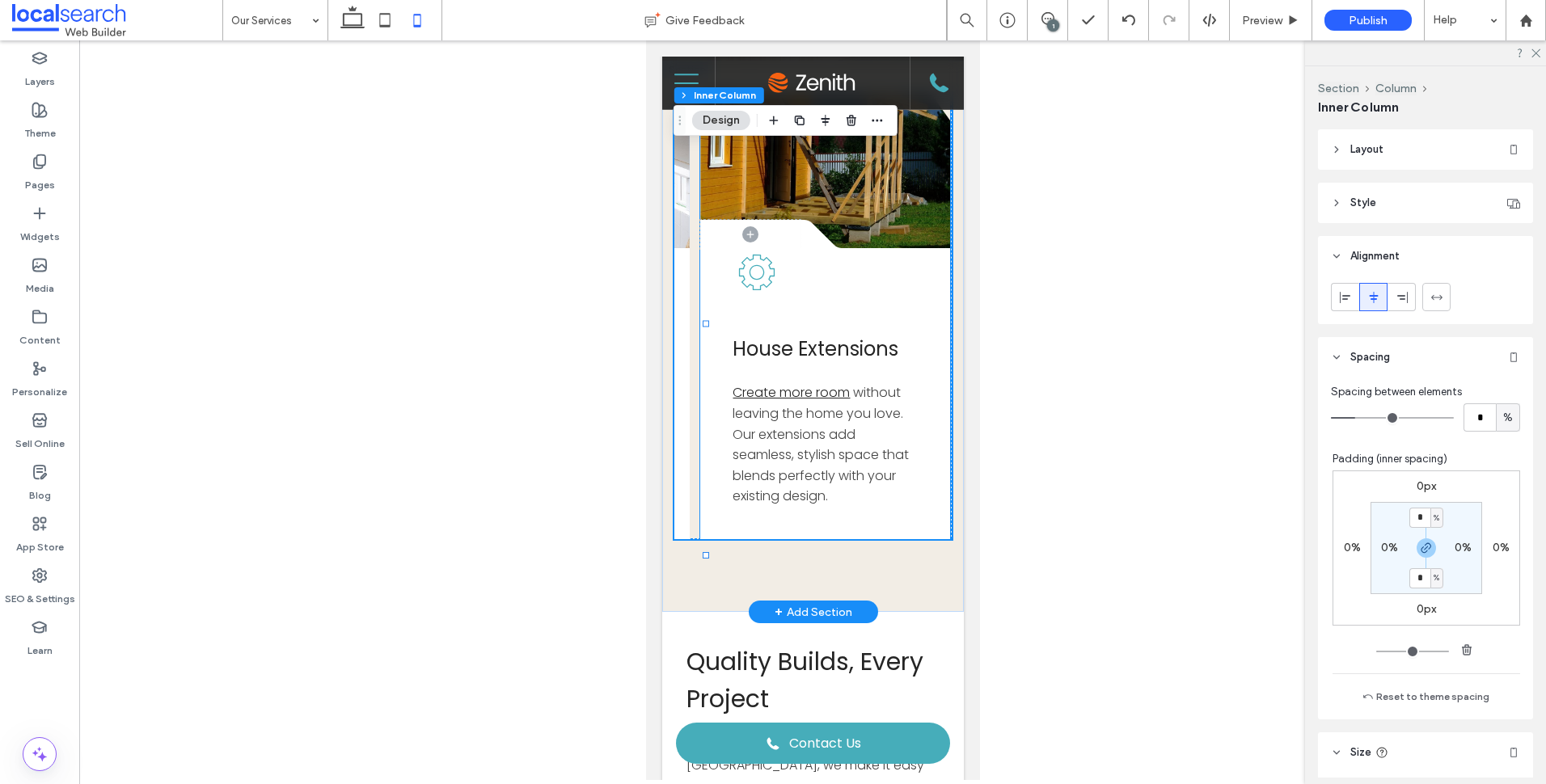
click at [700, 467] on div "House Extensions Create more room without leaving the home you love. Our extens…" at bounding box center [824, 394] width 250 height 291
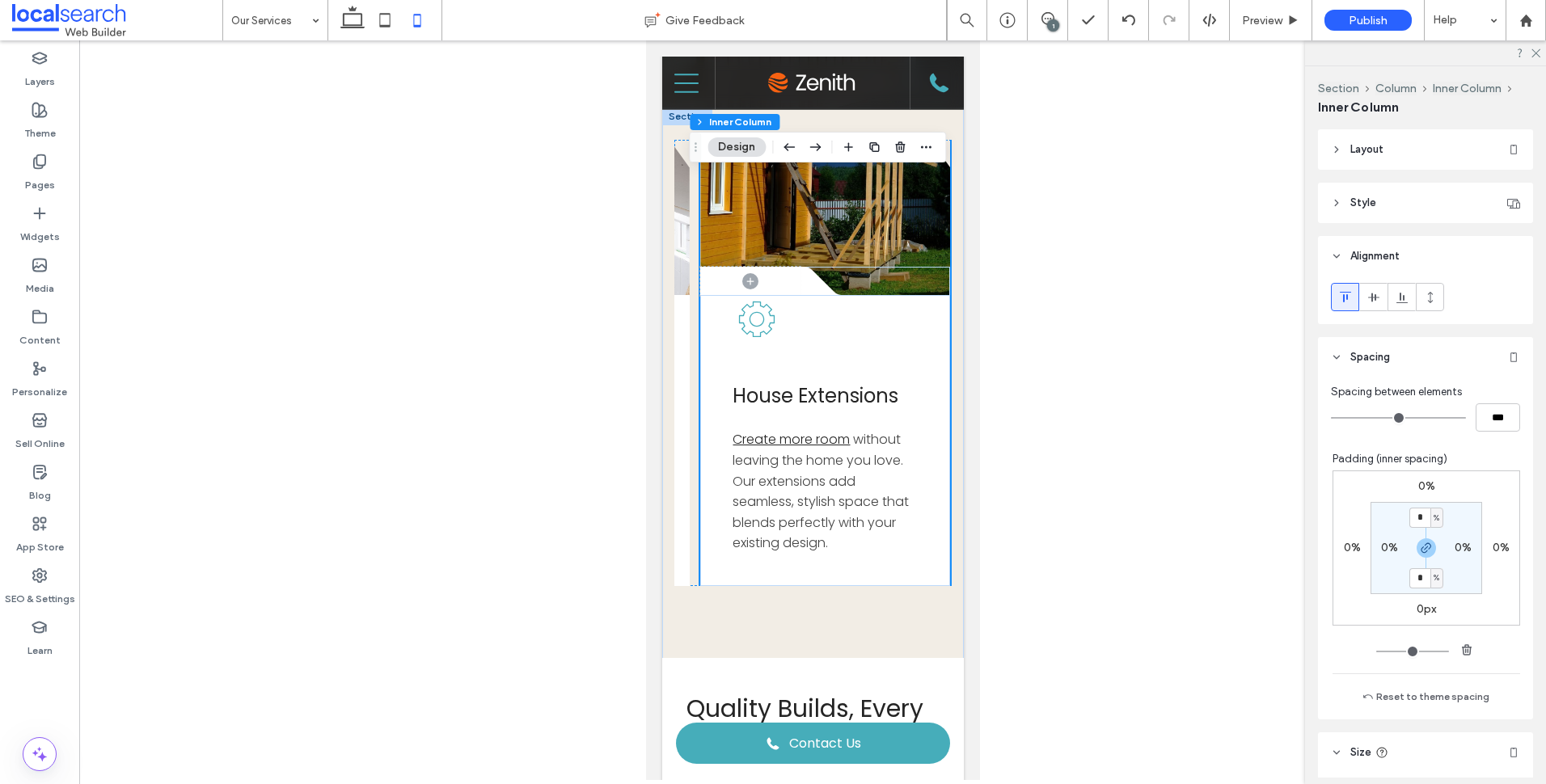
scroll to position [221, 0]
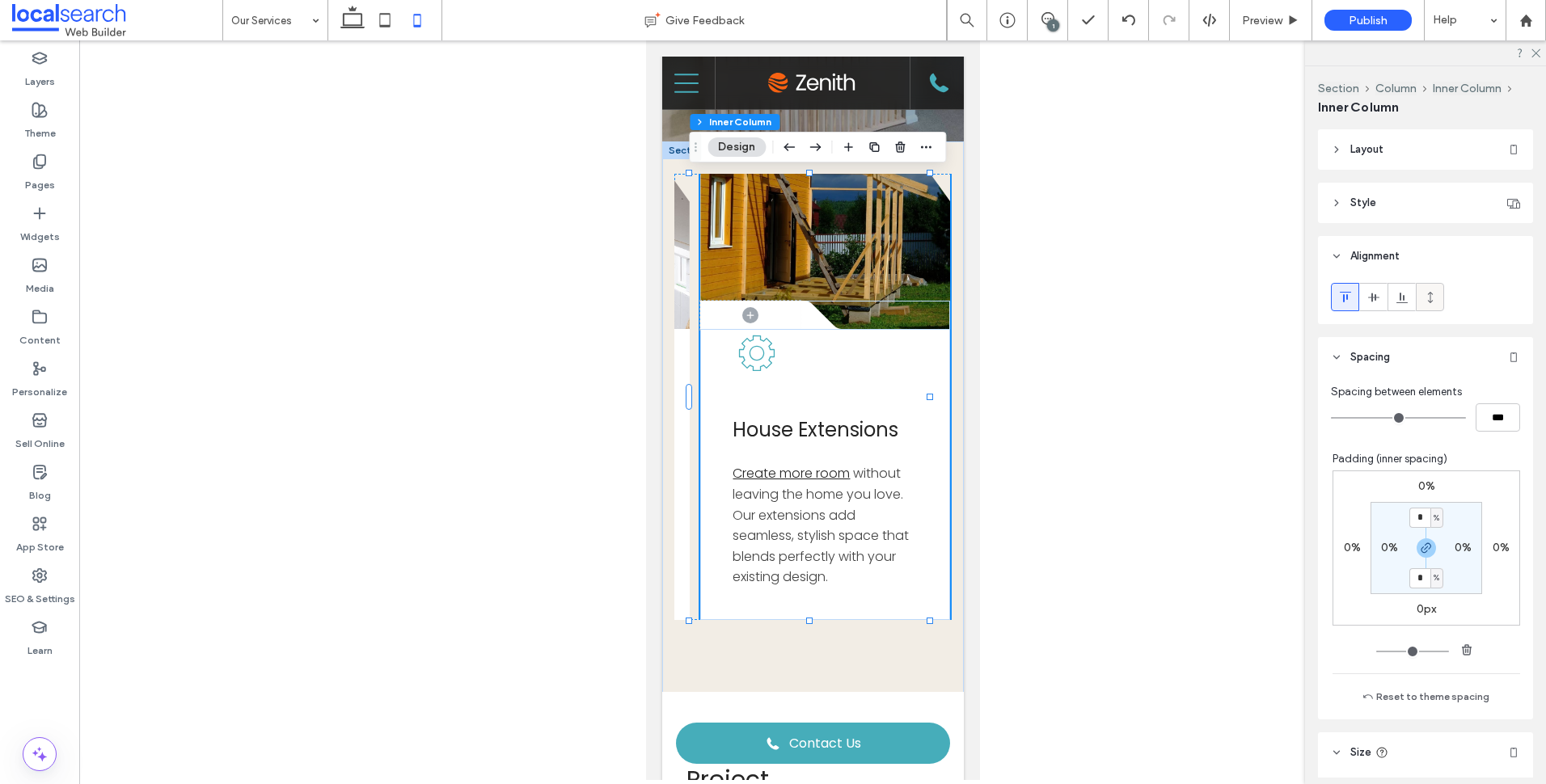
click at [1433, 304] on span at bounding box center [1431, 297] width 13 height 27
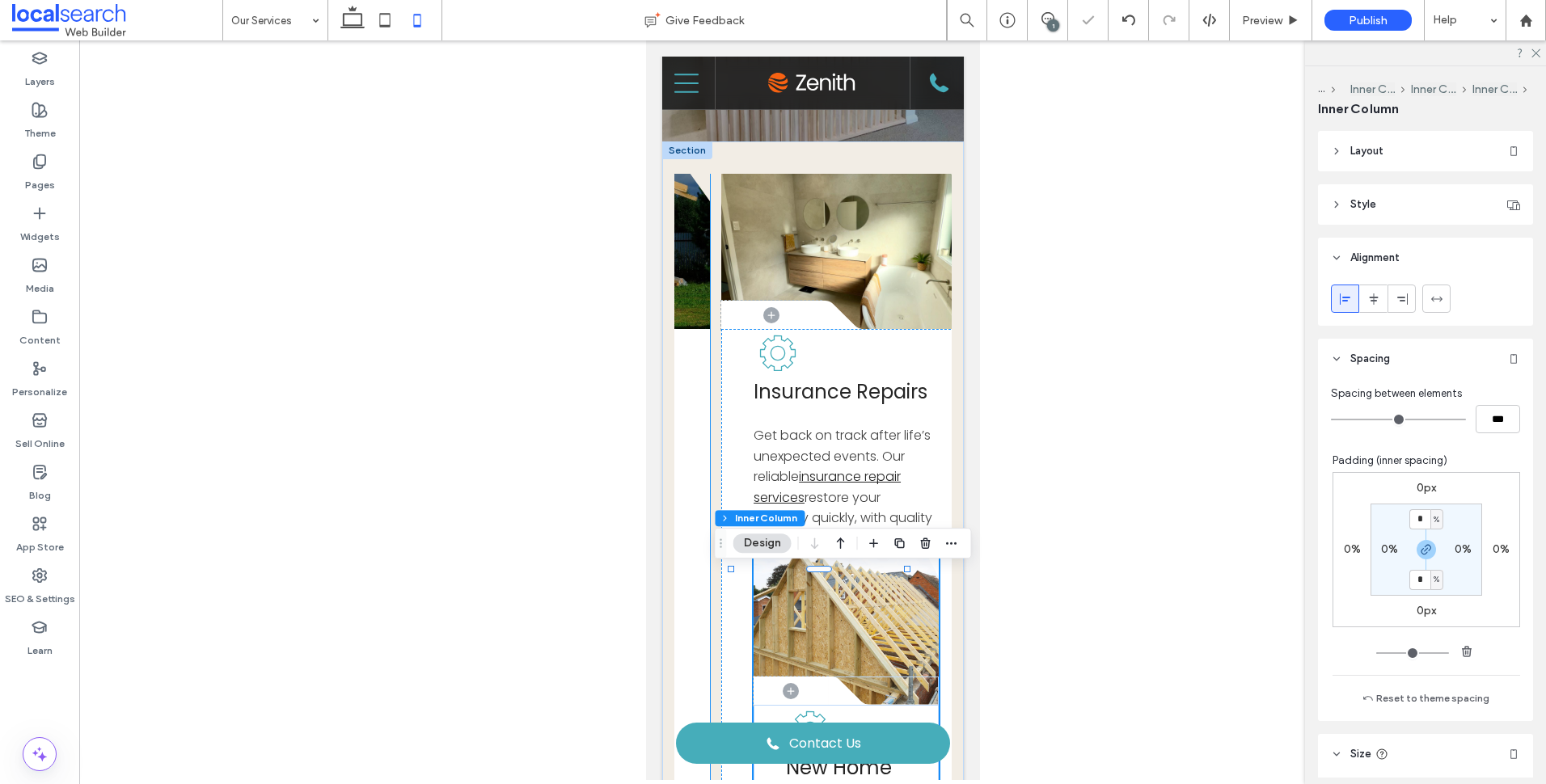
scroll to position [0, 474]
click at [343, 19] on icon at bounding box center [352, 20] width 32 height 32
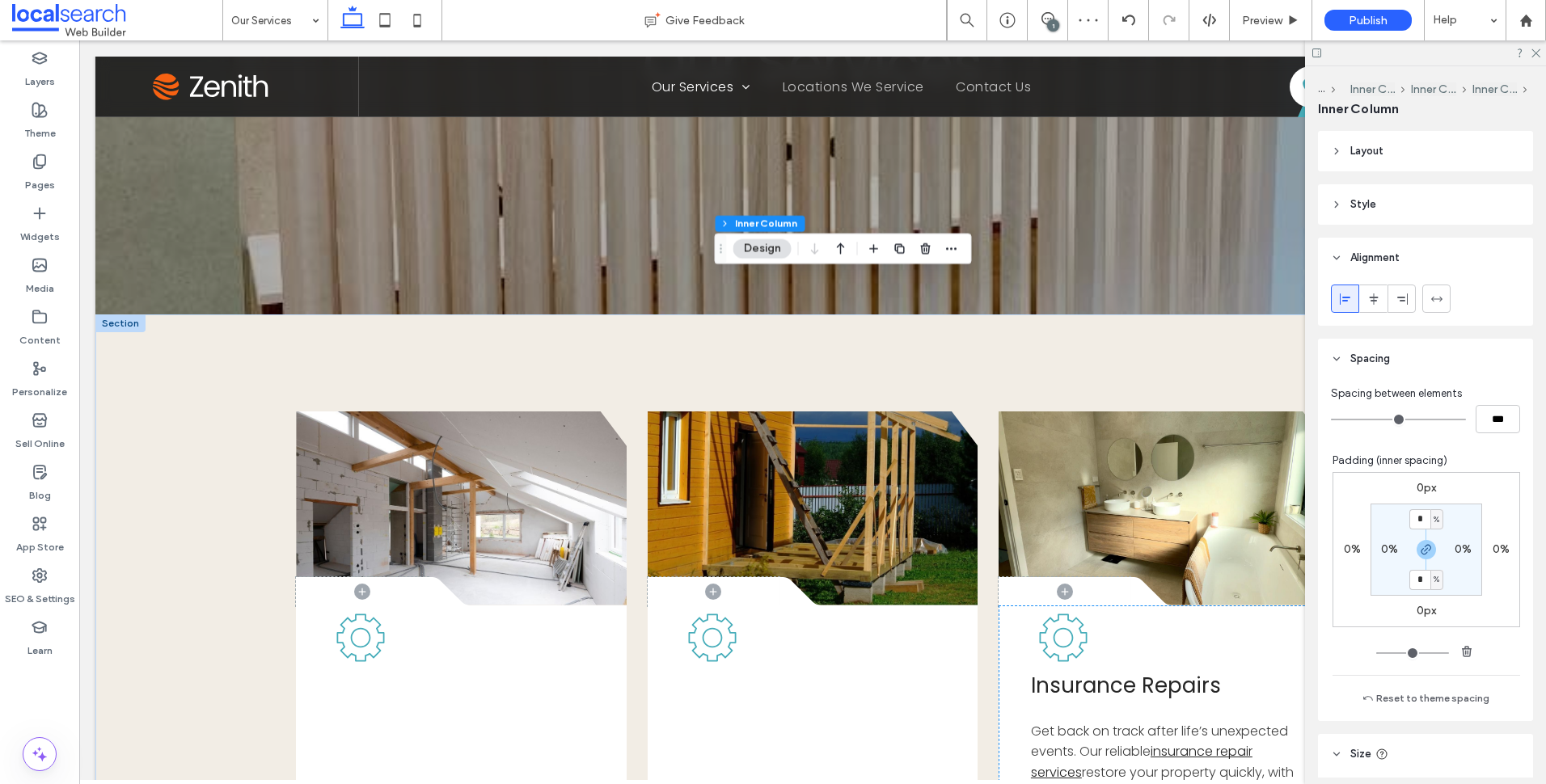
type input "**"
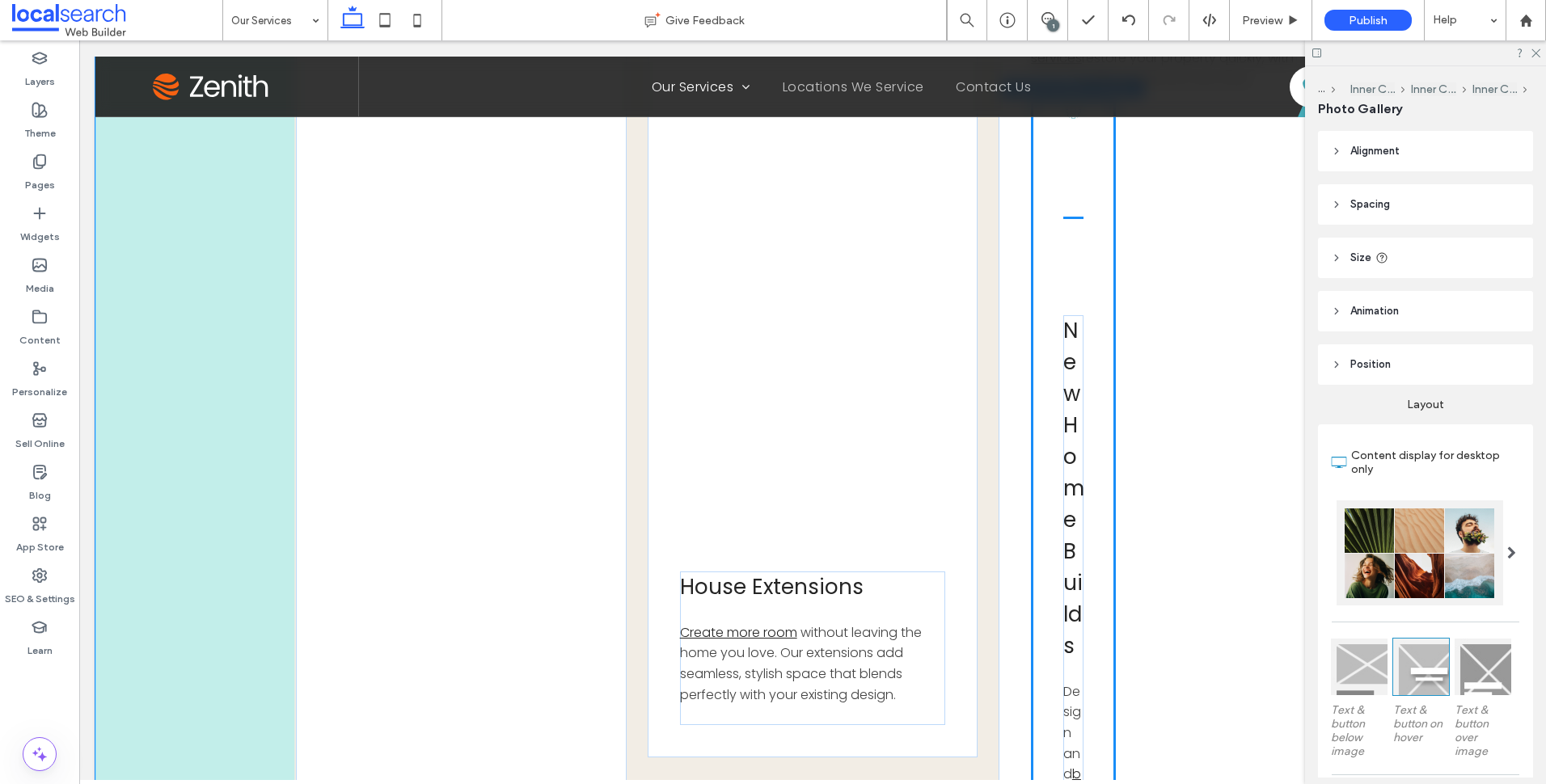
scroll to position [784, 0]
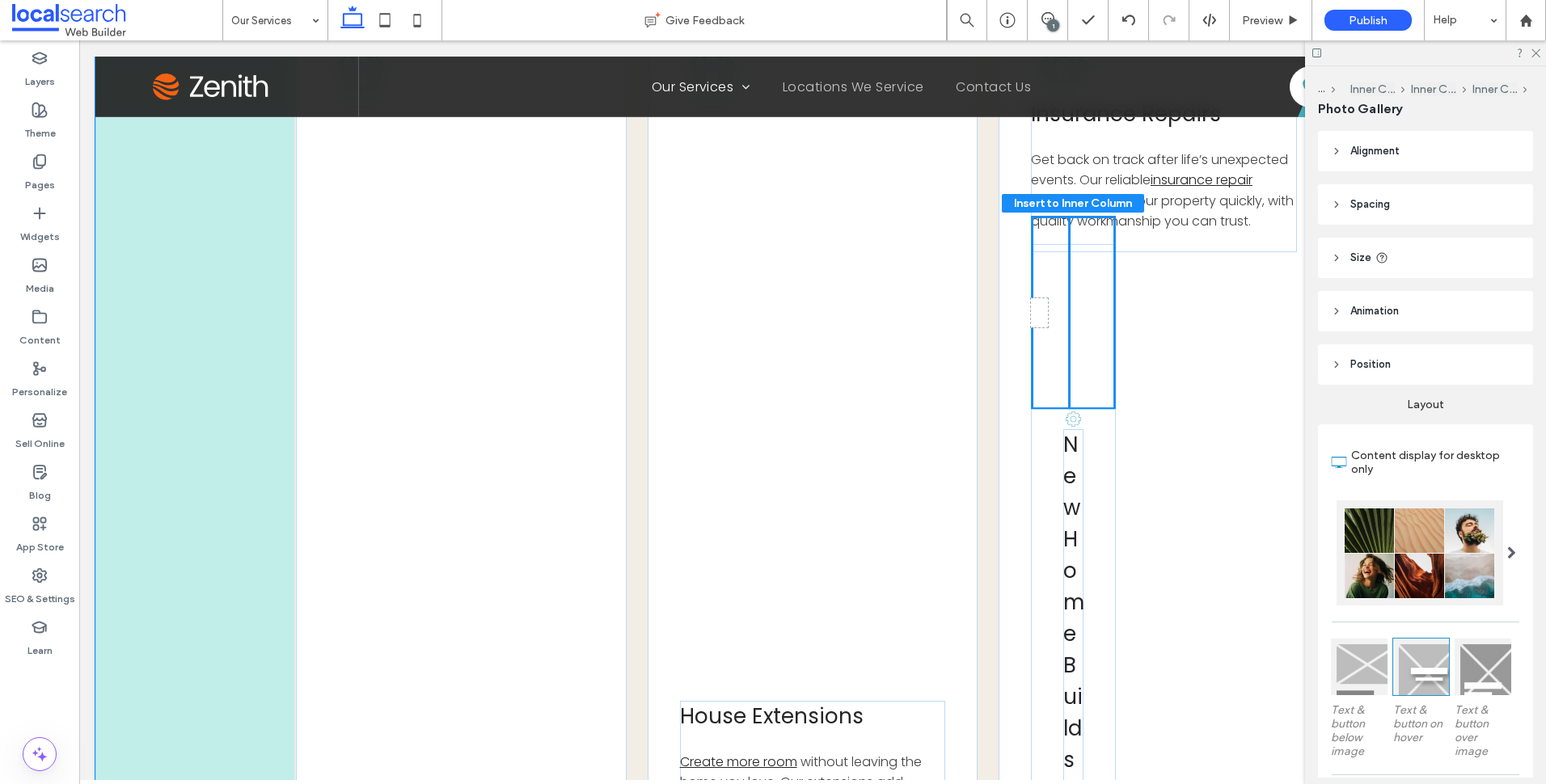
drag, startPoint x: 1069, startPoint y: 575, endPoint x: 1053, endPoint y: 253, distance: 322.4
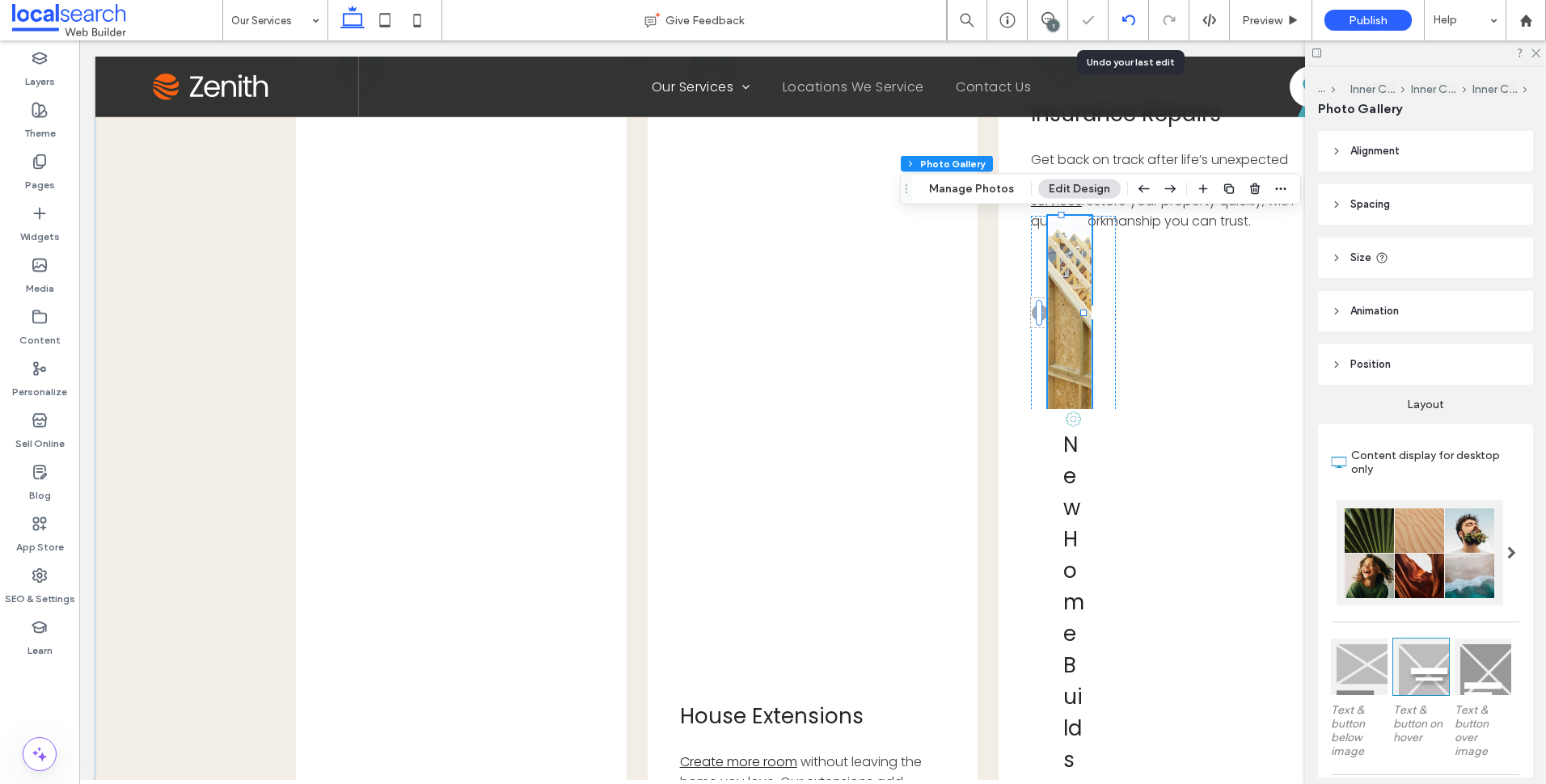
click at [1134, 18] on icon at bounding box center [1129, 20] width 13 height 13
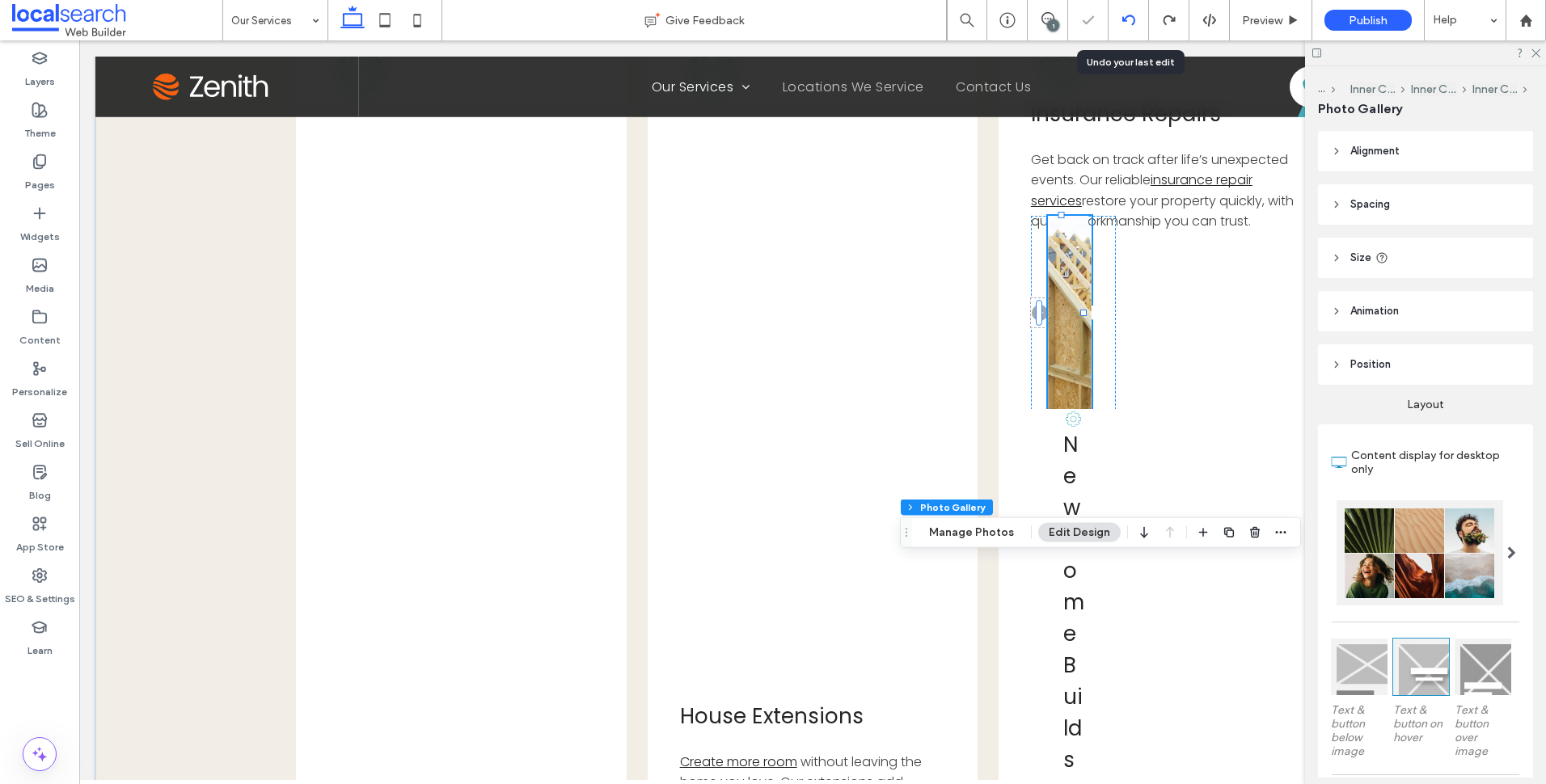
click at [1126, 10] on div at bounding box center [1129, 20] width 41 height 41
click at [1126, 15] on icon at bounding box center [1129, 20] width 13 height 13
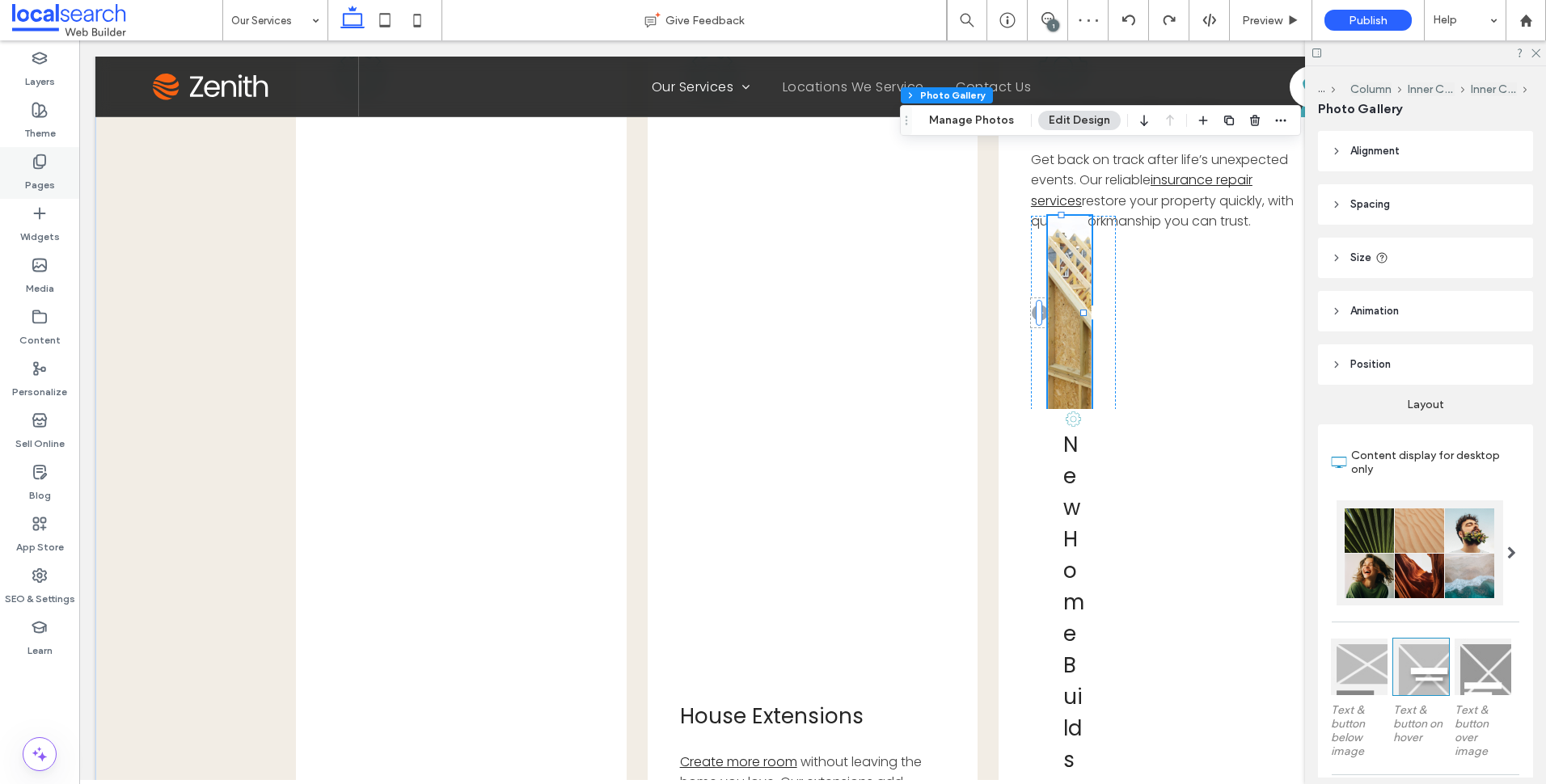
click at [45, 167] on icon at bounding box center [40, 162] width 16 height 16
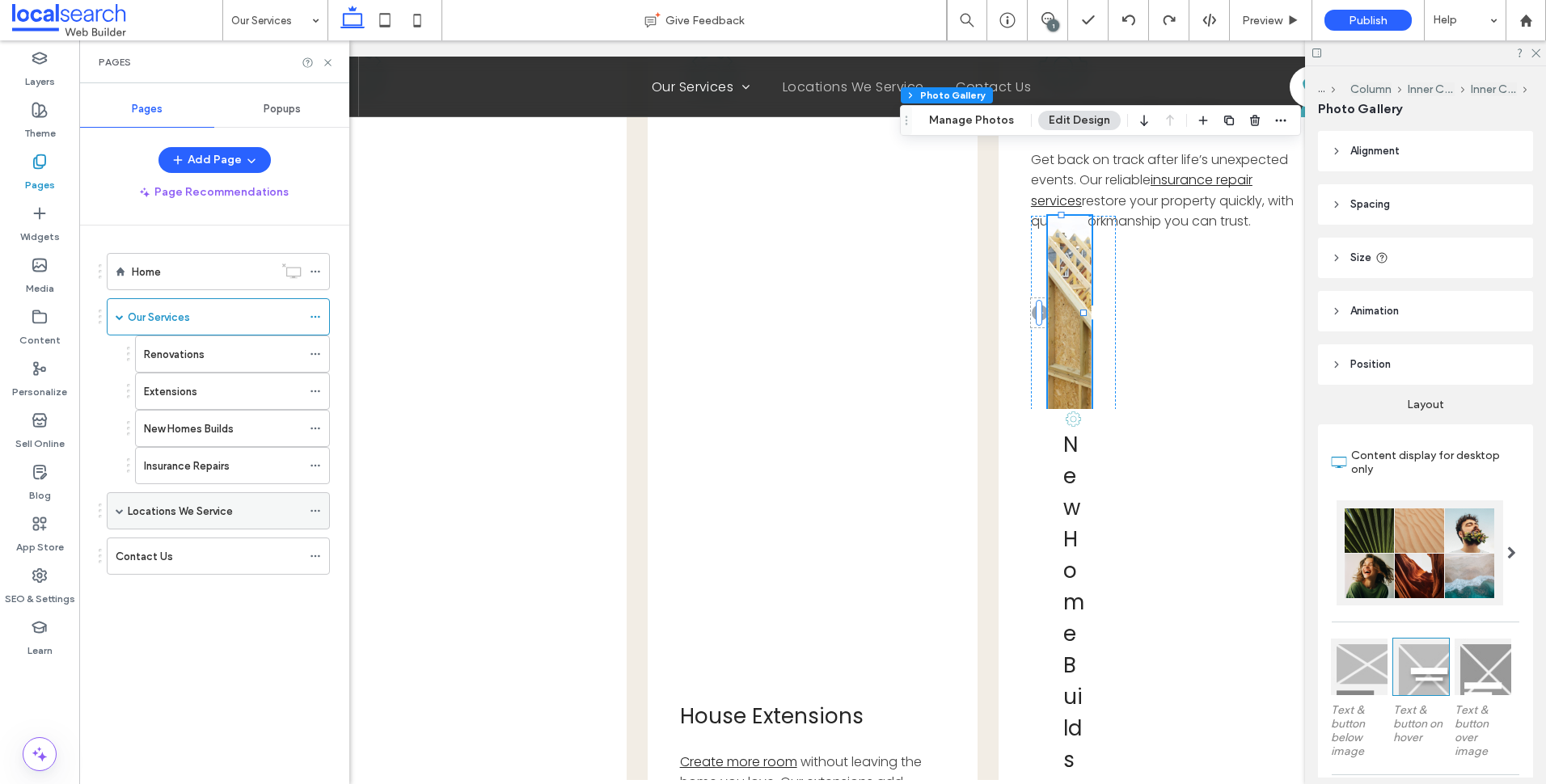
click at [211, 511] on label "Locations We Service" at bounding box center [179, 510] width 105 height 28
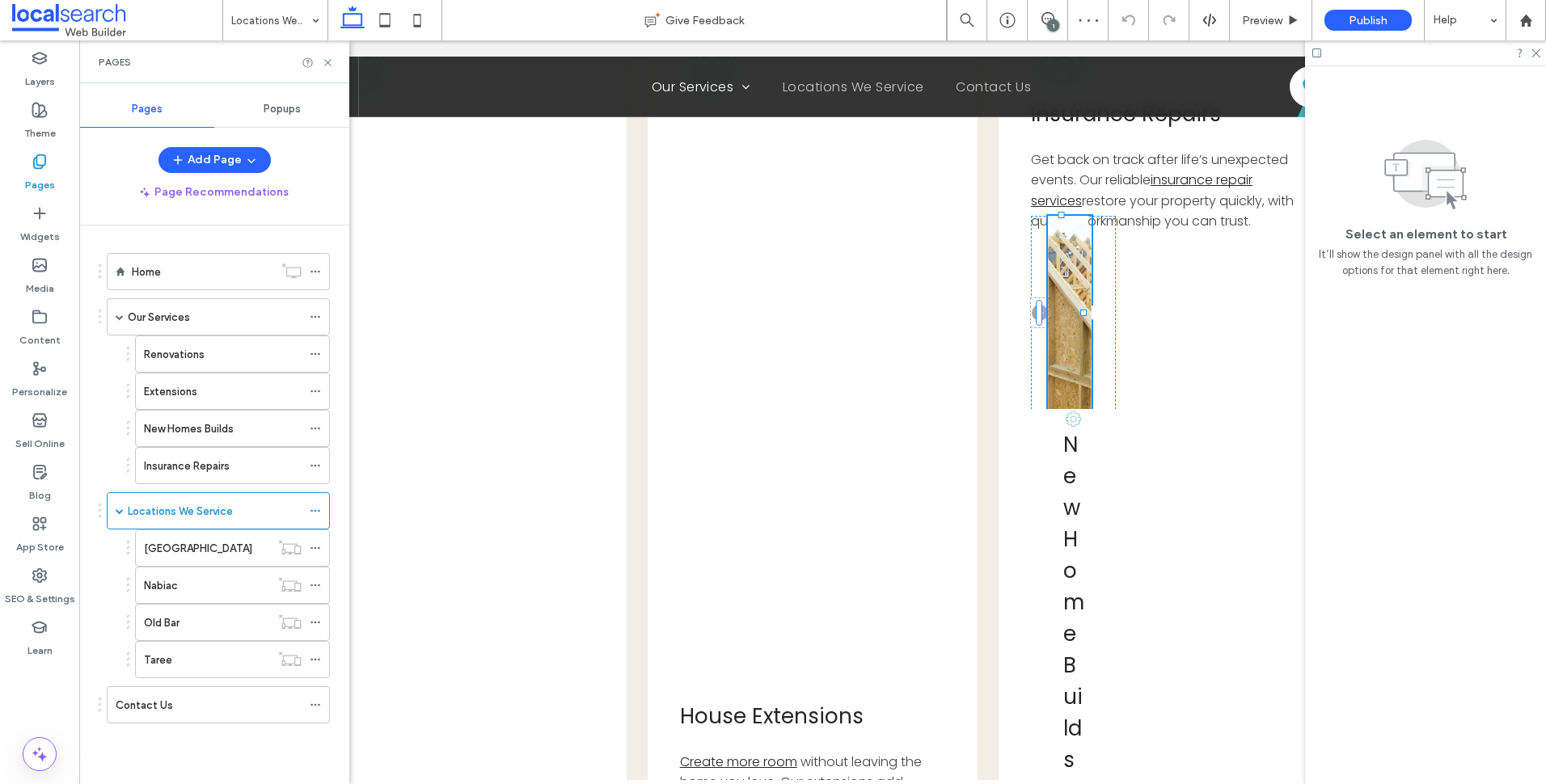
click at [172, 656] on div "Taree" at bounding box center [206, 660] width 126 height 17
click at [325, 54] on div "Pages" at bounding box center [214, 62] width 270 height 43
click at [326, 59] on icon at bounding box center [327, 62] width 12 height 12
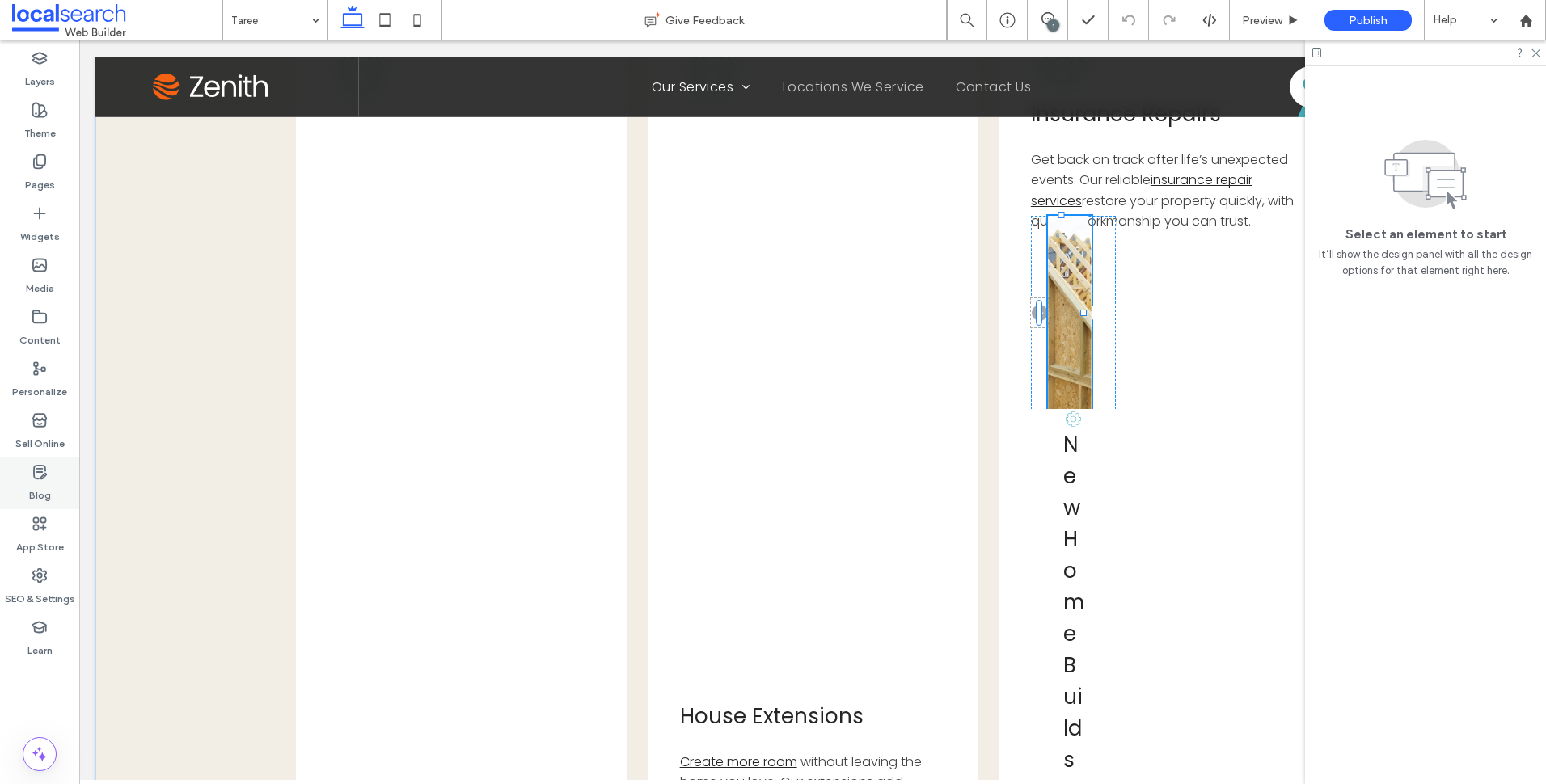
click at [33, 474] on icon at bounding box center [40, 472] width 16 height 16
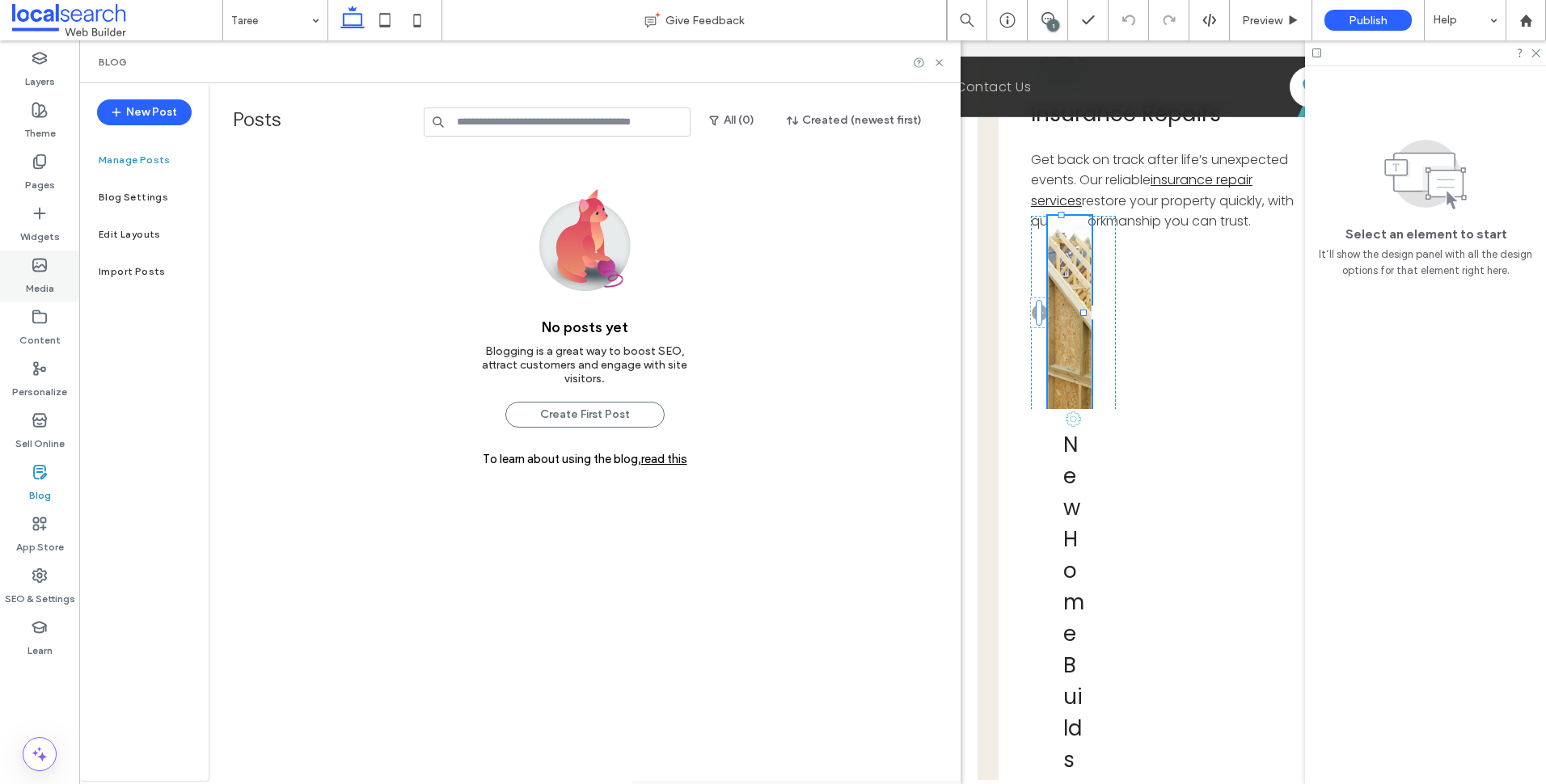
click at [55, 269] on div "Media" at bounding box center [40, 277] width 80 height 52
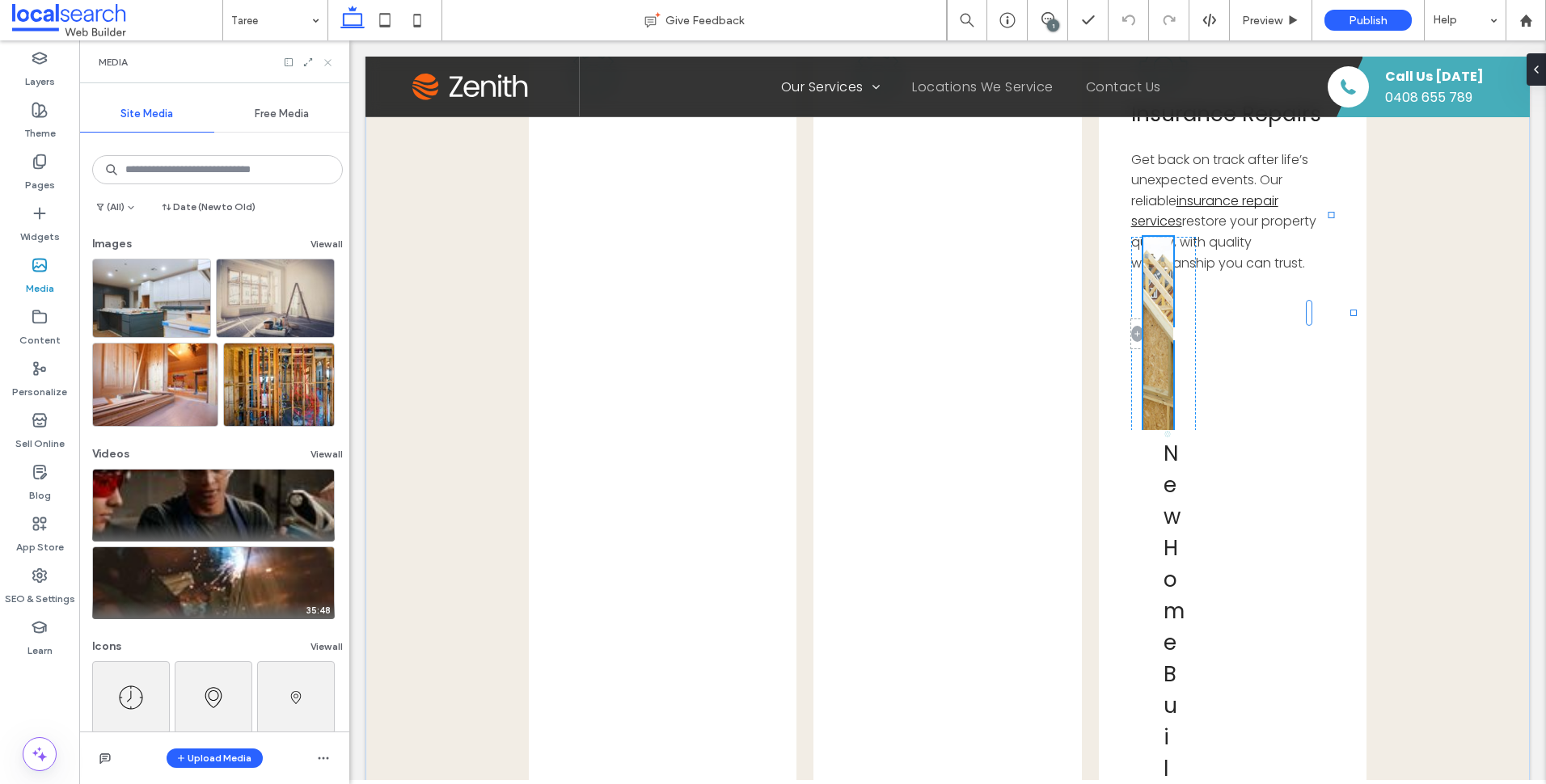
click at [328, 59] on icon at bounding box center [327, 62] width 12 height 12
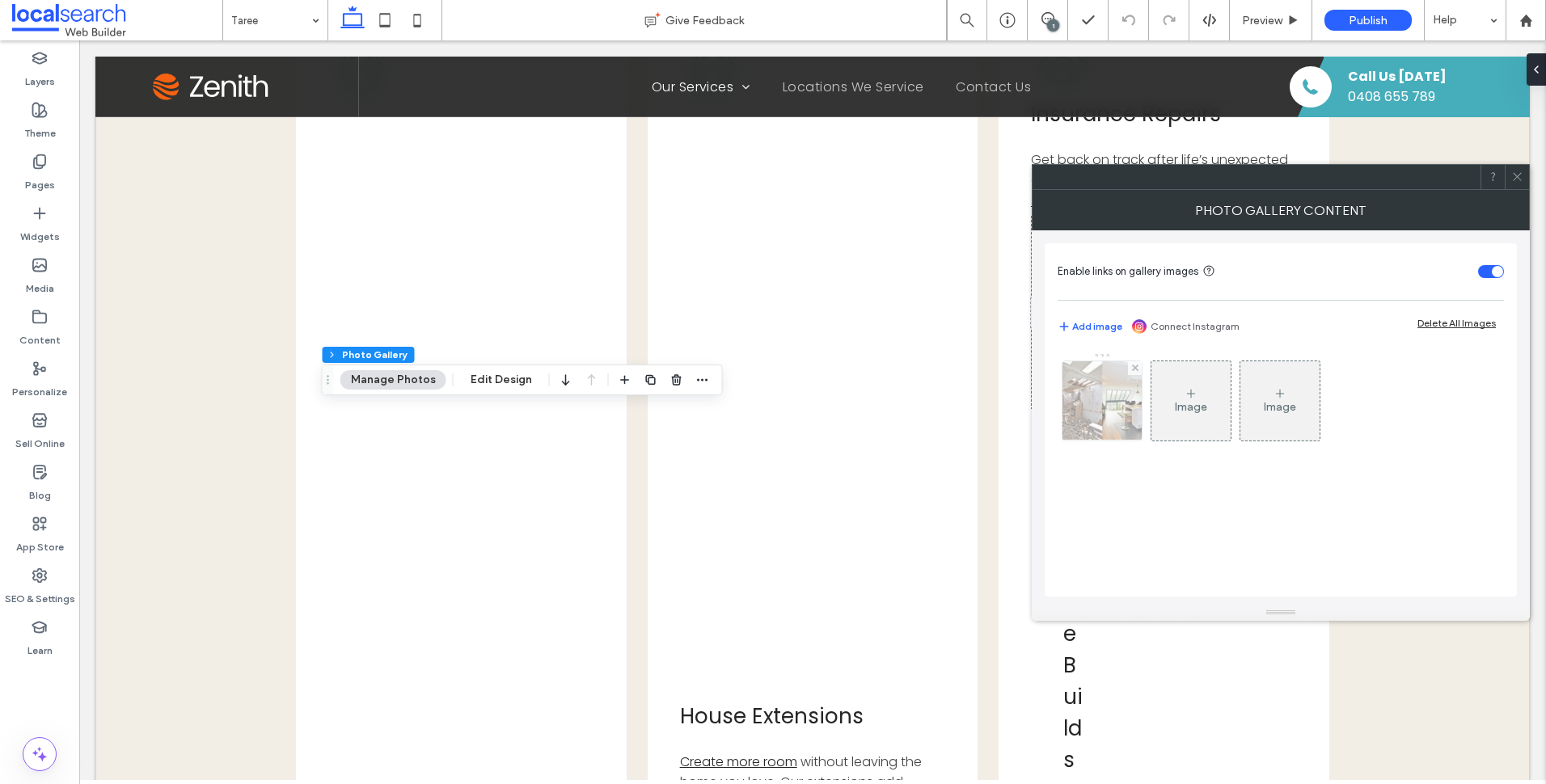
click at [1119, 389] on img at bounding box center [1103, 401] width 112 height 80
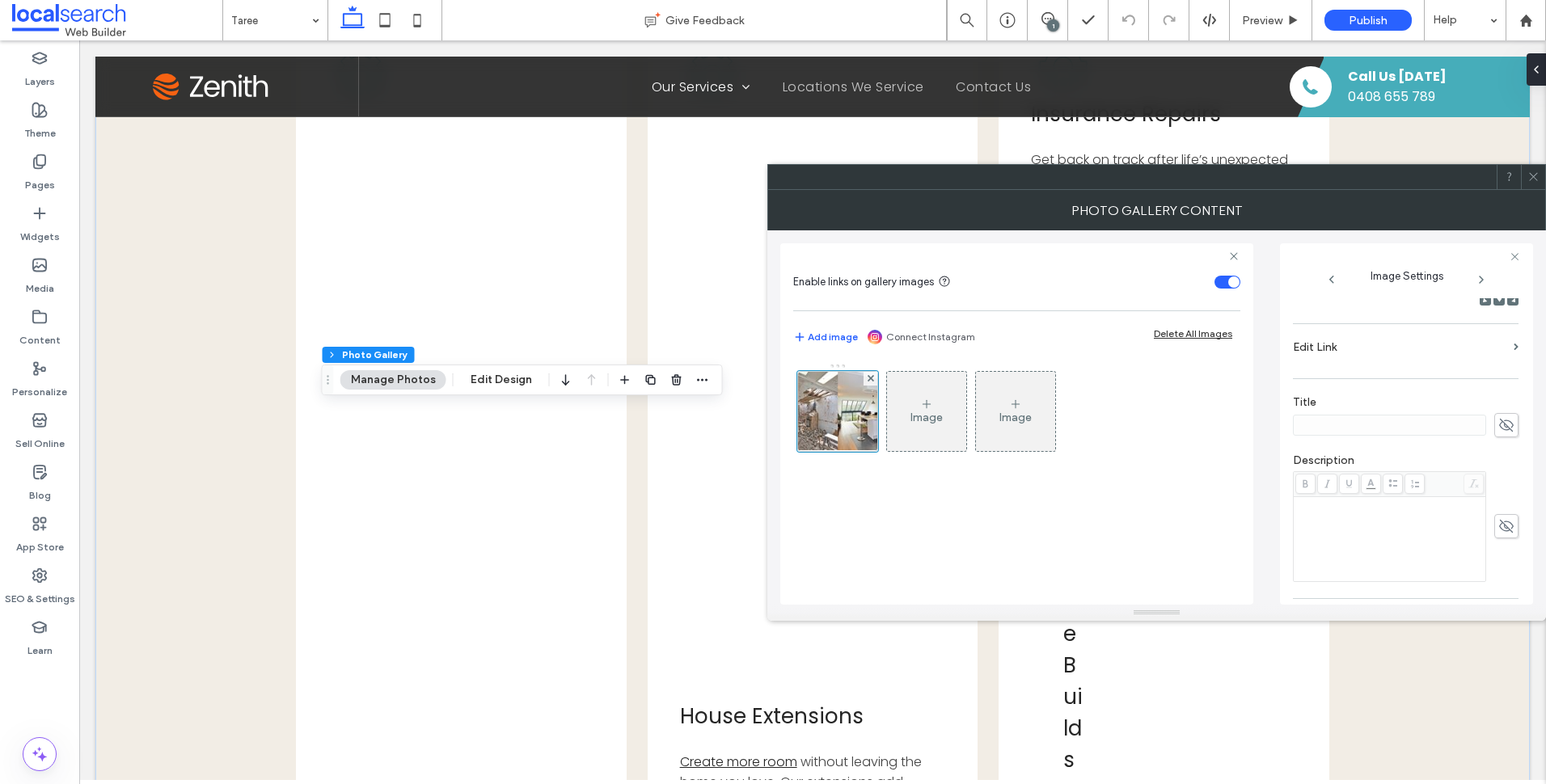
scroll to position [442, 0]
click at [1540, 172] on div at bounding box center [1533, 177] width 24 height 24
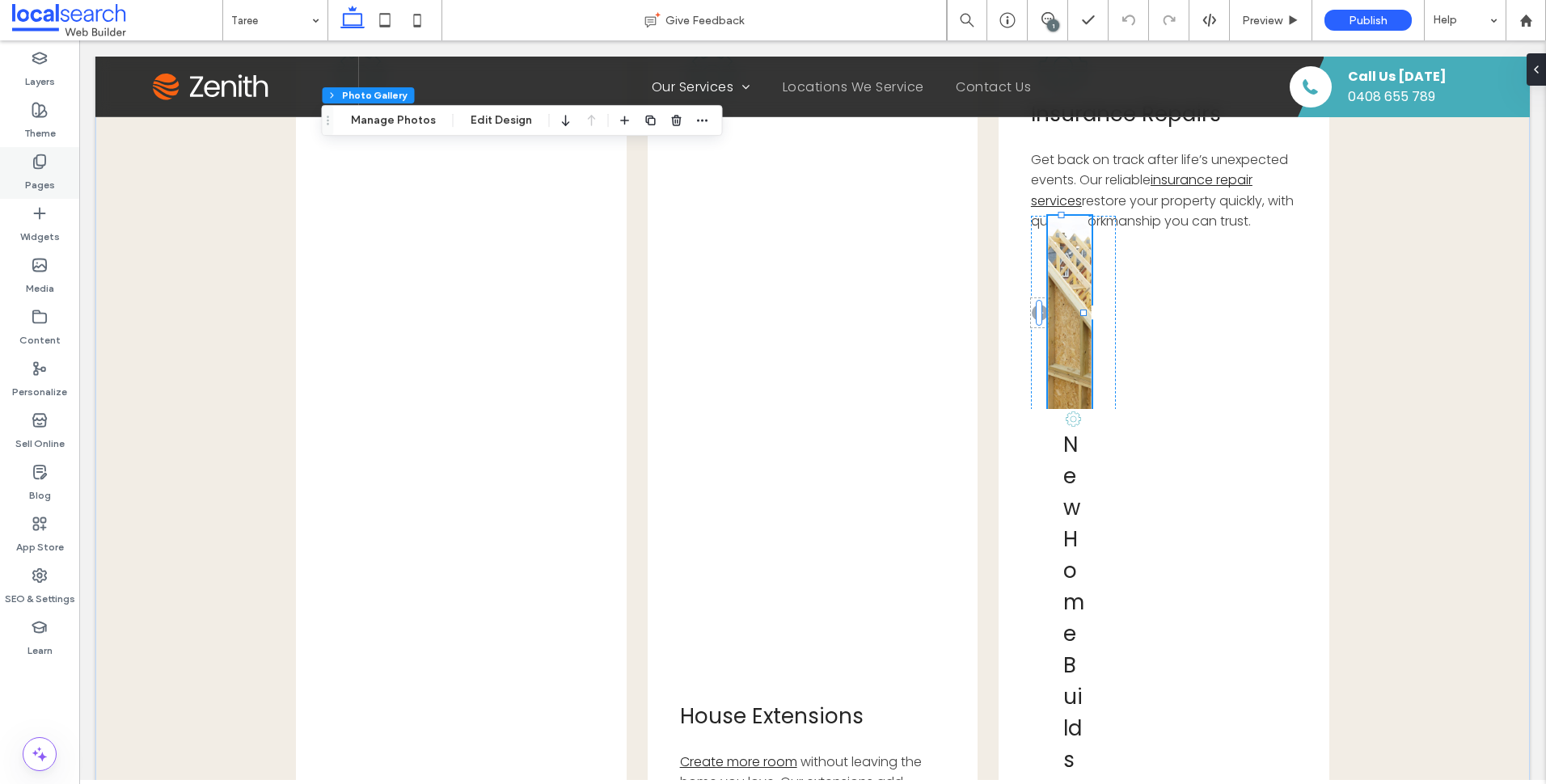
click at [54, 174] on div "Pages" at bounding box center [40, 173] width 80 height 52
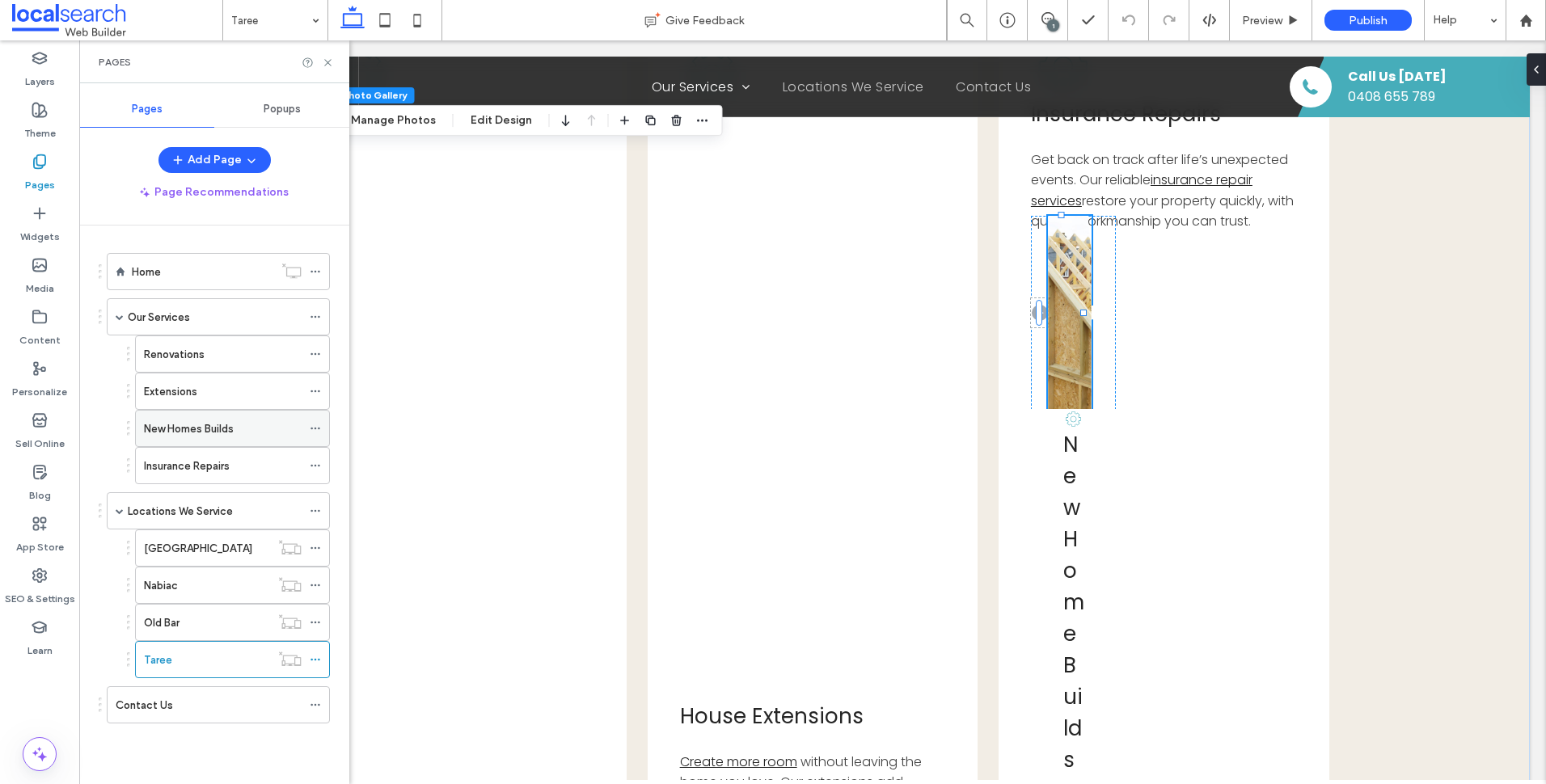
click at [207, 431] on label "New Homes Builds" at bounding box center [188, 429] width 90 height 28
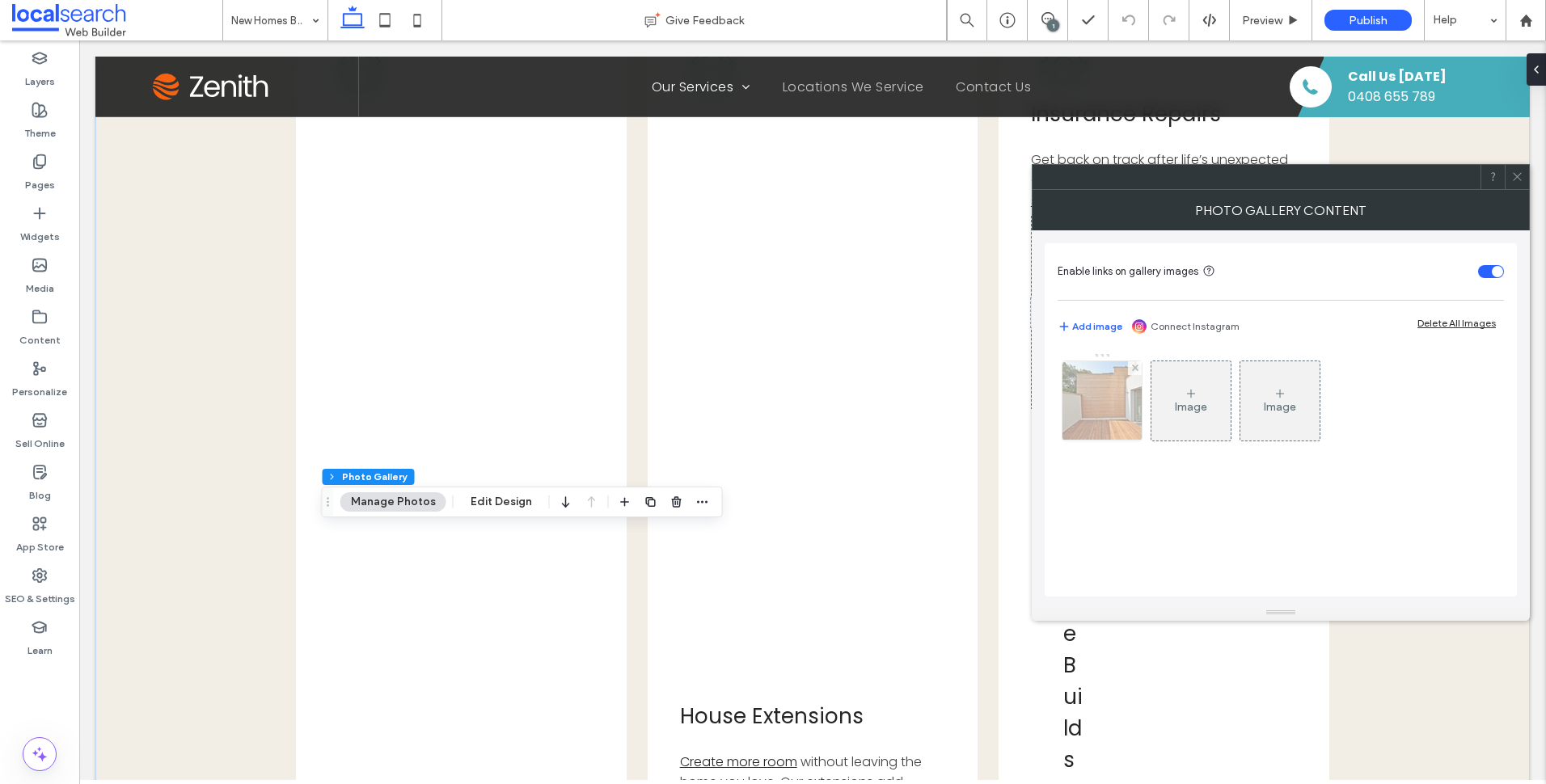
click at [1097, 392] on img at bounding box center [1102, 401] width 119 height 80
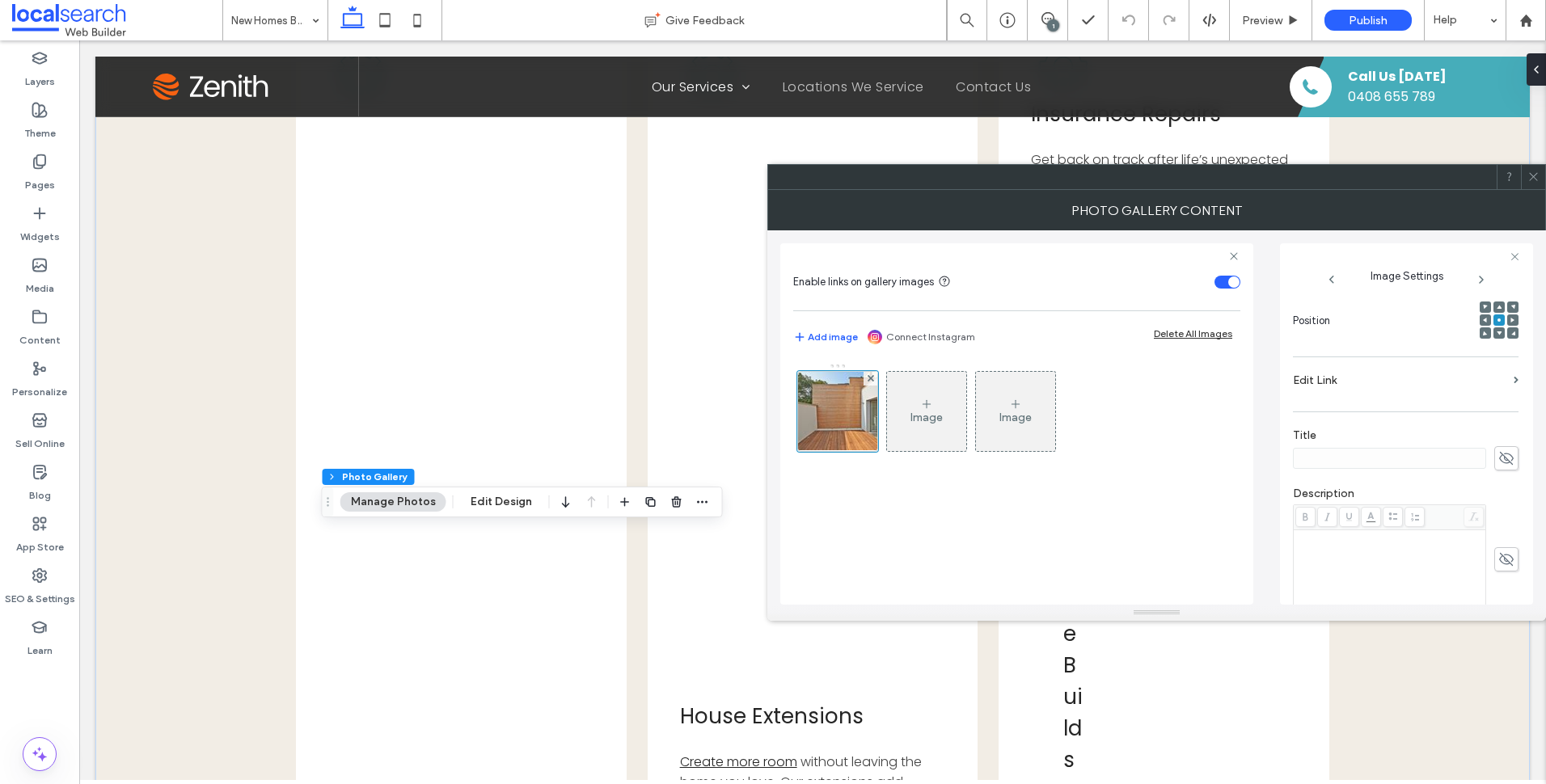
scroll to position [442, 0]
click at [1532, 177] on icon at bounding box center [1533, 176] width 12 height 12
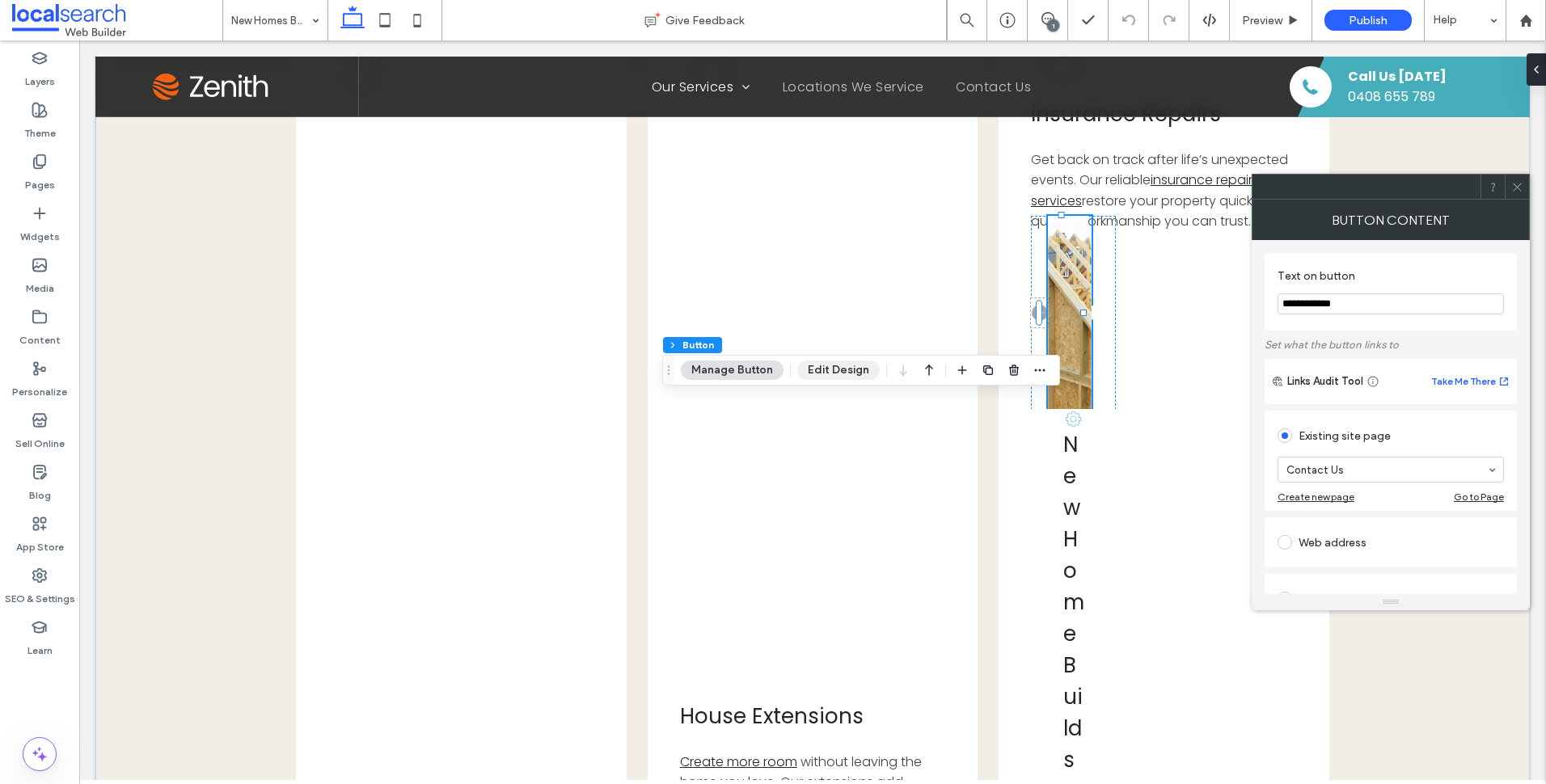
click at [848, 372] on button "Edit Design" at bounding box center [839, 370] width 83 height 19
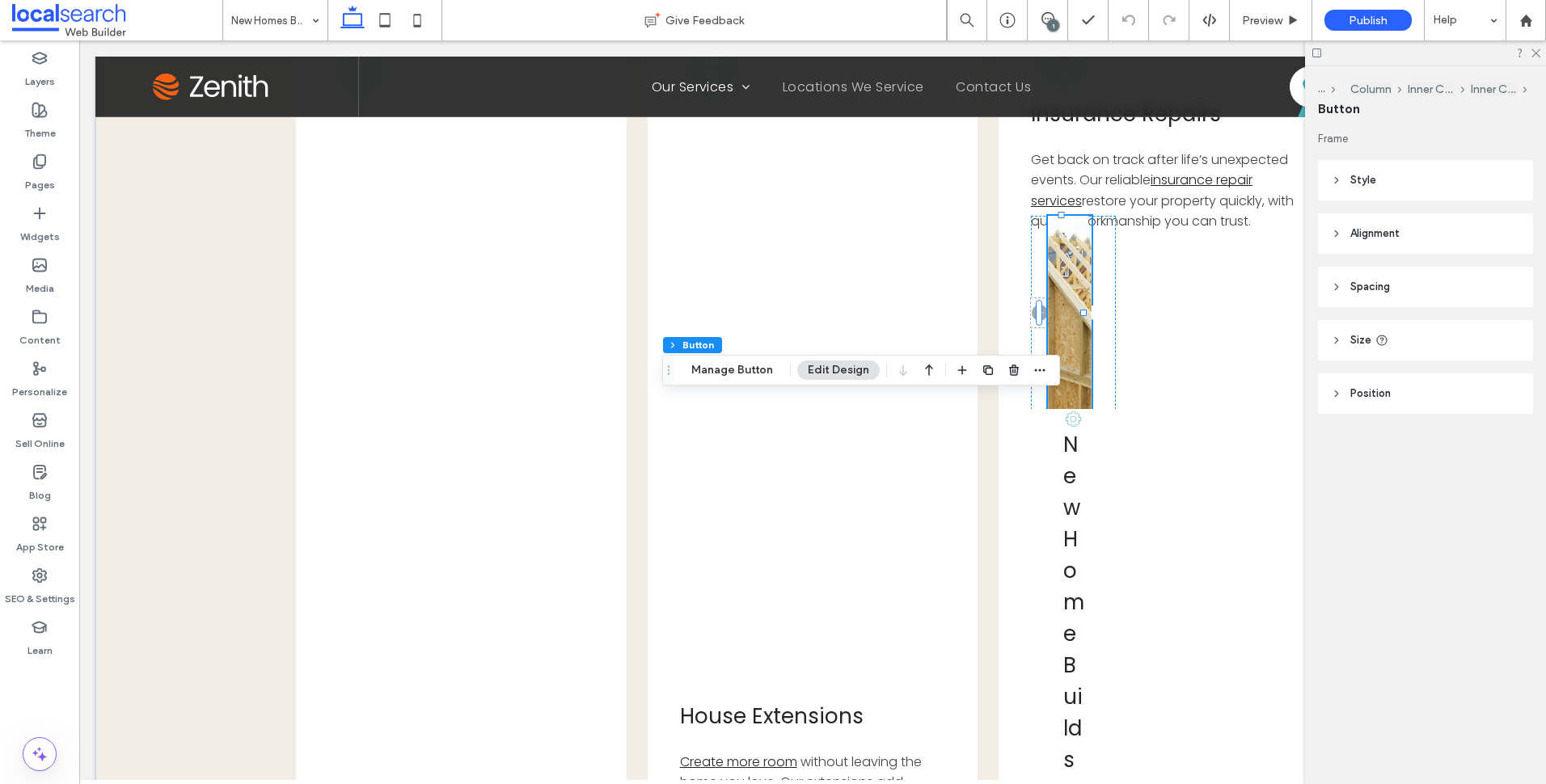
click at [1419, 399] on header "Position" at bounding box center [1425, 394] width 215 height 41
click at [1416, 287] on header "Spacing" at bounding box center [1425, 287] width 215 height 41
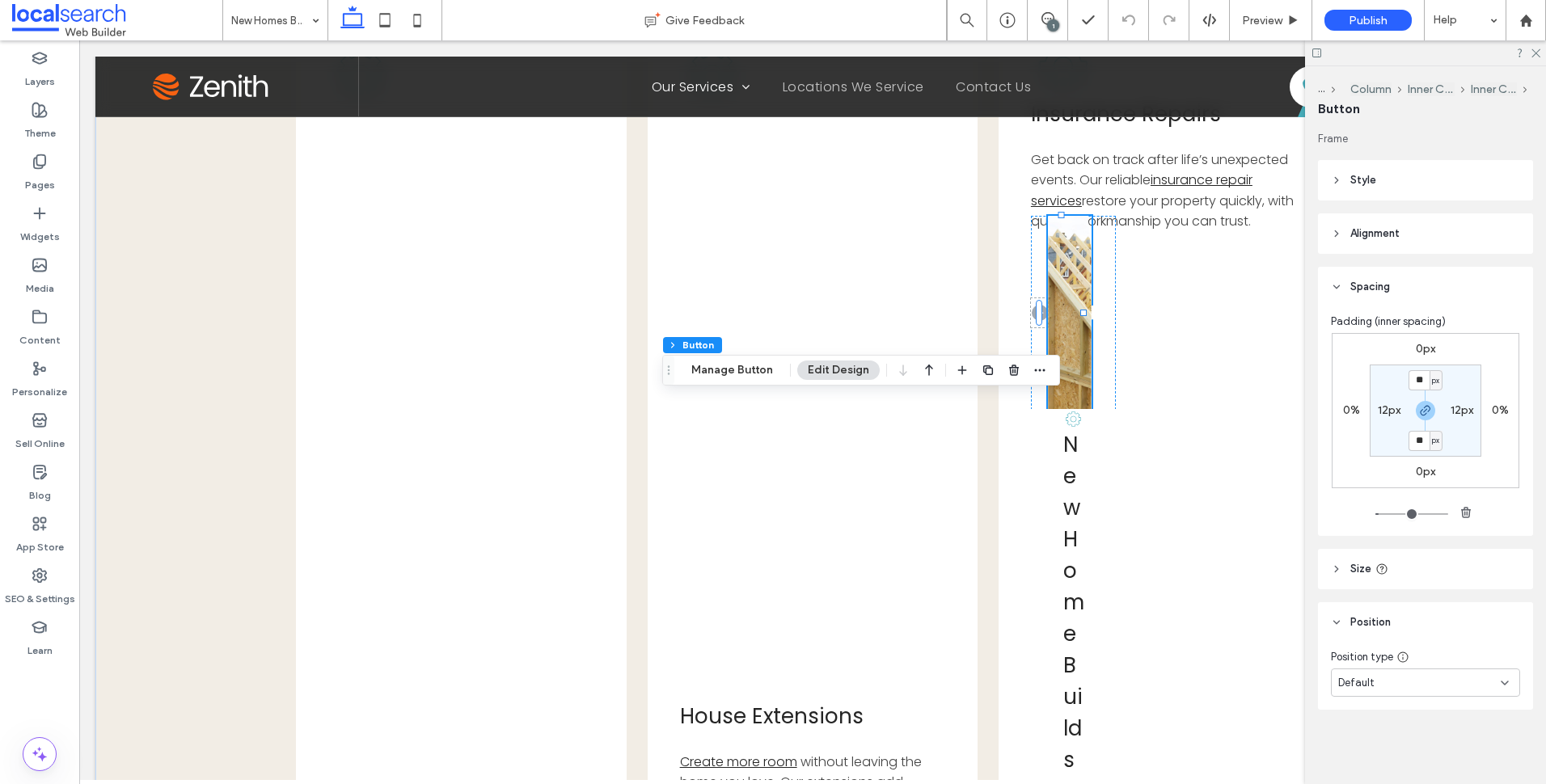
click at [1423, 222] on header "Alignment" at bounding box center [1425, 234] width 215 height 41
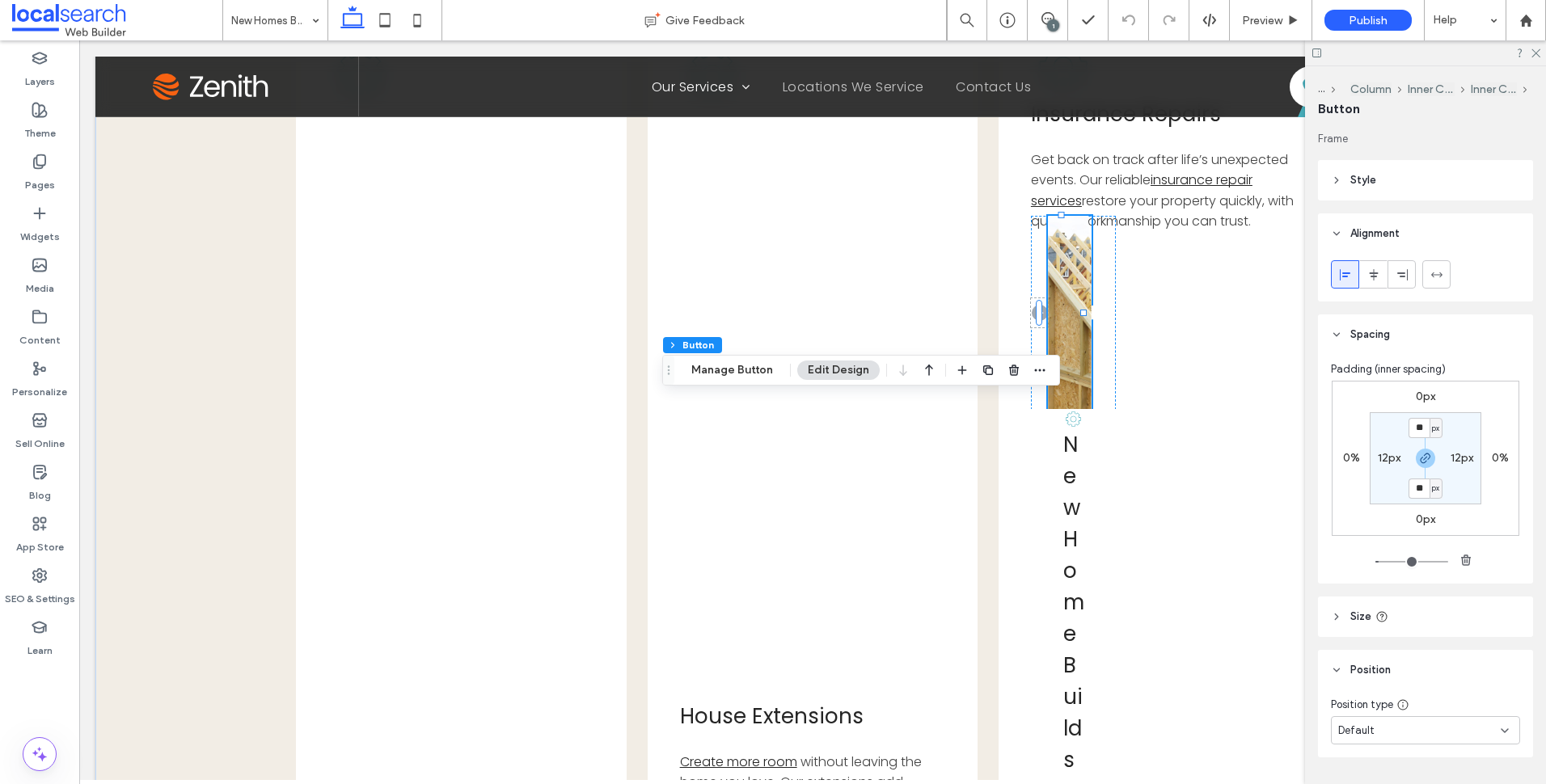
click at [1425, 198] on header "Style" at bounding box center [1425, 180] width 215 height 41
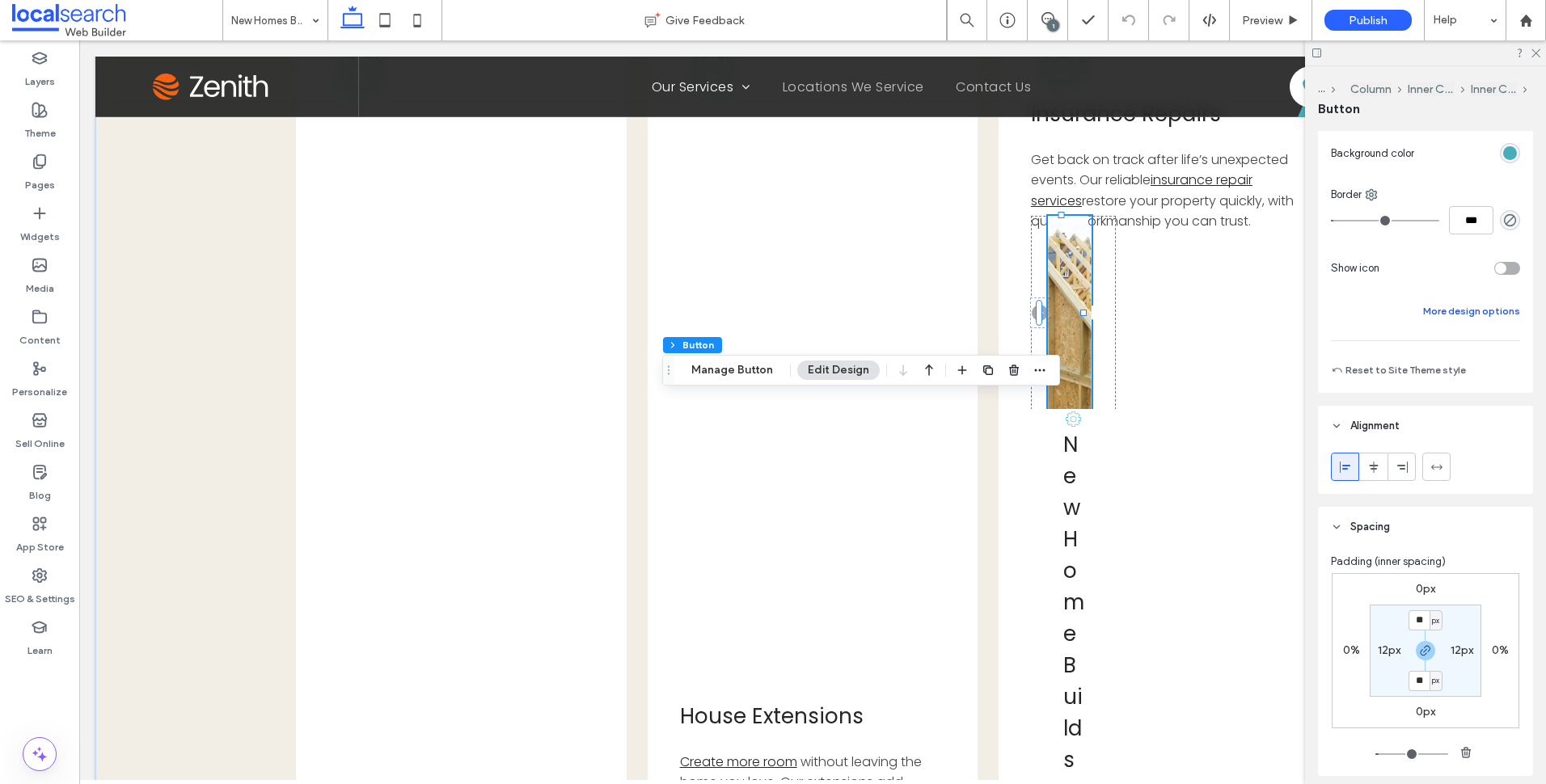
click at [1472, 308] on button "More design options" at bounding box center [1471, 311] width 97 height 19
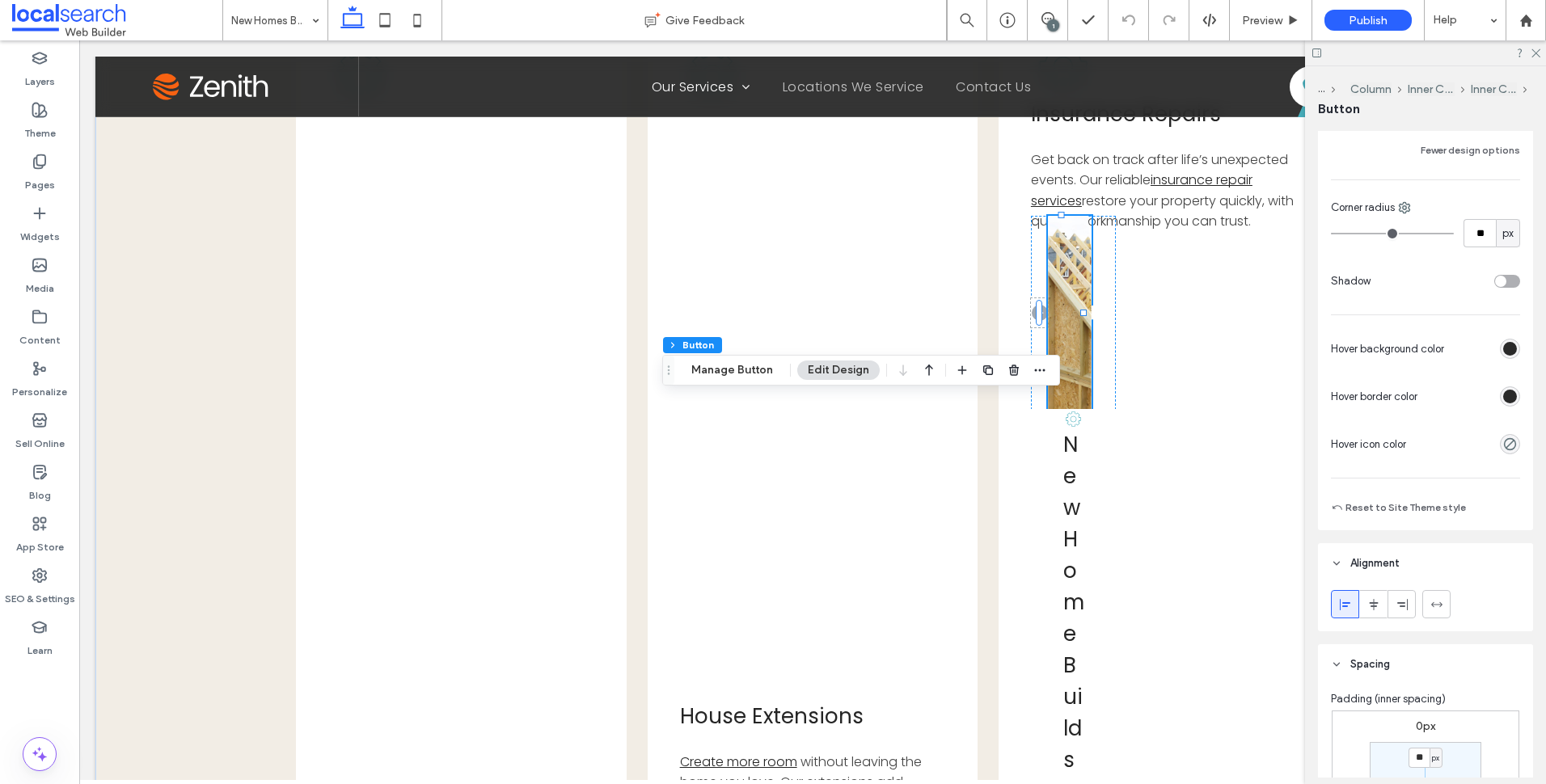
scroll to position [485, 0]
click at [1505, 398] on div "rgb(42, 42, 42)" at bounding box center [1509, 395] width 14 height 14
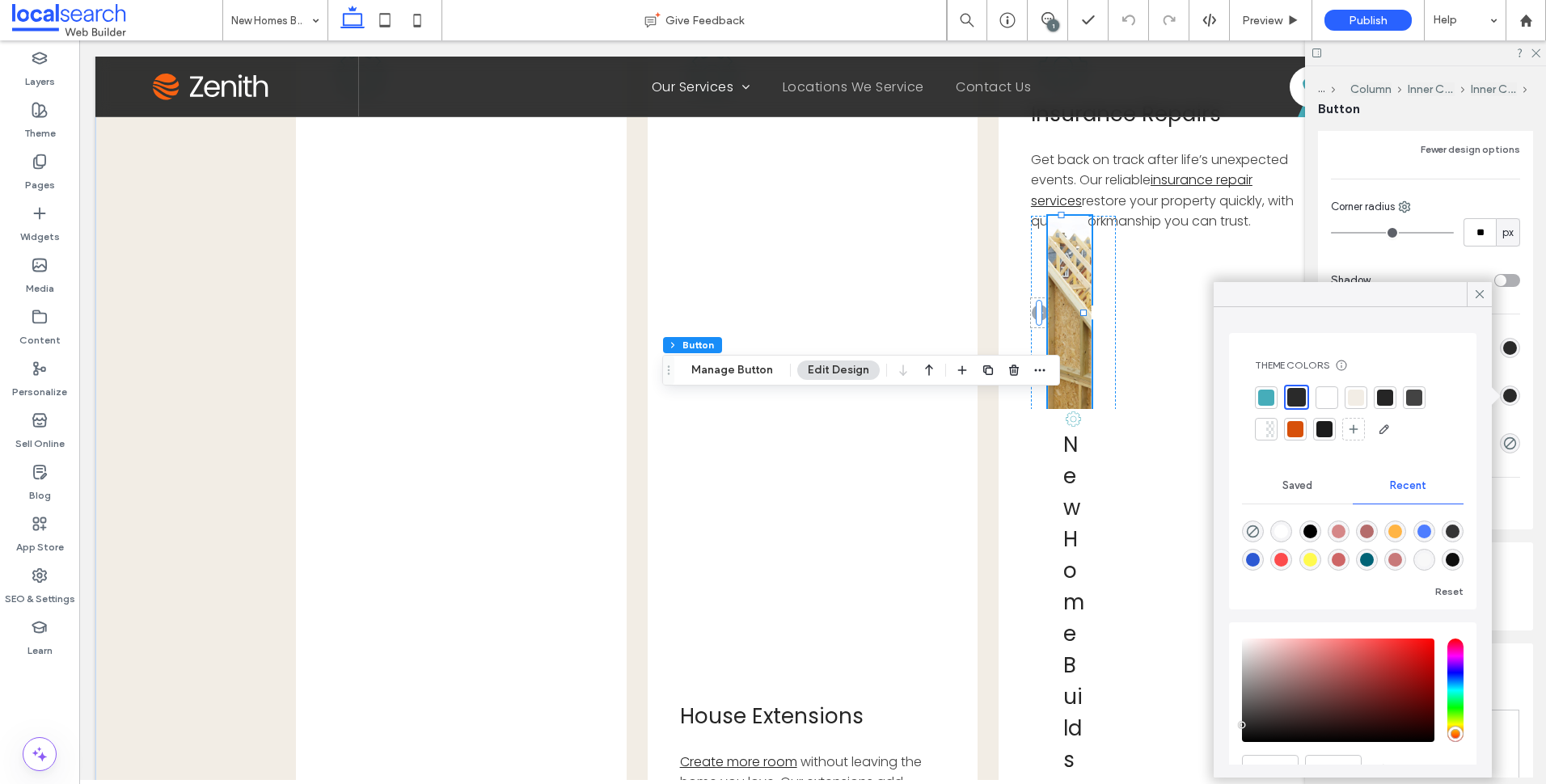
click at [1325, 390] on div at bounding box center [1327, 398] width 16 height 16
click at [1474, 291] on icon at bounding box center [1479, 295] width 15 height 15
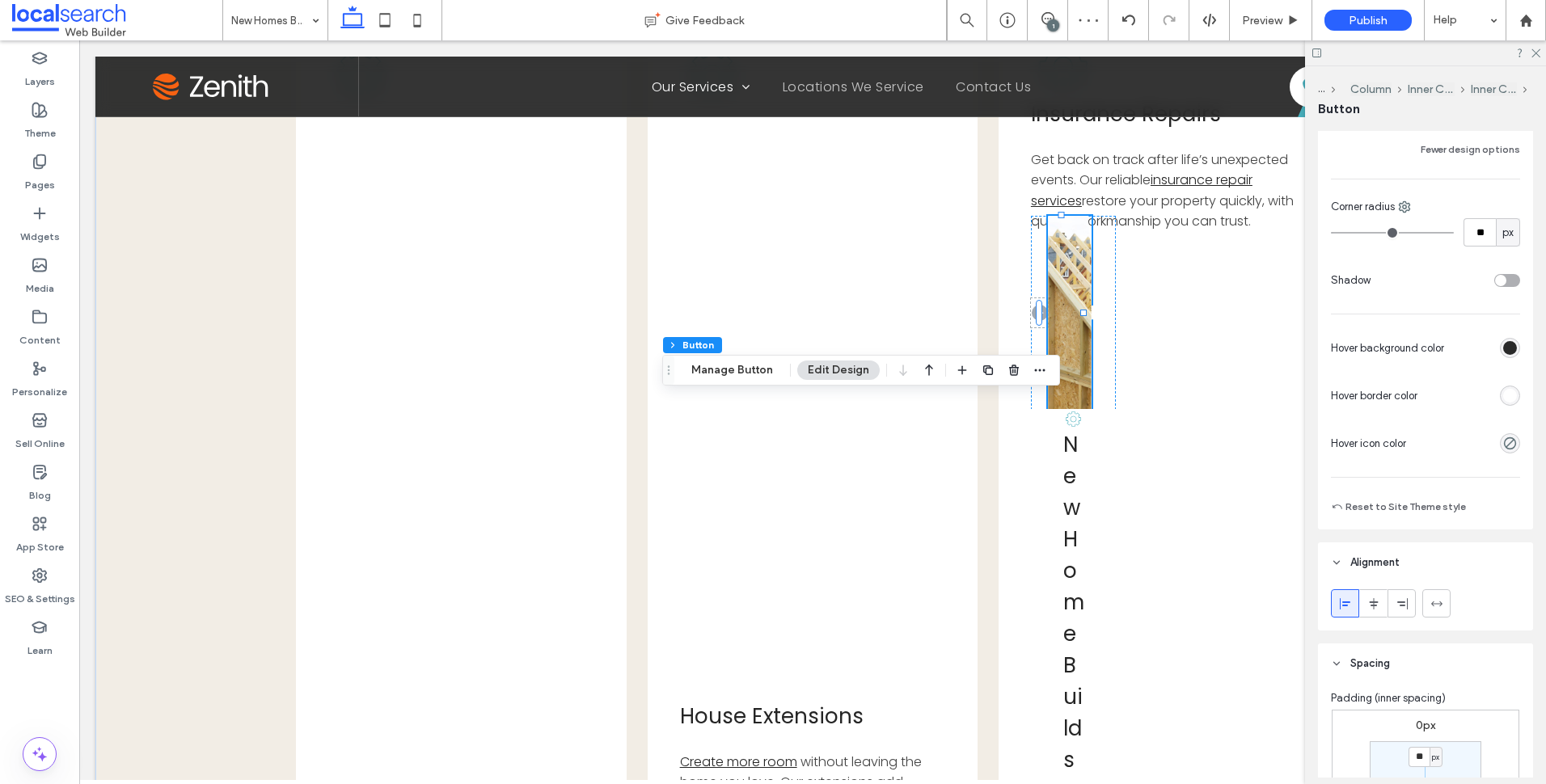
click at [1504, 348] on div "rgb(42, 42, 42)" at bounding box center [1509, 347] width 14 height 14
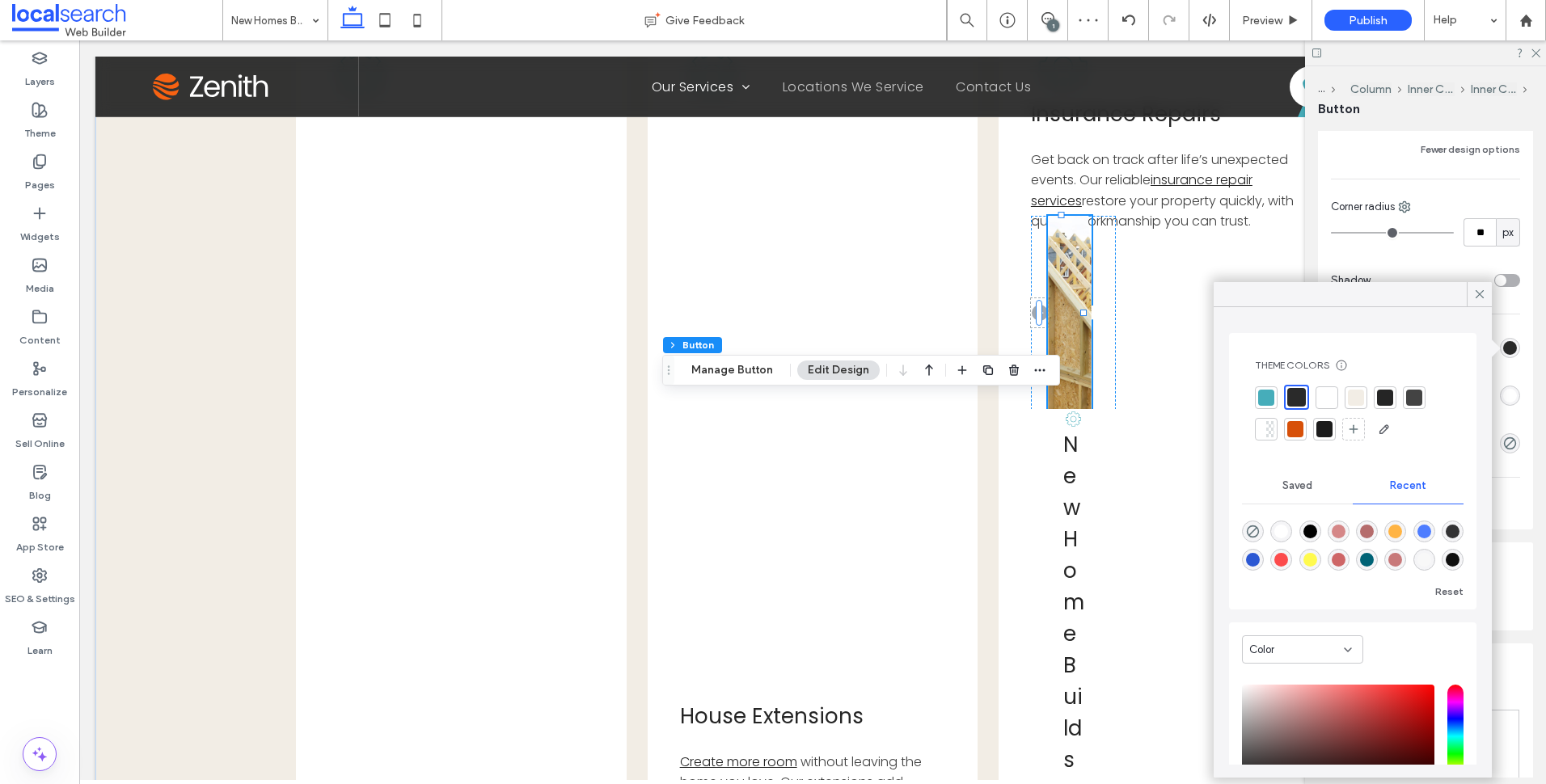
click at [1325, 393] on div at bounding box center [1327, 398] width 16 height 16
click at [1485, 293] on icon at bounding box center [1479, 295] width 15 height 15
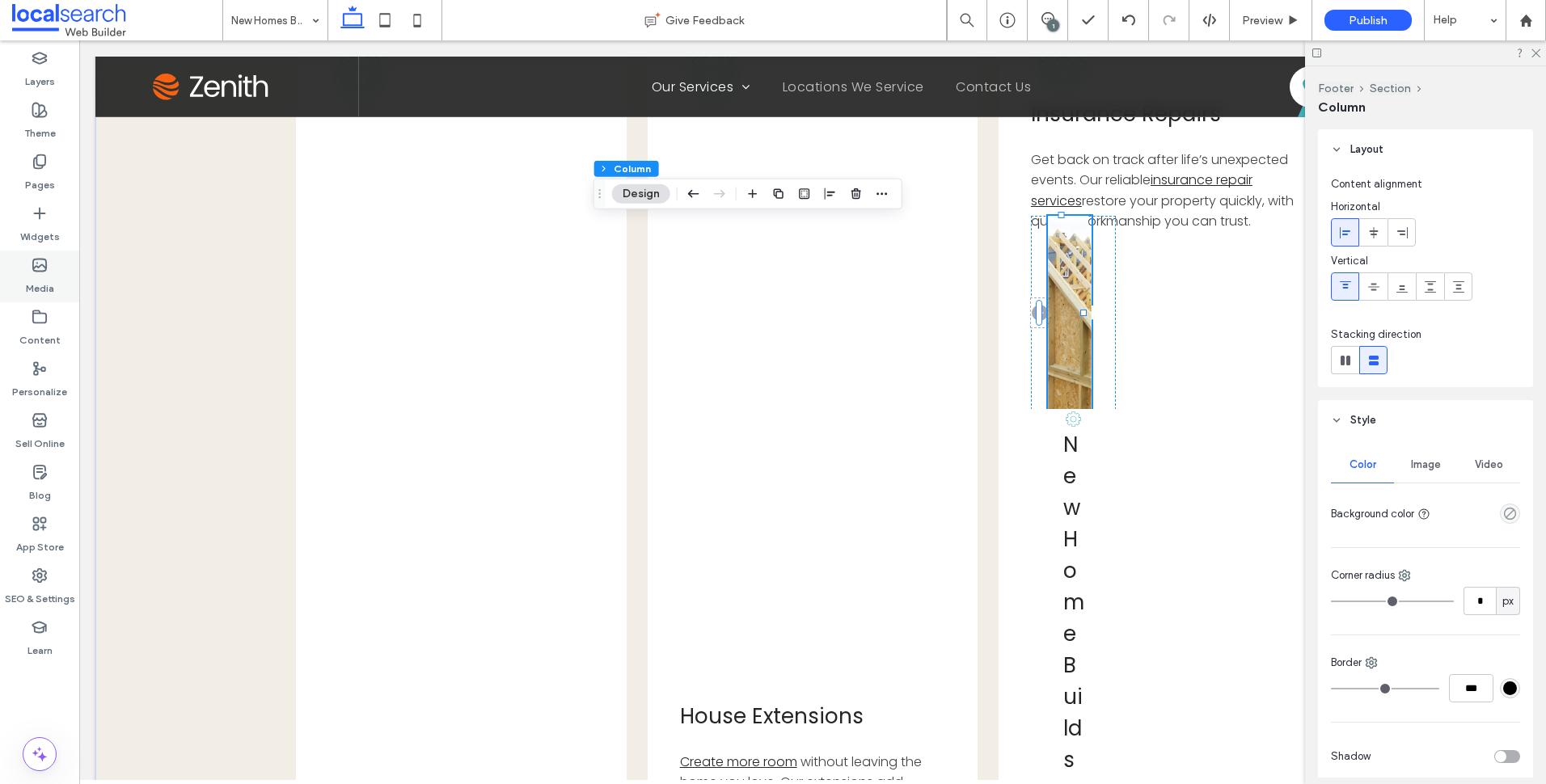
click at [22, 275] on div "Media" at bounding box center [40, 277] width 80 height 52
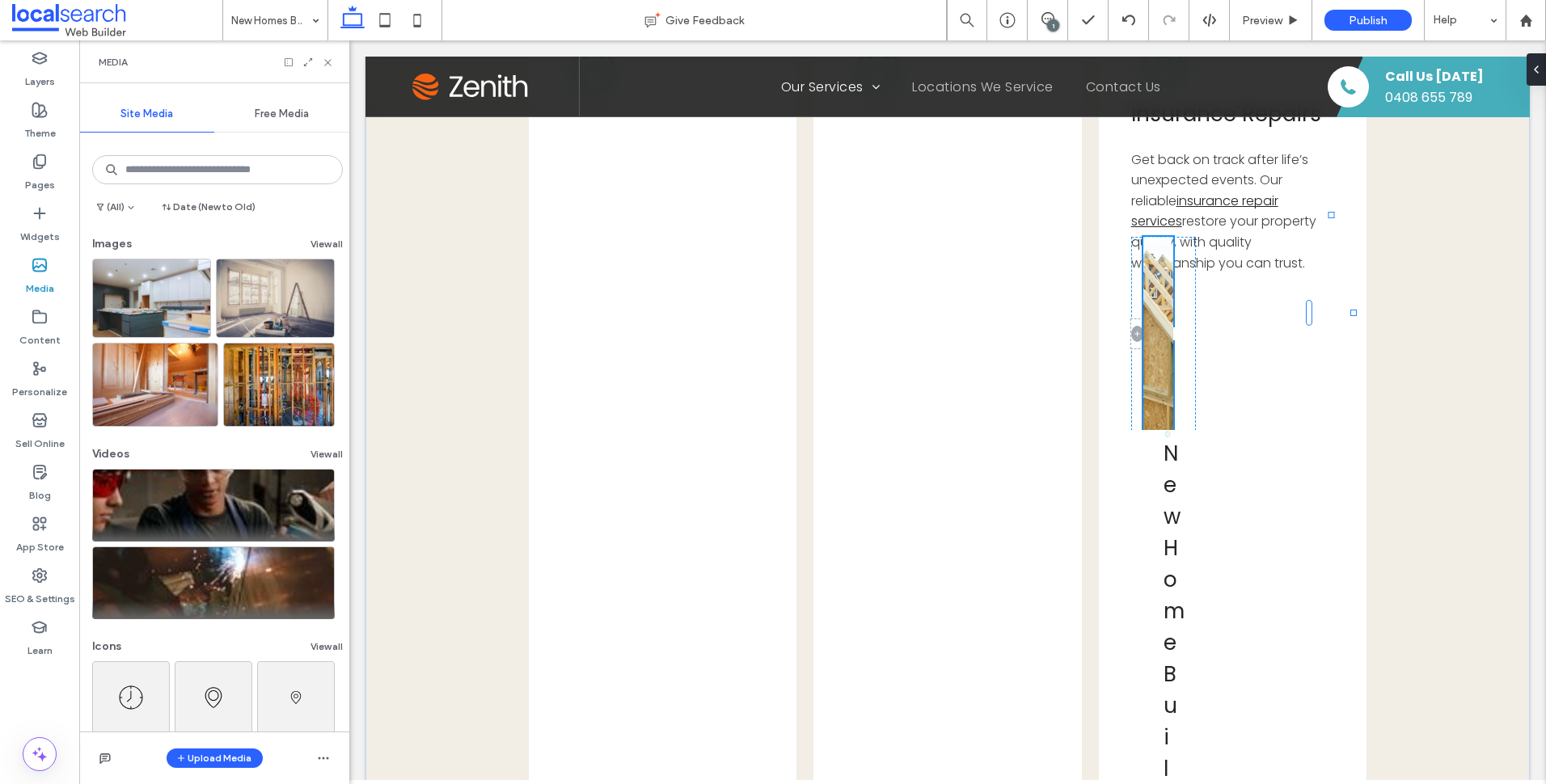
click at [309, 68] on div at bounding box center [309, 62] width 51 height 12
click at [311, 62] on icon at bounding box center [308, 62] width 11 height 11
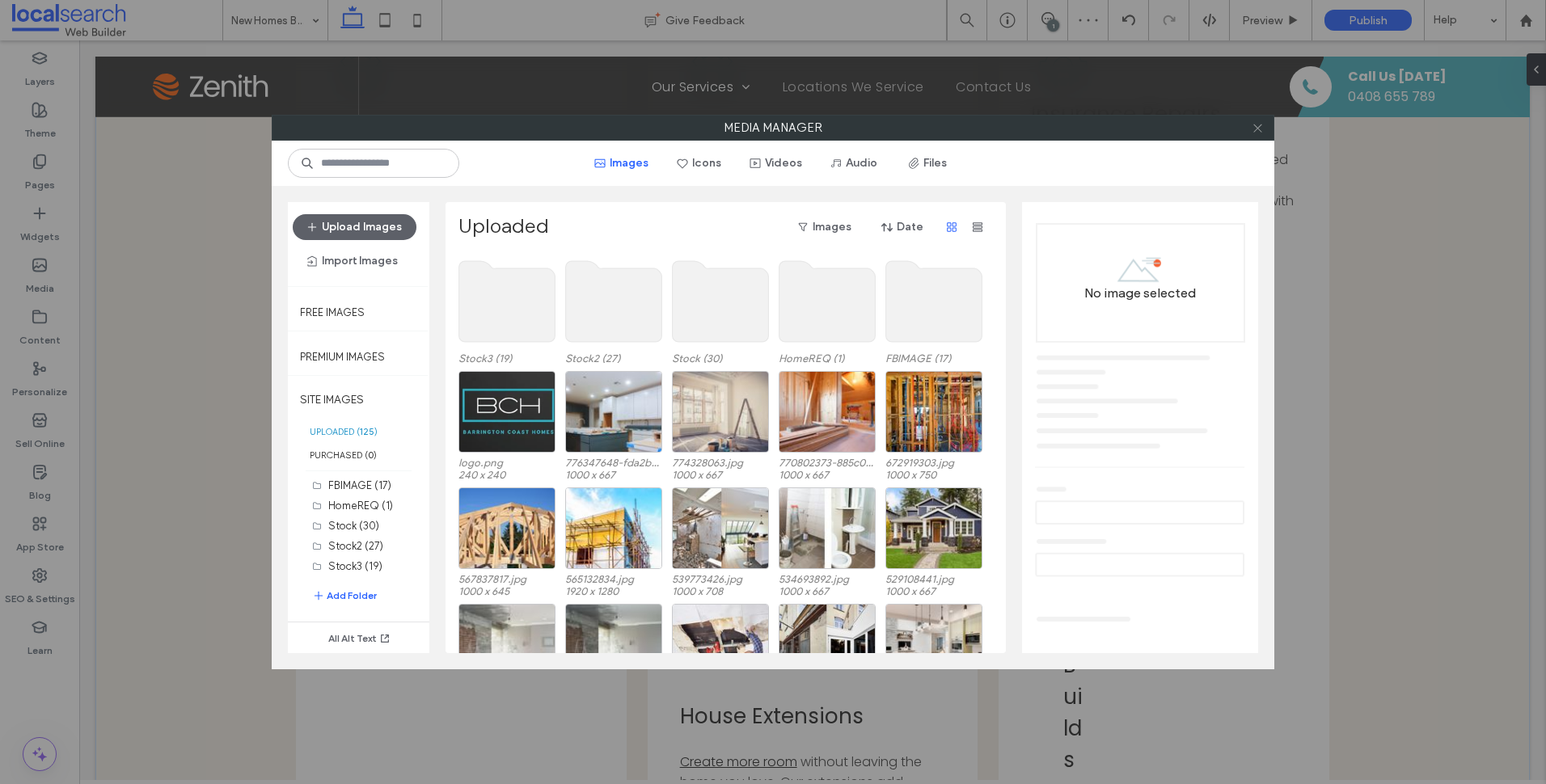
click at [1262, 123] on icon at bounding box center [1257, 127] width 12 height 12
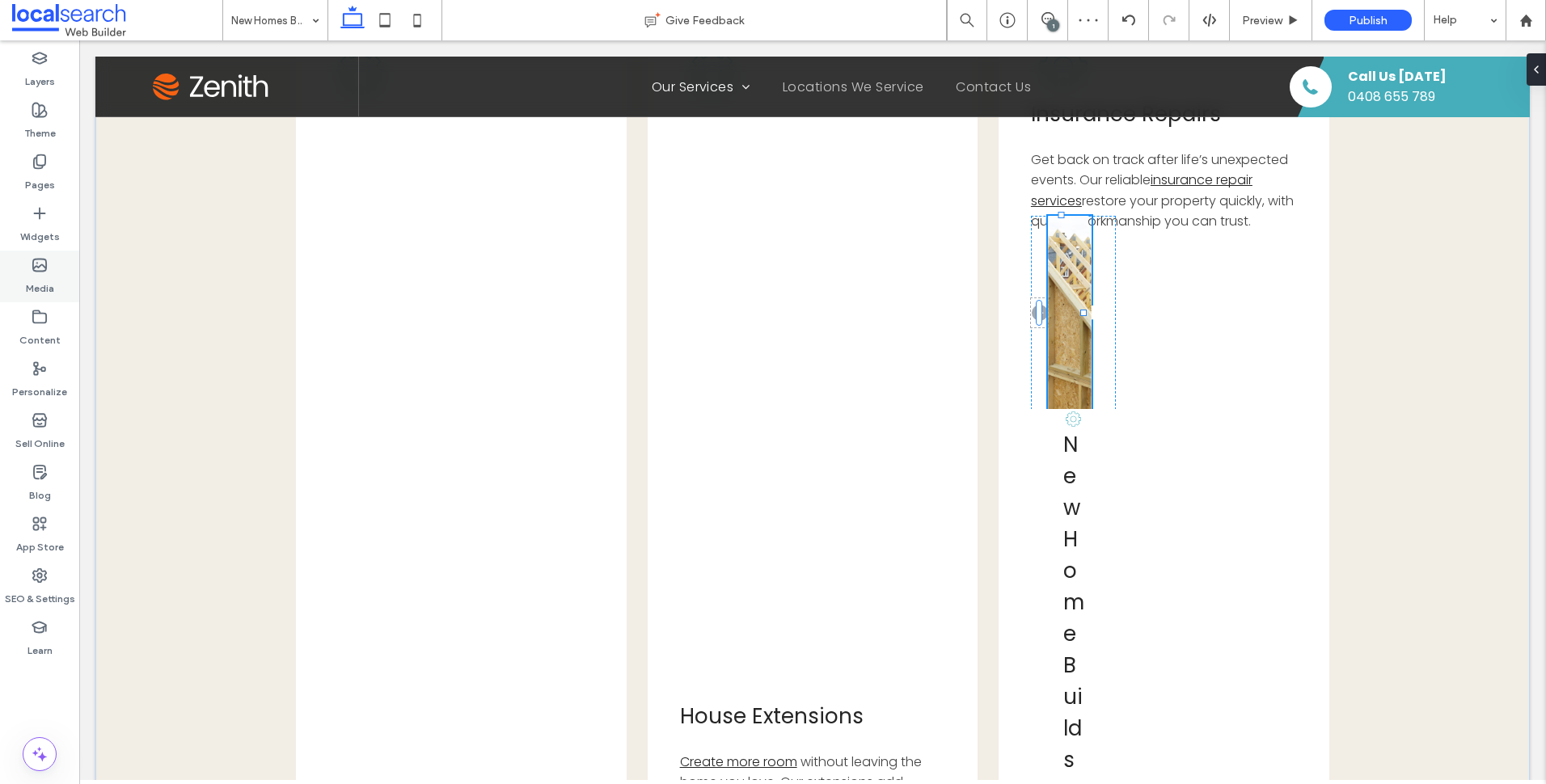
click at [48, 274] on label "Media" at bounding box center [40, 285] width 28 height 23
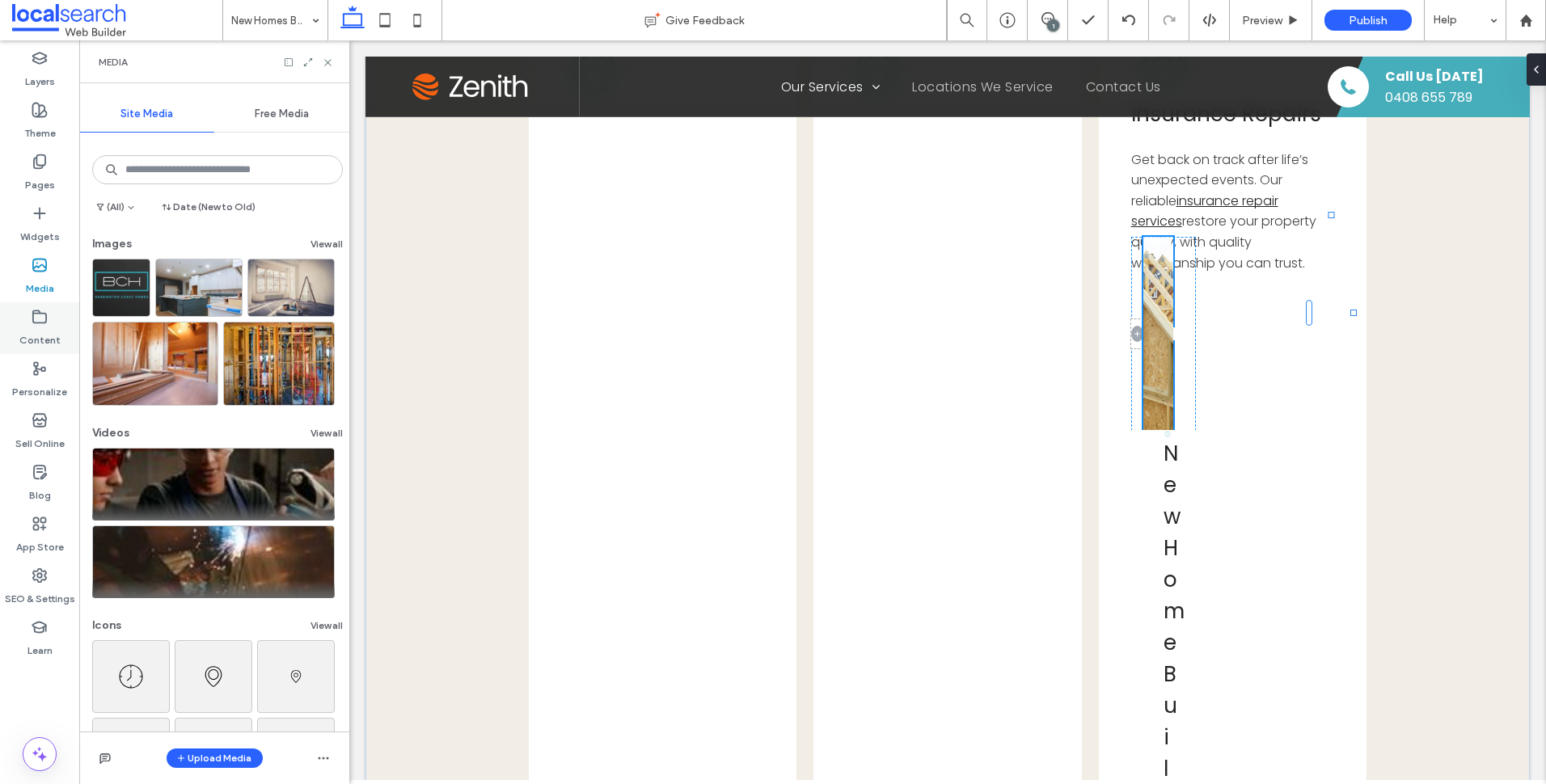
click at [36, 339] on label "Content" at bounding box center [40, 336] width 41 height 23
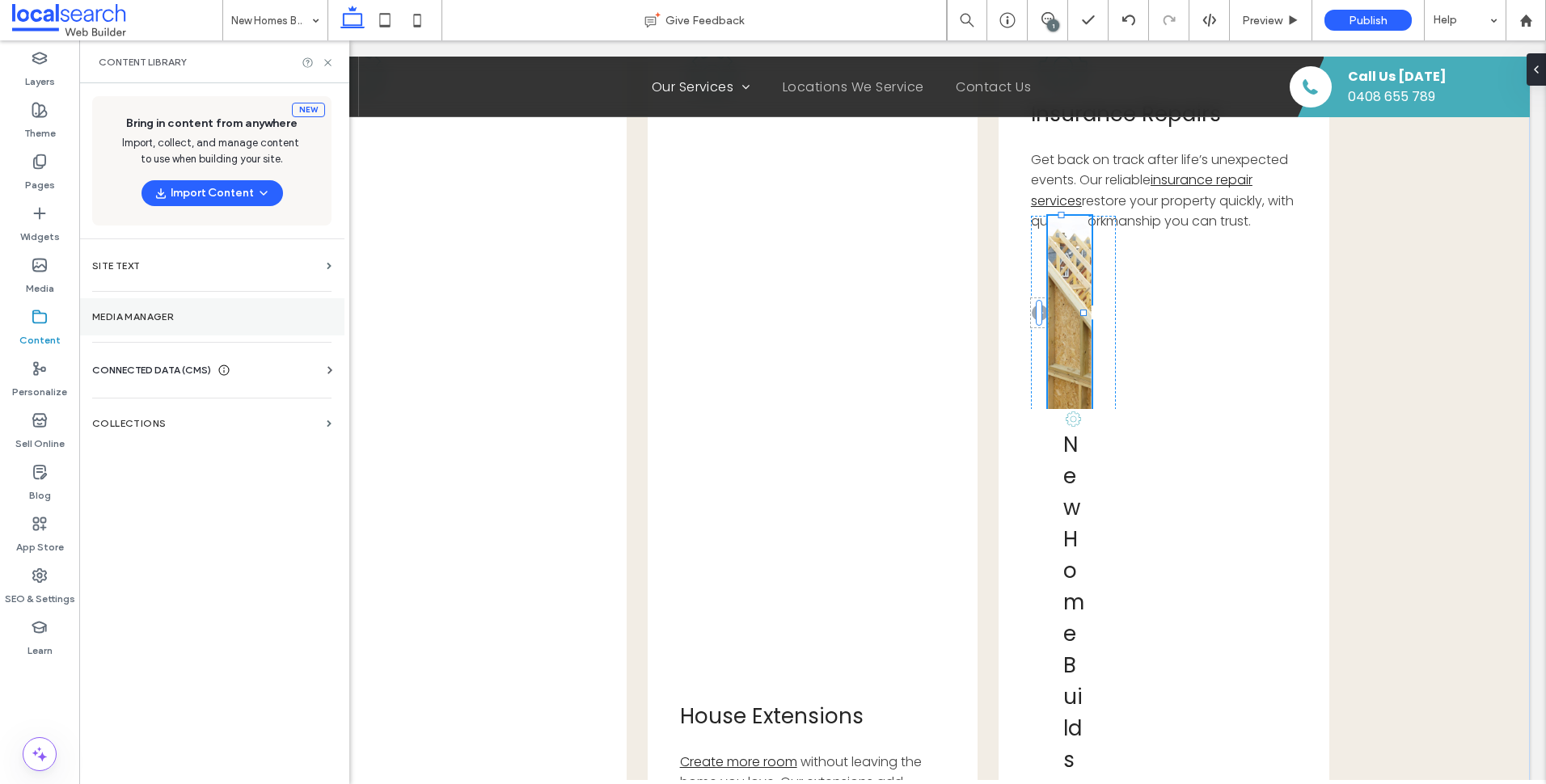
click at [188, 320] on label "Media Manager" at bounding box center [212, 317] width 240 height 11
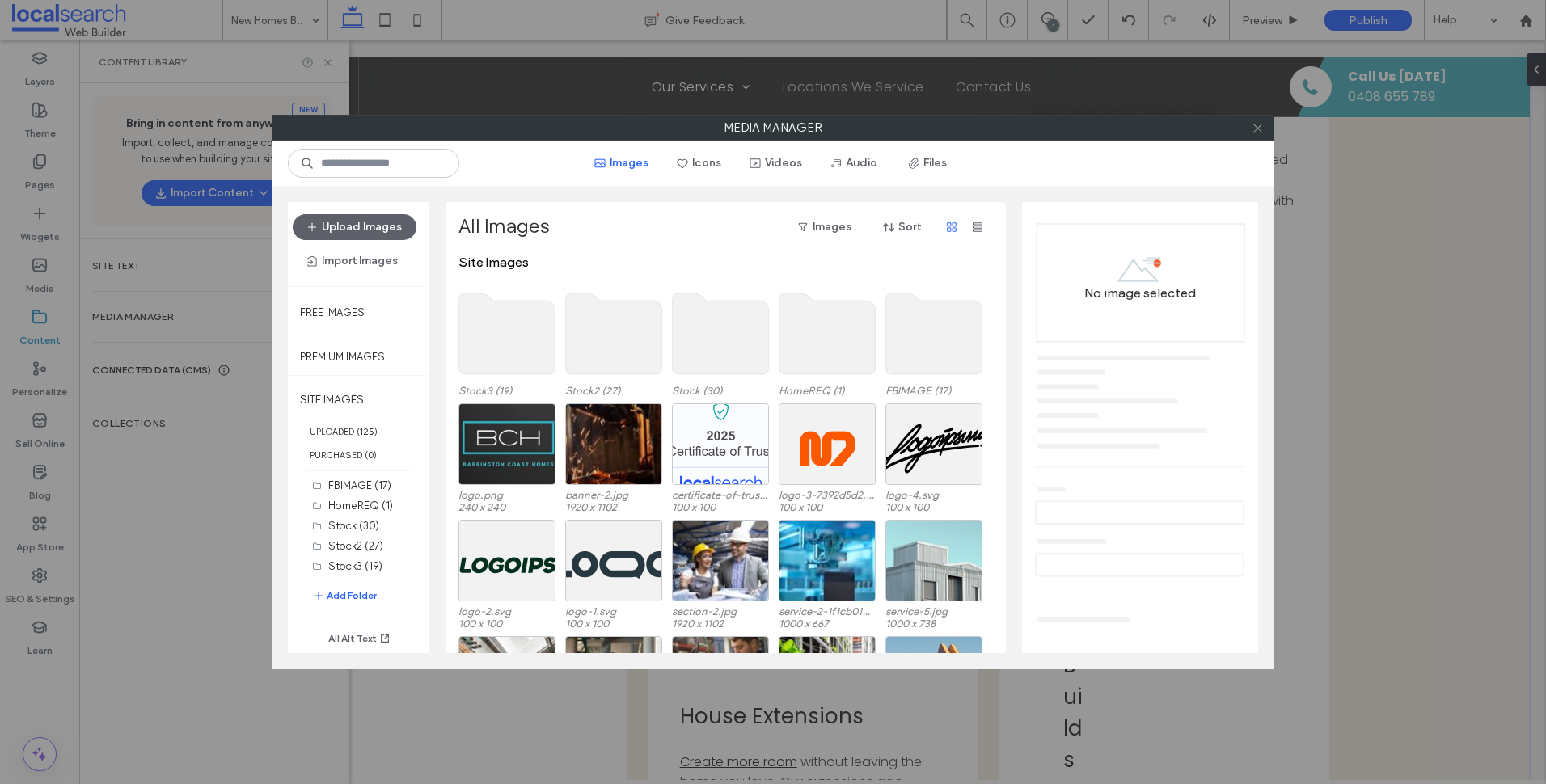
click at [1256, 123] on icon at bounding box center [1257, 127] width 12 height 12
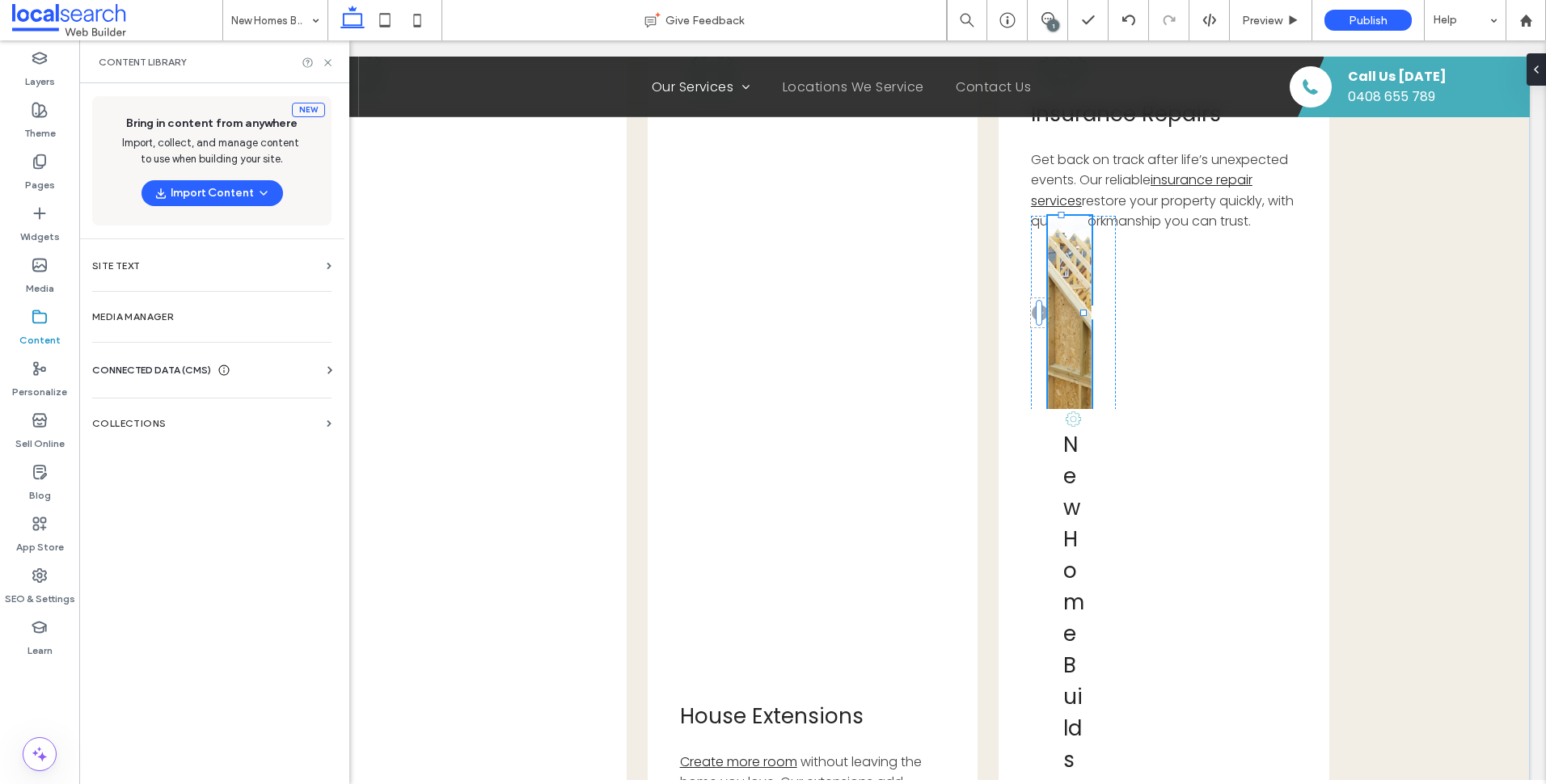
click at [238, 355] on div "CONNECTED DATA (CMS) Business Info Business Text Business Images Find and Repla…" at bounding box center [212, 370] width 266 height 42
click at [233, 360] on div "CONNECTED DATA (CMS) Business Info Business Text Business Images Find and Repla…" at bounding box center [212, 370] width 266 height 42
click at [129, 367] on span "CONNECTED DATA (CMS)" at bounding box center [152, 370] width 119 height 16
click at [167, 415] on label "Business Info" at bounding box center [214, 410] width 220 height 11
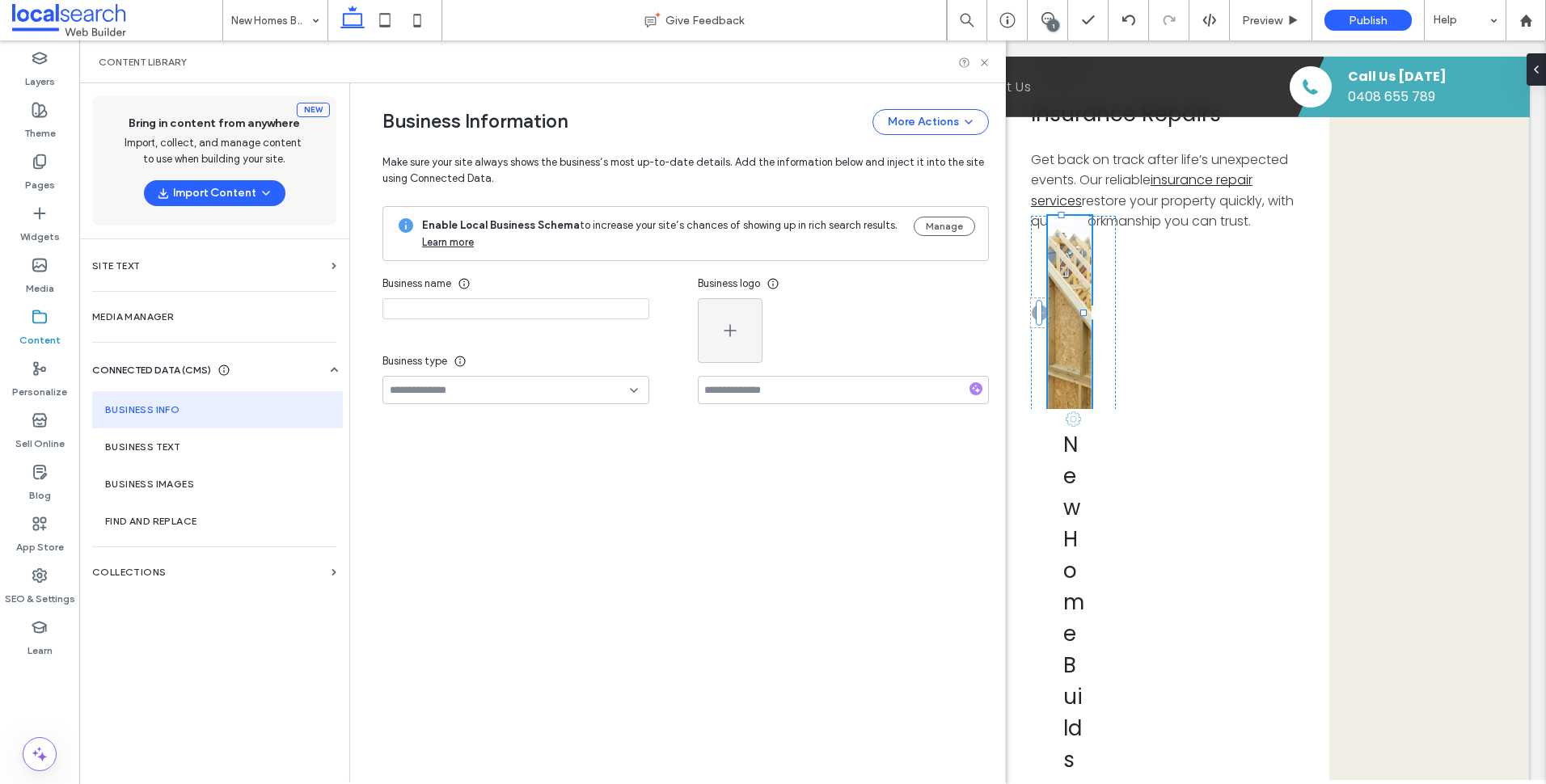
type input "**********"
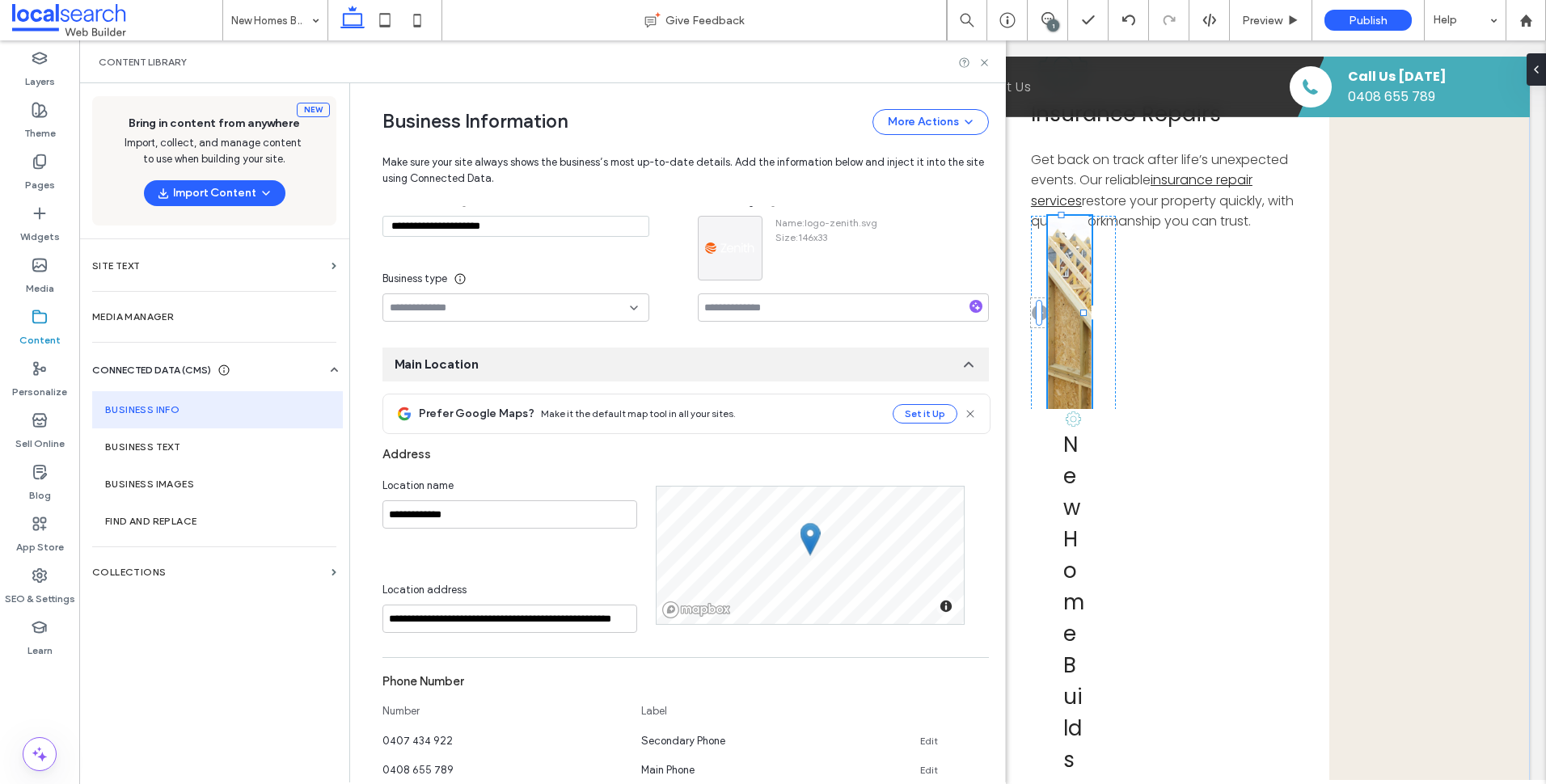
scroll to position [2, 0]
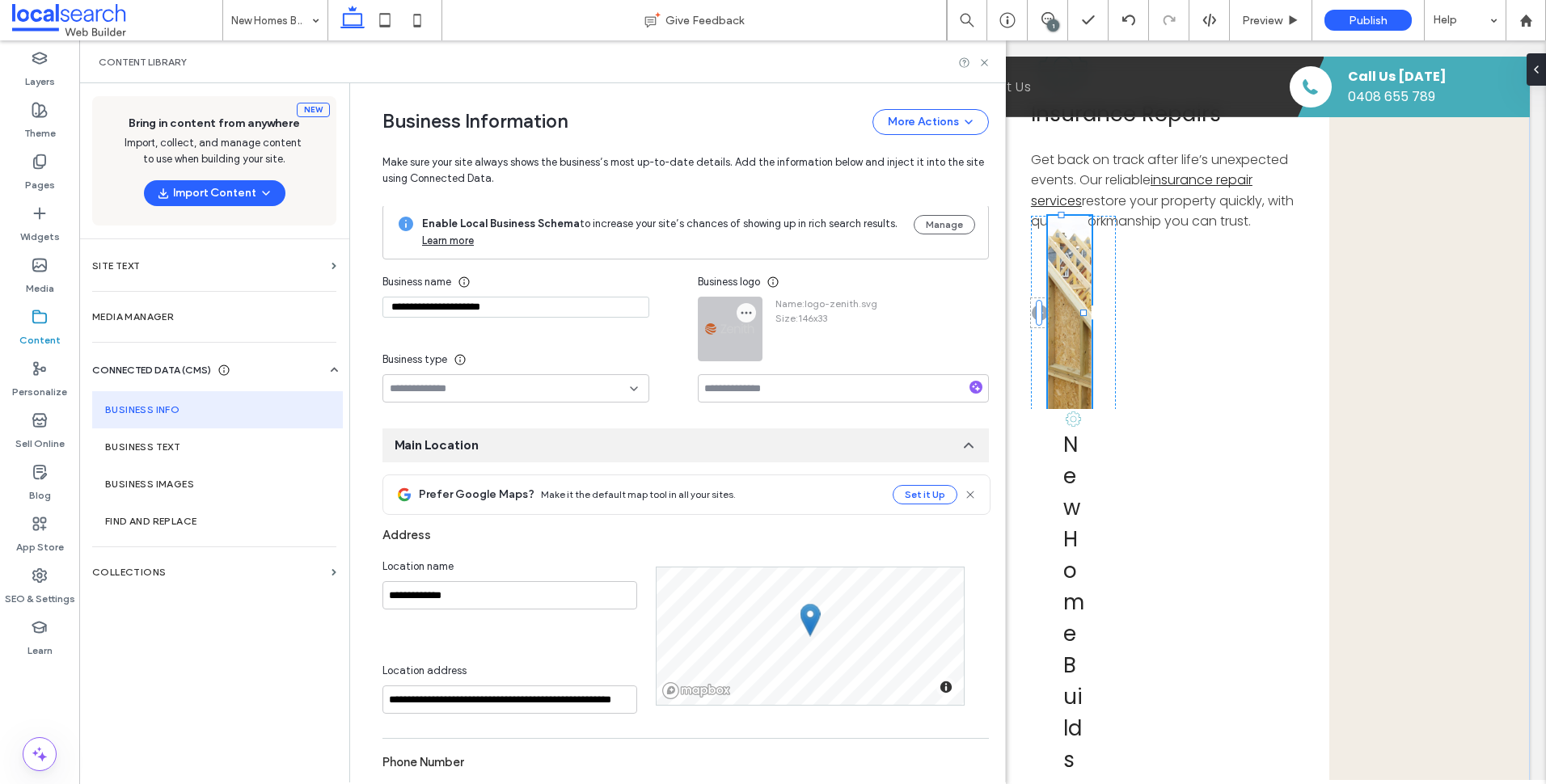
click at [741, 315] on icon "button" at bounding box center [746, 312] width 13 height 13
click at [784, 353] on span "Replace Image" at bounding box center [797, 351] width 72 height 16
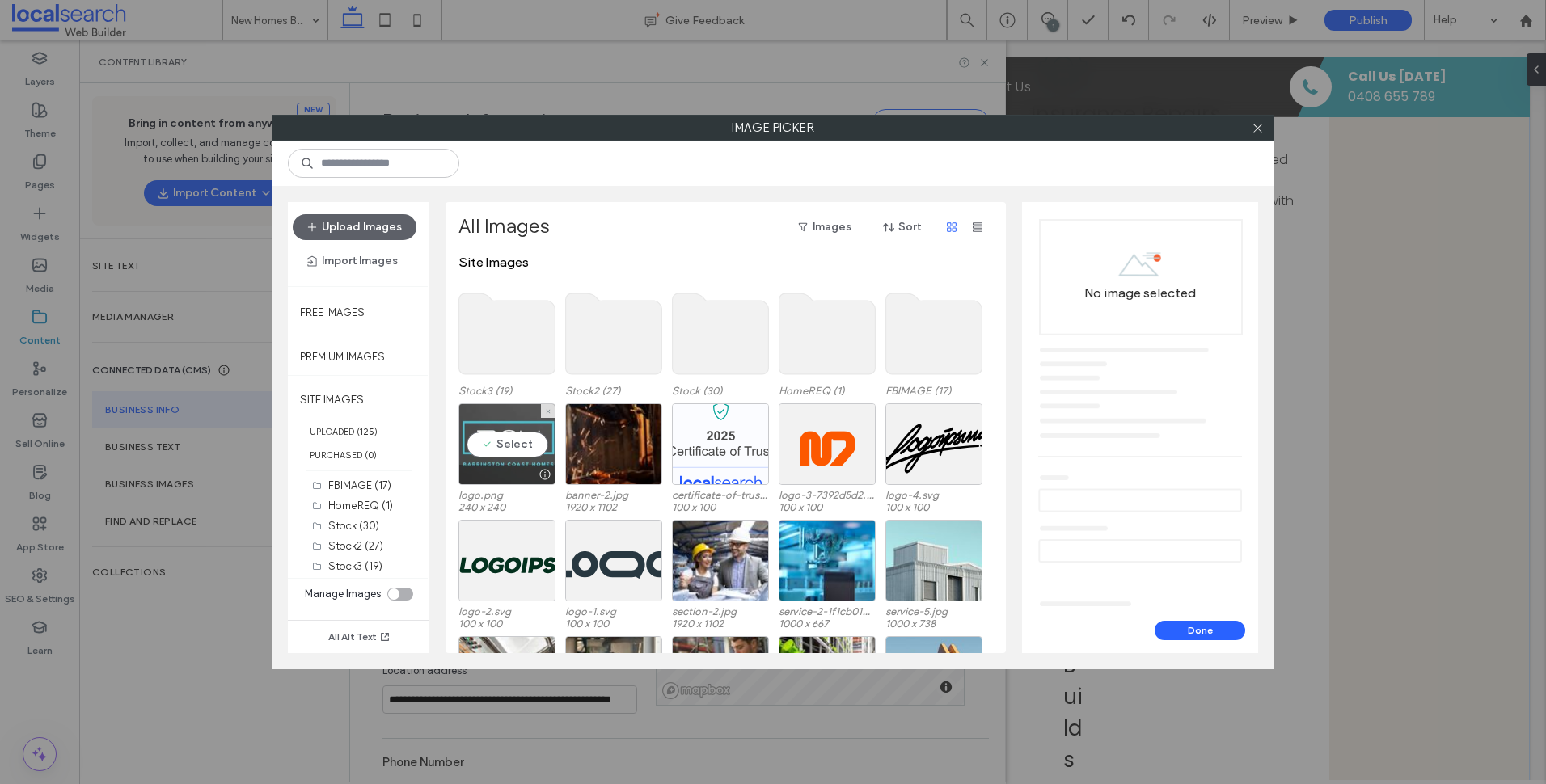
click at [530, 452] on div "Select" at bounding box center [507, 444] width 97 height 82
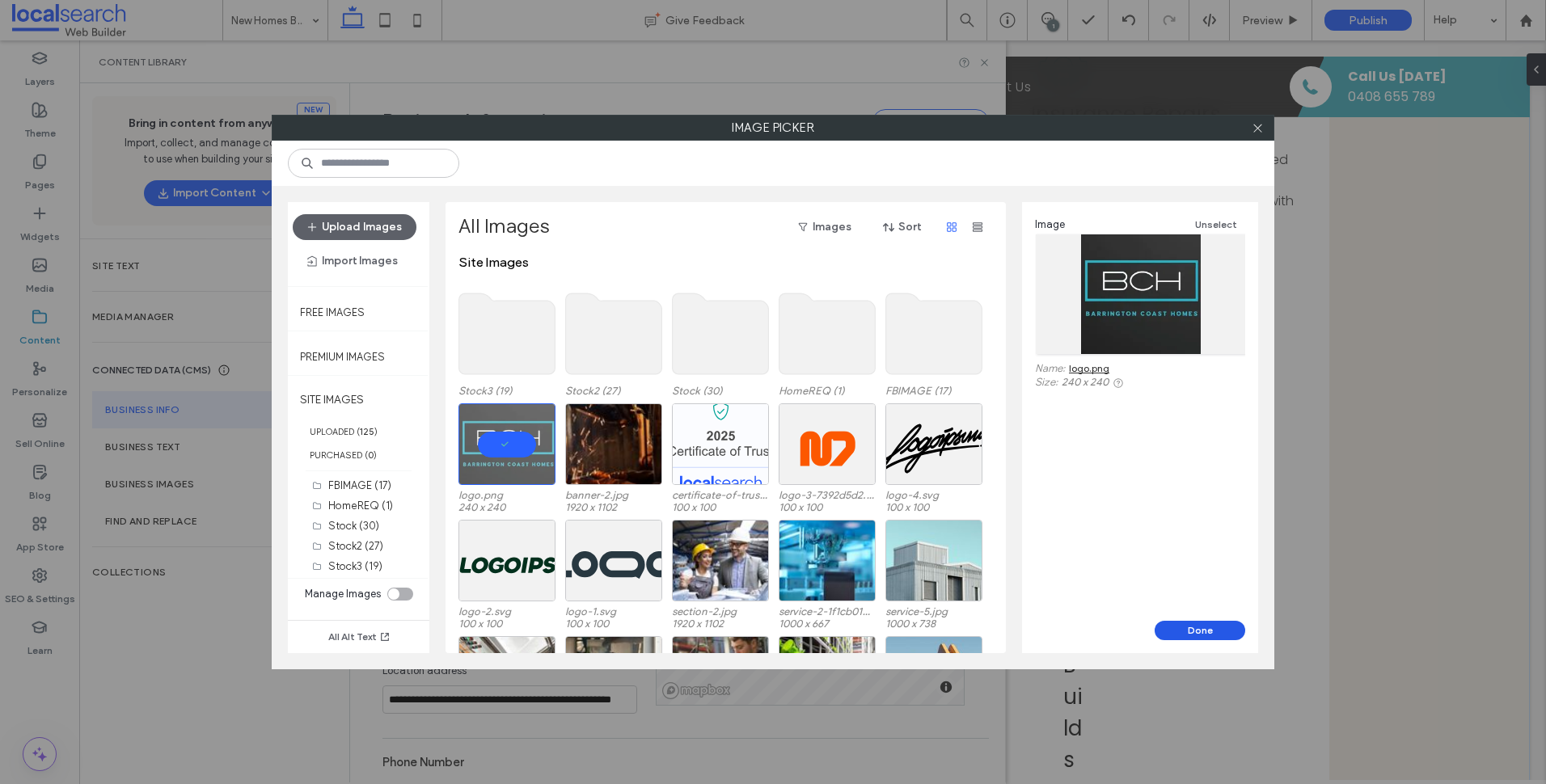
click at [1198, 631] on button "Done" at bounding box center [1200, 631] width 91 height 19
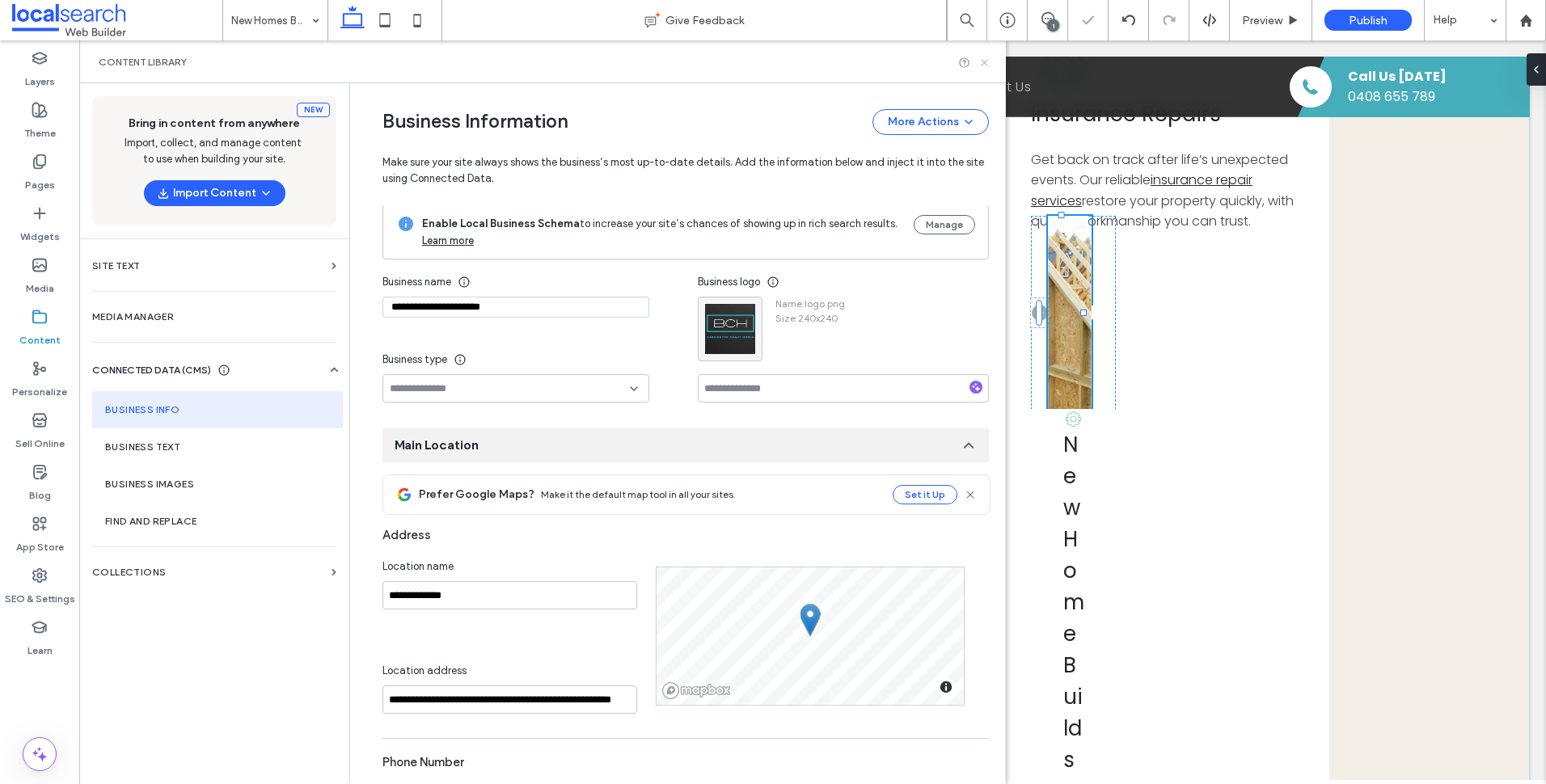
click at [982, 62] on icon at bounding box center [984, 62] width 12 height 12
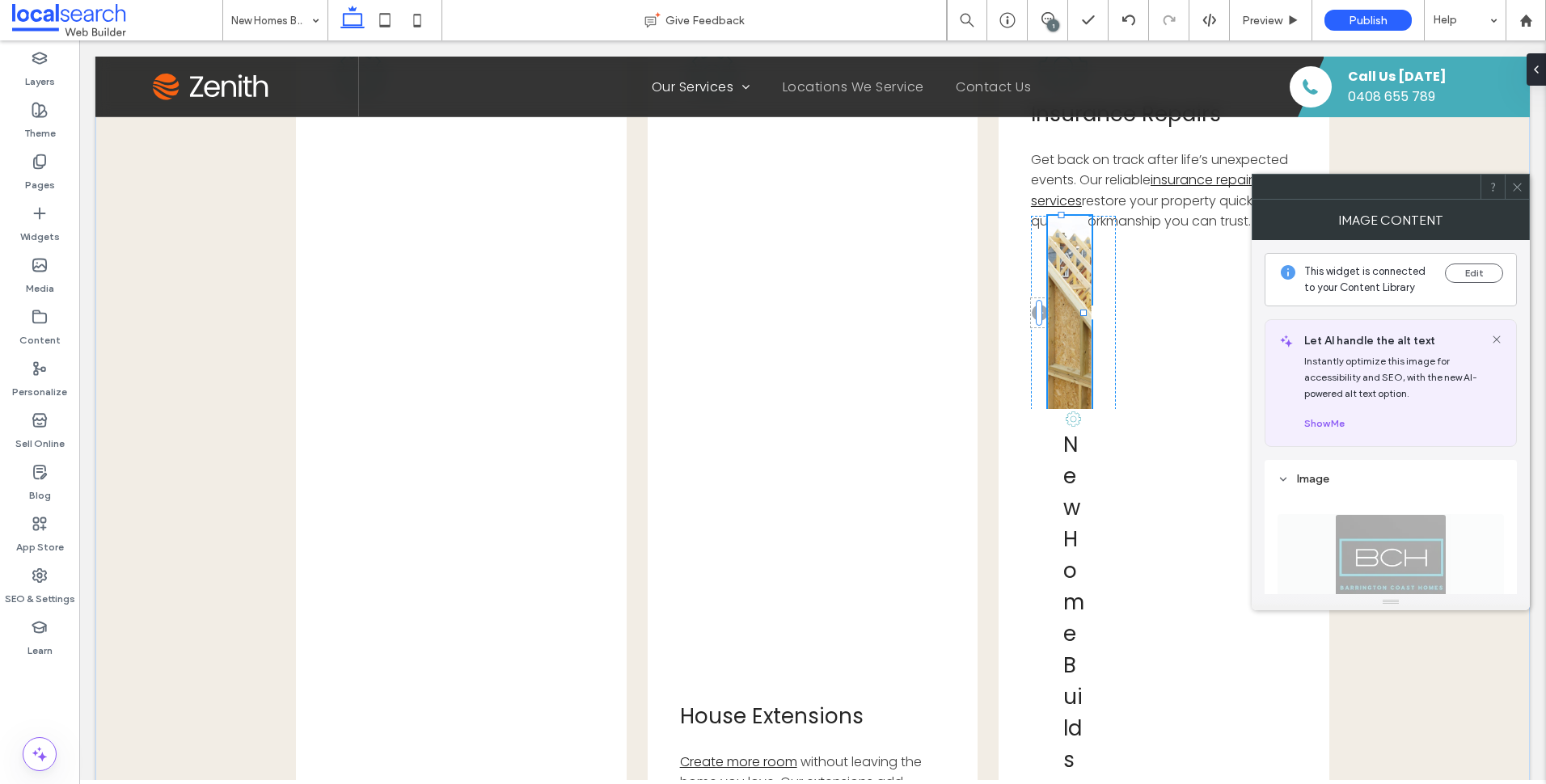
type input "***"
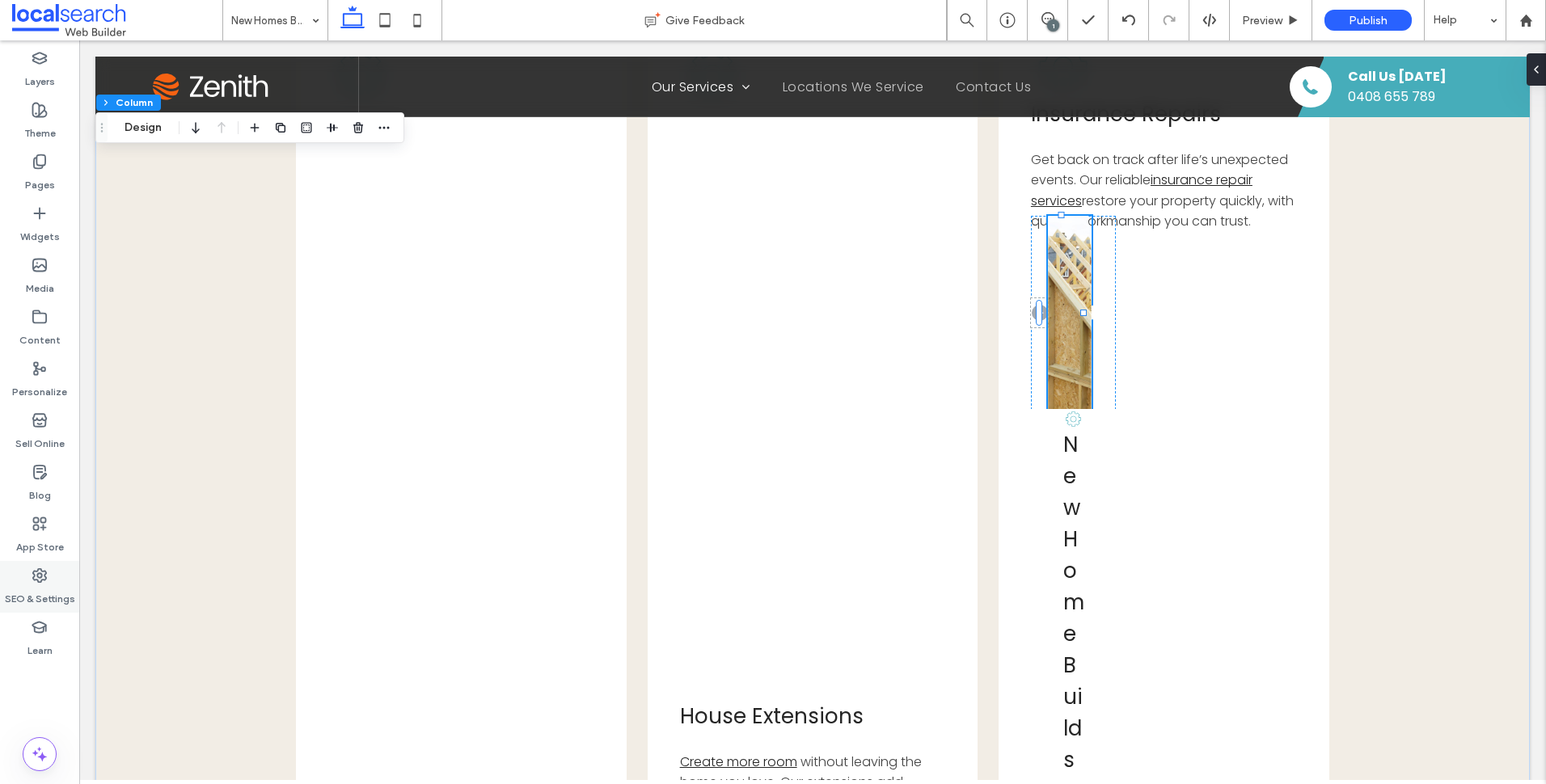
click at [37, 567] on icon at bounding box center [40, 575] width 16 height 16
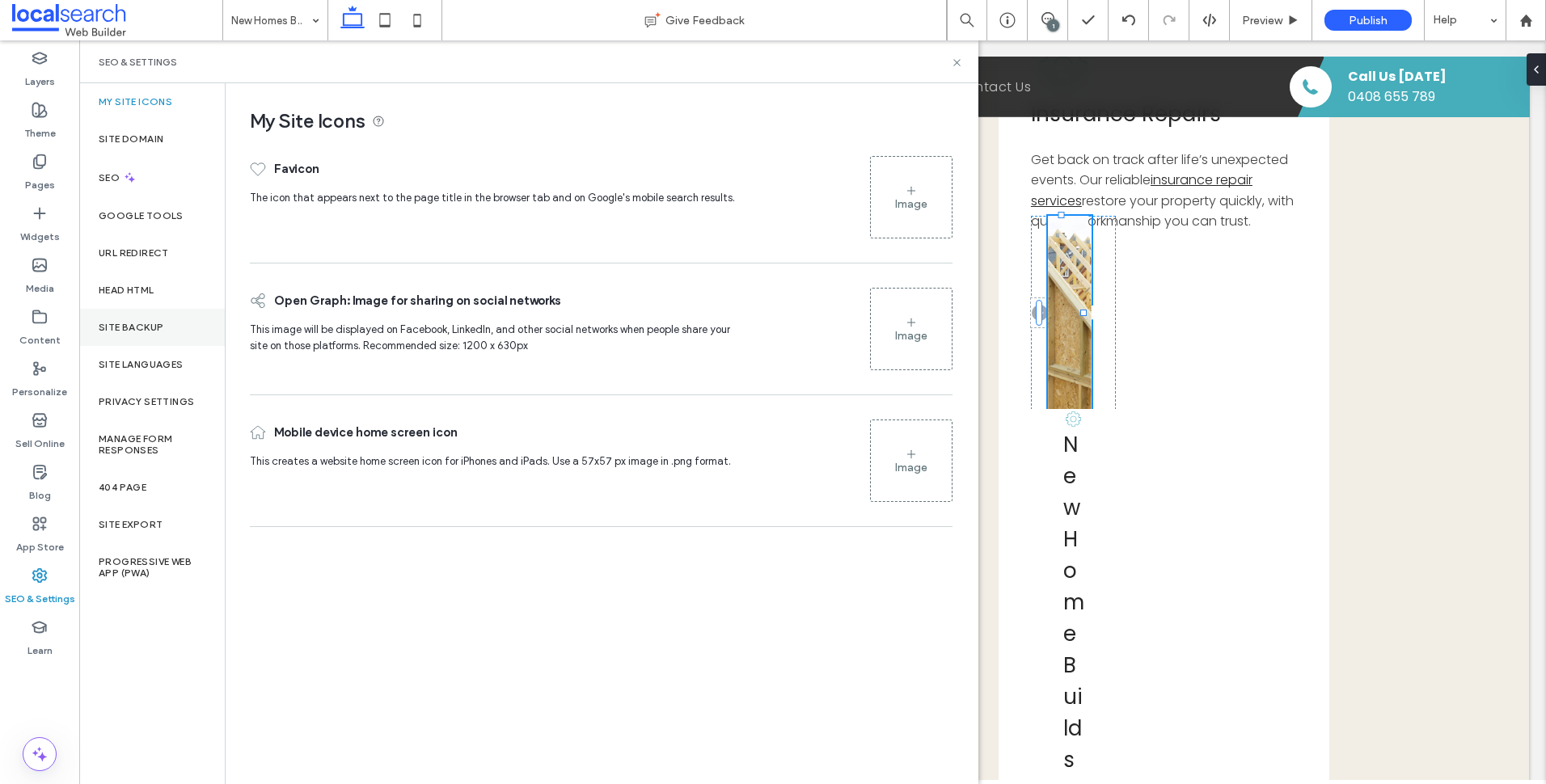
click at [169, 317] on div "Site Backup" at bounding box center [152, 327] width 145 height 37
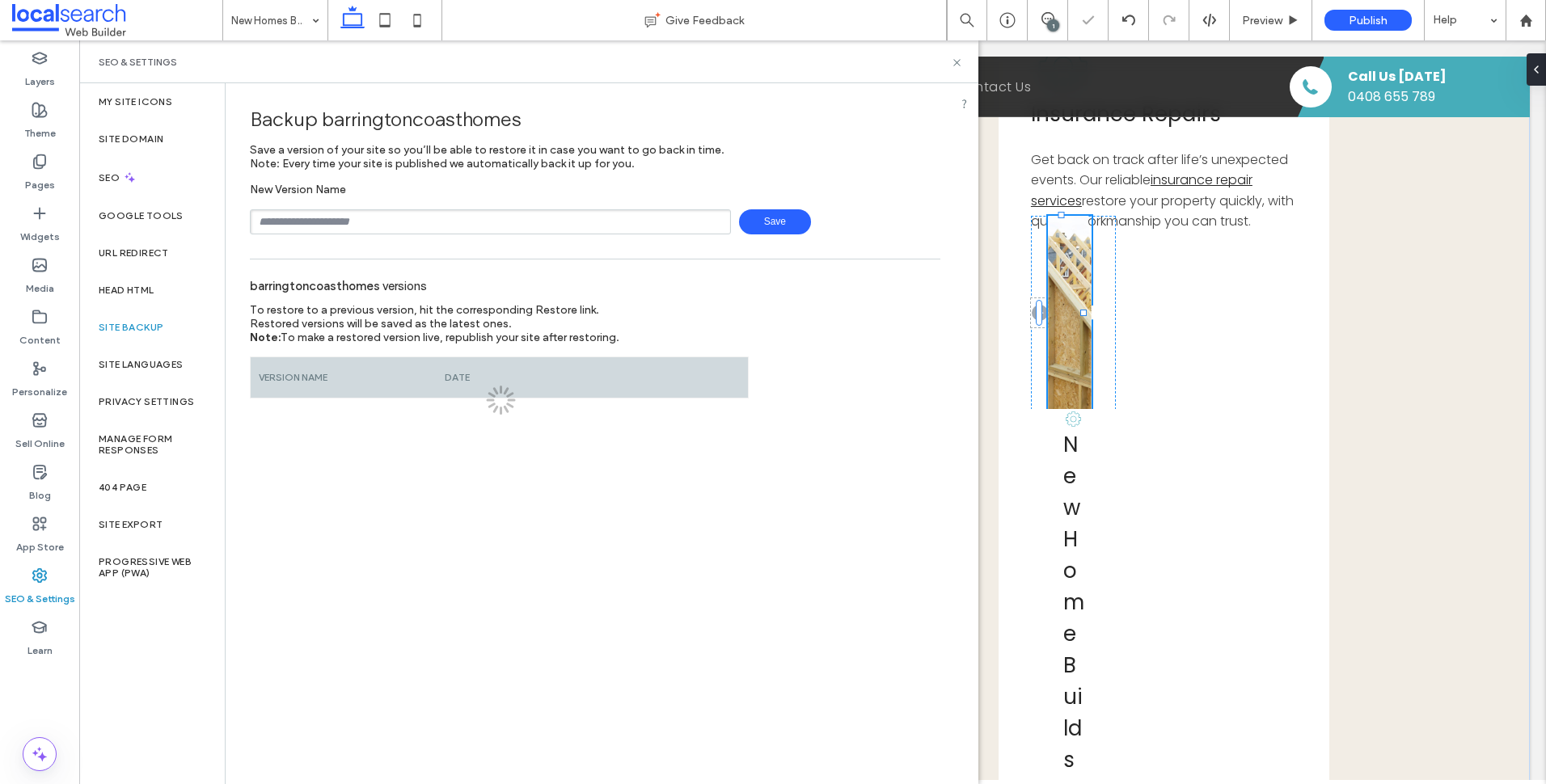
click at [394, 201] on div "New Version Name Save" at bounding box center [595, 209] width 690 height 52
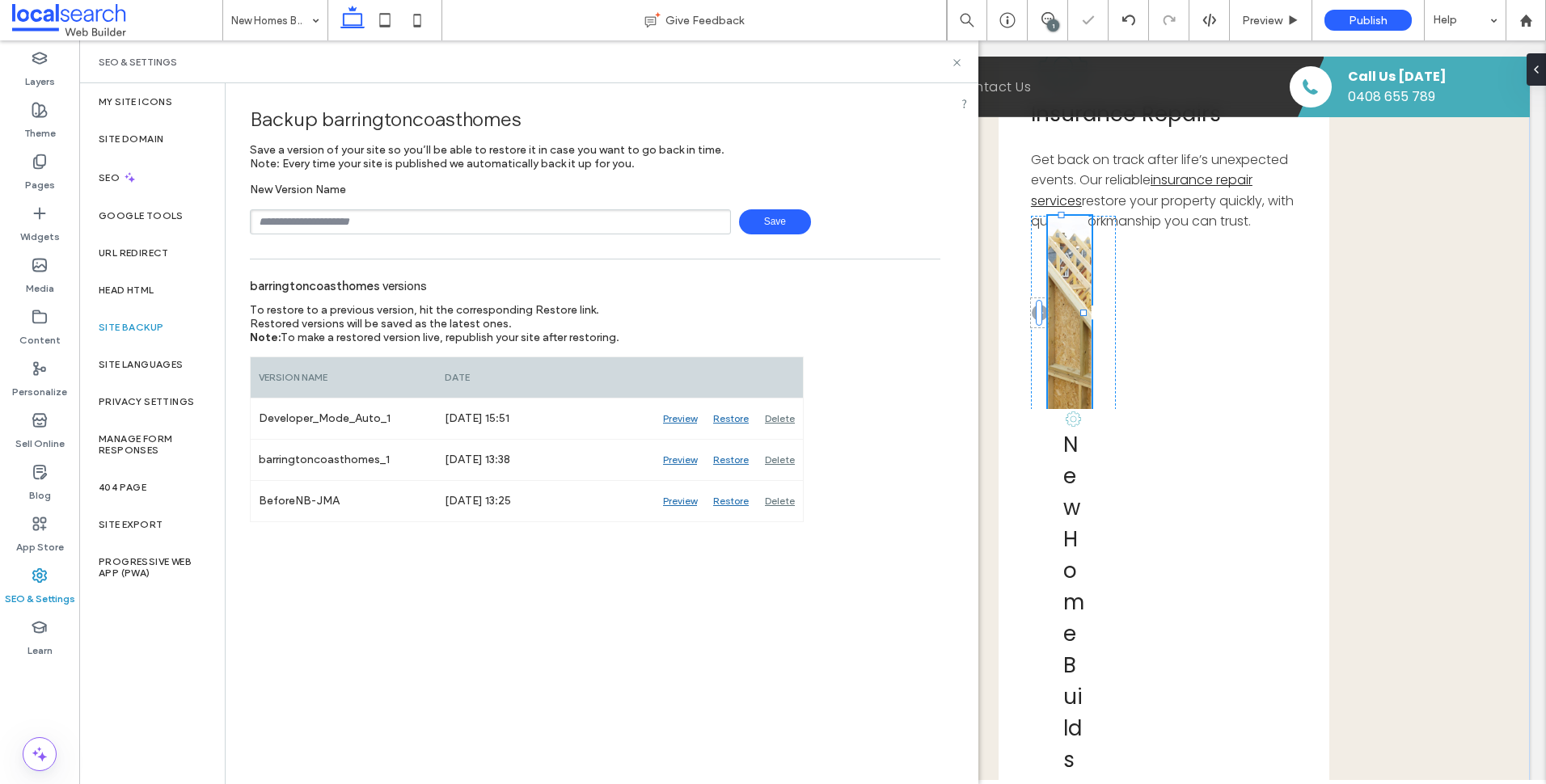
click at [398, 220] on input "text" at bounding box center [490, 222] width 481 height 25
type input "****"
type input "**********"
click at [957, 60] on icon at bounding box center [957, 62] width 12 height 12
